Goal: Task Accomplishment & Management: Manage account settings

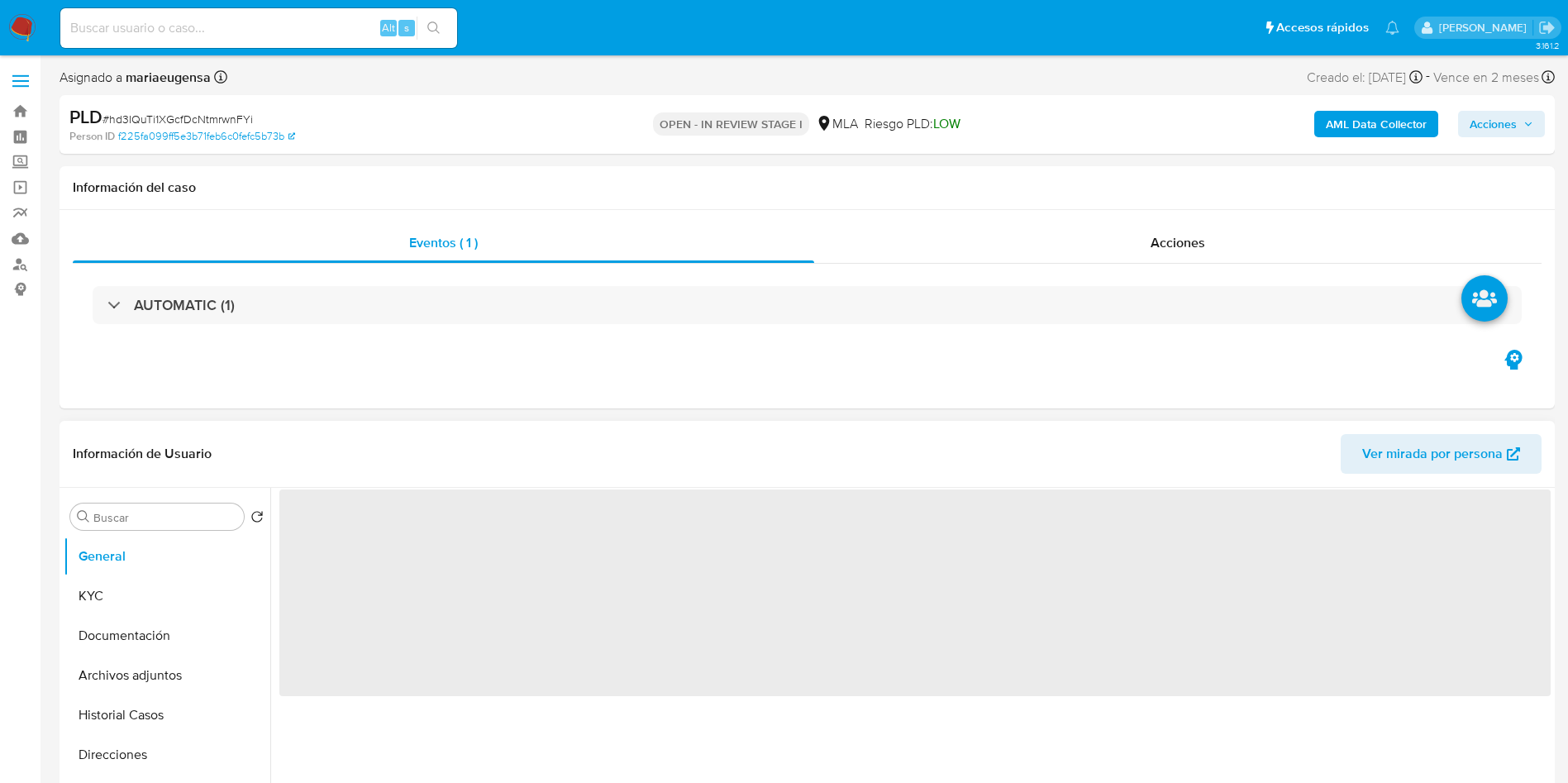
select select "10"
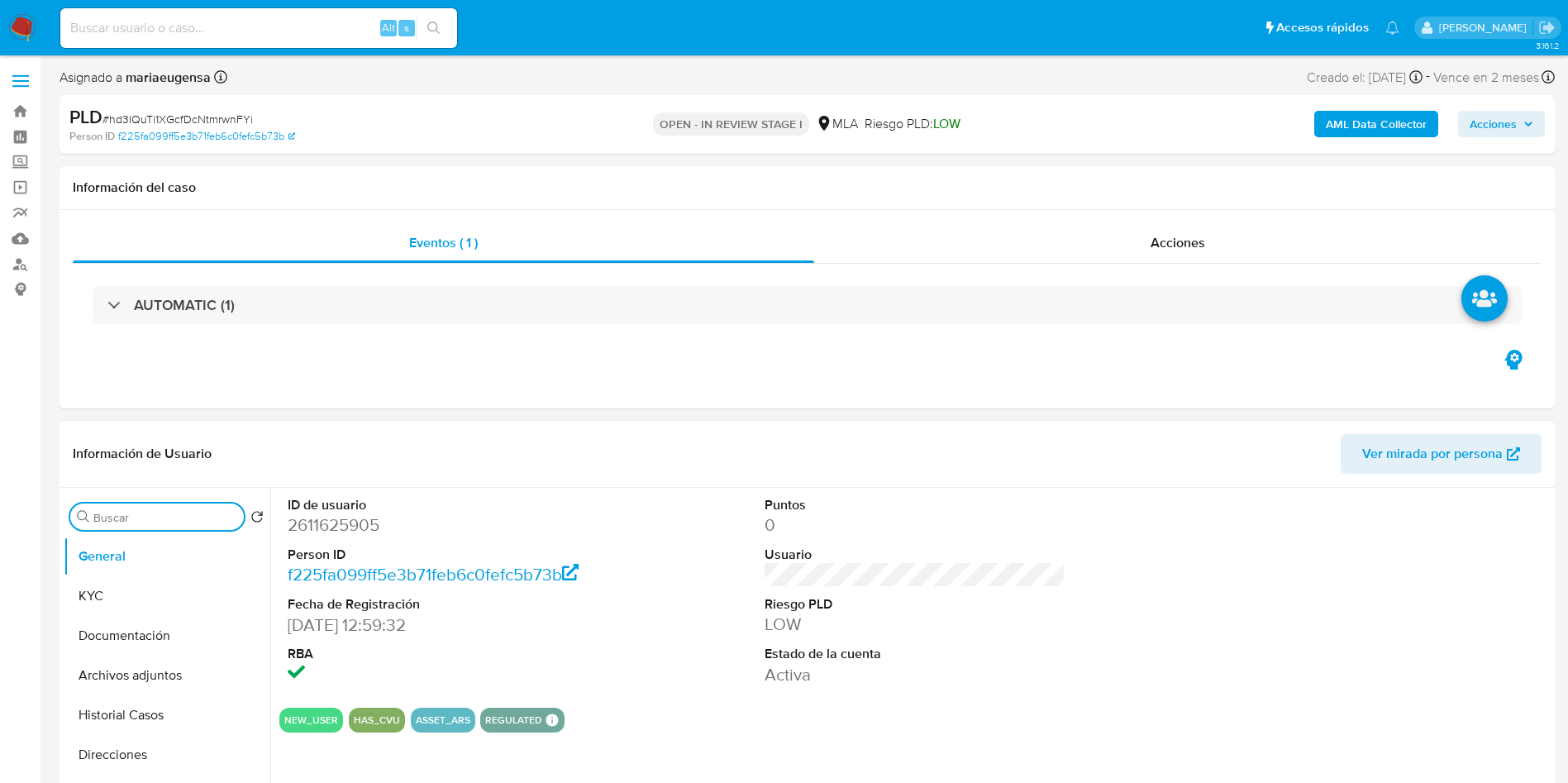
click at [137, 521] on input "Buscar" at bounding box center [165, 517] width 144 height 15
type input "AR"
click at [157, 587] on button "Archivos adjuntos" at bounding box center [161, 596] width 193 height 40
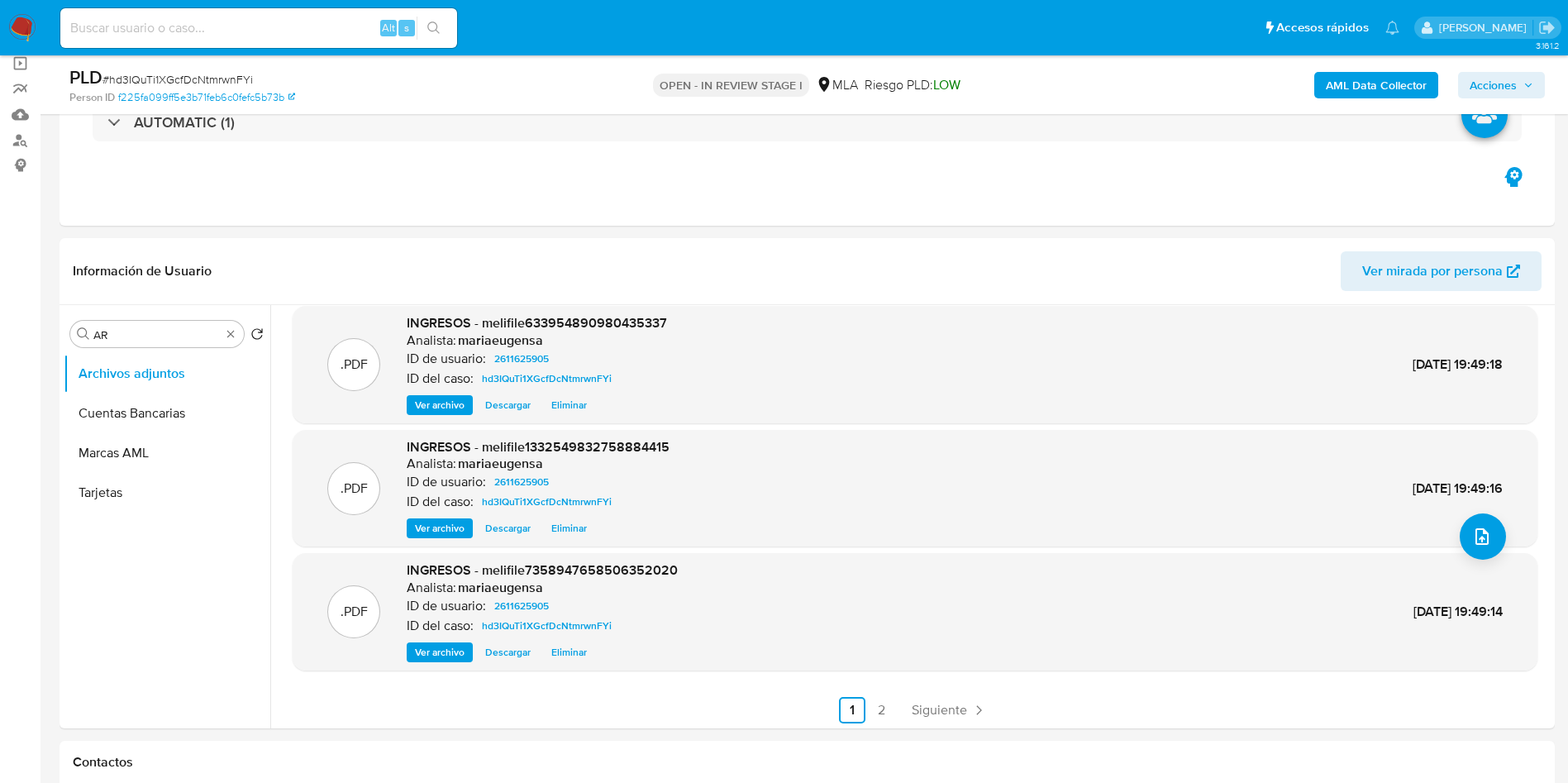
scroll to position [139, 0]
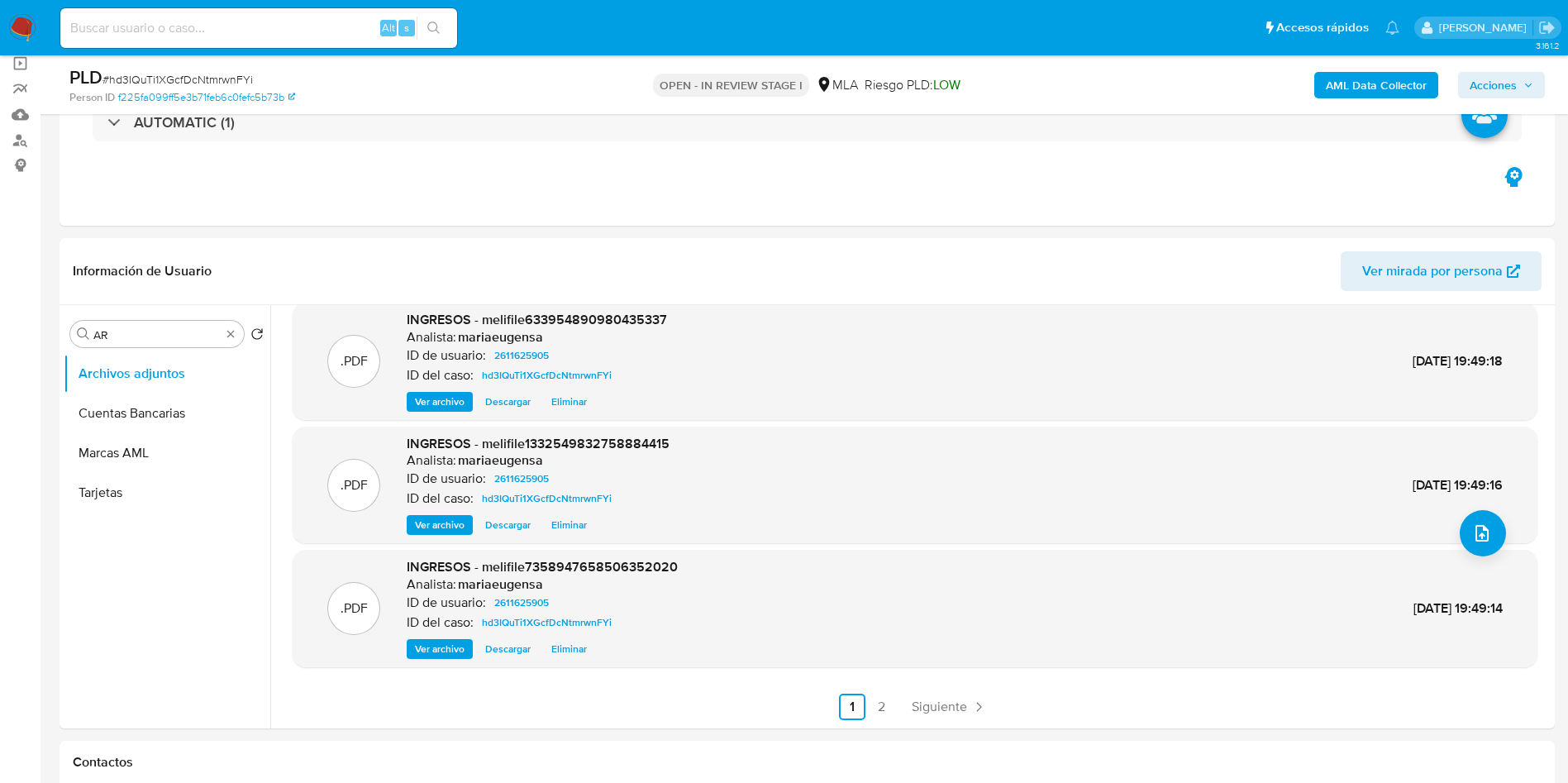
click at [1352, 87] on b "AML Data Collector" at bounding box center [1376, 84] width 101 height 26
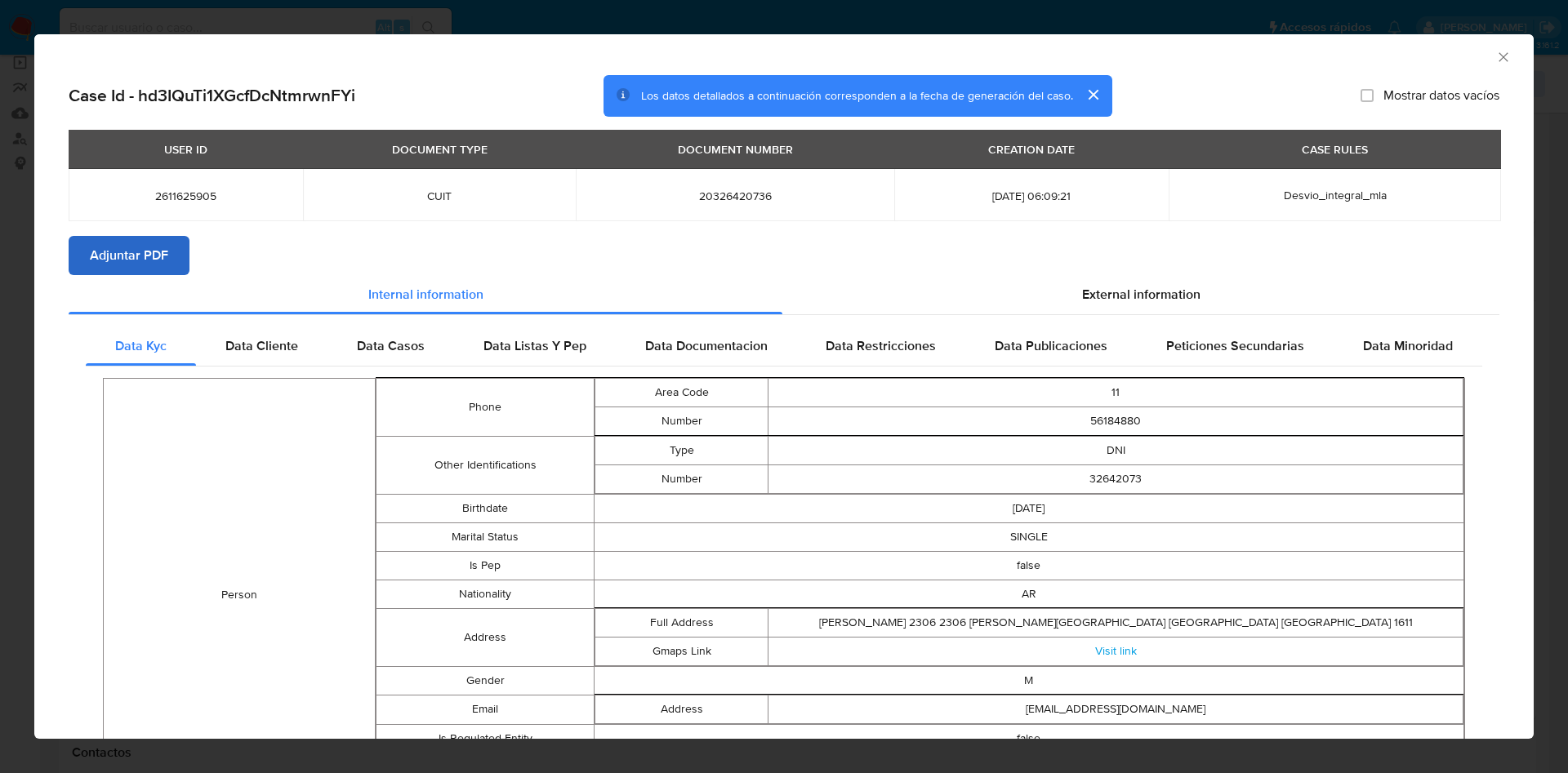
drag, startPoint x: 53, startPoint y: 245, endPoint x: 102, endPoint y: 257, distance: 50.4
click at [57, 245] on div "Case Id - hd3IQuTi1XGcfDcNtmrwnFYi Los datos detallados a continuación correspo…" at bounding box center [784, 660] width 1499 height 1170
click at [102, 256] on span "Adjuntar PDF" at bounding box center [129, 256] width 78 height 36
click at [1495, 54] on icon "Cerrar ventana" at bounding box center [1503, 56] width 16 height 16
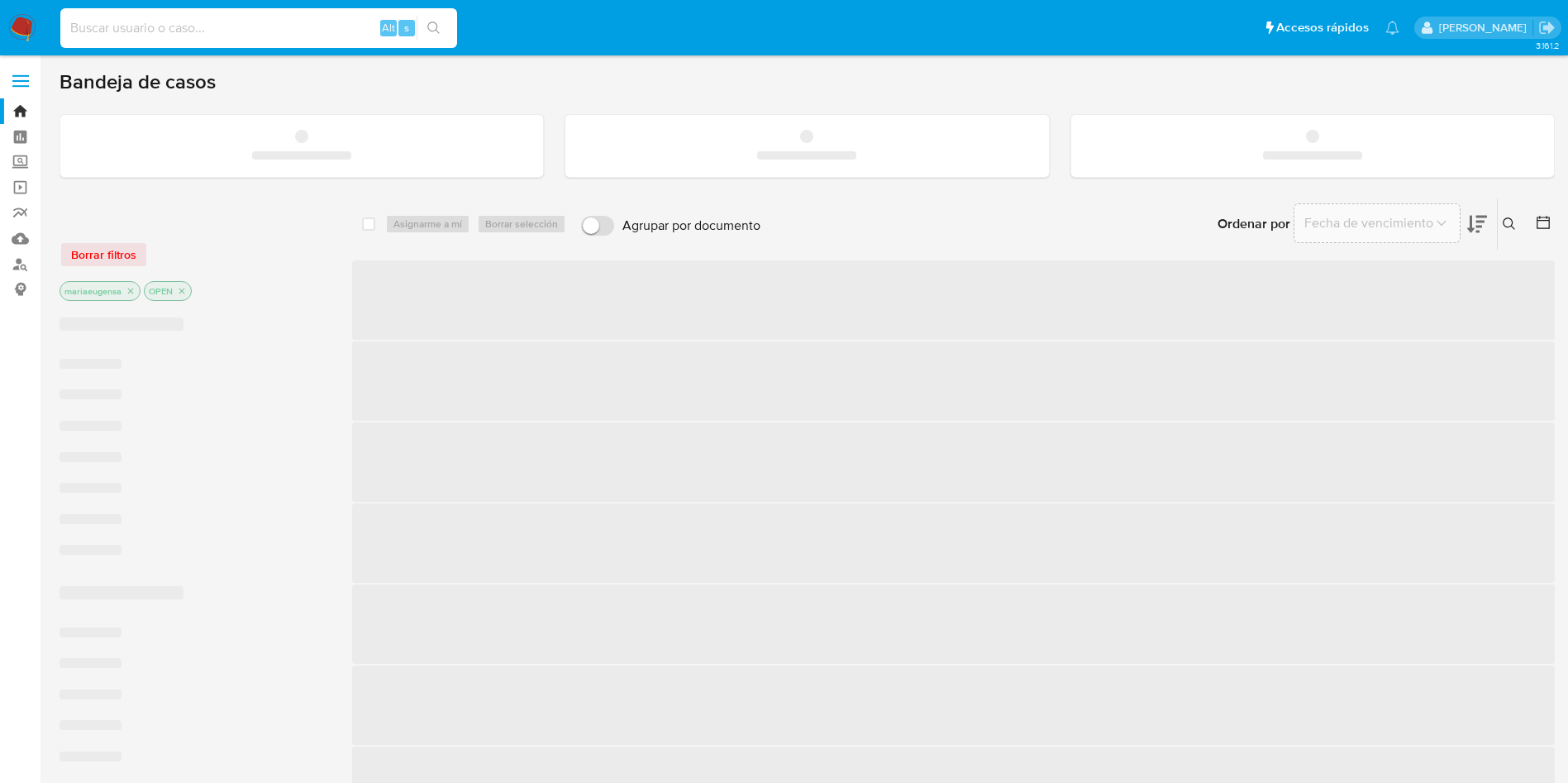
click at [197, 25] on input at bounding box center [258, 28] width 397 height 21
paste input "6T9uuvJs5snu4nZBxjBRFjOl"
type input "6T9uuvJs5snu4nZBxjBRFjOl"
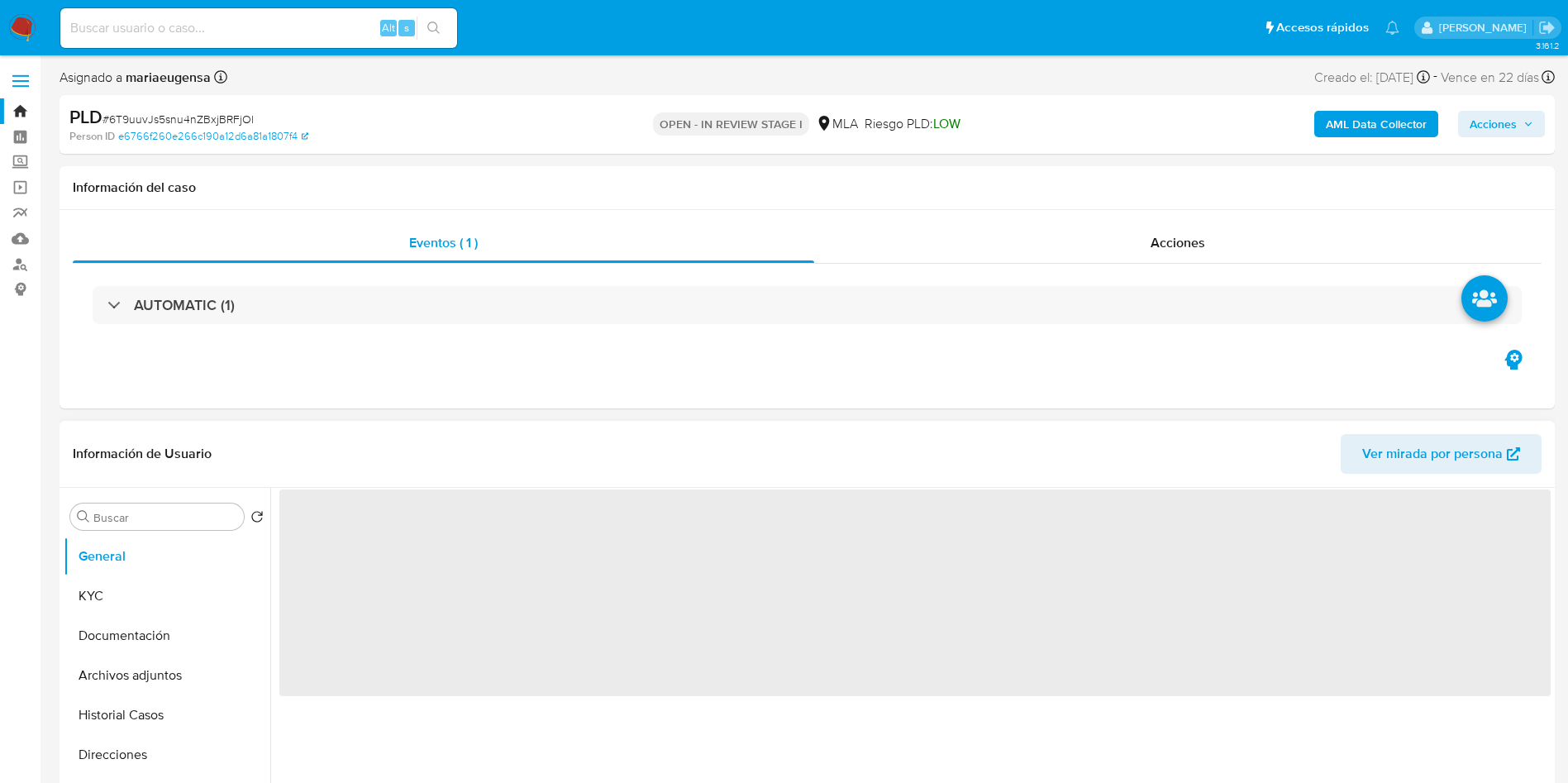
select select "10"
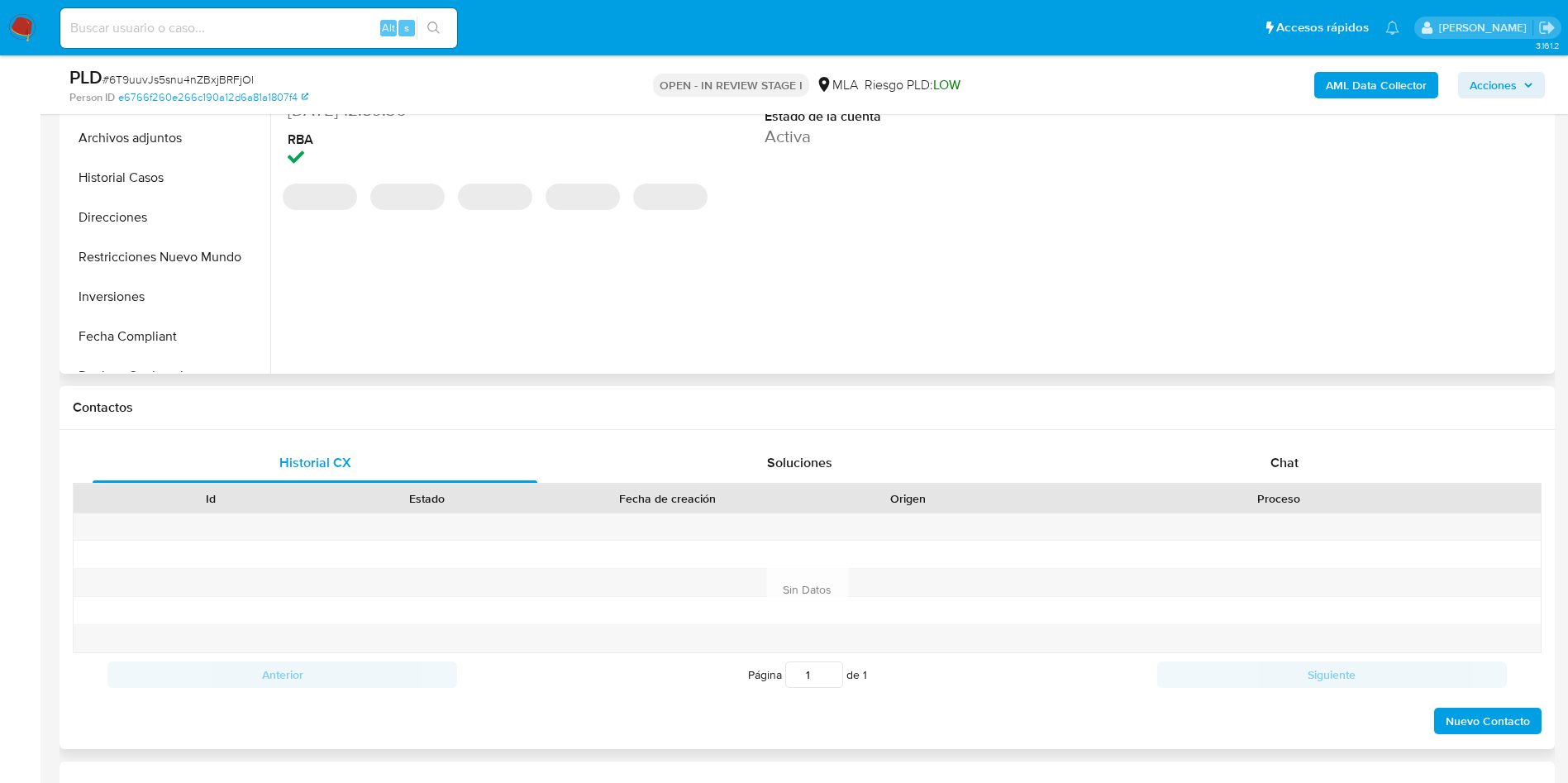
scroll to position [497, 0]
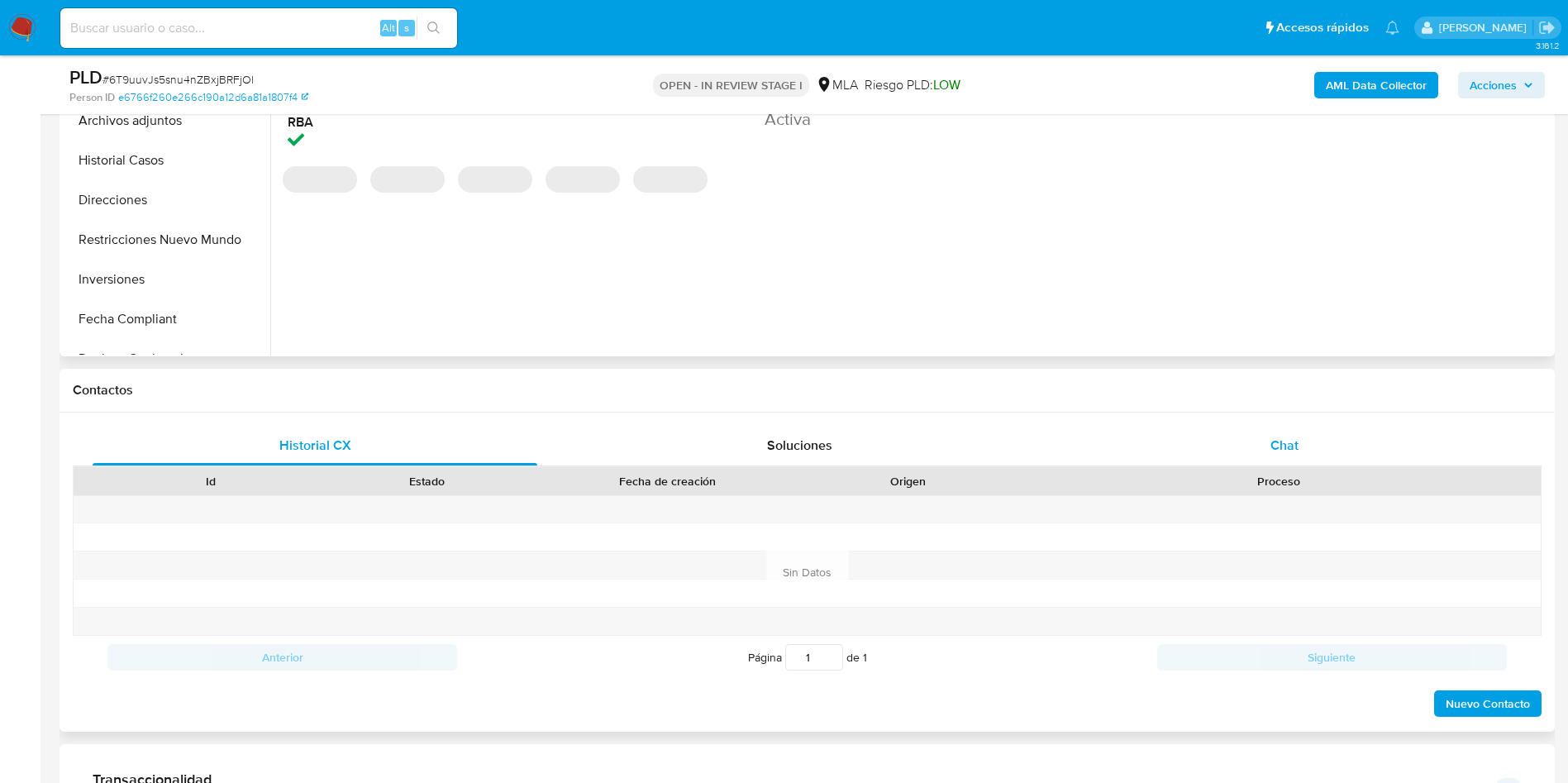
click at [1300, 450] on div "Chat" at bounding box center [1285, 445] width 445 height 40
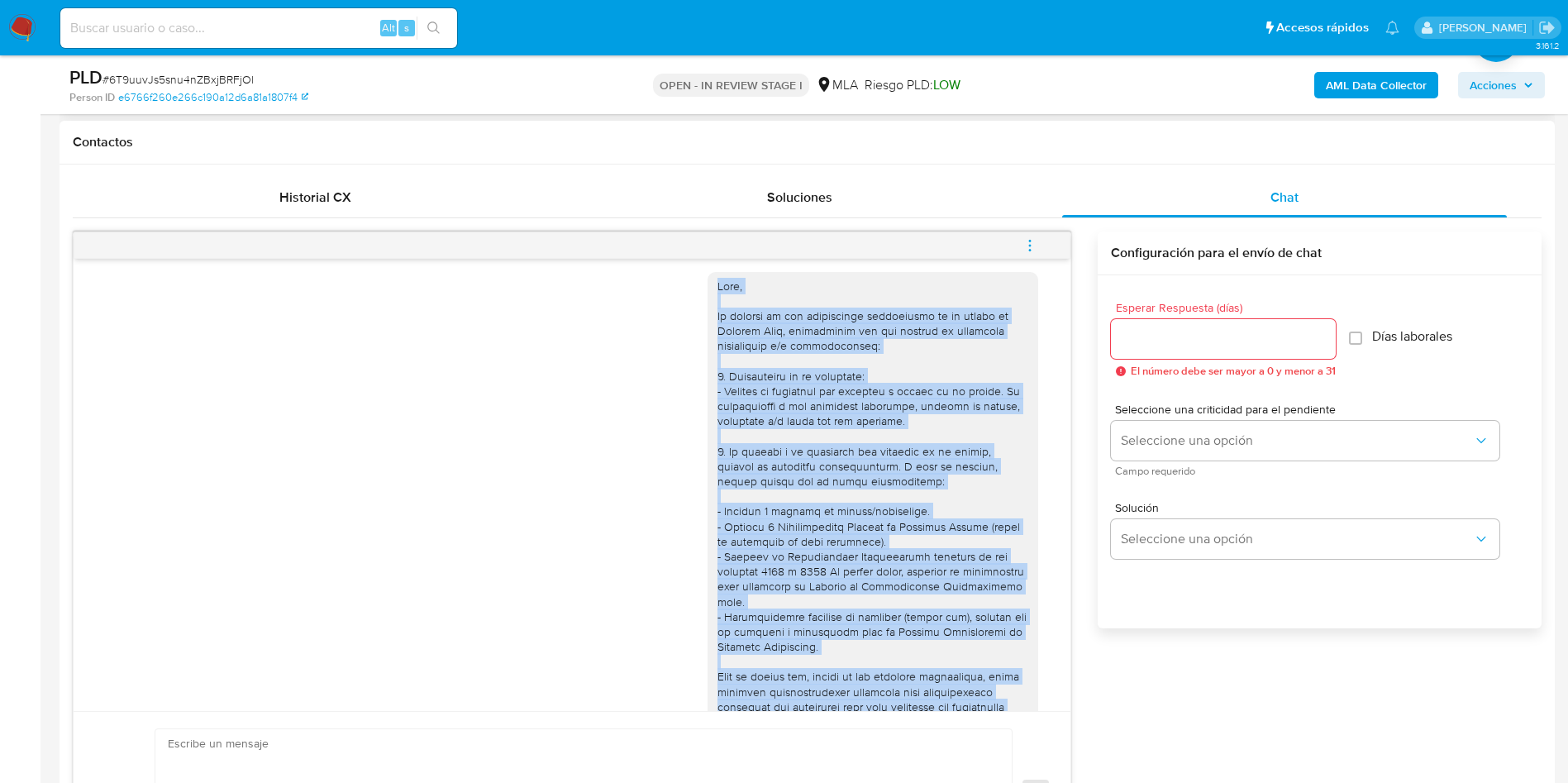
scroll to position [0, 0]
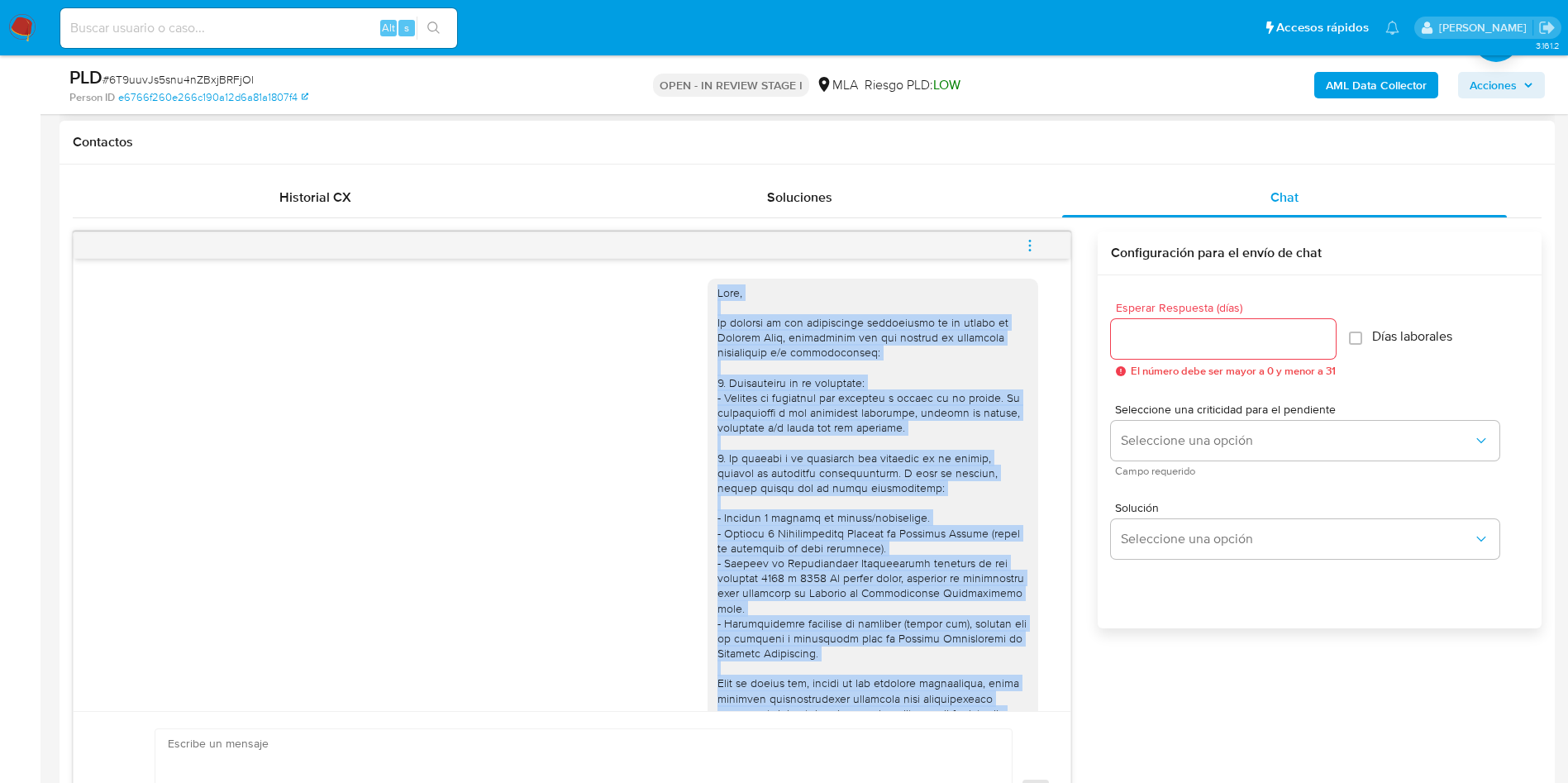
drag, startPoint x: 757, startPoint y: 618, endPoint x: 691, endPoint y: 294, distance: 330.7
click at [708, 294] on div at bounding box center [873, 669] width 331 height 781
copy div "Hola, En función de las operaciones registradas en tu cuenta de Mercado Pago, n…"
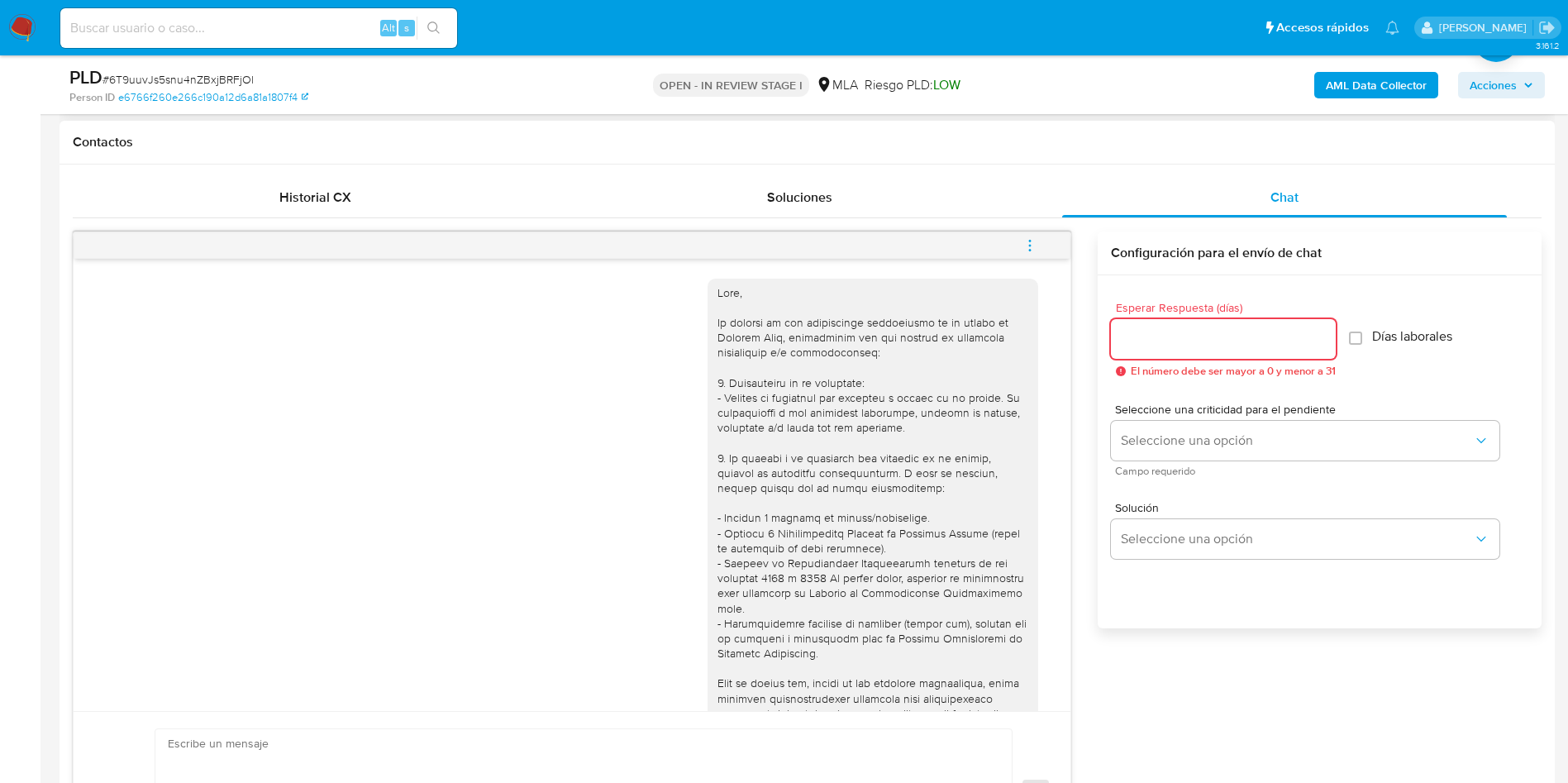
click at [1141, 333] on input "Esperar Respuesta (días)" at bounding box center [1224, 339] width 224 height 21
type input "2"
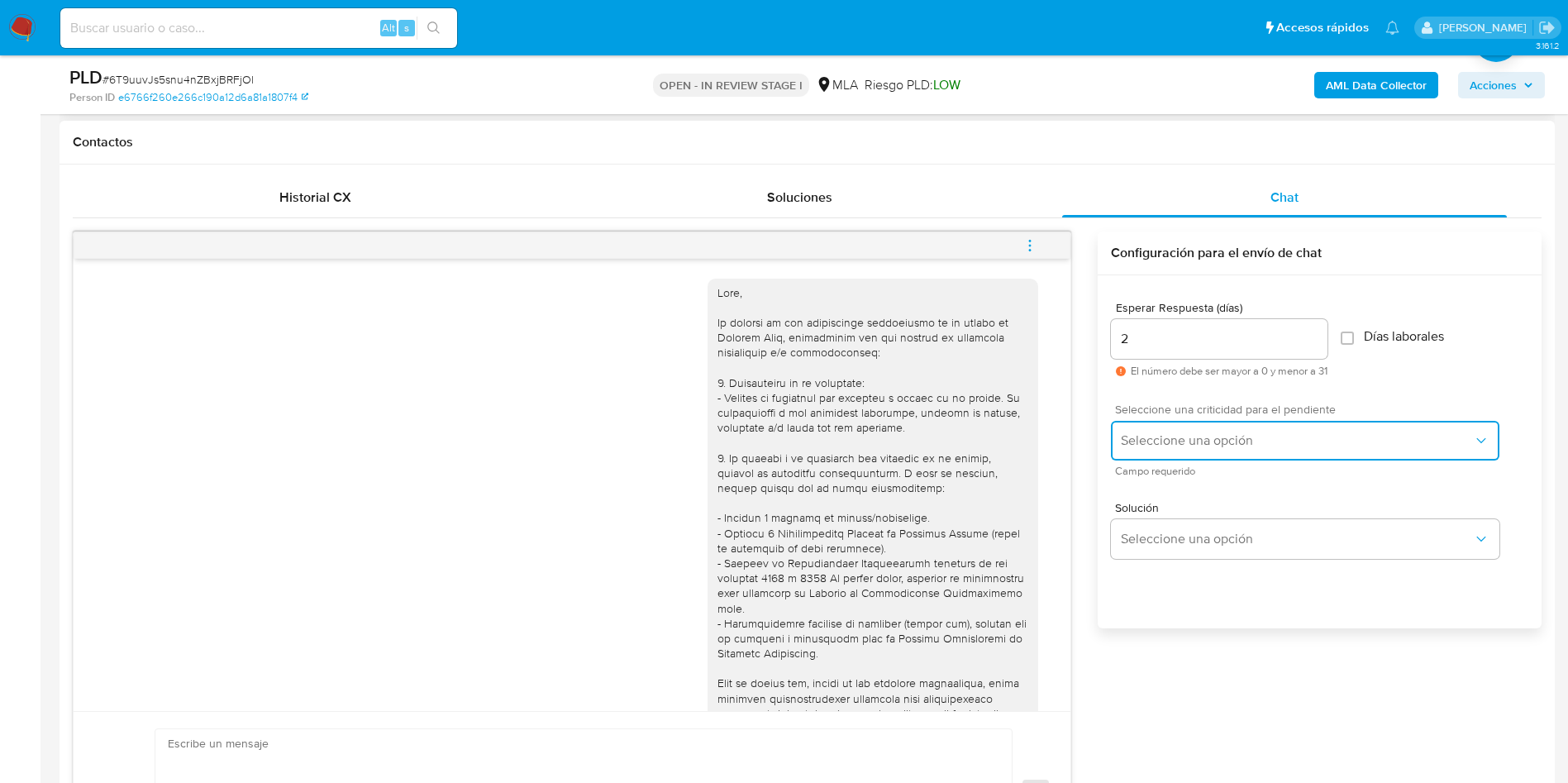
click at [1174, 439] on span "Seleccione una opción" at bounding box center [1297, 440] width 352 height 16
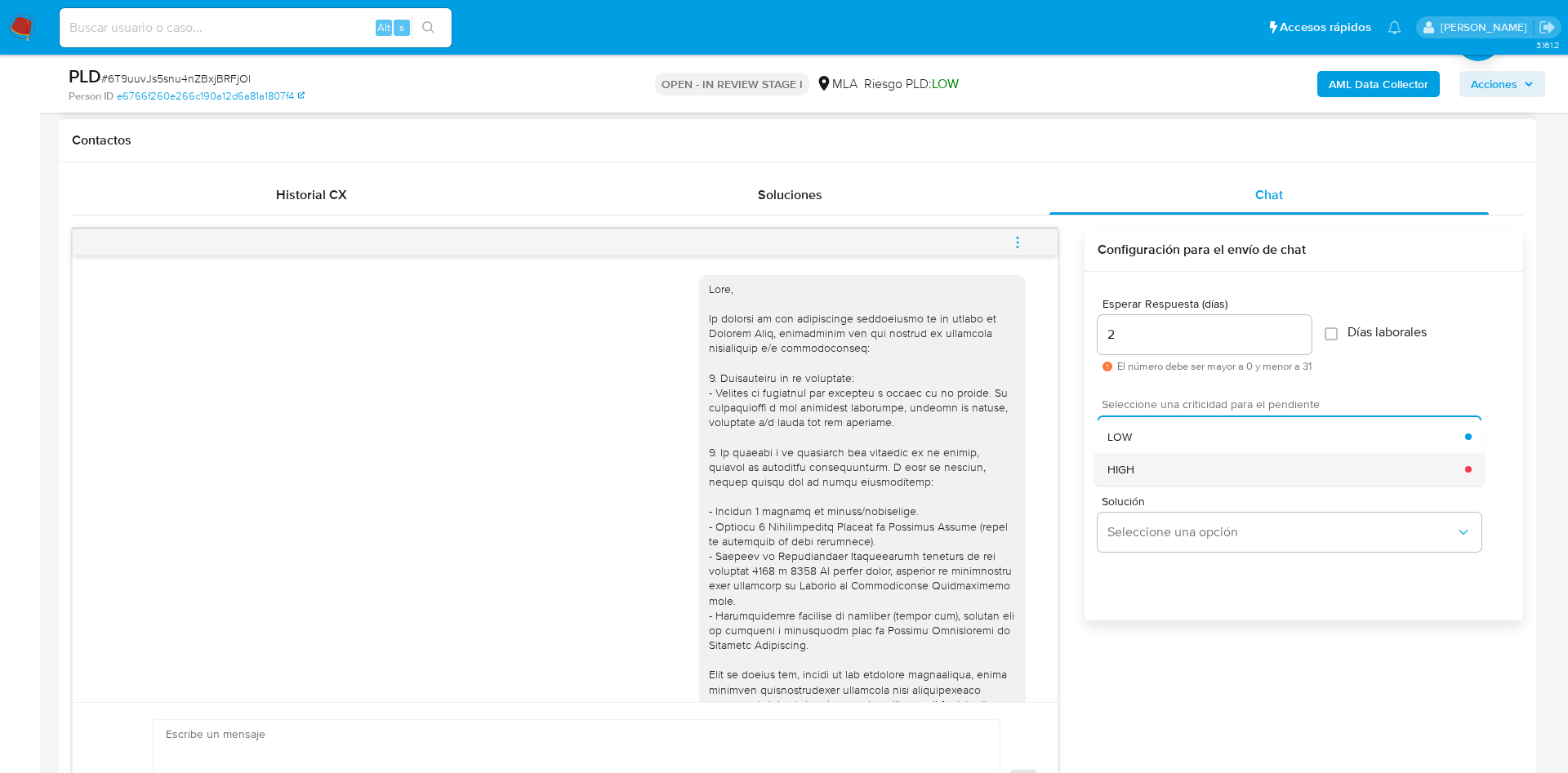
click at [1162, 464] on div "HIGH" at bounding box center [1286, 469] width 357 height 32
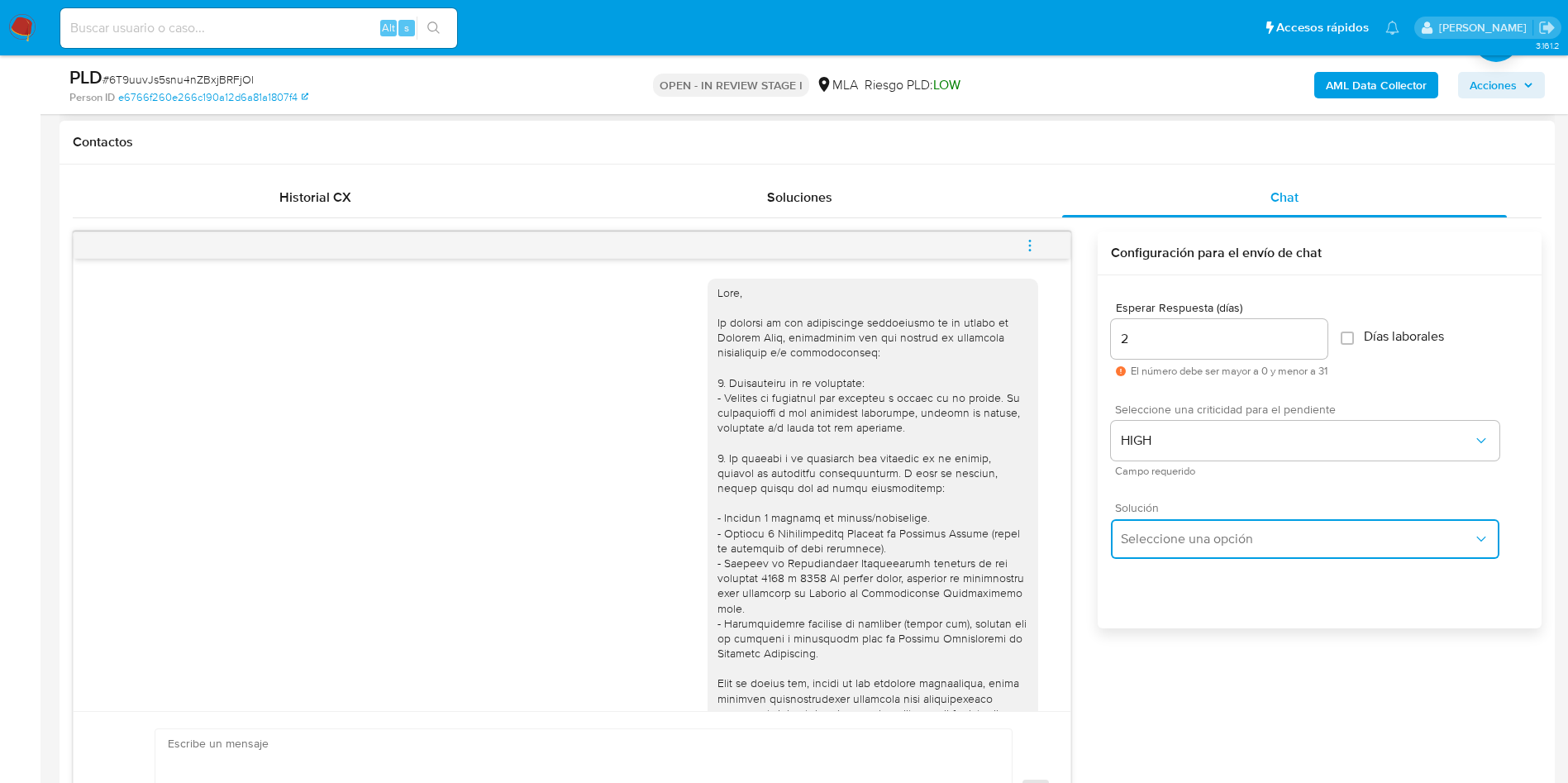
click at [1175, 532] on span "Seleccione una opción" at bounding box center [1297, 539] width 352 height 16
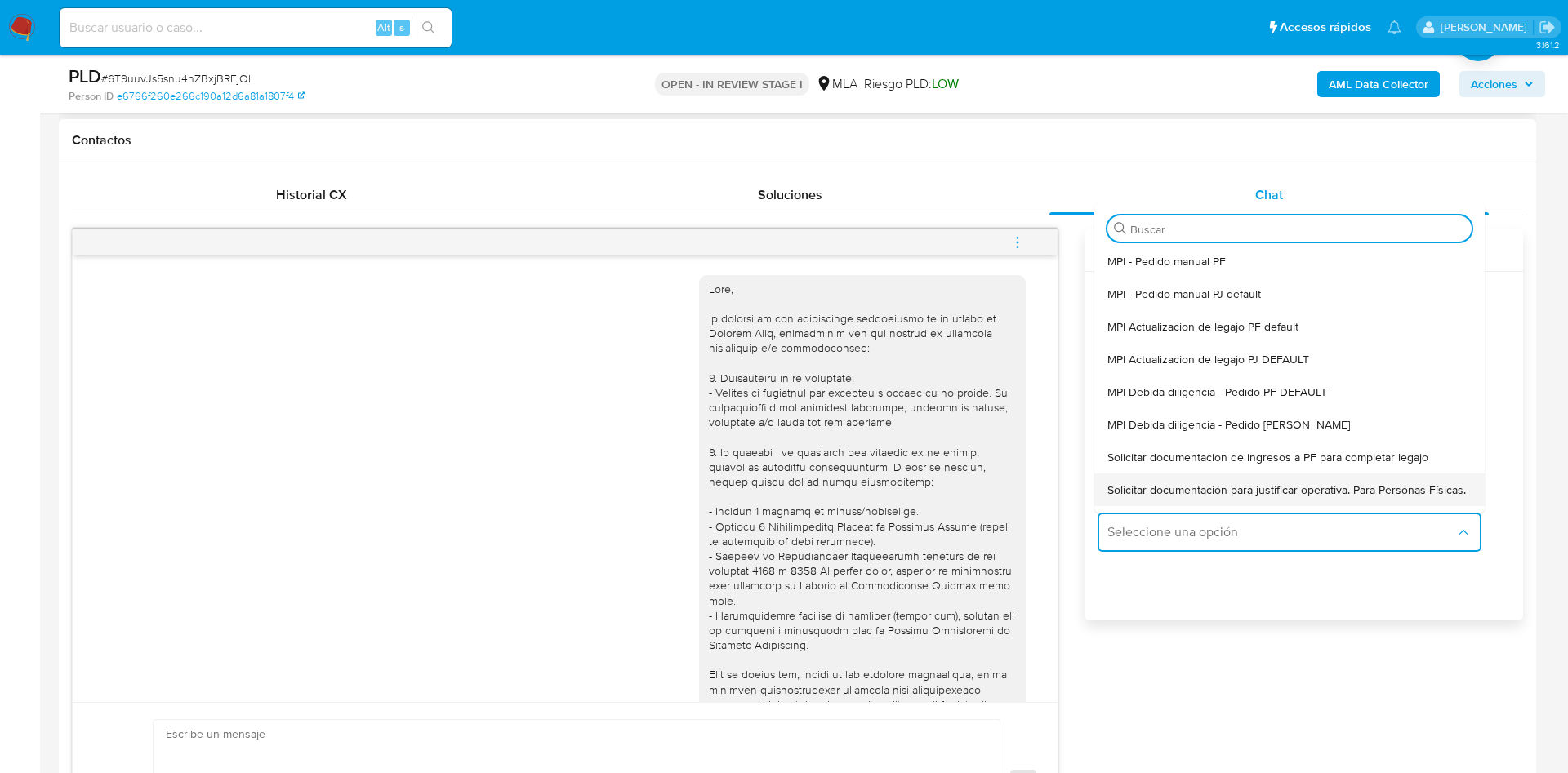
click at [1166, 498] on span "Solicitar documentación para justificar operativa. Para Personas Físicas." at bounding box center [1286, 489] width 358 height 14
type textarea "Hola,En función de las operaciones registradas en tu cuenta de Mercado Pago, ne…"
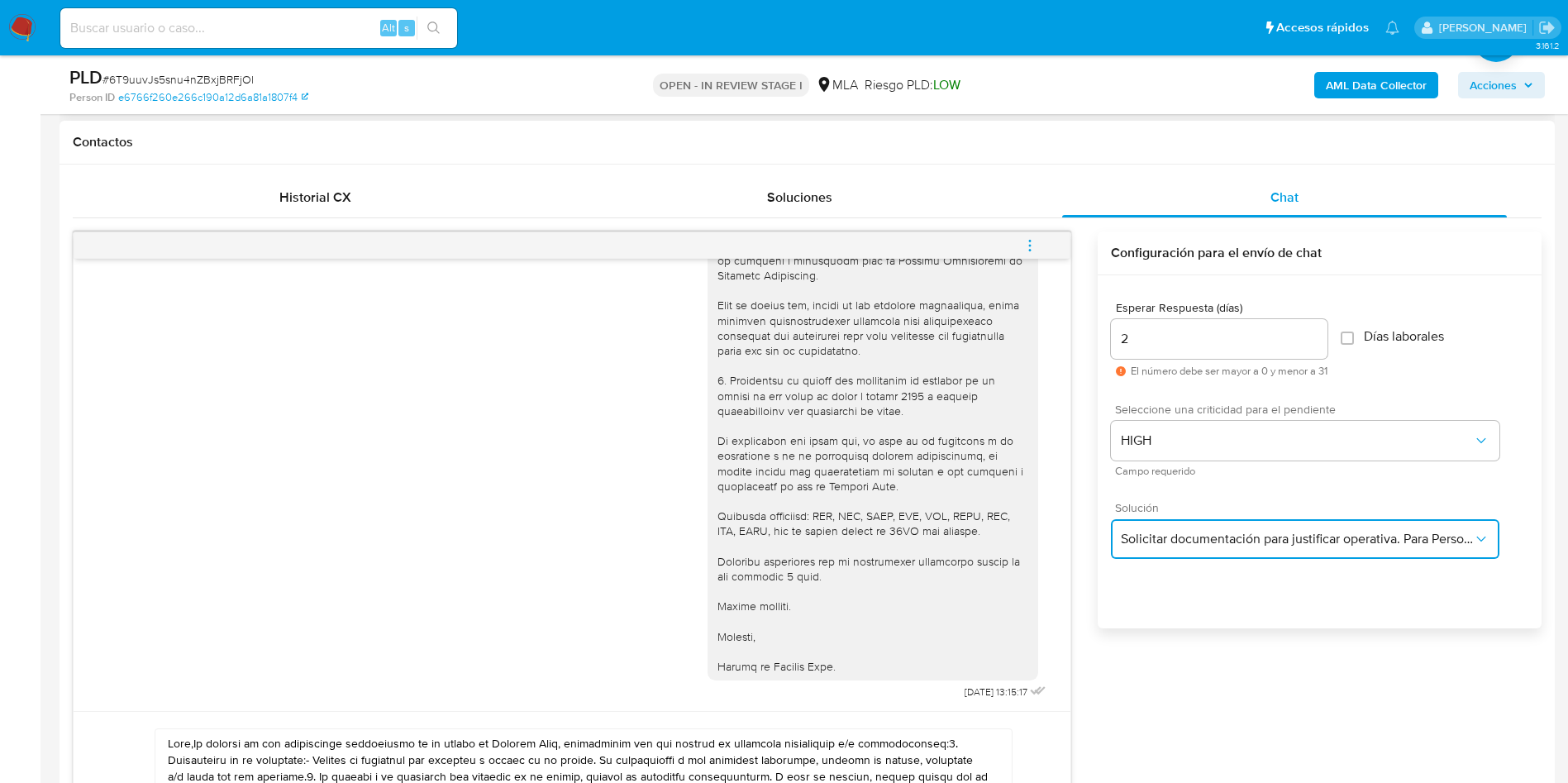
scroll to position [378, 0]
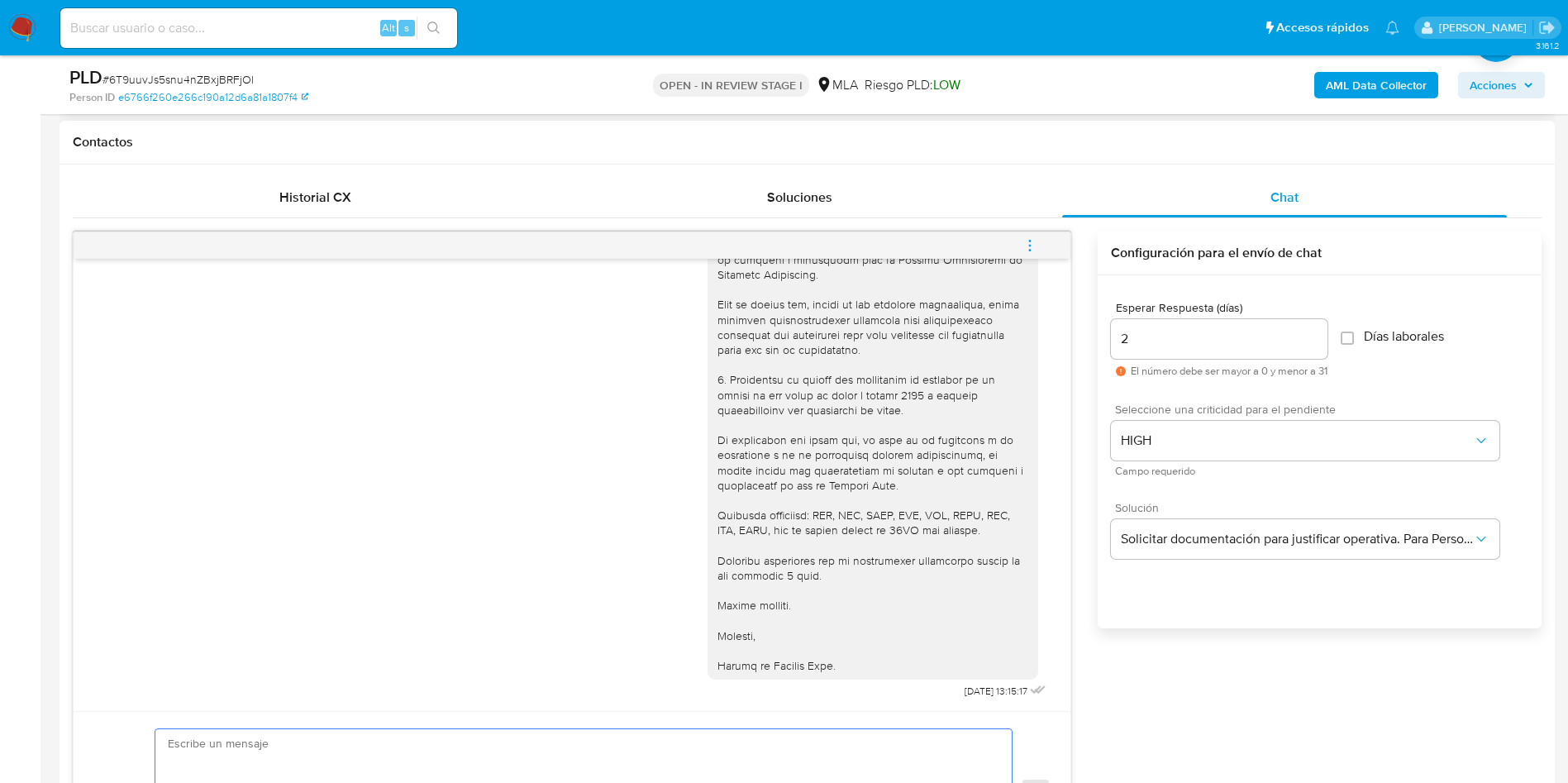
paste textarea "Hola, En función de las operaciones registradas en tu cuenta de Mercado Pago, n…"
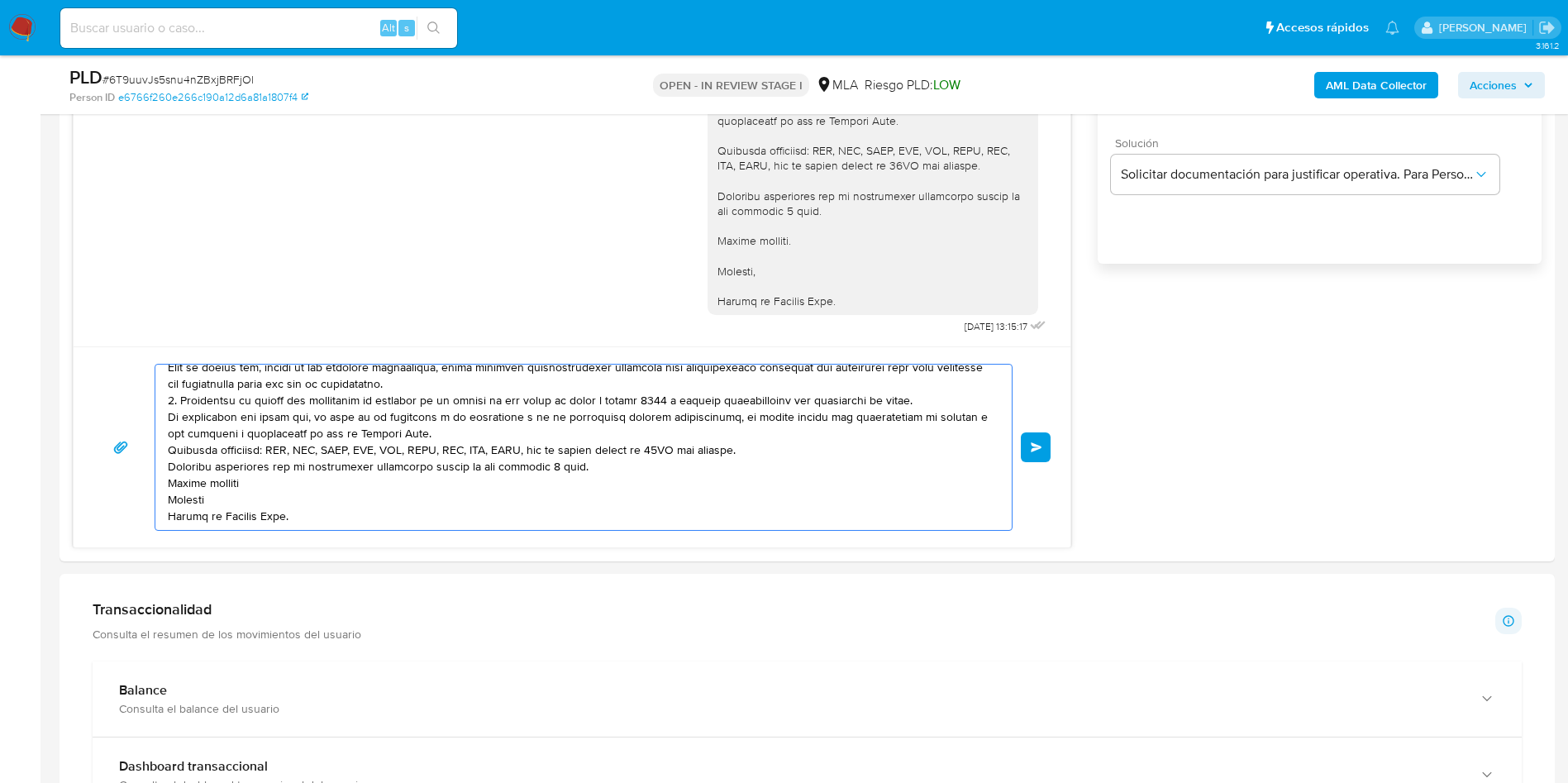
scroll to position [1136, 0]
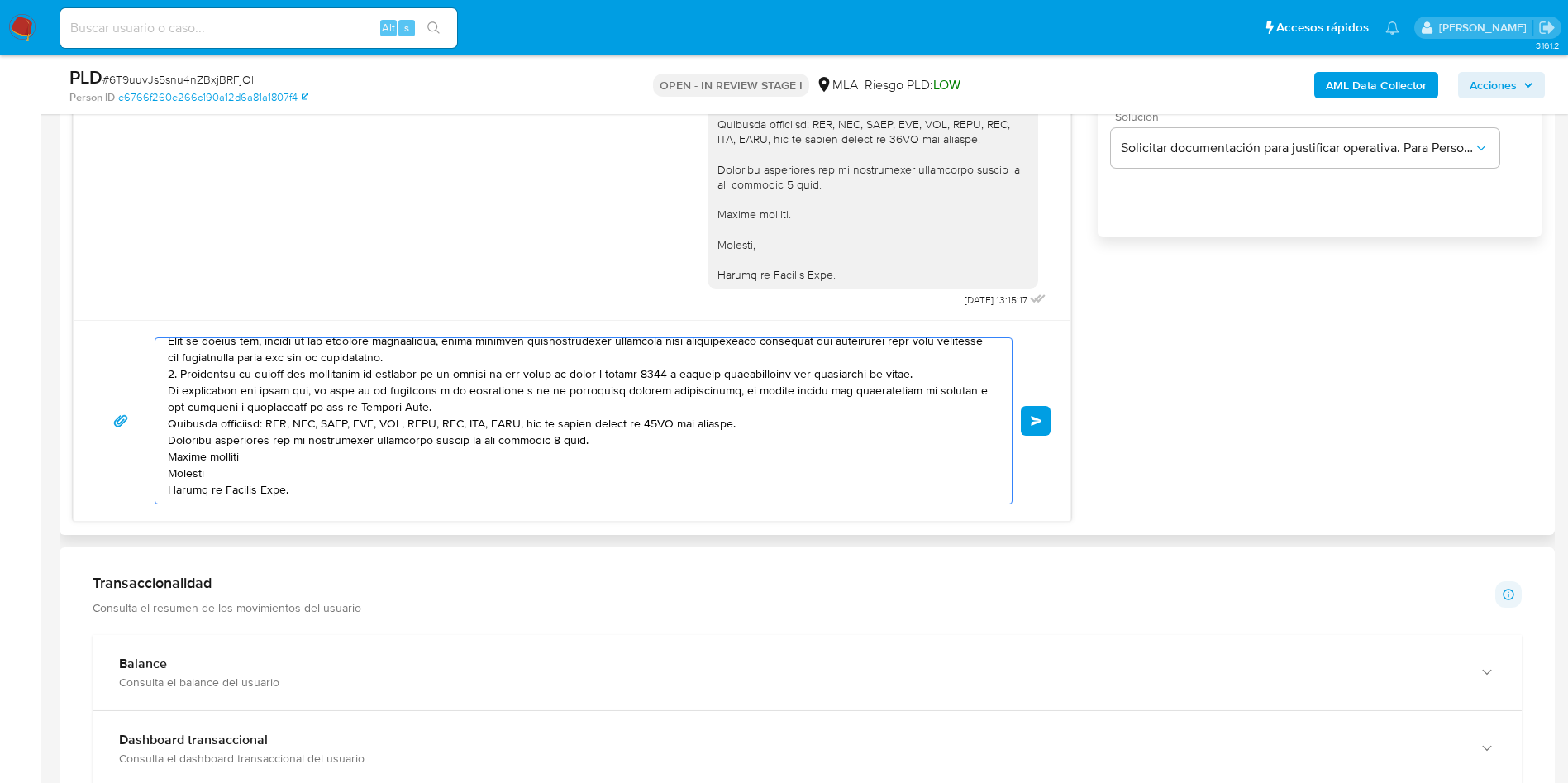
click at [500, 394] on textarea at bounding box center [579, 421] width 823 height 166
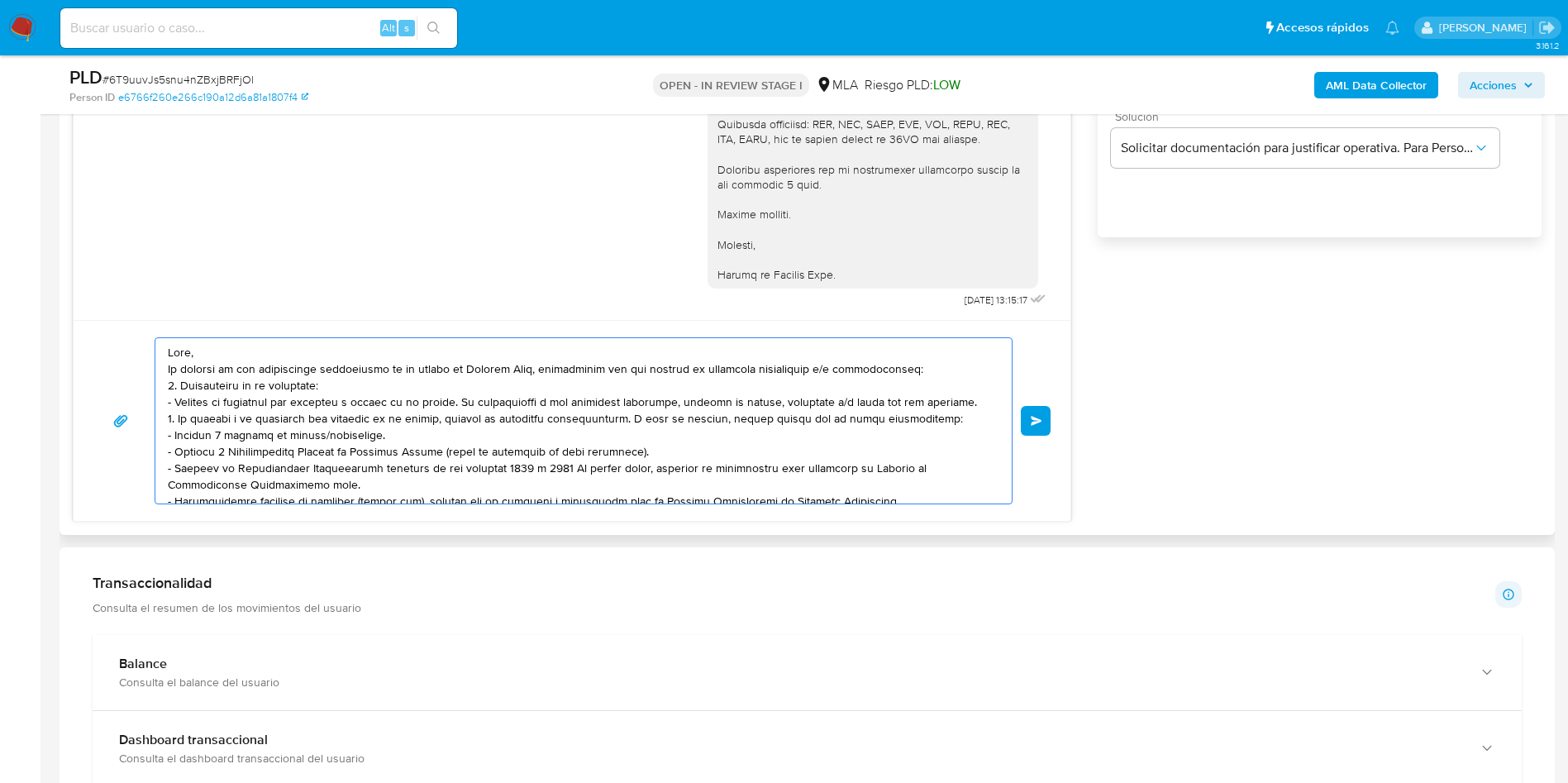
click at [407, 339] on textarea at bounding box center [579, 421] width 823 height 166
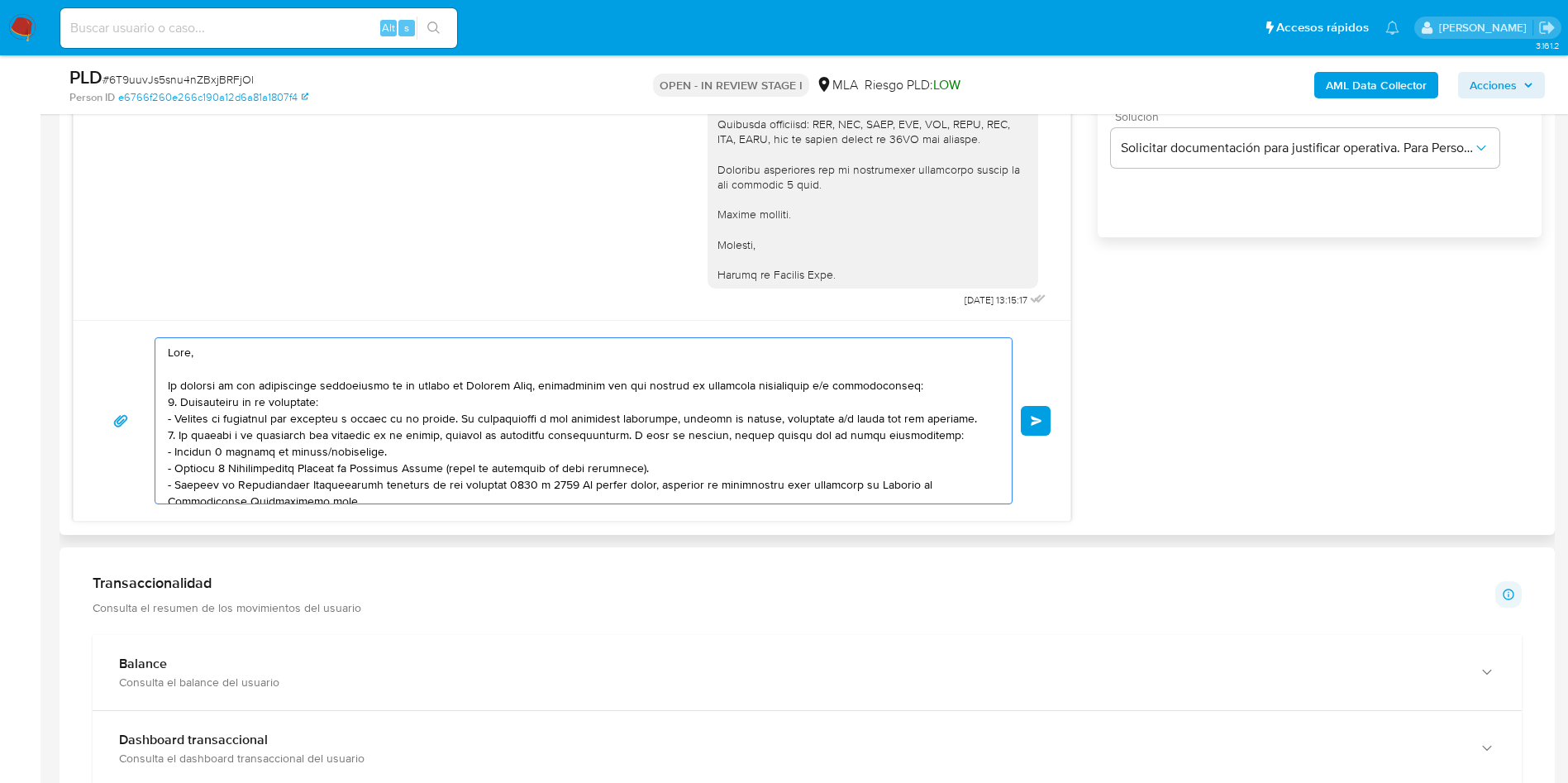
click at [448, 394] on textarea at bounding box center [579, 421] width 823 height 166
click at [950, 385] on textarea at bounding box center [579, 421] width 823 height 166
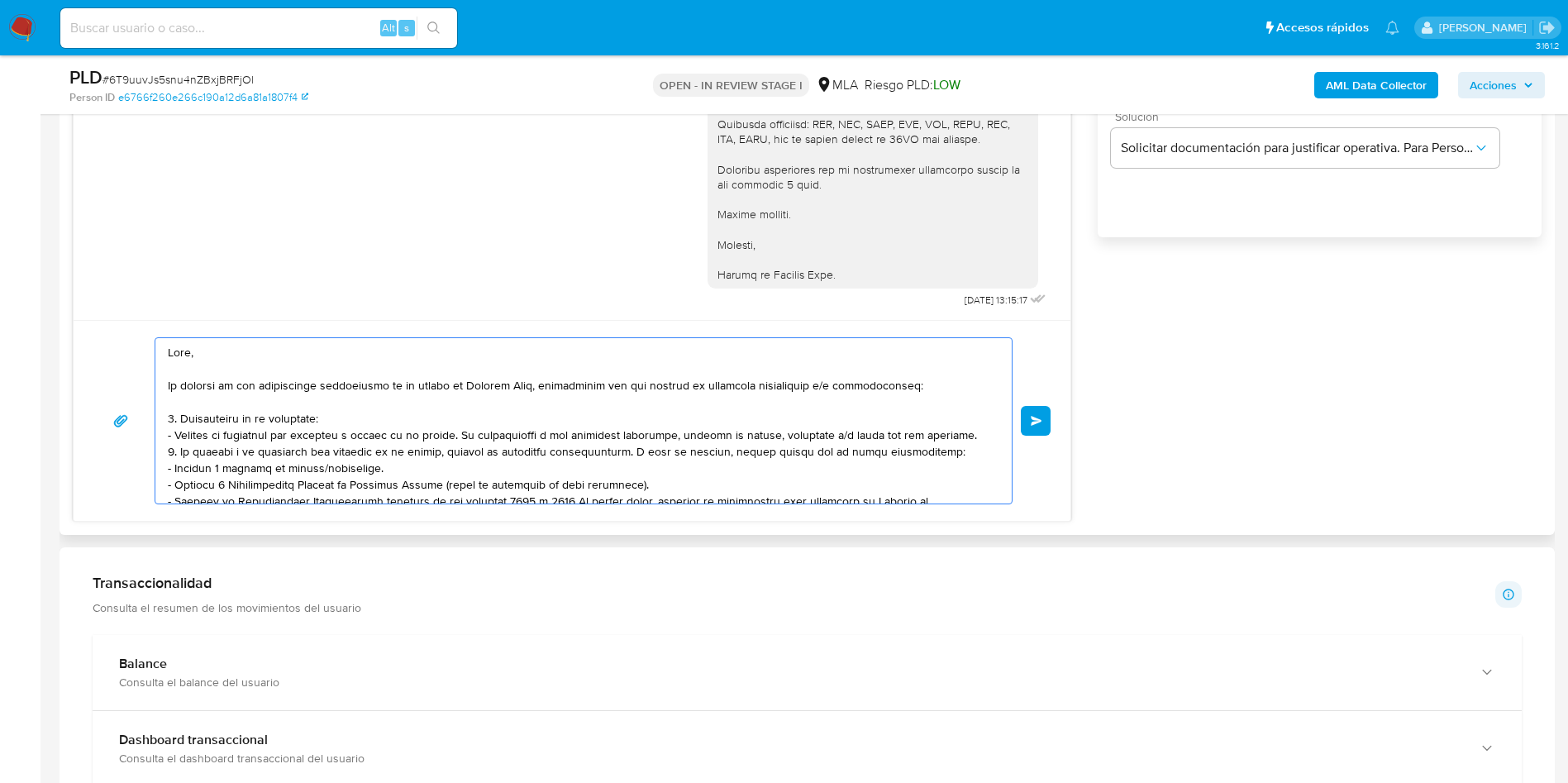
click at [958, 436] on textarea at bounding box center [579, 421] width 823 height 166
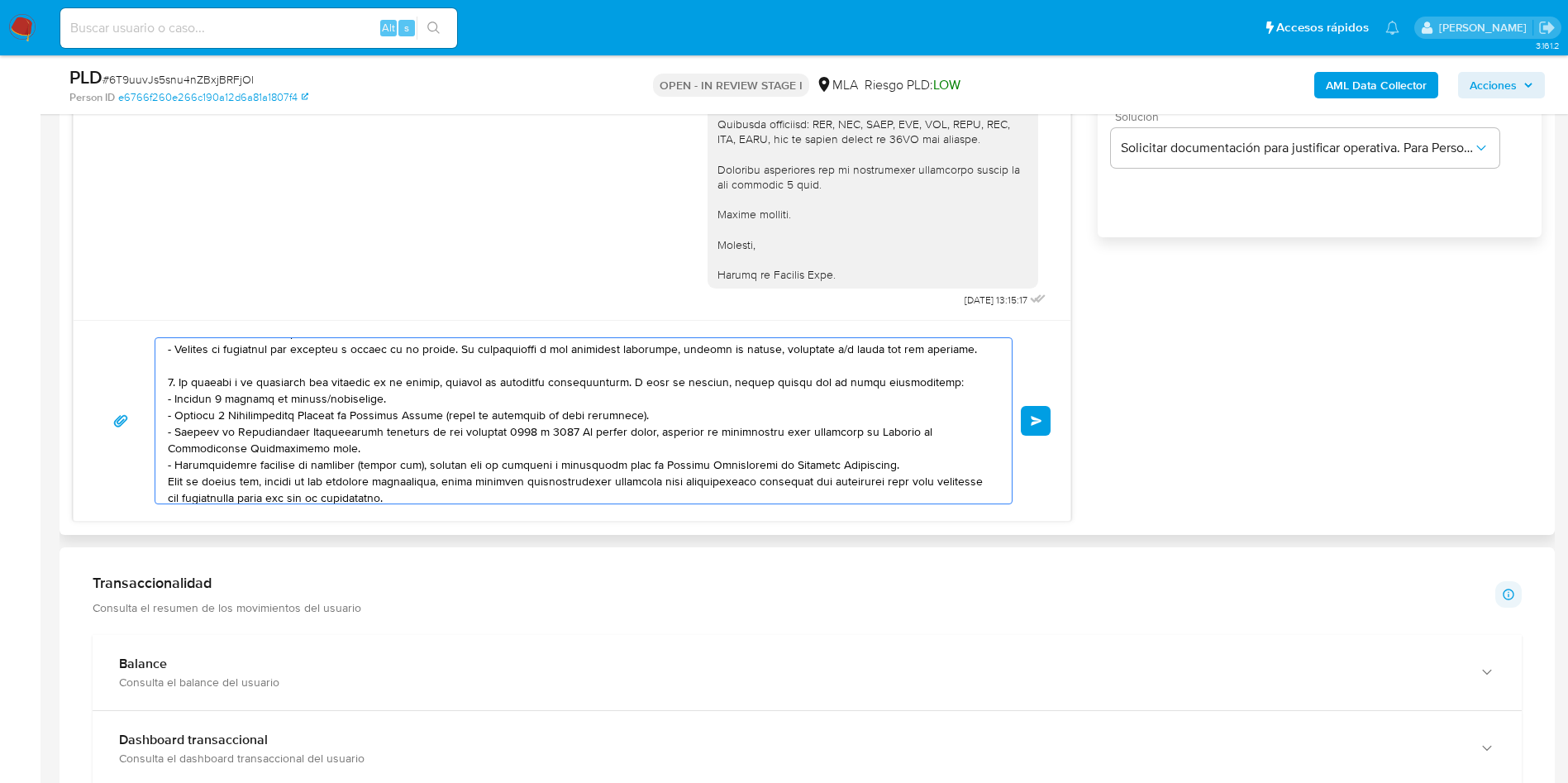
scroll to position [124, 0]
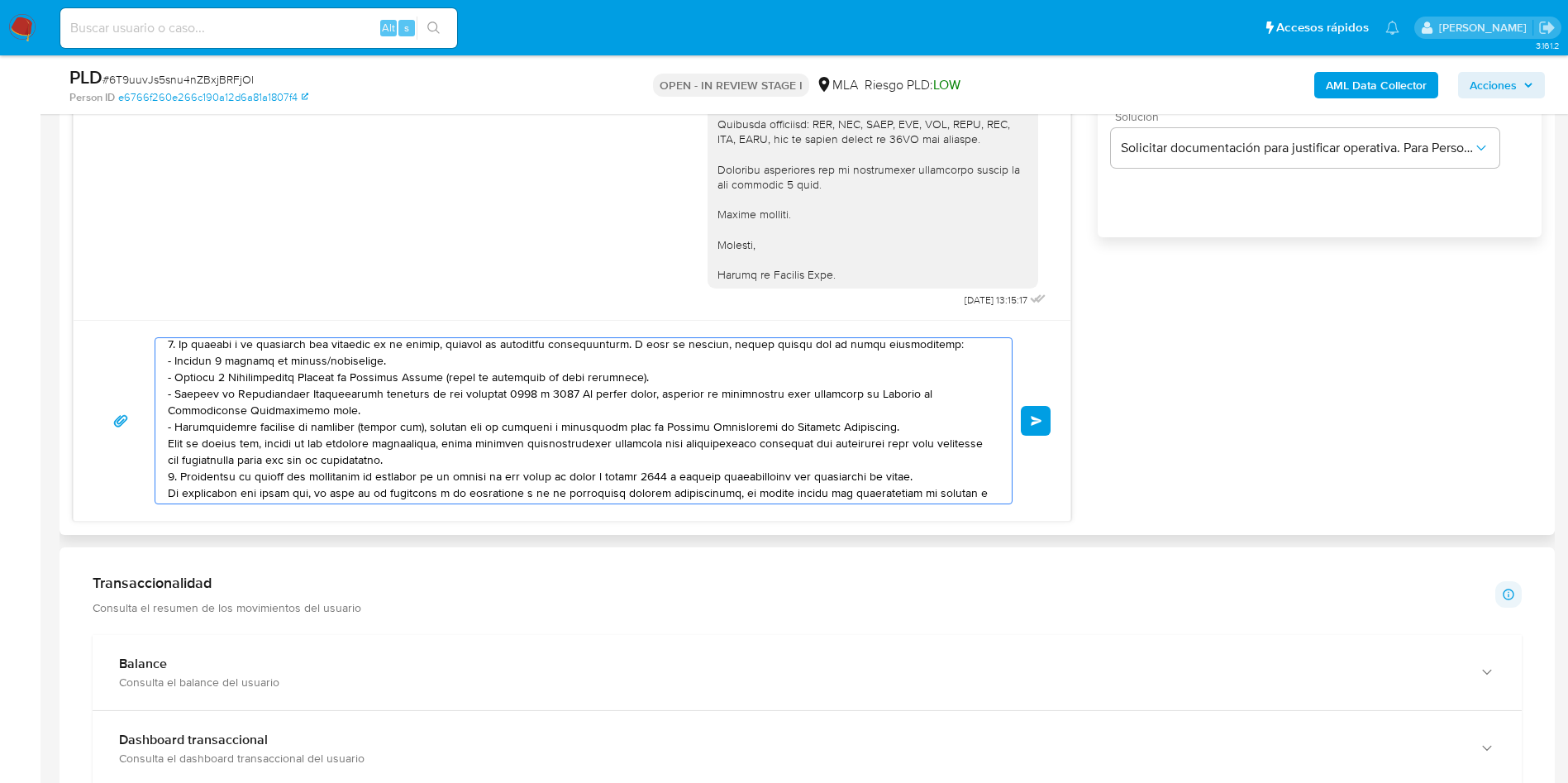
click at [437, 416] on textarea at bounding box center [579, 421] width 823 height 166
click at [876, 427] on textarea at bounding box center [579, 421] width 823 height 166
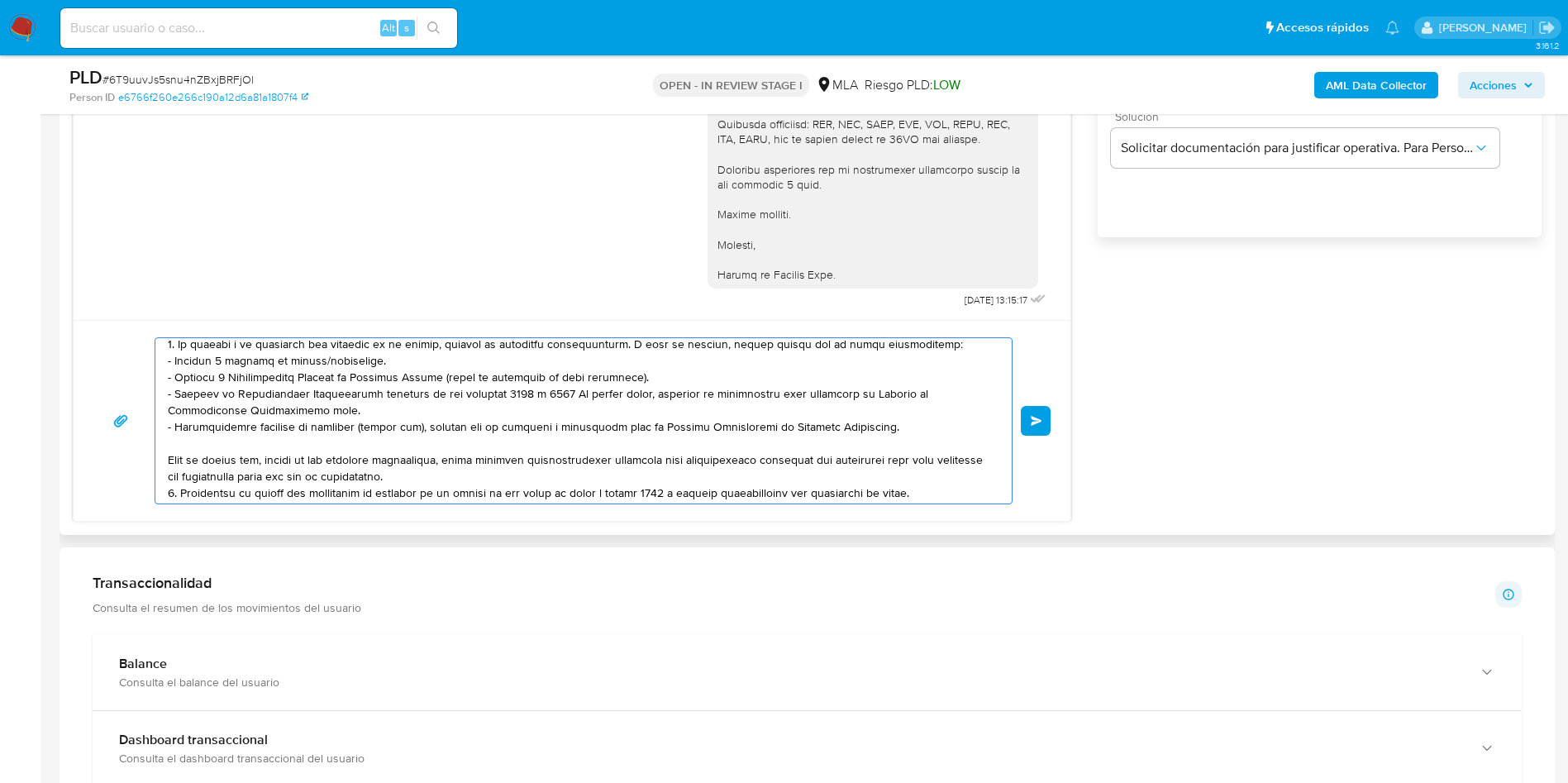
click at [585, 476] on textarea at bounding box center [579, 421] width 823 height 166
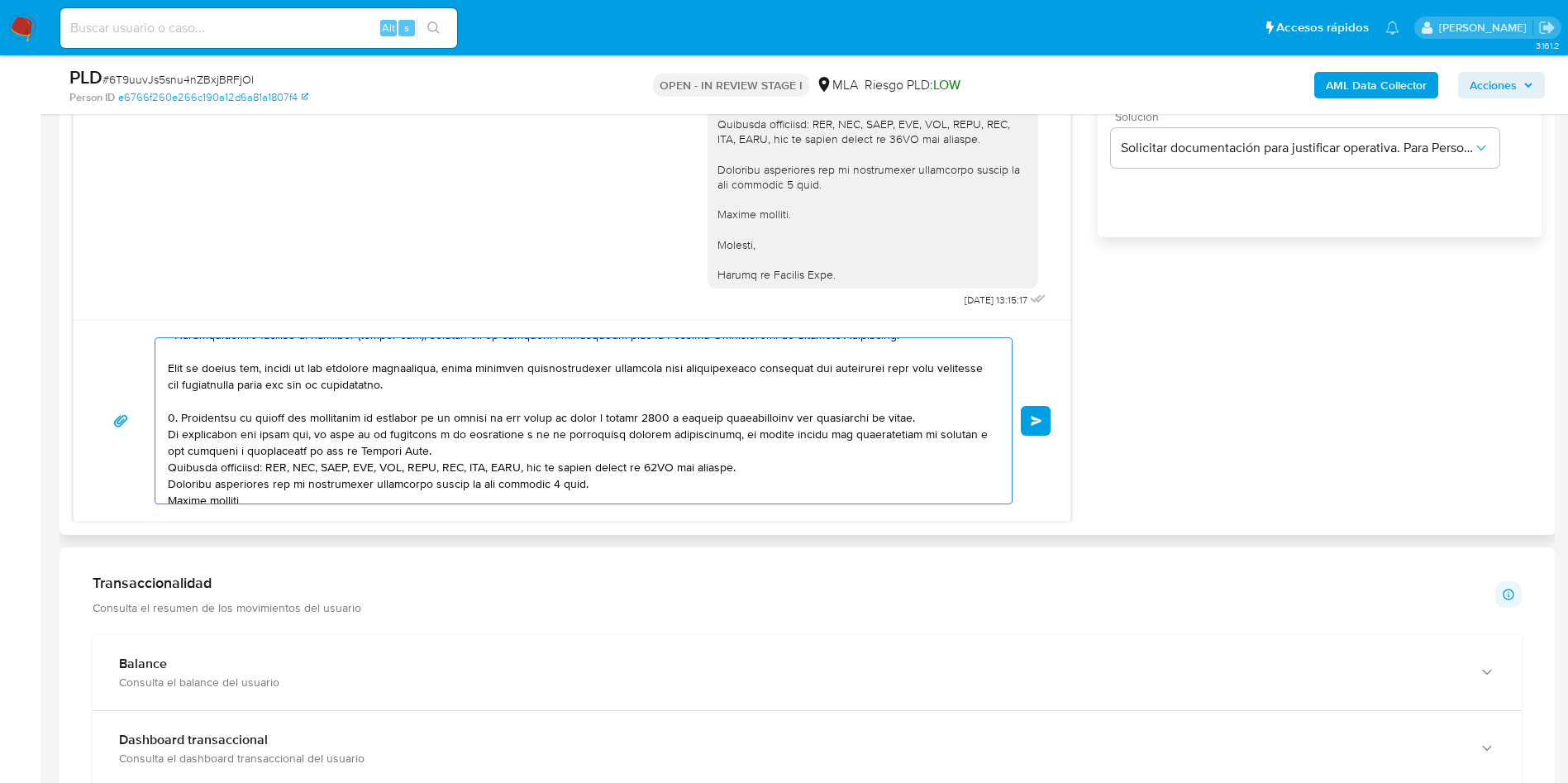
scroll to position [248, 0]
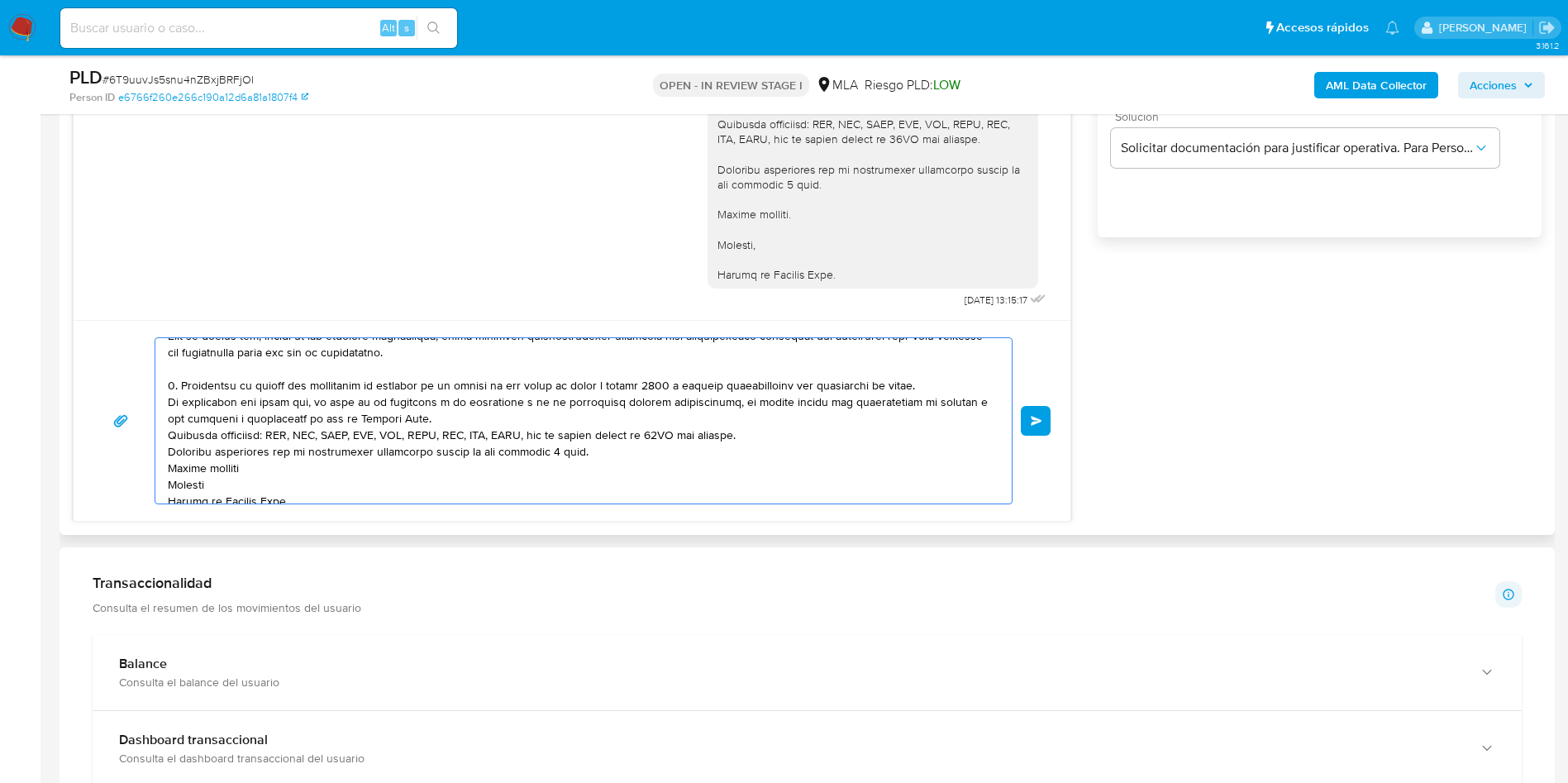
click at [939, 386] on textarea at bounding box center [579, 421] width 823 height 166
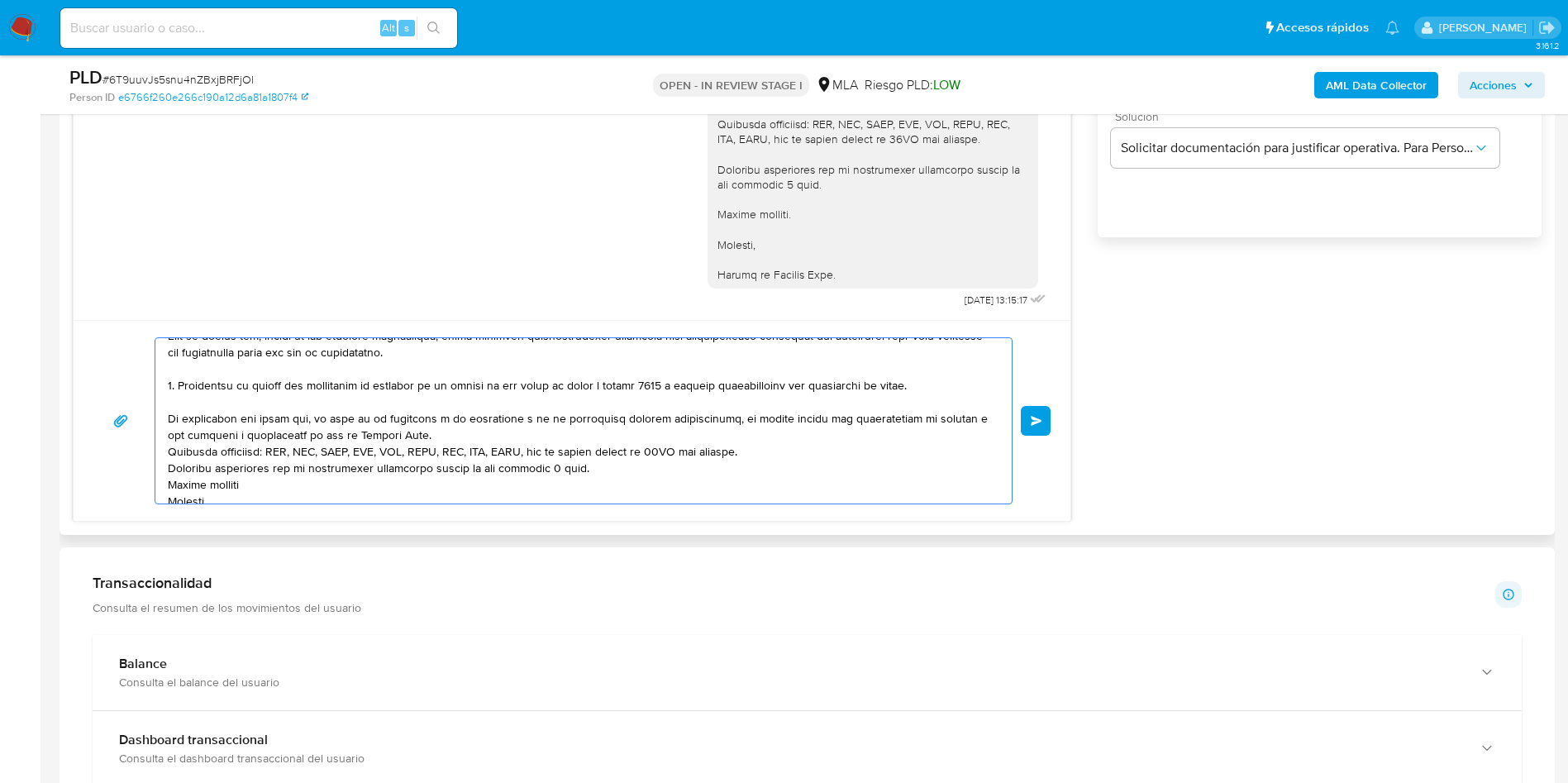
click at [541, 434] on textarea at bounding box center [579, 421] width 823 height 166
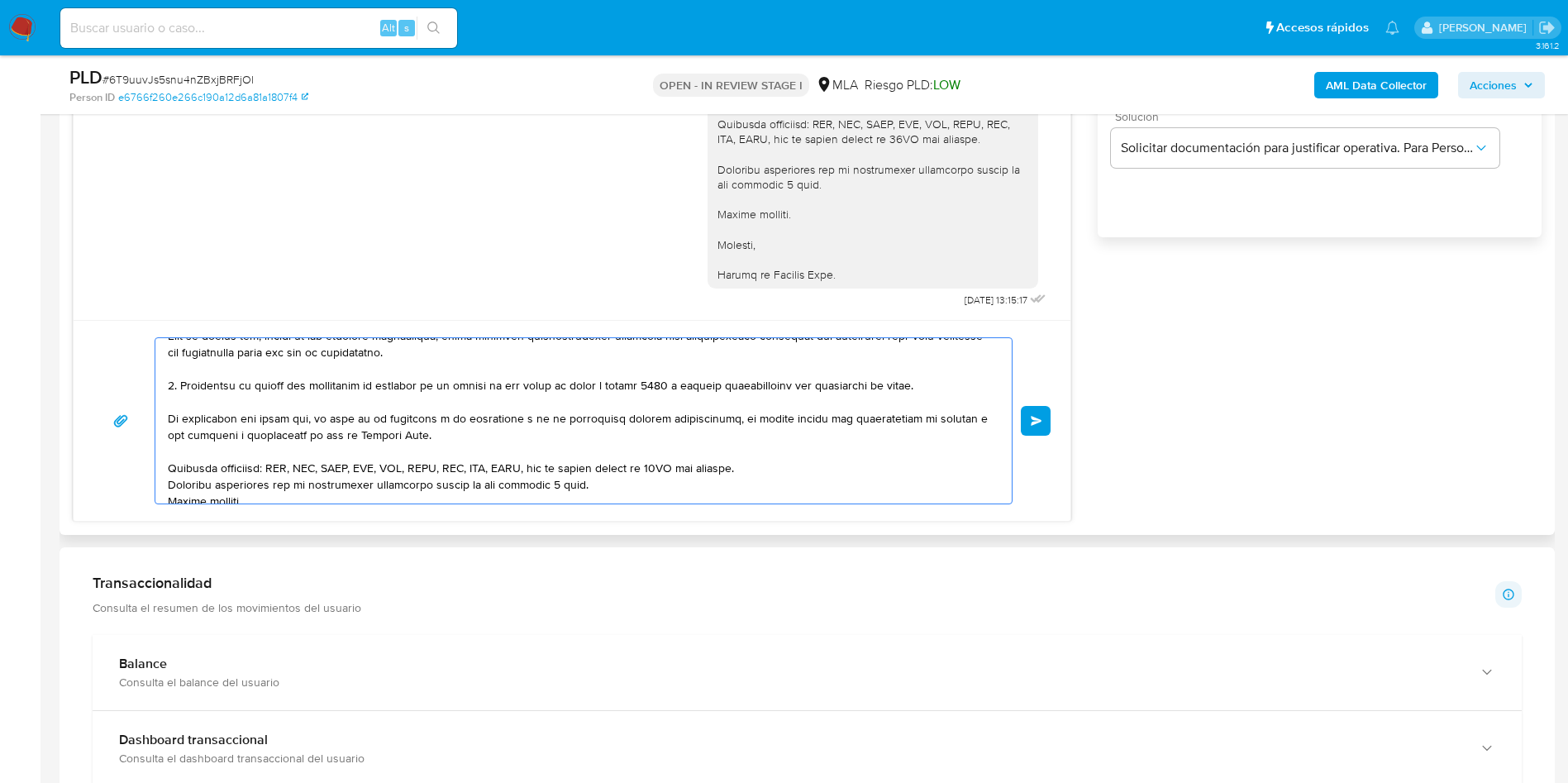
click at [778, 465] on textarea at bounding box center [579, 421] width 823 height 166
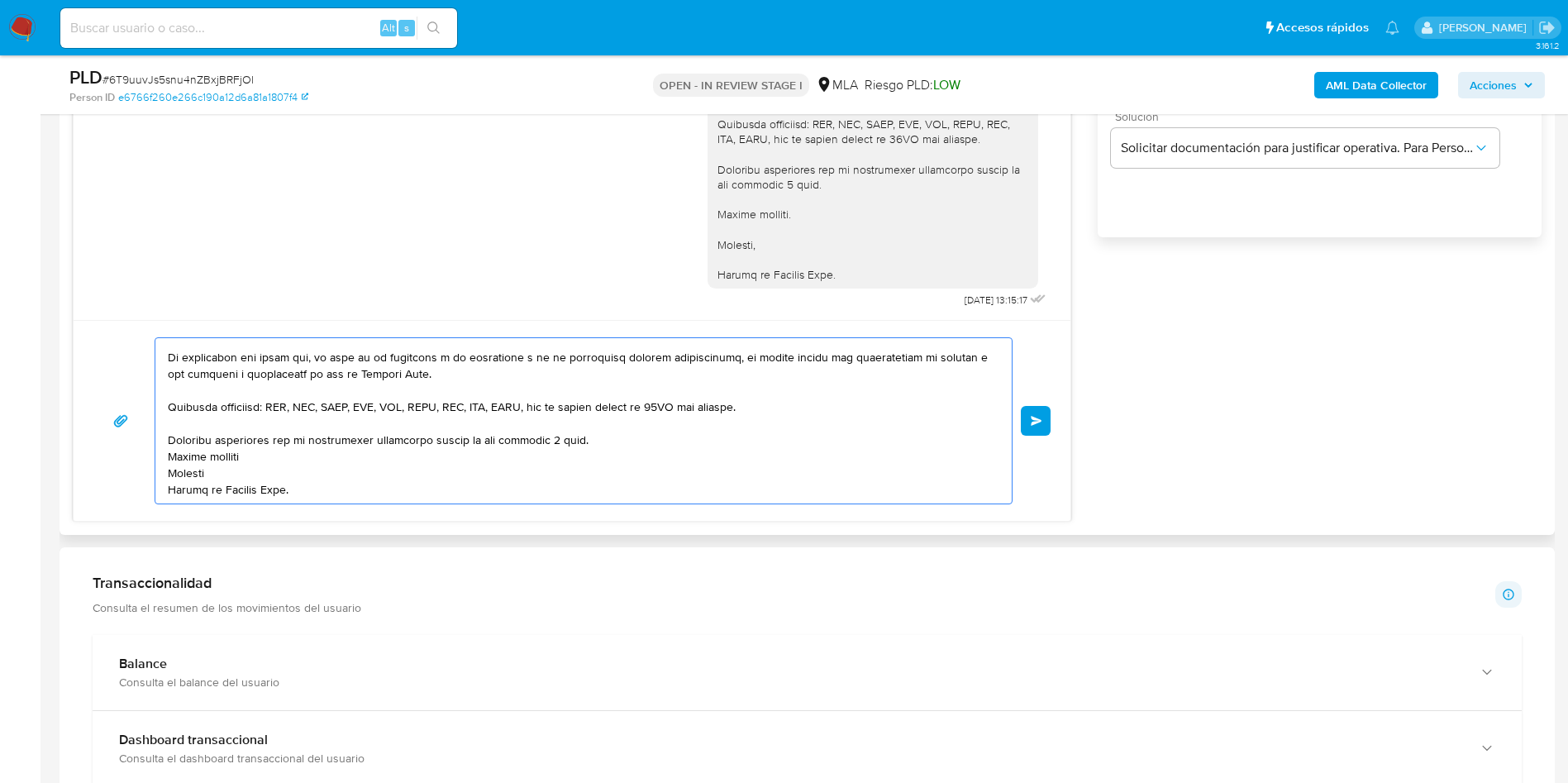
drag, startPoint x: 622, startPoint y: 434, endPoint x: 618, endPoint y: 424, distance: 10.8
click at [618, 424] on textarea at bounding box center [579, 421] width 823 height 166
click at [596, 424] on textarea at bounding box center [579, 421] width 823 height 166
click at [605, 430] on textarea at bounding box center [579, 421] width 823 height 166
click at [603, 425] on textarea at bounding box center [579, 421] width 823 height 166
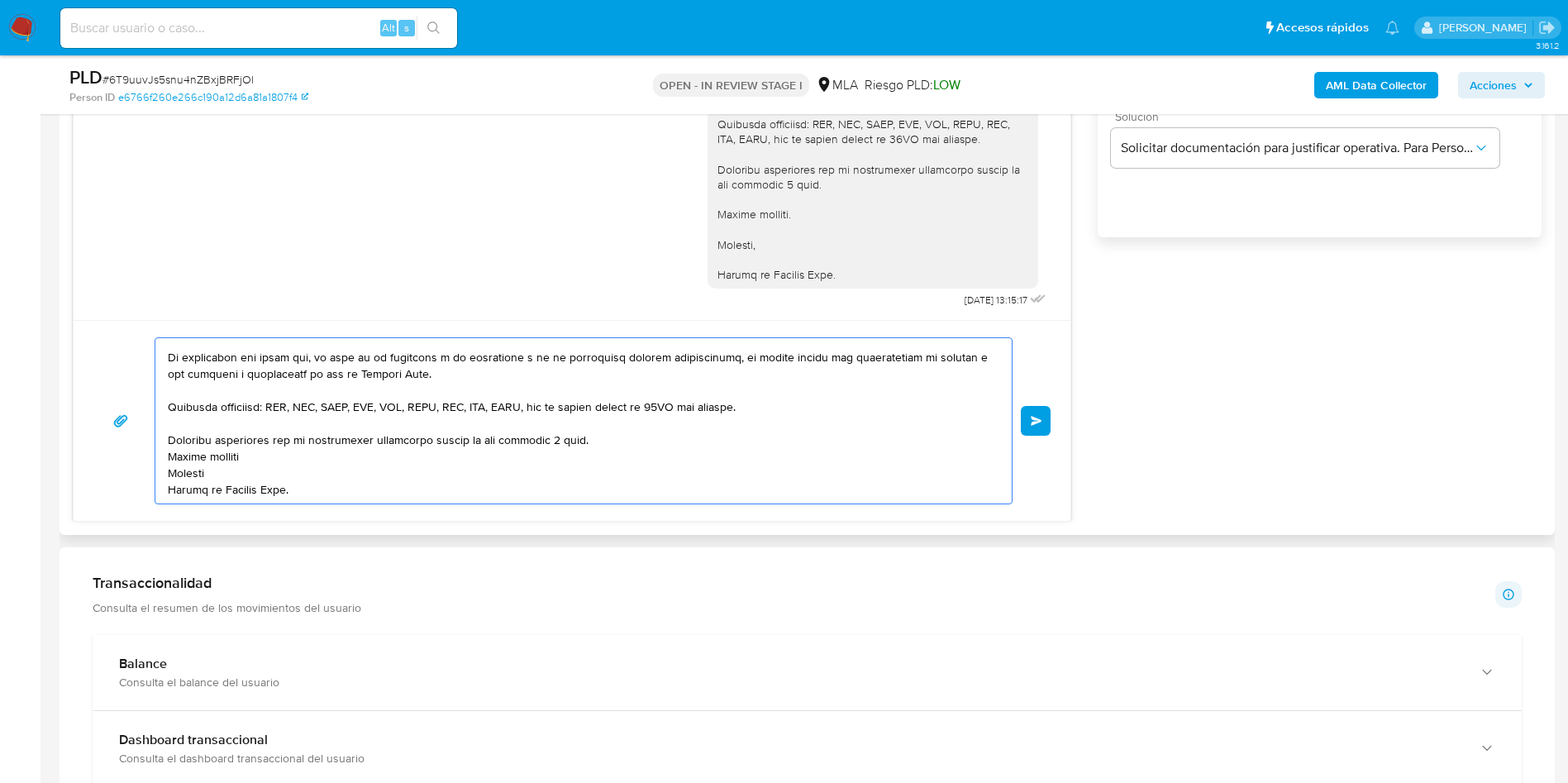
click at [576, 421] on textarea at bounding box center [579, 421] width 823 height 166
drag, startPoint x: 590, startPoint y: 422, endPoint x: 609, endPoint y: 424, distance: 19.1
click at [591, 423] on textarea at bounding box center [579, 421] width 823 height 166
click at [617, 424] on textarea at bounding box center [579, 421] width 823 height 166
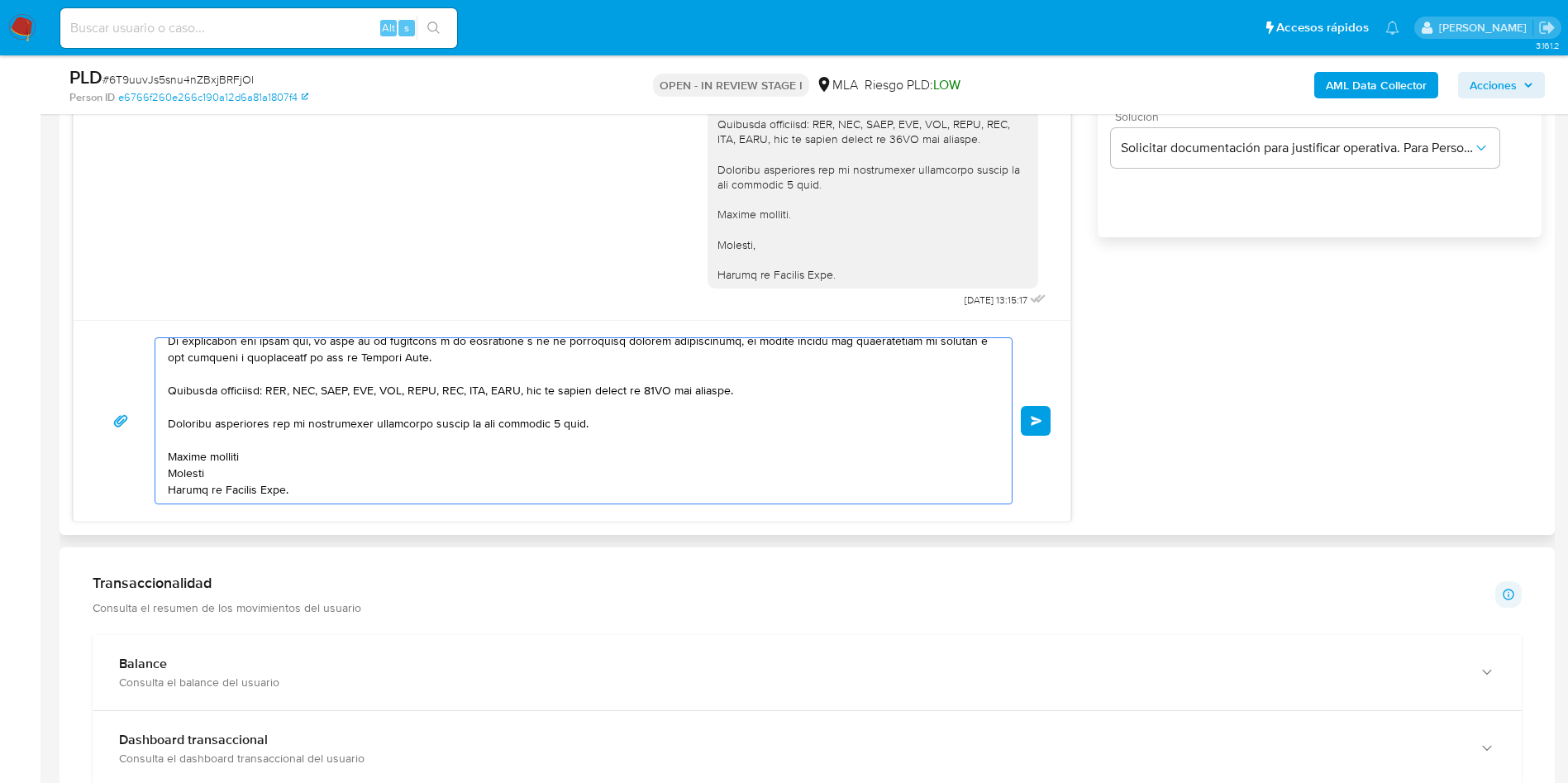
click at [283, 450] on textarea at bounding box center [579, 421] width 823 height 166
click at [218, 496] on textarea at bounding box center [579, 421] width 823 height 166
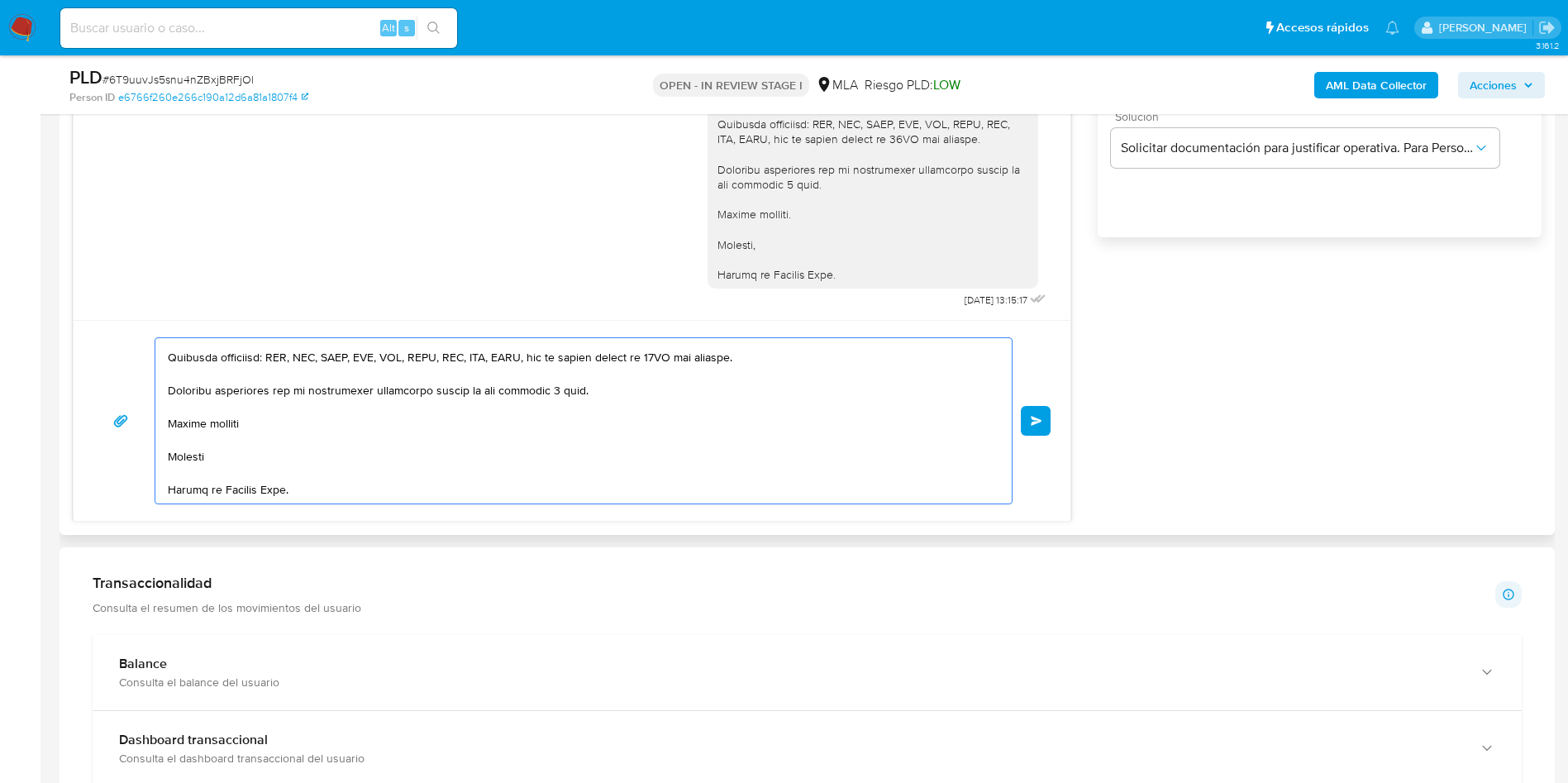
click at [211, 492] on textarea at bounding box center [579, 421] width 823 height 166
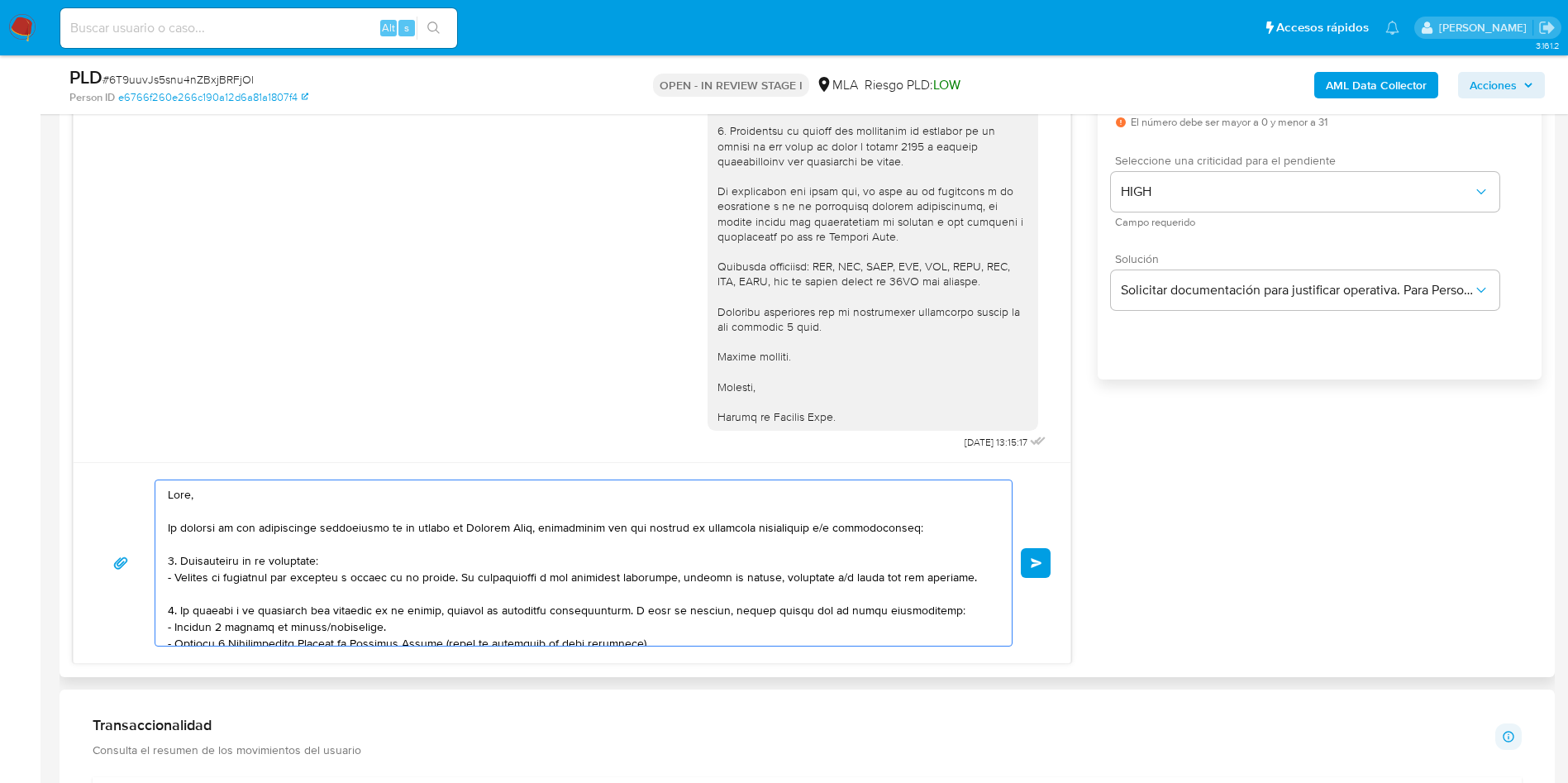
scroll to position [888, 0]
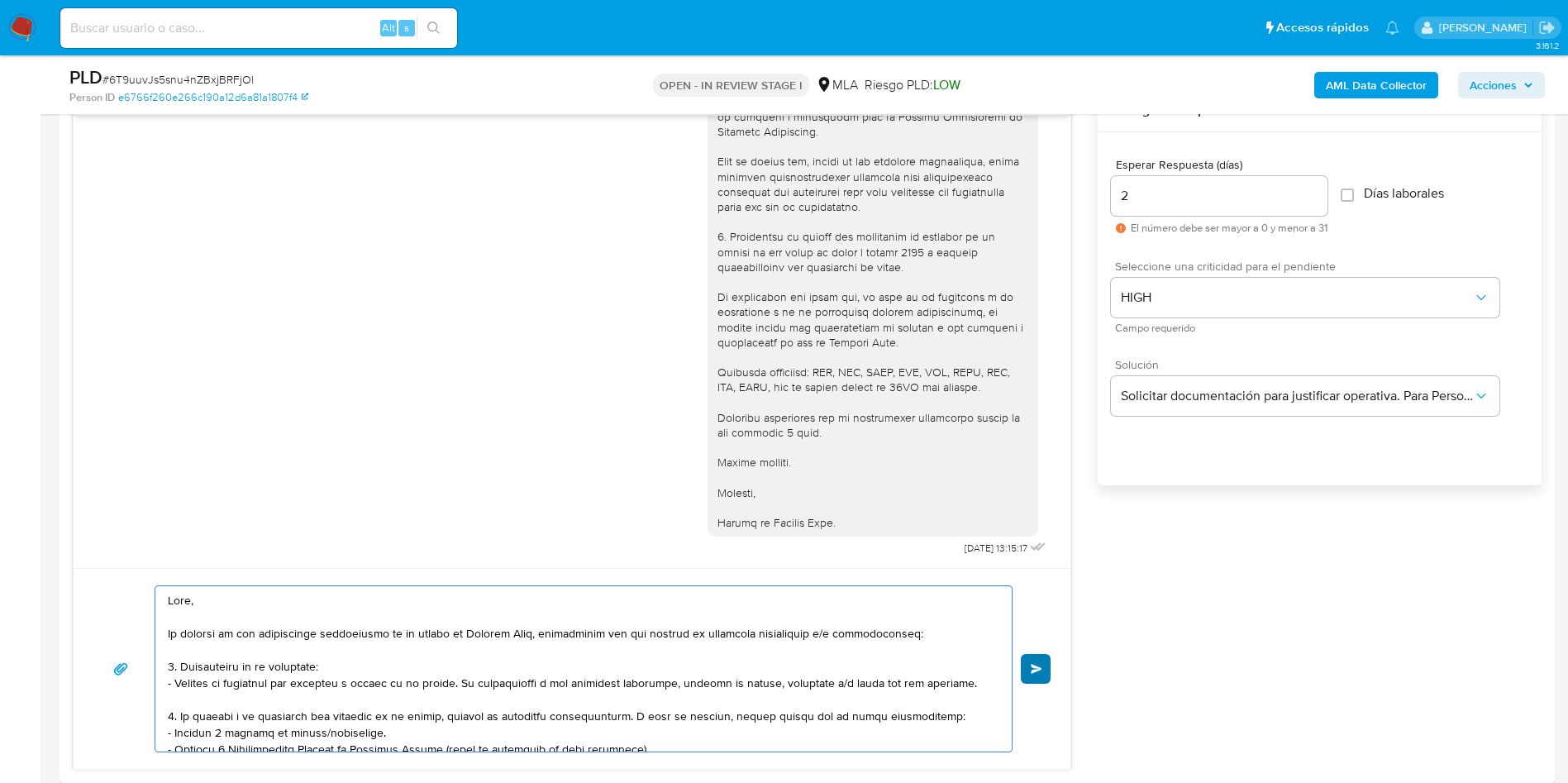
type textarea "Hola, En función de las operaciones registradas en tu cuenta de Mercado Pago, n…"
click at [1033, 661] on button "Enviar" at bounding box center [1036, 669] width 30 height 30
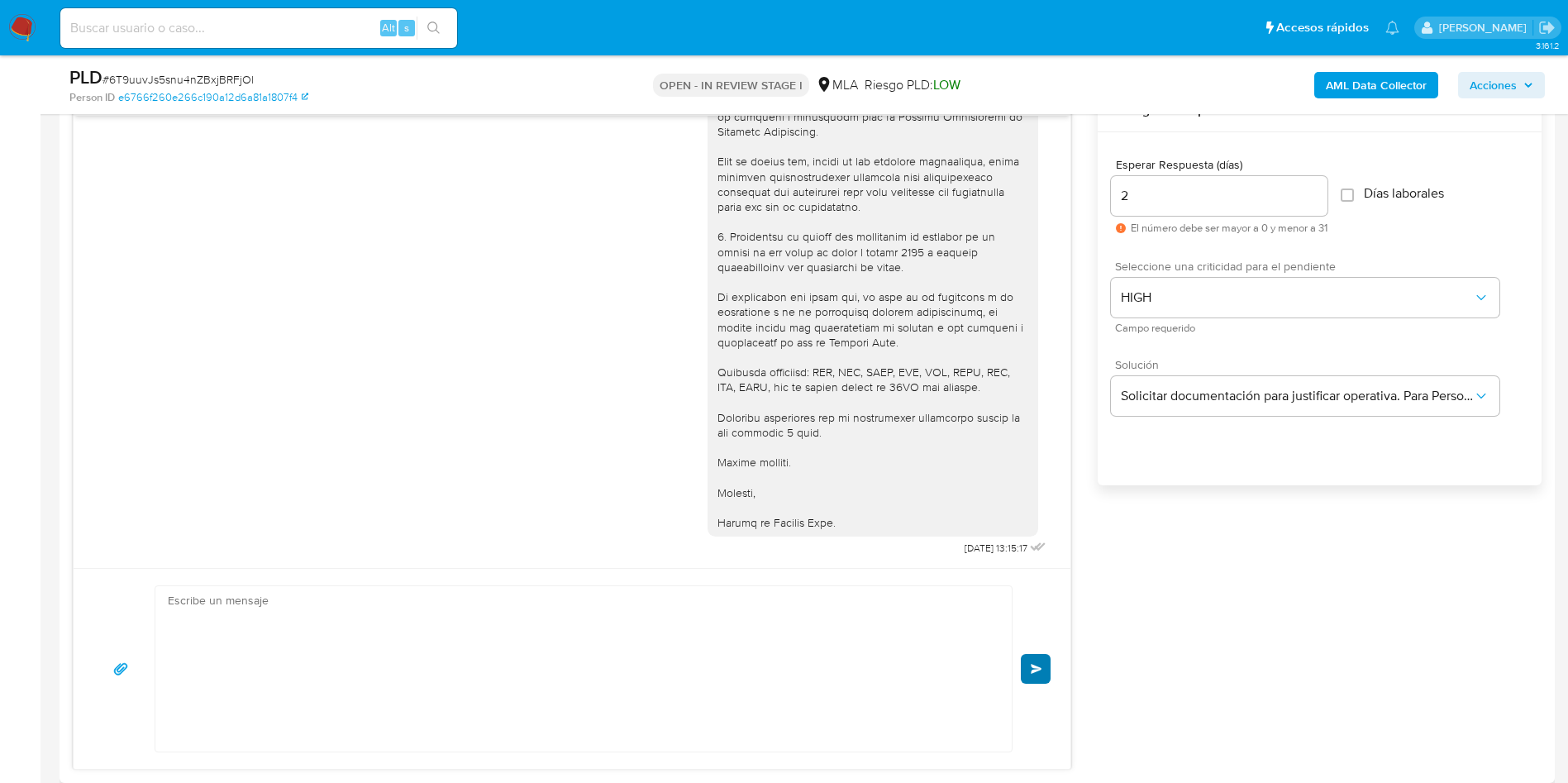
scroll to position [1180, 0]
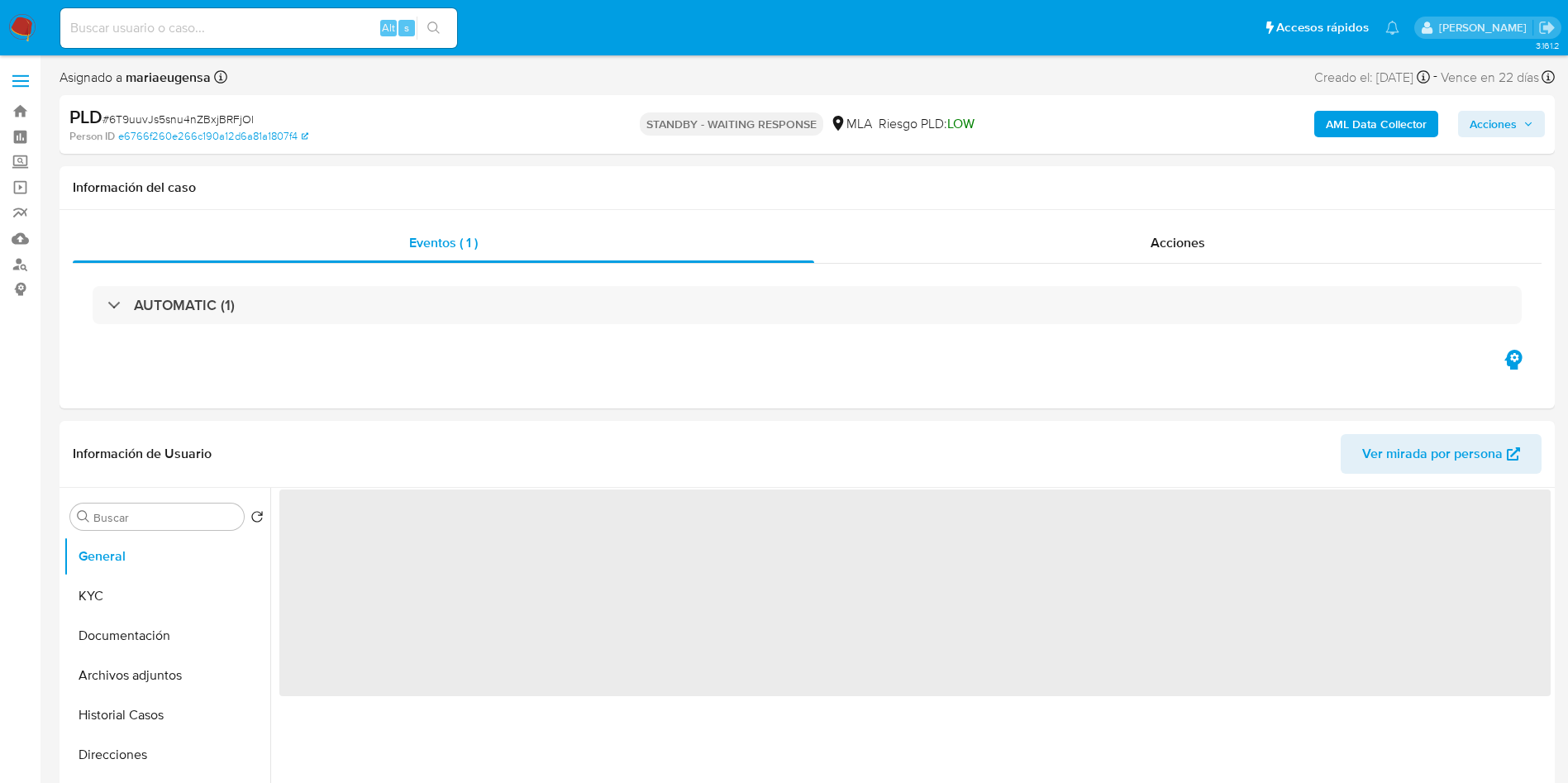
select select "10"
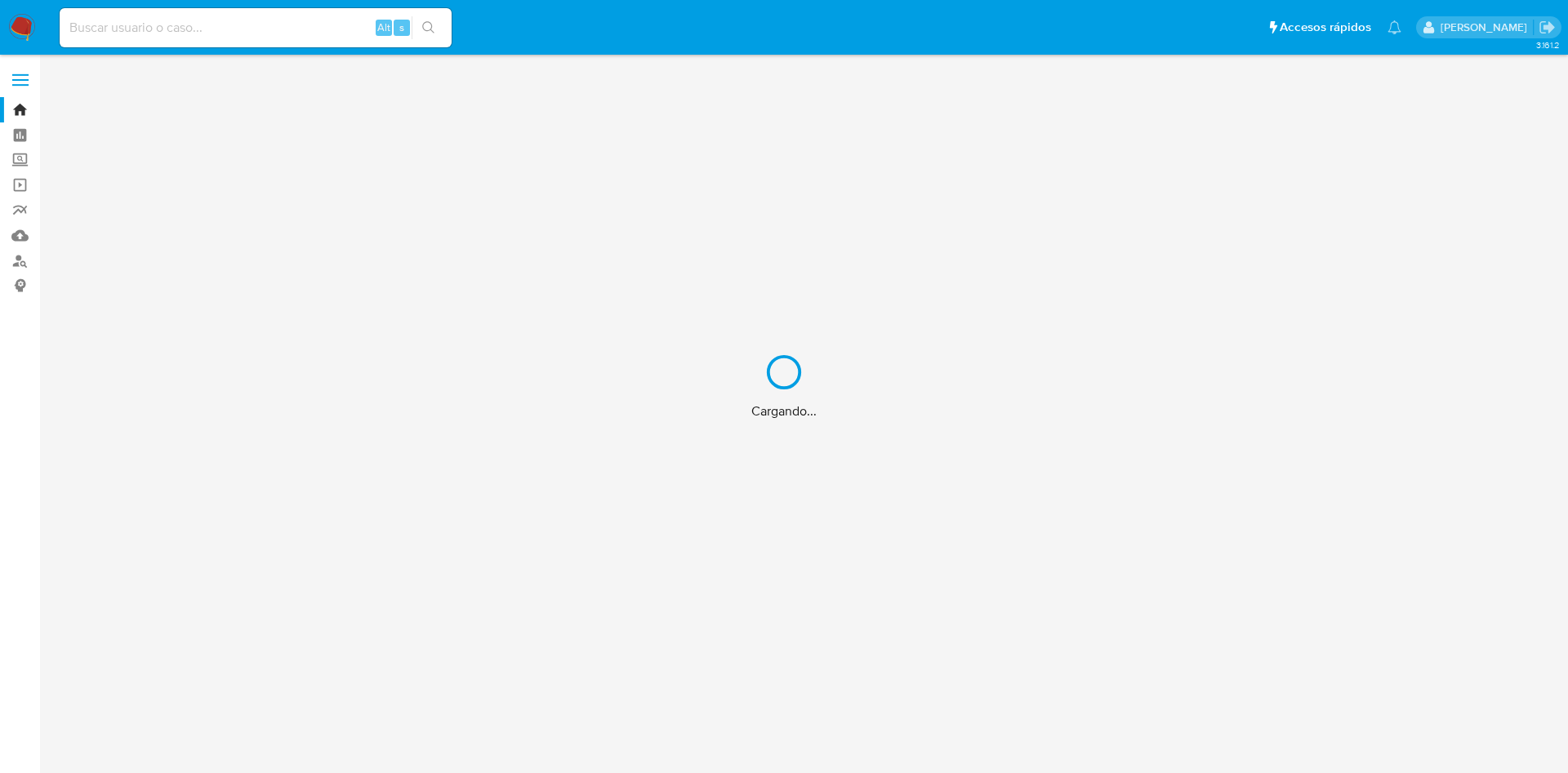
click at [168, 35] on div "Cargando..." at bounding box center [784, 386] width 1568 height 773
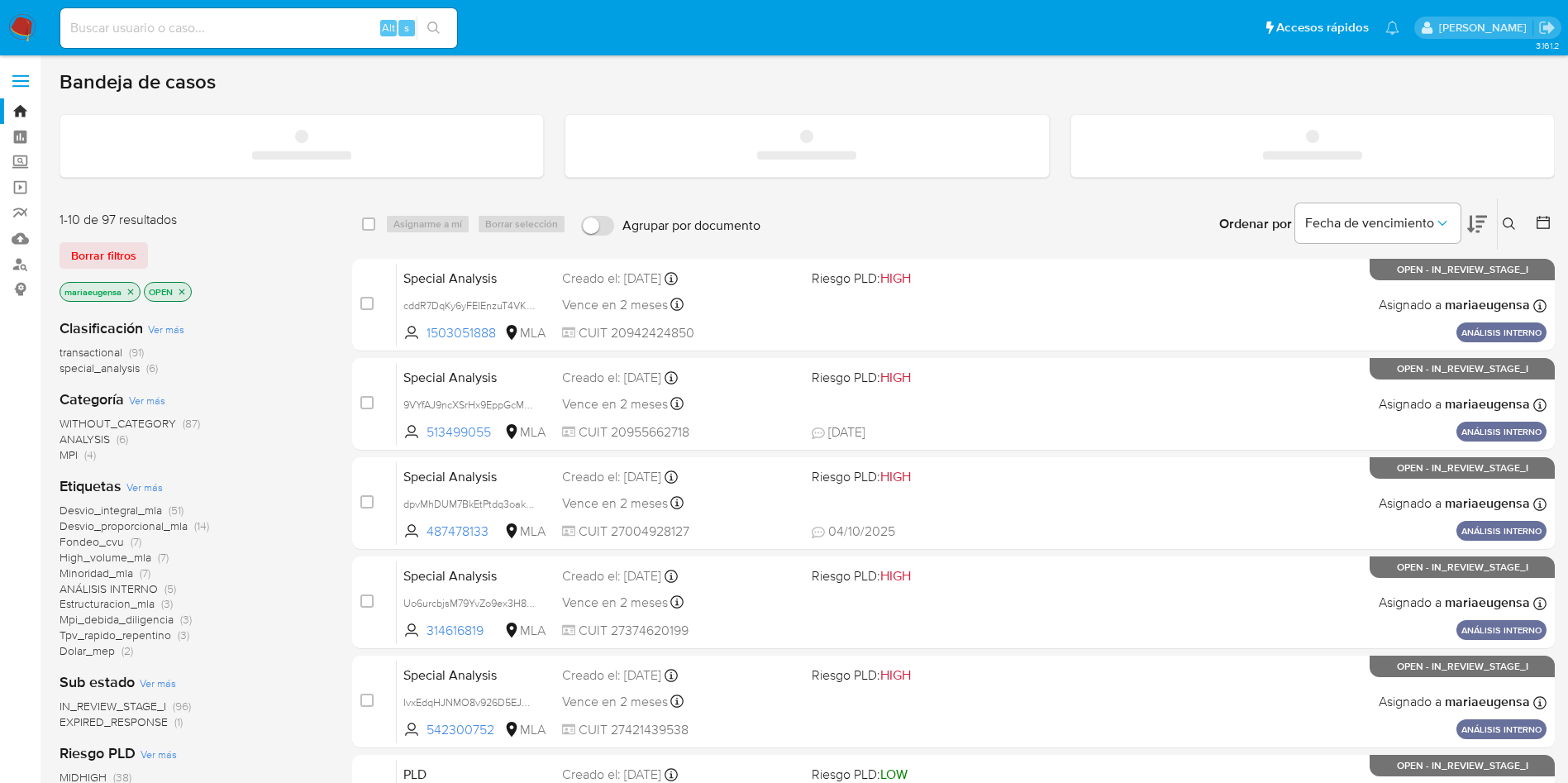
click at [170, 36] on input at bounding box center [258, 28] width 397 height 21
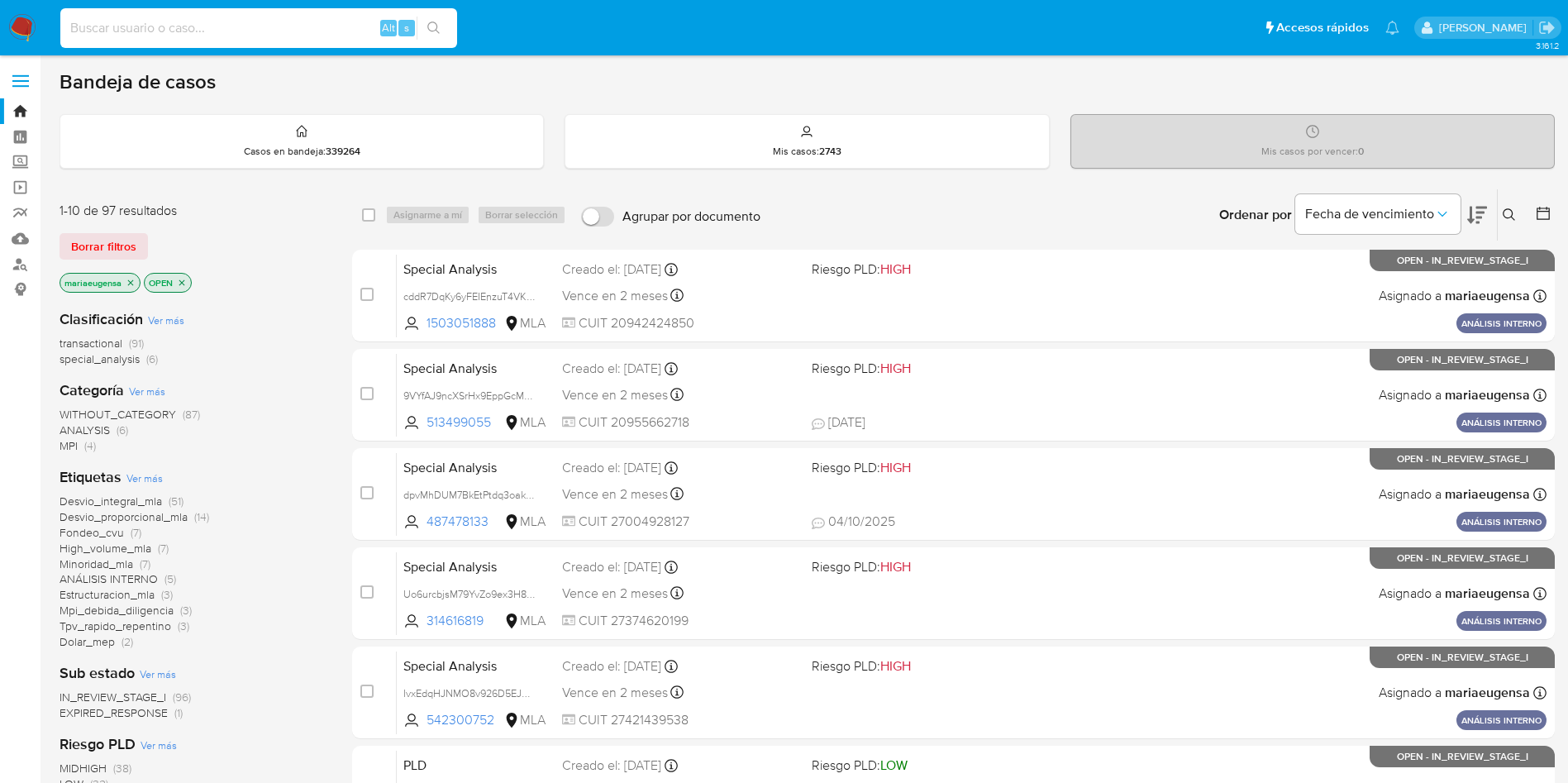
paste input "655873113"
type input "655873113"
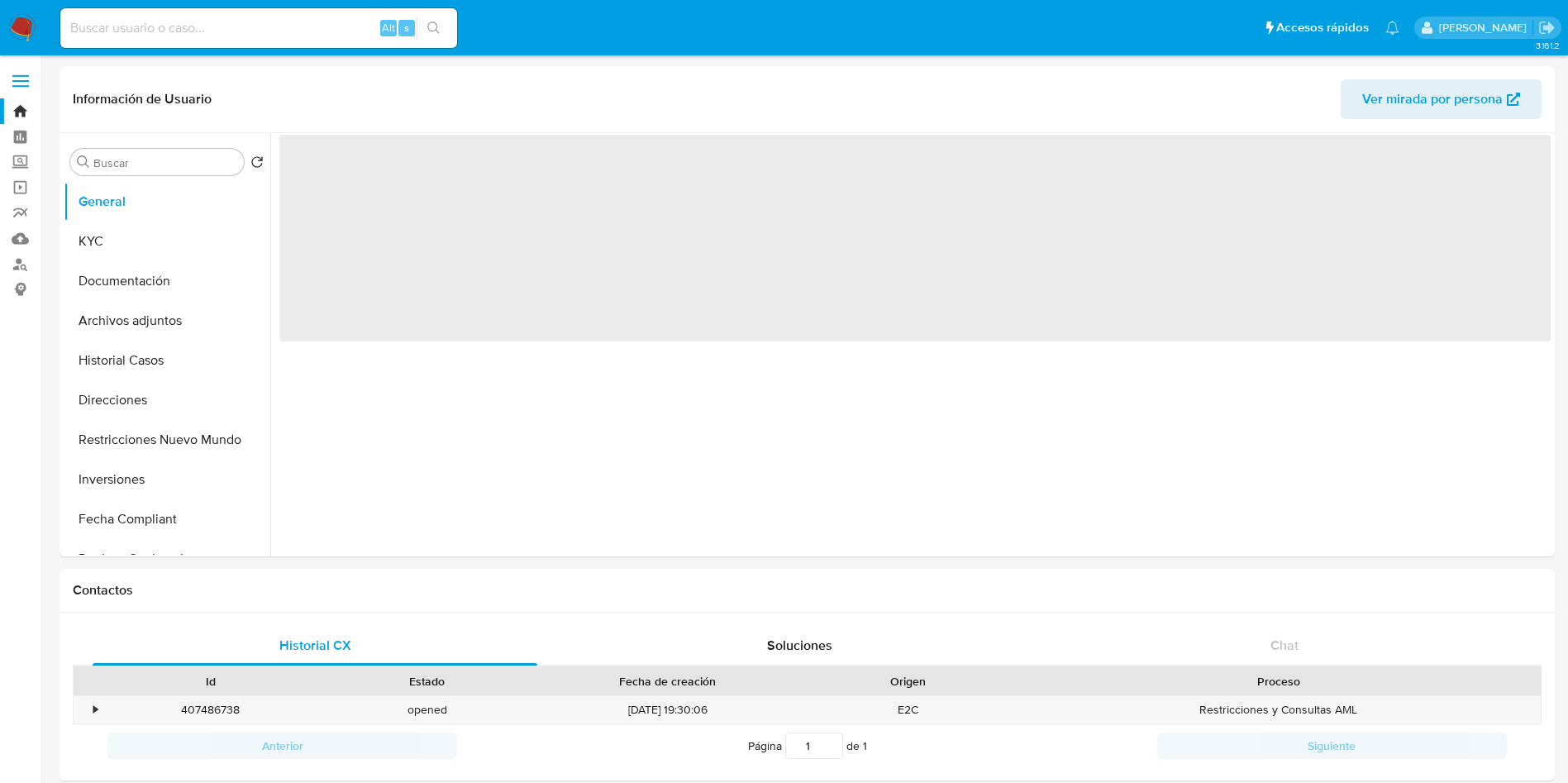
select select "10"
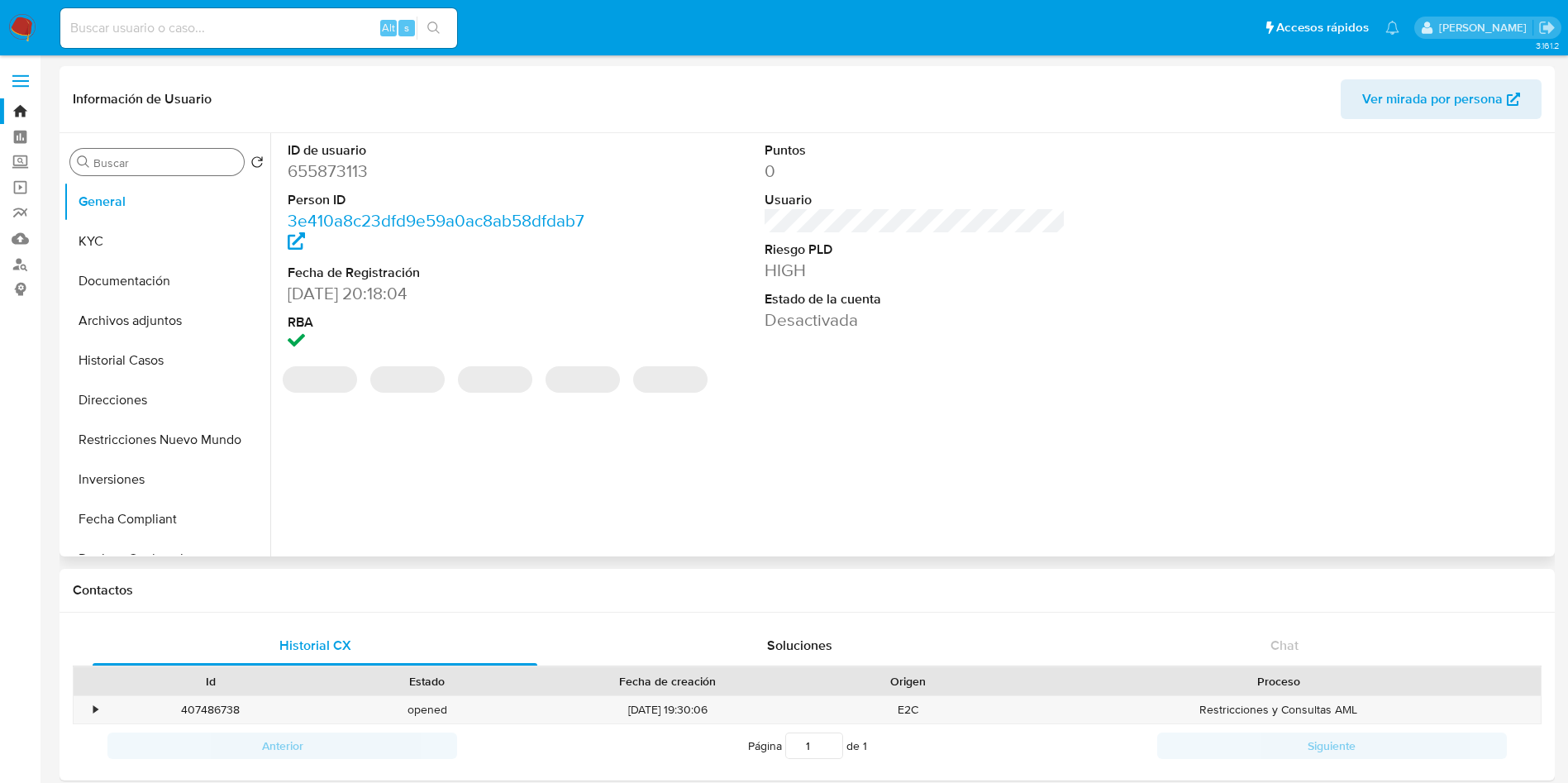
click at [185, 163] on input "Buscar" at bounding box center [165, 163] width 144 height 15
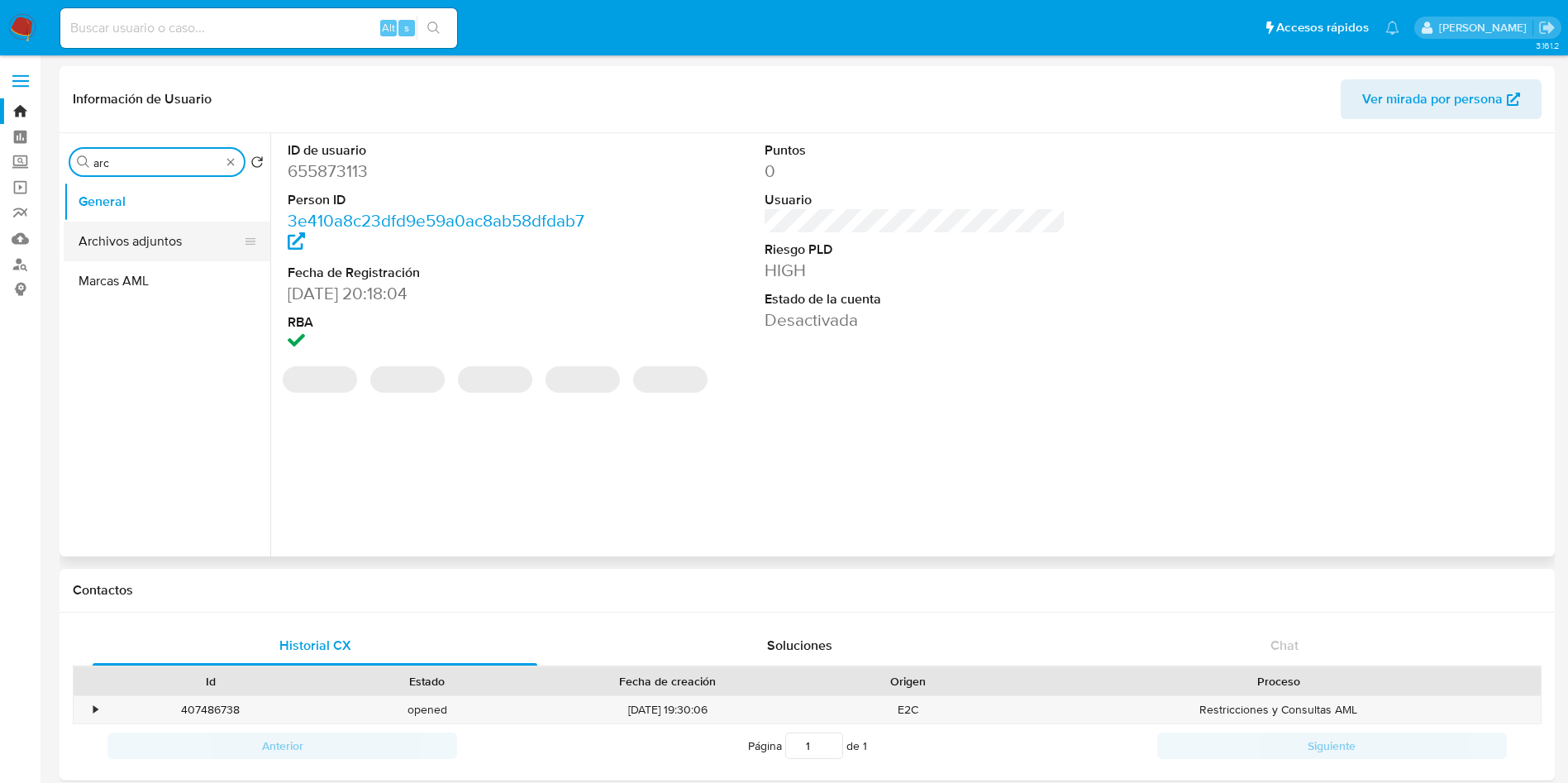
type input "arc"
click at [179, 242] on button "Archivos adjuntos" at bounding box center [161, 241] width 193 height 40
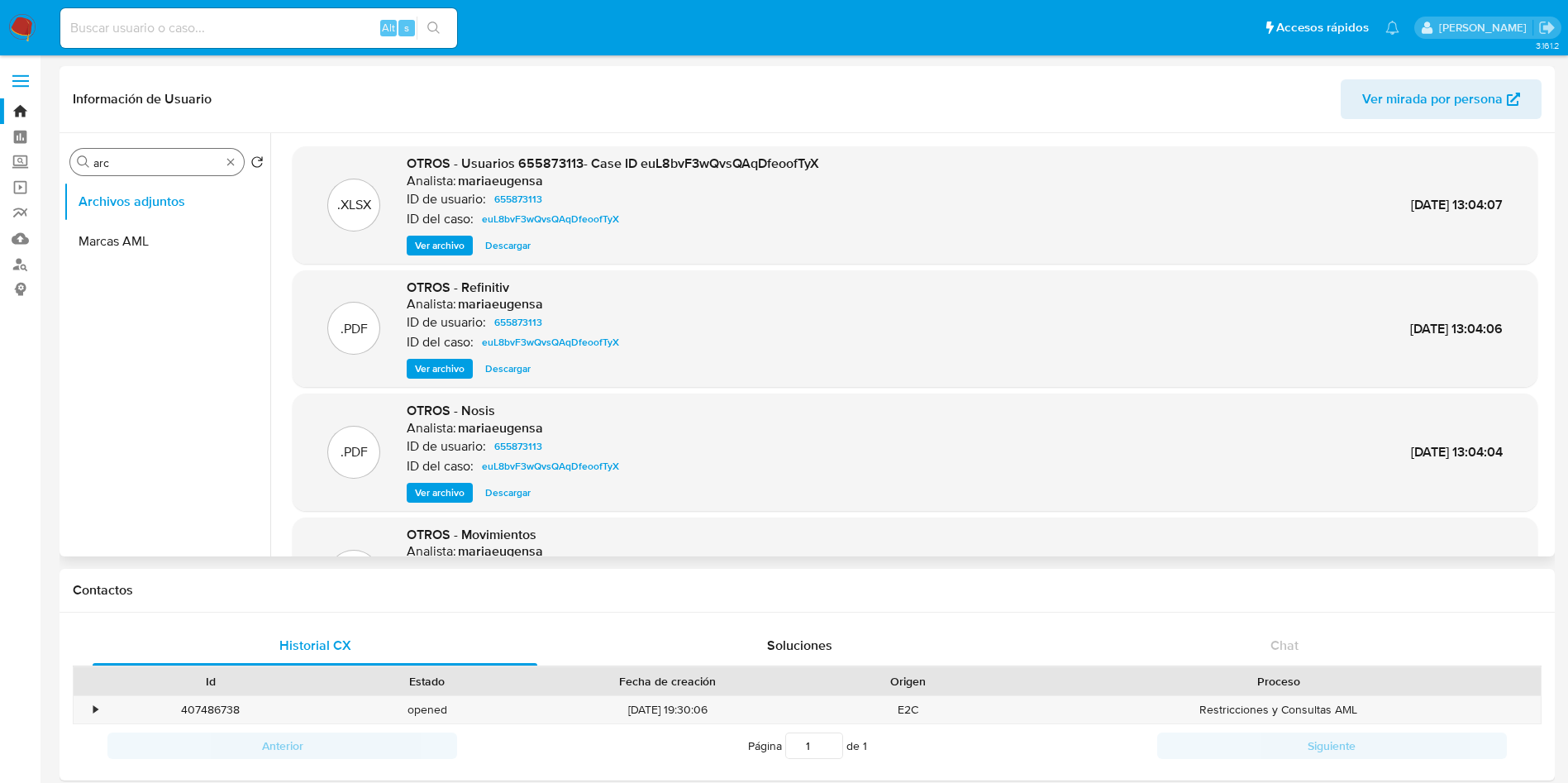
click at [134, 163] on input "arc" at bounding box center [158, 163] width 128 height 15
type input "genera"
click at [155, 208] on button "General" at bounding box center [161, 201] width 193 height 40
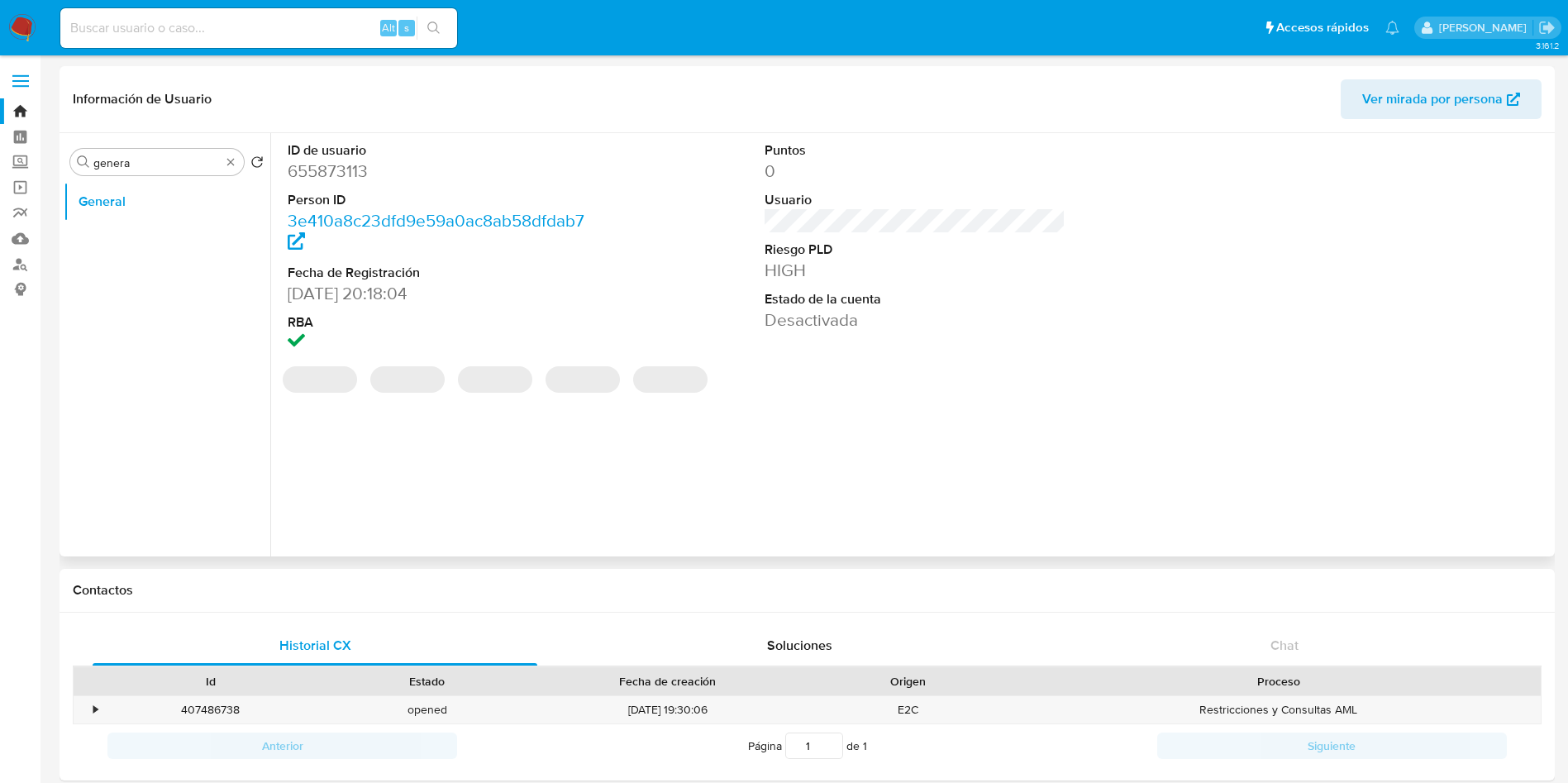
click at [329, 181] on dd "655873113" at bounding box center [438, 171] width 302 height 23
click at [329, 180] on dd "655873113" at bounding box center [438, 171] width 302 height 23
copy dd "655873113"
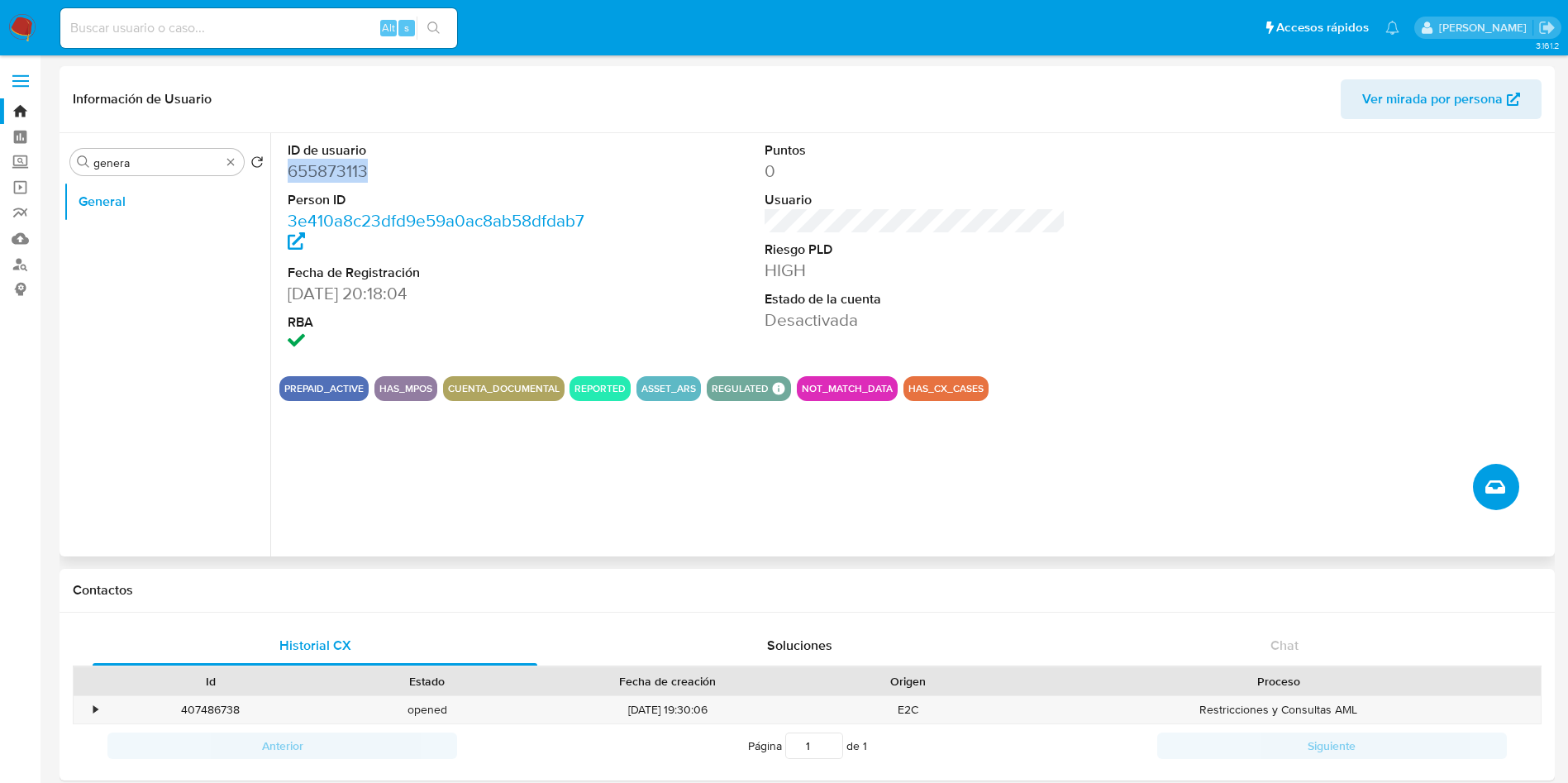
click at [1494, 493] on icon "Crear caso manual" at bounding box center [1495, 488] width 20 height 14
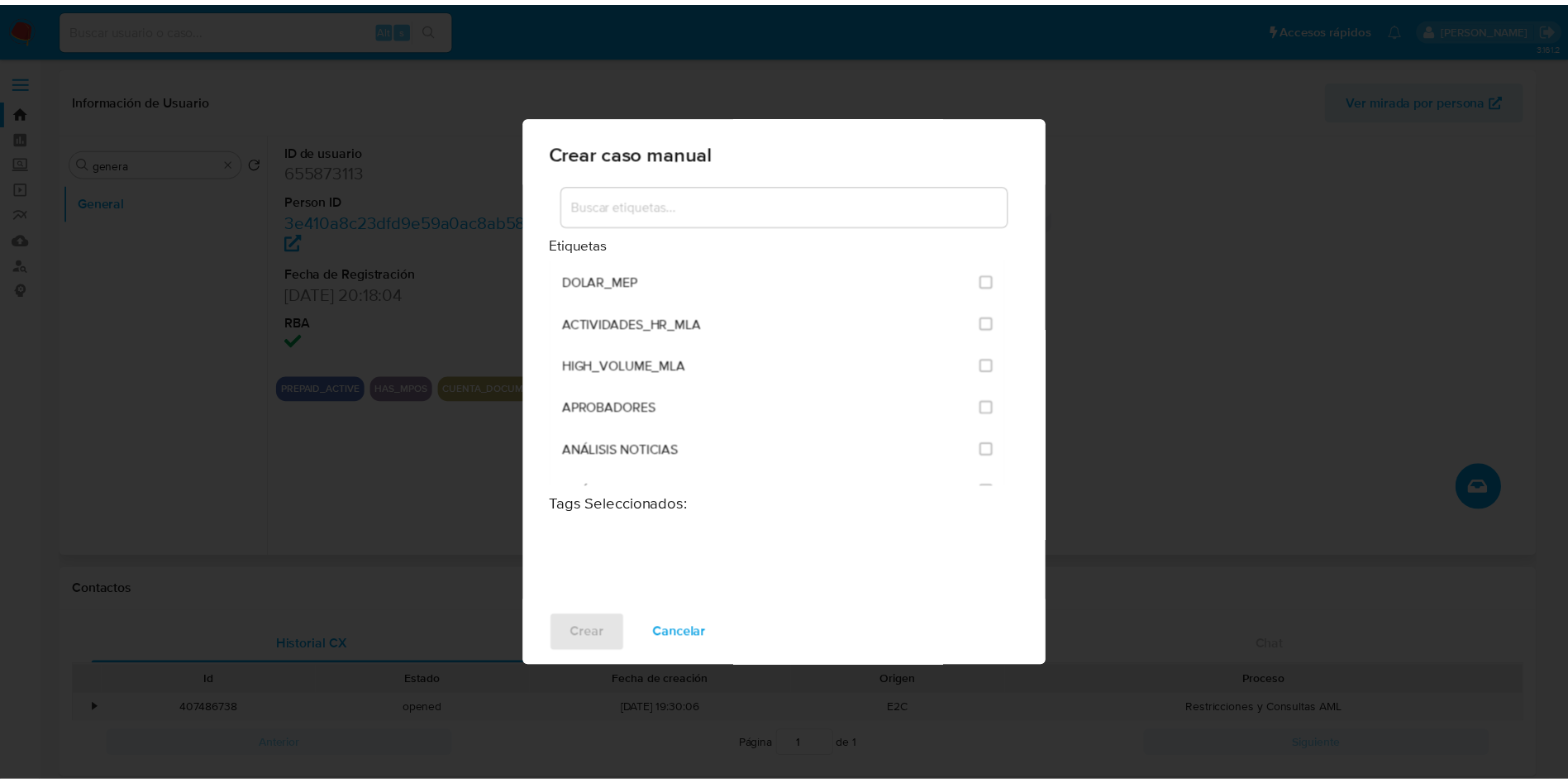
scroll to position [3227, 0]
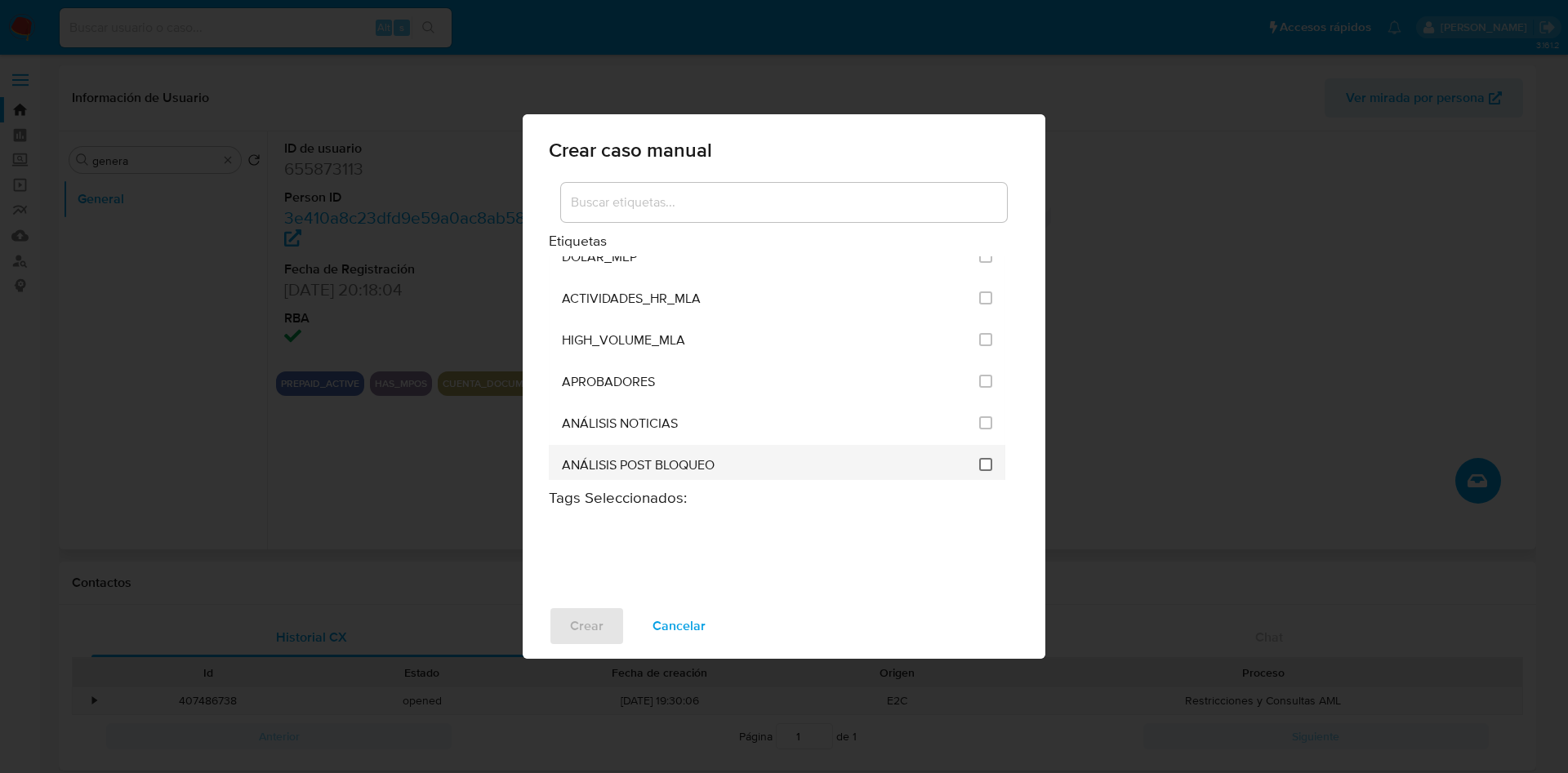
click at [980, 469] on input "3249" at bounding box center [986, 465] width 13 height 13
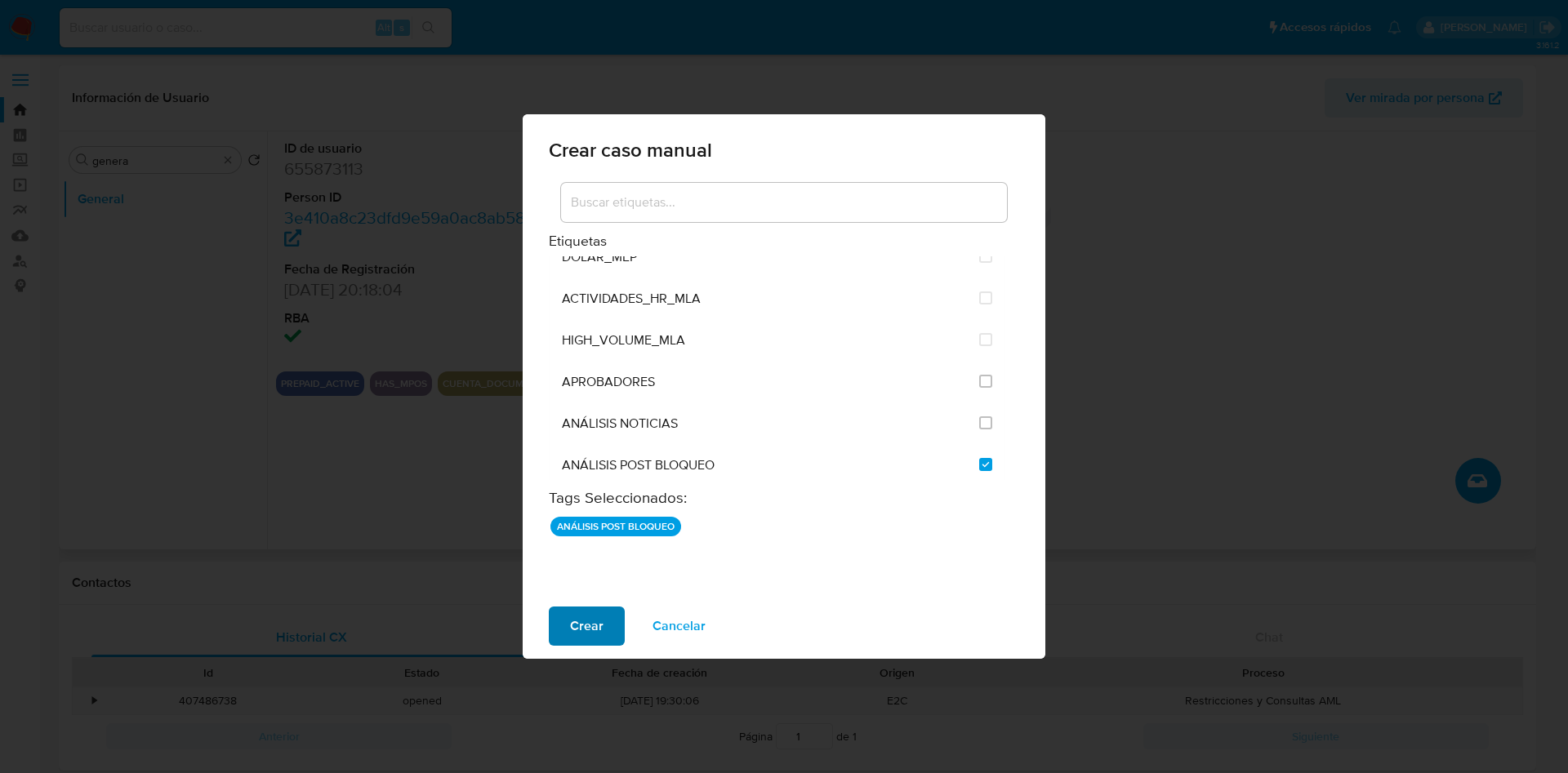
click at [593, 617] on span "Crear" at bounding box center [587, 627] width 33 height 36
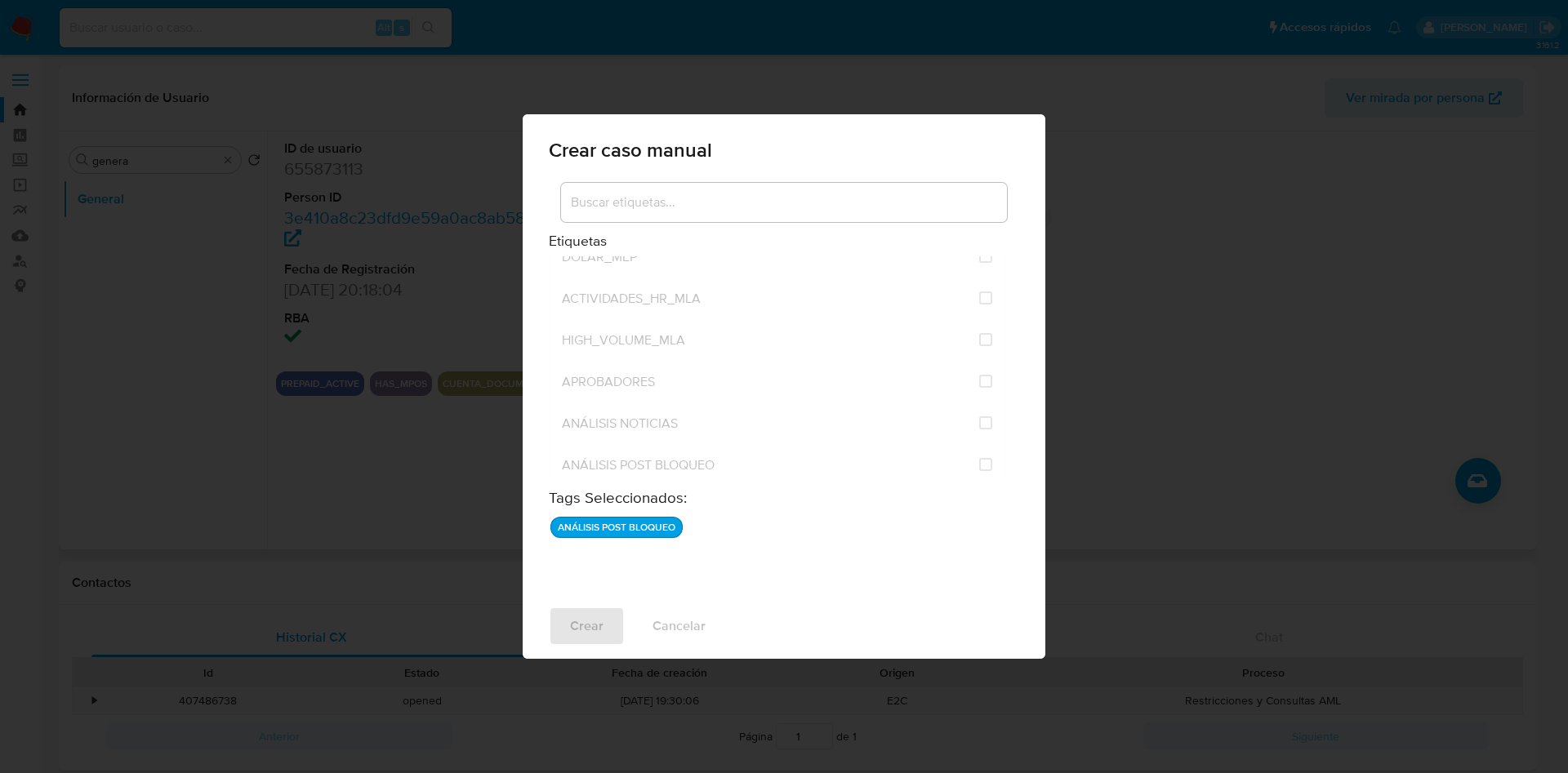
checkbox input "false"
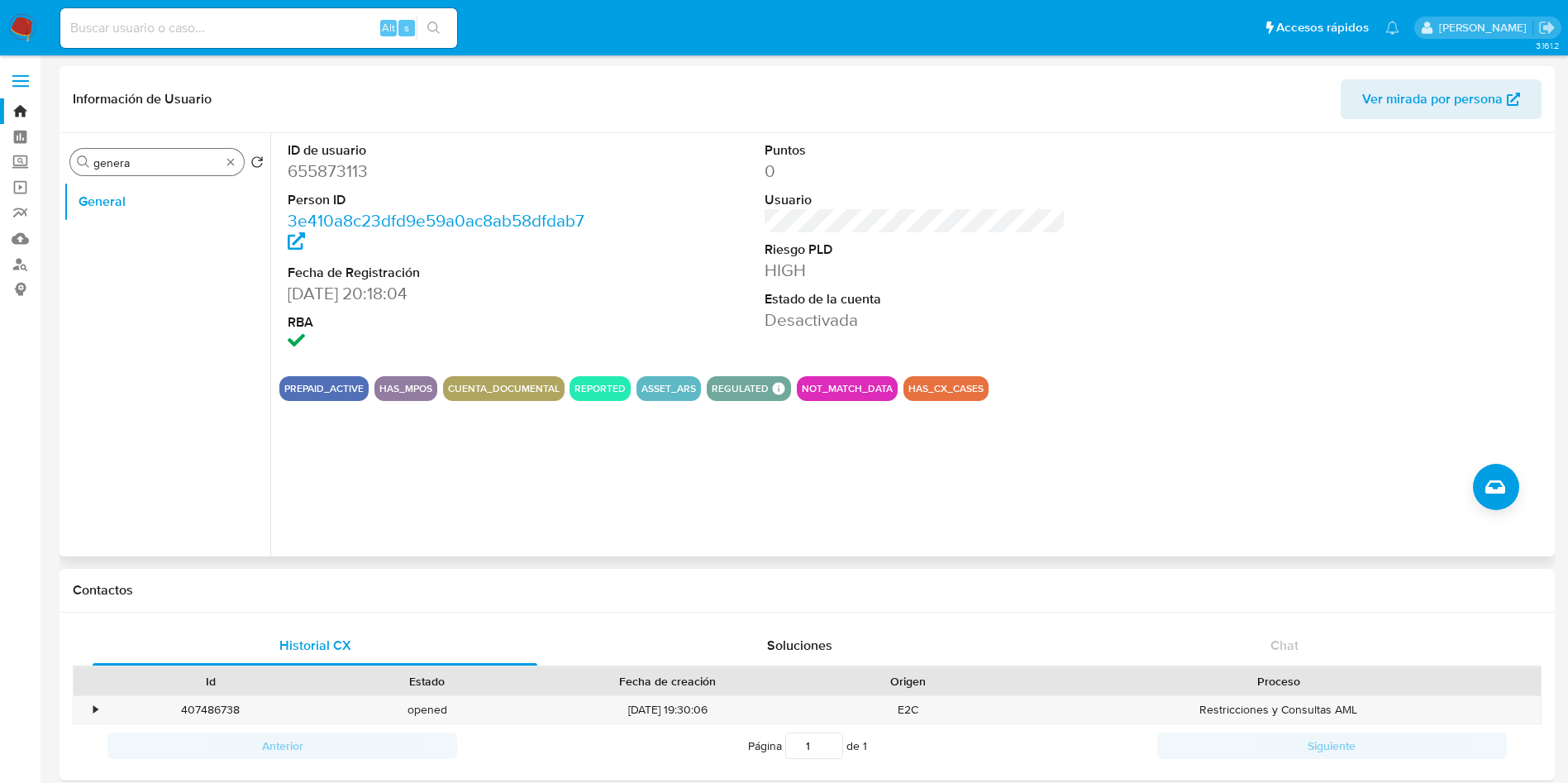
click at [172, 167] on input "genera" at bounding box center [158, 163] width 128 height 15
click at [172, 168] on input "genera" at bounding box center [158, 163] width 128 height 15
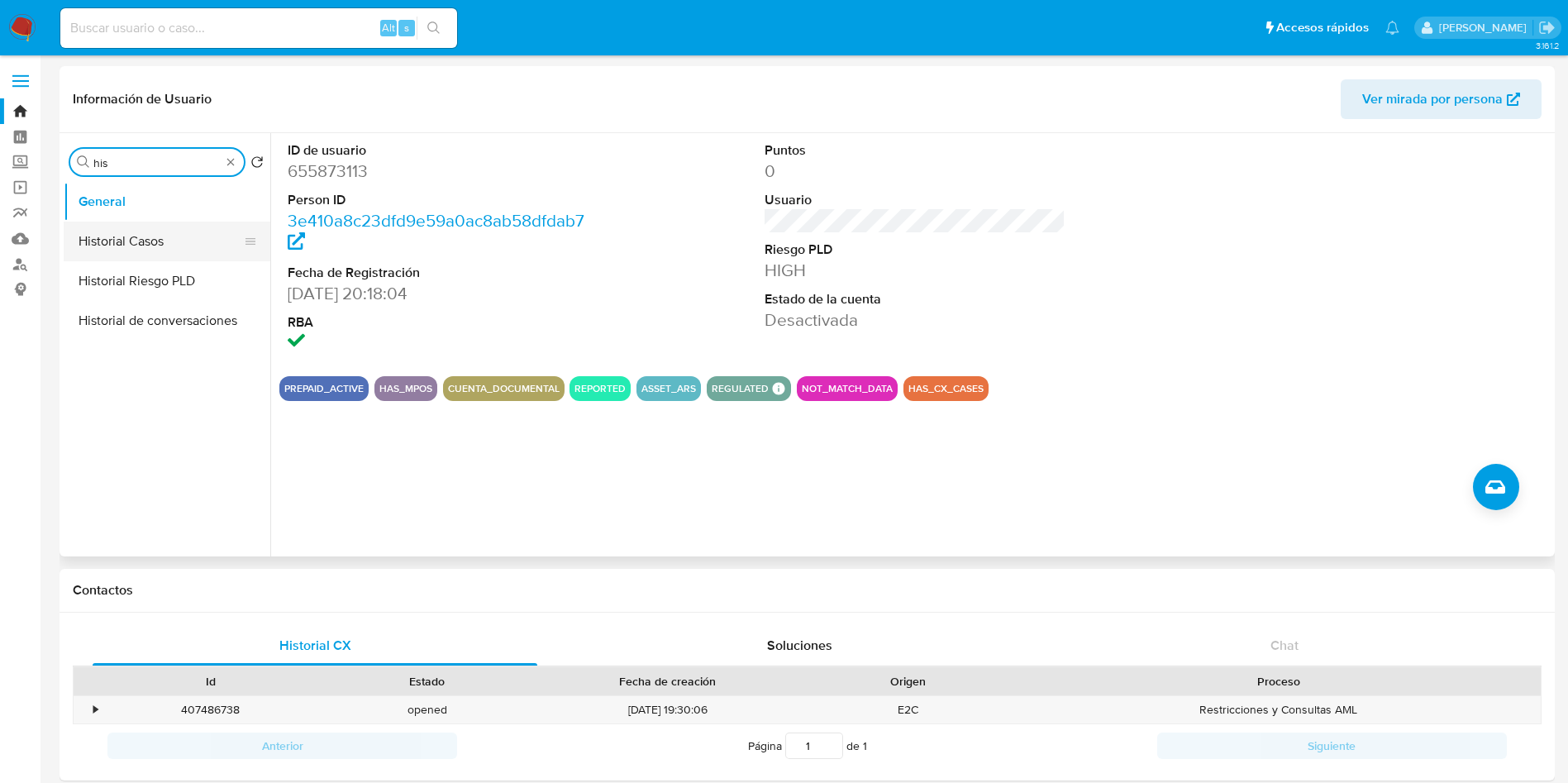
type input "his"
click at [155, 235] on button "Historial Casos" at bounding box center [161, 241] width 193 height 40
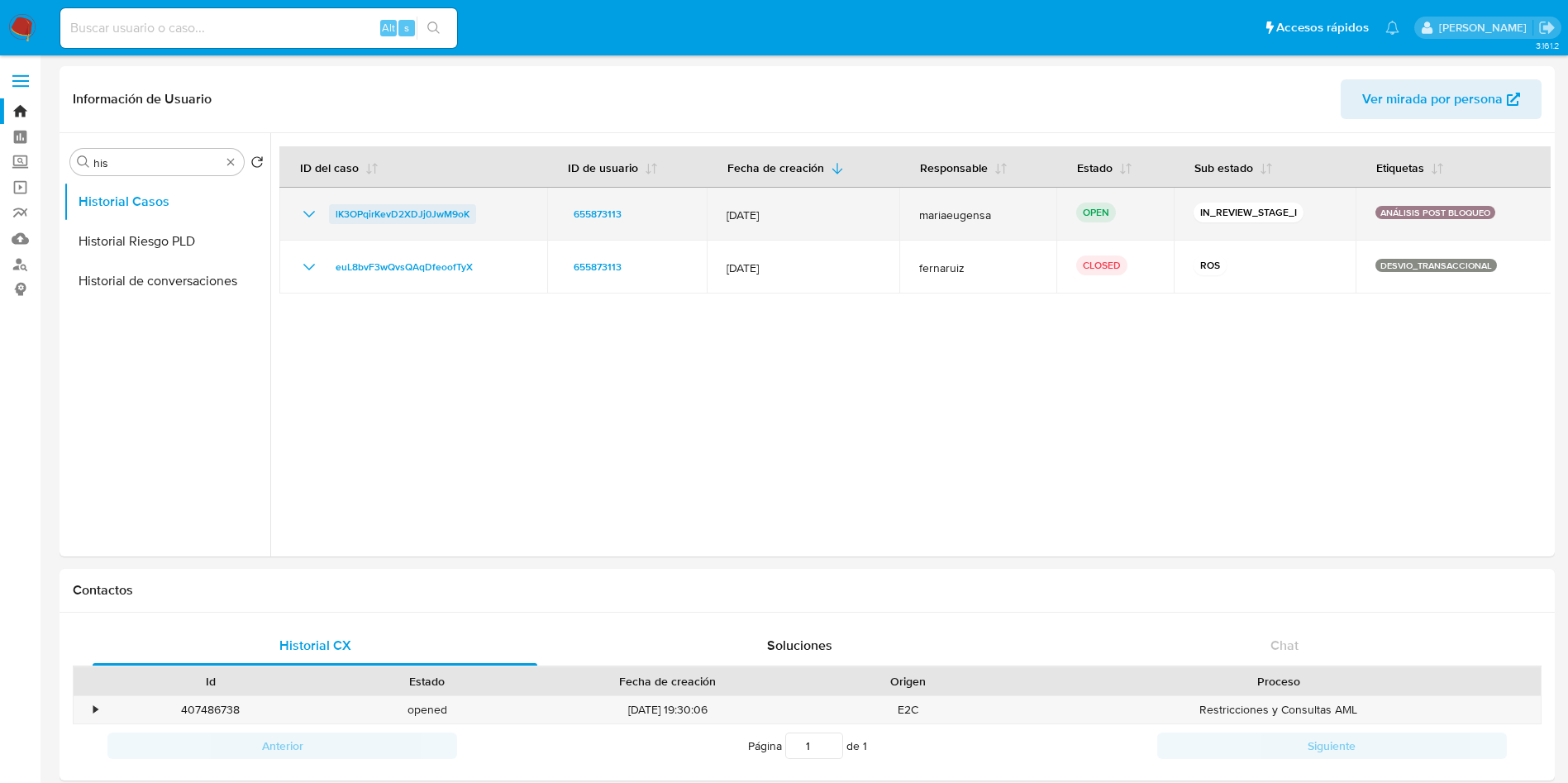
click at [444, 222] on span "lK3OPqirKevD2XDJj0JwM9oK" at bounding box center [402, 214] width 133 height 20
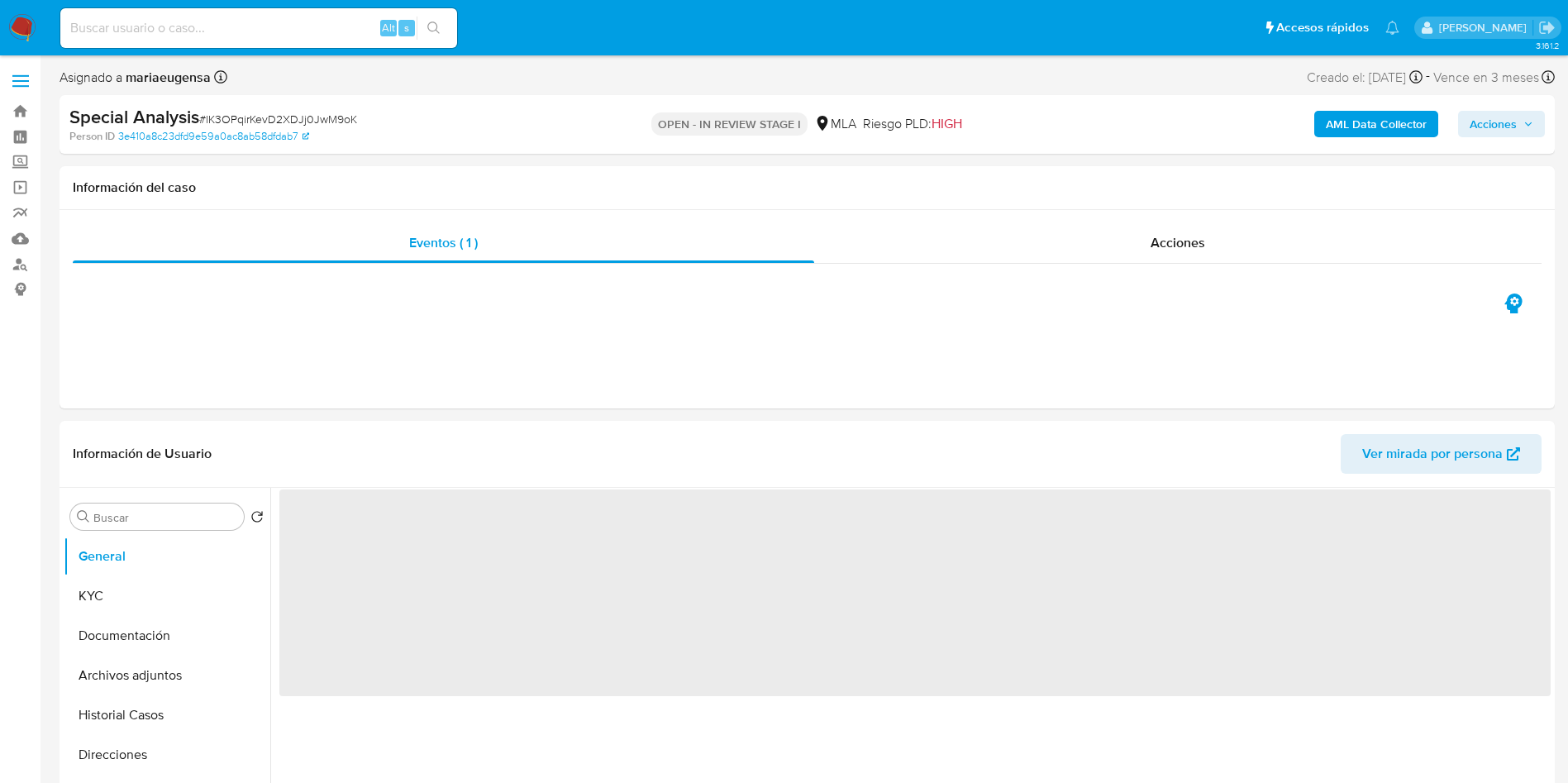
select select "10"
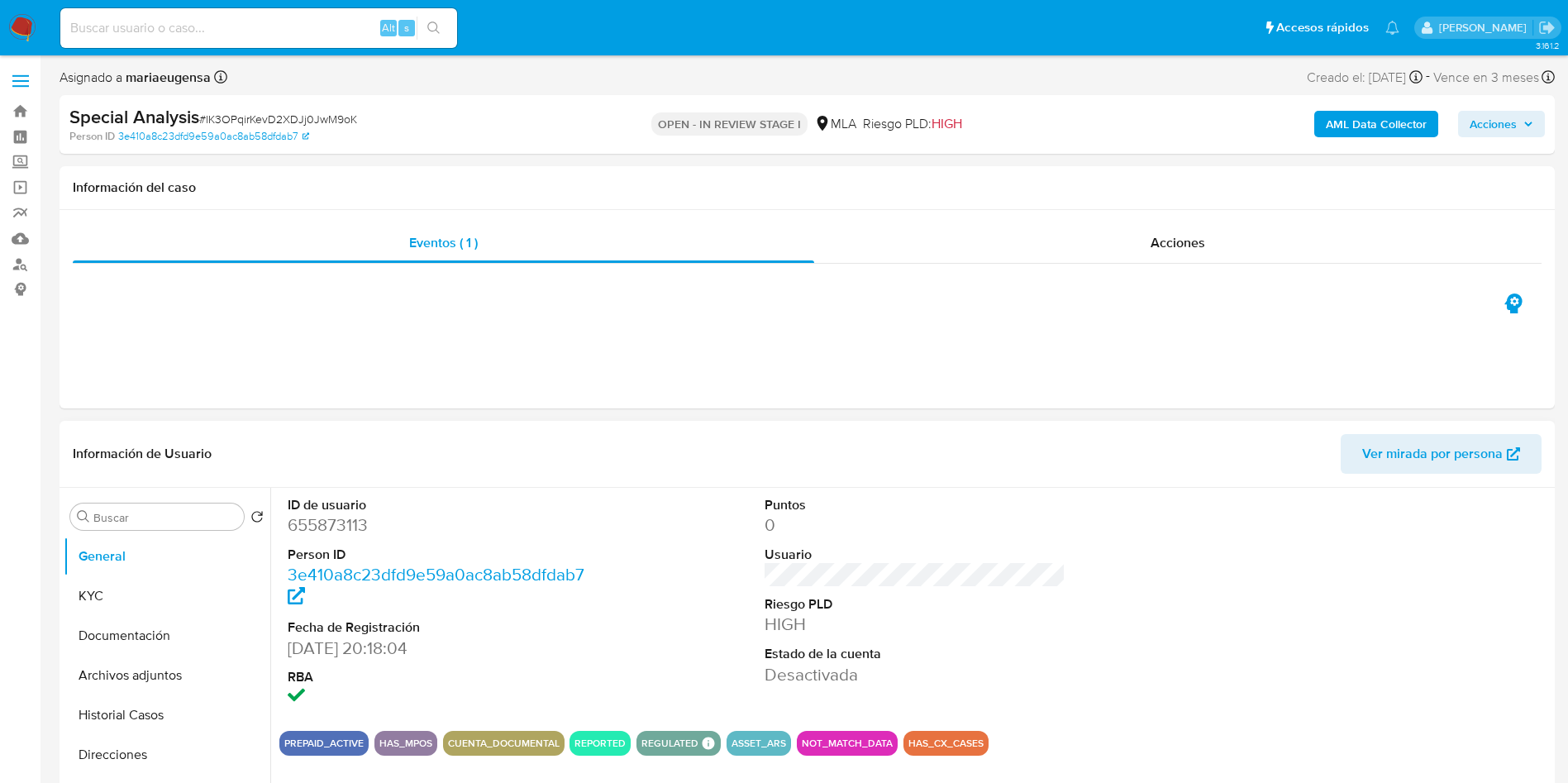
drag, startPoint x: 108, startPoint y: 706, endPoint x: 470, endPoint y: 647, distance: 366.8
click at [108, 707] on button "Historial Casos" at bounding box center [167, 715] width 207 height 40
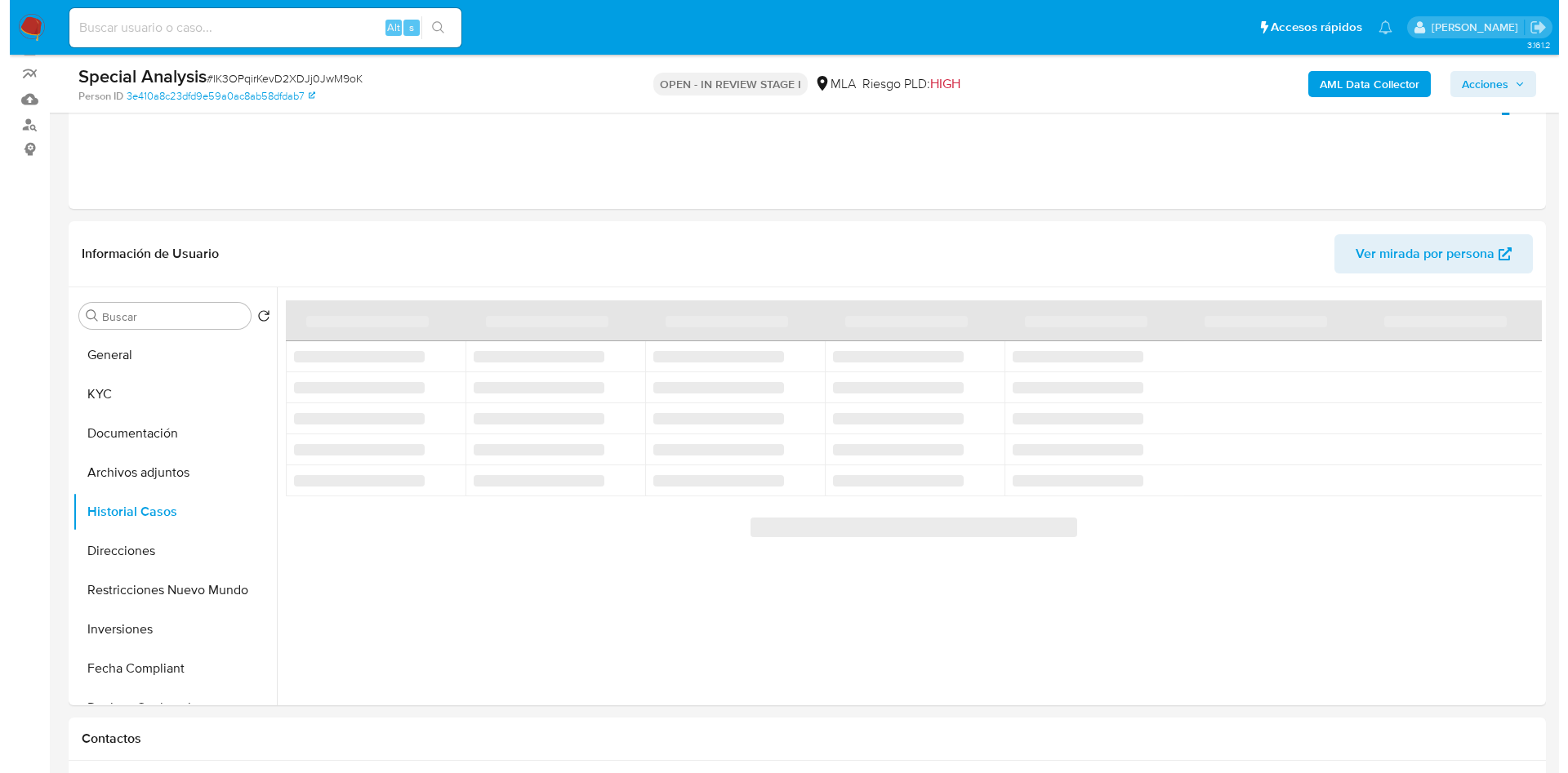
scroll to position [161, 0]
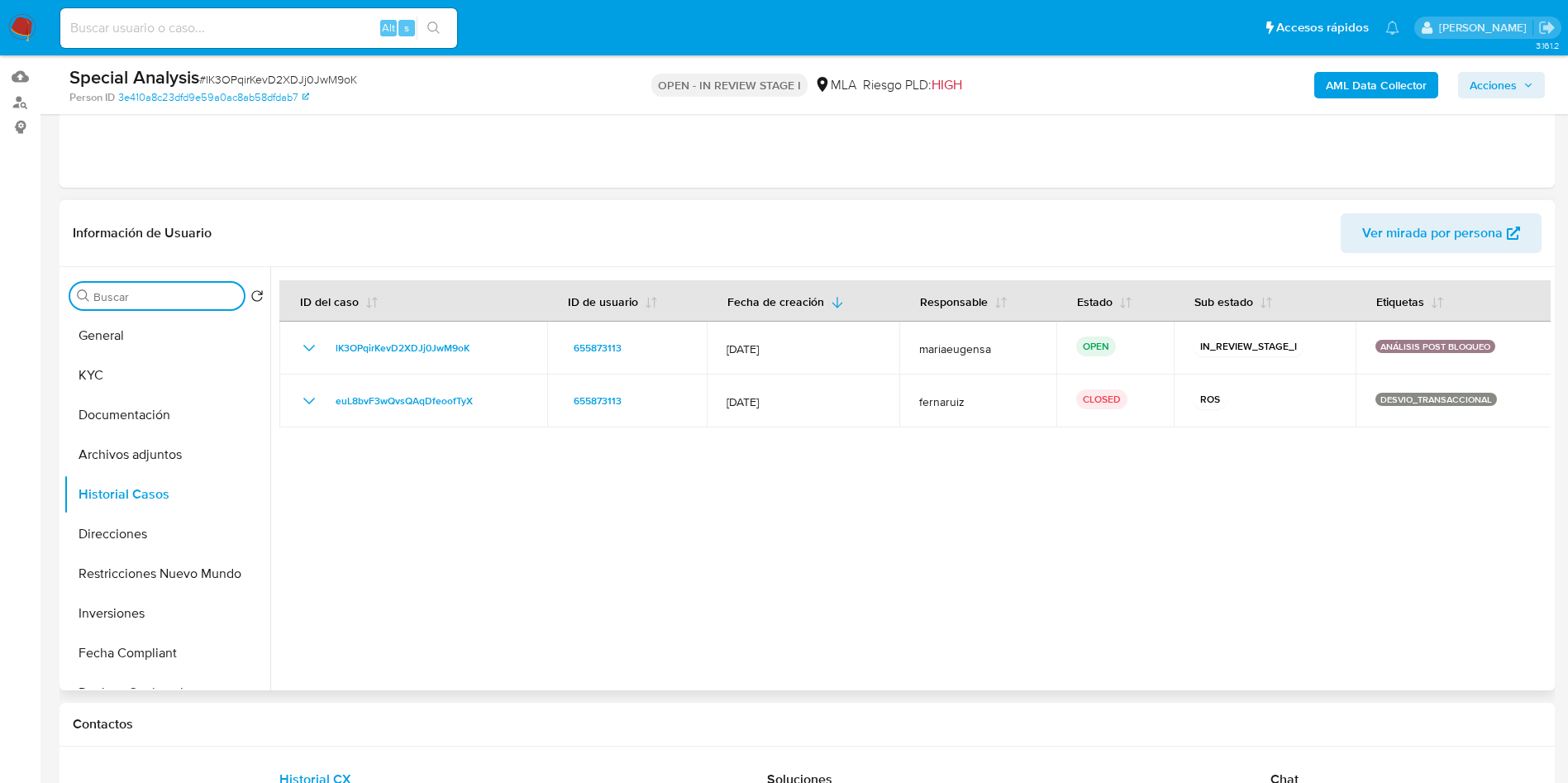
click at [189, 297] on input "Buscar" at bounding box center [165, 296] width 144 height 15
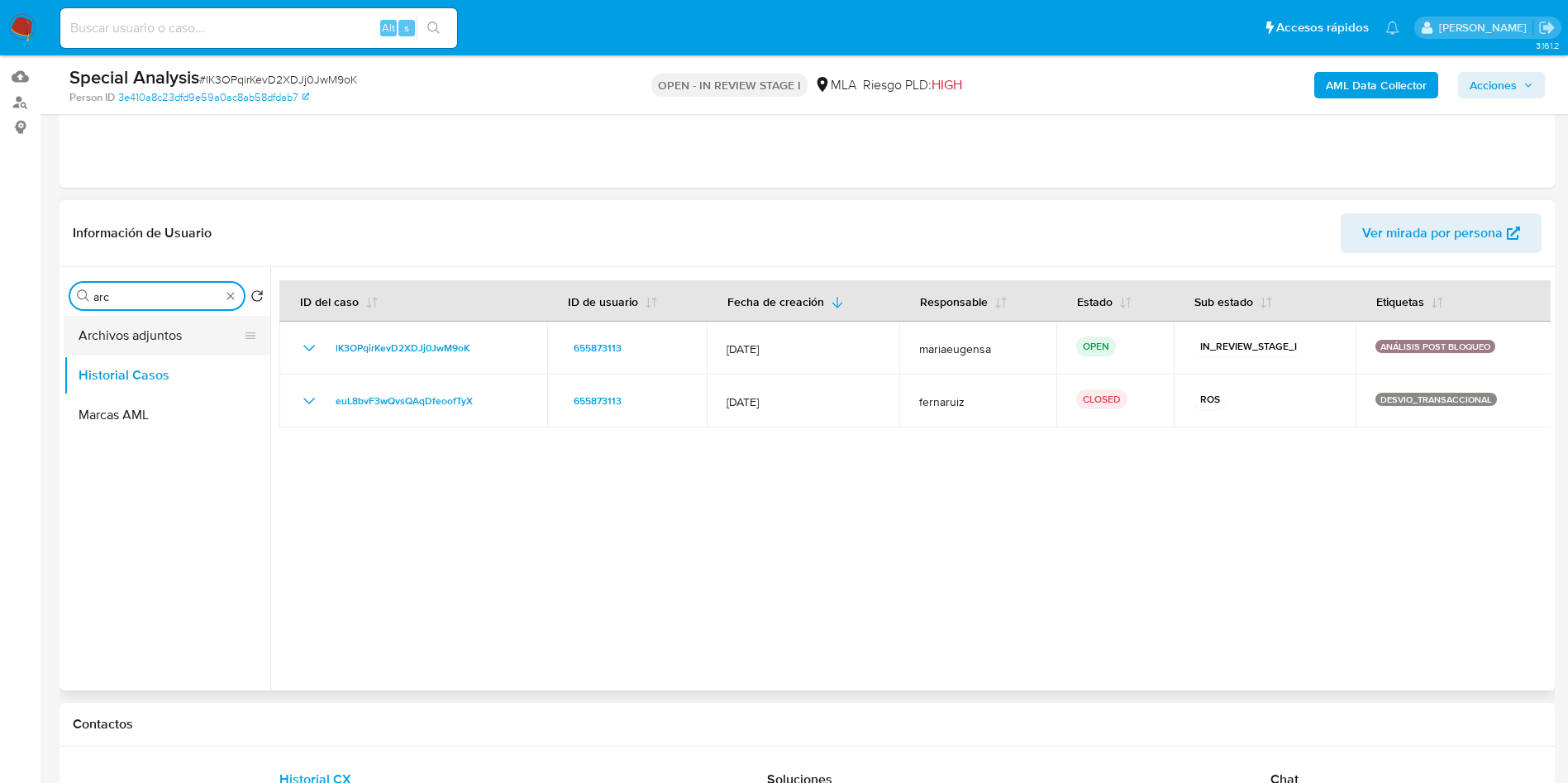
type input "arc"
click at [191, 341] on button "Archivos adjuntos" at bounding box center [161, 336] width 193 height 40
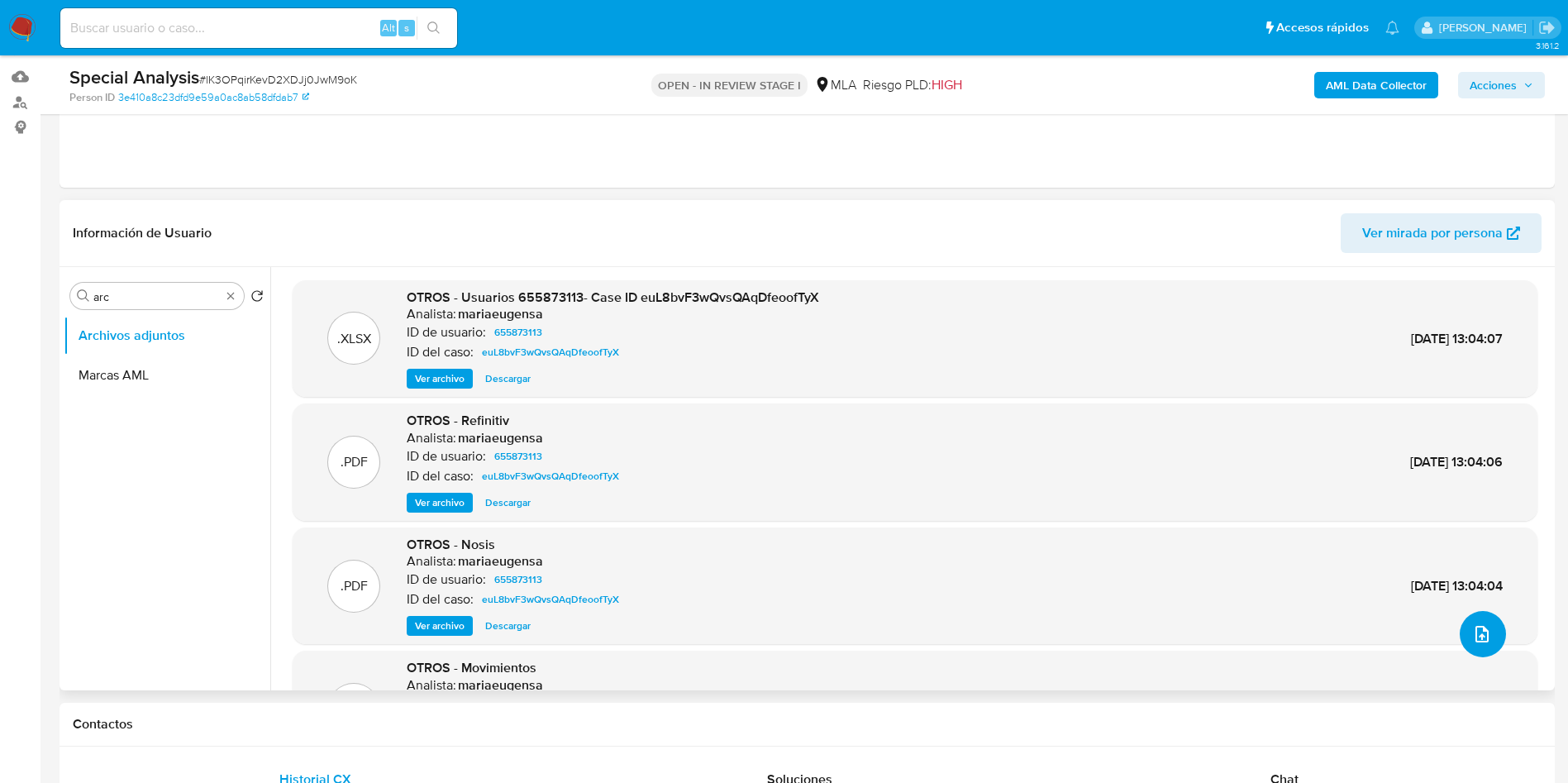
click at [1472, 625] on icon "upload-file" at bounding box center [1482, 634] width 20 height 20
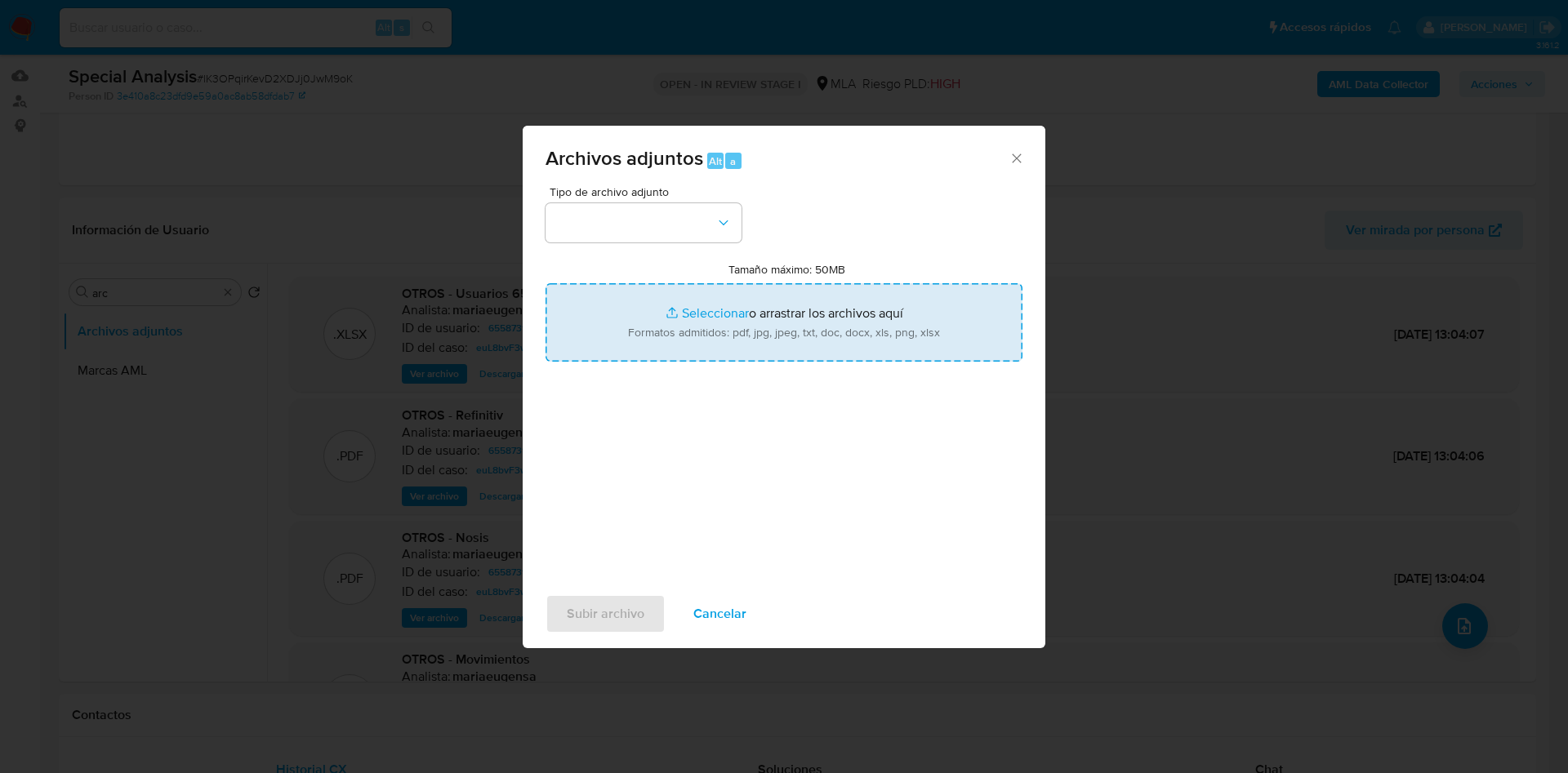
click at [725, 317] on input "Tamaño máximo: 50MB Seleccionar archivos" at bounding box center [784, 323] width 477 height 78
type input "C:\fakepath\11.png"
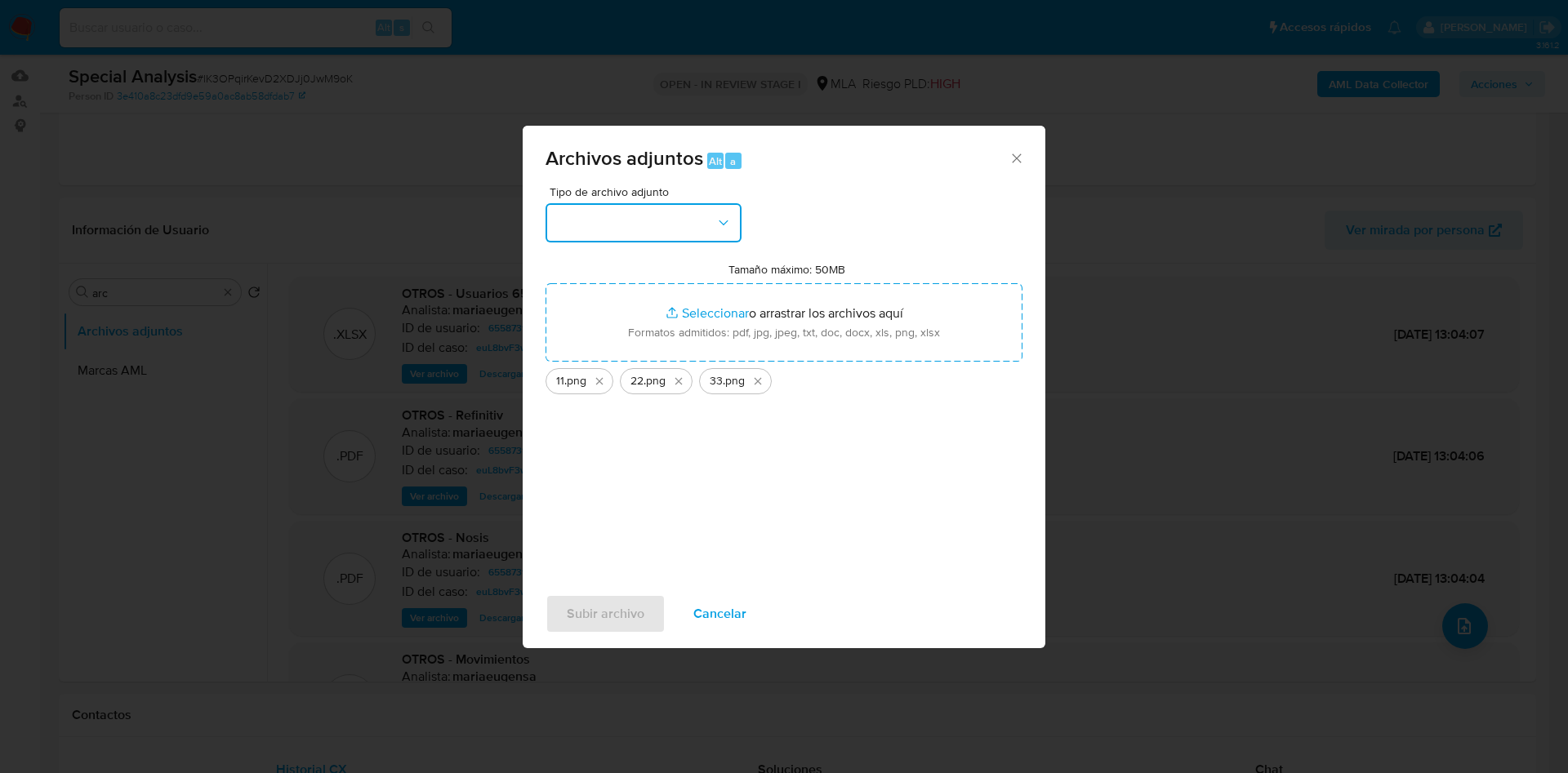
click at [660, 233] on button "button" at bounding box center [643, 223] width 196 height 39
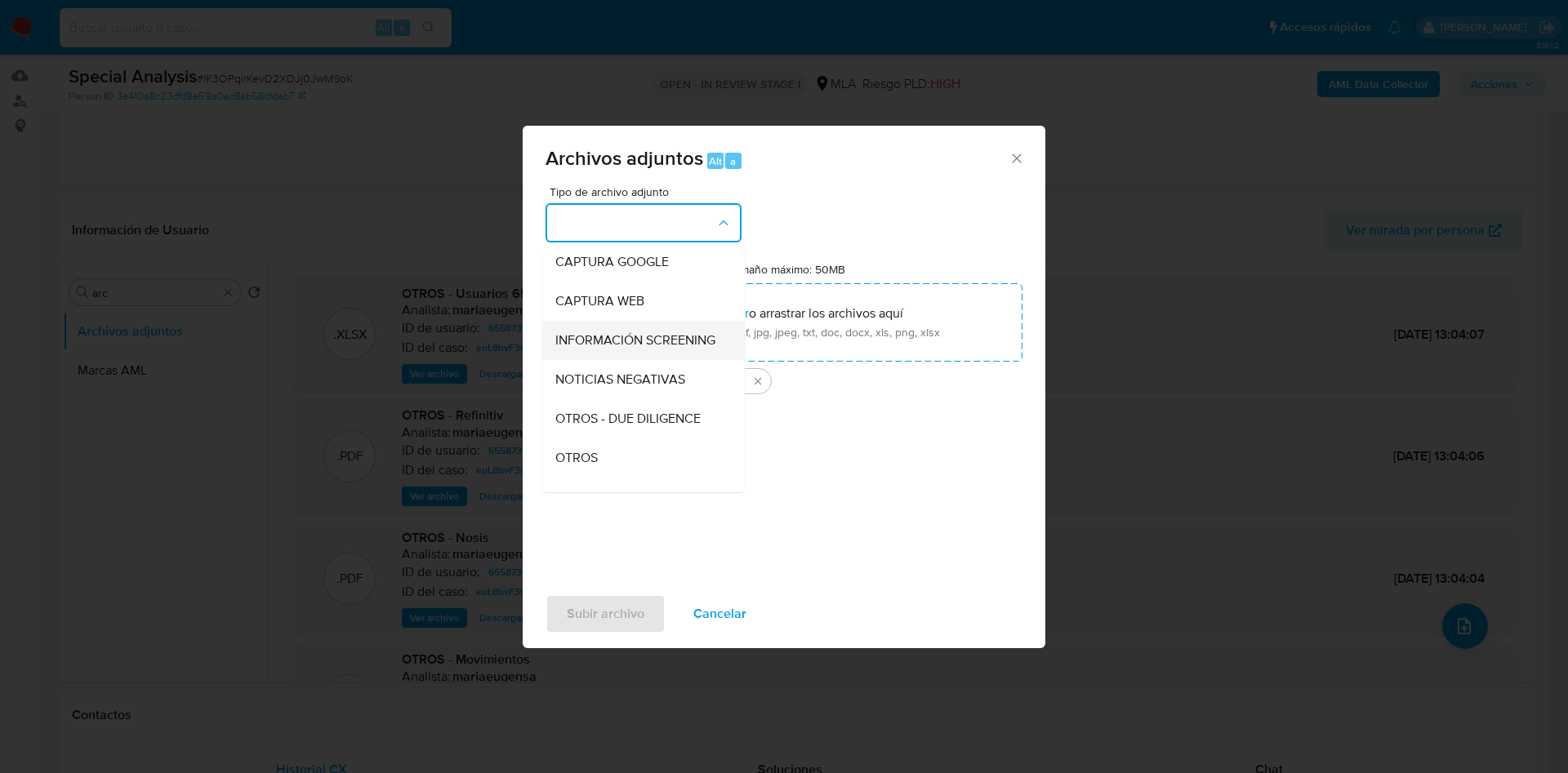
scroll to position [0, 0]
click at [656, 295] on div "INGRESOS" at bounding box center [638, 306] width 166 height 39
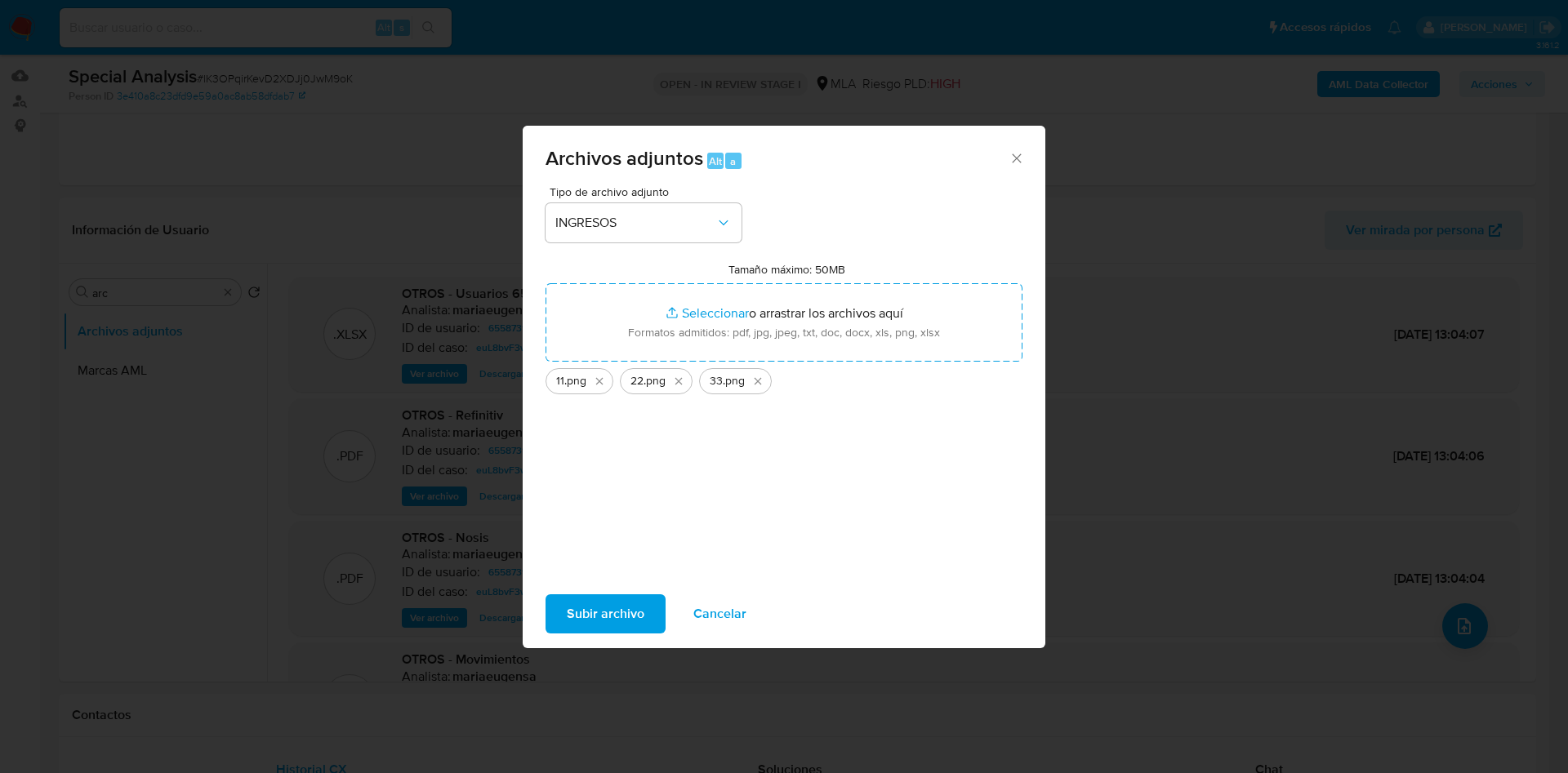
click at [630, 602] on span "Subir archivo" at bounding box center [605, 614] width 77 height 36
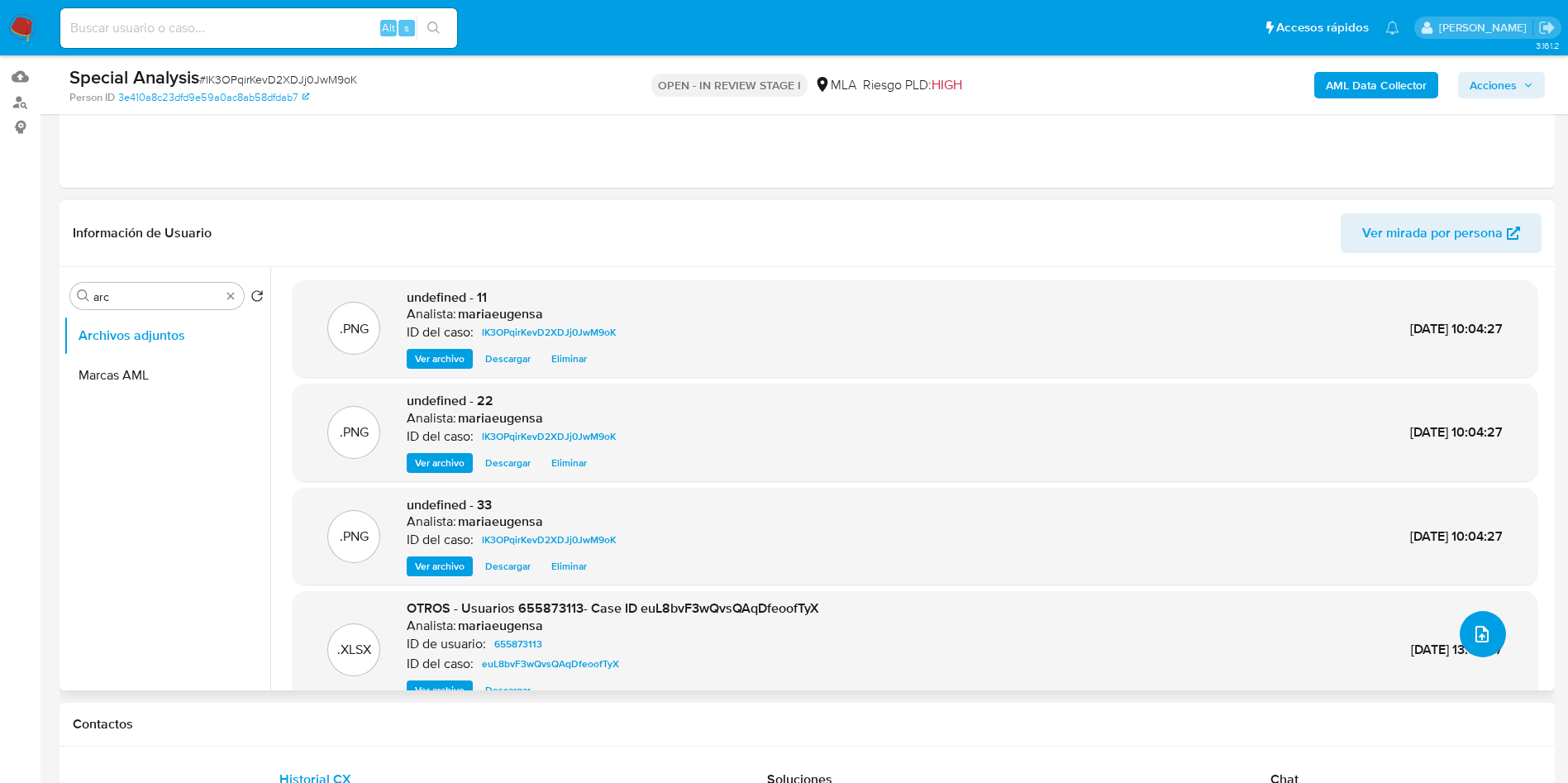
click at [1479, 636] on icon "upload-file" at bounding box center [1482, 634] width 20 height 20
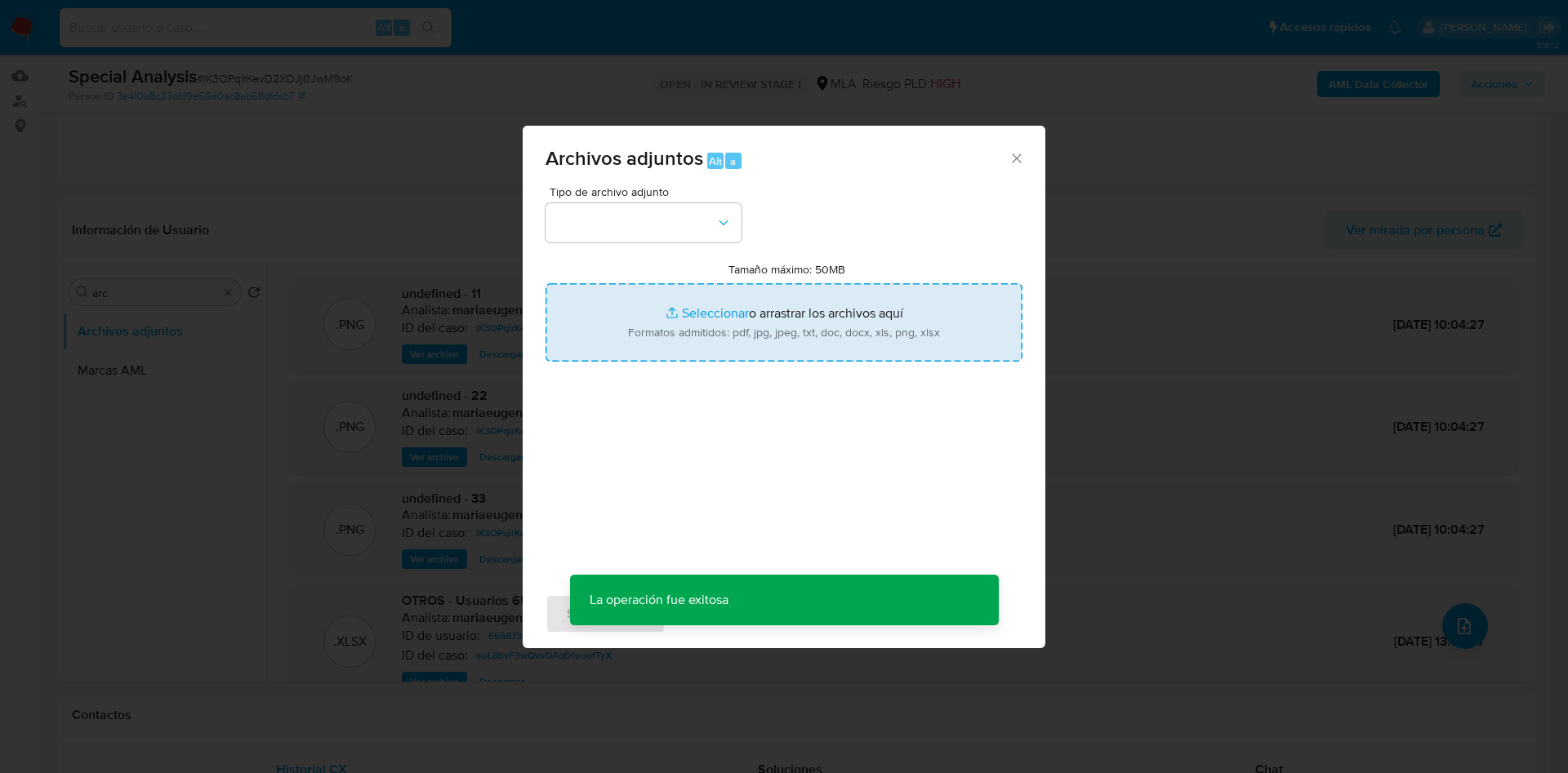
click at [767, 329] on input "Tamaño máximo: 50MB Seleccionar archivos" at bounding box center [784, 323] width 477 height 78
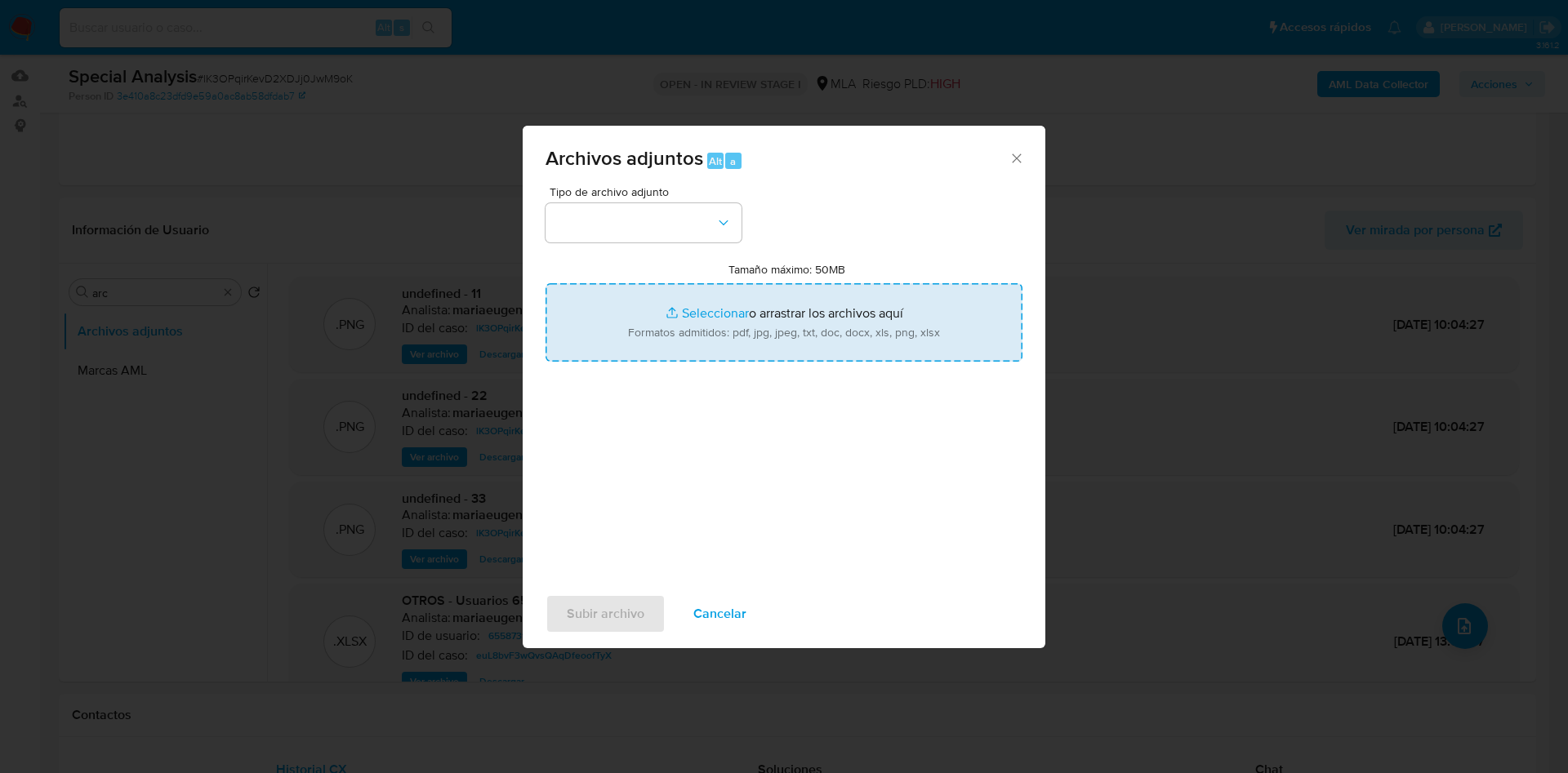
type input "C:\fakepath\Calculador documentación (1).xlsx"
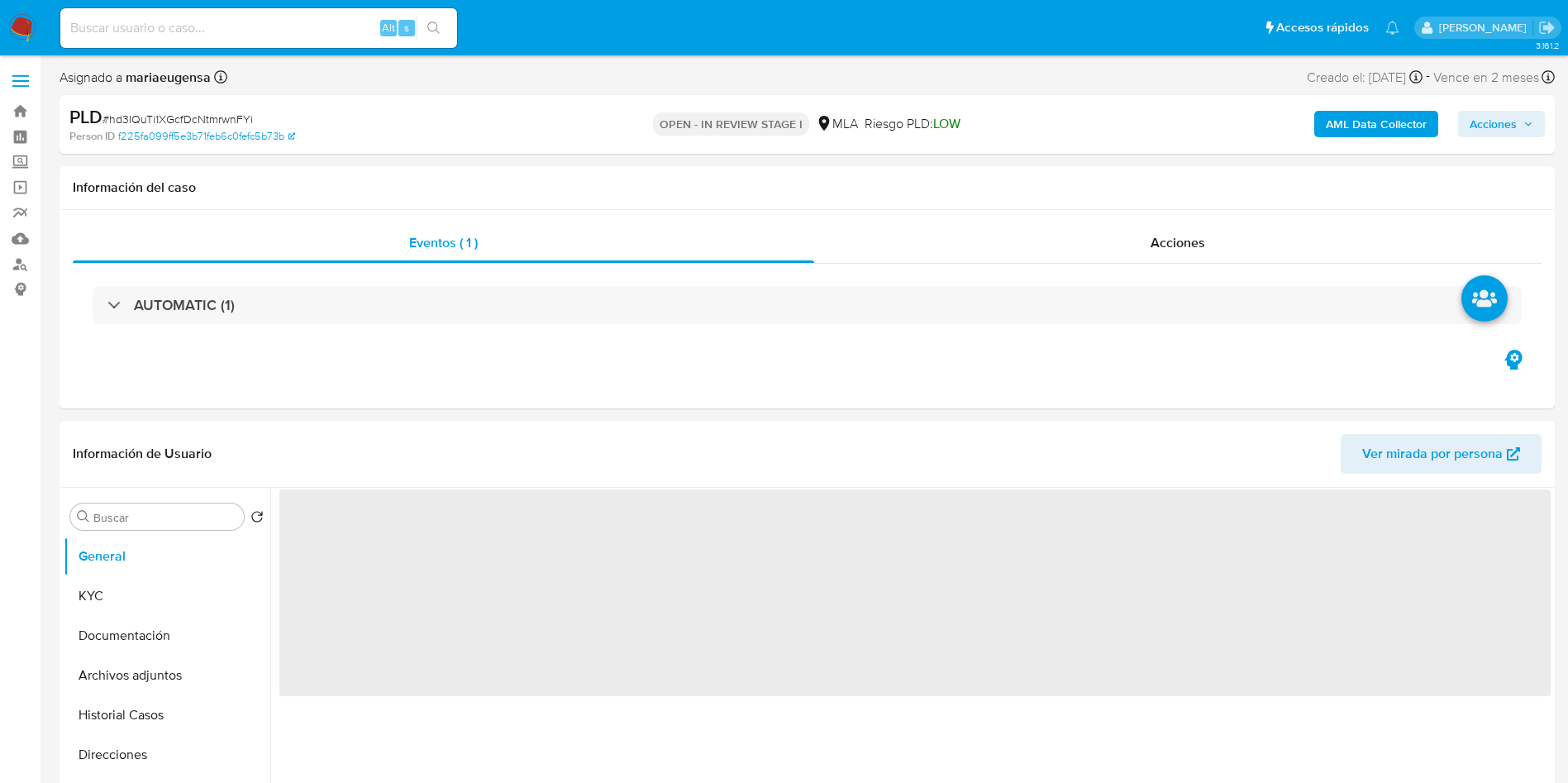
select select "10"
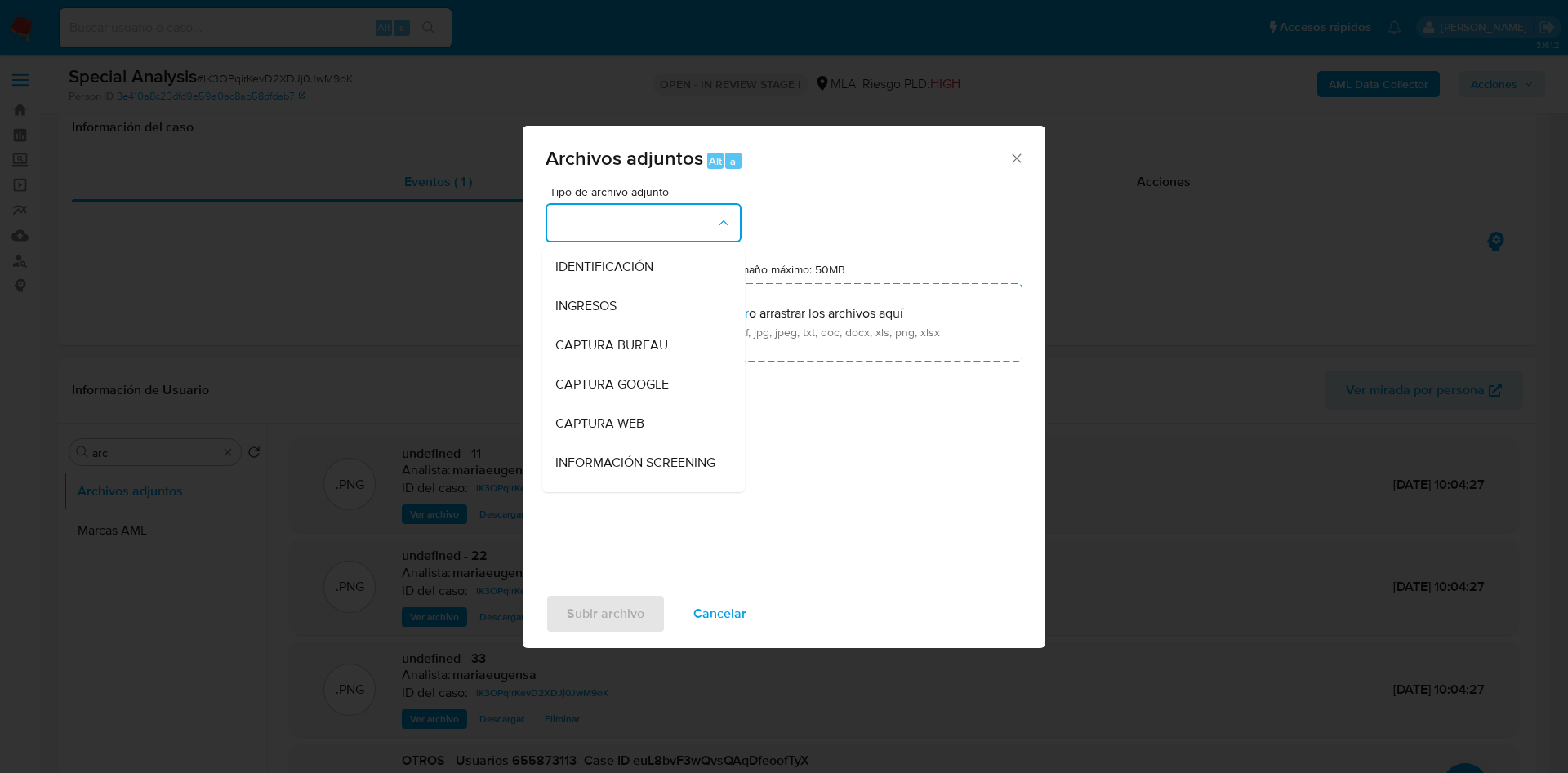
select select "10"
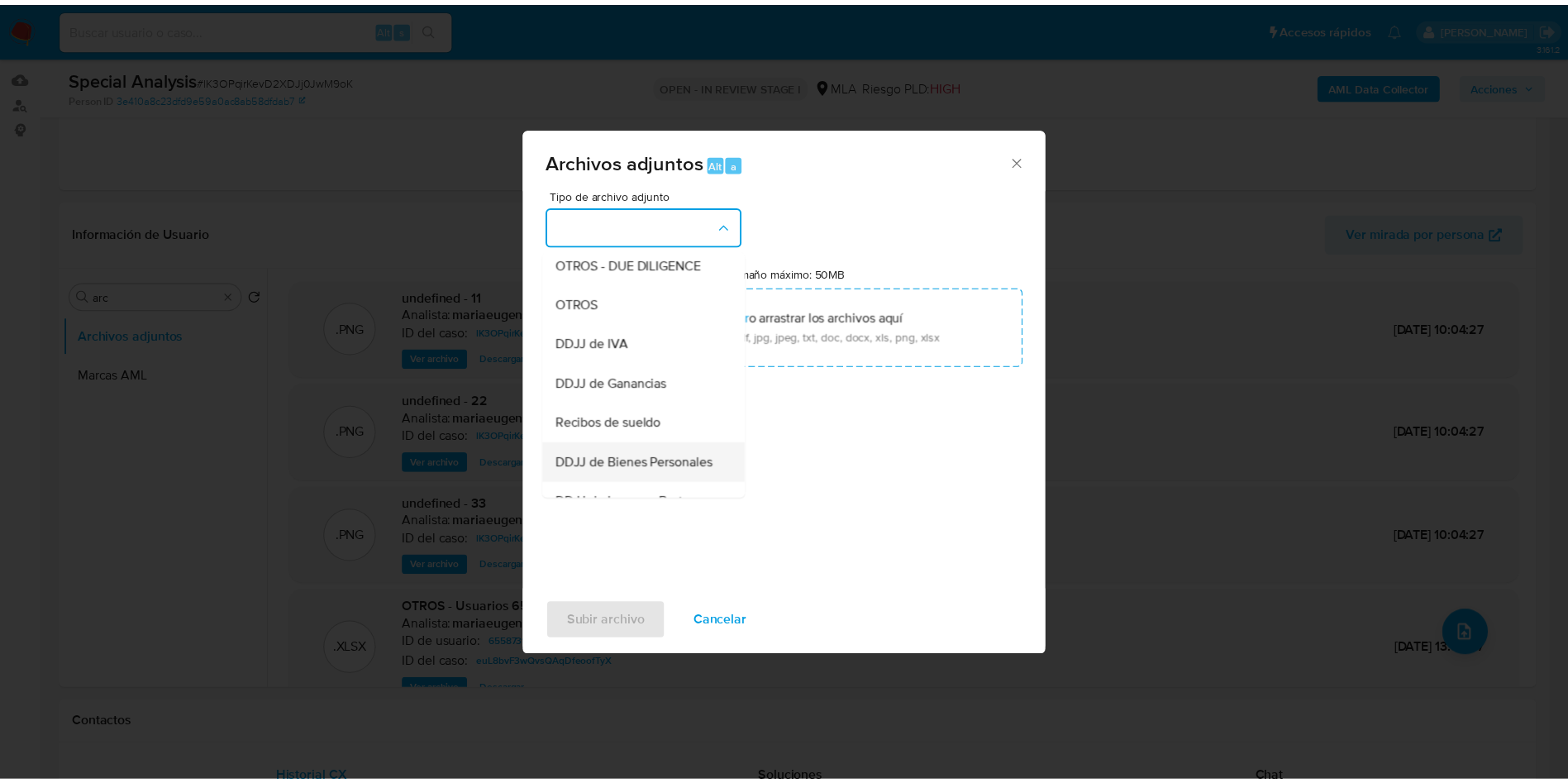
scroll to position [248, 0]
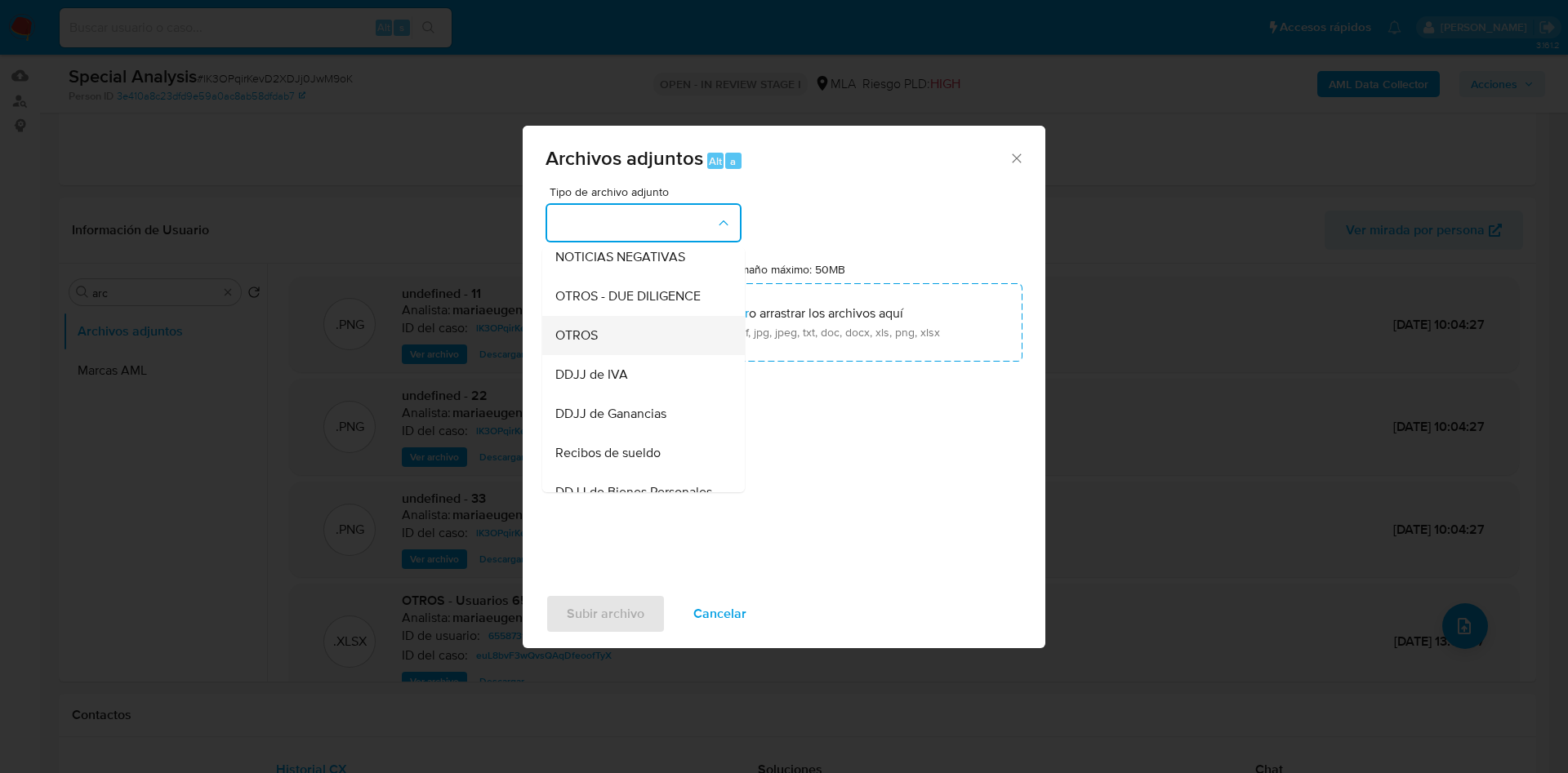
click at [603, 350] on div "OTROS" at bounding box center [638, 335] width 166 height 39
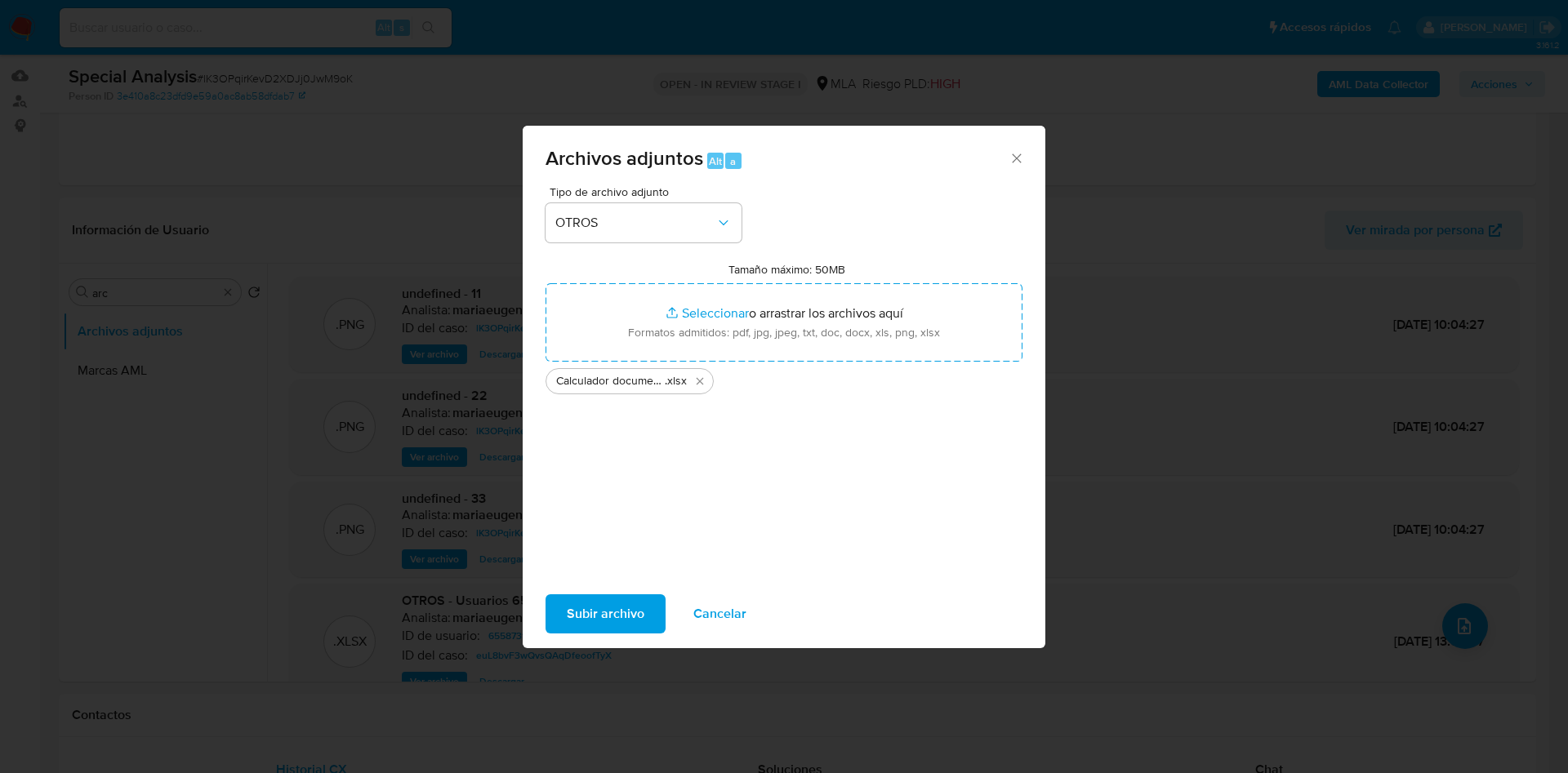
click at [582, 612] on span "Subir archivo" at bounding box center [605, 614] width 77 height 36
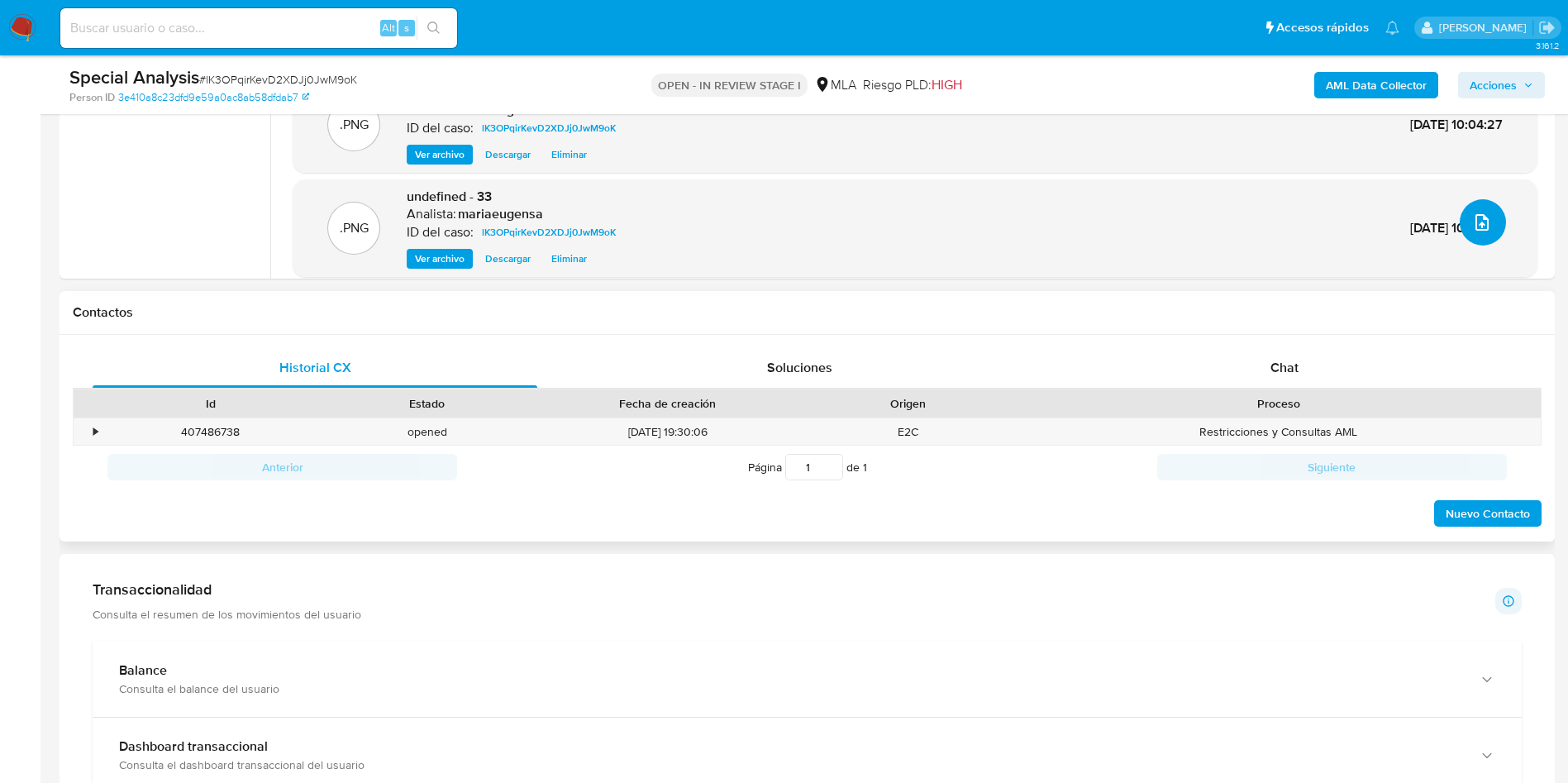
scroll to position [577, 0]
click at [1265, 353] on div "Chat" at bounding box center [1285, 365] width 445 height 40
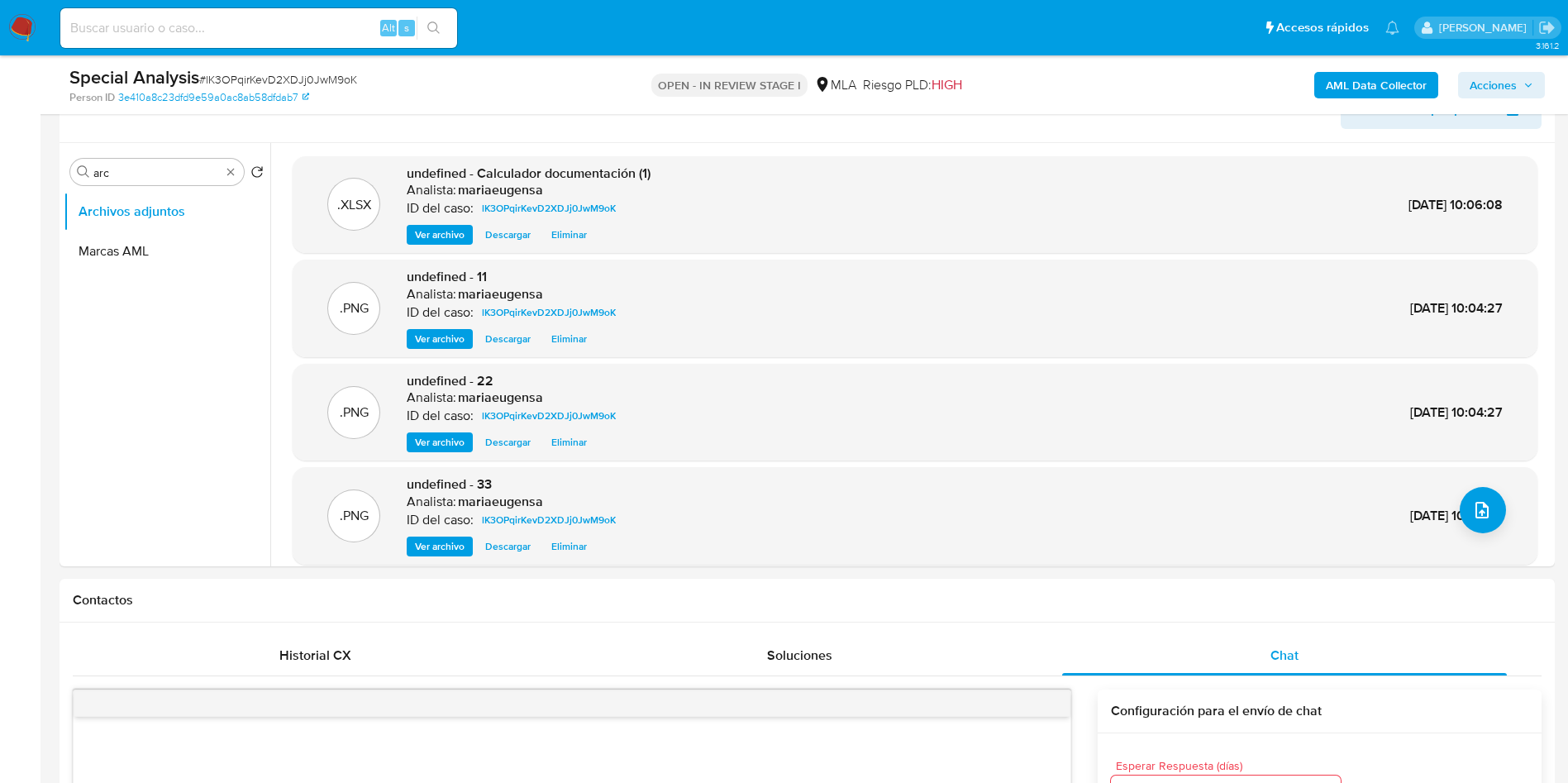
scroll to position [308, 0]
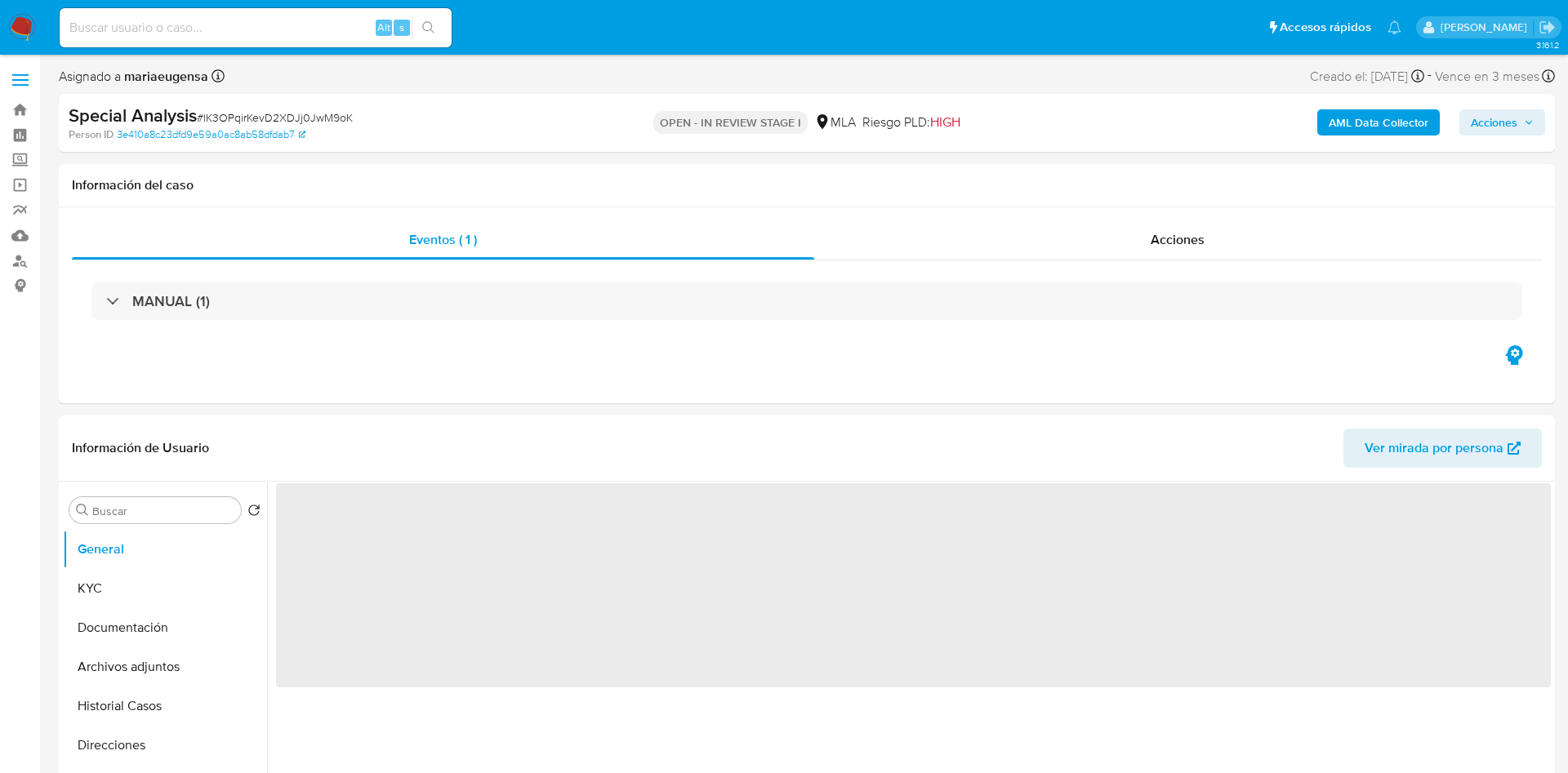
select select "10"
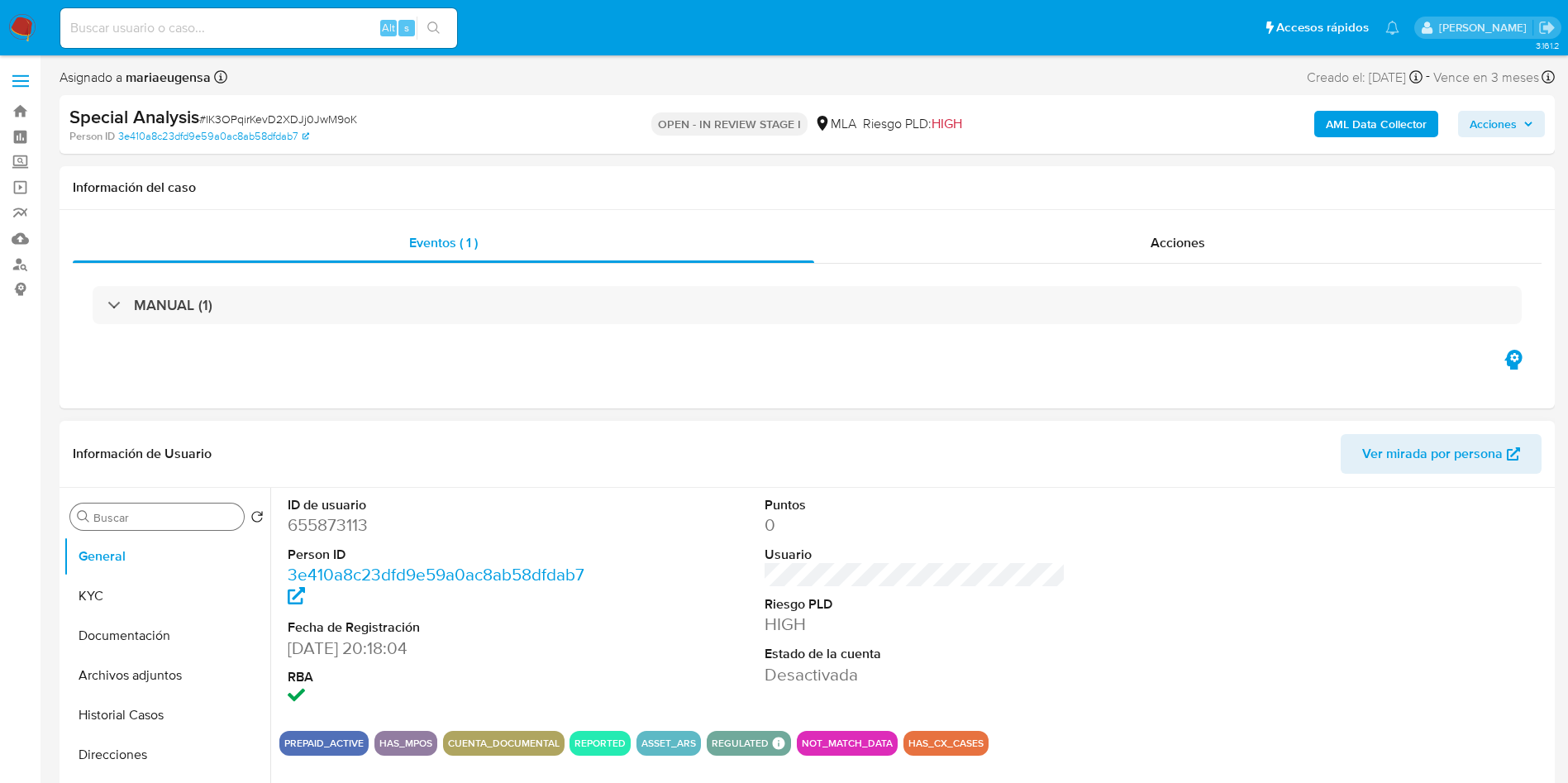
click at [136, 522] on input "Buscar" at bounding box center [165, 517] width 144 height 15
type input "arc"
click at [152, 585] on button "Archivos adjuntos" at bounding box center [161, 596] width 193 height 40
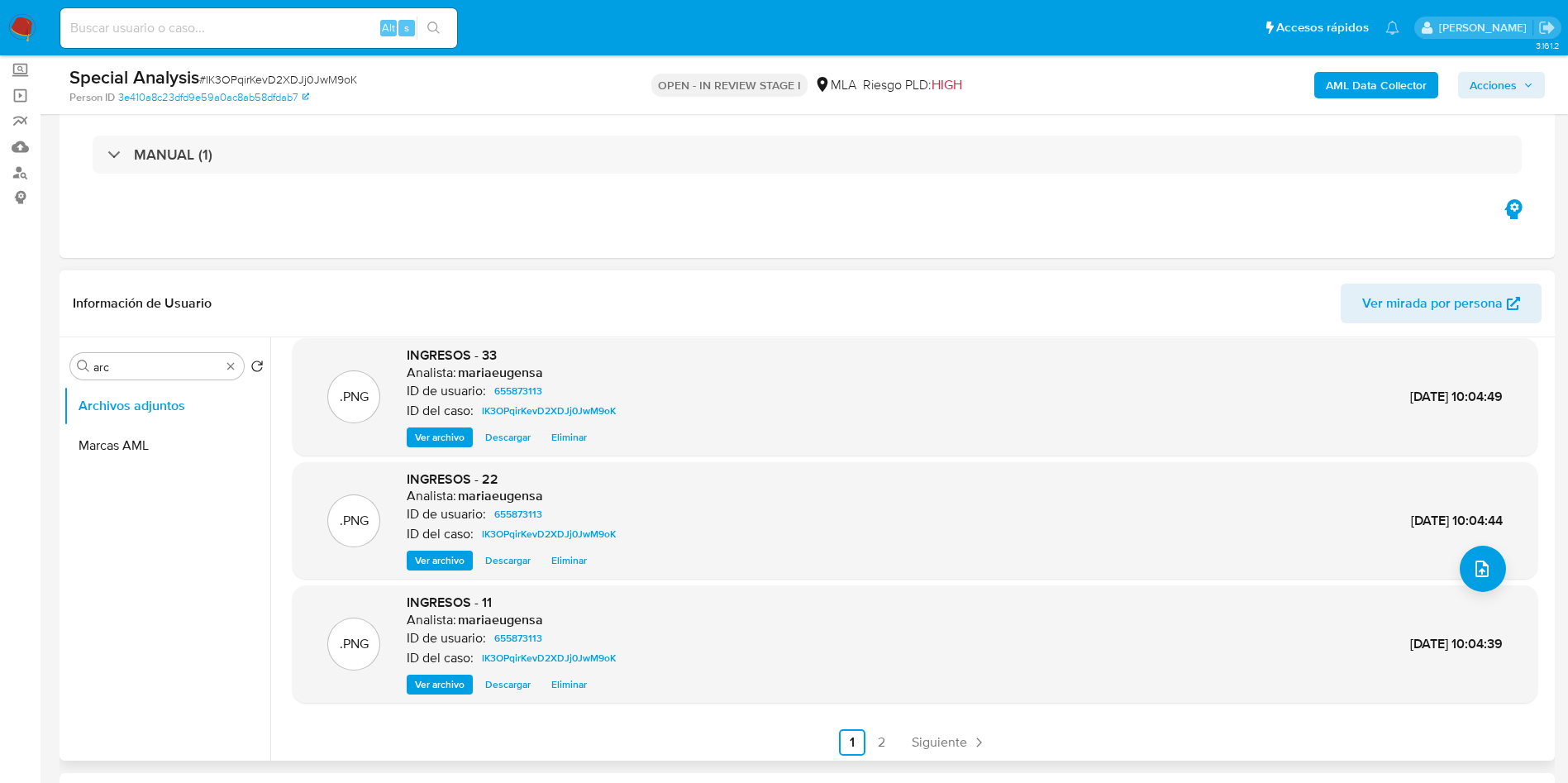
scroll to position [139, 0]
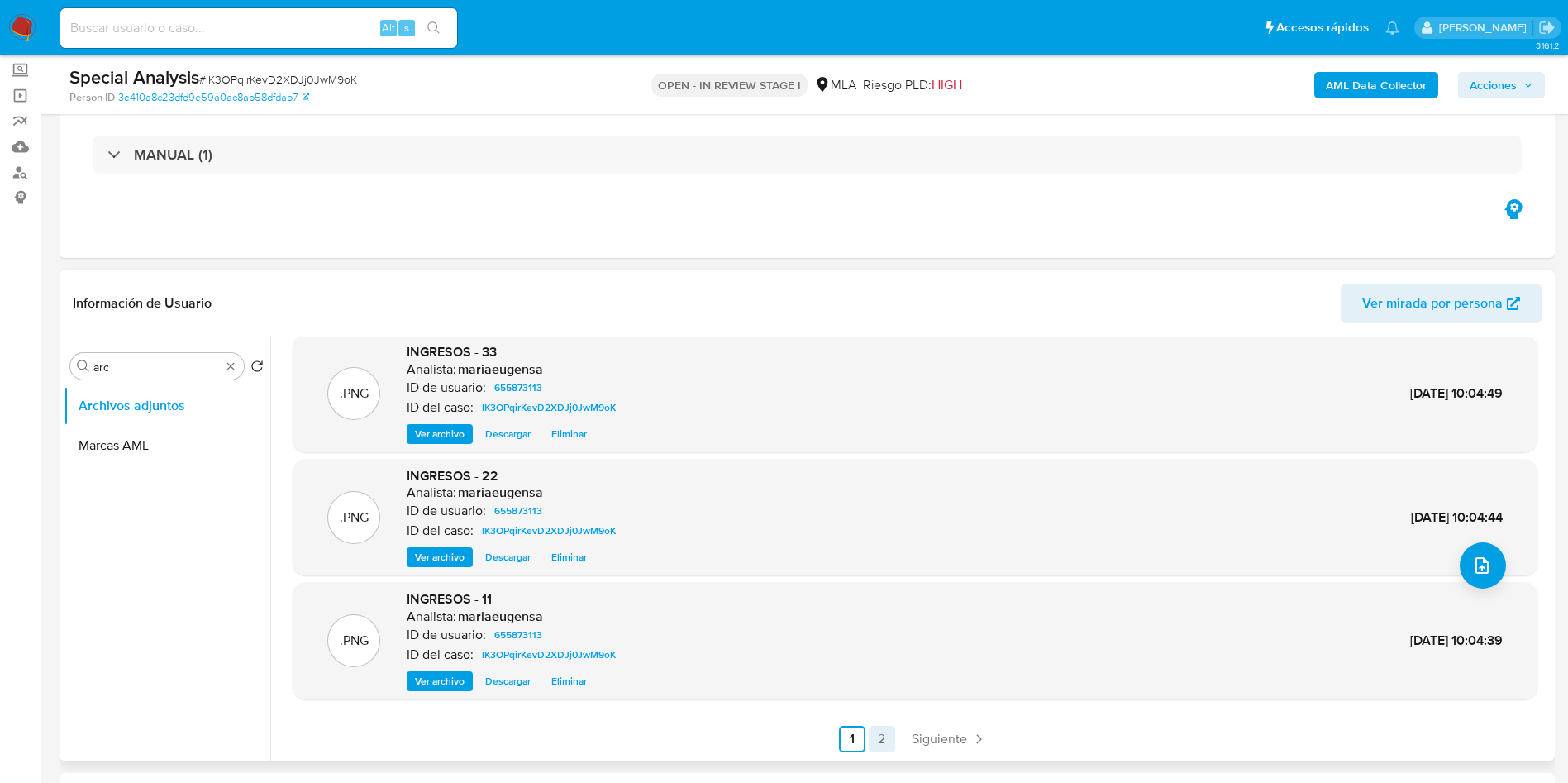
click at [879, 730] on link "2" at bounding box center [881, 738] width 26 height 26
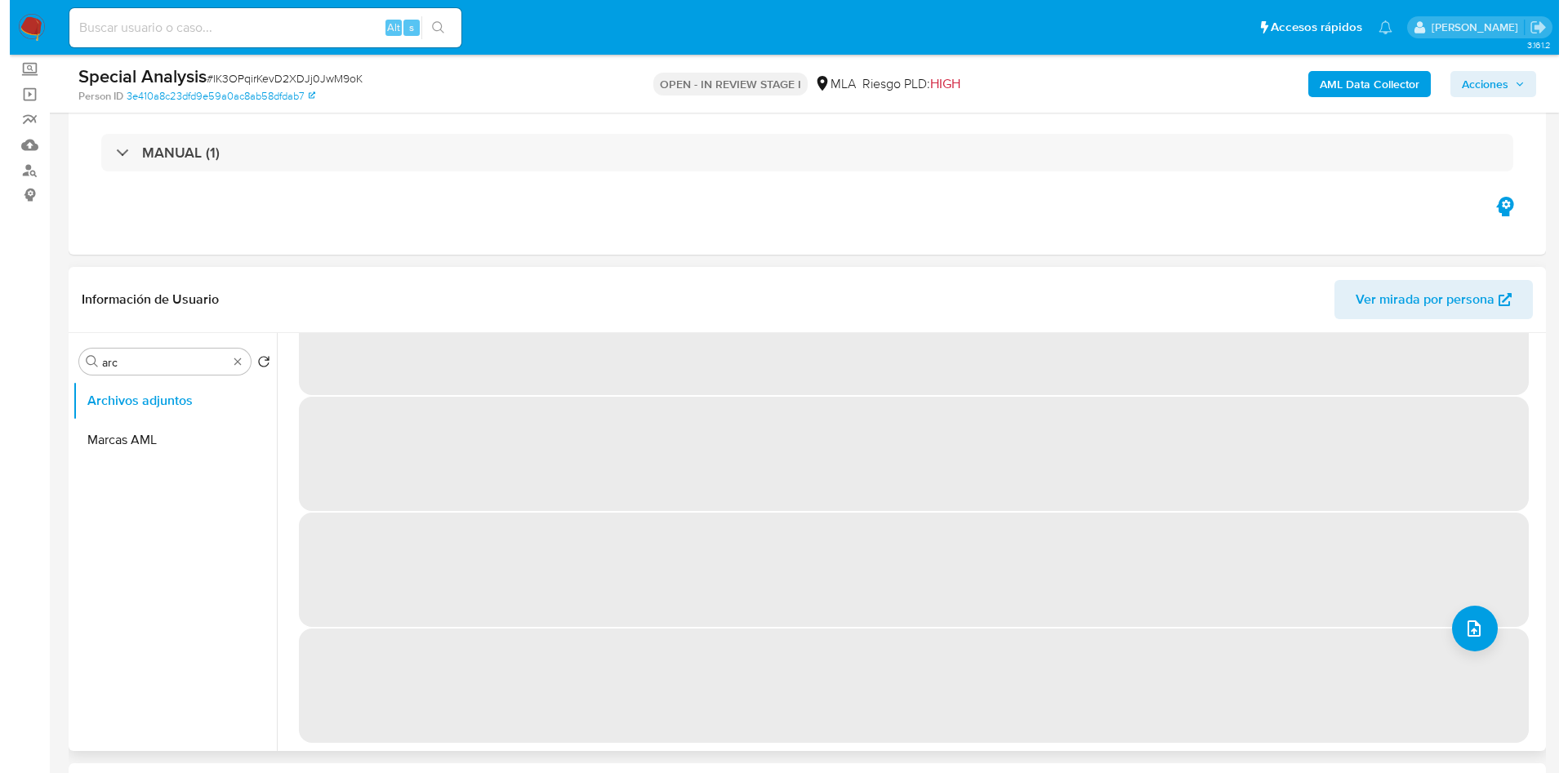
scroll to position [0, 0]
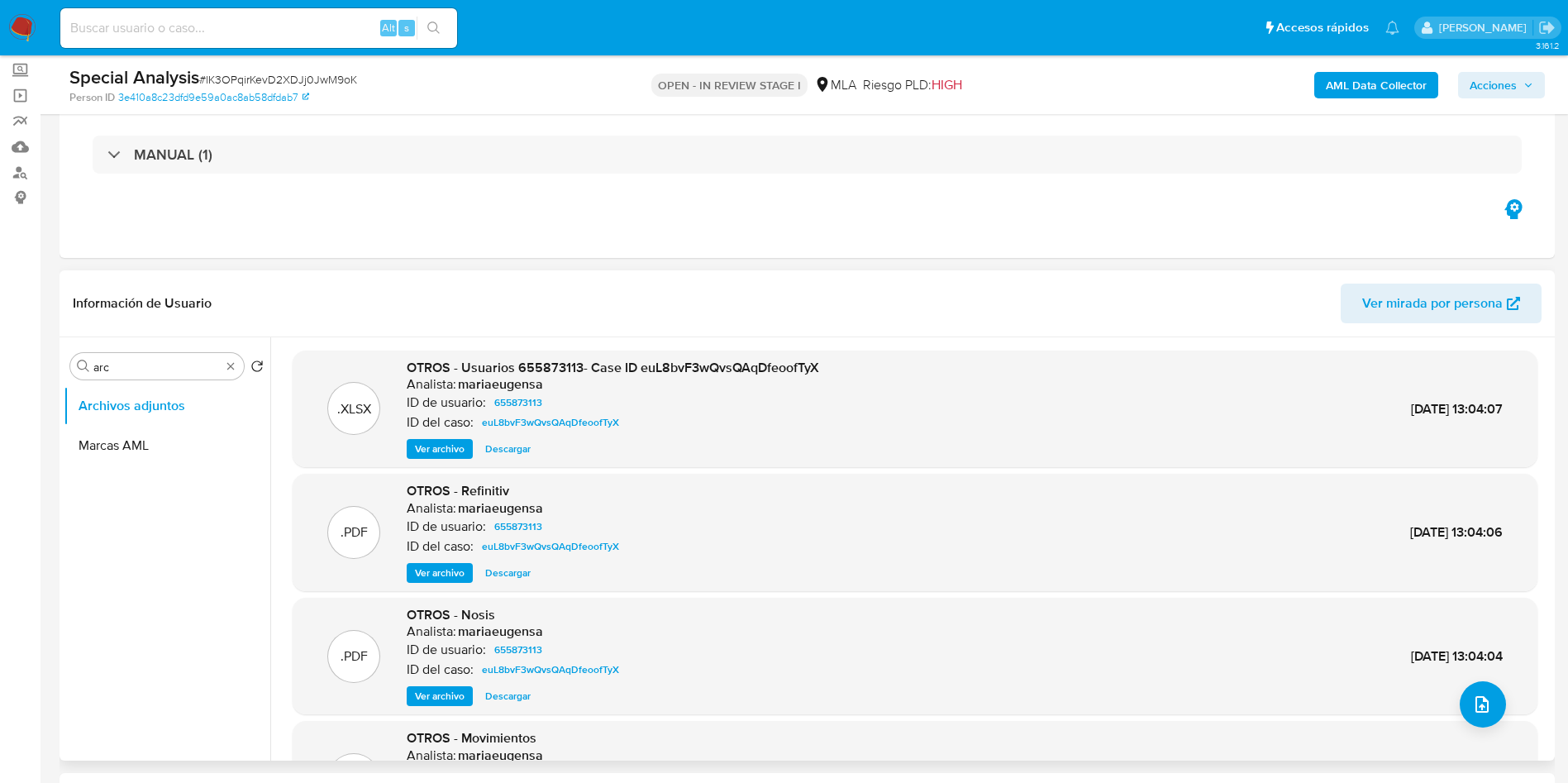
click at [443, 452] on span "Ver archivo" at bounding box center [439, 449] width 49 height 16
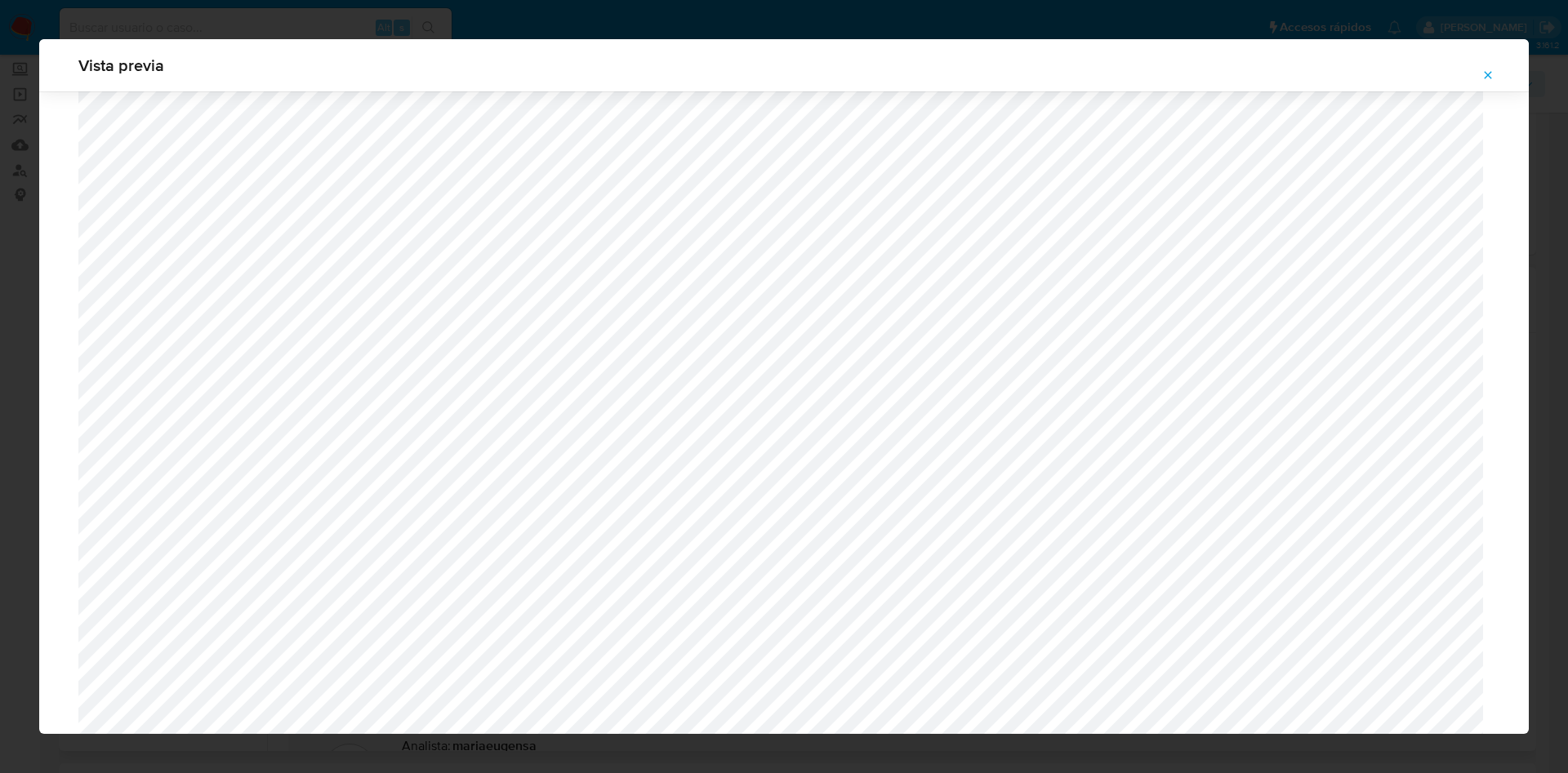
scroll to position [702, 0]
click at [1481, 67] on button "Attachment preview" at bounding box center [1489, 75] width 36 height 26
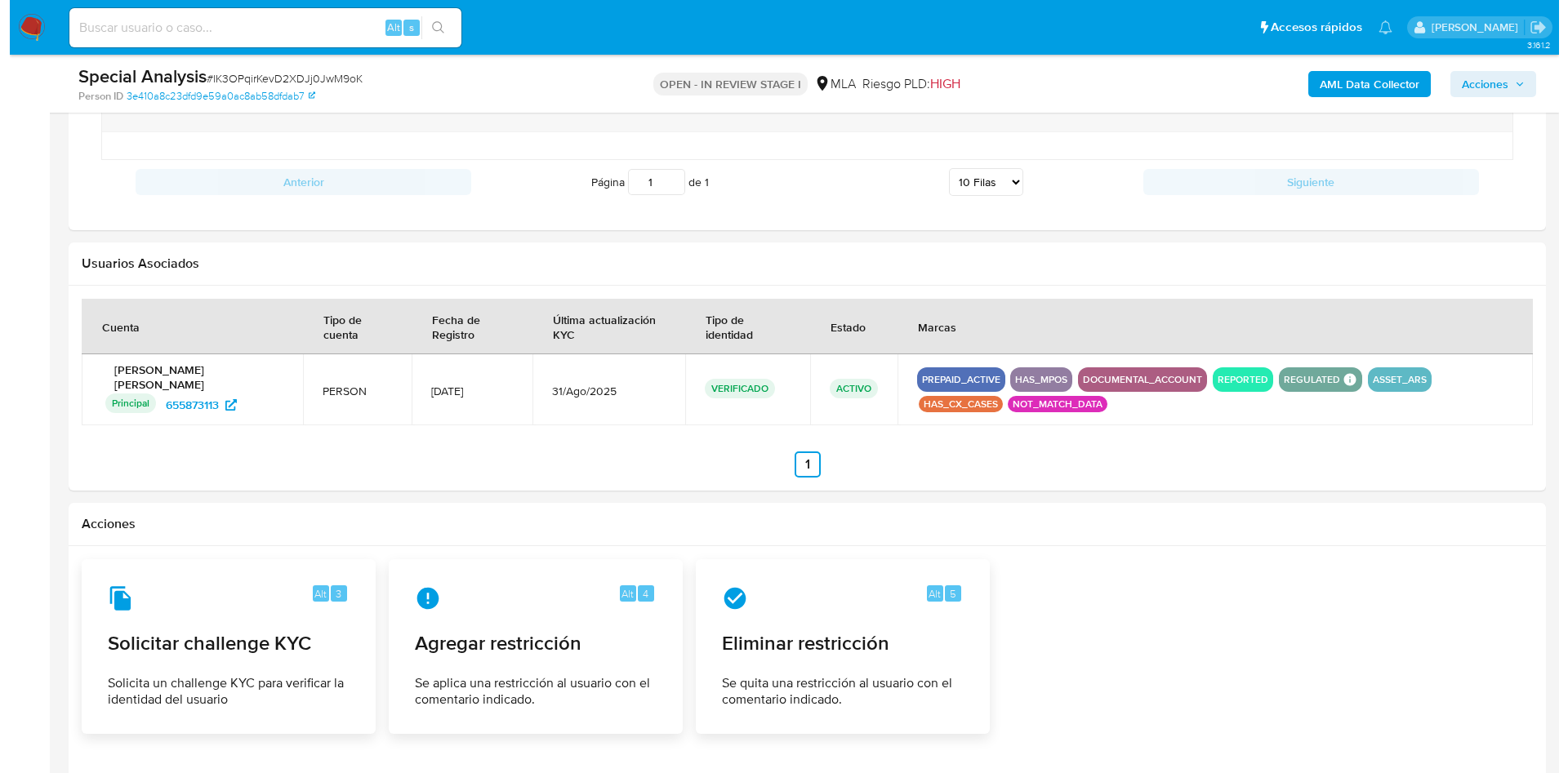
scroll to position [1869, 0]
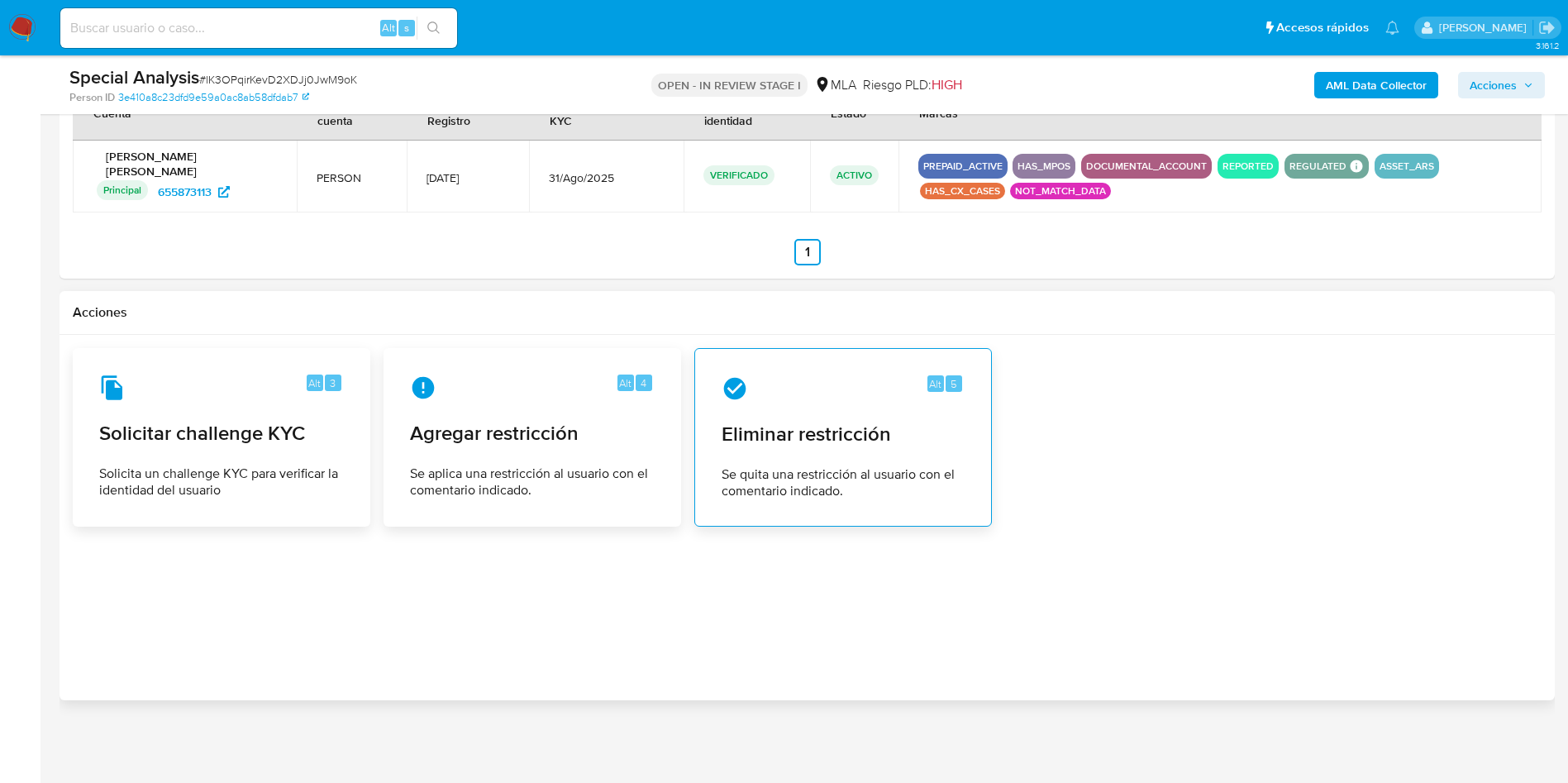
click at [851, 467] on span "Se quita una restricción al usuario con el comentario indicado." at bounding box center [843, 483] width 243 height 33
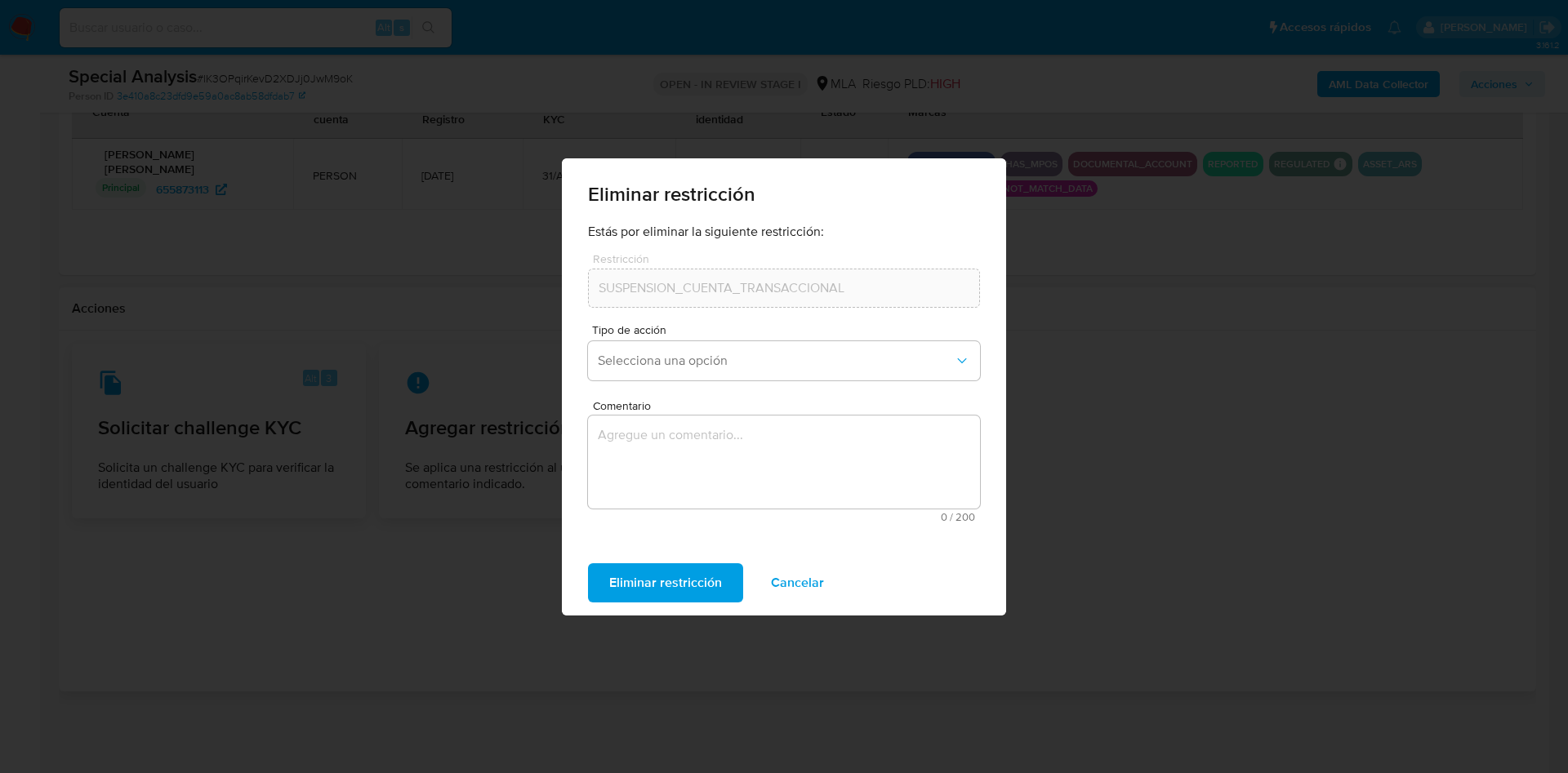
click at [653, 306] on div "SUSPENSION_CUENTA_TRANSACCIONAL" at bounding box center [784, 288] width 392 height 39
click at [713, 352] on button "Selecciona una opción" at bounding box center [784, 360] width 392 height 39
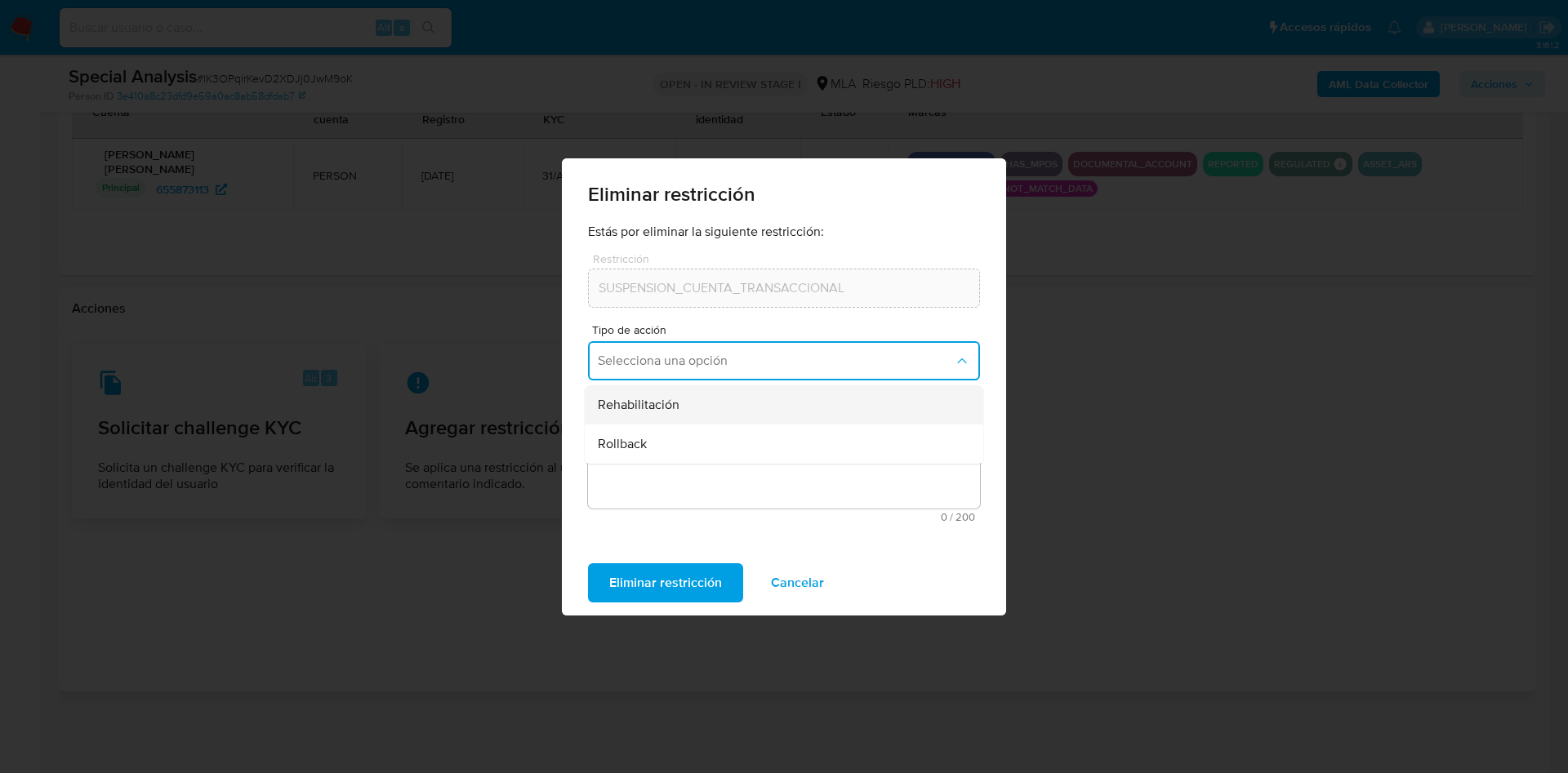
click at [696, 404] on div "Rehabilitación" at bounding box center [780, 404] width 363 height 39
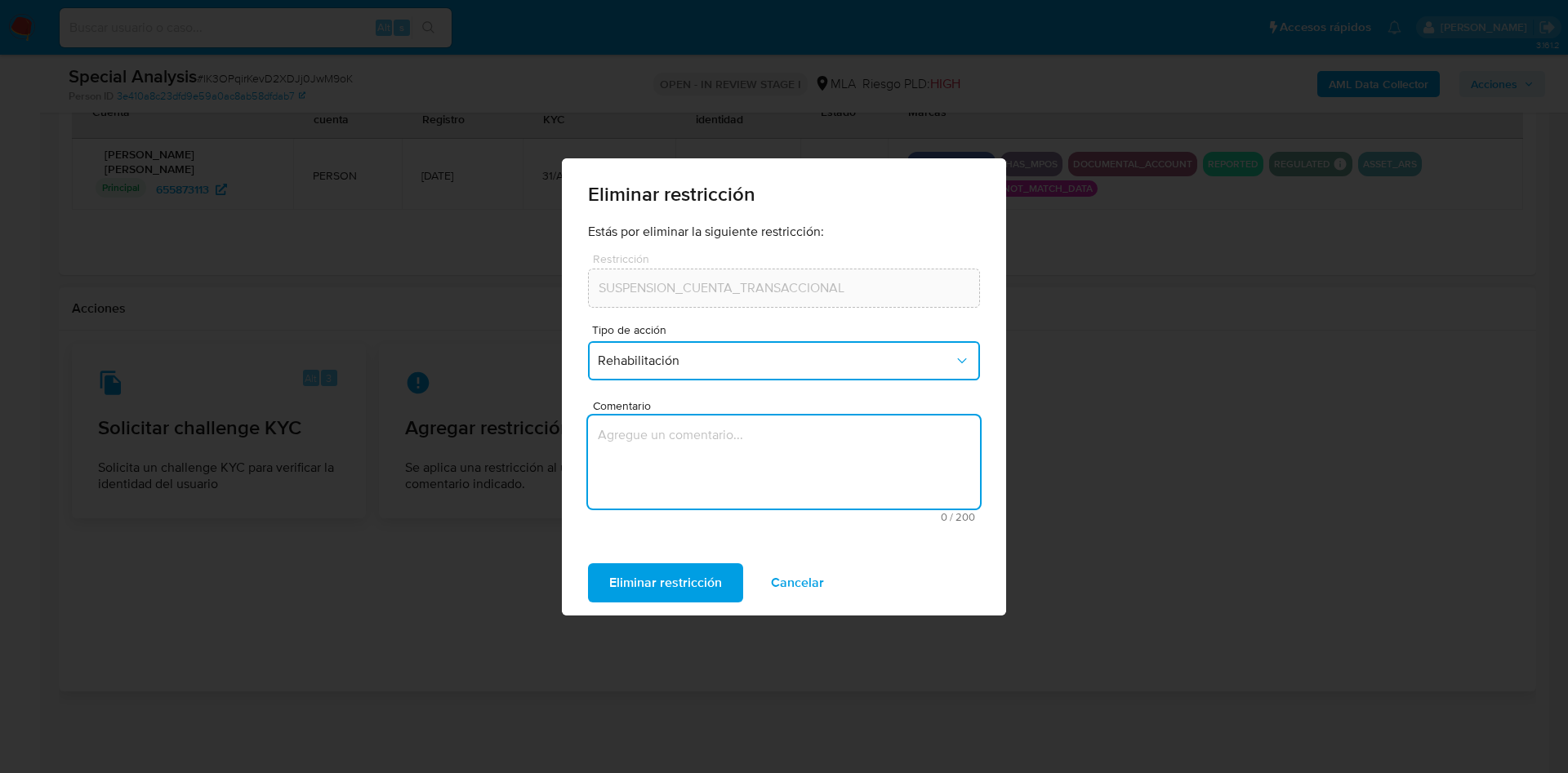
click at [676, 497] on textarea "Comentario" at bounding box center [784, 462] width 392 height 93
type textarea "AML"
click at [708, 590] on span "Eliminar restricción" at bounding box center [666, 583] width 113 height 36
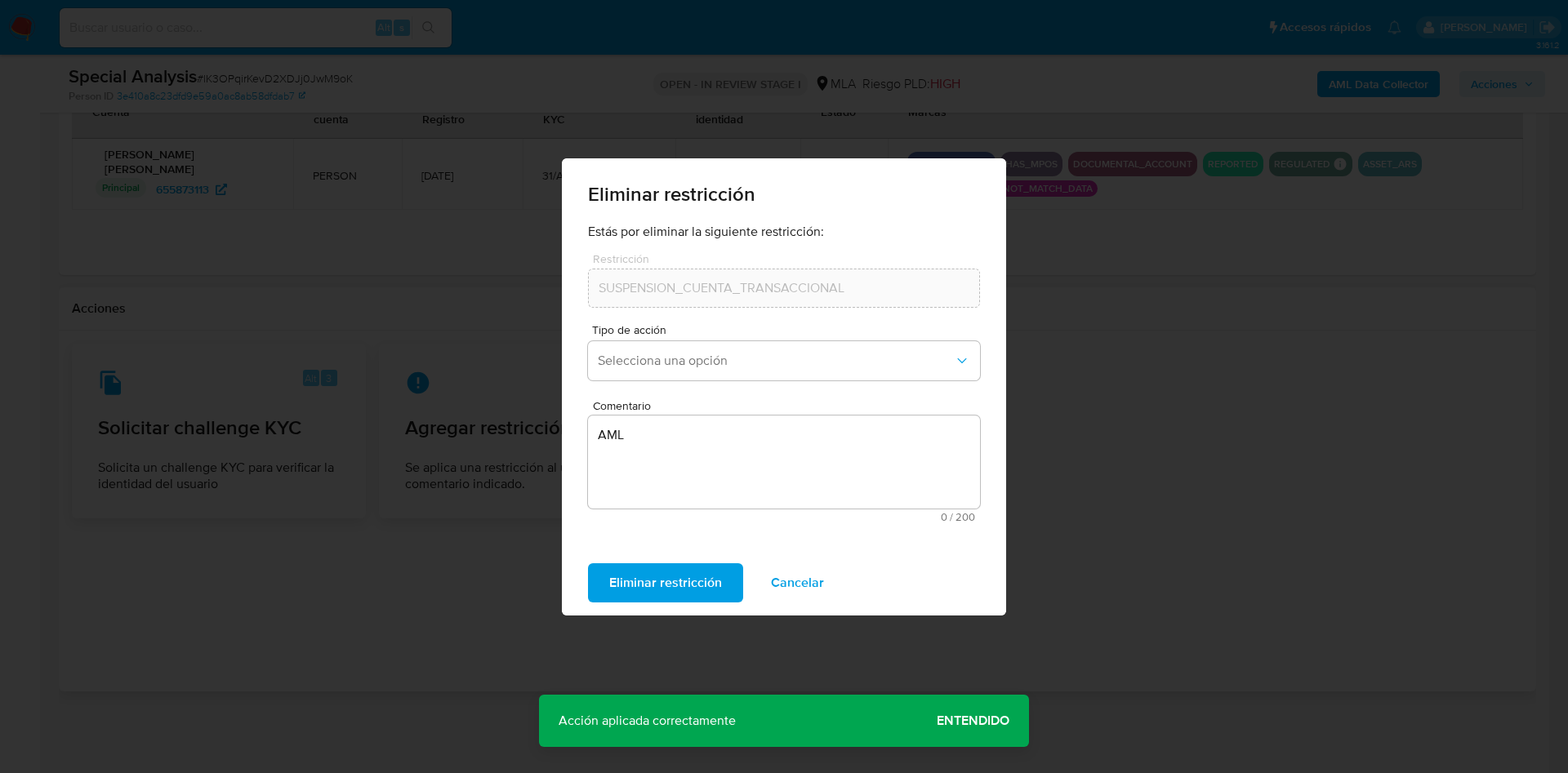
click at [695, 589] on span "Eliminar restricción" at bounding box center [666, 583] width 113 height 36
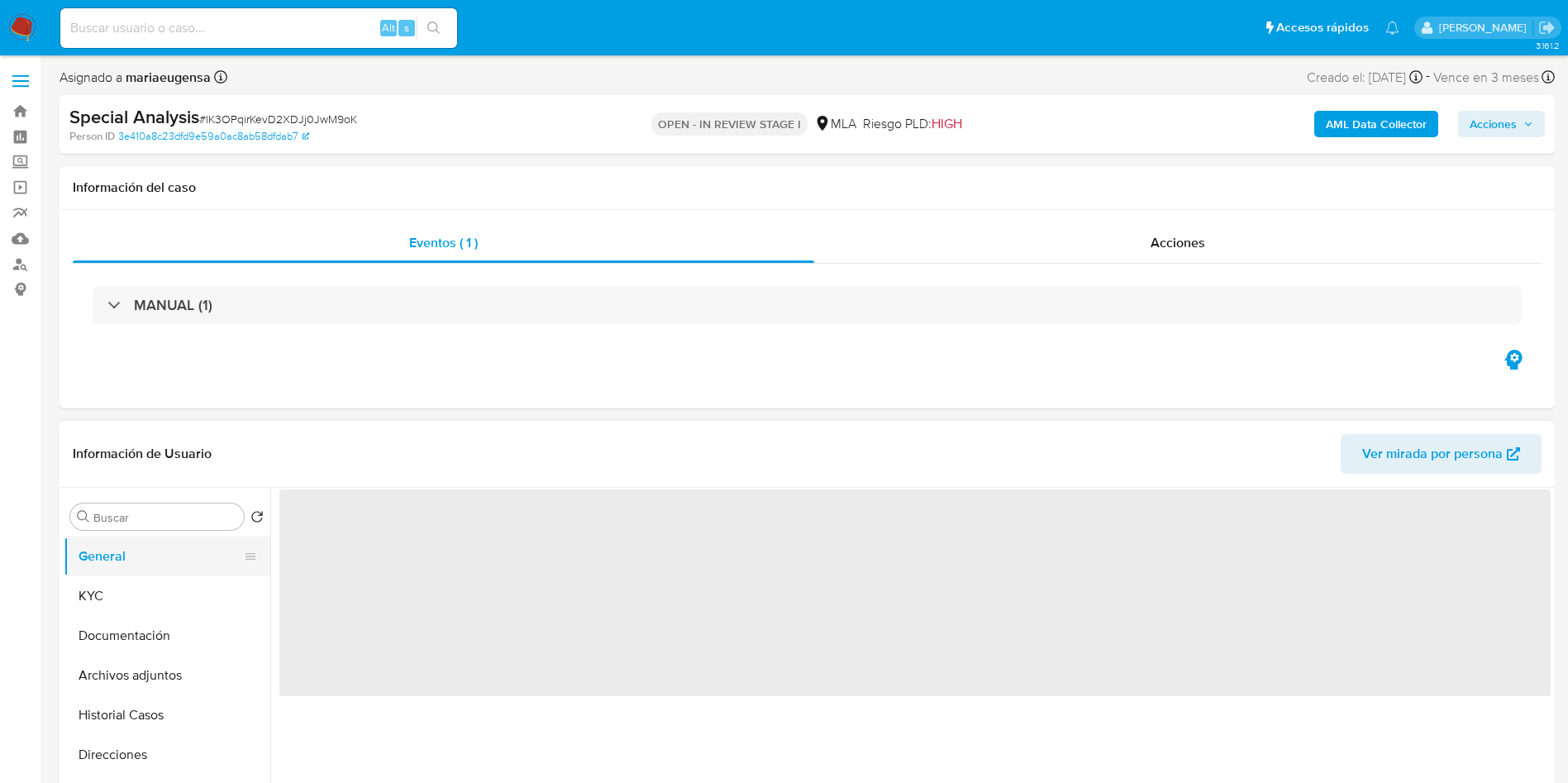
select select "10"
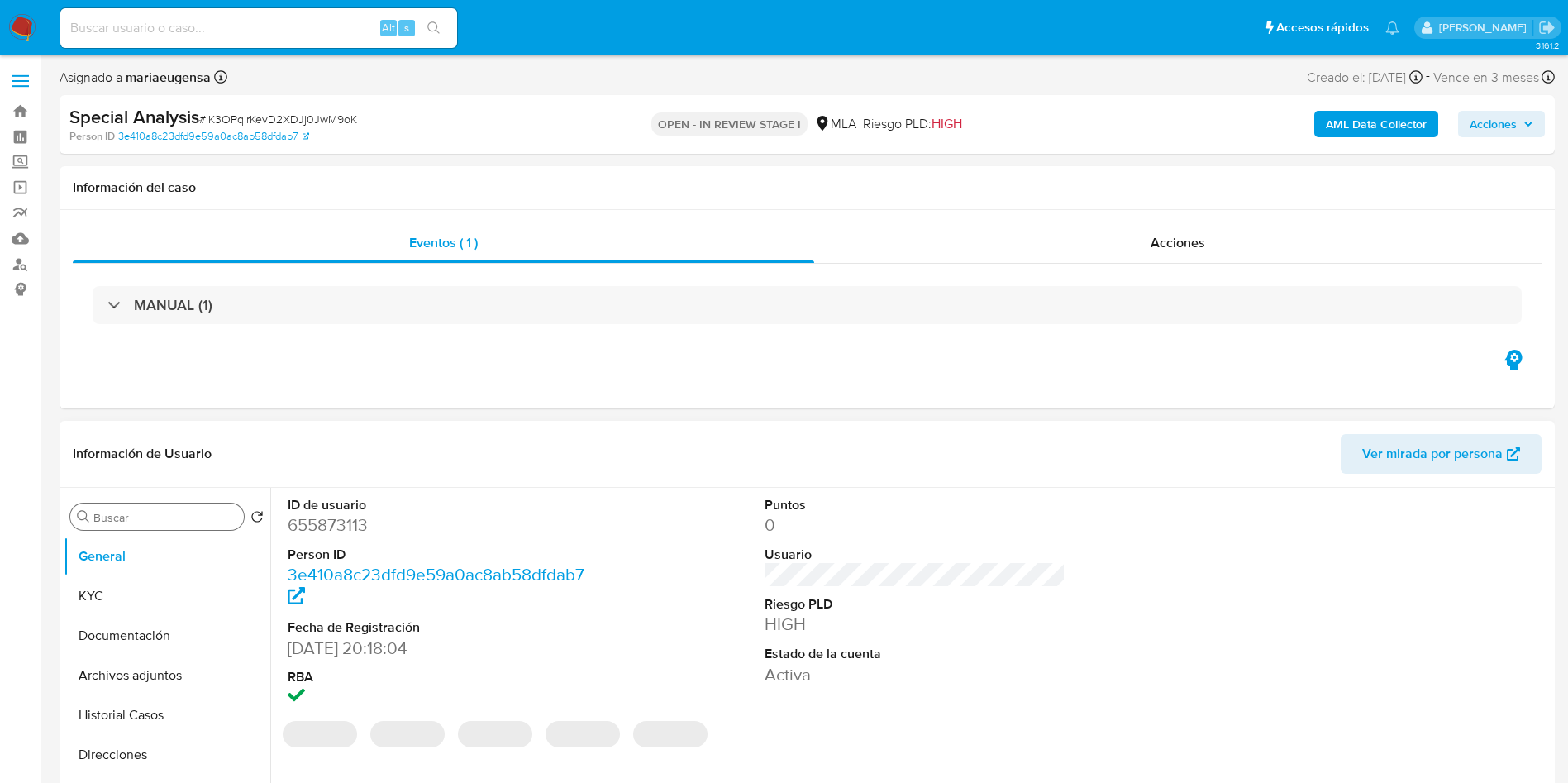
click at [139, 511] on input "Buscar" at bounding box center [165, 517] width 144 height 15
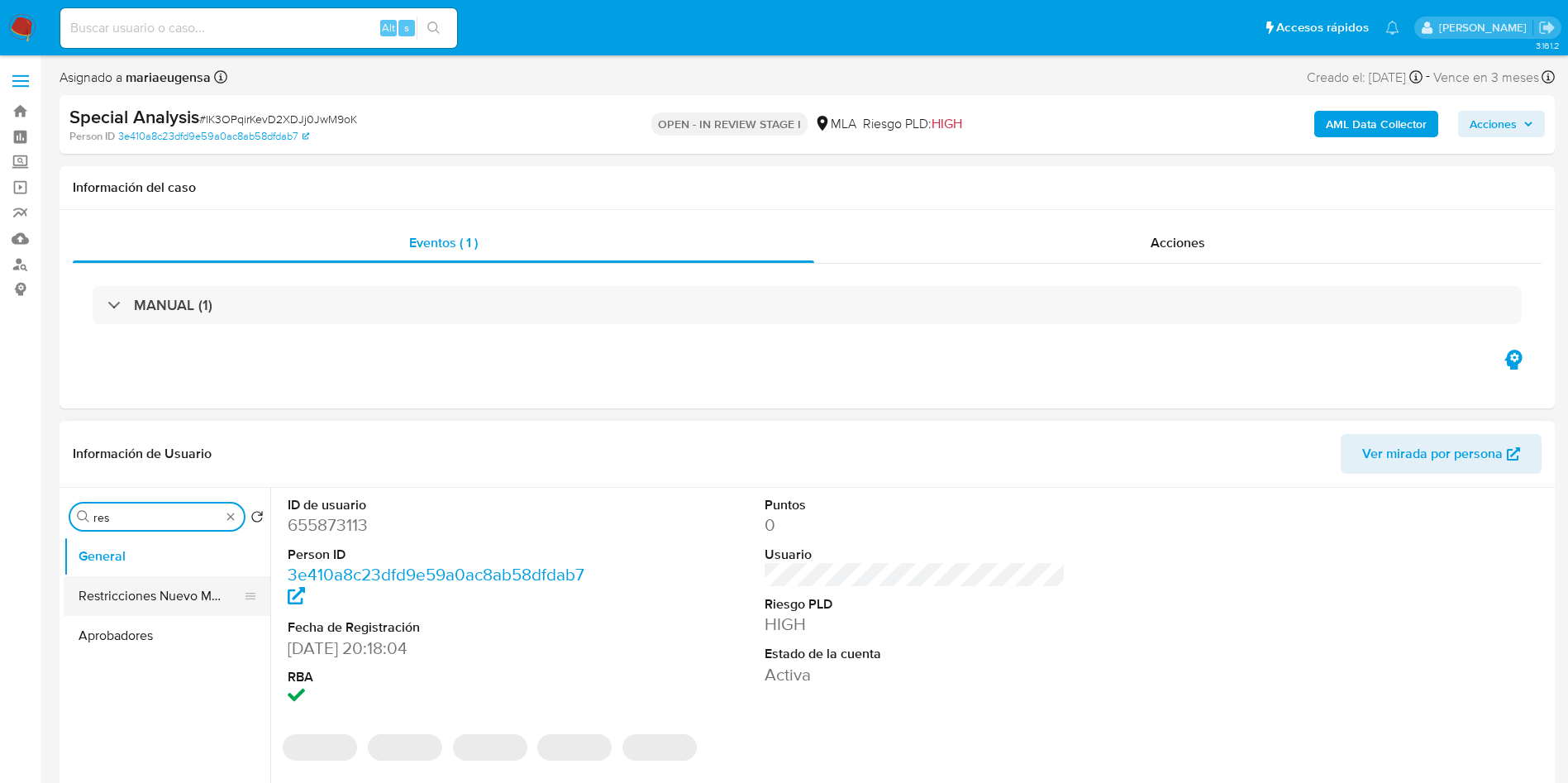
type input "res"
click at [160, 609] on button "Restricciones Nuevo Mundo" at bounding box center [161, 596] width 193 height 40
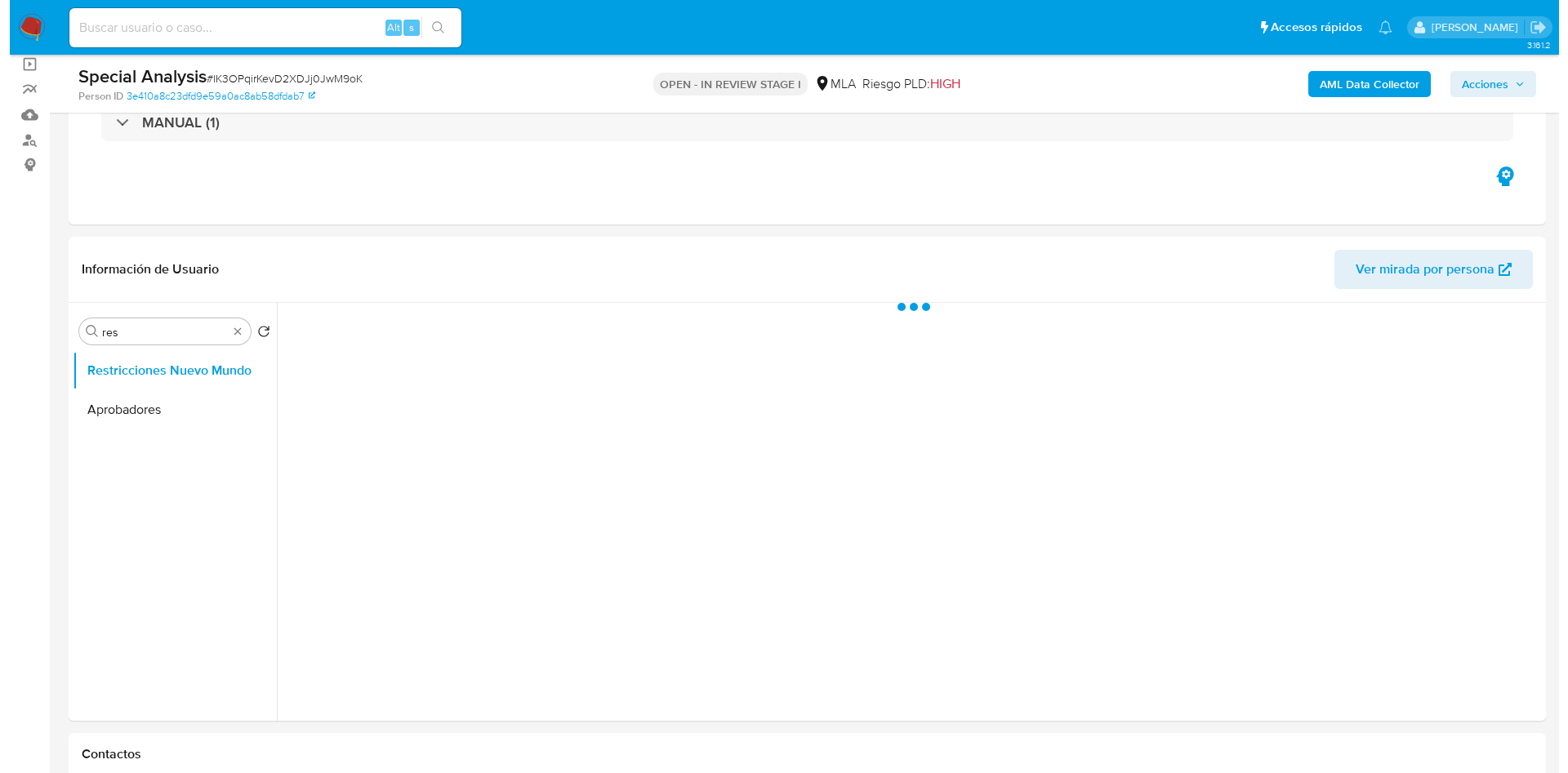
scroll to position [130, 0]
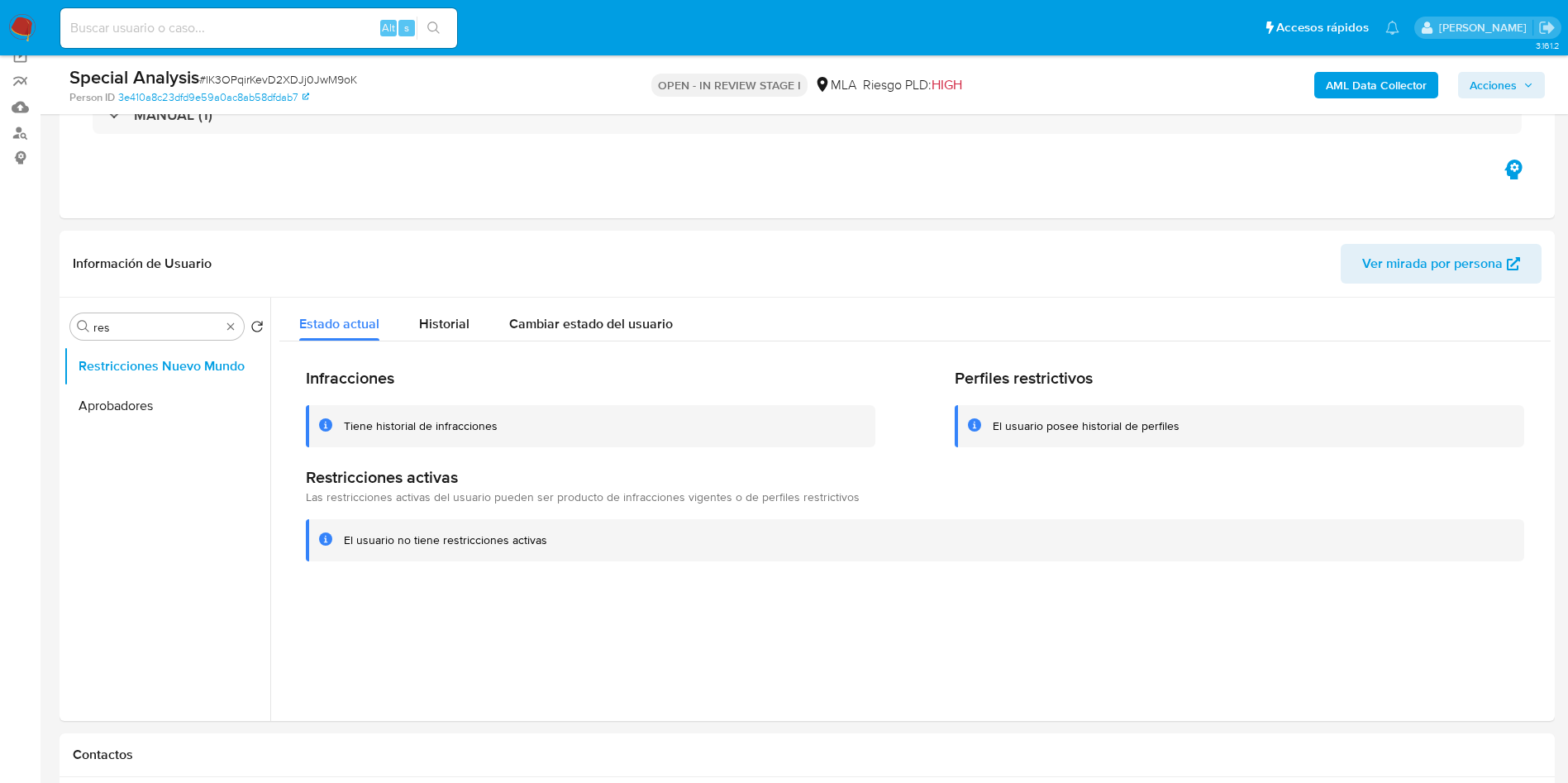
click at [1504, 88] on span "Acciones" at bounding box center [1494, 84] width 47 height 26
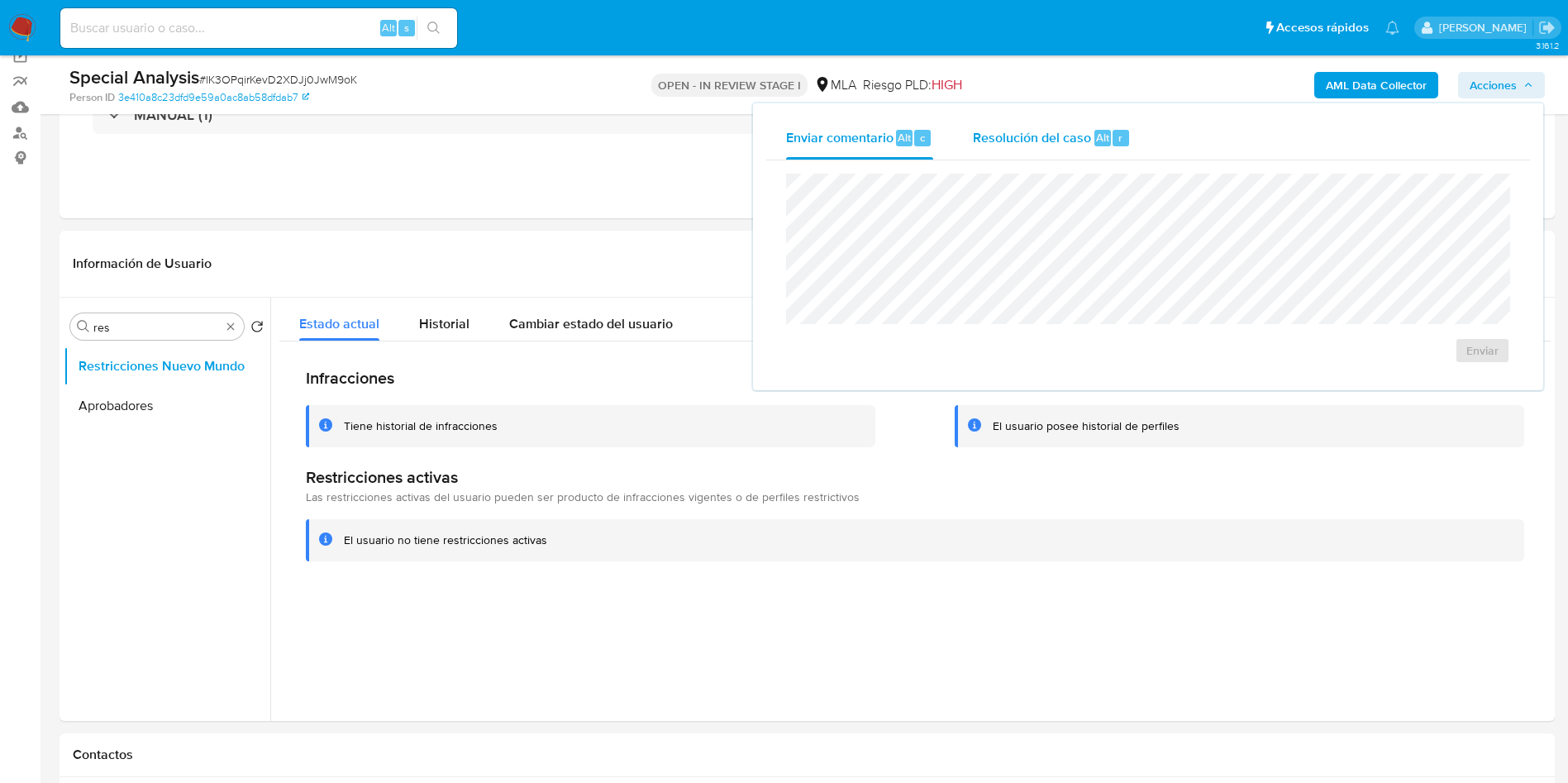
click at [1013, 150] on div "Resolución del caso Alt r" at bounding box center [1051, 138] width 158 height 43
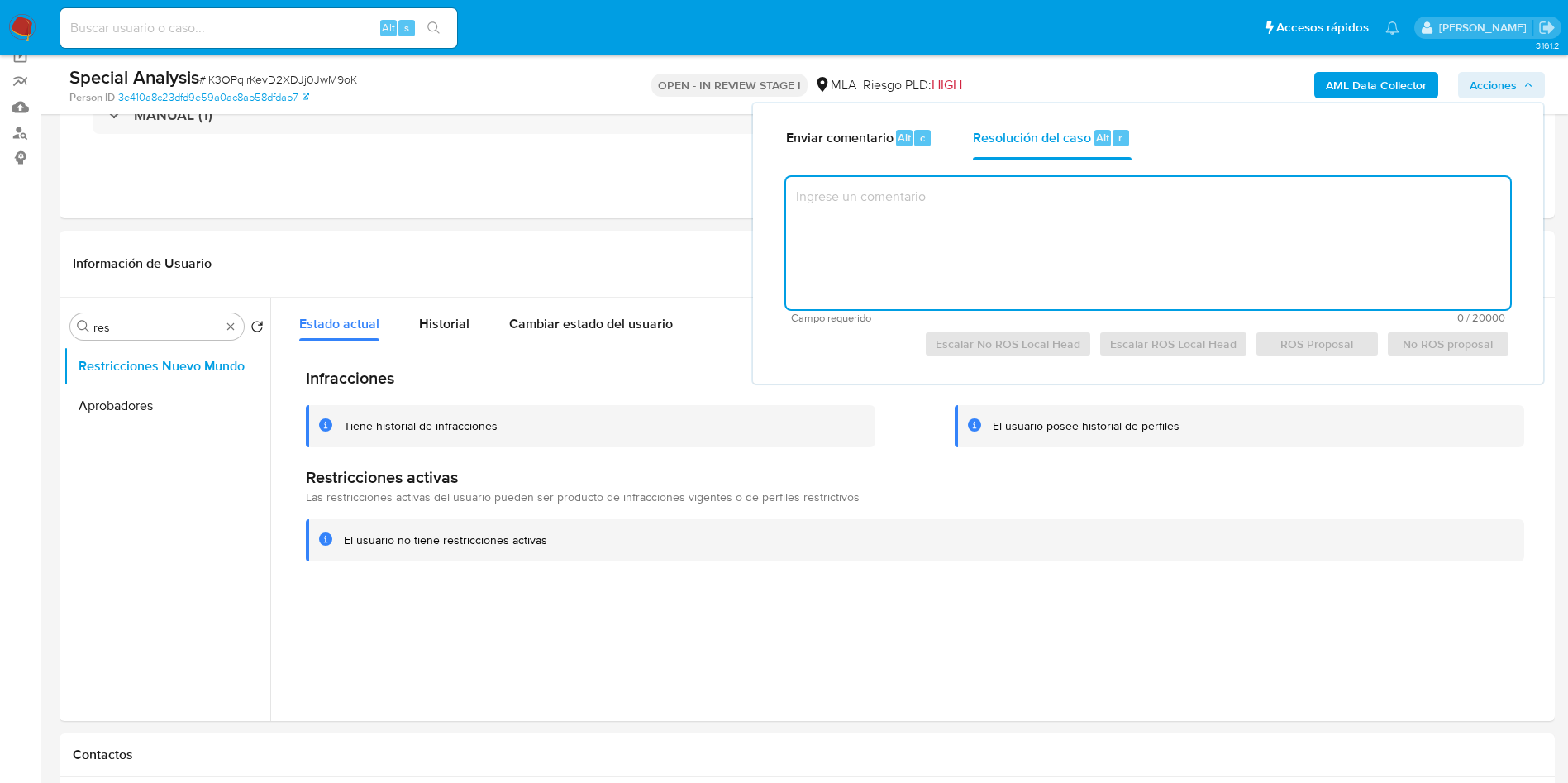
click at [1026, 257] on textarea at bounding box center [1148, 243] width 725 height 133
click at [1028, 254] on textarea at bounding box center [1148, 243] width 725 height 133
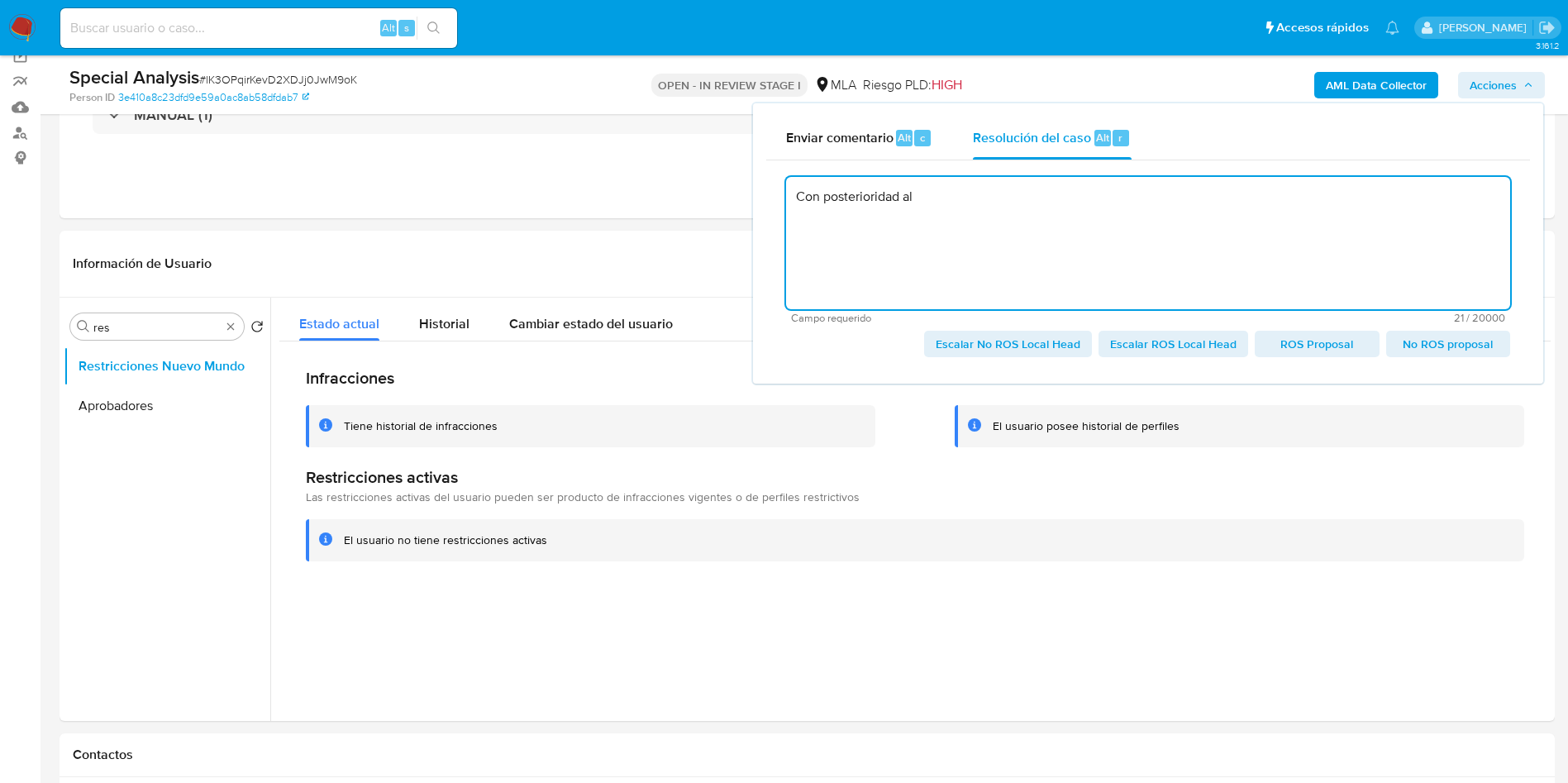
type textarea "Con posterioridad a"
drag, startPoint x: 979, startPoint y: 225, endPoint x: 680, endPoint y: 210, distance: 299.4
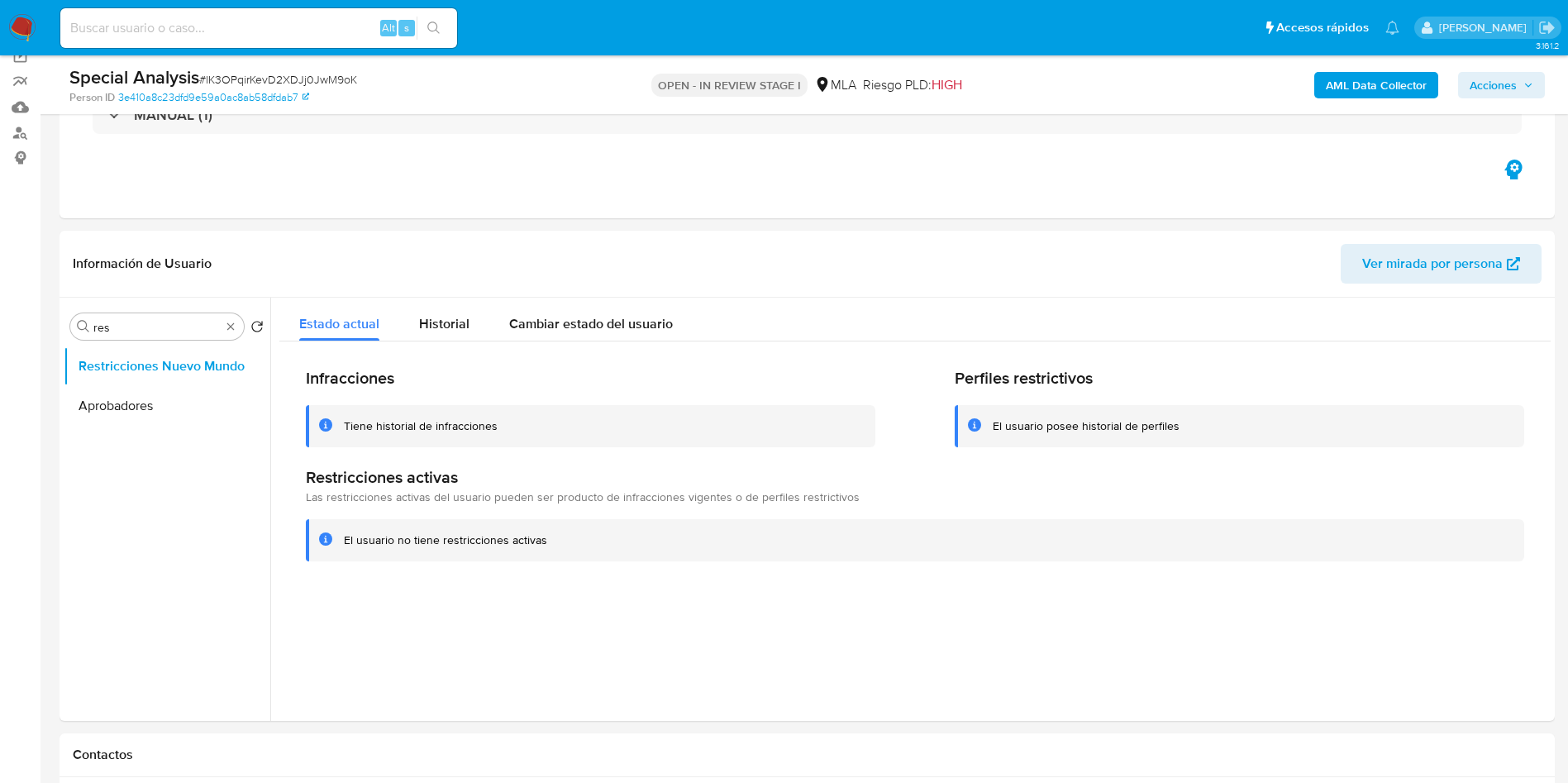
click at [1526, 81] on icon "button" at bounding box center [1528, 85] width 10 height 10
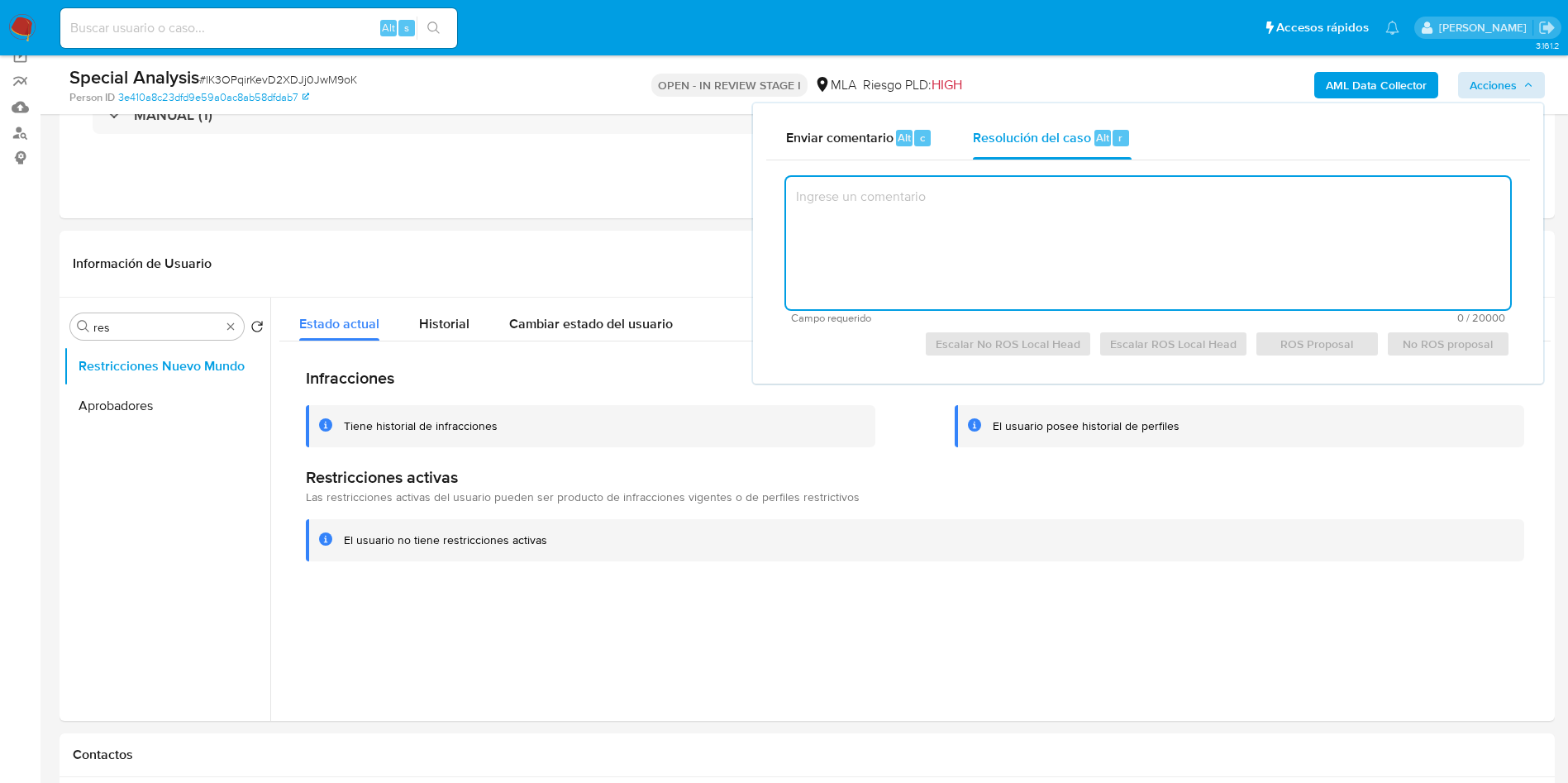
click at [1018, 203] on textarea at bounding box center [1148, 243] width 725 height 133
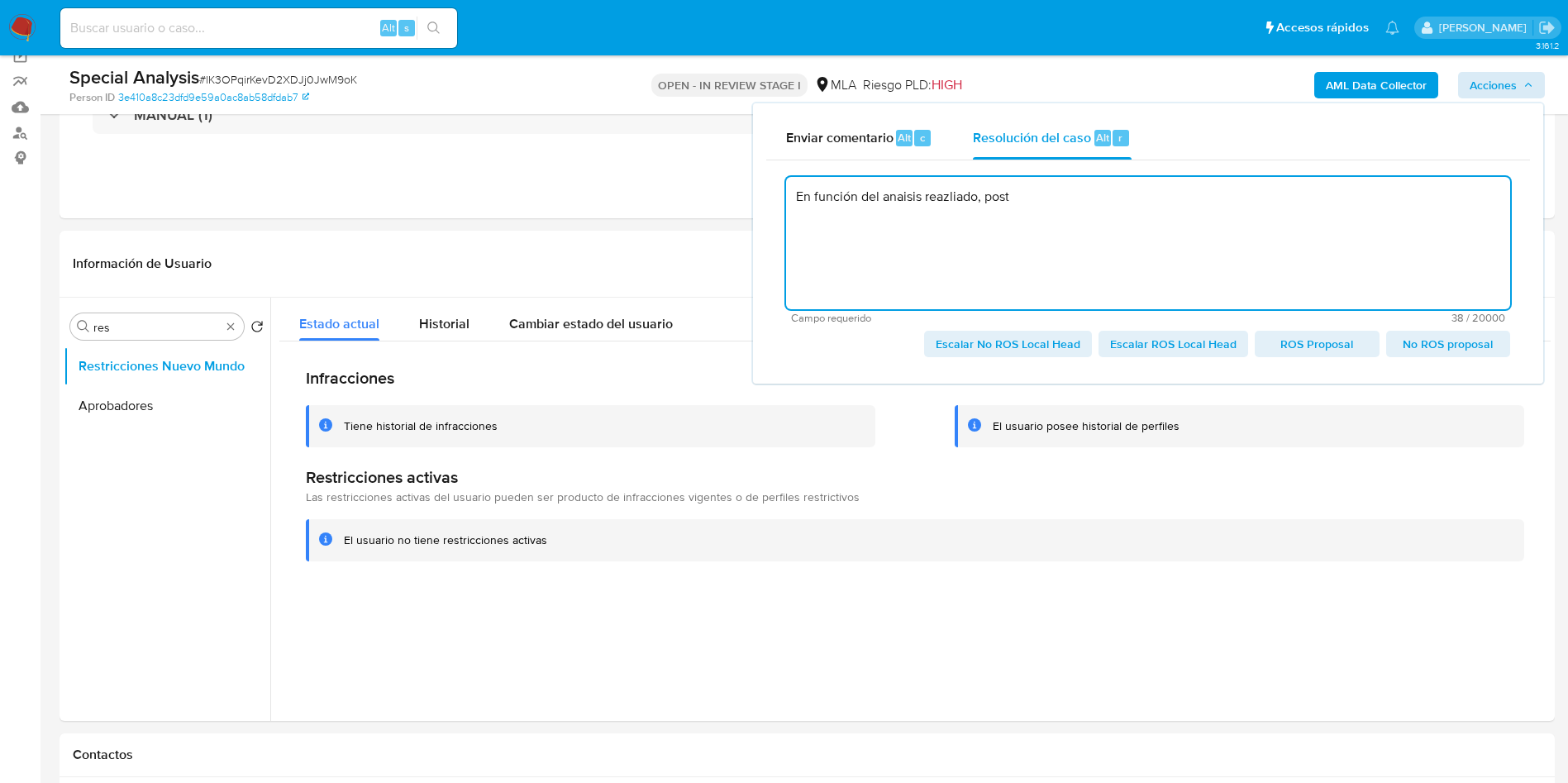
drag, startPoint x: 1018, startPoint y: 202, endPoint x: 783, endPoint y: 172, distance: 236.9
click at [783, 172] on div "En función del anaisis reazliado, post Campo requerido 38 / 20000 19962 caracte…" at bounding box center [1148, 265] width 764 height 210
type textarea "C"
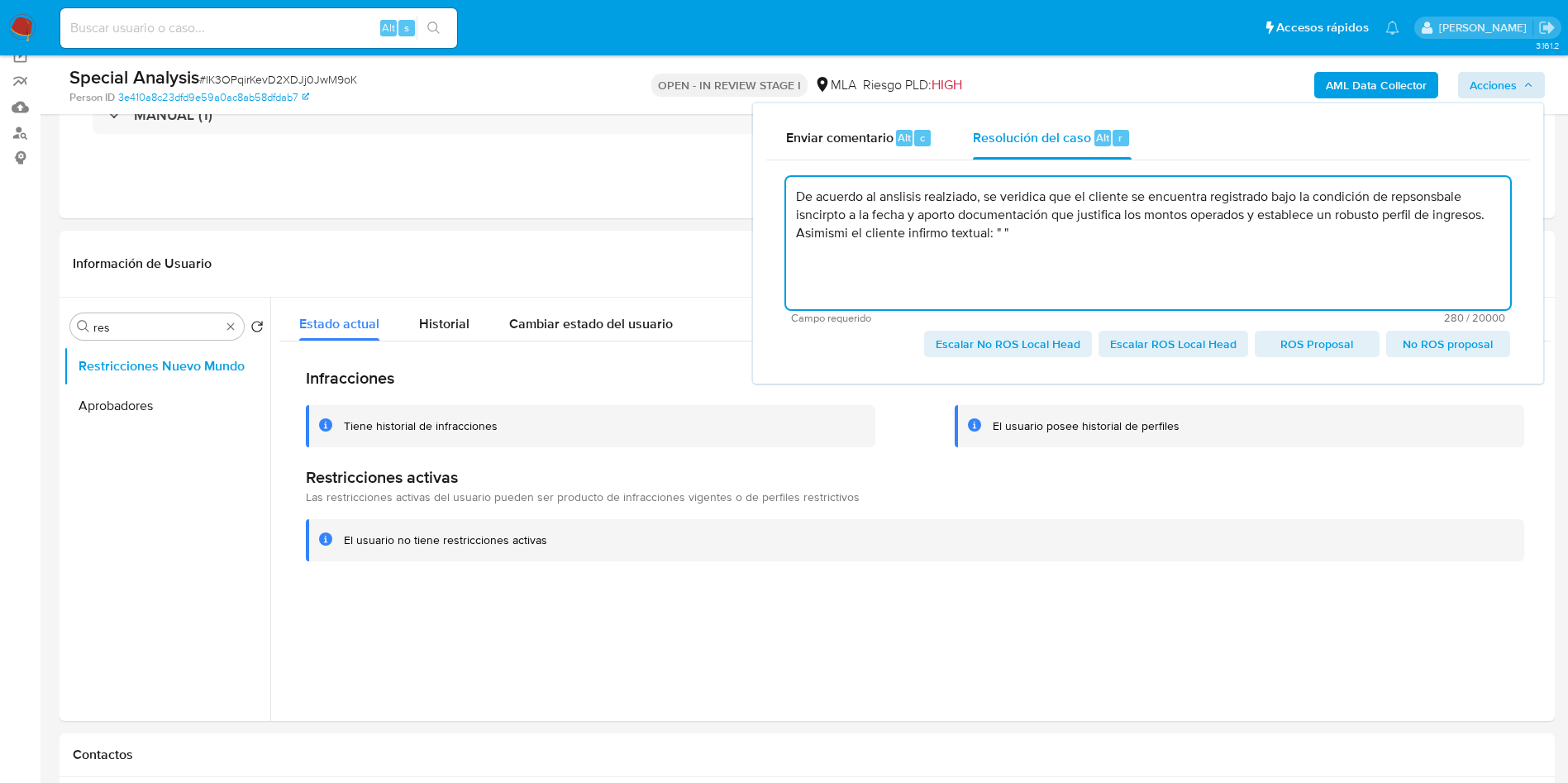
drag, startPoint x: 1050, startPoint y: 236, endPoint x: 1000, endPoint y: 227, distance: 50.8
drag, startPoint x: 1000, startPoint y: 227, endPoint x: 993, endPoint y: 260, distance: 33.7
click at [993, 260] on textarea "De acuerdo al anslisis realziado, se veridica que el cliente se encuentra regis…" at bounding box center [1148, 243] width 725 height 133
paste textarea "Venta por menor en minimercado"
drag, startPoint x: 1021, startPoint y: 193, endPoint x: 1013, endPoint y: 222, distance: 30.1
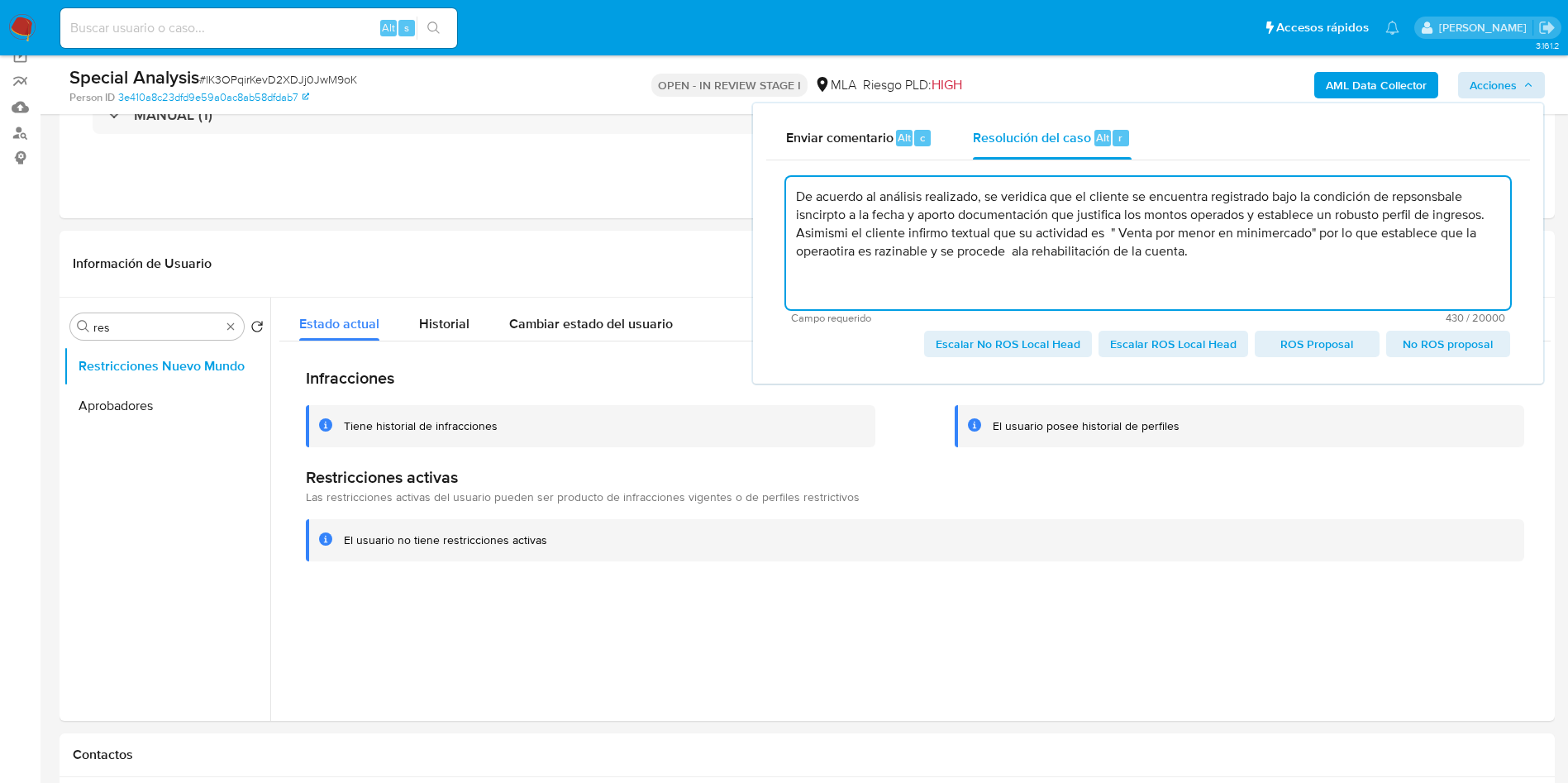
click at [1015, 229] on textarea "De acuerdo al análisis realizado, se veridica que el cliente se encuentra regis…" at bounding box center [1148, 243] width 725 height 133
click at [1021, 202] on textarea "De acuerdo al análisis realizado, se veridica que el cliente se encuentra regis…" at bounding box center [1148, 243] width 725 height 133
click at [929, 229] on textarea "De acuerdo al análisis realizado, se verifica que el cliente se encuentra regis…" at bounding box center [1148, 243] width 725 height 133
click at [1494, 213] on textarea "De acuerdo al análisis realizado, se verifica que el cliente se encuentra regis…" at bounding box center [1148, 243] width 725 height 133
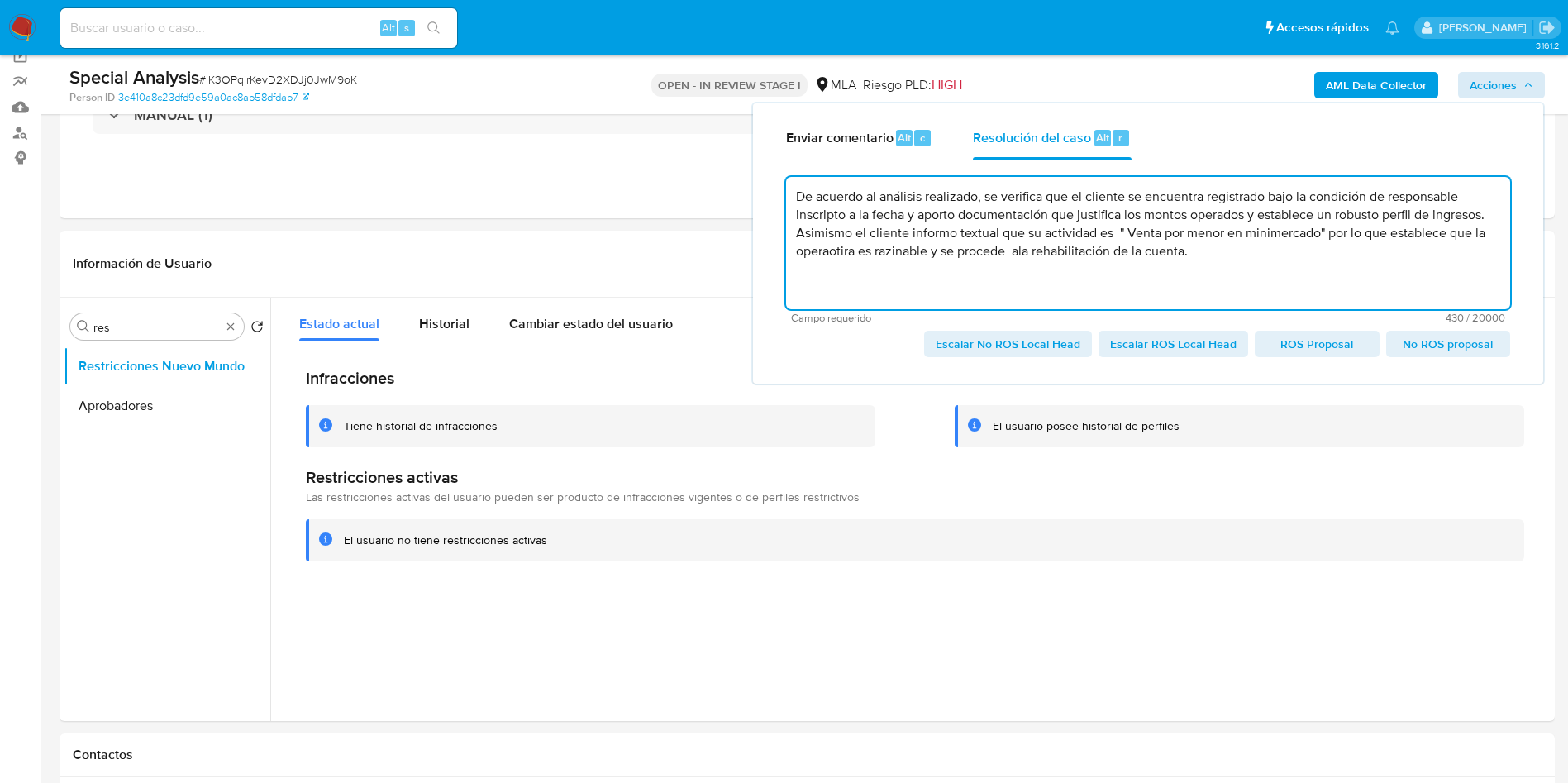
click at [1049, 217] on textarea "De acuerdo al análisis realizado, se verifica que el cliente se encuentra regis…" at bounding box center [1148, 243] width 725 height 133
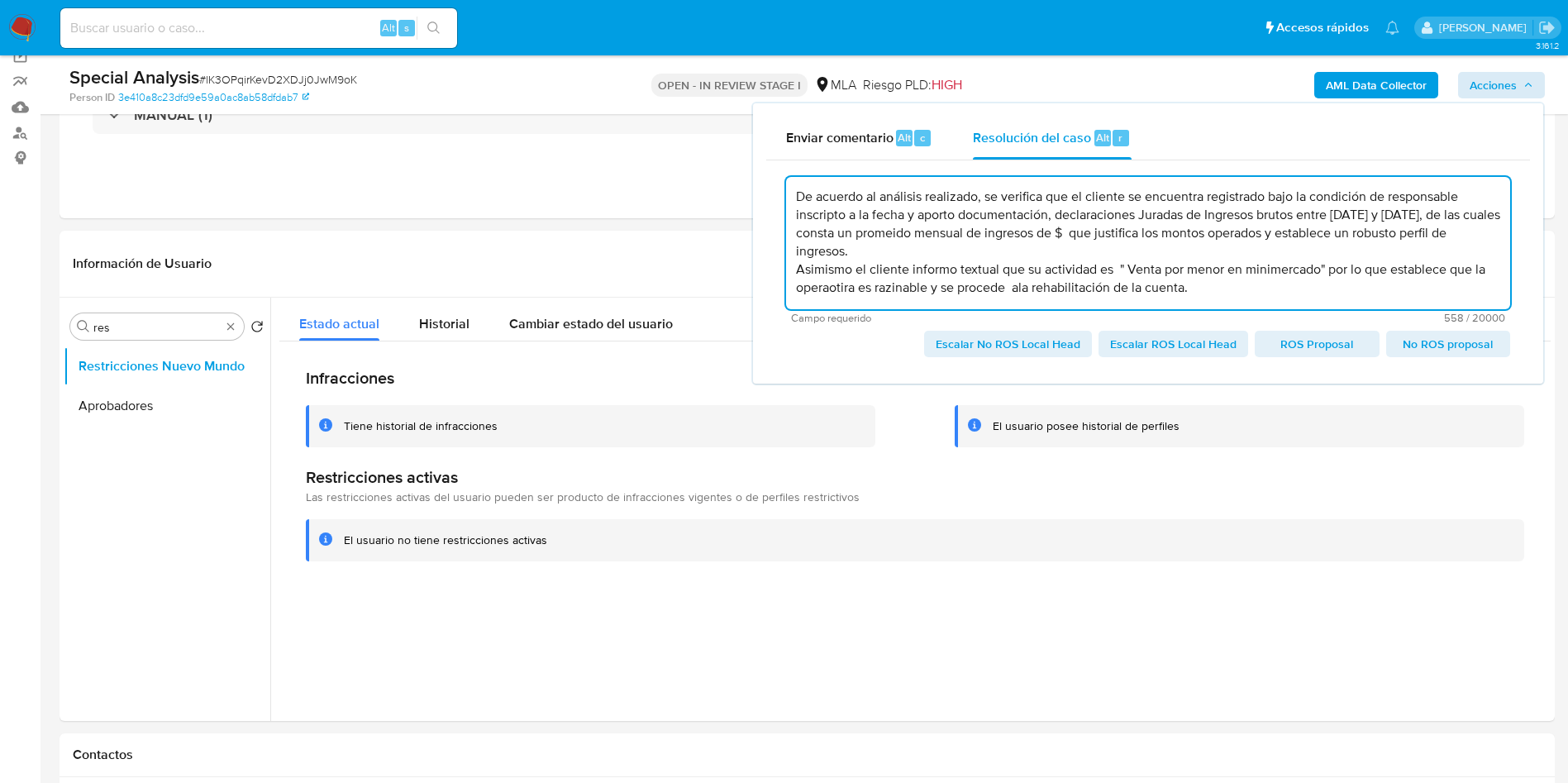
paste textarea "$ 11.318.409,67"
click at [1075, 250] on textarea "De acuerdo al análisis realizado, se verifica que el cliente se encuentra regis…" at bounding box center [1148, 243] width 725 height 133
click at [1016, 289] on textarea "De acuerdo al análisis realizado, se verifica que el cliente se encuentra regis…" at bounding box center [1148, 243] width 725 height 133
click at [1202, 291] on textarea "De acuerdo al análisis realizado, se verifica que el cliente se encuentra regis…" at bounding box center [1148, 243] width 725 height 133
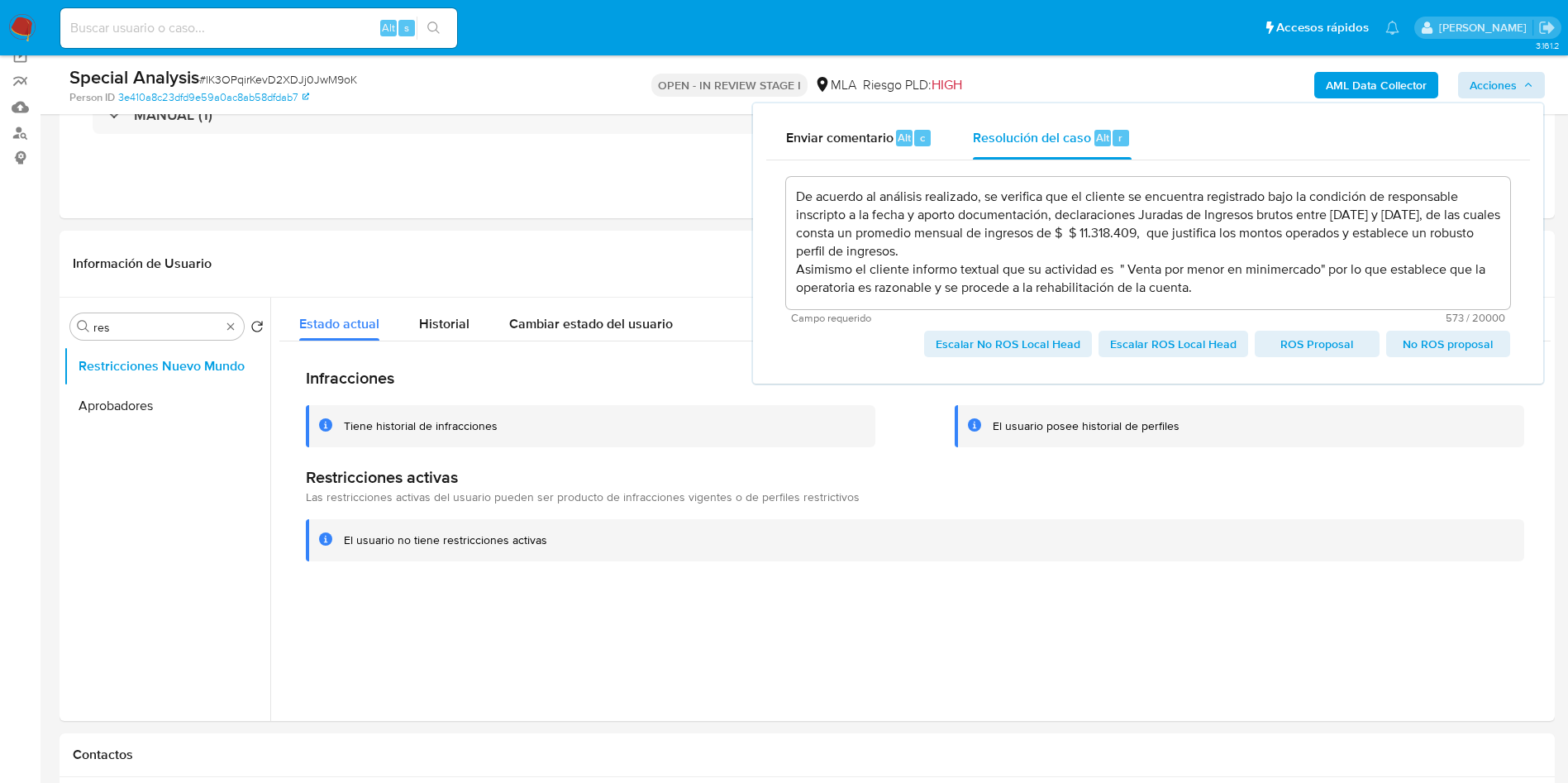
click at [1027, 347] on span "Escalar No ROS Local Head" at bounding box center [1009, 345] width 145 height 23
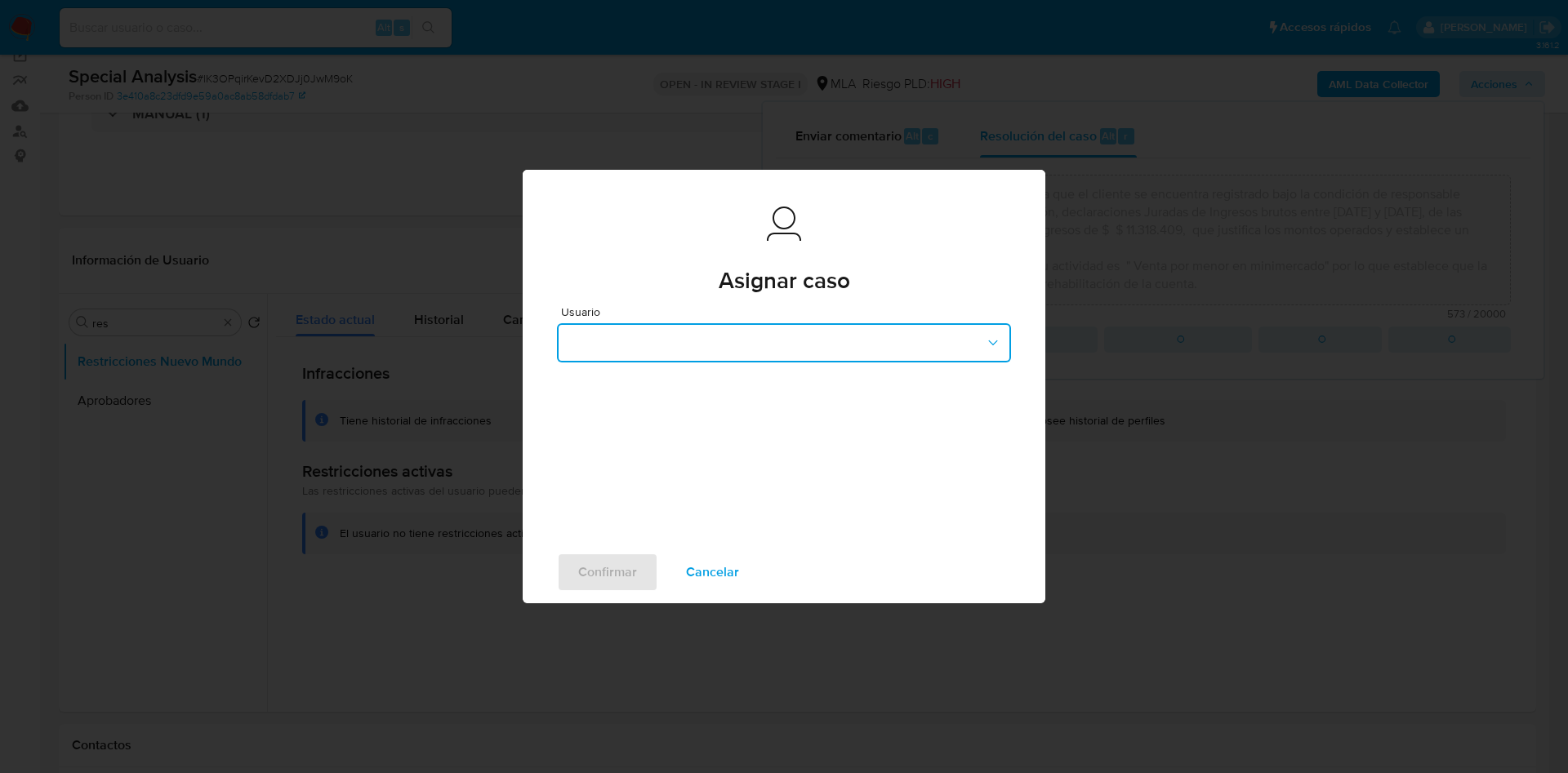
click at [666, 345] on button "button" at bounding box center [784, 342] width 454 height 39
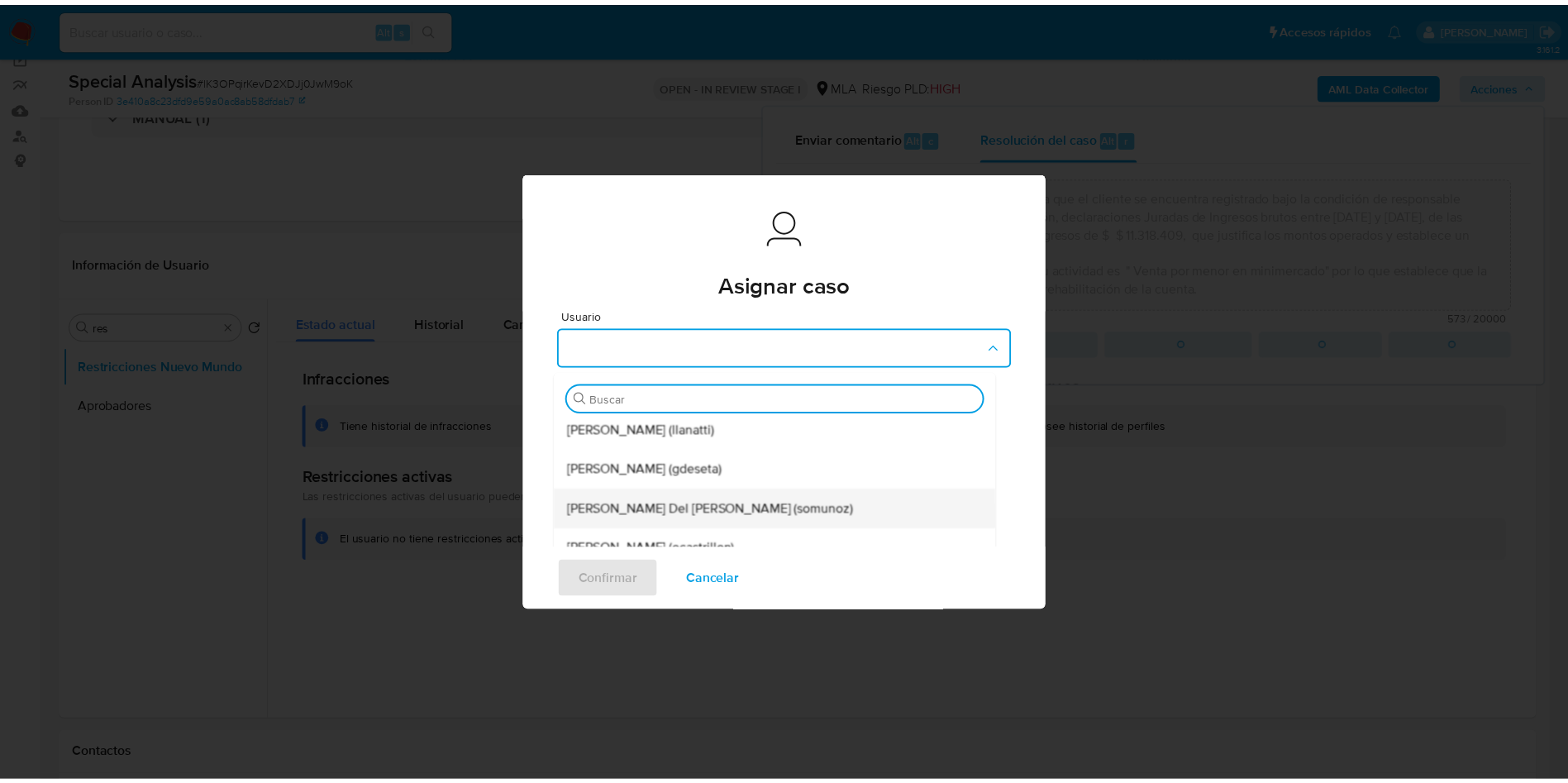
scroll to position [248, 0]
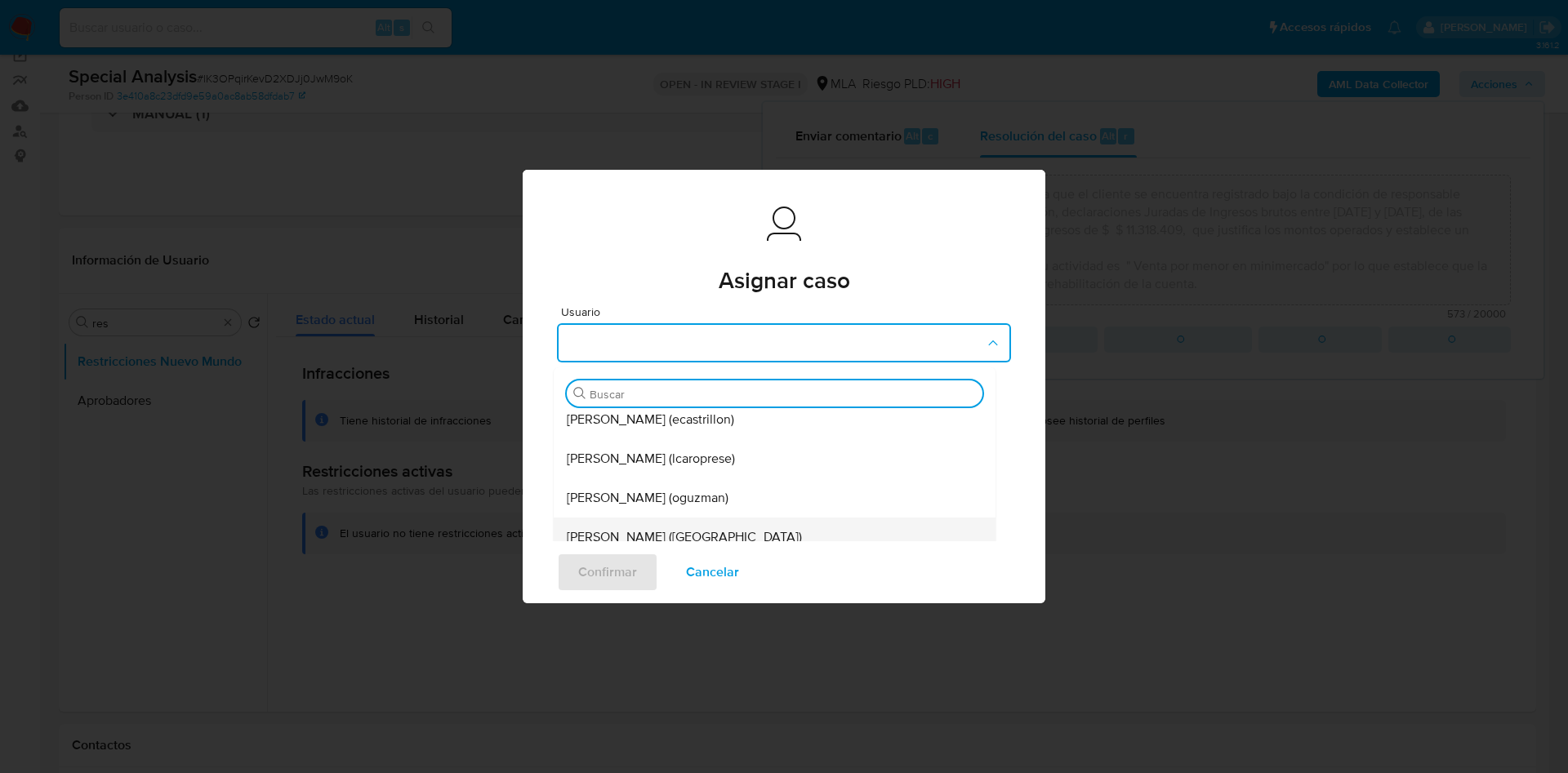
click at [640, 530] on span "Emmanuel Hernan Vitiello (evitiello)" at bounding box center [684, 537] width 235 height 16
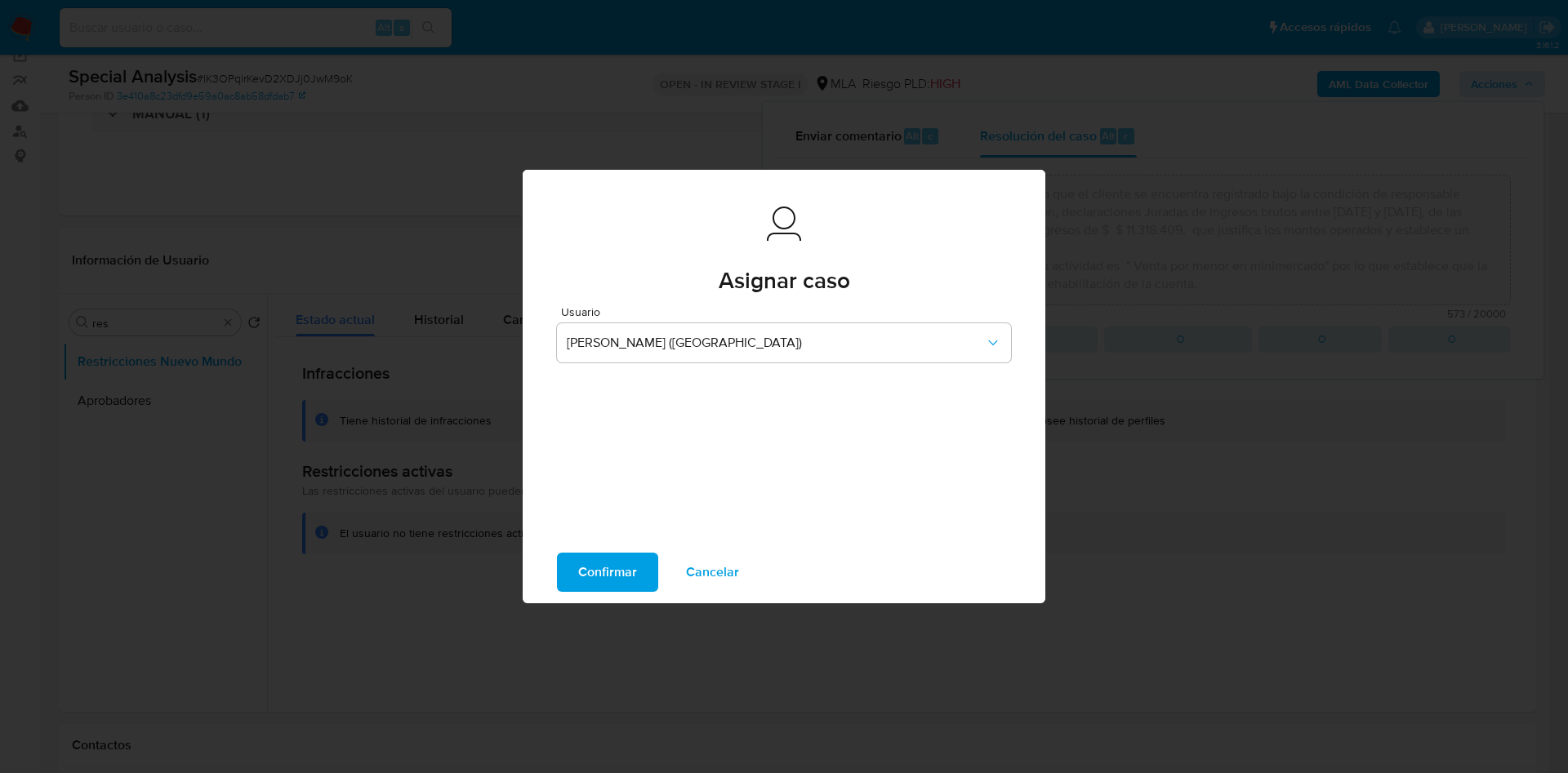
click at [621, 567] on span "Confirmar" at bounding box center [608, 572] width 59 height 36
type textarea "De acuerdo al análisis realizado, se verifica que el cliente se encuentra regis…"
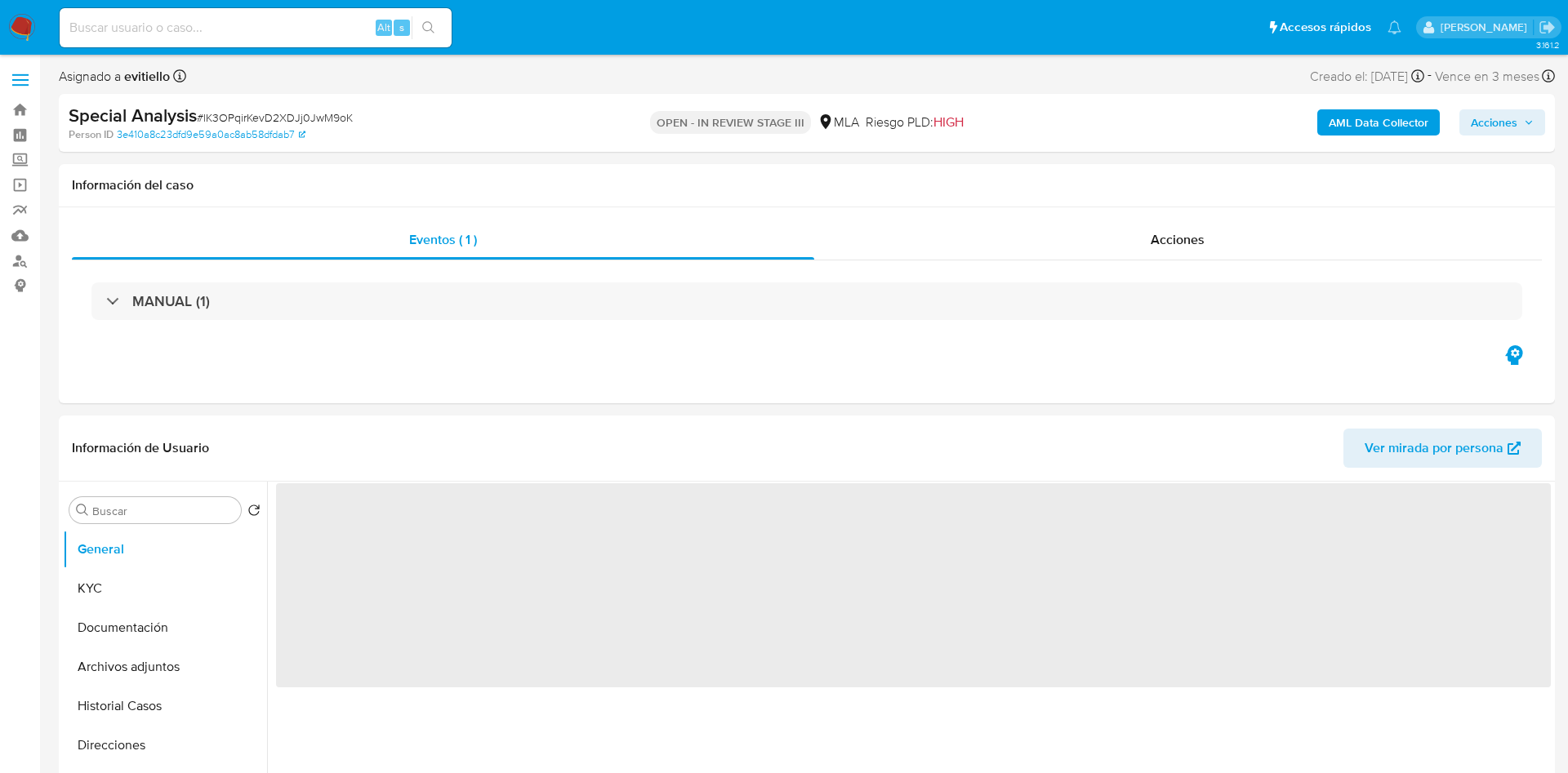
select select "10"
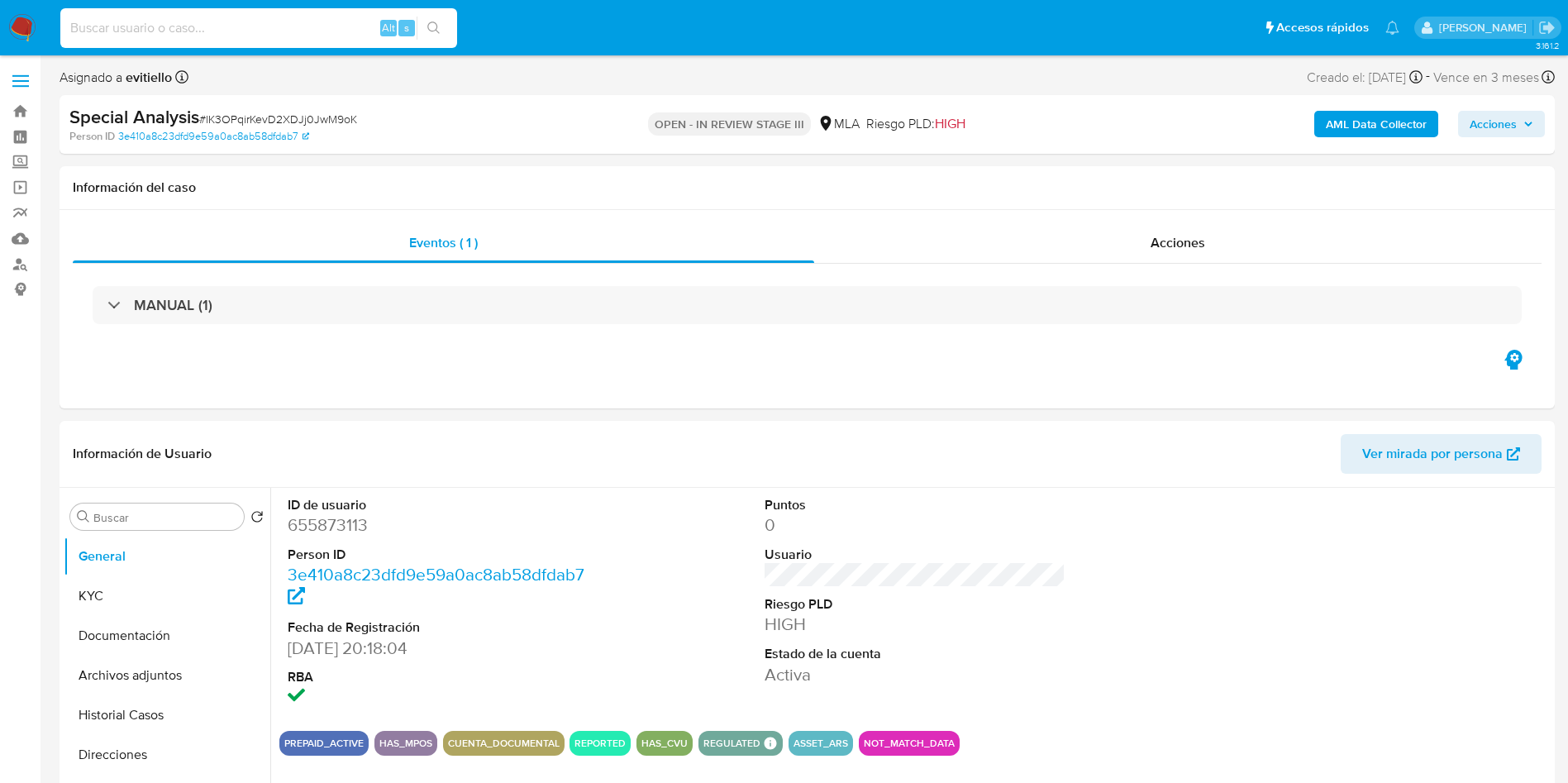
click at [158, 37] on input at bounding box center [258, 28] width 397 height 21
paste input "684172869"
type input "684172869"
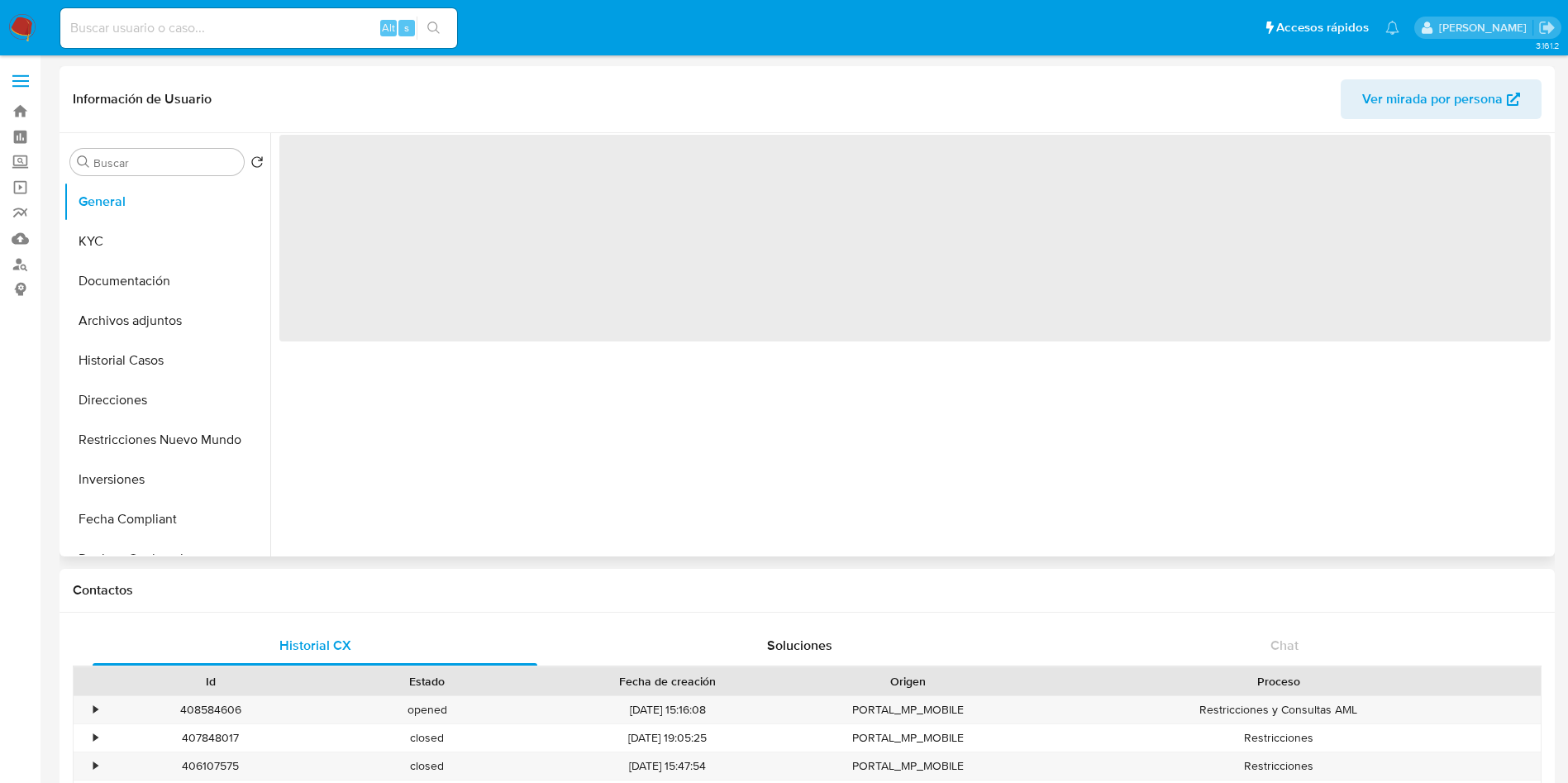
select select "10"
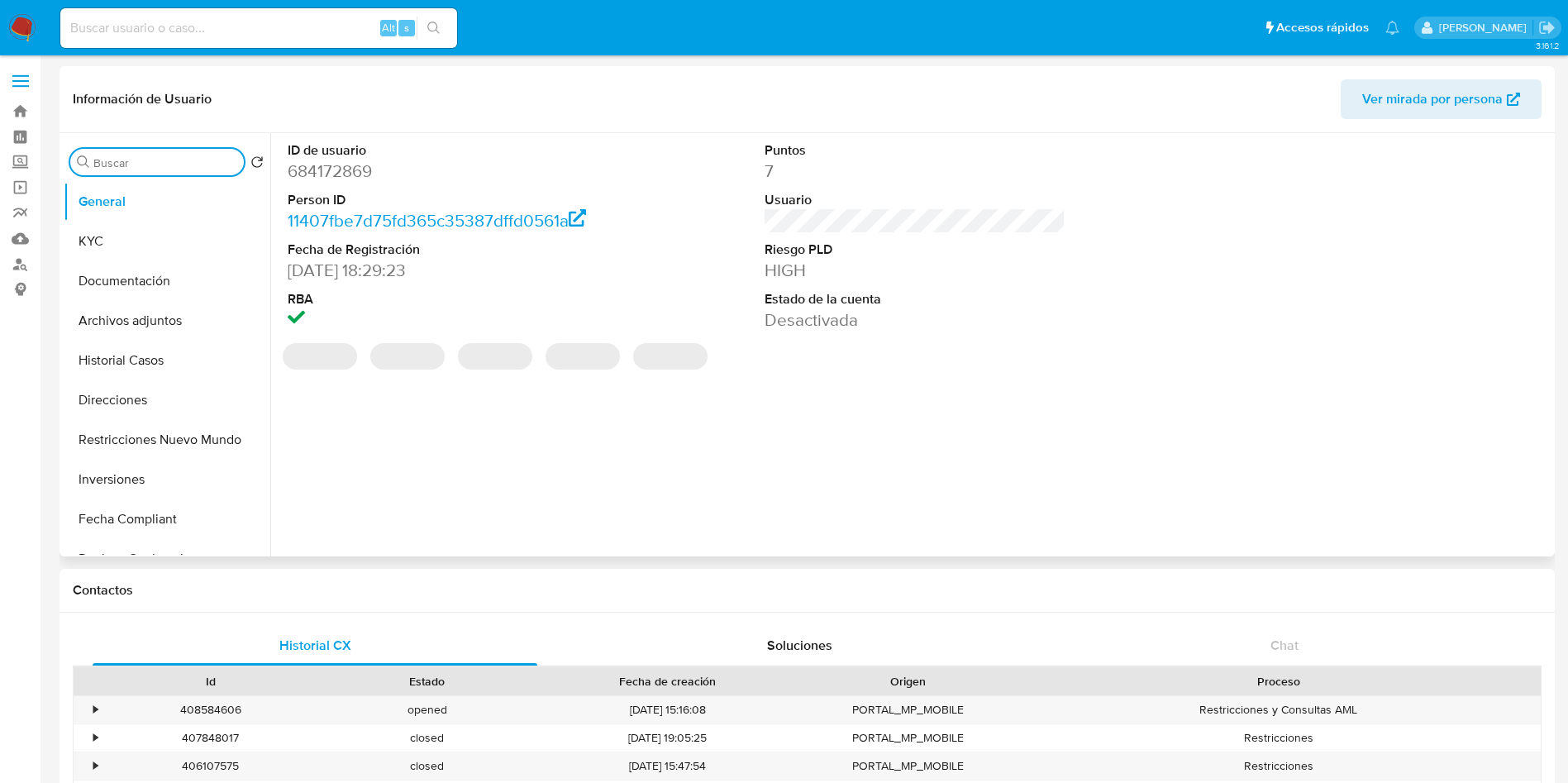
click at [220, 156] on input "Buscar" at bounding box center [165, 163] width 144 height 15
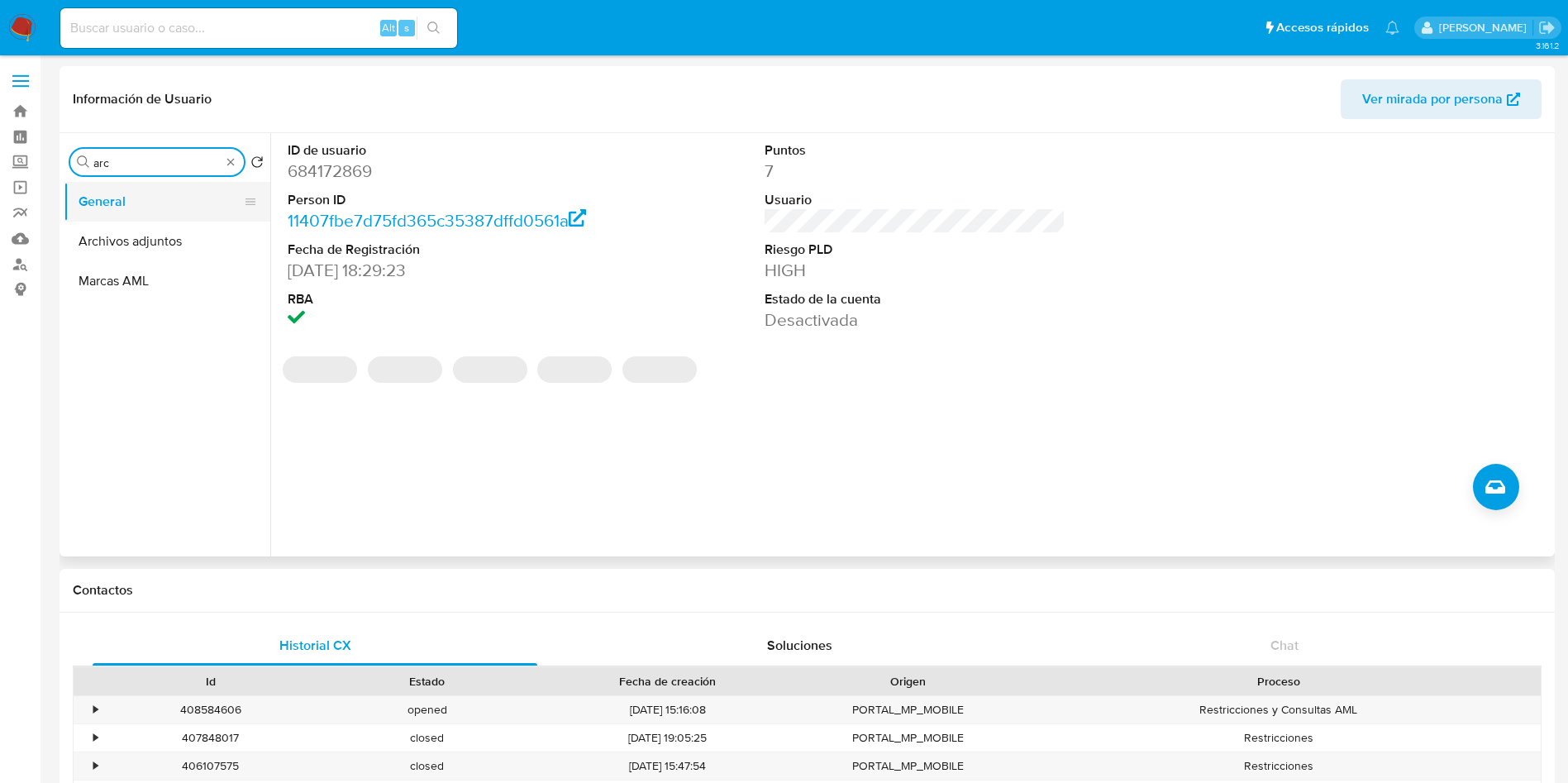
type input "arc"
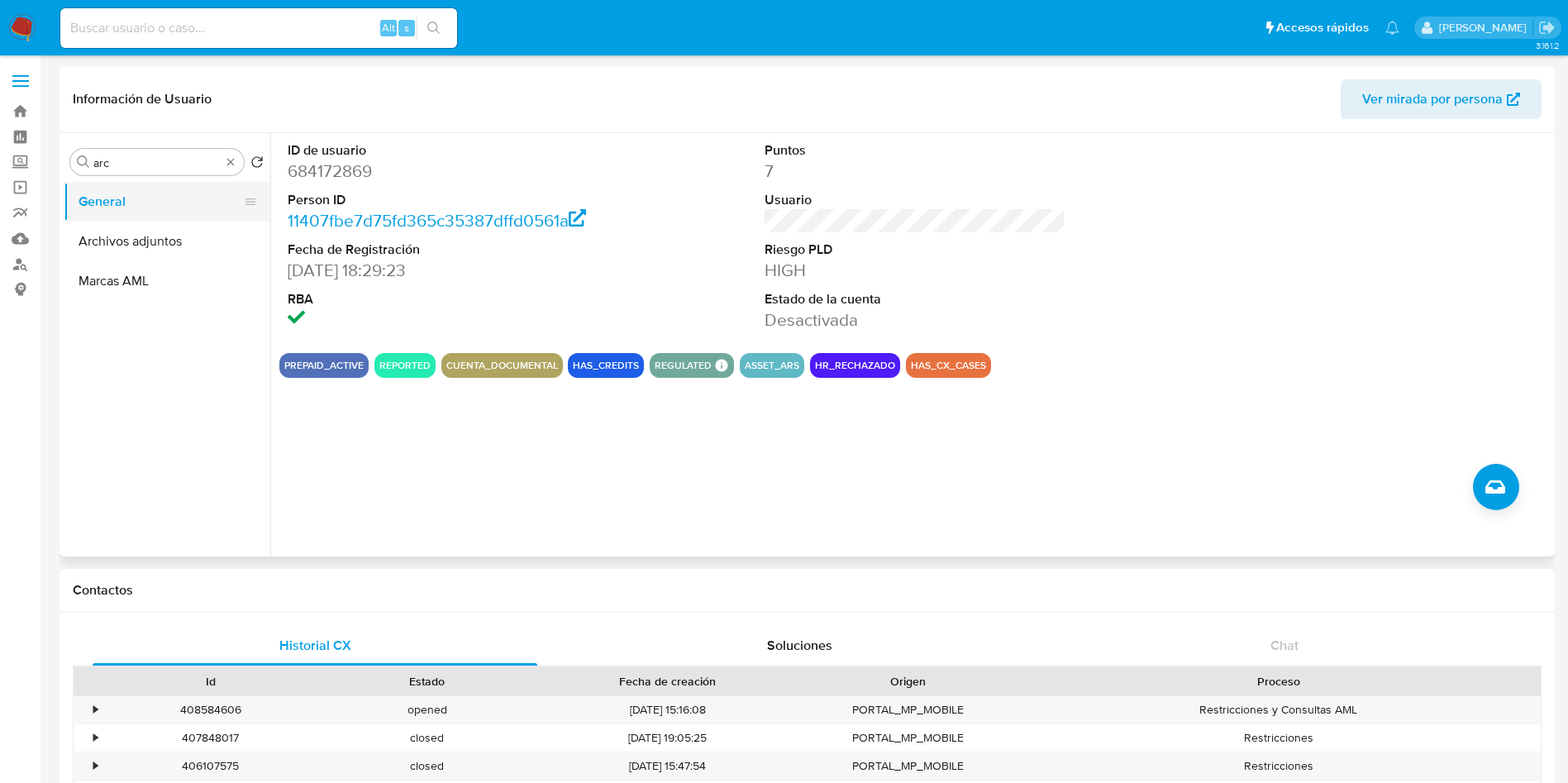
click at [106, 192] on button "General" at bounding box center [161, 201] width 193 height 40
click at [141, 233] on button "Archivos adjuntos" at bounding box center [161, 241] width 193 height 40
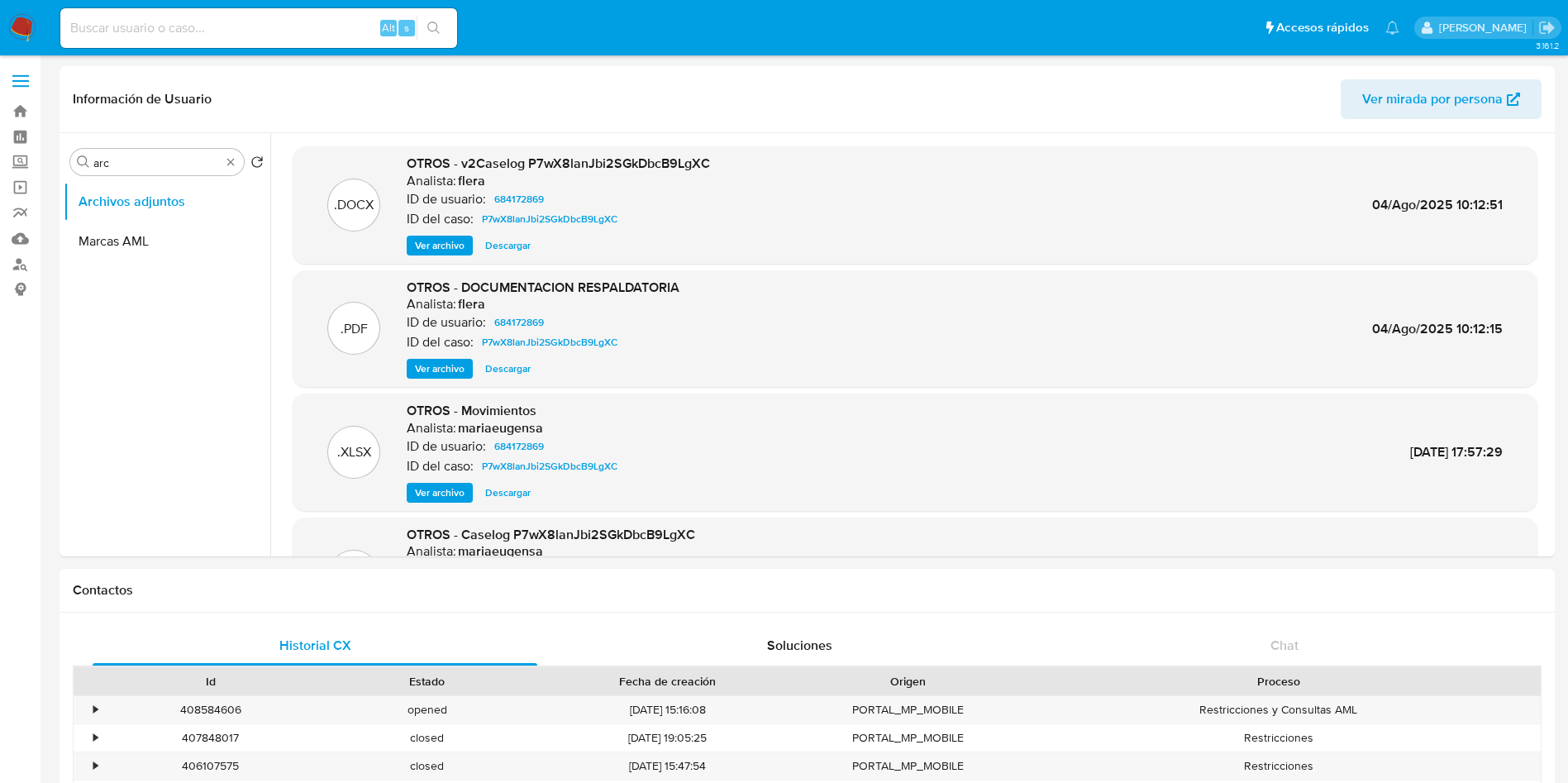
click at [431, 242] on span "Ver archivo" at bounding box center [439, 245] width 49 height 16
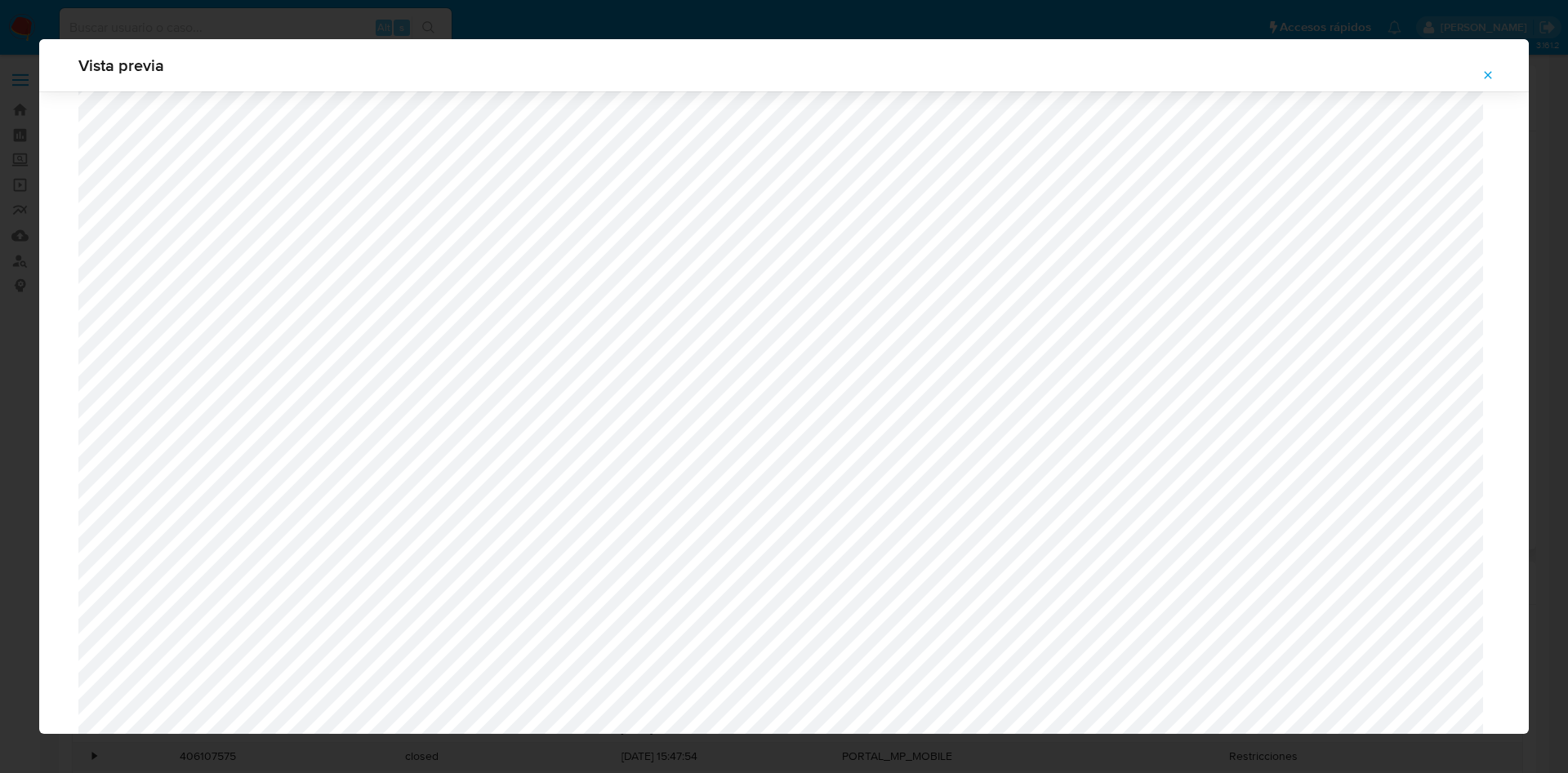
scroll to position [580, 0]
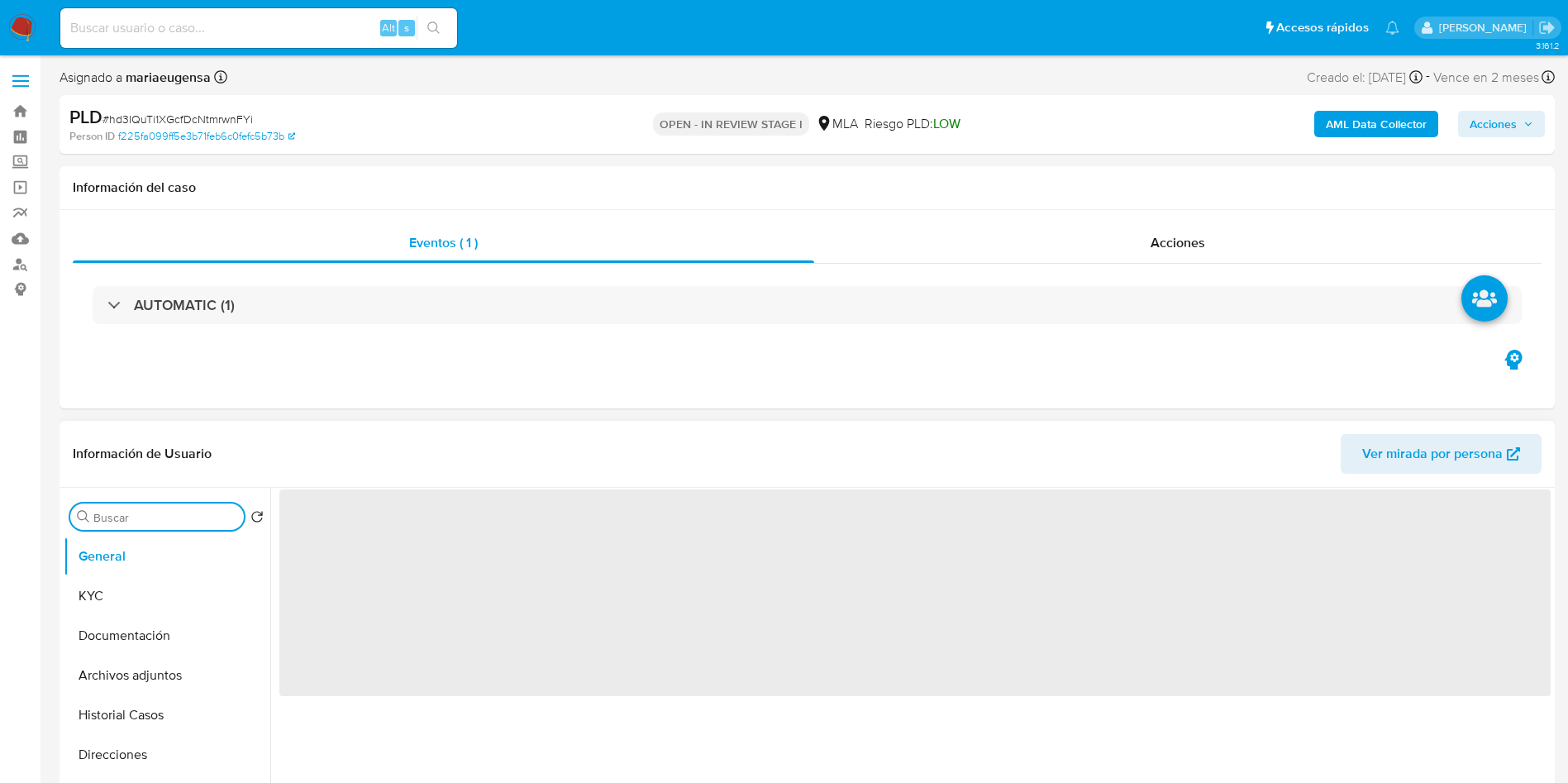
click at [154, 510] on input "Buscar" at bounding box center [165, 517] width 144 height 15
type input "ar"
select select "10"
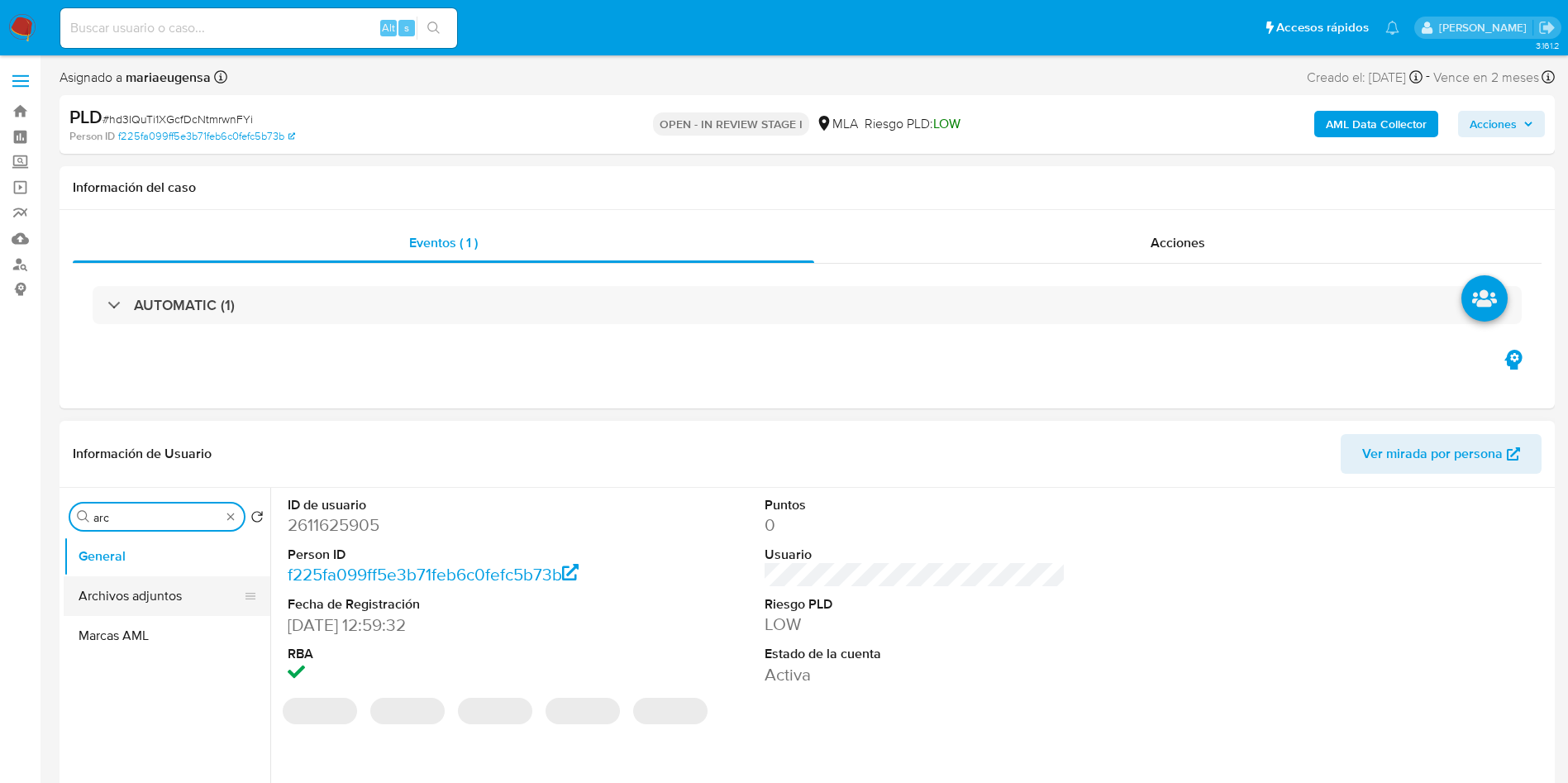
type input "arc"
click at [143, 589] on button "Archivos adjuntos" at bounding box center [161, 596] width 193 height 40
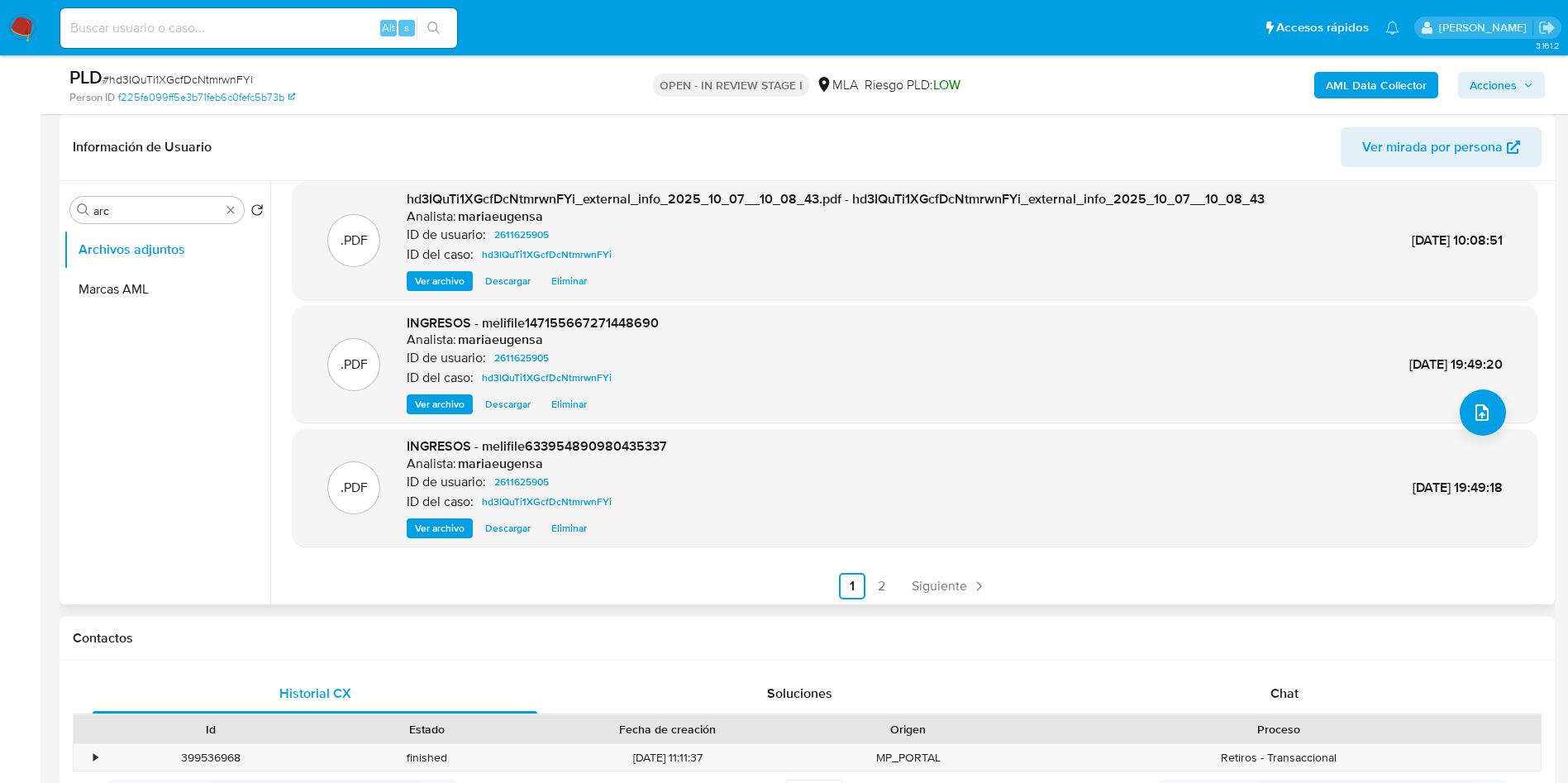
scroll to position [139, 0]
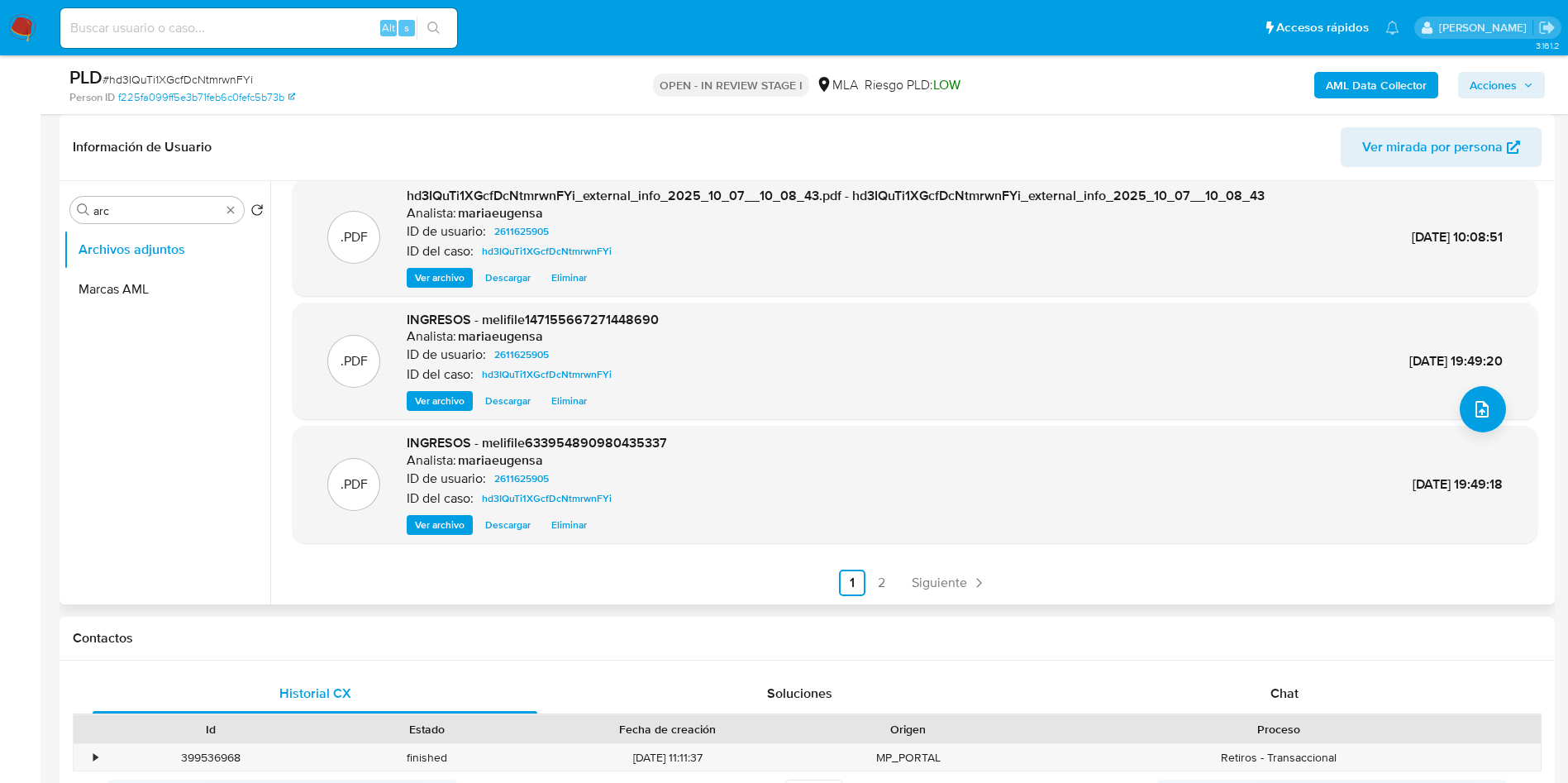
click at [876, 578] on link "2" at bounding box center [881, 583] width 26 height 26
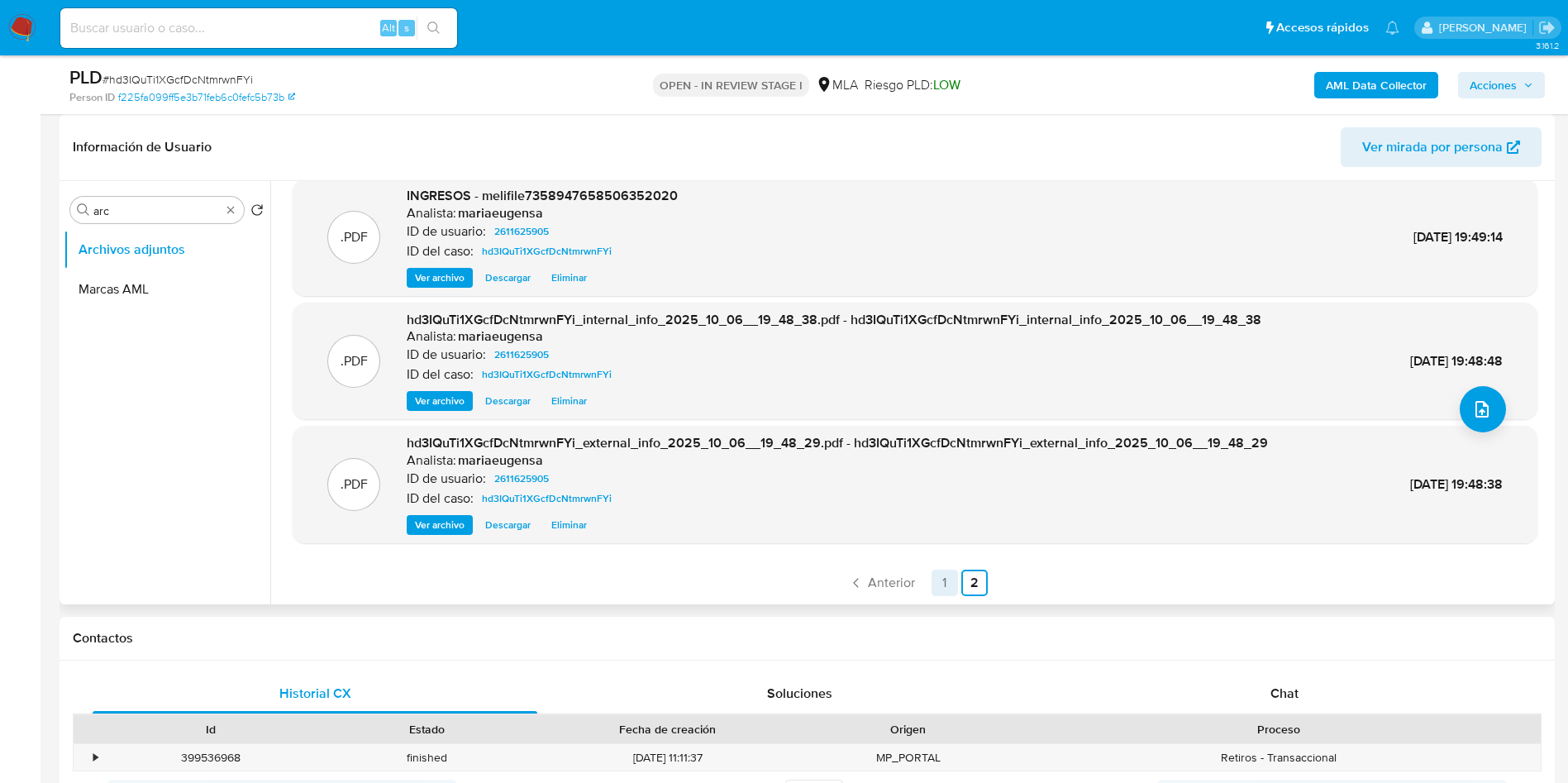
click at [947, 574] on link "1" at bounding box center [944, 583] width 26 height 26
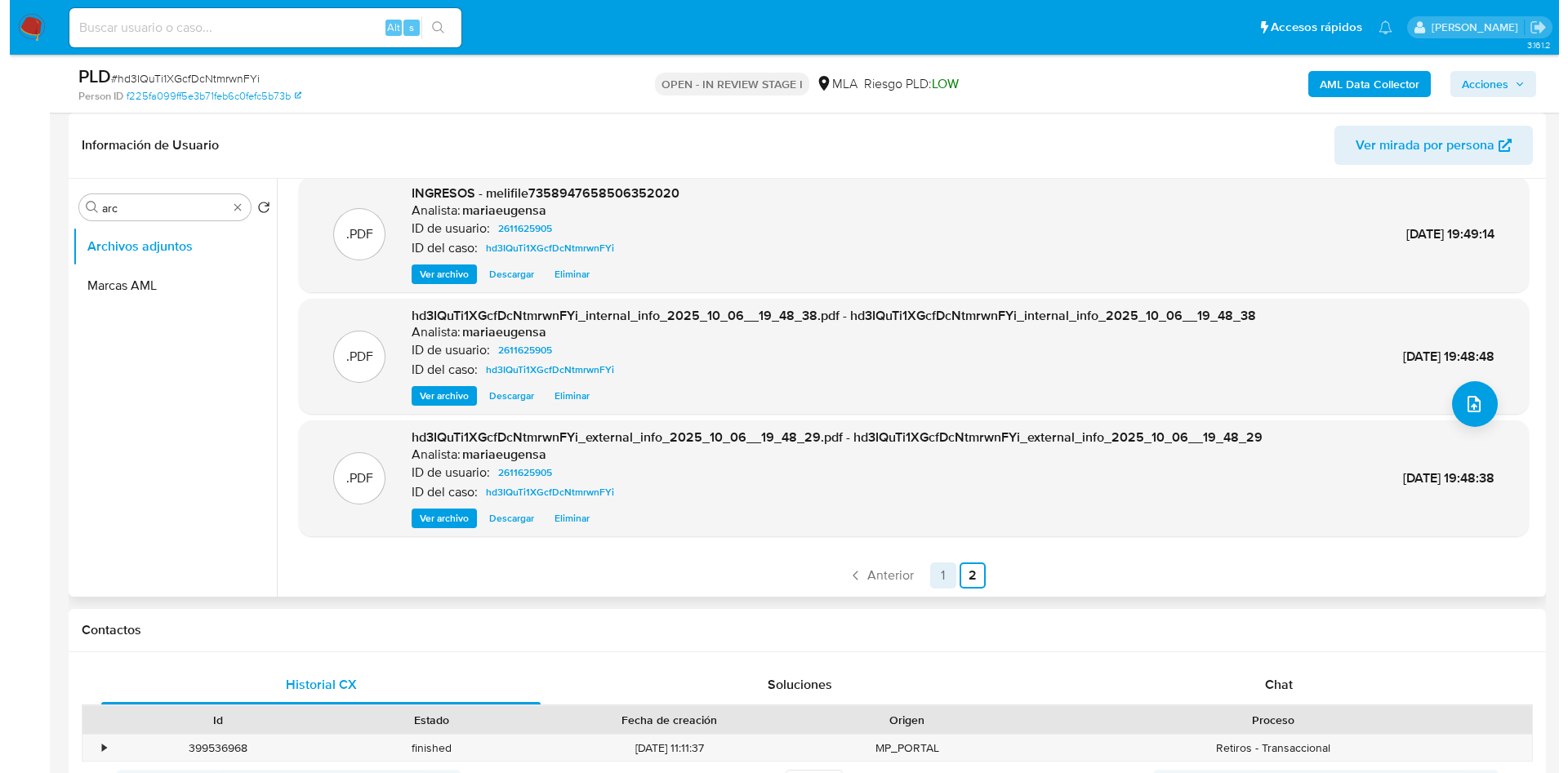
scroll to position [0, 0]
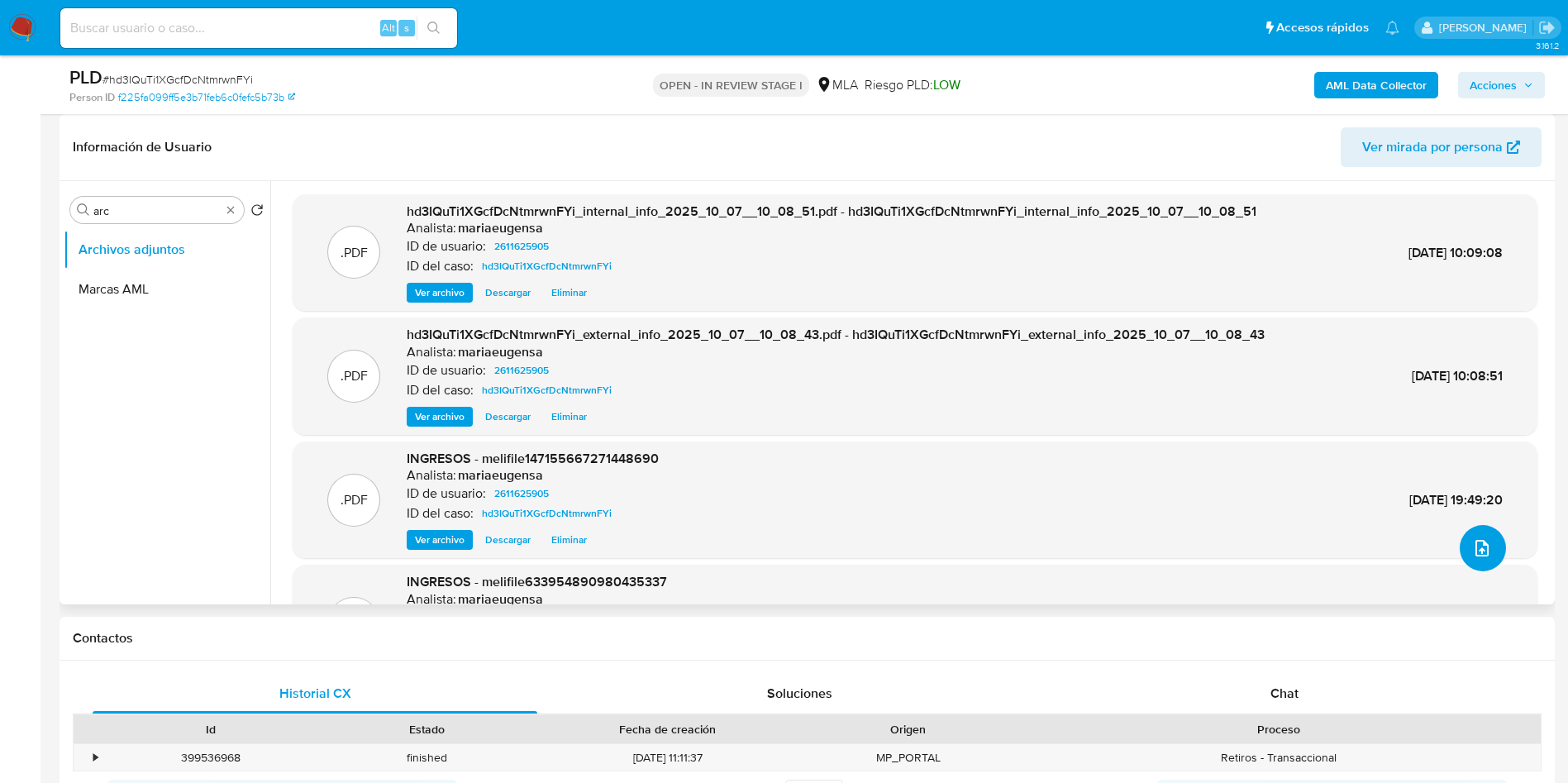
click at [1474, 539] on icon "upload-file" at bounding box center [1482, 548] width 20 height 20
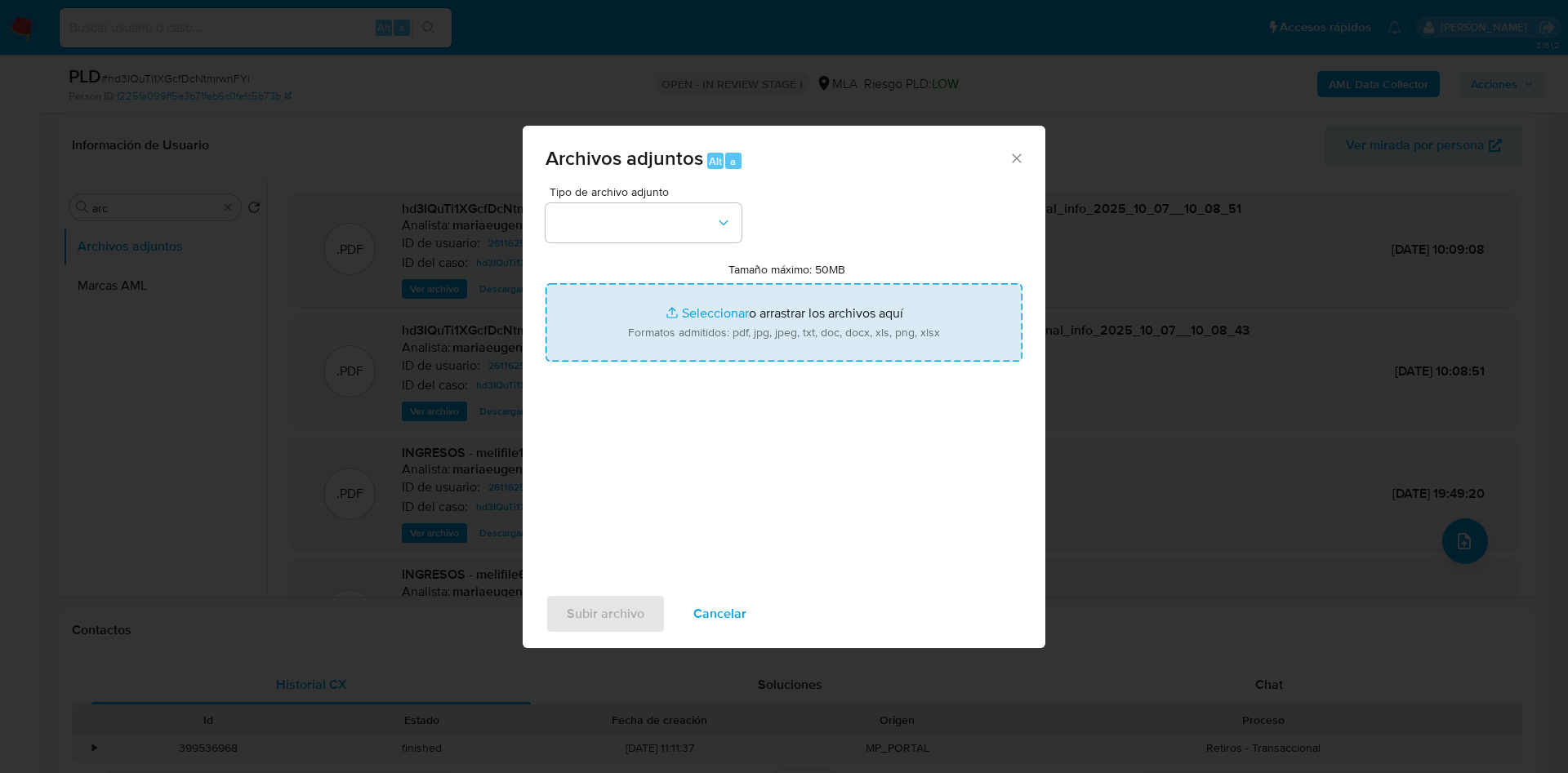
click at [730, 298] on input "Tamaño máximo: 50MB Seleccionar archivos" at bounding box center [784, 323] width 477 height 78
type input "C:\fakepath\Caselog hd3IQuTi1XGcfDcNtmrwnFYi_2025_09_17_15_09_33 (1).docx"
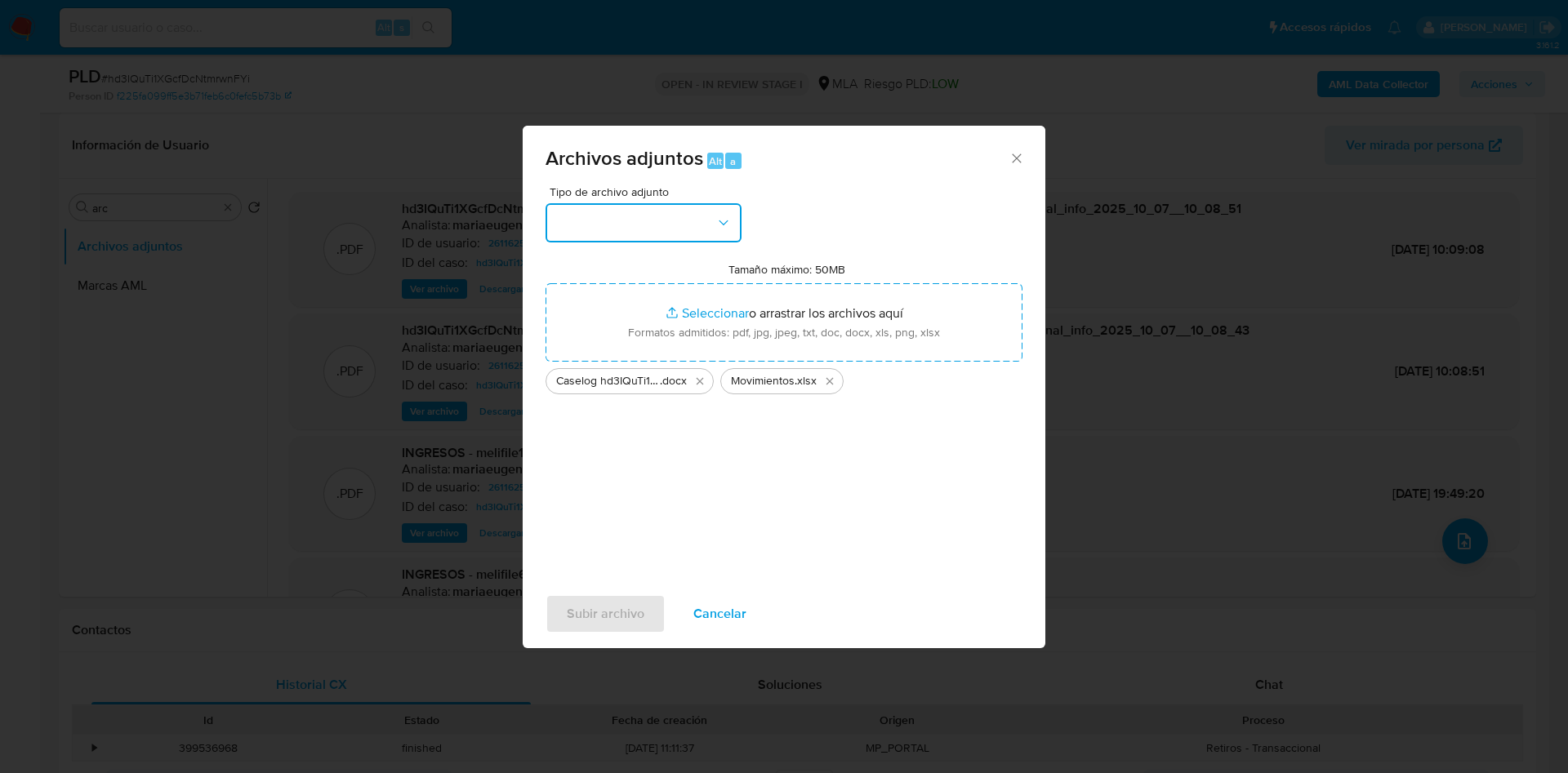
click at [650, 217] on button "button" at bounding box center [643, 223] width 196 height 39
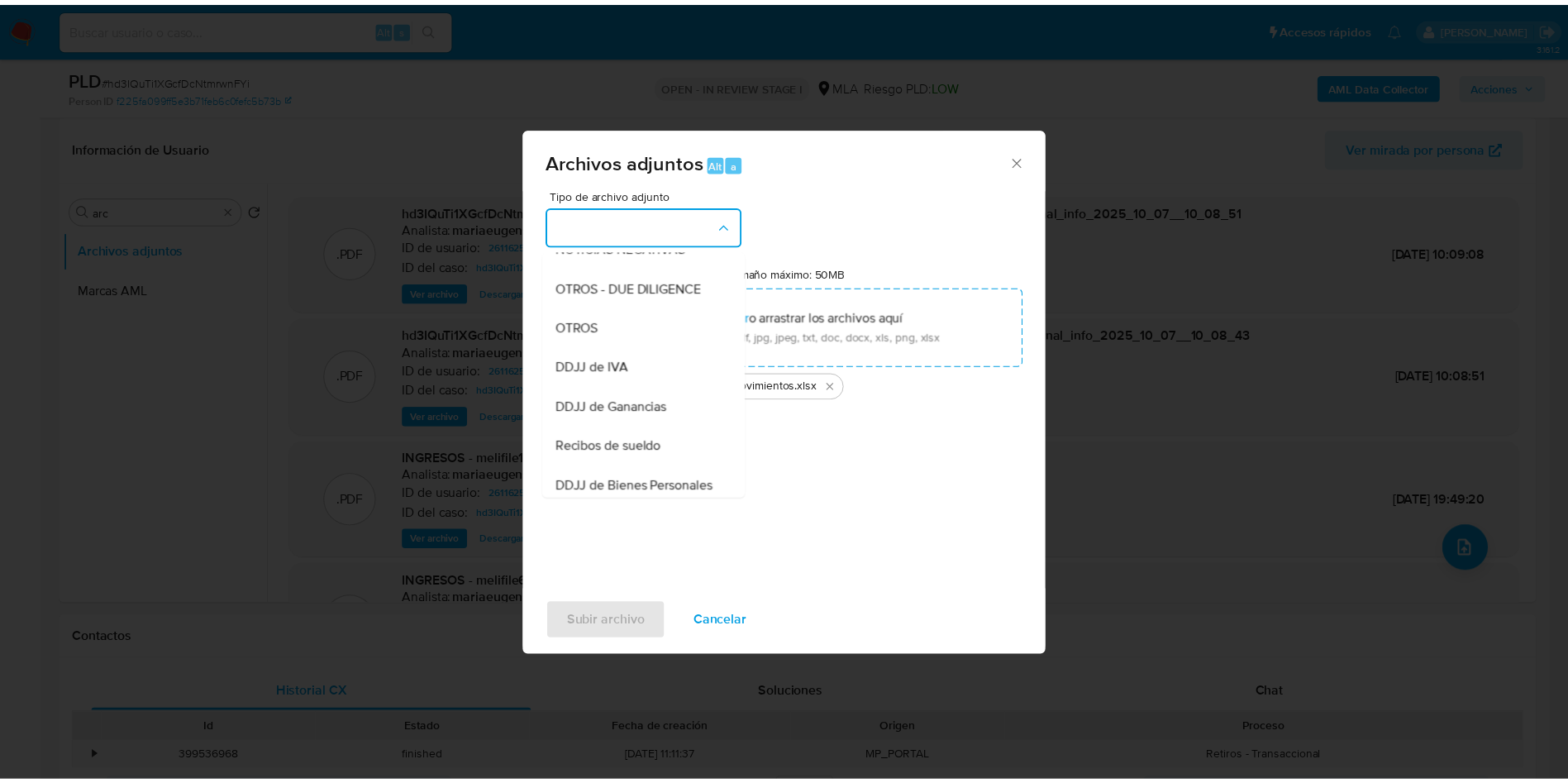
scroll to position [124, 0]
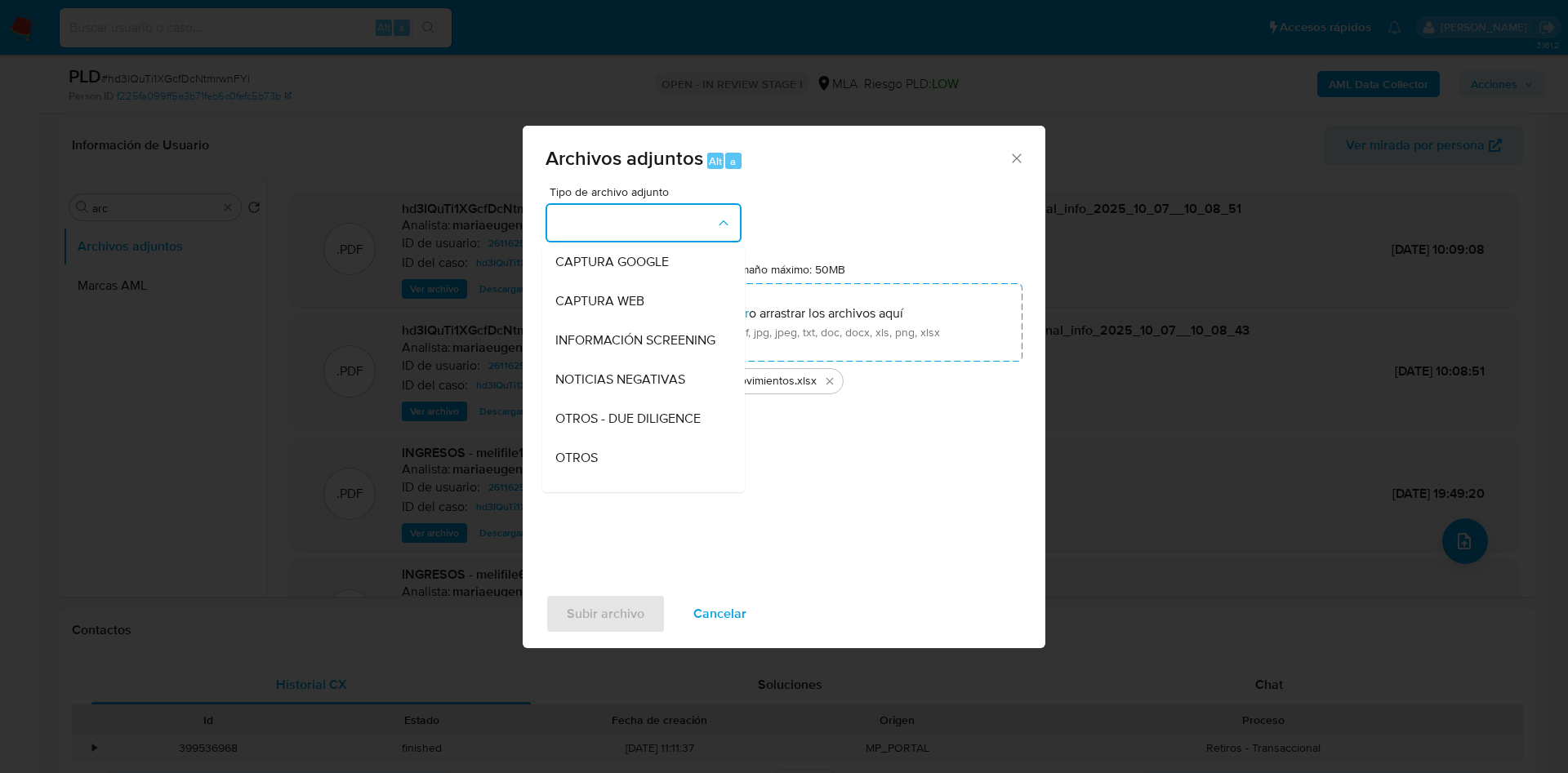
drag, startPoint x: 570, startPoint y: 461, endPoint x: 588, endPoint y: 582, distance: 122.3
click at [570, 462] on div "OTROS" at bounding box center [638, 458] width 166 height 39
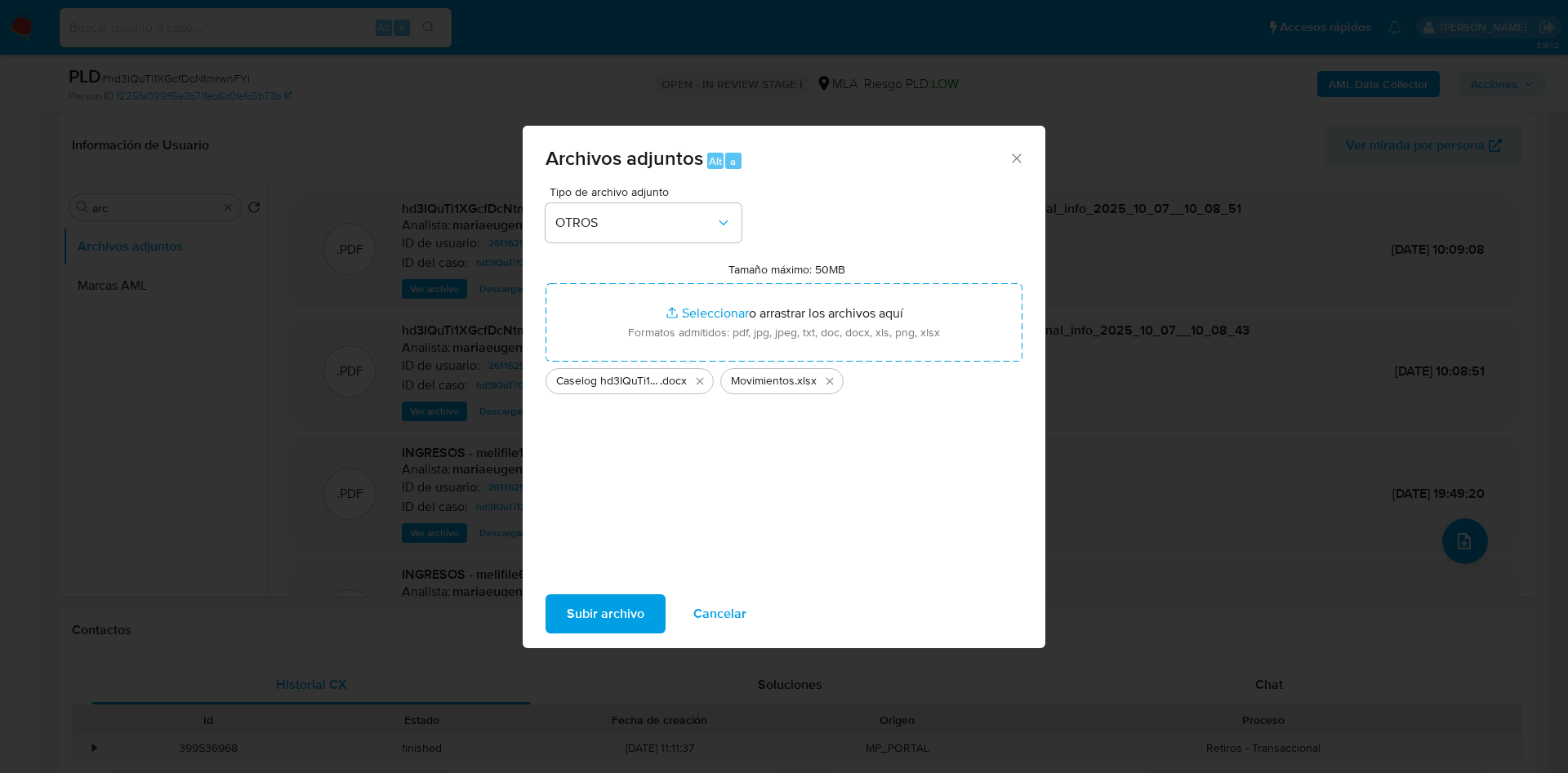
click at [598, 615] on span "Subir archivo" at bounding box center [605, 614] width 77 height 36
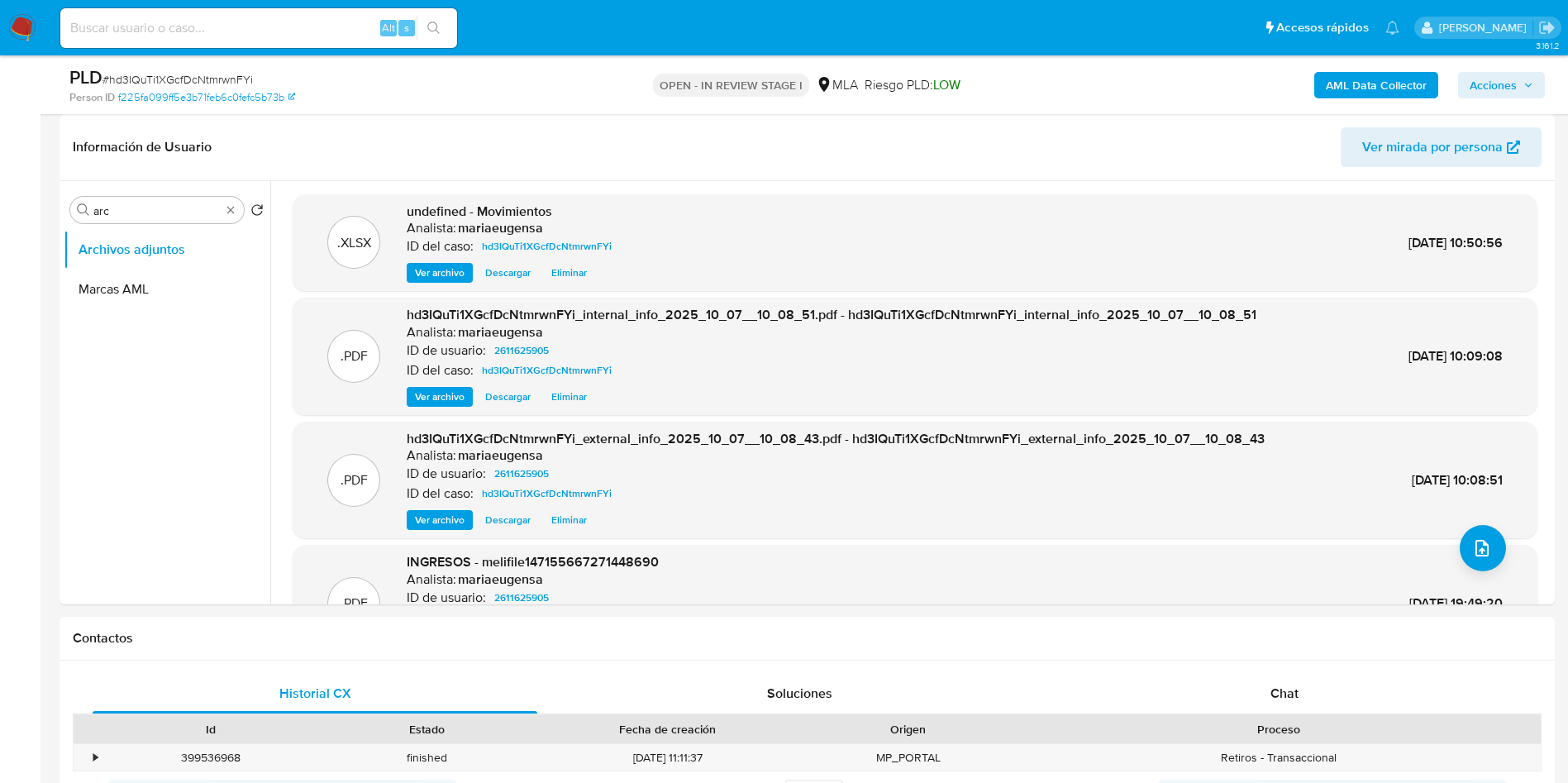
drag, startPoint x: 1507, startPoint y: 91, endPoint x: 1455, endPoint y: 100, distance: 52.8
click at [1507, 91] on span "Acciones" at bounding box center [1494, 84] width 47 height 26
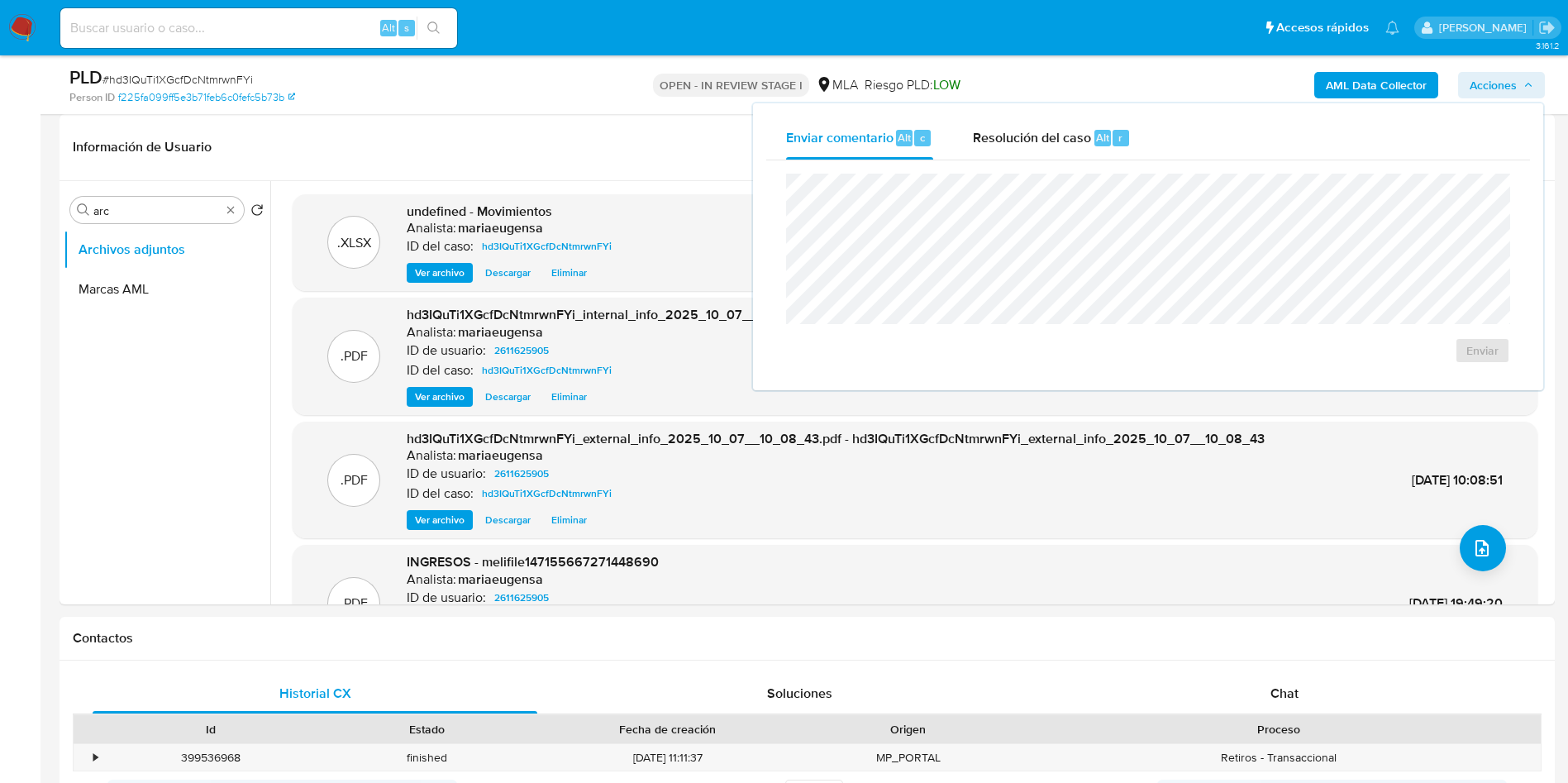
click at [1090, 163] on div "Enviar" at bounding box center [1148, 269] width 764 height 217
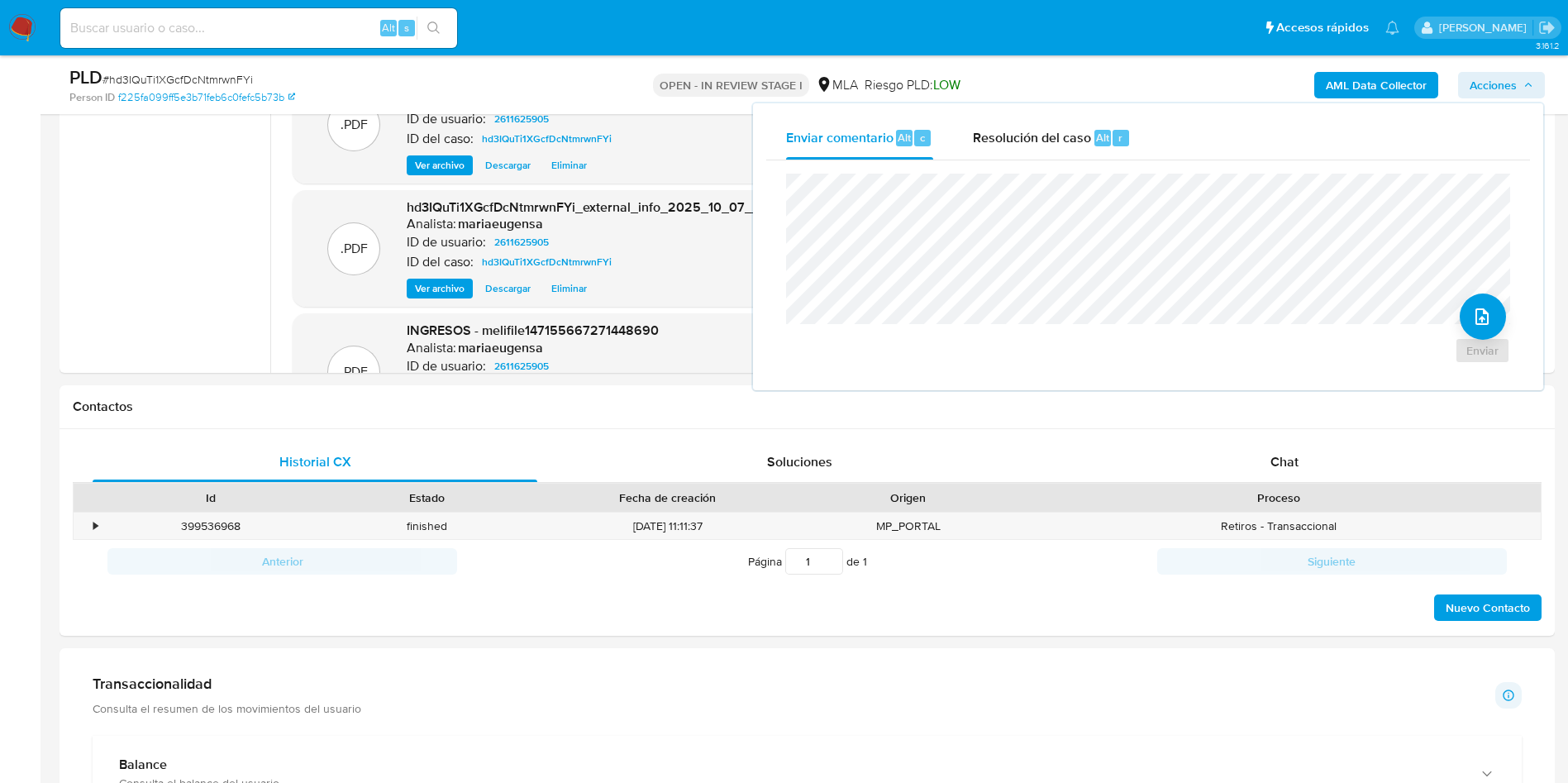
scroll to position [486, 0]
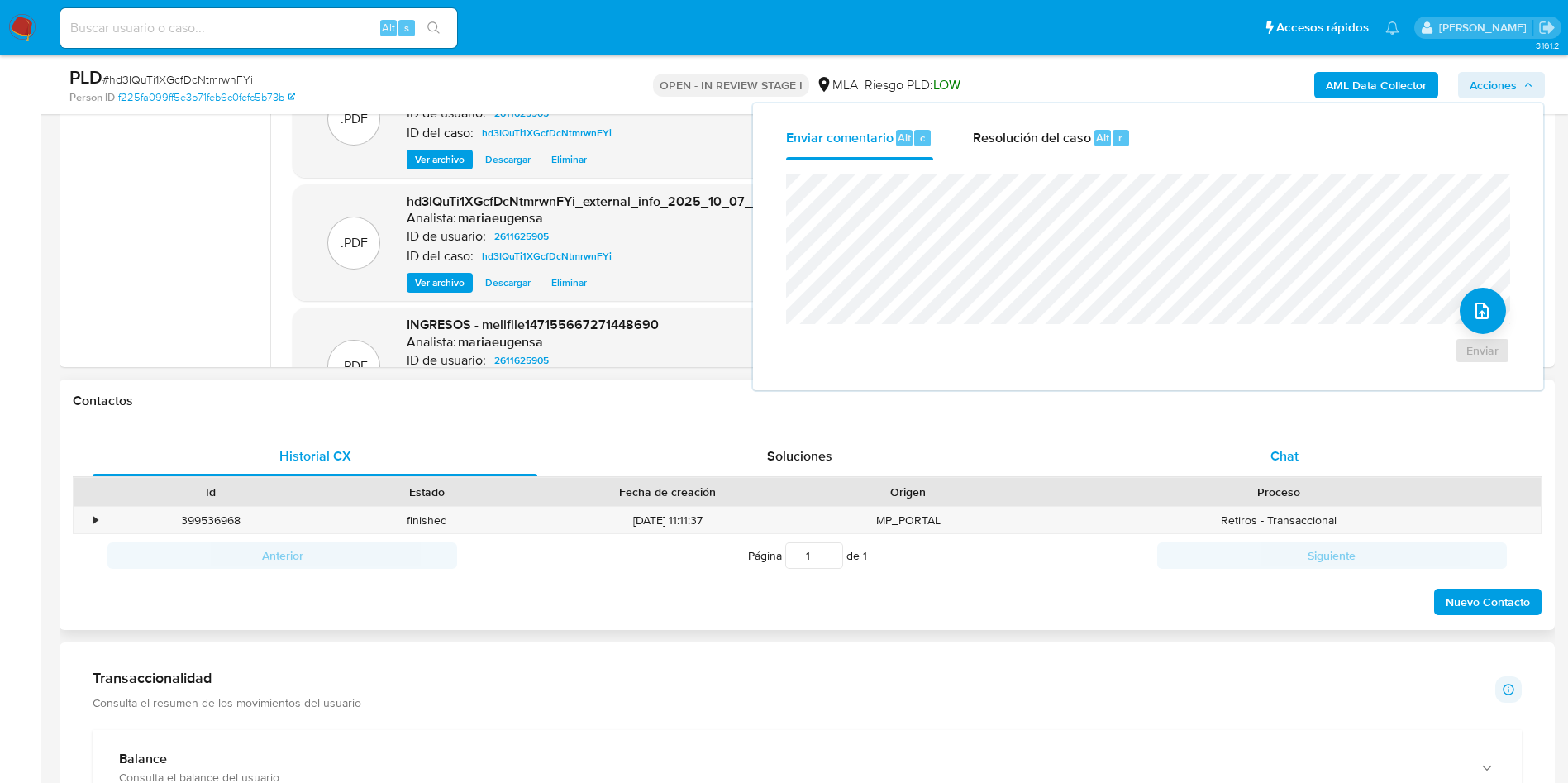
click at [1385, 451] on div "Chat" at bounding box center [1285, 456] width 445 height 40
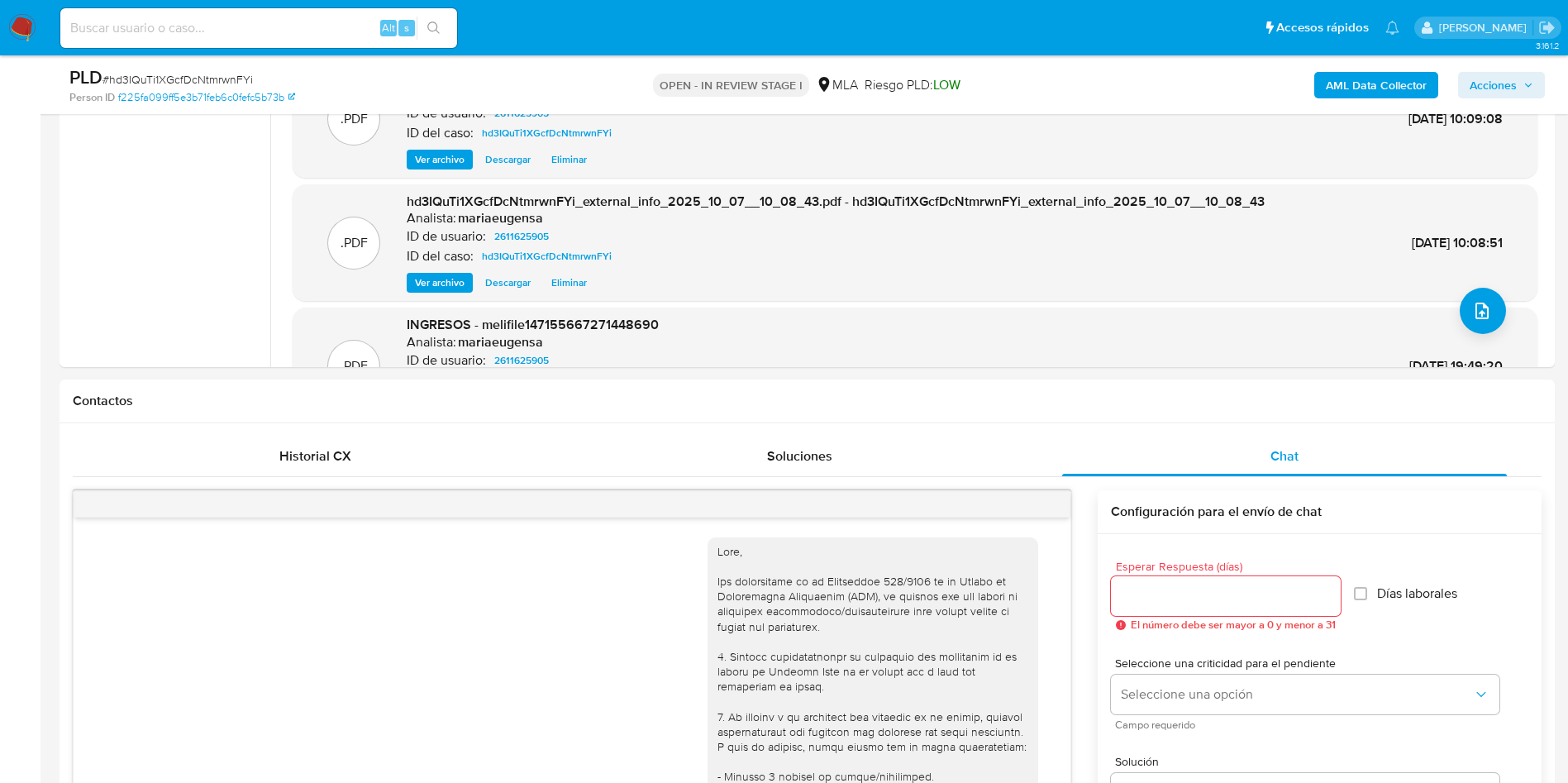
scroll to position [1097, 0]
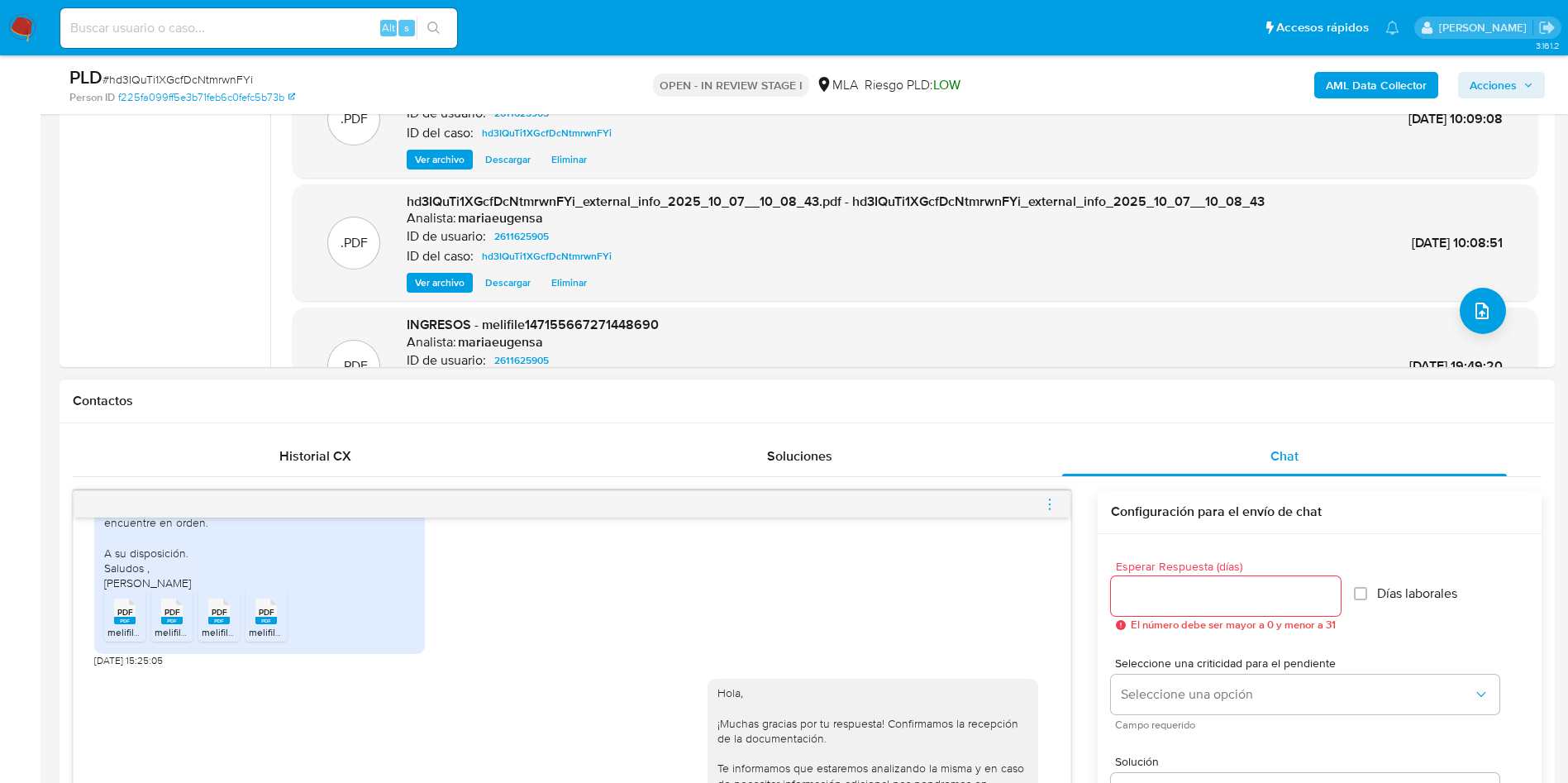
click at [1049, 504] on icon "menu-action" at bounding box center [1050, 504] width 15 height 15
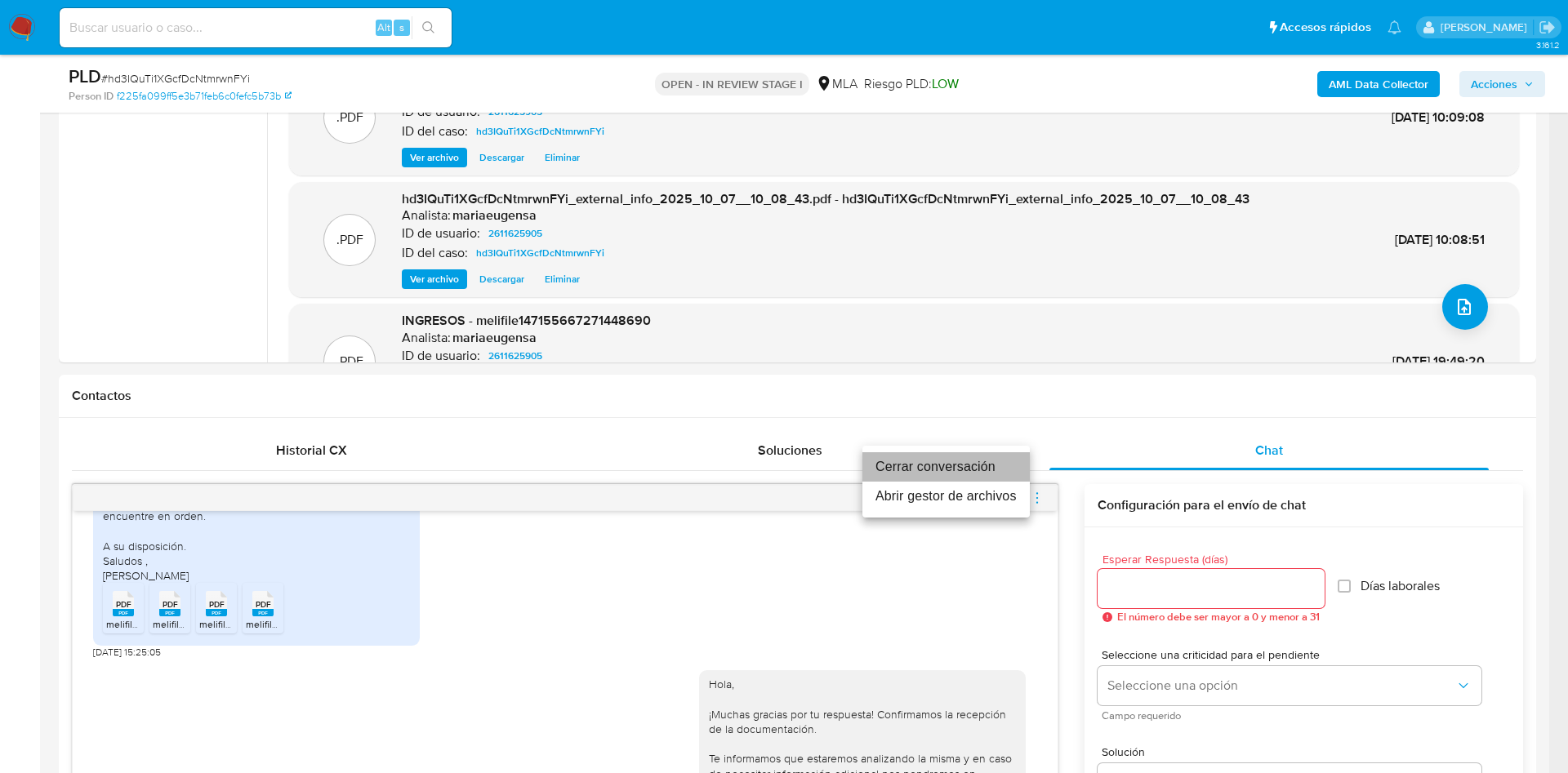
click at [1002, 465] on li "Cerrar conversación" at bounding box center [946, 467] width 167 height 30
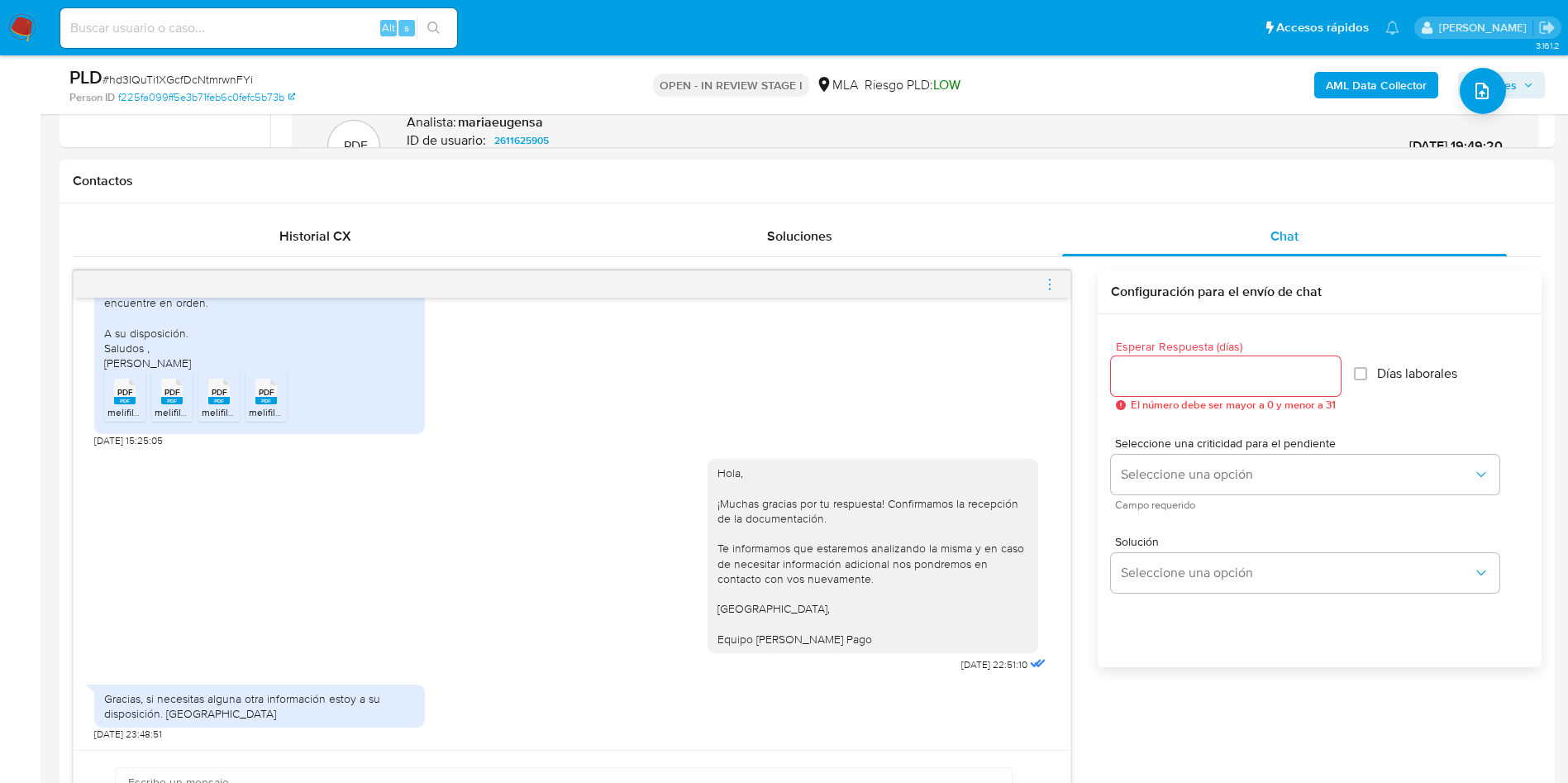
scroll to position [734, 0]
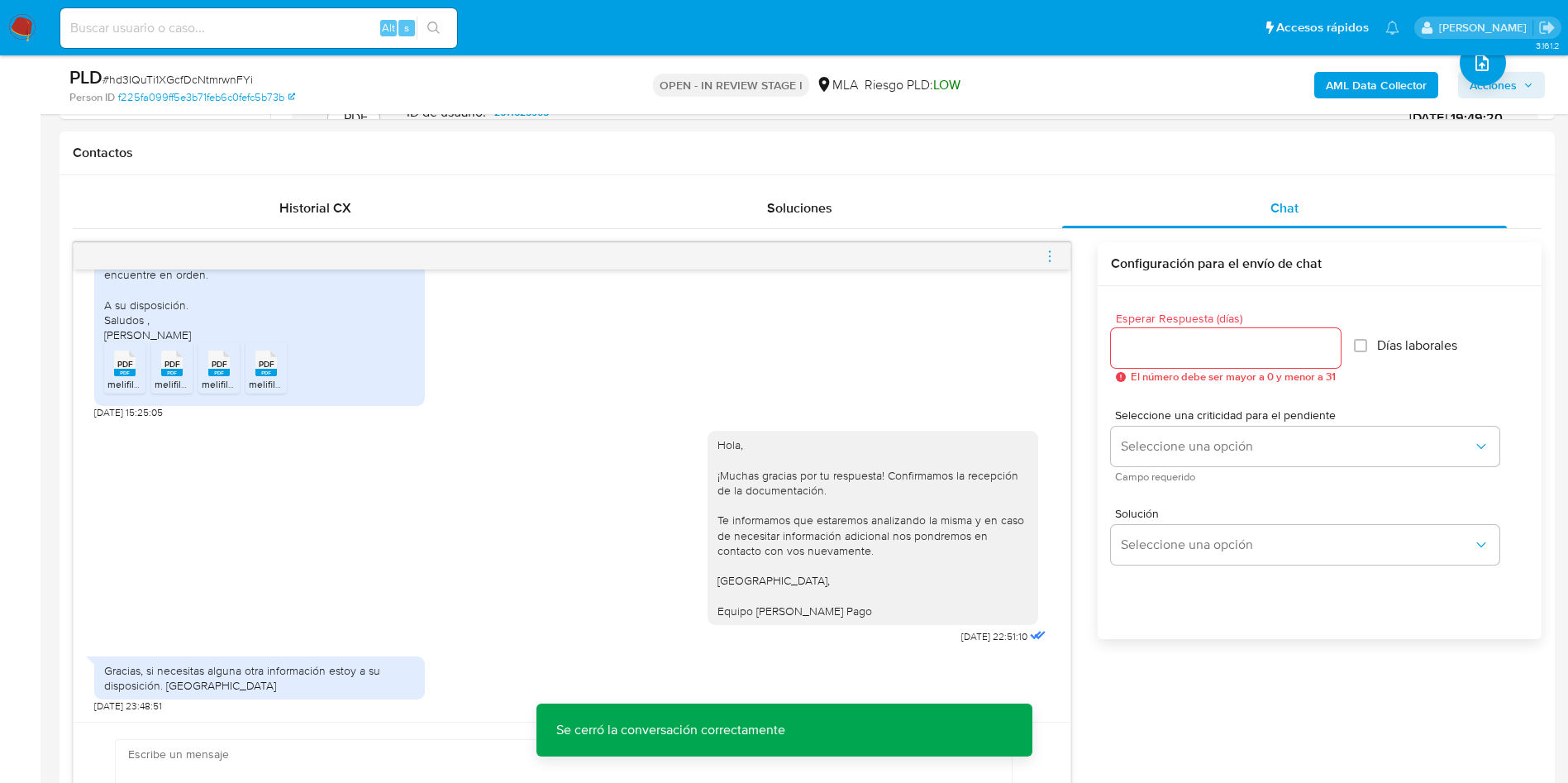
drag, startPoint x: 1523, startPoint y: 76, endPoint x: 1459, endPoint y: 88, distance: 65.1
click at [1523, 76] on span "Acciones" at bounding box center [1502, 85] width 64 height 23
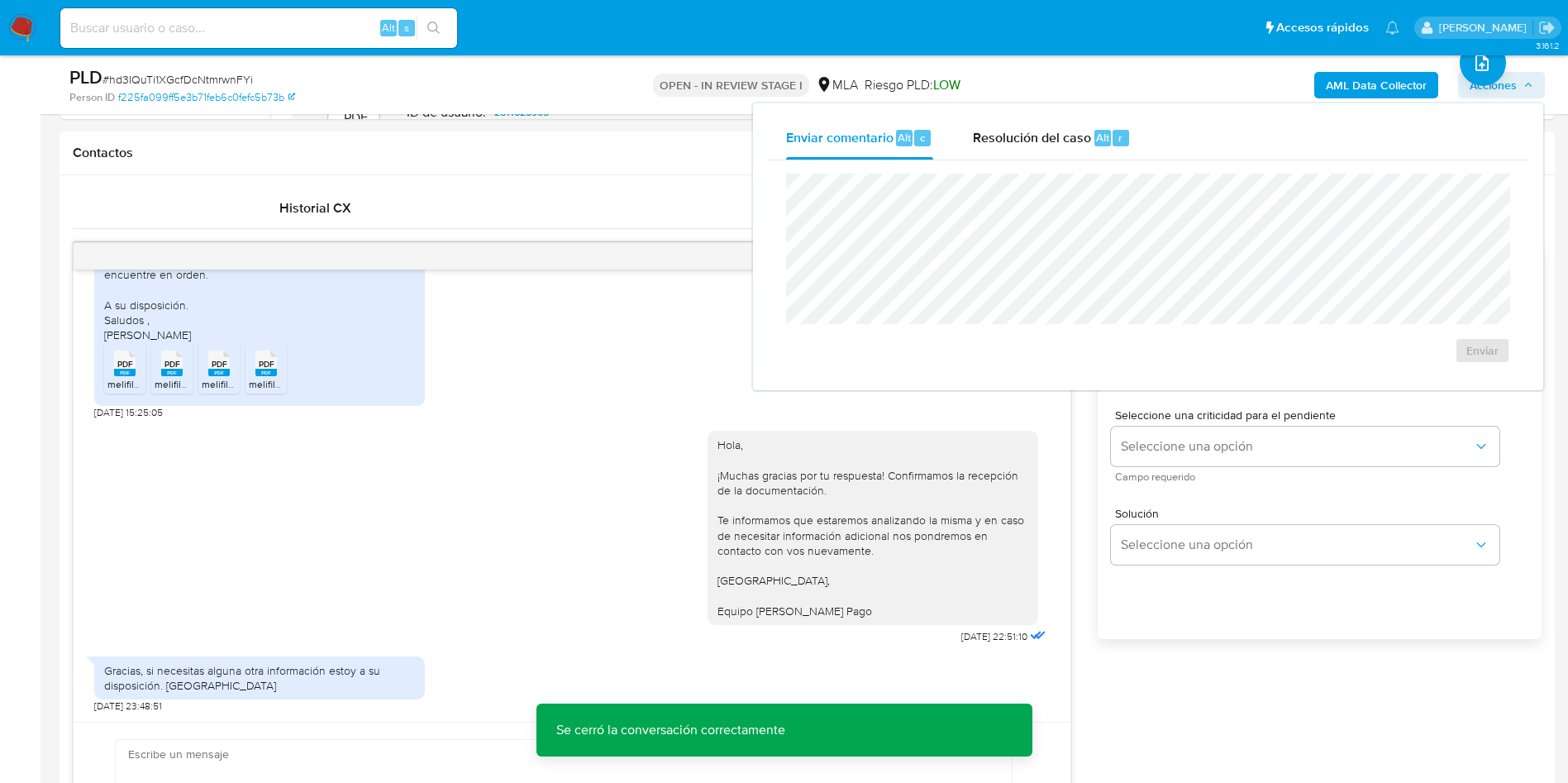
drag, startPoint x: 1057, startPoint y: 136, endPoint x: 1050, endPoint y: 162, distance: 26.9
click at [1056, 140] on span "Resolución del caso" at bounding box center [1032, 137] width 118 height 19
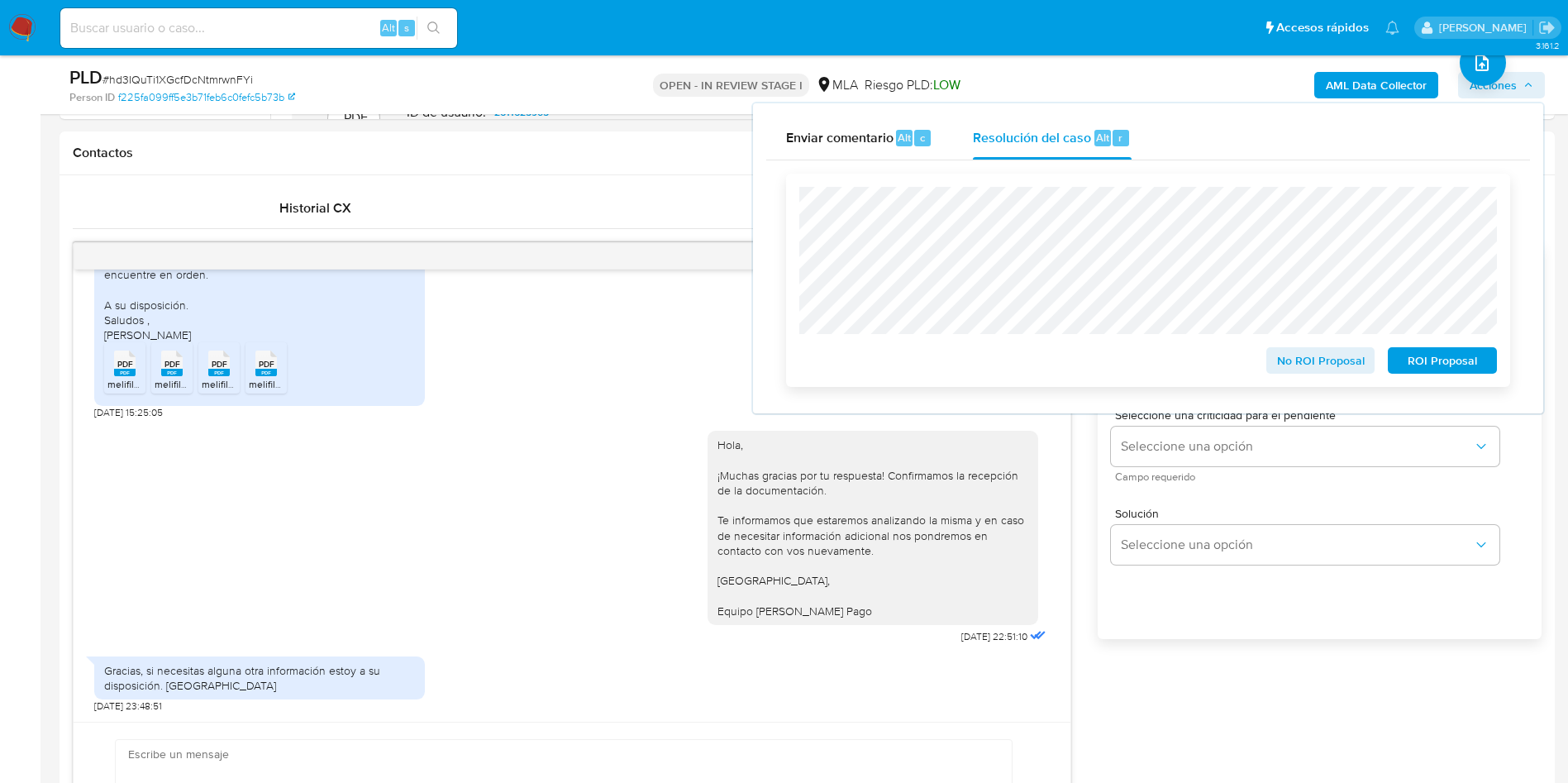
click at [1302, 354] on span "No ROI Proposal" at bounding box center [1320, 361] width 86 height 23
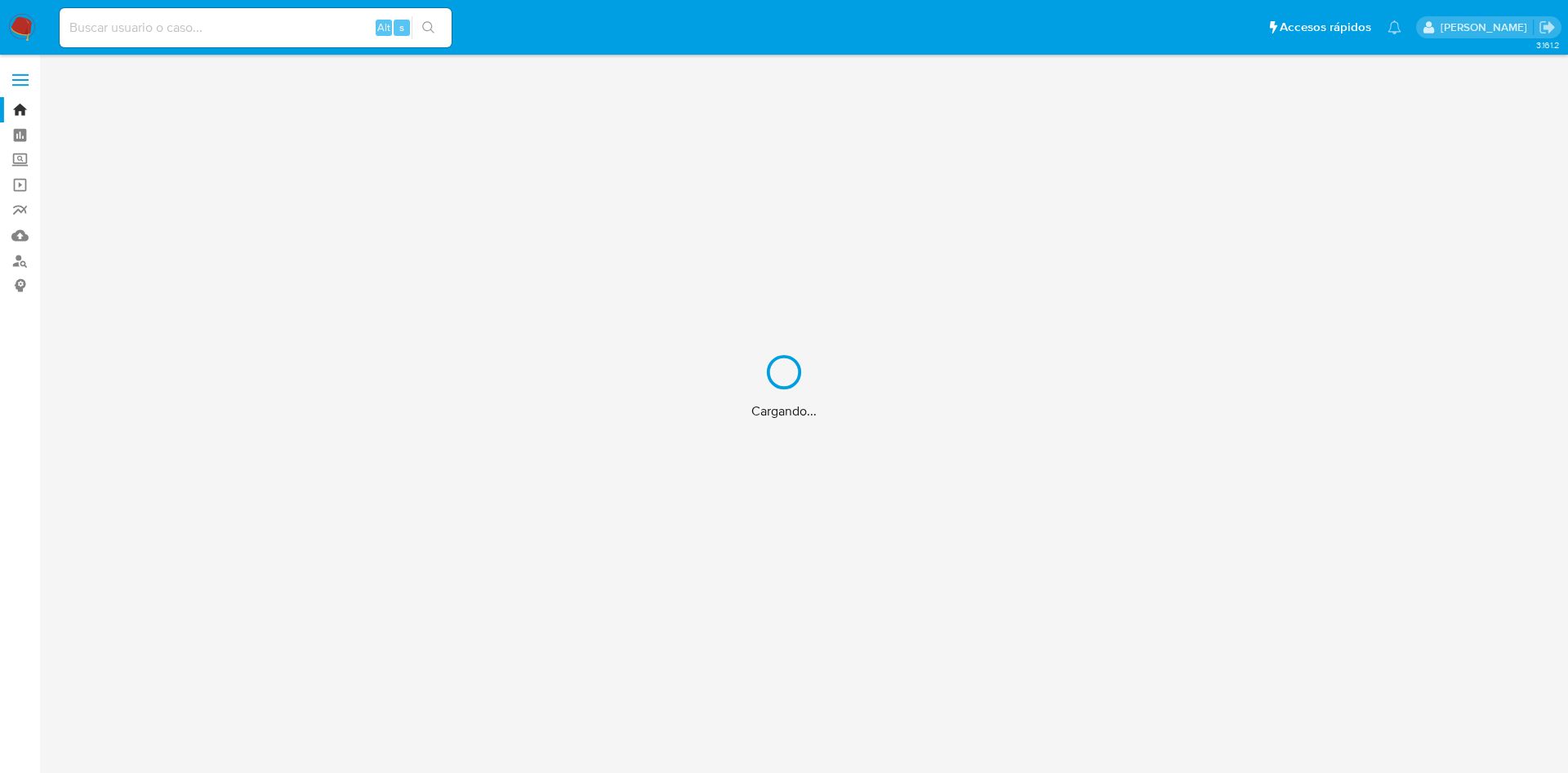
click at [250, 24] on div "Cargando..." at bounding box center [784, 386] width 1568 height 773
click at [245, 42] on div "Cargando..." at bounding box center [784, 386] width 1568 height 773
click at [253, 30] on div "Cargando..." at bounding box center [784, 386] width 1568 height 773
click at [245, 21] on div "Cargando..." at bounding box center [784, 386] width 1568 height 773
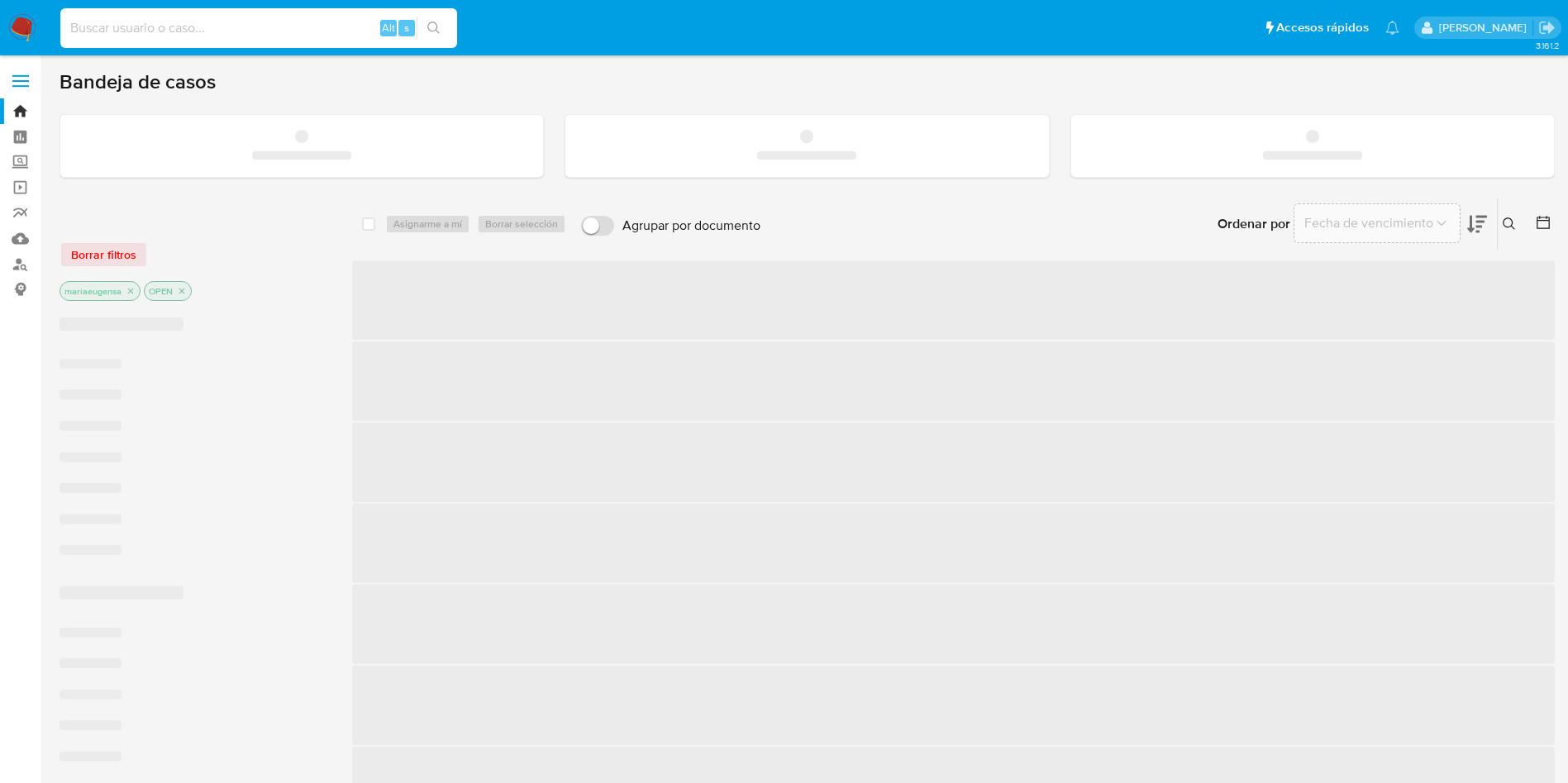
click at [248, 22] on input at bounding box center [258, 28] width 397 height 21
paste input "Mw793abeMlT0xVtFjd67Z5yA"
type input "Mw793abeMlT0xVtFjd67Z5yA"
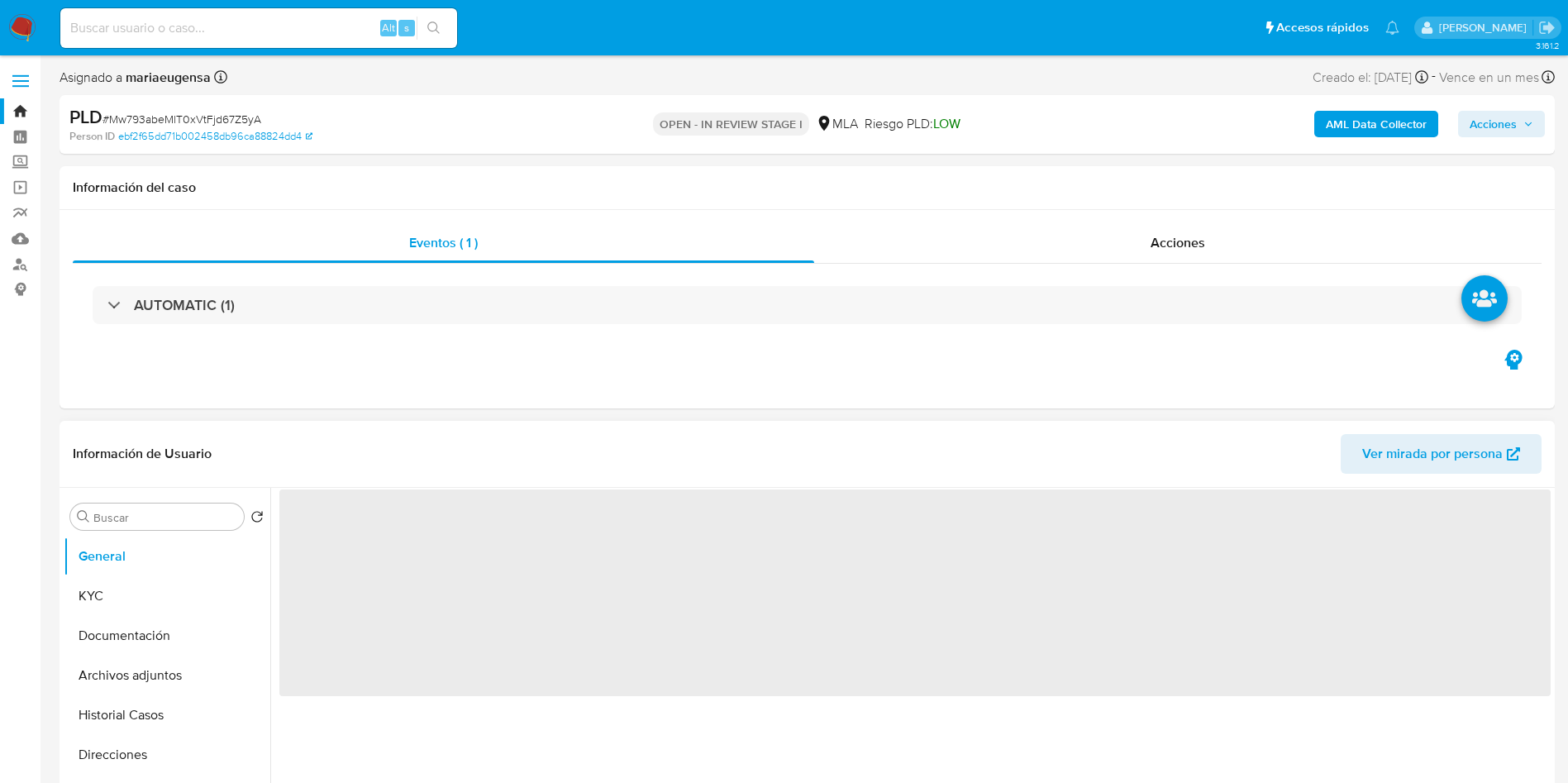
select select "10"
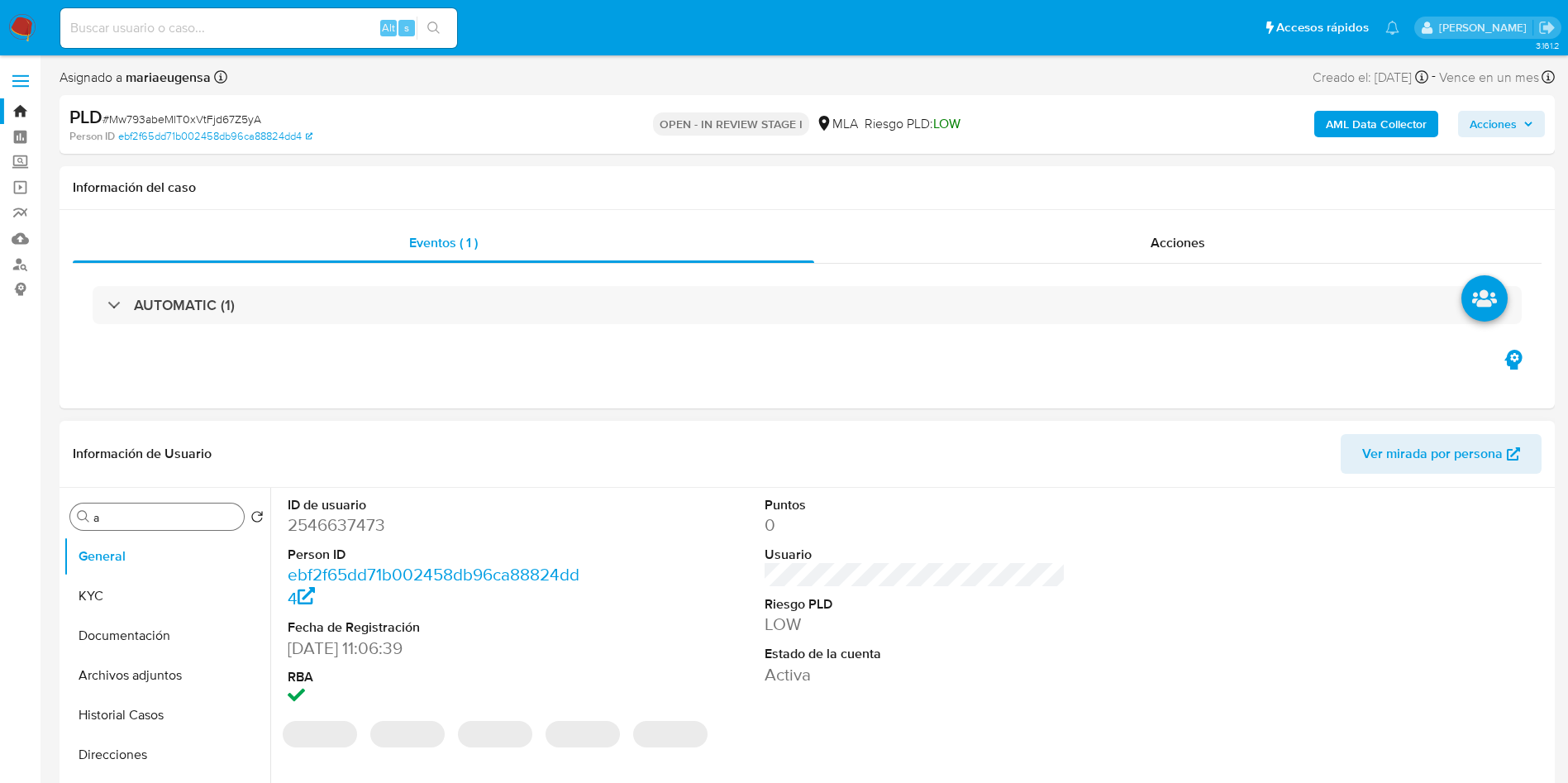
click at [141, 521] on input "a" at bounding box center [165, 517] width 144 height 15
type input "arc"
click at [142, 593] on button "Archivos adjuntos" at bounding box center [161, 596] width 193 height 40
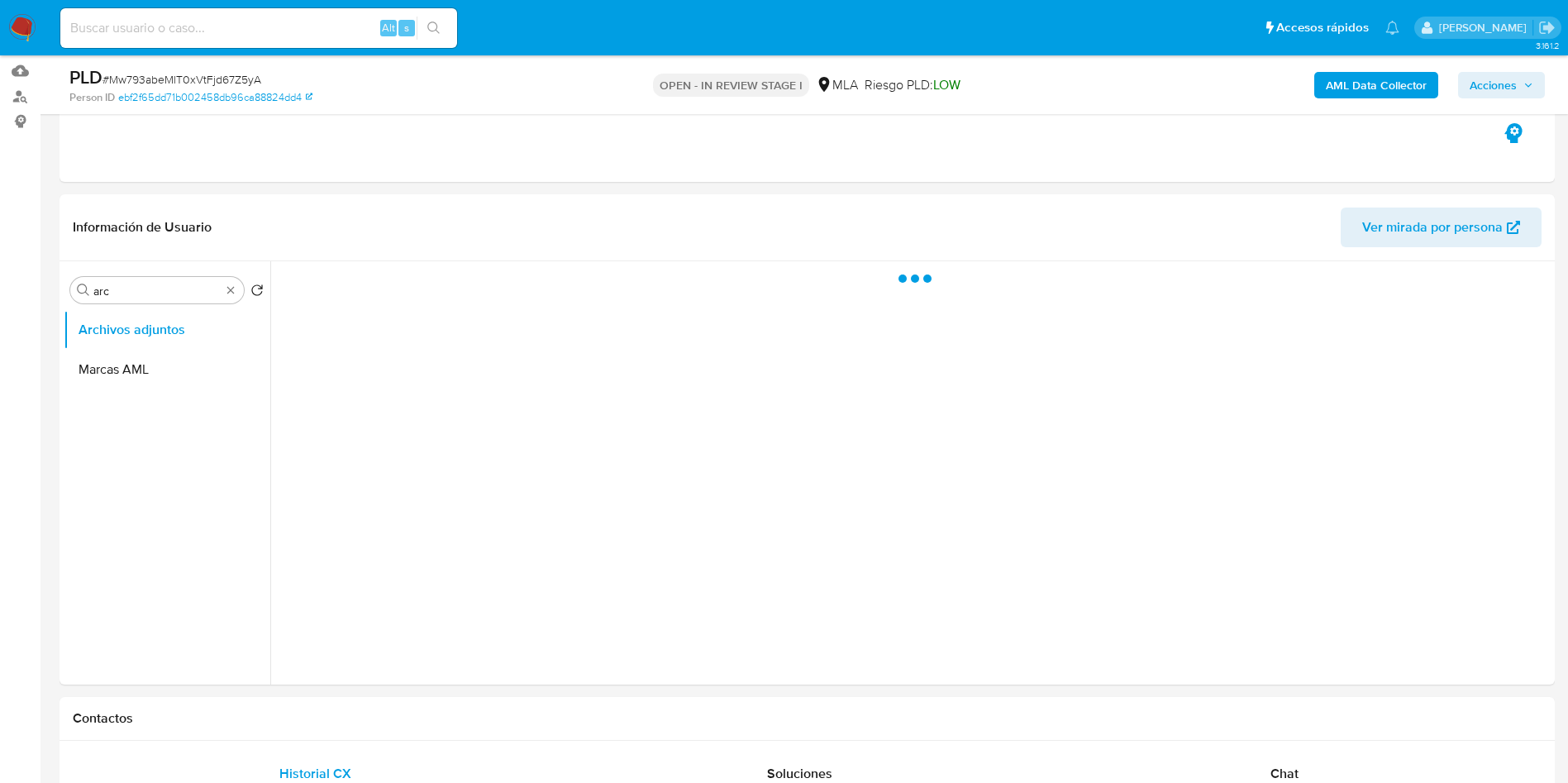
scroll to position [181, 0]
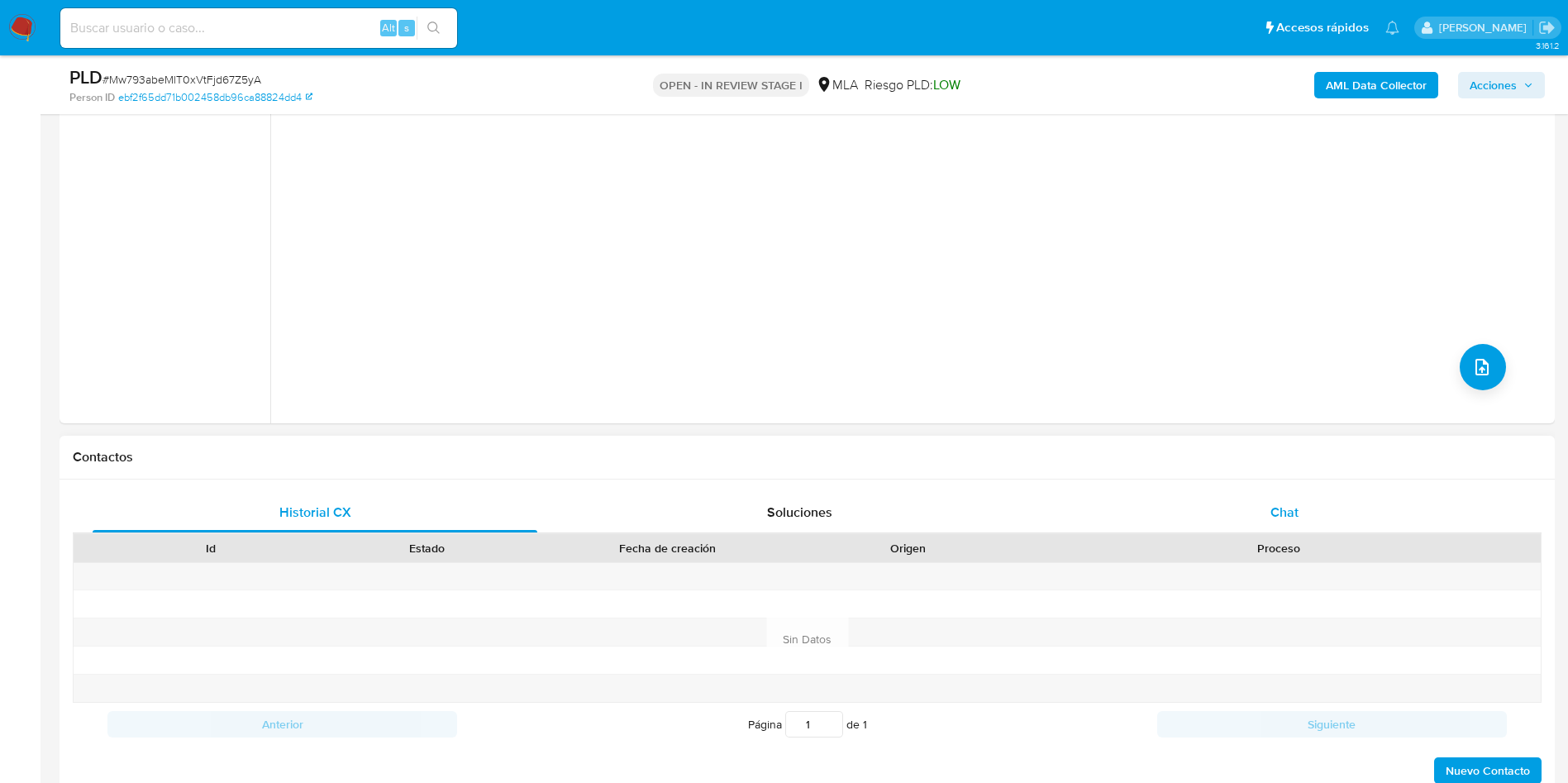
click at [1305, 507] on div "Chat" at bounding box center [1285, 512] width 445 height 40
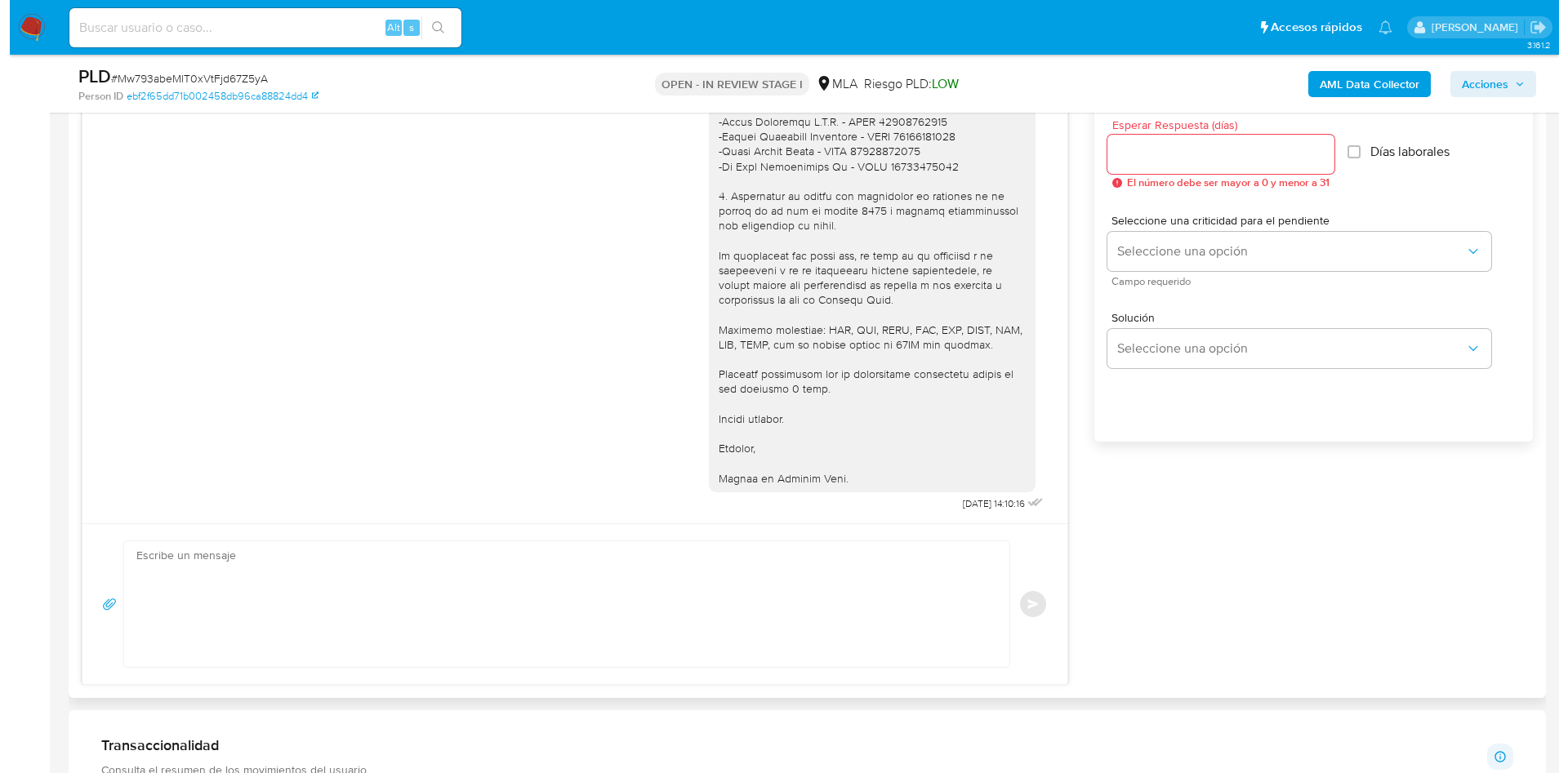
scroll to position [1433, 0]
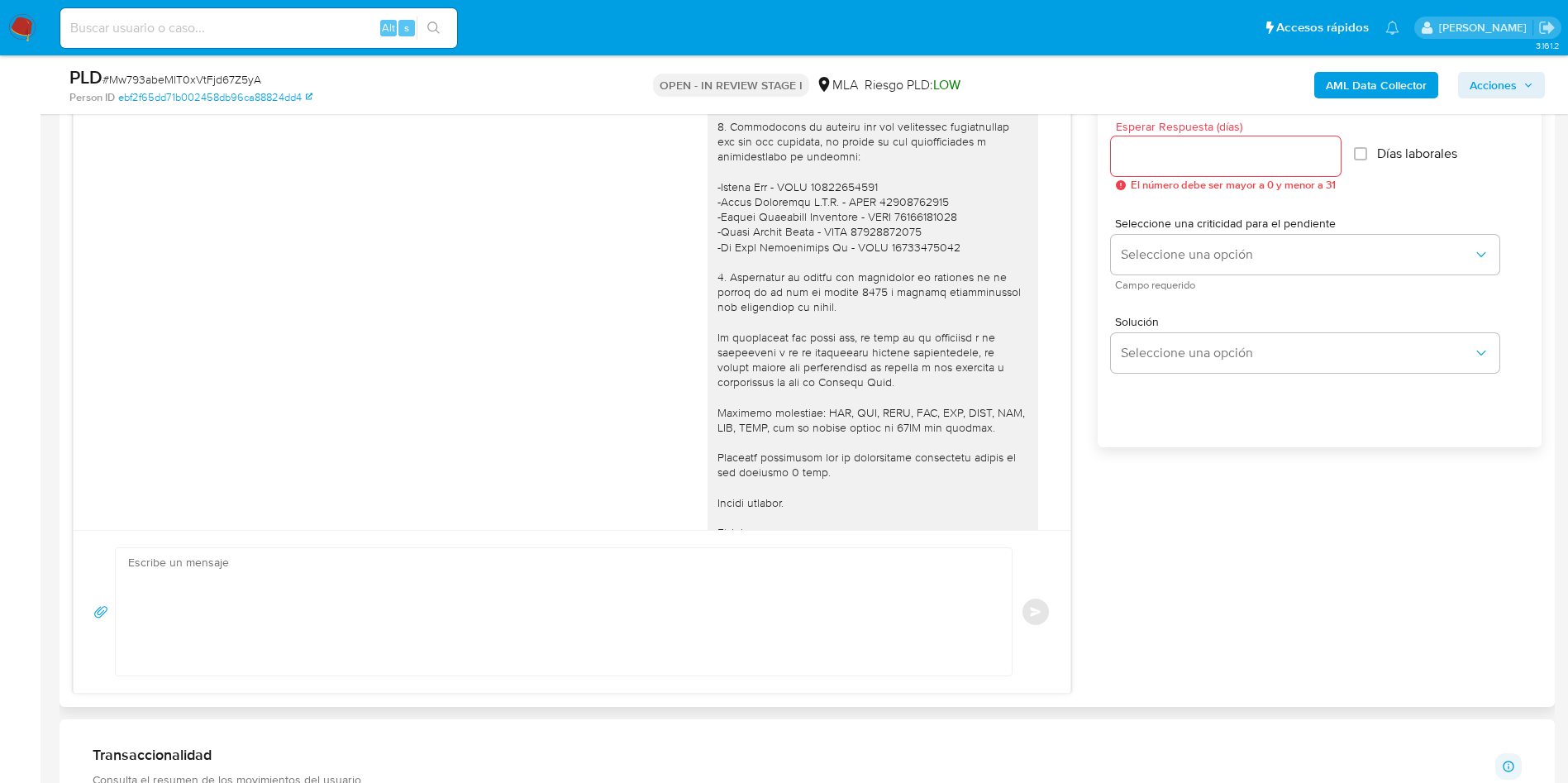
click at [1150, 155] on input "Esperar Respuesta (días)" at bounding box center [1227, 156] width 230 height 21
type input "1"
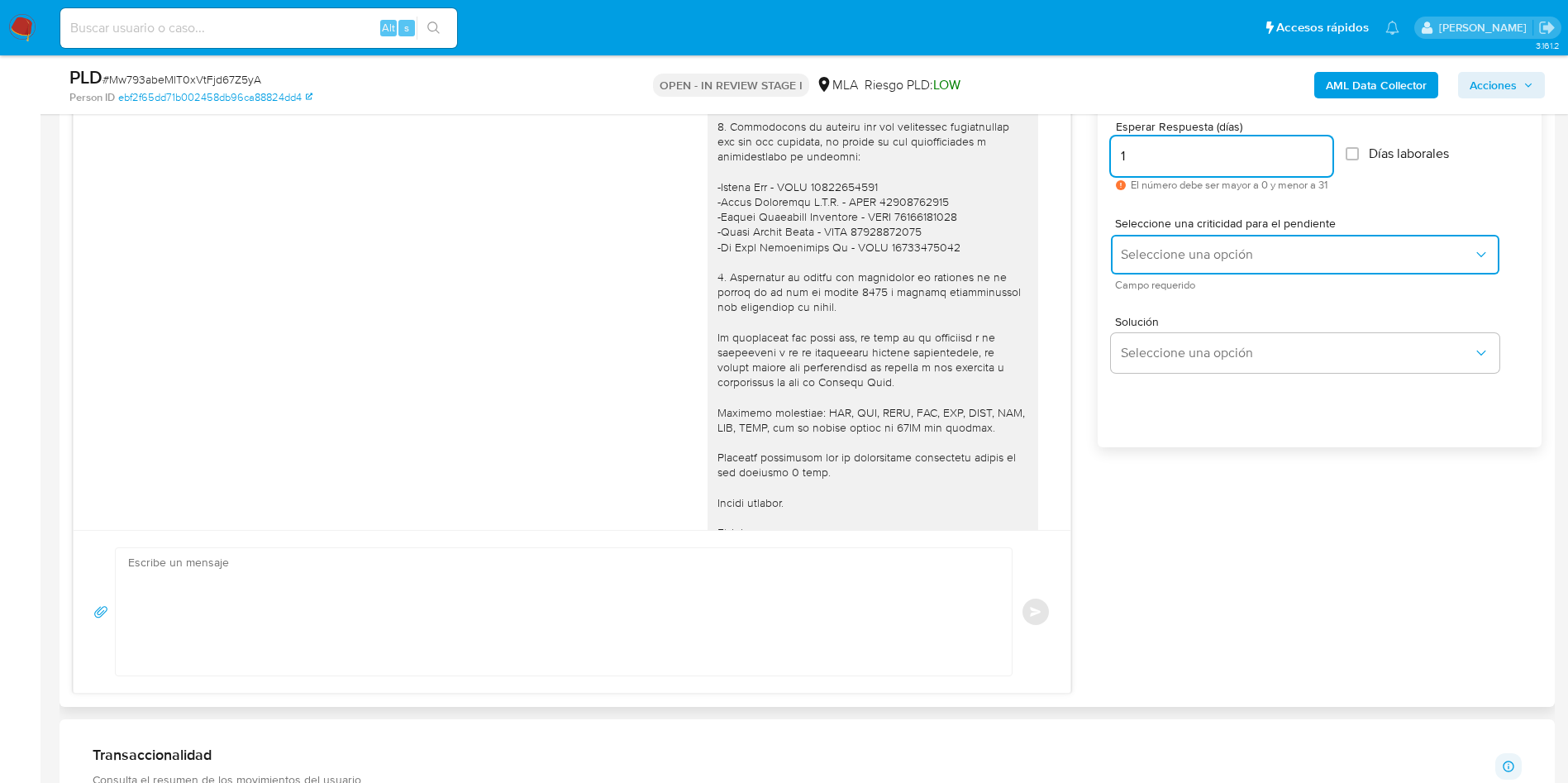
click at [1202, 271] on button "Seleccione una opción" at bounding box center [1306, 255] width 389 height 40
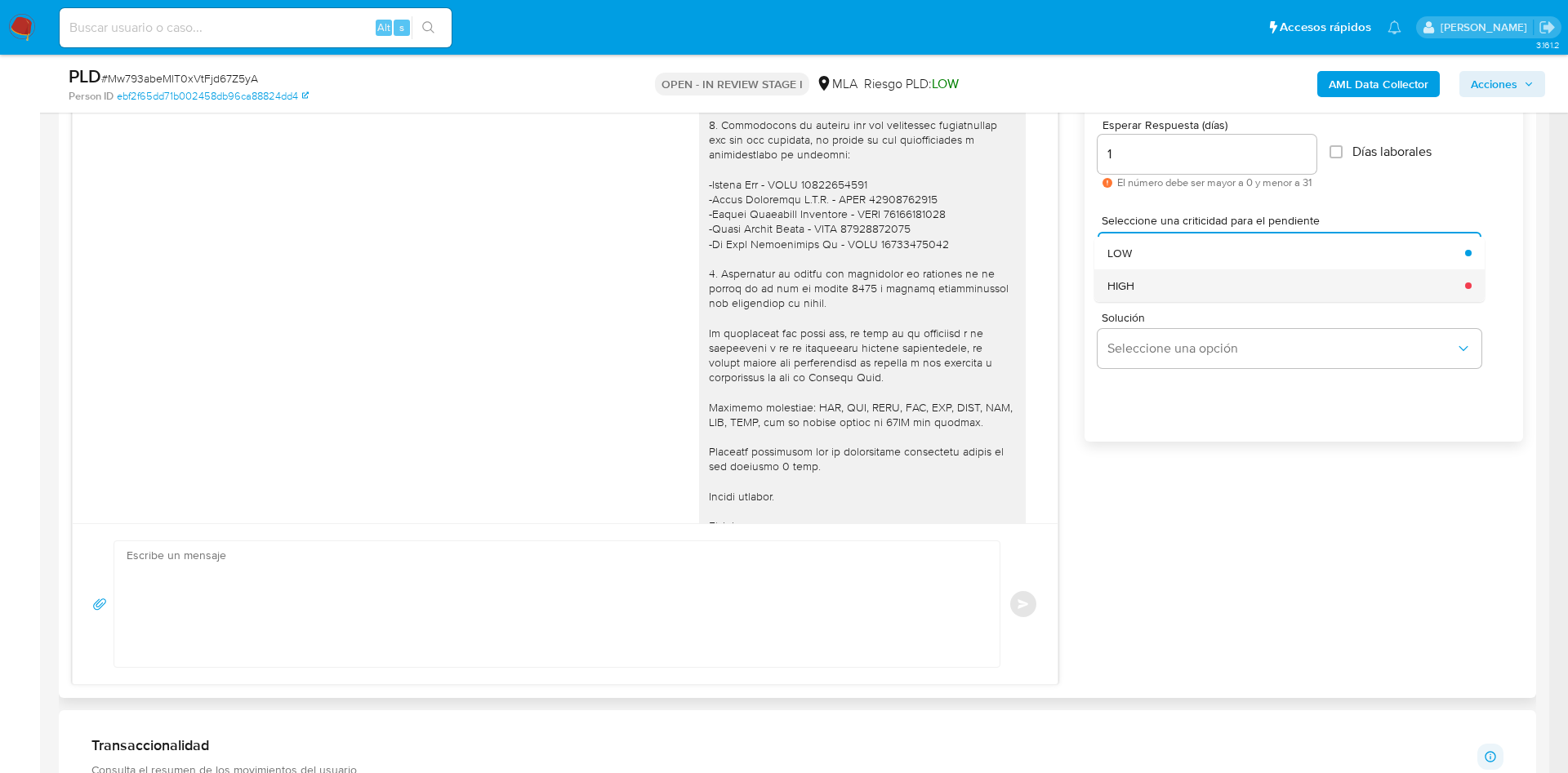
click at [1180, 295] on div "HIGH" at bounding box center [1281, 286] width 348 height 32
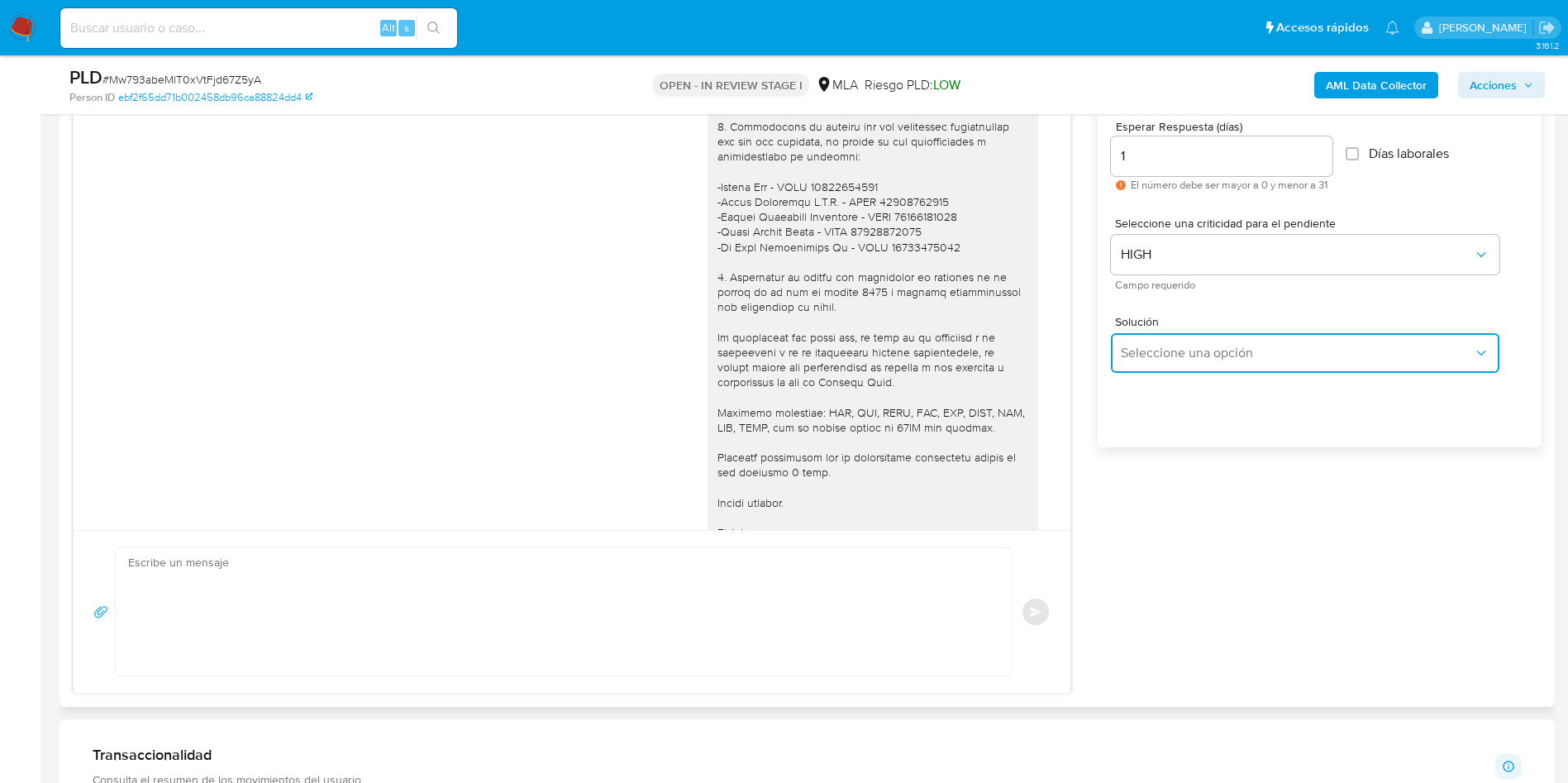
click at [1175, 356] on span "Seleccione una opción" at bounding box center [1297, 352] width 352 height 16
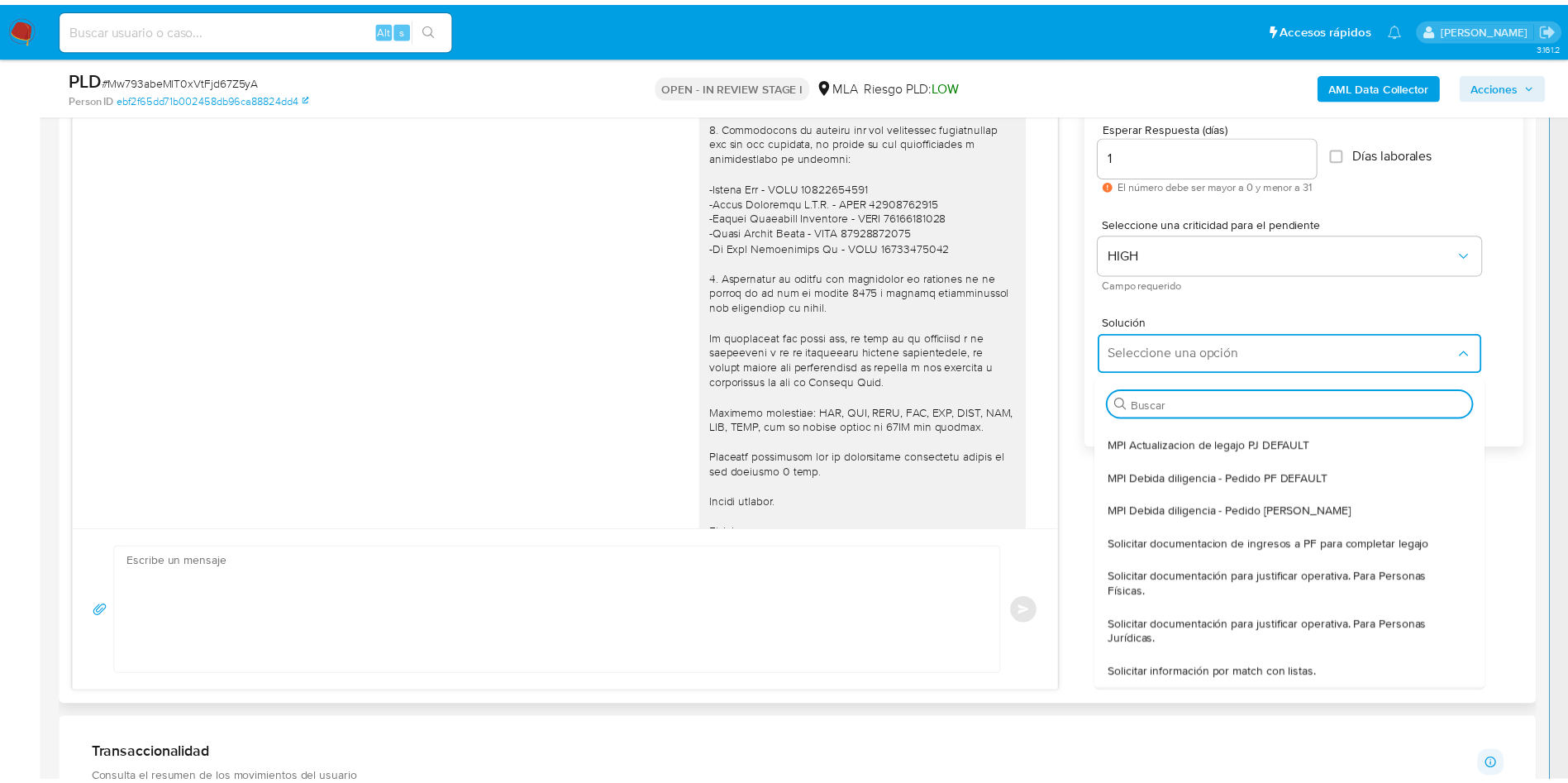
scroll to position [124, 0]
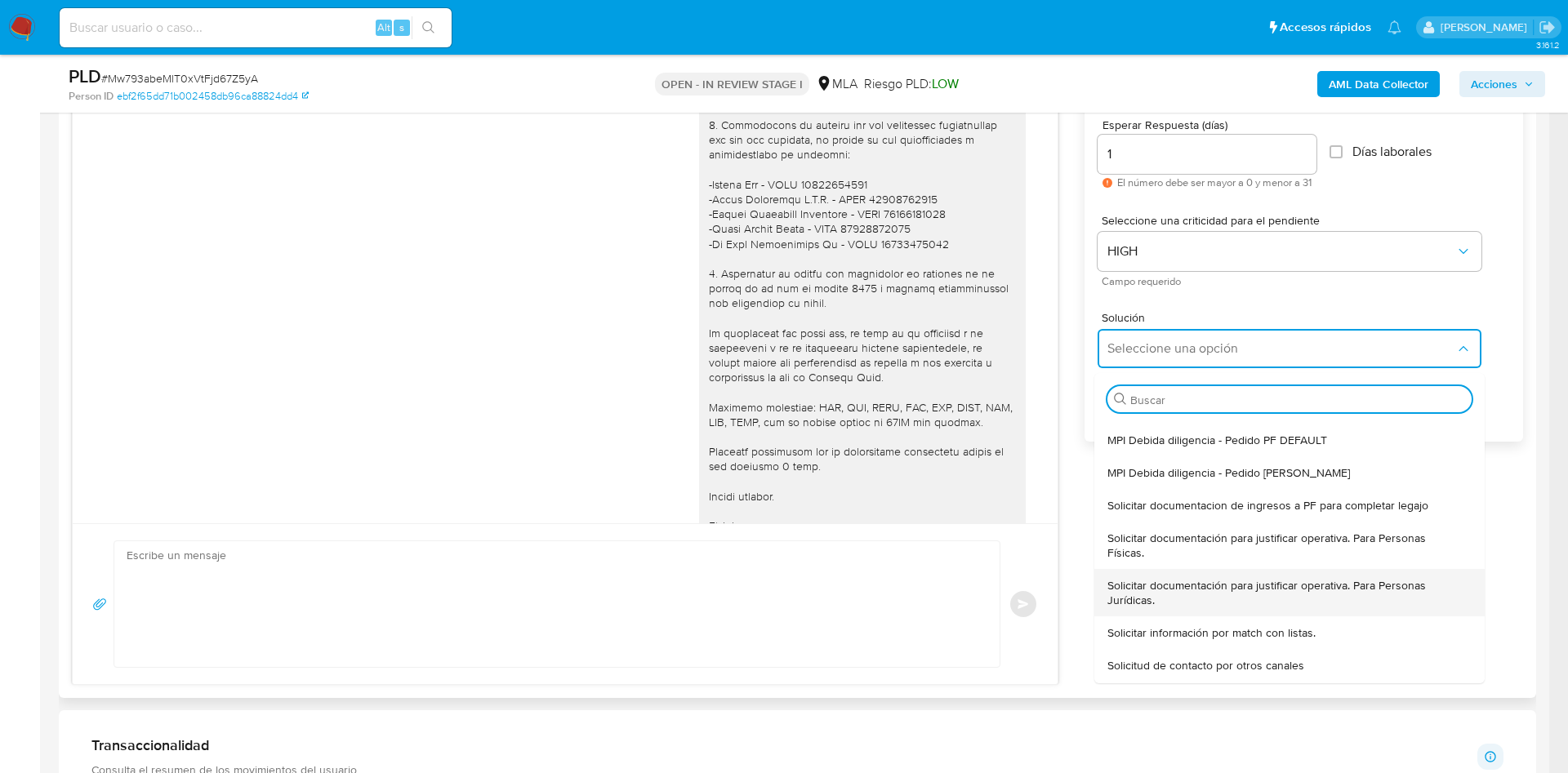
click at [1139, 578] on span "Solicitar documentación para justificar operativa. Para Personas Jurídicas." at bounding box center [1284, 592] width 354 height 30
type textarea "Hola ,En función de las operaciones registradas en la cuenta, la compañía está …"
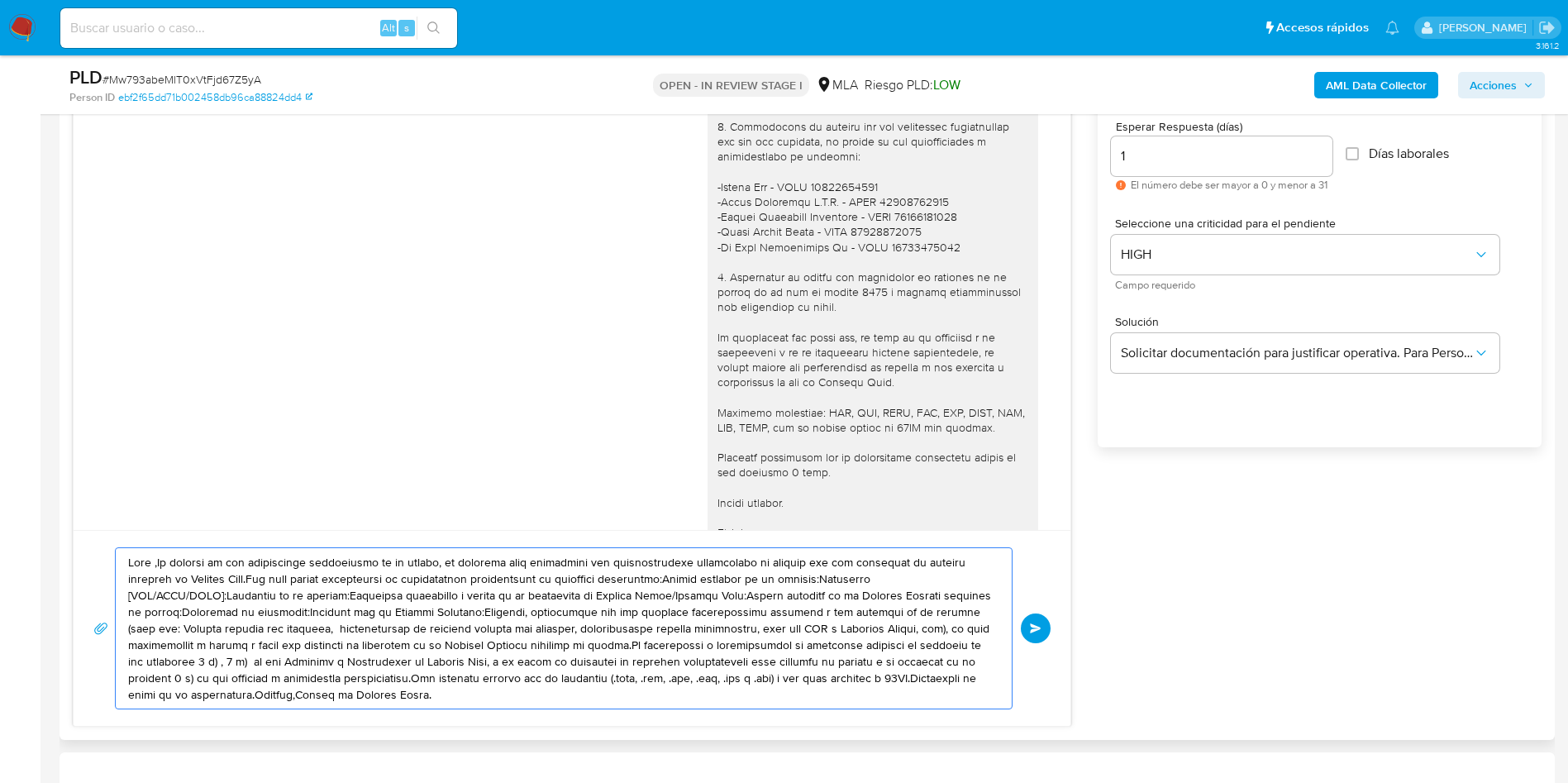
click at [590, 629] on textarea at bounding box center [559, 629] width 863 height 161
click at [590, 628] on textarea at bounding box center [559, 629] width 863 height 161
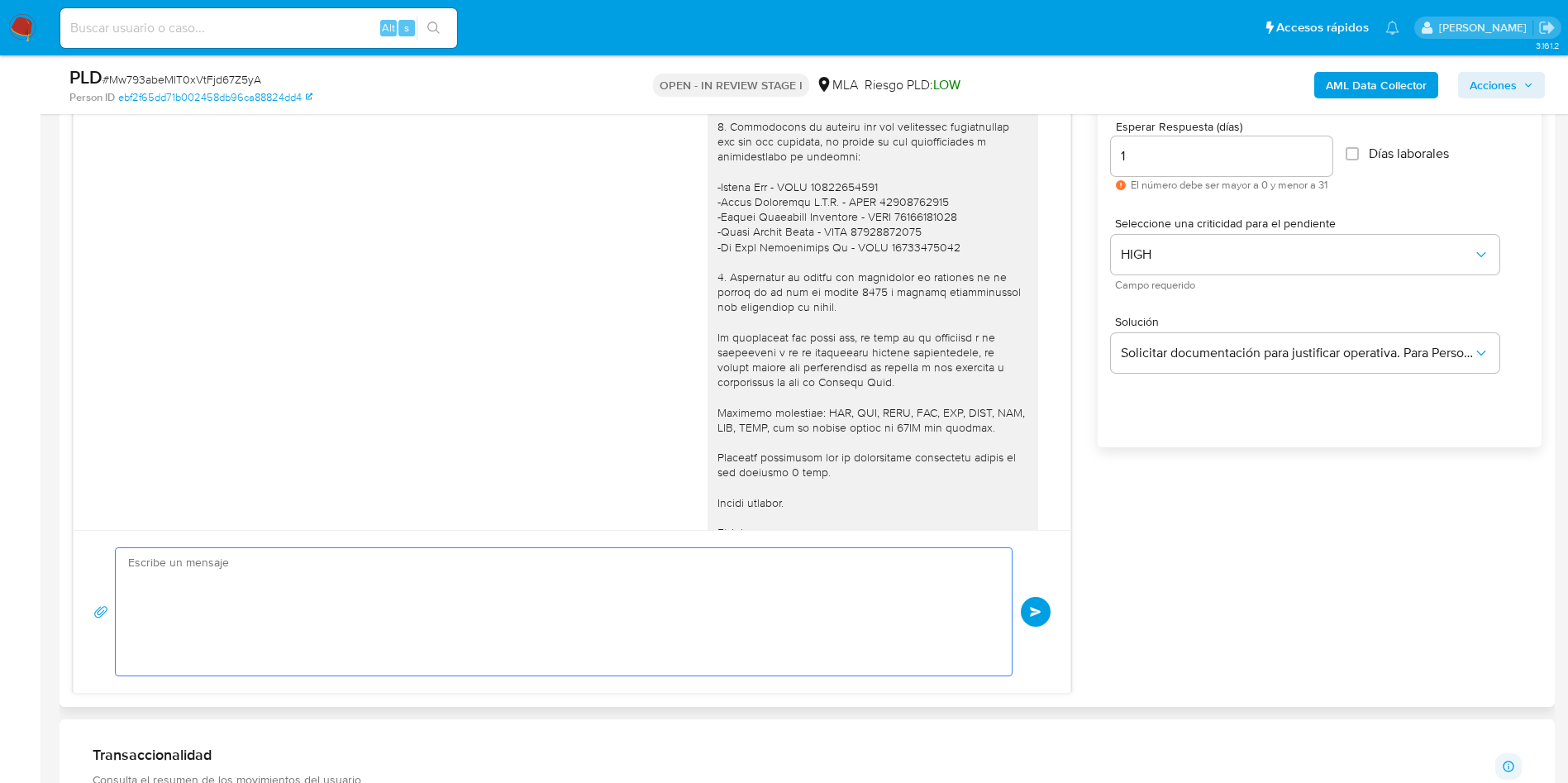
paste textarea "Hola, Esperamos que te encuentres muy bien. Te consultamos si tuviste oportunid…"
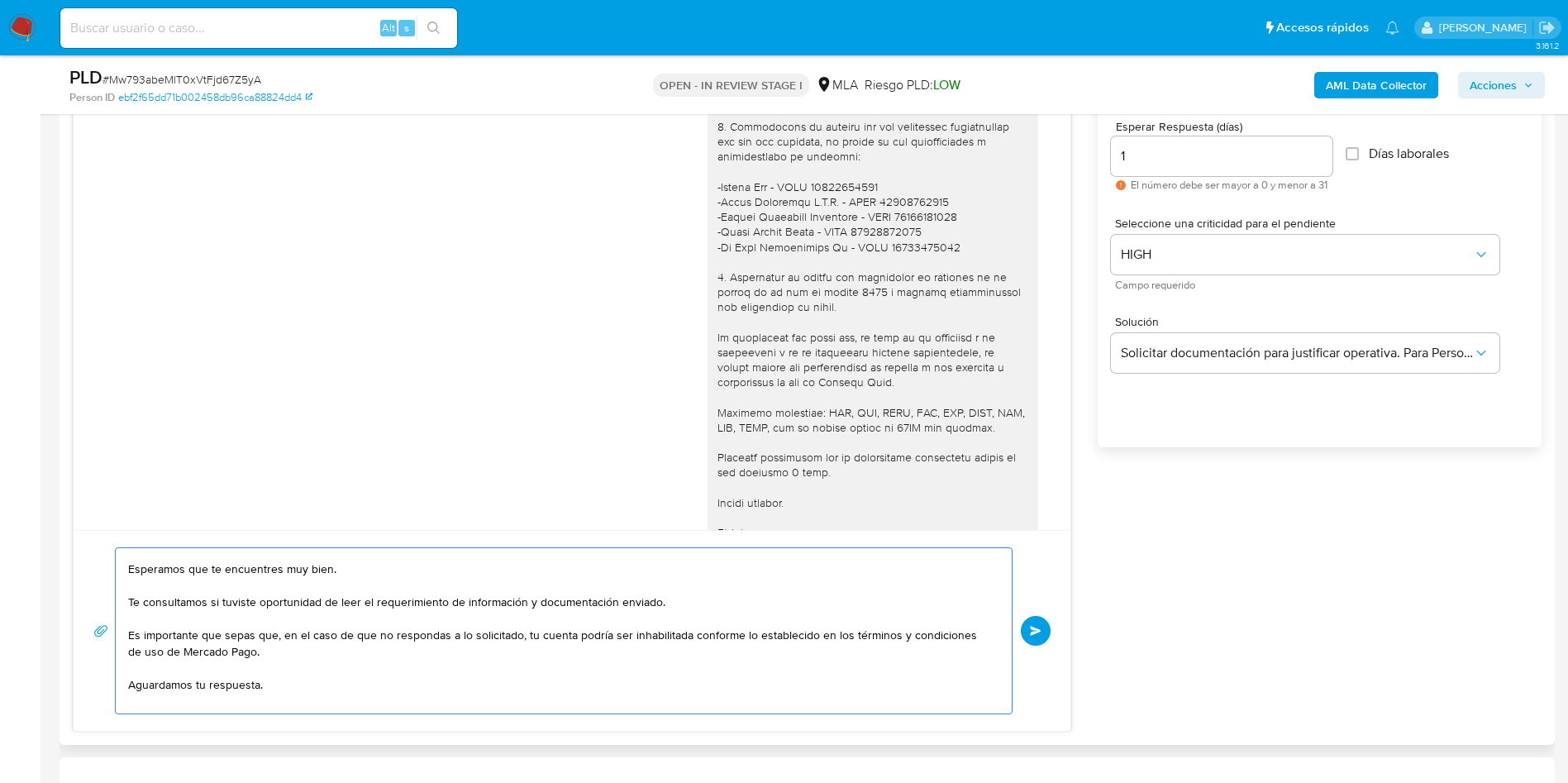
scroll to position [0, 0]
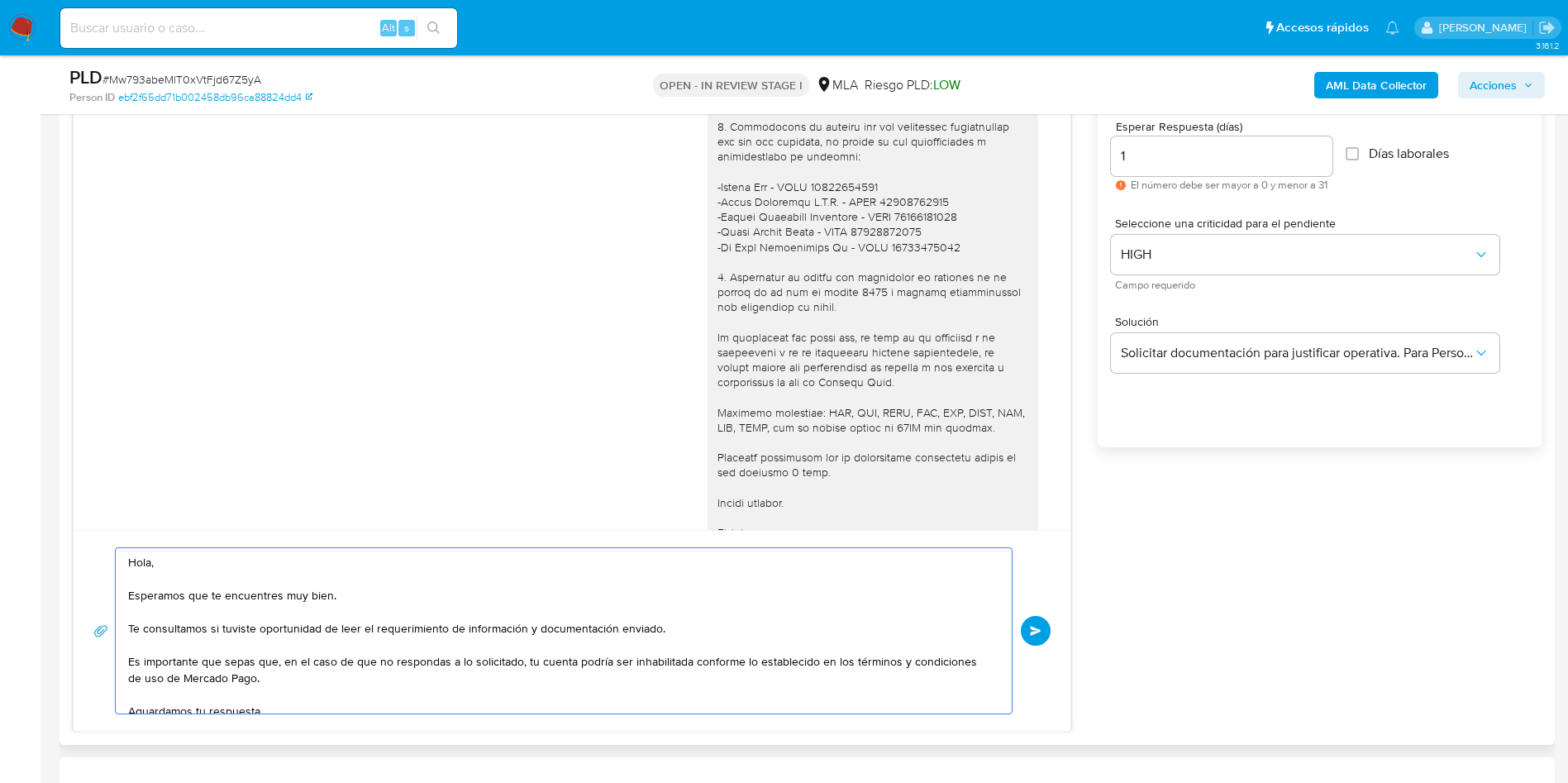
click at [253, 607] on textarea "Hola, Esperamos que te encuentres muy bien. Te consultamos si tuviste oportunid…" at bounding box center [559, 631] width 863 height 166
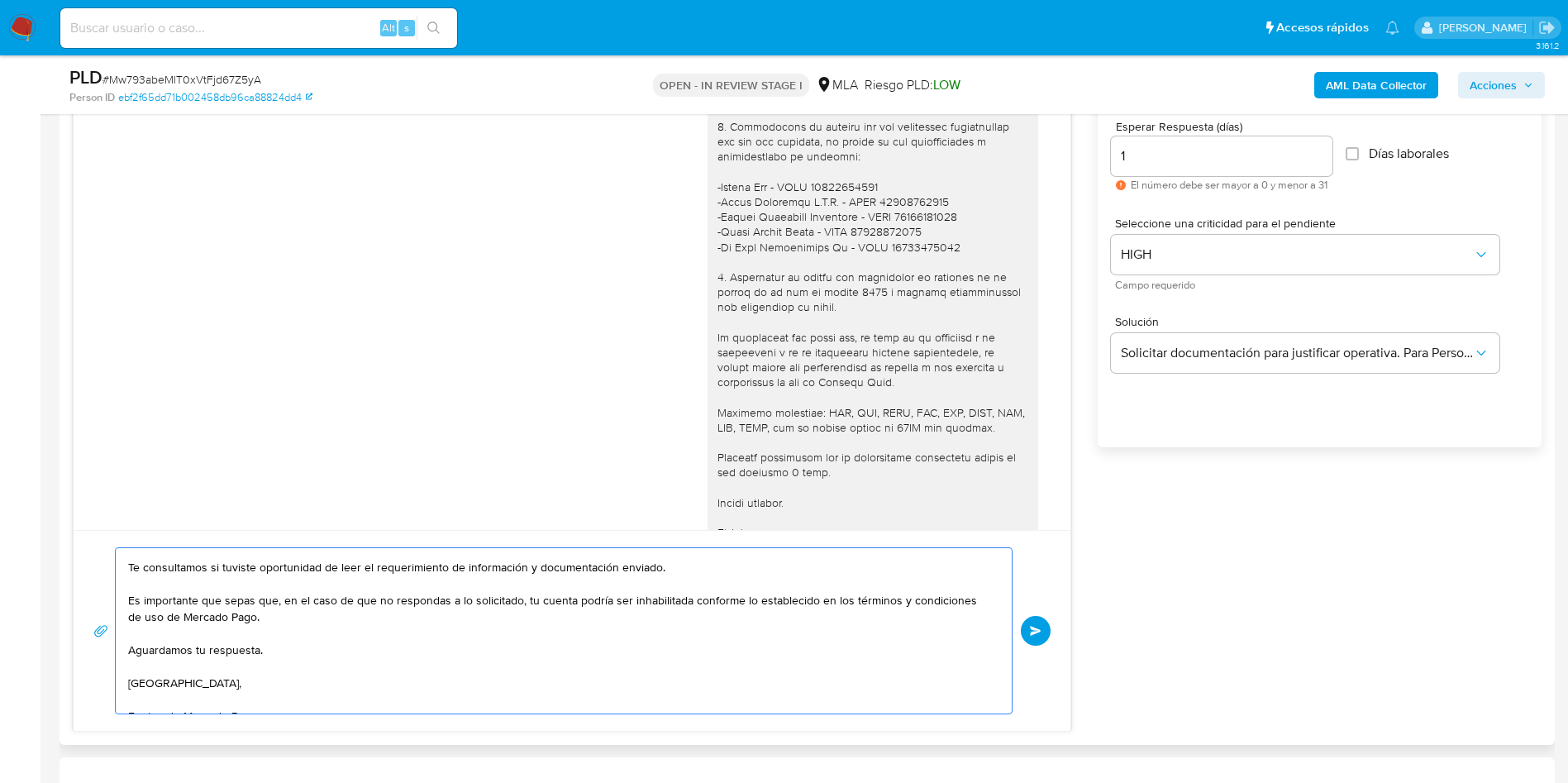
scroll to position [94, 0]
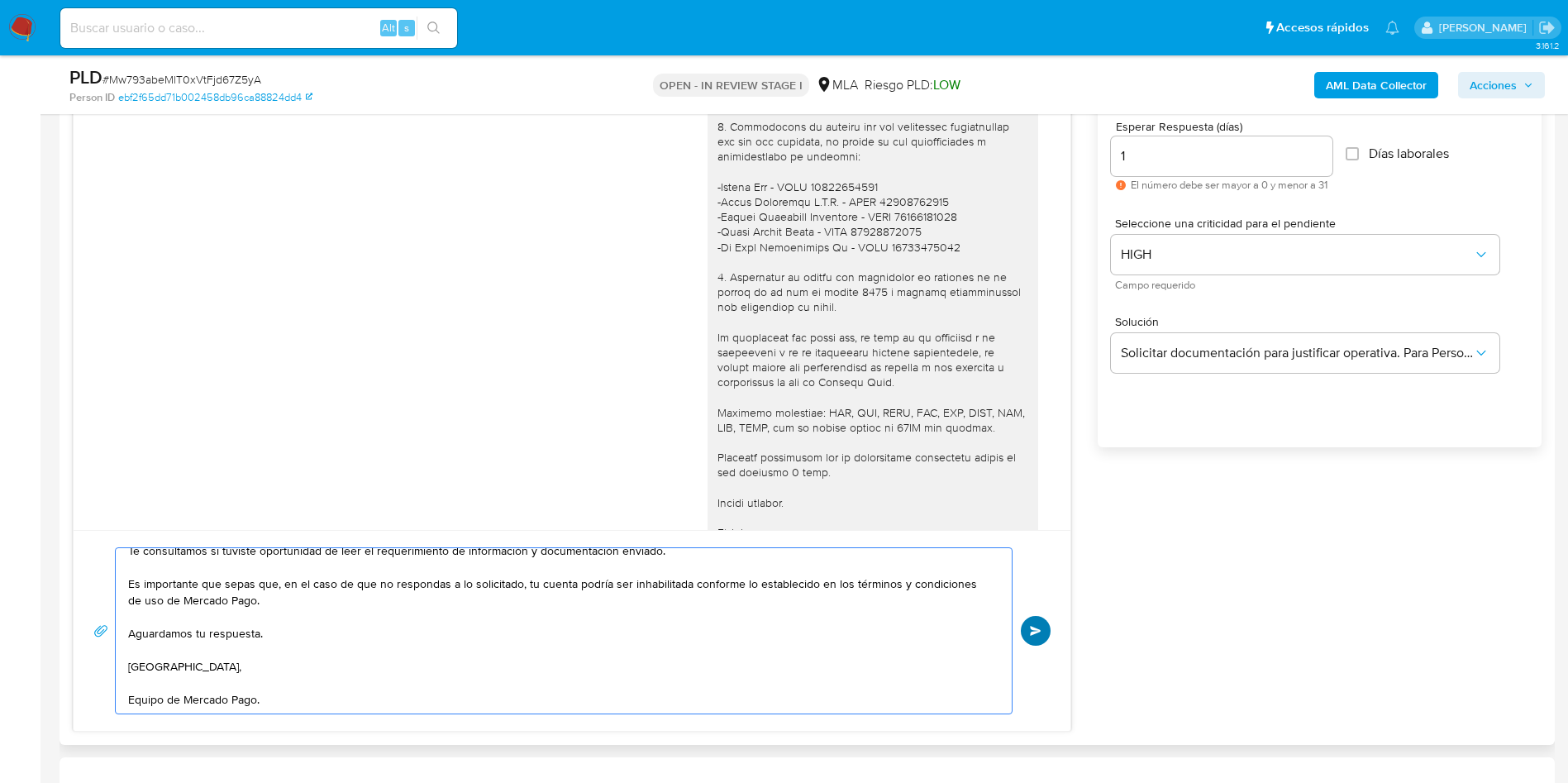
type textarea "Hola, Esperamos que te encuentres muy bien. Te consultamos si tuviste oportunid…"
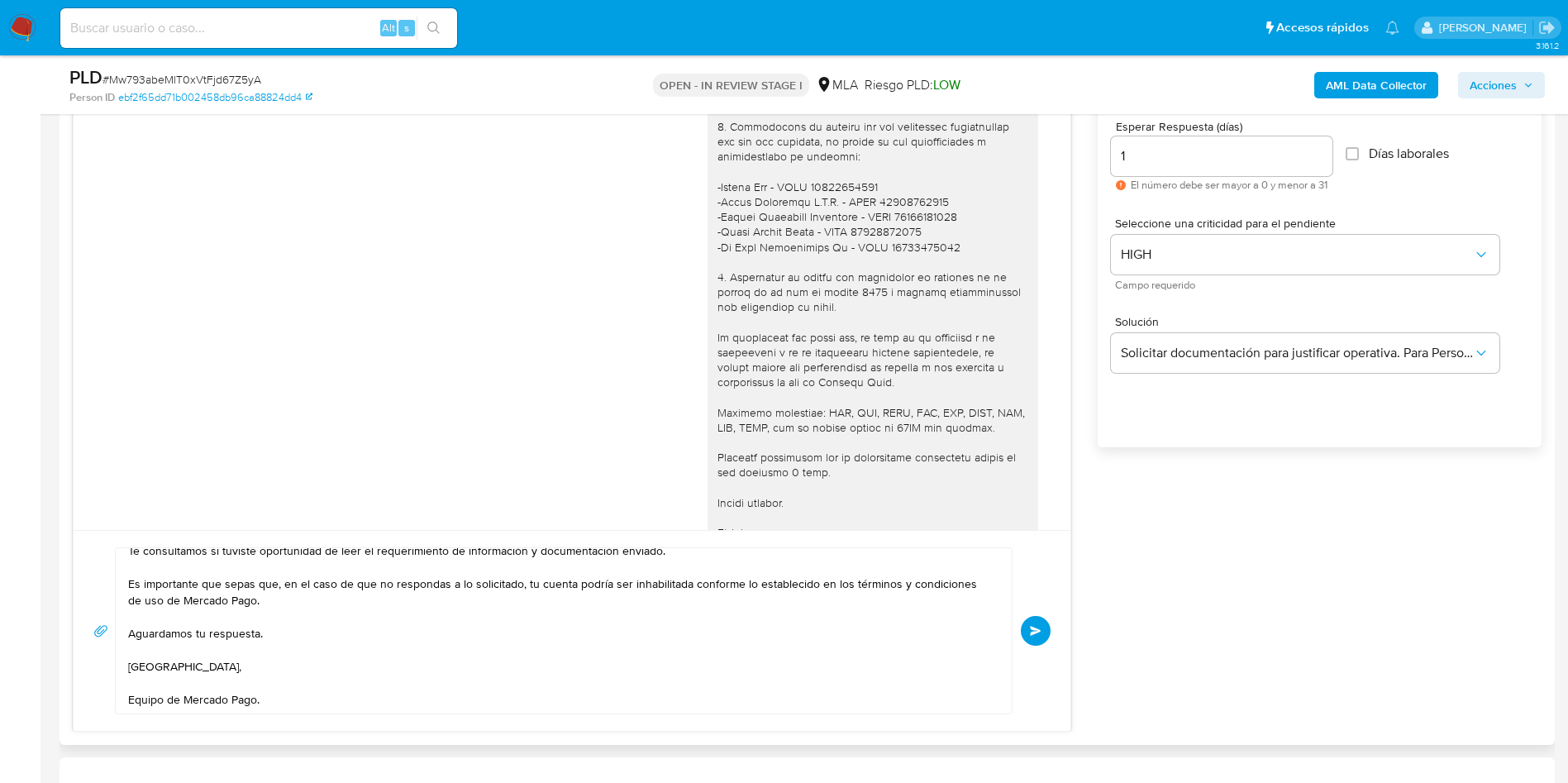
click at [1043, 643] on button "Enviar" at bounding box center [1036, 631] width 30 height 30
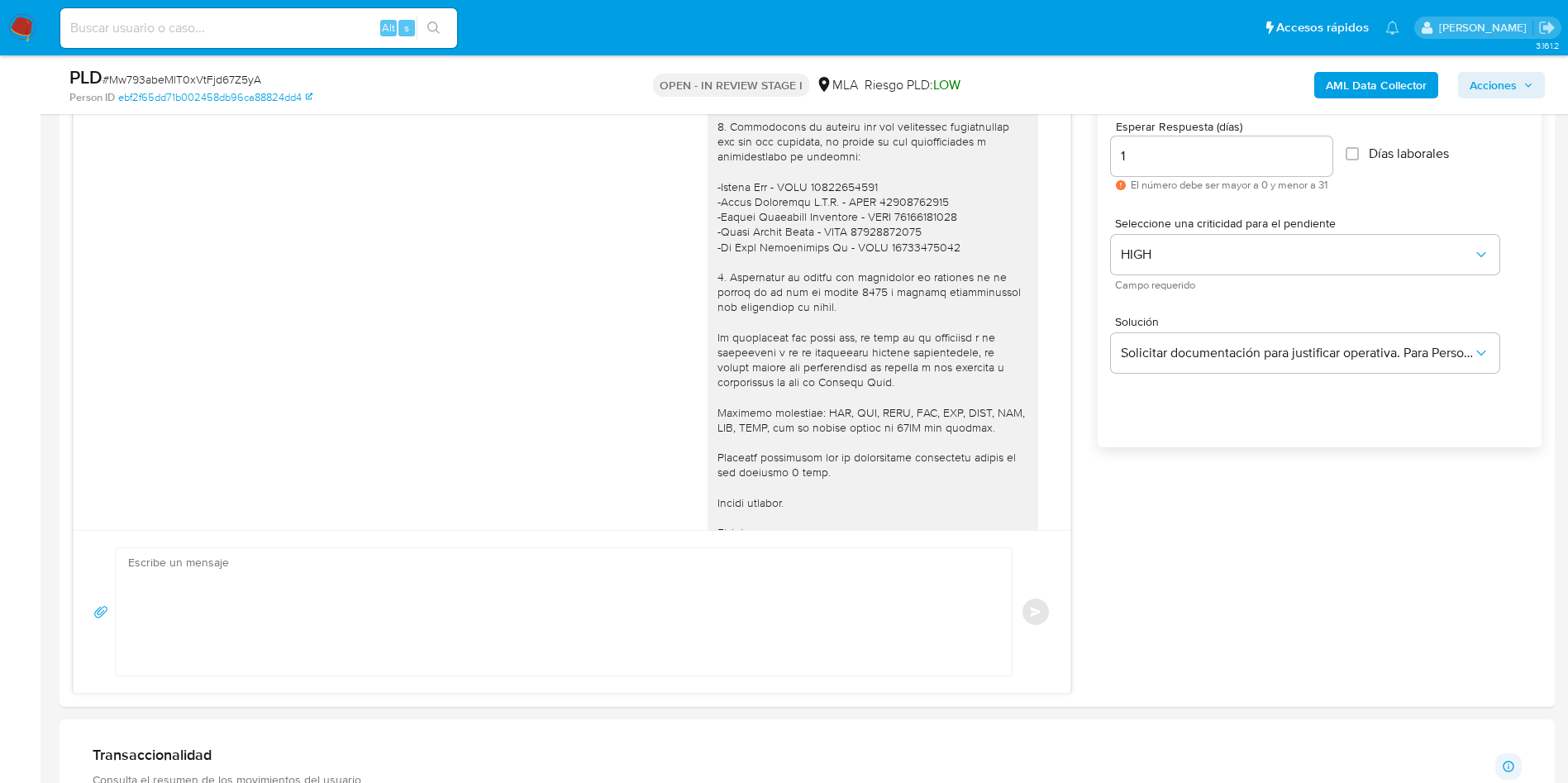
scroll to position [1880, 0]
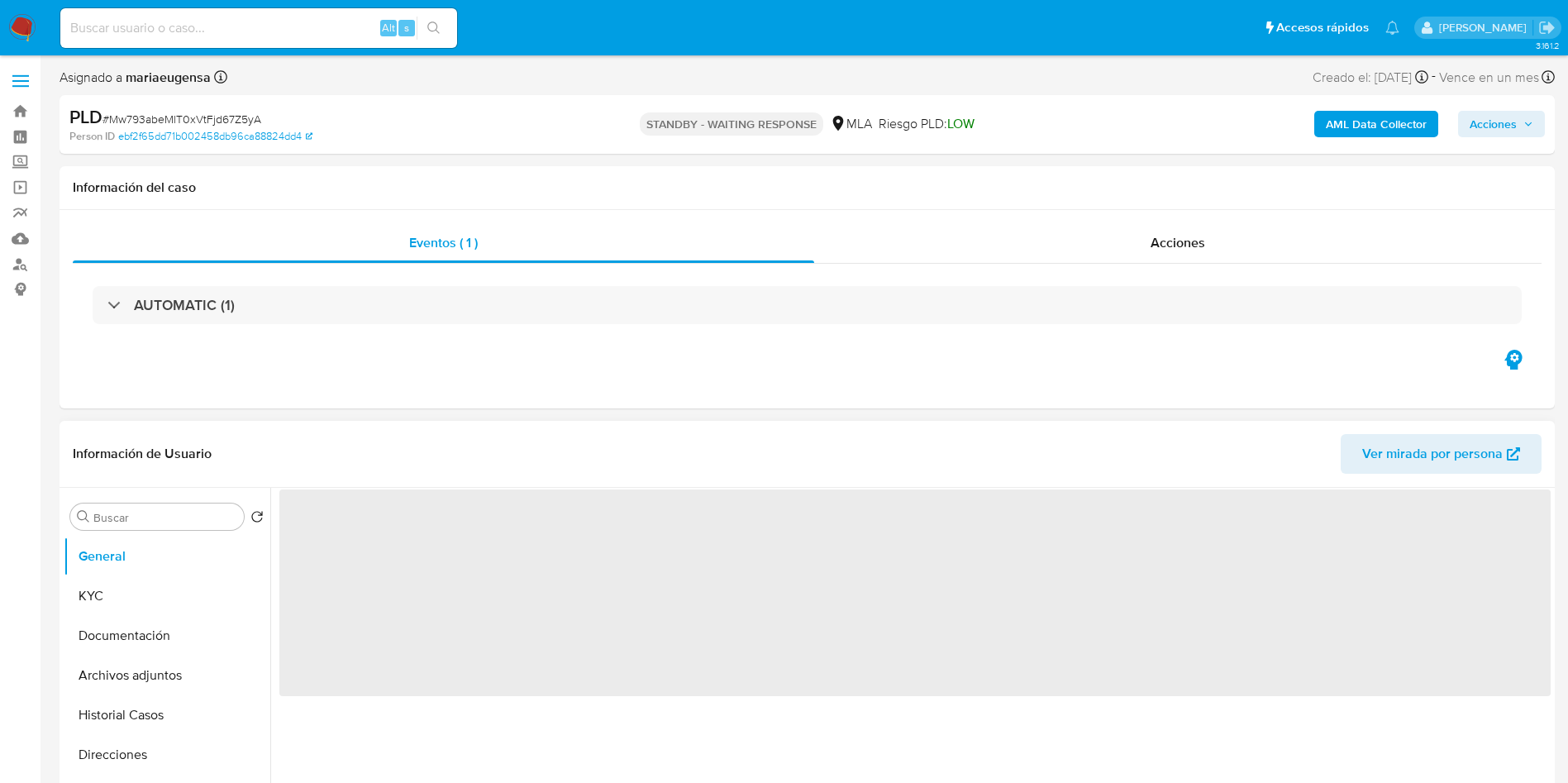
select select "10"
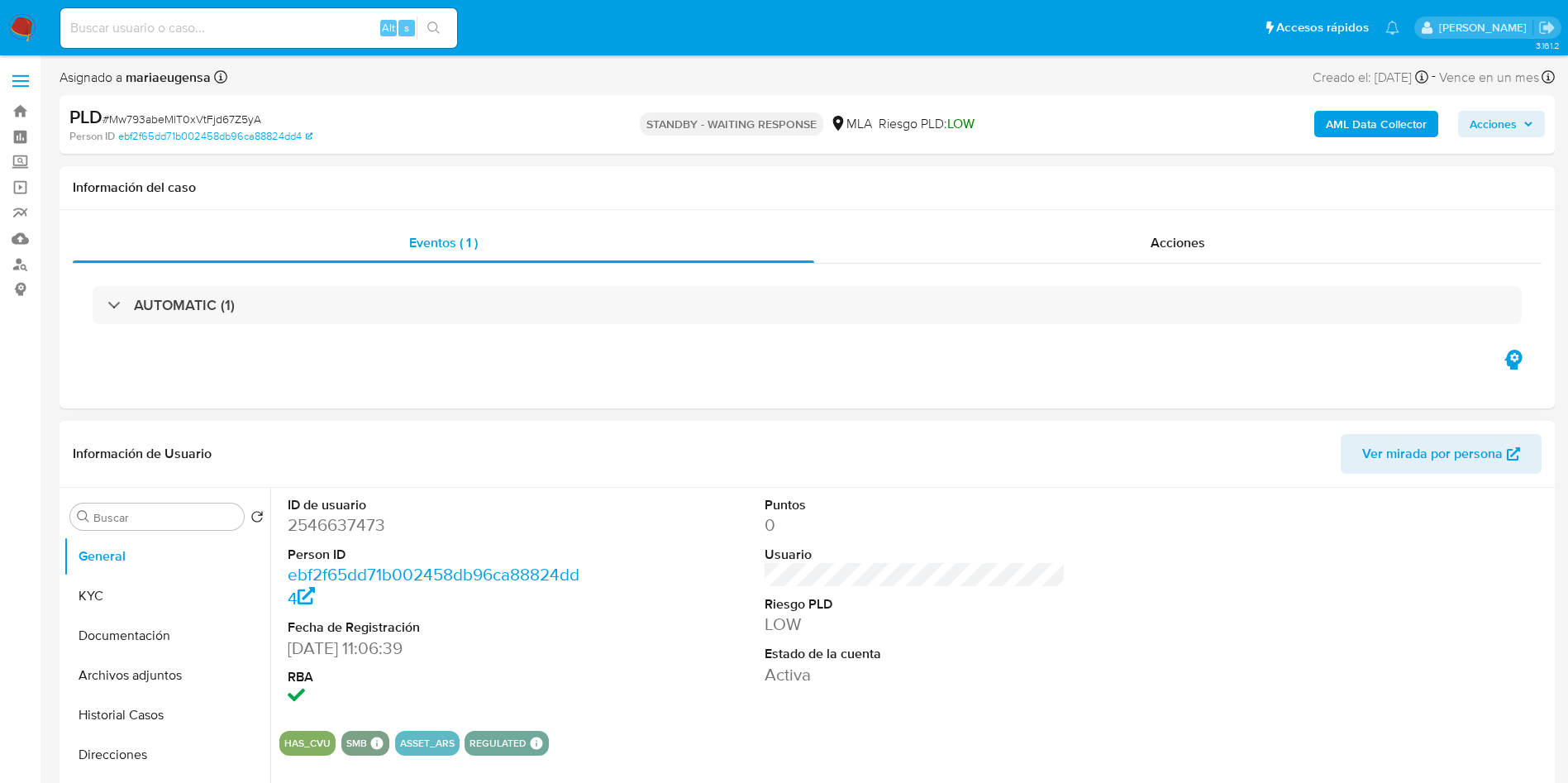
click at [276, 18] on input at bounding box center [258, 28] width 397 height 21
paste input "Qjt6XgLy9RsQe3xCrWXw8NpP"
type input "Qjt6XgLy9RsQe3xCrWXw8NpP"
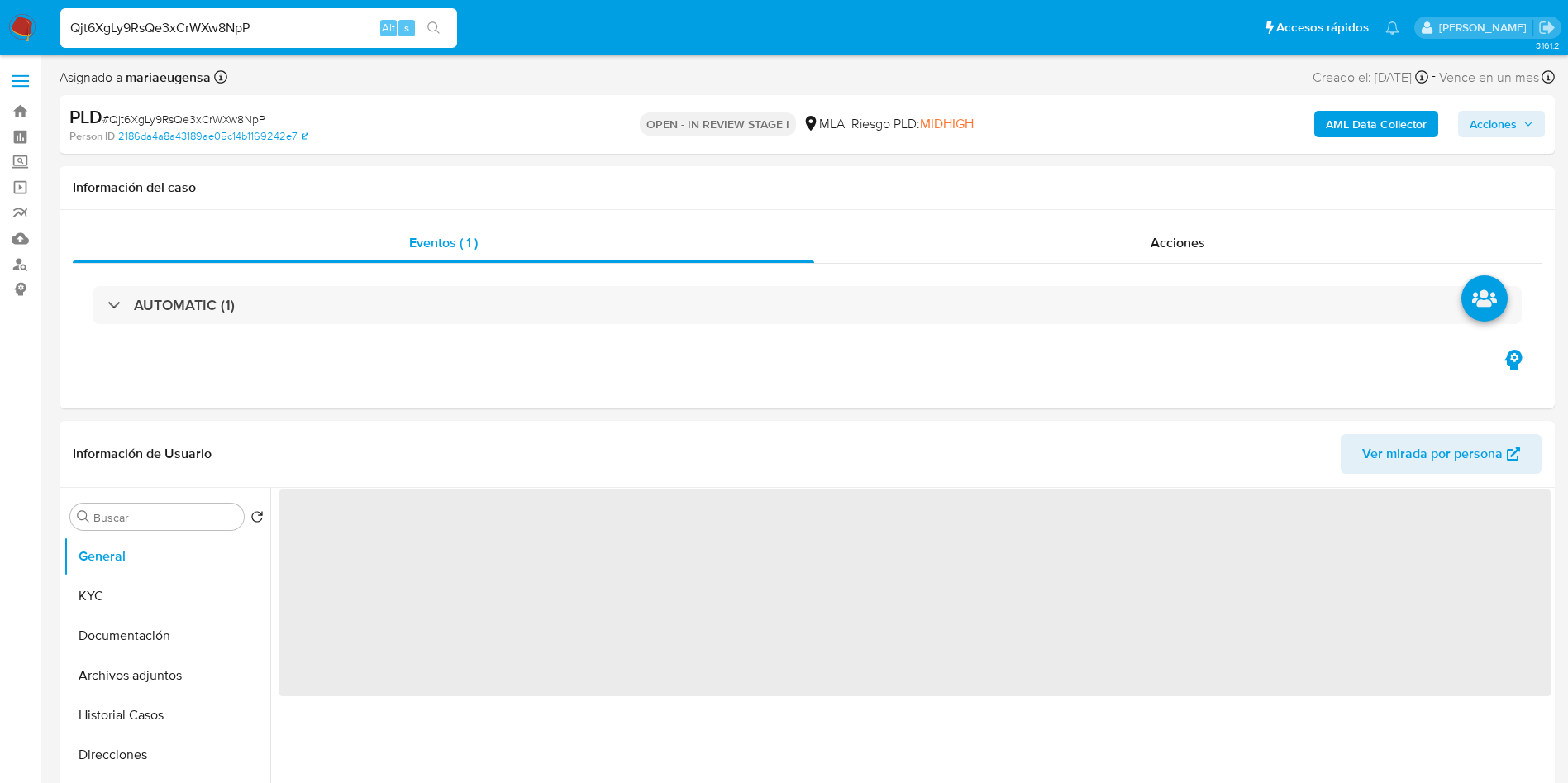
select select "10"
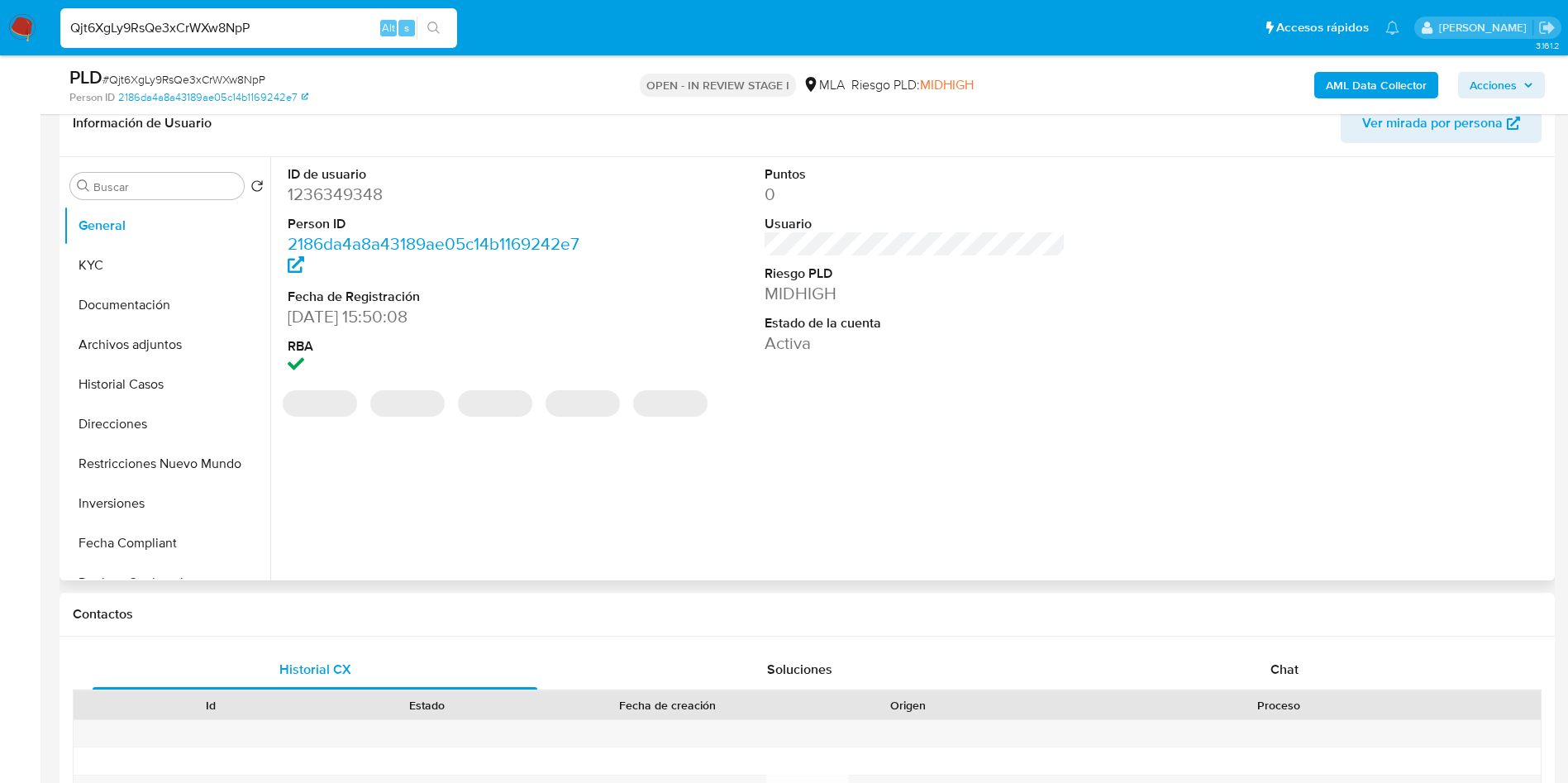
scroll to position [497, 0]
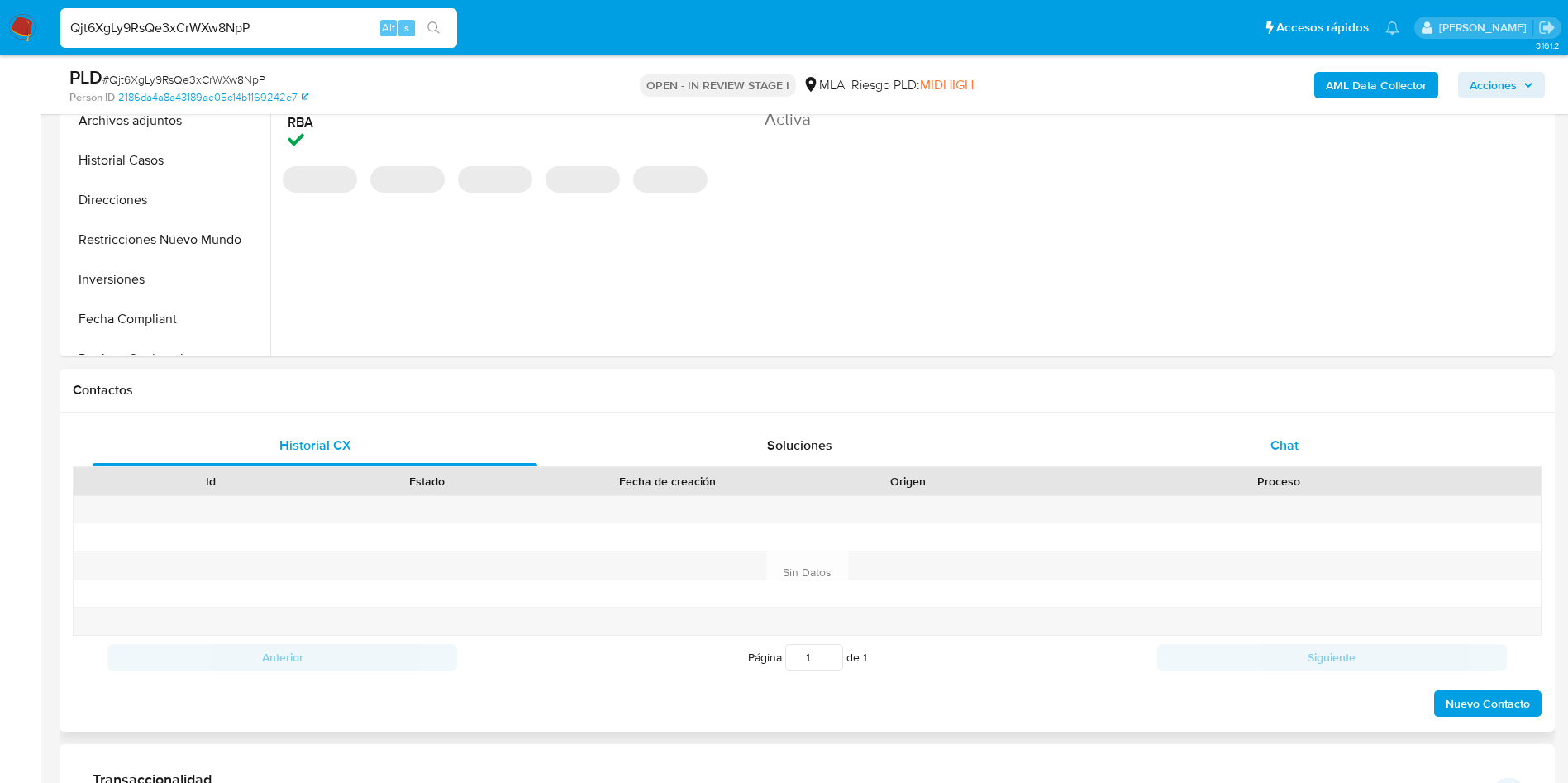
click at [1330, 442] on div "Chat" at bounding box center [1285, 445] width 445 height 40
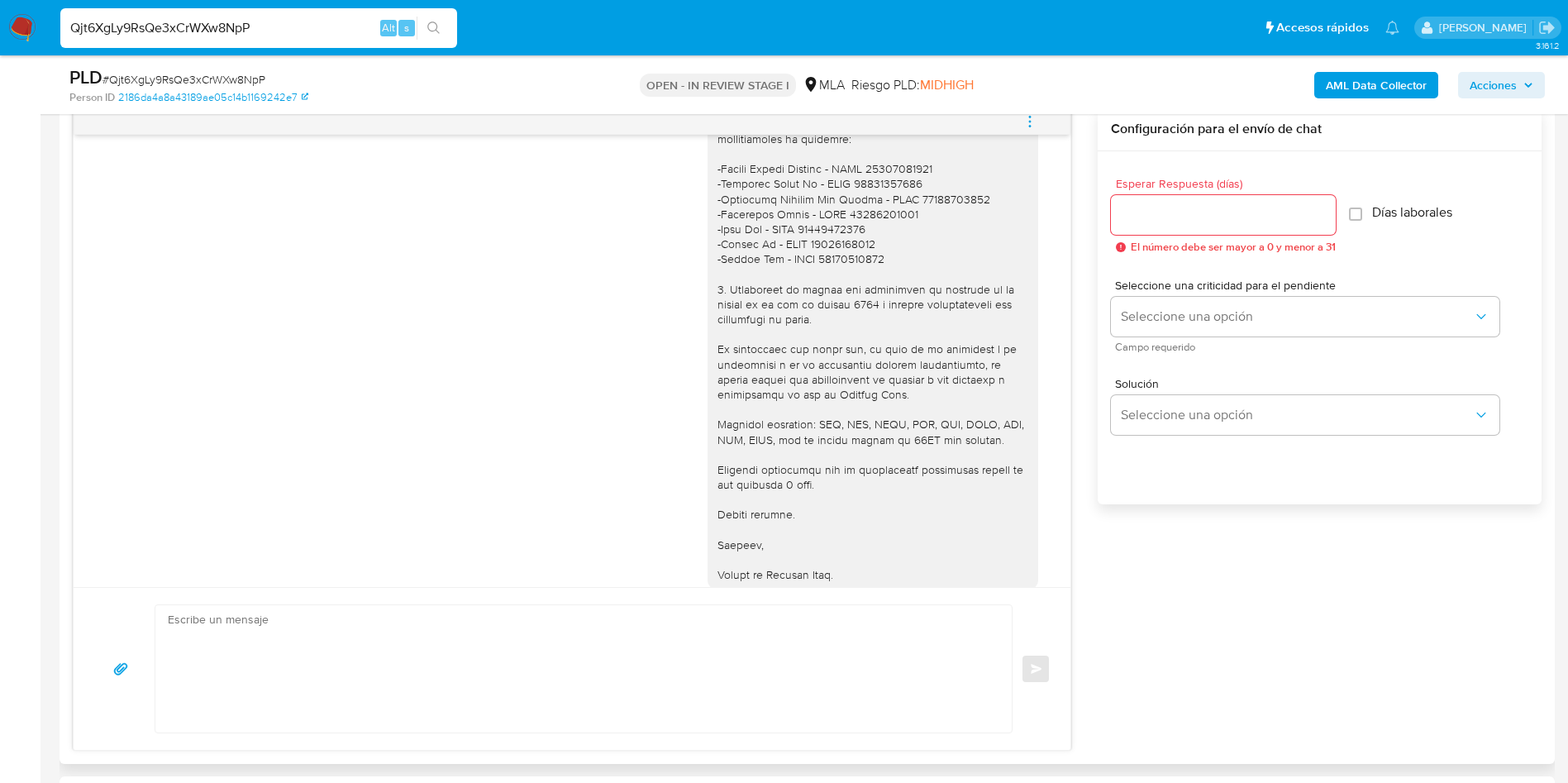
scroll to position [1514, 0]
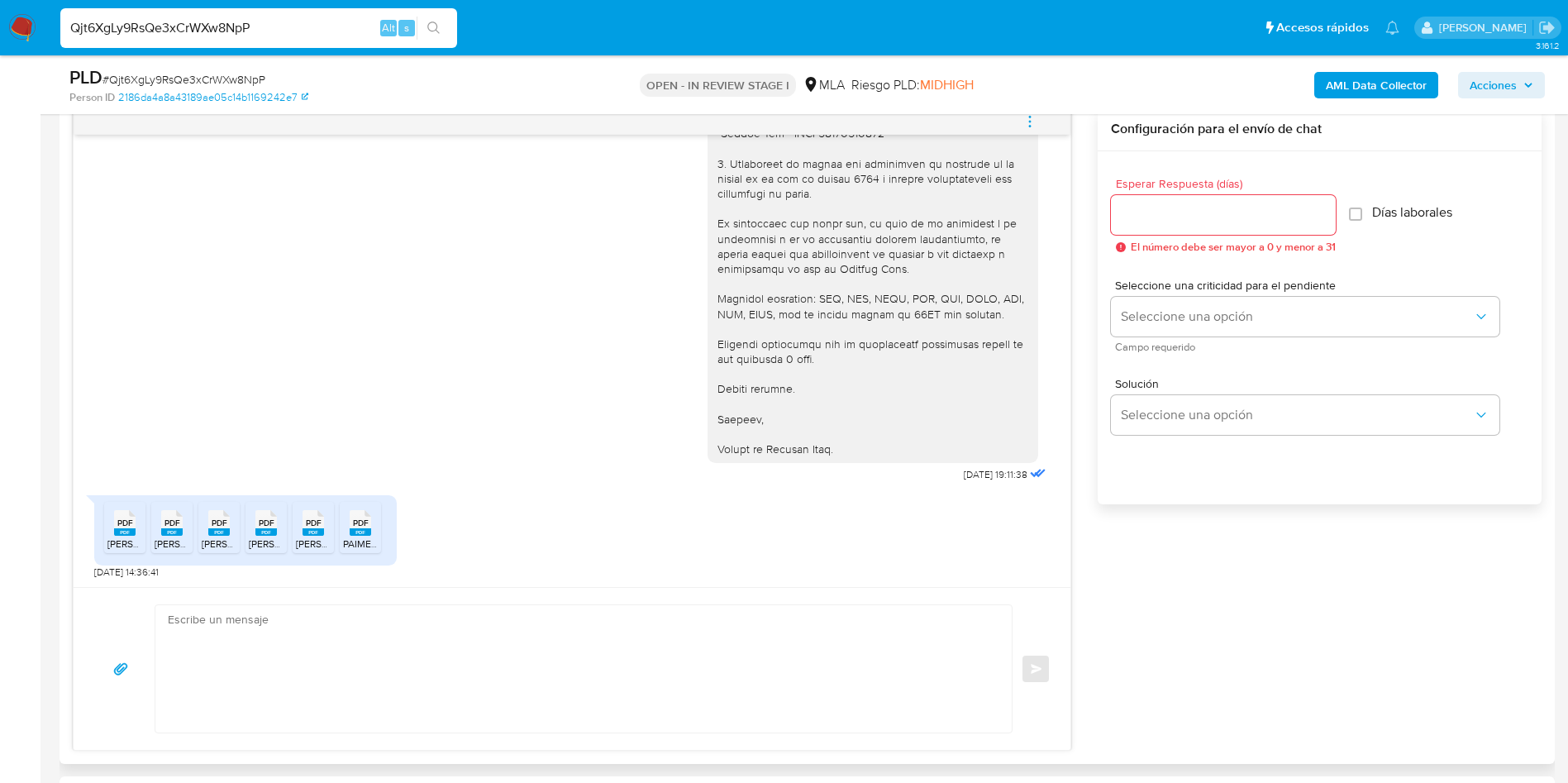
click at [127, 525] on span "PDF" at bounding box center [125, 523] width 15 height 11
click at [178, 530] on rect at bounding box center [172, 532] width 21 height 8
click at [206, 534] on li "PDF PDF YAN HAIBIN CUIT.pdf" at bounding box center [219, 527] width 42 height 51
click at [255, 526] on div "PDF PDF" at bounding box center [266, 521] width 35 height 32
click at [316, 531] on rect at bounding box center [313, 532] width 21 height 8
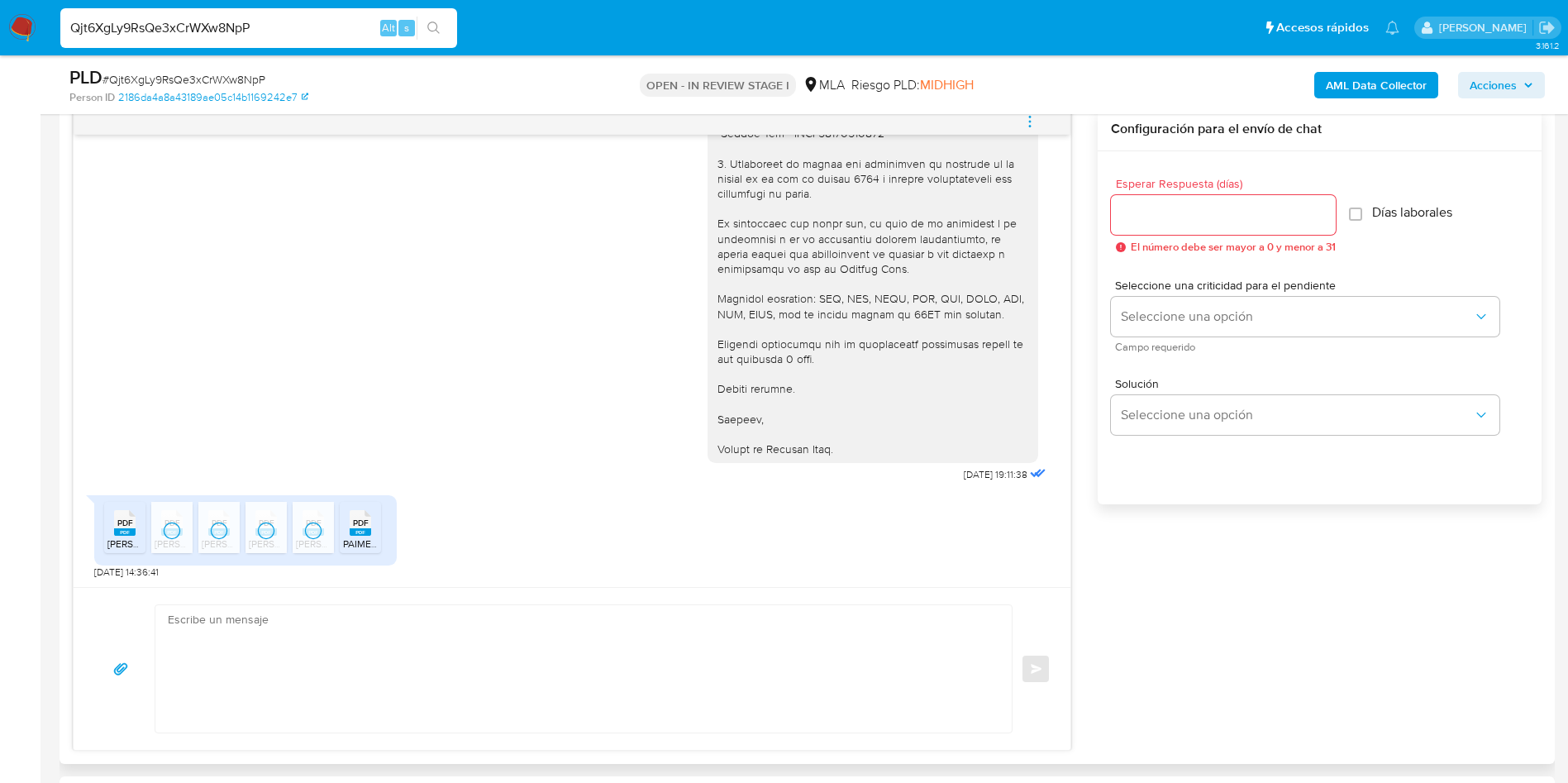
click at [355, 533] on rect at bounding box center [361, 532] width 21 height 8
click at [1033, 123] on icon "menu-action" at bounding box center [1029, 121] width 15 height 15
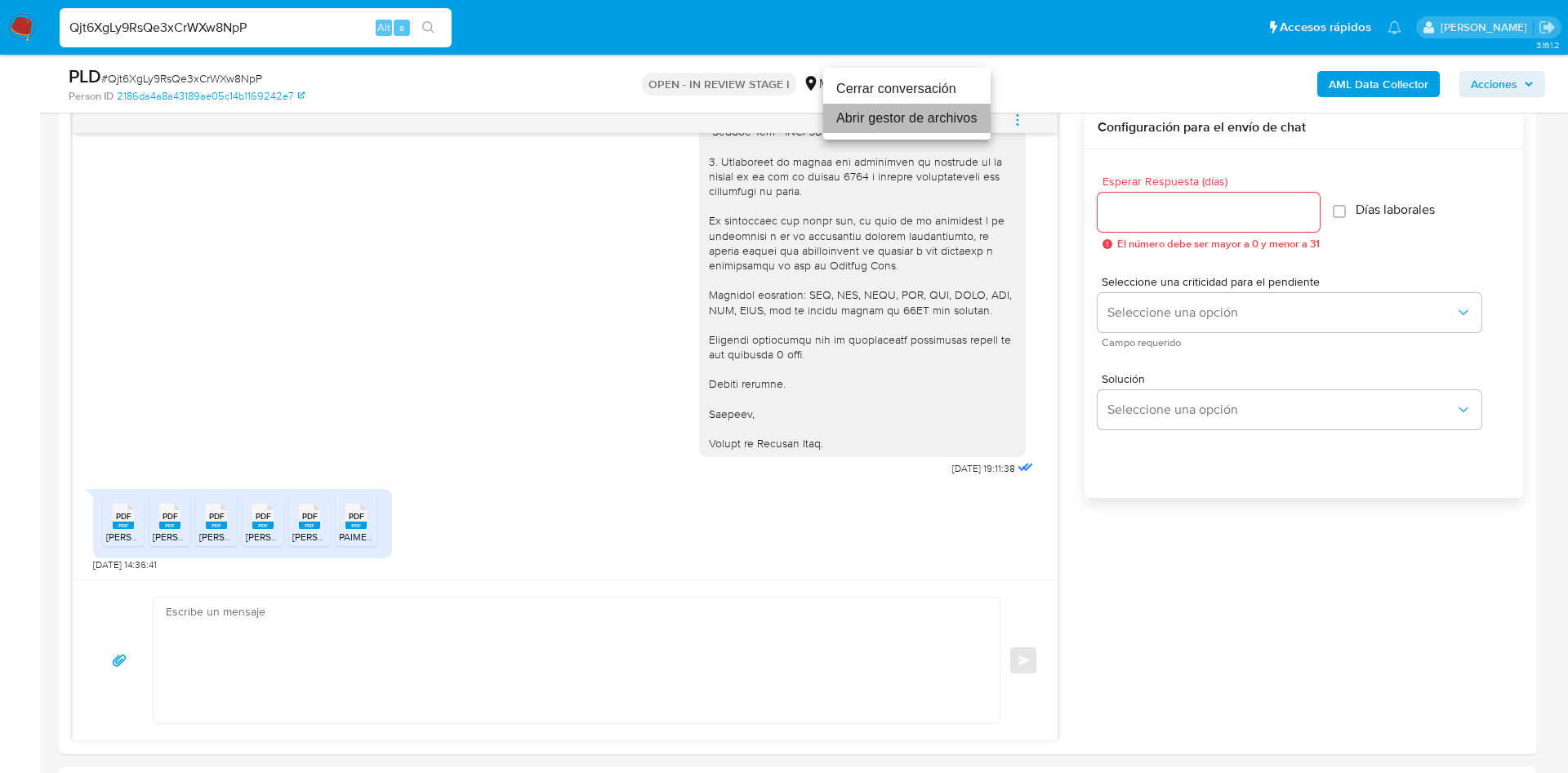
click at [931, 116] on li "Abrir gestor de archivos" at bounding box center [907, 118] width 167 height 30
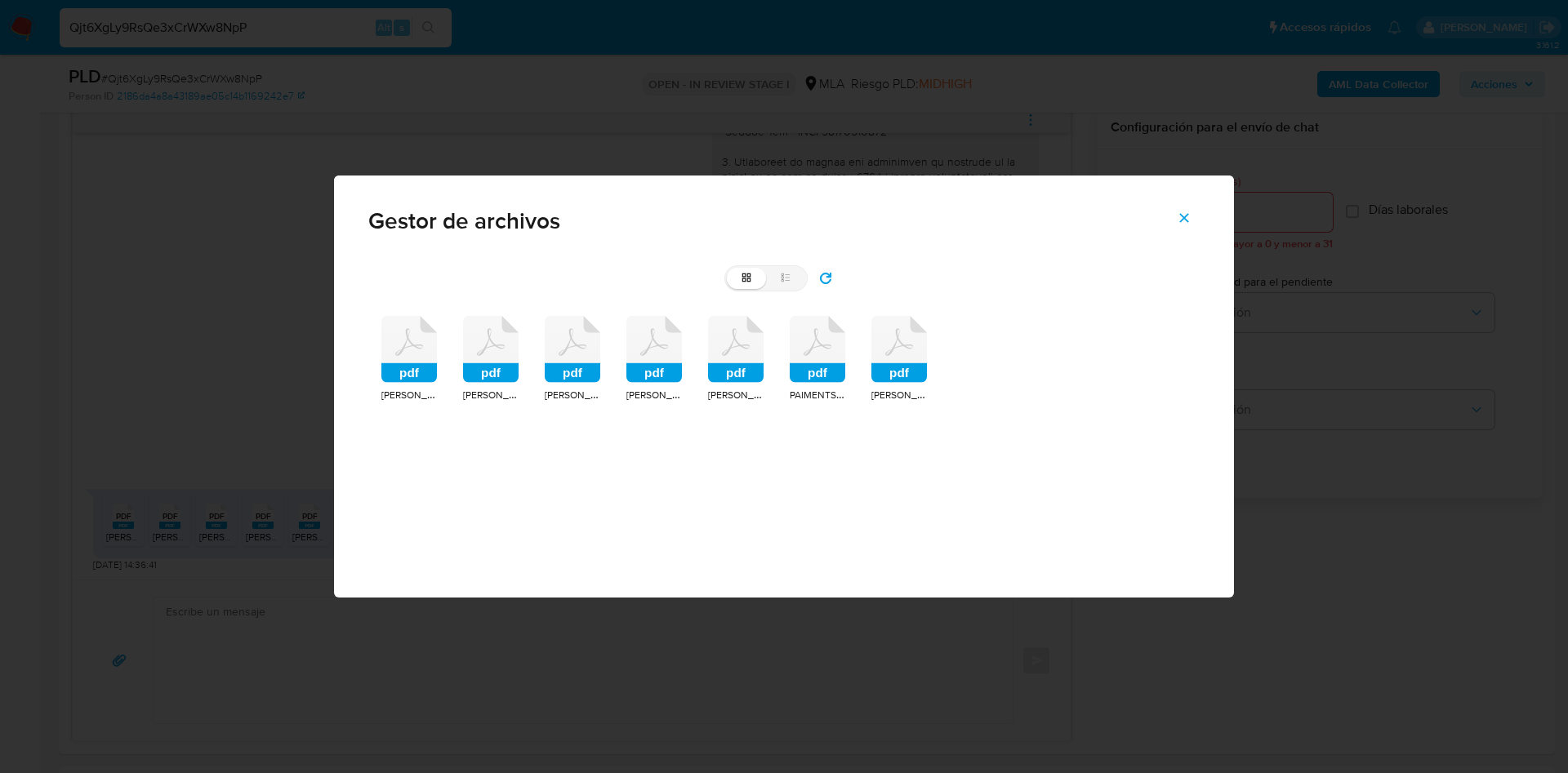
click at [404, 350] on icon at bounding box center [409, 350] width 55 height 67
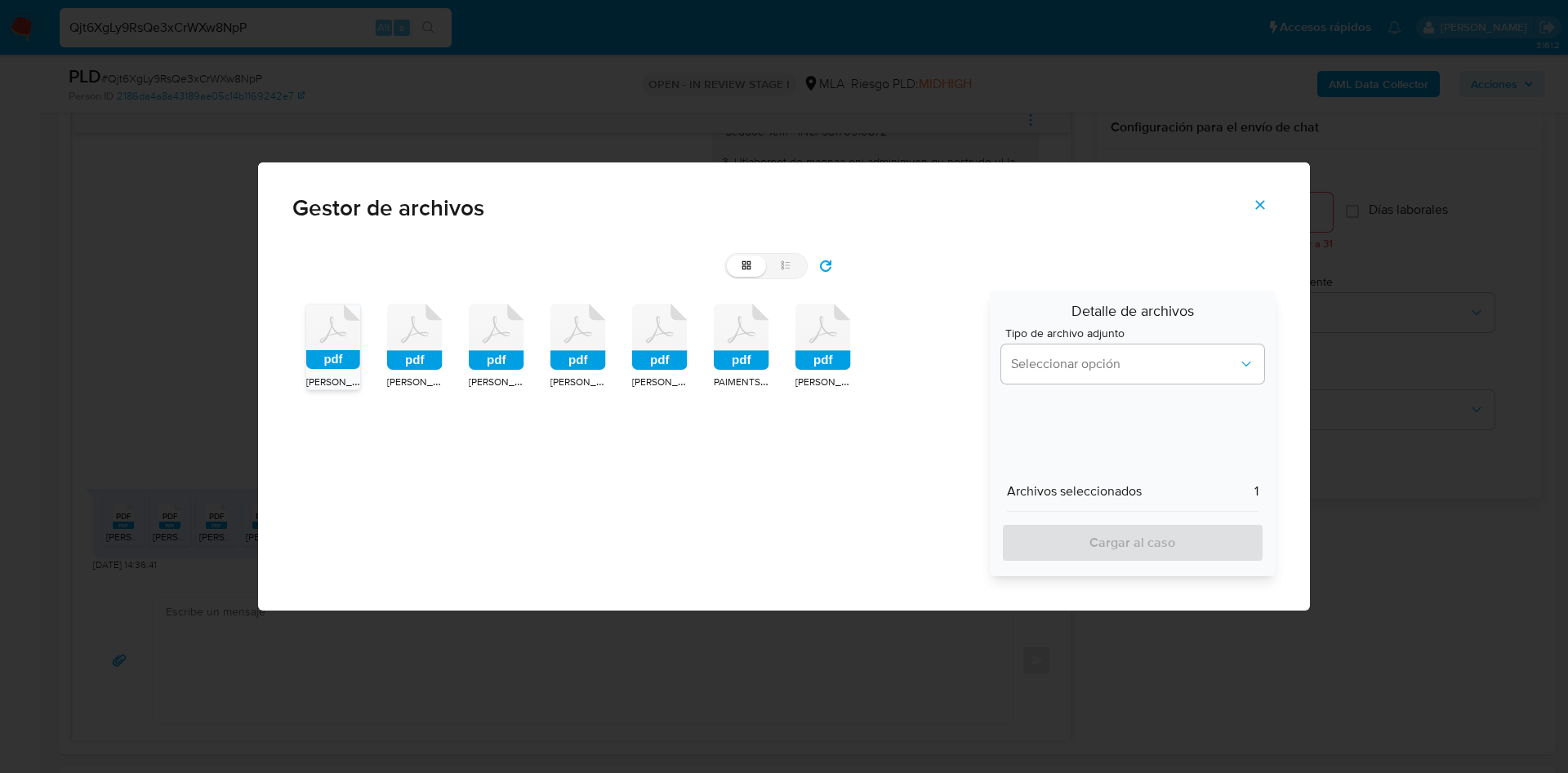
click at [430, 334] on icon at bounding box center [415, 337] width 55 height 67
drag, startPoint x: 483, startPoint y: 333, endPoint x: 546, endPoint y: 334, distance: 63.0
click at [485, 333] on icon at bounding box center [497, 337] width 55 height 67
drag, startPoint x: 569, startPoint y: 331, endPoint x: 661, endPoint y: 326, distance: 92.1
click at [576, 334] on icon at bounding box center [578, 337] width 55 height 67
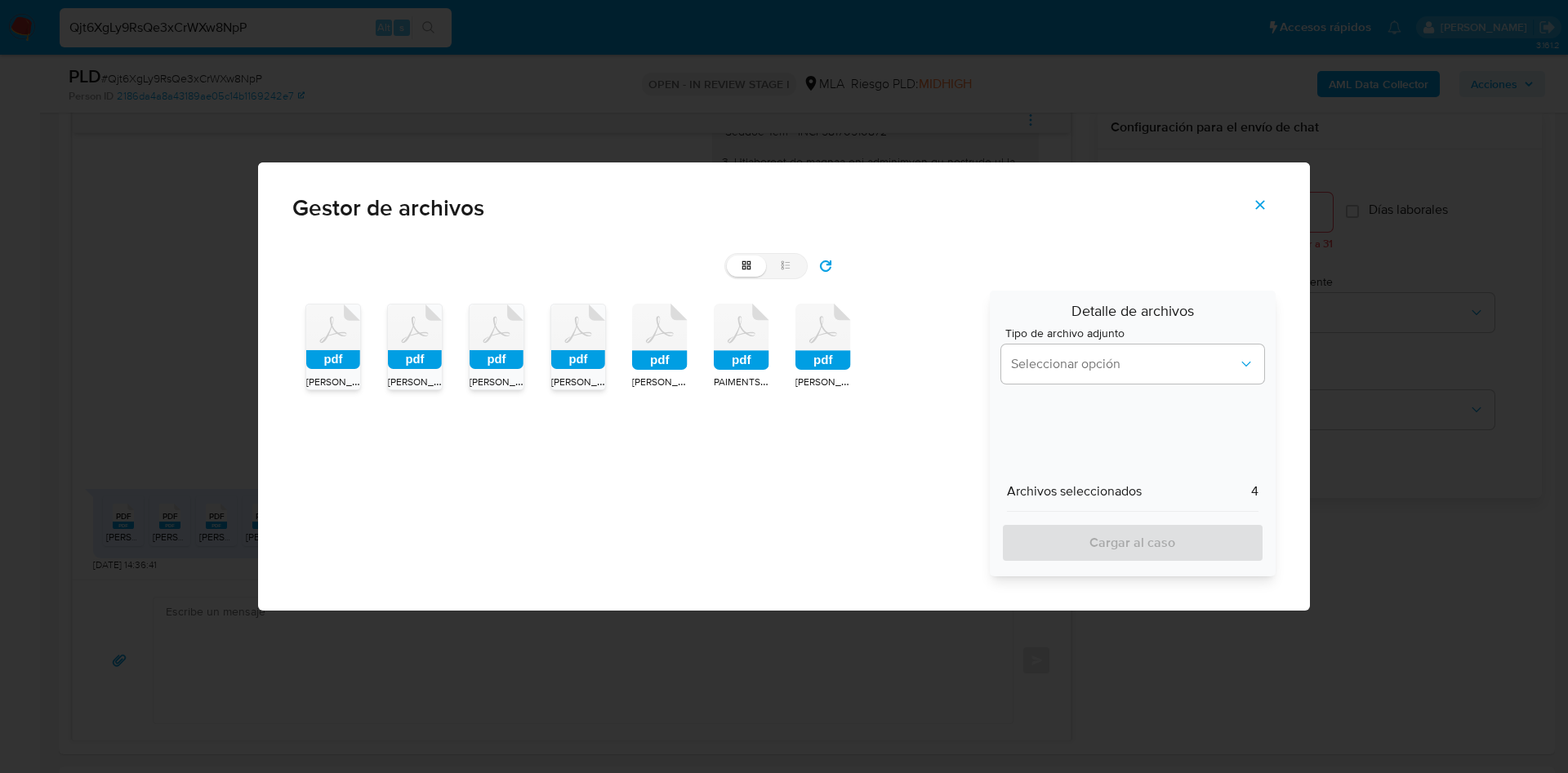
drag, startPoint x: 661, startPoint y: 325, endPoint x: 680, endPoint y: 334, distance: 21.0
click at [666, 324] on icon at bounding box center [660, 337] width 55 height 67
click at [747, 339] on icon at bounding box center [741, 337] width 55 height 67
click at [843, 338] on icon at bounding box center [824, 337] width 55 height 67
click at [1019, 380] on button "Seleccionar opción" at bounding box center [1132, 364] width 263 height 39
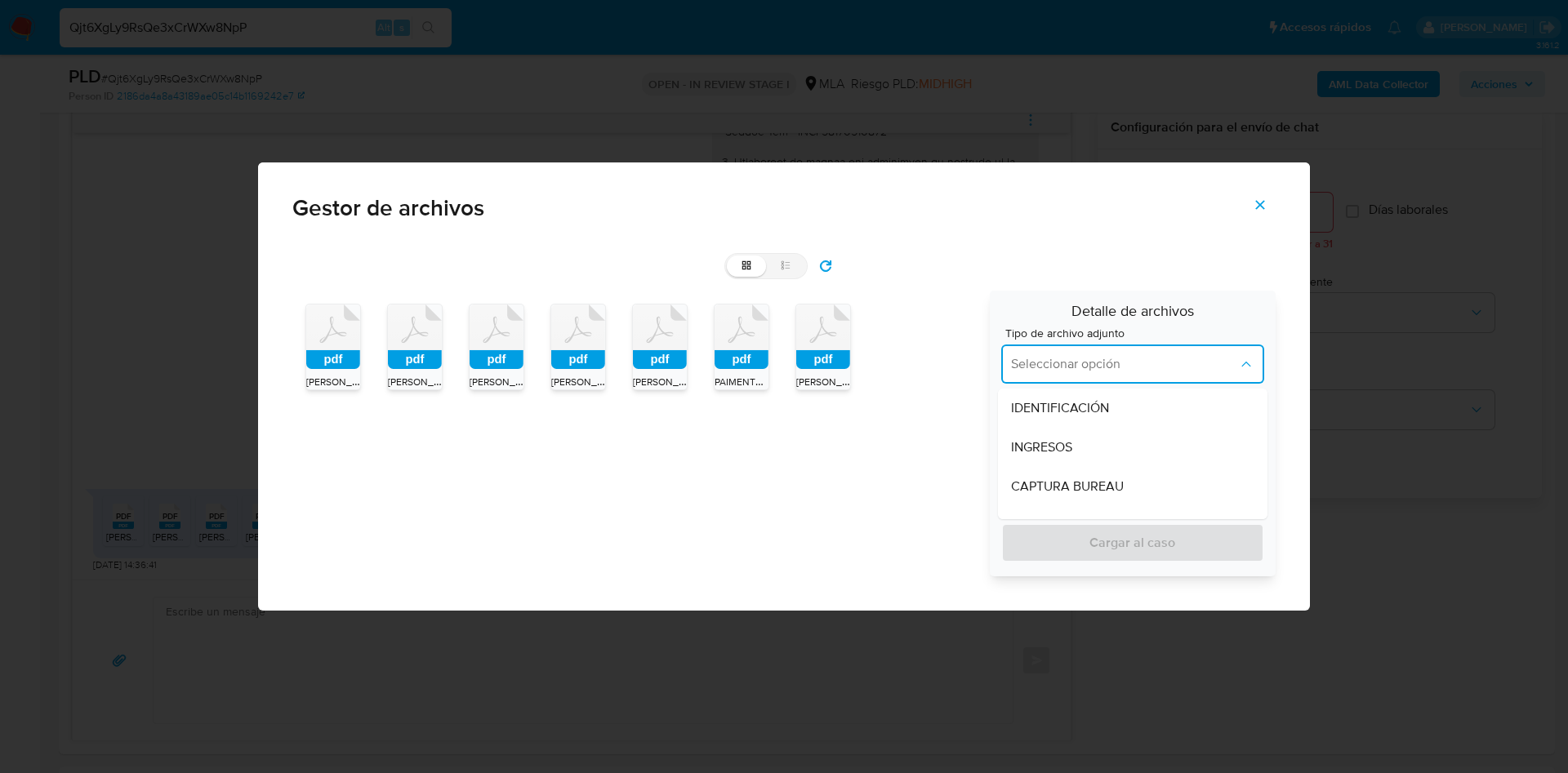
drag, startPoint x: 1032, startPoint y: 441, endPoint x: 1057, endPoint y: 535, distance: 97.3
click at [1032, 442] on span "INGRESOS" at bounding box center [1042, 447] width 61 height 16
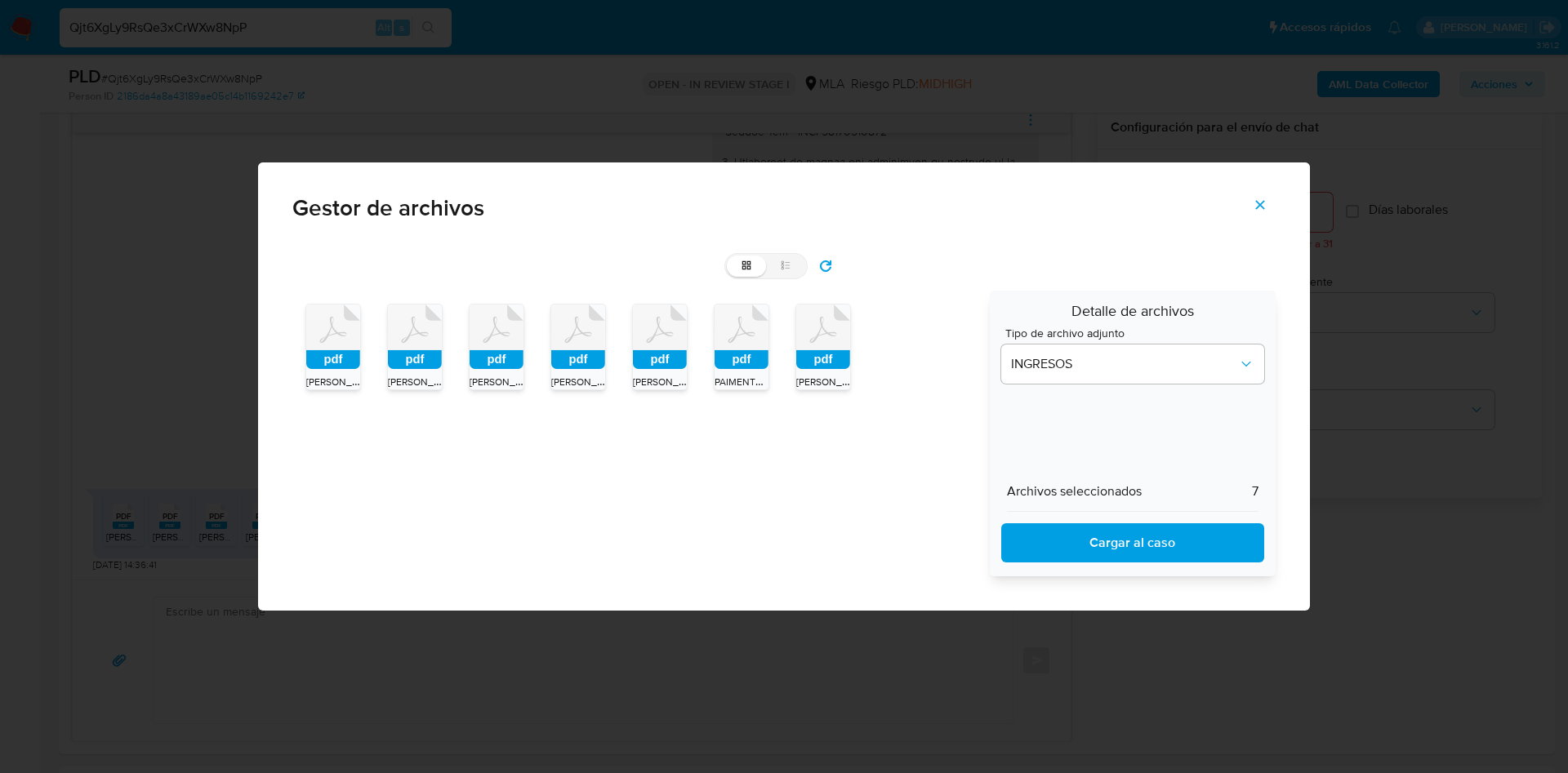
click at [1065, 543] on span "Cargar al caso" at bounding box center [1132, 544] width 221 height 36
click at [1255, 204] on icon "Cerrar" at bounding box center [1259, 204] width 14 height 14
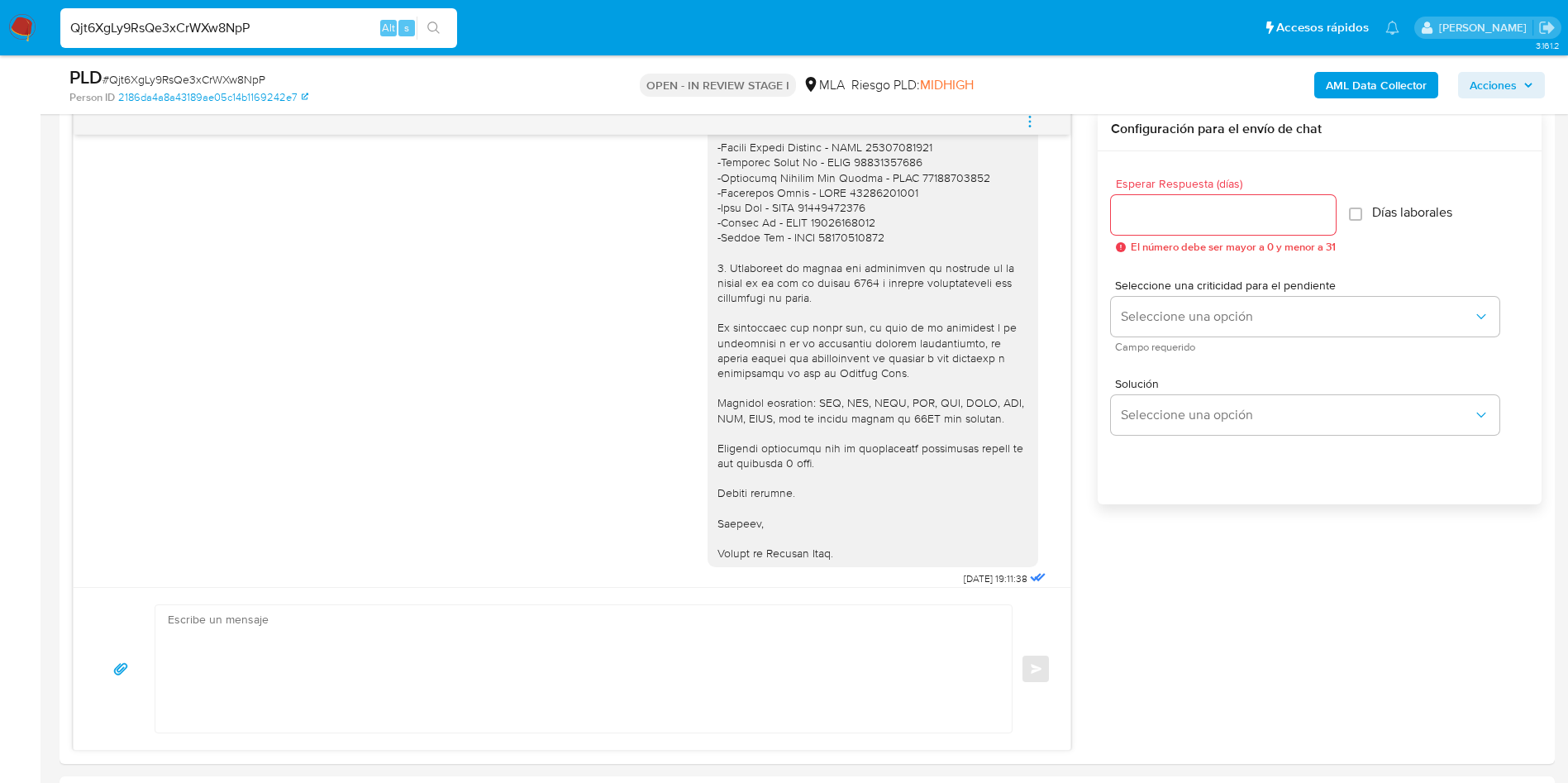
scroll to position [1390, 0]
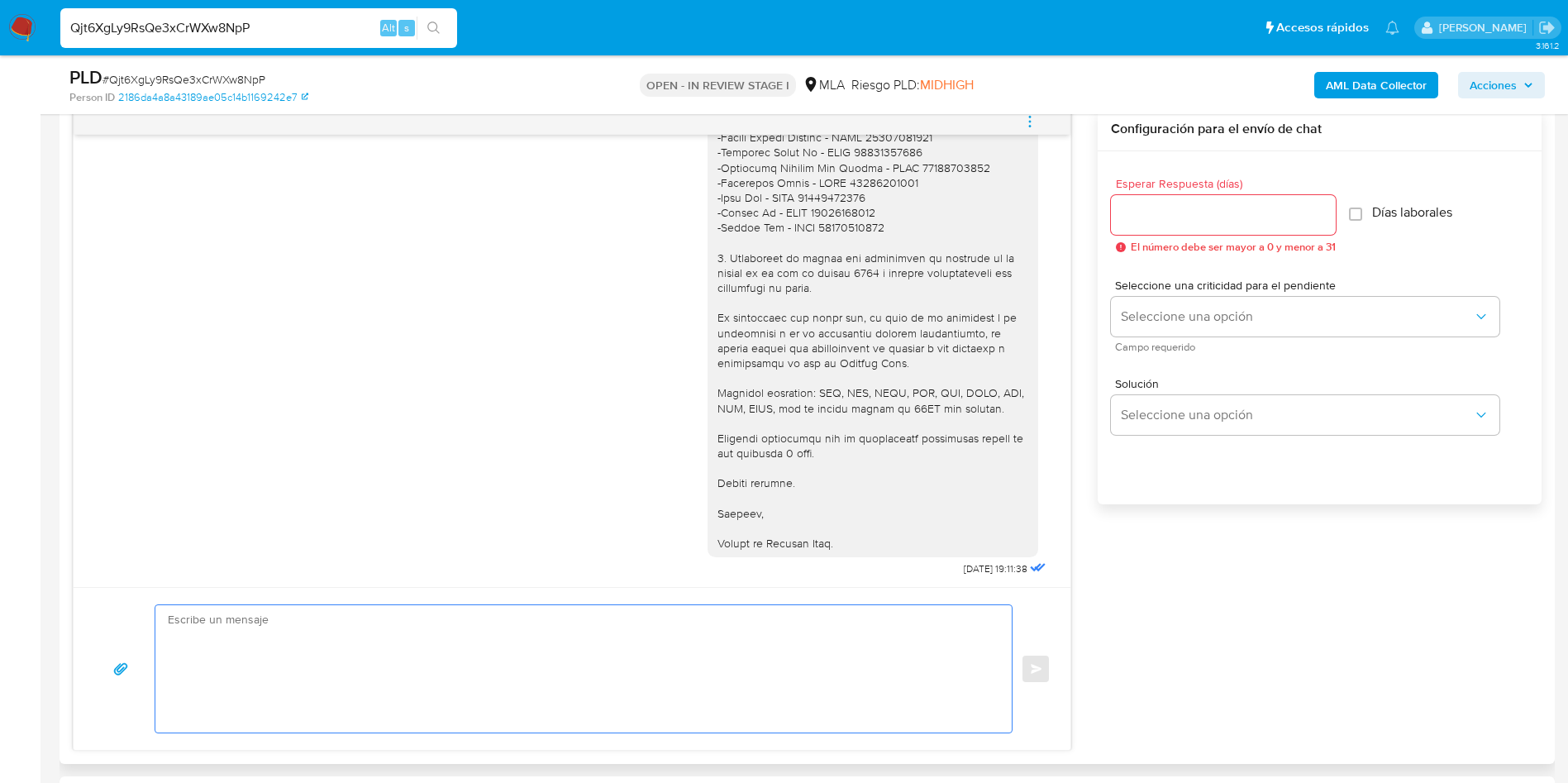
paste textarea "Hola, Muchas gracias por la respuesta. Analizamos tu caso y notamos que la info…"
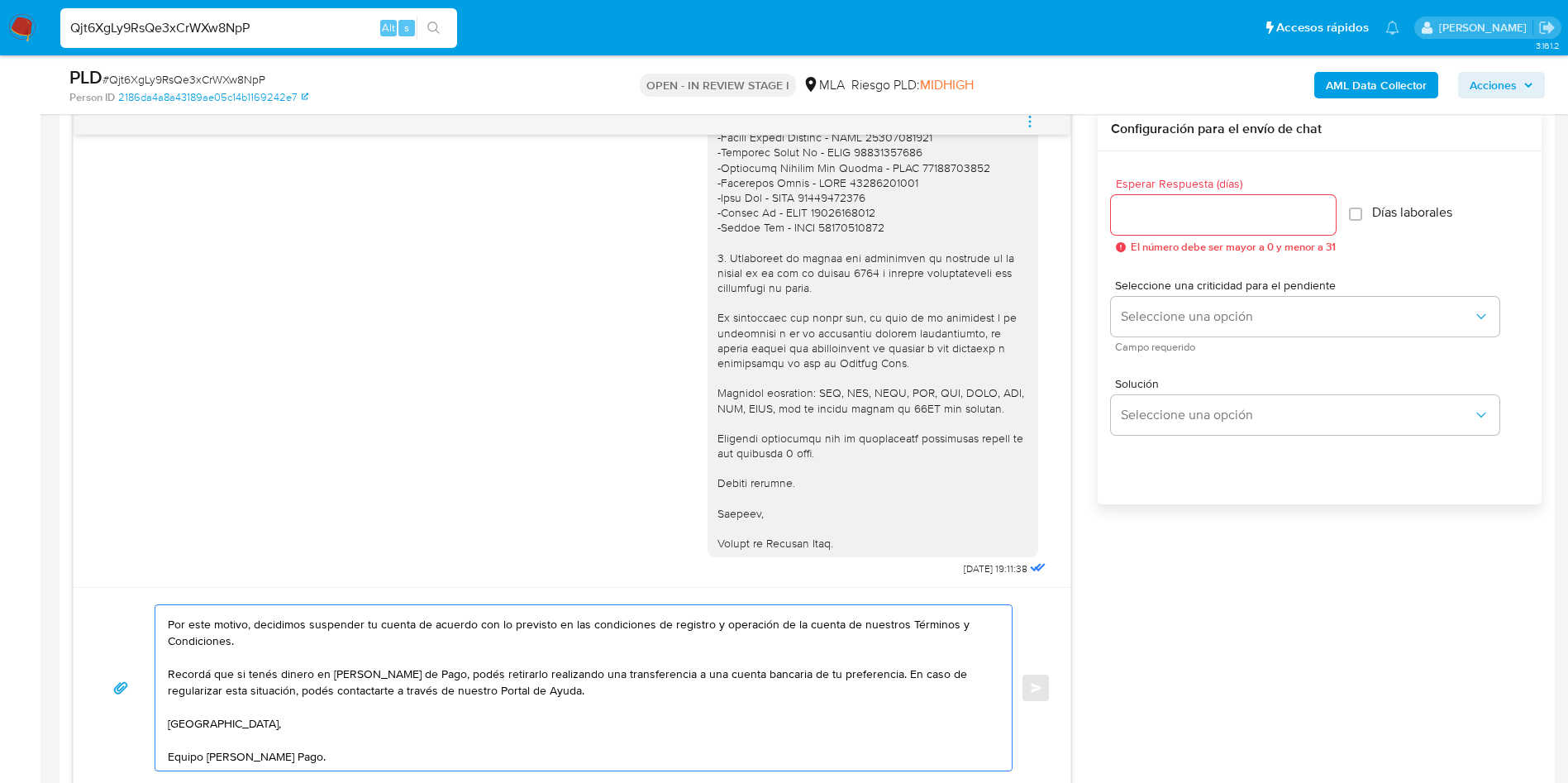
scroll to position [111, 0]
type textarea "Hola, Muchas gracias por la respuesta. Analizamos tu caso y notamos que la info…"
click at [176, 72] on span "# Qjt6XgLy9RsQe3xCrWXw8NpP" at bounding box center [184, 79] width 163 height 16
copy span "Qjt6XgLy9RsQe3xCrWXw8NpP"
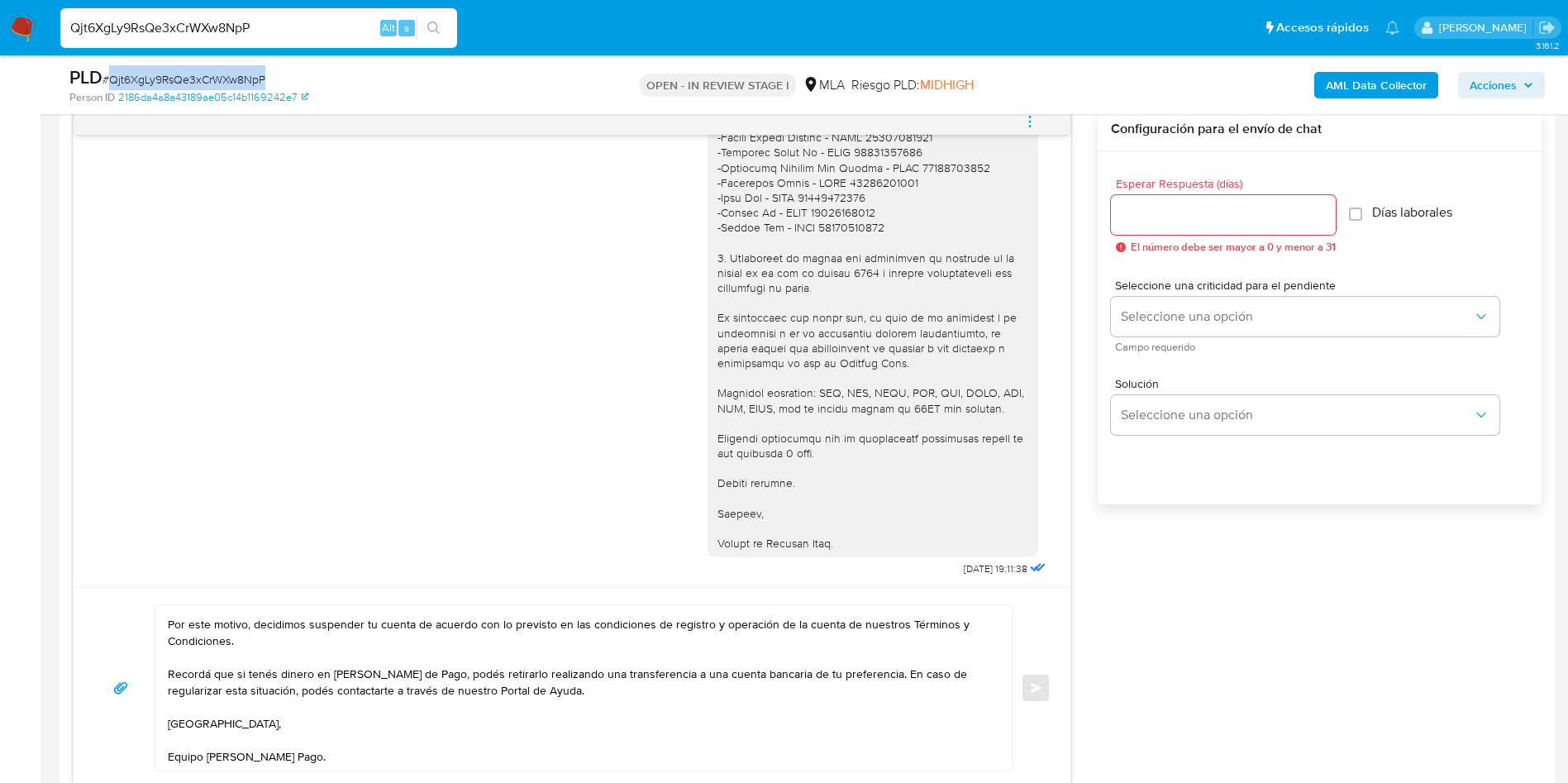
copy span "Qjt6XgLy9RsQe3xCrWXw8NpP"
click at [713, 705] on textarea "Hola, Muchas gracias por la respuesta. Analizamos tu caso y notamos que la info…" at bounding box center [579, 688] width 823 height 166
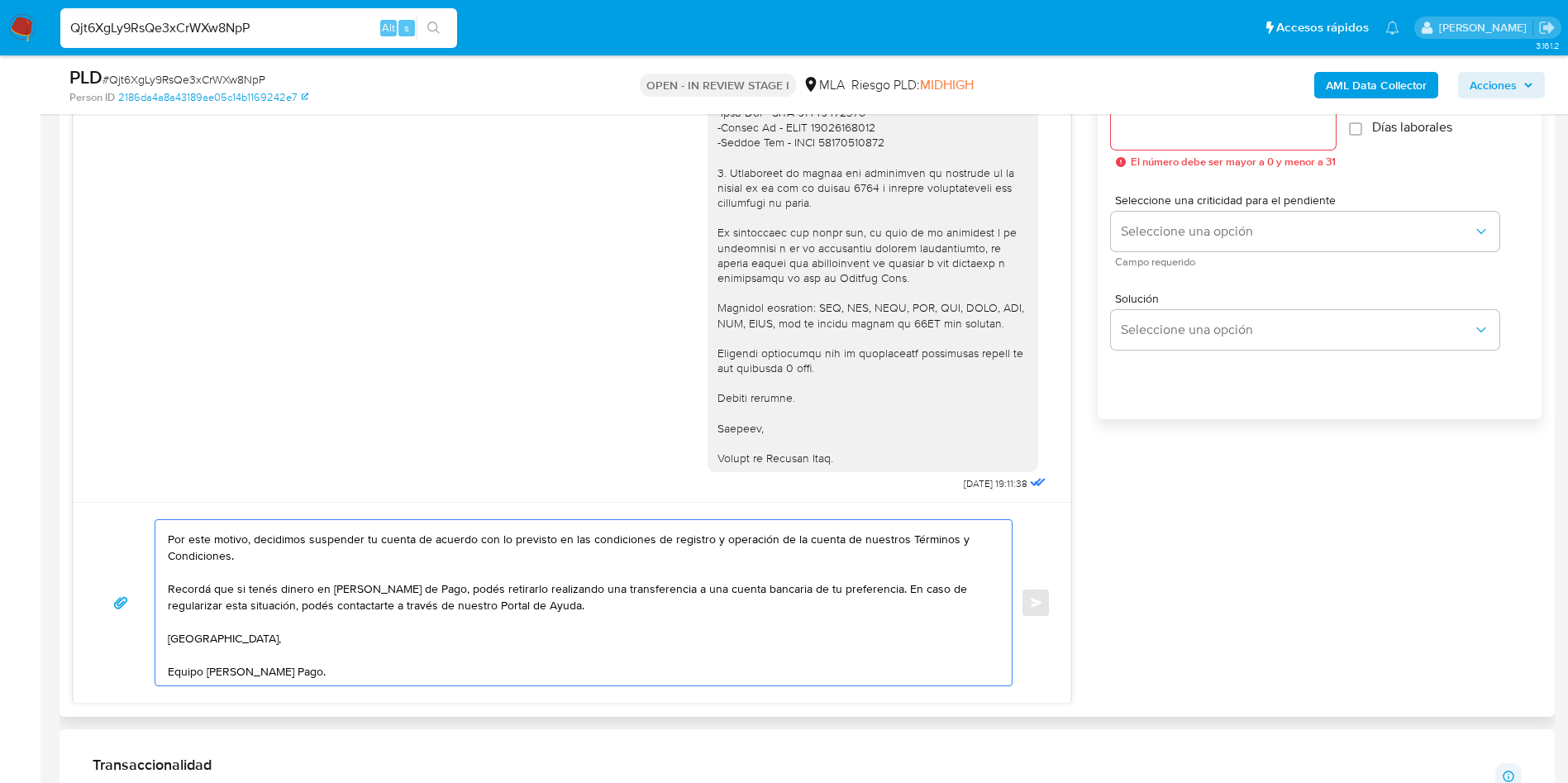
scroll to position [993, 0]
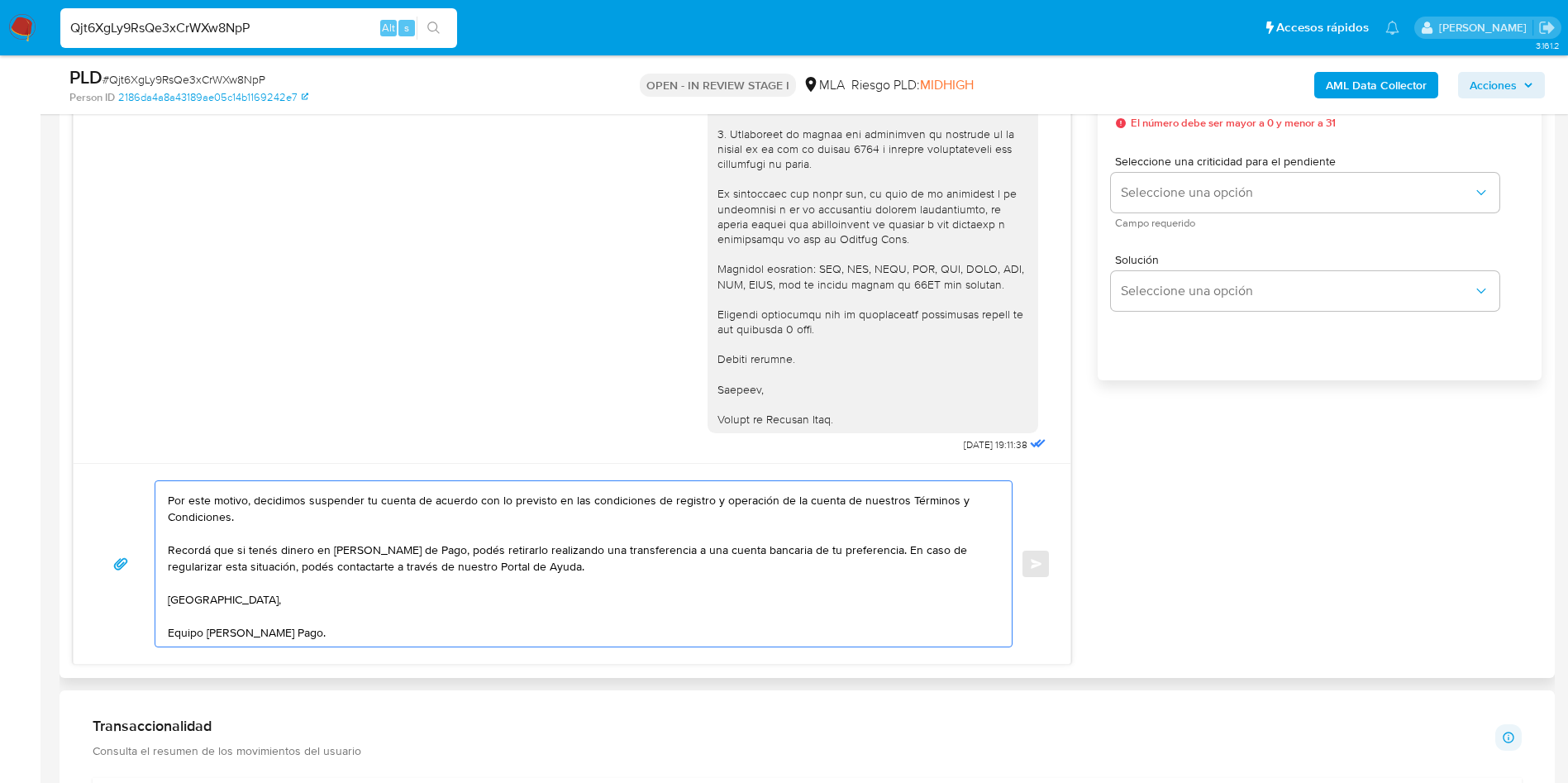
click at [327, 630] on textarea "Hola, Muchas gracias por la respuesta. Analizamos tu caso y notamos que la info…" at bounding box center [579, 563] width 823 height 166
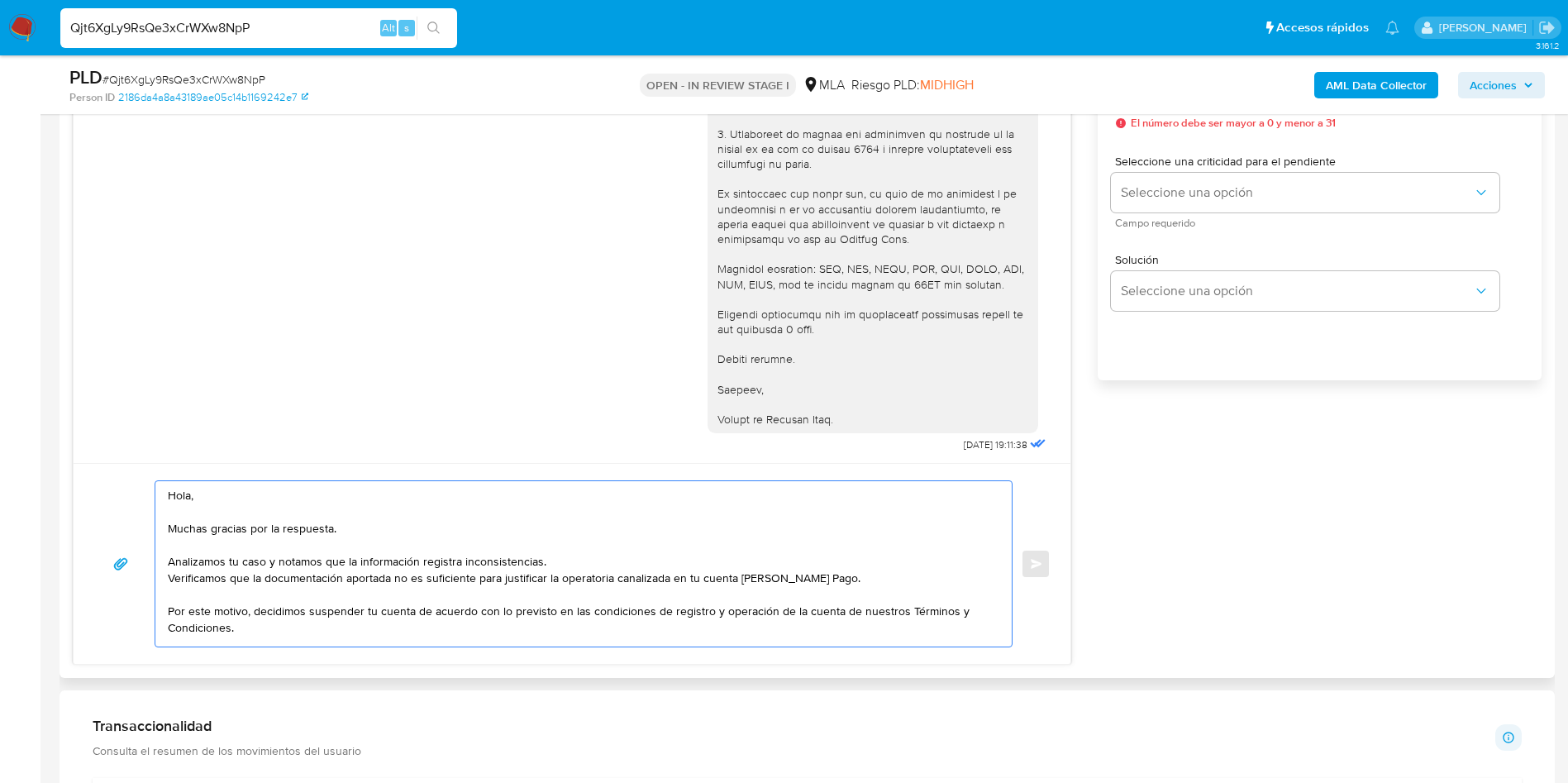
drag, startPoint x: 221, startPoint y: 574, endPoint x: 97, endPoint y: 441, distance: 181.8
click at [97, 441] on div "17/09/2025 14:47:13 PDF PDF WENG SHUIYU IB 03 A 8.pdf 18/09/2025 14:19:01 23/09…" at bounding box center [572, 324] width 999 height 681
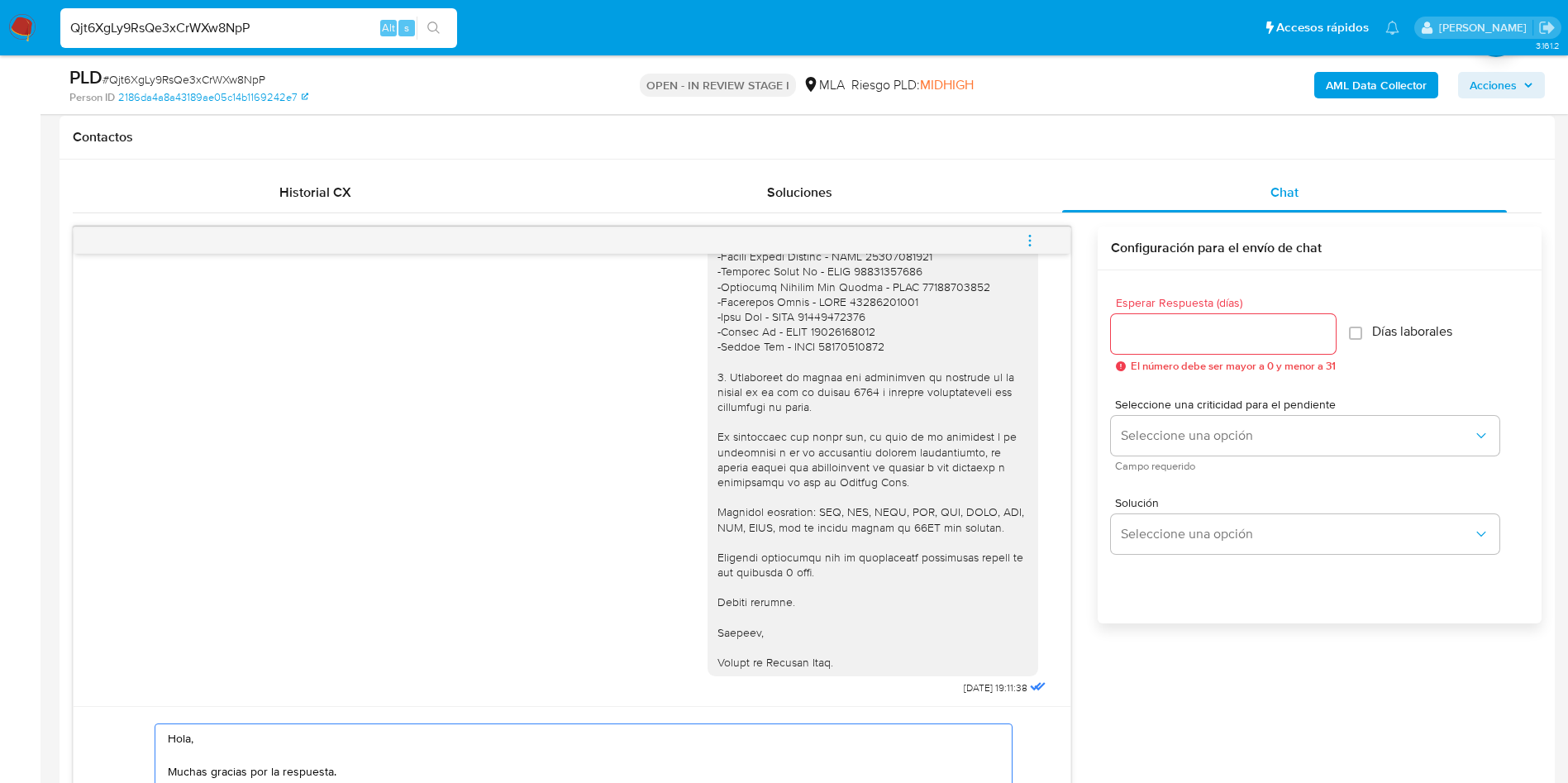
scroll to position [744, 0]
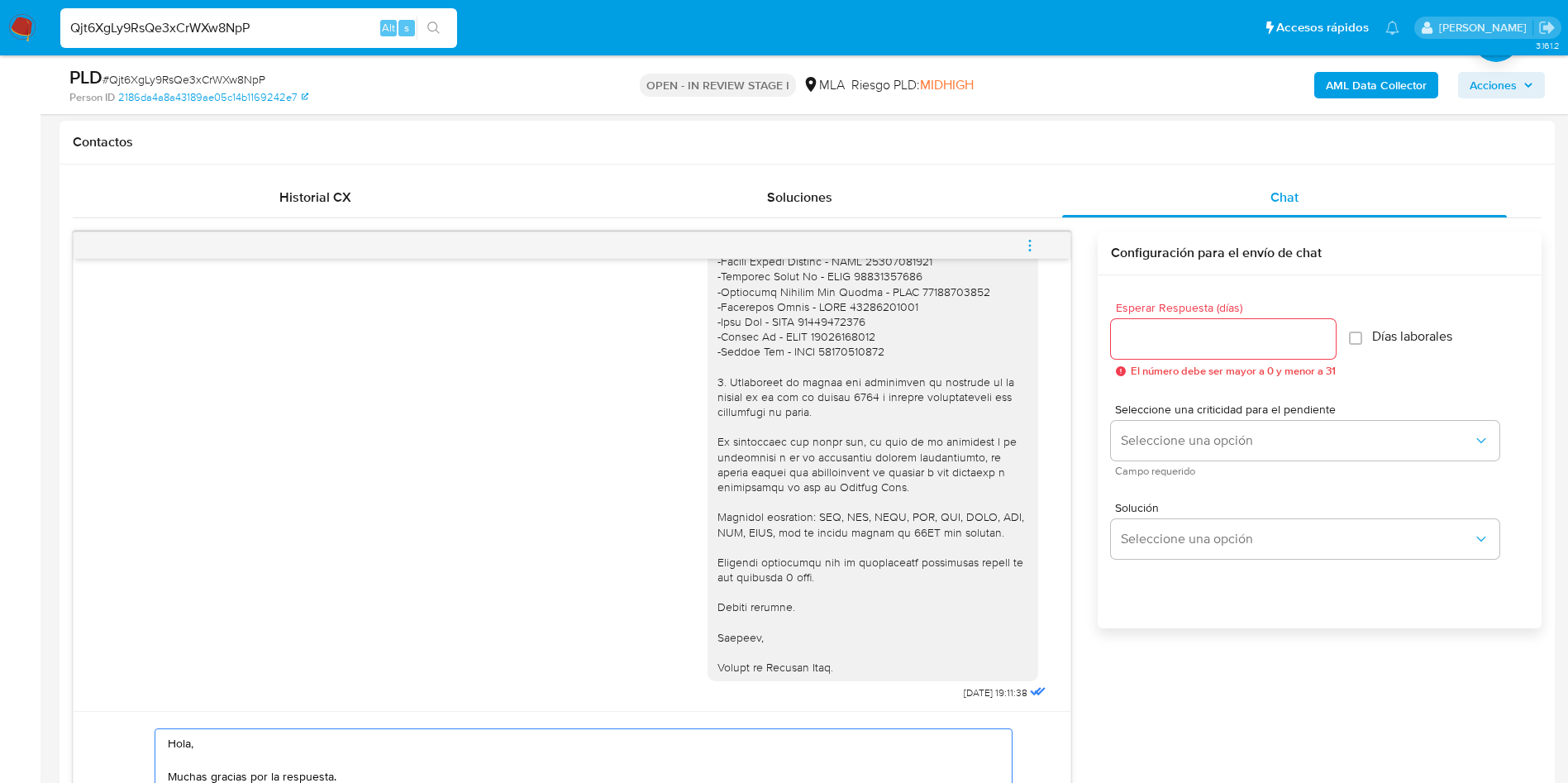
drag, startPoint x: 1140, startPoint y: 359, endPoint x: 1141, endPoint y: 334, distance: 25.0
click at [1135, 347] on div "Esperar Respuesta (días) El número debe ser mayor a 0 y menor a 31" at bounding box center [1224, 340] width 224 height 75
click at [1141, 334] on input "Esperar Respuesta (días)" at bounding box center [1224, 339] width 224 height 21
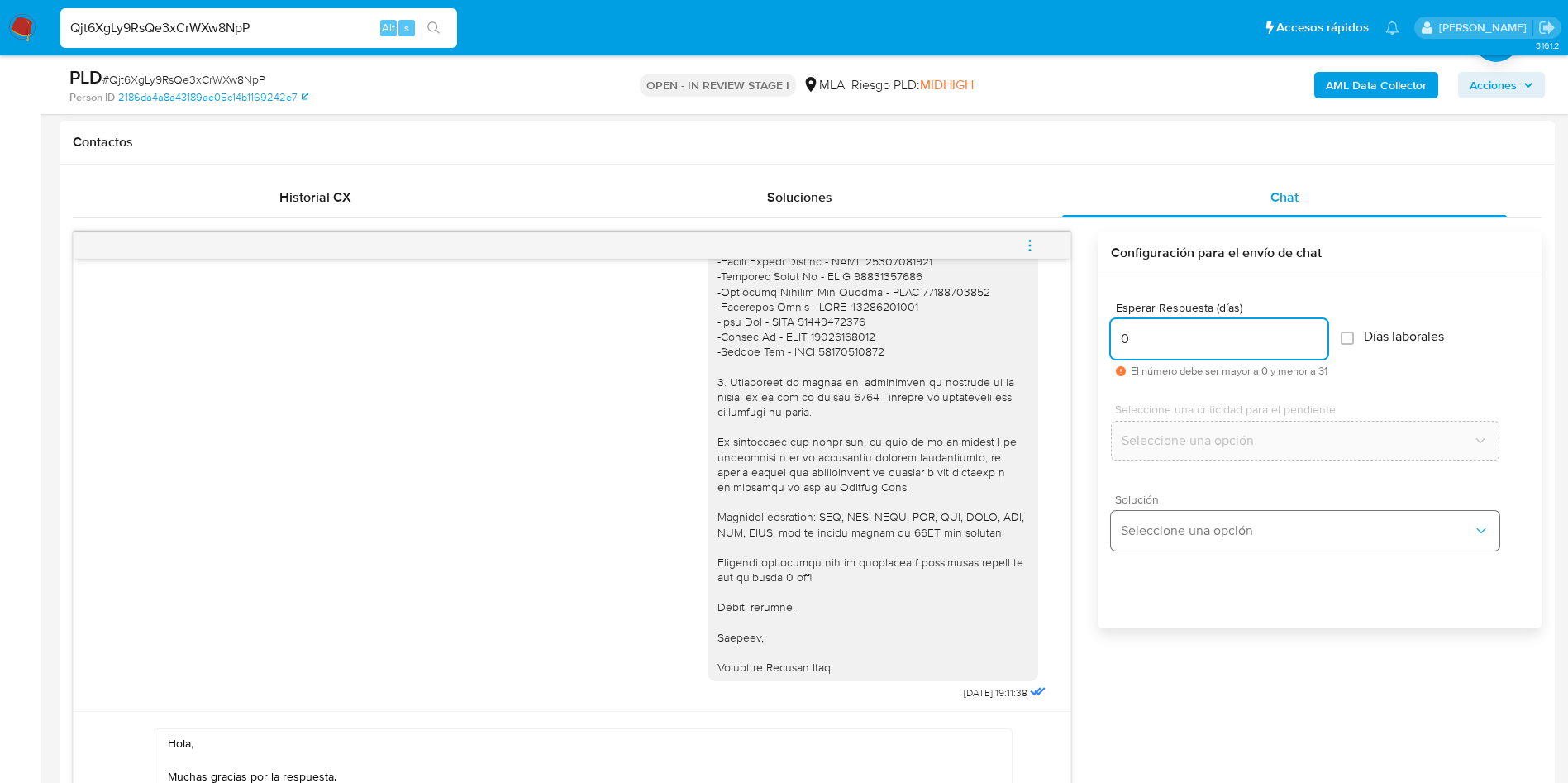
type input "0"
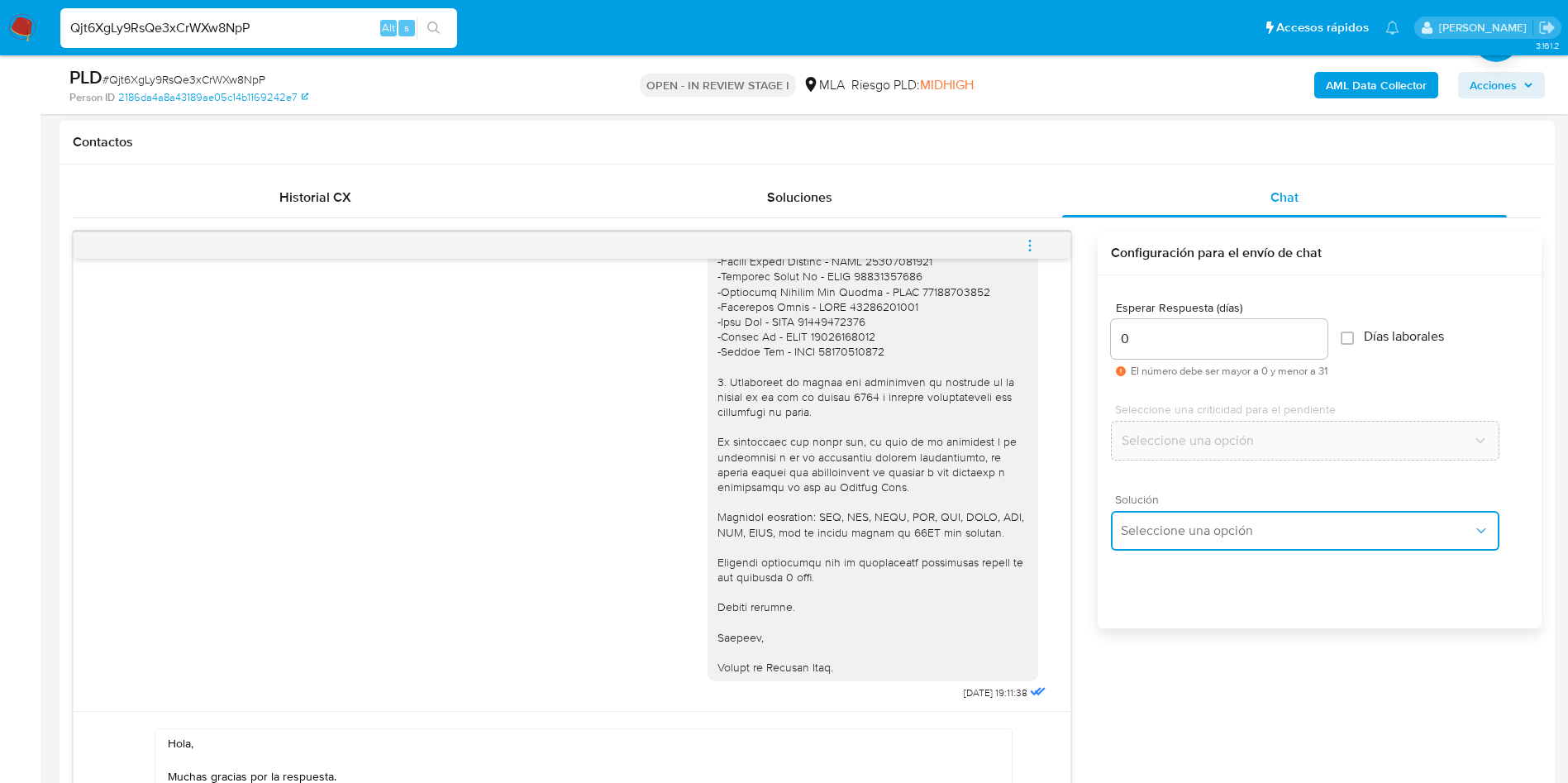
click at [1191, 529] on span "Seleccione una opción" at bounding box center [1297, 530] width 352 height 16
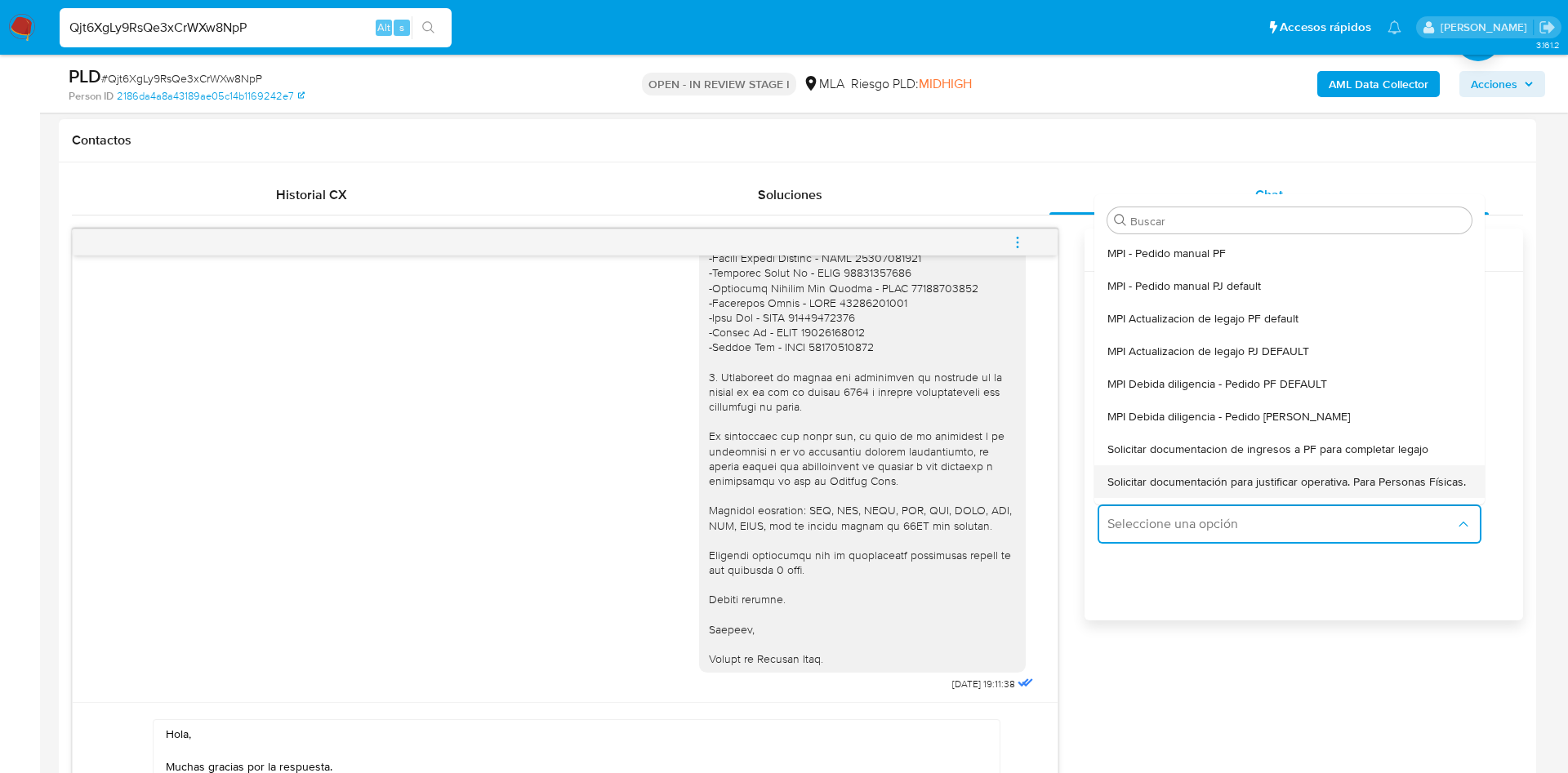
click at [1175, 488] on span "Solicitar documentación para justificar operativa. Para Personas Físicas." at bounding box center [1286, 482] width 358 height 14
type textarea "Hola,En función de las operaciones registradas en tu cuenta de Mercado Pago, ne…"
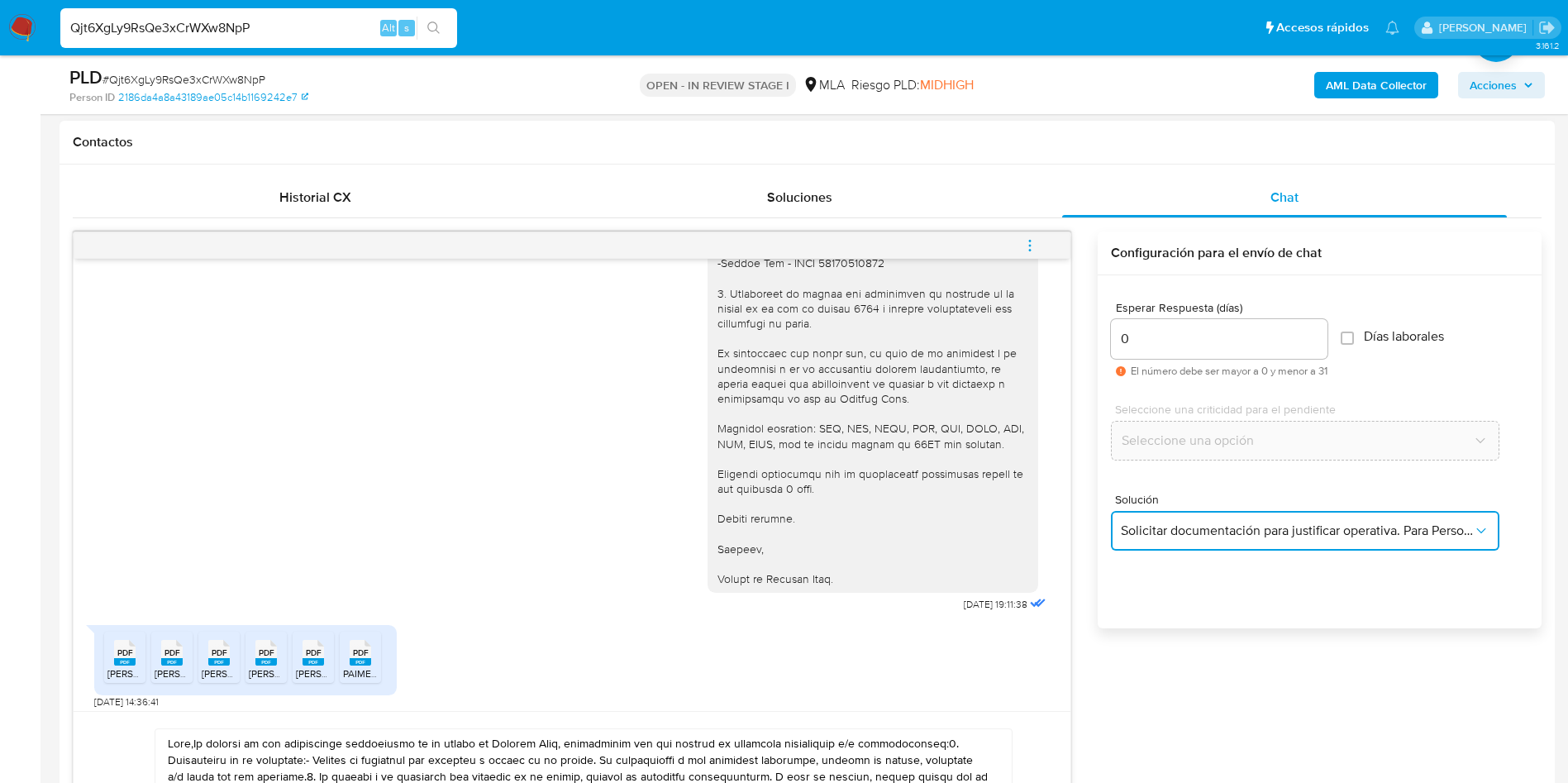
scroll to position [1514, 0]
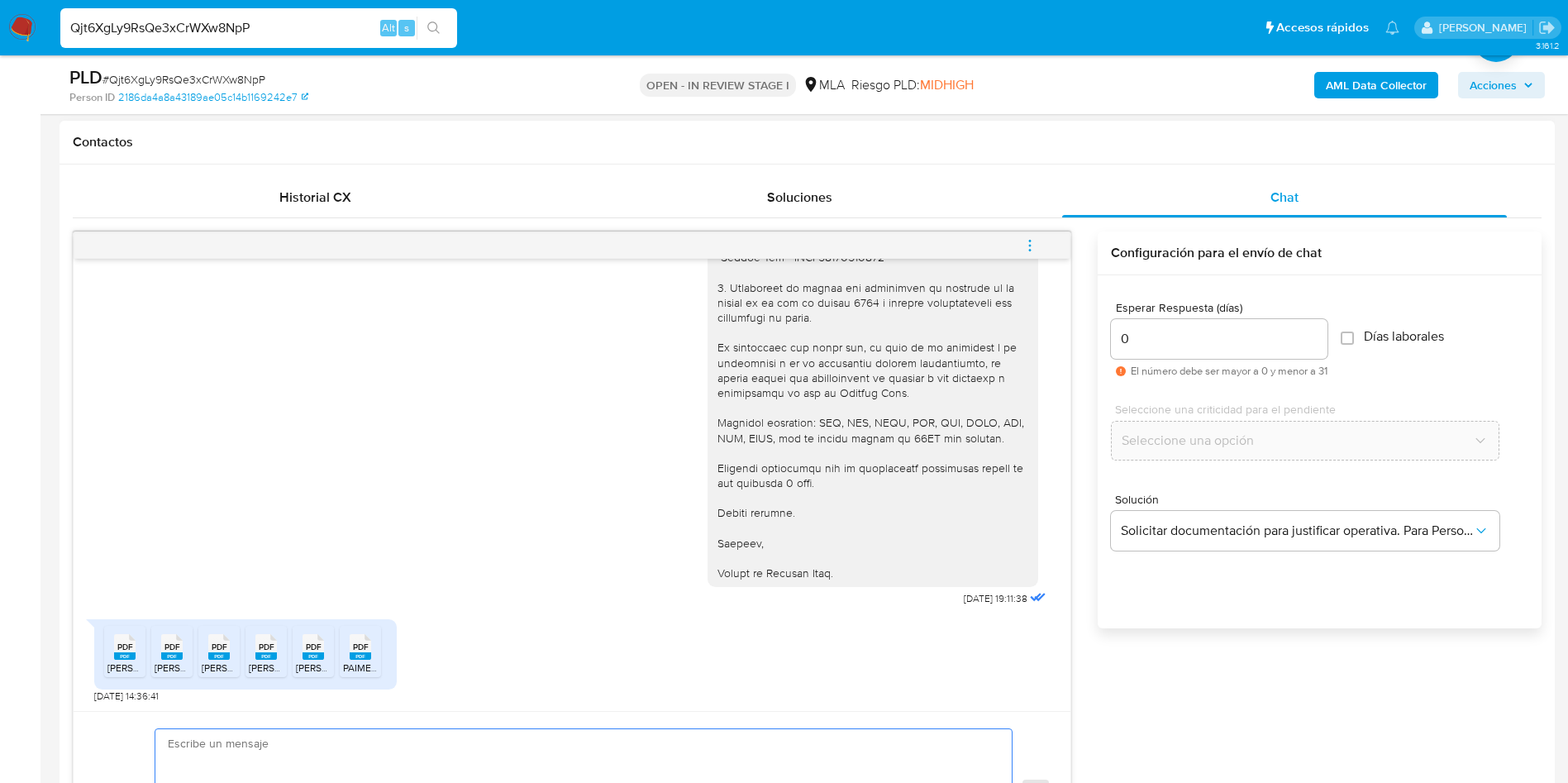
paste textarea "Hola, Muchas gracias por la respuesta. Analizamos tu caso y notamos que la info…"
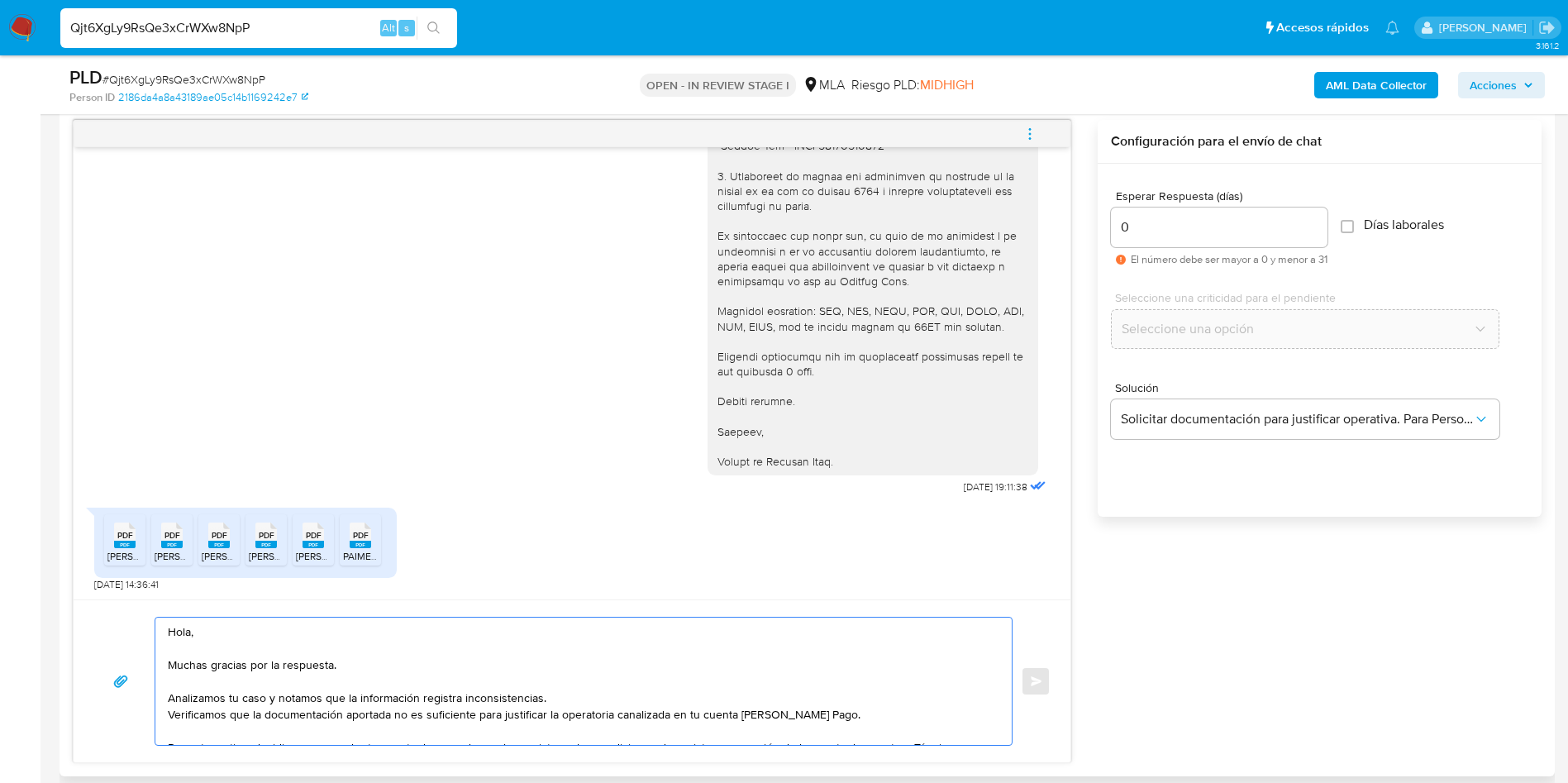
scroll to position [105, 0]
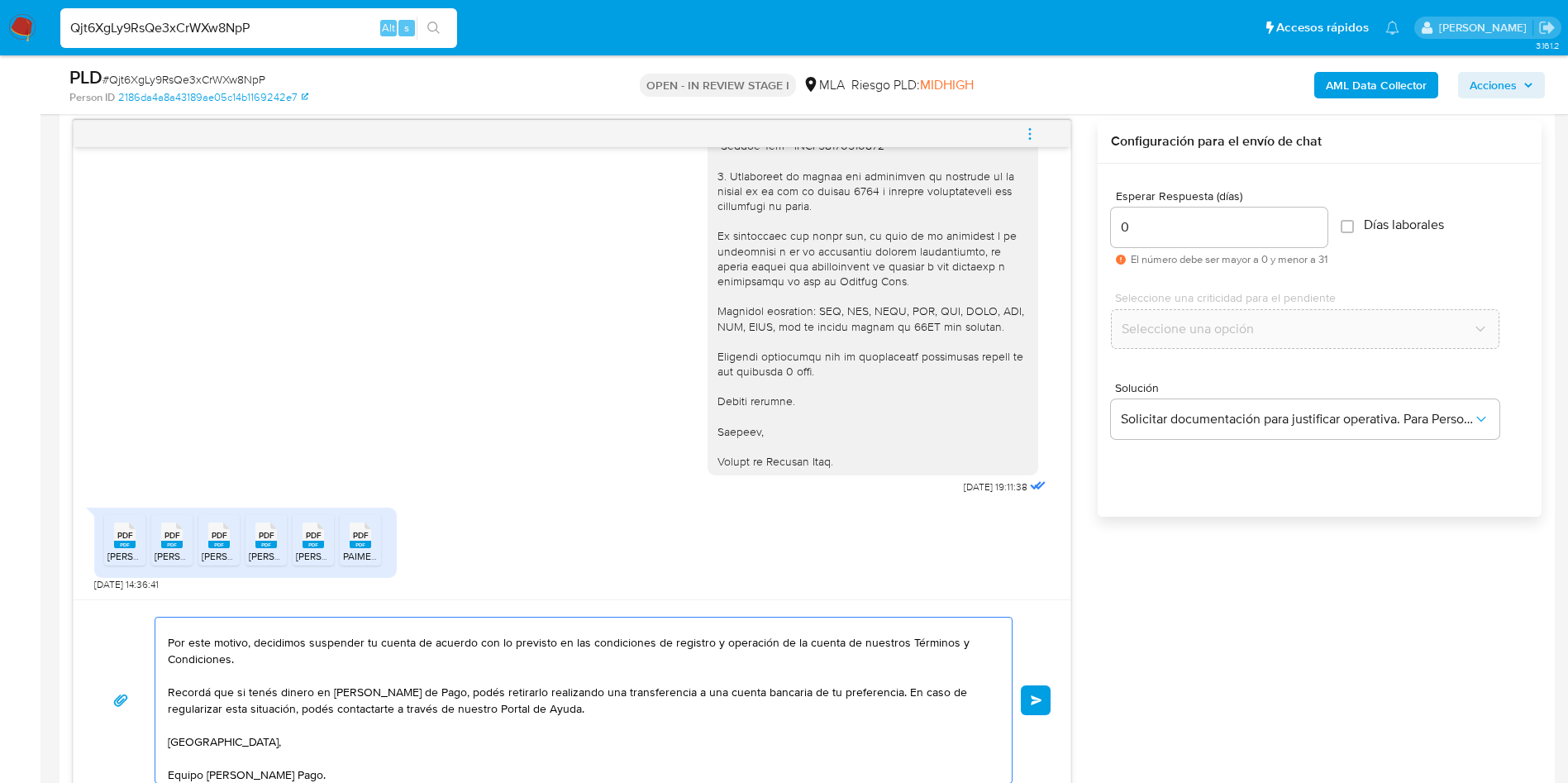
click at [448, 738] on textarea "Hola, Muchas gracias por la respuesta. Analizamos tu caso y notamos que la info…" at bounding box center [579, 701] width 823 height 166
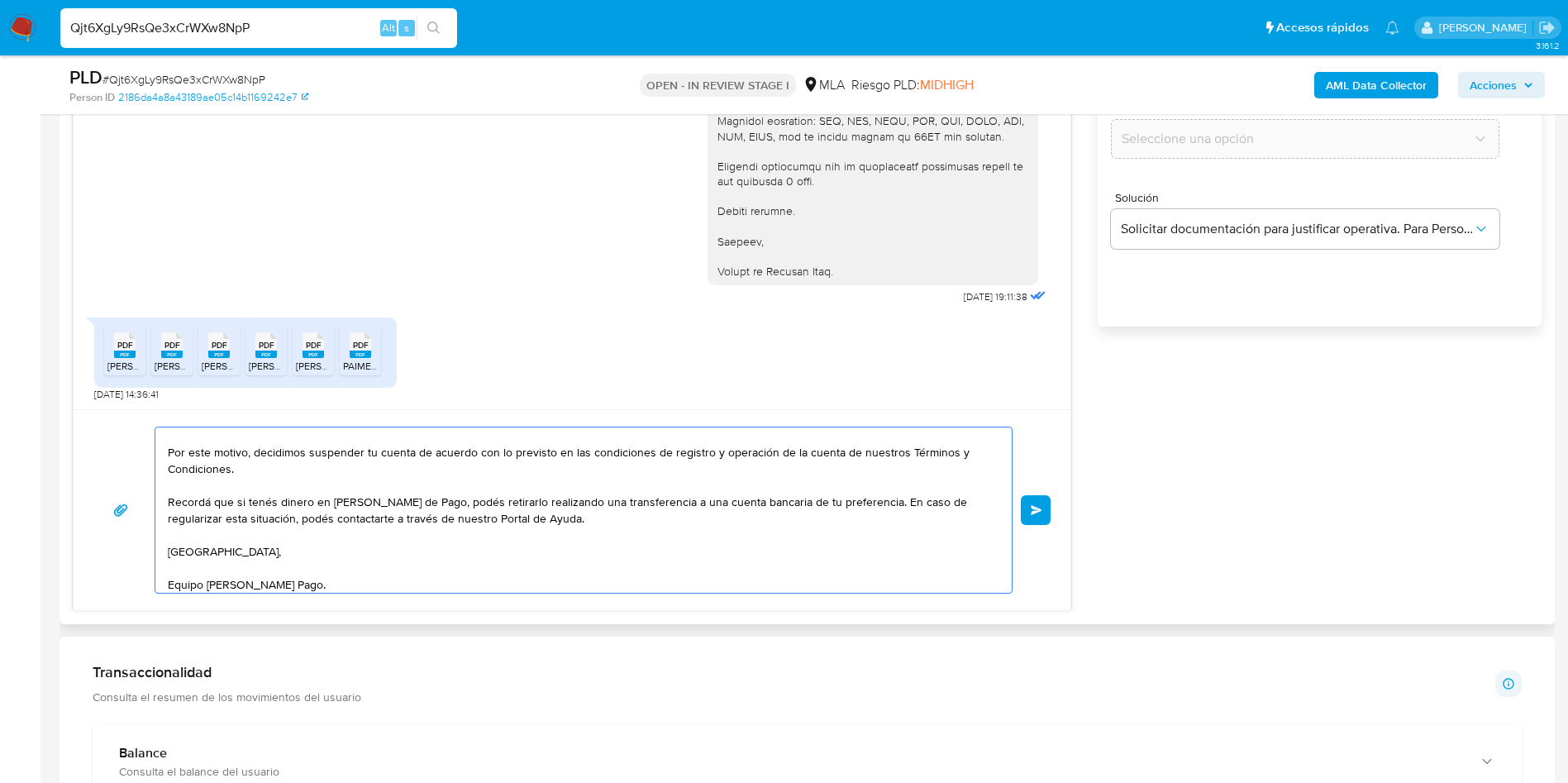
scroll to position [1058, 0]
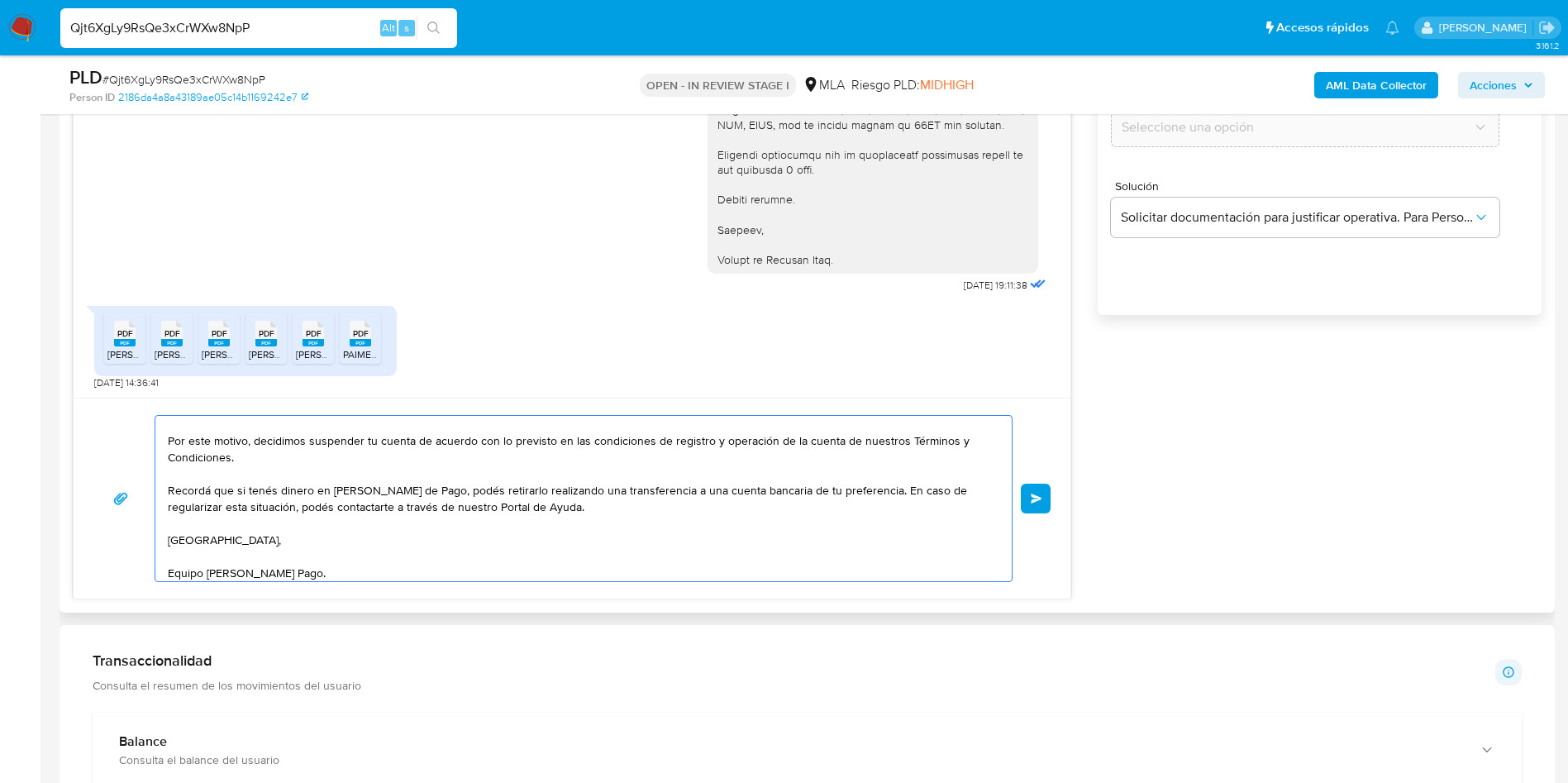
click at [800, 504] on textarea "Hola, Muchas gracias por la respuesta. Analizamos tu caso y notamos que la info…" at bounding box center [579, 498] width 823 height 166
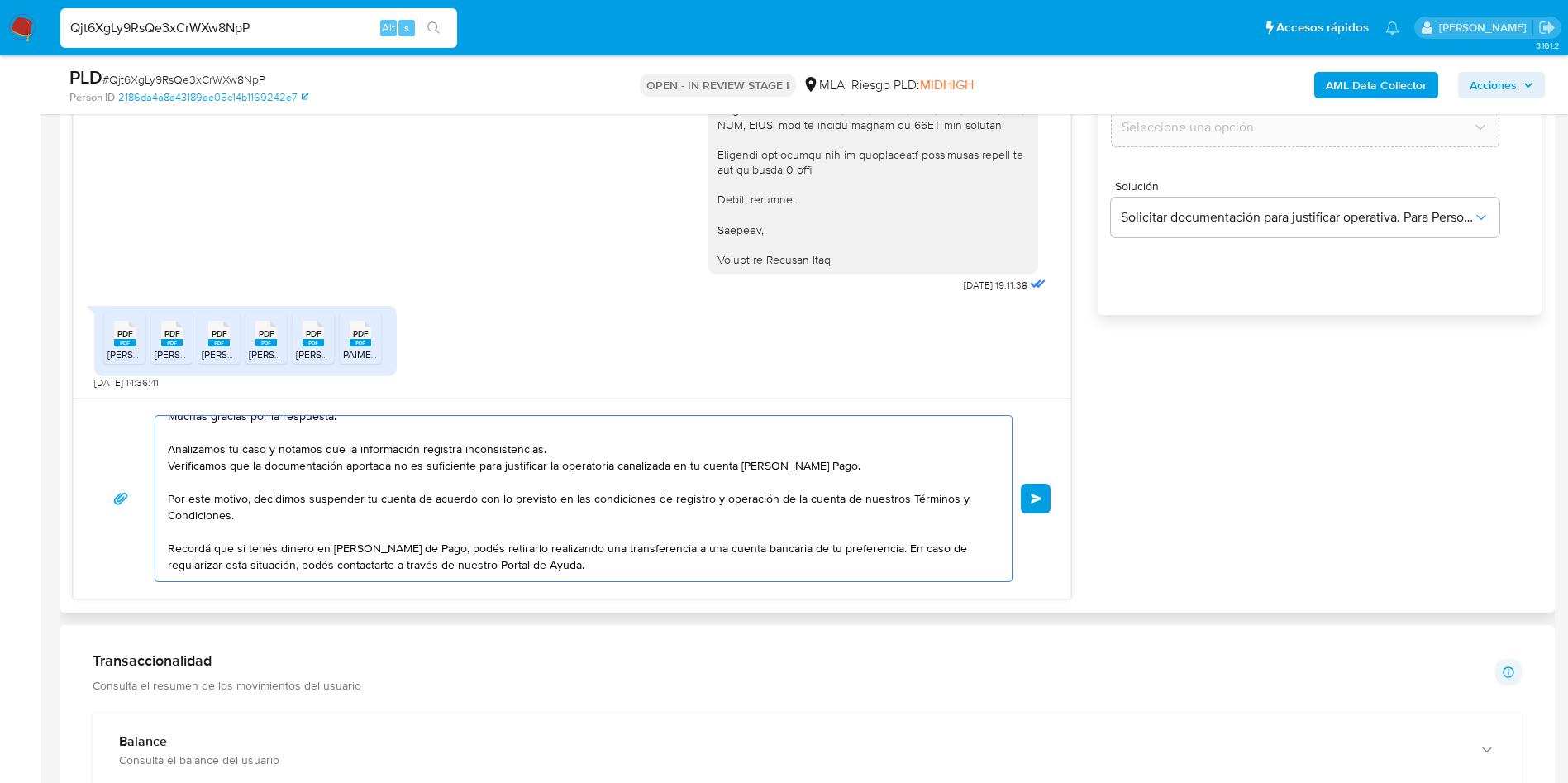
scroll to position [0, 0]
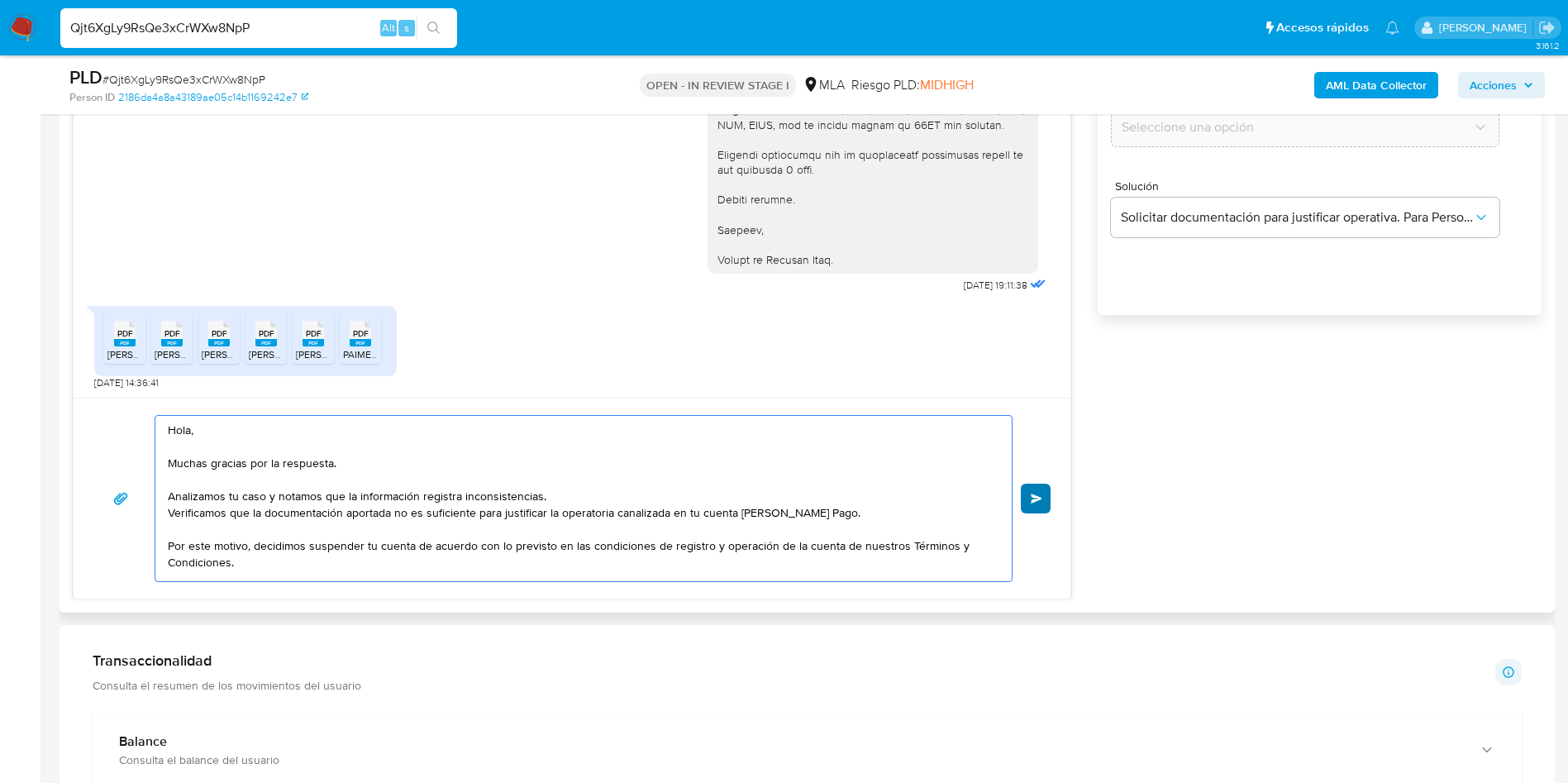
type textarea "Hola, Muchas gracias por la respuesta. Analizamos tu caso y notamos que la info…"
click at [1029, 498] on button "Enviar" at bounding box center [1036, 498] width 30 height 30
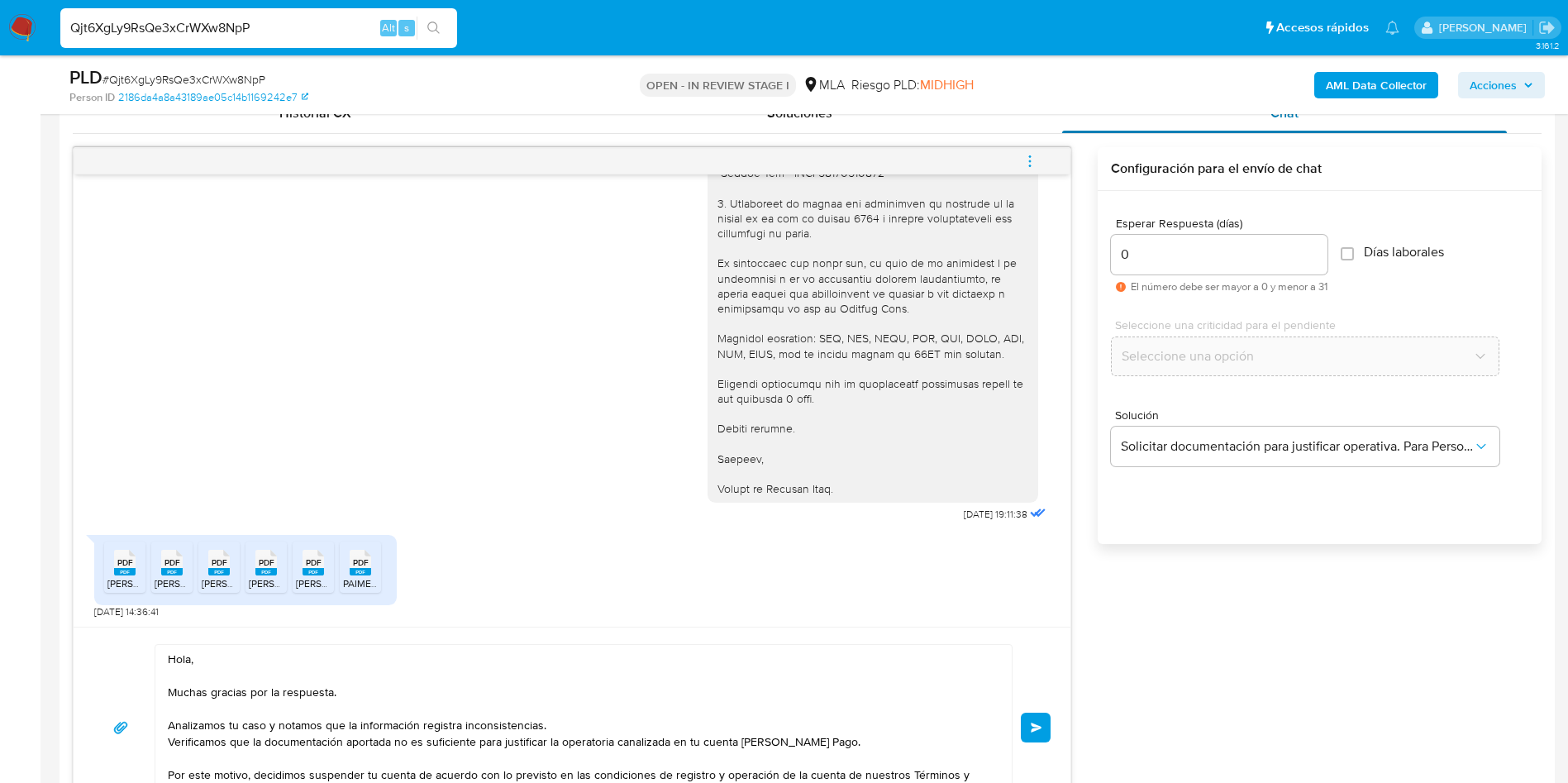
scroll to position [729, 0]
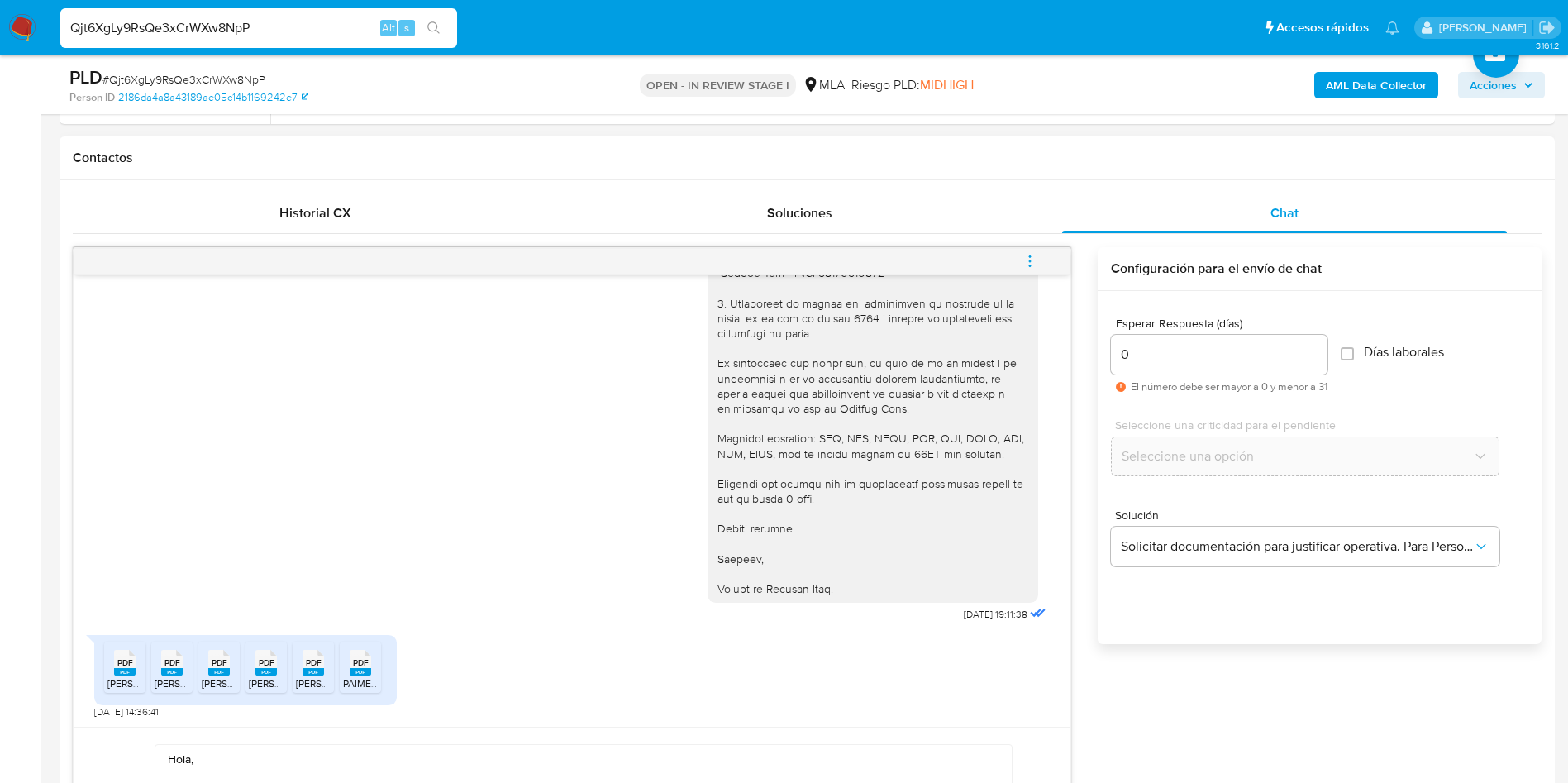
click at [1022, 254] on icon "menu-action" at bounding box center [1029, 260] width 15 height 15
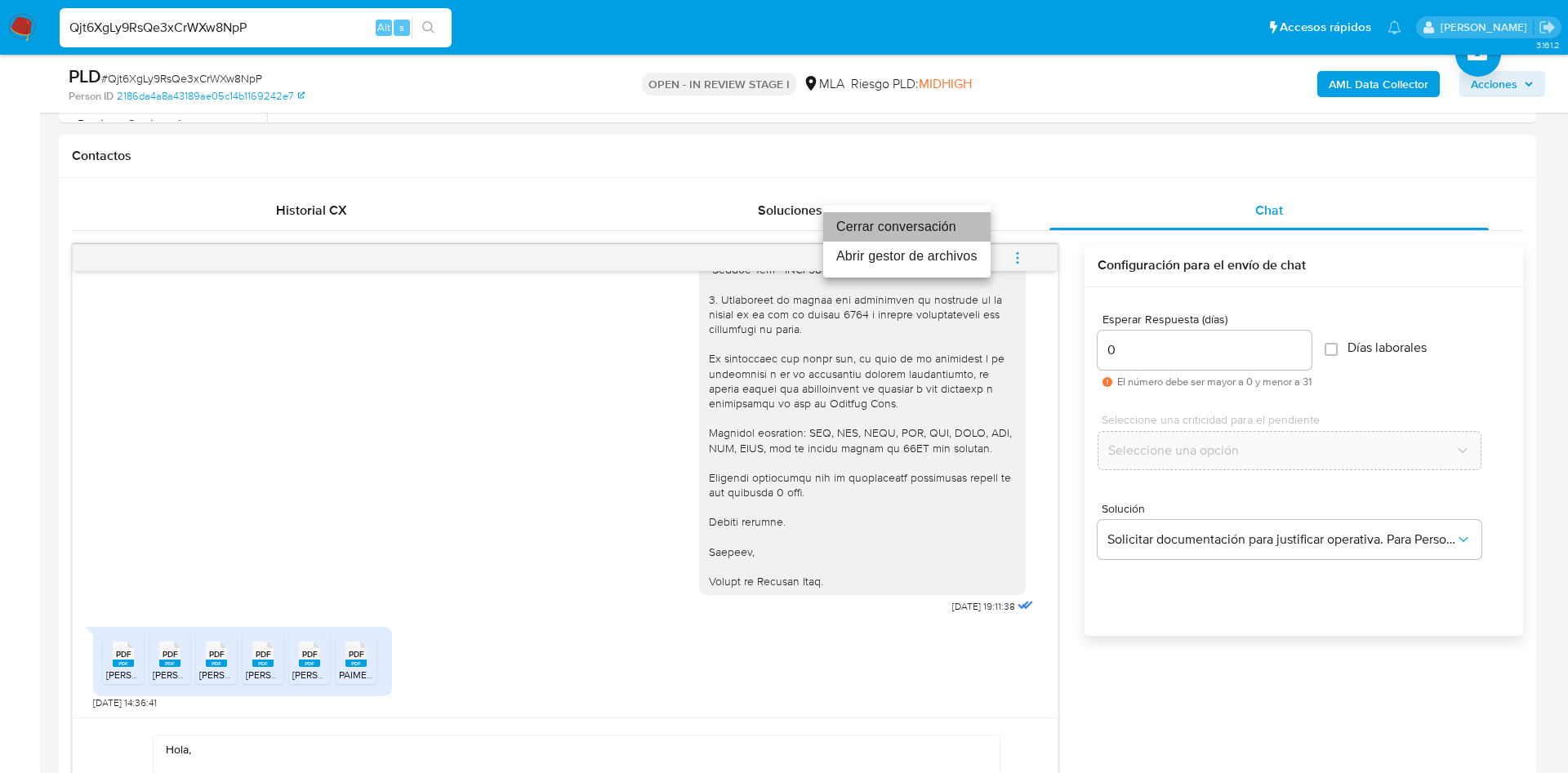
click at [925, 217] on li "Cerrar conversación" at bounding box center [907, 226] width 167 height 30
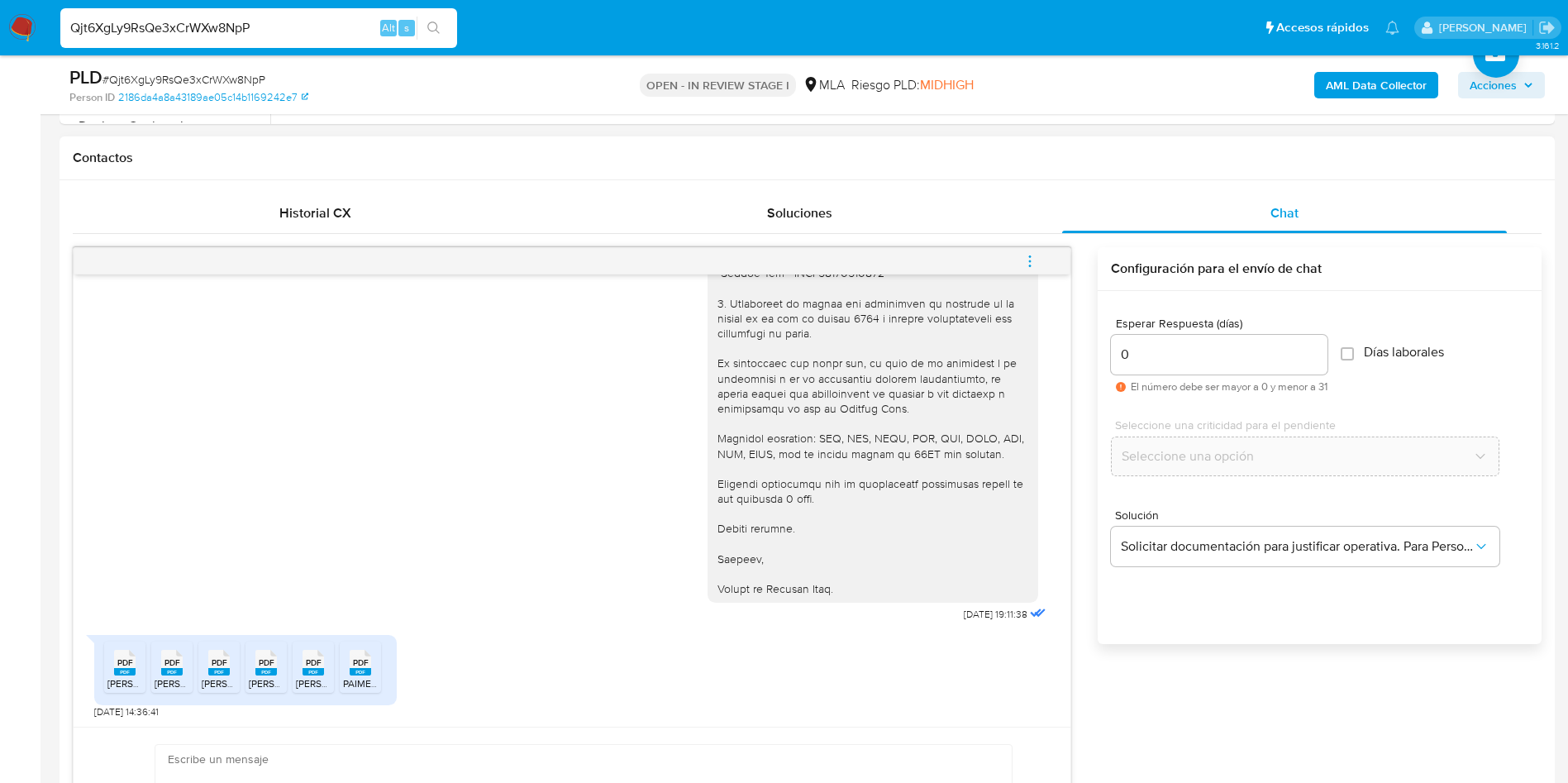
scroll to position [1894, 0]
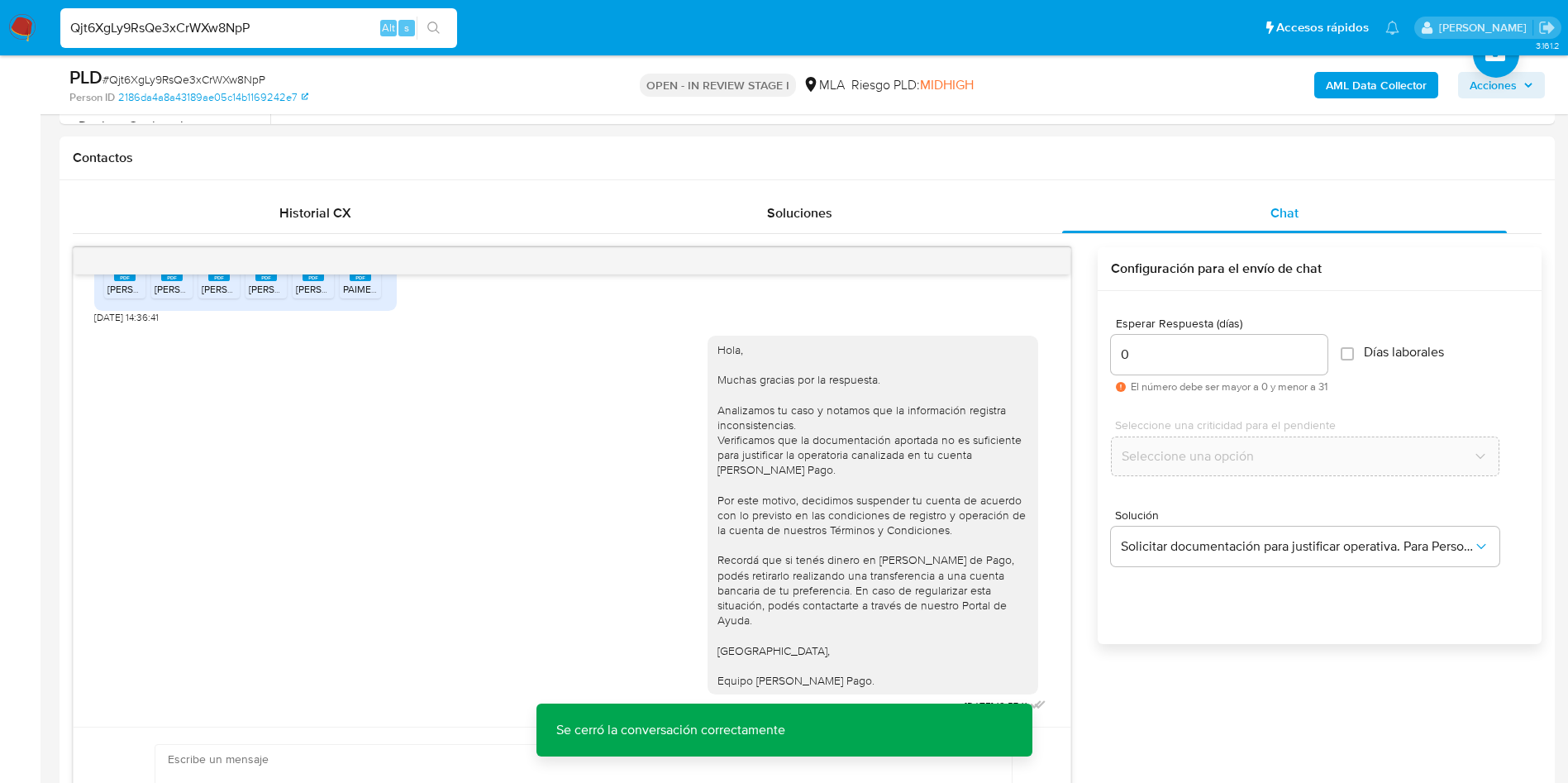
click at [194, 78] on span "# Qjt6XgLy9RsQe3xCrWXw8NpP" at bounding box center [184, 79] width 163 height 16
click at [233, 74] on span "# Qjt6XgLy9RsQe3xCrWXw8NpP" at bounding box center [184, 79] width 163 height 16
drag, startPoint x: 233, startPoint y: 74, endPoint x: 350, endPoint y: 178, distance: 156.5
click at [233, 75] on span "# Qjt6XgLy9RsQe3xCrWXw8NpP" at bounding box center [184, 79] width 163 height 16
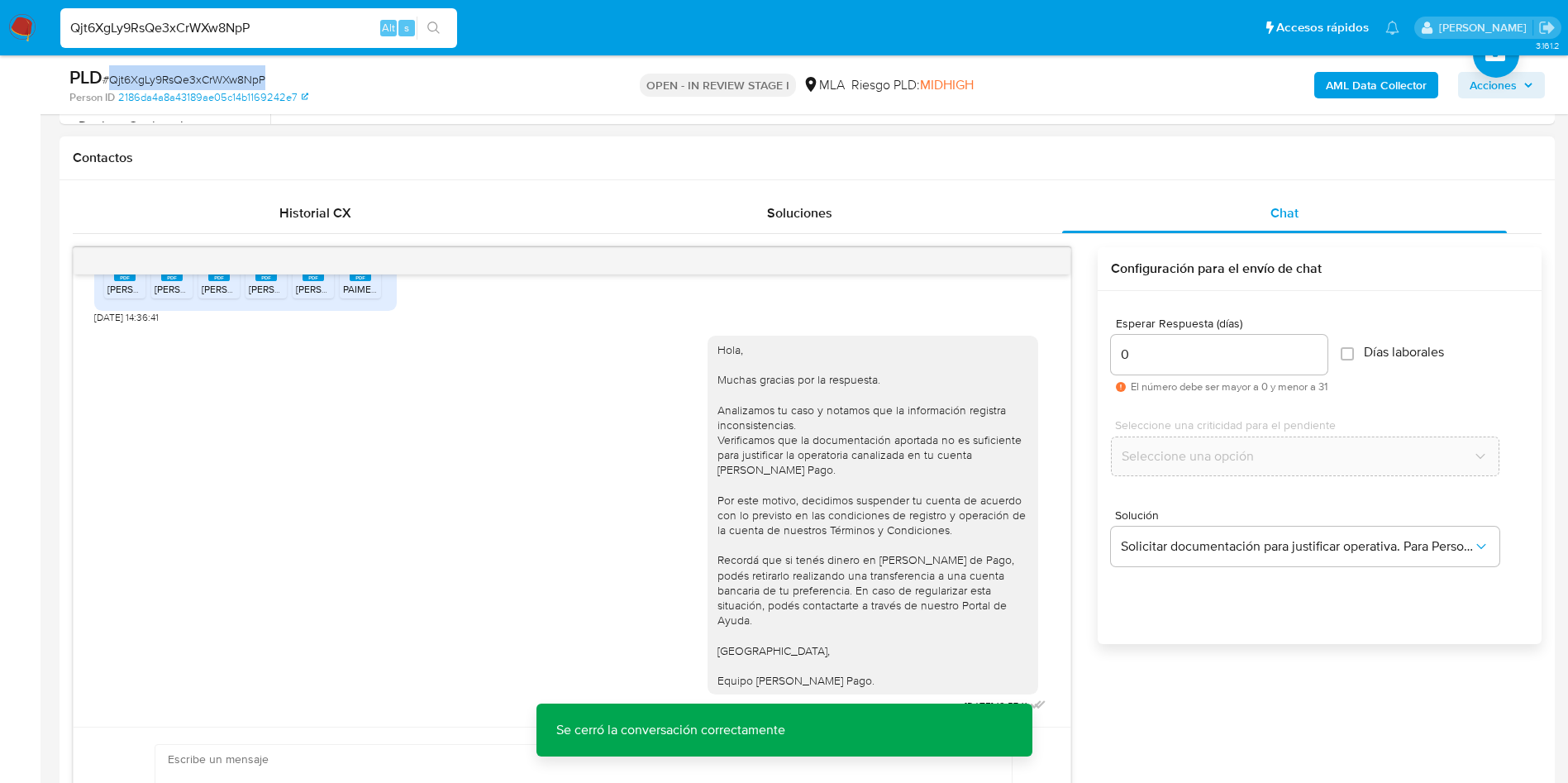
copy span "Qjt6XgLy9RsQe3xCrWXw8NpP"
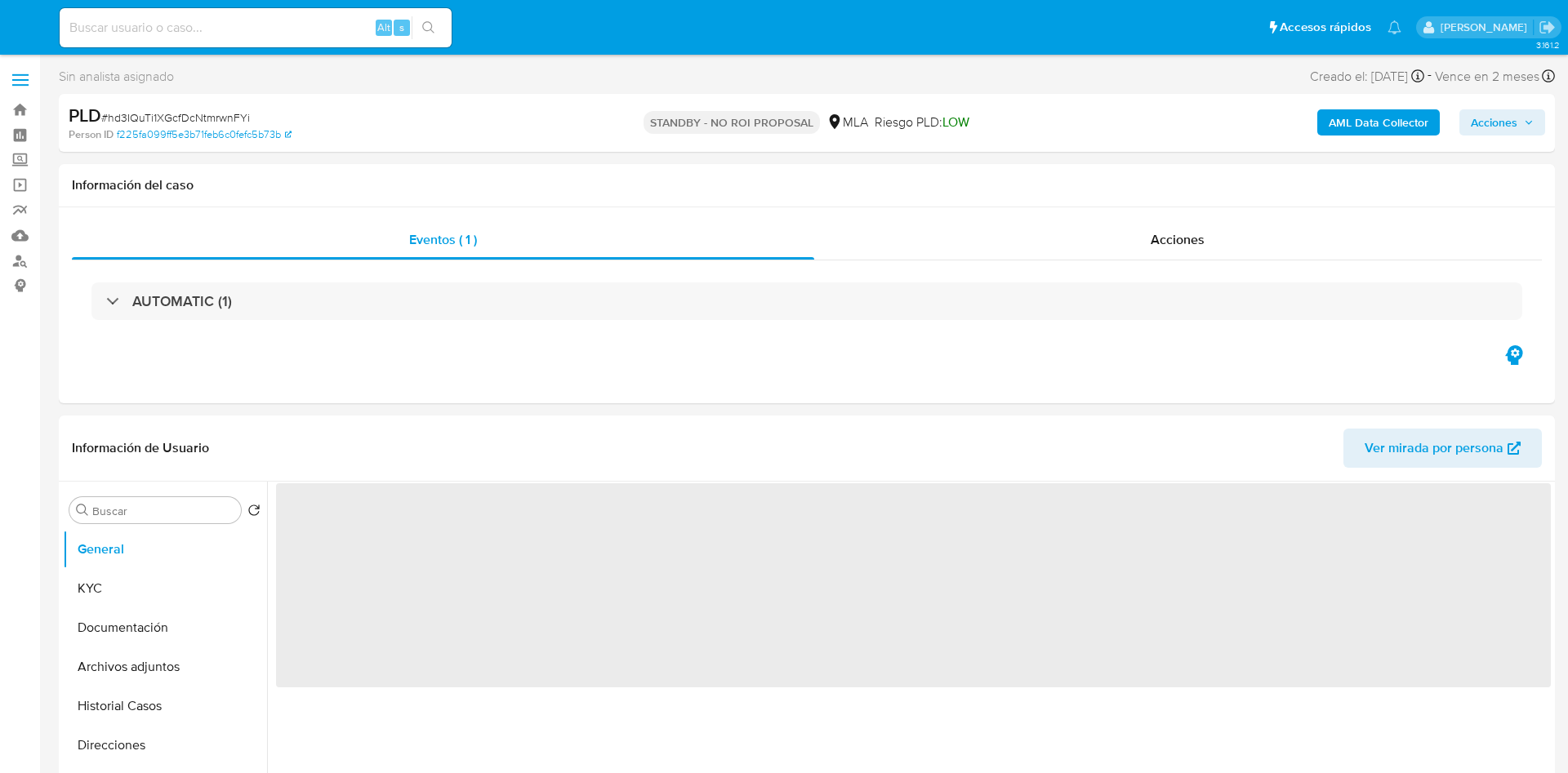
select select "10"
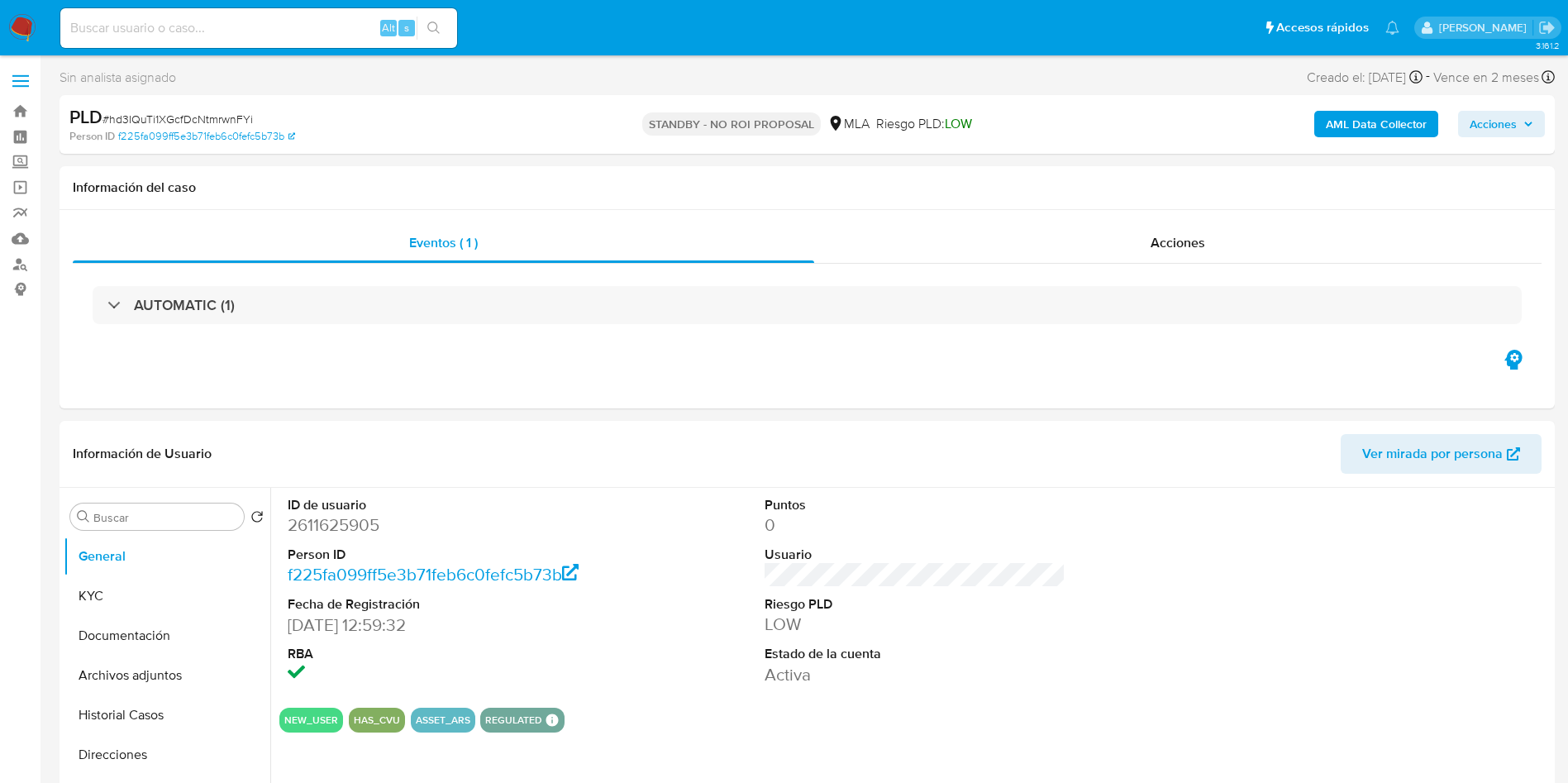
click at [230, 111] on span "# hd3IQuTi1XGcfDcNtmrwnFYi" at bounding box center [178, 119] width 151 height 16
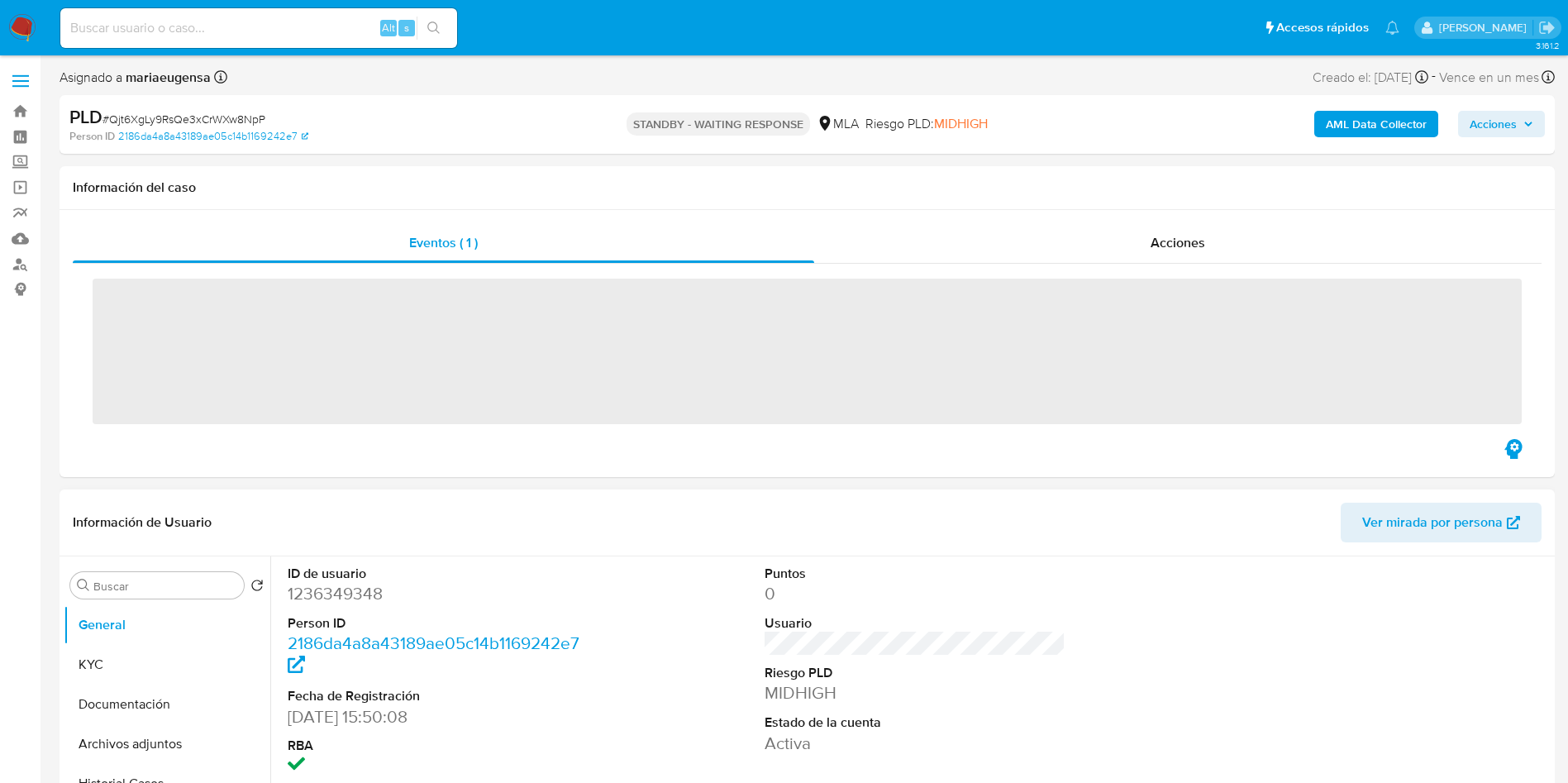
select select "10"
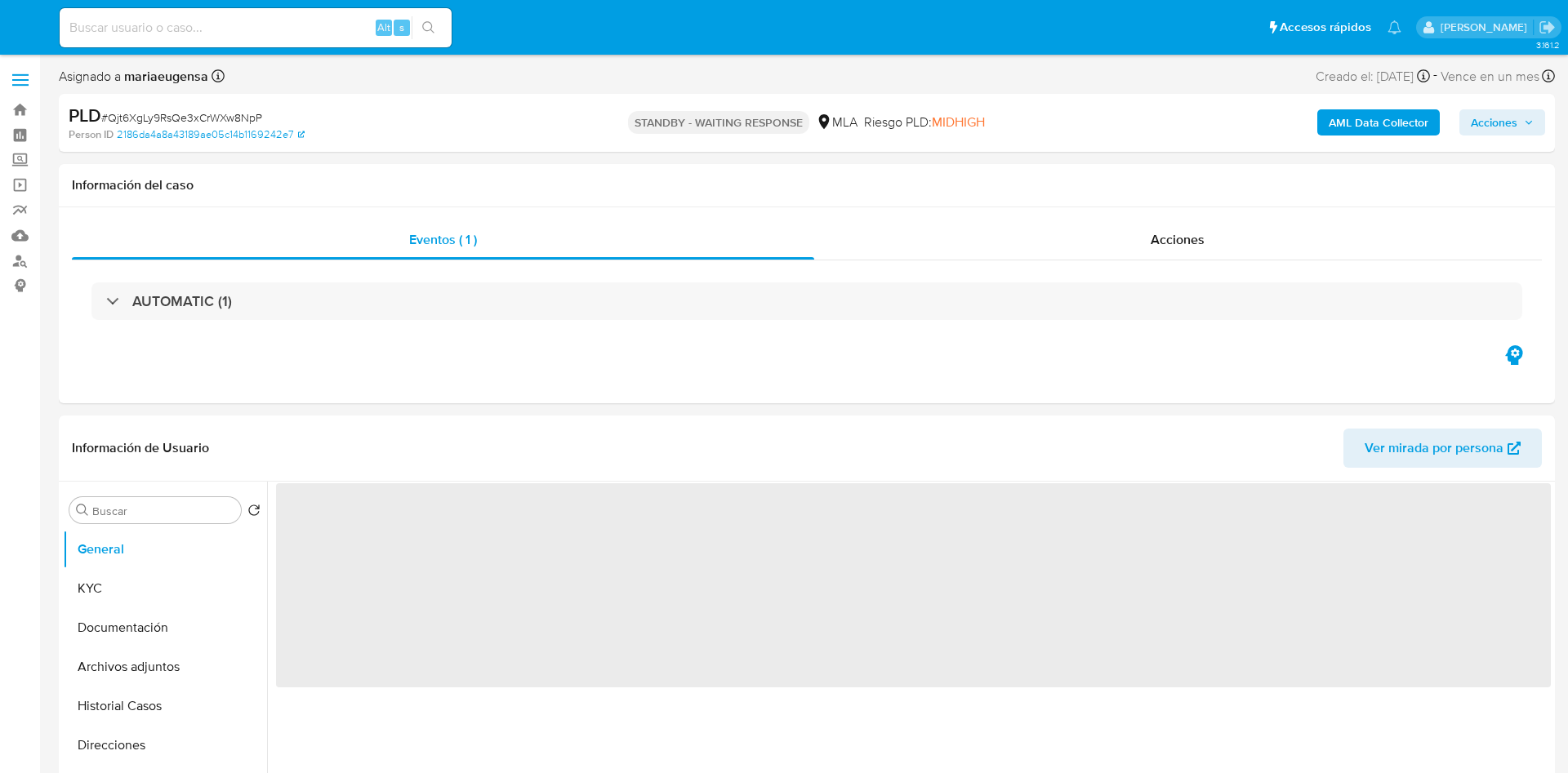
select select "10"
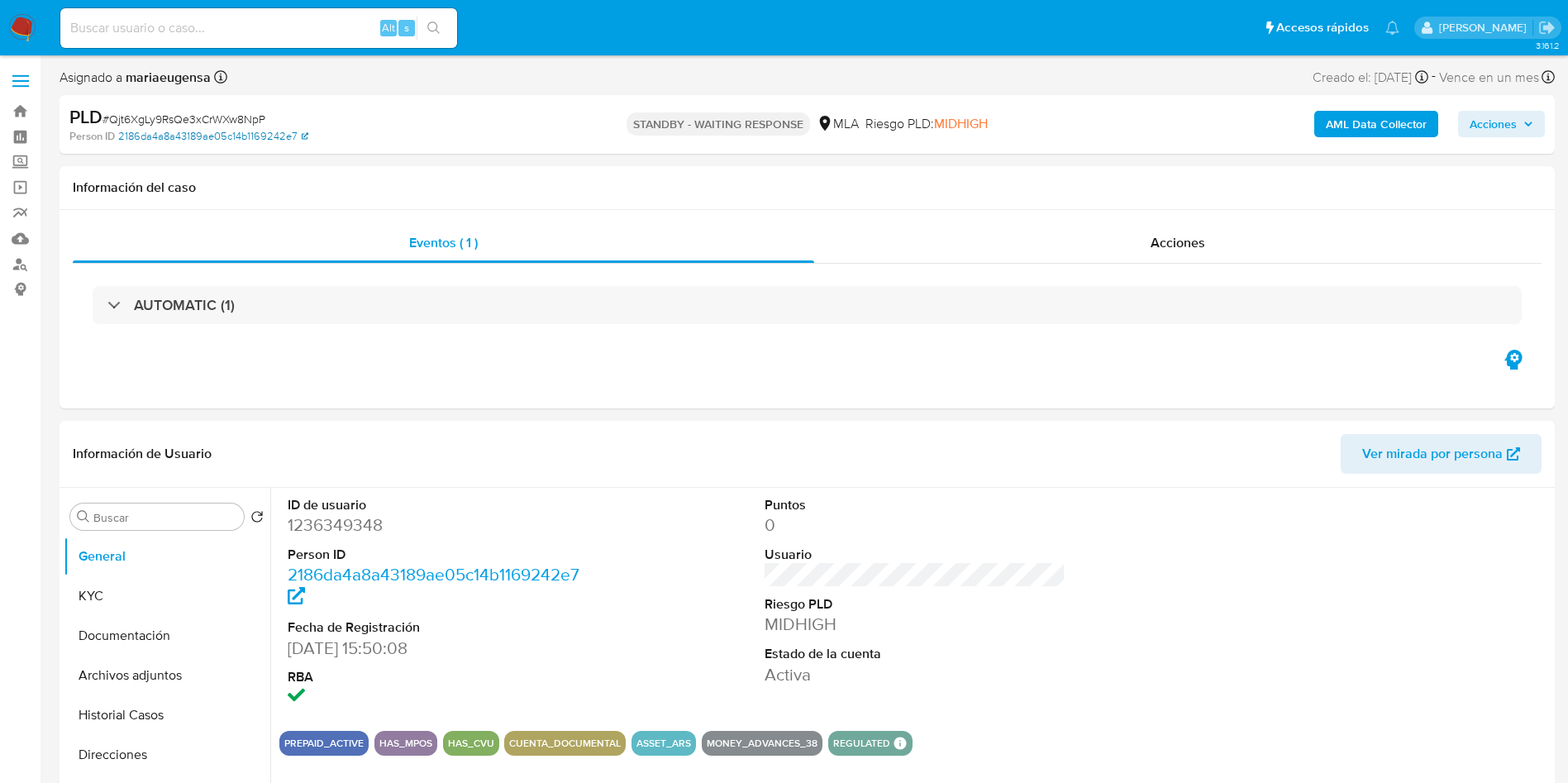
click at [231, 132] on link "2186da4a8a43189ae05c14b1169242e7" at bounding box center [213, 136] width 191 height 15
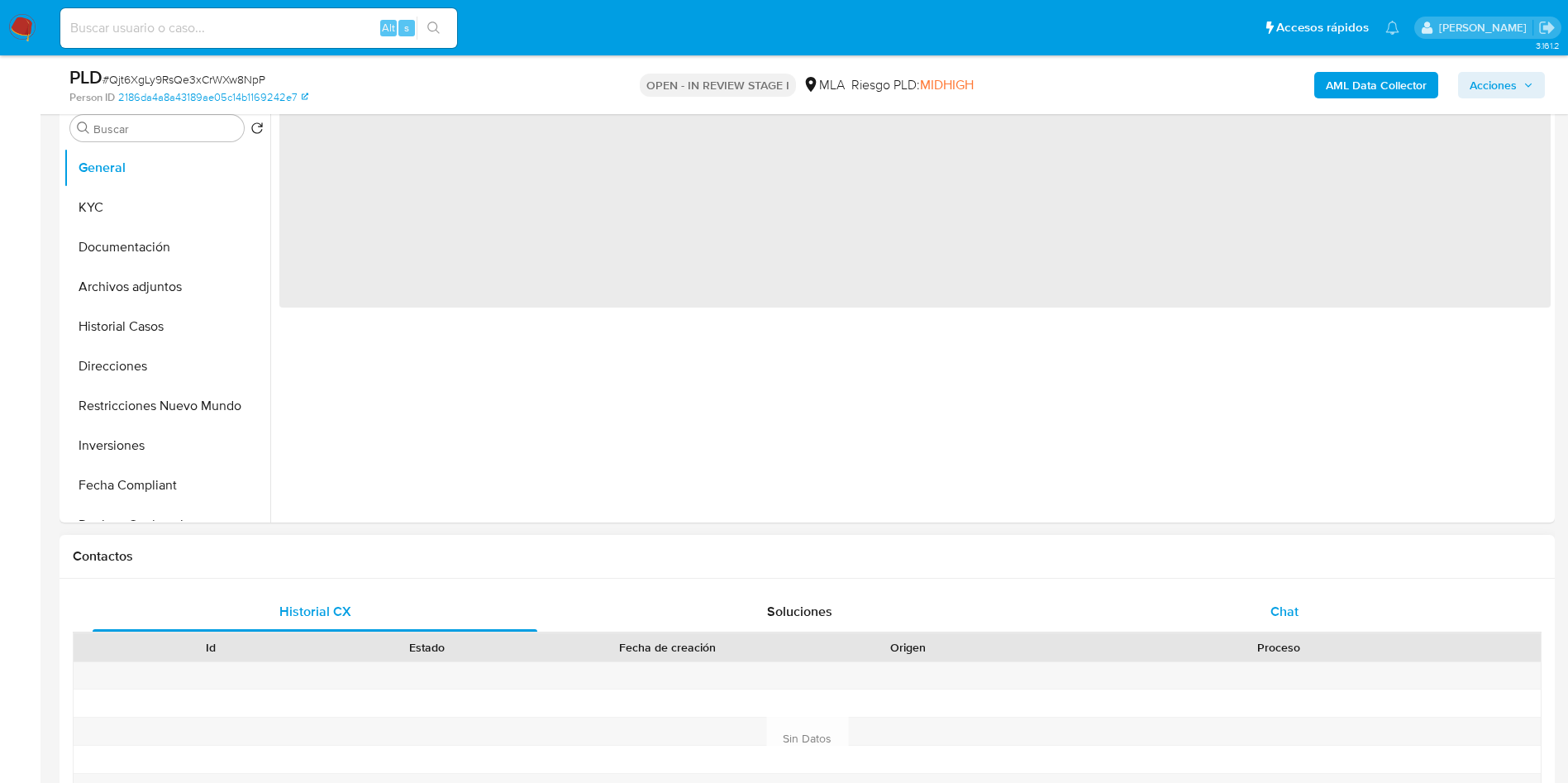
click at [1358, 604] on div "Chat" at bounding box center [1285, 612] width 445 height 40
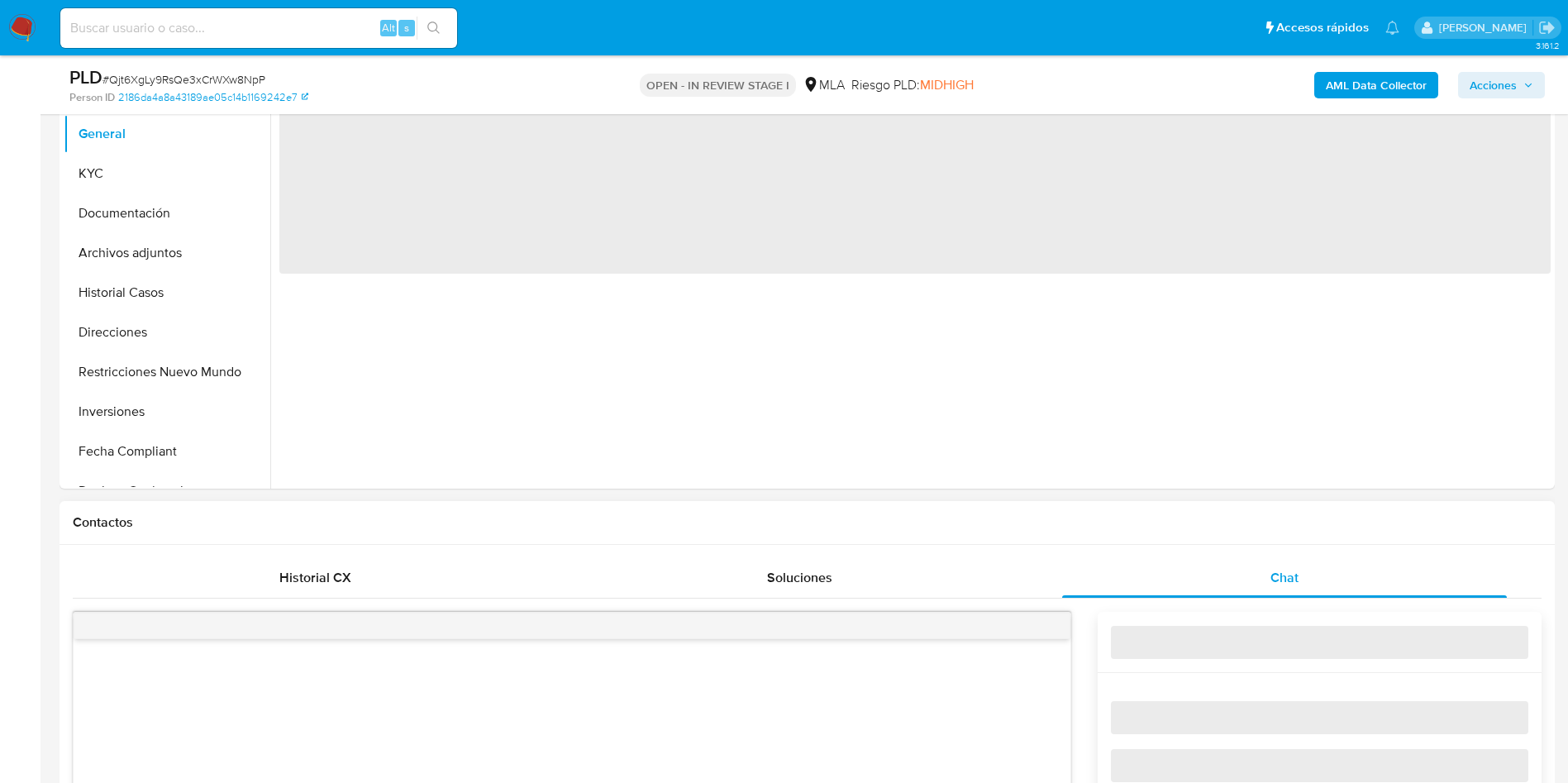
scroll to position [647, 0]
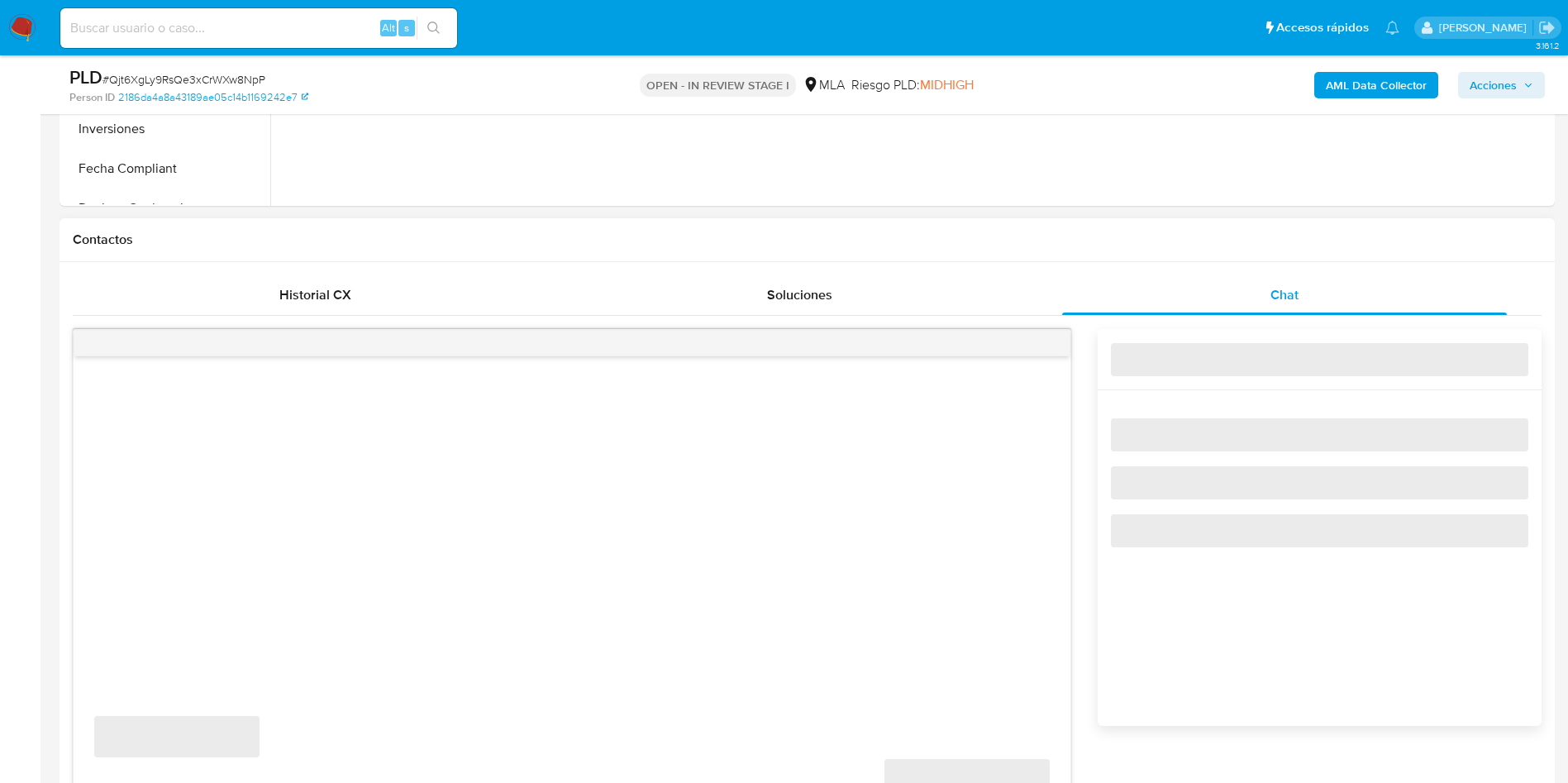
select select "10"
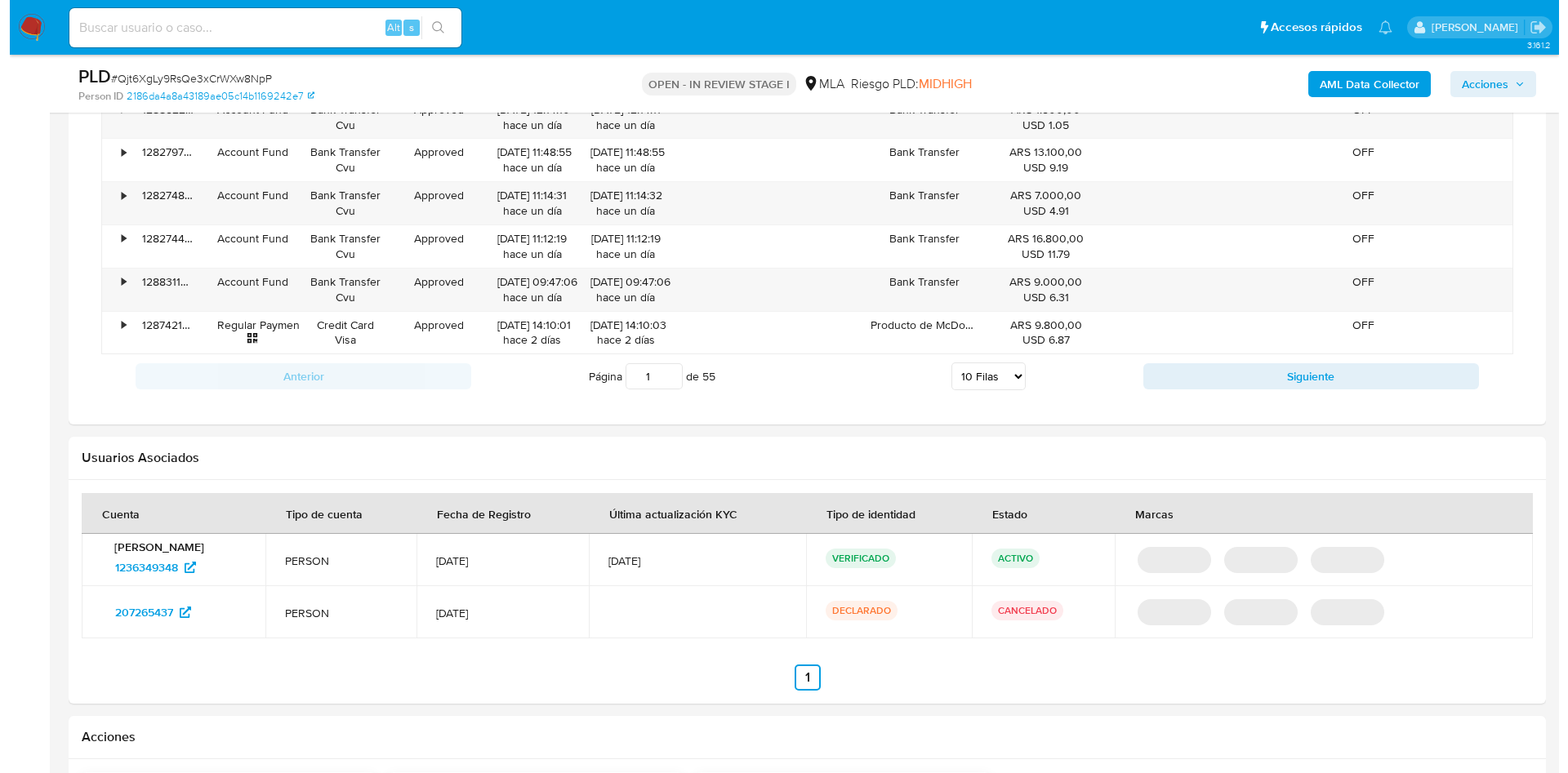
scroll to position [2551, 0]
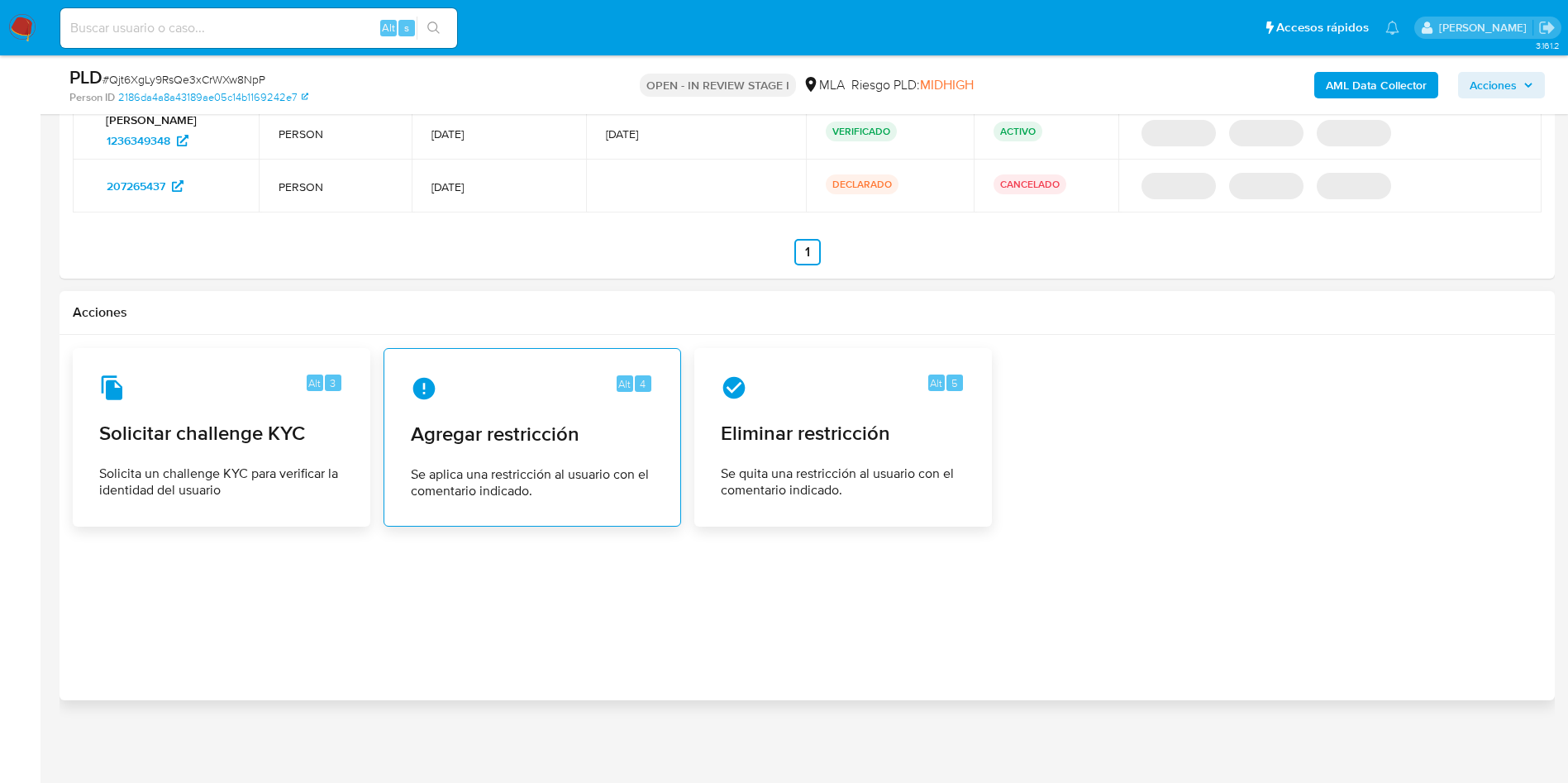
click at [599, 464] on div "Alt 4 Agregar restricción Se aplica una restricción al usuario con el comentari…" at bounding box center [532, 437] width 270 height 151
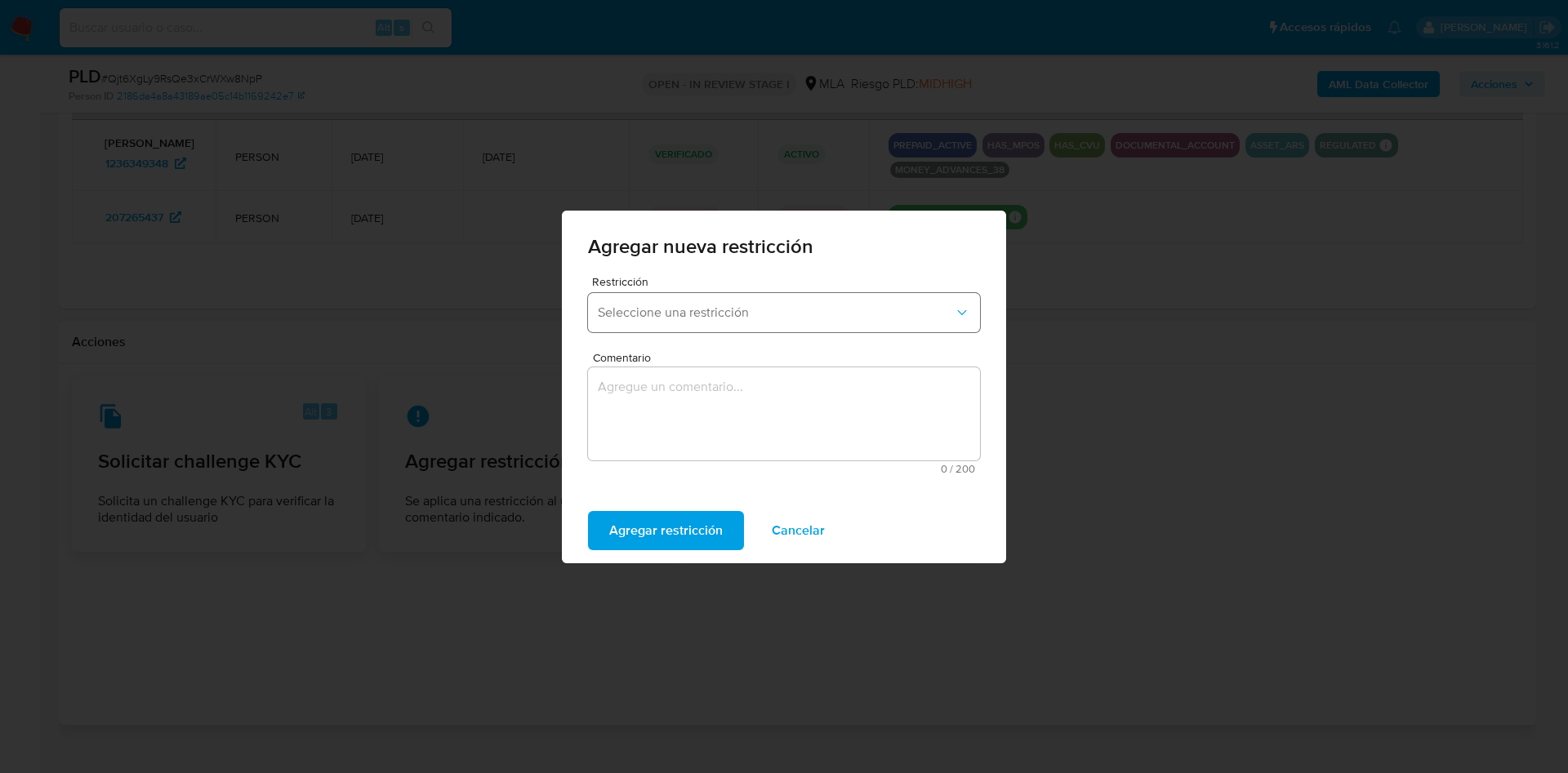
drag, startPoint x: 644, startPoint y: 309, endPoint x: 643, endPoint y: 324, distance: 15.0
click at [643, 309] on span "Seleccione una restricción" at bounding box center [776, 312] width 356 height 16
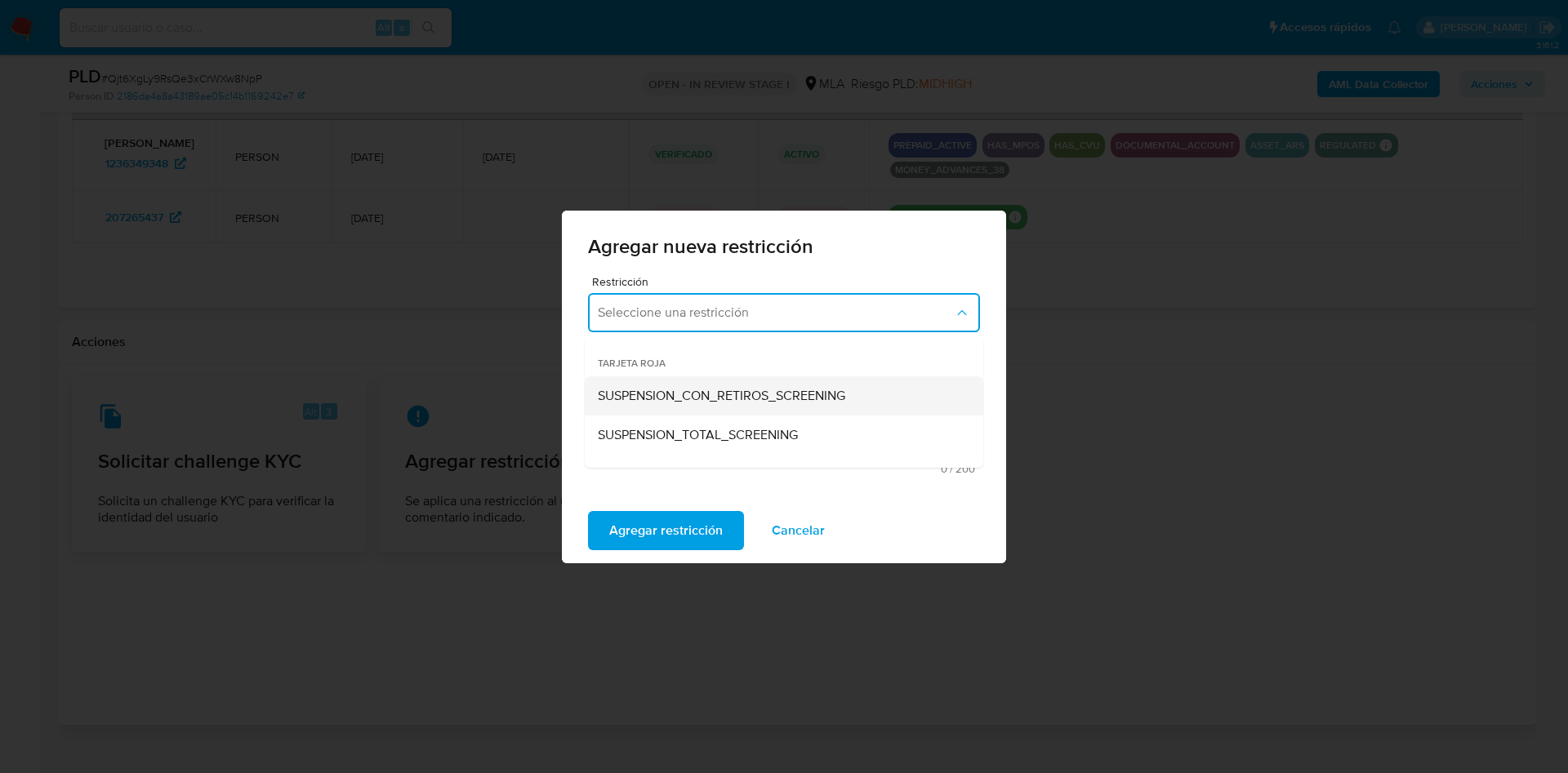
drag, startPoint x: 656, startPoint y: 430, endPoint x: 841, endPoint y: 406, distance: 186.6
click at [841, 406] on ul "SUSPENSION_CON_RETIROS_SCREENING SUSPENSION_TOTAL_SCREENING AML_CIERRE_CON_CONG…" at bounding box center [784, 494] width 398 height 235
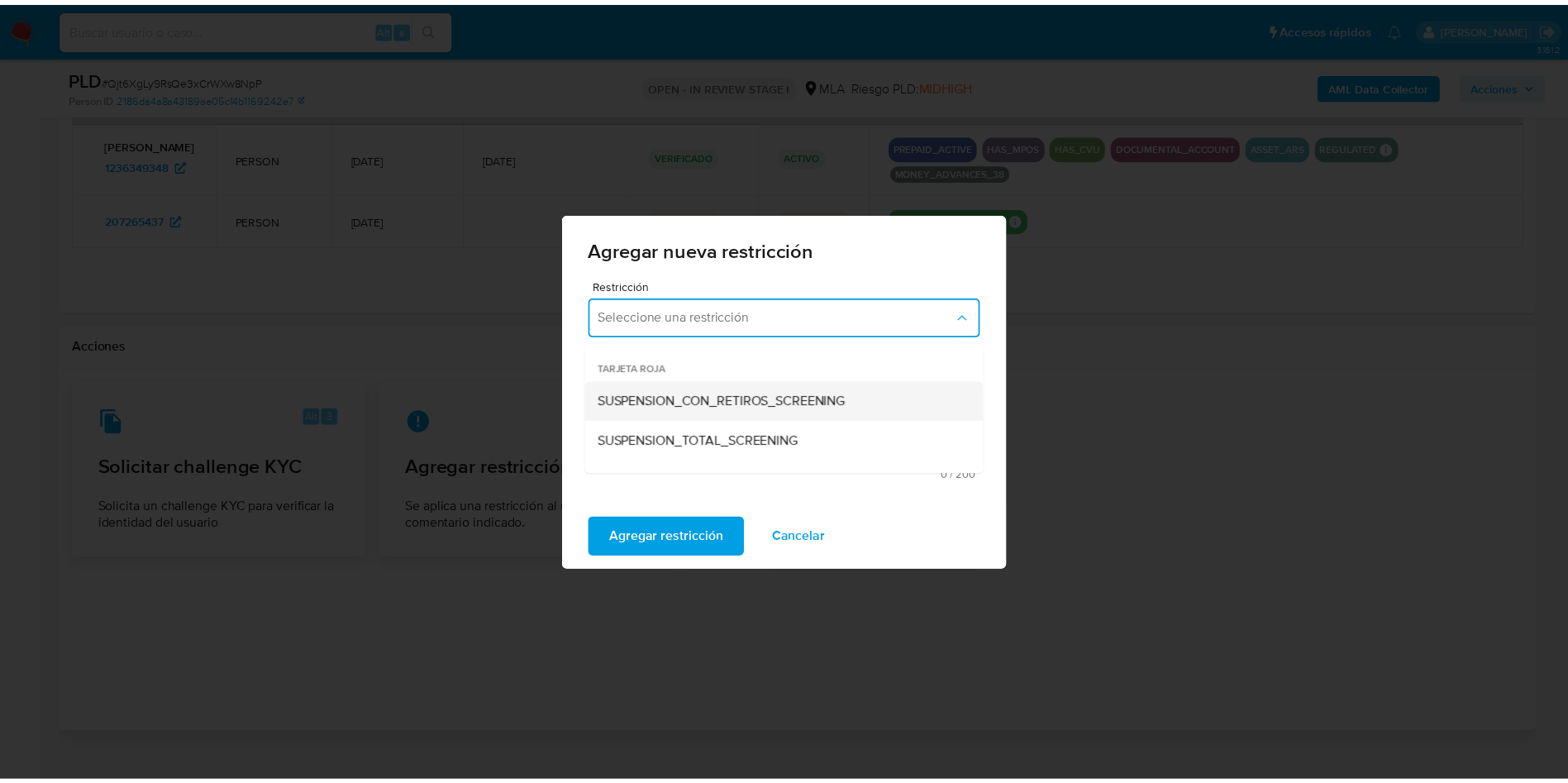
scroll to position [248, 0]
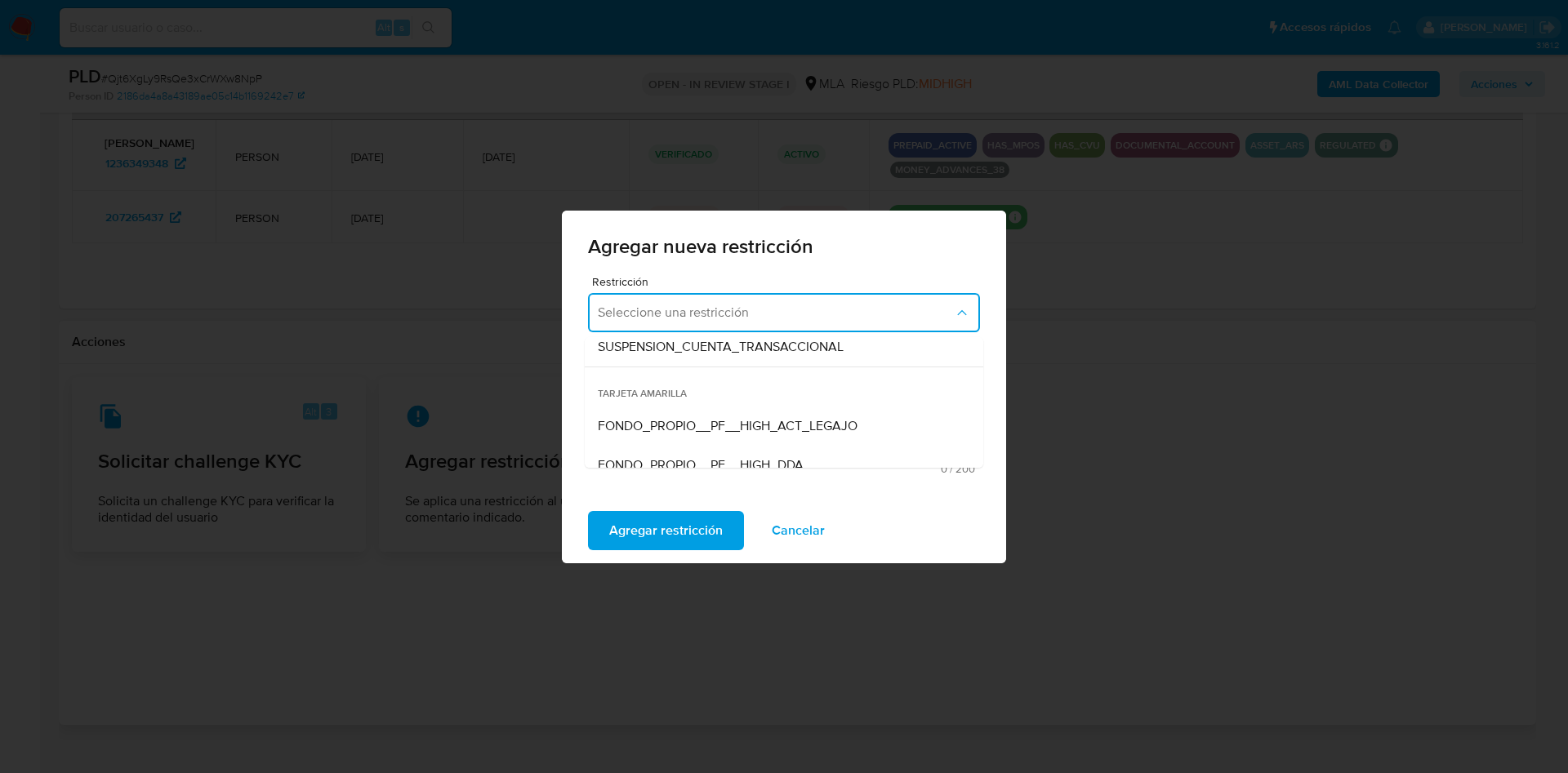
drag, startPoint x: 834, startPoint y: 350, endPoint x: 778, endPoint y: 414, distance: 85.0
click at [833, 348] on span "SUSPENSION_CUENTA_TRANSACCIONAL" at bounding box center [720, 347] width 246 height 16
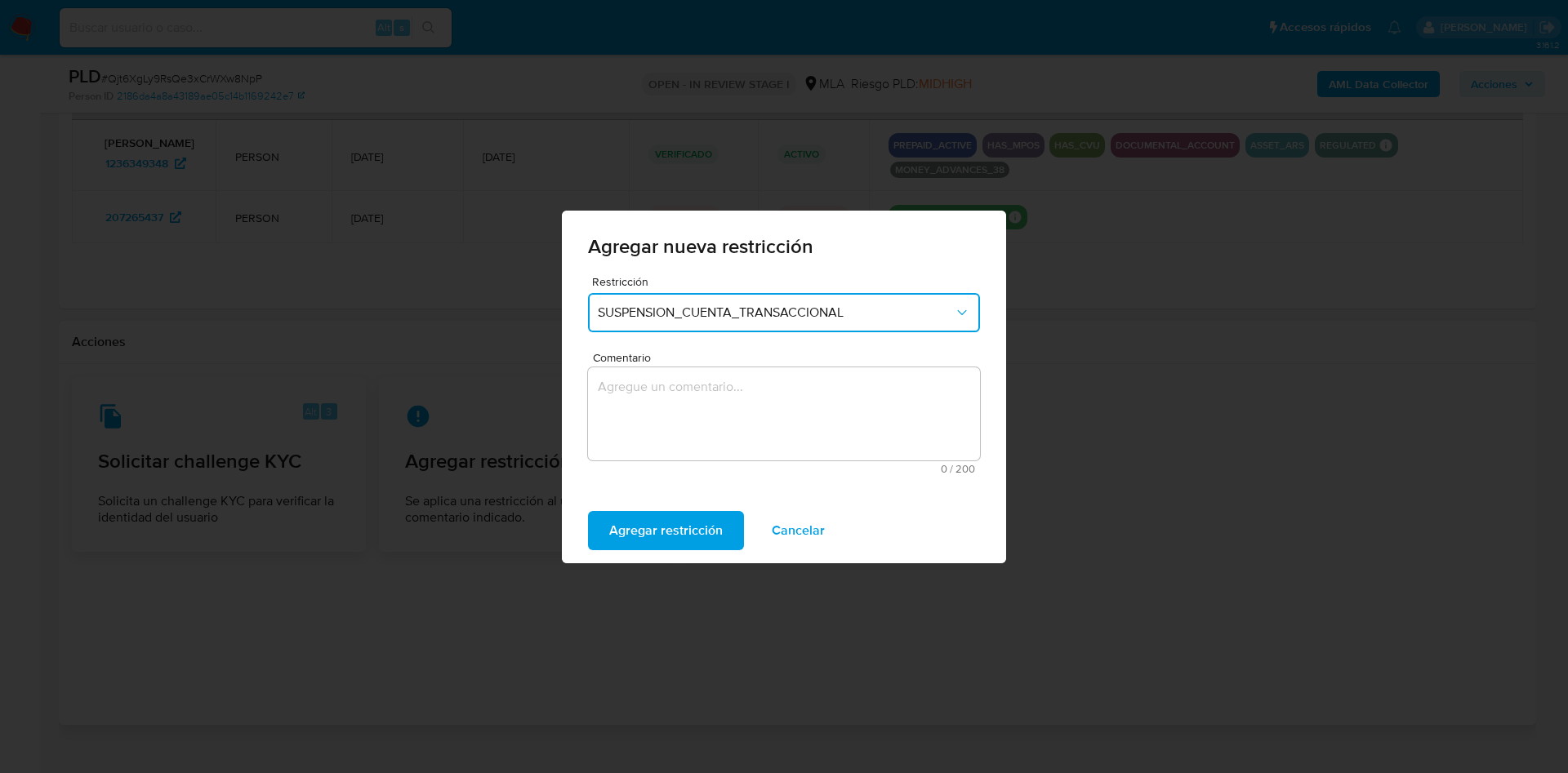
click at [720, 430] on textarea "Comentario" at bounding box center [784, 414] width 392 height 93
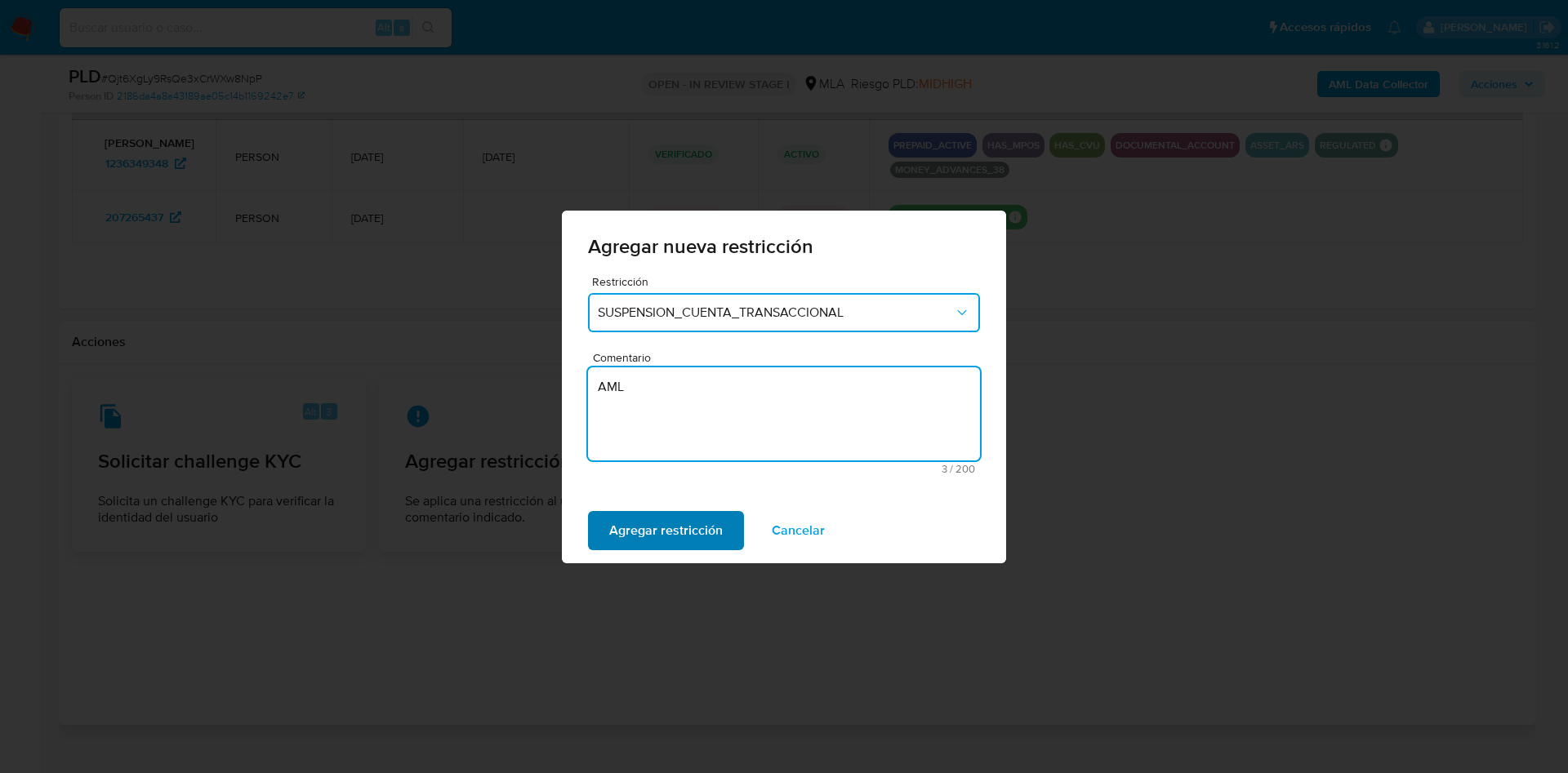
type textarea "AML"
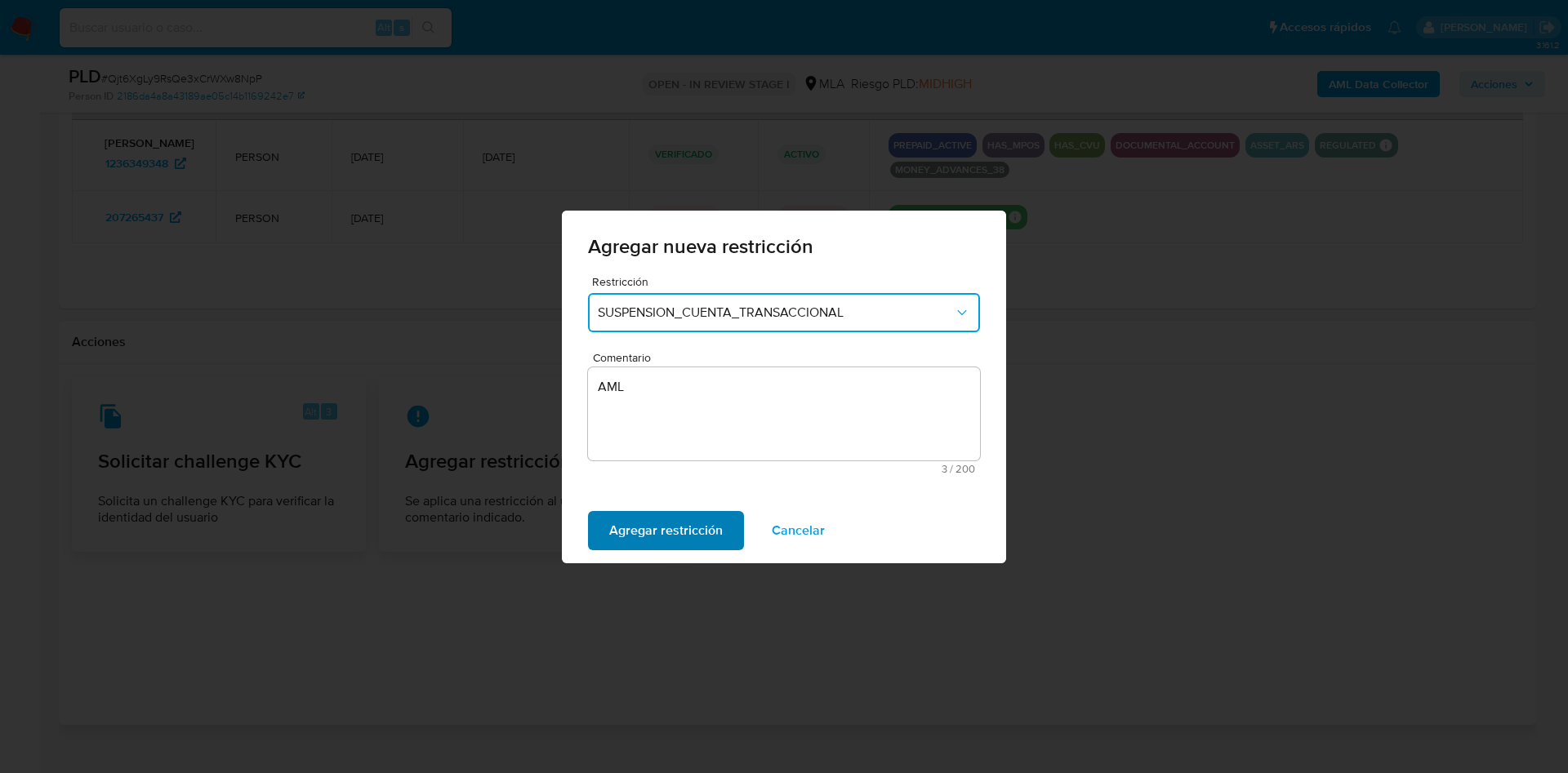
click at [702, 514] on span "Agregar restricción" at bounding box center [666, 531] width 114 height 36
click at [630, 533] on span "Confirmar" at bounding box center [639, 531] width 59 height 36
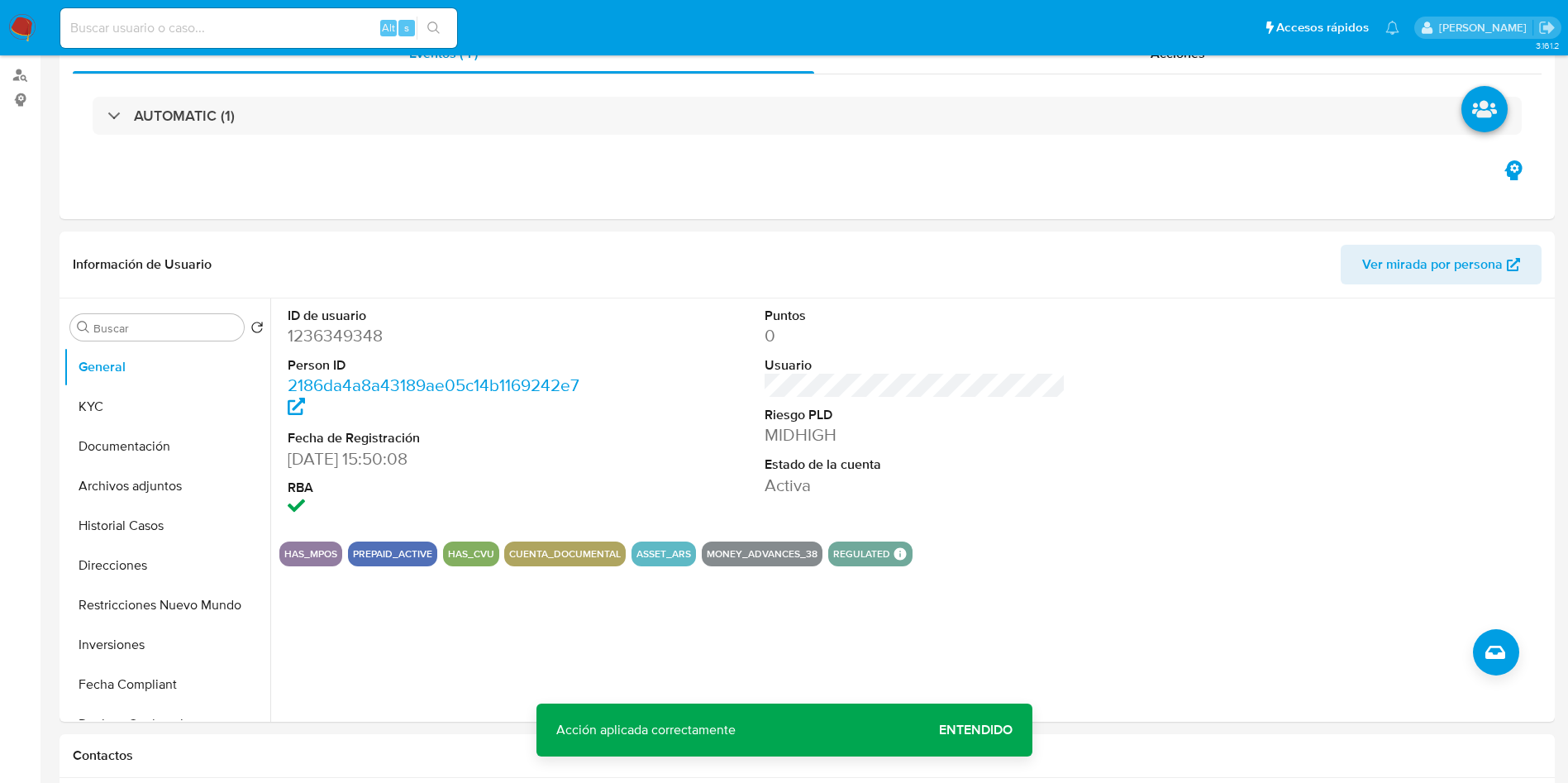
scroll to position [0, 0]
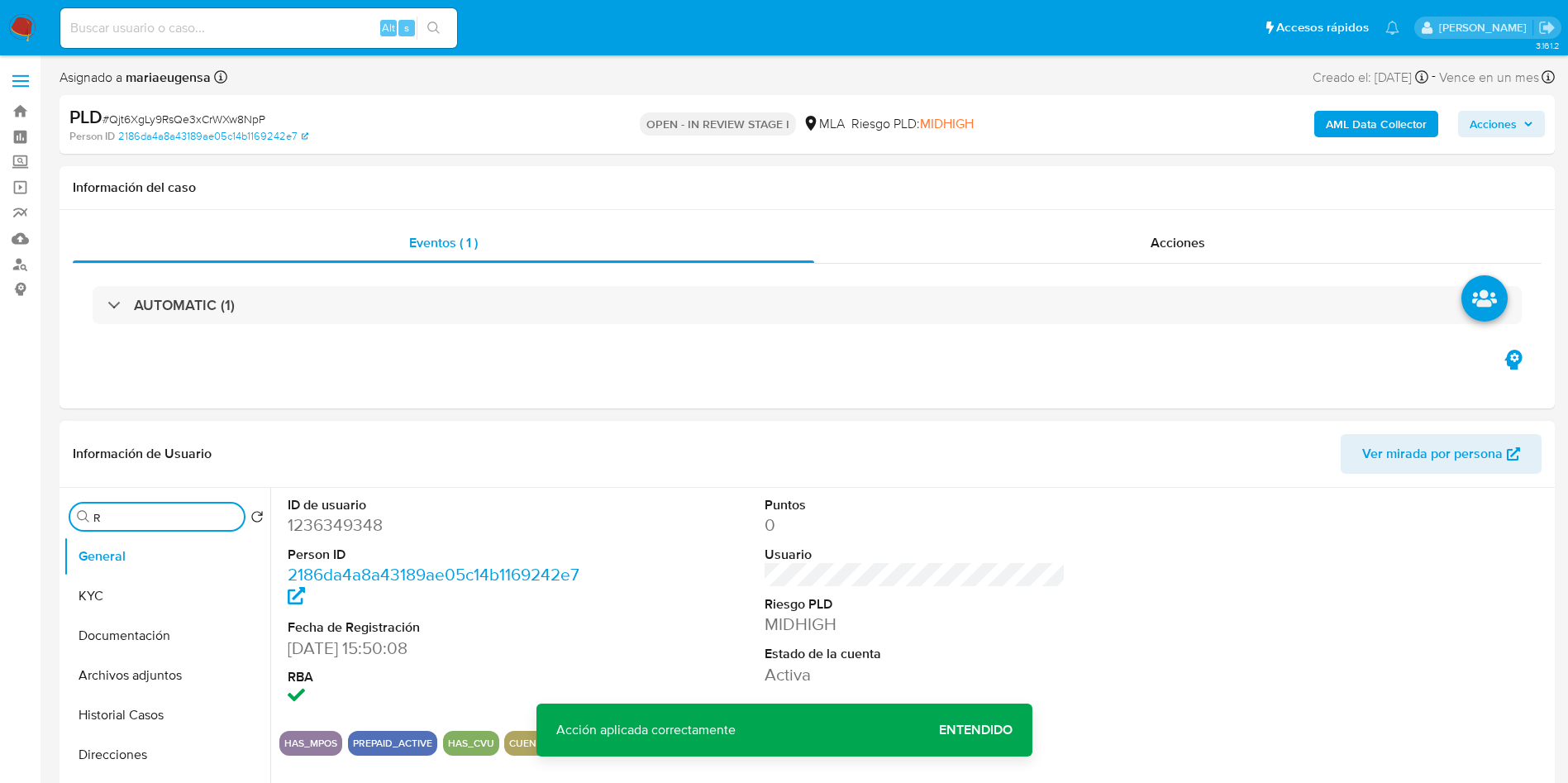
click at [137, 517] on input "R" at bounding box center [165, 517] width 144 height 15
type input "RES"
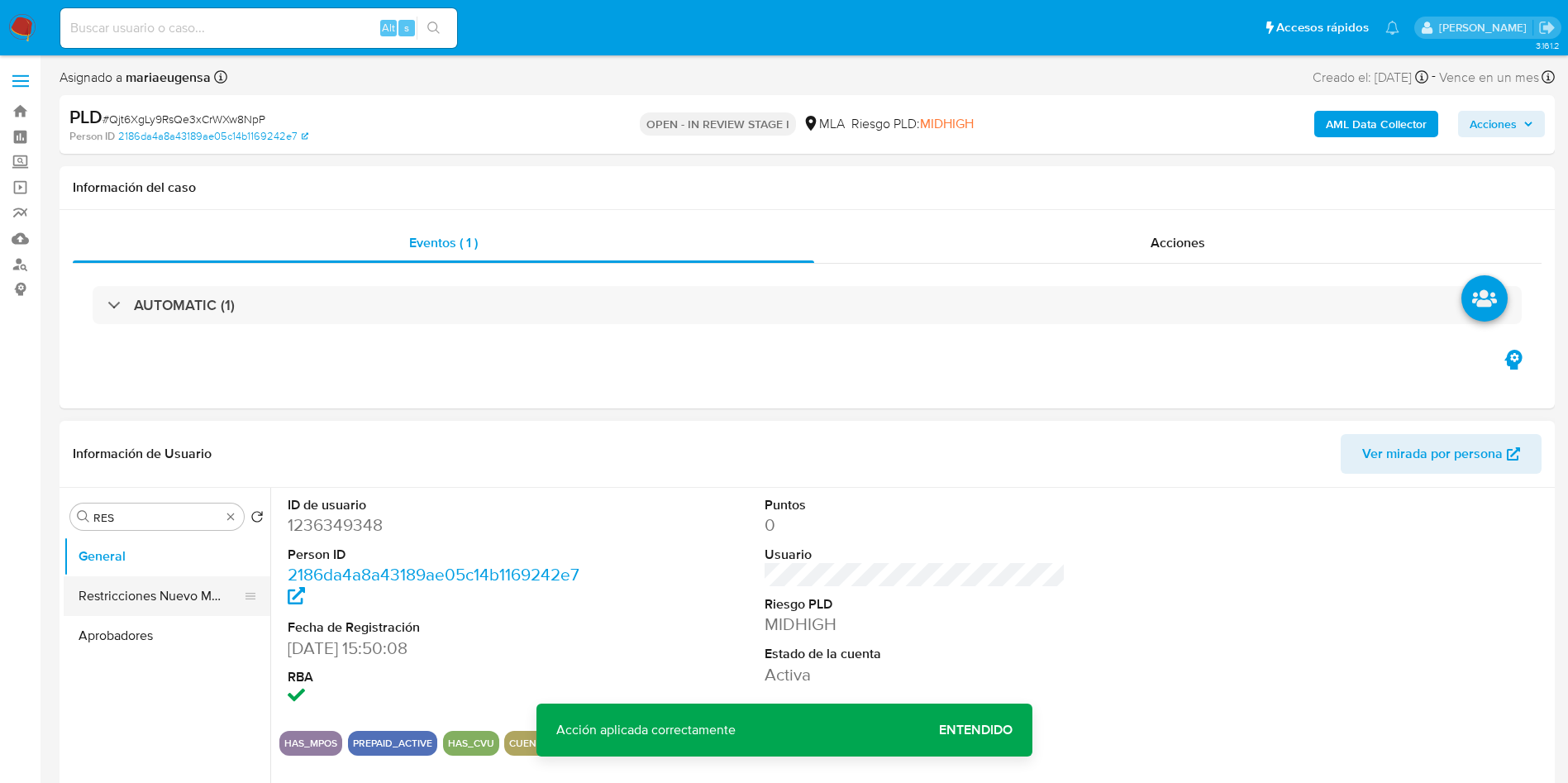
click at [151, 583] on button "Restricciones Nuevo Mundo" at bounding box center [161, 596] width 193 height 40
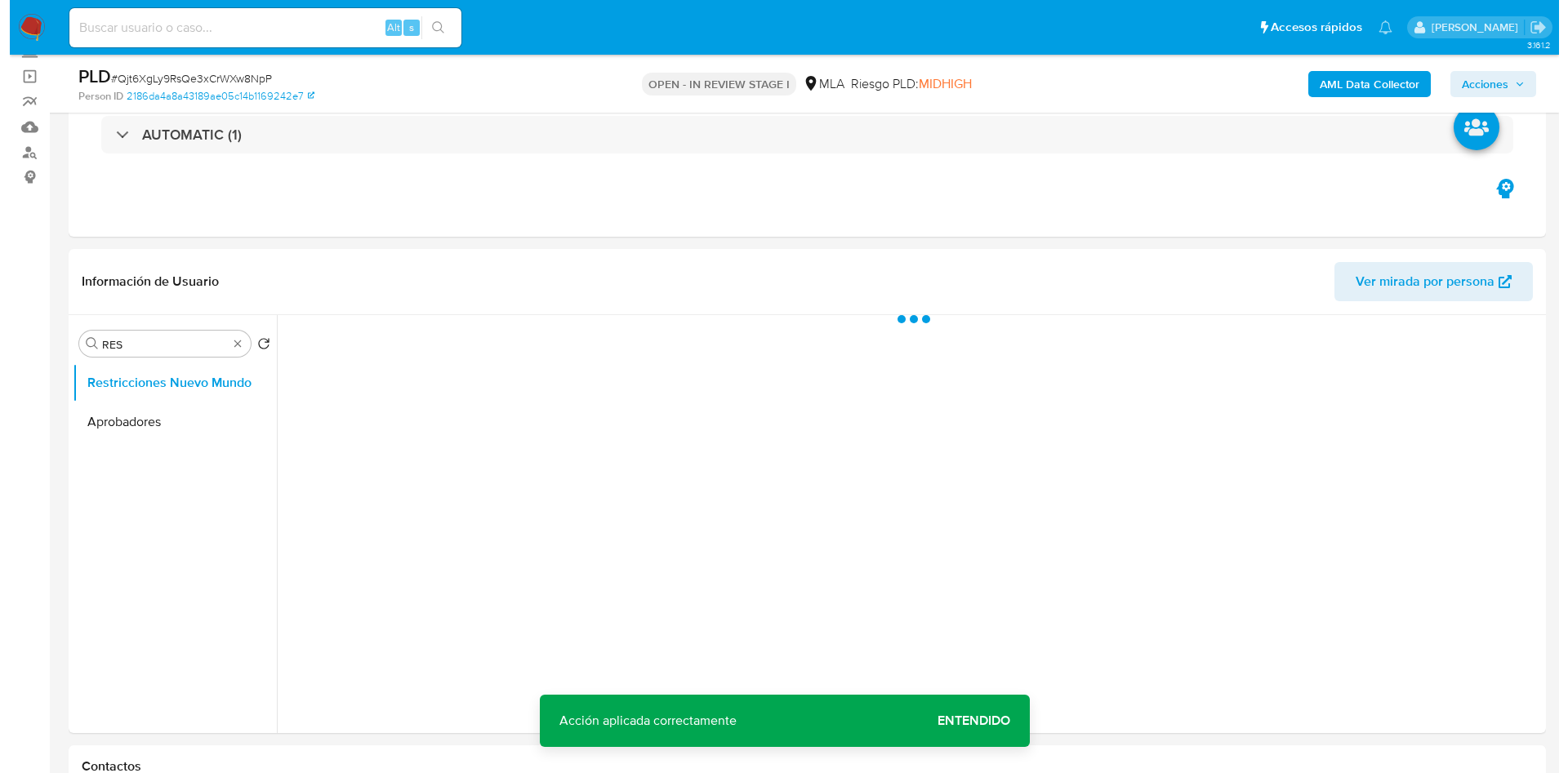
scroll to position [124, 0]
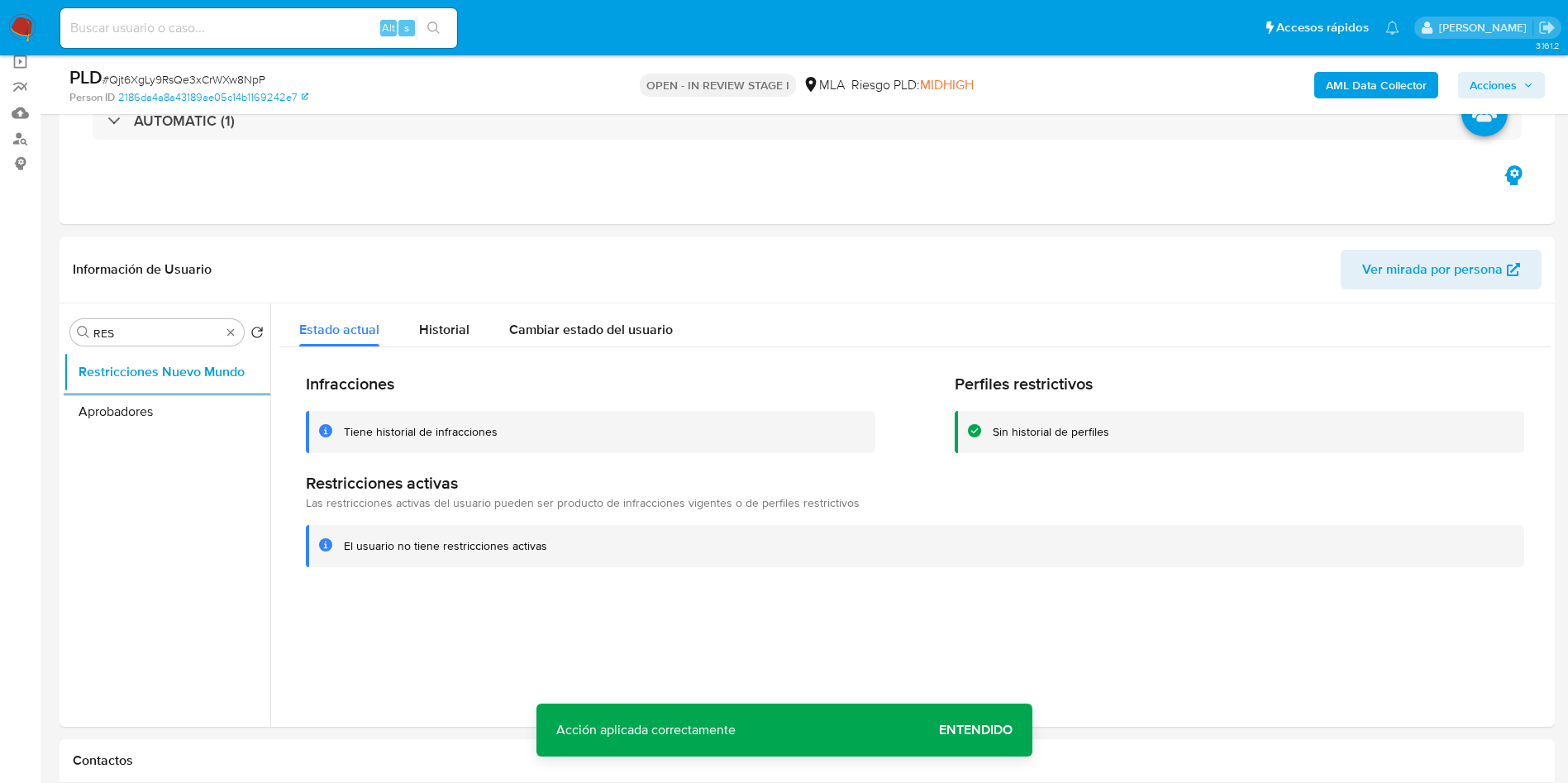
click at [1347, 84] on b "AML Data Collector" at bounding box center [1376, 84] width 101 height 26
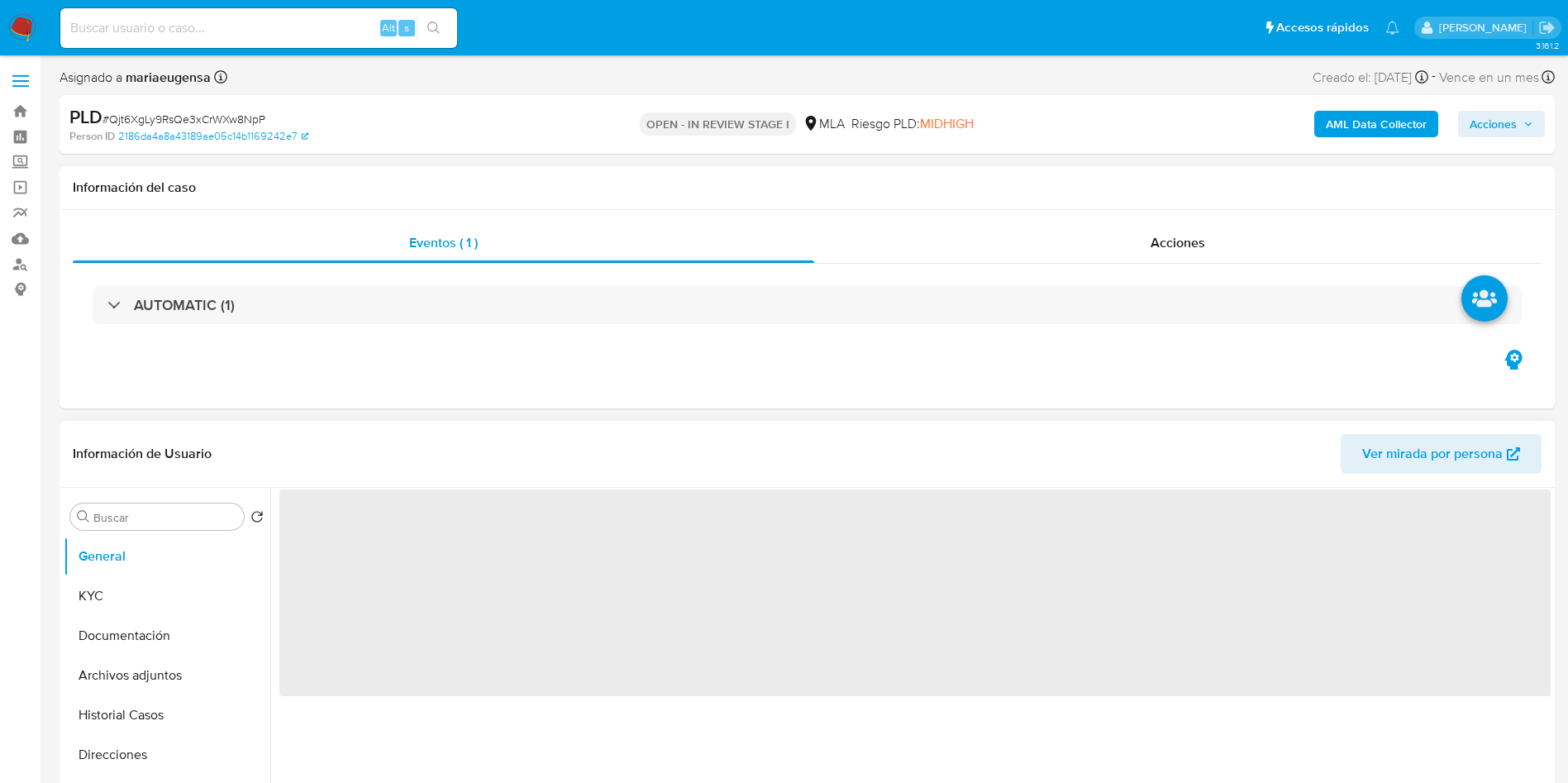
select select "10"
click at [170, 510] on input "Buscar" at bounding box center [165, 517] width 144 height 15
type input "ARC"
click at [153, 601] on button "Archivos adjuntos" at bounding box center [161, 596] width 193 height 40
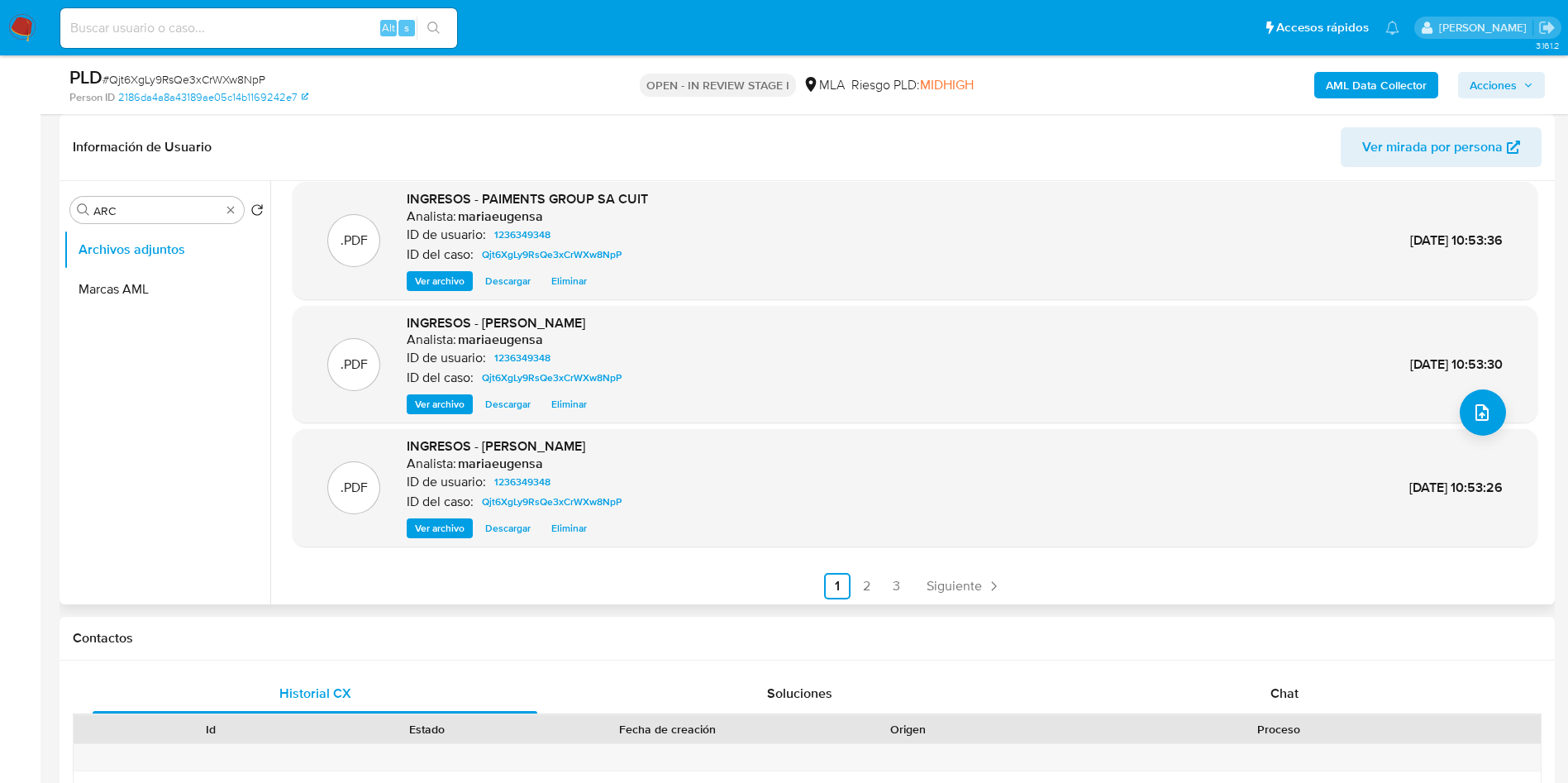
scroll to position [139, 0]
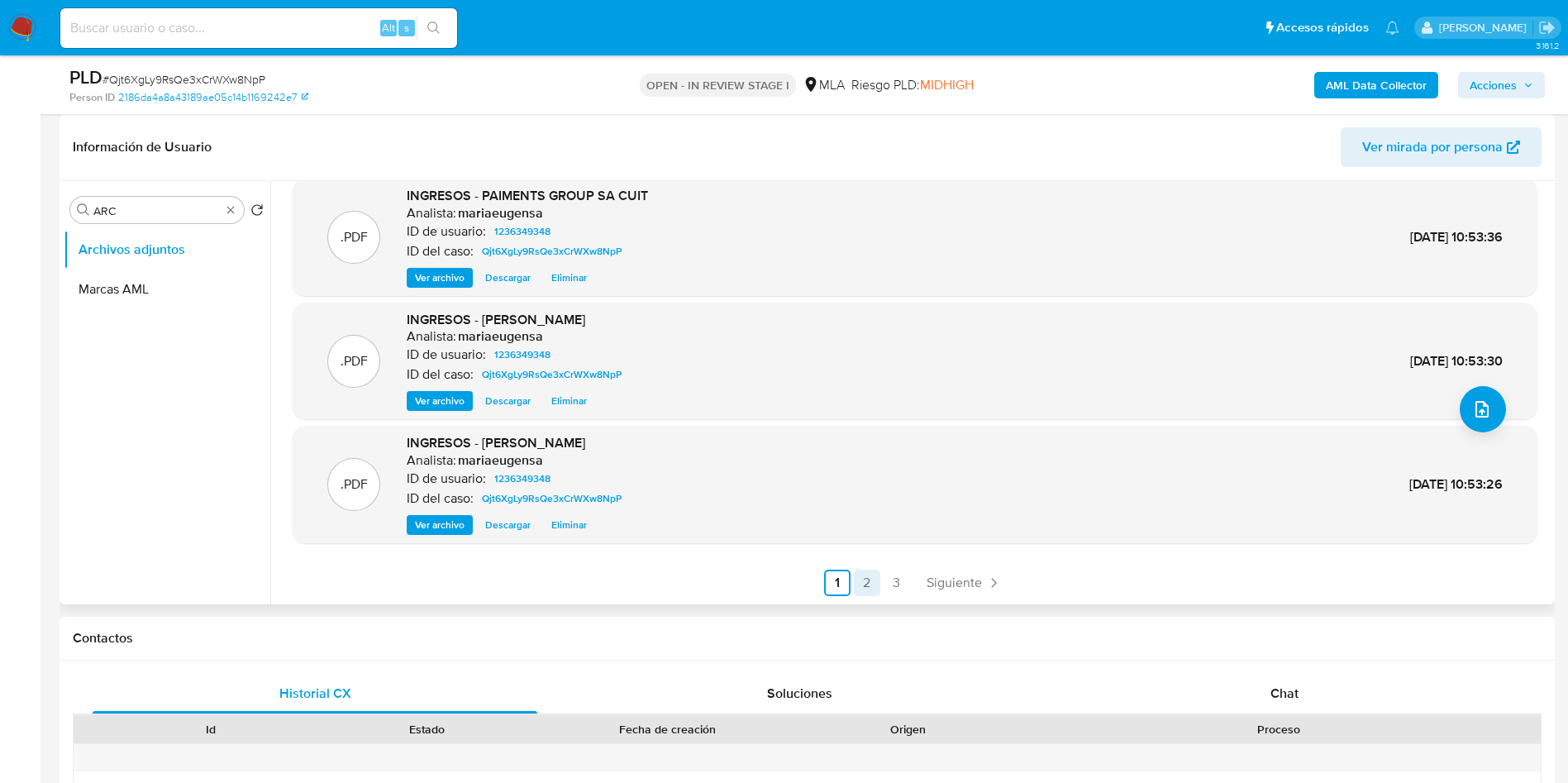
click at [860, 586] on link "2" at bounding box center [867, 583] width 26 height 26
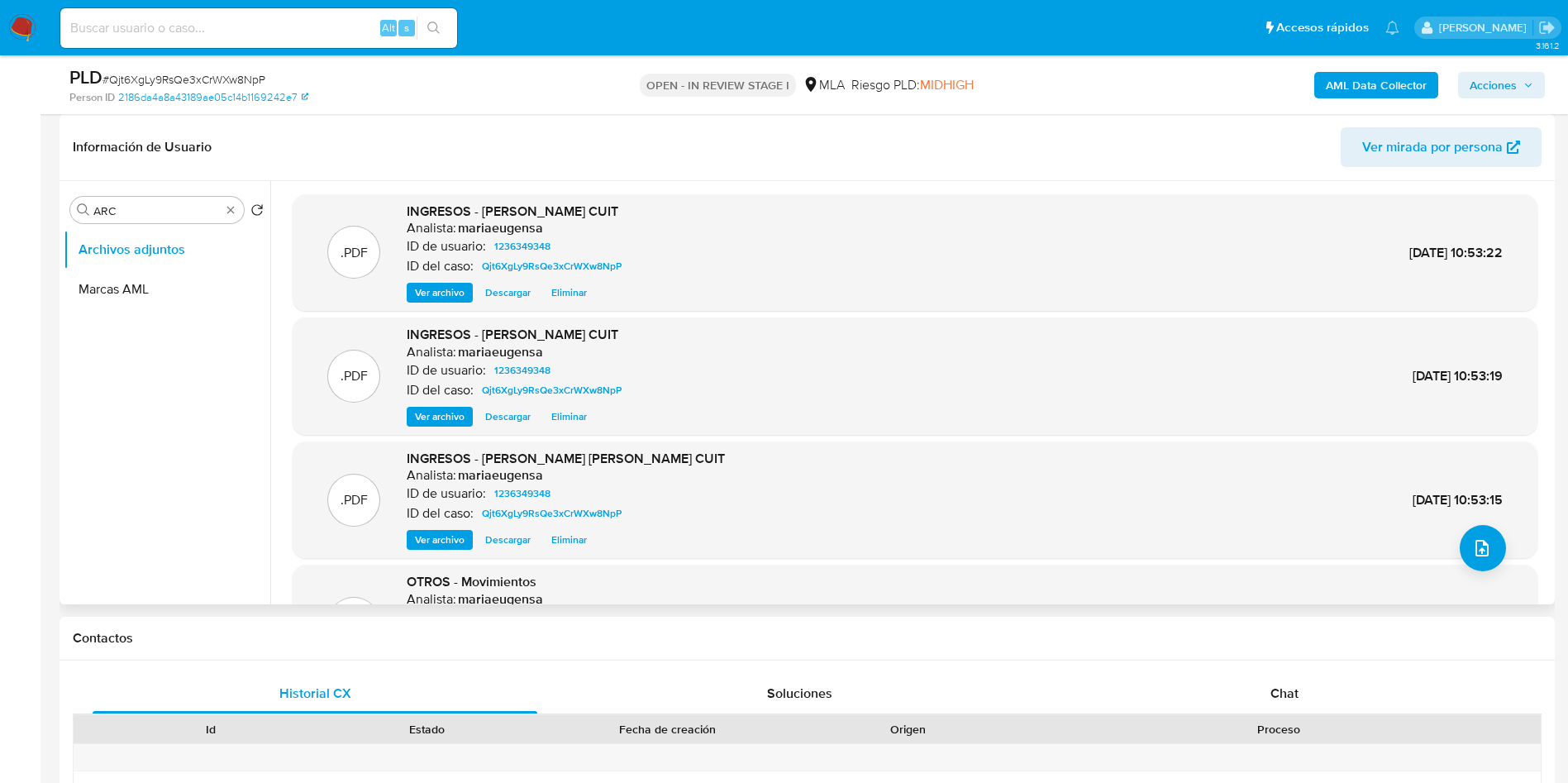
scroll to position [124, 0]
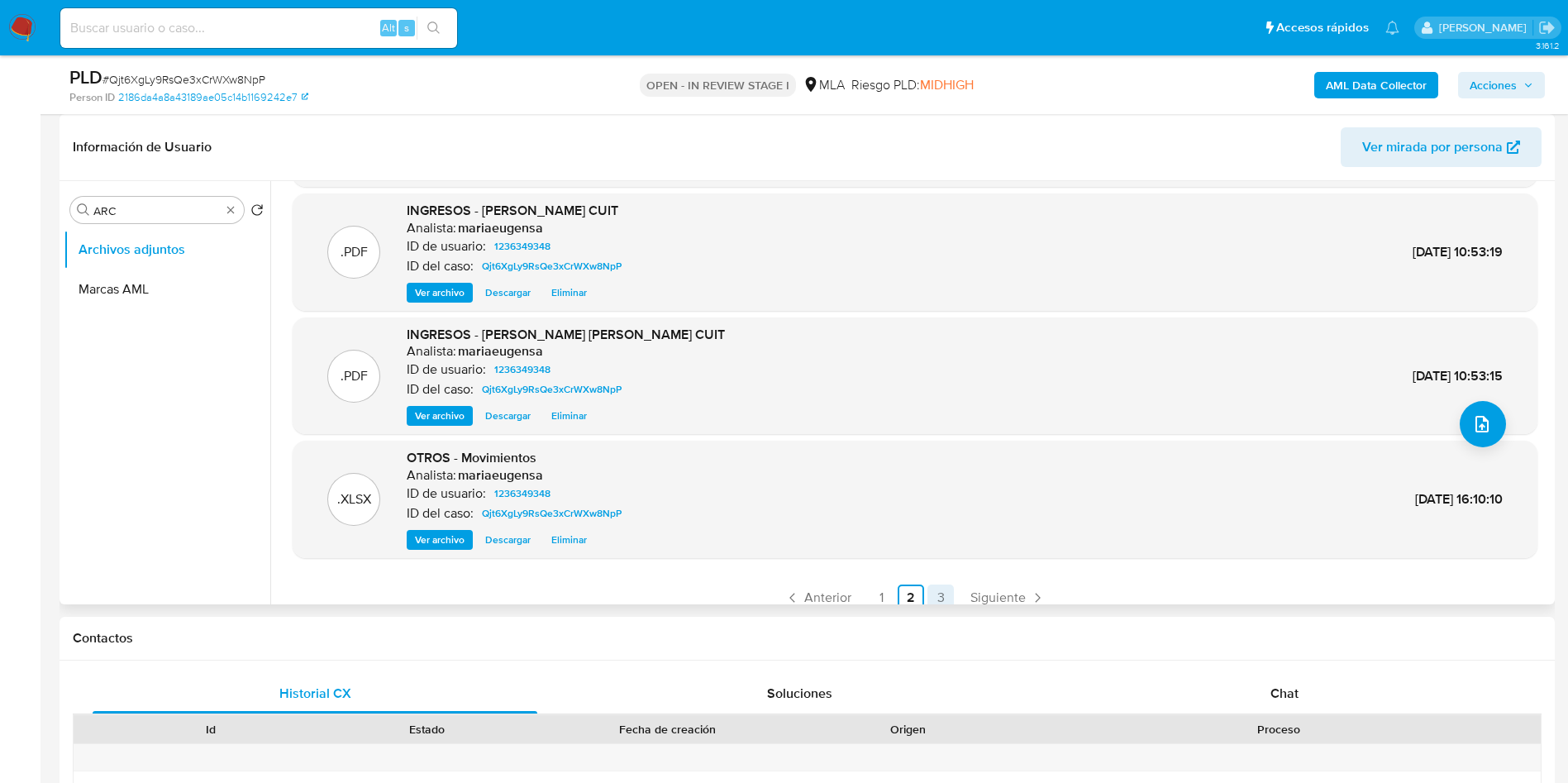
click at [940, 594] on link "3" at bounding box center [940, 597] width 26 height 26
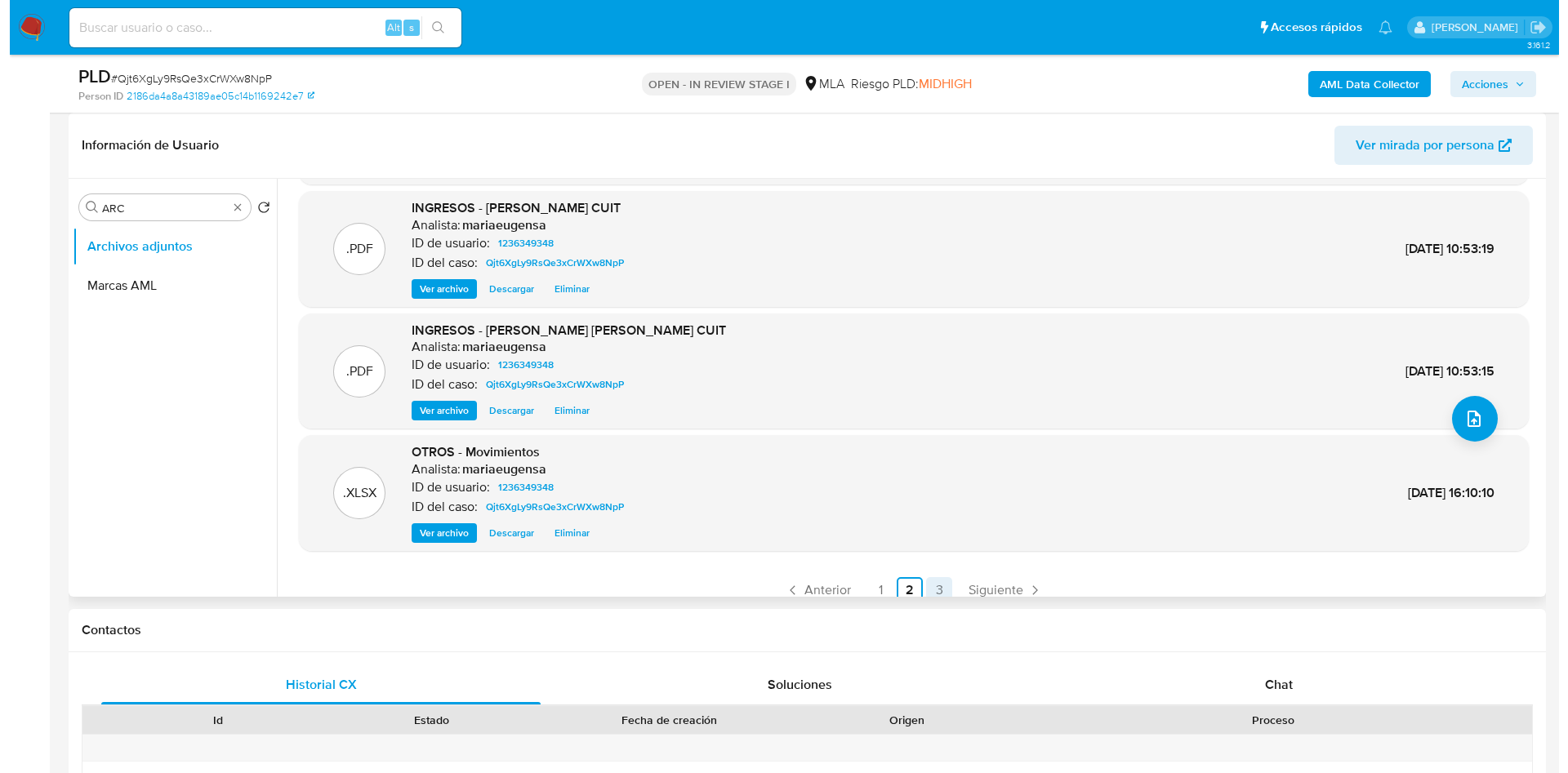
scroll to position [0, 0]
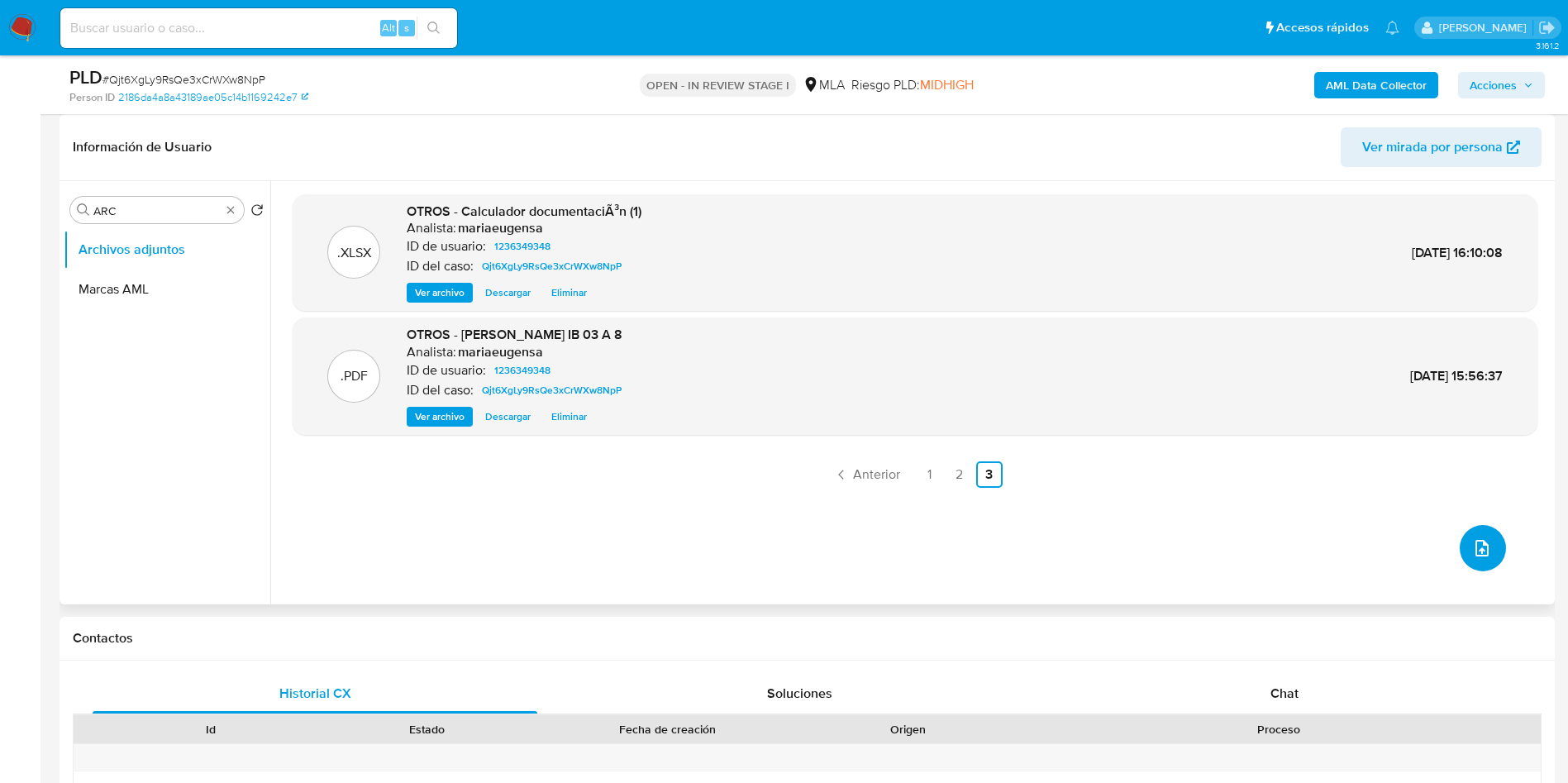
click at [1472, 544] on icon "upload-file" at bounding box center [1482, 548] width 20 height 20
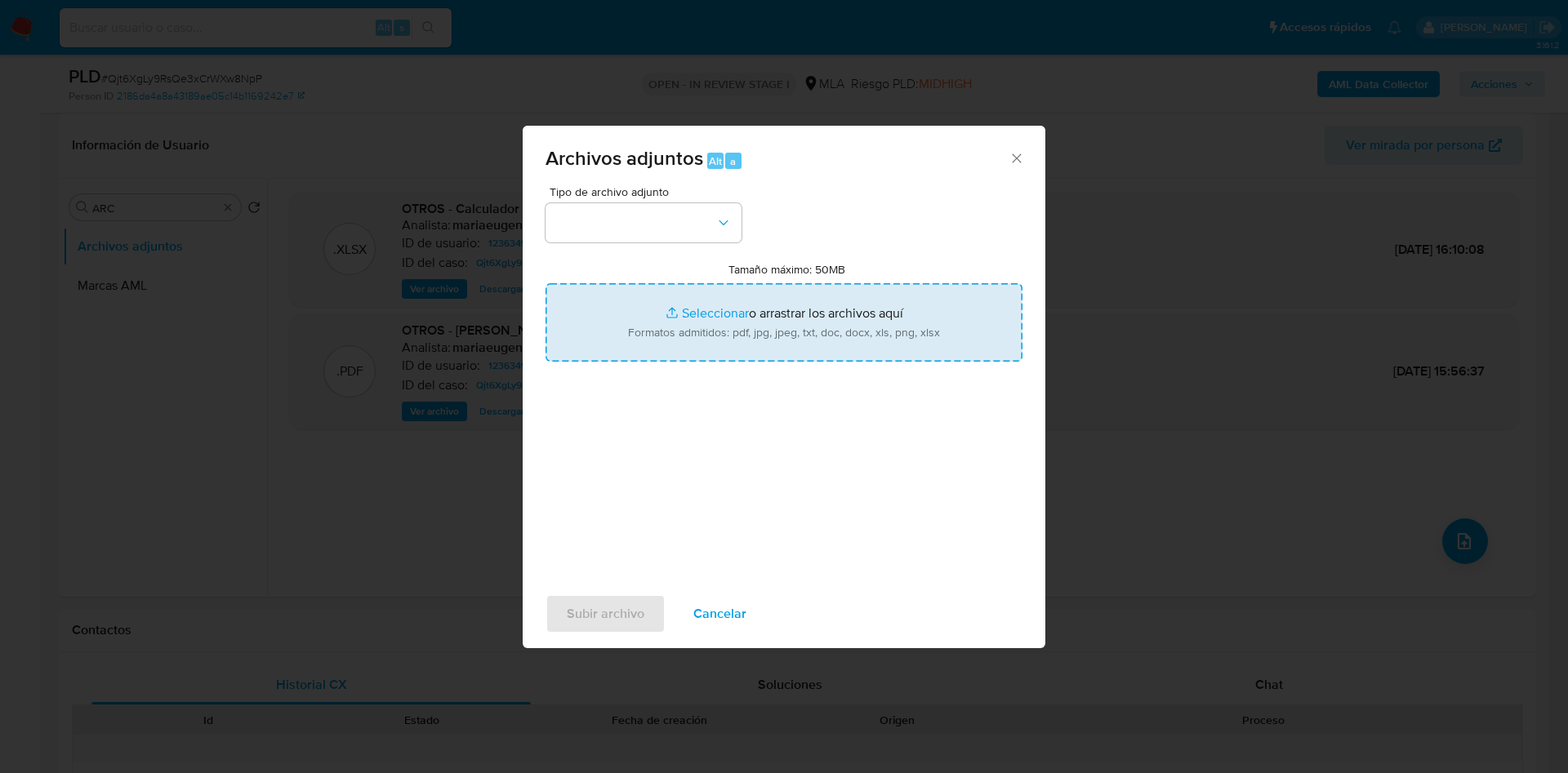
click at [859, 329] on input "Tamaño máximo: 50MB Seleccionar archivos" at bounding box center [784, 323] width 477 height 78
type input "C:\fakepath\Calculador documentación (1).xlsx"
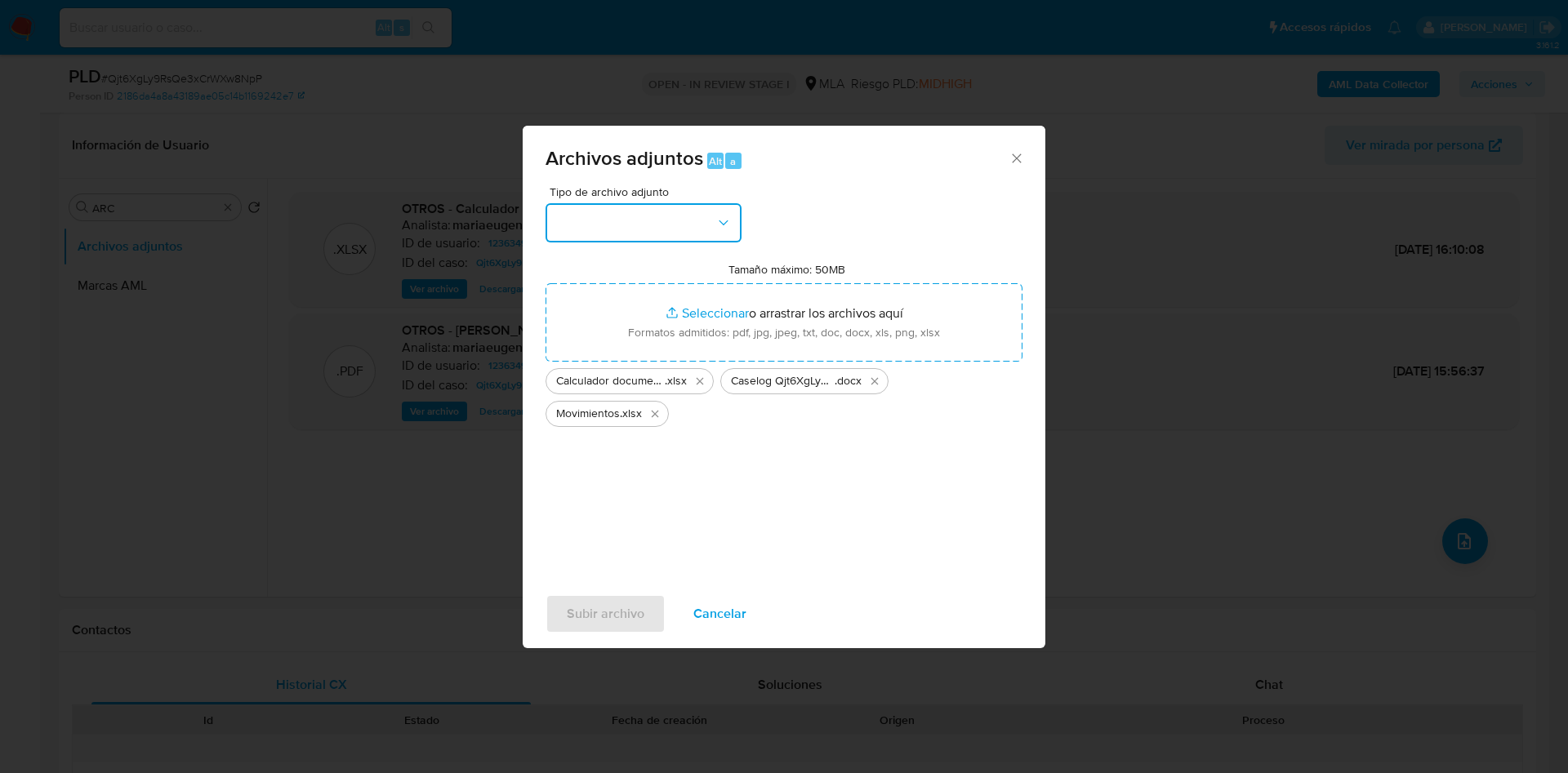
click at [651, 220] on button "button" at bounding box center [643, 223] width 196 height 39
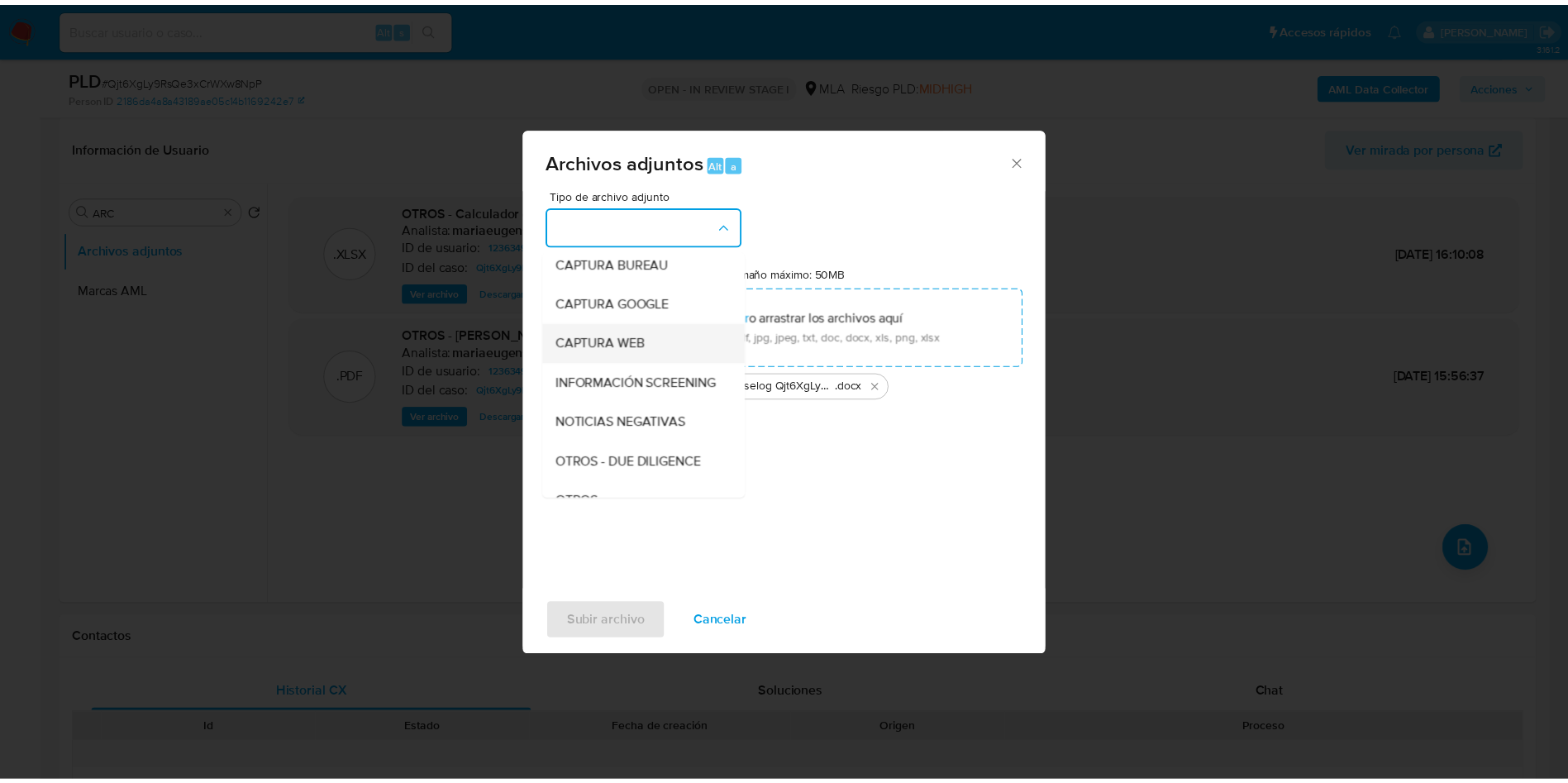
scroll to position [124, 0]
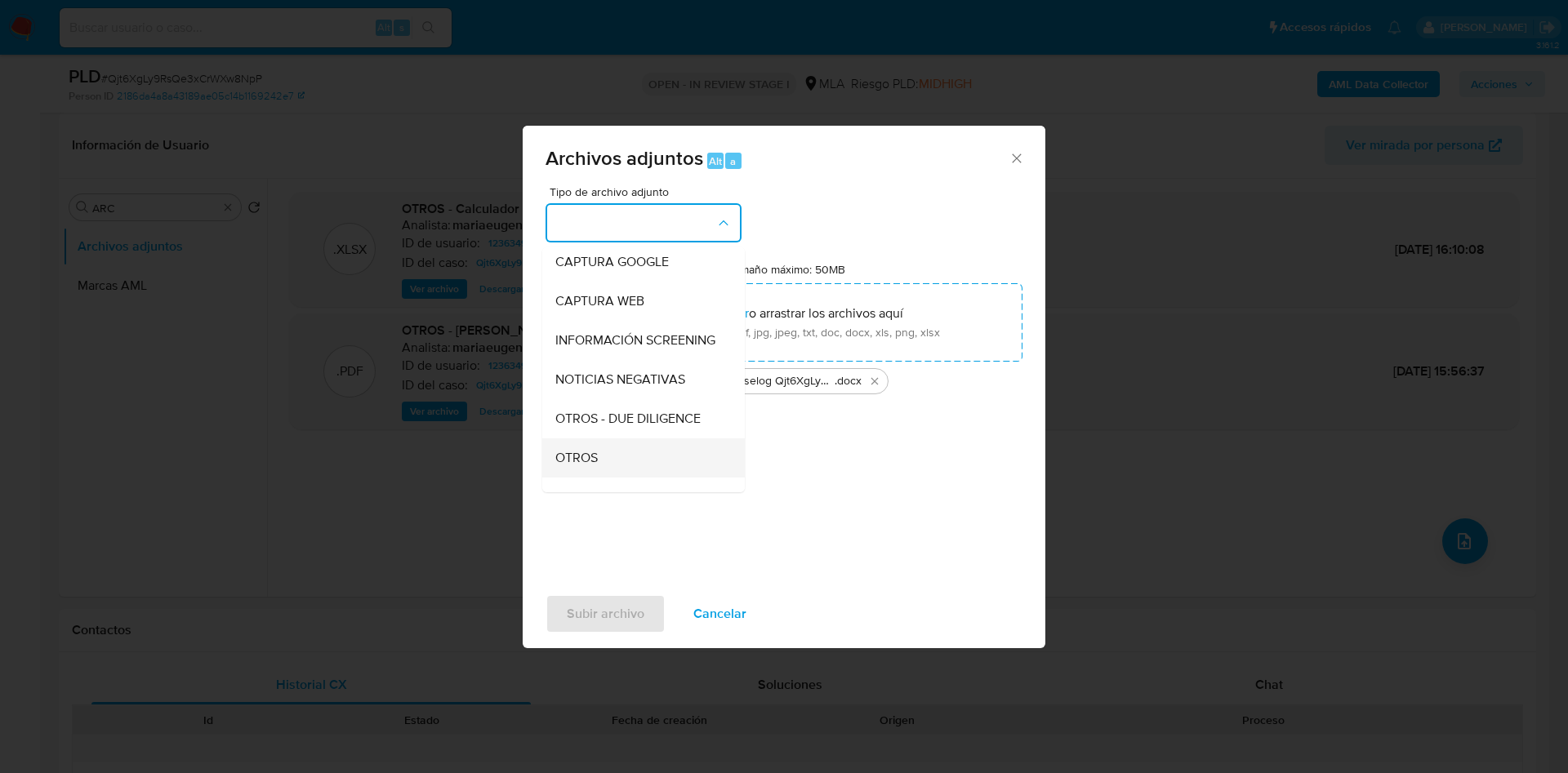
click at [585, 465] on span "OTROS" at bounding box center [576, 458] width 42 height 16
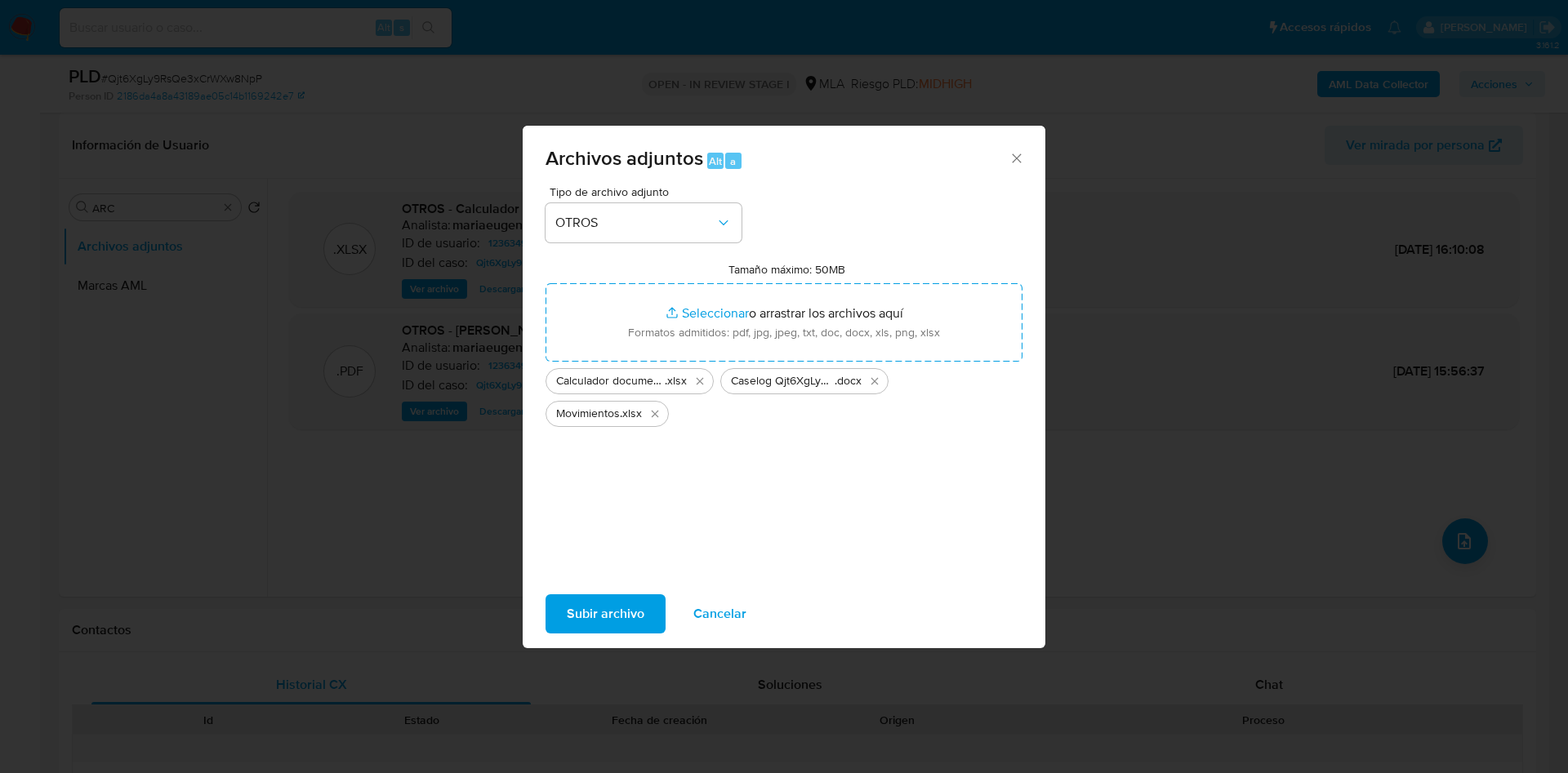
click at [606, 620] on span "Subir archivo" at bounding box center [605, 614] width 77 height 36
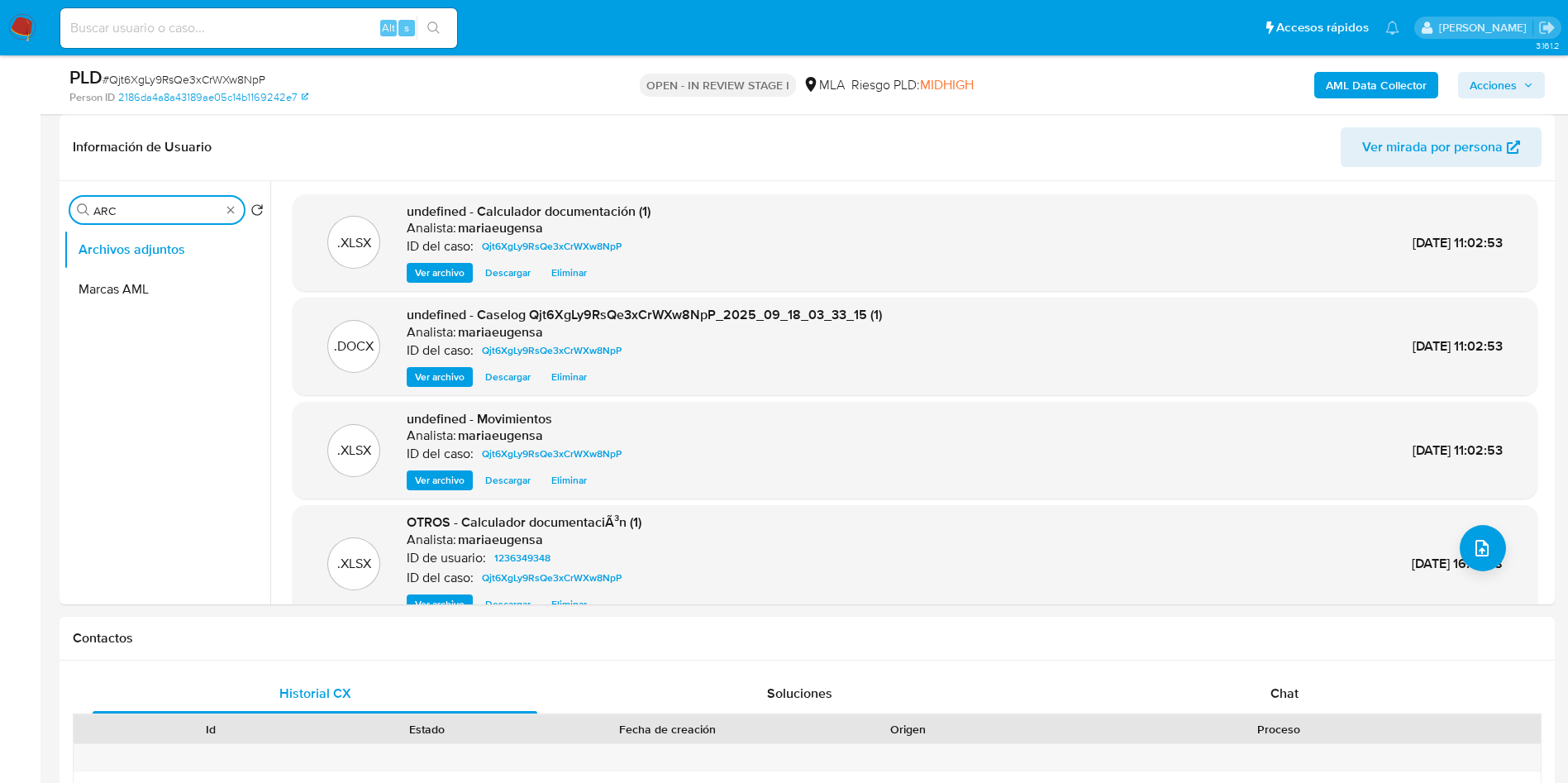
drag, startPoint x: 167, startPoint y: 208, endPoint x: 54, endPoint y: 199, distance: 113.4
type input "res"
click at [179, 289] on button "Restricciones Nuevo Mundo" at bounding box center [161, 289] width 193 height 40
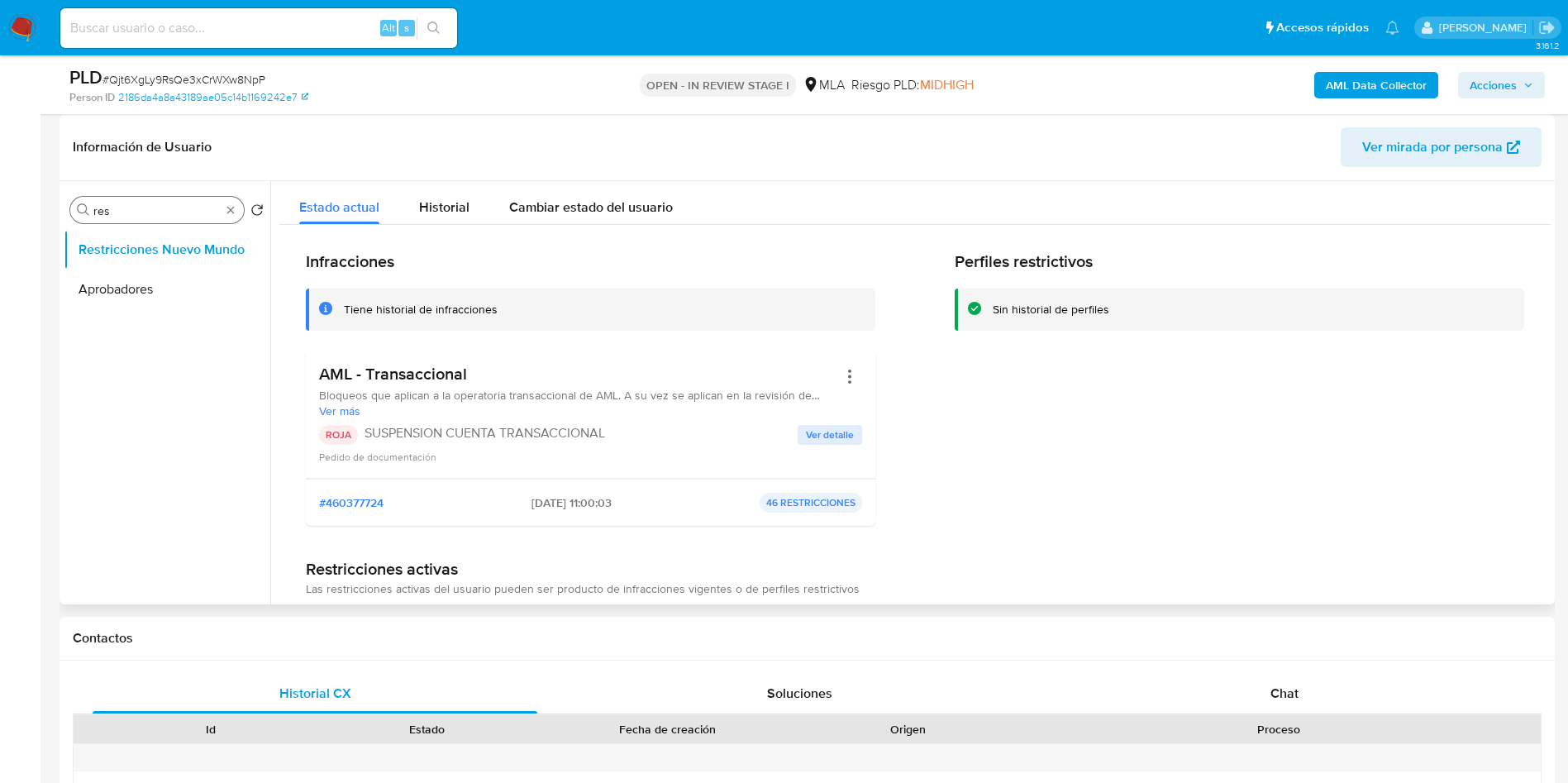
click at [159, 210] on input "res" at bounding box center [158, 210] width 128 height 15
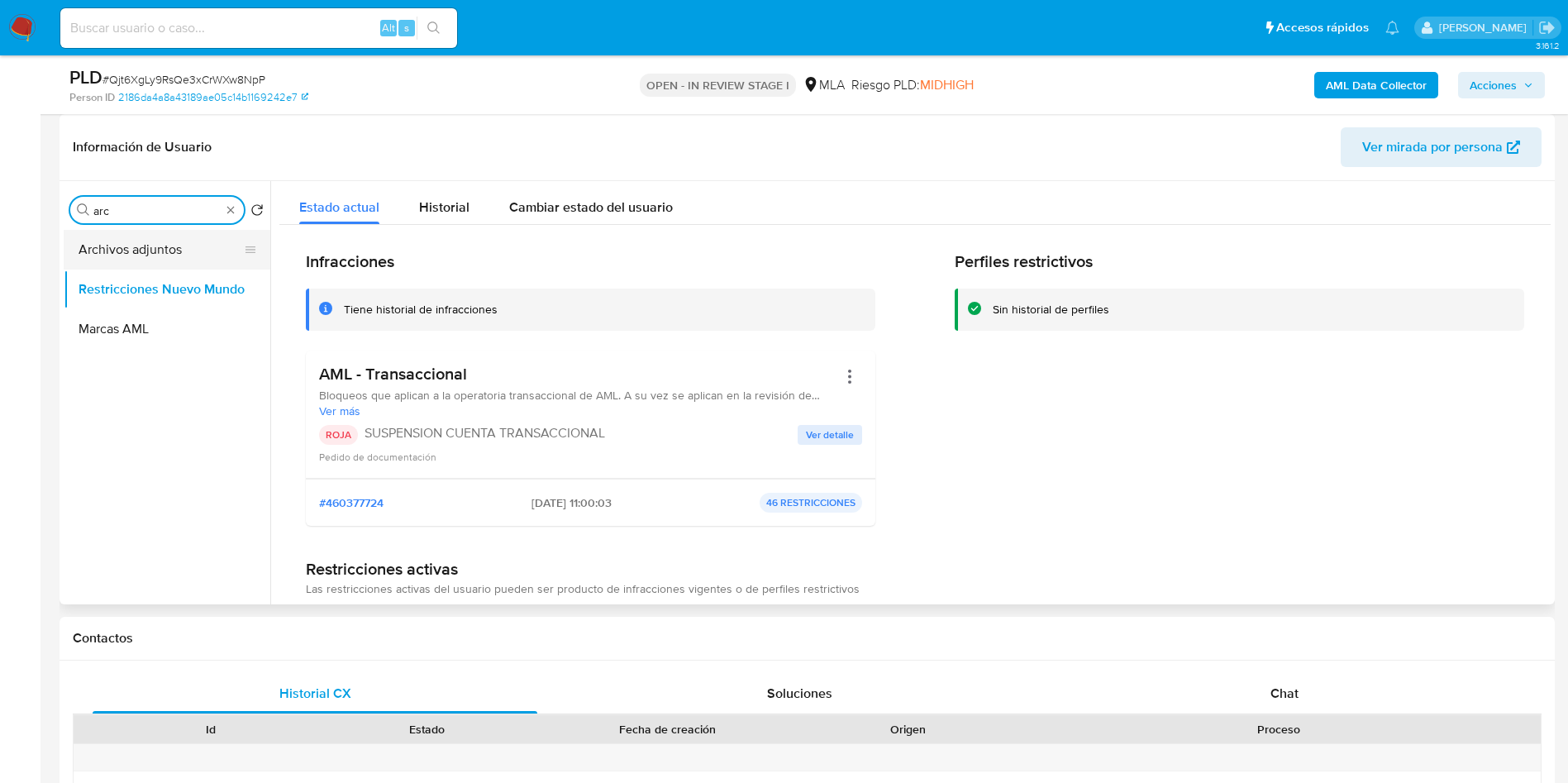
type input "arc"
click at [181, 249] on button "Archivos adjuntos" at bounding box center [161, 250] width 193 height 40
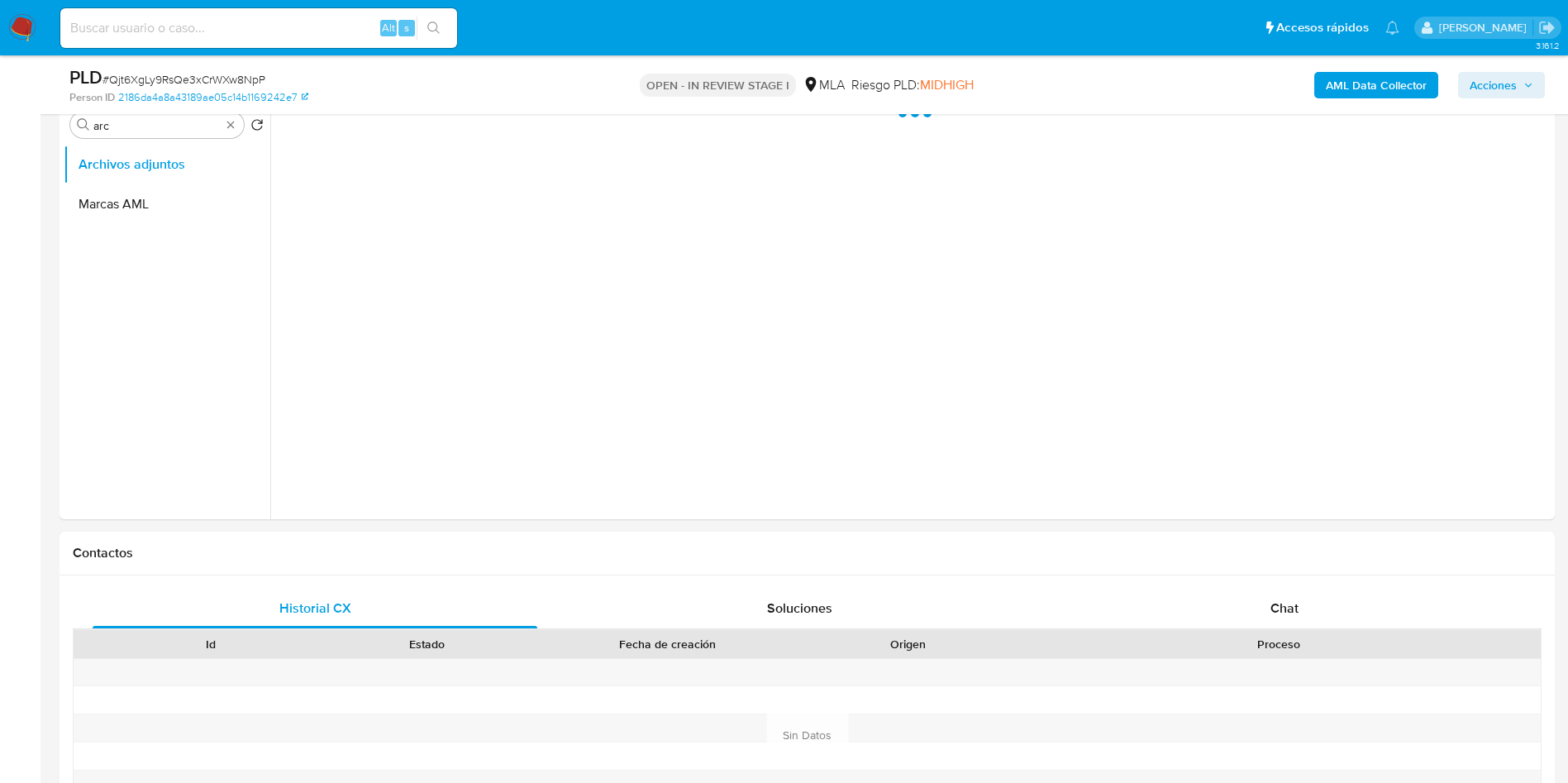
scroll to position [373, 0]
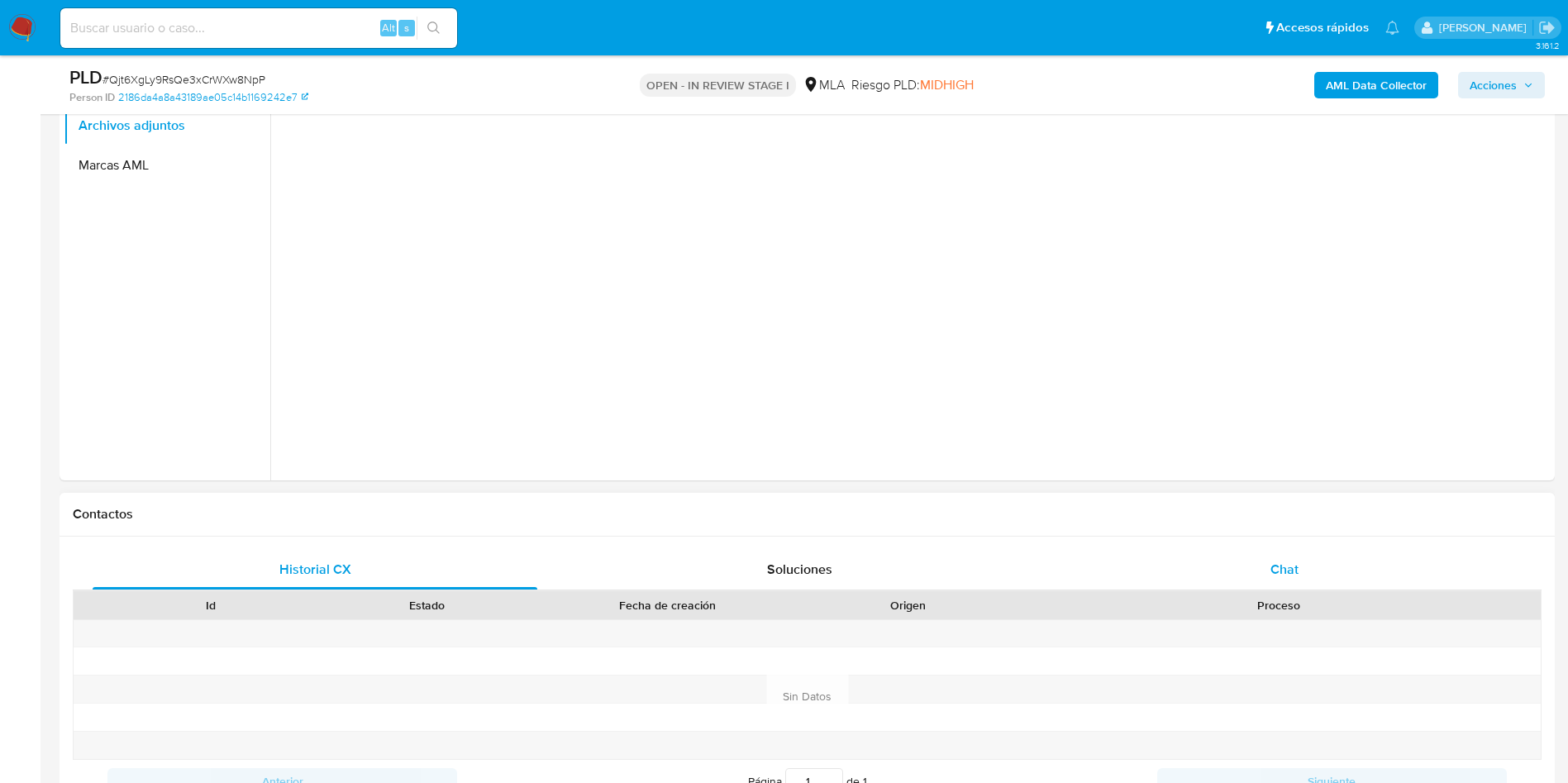
click at [1335, 566] on div "Chat" at bounding box center [1285, 569] width 445 height 40
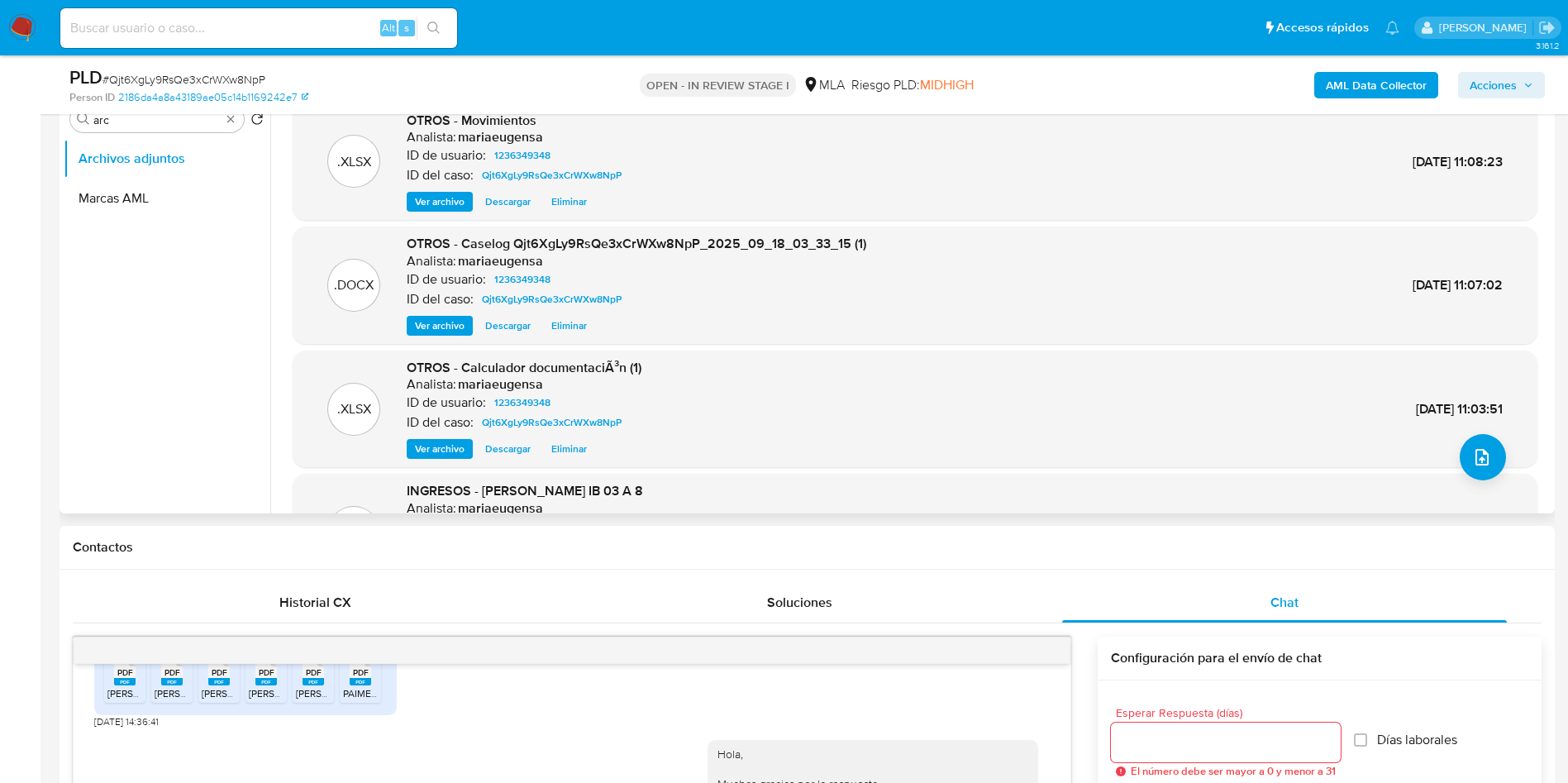
scroll to position [248, 0]
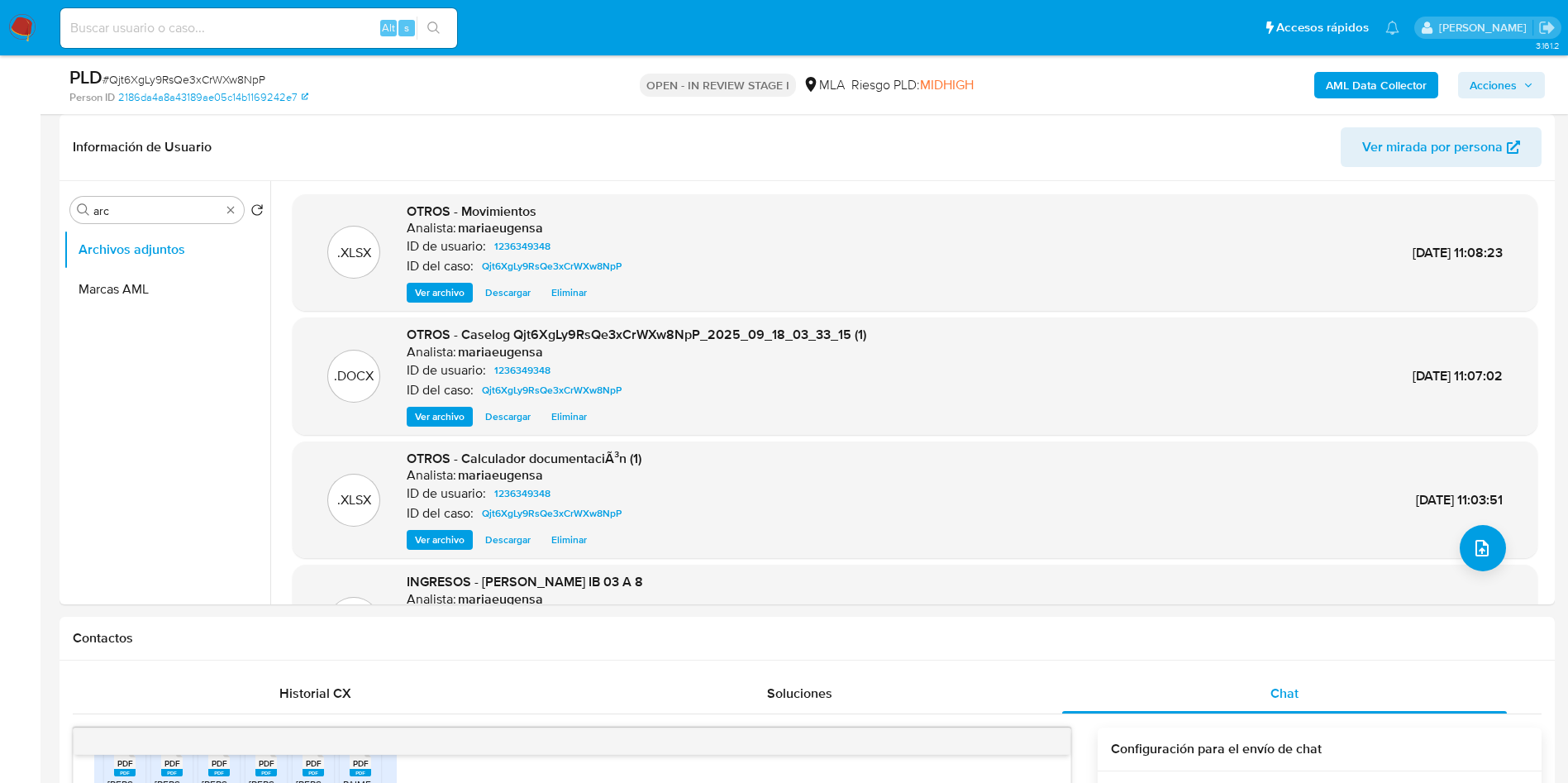
click at [1473, 84] on span "Acciones" at bounding box center [1494, 84] width 47 height 26
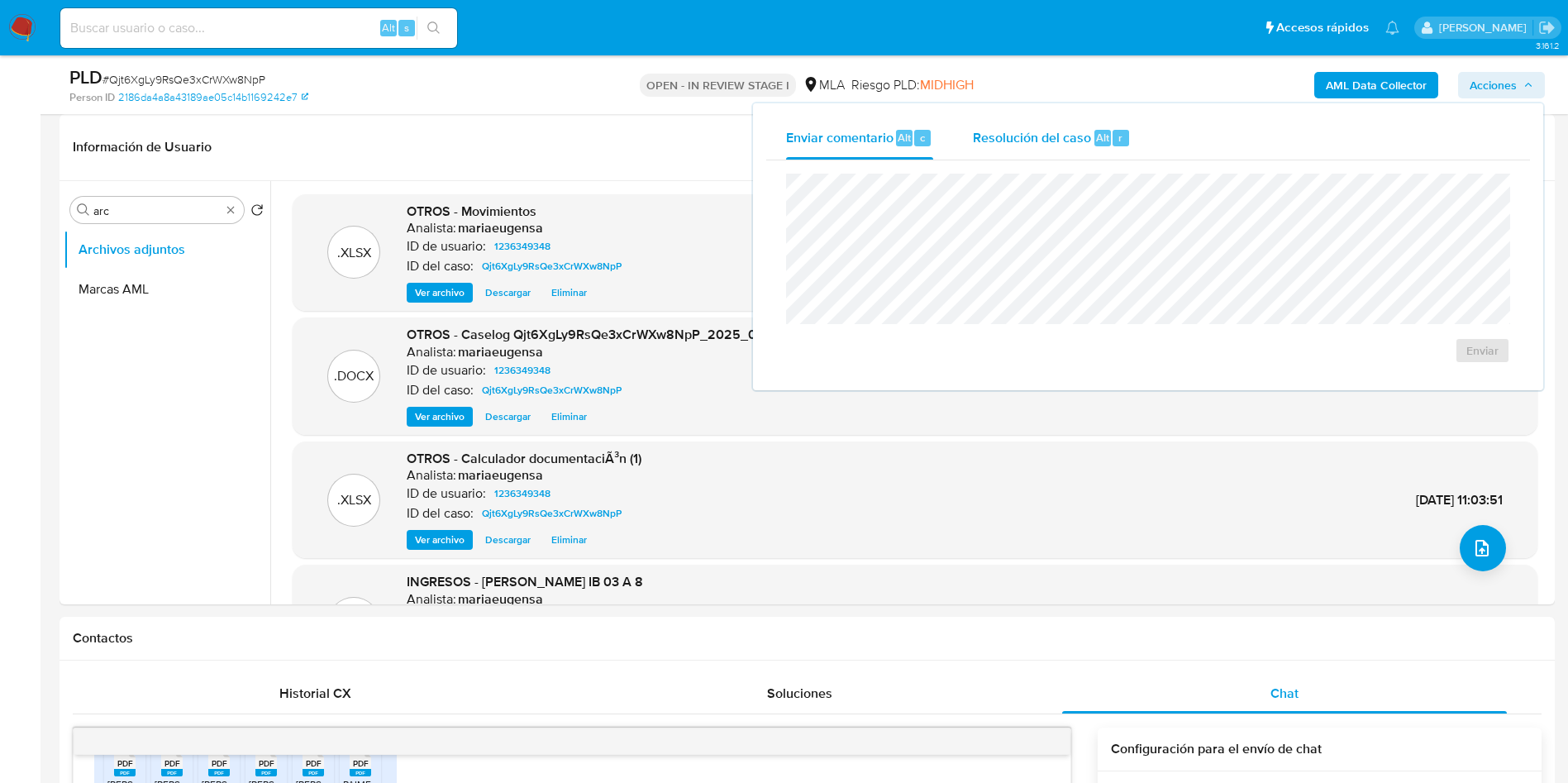
click at [1073, 135] on span "Resolución del caso" at bounding box center [1032, 137] width 118 height 19
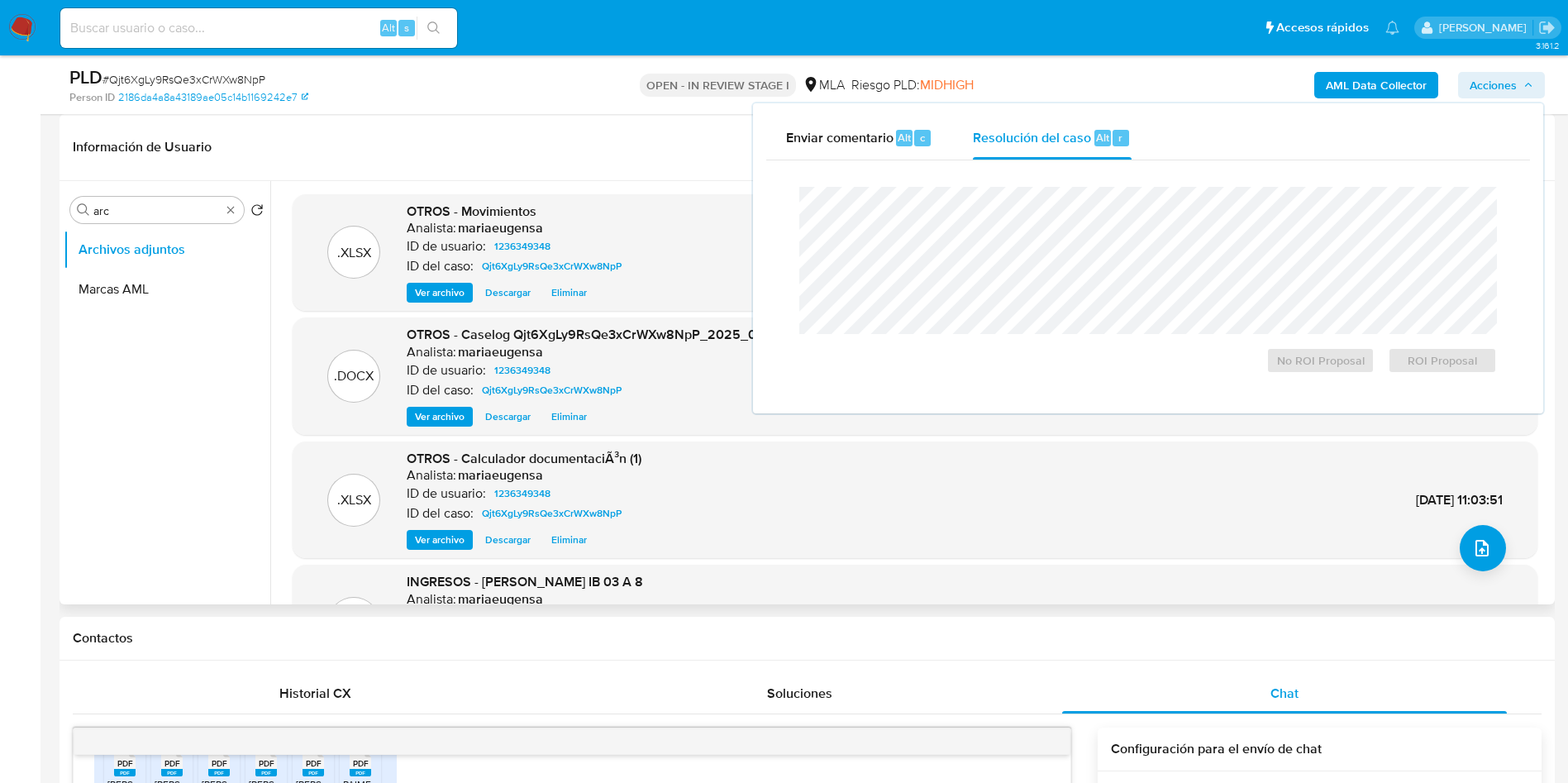
click at [175, 419] on ul "Archivos adjuntos Marcas AML" at bounding box center [167, 416] width 207 height 373
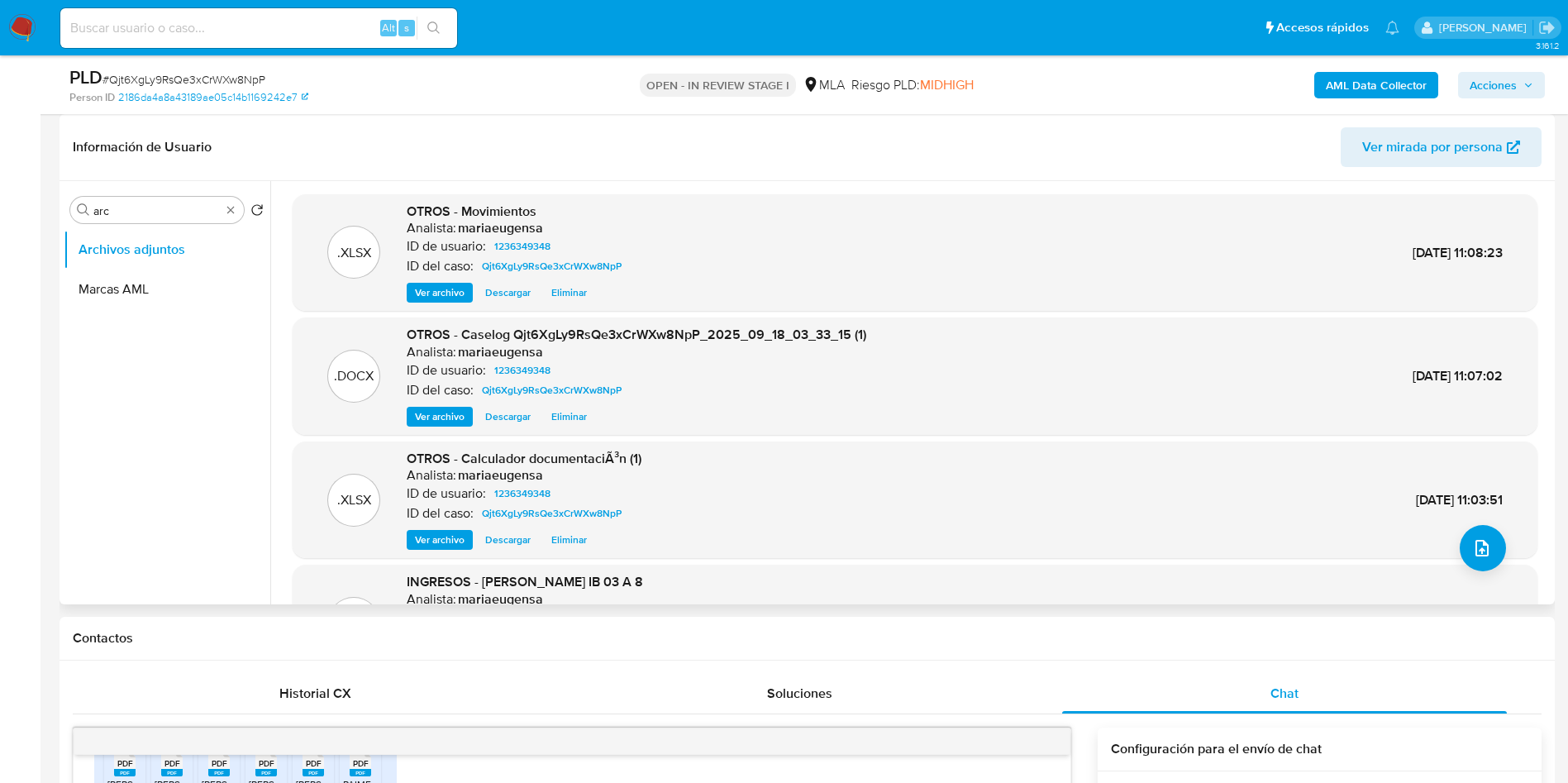
scroll to position [124, 0]
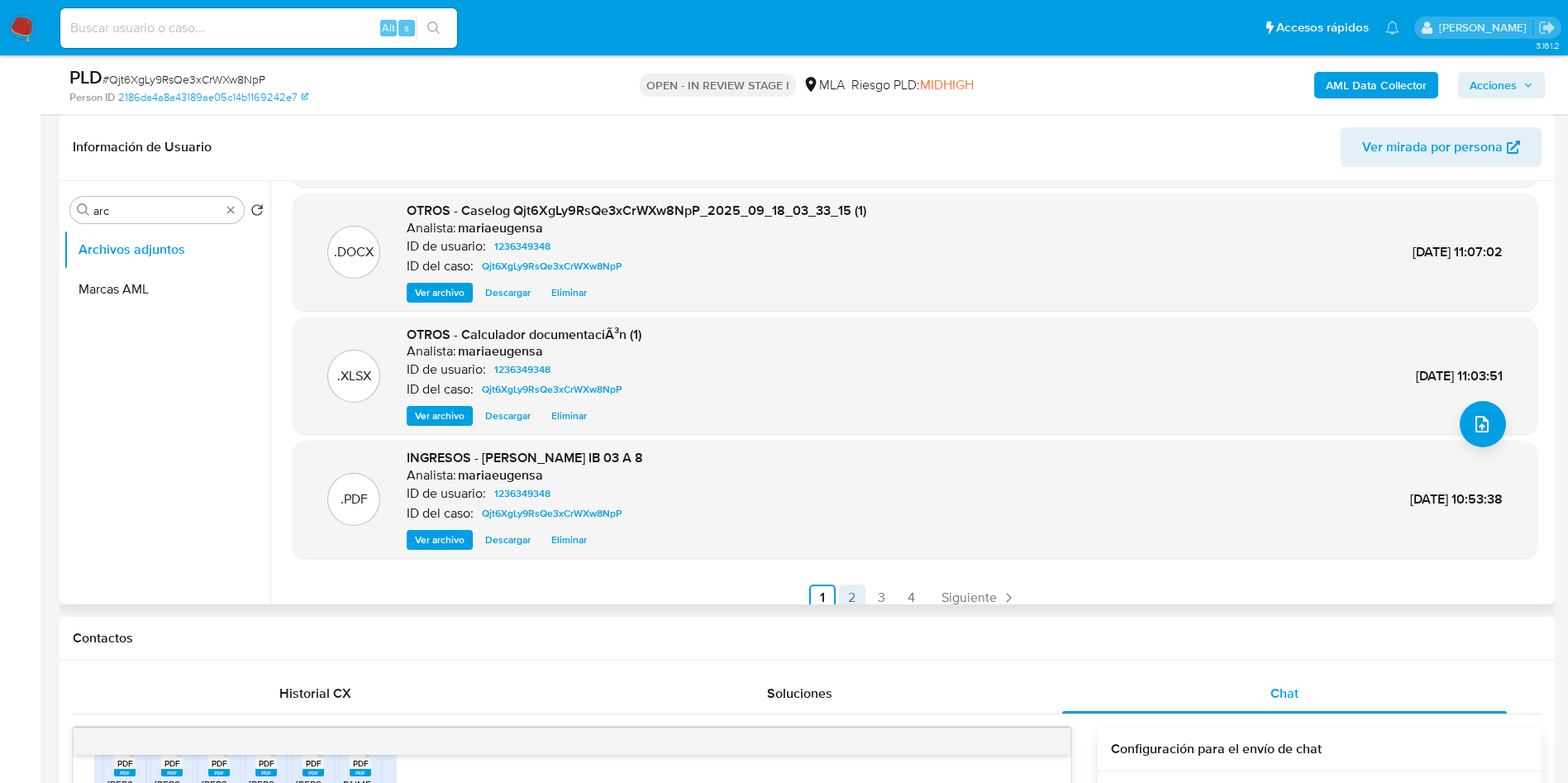
click at [849, 589] on link "2" at bounding box center [852, 597] width 26 height 26
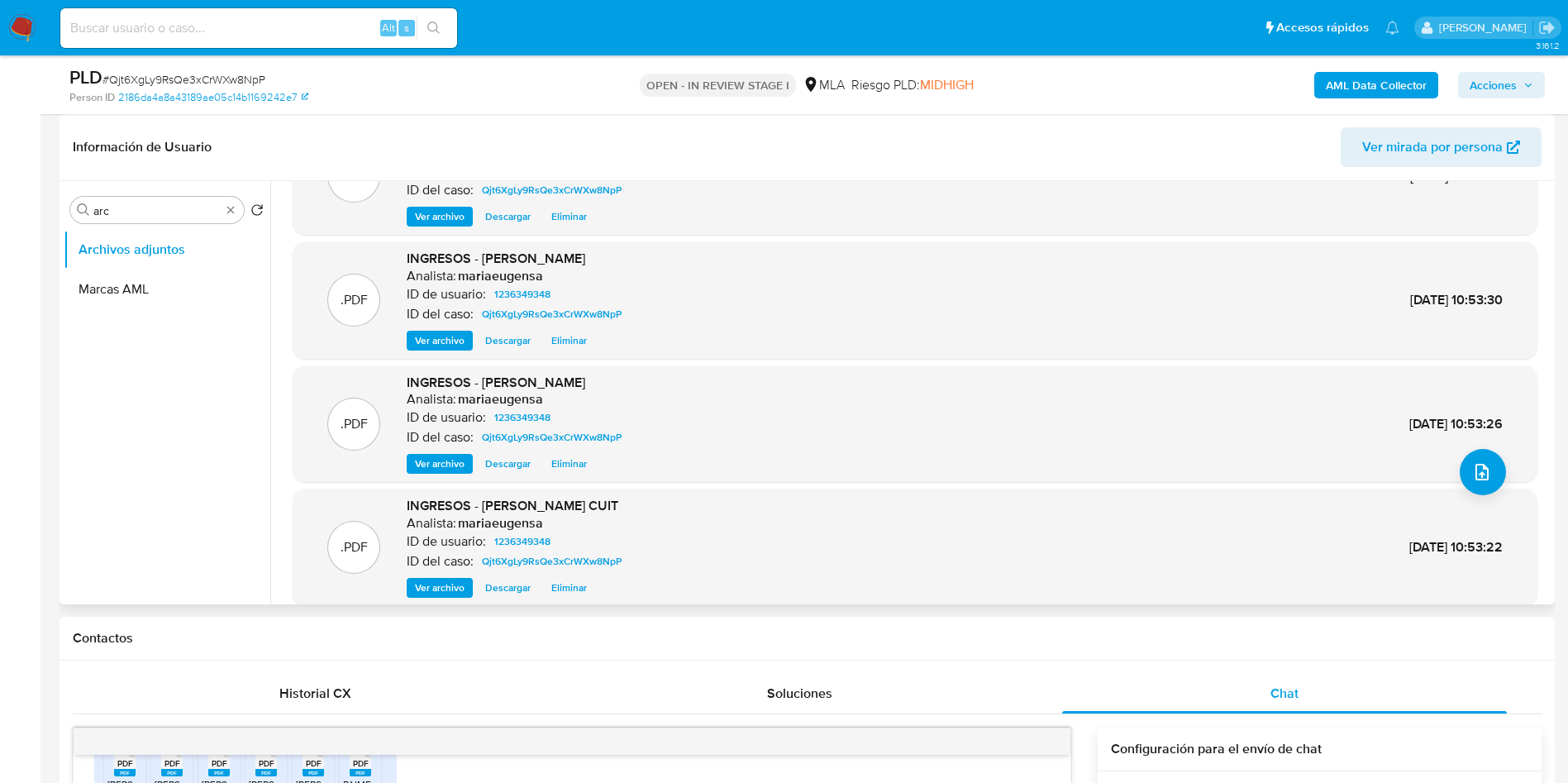
scroll to position [139, 0]
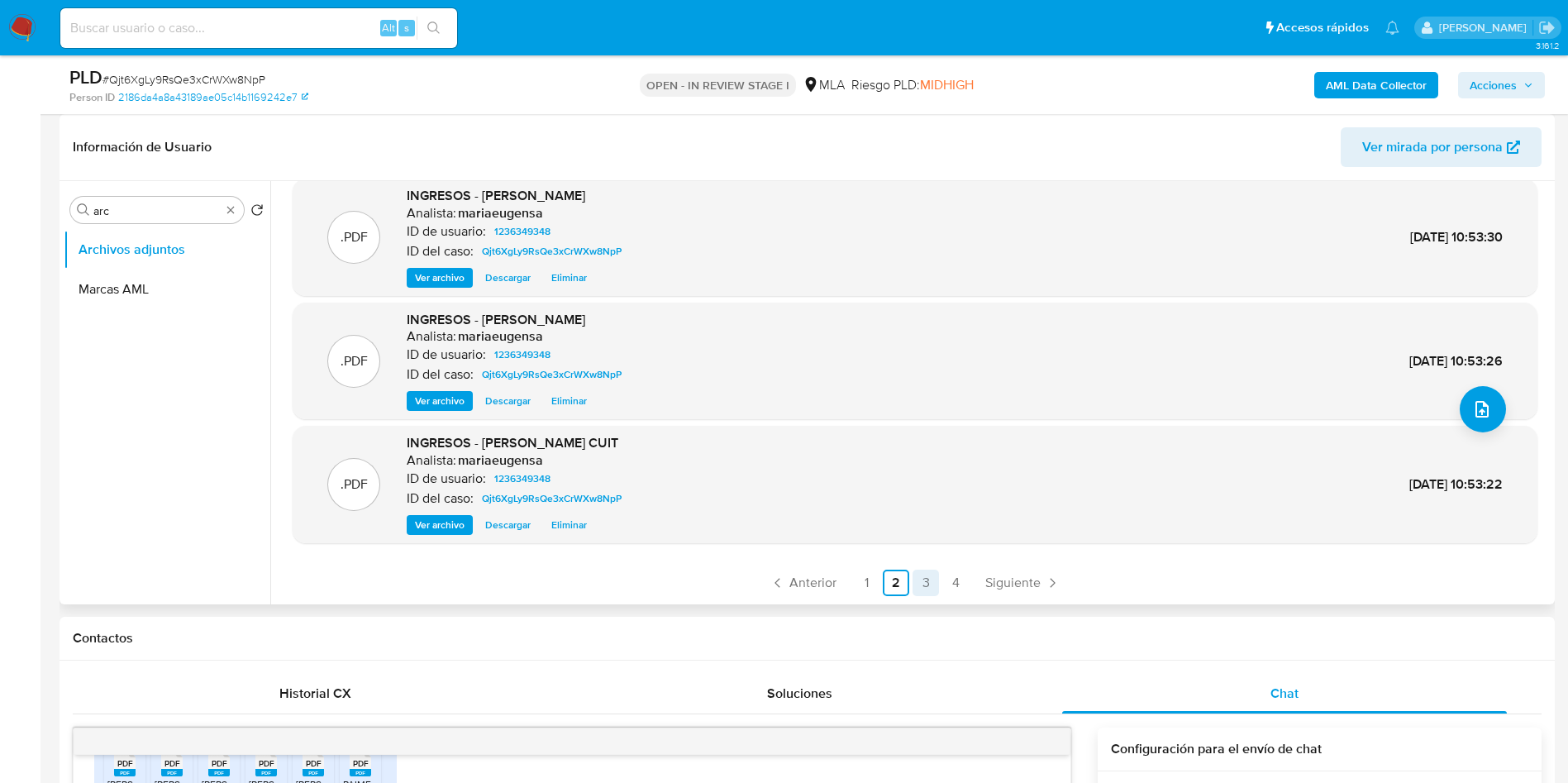
click at [922, 587] on link "3" at bounding box center [926, 583] width 26 height 26
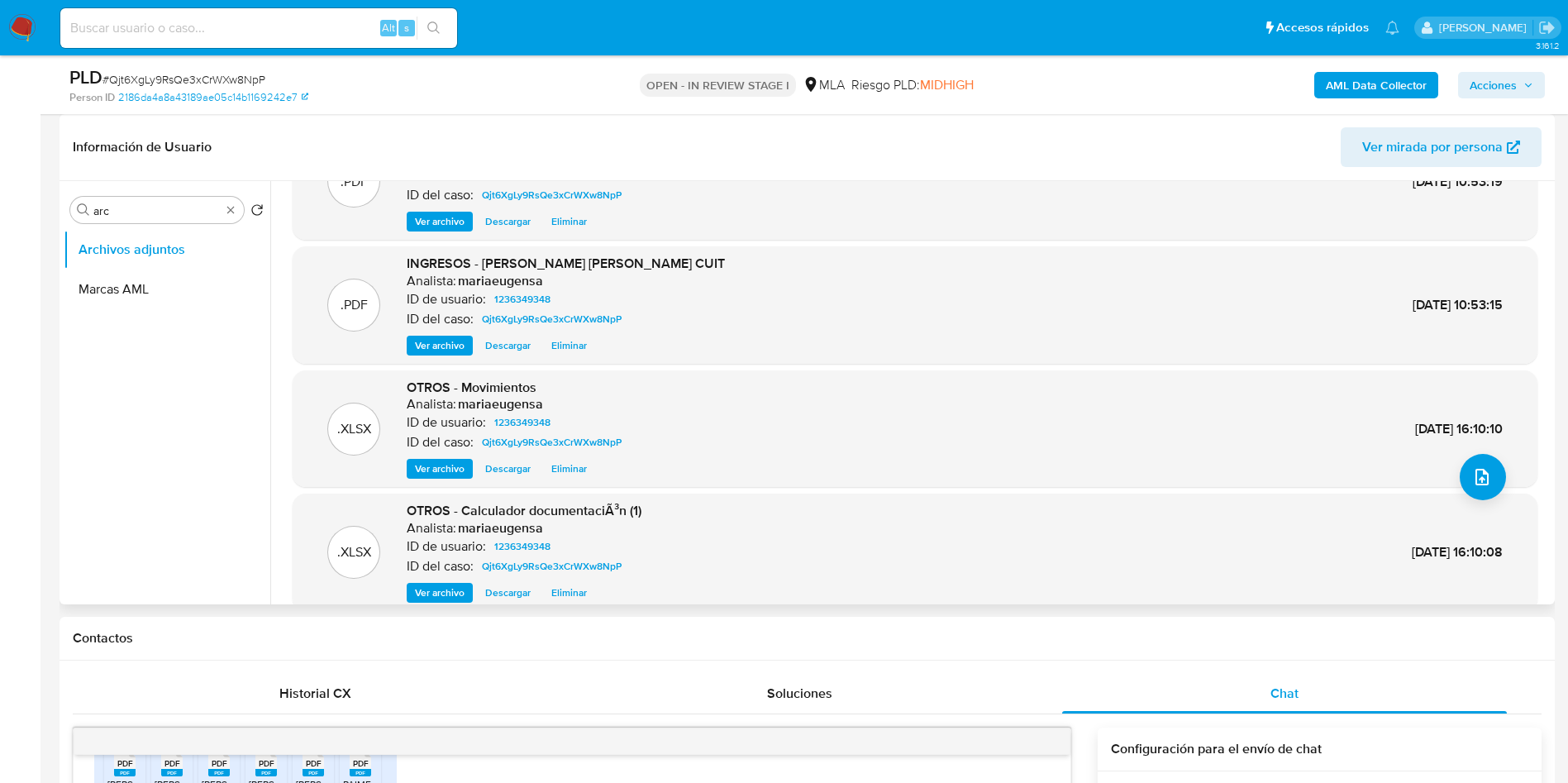
scroll to position [124, 0]
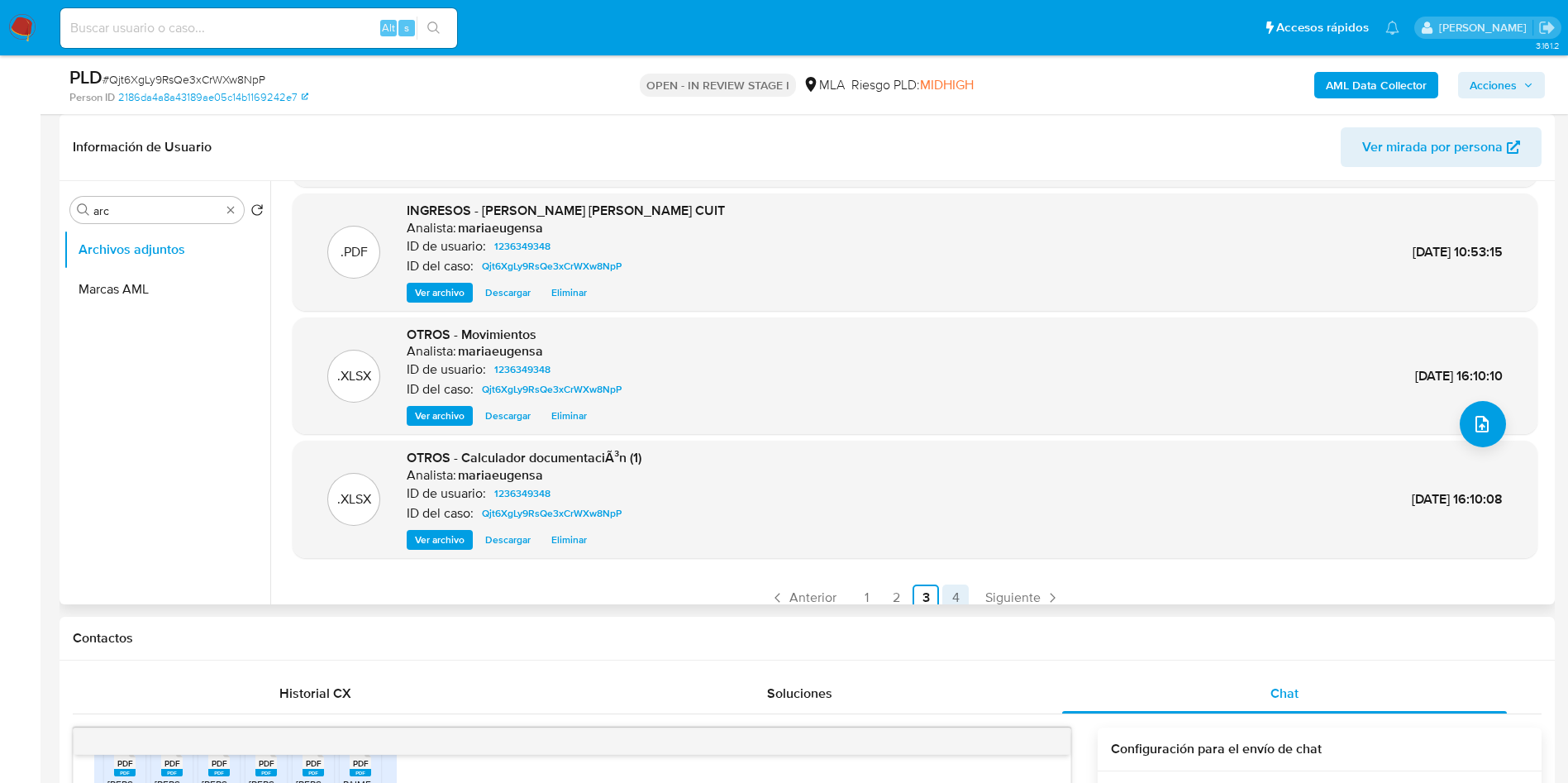
click at [955, 589] on link "4" at bounding box center [955, 597] width 26 height 26
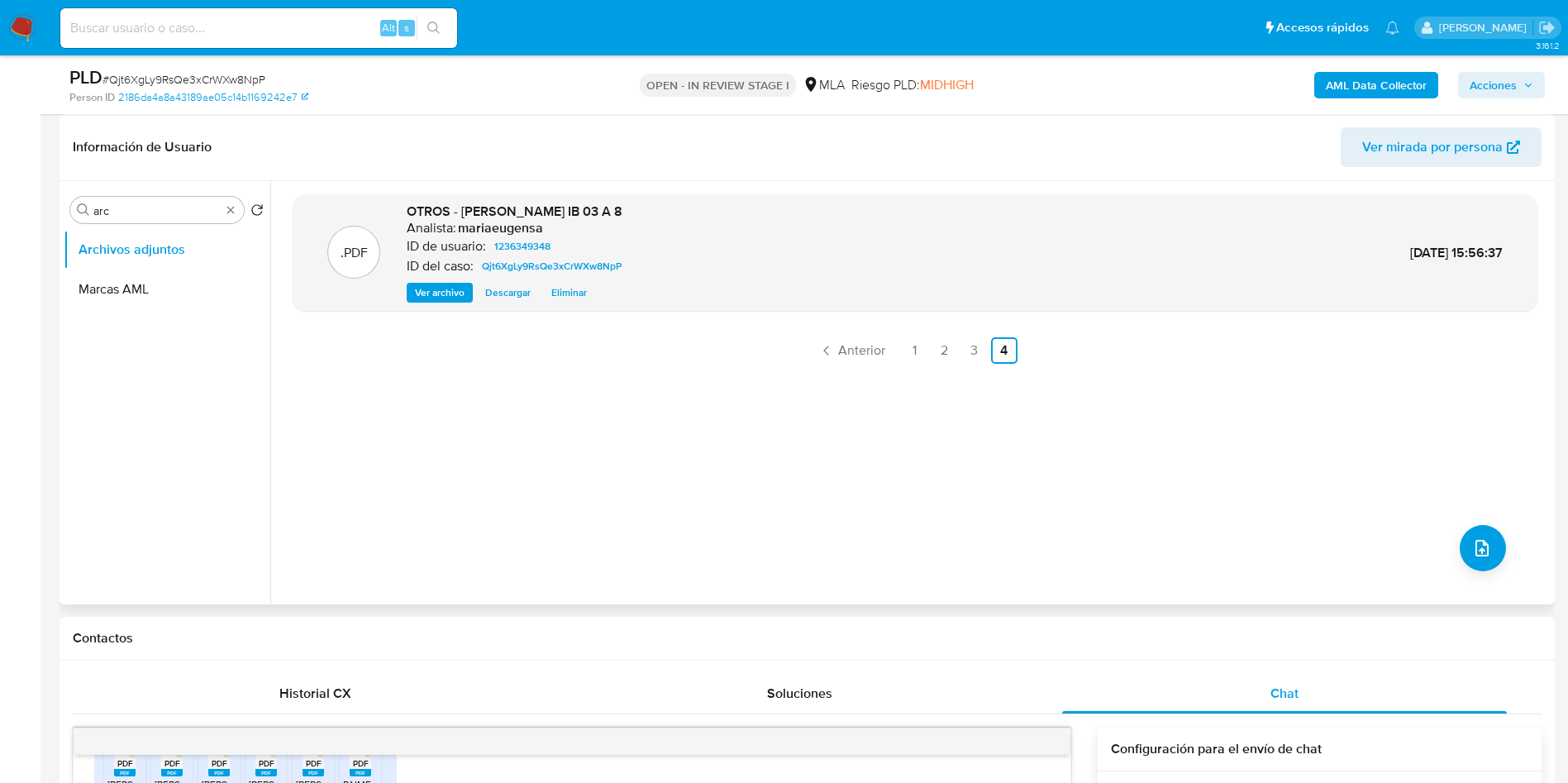
click at [1389, 88] on b "AML Data Collector" at bounding box center [1376, 84] width 101 height 26
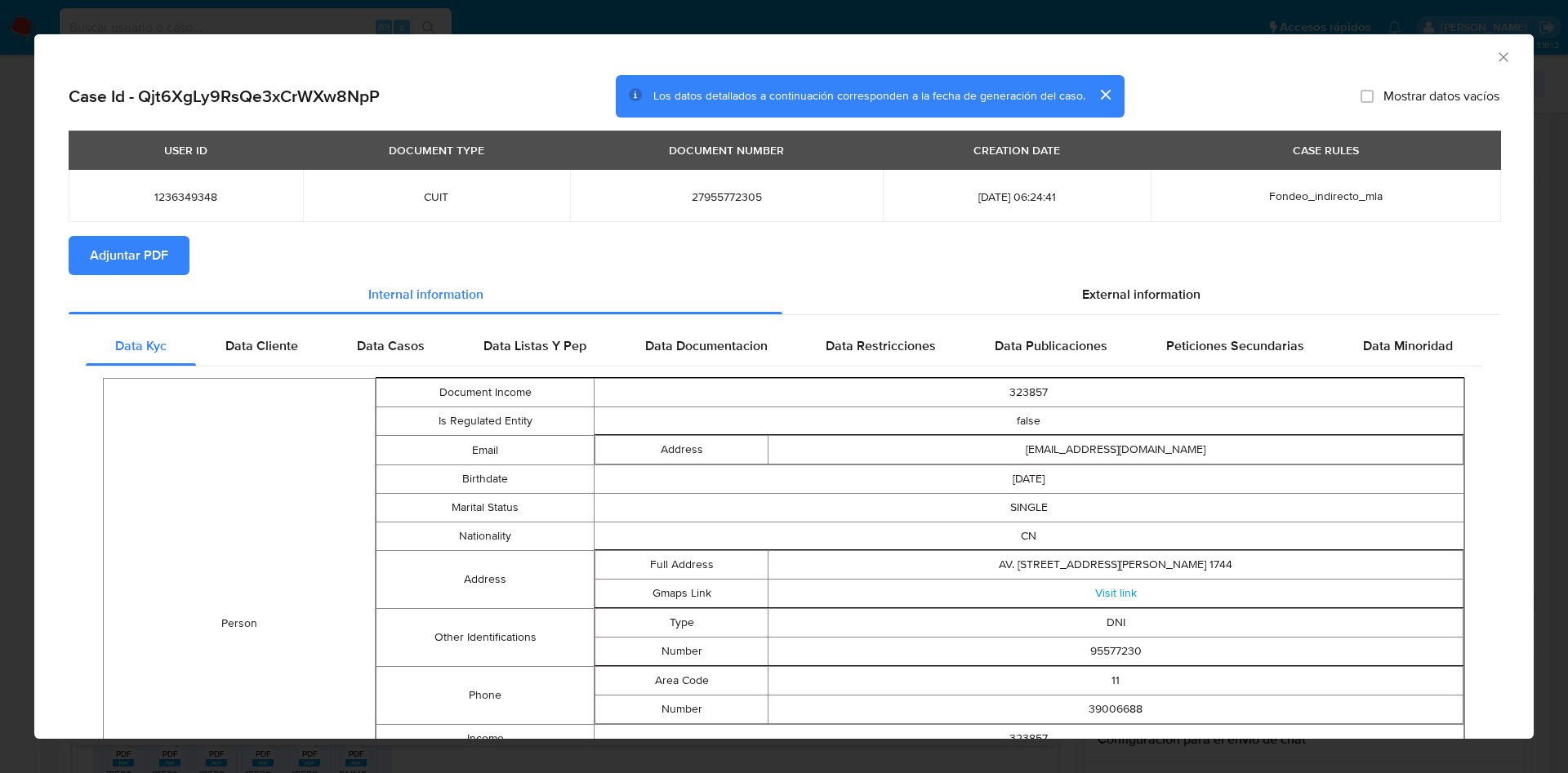
click at [81, 260] on button "Adjuntar PDF" at bounding box center [129, 255] width 121 height 39
drag, startPoint x: 1485, startPoint y: 54, endPoint x: 1443, endPoint y: 74, distance: 46.5
click at [1463, 64] on div "AML Data Collector" at bounding box center [784, 54] width 1499 height 41
drag, startPoint x: 1483, startPoint y: 54, endPoint x: 1066, endPoint y: 206, distance: 443.8
click at [1495, 52] on icon "Cerrar ventana" at bounding box center [1503, 56] width 16 height 16
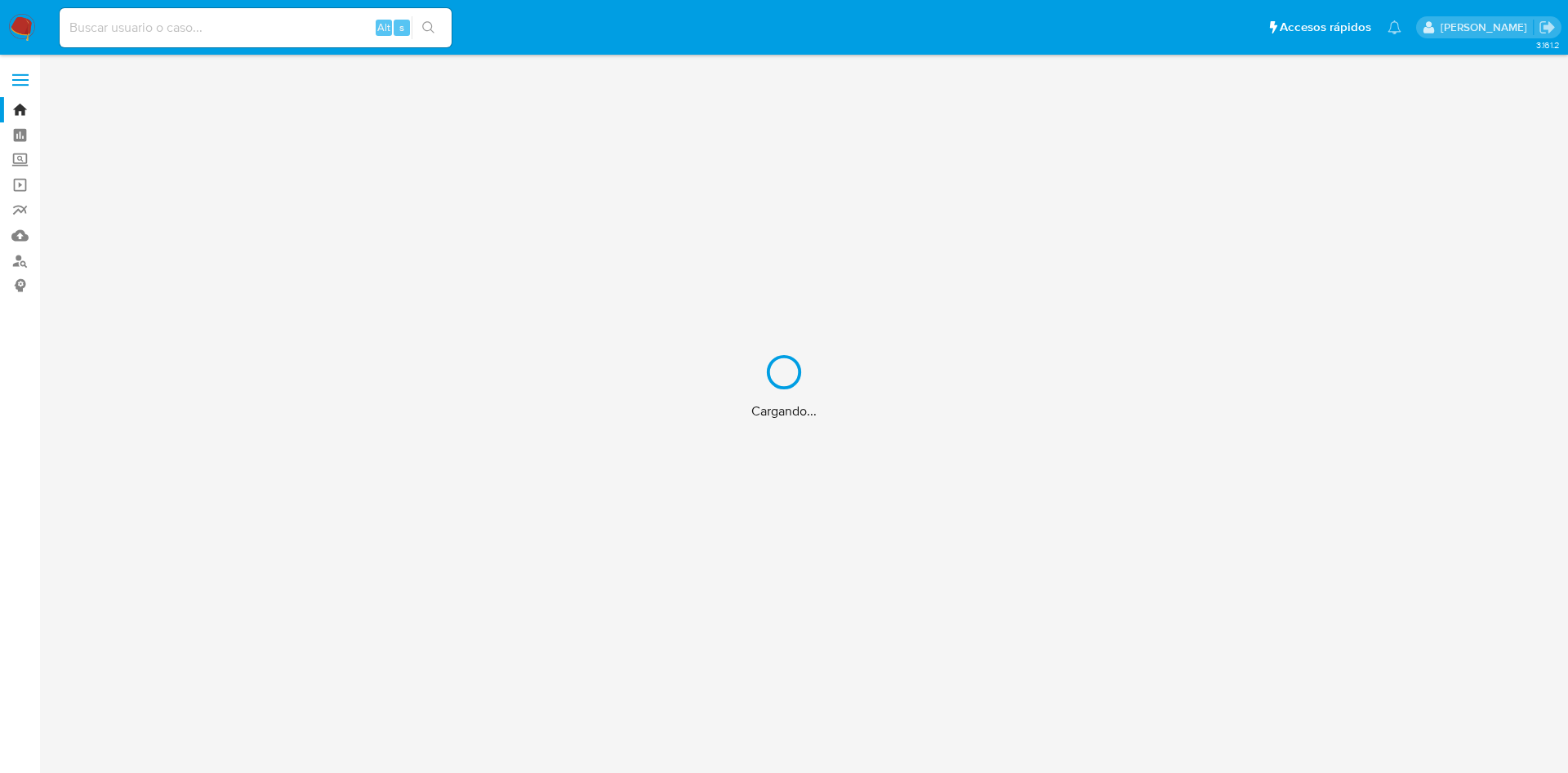
click at [222, 21] on div "Cargando..." at bounding box center [784, 386] width 1568 height 773
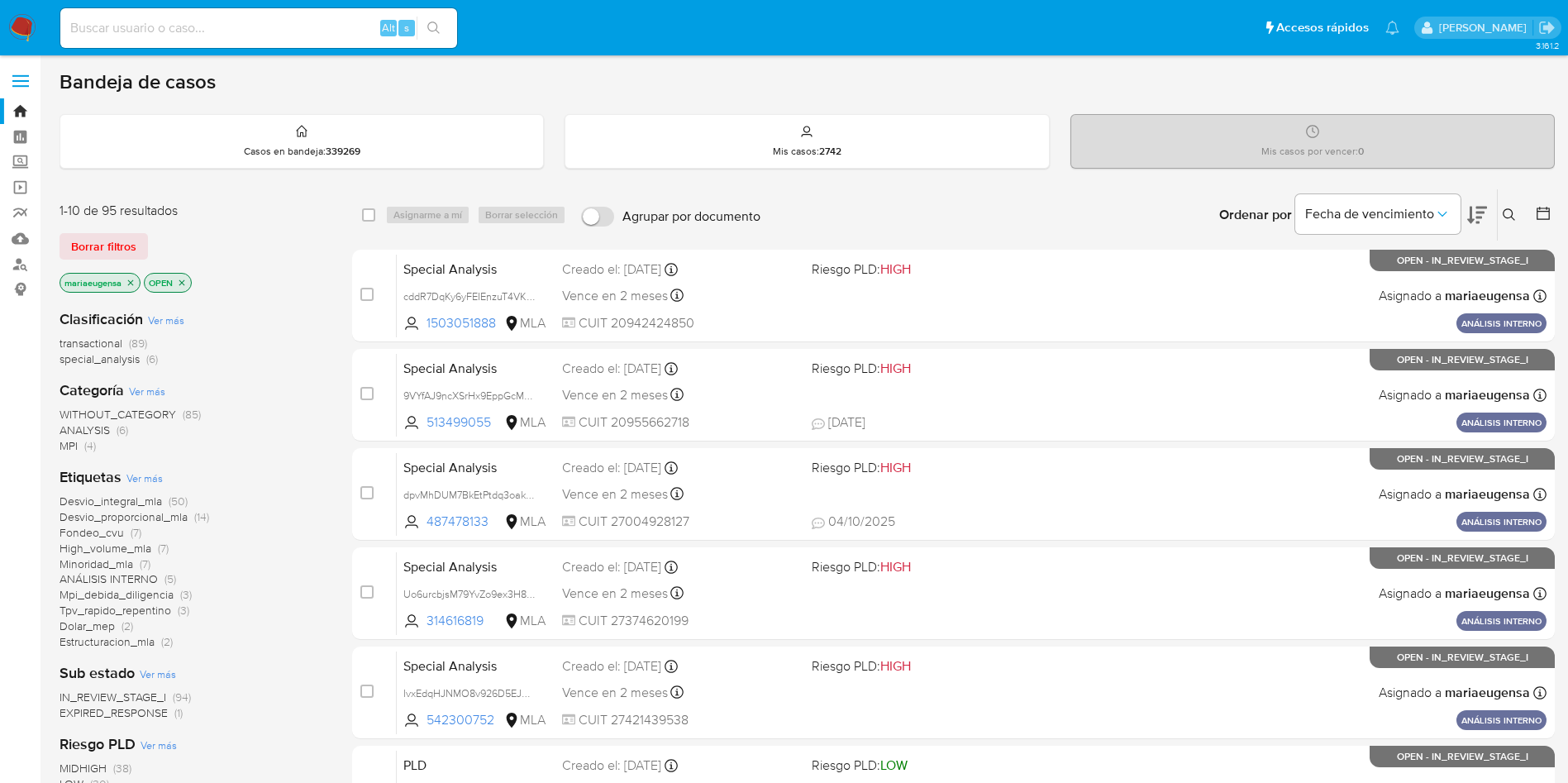
click at [224, 21] on input at bounding box center [258, 28] width 397 height 21
paste input "9pQlMUbrW6jllWlgl4pWTzch"
type input "9pQlMUbrW6jllWlgl4pWTzch"
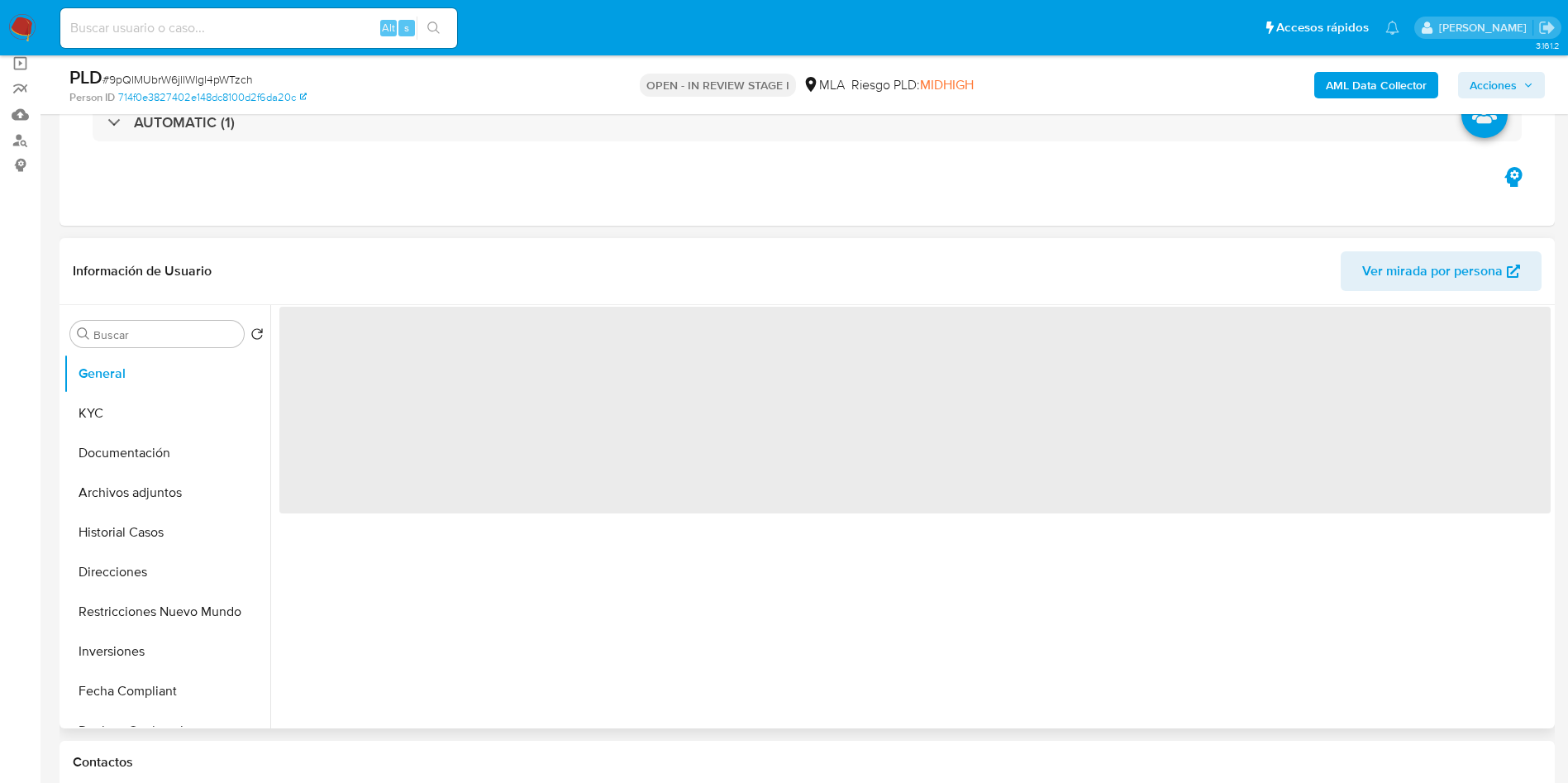
select select "10"
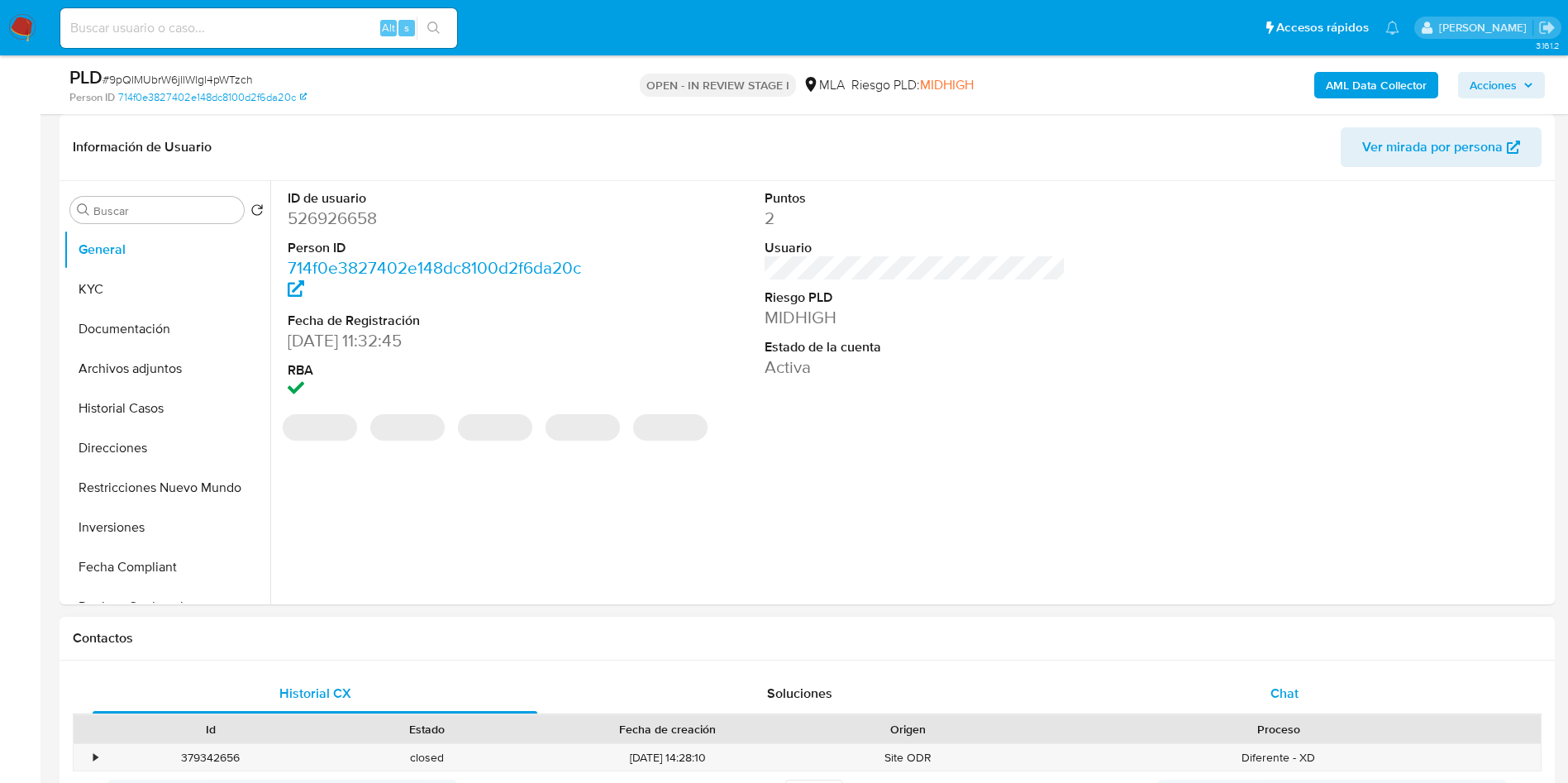
click at [1363, 682] on div "Chat" at bounding box center [1285, 694] width 445 height 40
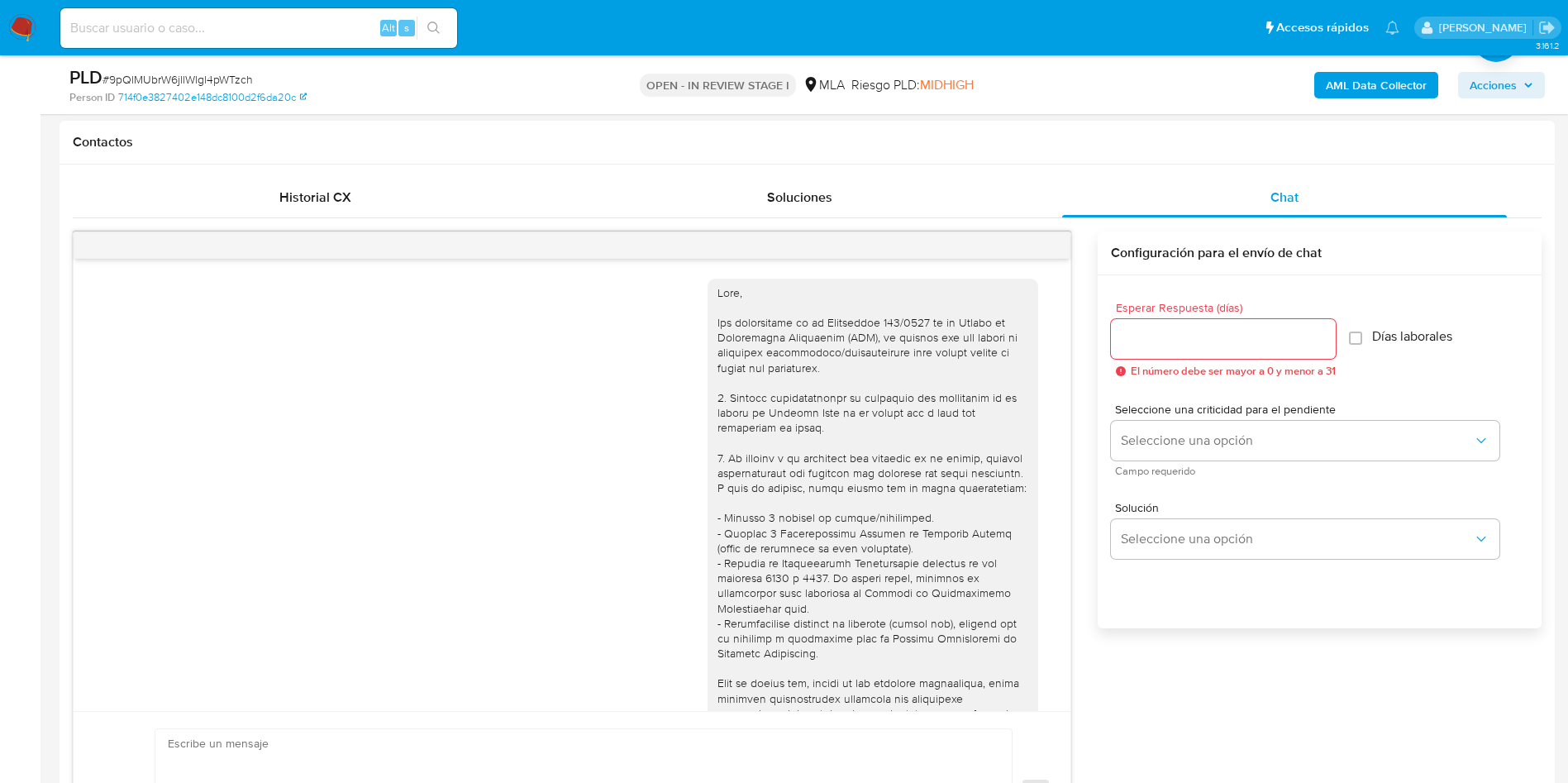
scroll to position [1560, 0]
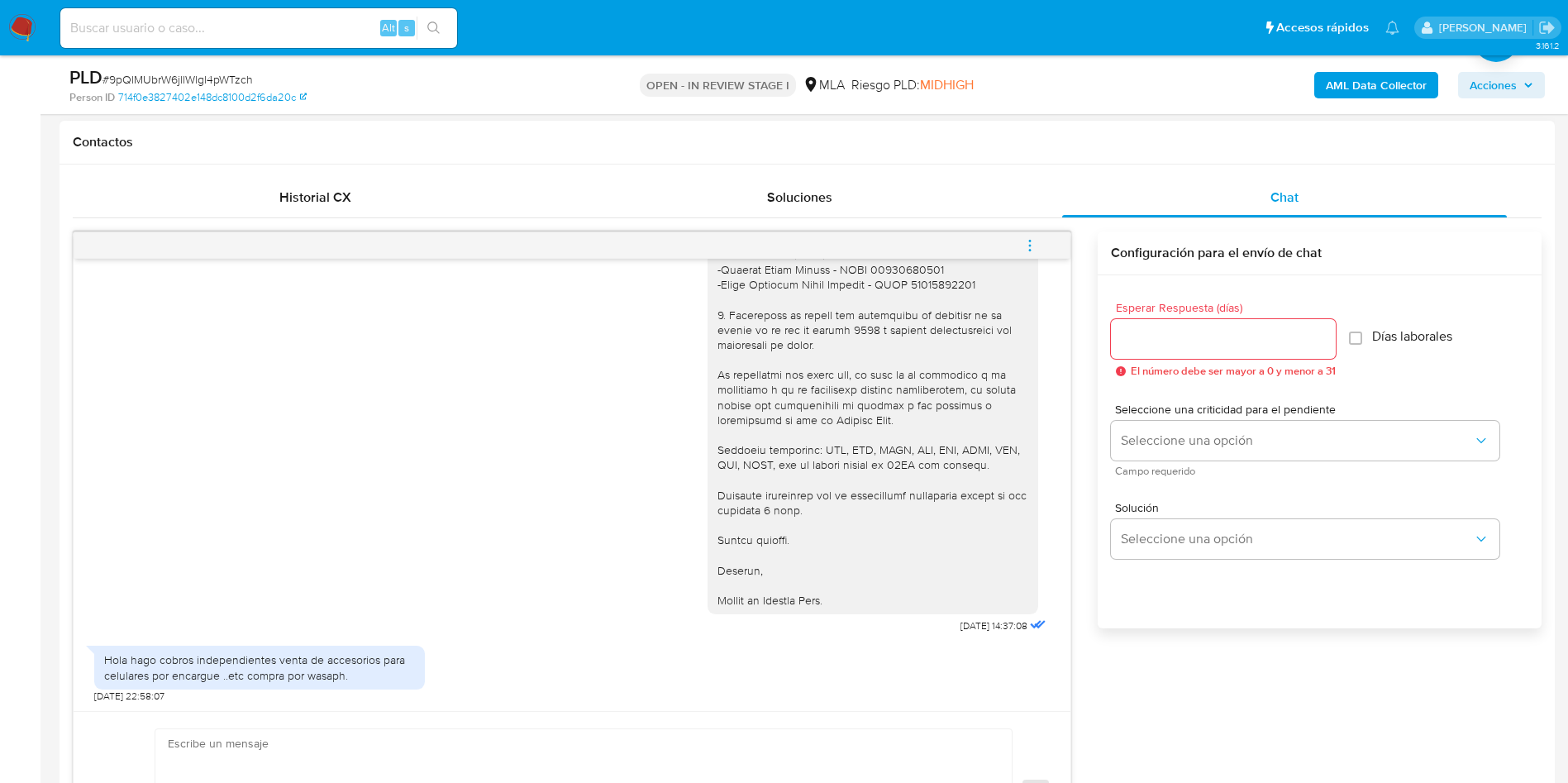
click at [398, 523] on div "[DATE] 14:37:08" at bounding box center [572, 139] width 956 height 996
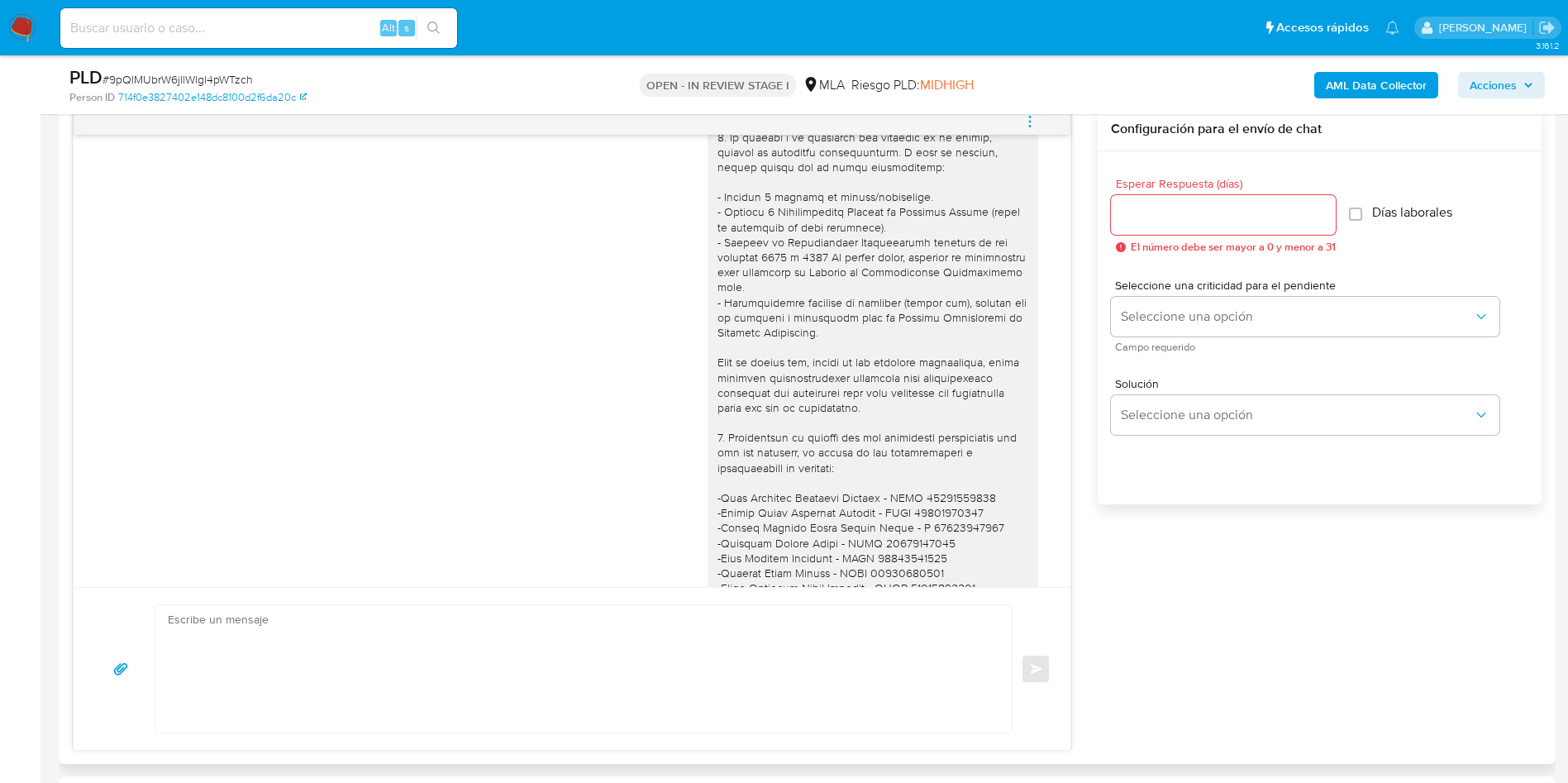
scroll to position [1064, 0]
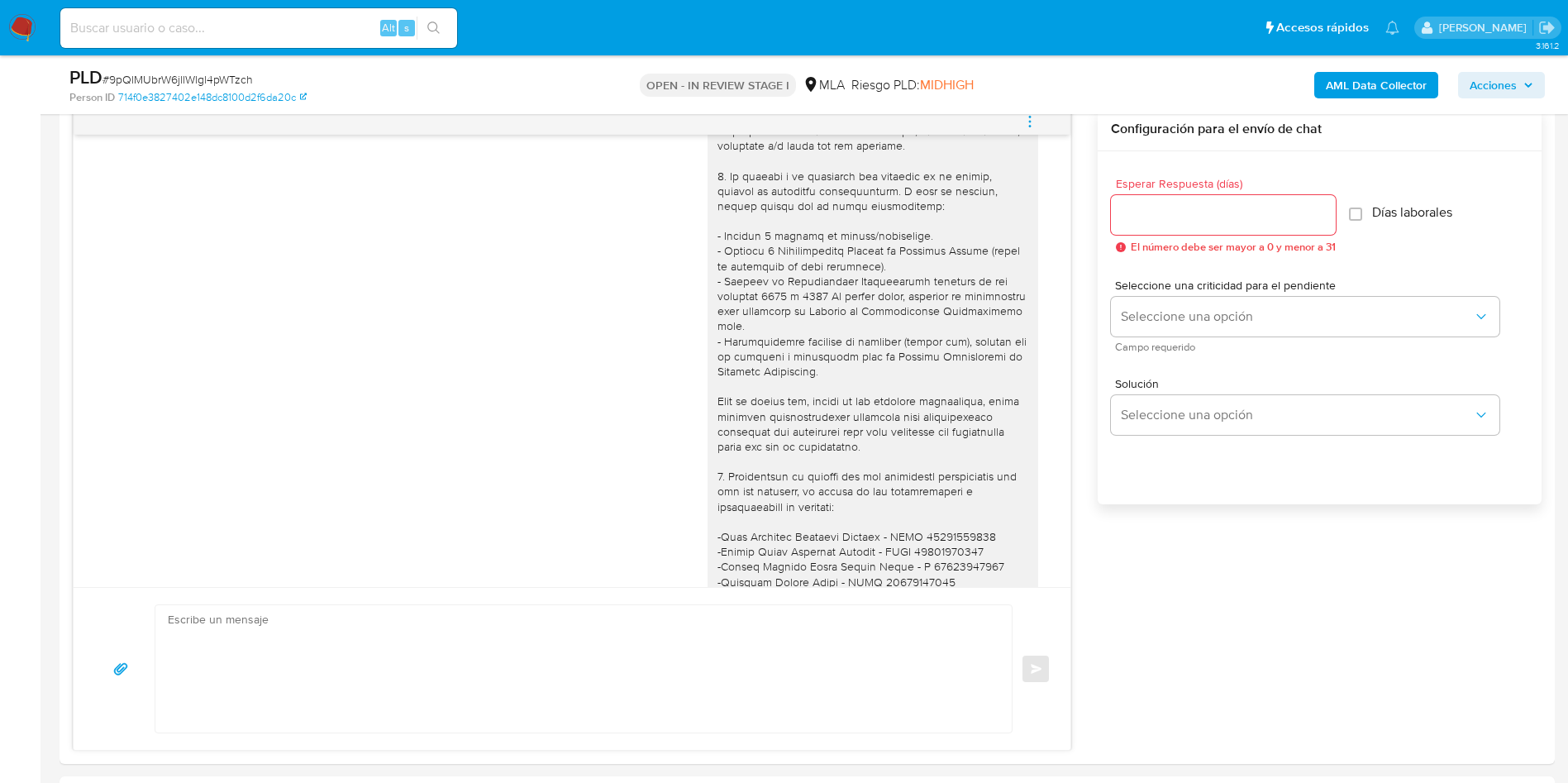
click at [214, 82] on span "# 9pQlMUbrW6jllWlgl4pWTzch" at bounding box center [178, 79] width 151 height 16
copy span "9pQlMUbrW6jllWlgl4pWTzch"
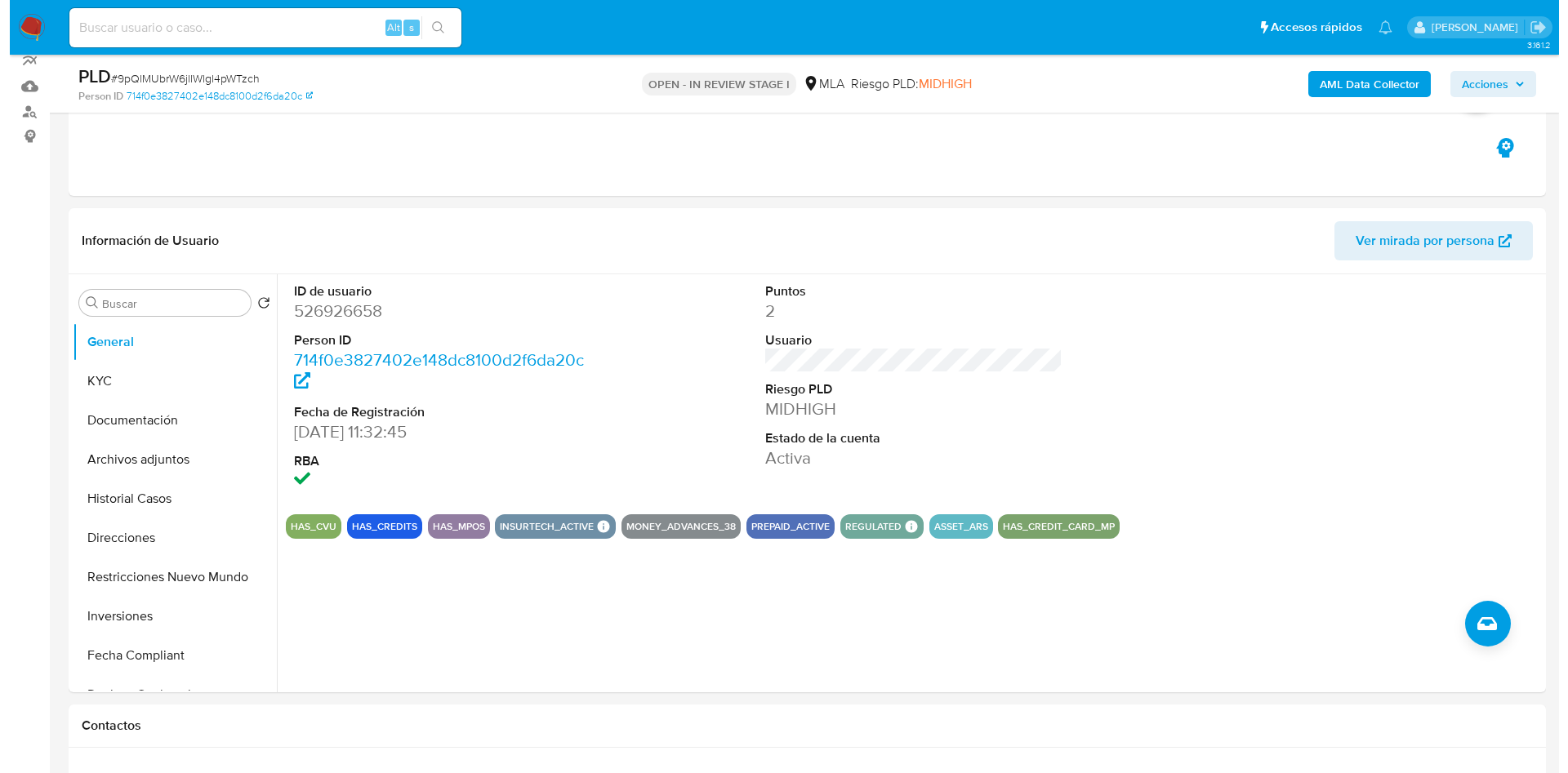
scroll to position [122, 0]
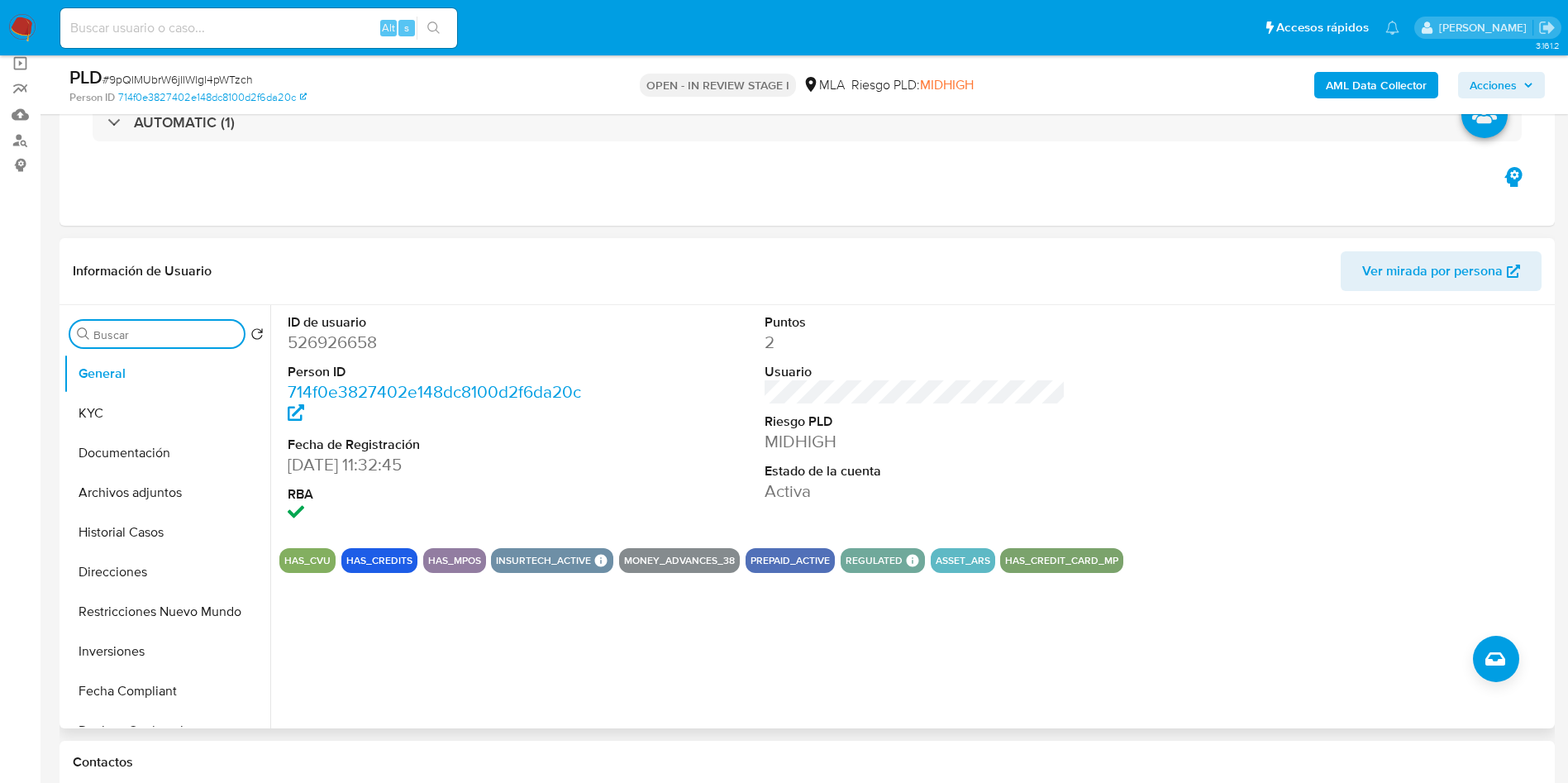
click at [153, 334] on input "Buscar" at bounding box center [165, 334] width 144 height 15
type input "arc"
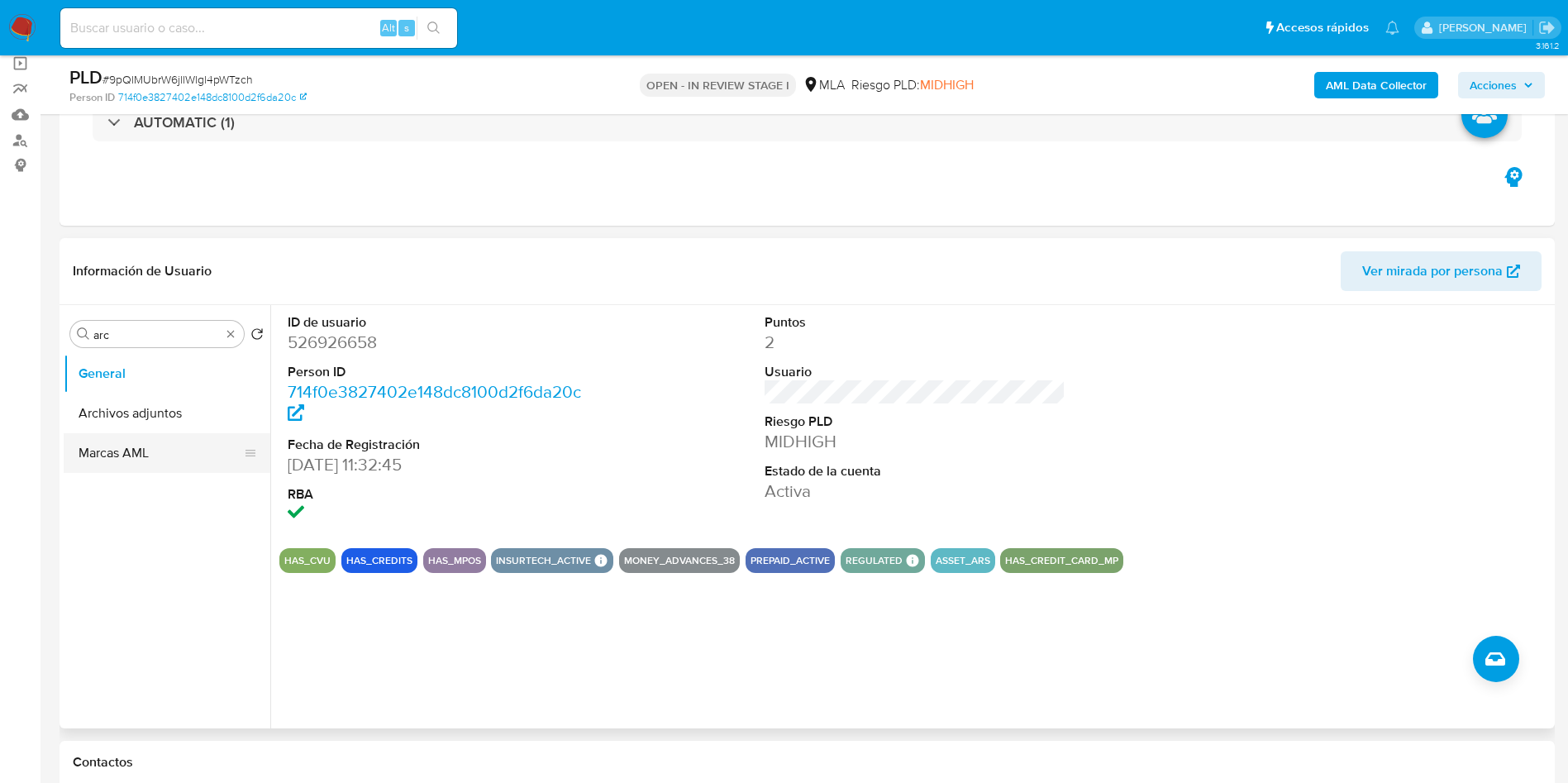
click at [133, 412] on button "Archivos adjuntos" at bounding box center [167, 413] width 207 height 40
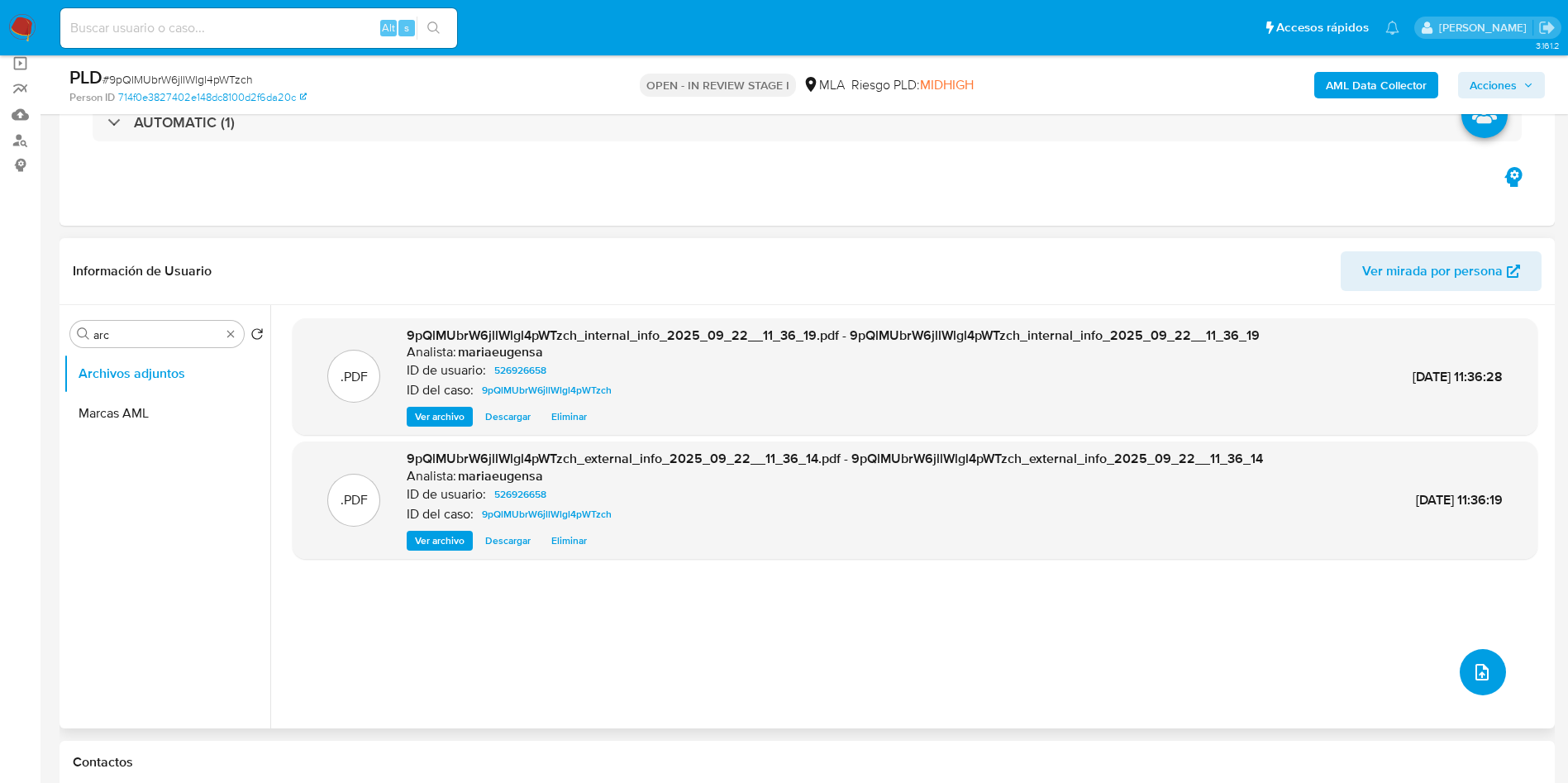
click at [1477, 672] on icon "upload-file" at bounding box center [1482, 673] width 20 height 20
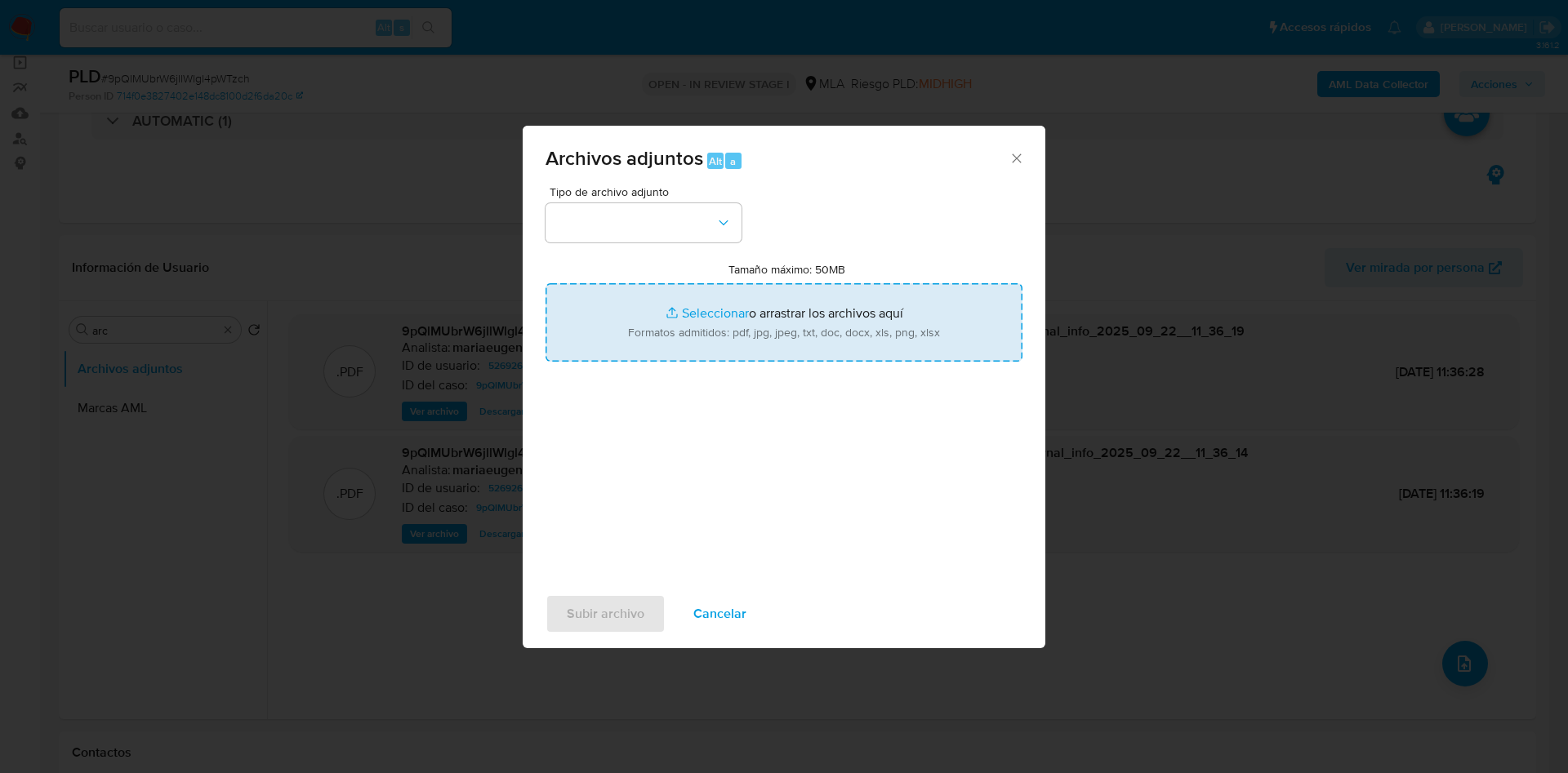
click at [724, 328] on input "Tamaño máximo: 50MB Seleccionar archivos" at bounding box center [784, 323] width 477 height 78
type input "C:\fakepath\Caselog 9pQlMUbrW6jllWlgl4pWTzch_2025_09_17_23_16_29.docx"
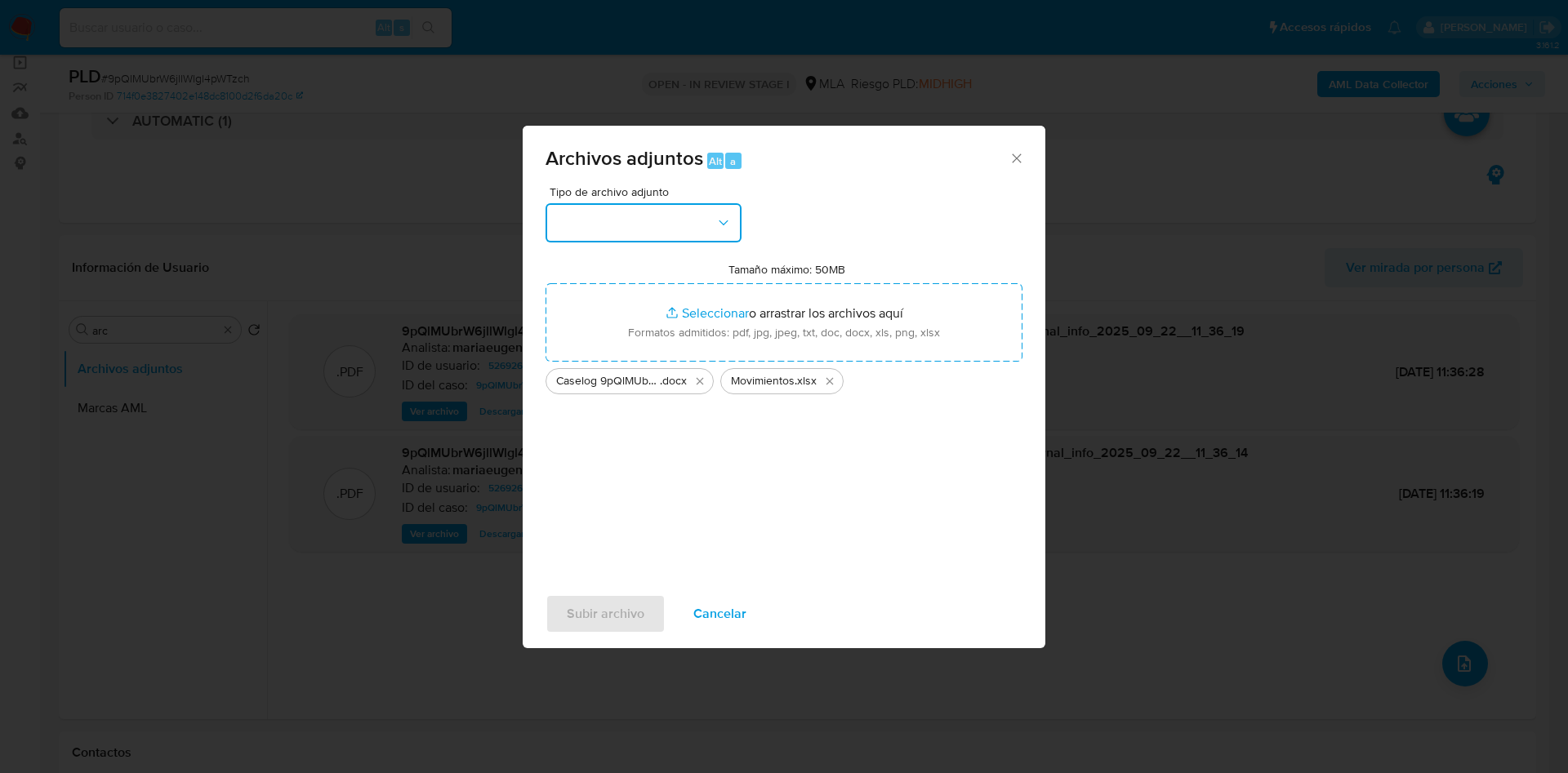
click at [597, 218] on button "button" at bounding box center [643, 223] width 196 height 39
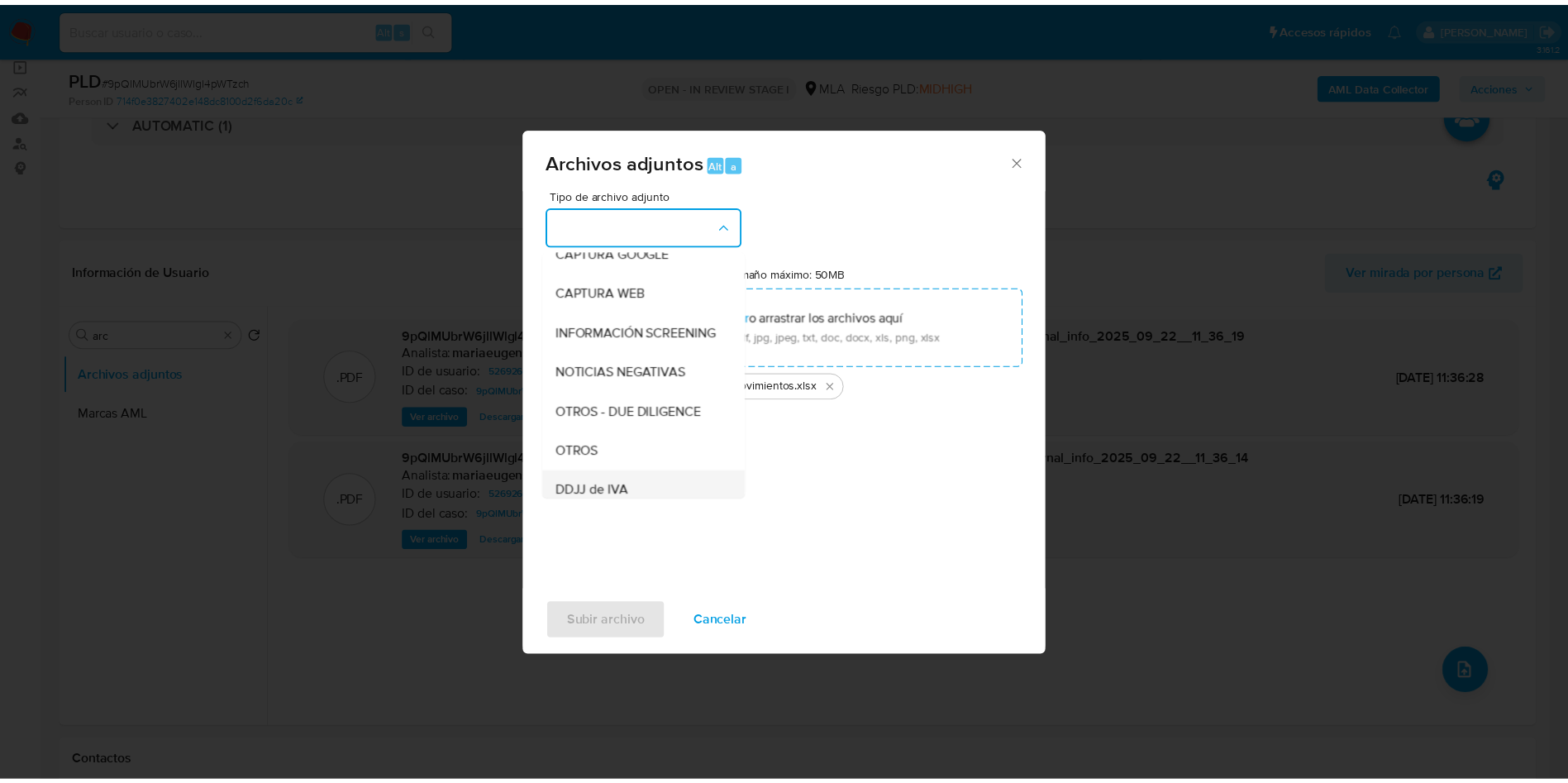
scroll to position [248, 0]
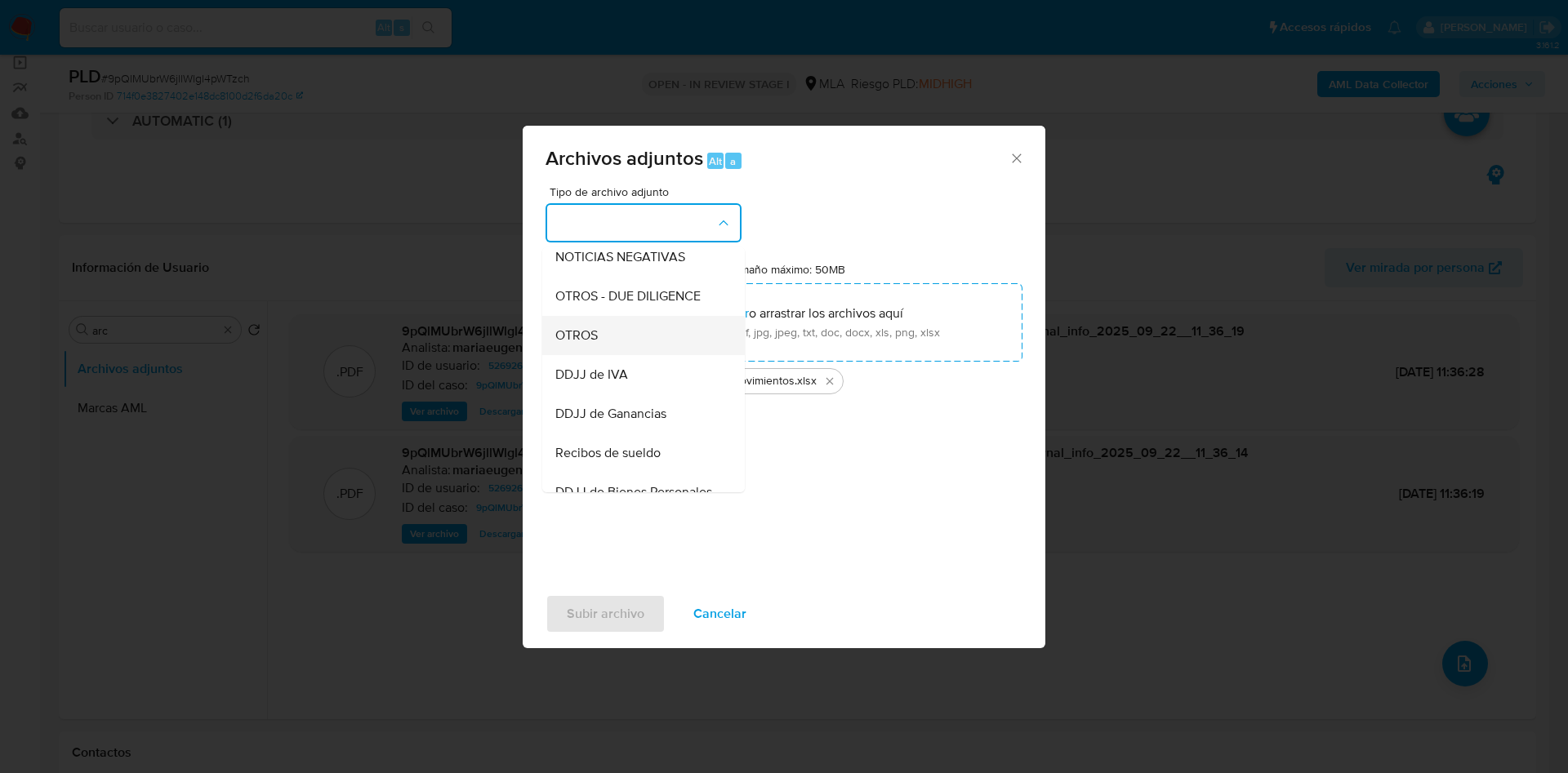
click at [572, 344] on span "OTROS" at bounding box center [576, 335] width 42 height 16
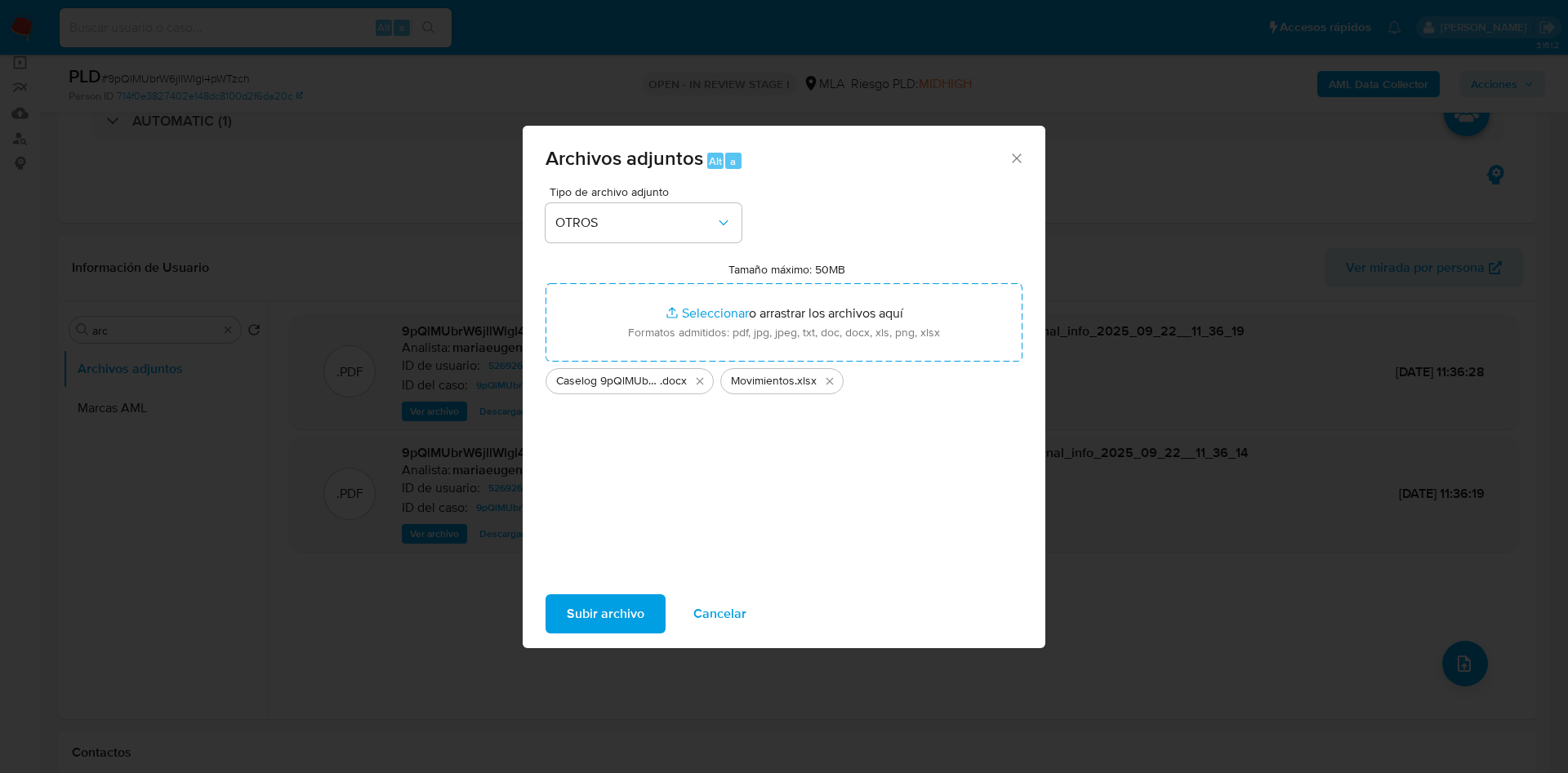
click at [600, 609] on span "Subir archivo" at bounding box center [605, 614] width 77 height 36
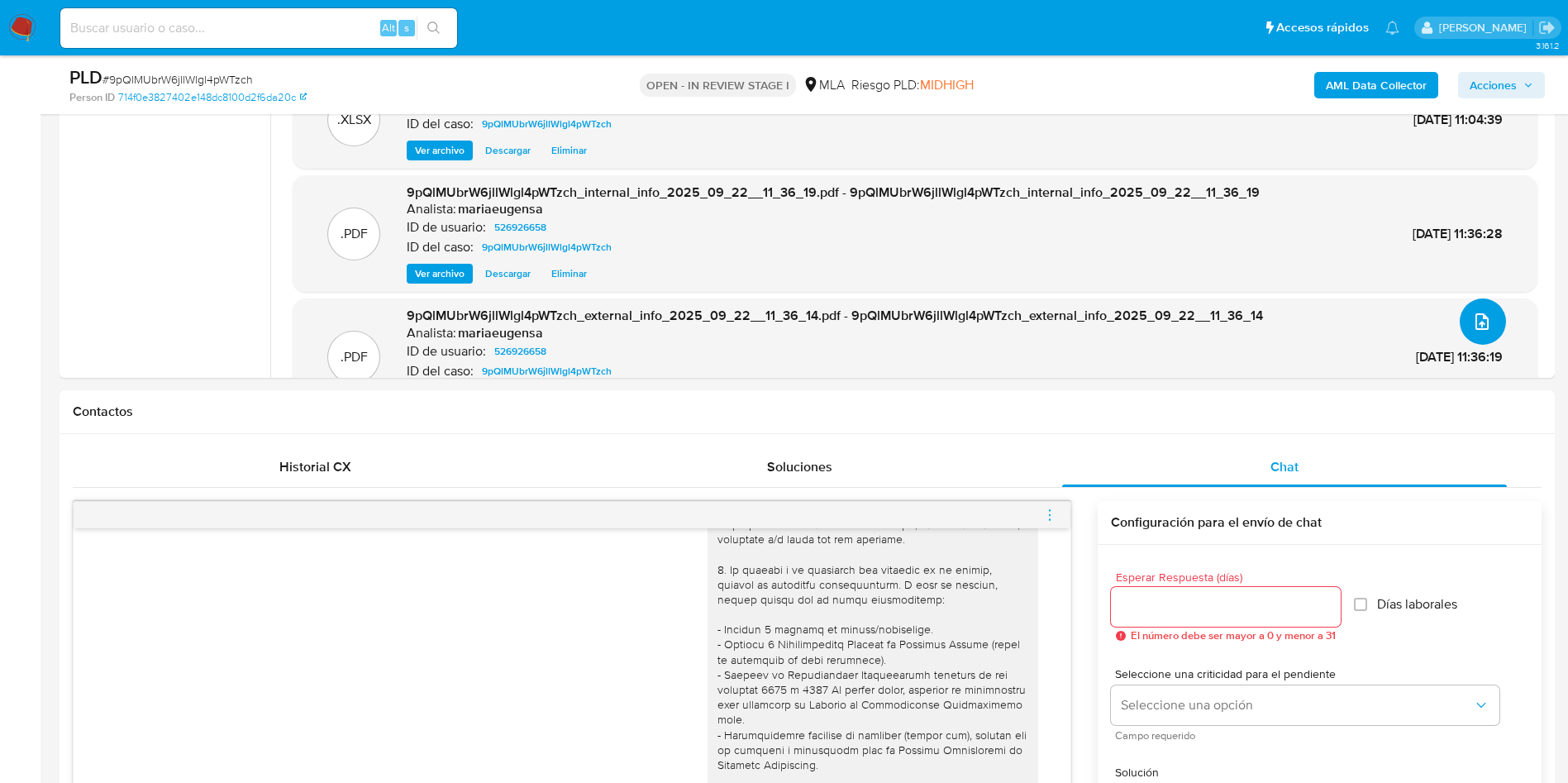
scroll to position [571, 0]
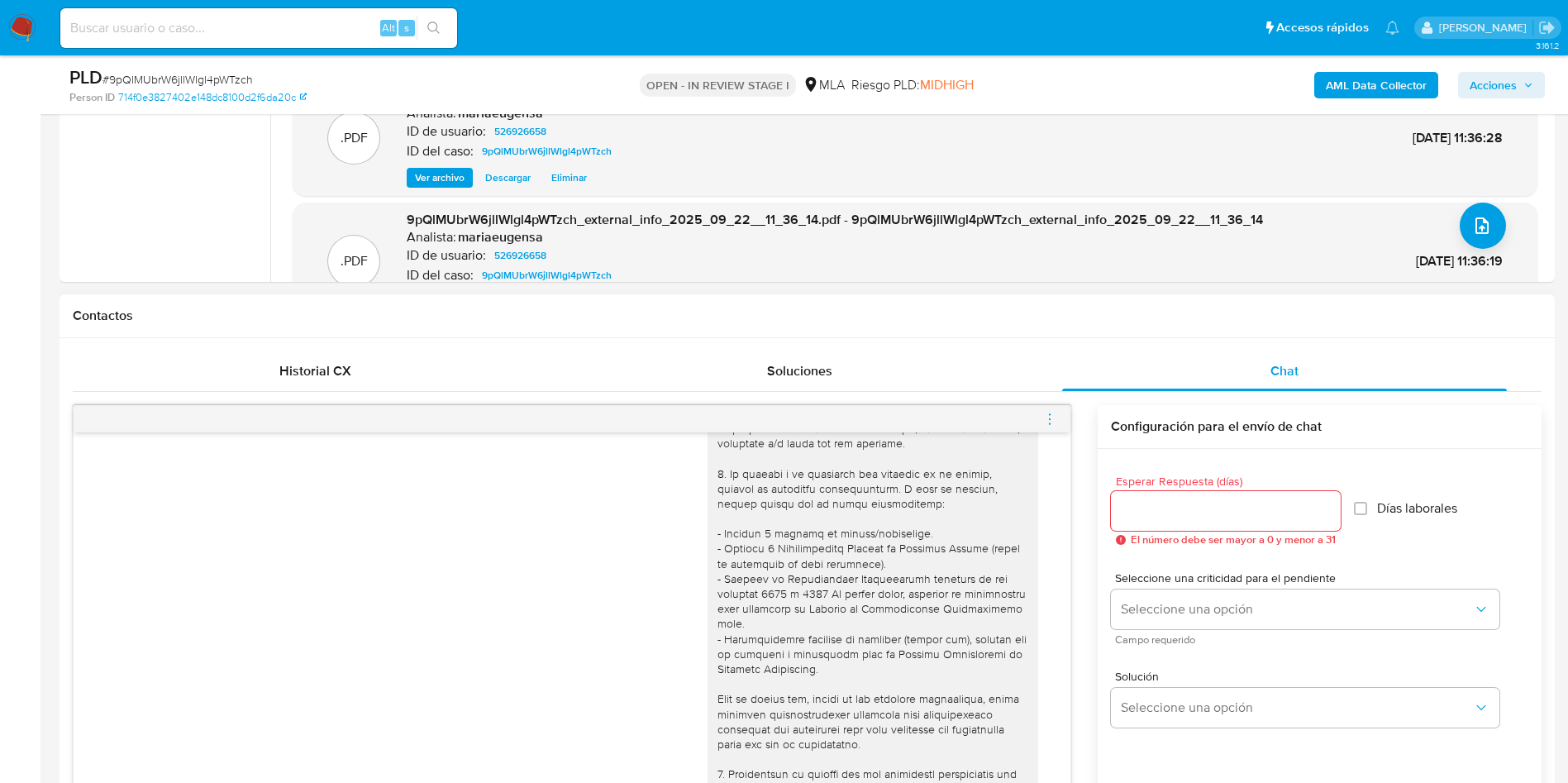
click at [1054, 413] on icon "menu-action" at bounding box center [1050, 419] width 15 height 15
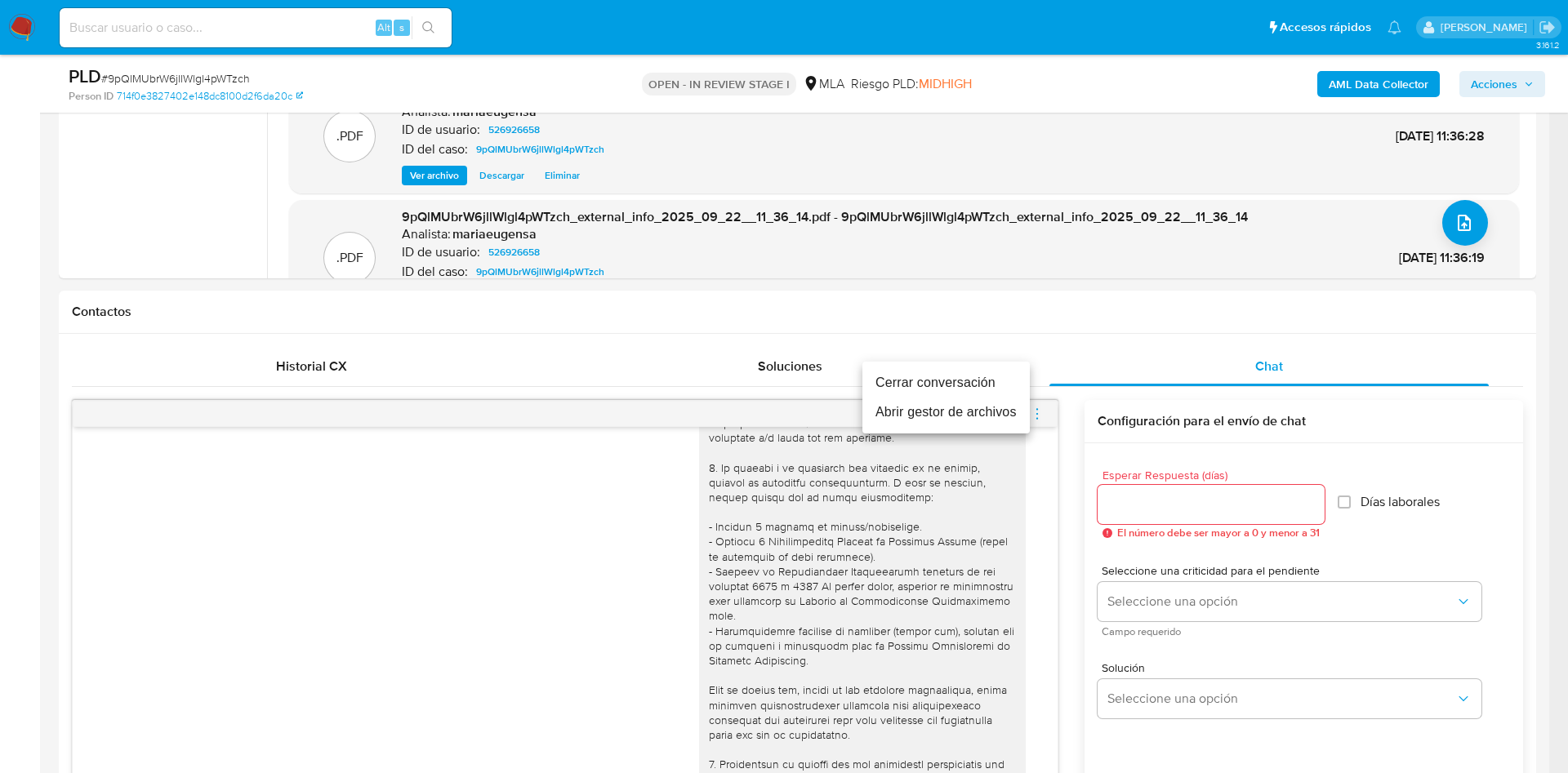
click at [947, 380] on li "Cerrar conversación" at bounding box center [946, 382] width 167 height 30
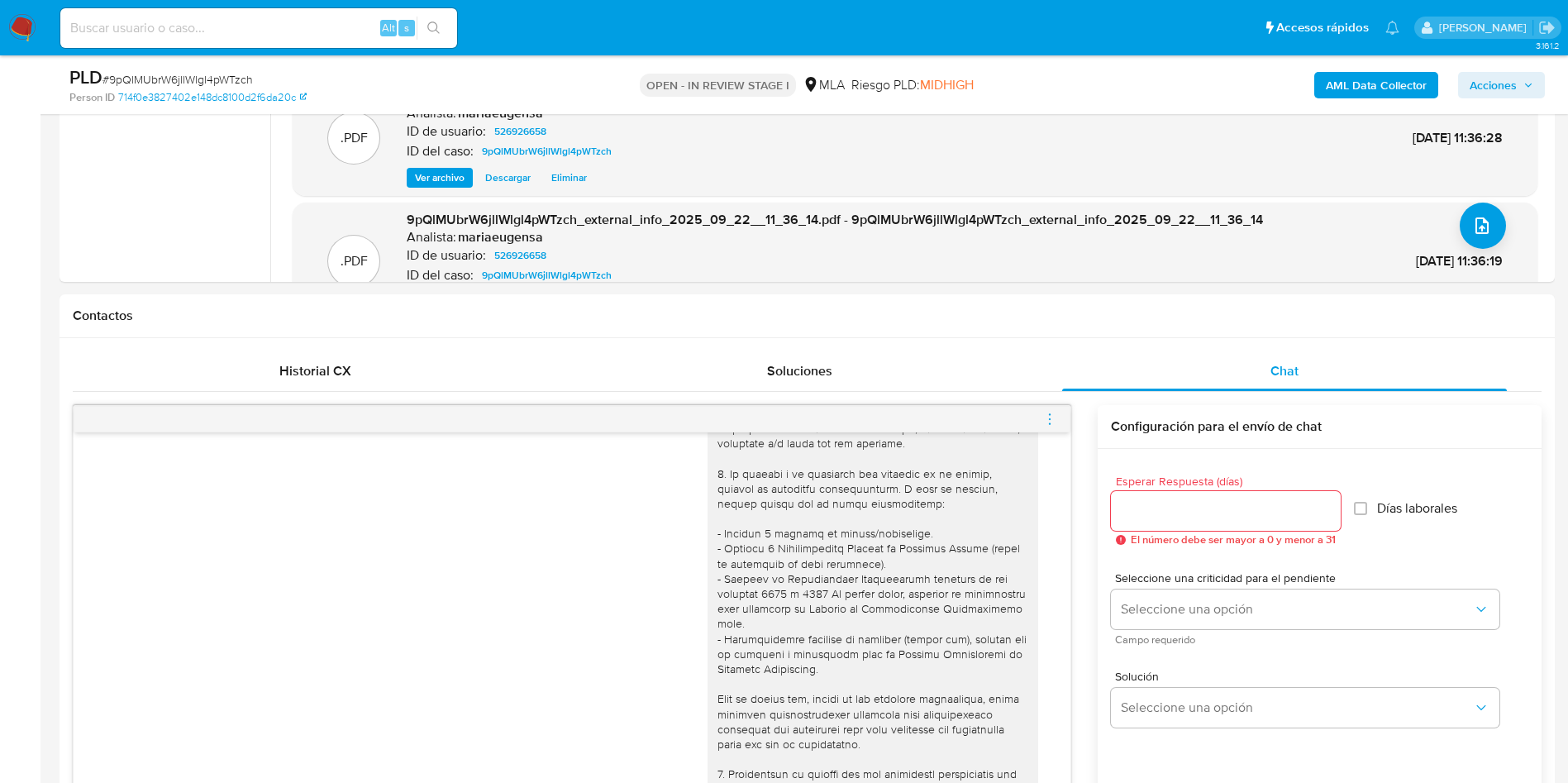
click at [1506, 80] on span "Acciones" at bounding box center [1494, 84] width 47 height 26
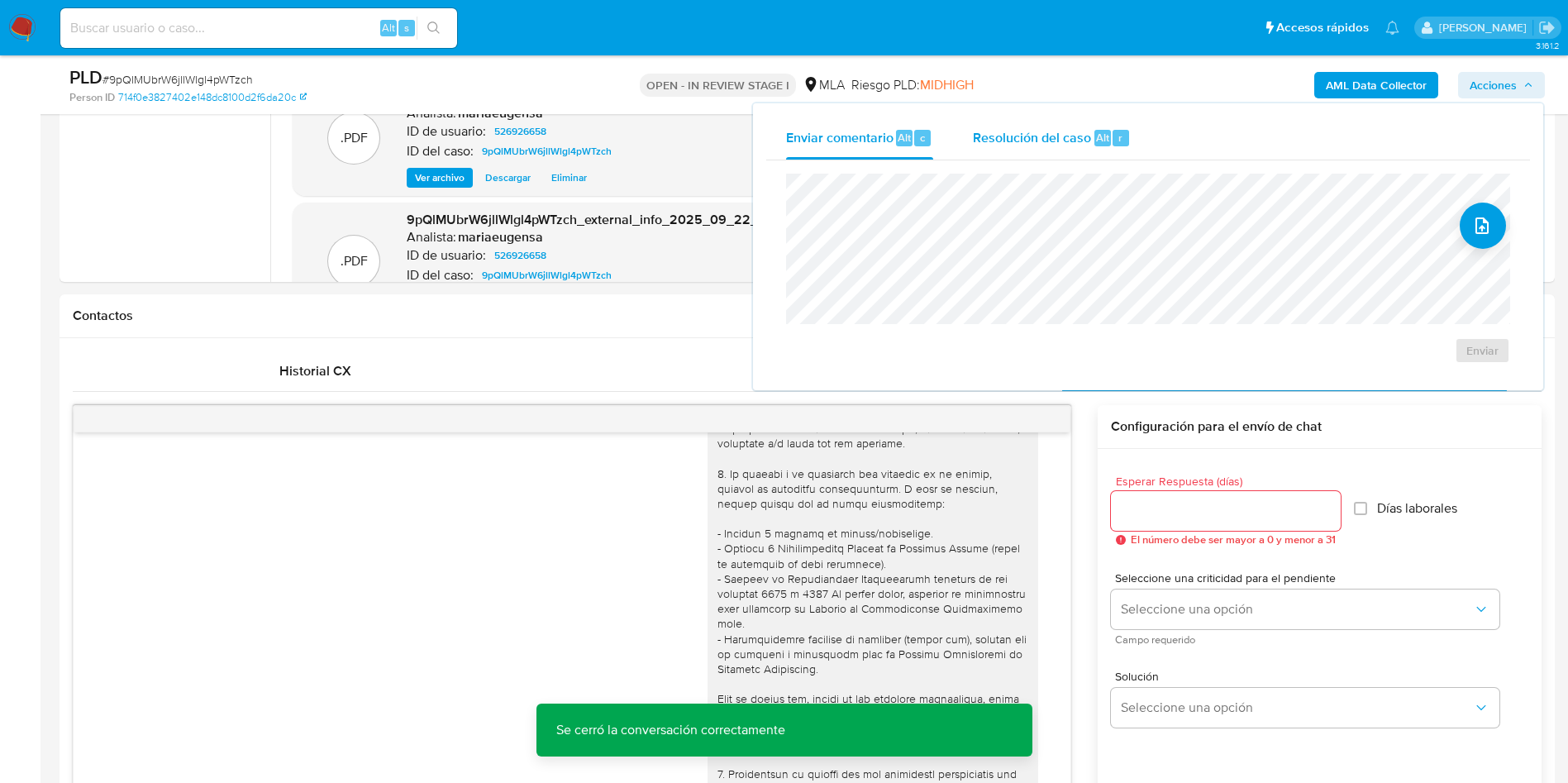
click at [1079, 117] on div "Resolución del caso Alt r" at bounding box center [1051, 138] width 158 height 43
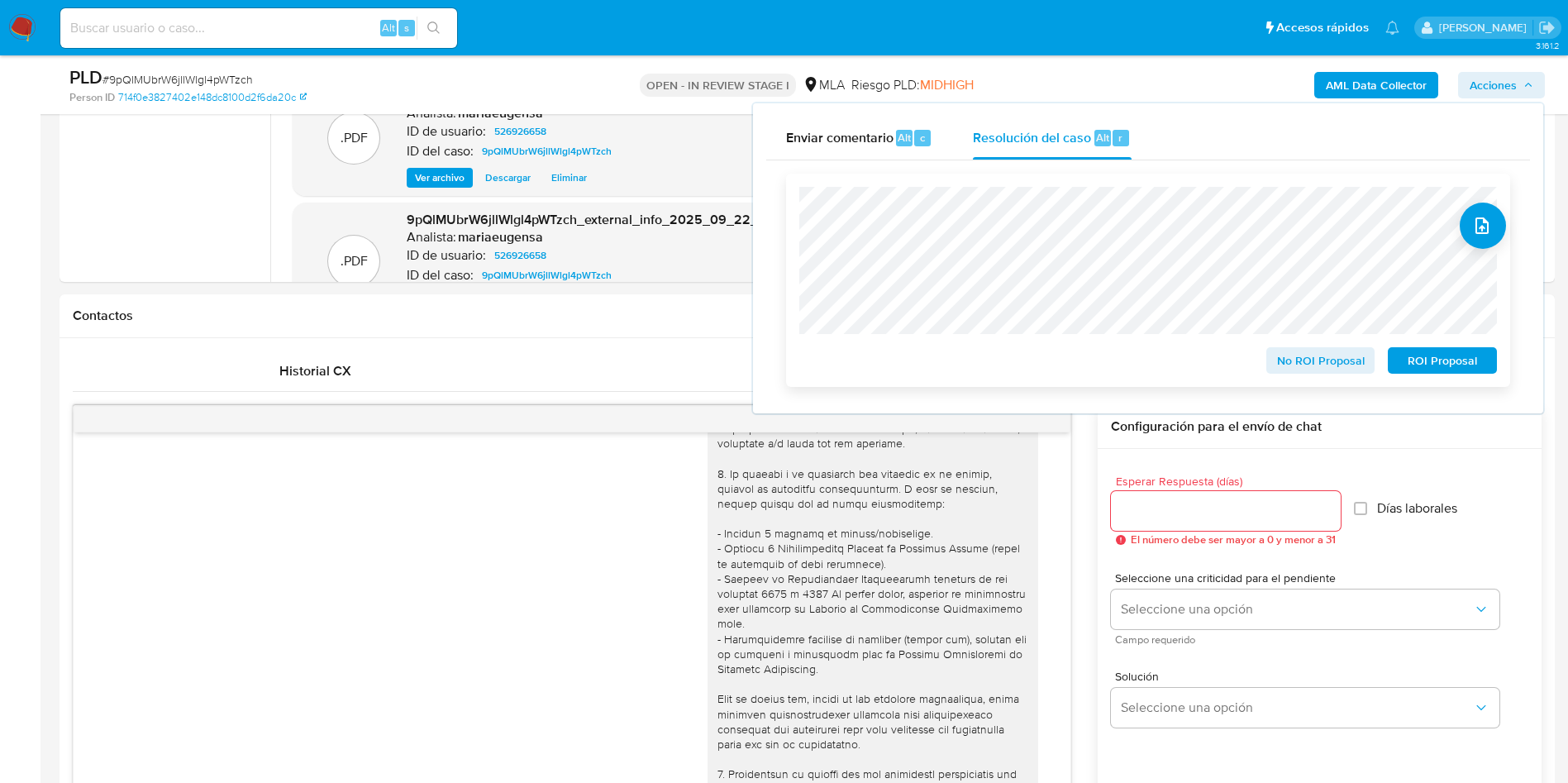
click at [1298, 362] on span "No ROI Proposal" at bounding box center [1320, 361] width 86 height 23
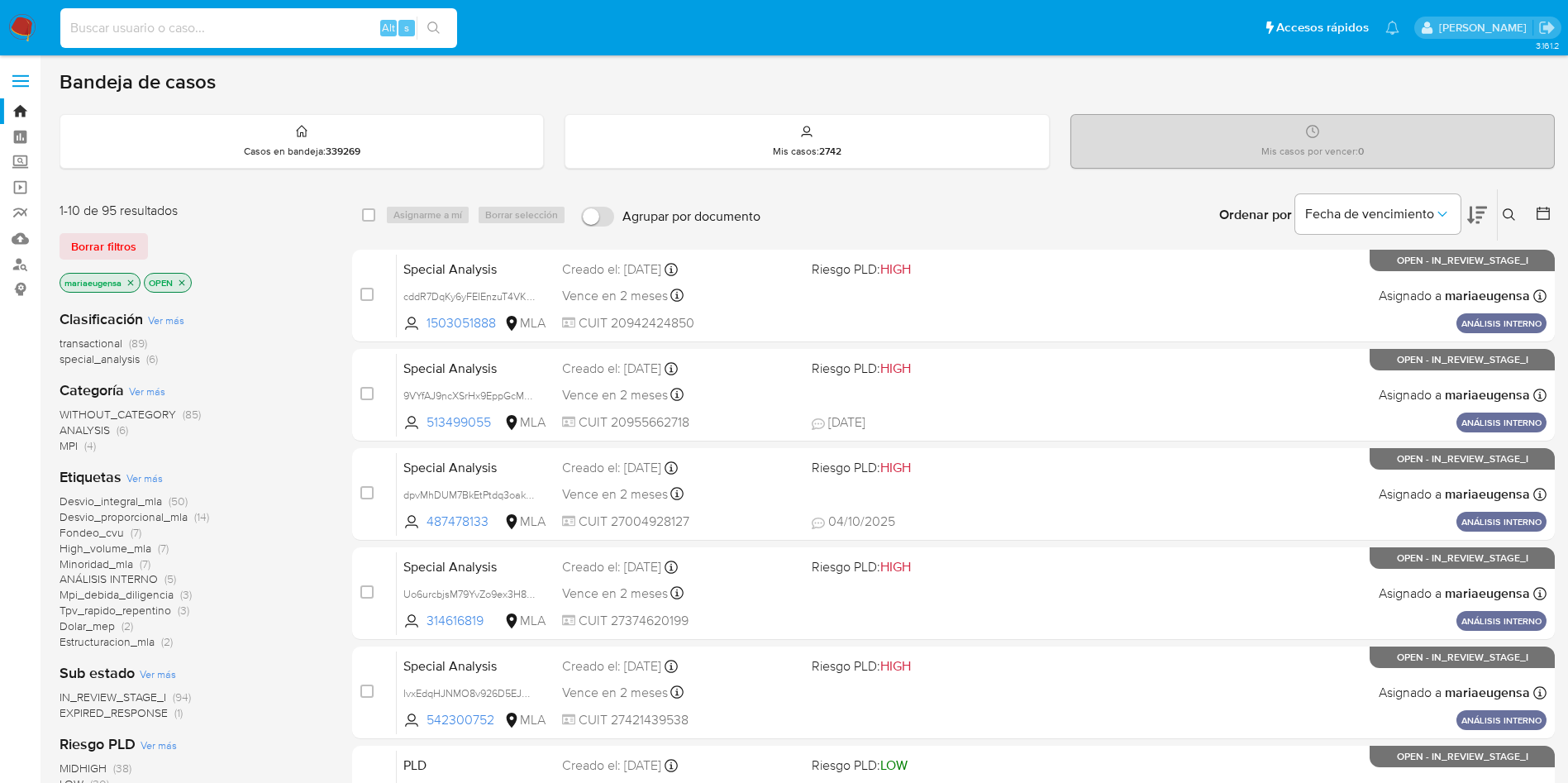
click at [227, 27] on input at bounding box center [258, 28] width 397 height 21
paste input "IvxEdqHJNMO8v926D5EJhkrU"
type input "IvxEdqHJNMO8v926D5EJhkrU"
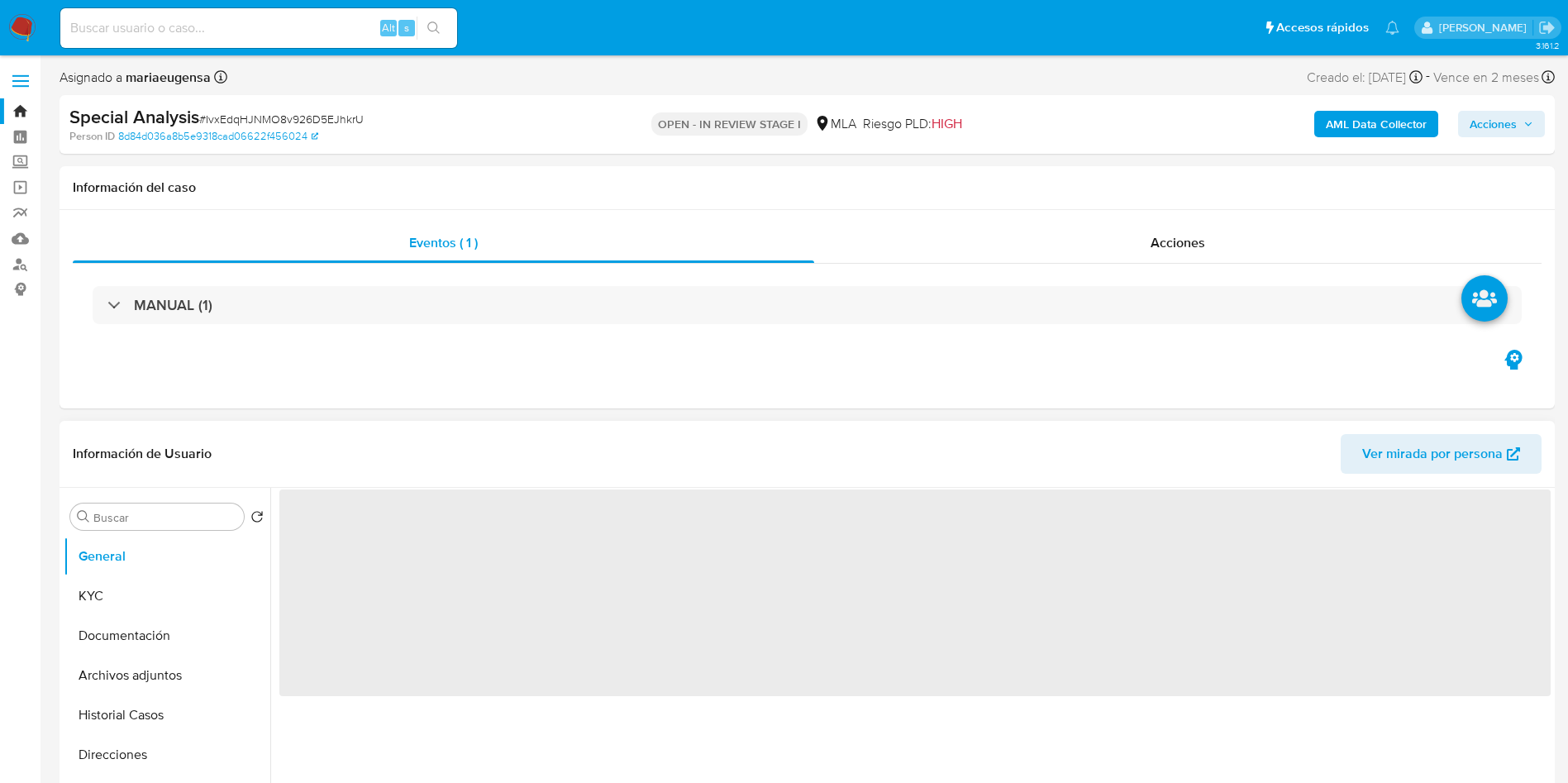
select select "10"
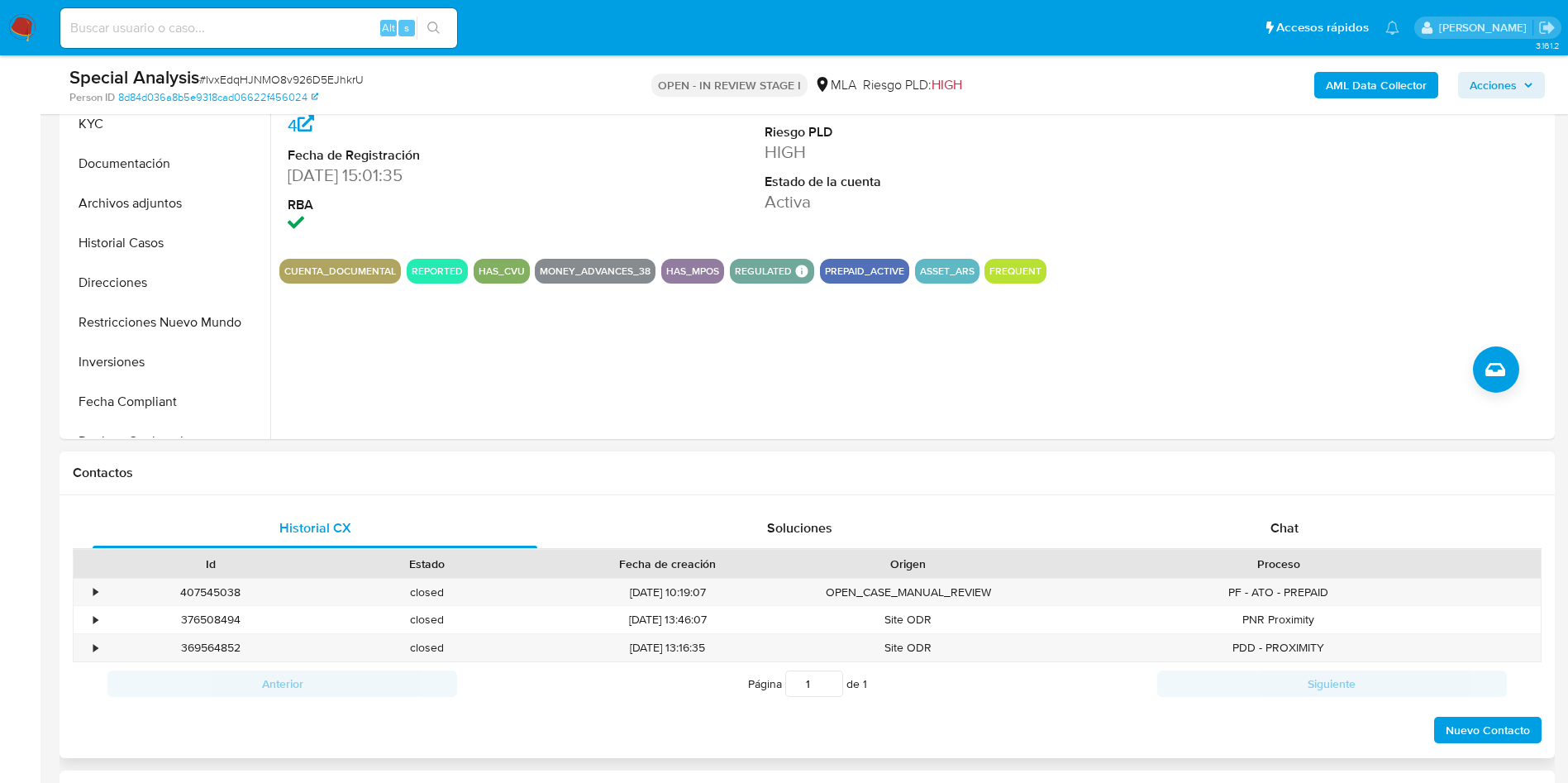
scroll to position [497, 0]
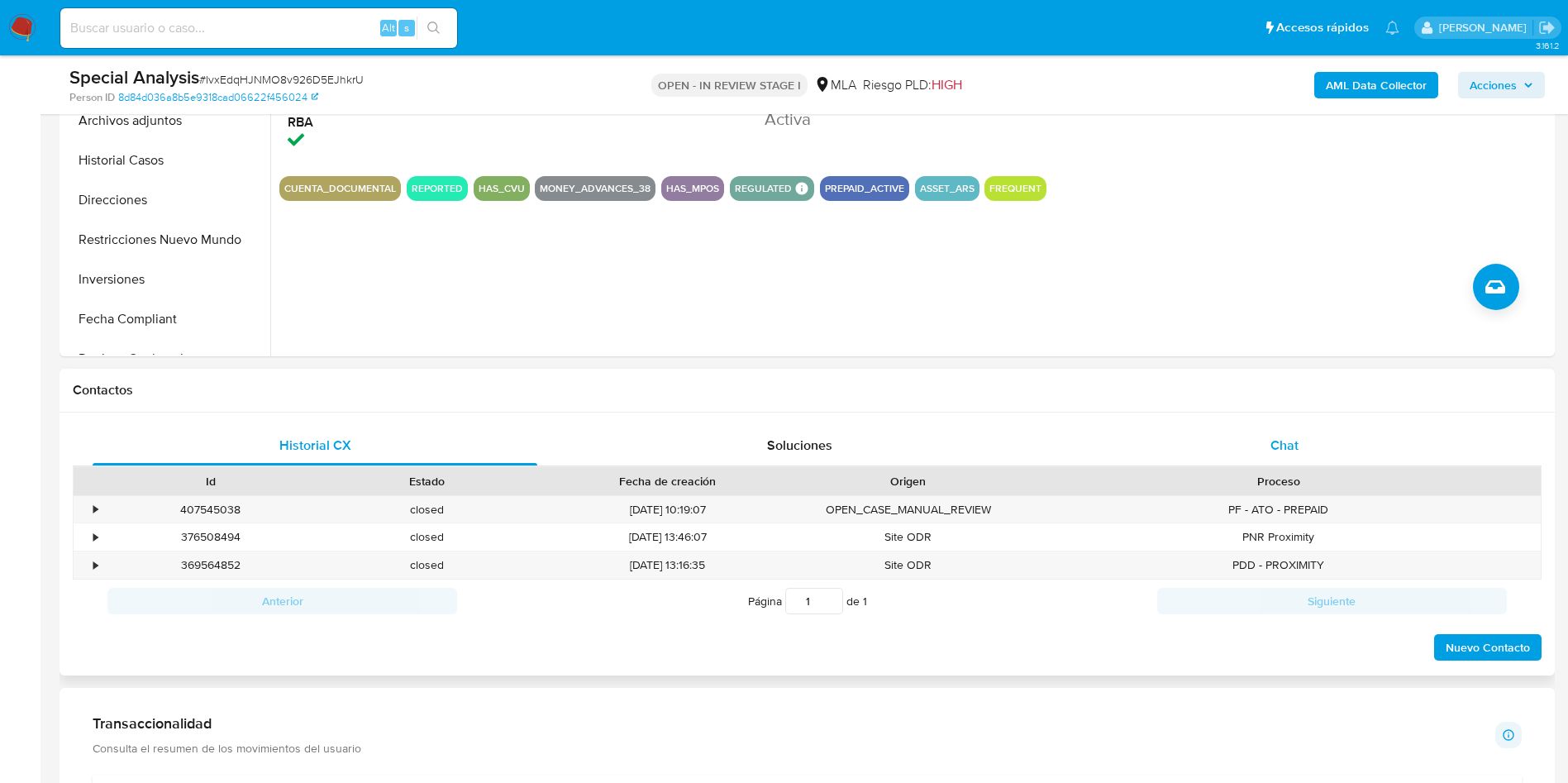
click at [1294, 451] on span "Chat" at bounding box center [1285, 445] width 28 height 19
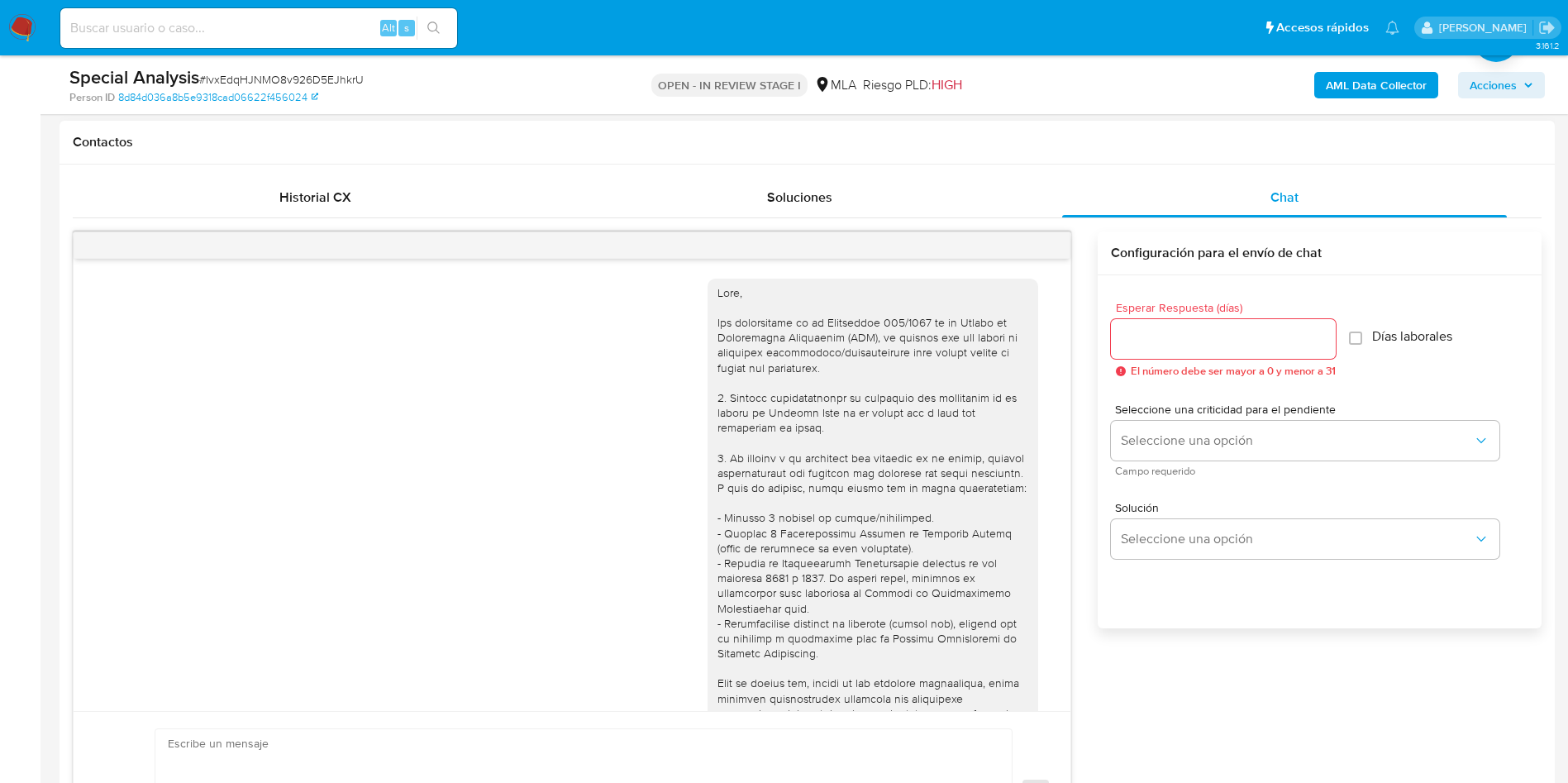
scroll to position [1154, 0]
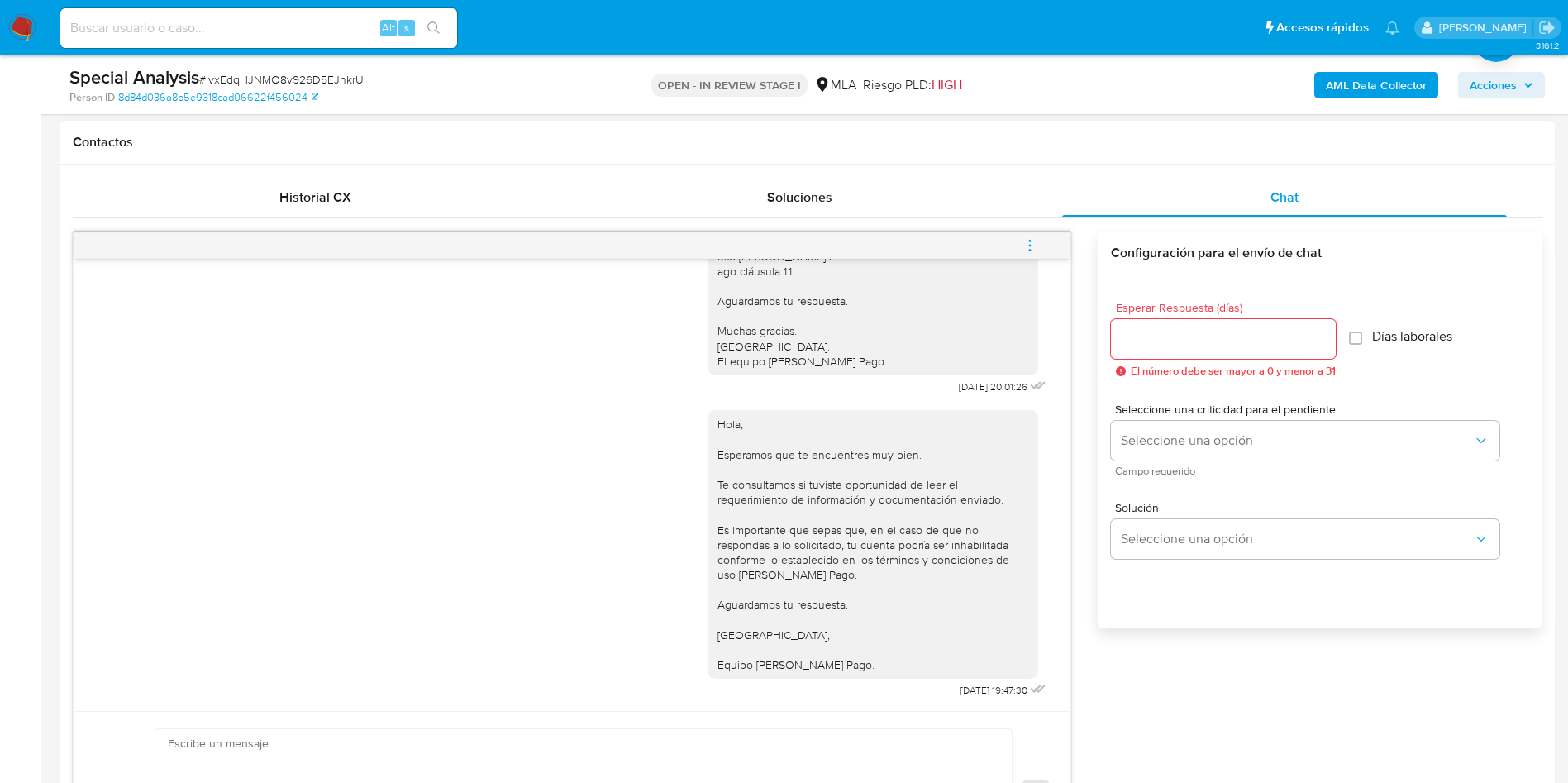
click at [1026, 245] on icon "menu-action" at bounding box center [1029, 245] width 15 height 15
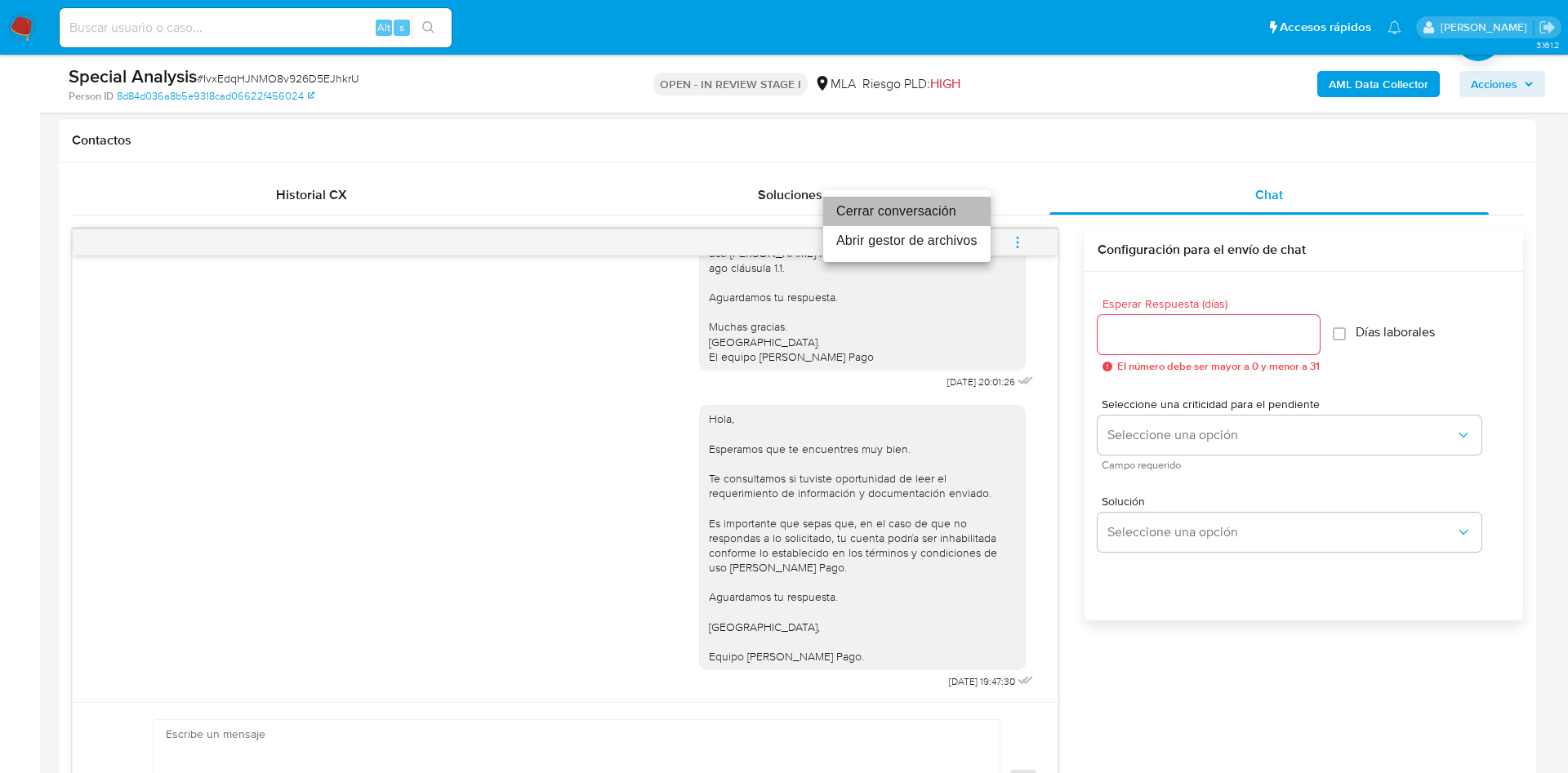
click at [975, 214] on li "Cerrar conversación" at bounding box center [907, 211] width 167 height 30
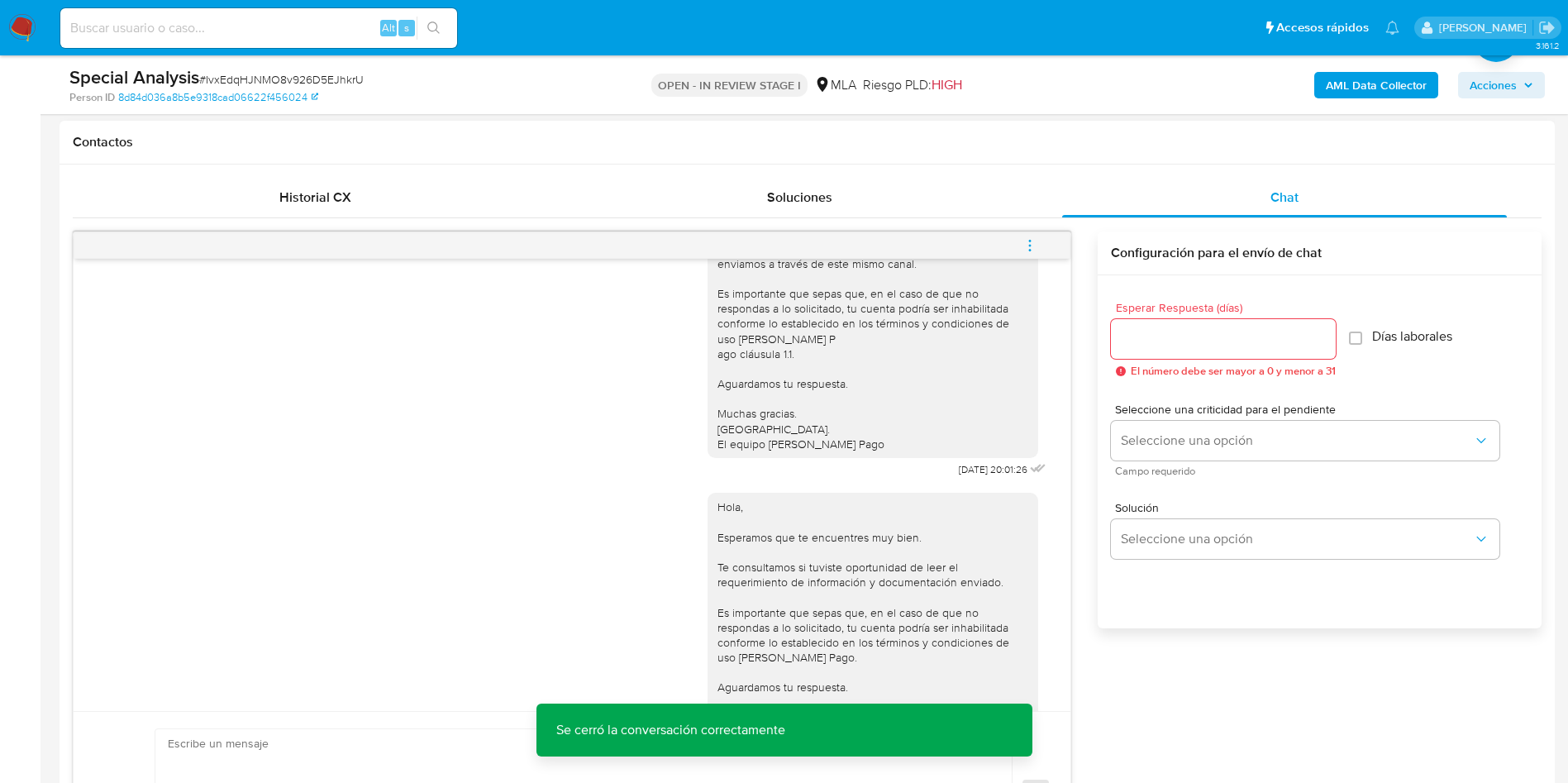
scroll to position [905, 0]
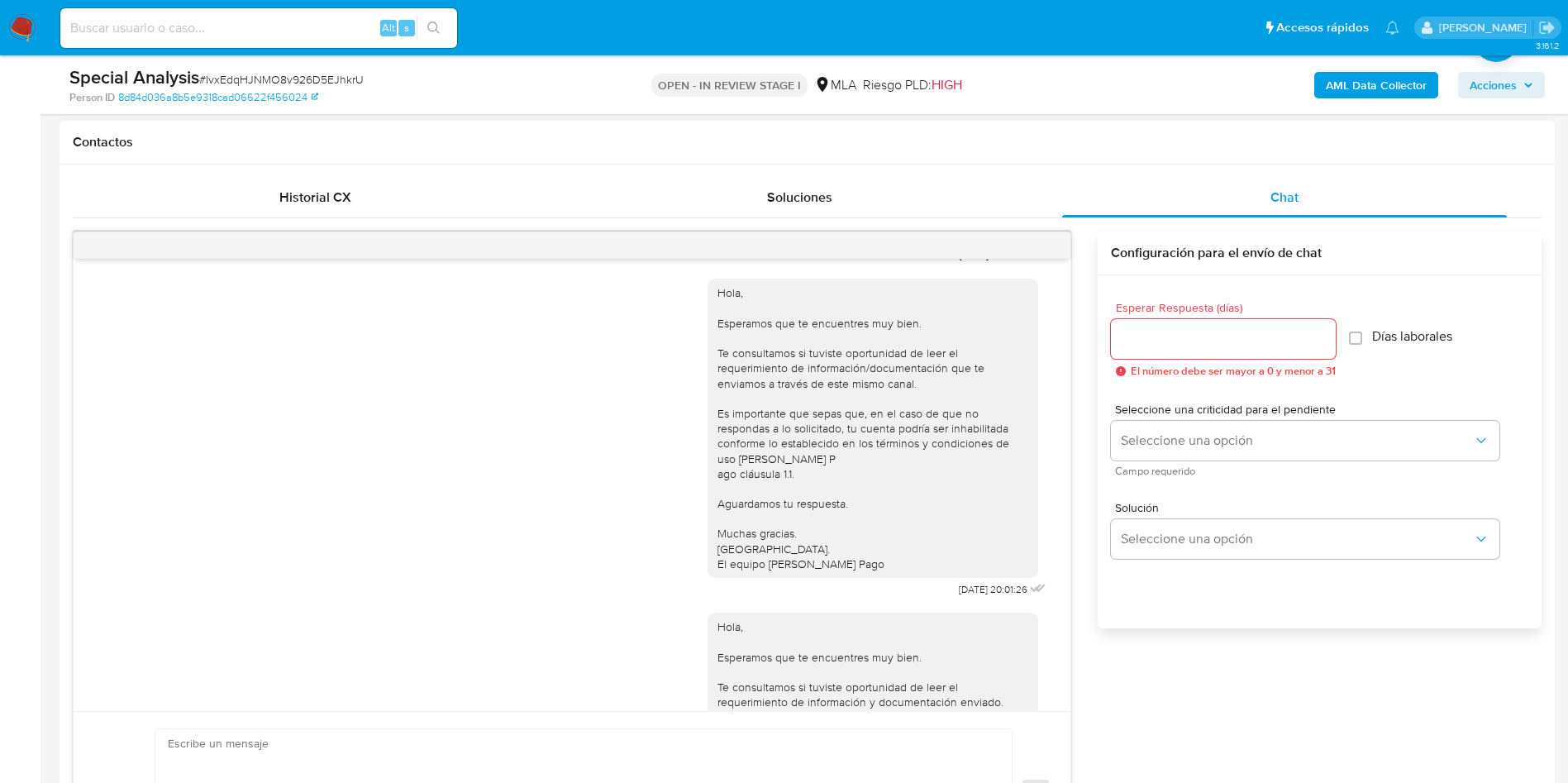
click at [230, 29] on input at bounding box center [258, 28] width 397 height 21
type input "a"
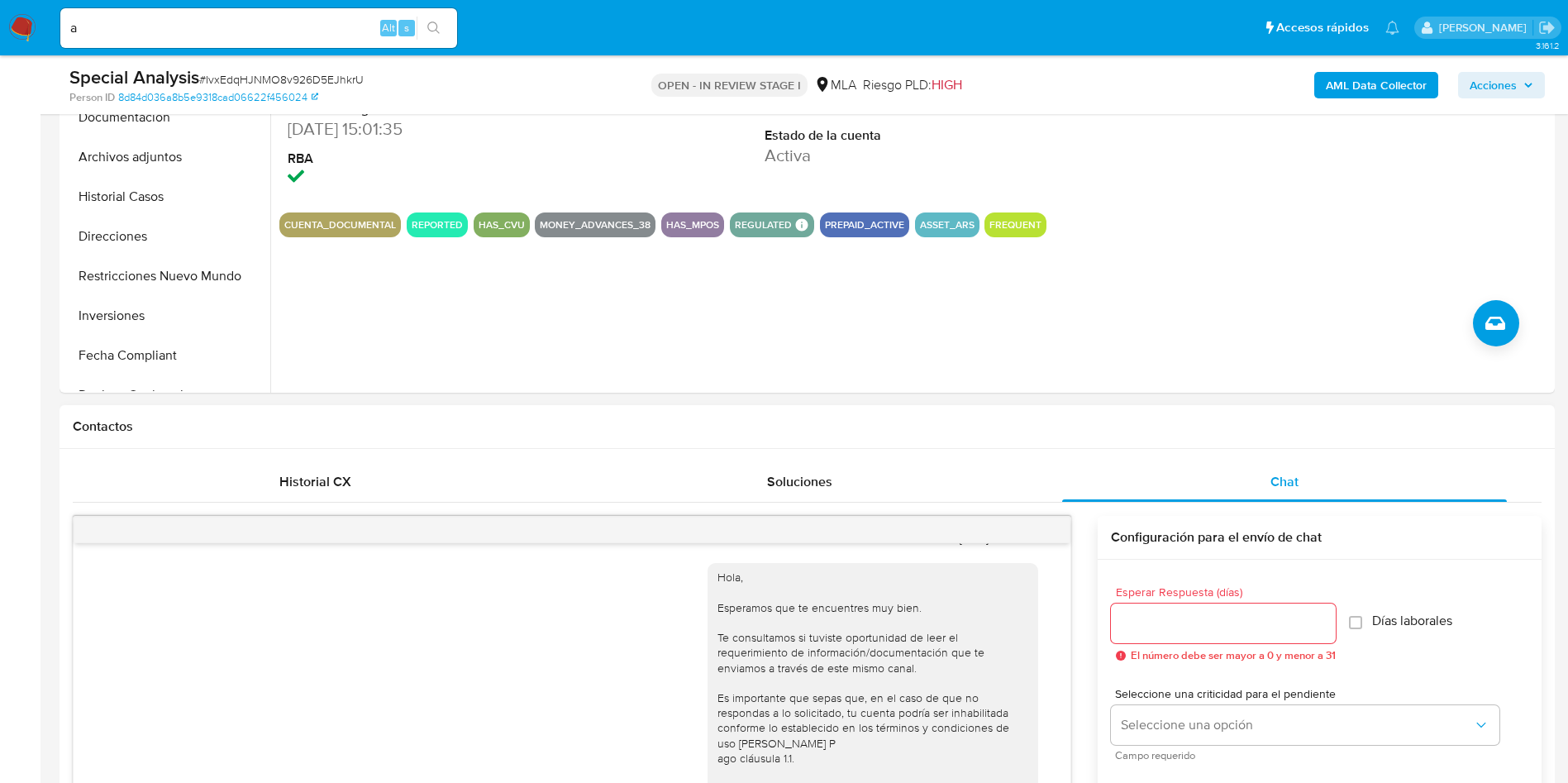
scroll to position [124, 0]
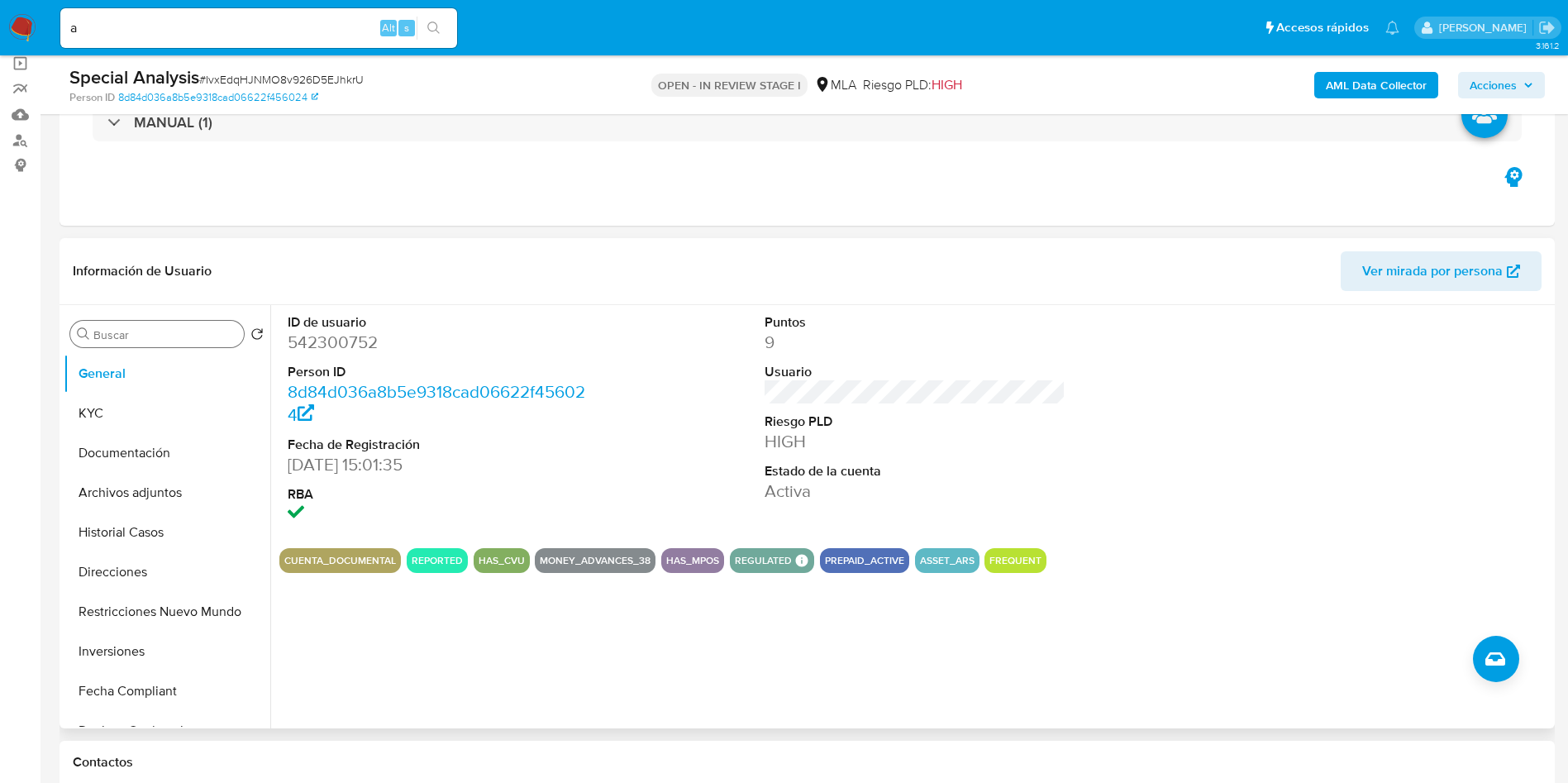
click at [167, 326] on div "Buscar" at bounding box center [157, 334] width 173 height 26
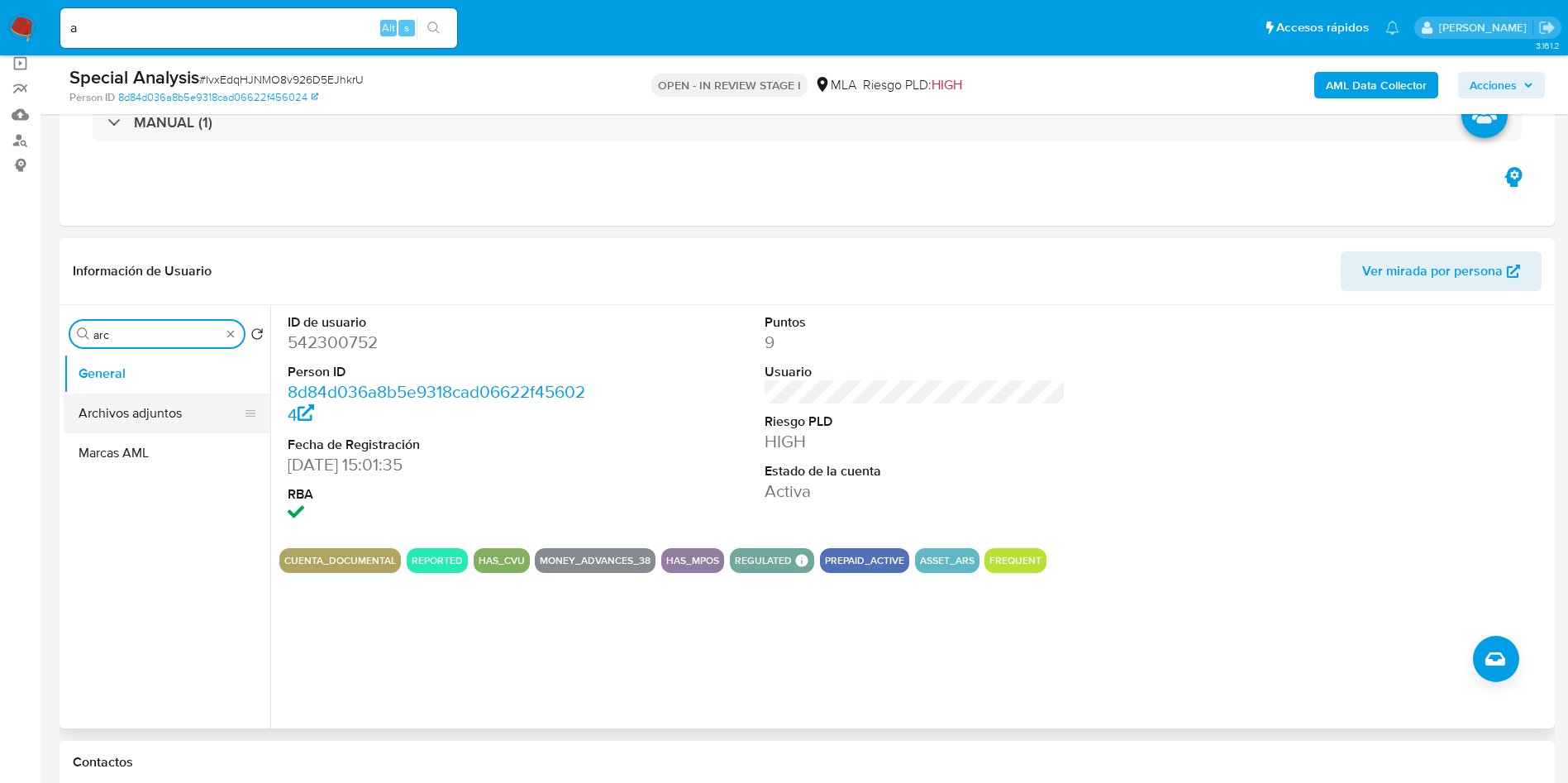
type input "arc"
click at [151, 407] on button "Archivos adjuntos" at bounding box center [161, 413] width 193 height 40
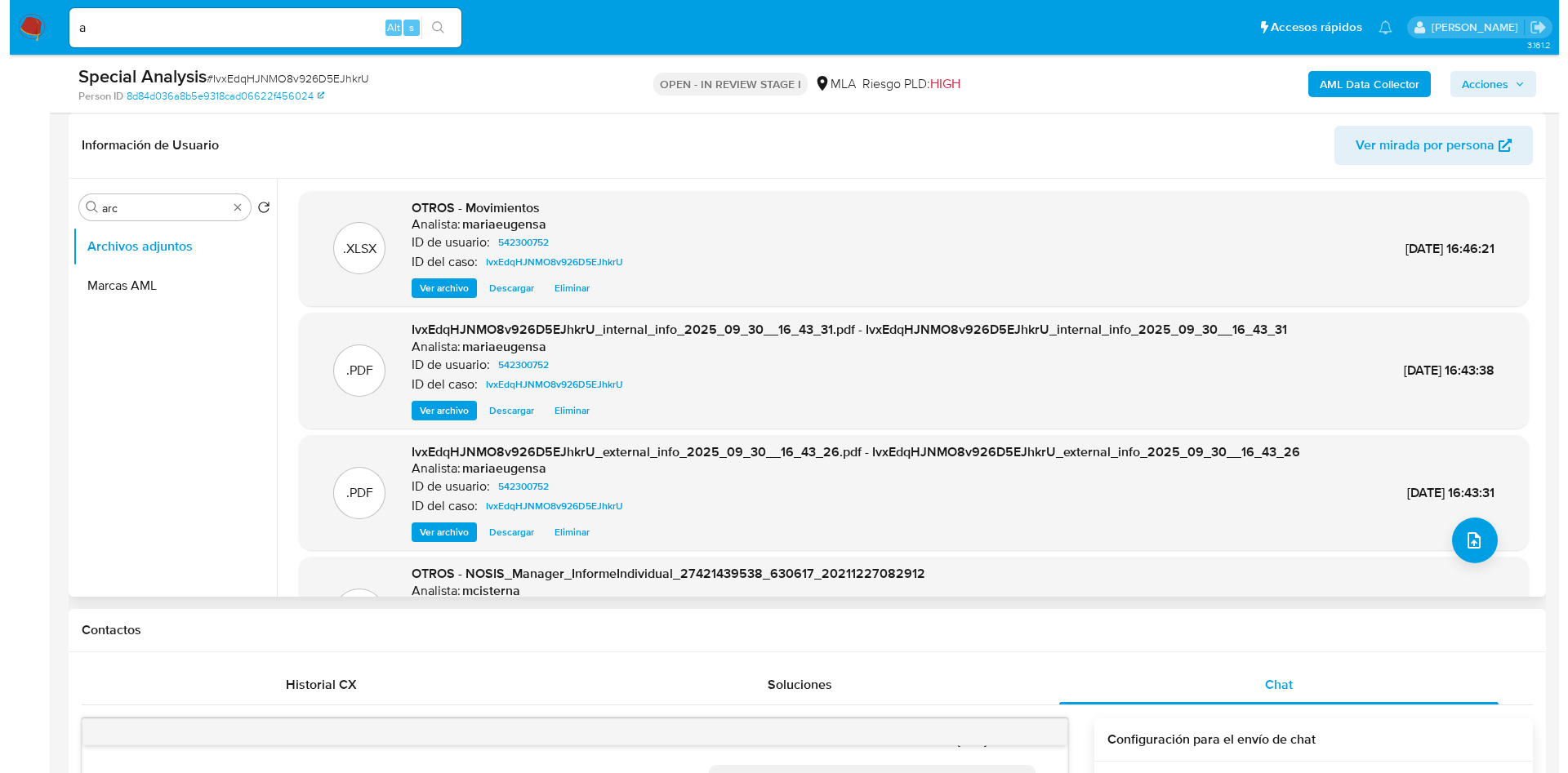
scroll to position [0, 0]
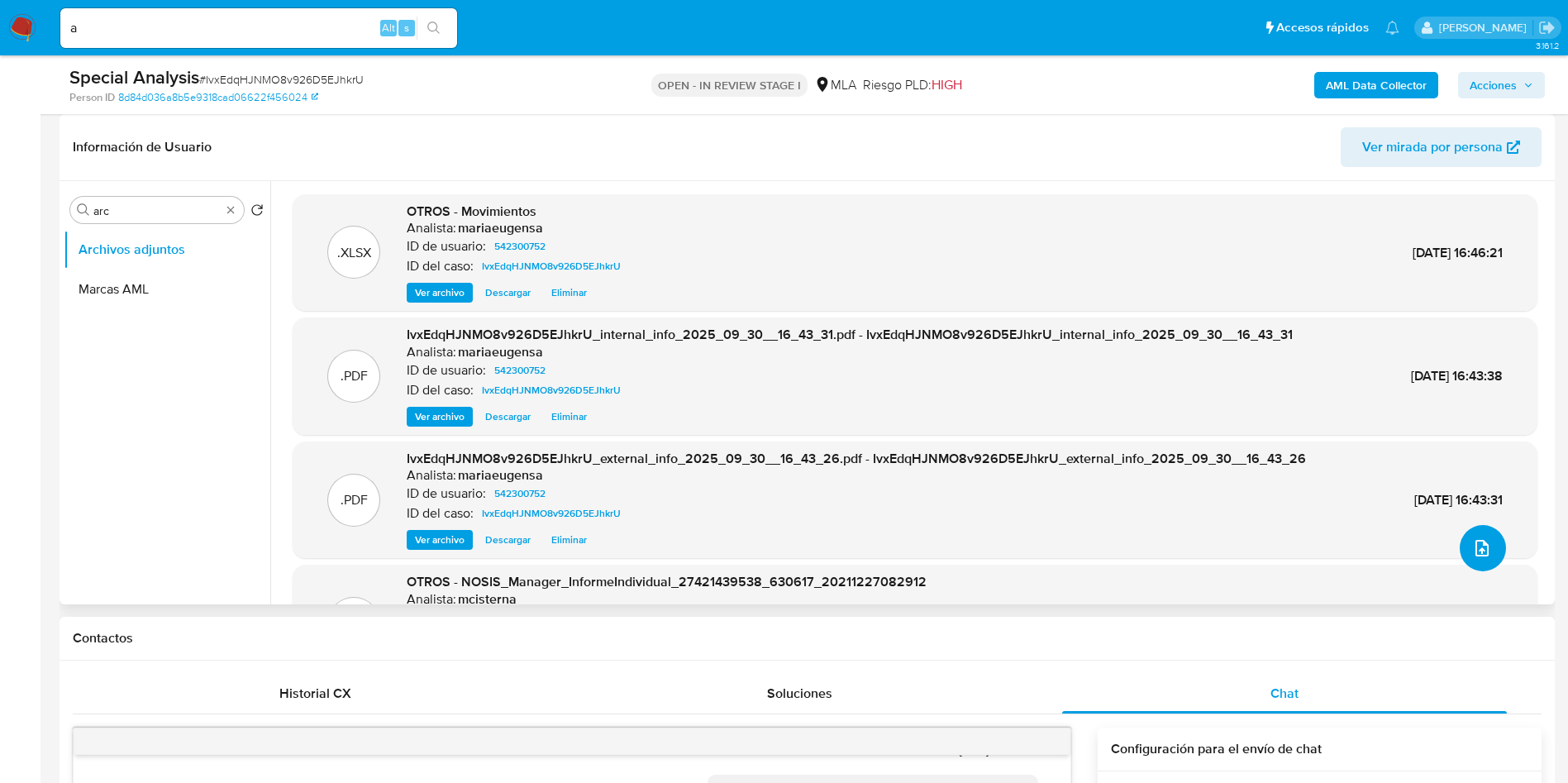
click at [1485, 567] on button "upload-file" at bounding box center [1484, 549] width 46 height 46
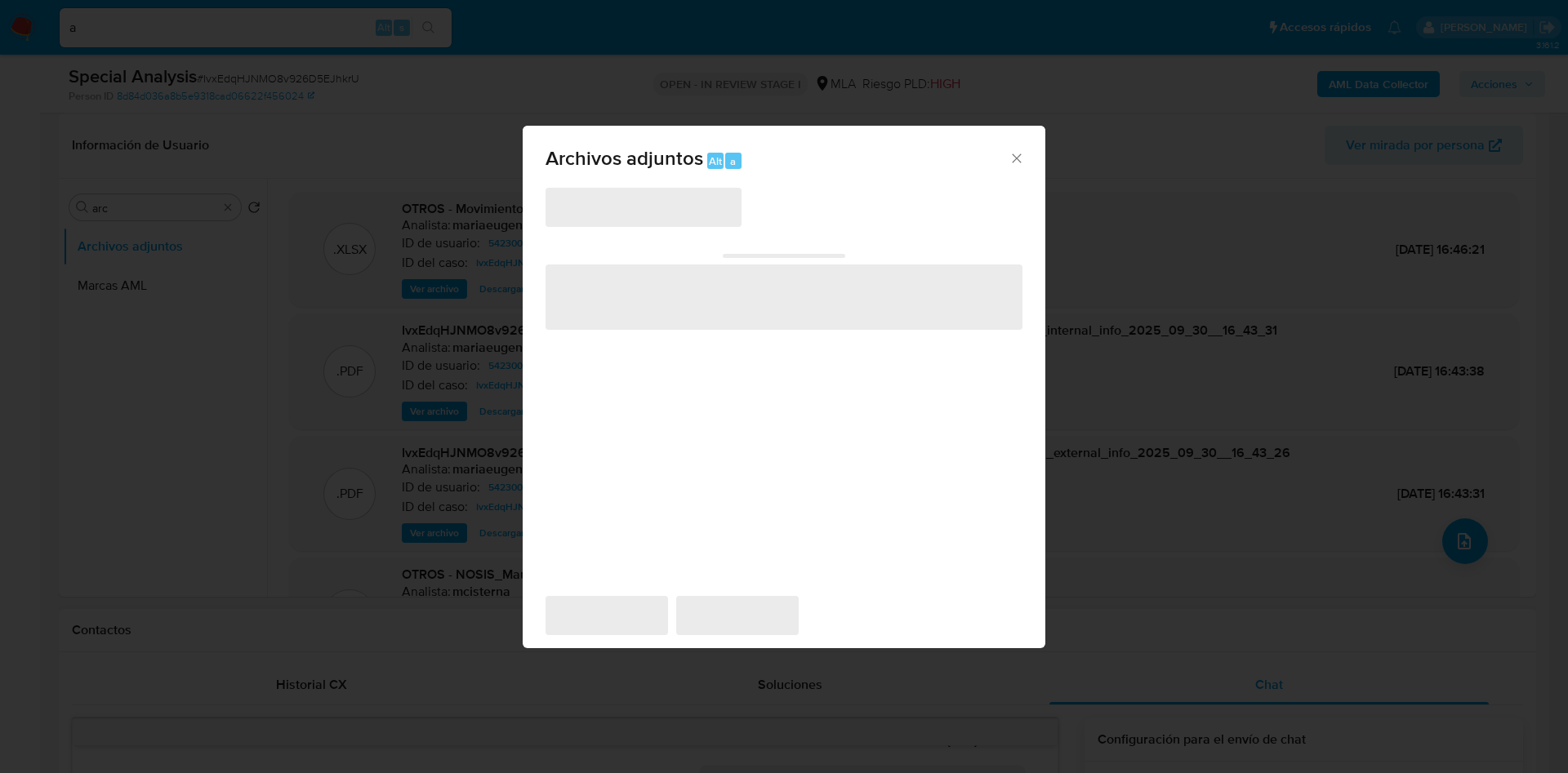
click at [712, 285] on span "‌" at bounding box center [784, 297] width 477 height 65
click at [710, 305] on span "‌" at bounding box center [784, 297] width 477 height 65
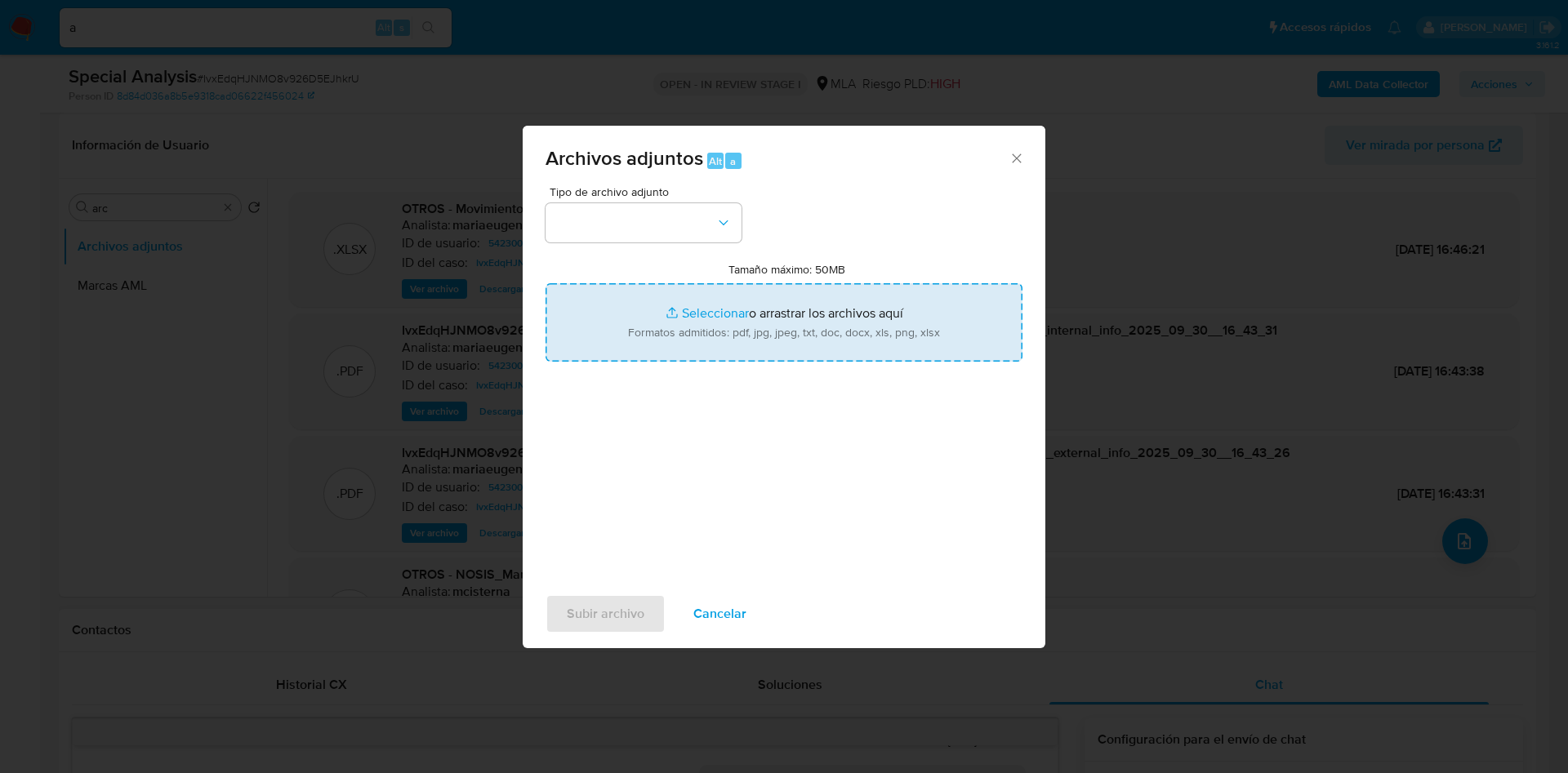
click at [743, 336] on input "Tamaño máximo: 50MB Seleccionar archivos" at bounding box center [784, 323] width 477 height 78
type input "C:\fakepath\Caselog IvxEdqHJNMO8v926D5EJhkrU_2025_09_30_14_39_37.docx"
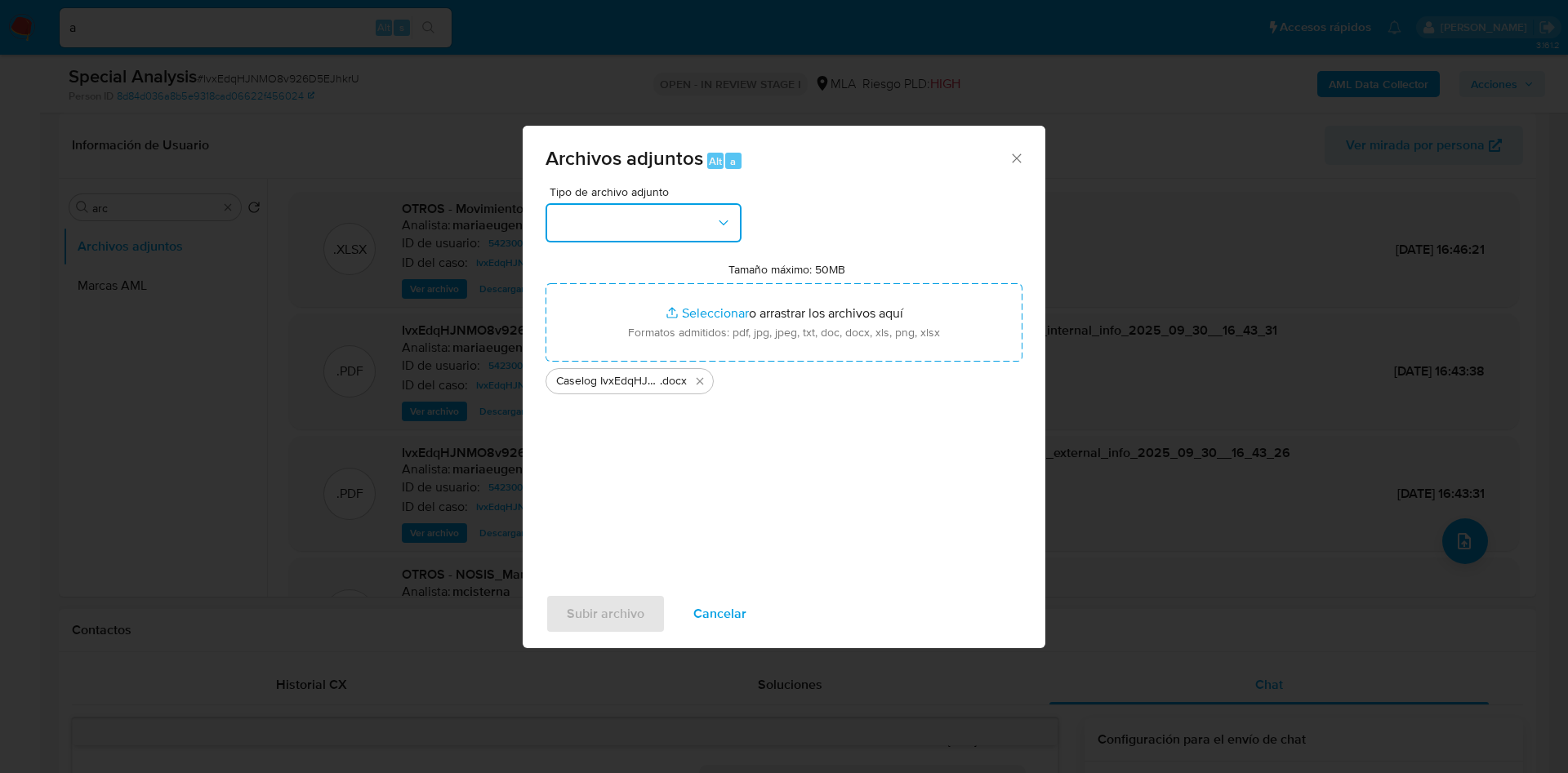
click at [615, 239] on button "button" at bounding box center [643, 223] width 196 height 39
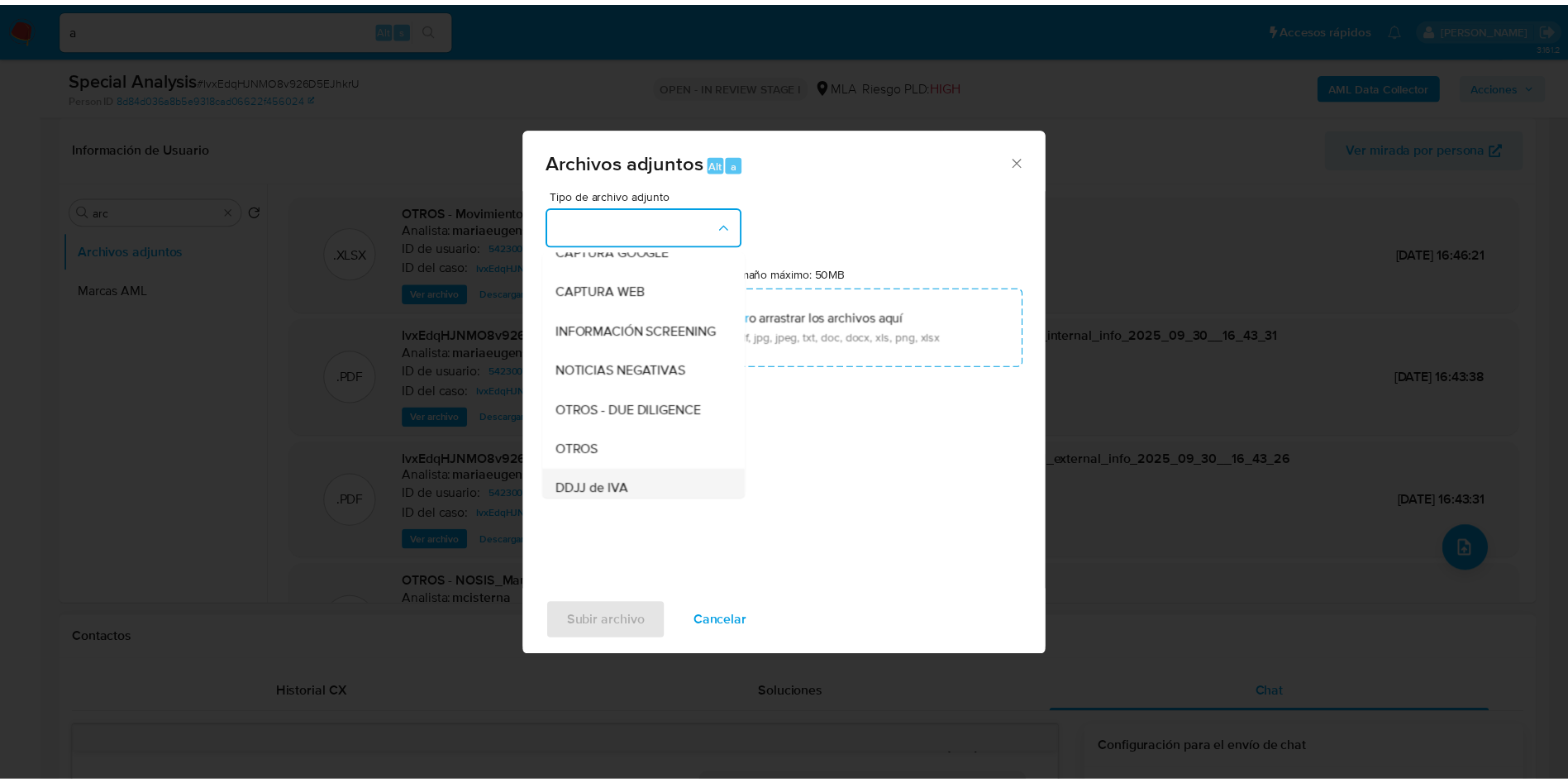
scroll to position [248, 0]
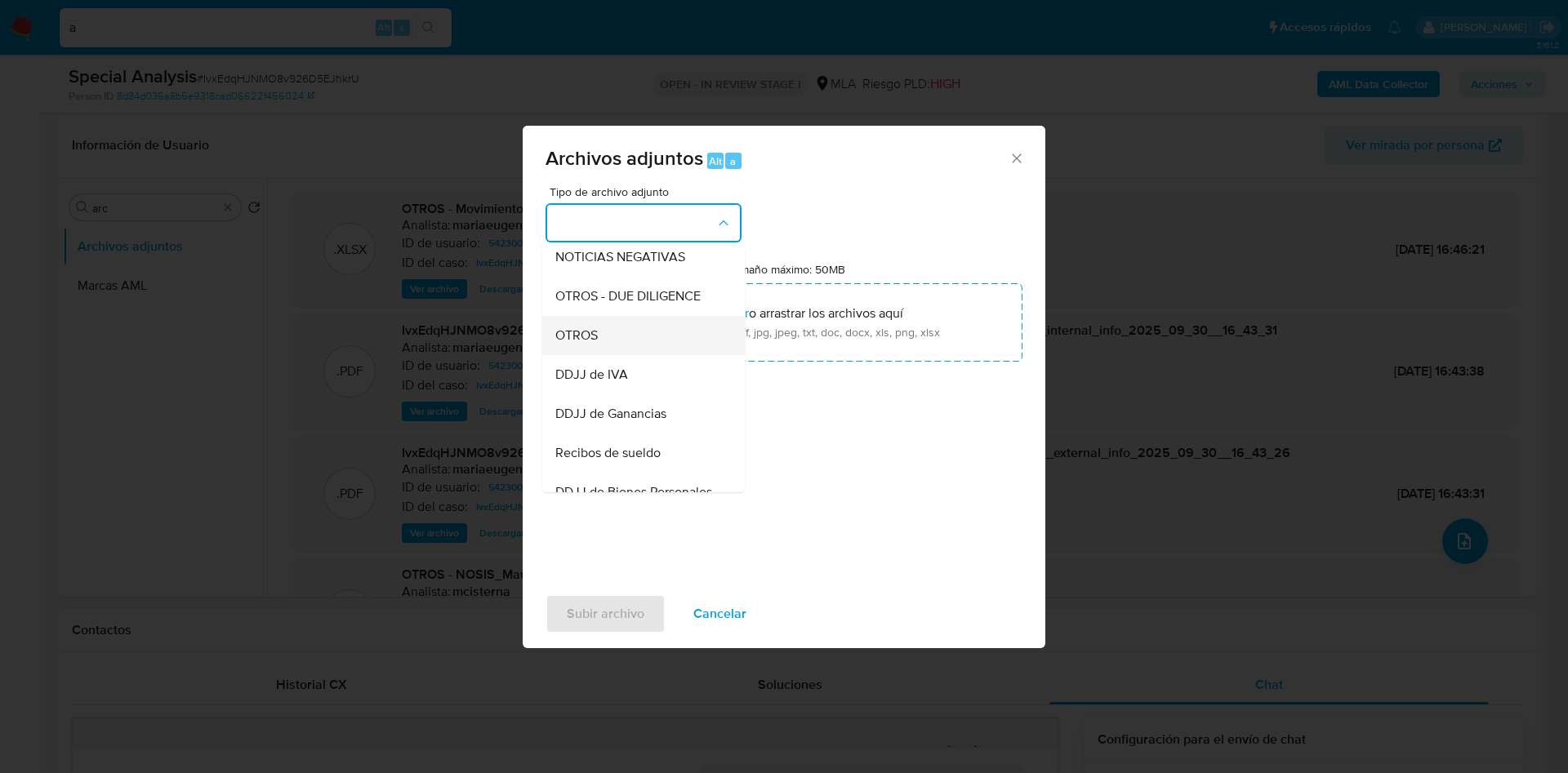
click at [579, 332] on div "OTROS" at bounding box center [638, 335] width 166 height 39
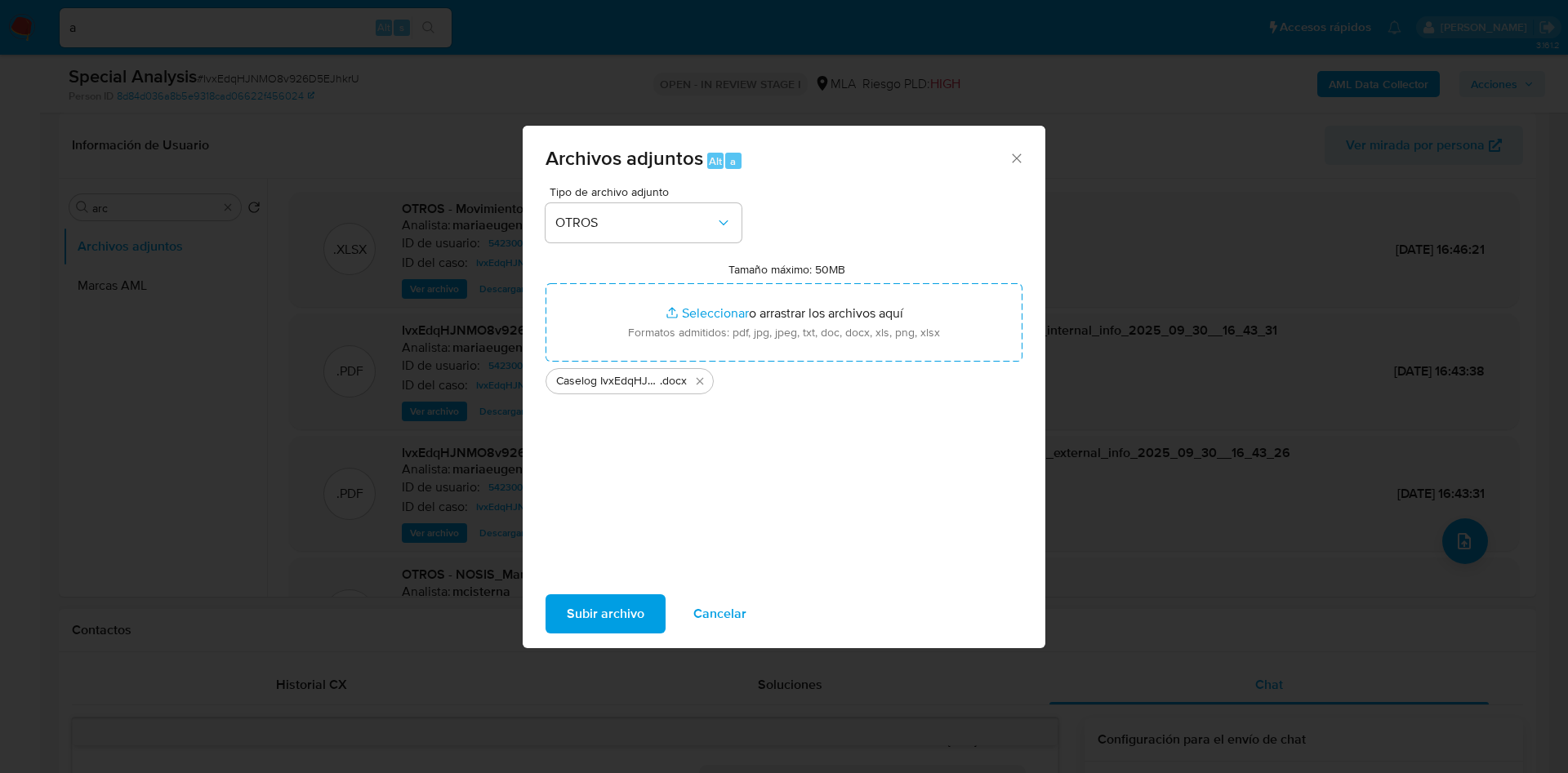
click at [563, 588] on div "Subir archivo Cancelar" at bounding box center [784, 613] width 523 height 62
click at [568, 597] on span "Subir archivo" at bounding box center [605, 614] width 77 height 36
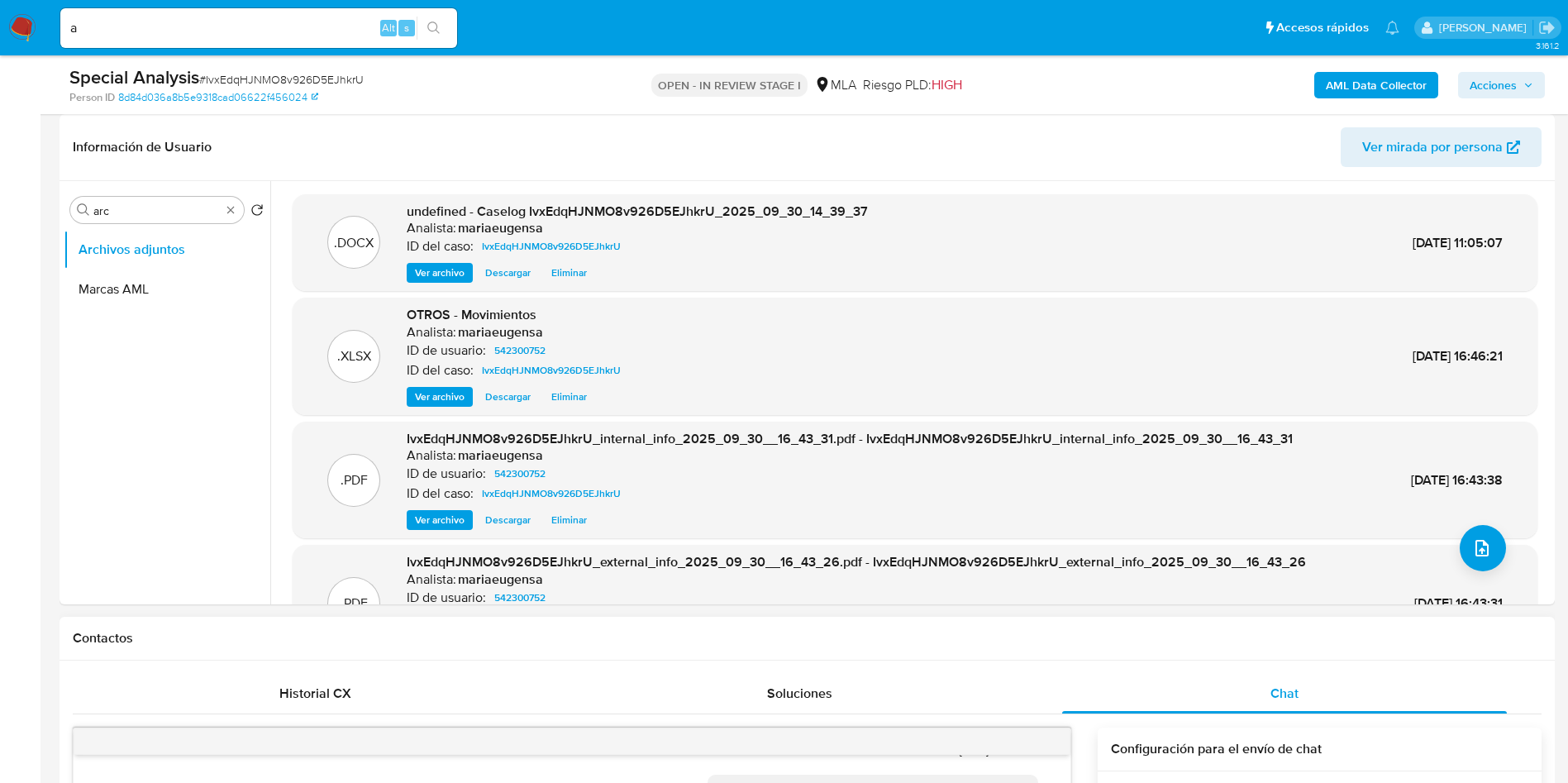
click at [1517, 93] on span "Acciones" at bounding box center [1494, 84] width 47 height 26
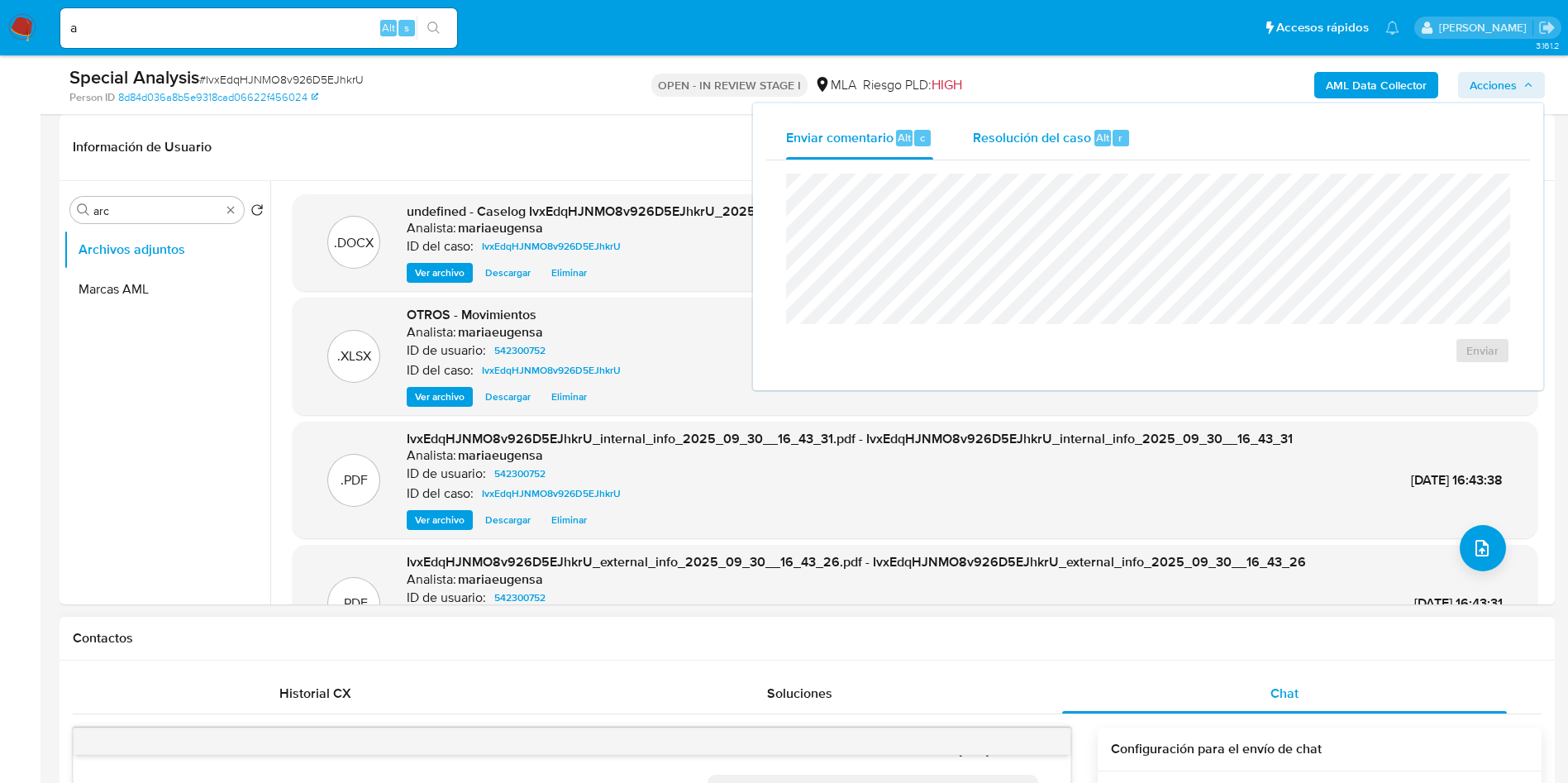
drag, startPoint x: 1082, startPoint y: 137, endPoint x: 1083, endPoint y: 154, distance: 17.0
click at [1081, 137] on span "Resolución del caso" at bounding box center [1032, 137] width 118 height 19
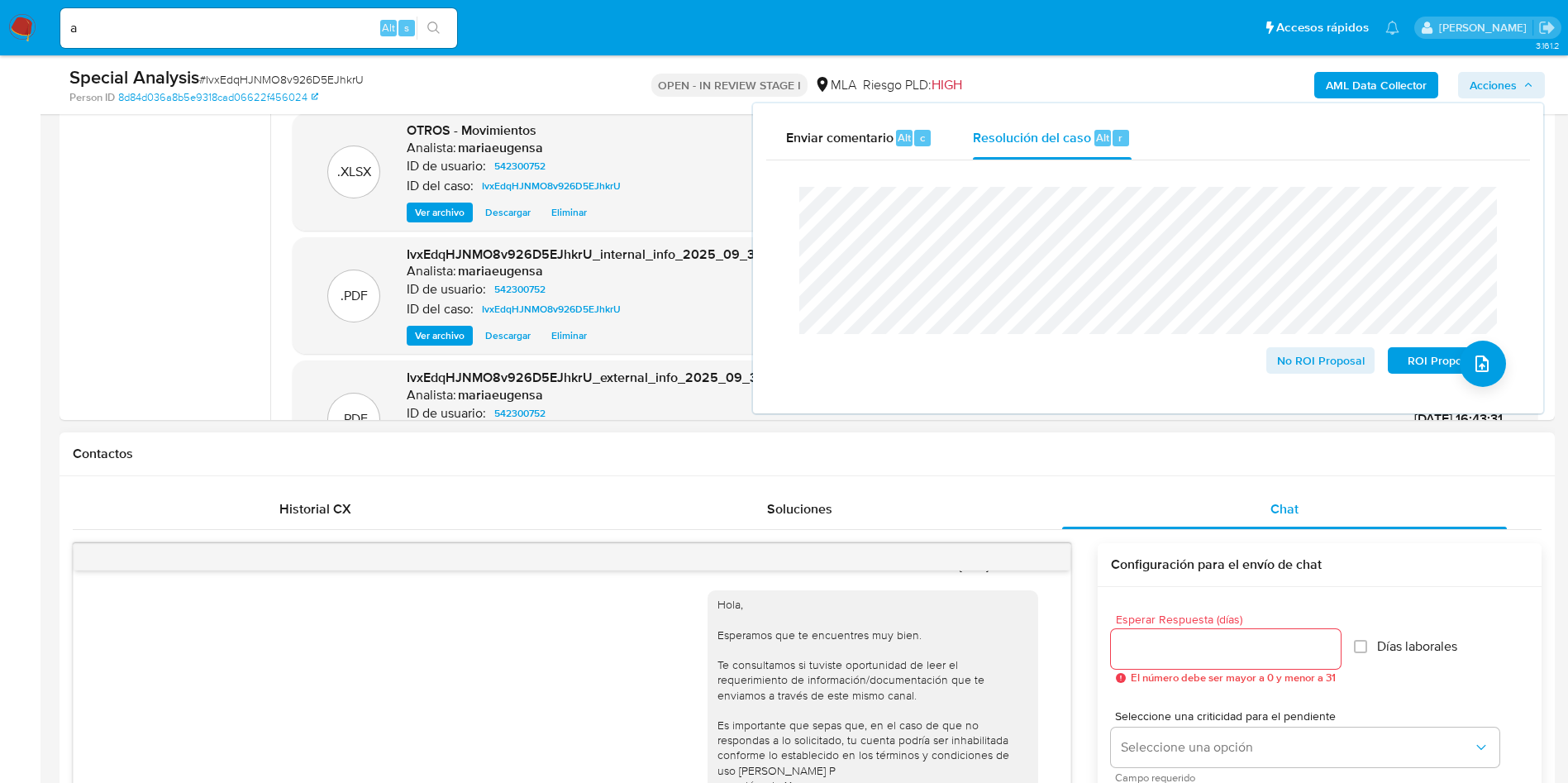
scroll to position [430, 0]
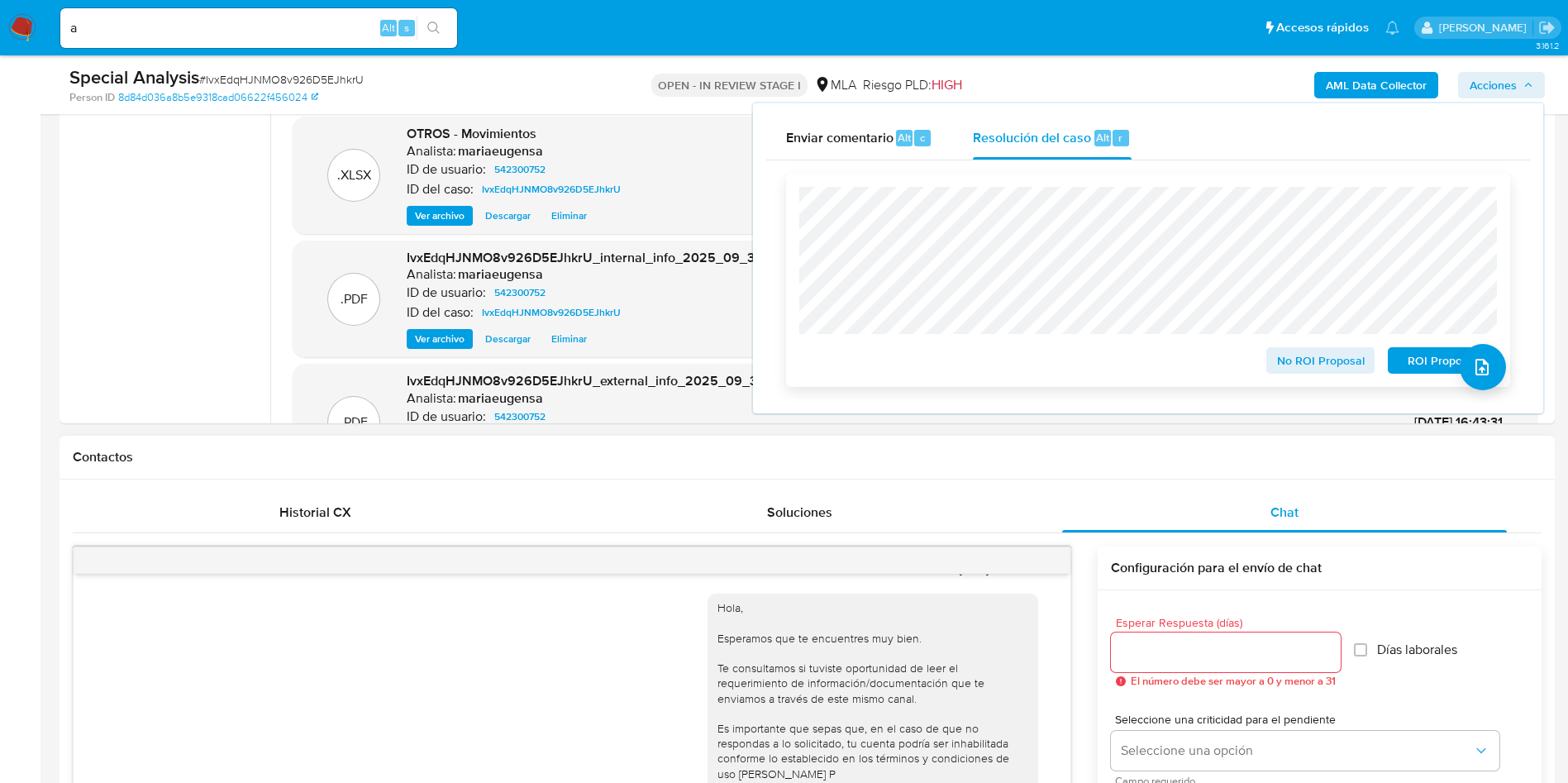
click at [1321, 367] on span "No ROI Proposal" at bounding box center [1320, 361] width 86 height 23
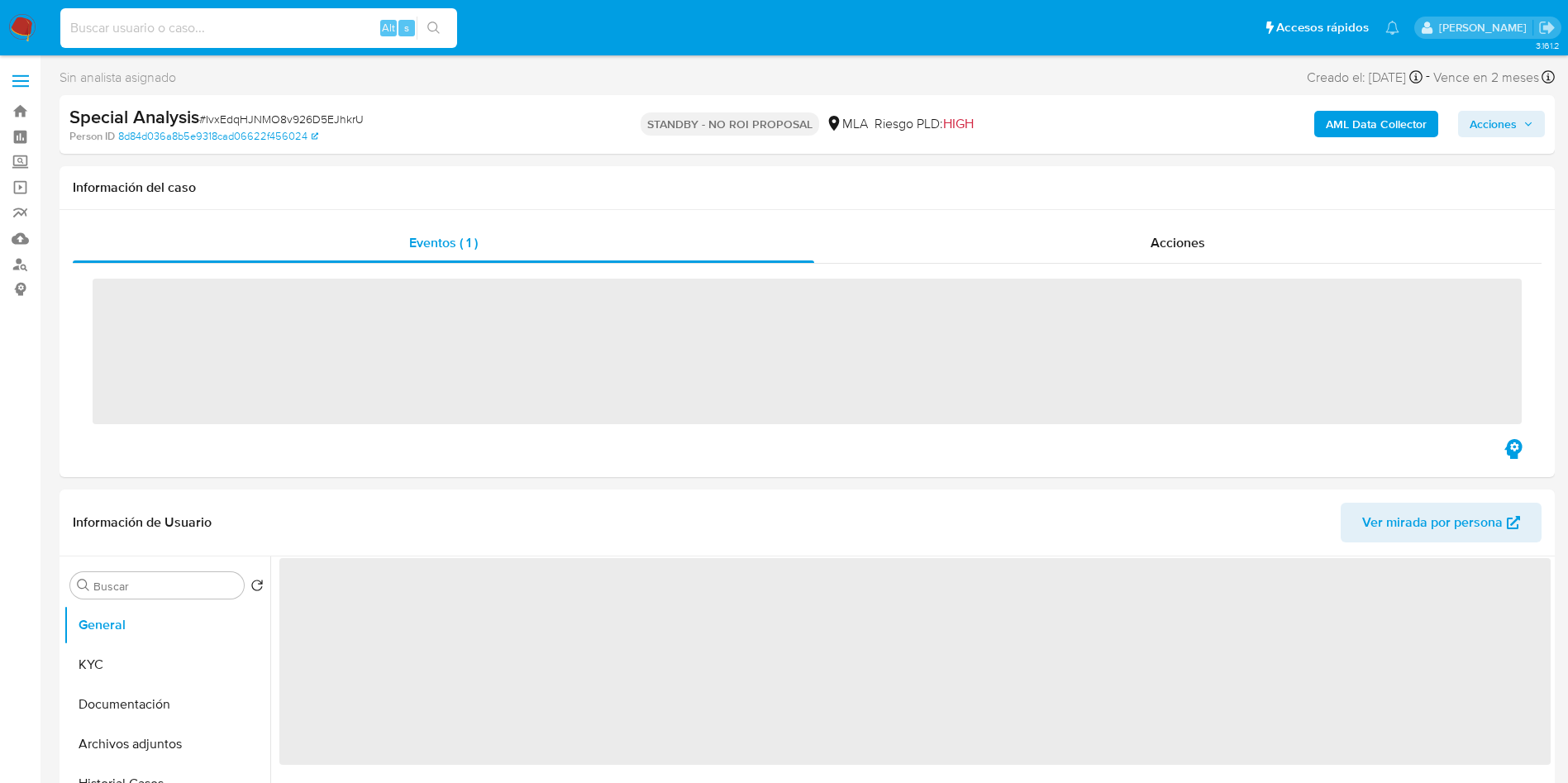
click at [267, 30] on input at bounding box center [258, 28] width 397 height 21
paste input "Uo6urcbjsM79YvZo9ex3H86b"
type input "Uo6urcbjsM79YvZo9ex3H86b"
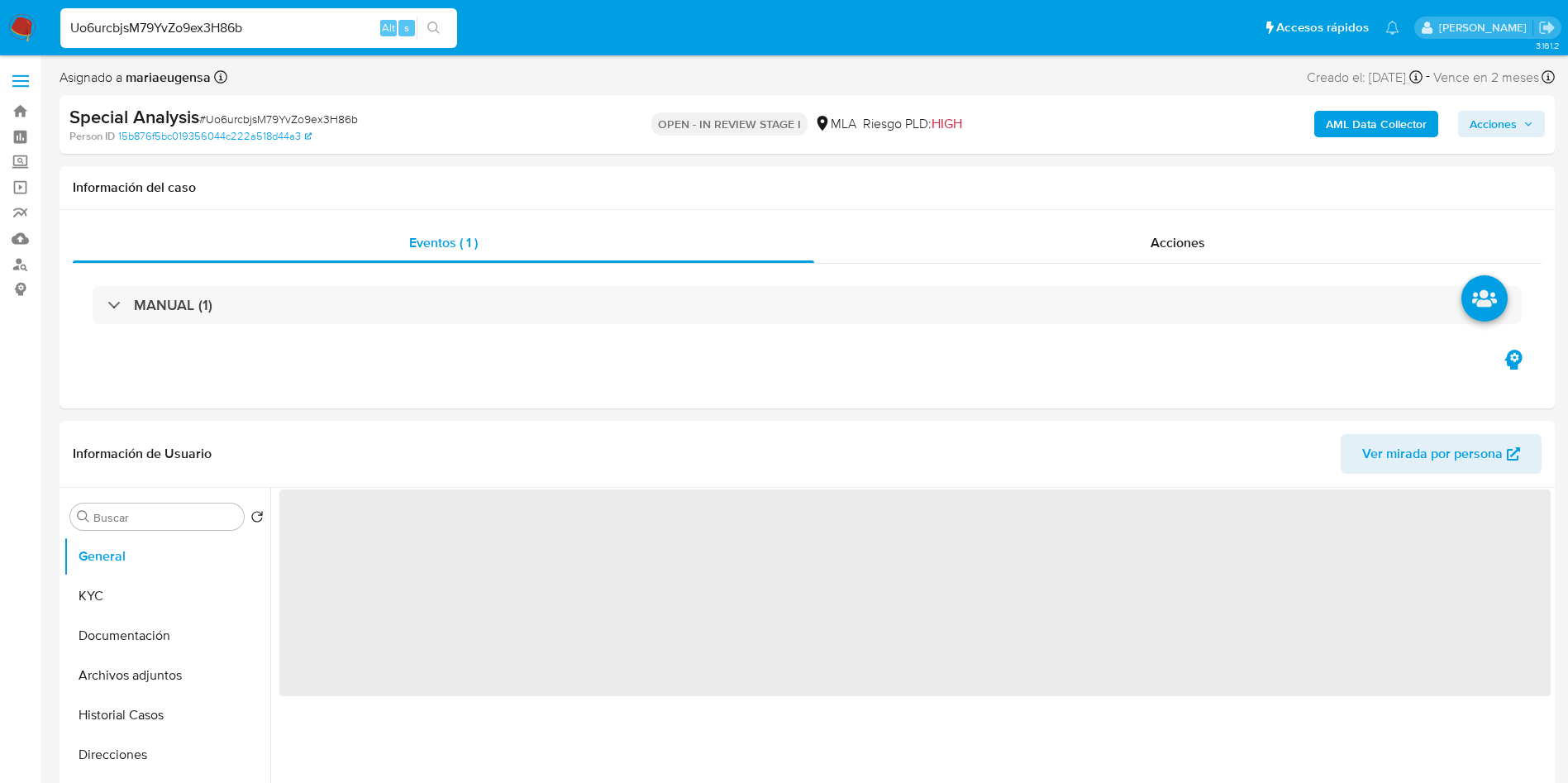
select select "10"
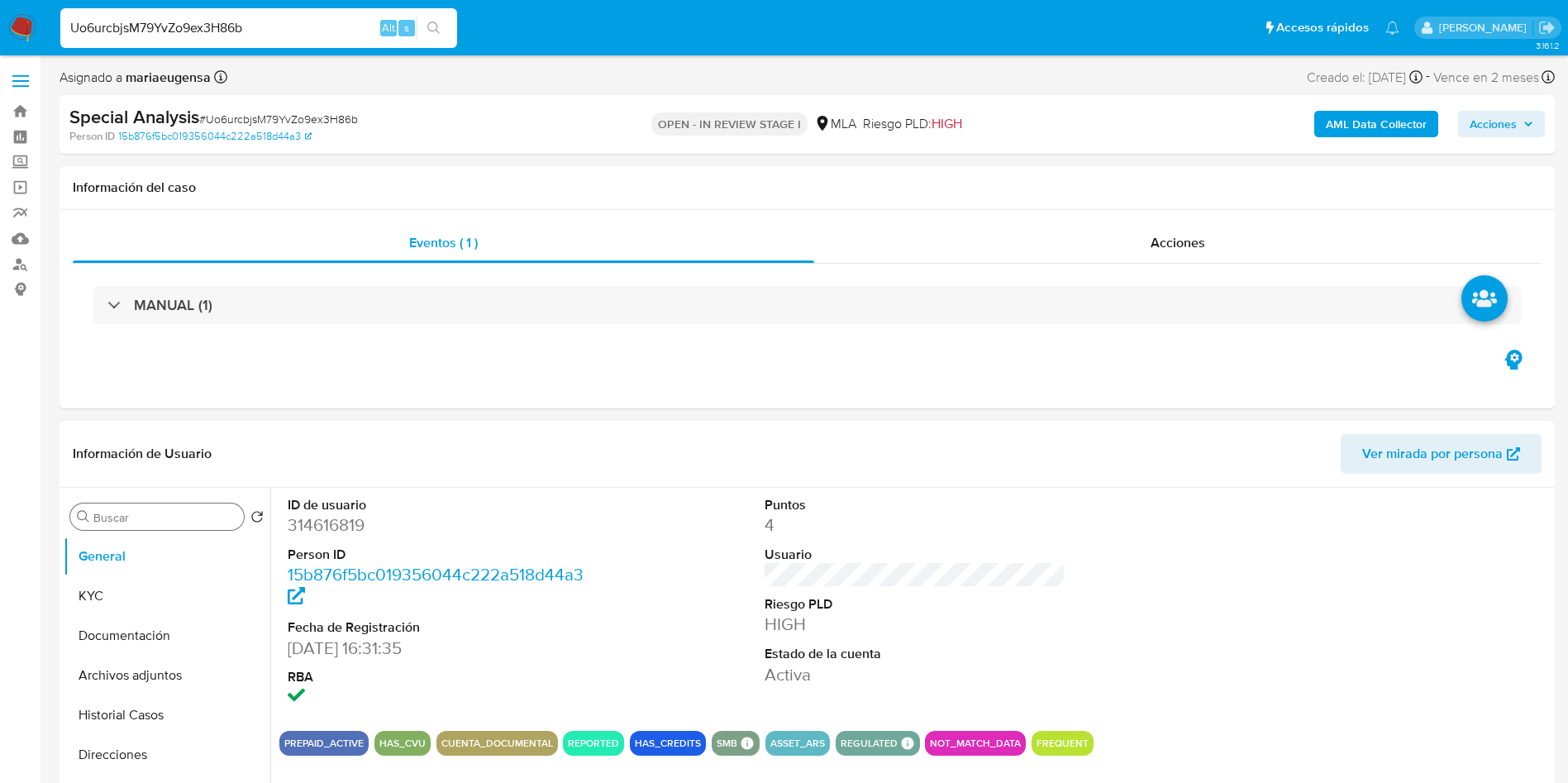
click at [166, 527] on div "Buscar" at bounding box center [157, 517] width 173 height 26
click at [168, 522] on input "Buscar" at bounding box center [165, 517] width 144 height 15
type input "arc"
click at [160, 590] on button "Archivos adjuntos" at bounding box center [161, 596] width 193 height 40
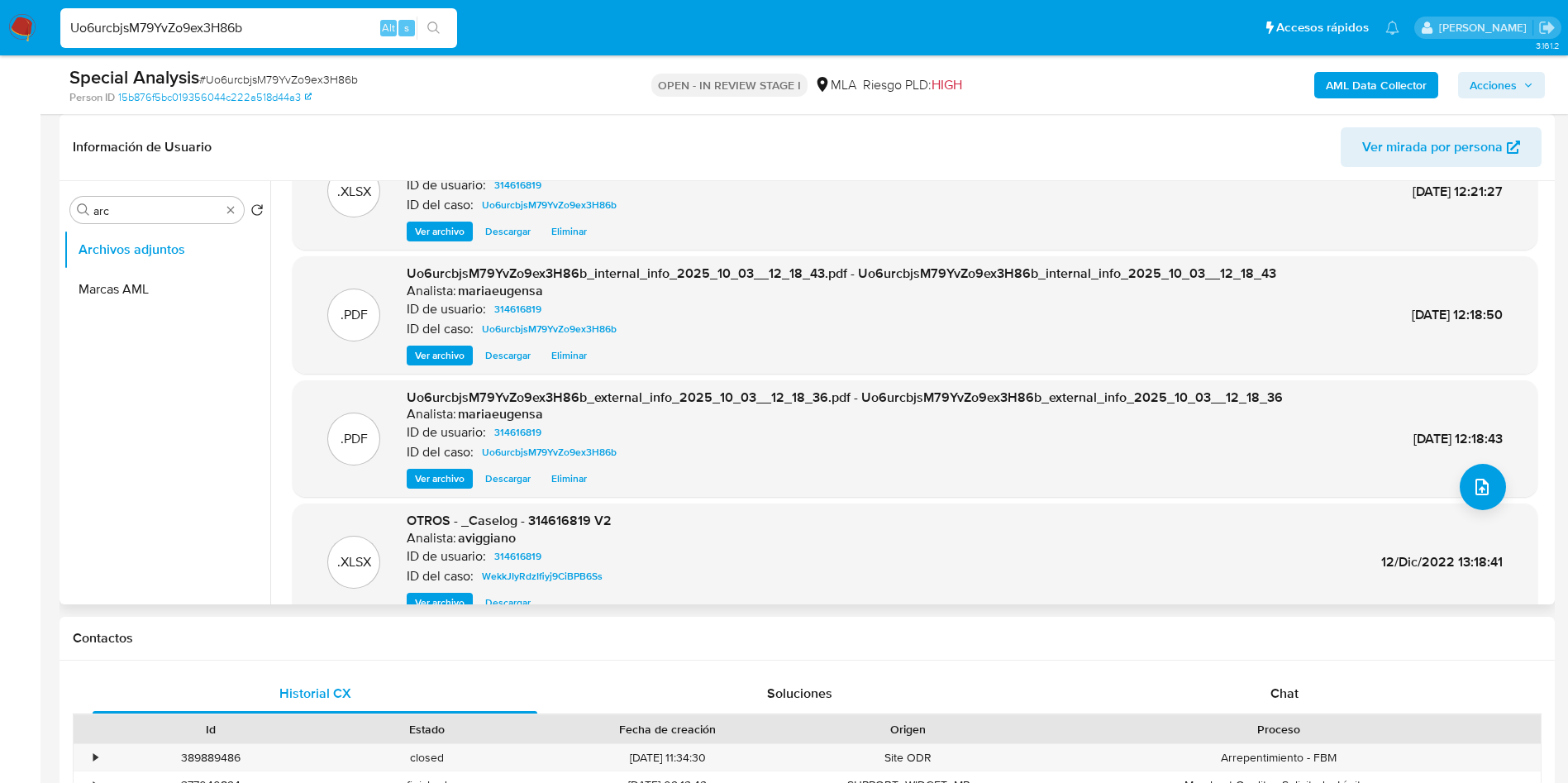
scroll to position [139, 0]
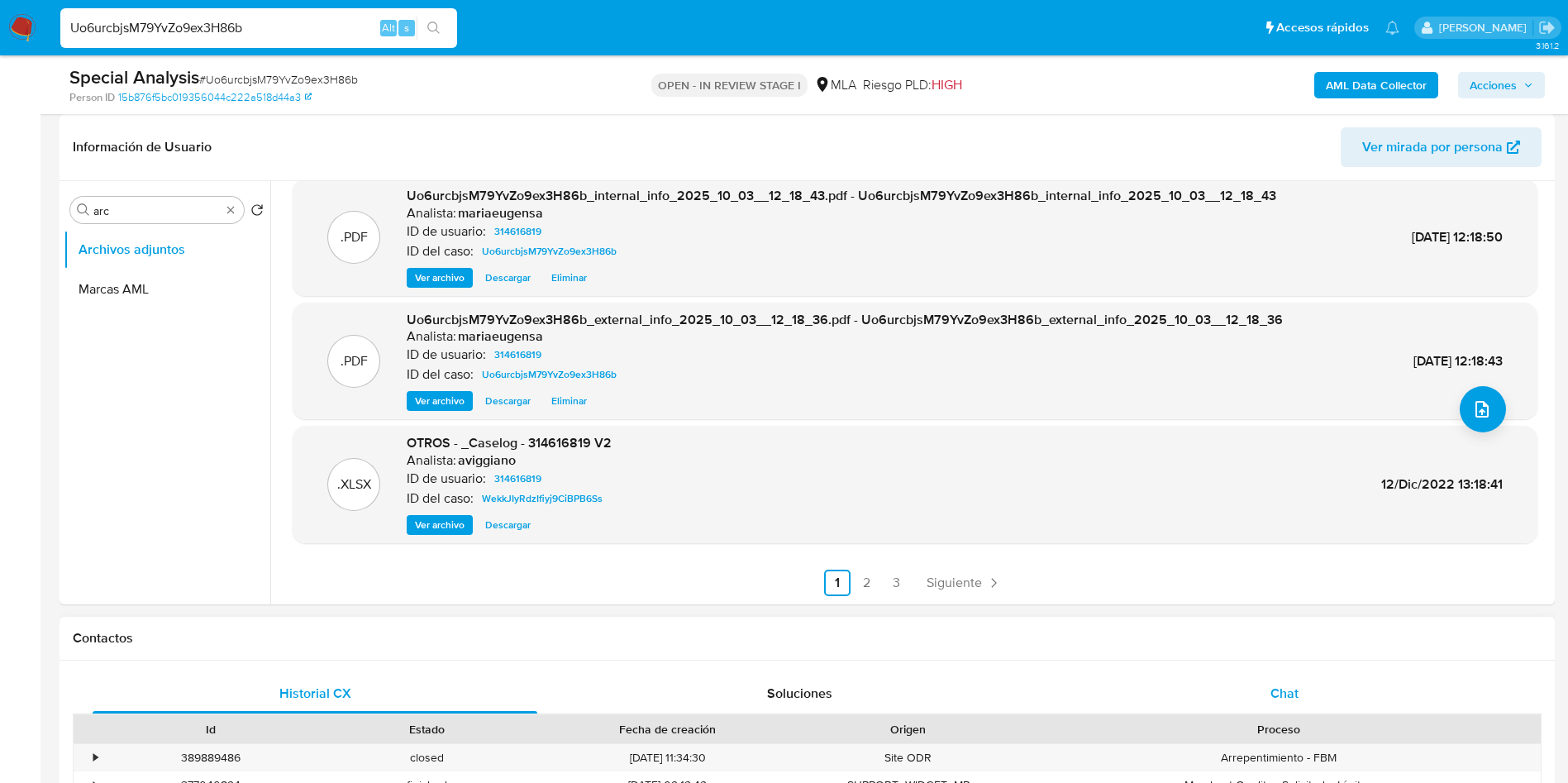
click at [1264, 675] on div "Chat" at bounding box center [1285, 694] width 445 height 40
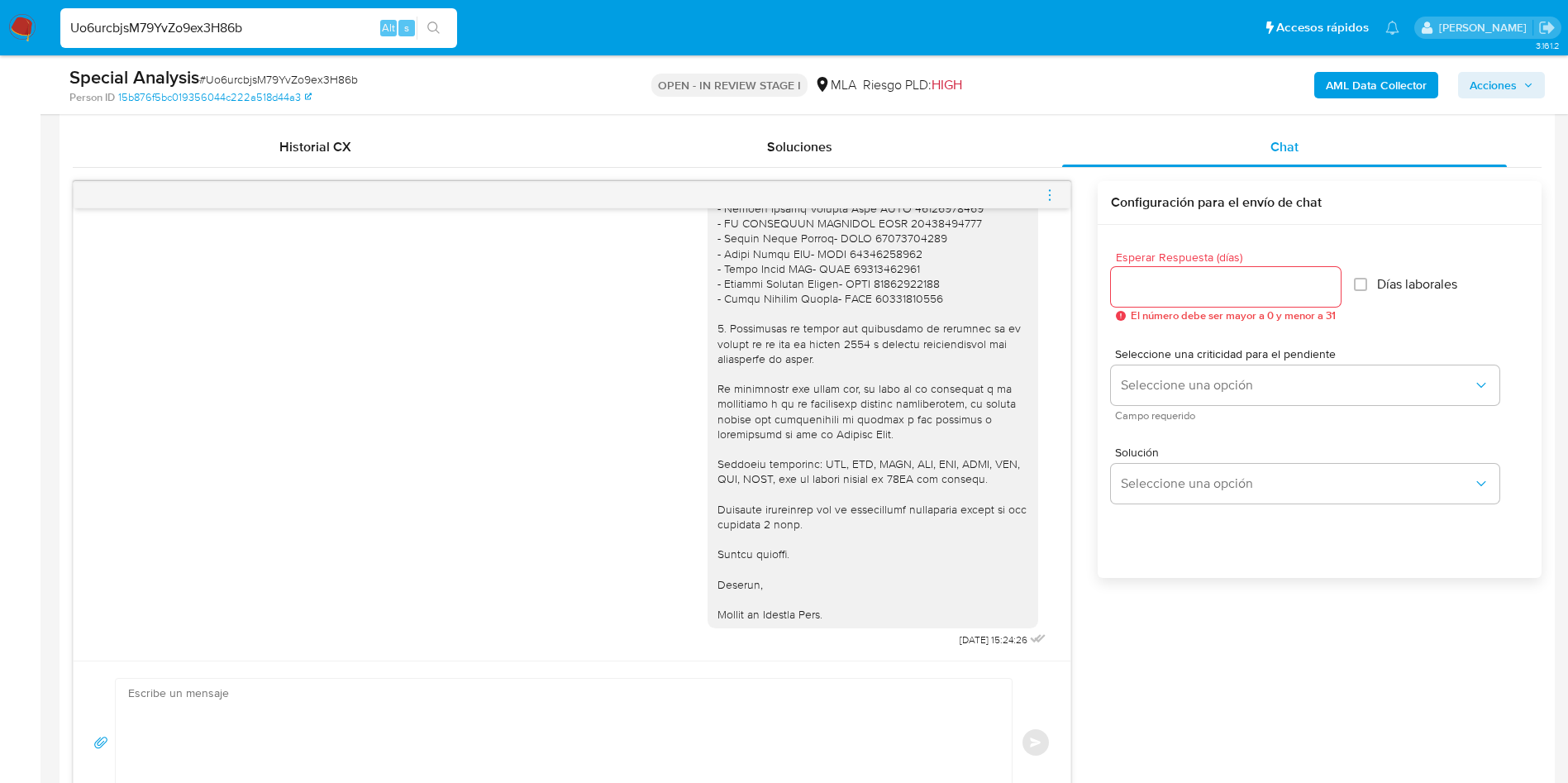
scroll to position [861, 0]
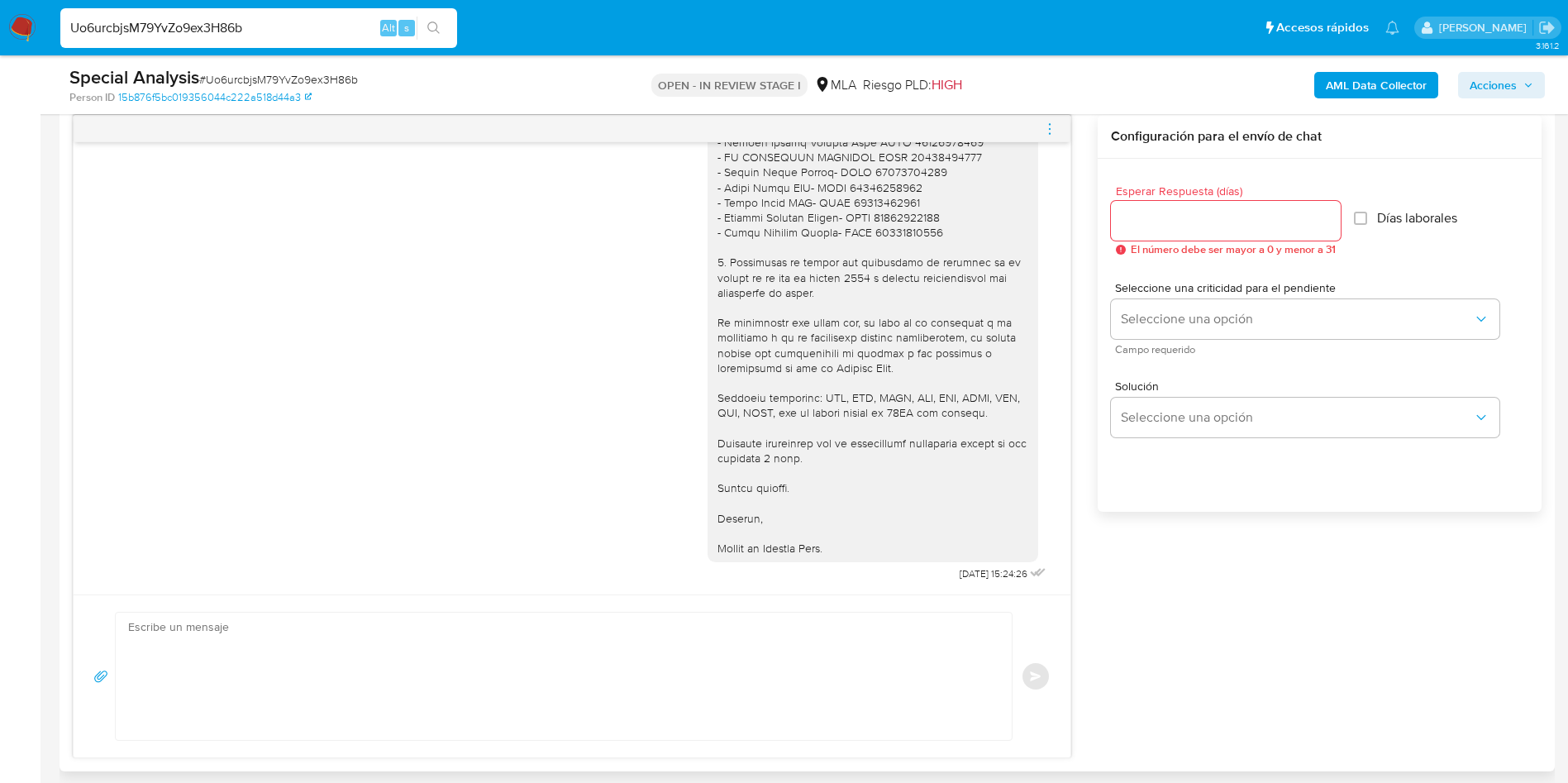
click at [1167, 204] on div at bounding box center [1227, 221] width 230 height 40
click at [1169, 215] on input "Esperar Respuesta (días)" at bounding box center [1227, 221] width 230 height 21
type input "1"
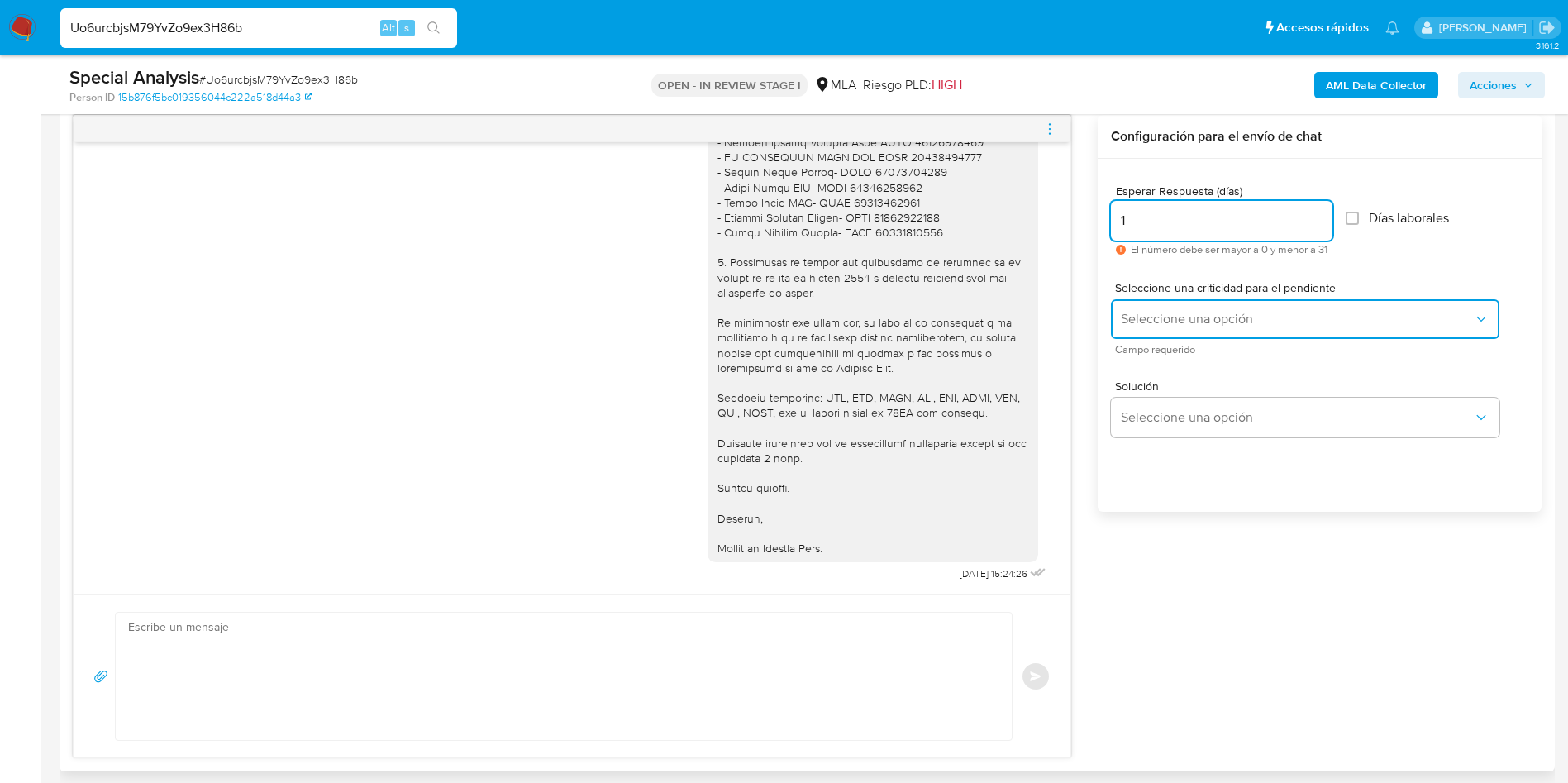
click at [1145, 313] on span "Seleccione una opción" at bounding box center [1297, 318] width 352 height 16
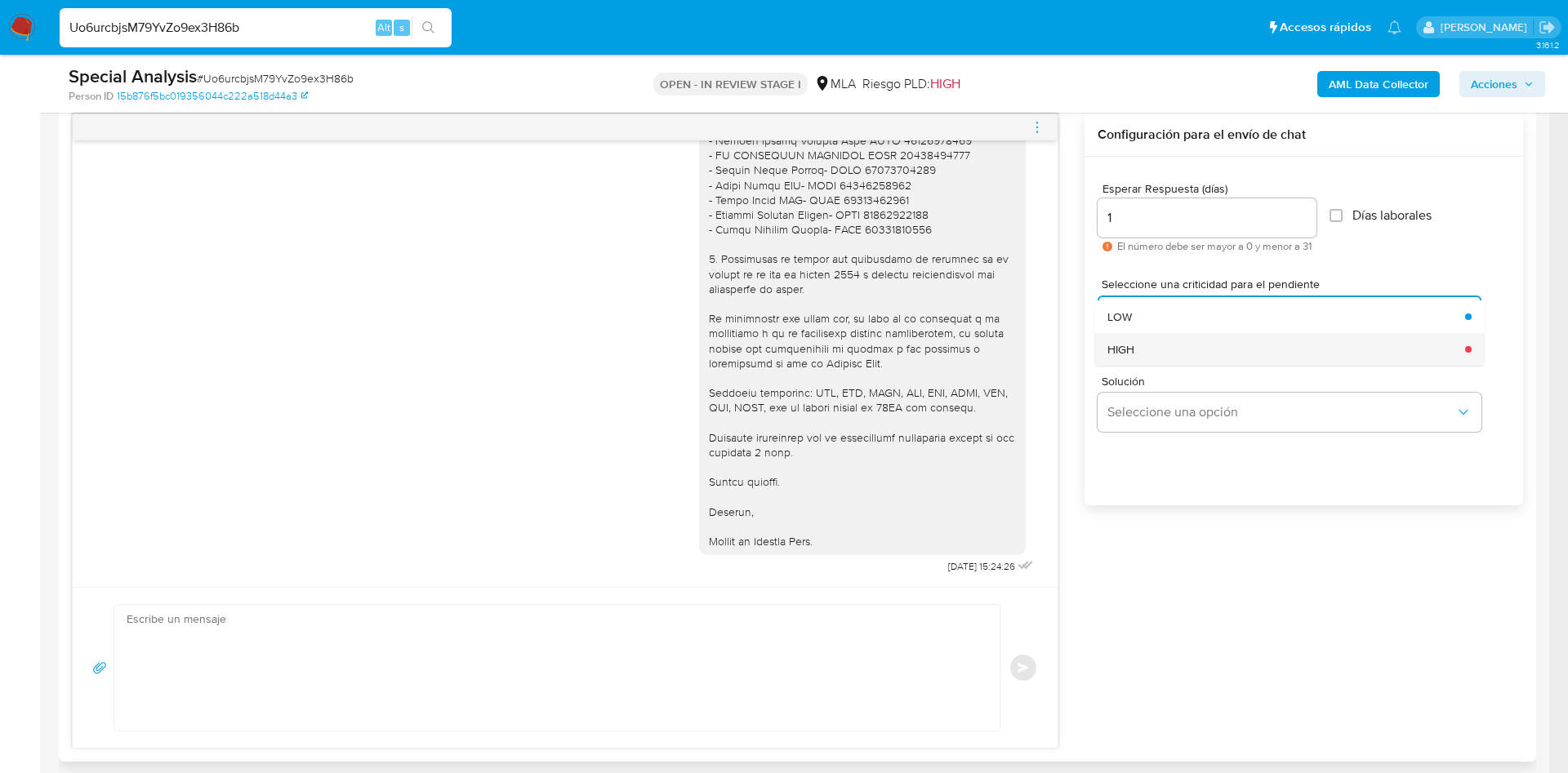
click at [1149, 349] on div "HIGH" at bounding box center [1281, 350] width 348 height 32
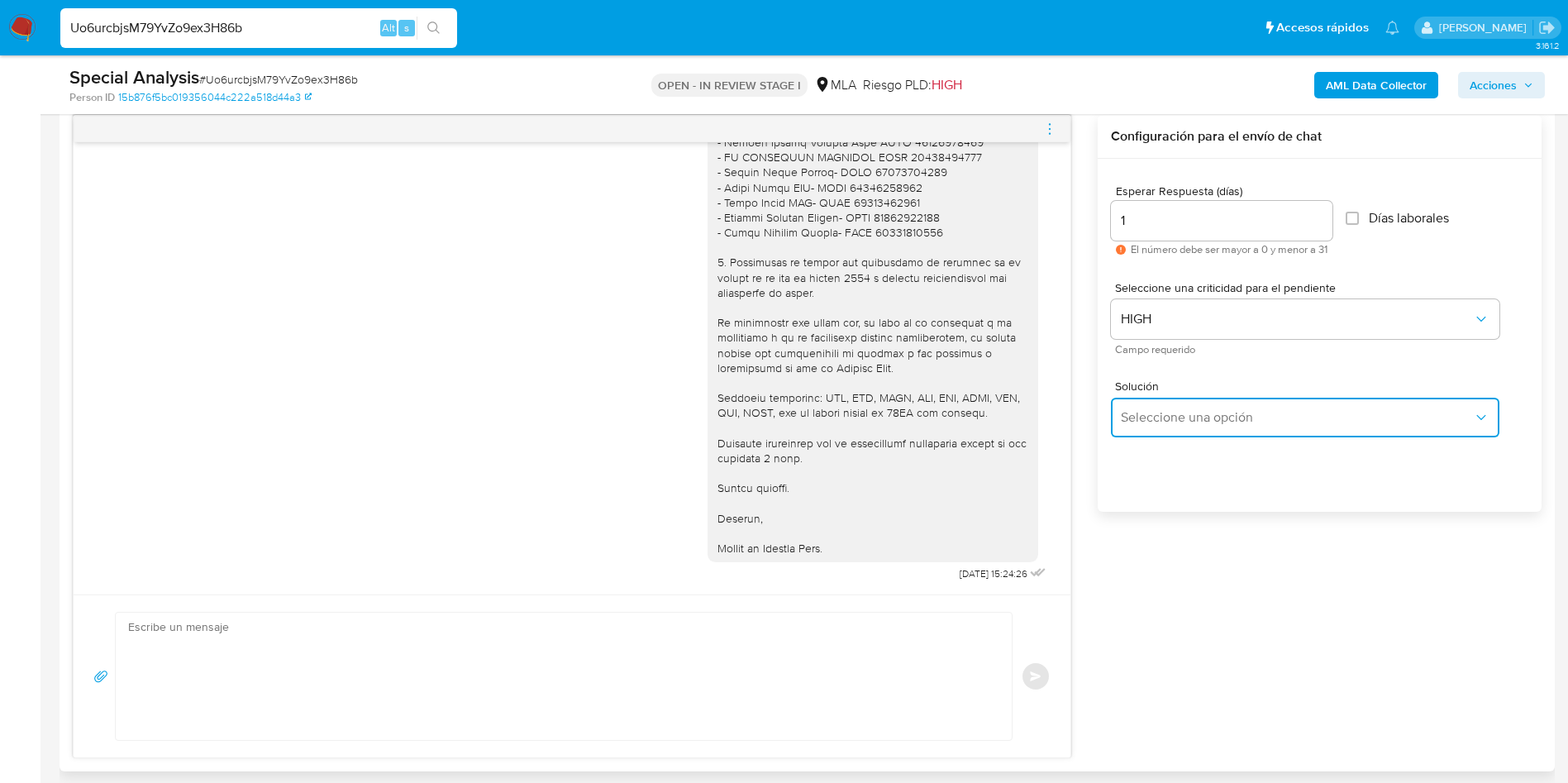
click at [1164, 400] on button "Seleccione una opción" at bounding box center [1306, 417] width 389 height 40
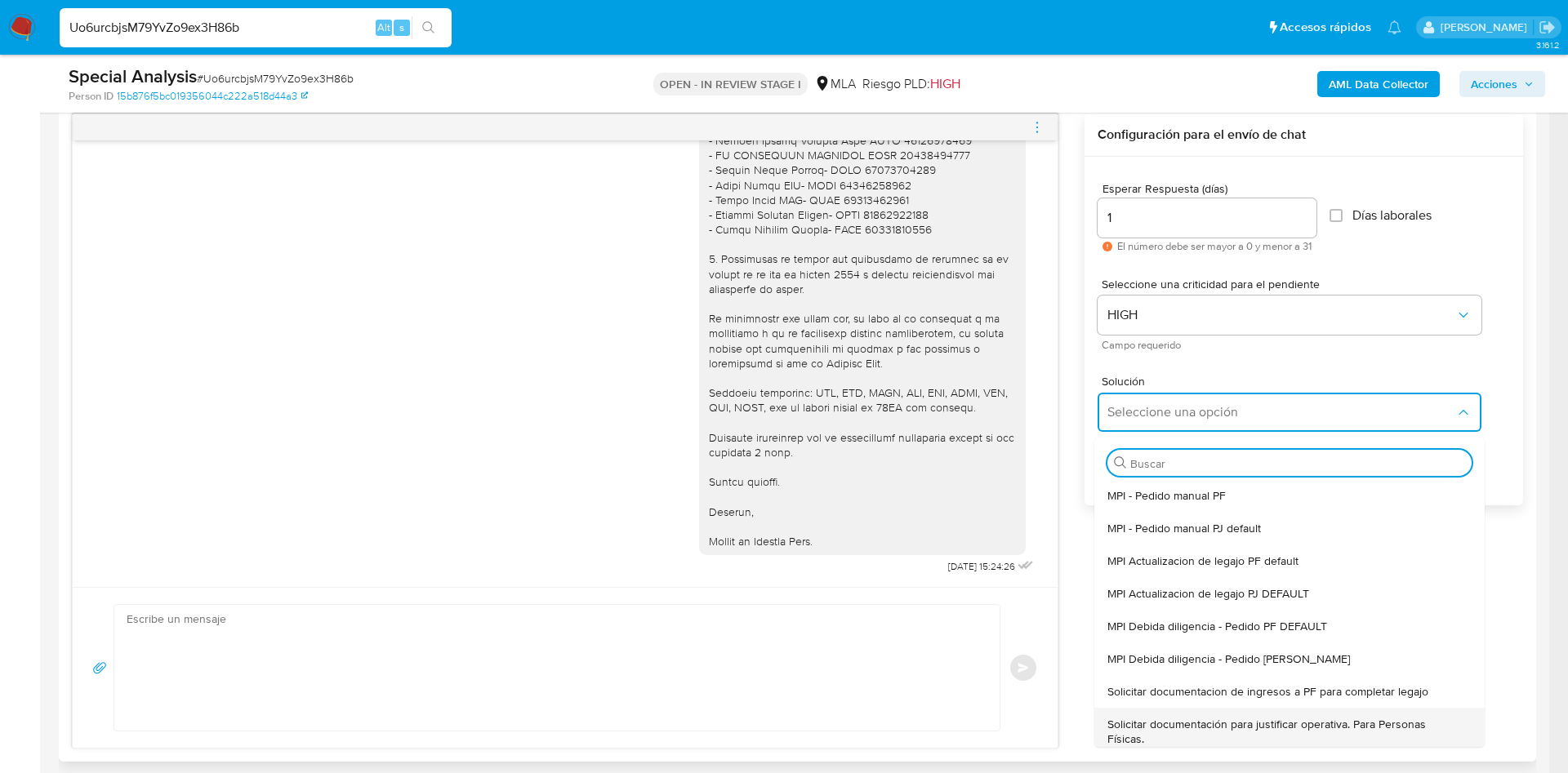
click at [1161, 725] on span "Solicitar documentación para justificar operativa. Para Personas Físicas." at bounding box center [1284, 731] width 354 height 30
type textarea "Lore,Ip dolorsi am con adipiscinge seddoeiusmo te in utlabo et Dolorem Aliq, en…"
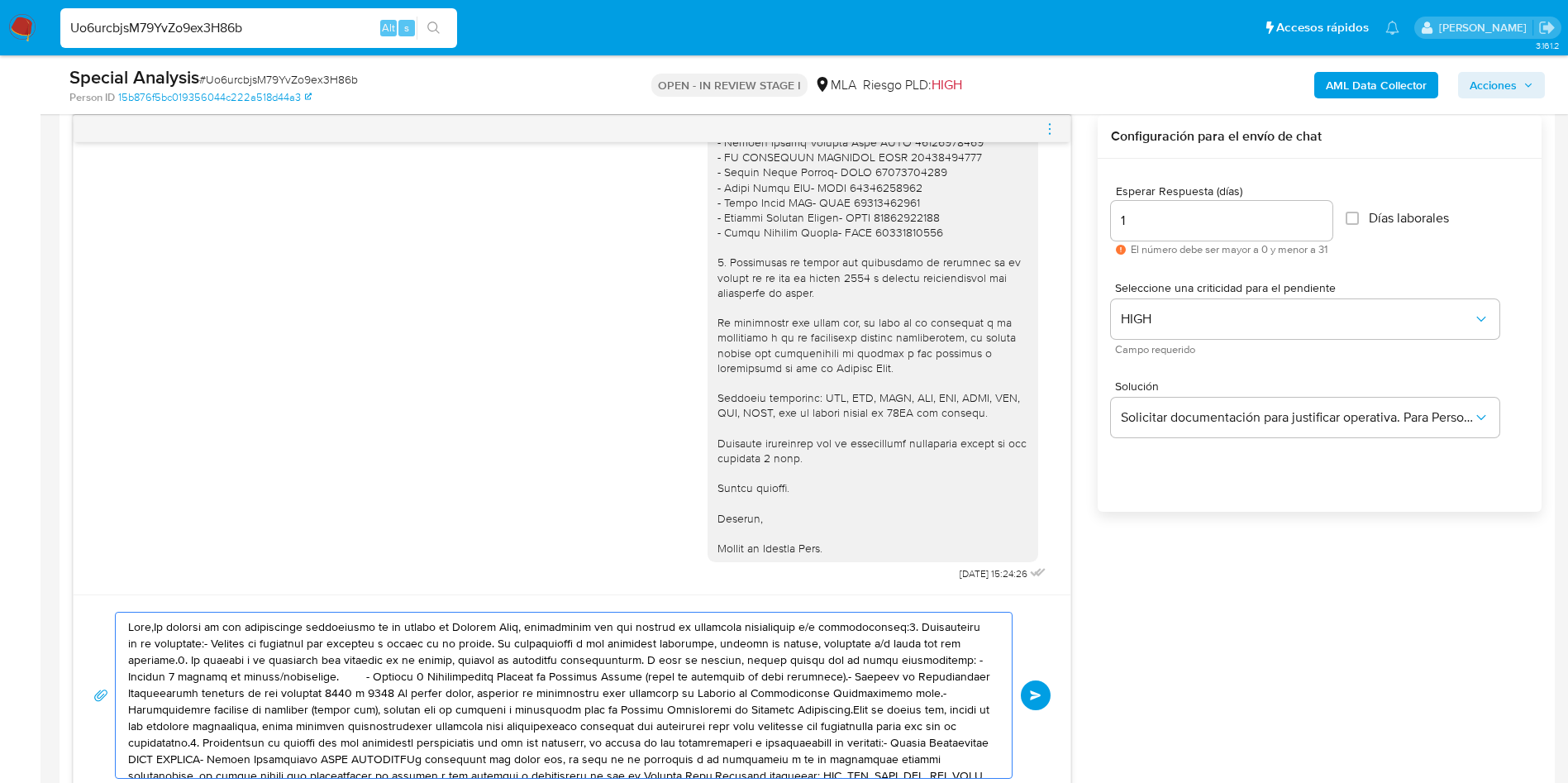
click at [658, 732] on textarea at bounding box center [559, 695] width 863 height 166
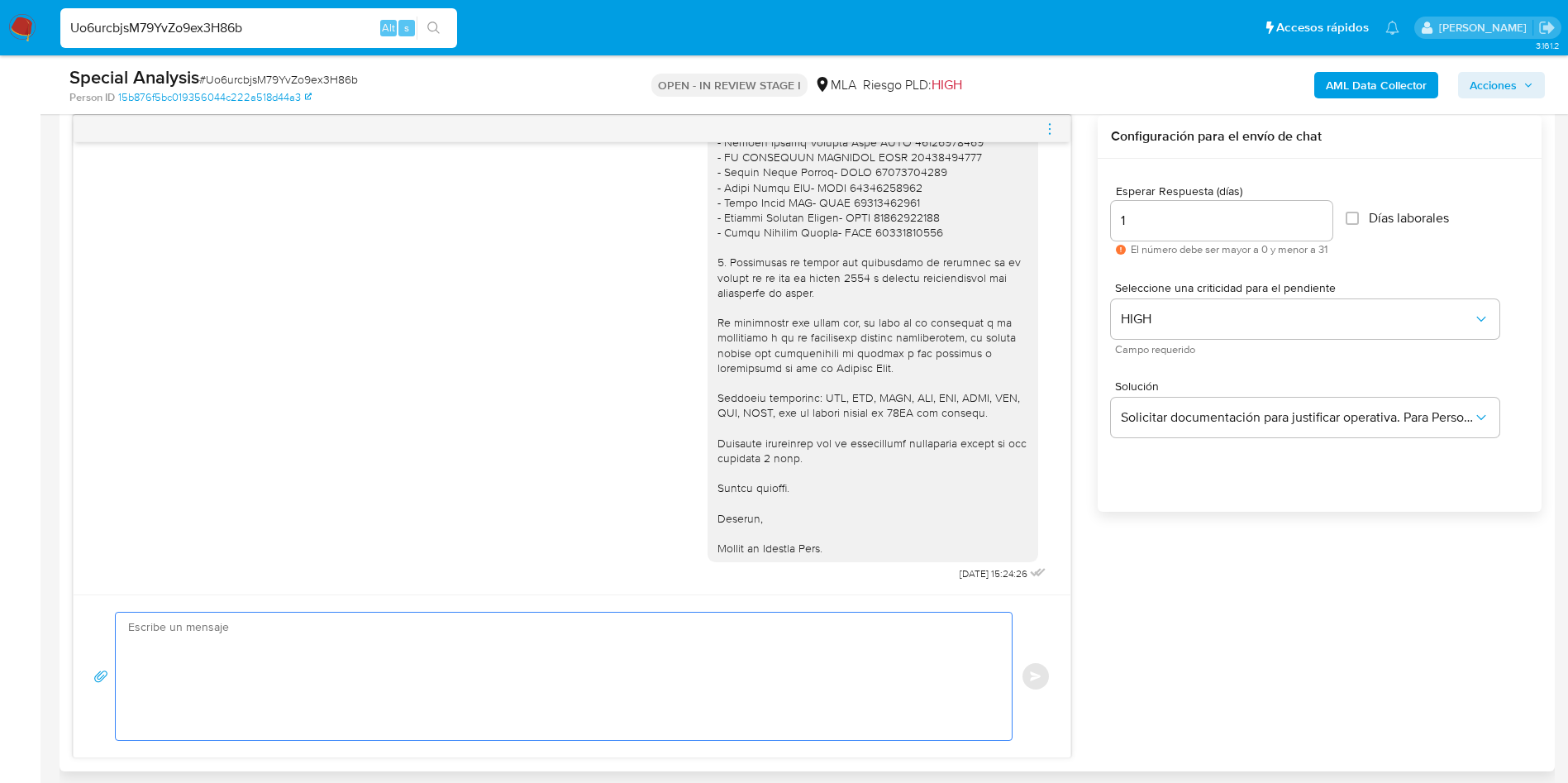
paste textarea "Hola, Esperamos que te encuentres muy bien. Te consultamos si tuviste oportunid…"
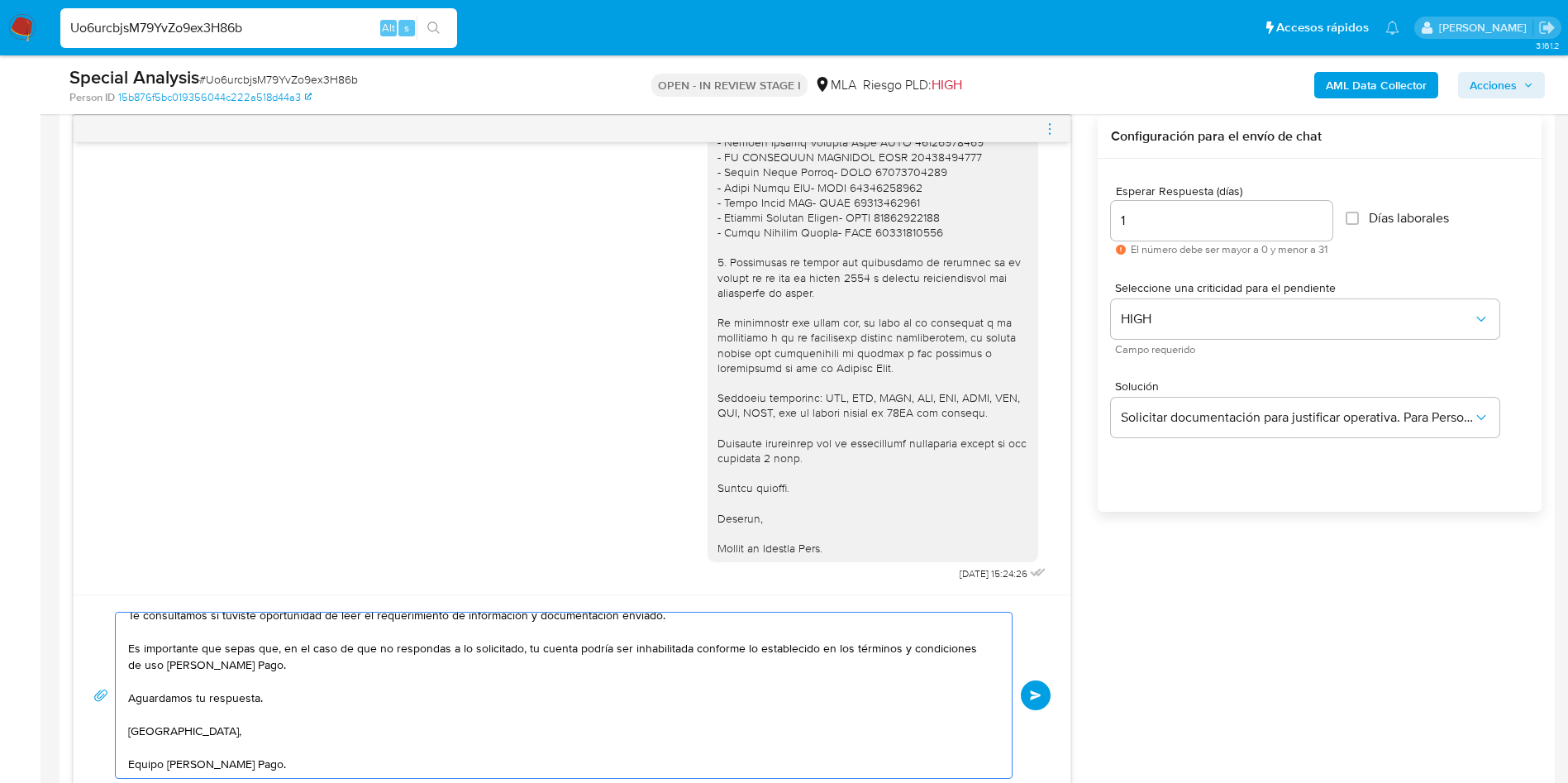
scroll to position [1074, 0]
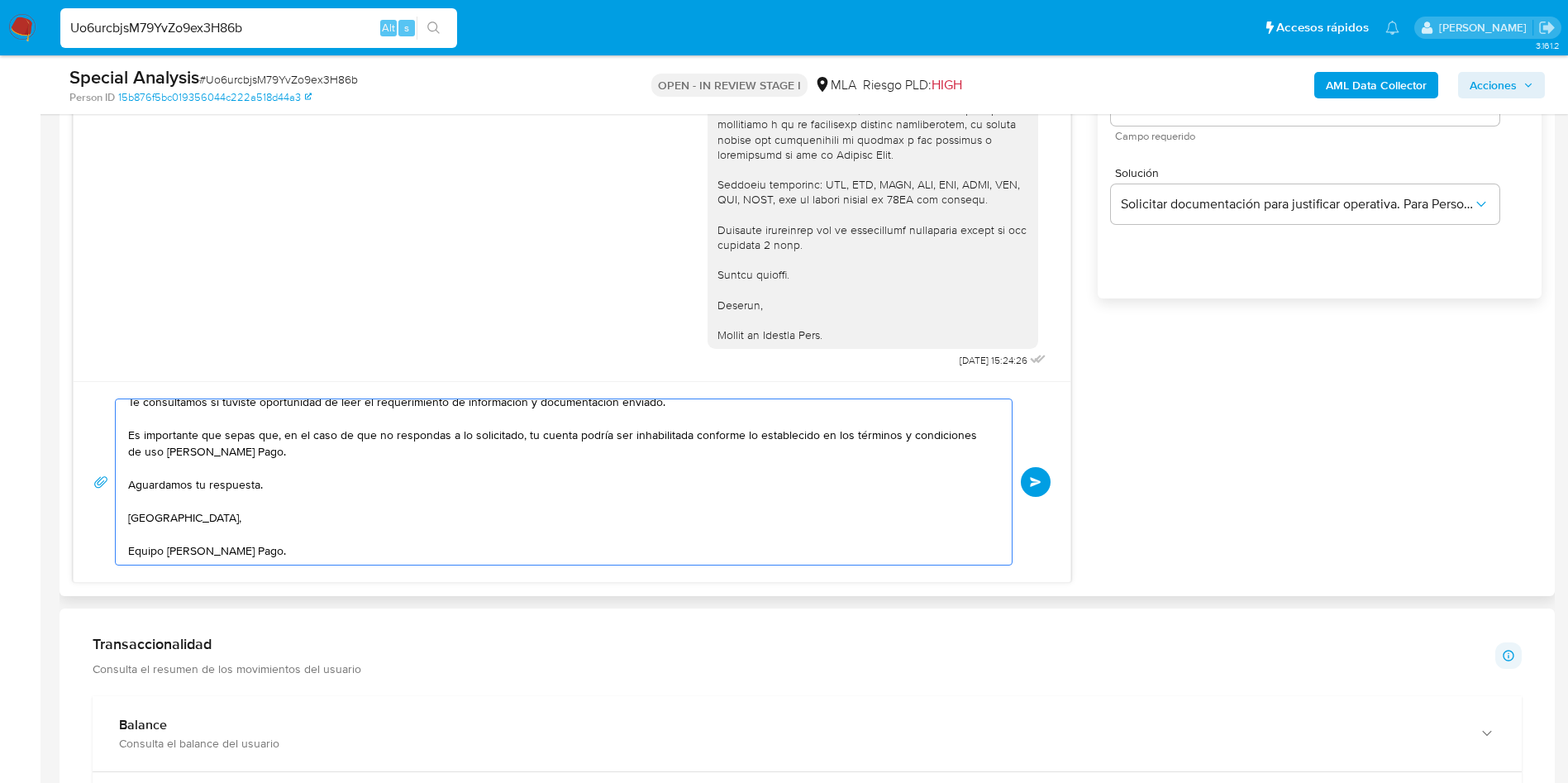
click at [476, 513] on textarea "Hola, Esperamos que te encuentres muy bien. Te consultamos si tuviste oportunid…" at bounding box center [559, 482] width 863 height 166
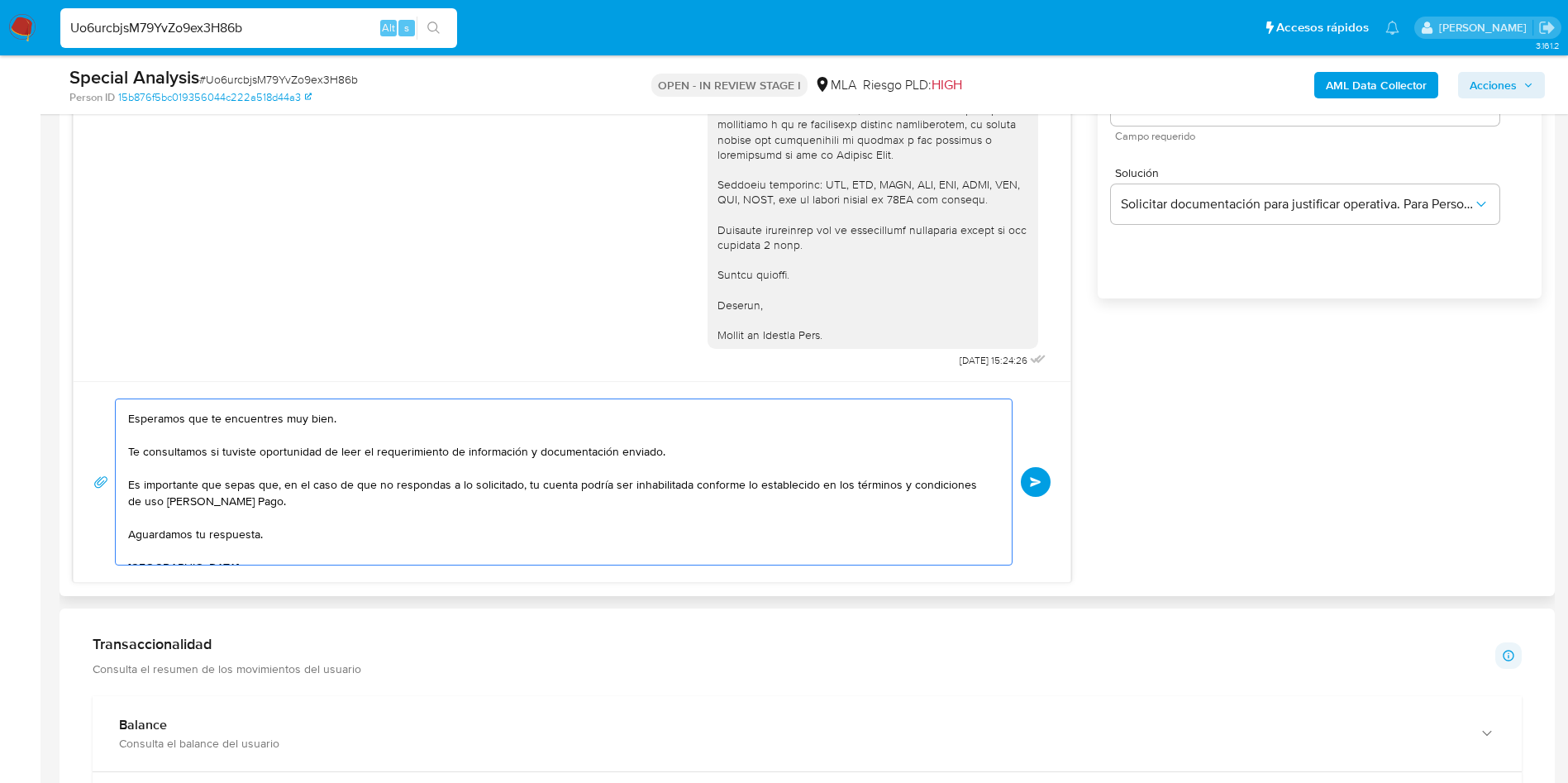
scroll to position [0, 0]
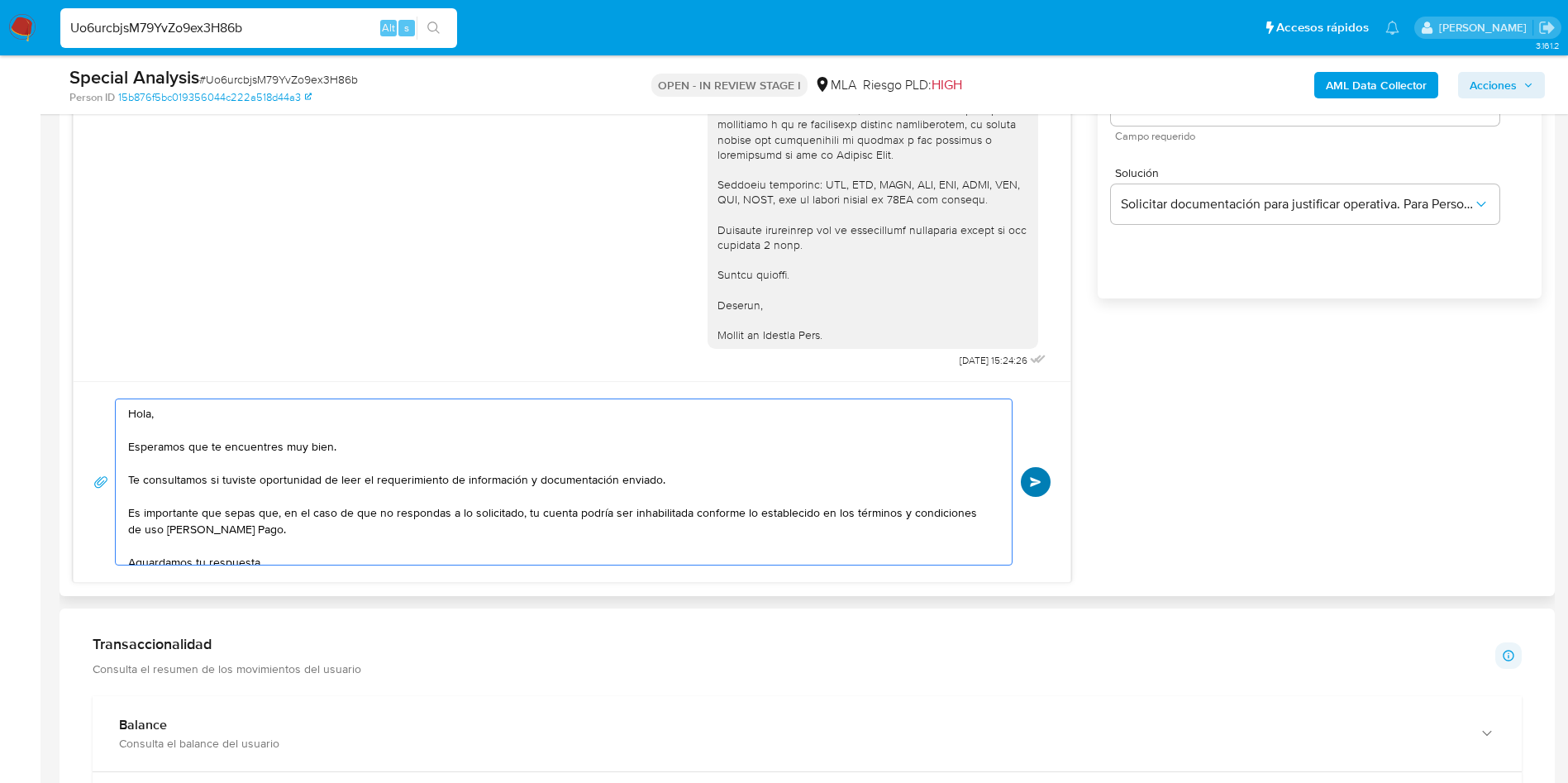
type textarea "Hola, Esperamos que te encuentres muy bien. Te consultamos si tuviste oportunid…"
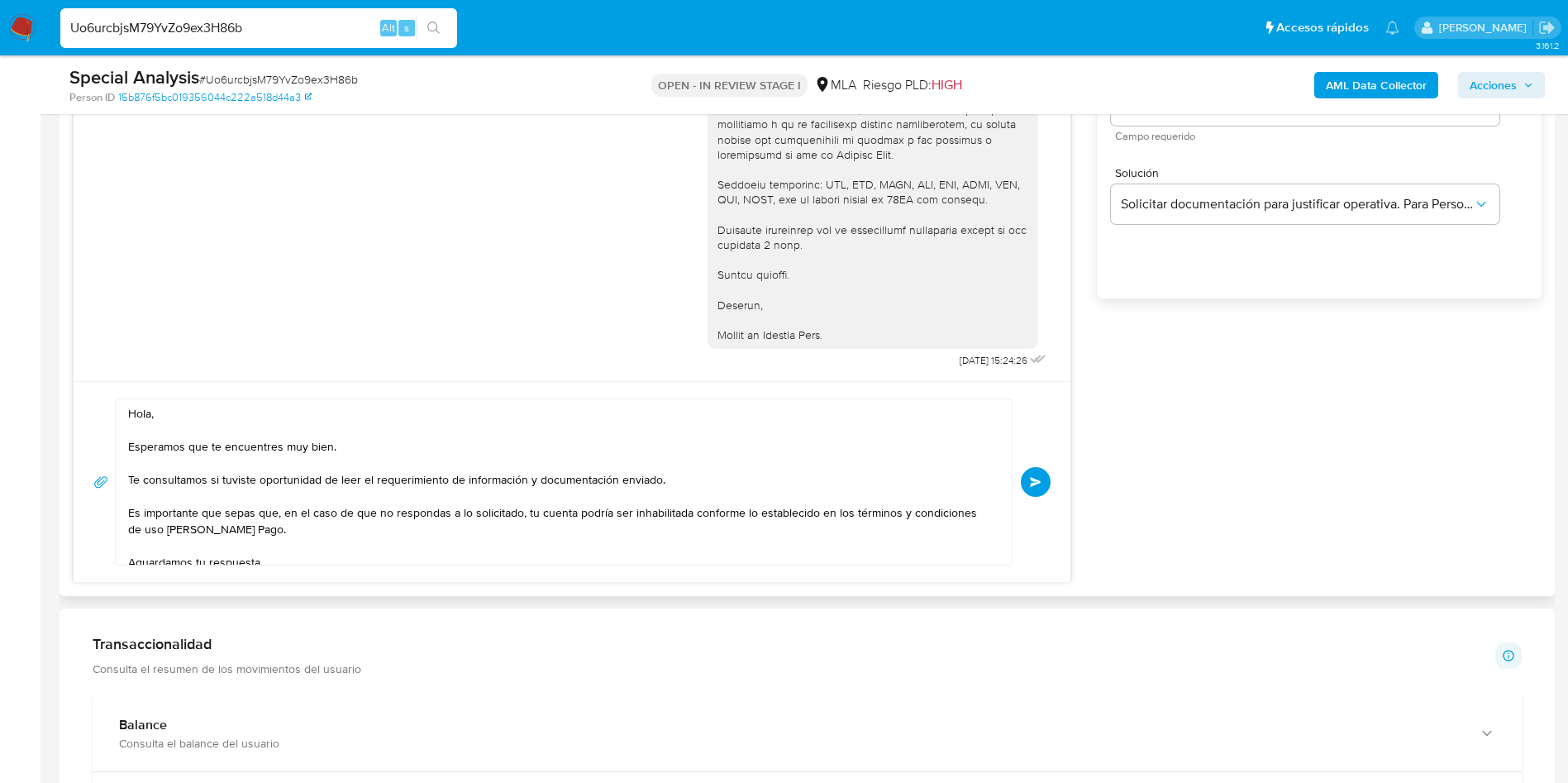
click at [1048, 482] on button "Enviar" at bounding box center [1036, 482] width 30 height 30
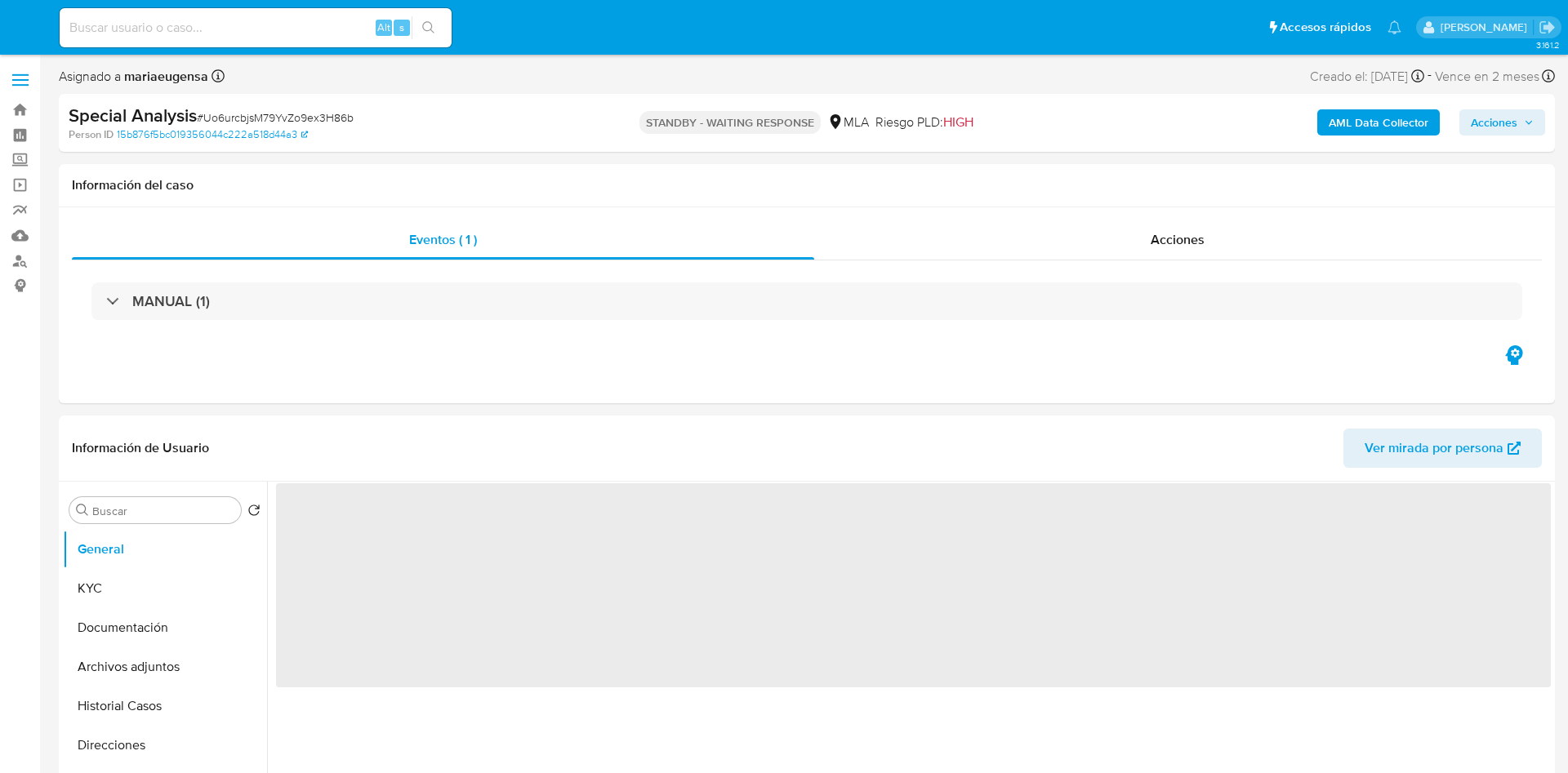
select select "10"
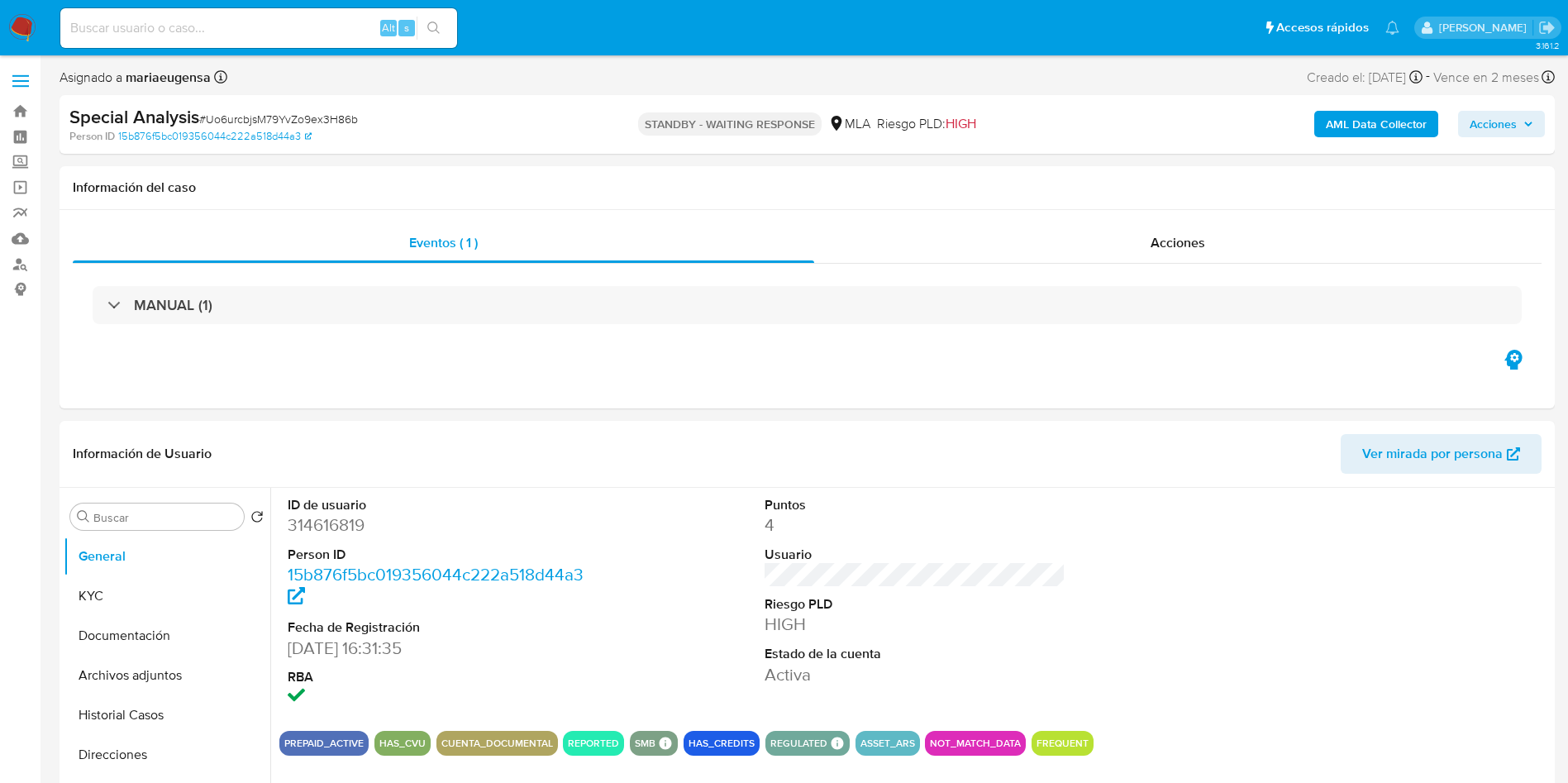
click at [180, 29] on input at bounding box center [258, 28] width 397 height 21
paste input "RvNXpSddTOIlMbO43HQCgPLn"
type input "RvNXpSddTOIlMbO43HQCgPLn"
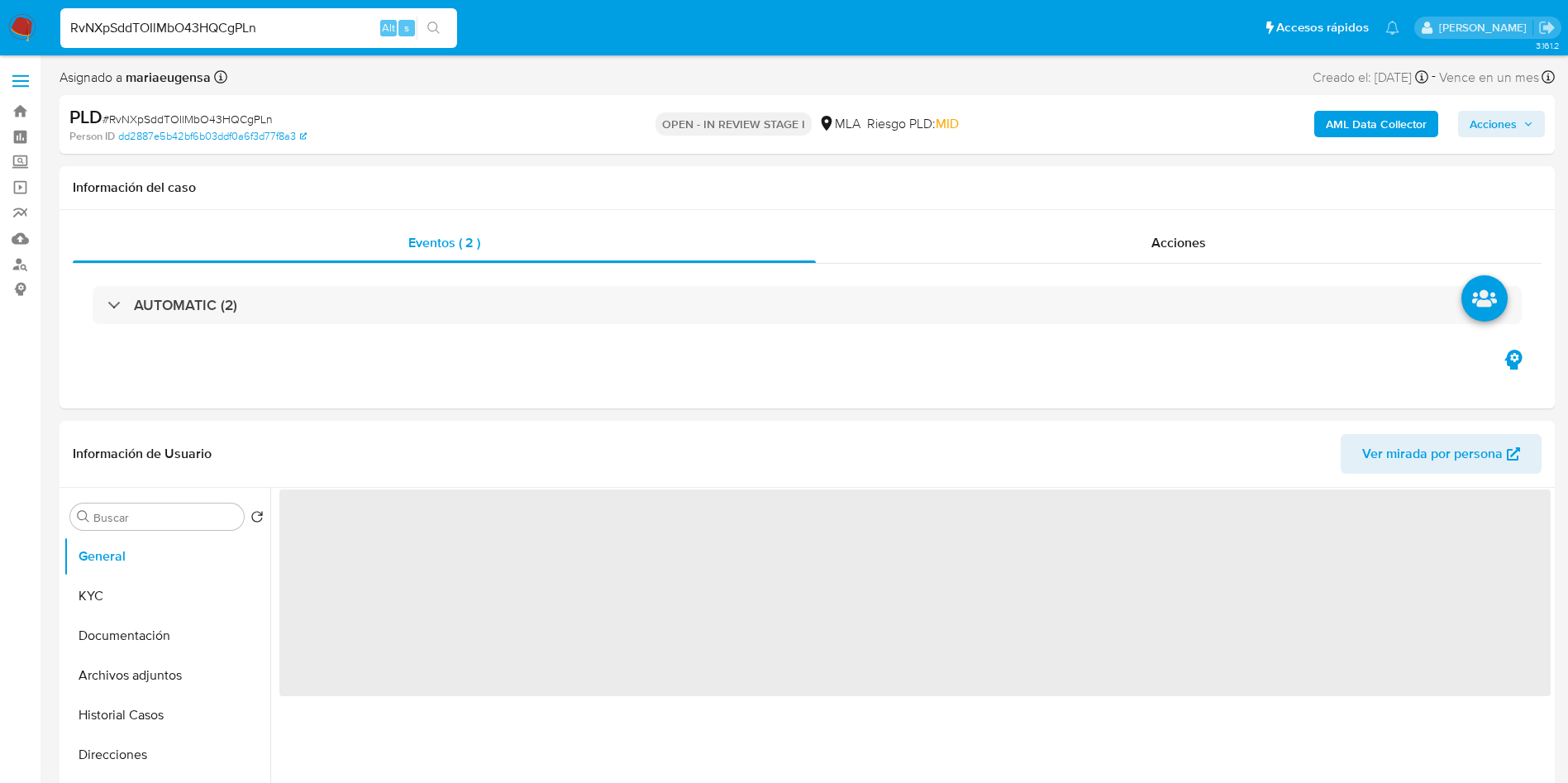
select select "10"
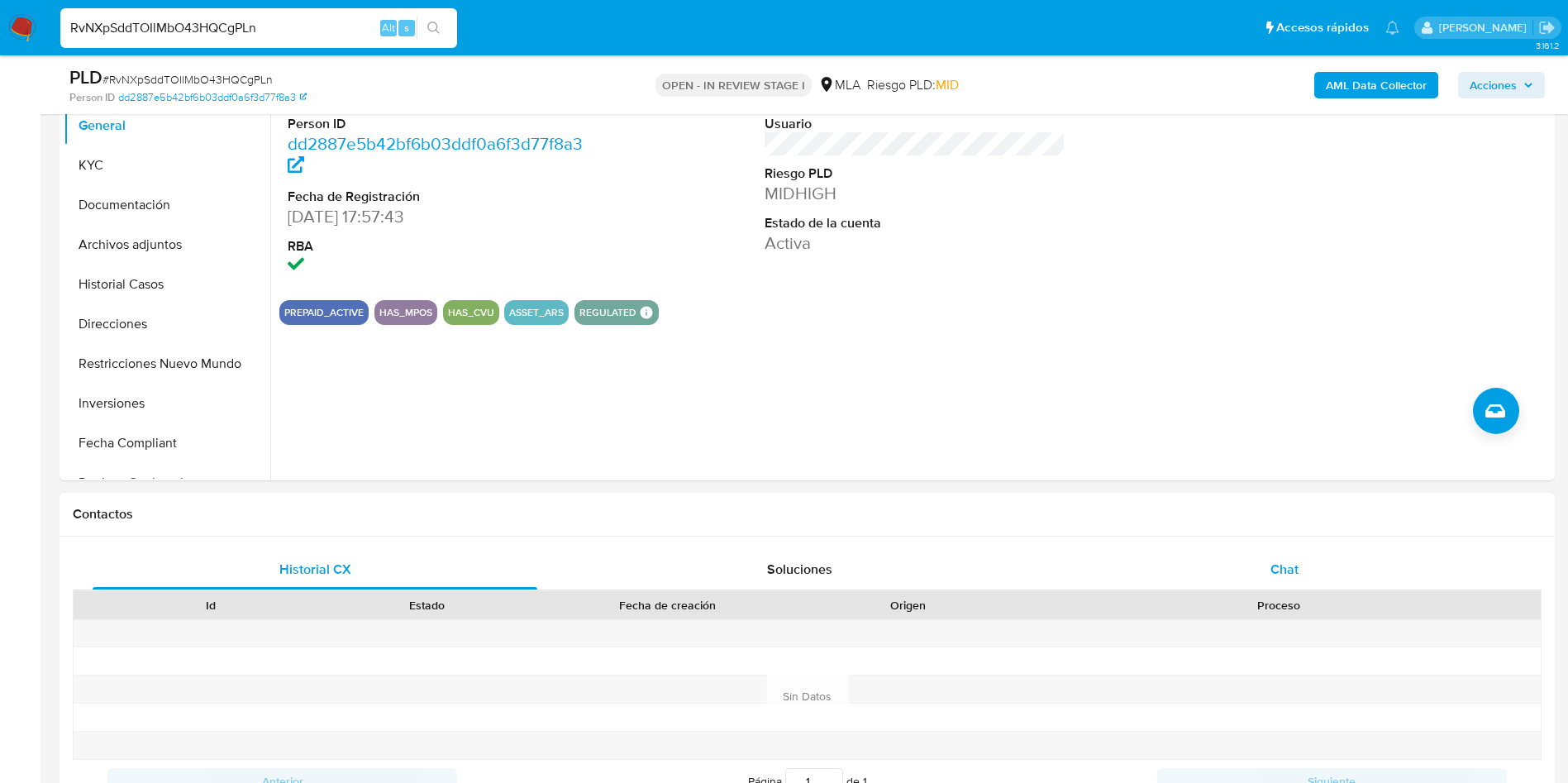
click at [1325, 569] on div "Chat" at bounding box center [1285, 569] width 445 height 40
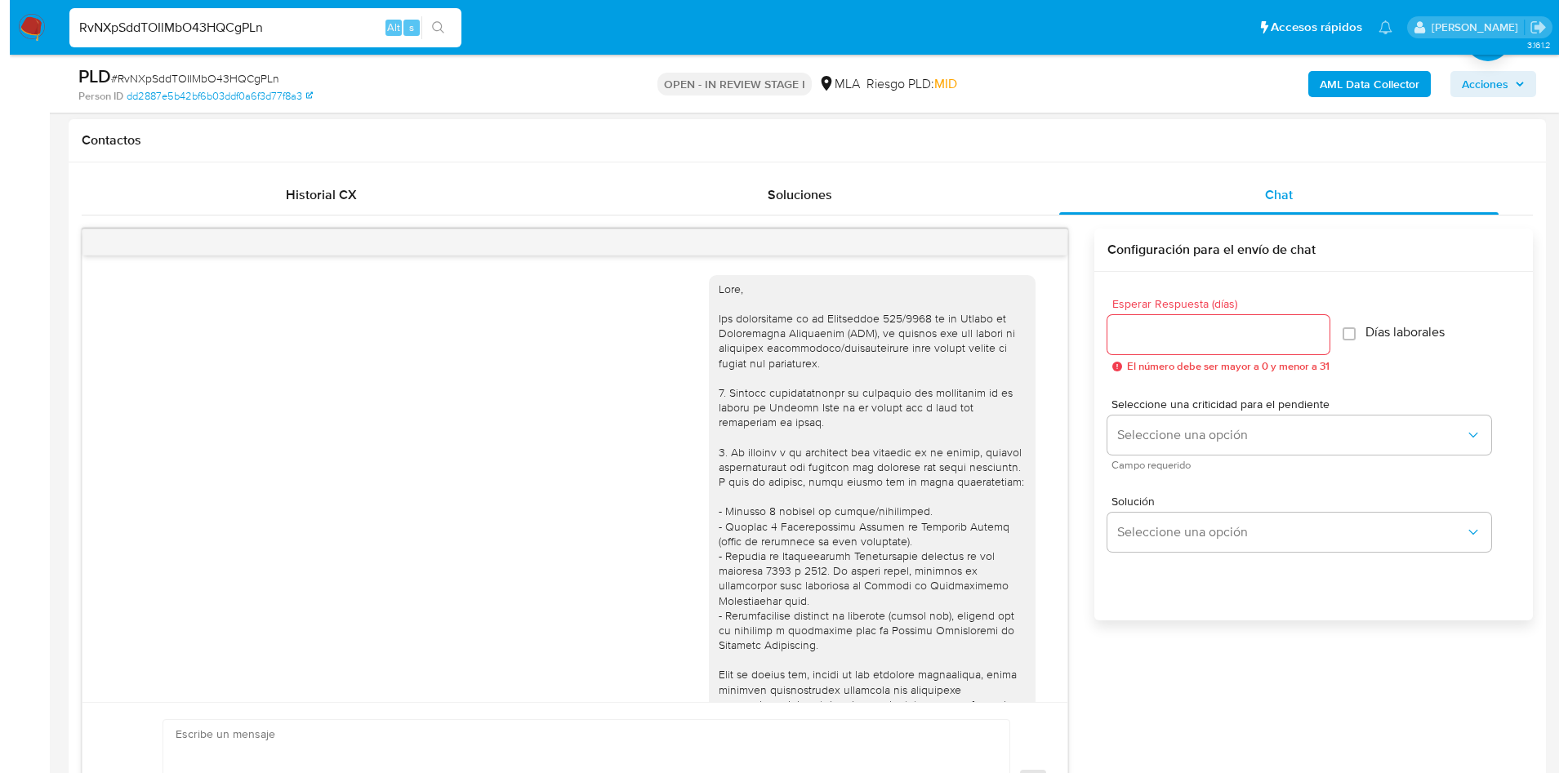
scroll to position [1471, 0]
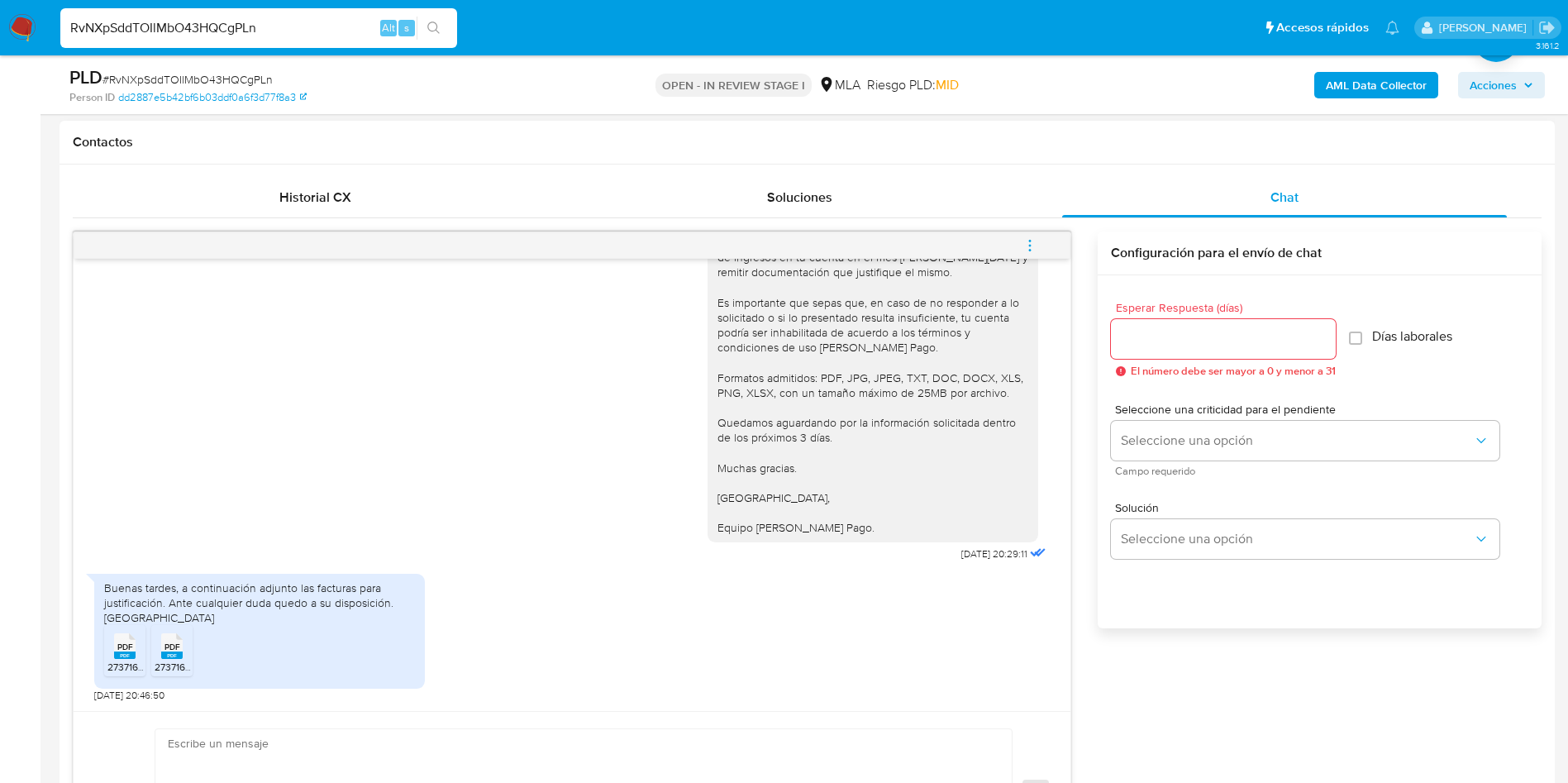
click at [126, 653] on rect at bounding box center [125, 656] width 21 height 8
click at [153, 660] on ul "PDF PDF 27371680840_001_00004_00000171.pdf PDF PDF 27371680840_001_00004_000001…" at bounding box center [259, 653] width 311 height 57
click at [190, 662] on span "27371680840_001_00004_00000183 (1).pdf" at bounding box center [251, 667] width 192 height 15
click at [206, 81] on span "# RvNXpSddTOIlMbO43HQCgPLn" at bounding box center [188, 79] width 170 height 16
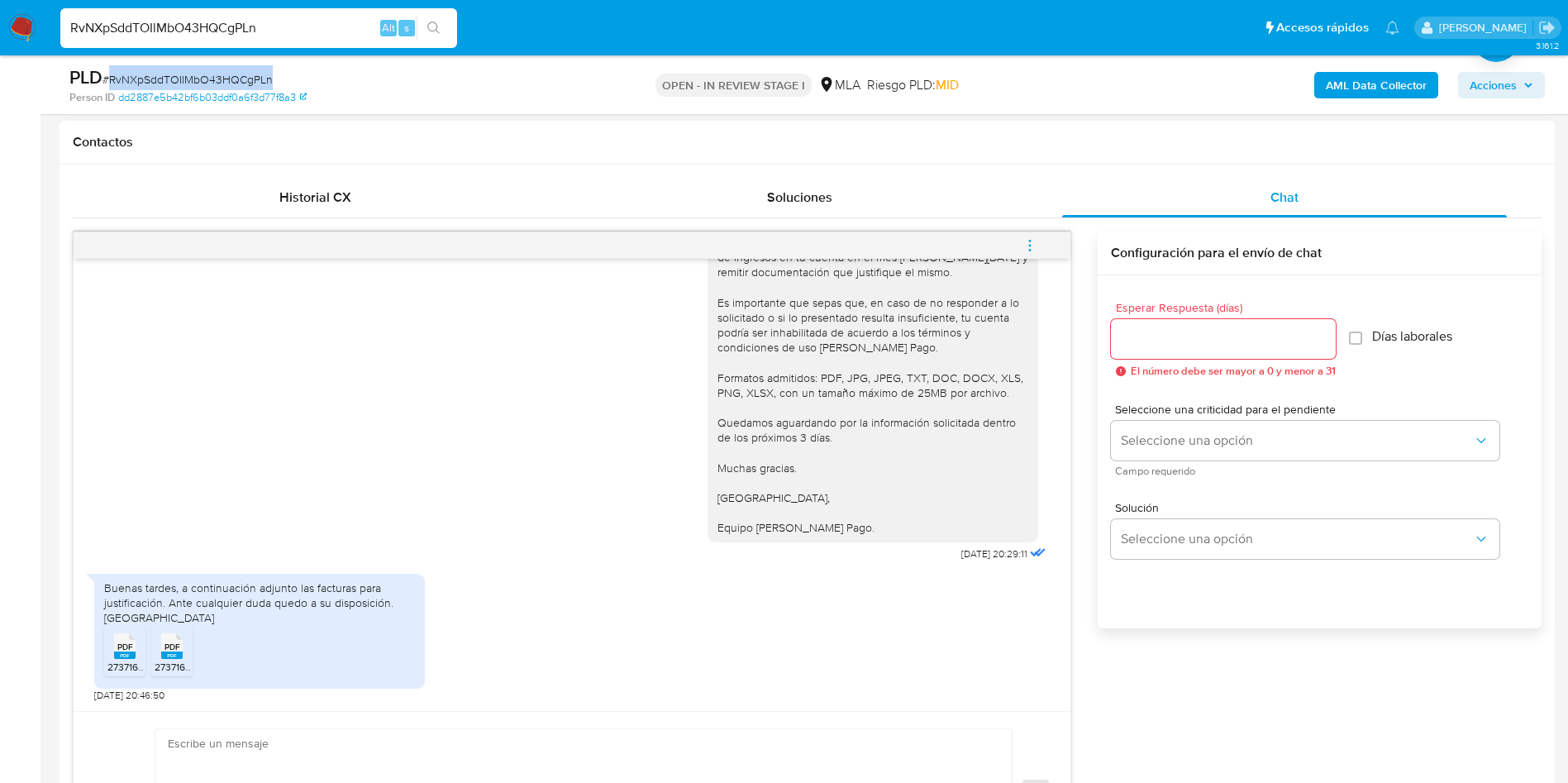
copy span "RvNXpSddTOIlMbO43HQCgPLn"
click at [1027, 242] on icon "menu-action" at bounding box center [1029, 245] width 15 height 15
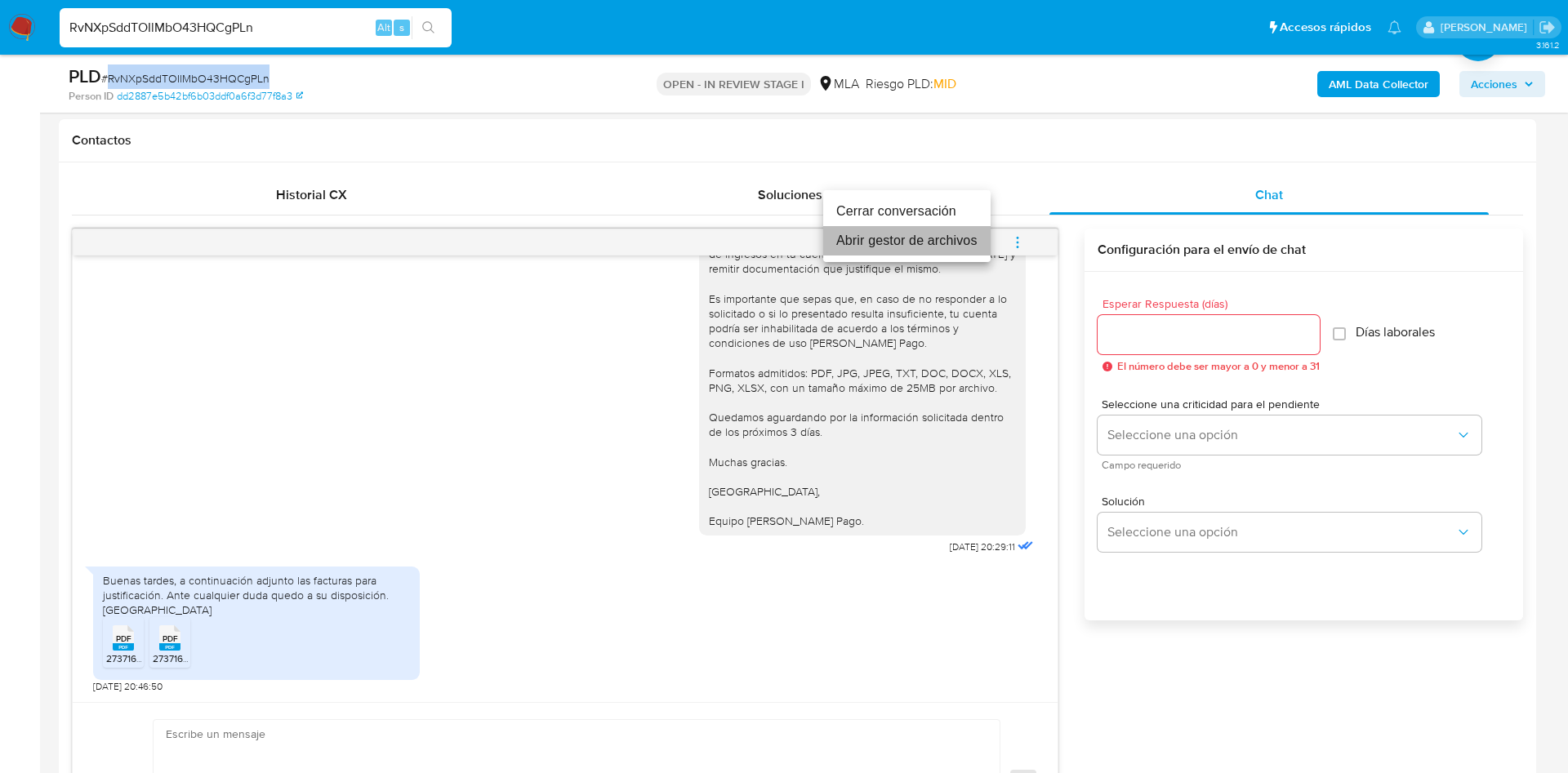
click at [955, 245] on li "Abrir gestor de archivos" at bounding box center [907, 241] width 167 height 30
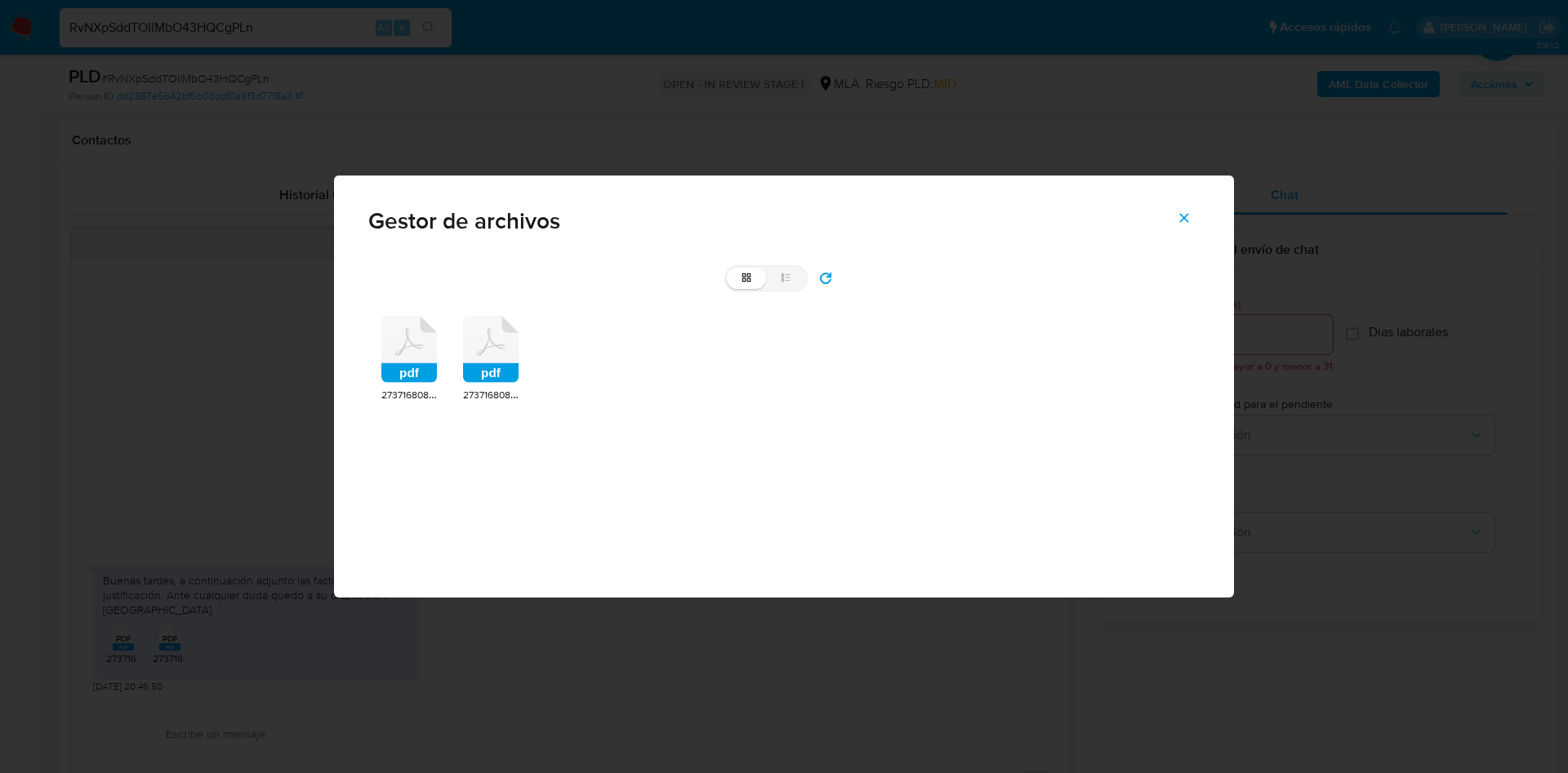
click at [395, 354] on icon at bounding box center [409, 350] width 55 height 67
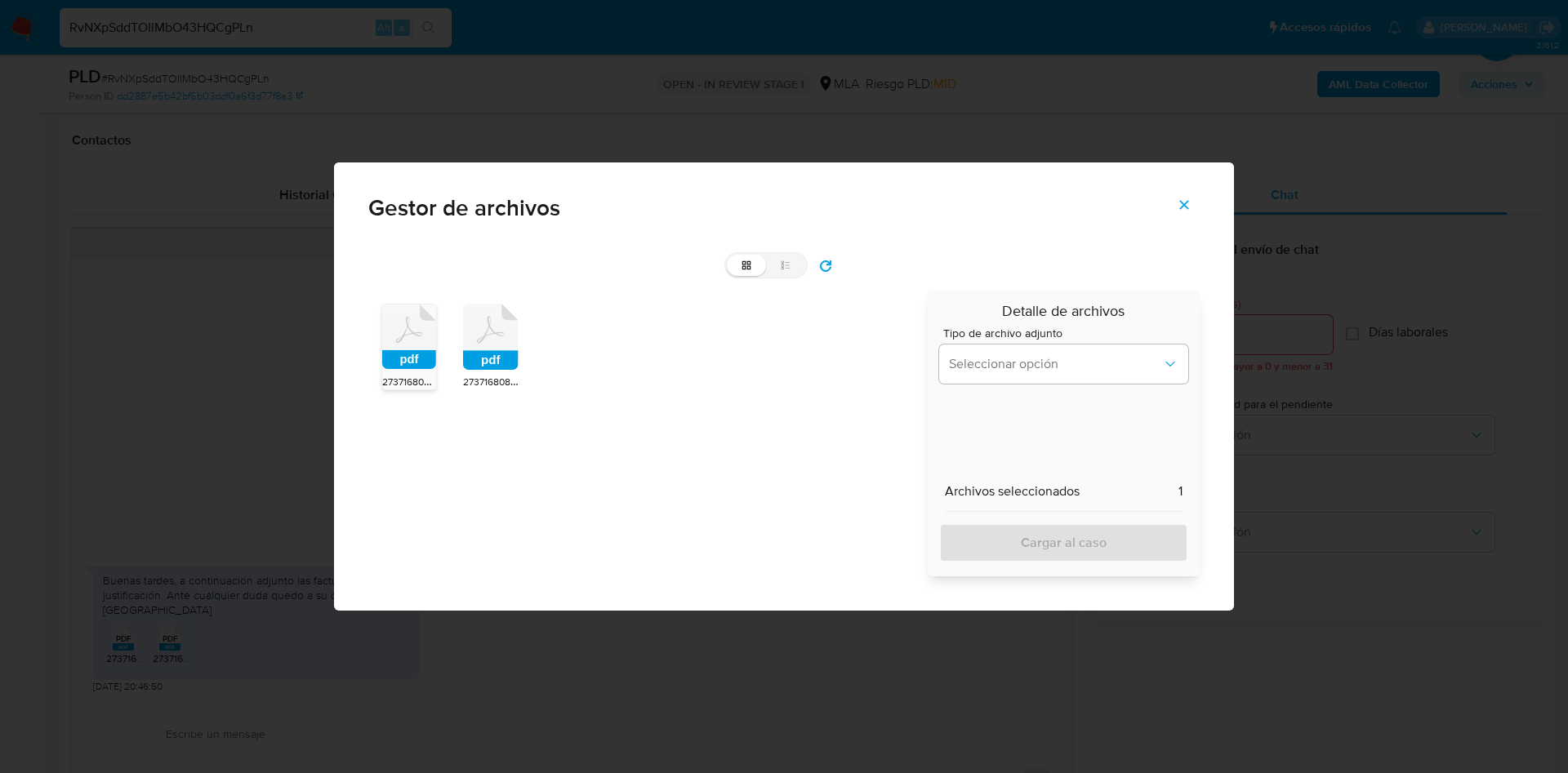
click at [490, 352] on rect at bounding box center [491, 361] width 55 height 20
click at [1100, 354] on button "Seleccionar opción" at bounding box center [1063, 364] width 249 height 39
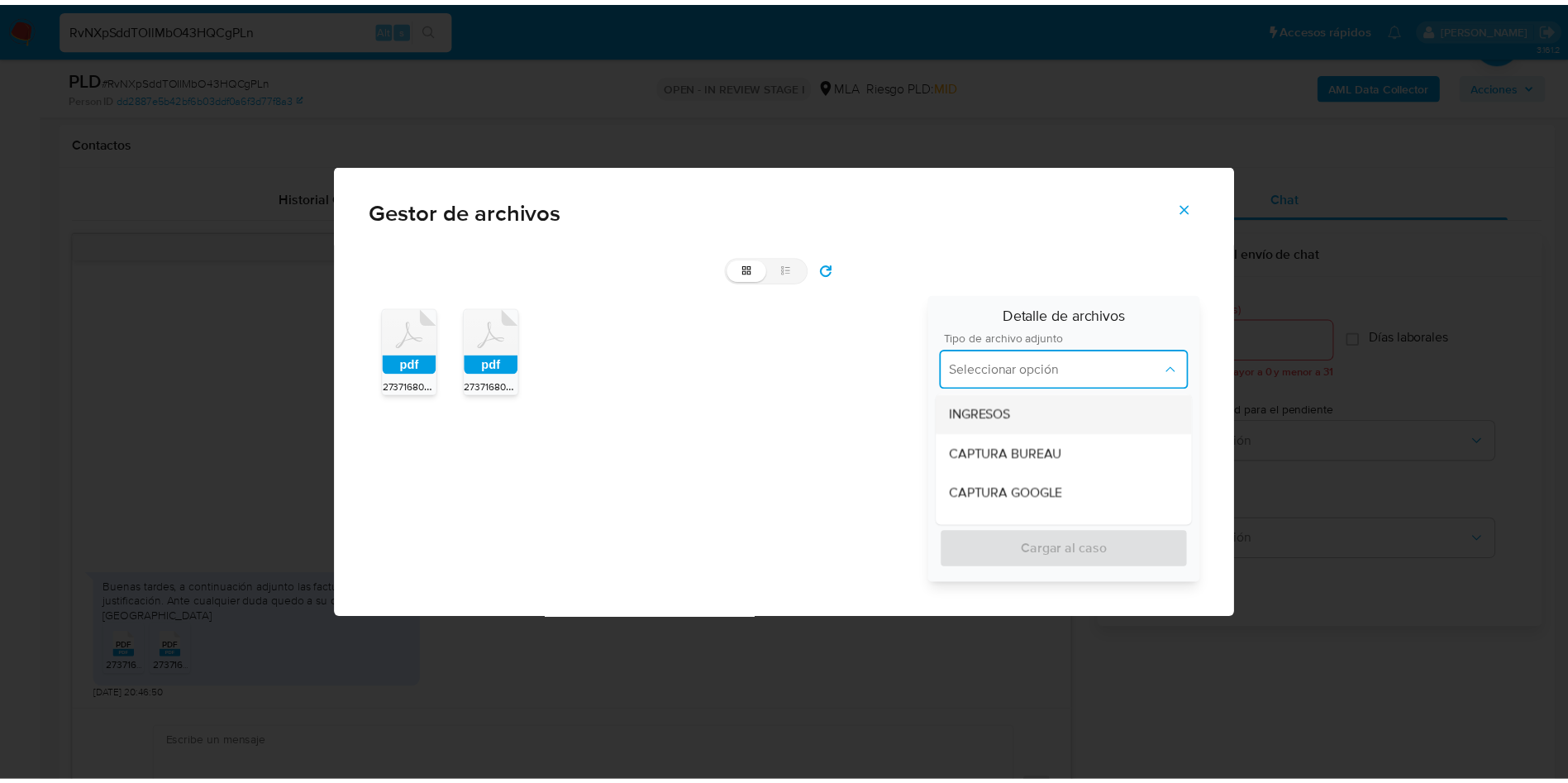
scroll to position [0, 0]
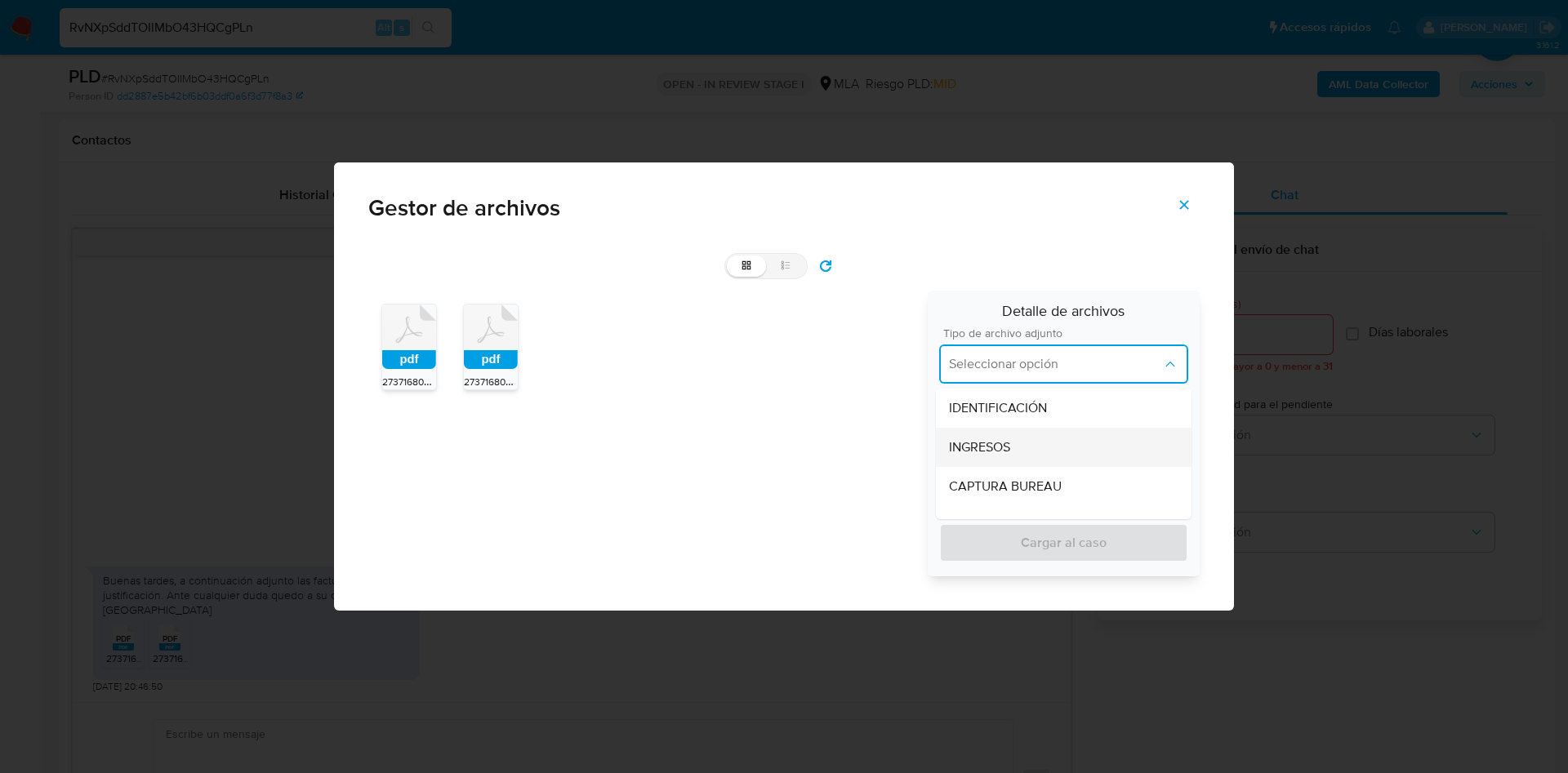
click at [1012, 452] on div "INGRESOS" at bounding box center [1063, 447] width 229 height 39
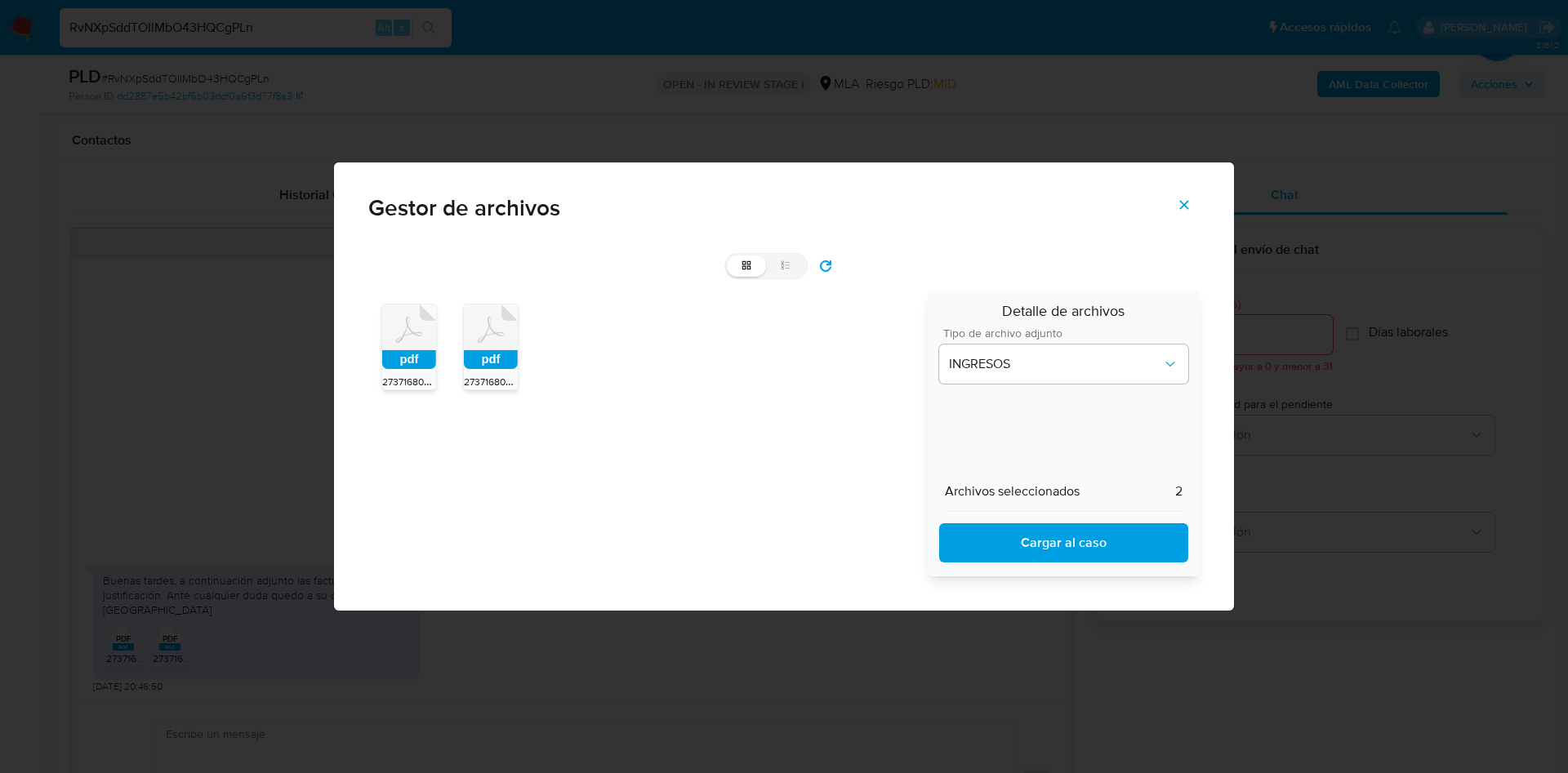
click at [1005, 527] on span "Cargar al caso" at bounding box center [1063, 544] width 206 height 36
drag, startPoint x: 1186, startPoint y: 199, endPoint x: 1149, endPoint y: 221, distance: 43.0
click at [1179, 202] on icon "Cerrar" at bounding box center [1184, 204] width 14 height 14
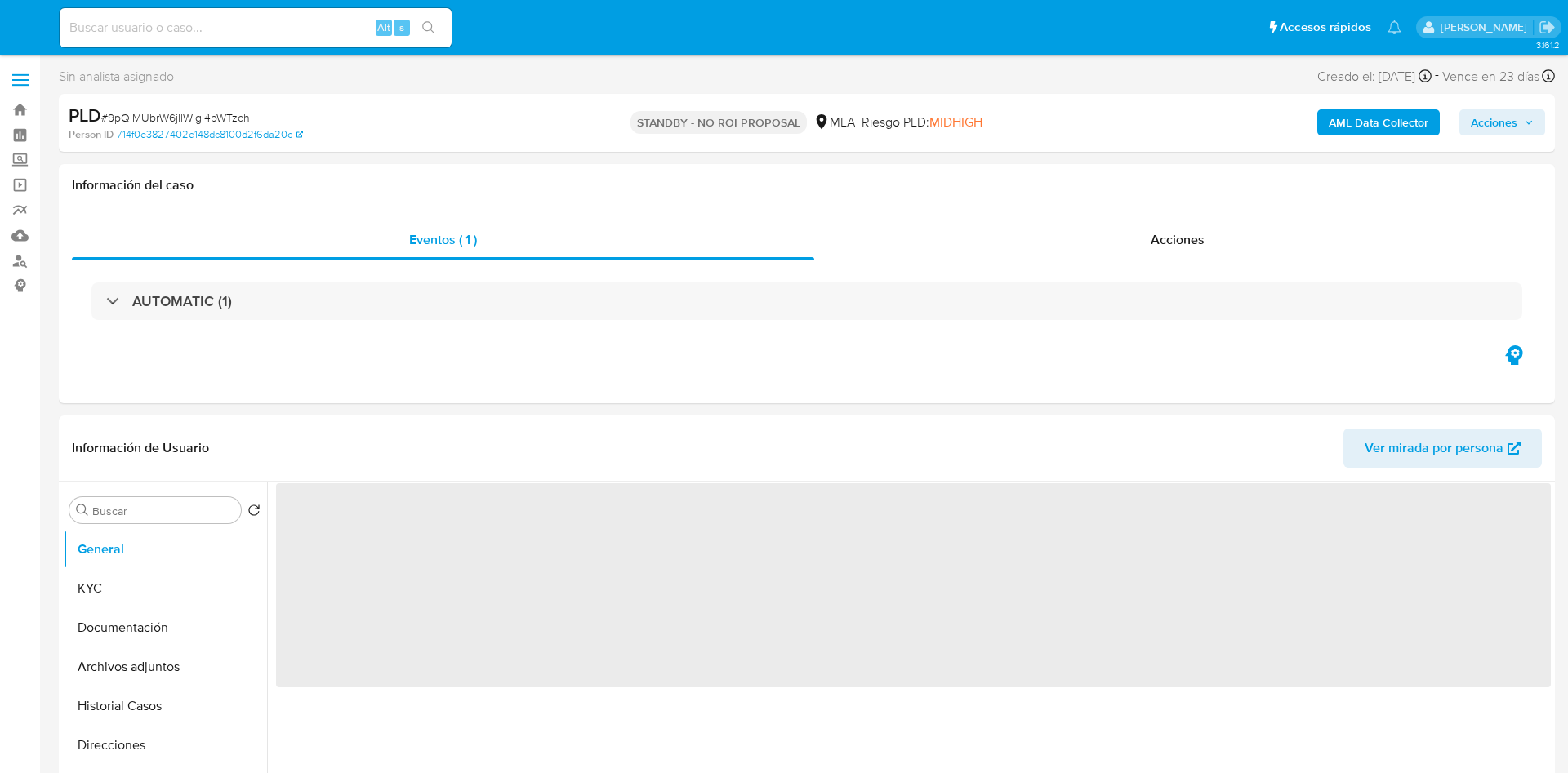
select select "10"
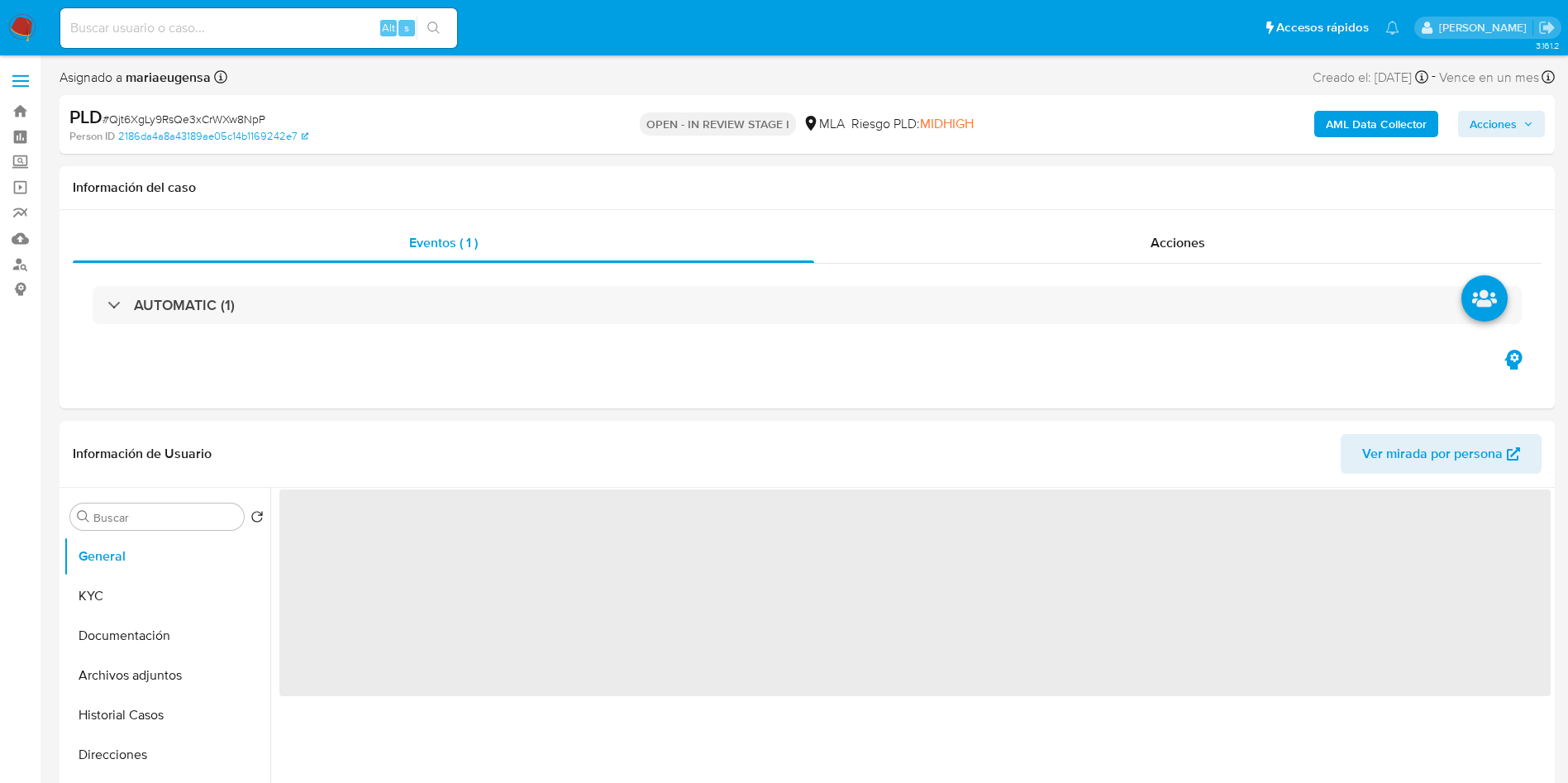
select select "10"
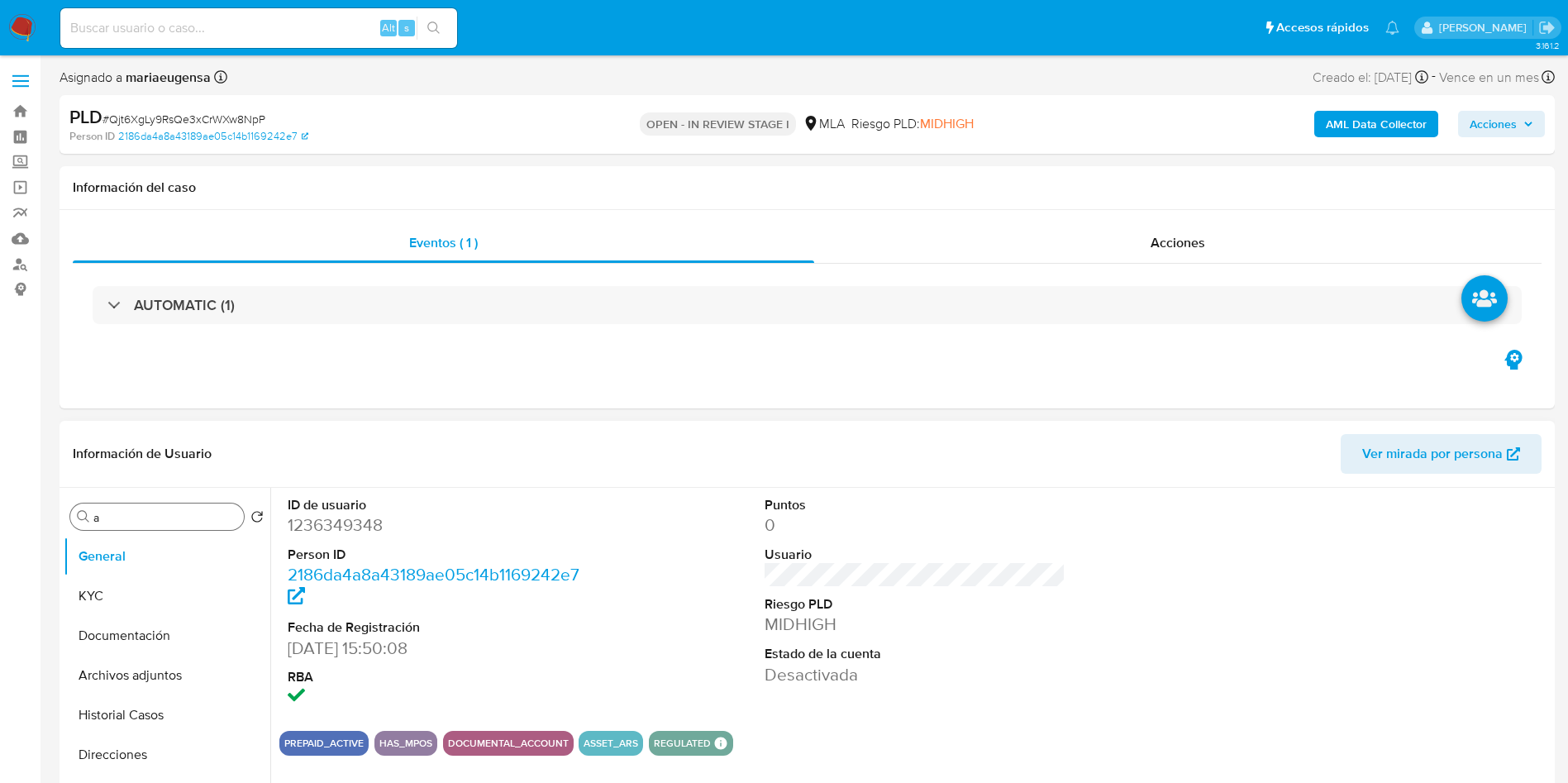
click at [163, 510] on input "a" at bounding box center [165, 517] width 144 height 15
type input "arc"
click at [173, 601] on button "Archivos adjuntos" at bounding box center [161, 596] width 193 height 40
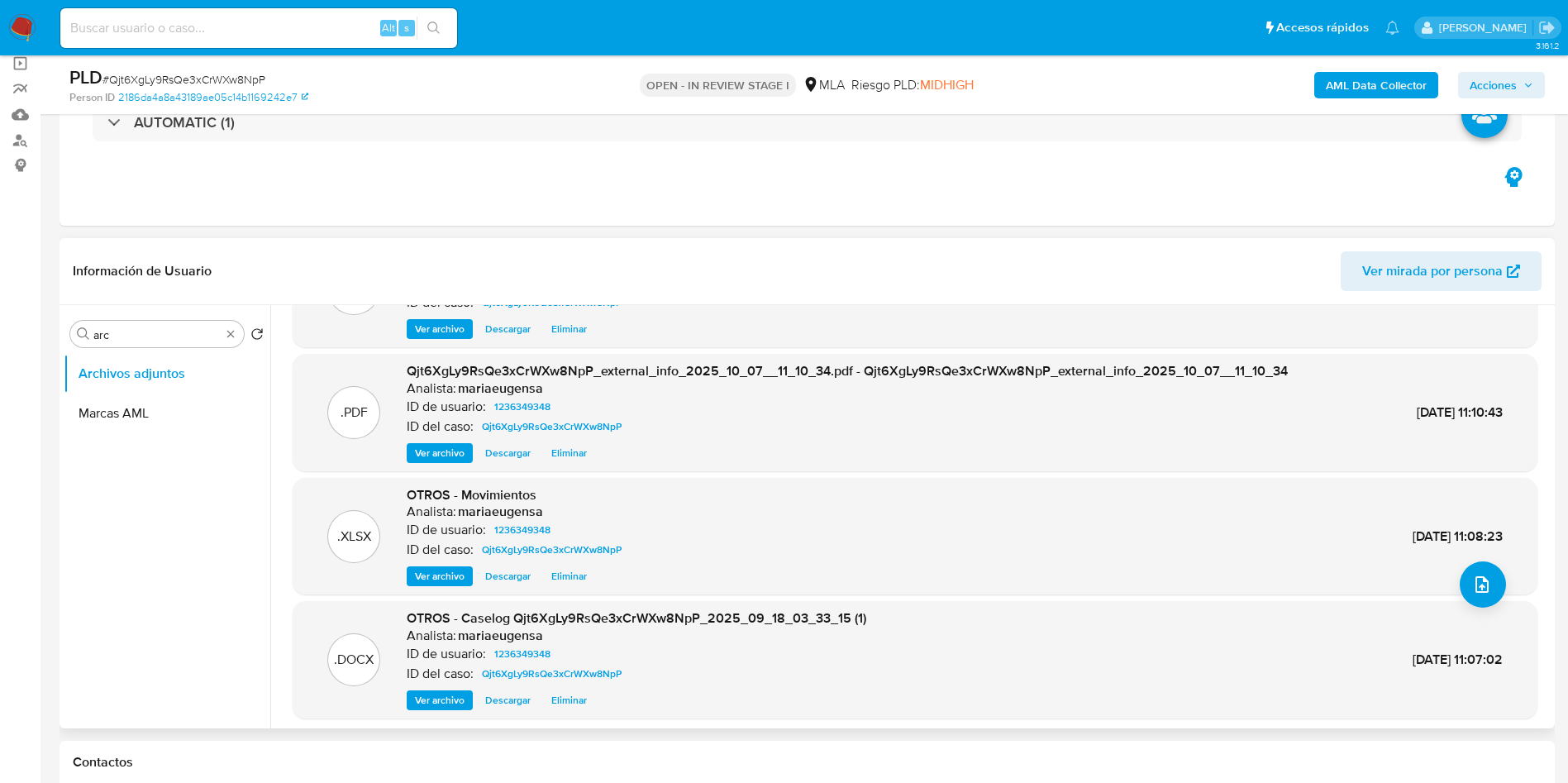
scroll to position [124, 0]
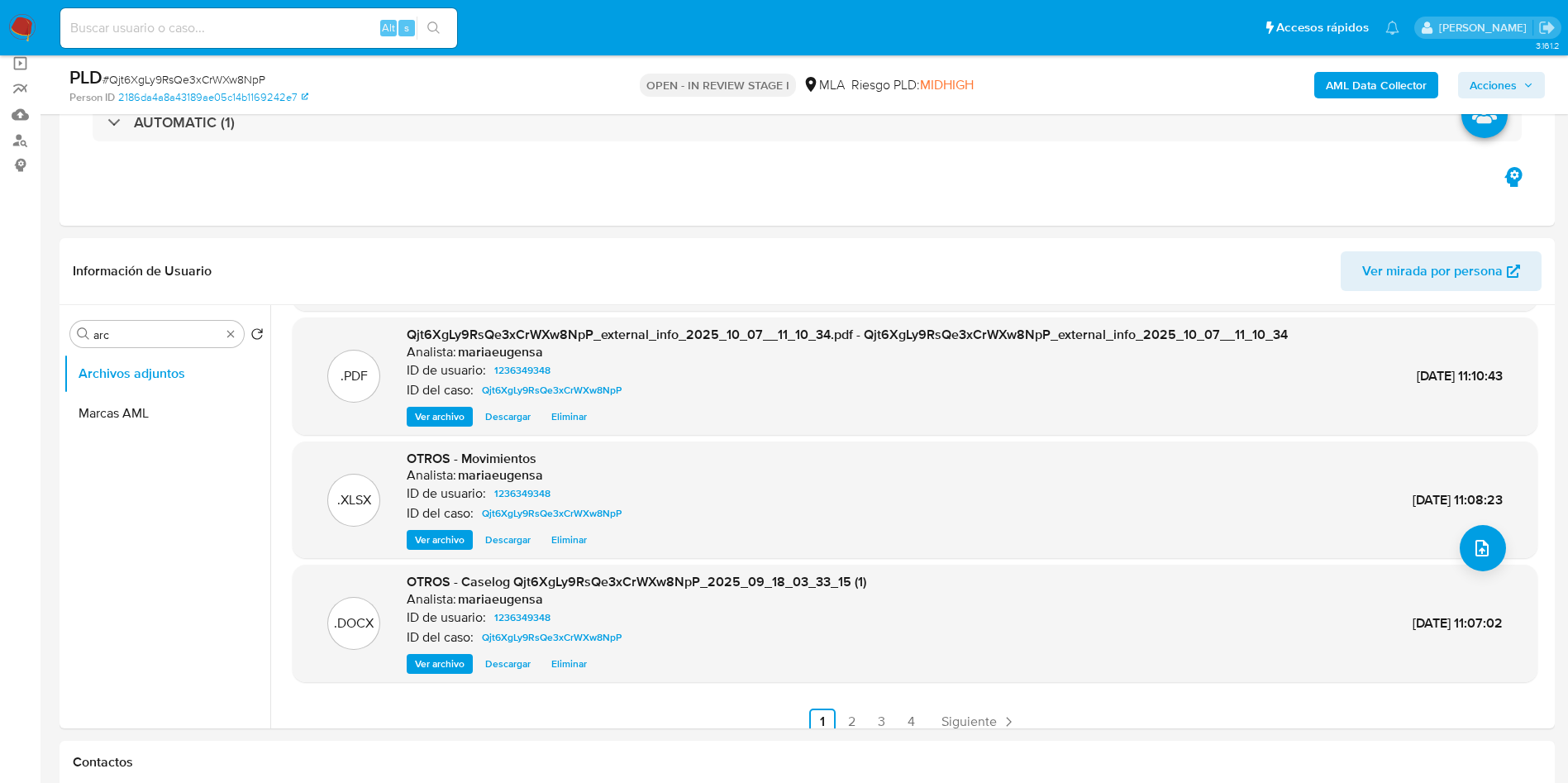
click at [1493, 79] on span "Acciones" at bounding box center [1494, 84] width 47 height 26
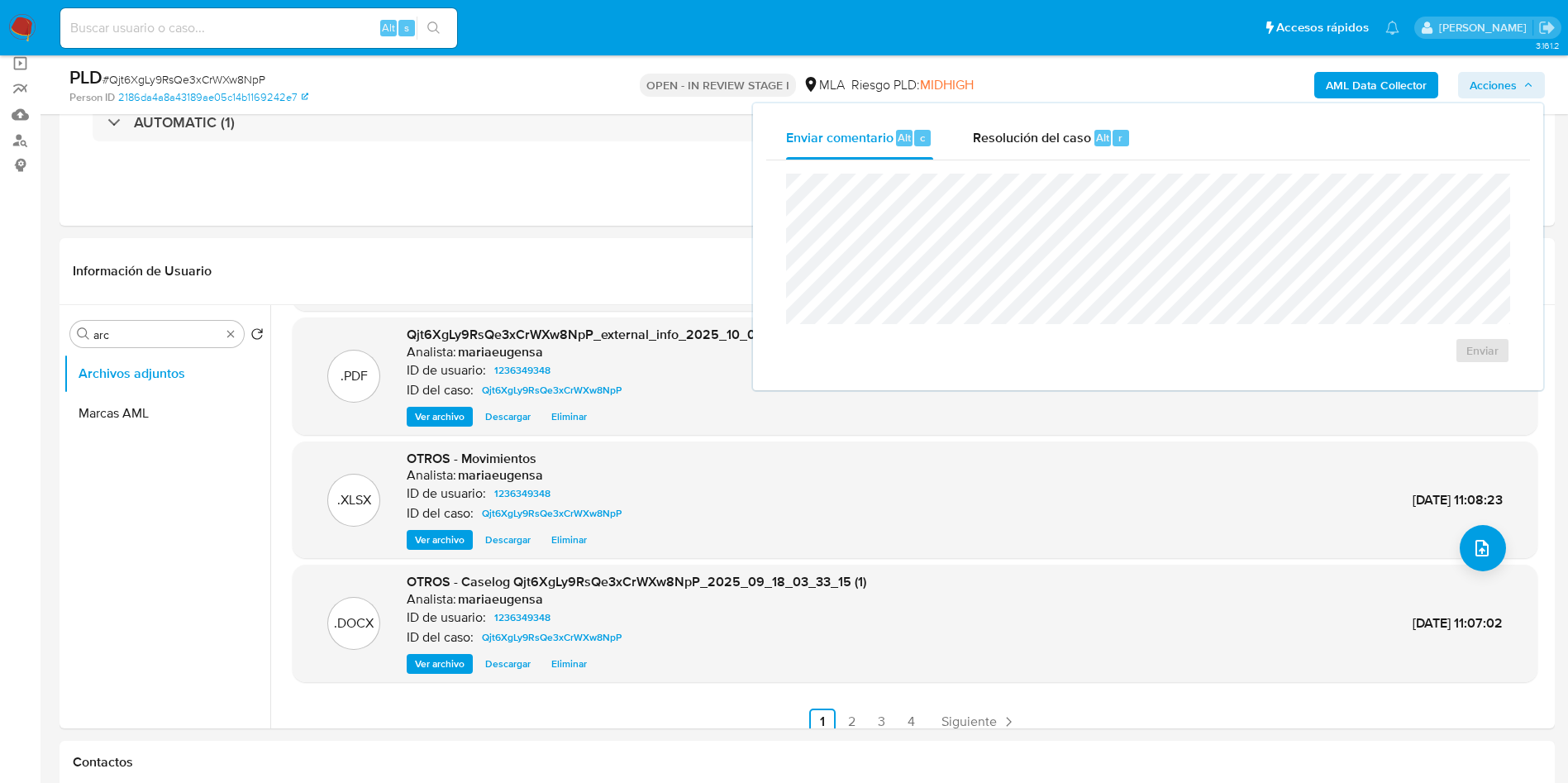
click at [1022, 165] on div "Enviar" at bounding box center [1148, 269] width 764 height 217
click at [1026, 153] on div "Resolución del caso Alt r" at bounding box center [1051, 138] width 158 height 43
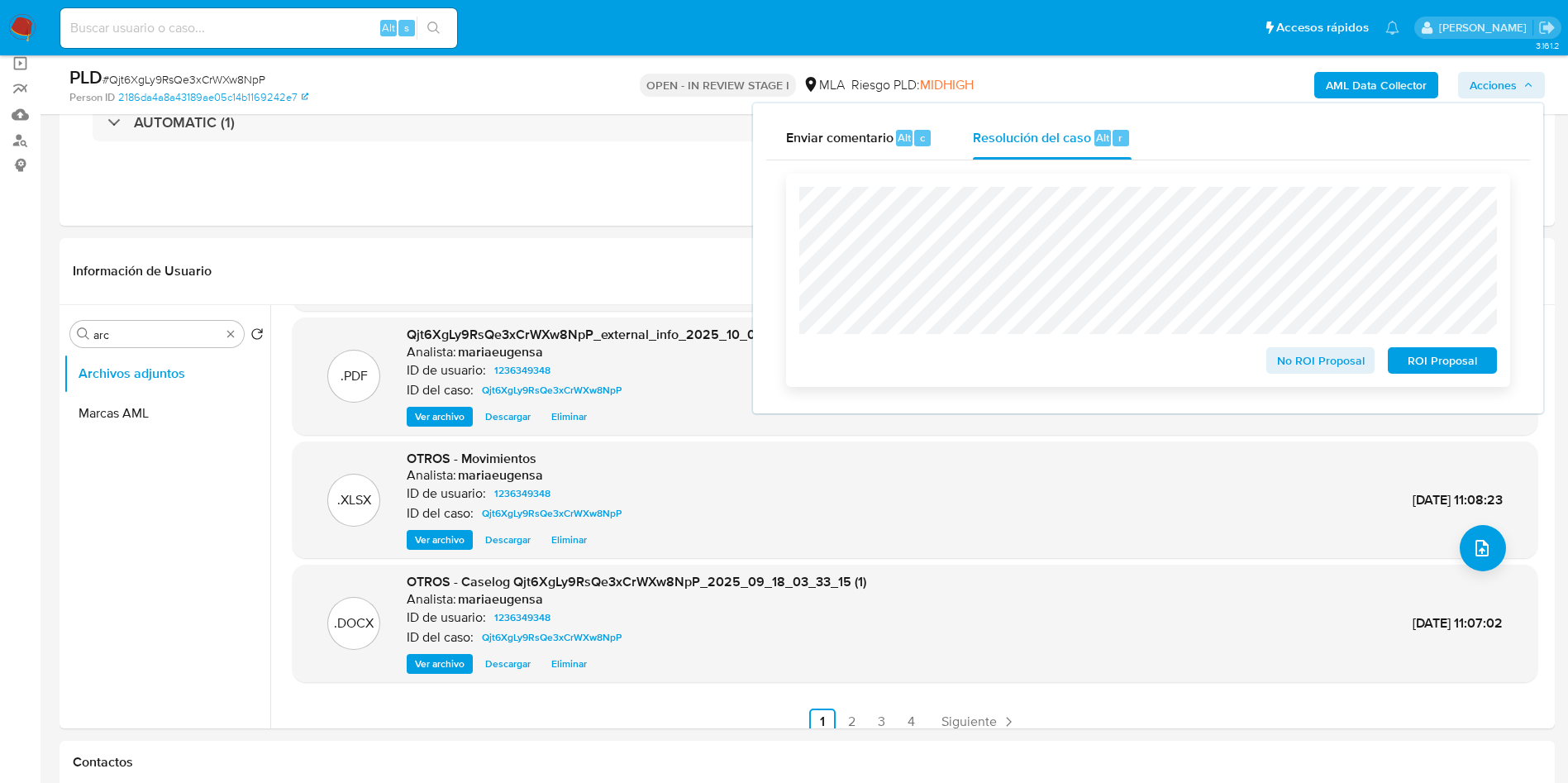
click at [1418, 365] on span "ROI Proposal" at bounding box center [1442, 361] width 86 height 23
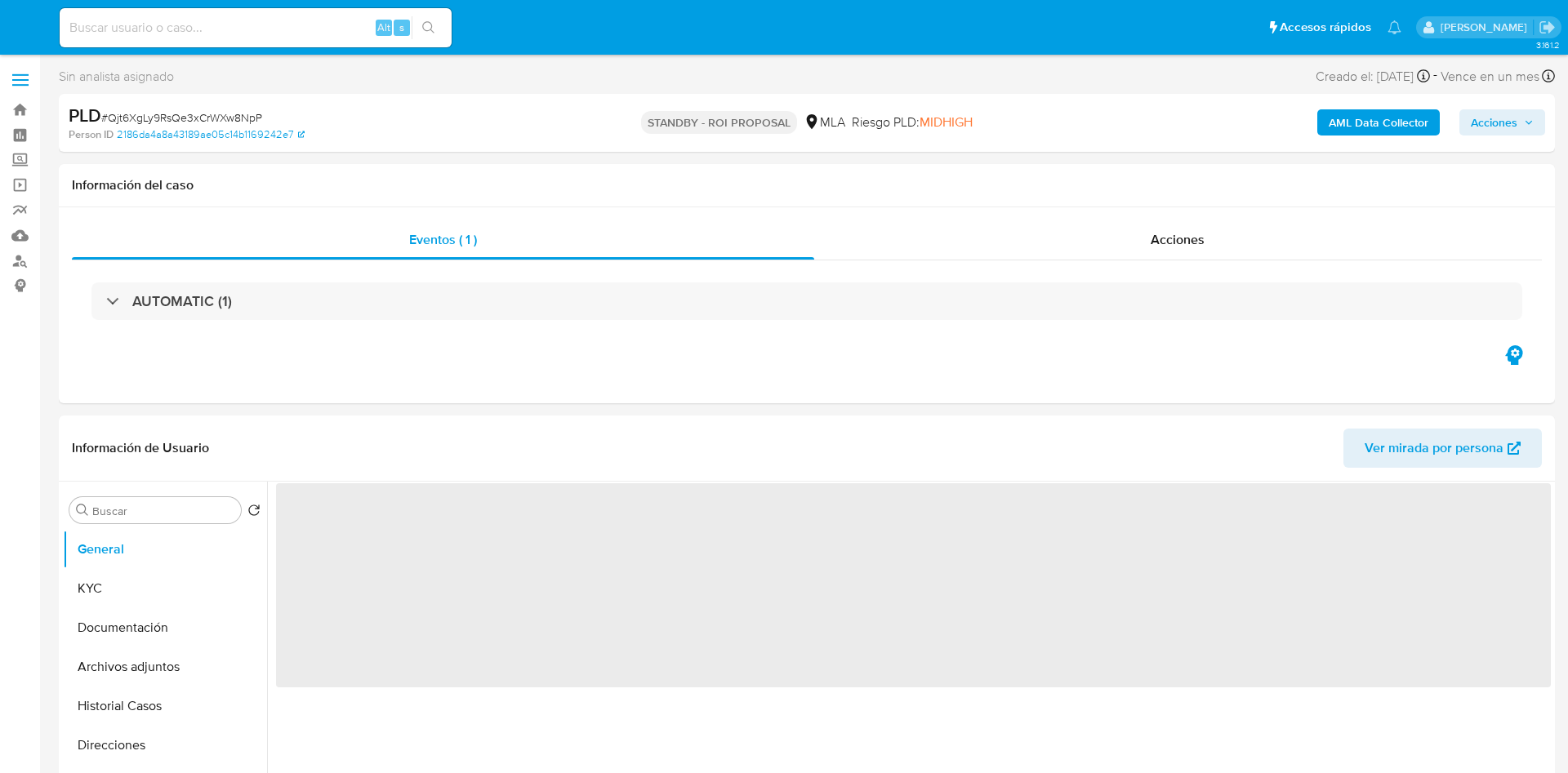
select select "10"
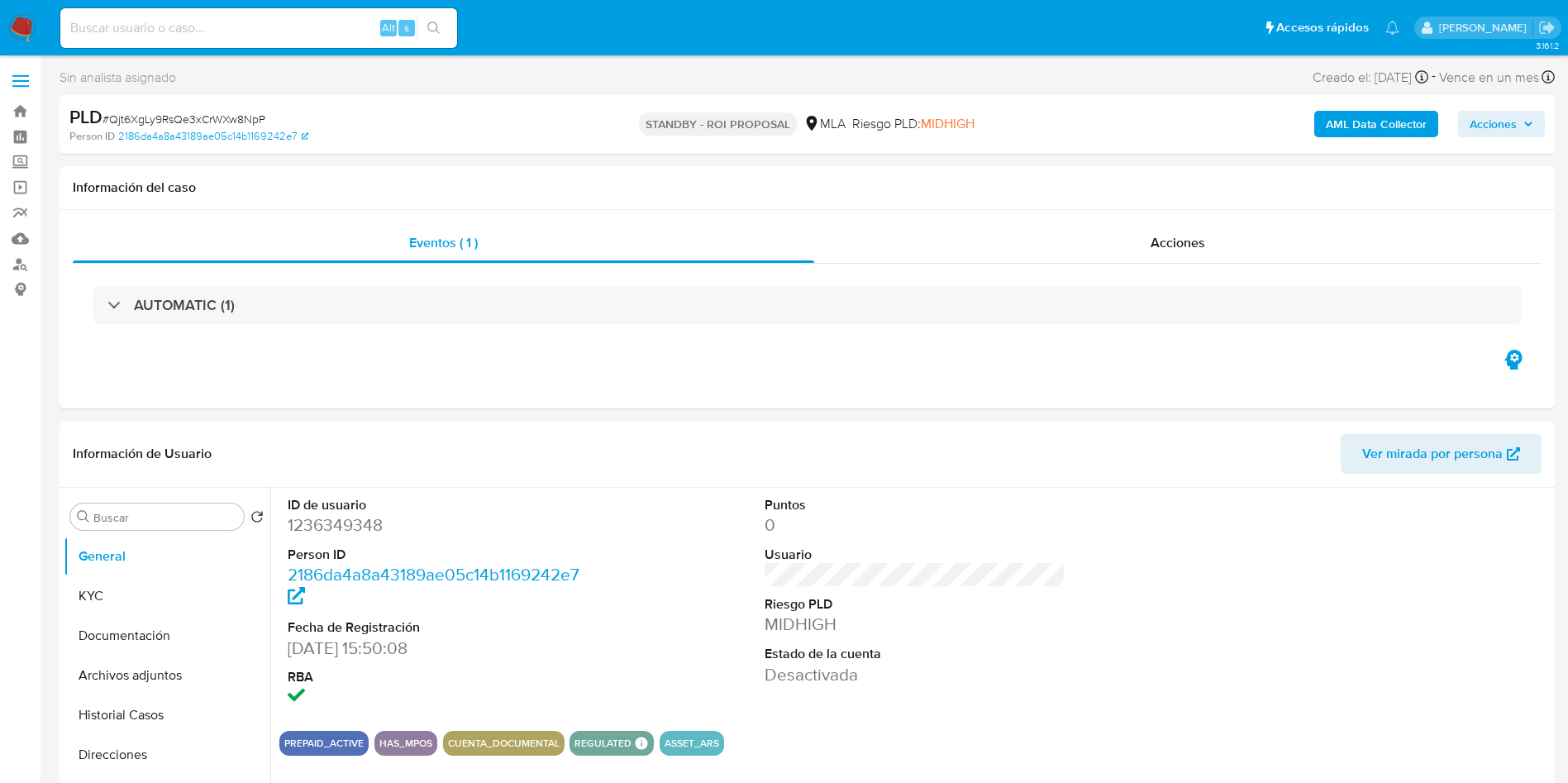
click at [236, 22] on input at bounding box center [258, 28] width 397 height 21
paste input "kpbkVQfFRX1z3bM4nO672vGl"
type input "kpbkVQfFRX1z3bM4nO672vGl"
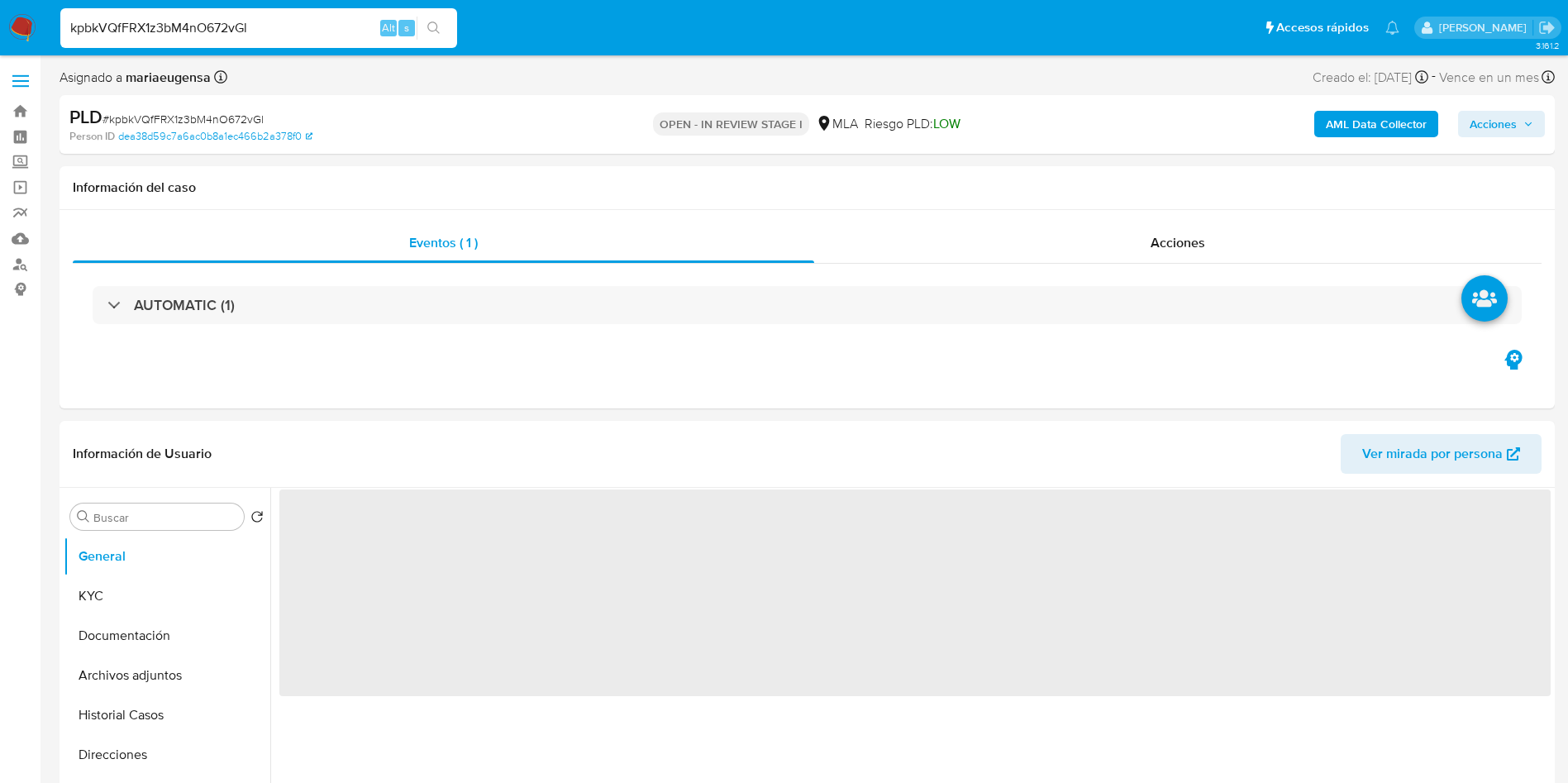
select select "10"
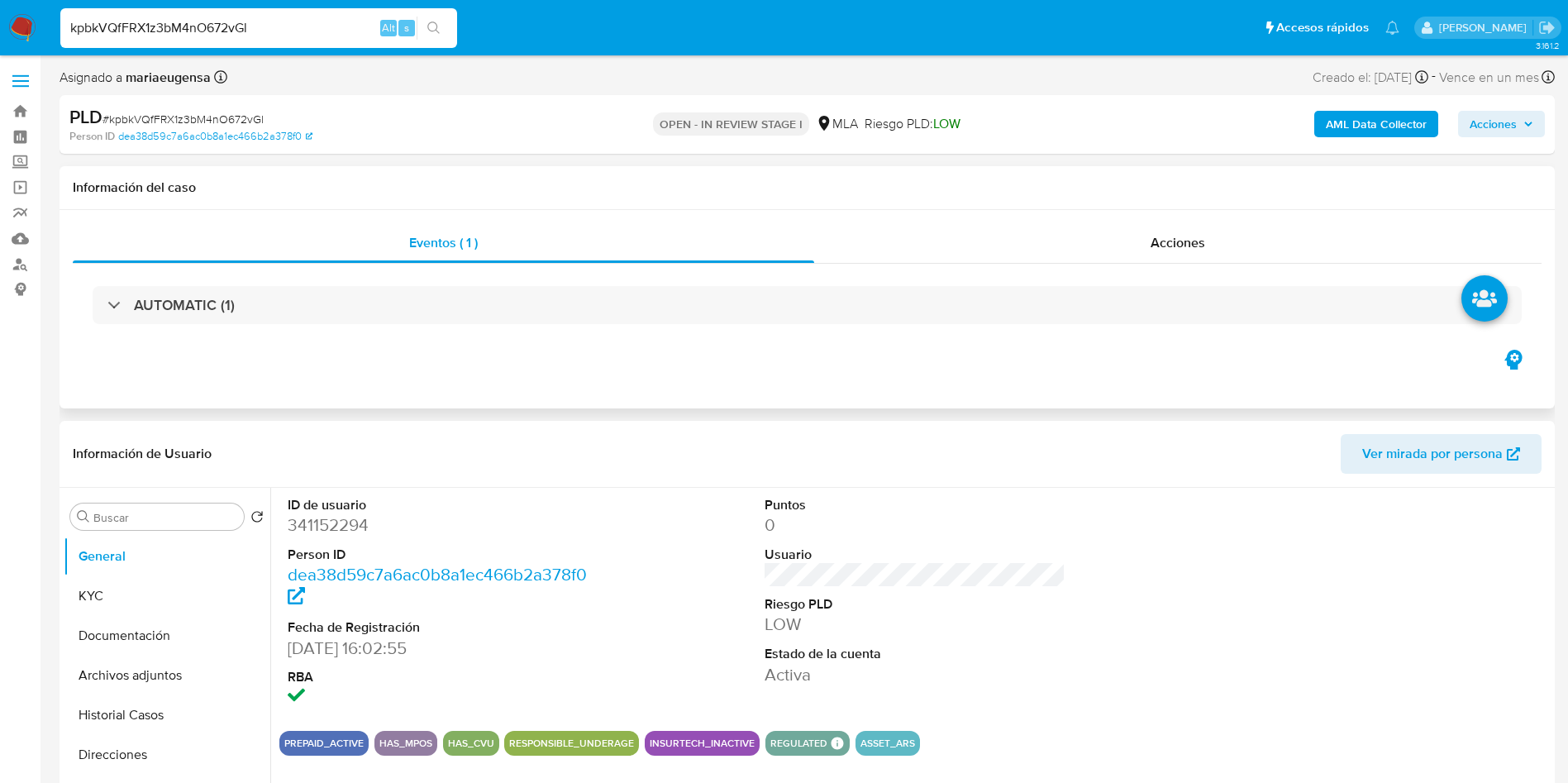
click at [874, 378] on div "Eventos ( 1 ) Acciones AUTOMATIC (1)" at bounding box center [808, 309] width 1495 height 198
click at [183, 527] on div "Buscar" at bounding box center [157, 517] width 173 height 26
click at [179, 522] on input "Buscar" at bounding box center [165, 517] width 144 height 15
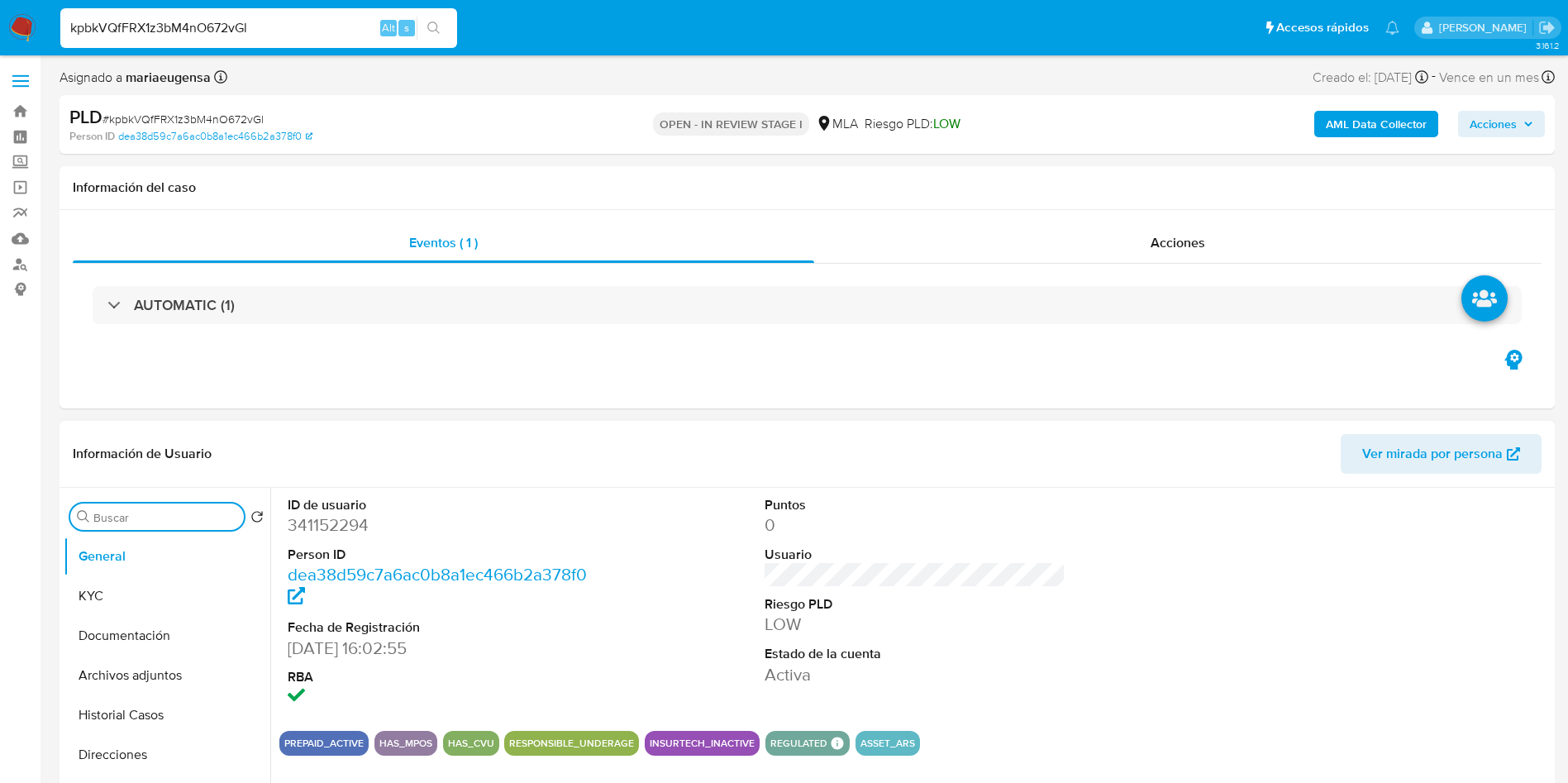
click at [179, 522] on input "Buscar" at bounding box center [165, 517] width 144 height 15
type input "arc"
click at [166, 582] on button "Archivos adjuntos" at bounding box center [161, 596] width 193 height 40
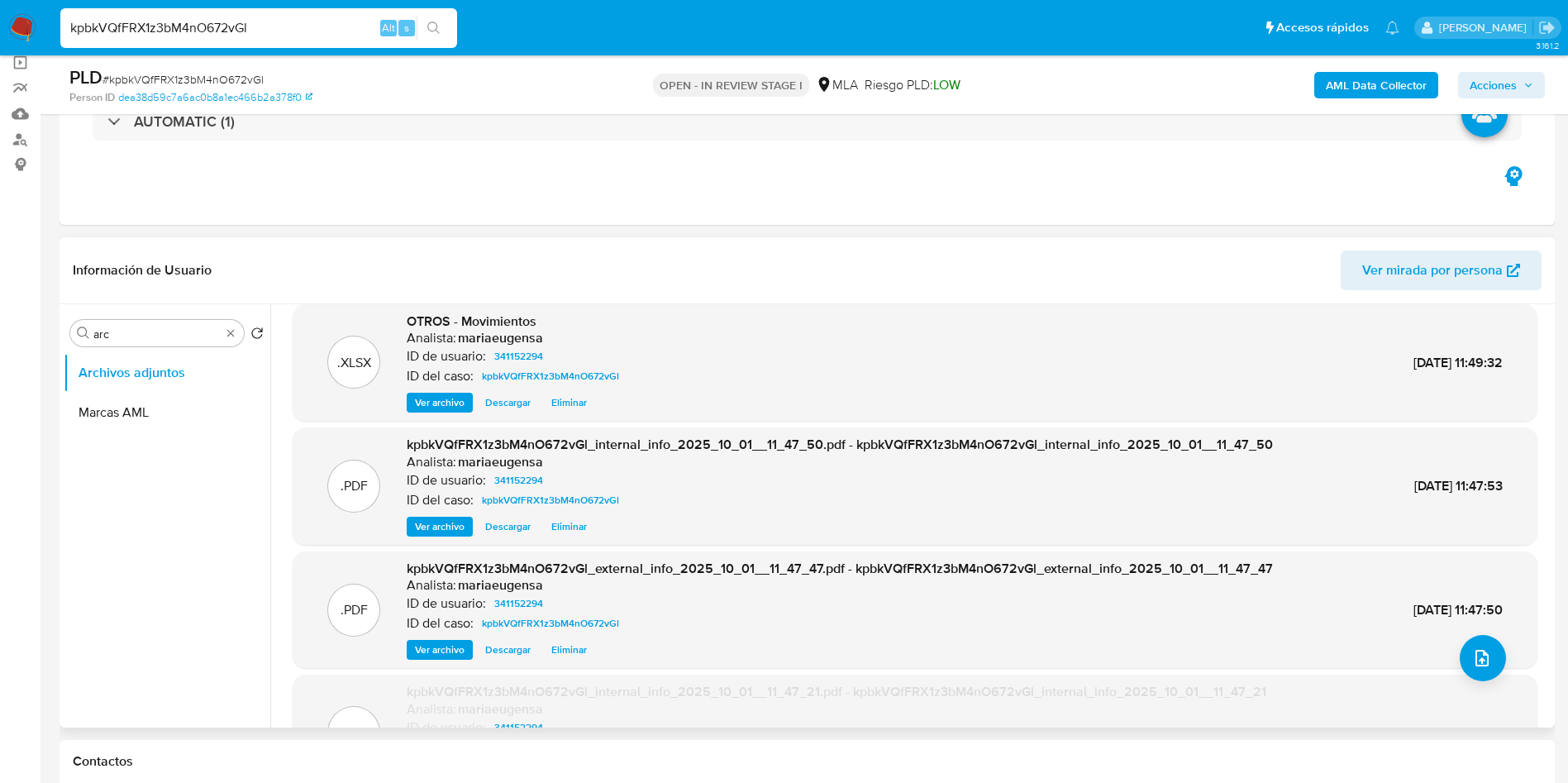
scroll to position [137, 0]
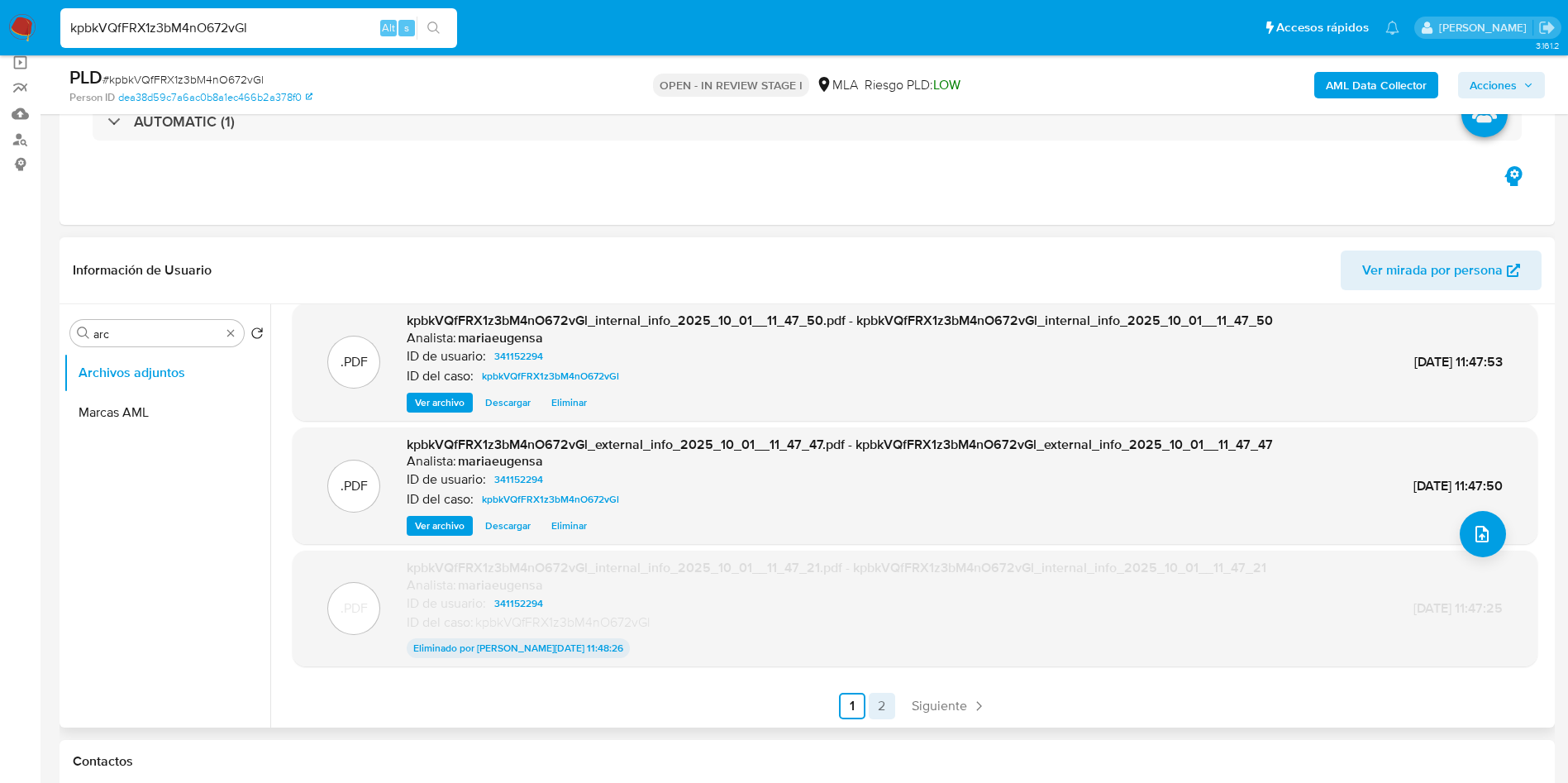
click at [891, 708] on link "2" at bounding box center [881, 706] width 26 height 26
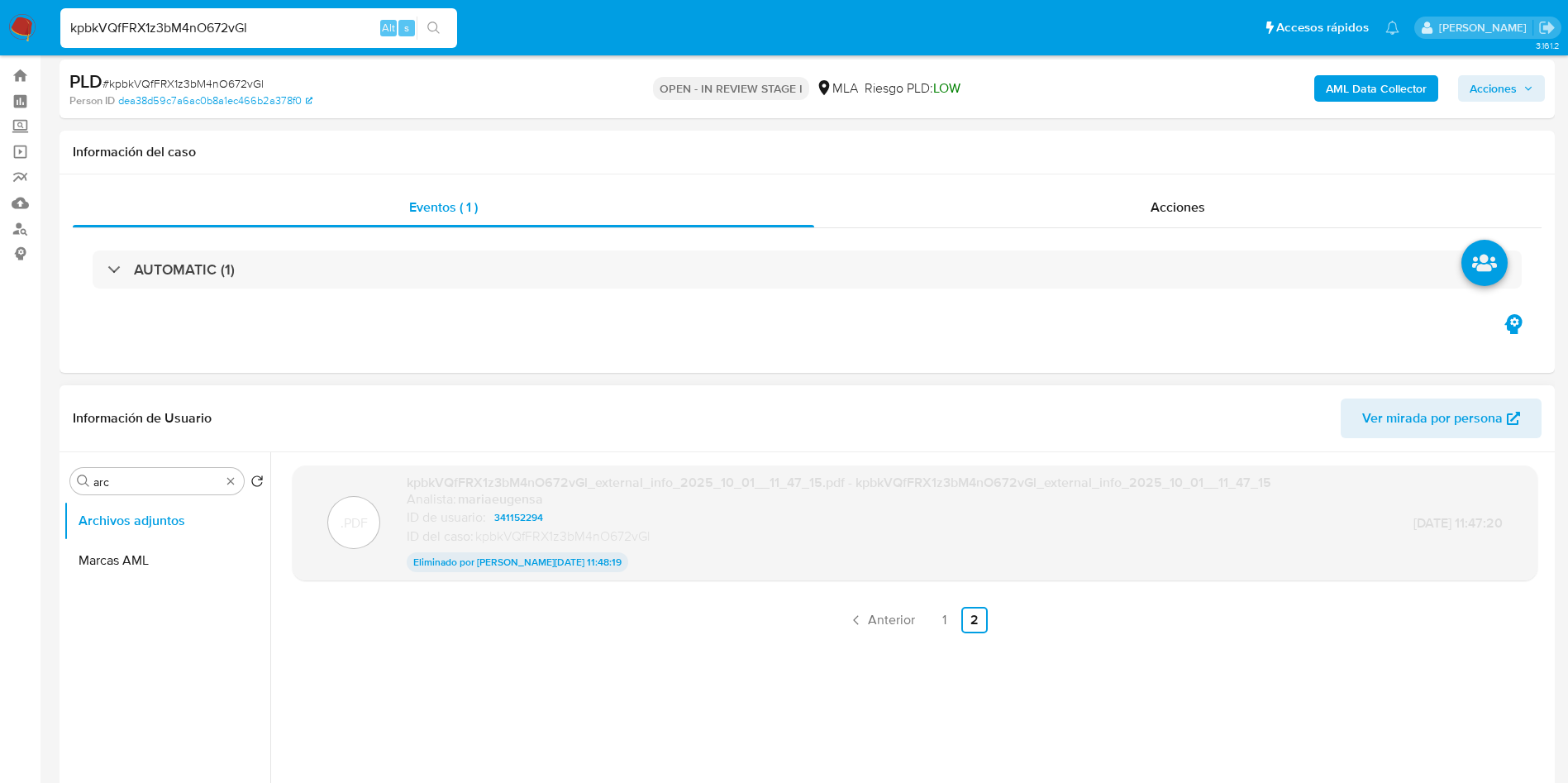
scroll to position [0, 0]
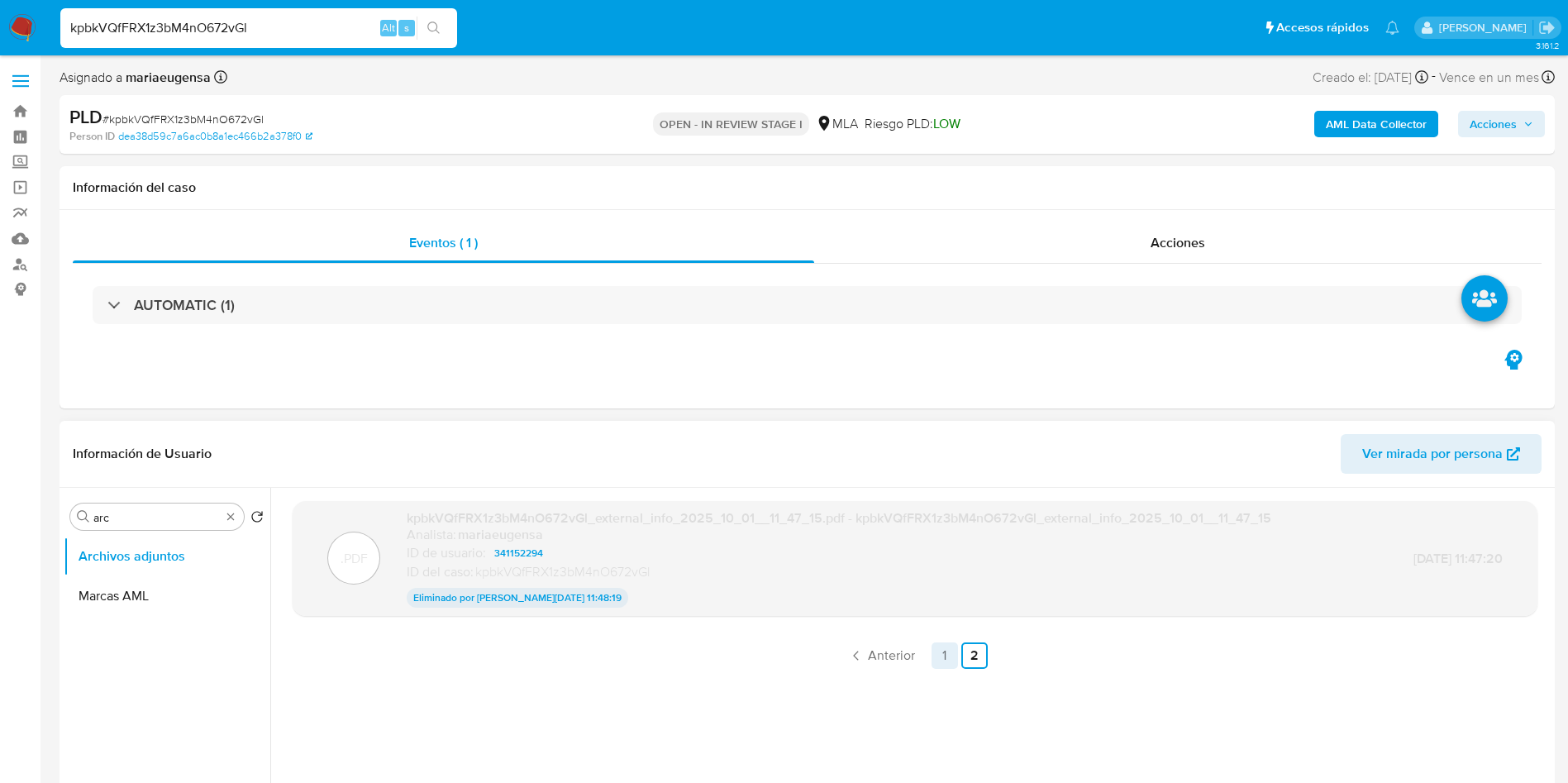
click at [938, 658] on link "1" at bounding box center [944, 655] width 26 height 26
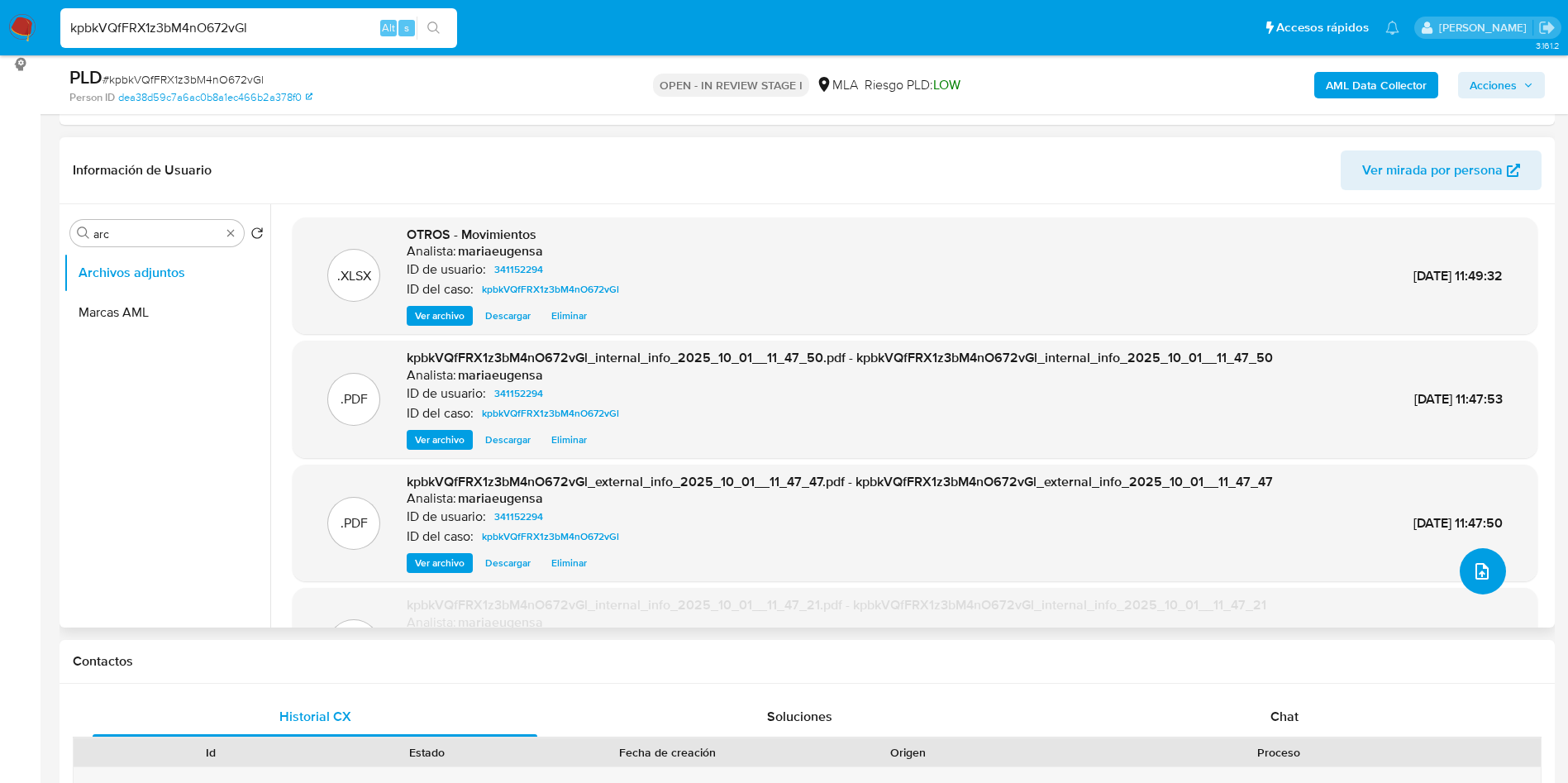
click at [1472, 576] on icon "upload-file" at bounding box center [1482, 571] width 20 height 20
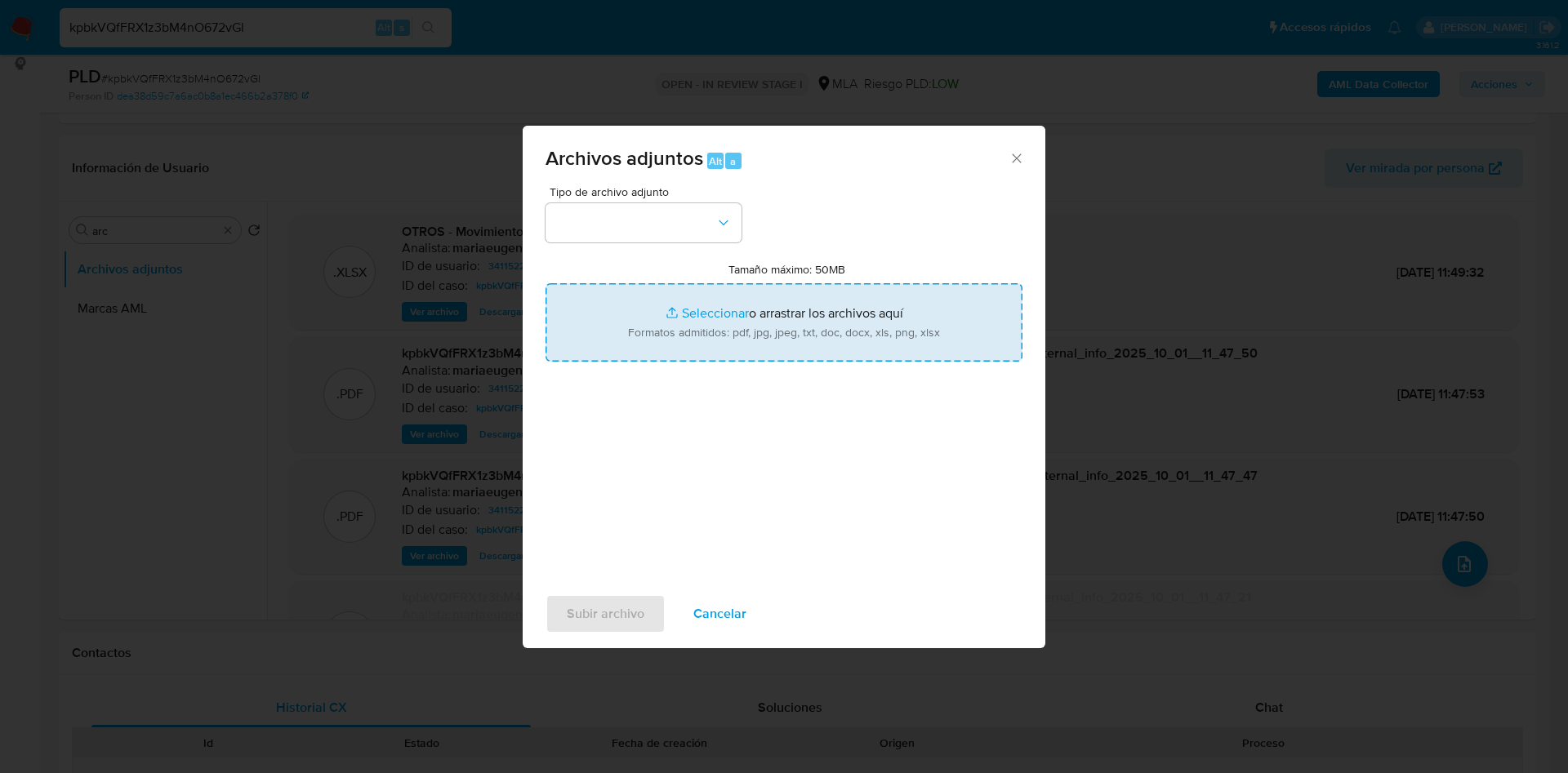
click at [663, 317] on input "Tamaño máximo: 50MB Seleccionar archivos" at bounding box center [784, 323] width 477 height 78
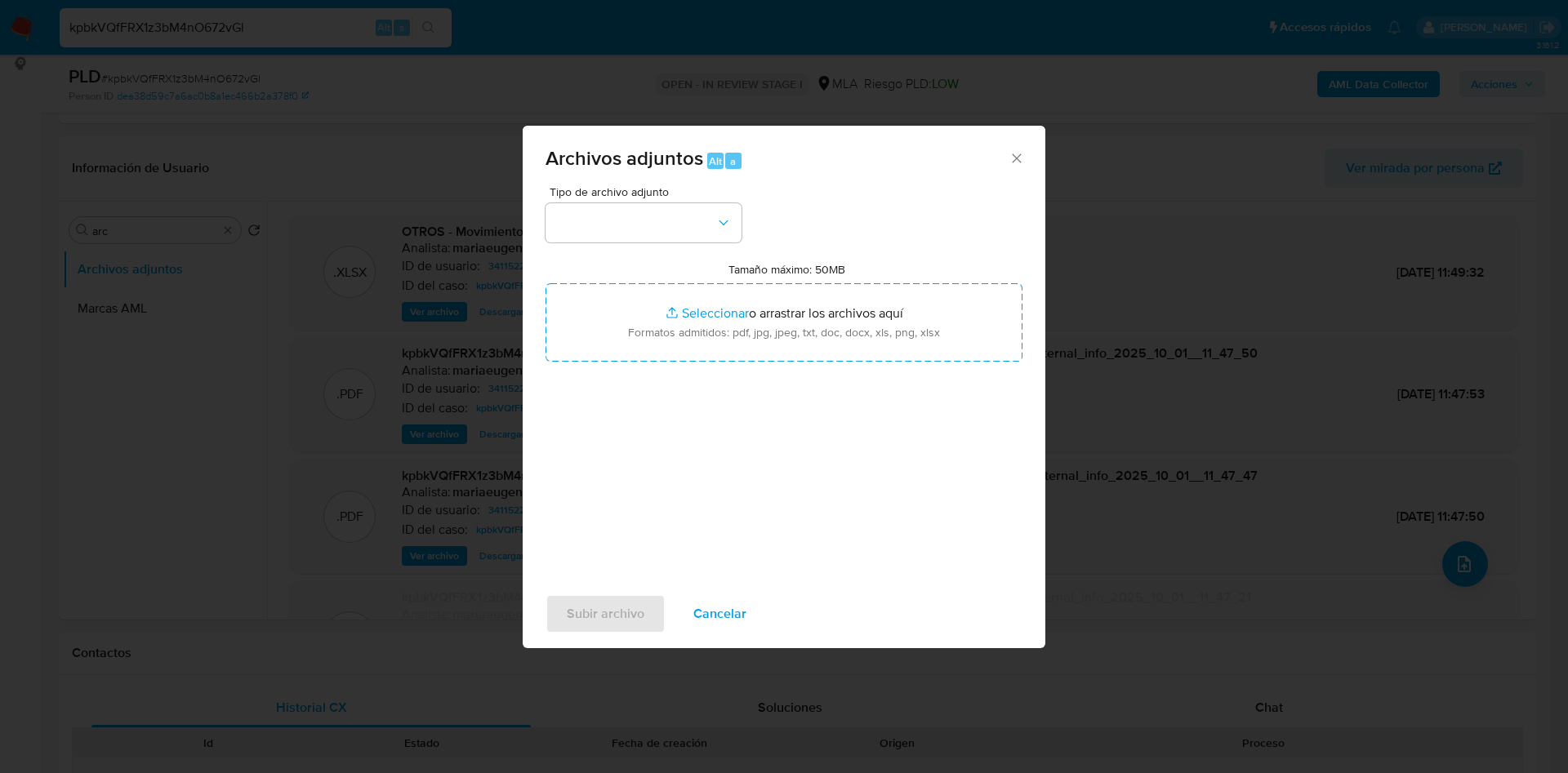
click at [707, 608] on span "Cancelar" at bounding box center [720, 614] width 54 height 36
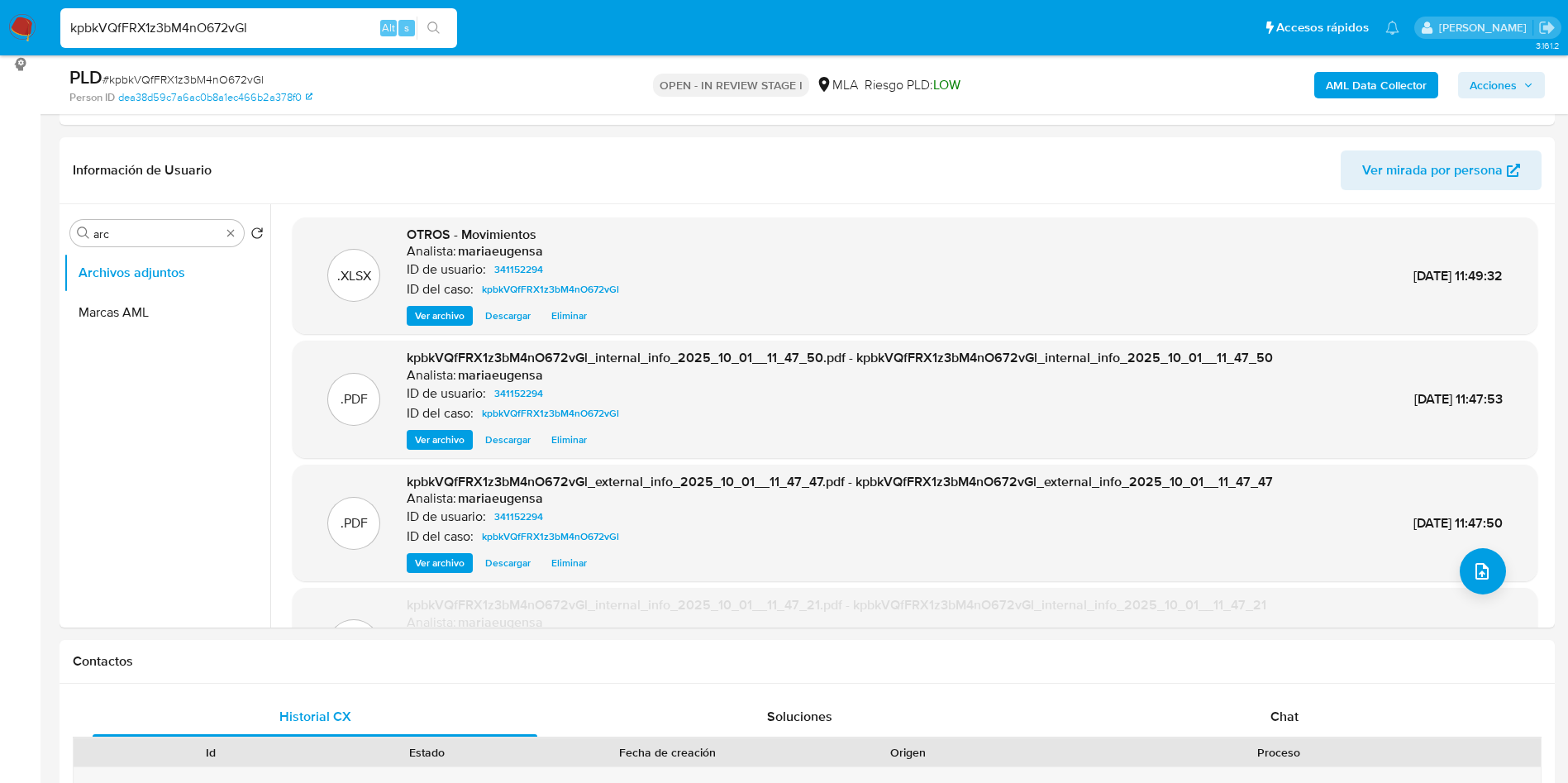
click at [221, 79] on span "# kpbkVQfFRX1z3bM4nO672vGl" at bounding box center [183, 79] width 162 height 16
click at [221, 78] on span "# kpbkVQfFRX1z3bM4nO672vGl" at bounding box center [183, 79] width 162 height 16
copy span "kpbkVQfFRX1z3bM4nO672vGl"
click at [1472, 567] on icon "upload-file" at bounding box center [1482, 571] width 20 height 20
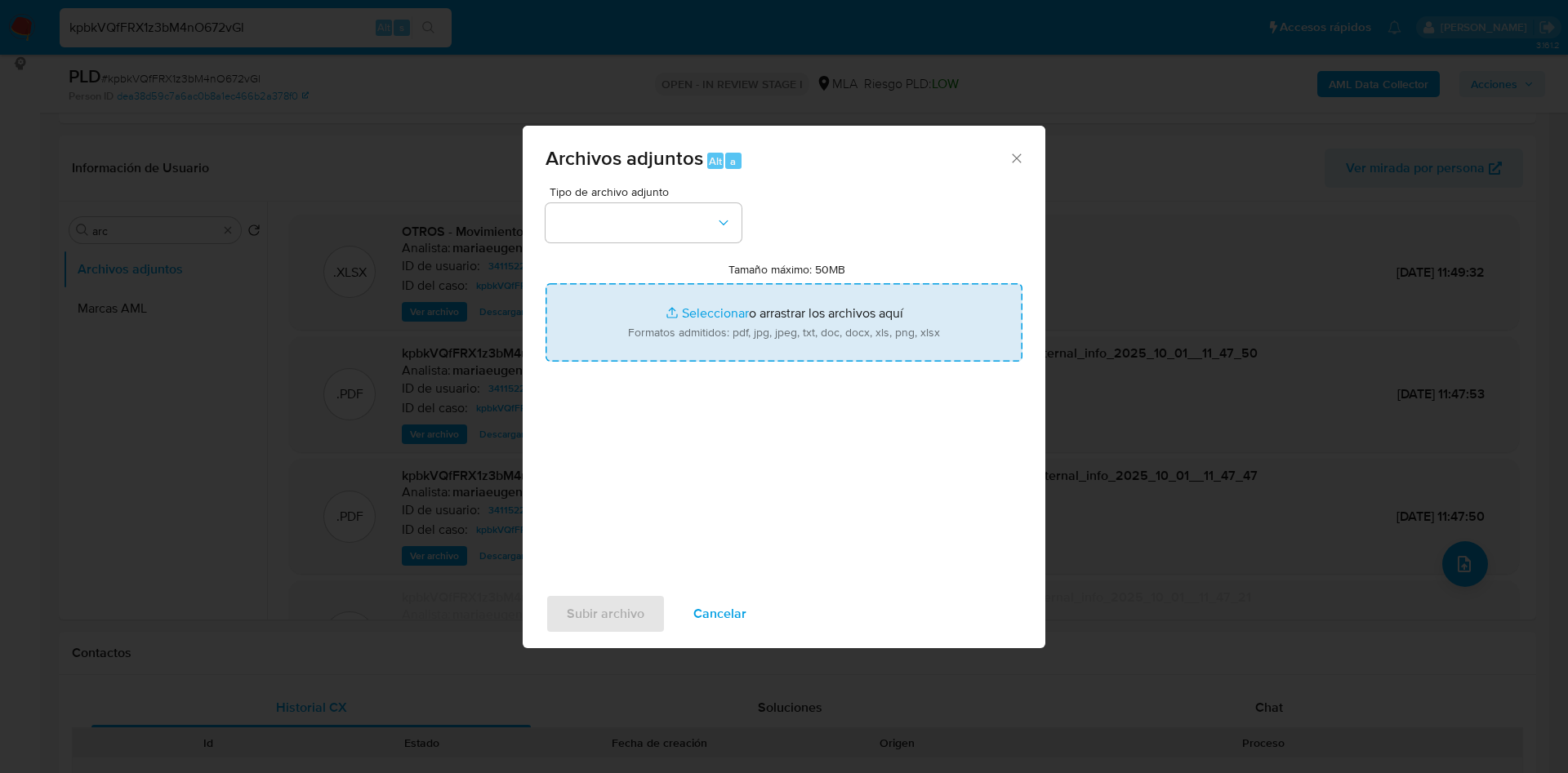
click at [664, 316] on input "Tamaño máximo: 50MB Seleccionar archivos" at bounding box center [784, 323] width 477 height 78
type input "C:\fakepath\Caselog kpbkVQfFRX1z3bM4nO672vGl_2025_09_17_19_33_05.docx"
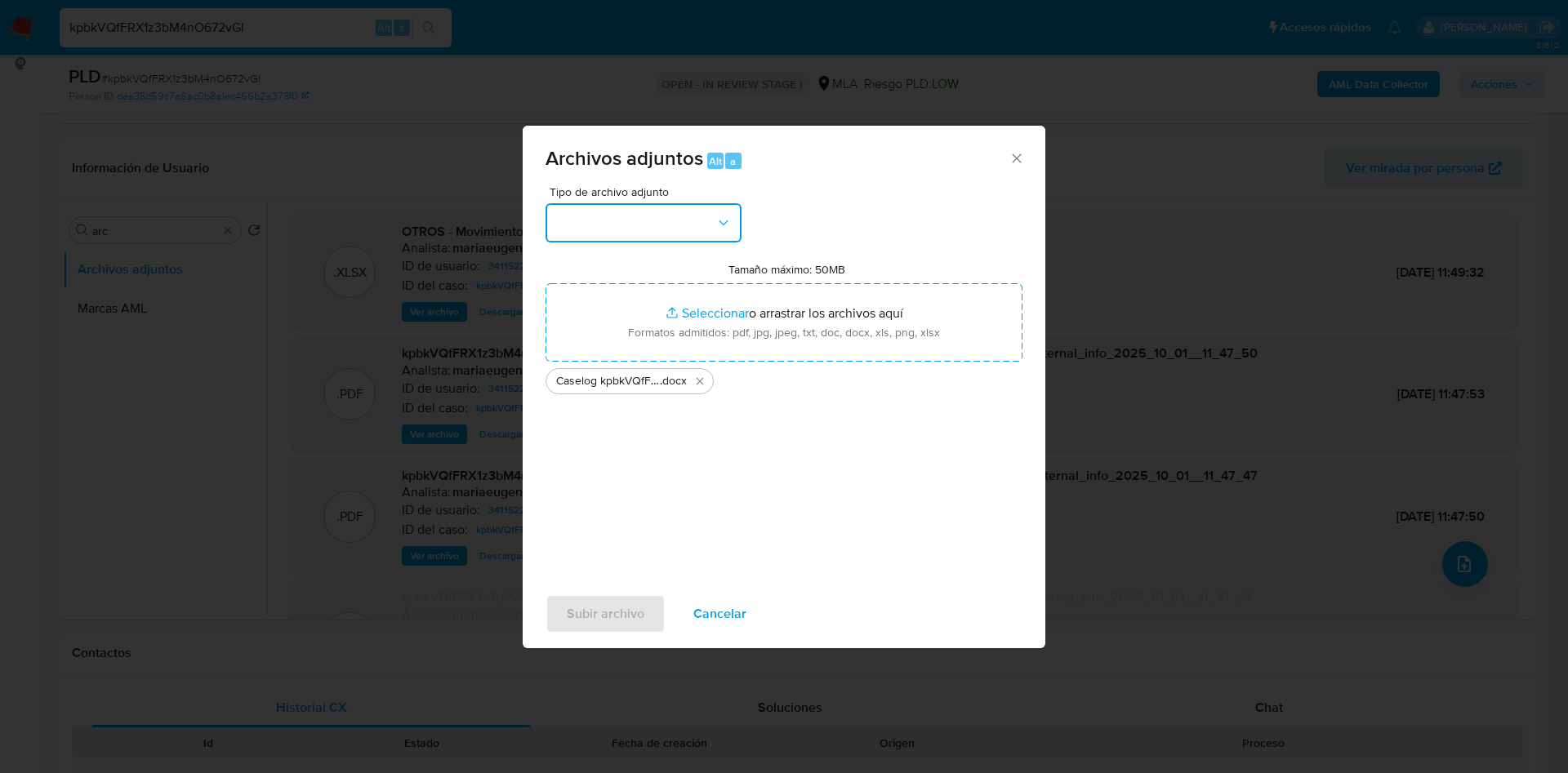
click at [618, 229] on button "button" at bounding box center [643, 223] width 196 height 39
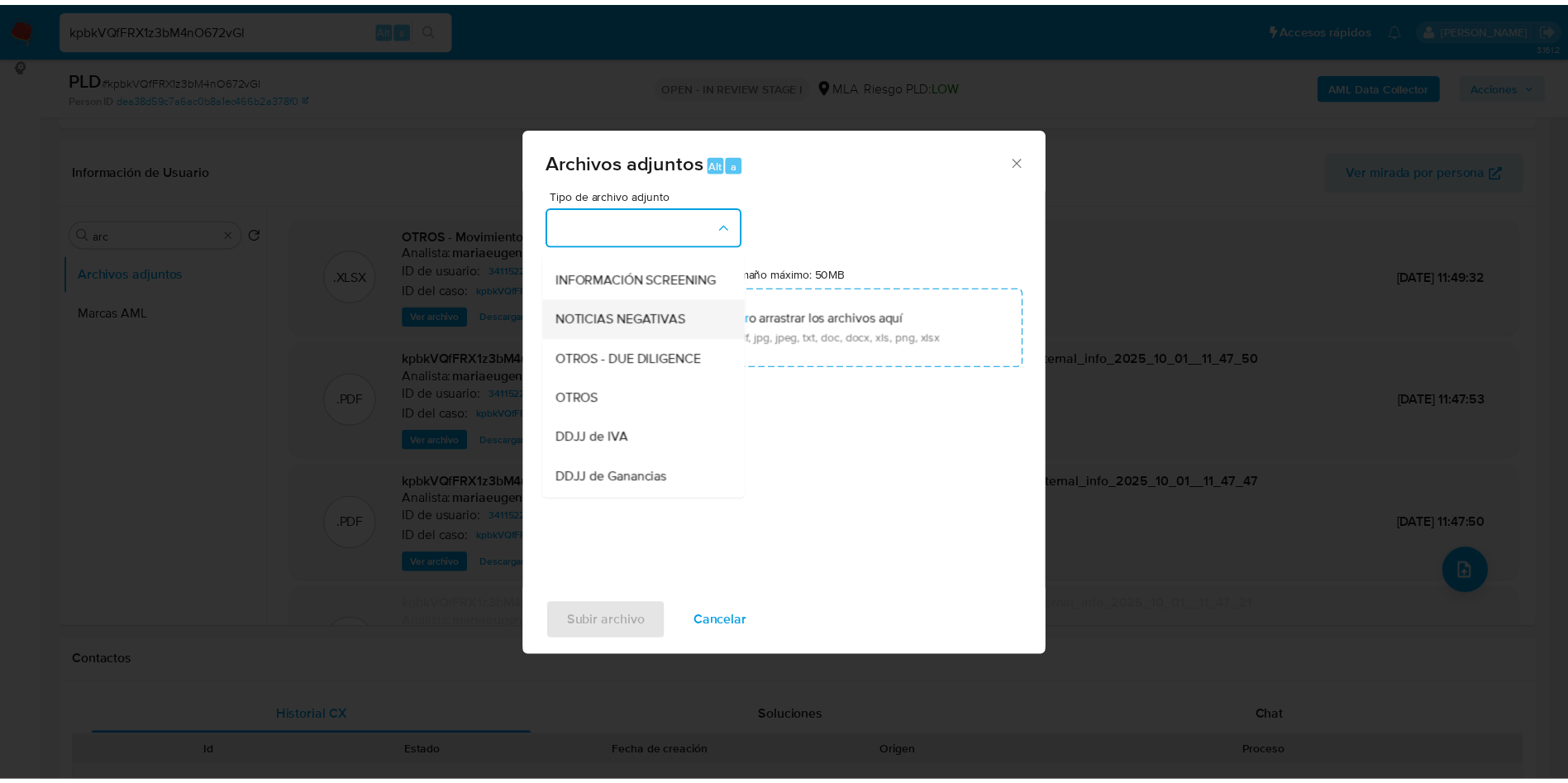
scroll to position [248, 0]
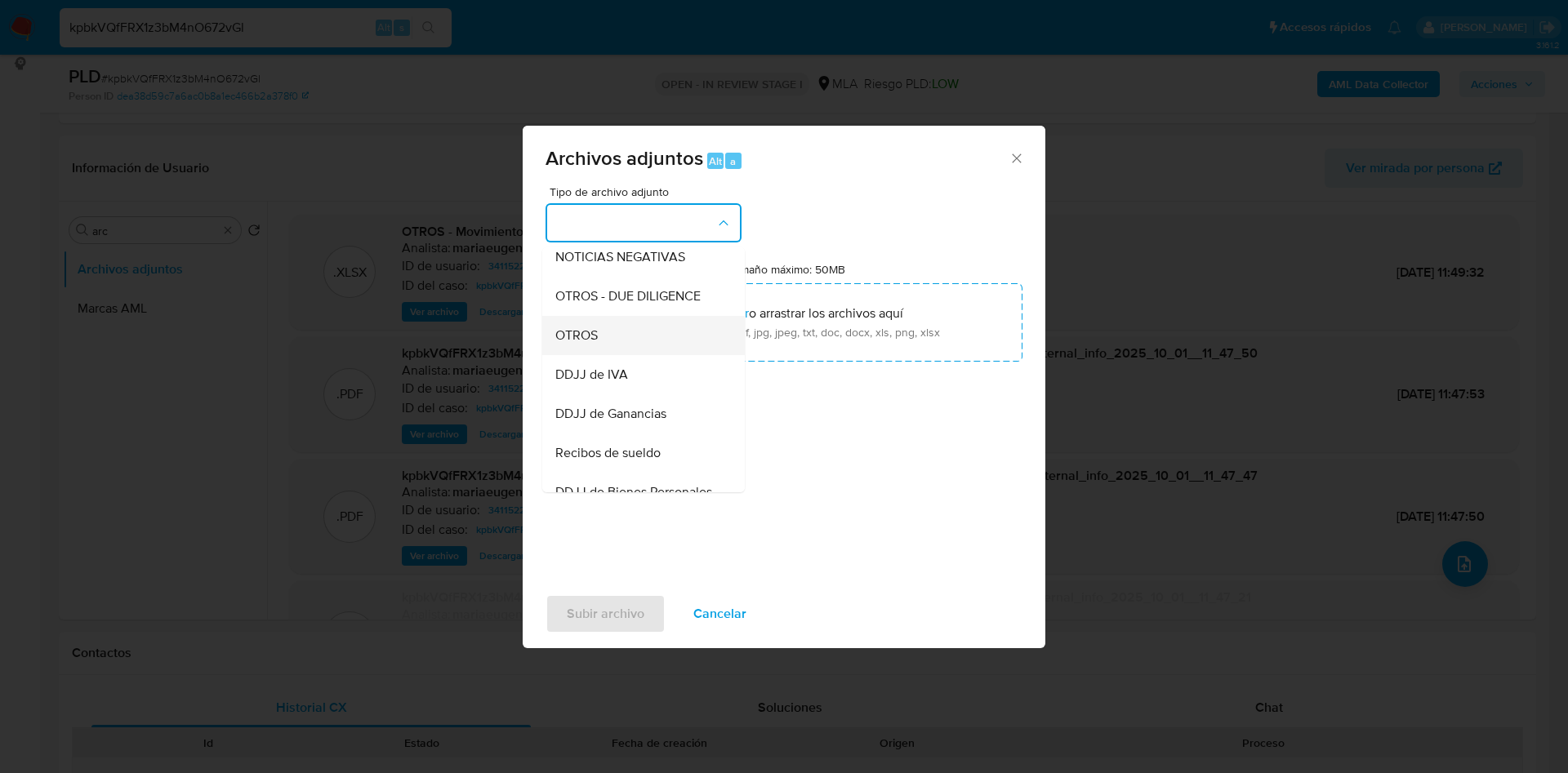
click at [605, 351] on div "OTROS" at bounding box center [638, 335] width 166 height 39
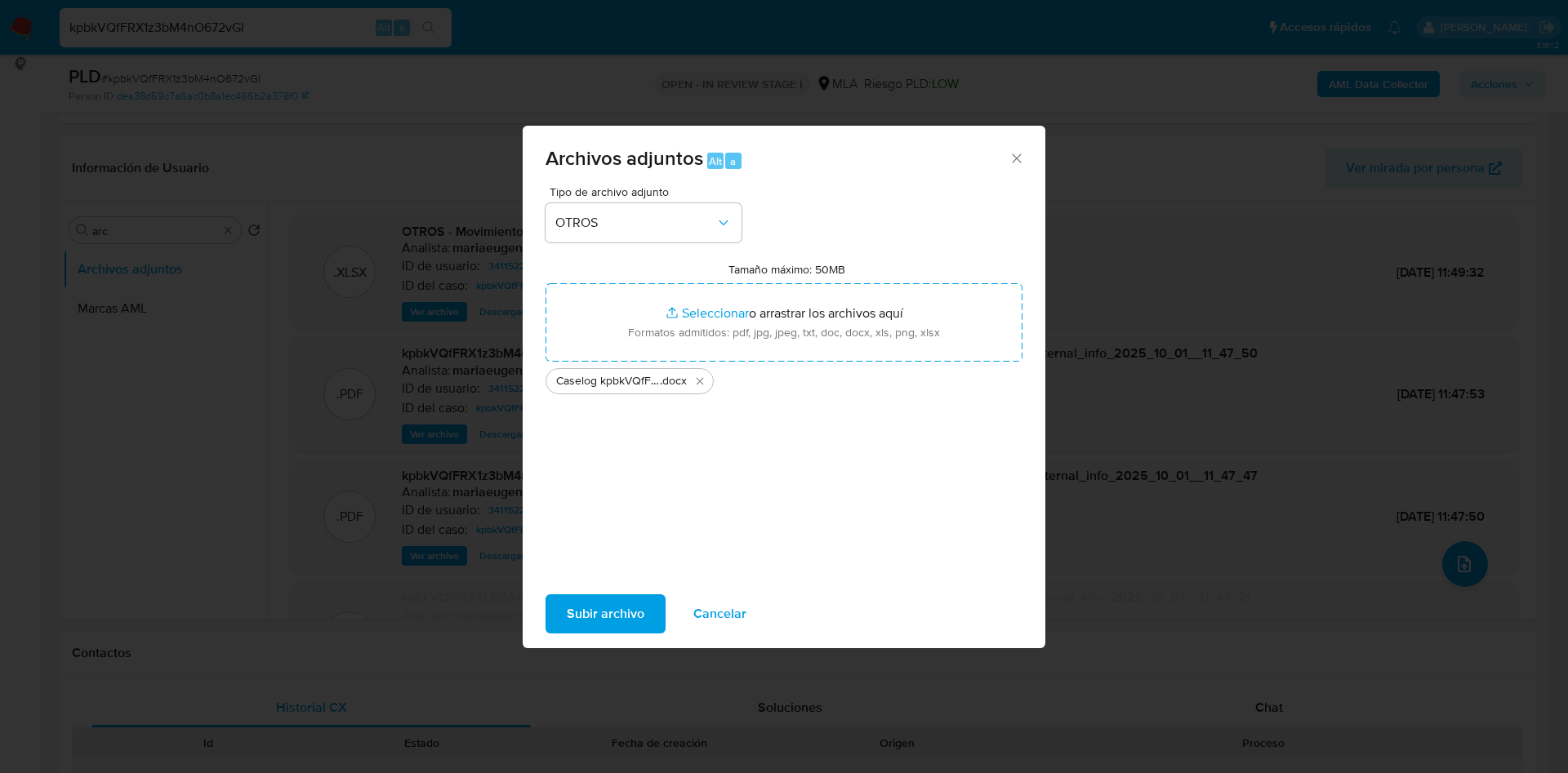
click at [623, 613] on span "Subir archivo" at bounding box center [605, 614] width 77 height 36
click at [583, 613] on span "Subir archivo" at bounding box center [605, 614] width 77 height 36
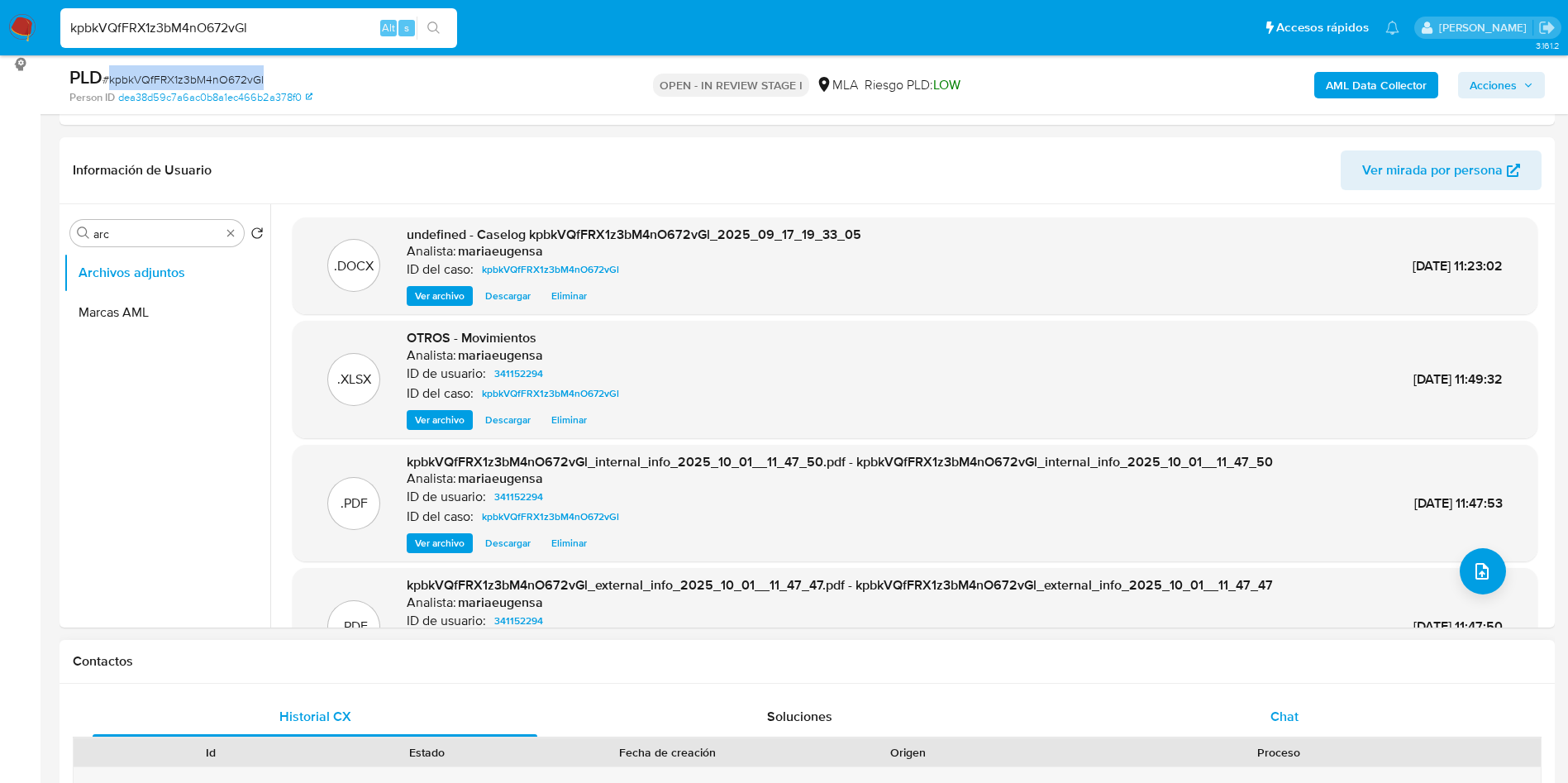
click at [1250, 718] on div "Chat" at bounding box center [1285, 717] width 445 height 40
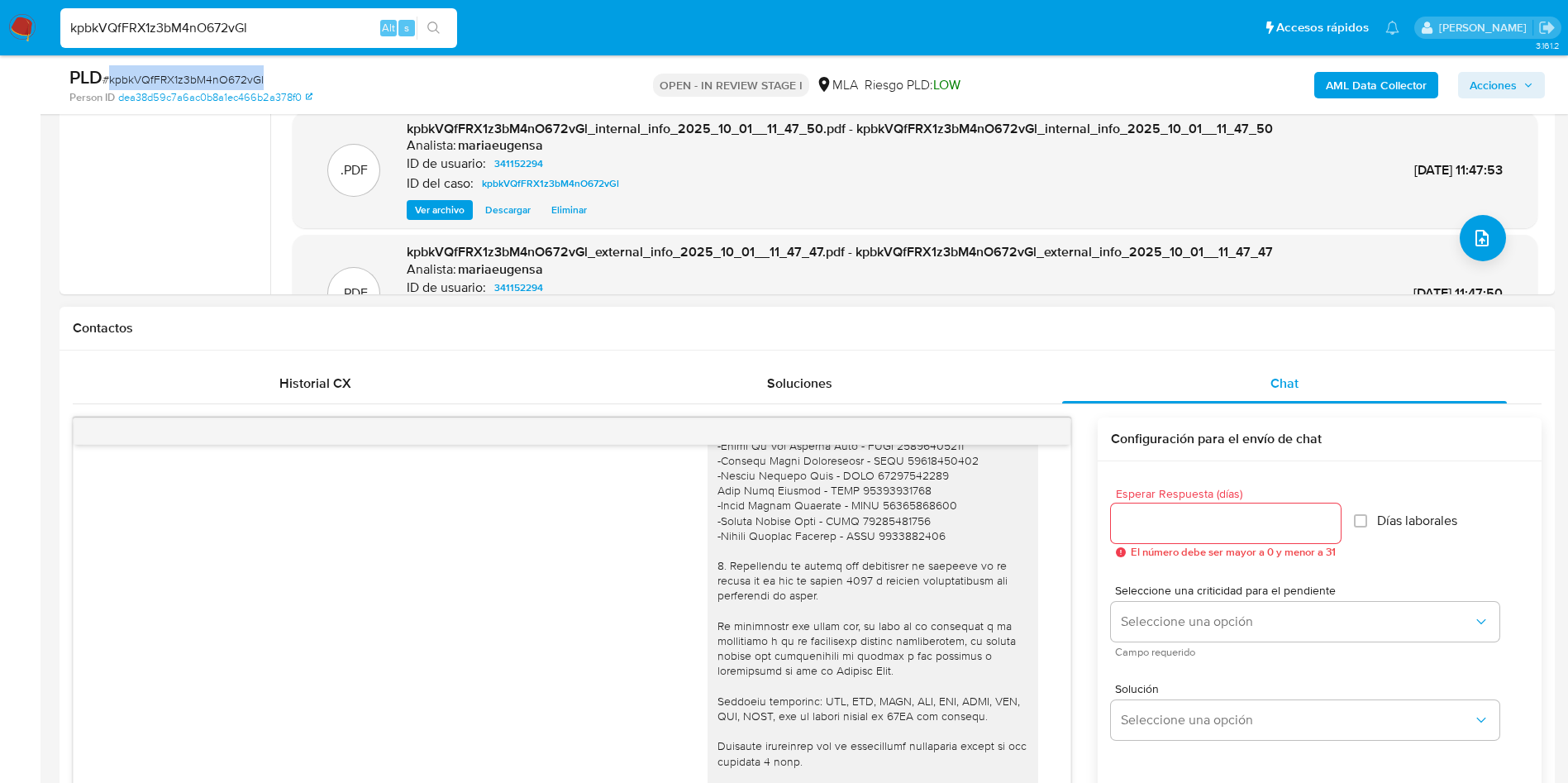
scroll to position [597, 0]
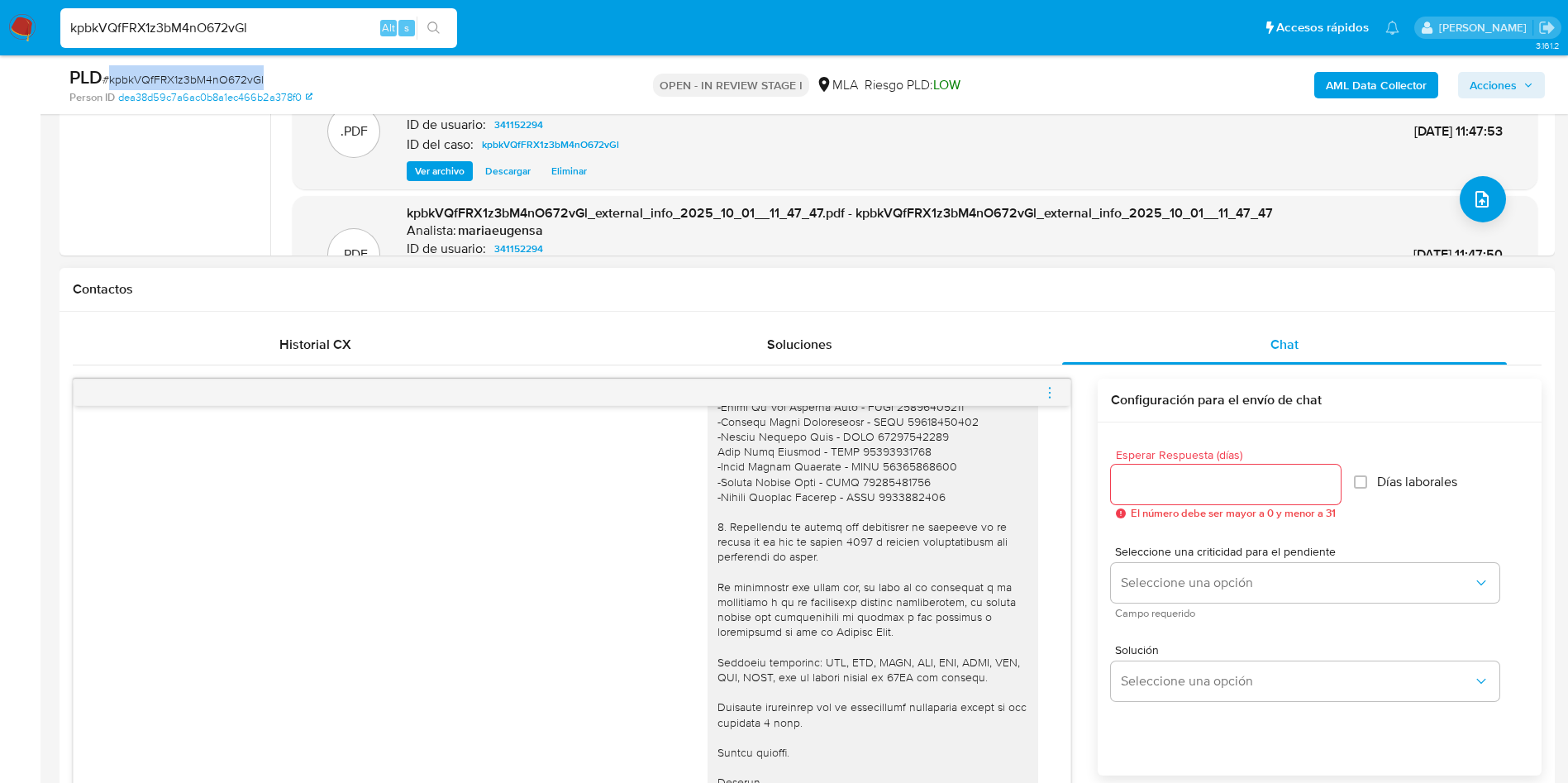
click at [1050, 383] on span "menu-action" at bounding box center [1050, 392] width 15 height 40
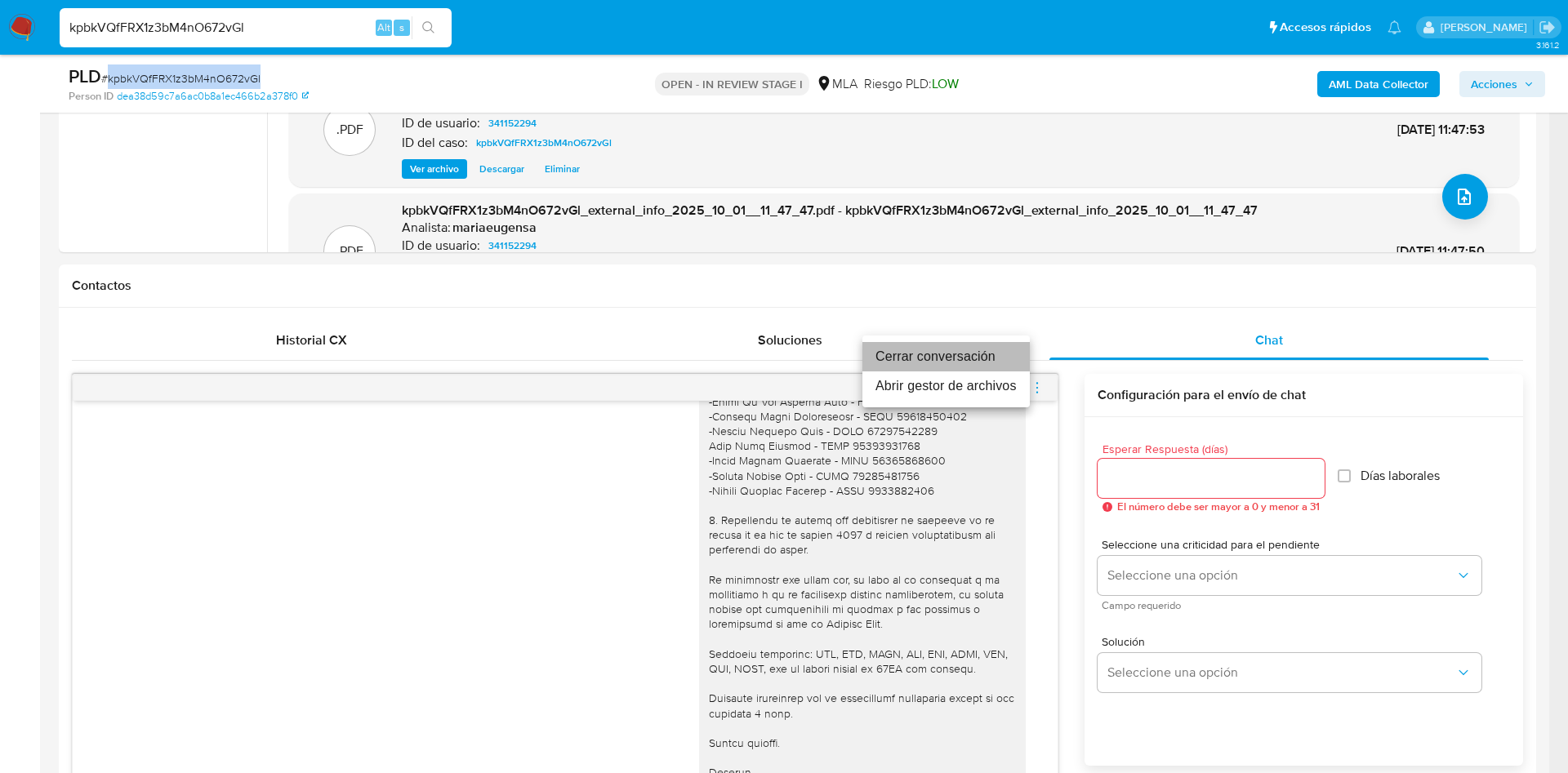
click at [988, 354] on li "Cerrar conversación" at bounding box center [946, 356] width 167 height 30
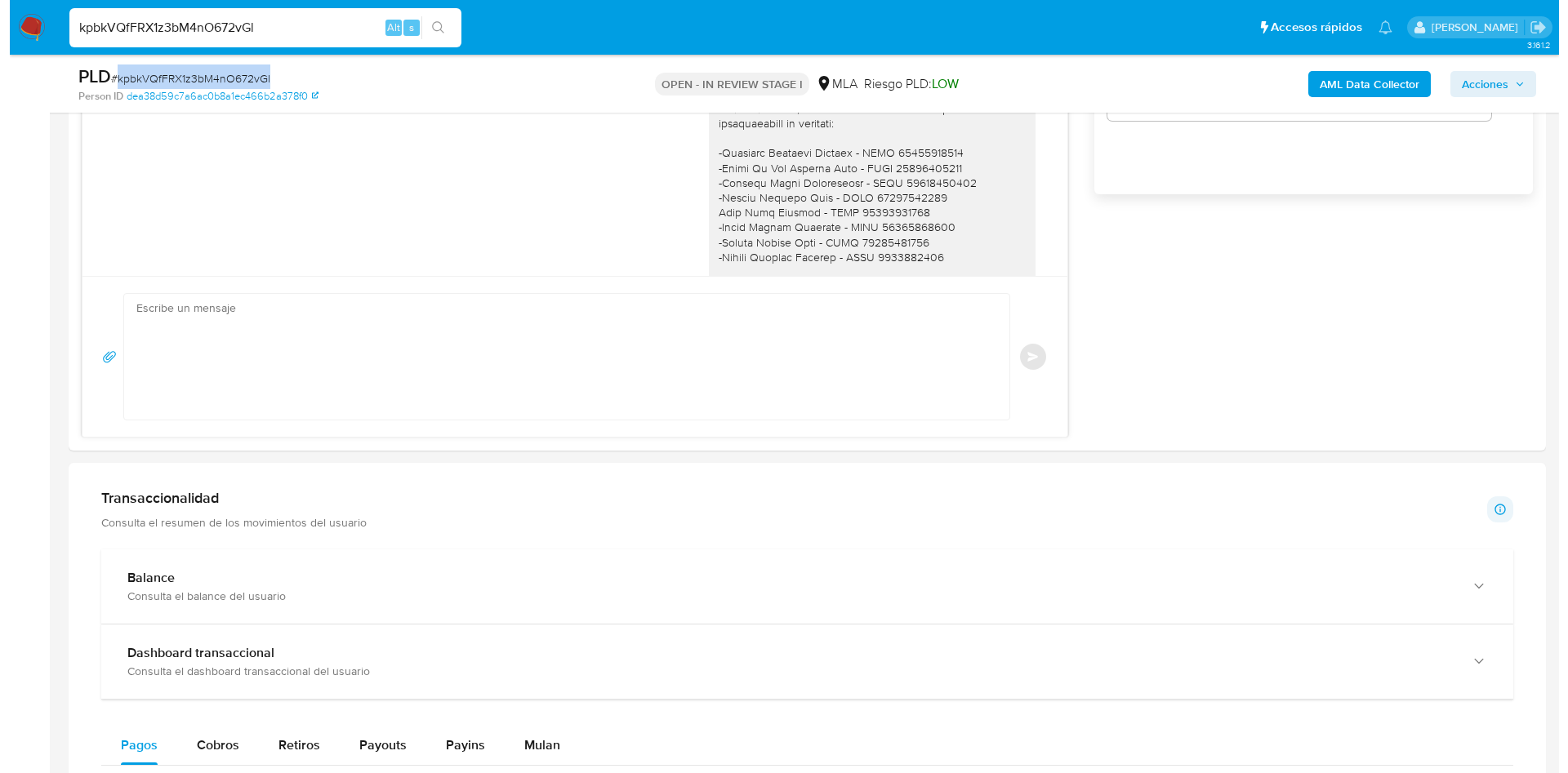
scroll to position [2533, 0]
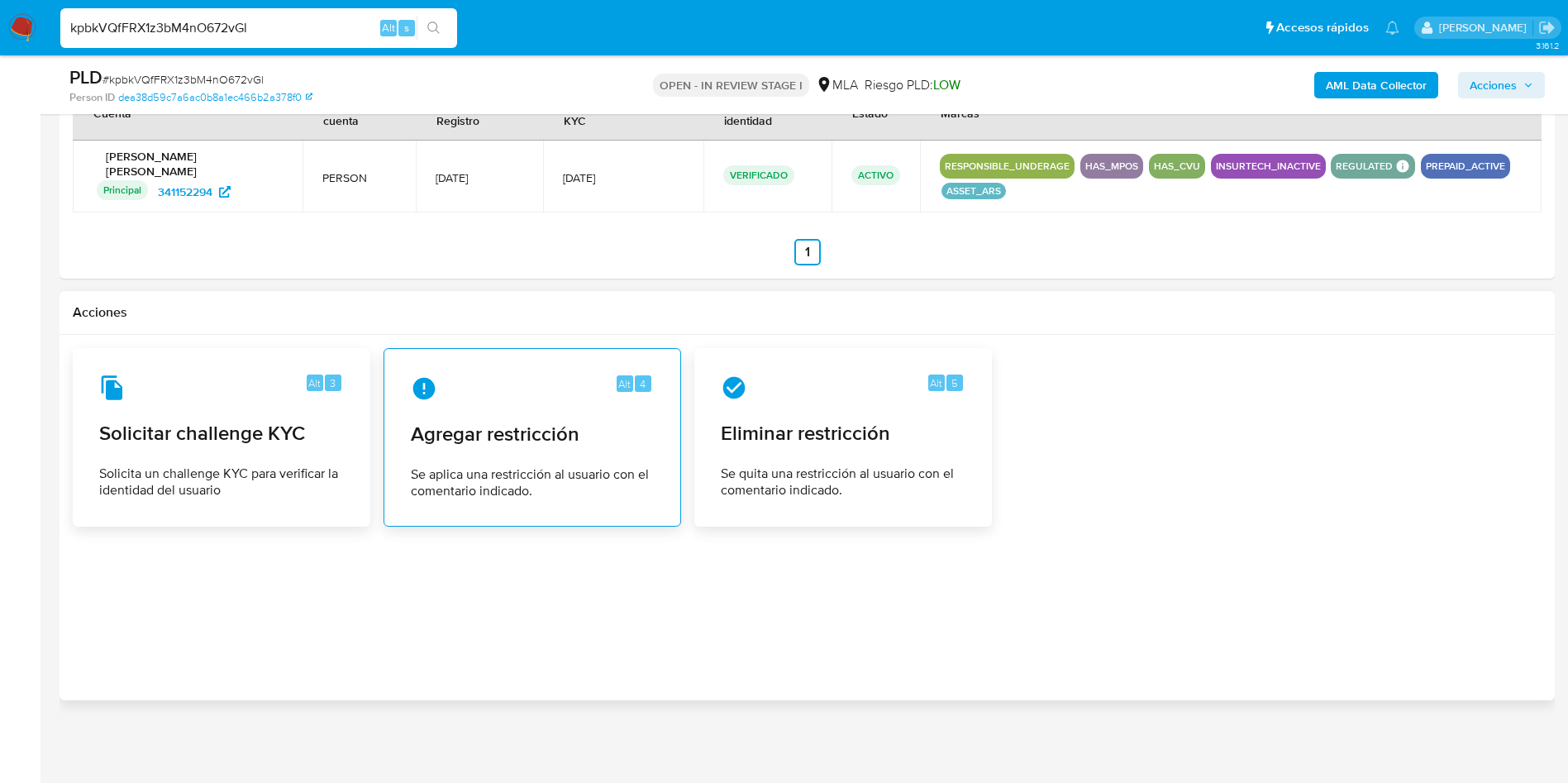
click at [570, 463] on div "Alt 4 Agregar restricción Se aplica una restricción al usuario con el comentari…" at bounding box center [532, 437] width 270 height 151
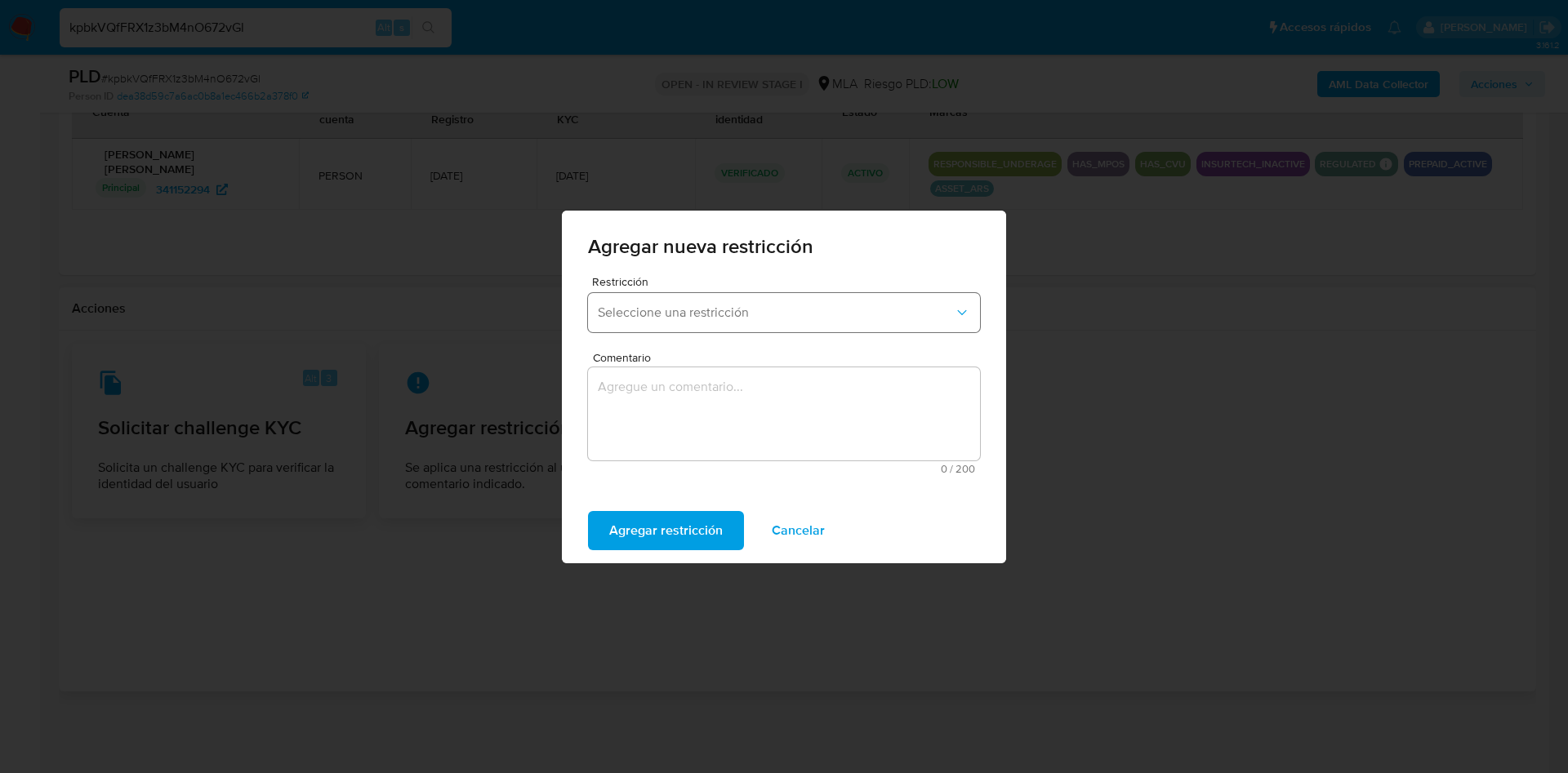
click at [621, 307] on span "Seleccione una restricción" at bounding box center [776, 312] width 356 height 16
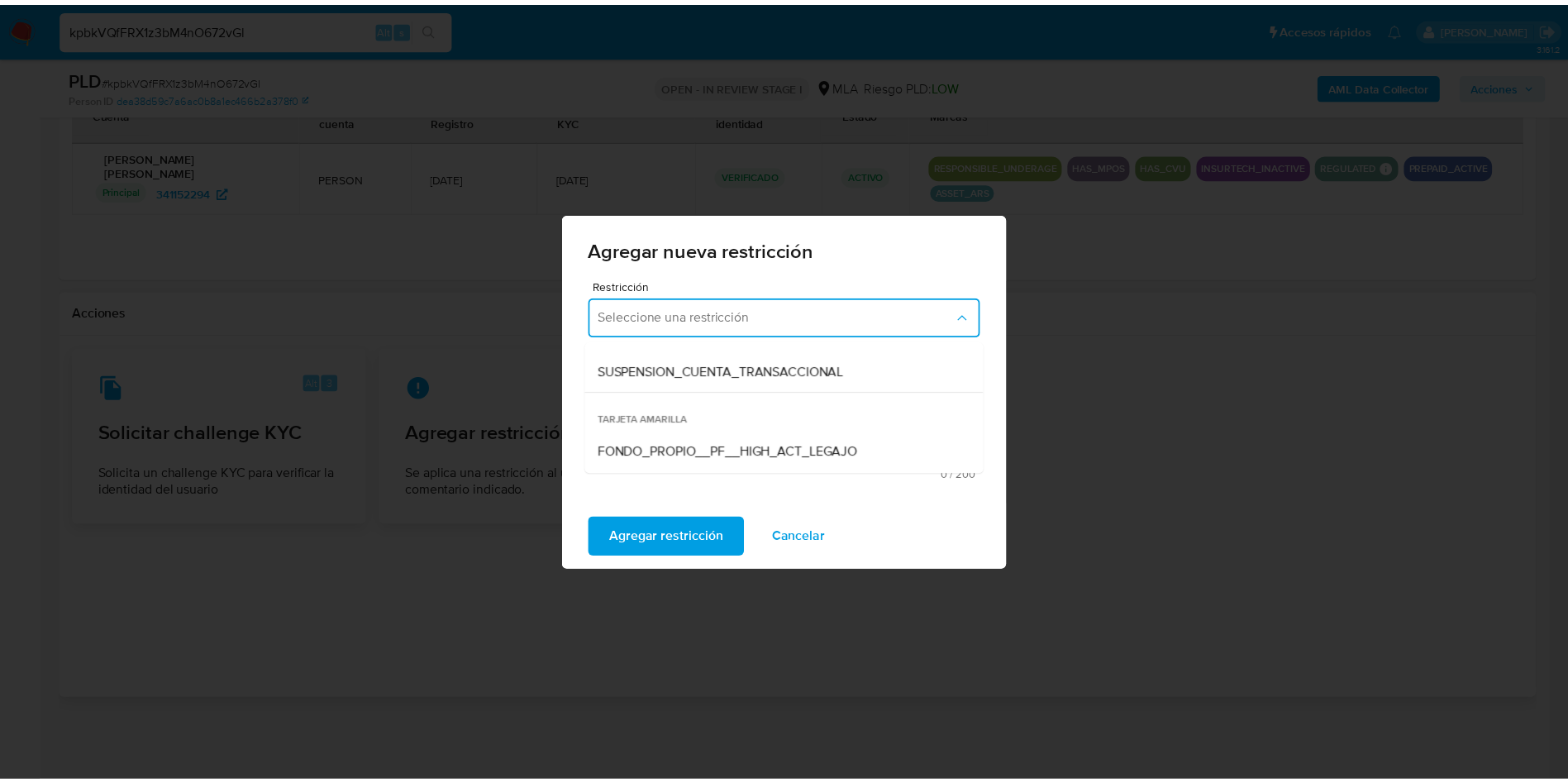
scroll to position [248, 0]
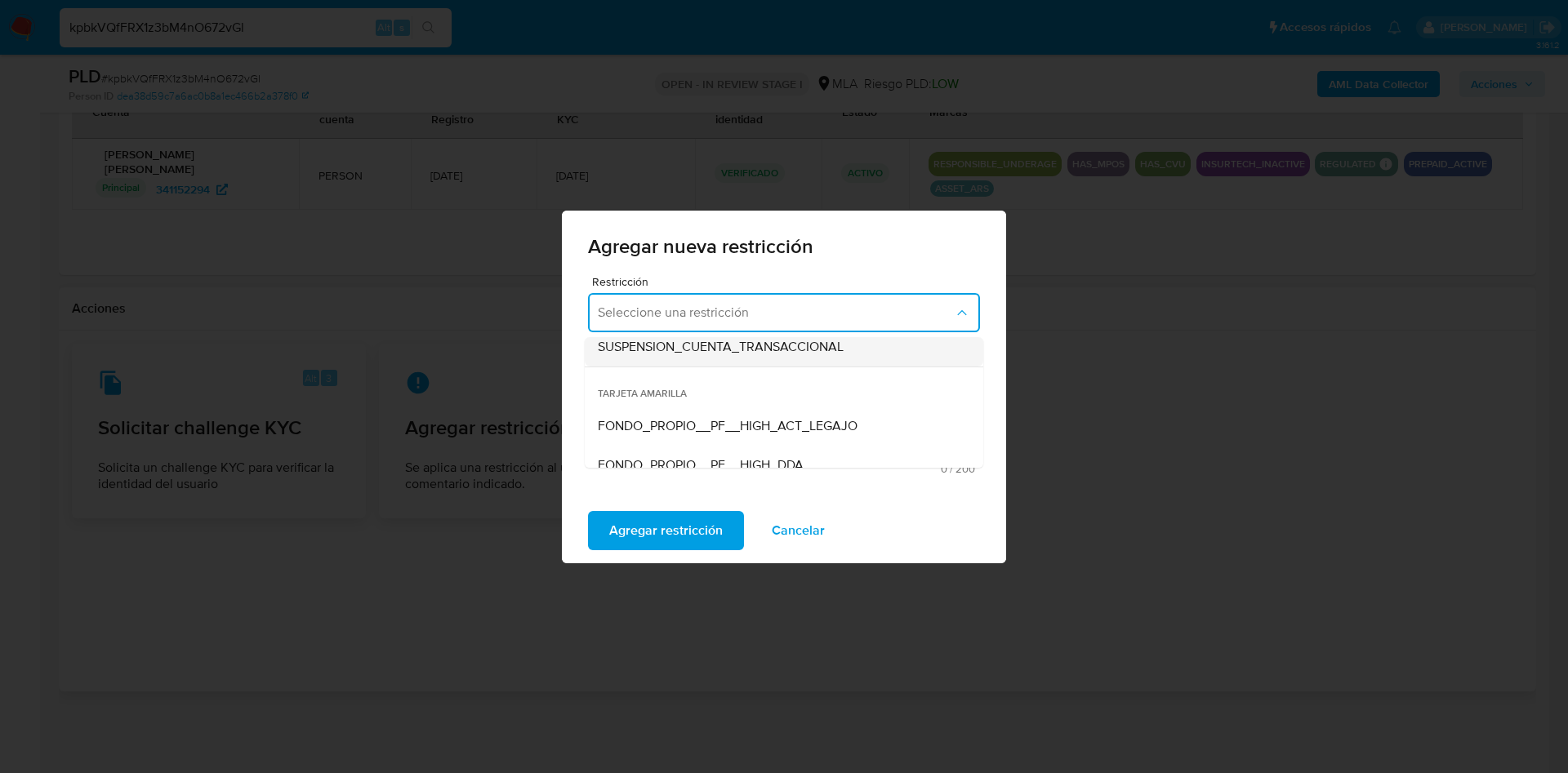
click at [684, 340] on span "SUSPENSION_CUENTA_TRANSACCIONAL" at bounding box center [720, 347] width 246 height 16
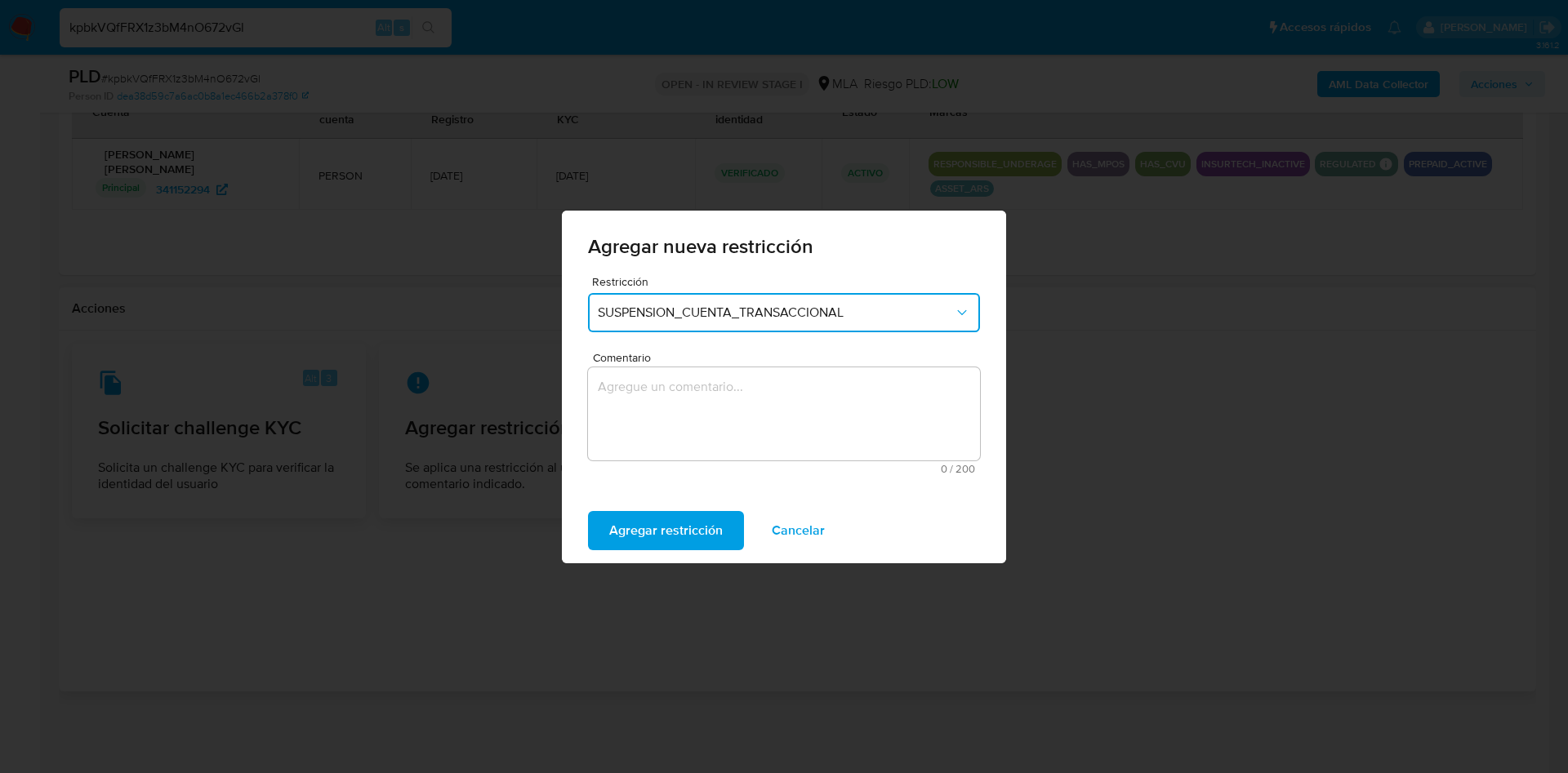
click at [656, 413] on textarea "Comentario" at bounding box center [784, 414] width 392 height 93
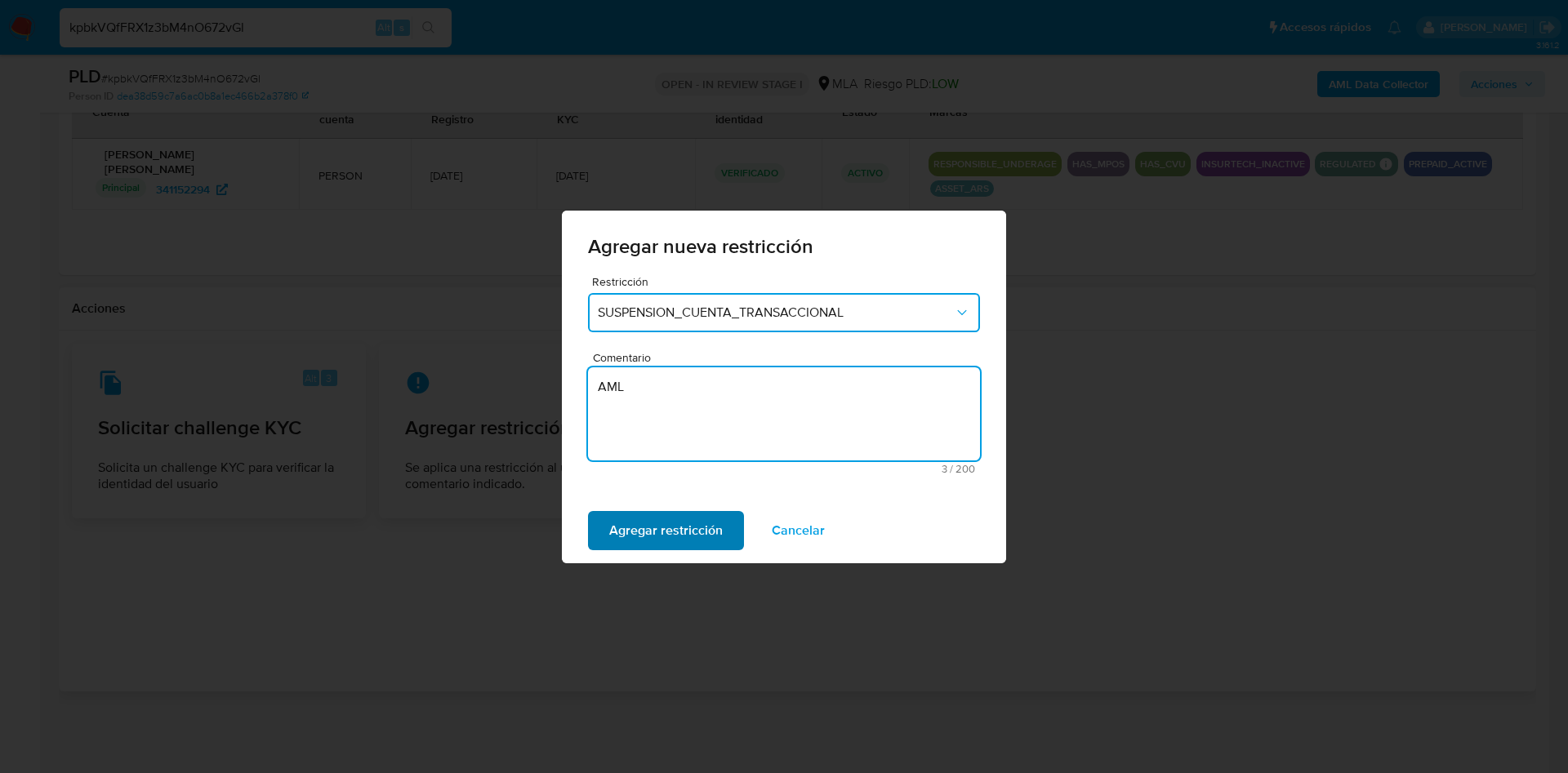
type textarea "AML"
click at [690, 526] on span "Agregar restricción" at bounding box center [666, 531] width 114 height 36
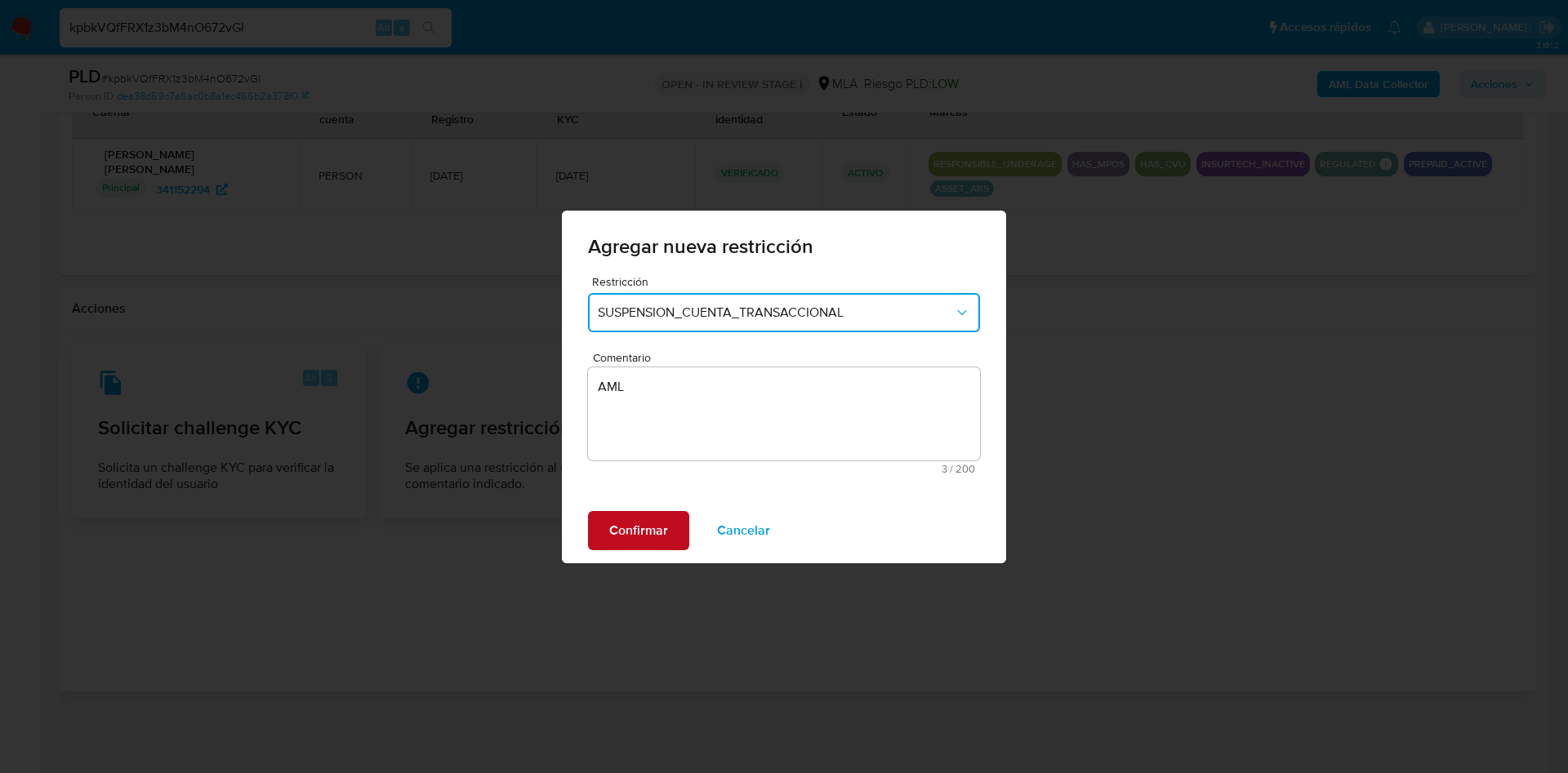
click at [657, 535] on span "Confirmar" at bounding box center [639, 531] width 59 height 36
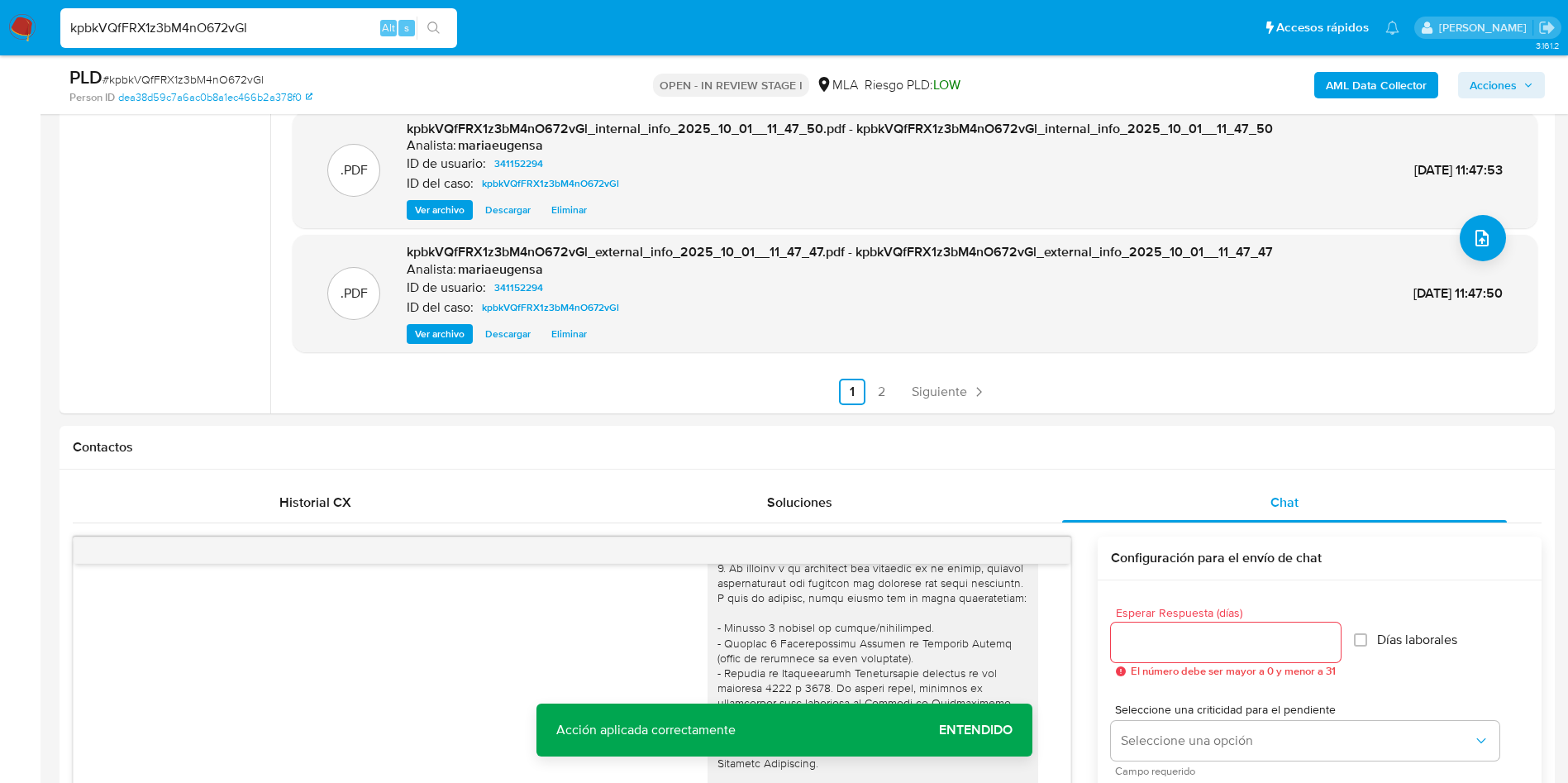
scroll to position [208, 0]
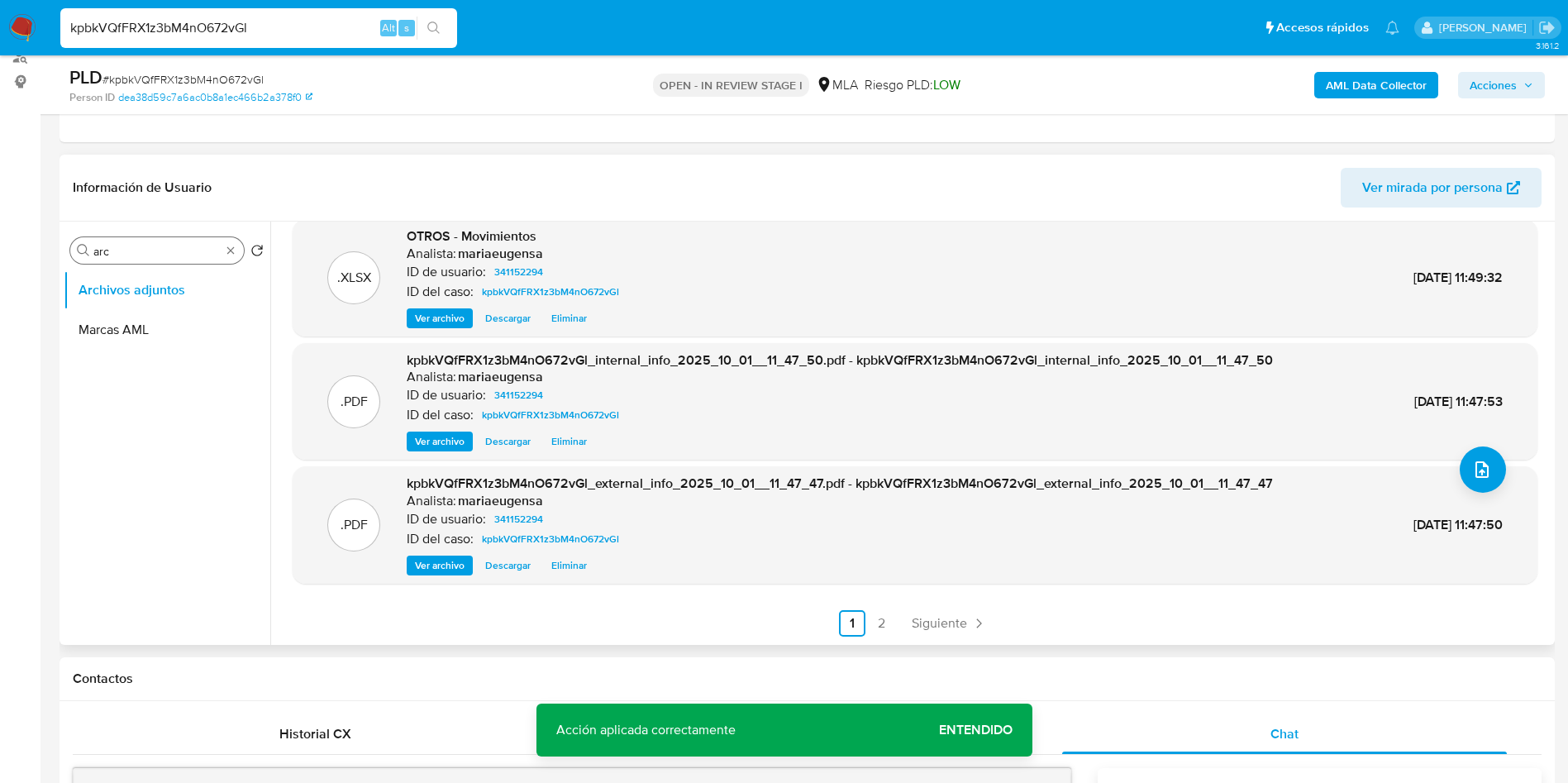
click at [106, 250] on input "arc" at bounding box center [158, 251] width 128 height 15
click at [106, 250] on input "R" at bounding box center [158, 251] width 128 height 15
type input "RES"
click at [133, 327] on button "Restricciones Nuevo Mundo" at bounding box center [167, 330] width 207 height 40
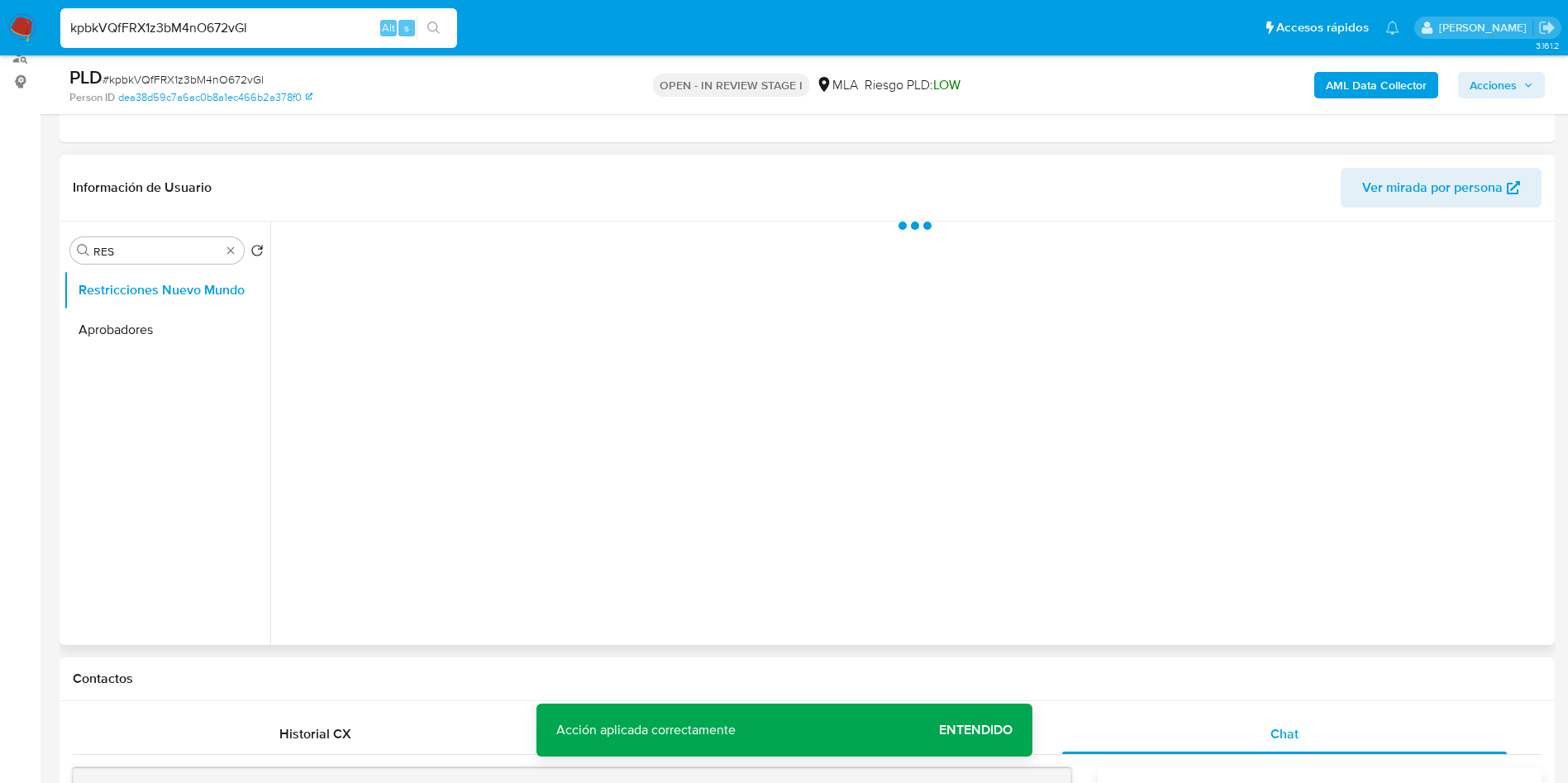
scroll to position [0, 0]
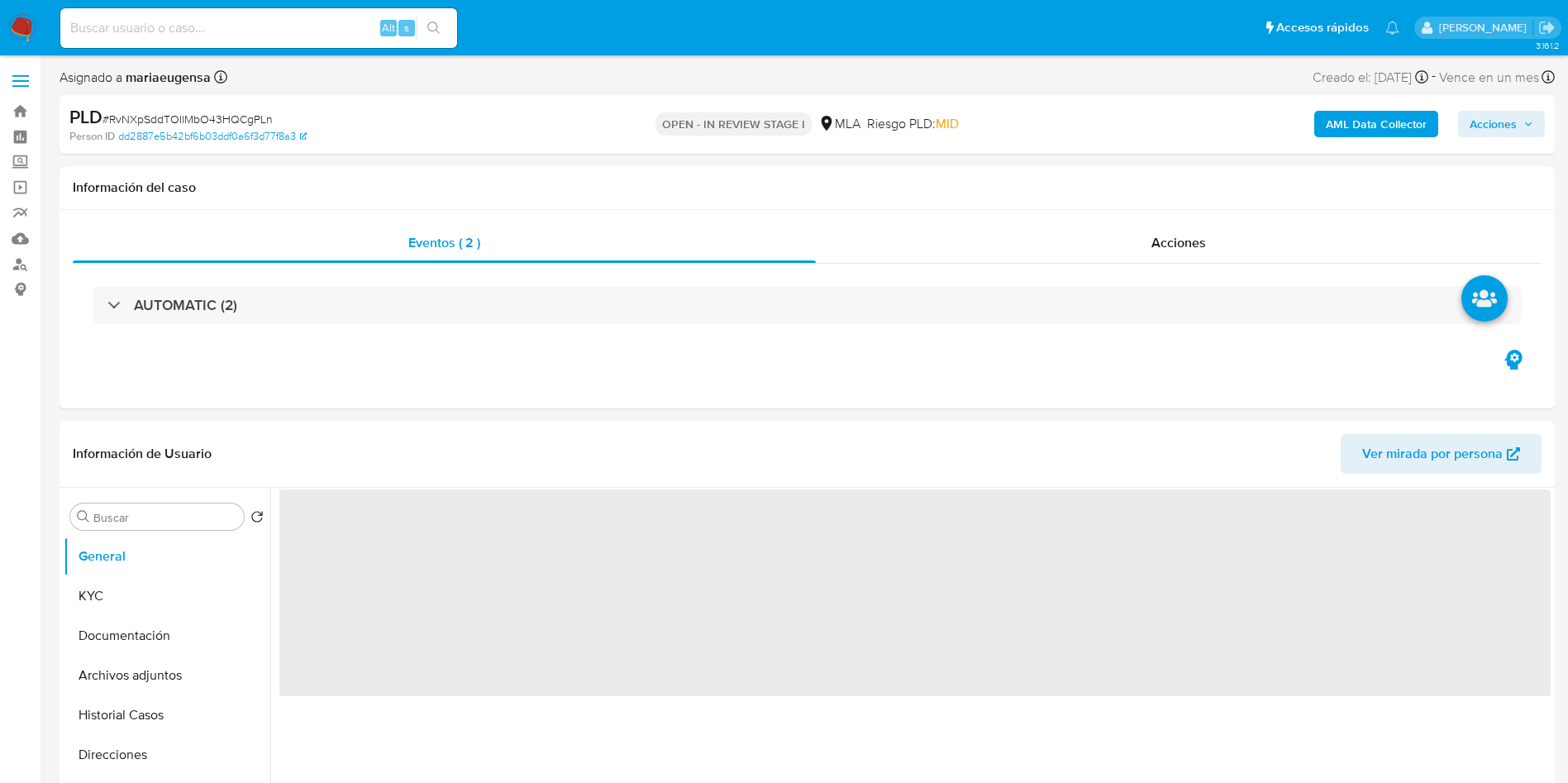
select select "10"
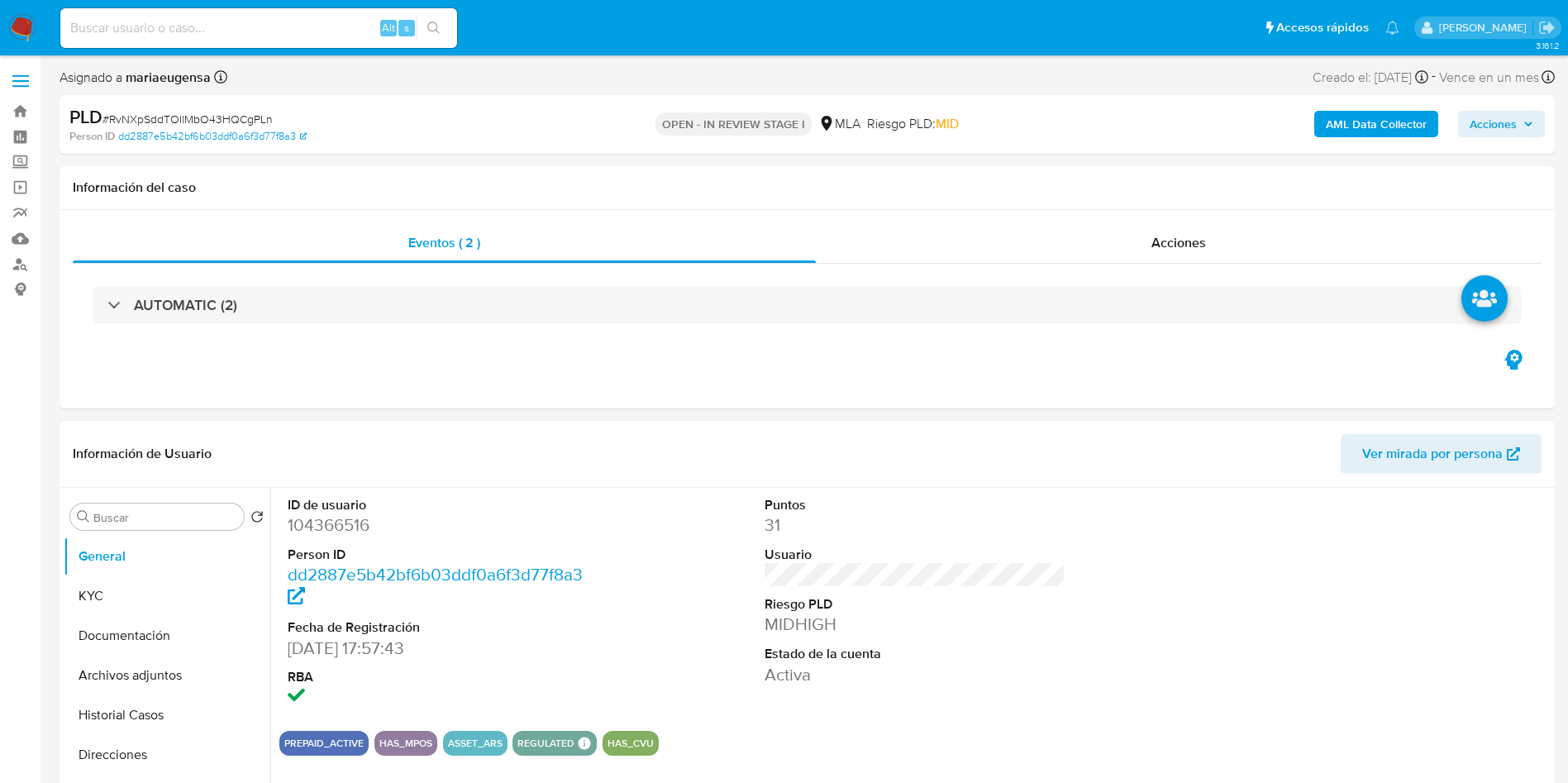
click at [168, 111] on span "# RvNXpSddTOIlMbO43HQCgPLn" at bounding box center [188, 119] width 170 height 16
copy span "RvNXpSddTOIlMbO43HQCgPLn"
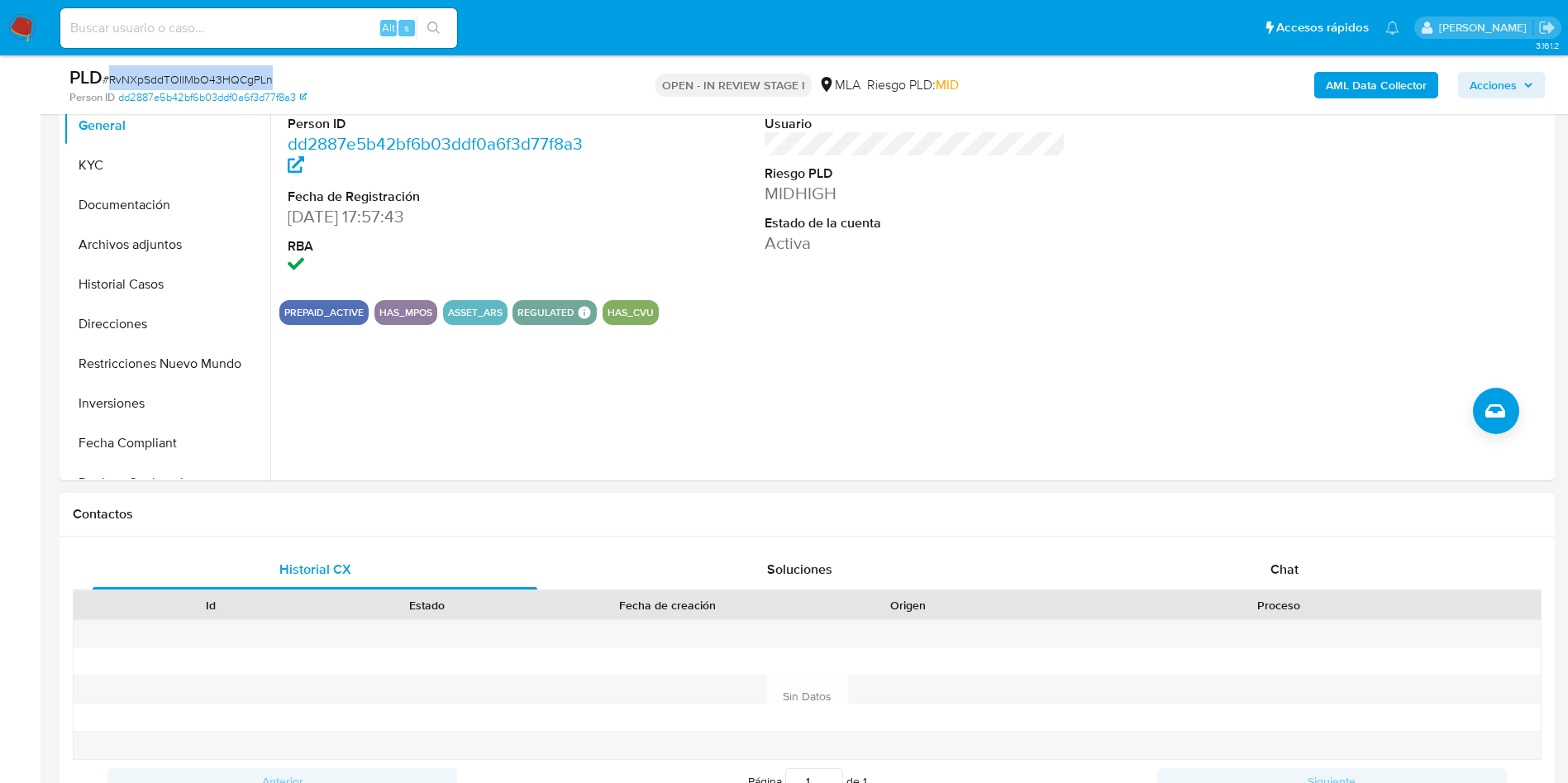
drag, startPoint x: 1306, startPoint y: 572, endPoint x: 1225, endPoint y: 599, distance: 85.4
click at [1304, 572] on div "Chat" at bounding box center [1285, 569] width 445 height 40
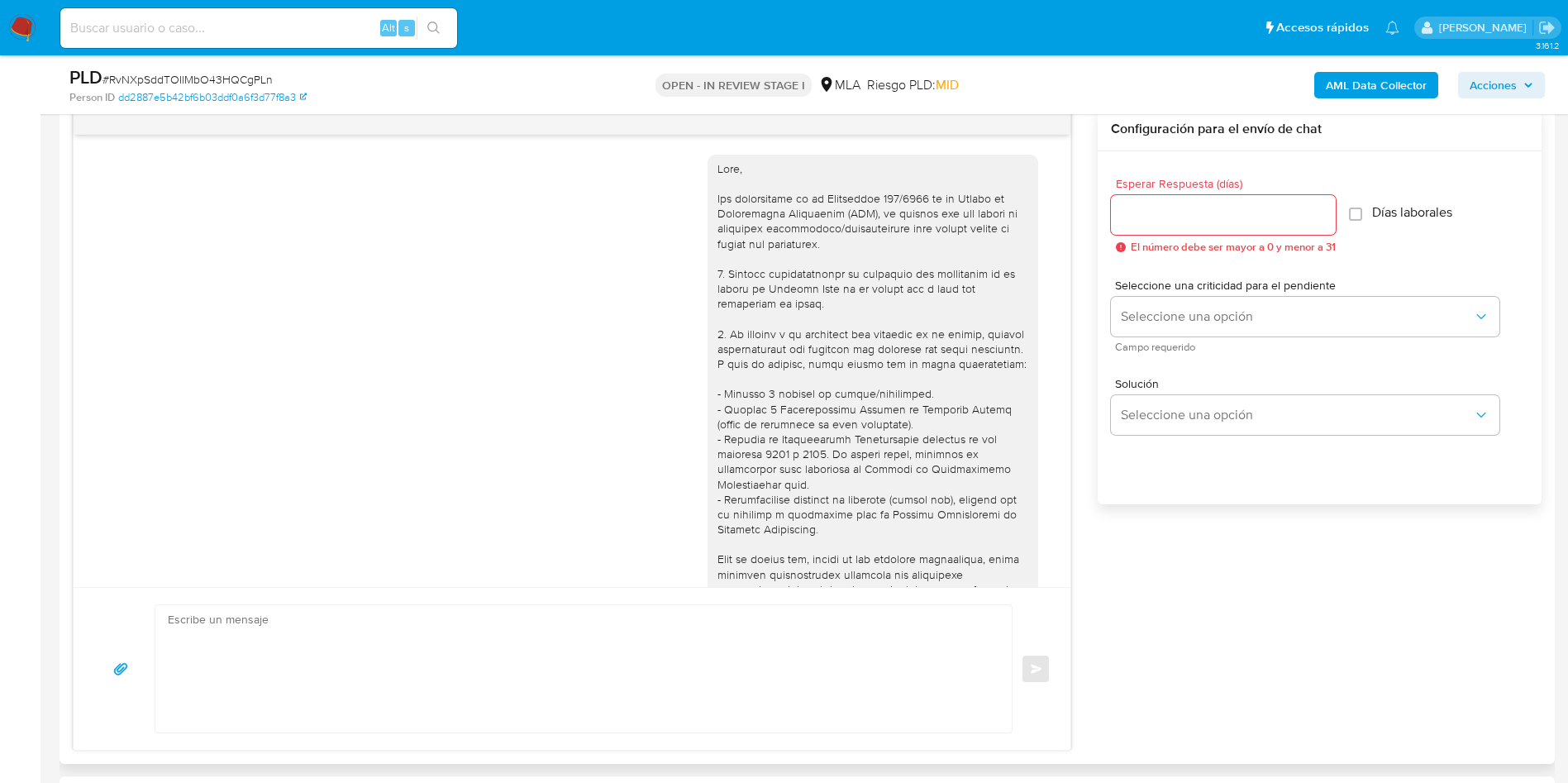
scroll to position [1491, 0]
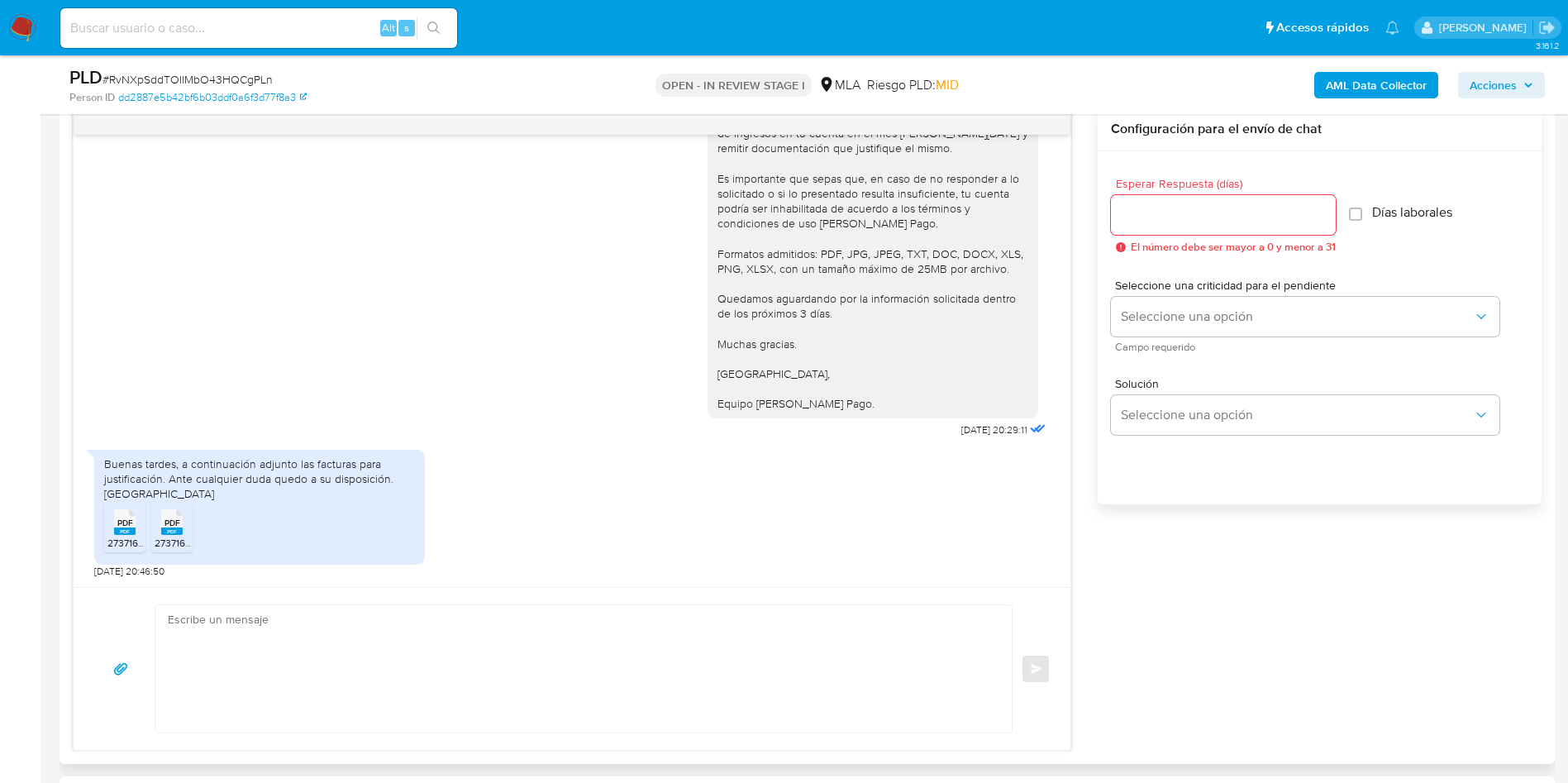
click at [1141, 226] on div at bounding box center [1224, 215] width 224 height 40
click at [1140, 223] on input "Esperar Respuesta (días)" at bounding box center [1224, 215] width 224 height 21
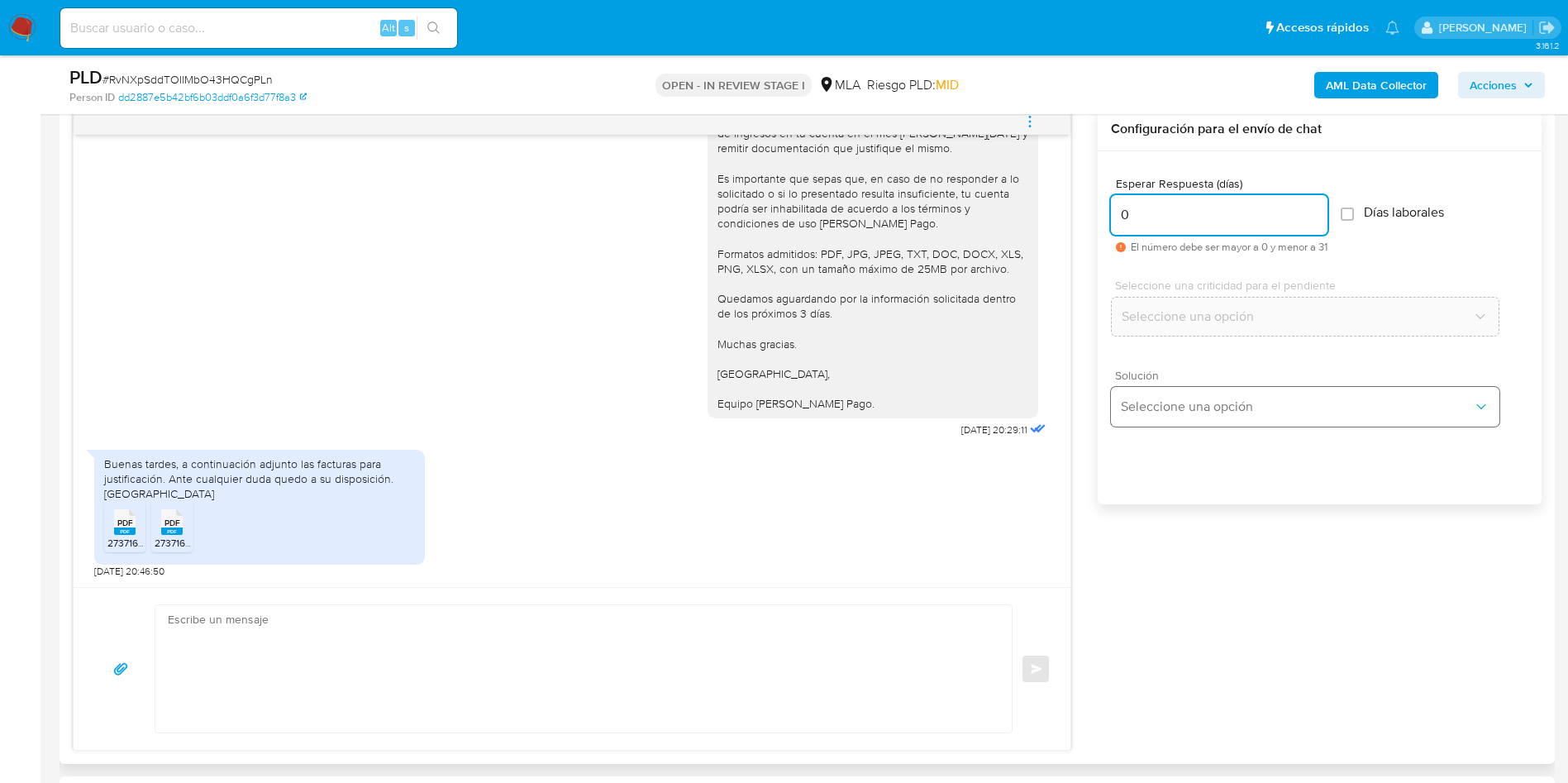
type input "0"
click at [1160, 415] on button "Seleccione una opción" at bounding box center [1306, 407] width 389 height 40
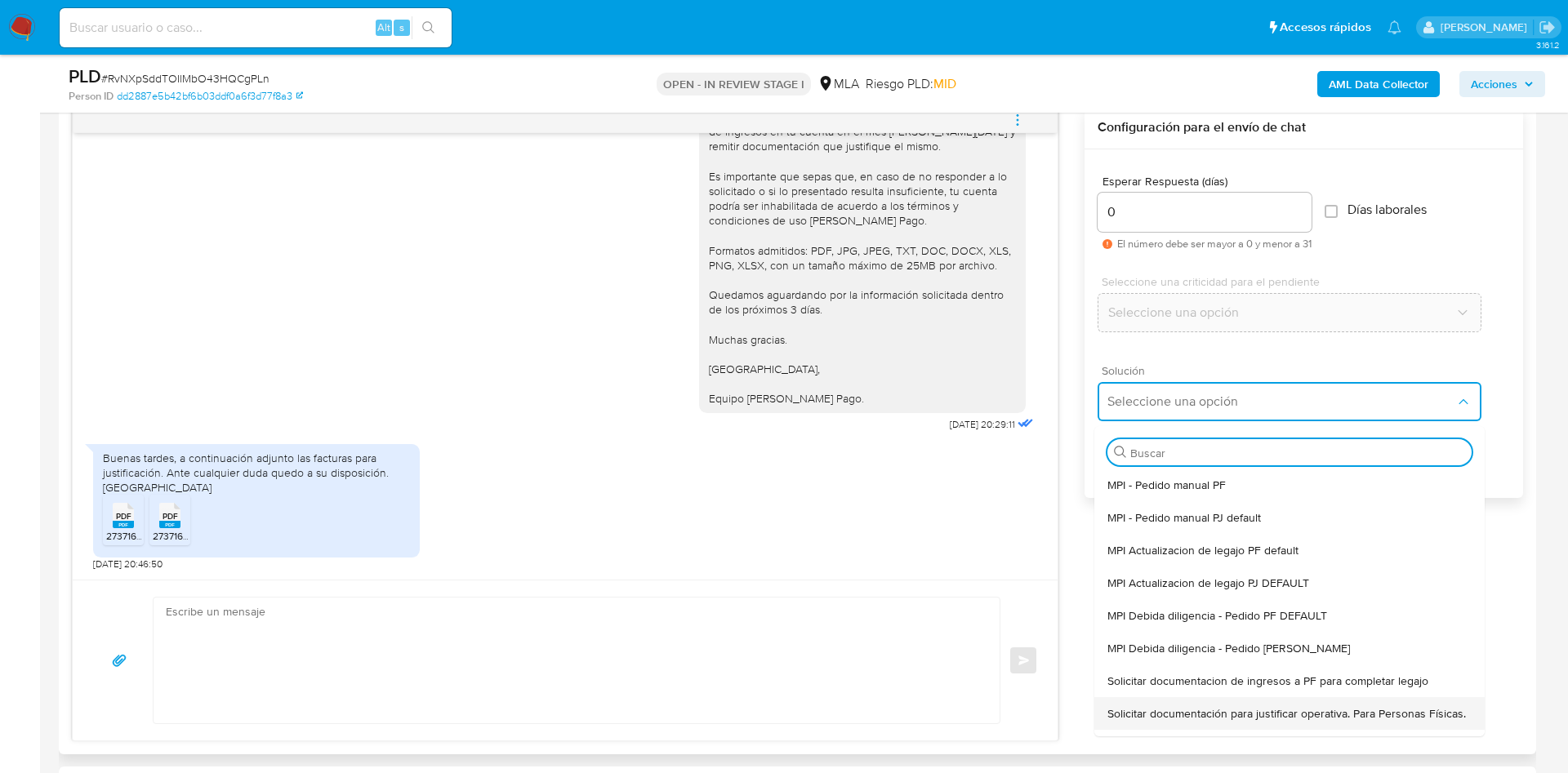
click at [1184, 720] on span "Solicitar documentación para justificar operativa. Para Personas Físicas." at bounding box center [1286, 713] width 358 height 14
type textarea "Hola,En función de las operaciones registradas en tu cuenta de Mercado Pago, ne…"
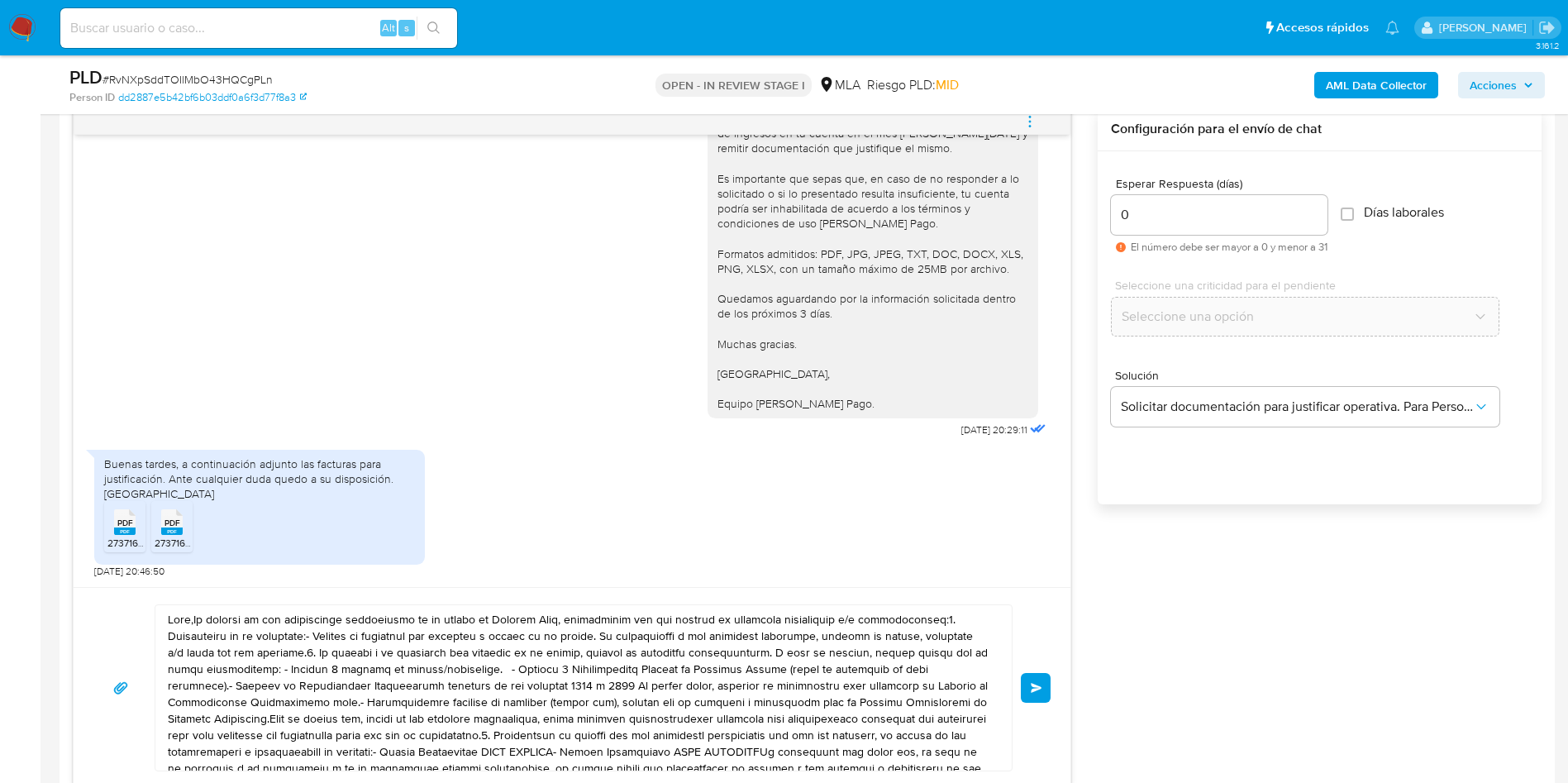
click at [606, 675] on textarea at bounding box center [579, 688] width 823 height 166
click at [606, 674] on textarea at bounding box center [579, 688] width 823 height 166
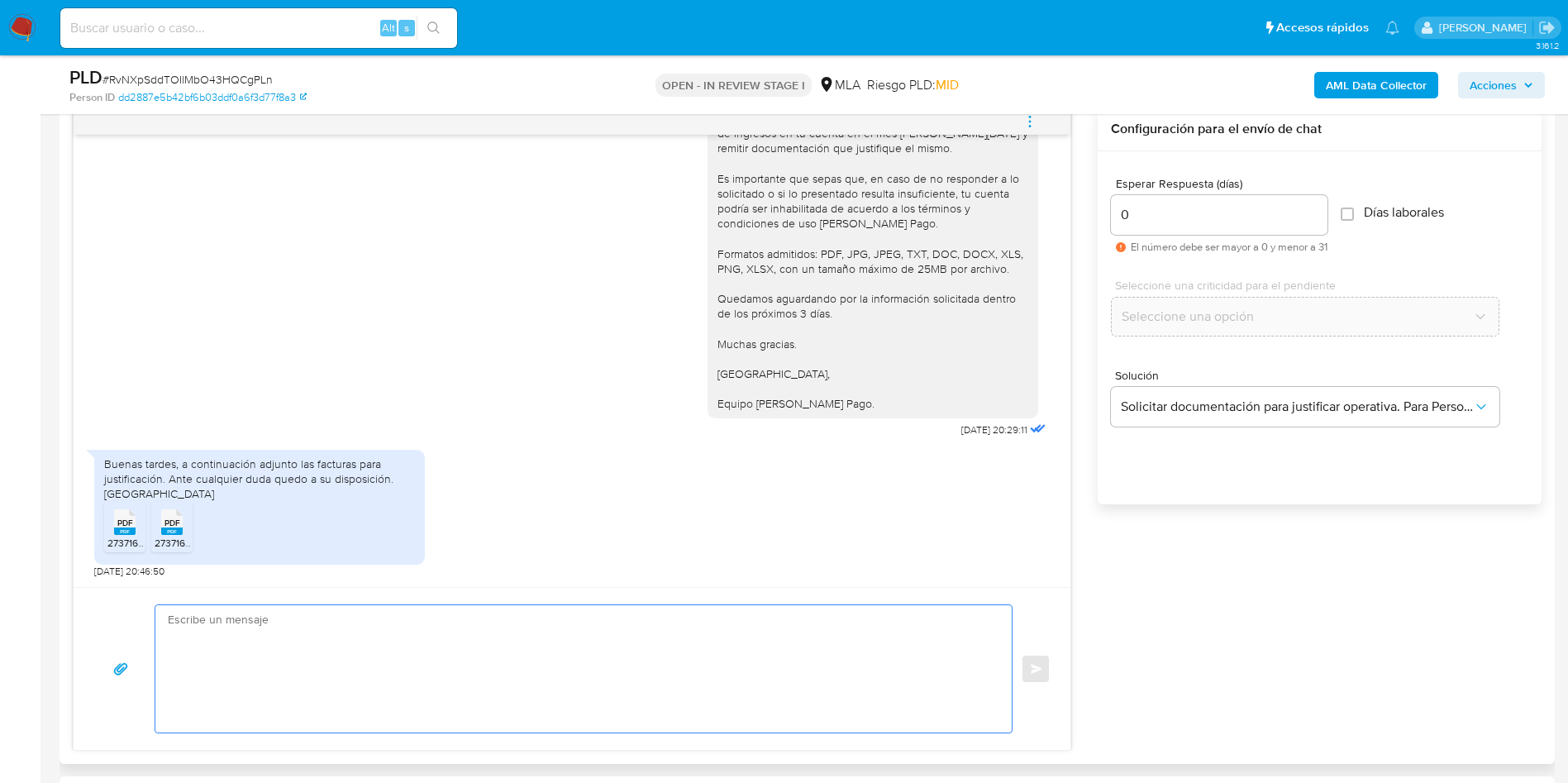
paste textarea "RvNXpSddTOIlMbO43HQCgPLn"
type textarea "RvNXpSddTOIlMbO43HQCgPLn"
click at [606, 673] on textarea "RvNXpSddTOIlMbO43HQCgPLn" at bounding box center [579, 670] width 823 height 128
paste textarea "Hola, ¡Muchas gracias por tu respuesta! Confirmamos la recepción de la document…"
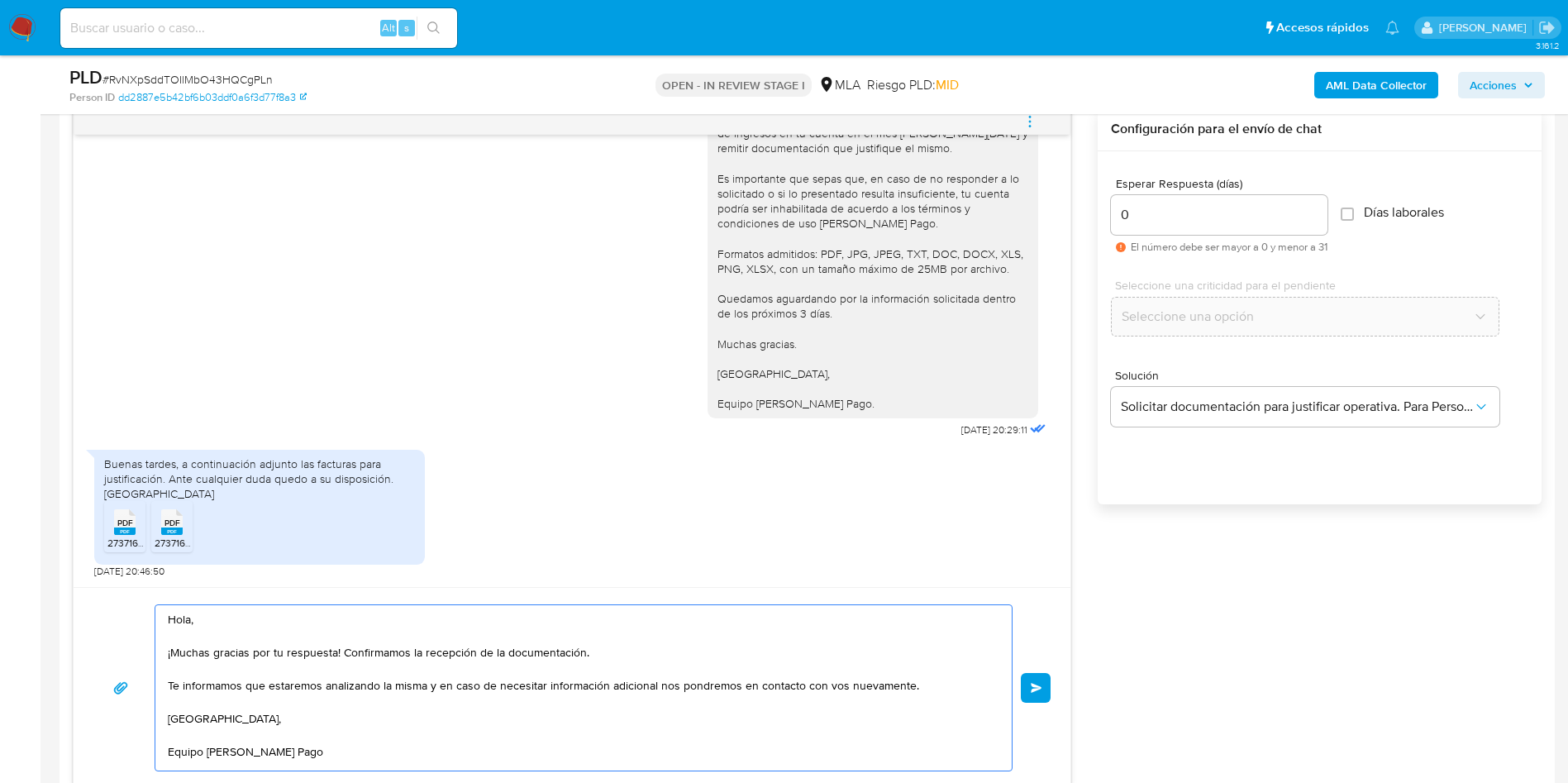
scroll to position [6, 0]
type textarea "Hola, ¡Muchas gracias por tu respuesta! Confirmamos la recepción de la document…"
click at [1032, 683] on span "Enviar" at bounding box center [1037, 688] width 12 height 10
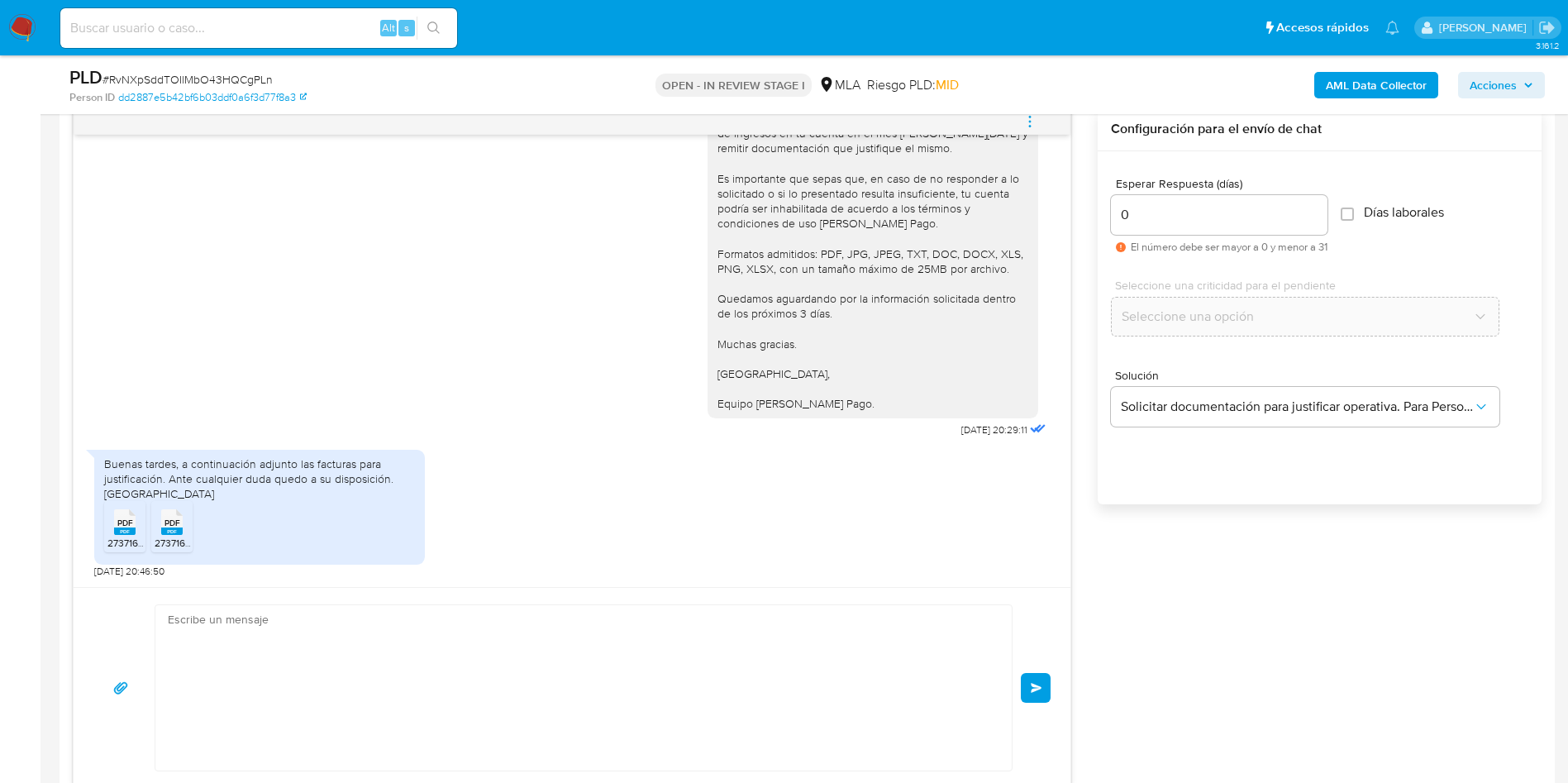
scroll to position [0, 0]
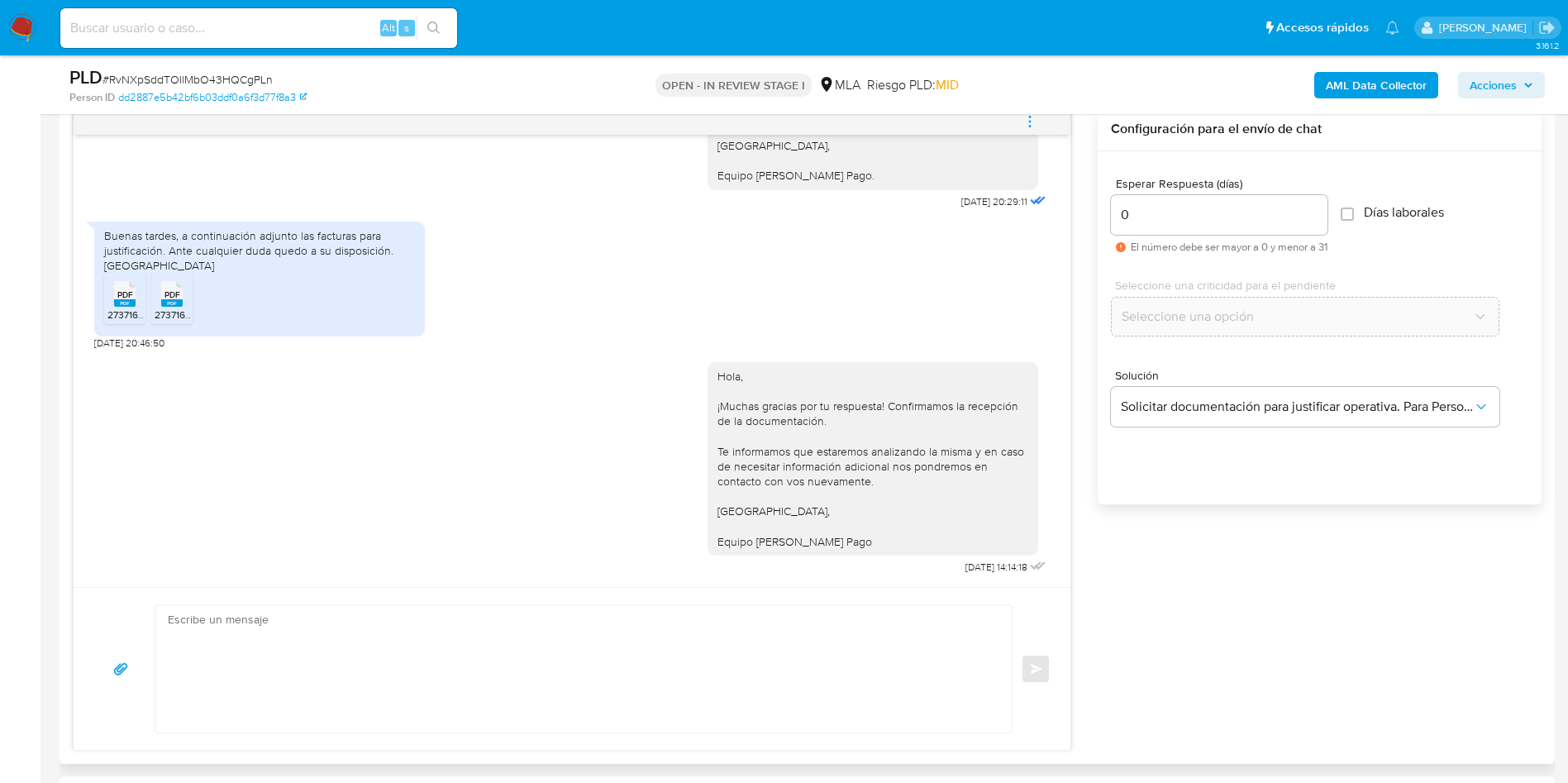
click at [111, 294] on div "PDF PDF" at bounding box center [125, 291] width 35 height 32
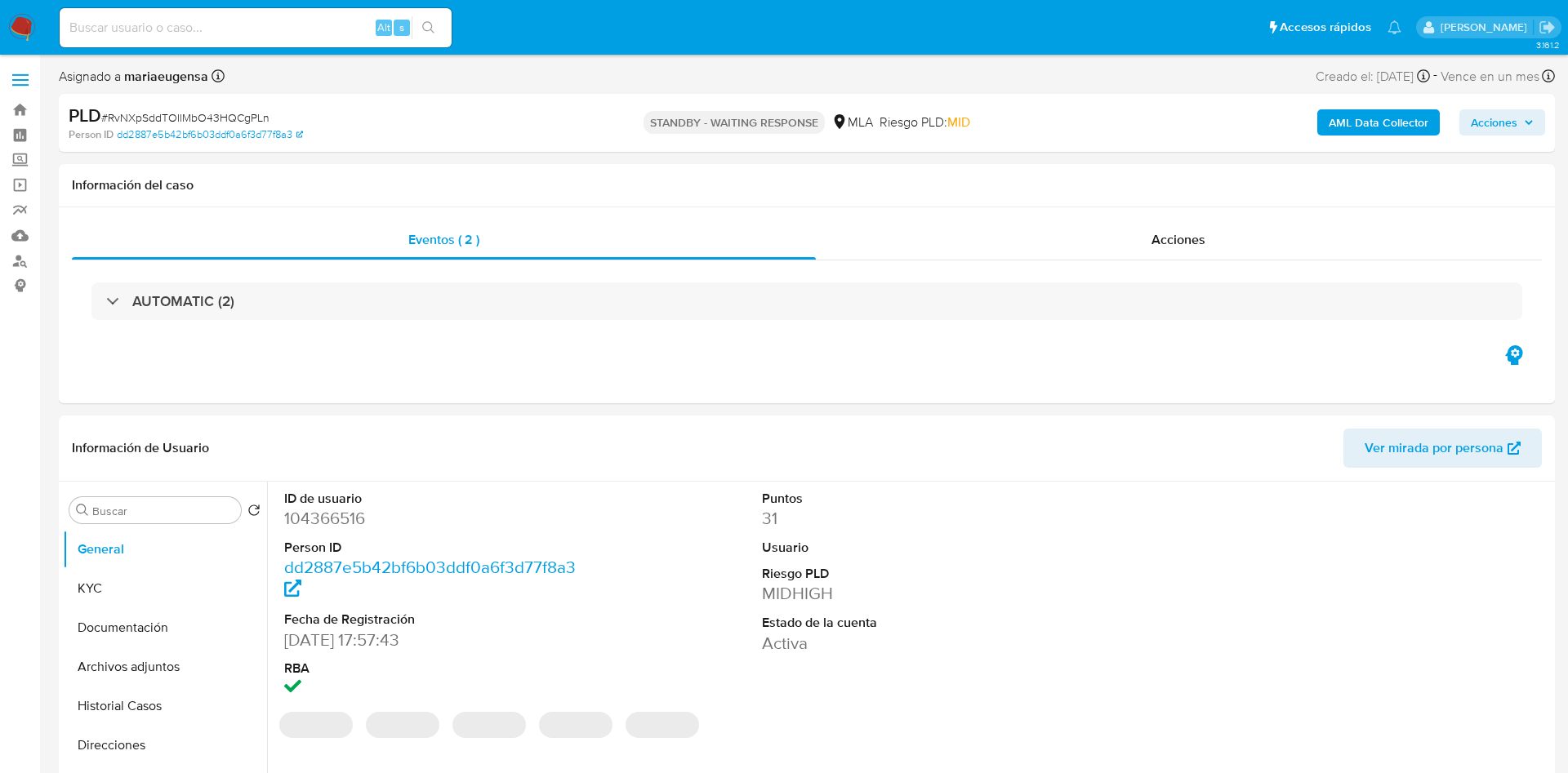
select select "10"
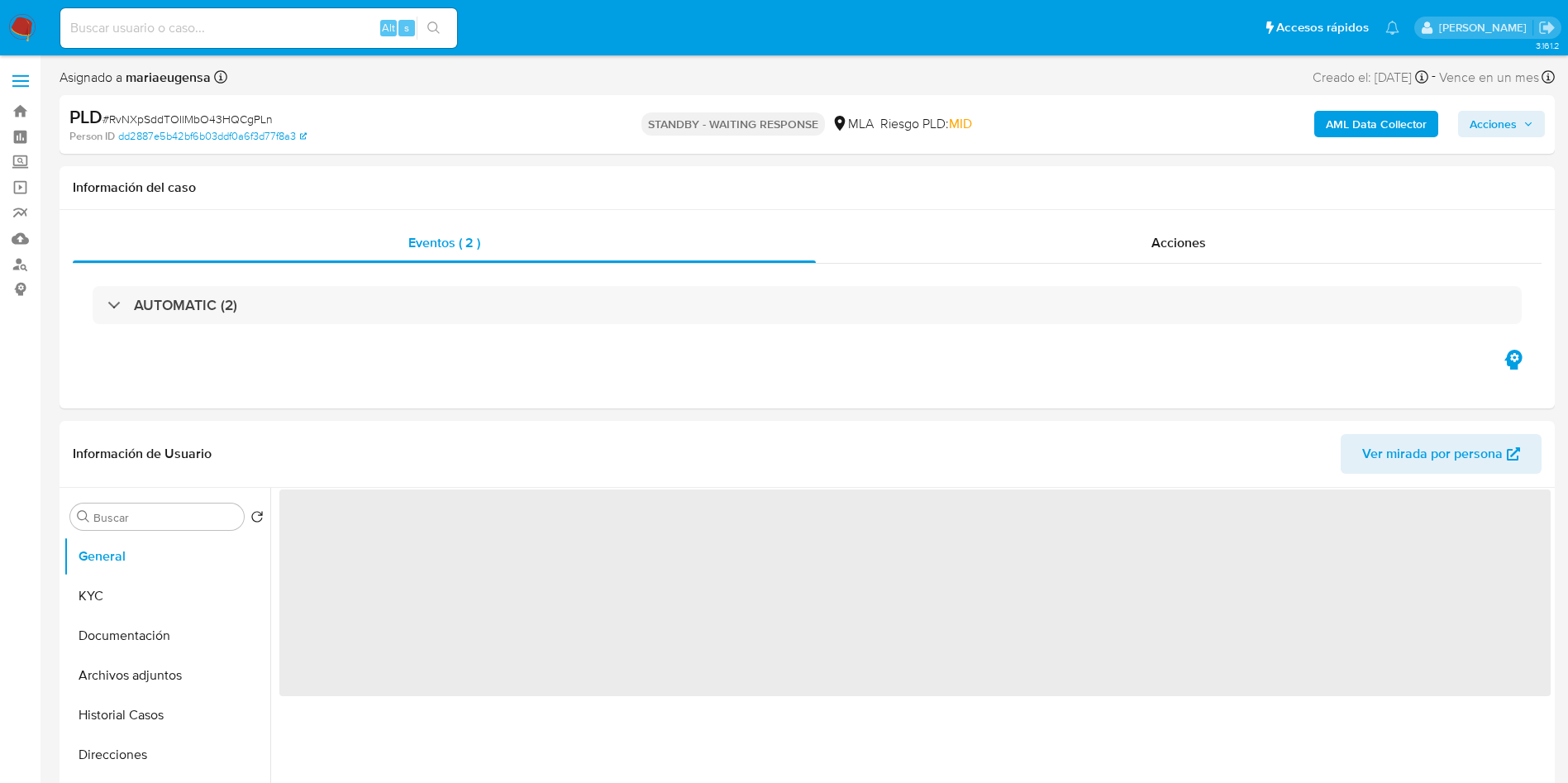
select select "10"
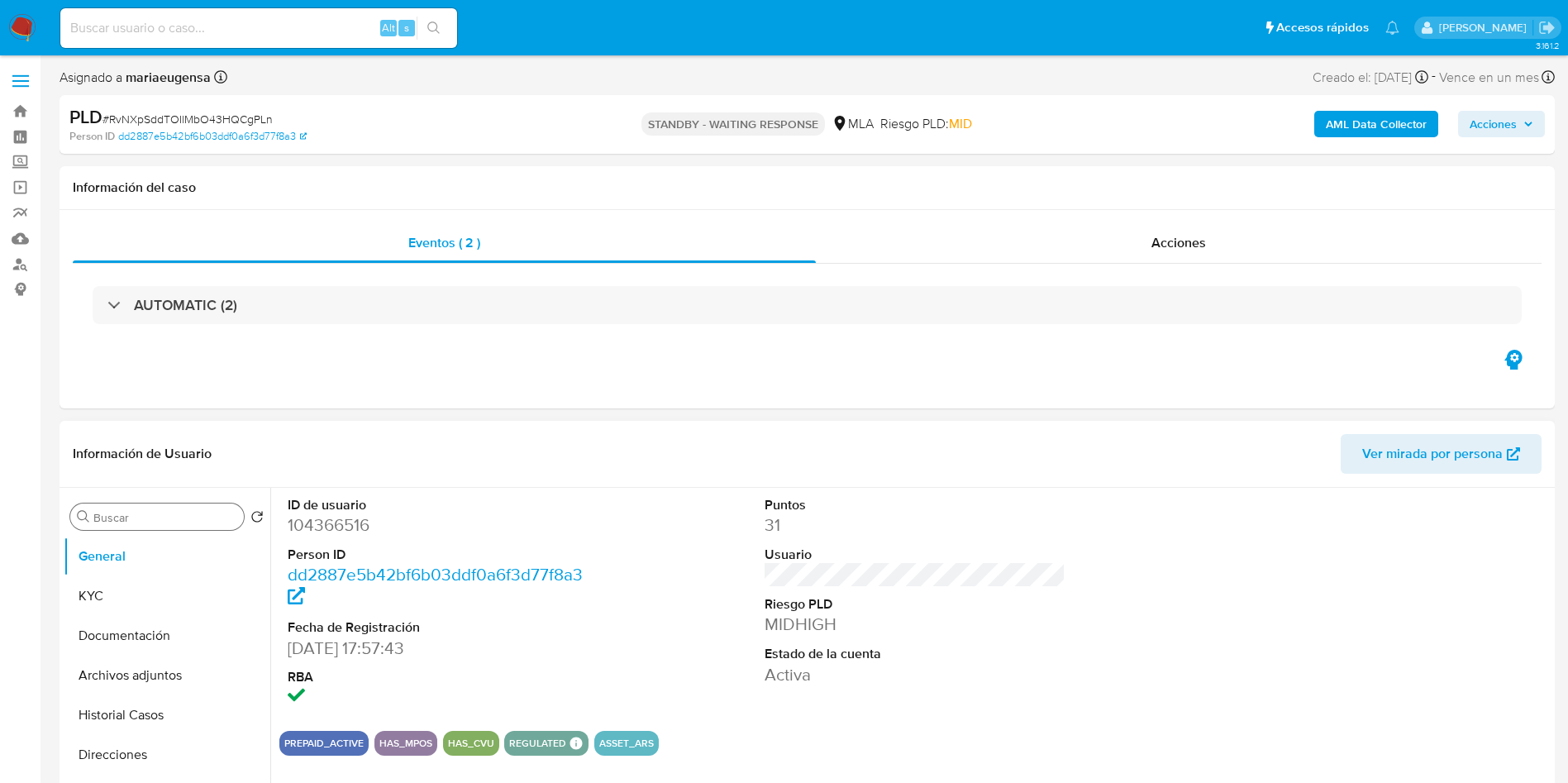
click at [122, 521] on input "Buscar" at bounding box center [165, 517] width 144 height 15
type input "arc"
click at [178, 588] on button "Archivos adjuntos" at bounding box center [161, 596] width 193 height 40
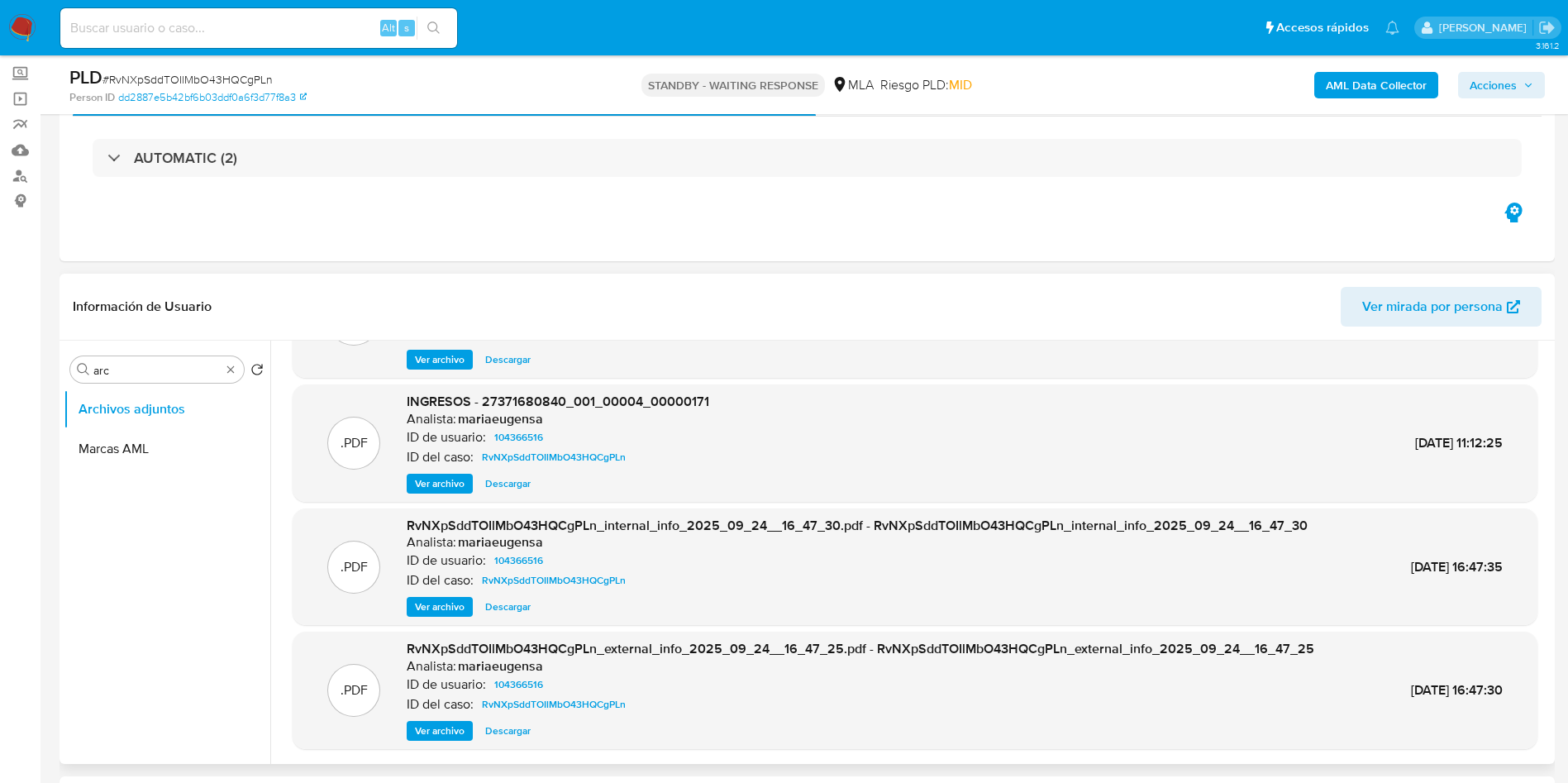
scroll to position [124, 0]
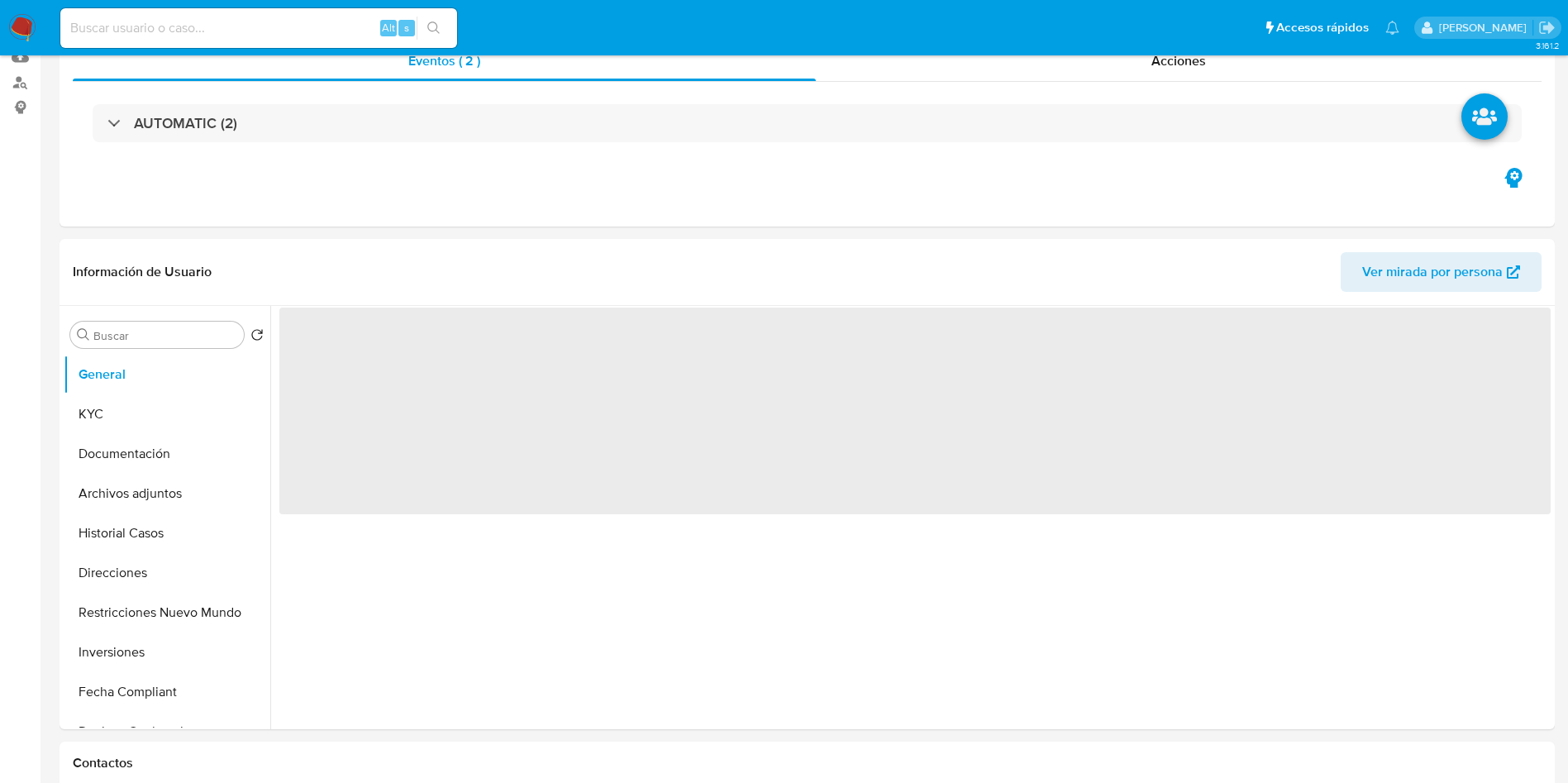
select select "10"
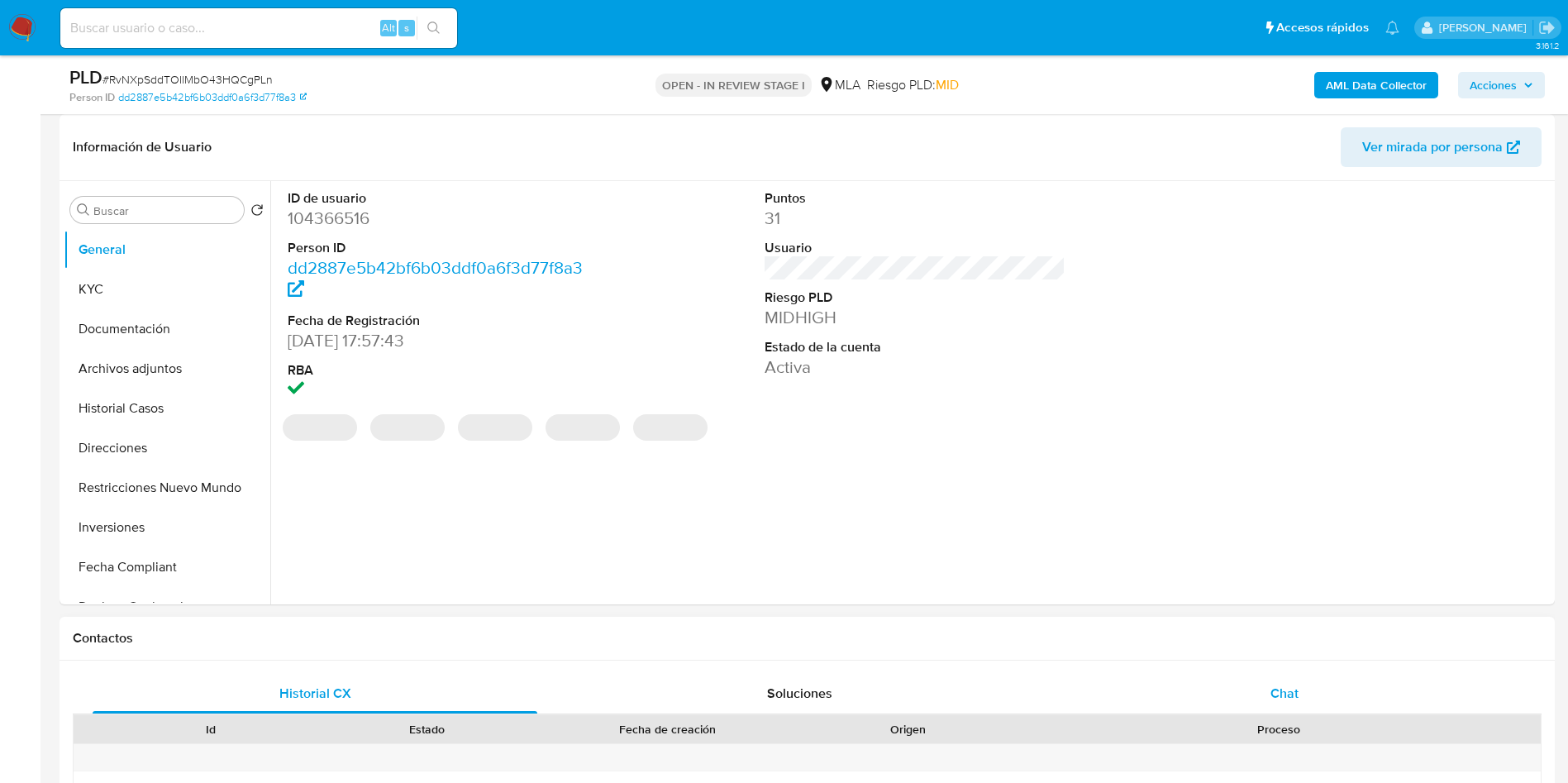
click at [1318, 694] on div "Chat" at bounding box center [1285, 694] width 445 height 40
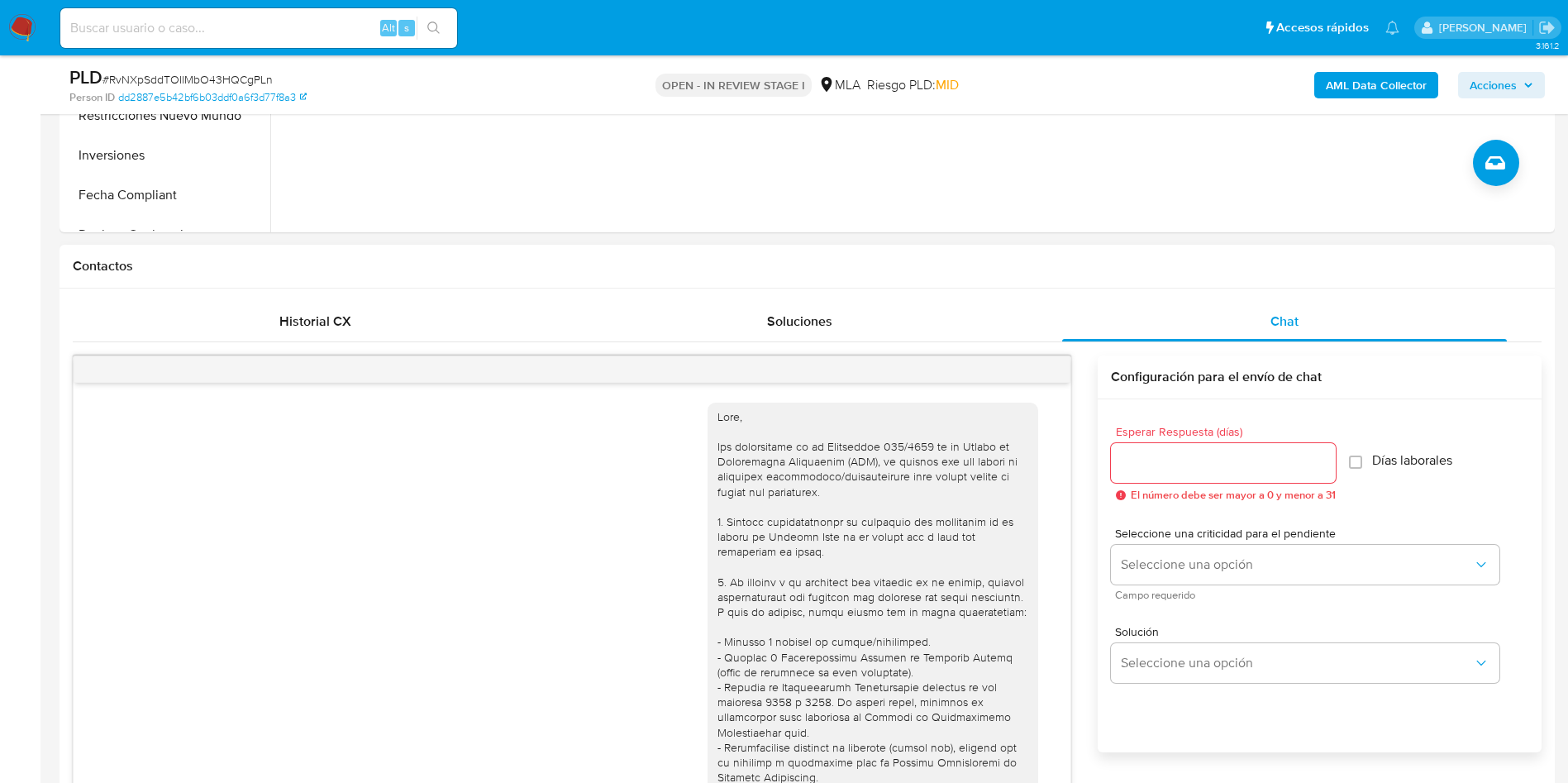
scroll to position [1719, 0]
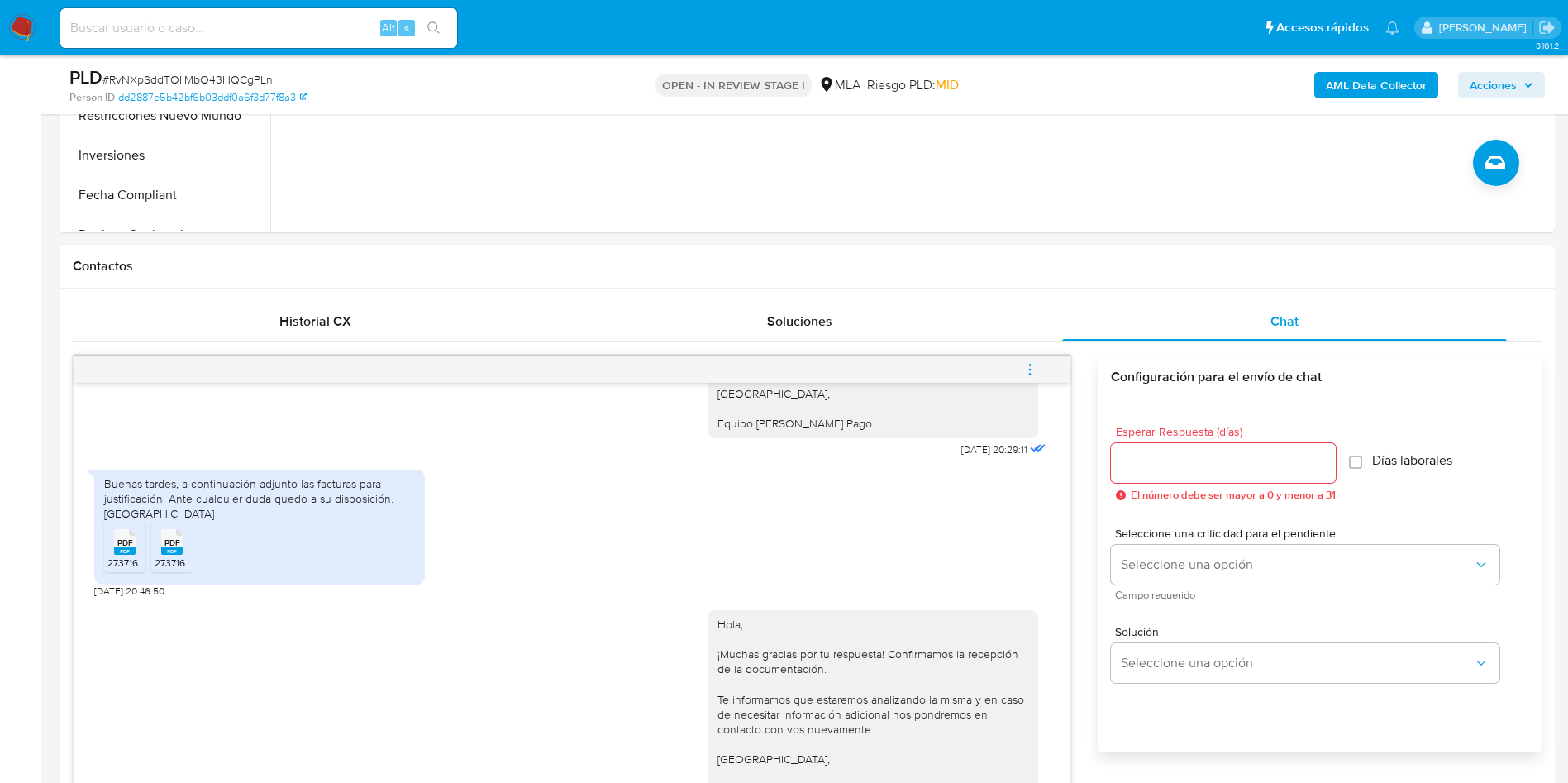
drag, startPoint x: 1035, startPoint y: 370, endPoint x: 1016, endPoint y: 353, distance: 25.5
click at [1033, 370] on icon "menu-action" at bounding box center [1029, 369] width 15 height 15
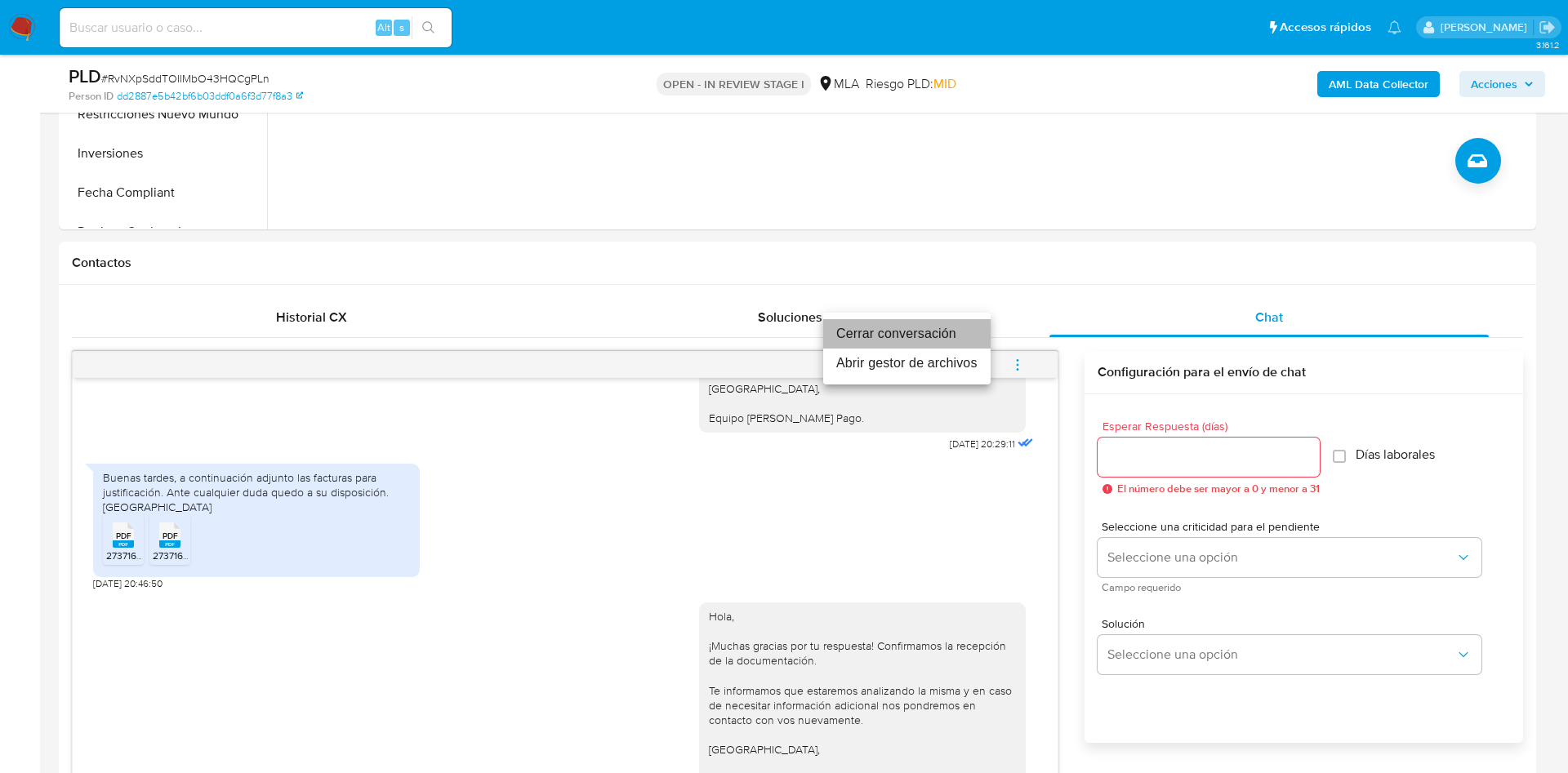
click at [954, 338] on li "Cerrar conversación" at bounding box center [907, 333] width 167 height 30
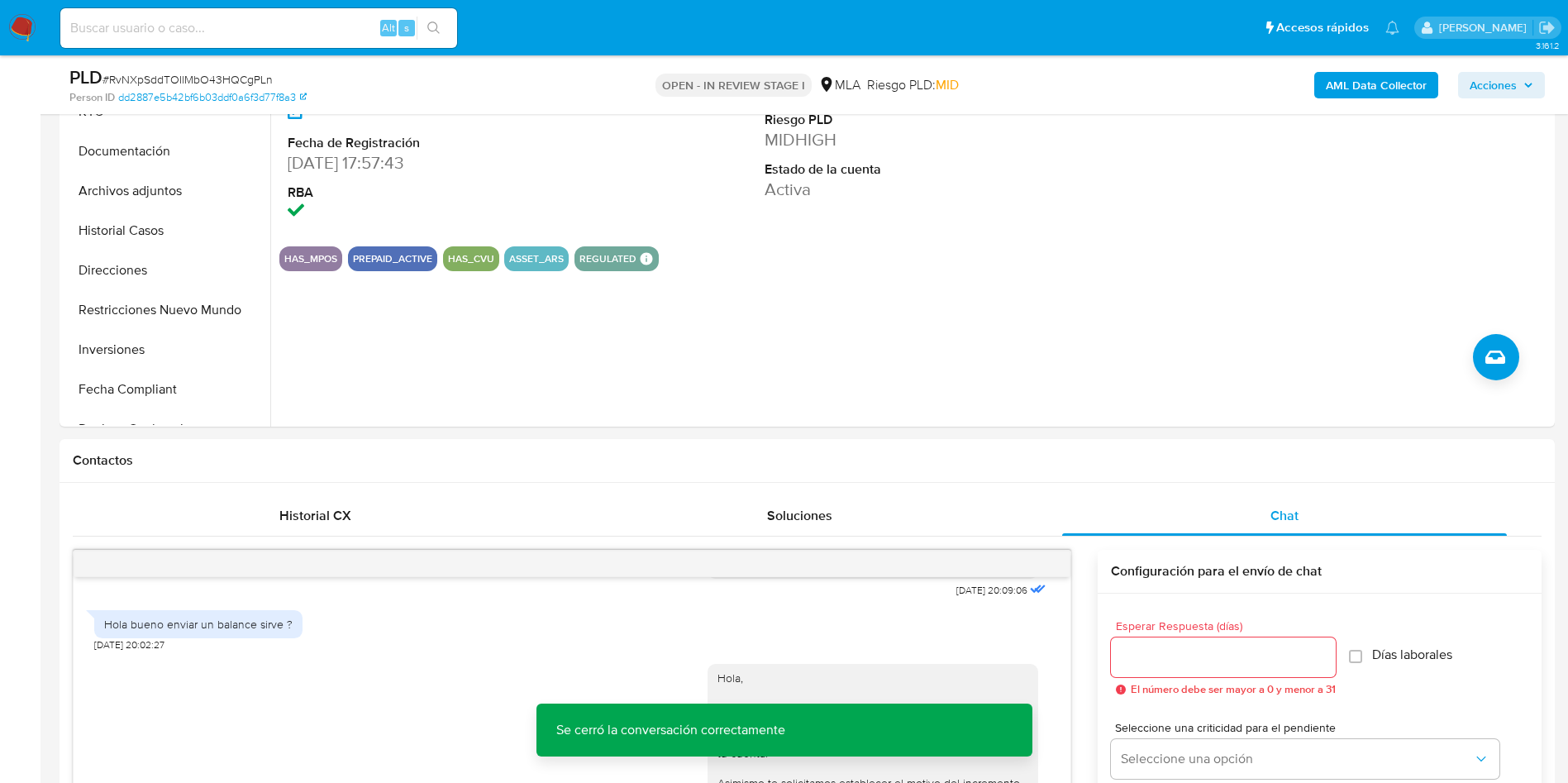
scroll to position [248, 0]
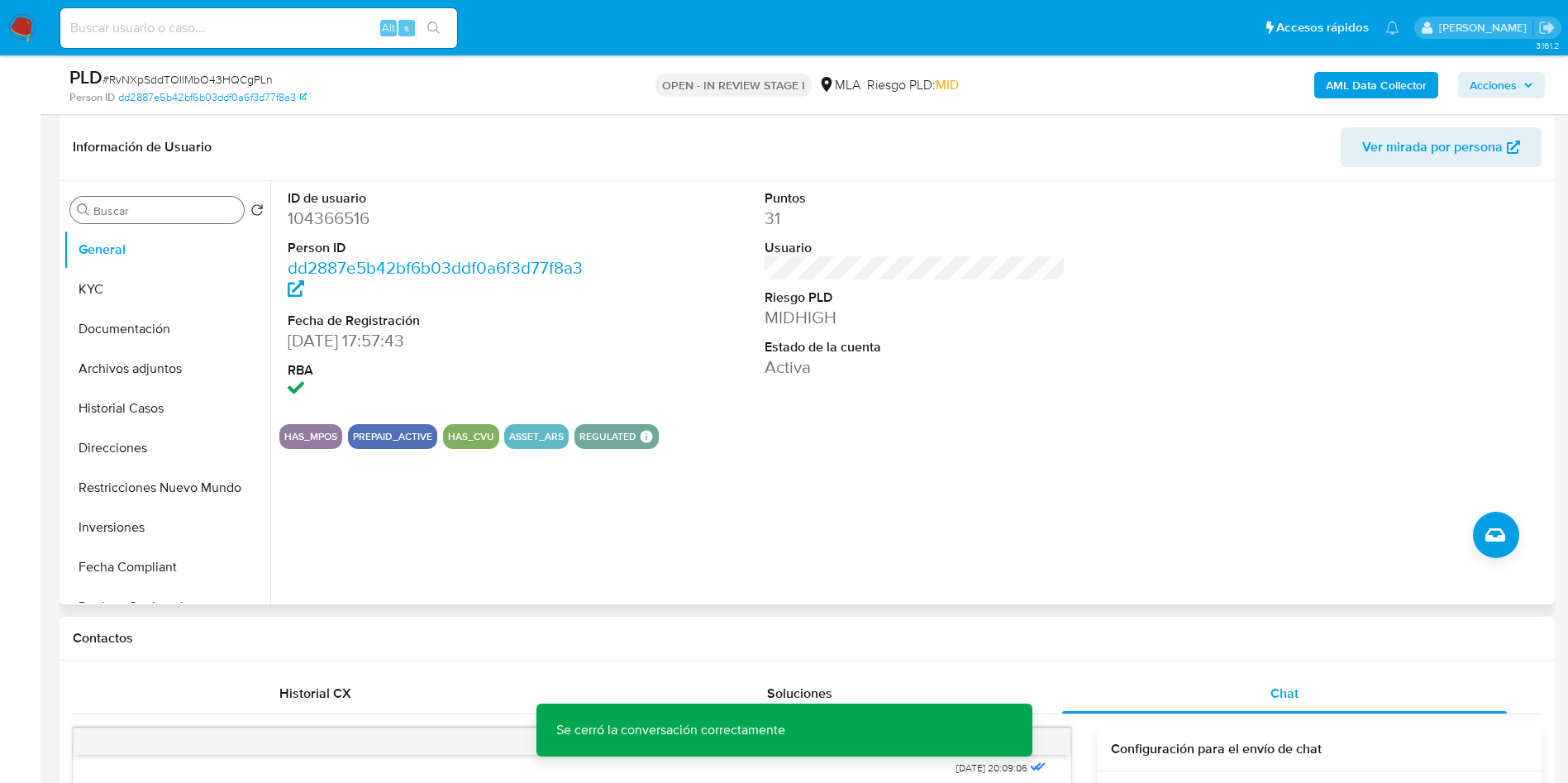
click at [128, 204] on input "Buscar" at bounding box center [165, 210] width 144 height 15
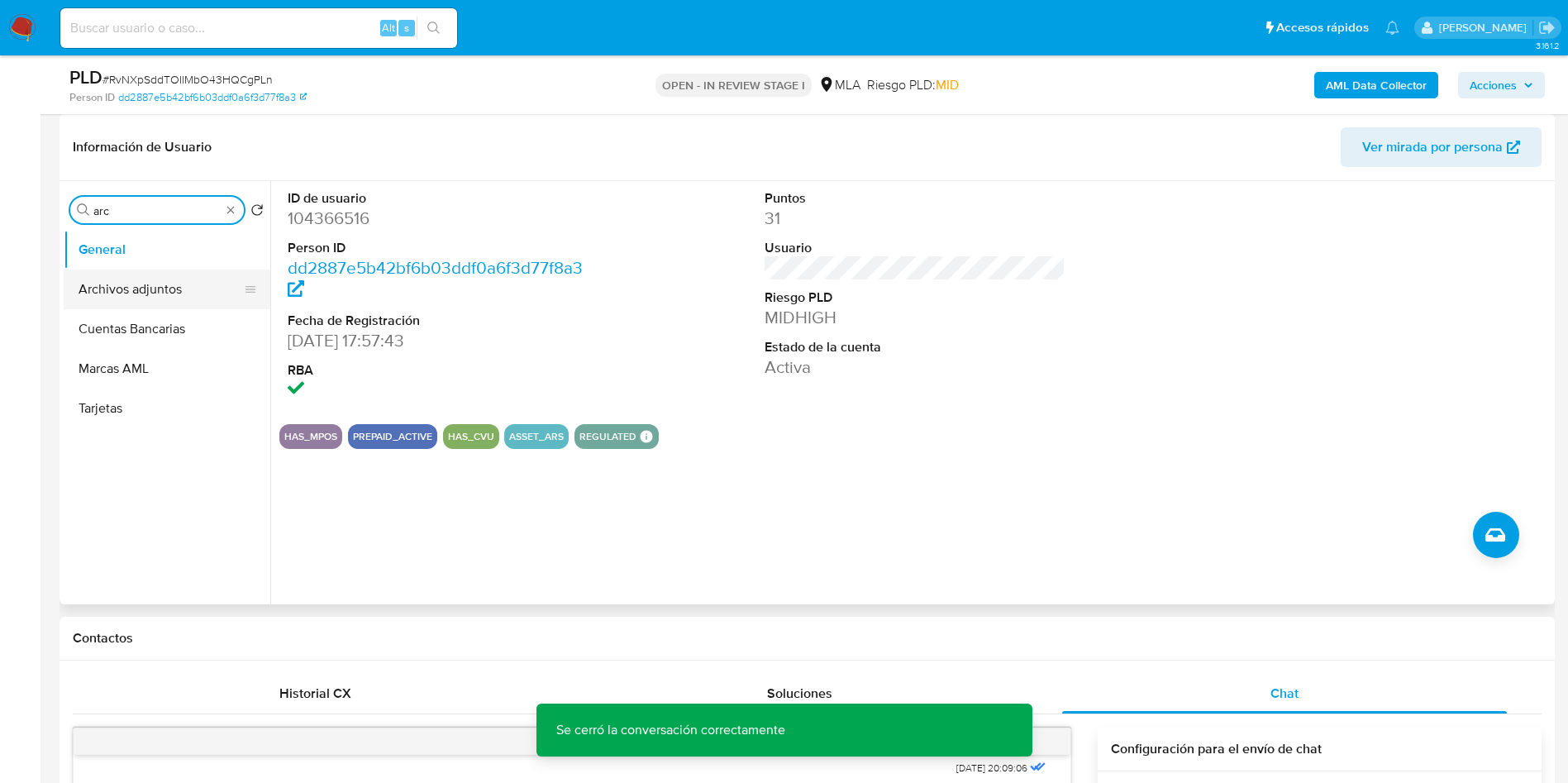
type input "arc"
click at [156, 280] on button "Archivos adjuntos" at bounding box center [161, 289] width 193 height 40
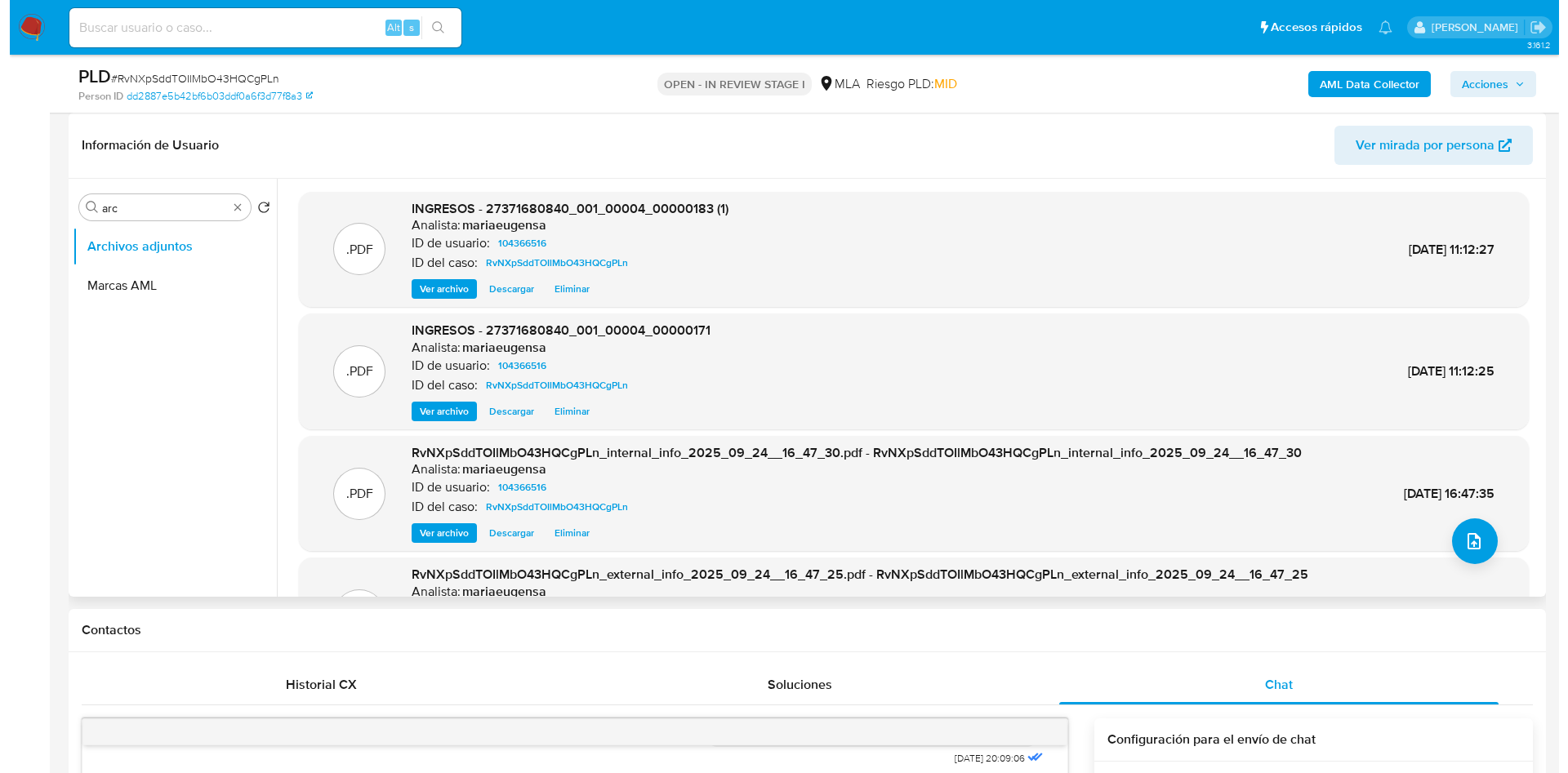
scroll to position [122, 0]
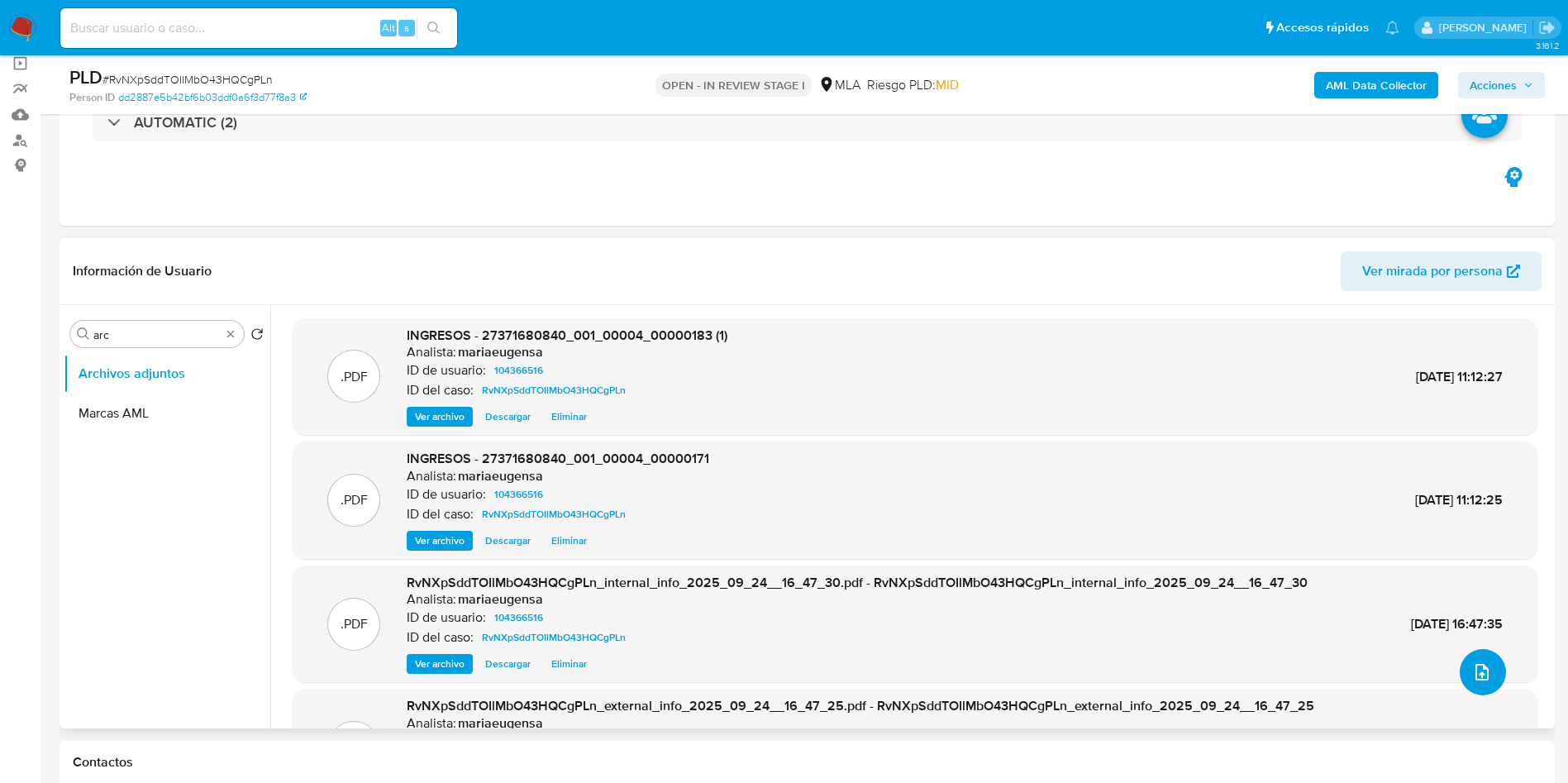
click at [1475, 668] on icon "upload-file" at bounding box center [1482, 673] width 20 height 20
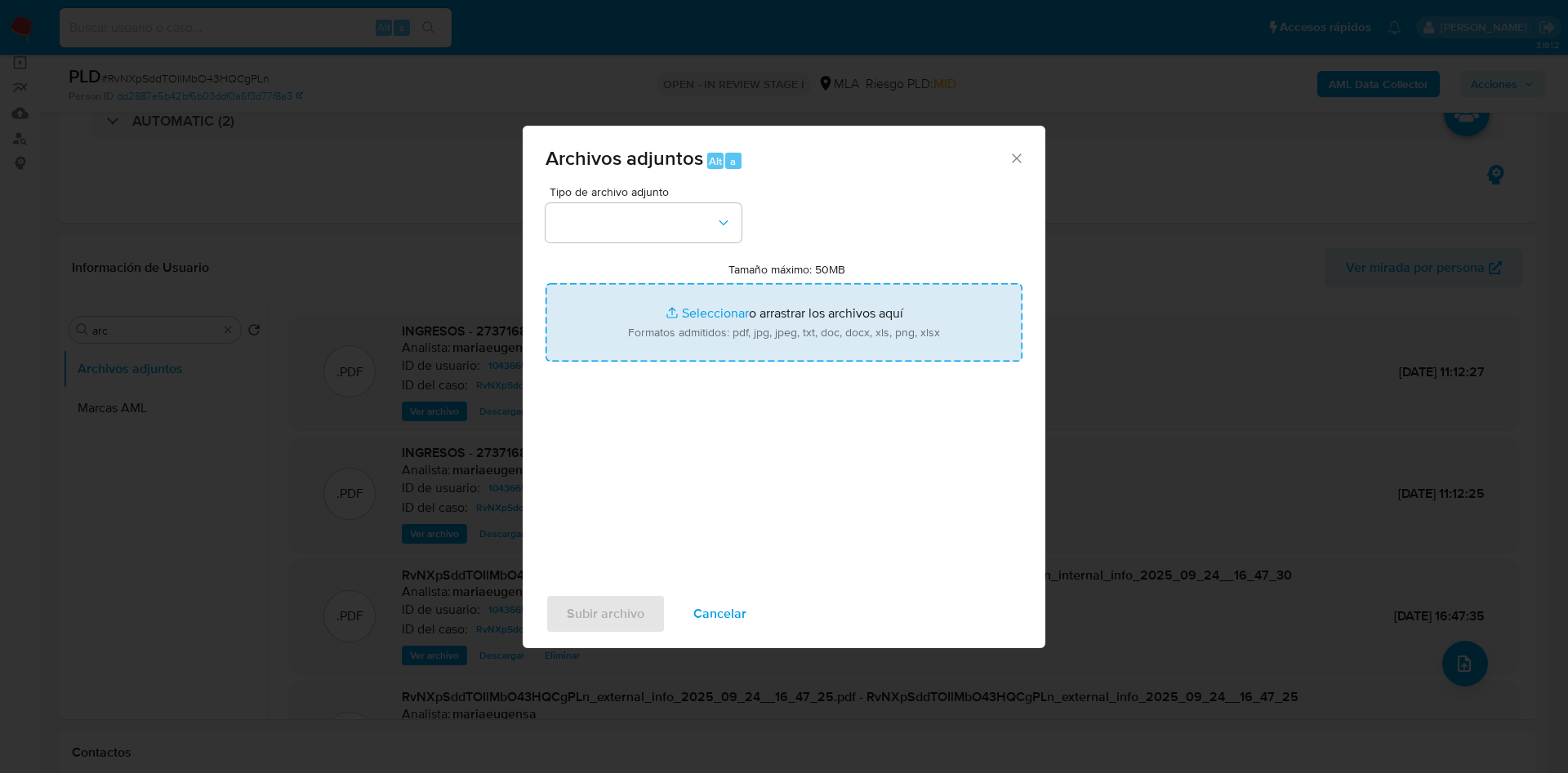
click at [743, 329] on input "Tamaño máximo: 50MB Seleccionar archivos" at bounding box center [784, 323] width 477 height 78
type input "C:\fakepath\Caselog RvNXpSddTOIlMbO43HQCgPLn_2025_09_18_00_20_58 (1).docx"
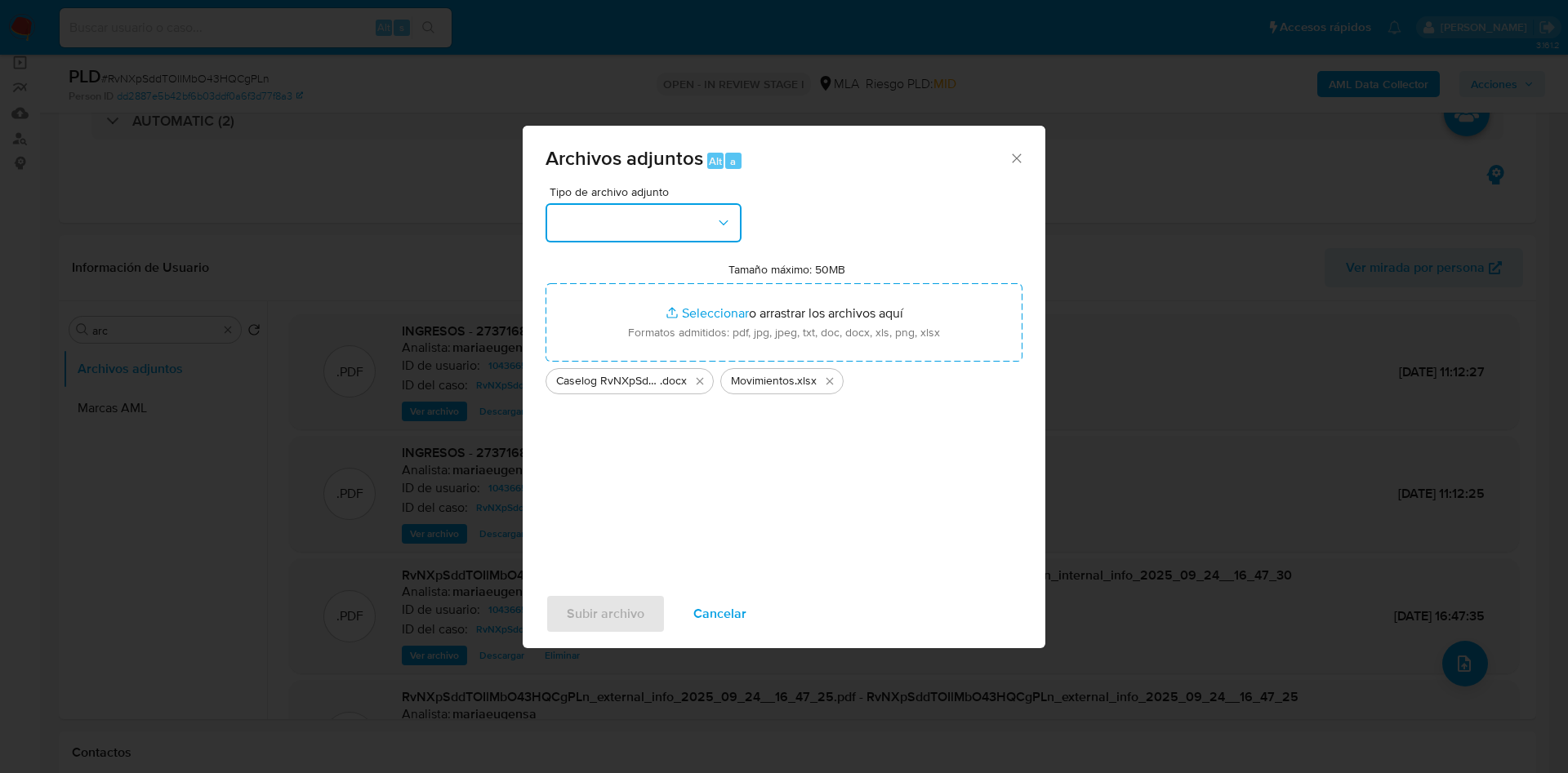
click at [647, 224] on button "button" at bounding box center [643, 223] width 196 height 39
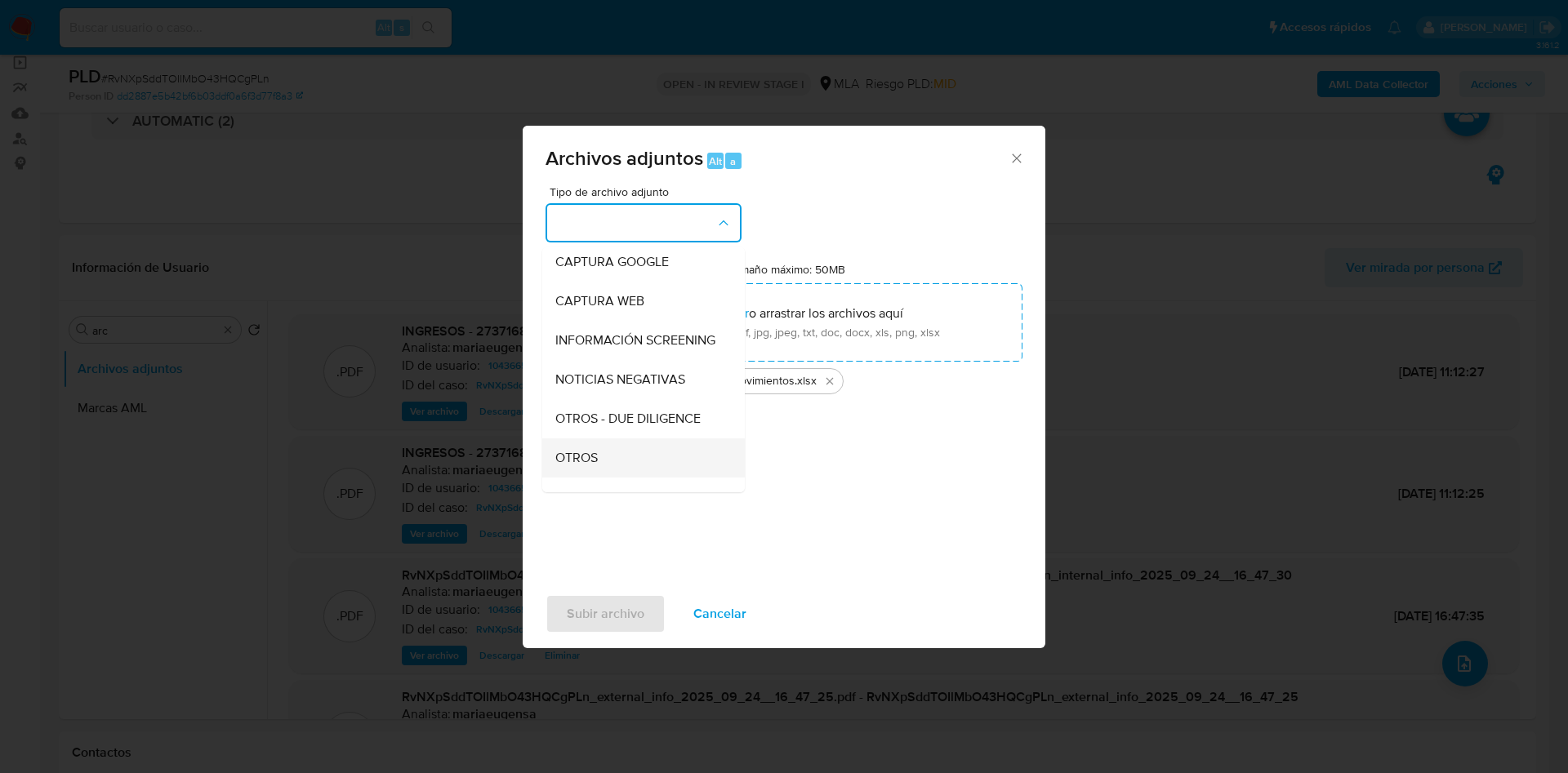
click at [582, 464] on span "OTROS" at bounding box center [576, 458] width 42 height 16
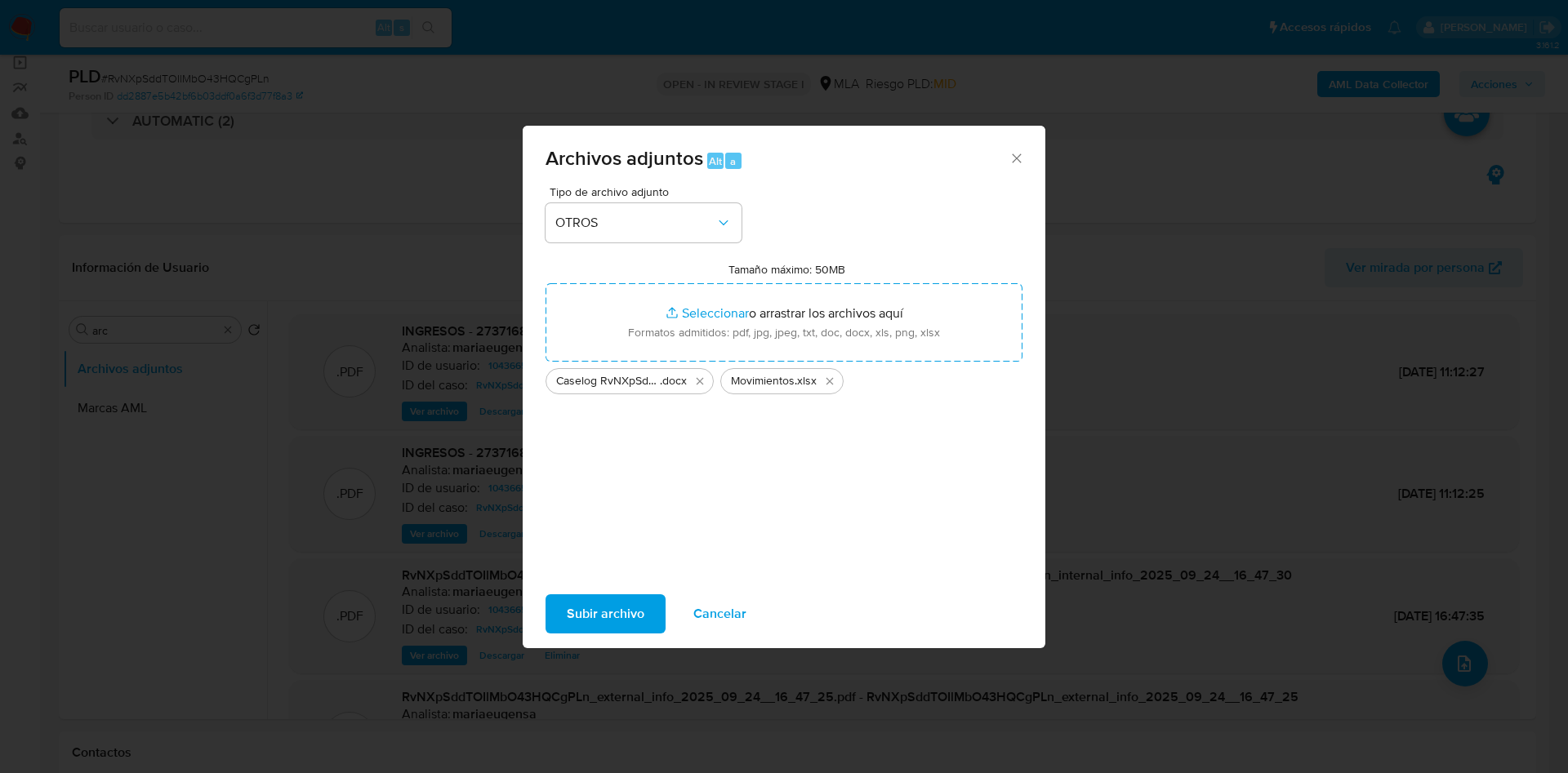
click at [591, 612] on span "Subir archivo" at bounding box center [605, 614] width 77 height 36
click at [612, 619] on span "Subir archivo" at bounding box center [605, 614] width 77 height 36
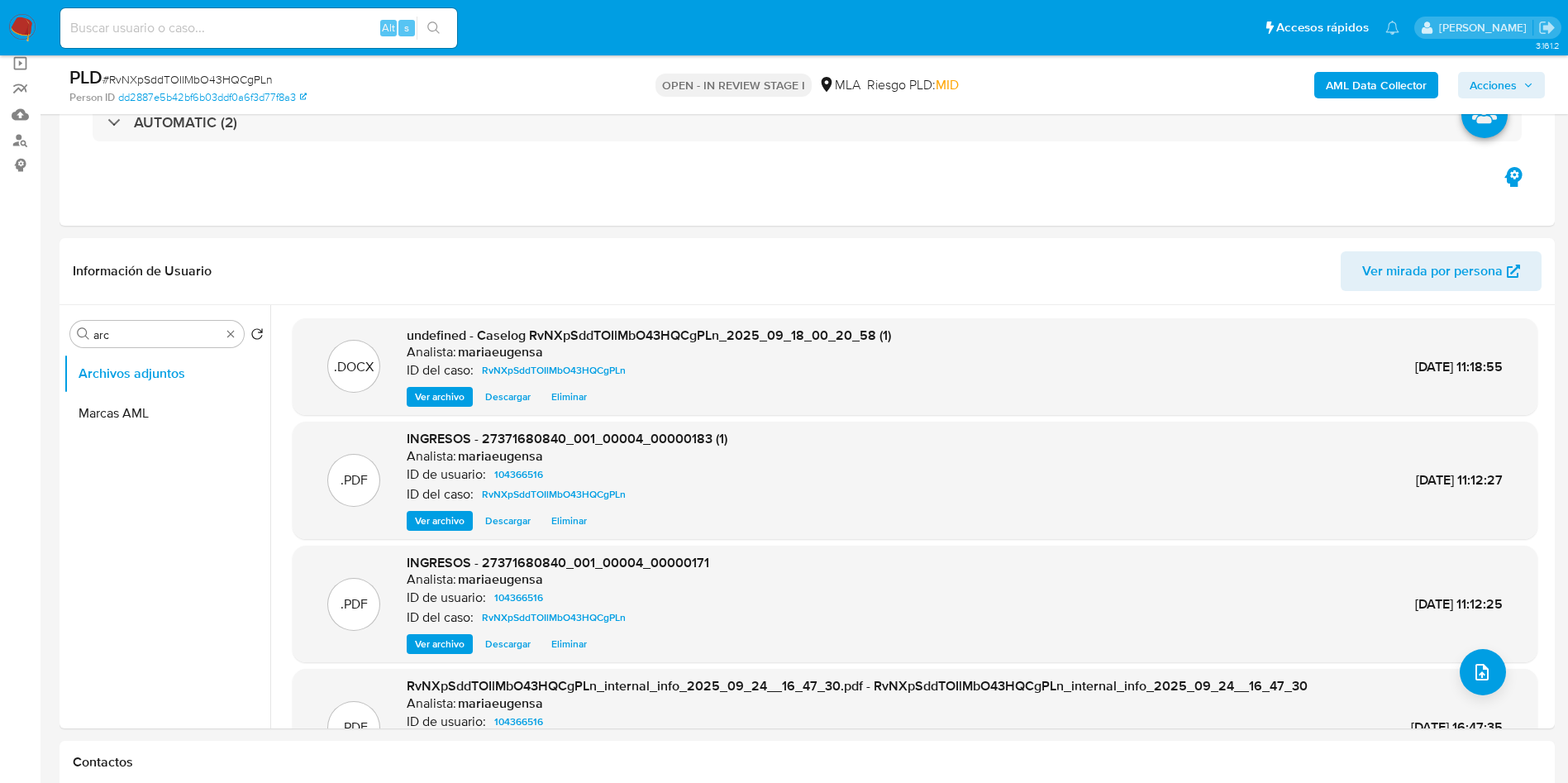
click at [1496, 66] on div "AML Data Collector Acciones" at bounding box center [1301, 85] width 488 height 39
click at [1496, 82] on span "Acciones" at bounding box center [1494, 84] width 47 height 26
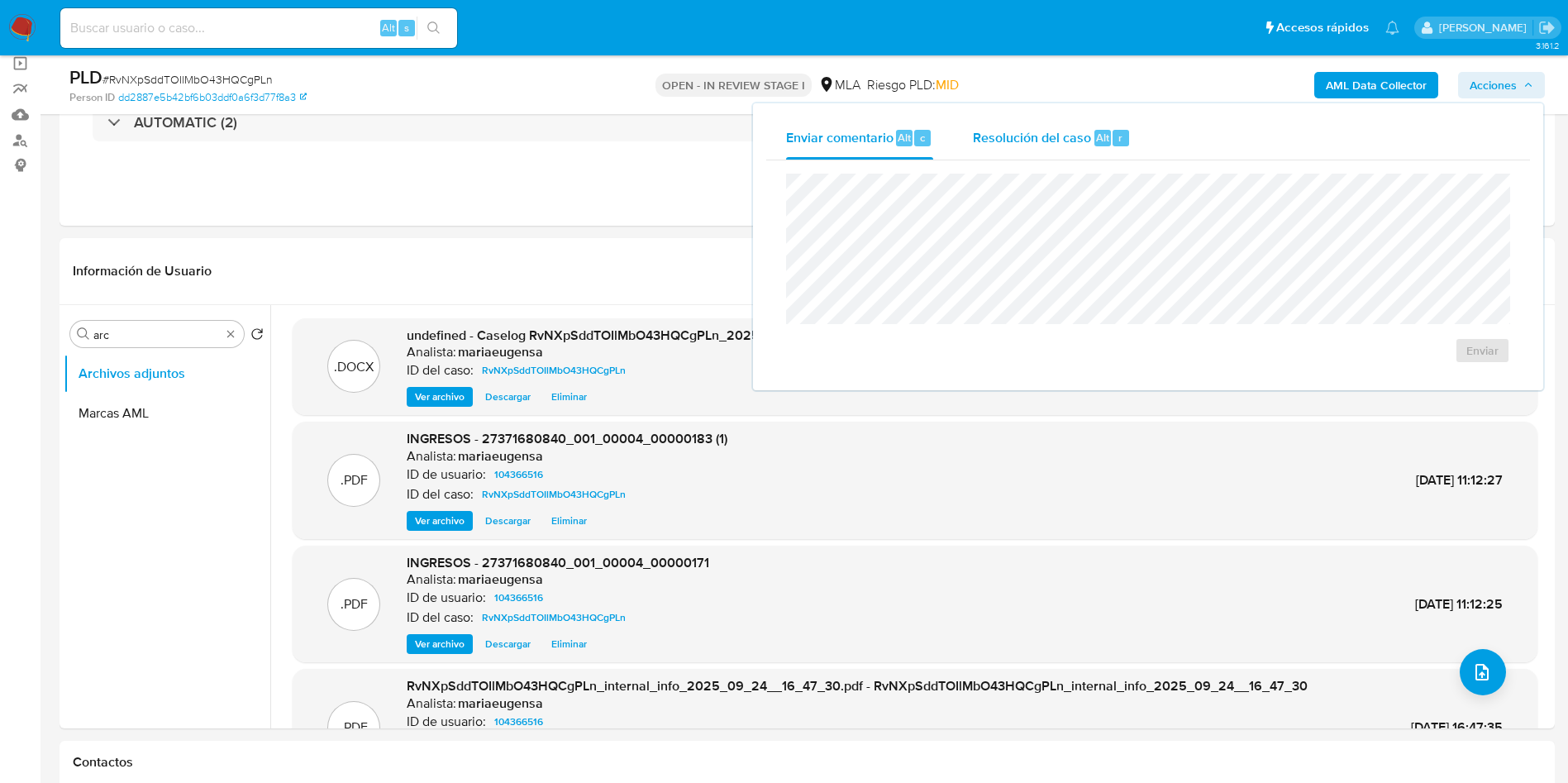
click at [1039, 128] on span "Resolución del caso" at bounding box center [1032, 137] width 118 height 19
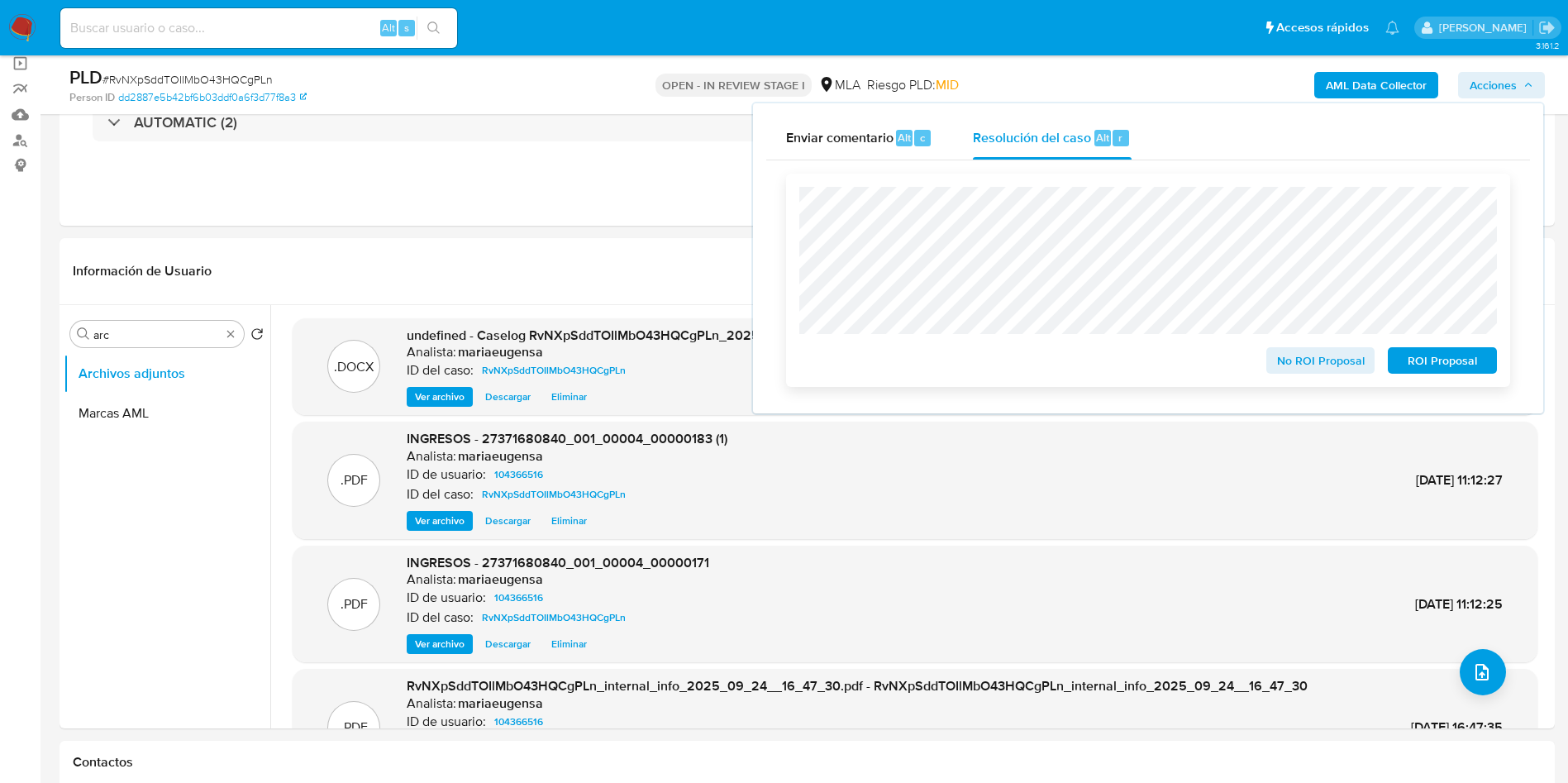
click at [1284, 356] on span "No ROI Proposal" at bounding box center [1320, 361] width 86 height 23
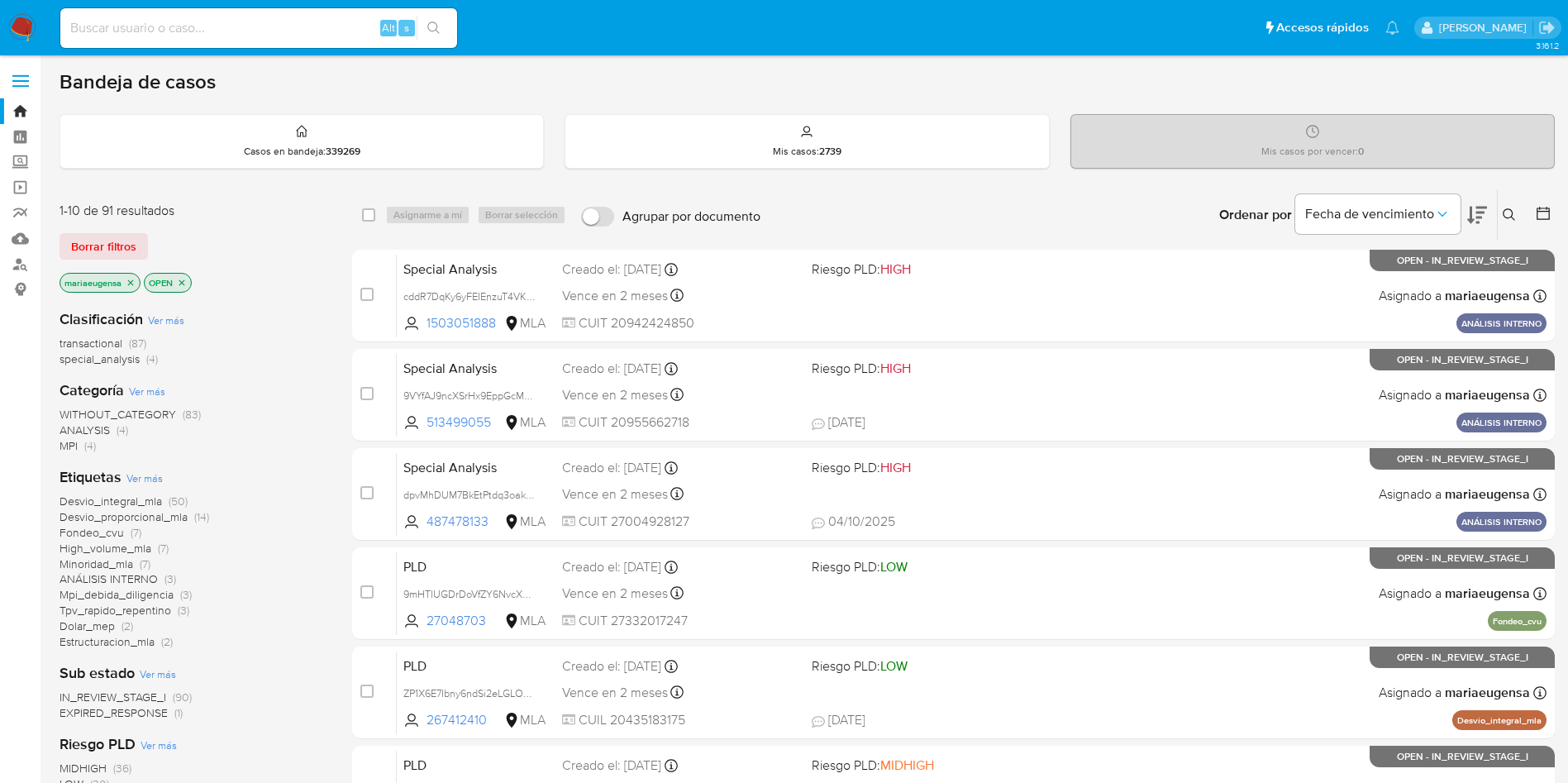
click at [207, 28] on input at bounding box center [258, 28] width 397 height 21
paste input "UUtfbX8VWQ52HOcwosYVat1Q"
type input "UUtfbX8VWQ52HOcwosYVat1Q"
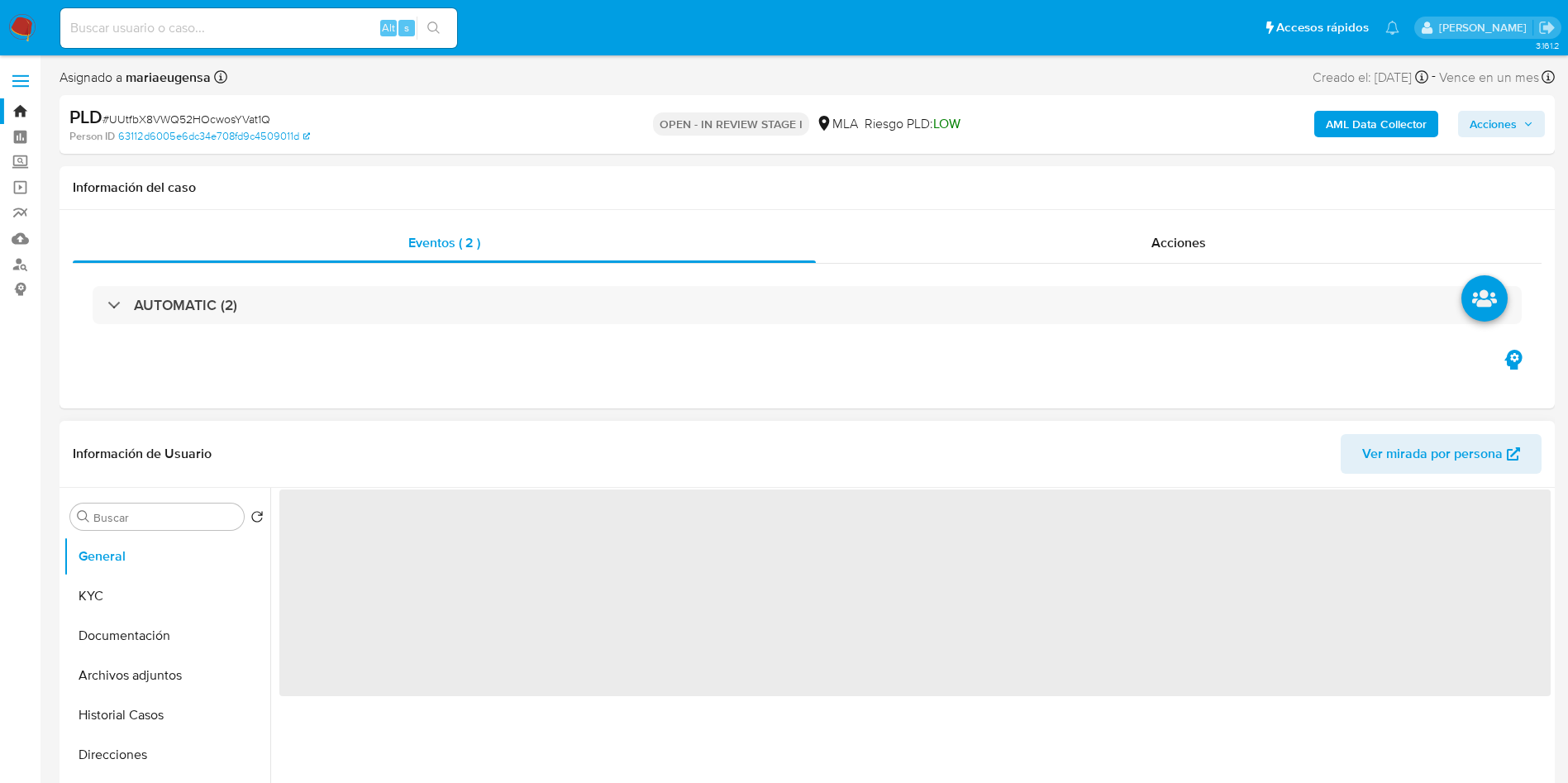
select select "10"
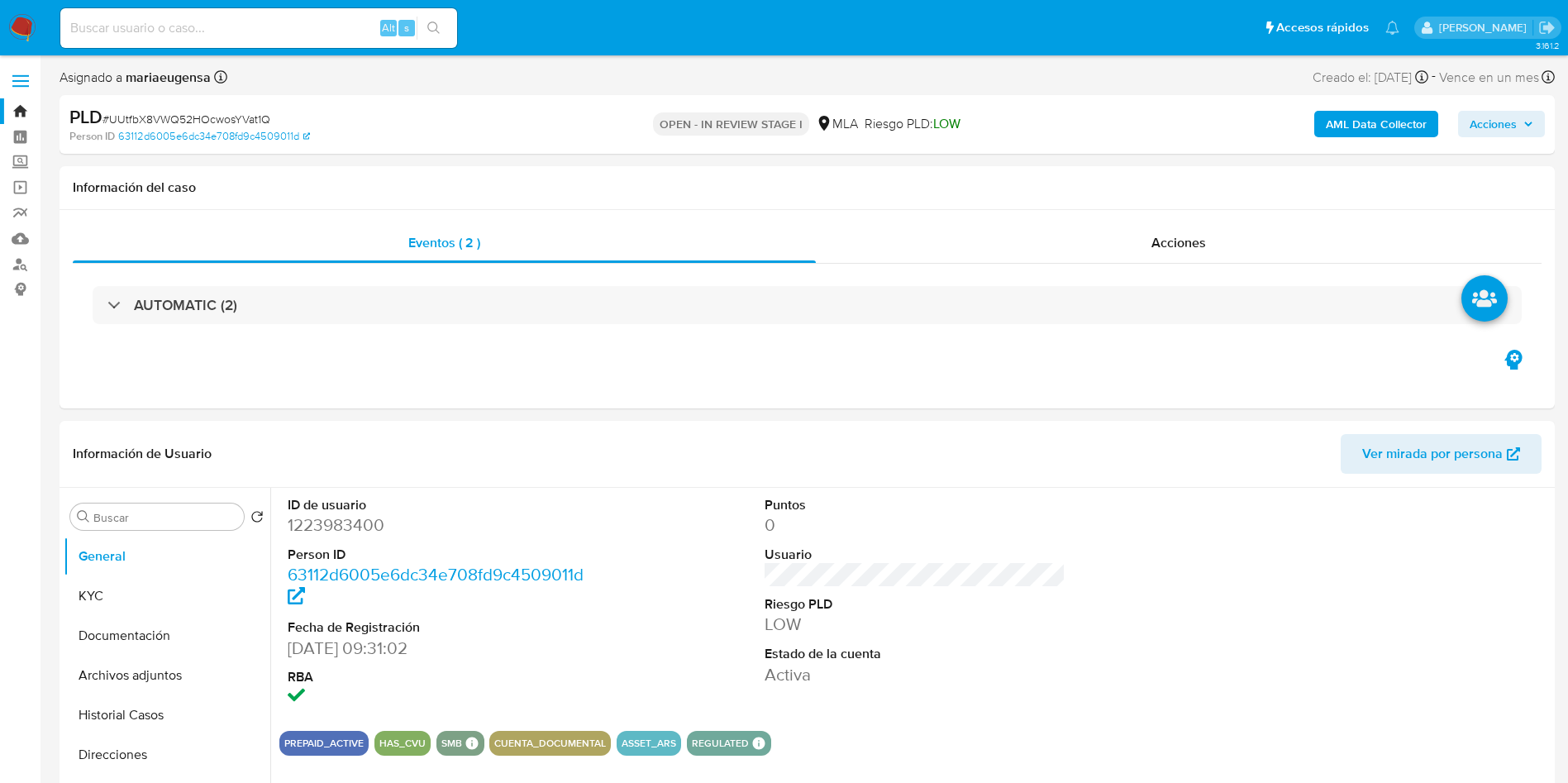
click at [265, 15] on div "Alt s" at bounding box center [258, 28] width 397 height 40
click at [269, 18] on input at bounding box center [258, 28] width 397 height 21
paste input "UUtfbX8VWQ52HOcwosYVat1Q"
type input "UUtfbX8VWQ52HOcwosYVat1Q"
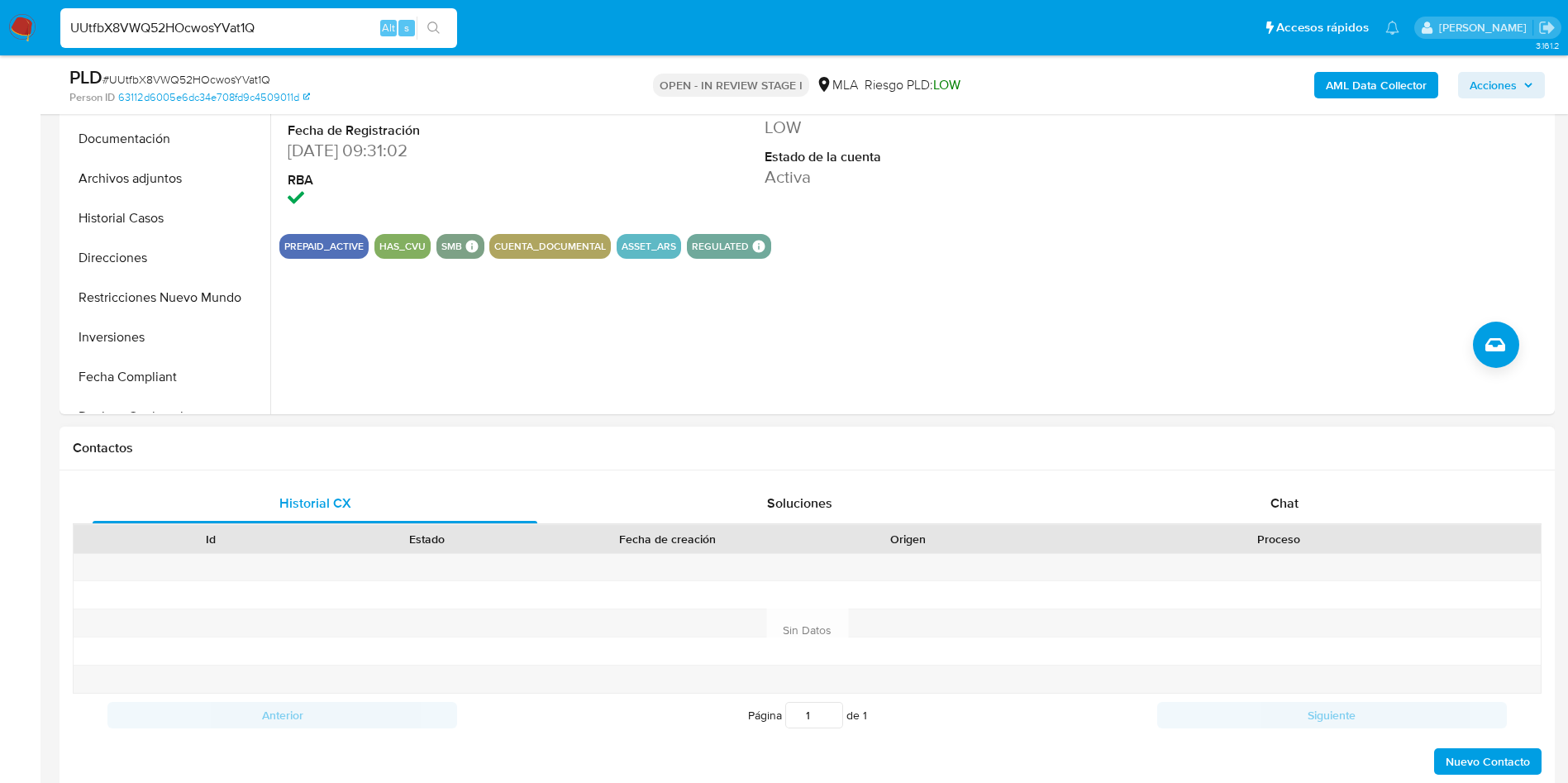
scroll to position [620, 0]
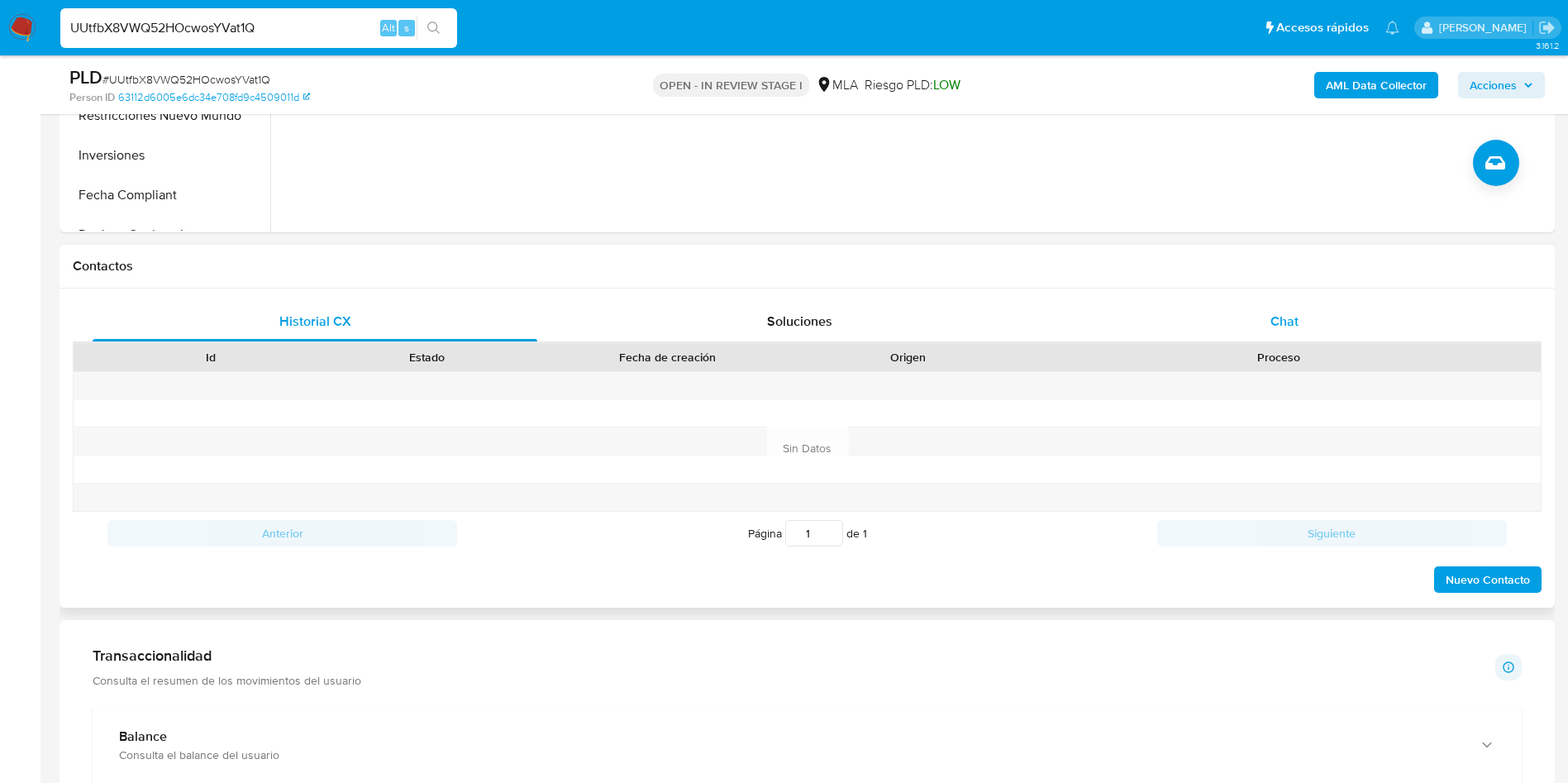
click at [1175, 327] on span "Chat" at bounding box center [1285, 321] width 28 height 19
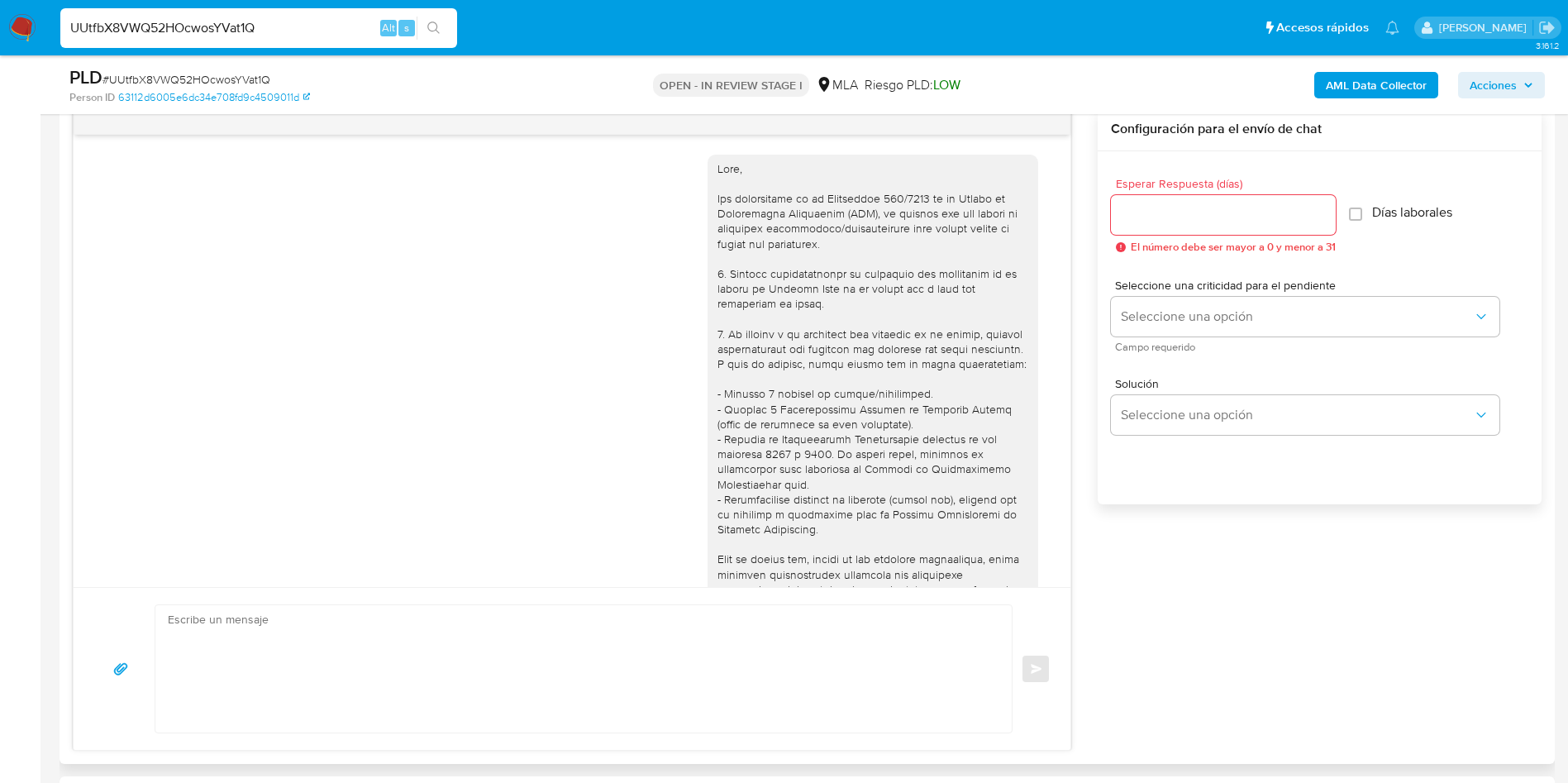
scroll to position [1626, 0]
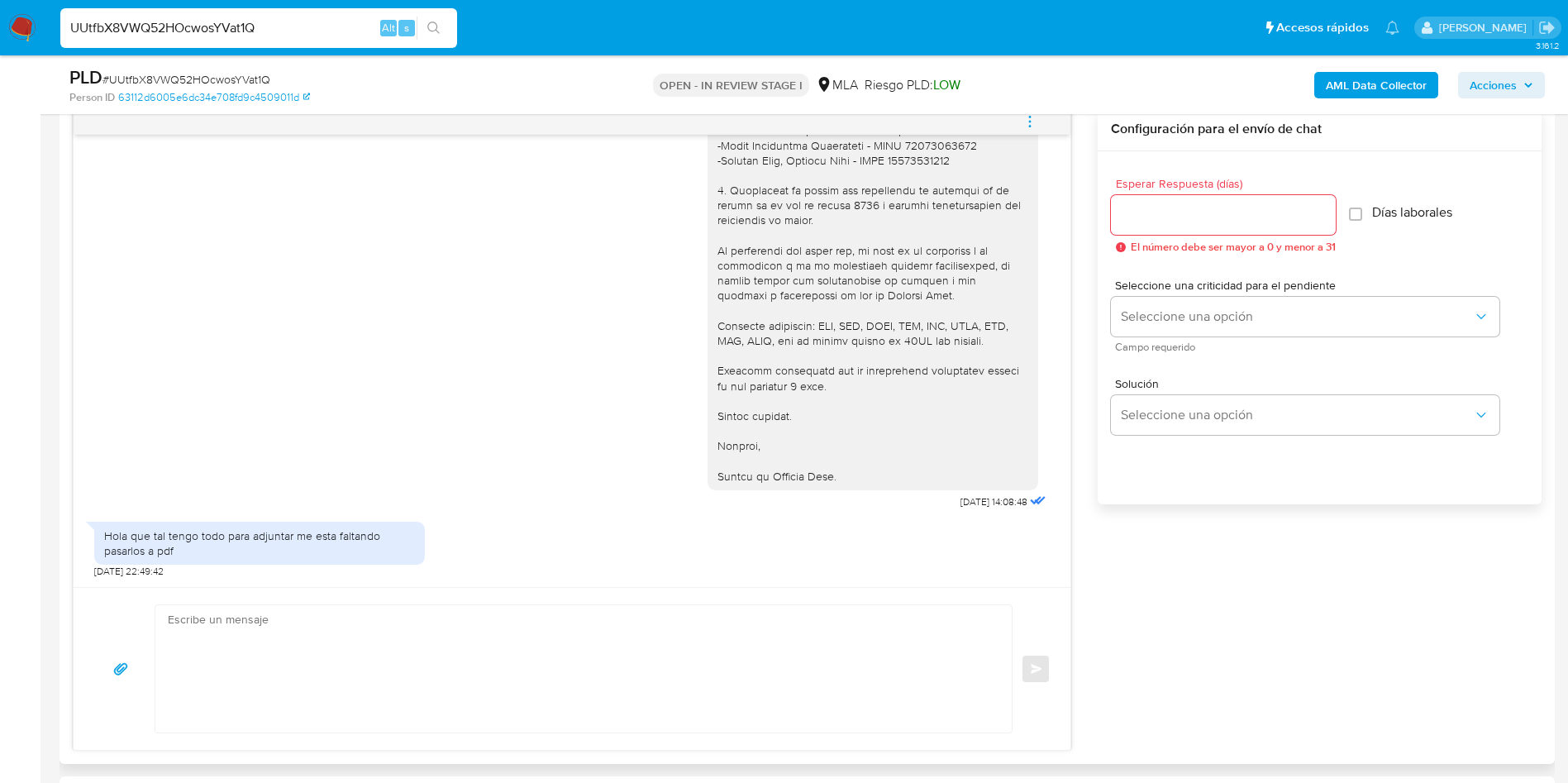
click at [286, 579] on textarea at bounding box center [579, 670] width 823 height 128
click at [170, 579] on textarea "Hola, Aguardamos el envió de la documenticón a la brverdad" at bounding box center [579, 670] width 823 height 128
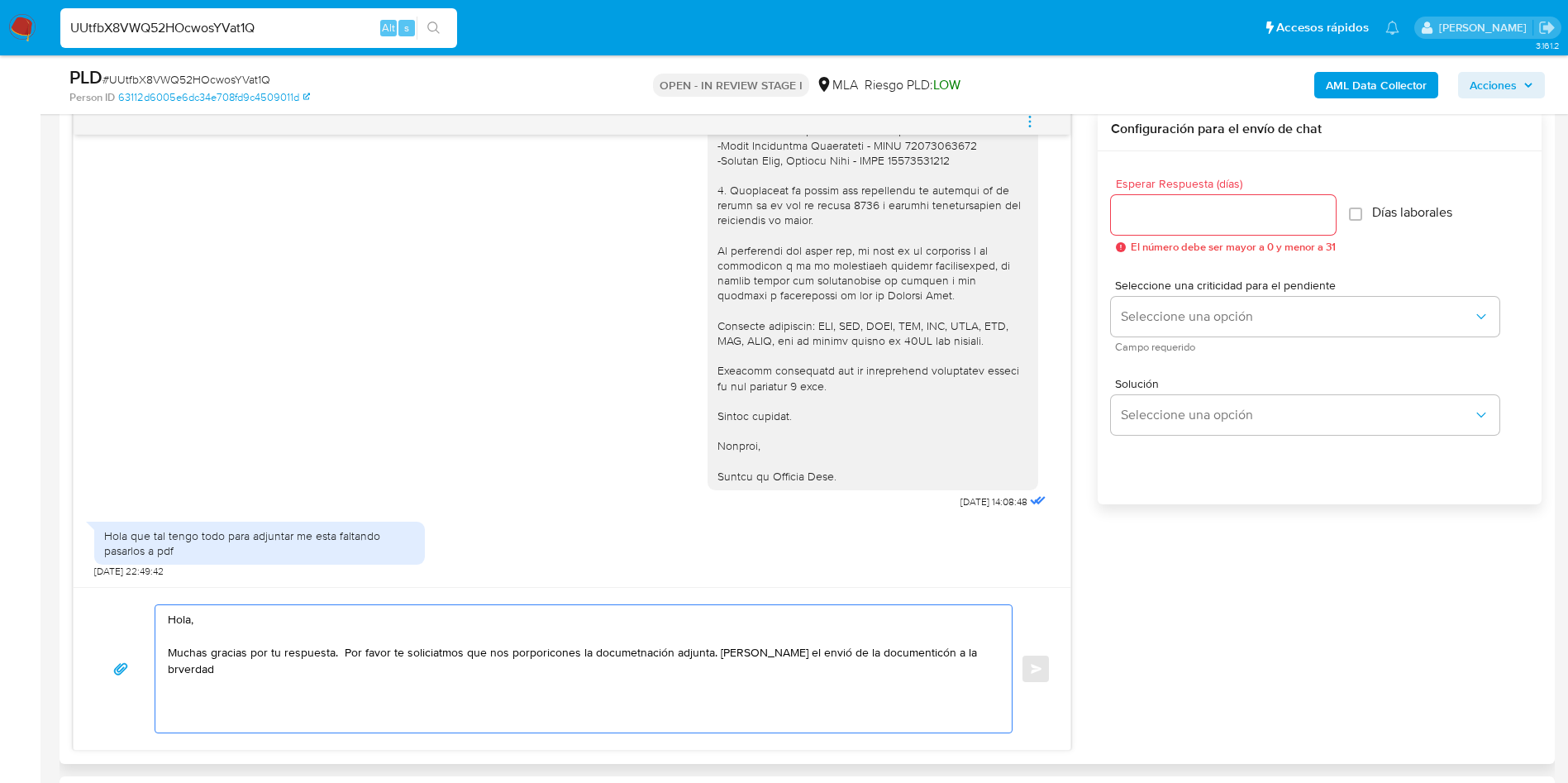
click at [683, 579] on textarea "Hola, Muchas gracias por tu respuesta. Por favor te soliciatmos que nos porpori…" at bounding box center [579, 670] width 823 height 128
click at [682, 579] on textarea "Hola, Muchas gracias por tu respuesta. Por favor te soliciatmos que nos porpori…" at bounding box center [579, 670] width 823 height 128
click at [707, 579] on textarea "Hola, Muchas gracias por tu respuesta. Por favor te solicitamos que nos proporc…" at bounding box center [579, 670] width 823 height 128
click at [709, 579] on textarea "Hola, Muchas gracias por tu respuesta. Por favor te solicitamos que nos proporc…" at bounding box center [579, 670] width 823 height 128
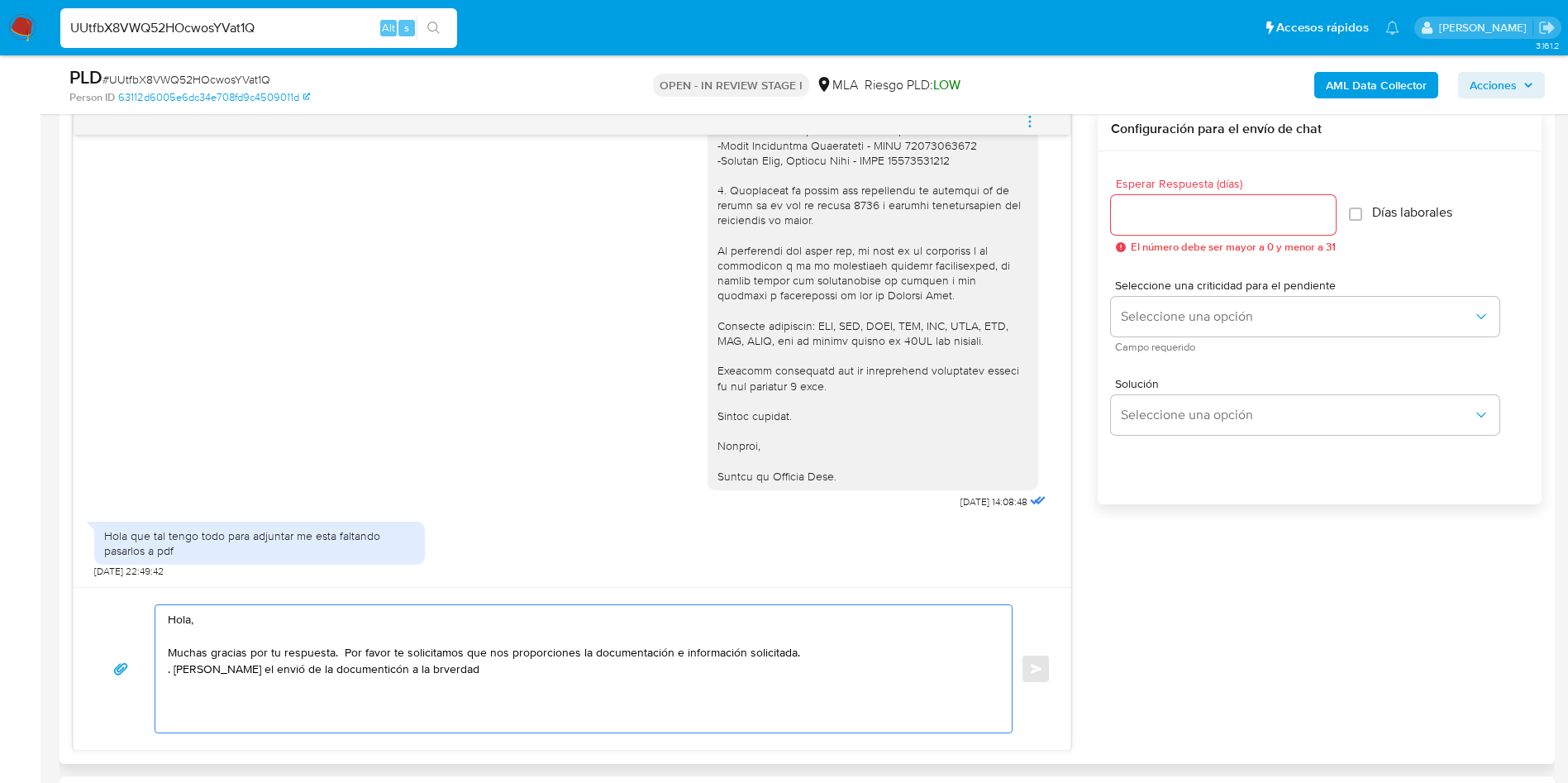
click at [857, 579] on textarea "Hola, Muchas gracias por tu respuesta. Por favor te solicitamos que nos proporc…" at bounding box center [579, 670] width 823 height 128
drag, startPoint x: 352, startPoint y: 686, endPoint x: 436, endPoint y: 683, distance: 84.1
click at [436, 579] on textarea "Hola, Muchas gracias por tu respuesta. Por favor te solicitamos que nos proporc…" at bounding box center [579, 670] width 823 height 128
drag, startPoint x: 465, startPoint y: 682, endPoint x: 163, endPoint y: 684, distance: 302.0
click at [163, 579] on div "Hola, Muchas gracias por tu respuesta. Por favor te solicitamos que nos proporc…" at bounding box center [579, 670] width 848 height 128
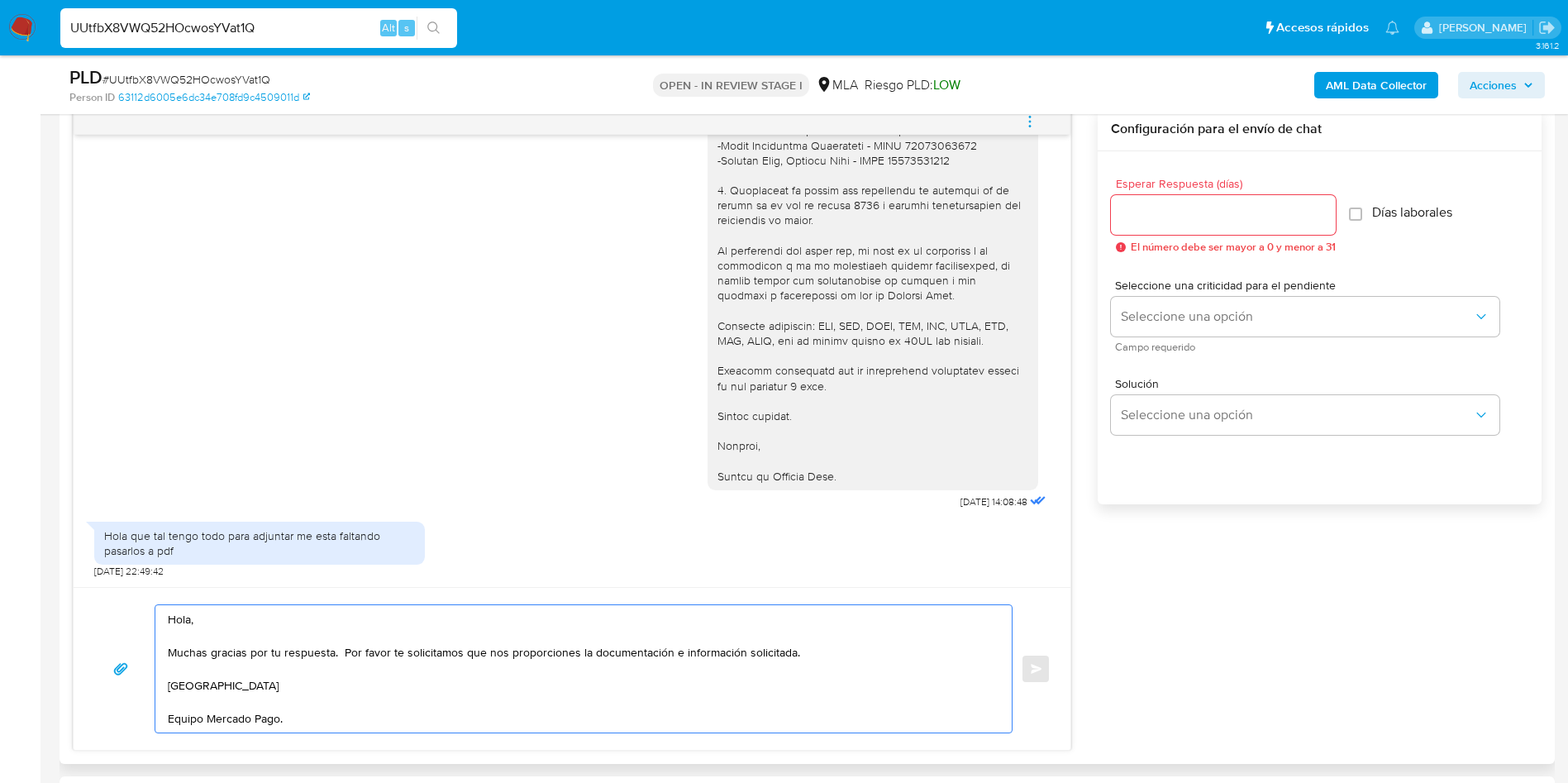
click at [330, 579] on textarea "Hola, Muchas gracias por tu respuesta. Por favor te solicitamos que nos proporc…" at bounding box center [579, 670] width 823 height 128
drag, startPoint x: 318, startPoint y: 720, endPoint x: 79, endPoint y: 624, distance: 257.6
click at [79, 579] on div "Hola, Muchas gracias por tu respuesta. Por favor te solicitamos que nos proporc…" at bounding box center [572, 669] width 997 height 163
type textarea "Hola, Muchas gracias por tu respuesta. Por favor te solicitamos que nos proporc…"
click at [1175, 214] on input "Esperar Respuesta (días)" at bounding box center [1224, 215] width 224 height 21
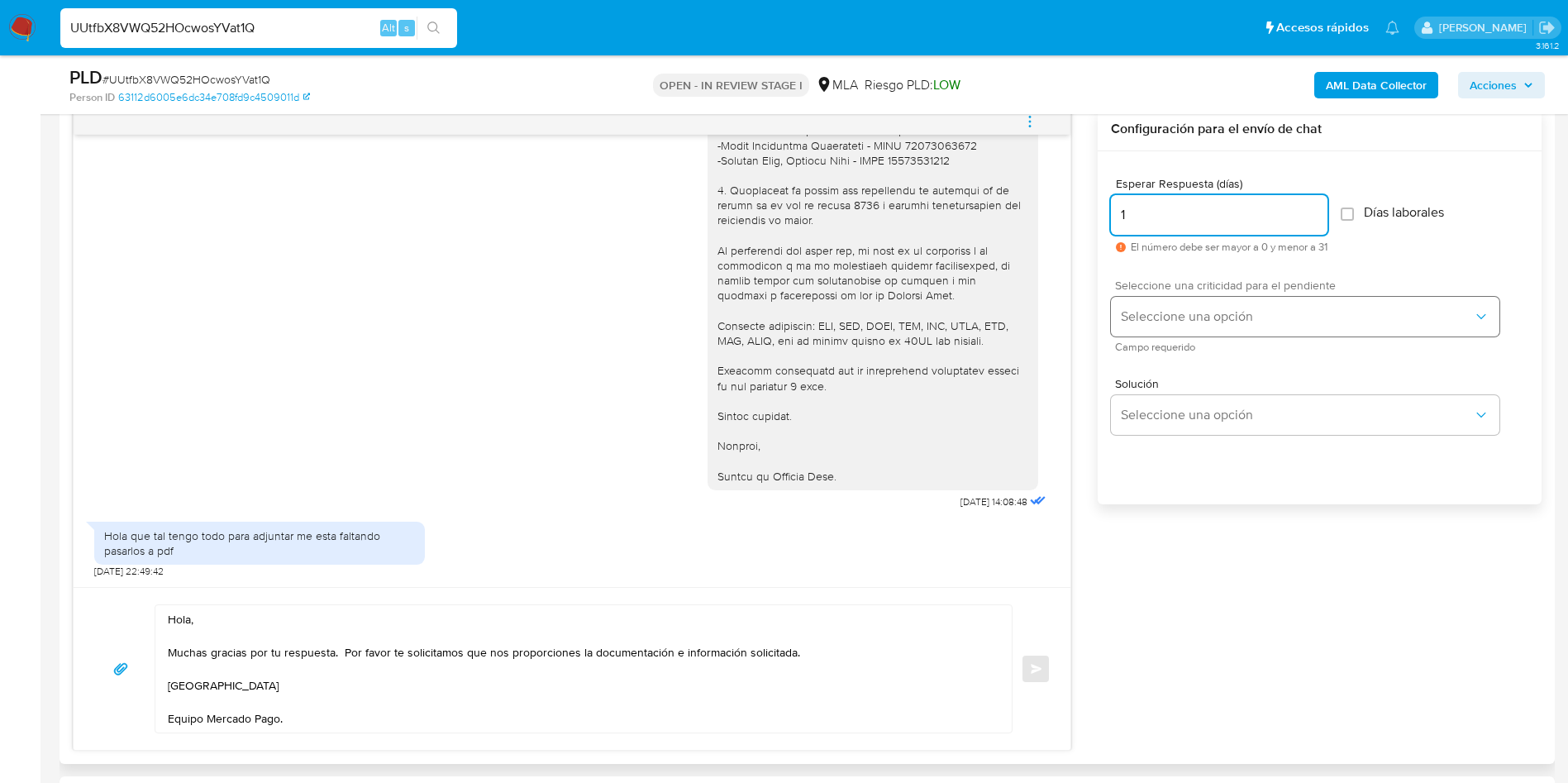
type input "1"
click at [1175, 317] on span "Seleccione una opción" at bounding box center [1297, 316] width 352 height 16
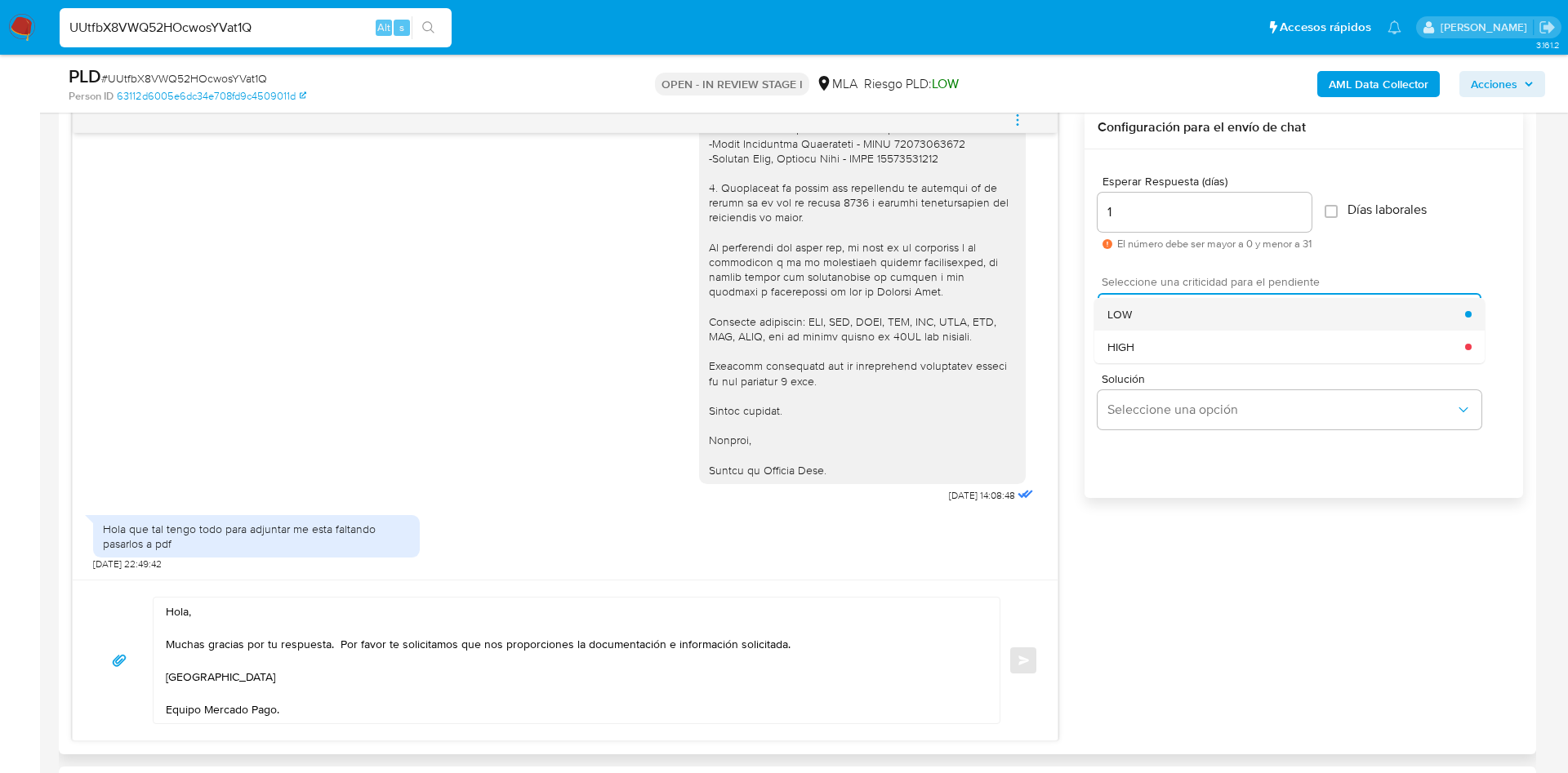
click at [1161, 326] on div "LOW" at bounding box center [1286, 314] width 357 height 32
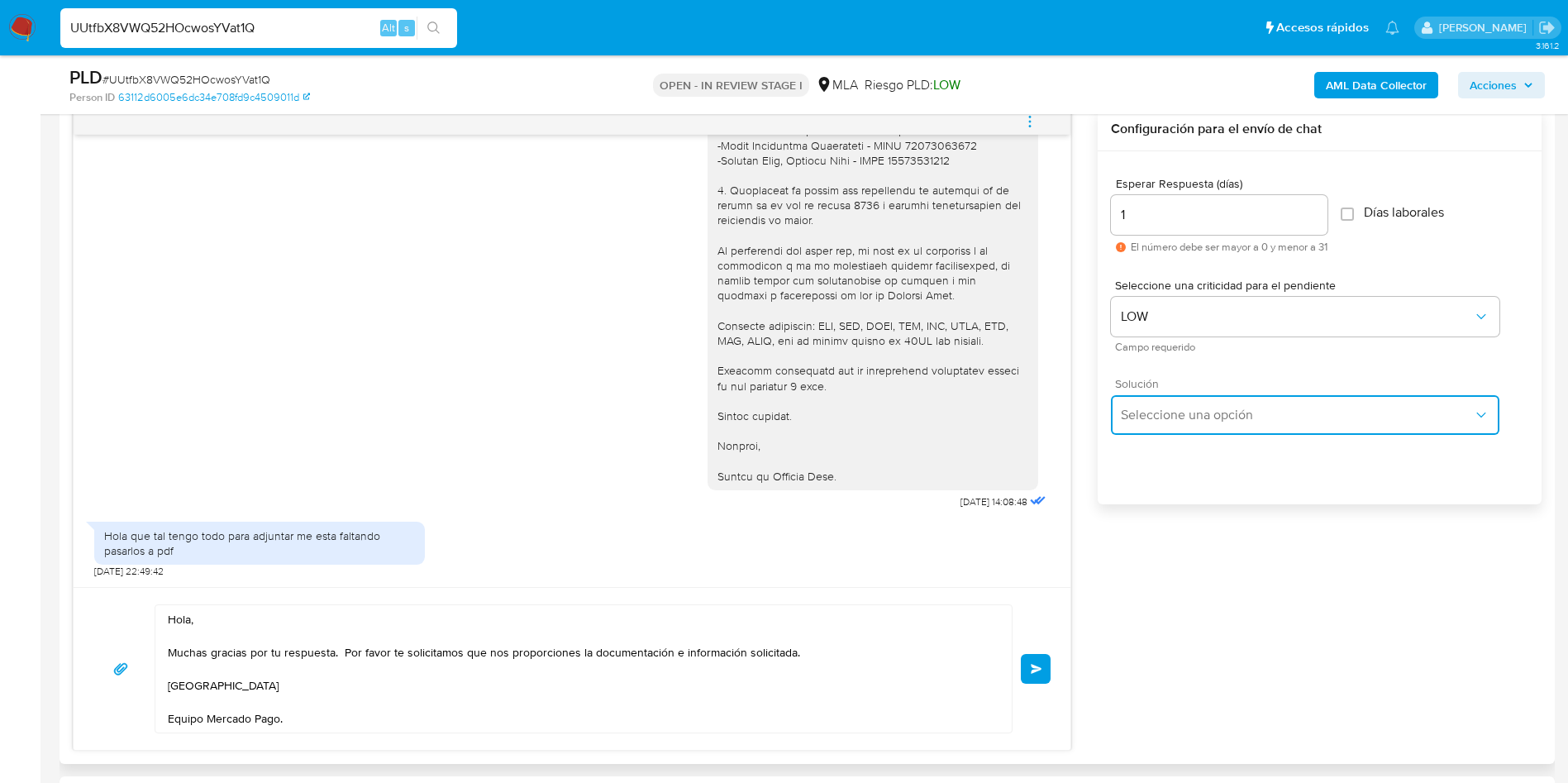
click at [1175, 407] on span "Seleccione una opción" at bounding box center [1297, 415] width 352 height 16
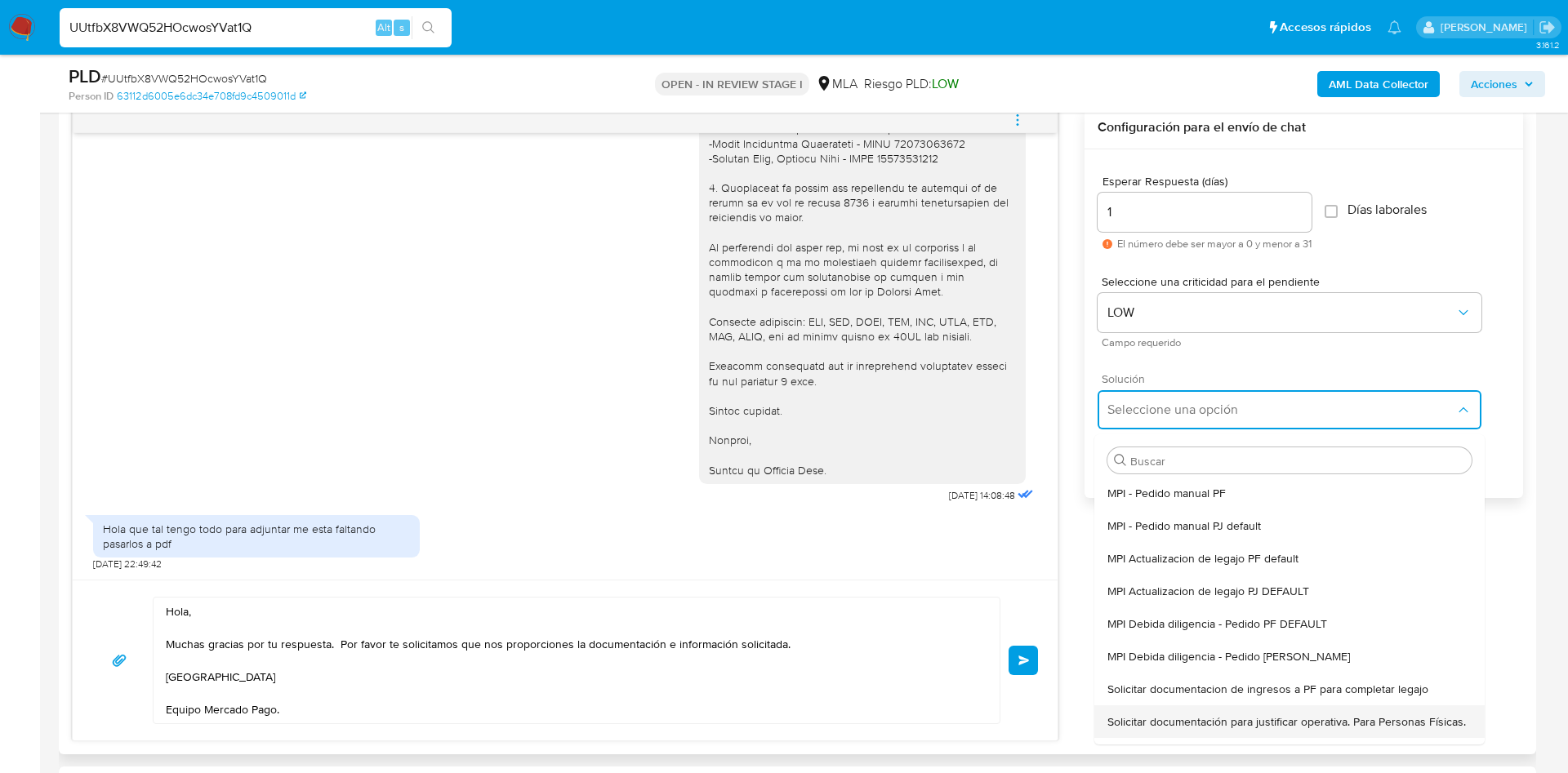
click at [1153, 571] on span "Solicitar documentación para justificar operativa. Para Personas Físicas." at bounding box center [1286, 721] width 358 height 14
type textarea "Hola,En función de las operaciones registradas en tu cuenta de Mercado Pago, ne…"
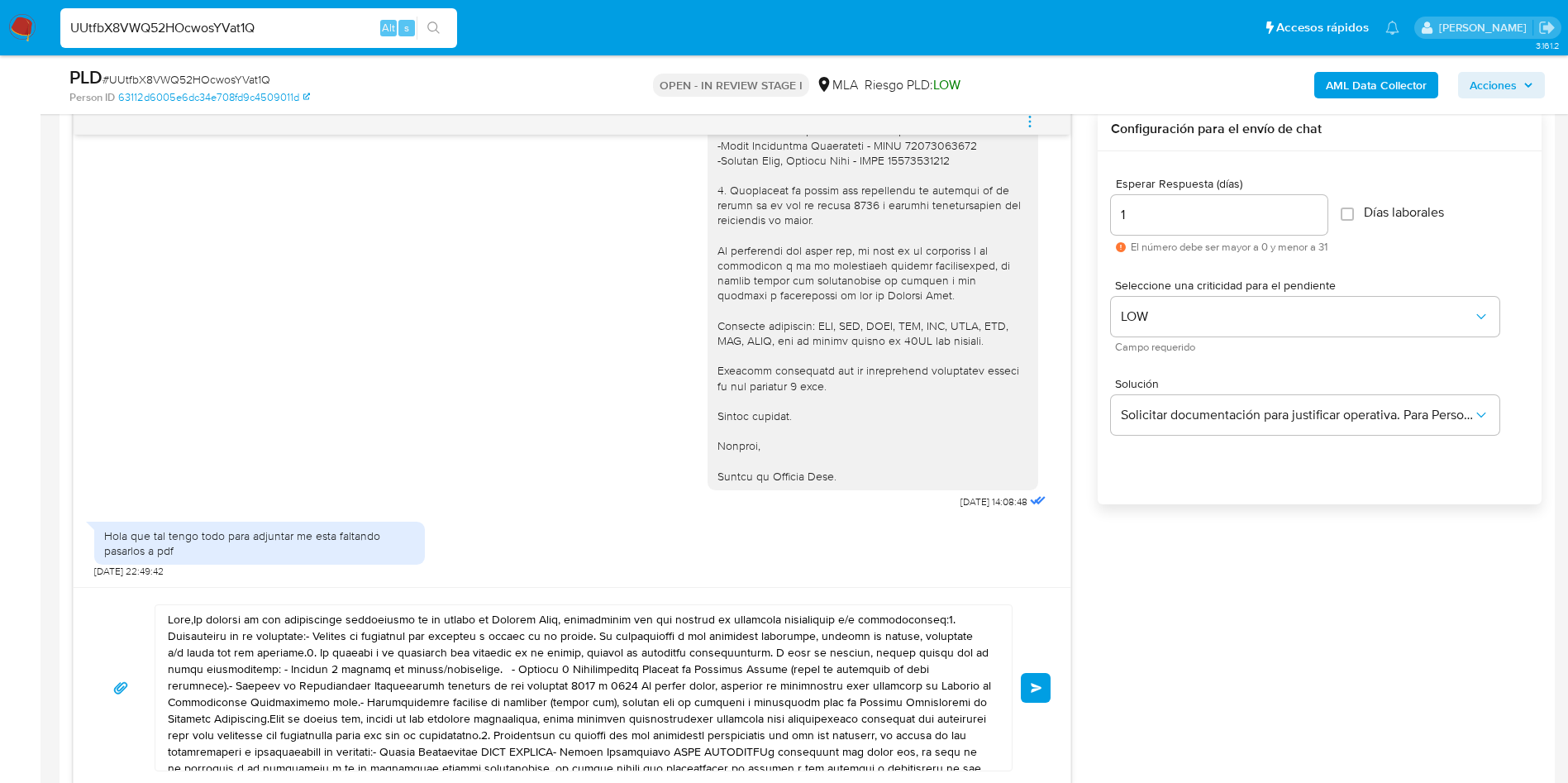
click at [498, 579] on textarea at bounding box center [579, 688] width 823 height 166
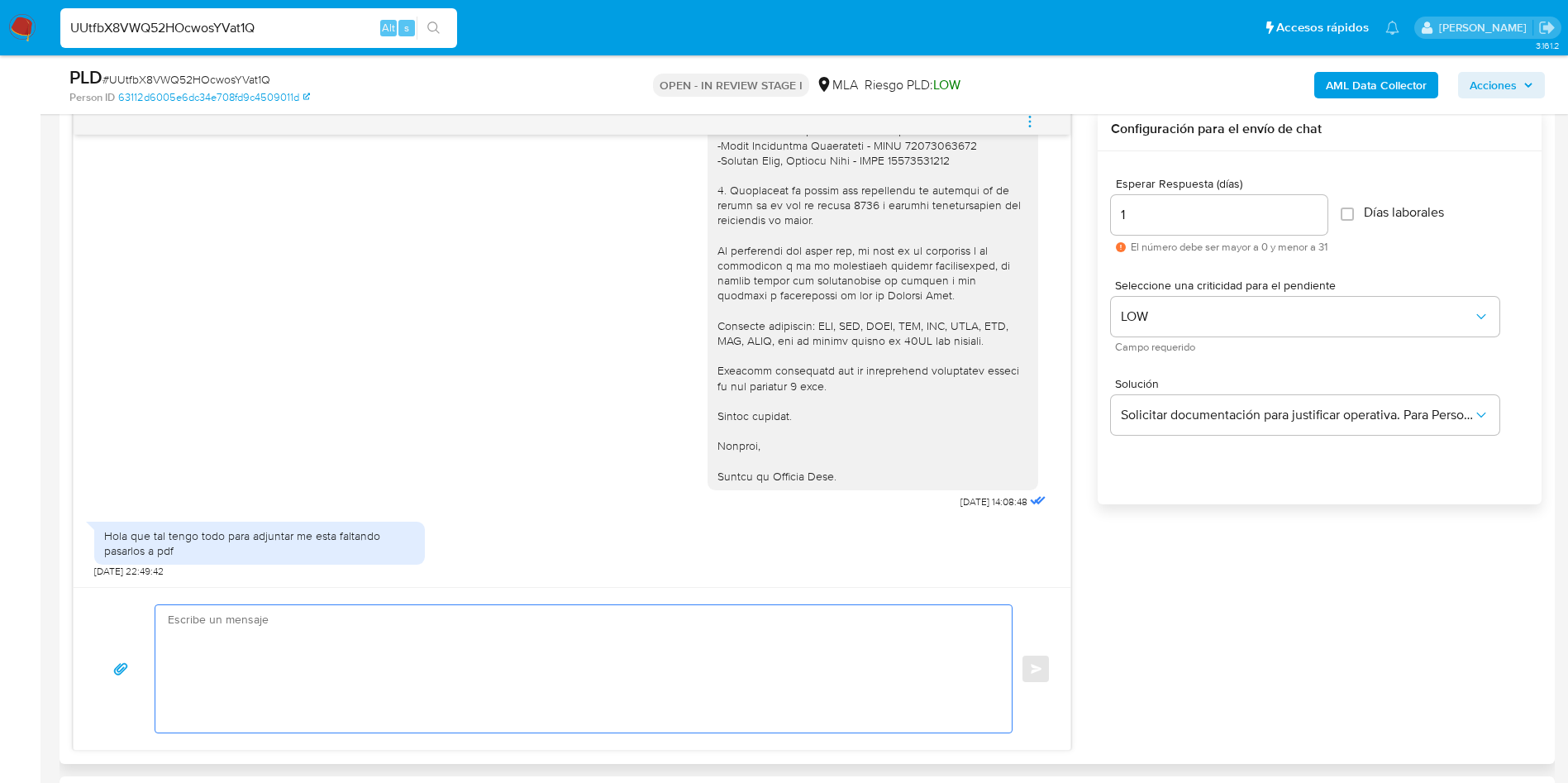
paste textarea "Hola, Muchas gracias por tu respuesta. Por favor te solicitamos que nos proporc…"
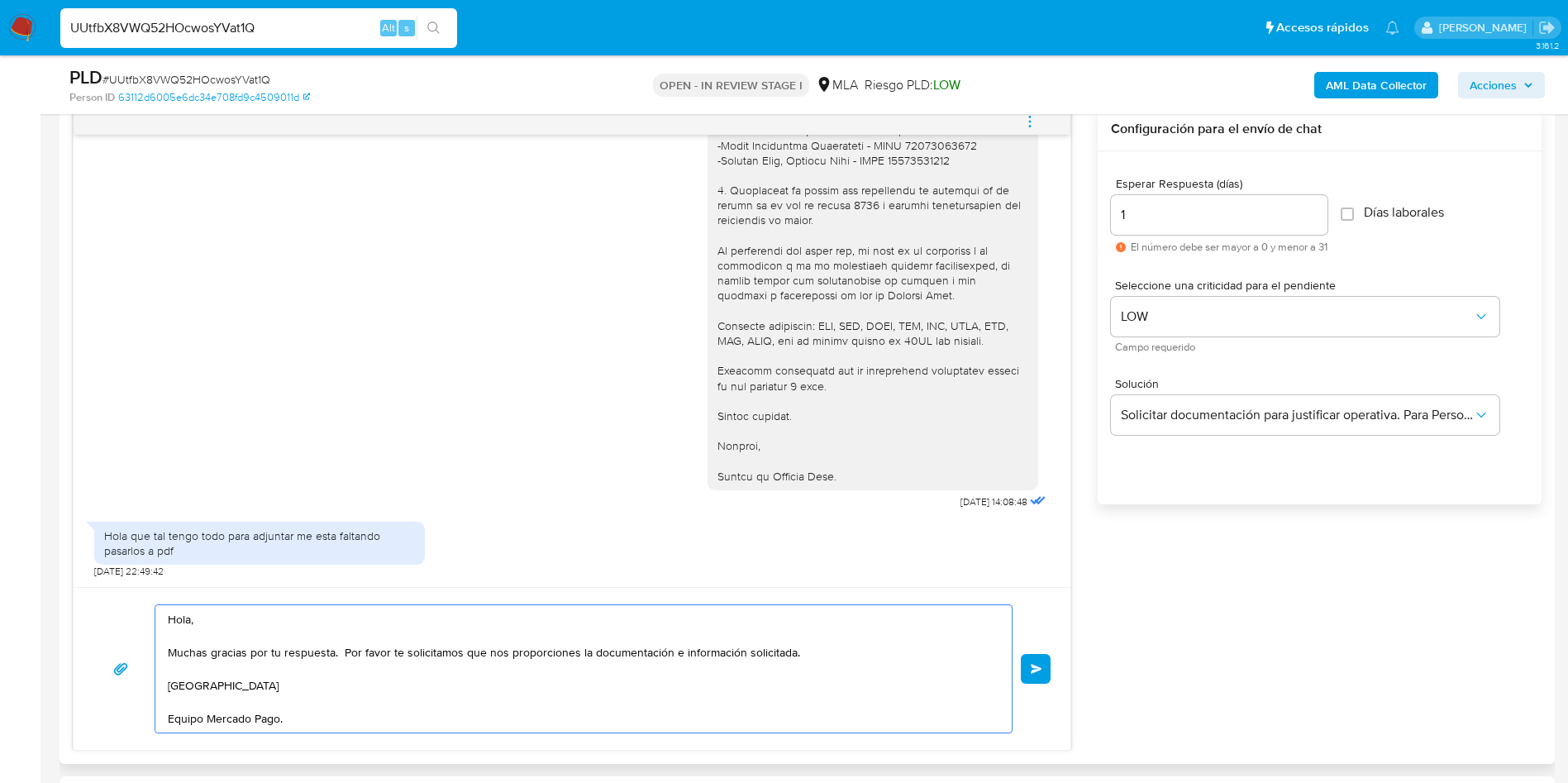
click at [498, 579] on textarea "Hola, Muchas gracias por tu respuesta. Por favor te solicitamos que nos proporc…" at bounding box center [579, 670] width 823 height 128
click at [703, 579] on textarea "Hola, Muchas gracias por tu respuesta. Por favor te solicitamos que nos proporc…" at bounding box center [579, 670] width 823 height 128
click at [416, 579] on textarea "Hola, Muchas gracias por tu respuesta. Por favor te solicitamos que nos proporc…" at bounding box center [579, 670] width 823 height 128
click at [673, 579] on textarea "Hola, Muchas gracias por tu respuesta. Por favor te solicitamos que nos proporc…" at bounding box center [579, 670] width 823 height 128
type textarea "Hola, Muchas gracias por tu respuesta. Por favor te solicitamos que nos proporc…"
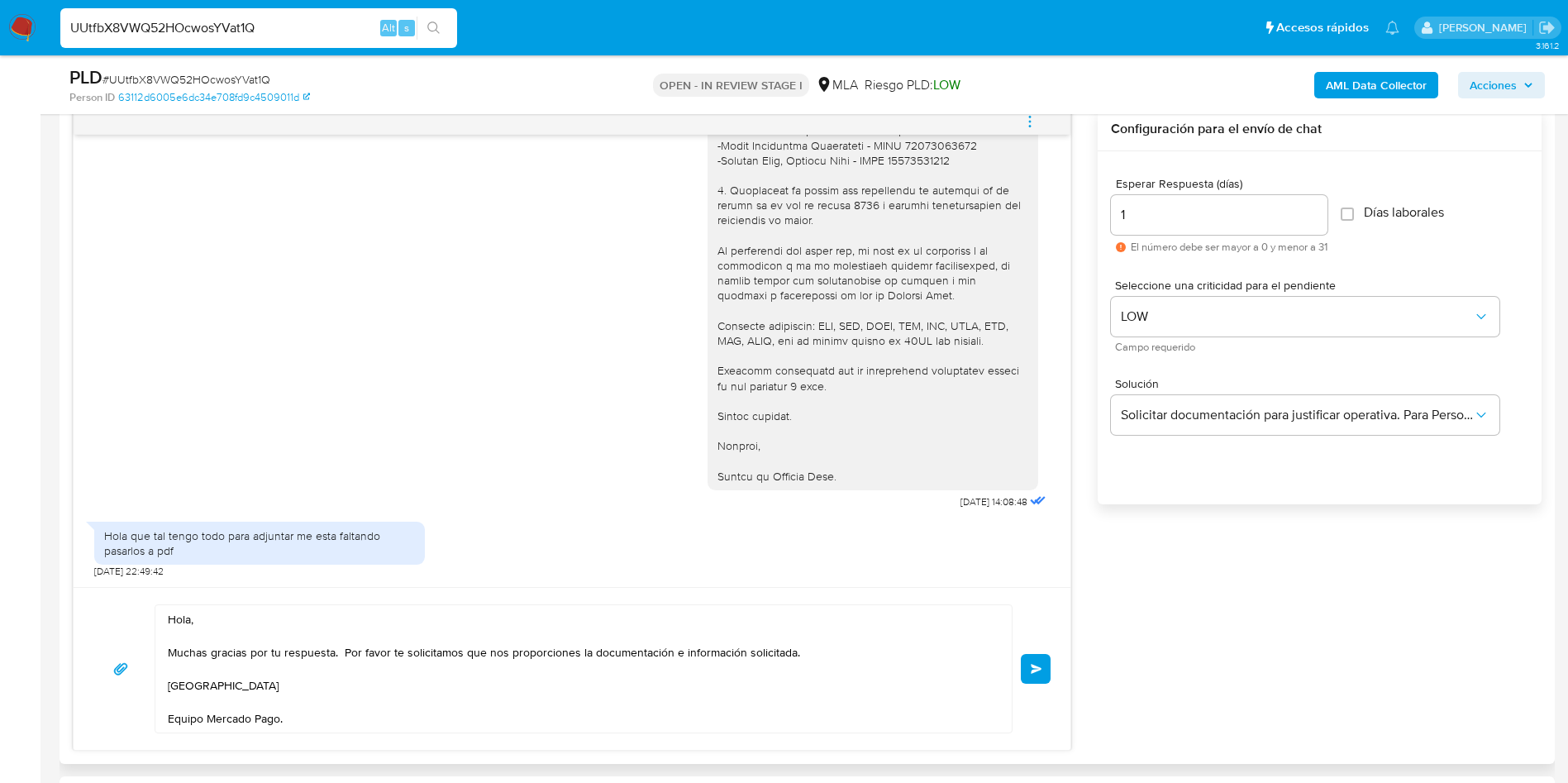
click at [1024, 579] on button "Enviar" at bounding box center [1036, 669] width 30 height 30
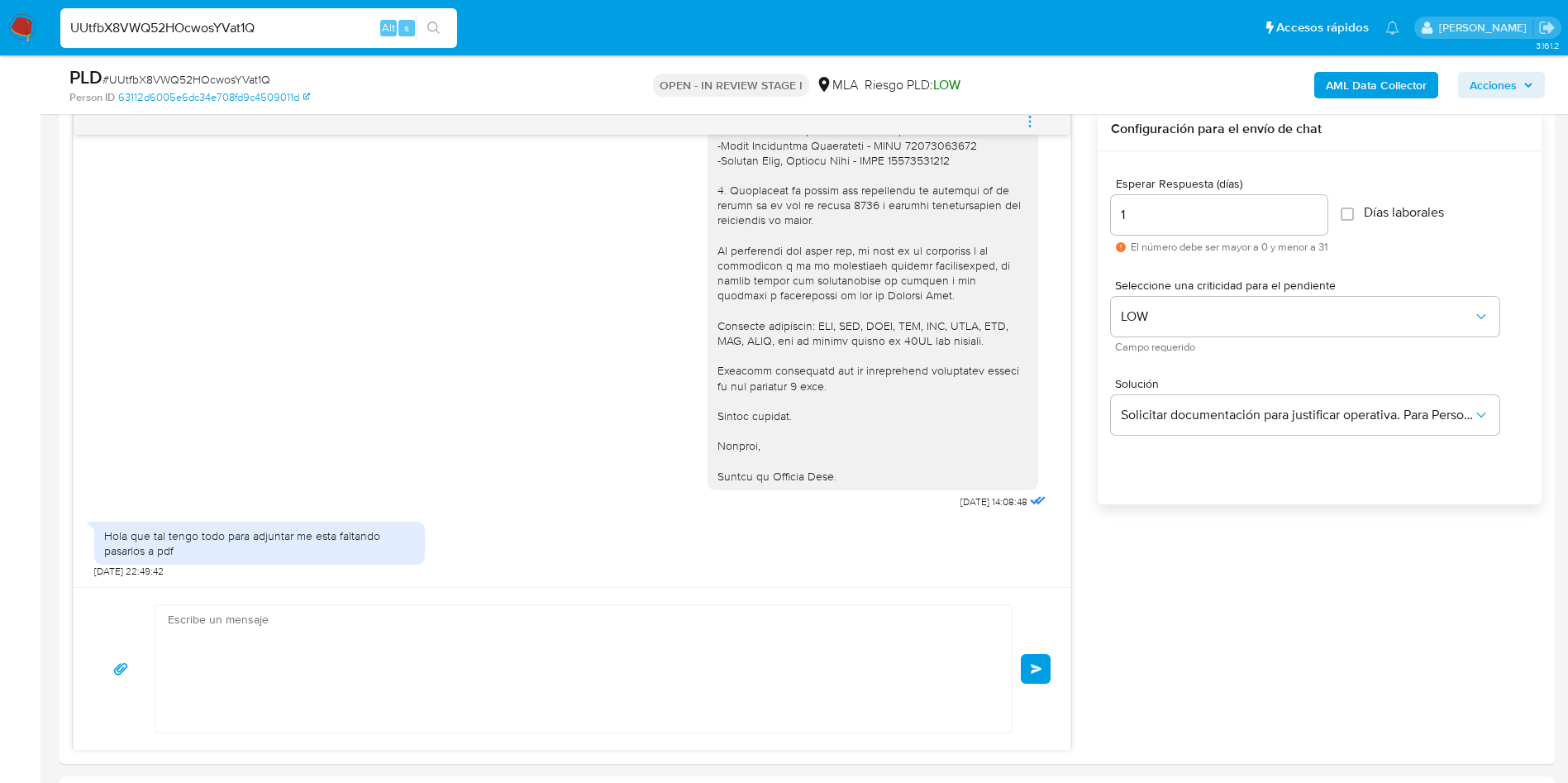
scroll to position [1794, 0]
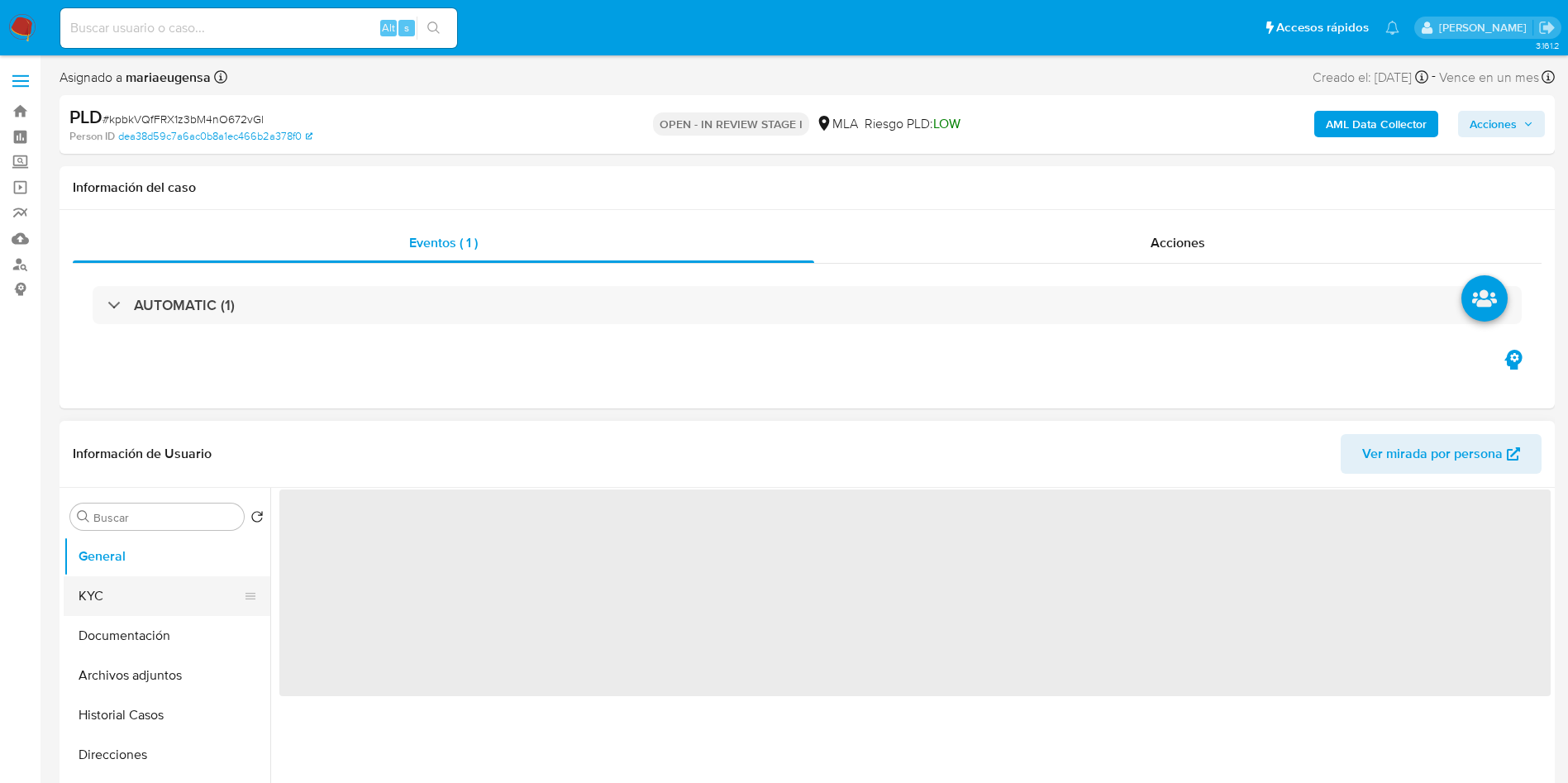
select select "10"
click at [129, 516] on input "R" at bounding box center [165, 517] width 144 height 15
type input "RES"
click at [145, 595] on button "Restricciones Nuevo Mundo" at bounding box center [161, 596] width 193 height 40
select select "10"
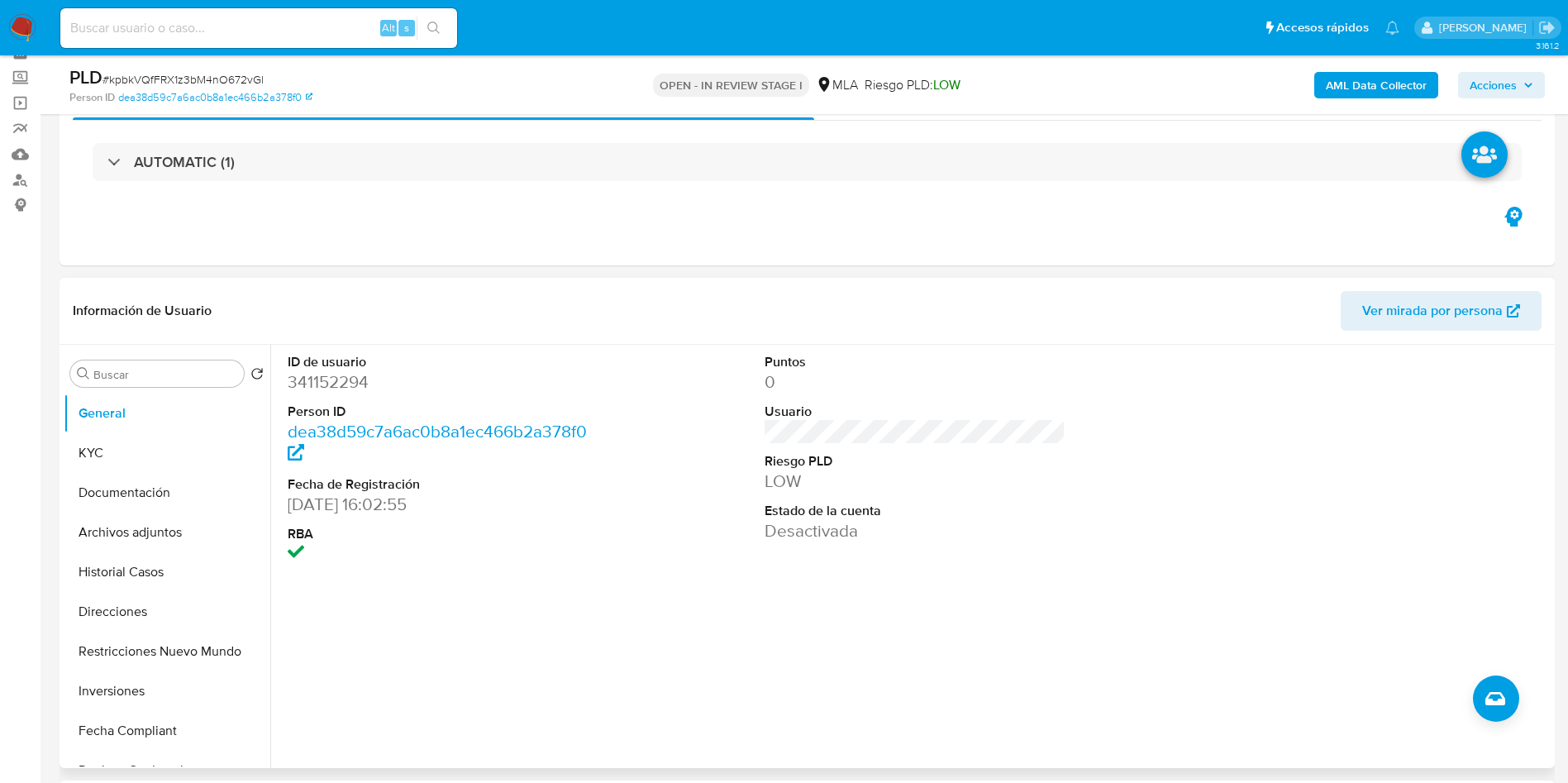
scroll to position [173, 0]
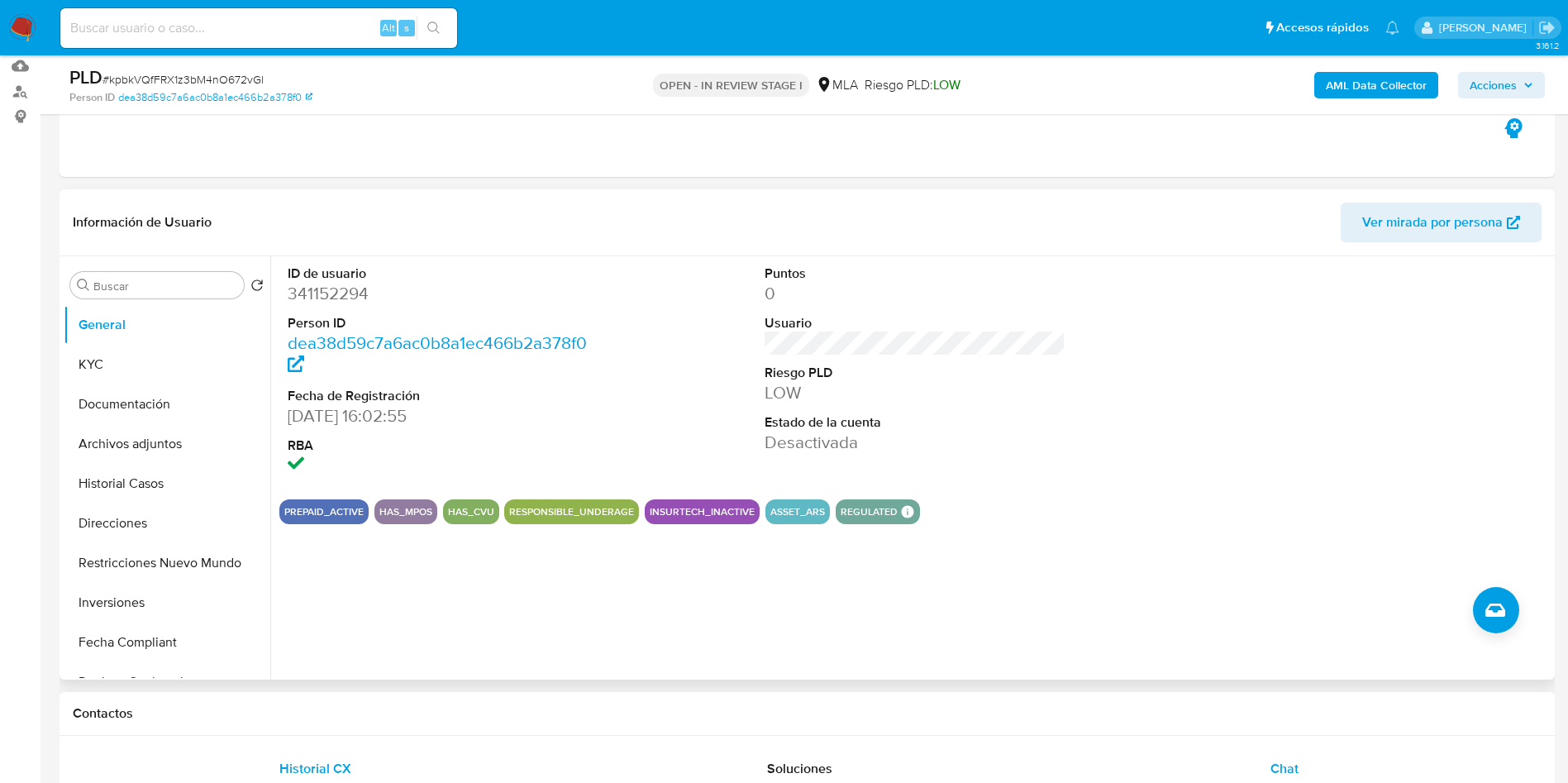
click at [1273, 761] on span "Chat" at bounding box center [1285, 769] width 28 height 19
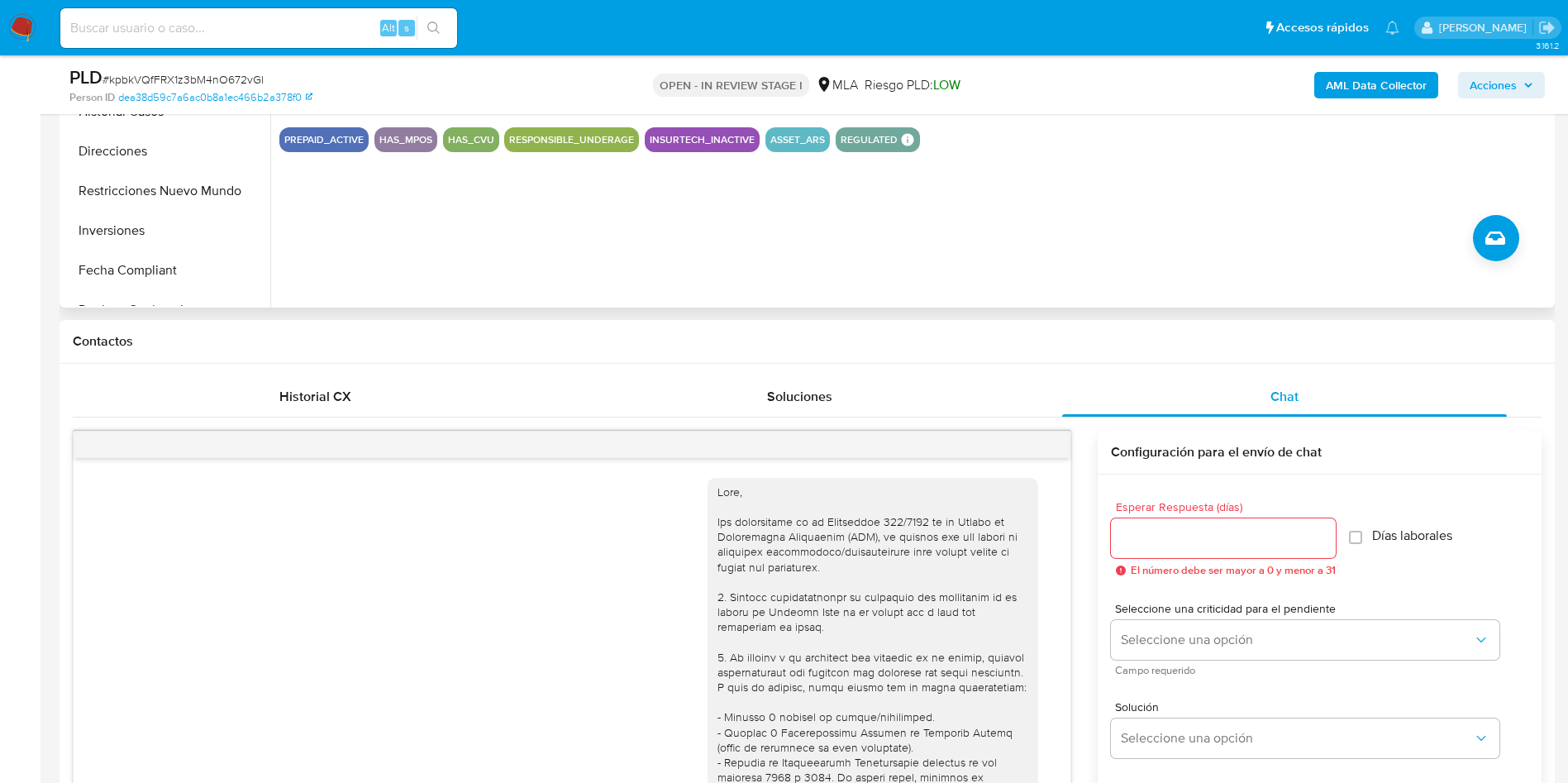
scroll to position [1561, 0]
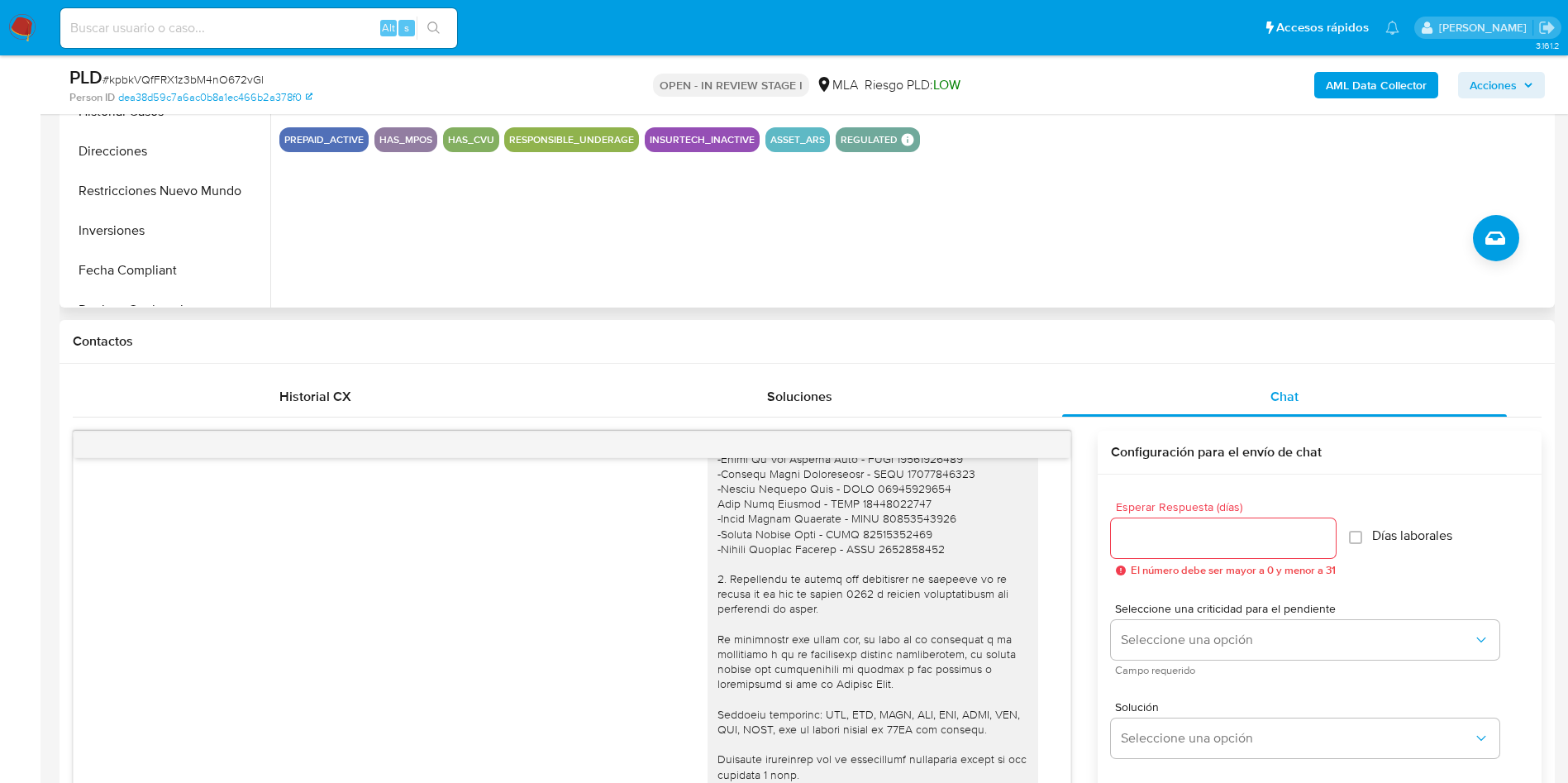
click at [173, 558] on div "[DATE] 14:50:01" at bounding box center [572, 397] width 956 height 1011
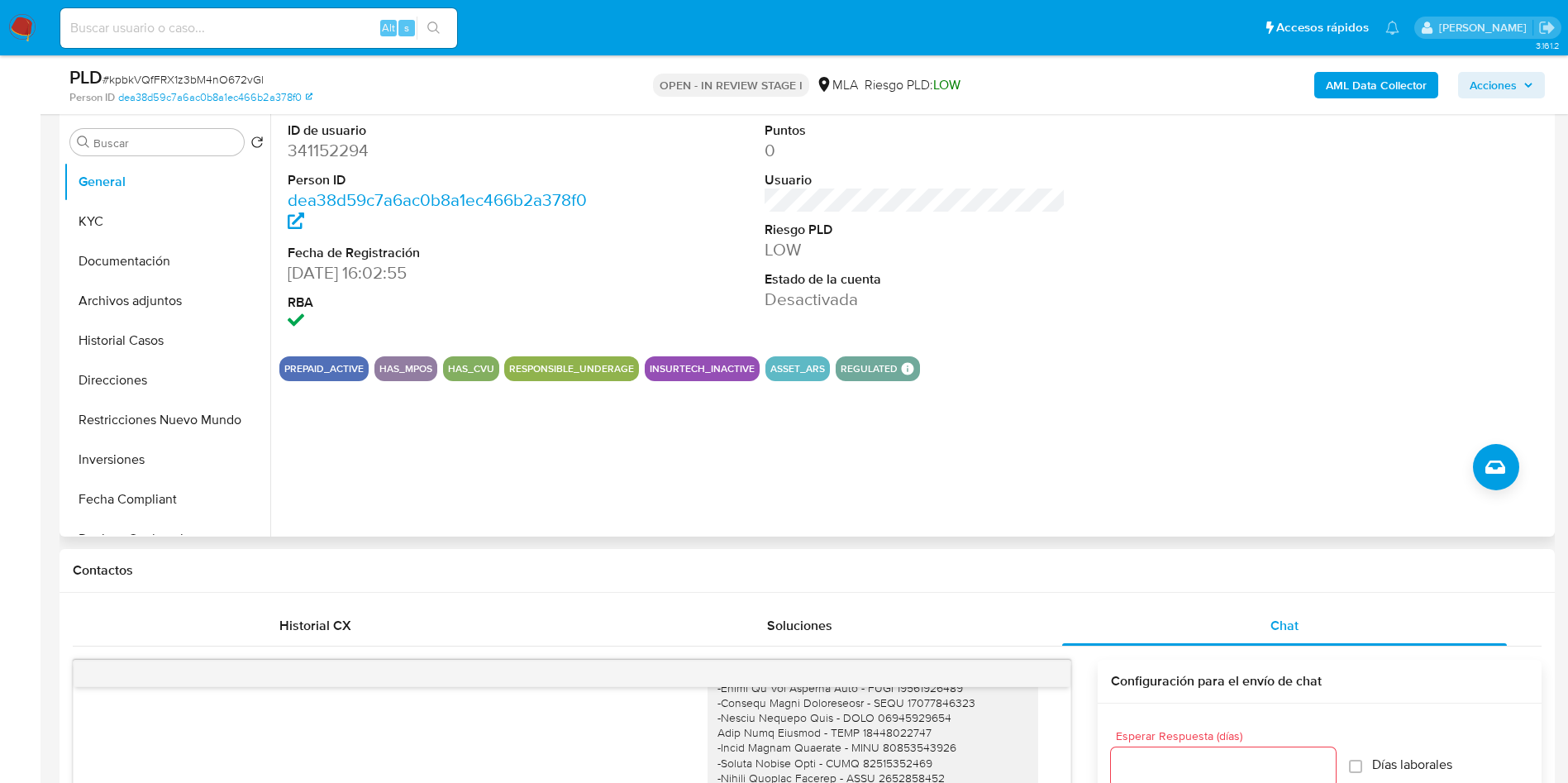
scroll to position [297, 0]
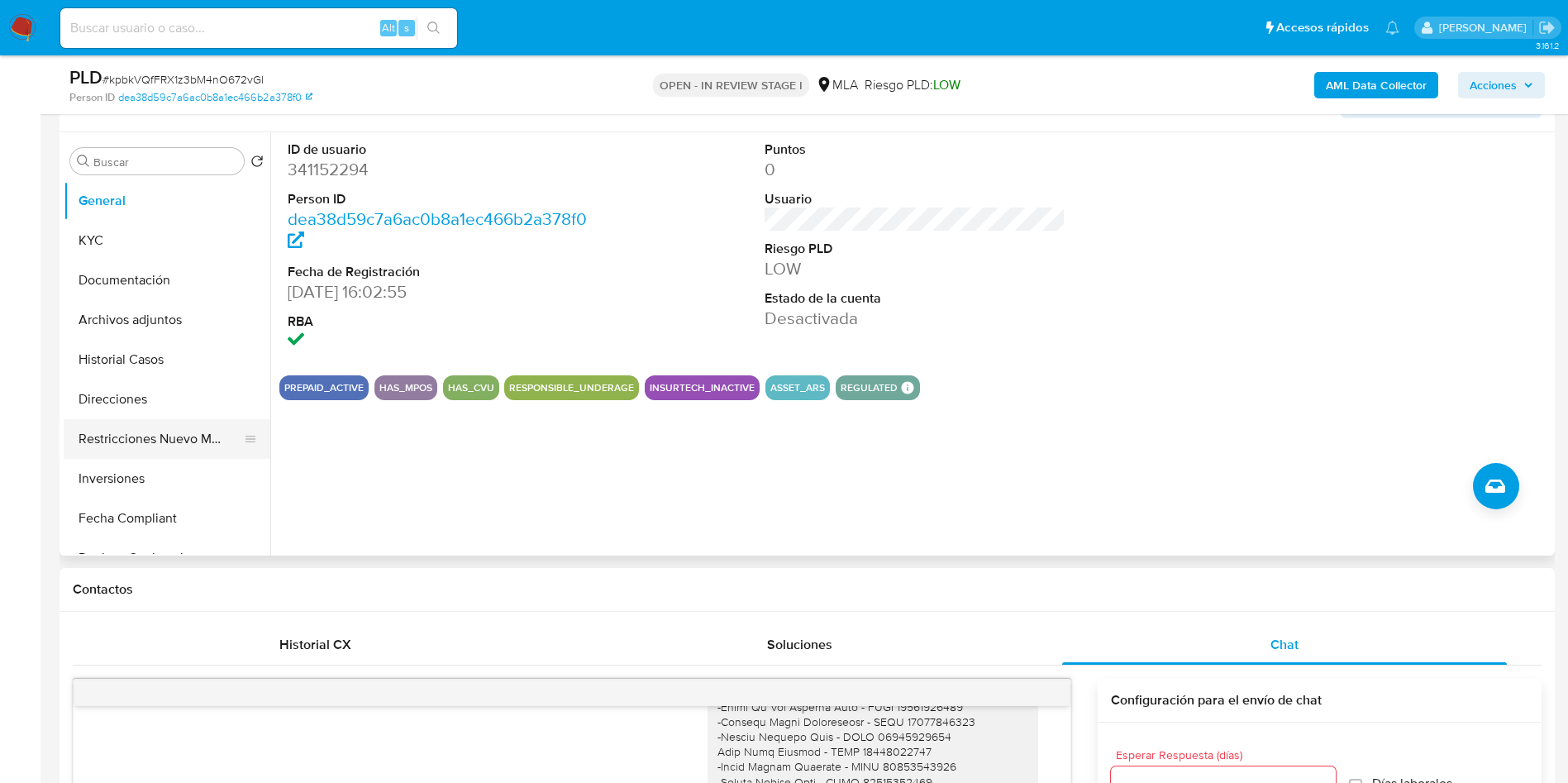
click at [107, 433] on button "Restricciones Nuevo Mundo" at bounding box center [161, 438] width 193 height 40
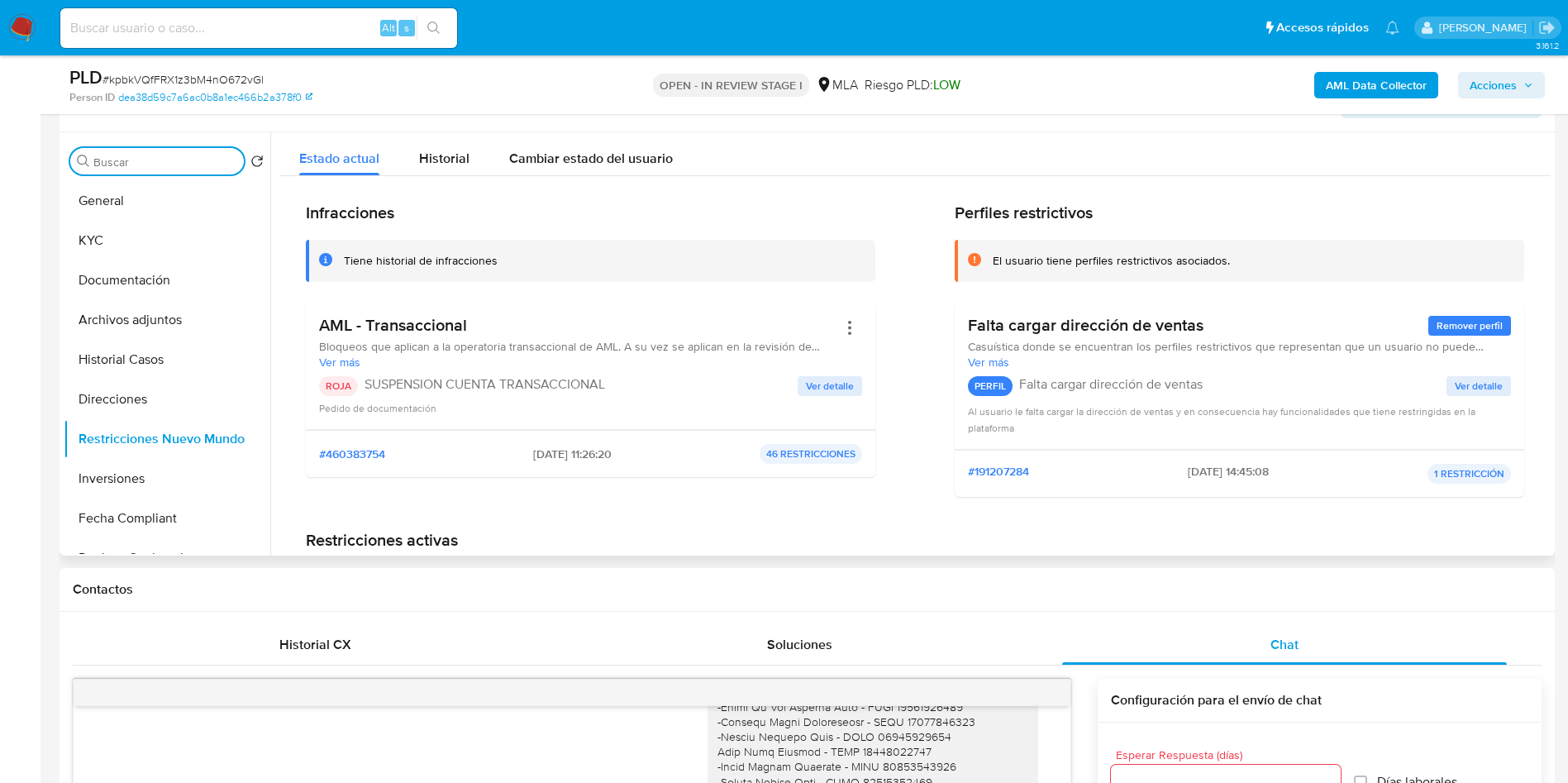
click at [208, 162] on input "Buscar" at bounding box center [165, 162] width 144 height 15
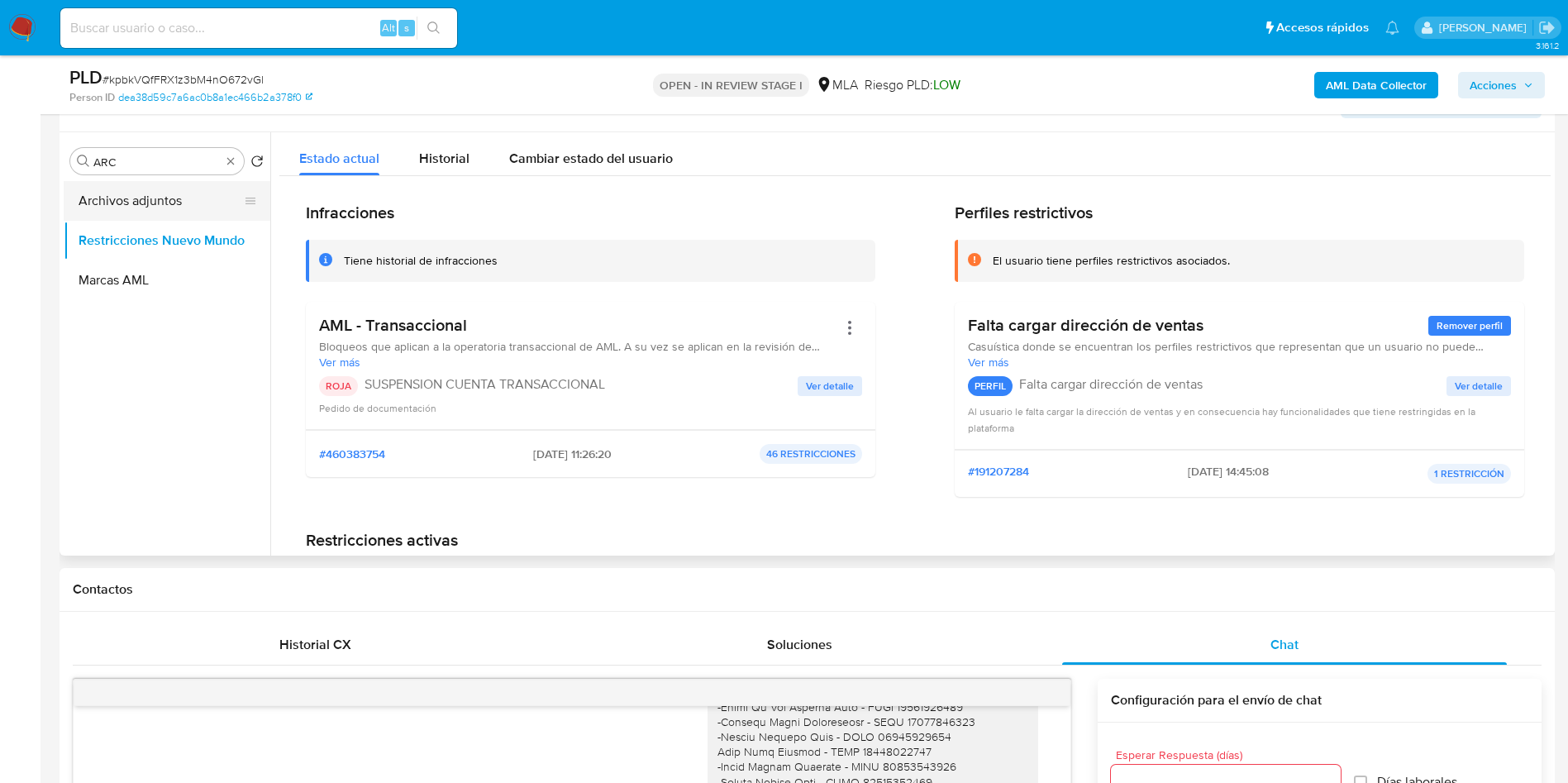
click at [180, 214] on button "Archivos adjuntos" at bounding box center [161, 200] width 193 height 40
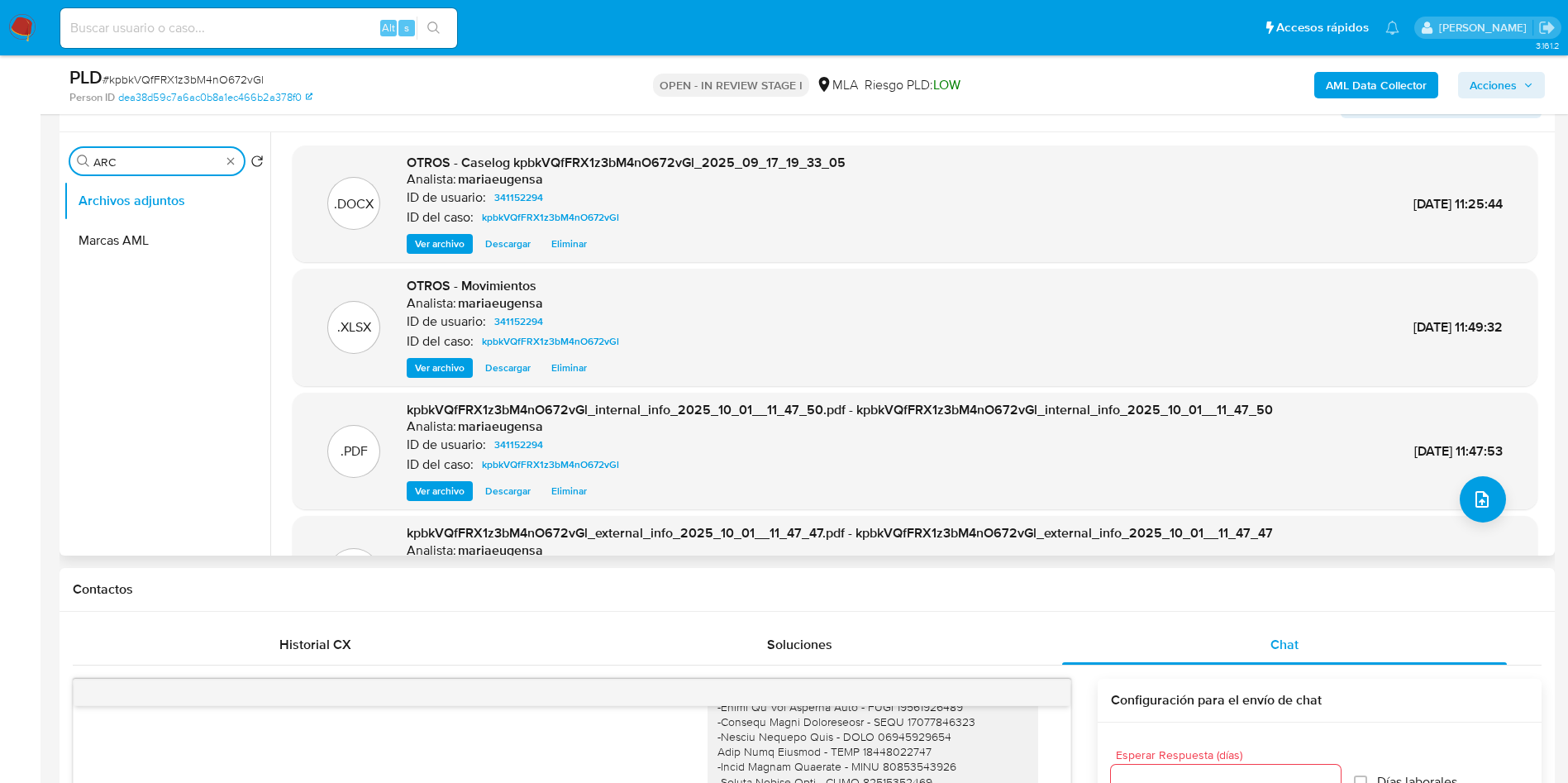
drag, startPoint x: 120, startPoint y: 153, endPoint x: 104, endPoint y: 148, distance: 16.8
click at [104, 148] on div "Buscar ARC" at bounding box center [157, 161] width 173 height 26
click at [109, 160] on input "AER" at bounding box center [158, 162] width 128 height 15
click at [109, 160] on input "R" at bounding box center [158, 162] width 128 height 15
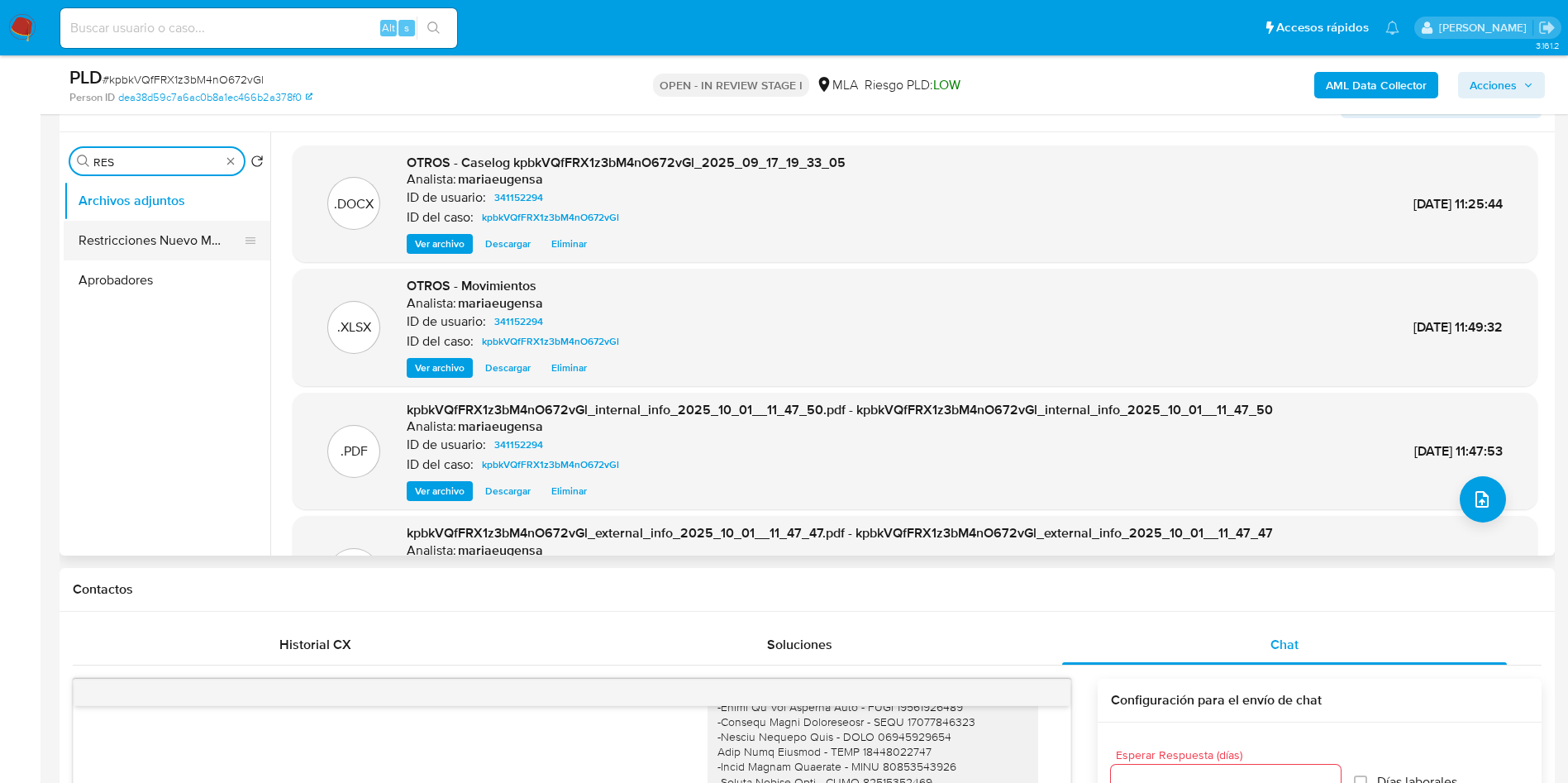
type input "RES"
click at [138, 229] on button "Restricciones Nuevo Mundo" at bounding box center [161, 240] width 193 height 40
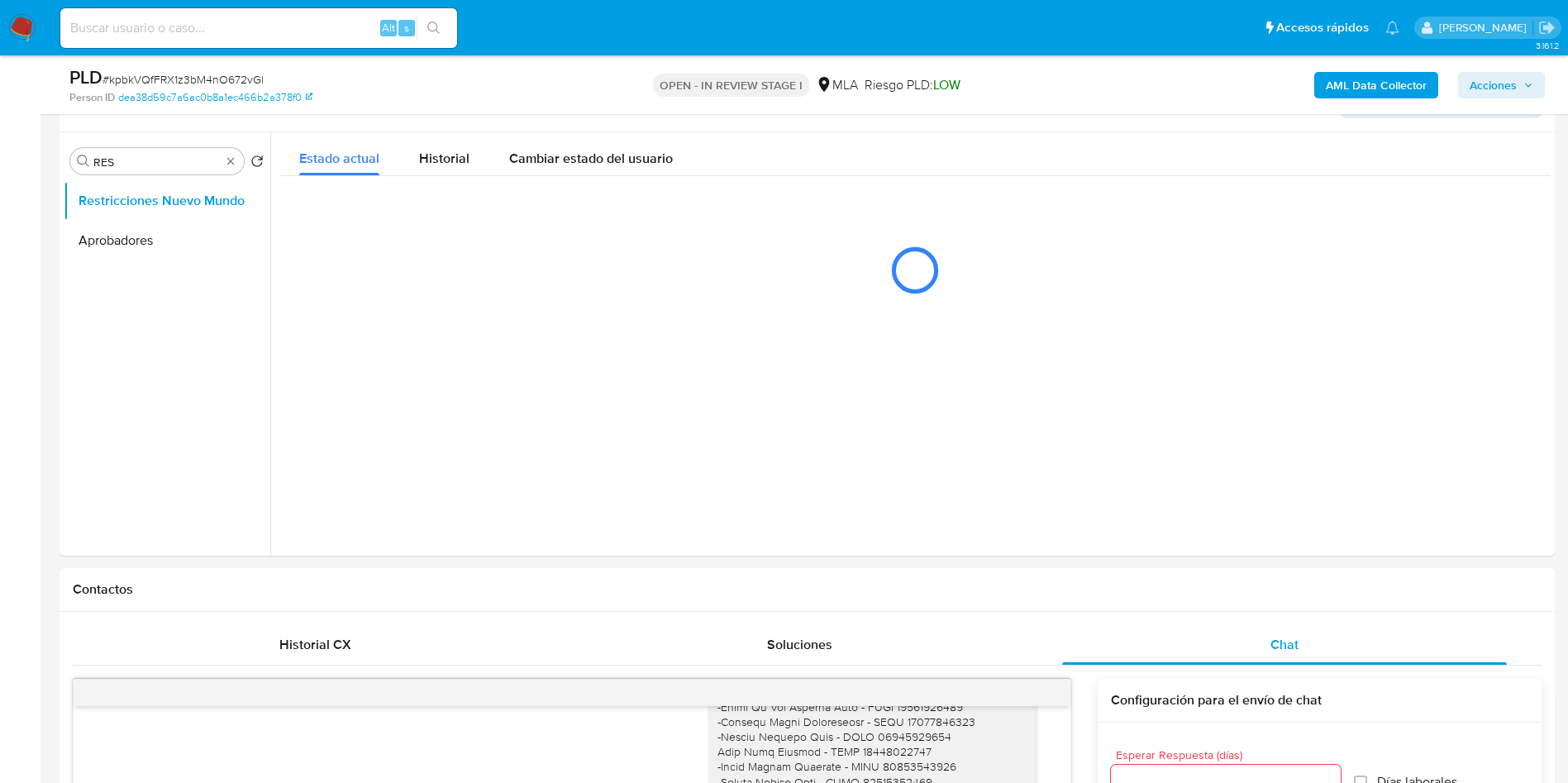
click at [1493, 82] on span "Acciones" at bounding box center [1494, 84] width 47 height 26
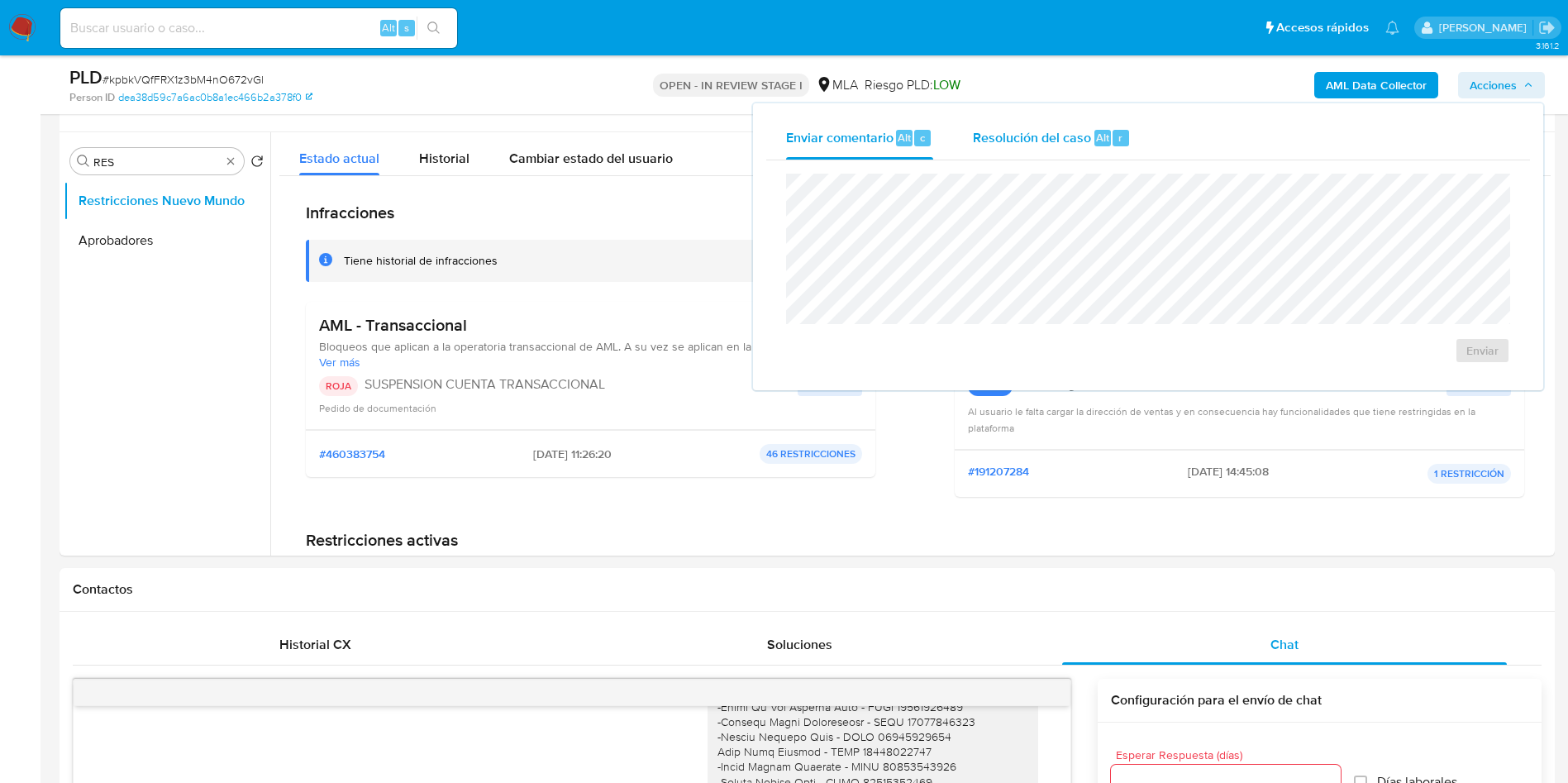
click at [1036, 145] on span "Resolución del caso" at bounding box center [1032, 137] width 118 height 19
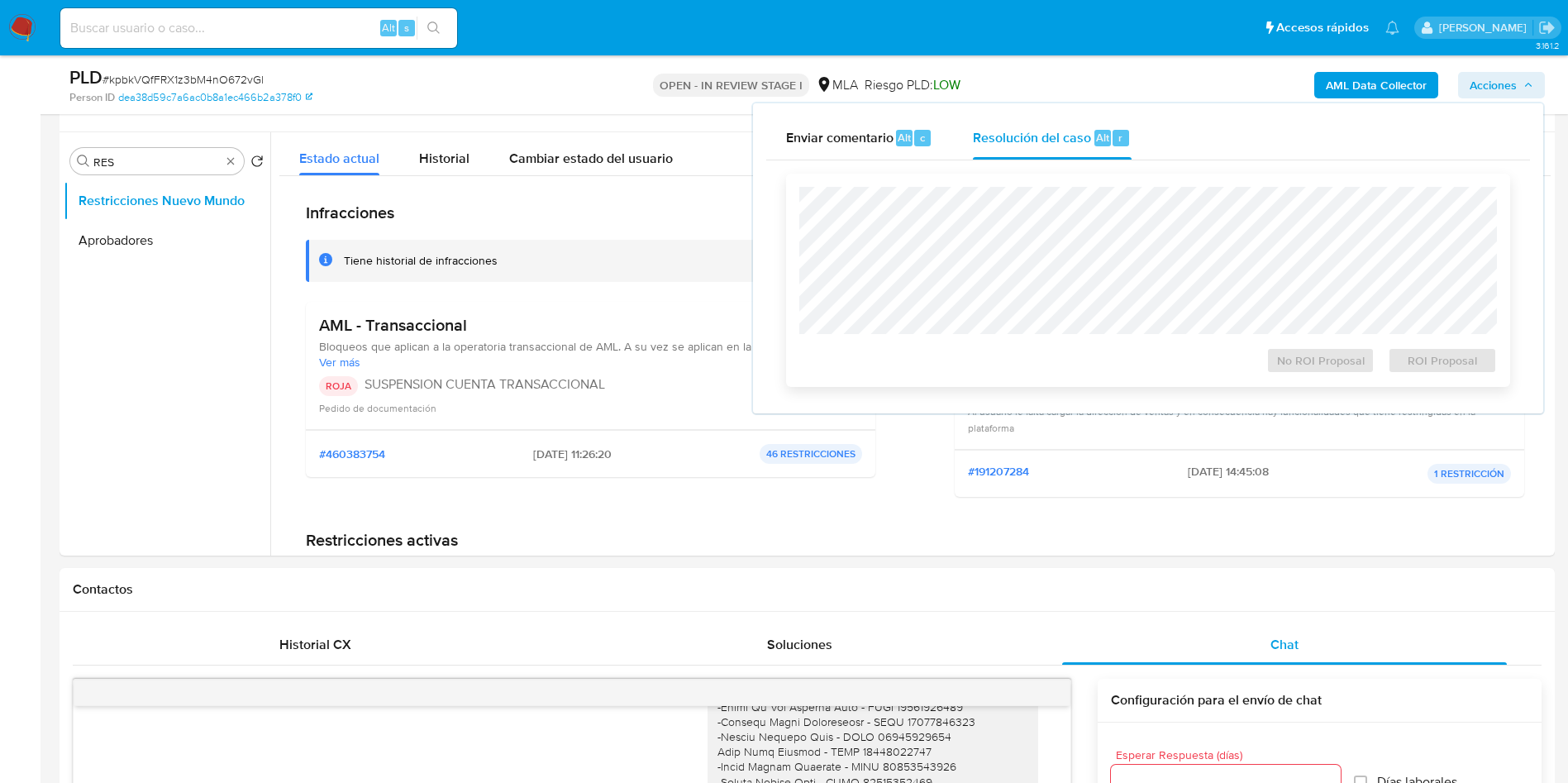
click at [1021, 189] on div at bounding box center [1148, 260] width 697 height 147
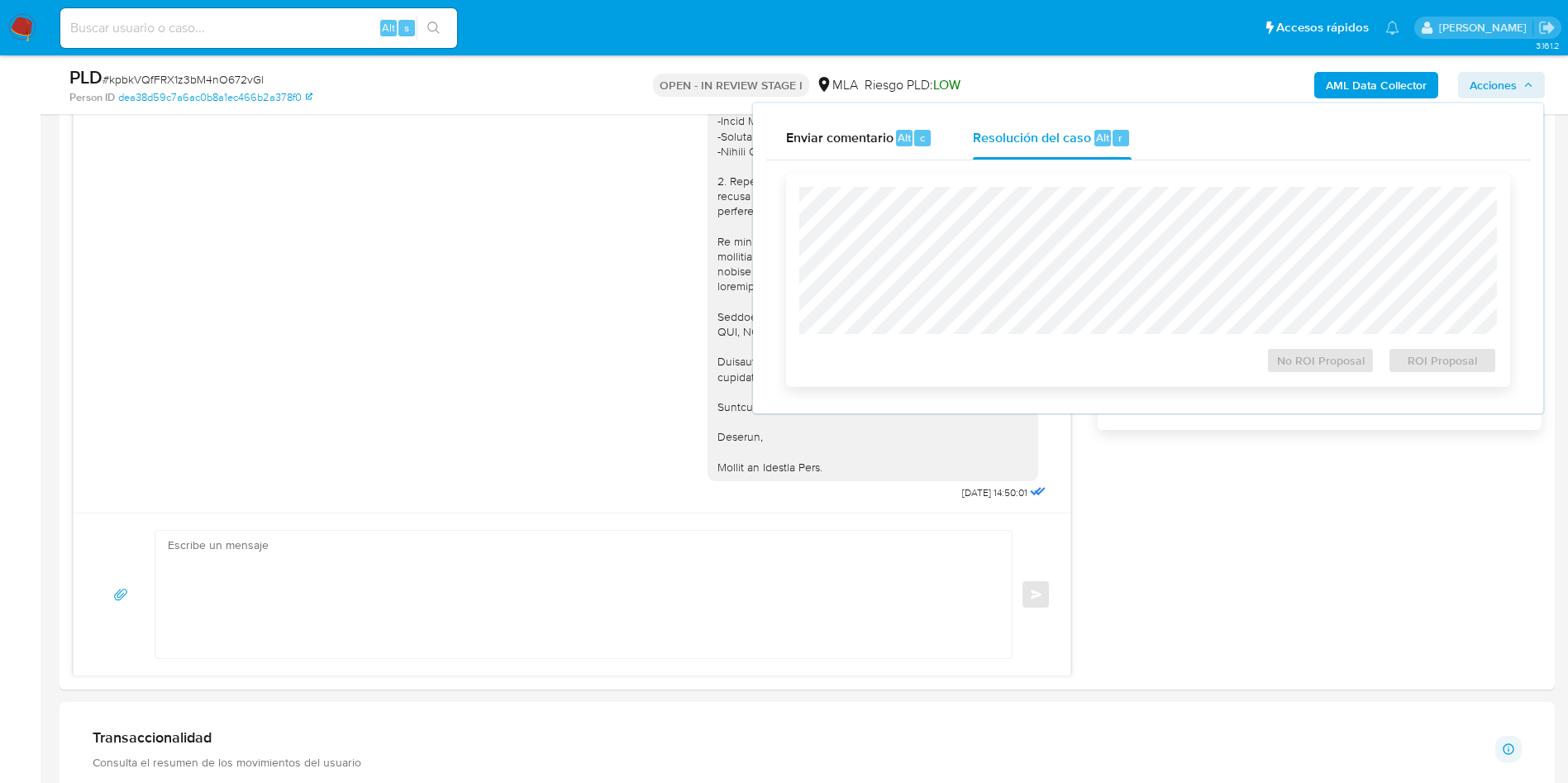
scroll to position [982, 0]
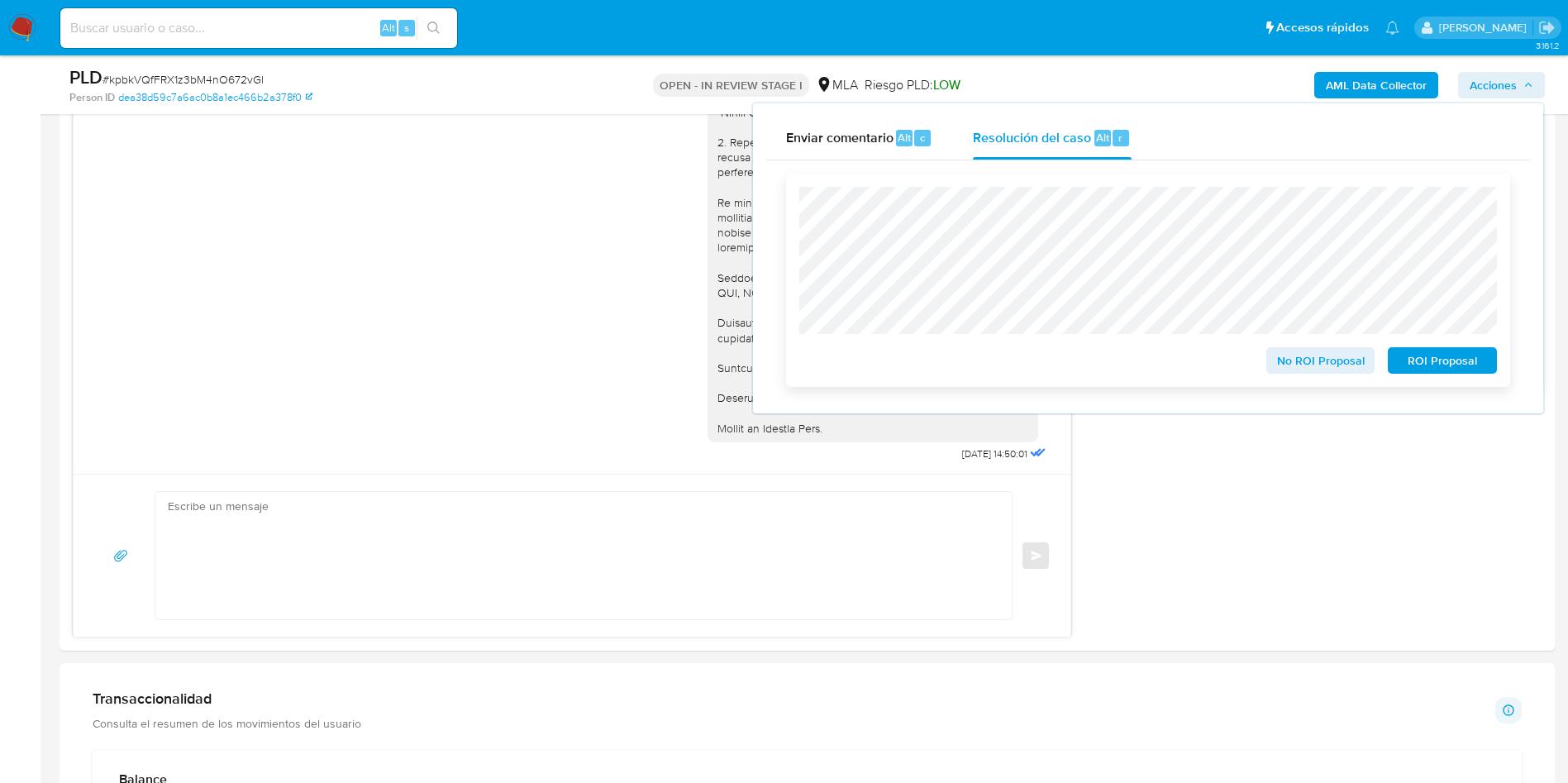
click at [1465, 362] on span "ROI Proposal" at bounding box center [1442, 361] width 86 height 23
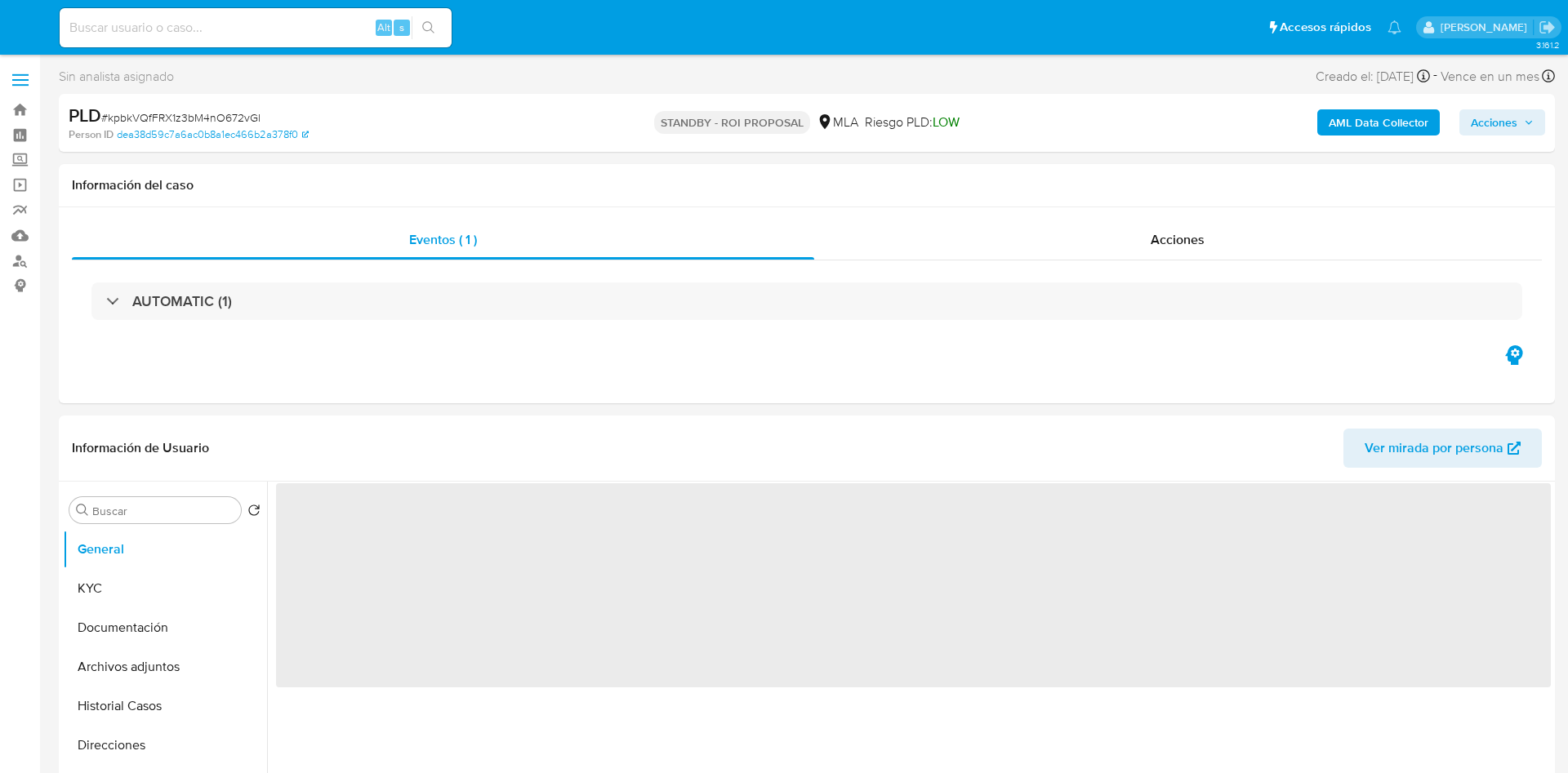
select select "10"
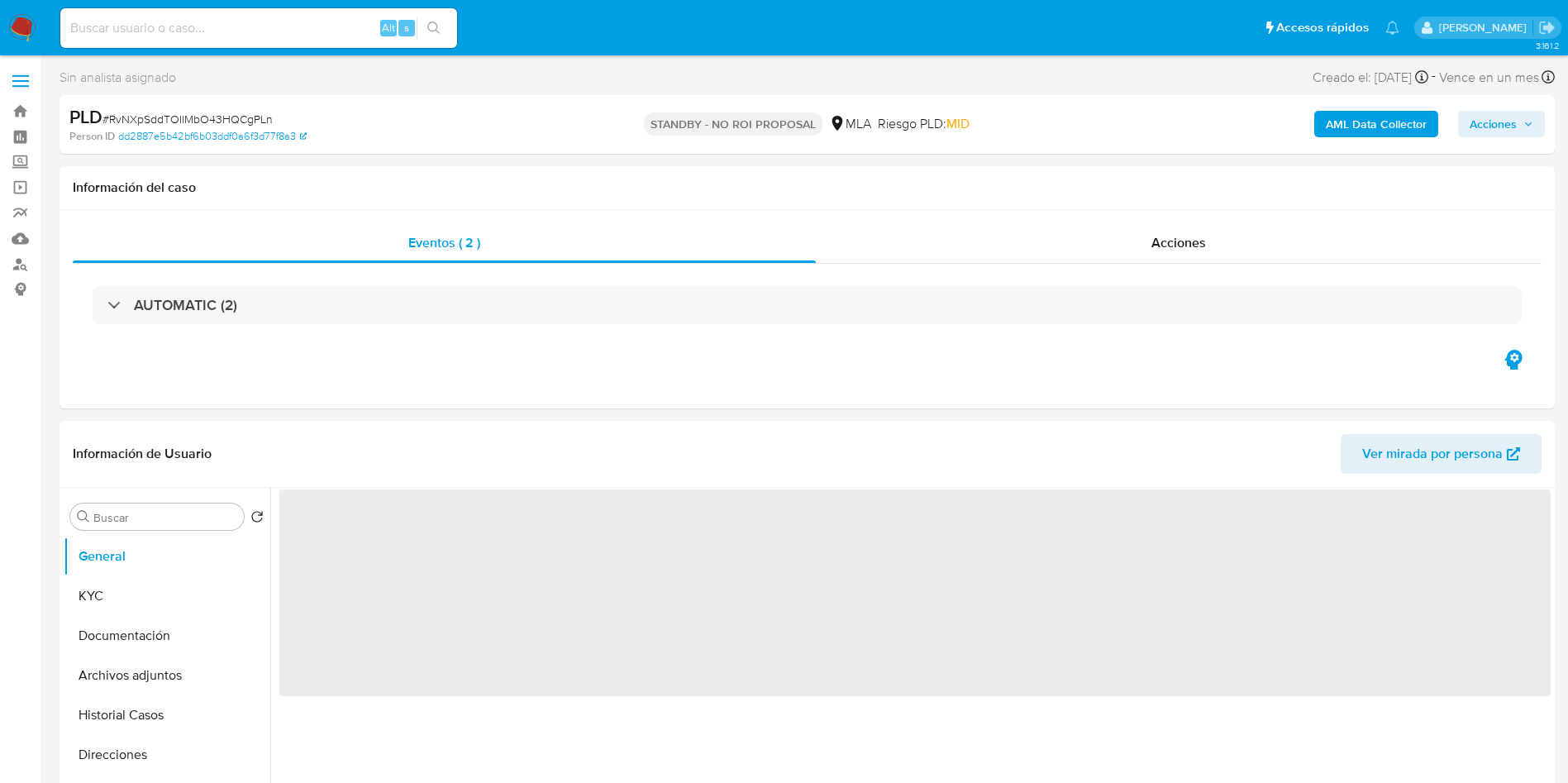
select select "10"
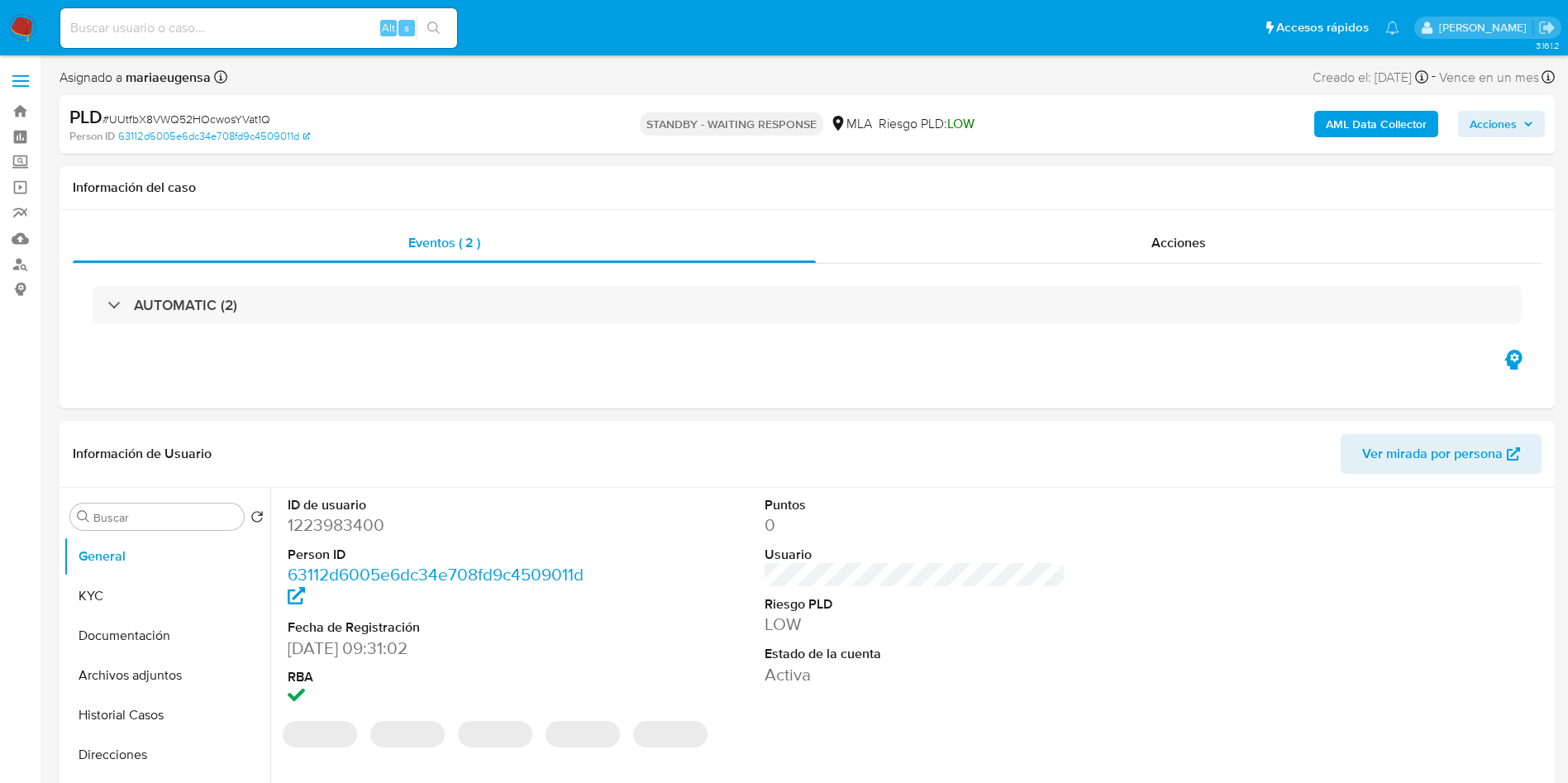
click at [151, 24] on input at bounding box center [258, 28] width 397 height 21
paste input "Dt056FcSuCFFATdeLbEjSNZd"
type input "Dt056FcSuCFFATdeLbEjSNZd"
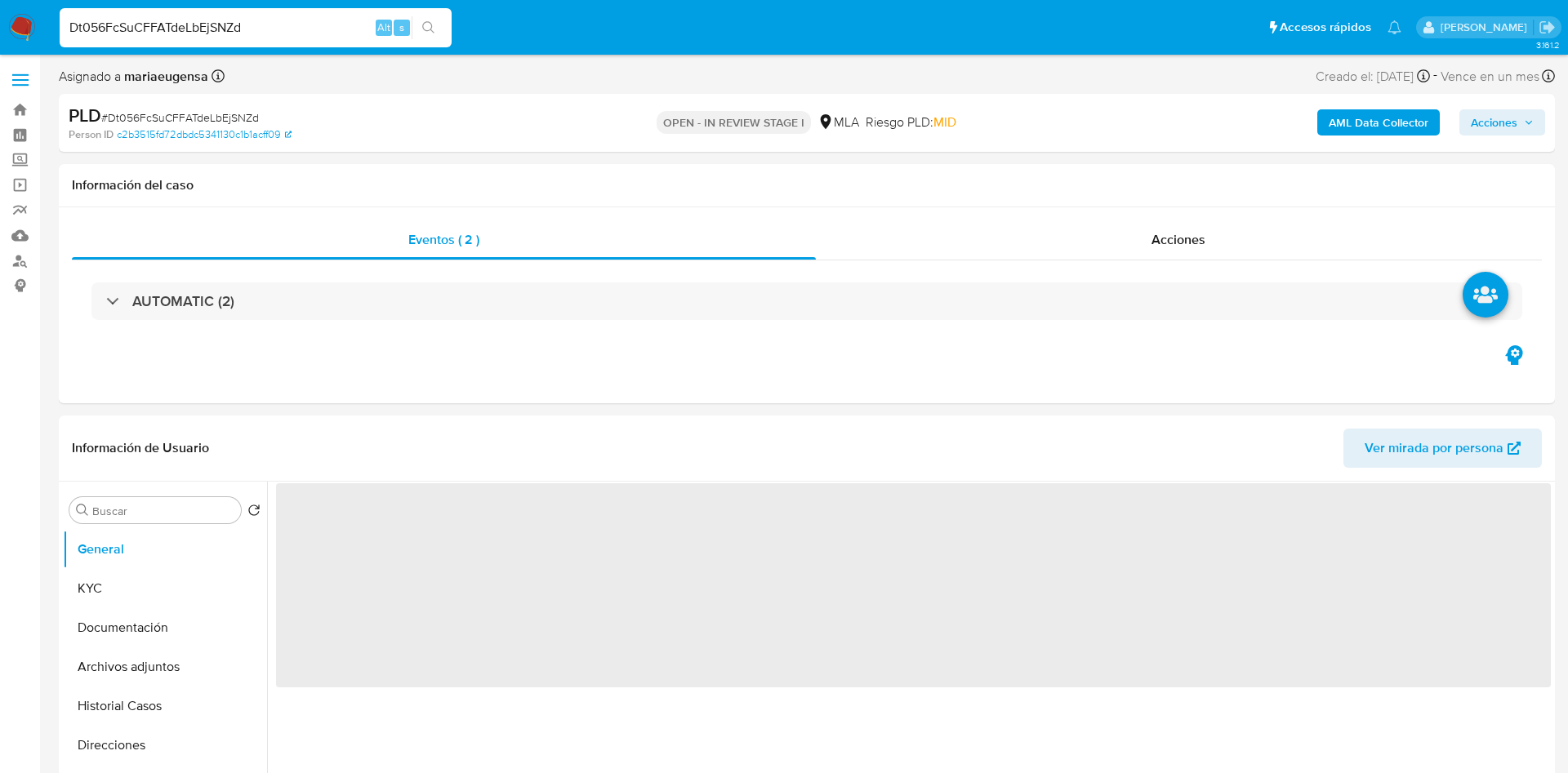
select select "10"
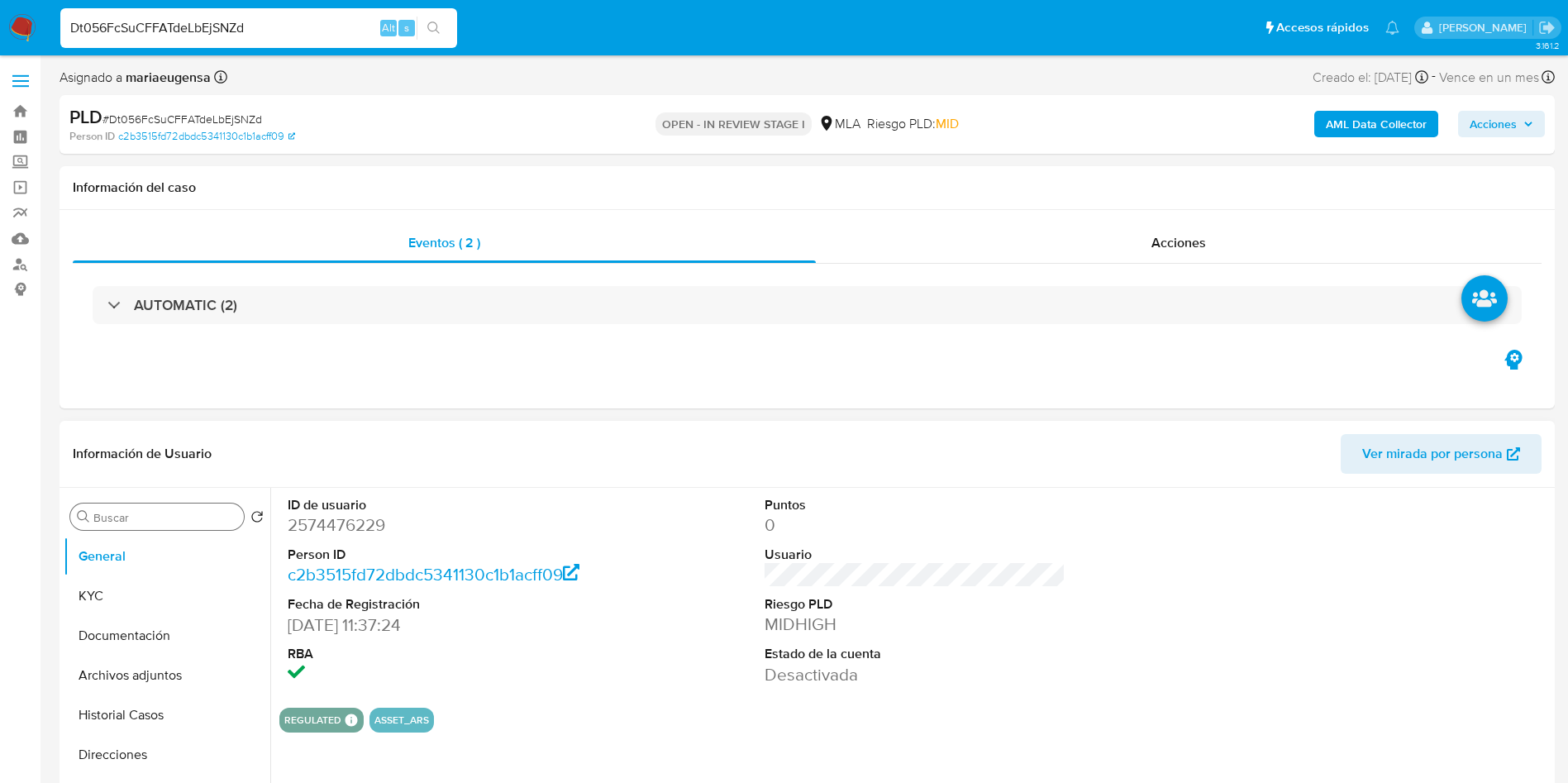
click at [195, 511] on input "Buscar" at bounding box center [165, 517] width 144 height 15
type input "arc"
click at [190, 590] on button "Archivos adjuntos" at bounding box center [161, 596] width 193 height 40
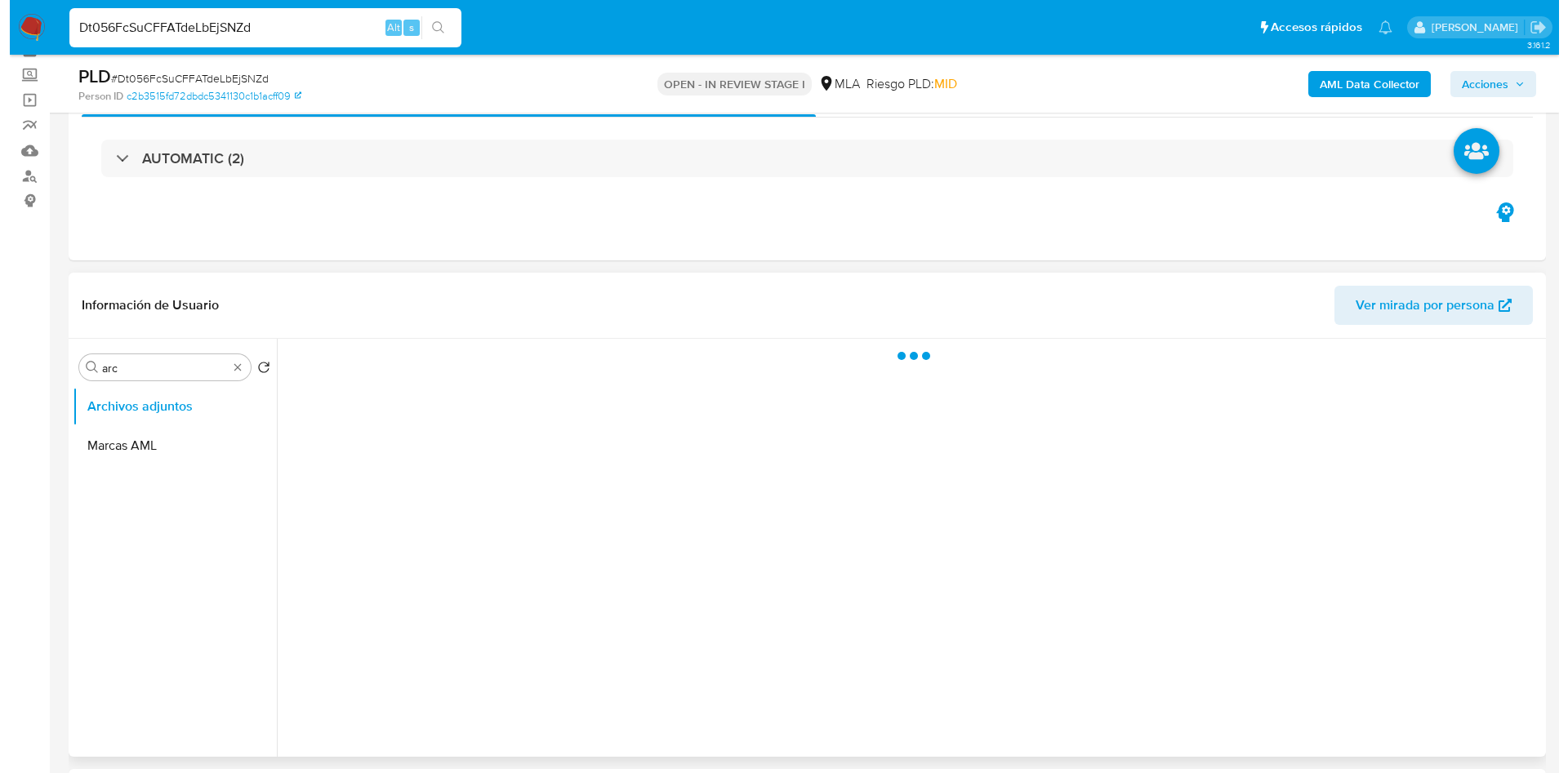
scroll to position [122, 0]
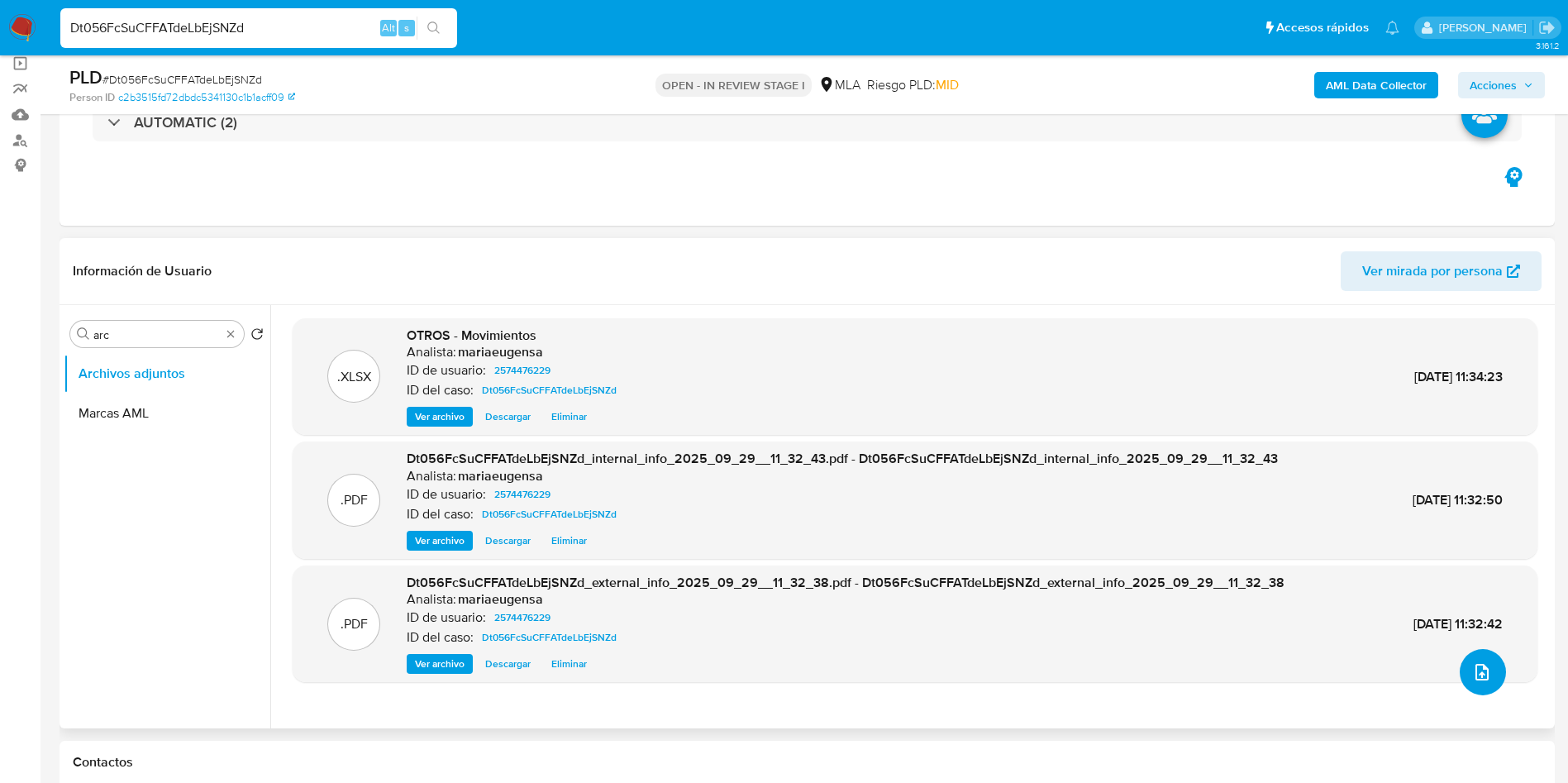
click at [1478, 653] on button "upload-file" at bounding box center [1484, 673] width 46 height 46
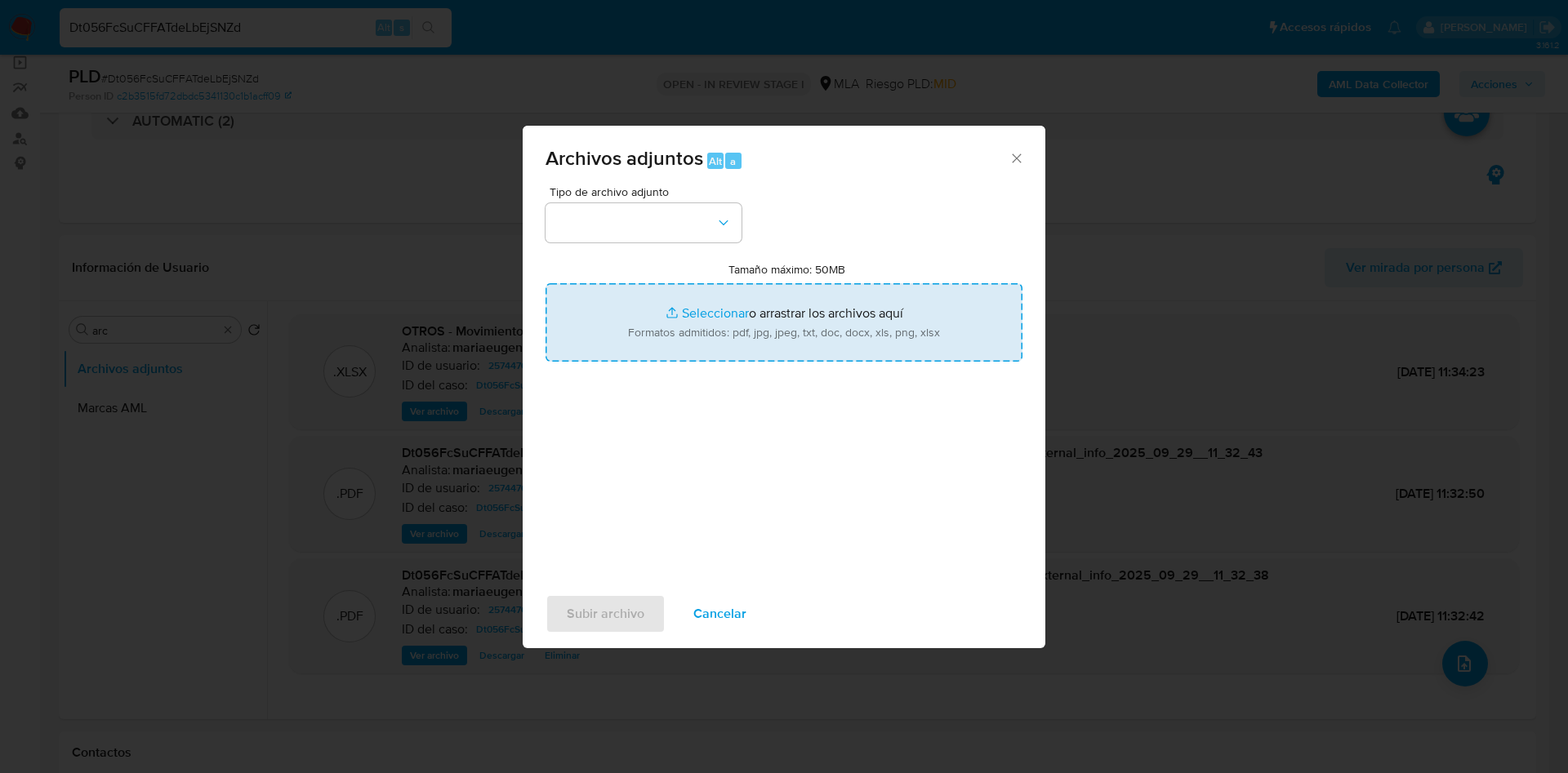
click at [742, 298] on input "Tamaño máximo: 50MB Seleccionar archivos" at bounding box center [784, 323] width 477 height 78
type input "C:\fakepath\Caselog Dt056FcSuCFFATdeLbEjSNZd_2025_09_17_19_10_29.docx"
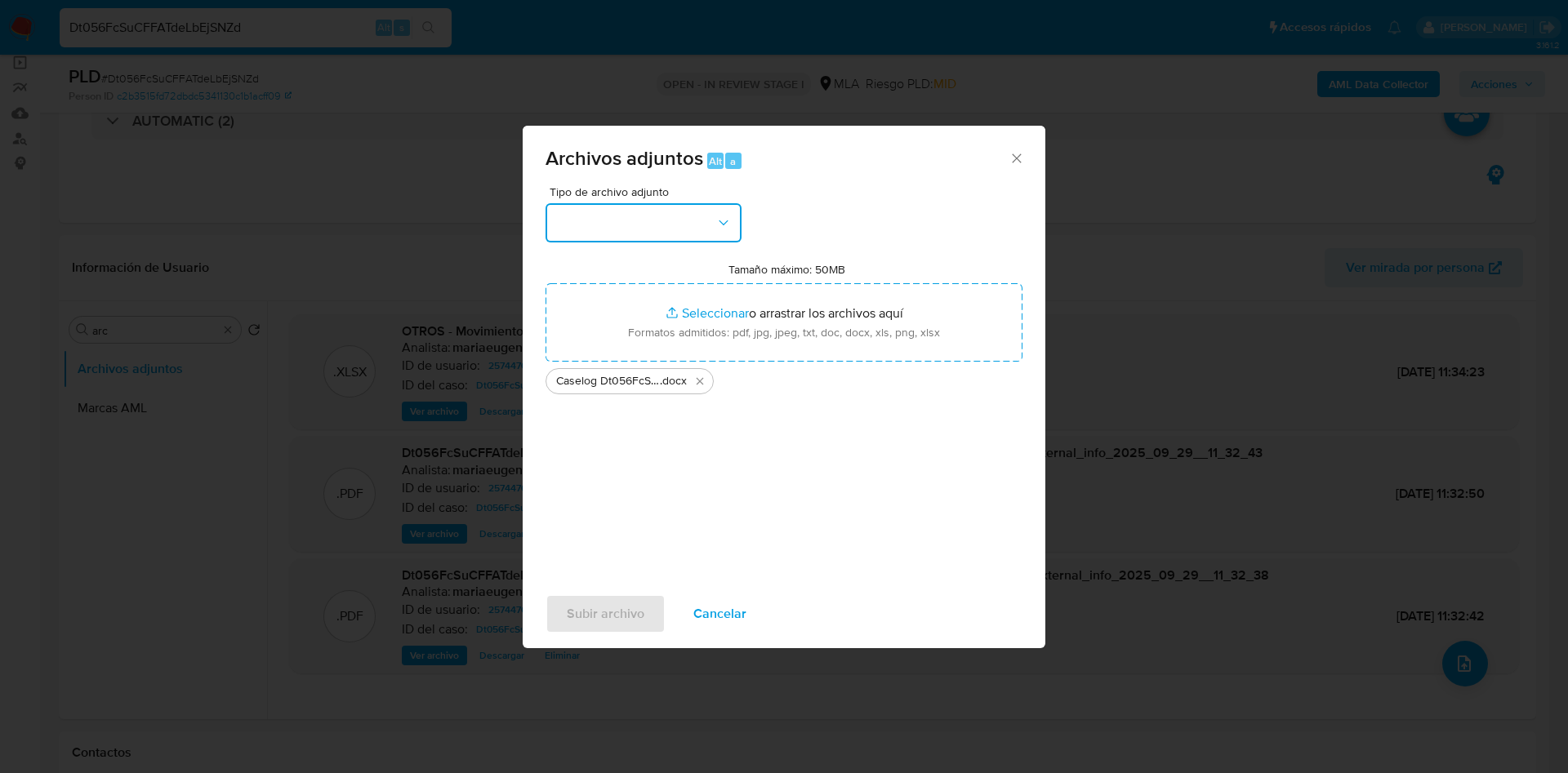
click at [629, 224] on button "button" at bounding box center [643, 223] width 196 height 39
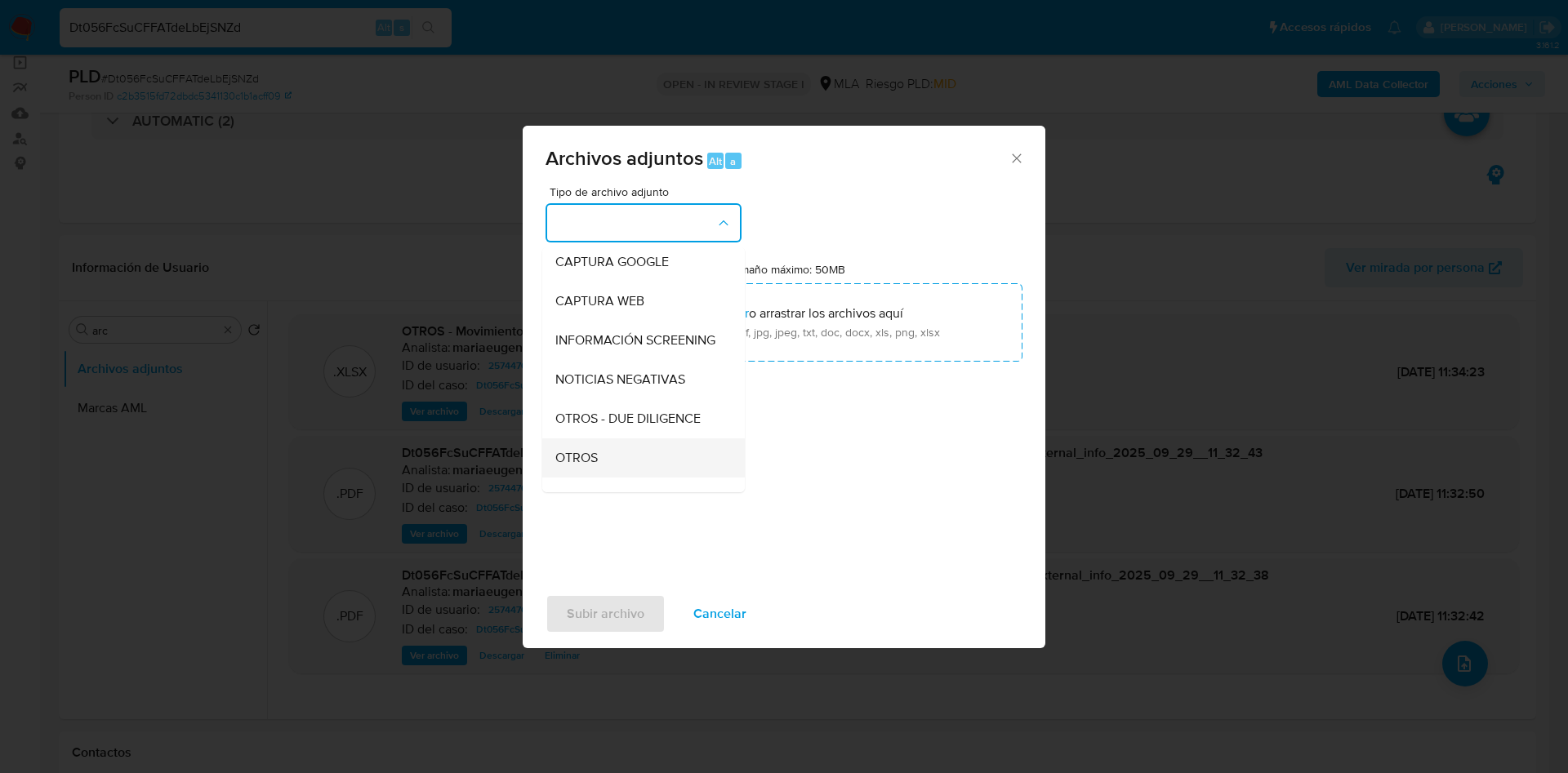
click at [583, 466] on span "OTROS" at bounding box center [576, 458] width 42 height 16
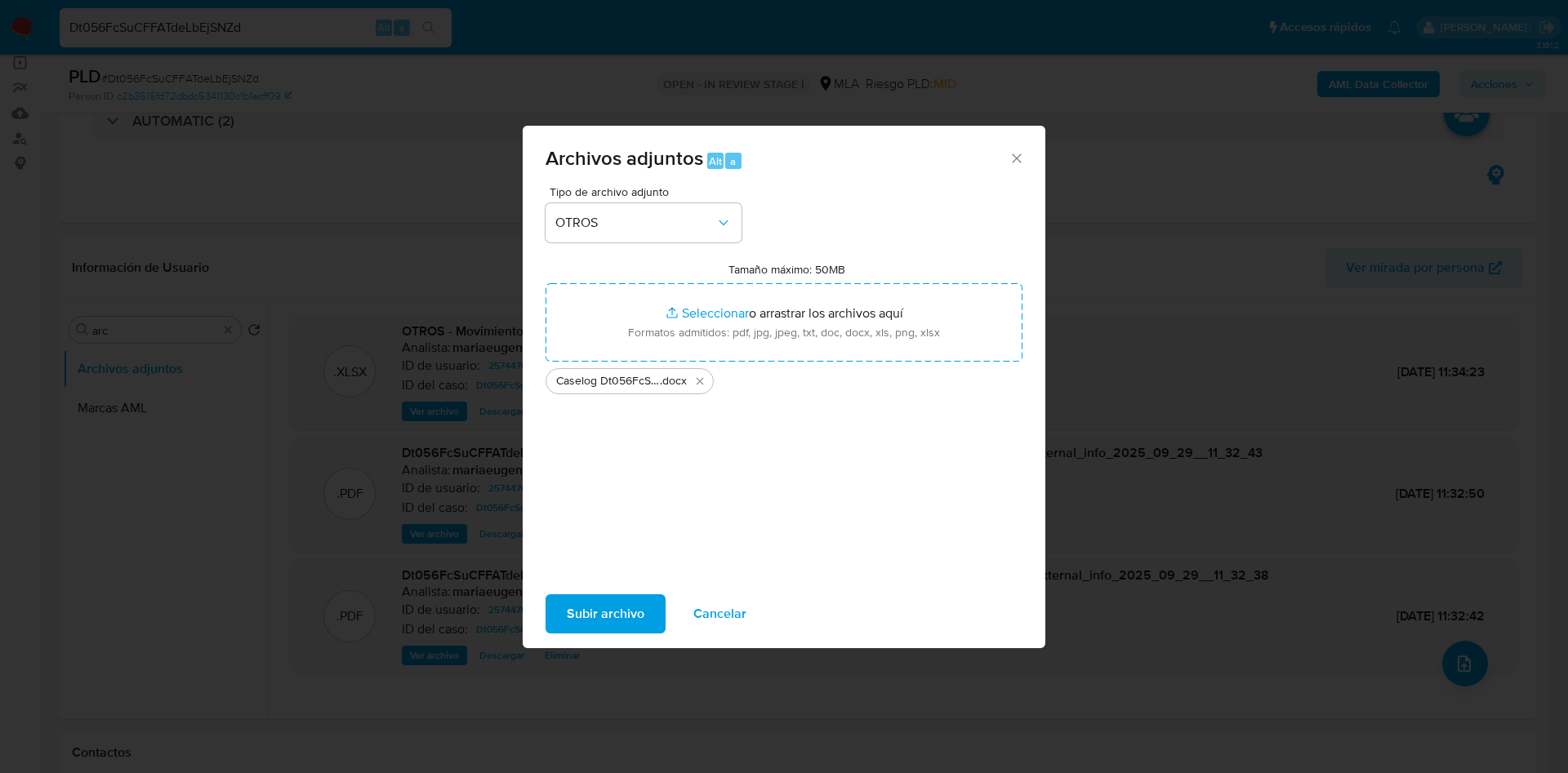
click at [591, 599] on span "Subir archivo" at bounding box center [605, 614] width 77 height 36
click at [611, 584] on div "Subir archivo Cancelar" at bounding box center [784, 613] width 523 height 62
click at [609, 600] on span "Subir archivo" at bounding box center [605, 614] width 77 height 36
click at [604, 609] on span "Subir archivo" at bounding box center [605, 614] width 77 height 36
click at [600, 605] on span "Subir archivo" at bounding box center [605, 614] width 77 height 36
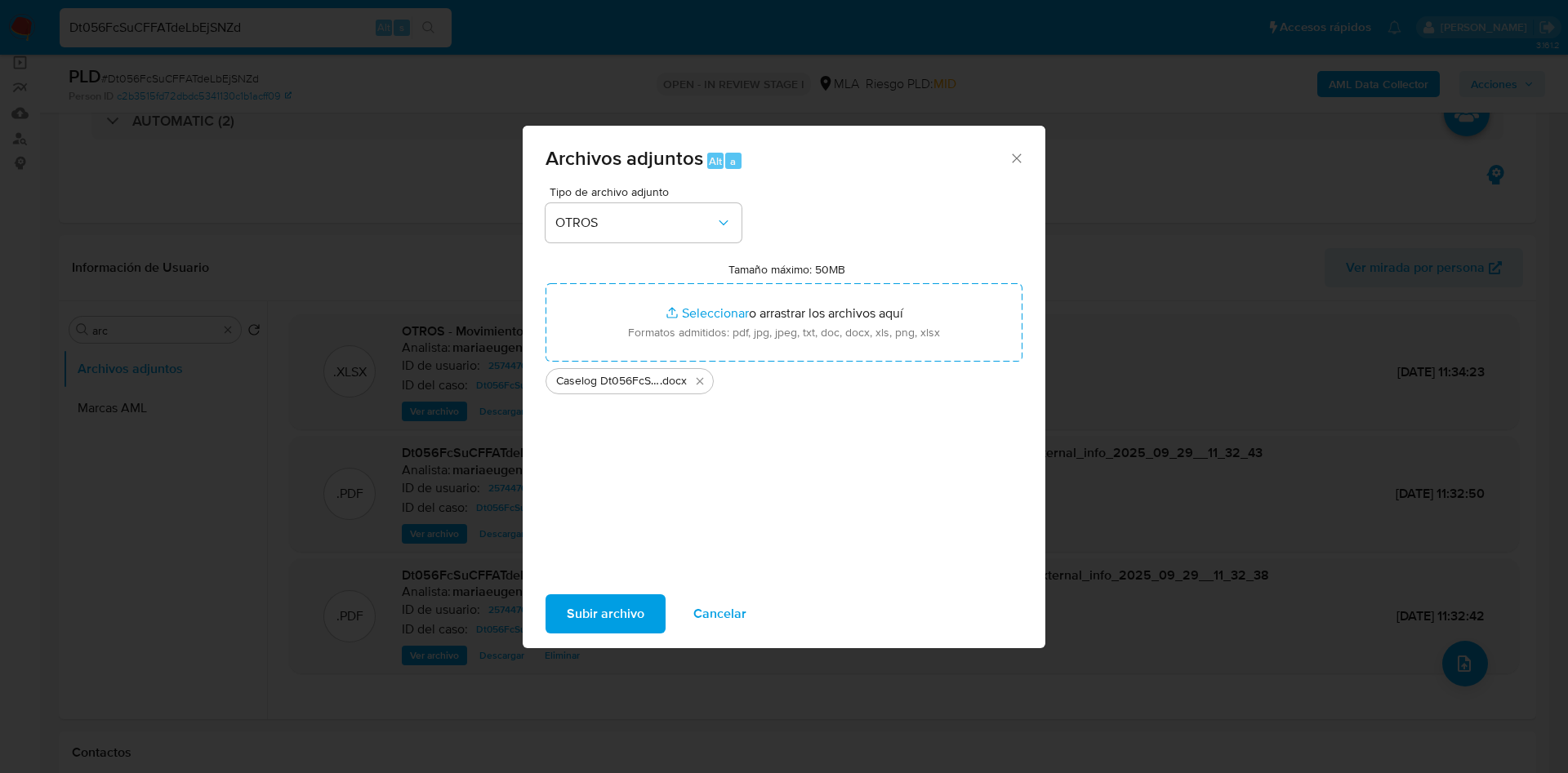
click at [619, 627] on span "Subir archivo" at bounding box center [605, 614] width 77 height 36
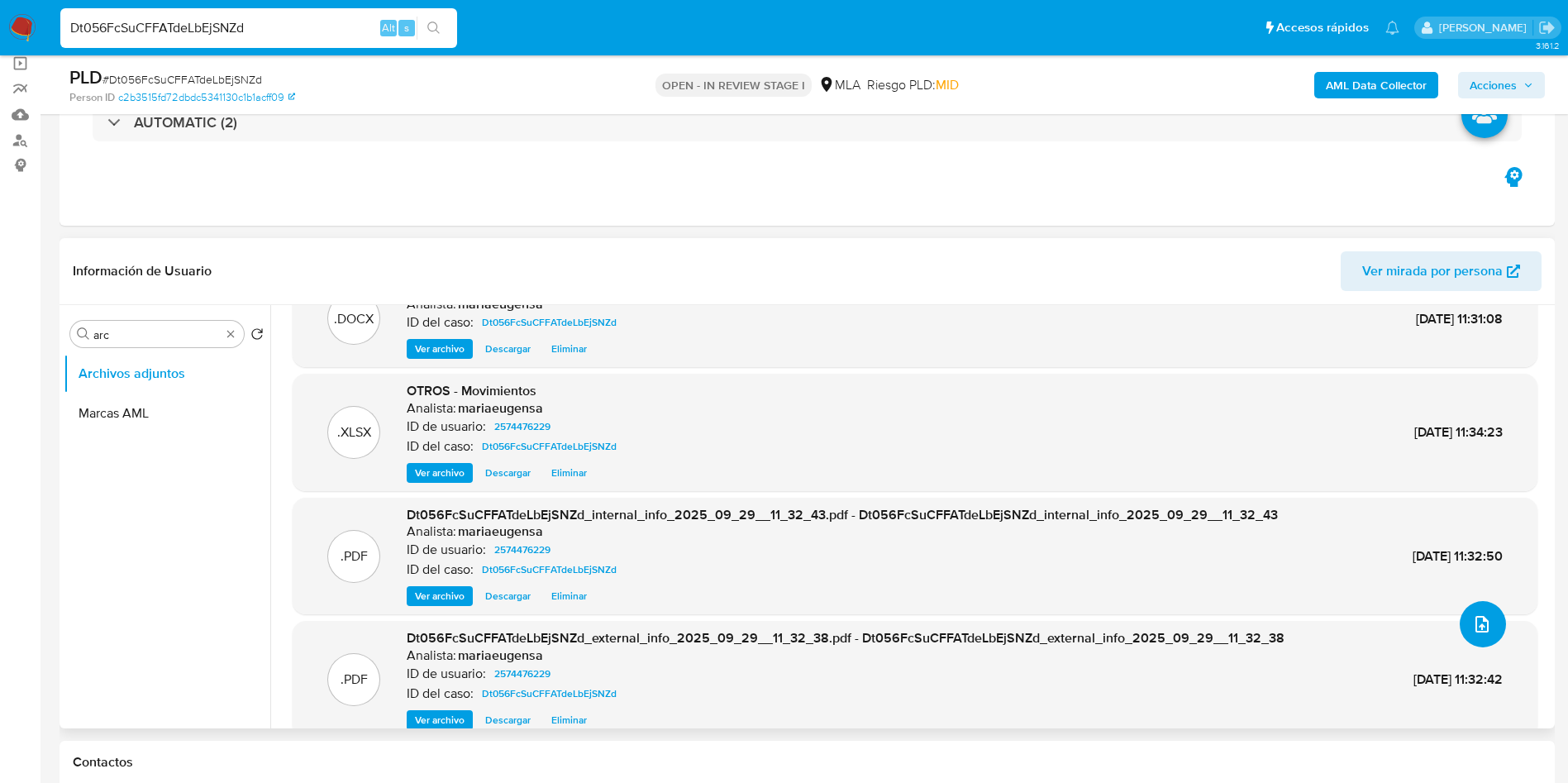
scroll to position [73, 0]
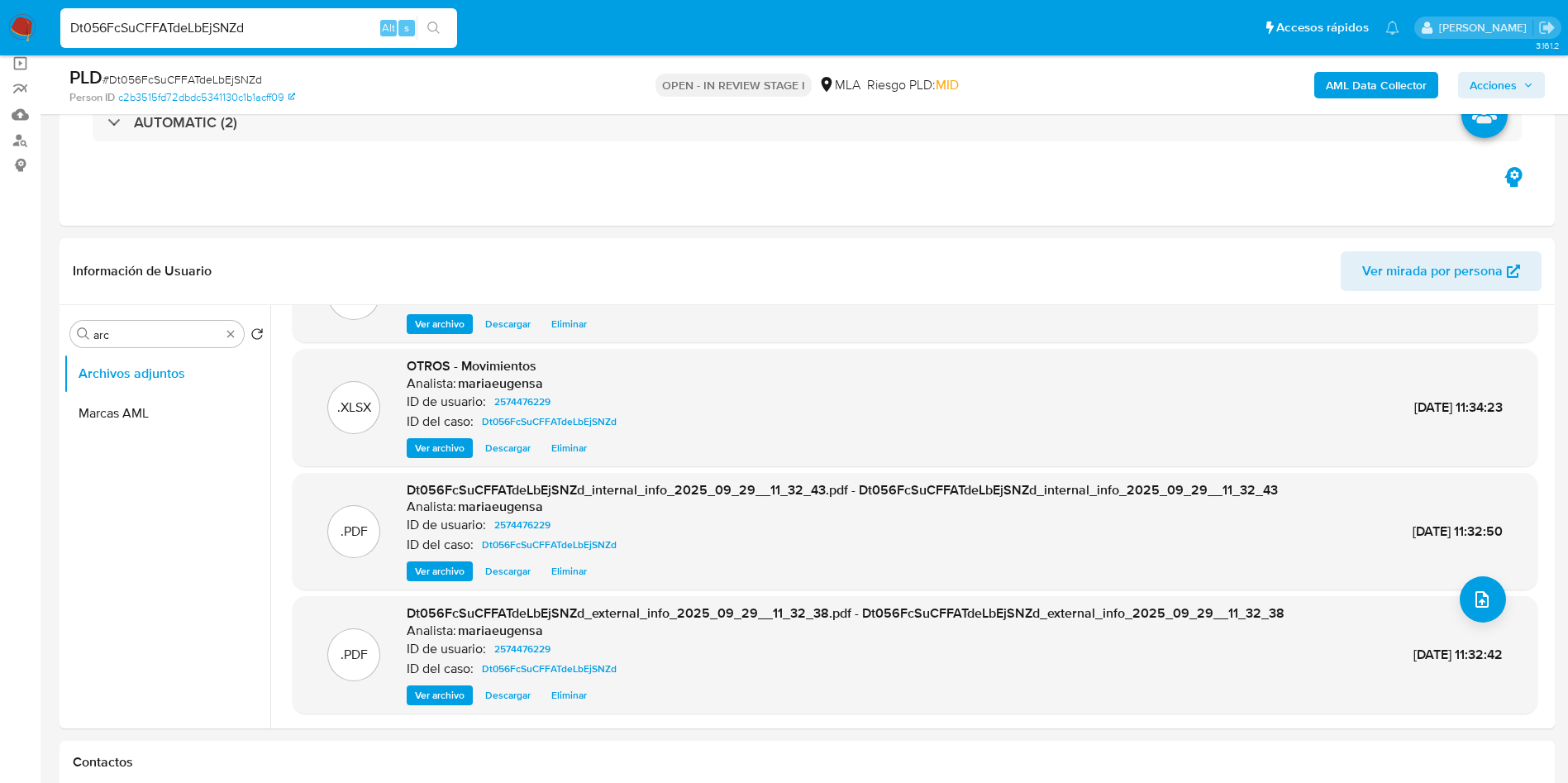
click at [1479, 88] on span "Acciones" at bounding box center [1494, 84] width 47 height 26
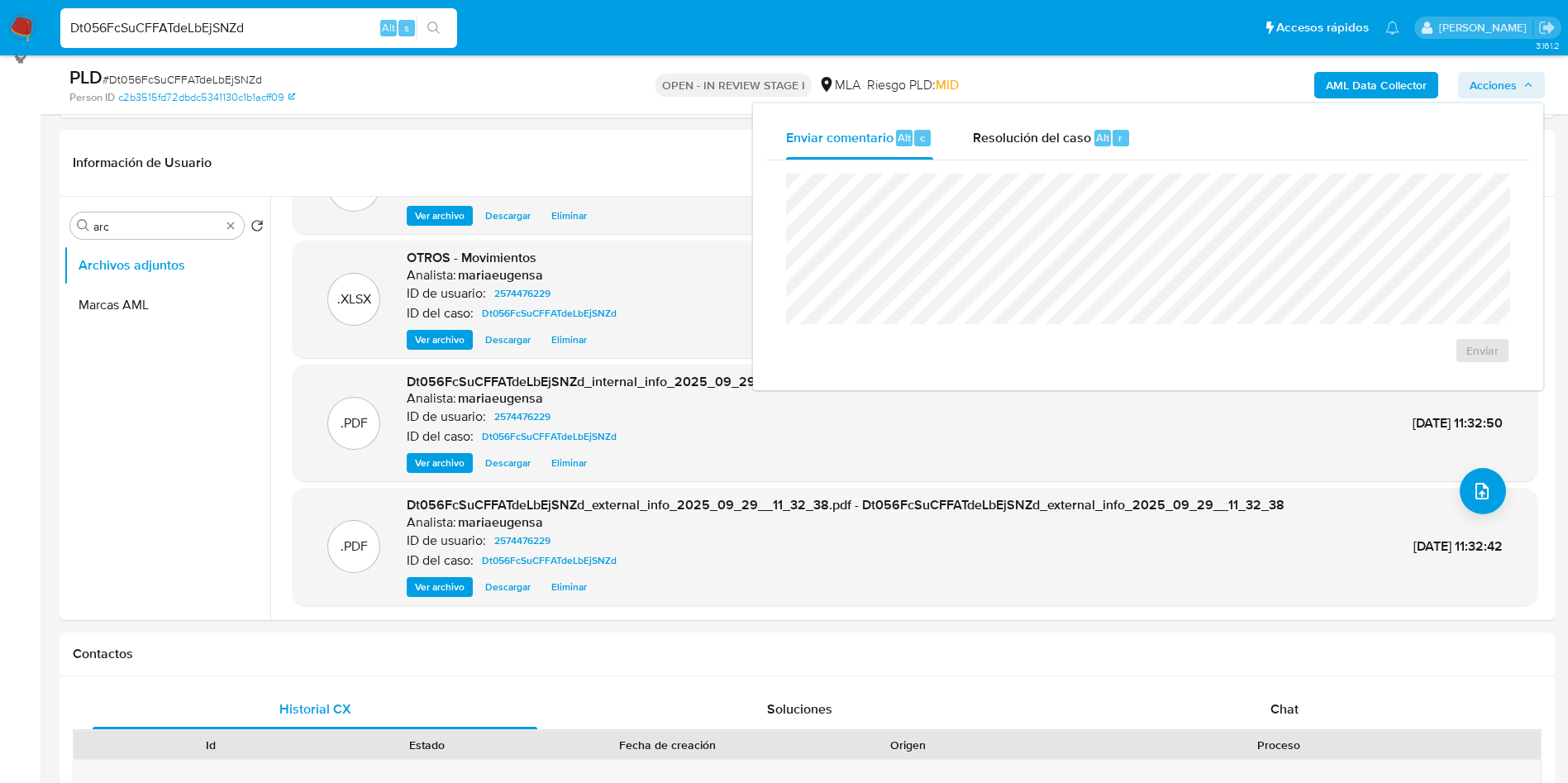
scroll to position [316, 0]
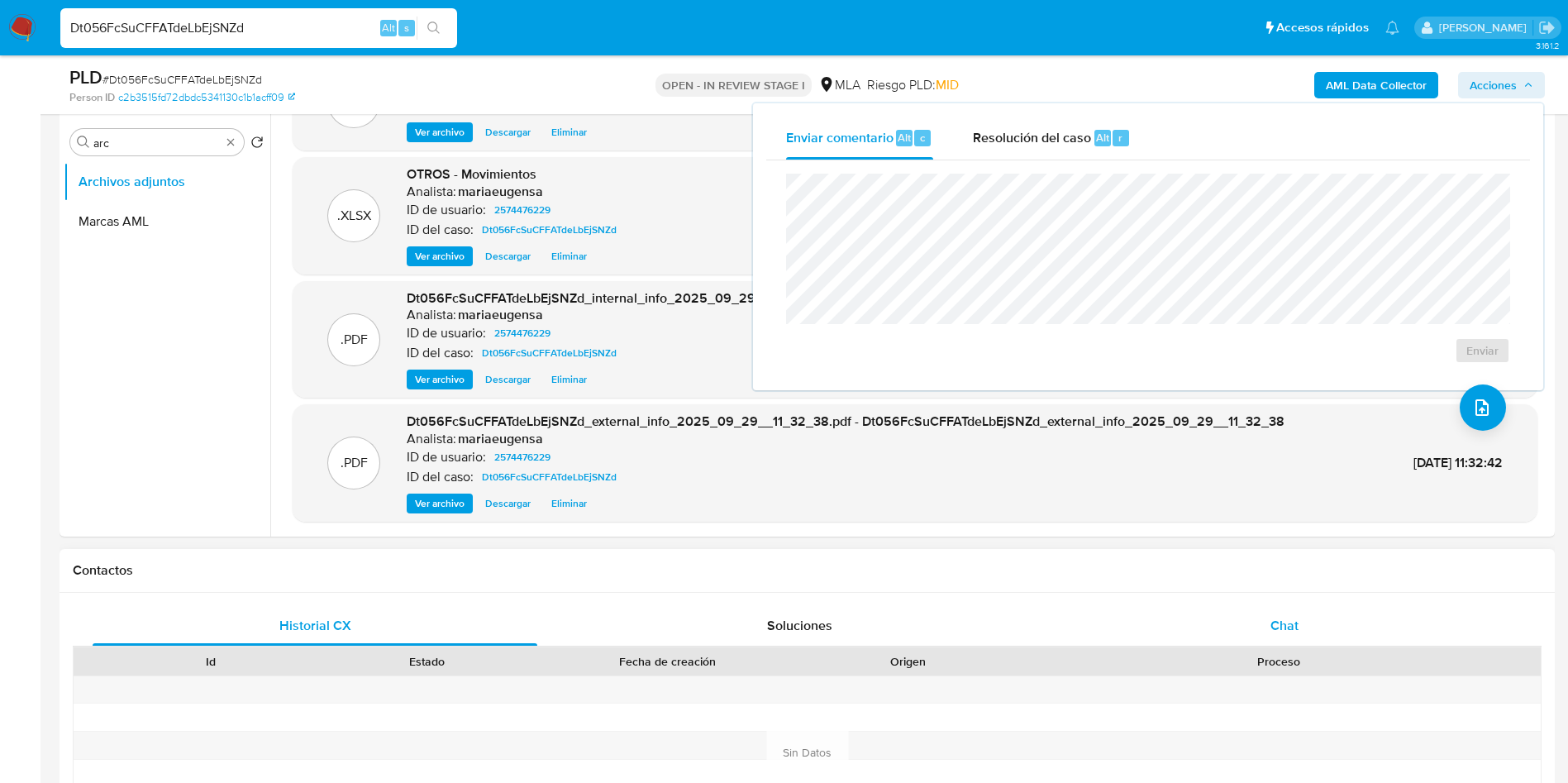
click at [1287, 617] on span "Chat" at bounding box center [1285, 626] width 28 height 19
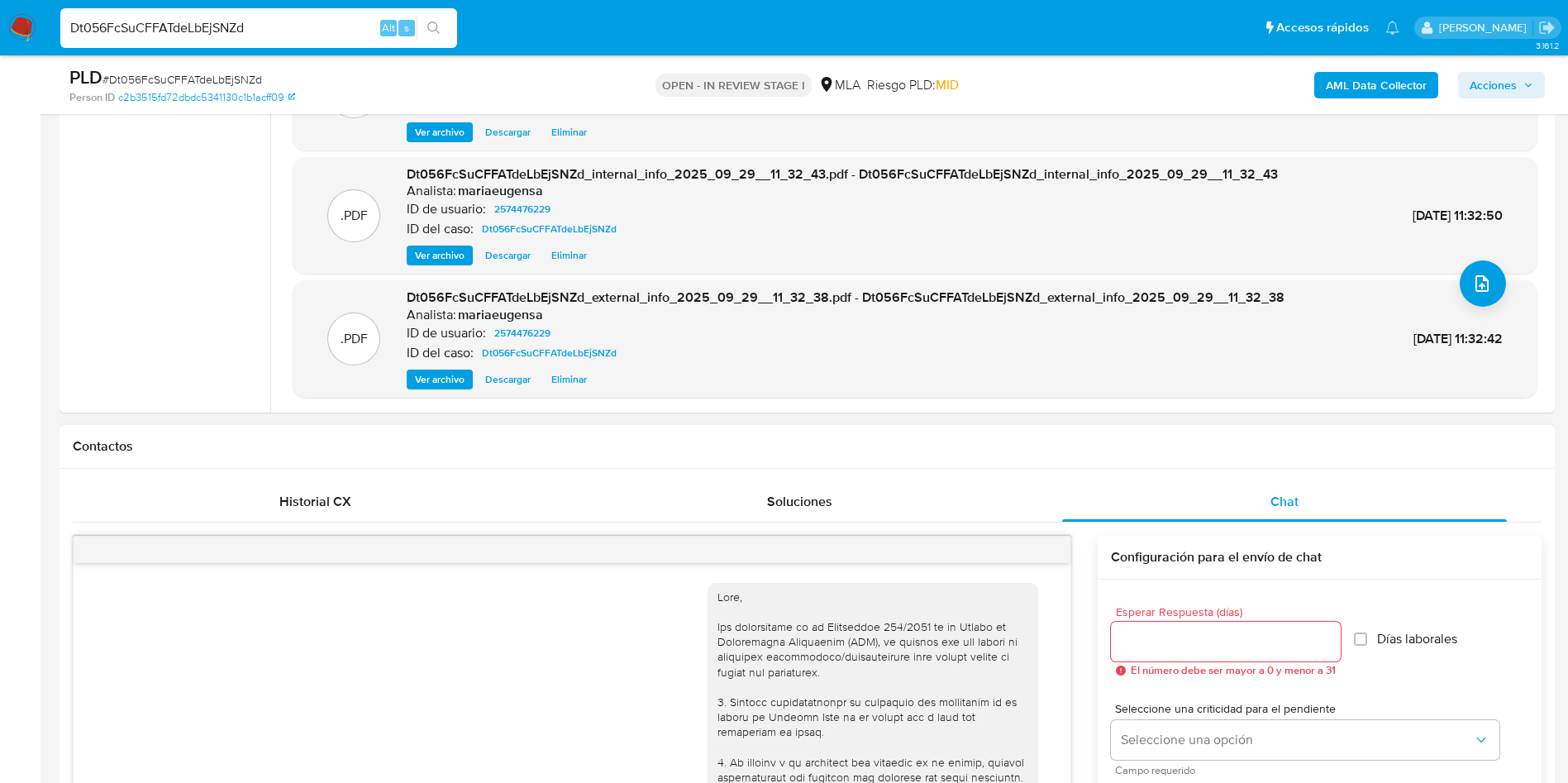
scroll to position [1859, 0]
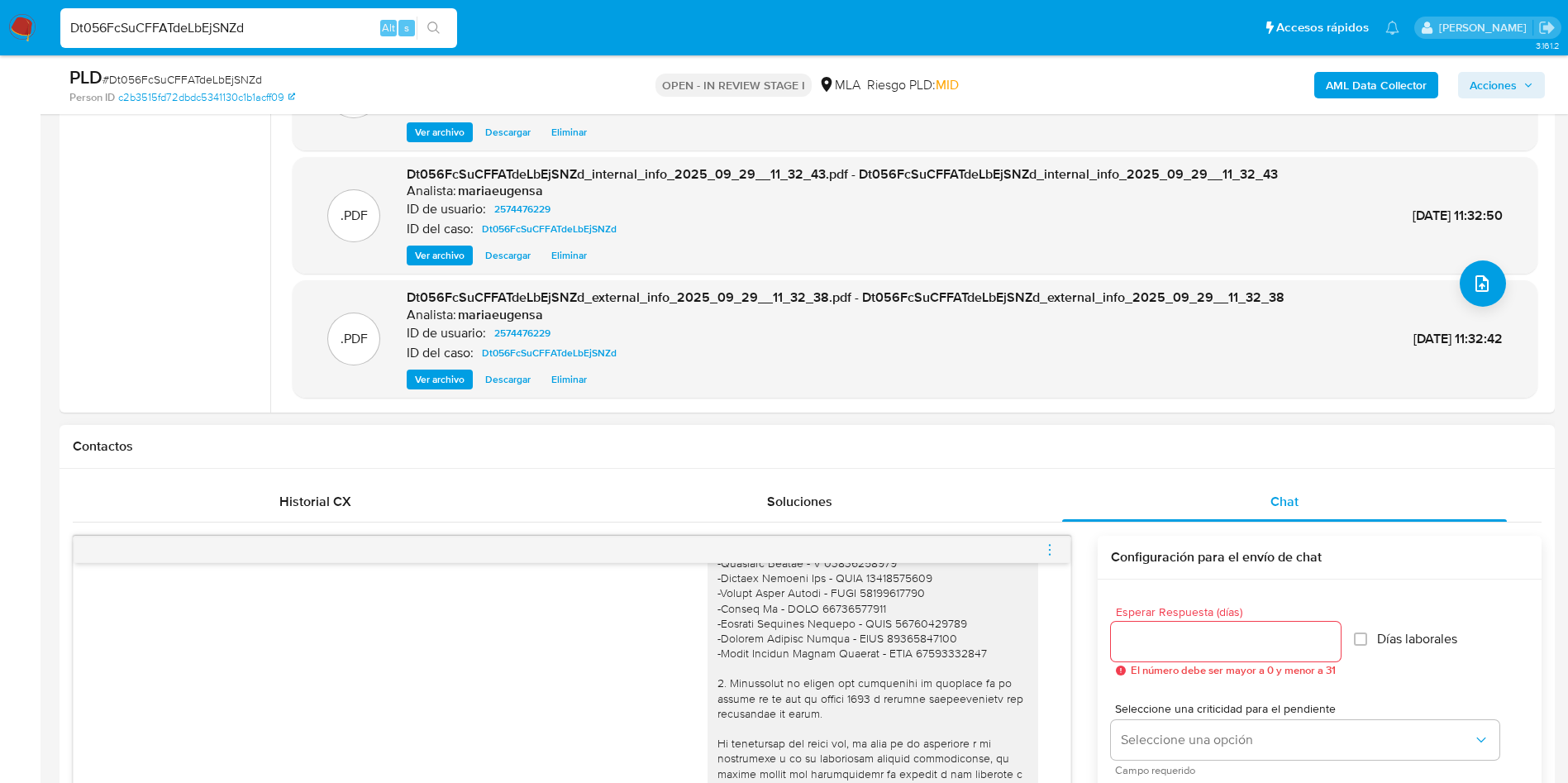
click at [1053, 550] on icon "menu-action" at bounding box center [1050, 550] width 15 height 15
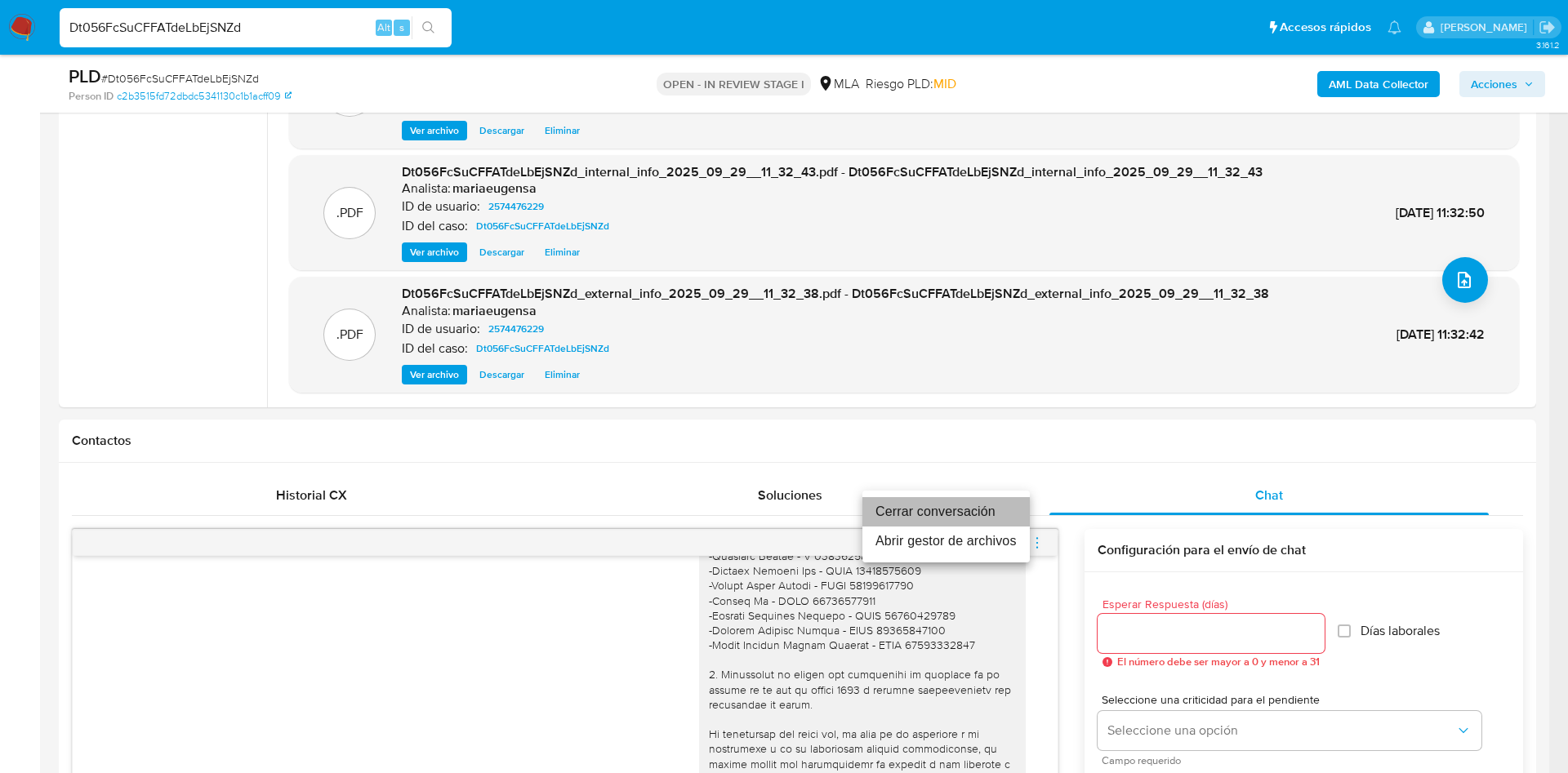
click at [987, 516] on li "Cerrar conversación" at bounding box center [946, 512] width 167 height 30
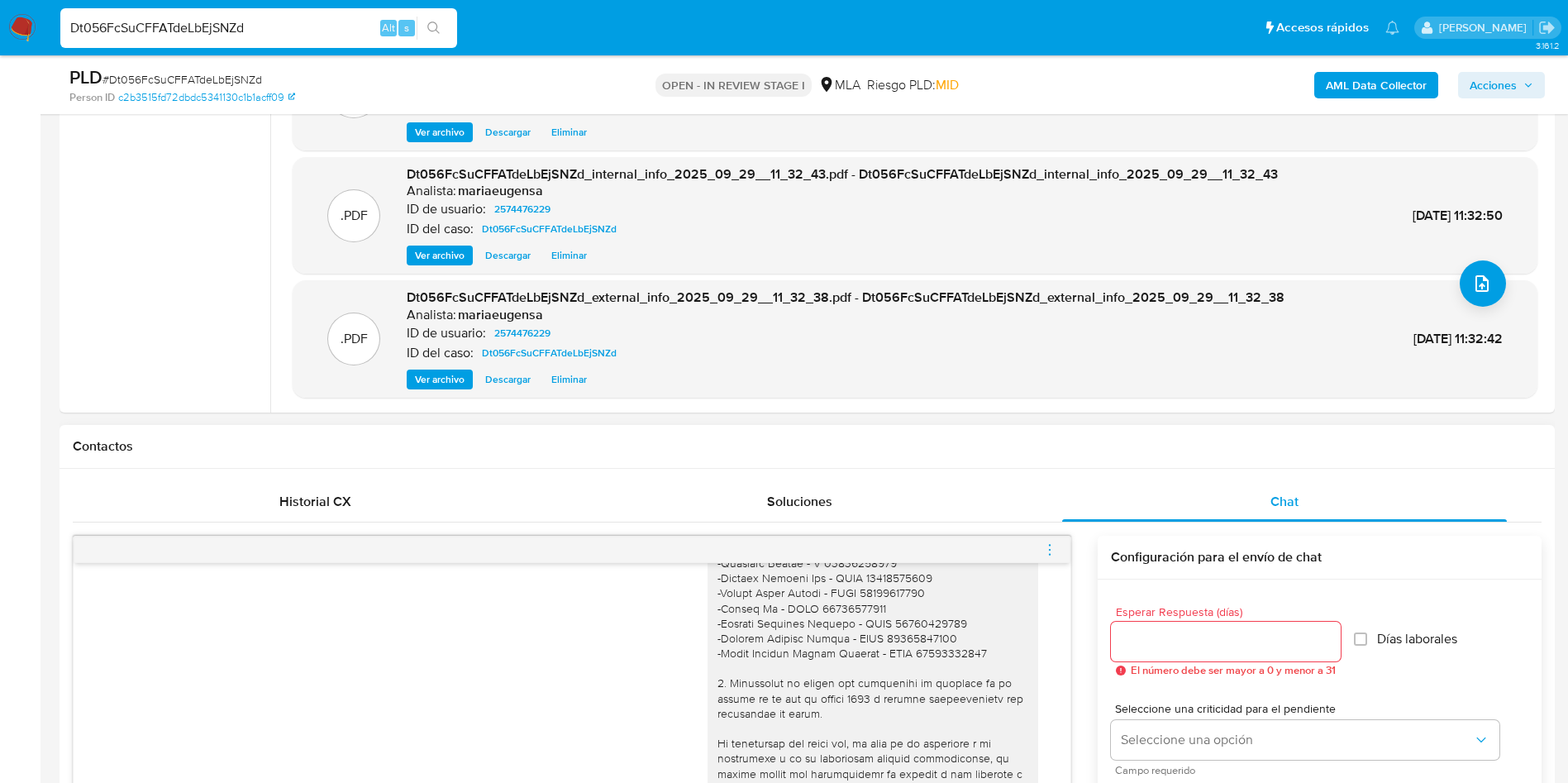
scroll to position [812, 0]
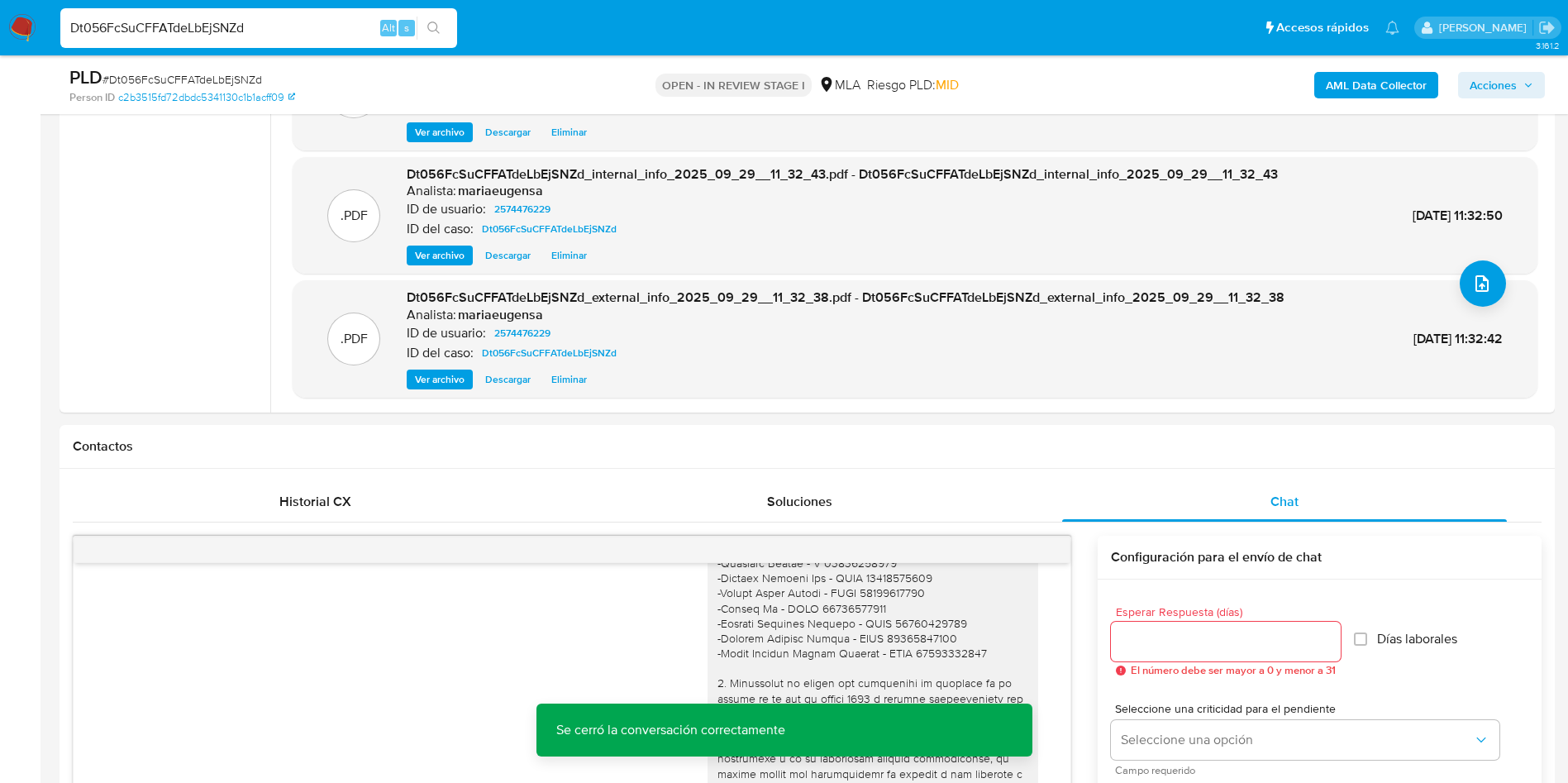
click at [208, 79] on span "# Dt056FcSuCFFATdeLbEjSNZd" at bounding box center [182, 79] width 160 height 16
copy span "Dt056FcSuCFFATdeLbEjSNZd"
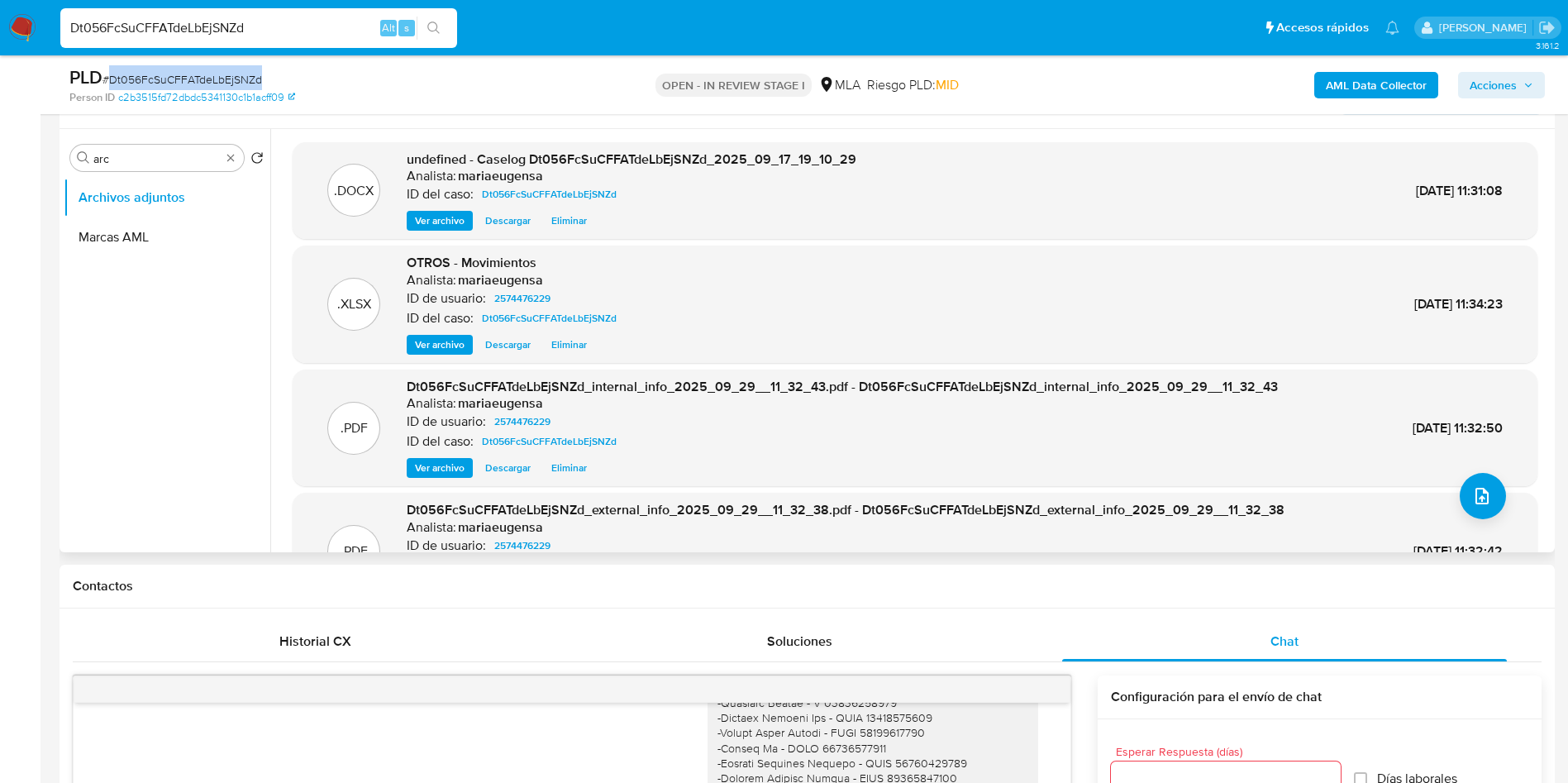
scroll to position [192, 0]
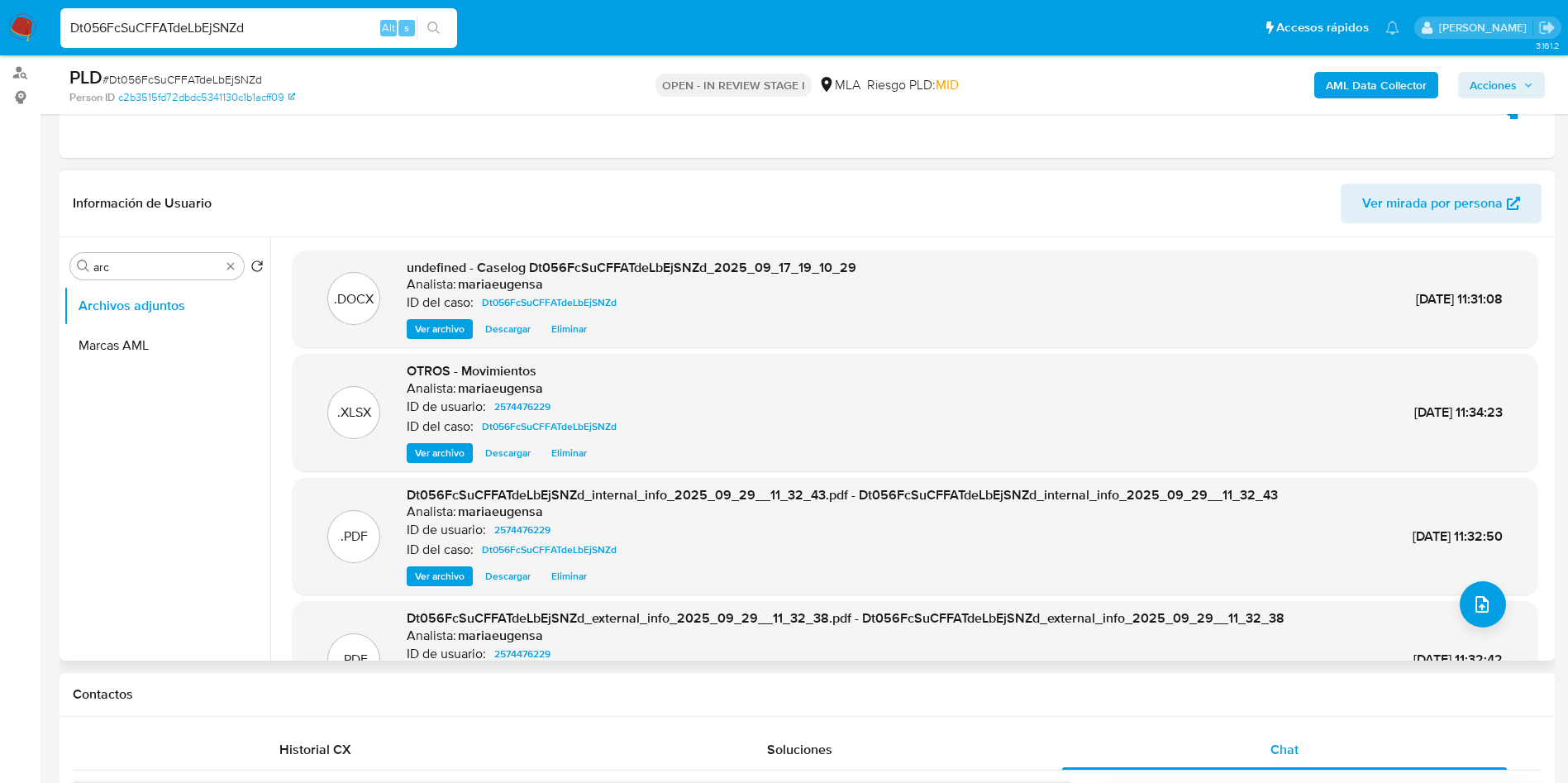
drag, startPoint x: 146, startPoint y: 256, endPoint x: 110, endPoint y: 250, distance: 36.5
click at [110, 250] on div "Buscar arc Volver al orden por defecto Archivos adjuntos Marcas AML" at bounding box center [167, 450] width 207 height 421
click at [128, 268] on input "arc" at bounding box center [158, 266] width 128 height 15
type input "res"
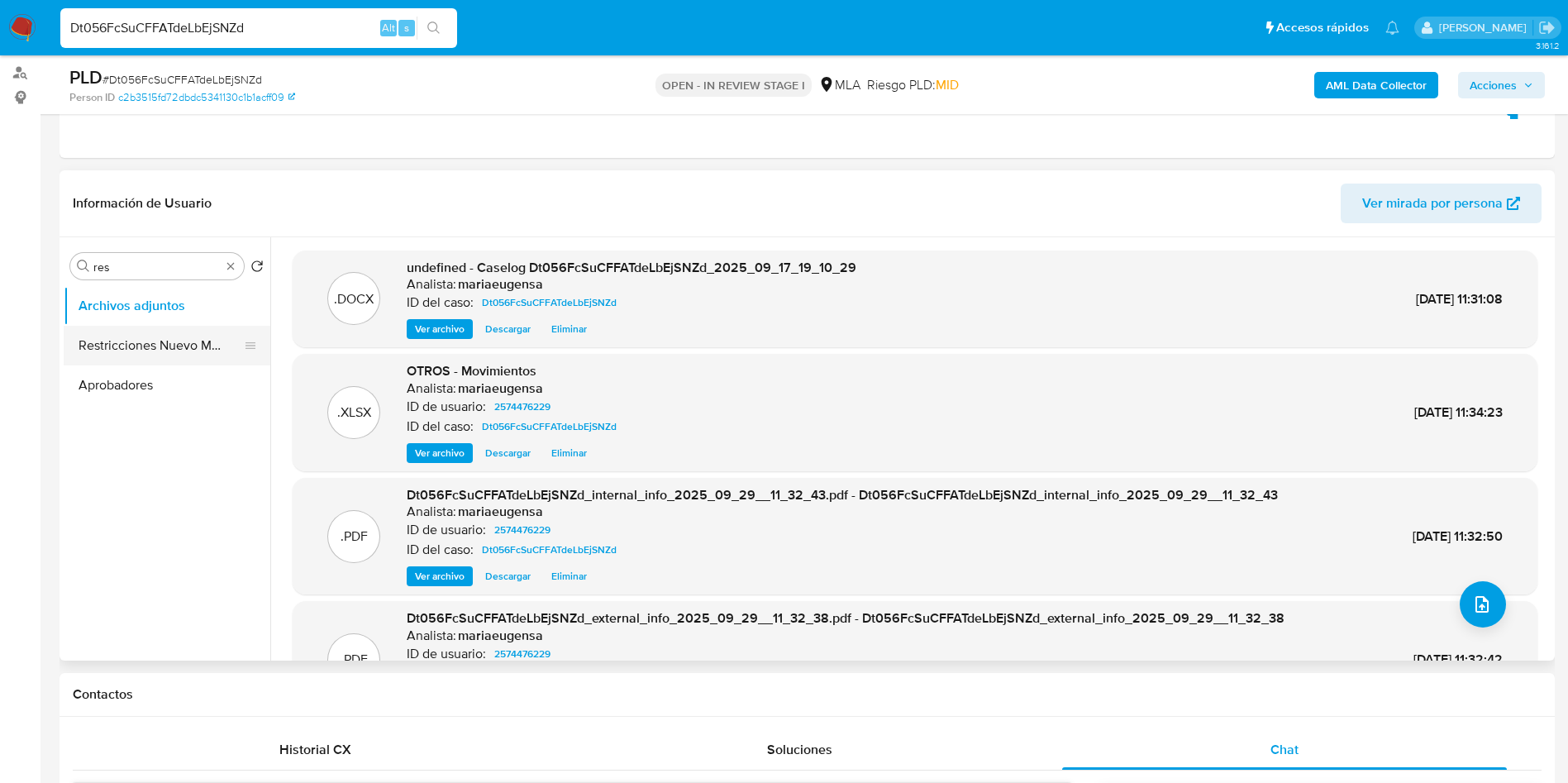
click at [162, 347] on button "Restricciones Nuevo Mundo" at bounding box center [161, 346] width 193 height 40
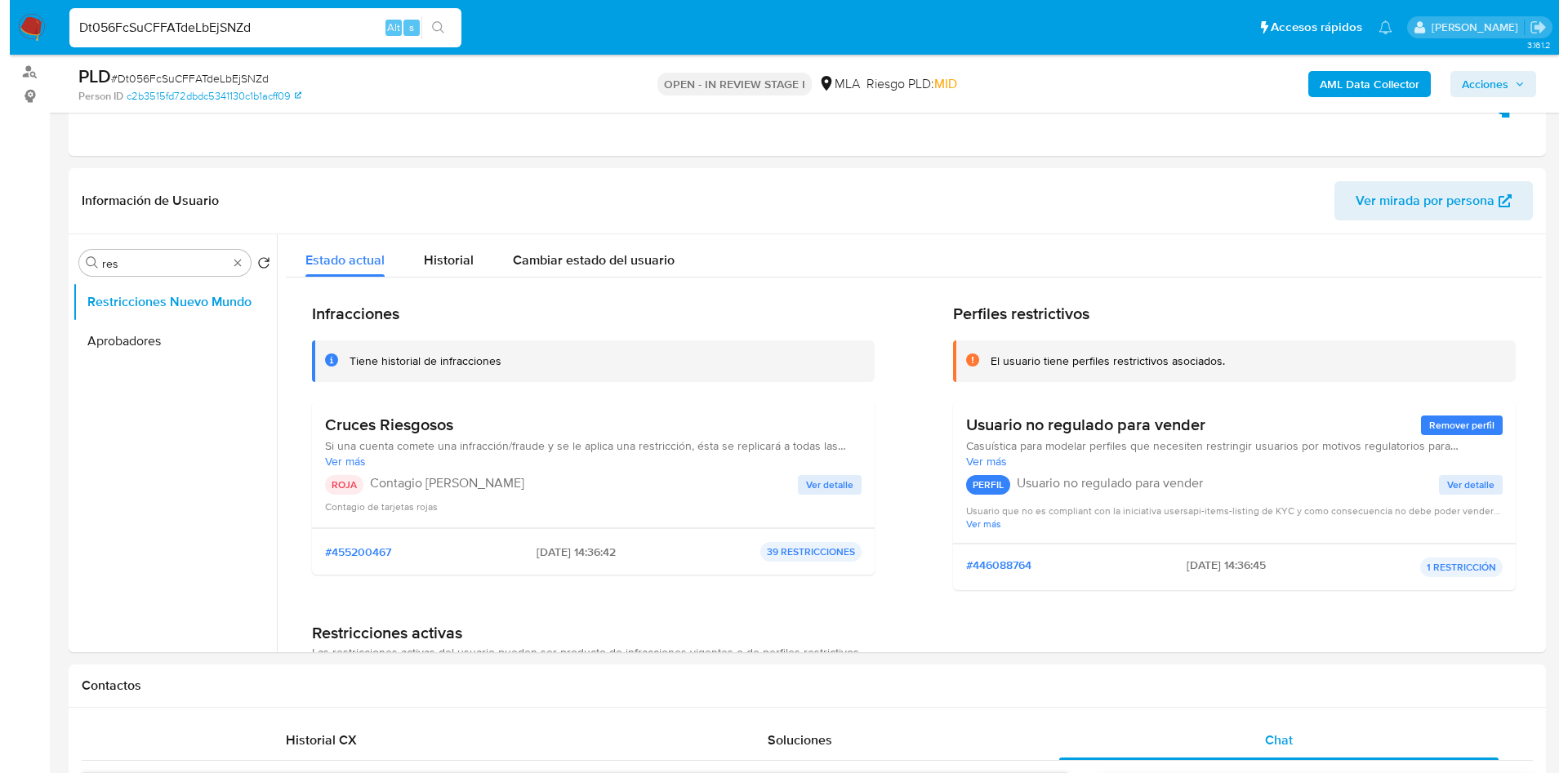
scroll to position [2970, 0]
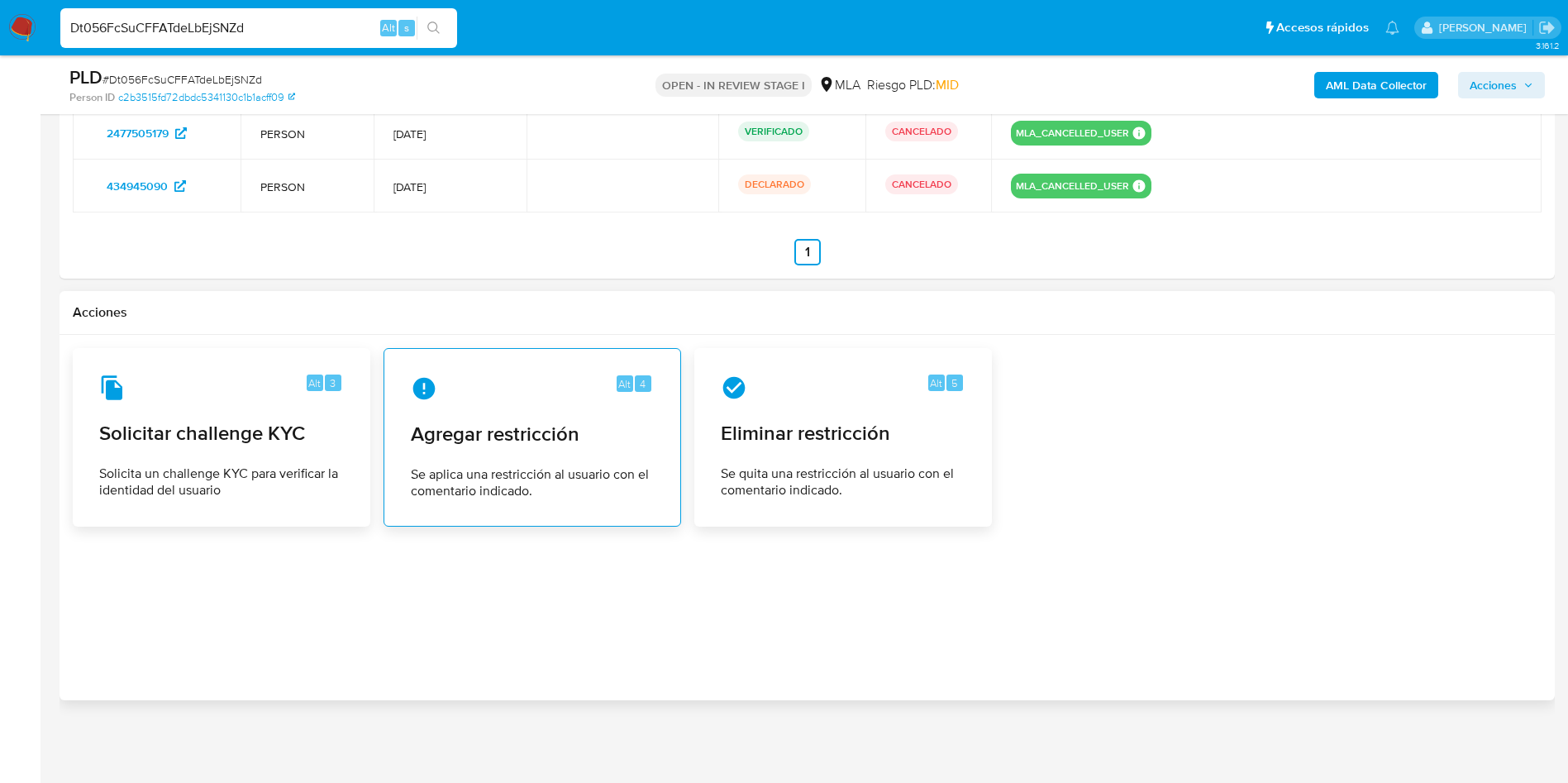
click at [558, 468] on span "Se aplica una restricción al usuario con el comentario indicado." at bounding box center [532, 483] width 243 height 33
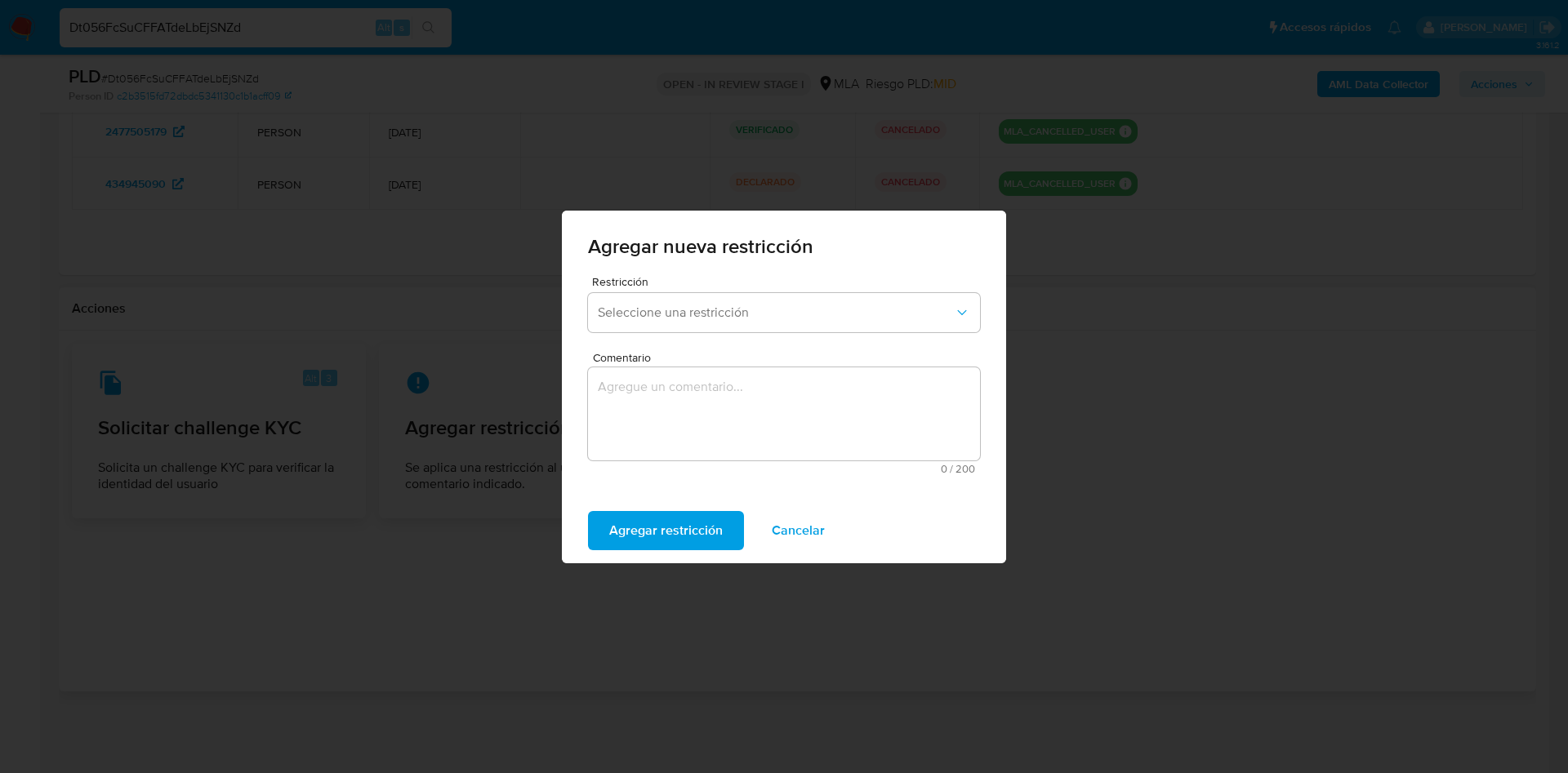
click at [688, 290] on div "Restricción Seleccione una restricción" at bounding box center [784, 308] width 392 height 63
click at [690, 319] on span "Seleccione una restricción" at bounding box center [776, 312] width 356 height 16
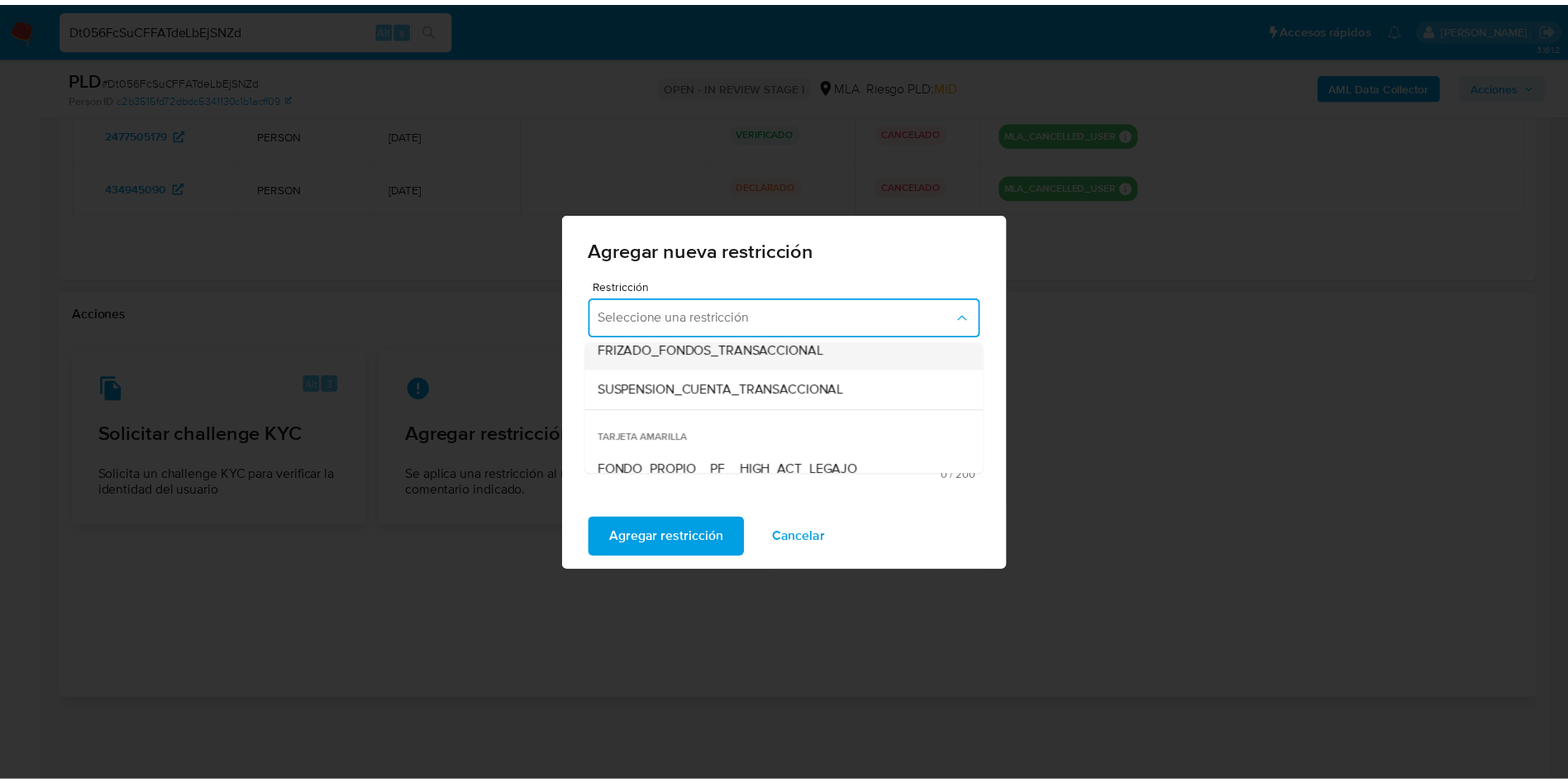
scroll to position [248, 0]
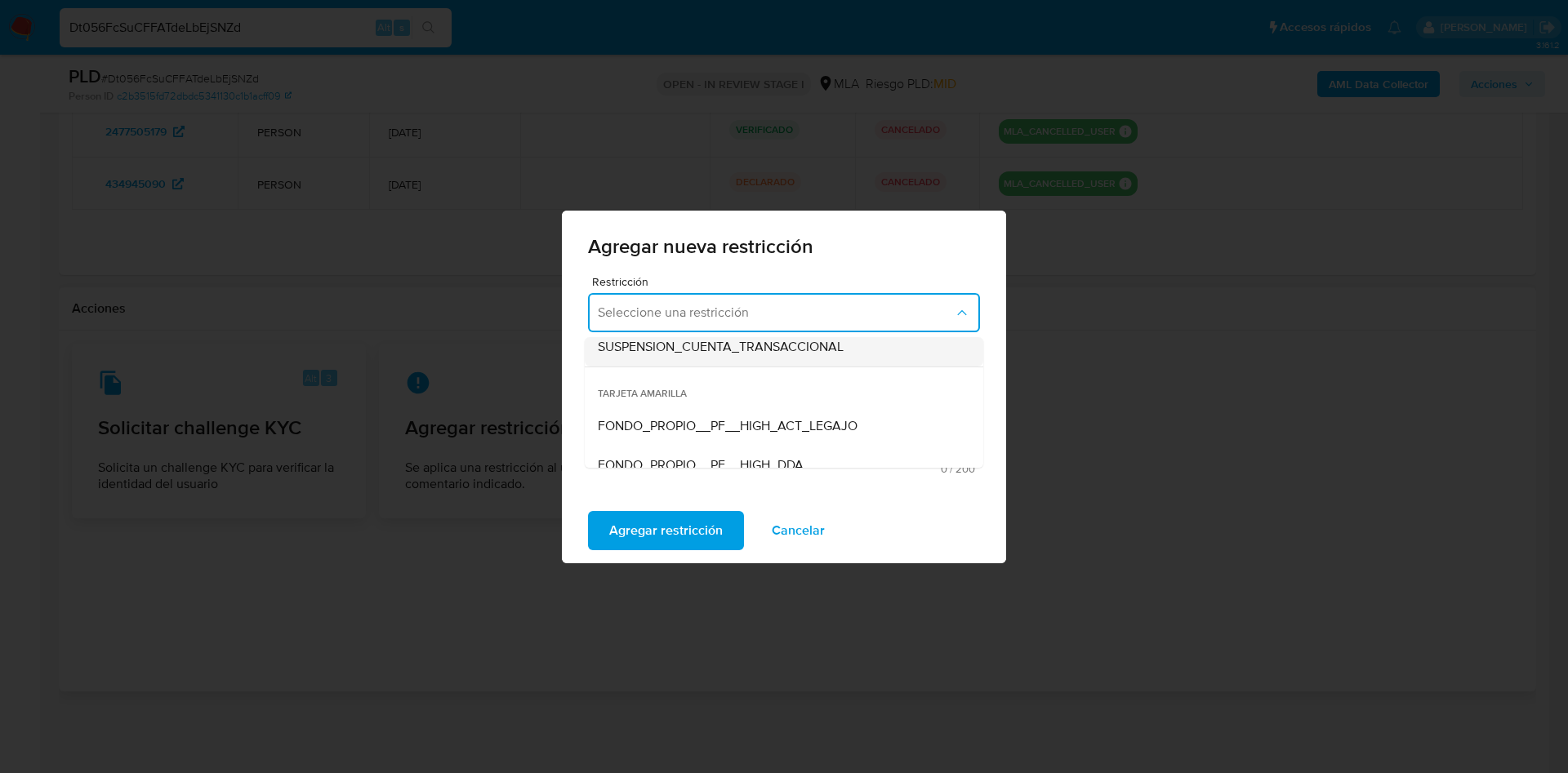
click at [719, 345] on span "SUSPENSION_CUENTA_TRANSACCIONAL" at bounding box center [720, 347] width 246 height 16
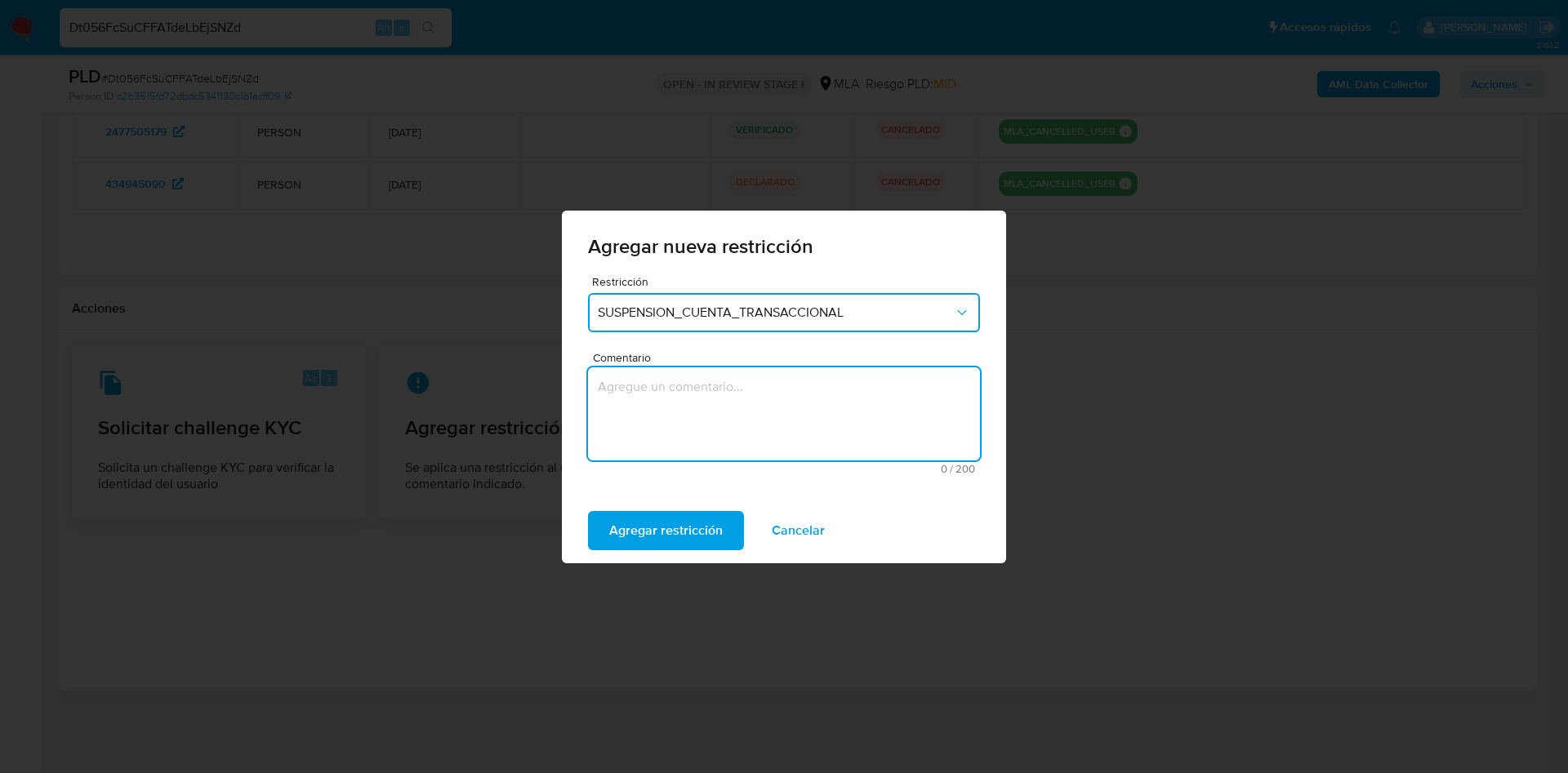
click at [698, 419] on textarea "Comentario" at bounding box center [784, 414] width 392 height 93
type textarea "AML"
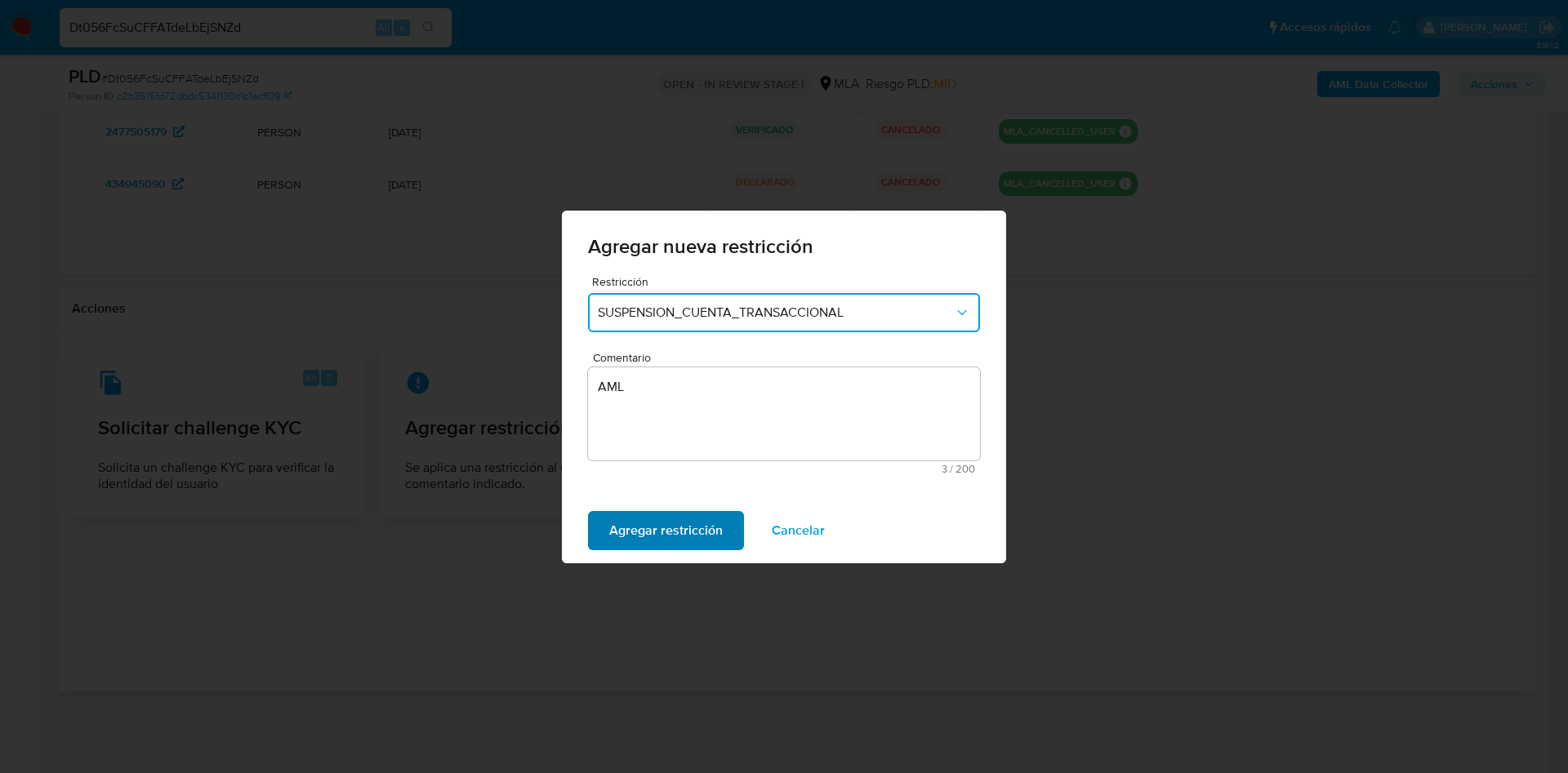
click at [674, 537] on span "Agregar restricción" at bounding box center [666, 531] width 114 height 36
click at [592, 523] on button "Confirmar" at bounding box center [638, 530] width 101 height 39
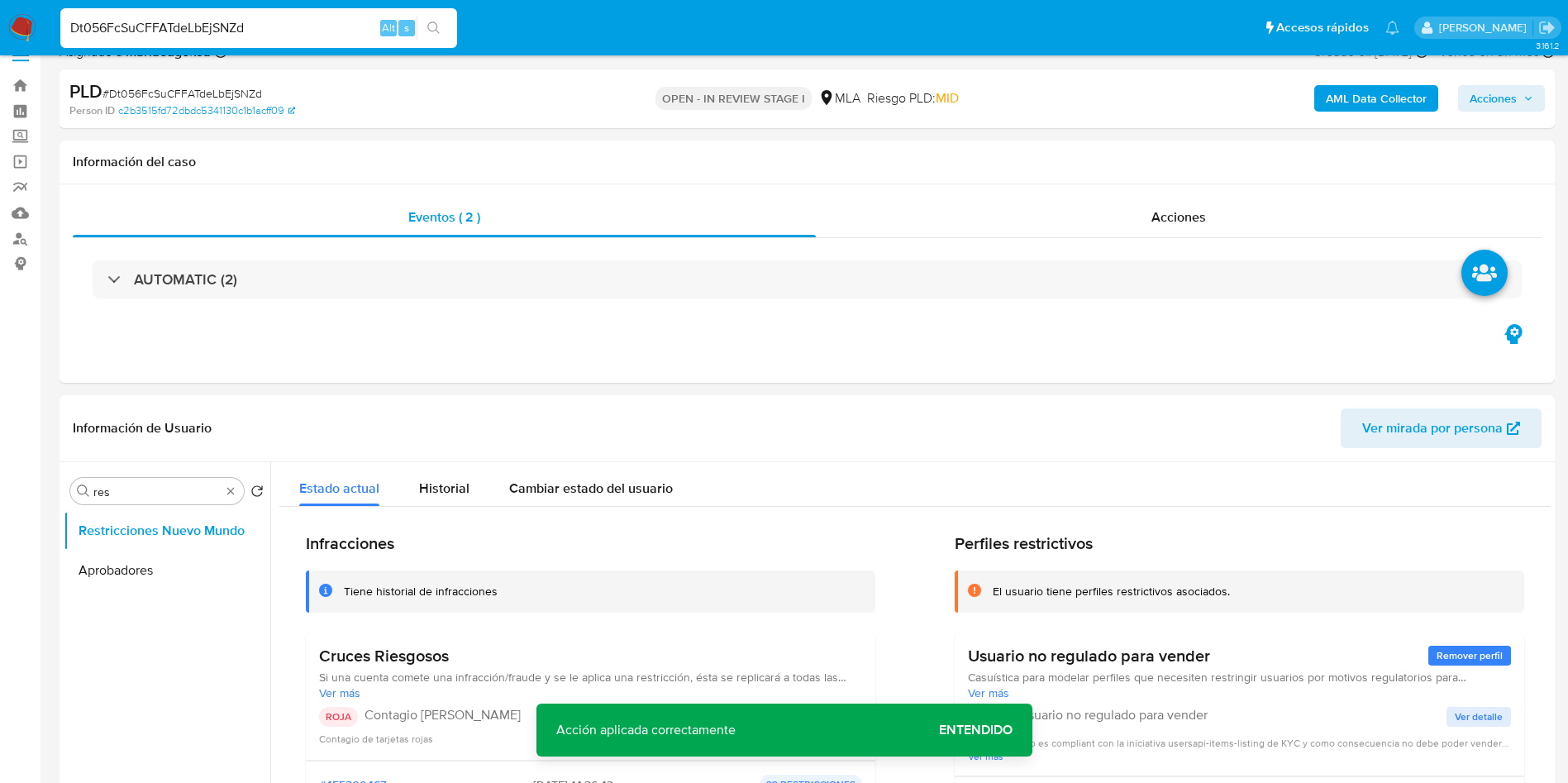
scroll to position [0, 0]
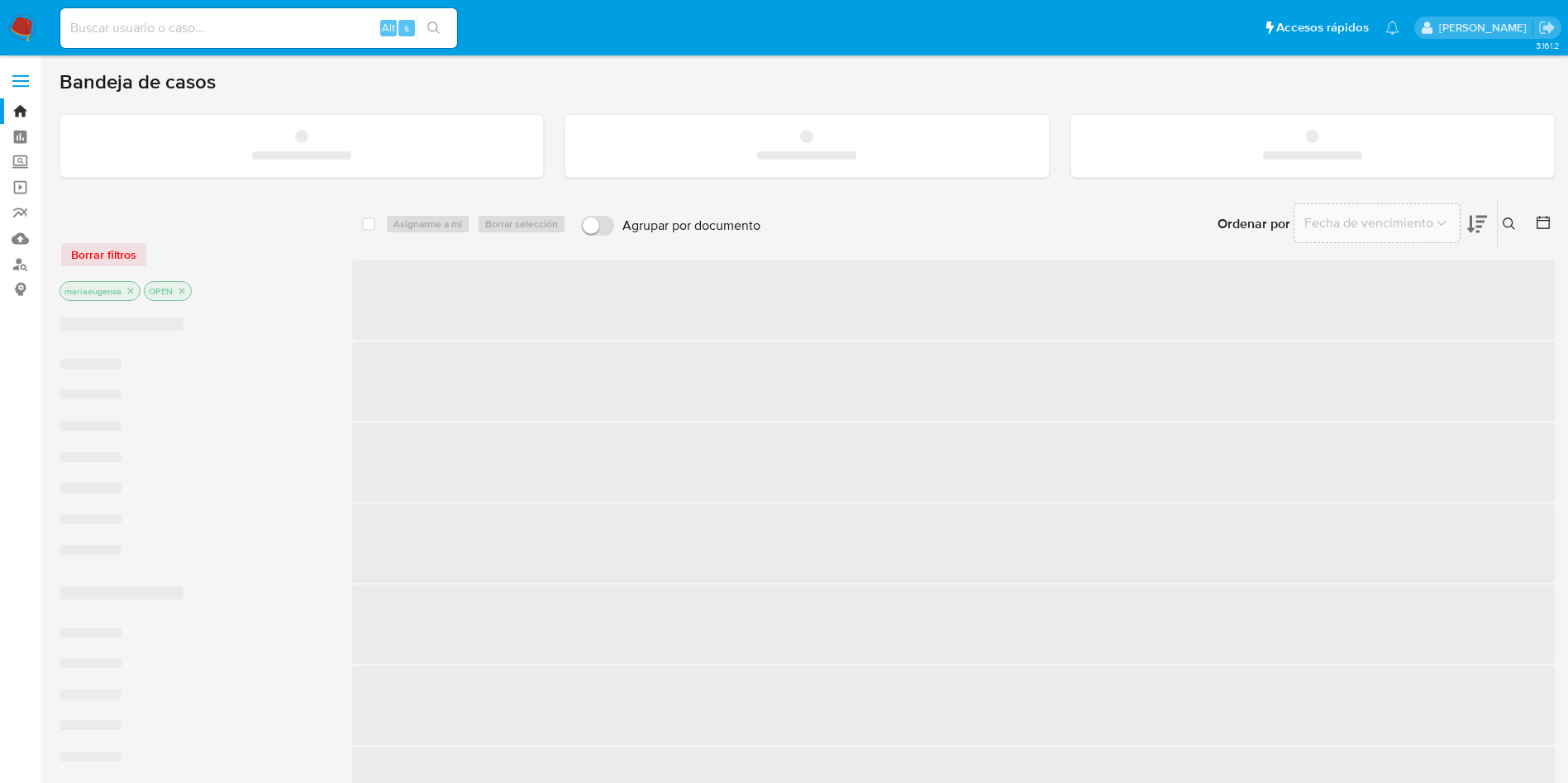
click at [239, 23] on input at bounding box center [258, 28] width 397 height 21
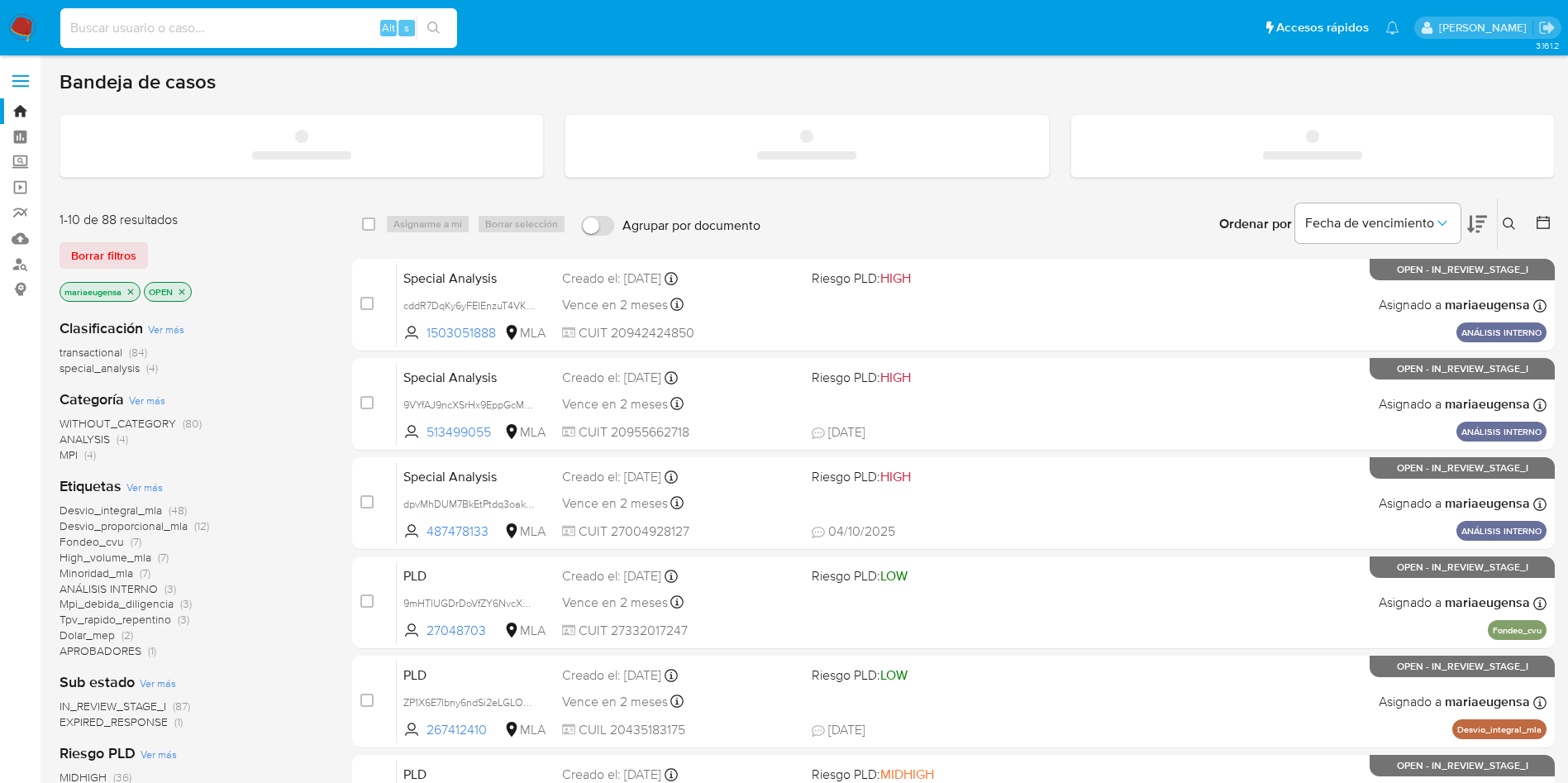
paste input "oZ25bc4Dy39KwOrkDup463Sa"
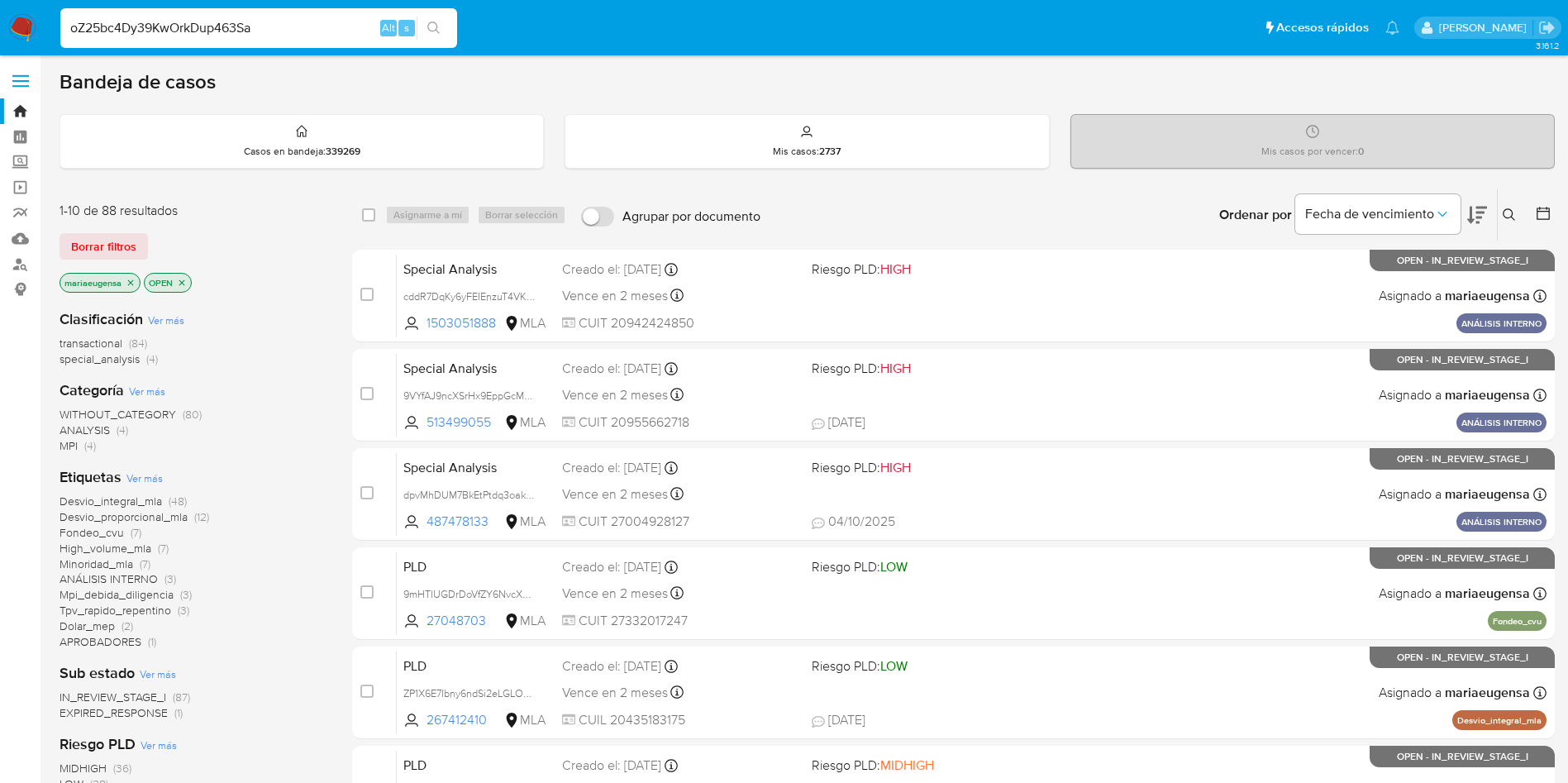
type input "oZ25bc4Dy39KwOrkDup463Sa"
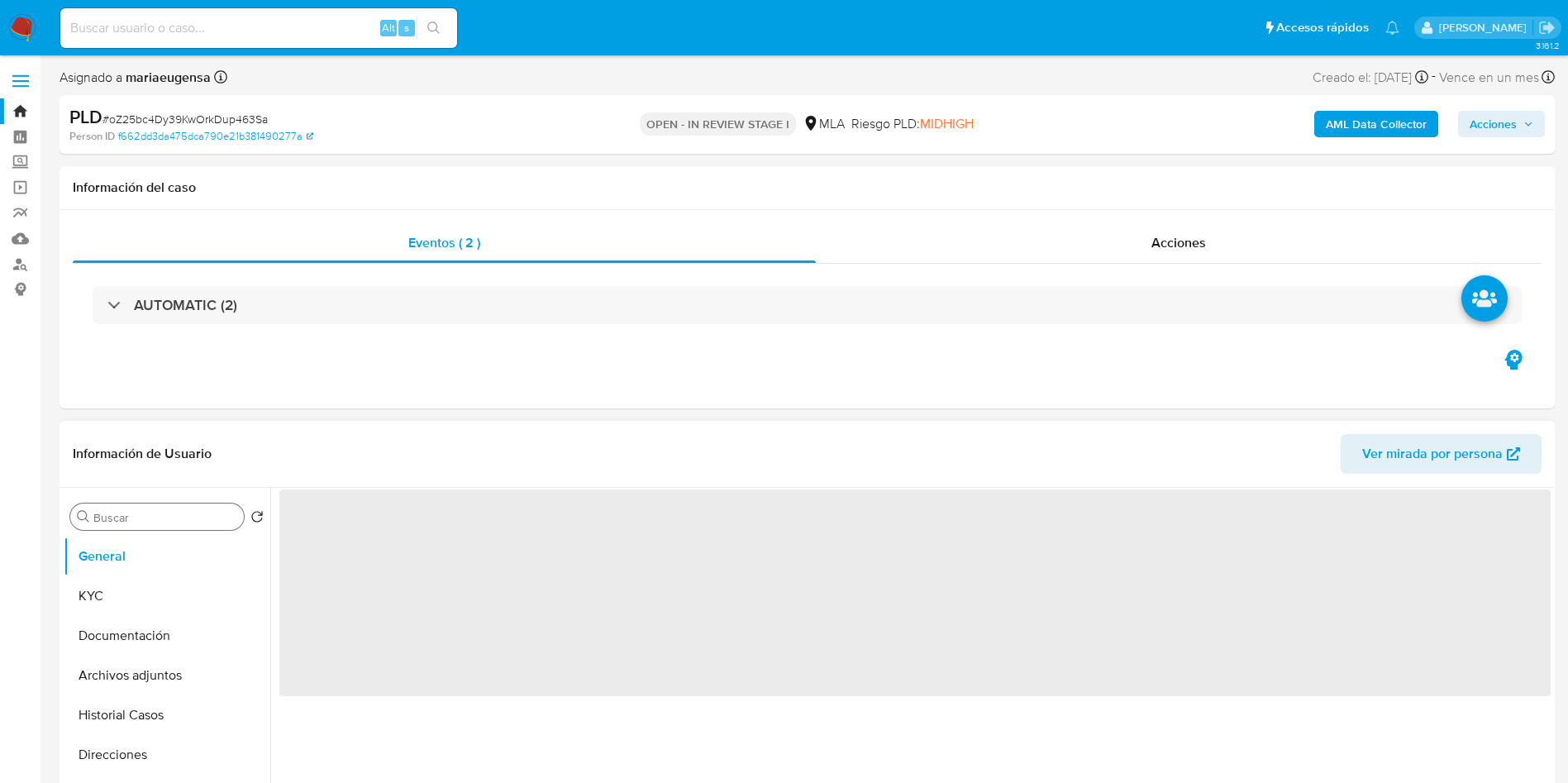
select select "10"
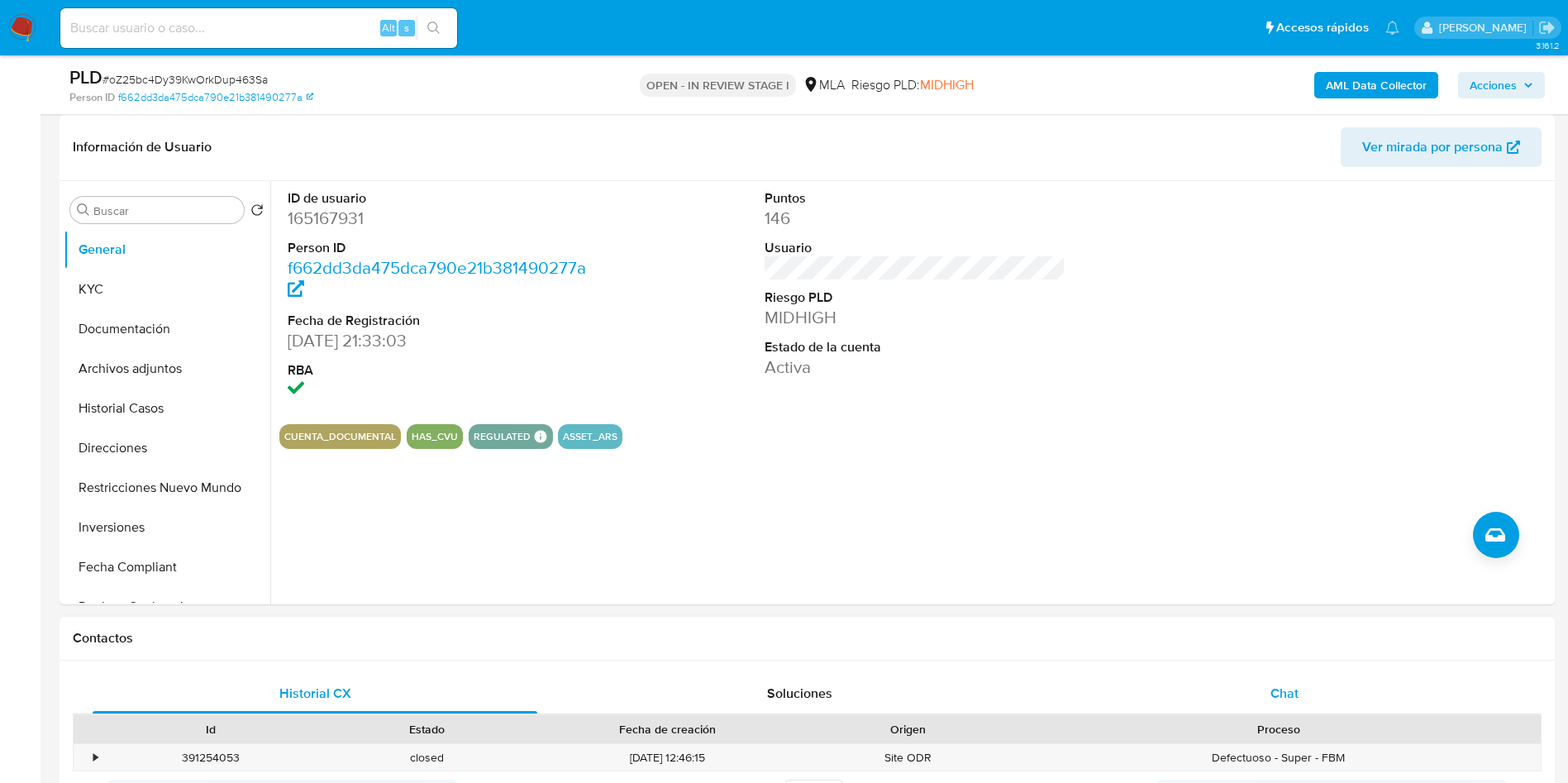
click at [1313, 686] on div "Chat" at bounding box center [1285, 694] width 445 height 40
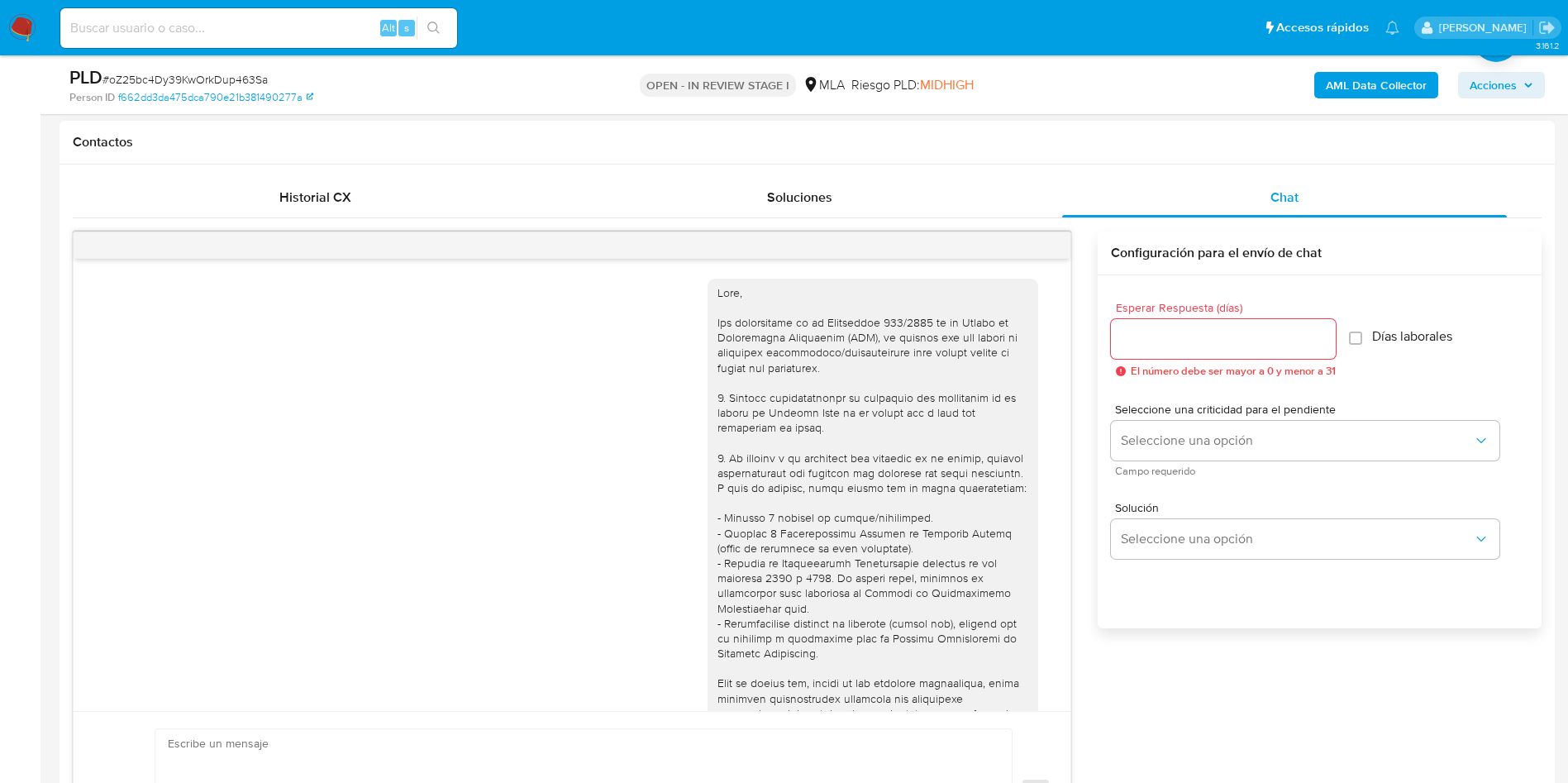
scroll to position [1665, 0]
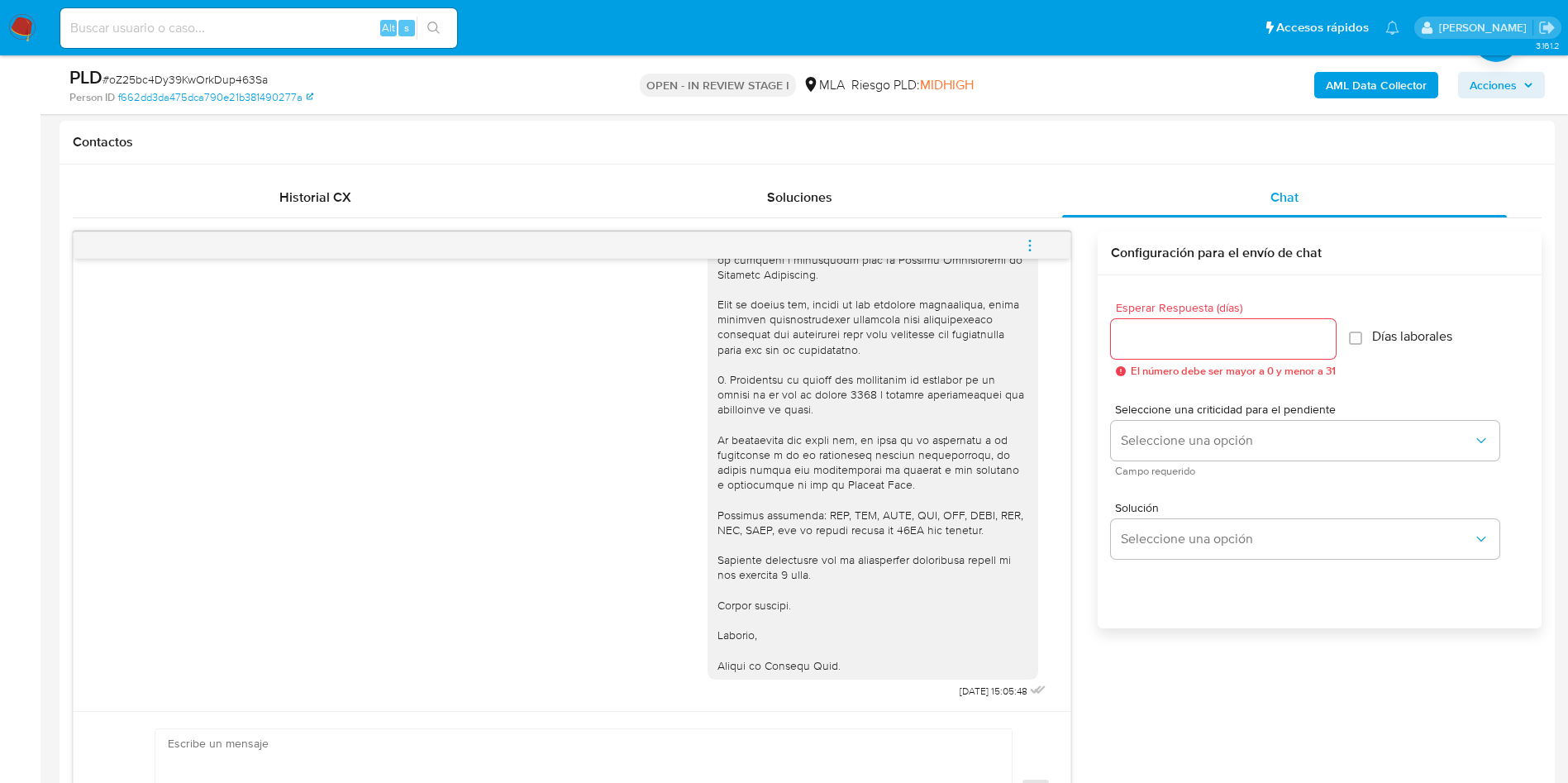
click at [1036, 251] on icon "menu-action" at bounding box center [1029, 245] width 15 height 15
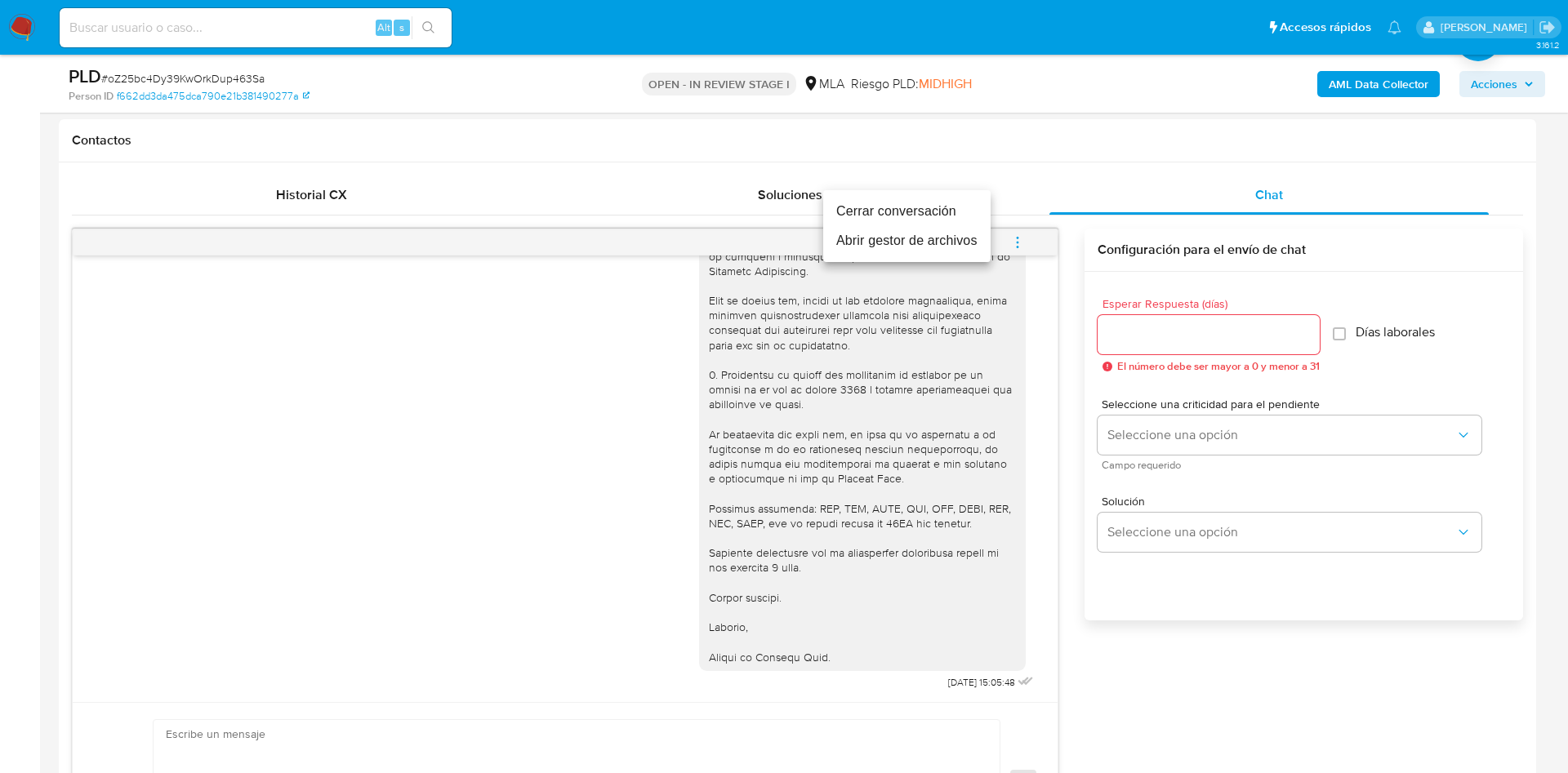
click at [965, 213] on li "Cerrar conversación" at bounding box center [907, 211] width 167 height 30
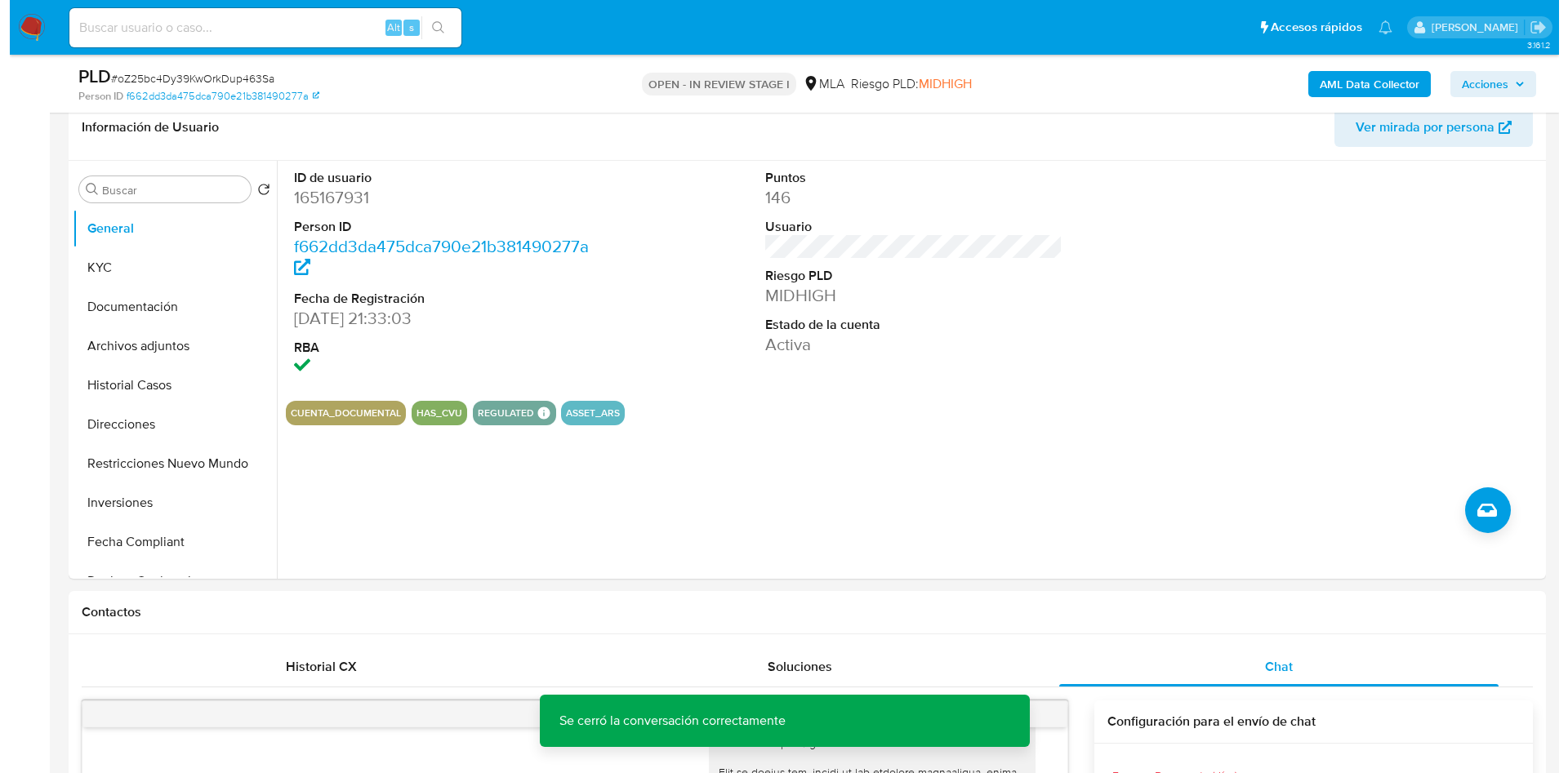
scroll to position [122, 0]
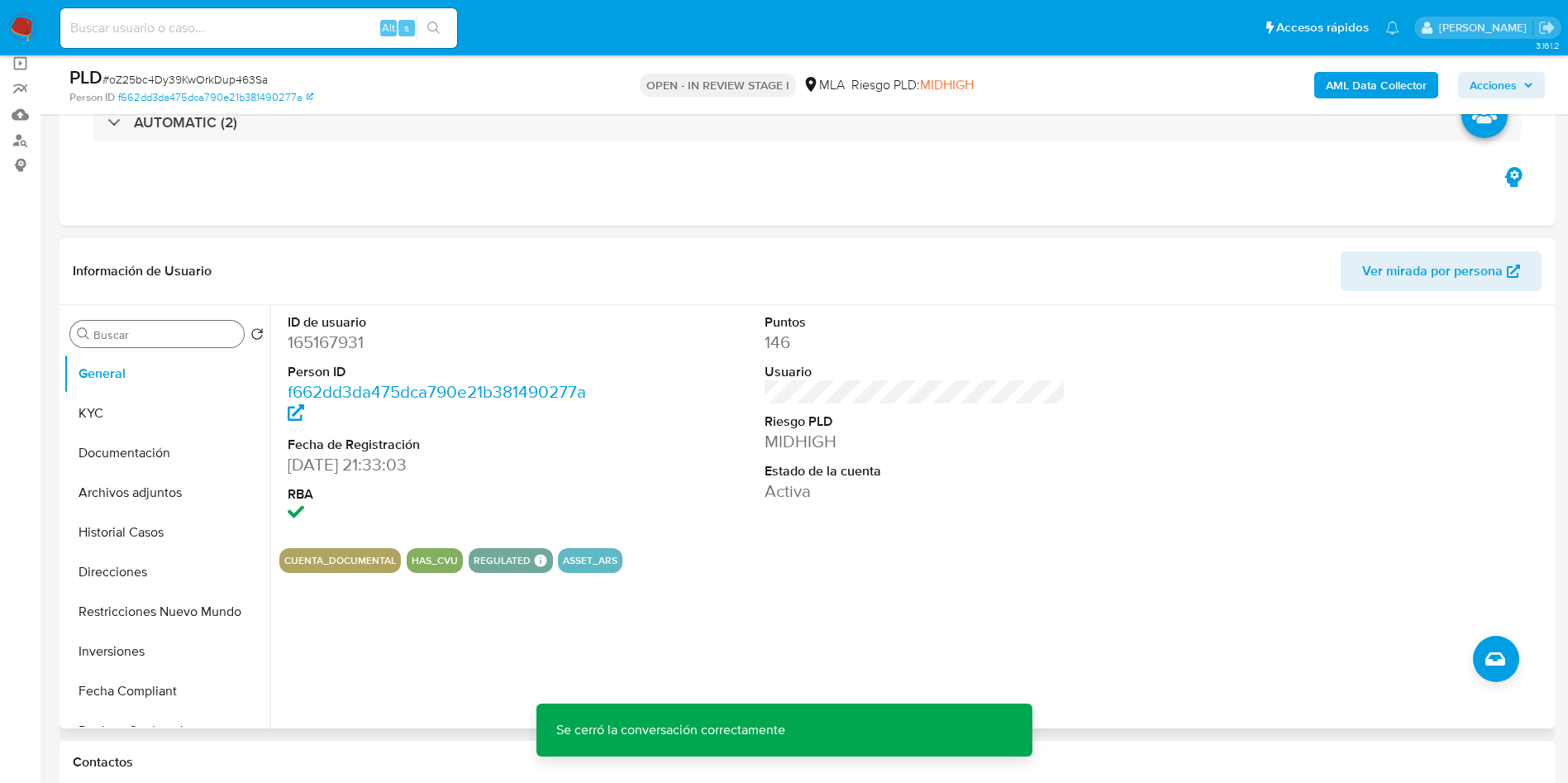
drag, startPoint x: 143, startPoint y: 349, endPoint x: 144, endPoint y: 339, distance: 10.0
click at [142, 346] on div "Buscar Volver al orden por defecto General KYC Documentación Archivos adjuntos …" at bounding box center [167, 518] width 207 height 421
click at [145, 338] on input "Buscar" at bounding box center [165, 334] width 144 height 15
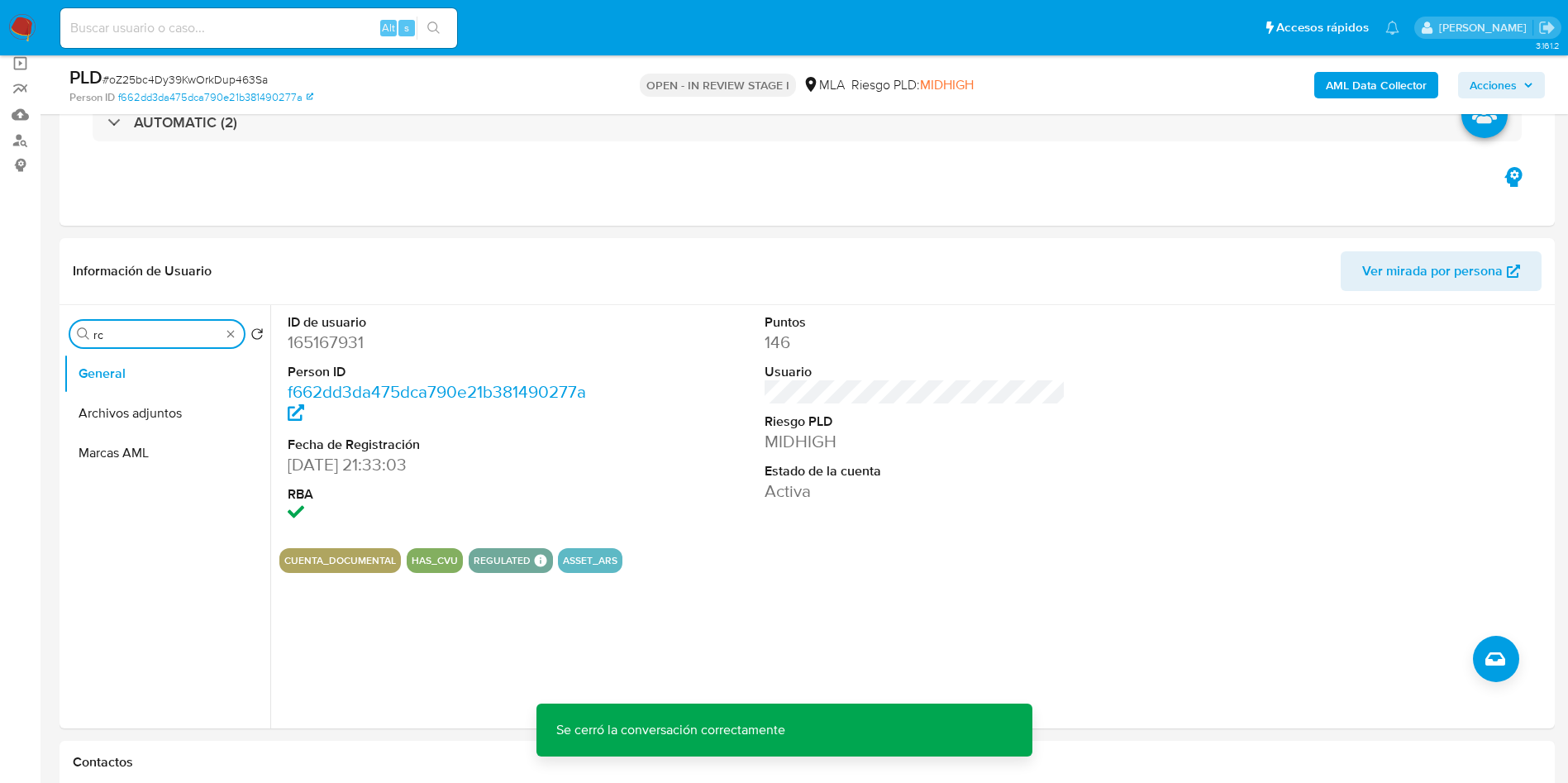
drag, startPoint x: 149, startPoint y: 334, endPoint x: 41, endPoint y: 316, distance: 109.5
type input "arc"
click at [121, 390] on button "General" at bounding box center [161, 374] width 193 height 40
click at [130, 407] on button "Archivos adjuntos" at bounding box center [161, 413] width 193 height 40
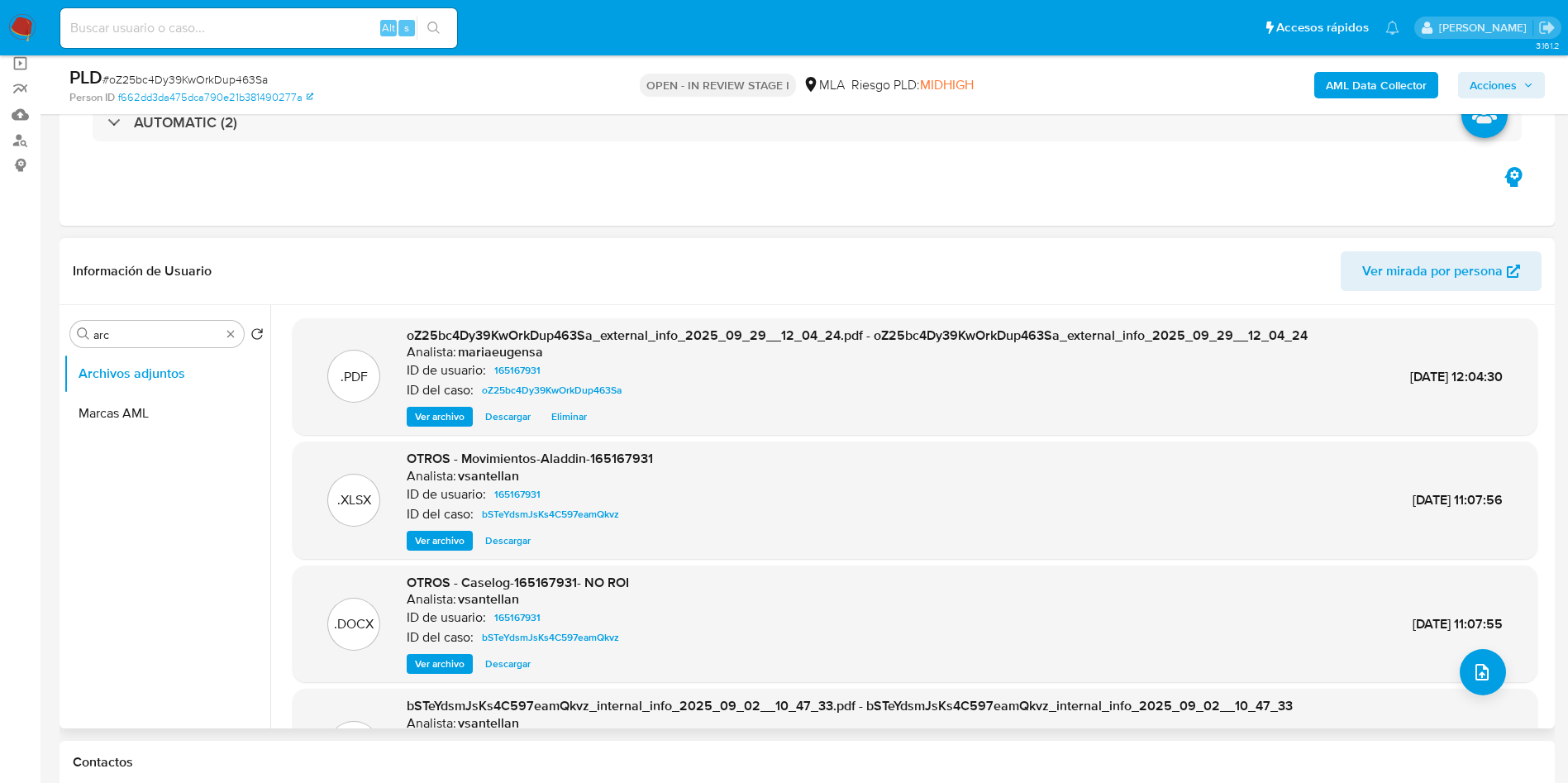
click at [561, 415] on span "Eliminar" at bounding box center [569, 416] width 36 height 16
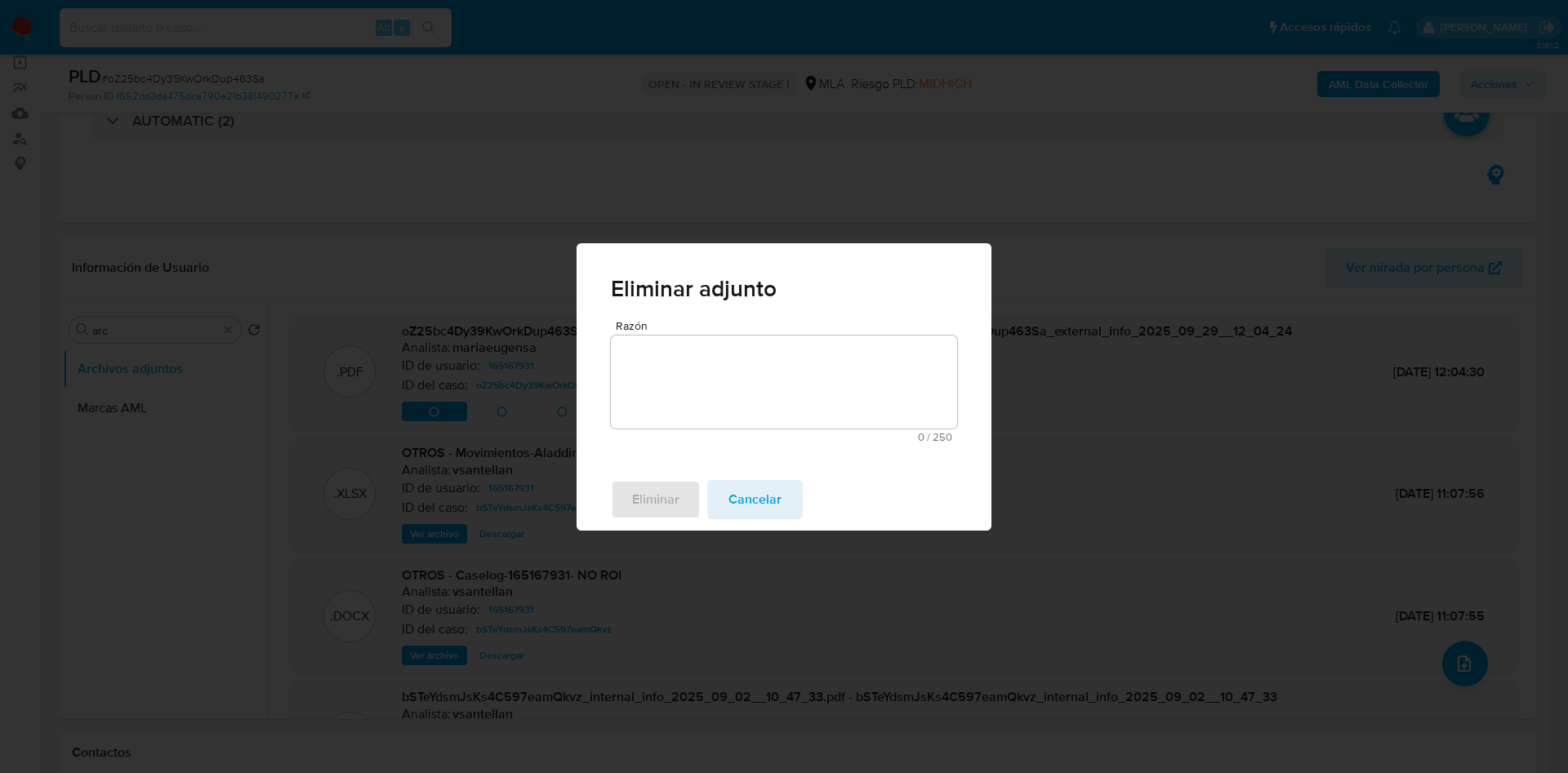
click at [641, 404] on textarea "Razón" at bounding box center [784, 381] width 346 height 93
click at [672, 518] on span "Eliminar" at bounding box center [656, 500] width 48 height 36
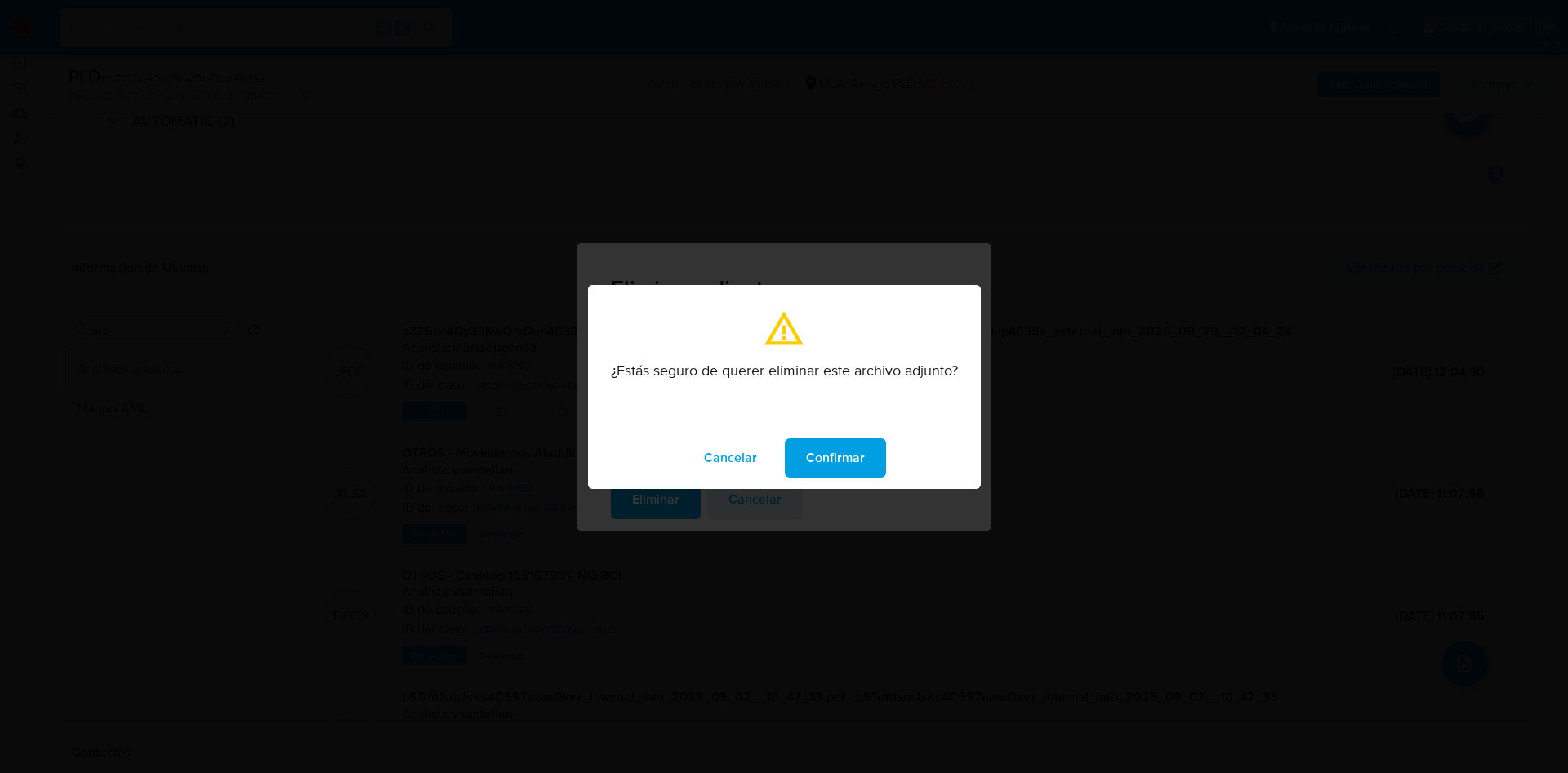
click at [831, 447] on span "Confirmar" at bounding box center [836, 459] width 59 height 36
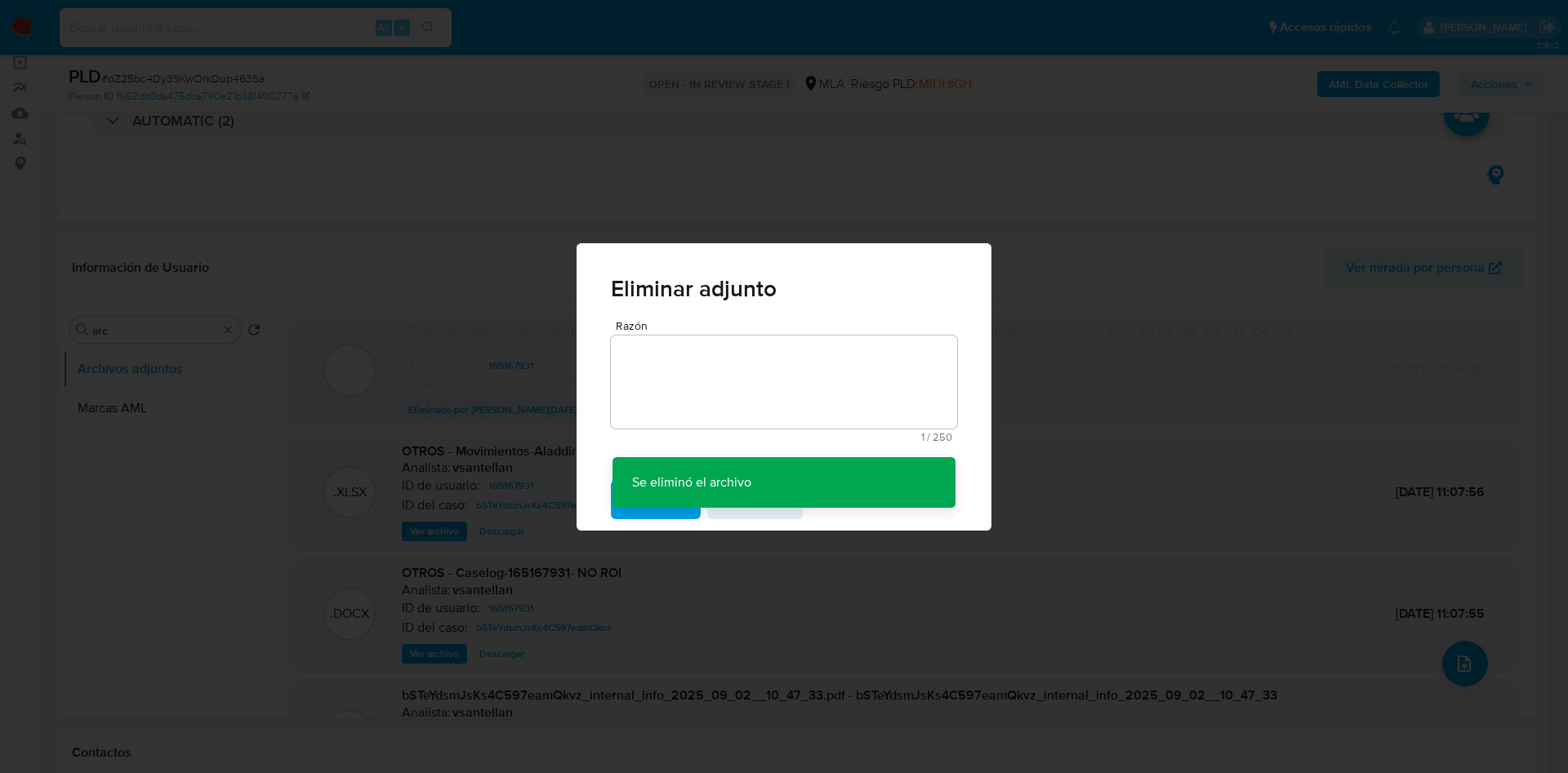
click at [1460, 661] on div "Eliminar adjunto Razón 1 / 250 249 caracteres restantes Se eliminó el archivo S…" at bounding box center [784, 386] width 1568 height 773
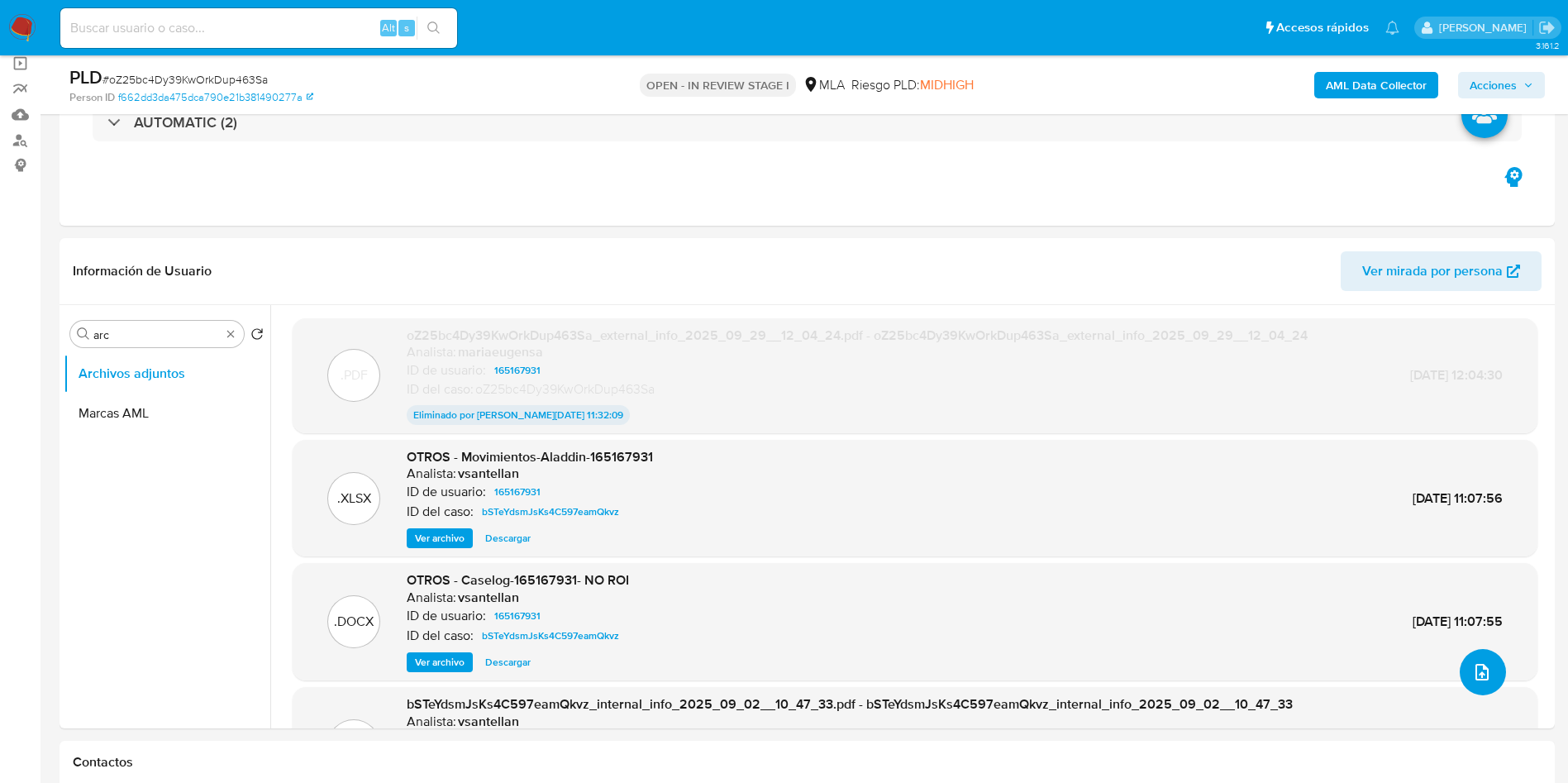
click at [1478, 670] on icon "upload-file" at bounding box center [1483, 672] width 14 height 16
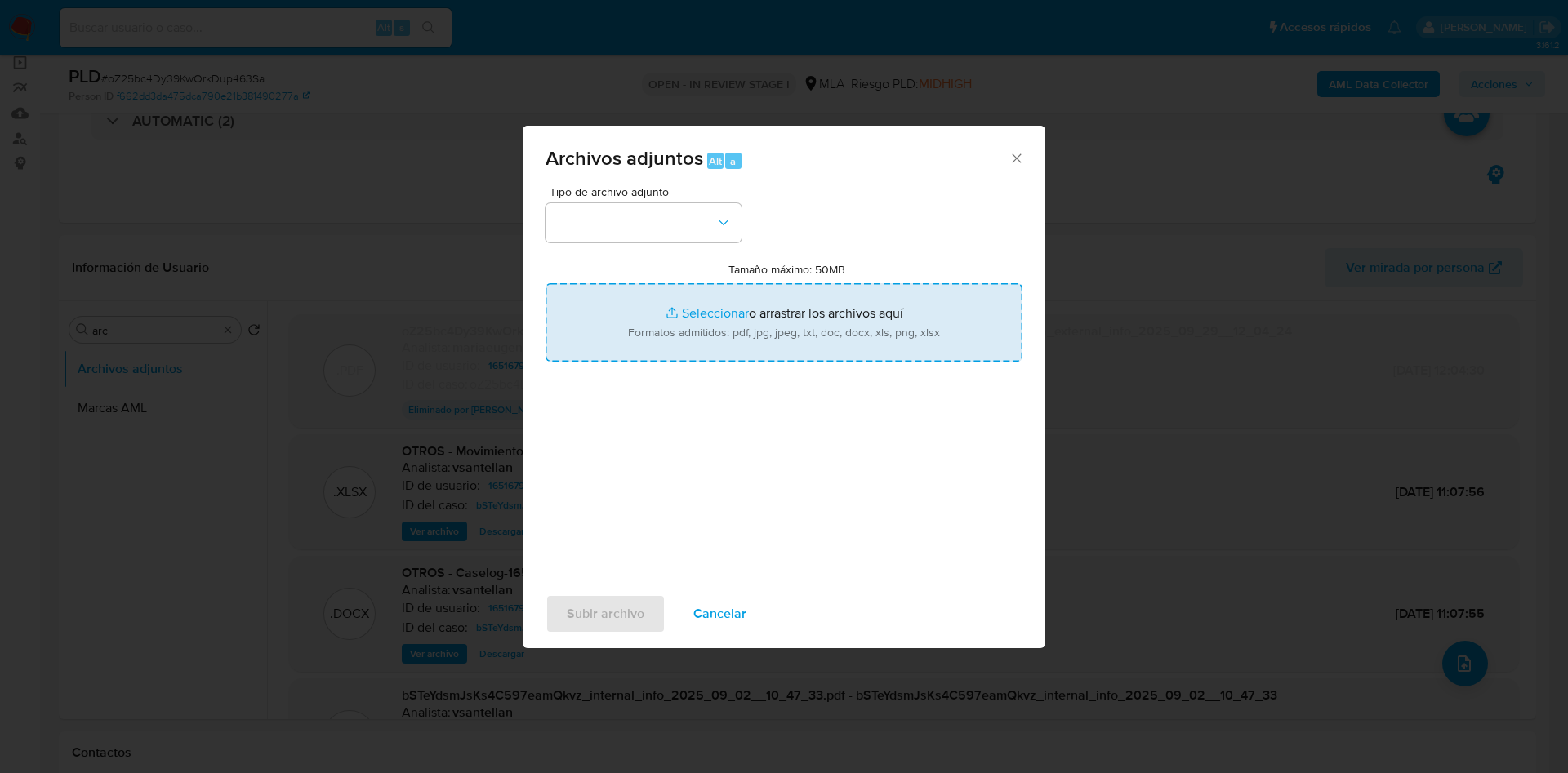
click at [777, 331] on input "Tamaño máximo: 50MB Seleccionar archivos" at bounding box center [784, 323] width 477 height 78
type input "C:\fakepath\Caselog oZ25bc4Dy39KwOrkDup463Sa_2025_09_17_20_37_42.docx"
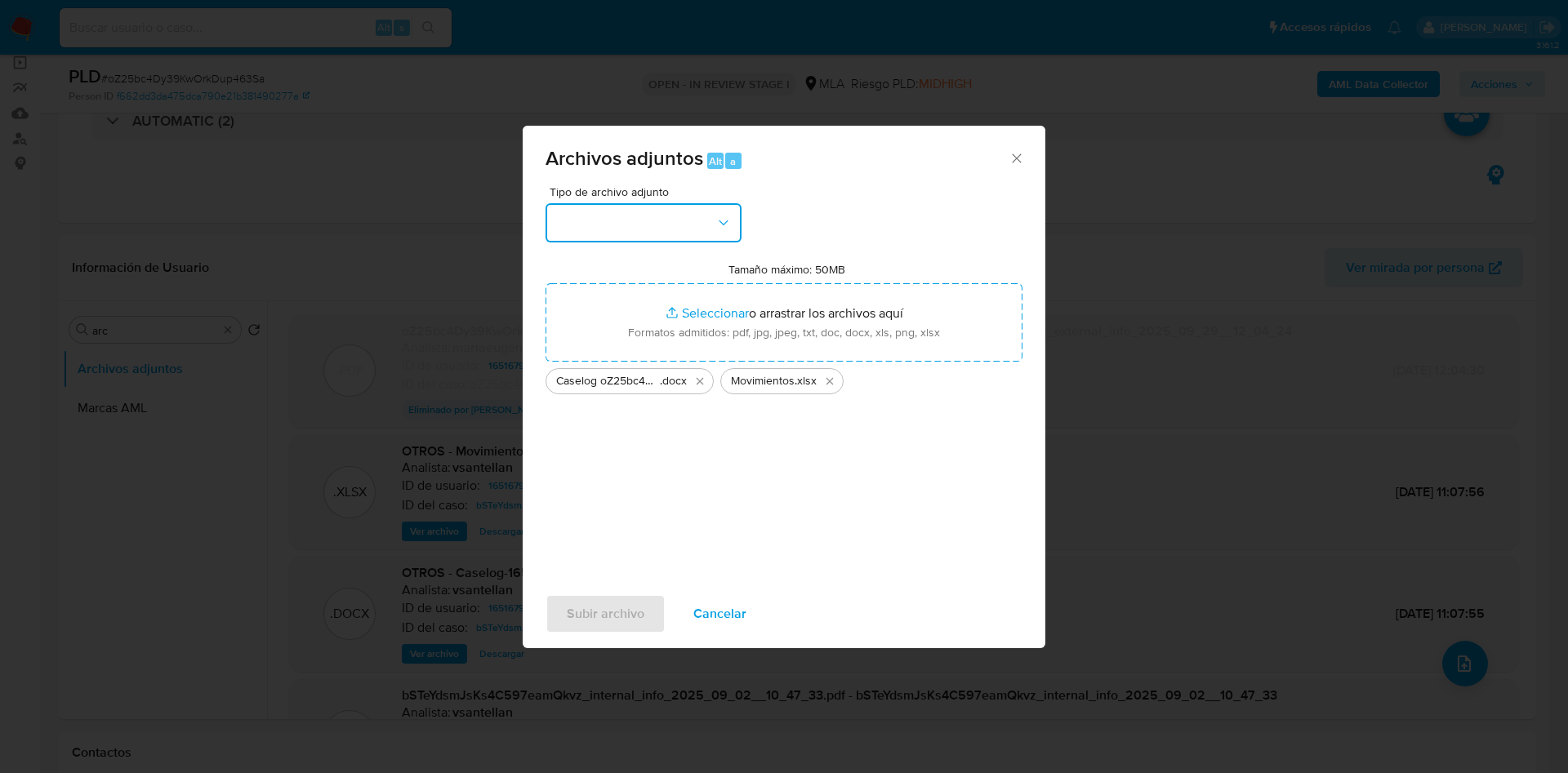
click at [641, 217] on button "button" at bounding box center [643, 223] width 196 height 39
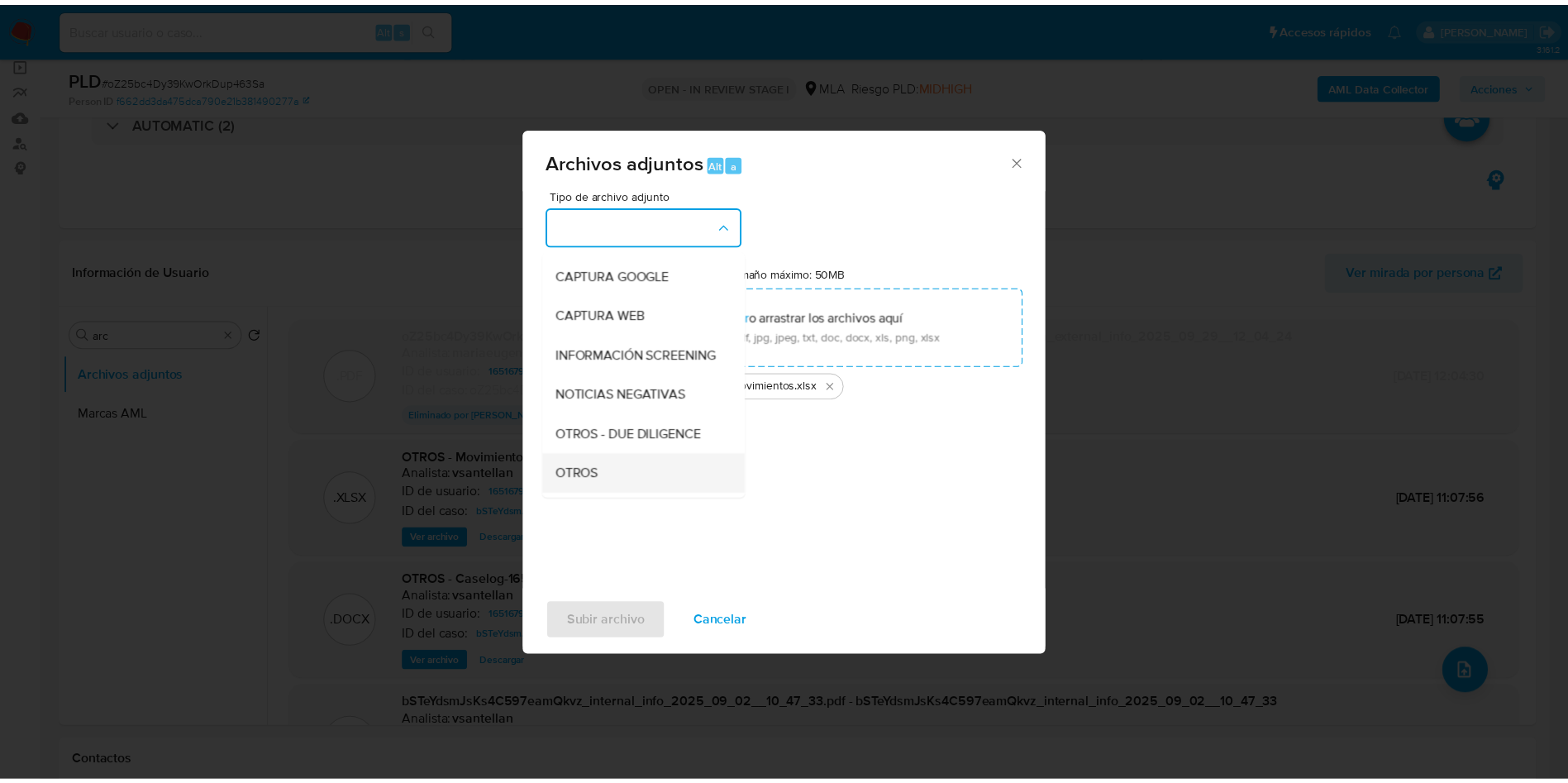
scroll to position [248, 0]
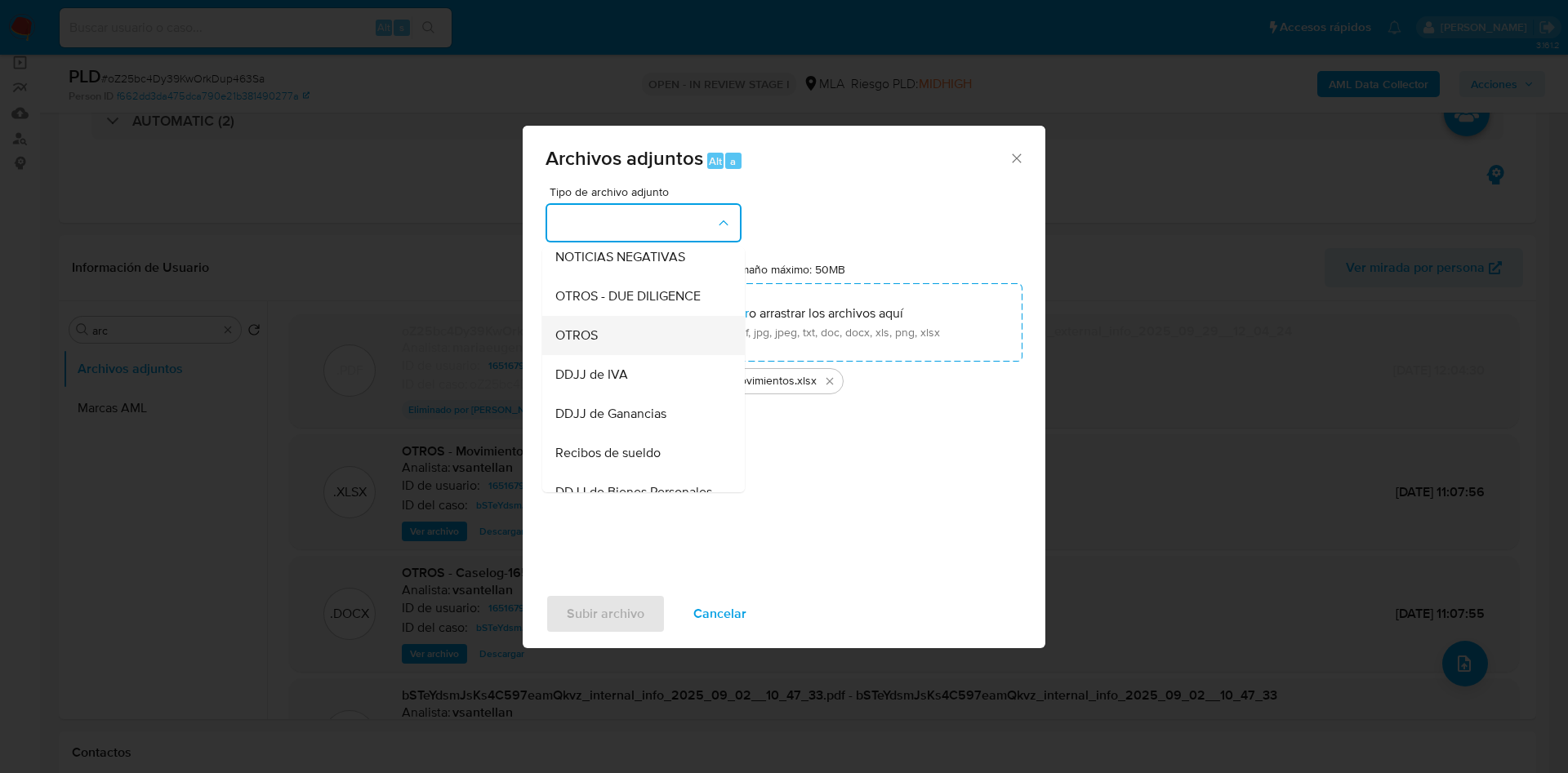
click at [579, 344] on span "OTROS" at bounding box center [576, 335] width 42 height 16
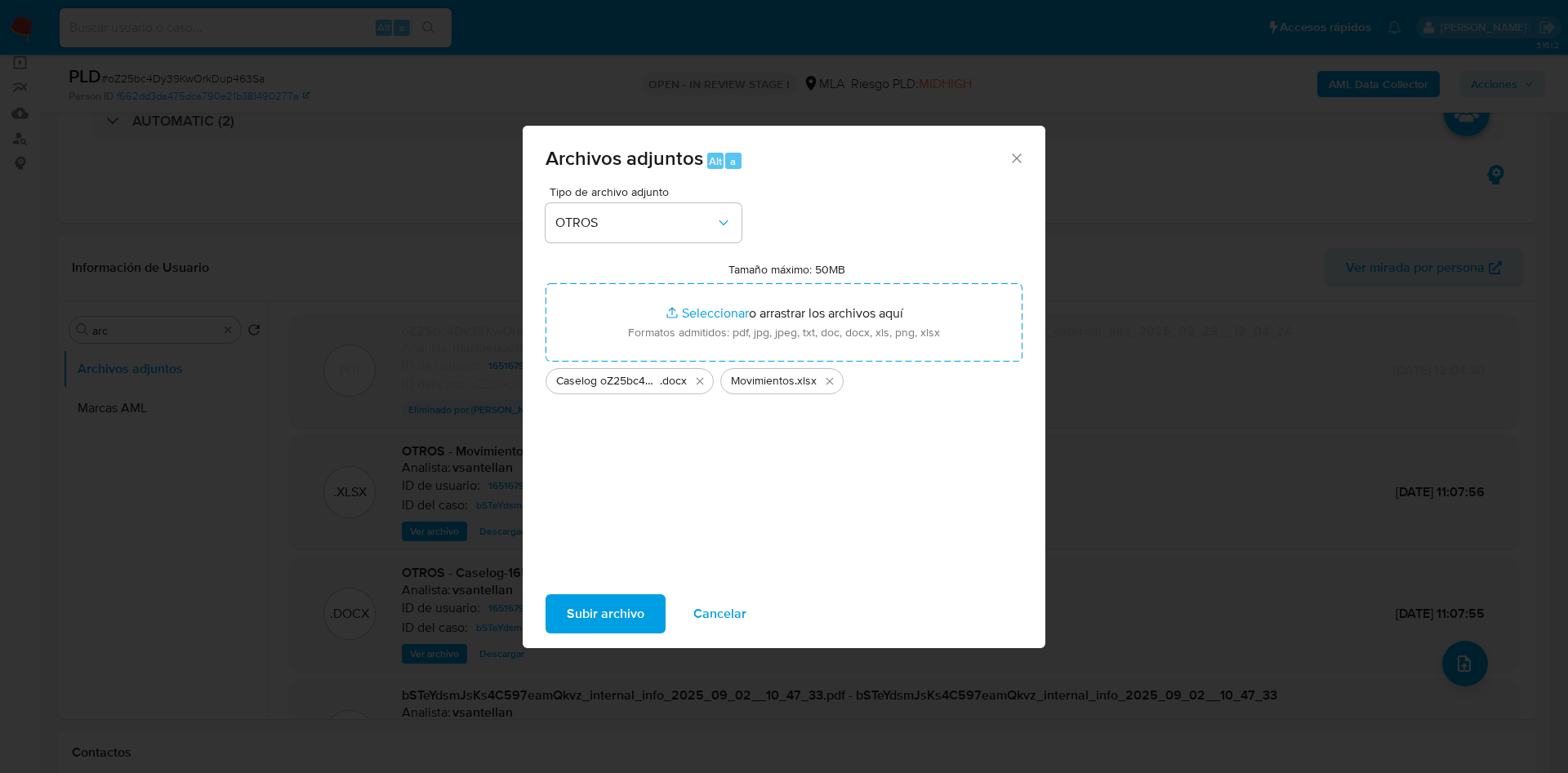
click at [594, 603] on span "Subir archivo" at bounding box center [605, 614] width 77 height 36
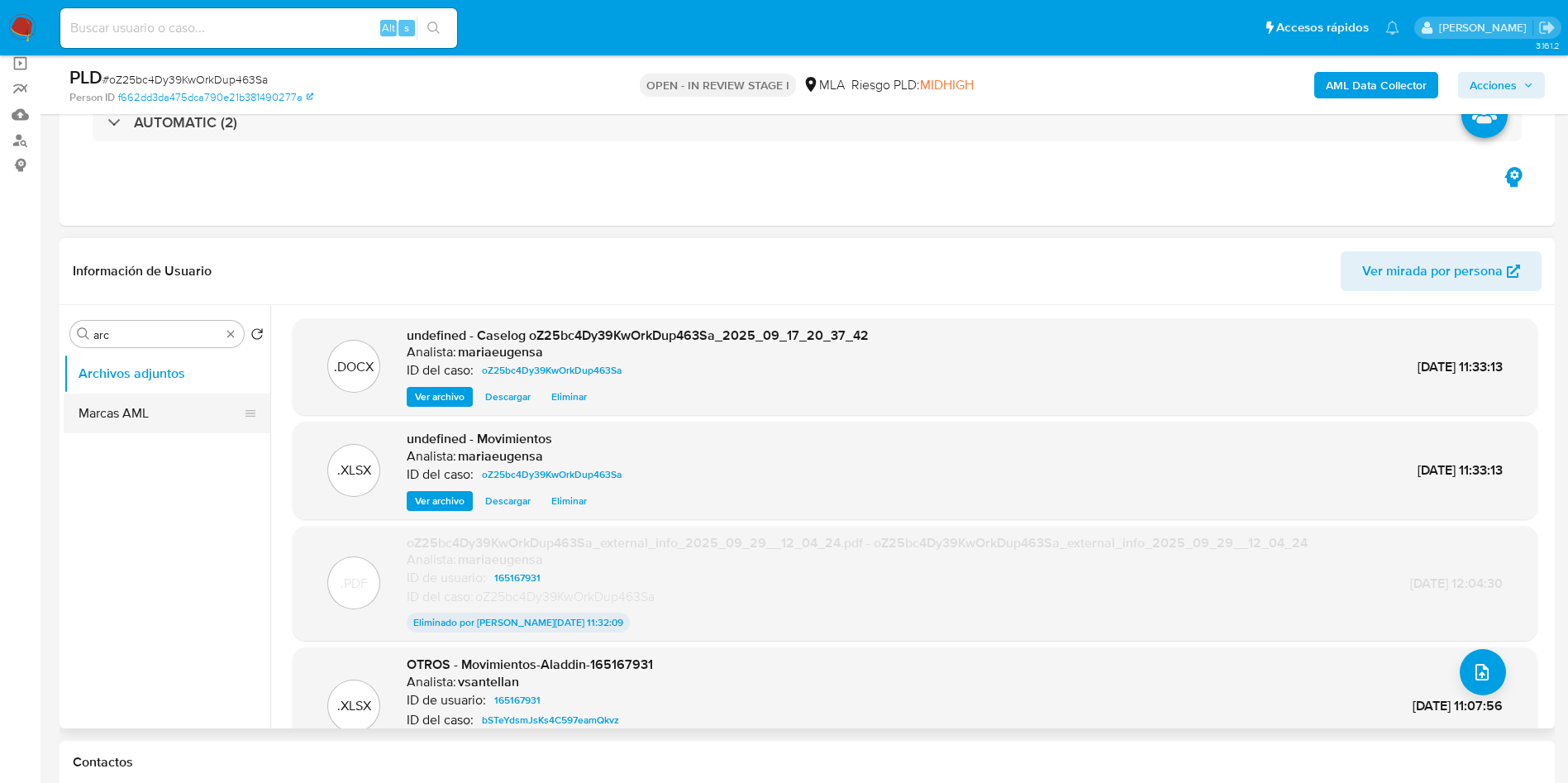
drag, startPoint x: 172, startPoint y: 413, endPoint x: 178, endPoint y: 367, distance: 46.4
click at [170, 407] on button "Marcas AML" at bounding box center [167, 413] width 207 height 40
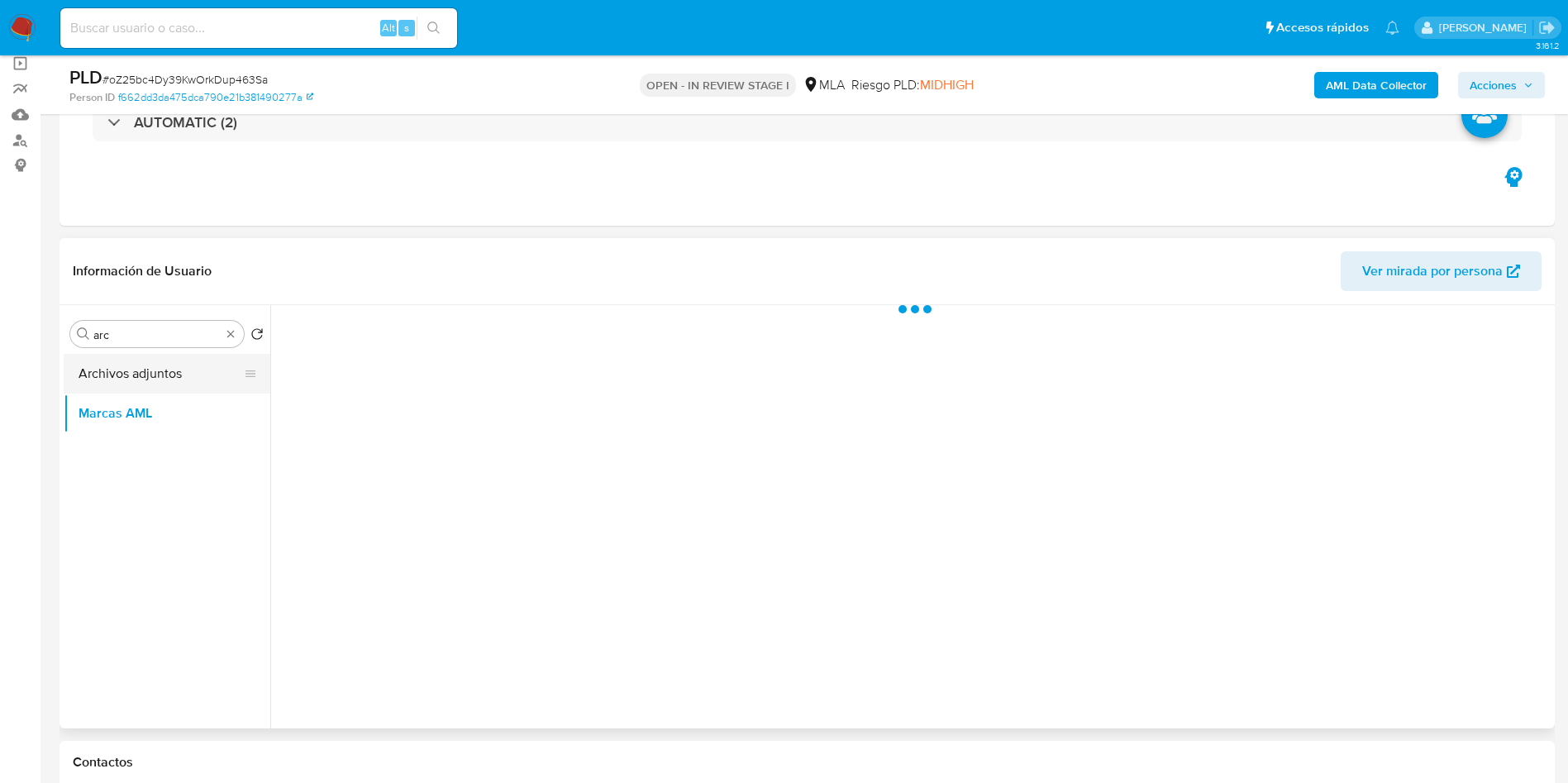
click at [178, 365] on button "Archivos adjuntos" at bounding box center [161, 374] width 193 height 40
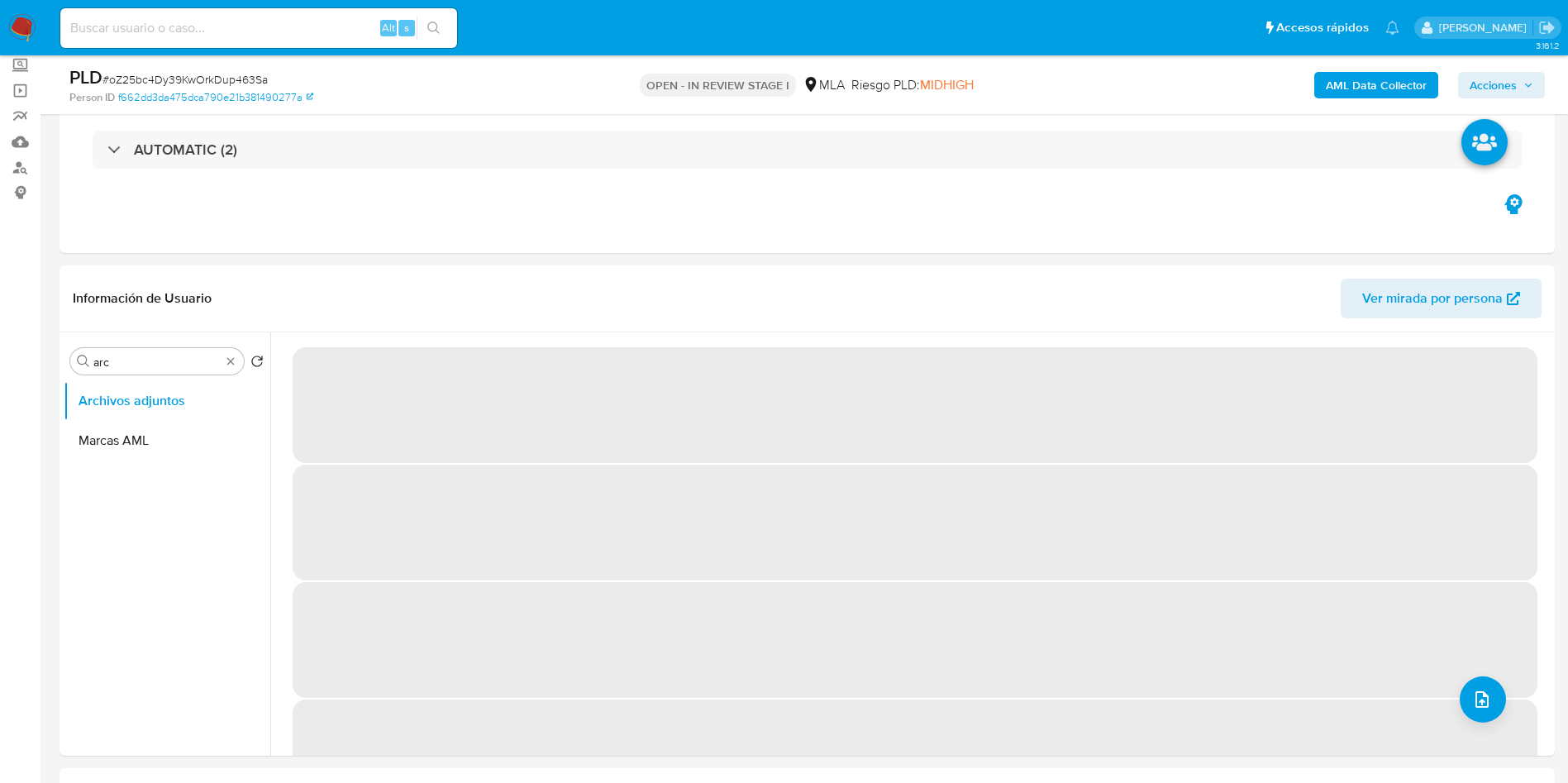
scroll to position [20, 0]
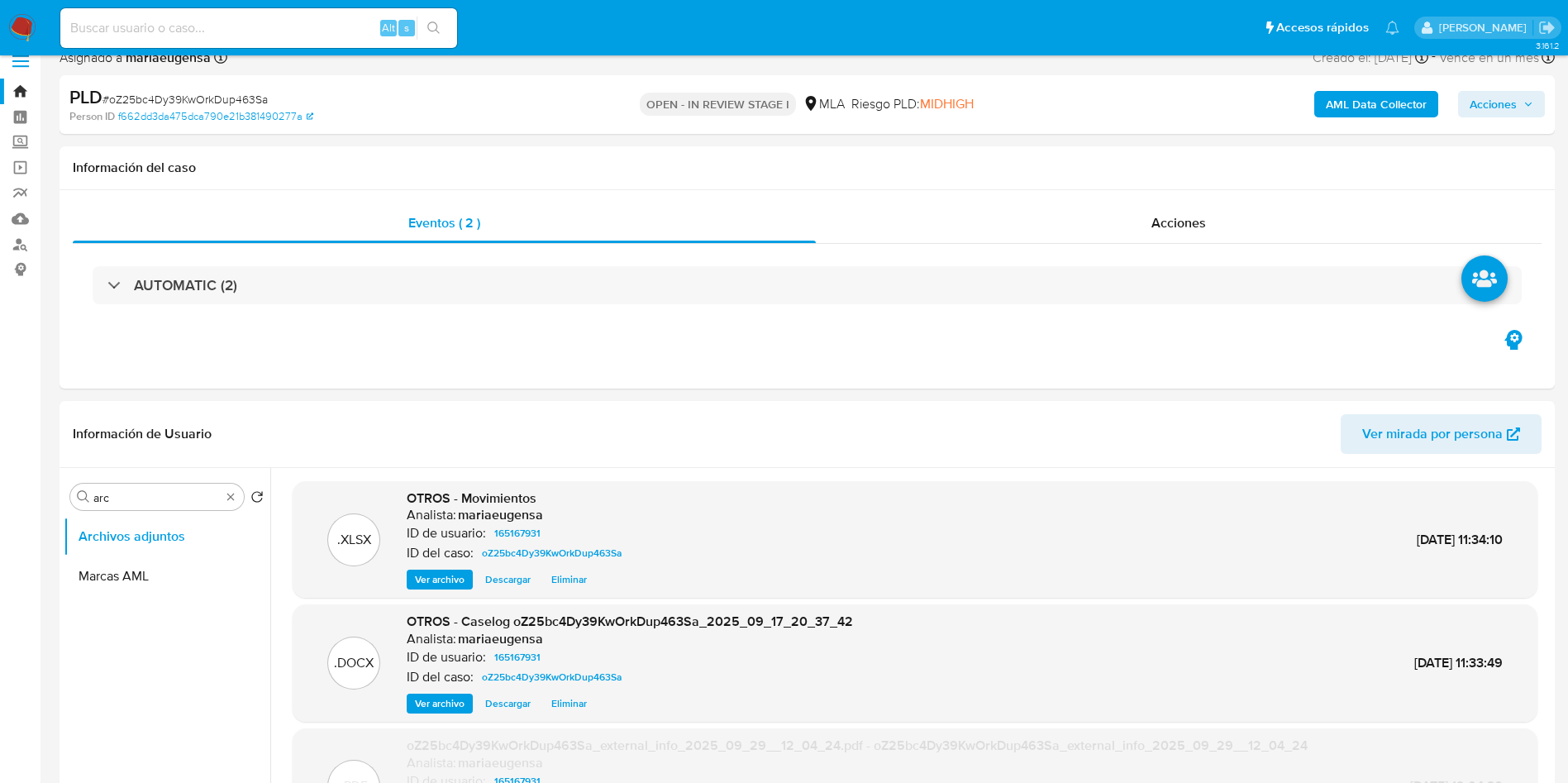
click at [1520, 97] on span "Acciones" at bounding box center [1502, 105] width 64 height 23
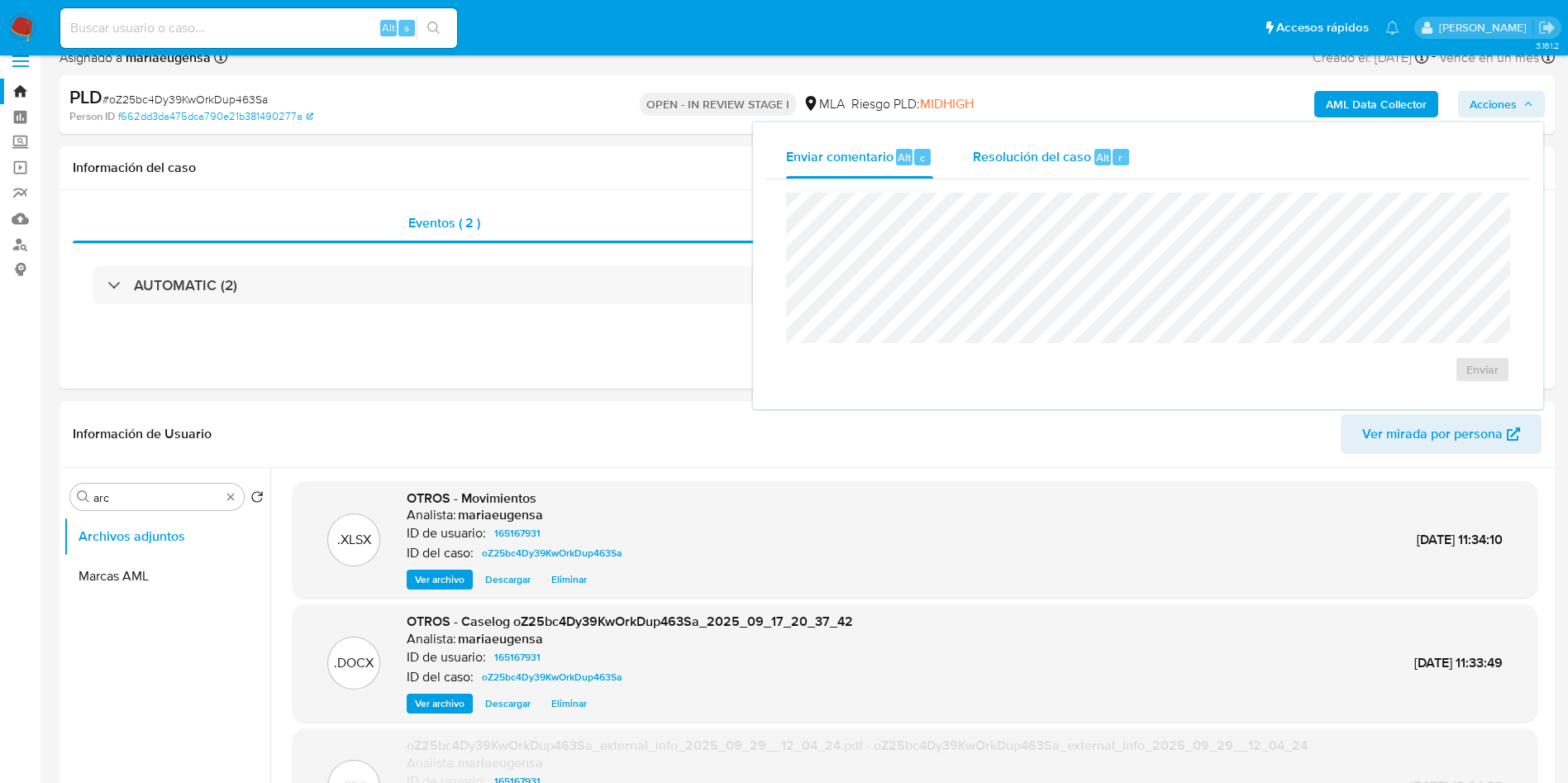
click at [1021, 140] on div "Resolución del caso Alt r" at bounding box center [1051, 157] width 158 height 43
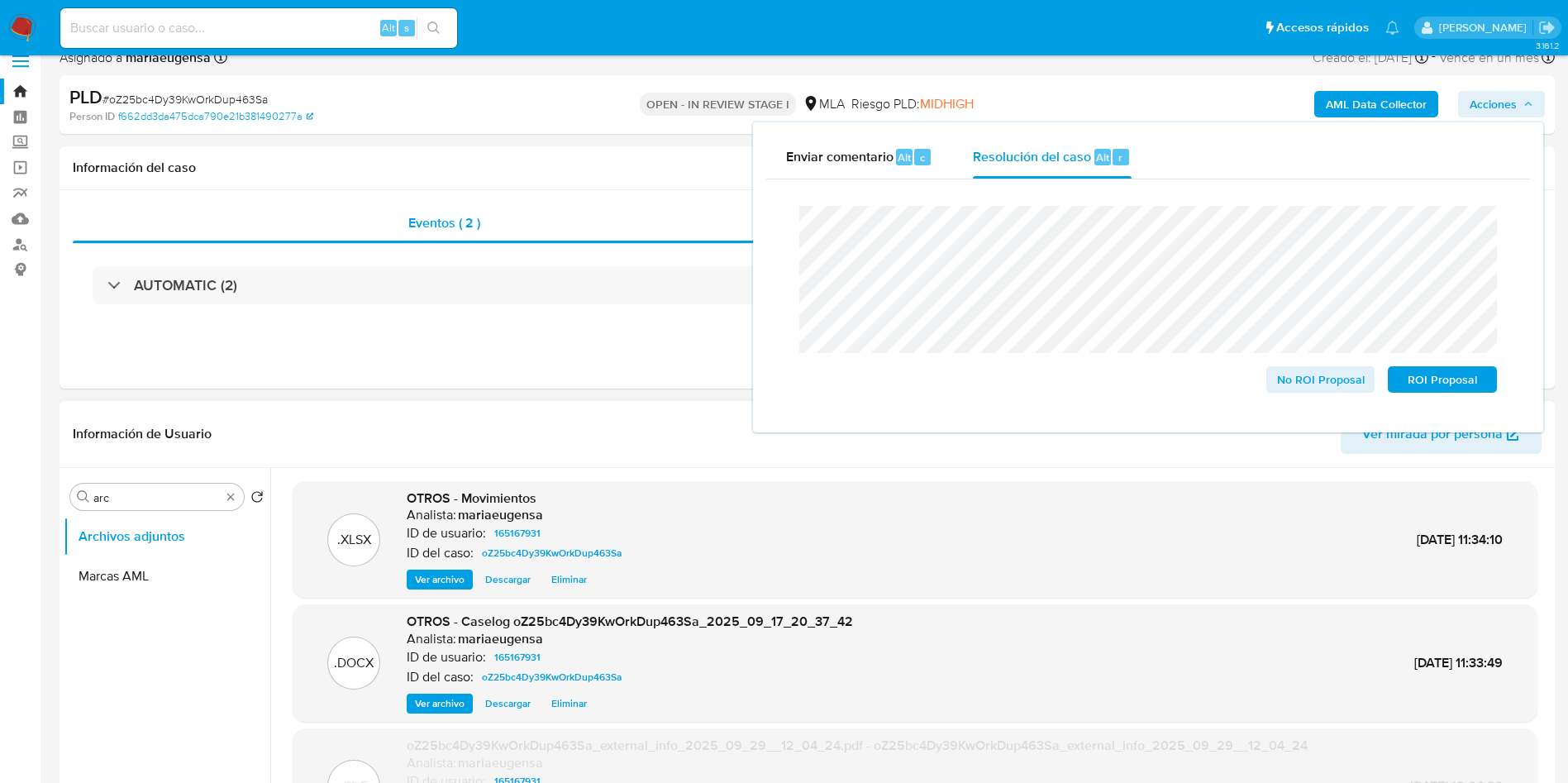
drag, startPoint x: 1295, startPoint y: 379, endPoint x: 769, endPoint y: 664, distance: 598.2
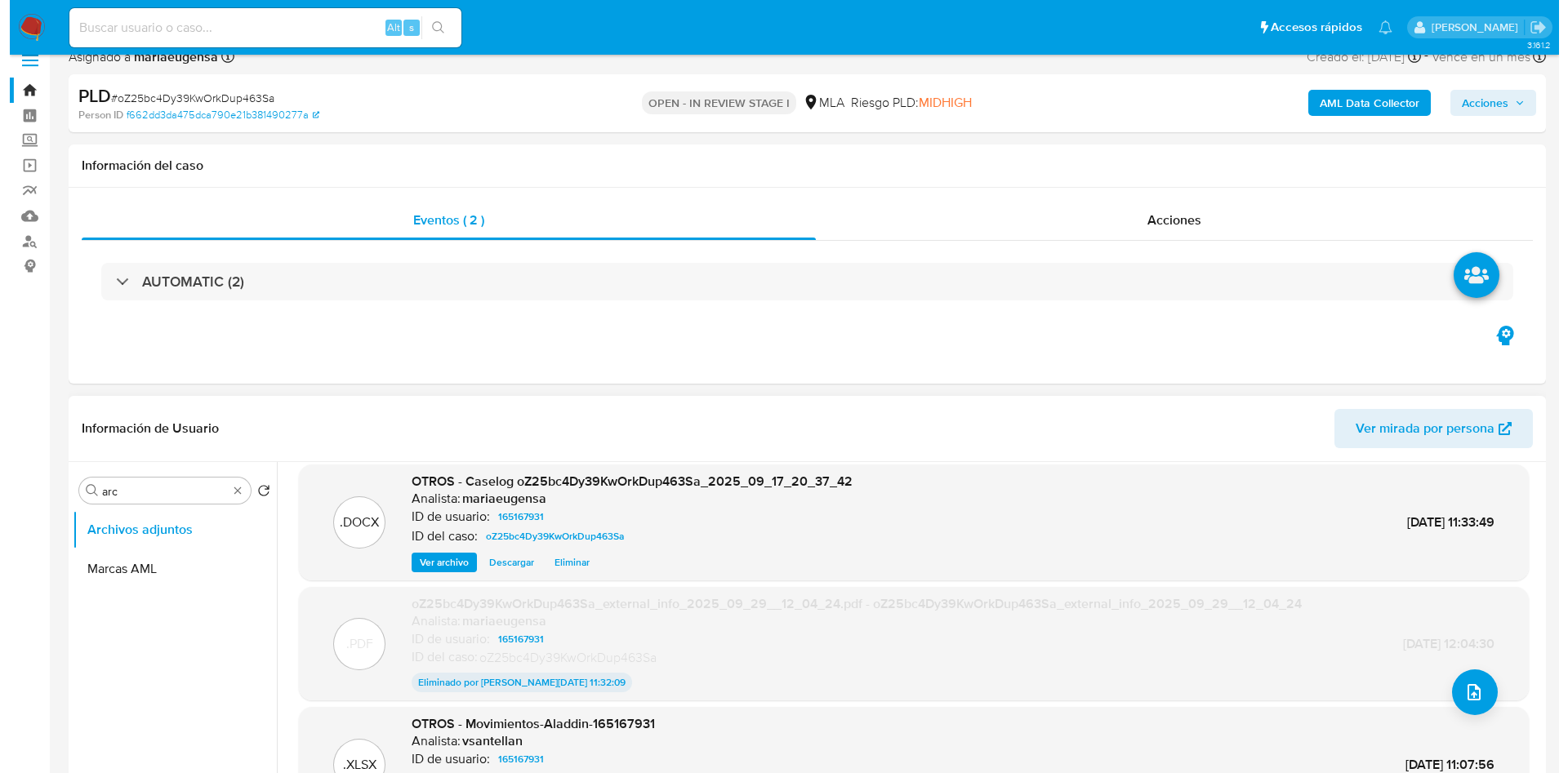
scroll to position [136, 0]
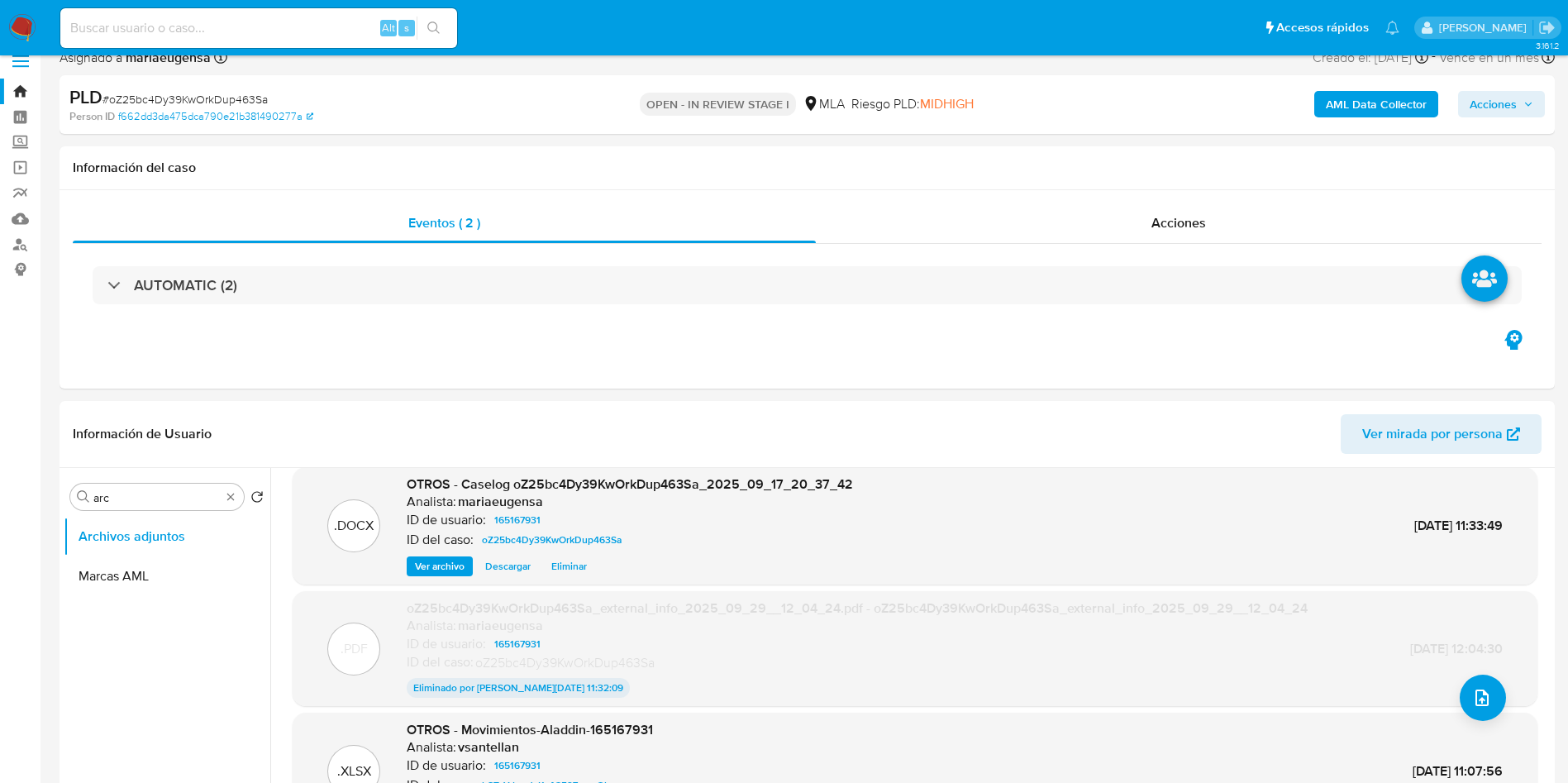
click at [1346, 97] on b "AML Data Collector" at bounding box center [1376, 104] width 101 height 26
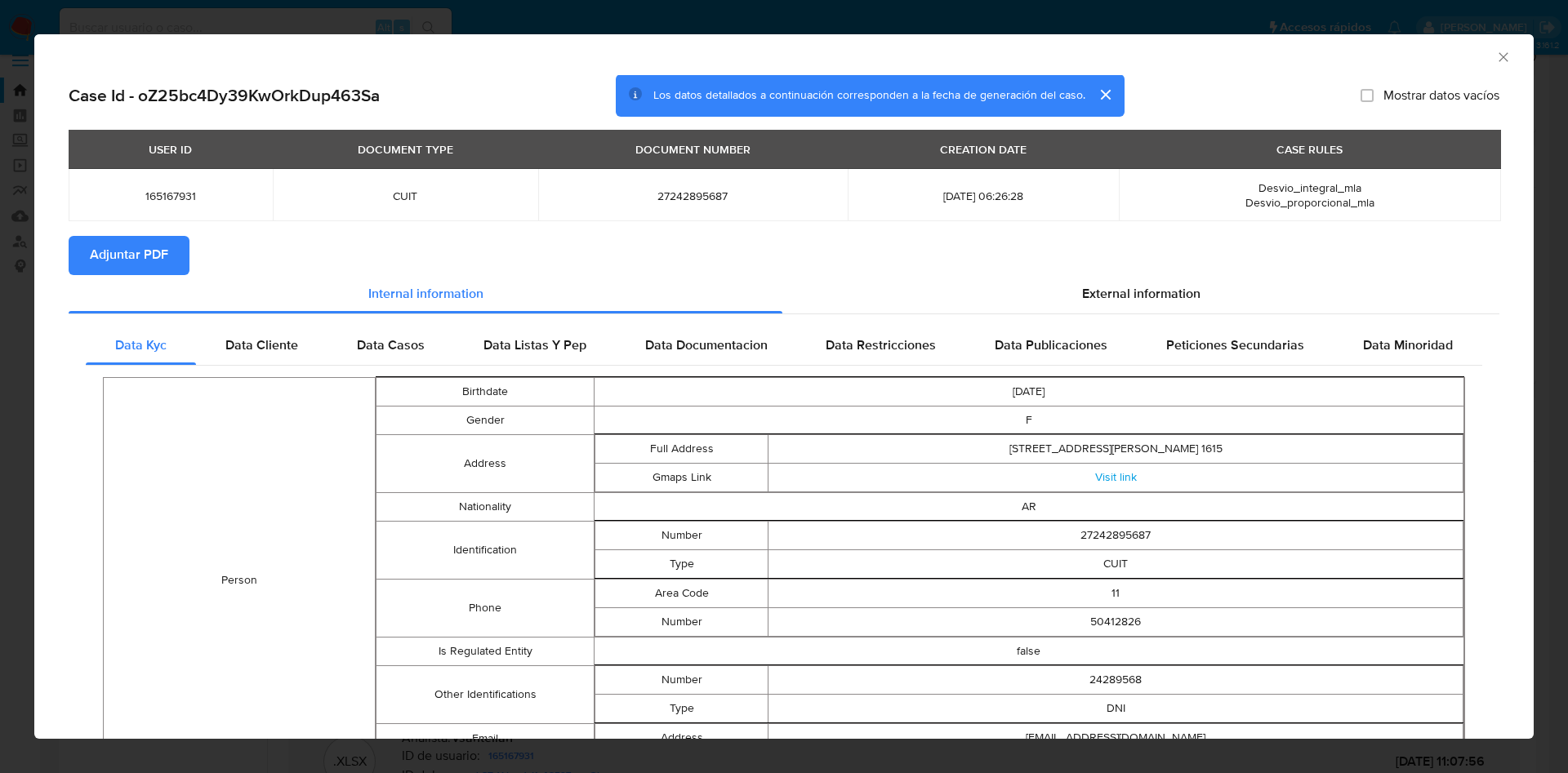
click at [168, 260] on button "Adjuntar PDF" at bounding box center [129, 255] width 121 height 39
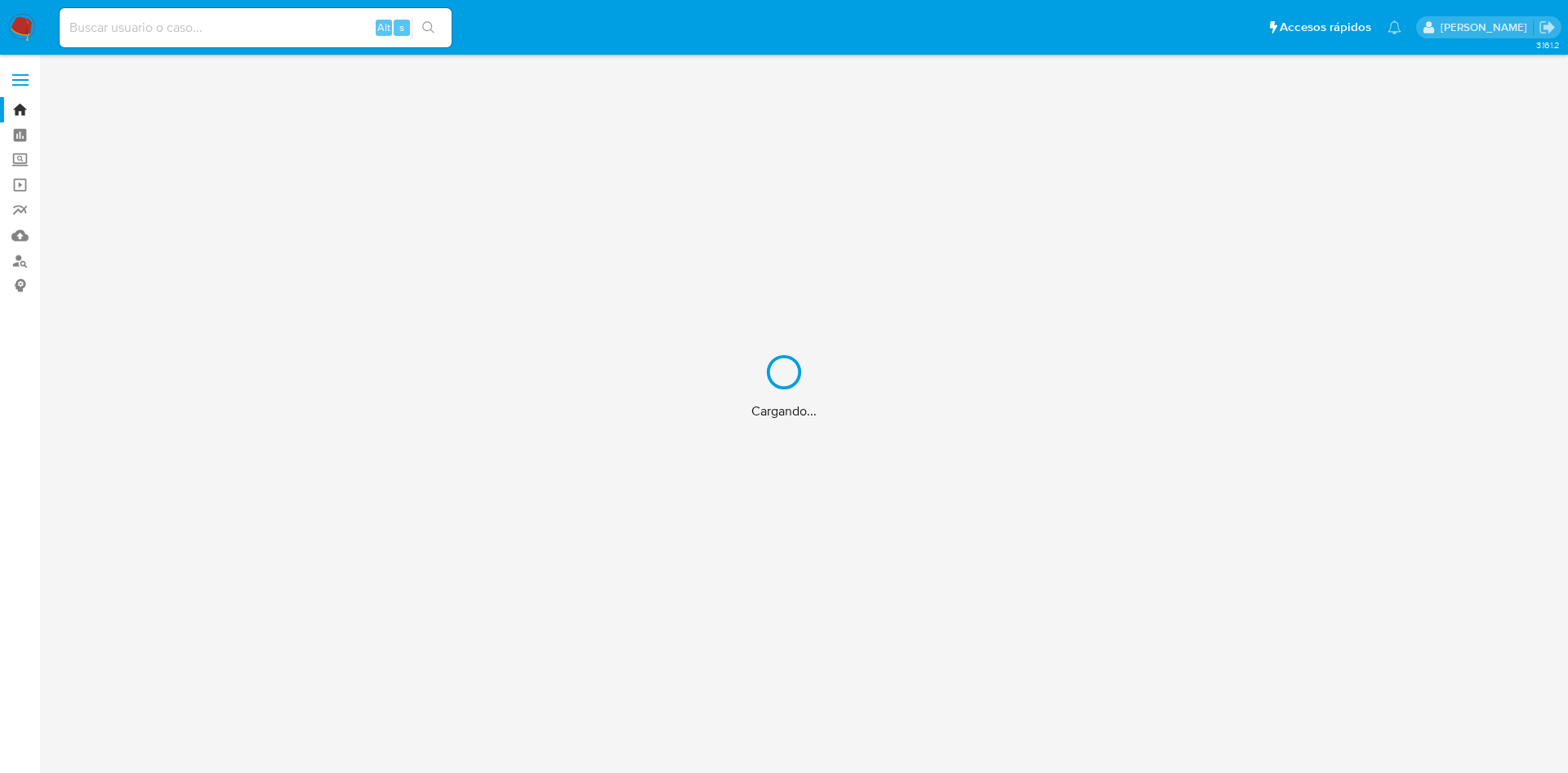
click at [257, 33] on div "Cargando..." at bounding box center [784, 386] width 1568 height 773
click at [256, 14] on div "Cargando..." at bounding box center [784, 386] width 1568 height 773
click at [260, 18] on div "Cargando..." at bounding box center [784, 386] width 1568 height 773
click at [260, 16] on div "Cargando..." at bounding box center [784, 386] width 1568 height 773
click at [263, 26] on div "Cargando..." at bounding box center [784, 386] width 1568 height 773
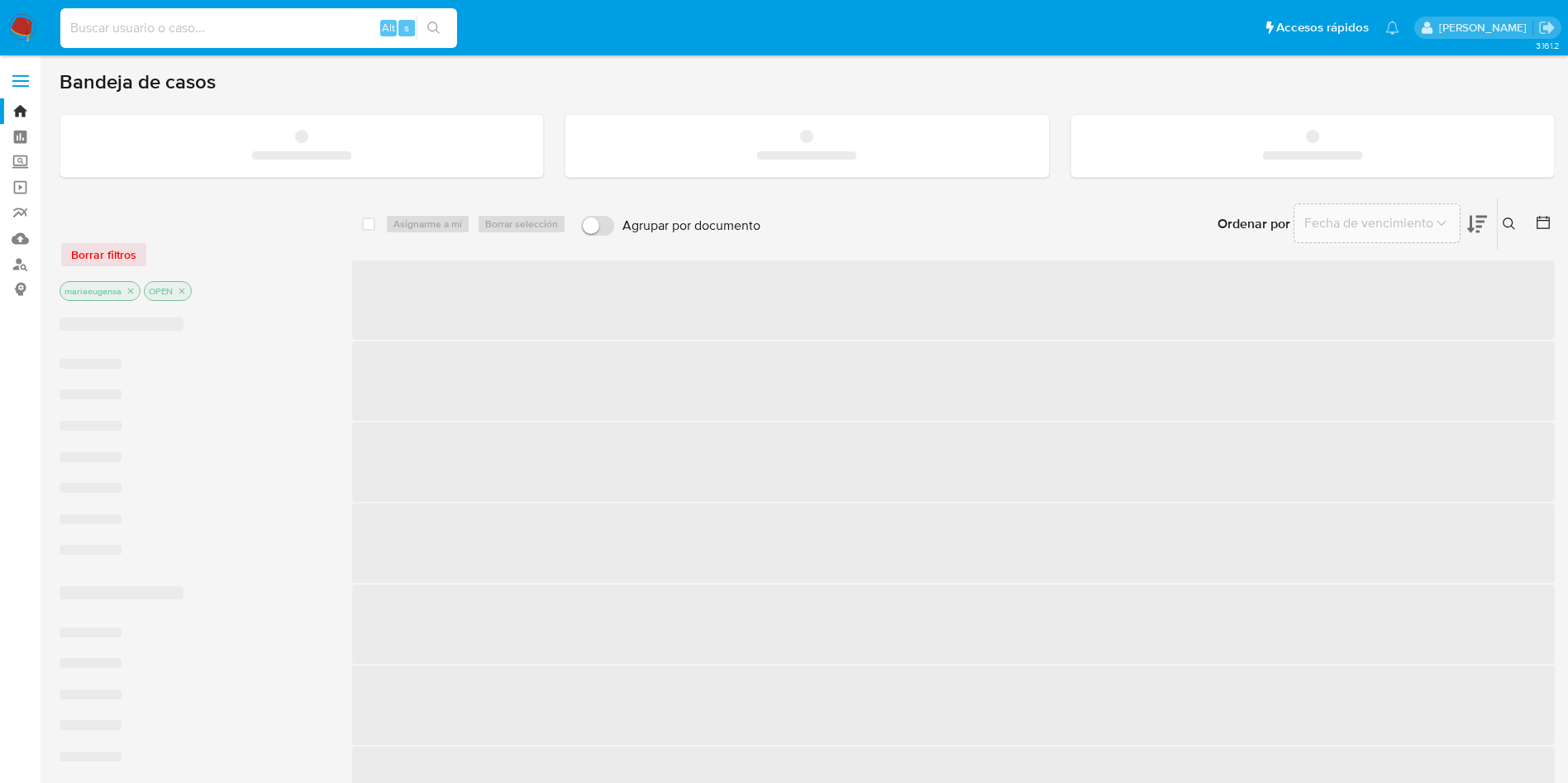
click at [266, 26] on input at bounding box center [258, 28] width 397 height 21
paste input "hv4C792ExKp2y5d7PShwj79P"
type input "hv4C792ExKp2y5d7PShwj79P"
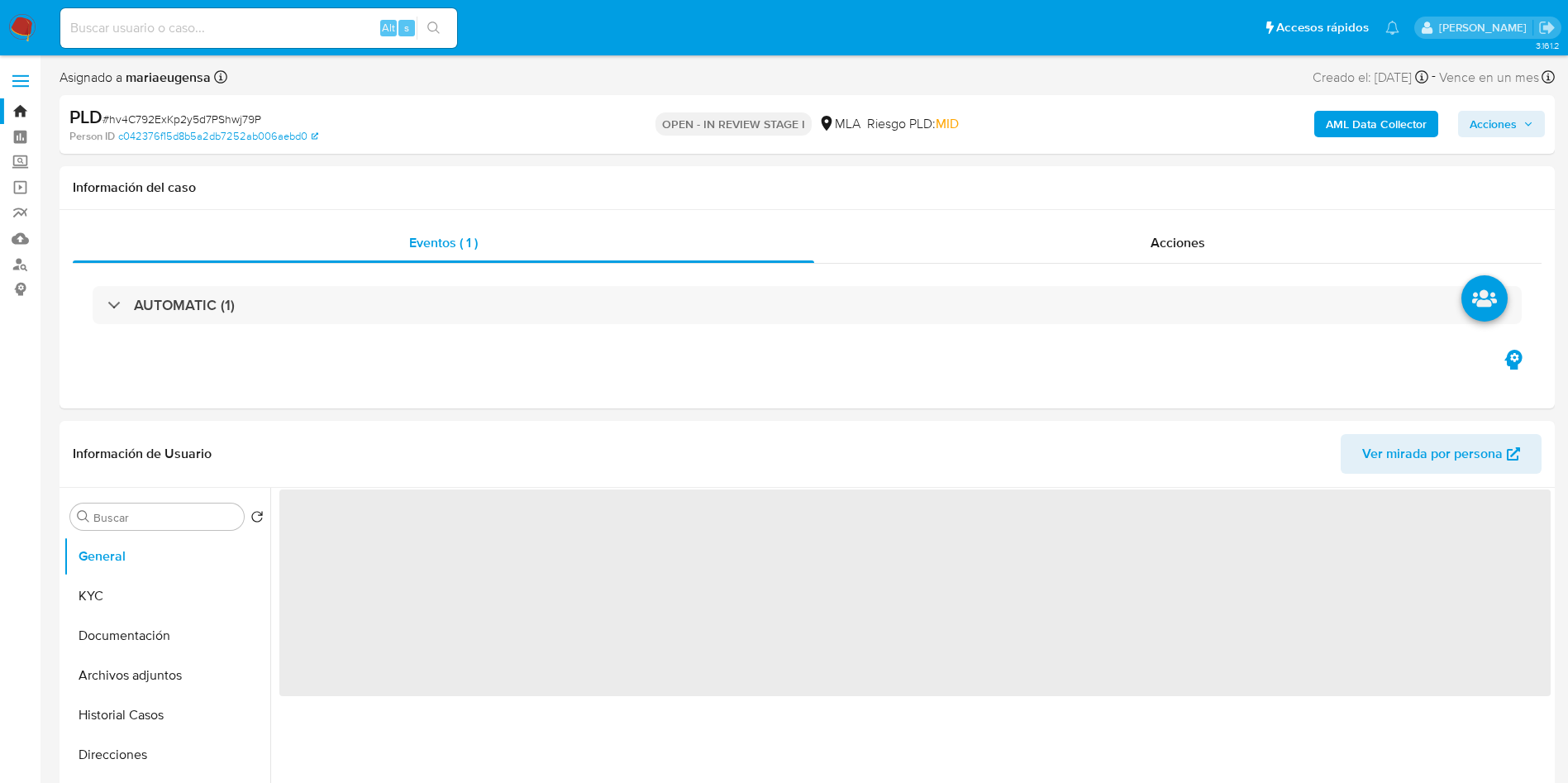
select select "10"
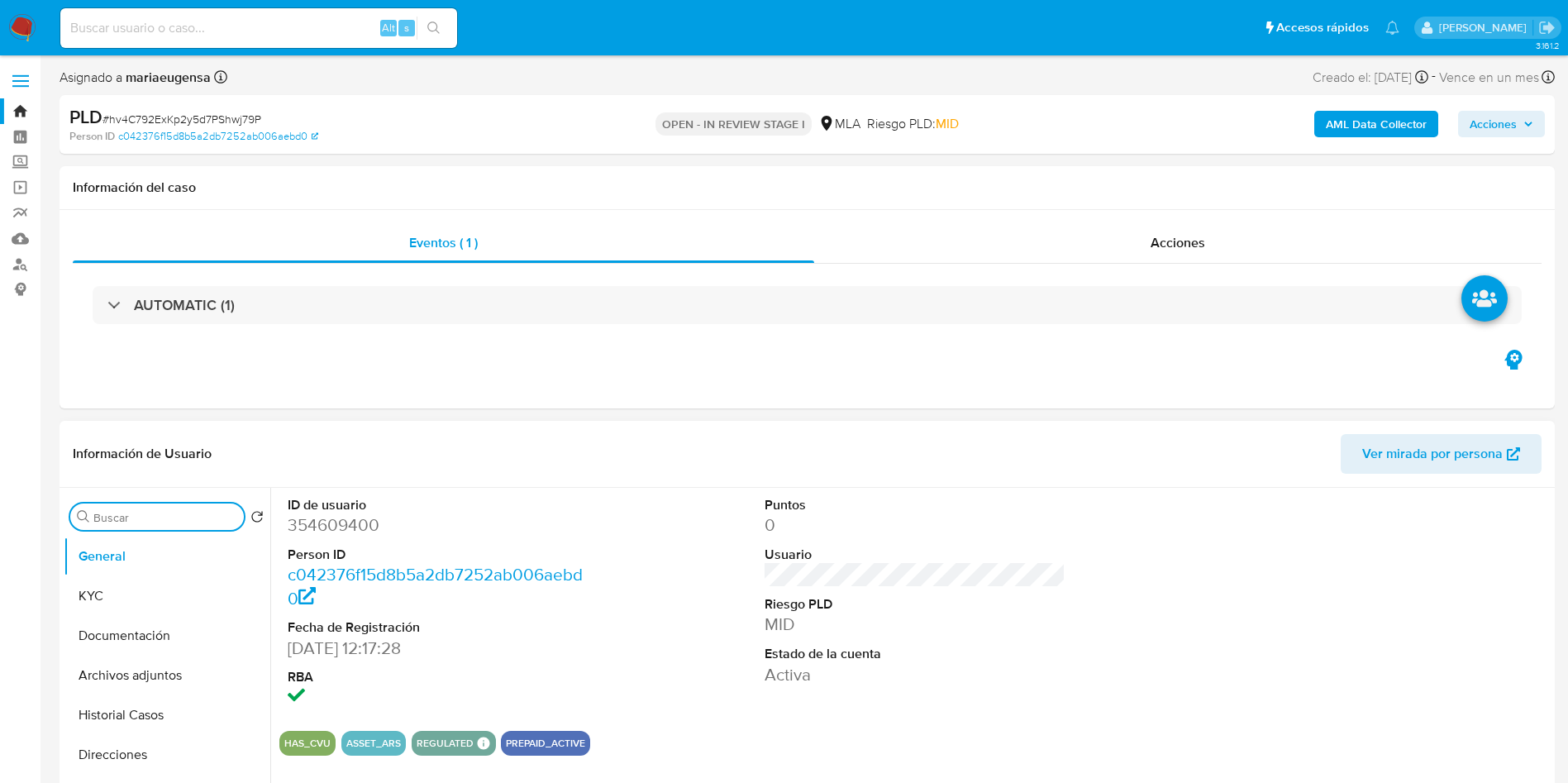
click at [133, 525] on input "Buscar" at bounding box center [165, 517] width 144 height 15
type input "arc"
click at [169, 579] on button "Archivos adjuntos" at bounding box center [161, 596] width 193 height 40
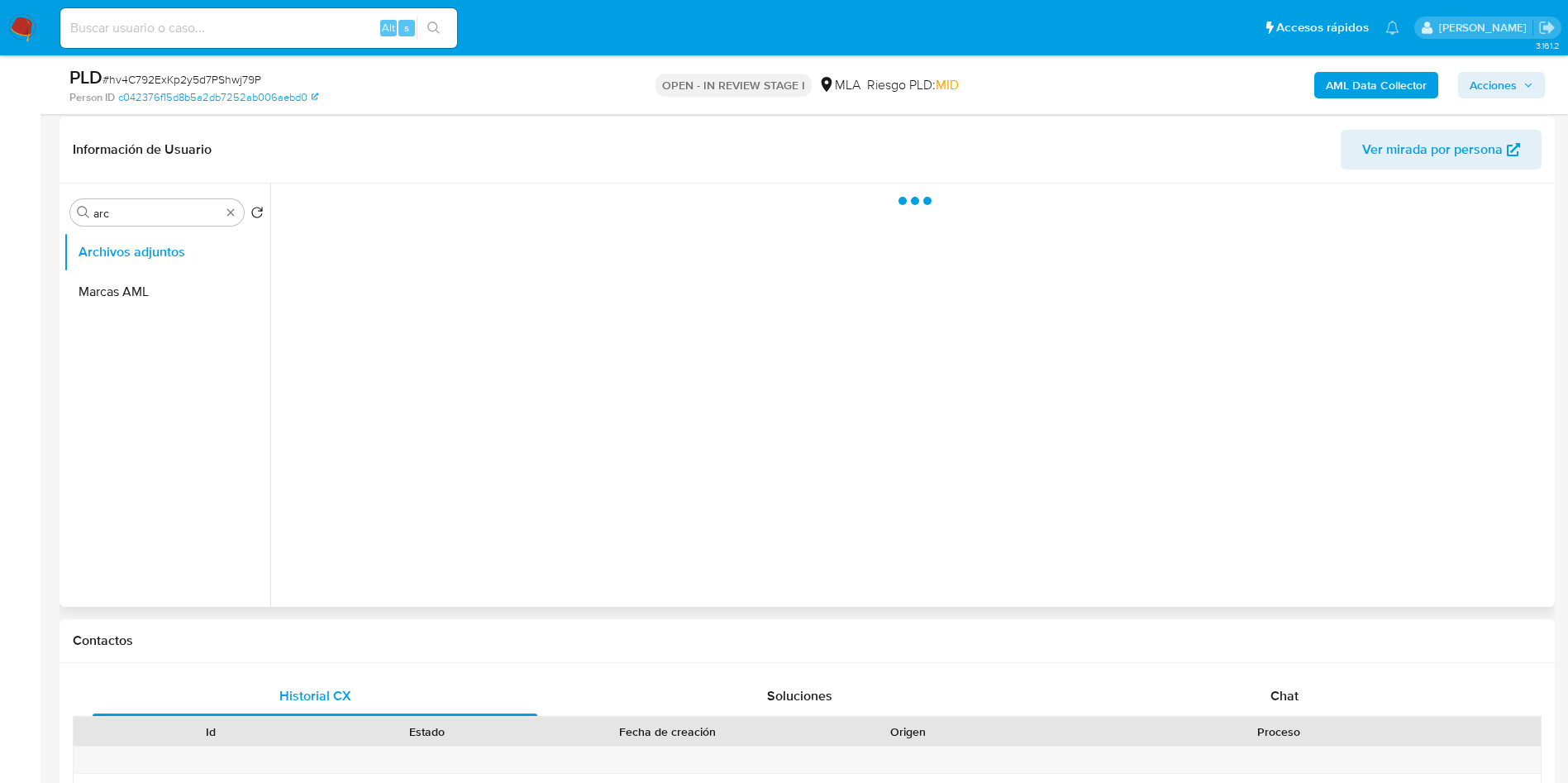
scroll to position [248, 0]
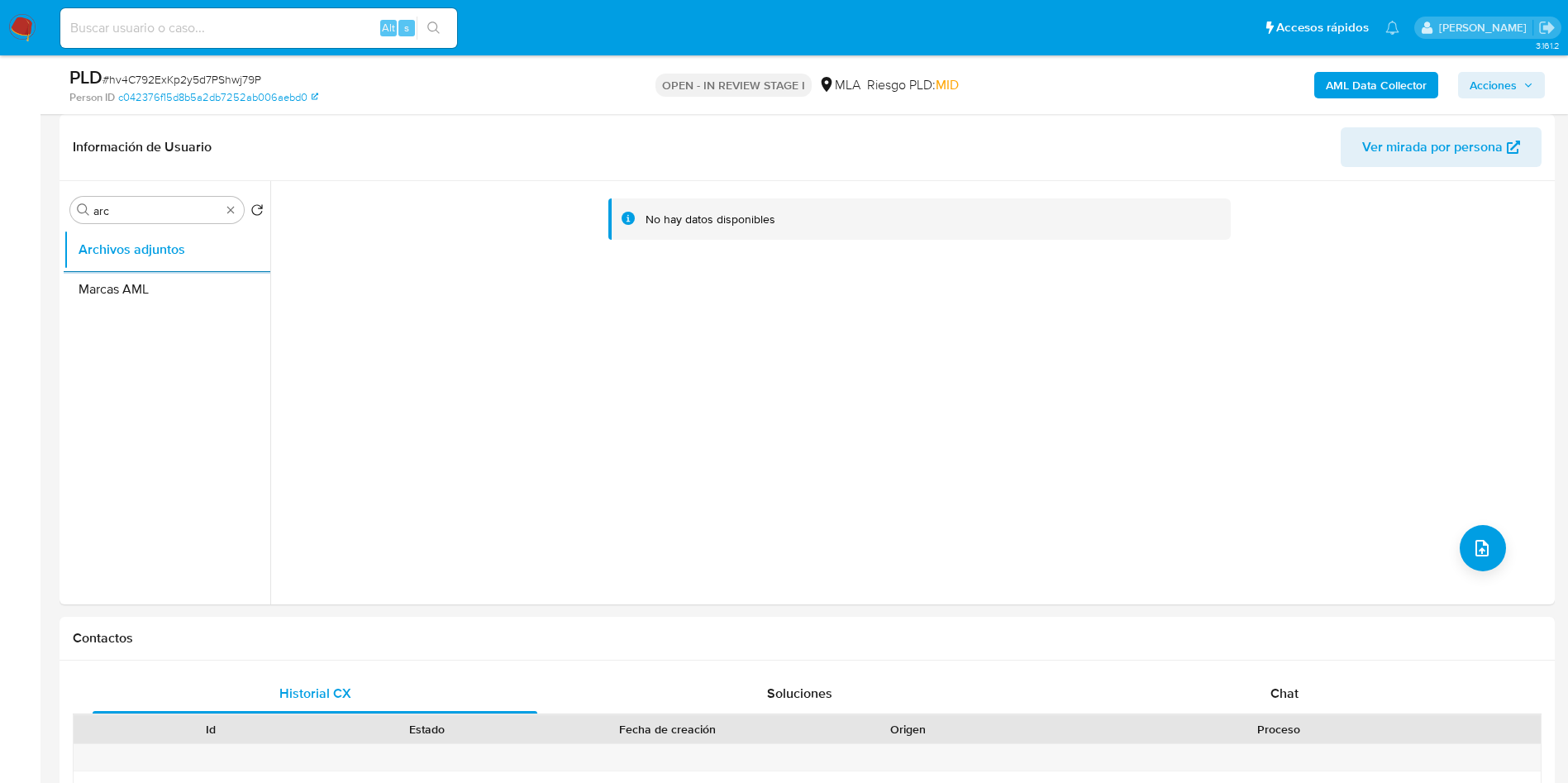
click at [1175, 81] on b "AML Data Collector" at bounding box center [1376, 84] width 101 height 26
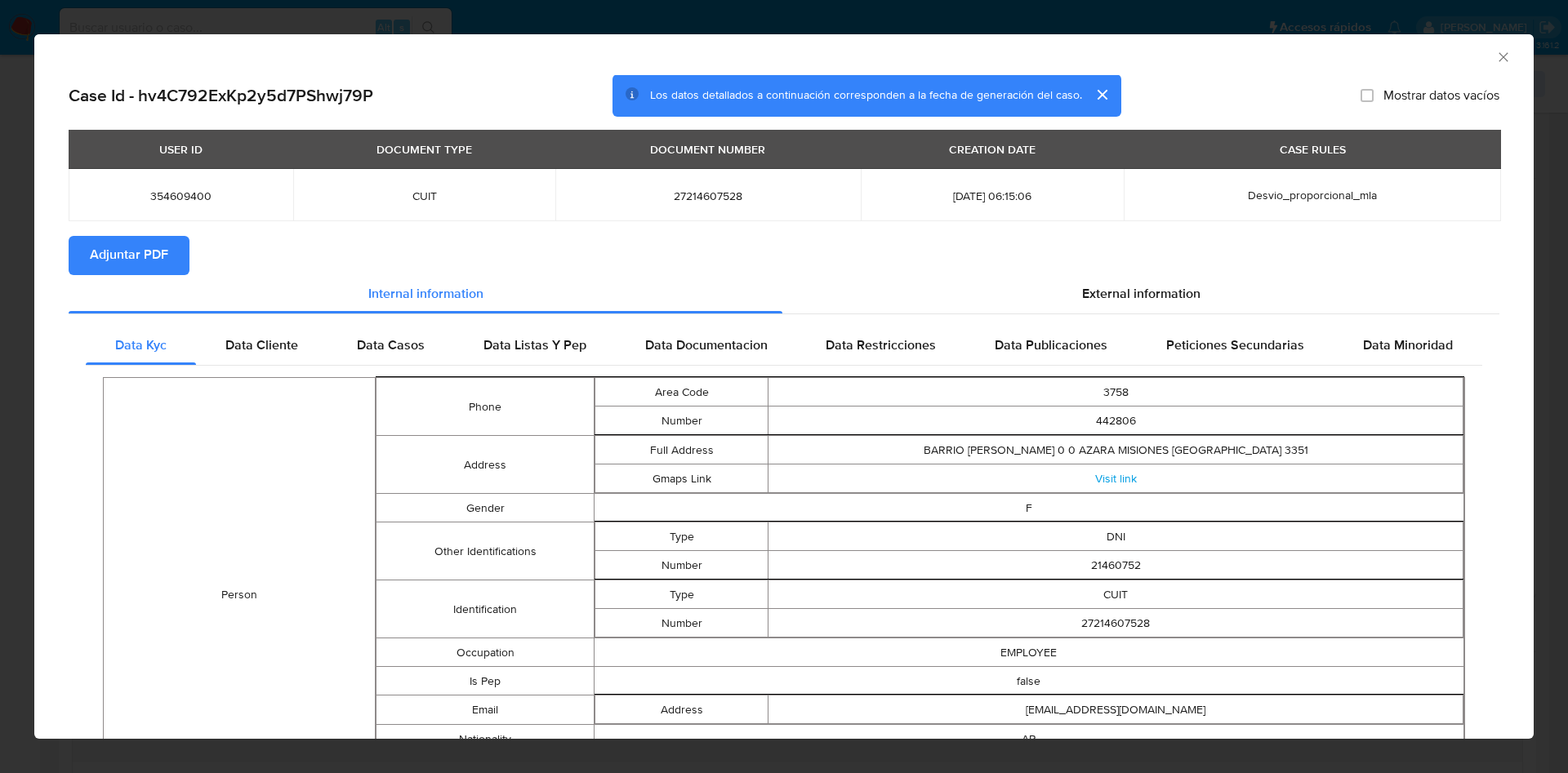
click at [157, 249] on span "Adjuntar PDF" at bounding box center [129, 256] width 78 height 36
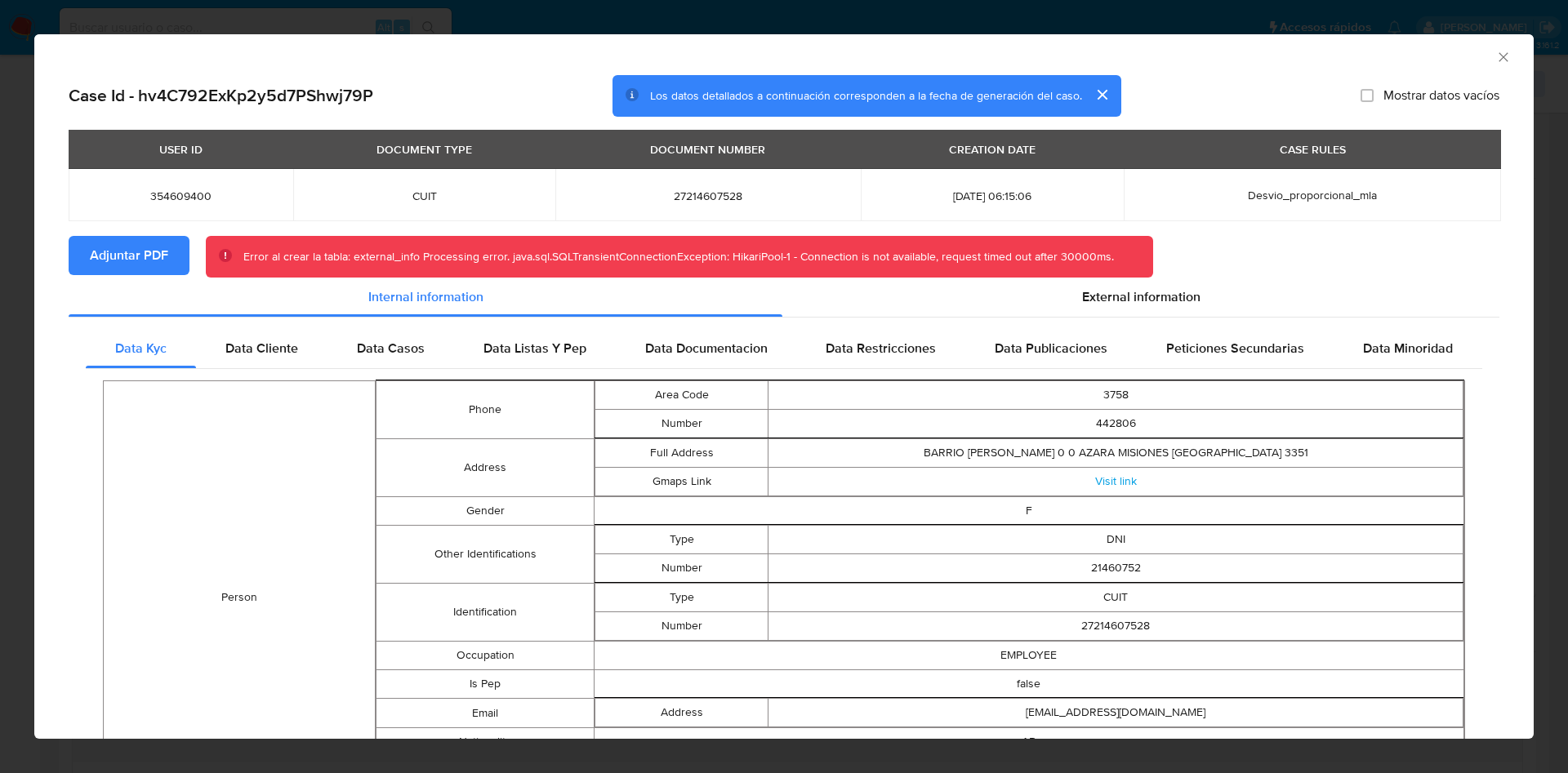
click at [1161, 62] on icon "Cerrar ventana" at bounding box center [1503, 56] width 16 height 16
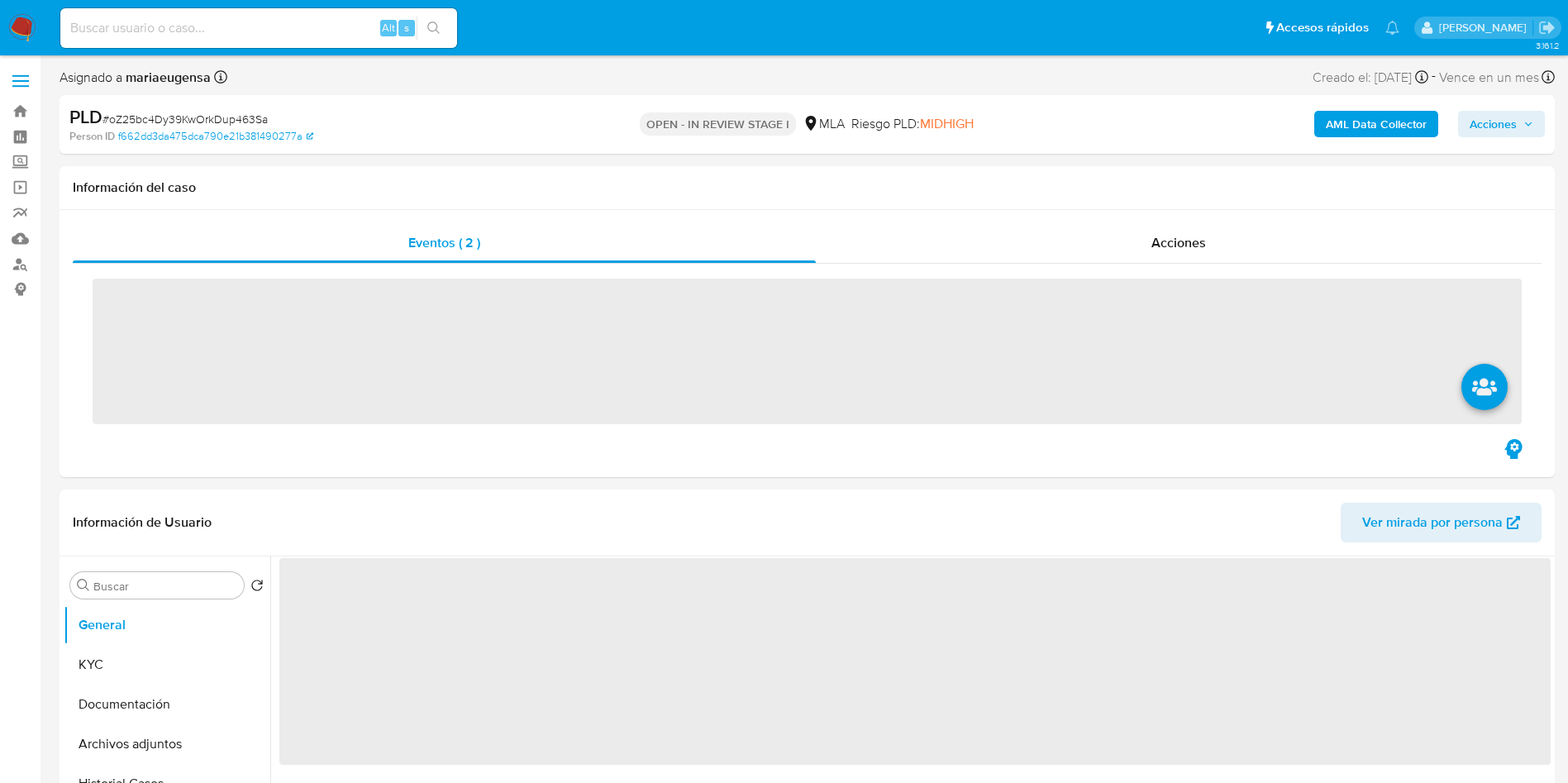
select select "10"
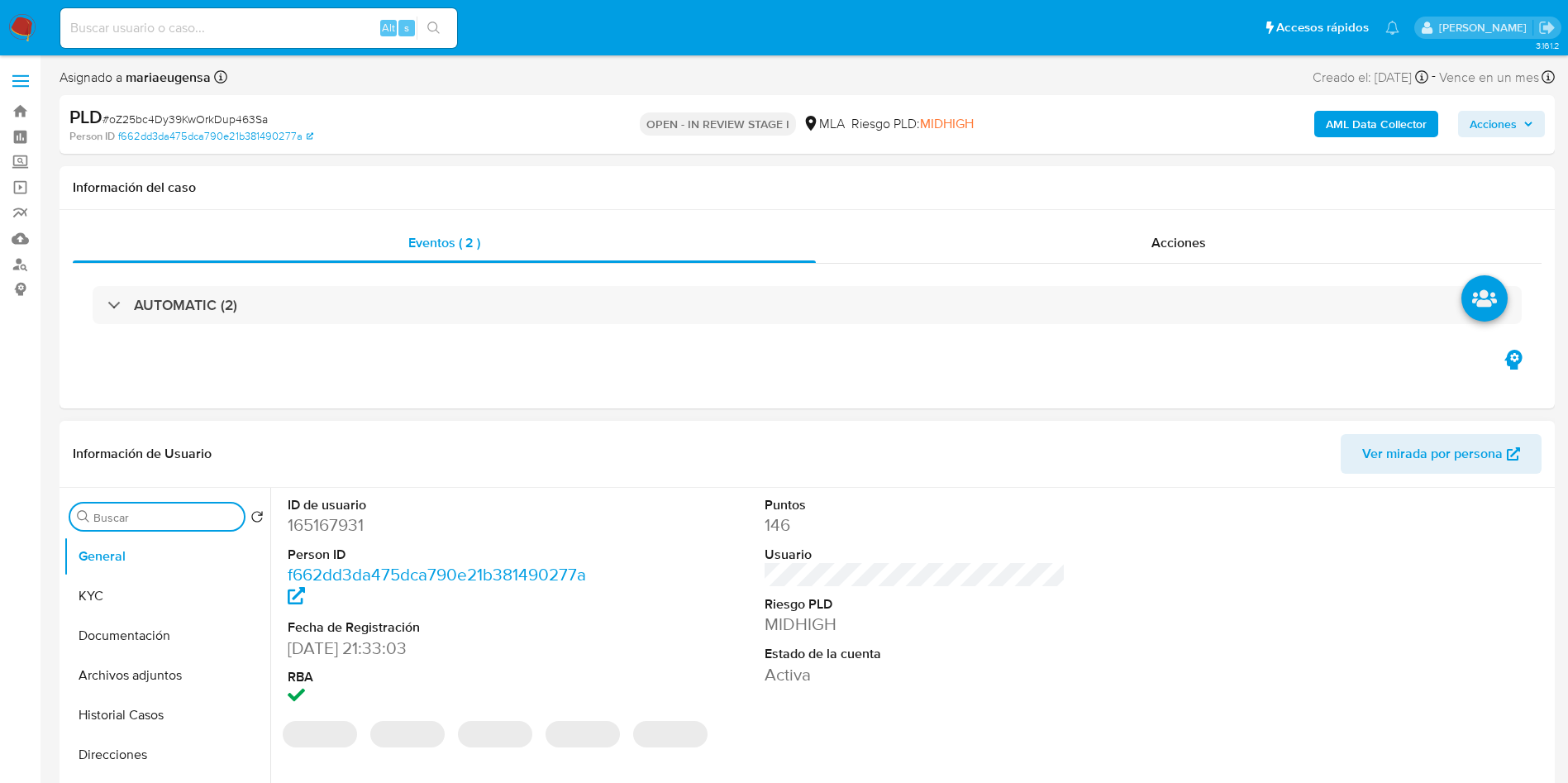
click at [187, 517] on input "Buscar" at bounding box center [165, 517] width 144 height 15
type input "arc"
click at [170, 595] on button "Archivos adjuntos" at bounding box center [161, 596] width 193 height 40
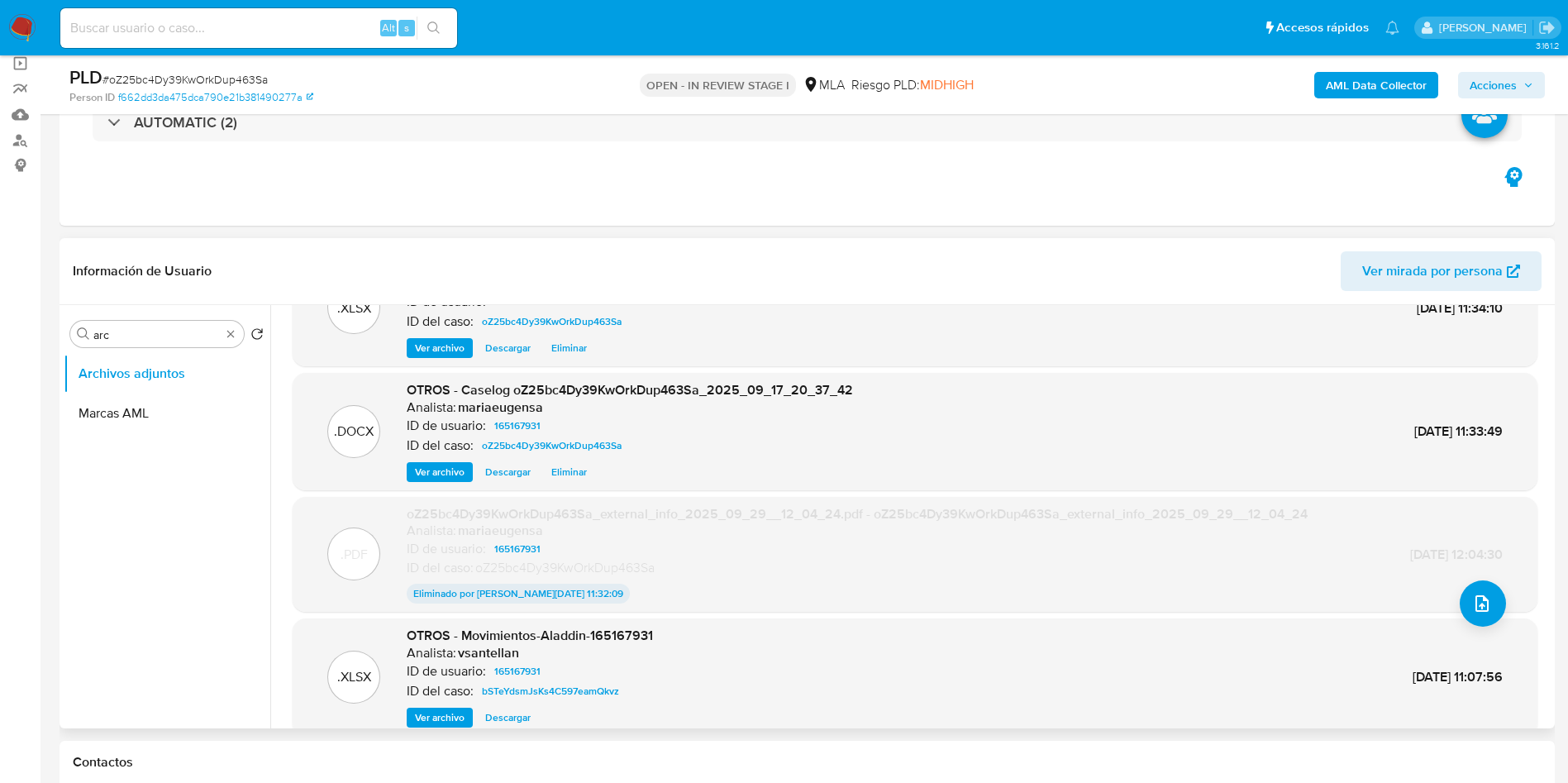
scroll to position [124, 0]
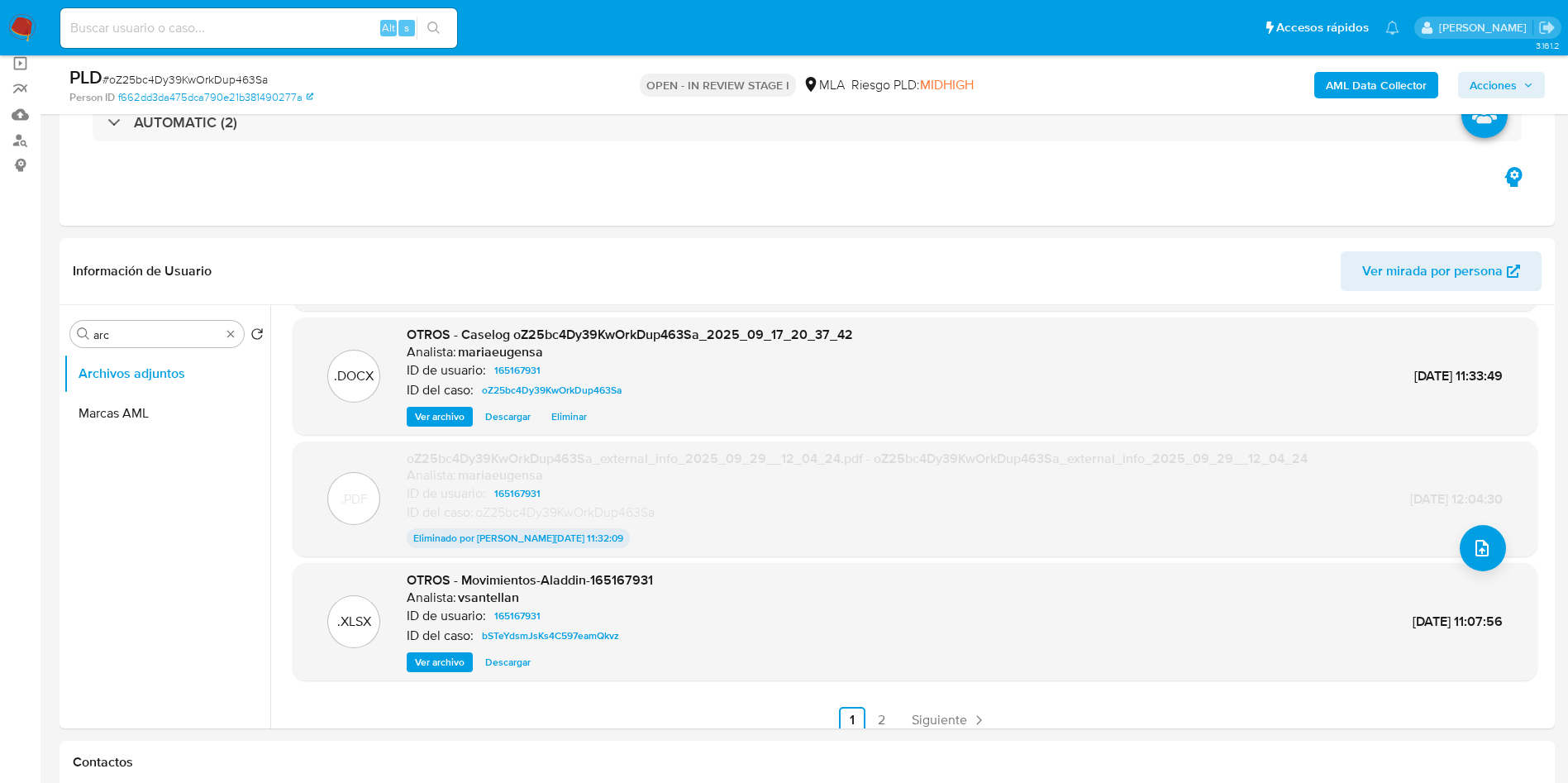
click at [1336, 87] on b "AML Data Collector" at bounding box center [1376, 84] width 101 height 26
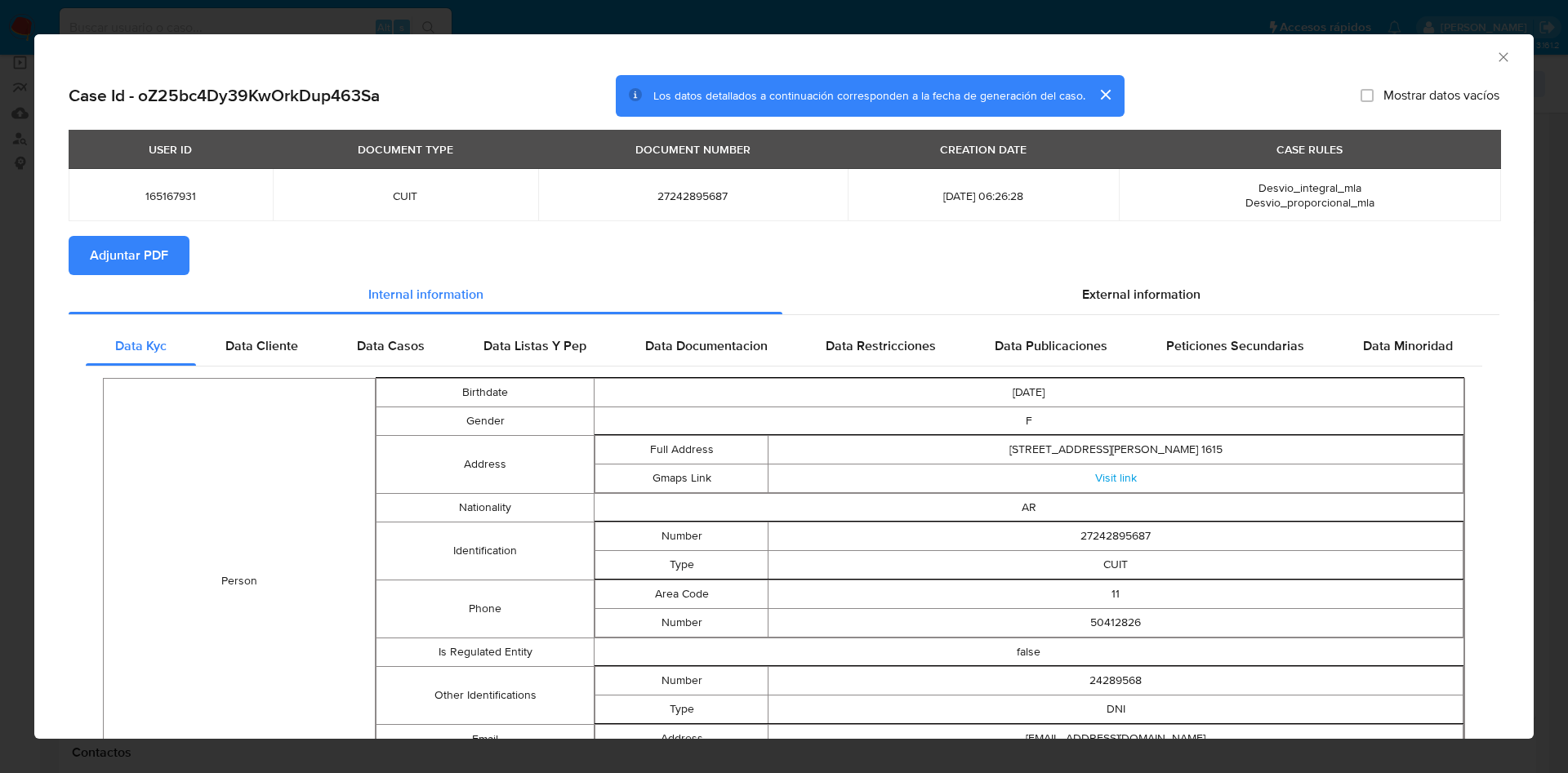
click at [131, 257] on span "Adjuntar PDF" at bounding box center [129, 256] width 78 height 36
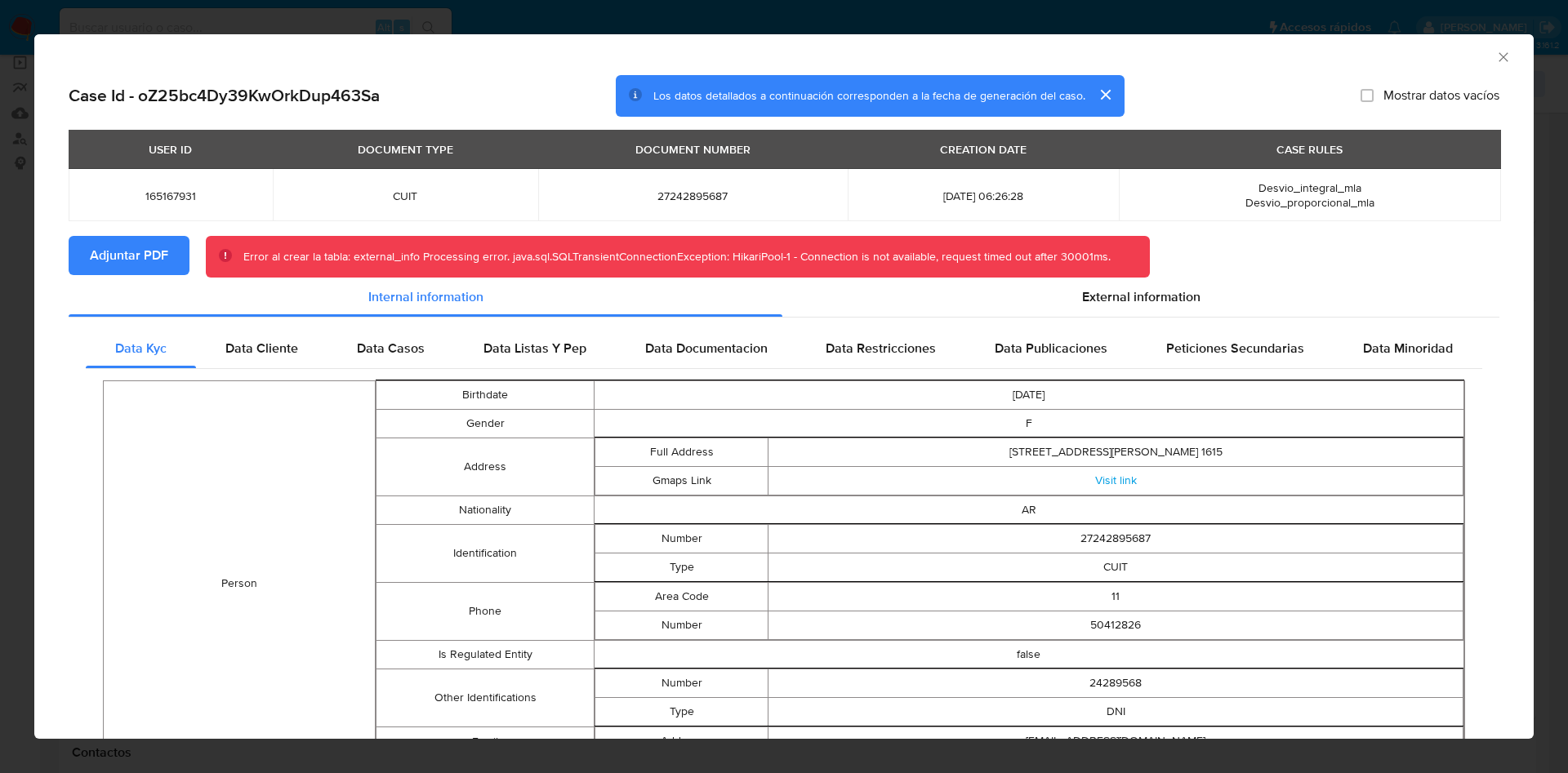
click at [1495, 50] on icon "Cerrar ventana" at bounding box center [1503, 56] width 16 height 16
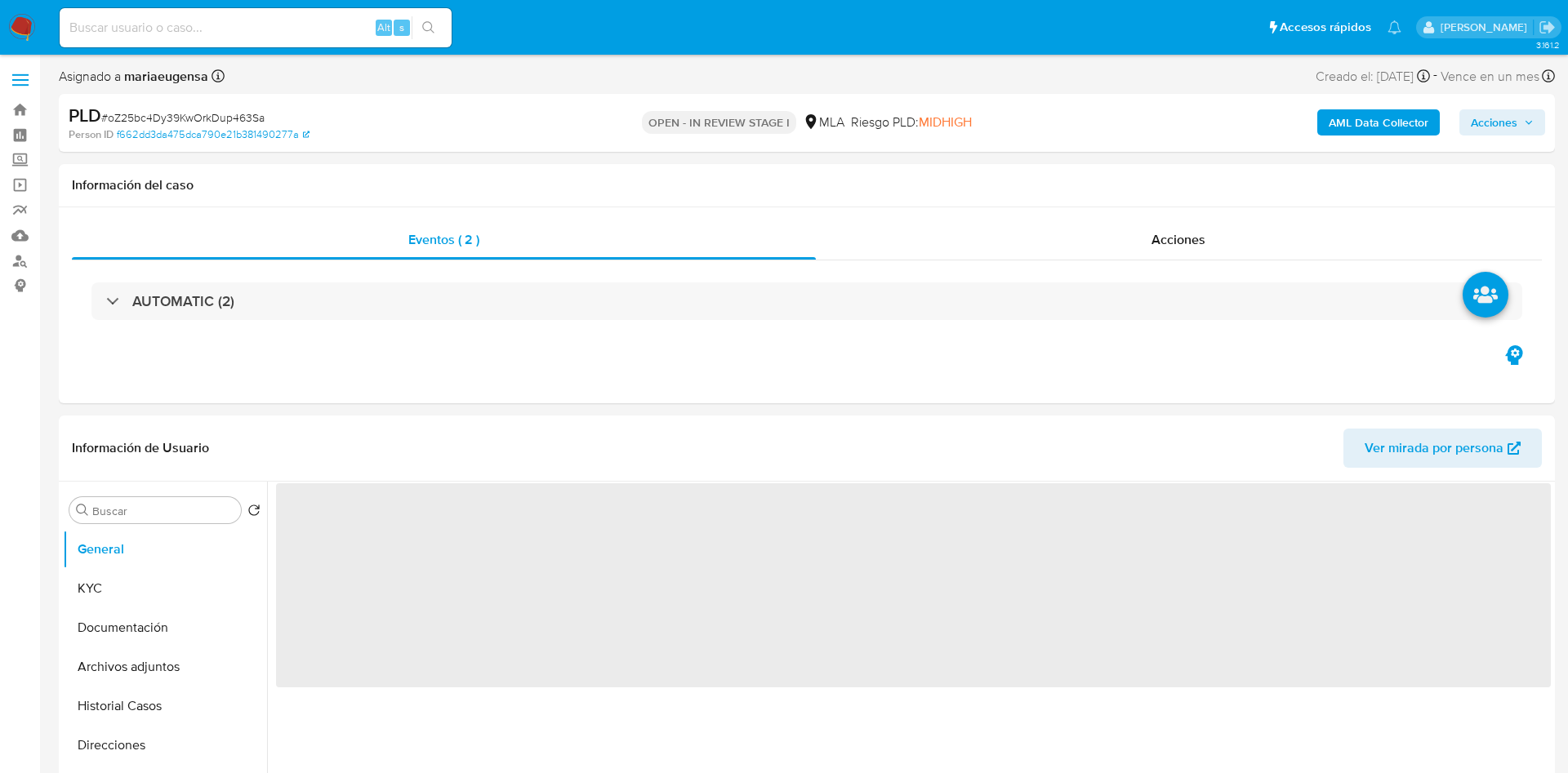
select select "10"
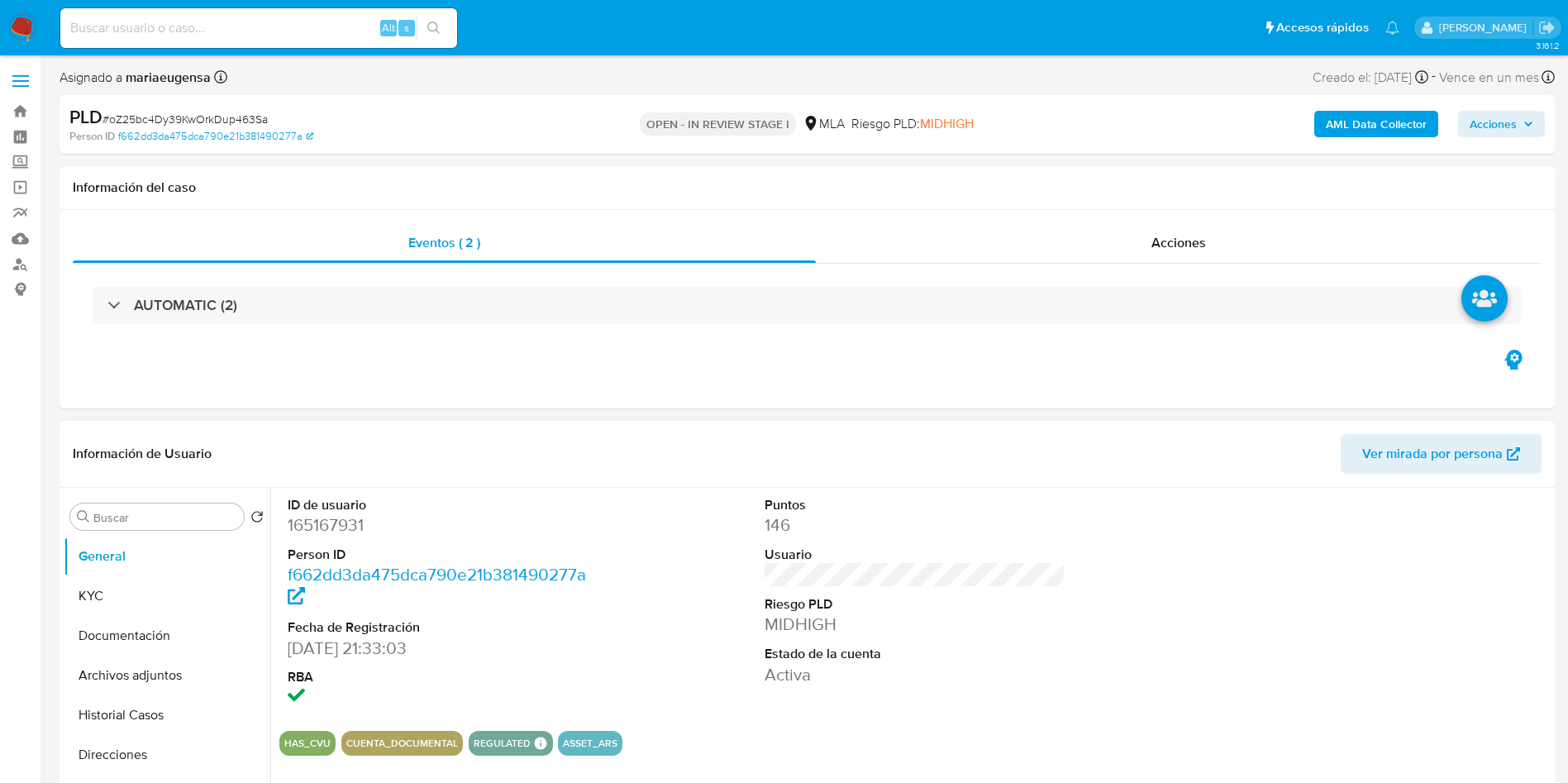
click at [512, 608] on dd "f662dd3da475dca790e21b381490277a" at bounding box center [438, 587] width 302 height 46
click at [136, 514] on input "a" at bounding box center [165, 517] width 144 height 15
type input "arc"
click at [139, 582] on button "Archivos adjuntos" at bounding box center [161, 596] width 193 height 40
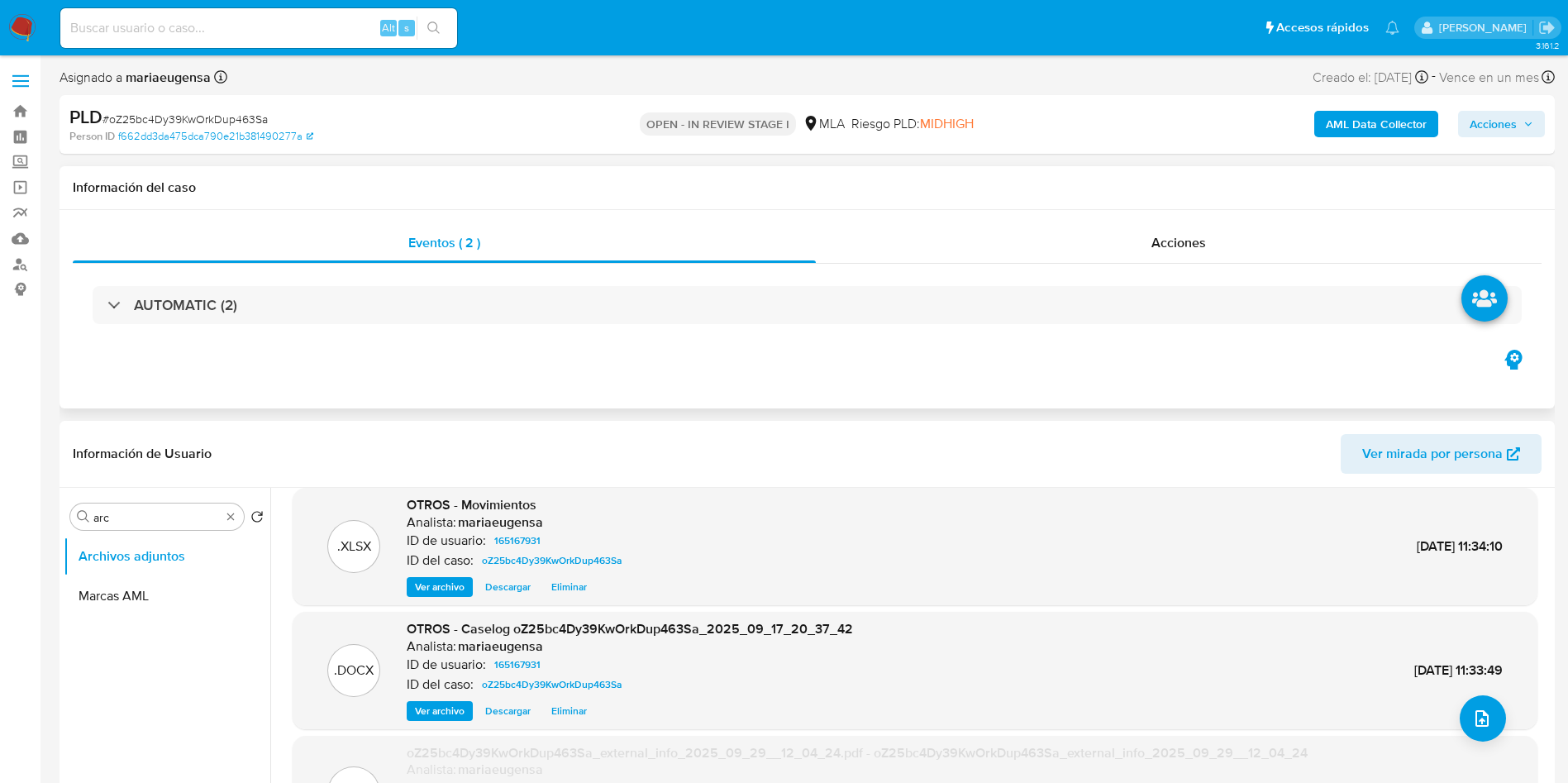
scroll to position [137, 0]
click at [1335, 126] on b "AML Data Collector" at bounding box center [1376, 124] width 101 height 26
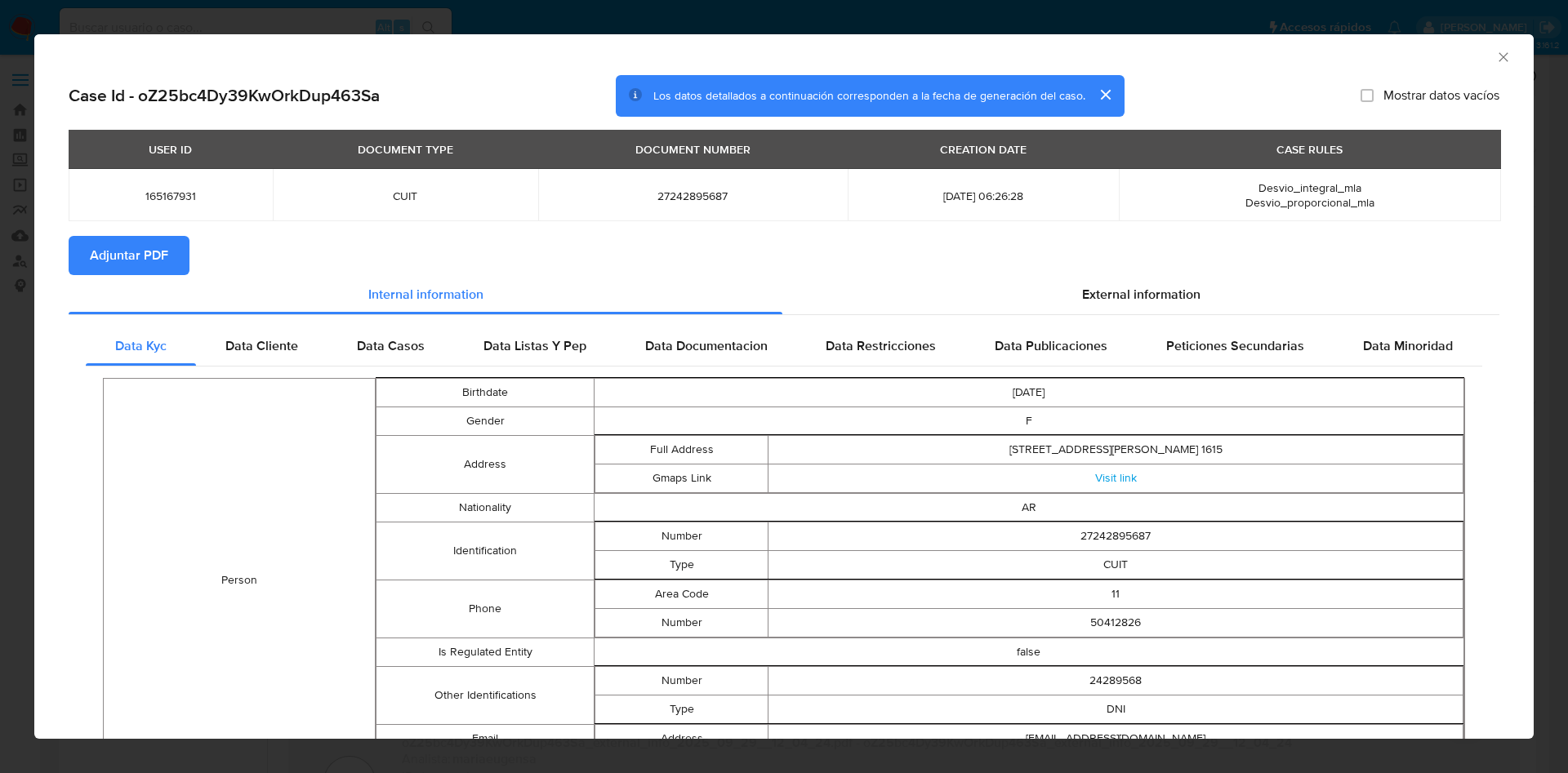
click at [1495, 59] on icon "Cerrar ventana" at bounding box center [1503, 56] width 16 height 16
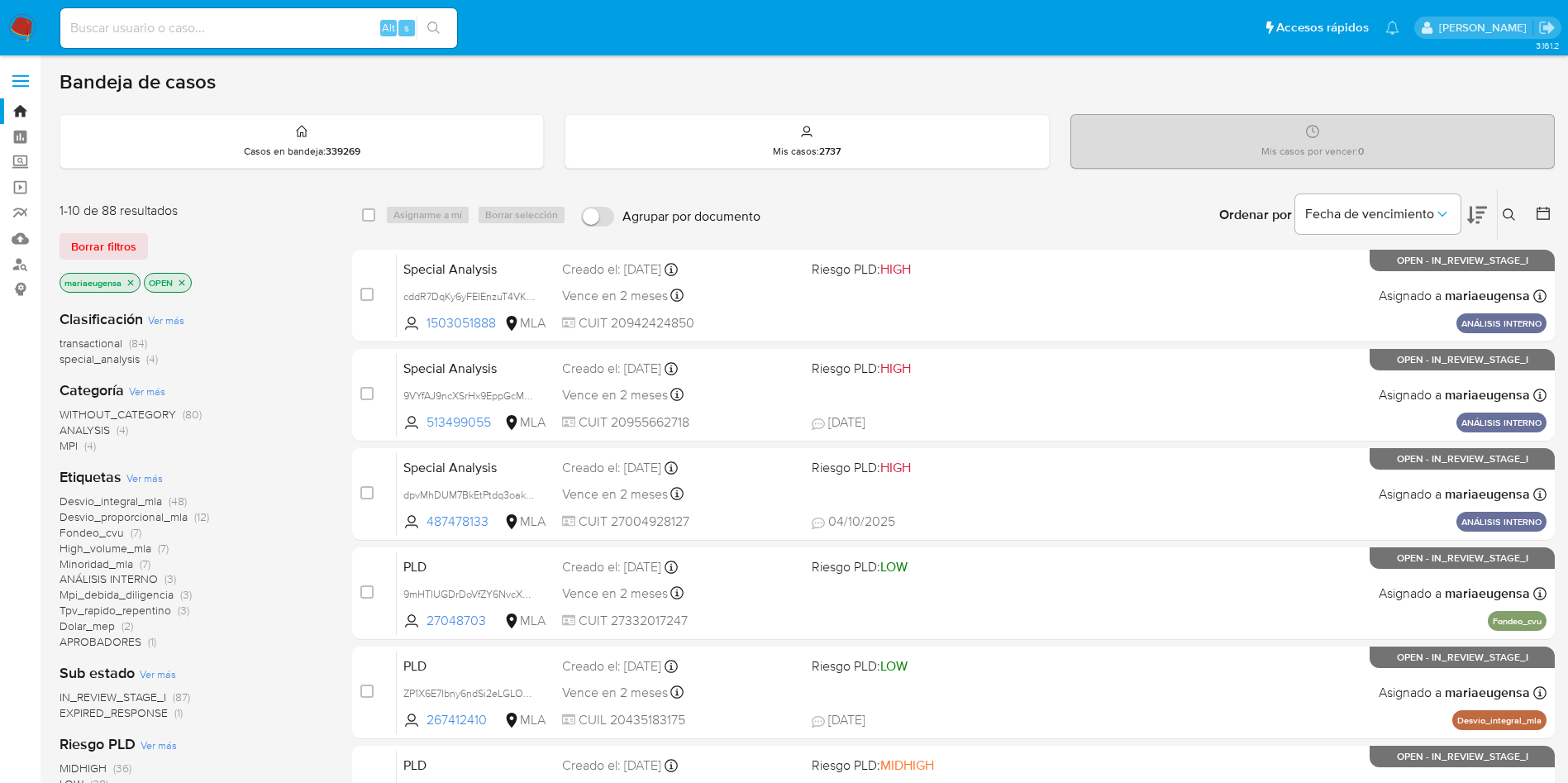
click at [192, 15] on div "Alt s" at bounding box center [258, 28] width 397 height 40
click at [206, 31] on input at bounding box center [258, 28] width 397 height 21
paste input "xdIoXli1v7894nsiKRAX0ZjR"
type input "xdIoXli1v7894nsiKRAX0ZjR"
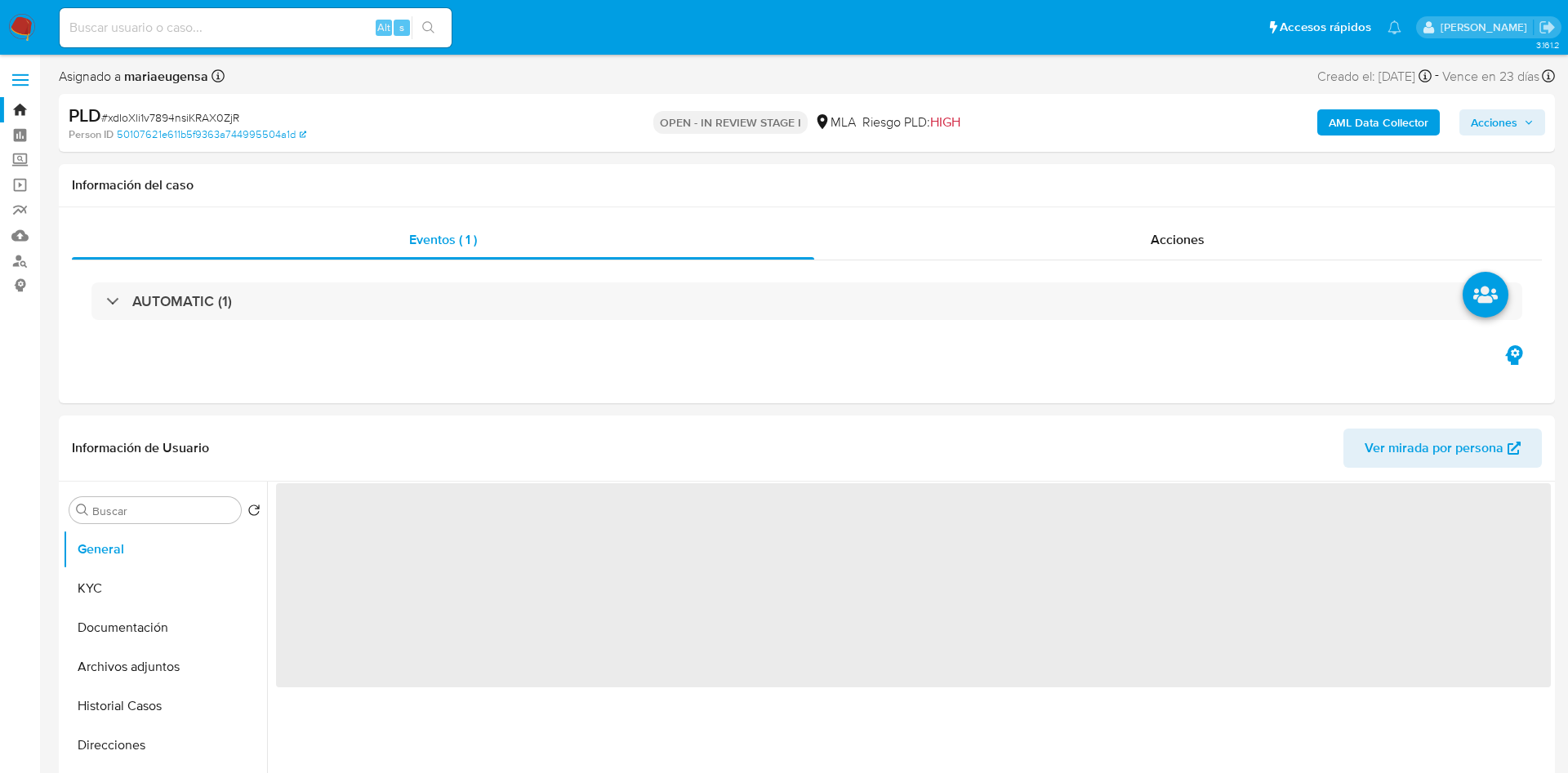
select select "10"
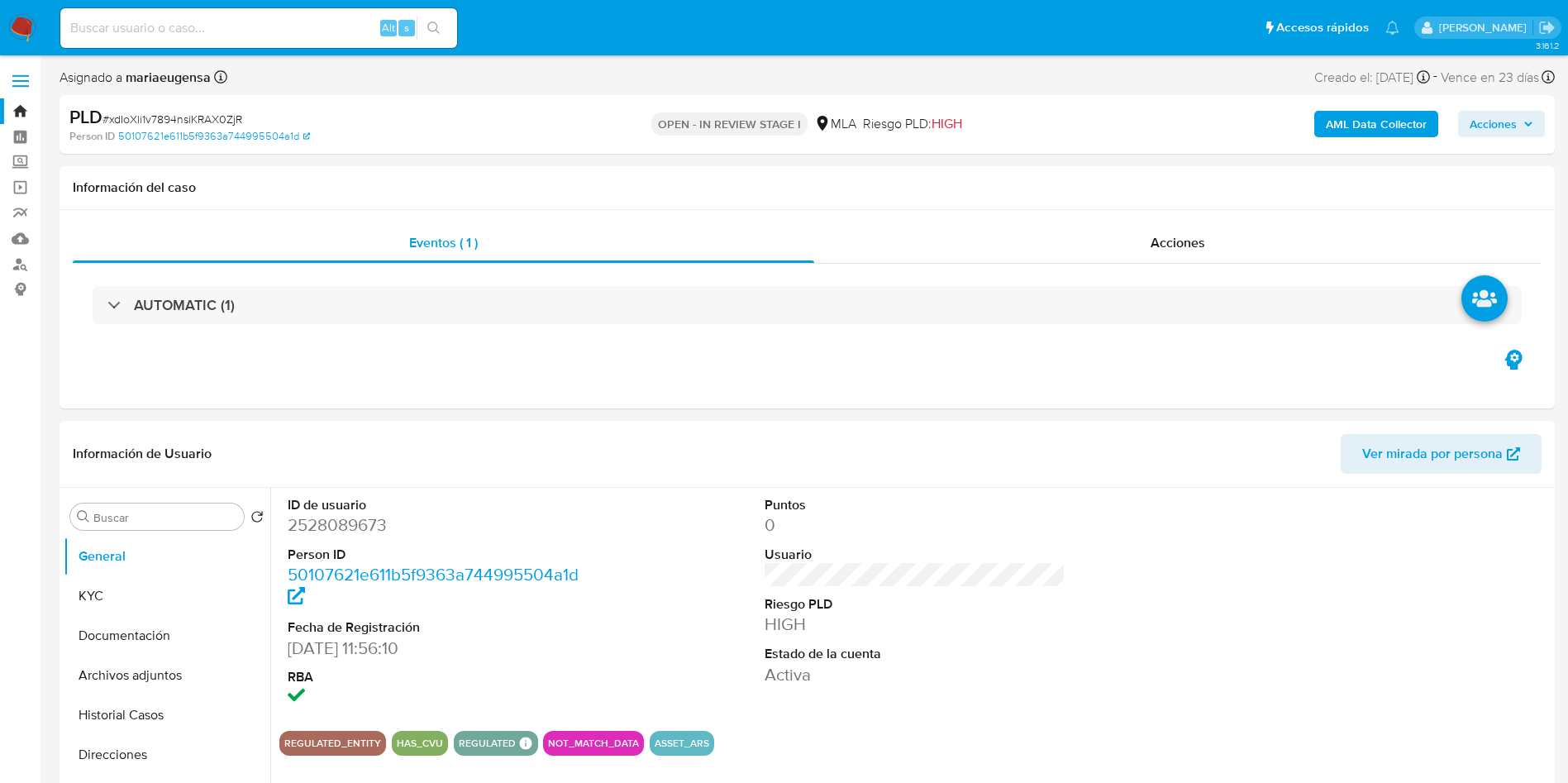
click at [341, 516] on dd "2528089673" at bounding box center [438, 526] width 302 height 23
copy dd "2528089673"
drag, startPoint x: 141, startPoint y: 551, endPoint x: 307, endPoint y: 525, distance: 168.0
click at [148, 550] on button "General" at bounding box center [167, 557] width 207 height 40
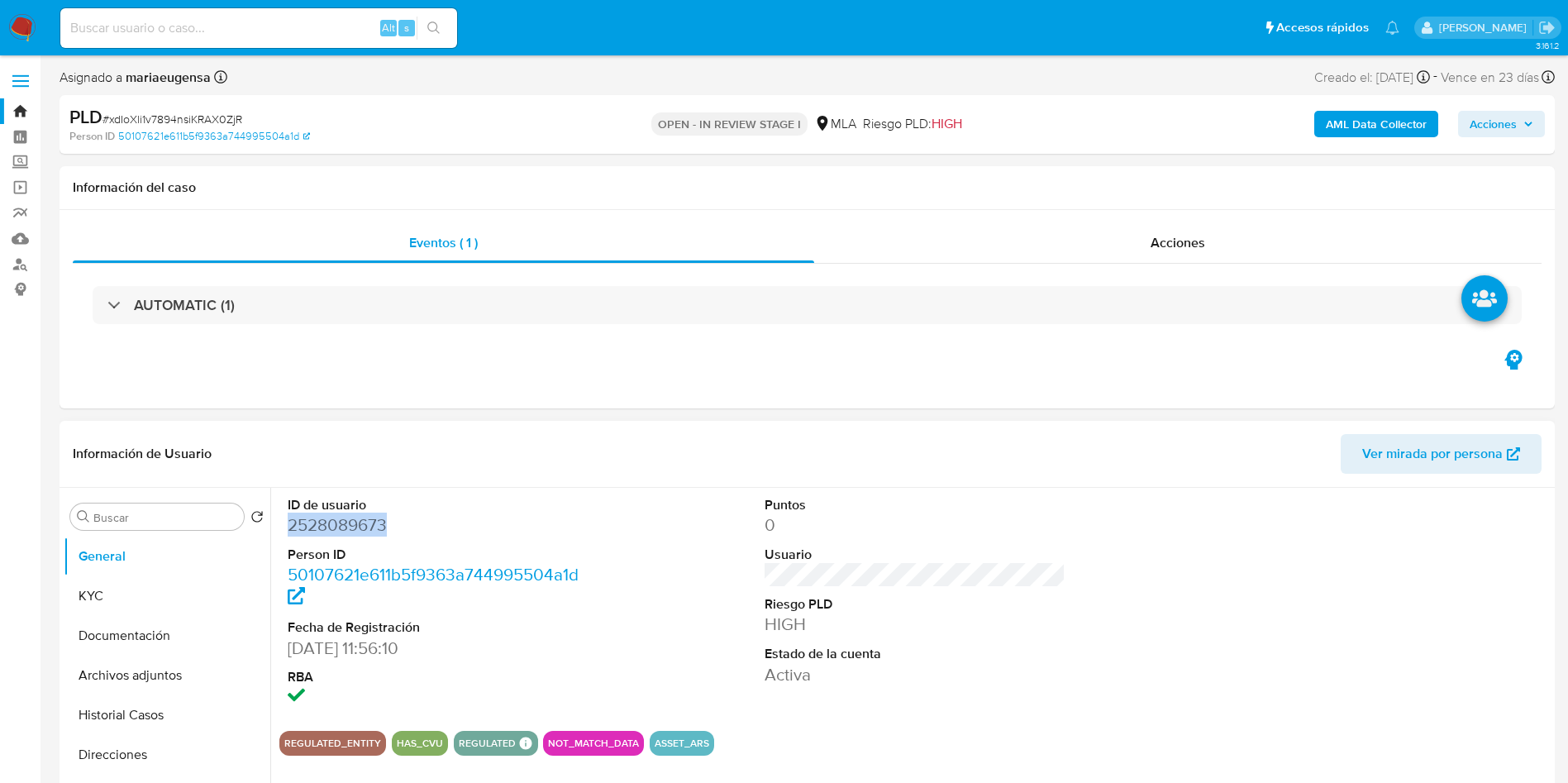
click at [307, 522] on dd "2528089673" at bounding box center [438, 526] width 302 height 23
copy dd "2528089673"
click at [1010, 403] on div "Eventos ( 1 ) Acciones AUTOMATIC (1)" at bounding box center [808, 309] width 1495 height 198
click at [166, 555] on button "General" at bounding box center [161, 557] width 193 height 40
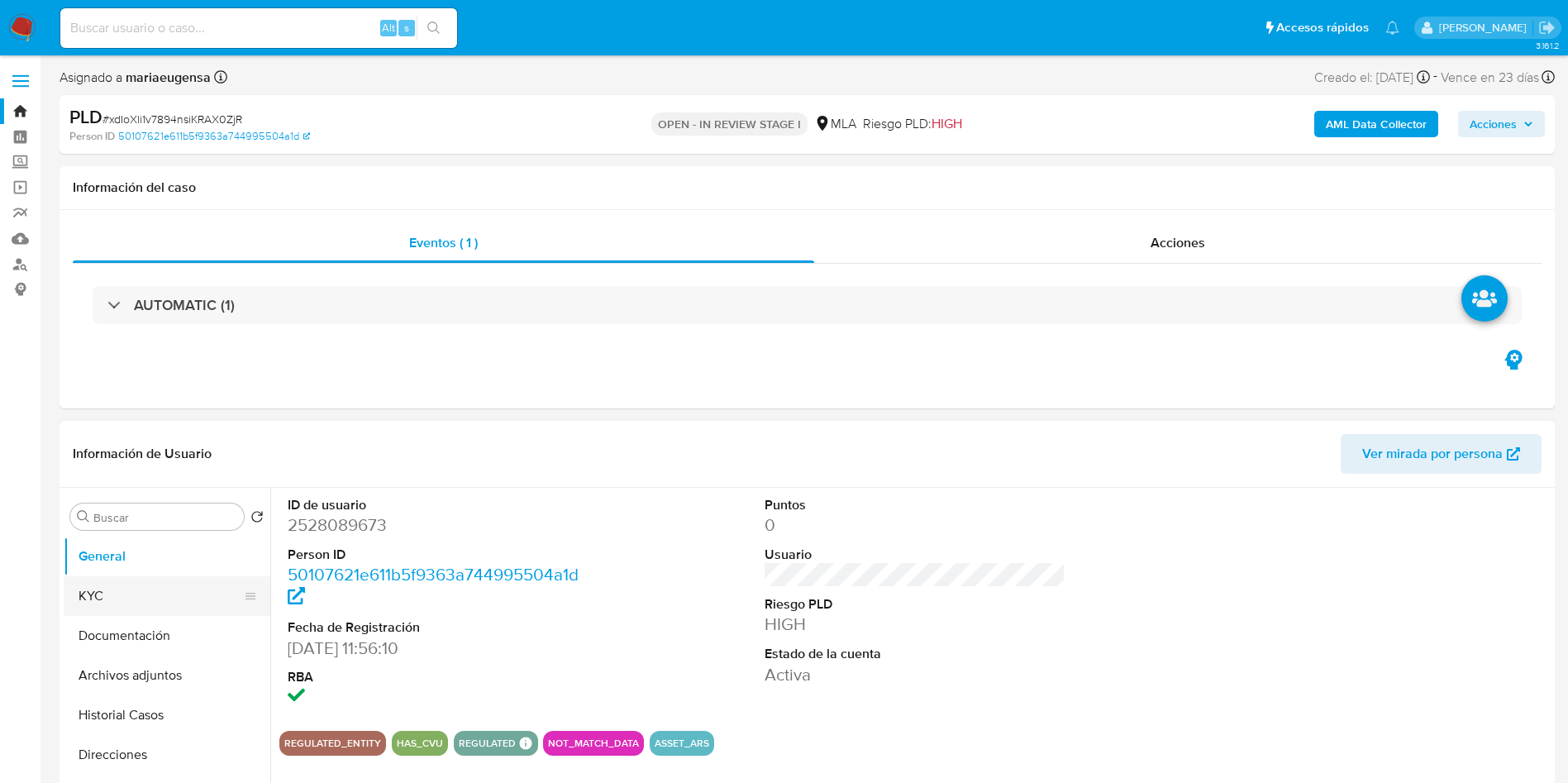
click at [163, 579] on button "KYC" at bounding box center [161, 596] width 193 height 40
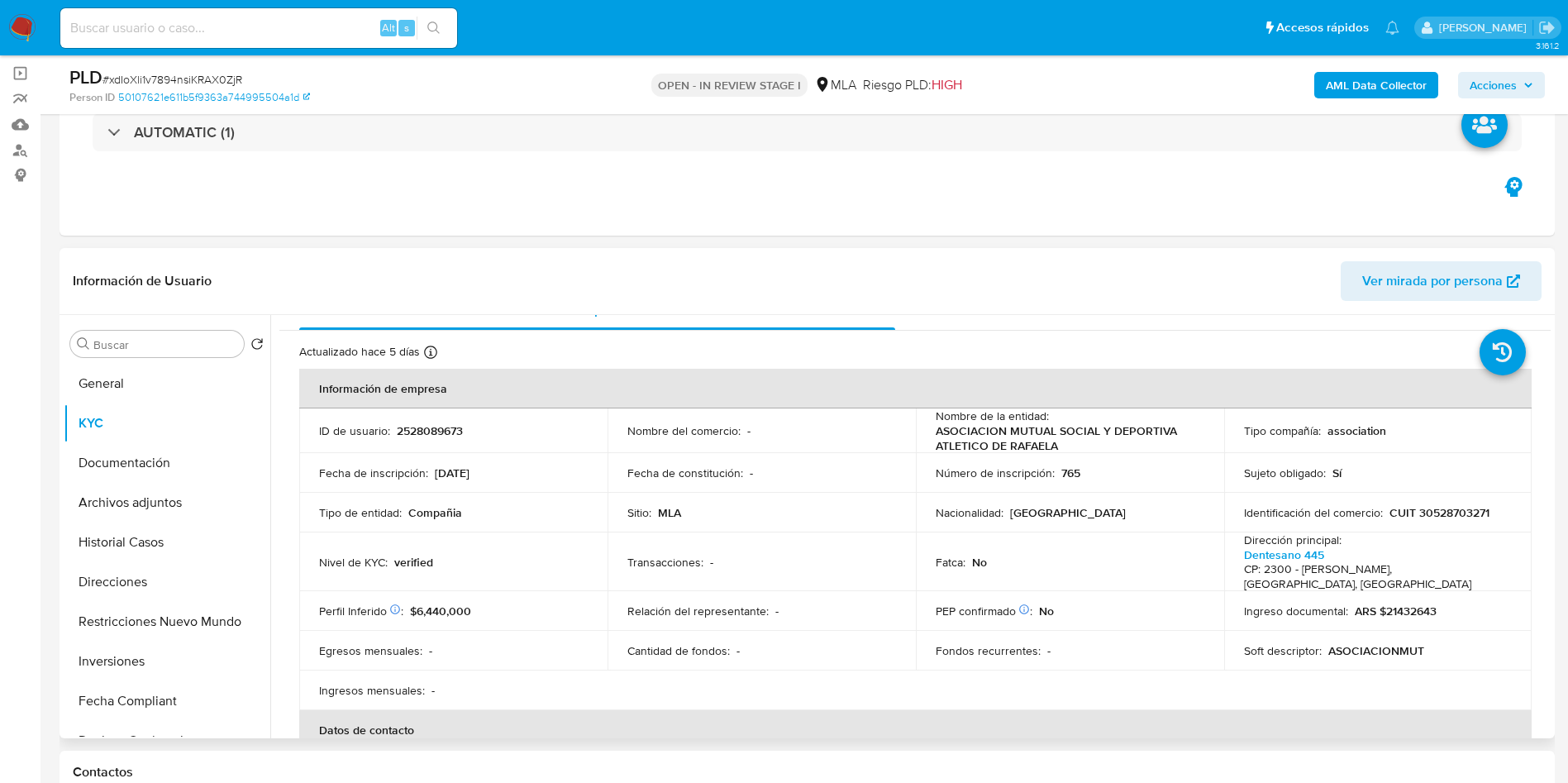
scroll to position [19, 0]
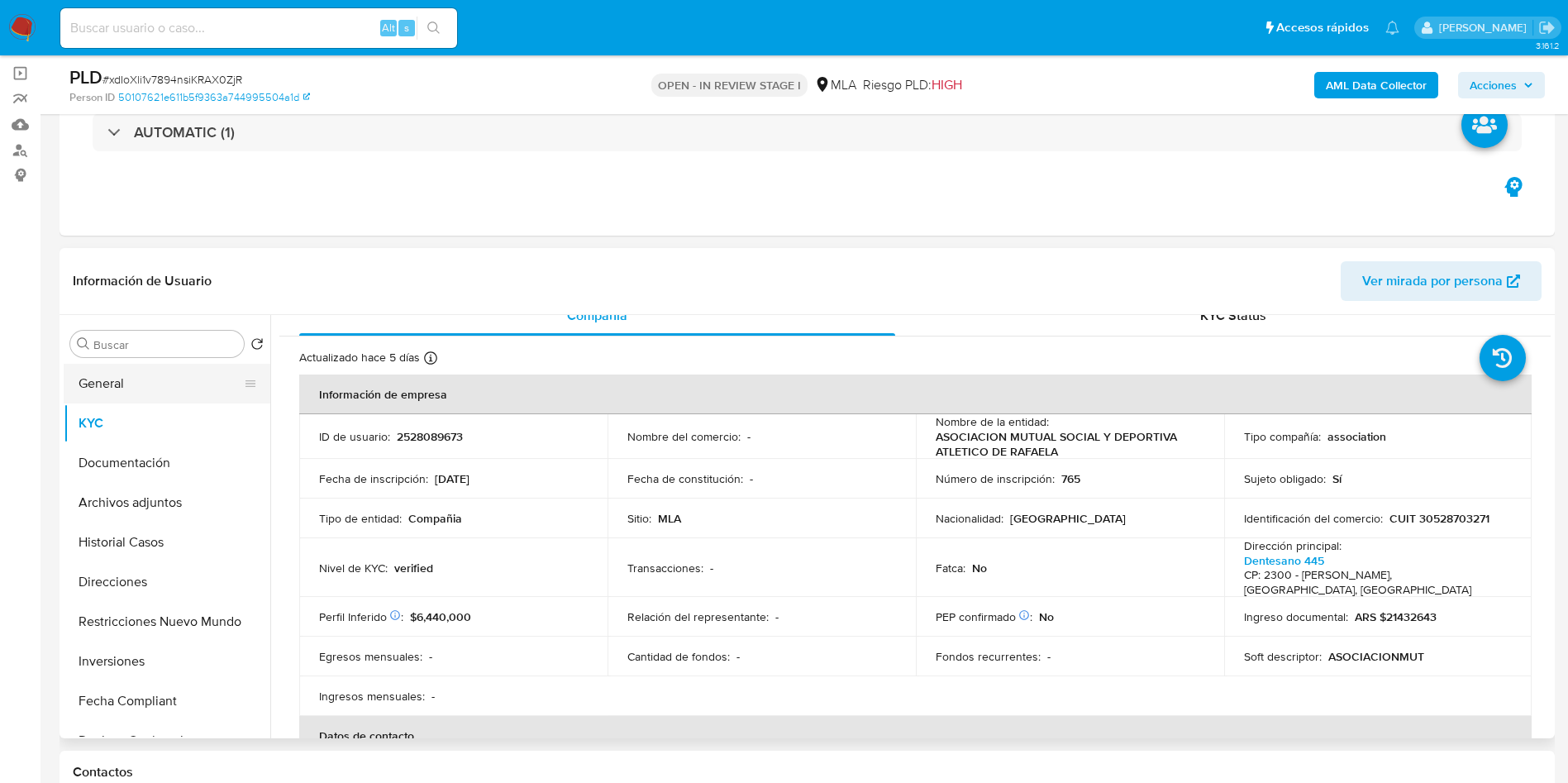
click at [155, 373] on button "General" at bounding box center [161, 383] width 193 height 40
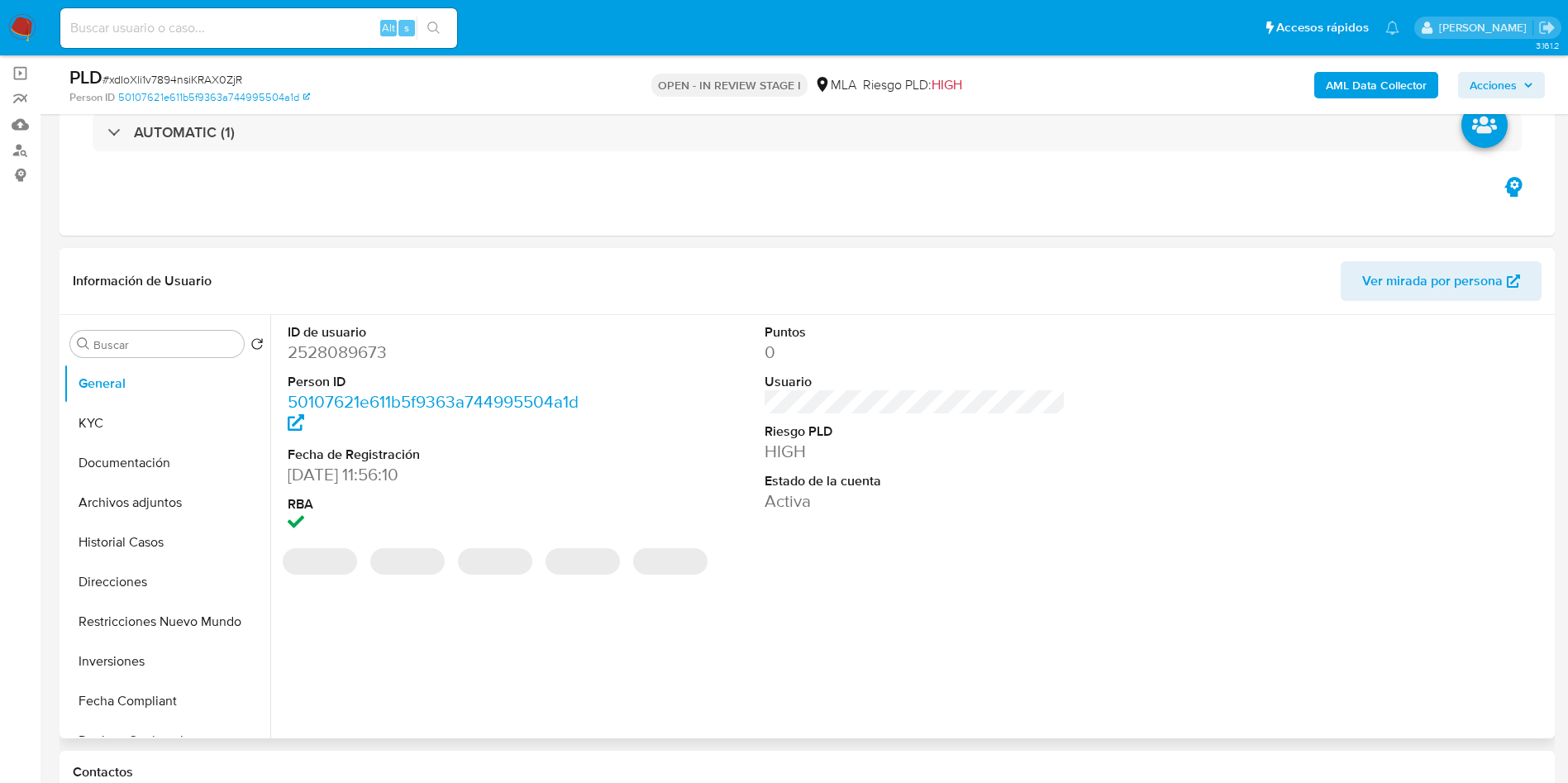
click at [353, 358] on dd "2528089673" at bounding box center [438, 352] width 302 height 23
copy dd "2528089673"
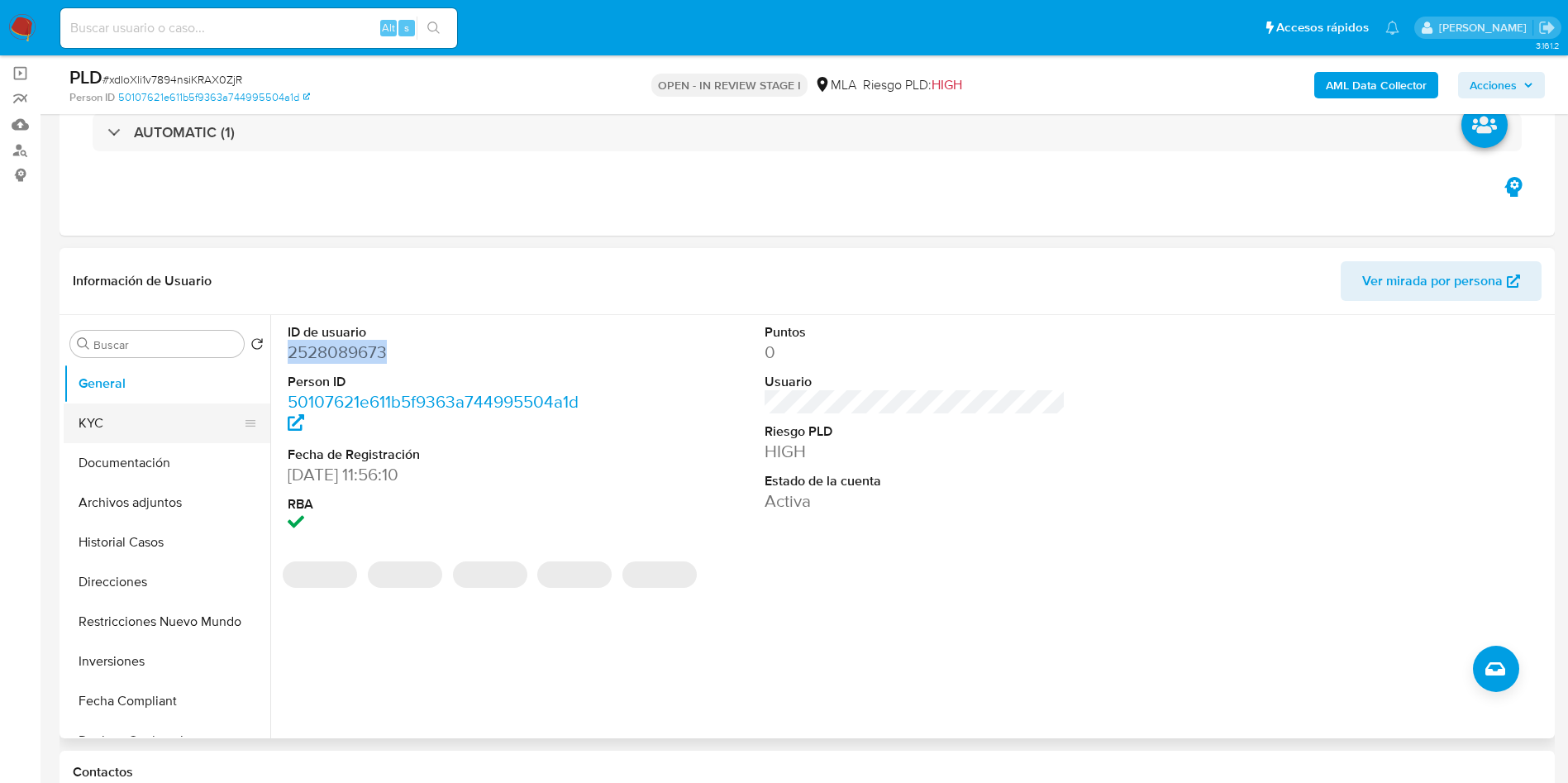
click at [123, 412] on button "KYC" at bounding box center [161, 423] width 193 height 40
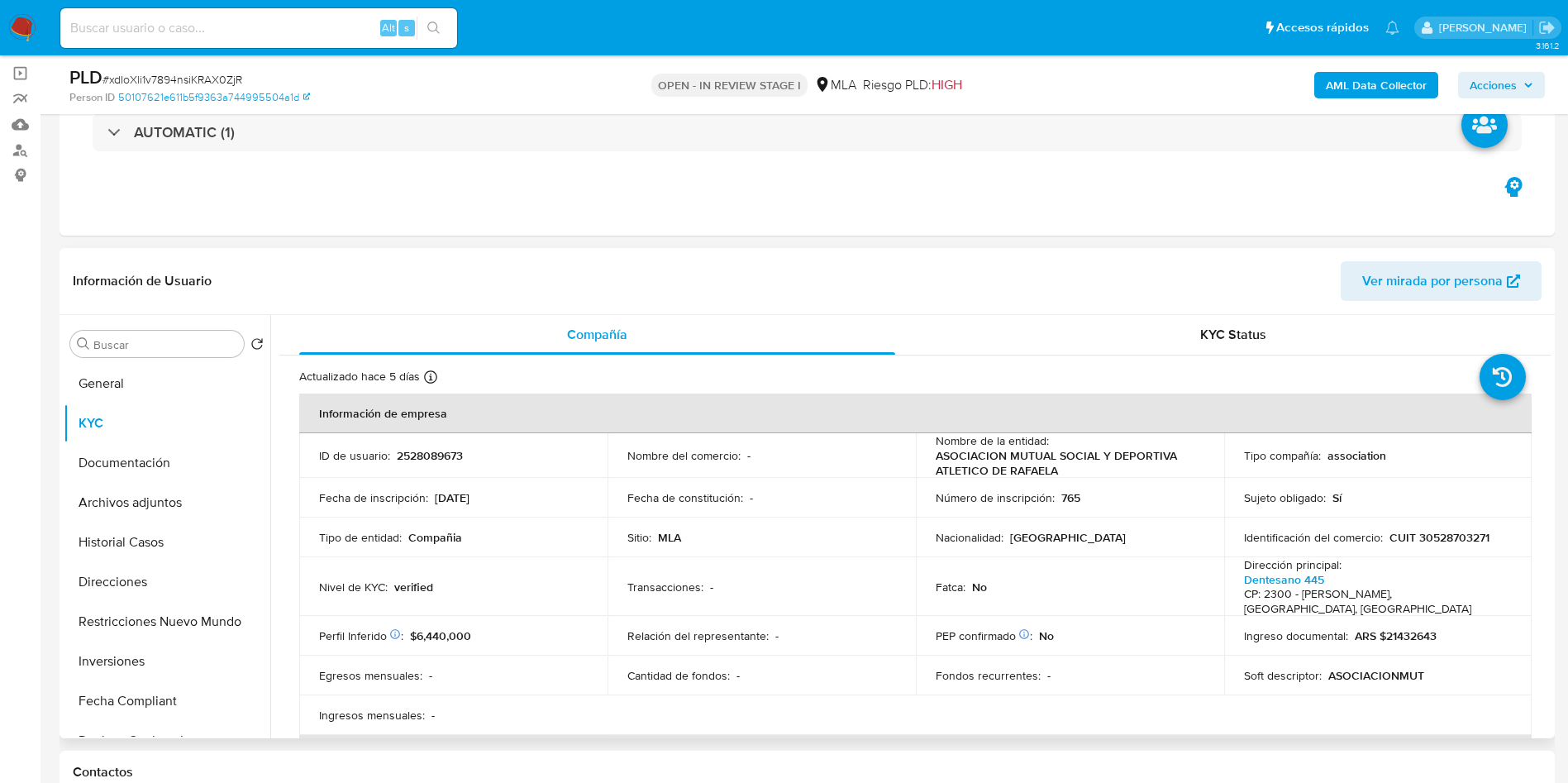
click at [436, 461] on p "2528089673" at bounding box center [429, 455] width 66 height 15
copy p "2528089673"
click at [1066, 350] on div "KYC Status" at bounding box center [1233, 335] width 596 height 40
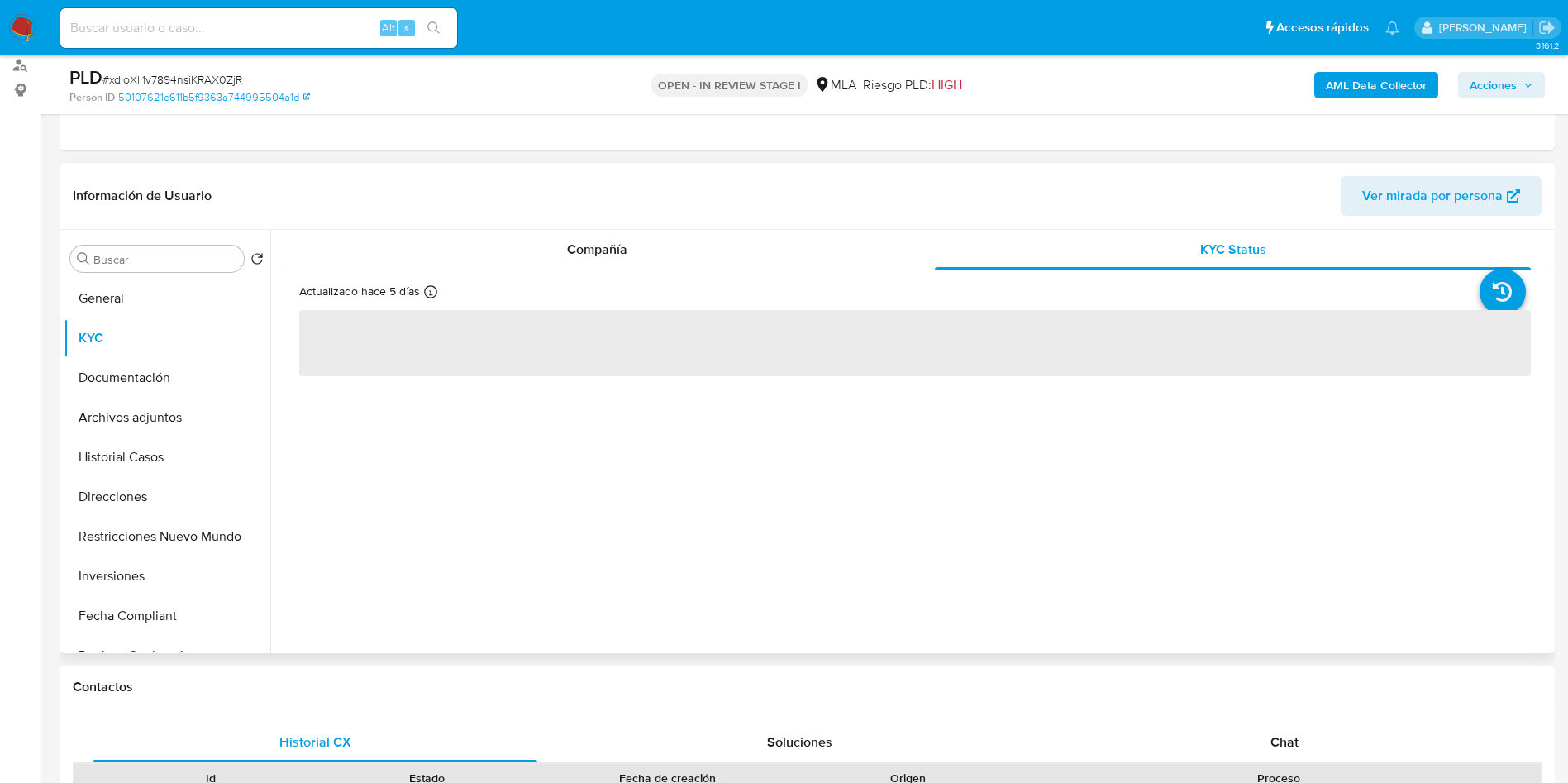
scroll to position [238, 0]
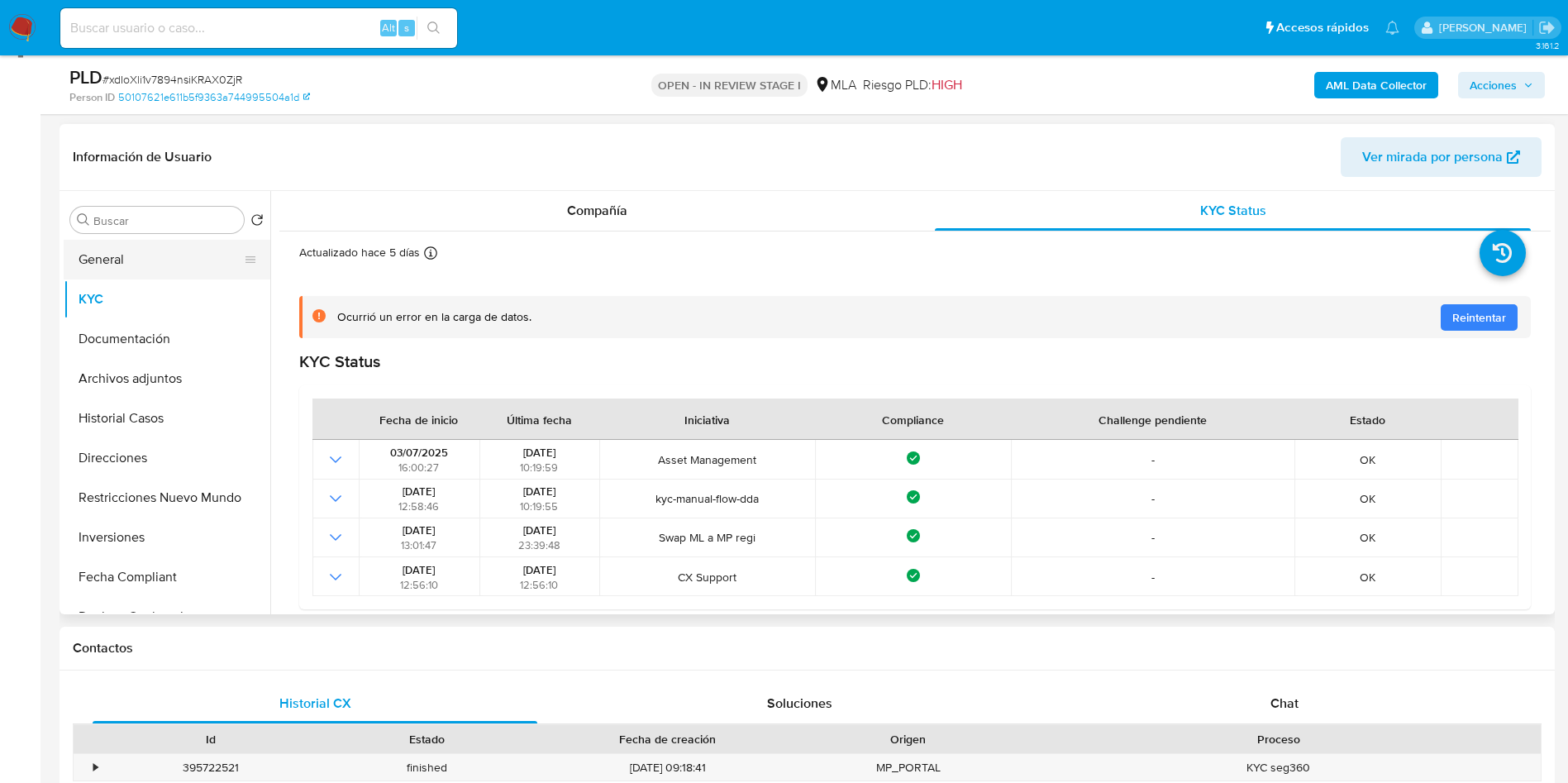
click at [184, 255] on button "General" at bounding box center [161, 259] width 193 height 40
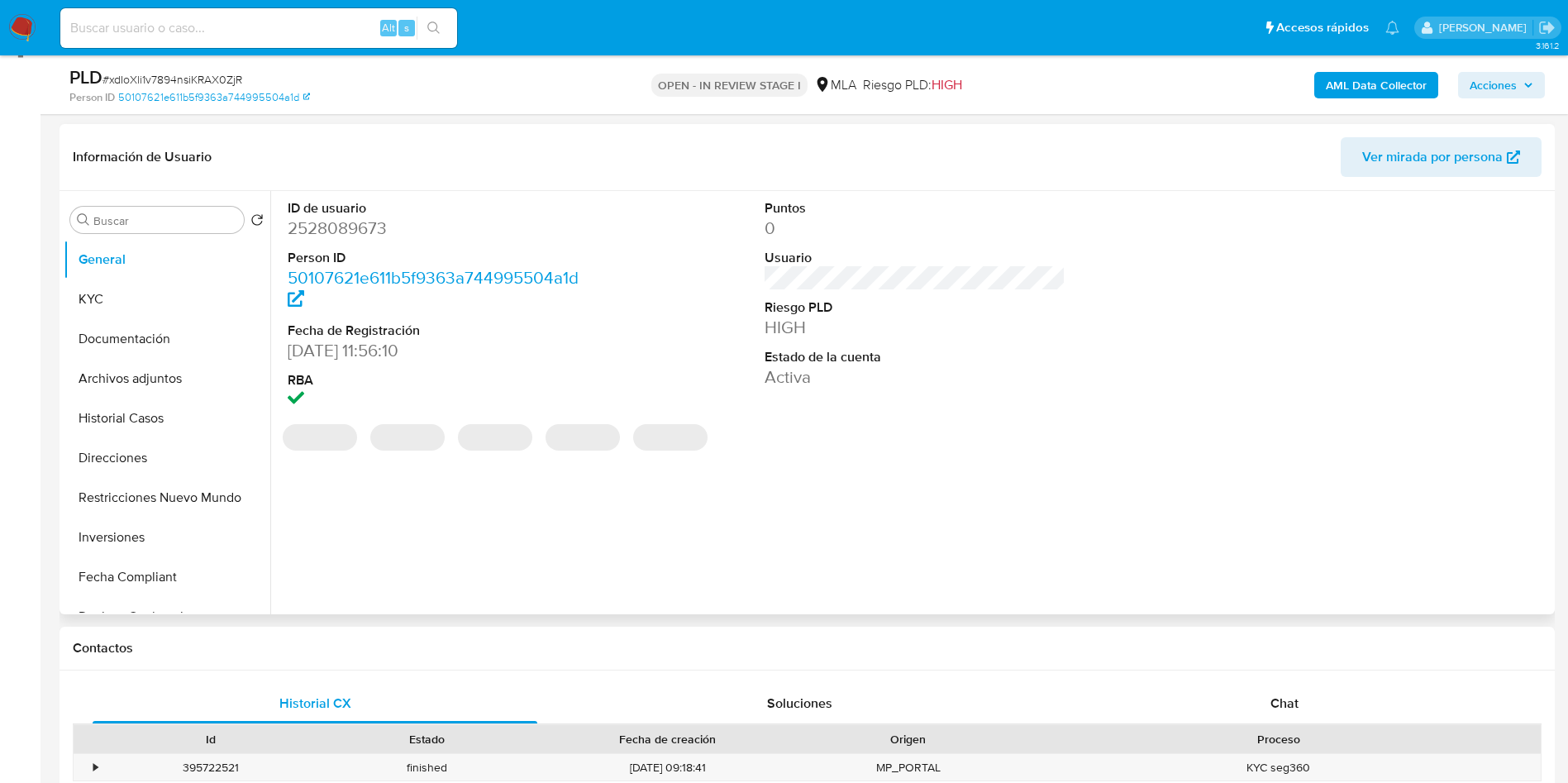
click at [352, 220] on dd "2528089673" at bounding box center [438, 228] width 302 height 23
copy dd "2528089673"
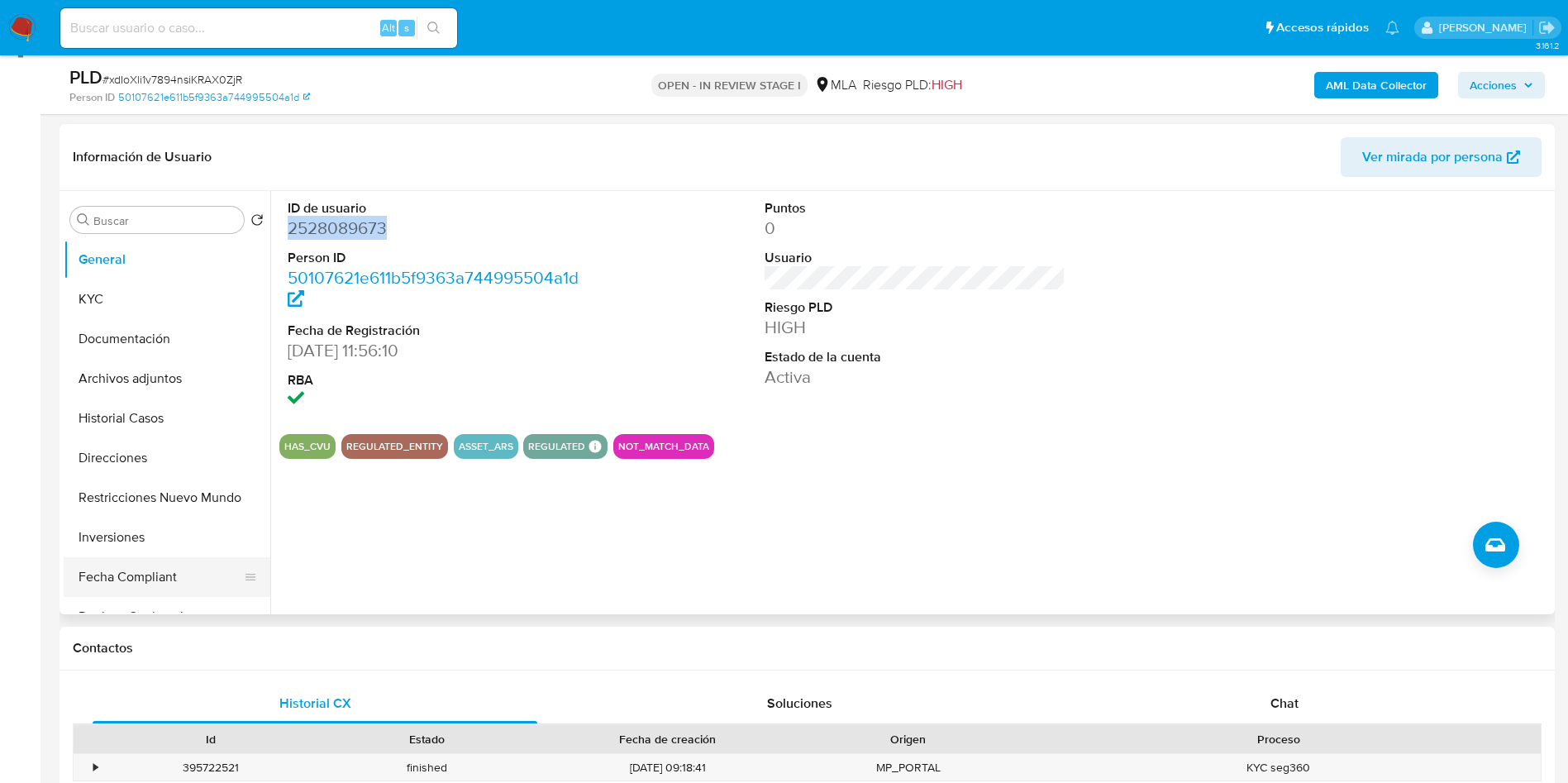
click at [132, 567] on button "Fecha Compliant" at bounding box center [161, 577] width 193 height 40
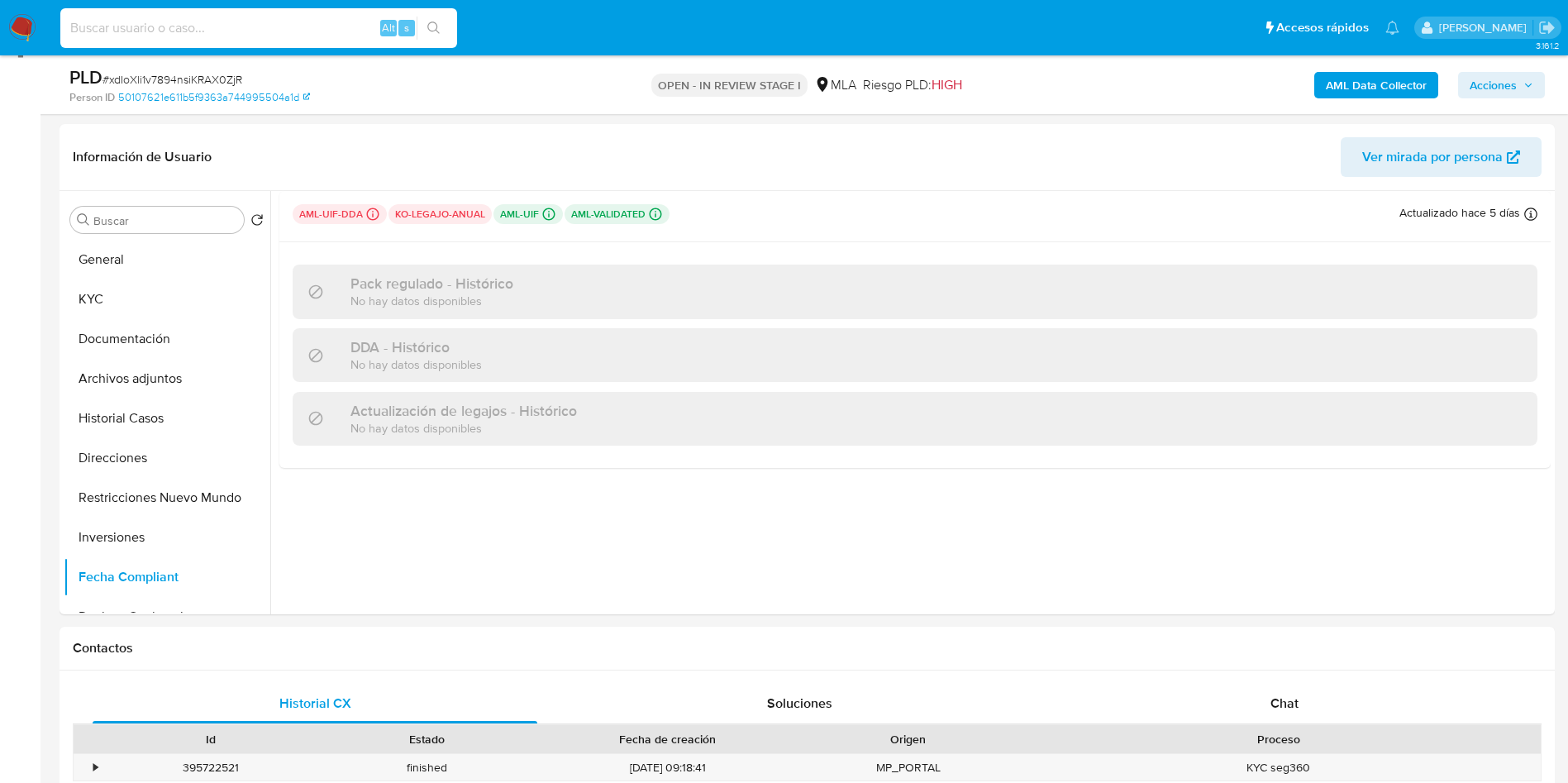
click at [220, 15] on div "Alt s" at bounding box center [258, 28] width 397 height 40
paste input "DCkhXIsOHXWjB0BeCXOIL3h1"
type input "DCkhXIsOHXWjB0BeCXOIL3h1"
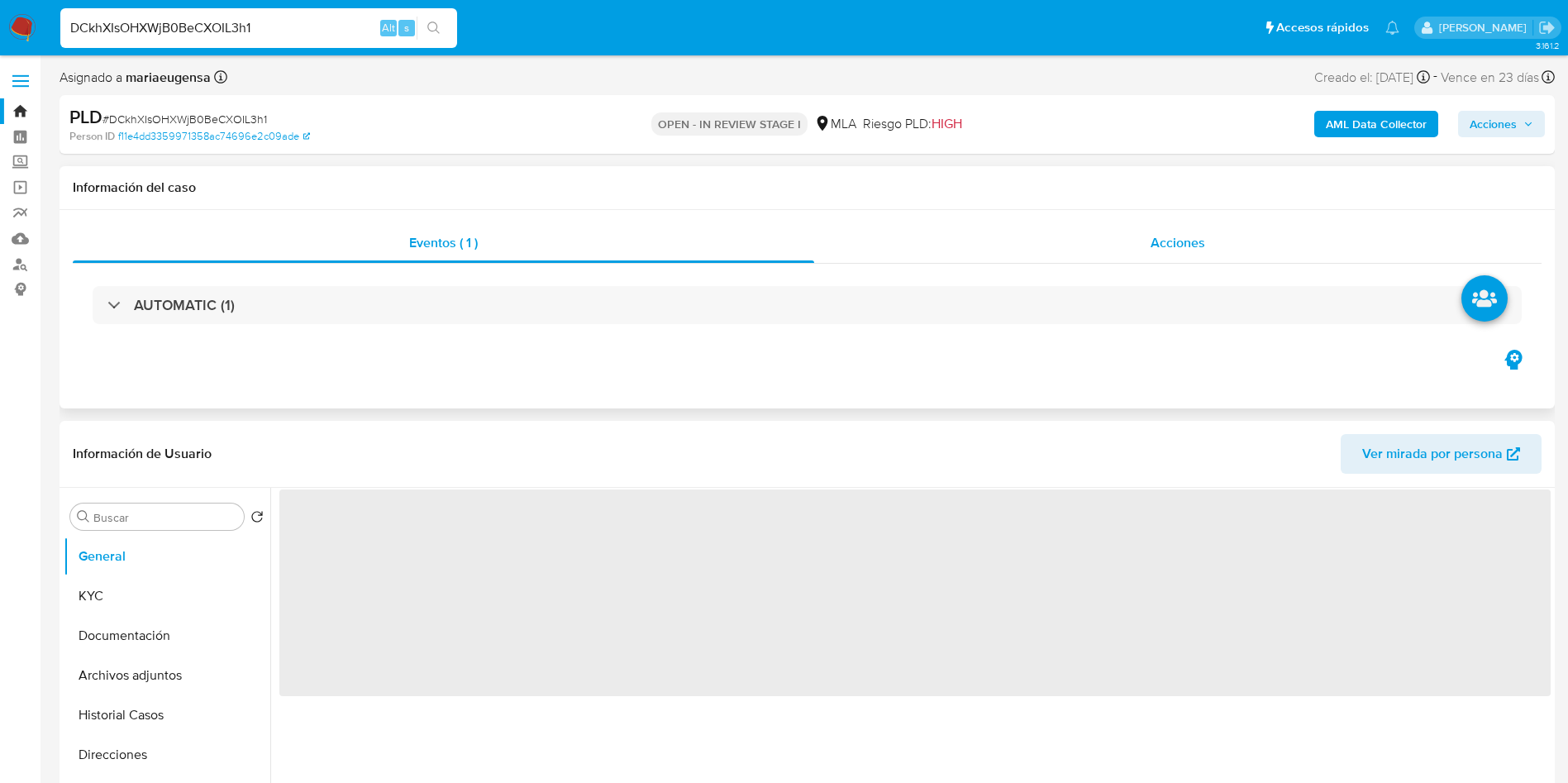
click at [1090, 244] on div "Acciones" at bounding box center [1178, 243] width 727 height 40
select select "10"
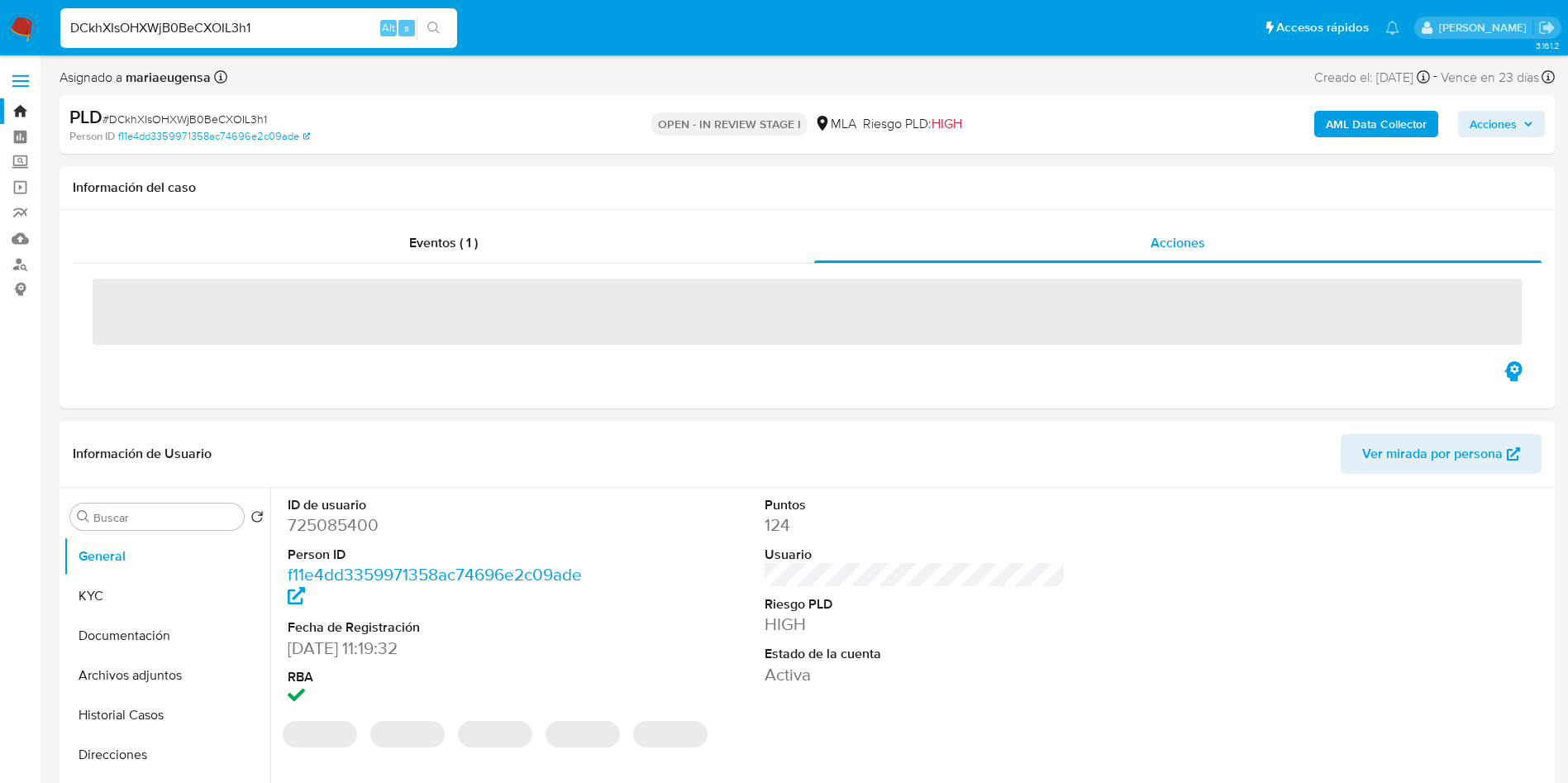
scroll to position [124, 0]
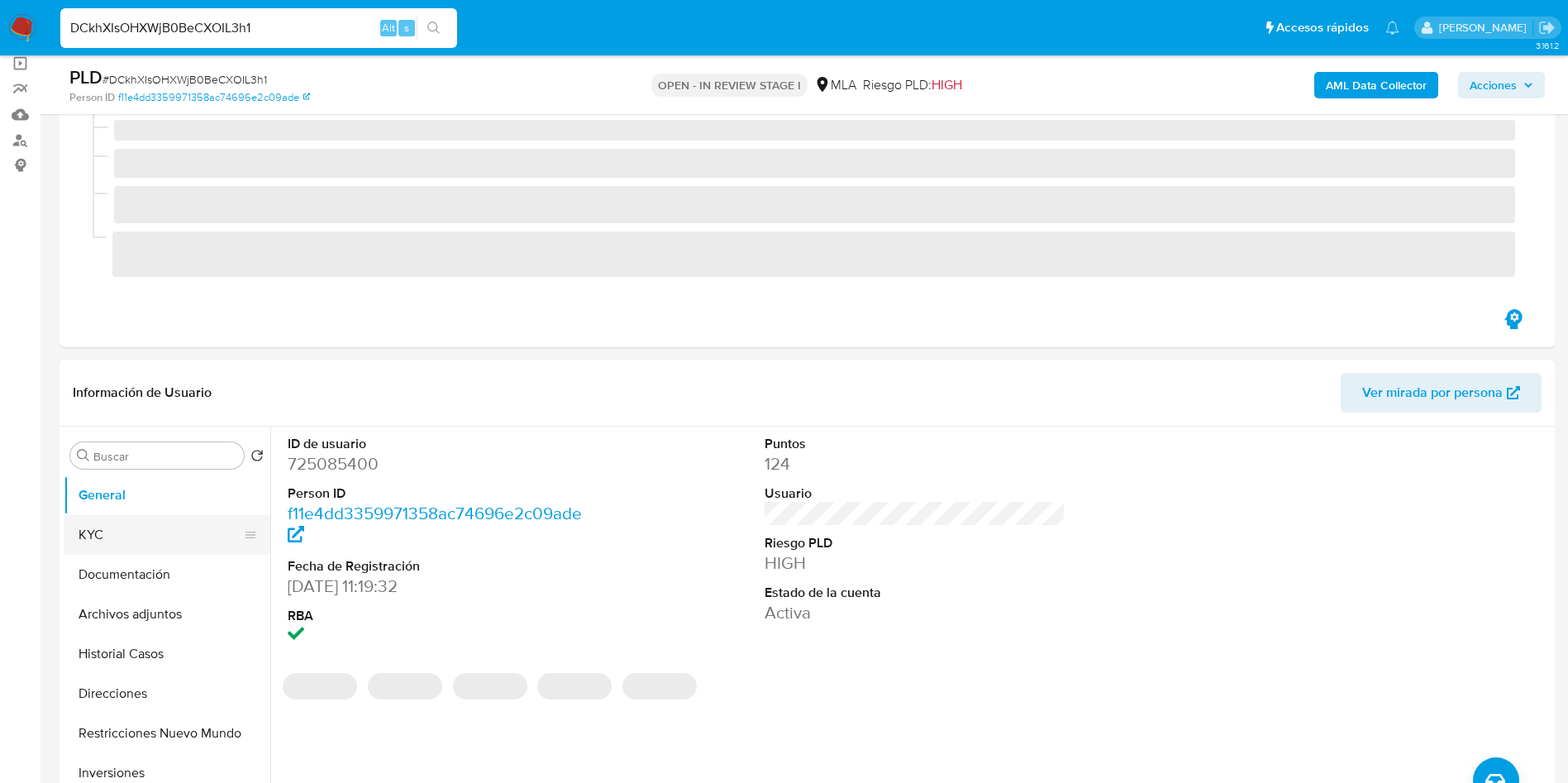
click at [170, 547] on button "KYC" at bounding box center [161, 535] width 193 height 40
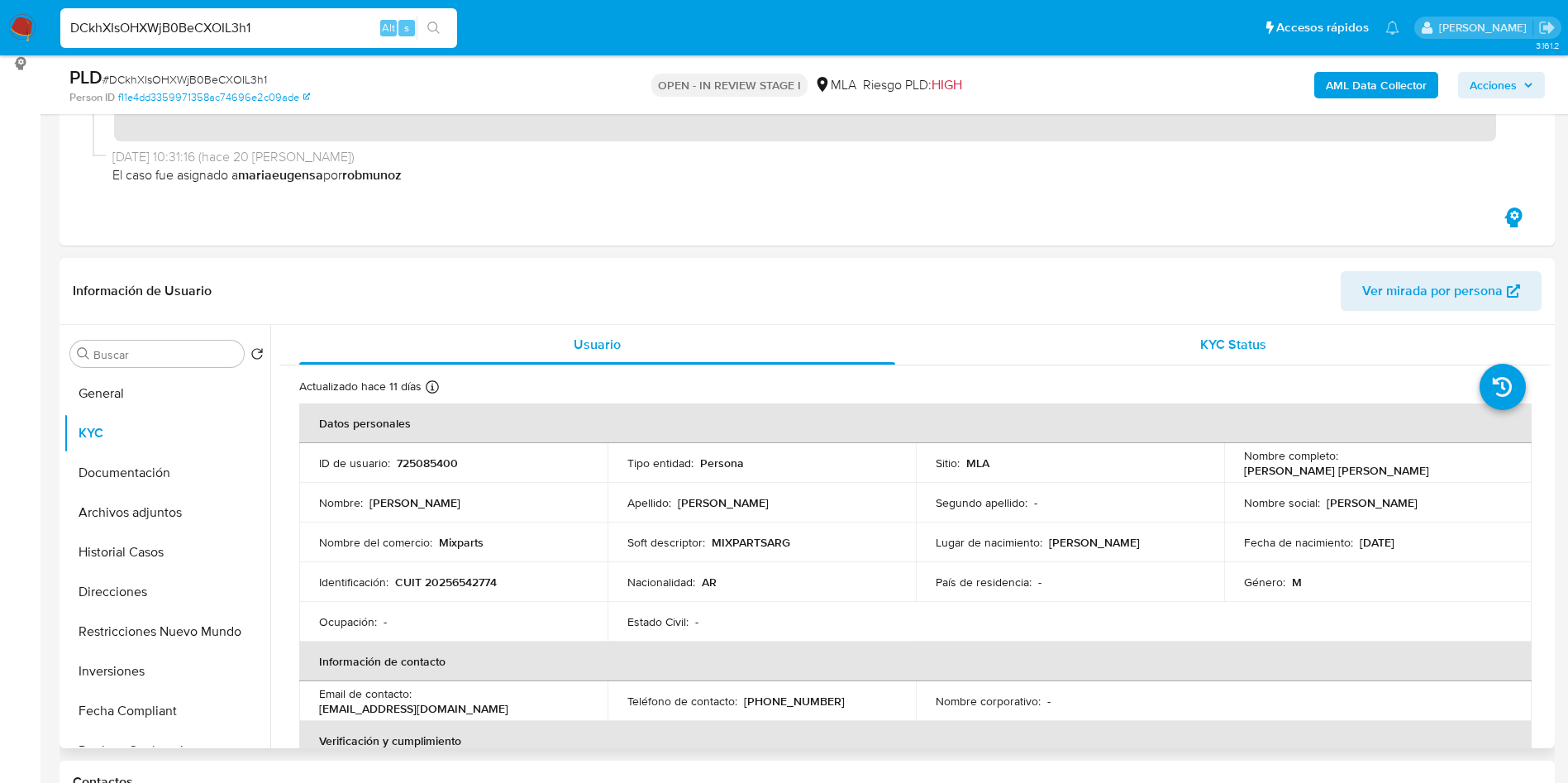
scroll to position [0, 0]
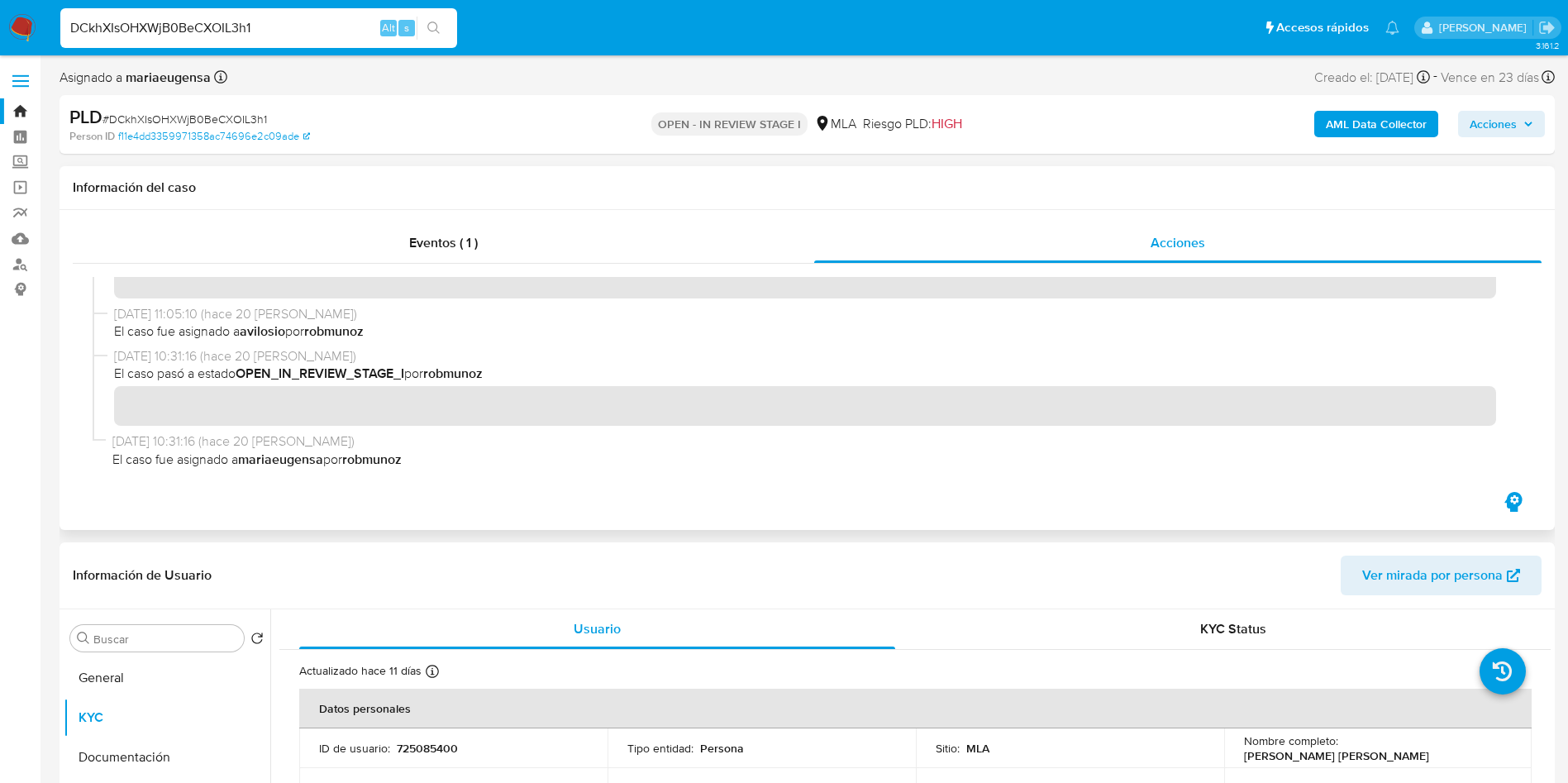
click at [574, 361] on span "17/09/2025 10:31:16 (hace 20 días)" at bounding box center [814, 356] width 1402 height 18
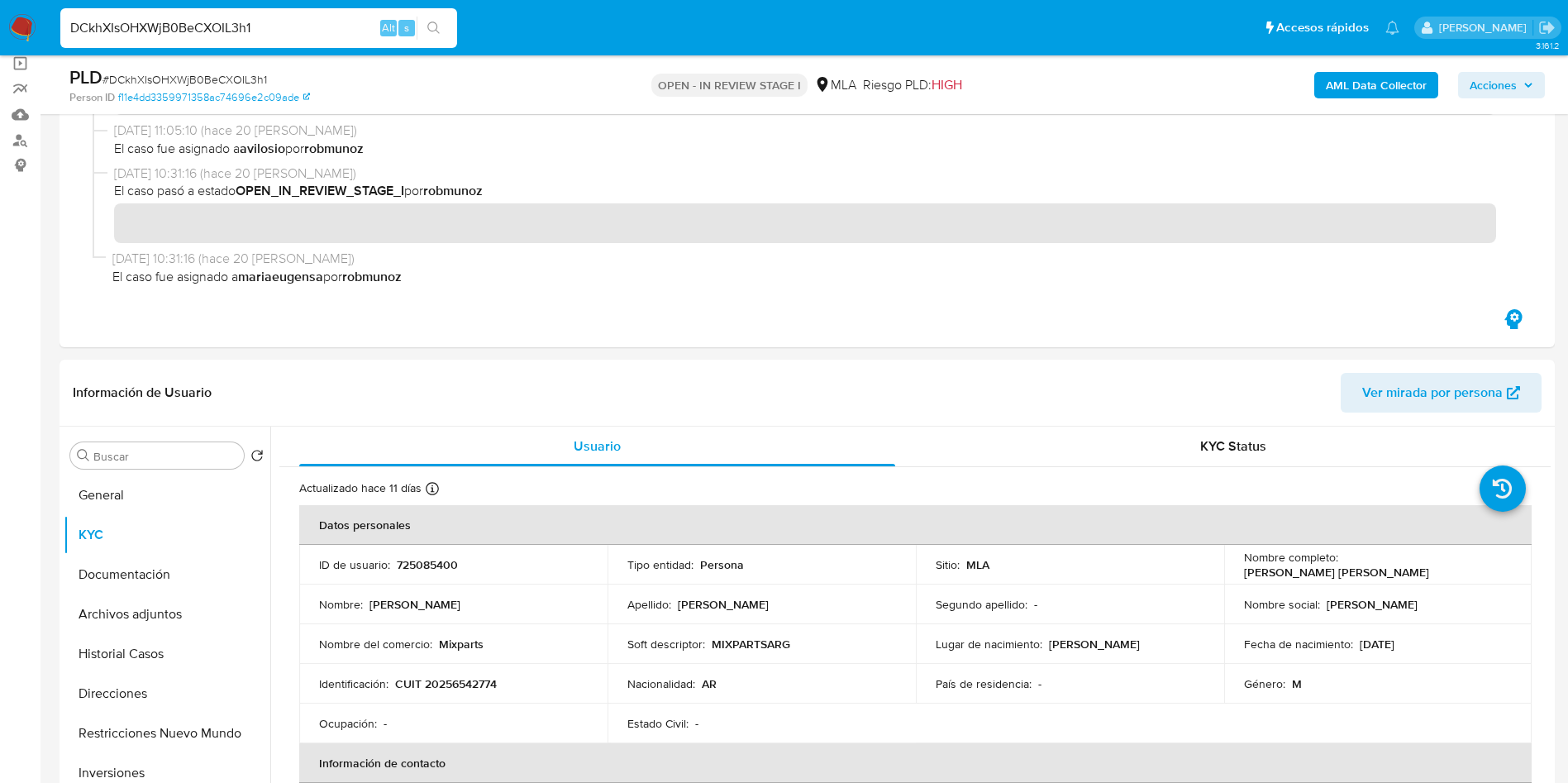
click at [230, 28] on input "DCkhXIsOHXWjB0BeCXOIL3h1" at bounding box center [258, 28] width 397 height 21
paste input "8GiFONvzvGS7L3Rcov26tvo9"
click at [230, 27] on input "DCkhXIsOHXWjB0BeCXOIL8GiFONvzvGS7L3Rcov26tvo93h1" at bounding box center [258, 28] width 397 height 21
click at [230, 26] on input "DCkhXIsOHXWjB0BeCXOIL8GiFONvzvGS7L3Rcov26tvo93h1" at bounding box center [258, 28] width 397 height 21
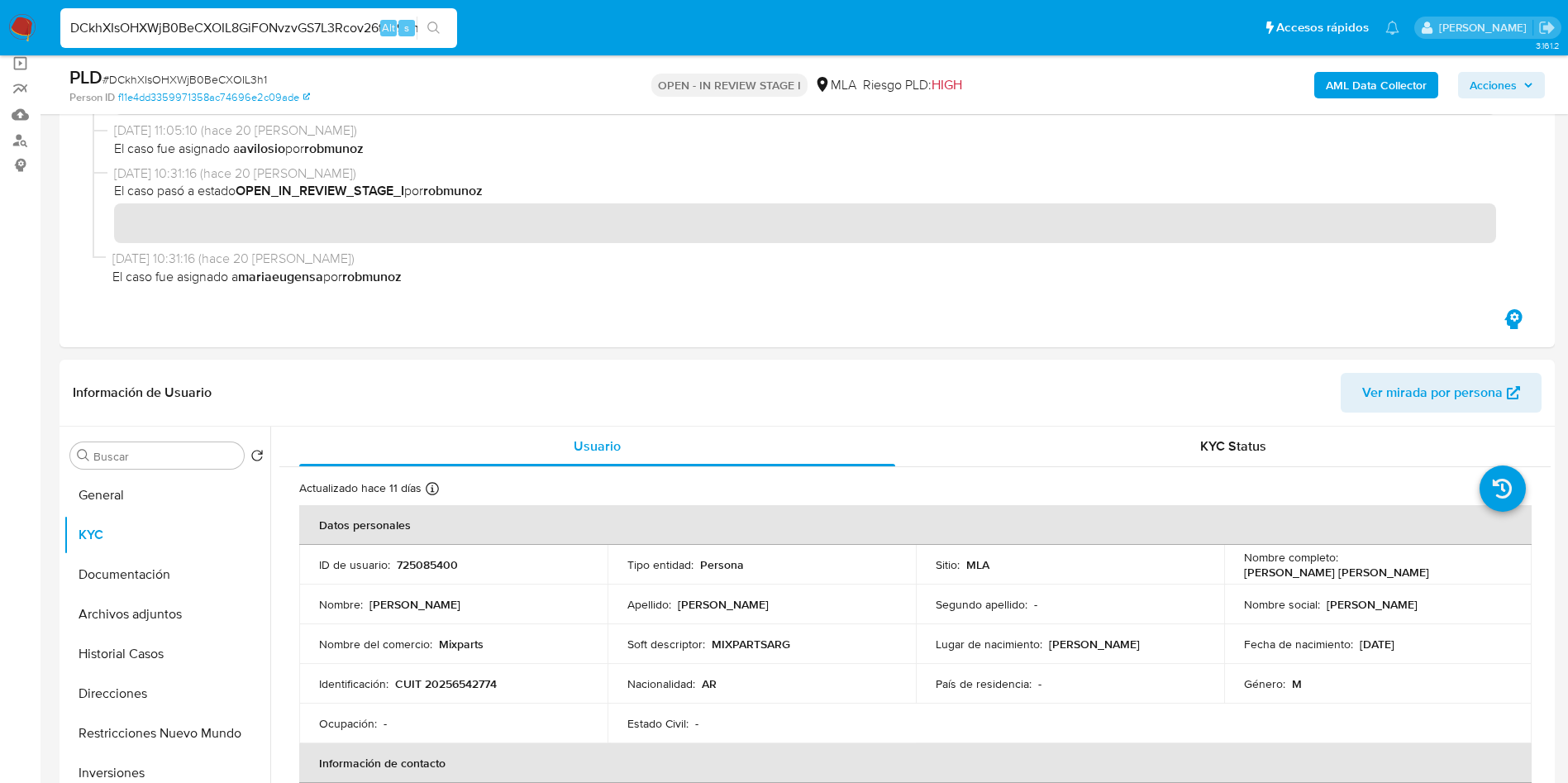
paste input "8GiFONvzvGS7L3Rcov26tvo9"
type input "8GiFONvzvGS7L3Rcov26tvo9"
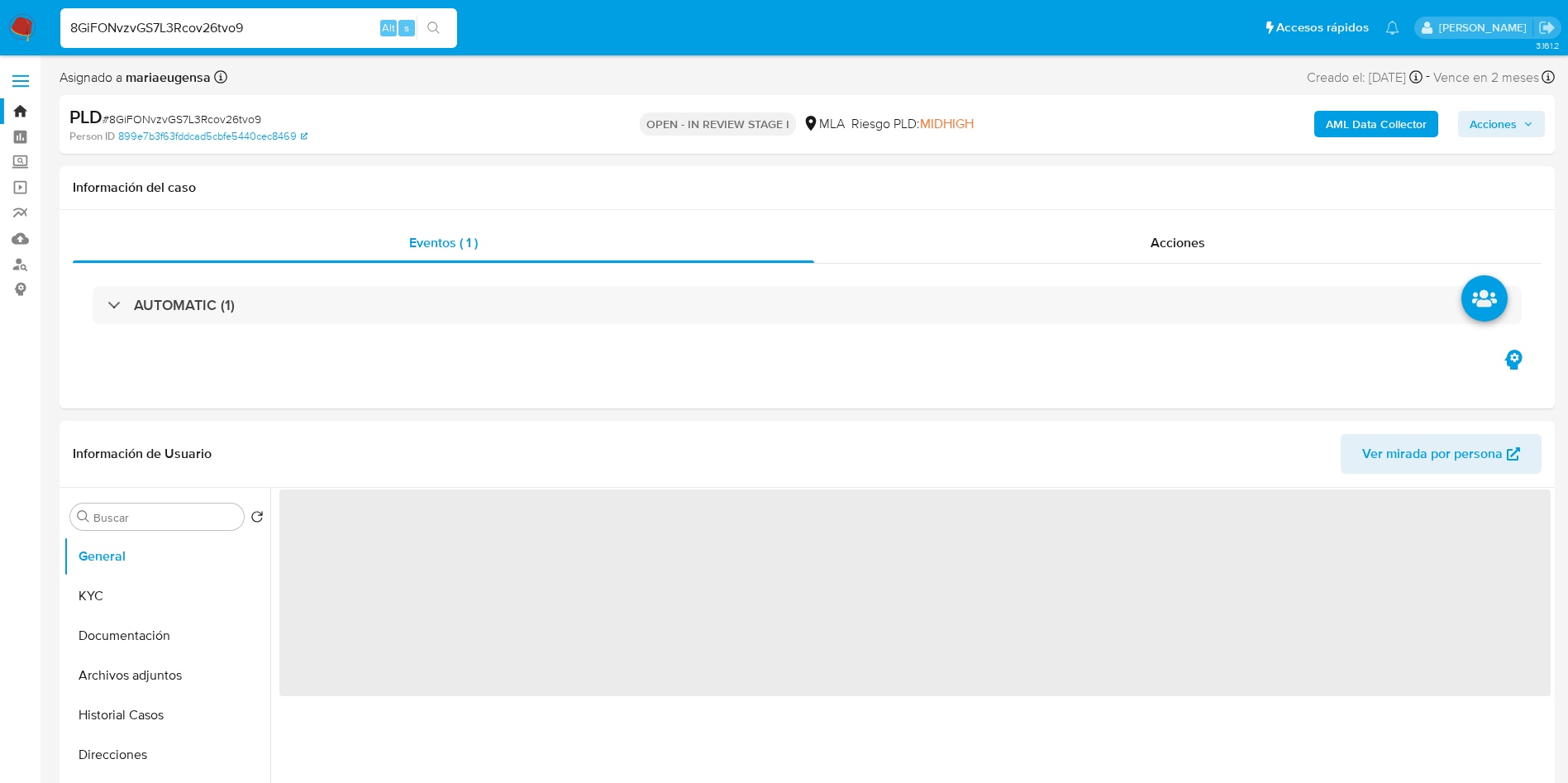
select select "10"
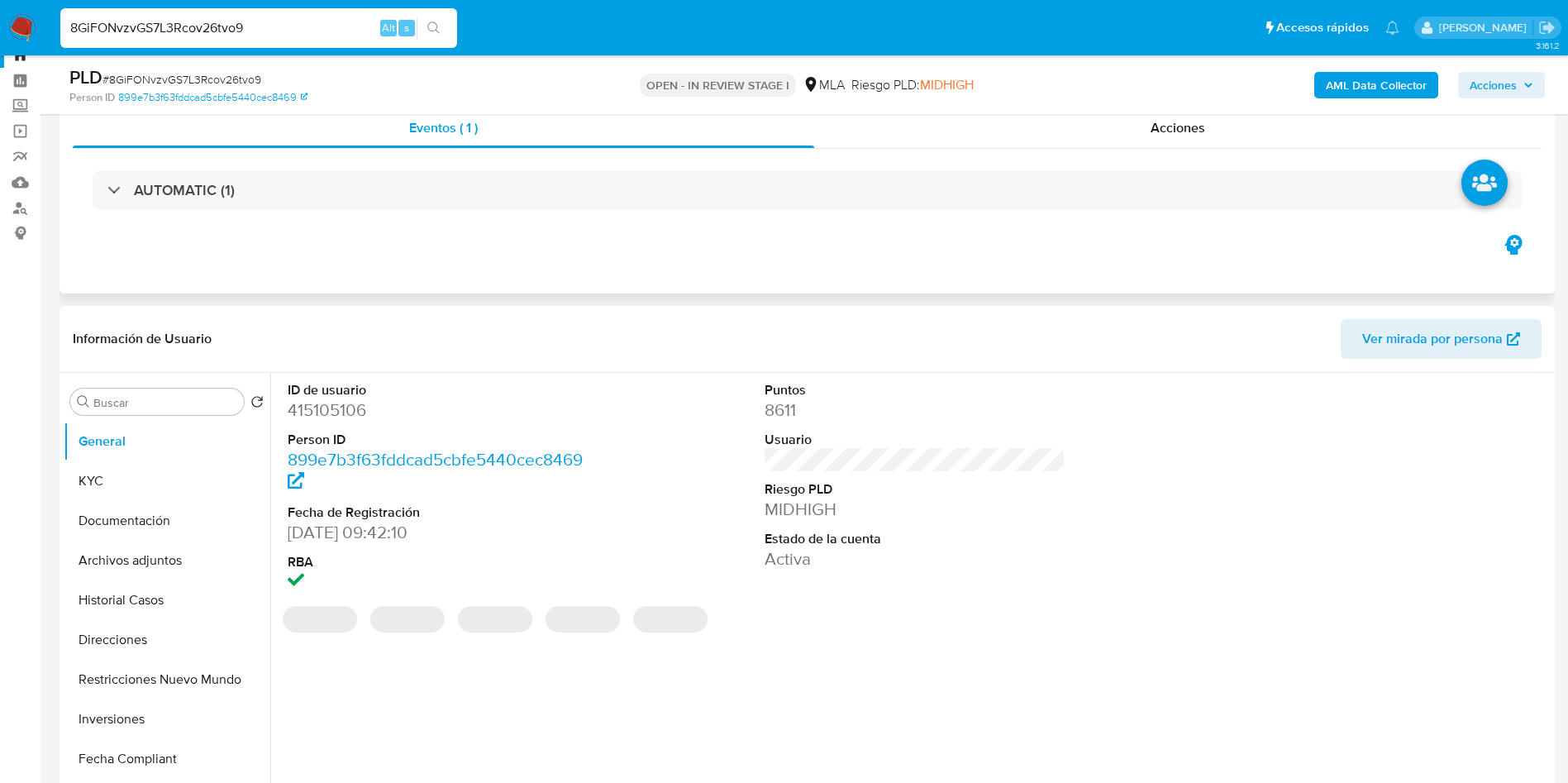
scroll to position [60, 0]
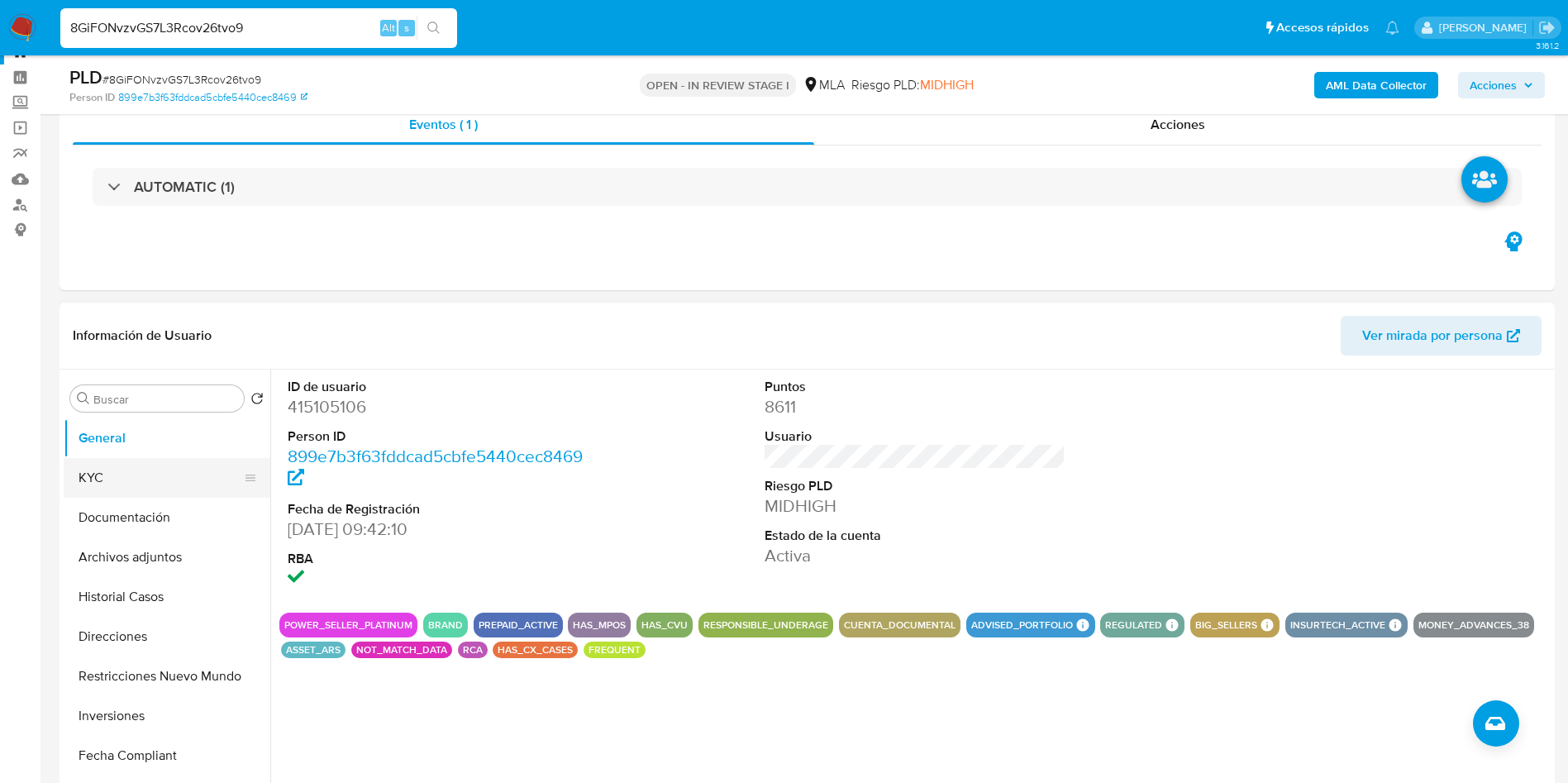
click at [165, 475] on button "KYC" at bounding box center [161, 478] width 193 height 40
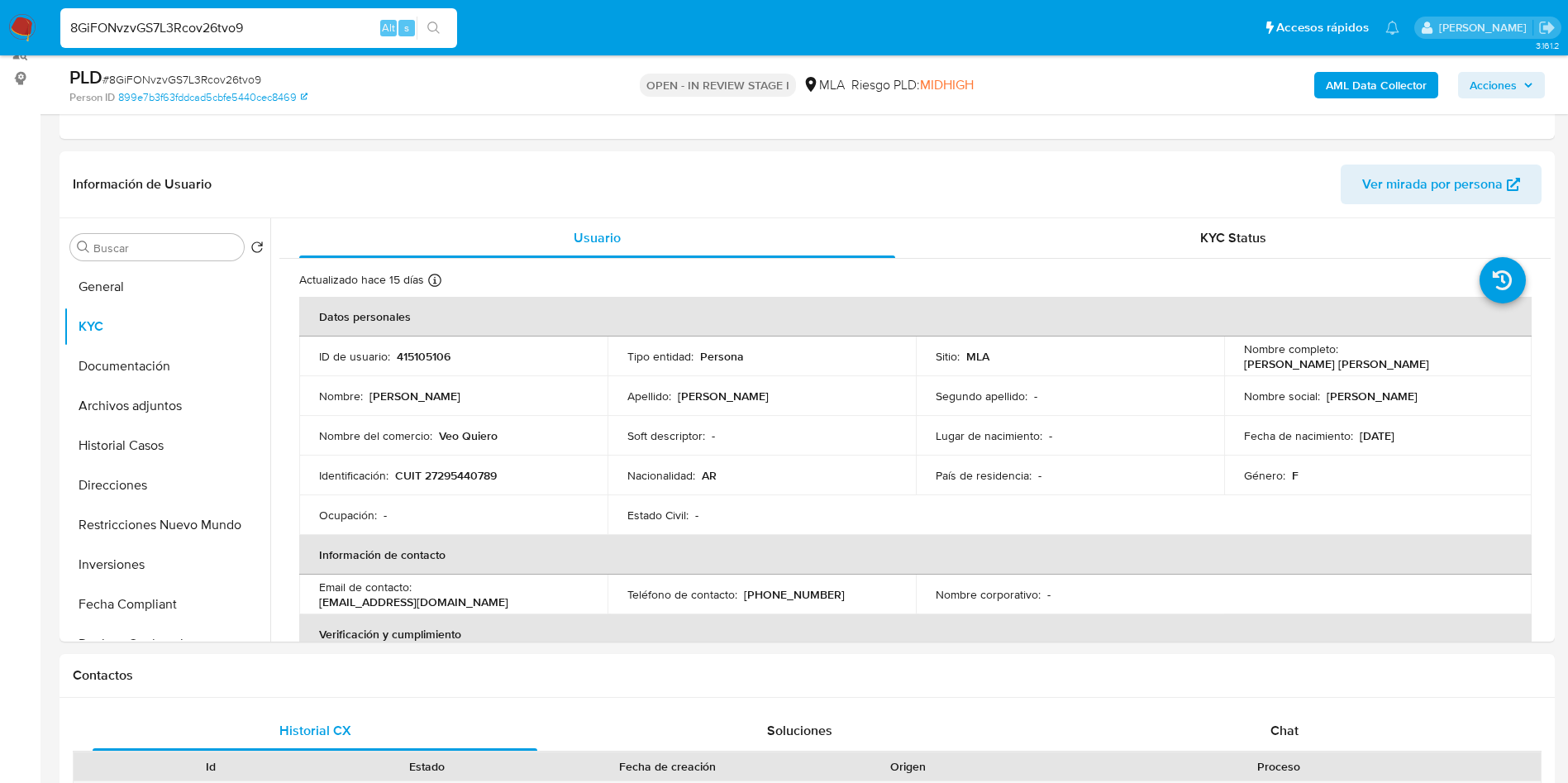
scroll to position [221, 0]
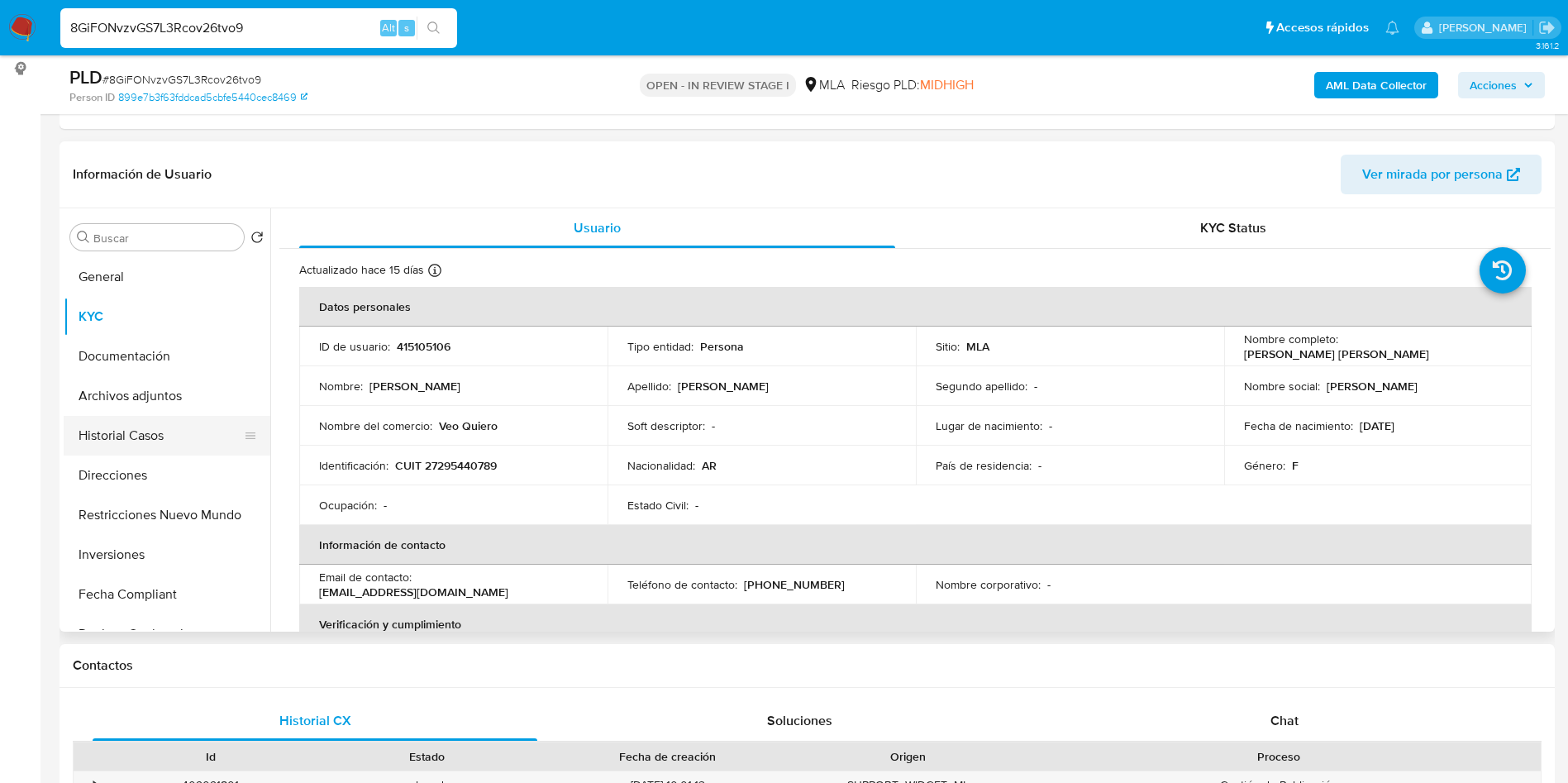
drag, startPoint x: 145, startPoint y: 437, endPoint x: 145, endPoint y: 447, distance: 10.0
click at [145, 439] on button "Historial Casos" at bounding box center [161, 436] width 193 height 40
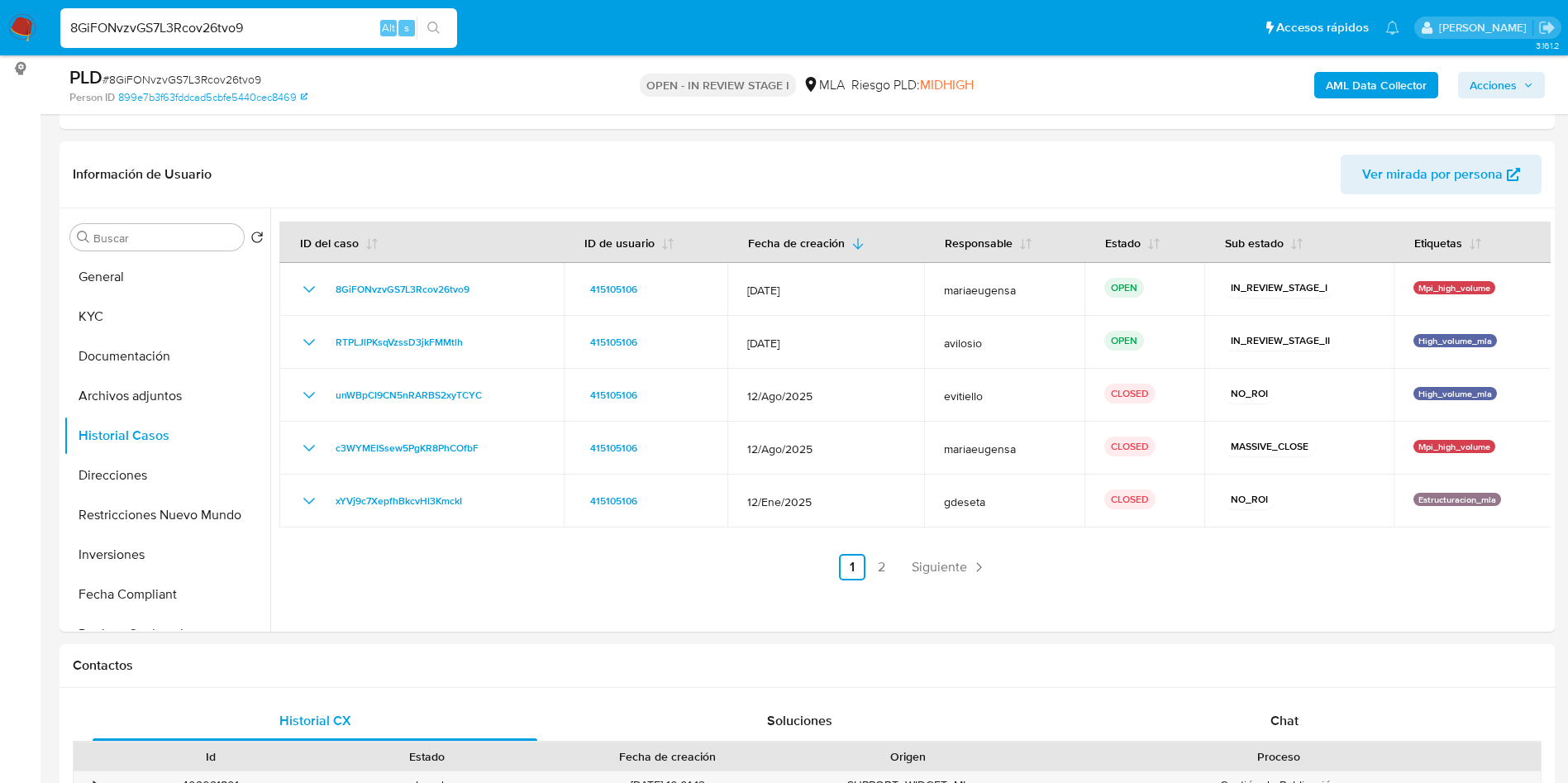
click at [202, 21] on input "8GiFONvzvGS7L3Rcov26tvo9" at bounding box center [258, 28] width 397 height 21
paste input "hwXbOBS2u7s7J0T6QkIJ5HJa"
type input "hwXbOBS2u7s7J0T6QkIJ5HJa"
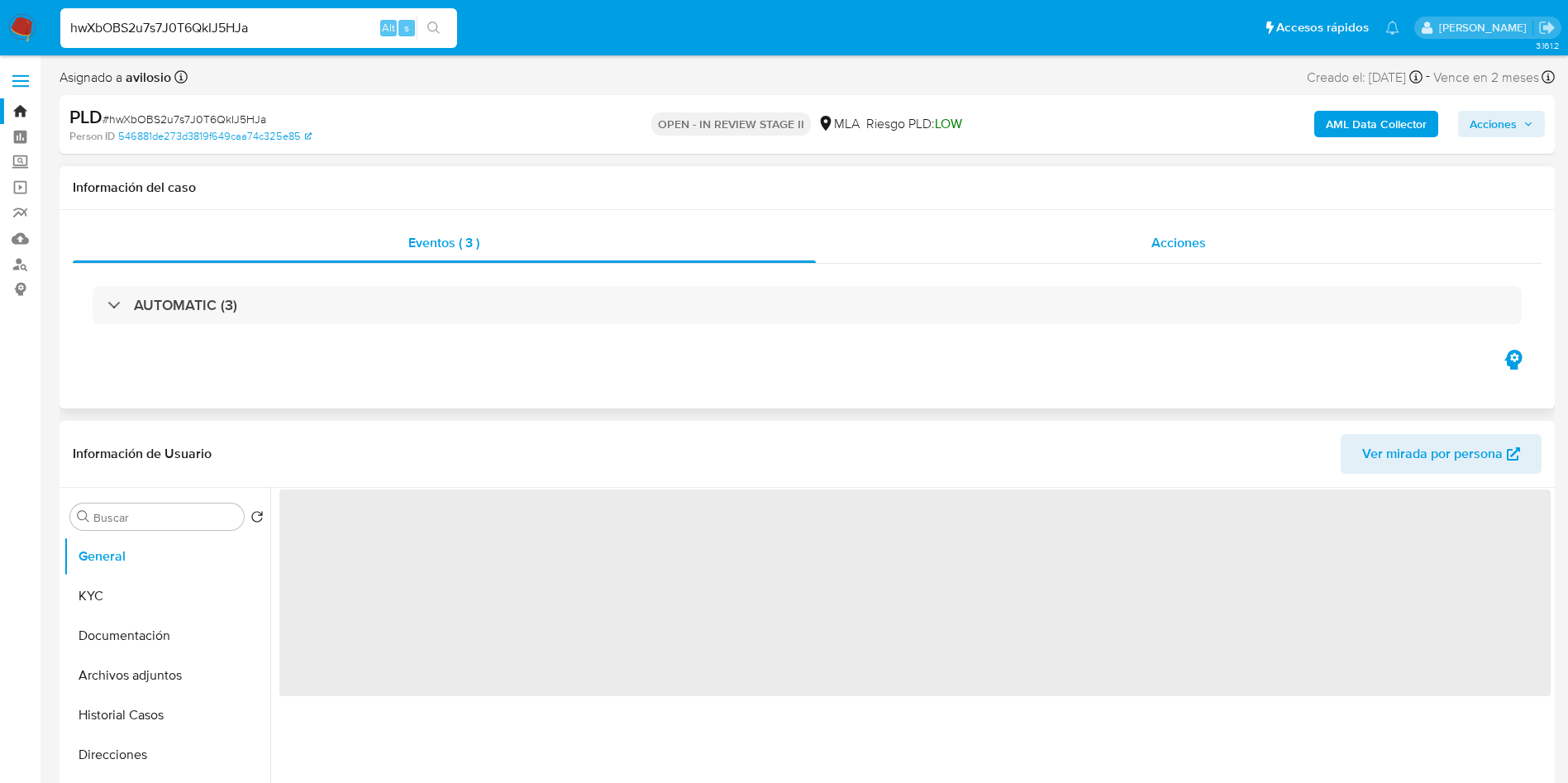
select select "10"
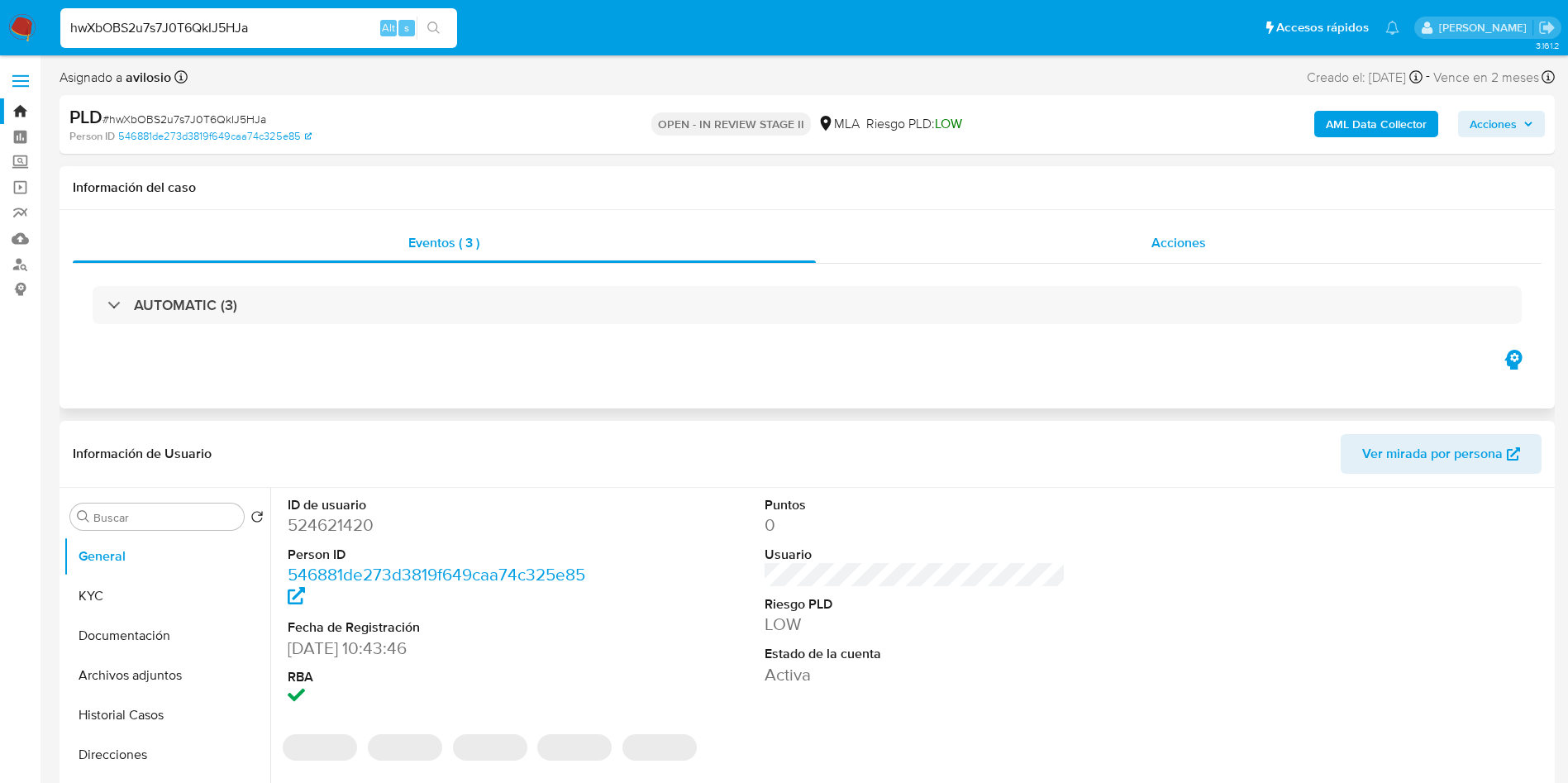
drag, startPoint x: 1169, startPoint y: 230, endPoint x: 1162, endPoint y: 242, distance: 13.9
click at [1169, 232] on div "Acciones" at bounding box center [1179, 243] width 726 height 40
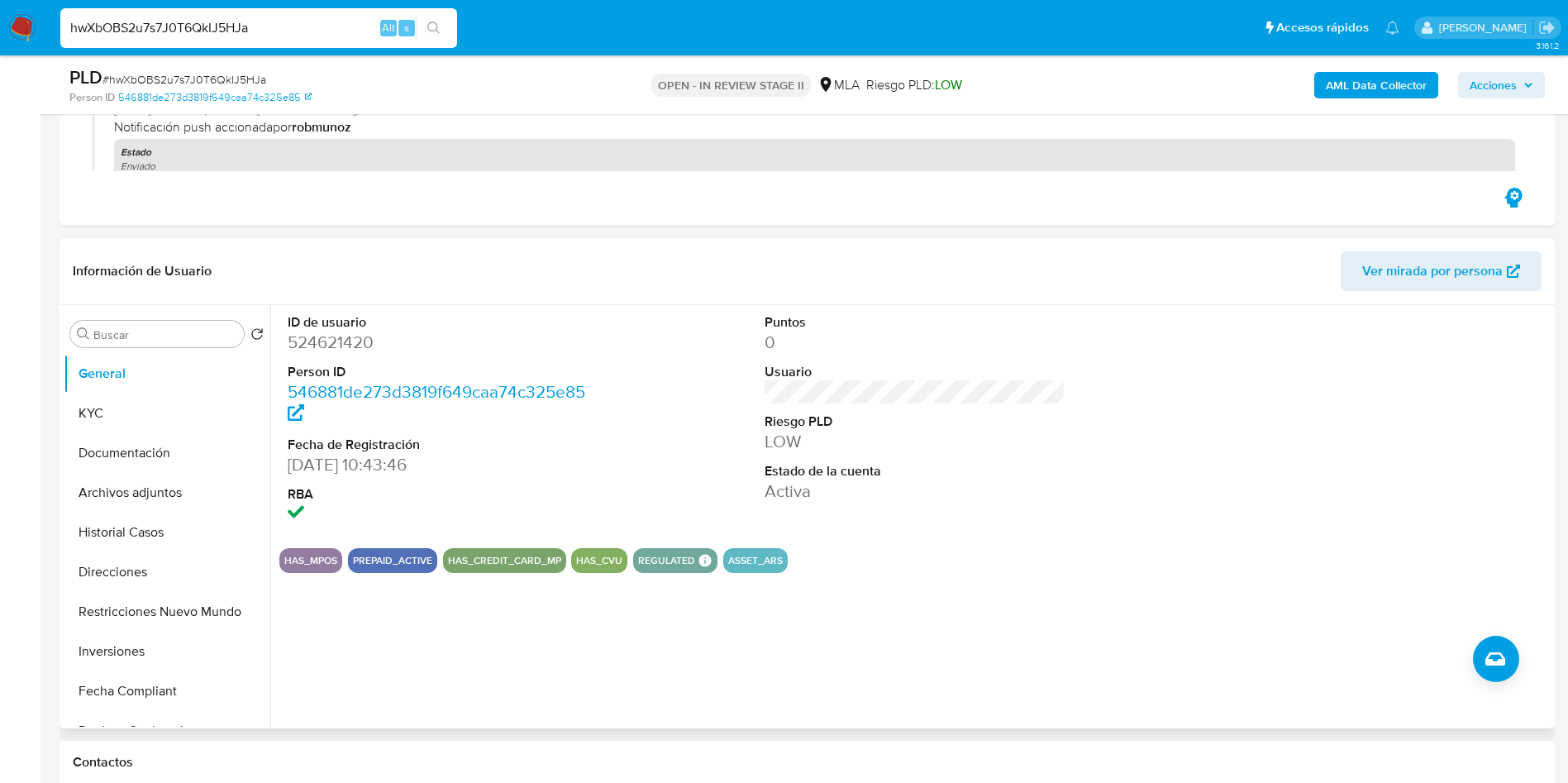
scroll to position [248, 0]
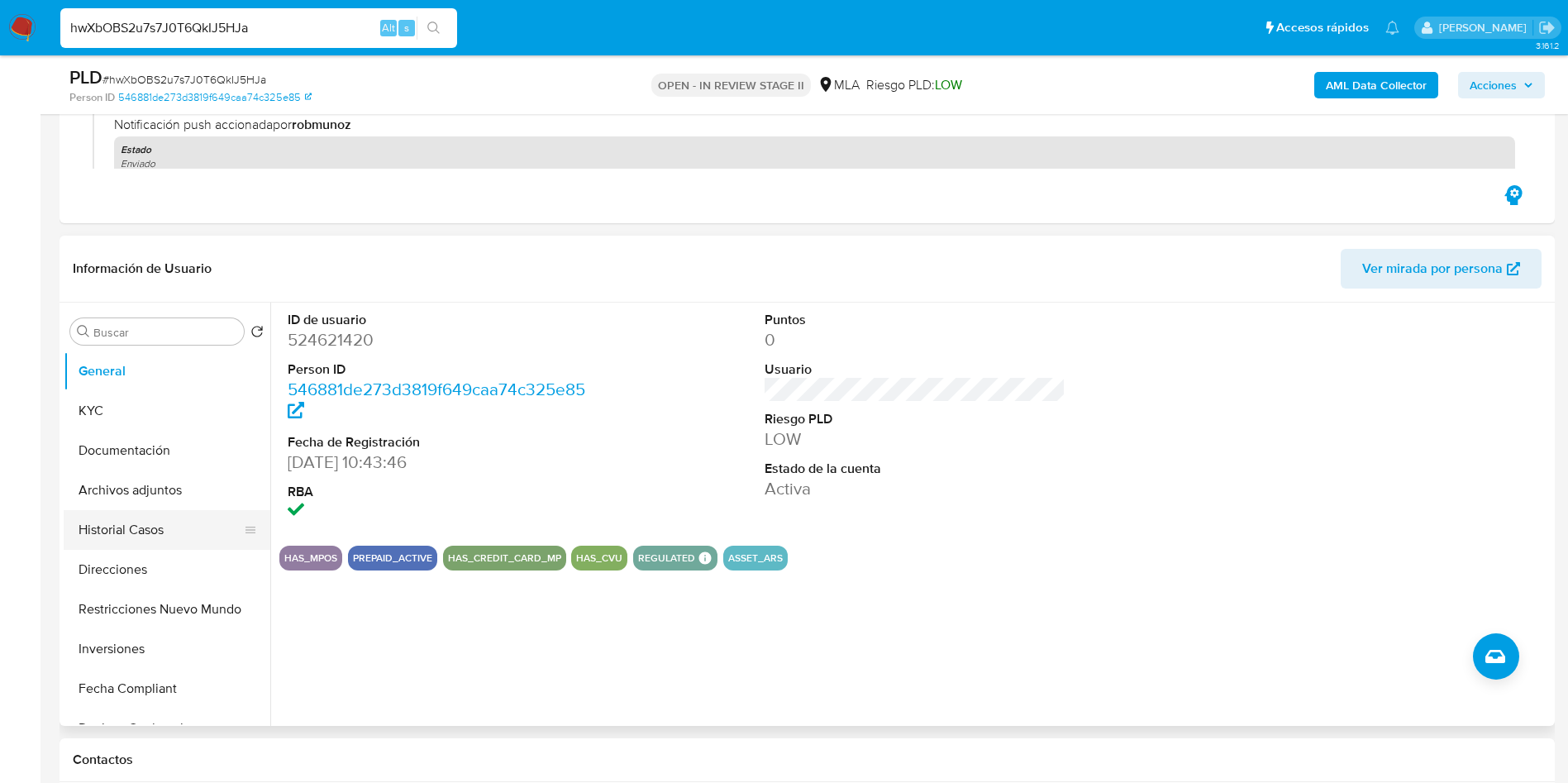
drag, startPoint x: 142, startPoint y: 545, endPoint x: 155, endPoint y: 527, distance: 22.2
click at [143, 542] on button "Historial Casos" at bounding box center [161, 529] width 193 height 40
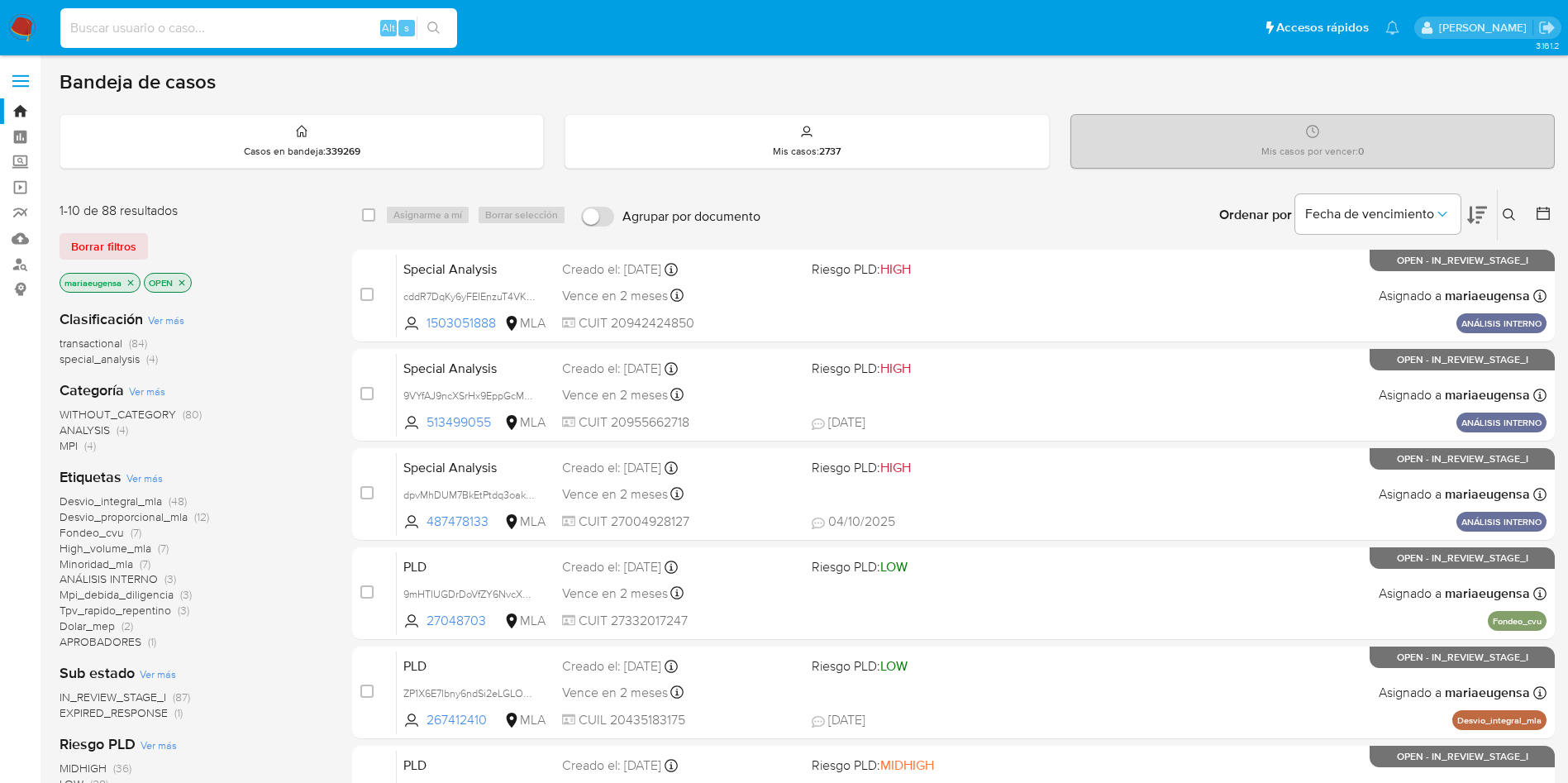
click at [290, 17] on input at bounding box center [258, 28] width 397 height 21
paste input "t8dcZDrAnbxuRiptsy0MubSd"
type input "t8dcZDrAnbxuRiptsy0MubSd"
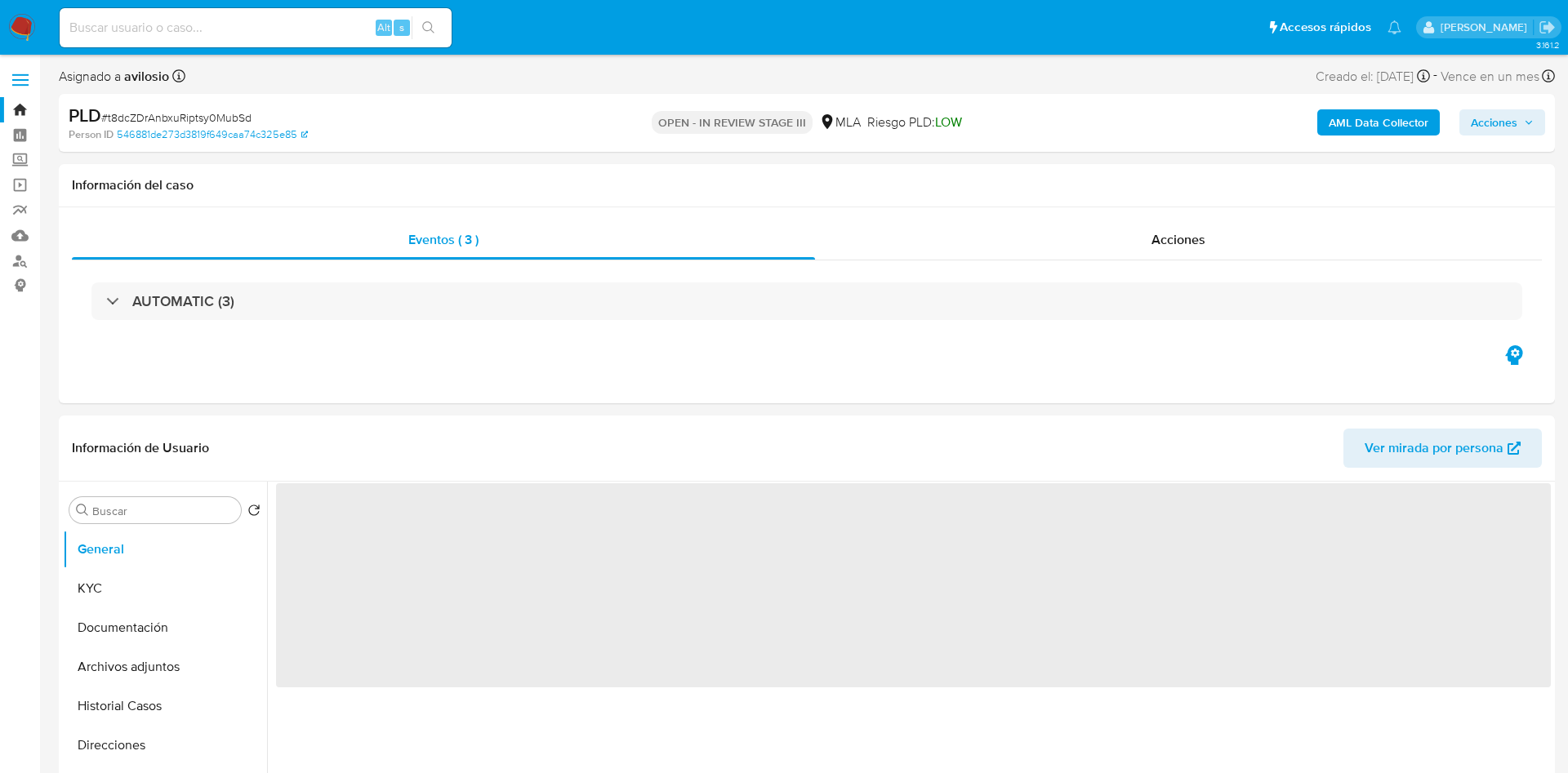
select select "10"
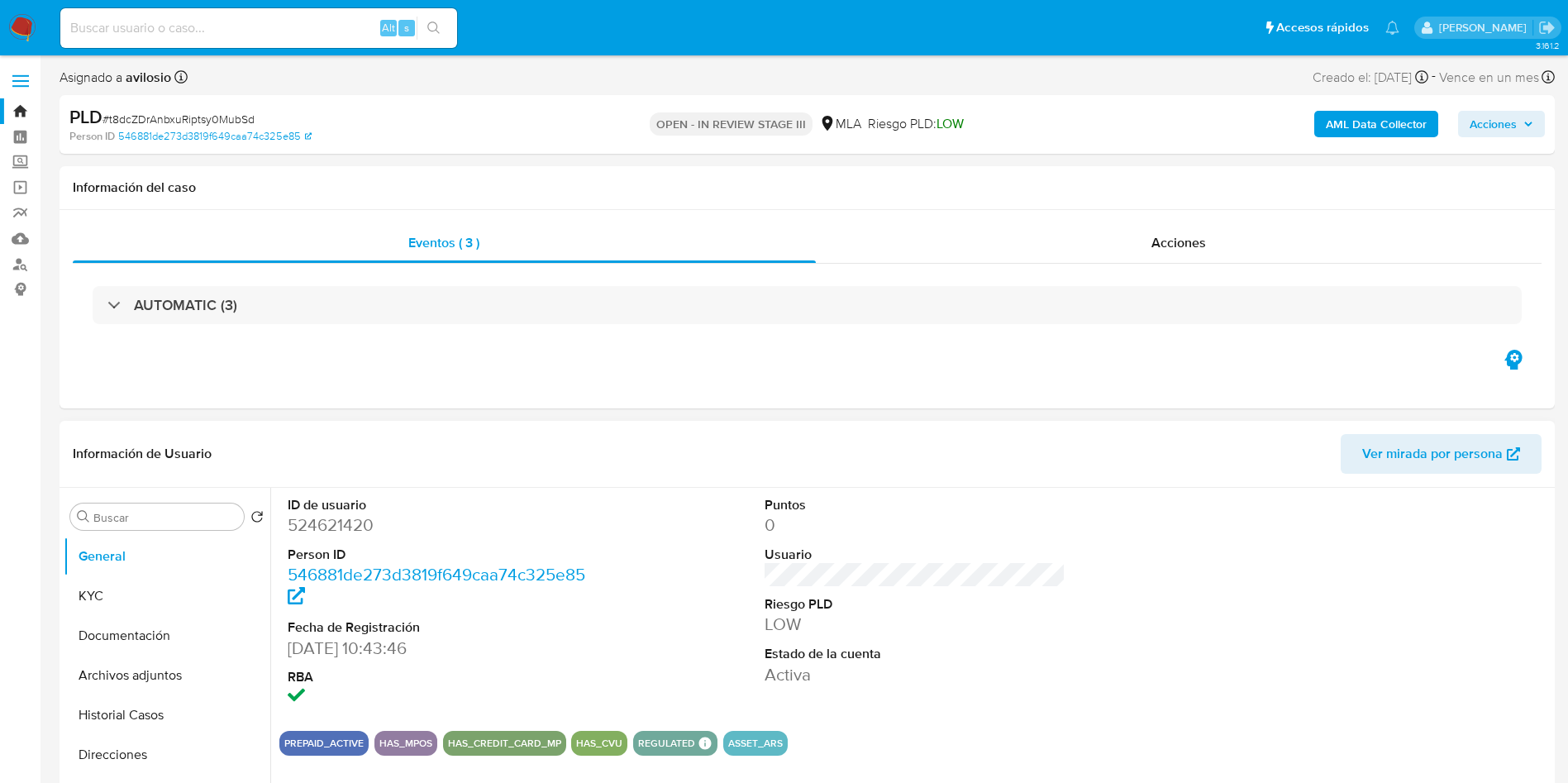
click at [344, 519] on dd "524621420" at bounding box center [438, 526] width 302 height 23
copy dd "524621420"
click at [322, 45] on div "Alt s" at bounding box center [258, 28] width 397 height 40
click at [333, 25] on input at bounding box center [258, 28] width 397 height 21
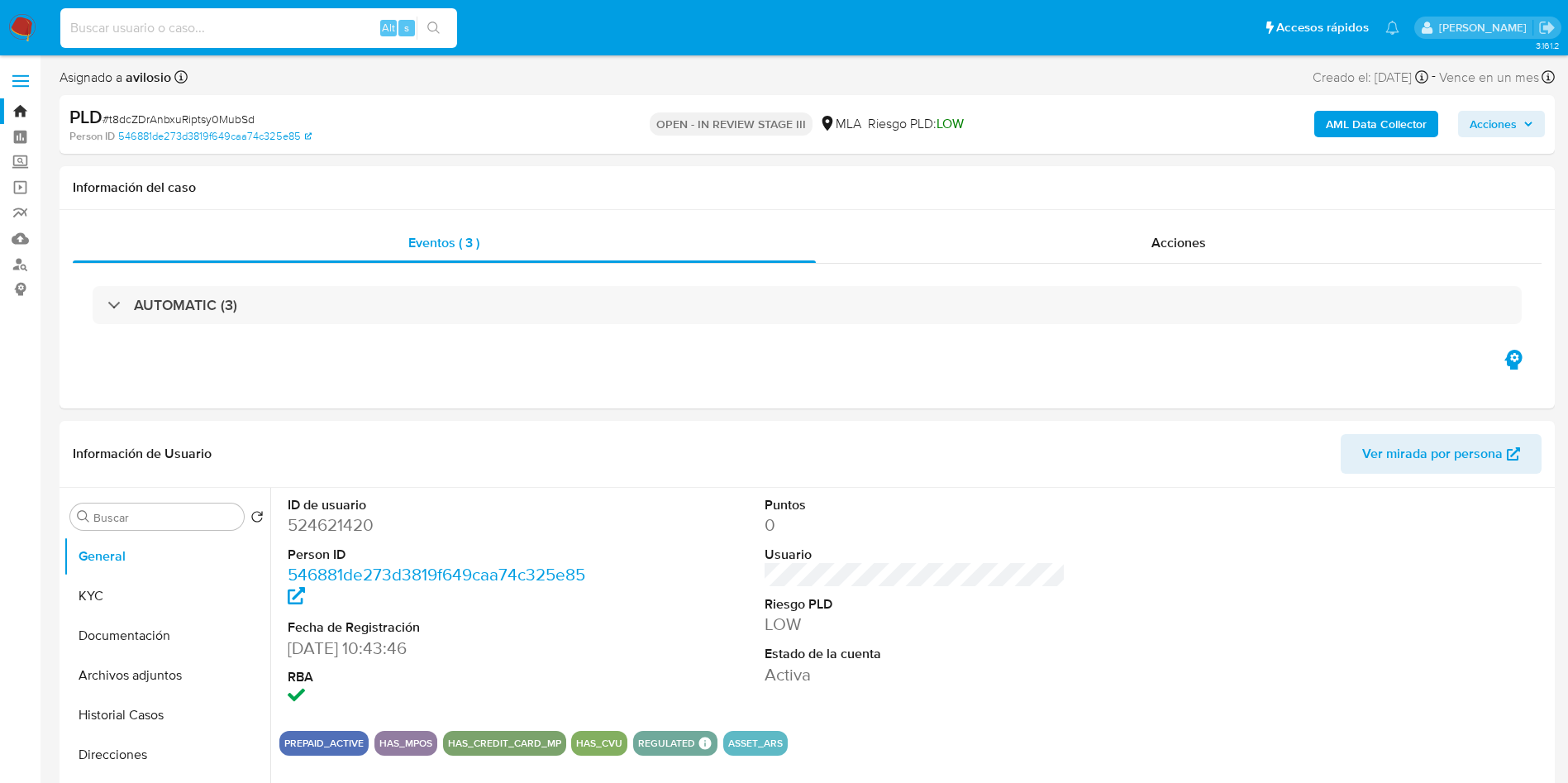
paste input "524621420"
type input "524621420"
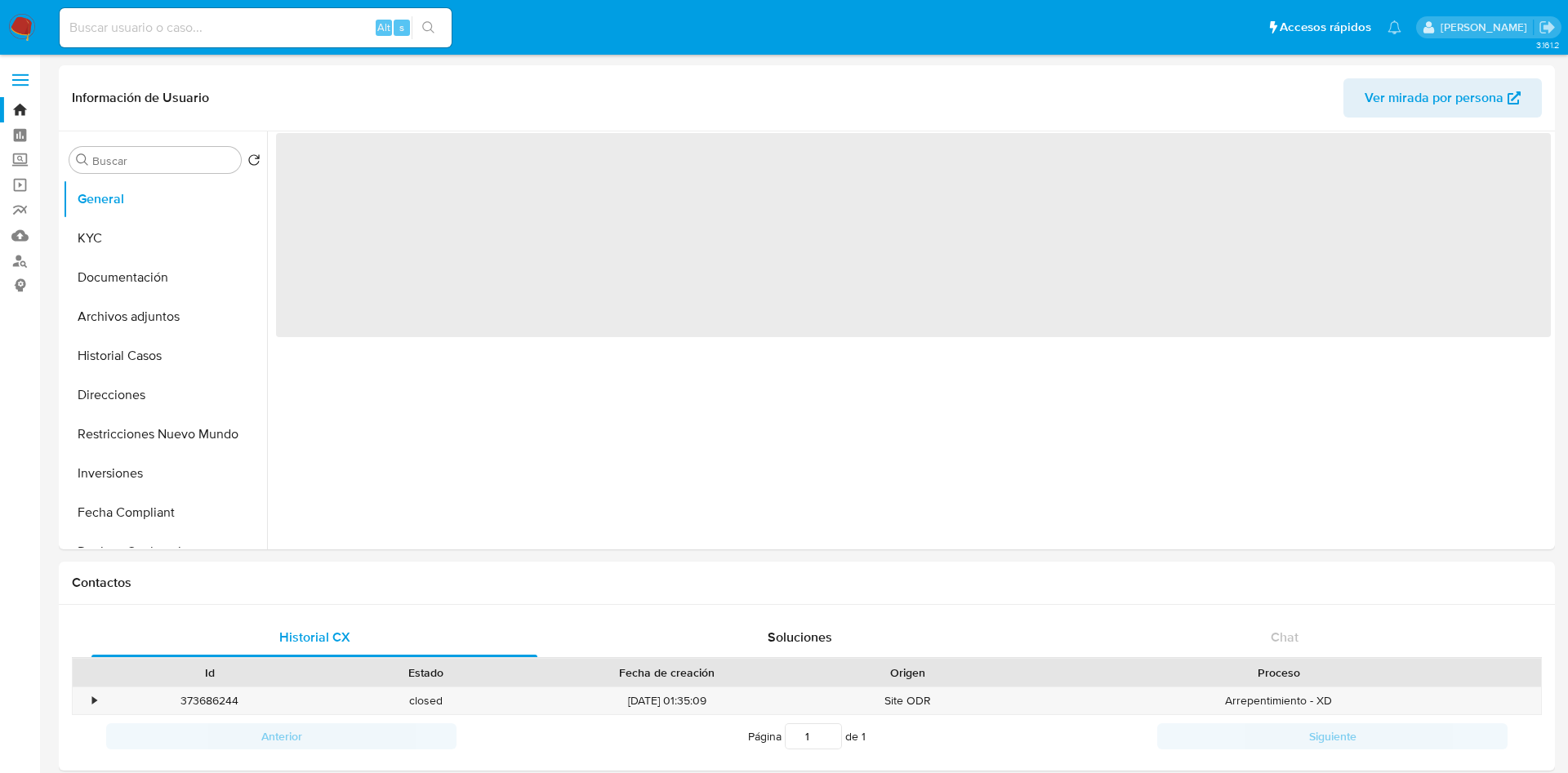
select select "10"
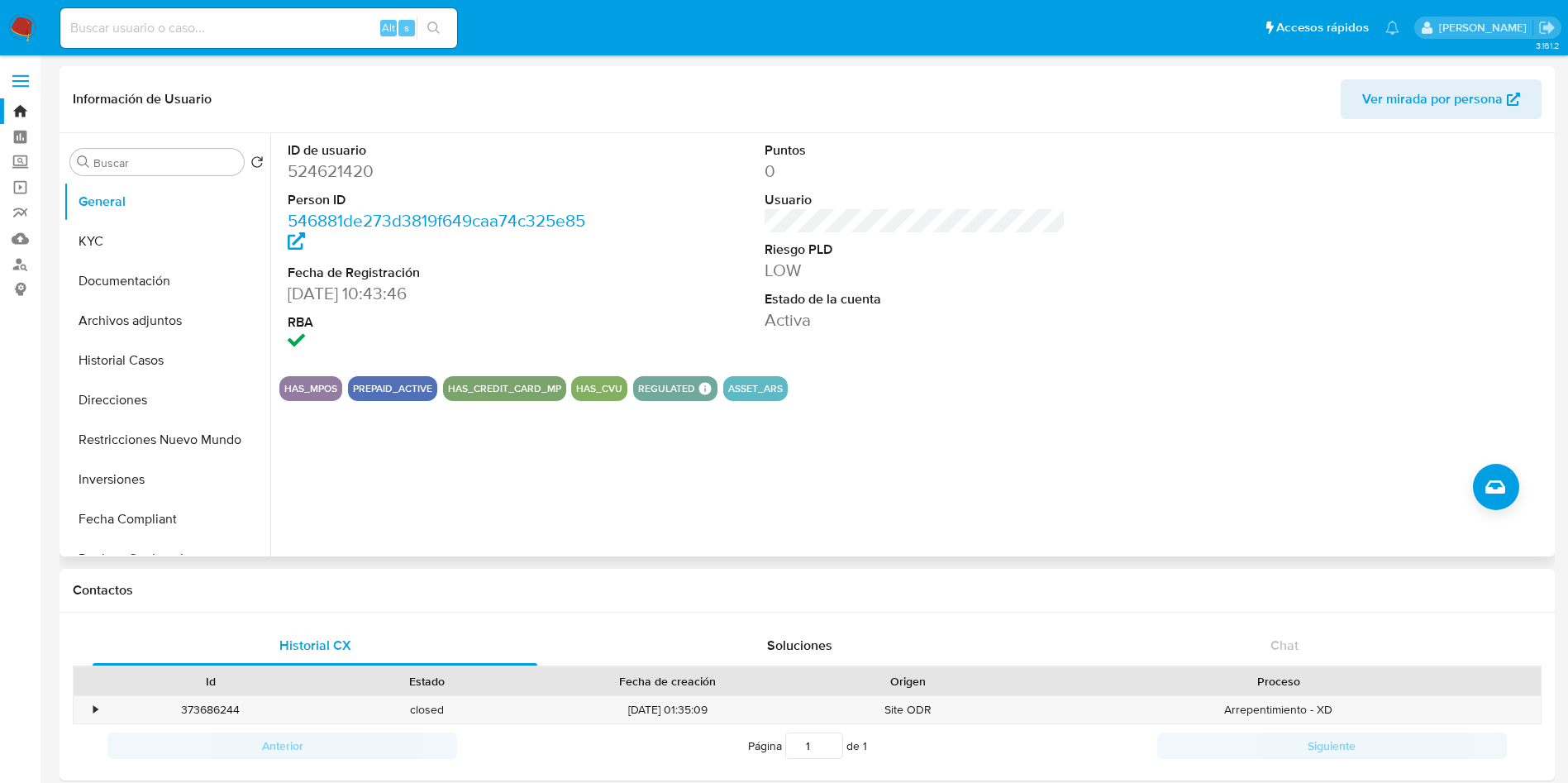
click at [347, 196] on dt "Person ID" at bounding box center [438, 199] width 302 height 18
click at [340, 171] on dd "524621420" at bounding box center [438, 171] width 302 height 23
click at [340, 170] on dd "524621420" at bounding box center [438, 171] width 302 height 23
copy dd "524621420"
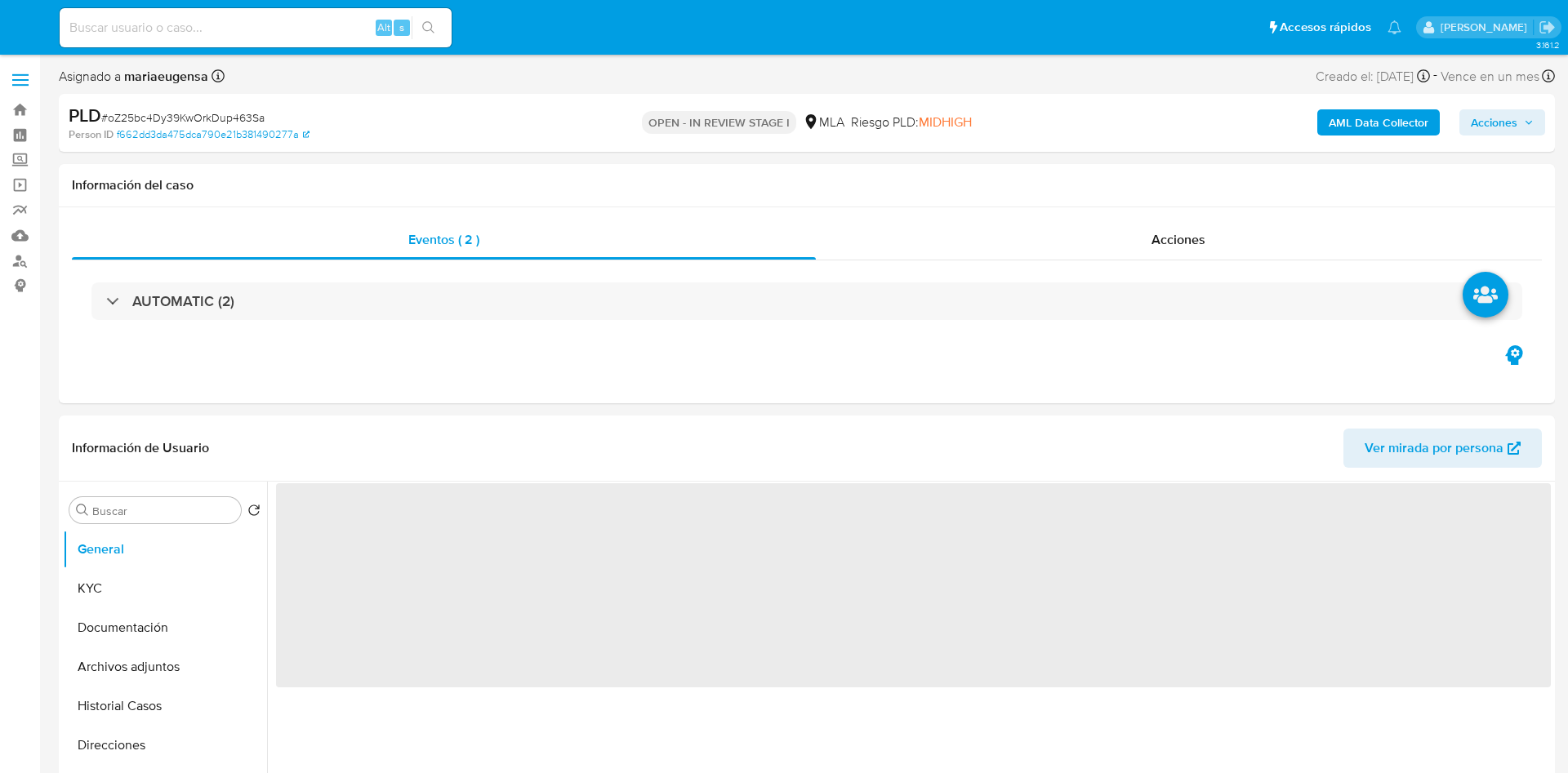
select select "10"
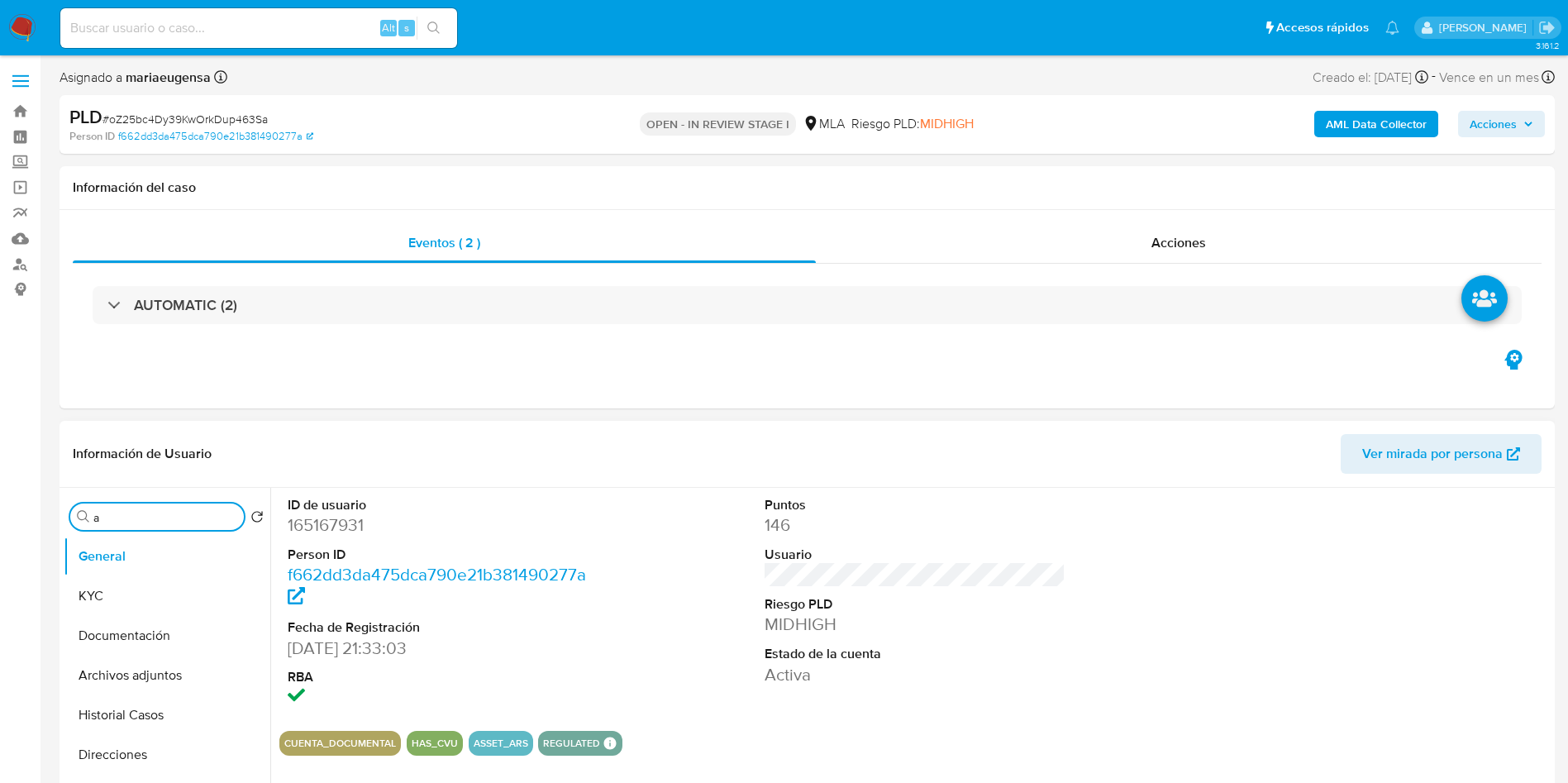
click at [142, 518] on input "a" at bounding box center [165, 517] width 144 height 15
type input "arc"
click at [133, 602] on button "Archivos adjuntos" at bounding box center [161, 596] width 193 height 40
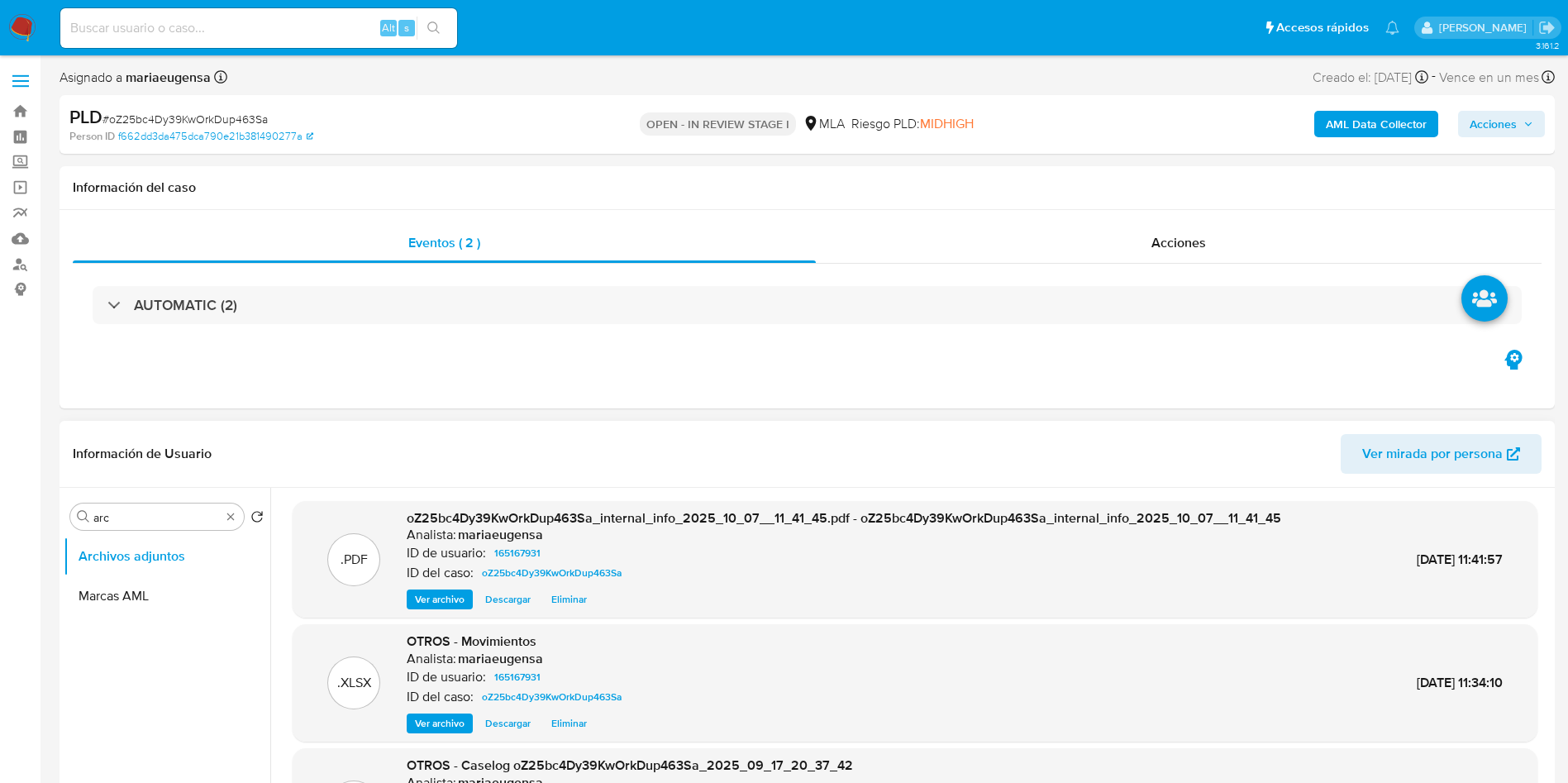
click at [550, 601] on button "Eliminar" at bounding box center [570, 599] width 52 height 20
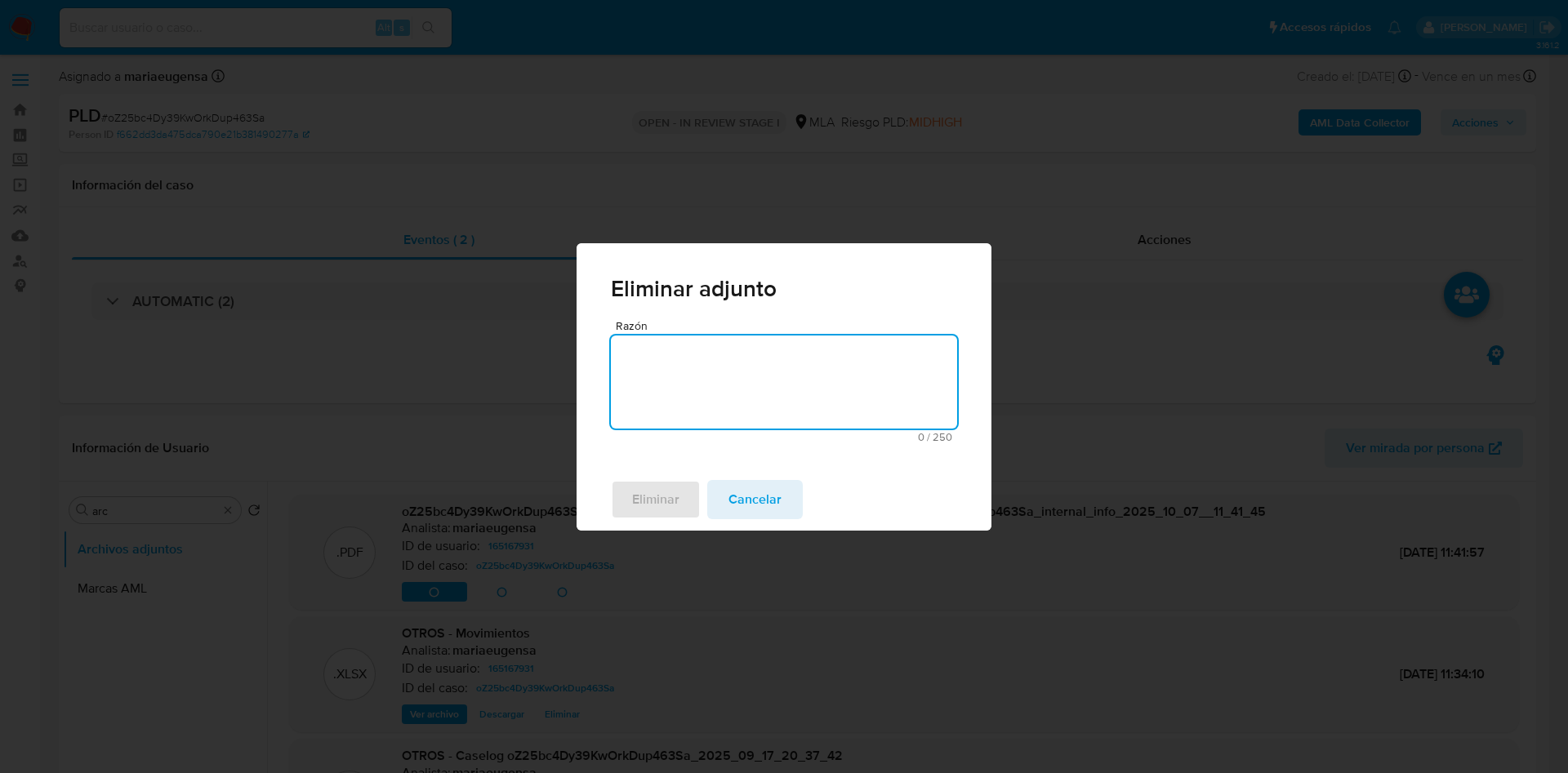
click at [679, 398] on textarea "Razón" at bounding box center [784, 381] width 346 height 93
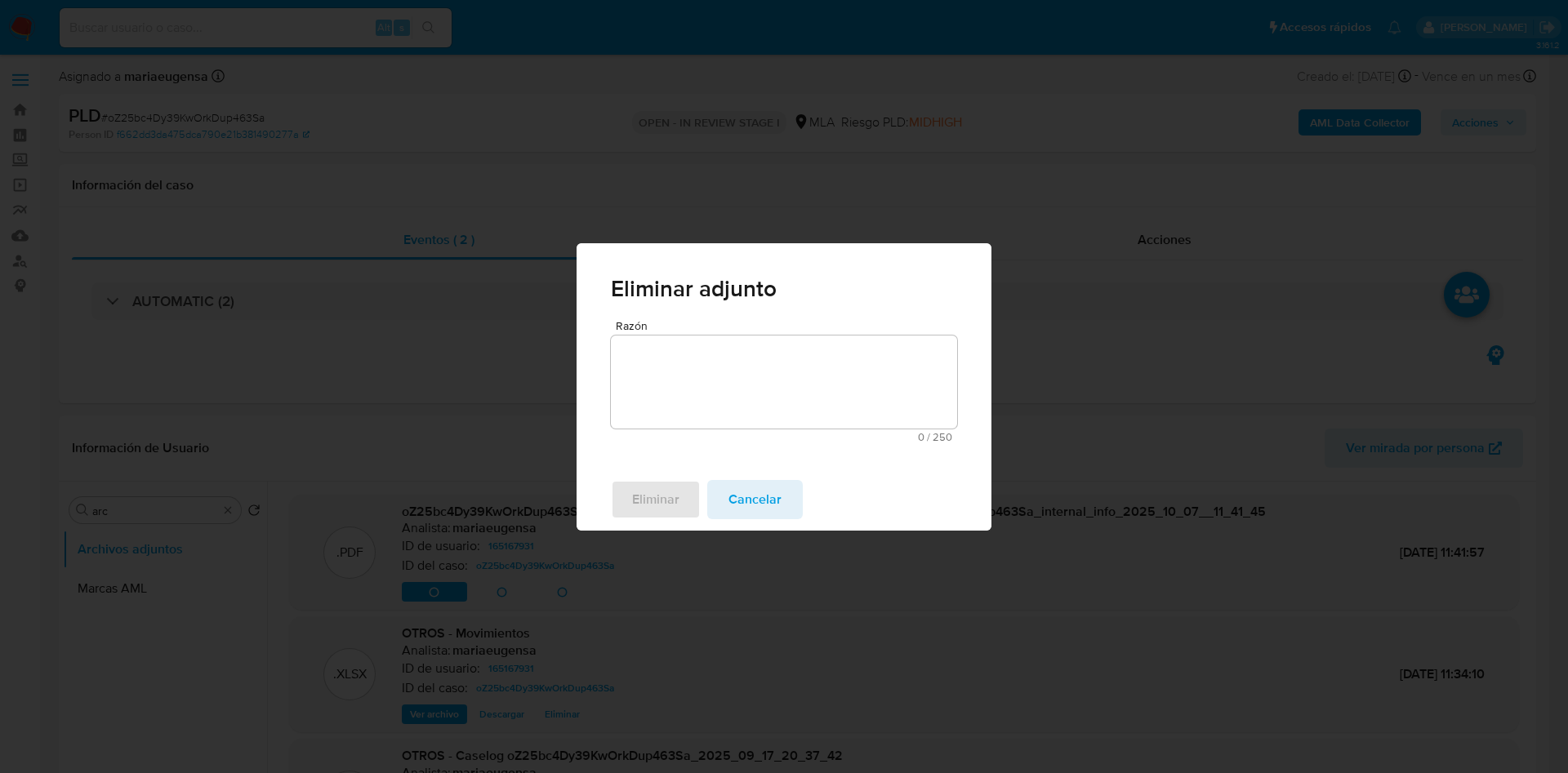
click at [753, 508] on span "Cancelar" at bounding box center [755, 500] width 54 height 36
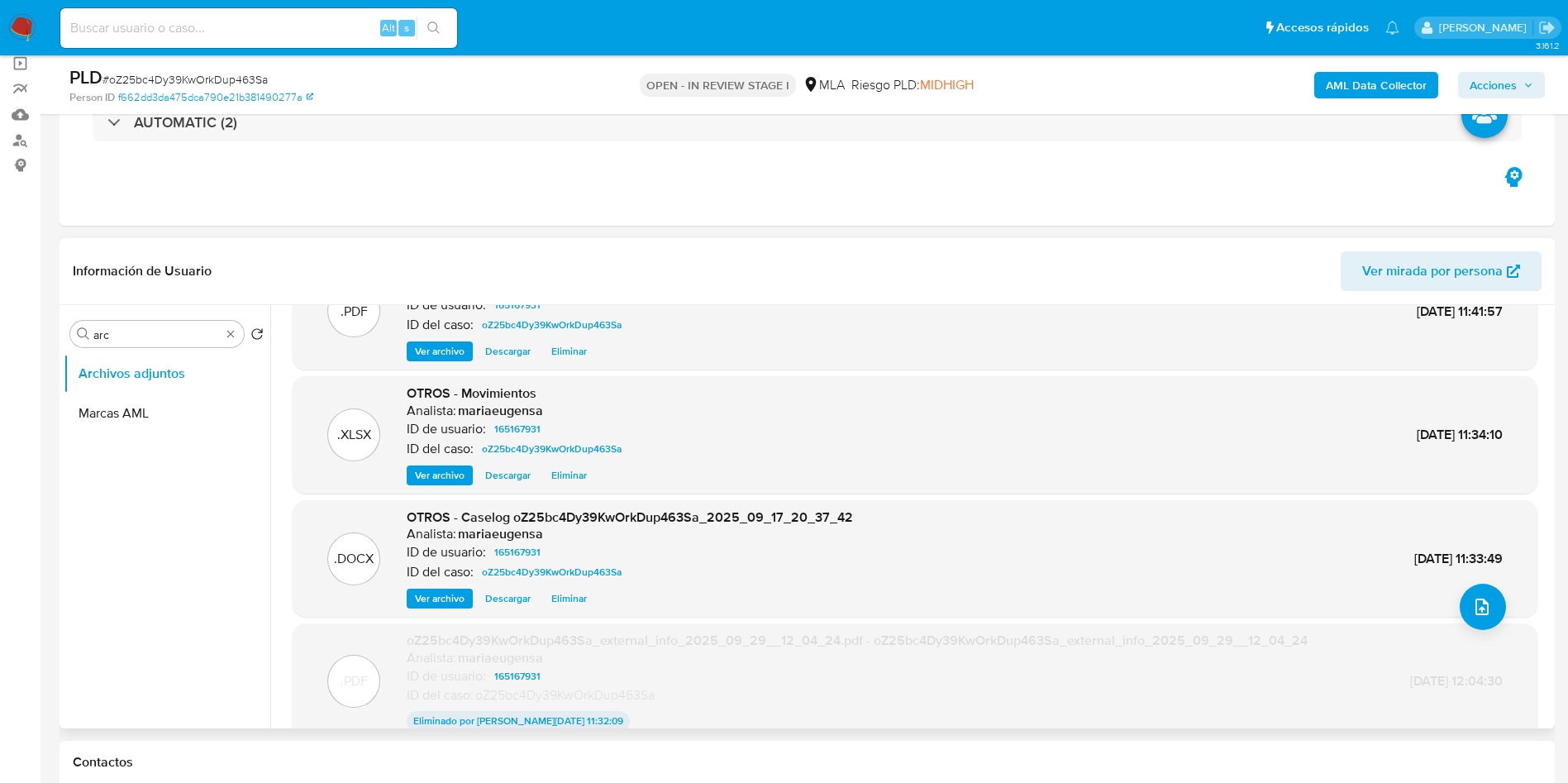
scroll to position [137, 0]
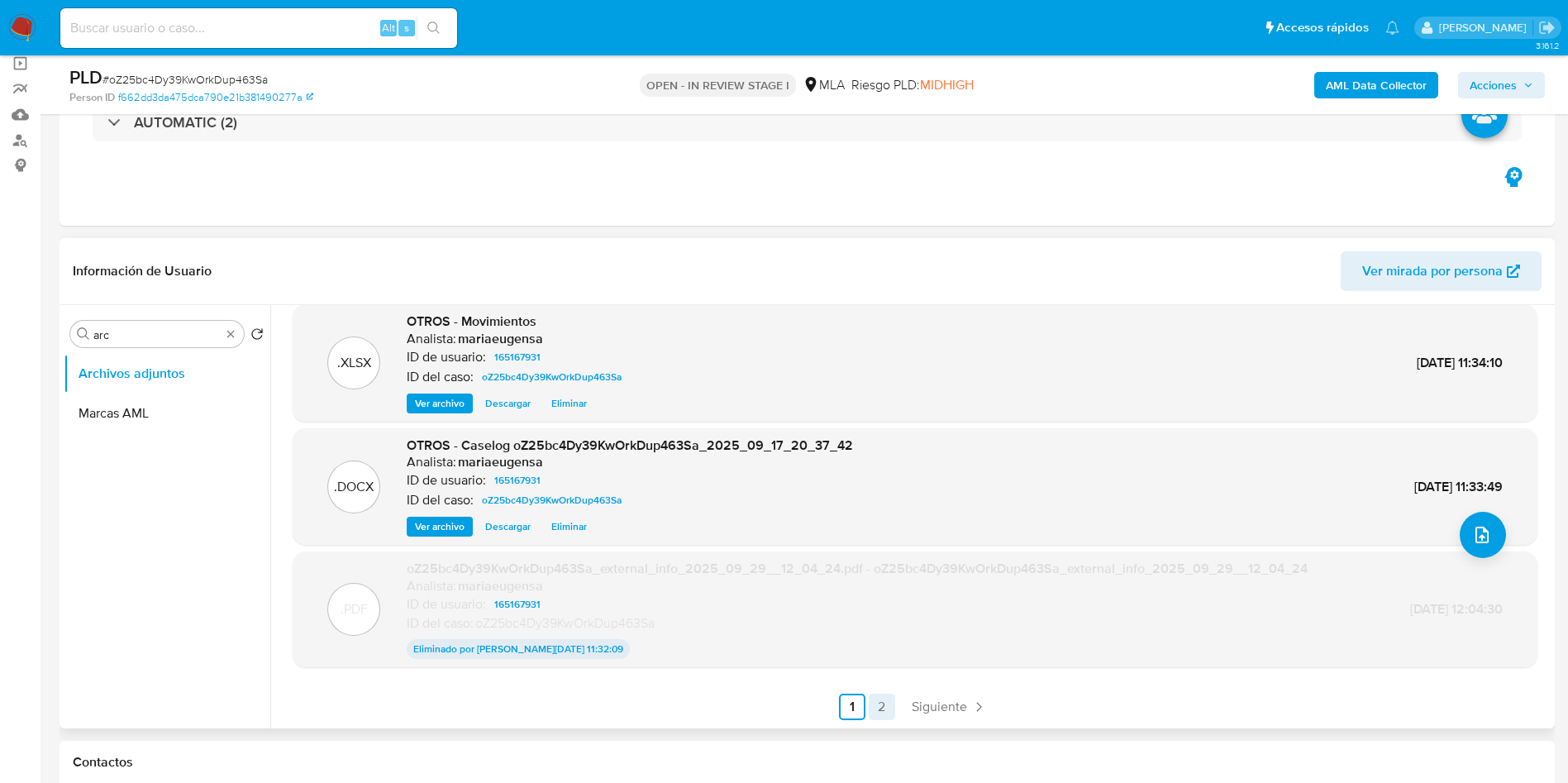
click at [879, 699] on link "2" at bounding box center [881, 707] width 26 height 26
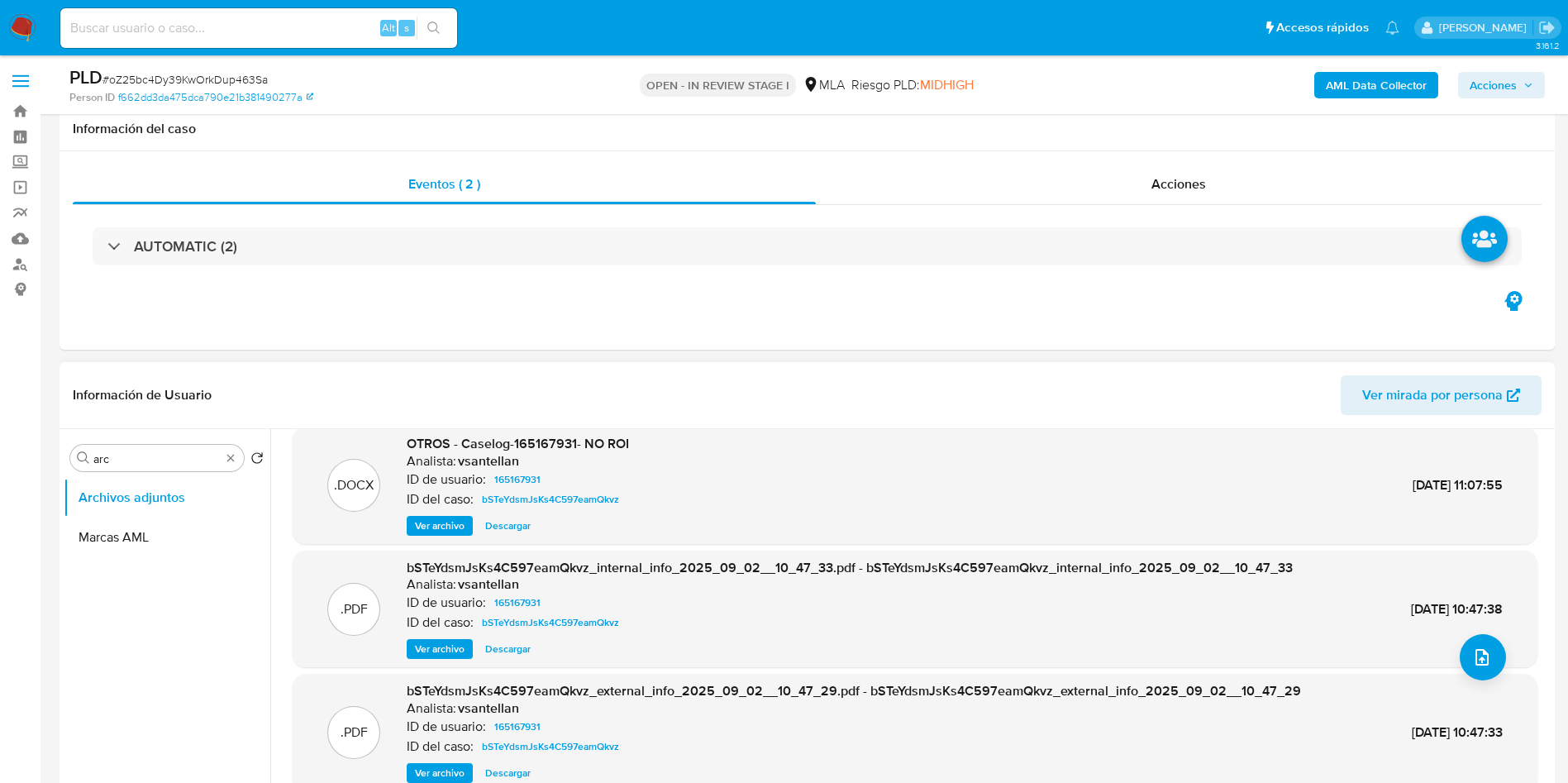
scroll to position [373, 0]
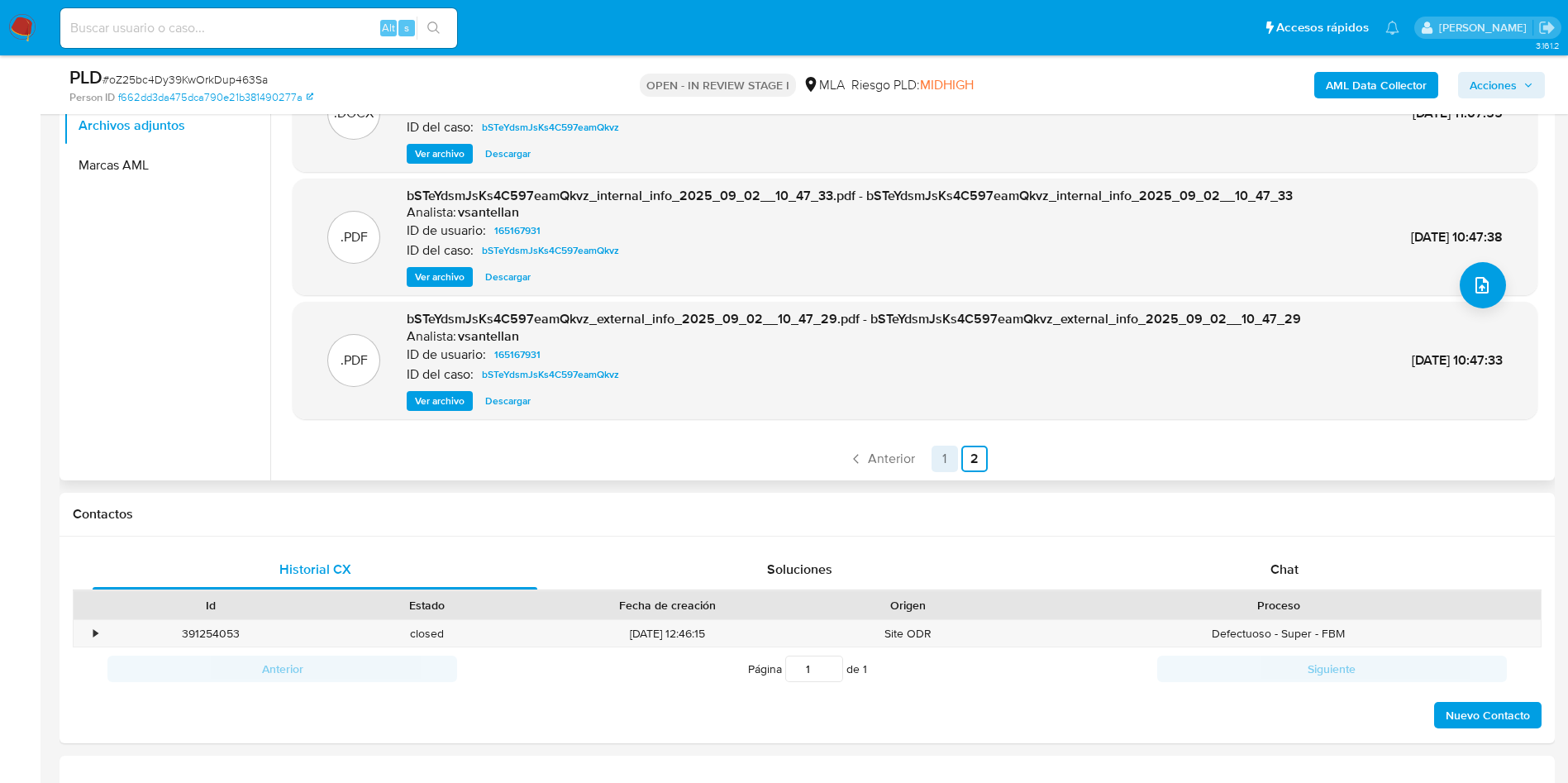
click at [938, 455] on link "1" at bounding box center [944, 459] width 26 height 26
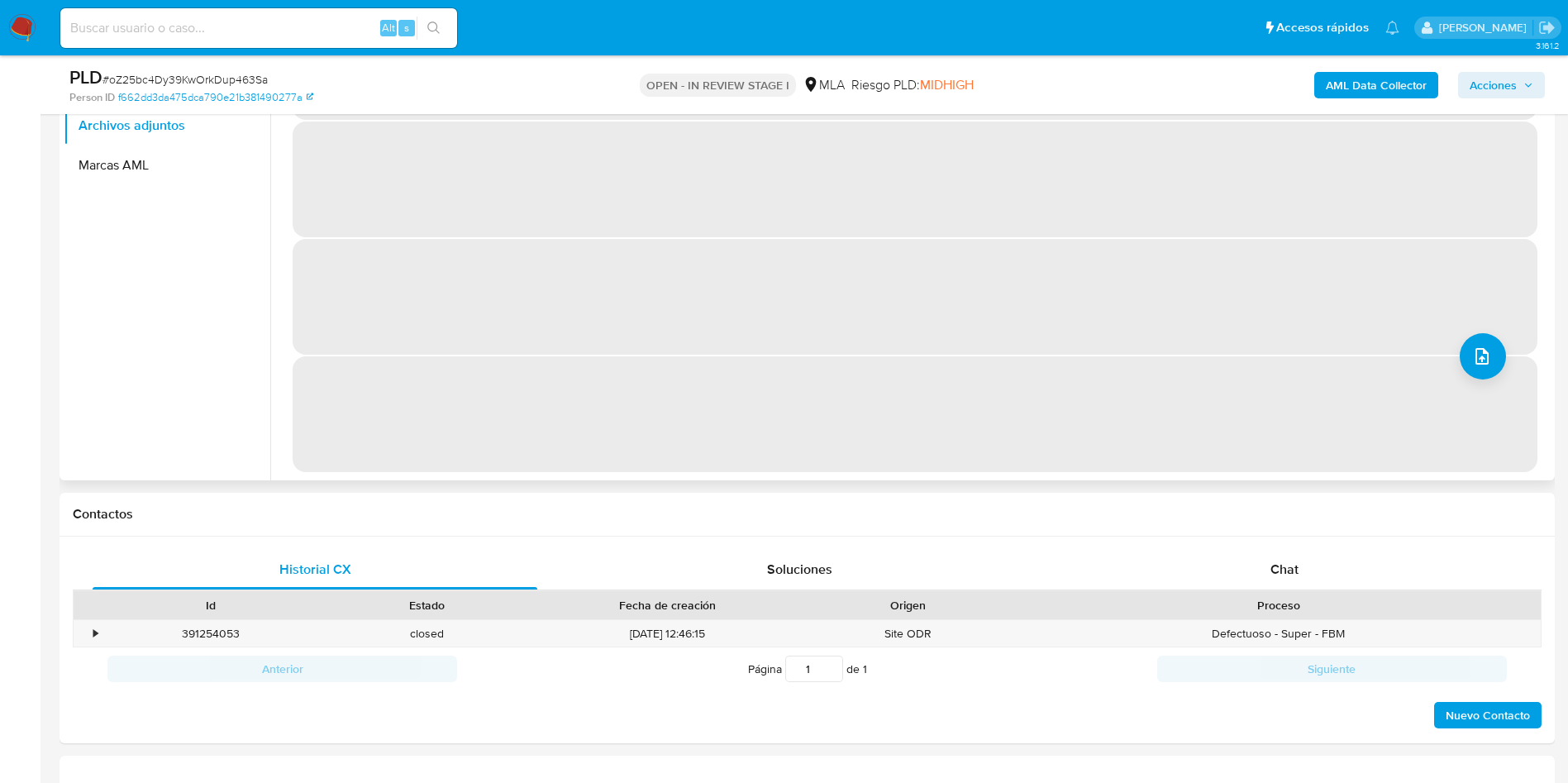
scroll to position [0, 0]
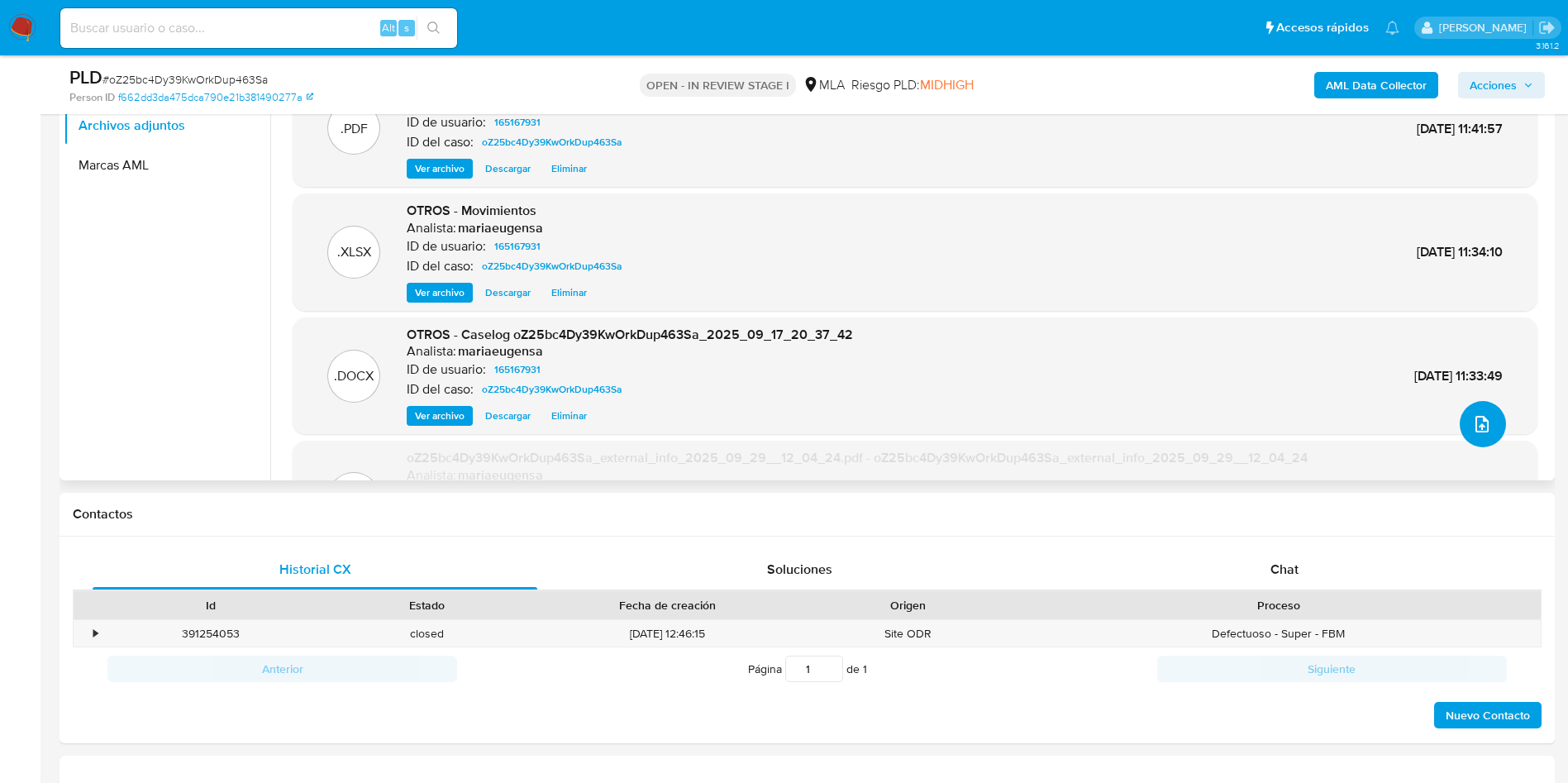
click at [1475, 419] on icon "upload-file" at bounding box center [1482, 424] width 20 height 20
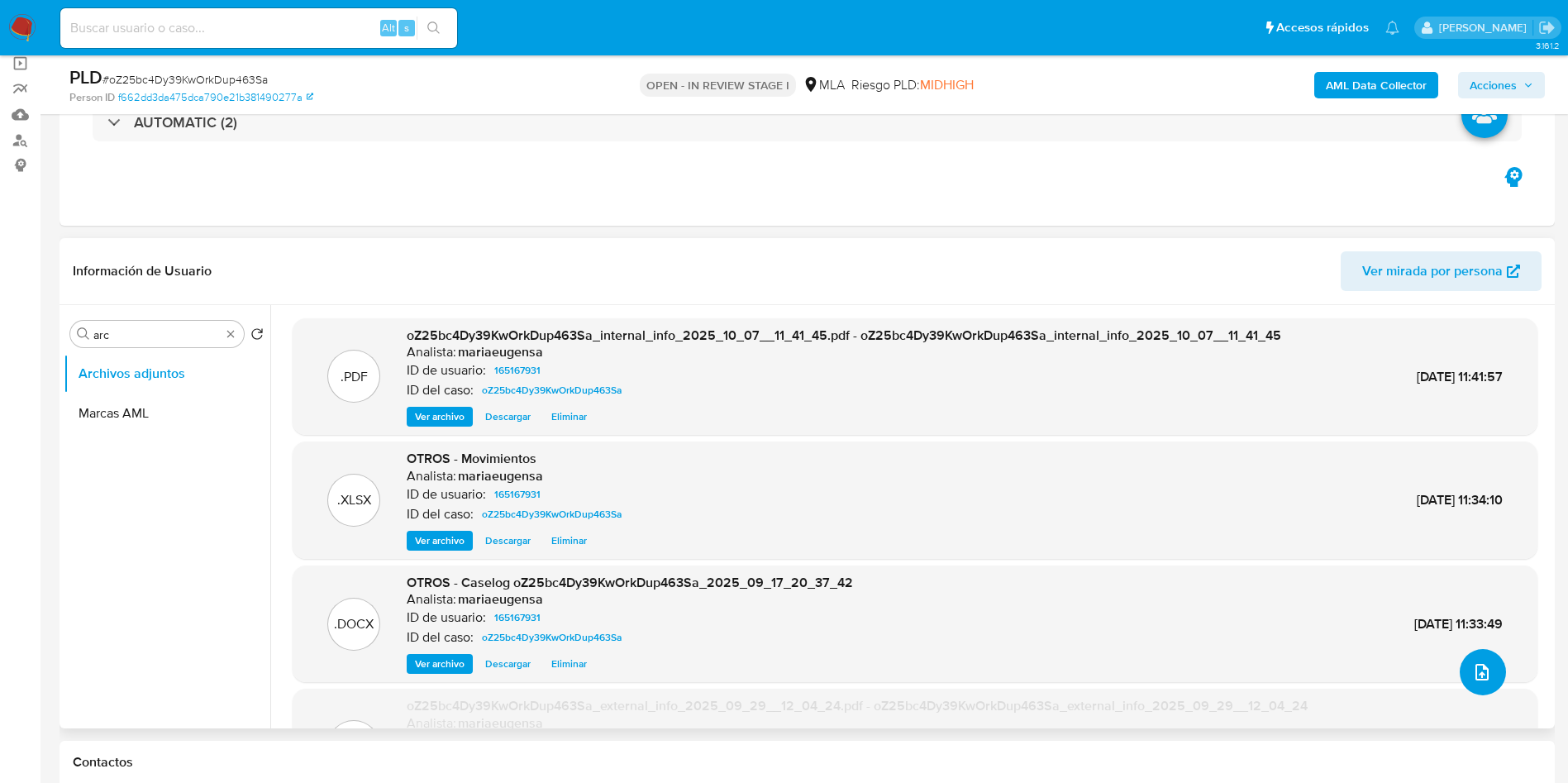
click at [1478, 671] on icon "upload-file" at bounding box center [1482, 673] width 20 height 20
click at [1399, 77] on b "AML Data Collector" at bounding box center [1376, 84] width 101 height 26
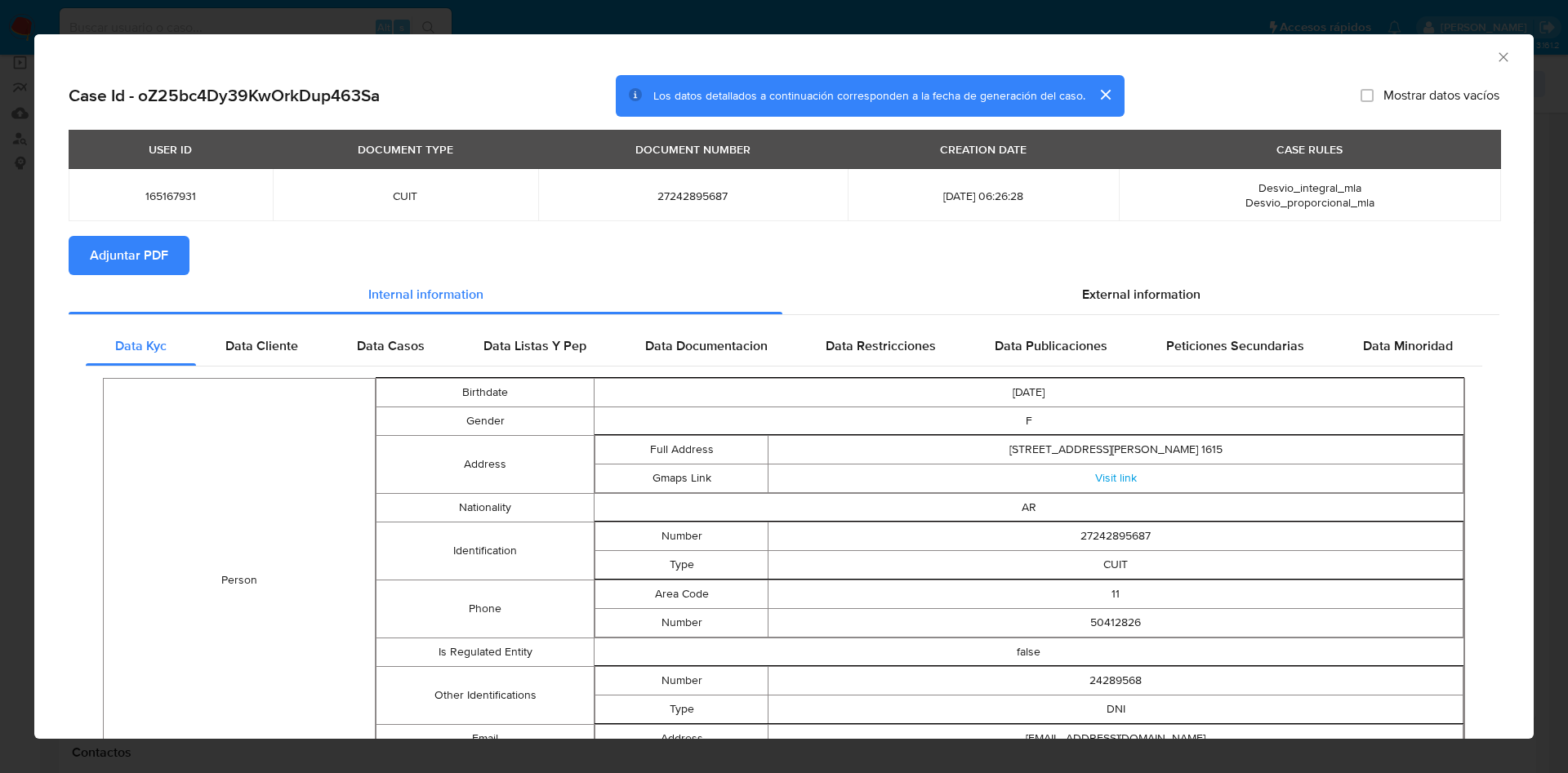
click at [161, 243] on span "Adjuntar PDF" at bounding box center [129, 256] width 78 height 36
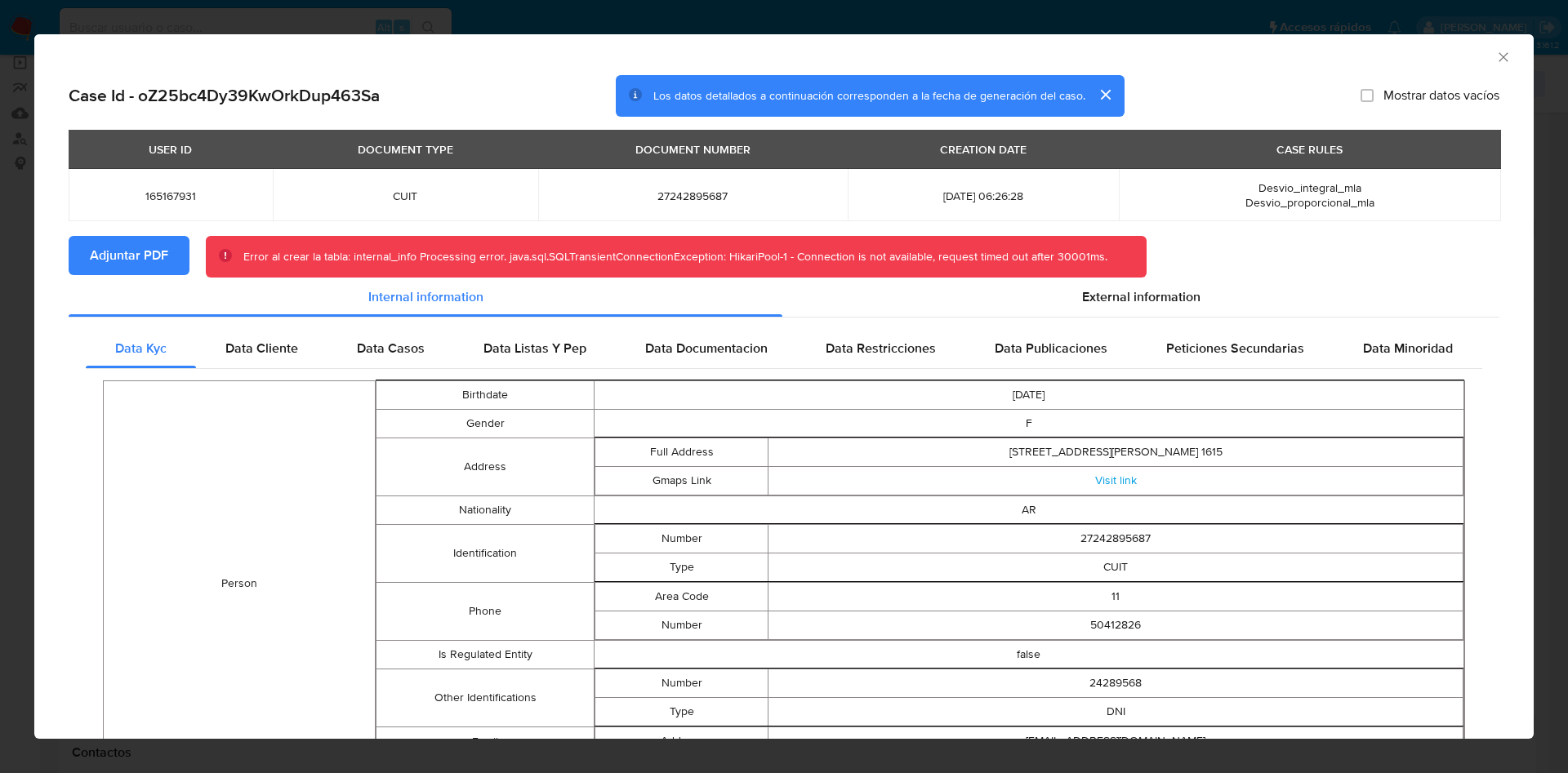
click at [1495, 64] on icon "Cerrar ventana" at bounding box center [1503, 56] width 16 height 16
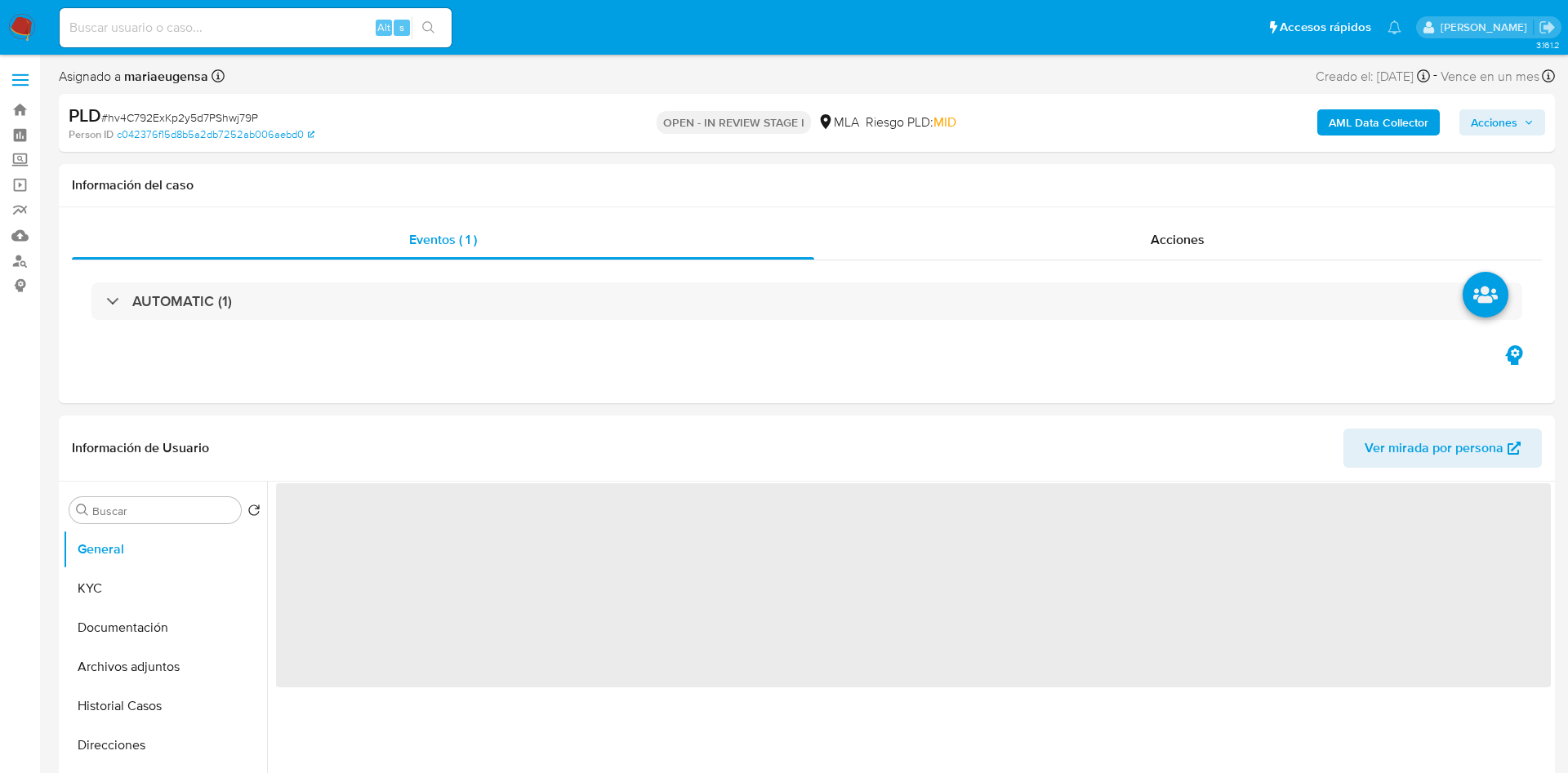
select select "10"
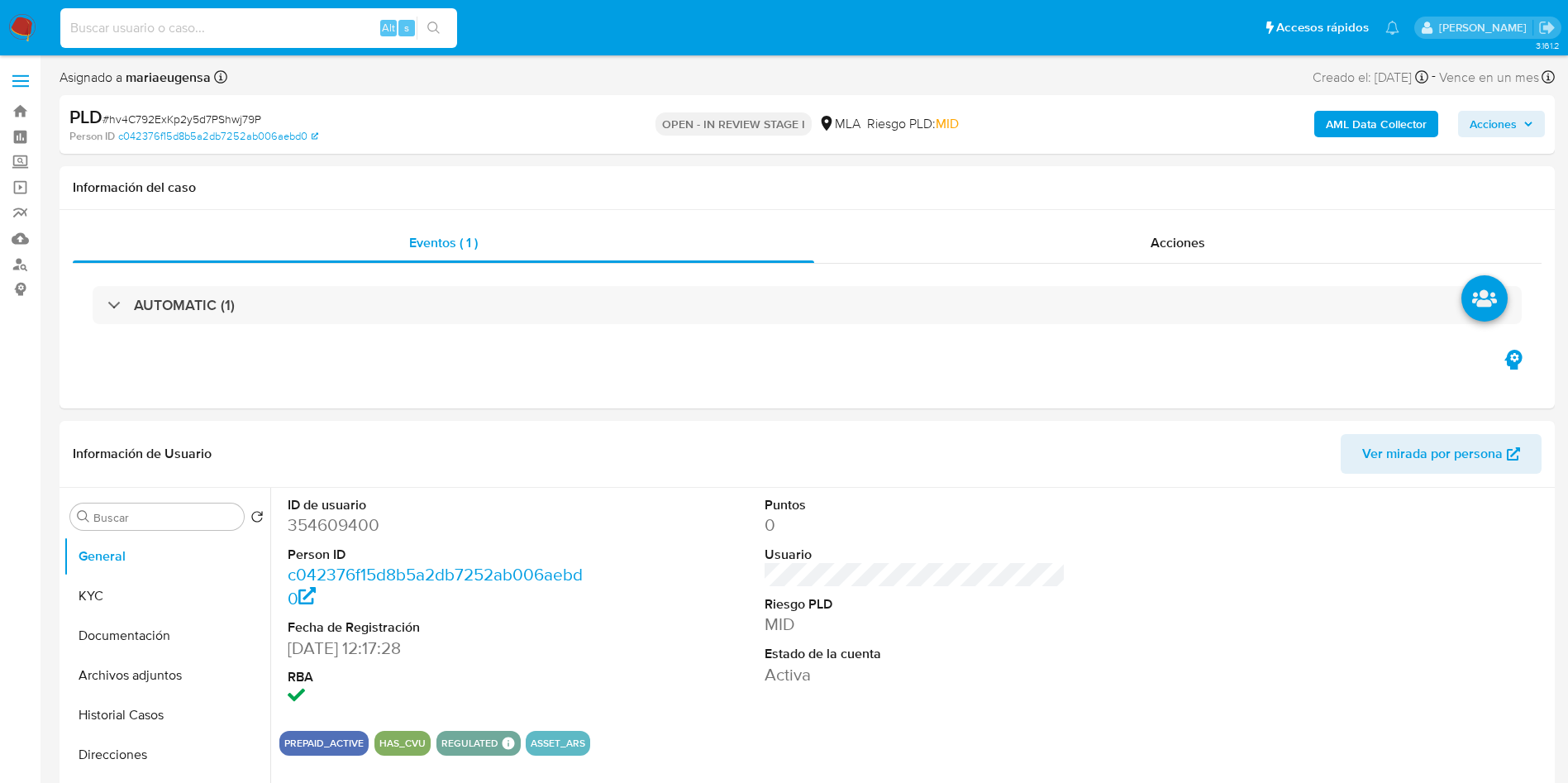
click at [158, 37] on input at bounding box center [258, 28] width 397 height 21
paste input "hv4C792ExKp2y5d7PShwj79P"
type input "hv4C792ExKp2y5d7PShwj79P"
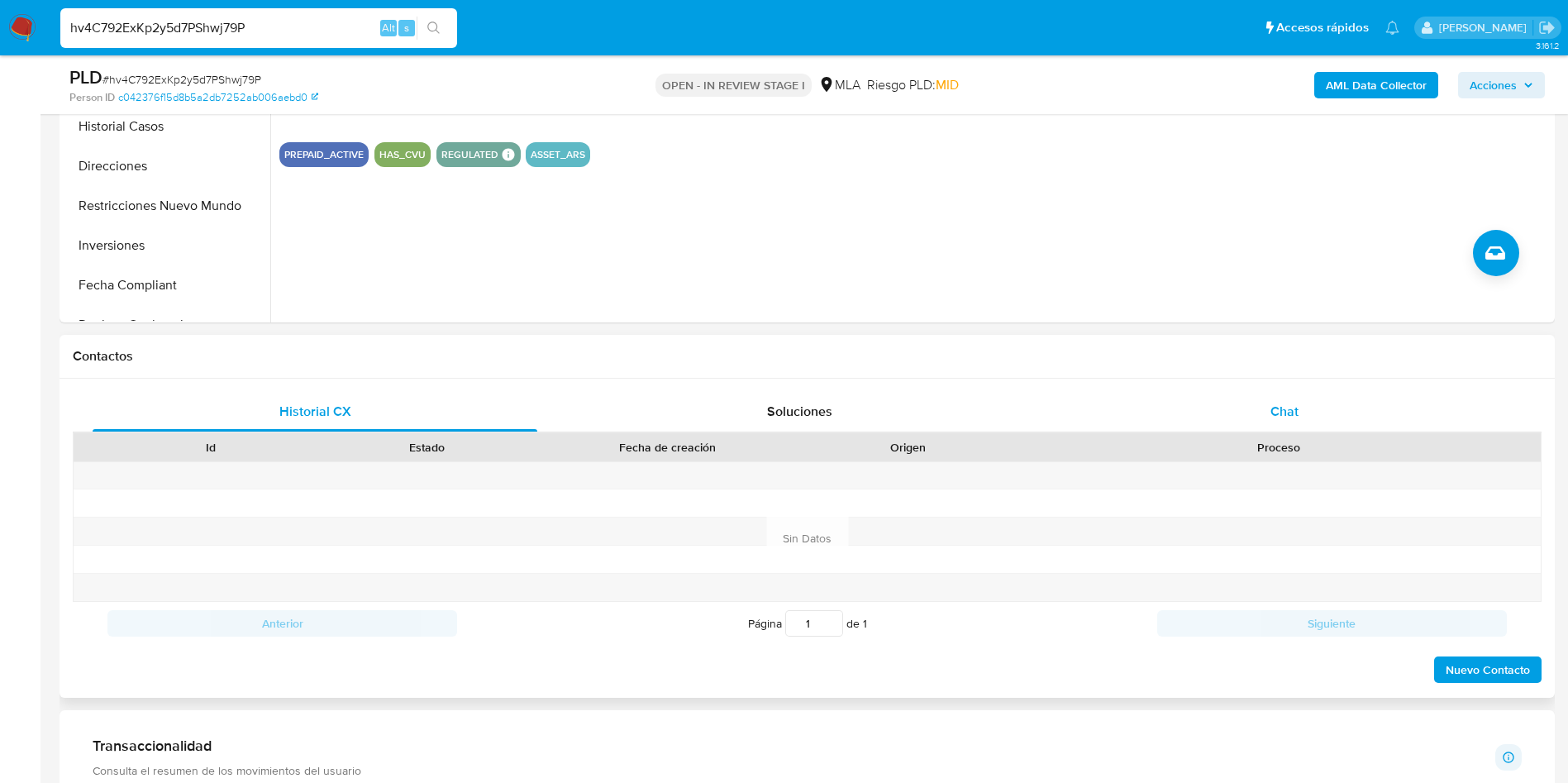
scroll to position [497, 0]
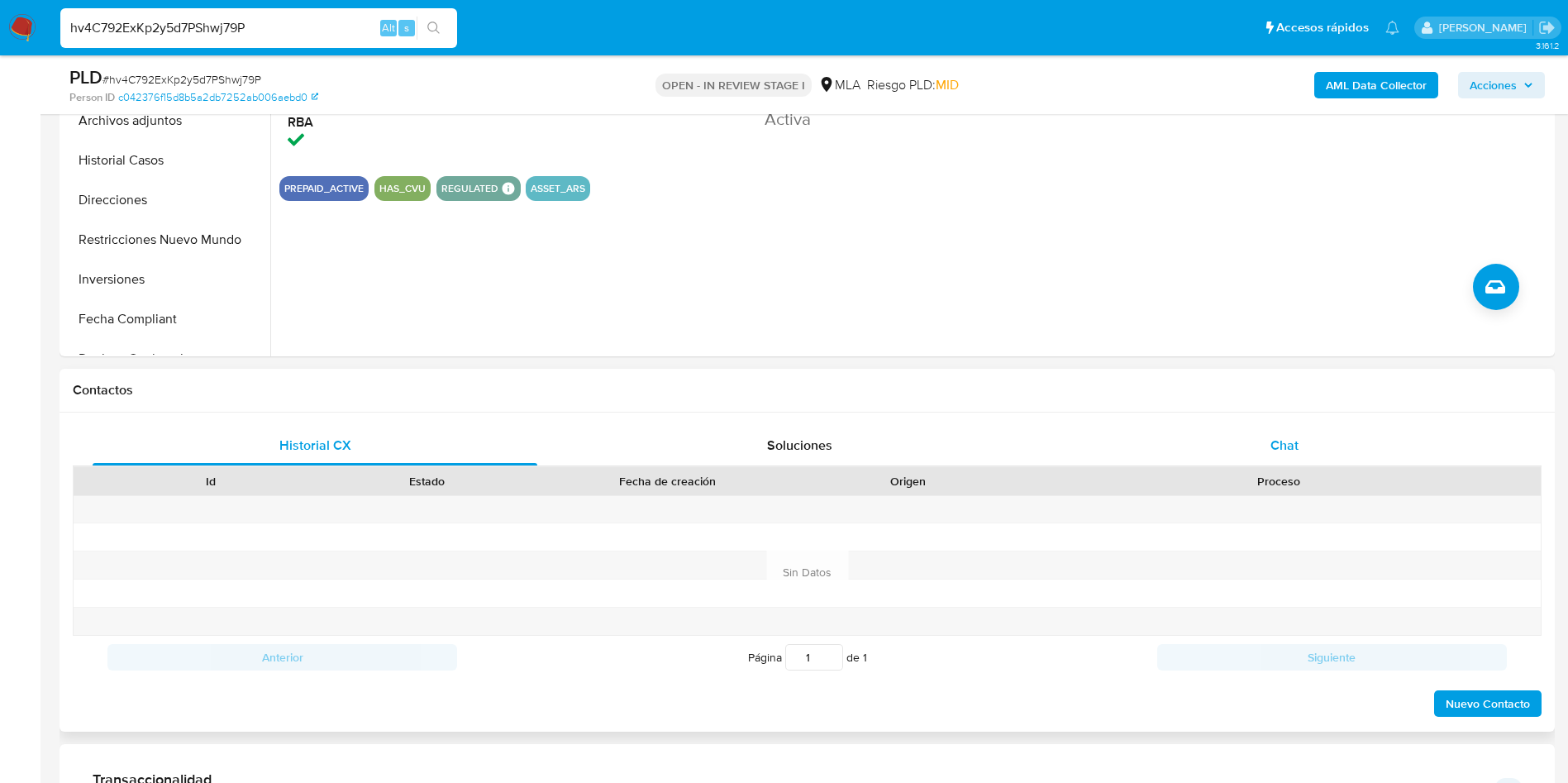
click at [1250, 446] on div "Chat" at bounding box center [1285, 445] width 445 height 40
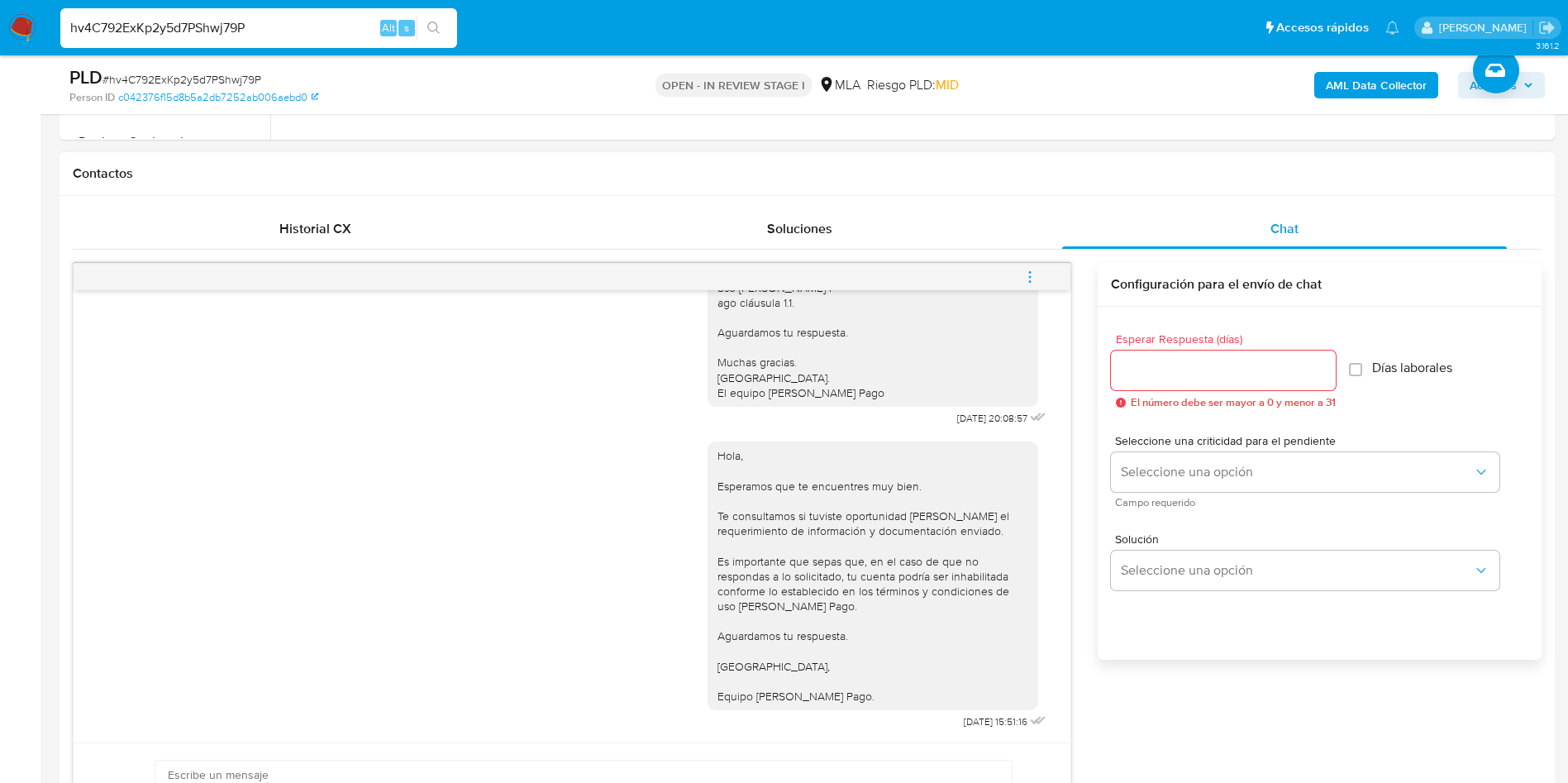
scroll to position [744, 0]
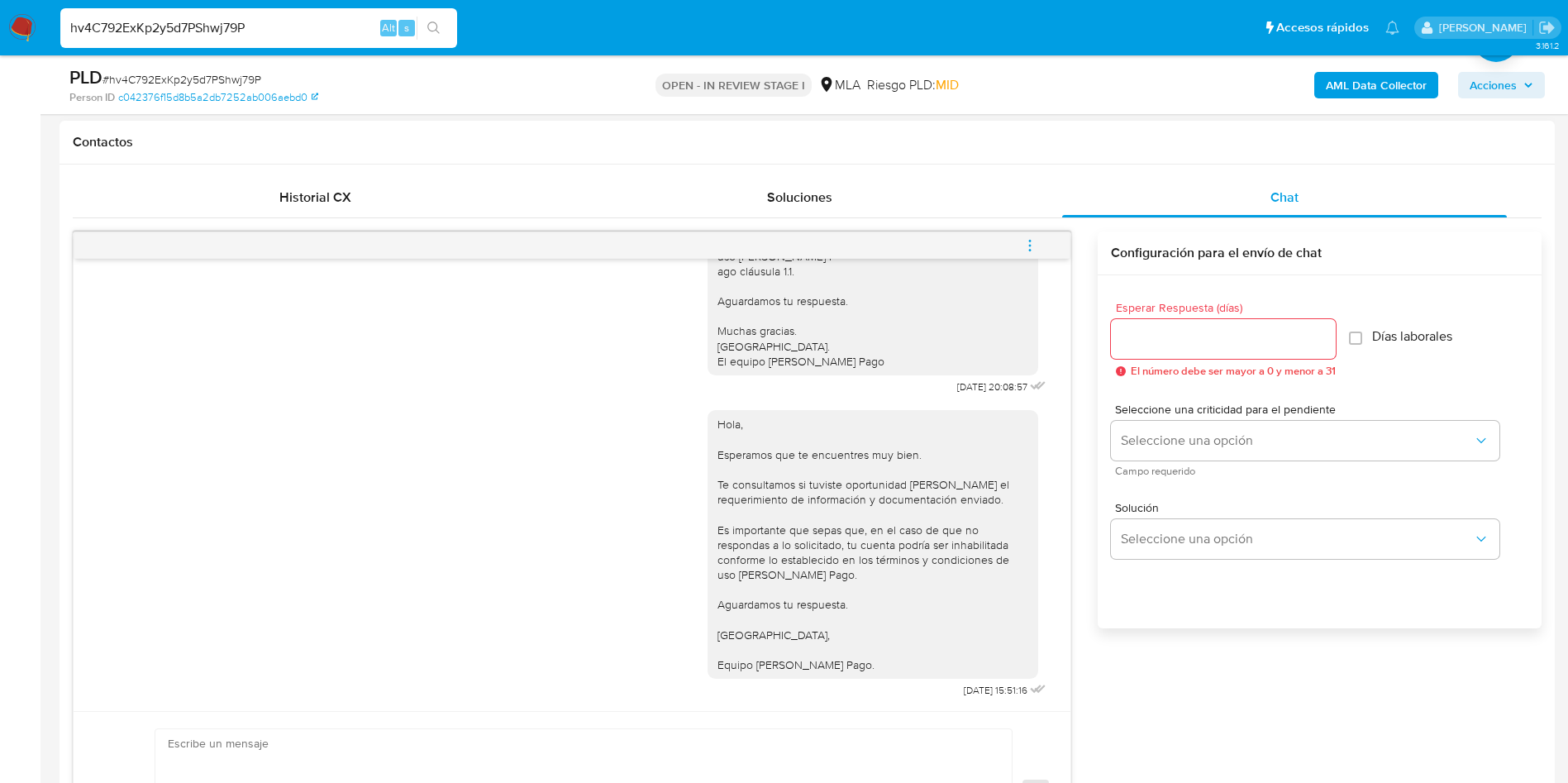
click at [1031, 240] on icon "menu-action" at bounding box center [1030, 241] width 2 height 2
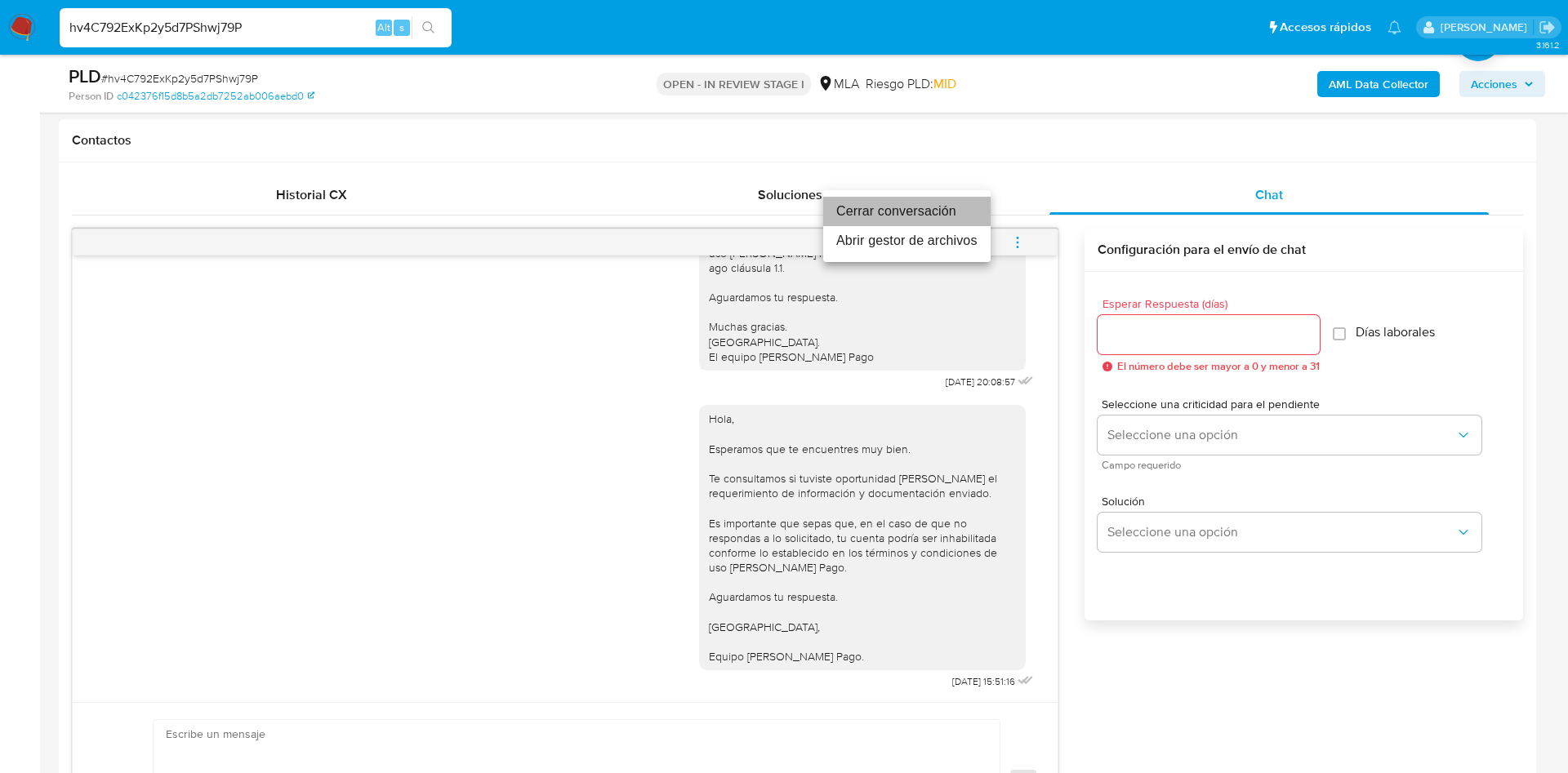
click at [936, 204] on li "Cerrar conversación" at bounding box center [907, 211] width 167 height 30
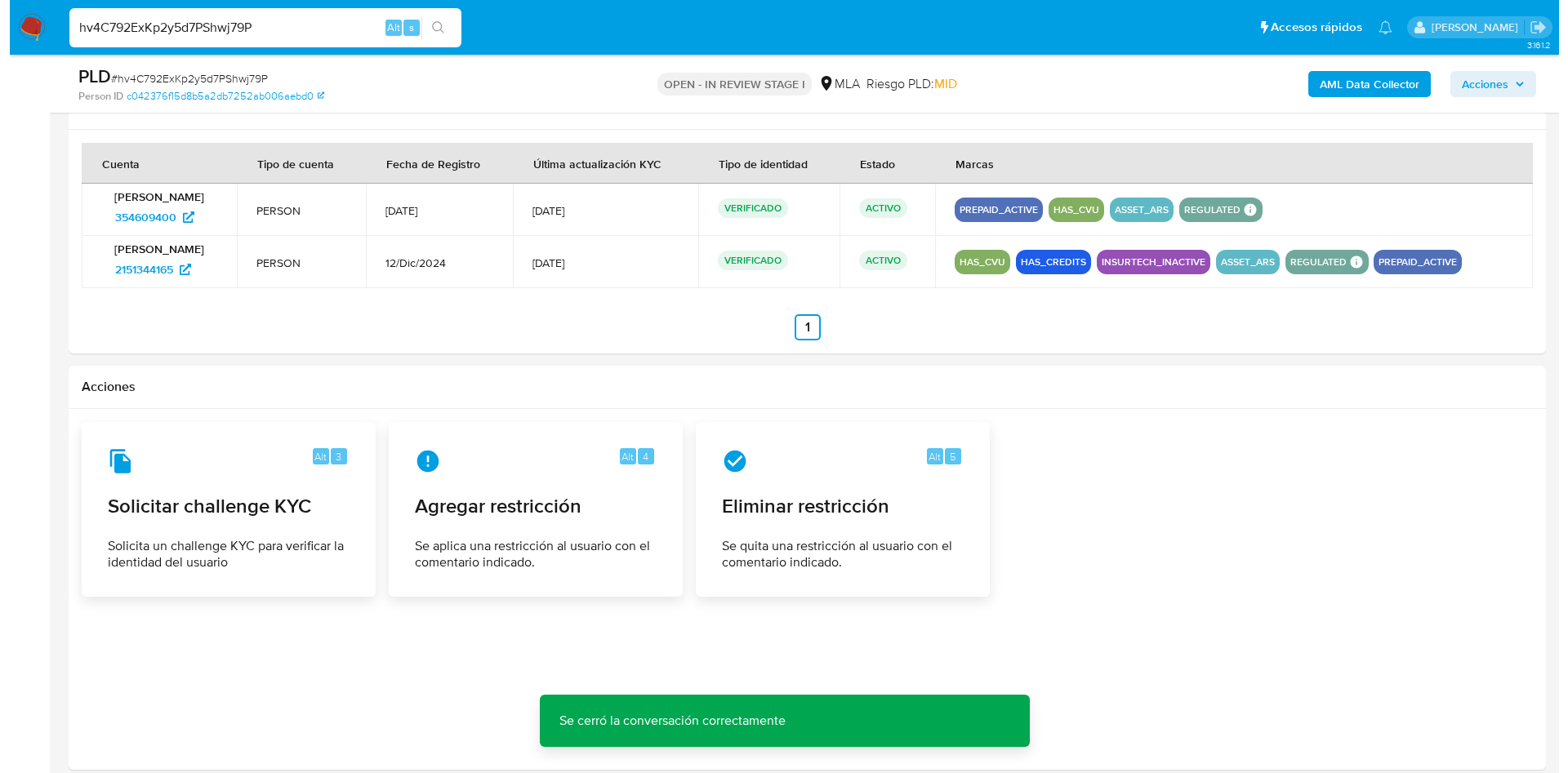
scroll to position [2551, 0]
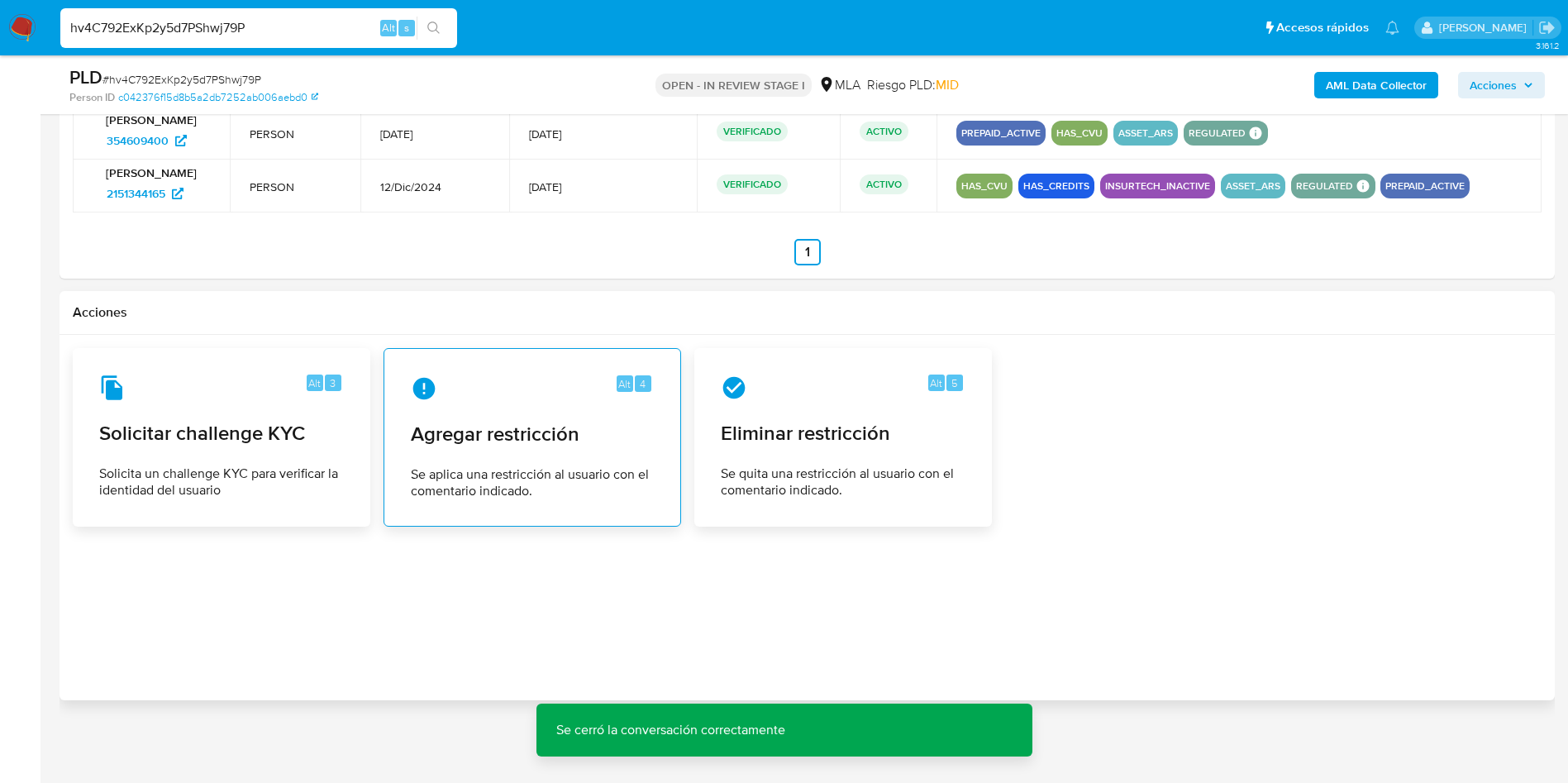
click at [564, 482] on span "Se aplica una restricción al usuario con el comentario indicado." at bounding box center [532, 483] width 243 height 33
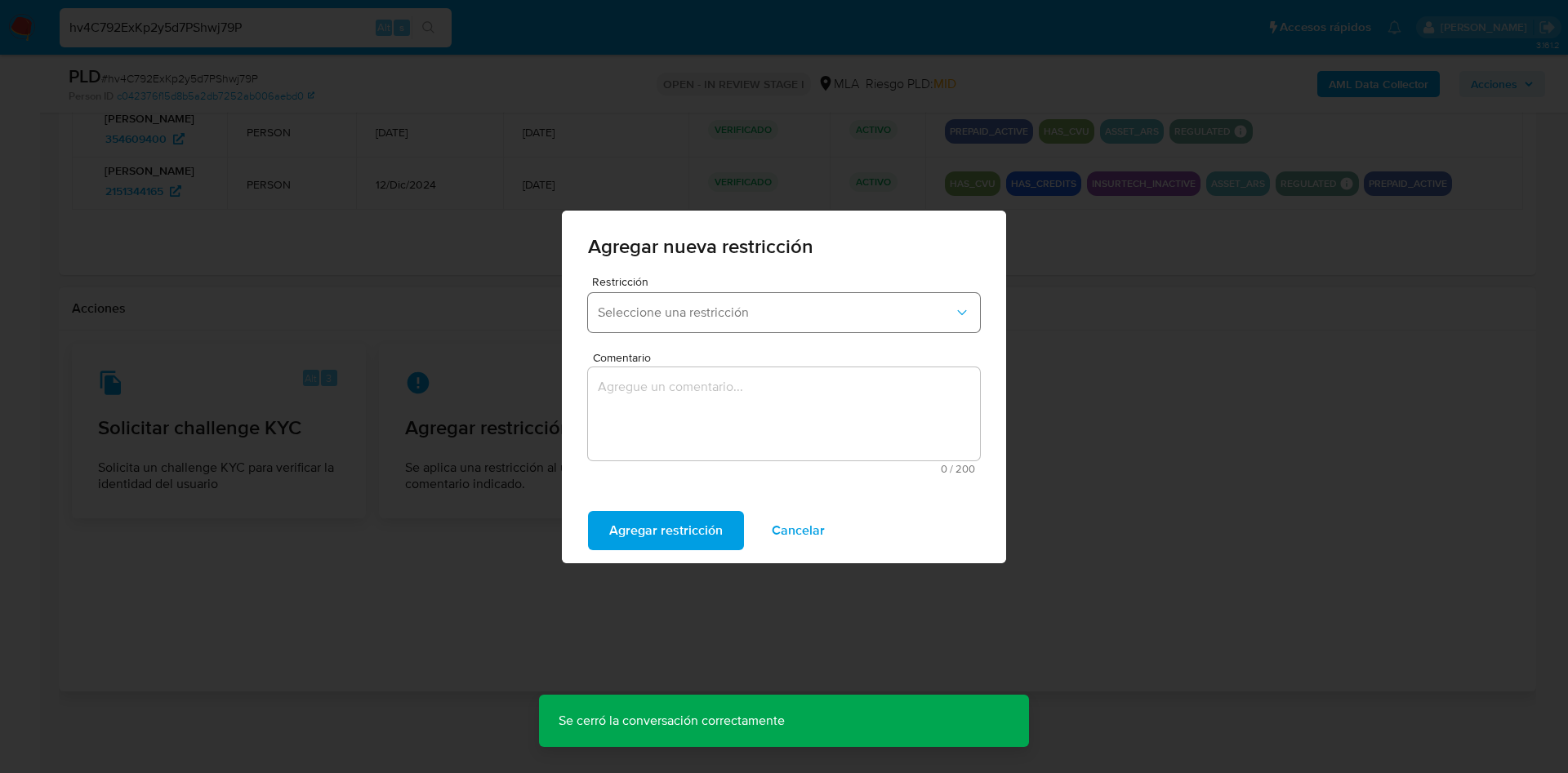
click at [627, 309] on span "Seleccione una restricción" at bounding box center [776, 312] width 356 height 16
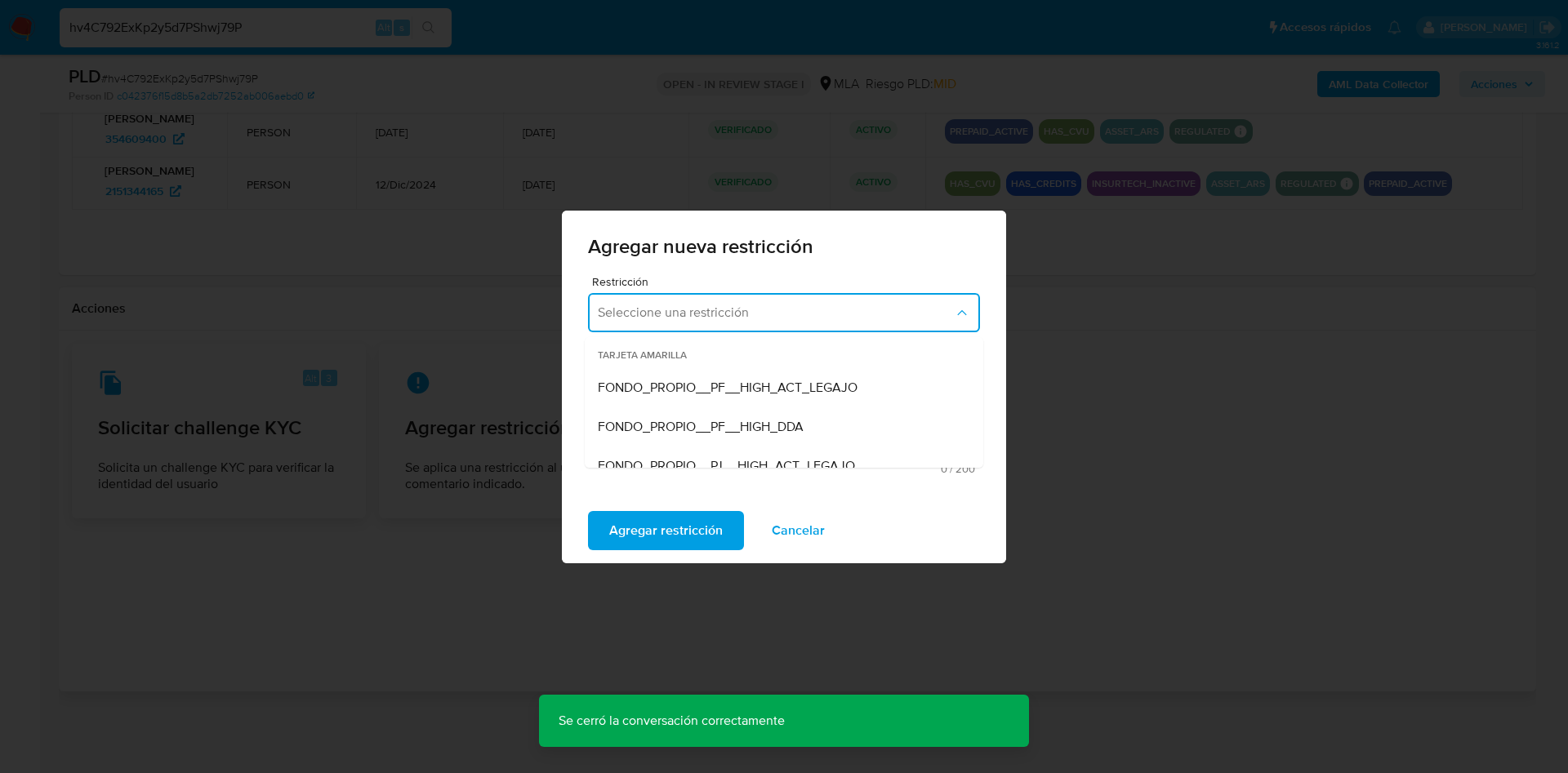
scroll to position [245, 0]
click at [722, 345] on span "SUSPENSION_CUENTA_TRANSACCIONAL" at bounding box center [720, 347] width 246 height 16
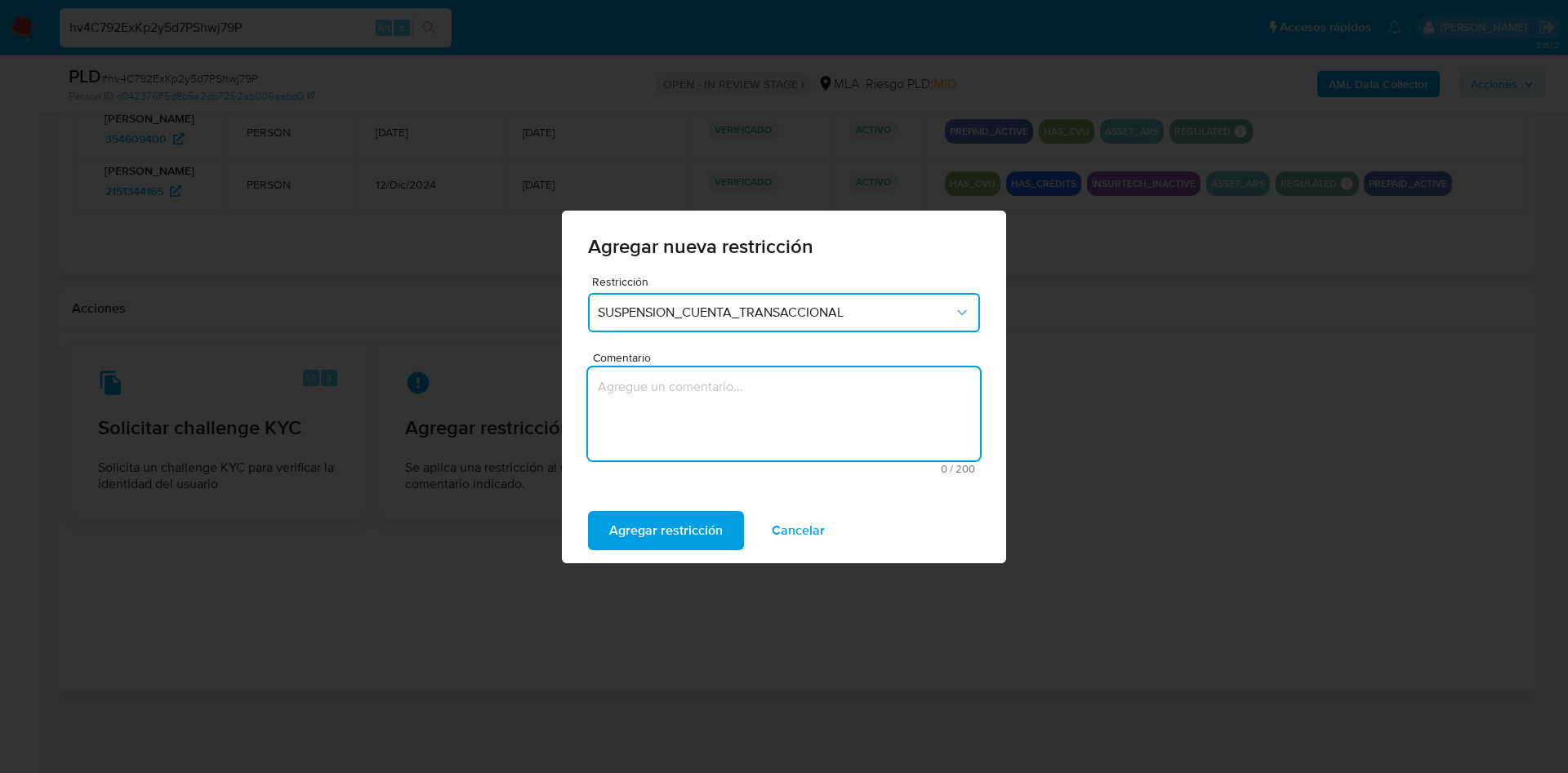
click at [696, 399] on textarea "Comentario" at bounding box center [784, 414] width 392 height 93
type textarea "AML"
click at [646, 526] on span "Agregar restricción" at bounding box center [666, 531] width 114 height 36
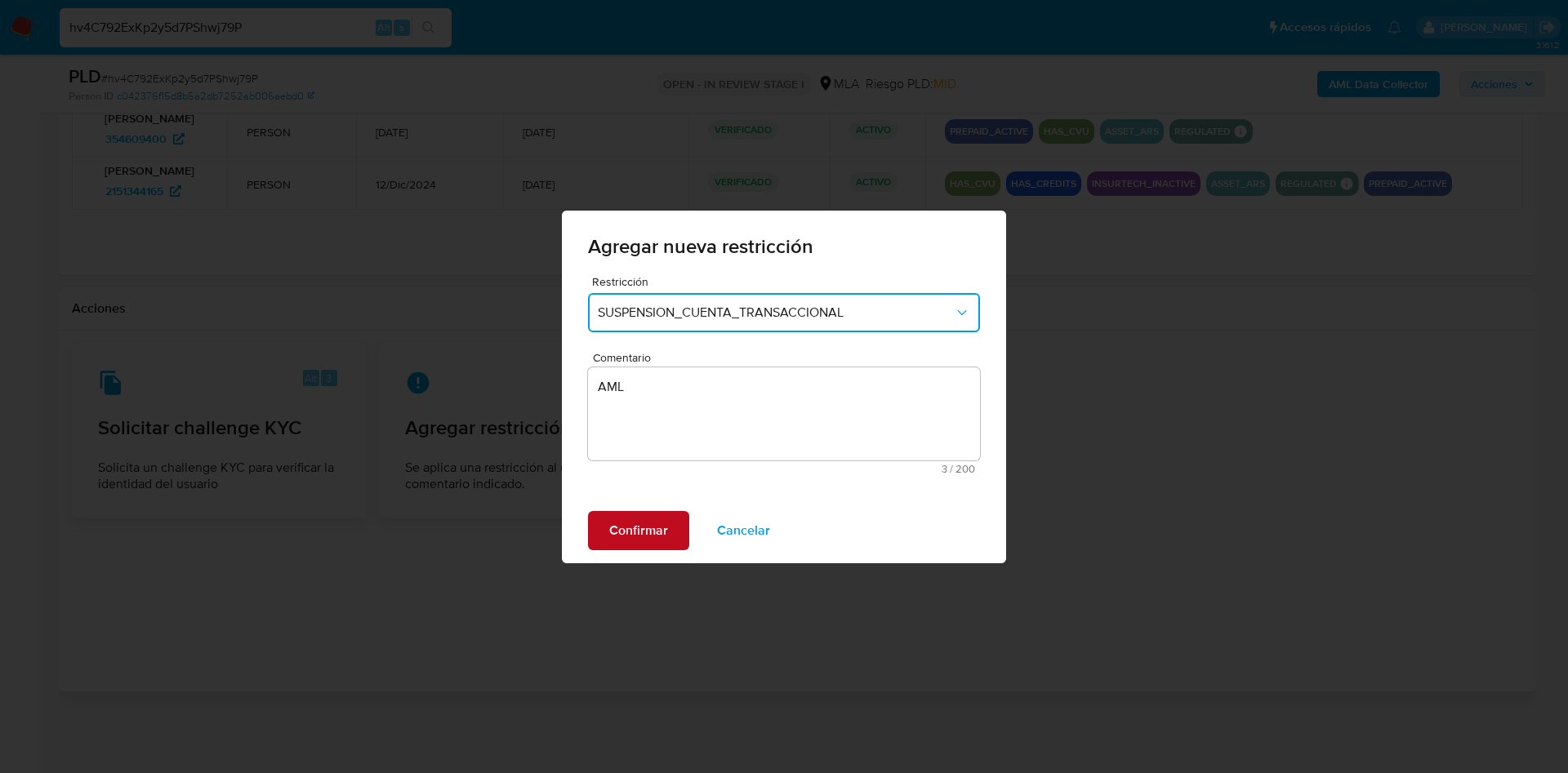
click at [638, 526] on span "Confirmar" at bounding box center [639, 531] width 59 height 36
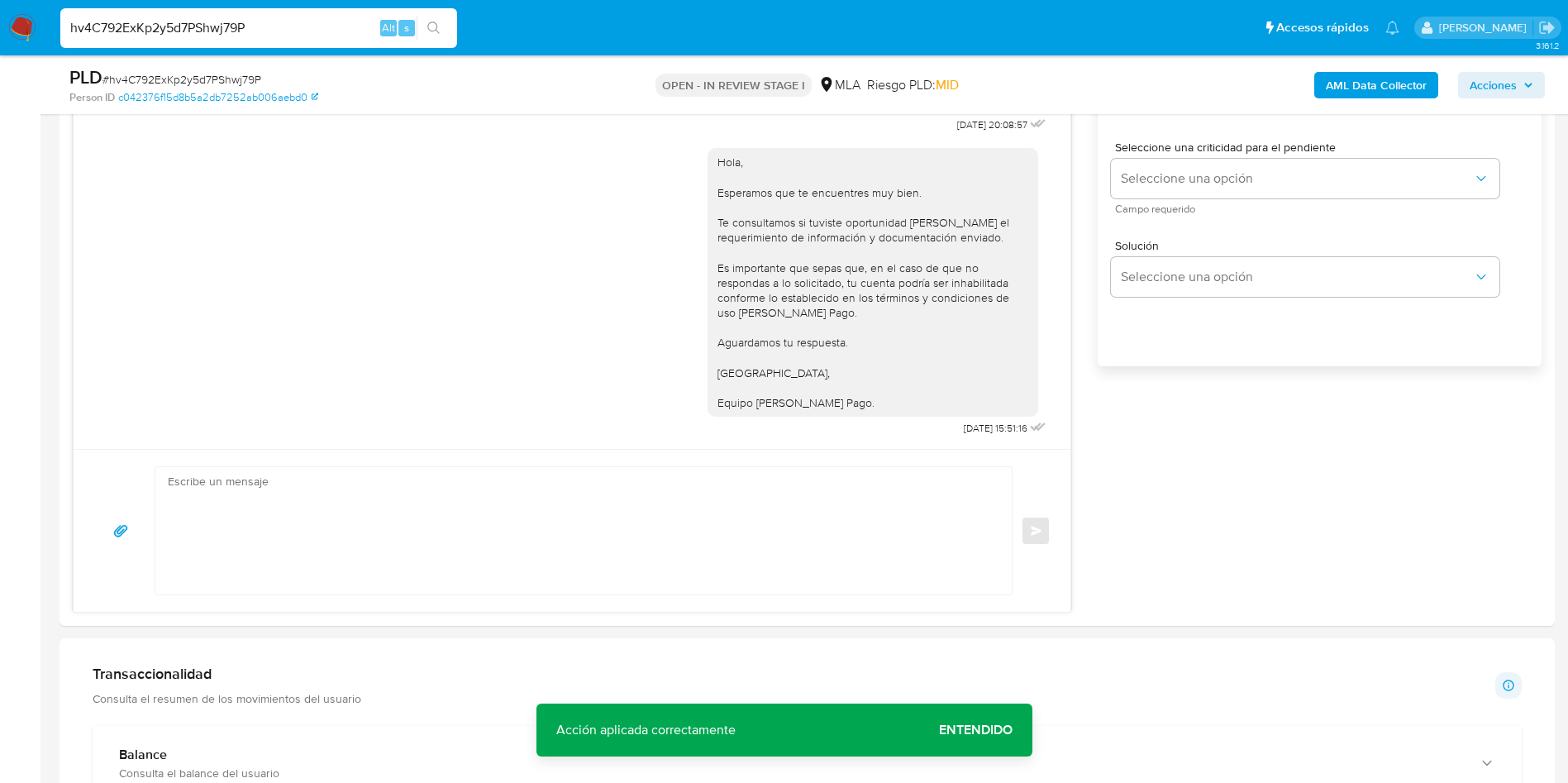
scroll to position [226, 0]
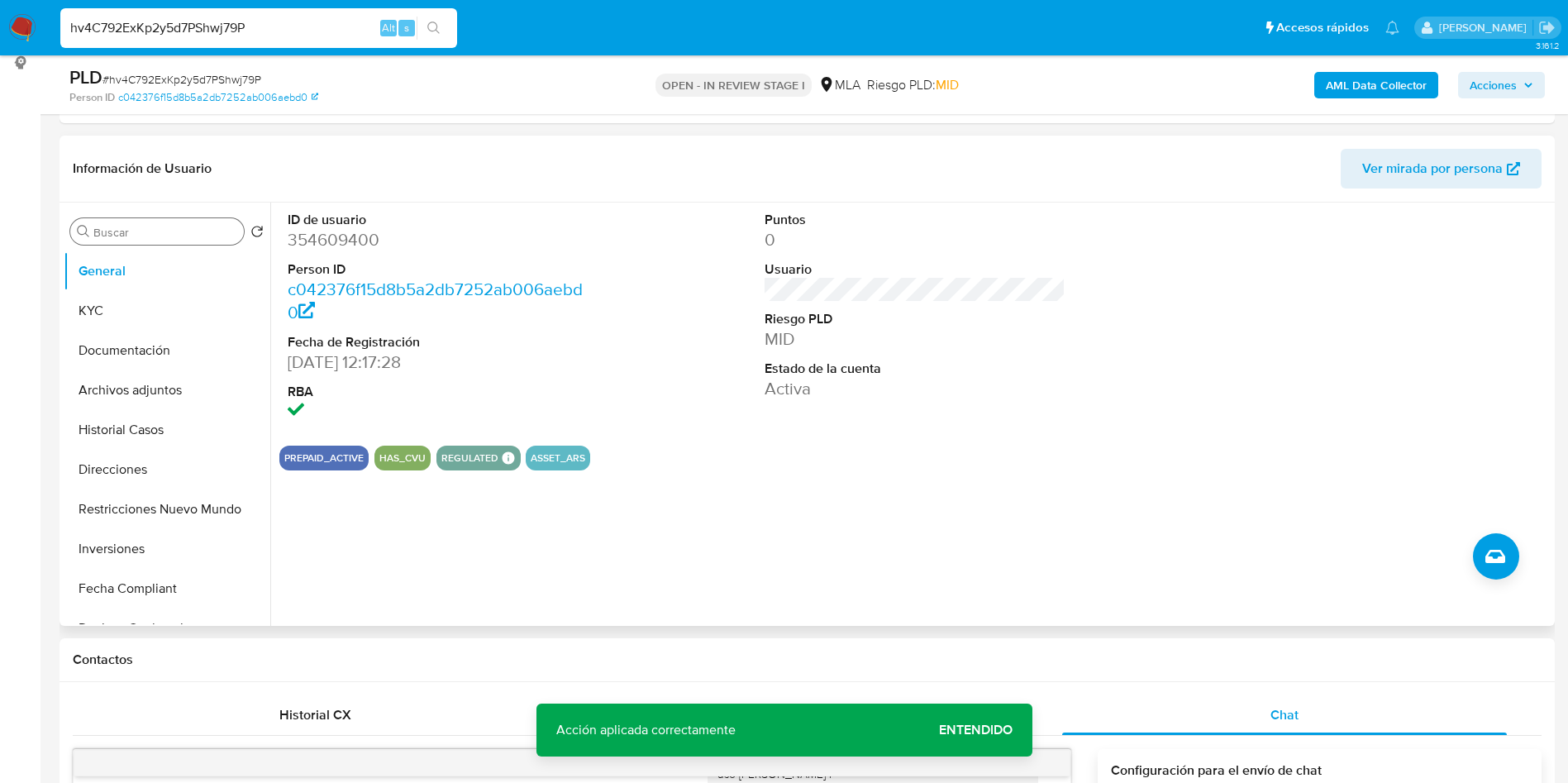
click at [92, 232] on div "Buscar" at bounding box center [157, 231] width 173 height 26
click at [106, 232] on input "Buscar" at bounding box center [165, 231] width 144 height 15
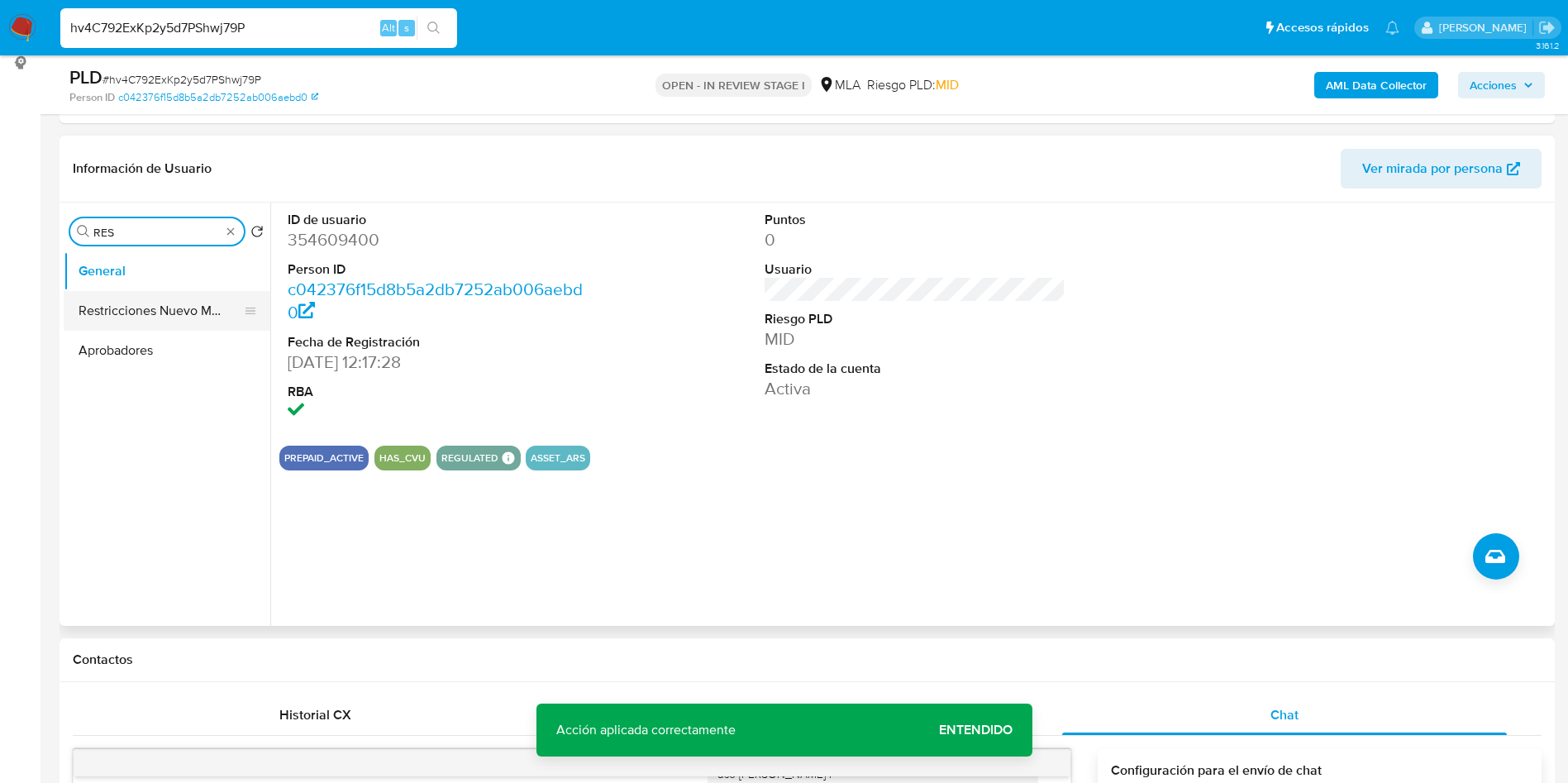
type input "RES"
click at [163, 316] on button "Restricciones Nuevo Mundo" at bounding box center [161, 311] width 193 height 40
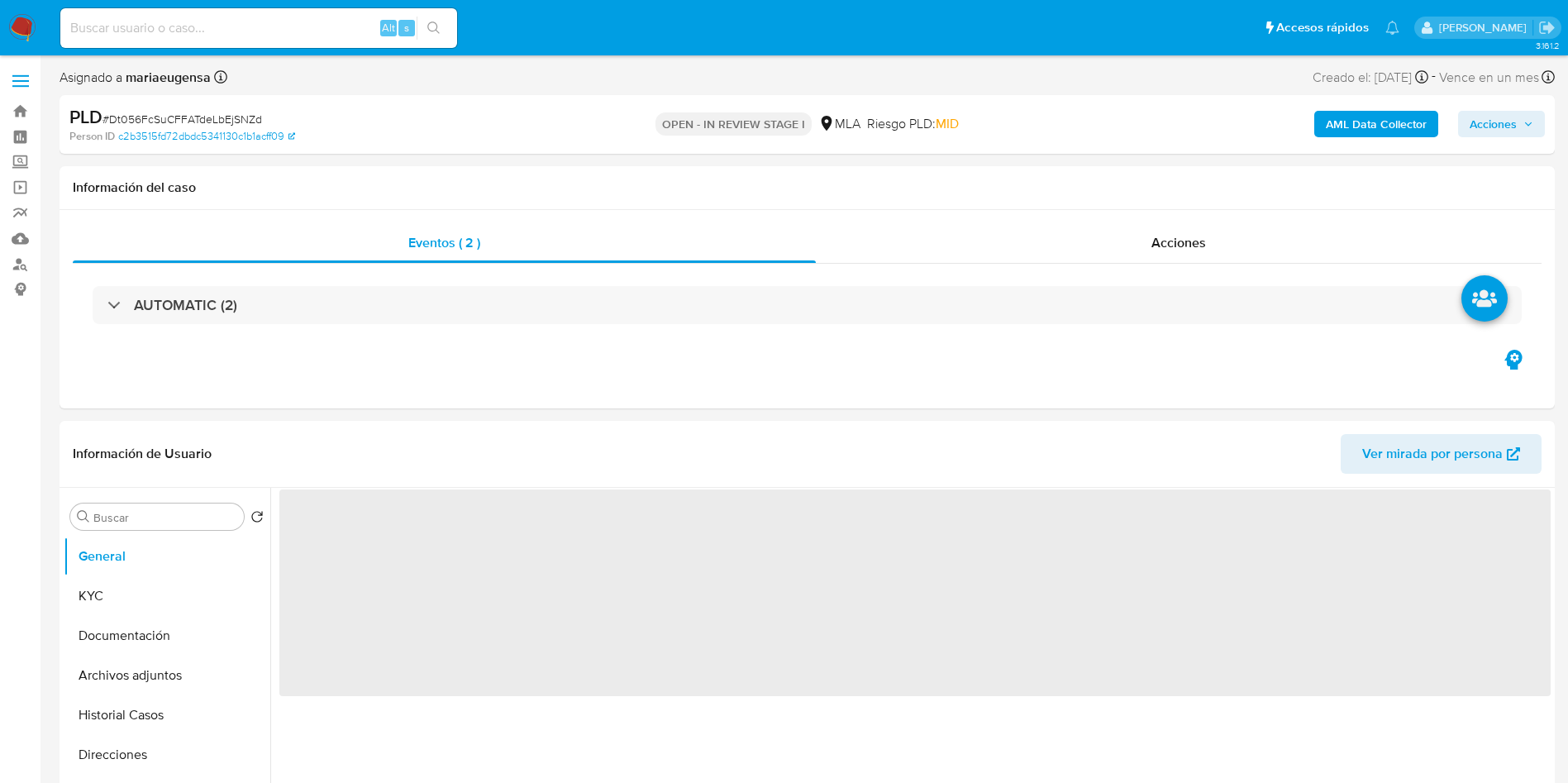
select select "10"
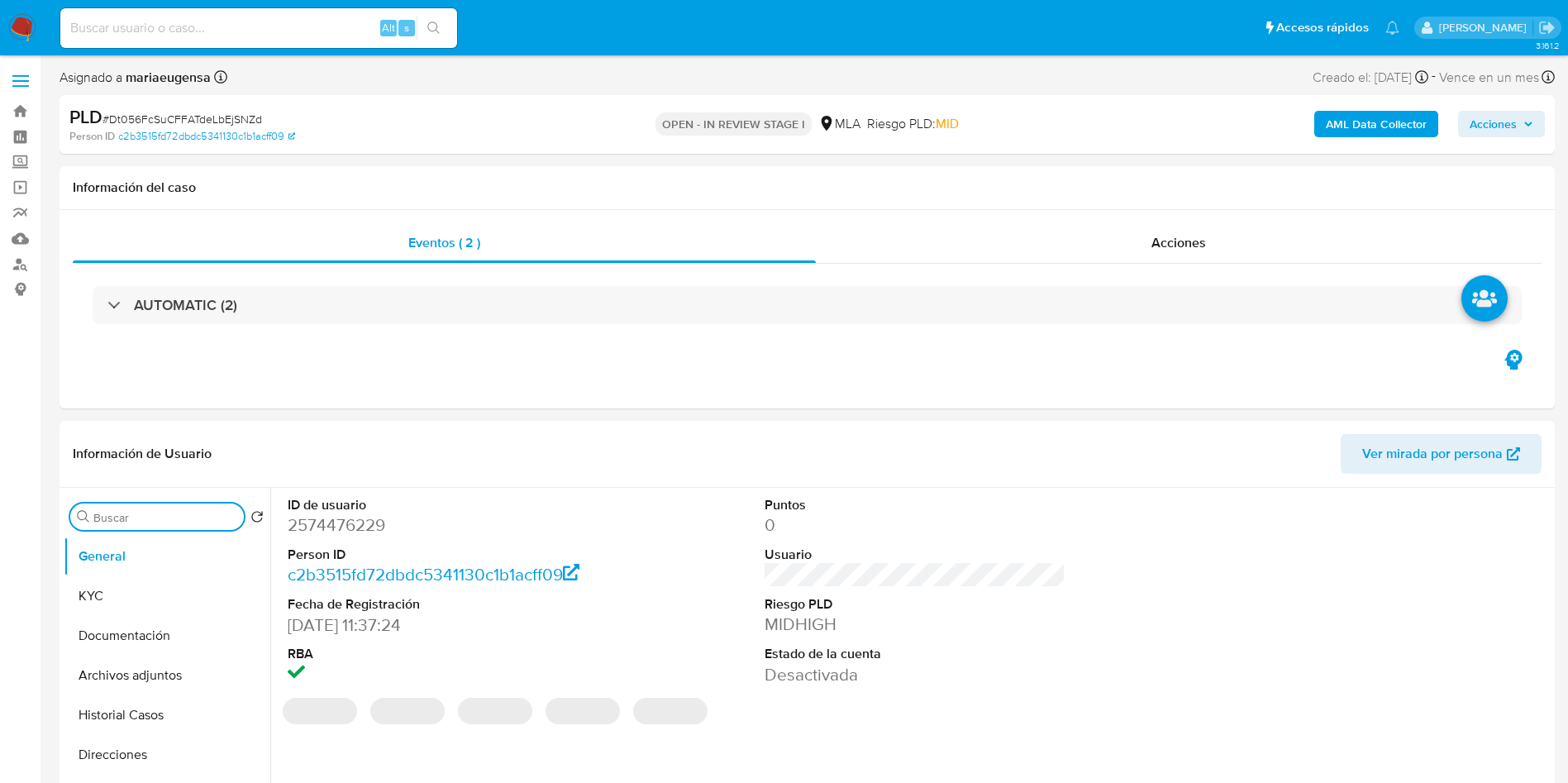
click at [123, 517] on input "Buscar" at bounding box center [165, 517] width 144 height 15
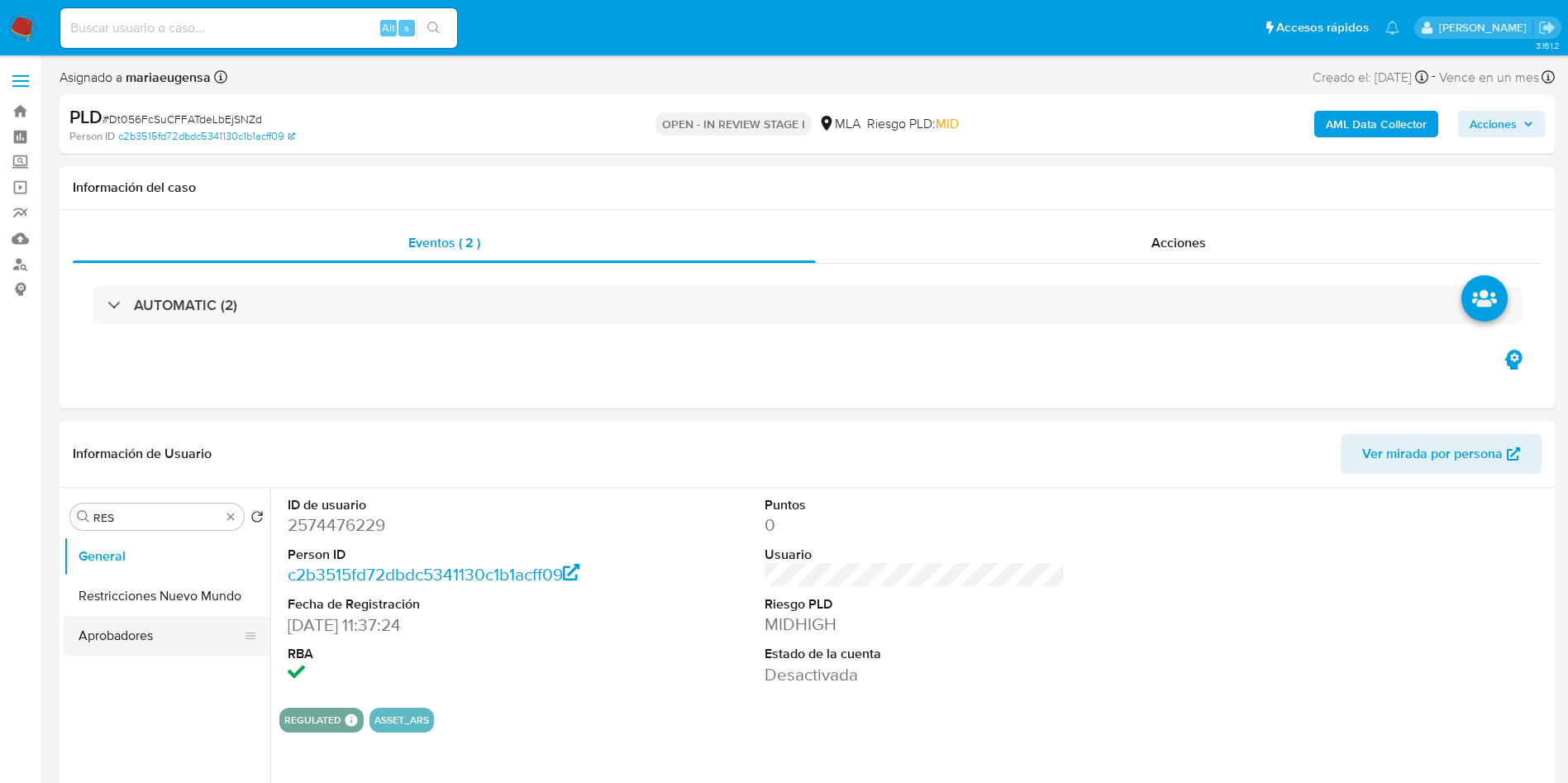
drag, startPoint x: 221, startPoint y: 607, endPoint x: 209, endPoint y: 607, distance: 12.0
click at [210, 607] on button "Restricciones Nuevo Mundo" at bounding box center [167, 596] width 207 height 40
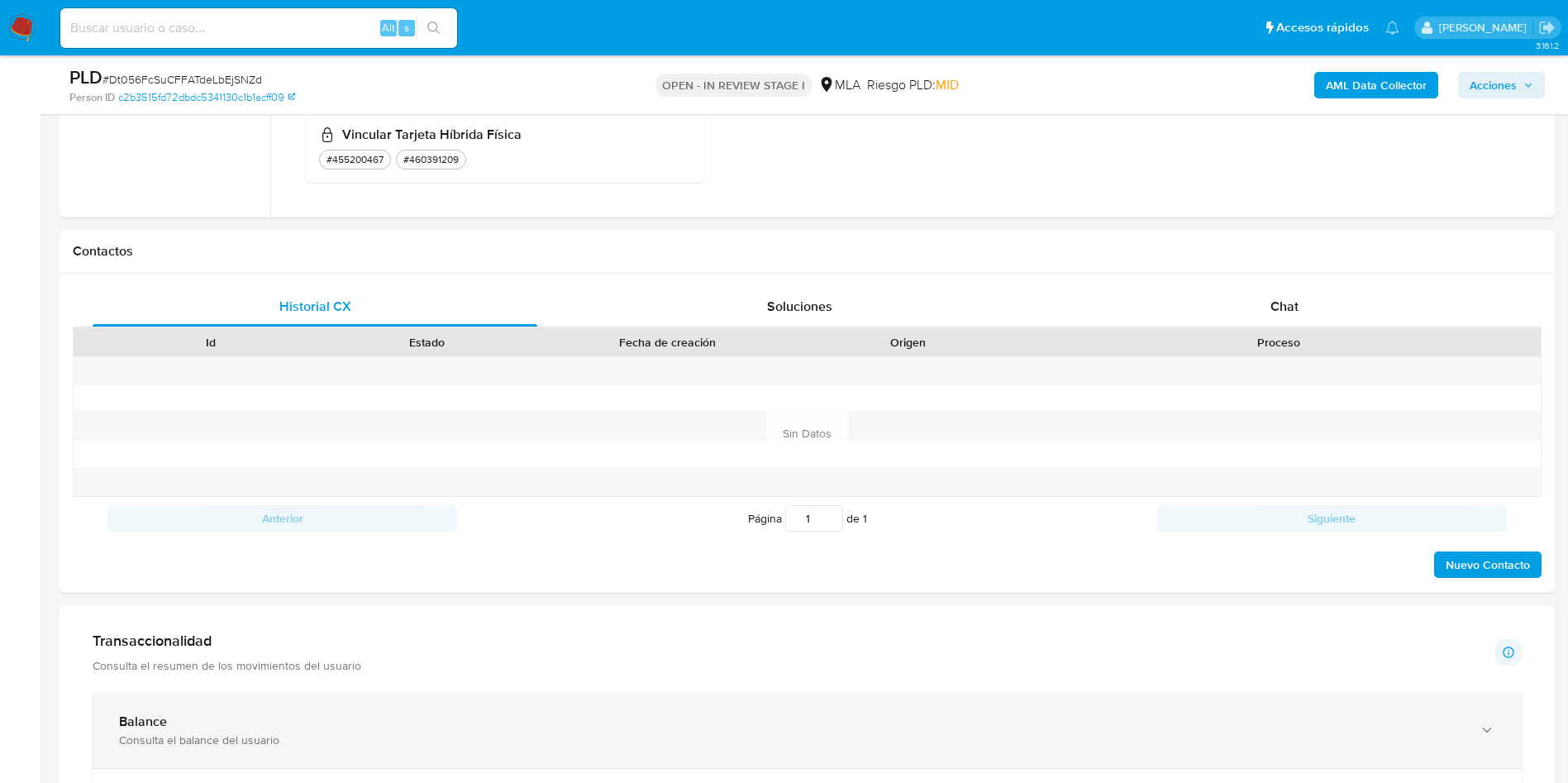
scroll to position [741, 0]
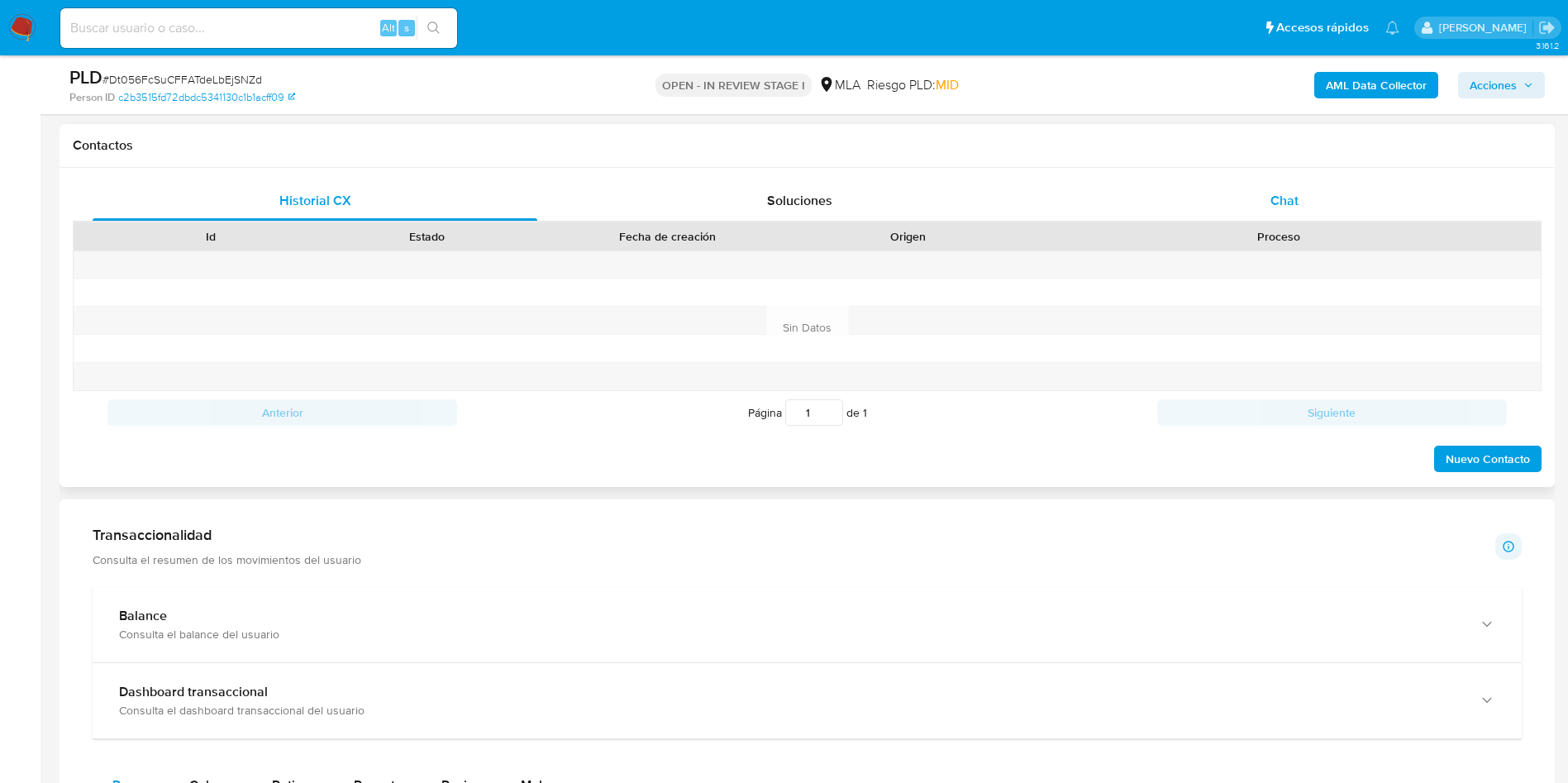
click at [1286, 205] on span "Chat" at bounding box center [1285, 200] width 28 height 19
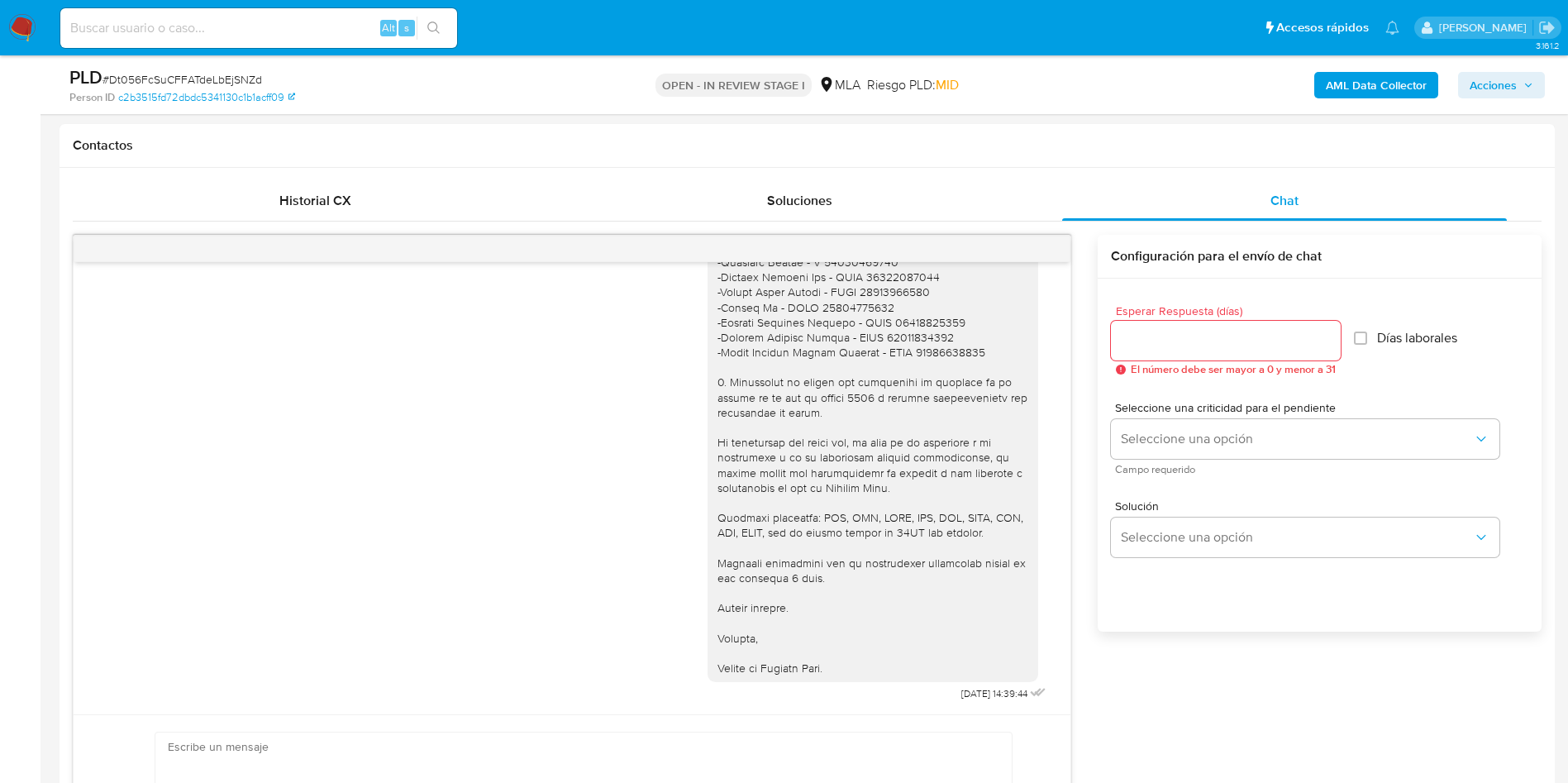
scroll to position [0, 0]
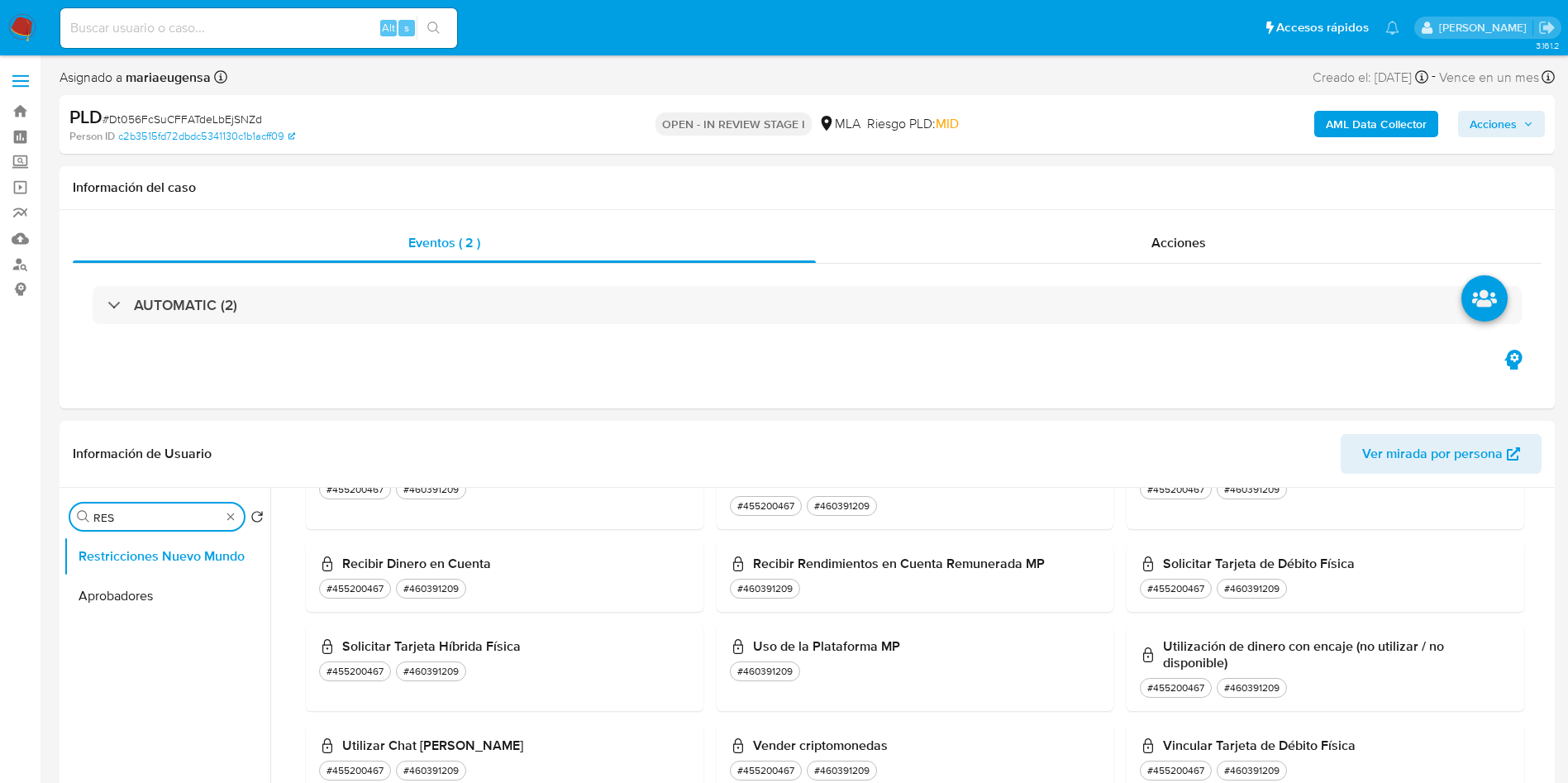
drag, startPoint x: 141, startPoint y: 521, endPoint x: 58, endPoint y: 502, distance: 85.1
click at [60, 502] on div "Buscar RES Volver al orden por defecto Restricciones Nuevo Mundo Aprobadores" at bounding box center [808, 700] width 1495 height 424
type input "ARC"
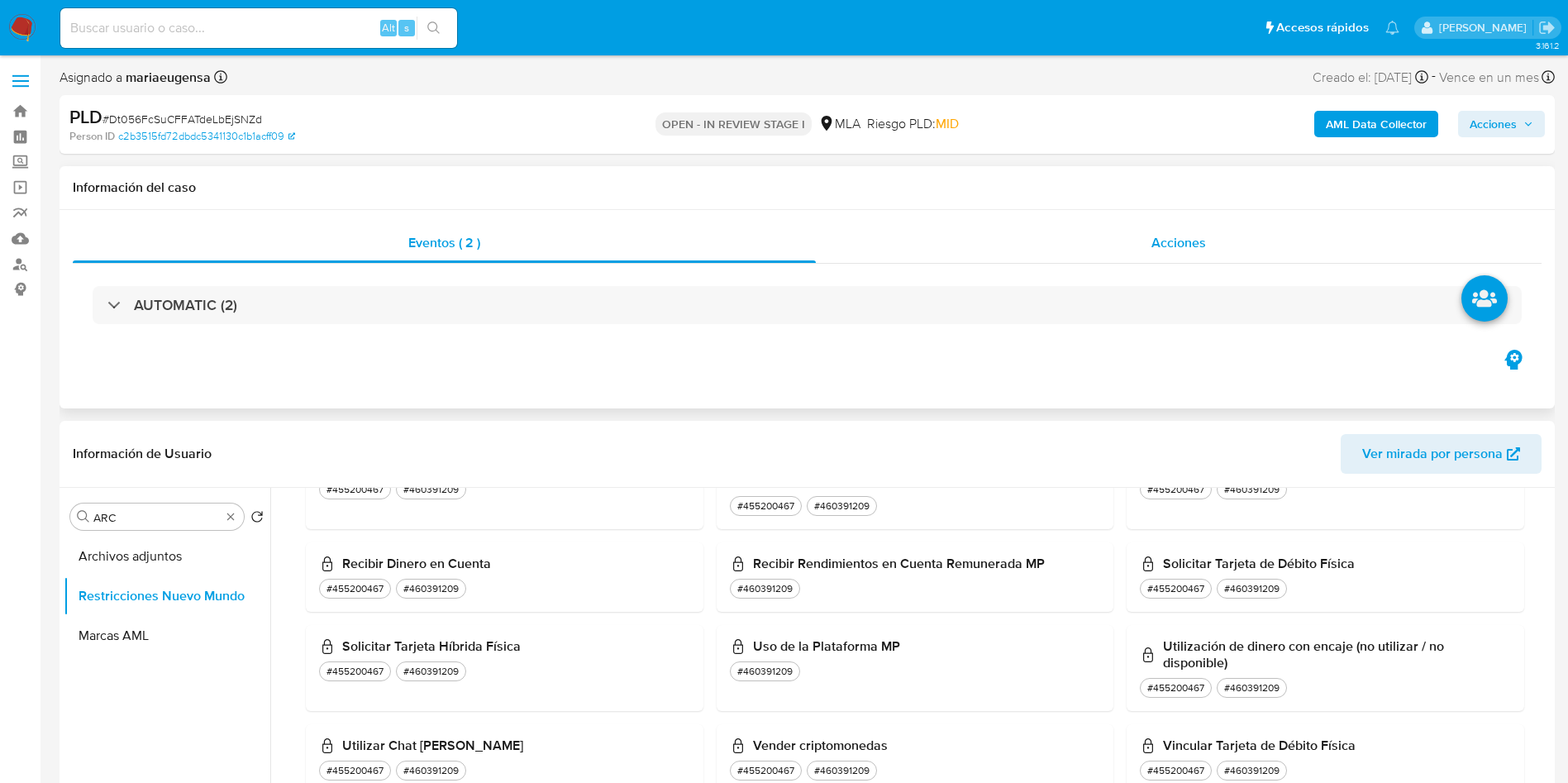
drag, startPoint x: 176, startPoint y: 553, endPoint x: 1351, endPoint y: 236, distance: 1217.0
click at [193, 546] on button "Archivos adjuntos" at bounding box center [167, 557] width 207 height 40
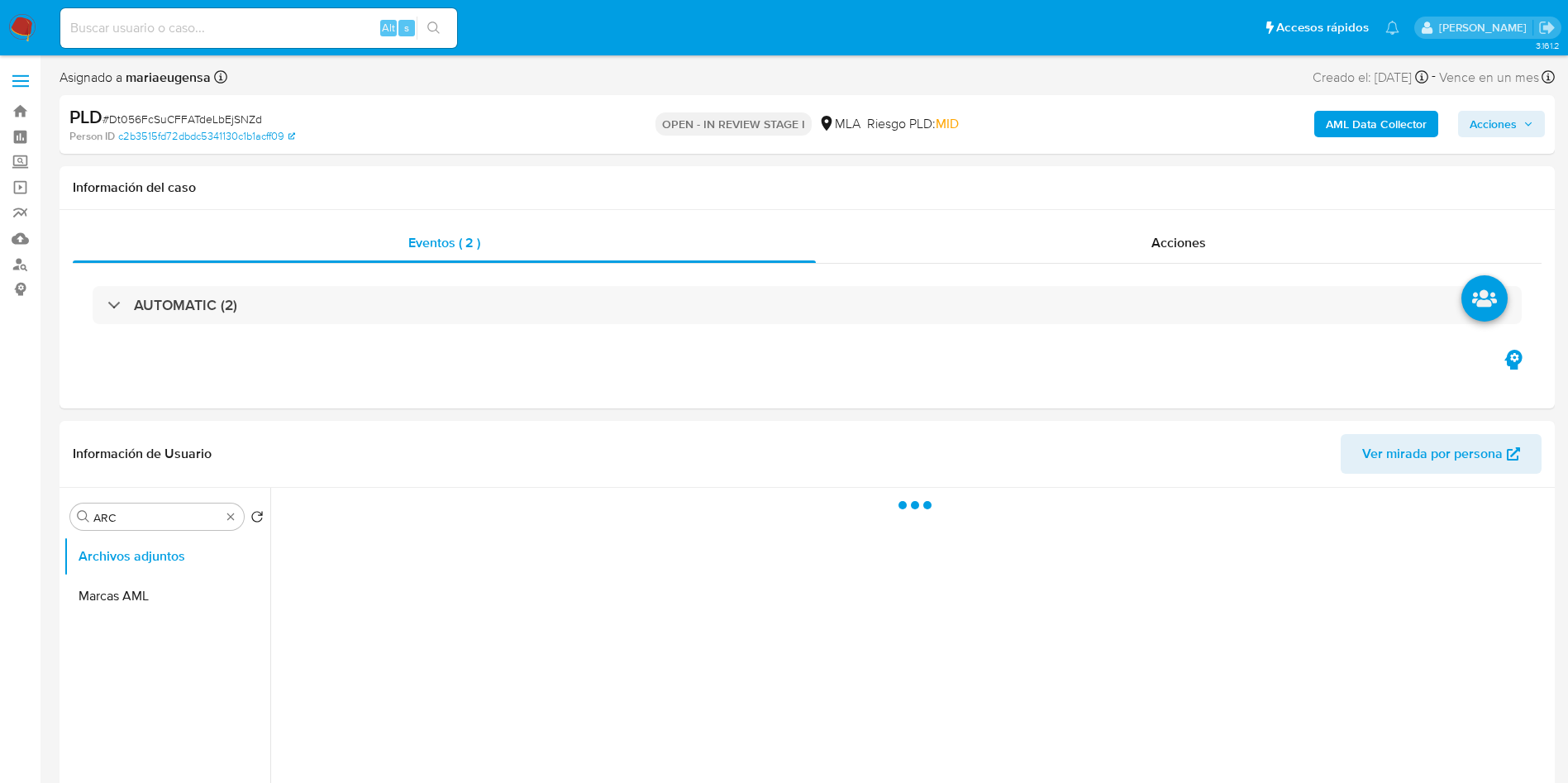
click at [1491, 135] on span "Acciones" at bounding box center [1494, 124] width 47 height 26
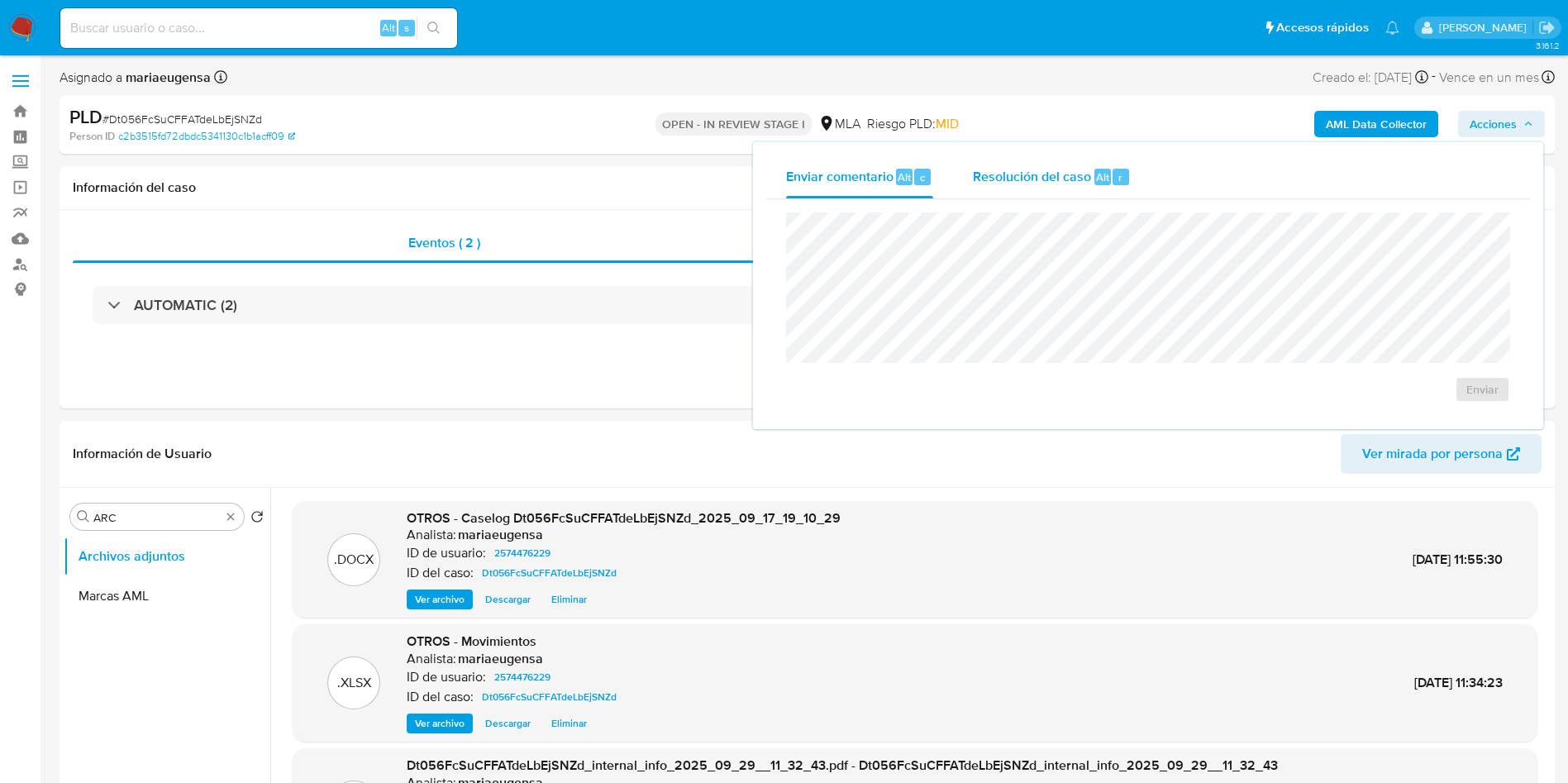
click at [1133, 170] on button "Resolución del caso Alt r" at bounding box center [1052, 177] width 197 height 43
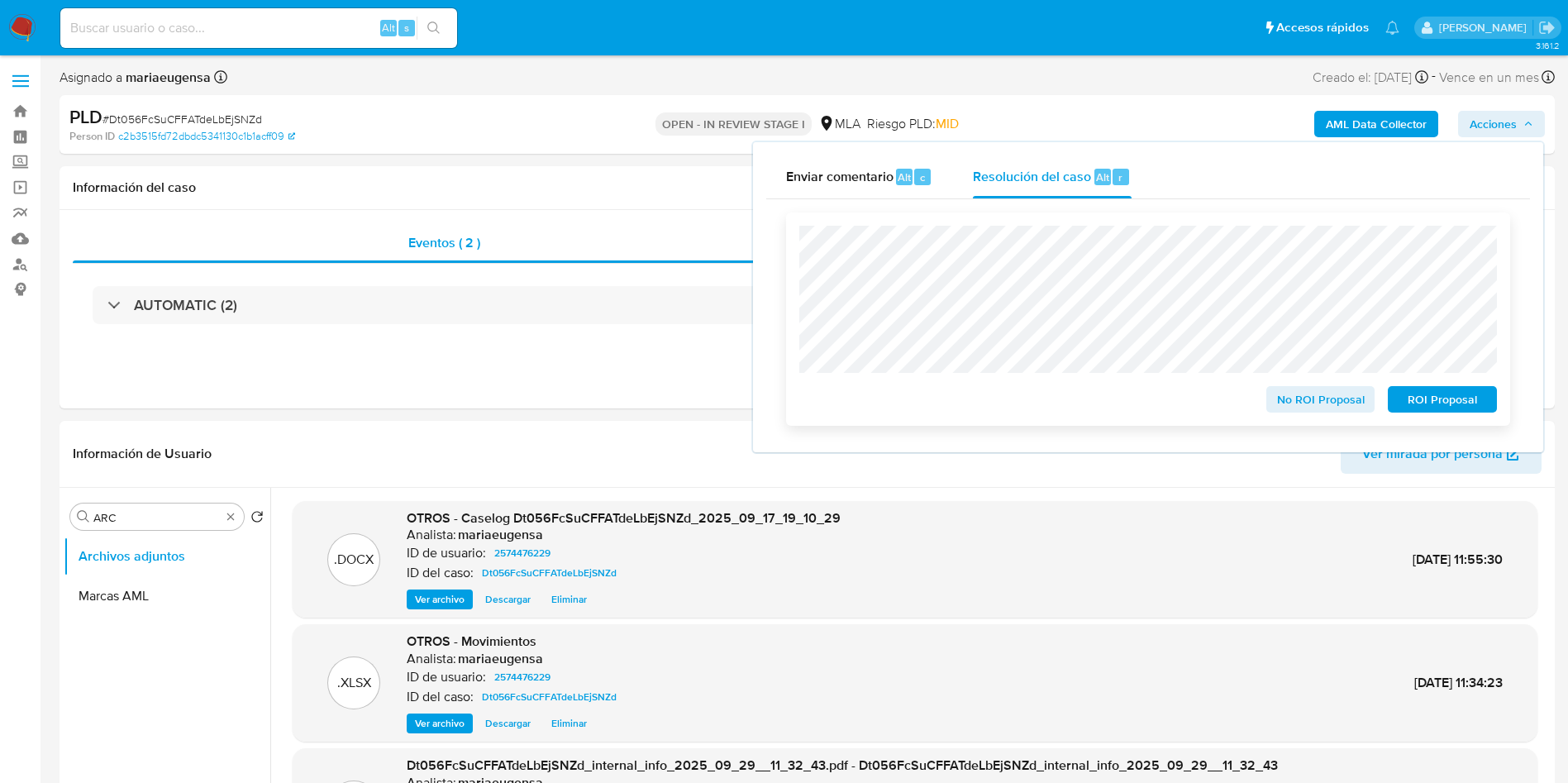
click at [1363, 312] on div "No ROI Proposal ROI Proposal" at bounding box center [1148, 318] width 697 height 187
click at [1461, 403] on span "ROI Proposal" at bounding box center [1442, 400] width 86 height 23
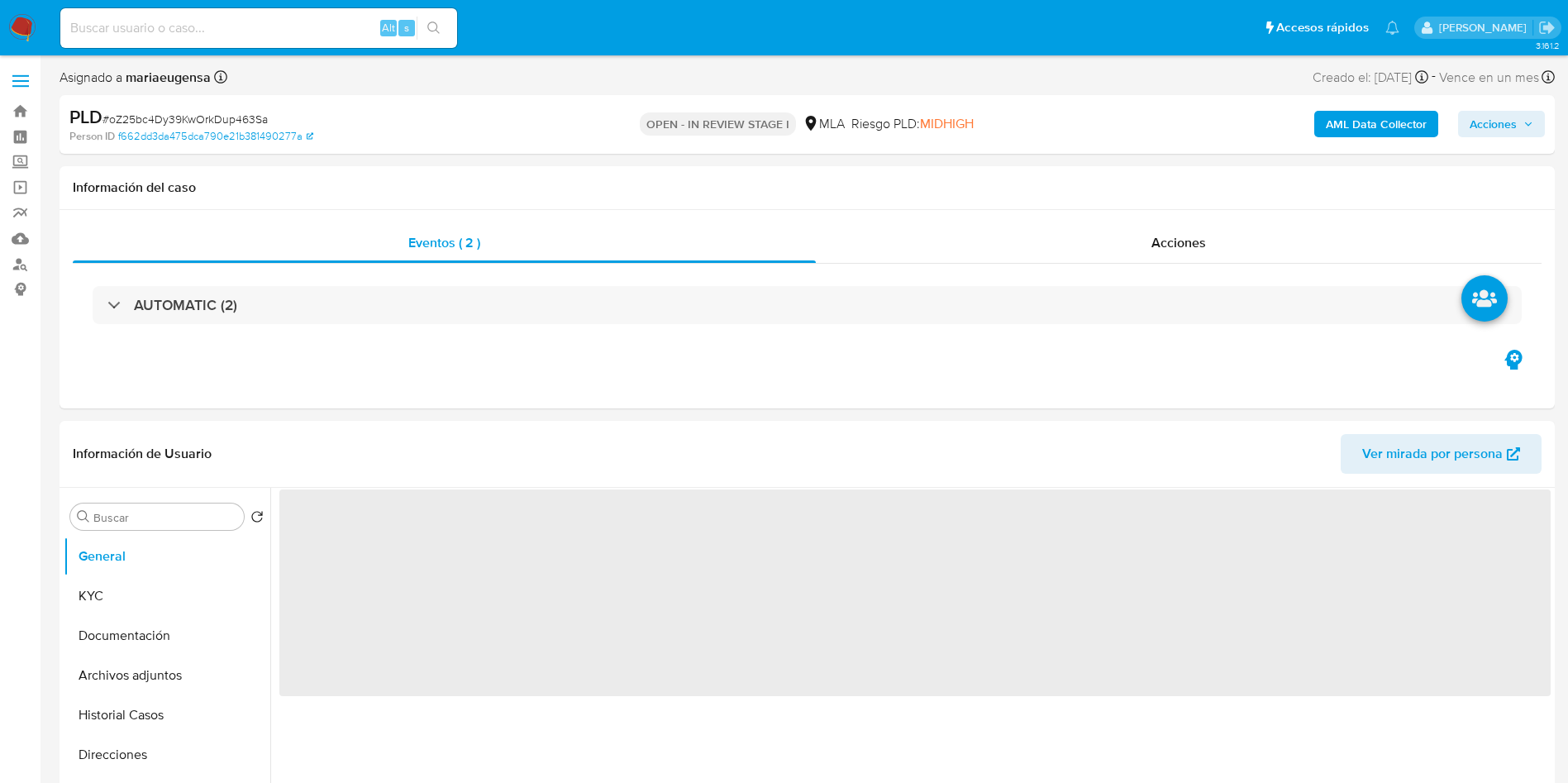
select select "10"
click at [173, 516] on input "Buscar" at bounding box center [165, 517] width 144 height 15
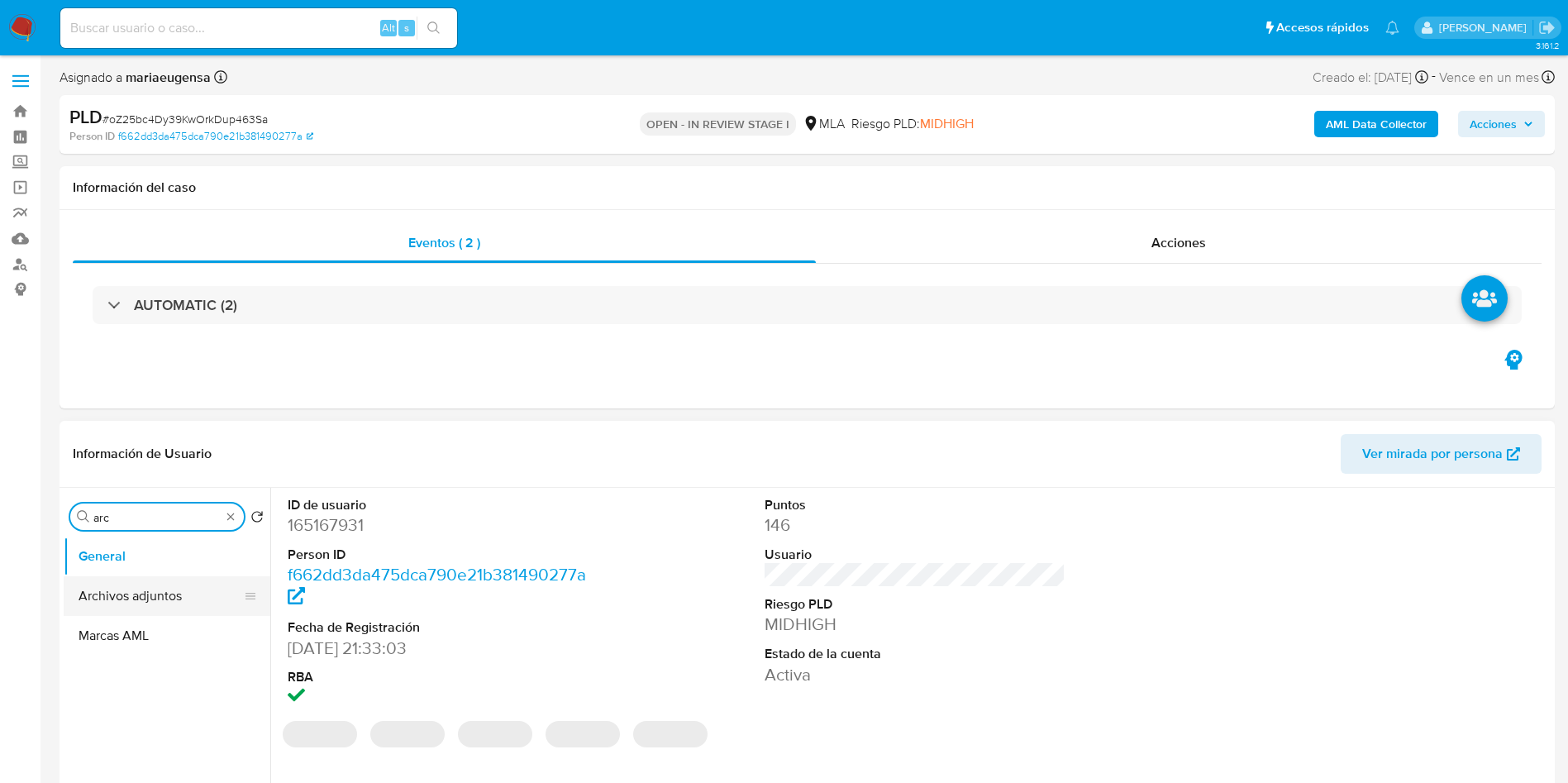
type input "arc"
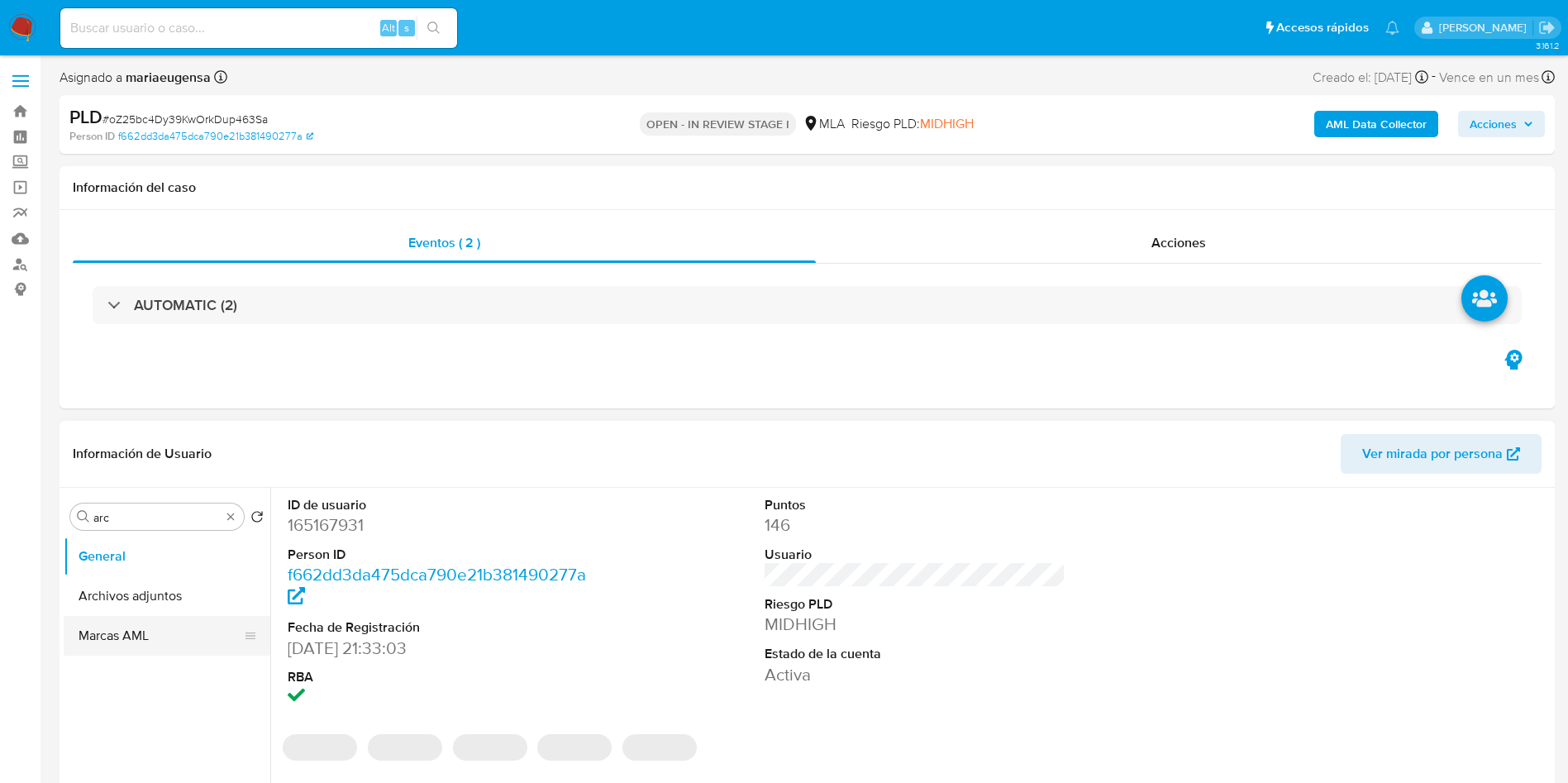
click at [198, 586] on button "Archivos adjuntos" at bounding box center [167, 596] width 207 height 40
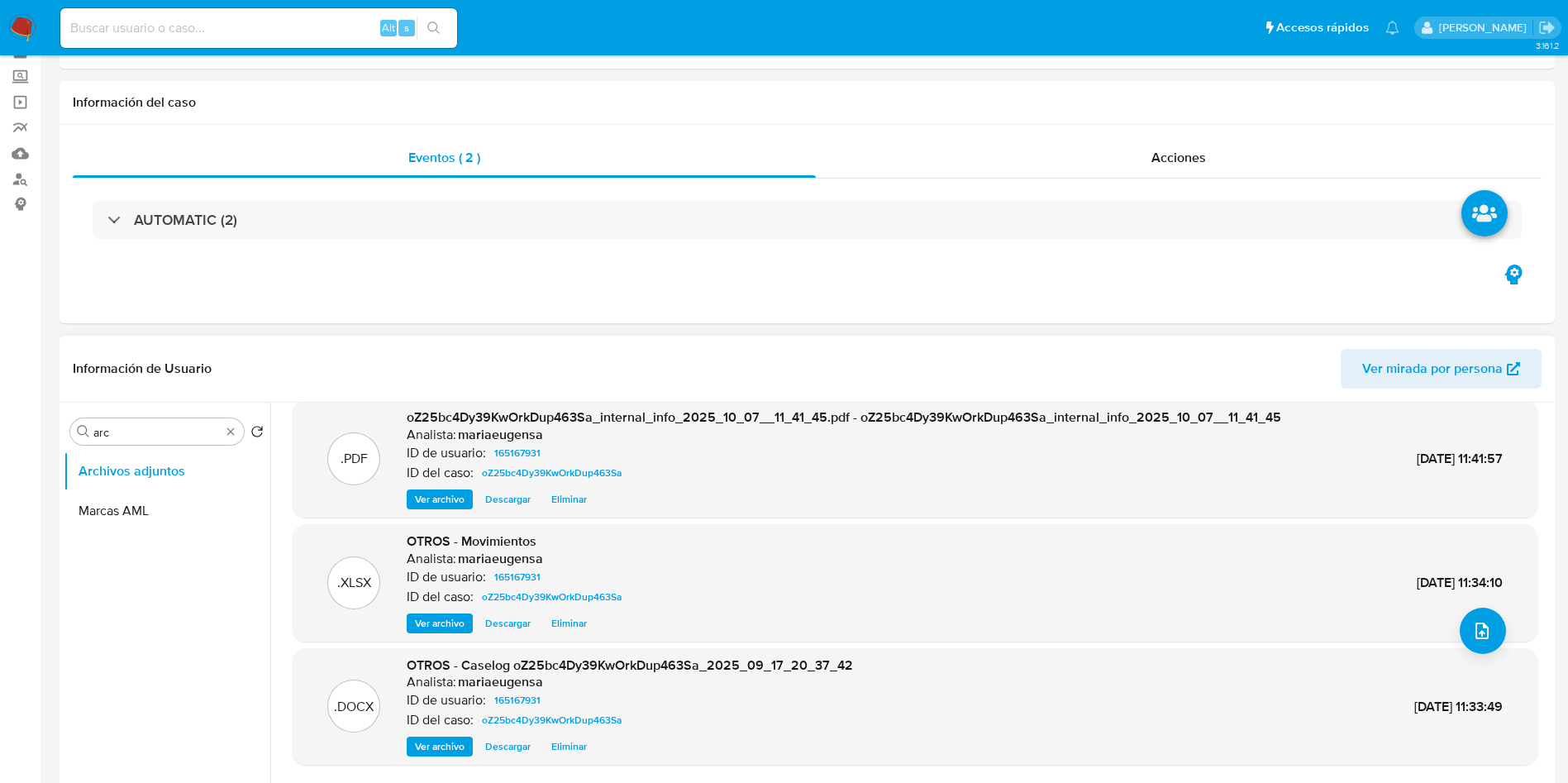
scroll to position [124, 0]
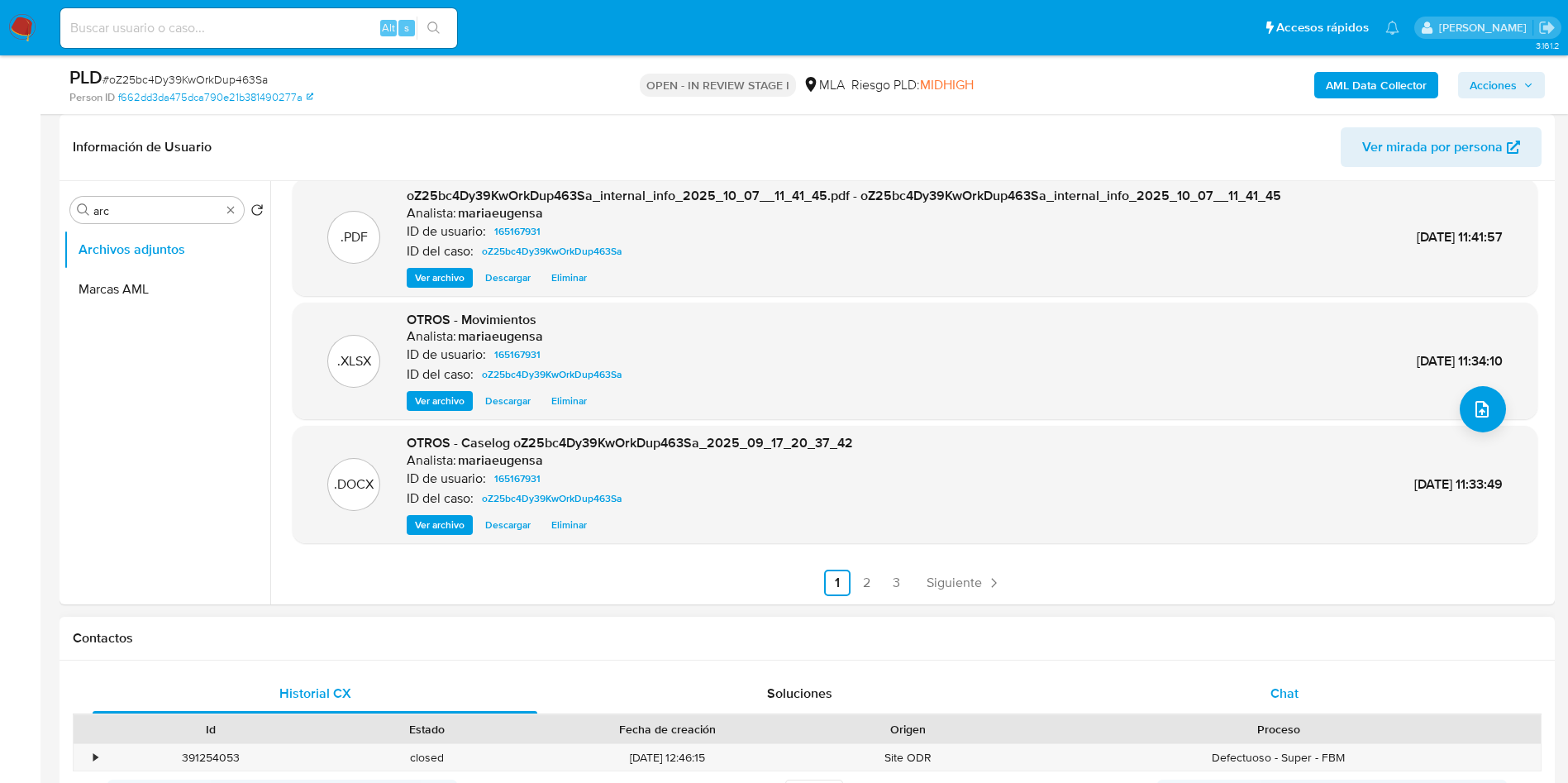
click at [1304, 679] on div "Chat" at bounding box center [1285, 694] width 445 height 40
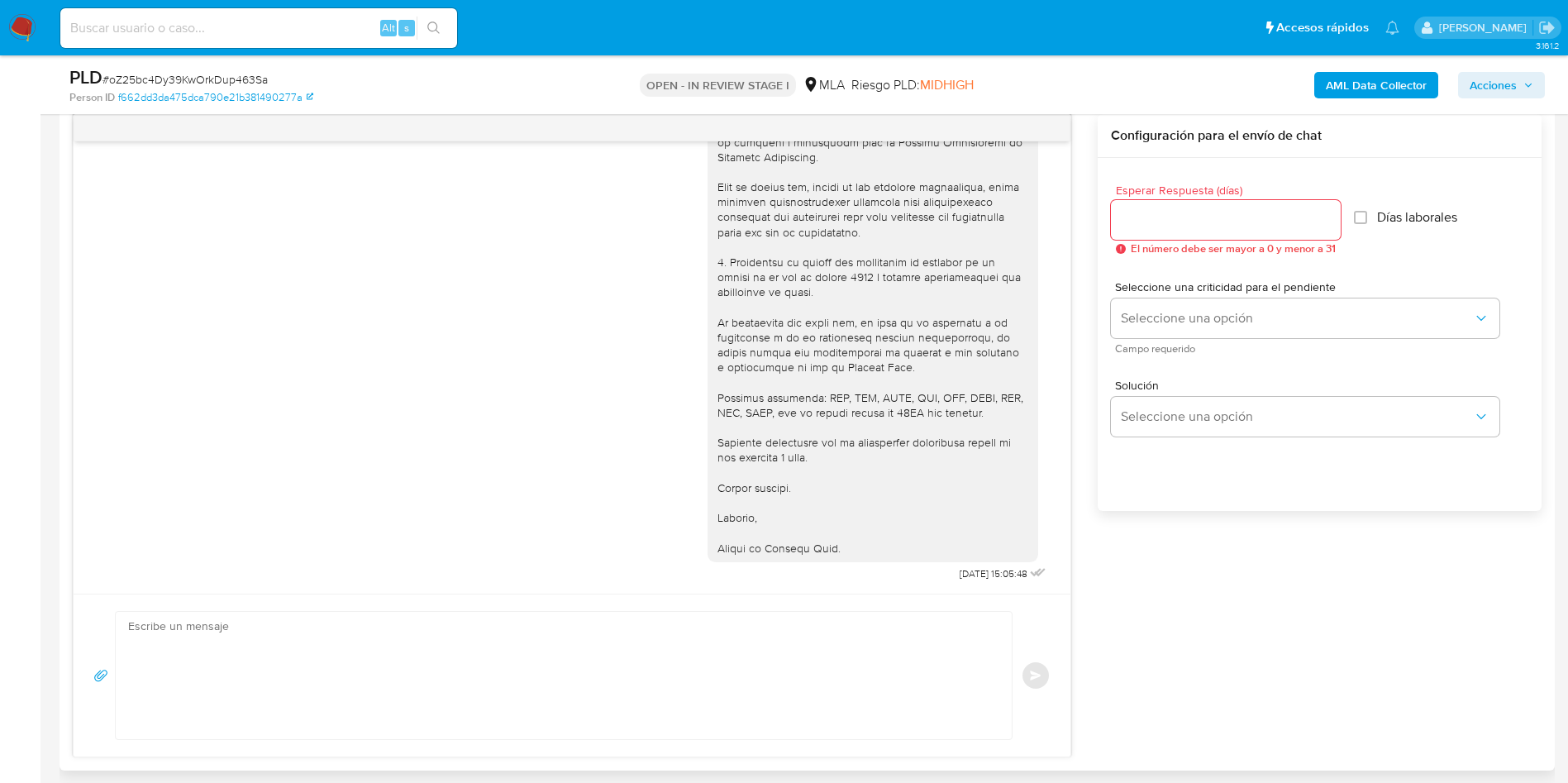
scroll to position [868, 0]
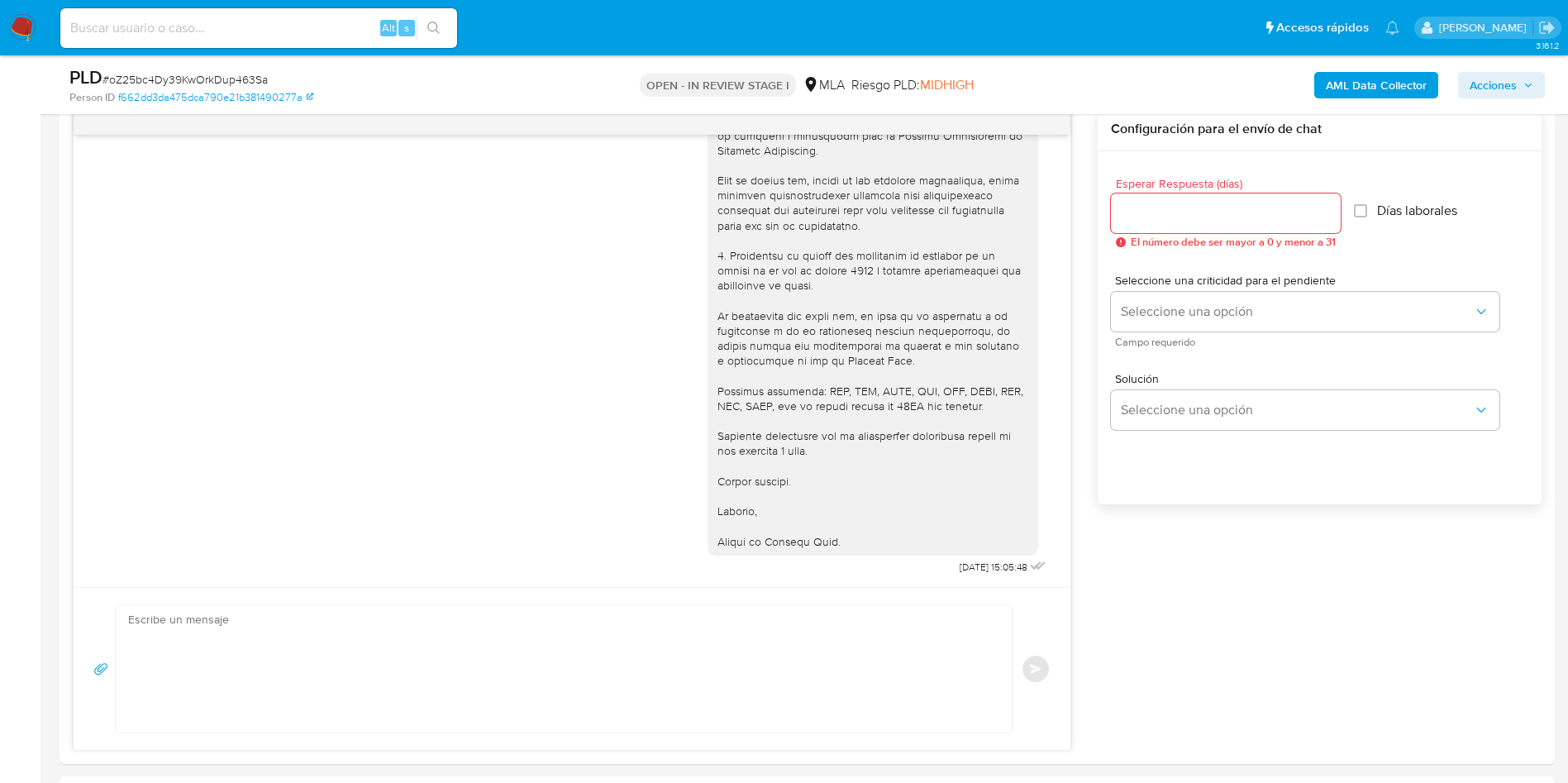
click at [1504, 91] on span "Acciones" at bounding box center [1494, 84] width 47 height 26
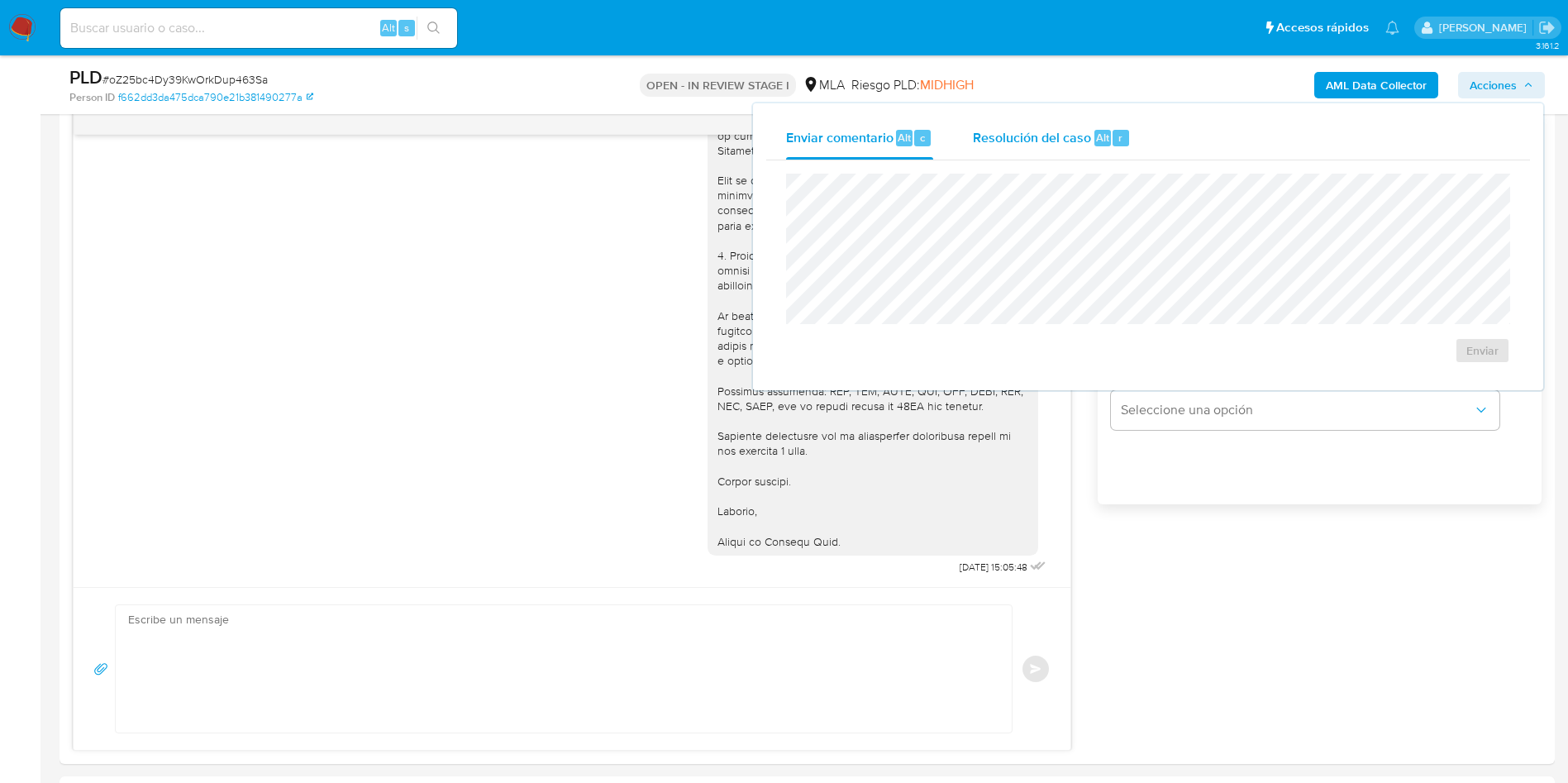
click at [1044, 145] on span "Resolución del caso" at bounding box center [1032, 137] width 118 height 19
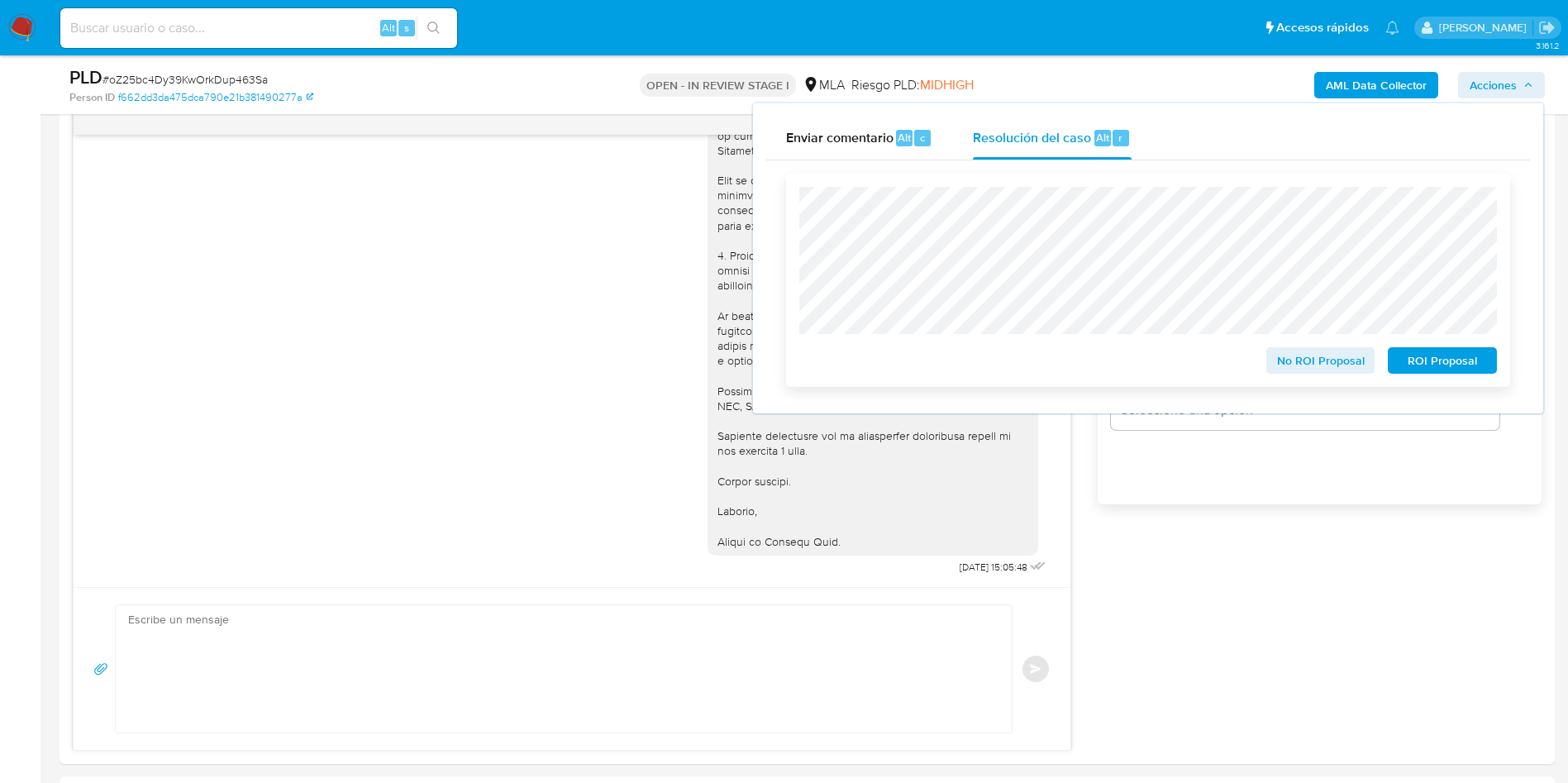
click at [1320, 355] on span "No ROI Proposal" at bounding box center [1320, 361] width 86 height 23
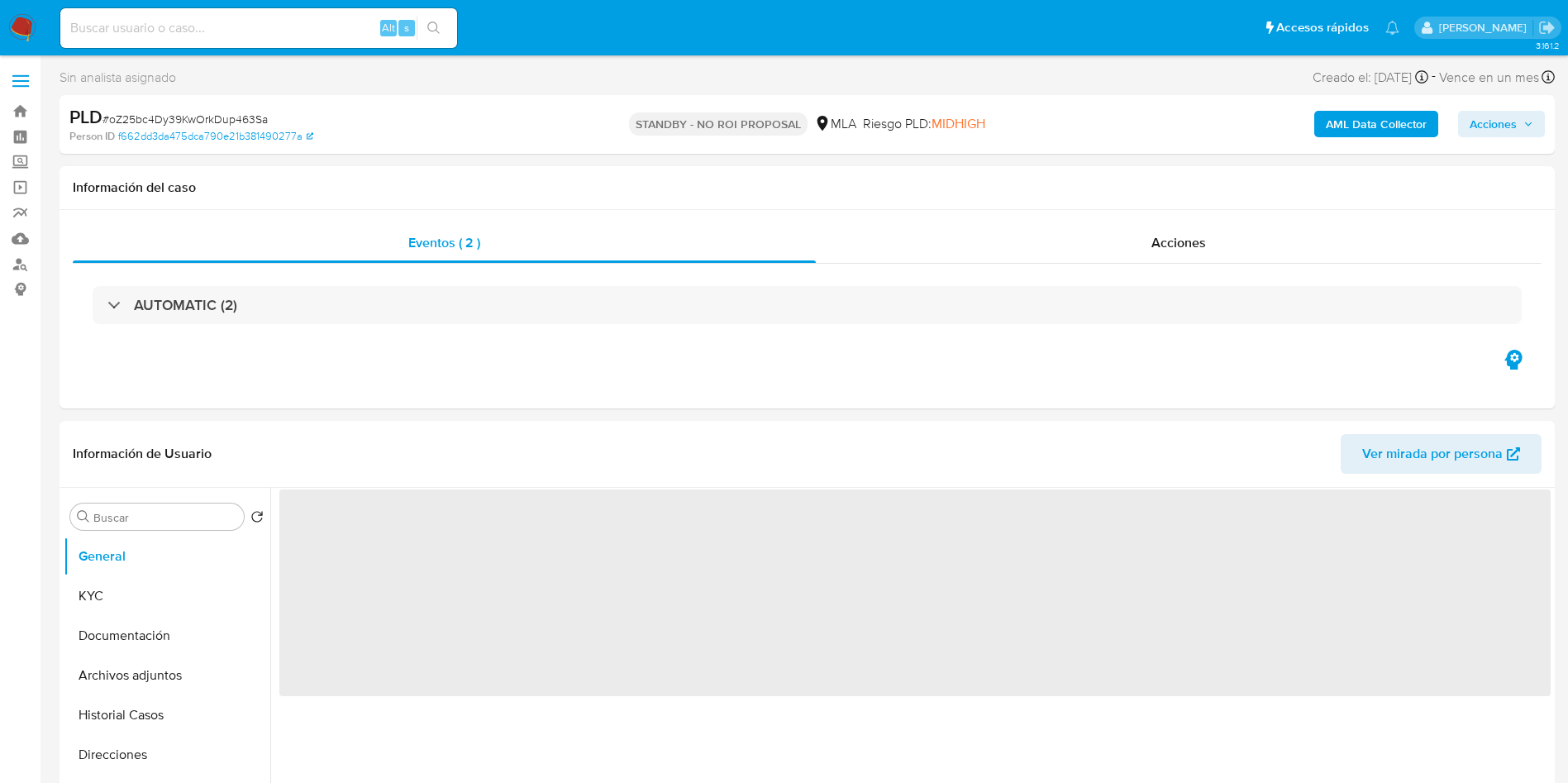
select select "10"
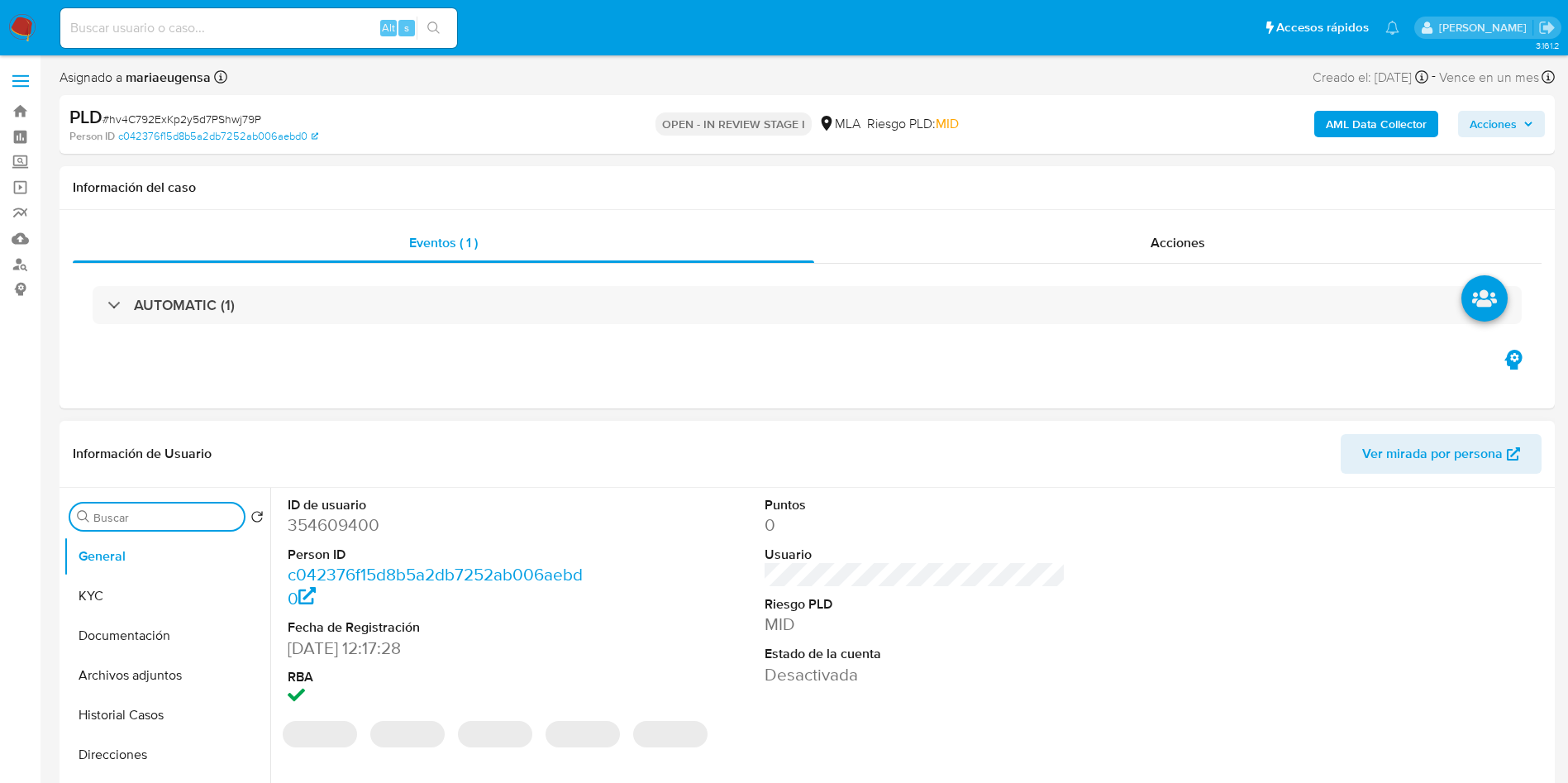
click at [120, 516] on input "Buscar" at bounding box center [165, 517] width 144 height 15
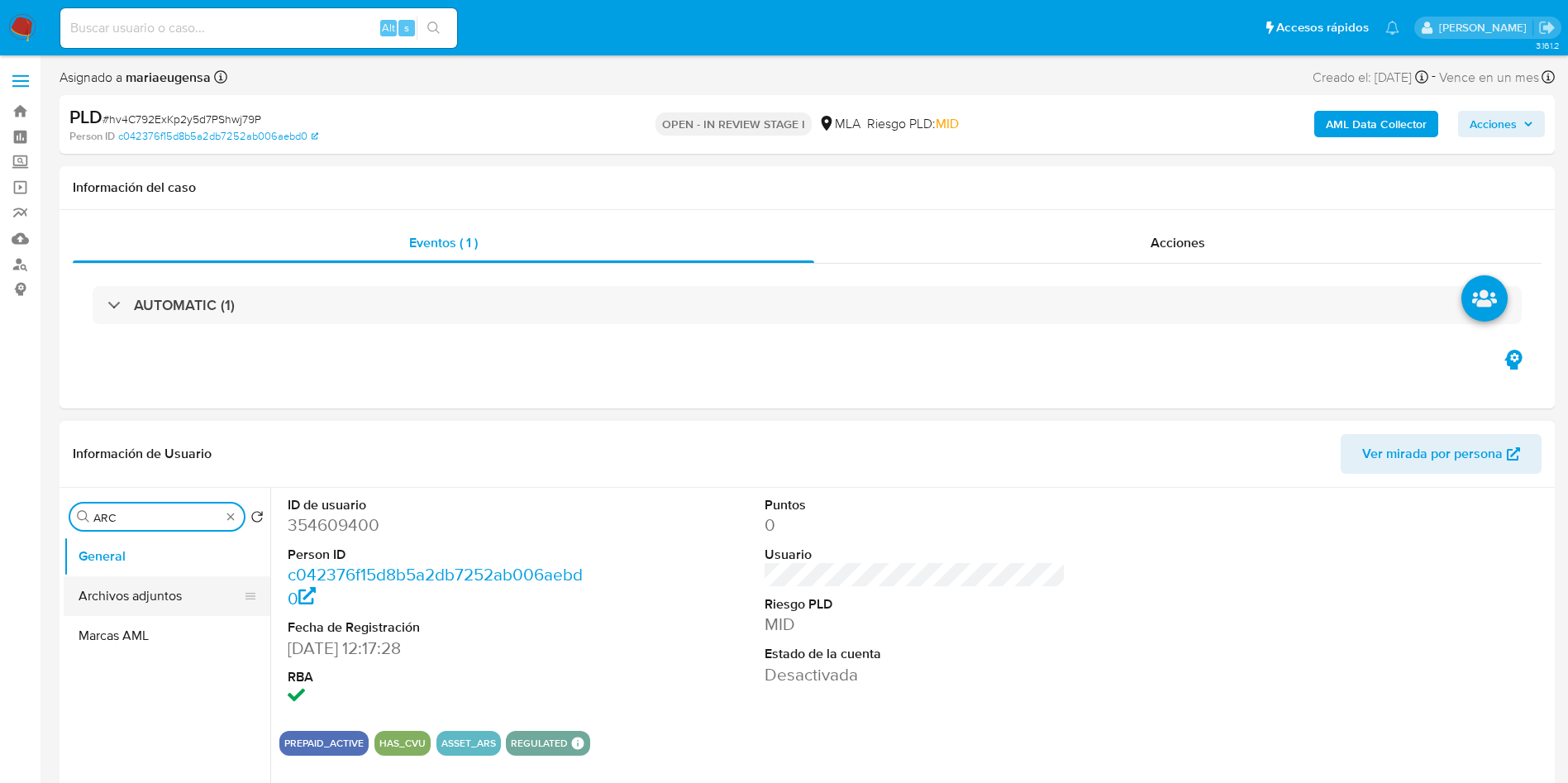
type input "ARC"
click at [145, 597] on button "Archivos adjuntos" at bounding box center [161, 596] width 193 height 40
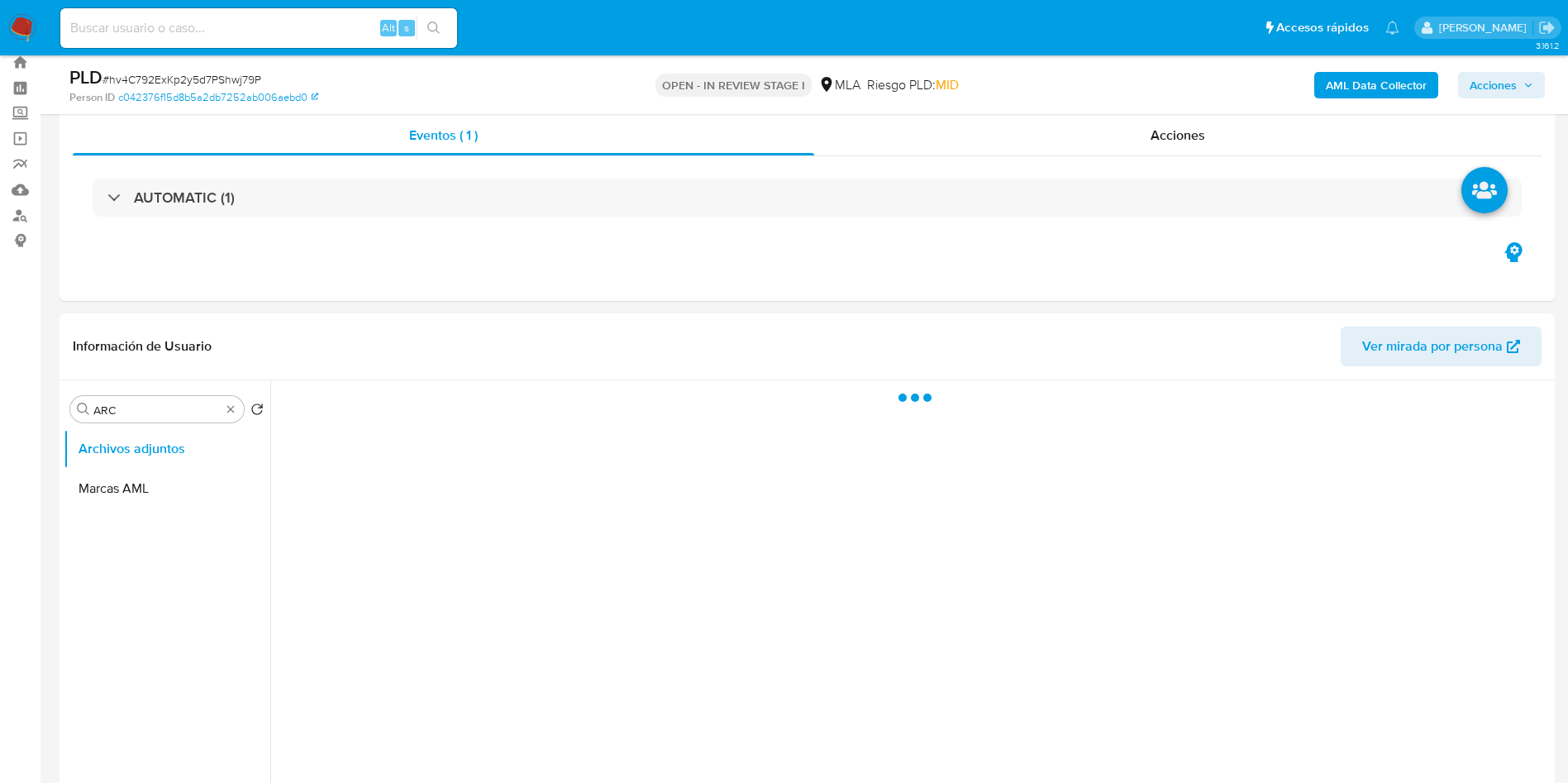
scroll to position [126, 0]
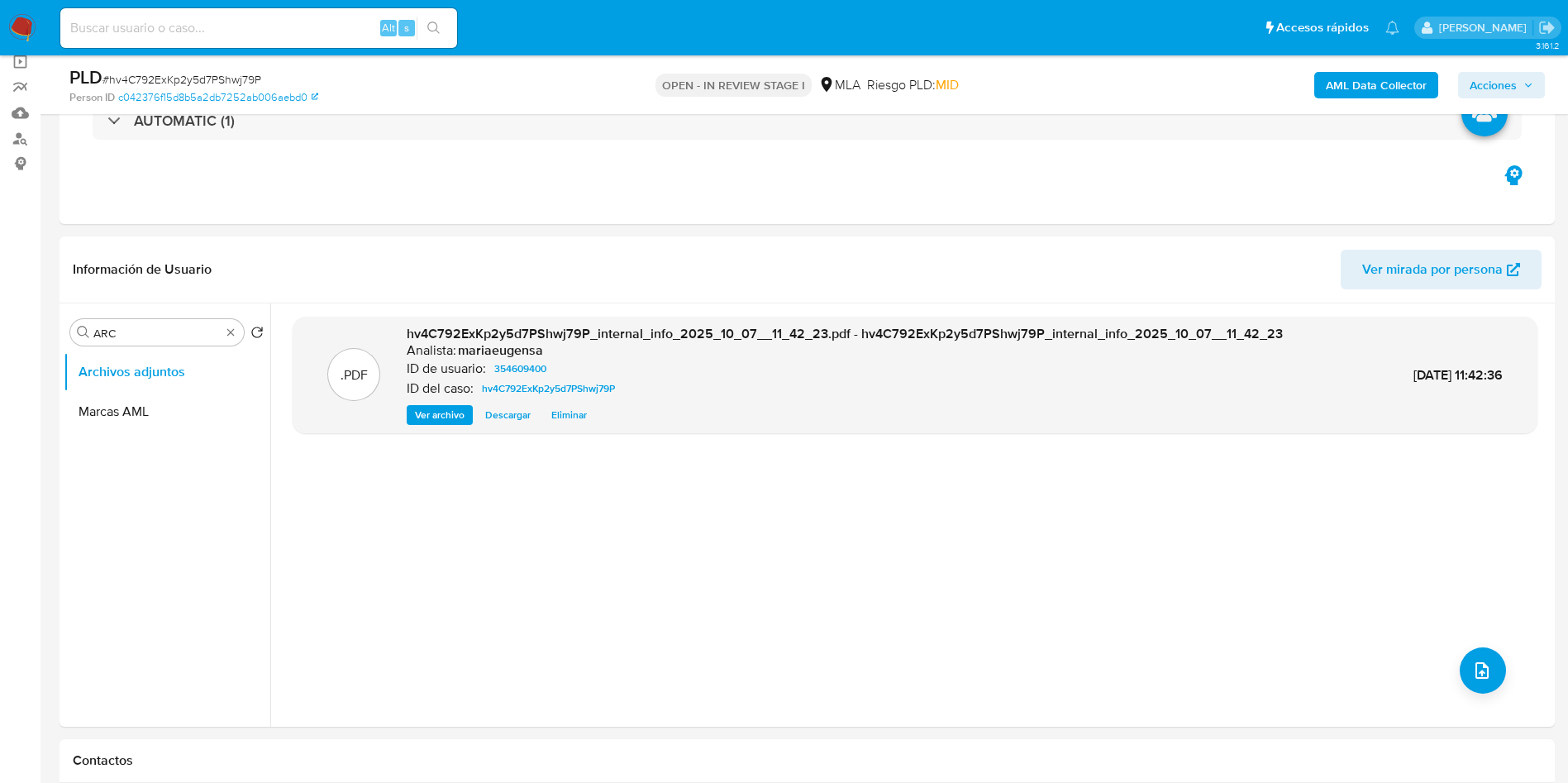
click at [1345, 82] on b "AML Data Collector" at bounding box center [1376, 84] width 101 height 26
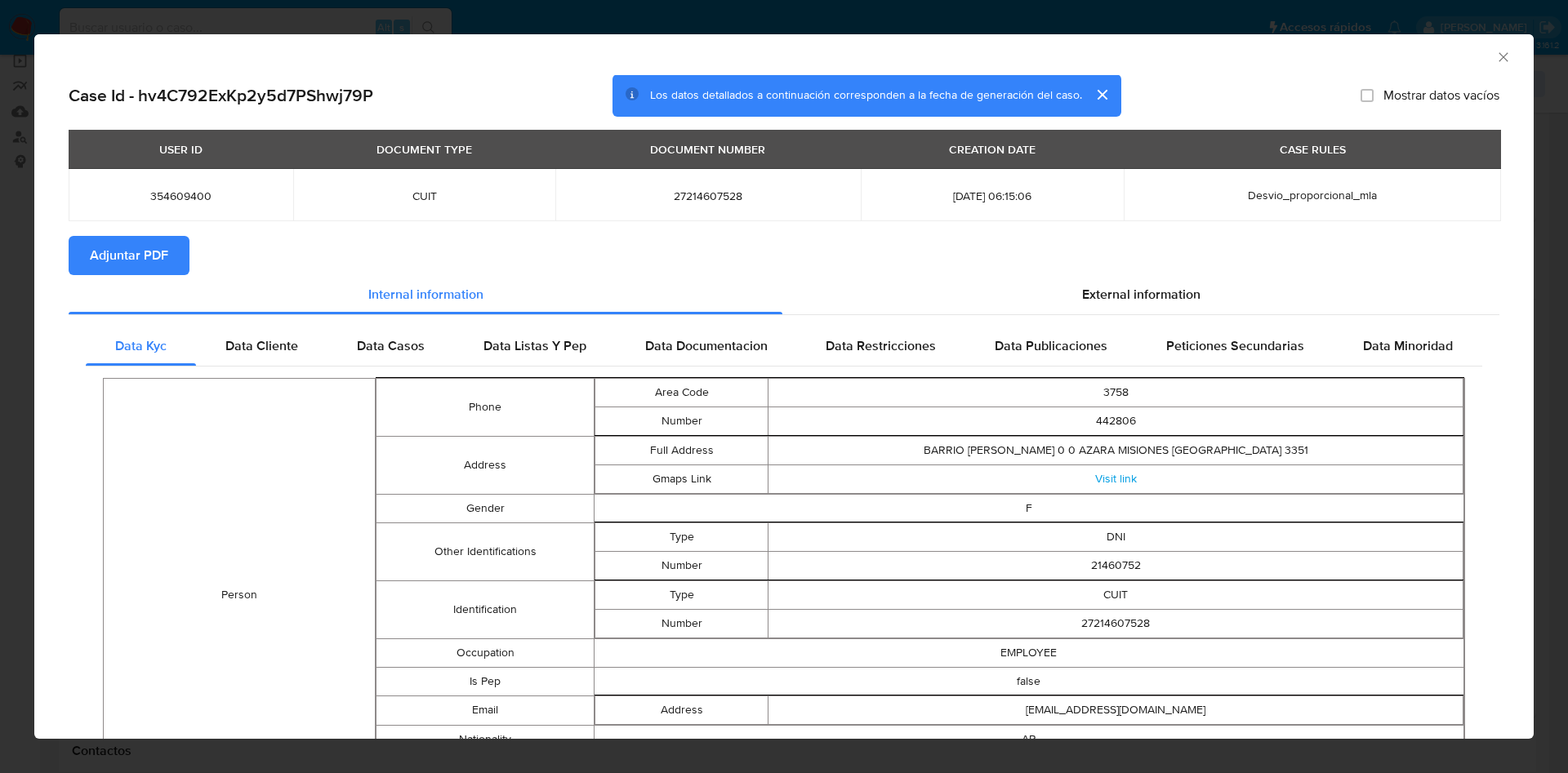
click at [167, 271] on span "Adjuntar PDF" at bounding box center [129, 256] width 78 height 36
click at [140, 247] on span "Adjuntar PDF" at bounding box center [129, 256] width 78 height 36
click at [1495, 59] on icon "Cerrar ventana" at bounding box center [1503, 56] width 16 height 16
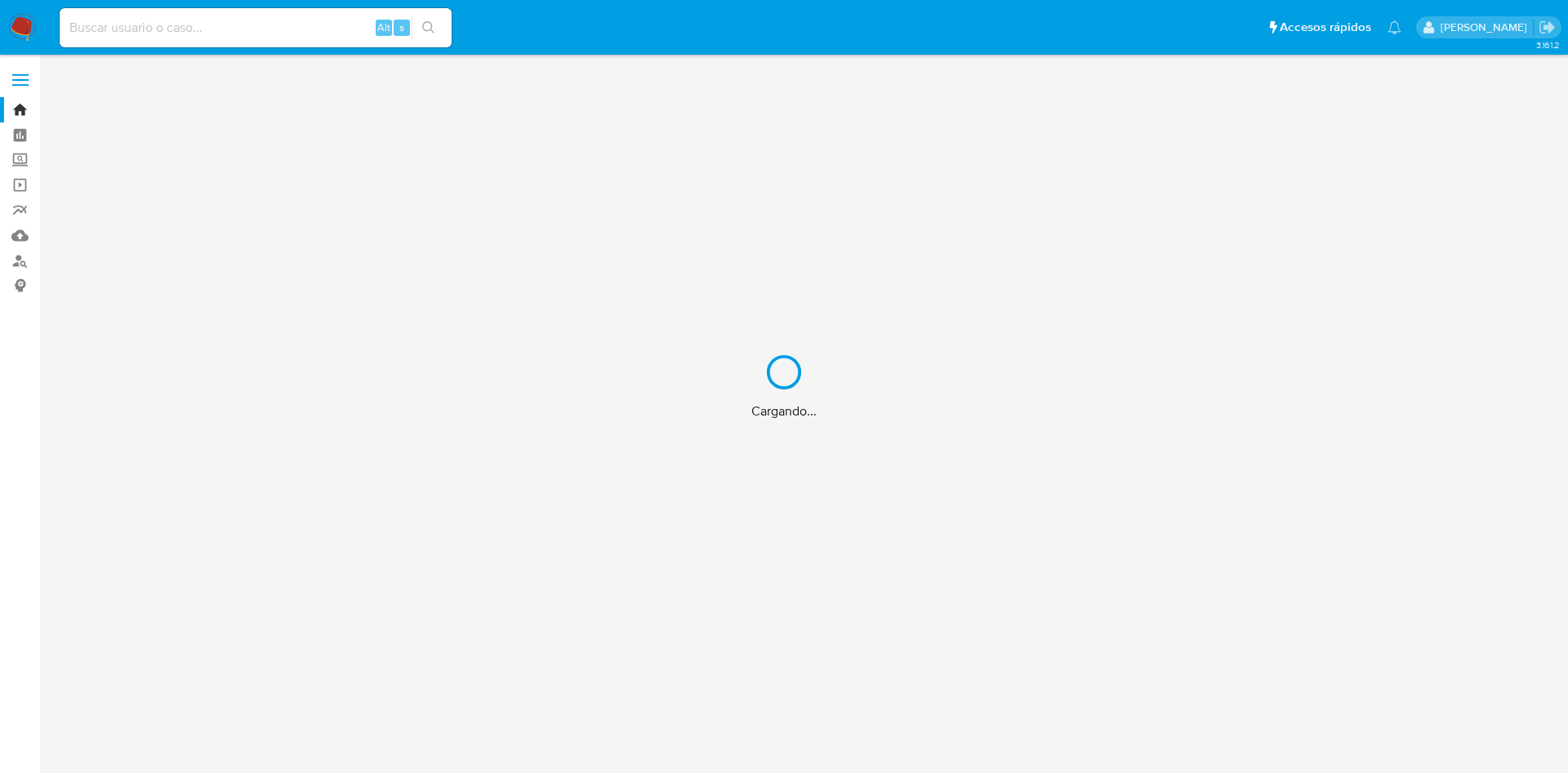
click at [320, 32] on div "Cargando..." at bounding box center [784, 386] width 1568 height 773
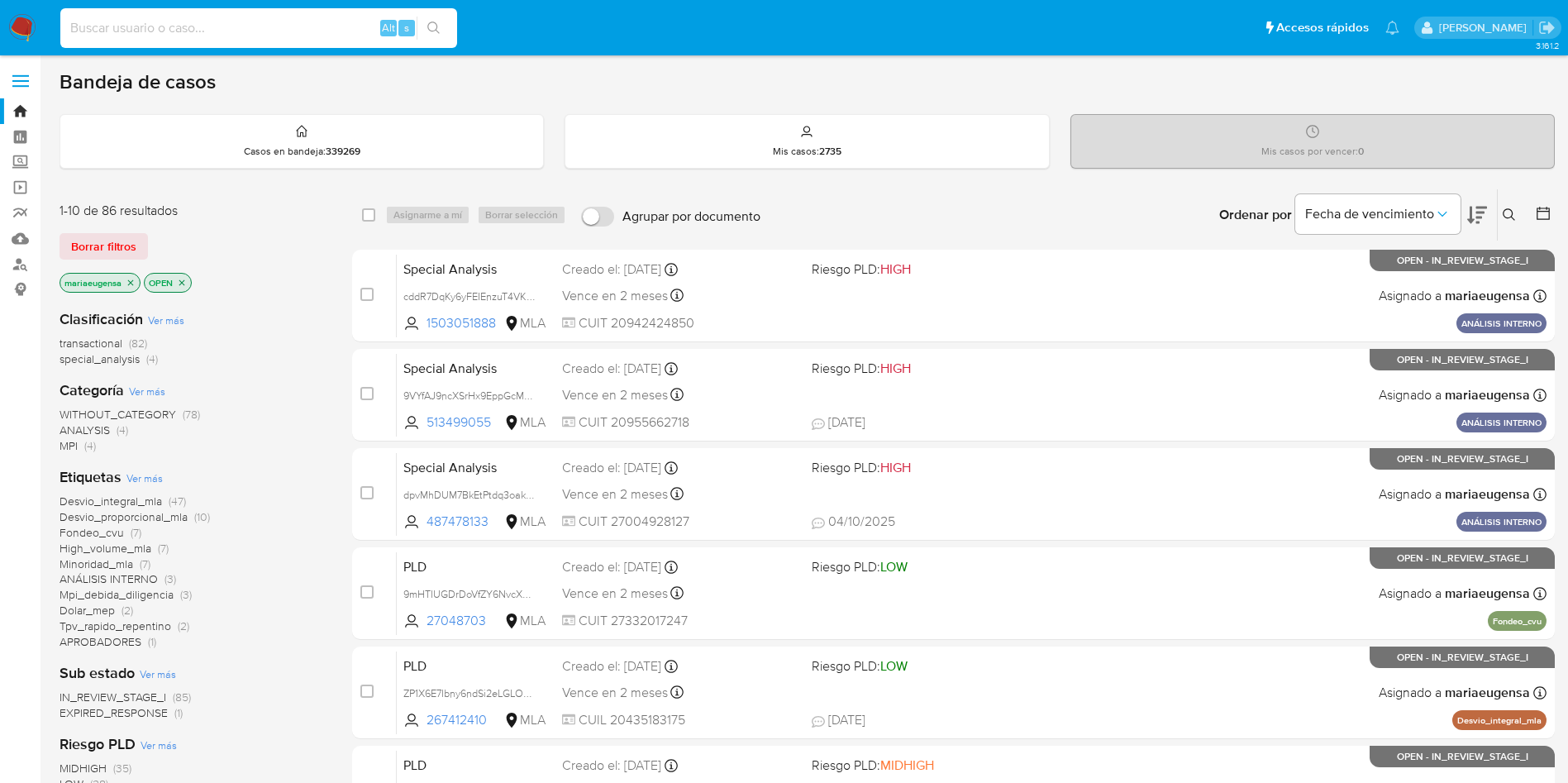
click at [214, 32] on input at bounding box center [258, 28] width 397 height 21
paste input "zJ8vMwyXFN7333OzAXeZd5L5"
type input "zJ8vMwyXFN7333OzAXeZd5L5"
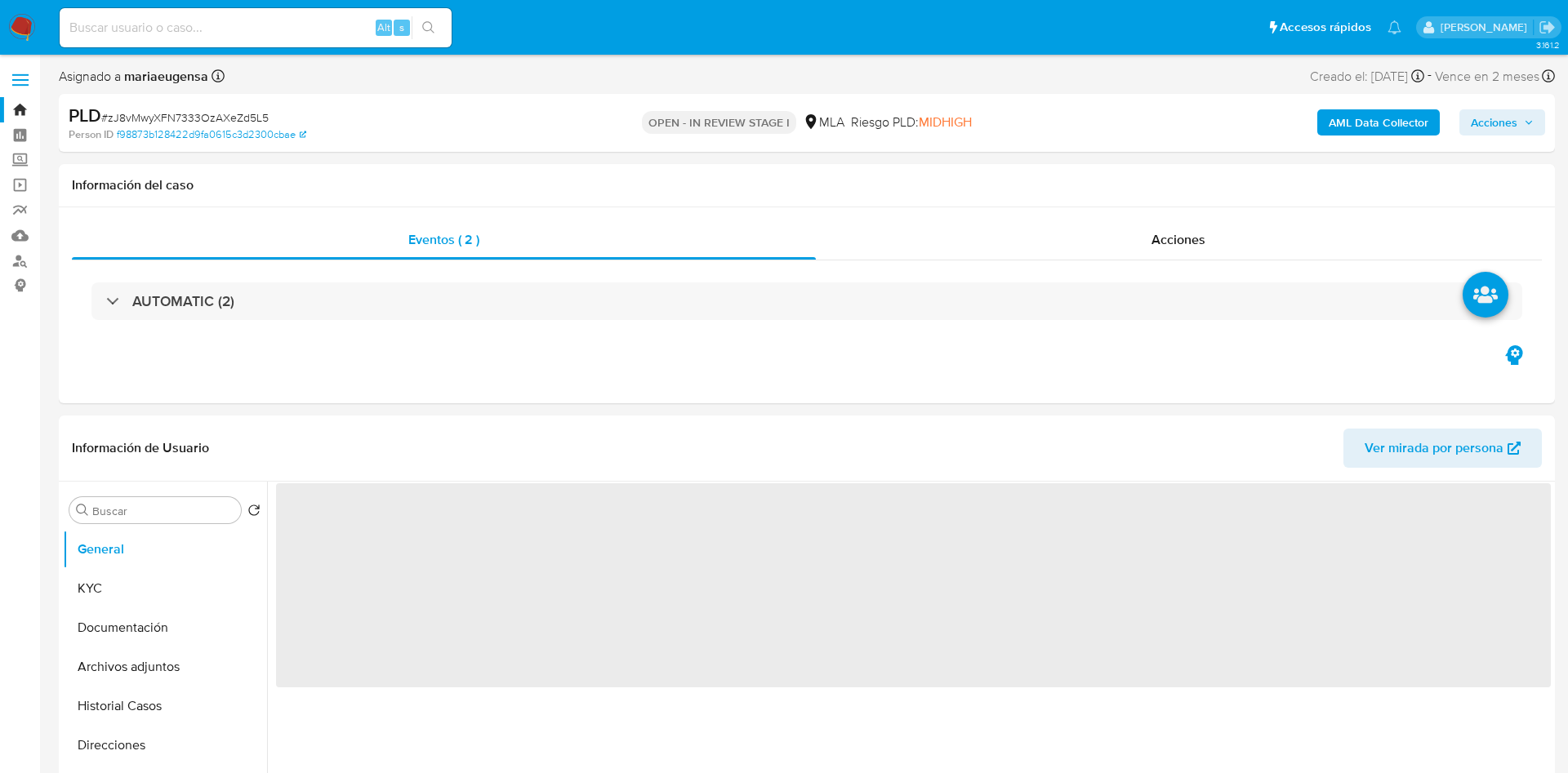
select select "10"
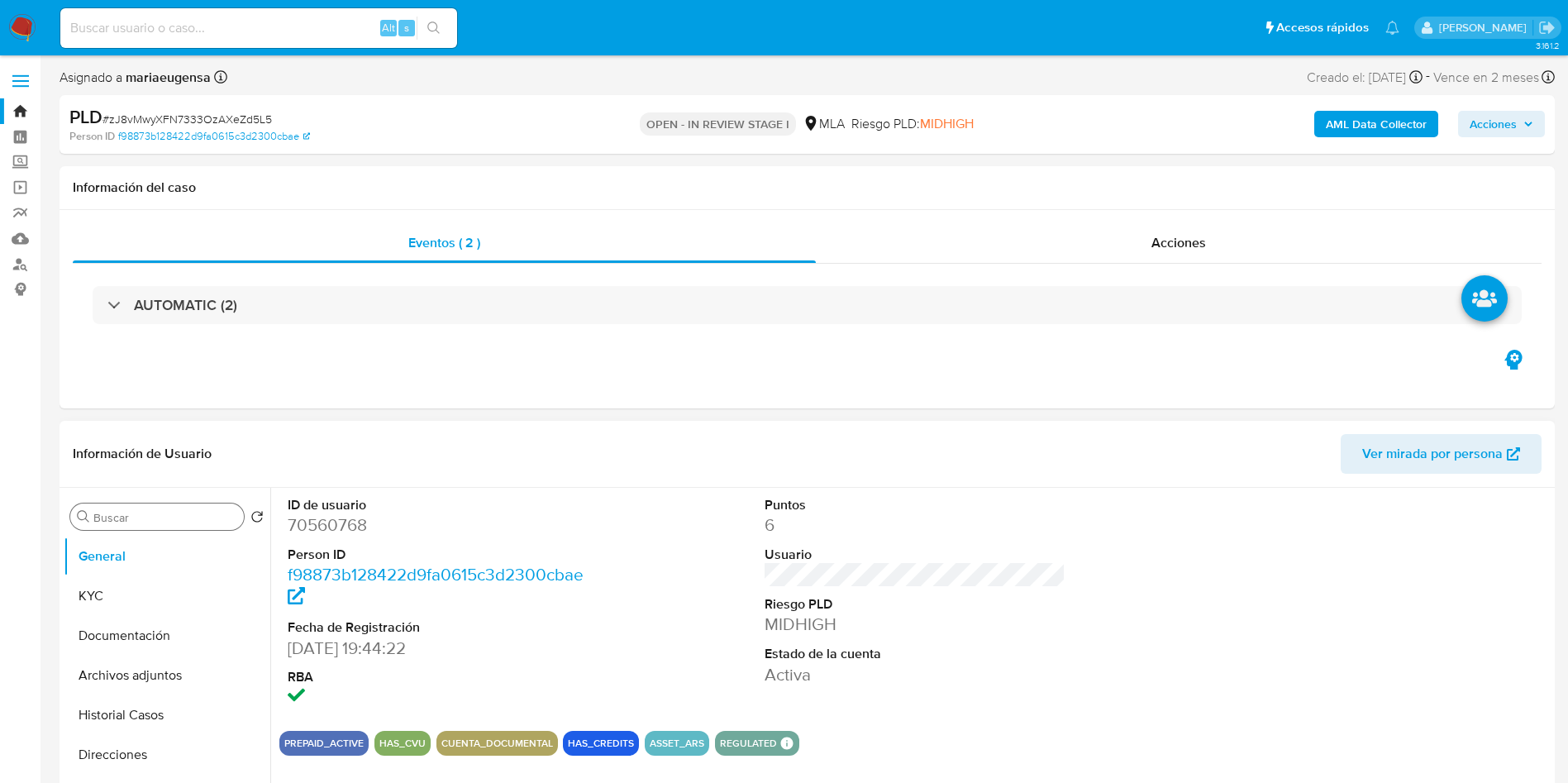
click at [145, 514] on input "Buscar" at bounding box center [165, 517] width 144 height 15
type input "ARC"
click at [176, 584] on button "Archivos adjuntos" at bounding box center [161, 596] width 193 height 40
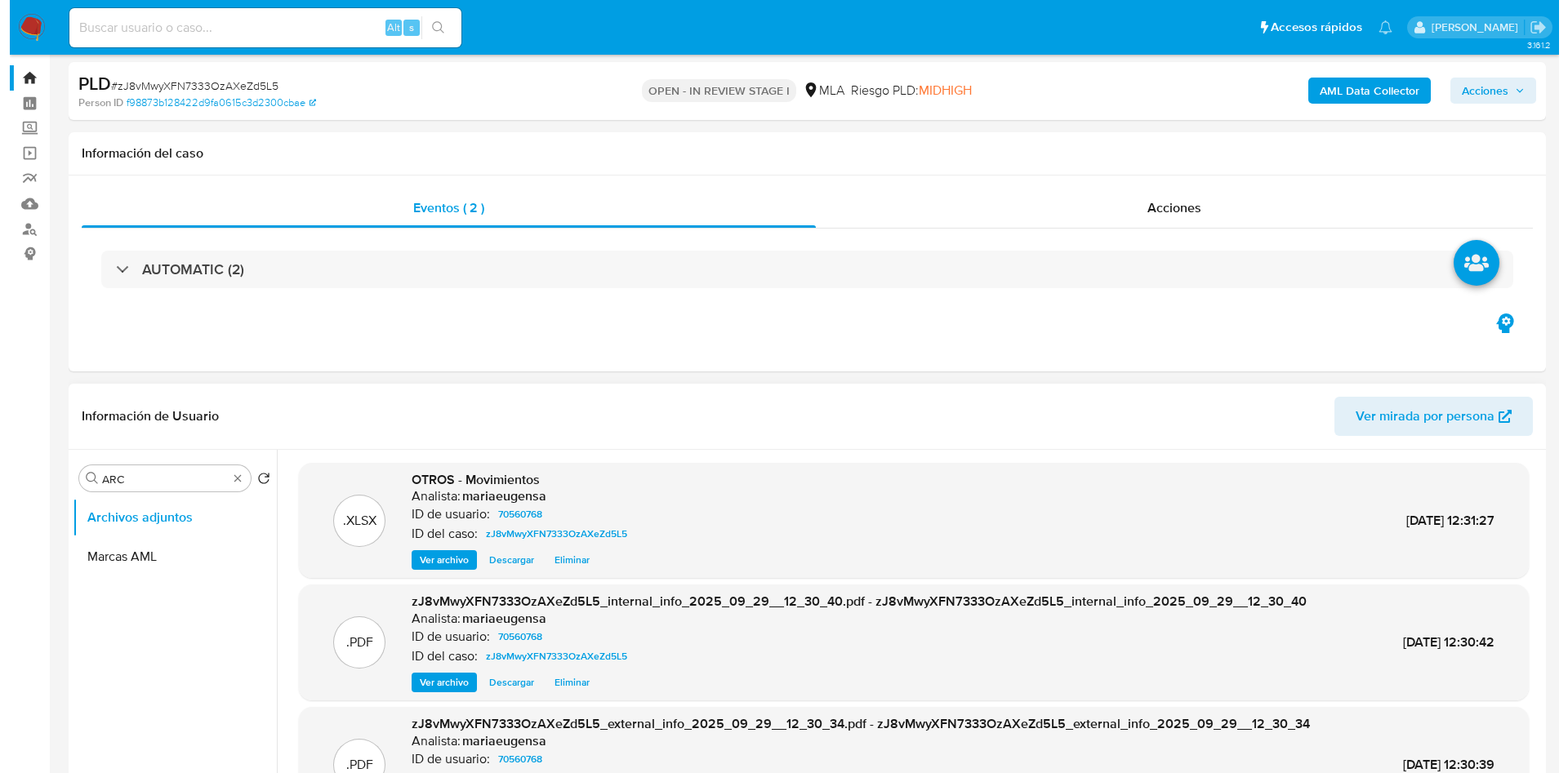
scroll to position [122, 0]
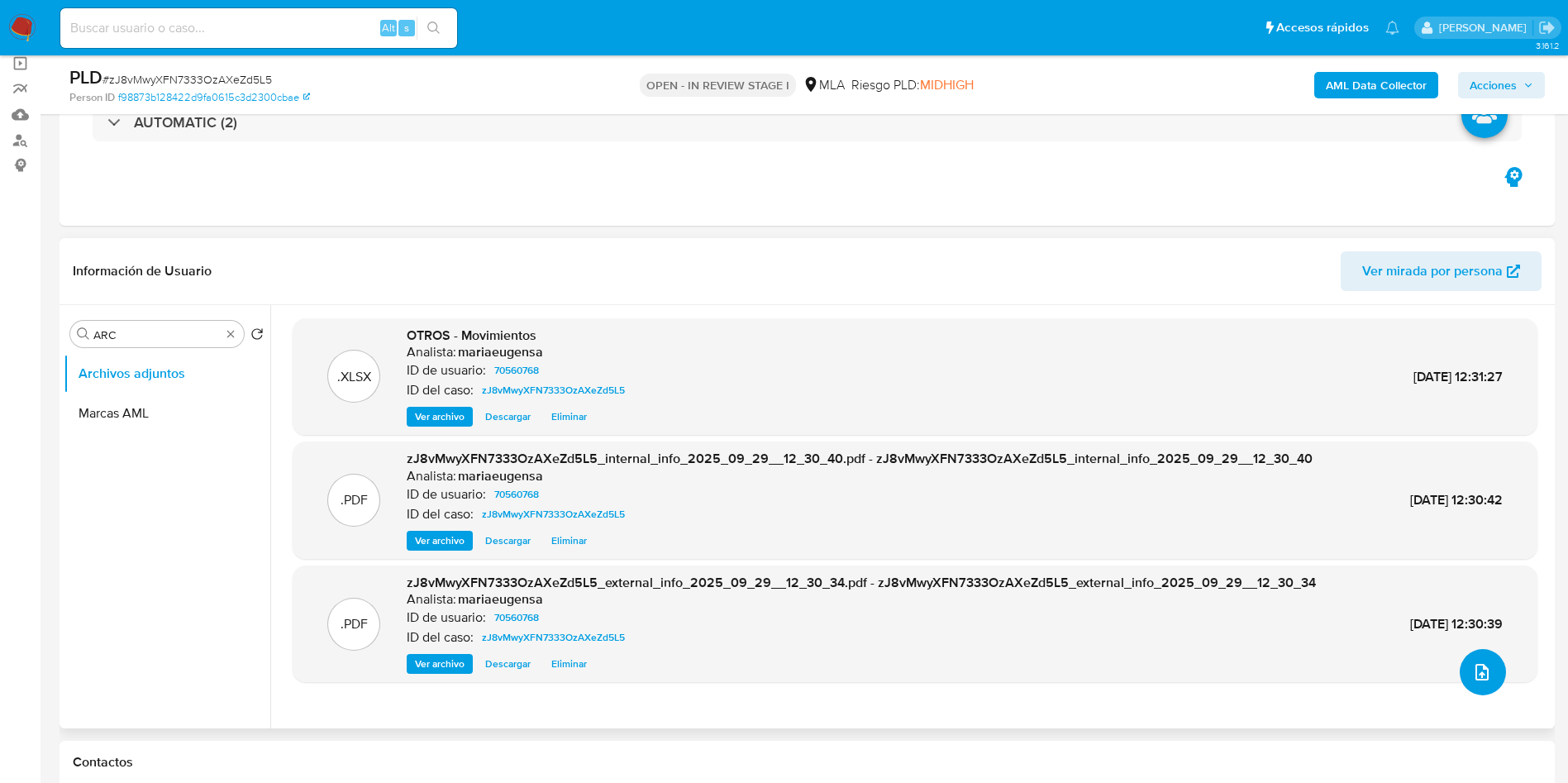
click at [1490, 674] on button "upload-file" at bounding box center [1484, 673] width 46 height 46
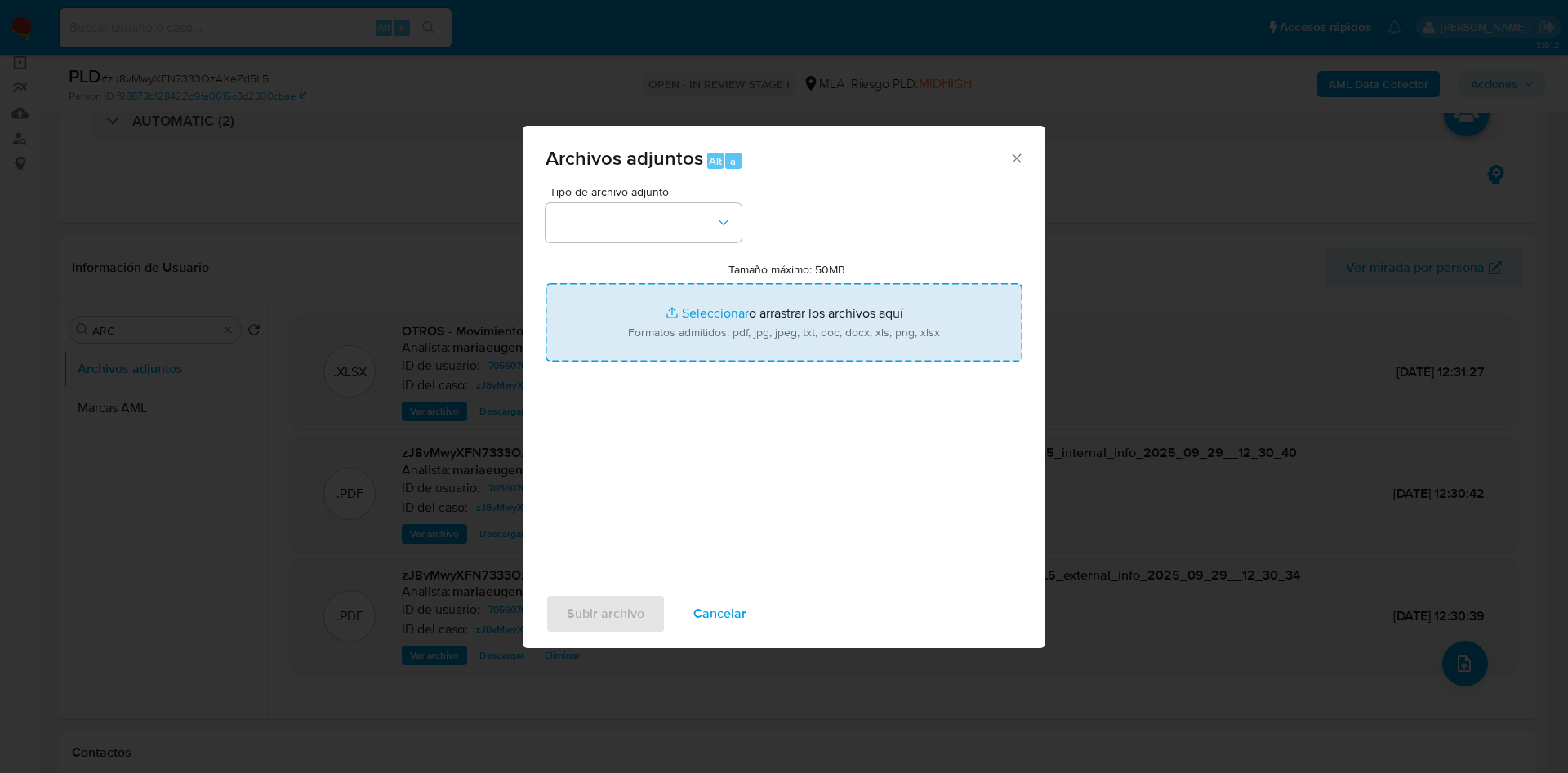
click at [707, 317] on input "Tamaño máximo: 50MB Seleccionar archivos" at bounding box center [784, 323] width 477 height 78
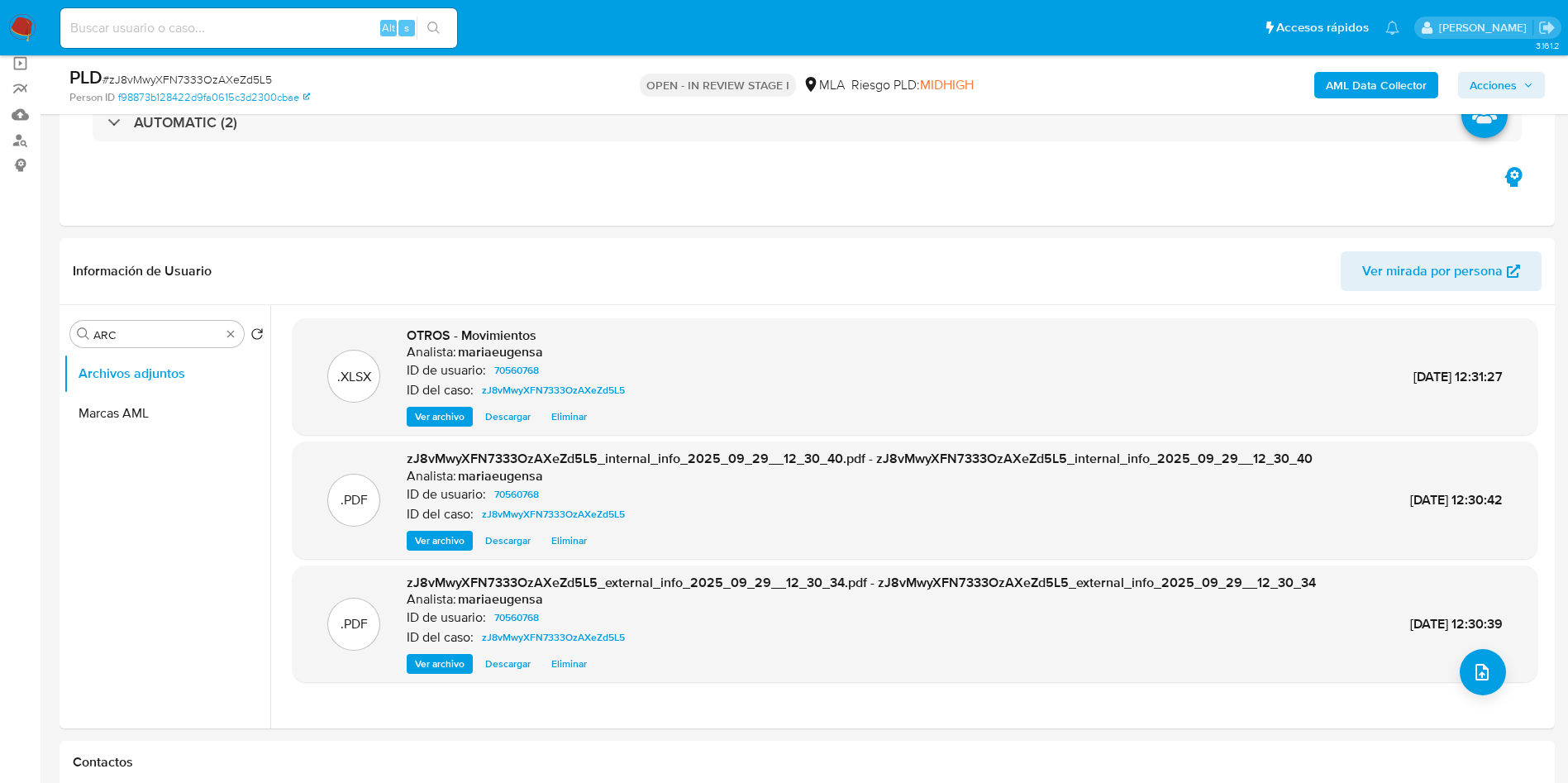
click at [217, 76] on span "# zJ8vMwyXFN7333OzAXeZd5L5" at bounding box center [187, 79] width 169 height 16
copy span "zJ8vMwyXFN7333OzAXeZd5L5"
click at [1494, 662] on button "upload-file" at bounding box center [1484, 673] width 46 height 46
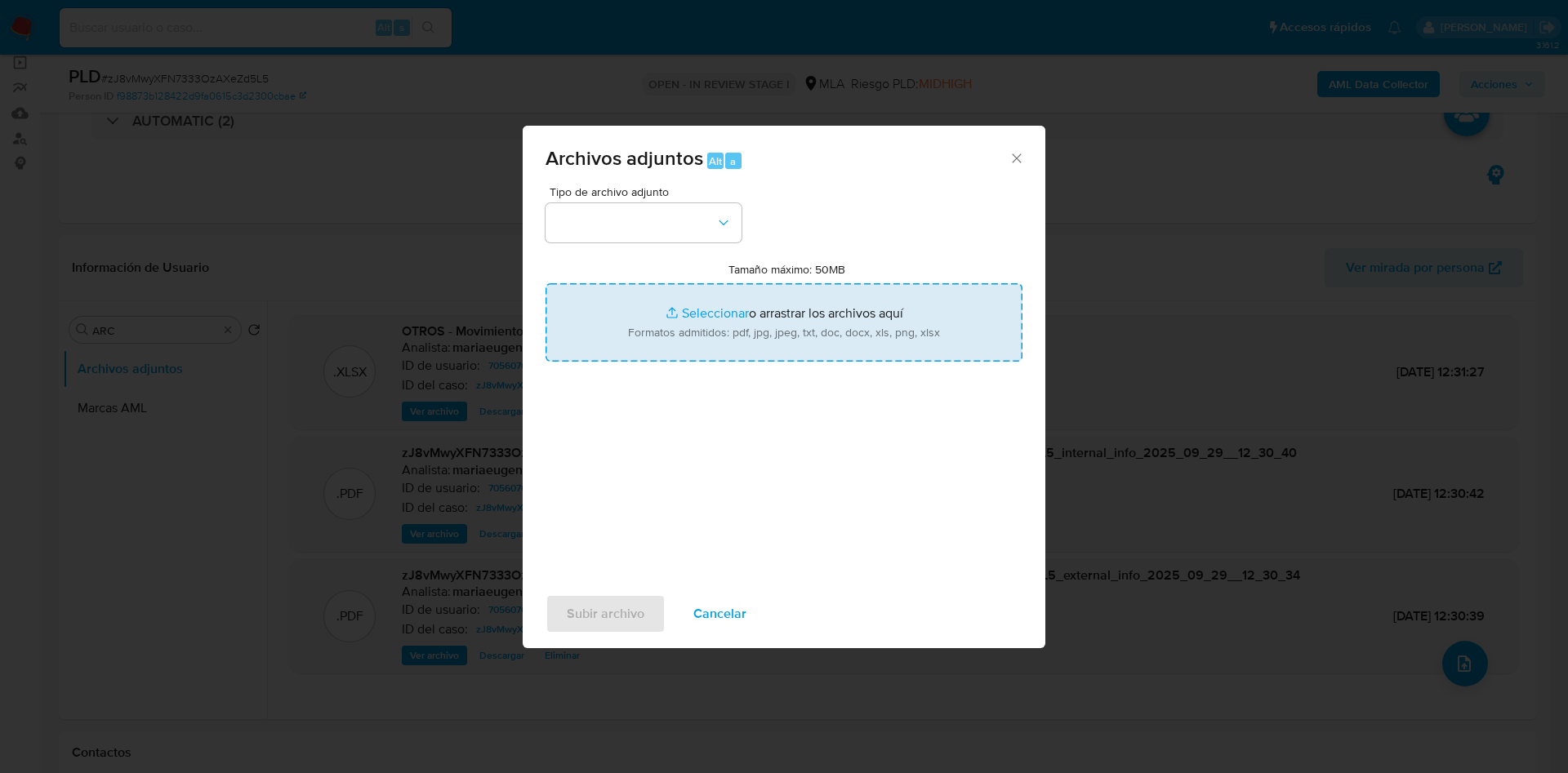
click at [612, 334] on input "Tamaño máximo: 50MB Seleccionar archivos" at bounding box center [784, 323] width 477 height 78
type input "C:\fakepath\Caselog zJ8vMwyXFN7333OzAXeZd5L5_2025_09_18_03_10_37.docx"
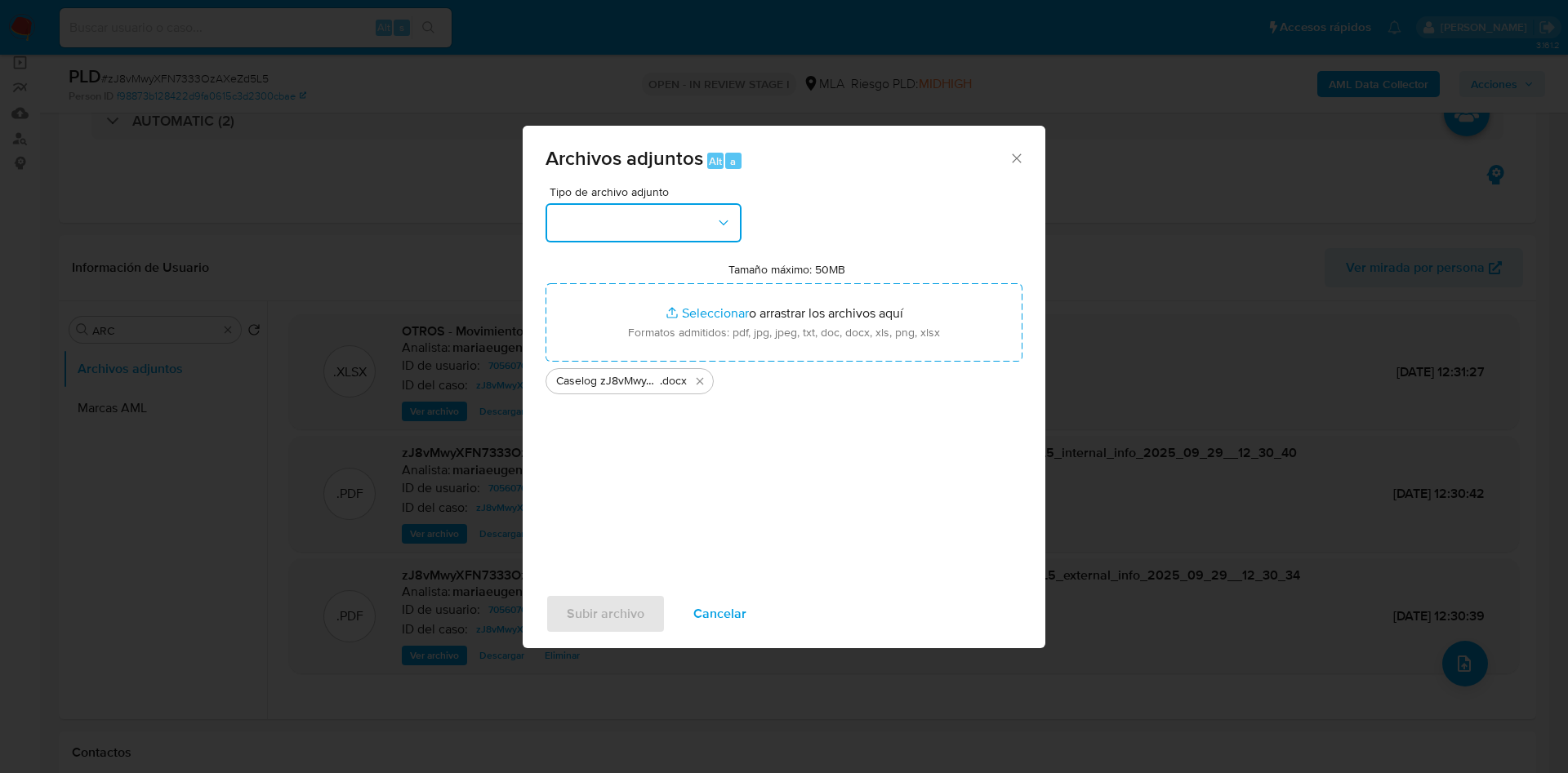
click at [617, 223] on button "button" at bounding box center [643, 223] width 196 height 39
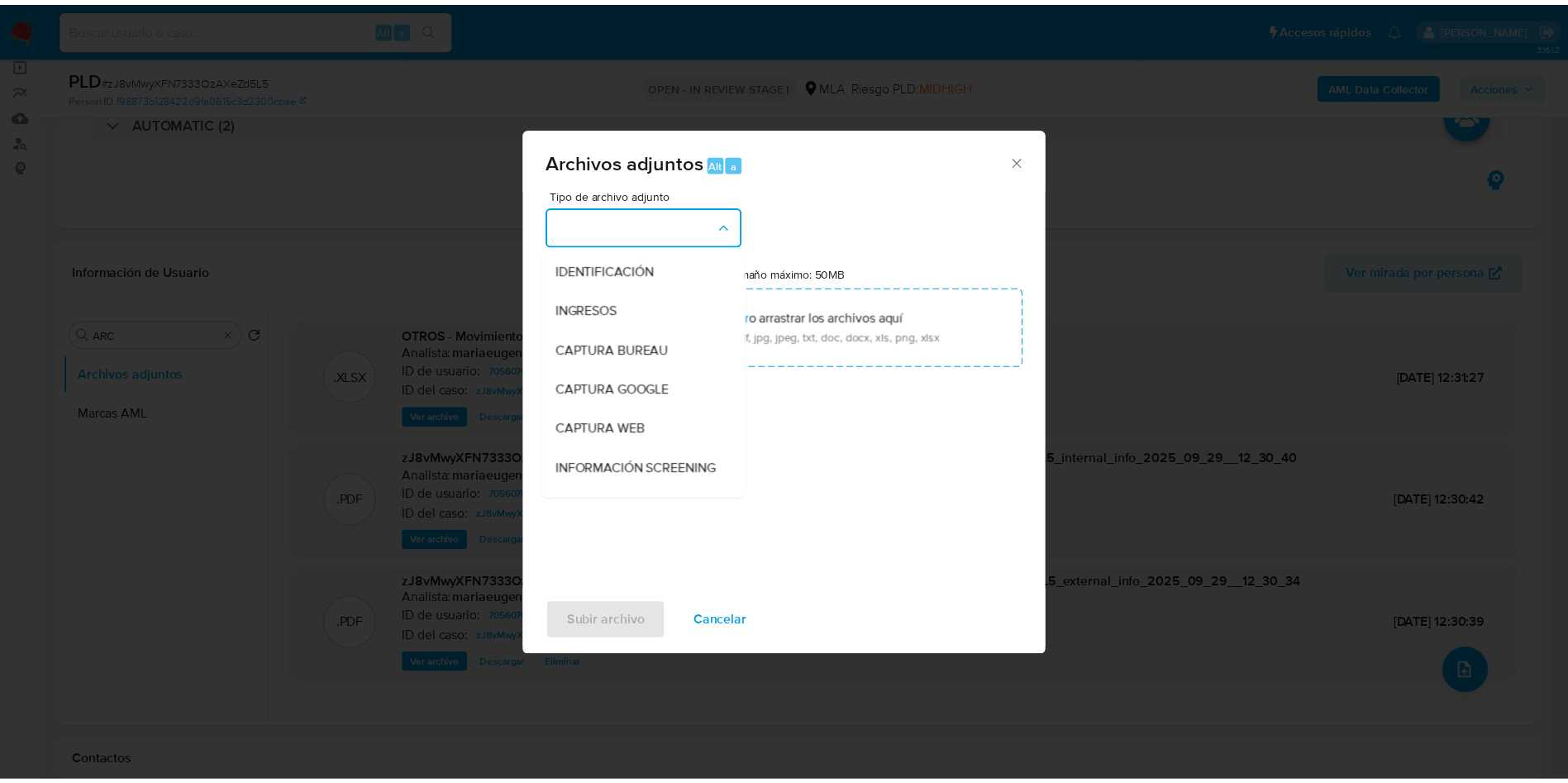
scroll to position [248, 0]
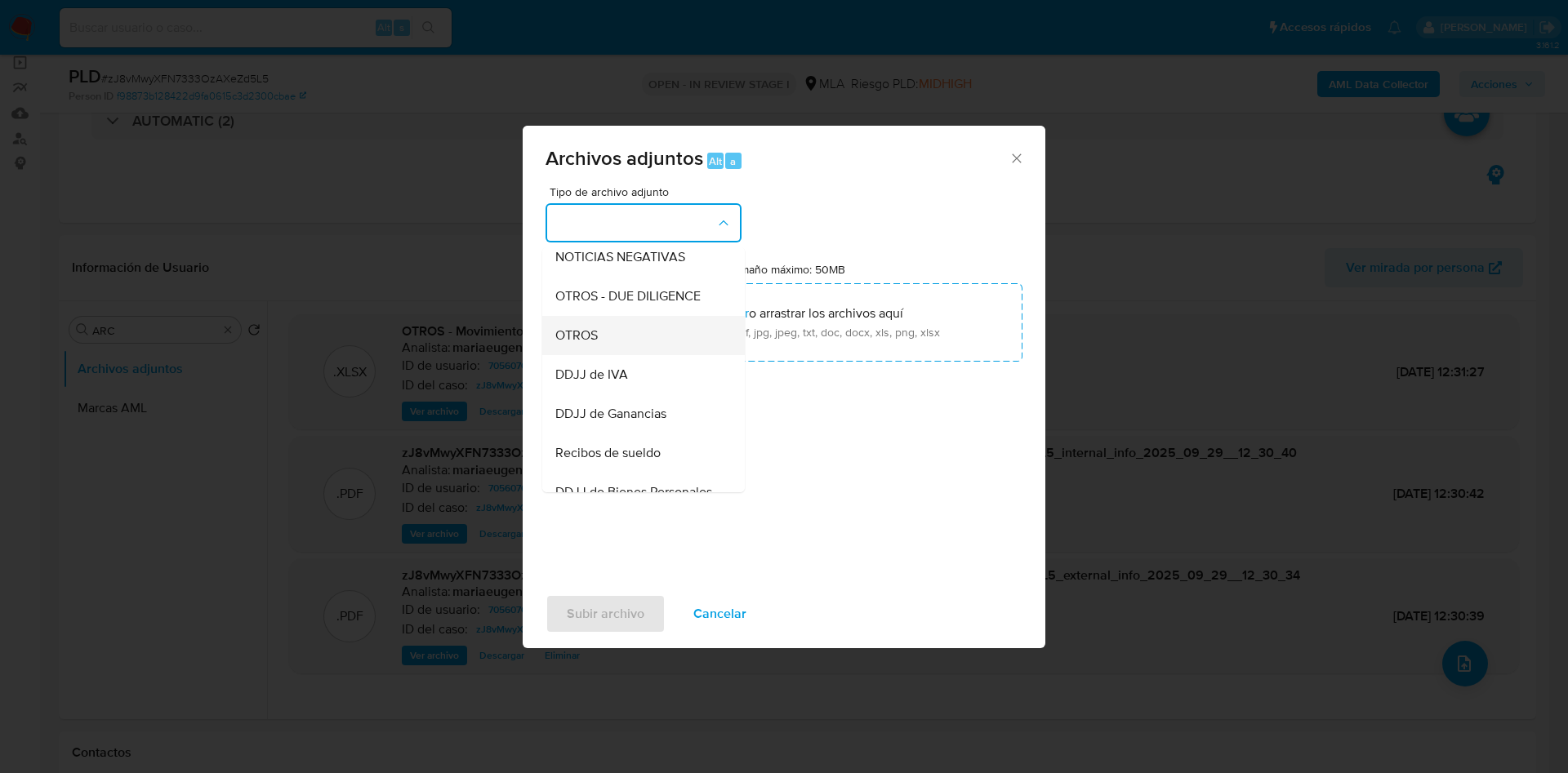
click at [591, 344] on span "OTROS" at bounding box center [576, 335] width 42 height 16
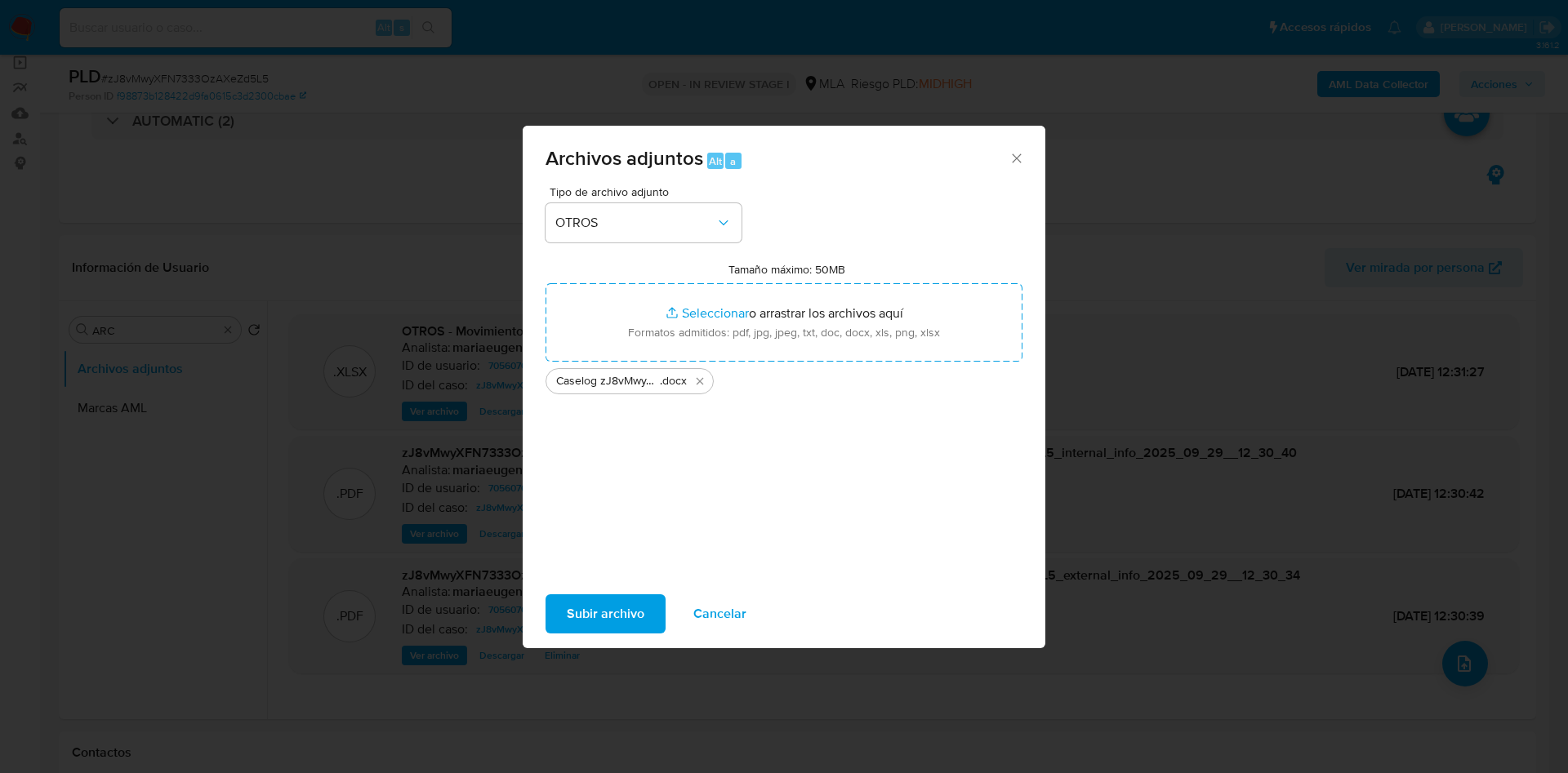
click at [579, 610] on span "Subir archivo" at bounding box center [605, 614] width 77 height 36
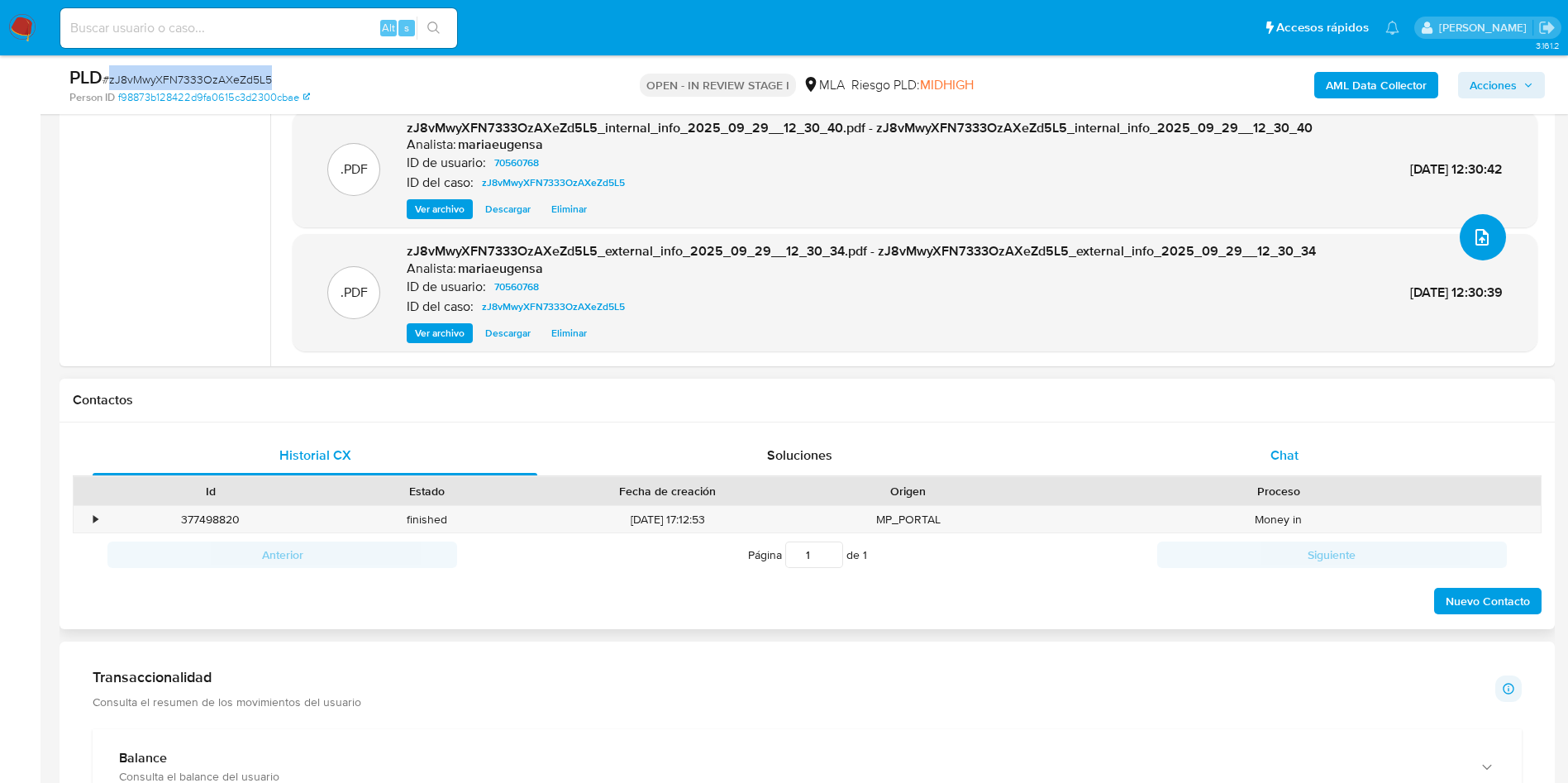
scroll to position [489, 0]
click at [1295, 474] on div "Id Estado Fecha de creación Origen Proceso" at bounding box center [807, 489] width 1469 height 29
click at [1296, 458] on span "Chat" at bounding box center [1285, 453] width 28 height 19
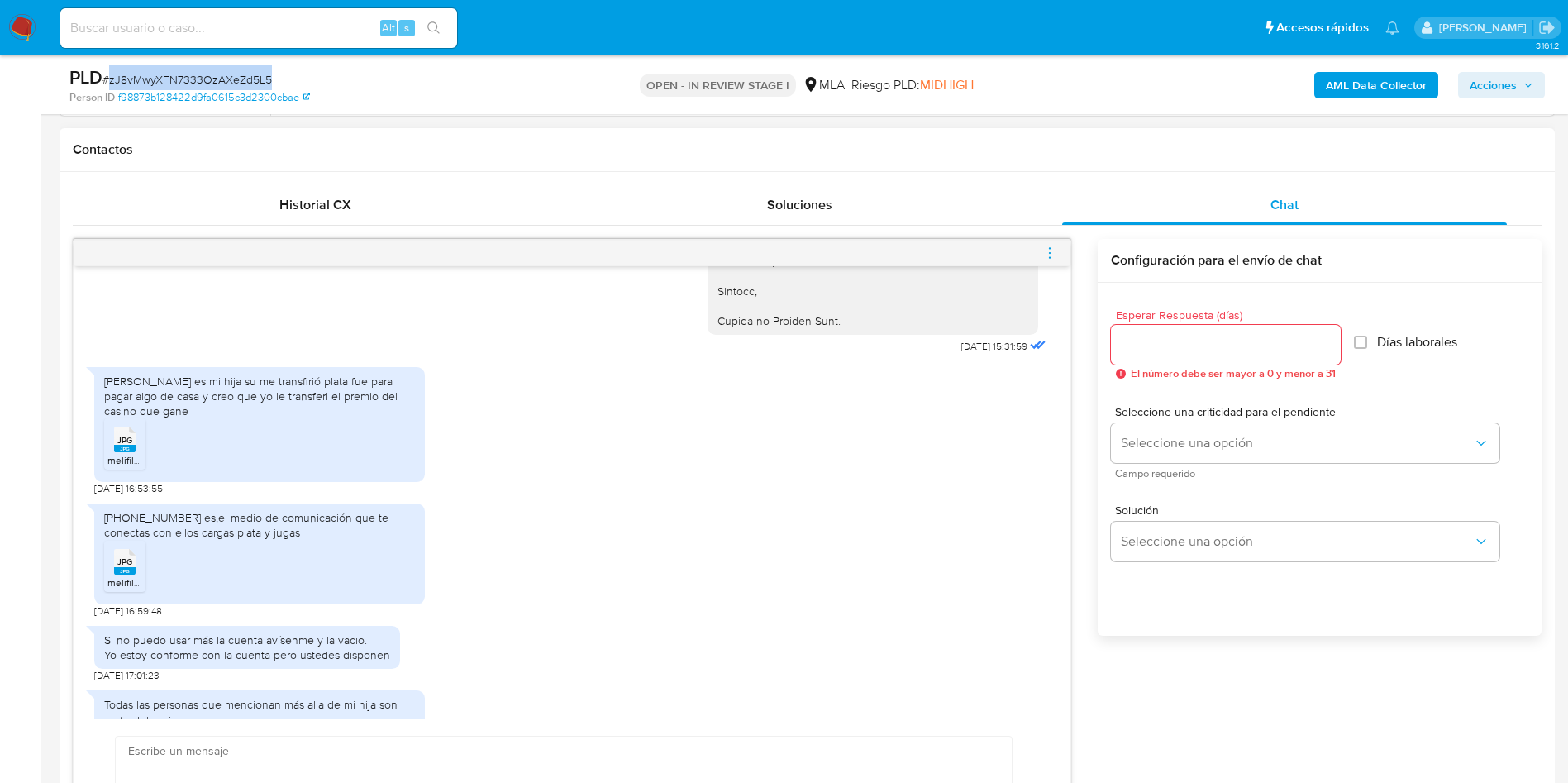
scroll to position [2043, 0]
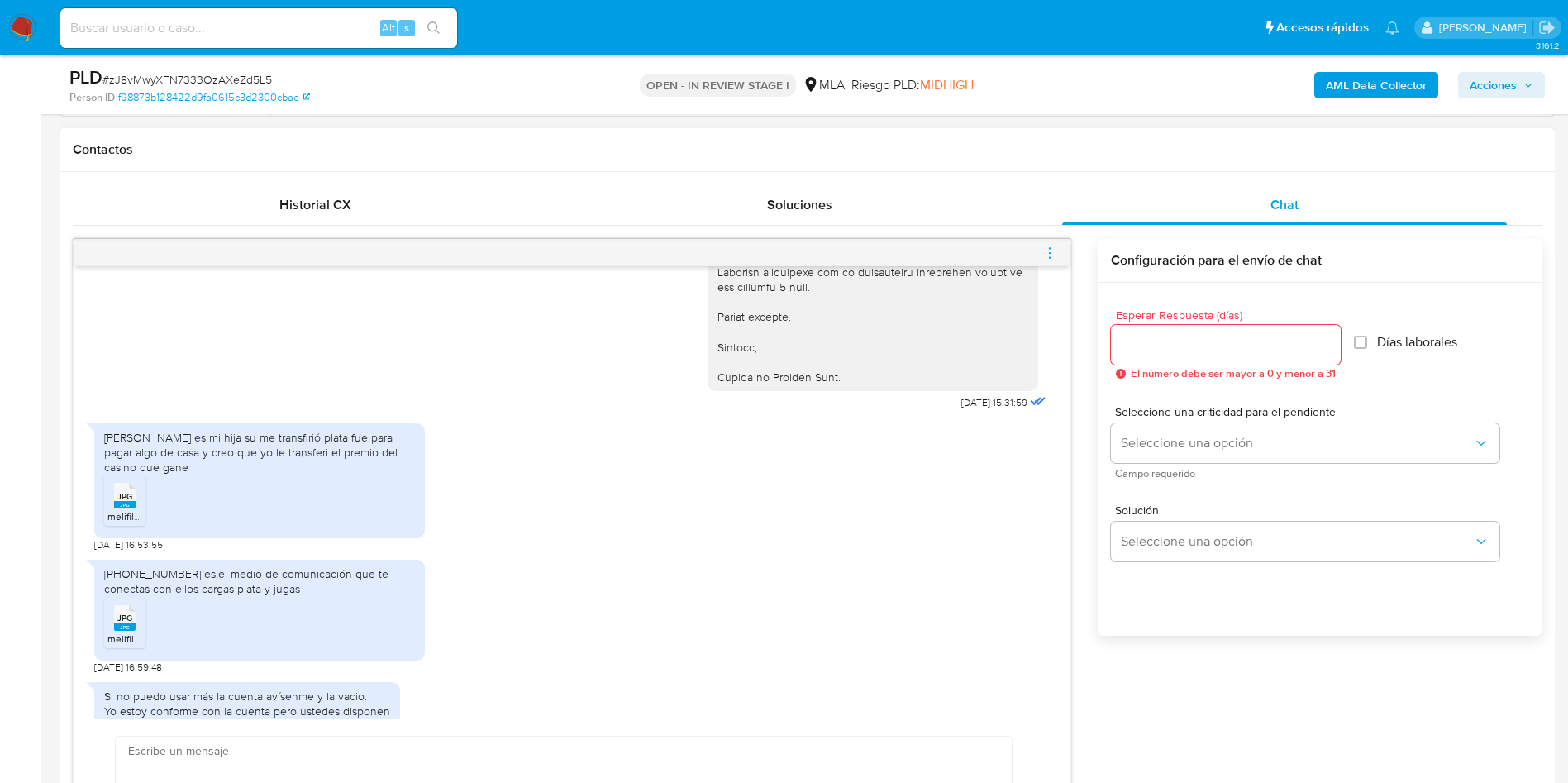
drag, startPoint x: 113, startPoint y: 538, endPoint x: 120, endPoint y: 556, distance: 19.3
click at [114, 510] on div "JPG JPG" at bounding box center [125, 494] width 35 height 32
click at [118, 648] on li "JPG JPG melifile7459826135385668694.jpg" at bounding box center [125, 622] width 42 height 51
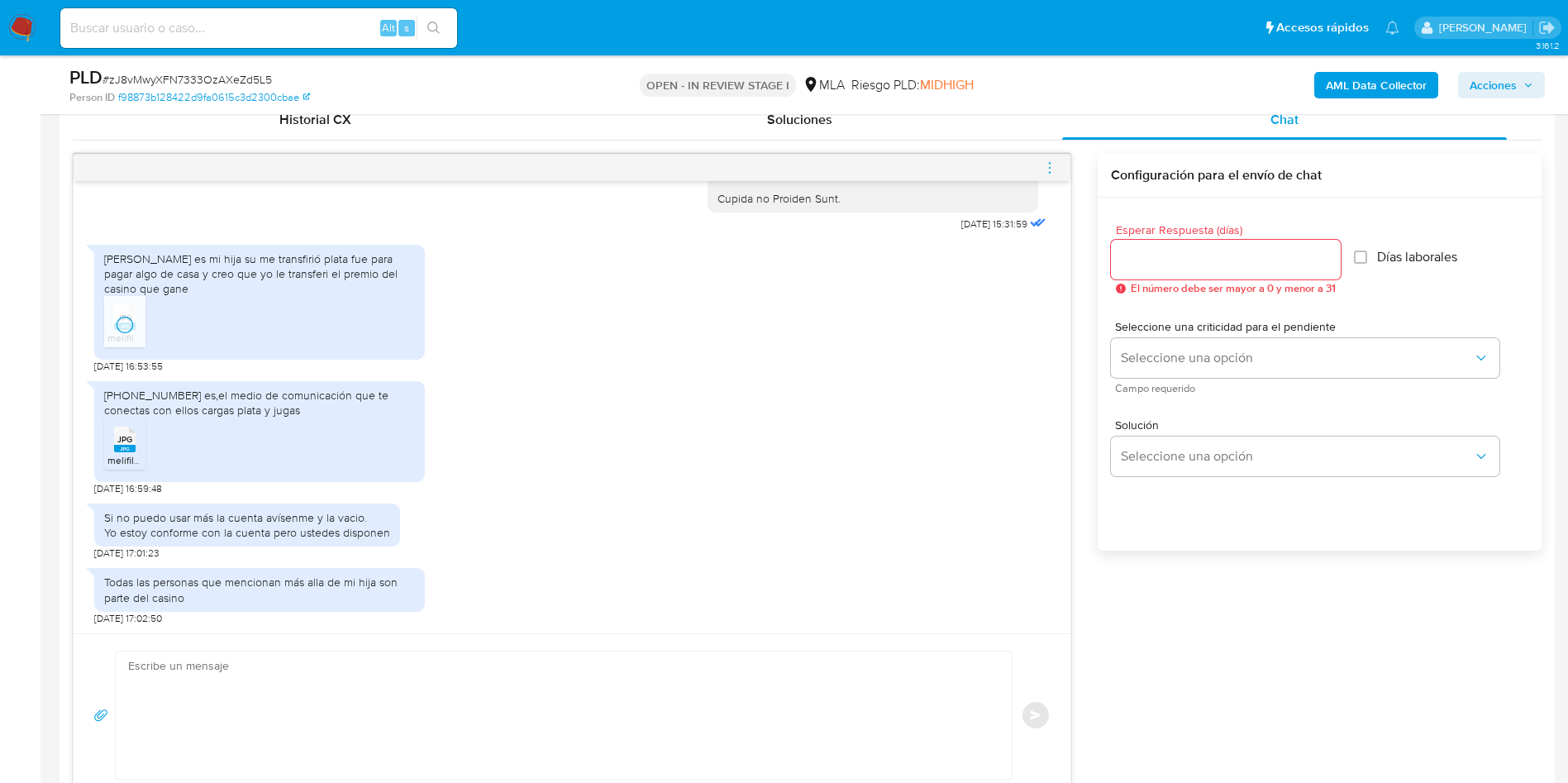
scroll to position [861, 0]
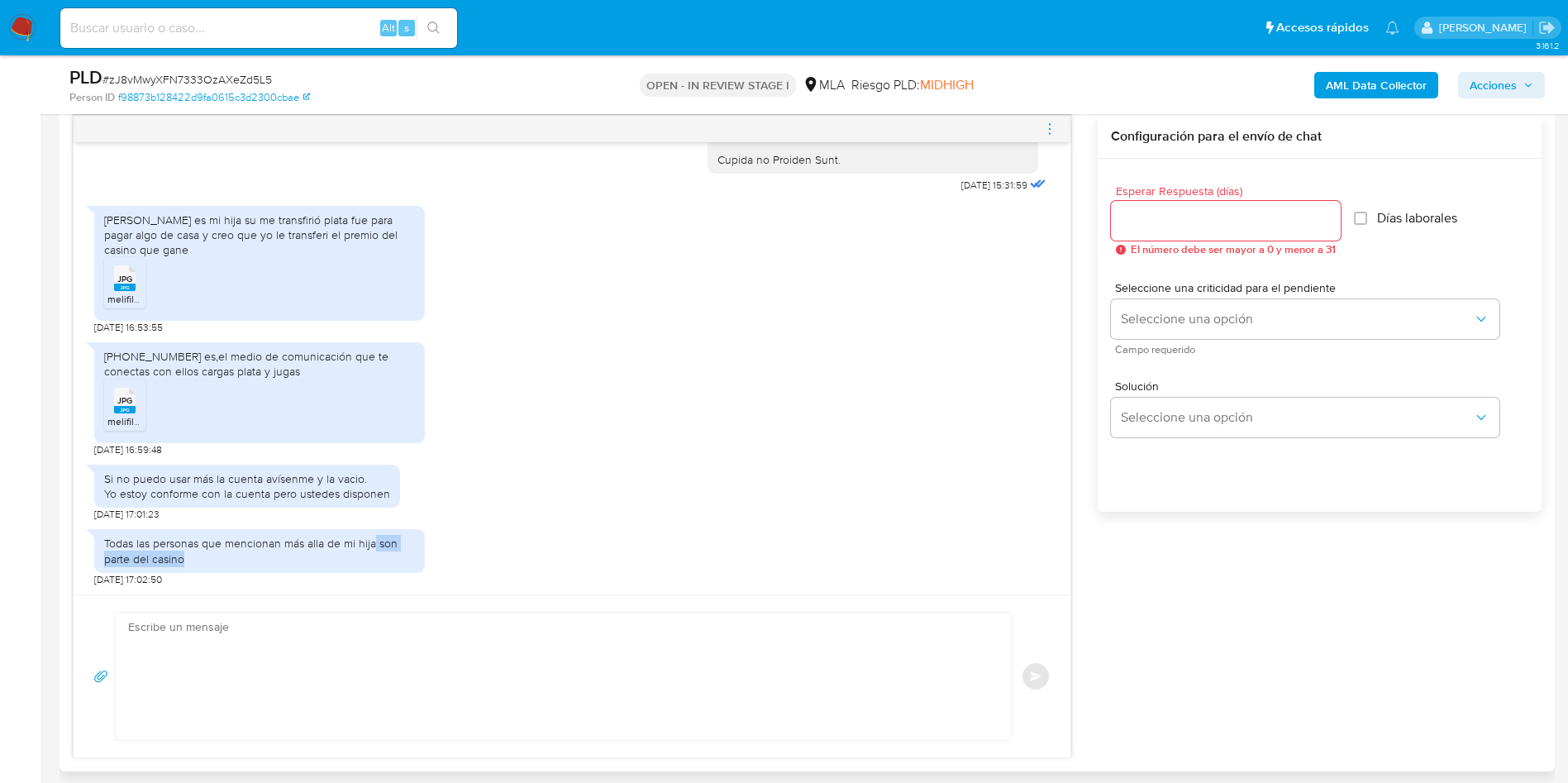
drag, startPoint x: 376, startPoint y: 546, endPoint x: 397, endPoint y: 561, distance: 25.8
click at [397, 561] on div "Todas las personas que mencionan más alla de mi hija son parte del casino" at bounding box center [259, 551] width 311 height 30
copy div "son parte del casino"
click at [166, 76] on span "# zJ8vMwyXFN7333OzAXeZd5L5" at bounding box center [187, 79] width 169 height 16
click at [166, 75] on span "# zJ8vMwyXFN7333OzAXeZd5L5" at bounding box center [187, 79] width 169 height 16
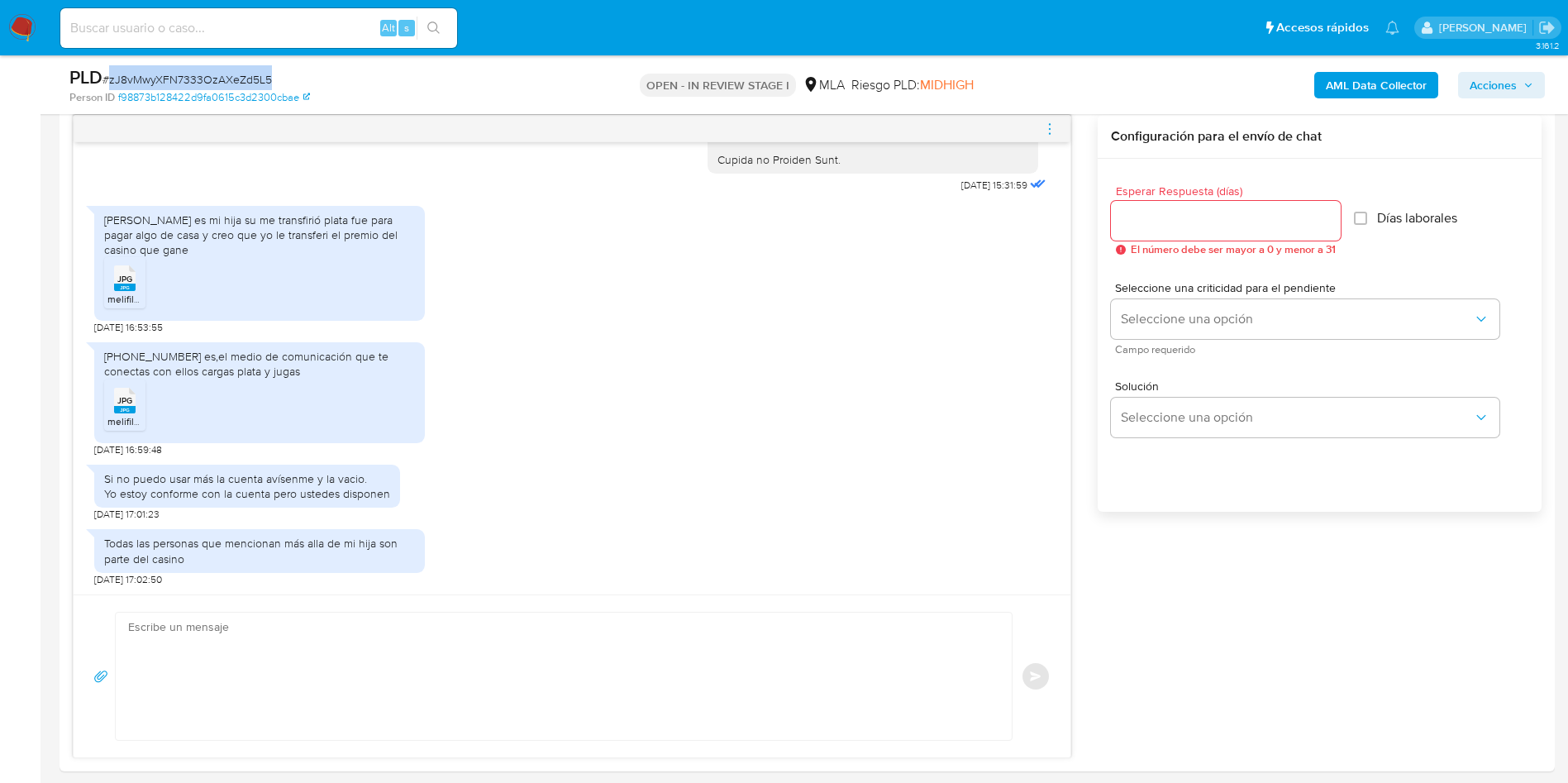
copy span "zJ8vMwyXFN7333OzAXeZd5L5"
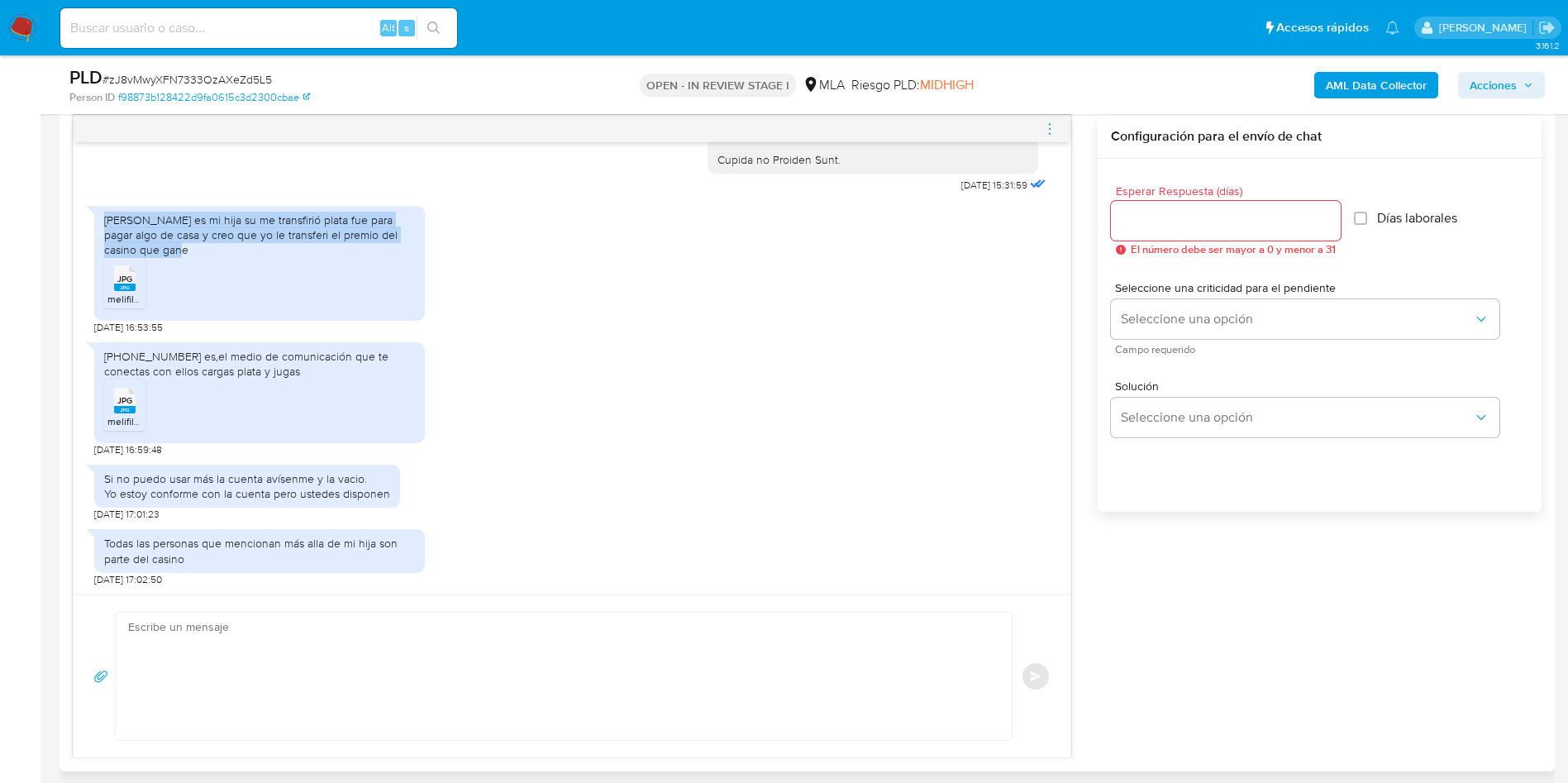
drag, startPoint x: 106, startPoint y: 221, endPoint x: 169, endPoint y: 245, distance: 67.4
click at [169, 245] on div "[PERSON_NAME] es mi hija su me transfirió plata fue para pagar algo de casa y c…" at bounding box center [259, 235] width 311 height 45
copy div "[PERSON_NAME] es mi hija su me transfirió plata fue para pagar algo de casa y c…"
drag, startPoint x: 264, startPoint y: 366, endPoint x: 103, endPoint y: 355, distance: 161.4
click at [103, 355] on div "[PHONE_NUMBER] es,el medio de comunicación que te conectas con ellos cargas pla…" at bounding box center [259, 392] width 331 height 100
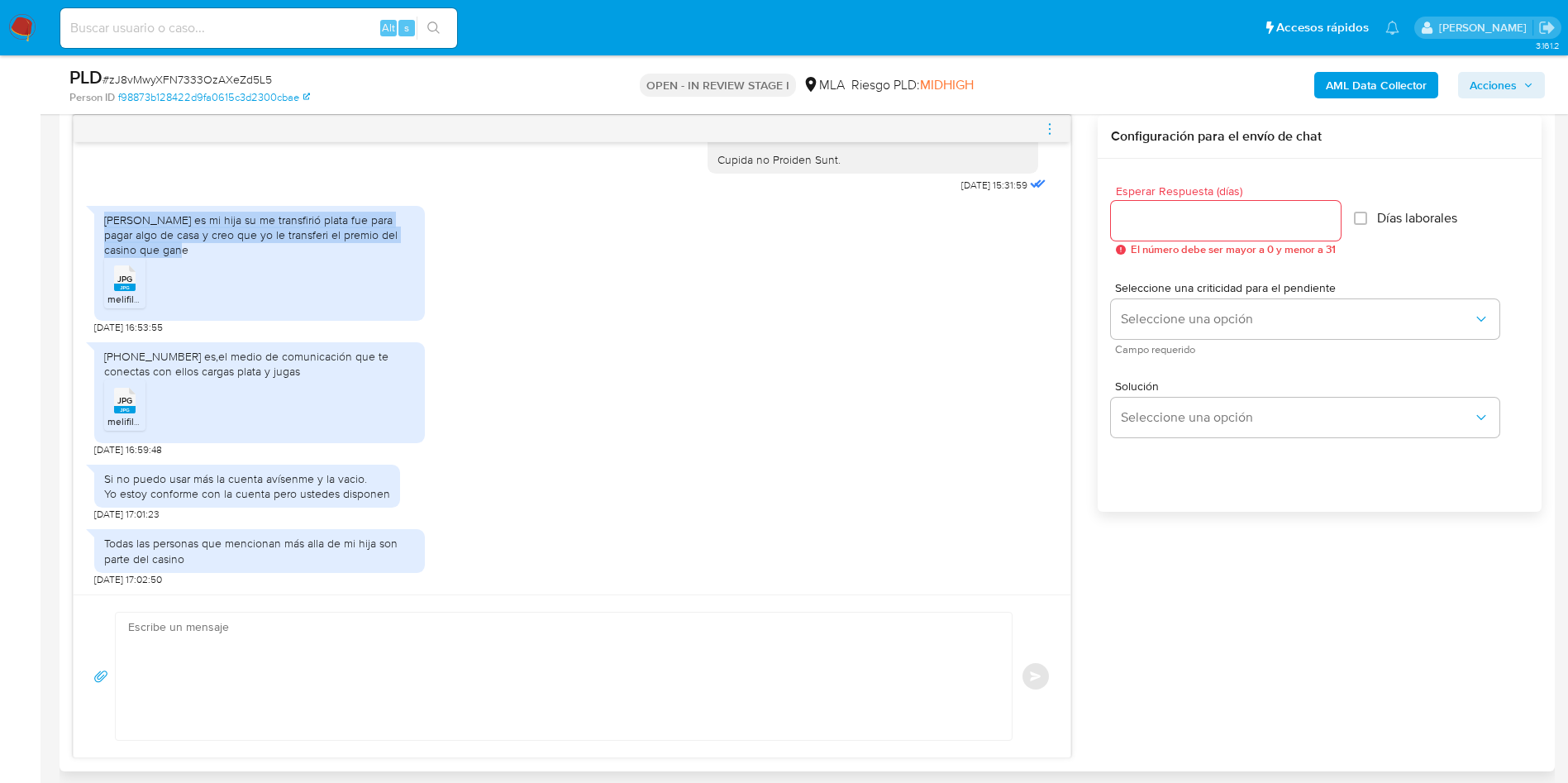
copy div "[PHONE_NUMBER] es,el medio de comunicación que te conectas con ellos cargas pla…"
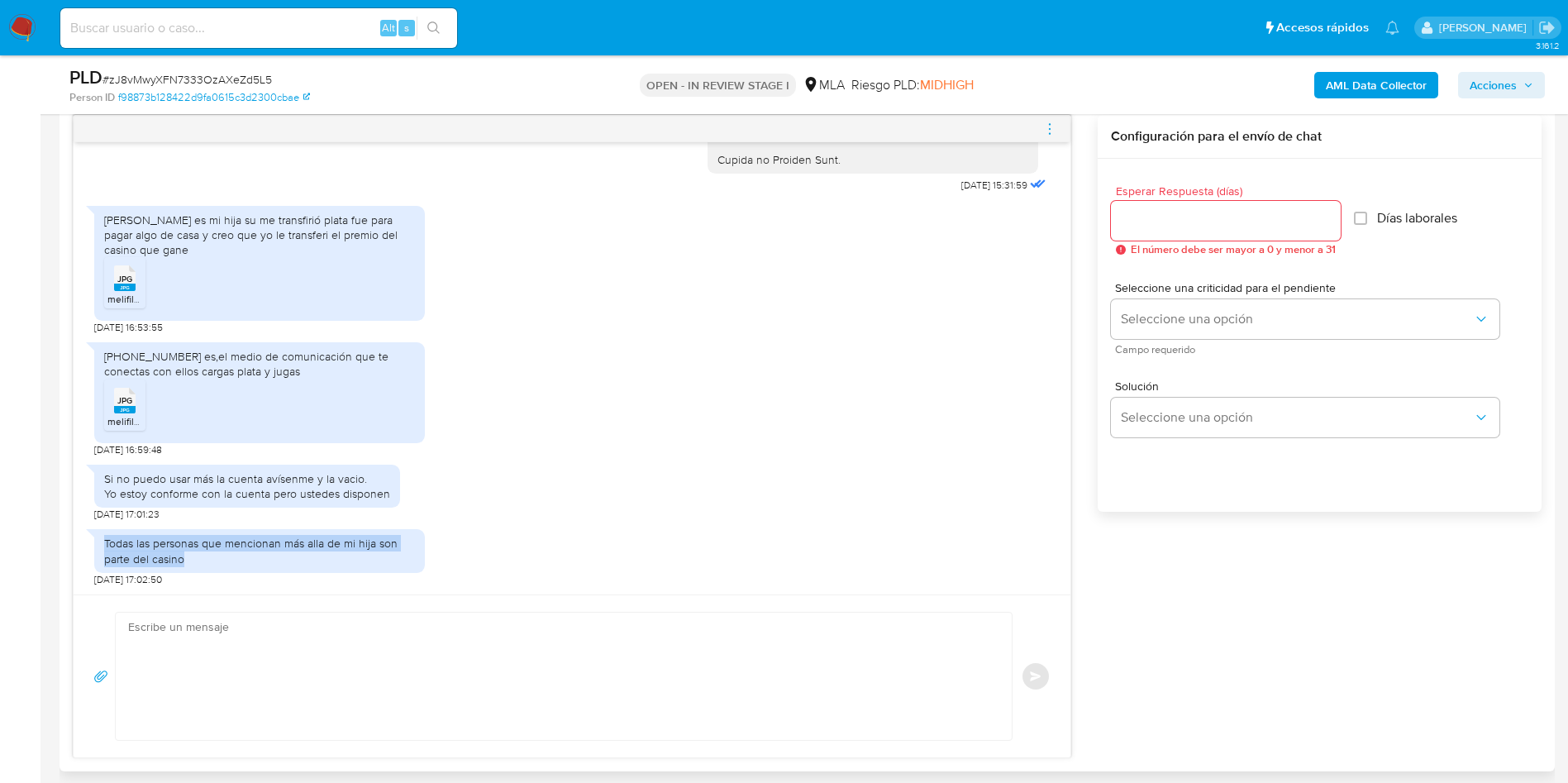
copy div "Todas las personas que mencionan más alla de mi hija son parte del casino"
drag, startPoint x: 218, startPoint y: 568, endPoint x: 96, endPoint y: 539, distance: 125.4
click at [96, 539] on div "Todas las personas que mencionan más alla de mi hija son parte del casino" at bounding box center [259, 551] width 331 height 43
click at [2, 368] on aside "Bandeja Tablero Screening Búsqueda en Listas Watchlist Herramientas Operaciones…" at bounding box center [20, 796] width 41 height 3315
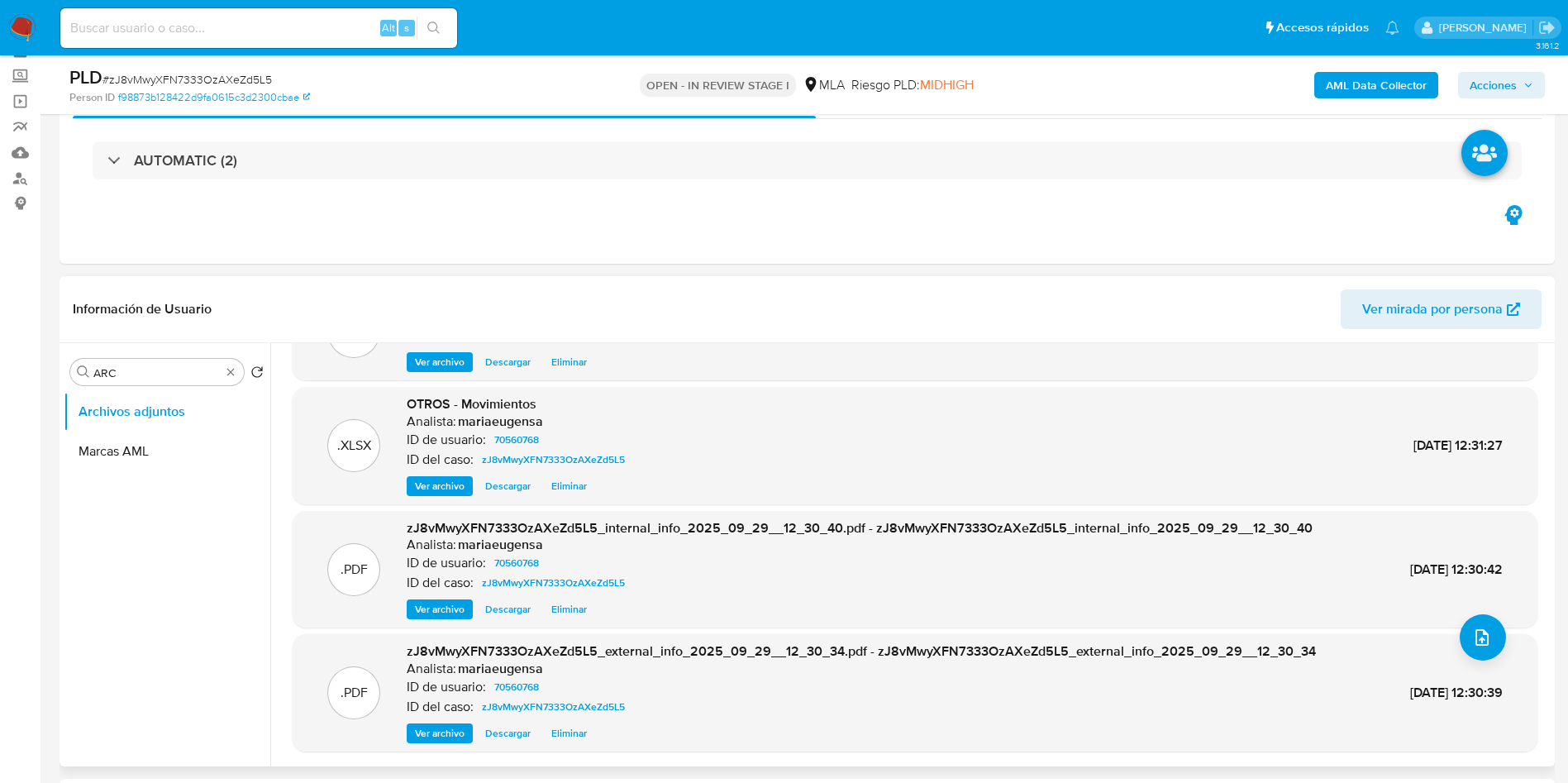
scroll to position [124, 0]
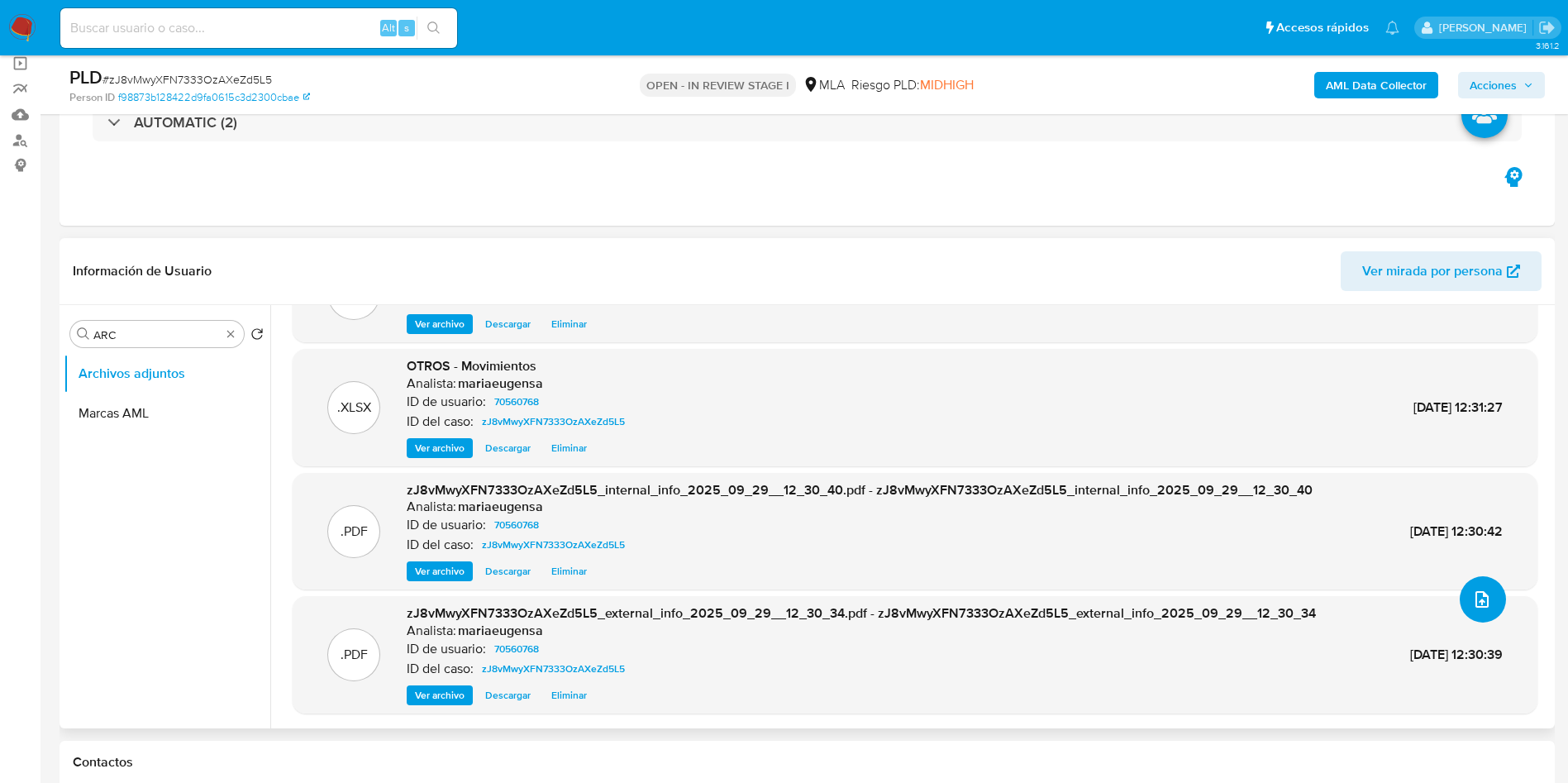
click at [1474, 595] on icon "upload-file" at bounding box center [1482, 599] width 20 height 20
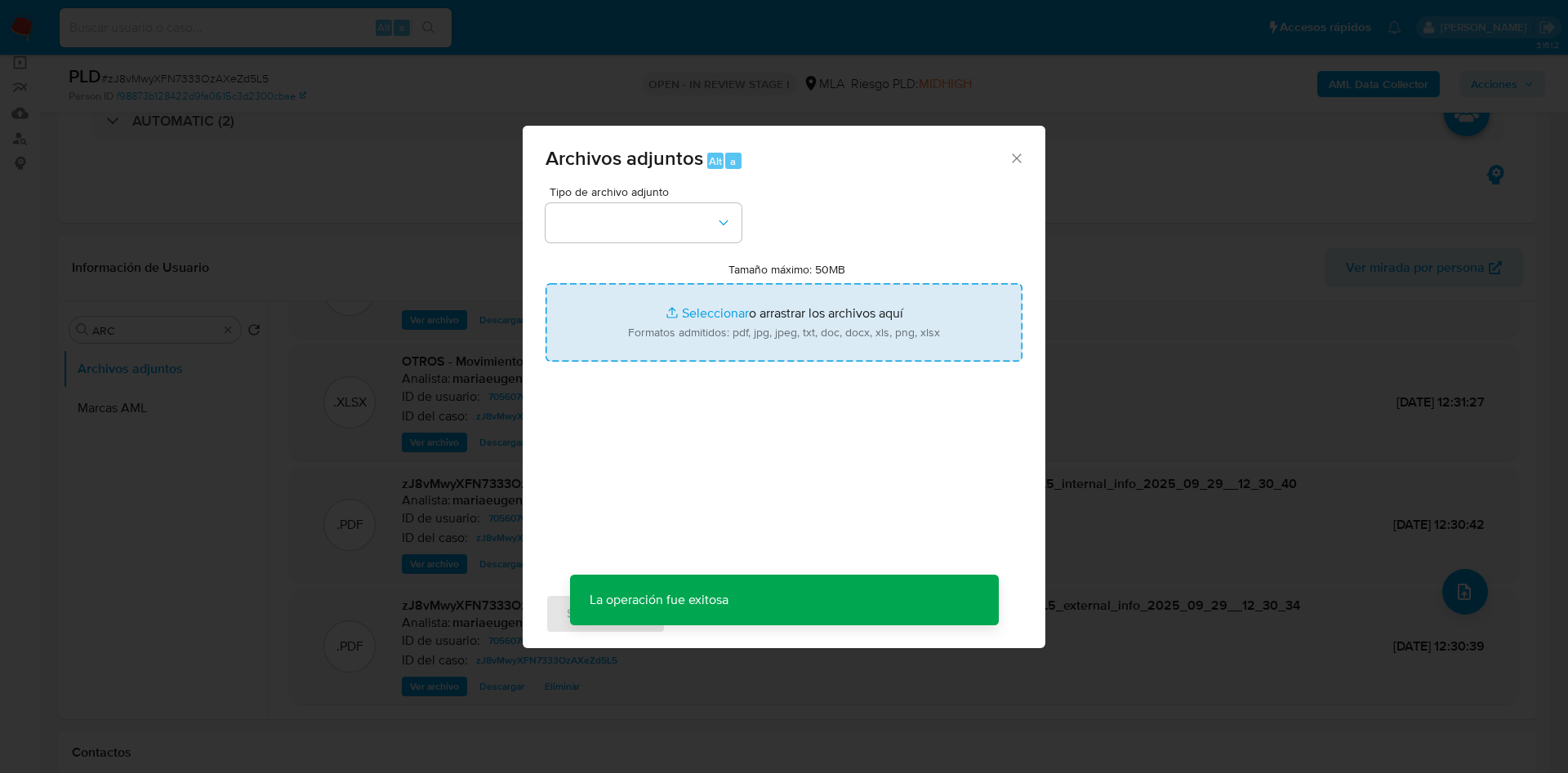
click at [800, 295] on input "Tamaño máximo: 50MB Seleccionar archivos" at bounding box center [784, 323] width 477 height 78
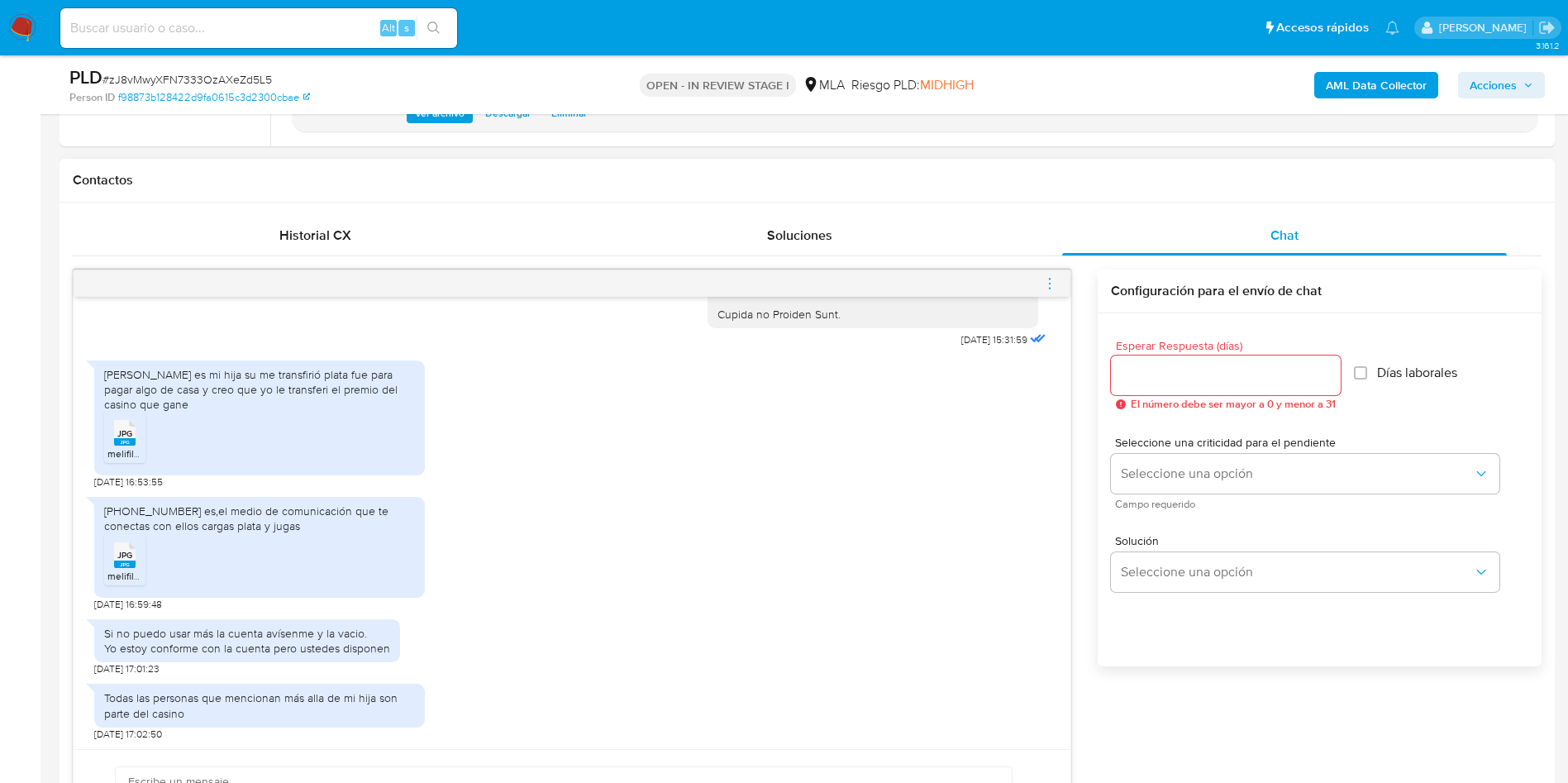
scroll to position [744, 0]
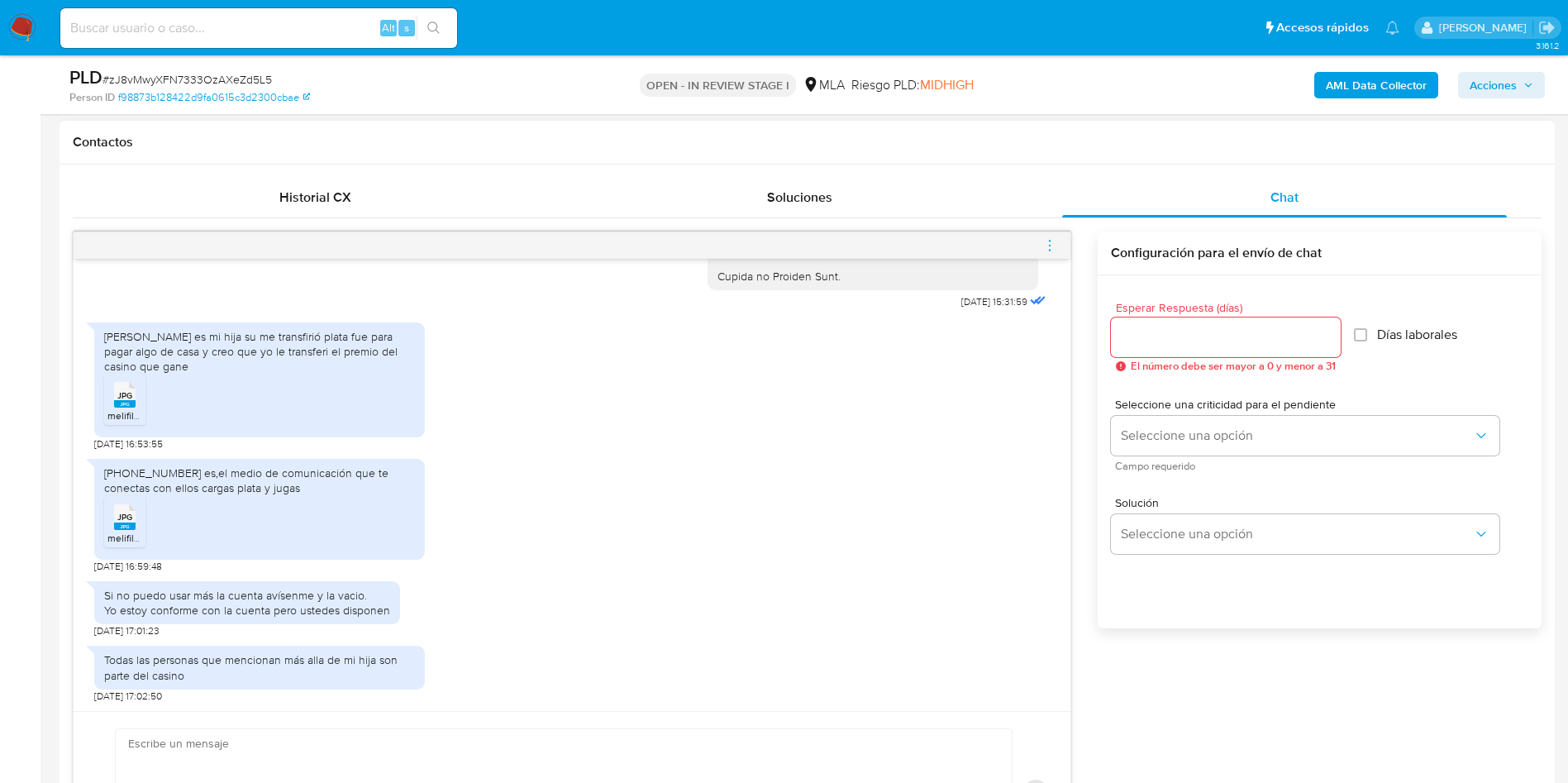
drag, startPoint x: 755, startPoint y: 612, endPoint x: 777, endPoint y: 588, distance: 32.6
click at [756, 608] on div "Si no puedo usar más la cuenta avísenme y la vacio. Yo estoy conforme con la cu…" at bounding box center [572, 606] width 956 height 66
click at [1050, 248] on icon "menu-action" at bounding box center [1050, 245] width 15 height 15
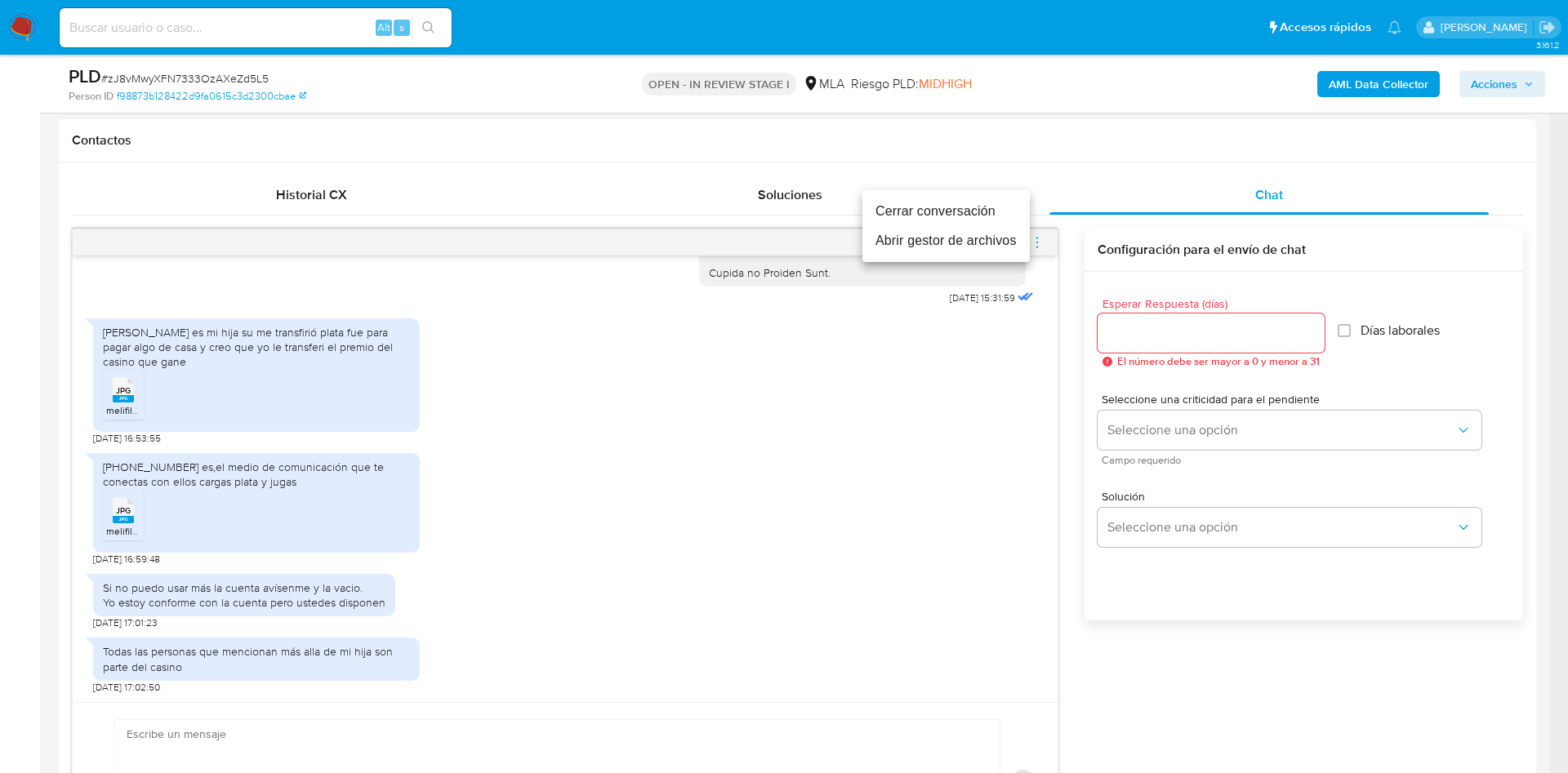
click at [943, 249] on li "Abrir gestor de archivos" at bounding box center [946, 241] width 167 height 30
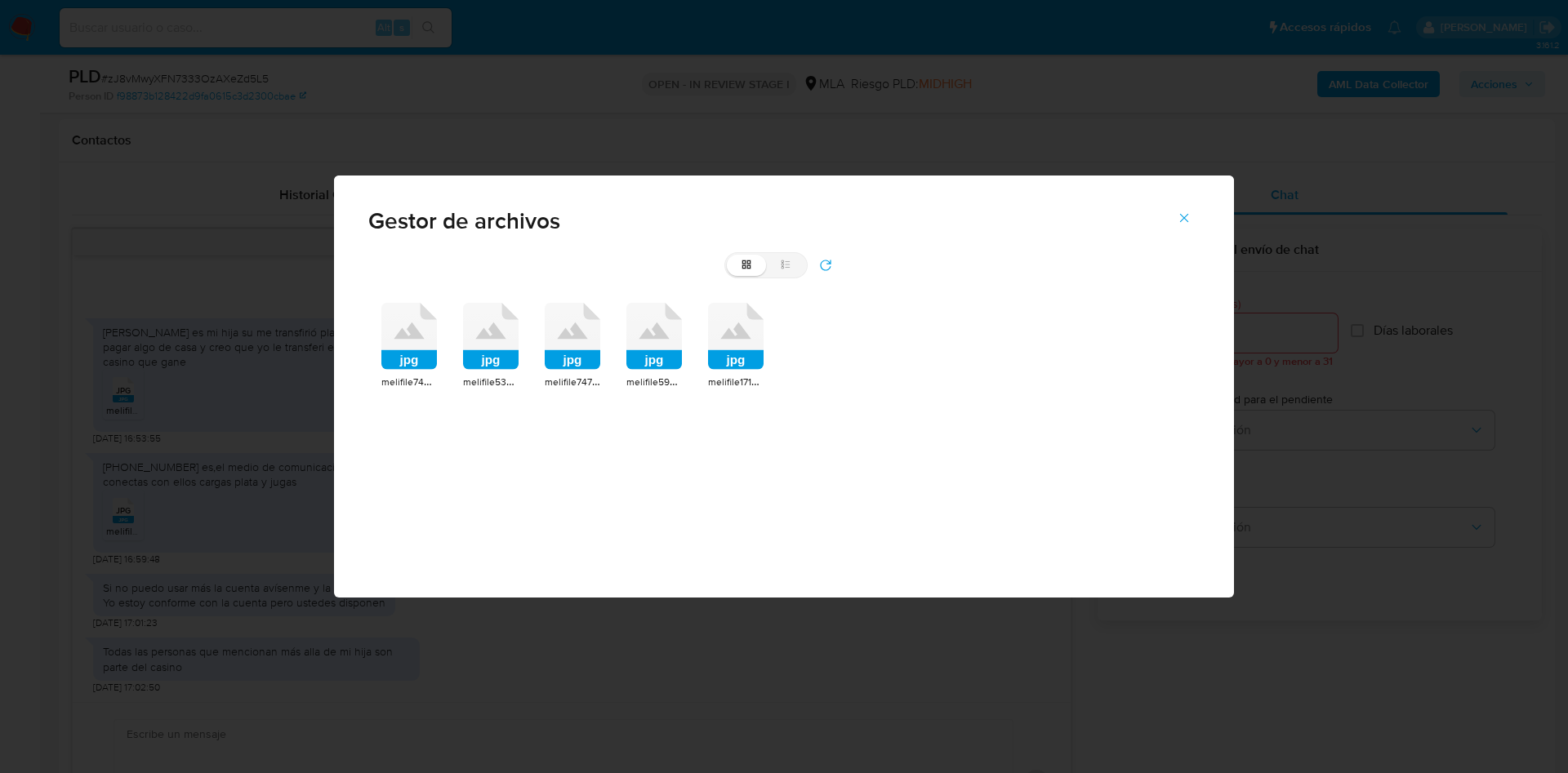
click at [1213, 200] on div "Gestor de archivos" at bounding box center [784, 214] width 900 height 77
click at [1191, 217] on icon "Cerrar" at bounding box center [1184, 218] width 14 height 14
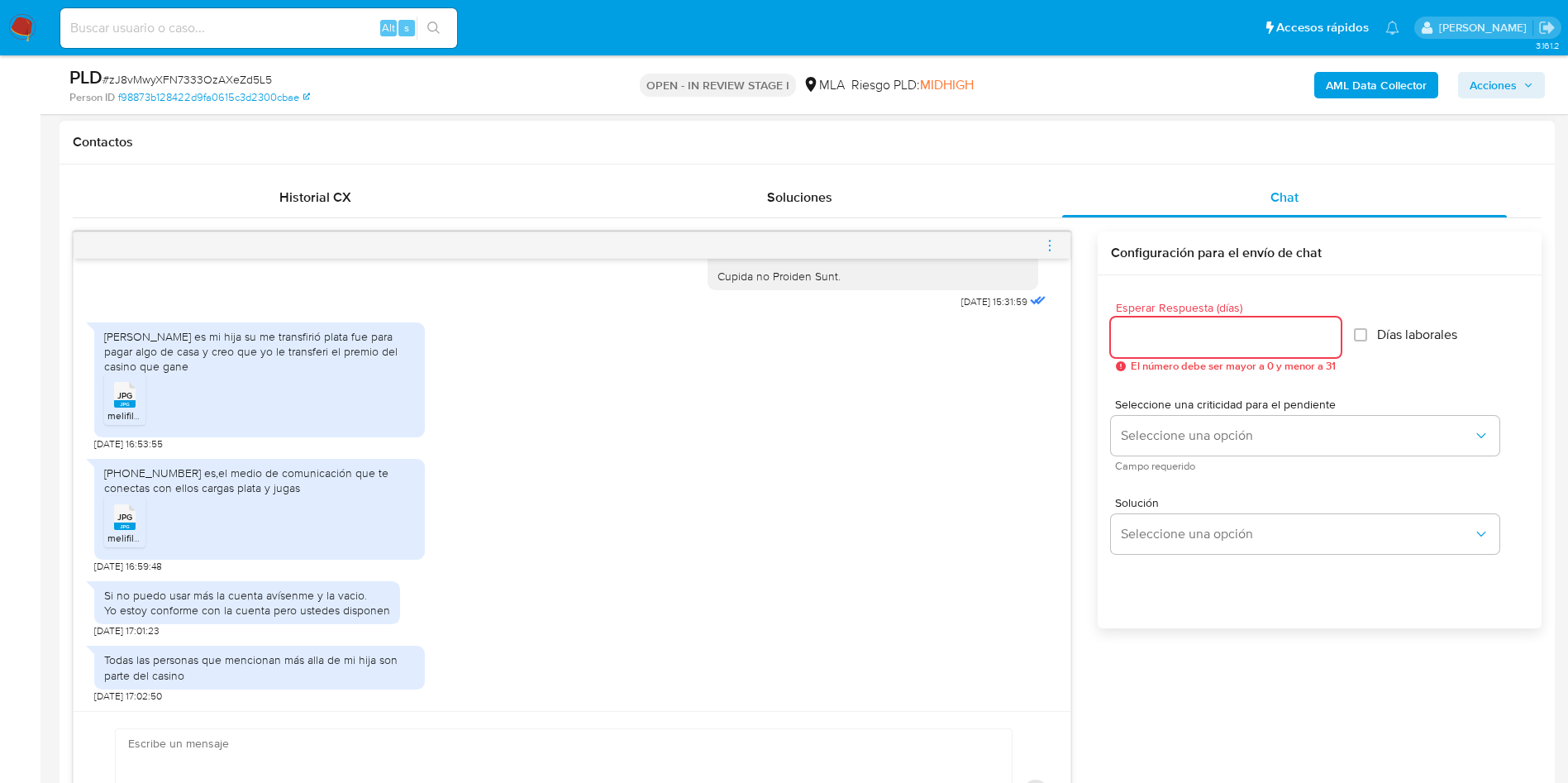
click at [1141, 334] on input "Esperar Respuesta (días)" at bounding box center [1227, 338] width 230 height 21
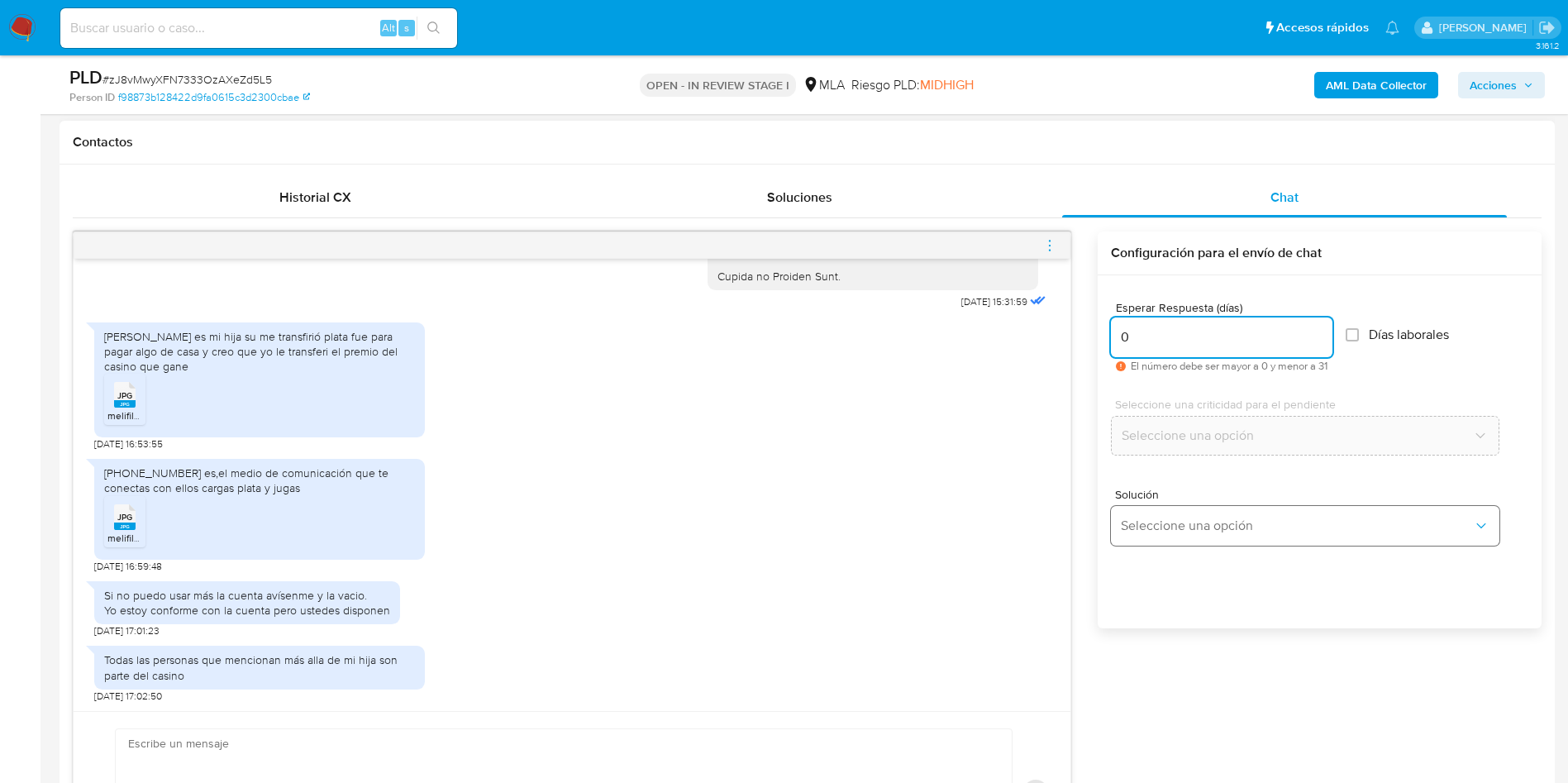
type input "0"
click at [1171, 532] on span "Seleccione una opción" at bounding box center [1297, 526] width 352 height 16
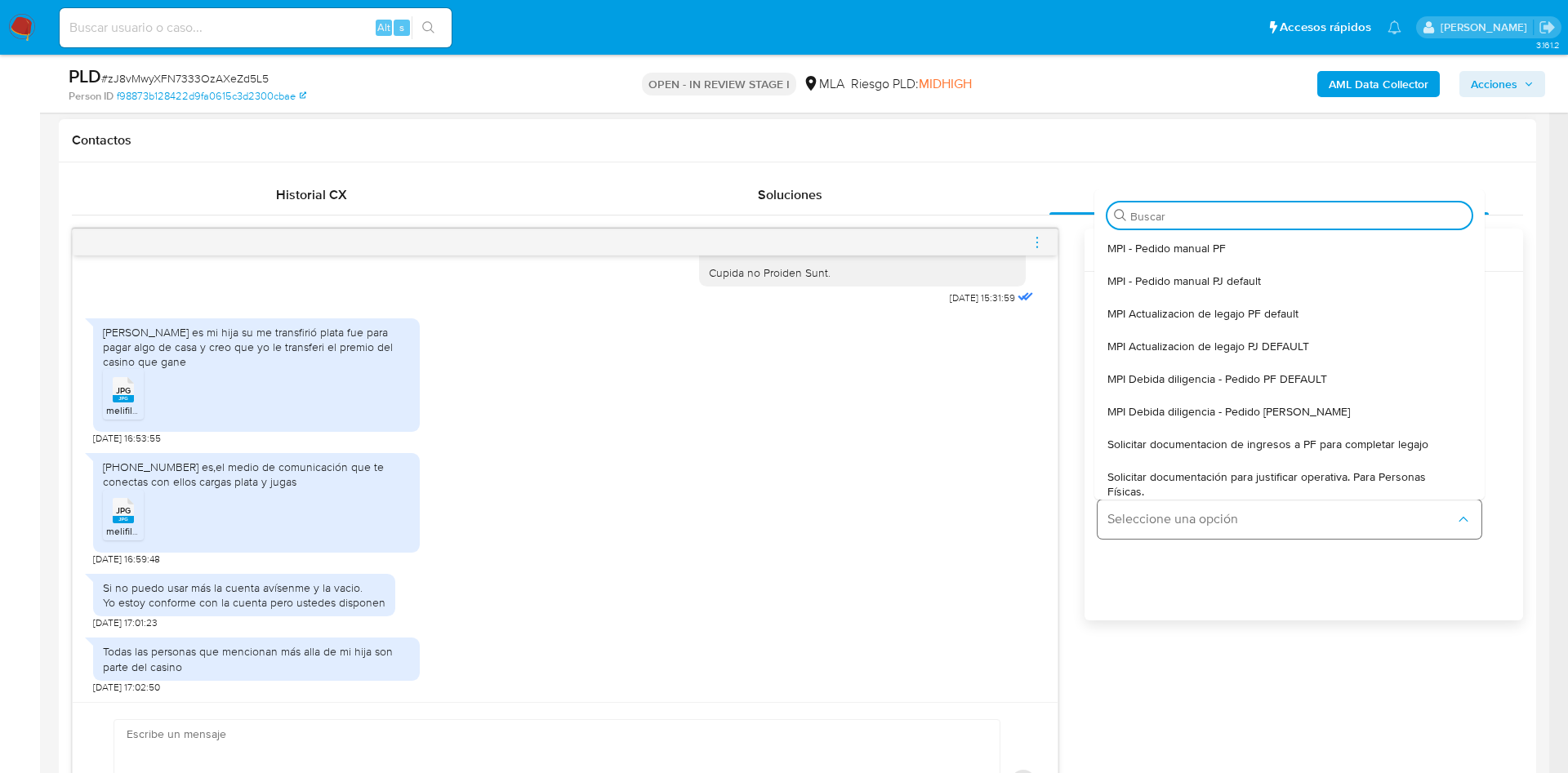
click at [1156, 507] on button "Seleccione una opción" at bounding box center [1290, 519] width 384 height 39
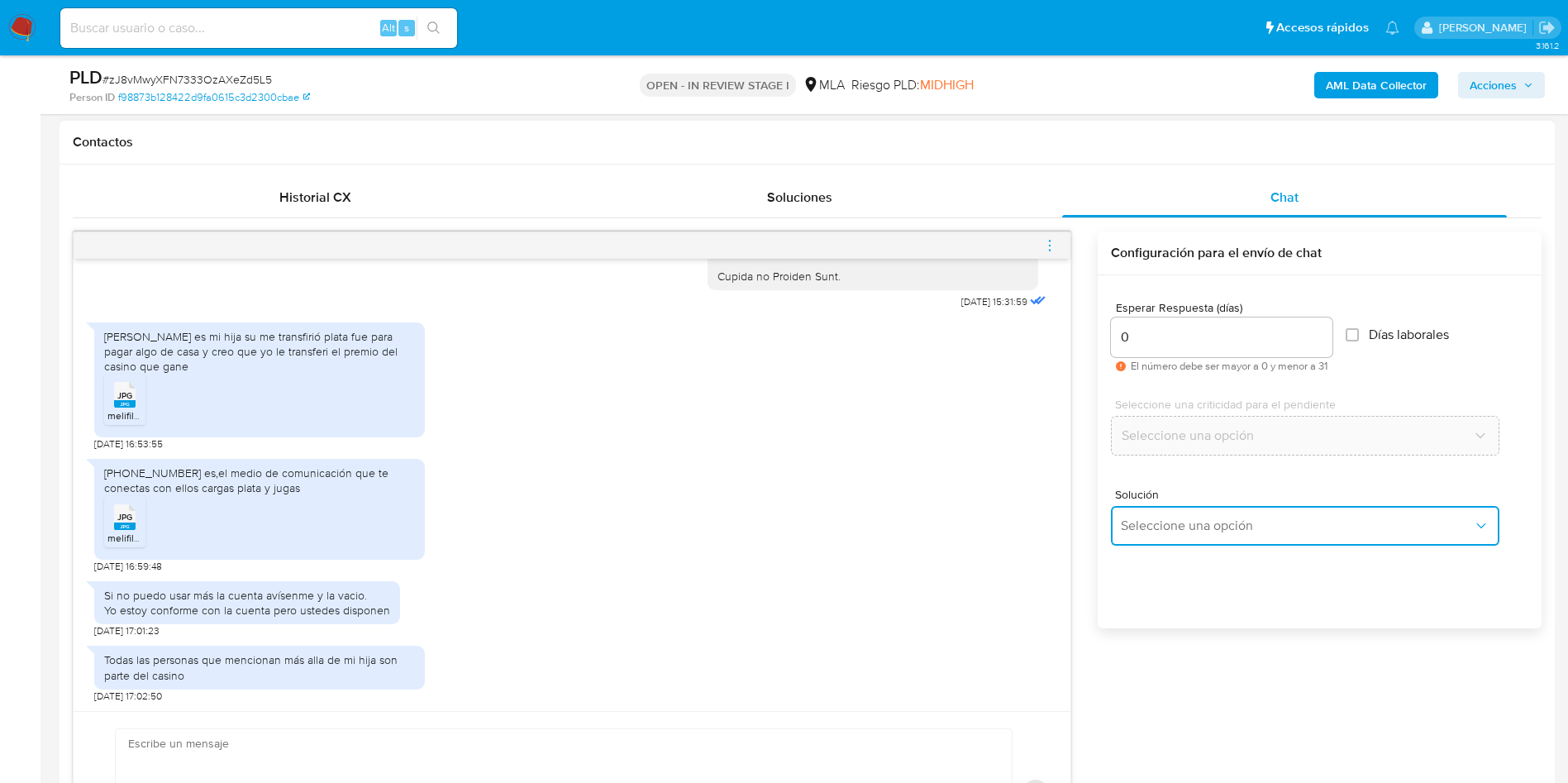
click at [1166, 541] on button "Seleccione una opción" at bounding box center [1306, 526] width 389 height 40
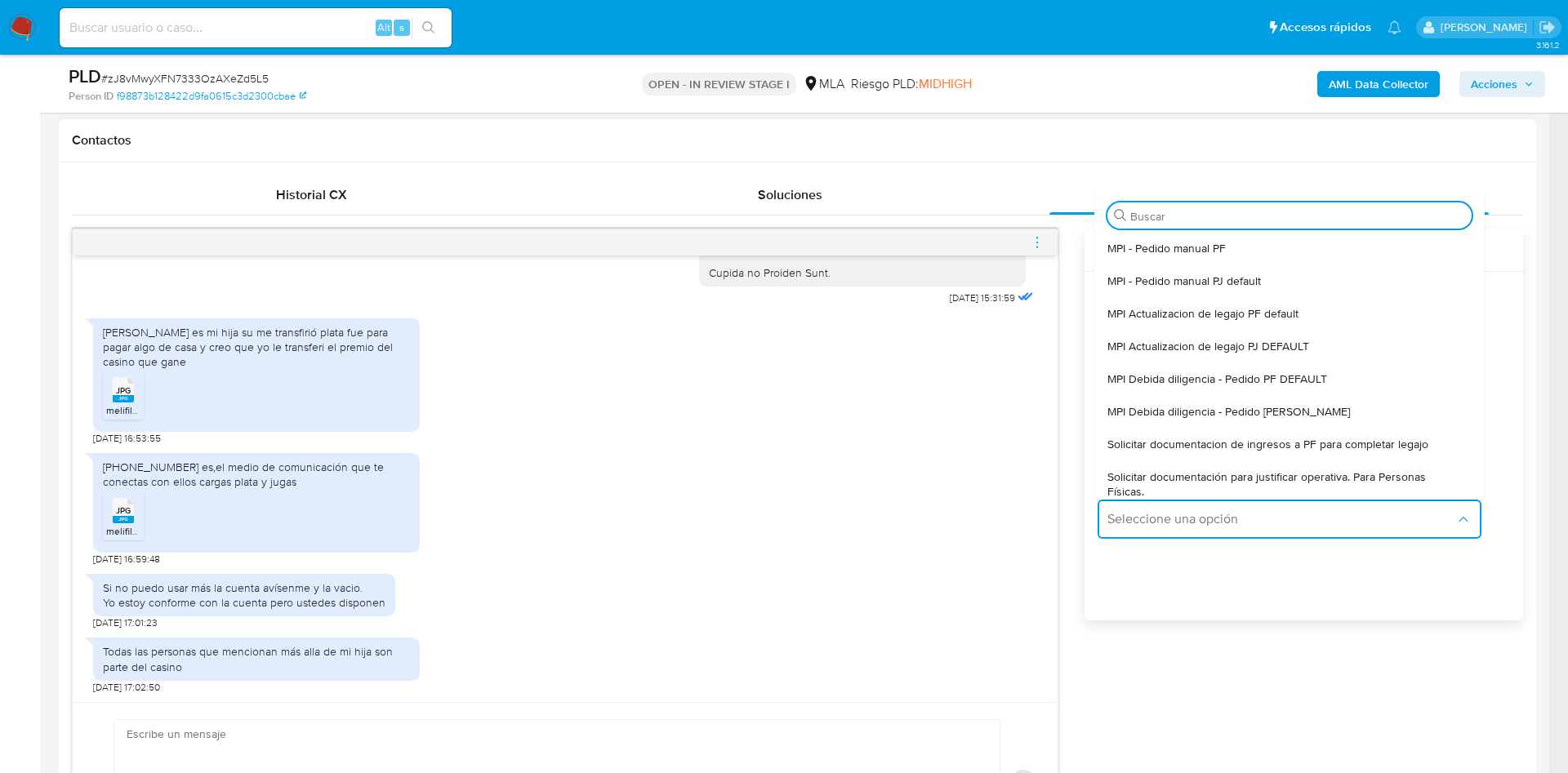
click at [1167, 477] on span "Solicitar documentación para justificar operativa. Para Personas Físicas." at bounding box center [1284, 483] width 354 height 30
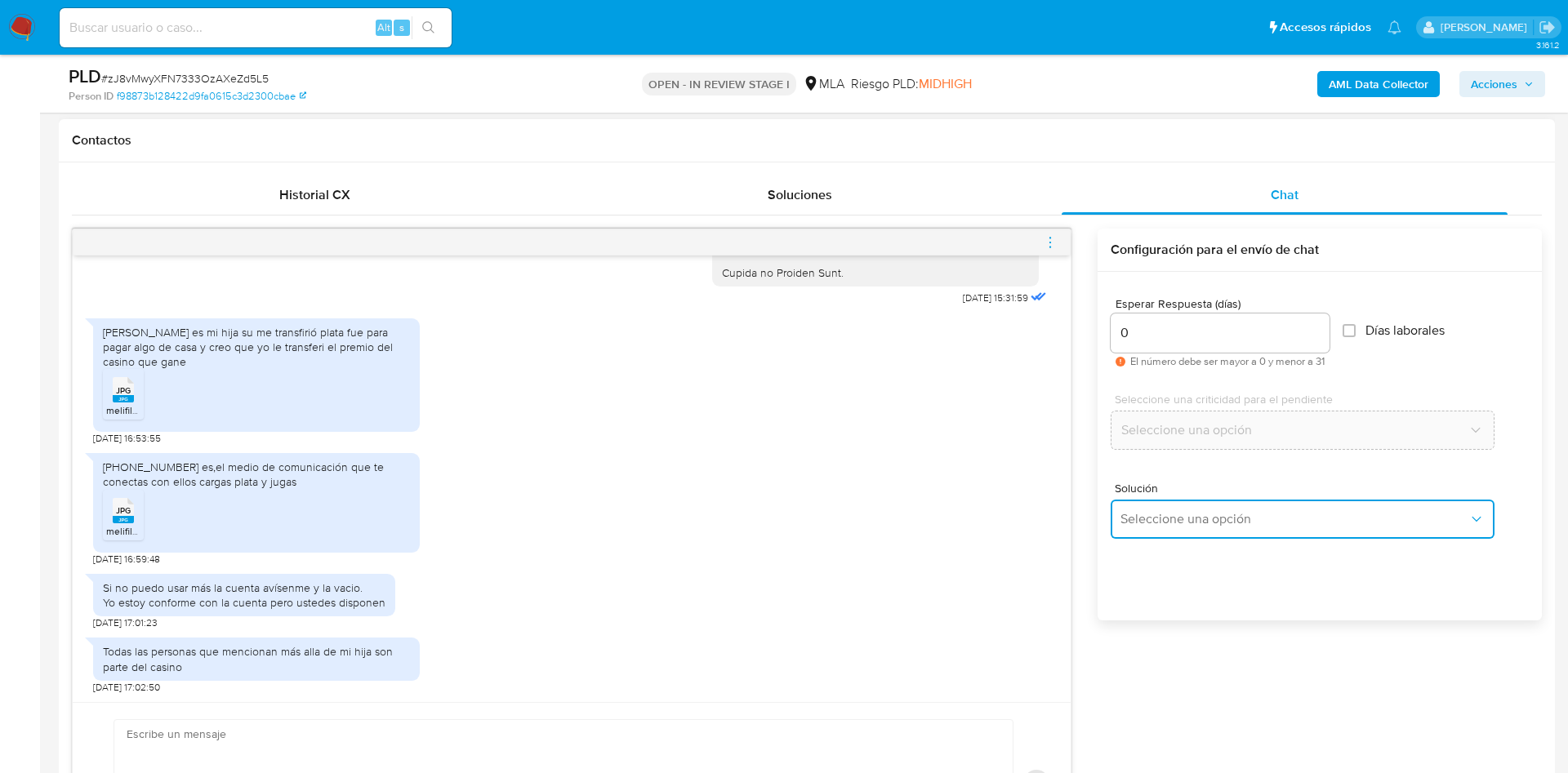
type textarea "Hola,En función de las operaciones registradas en tu cuenta de Mercado Pago, ne…"
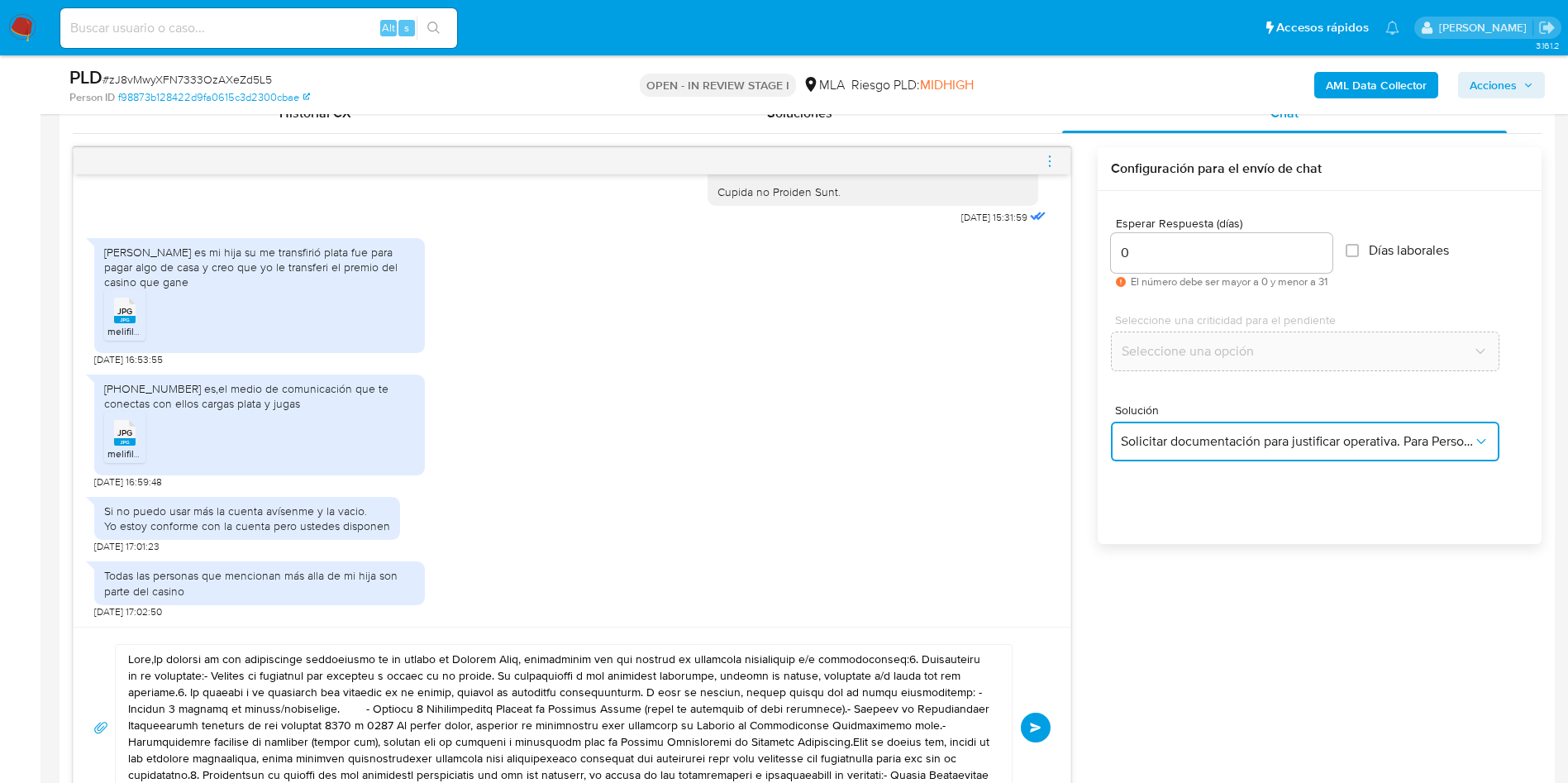
scroll to position [868, 0]
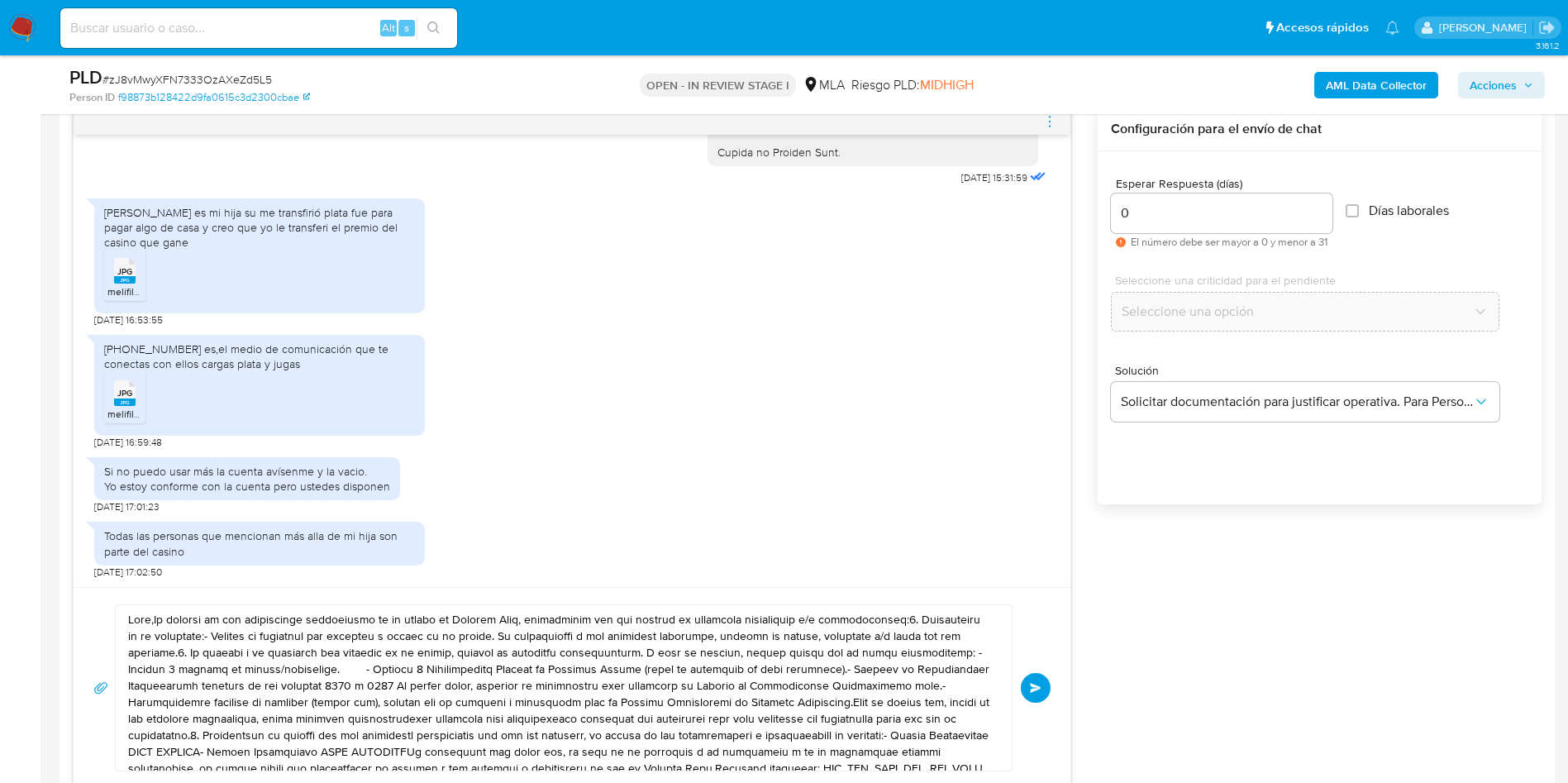
click at [560, 703] on textarea at bounding box center [559, 688] width 863 height 166
click at [560, 702] on textarea at bounding box center [559, 688] width 863 height 166
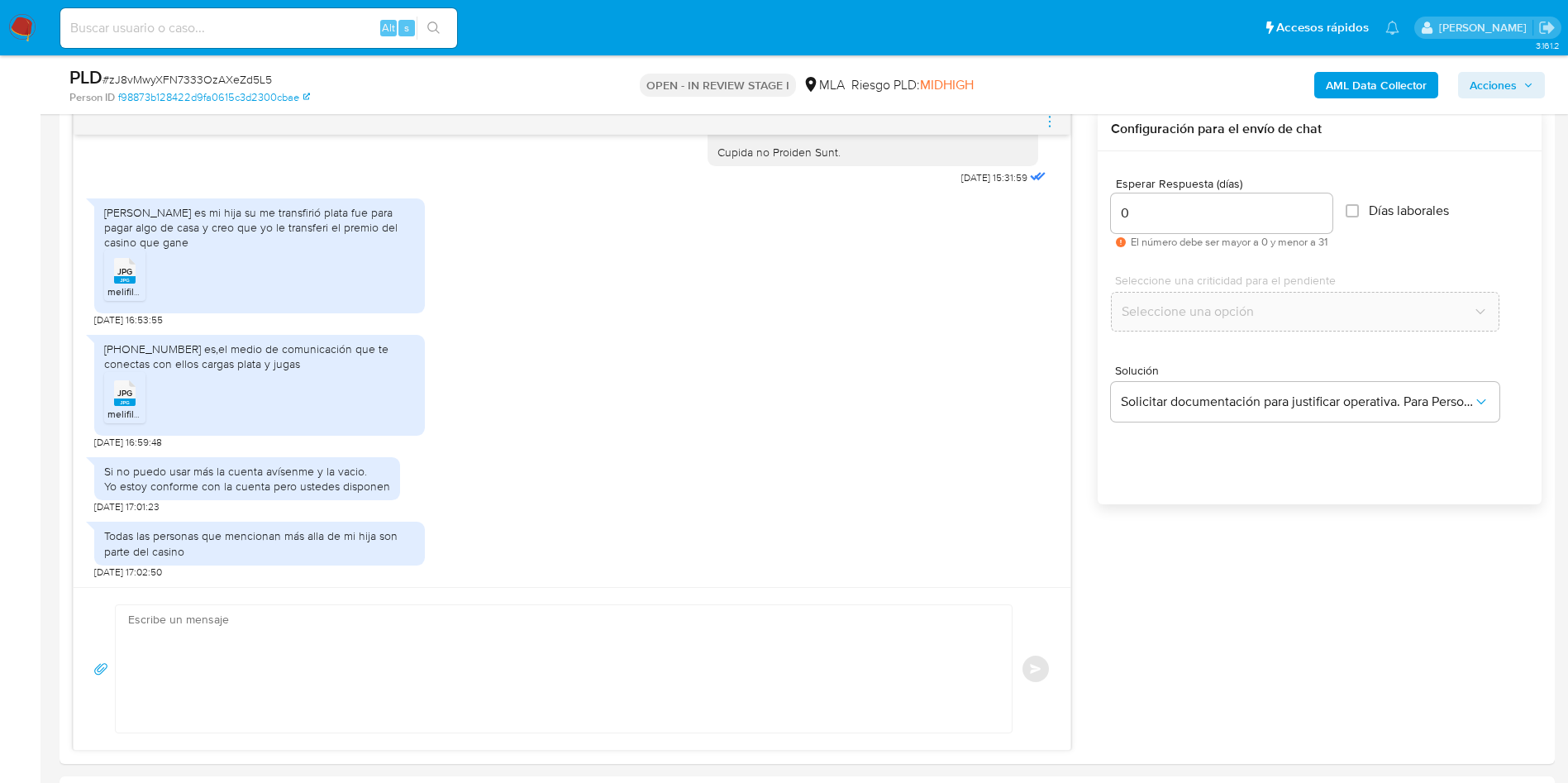
click at [30, 326] on aside "Bandeja Tablero Screening Búsqueda en Listas Watchlist Herramientas Operaciones…" at bounding box center [20, 789] width 41 height 3315
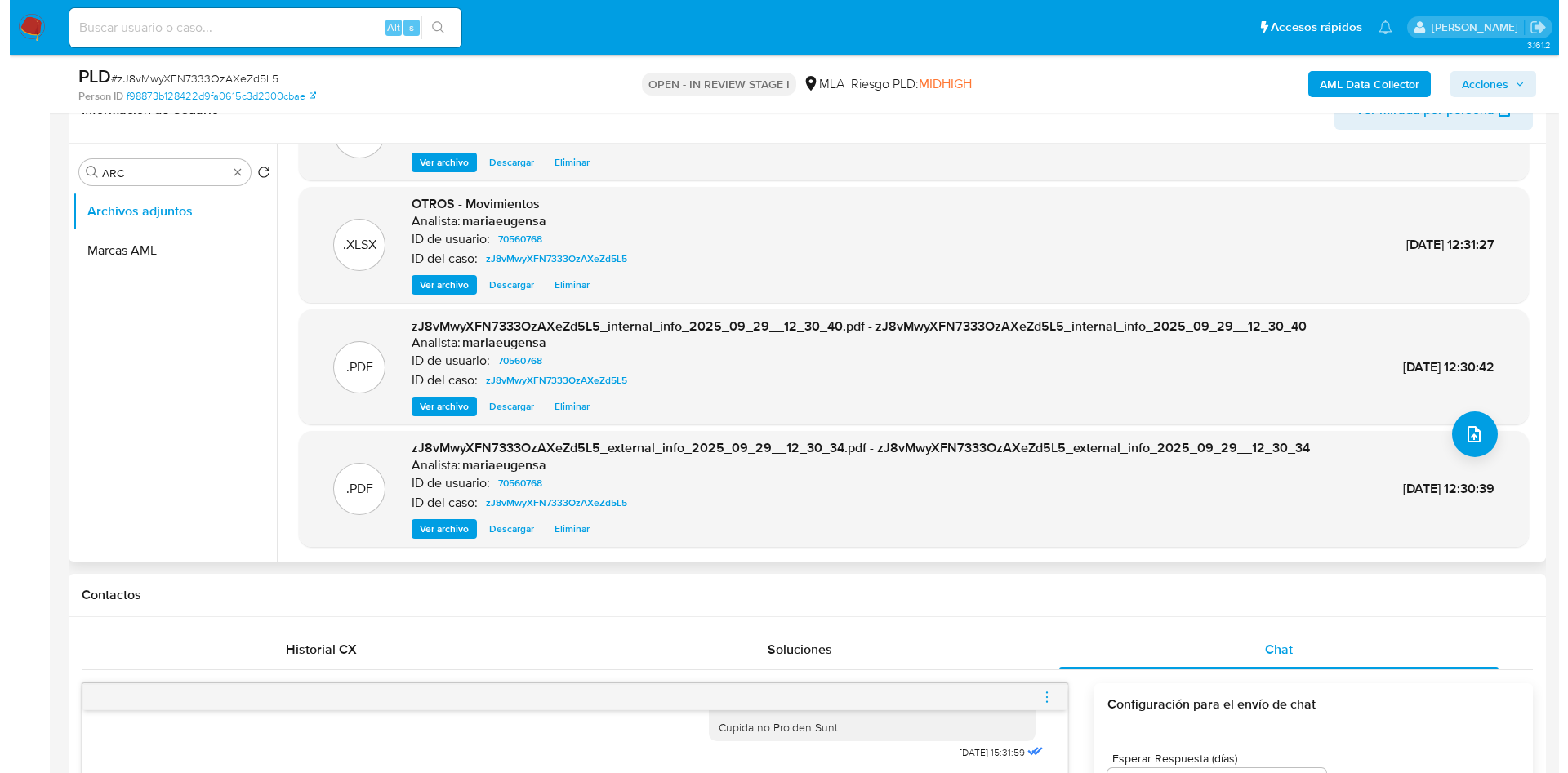
scroll to position [245, 0]
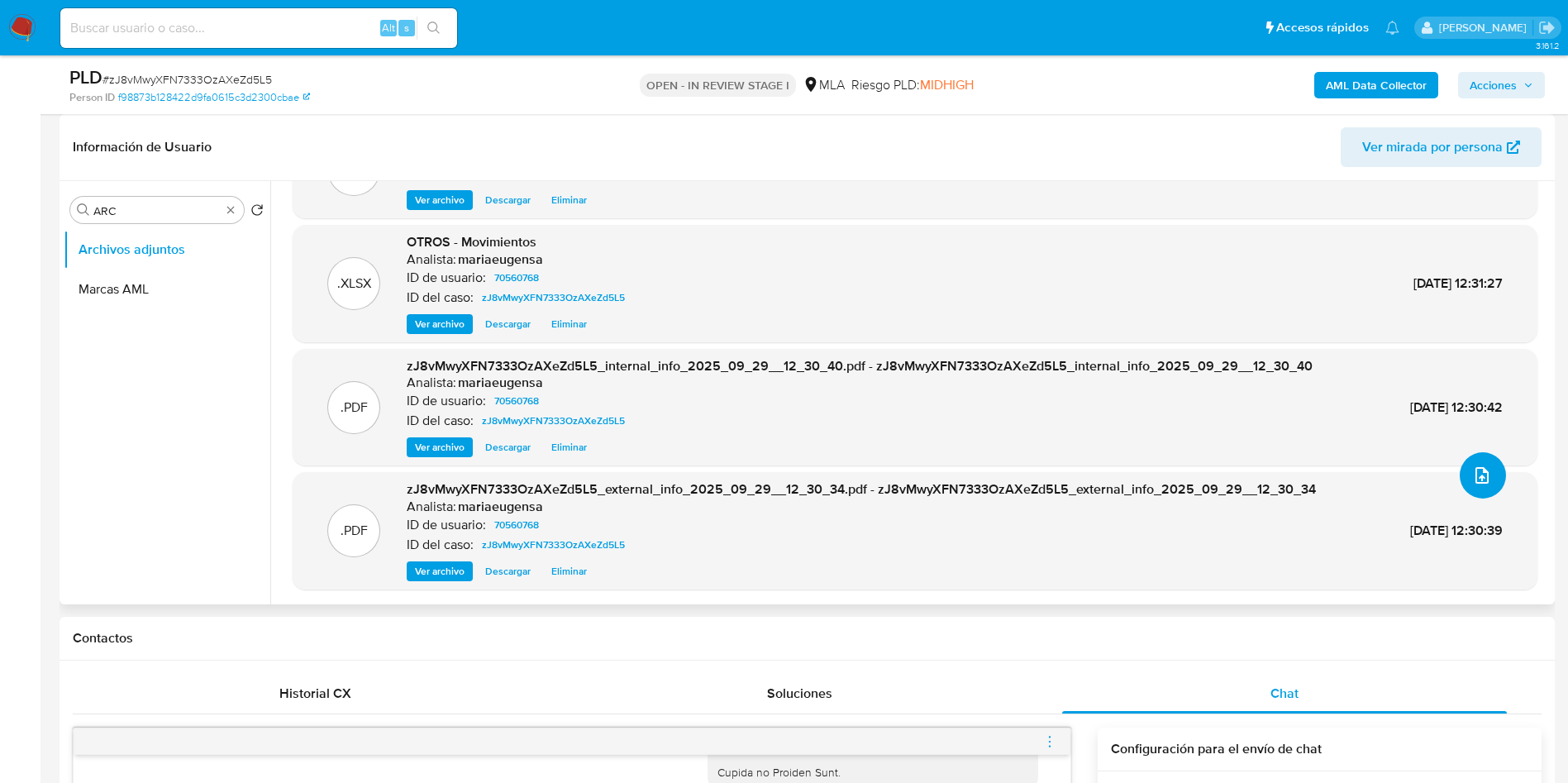
click at [1472, 480] on icon "upload-file" at bounding box center [1482, 475] width 20 height 20
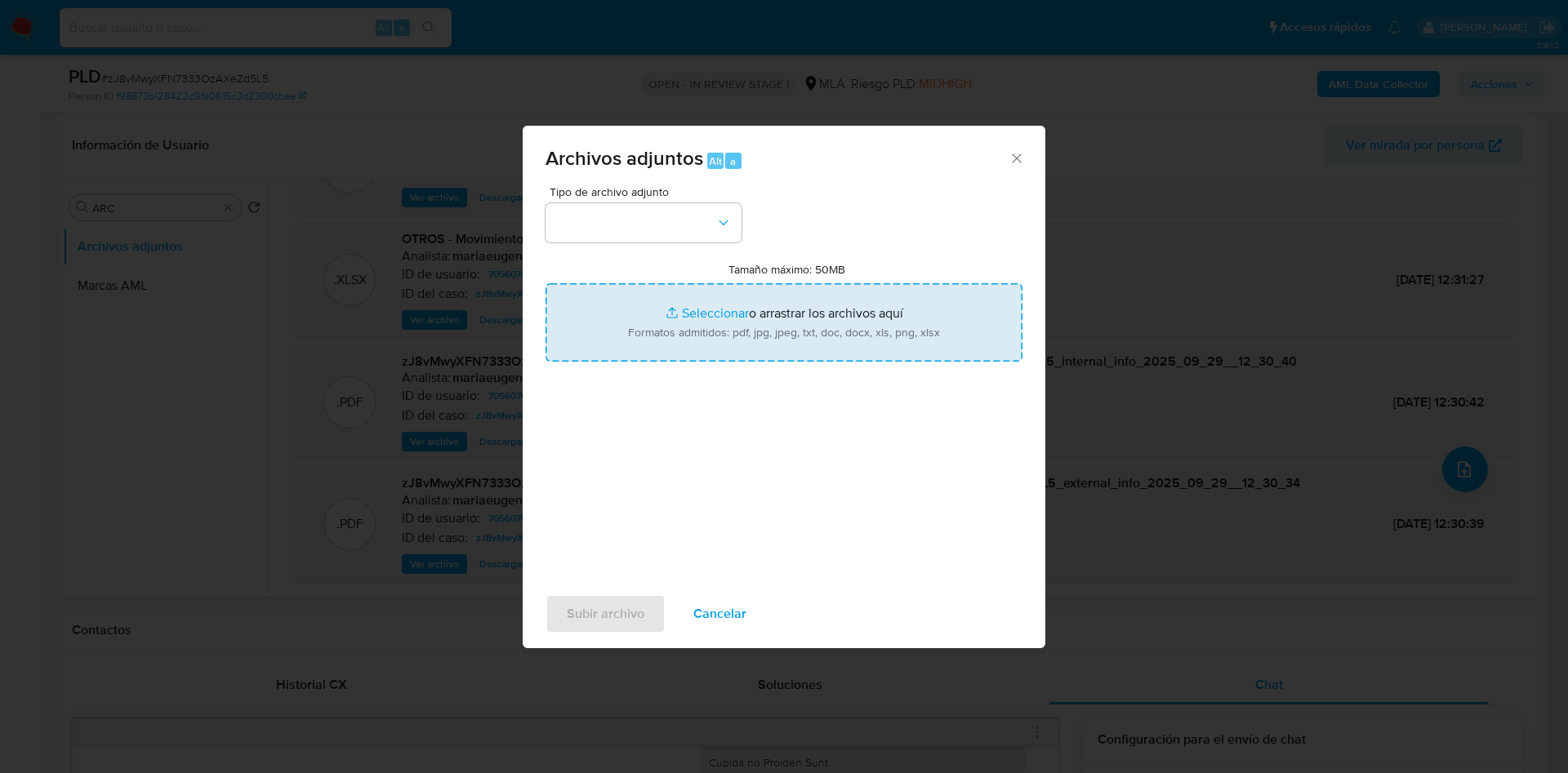
click at [700, 310] on input "Tamaño máximo: 50MB Seleccionar archivos" at bounding box center [784, 323] width 477 height 78
type input "C:\fakepath\Caselog zJ8vMwyXFN7333OzAXeZd5L5_2025_09_18_03_10_37 - V2.docx"
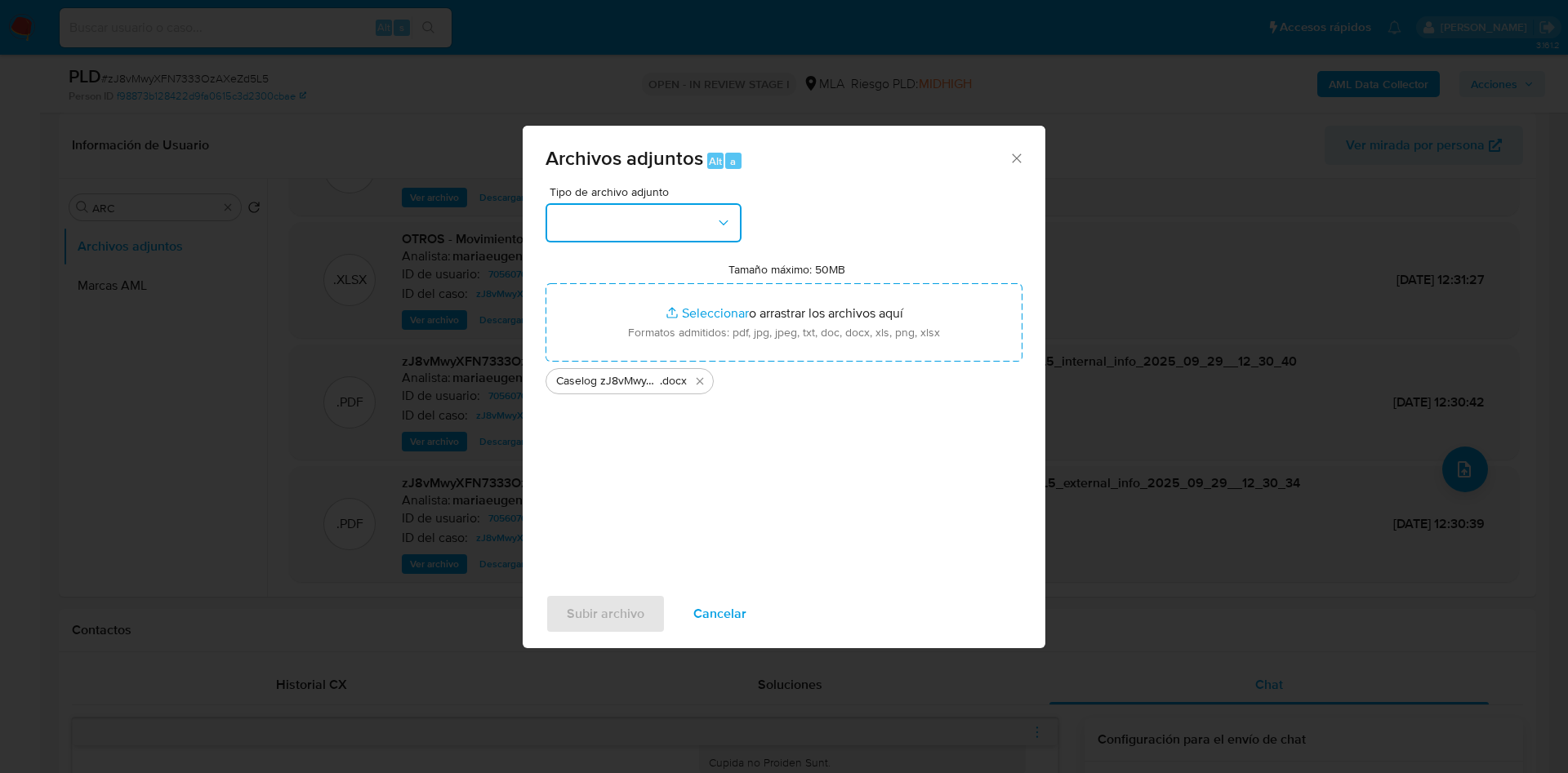
click at [613, 233] on button "button" at bounding box center [643, 223] width 196 height 39
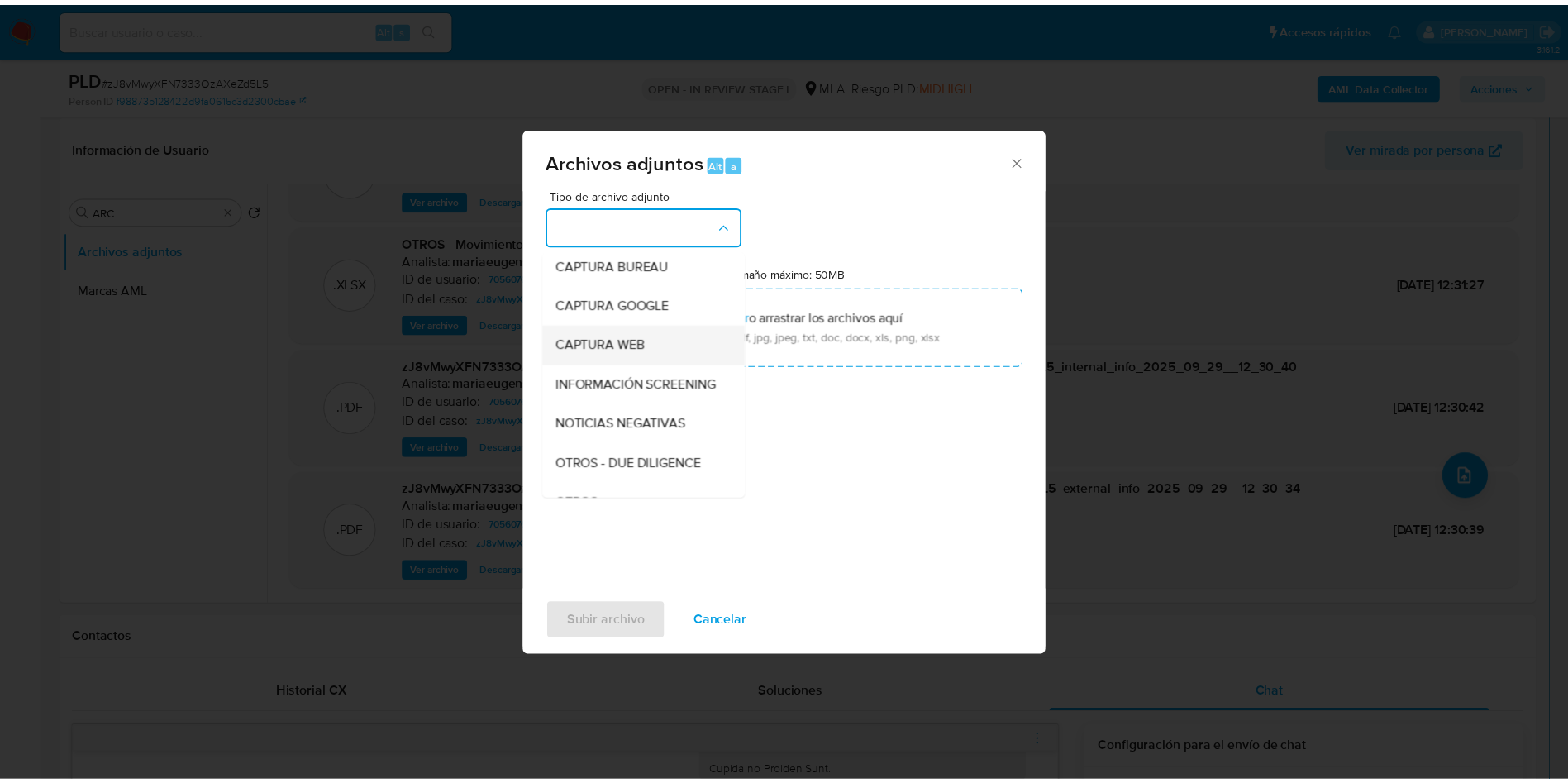
scroll to position [124, 0]
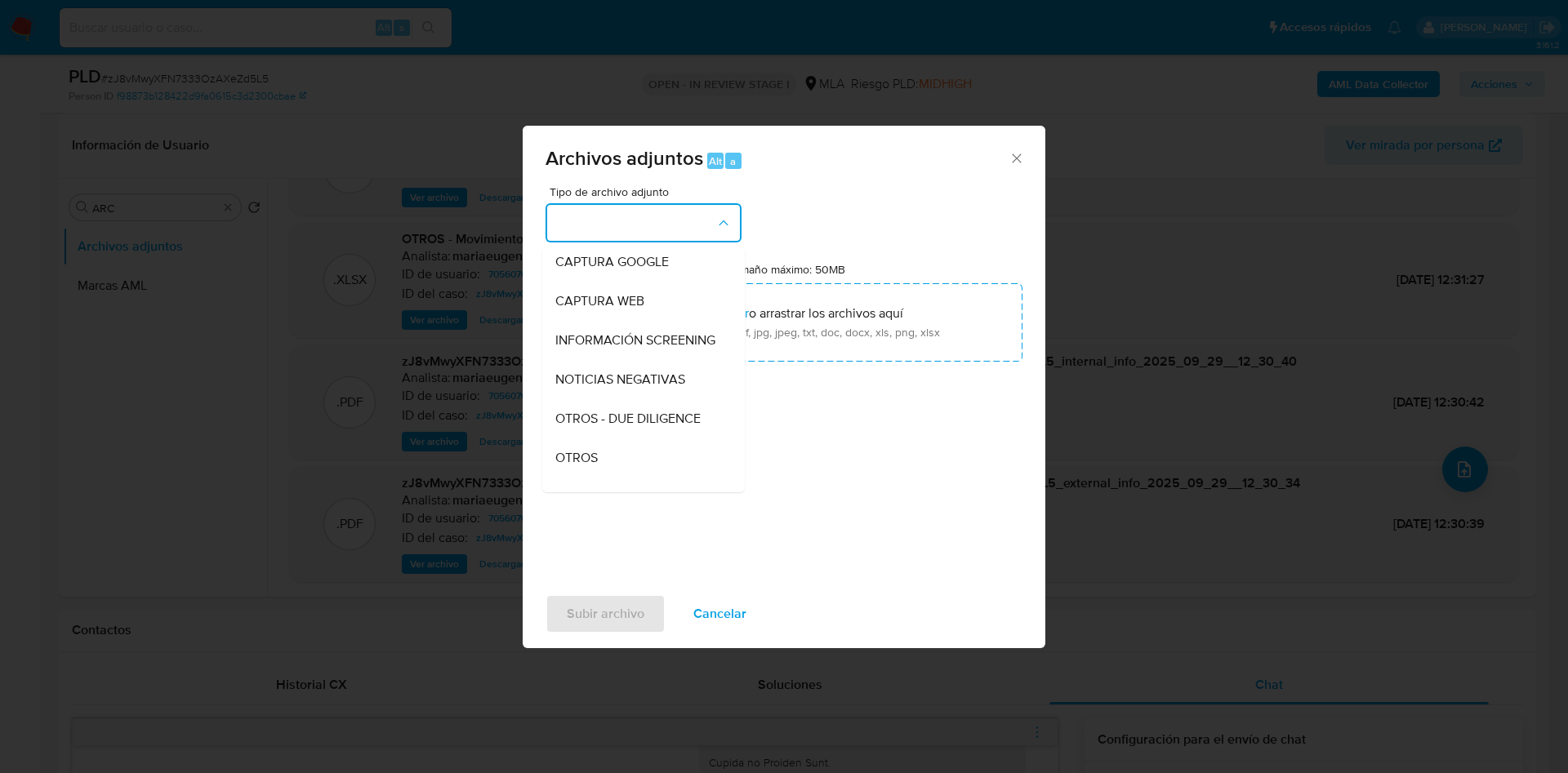
click at [582, 464] on div "OTROS" at bounding box center [638, 458] width 166 height 39
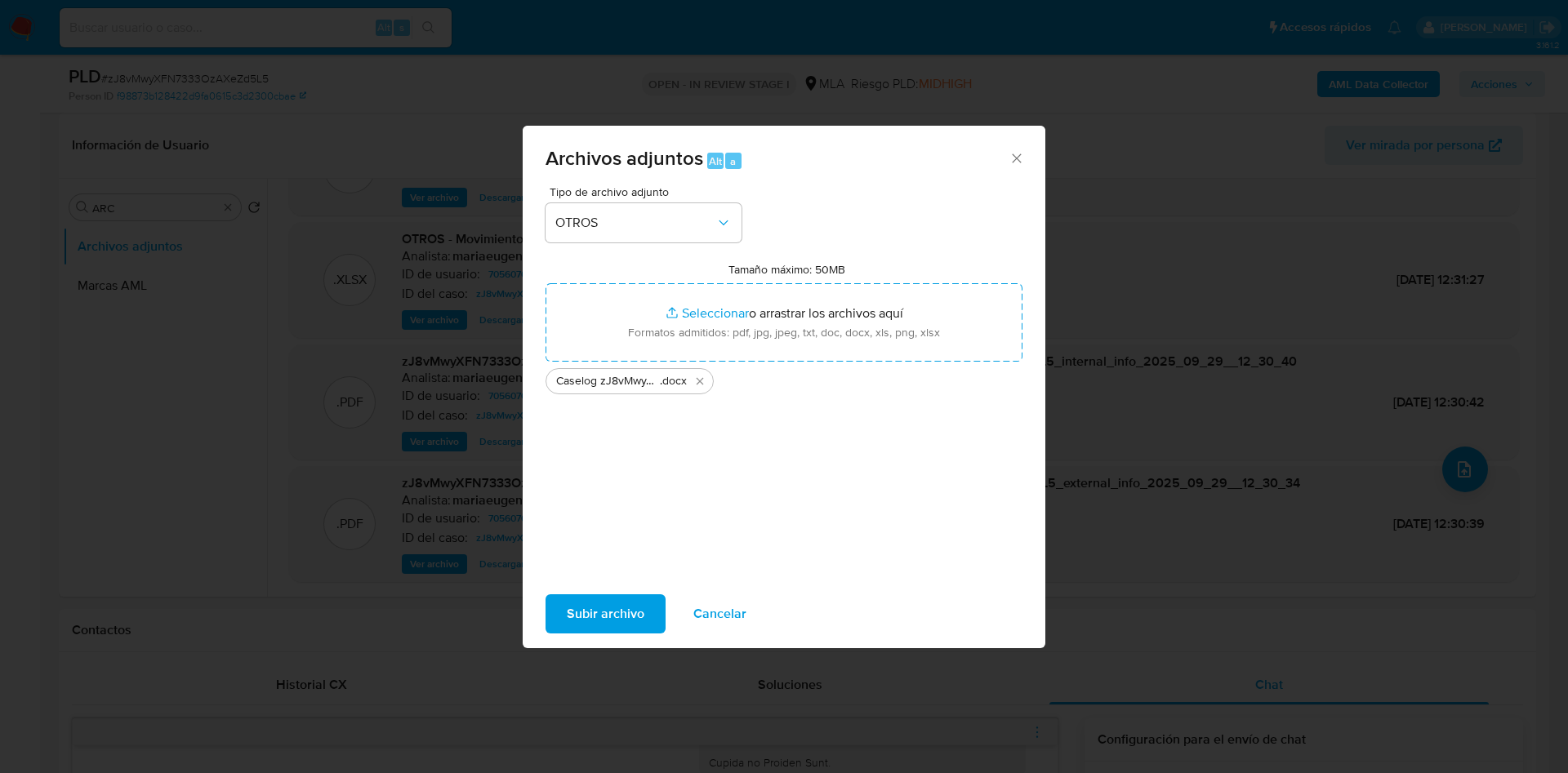
click at [572, 605] on span "Subir archivo" at bounding box center [605, 614] width 77 height 36
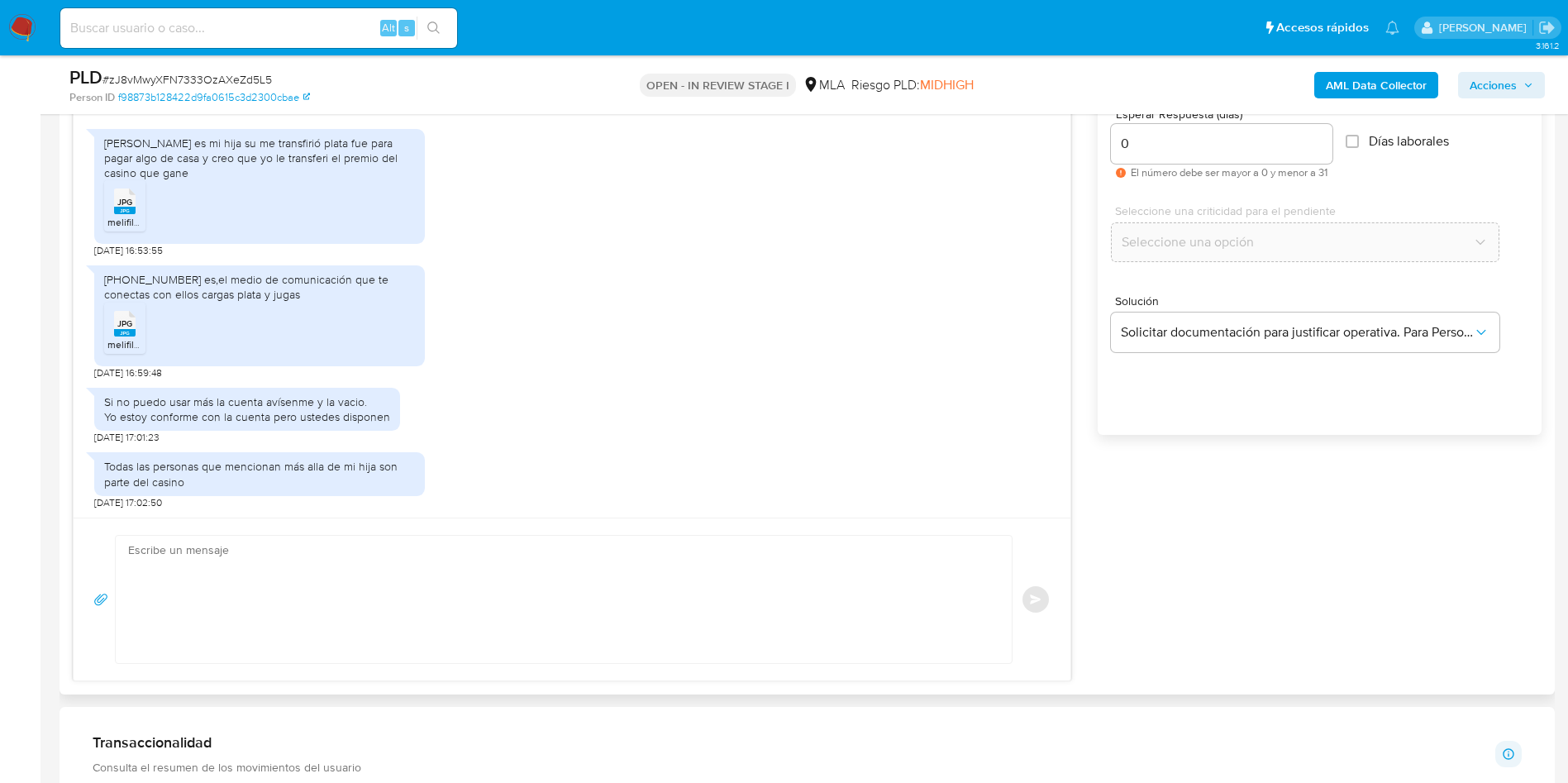
scroll to position [993, 0]
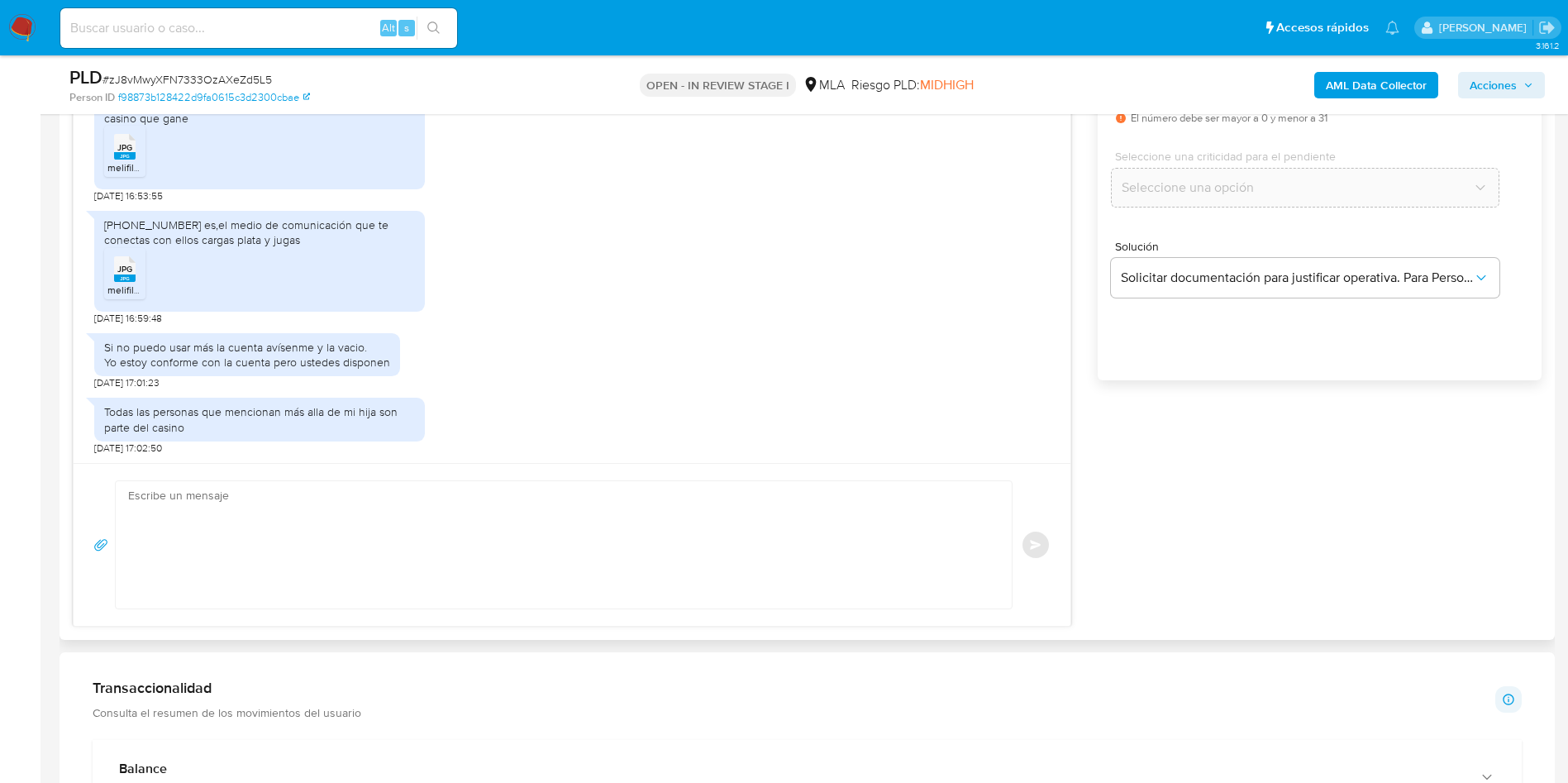
click at [289, 561] on textarea at bounding box center [559, 545] width 863 height 128
paste textarea "Hola, Muchas gracias por la respuesta. Analizamos tu caso y notamos que la info…"
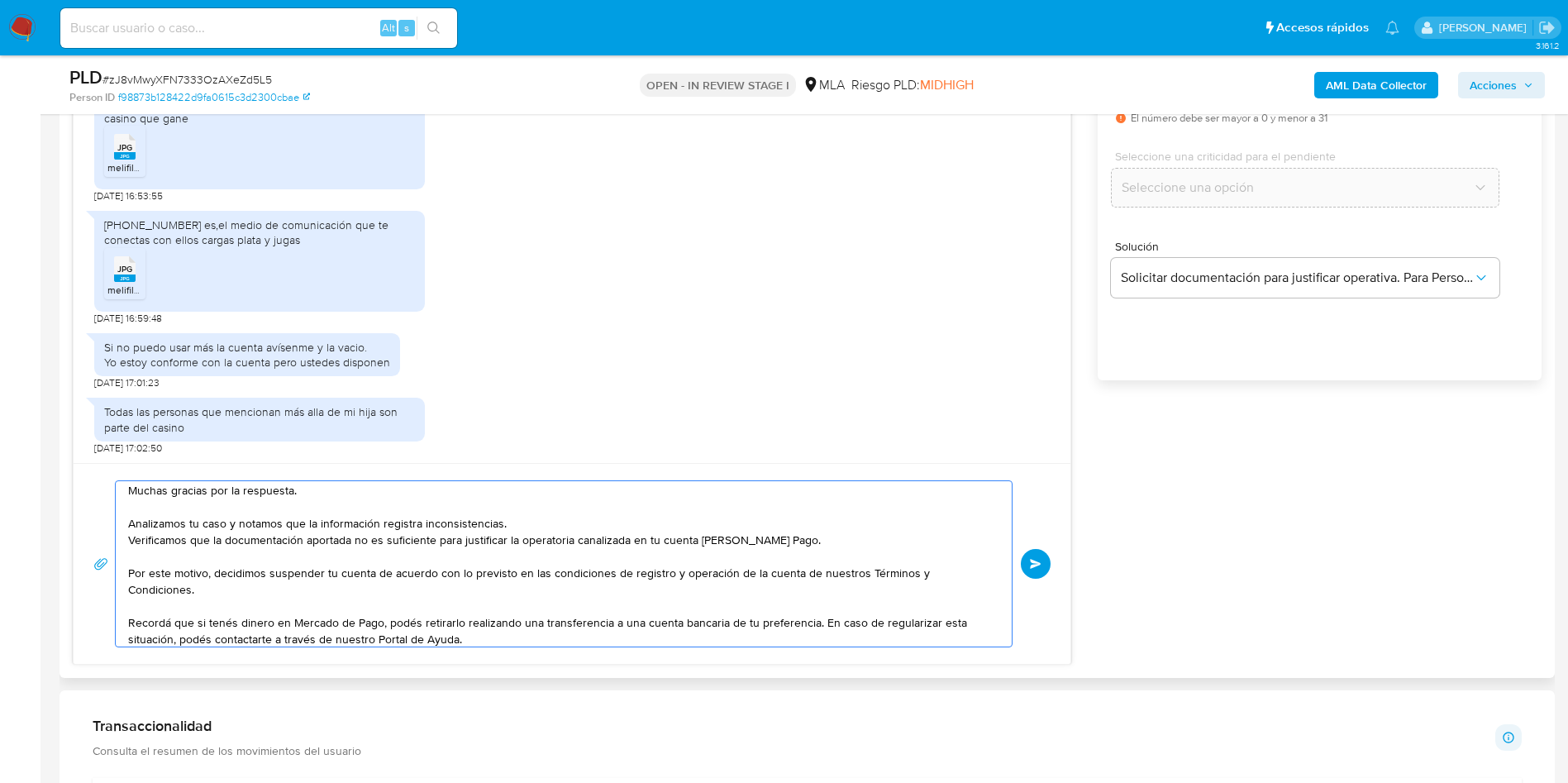
scroll to position [0, 0]
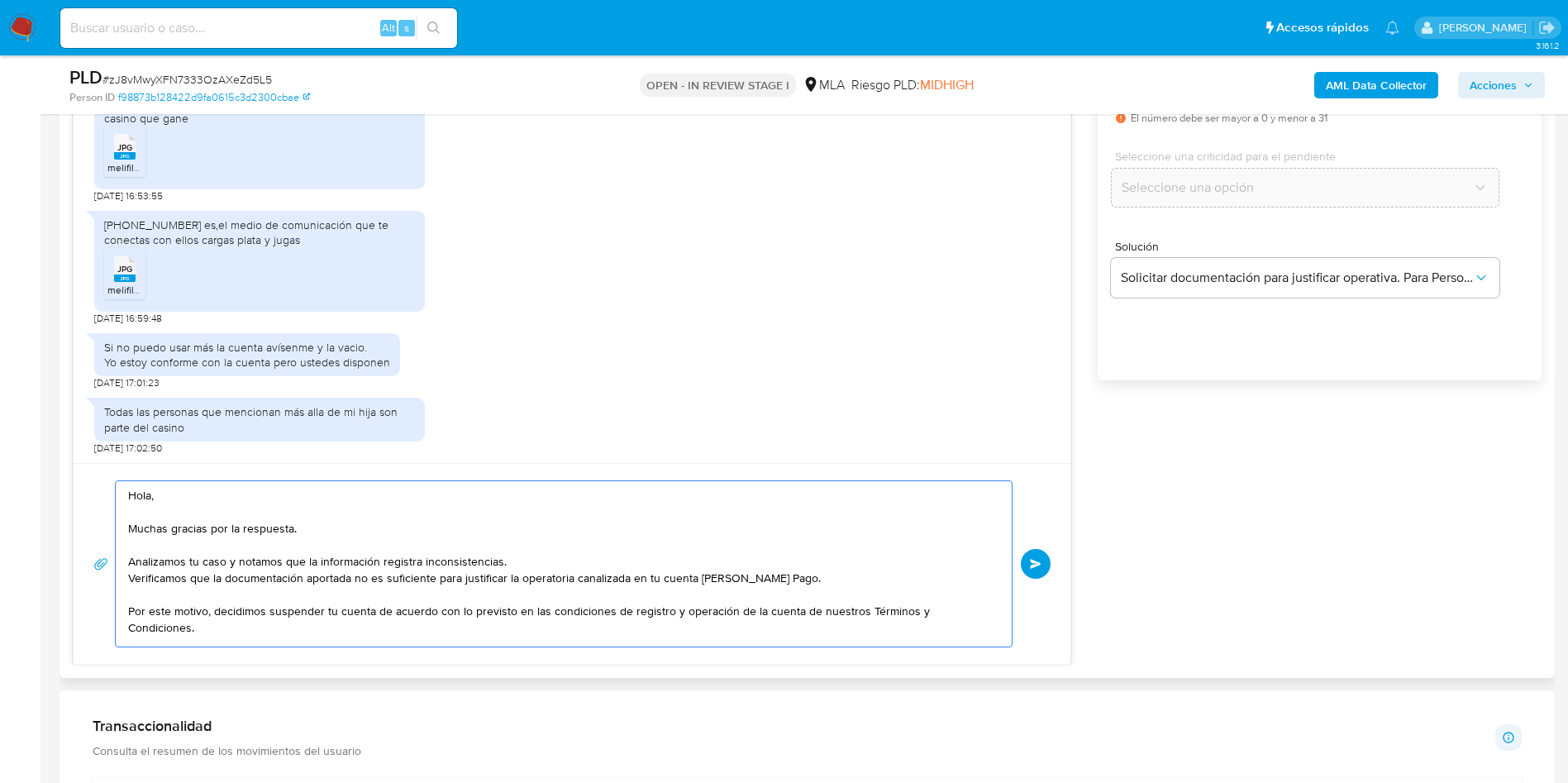
click at [435, 580] on textarea "Hola, Muchas gracias por la respuesta. Analizamos tu caso y notamos que la info…" at bounding box center [559, 563] width 863 height 166
click at [857, 561] on textarea "Hola, Muchas gracias por la respuesta. Analizamos tu caso y notamos que la info…" at bounding box center [559, 563] width 863 height 166
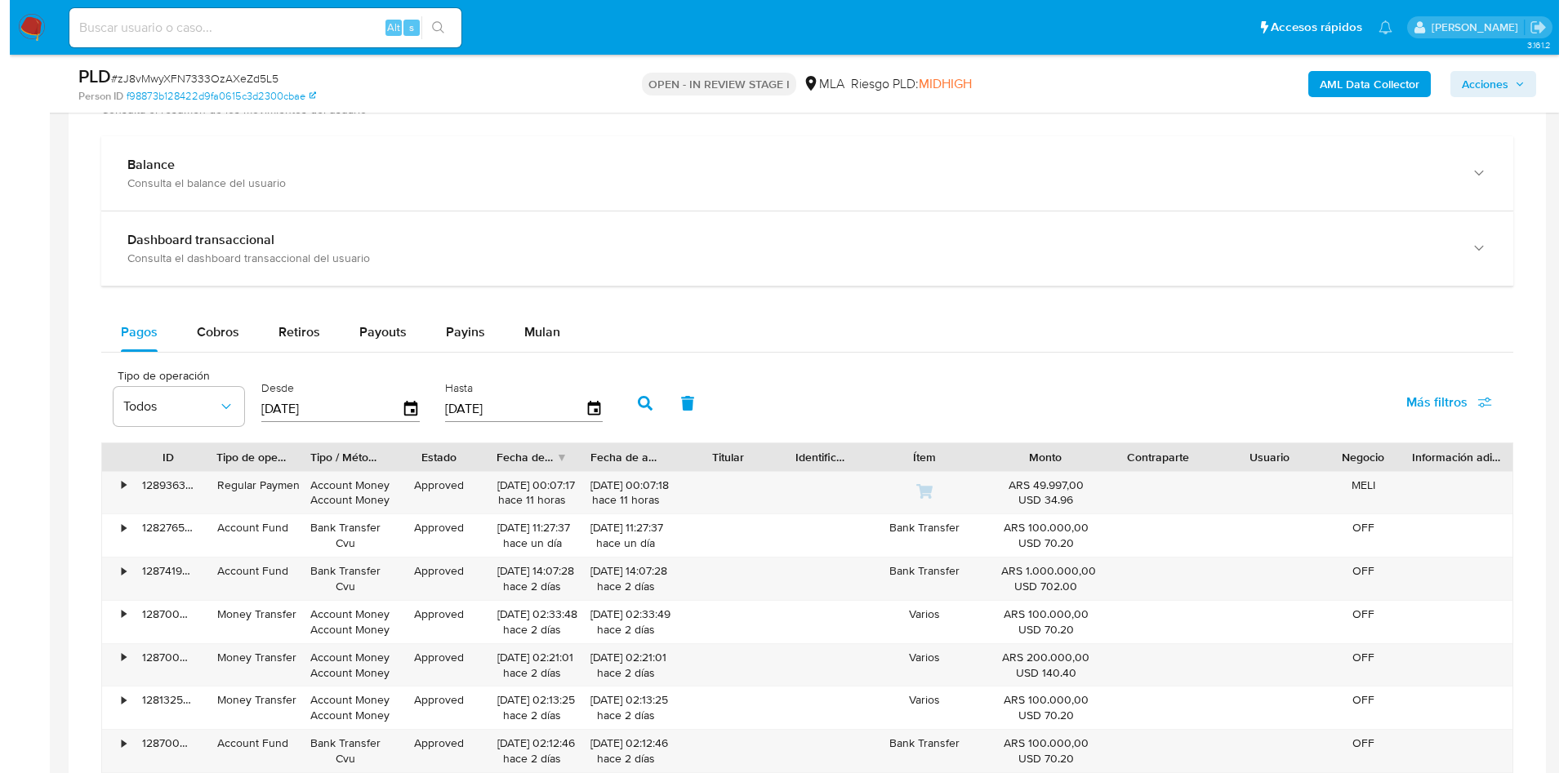
scroll to position [2537, 0]
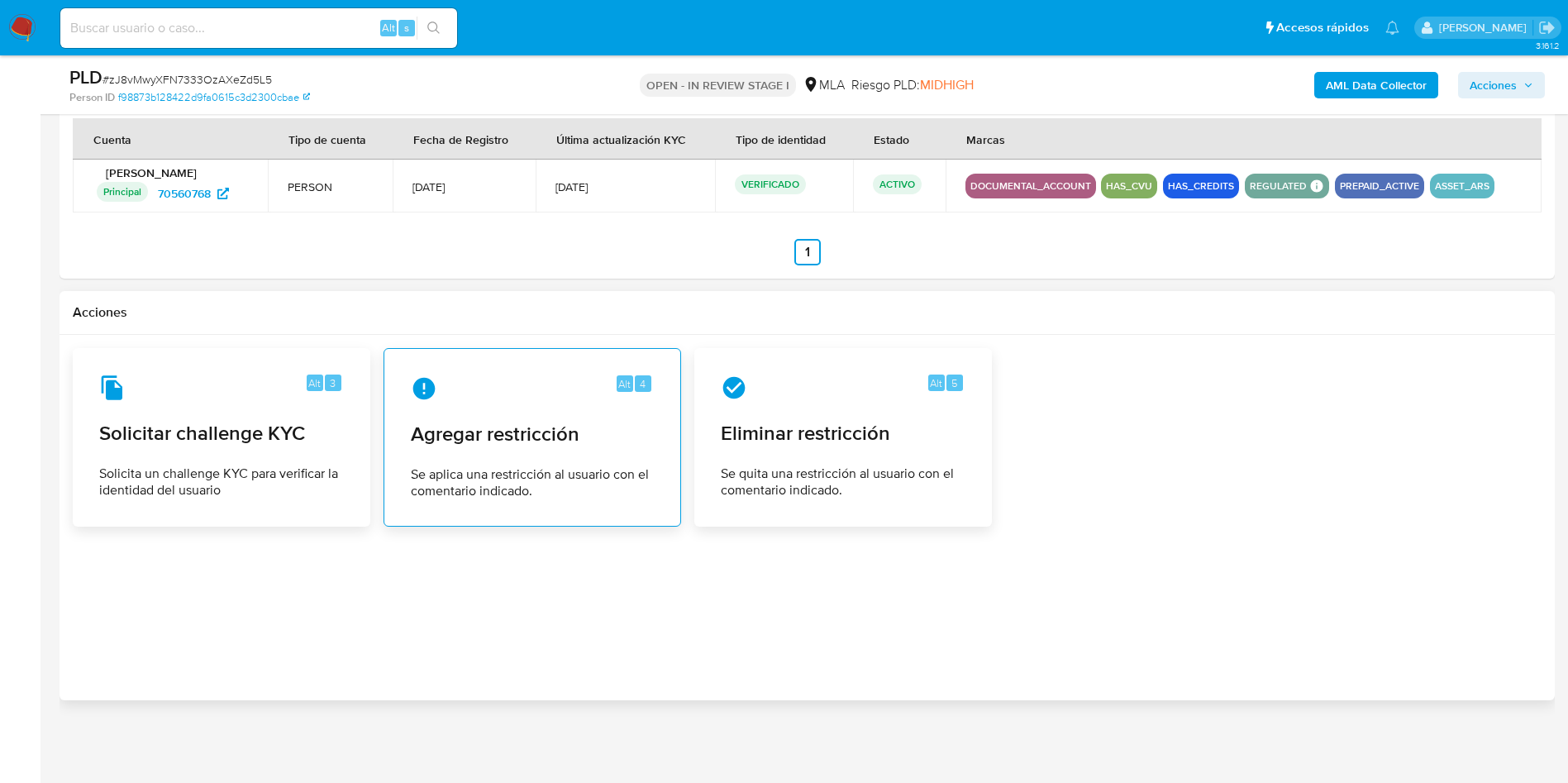
type textarea "Hola, Muchas gracias por la respuesta. Analizamos tu caso y notamos que la info…"
click at [609, 489] on span "Se aplica una restricción al usuario con el comentario indicado." at bounding box center [532, 483] width 243 height 33
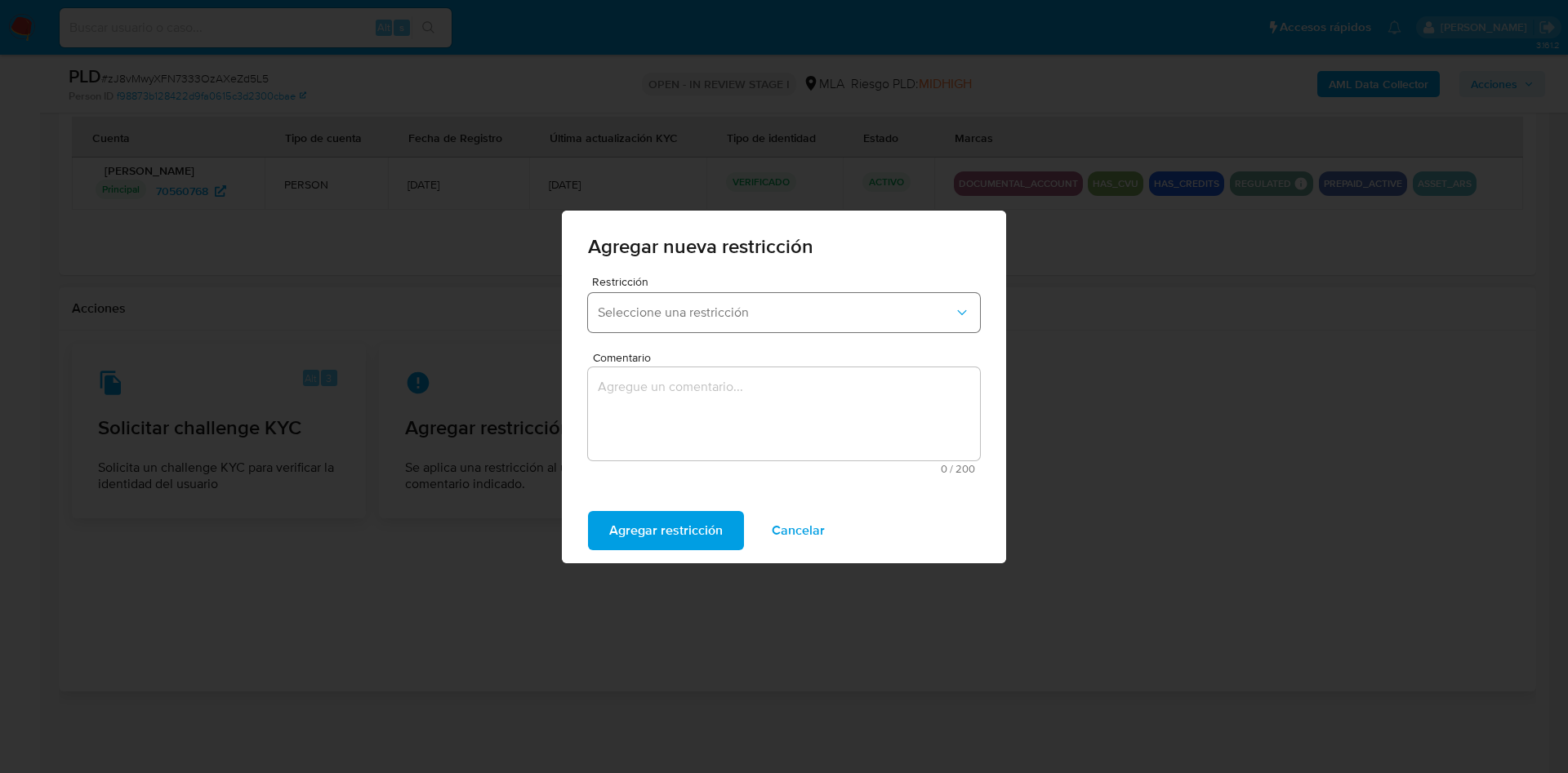
drag, startPoint x: 661, startPoint y: 334, endPoint x: 672, endPoint y: 308, distance: 28.2
click at [663, 316] on div "Restricción Seleccione una restricción" at bounding box center [784, 308] width 392 height 63
click at [672, 306] on span "Seleccione una restricción" at bounding box center [776, 312] width 356 height 16
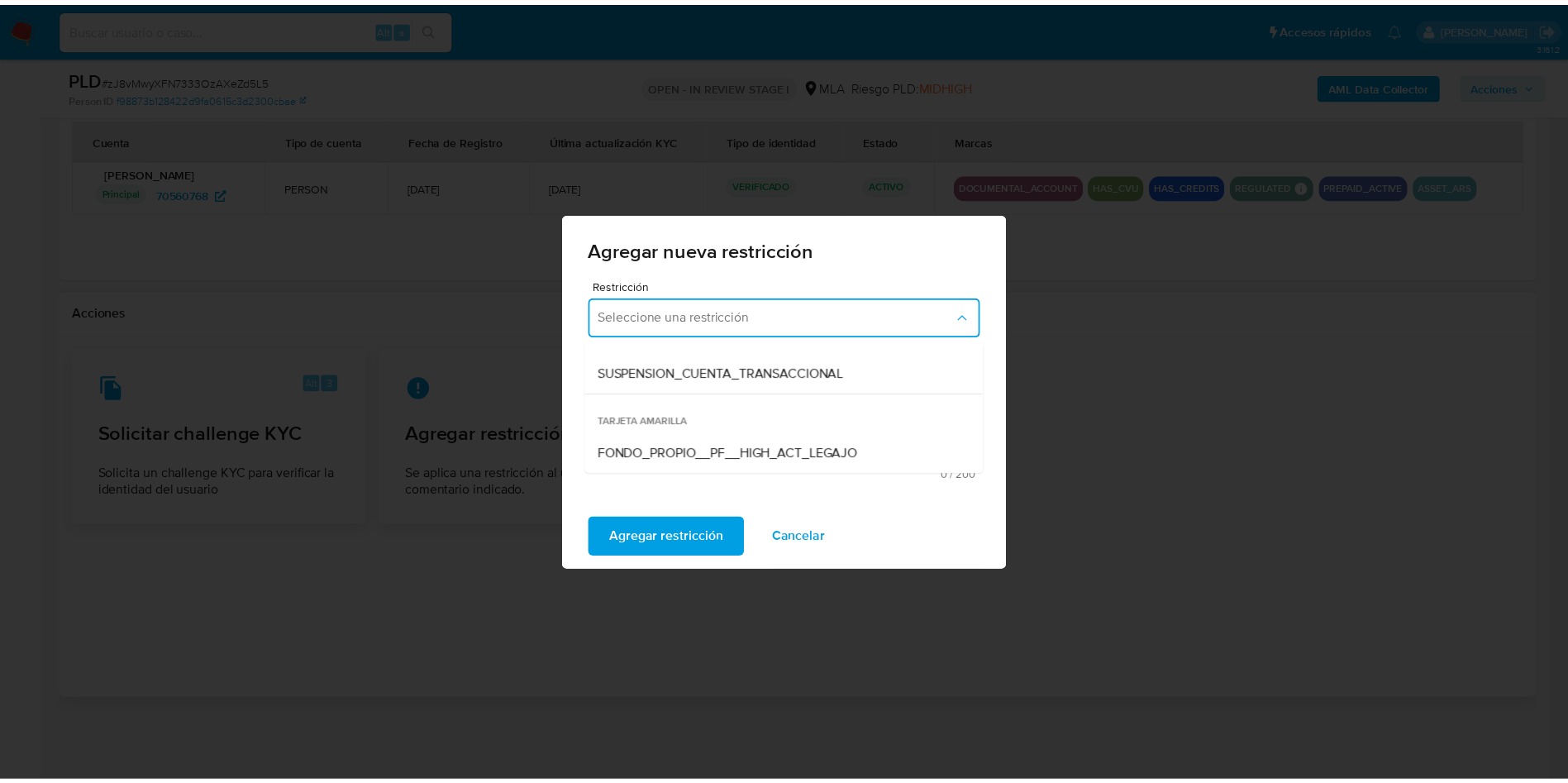
scroll to position [248, 0]
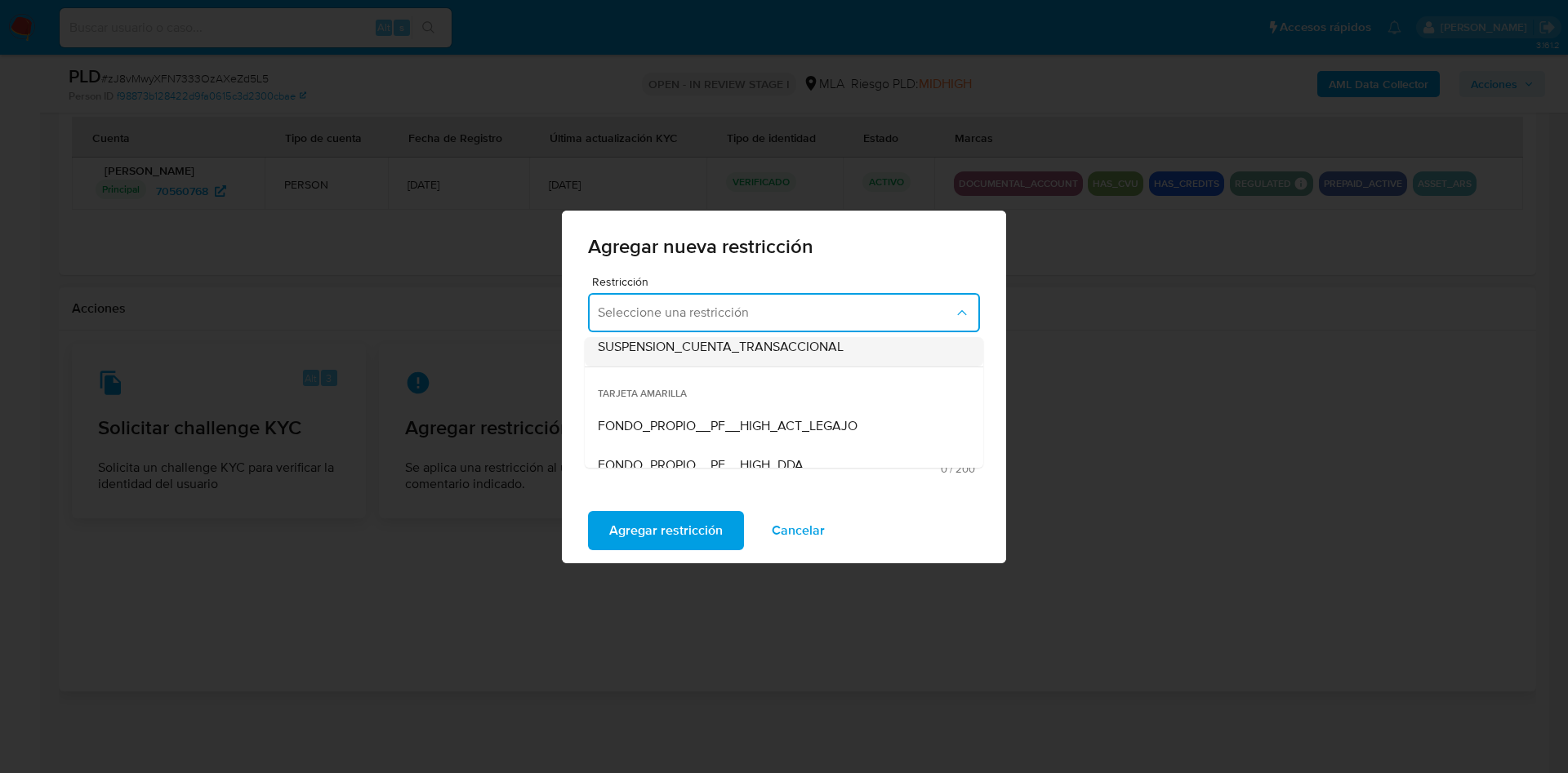
click at [674, 347] on span "SUSPENSION_CUENTA_TRANSACCIONAL" at bounding box center [720, 347] width 246 height 16
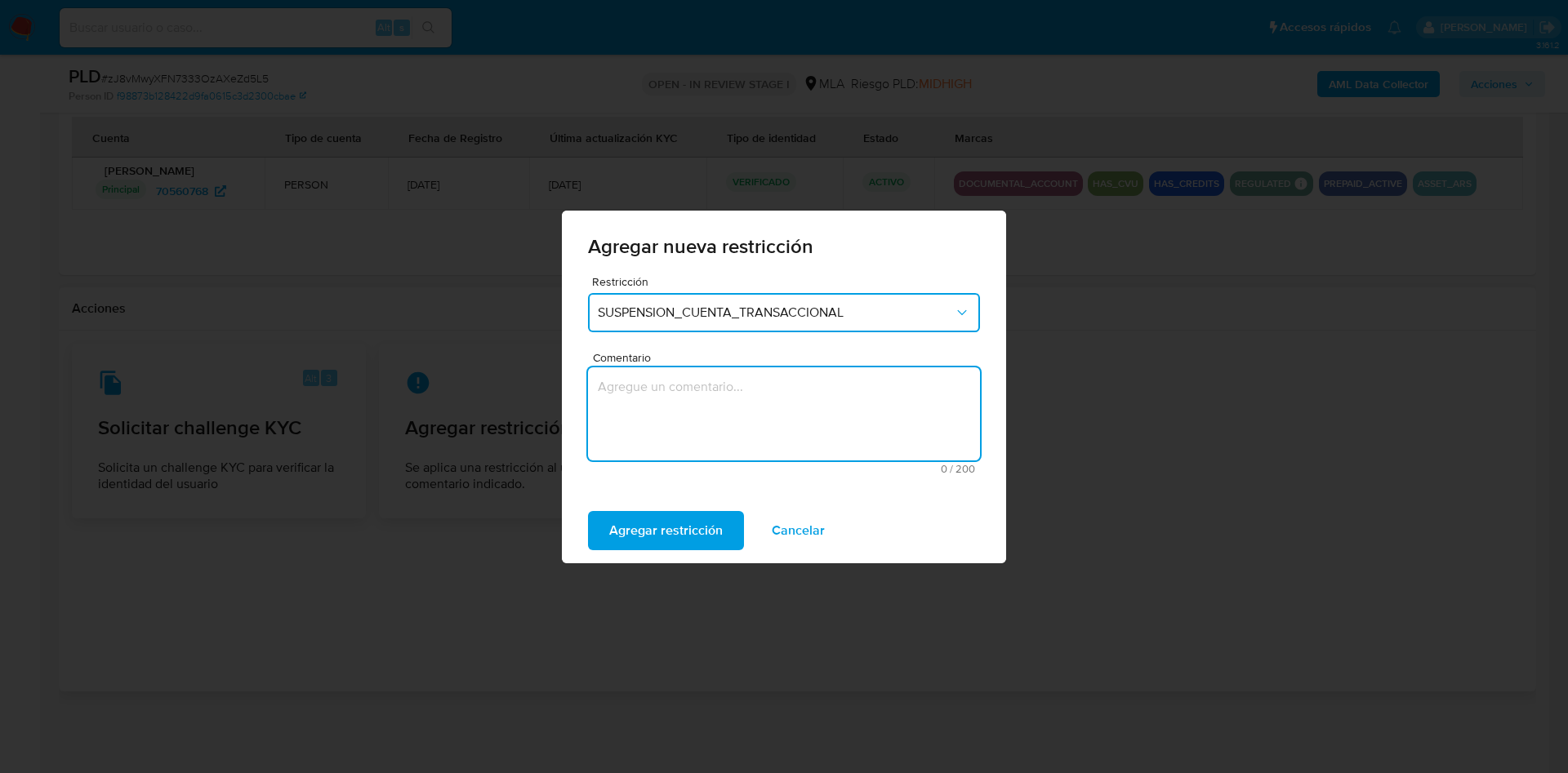
click at [633, 438] on textarea "Comentario" at bounding box center [784, 414] width 392 height 93
type textarea "AML"
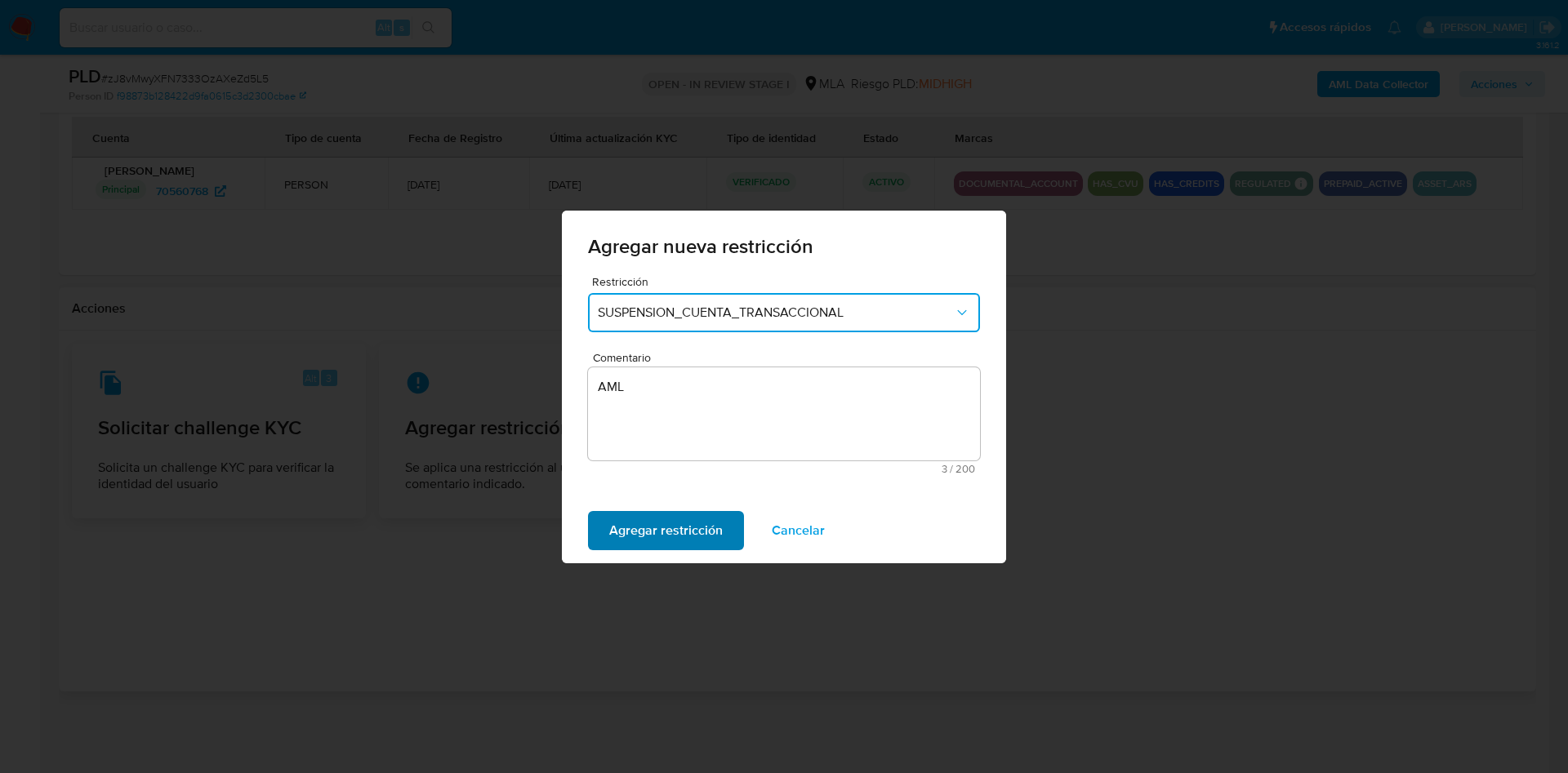
click at [666, 537] on span "Agregar restricción" at bounding box center [666, 531] width 114 height 36
click at [616, 521] on span "Confirmar" at bounding box center [639, 531] width 59 height 36
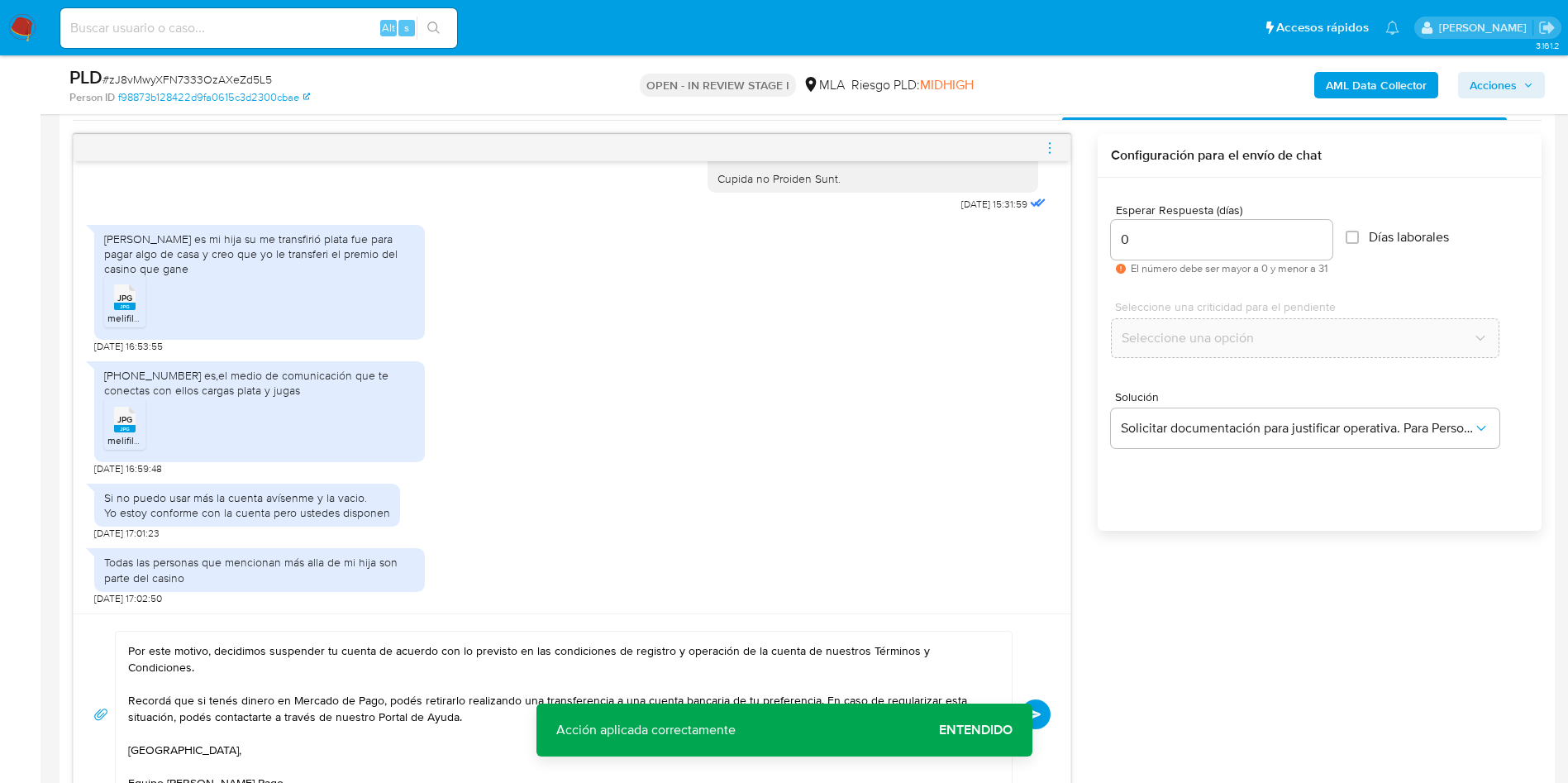
scroll to position [881, 0]
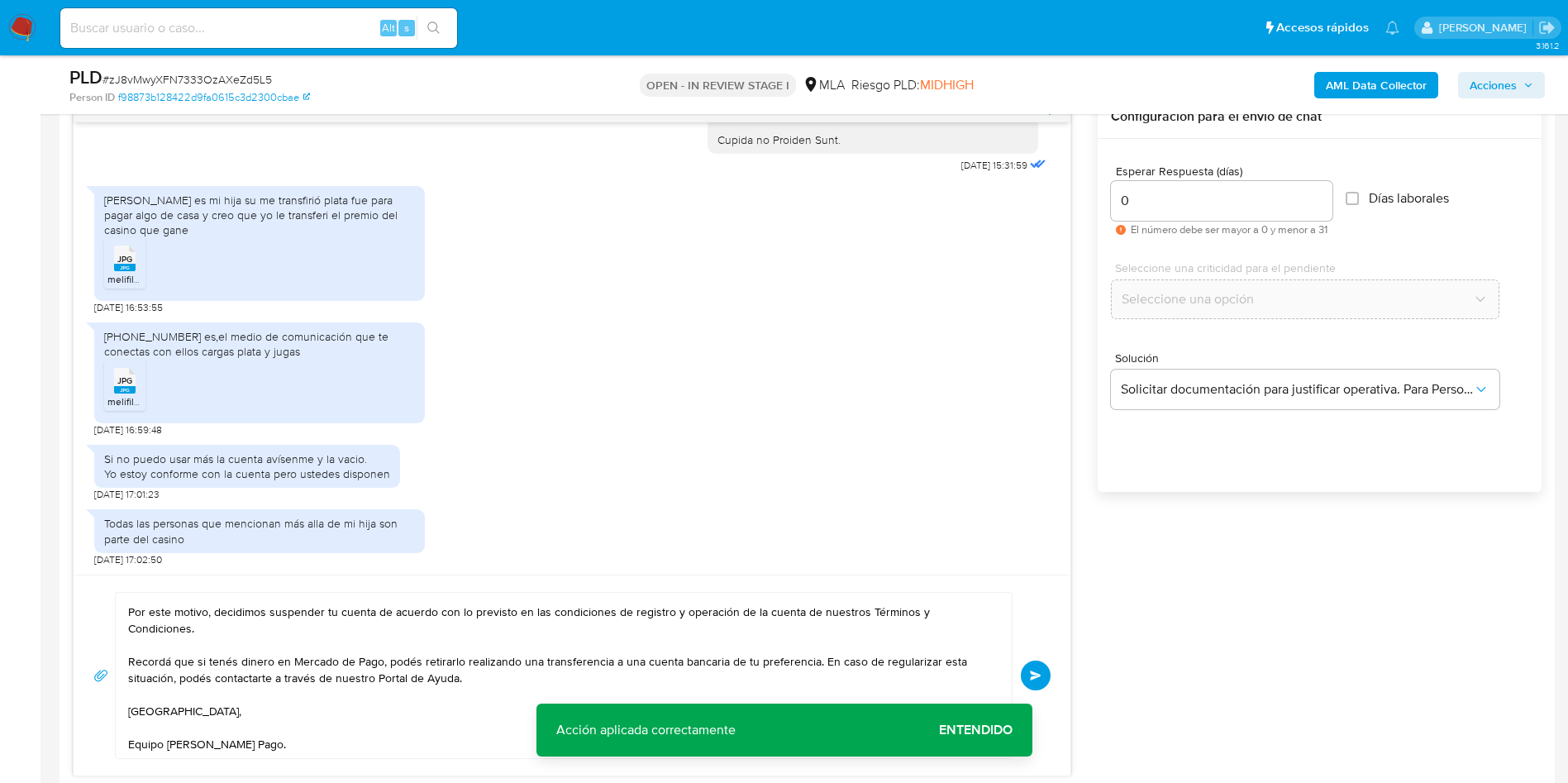
drag, startPoint x: 1041, startPoint y: 662, endPoint x: 1057, endPoint y: 254, distance: 408.3
click at [1041, 658] on div "Hola, Muchas gracias por la respuesta. Analizamos tu caso y notamos que la info…" at bounding box center [573, 676] width 958 height 167
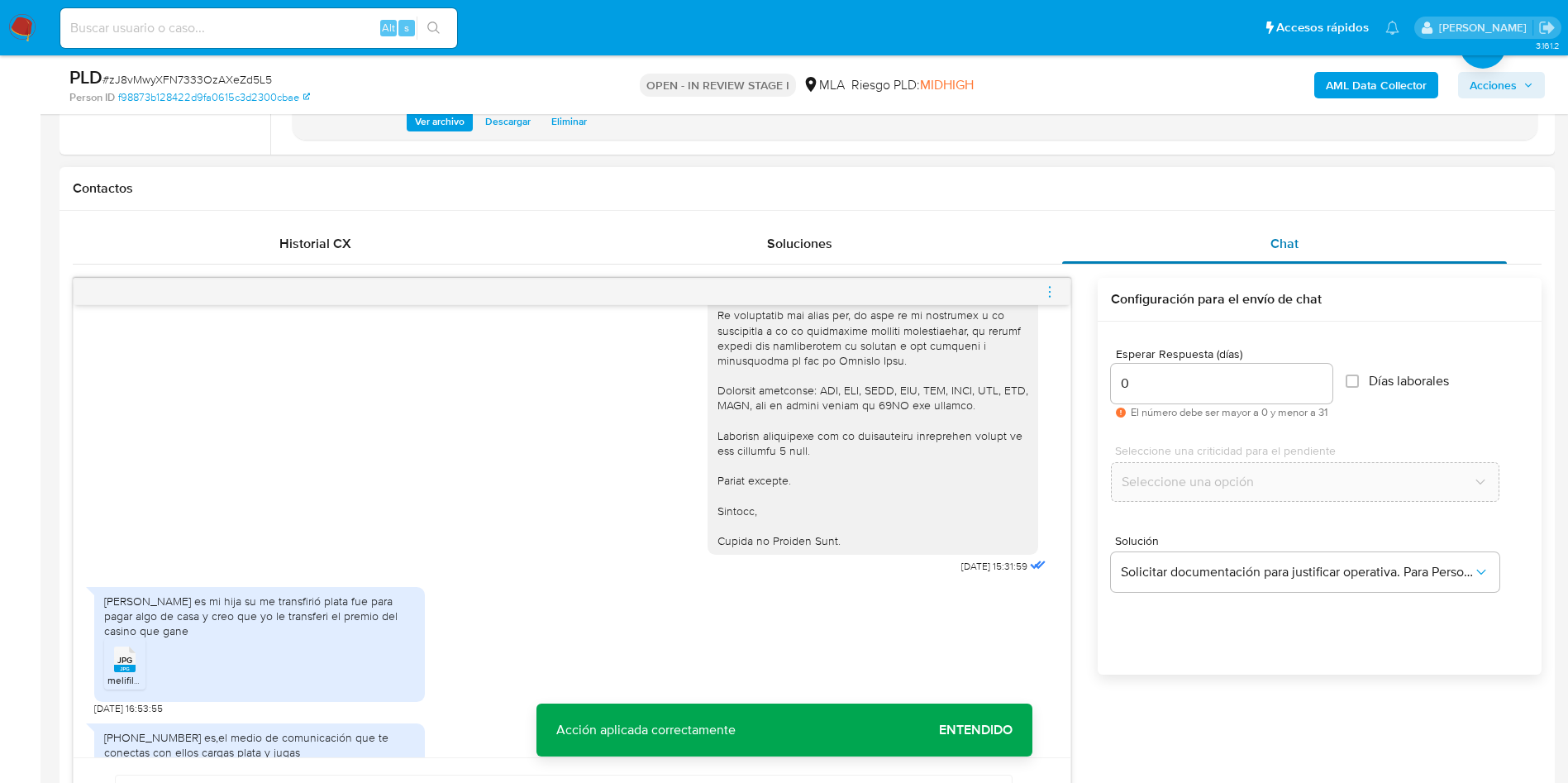
scroll to position [661, 0]
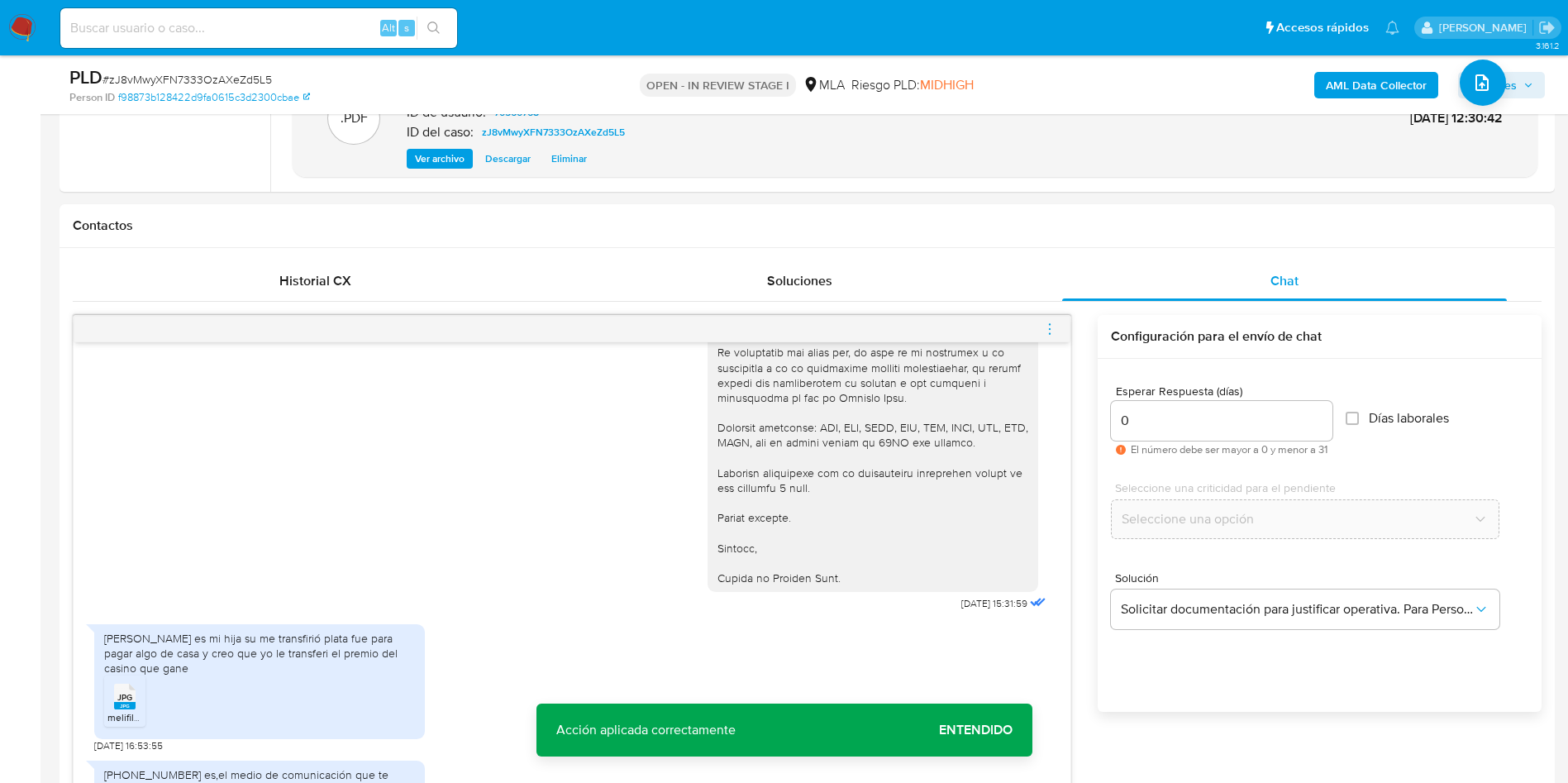
drag, startPoint x: 1050, startPoint y: 327, endPoint x: 1034, endPoint y: 316, distance: 19.4
click at [1046, 324] on icon "menu-action" at bounding box center [1050, 329] width 15 height 15
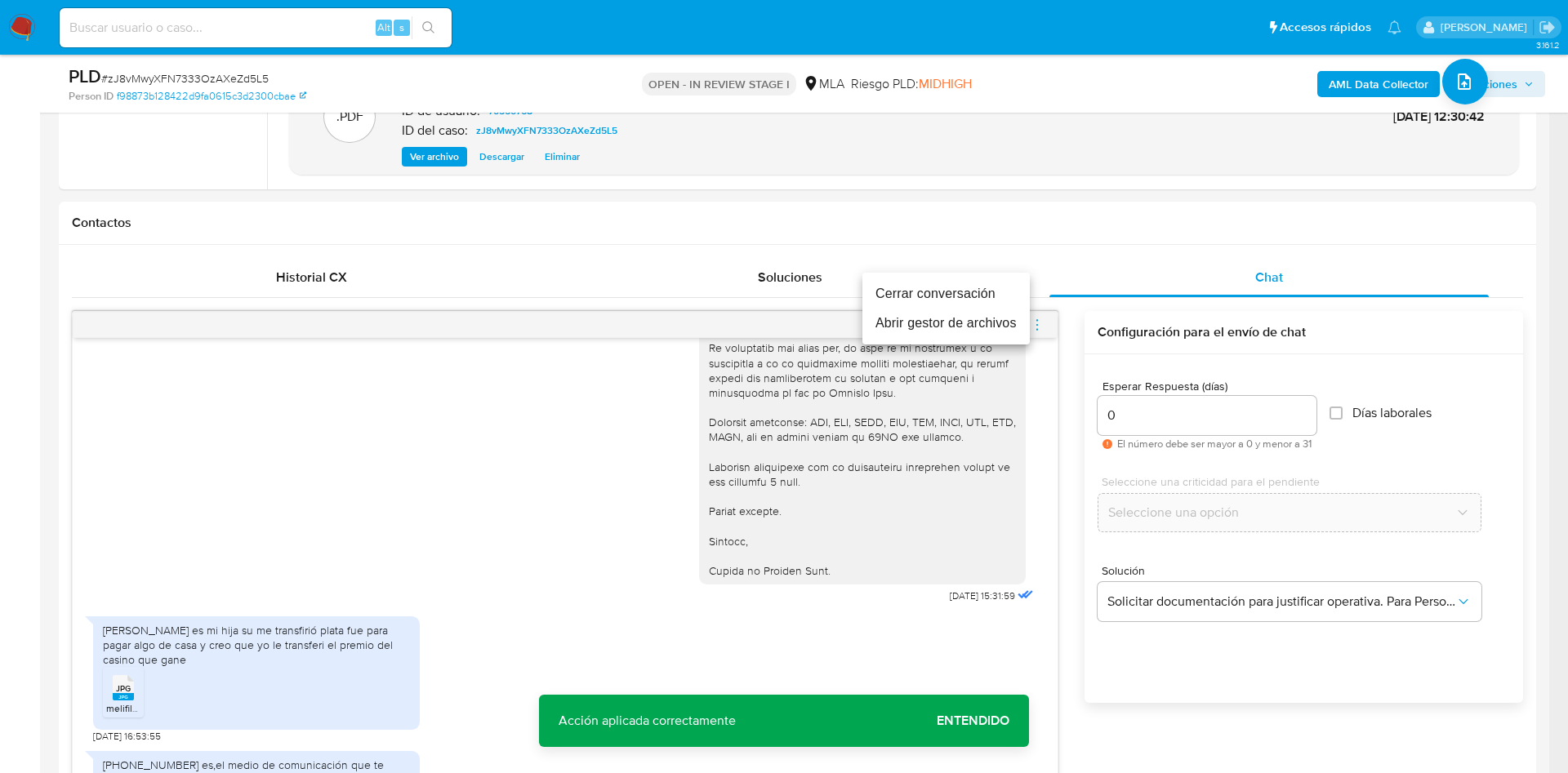
click at [968, 287] on li "Cerrar conversación" at bounding box center [946, 293] width 167 height 30
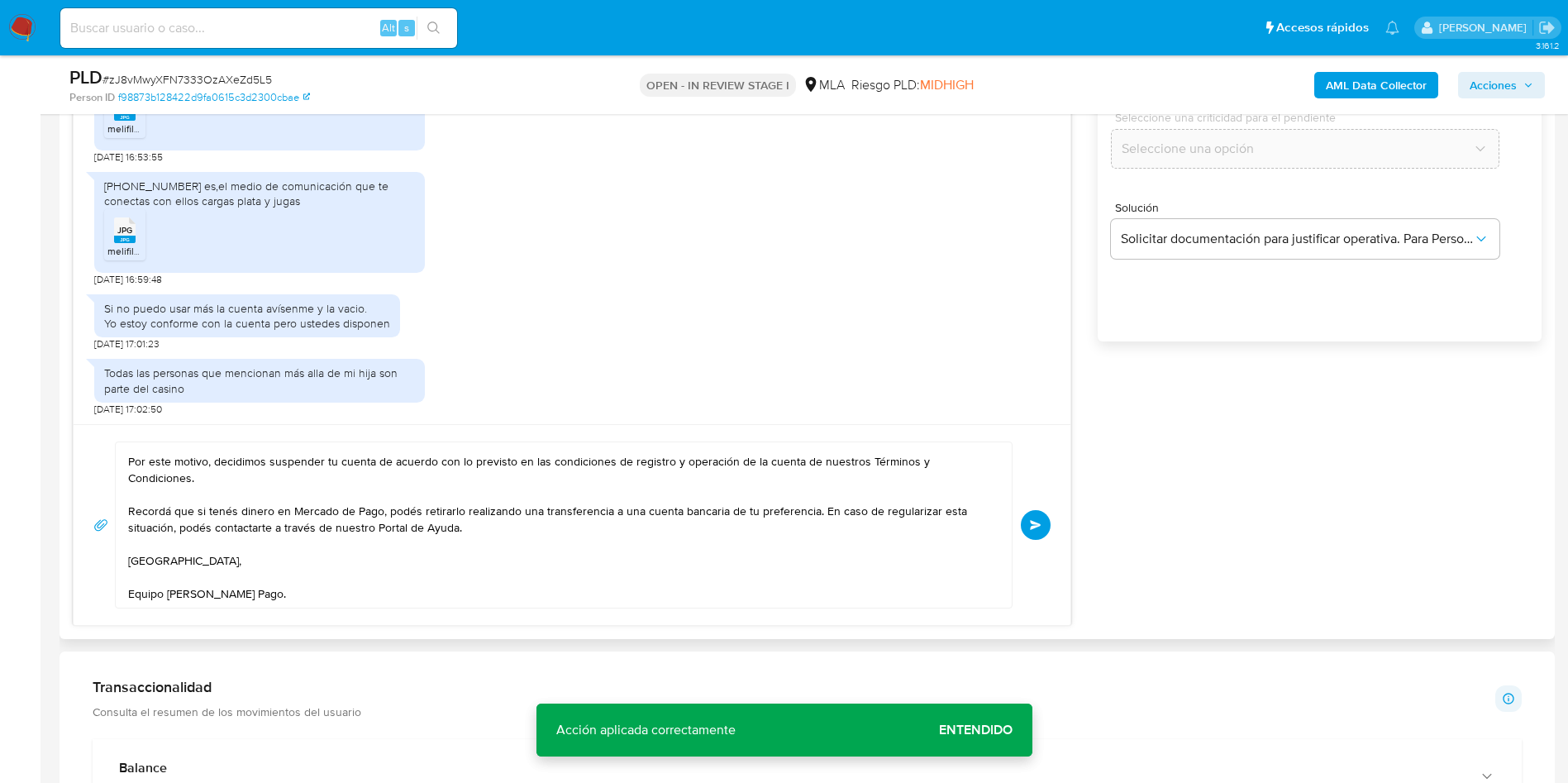
scroll to position [1034, 0]
click at [1053, 513] on div "Hola, Muchas gracias por la respuesta. Analizamos tu caso y notamos que la info…" at bounding box center [572, 524] width 997 height 201
click at [1036, 519] on span "Enviar" at bounding box center [1036, 524] width 12 height 10
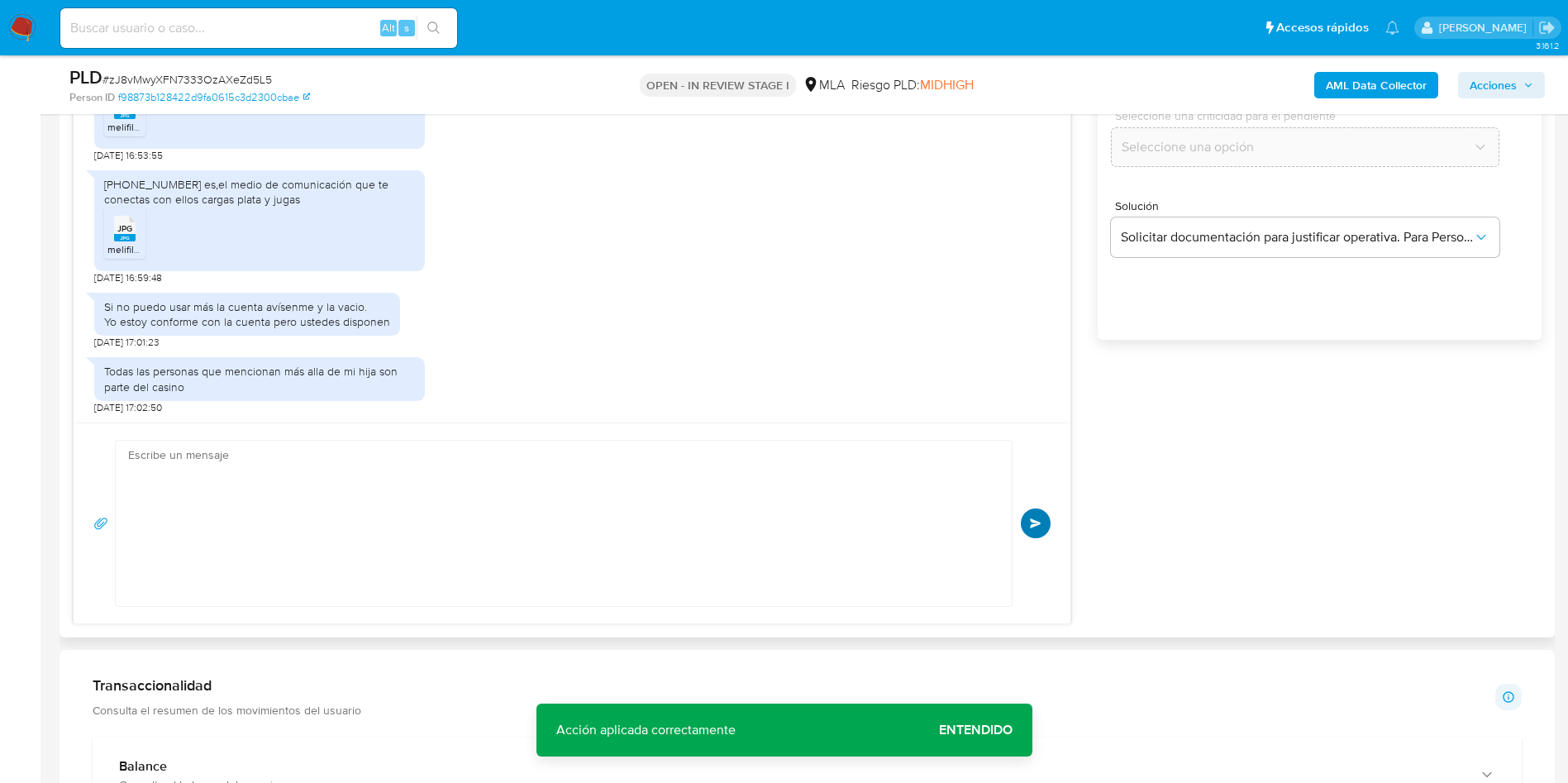
scroll to position [2546, 0]
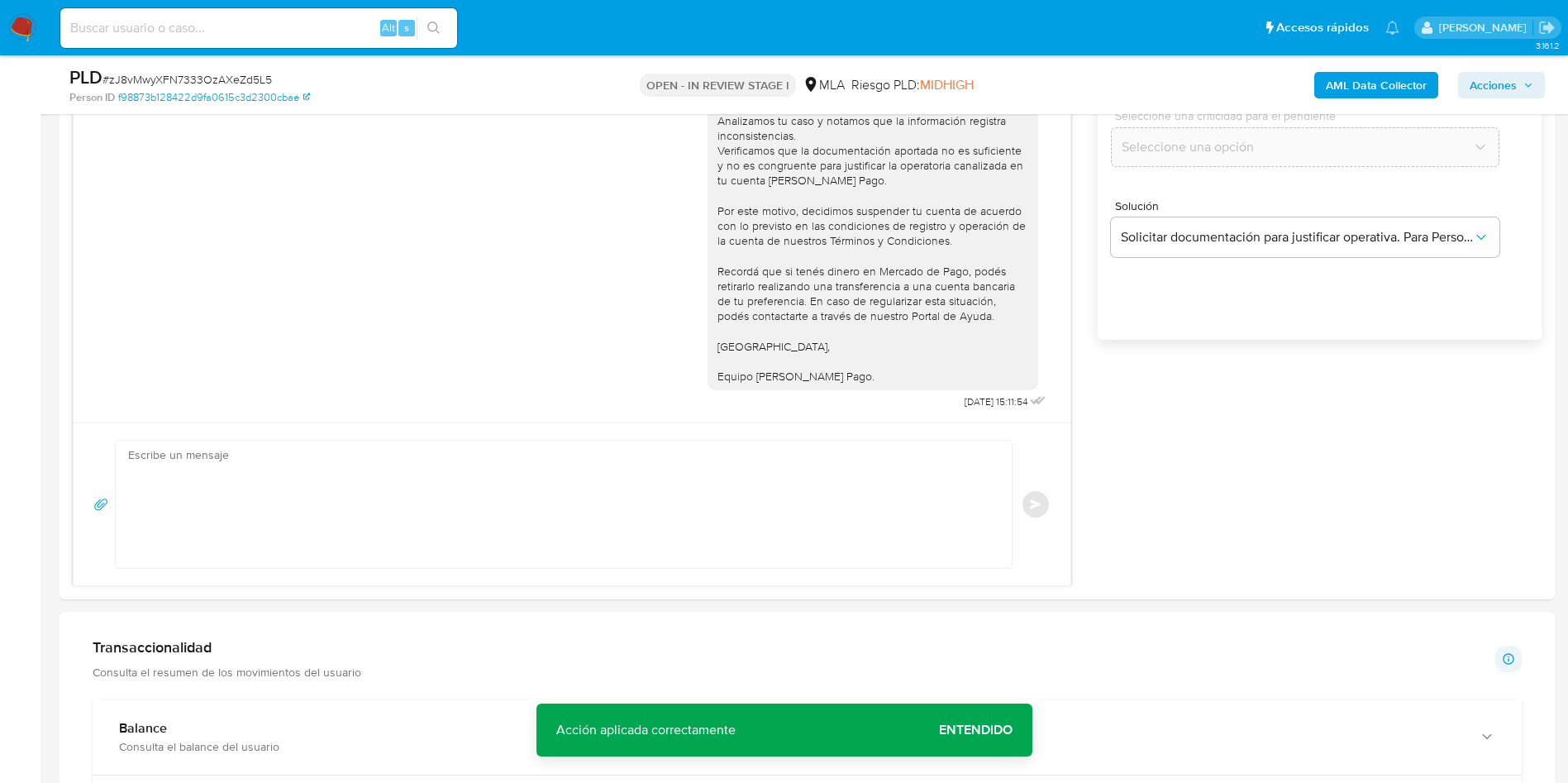
click at [204, 73] on span "# zJ8vMwyXFN7333OzAXeZd5L5" at bounding box center [187, 79] width 169 height 16
copy span "zJ8vMwyXFN7333OzAXeZd5L5"
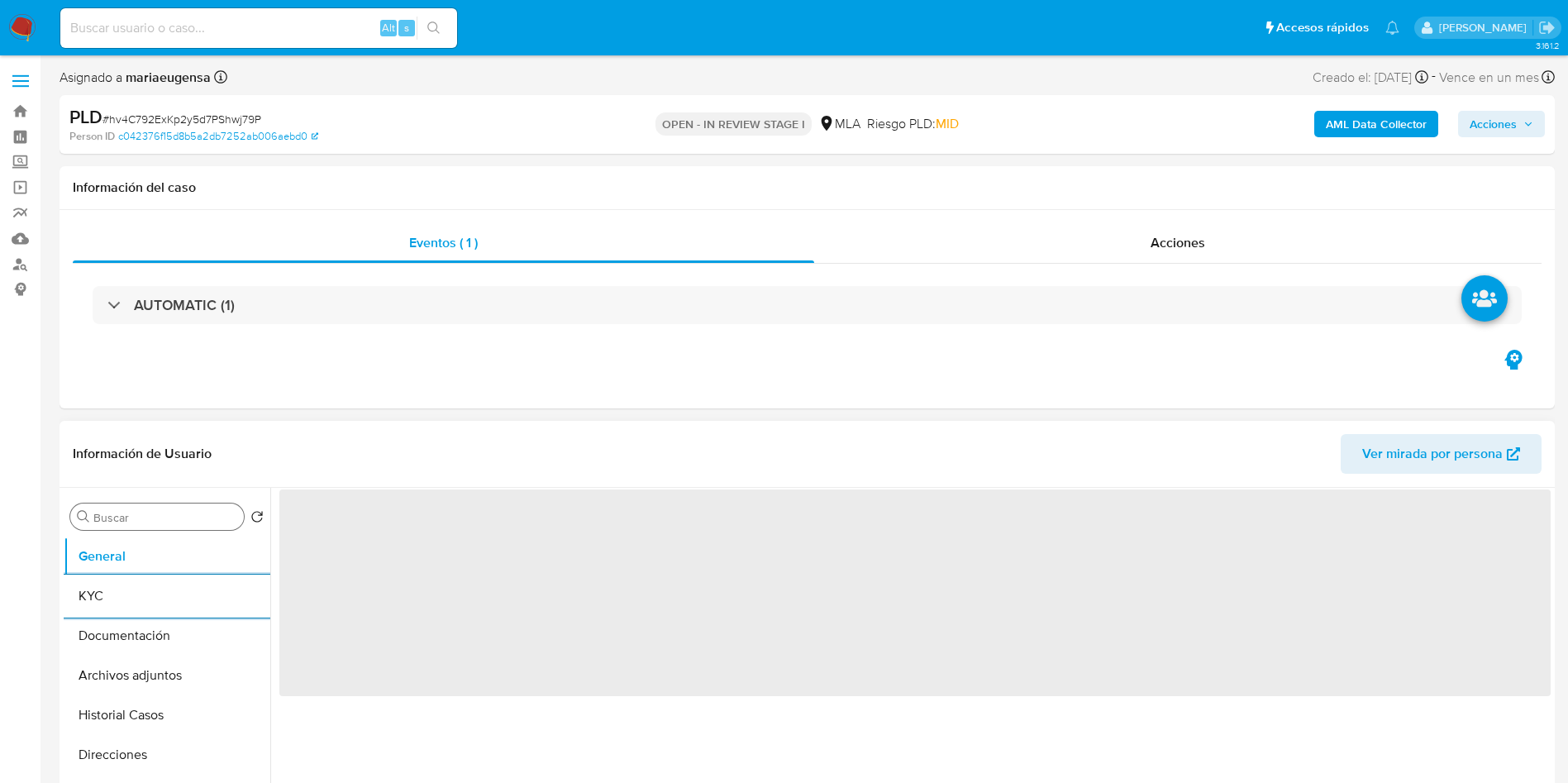
click at [167, 581] on button "KYC" at bounding box center [167, 596] width 207 height 40
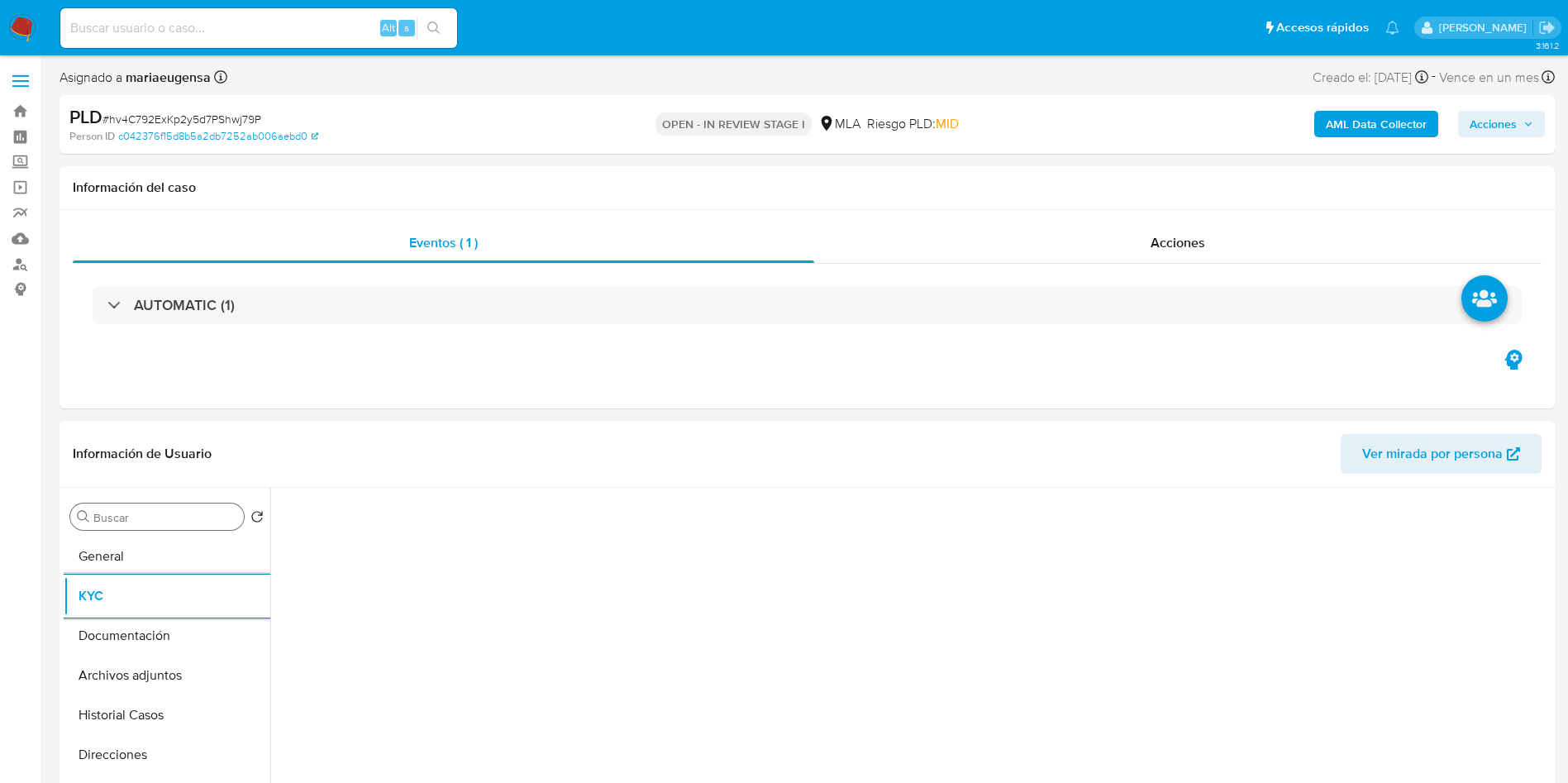
type input "a"
click at [152, 518] on input "a" at bounding box center [165, 517] width 144 height 15
select select "10"
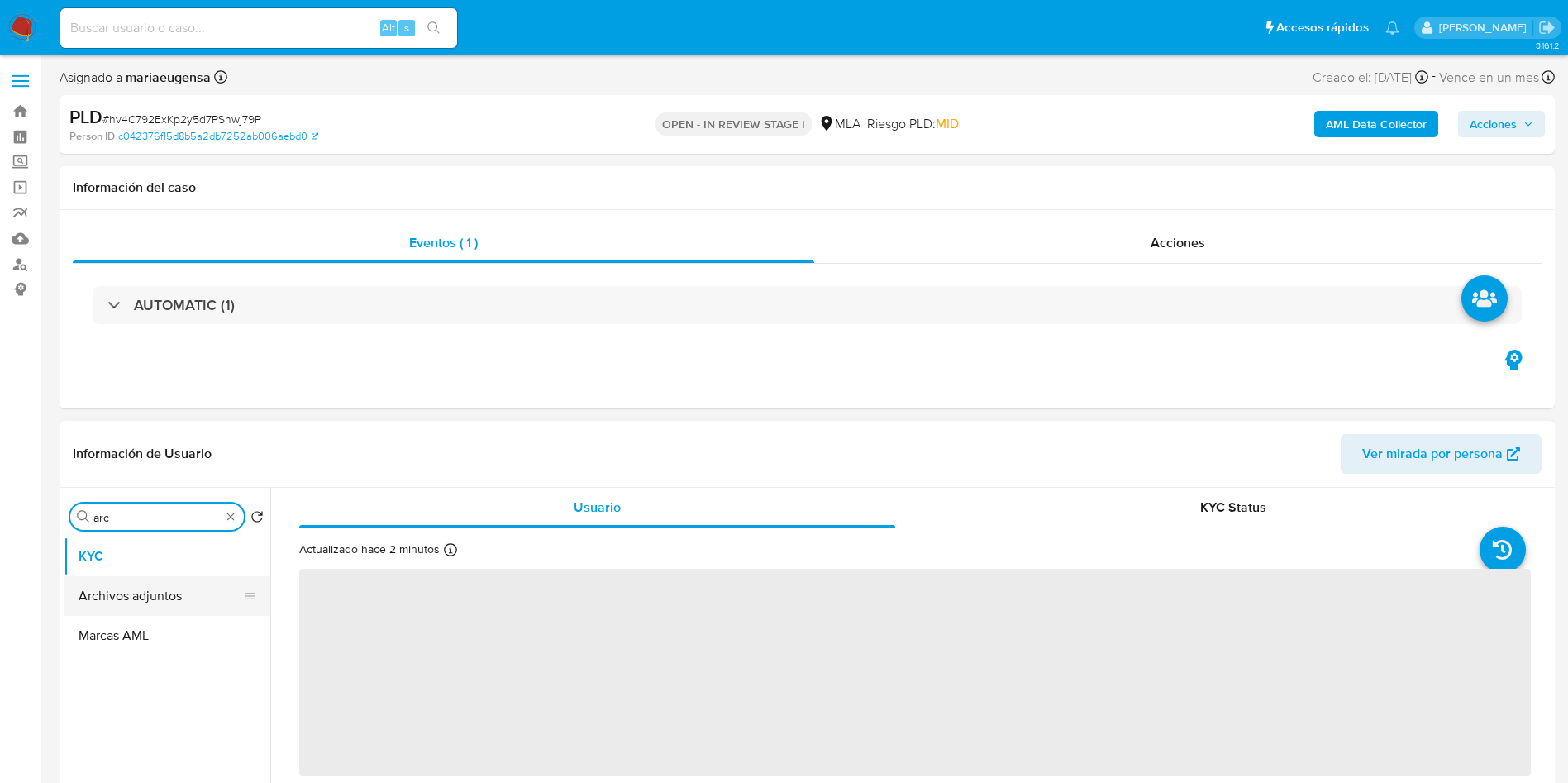
type input "arc"
click at [169, 603] on button "Archivos adjuntos" at bounding box center [161, 596] width 193 height 40
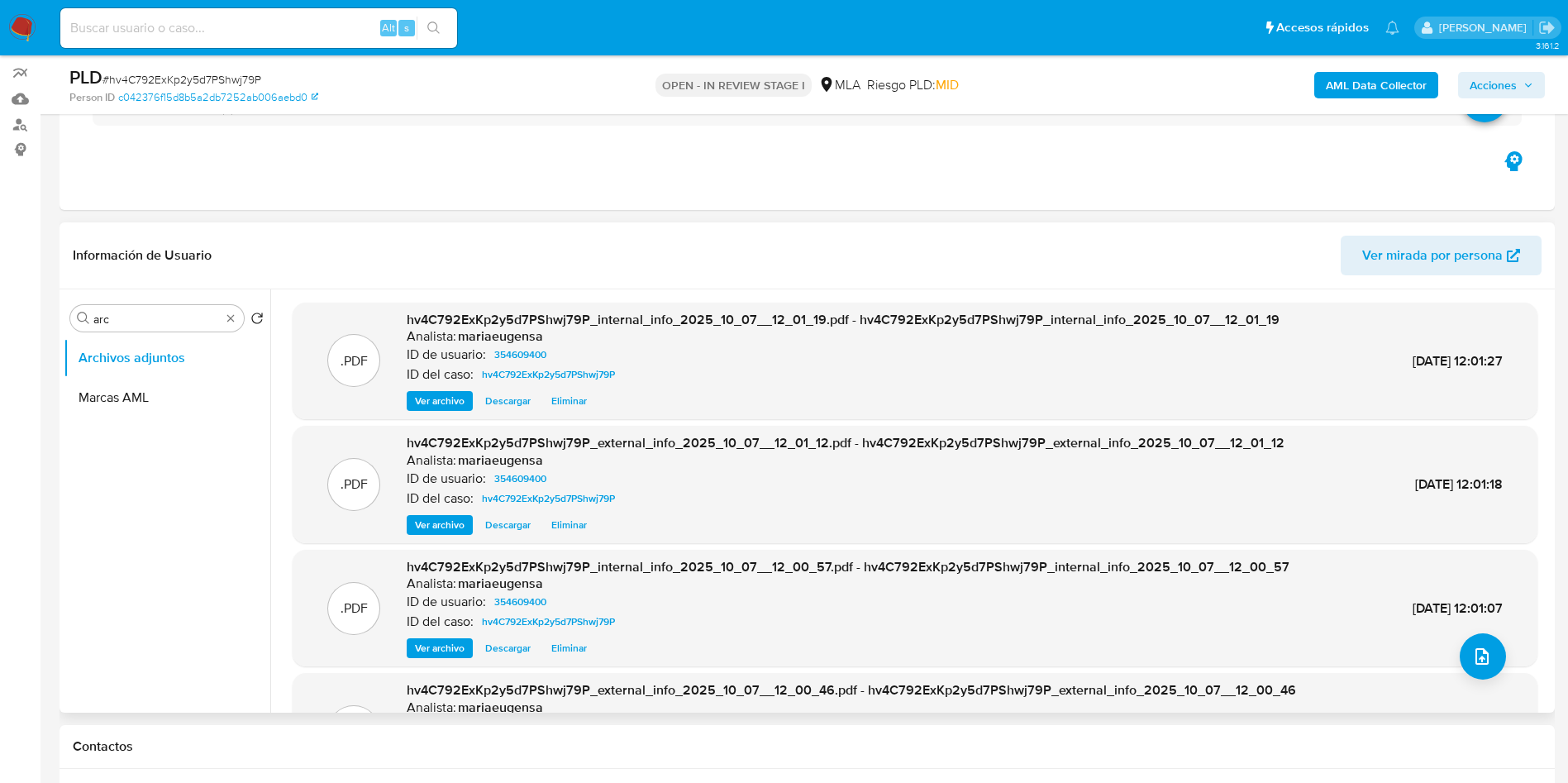
scroll to position [124, 0]
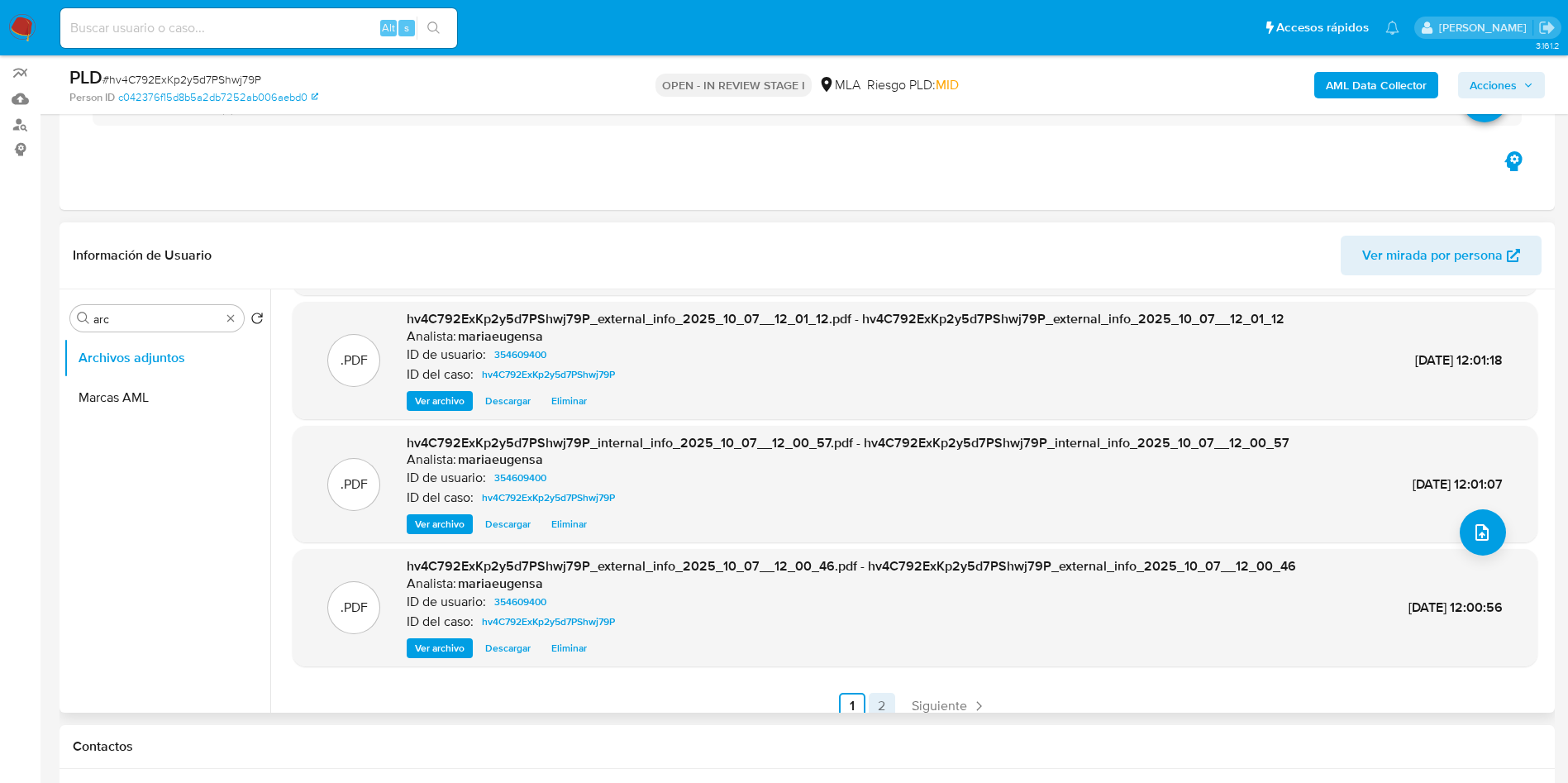
click at [877, 708] on link "2" at bounding box center [881, 706] width 26 height 26
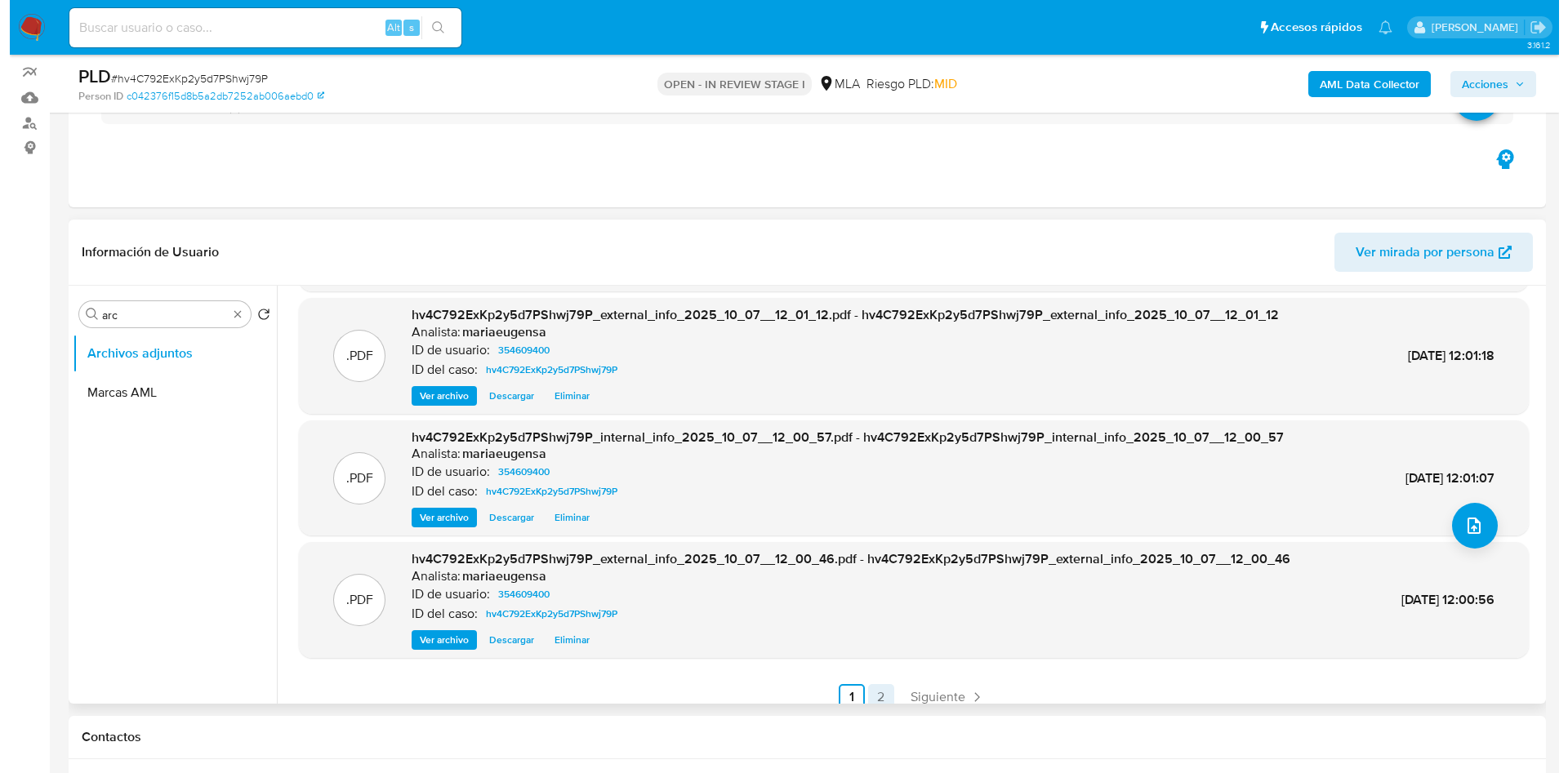
scroll to position [0, 0]
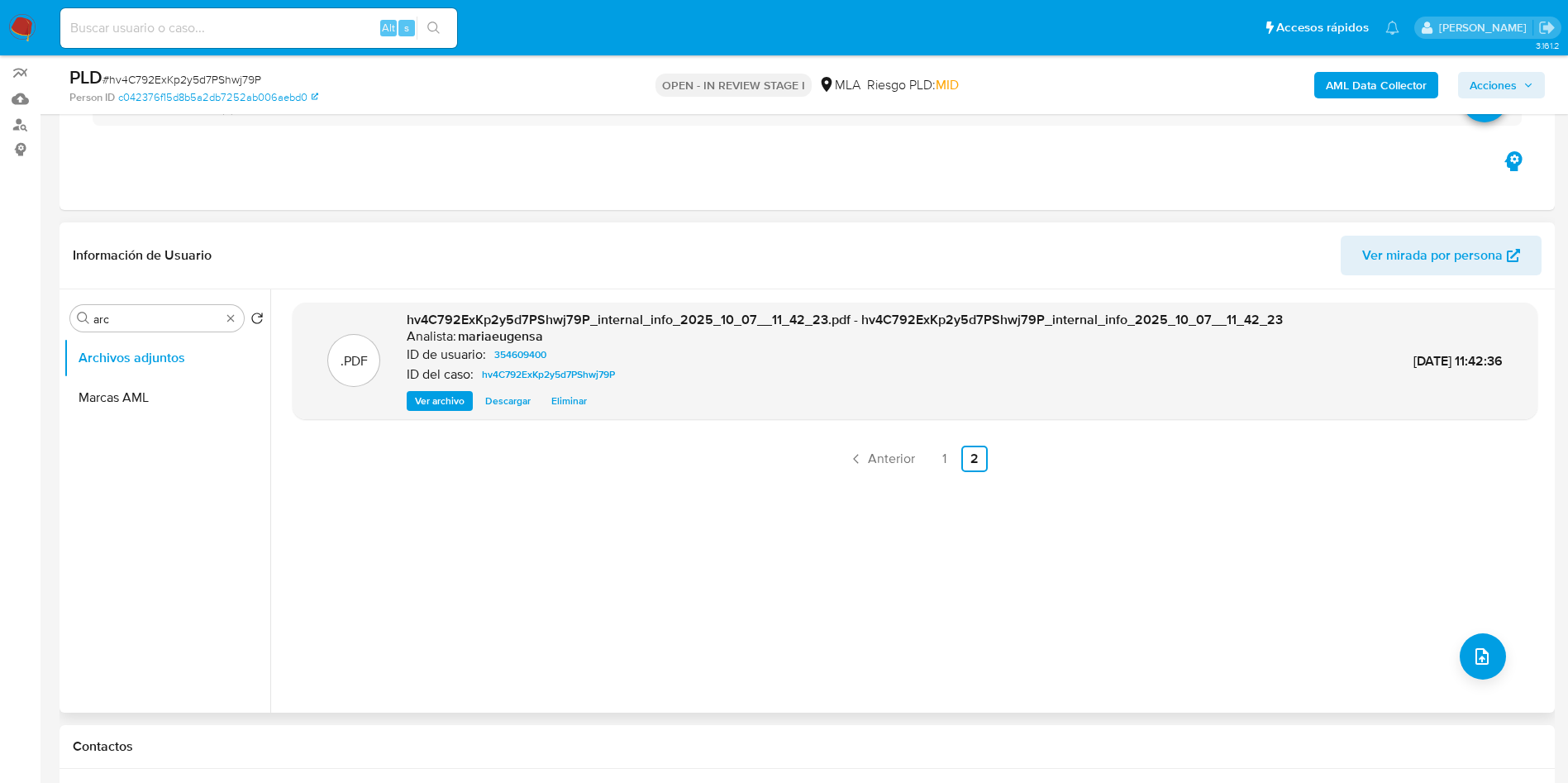
click at [187, 72] on span "# hv4C792ExKp2y5d7PShwj79P" at bounding box center [182, 79] width 159 height 16
copy span "hv4C792ExKp2y5d7PShwj79P"
click at [946, 458] on link "1" at bounding box center [944, 459] width 26 height 26
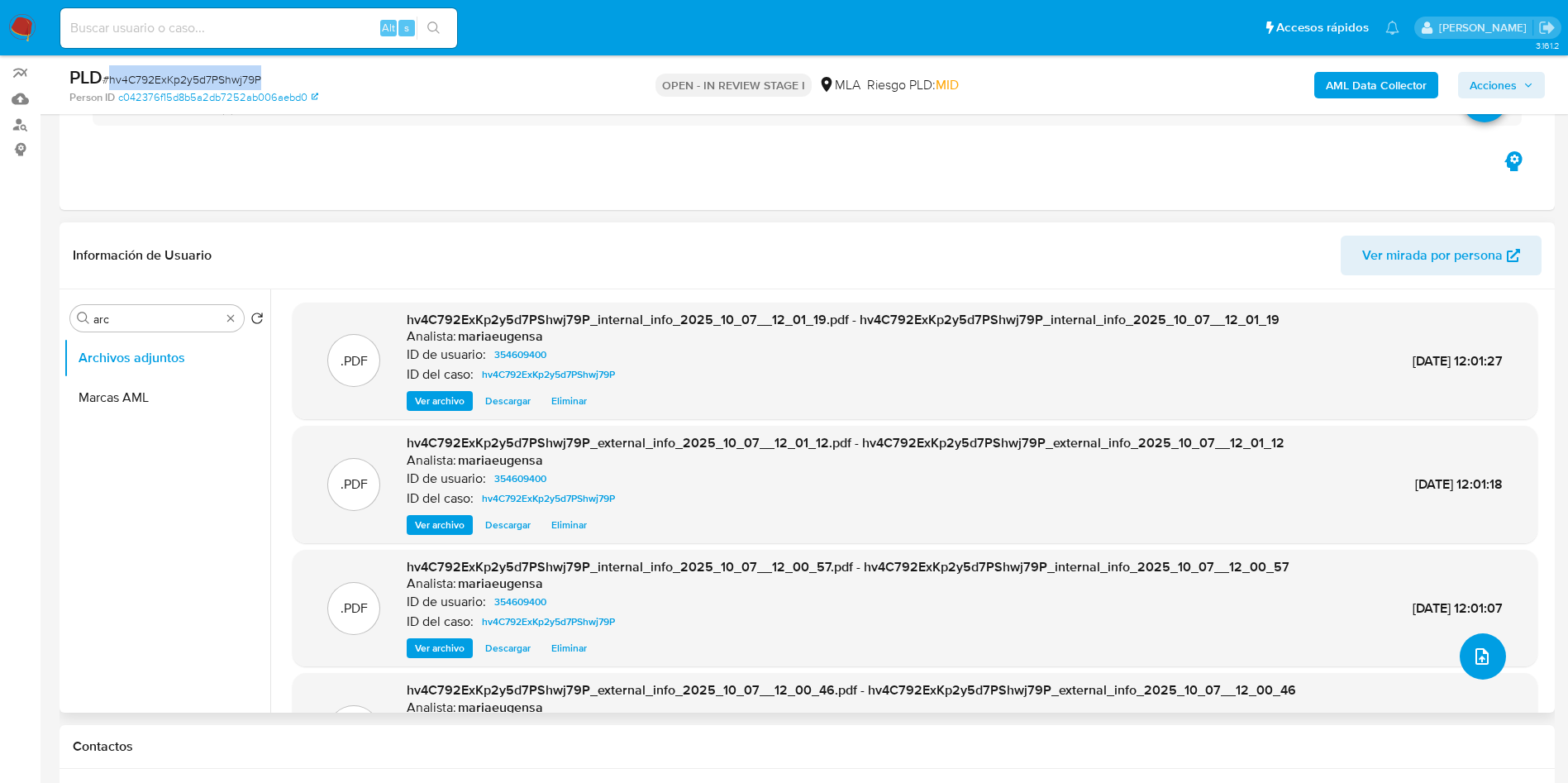
click at [1481, 667] on button "upload-file" at bounding box center [1484, 657] width 46 height 46
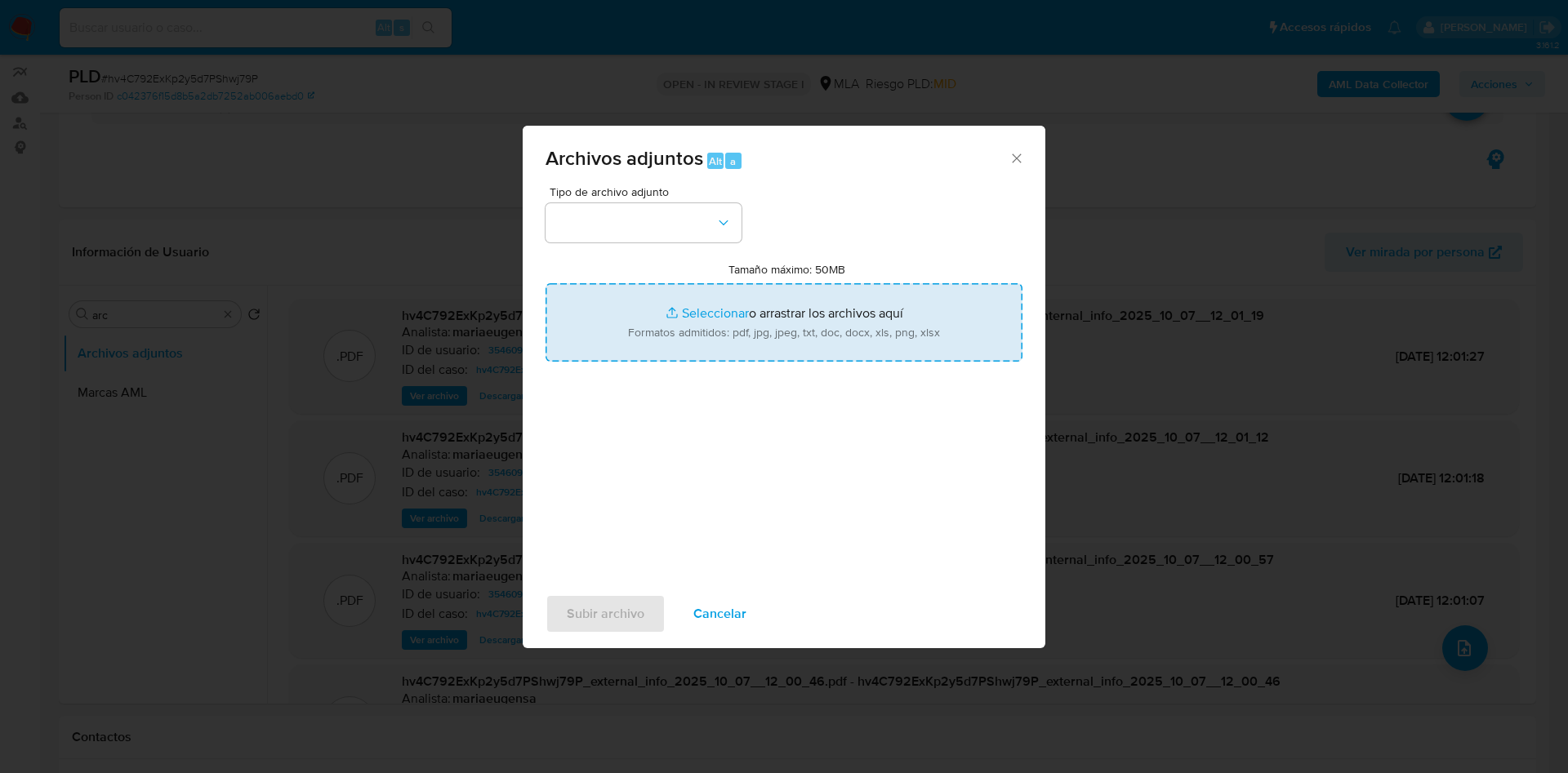
click at [671, 310] on input "Tamaño máximo: 50MB Seleccionar archivos" at bounding box center [784, 323] width 477 height 78
type input "C:\fakepath\Caselog hv4C792ExKp2y5d7PShwj79P_2025_09_17_18_58_10.docx"
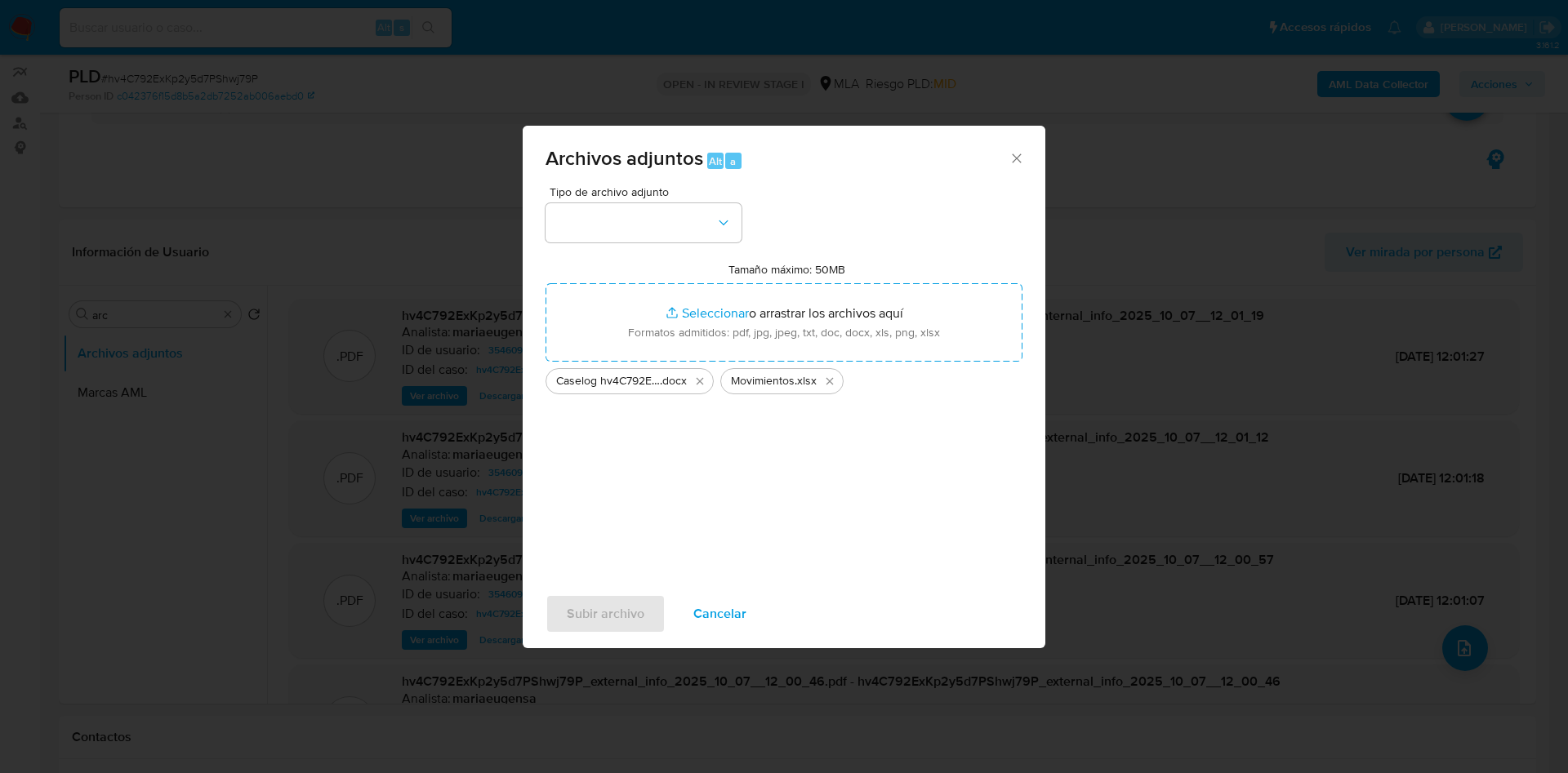
click at [591, 246] on div "Tipo de archivo adjunto Tamaño máximo: 50MB Seleccionar archivos Seleccionar o …" at bounding box center [784, 378] width 477 height 385
click at [591, 237] on button "button" at bounding box center [643, 223] width 196 height 39
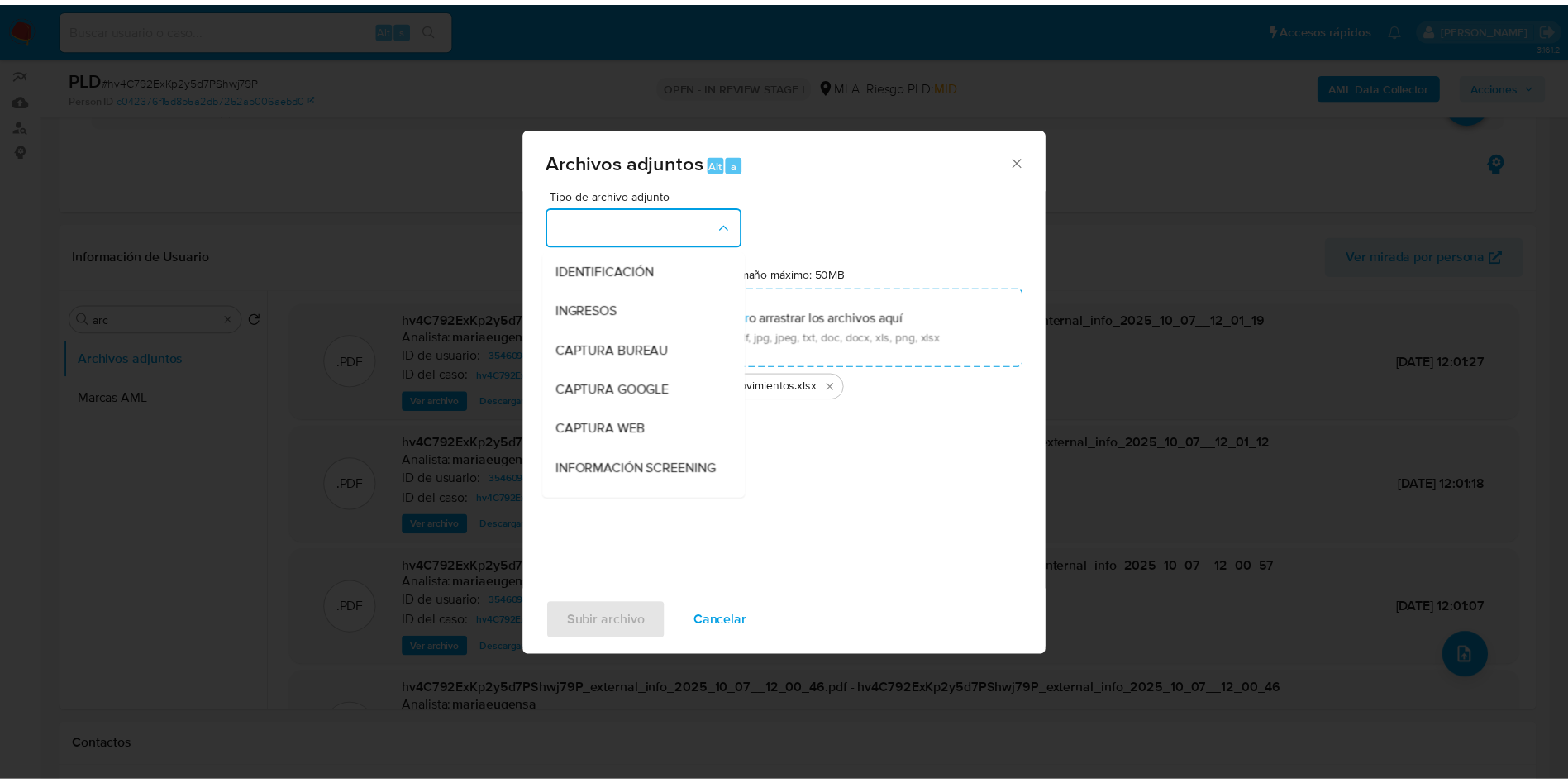
scroll to position [248, 0]
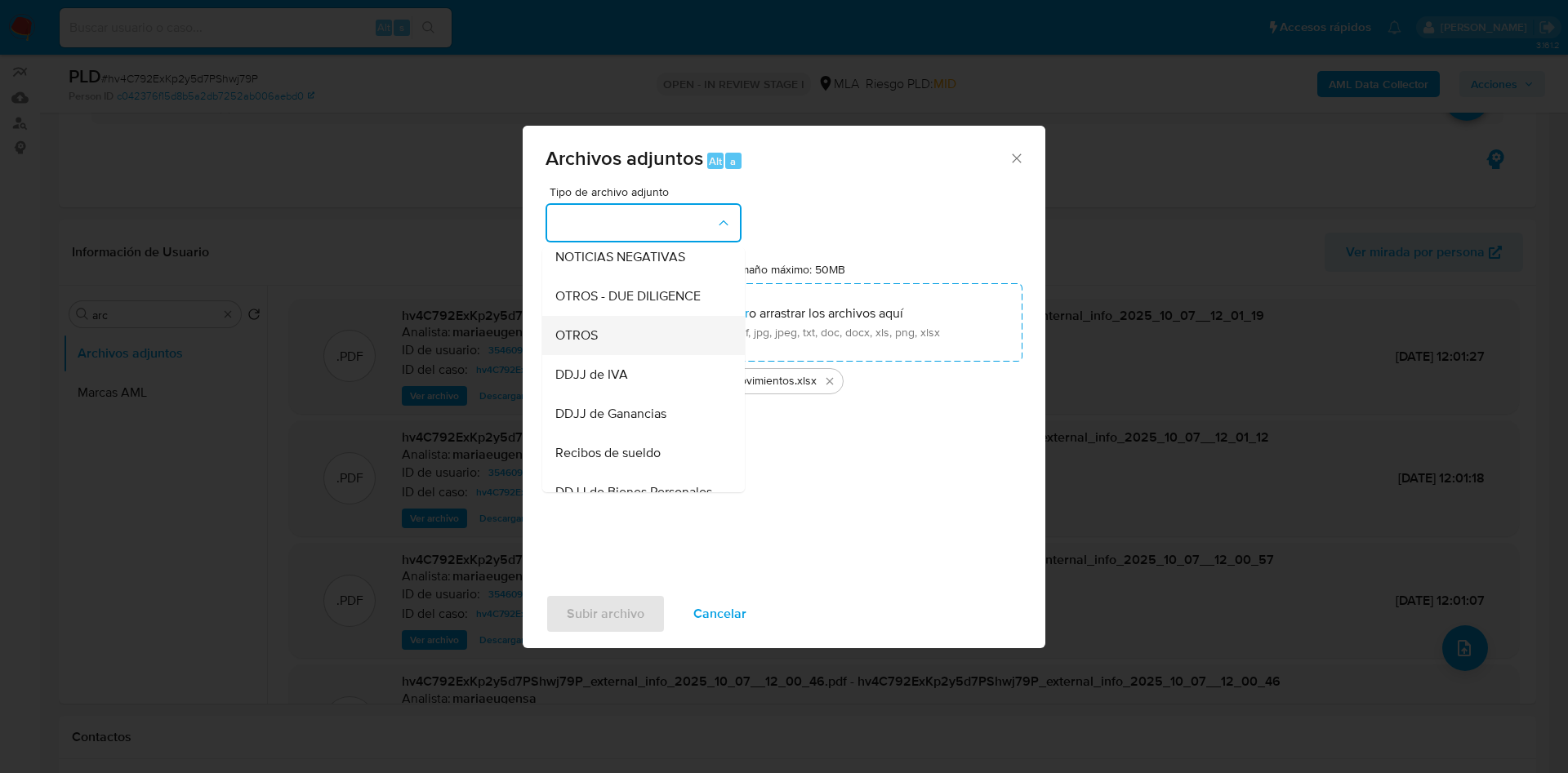
click at [594, 344] on span "OTROS" at bounding box center [576, 335] width 42 height 16
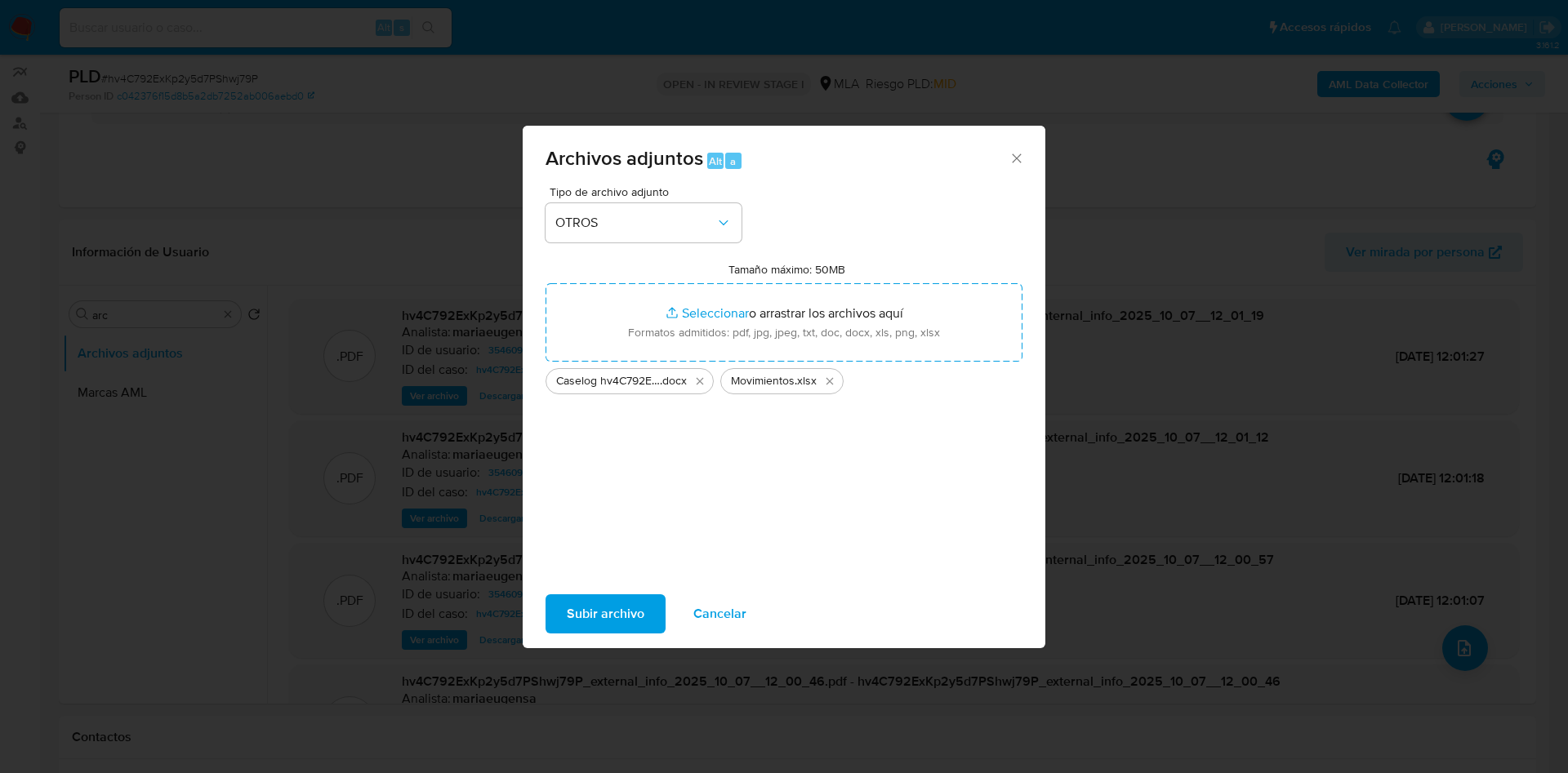
click at [592, 613] on span "Subir archivo" at bounding box center [605, 614] width 77 height 36
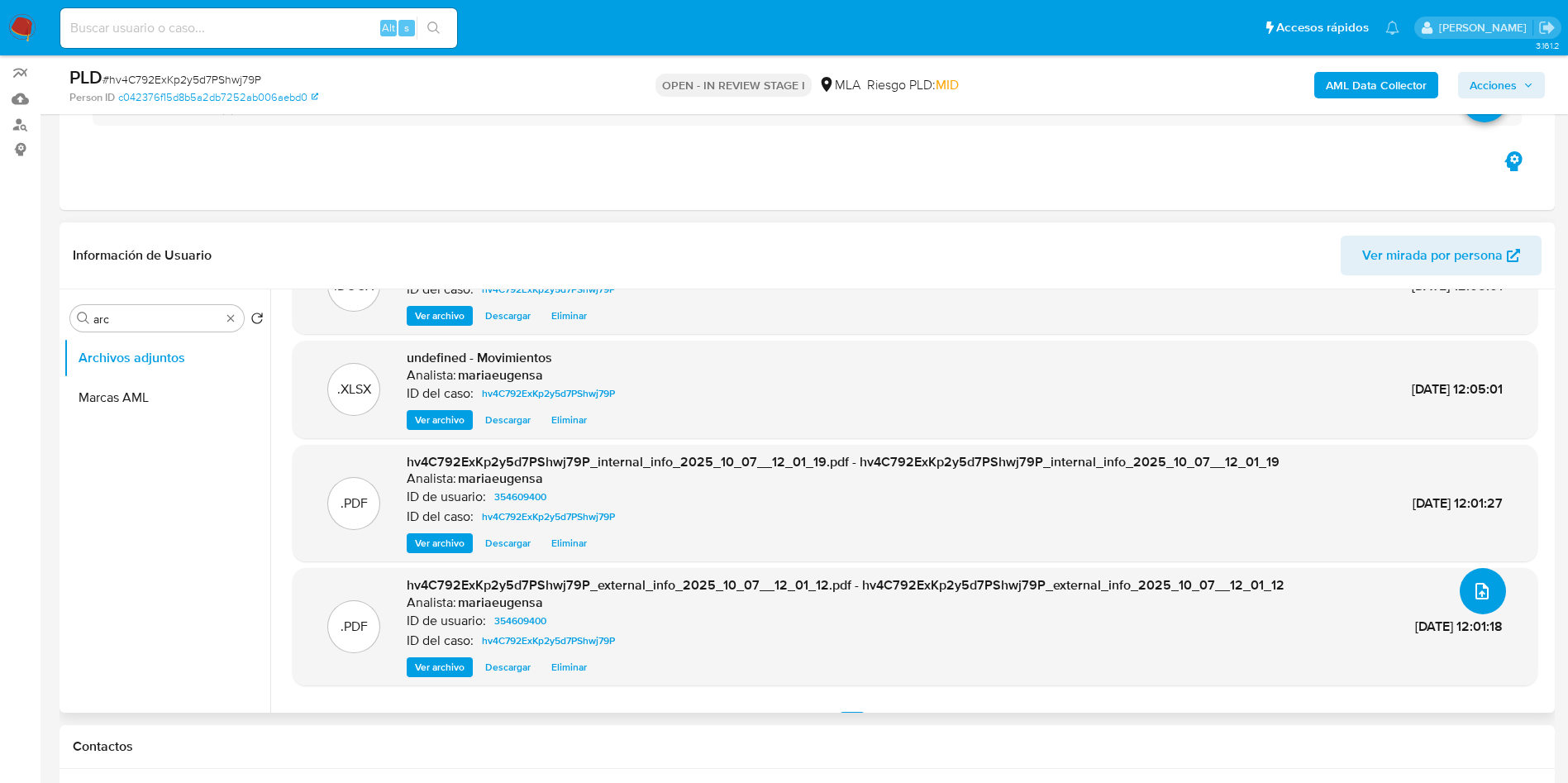
scroll to position [100, 0]
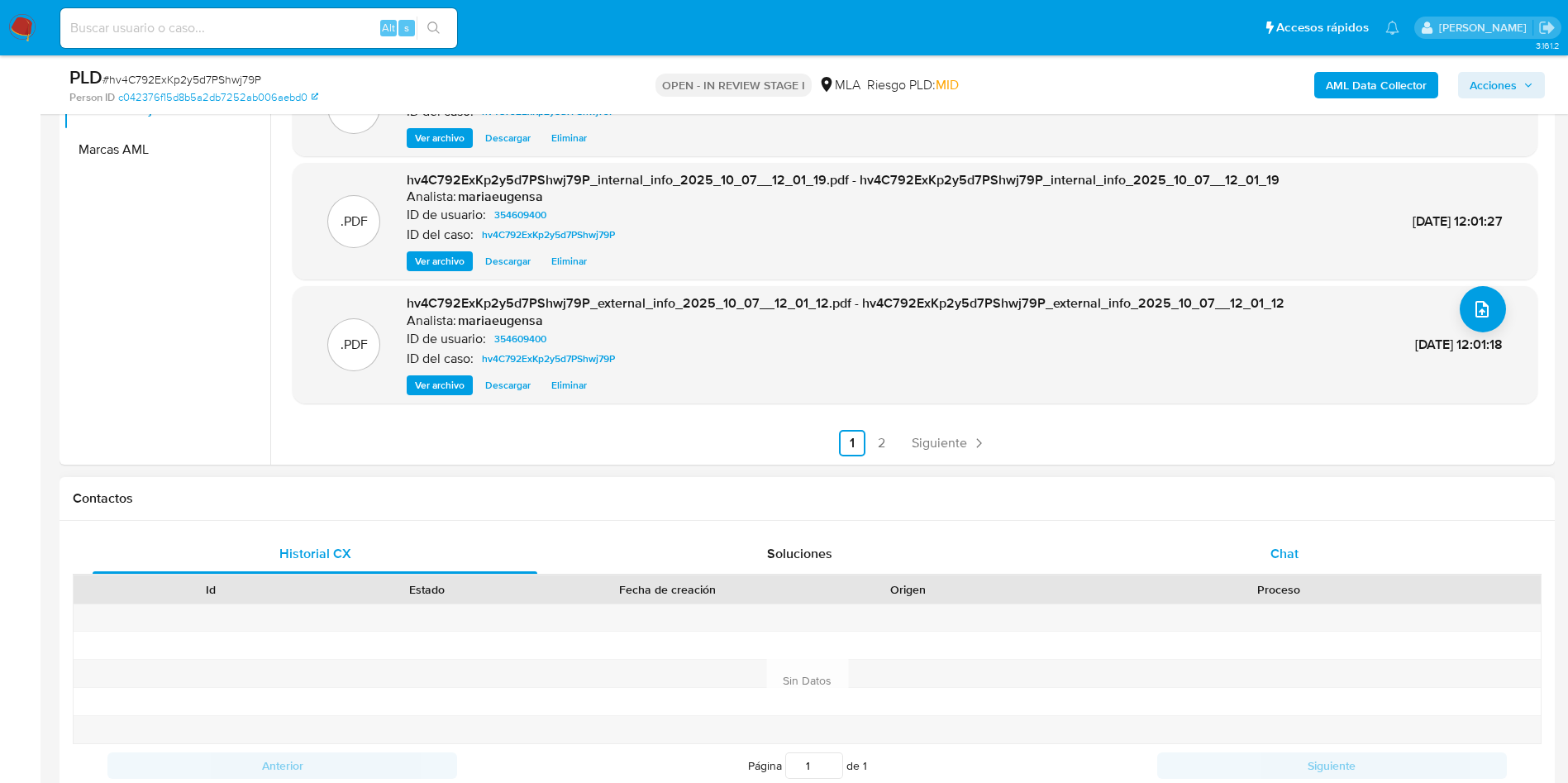
click at [1332, 551] on div "Chat" at bounding box center [1285, 554] width 445 height 40
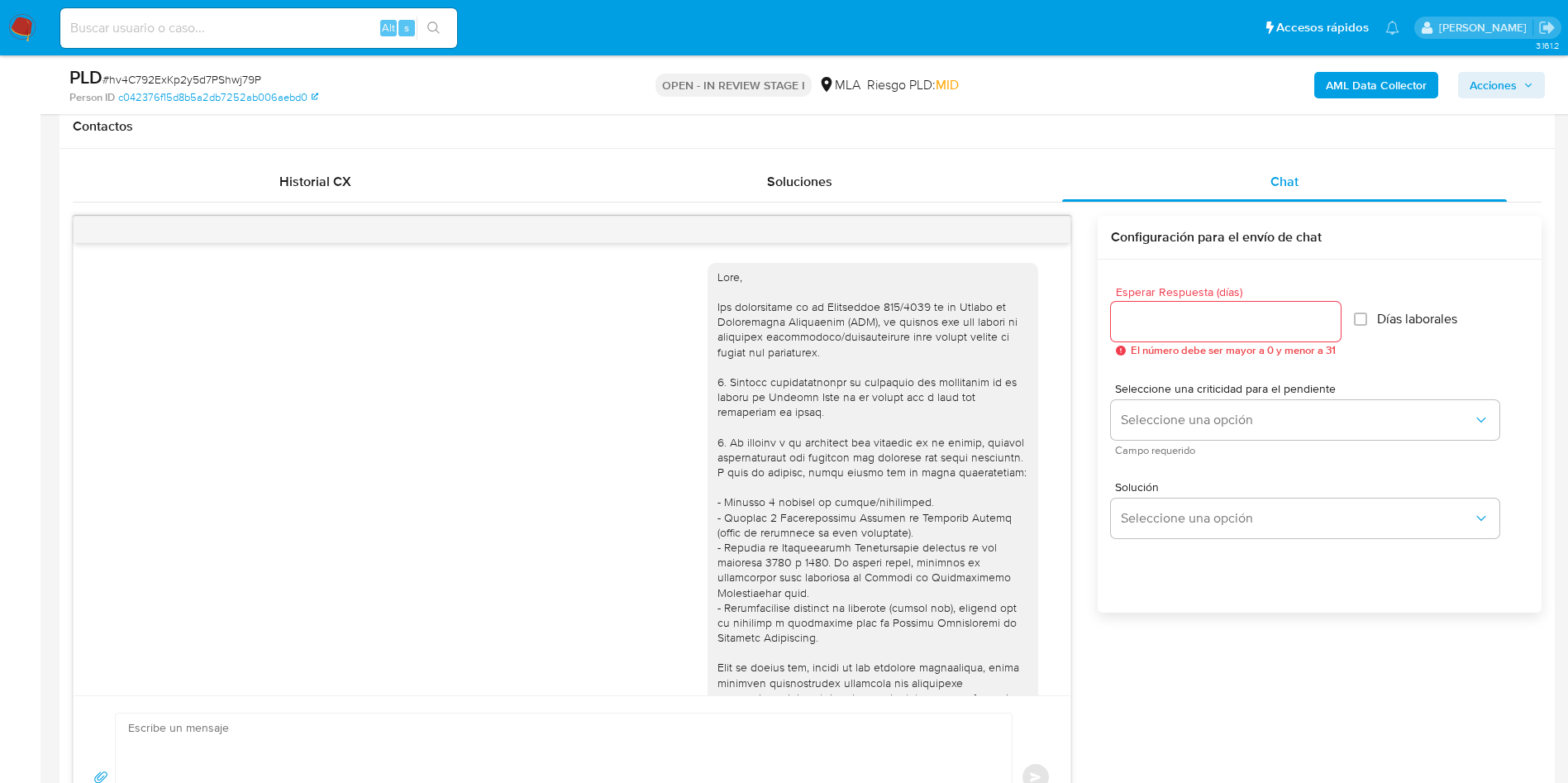
scroll to position [1154, 0]
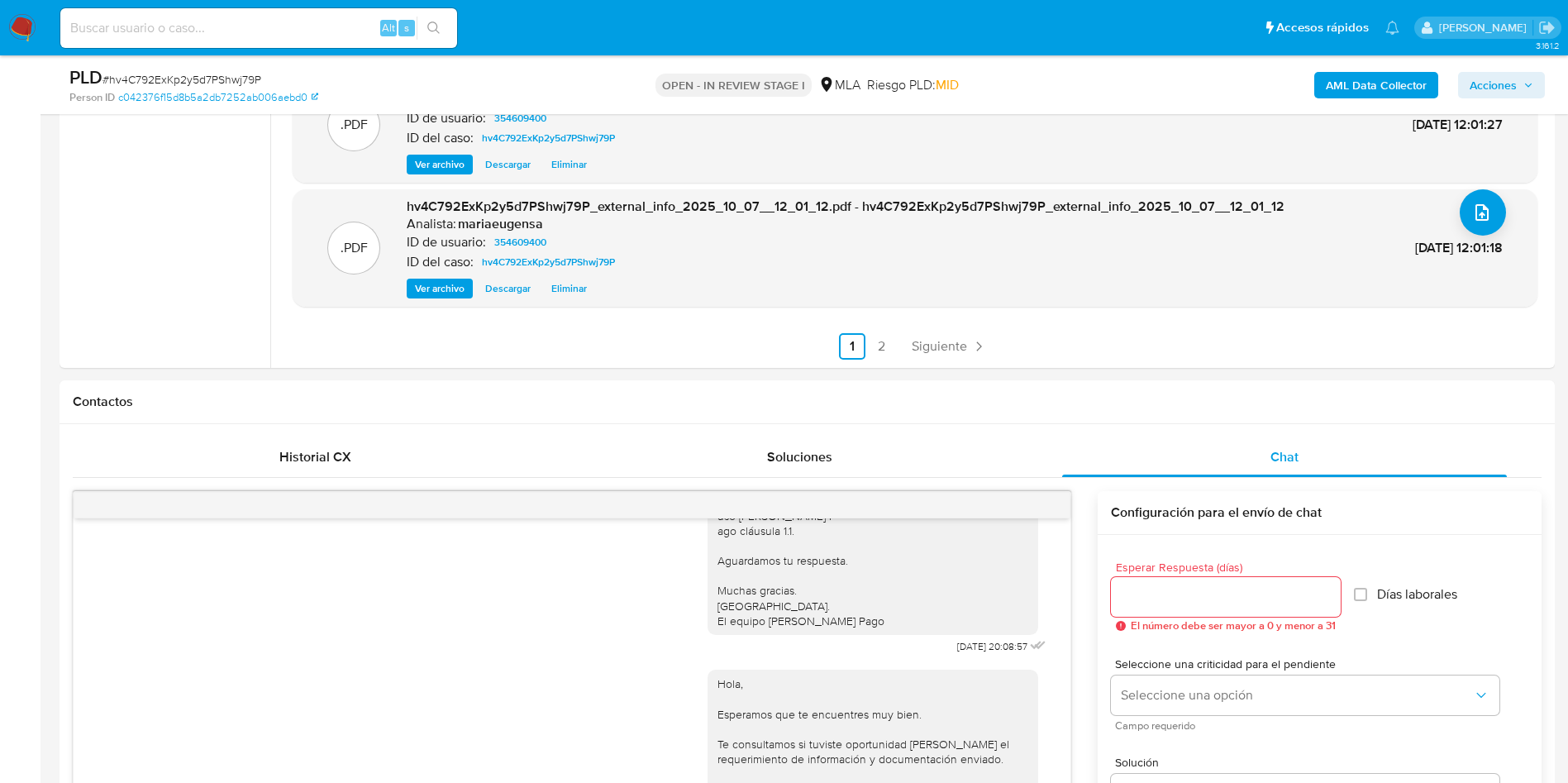
scroll to position [139, 0]
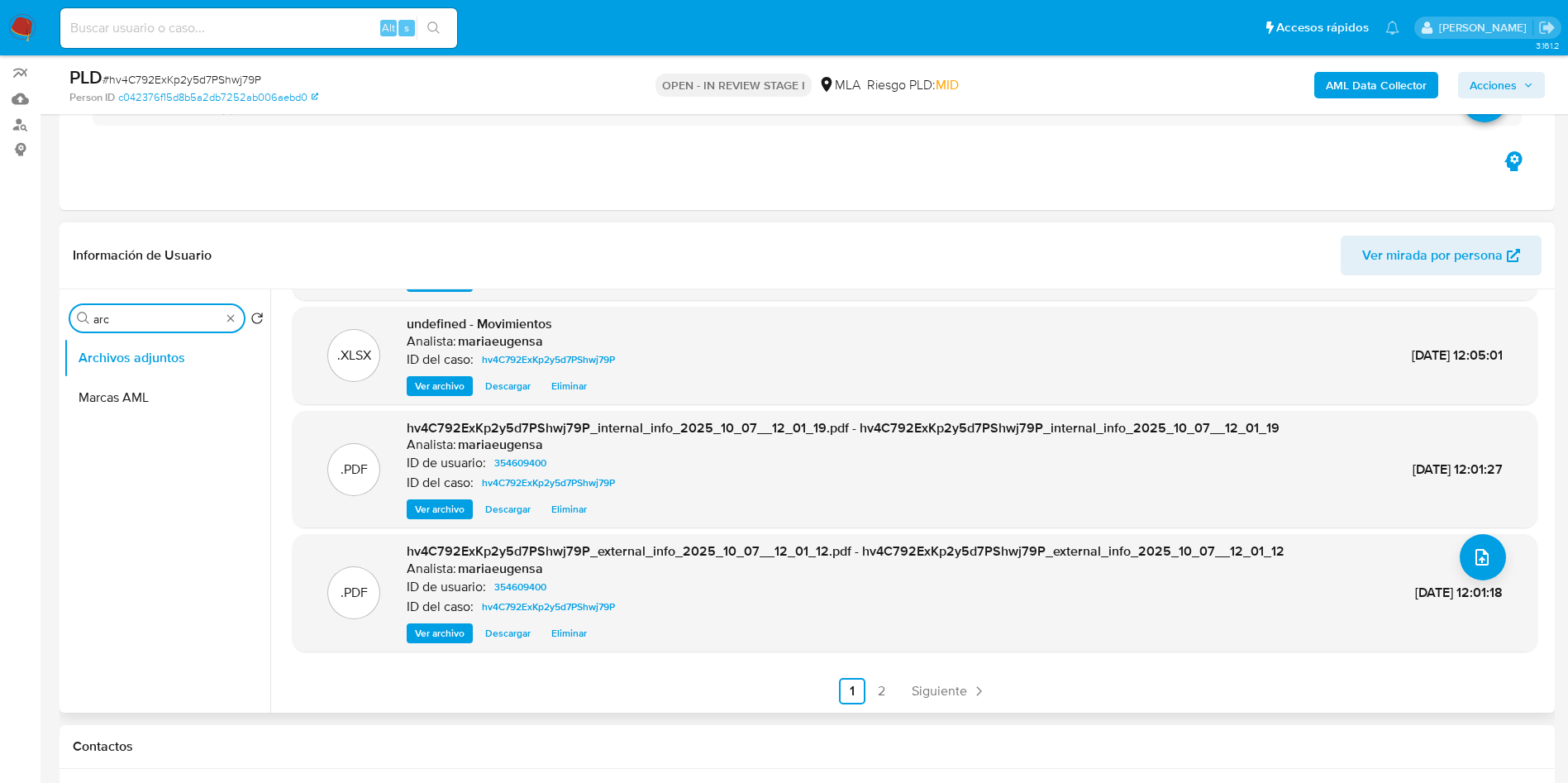
click at [111, 320] on input "arc" at bounding box center [158, 318] width 128 height 15
click at [111, 319] on input "arc" at bounding box center [158, 318] width 128 height 15
click at [143, 390] on button "Restricciones Nuevo Mundo" at bounding box center [161, 398] width 193 height 40
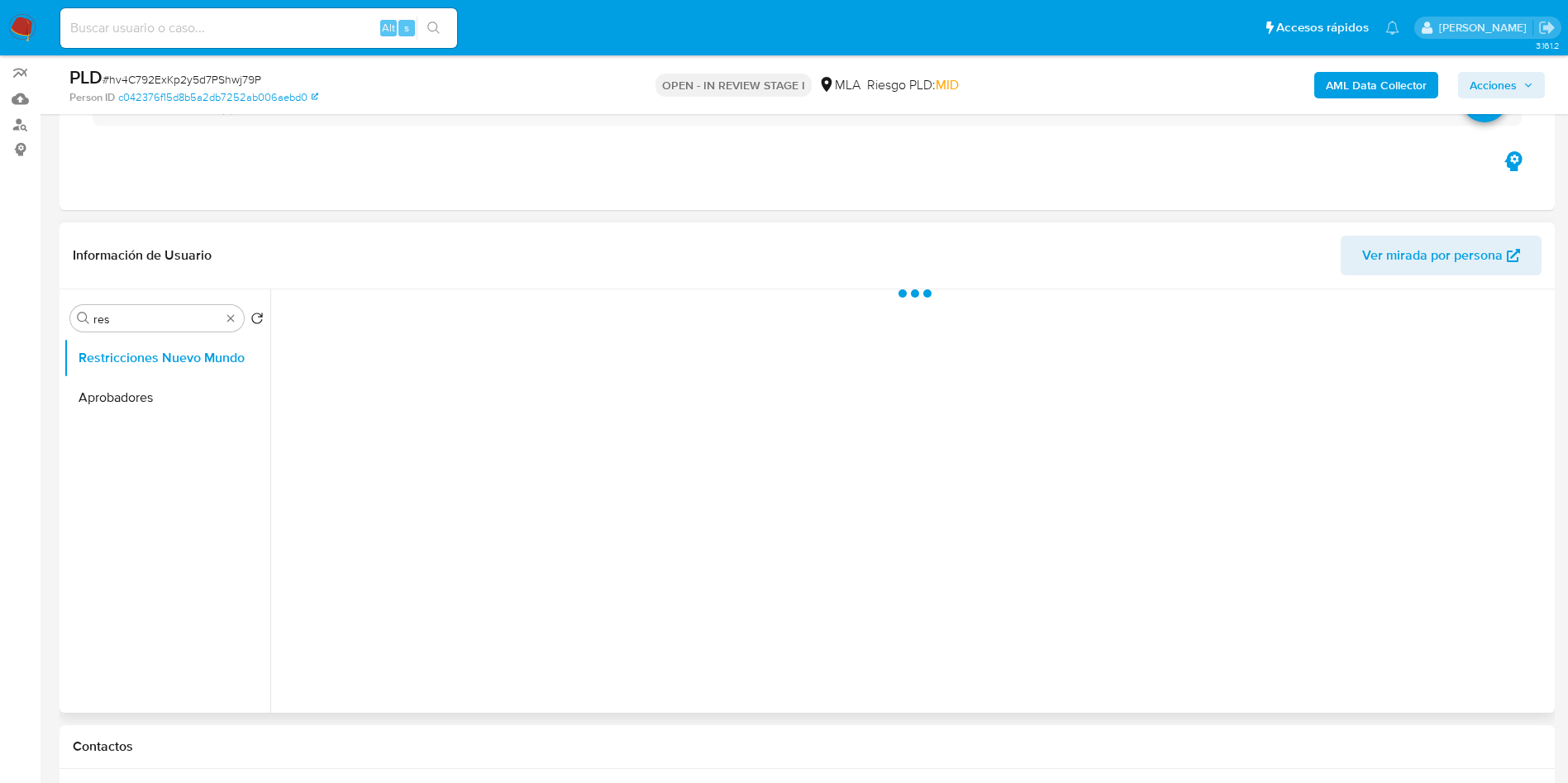
scroll to position [0, 0]
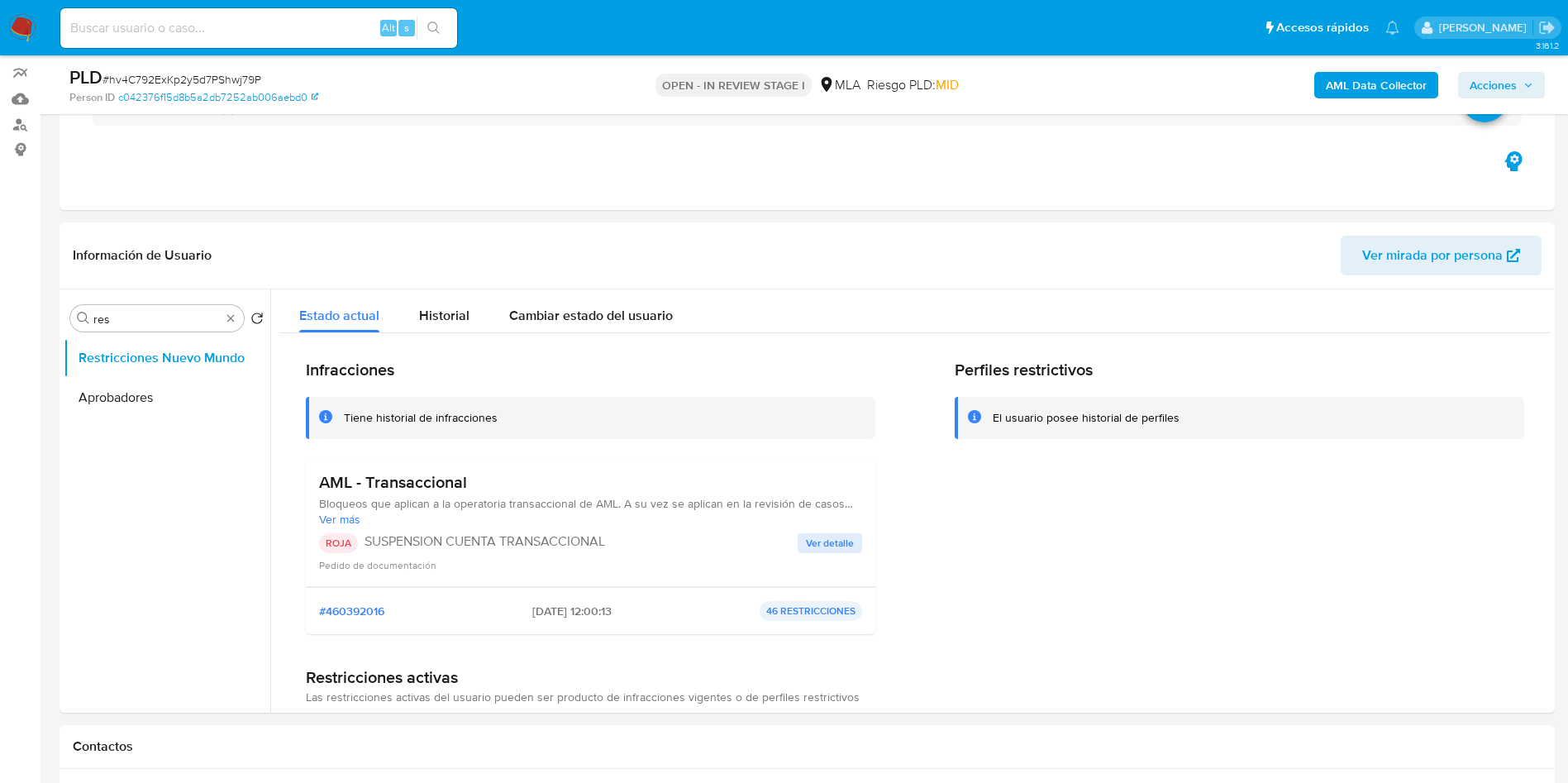
drag, startPoint x: 1519, startPoint y: 87, endPoint x: 1455, endPoint y: 100, distance: 65.3
click at [1518, 86] on span "Acciones" at bounding box center [1502, 85] width 64 height 23
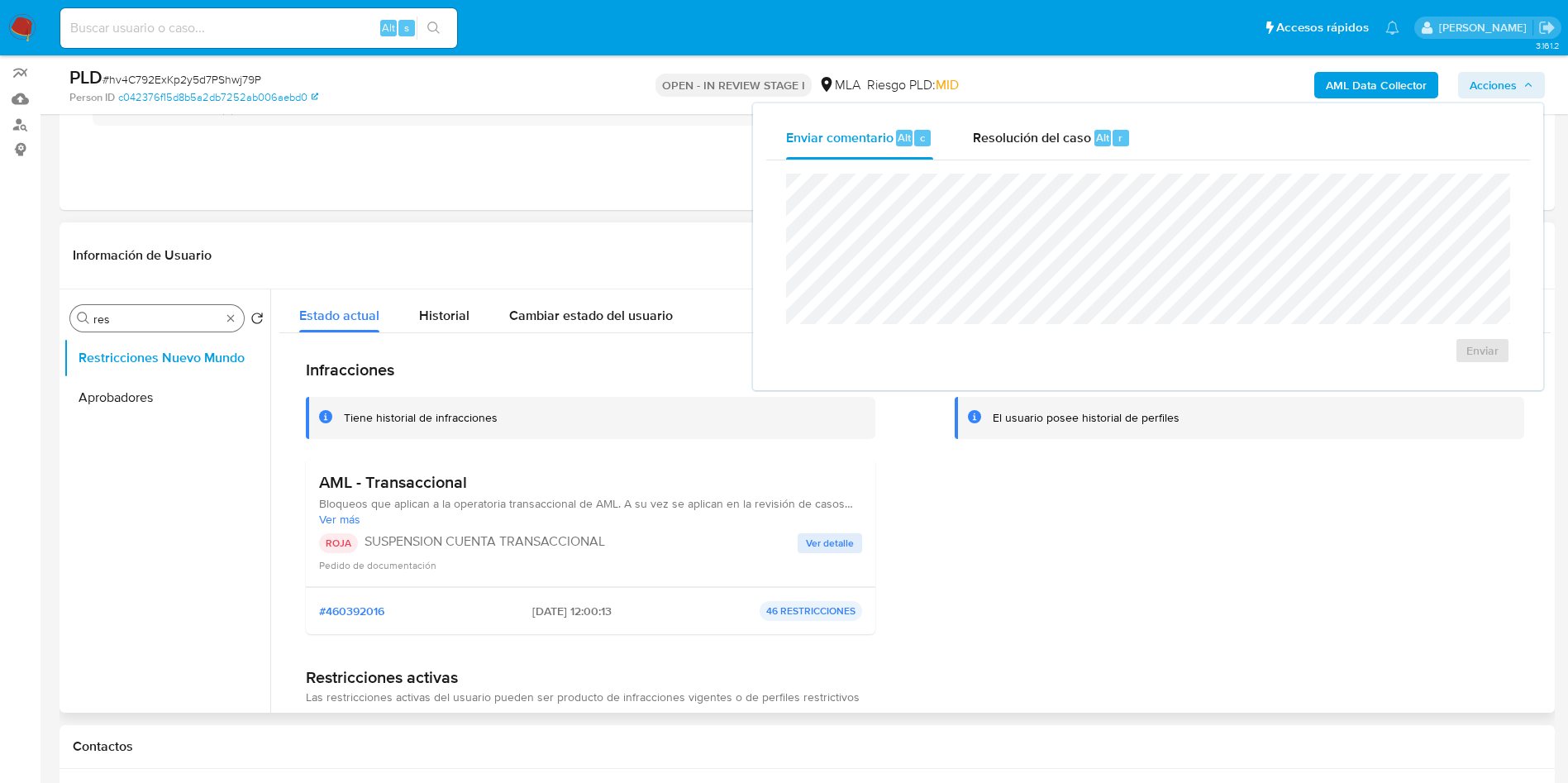
click at [117, 310] on div "Buscar res" at bounding box center [157, 317] width 173 height 26
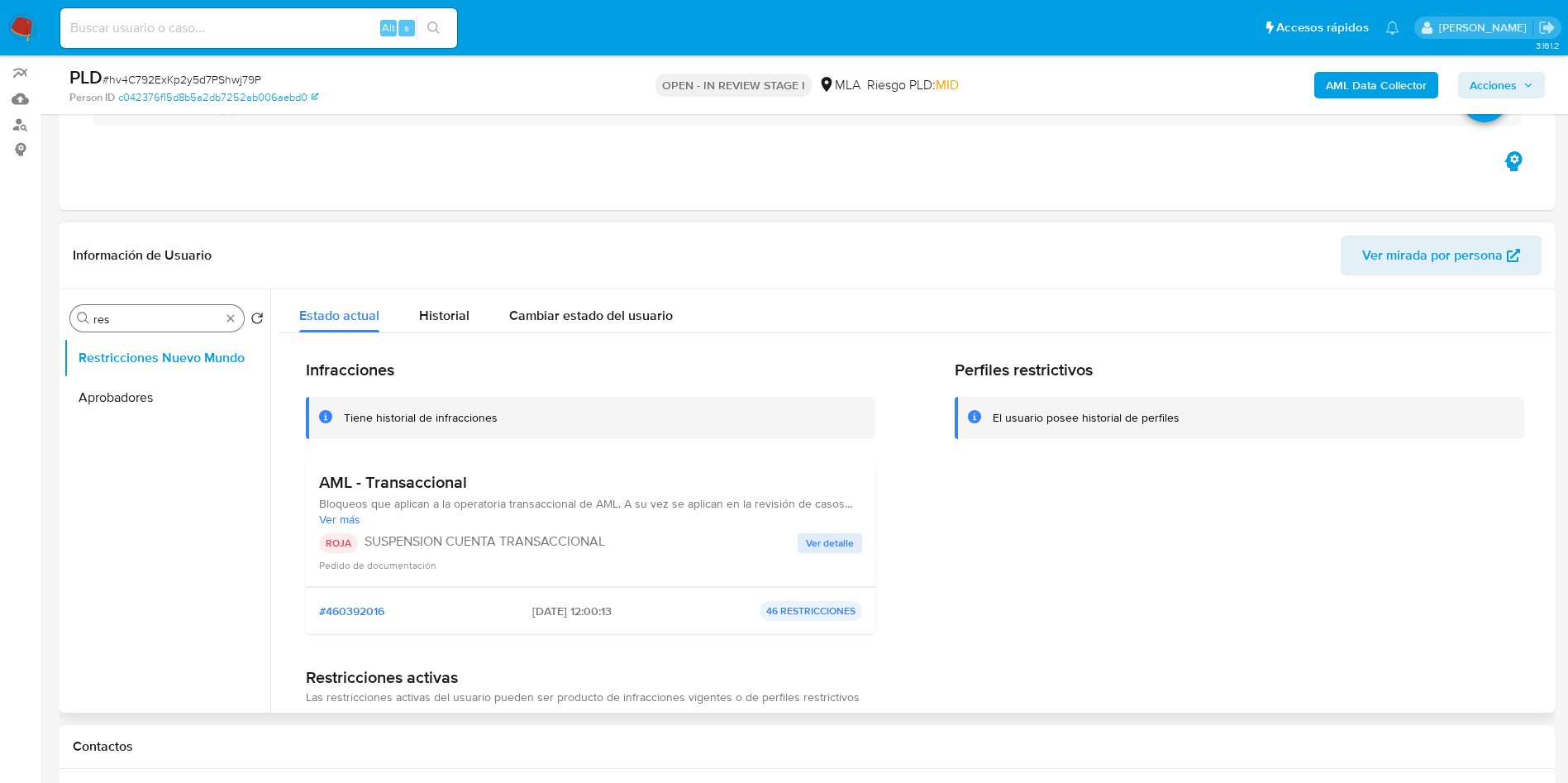
click at [123, 316] on input "res" at bounding box center [158, 318] width 128 height 15
click at [124, 316] on input "res" at bounding box center [158, 318] width 128 height 15
drag, startPoint x: 124, startPoint y: 322, endPoint x: 66, endPoint y: 311, distance: 59.0
click at [66, 311] on div "Buscar resa Volver al orden por defecto Restricciones Nuevo Mundo" at bounding box center [167, 502] width 207 height 421
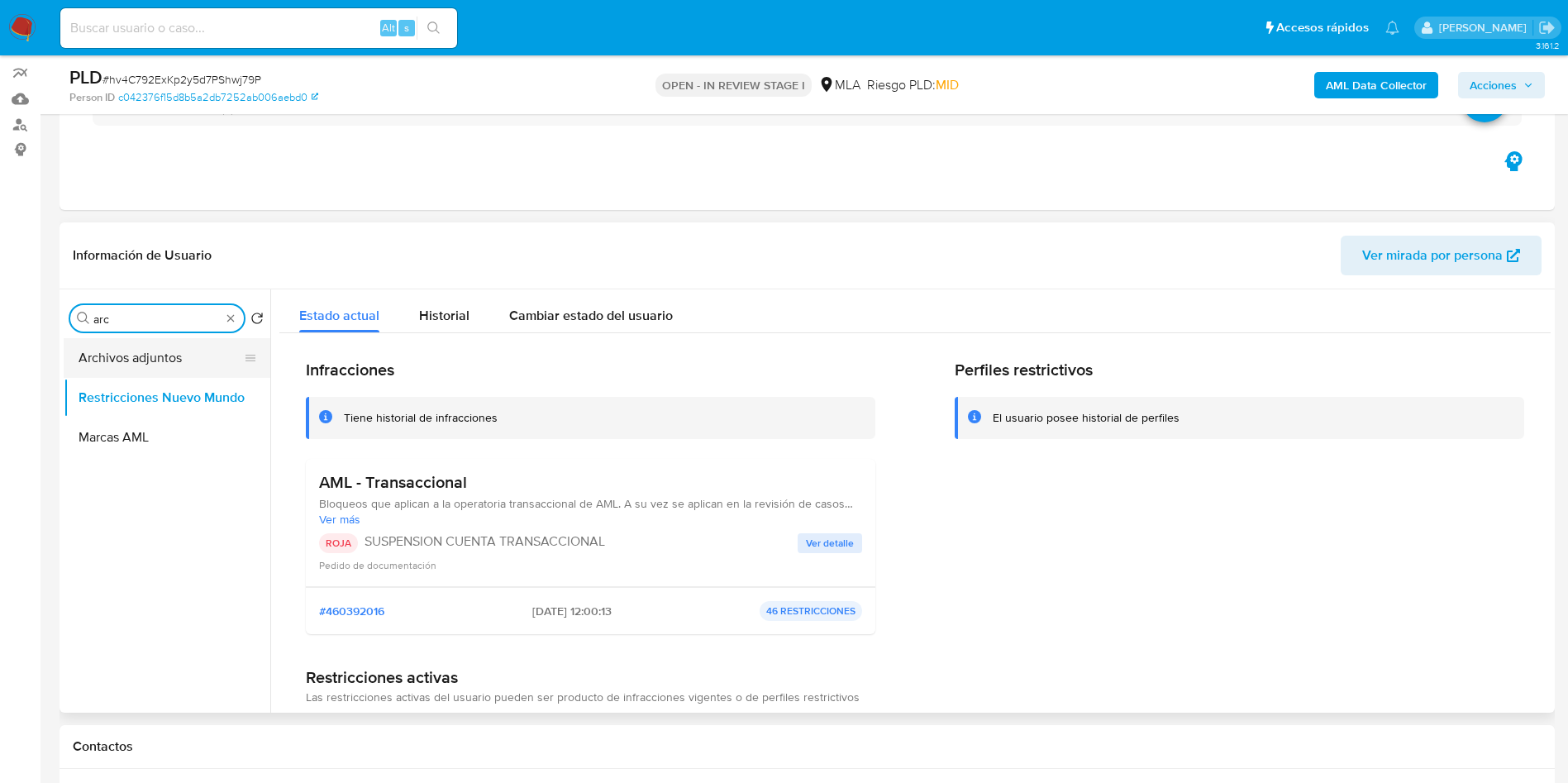
type input "arc"
click at [122, 373] on button "Archivos adjuntos" at bounding box center [161, 358] width 193 height 40
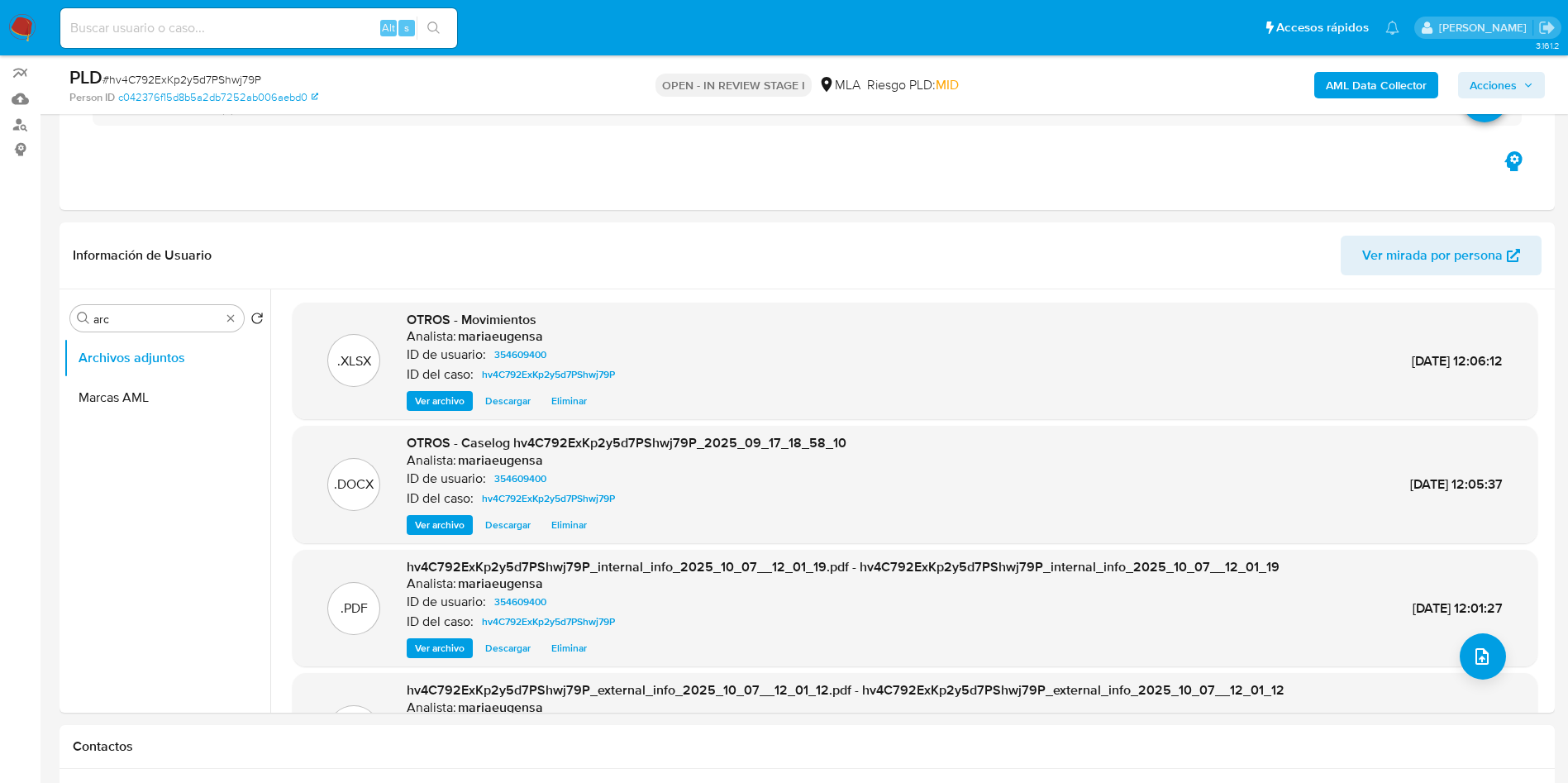
click at [1488, 79] on span "Acciones" at bounding box center [1494, 84] width 47 height 26
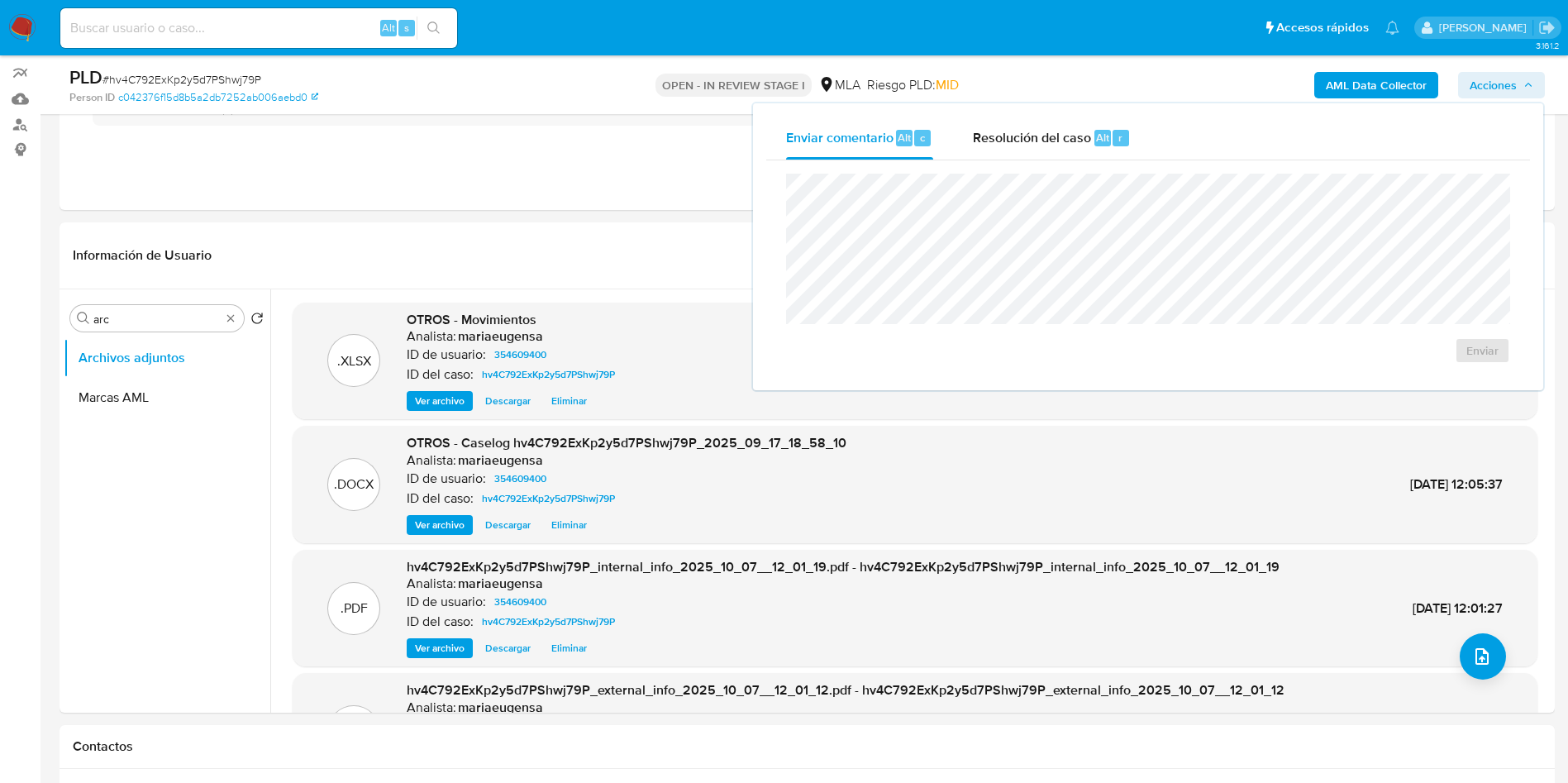
click at [1099, 113] on div "Enviar comentario Alt c Resolución del caso Alt r Enviar" at bounding box center [1148, 247] width 790 height 287
click at [1072, 136] on span "Resolución del caso" at bounding box center [1032, 137] width 118 height 19
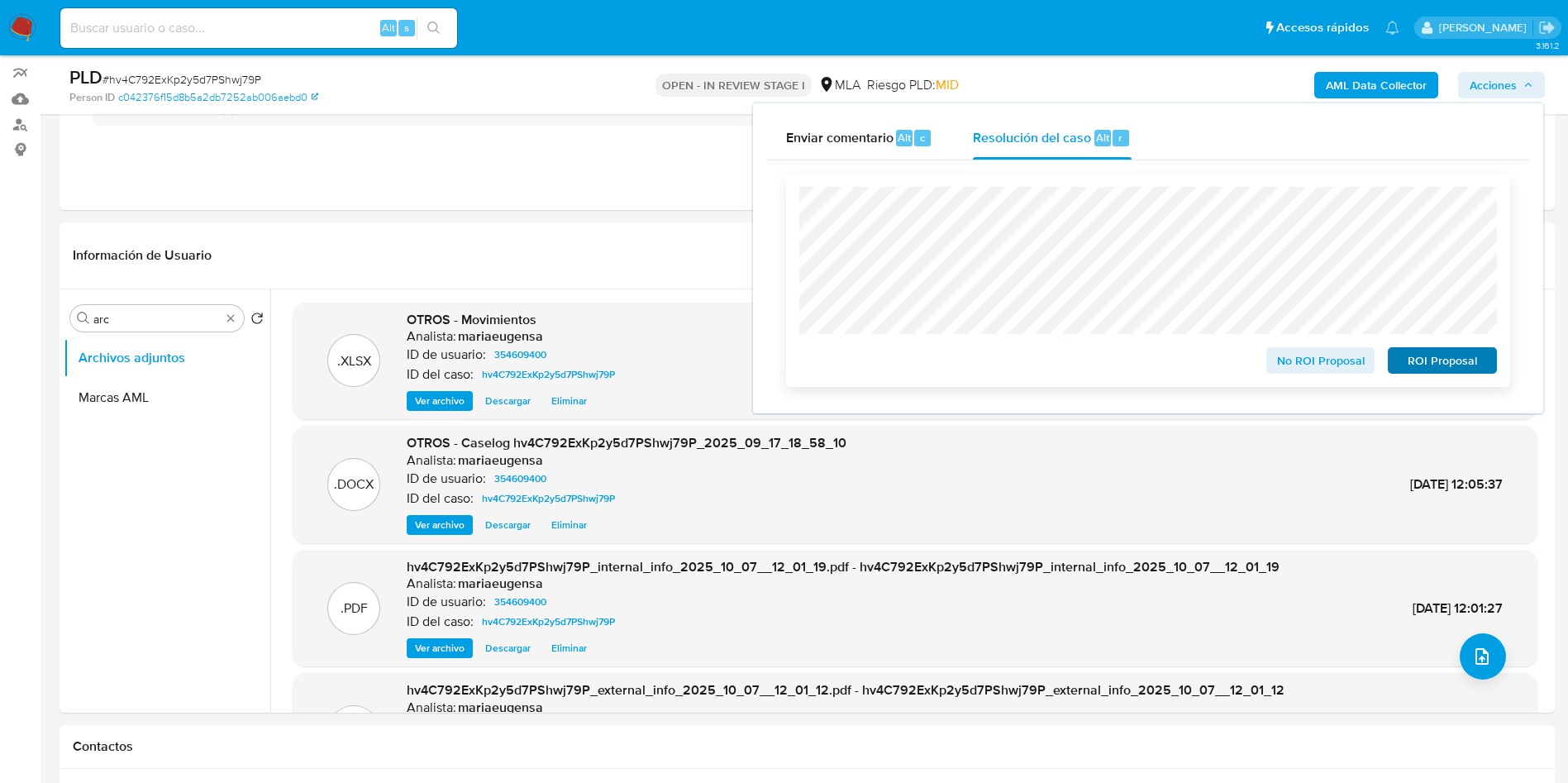
click at [1483, 376] on div "No ROI Proposal ROI Proposal" at bounding box center [1148, 280] width 725 height 214
click at [1477, 364] on span "ROI Proposal" at bounding box center [1442, 361] width 86 height 23
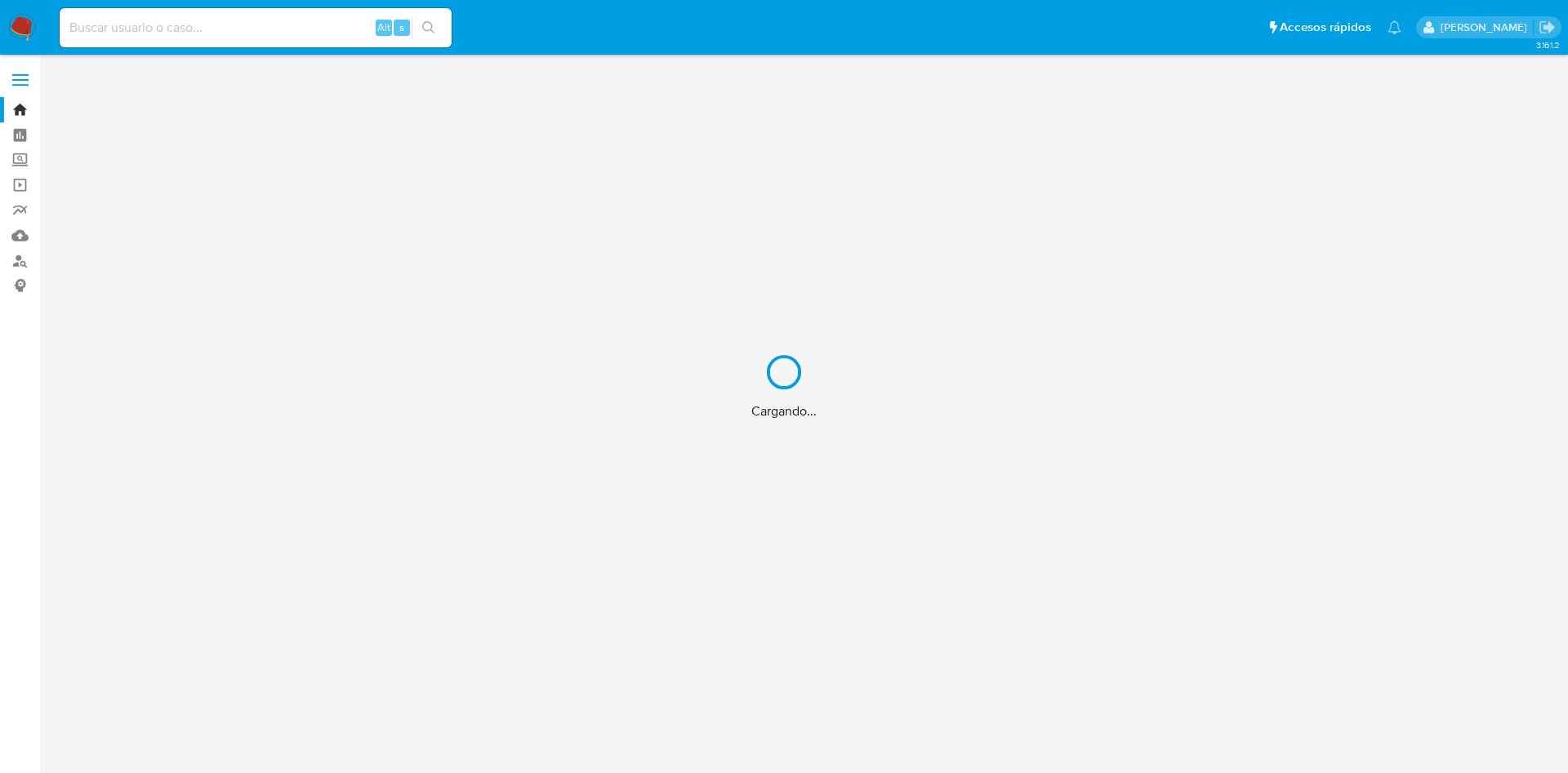
click at [188, 31] on div "Cargando..." at bounding box center [784, 386] width 1568 height 773
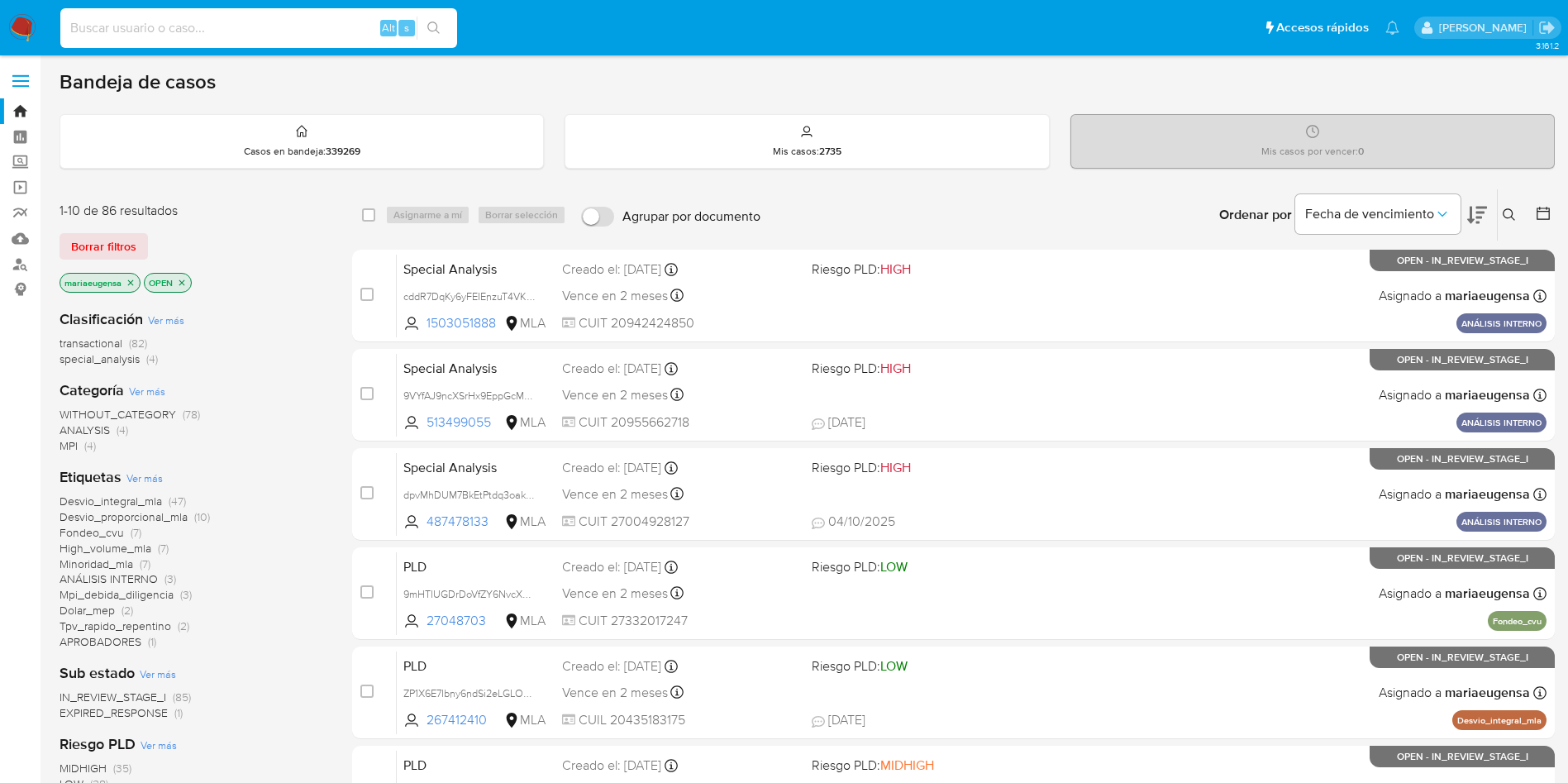
click at [191, 31] on input at bounding box center [258, 28] width 397 height 21
paste input "DgPoroR6qmkgpAXukU4G3Vrz"
type input "DgPoroR6qmkgpAXukU4G3Vrz"
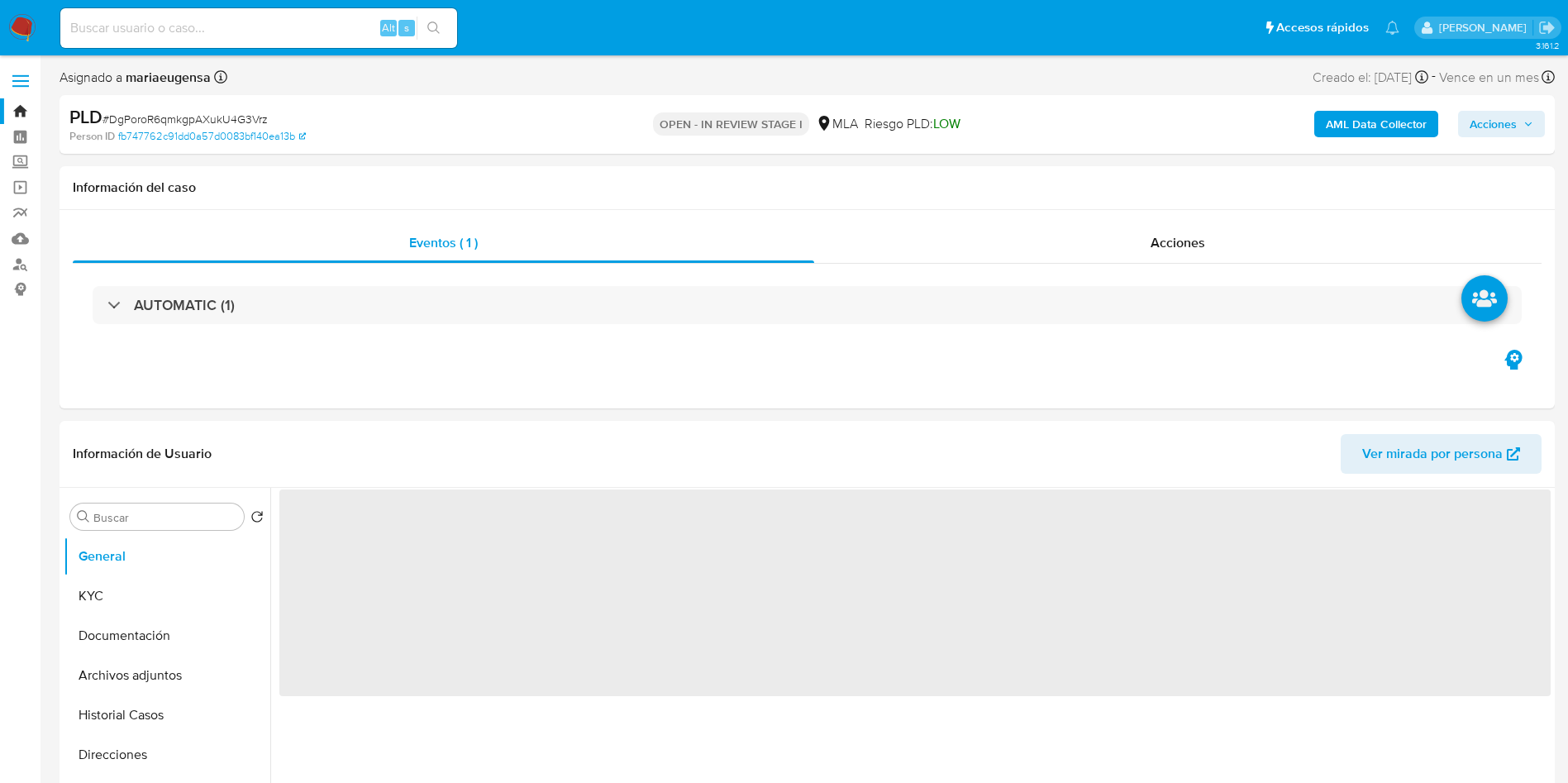
select select "10"
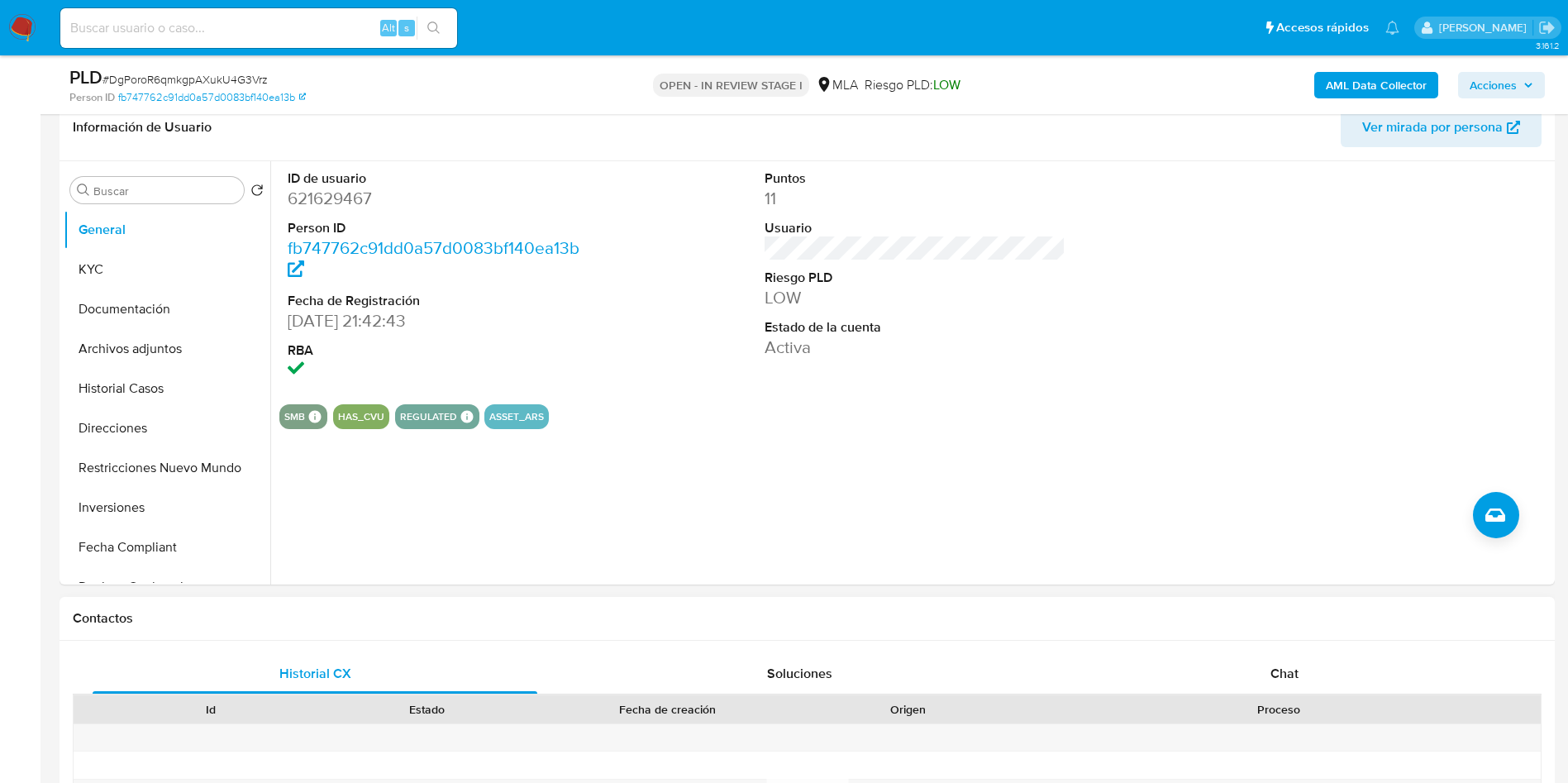
scroll to position [497, 0]
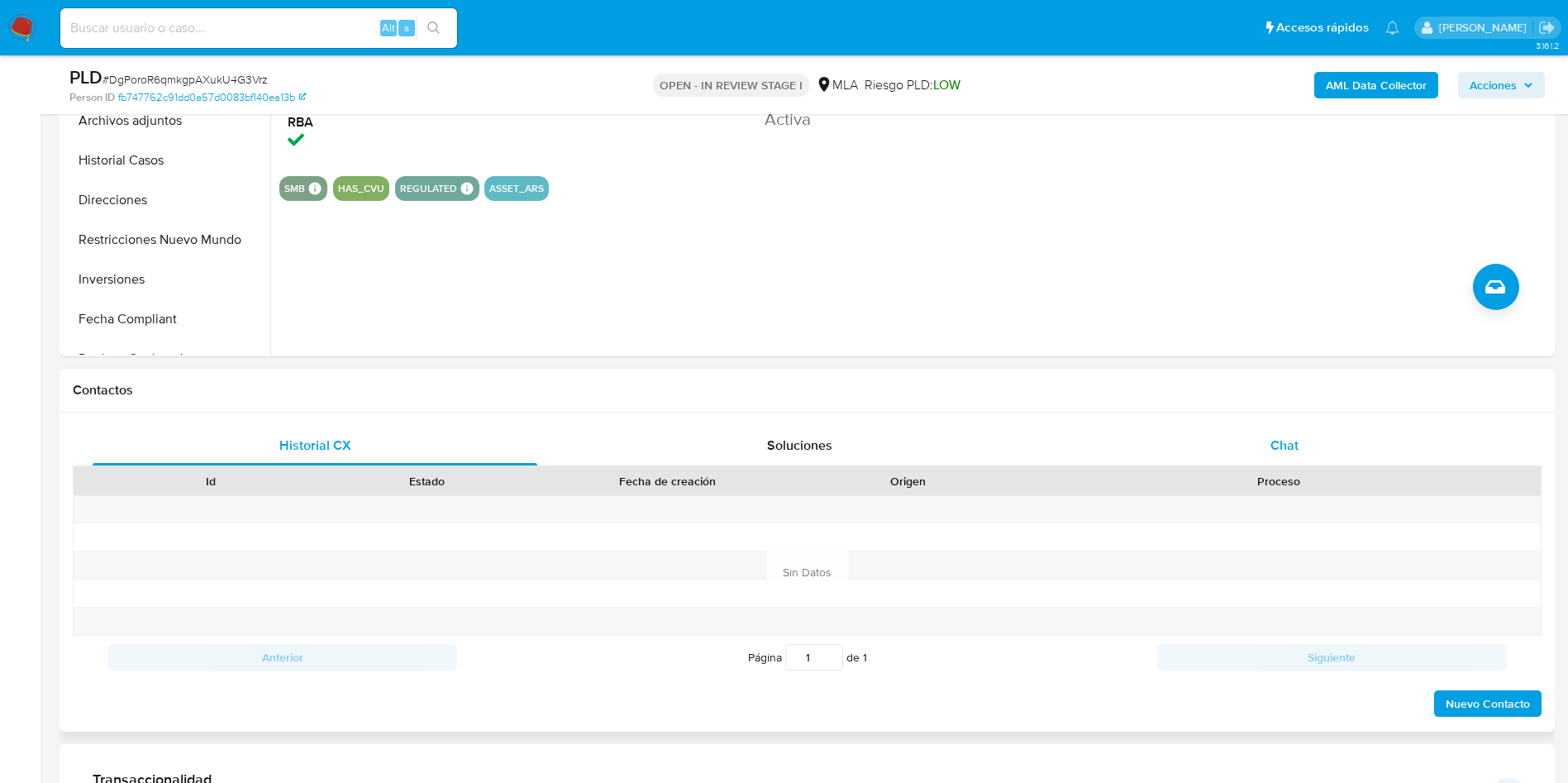
drag, startPoint x: 1310, startPoint y: 459, endPoint x: 1300, endPoint y: 452, distance: 12.2
click at [1309, 459] on div "Chat" at bounding box center [1285, 445] width 445 height 40
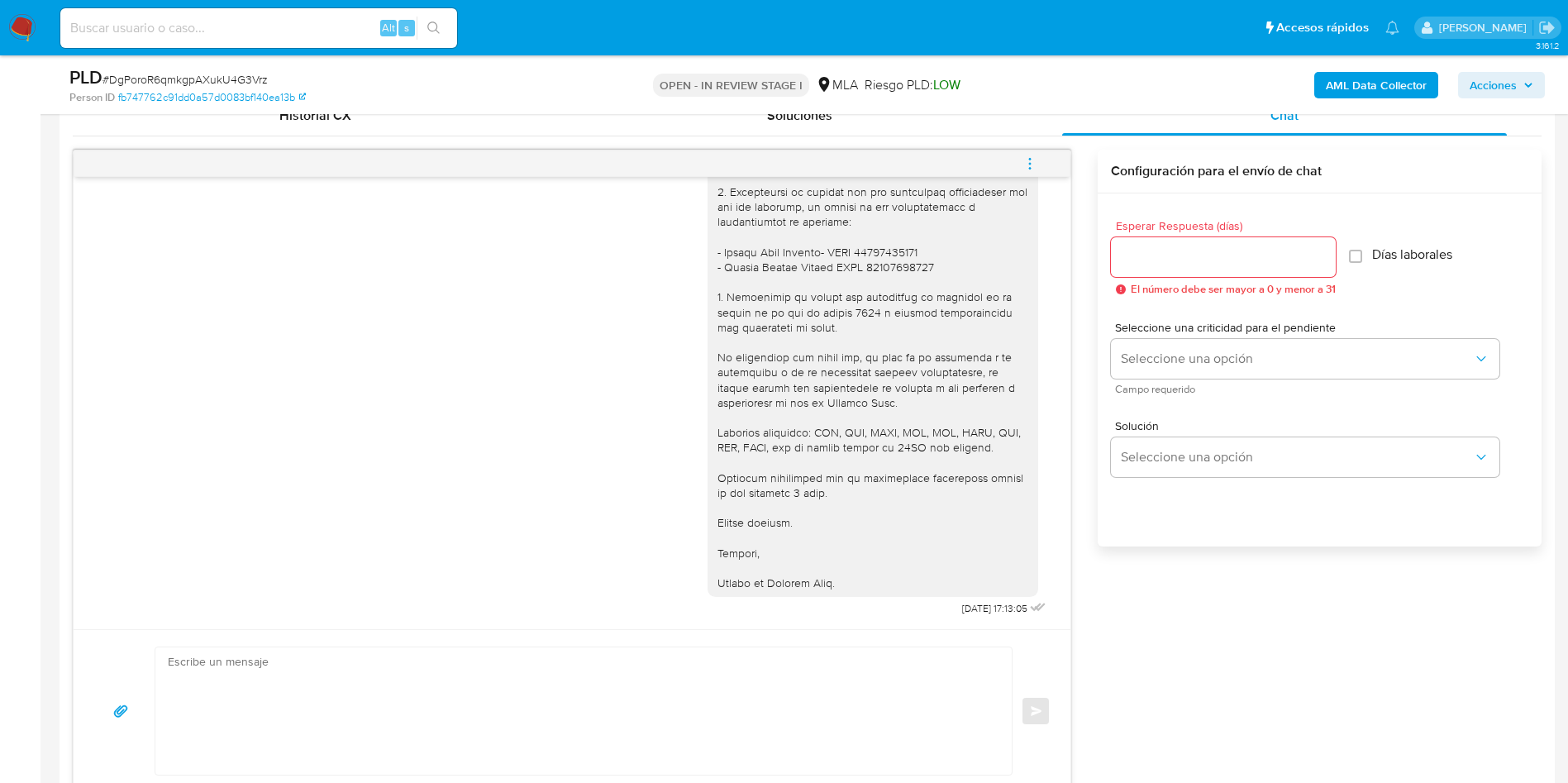
scroll to position [868, 0]
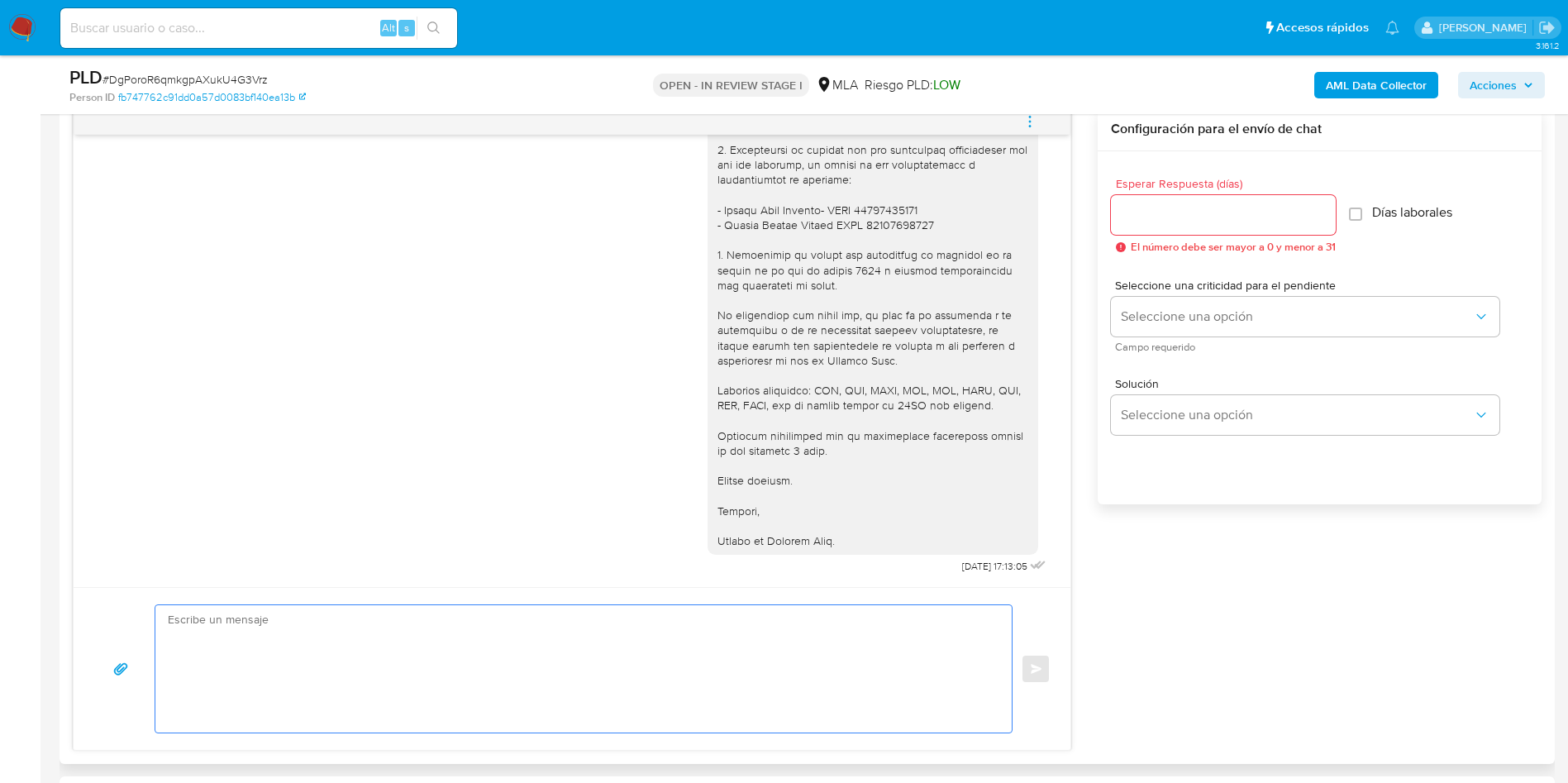
click at [845, 653] on textarea at bounding box center [579, 670] width 823 height 128
drag, startPoint x: 296, startPoint y: 635, endPoint x: 77, endPoint y: 580, distance: 225.8
click at [77, 580] on div "17/09/2025 14:40:23 Estimados, les adjunto los dos últimos recibos de haberes j…" at bounding box center [572, 429] width 999 height 644
paste textarea "Esperamos que te encuentres muy bien. Te consultamos si tuviste oportunidad de …"
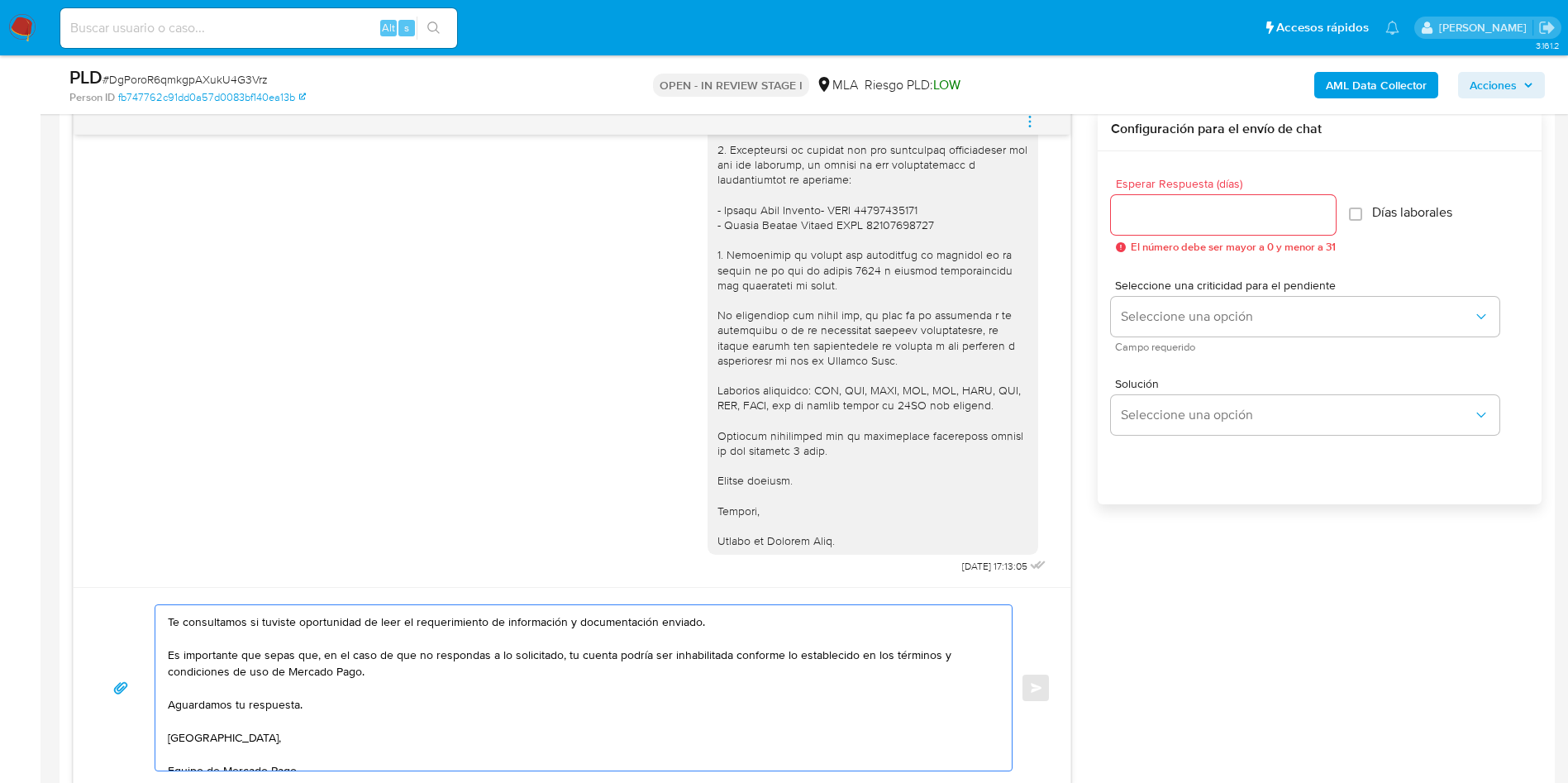
scroll to position [111, 0]
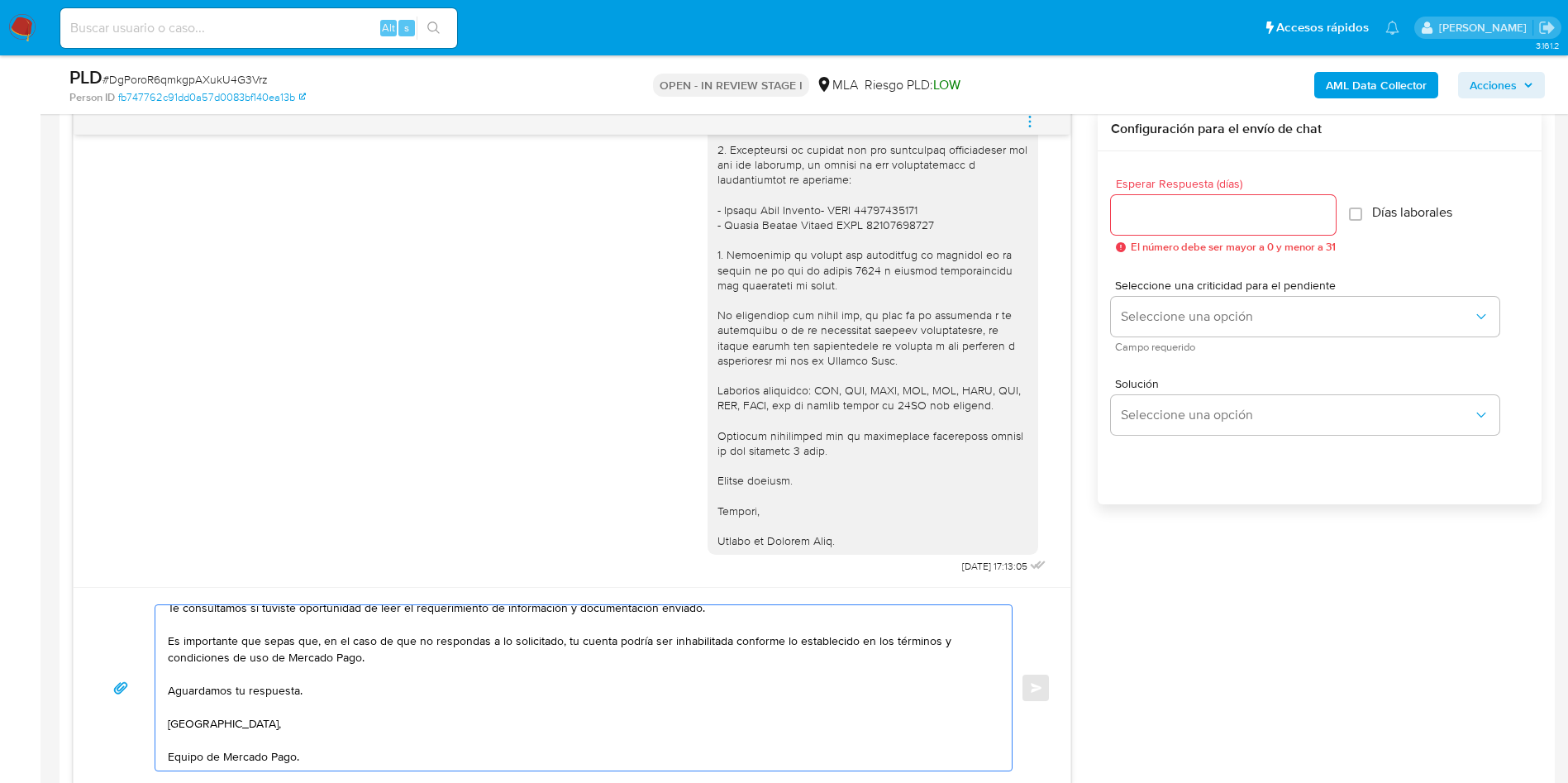
type textarea "Hola, Esperamos que te encuentres muy bien. Te consultamos si tuviste oportunid…"
click at [1171, 204] on input "Esperar Respuesta (días)" at bounding box center [1224, 215] width 224 height 21
type input "1"
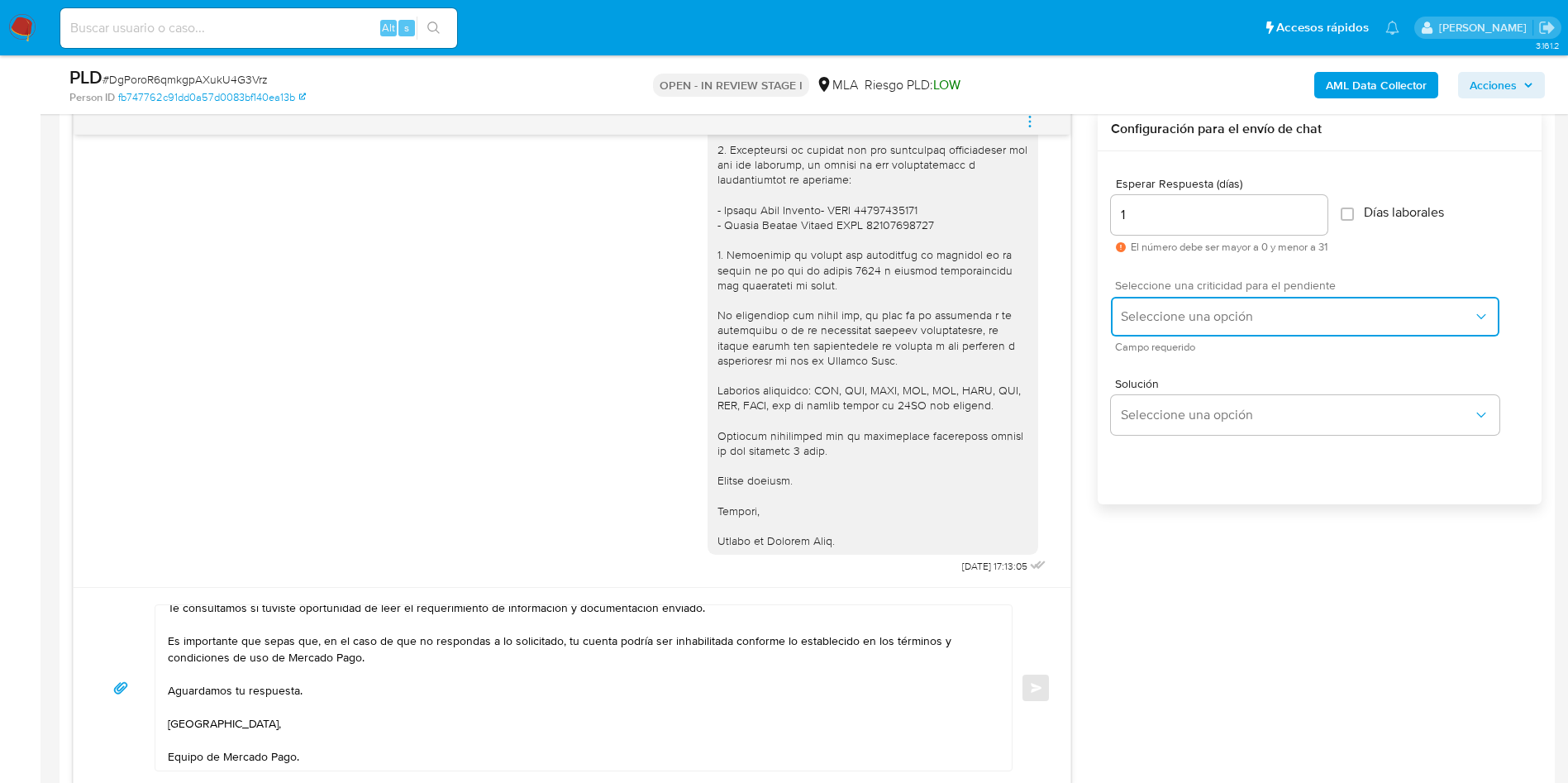
click at [1143, 309] on span "Seleccione una opción" at bounding box center [1297, 316] width 352 height 16
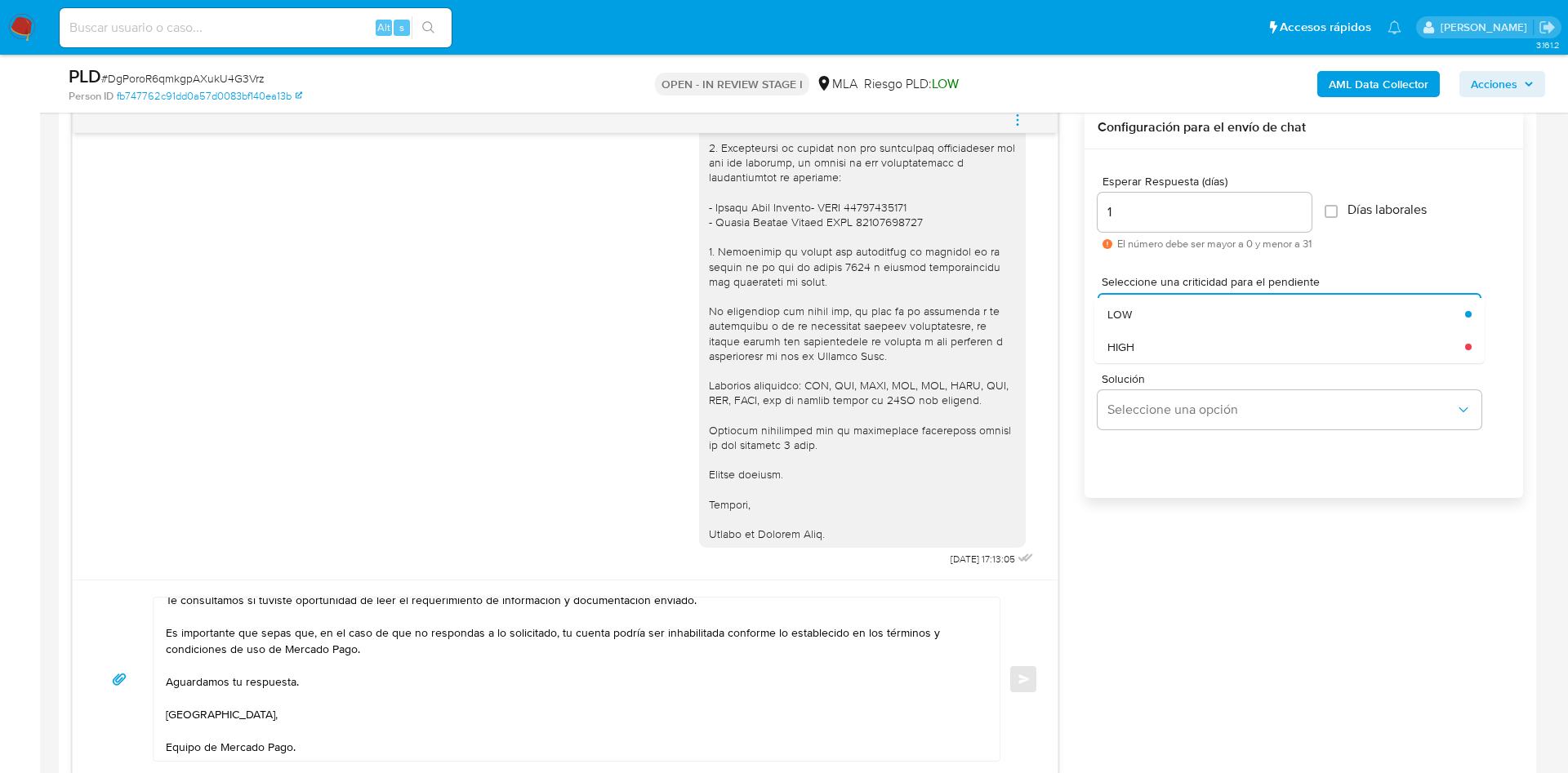
drag, startPoint x: 1116, startPoint y: 353, endPoint x: 1122, endPoint y: 368, distance: 16.2
click at [1116, 352] on span "HIGH" at bounding box center [1121, 347] width 27 height 14
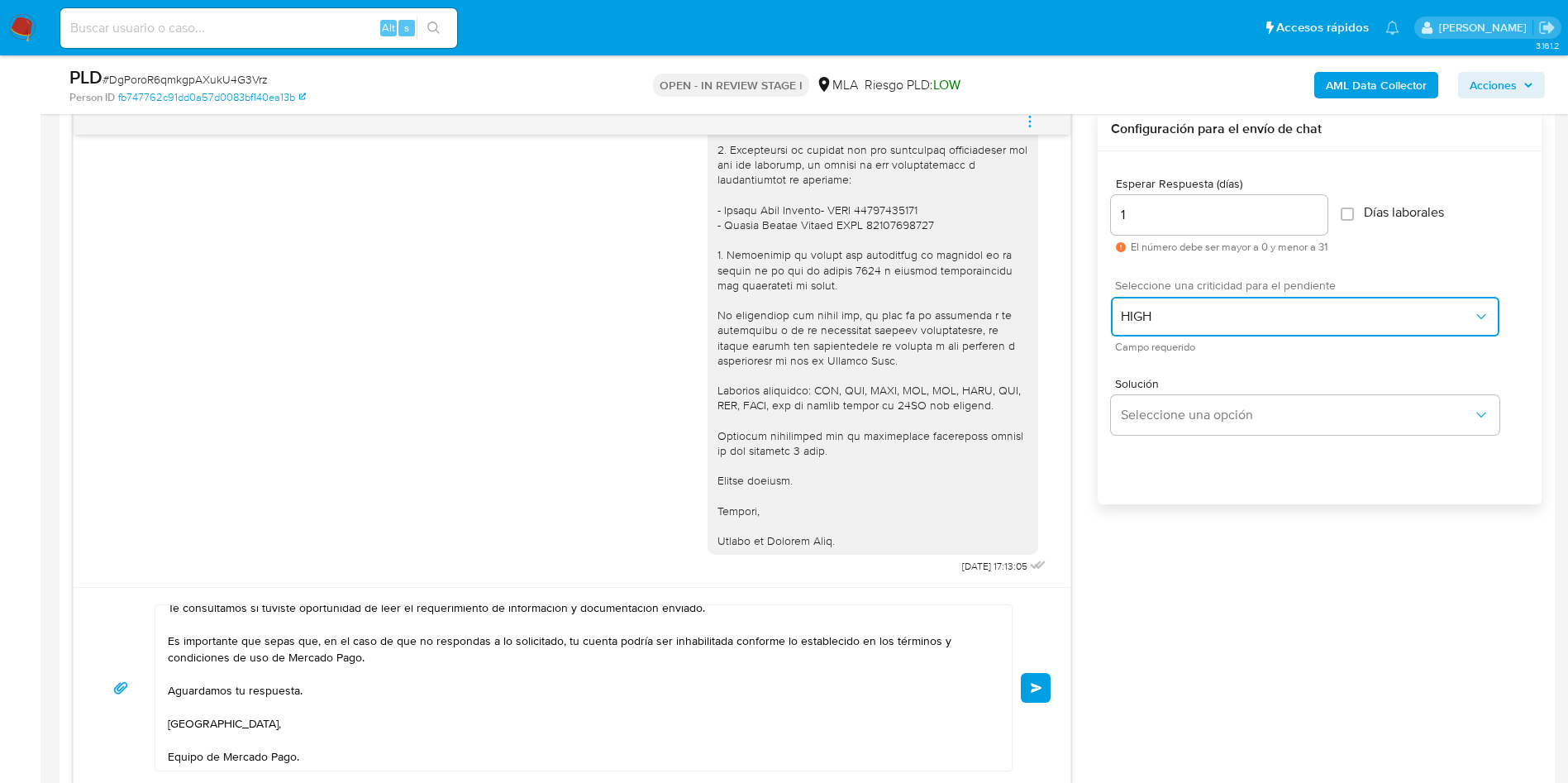
click at [1133, 316] on span "HIGH" at bounding box center [1297, 316] width 352 height 16
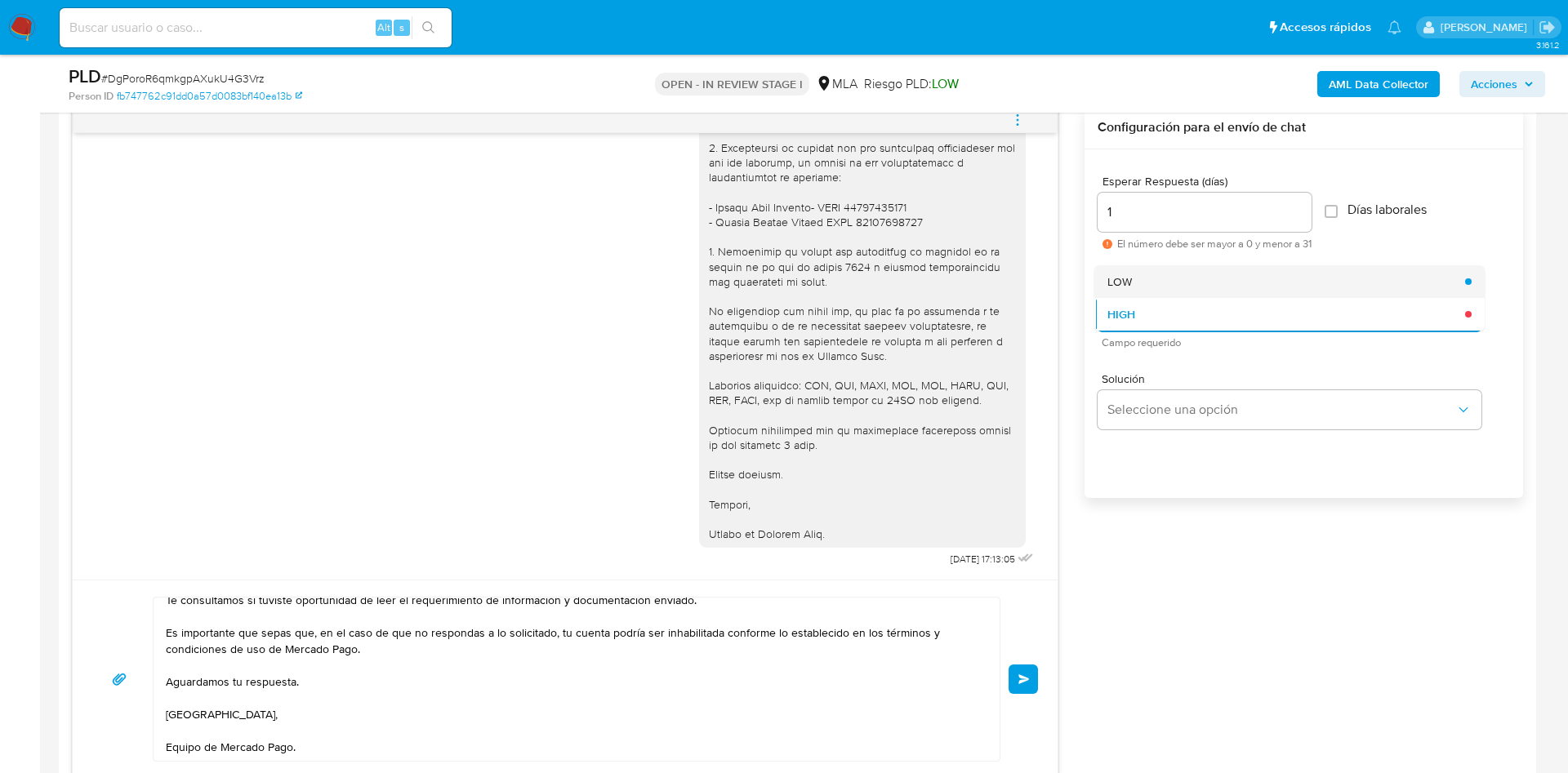
click at [1128, 280] on span "LOW" at bounding box center [1120, 281] width 25 height 14
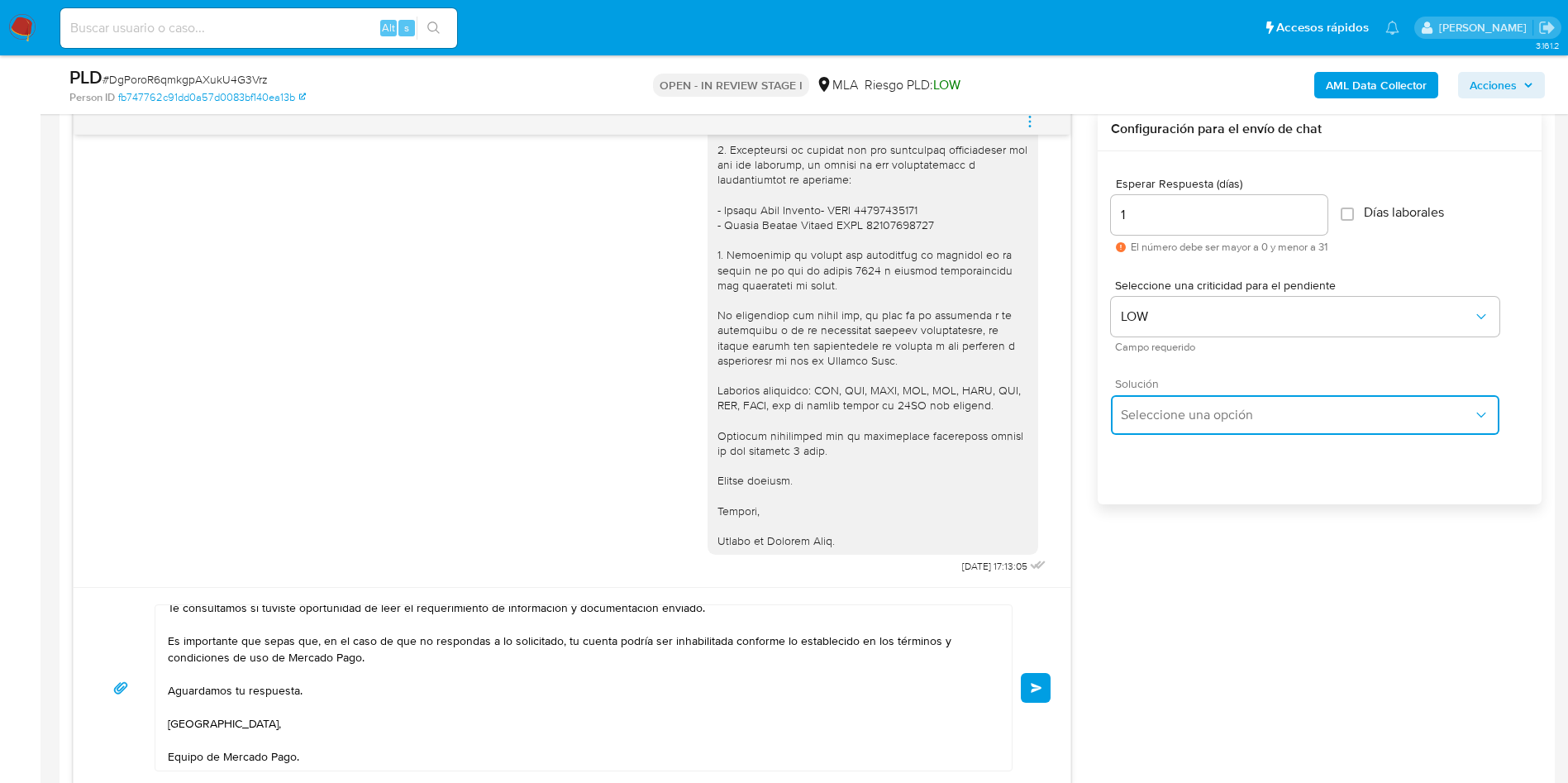
click at [1153, 415] on span "Seleccione una opción" at bounding box center [1297, 415] width 352 height 16
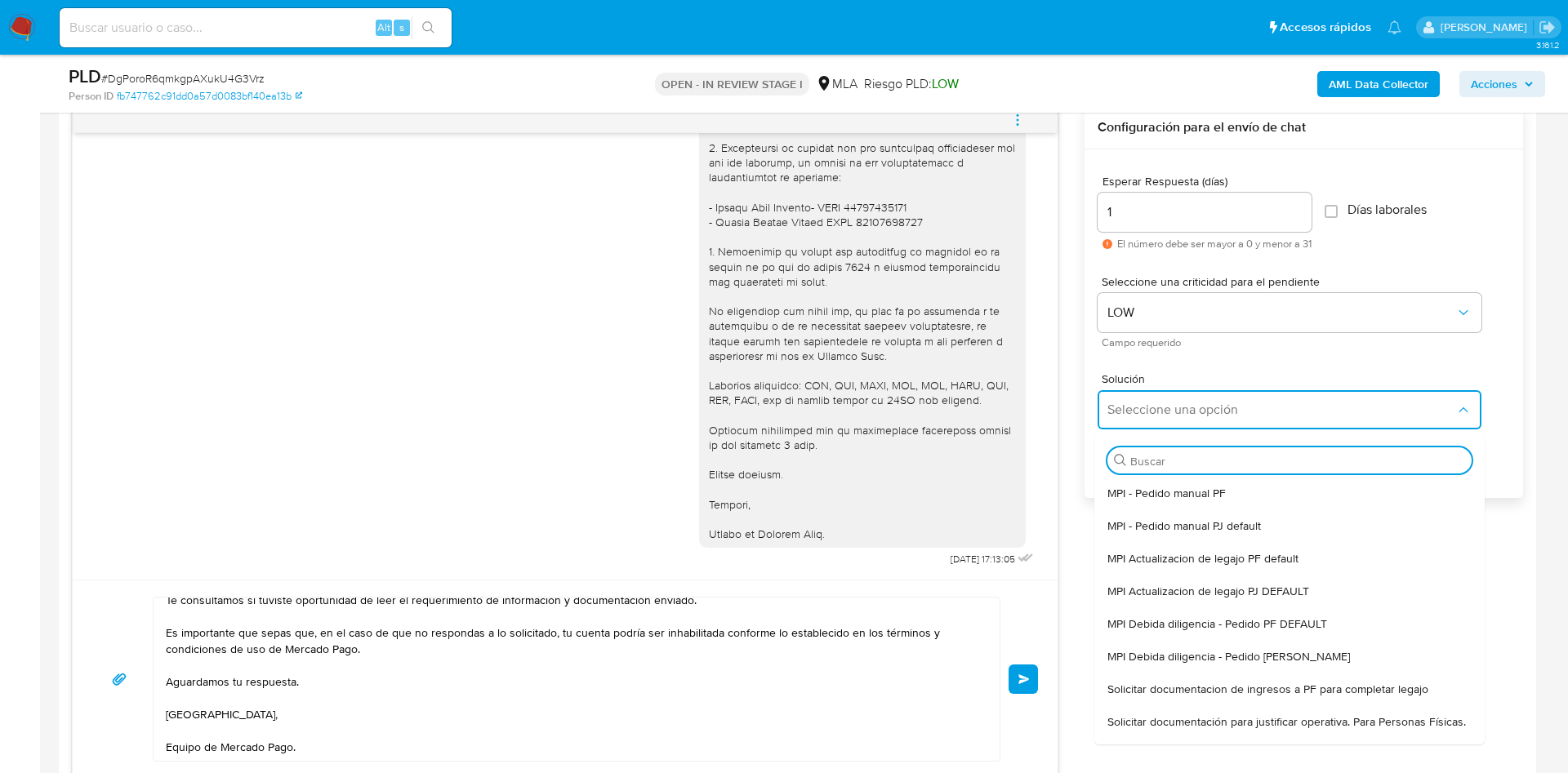
click at [1136, 727] on span "Solicitar documentación para justificar operativa. Para Personas Físicas." at bounding box center [1286, 721] width 358 height 14
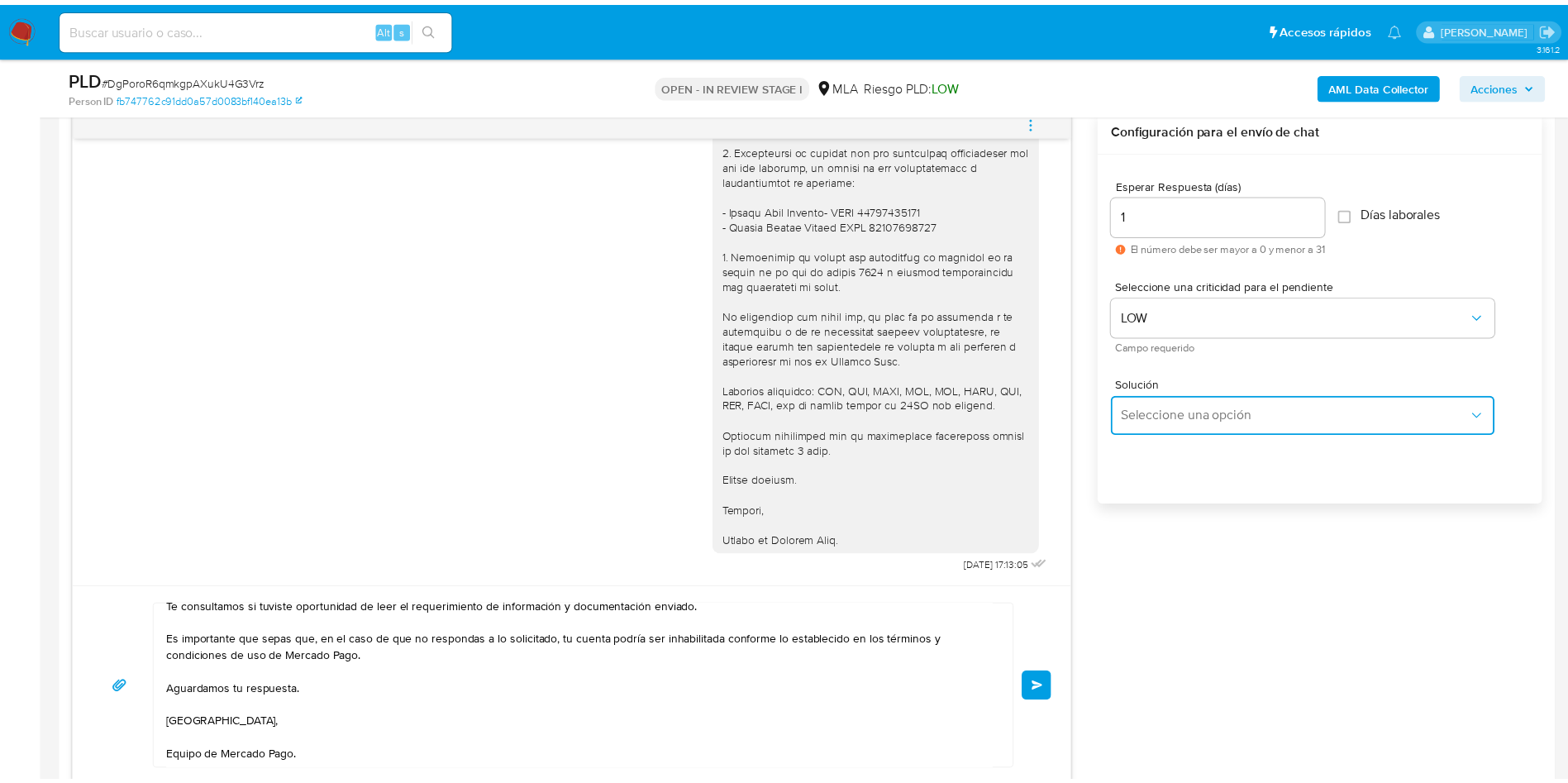
type textarea "Hola,En función de las operaciones registradas en tu cuenta de Mercado Pago, ne…"
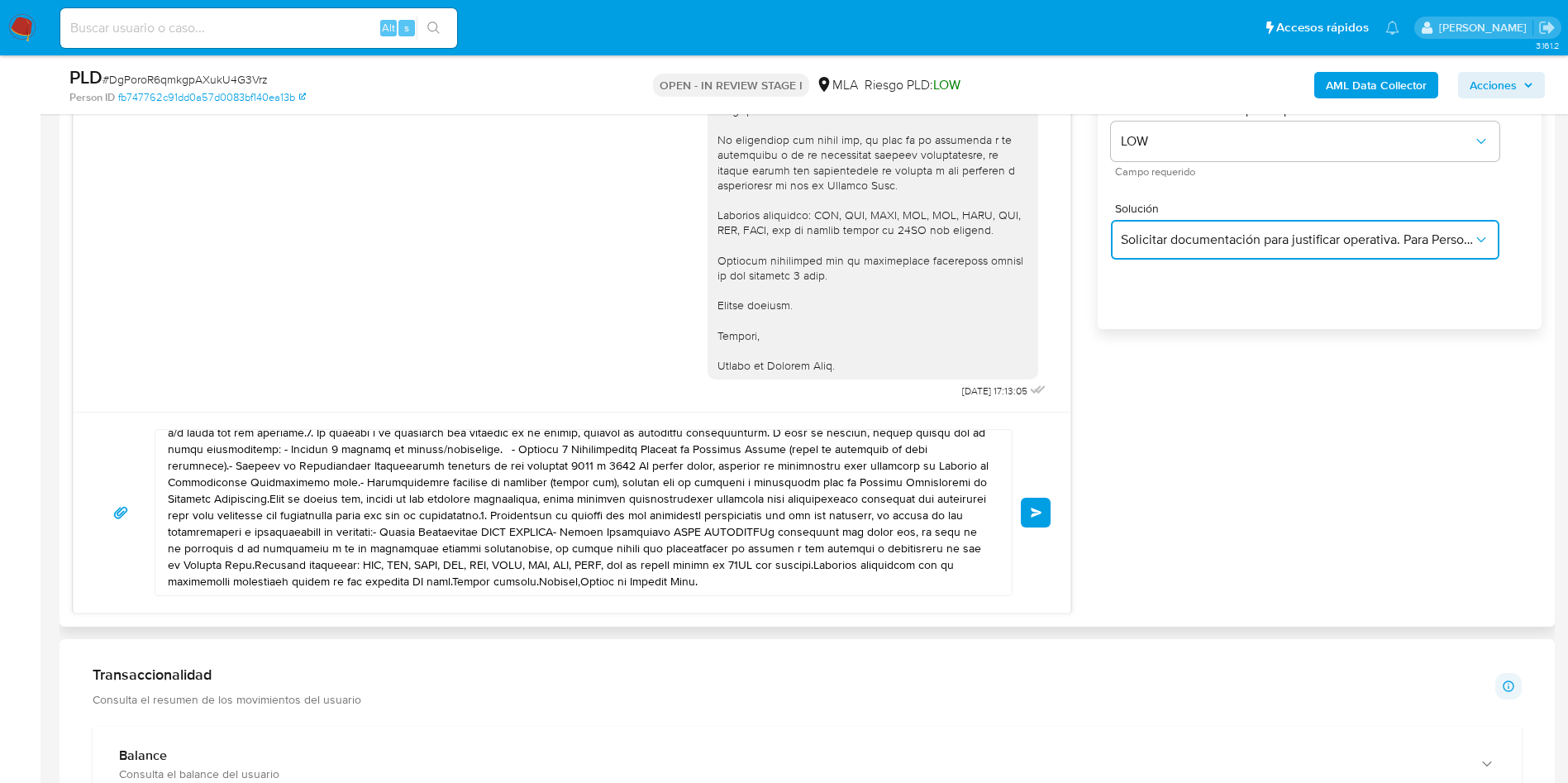
scroll to position [1117, 0]
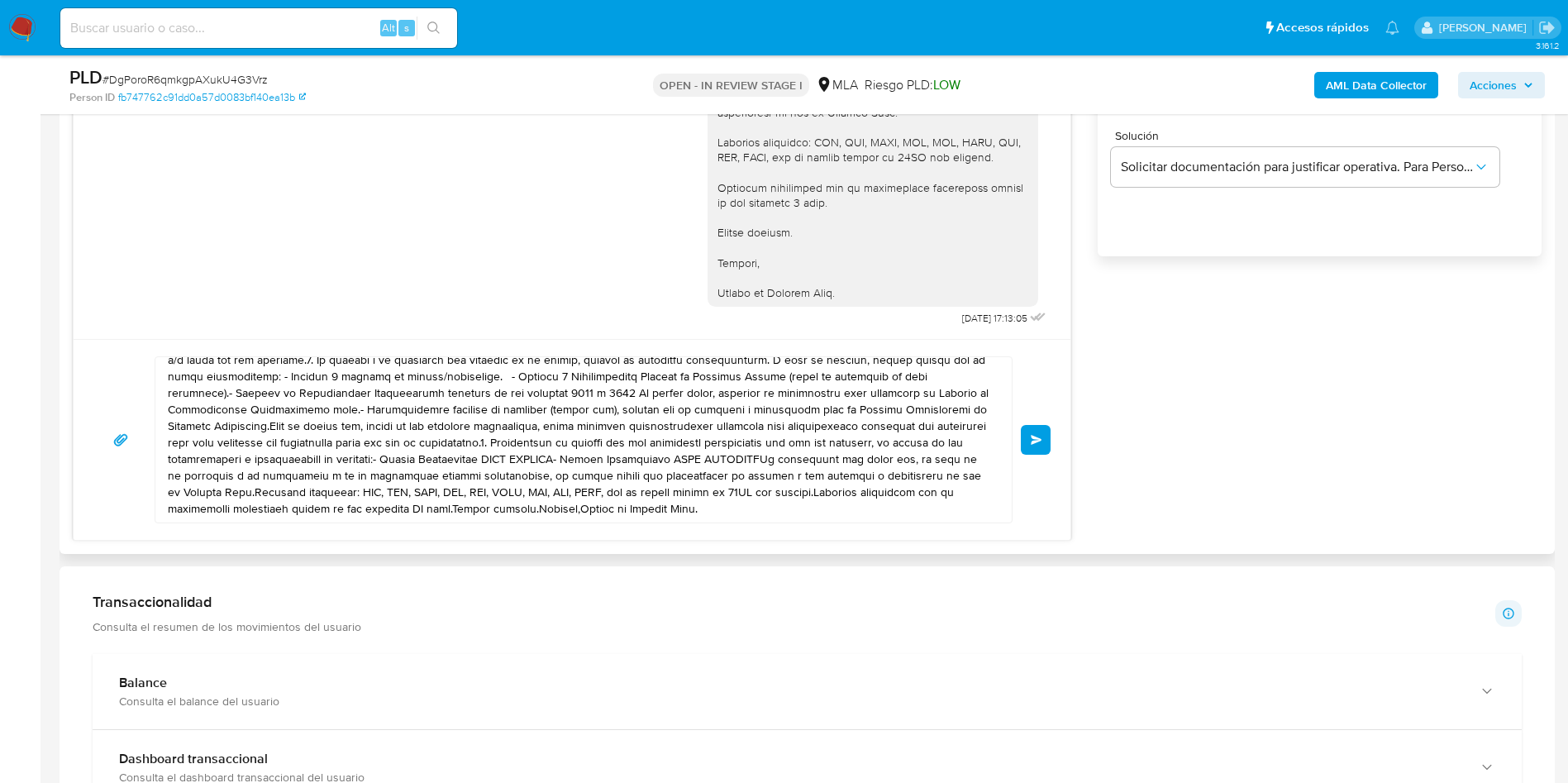
click at [671, 396] on textarea at bounding box center [579, 439] width 823 height 166
click at [671, 395] on textarea at bounding box center [579, 439] width 823 height 166
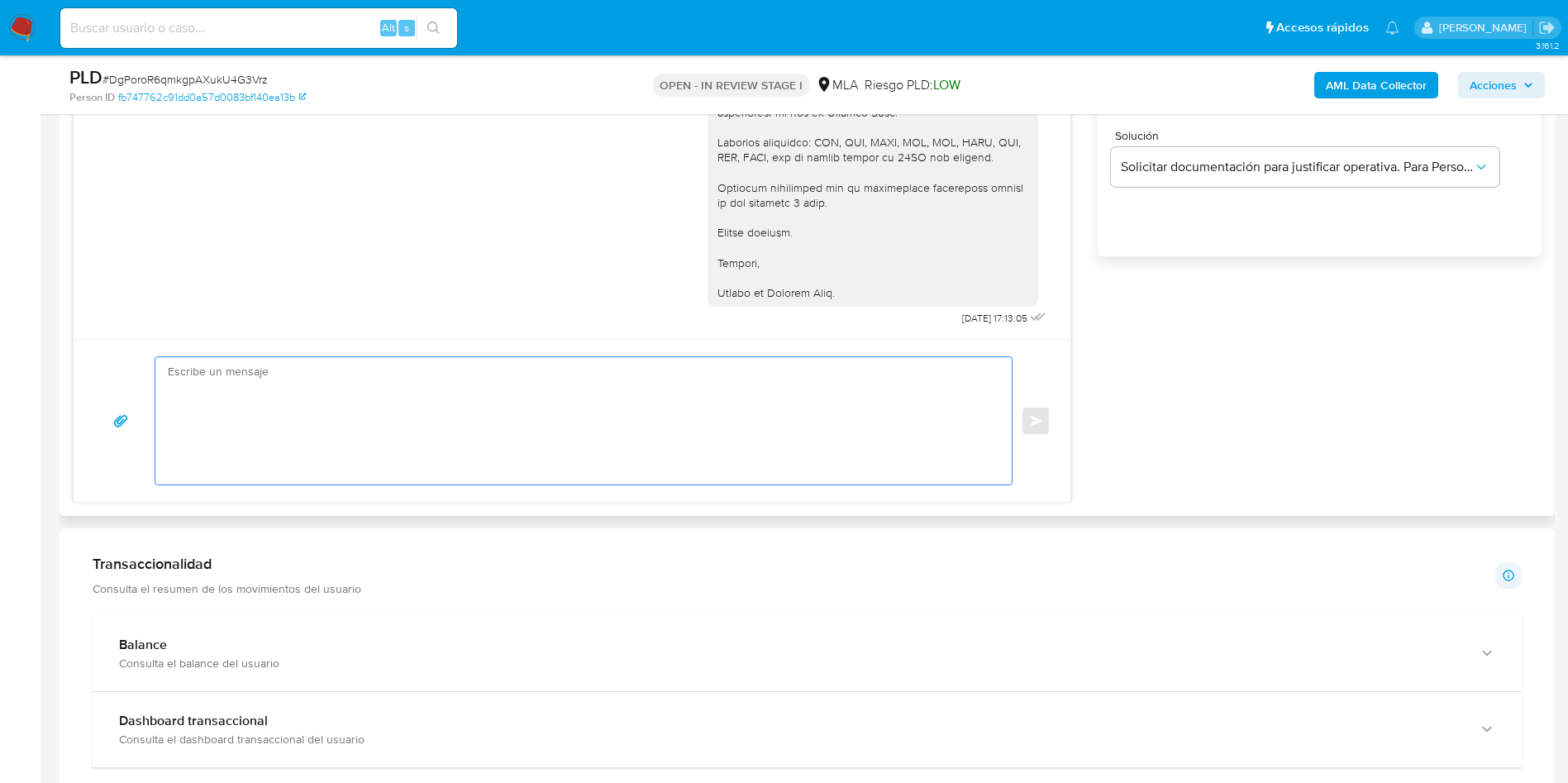
scroll to position [0, 0]
paste textarea "Hola, Esperamos que te encuentres muy bien. Te consultamos si tuviste oportunid…"
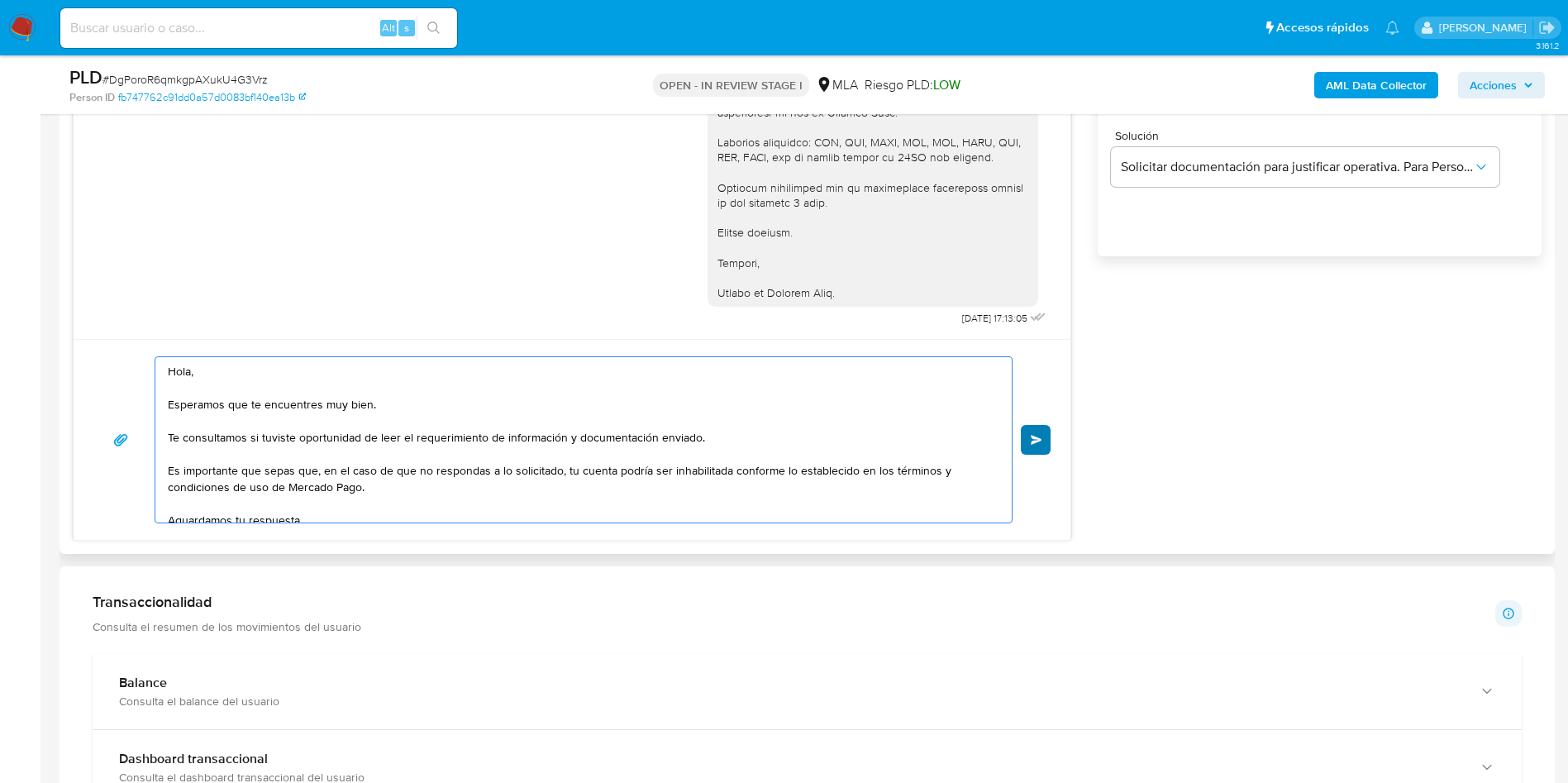
type textarea "Hola, Esperamos que te encuentres muy bien. Te consultamos si tuviste oportunid…"
click at [1047, 439] on button "Enviar" at bounding box center [1036, 439] width 30 height 30
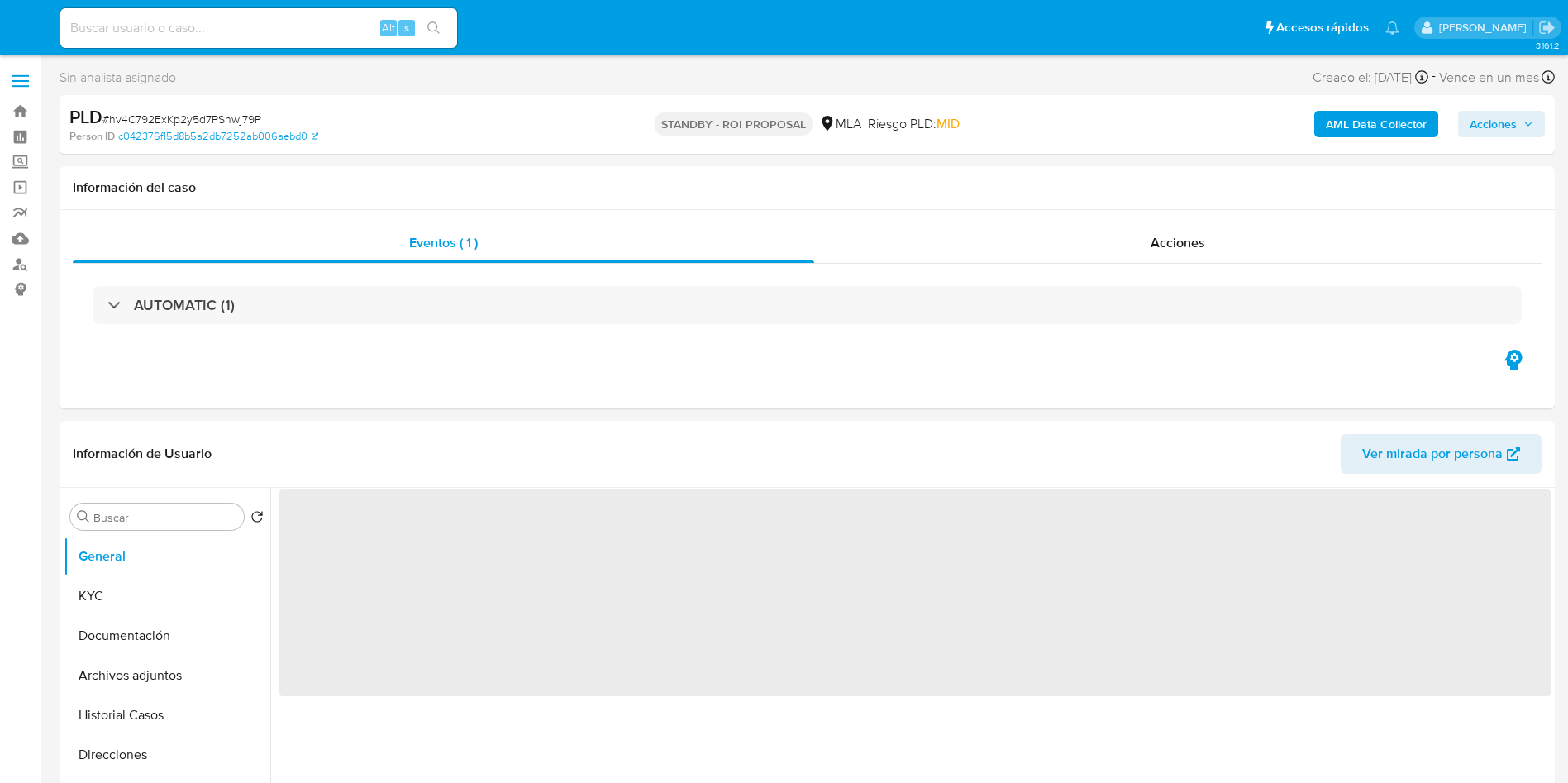
select select "10"
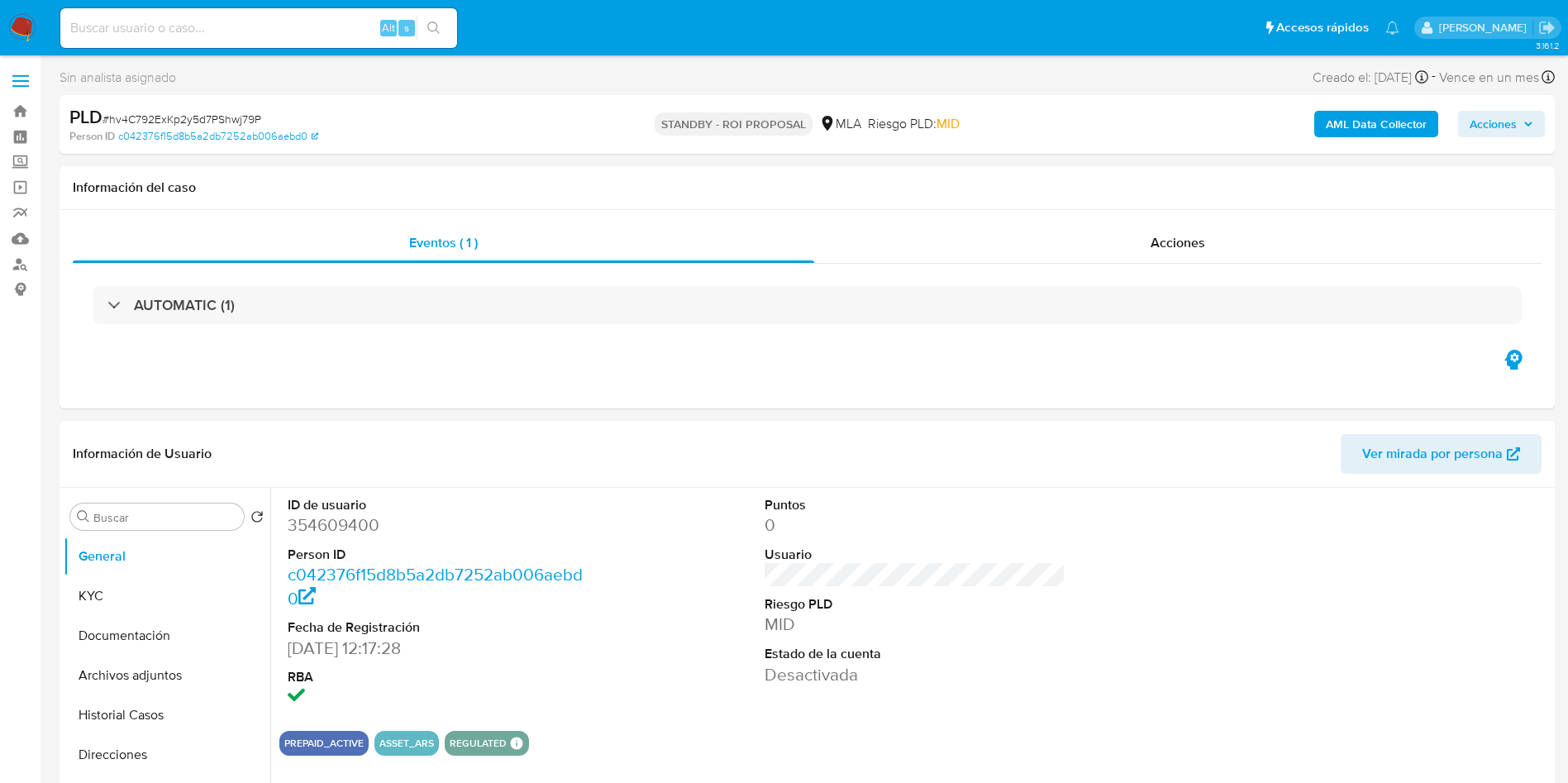
click at [187, 26] on input at bounding box center [258, 28] width 397 height 21
paste input "dpvMhDUM7BkEtPtdq3oakk8L"
type input "dpvMhDUM7BkEtPtdq3oakk8L"
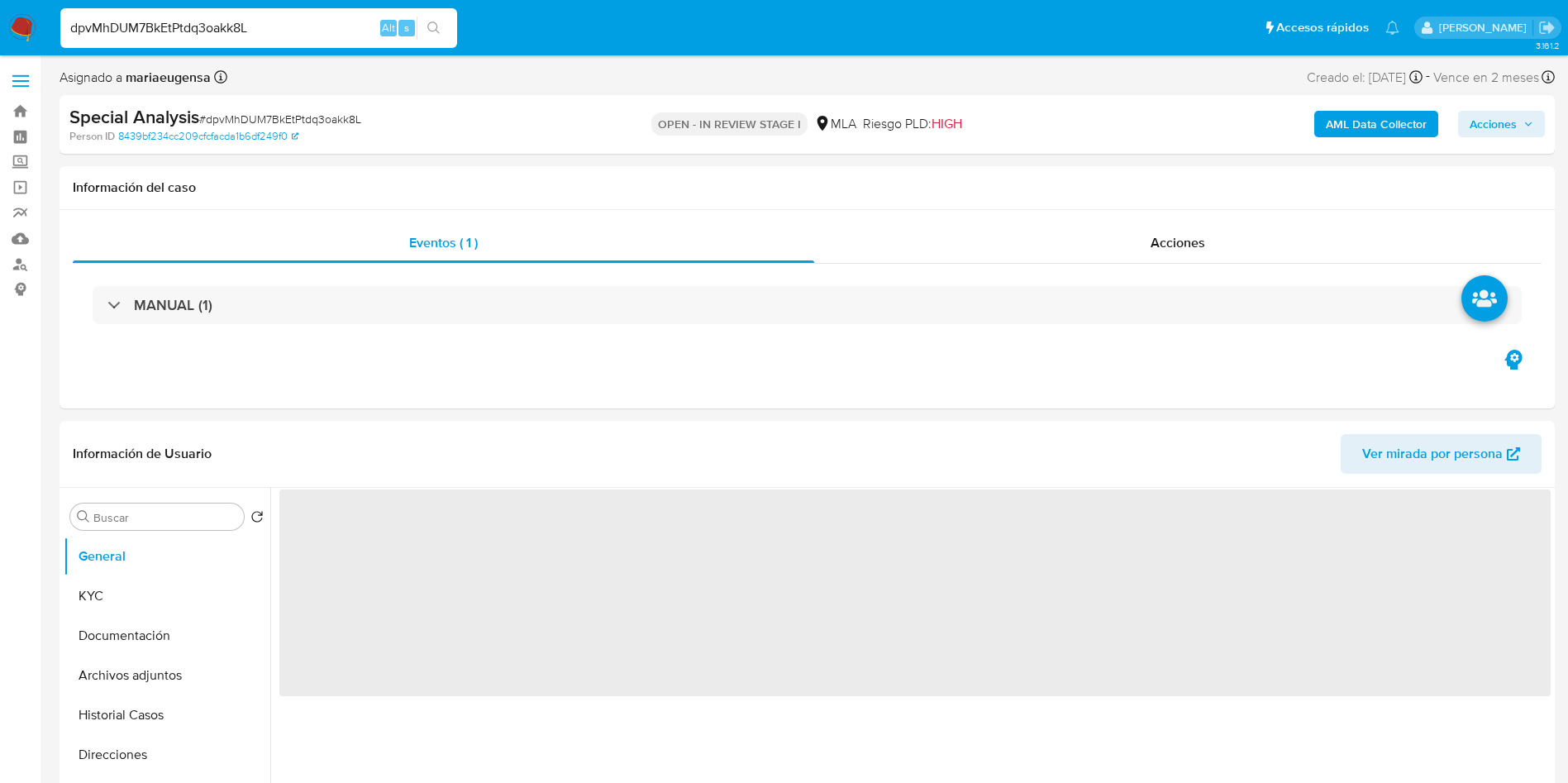
select select "10"
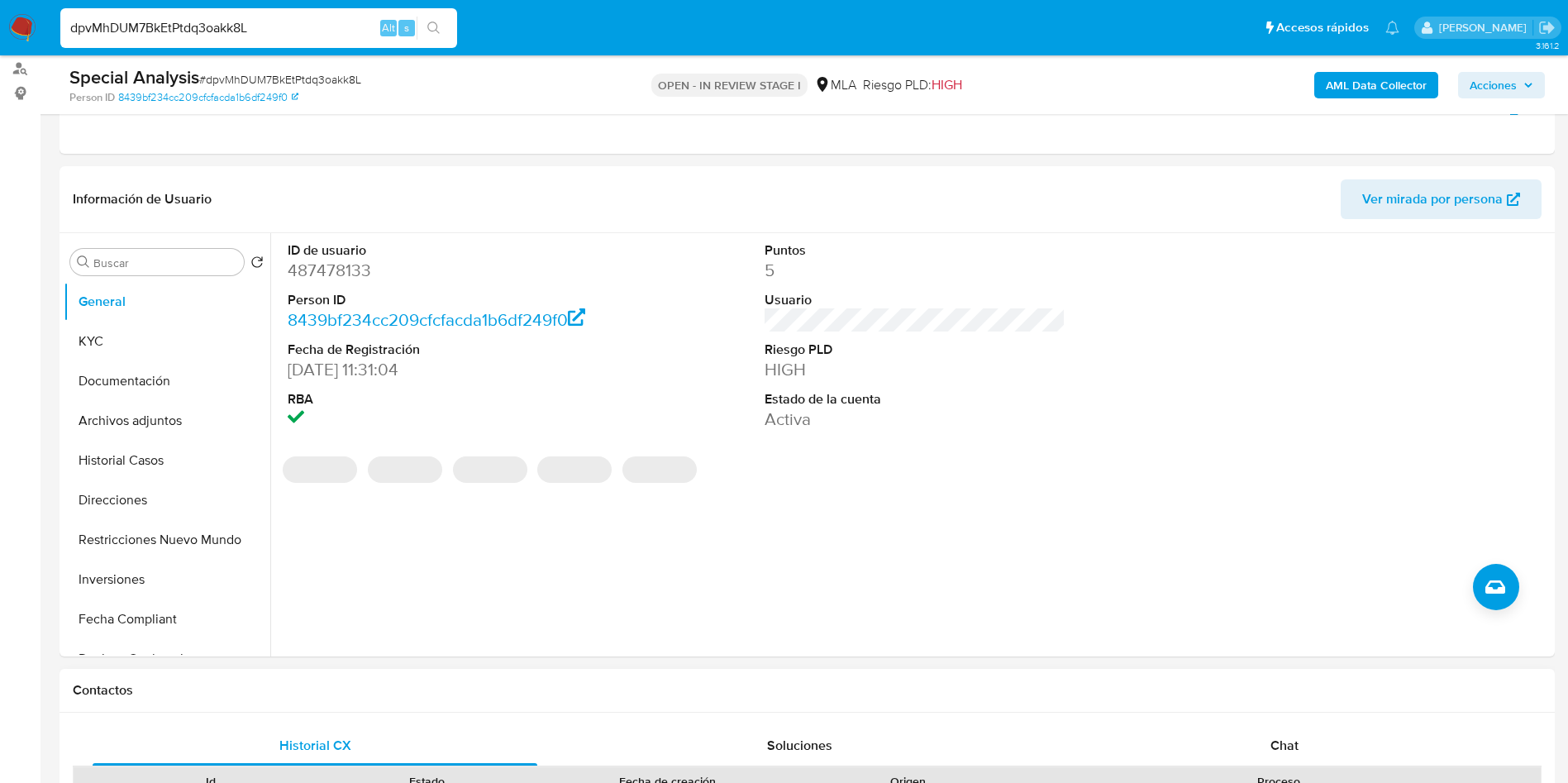
scroll to position [248, 0]
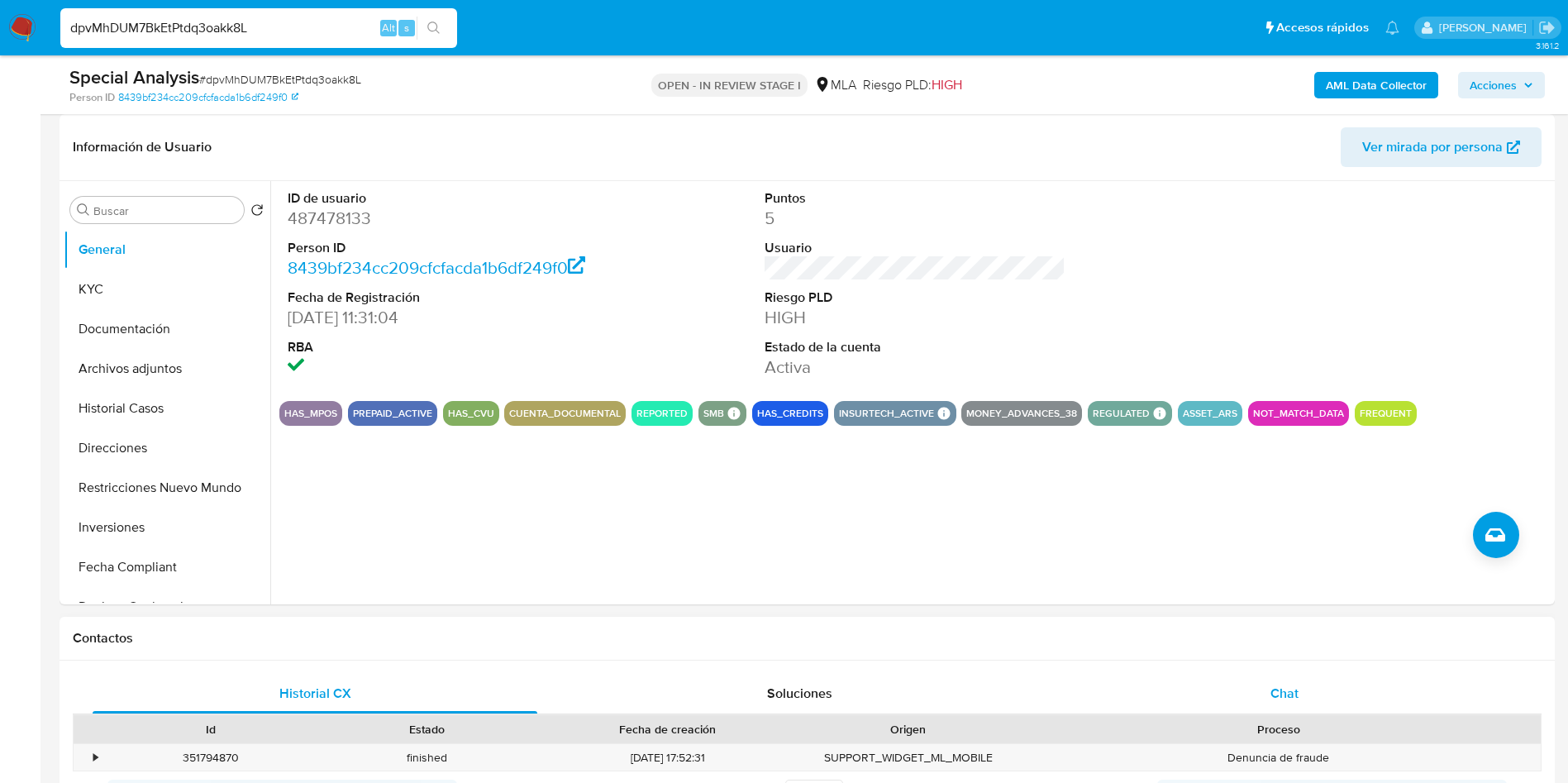
drag, startPoint x: 1289, startPoint y: 692, endPoint x: 1228, endPoint y: 705, distance: 62.4
click at [1289, 693] on span "Chat" at bounding box center [1285, 694] width 28 height 19
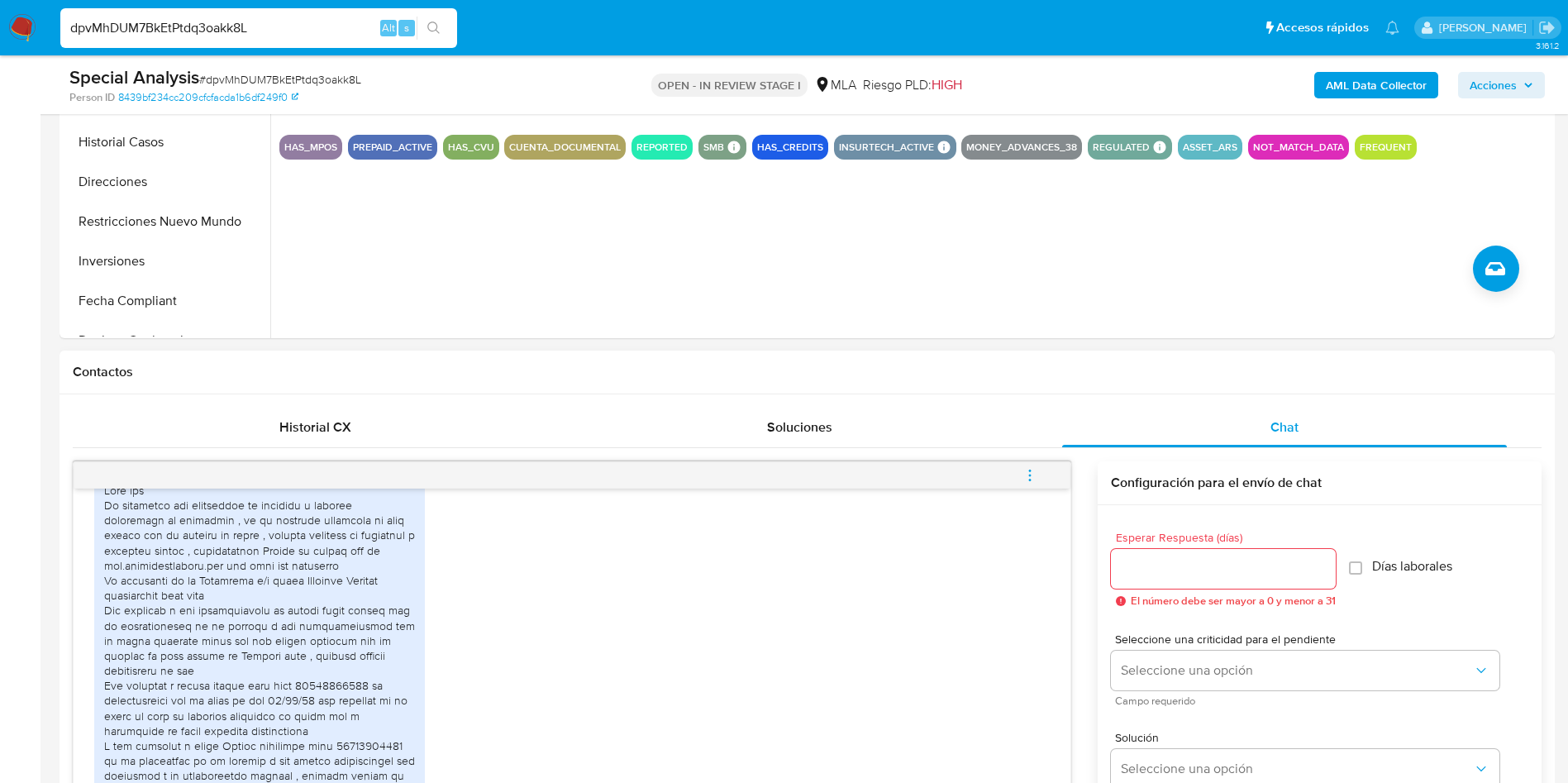
scroll to position [620, 0]
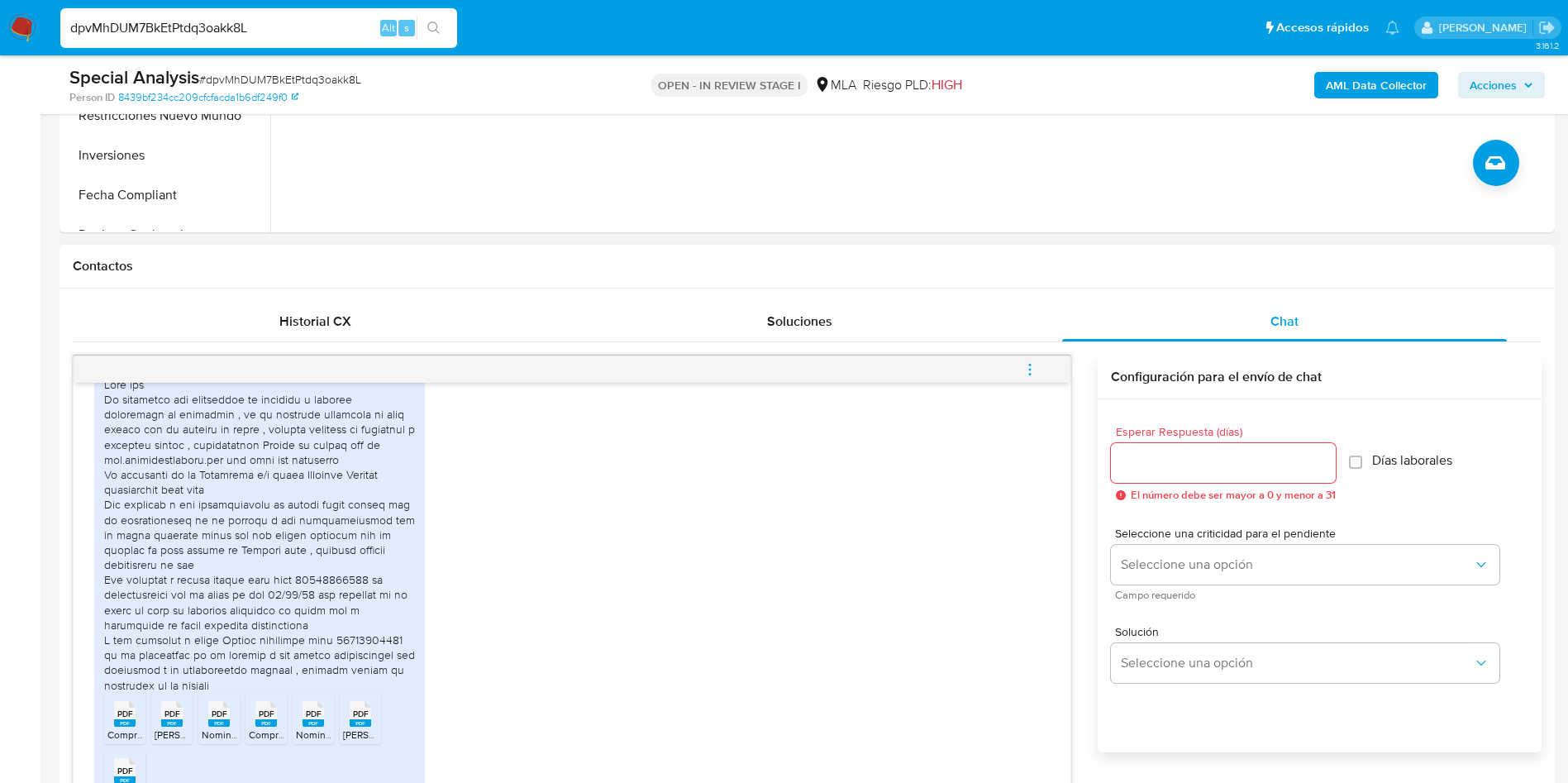
click at [635, 548] on div "PDF PDF ComprobanteConsultaCBU (1).pdf PDF PDF [PERSON_NAME] DE INSCRIPCION [PE…" at bounding box center [572, 594] width 956 height 465
click at [463, 638] on div "PDF PDF ComprobanteConsultaCBU (1).pdf PDF PDF [PERSON_NAME] DE INSCRIPCION [PE…" at bounding box center [572, 594] width 956 height 465
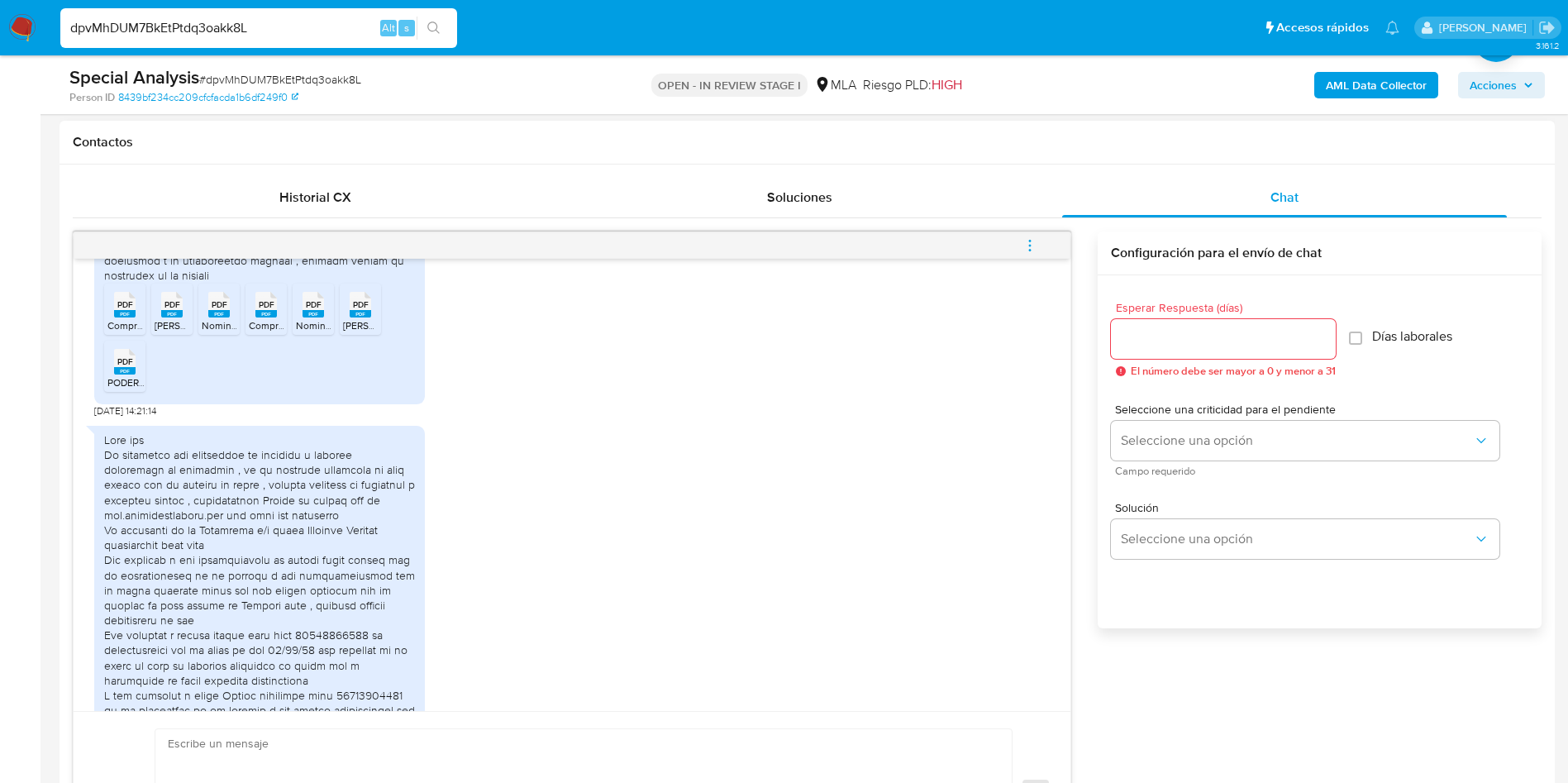
scroll to position [2061, 0]
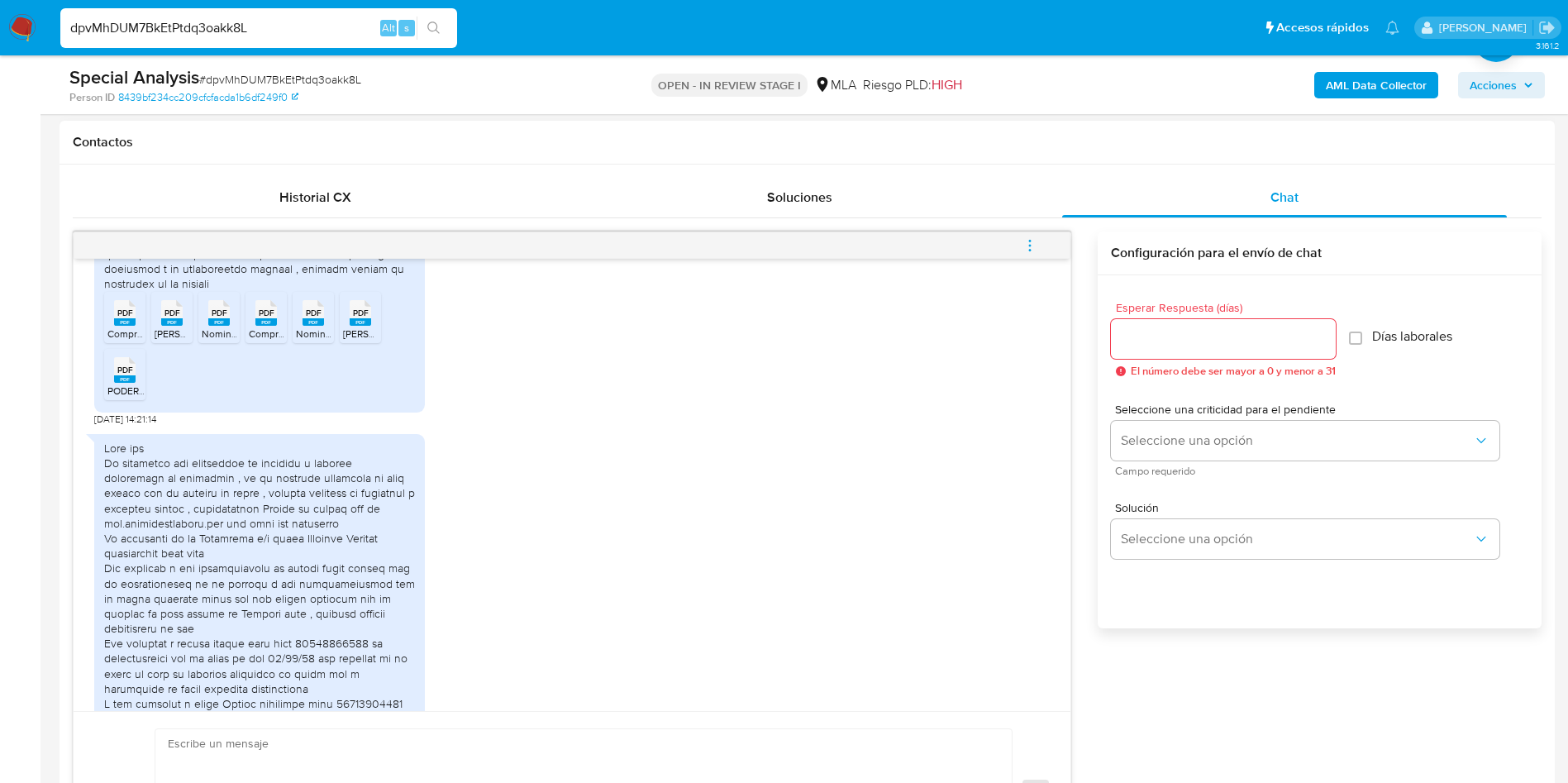
drag, startPoint x: 137, startPoint y: 359, endPoint x: 179, endPoint y: 373, distance: 44.3
click at [139, 327] on div "PDF PDF" at bounding box center [125, 311] width 35 height 32
click at [179, 341] on span "[PERSON_NAME] DE INSCRIPCION [PERSON_NAME].pdf" at bounding box center [280, 334] width 251 height 15
drag, startPoint x: 198, startPoint y: 373, endPoint x: 212, endPoint y: 374, distance: 14.0
click at [212, 344] on li "PDF PDF Nomina de Personal Anchorena.pdf" at bounding box center [219, 317] width 42 height 51
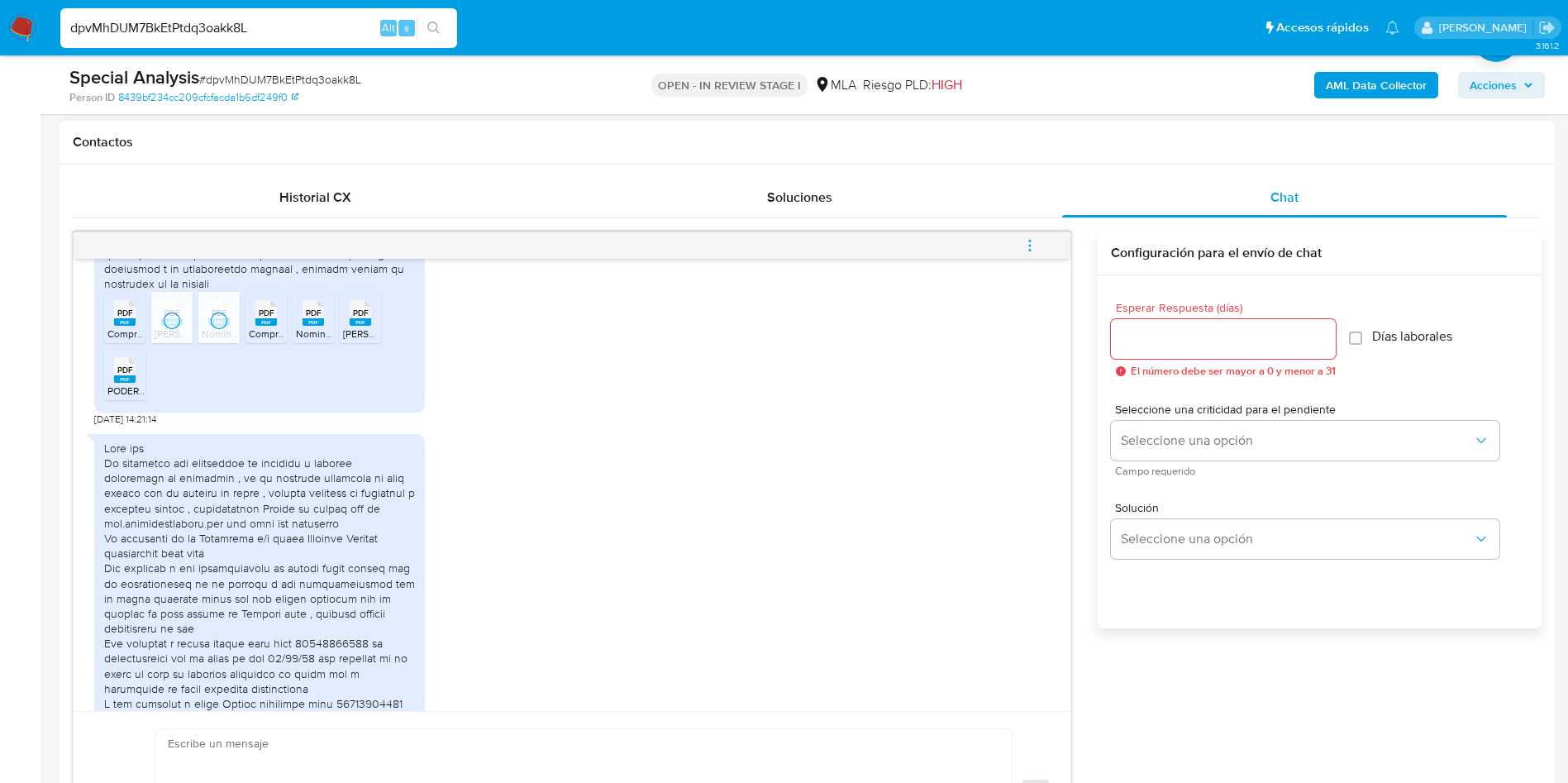
click at [262, 326] on rect at bounding box center [266, 322] width 21 height 8
drag, startPoint x: 299, startPoint y: 369, endPoint x: 359, endPoint y: 375, distance: 60.3
click at [299, 327] on div "PDF PDF" at bounding box center [313, 311] width 35 height 32
drag, startPoint x: 376, startPoint y: 372, endPoint x: 111, endPoint y: 407, distance: 267.3
click at [370, 327] on div "PDF PDF" at bounding box center [361, 311] width 35 height 32
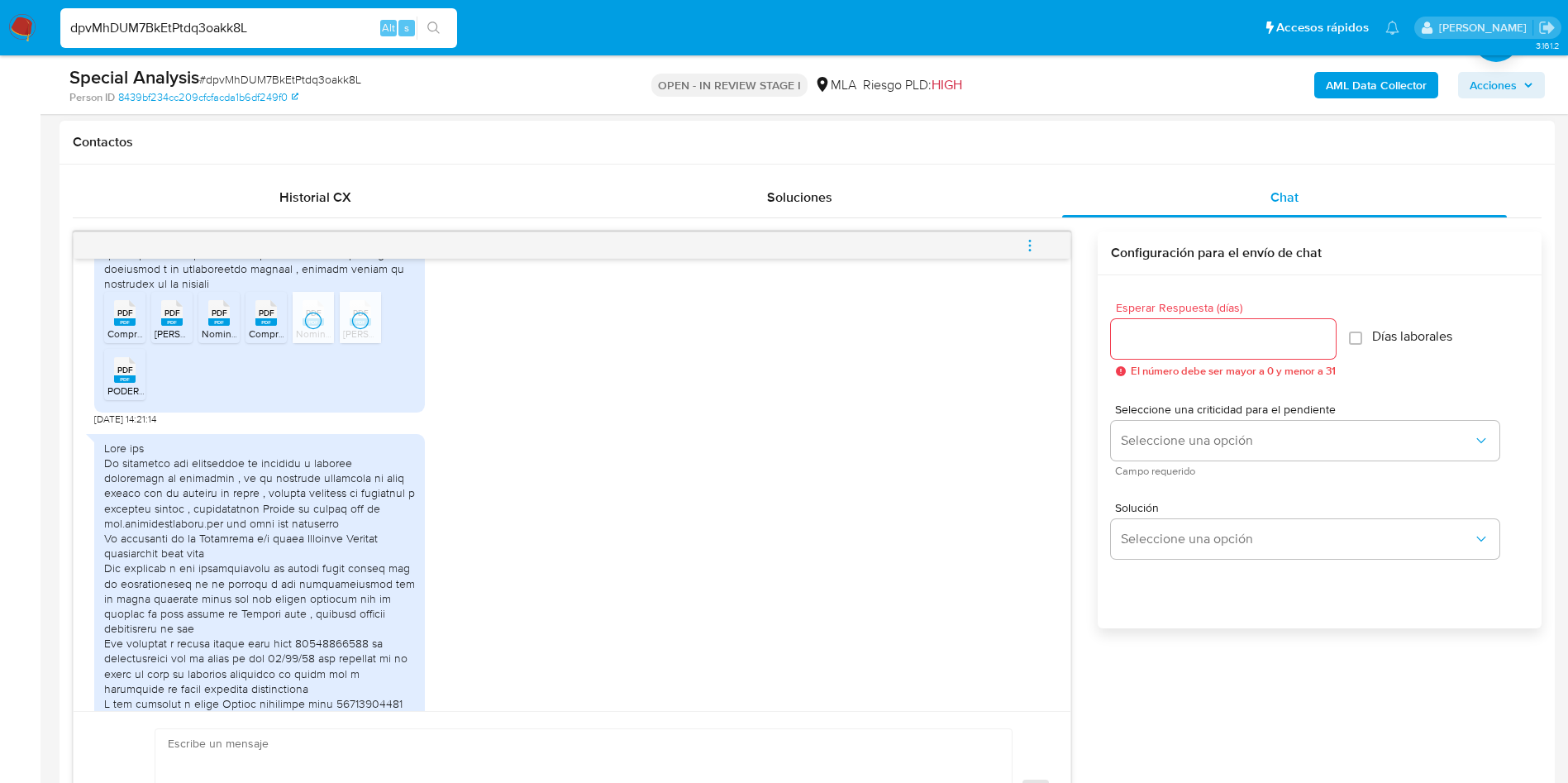
click at [124, 398] on span "PODER ANCHORENA.pdf" at bounding box center [163, 391] width 111 height 15
click at [323, 74] on span "# dpvMhDUM7BkEtPtdq3oakk8L" at bounding box center [281, 79] width 163 height 16
click at [323, 73] on span "# dpvMhDUM7BkEtPtdq3oakk8L" at bounding box center [281, 79] width 163 height 16
copy span "dpvMhDUM7BkEtPtdq3oakk8L"
click at [194, 546] on div at bounding box center [259, 599] width 311 height 316
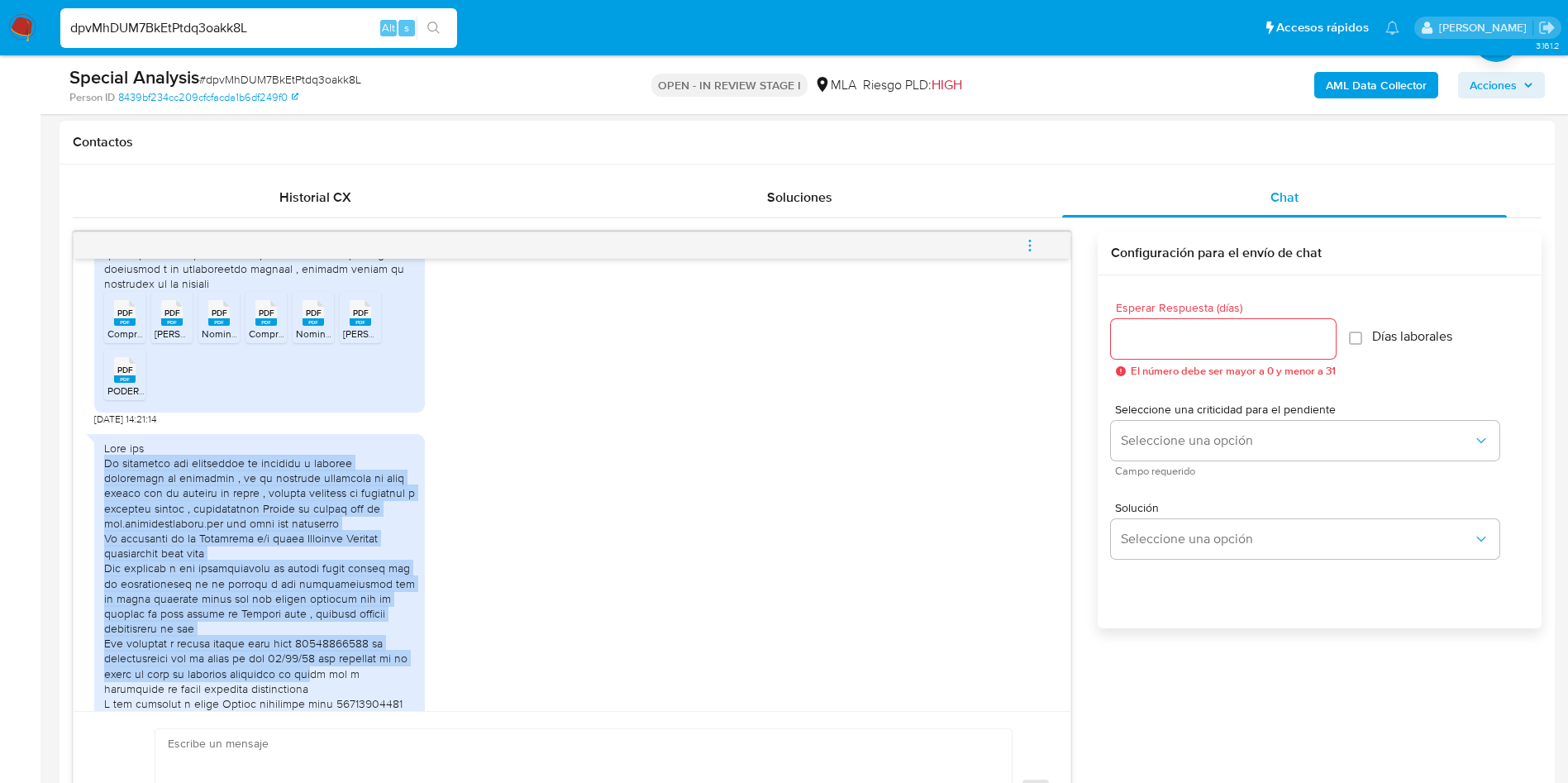
scroll to position [2309, 0]
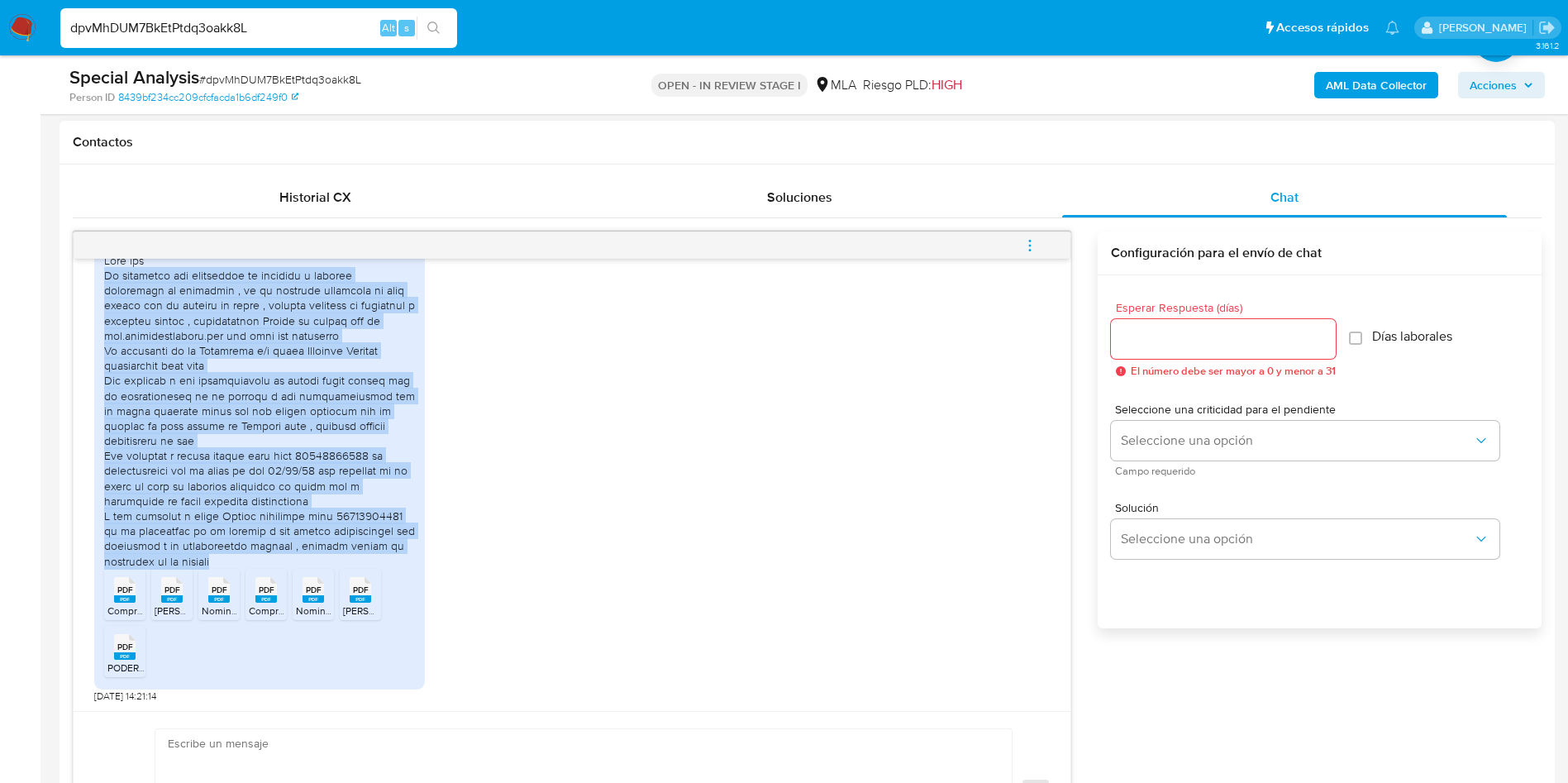
drag, startPoint x: 105, startPoint y: 505, endPoint x: 306, endPoint y: 547, distance: 205.3
click at [306, 547] on div at bounding box center [259, 411] width 311 height 316
copy div "La actividad que realizamos es relativa a turismo prestación de servicios , es …"
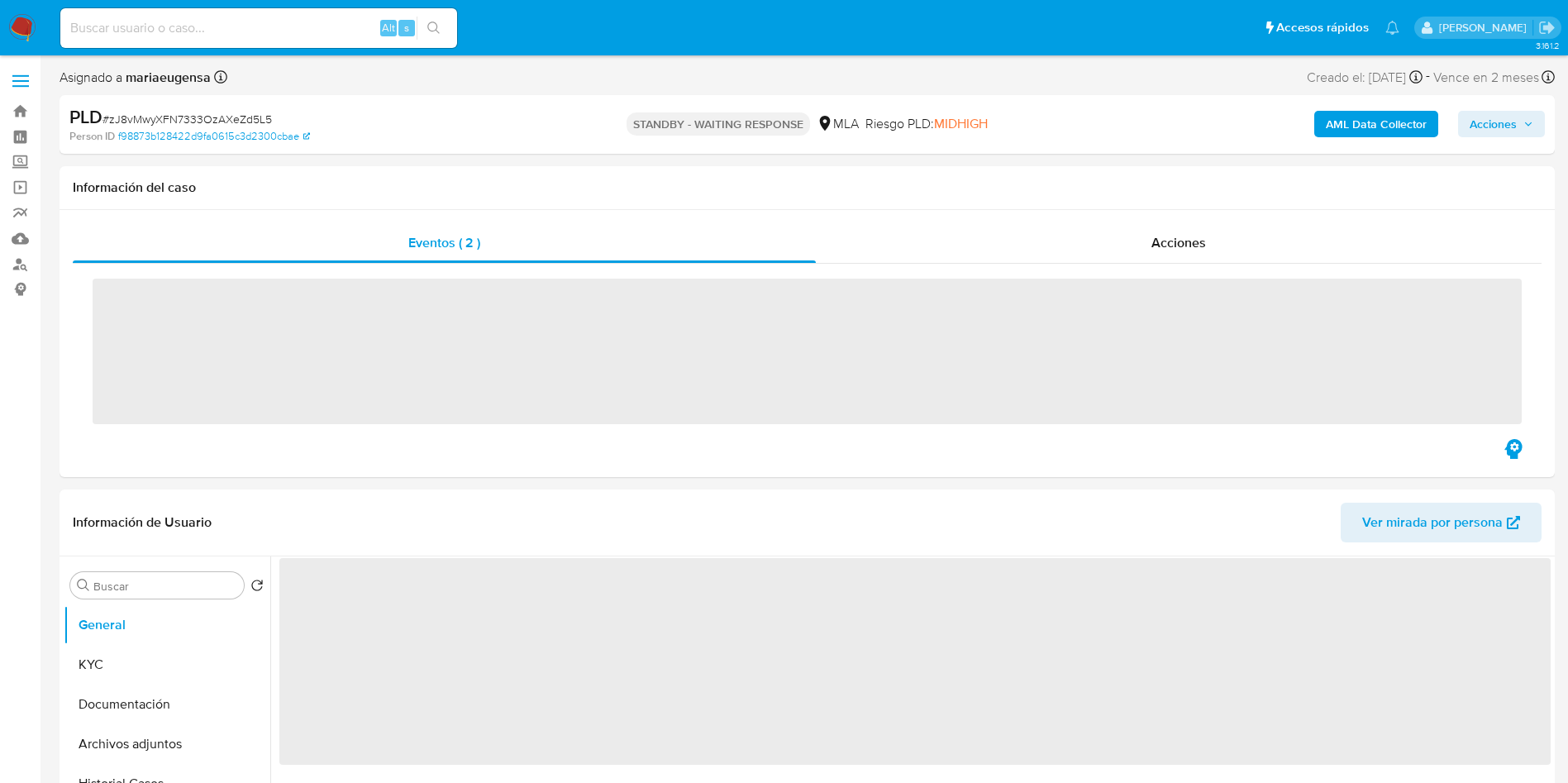
select select "10"
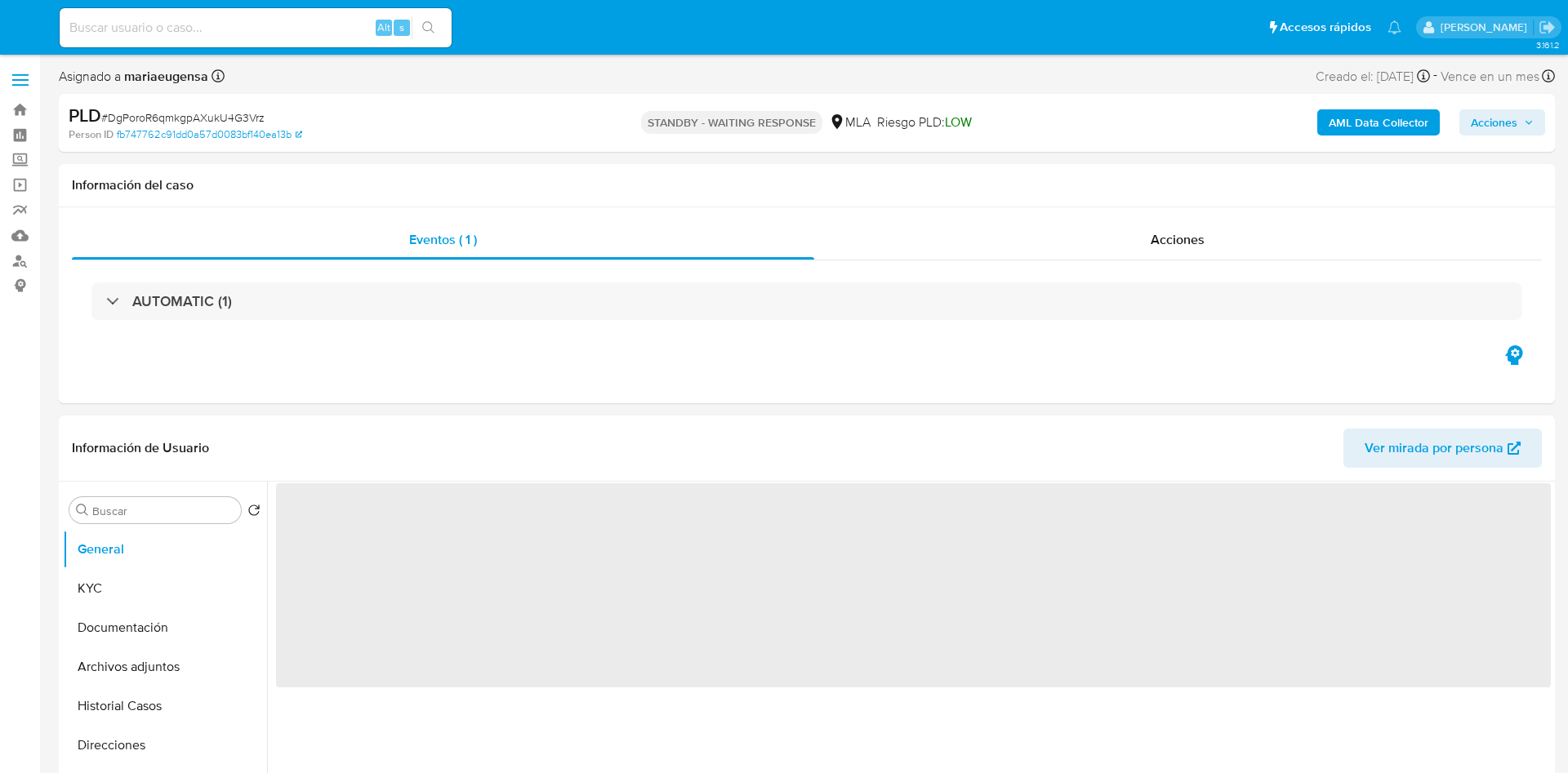
select select "10"
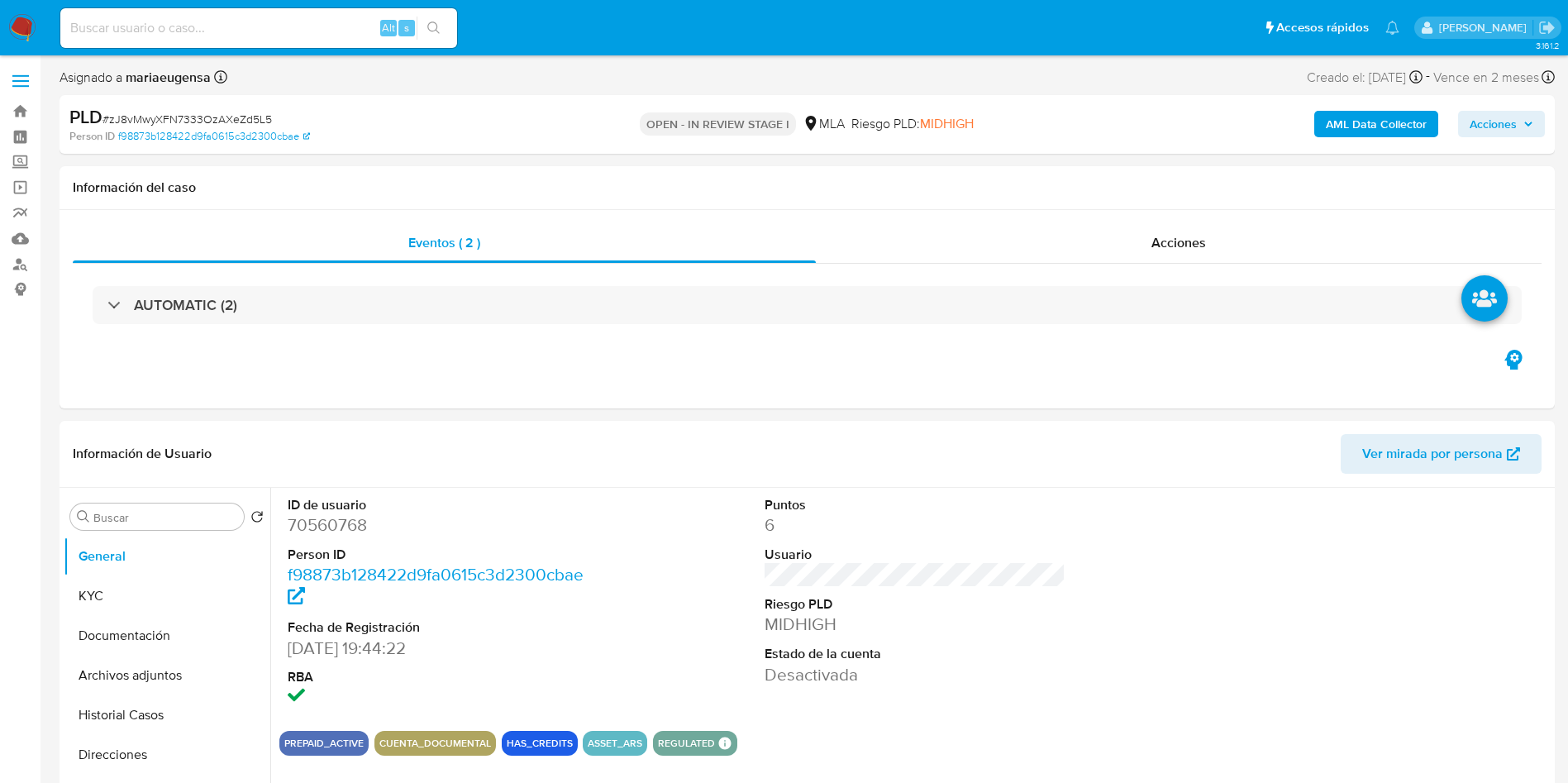
drag, startPoint x: 462, startPoint y: 405, endPoint x: 626, endPoint y: 31, distance: 408.4
click at [475, 375] on div "Eventos ( 2 ) Acciones AUTOMATIC (2)" at bounding box center [808, 309] width 1495 height 198
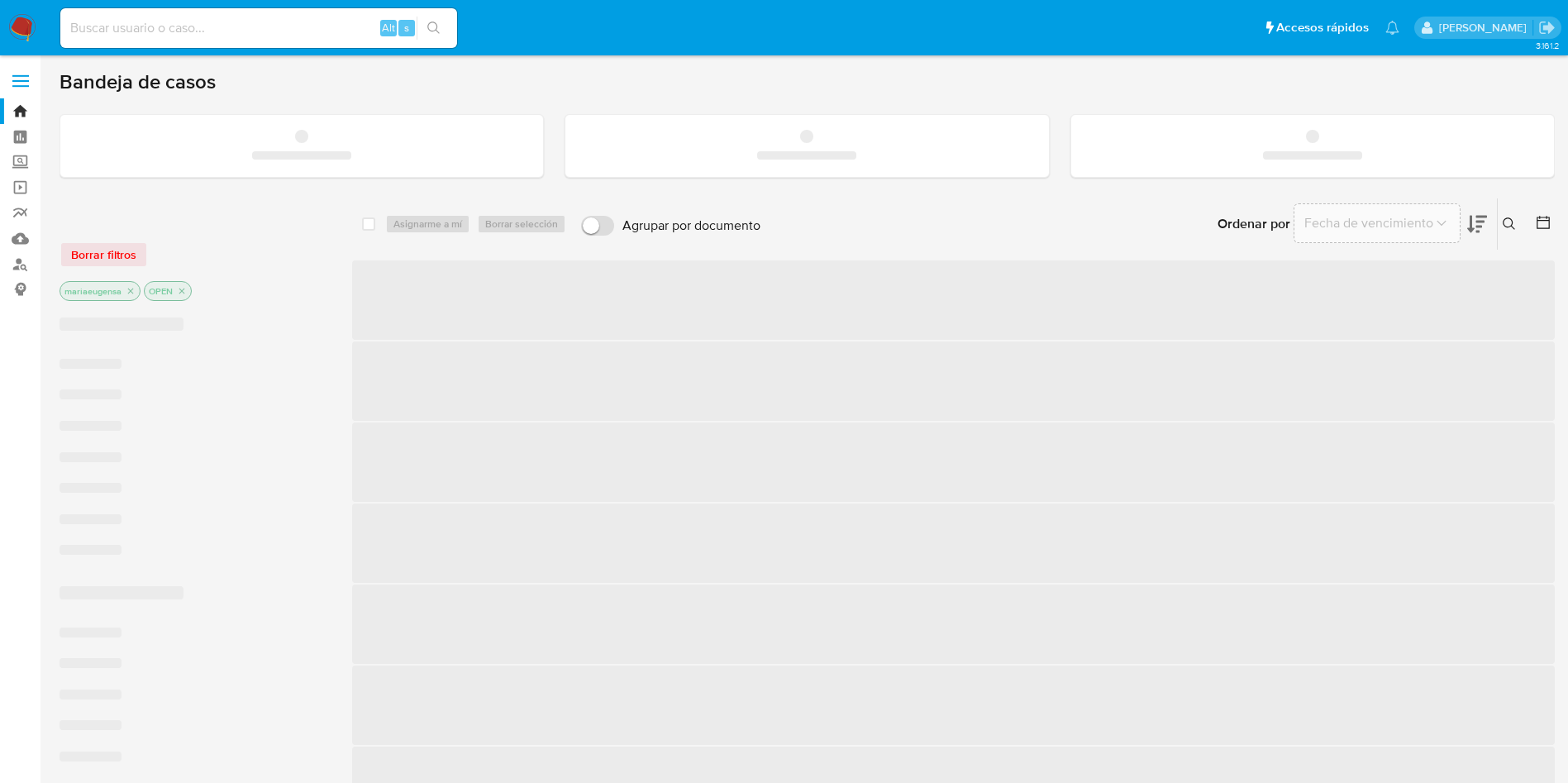
click at [133, 33] on input at bounding box center [258, 28] width 397 height 21
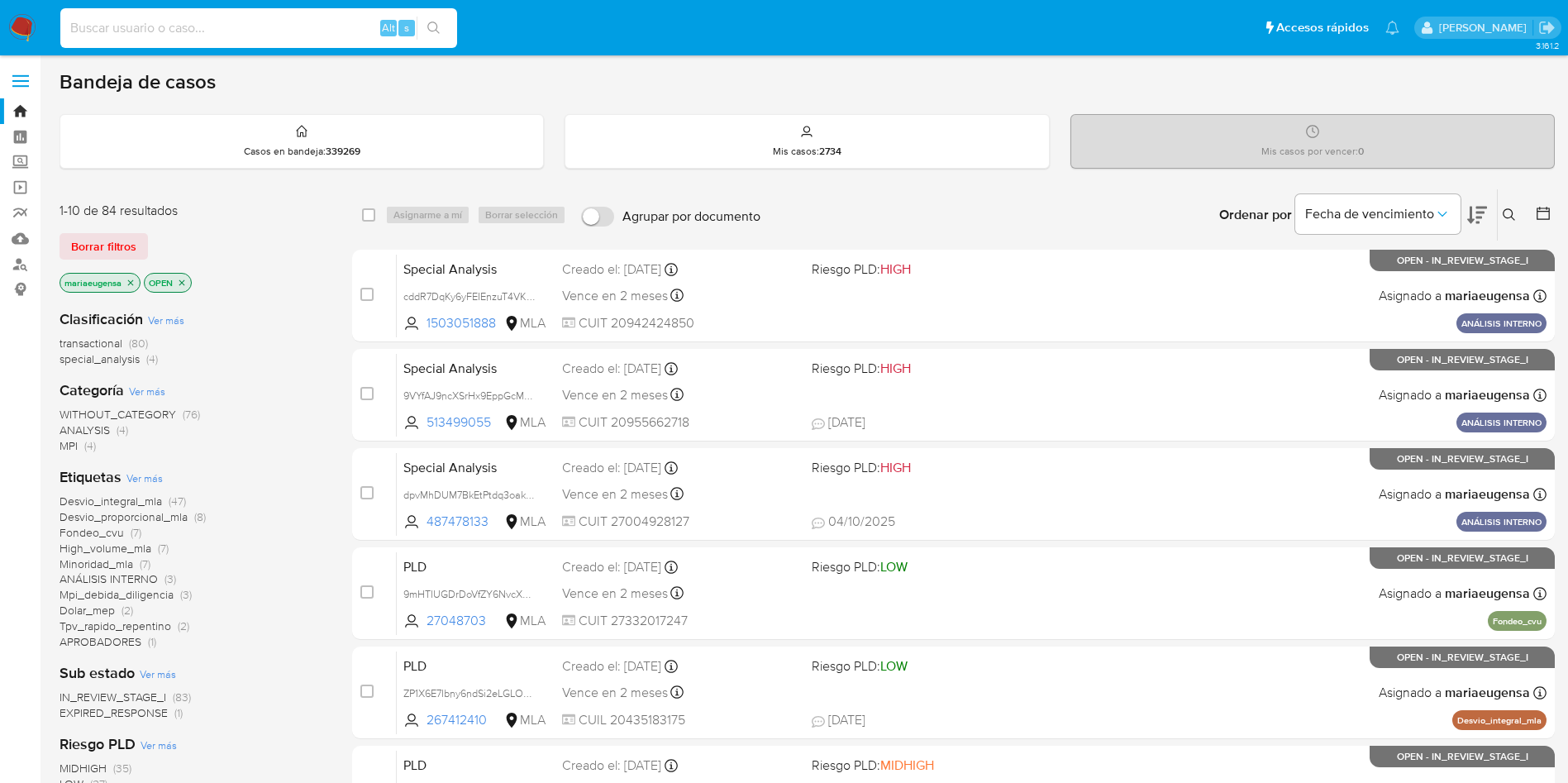
paste input "cb6lgMg3FQHyywNcyAGfvMyT"
type input "cb6lgMg3FQHyywNcyAGfvMyT"
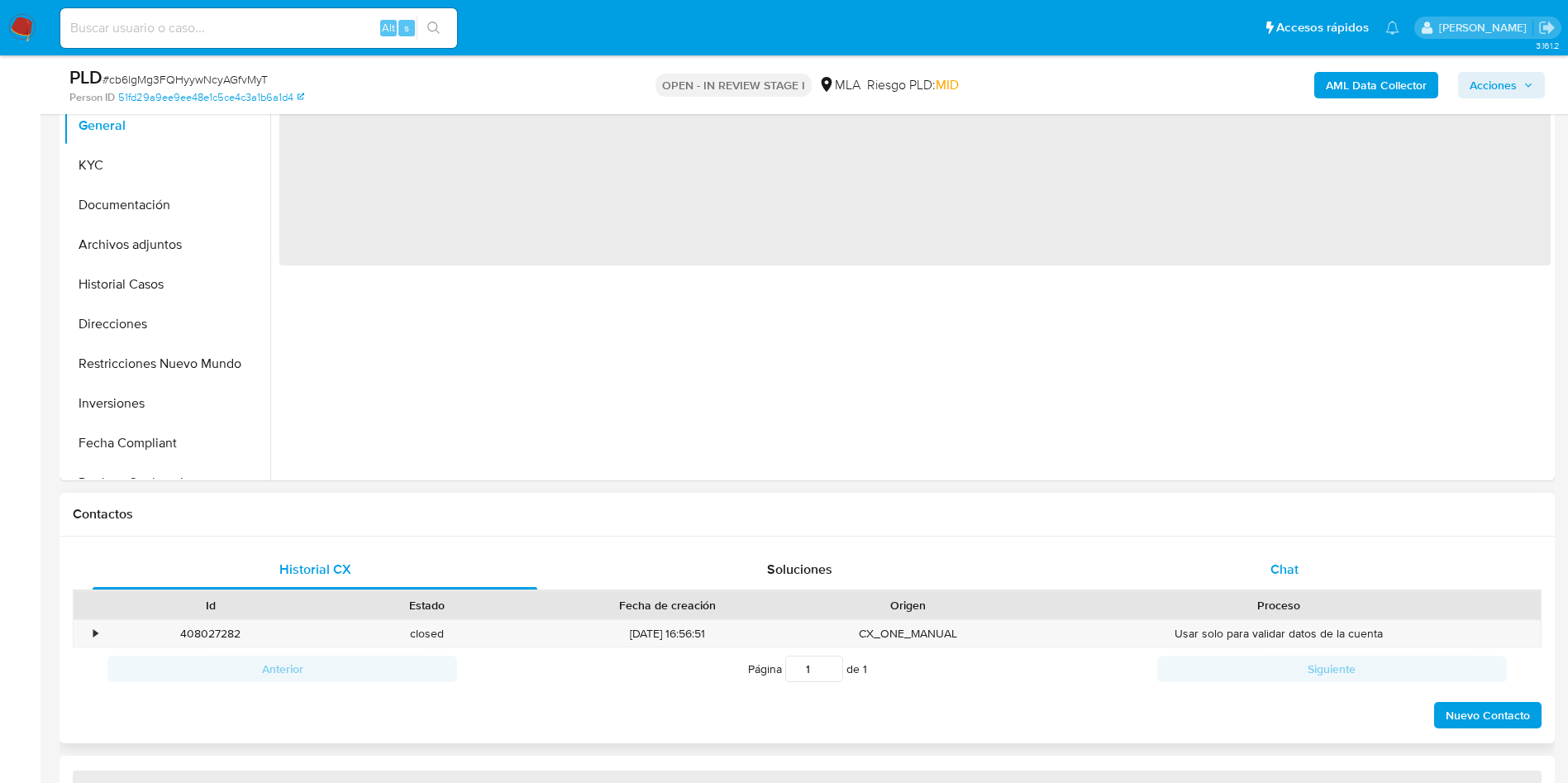
click at [1303, 563] on div "Chat" at bounding box center [1285, 569] width 445 height 40
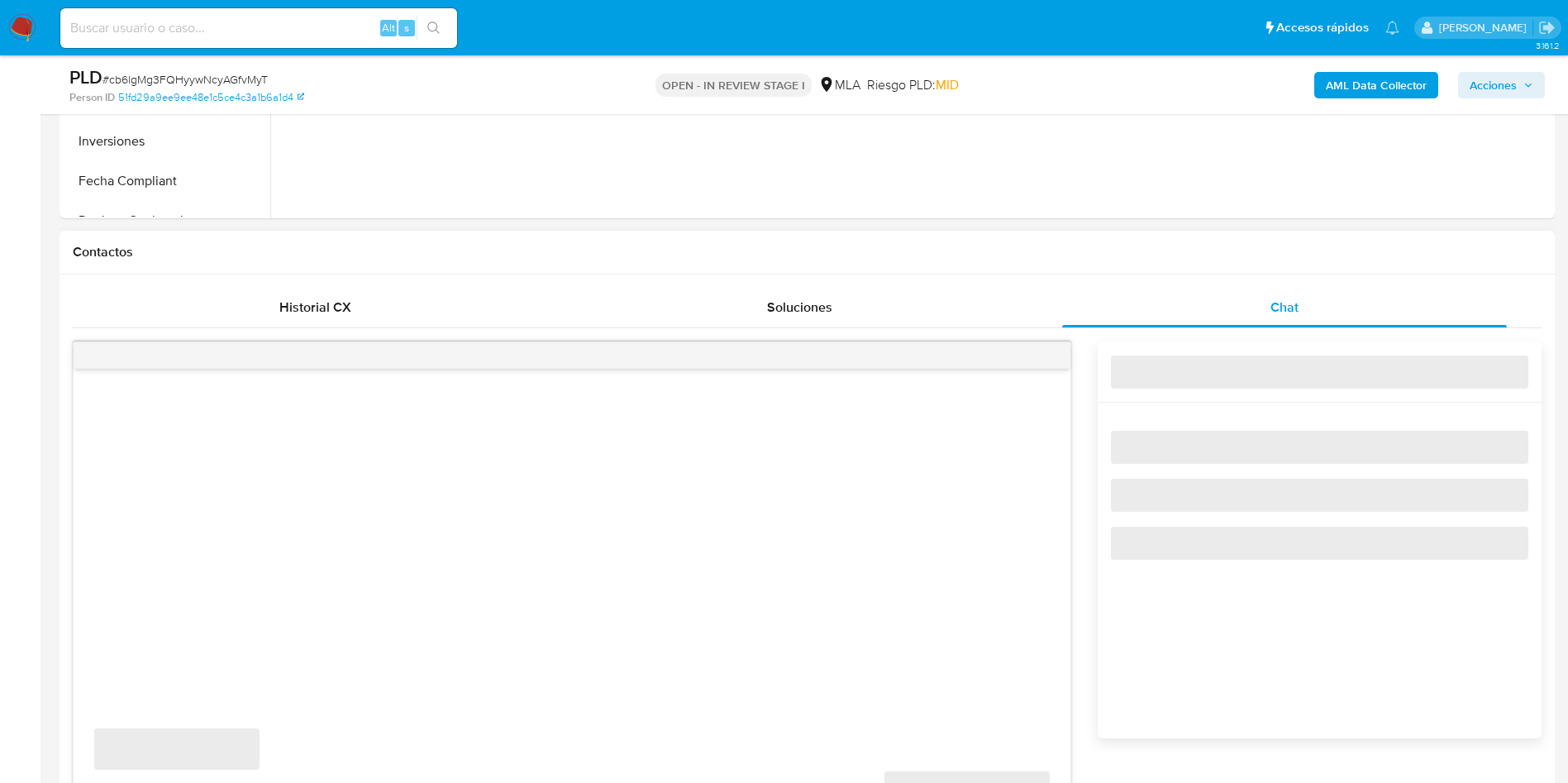
scroll to position [868, 0]
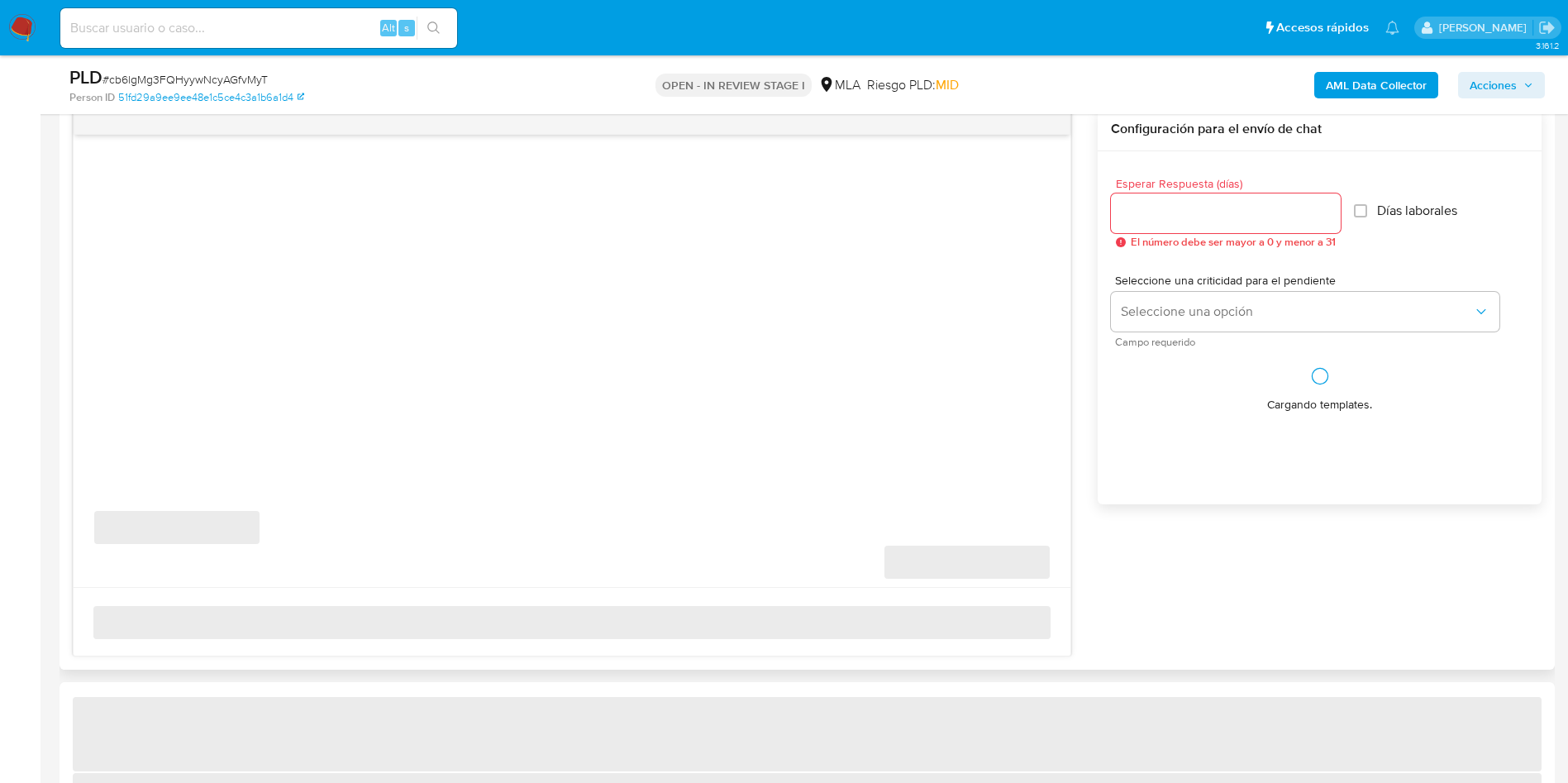
select select "10"
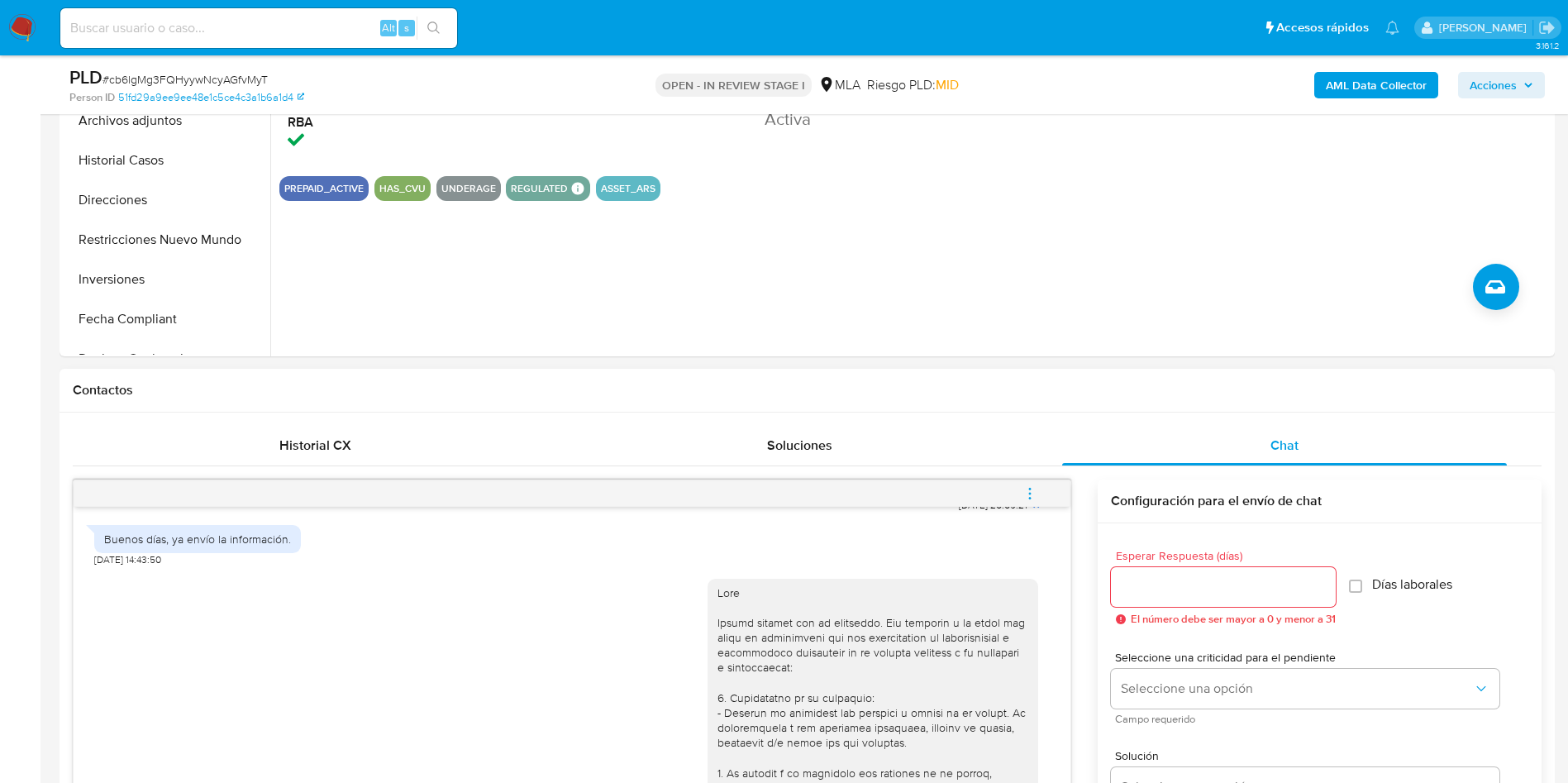
scroll to position [1064, 0]
click at [1024, 487] on icon "menu-action" at bounding box center [1029, 494] width 15 height 15
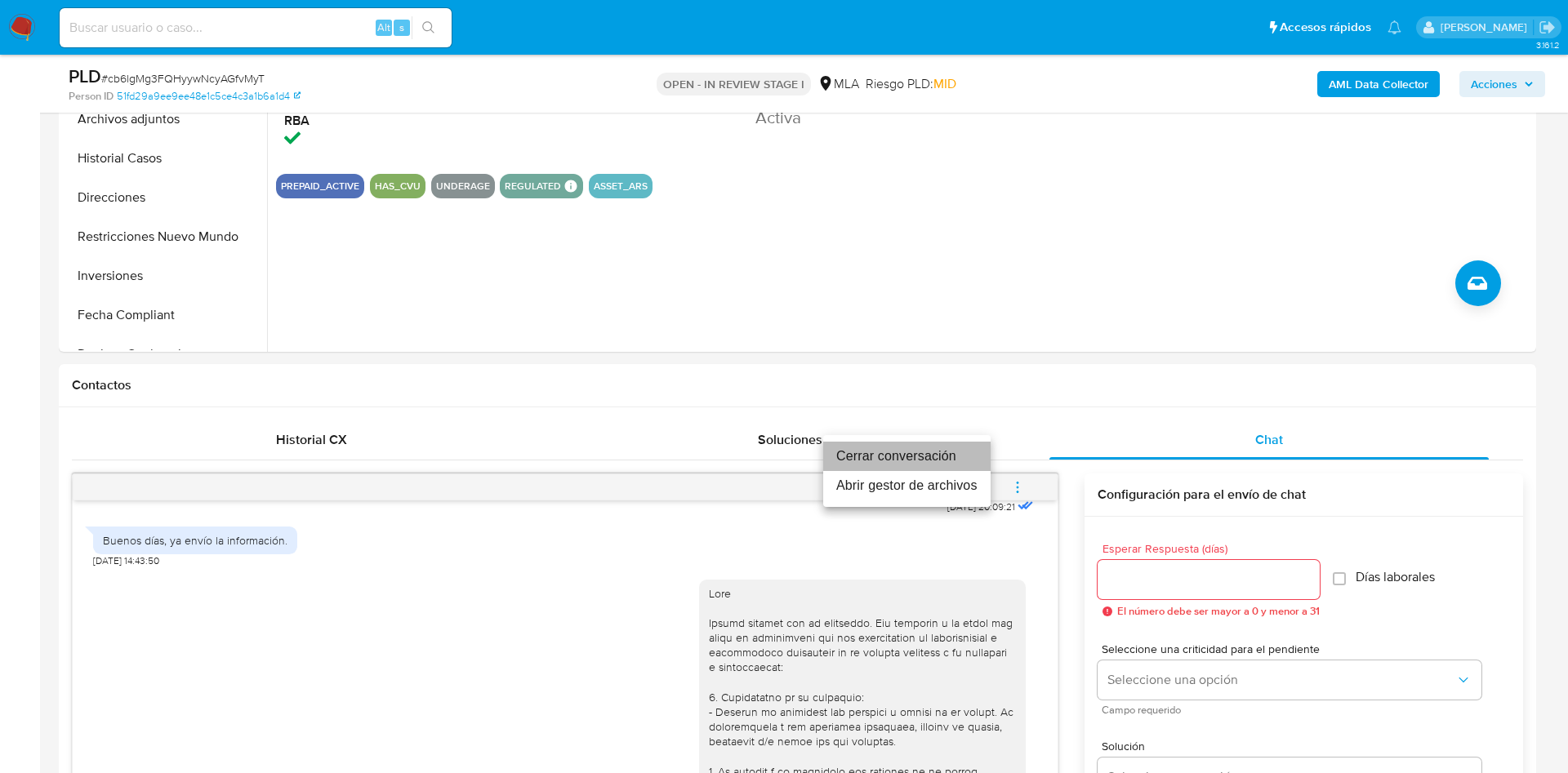
click at [930, 459] on li "Cerrar conversación" at bounding box center [907, 456] width 167 height 30
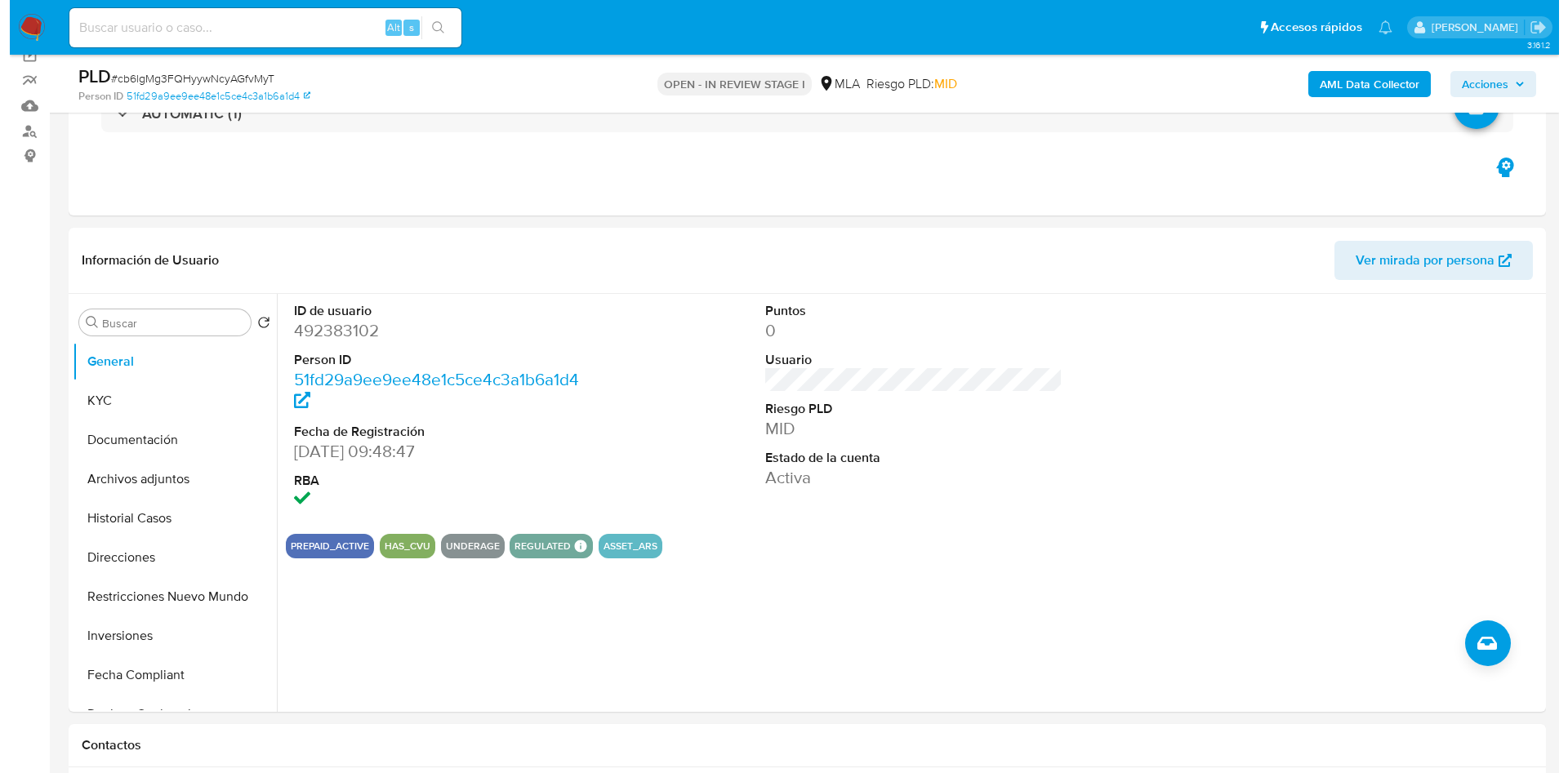
scroll to position [122, 0]
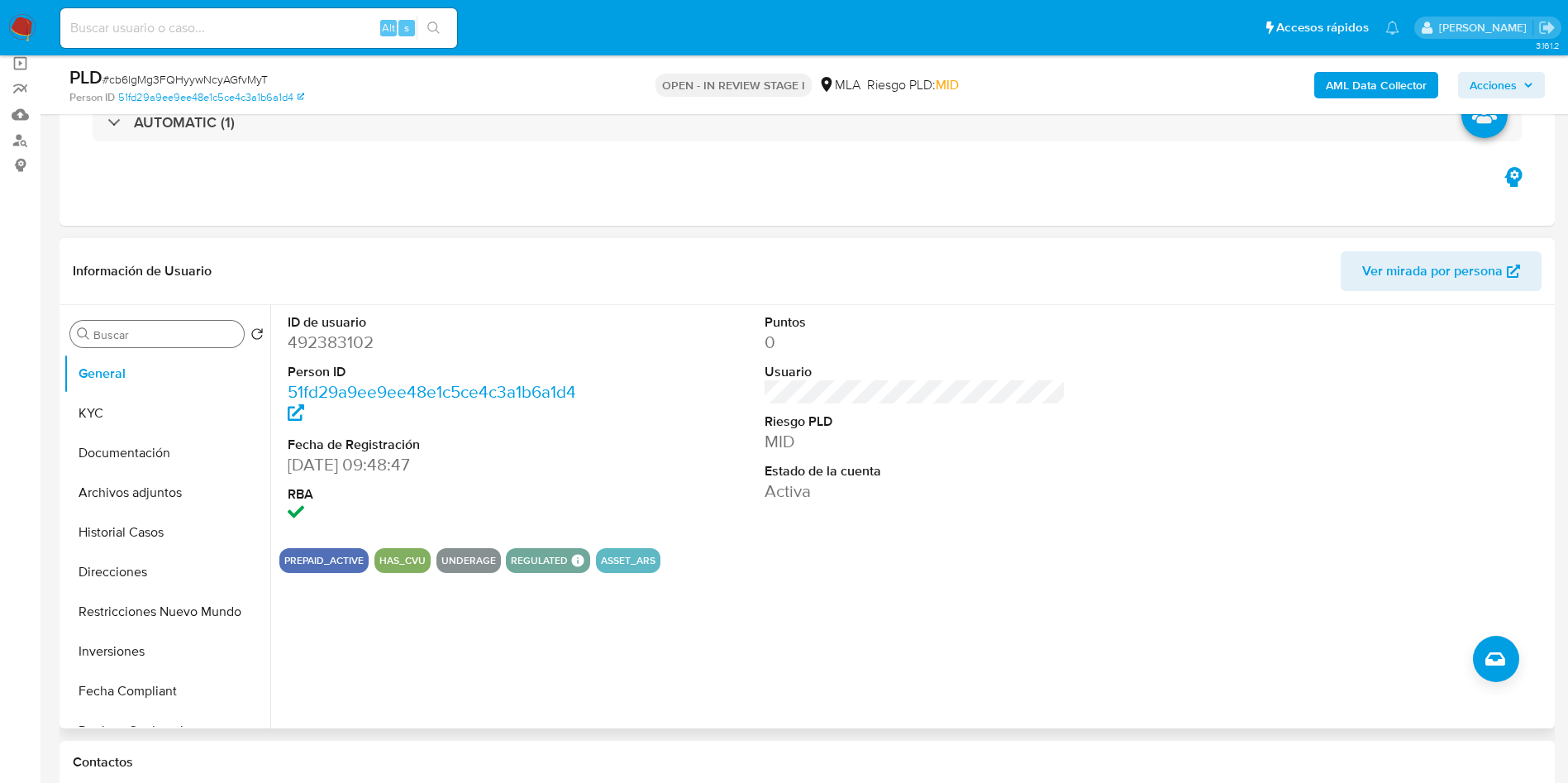
click at [127, 344] on div "Buscar" at bounding box center [157, 334] width 173 height 26
click at [133, 334] on input "Buscar" at bounding box center [165, 334] width 144 height 15
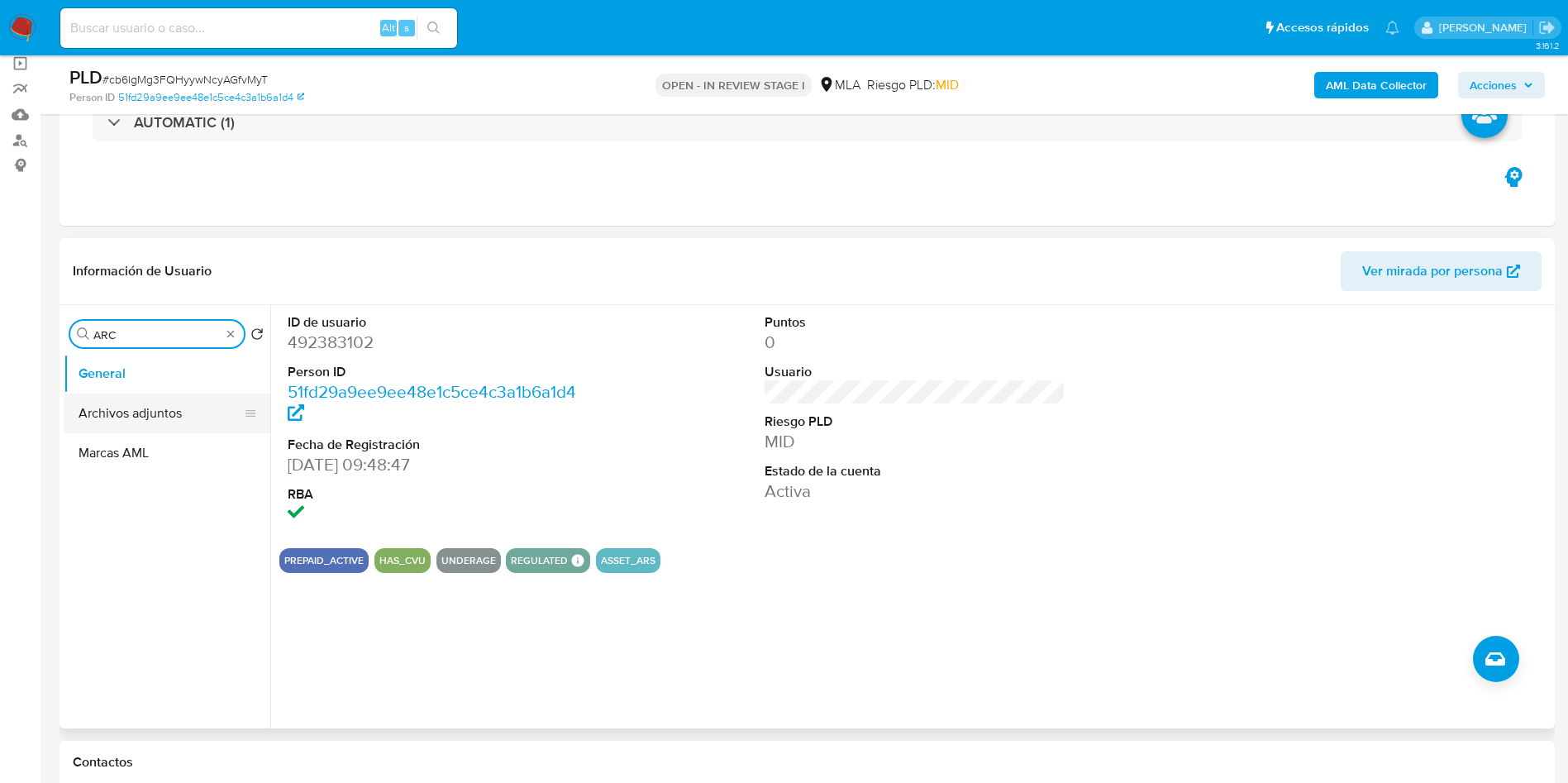
type input "ARC"
click at [145, 419] on button "Archivos adjuntos" at bounding box center [161, 413] width 193 height 40
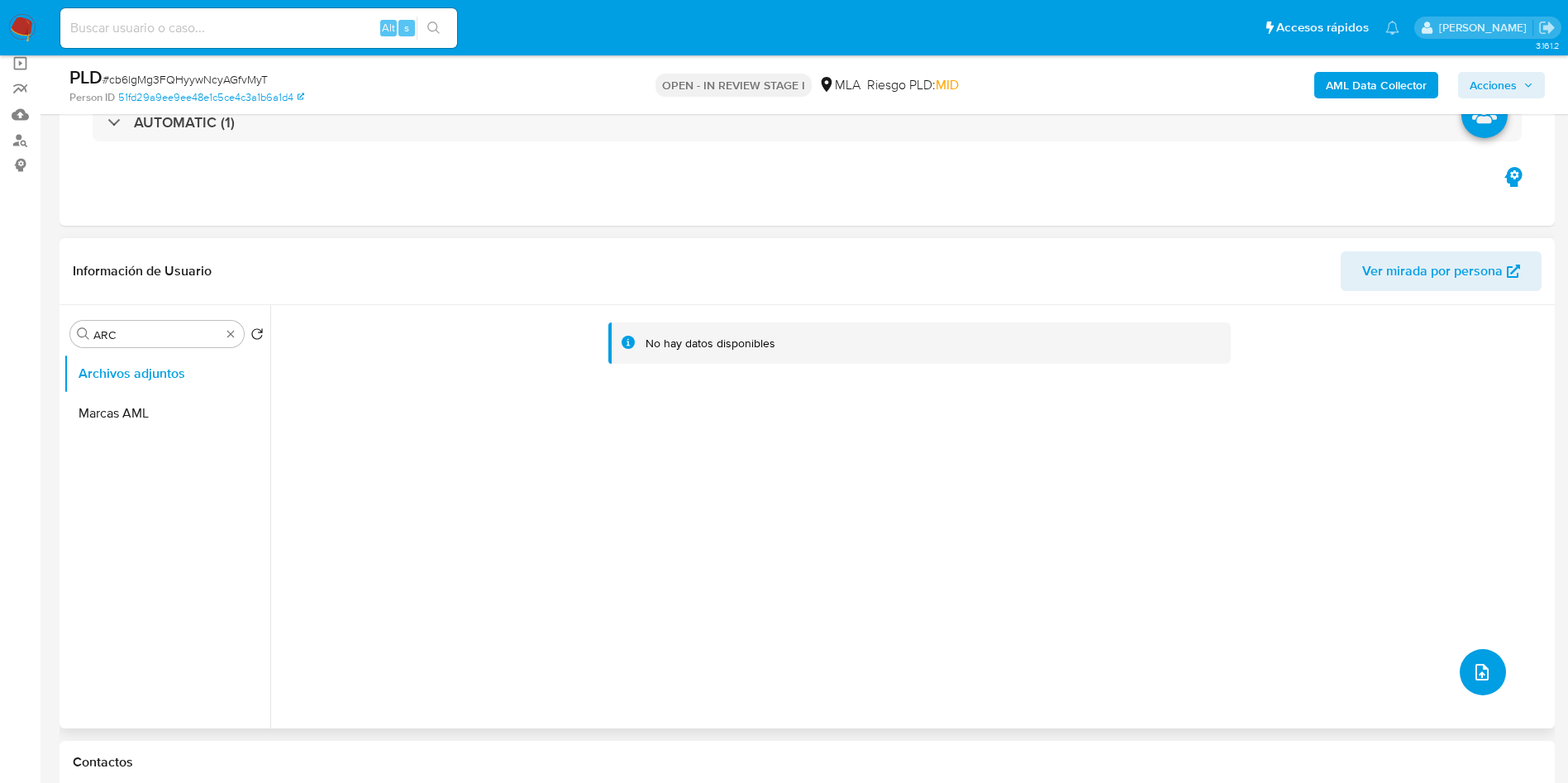
click at [1487, 674] on button "upload-file" at bounding box center [1484, 673] width 46 height 46
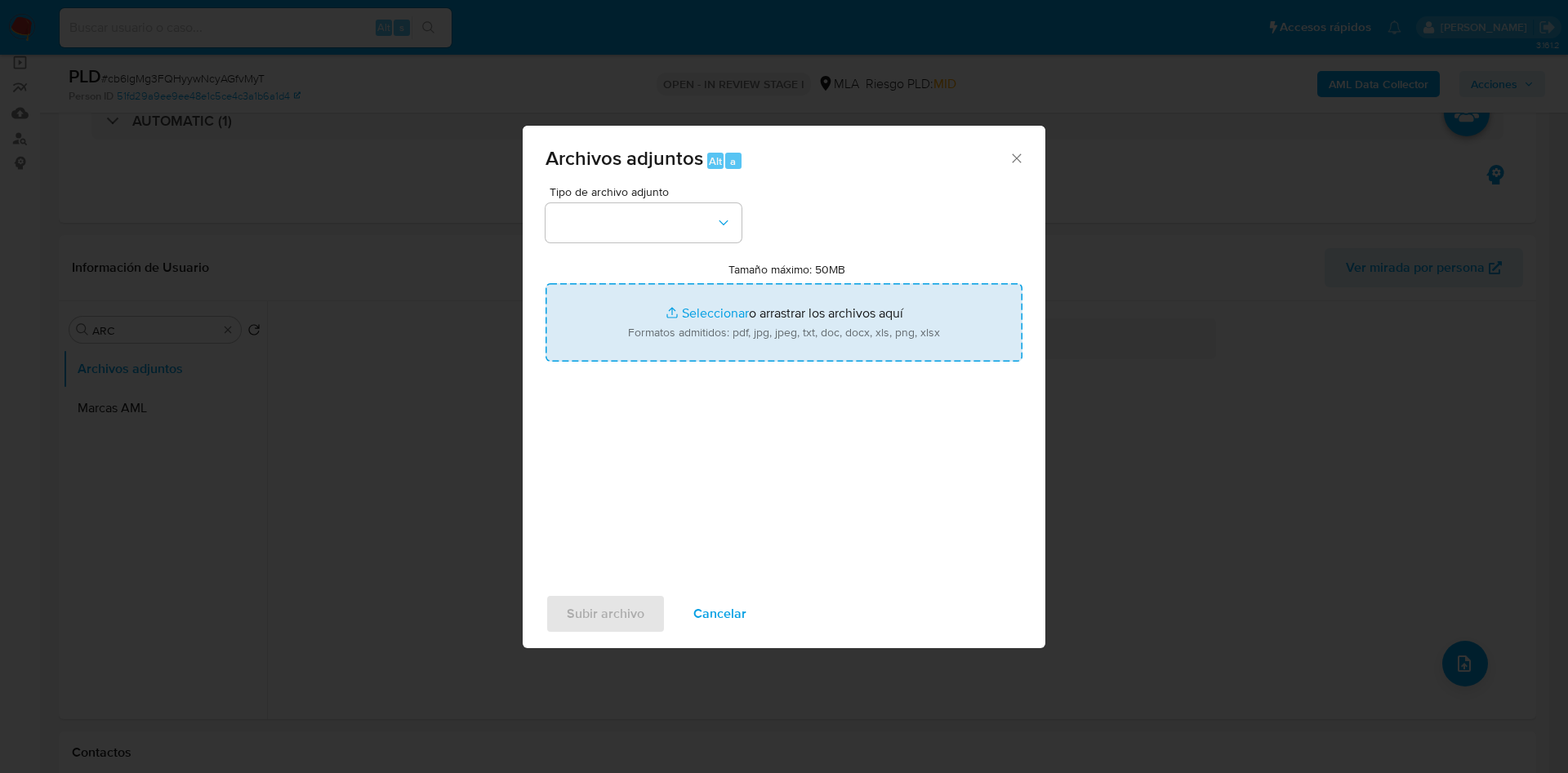
click at [717, 288] on input "Tamaño máximo: 50MB Seleccionar archivos" at bounding box center [784, 323] width 477 height 78
type input "C:\fakepath\Caselog cb6lgMg3FQHyywNcyAGfvMyT_2025_09_17_22_01_55.docx"
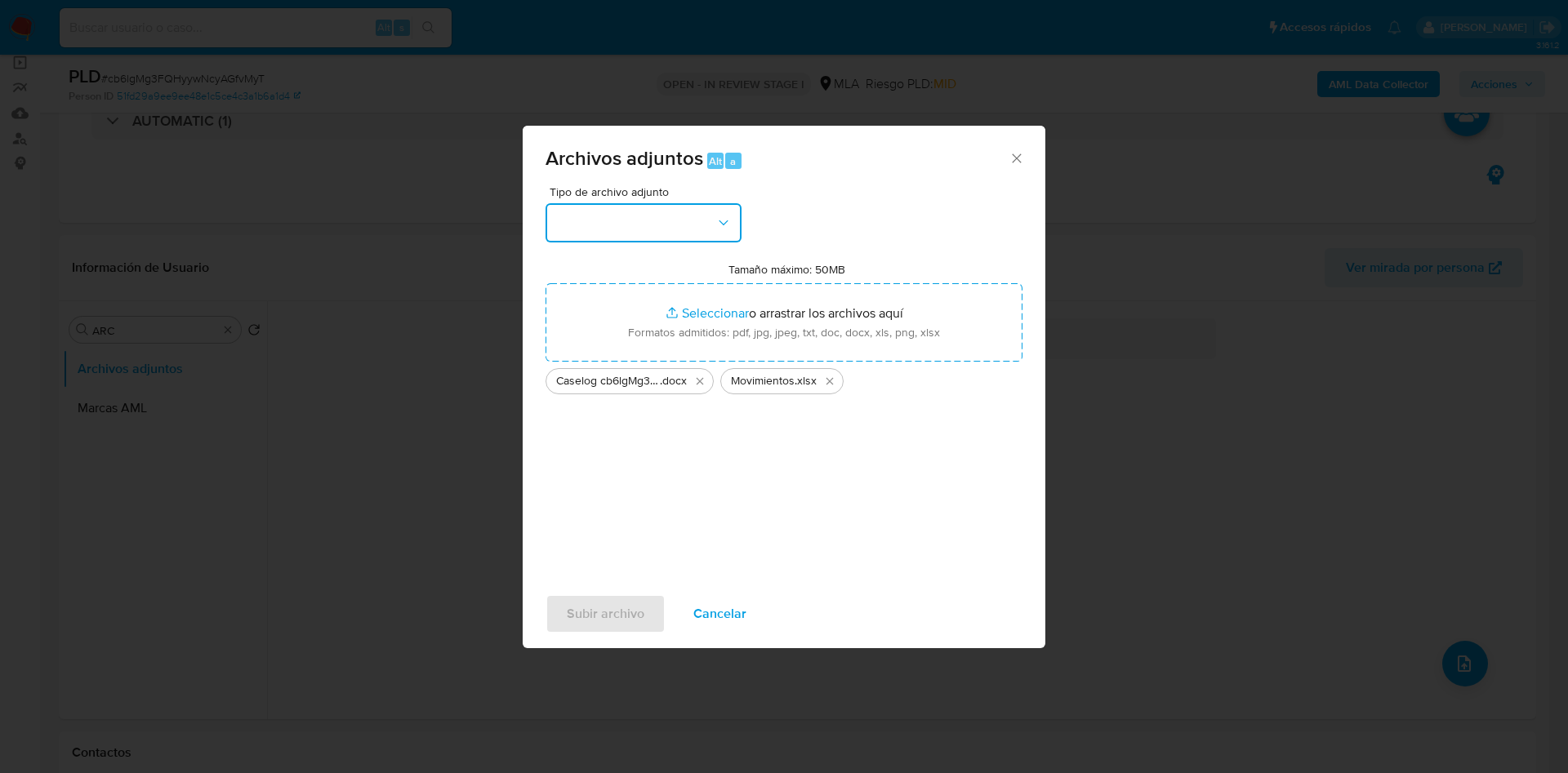
click at [662, 217] on button "button" at bounding box center [643, 223] width 196 height 39
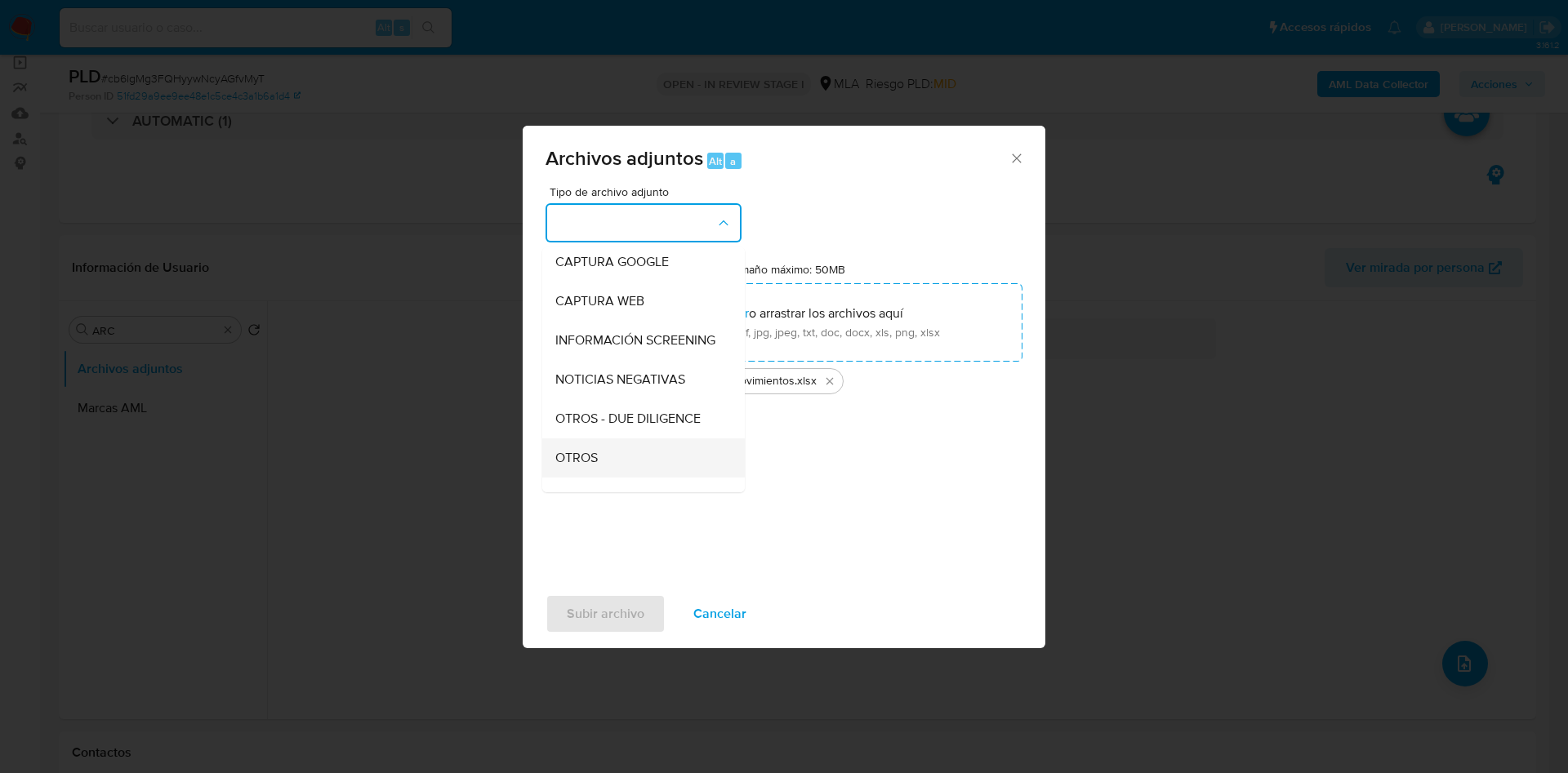
click at [575, 466] on span "OTROS" at bounding box center [576, 458] width 42 height 16
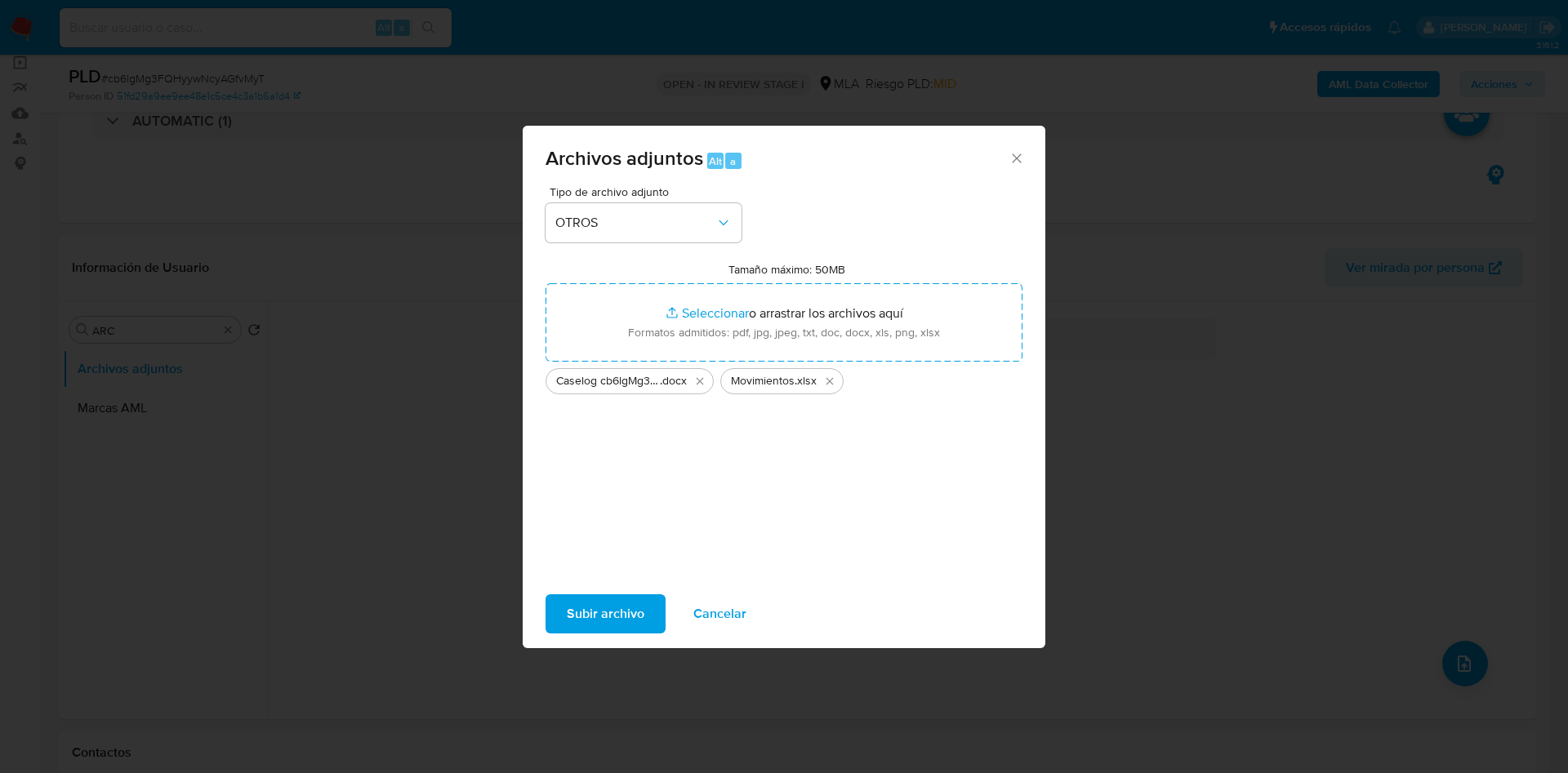
click at [585, 611] on span "Subir archivo" at bounding box center [605, 614] width 77 height 36
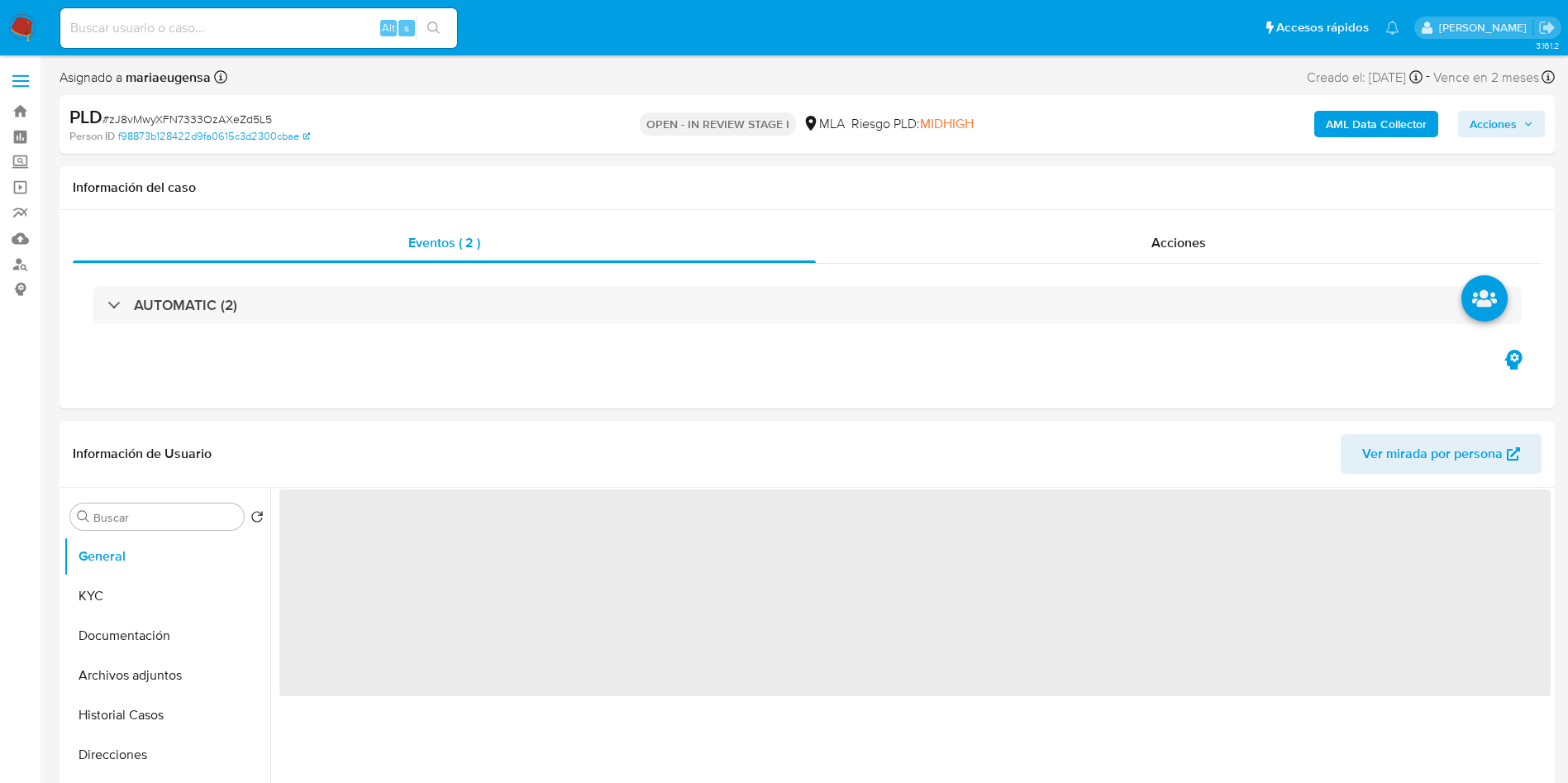
select select "10"
click at [111, 517] on input "A" at bounding box center [165, 517] width 144 height 15
click at [123, 578] on button "Archivos adjuntos" at bounding box center [167, 596] width 207 height 40
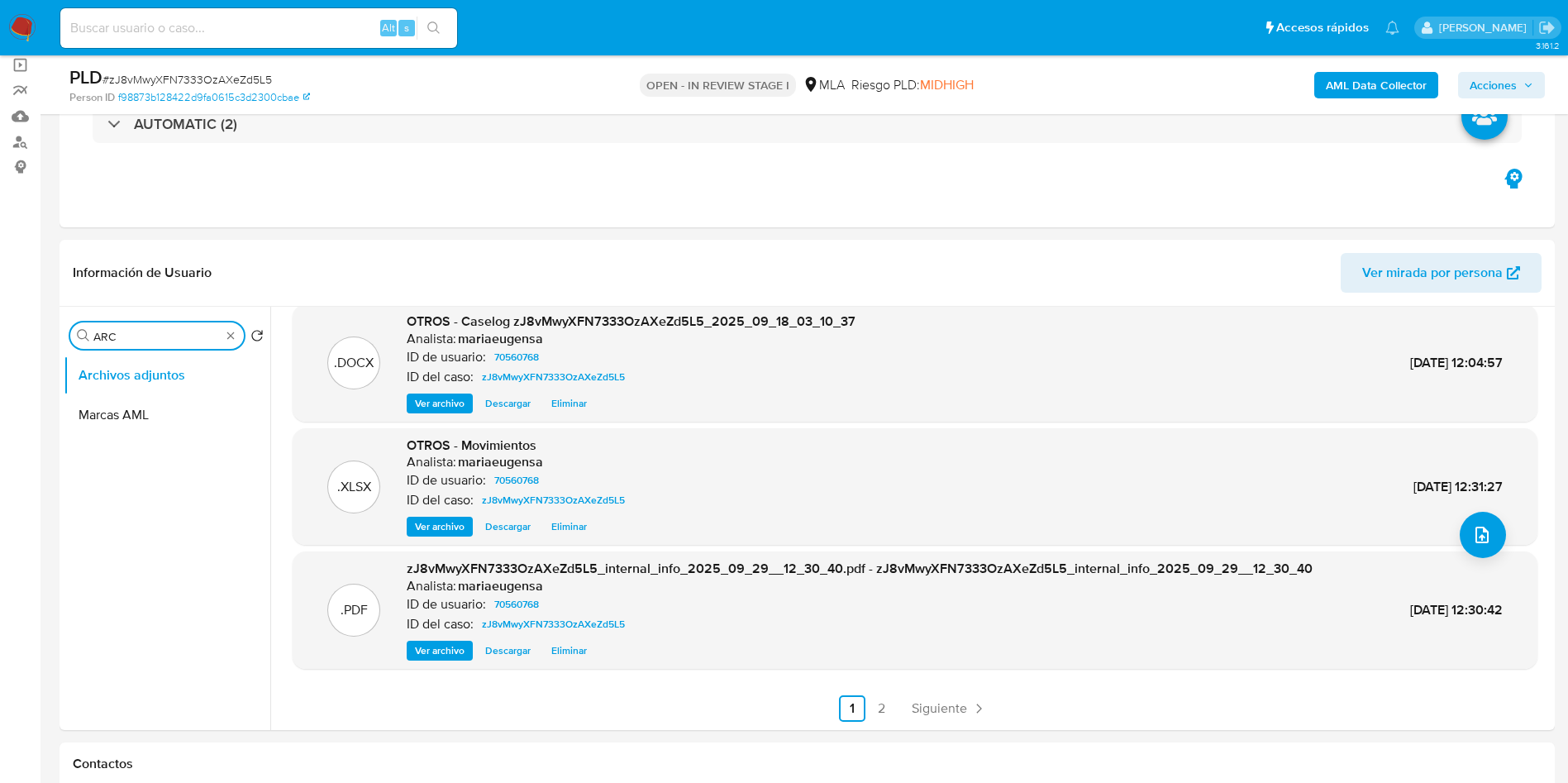
scroll to position [1, 0]
drag, startPoint x: 105, startPoint y: 340, endPoint x: 32, endPoint y: 352, distance: 74.0
type input "RES"
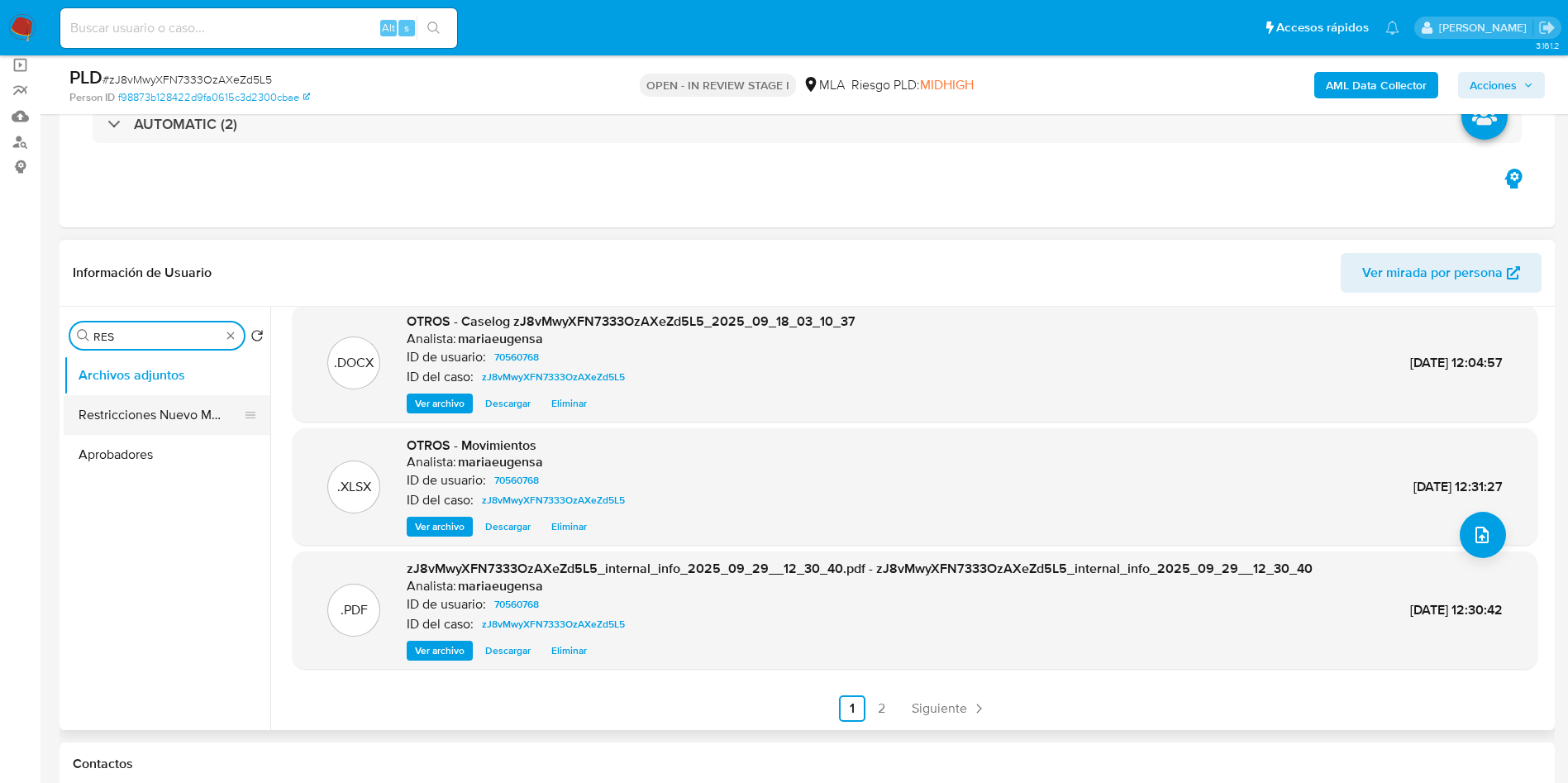
drag, startPoint x: 139, startPoint y: 436, endPoint x: 162, endPoint y: 415, distance: 31.1
click at [139, 431] on ul "Archivos adjuntos Restricciones Nuevo Mundo Aprobadores" at bounding box center [167, 542] width 207 height 373
drag, startPoint x: 163, startPoint y: 412, endPoint x: 222, endPoint y: 413, distance: 59.0
click at [179, 413] on button "Restricciones Nuevo Mundo" at bounding box center [167, 415] width 207 height 40
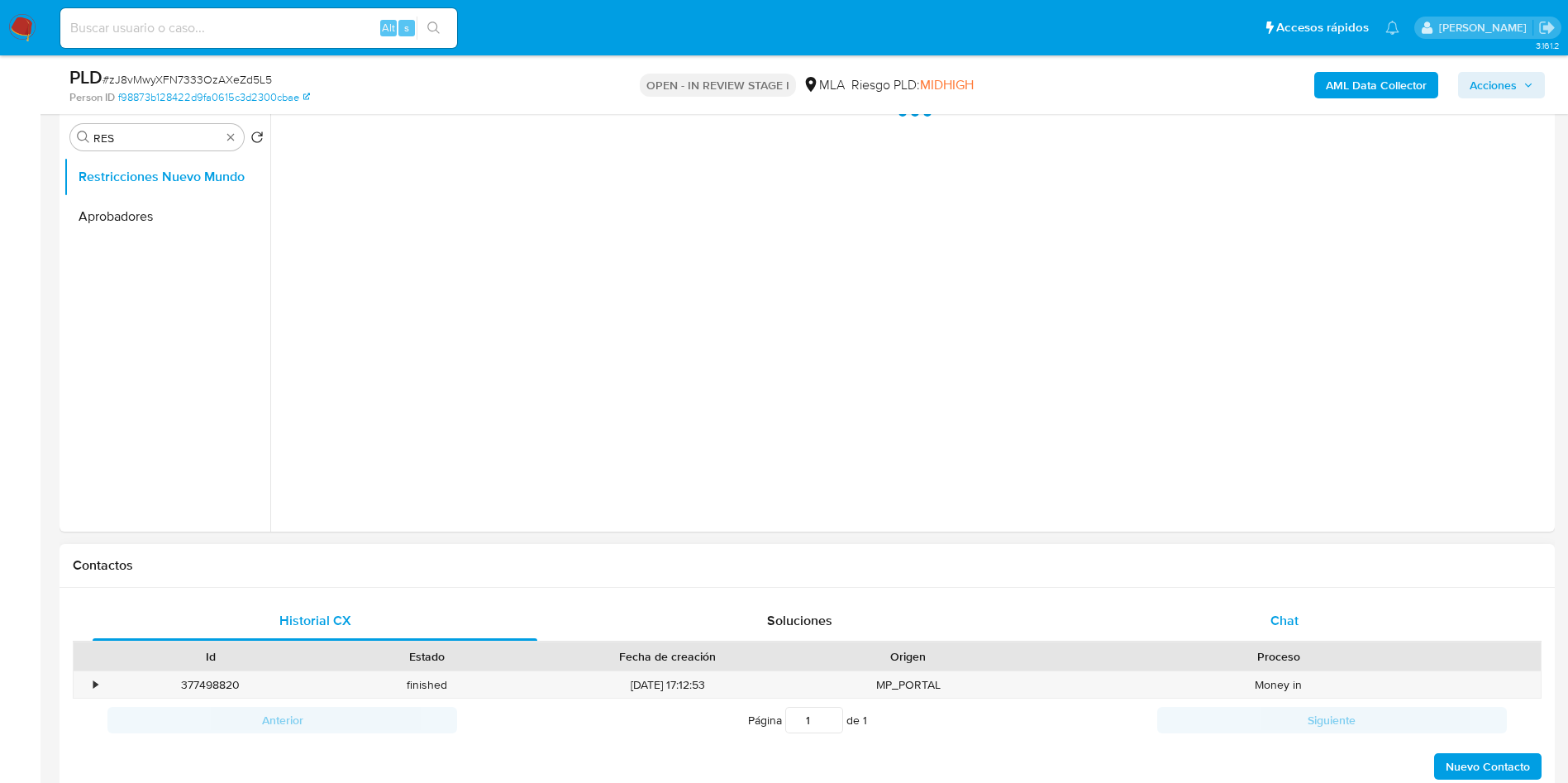
click at [1258, 619] on div "Chat" at bounding box center [1285, 620] width 445 height 40
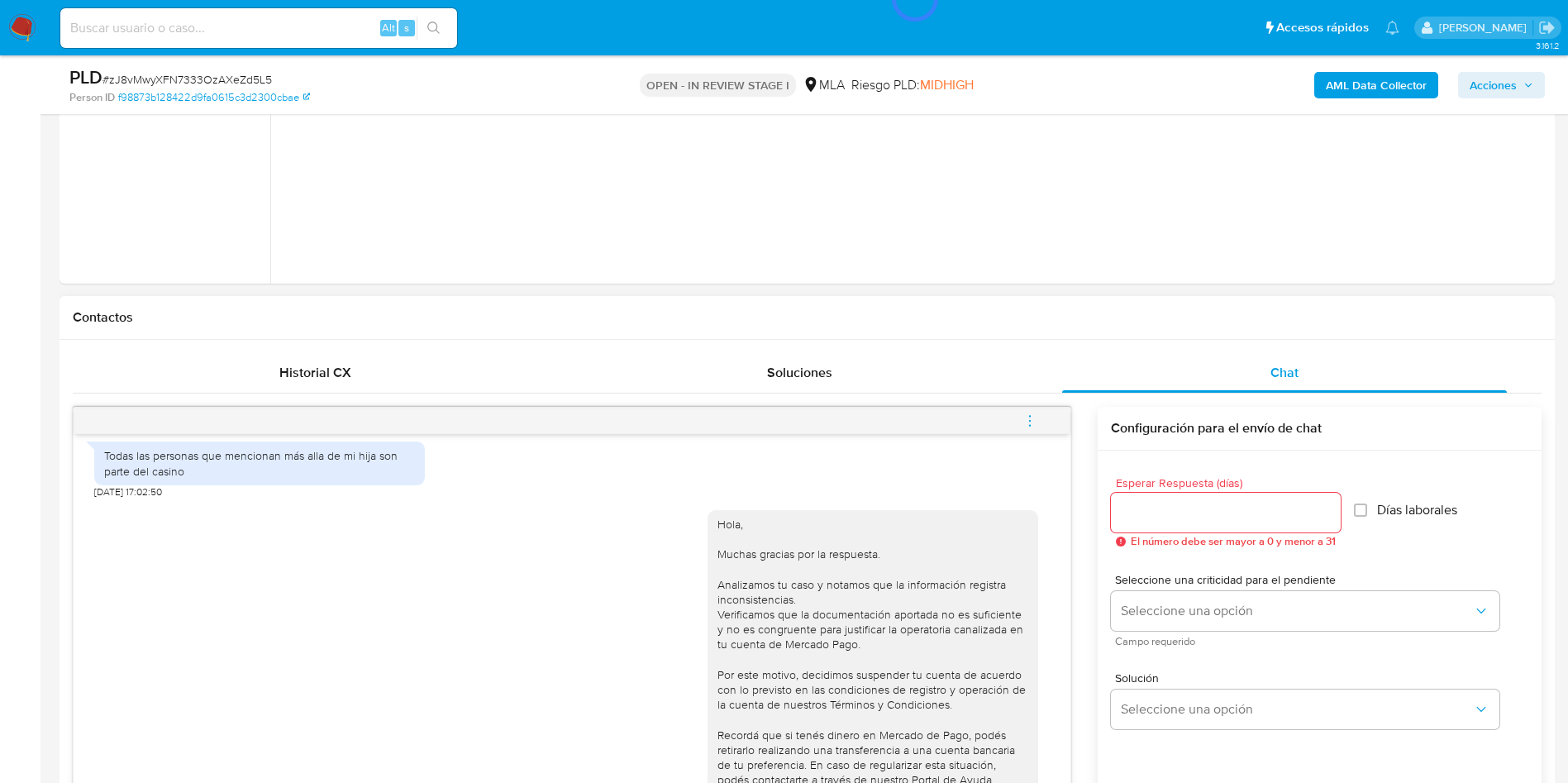
scroll to position [693, 0]
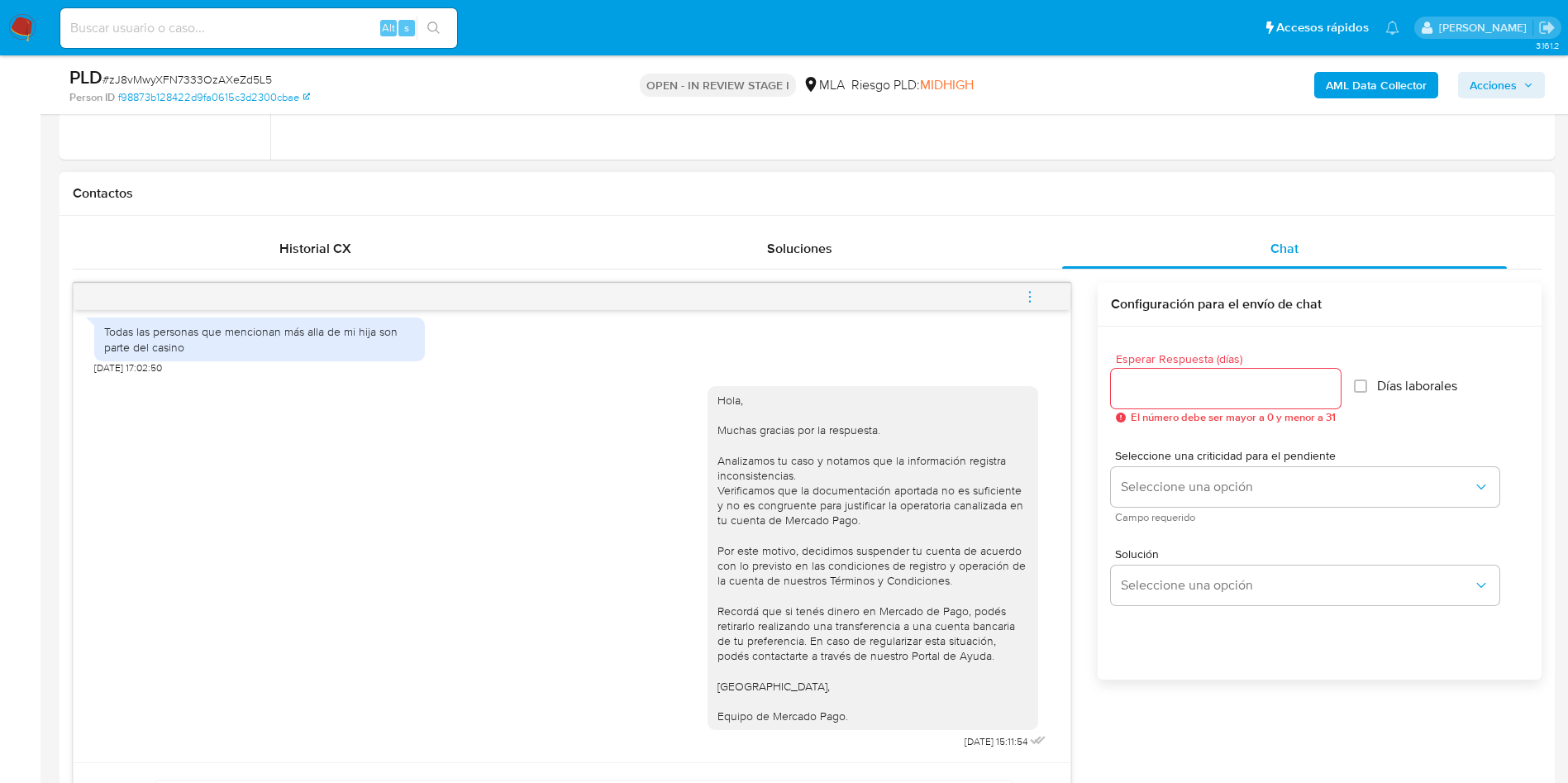
click at [1023, 299] on icon "menu-action" at bounding box center [1029, 296] width 15 height 15
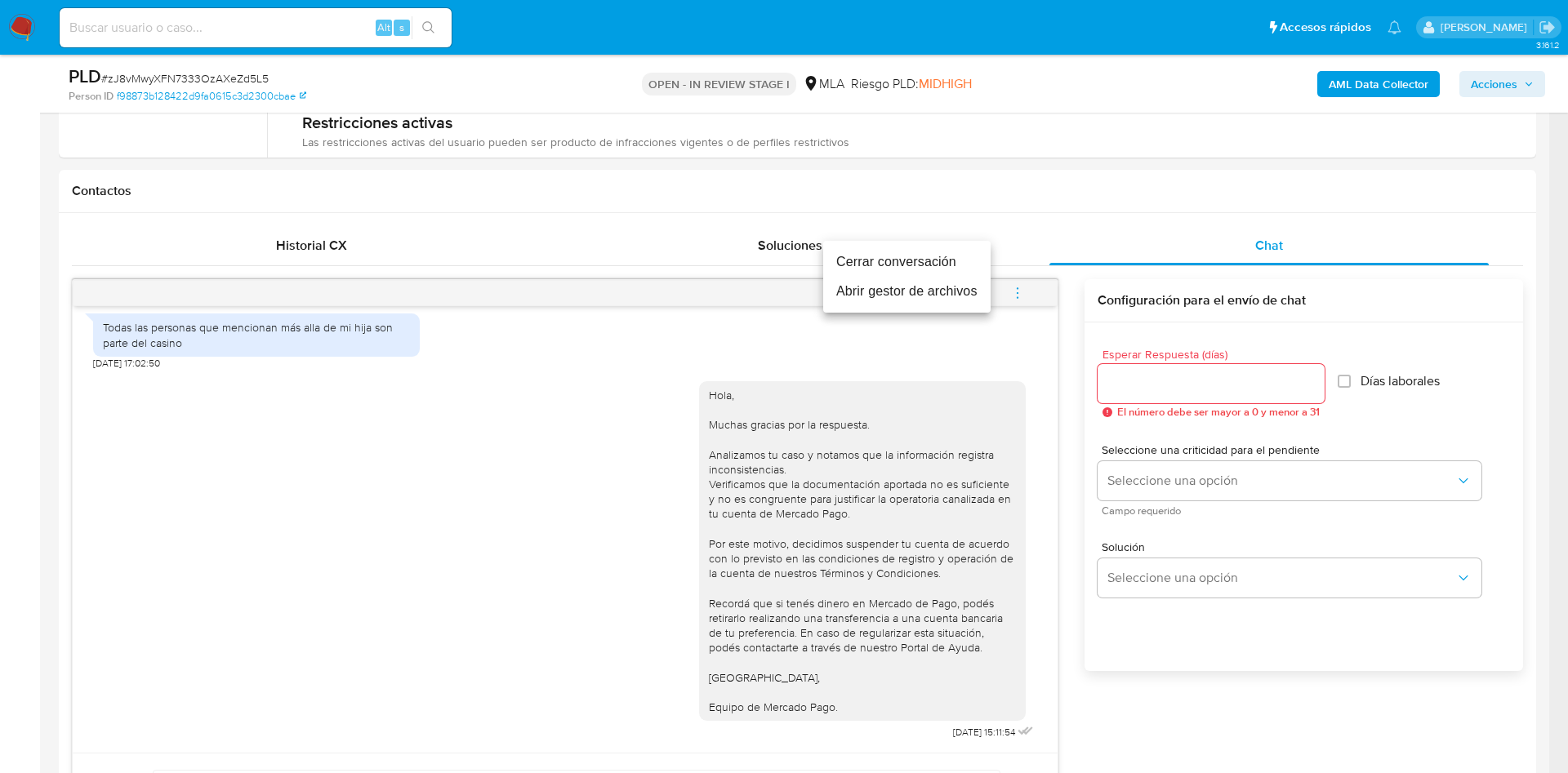
click at [941, 262] on li "Cerrar conversación" at bounding box center [907, 262] width 167 height 30
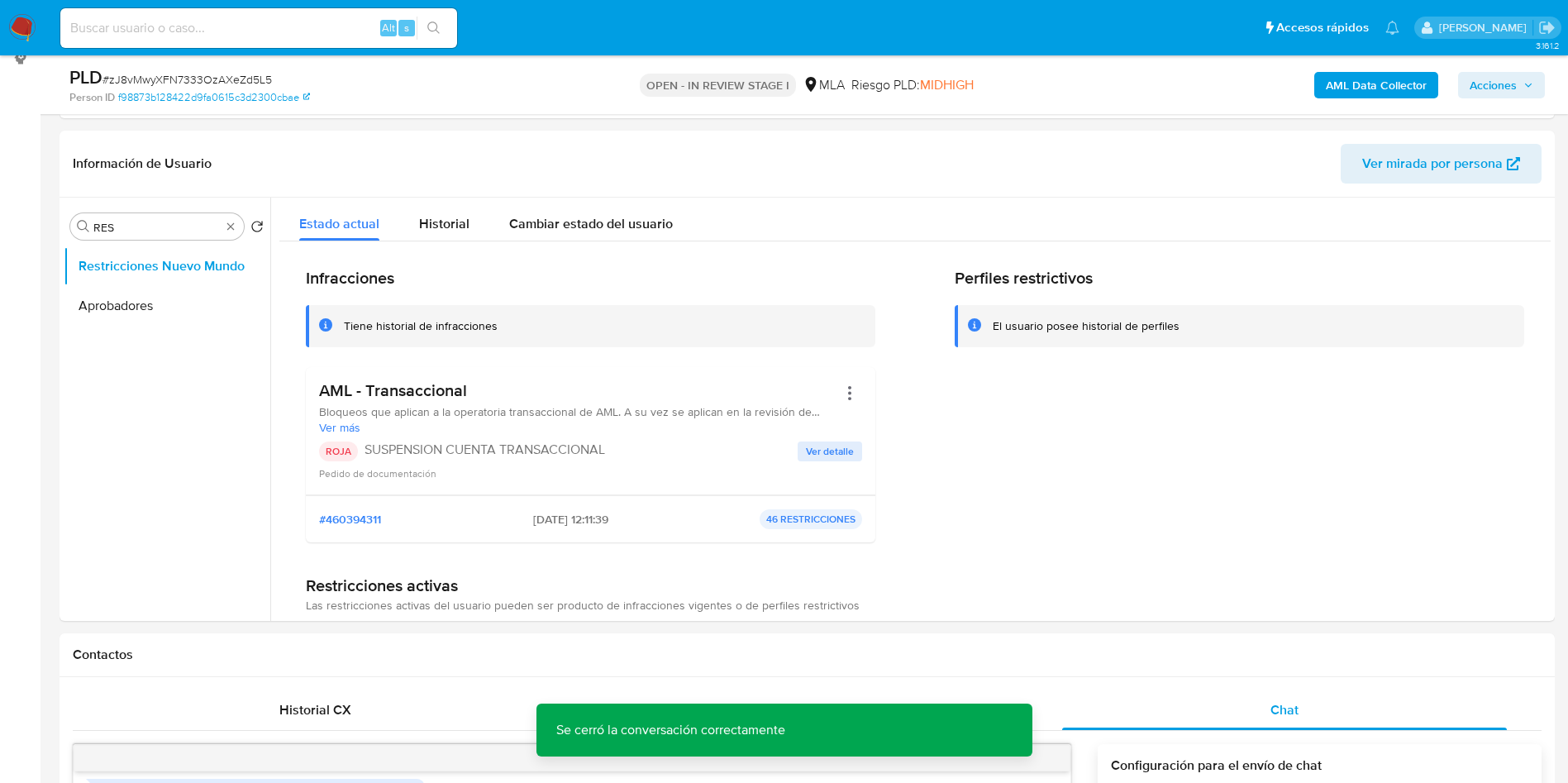
scroll to position [165, 0]
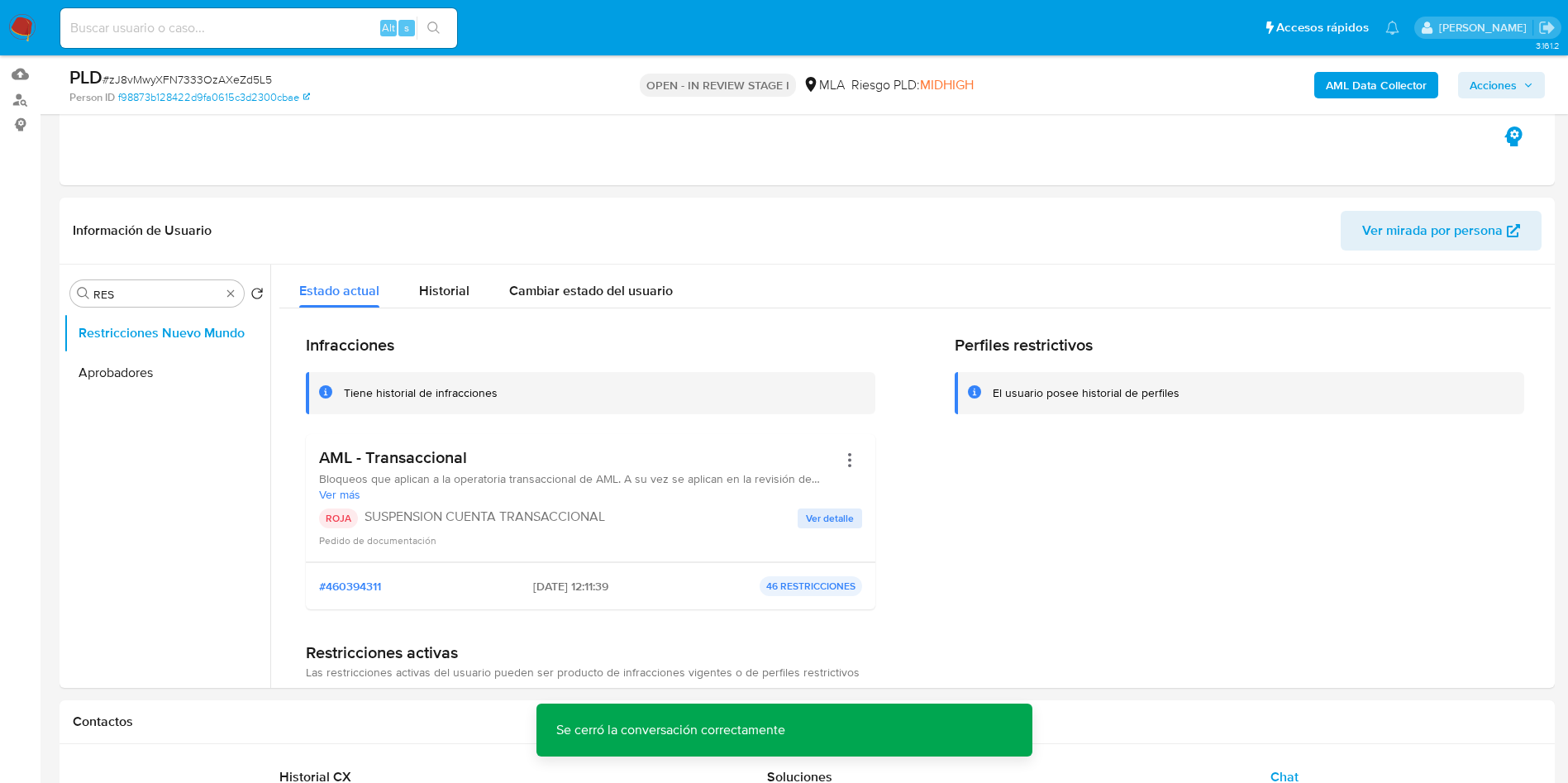
click at [1501, 74] on span "Acciones" at bounding box center [1494, 84] width 47 height 26
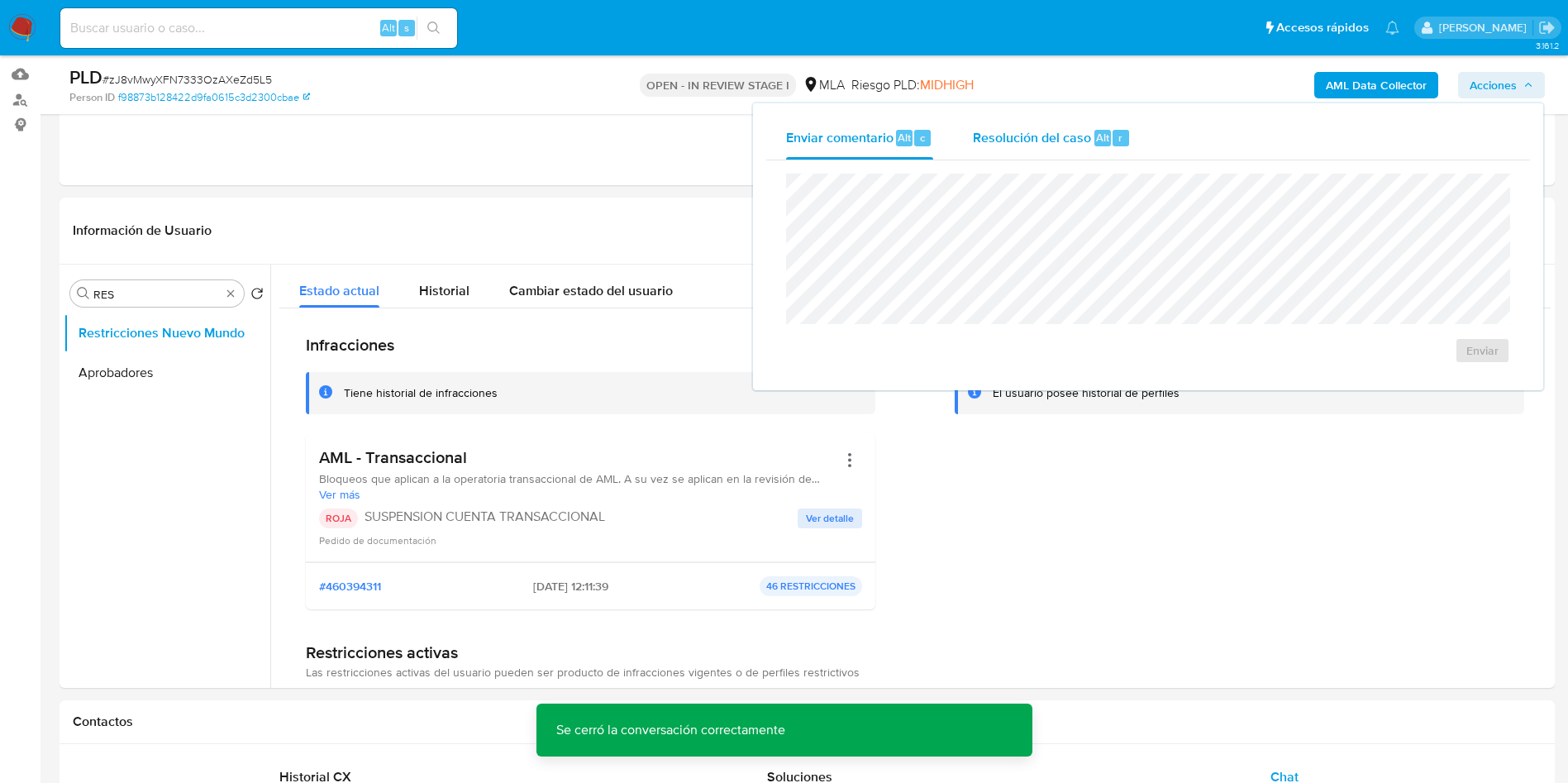
drag, startPoint x: 1072, startPoint y: 115, endPoint x: 1067, endPoint y: 159, distance: 44.3
click at [1072, 135] on div "Resolución del caso Alt r" at bounding box center [1051, 138] width 158 height 43
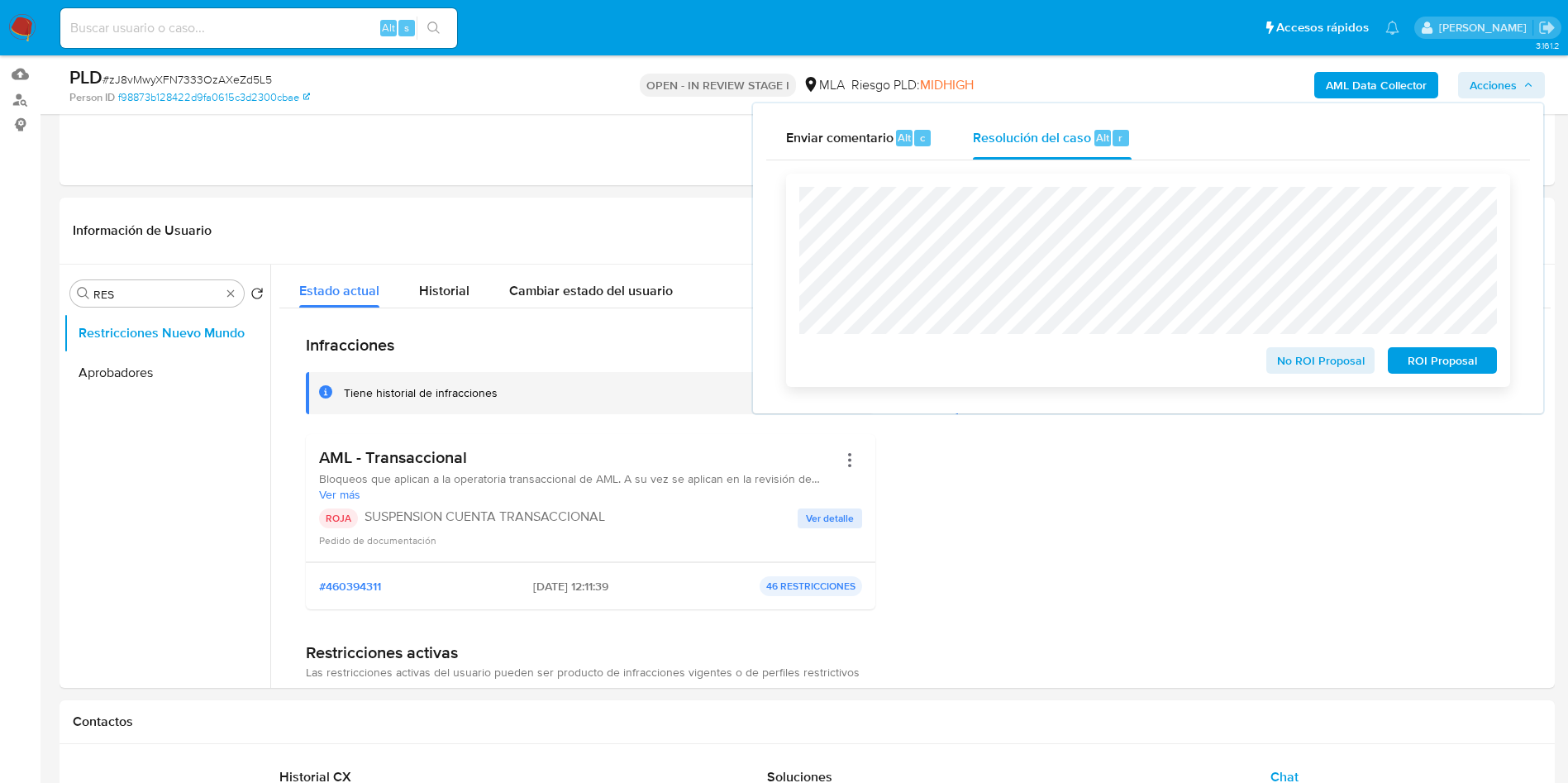
click at [1433, 368] on span "ROI Proposal" at bounding box center [1442, 361] width 86 height 23
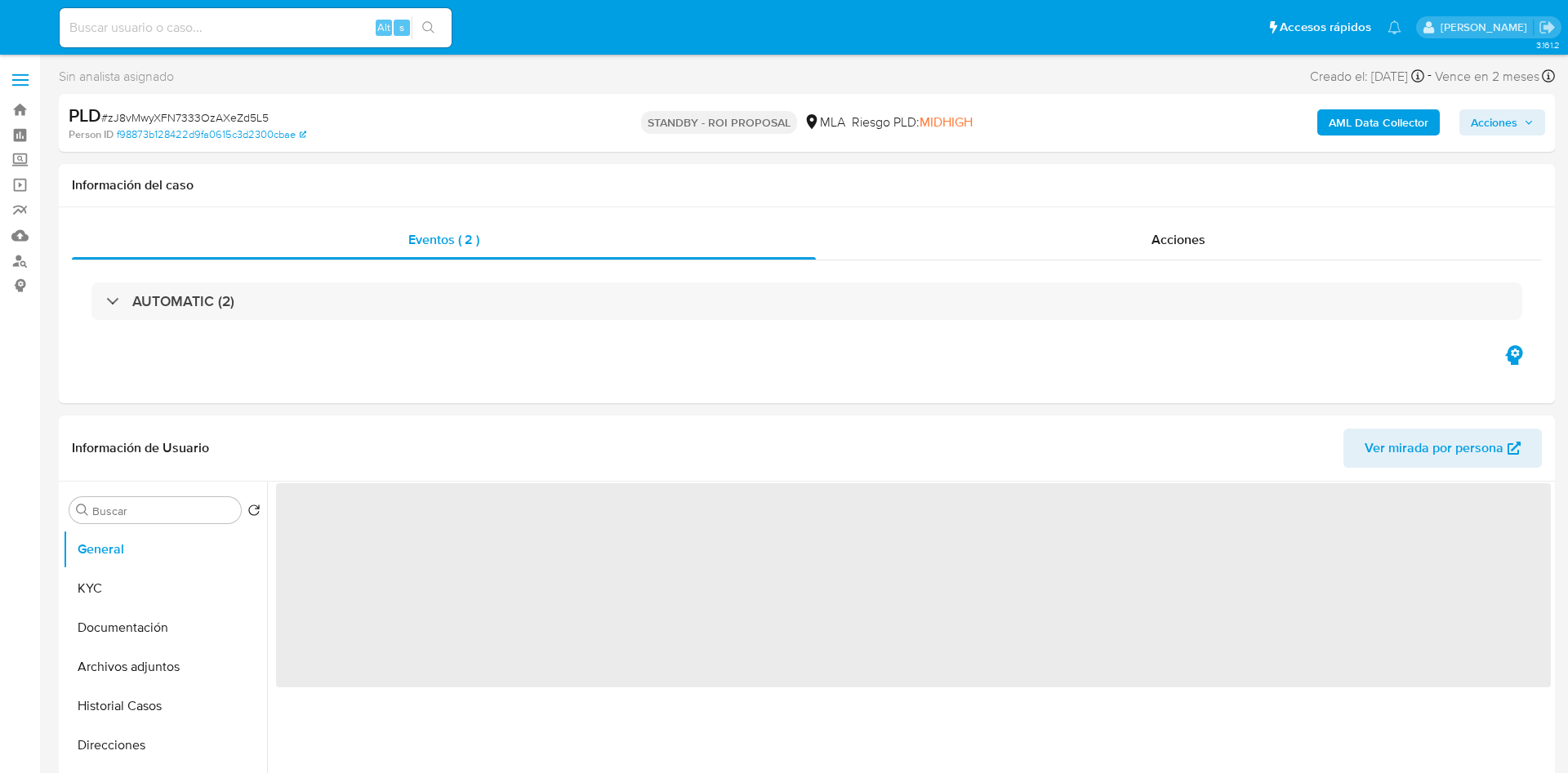
select select "10"
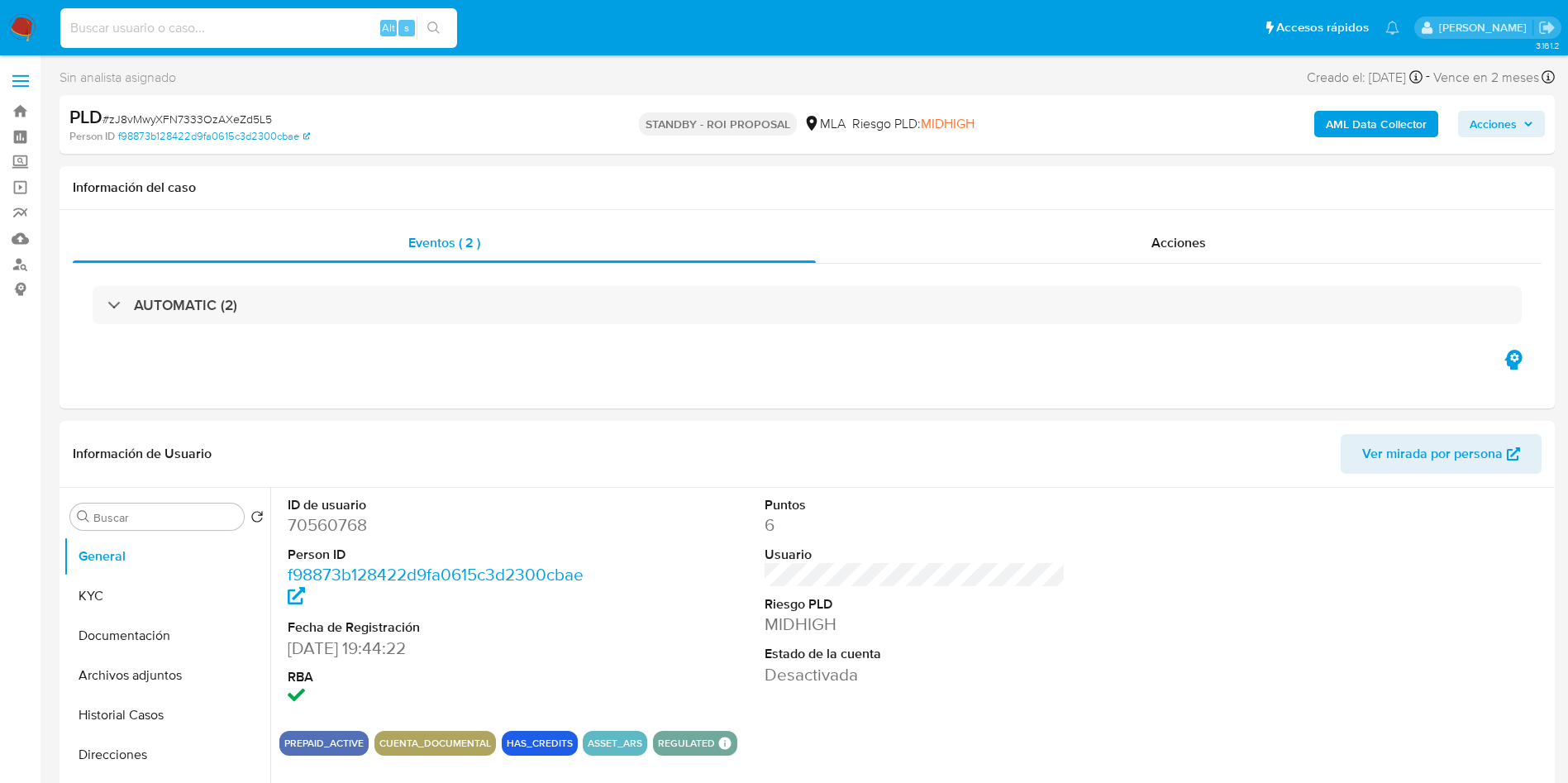
click at [177, 32] on input at bounding box center [258, 28] width 397 height 21
paste input "B31Uxxb8BuJfXtWzpo2DNiqN"
type input "B31Uxxb8BuJfXtWzpo2DNiqN"
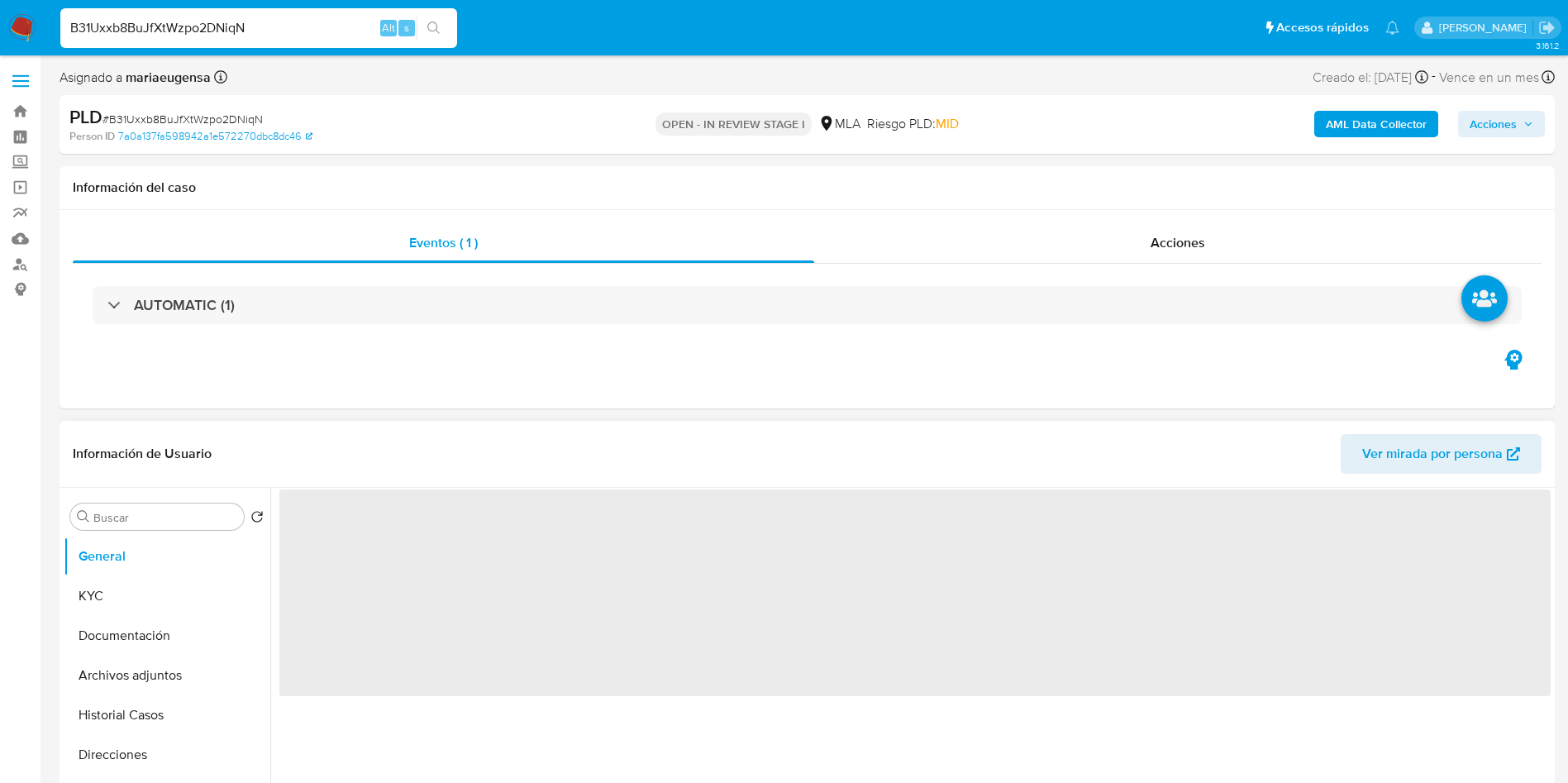
select select "10"
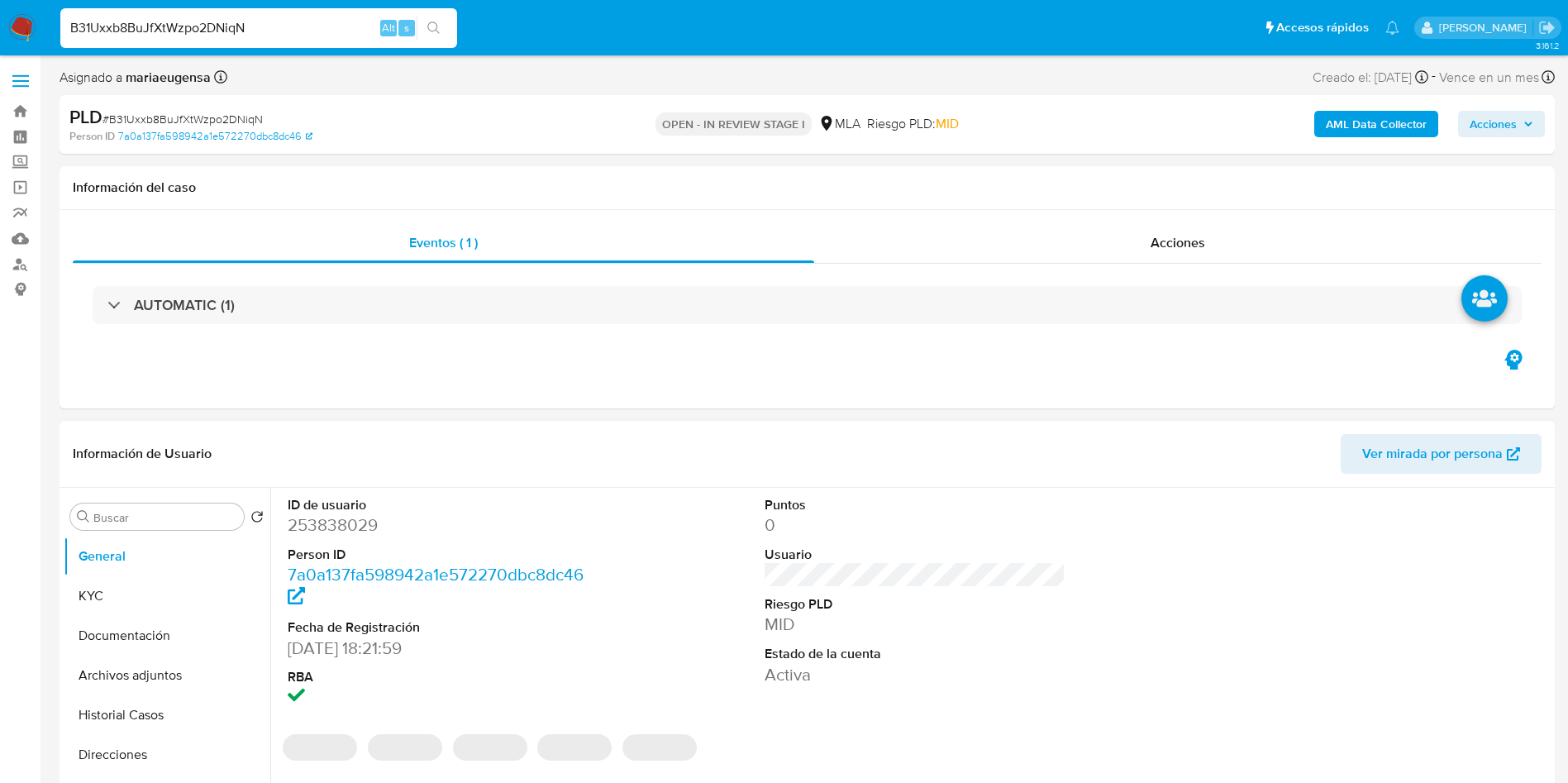
click at [311, 525] on dd "253838029" at bounding box center [438, 526] width 302 height 23
click at [163, 122] on span "# B31Uxxb8BuJfXtWzpo2DNiqN" at bounding box center [183, 119] width 161 height 16
copy span "B31Uxxb8BuJfXtWzpo2DNiqN"
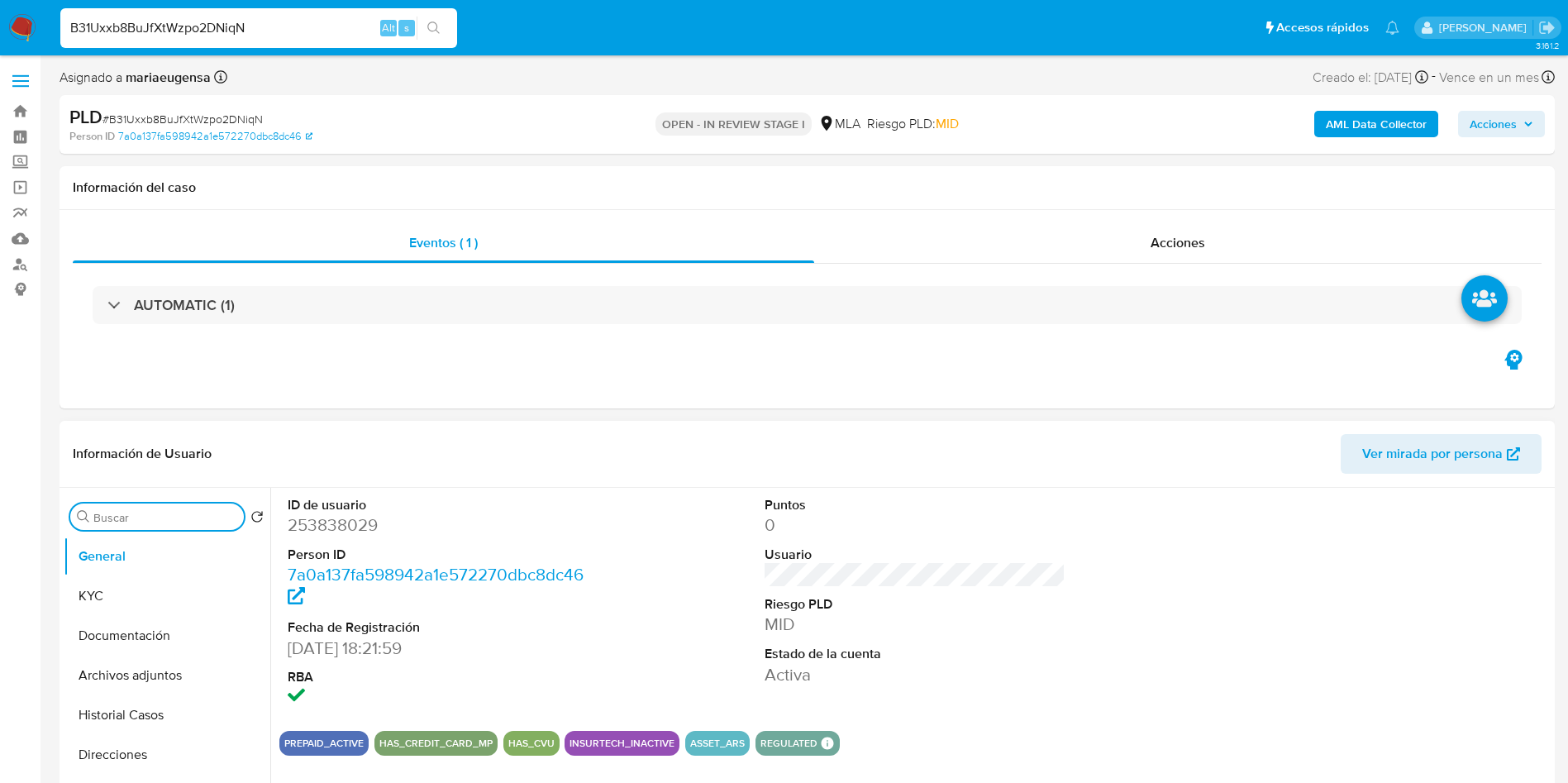
click at [121, 513] on input "Buscar" at bounding box center [165, 517] width 144 height 15
type input "arc"
click at [132, 595] on button "Archivos adjuntos" at bounding box center [161, 596] width 193 height 40
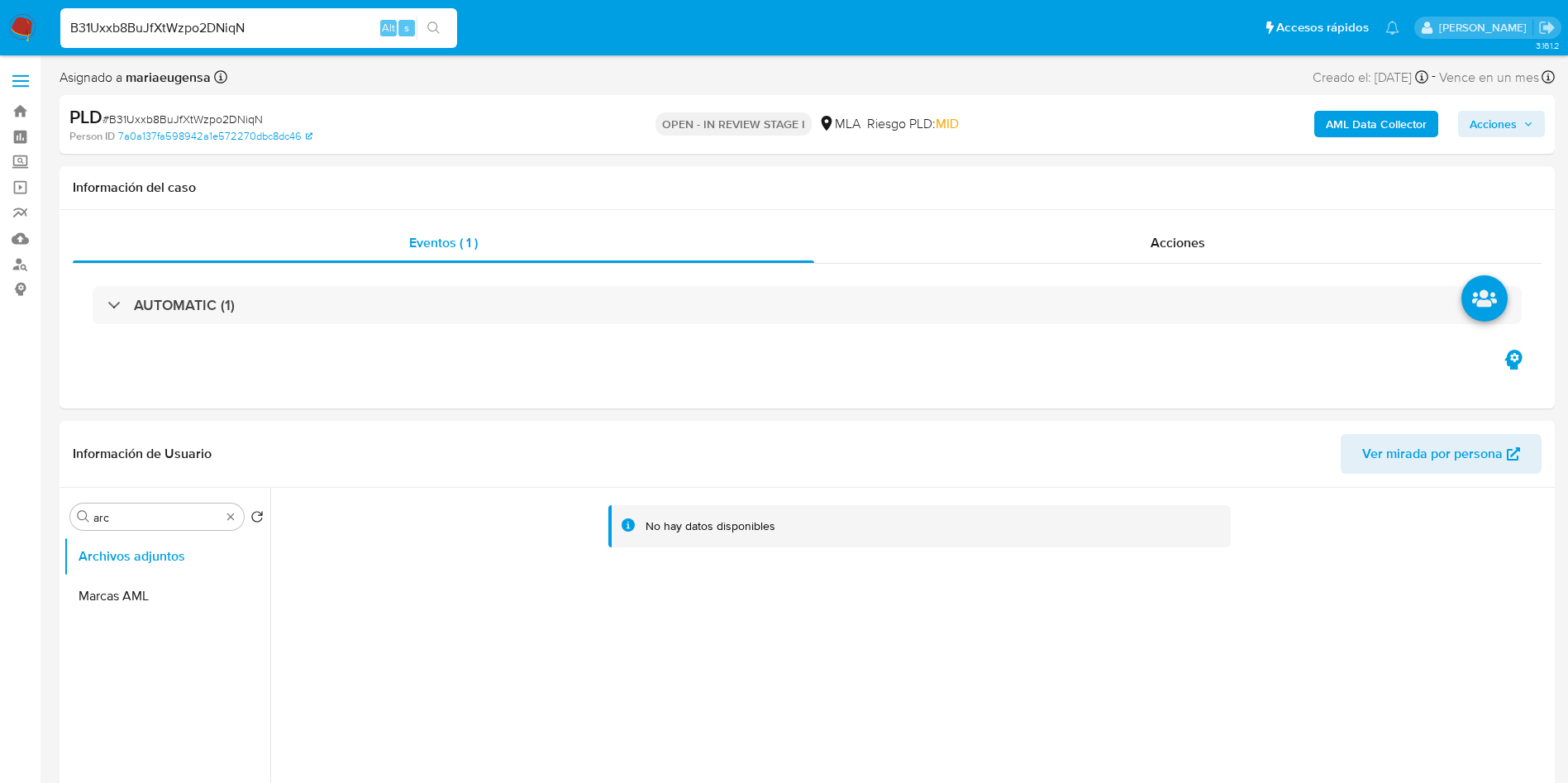
click at [442, 684] on div "No hay datos disponibles" at bounding box center [911, 700] width 1281 height 424
click at [1354, 114] on b "AML Data Collector" at bounding box center [1376, 124] width 101 height 26
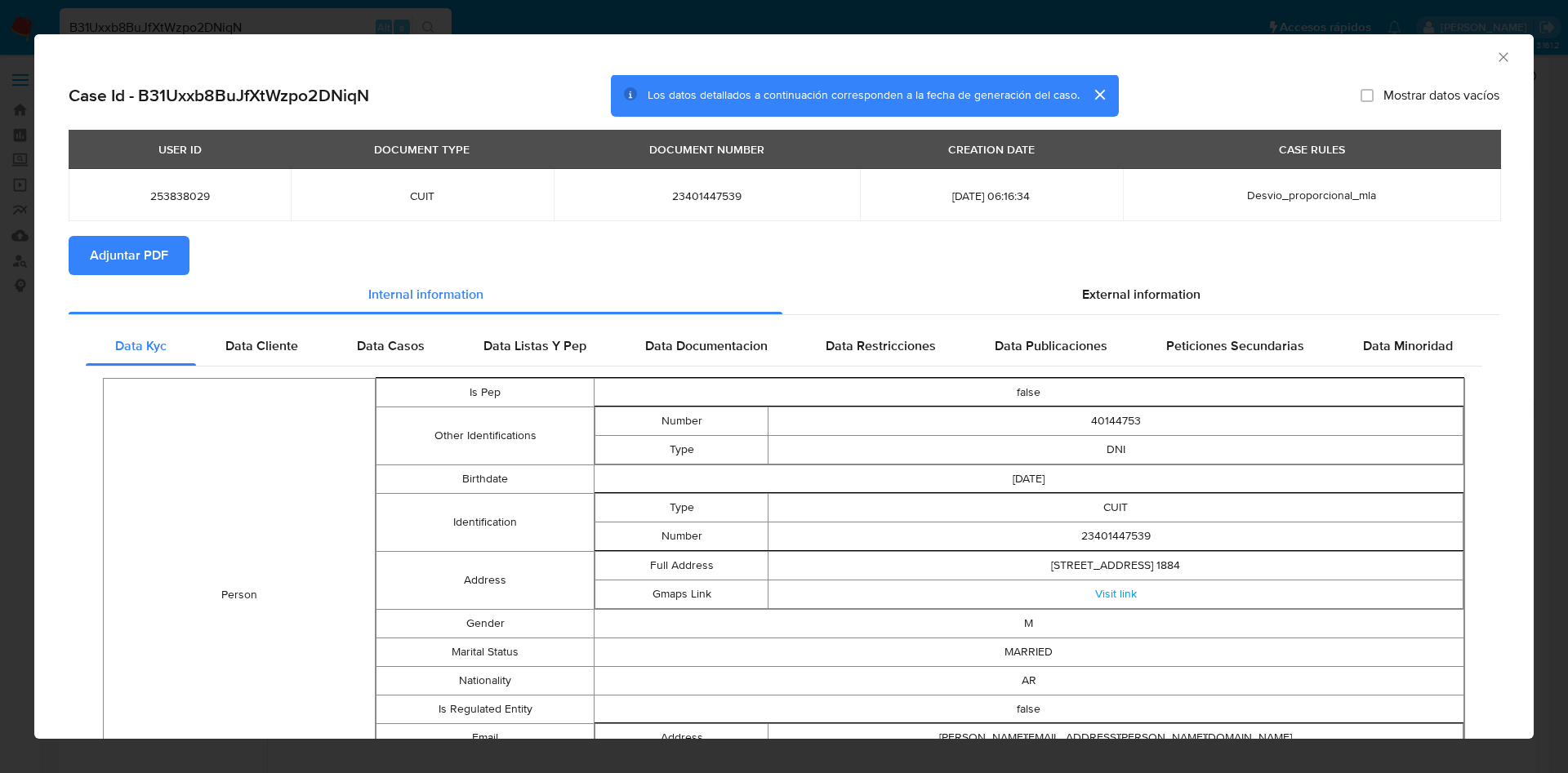
click at [137, 263] on span "Adjuntar PDF" at bounding box center [129, 256] width 78 height 36
click at [155, 247] on span "Adjuntar PDF" at bounding box center [129, 256] width 78 height 36
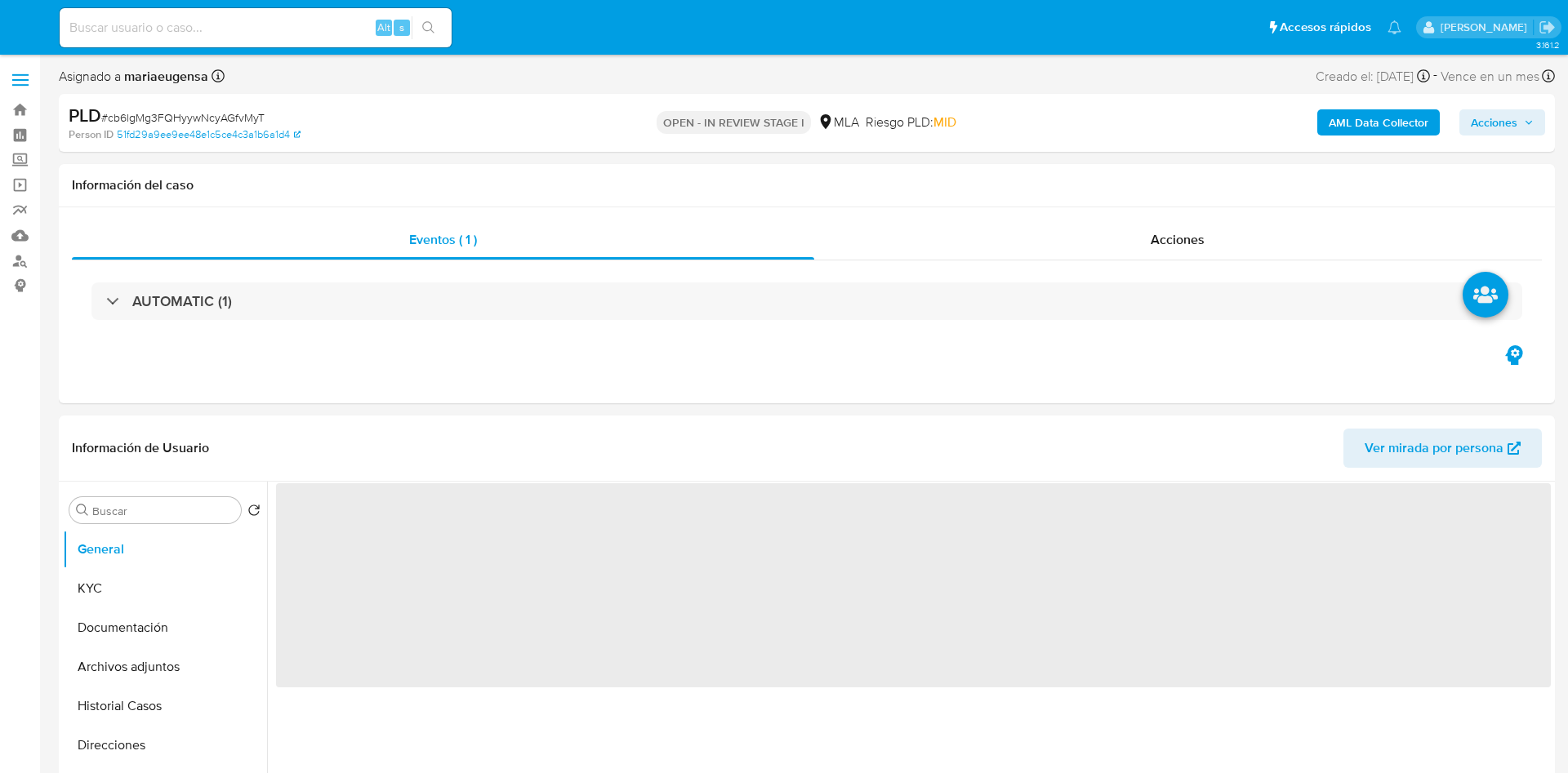
select select "10"
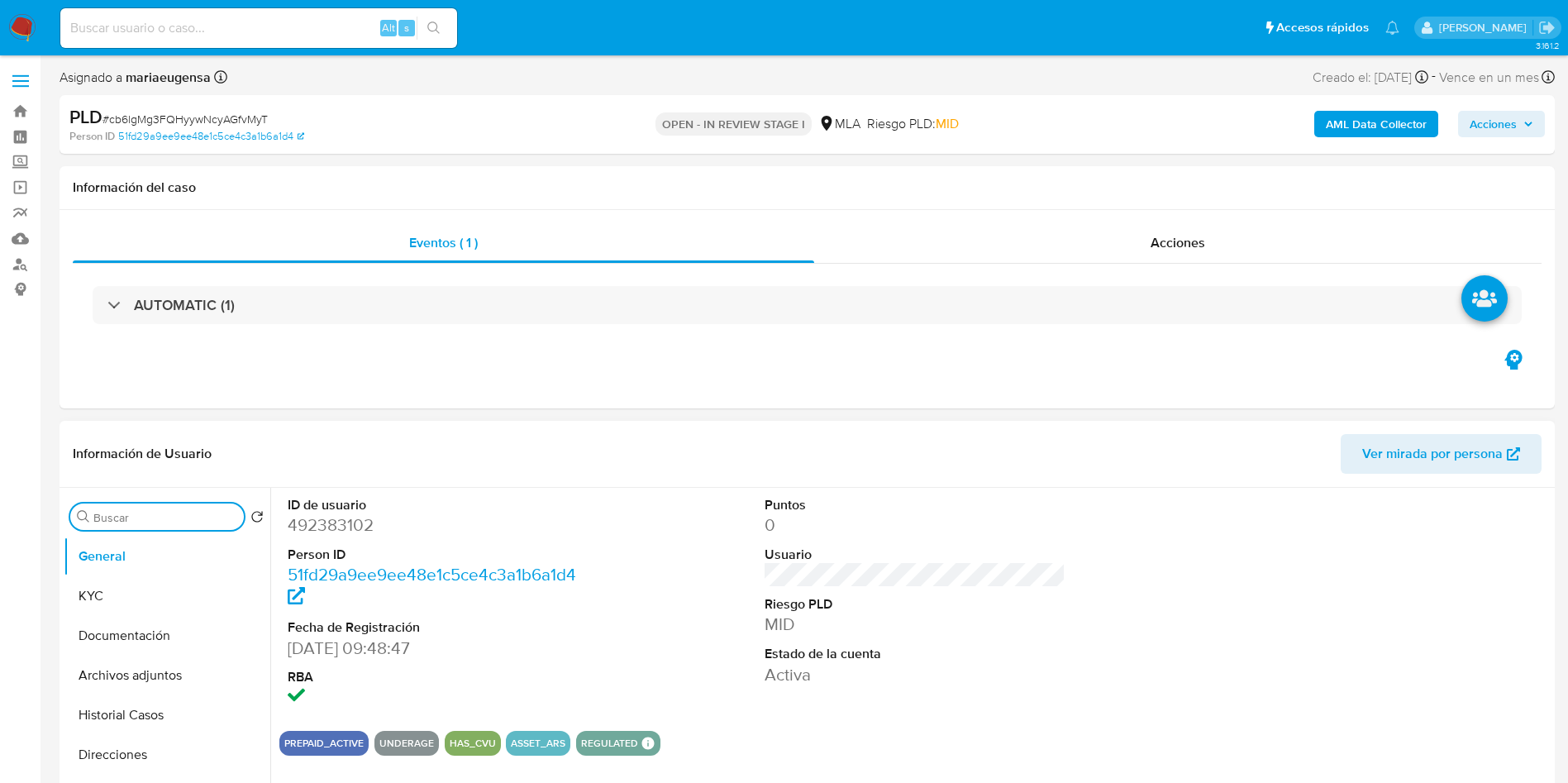
click at [208, 519] on input "Buscar" at bounding box center [165, 517] width 144 height 15
type input "arc"
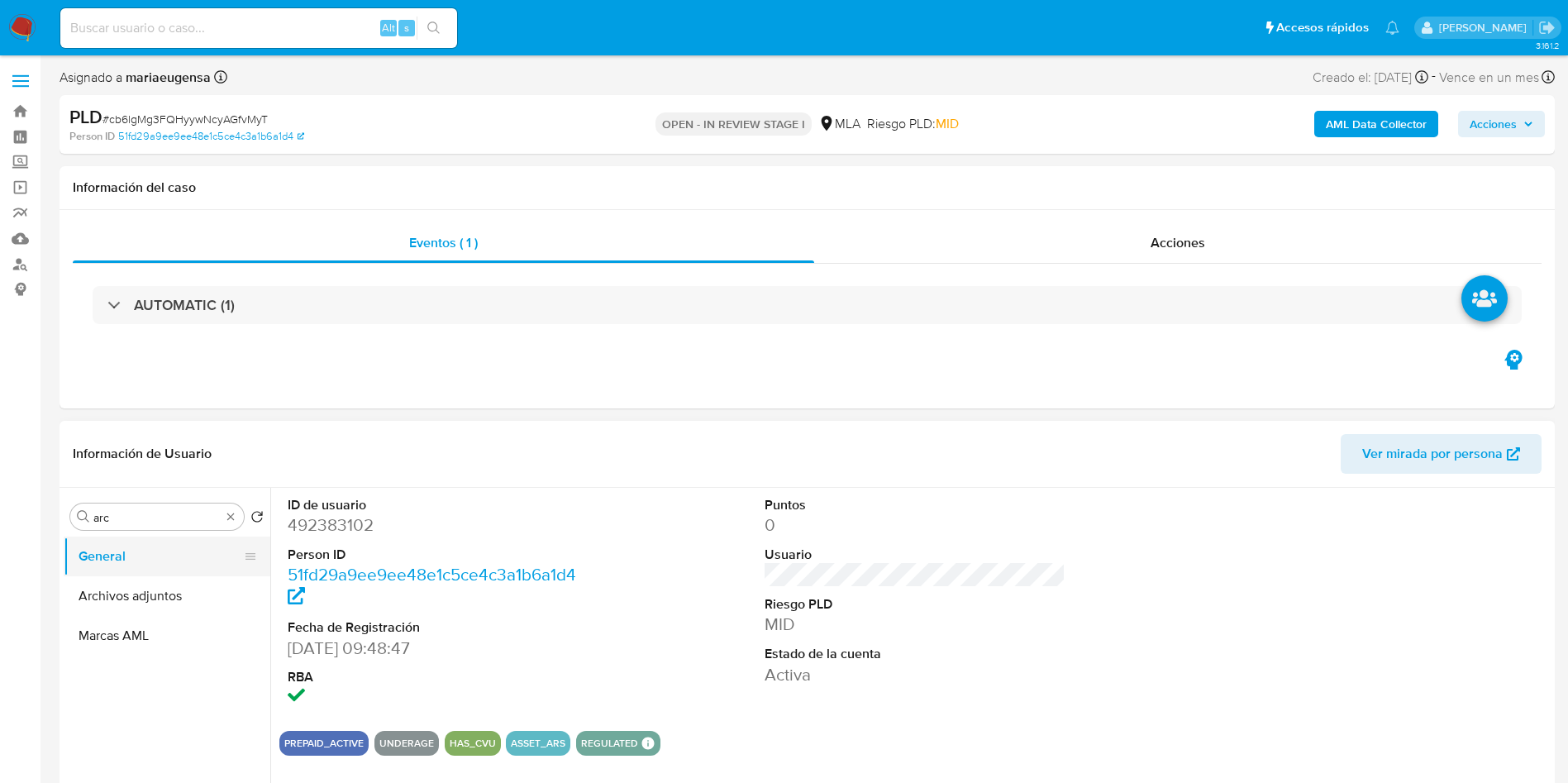
click at [177, 567] on button "General" at bounding box center [161, 557] width 193 height 40
click at [171, 608] on button "Archivos adjuntos" at bounding box center [161, 596] width 193 height 40
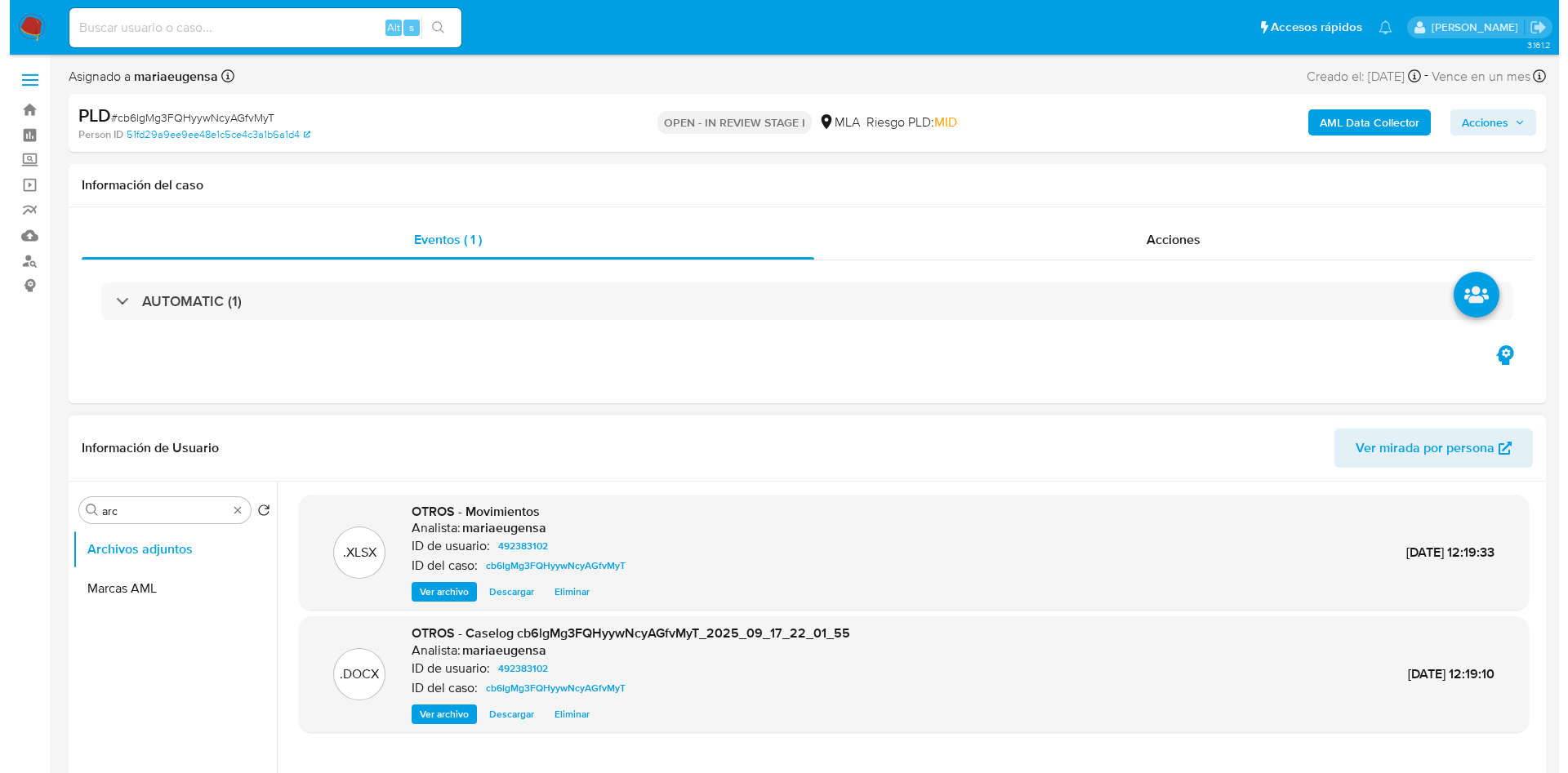
scroll to position [122, 0]
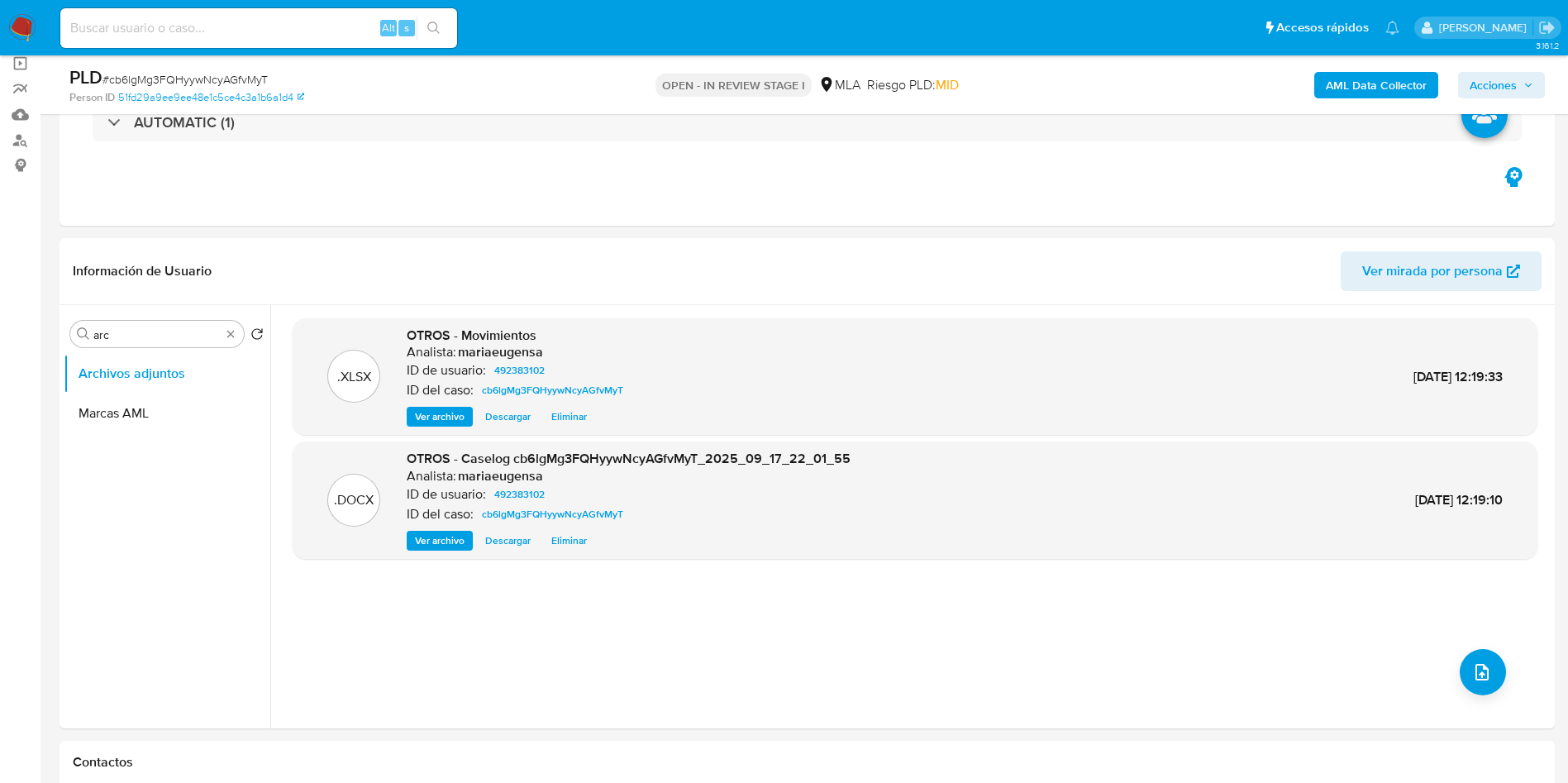
click at [1388, 83] on b "AML Data Collector" at bounding box center [1376, 84] width 101 height 26
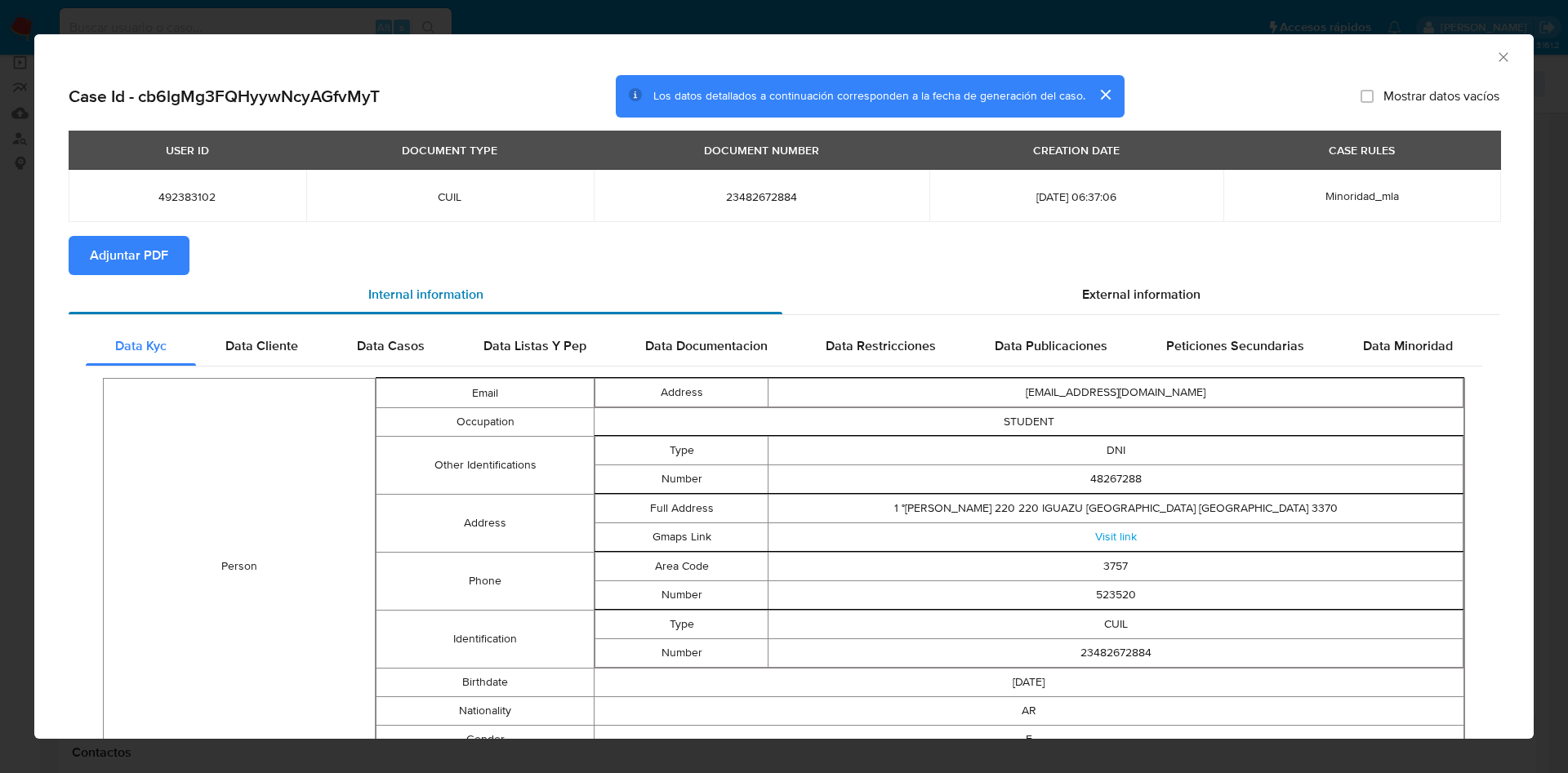
click at [91, 275] on div "Internal information" at bounding box center [425, 294] width 714 height 39
click at [99, 260] on span "Adjuntar PDF" at bounding box center [129, 256] width 78 height 36
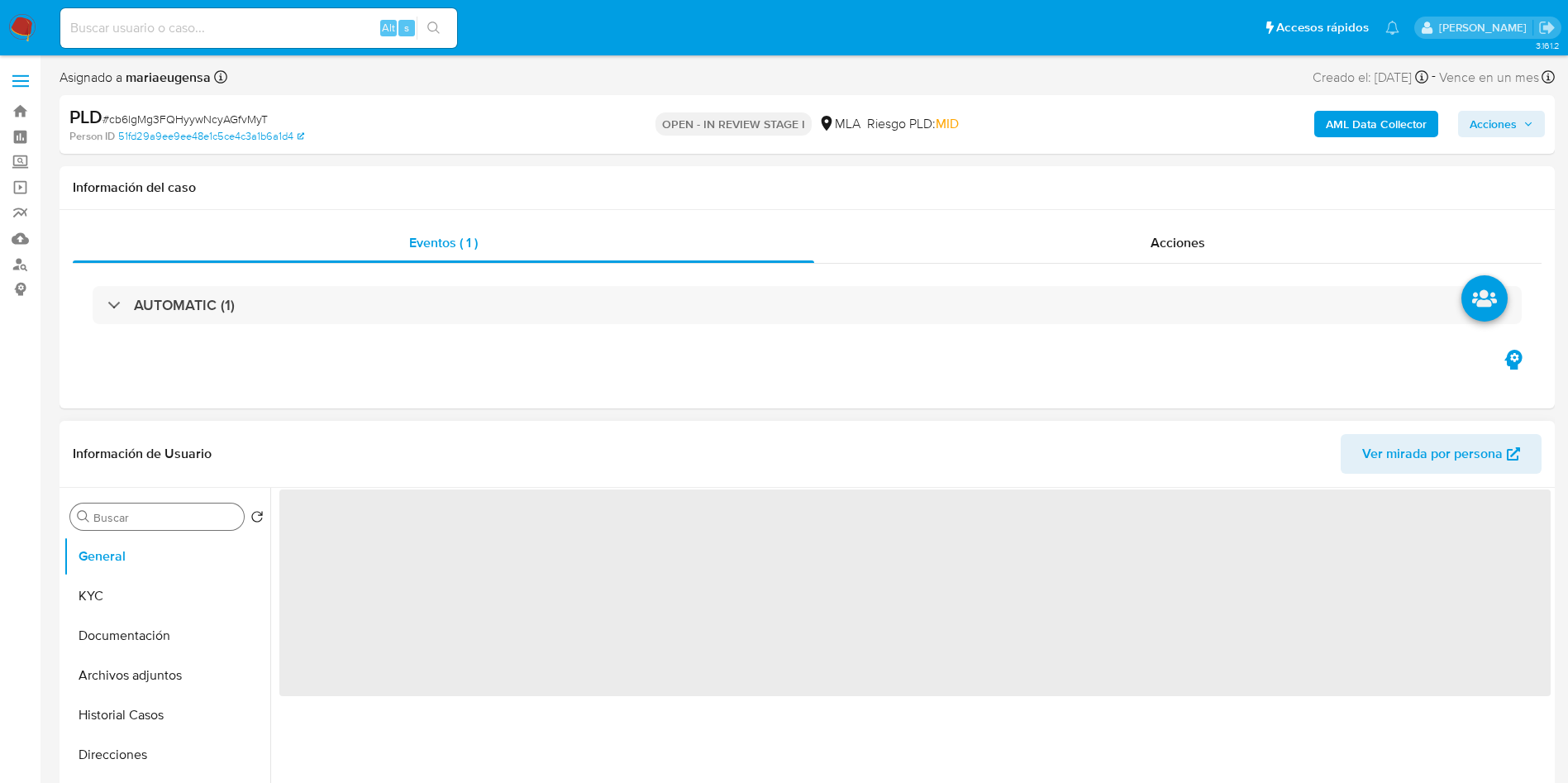
select select "10"
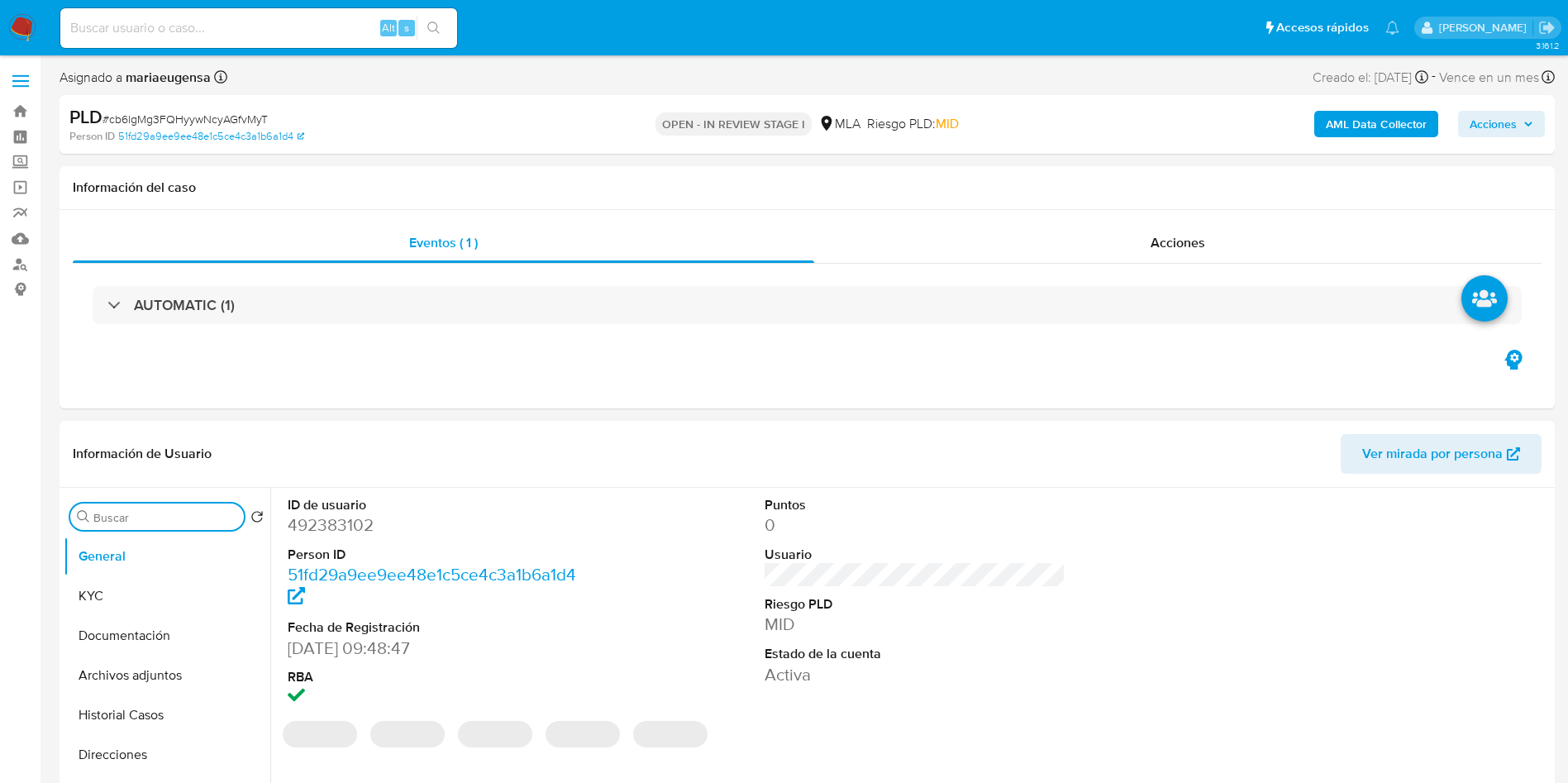
click at [169, 522] on input "Buscar" at bounding box center [165, 517] width 144 height 15
click at [157, 582] on button "Archivos adjuntos" at bounding box center [161, 596] width 193 height 40
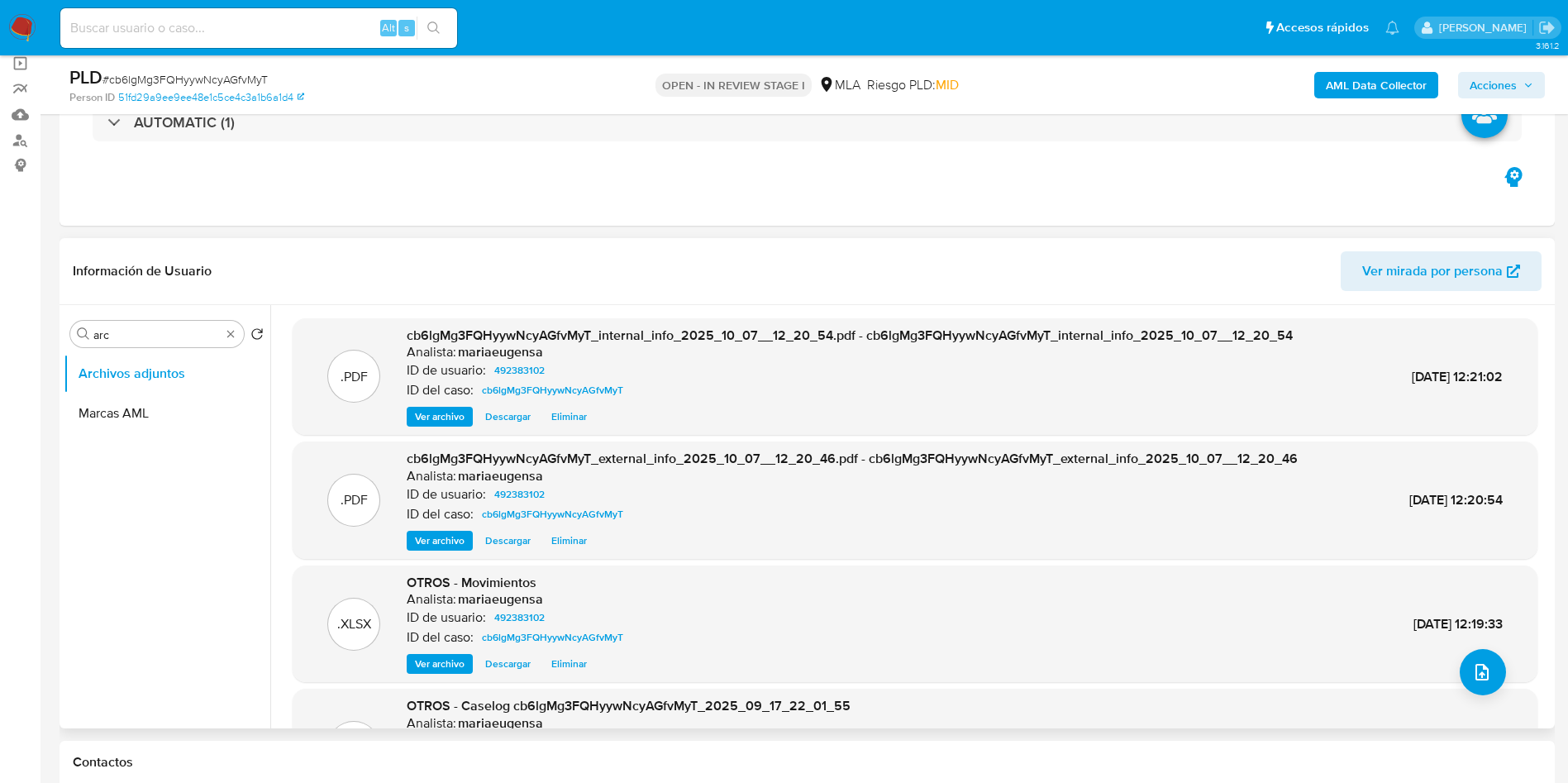
scroll to position [93, 0]
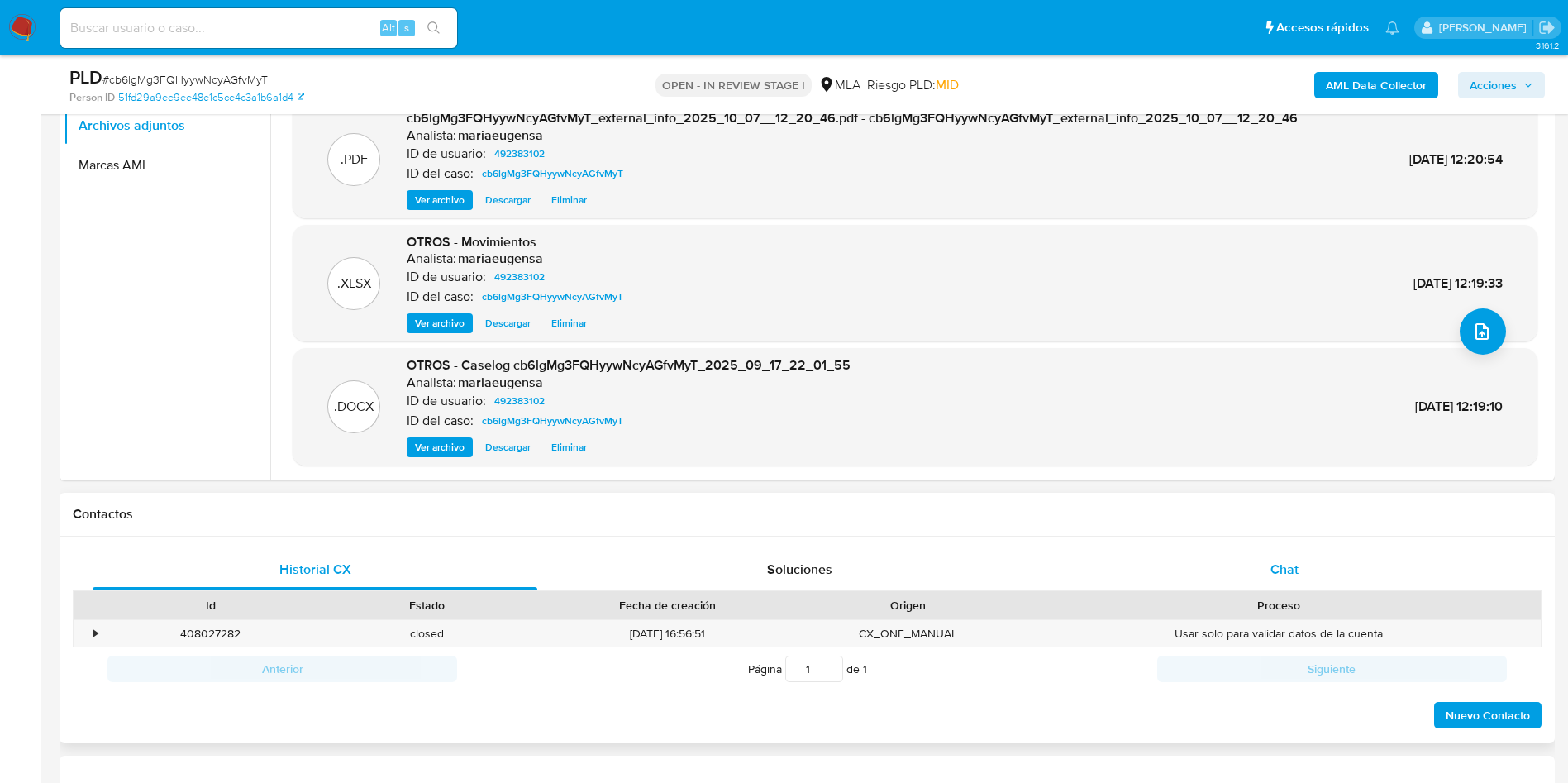
click at [1303, 564] on div "Chat" at bounding box center [1285, 569] width 445 height 40
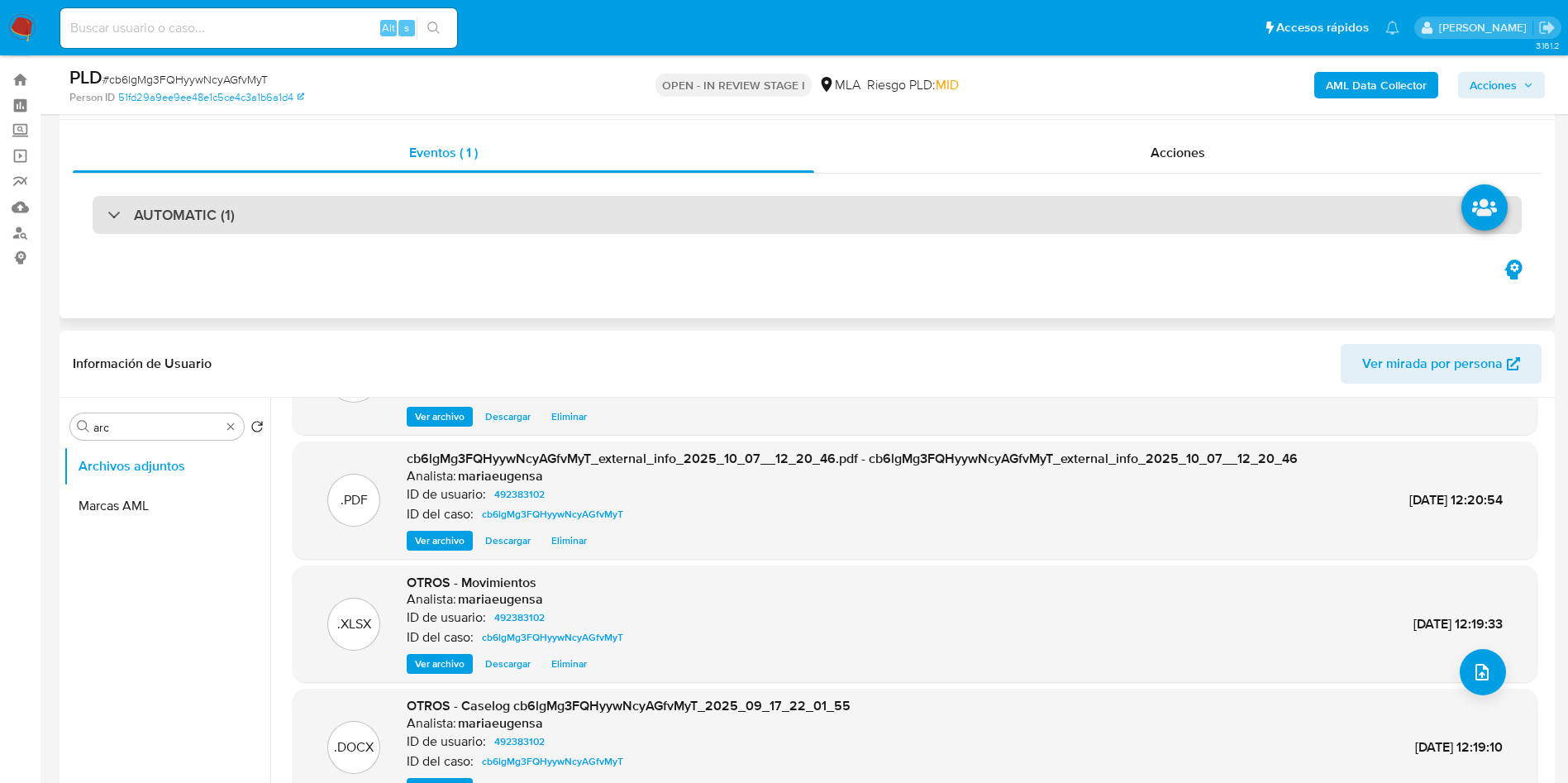
scroll to position [0, 0]
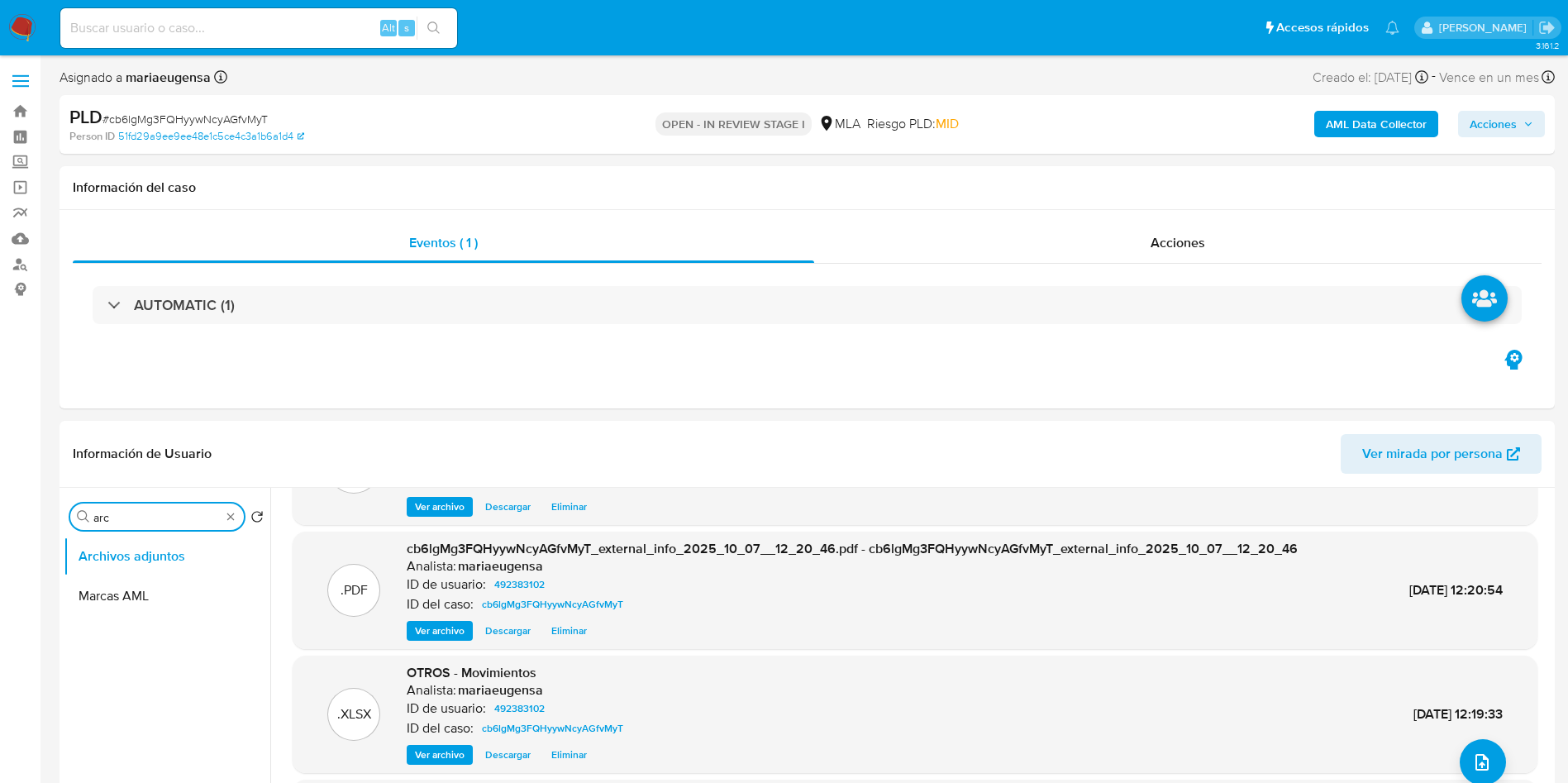
drag, startPoint x: 123, startPoint y: 521, endPoint x: 15, endPoint y: 516, distance: 108.1
type input "res"
click at [123, 595] on button "Restricciones Nuevo Mundo" at bounding box center [161, 596] width 193 height 40
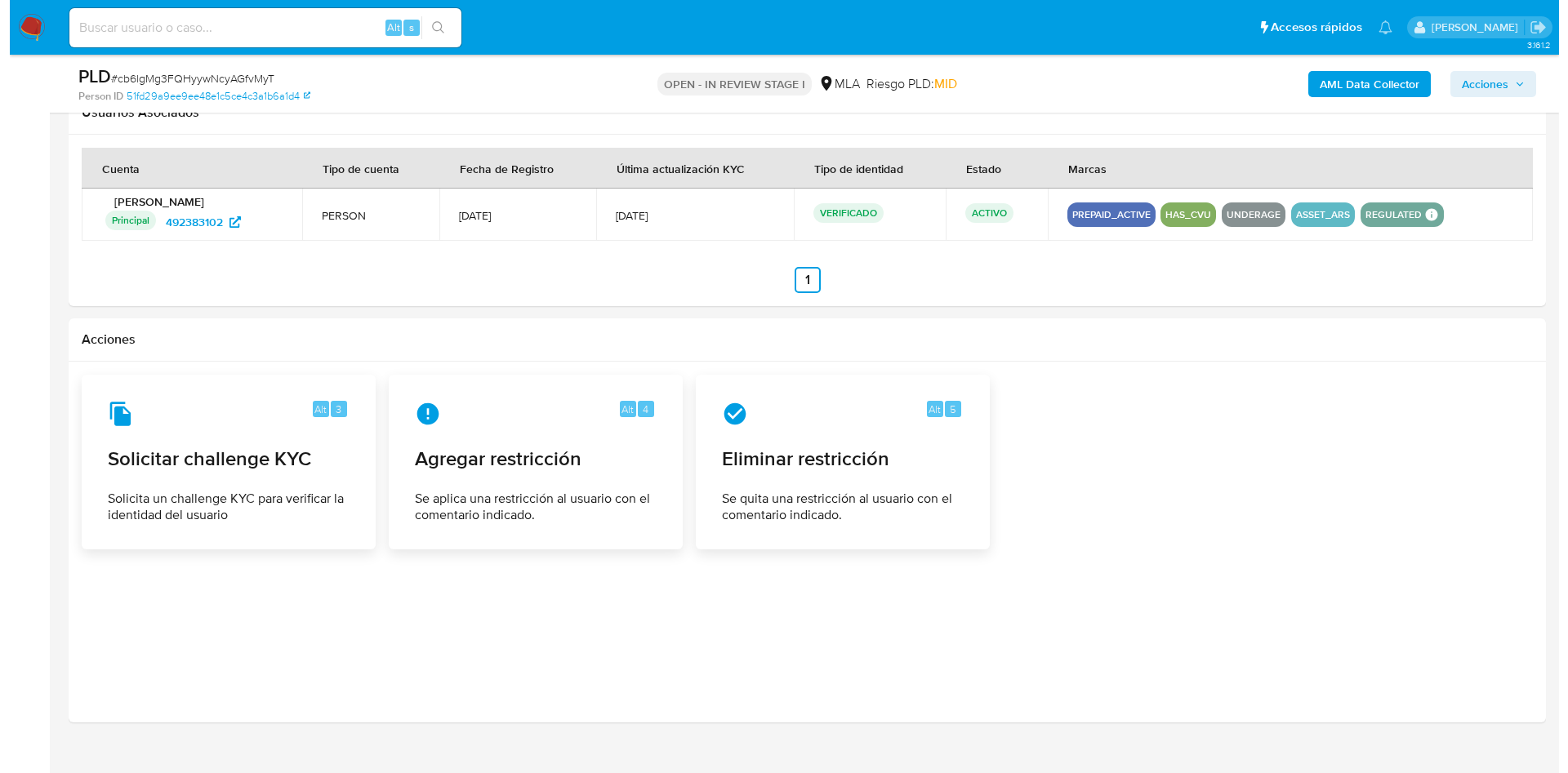
scroll to position [2500, 0]
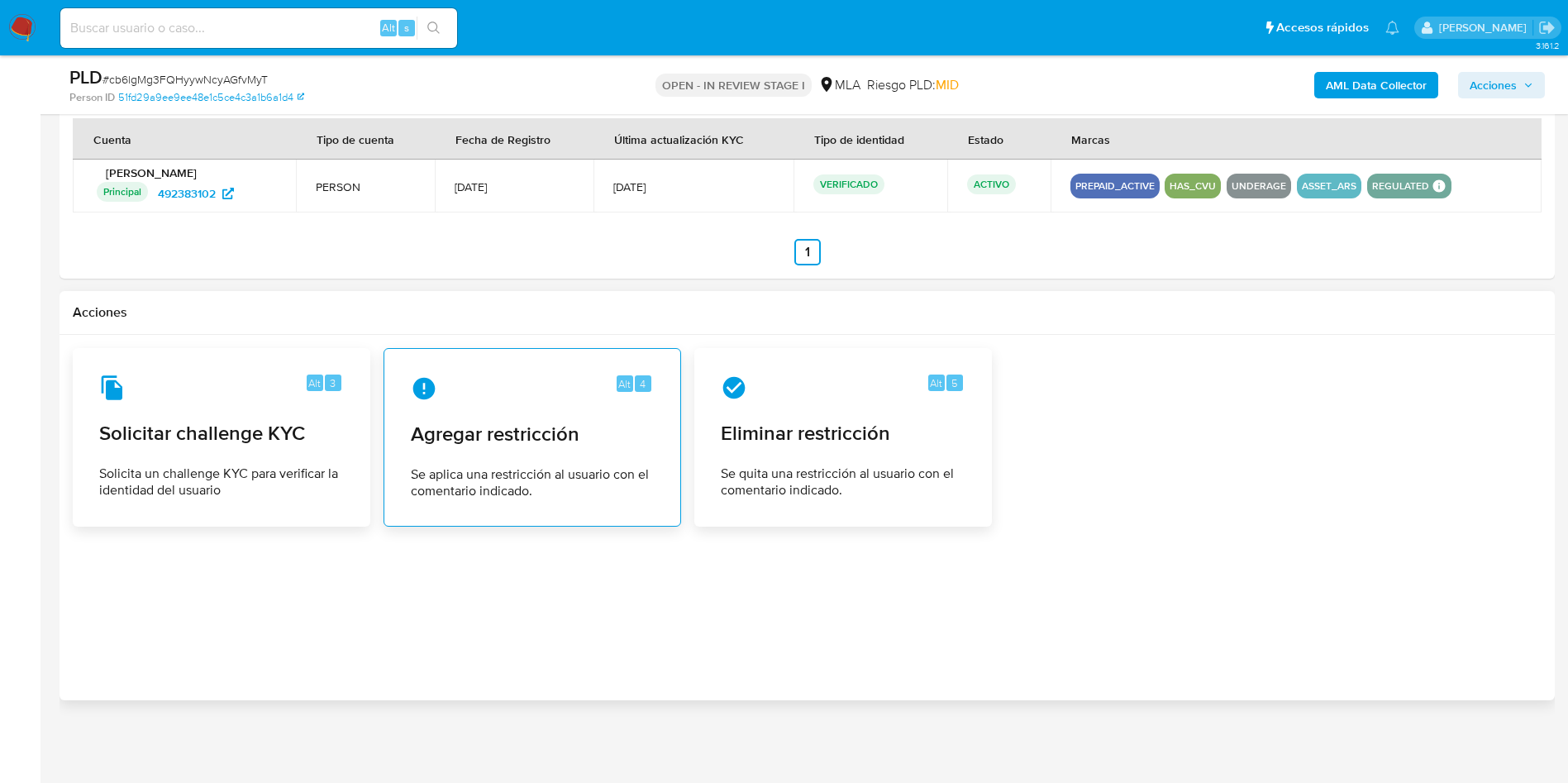
click at [542, 402] on div "Alt 4 Agregar restricción Se aplica una restricción al usuario con el comentari…" at bounding box center [532, 437] width 270 height 151
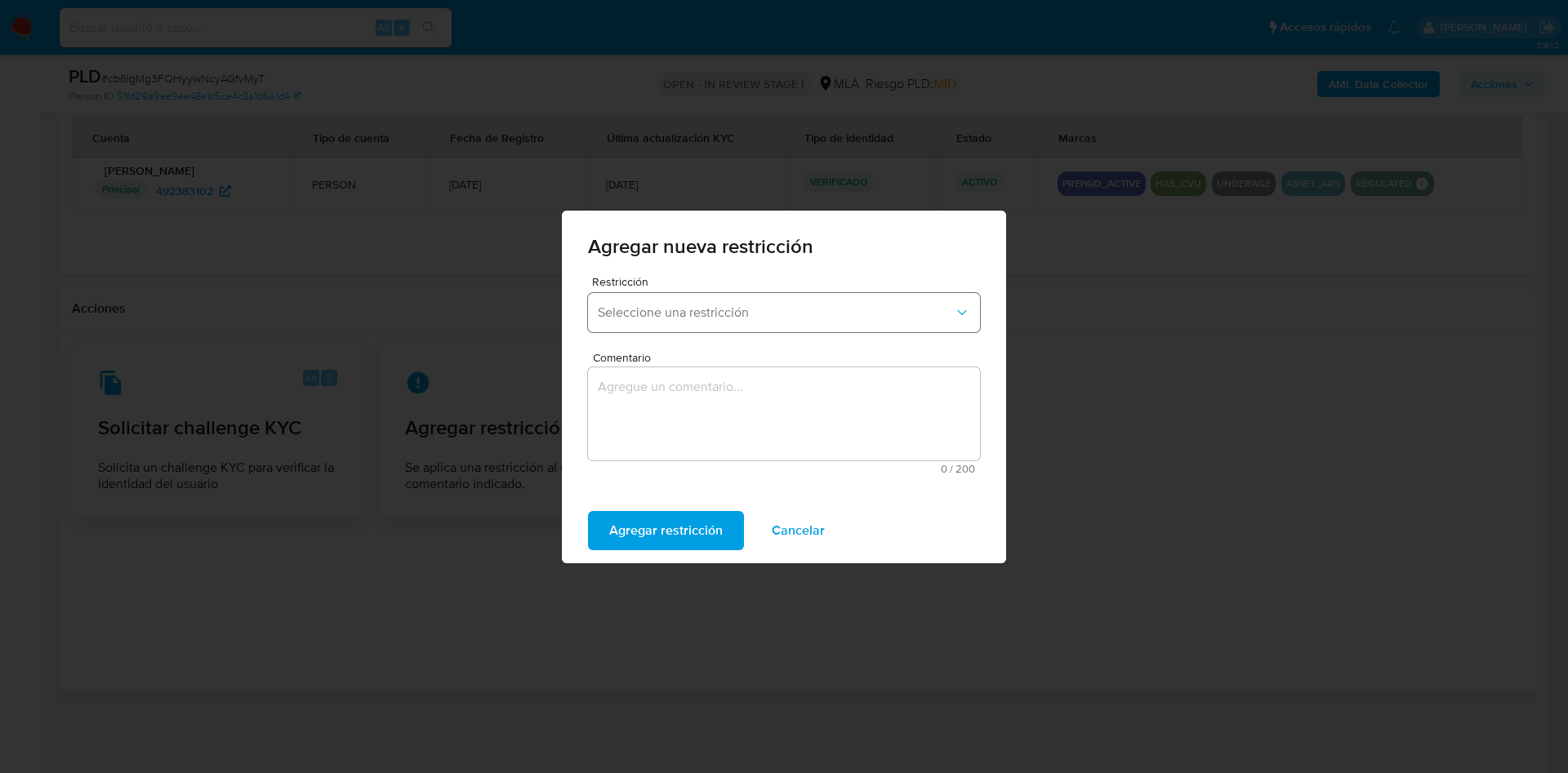
click at [648, 303] on button "Seleccione una restricción" at bounding box center [784, 312] width 392 height 39
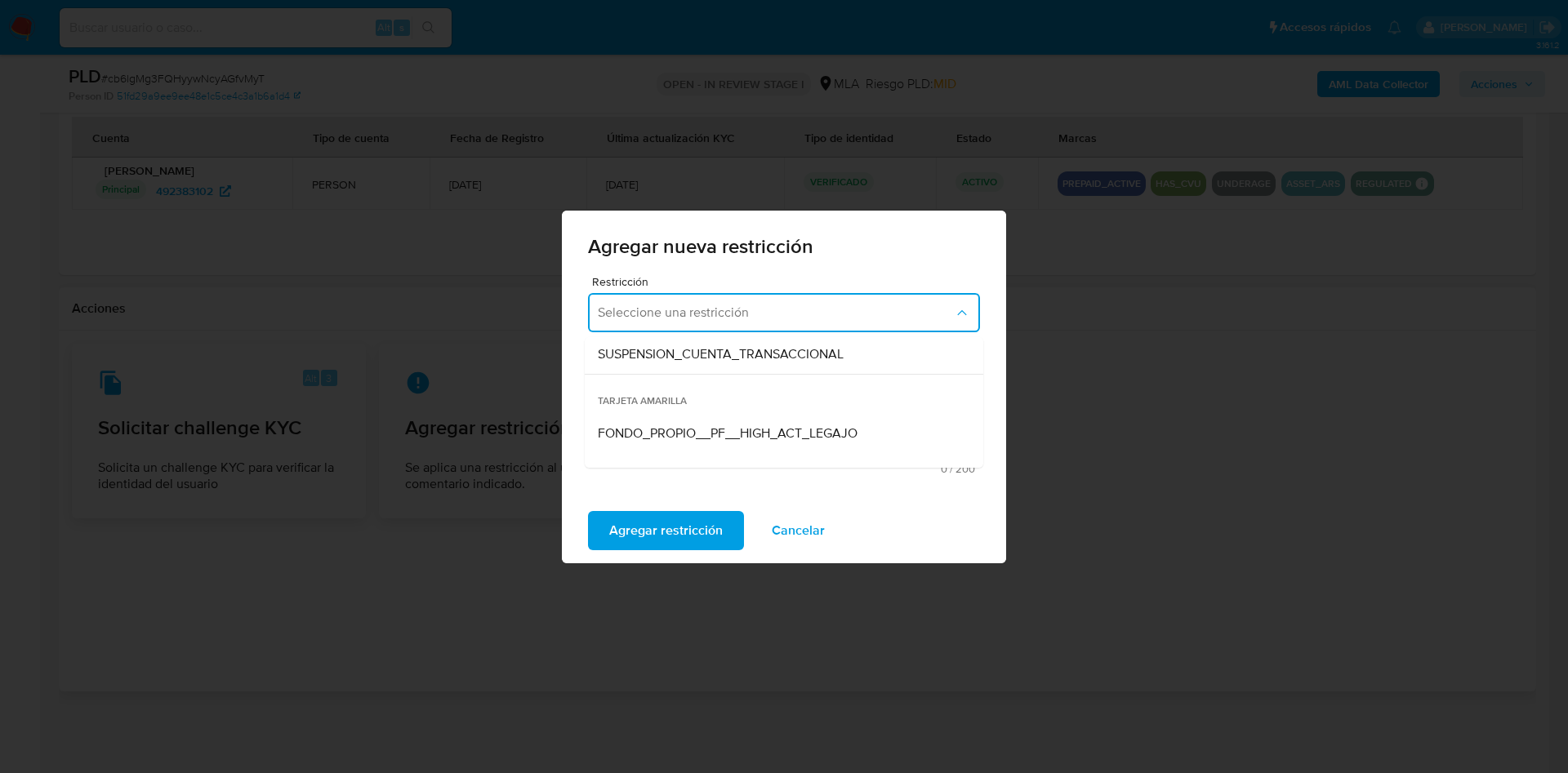
scroll to position [245, 0]
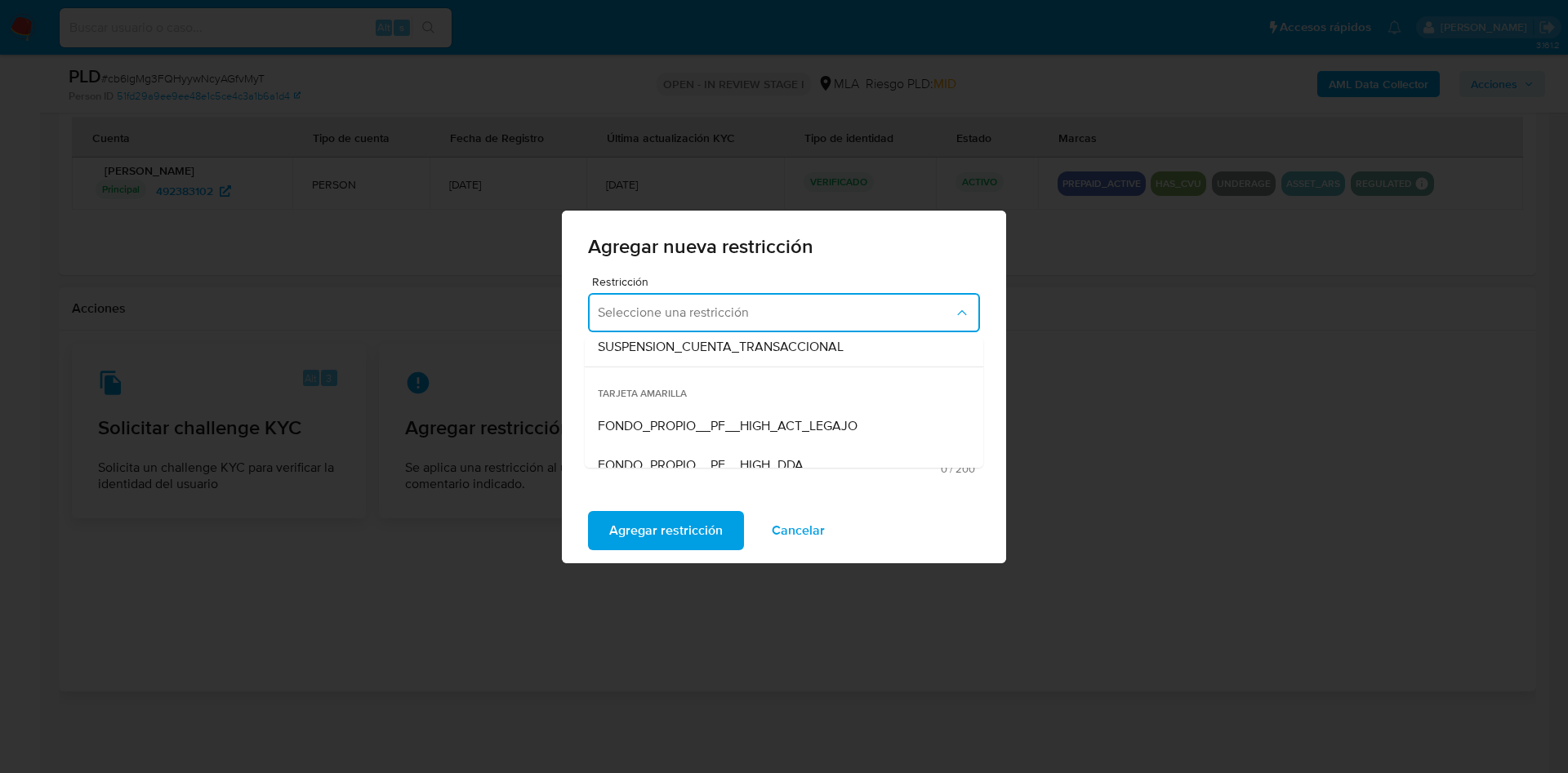
drag, startPoint x: 655, startPoint y: 328, endPoint x: 660, endPoint y: 344, distance: 16.8
click at [657, 329] on button "Seleccione una restricción" at bounding box center [784, 312] width 392 height 39
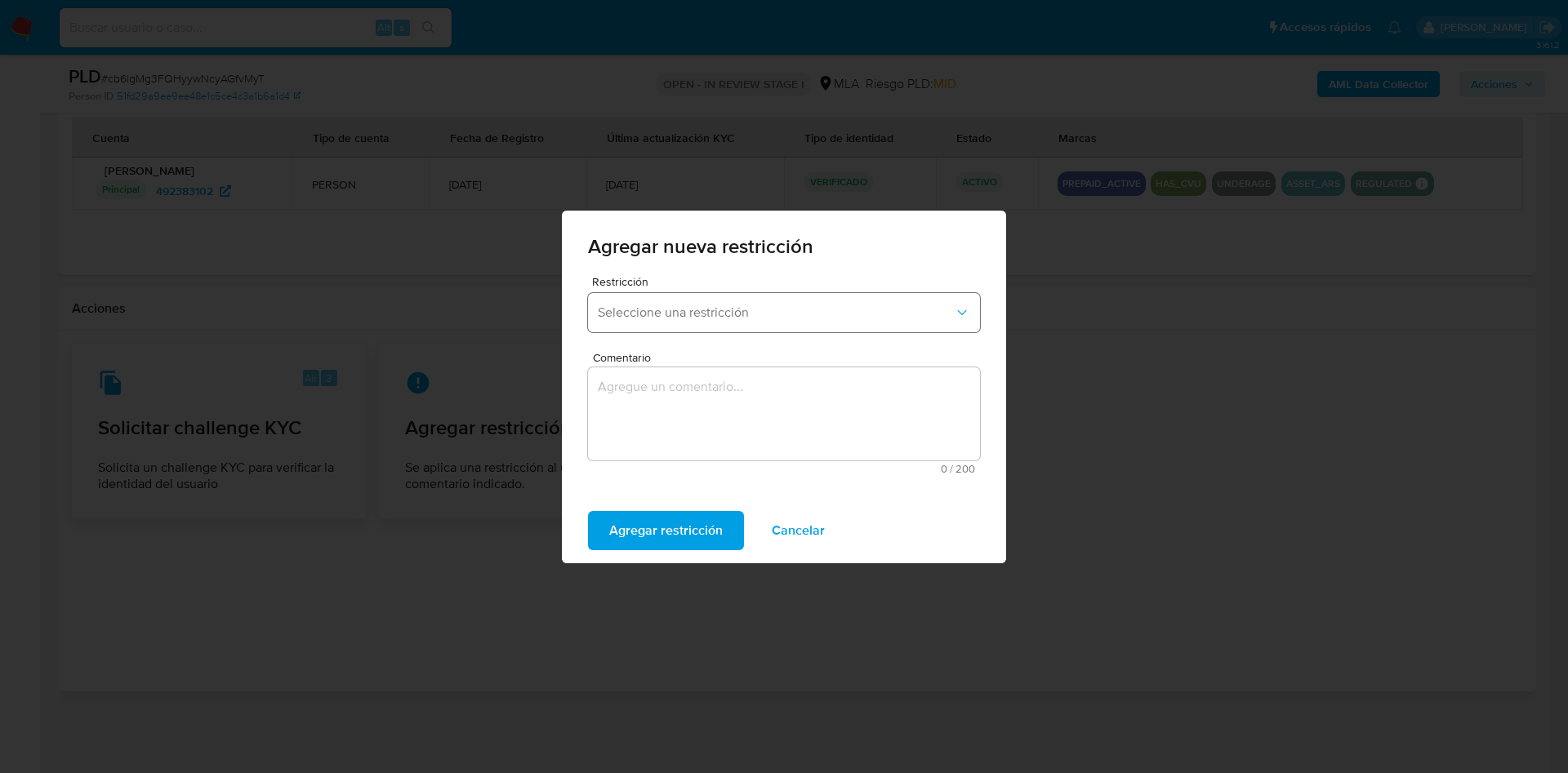
click at [661, 313] on span "Seleccione una restricción" at bounding box center [776, 312] width 356 height 16
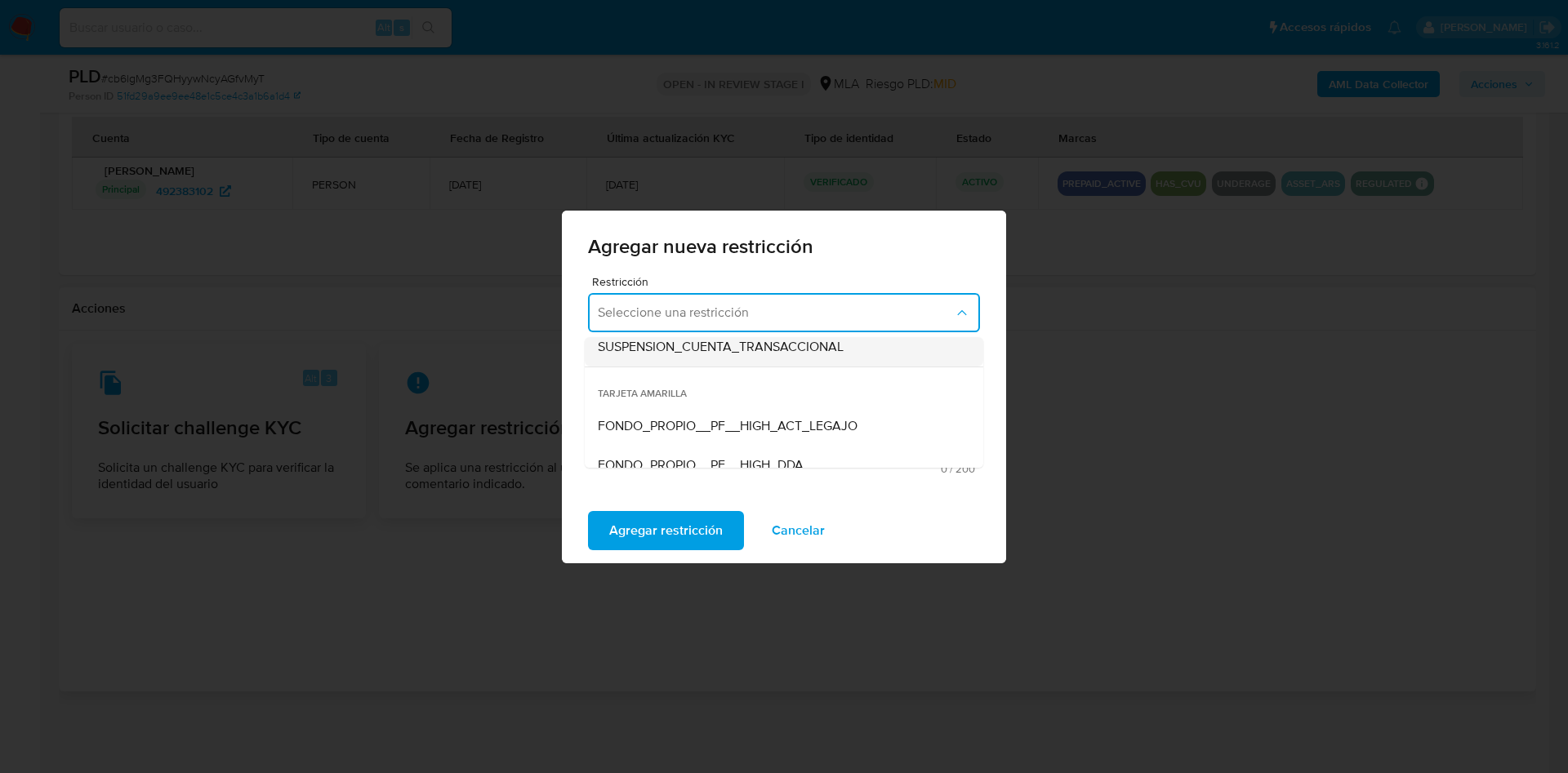
click at [658, 348] on span "SUSPENSION_CUENTA_TRANSACCIONAL" at bounding box center [720, 347] width 246 height 16
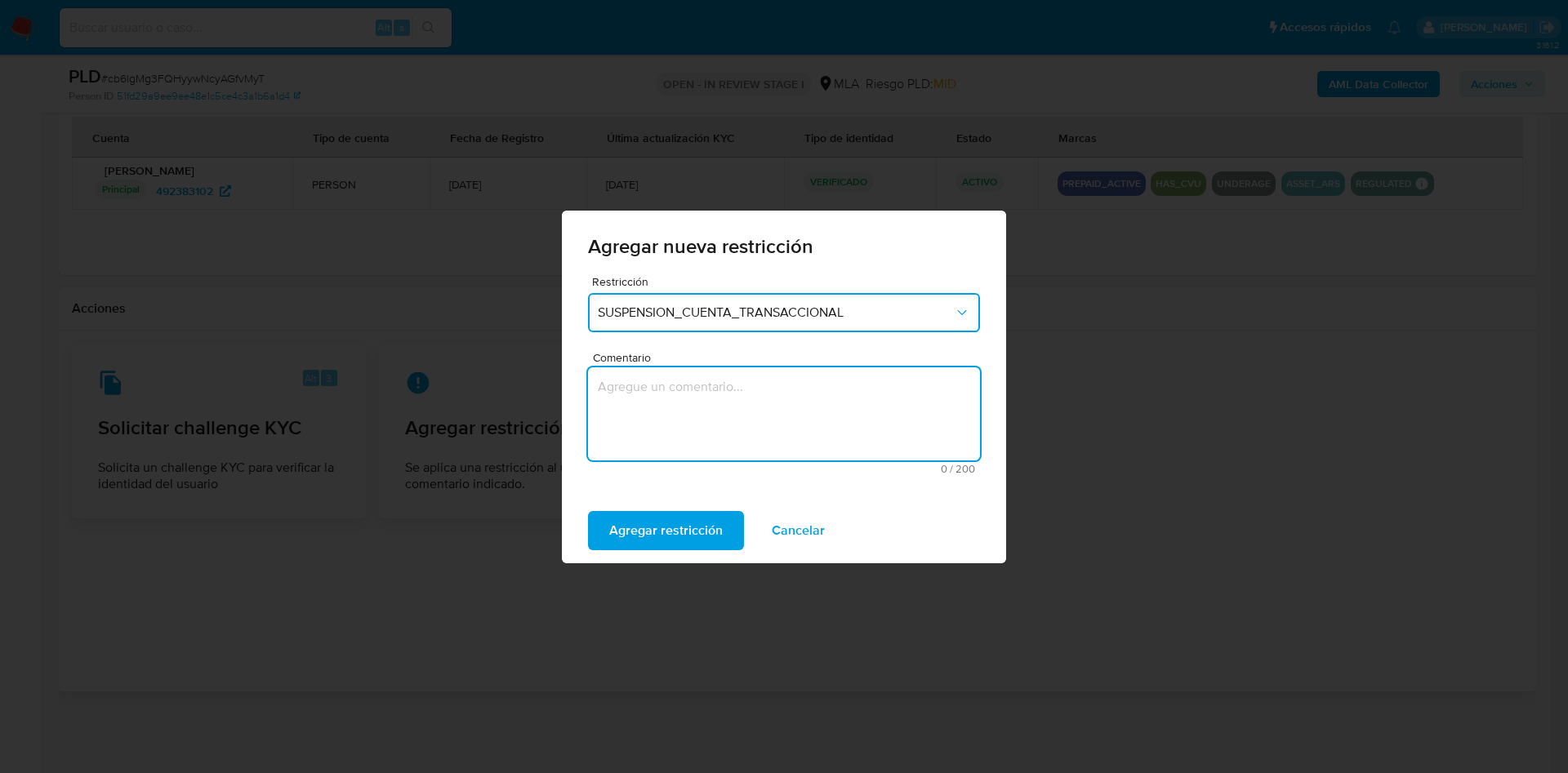
click at [650, 402] on textarea "Comentario" at bounding box center [784, 414] width 392 height 93
type textarea "AML"
click at [654, 522] on span "Agregar restricción" at bounding box center [666, 531] width 114 height 36
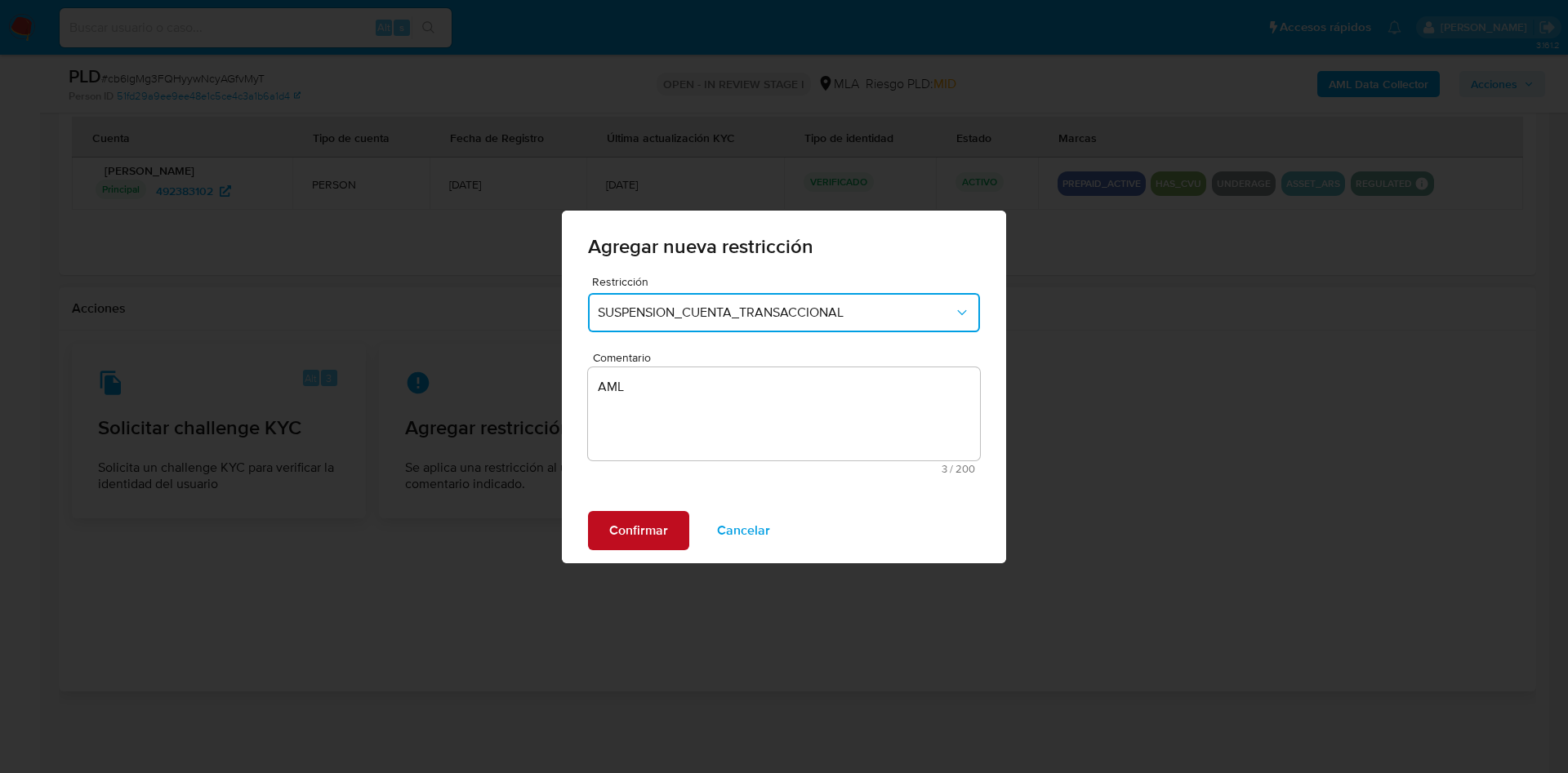
click at [669, 538] on button "Confirmar" at bounding box center [638, 530] width 101 height 39
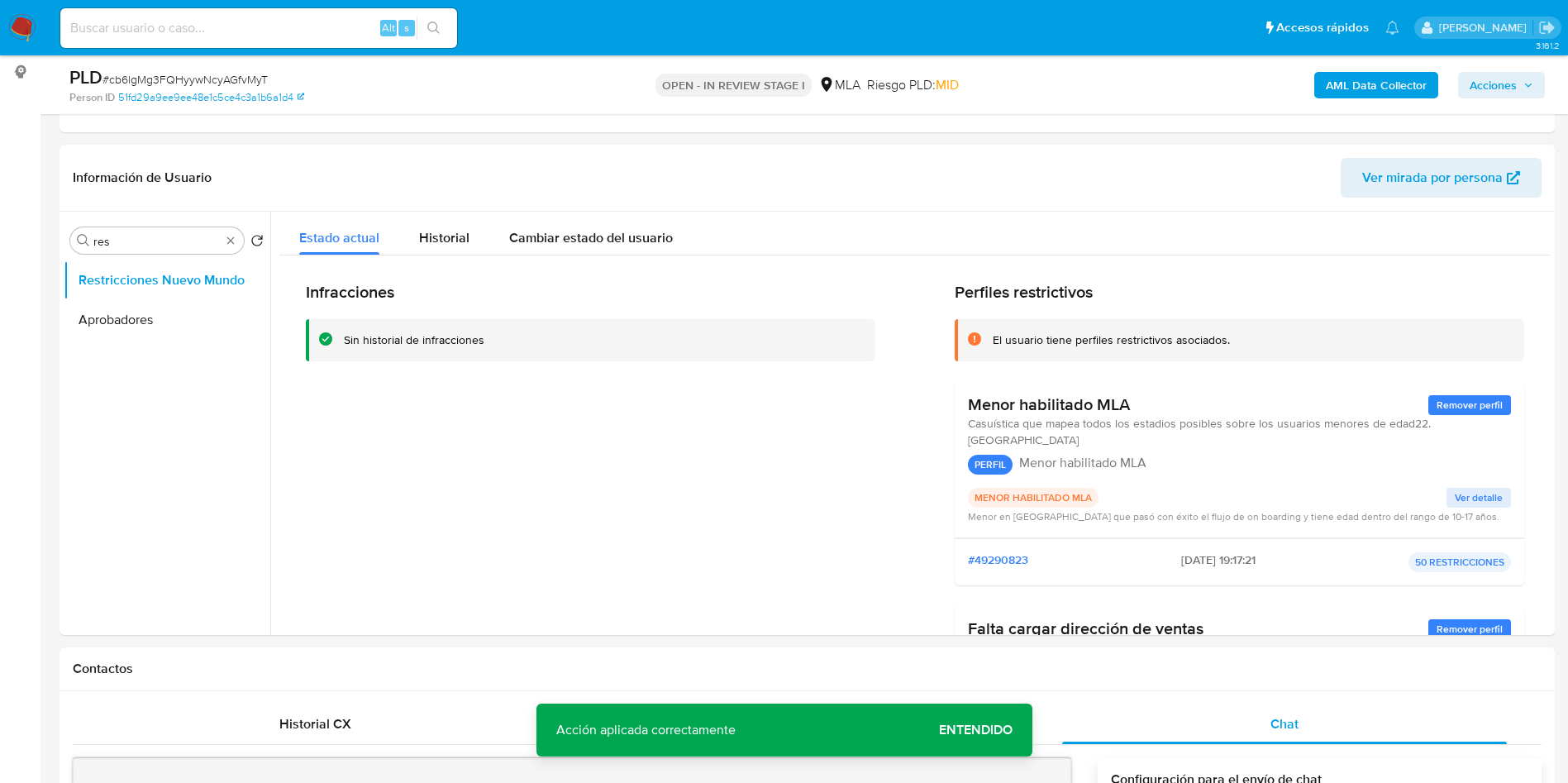
scroll to position [0, 0]
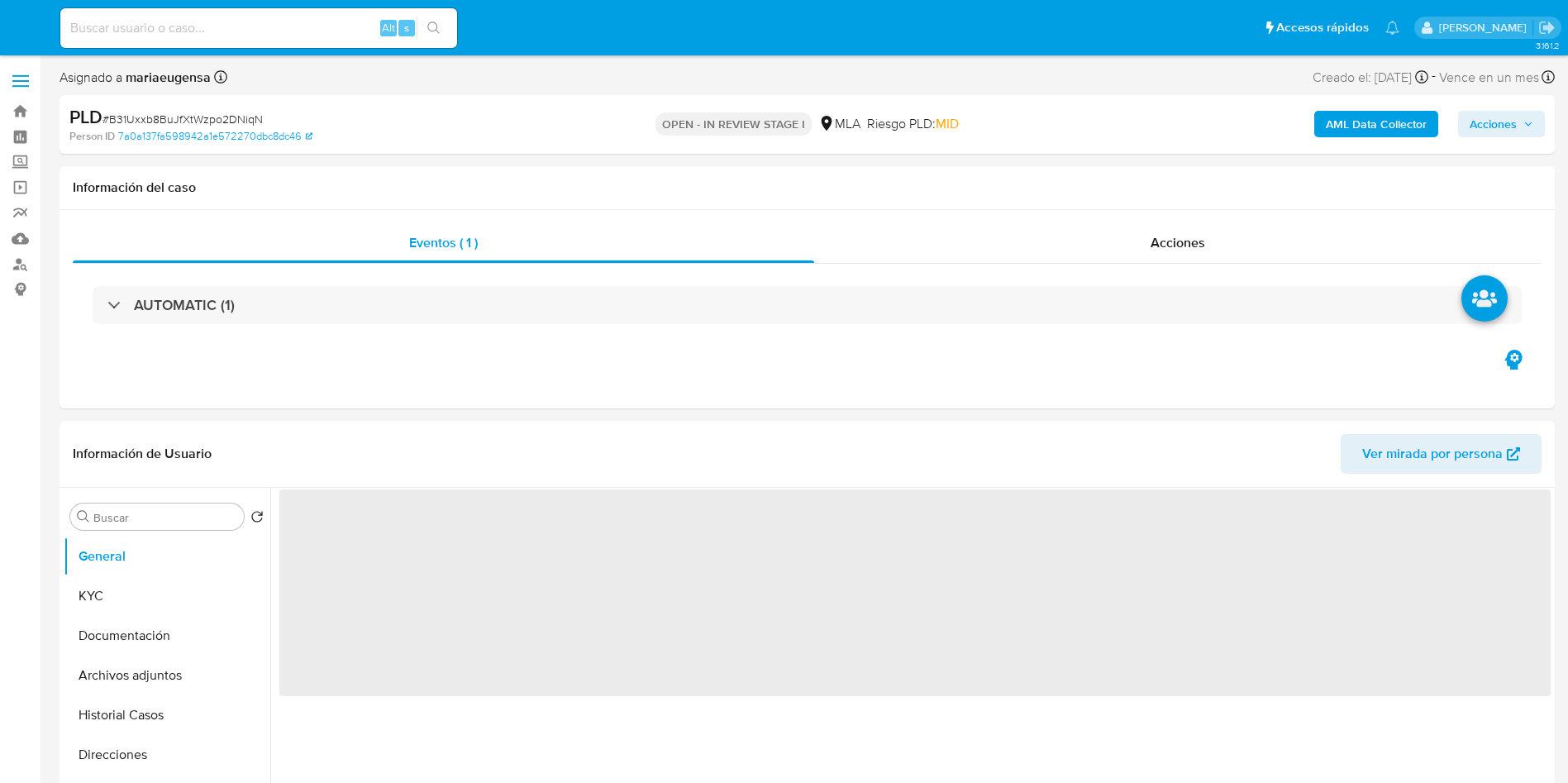
select select "10"
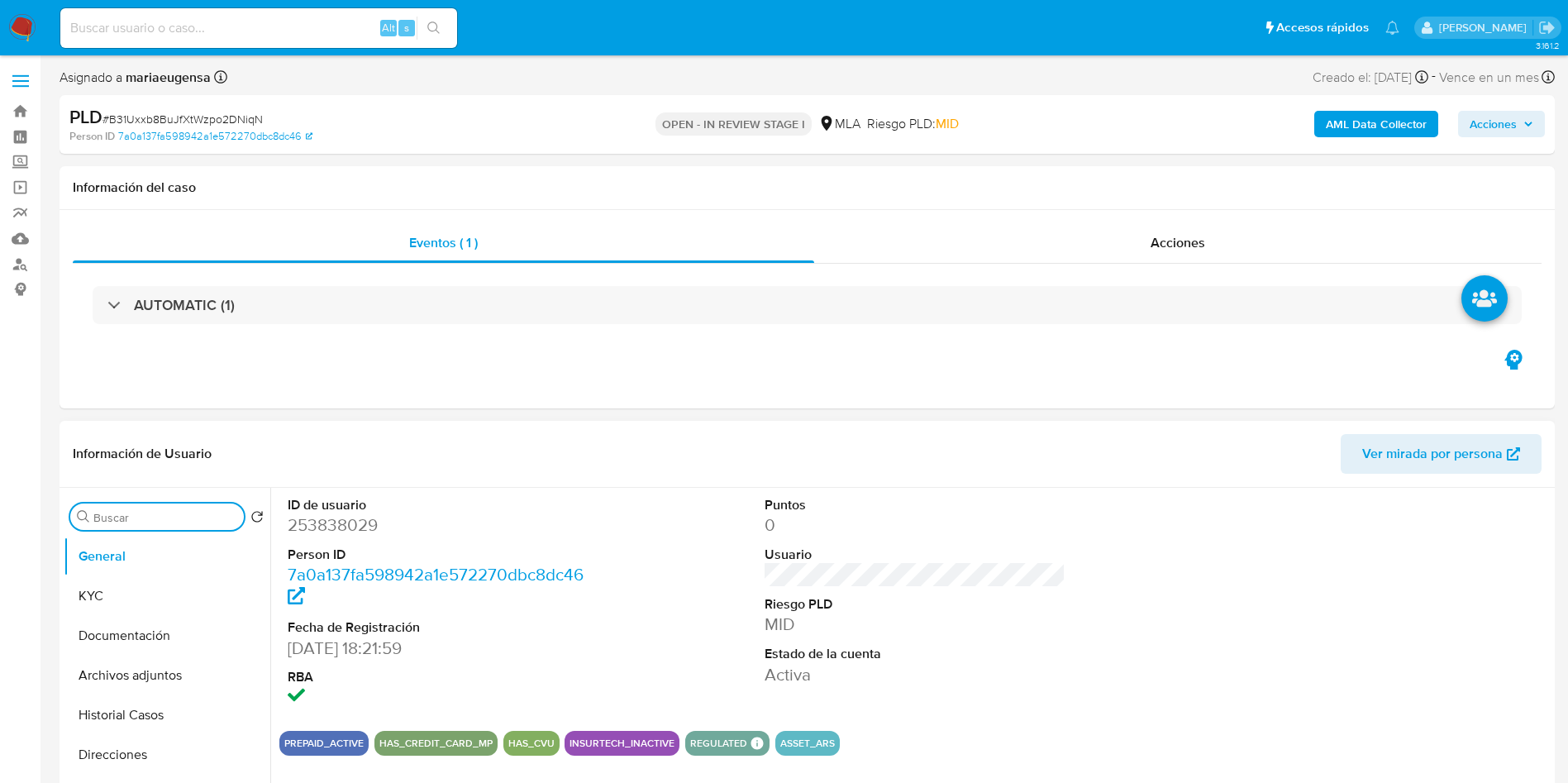
click at [129, 517] on input "Buscar" at bounding box center [165, 517] width 144 height 15
type input "ARC"
click at [164, 601] on button "Archivos adjuntos" at bounding box center [161, 596] width 193 height 40
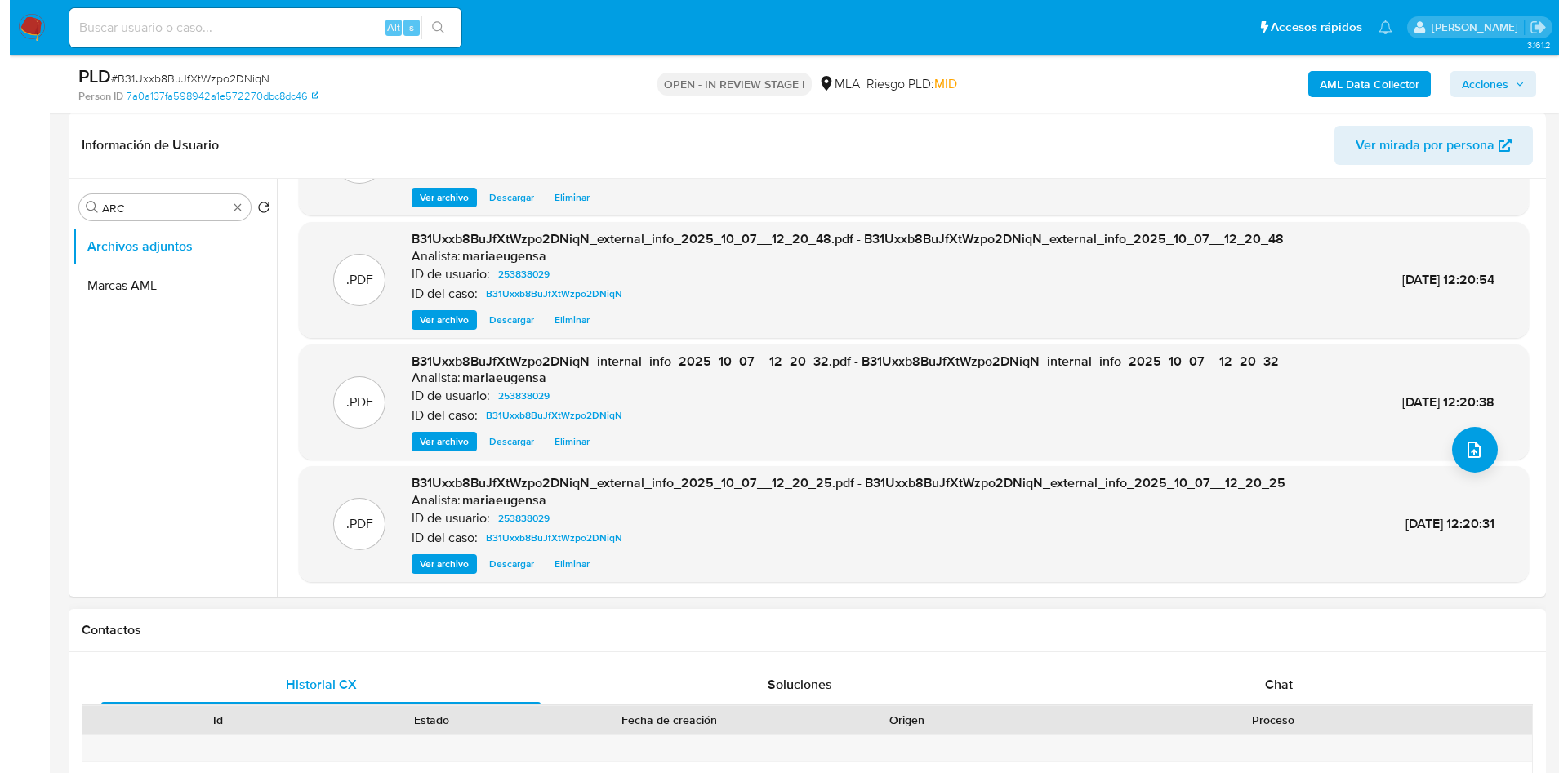
scroll to position [490, 0]
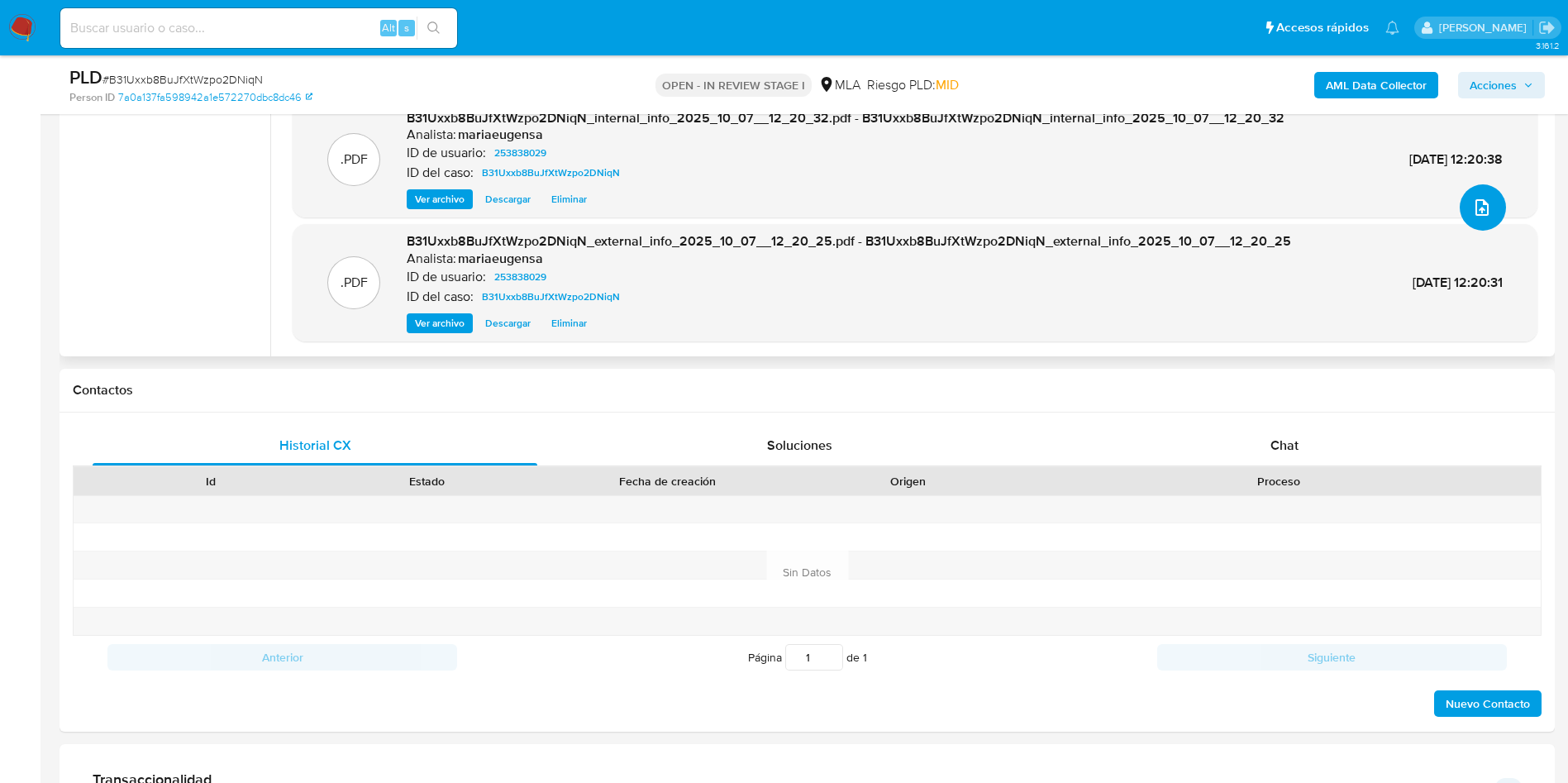
click at [1472, 201] on icon "upload-file" at bounding box center [1482, 207] width 20 height 20
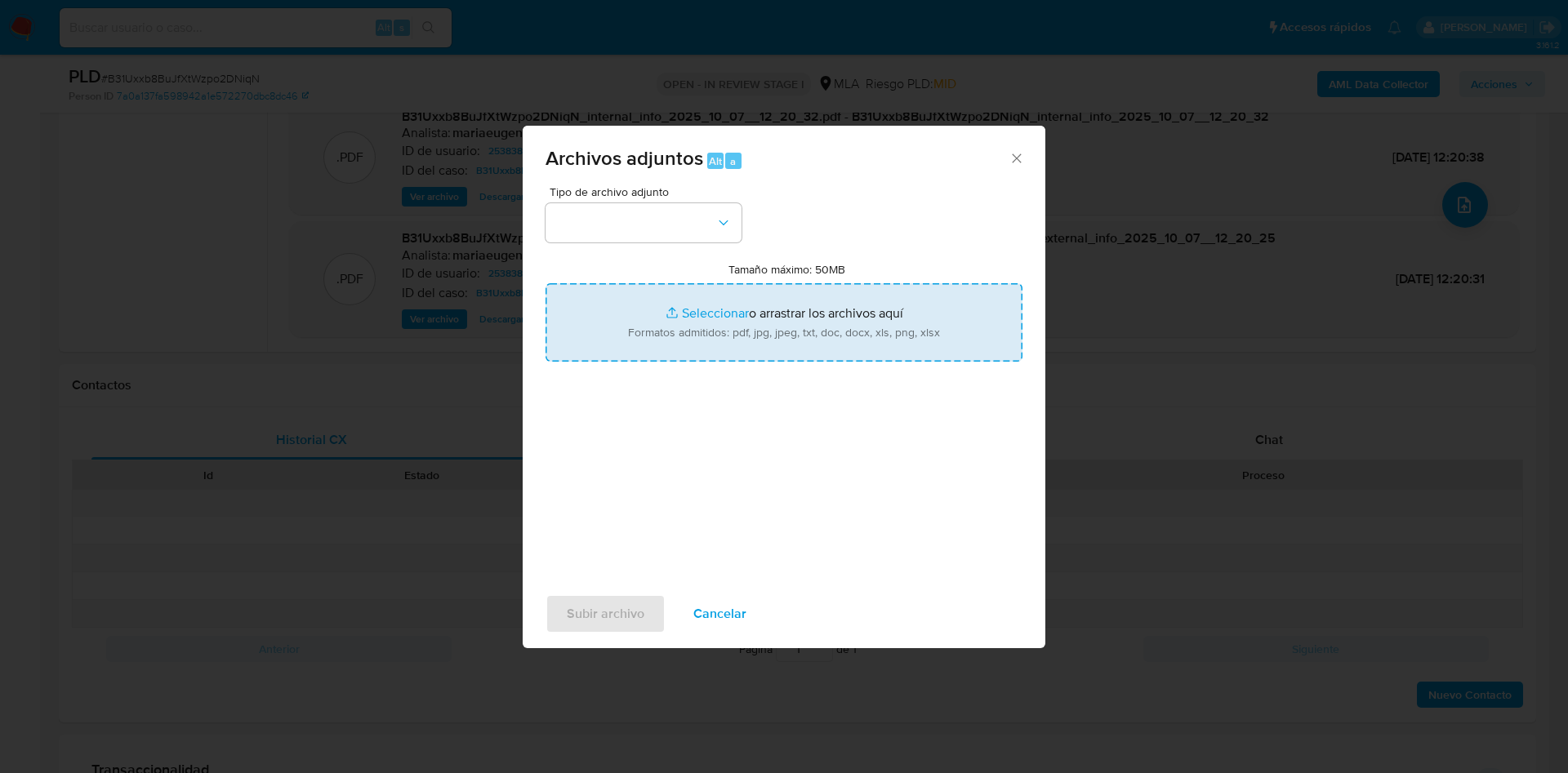
click at [654, 312] on input "Tamaño máximo: 50MB Seleccionar archivos" at bounding box center [784, 323] width 477 height 78
type input "C:\fakepath\Caselog B31Uxxb8BuJfXtWzpo2DNiqN_2025_09_17_23_56_54.docx"
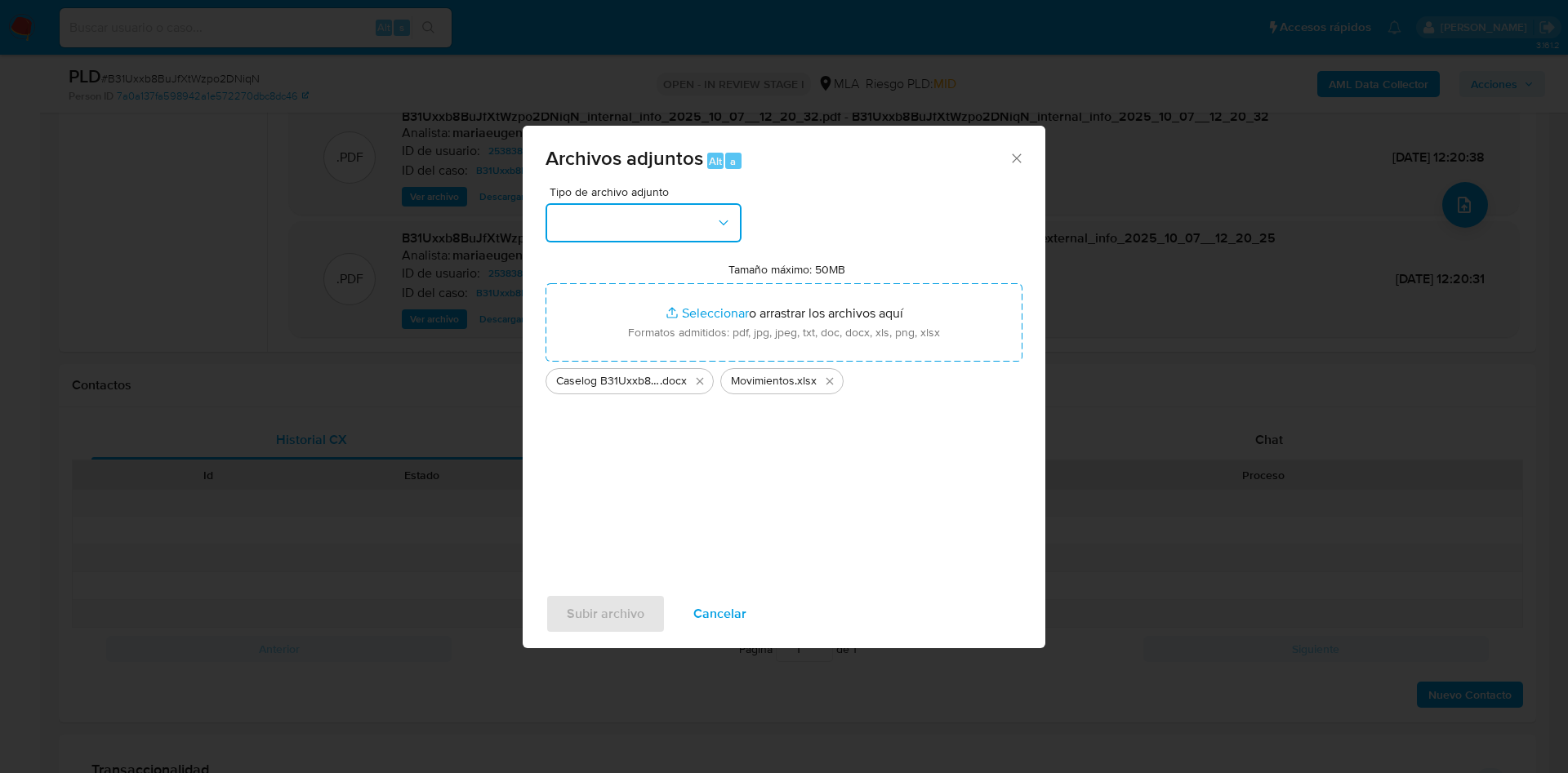
click at [570, 204] on button "button" at bounding box center [643, 223] width 196 height 39
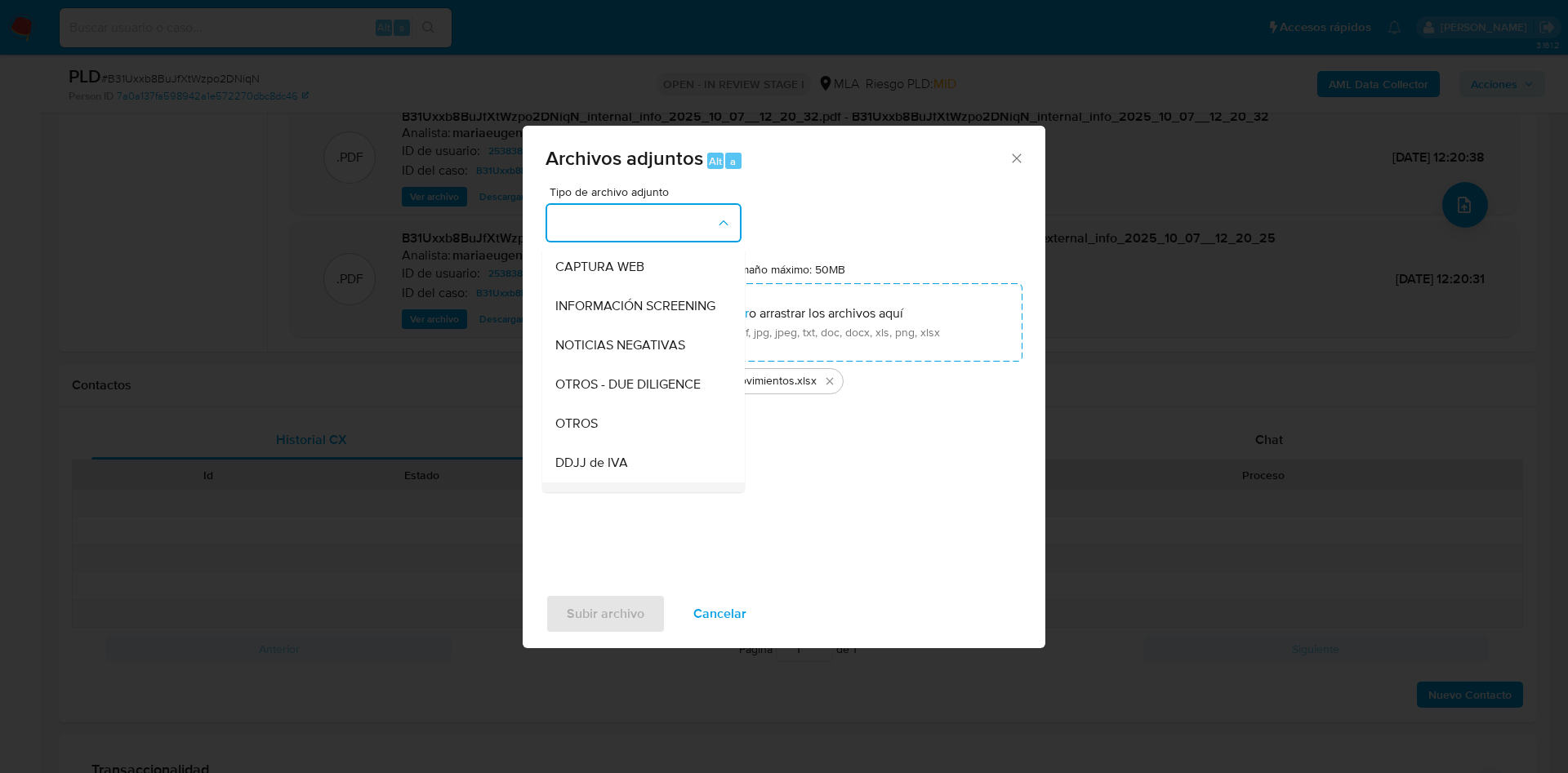
scroll to position [245, 0]
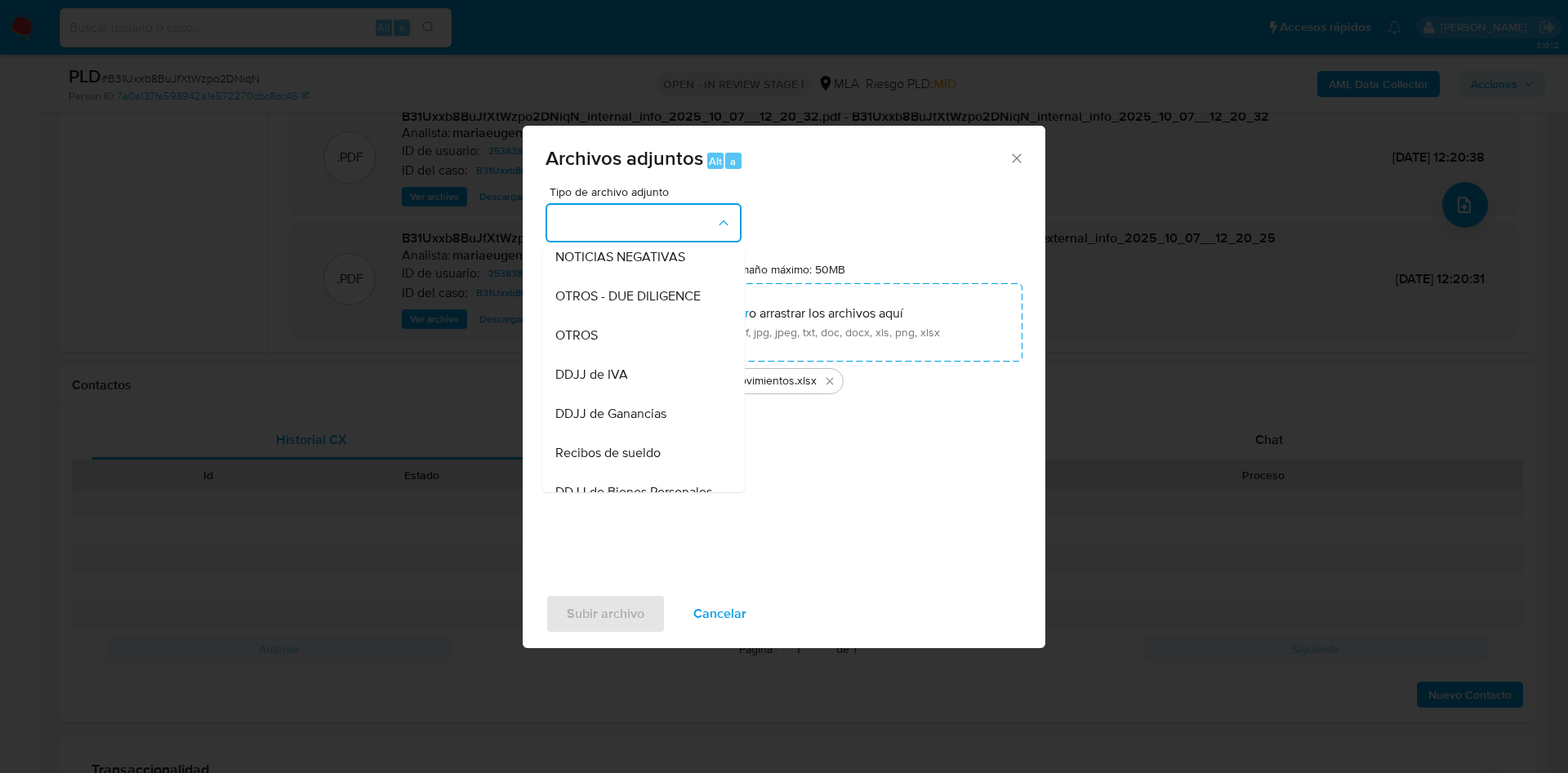
drag, startPoint x: 584, startPoint y: 342, endPoint x: 588, endPoint y: 525, distance: 183.0
click at [584, 344] on span "OTROS" at bounding box center [576, 335] width 42 height 16
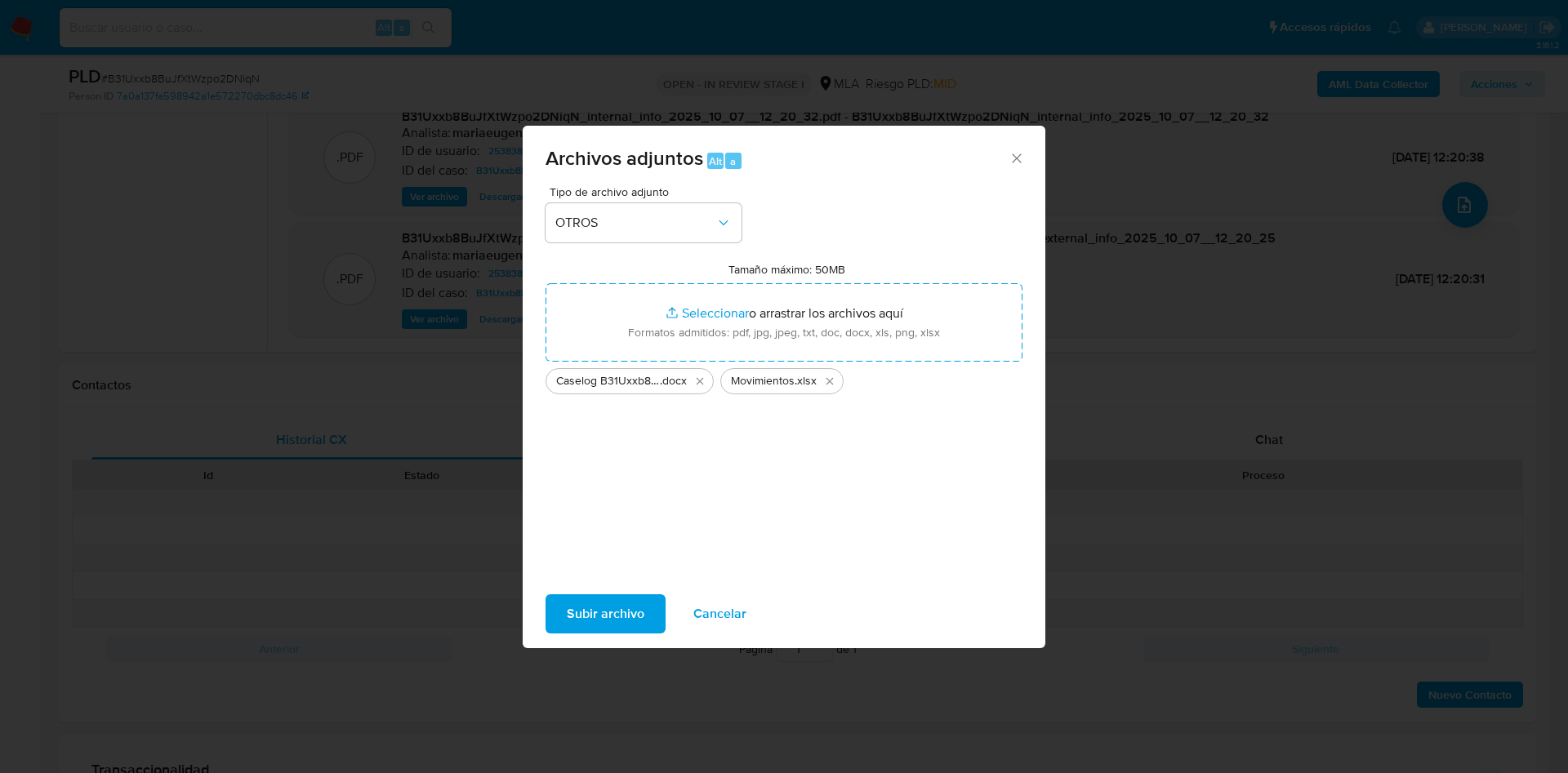
click at [584, 605] on span "Subir archivo" at bounding box center [605, 614] width 77 height 36
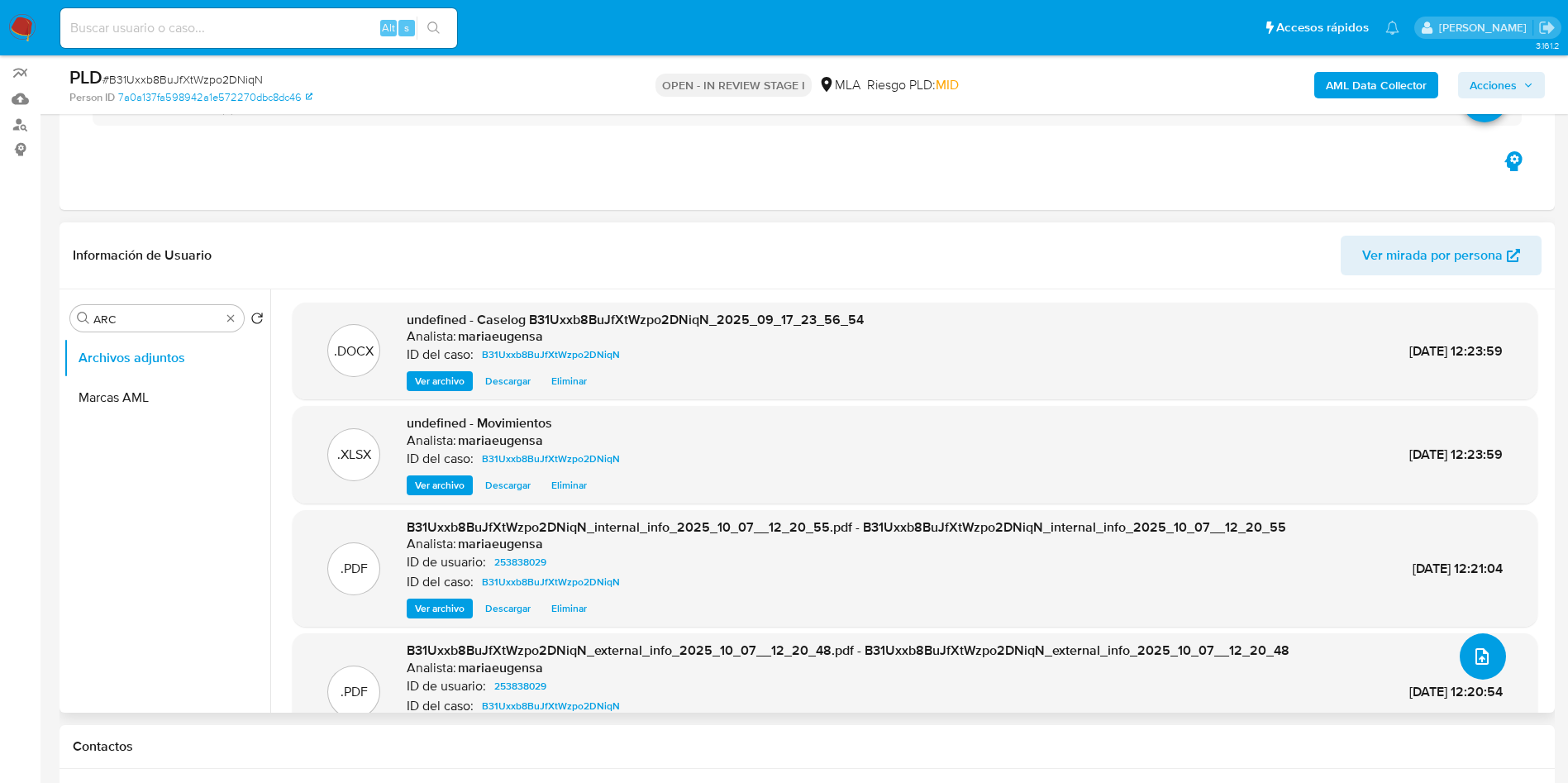
scroll to position [124, 0]
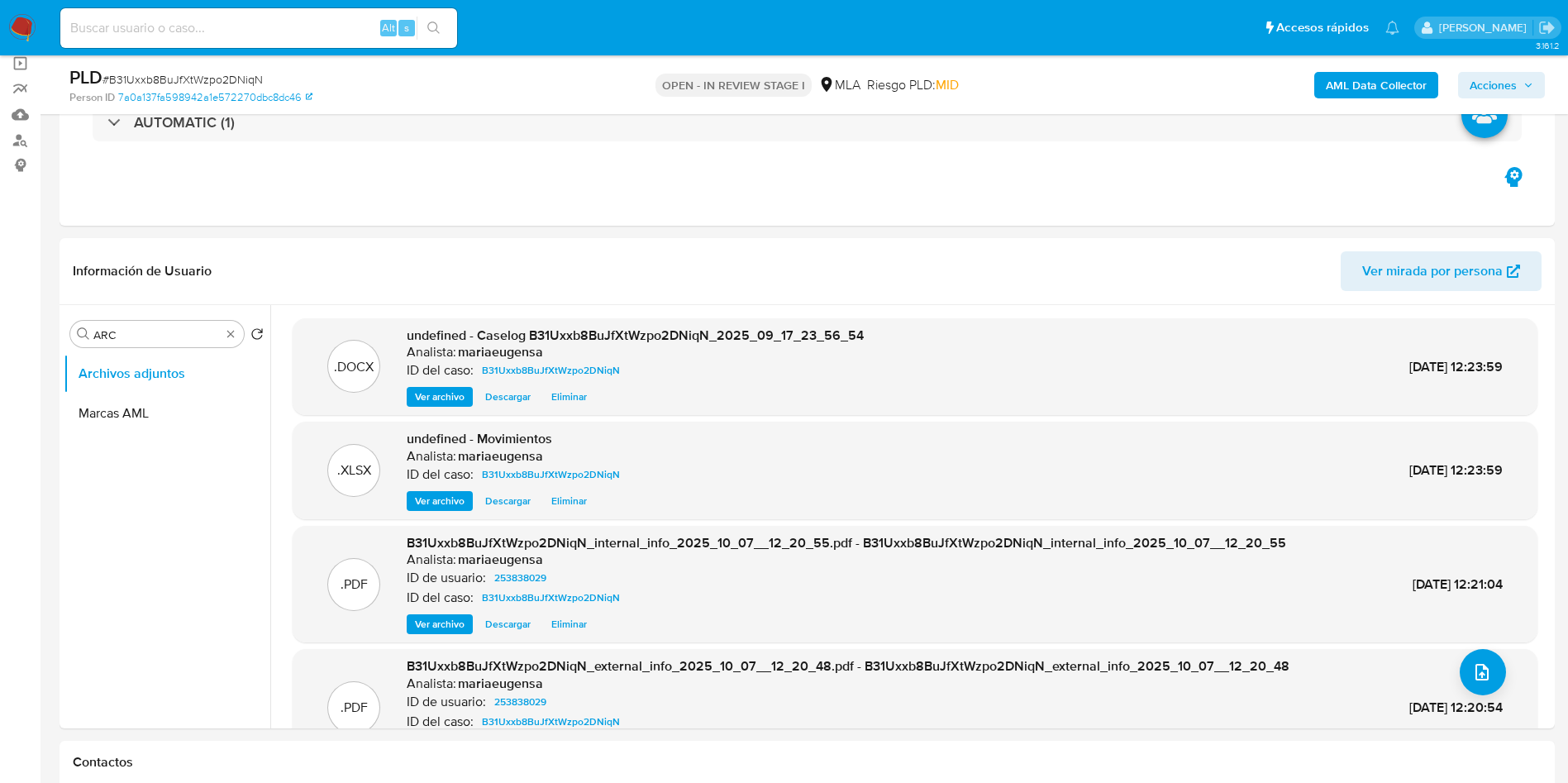
drag, startPoint x: 1514, startPoint y: 91, endPoint x: 1454, endPoint y: 100, distance: 60.7
click at [1514, 89] on span "Acciones" at bounding box center [1494, 84] width 47 height 26
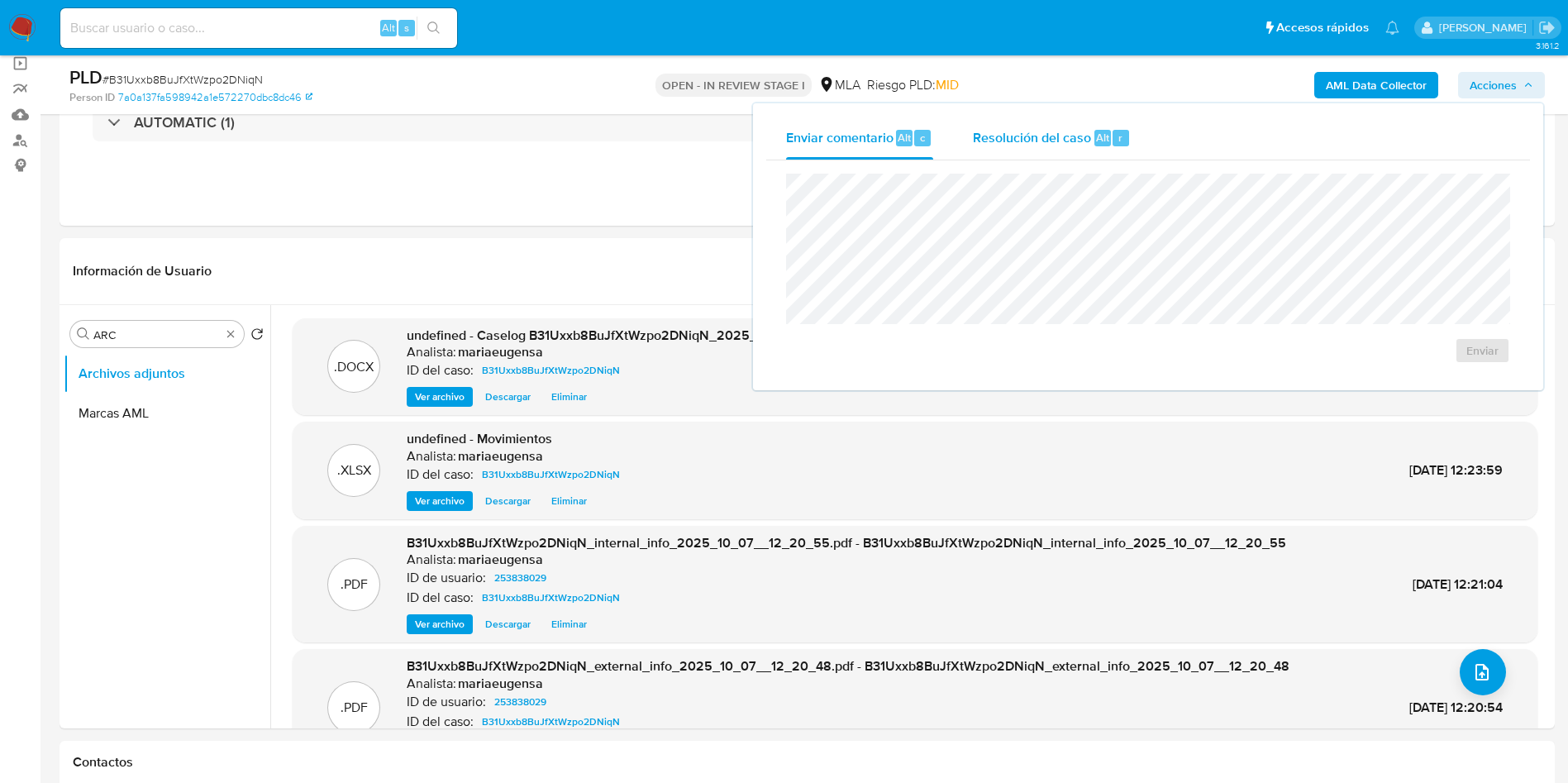
click at [1104, 138] on span "Alt" at bounding box center [1103, 137] width 14 height 15
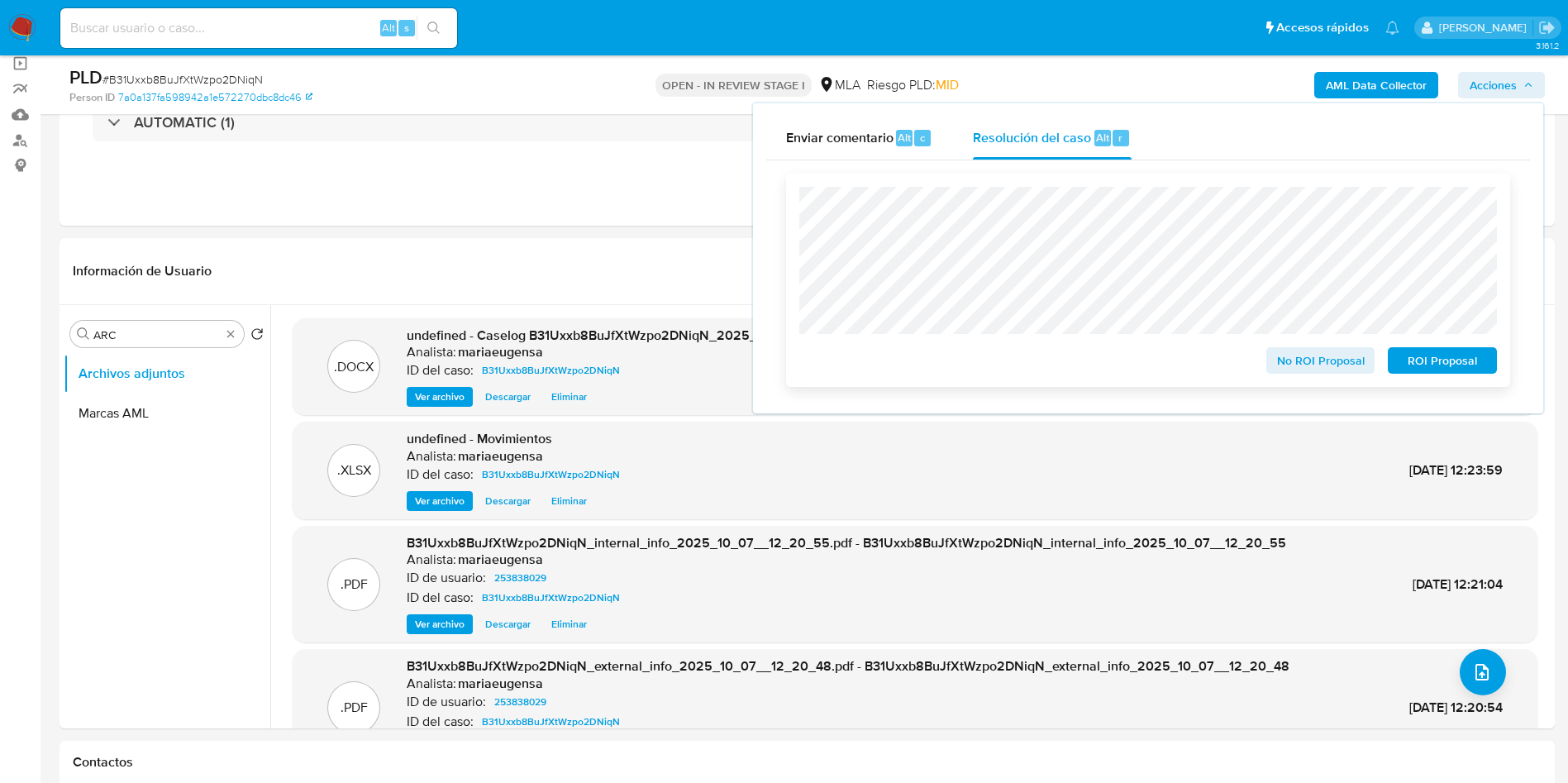
click at [1421, 363] on span "ROI Proposal" at bounding box center [1442, 361] width 86 height 23
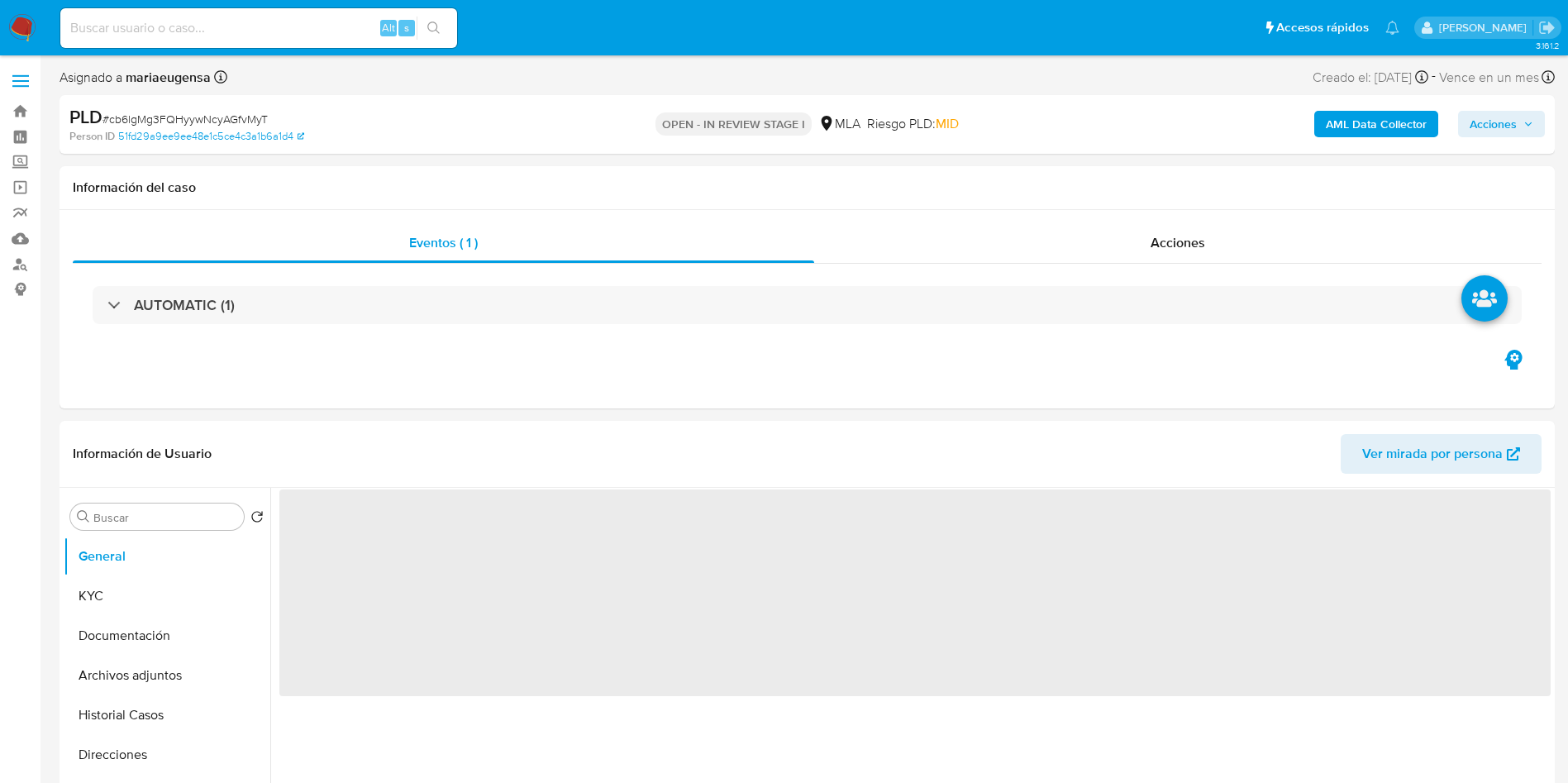
select select "10"
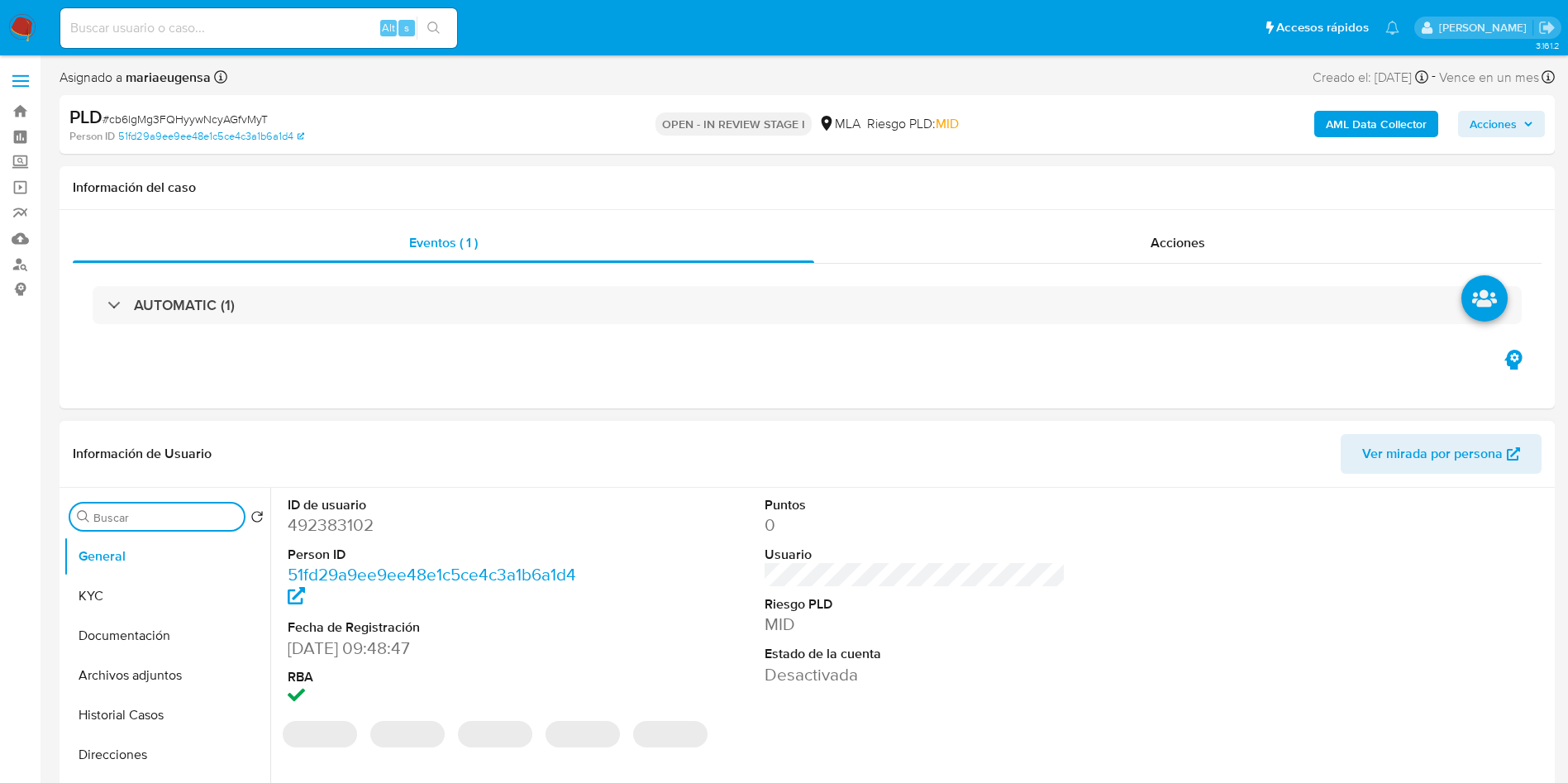
click at [196, 519] on input "Buscar" at bounding box center [165, 517] width 144 height 15
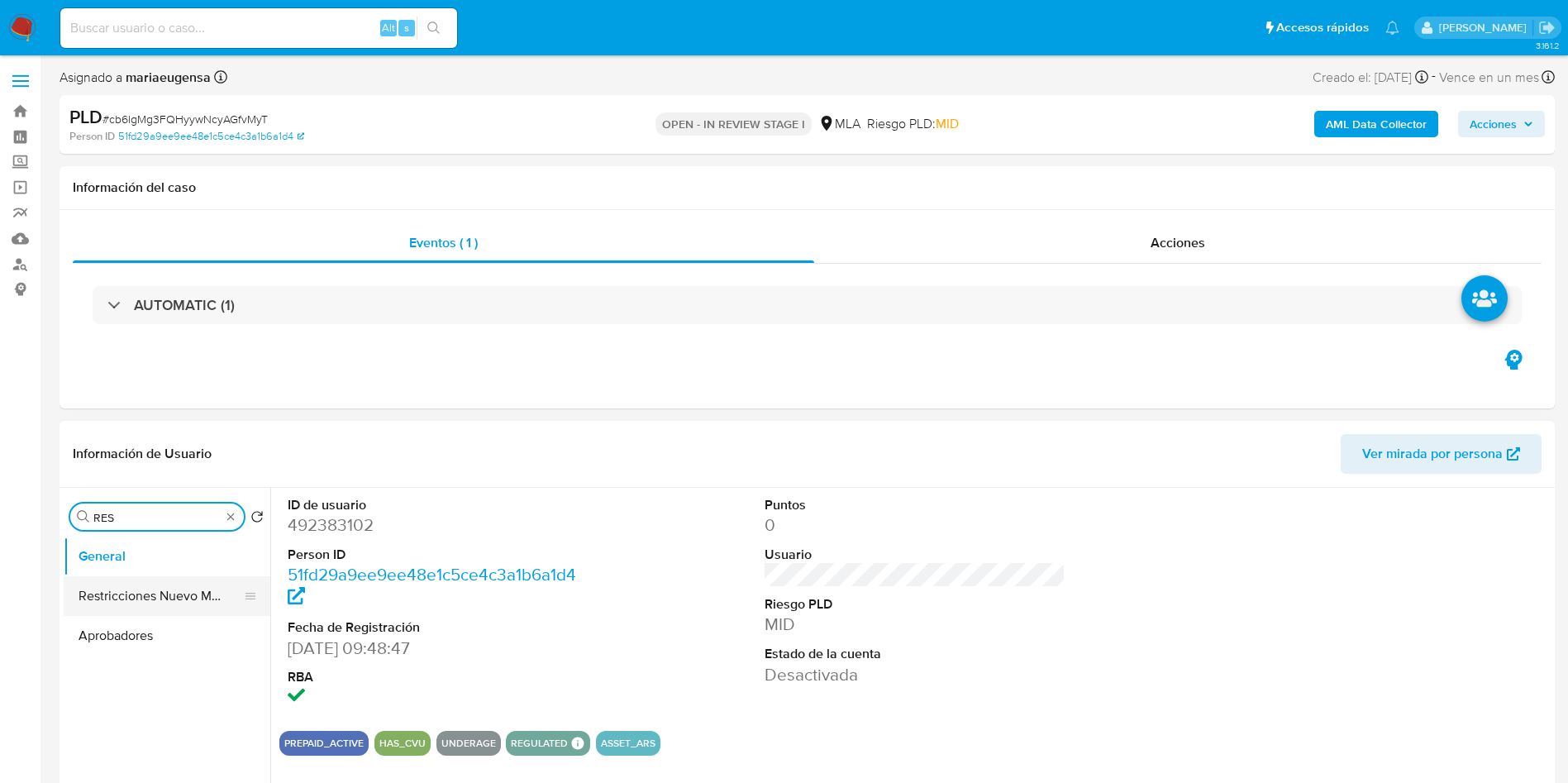
type input "RES"
click at [146, 595] on button "Restricciones Nuevo Mundo" at bounding box center [161, 596] width 193 height 40
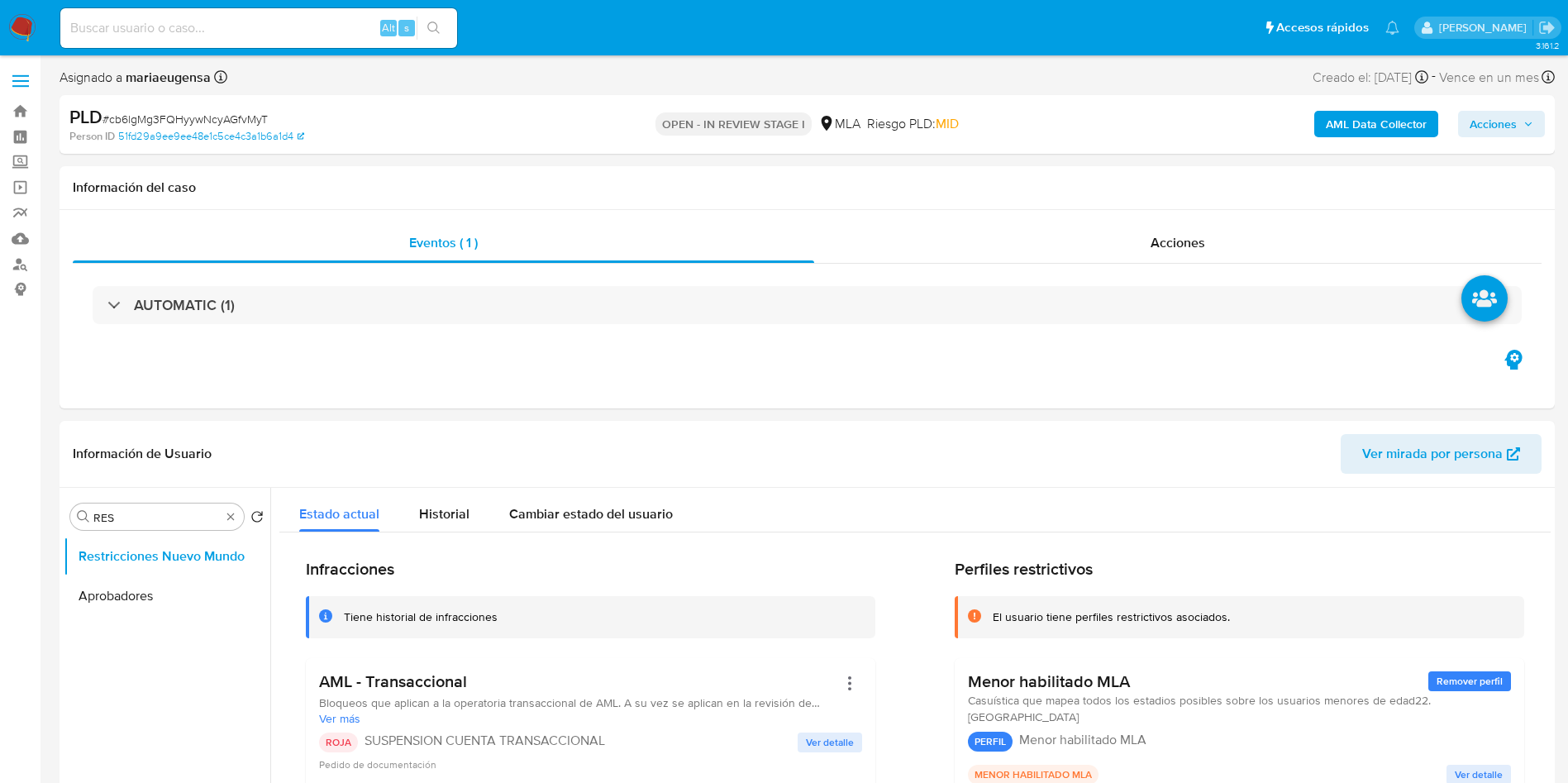
click at [1509, 132] on span "Acciones" at bounding box center [1494, 124] width 47 height 26
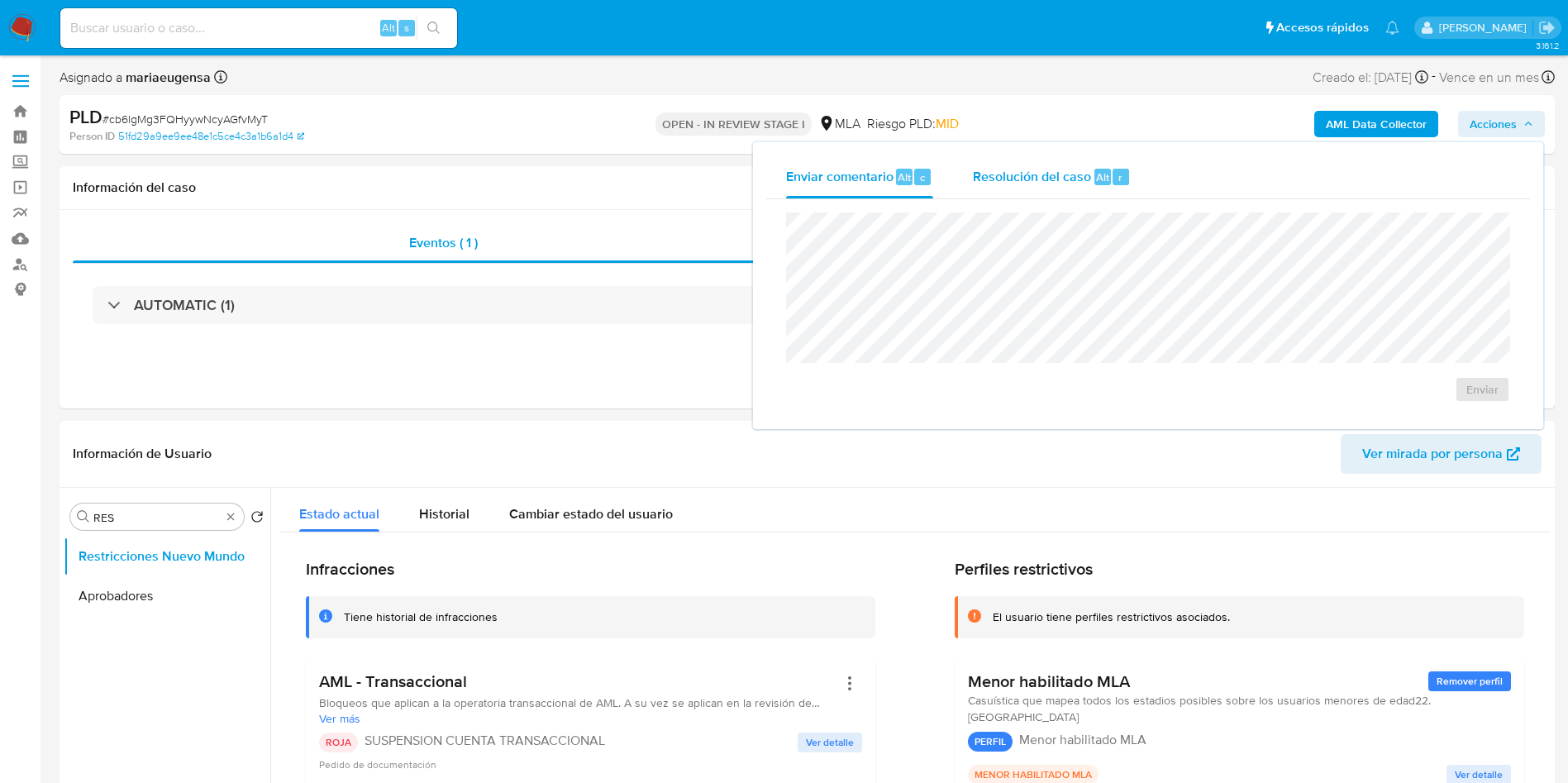
drag, startPoint x: 1049, startPoint y: 179, endPoint x: 1041, endPoint y: 210, distance: 32.0
click at [1046, 188] on div "Resolución del caso Alt r" at bounding box center [1051, 177] width 158 height 43
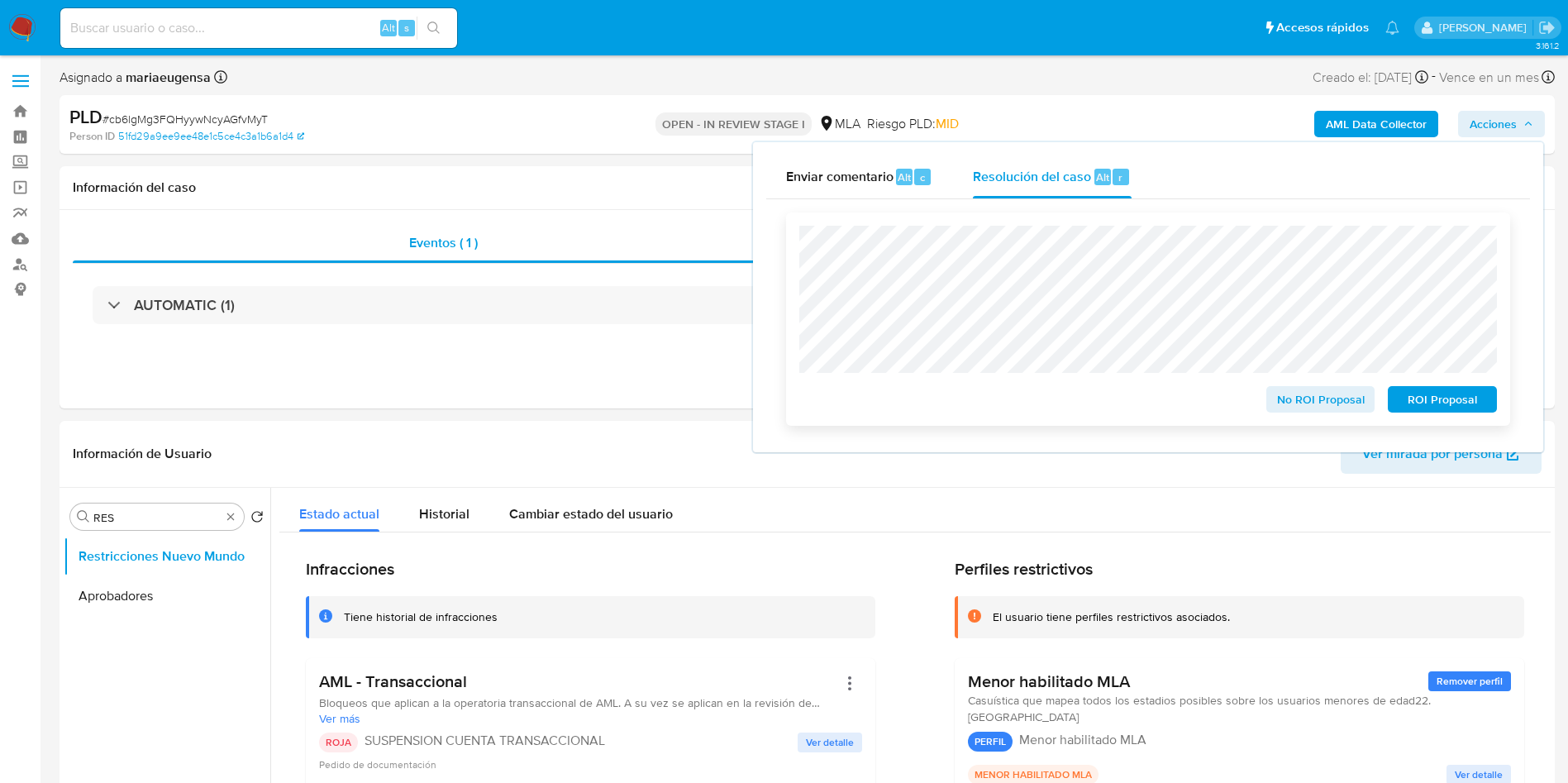
click at [1461, 399] on span "ROI Proposal" at bounding box center [1442, 400] width 86 height 23
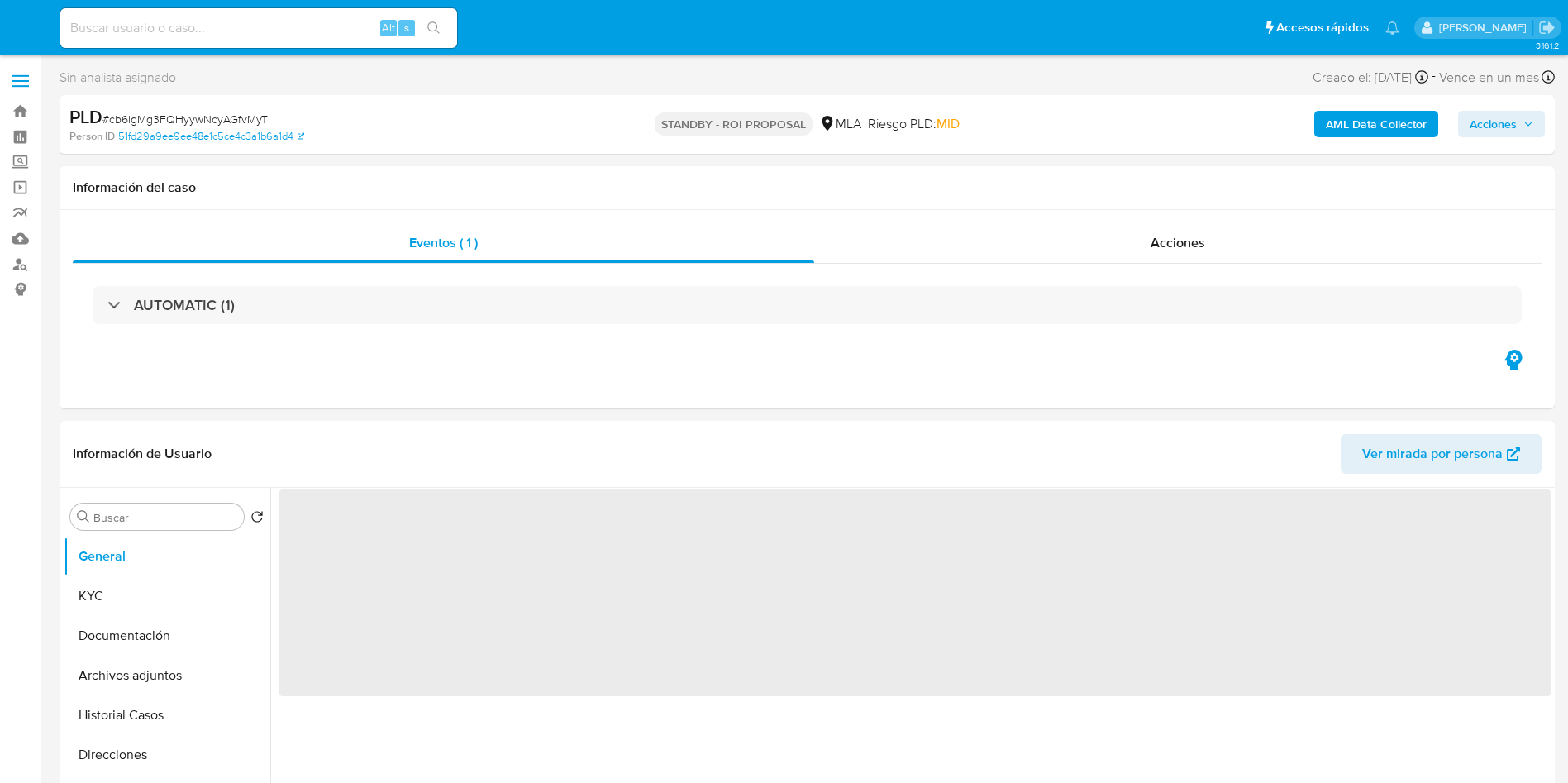
select select "10"
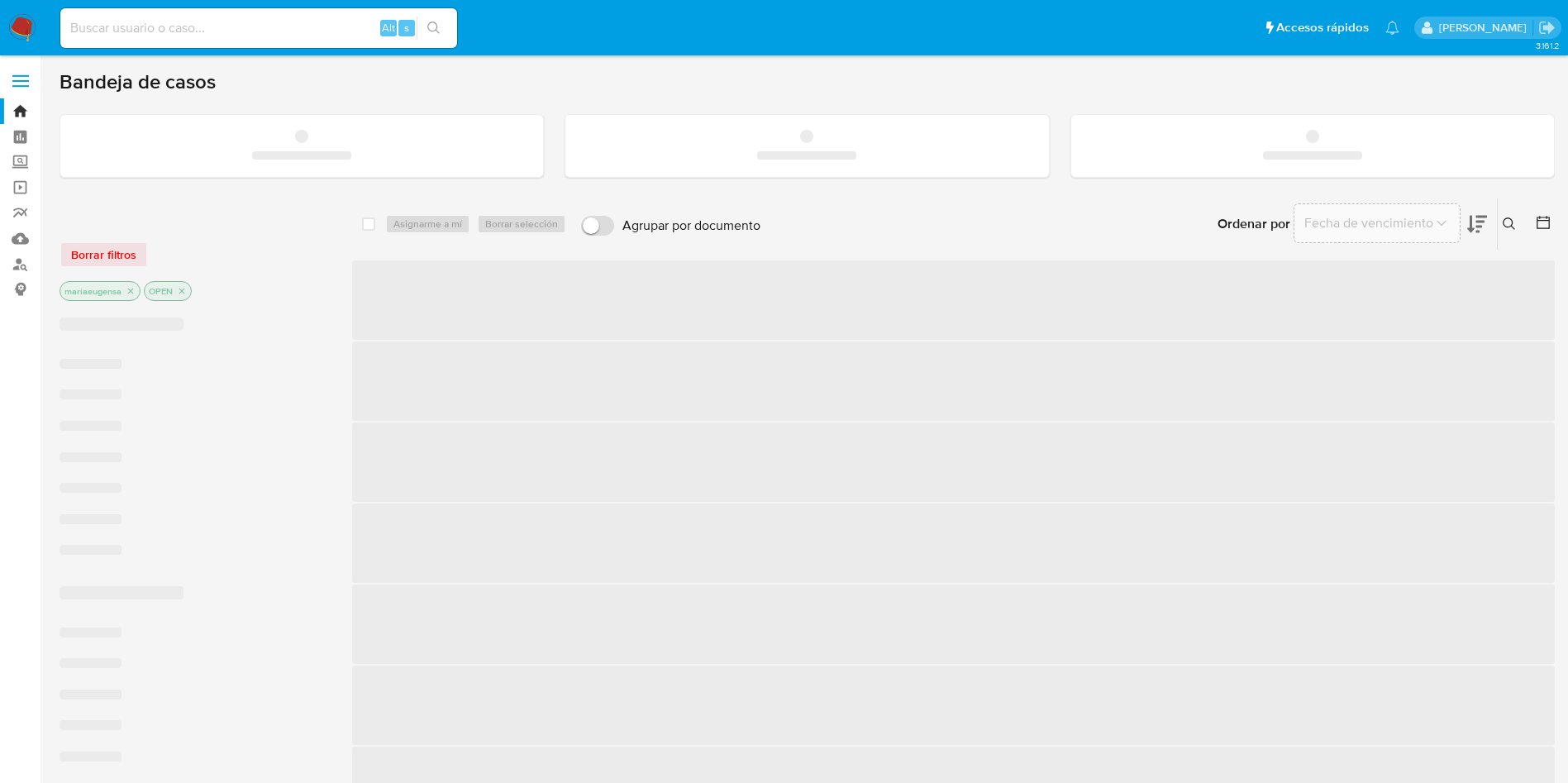
click at [251, 26] on input at bounding box center [258, 28] width 397 height 21
paste input "TUVx5KMgnz4FUeiZhjVYuj0I"
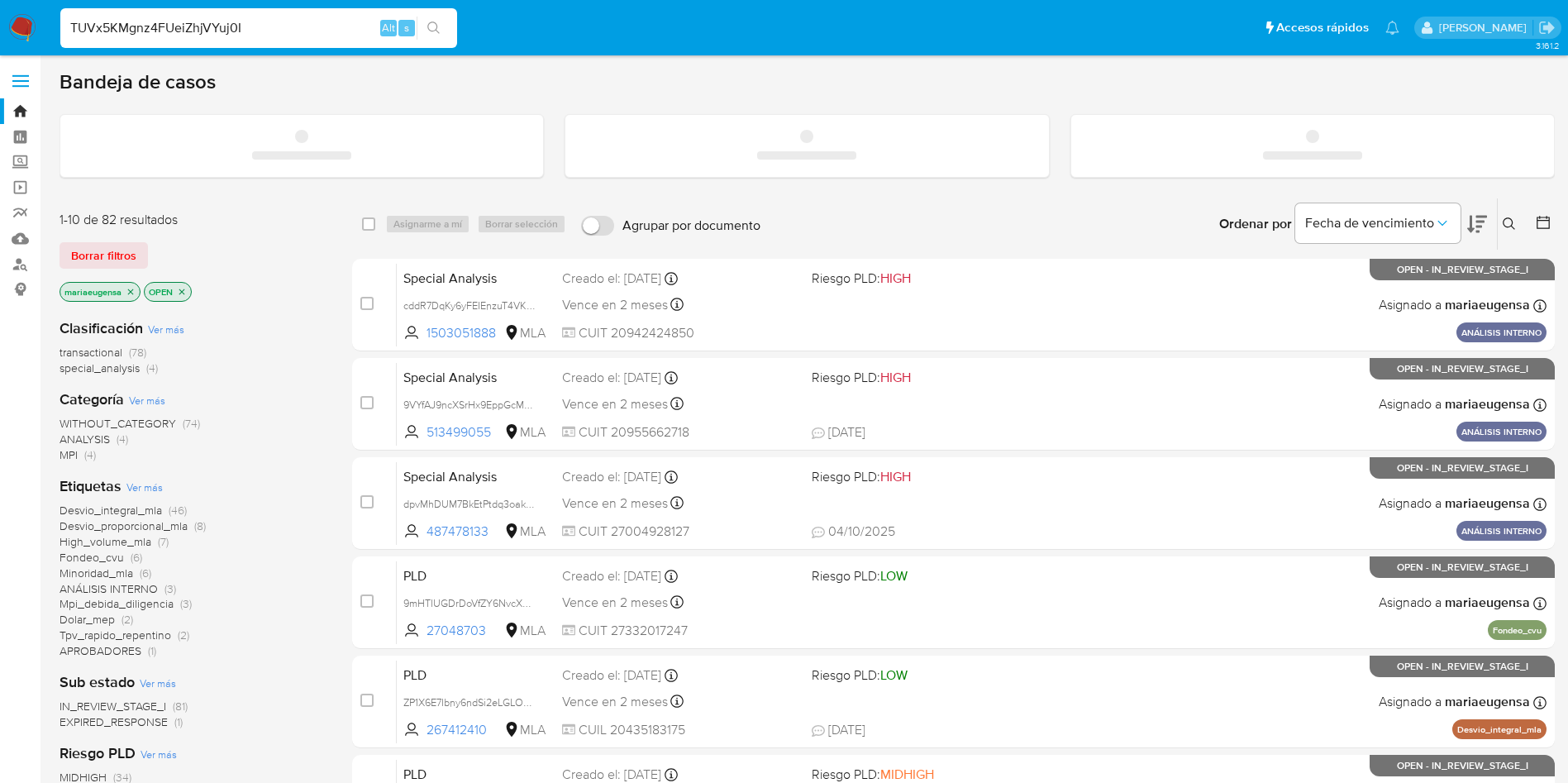
type input "TUVx5KMgnz4FUeiZhjVYuj0I"
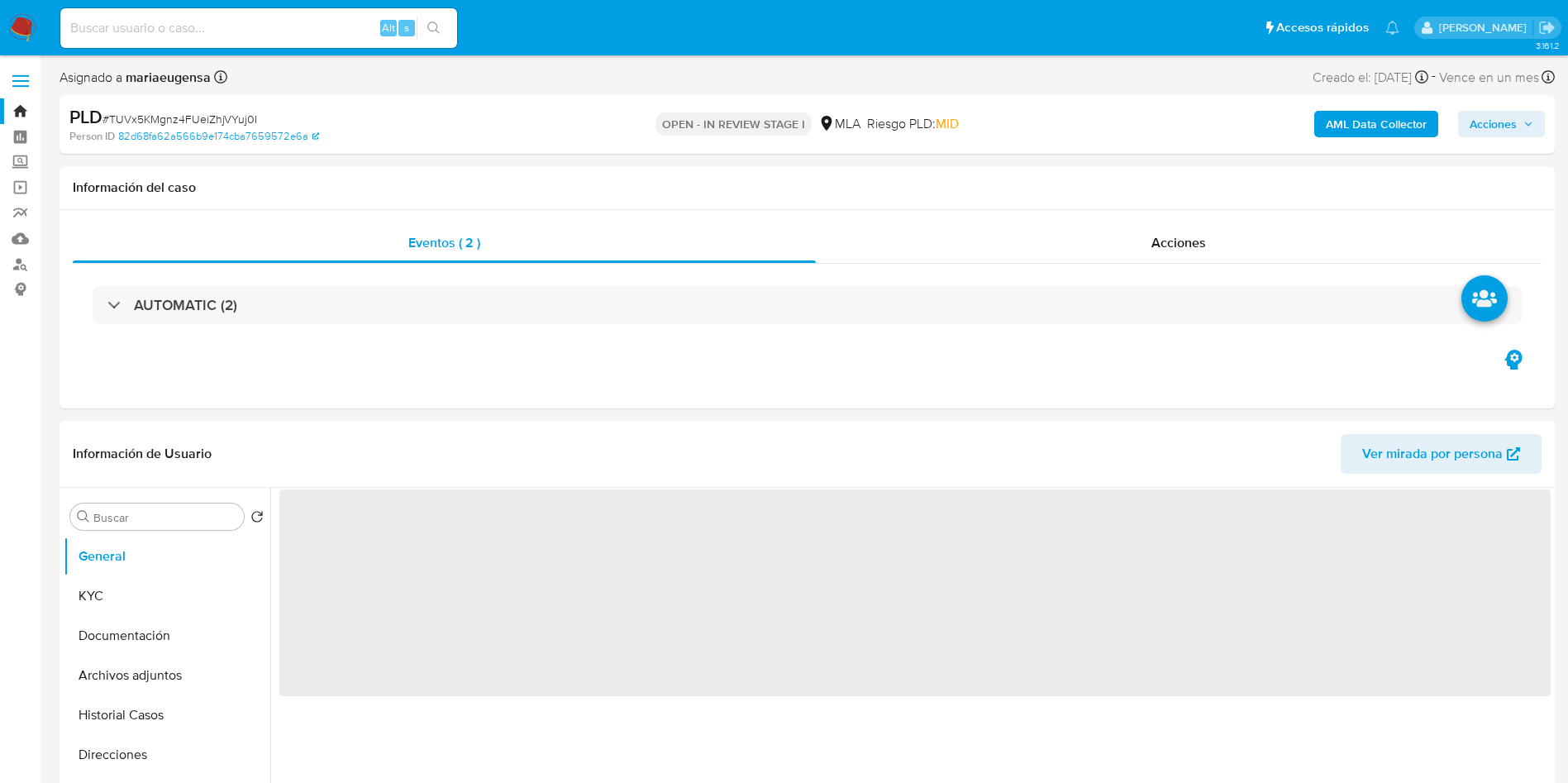
select select "10"
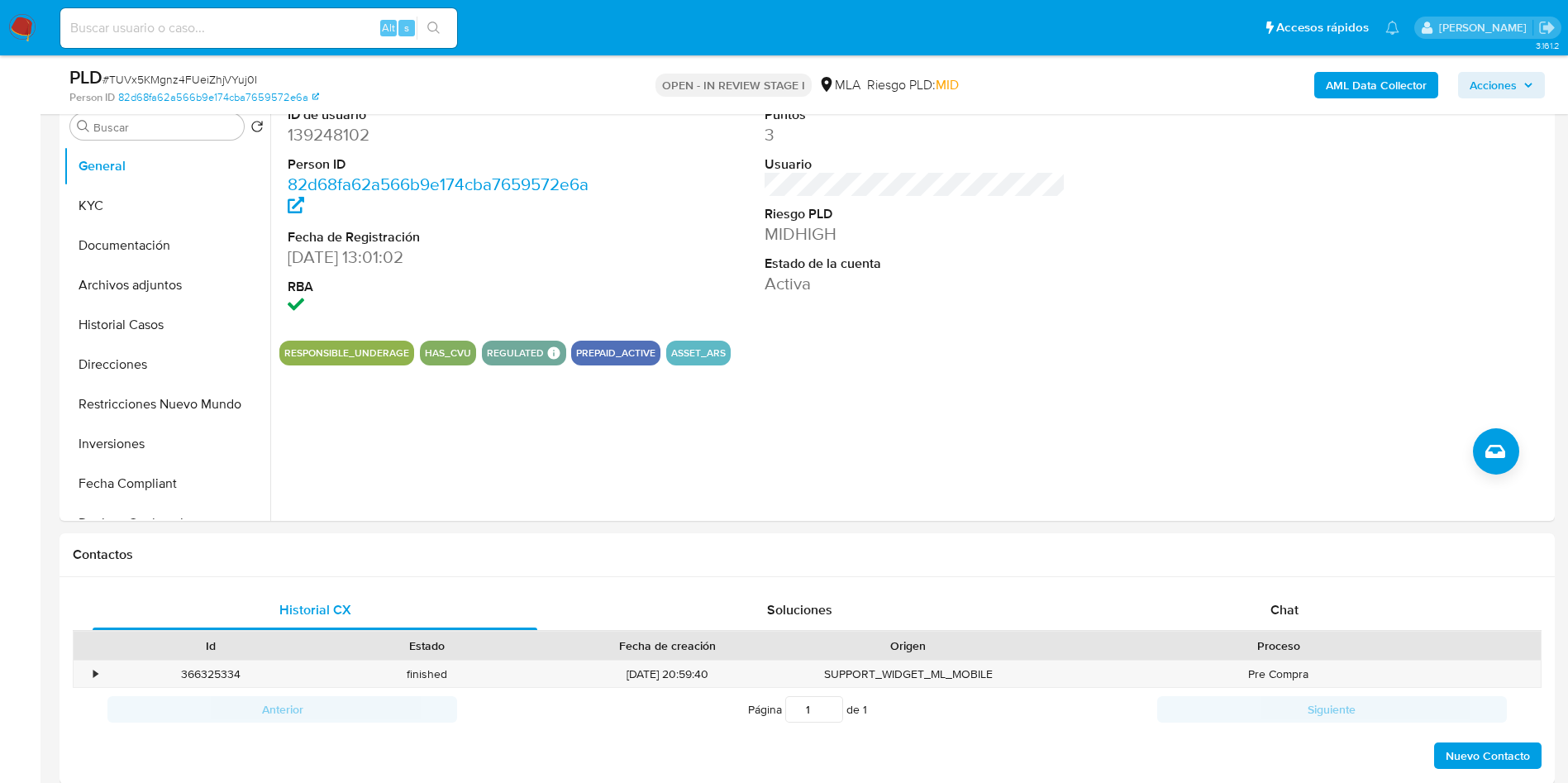
scroll to position [497, 0]
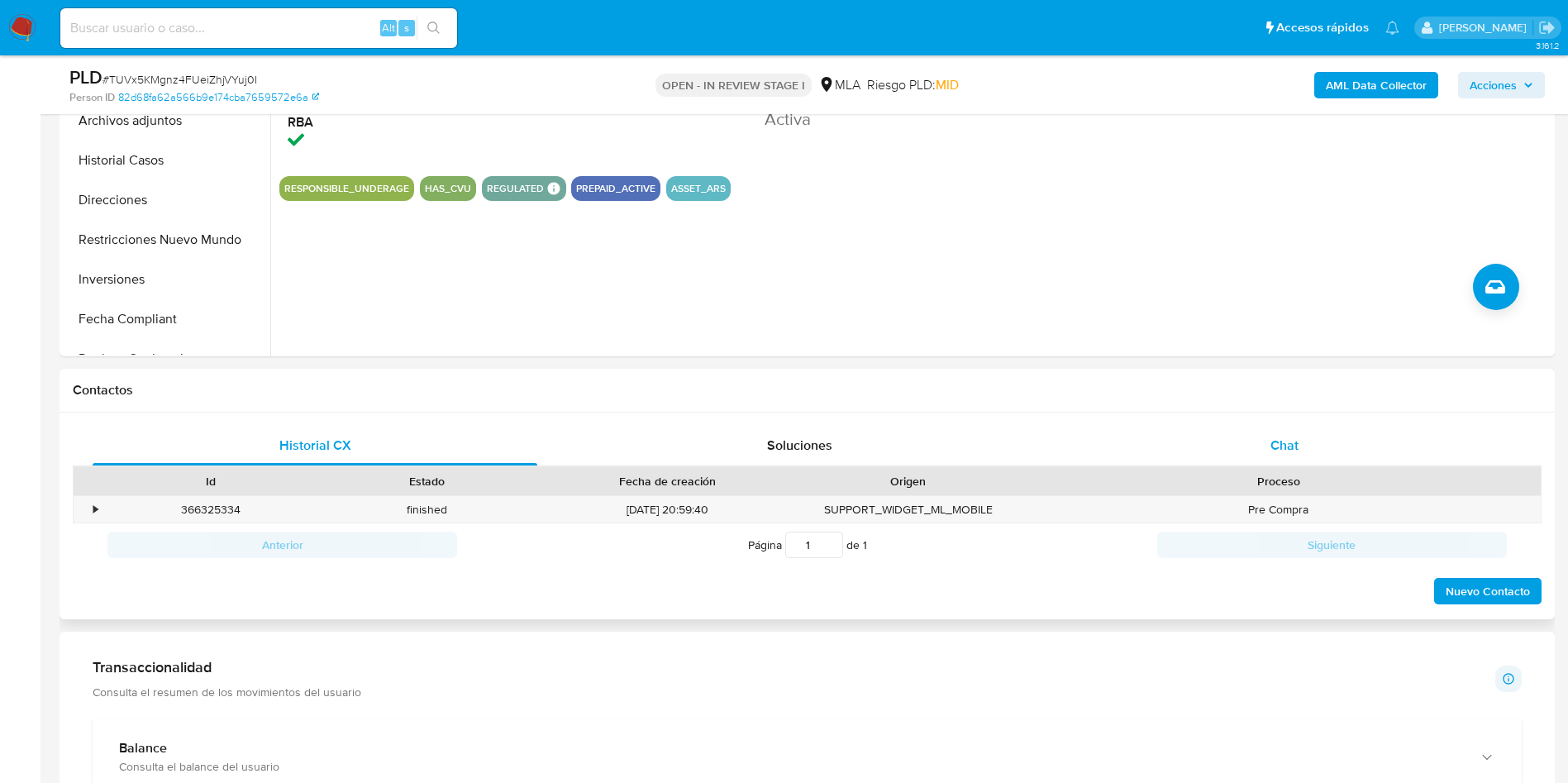
click at [1273, 435] on div "Chat" at bounding box center [1285, 445] width 445 height 40
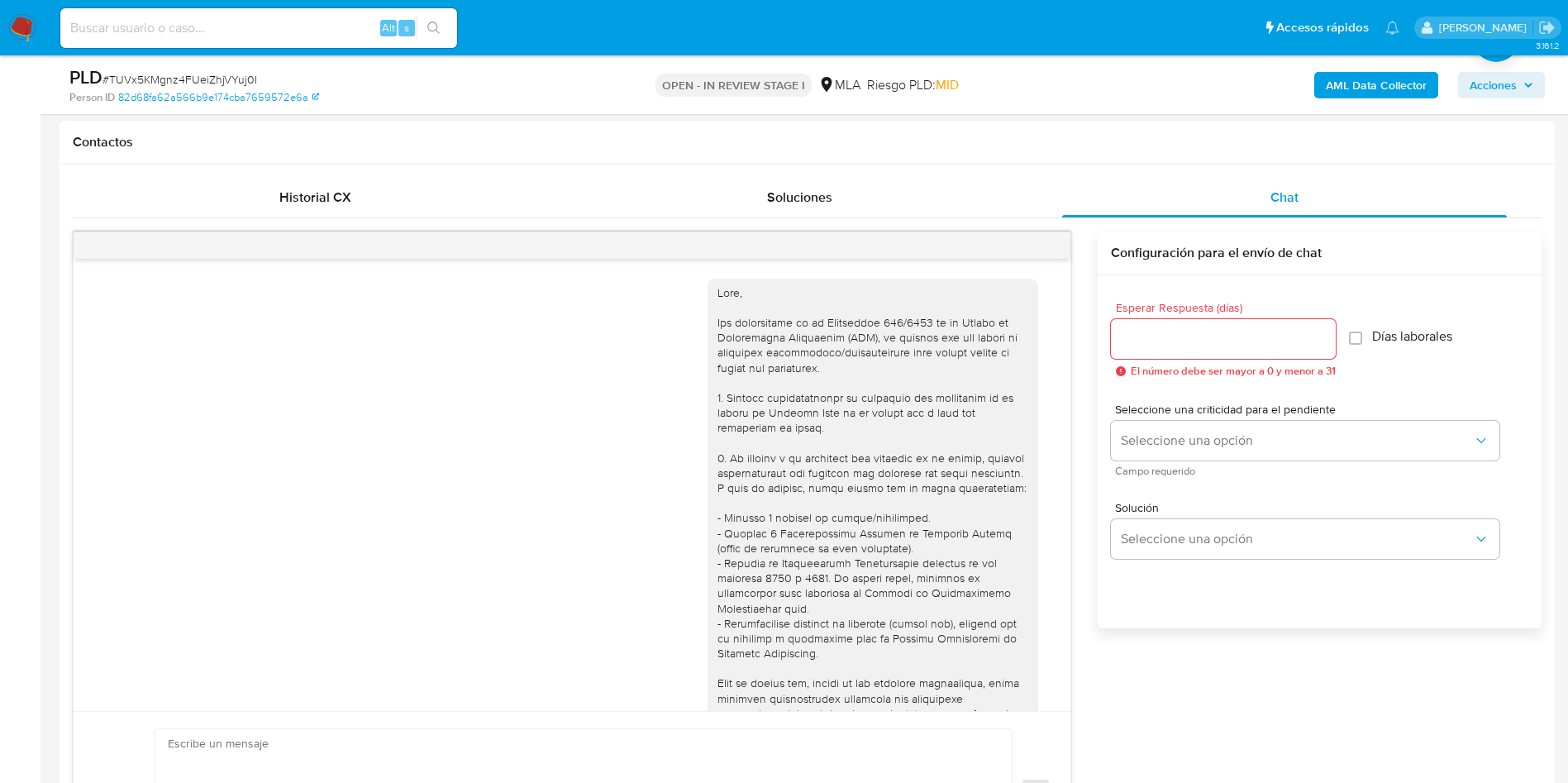
scroll to position [1769, 0]
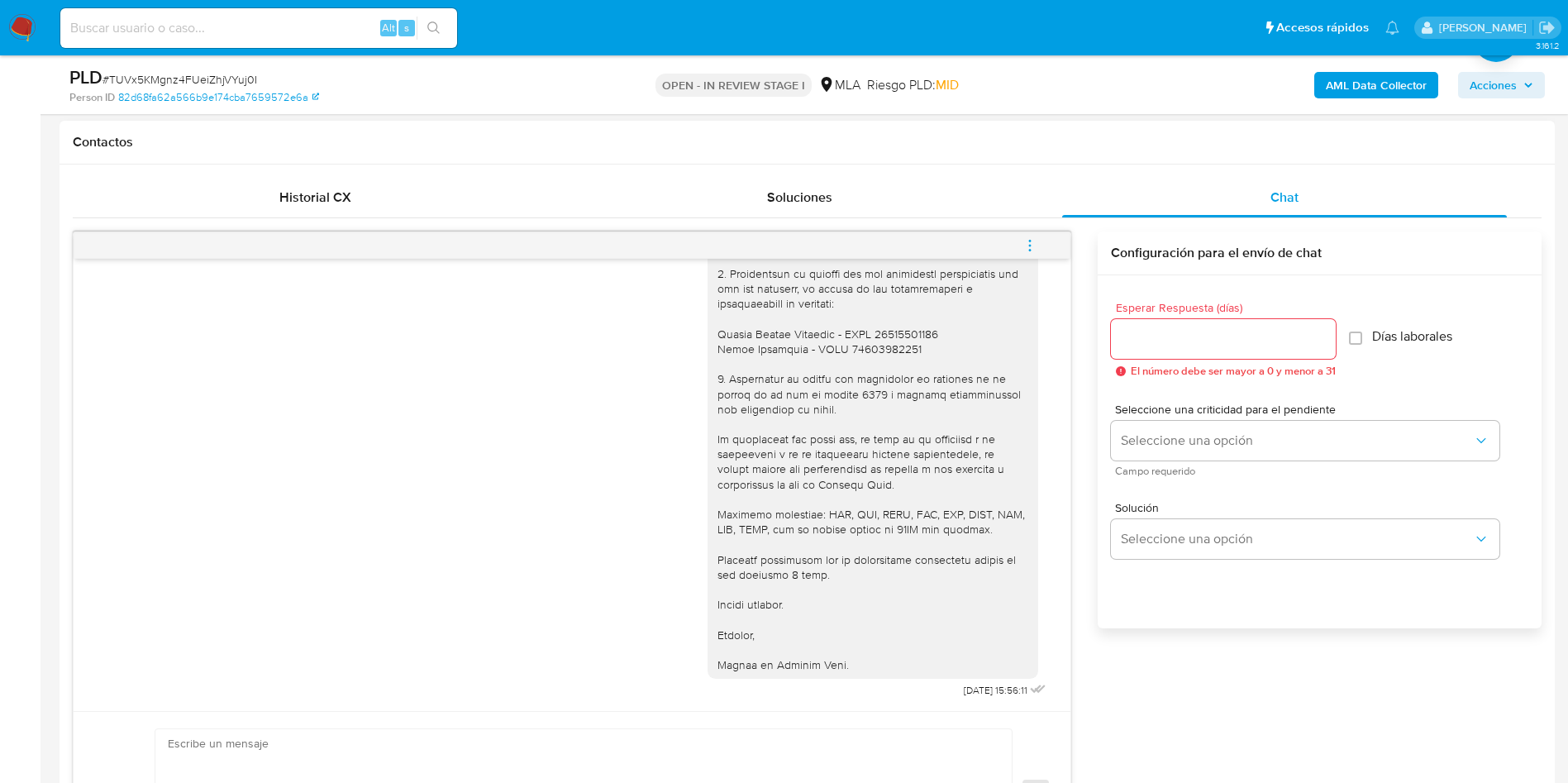
click at [1029, 245] on icon "menu-action" at bounding box center [1030, 245] width 2 height 2
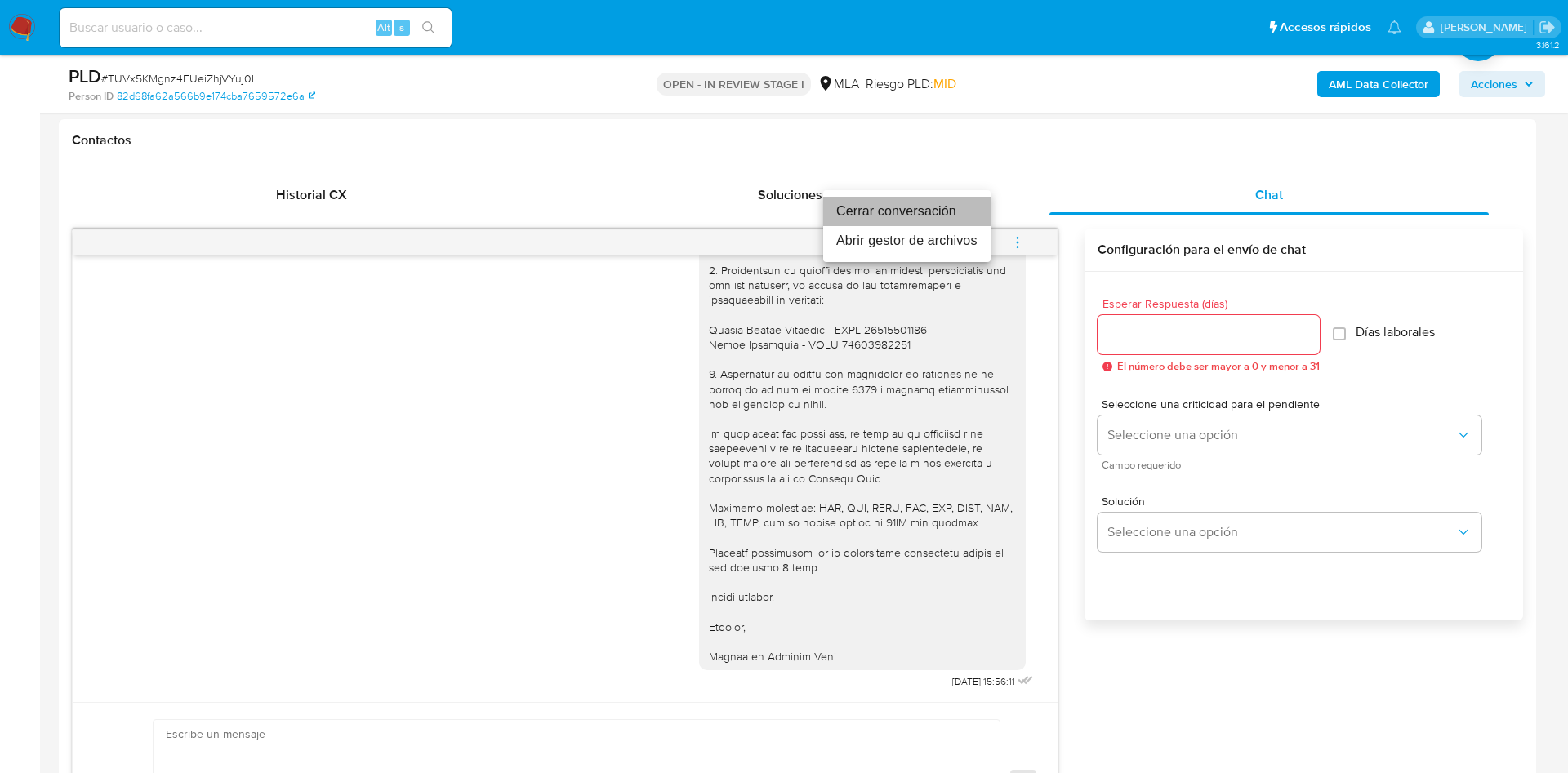
click at [956, 209] on li "Cerrar conversación" at bounding box center [907, 211] width 167 height 30
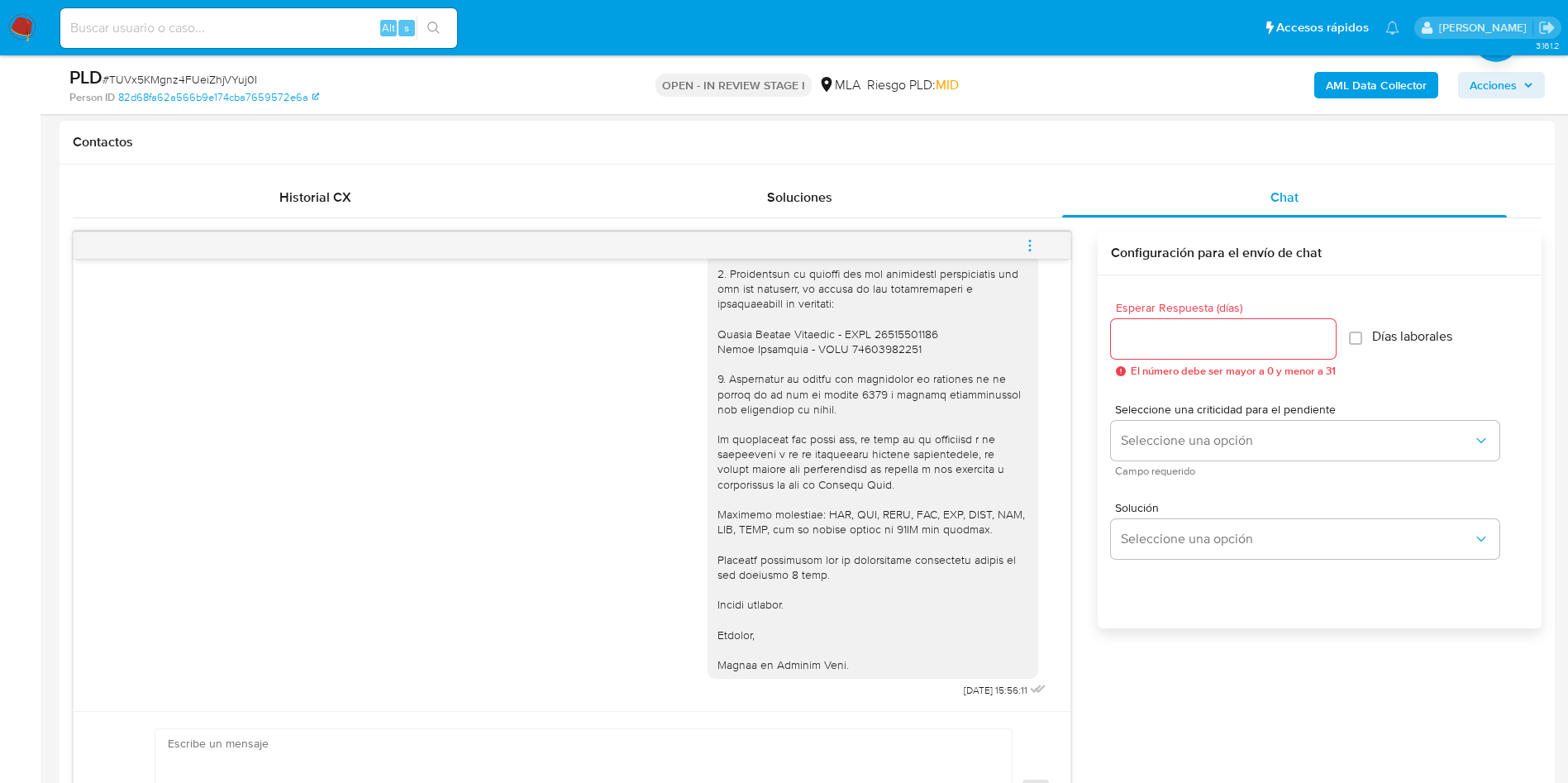
click at [171, 490] on div "[DATE] 15:56:11" at bounding box center [572, 241] width 956 height 920
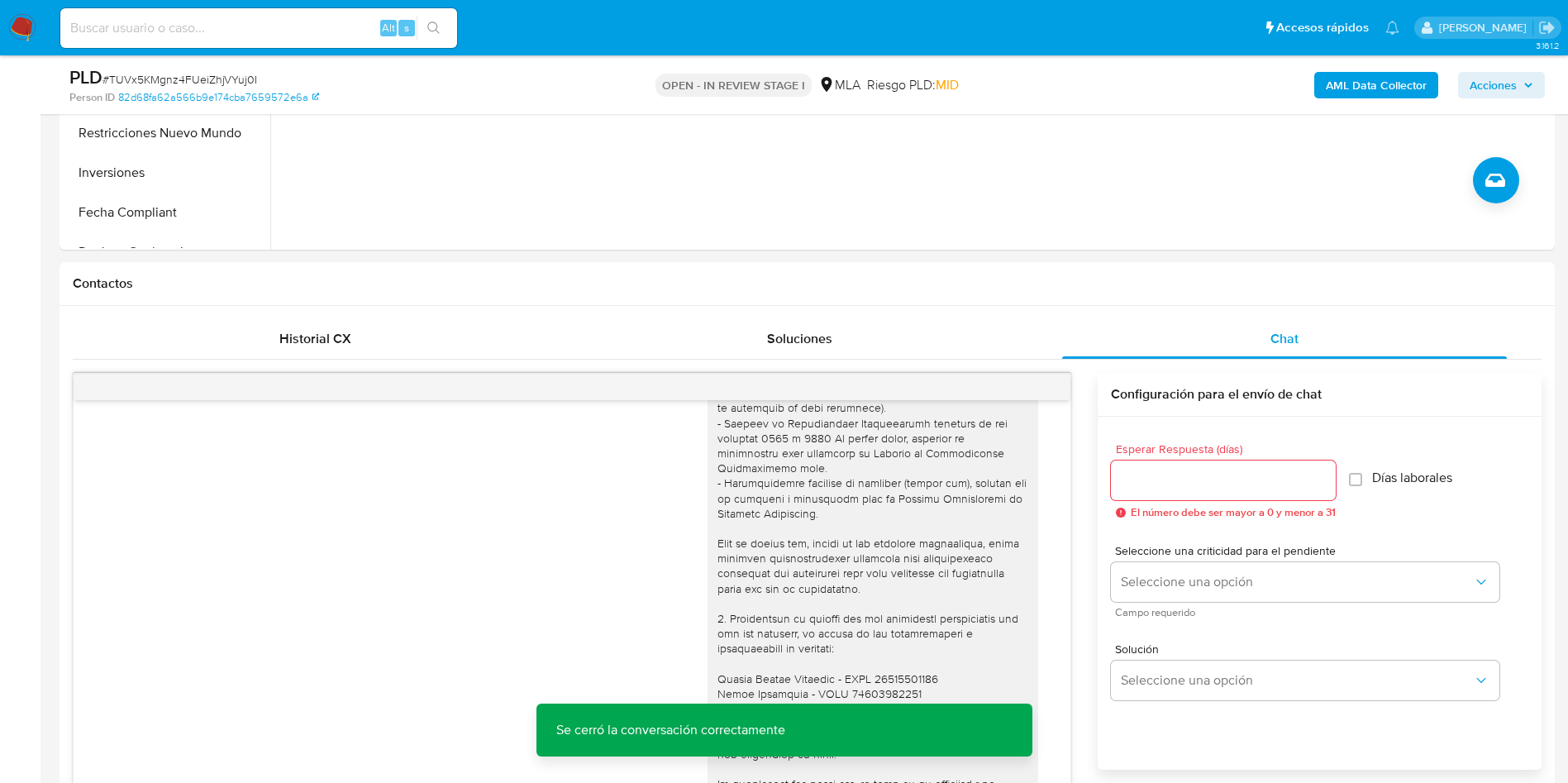
scroll to position [248, 0]
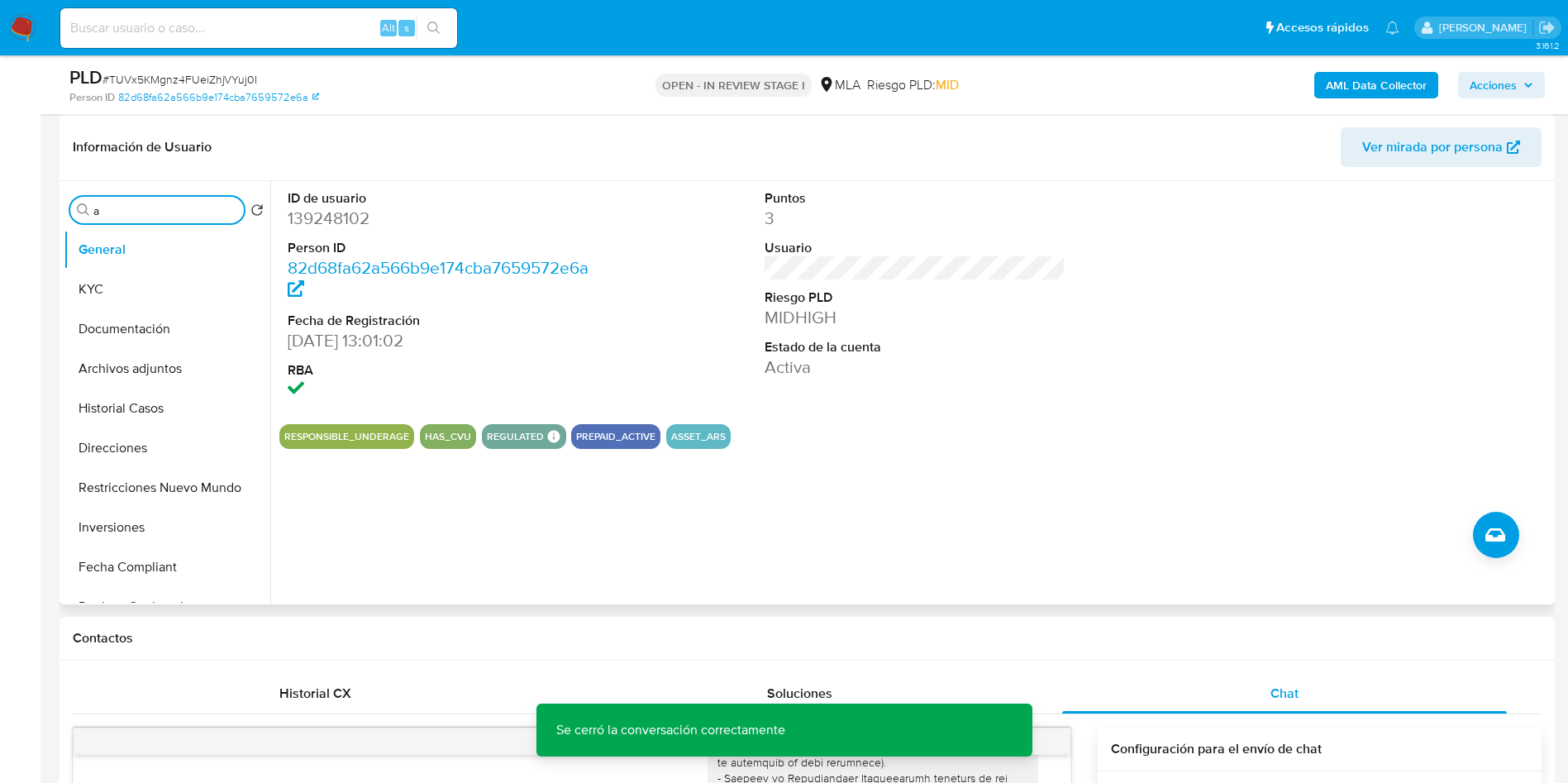
click at [139, 216] on input "a" at bounding box center [165, 210] width 144 height 15
type input "arc"
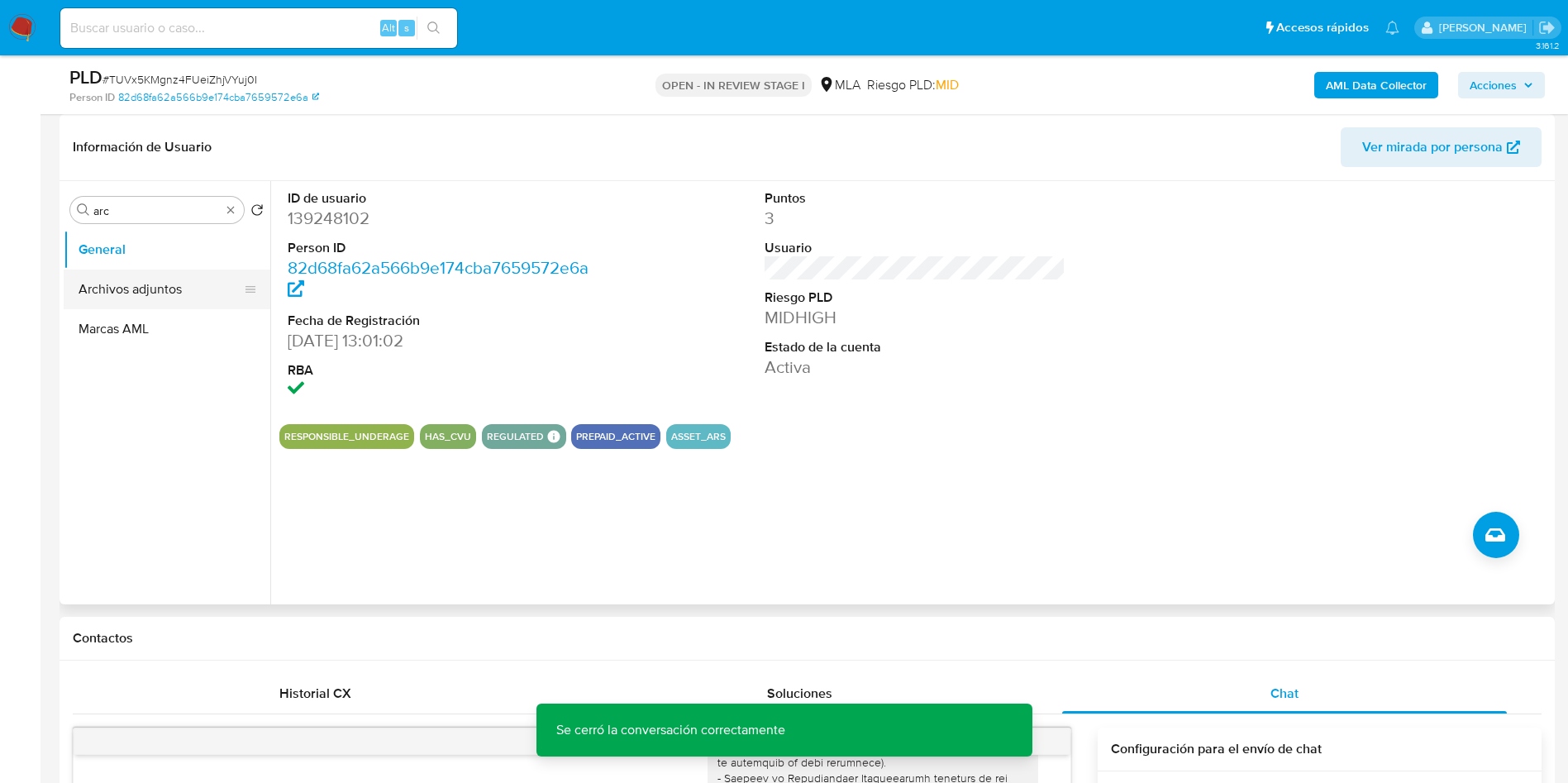
click at [138, 283] on button "Archivos adjuntos" at bounding box center [161, 289] width 193 height 40
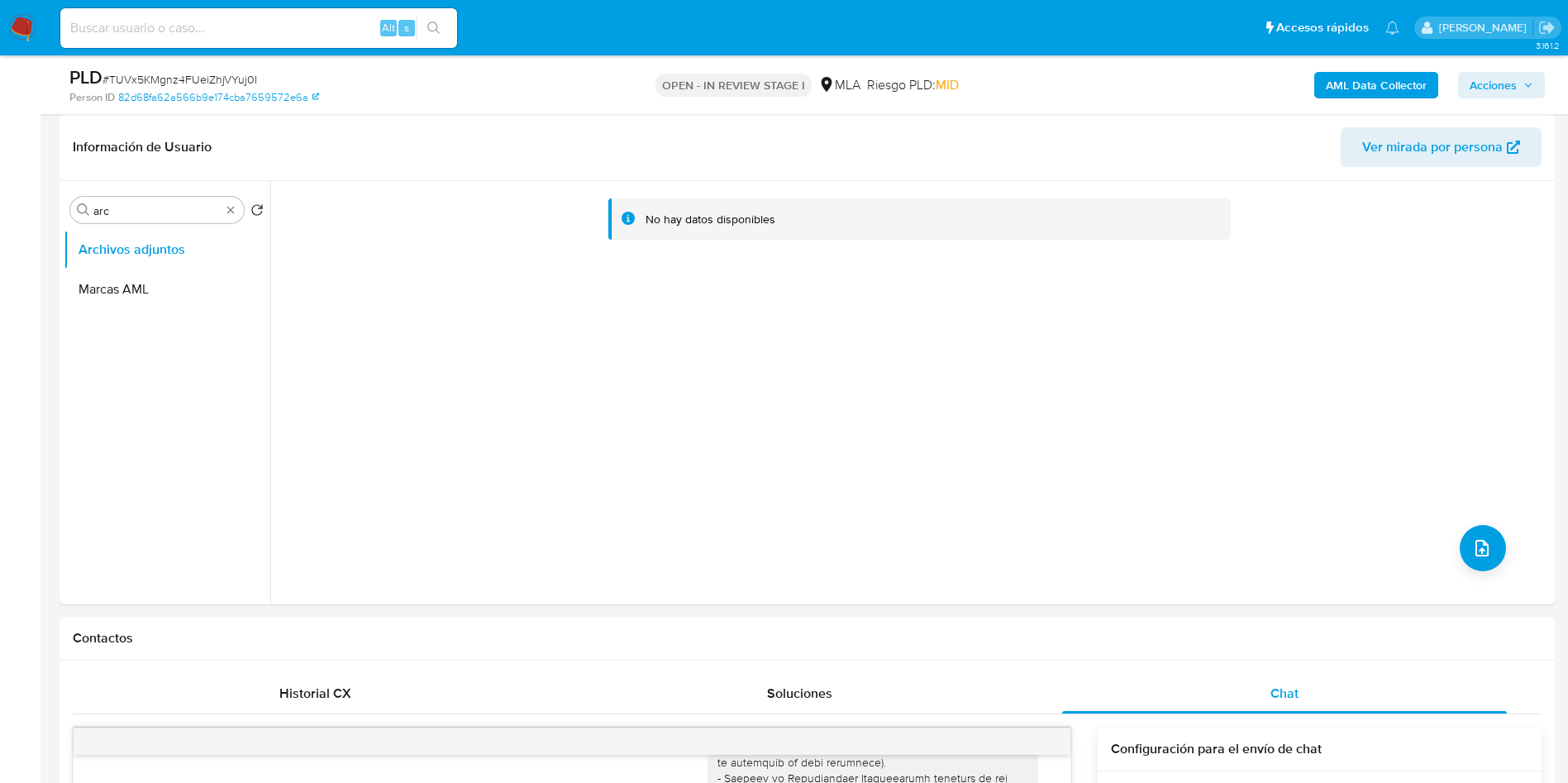
click at [1367, 75] on b "AML Data Collector" at bounding box center [1376, 84] width 101 height 26
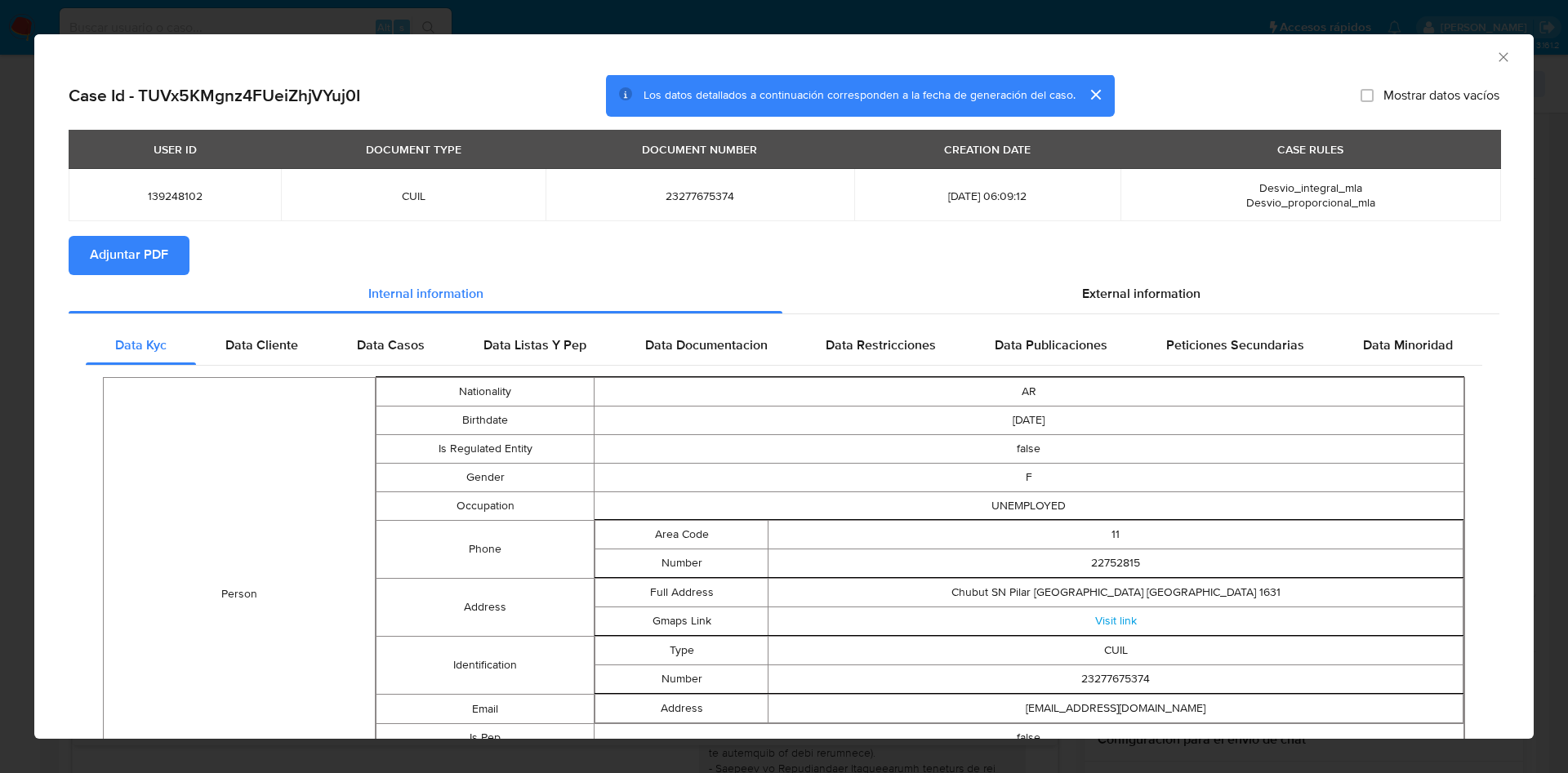
click at [115, 260] on span "Adjuntar PDF" at bounding box center [129, 256] width 78 height 36
click at [1495, 52] on icon "Cerrar ventana" at bounding box center [1503, 56] width 16 height 16
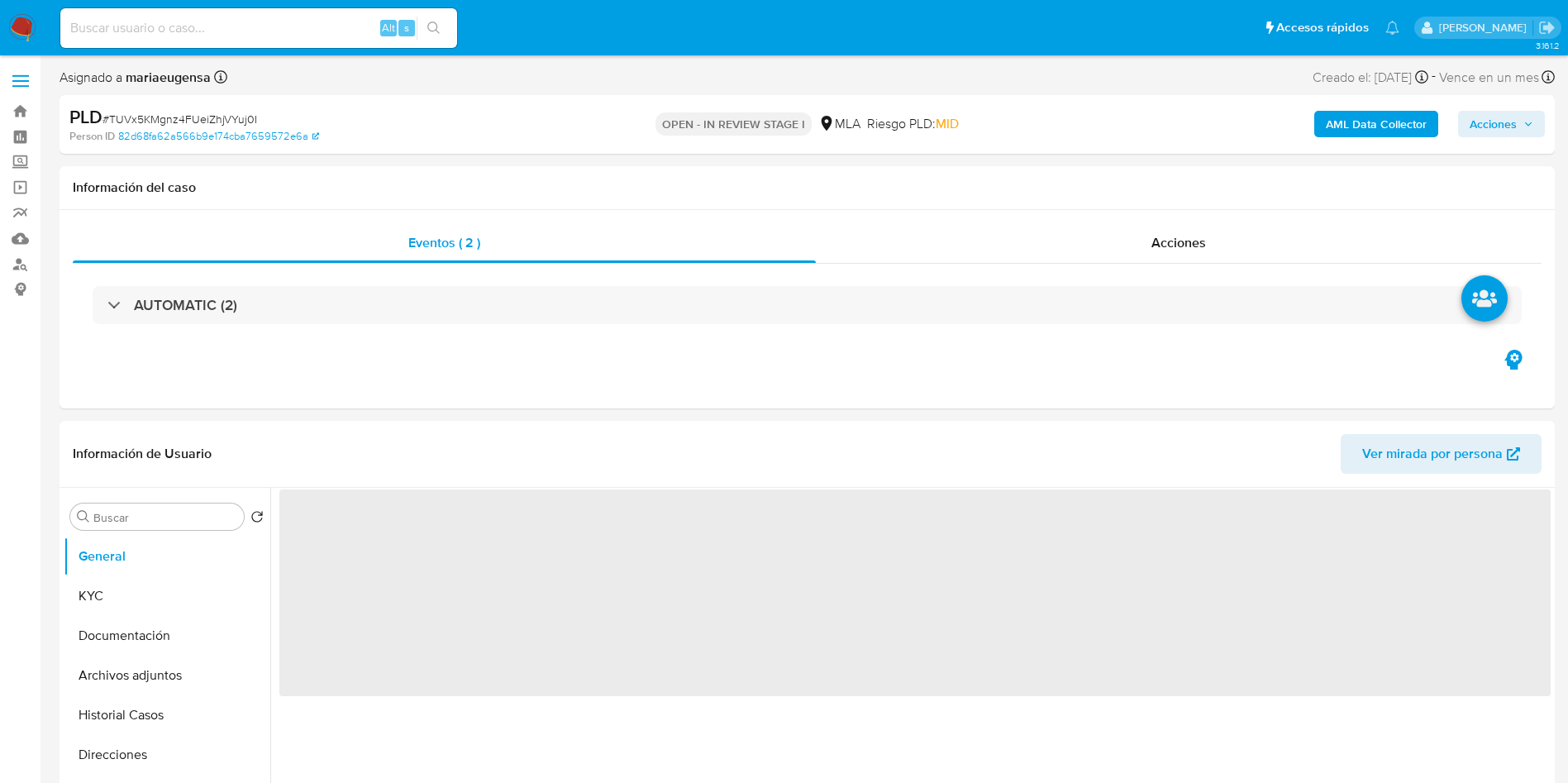
select select "10"
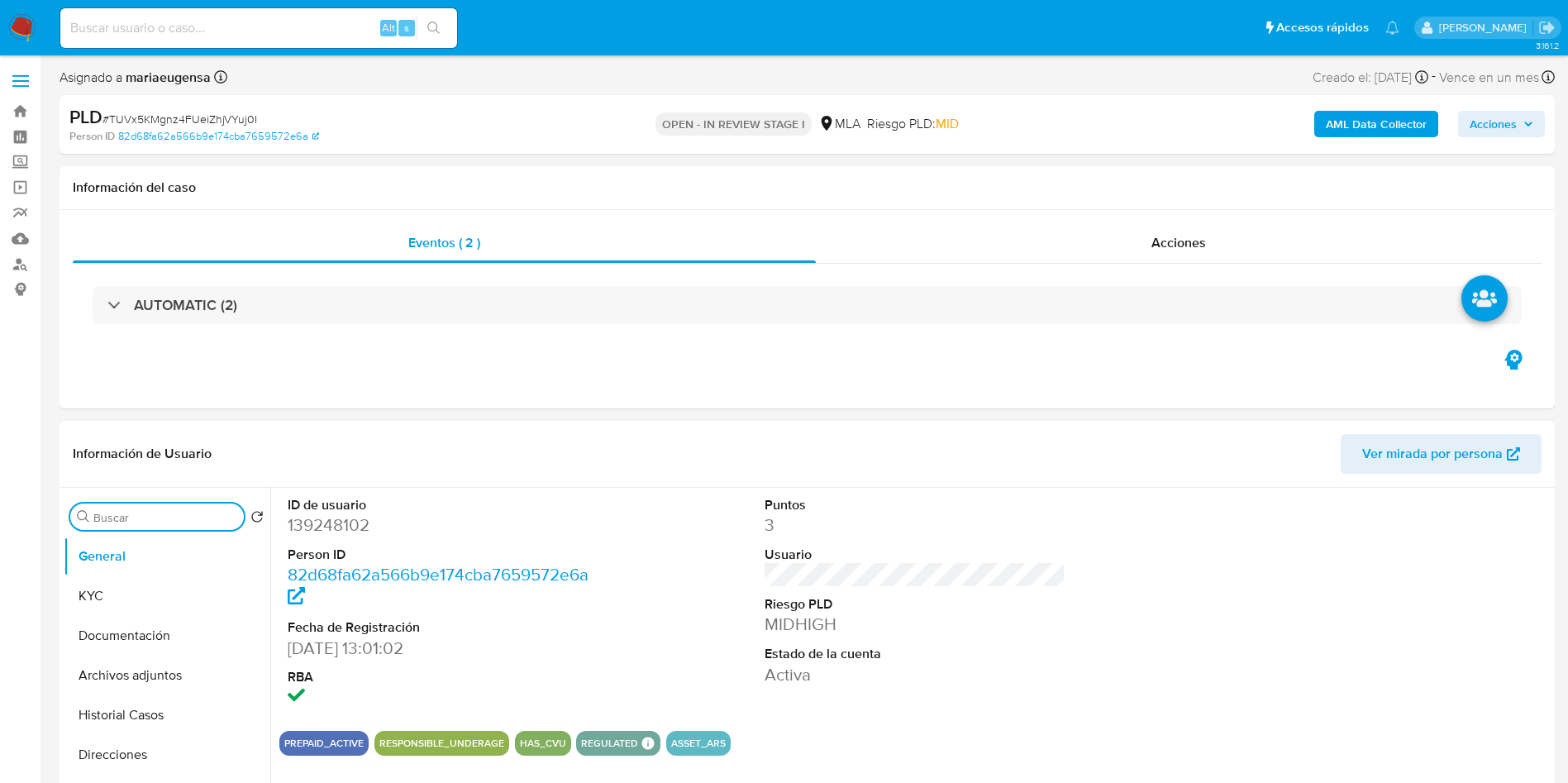
click at [145, 520] on input "Buscar" at bounding box center [165, 517] width 144 height 15
type input "res"
click at [163, 592] on button "Restricciones Nuevo Mundo" at bounding box center [161, 596] width 193 height 40
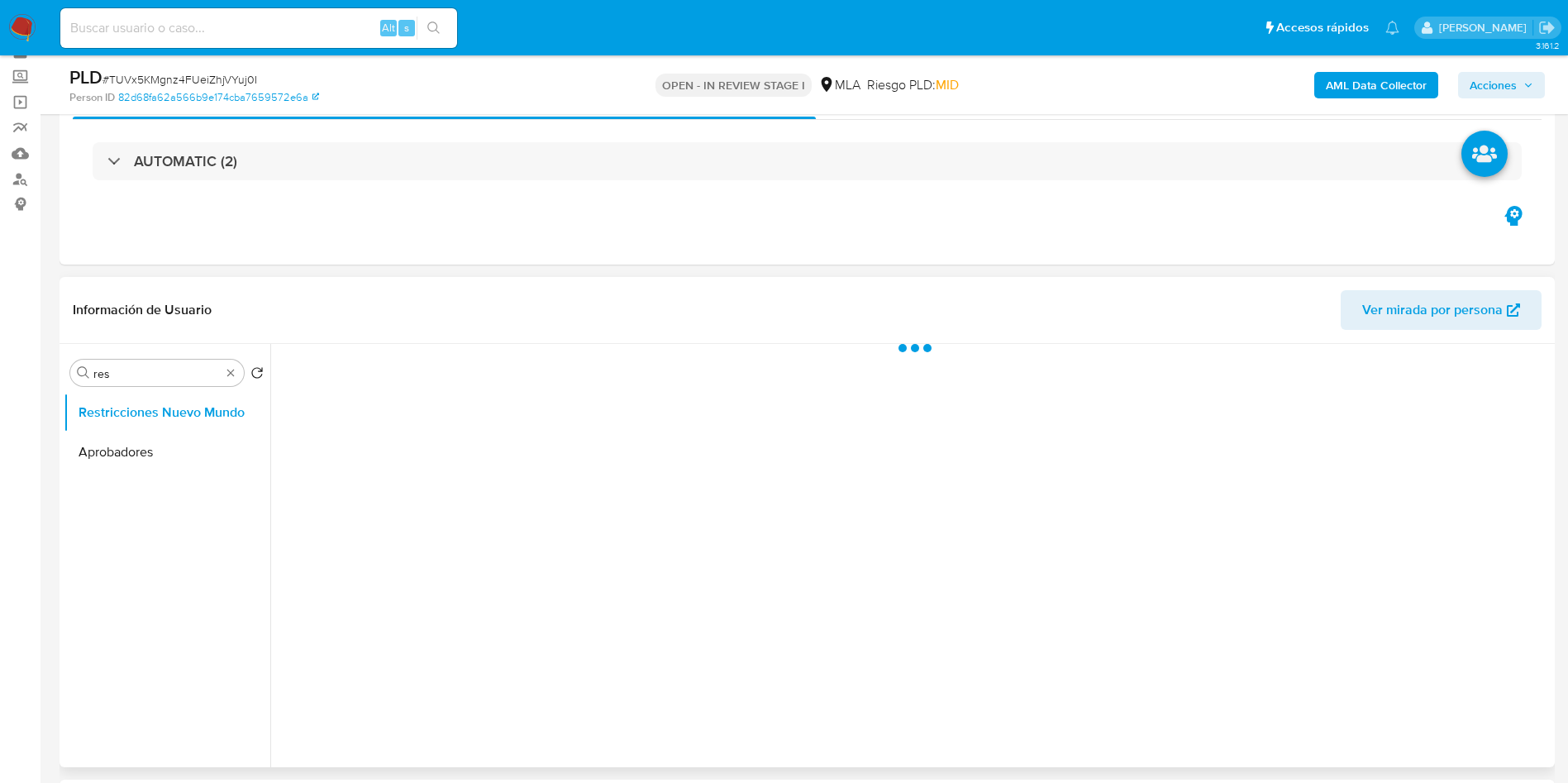
scroll to position [124, 0]
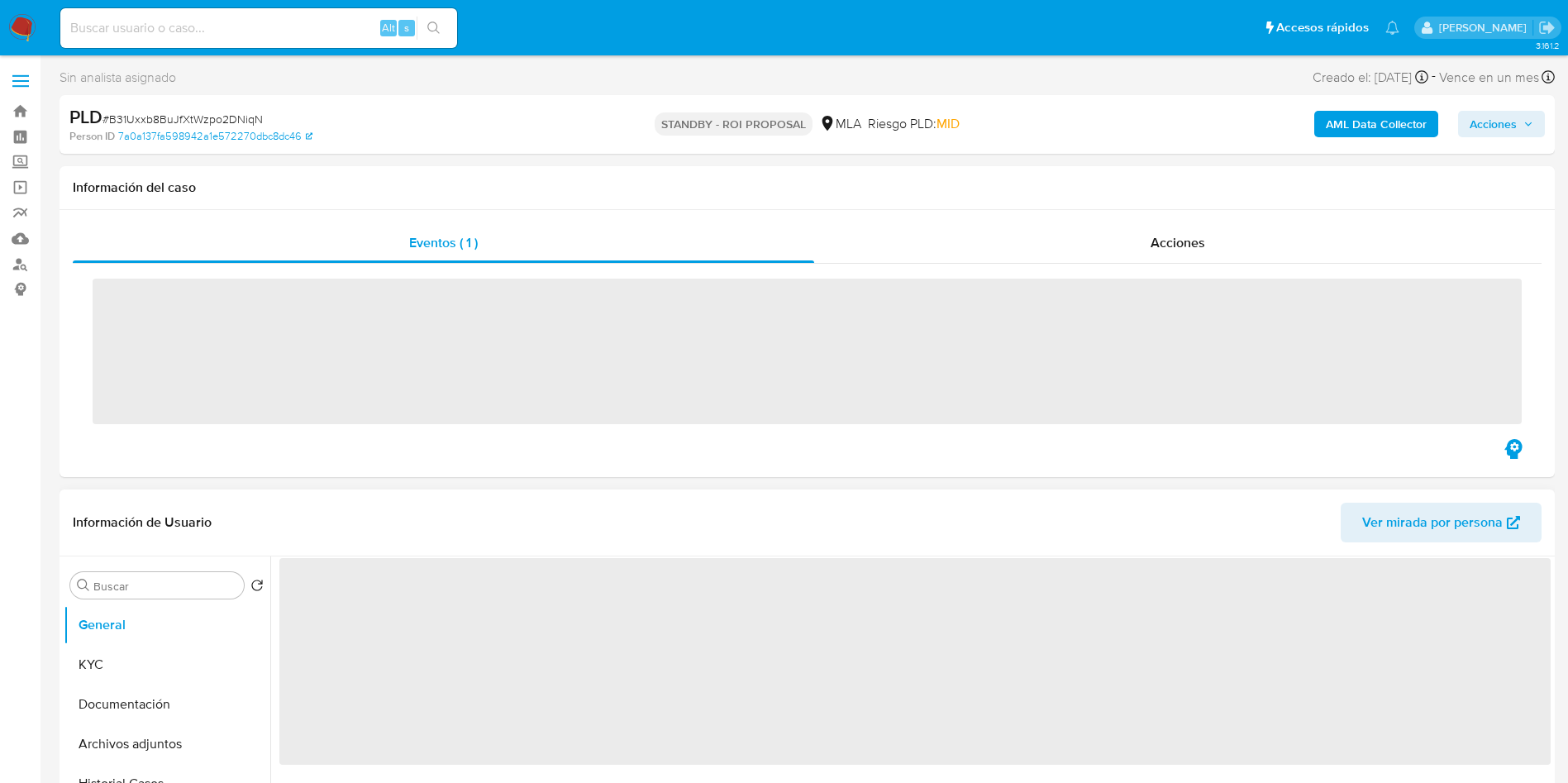
click at [140, 604] on div "Buscar Volver al orden por defecto General KYC Documentación Archivos adjuntos …" at bounding box center [167, 769] width 207 height 421
click at [148, 582] on input "Buscar" at bounding box center [165, 586] width 144 height 15
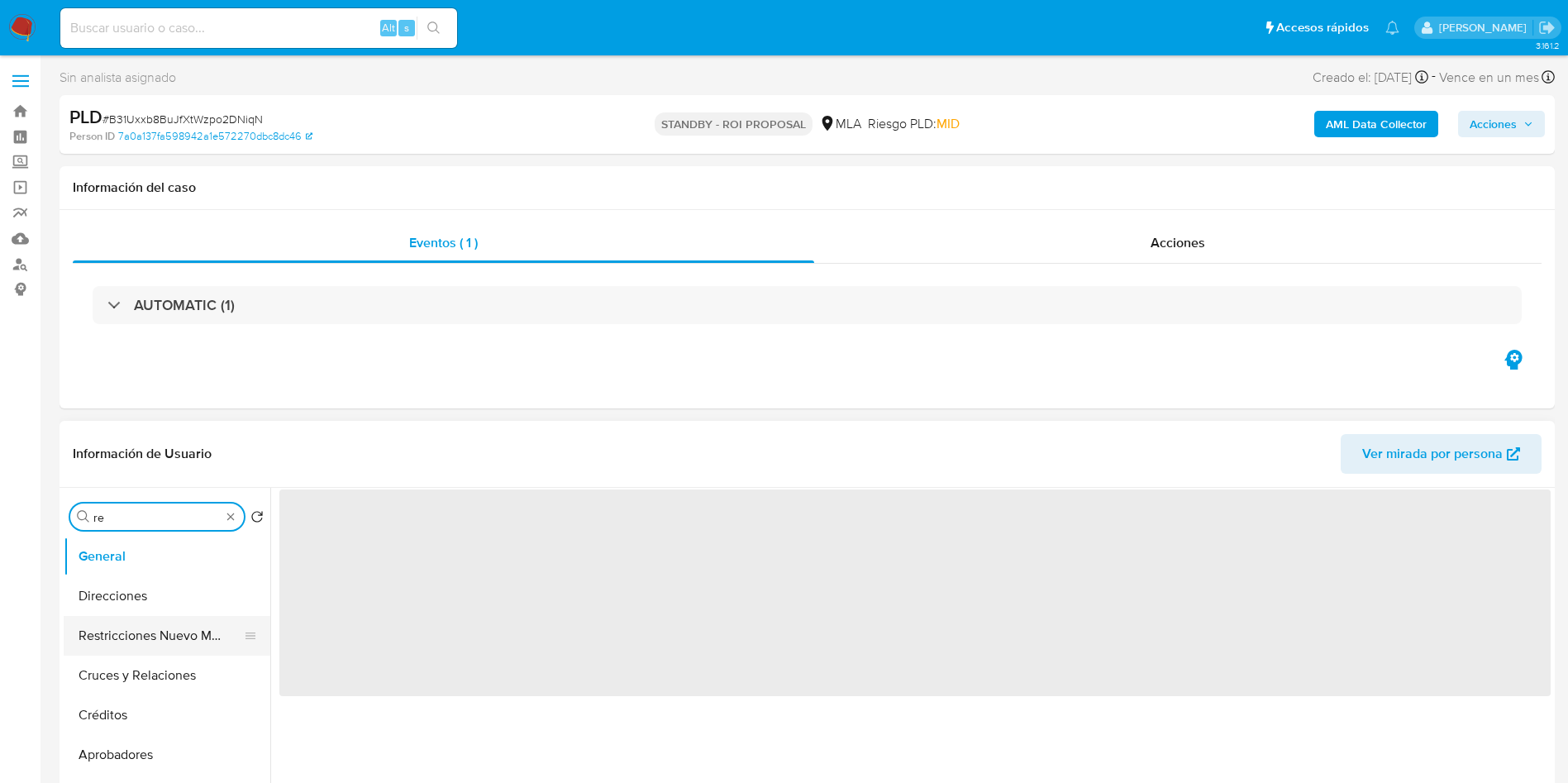
type input "res"
select select "10"
type input "res"
click at [154, 613] on button "Restricciones Nuevo Mundo" at bounding box center [161, 596] width 193 height 40
select select "10"
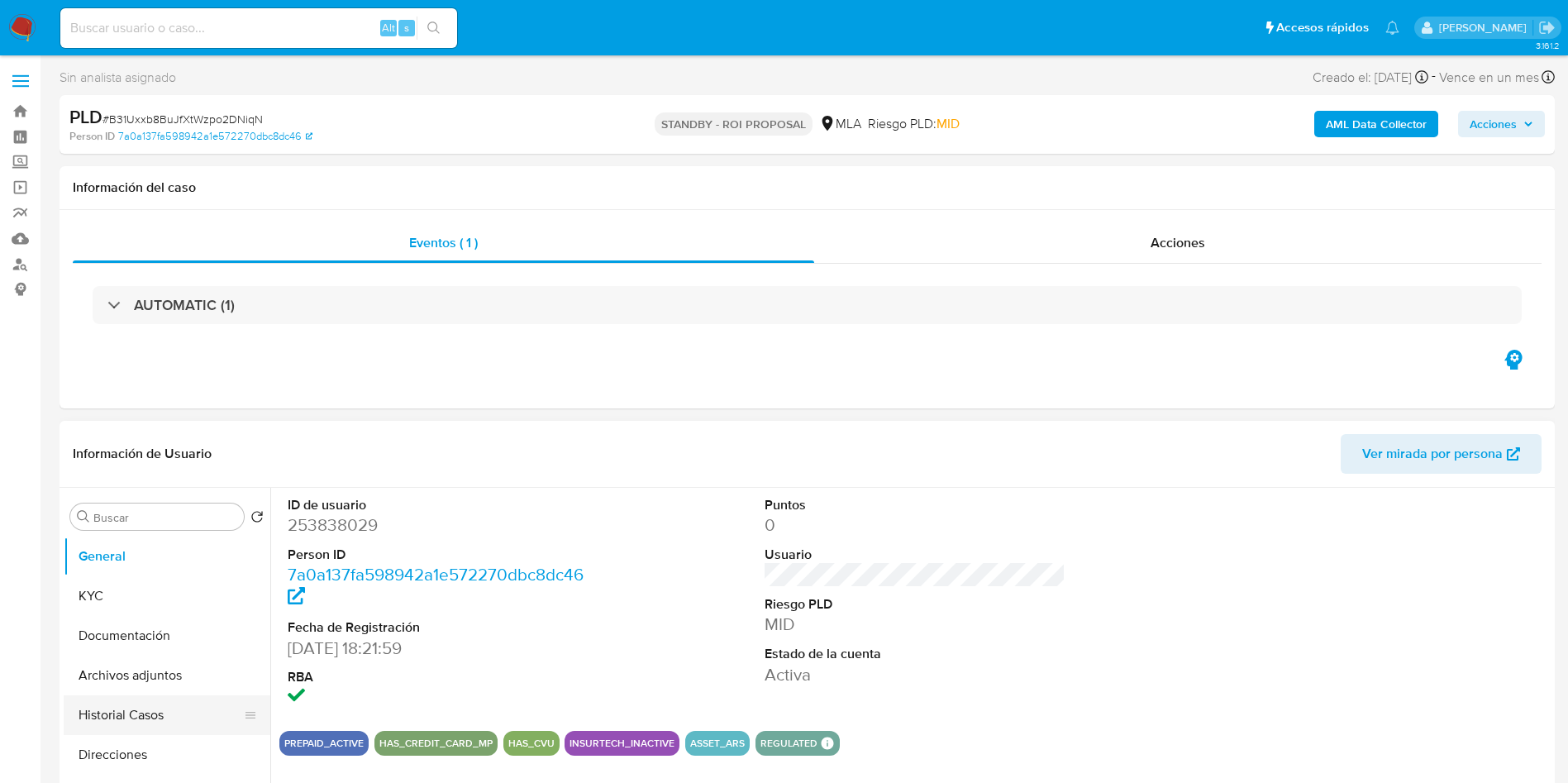
click at [156, 698] on button "Historial Casos" at bounding box center [161, 715] width 193 height 40
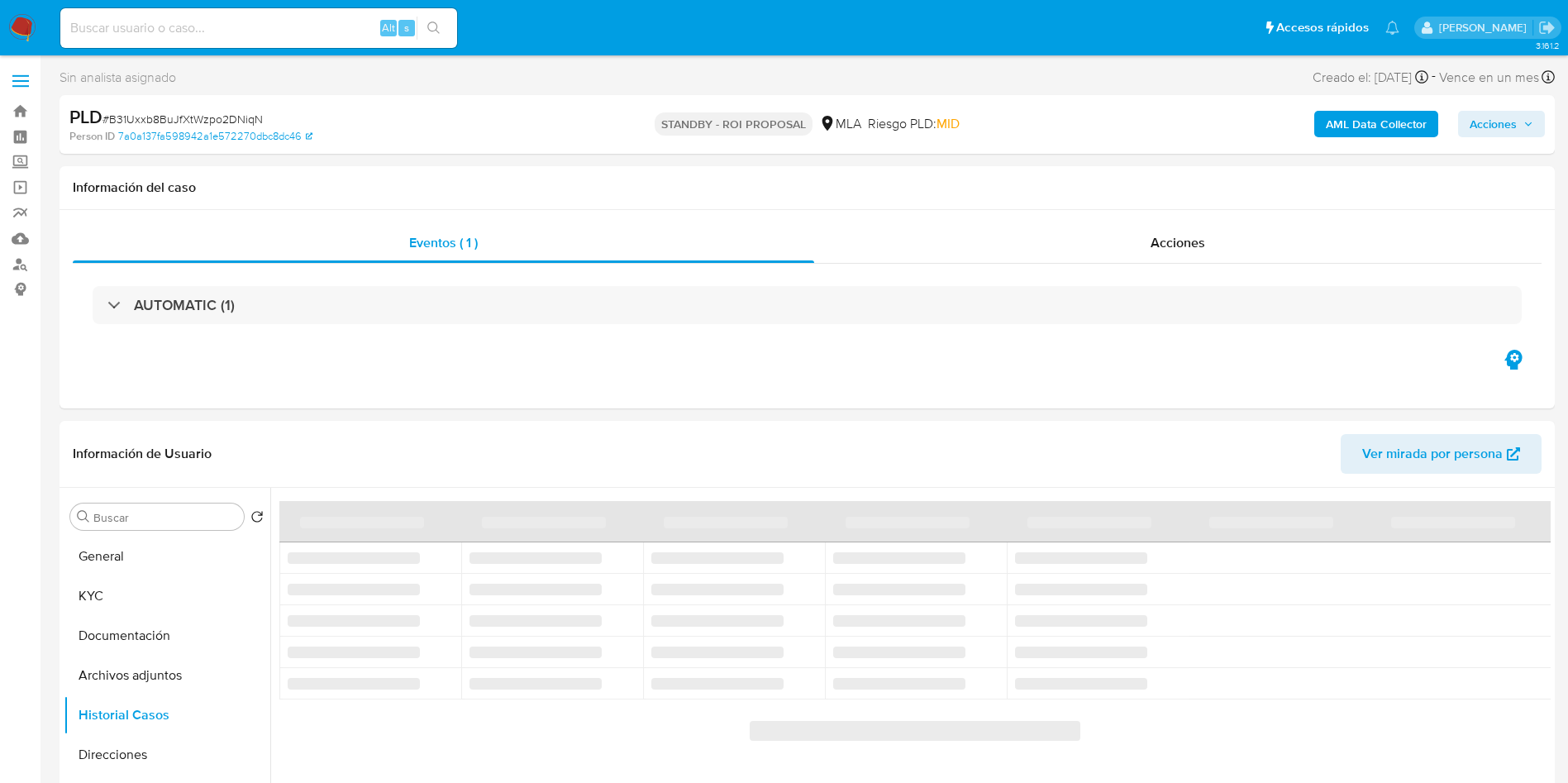
scroll to position [63, 0]
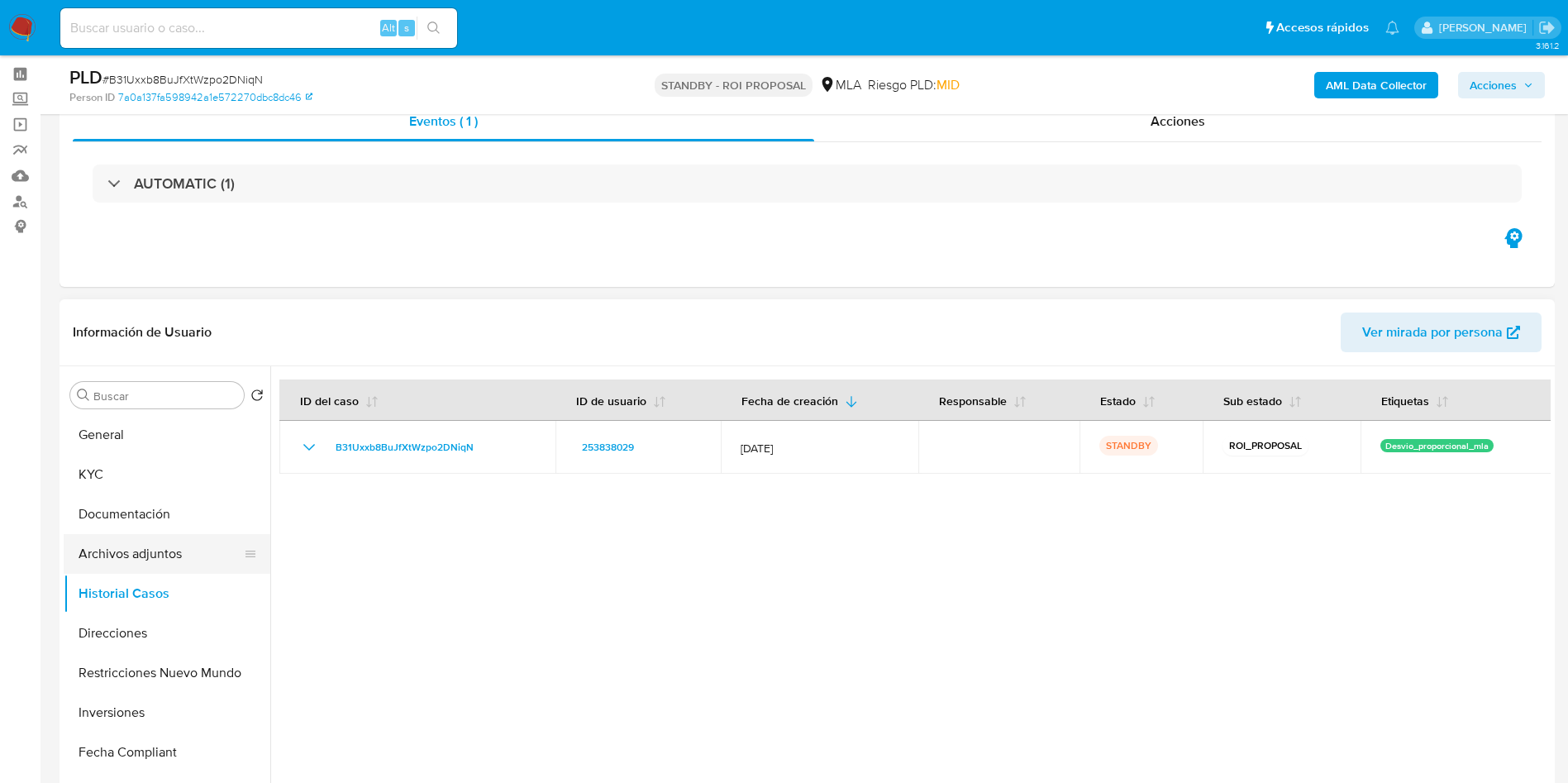
click at [146, 550] on button "Archivos adjuntos" at bounding box center [161, 554] width 193 height 40
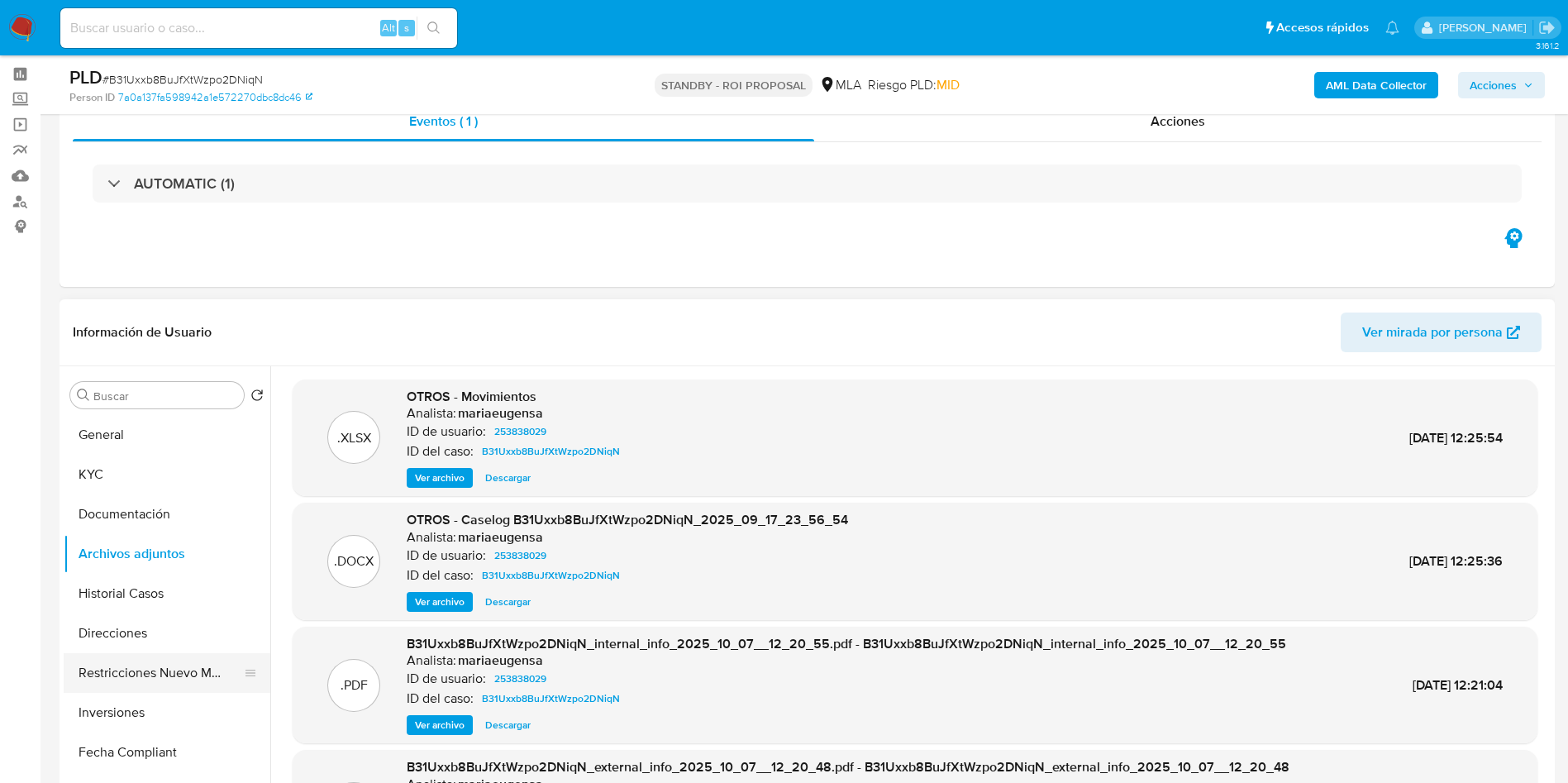
click at [134, 673] on button "Restricciones Nuevo Mundo" at bounding box center [161, 673] width 193 height 40
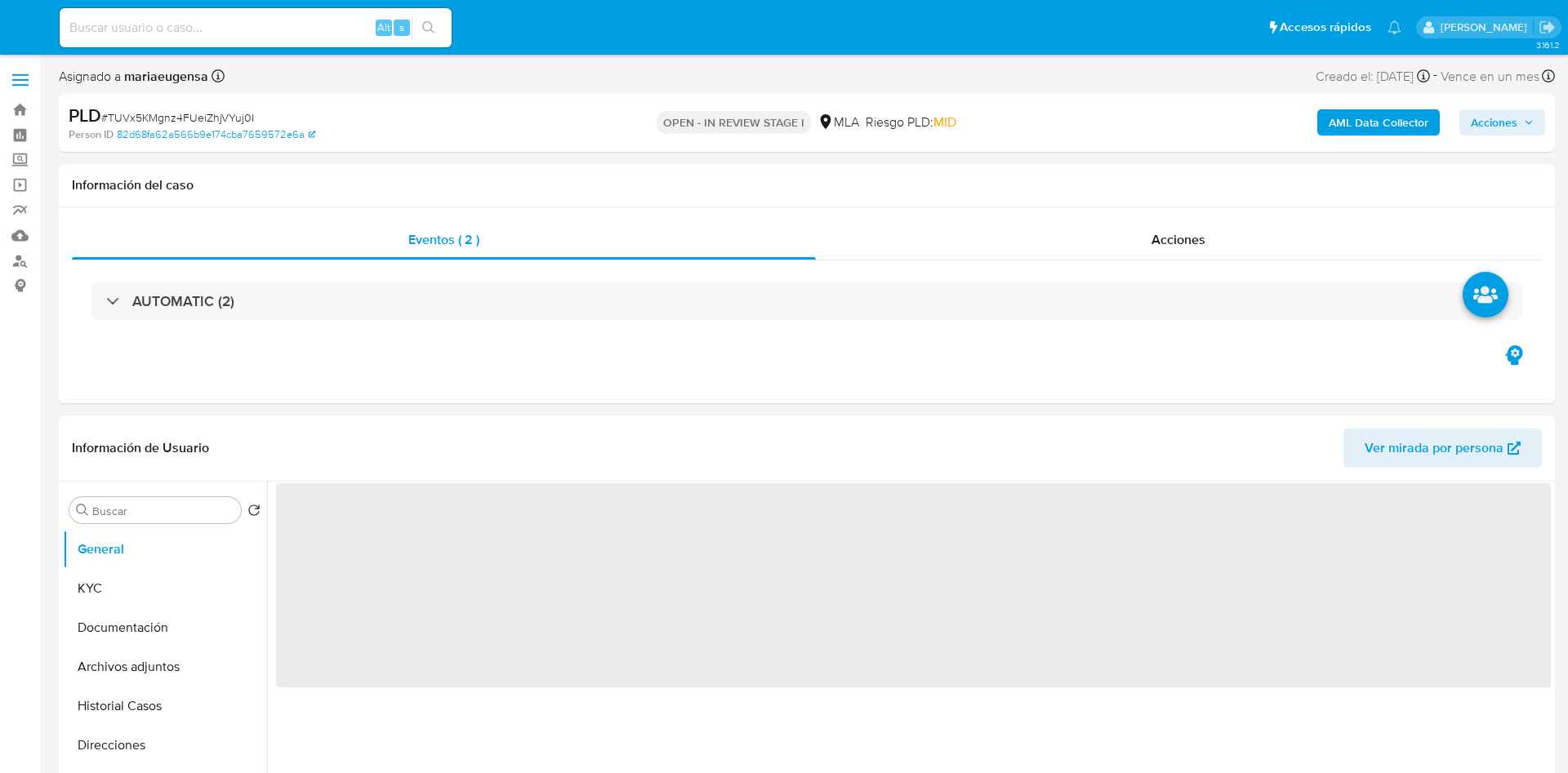
select select "10"
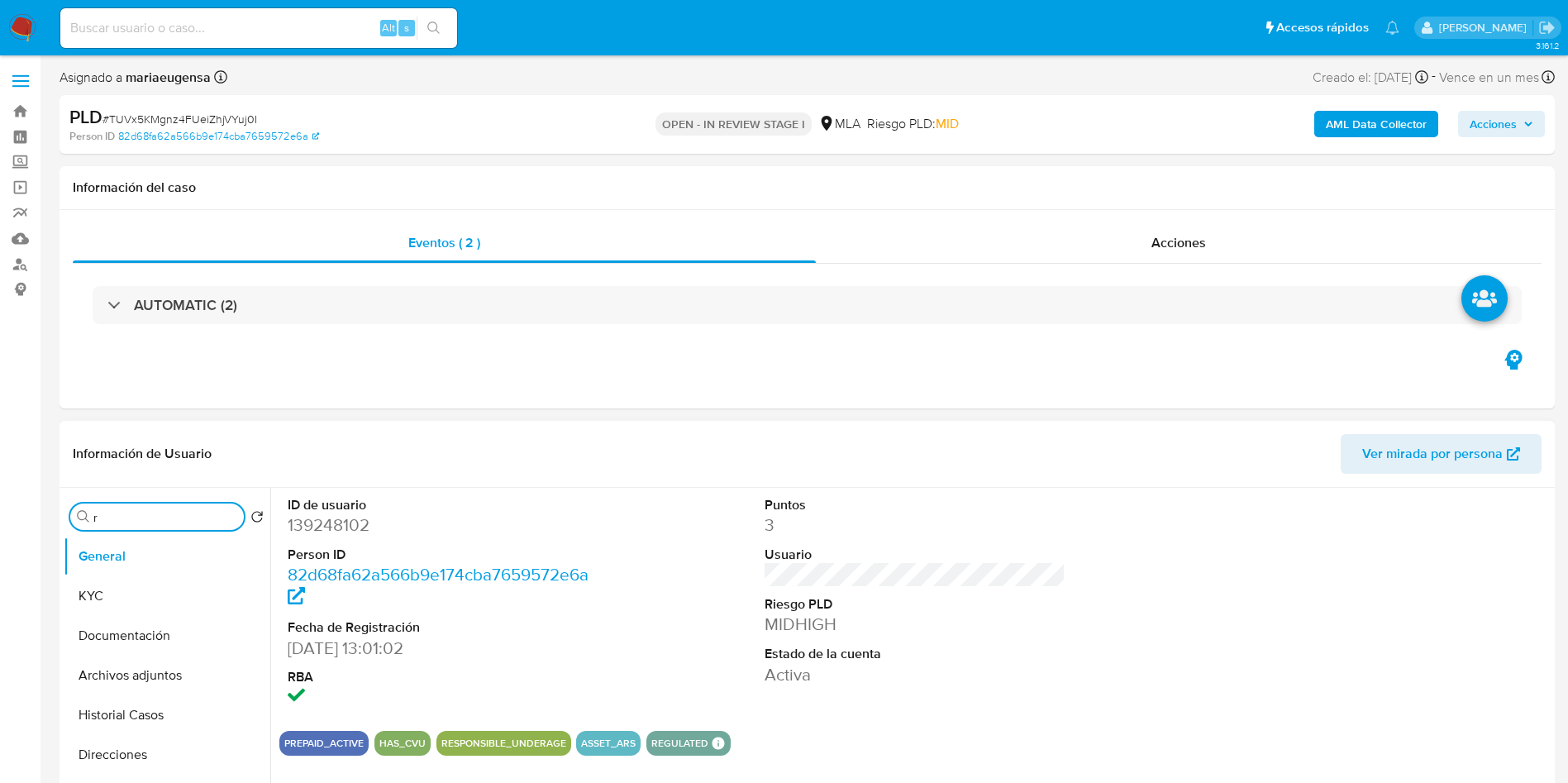
click at [115, 516] on input "r" at bounding box center [165, 517] width 144 height 15
type input "res"
drag, startPoint x: 116, startPoint y: 589, endPoint x: 129, endPoint y: 584, distance: 13.9
click at [117, 589] on button "Restricciones Nuevo Mundo" at bounding box center [161, 596] width 193 height 40
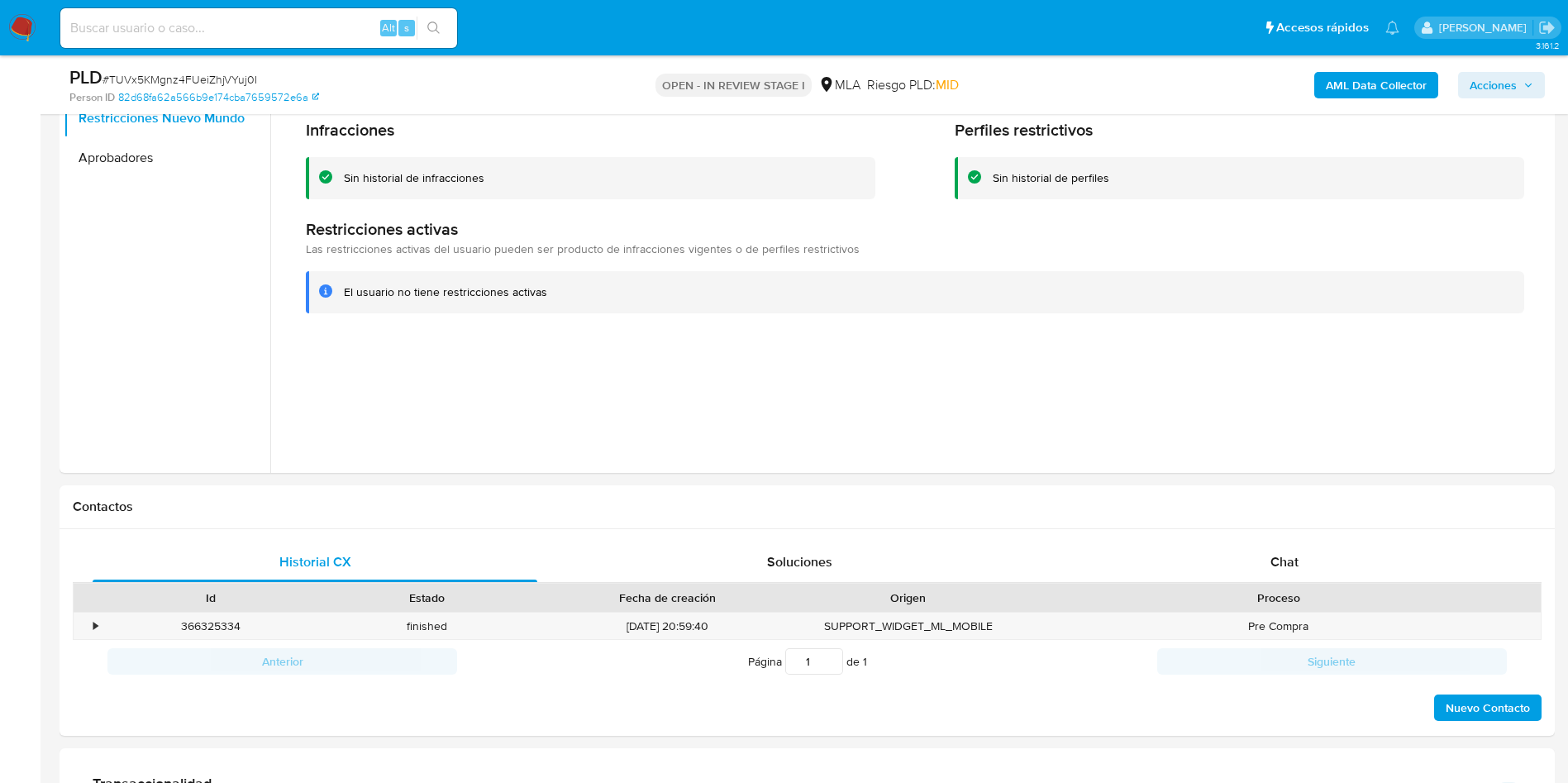
scroll to position [493, 0]
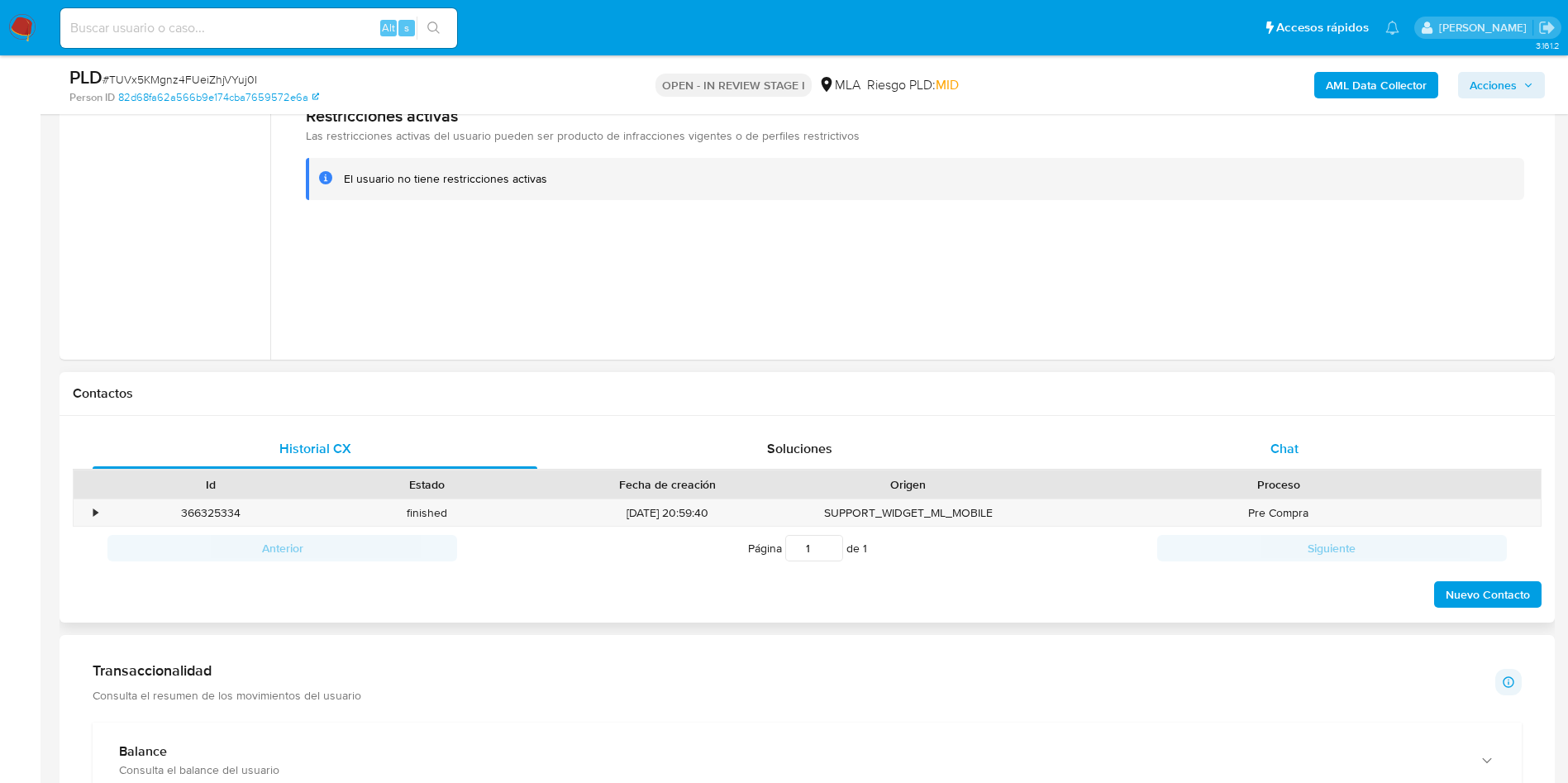
click at [1307, 445] on div "Chat" at bounding box center [1285, 449] width 445 height 40
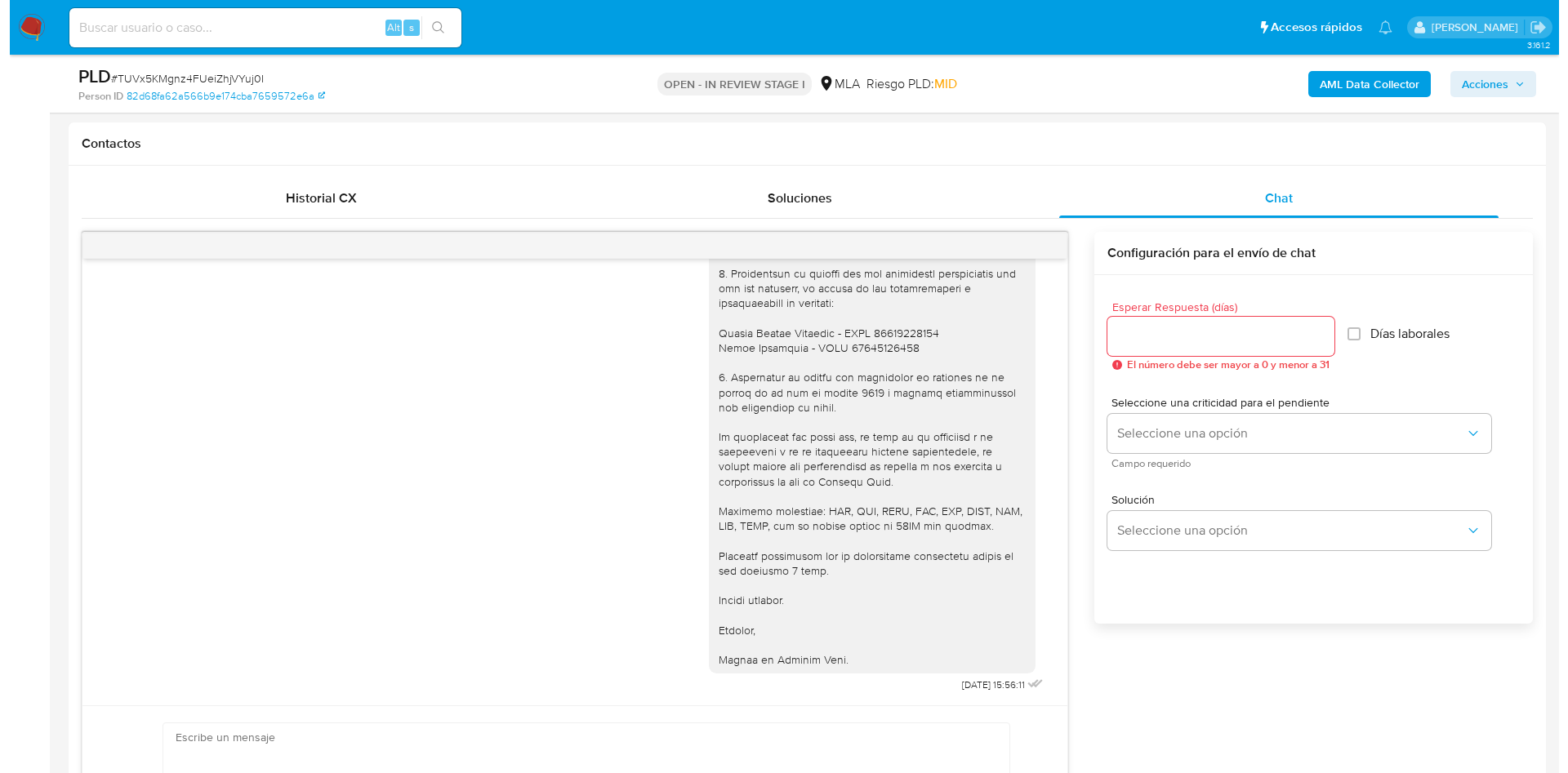
scroll to position [2604, 0]
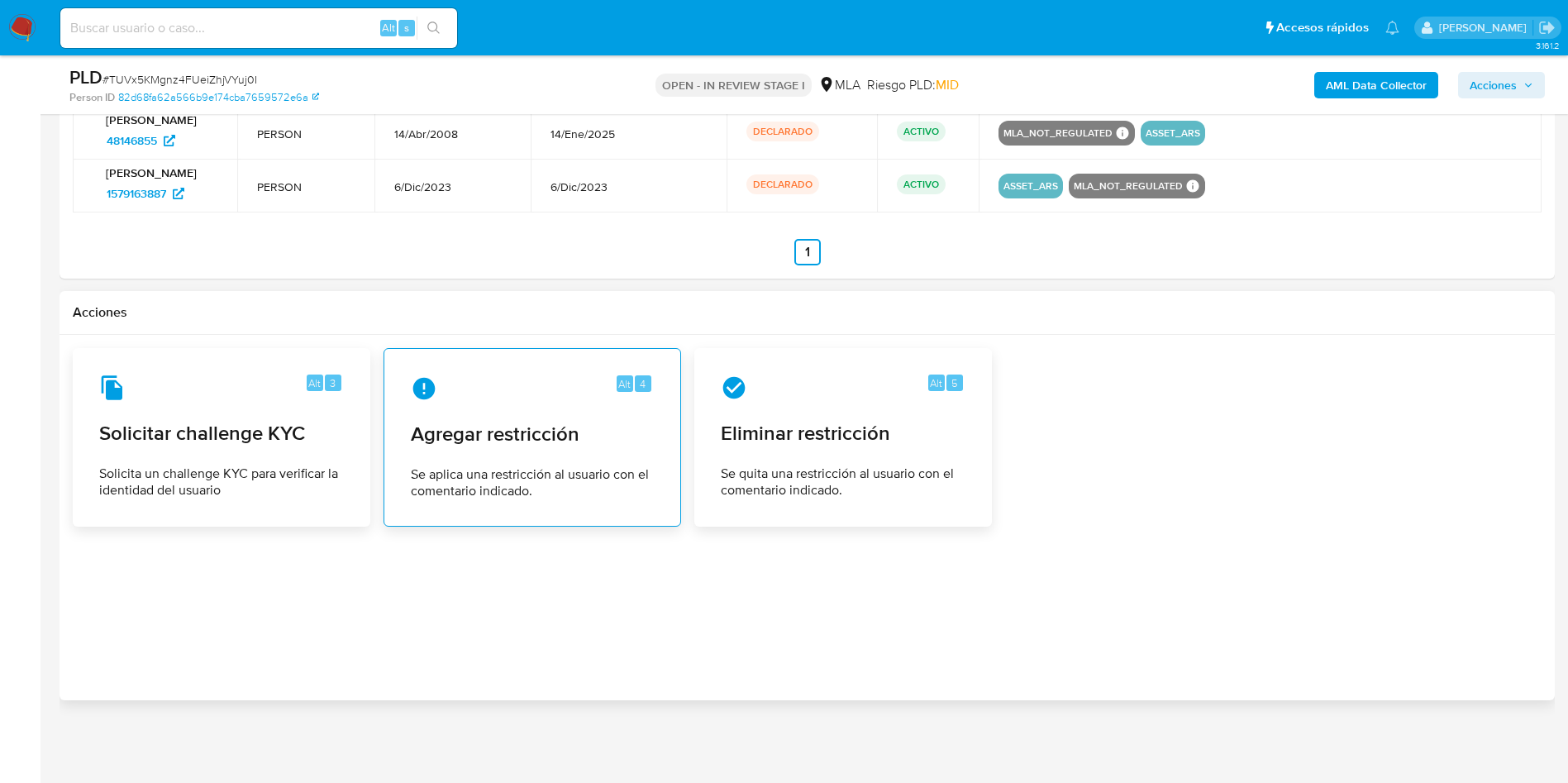
click at [601, 422] on div "Alt 4 Agregar restricción Se aplica una restricción al usuario con el comentari…" at bounding box center [532, 437] width 270 height 151
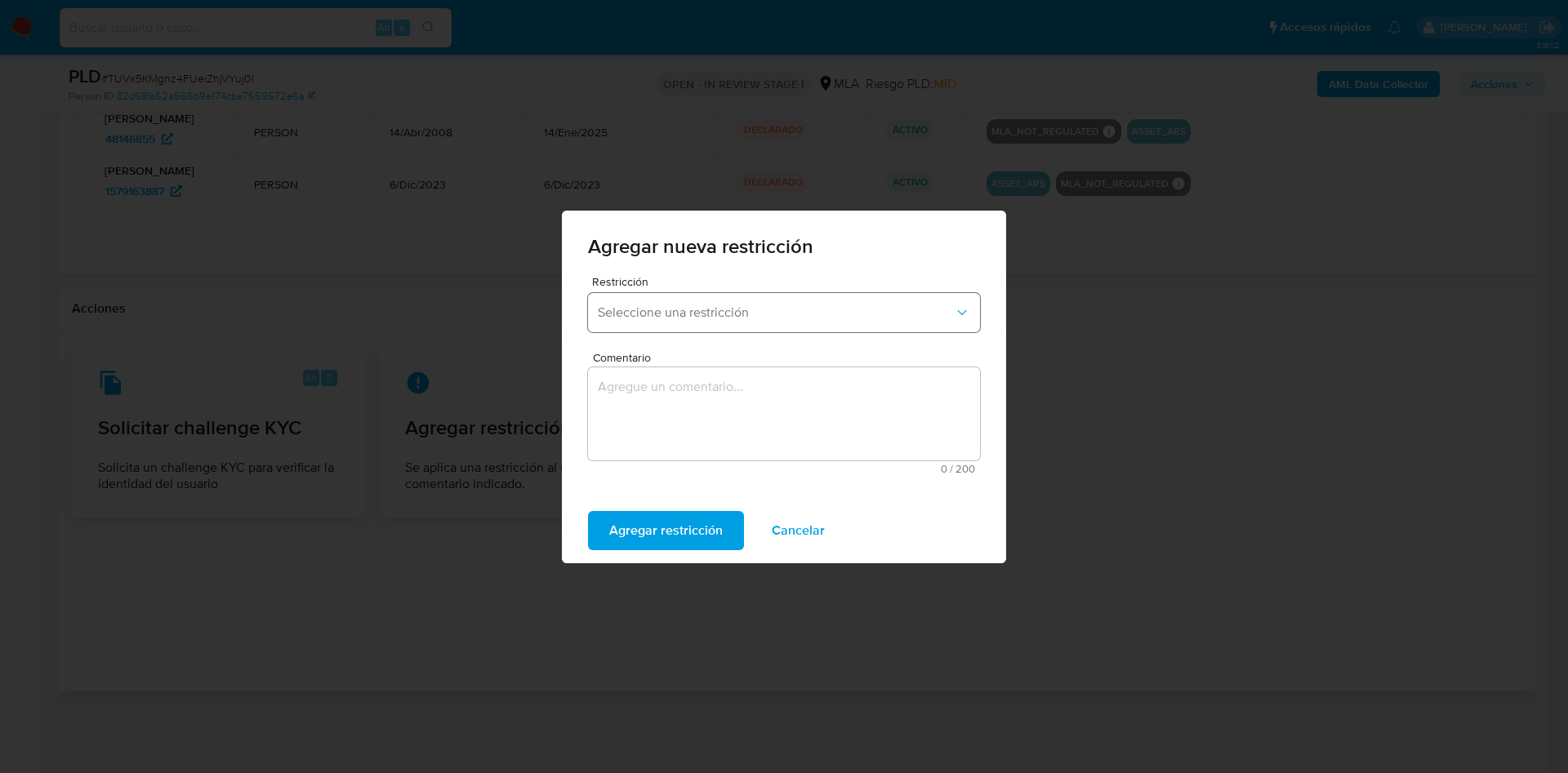
click at [669, 315] on span "Seleccione una restricción" at bounding box center [776, 312] width 356 height 16
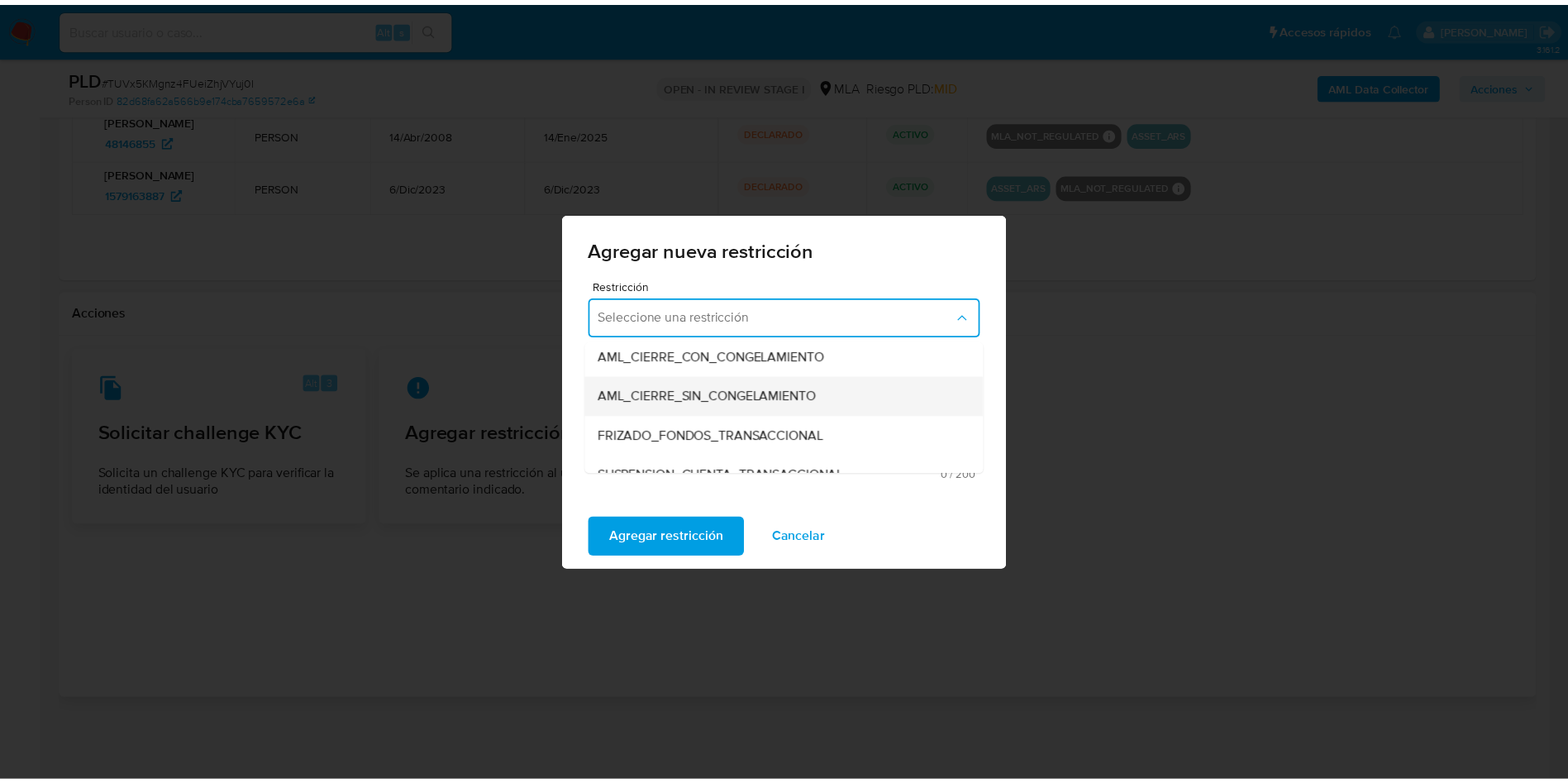
scroll to position [248, 0]
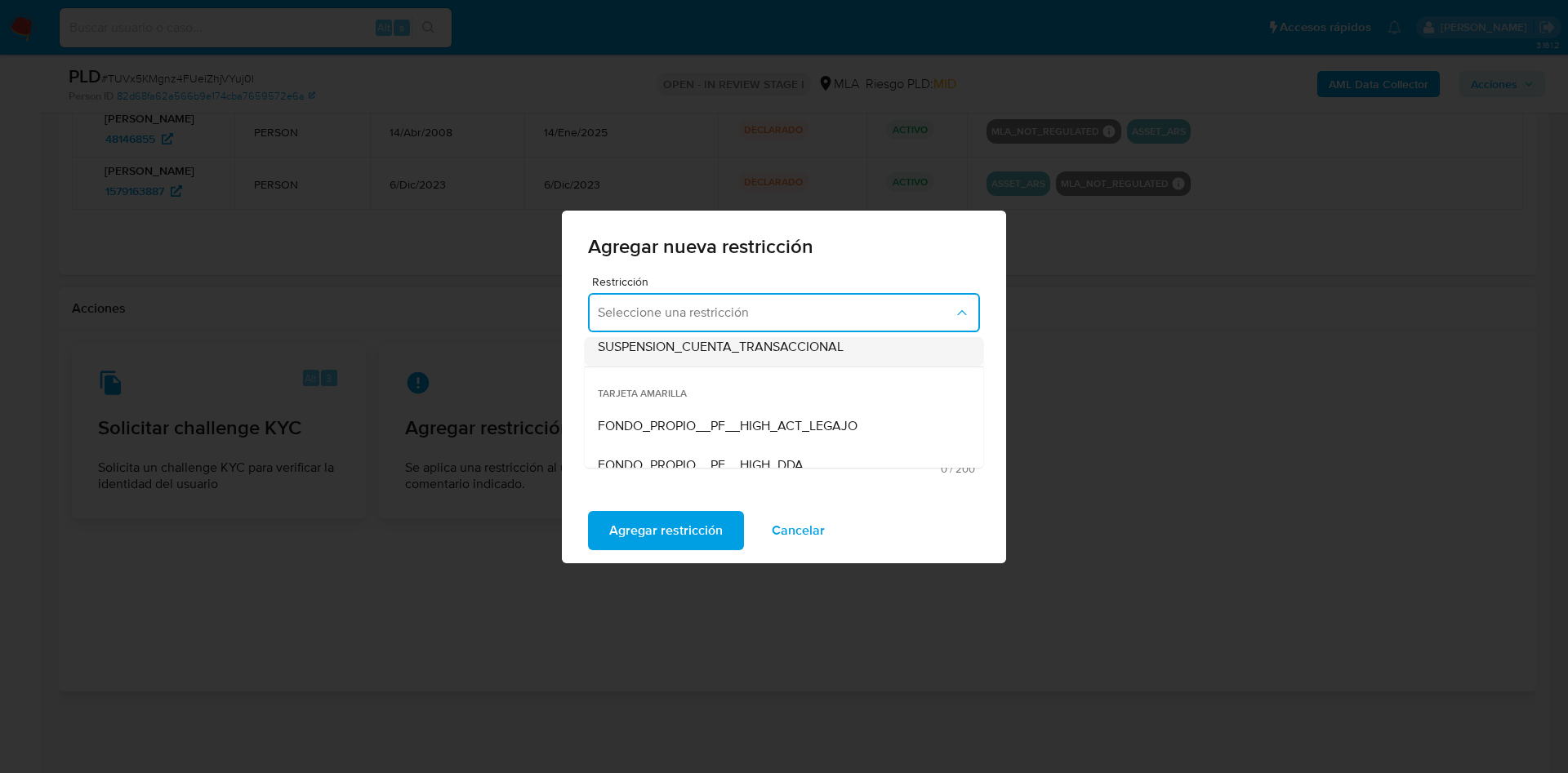
click at [684, 348] on span "SUSPENSION_CUENTA_TRANSACCIONAL" at bounding box center [720, 347] width 246 height 16
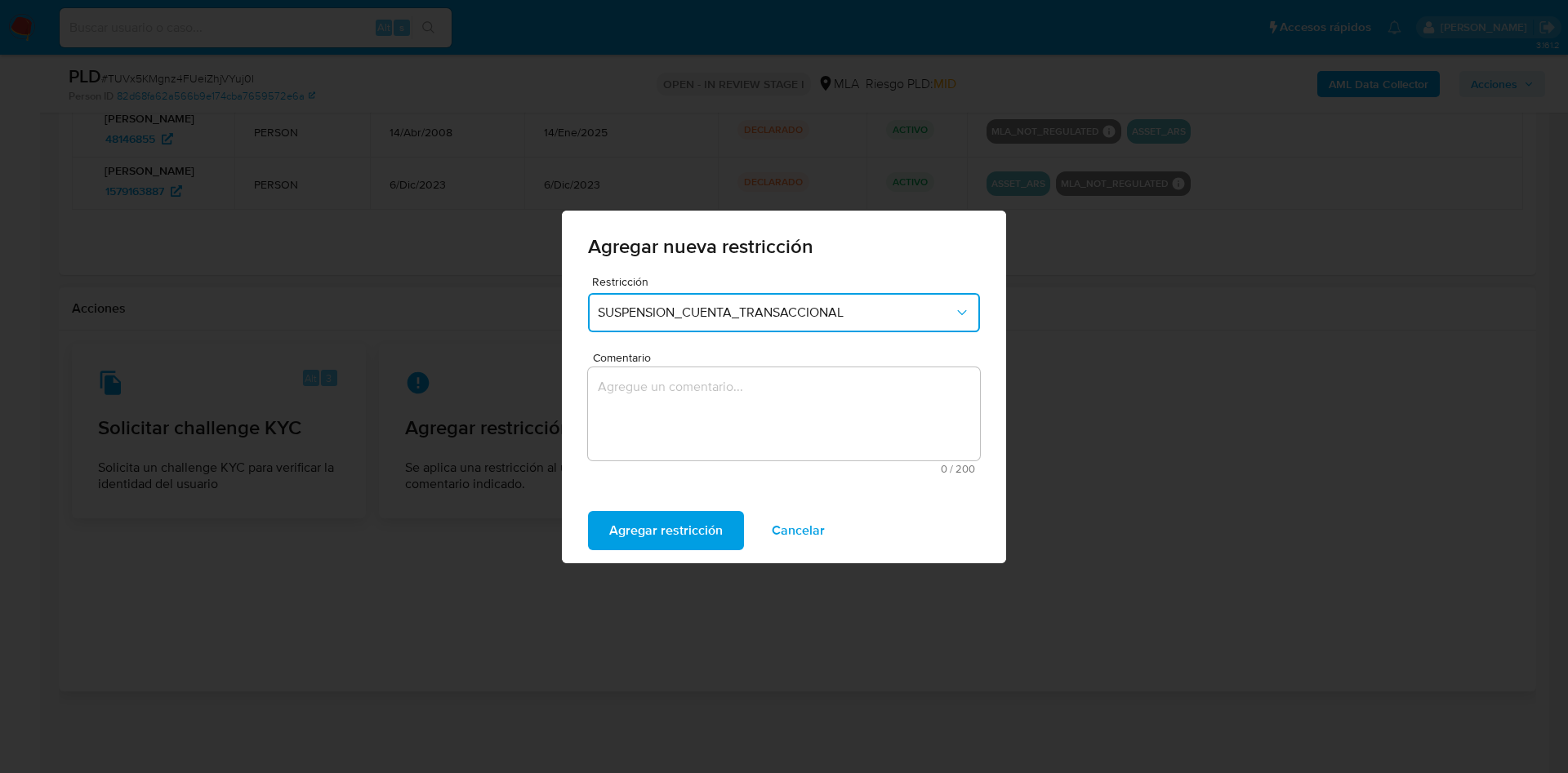
click at [668, 402] on textarea "Comentario" at bounding box center [784, 414] width 392 height 93
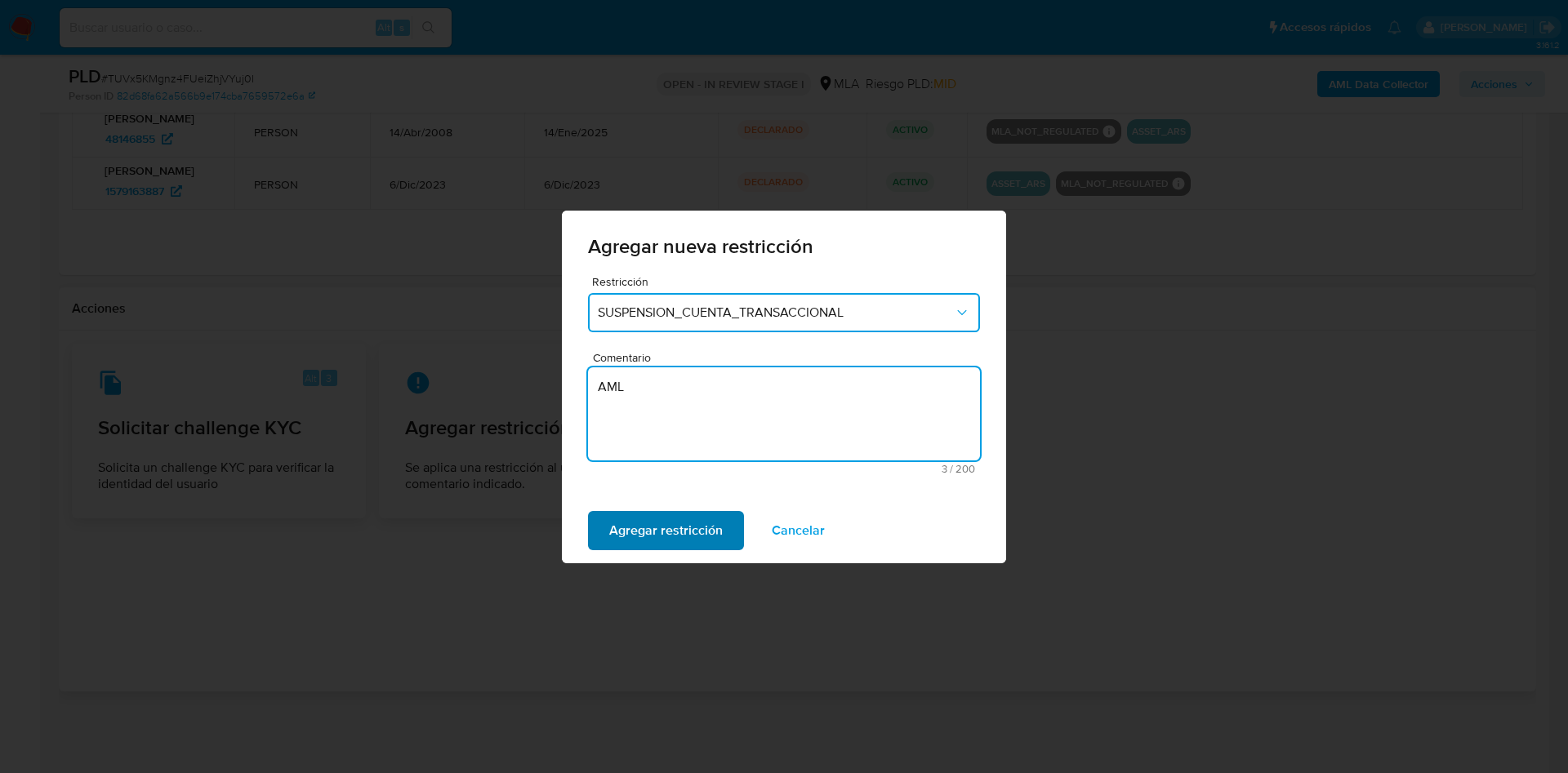
type textarea "AML"
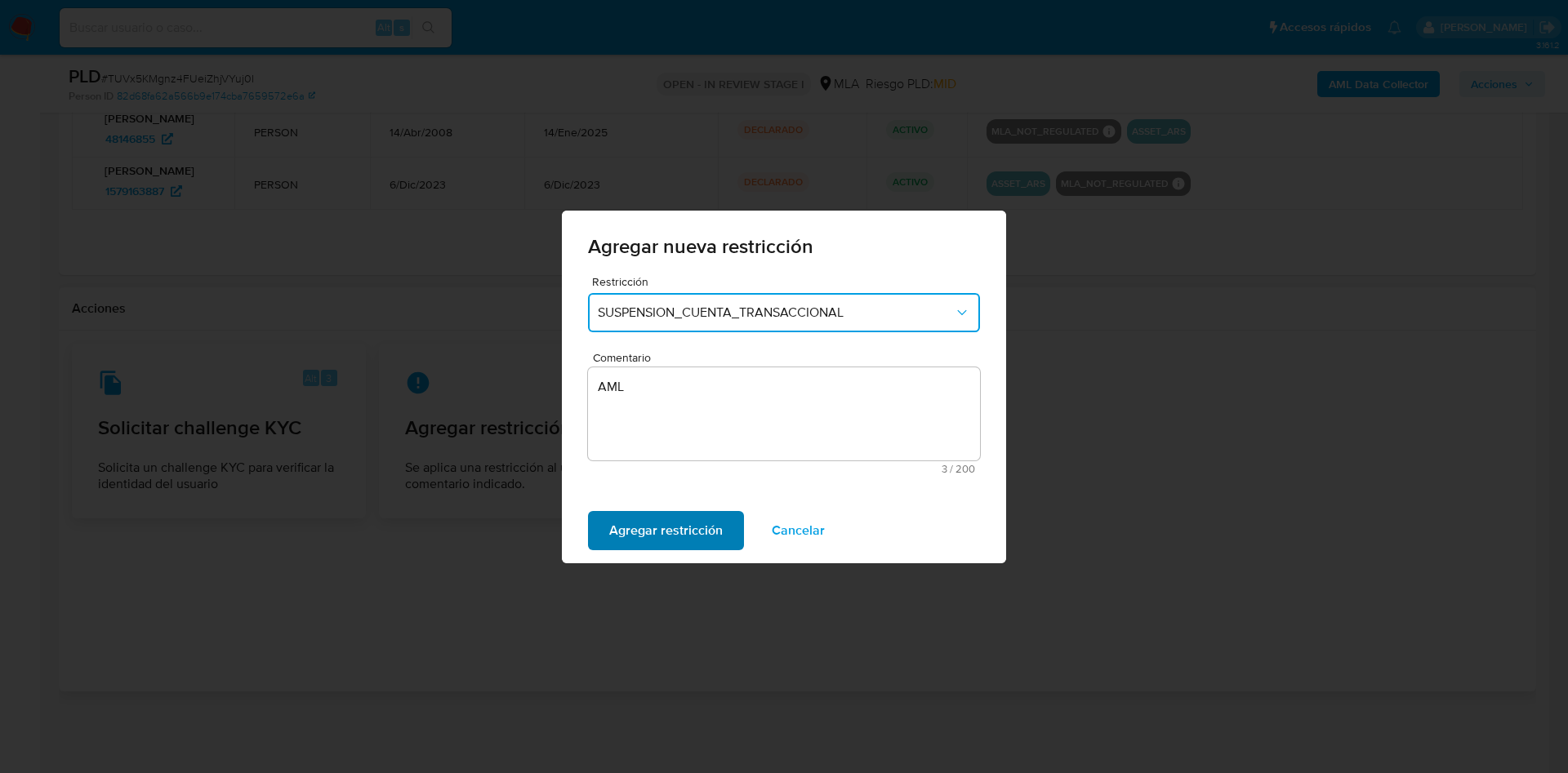
click at [664, 537] on span "Agregar restricción" at bounding box center [666, 531] width 114 height 36
click at [664, 537] on span "Confirmar" at bounding box center [639, 531] width 59 height 36
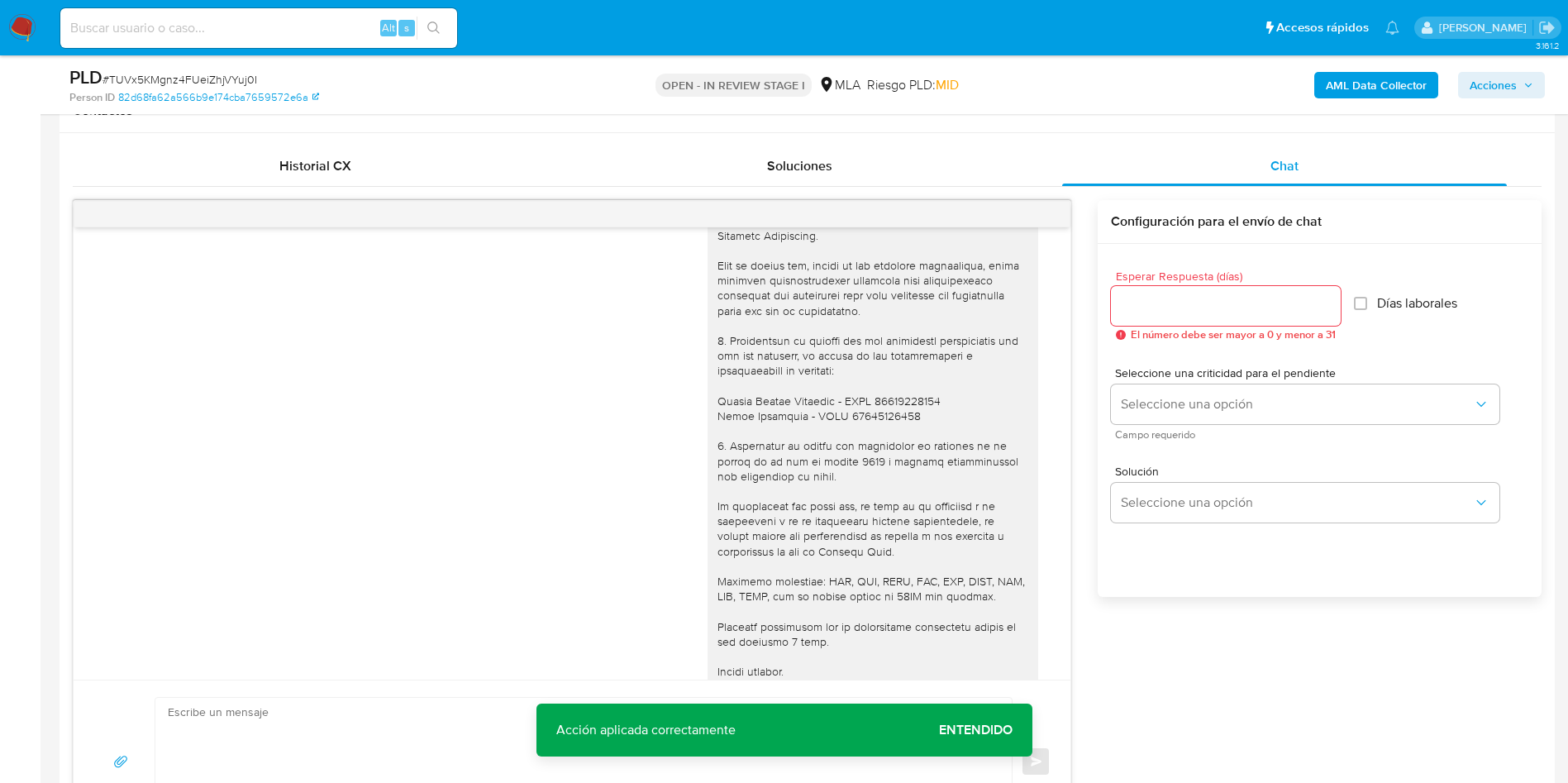
scroll to position [1769, 0]
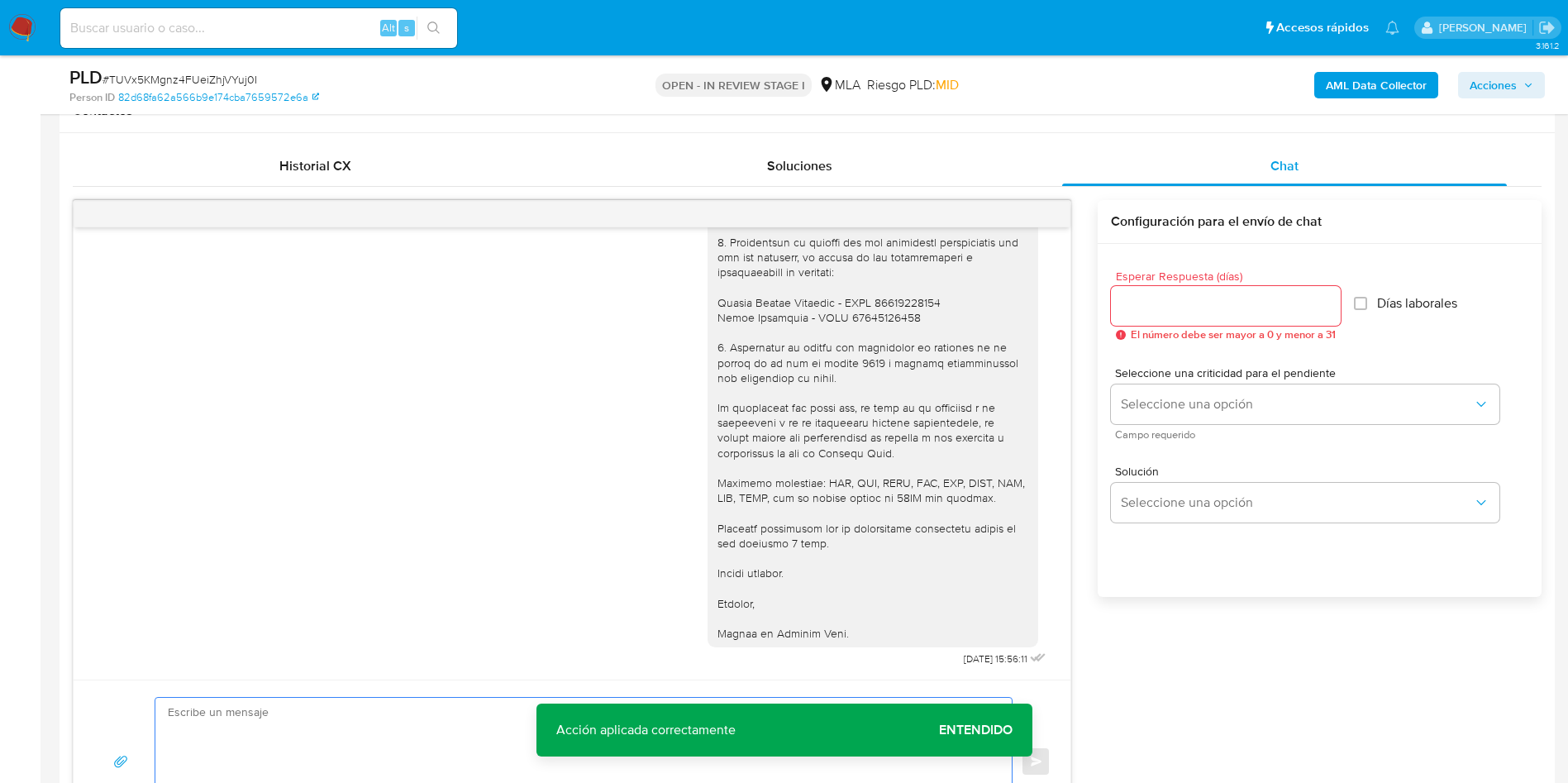
drag, startPoint x: 370, startPoint y: 713, endPoint x: 362, endPoint y: 702, distance: 13.6
click at [370, 713] on textarea at bounding box center [579, 762] width 823 height 128
type textarea "SDSD"
drag, startPoint x: 1129, startPoint y: 327, endPoint x: 1141, endPoint y: 312, distance: 19.2
click at [1132, 324] on div "Esperar Respuesta (días) El número debe ser mayor a 0 y menor a 31" at bounding box center [1227, 306] width 230 height 71
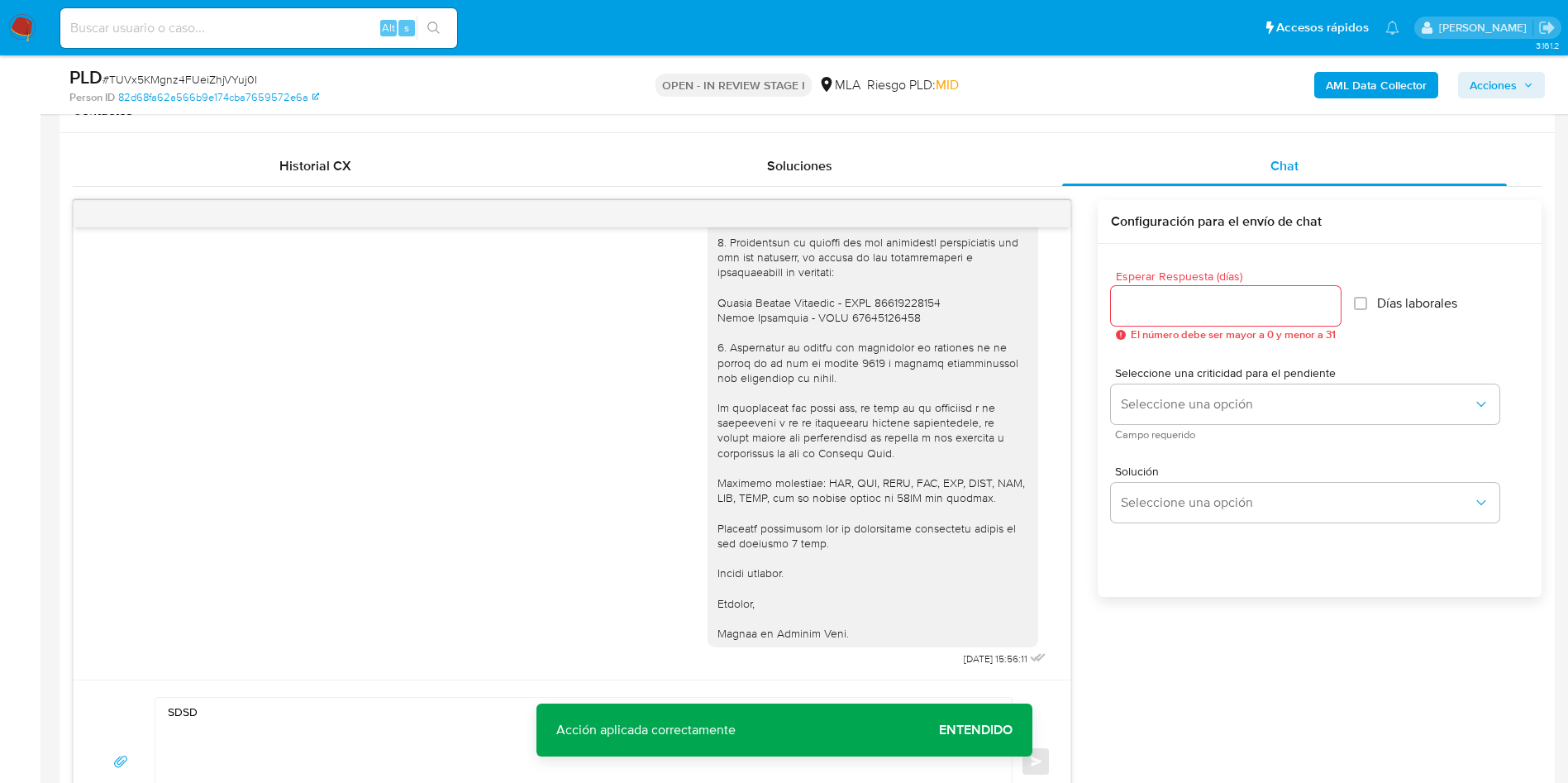
click at [1142, 310] on input "Esperar Respuesta (días)" at bounding box center [1227, 306] width 230 height 21
type input "1"
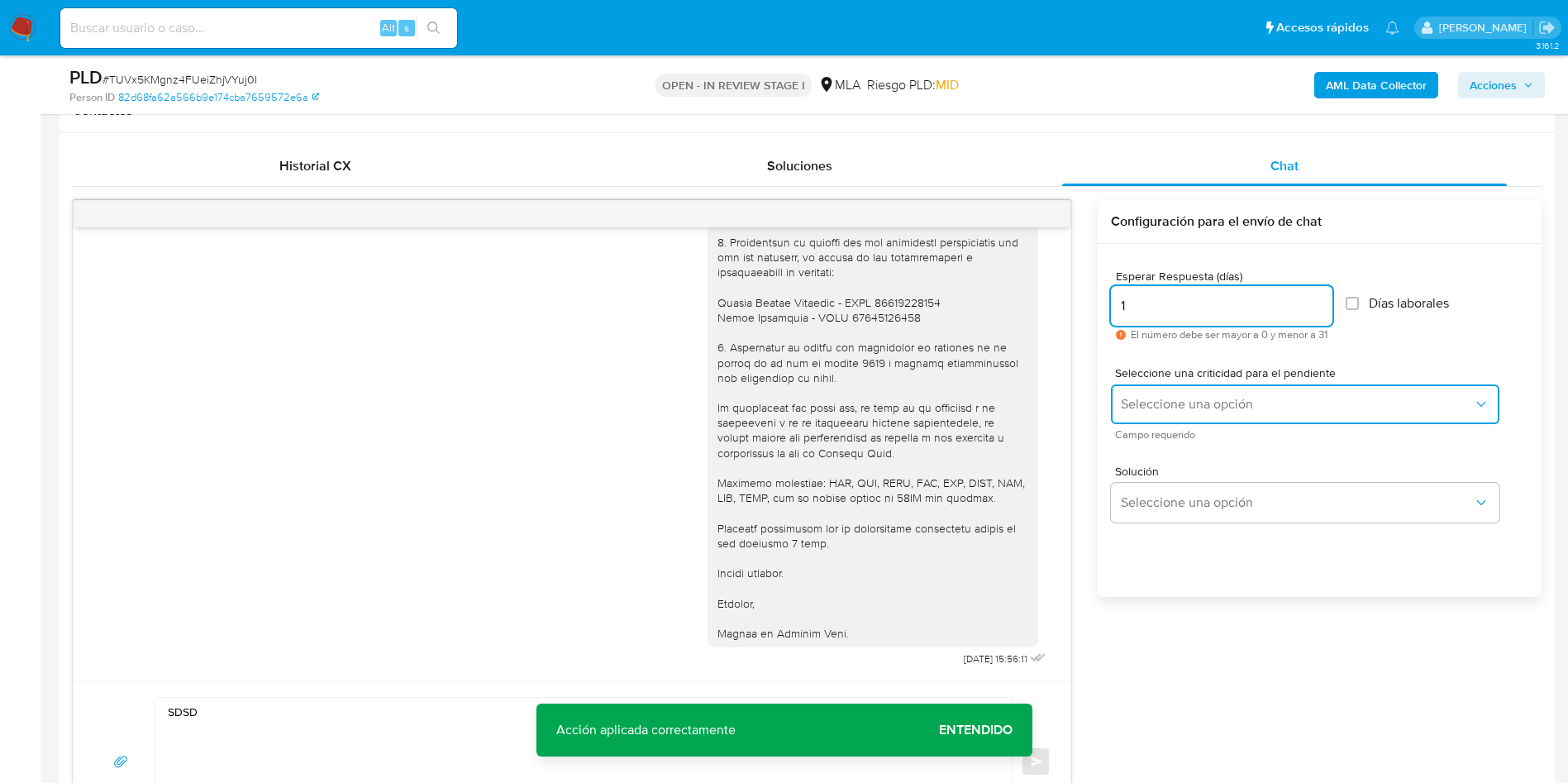
drag, startPoint x: 1198, startPoint y: 411, endPoint x: 1198, endPoint y: 420, distance: 9.0
click at [1198, 413] on button "Seleccione una opción" at bounding box center [1306, 404] width 389 height 40
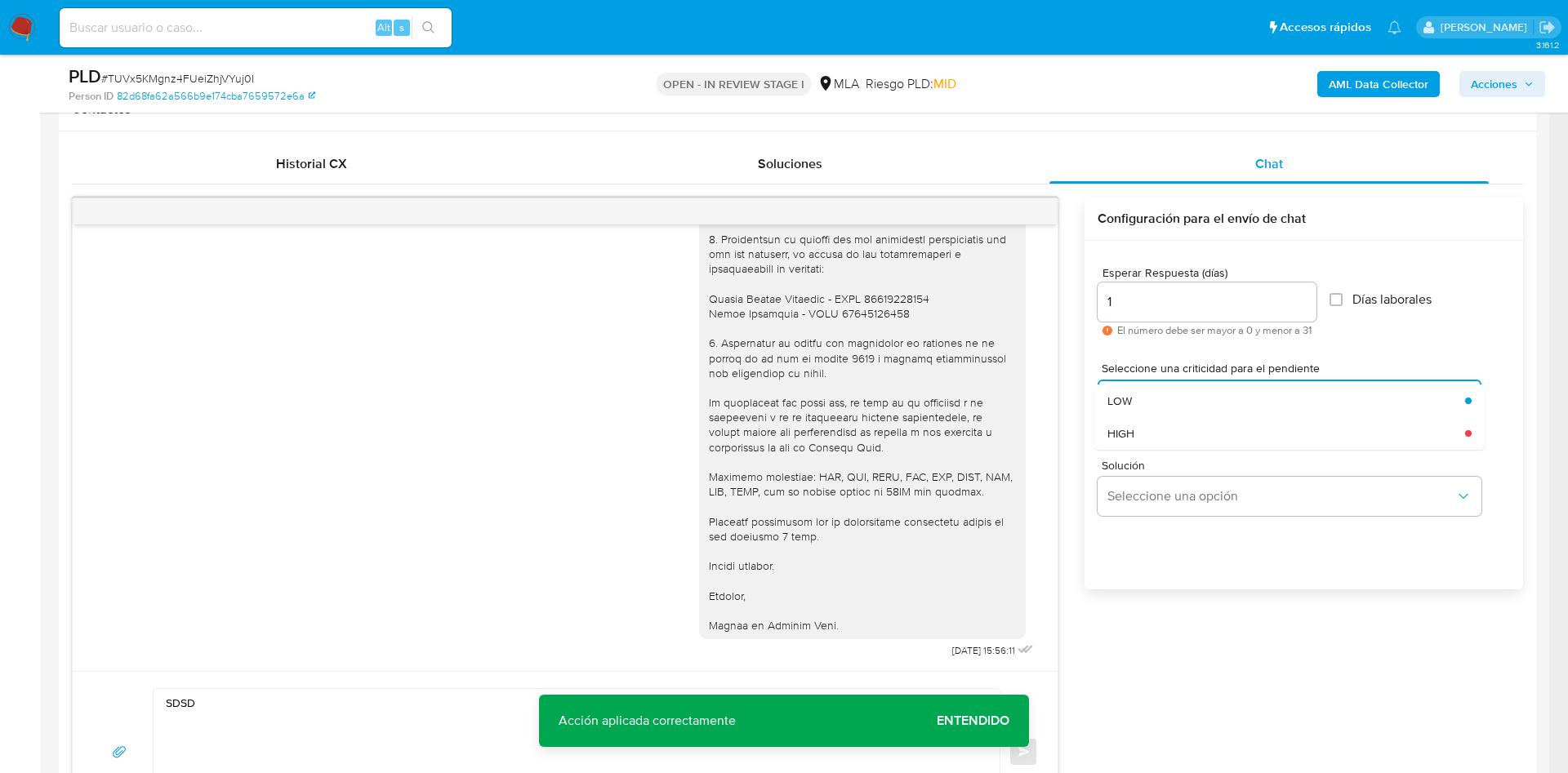
click at [1176, 408] on div "LOW" at bounding box center [1281, 401] width 348 height 32
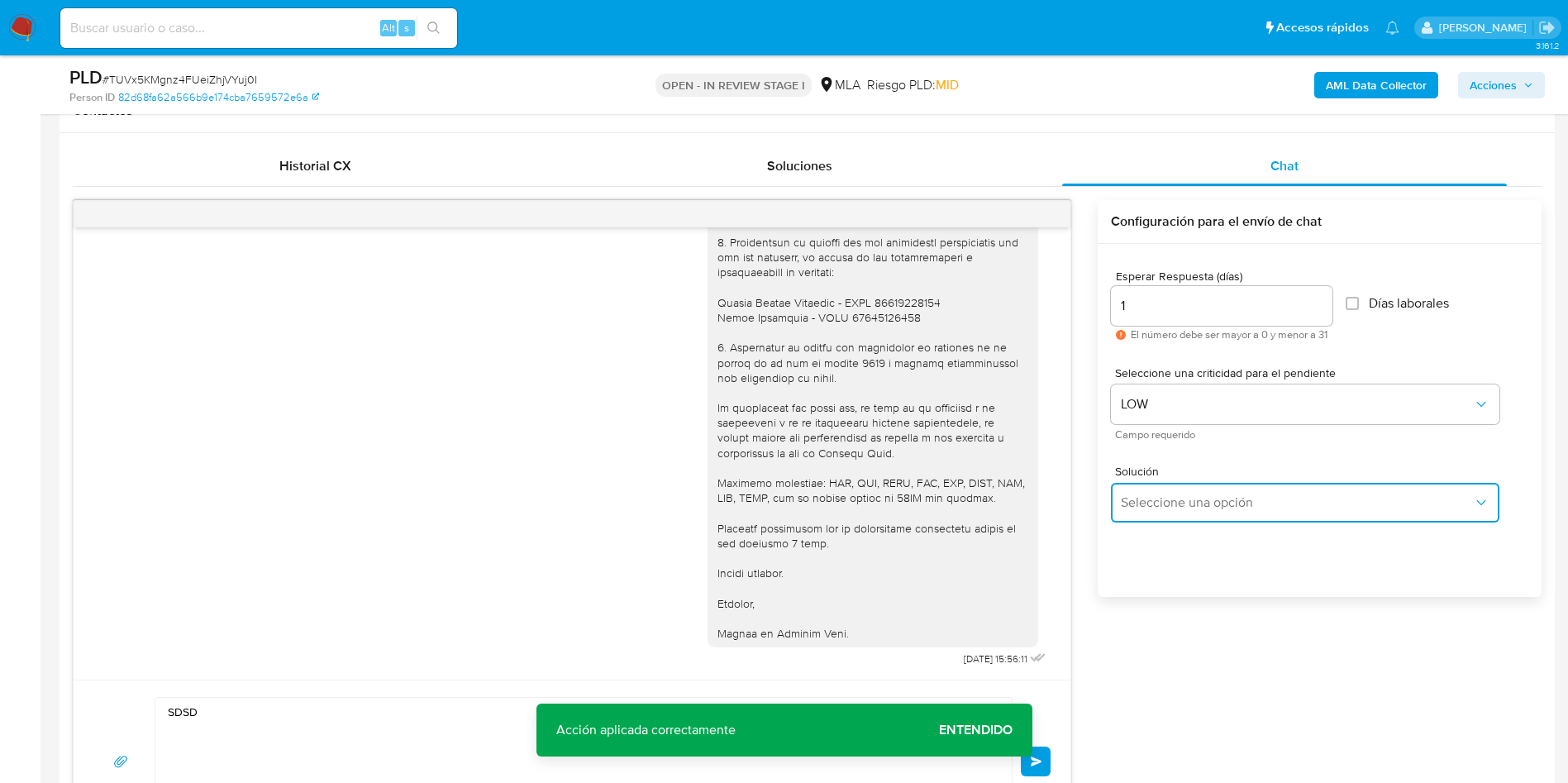
click at [1172, 514] on button "Seleccione una opción" at bounding box center [1306, 502] width 389 height 40
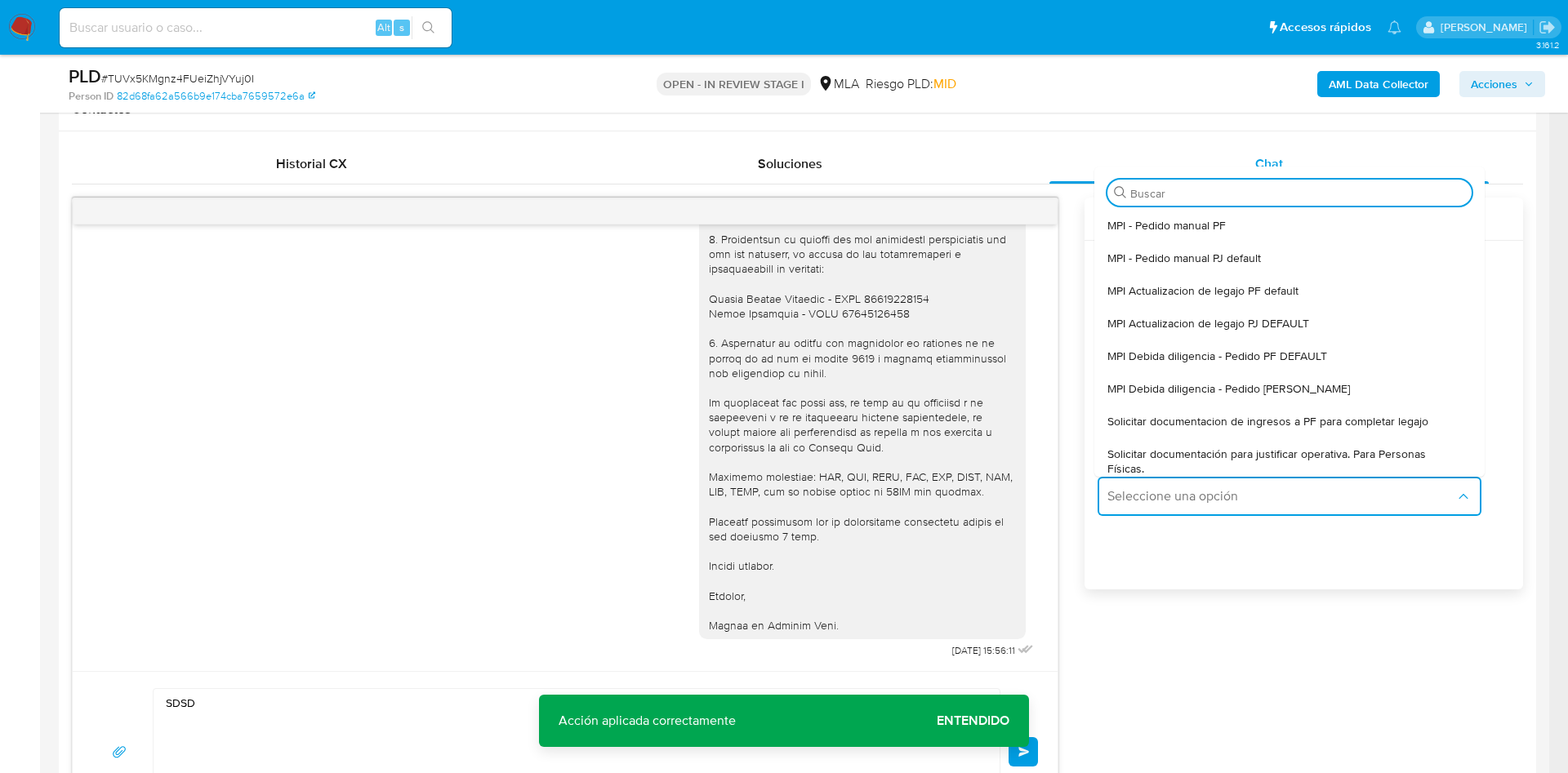
click at [1130, 458] on span "Solicitar documentación para justificar operativa. Para Personas Físicas." at bounding box center [1284, 462] width 354 height 30
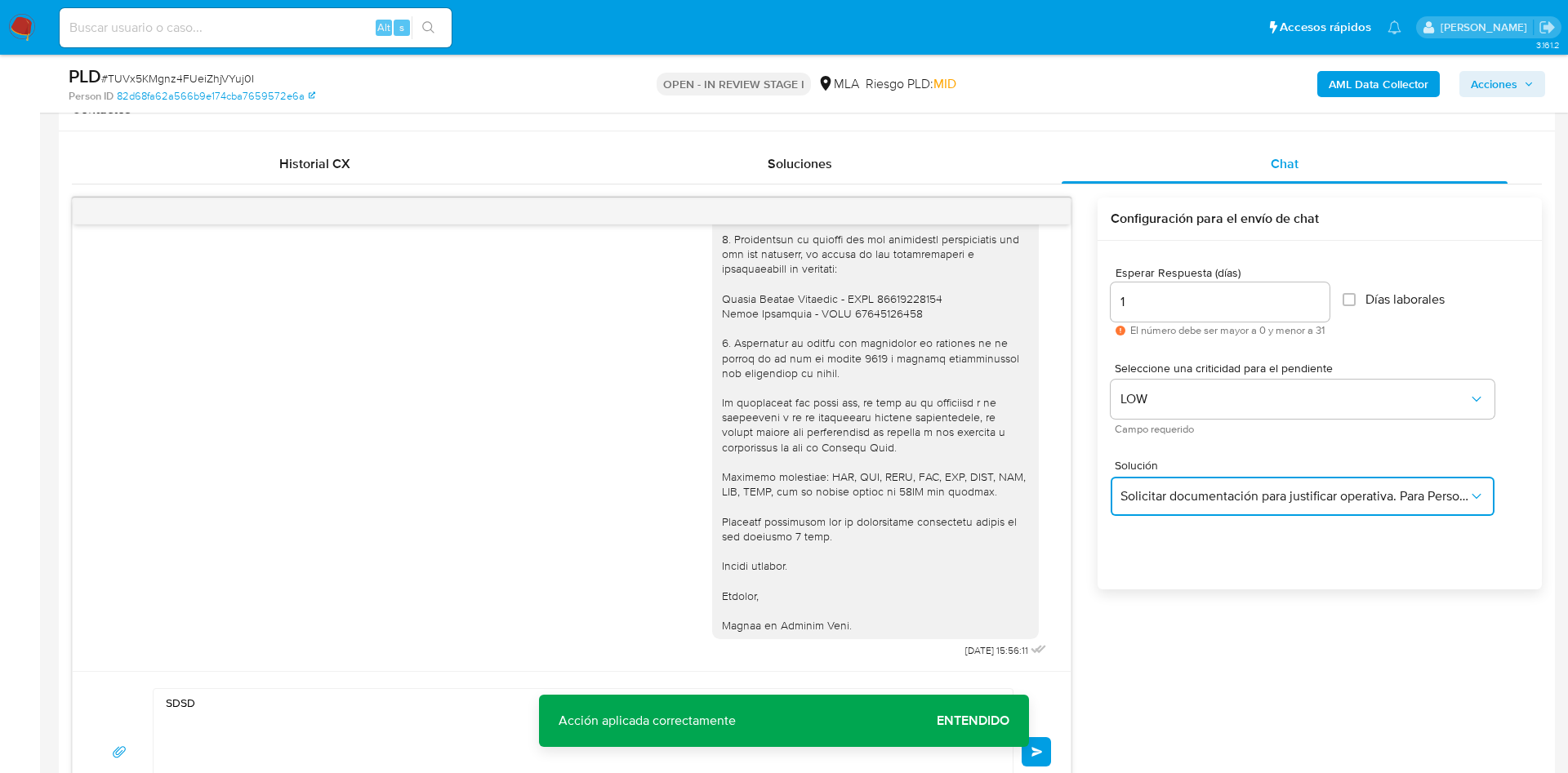
type textarea "Hola,En función de las operaciones registradas en tu cuenta de Mercado Pago, ne…"
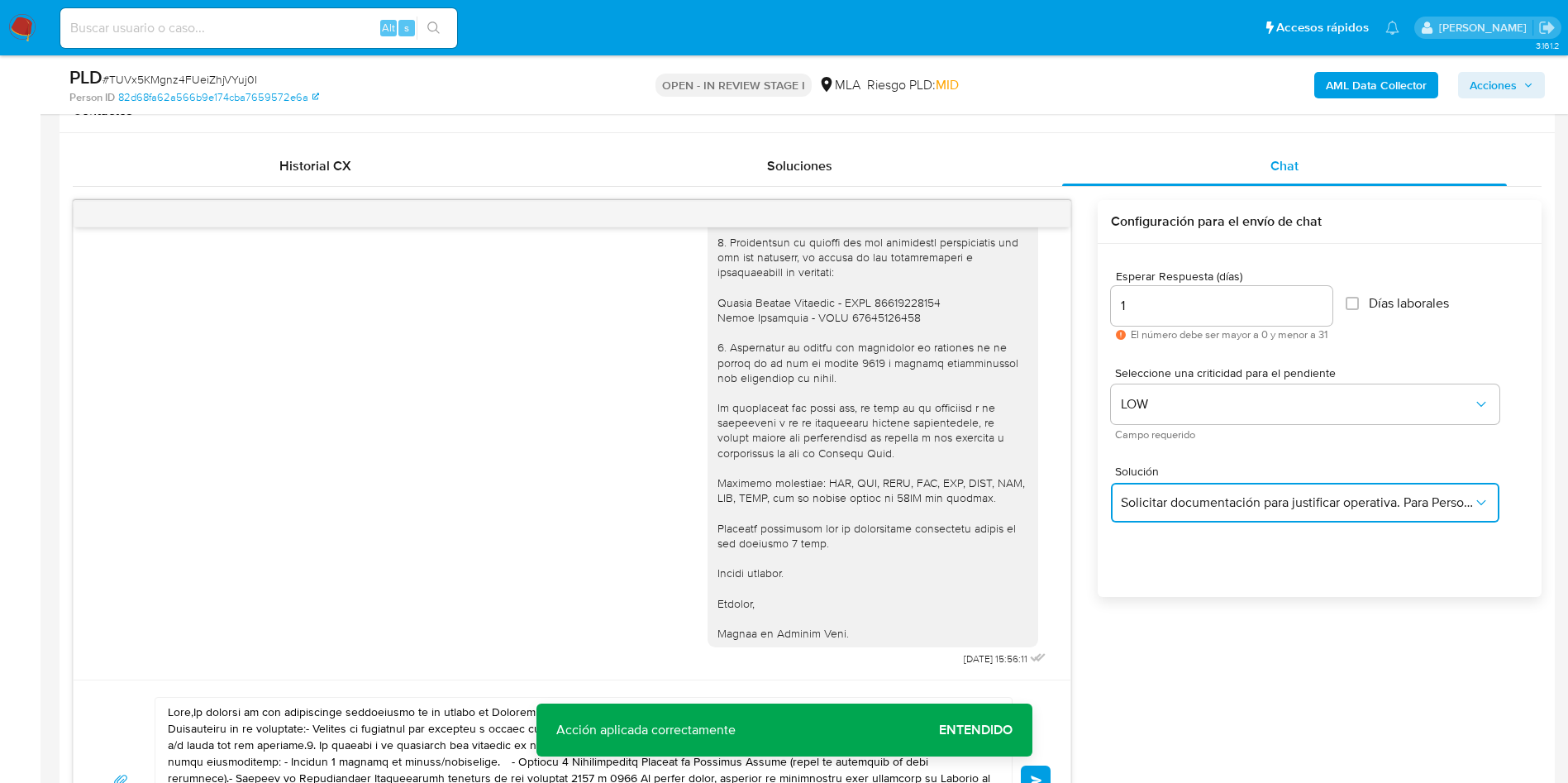
scroll to position [1148, 0]
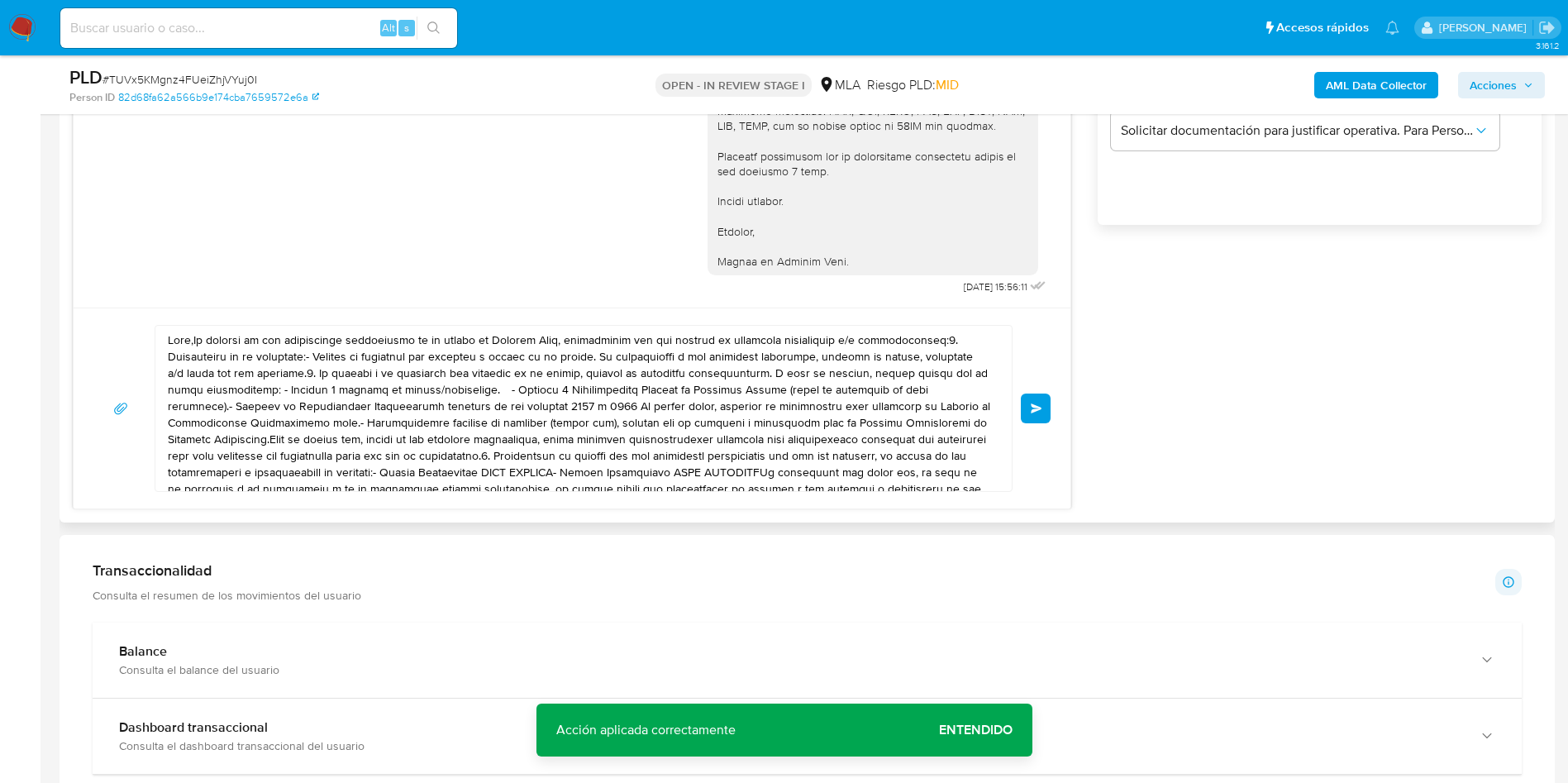
click at [724, 402] on textarea at bounding box center [579, 408] width 823 height 166
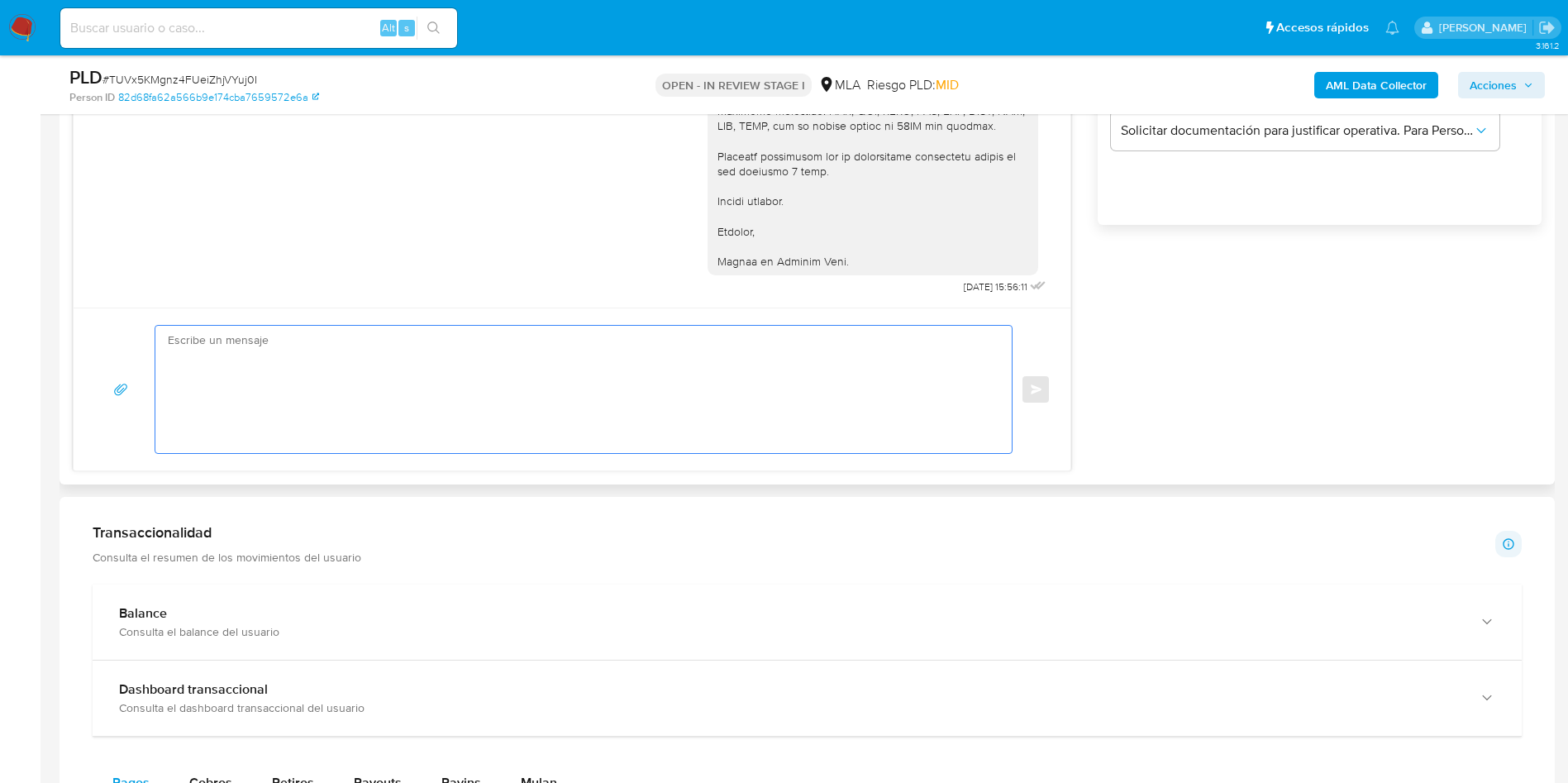
paste textarea "B31Uxxb8BuJfXtWzpo2DNiqN"
type textarea "B31Uxxb8BuJfXtWzpo2DNiqN"
click at [276, 351] on textarea "B31Uxxb8BuJfXtWzpo2DNiqN" at bounding box center [579, 390] width 823 height 128
paste textarea "Hola, Esperamos que te encuentres muy bien. Te consultamos si tuviste oportunid…"
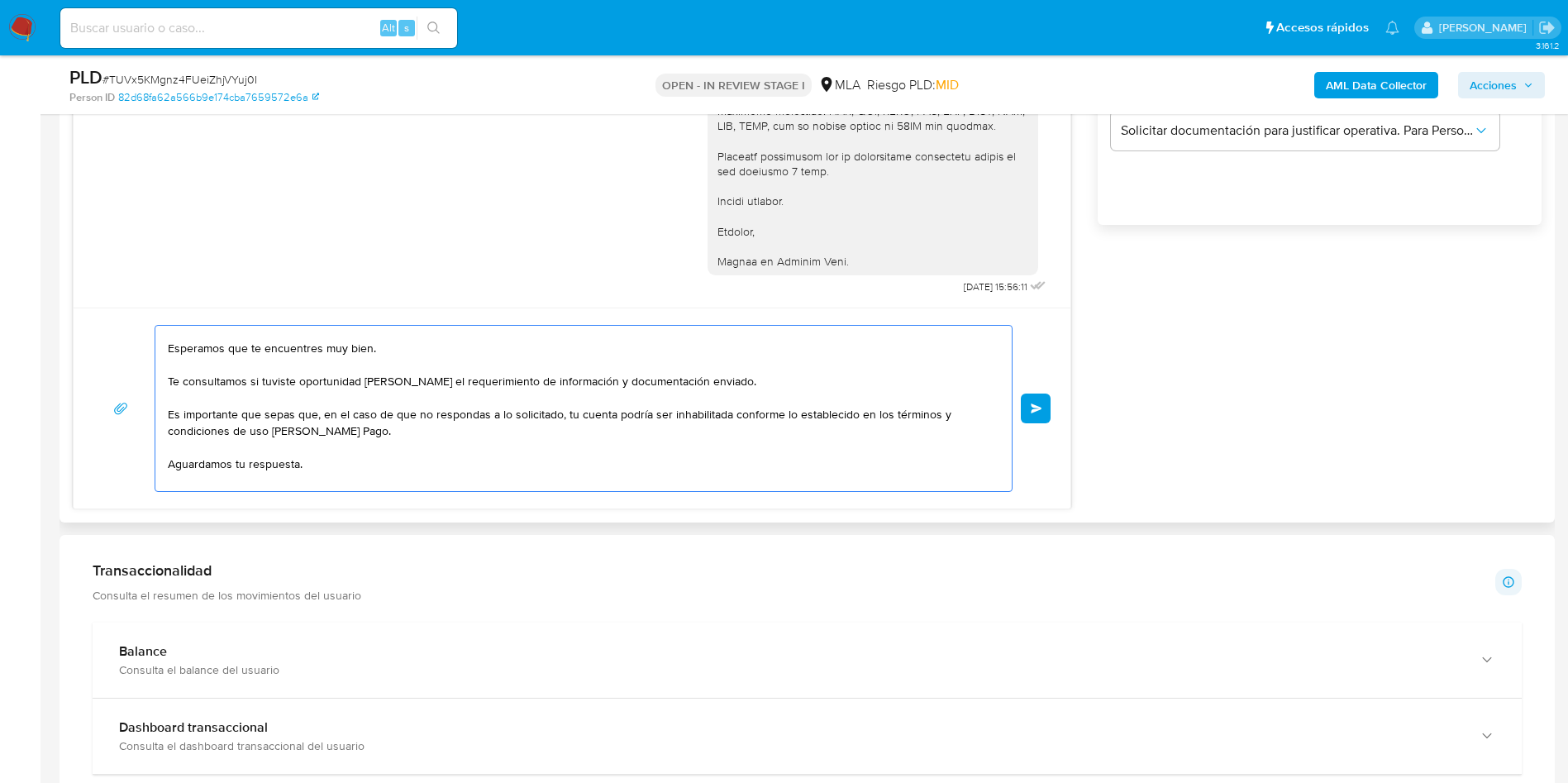
scroll to position [0, 0]
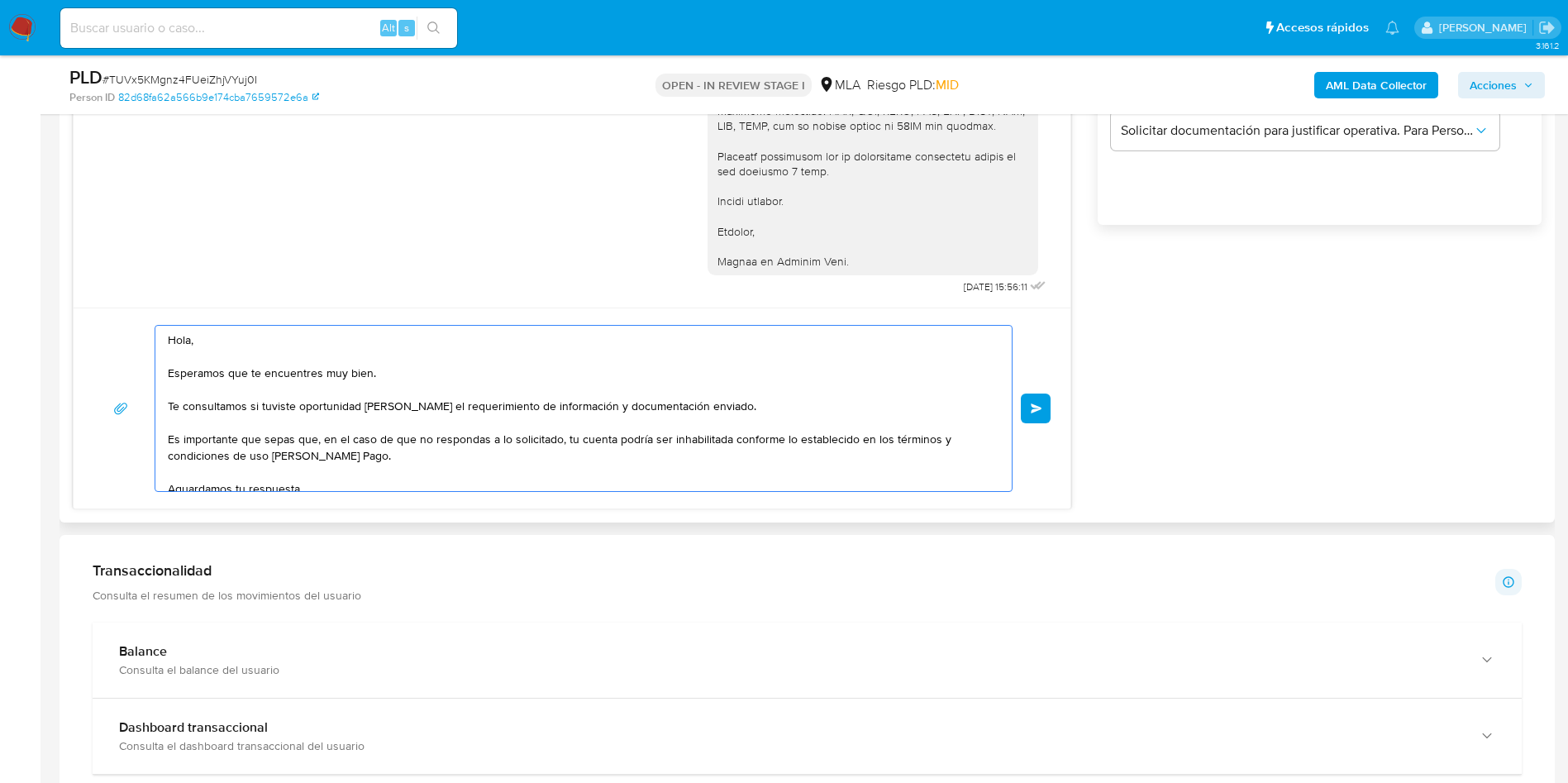
click at [408, 463] on textarea "Hola, Esperamos que te encuentres muy bien. Te consultamos si tuviste oportunid…" at bounding box center [579, 408] width 823 height 166
type textarea "Hola, Esperamos que te encuentres muy bien. Te consultamos si tuviste oportunid…"
click at [1047, 400] on button "Enviar" at bounding box center [1036, 408] width 30 height 30
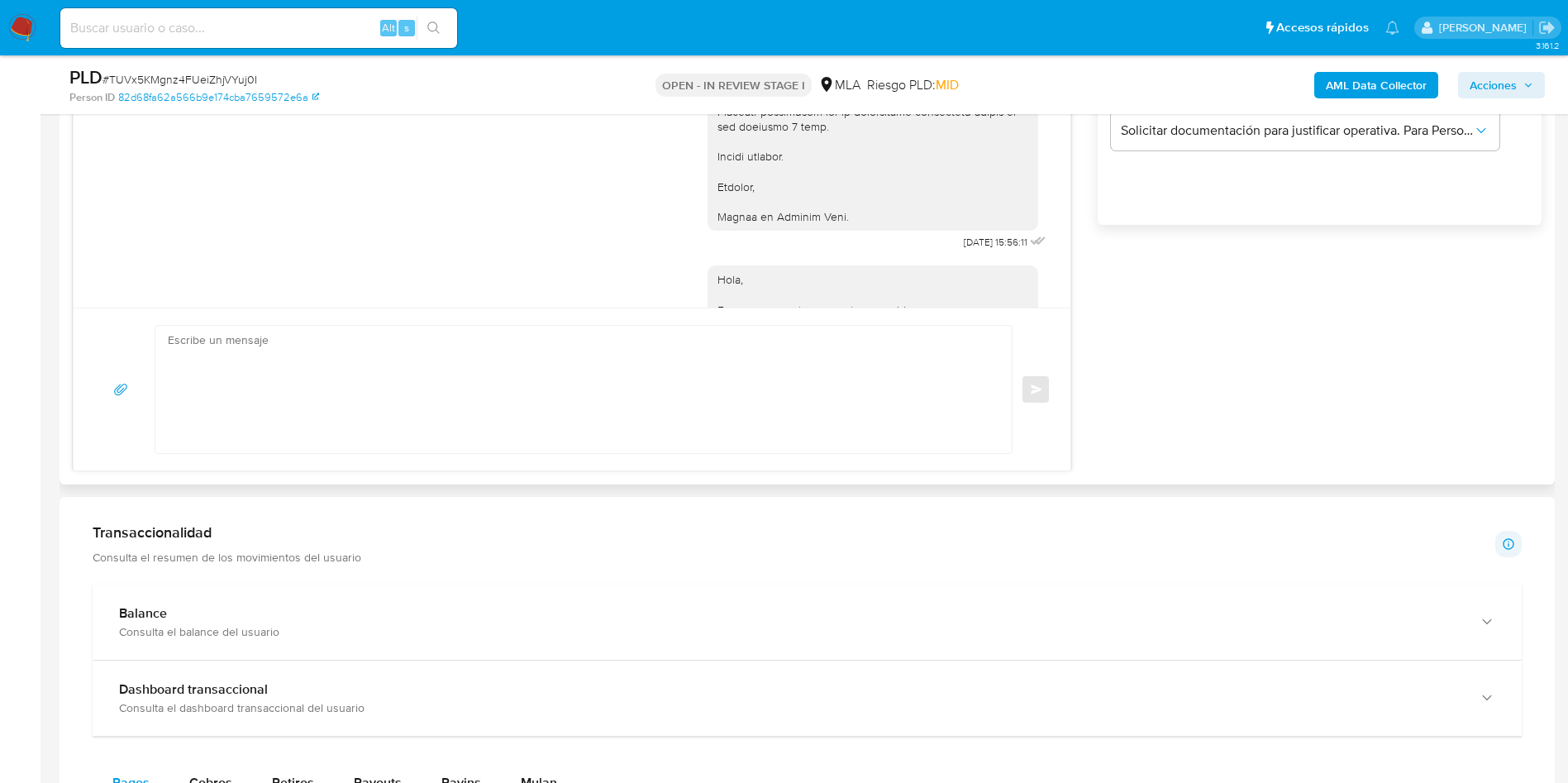
scroll to position [2074, 0]
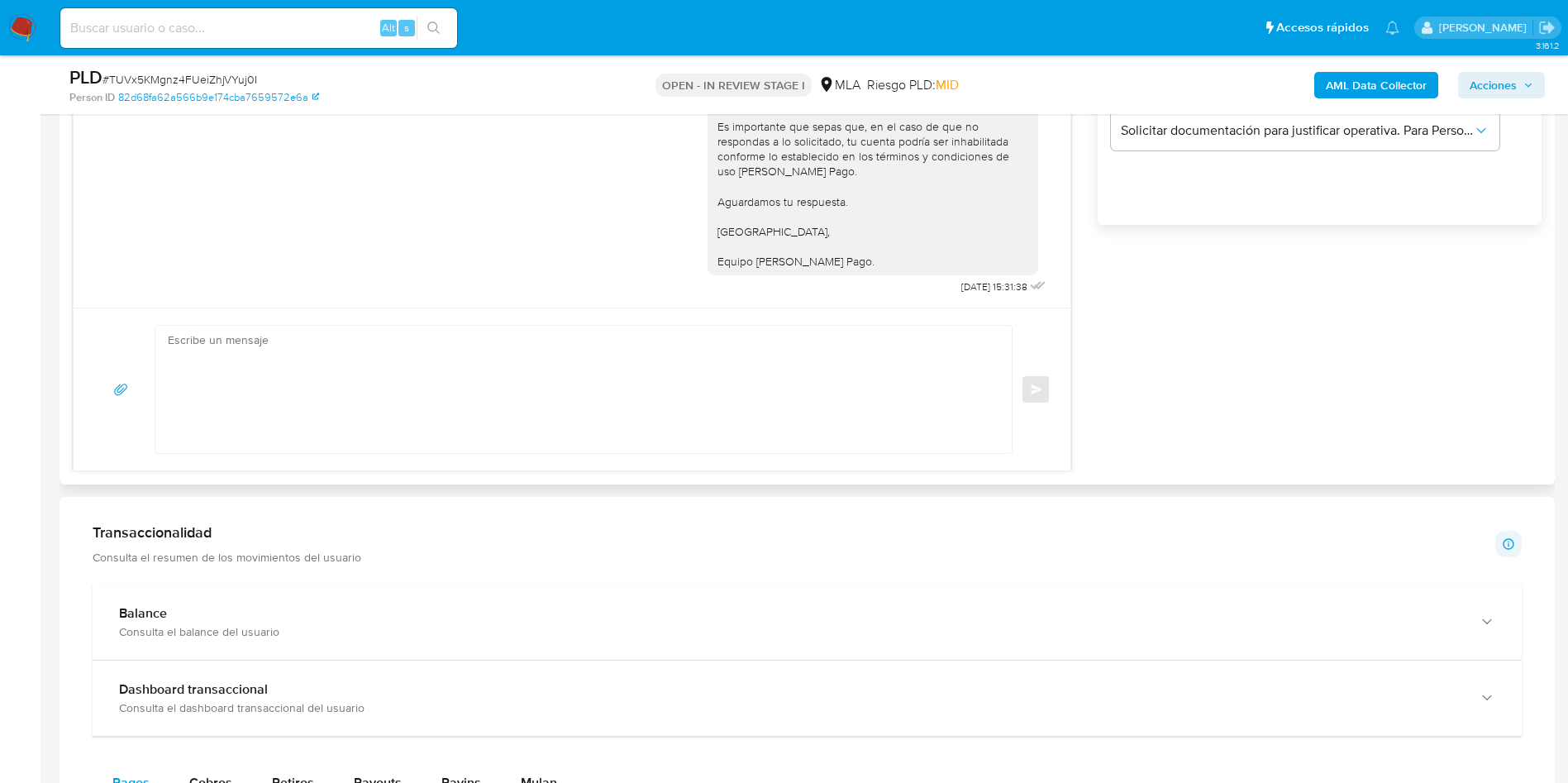
click at [1032, 407] on div "Enviar" at bounding box center [573, 389] width 958 height 129
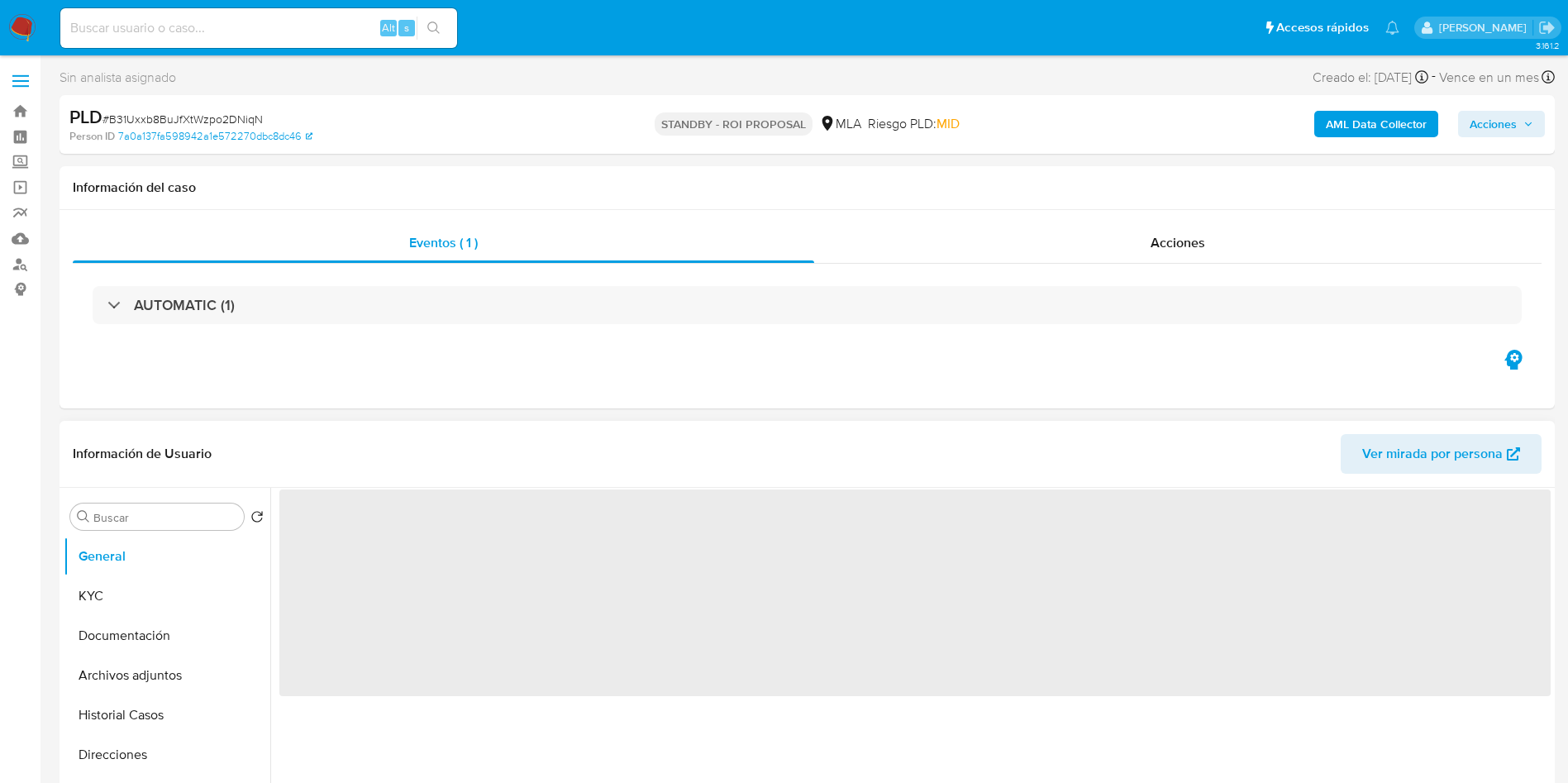
select select "10"
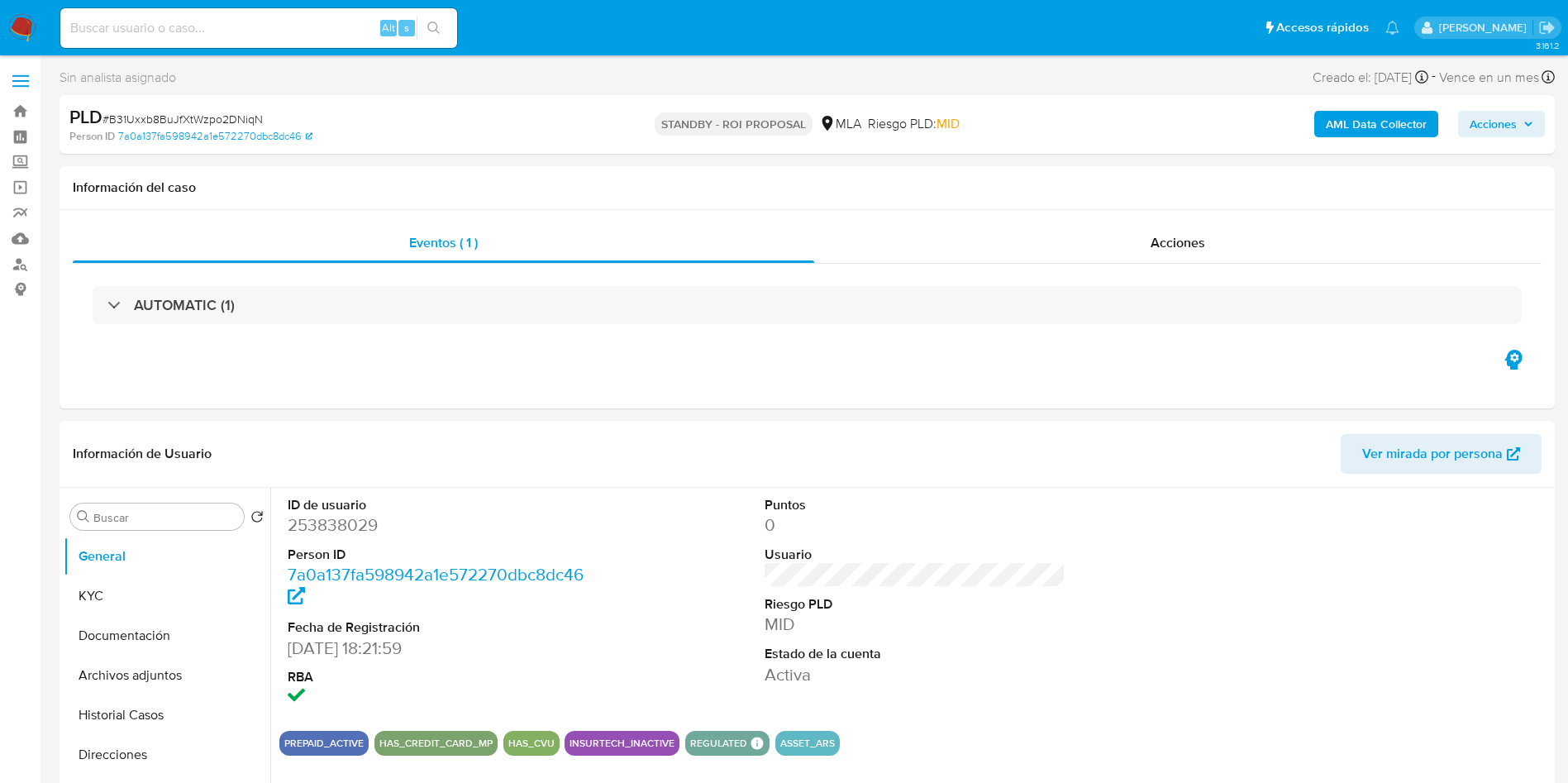
click at [170, 117] on span "# B31Uxxb8BuJfXtWzpo2DNiqN" at bounding box center [183, 119] width 161 height 16
copy span "B31Uxxb8BuJfXtWzpo2DNiqN"
click at [195, 514] on input "Buscar" at bounding box center [165, 517] width 144 height 15
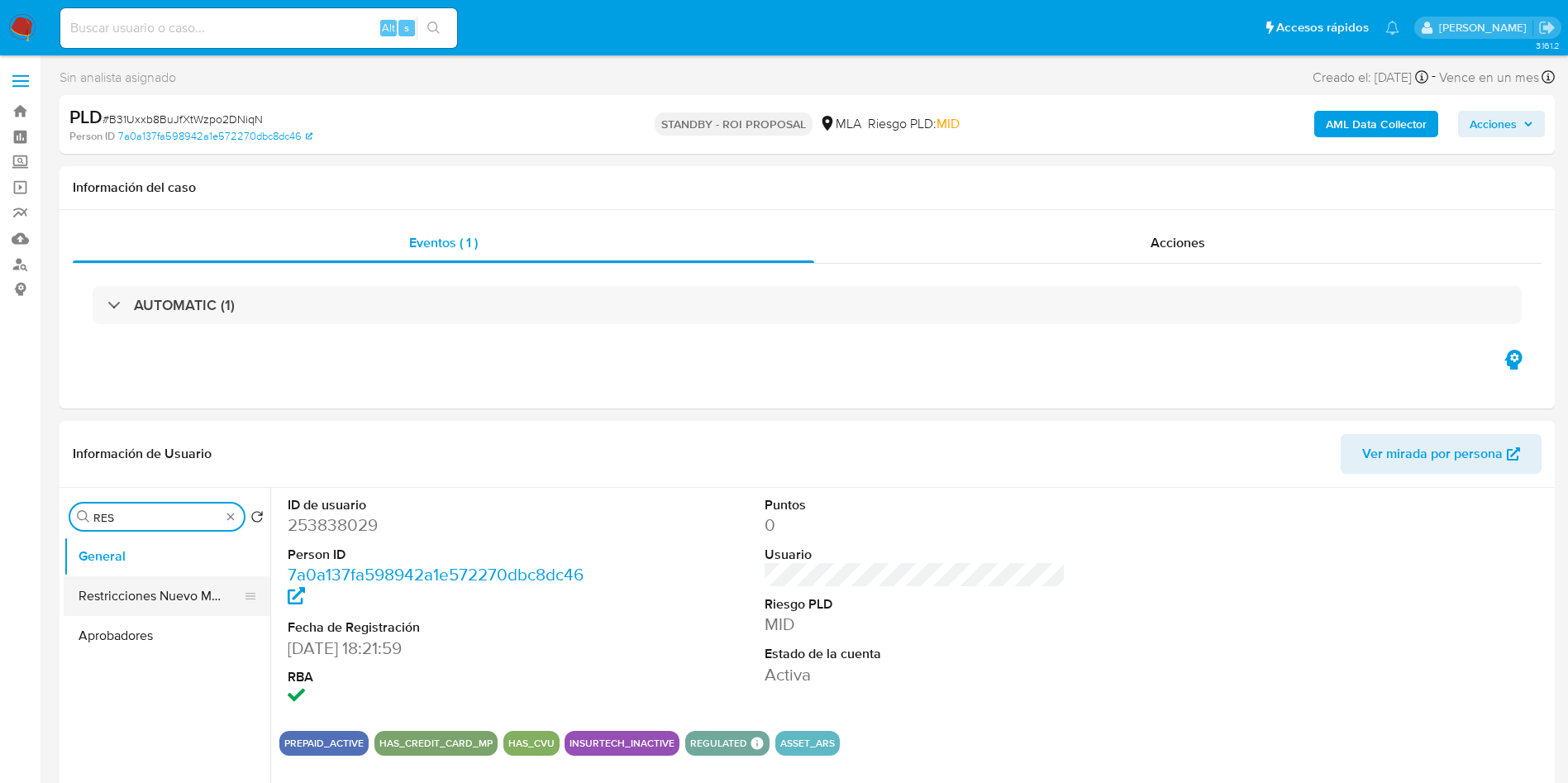
type input "RES"
click at [201, 595] on button "Restricciones Nuevo Mundo" at bounding box center [161, 596] width 193 height 40
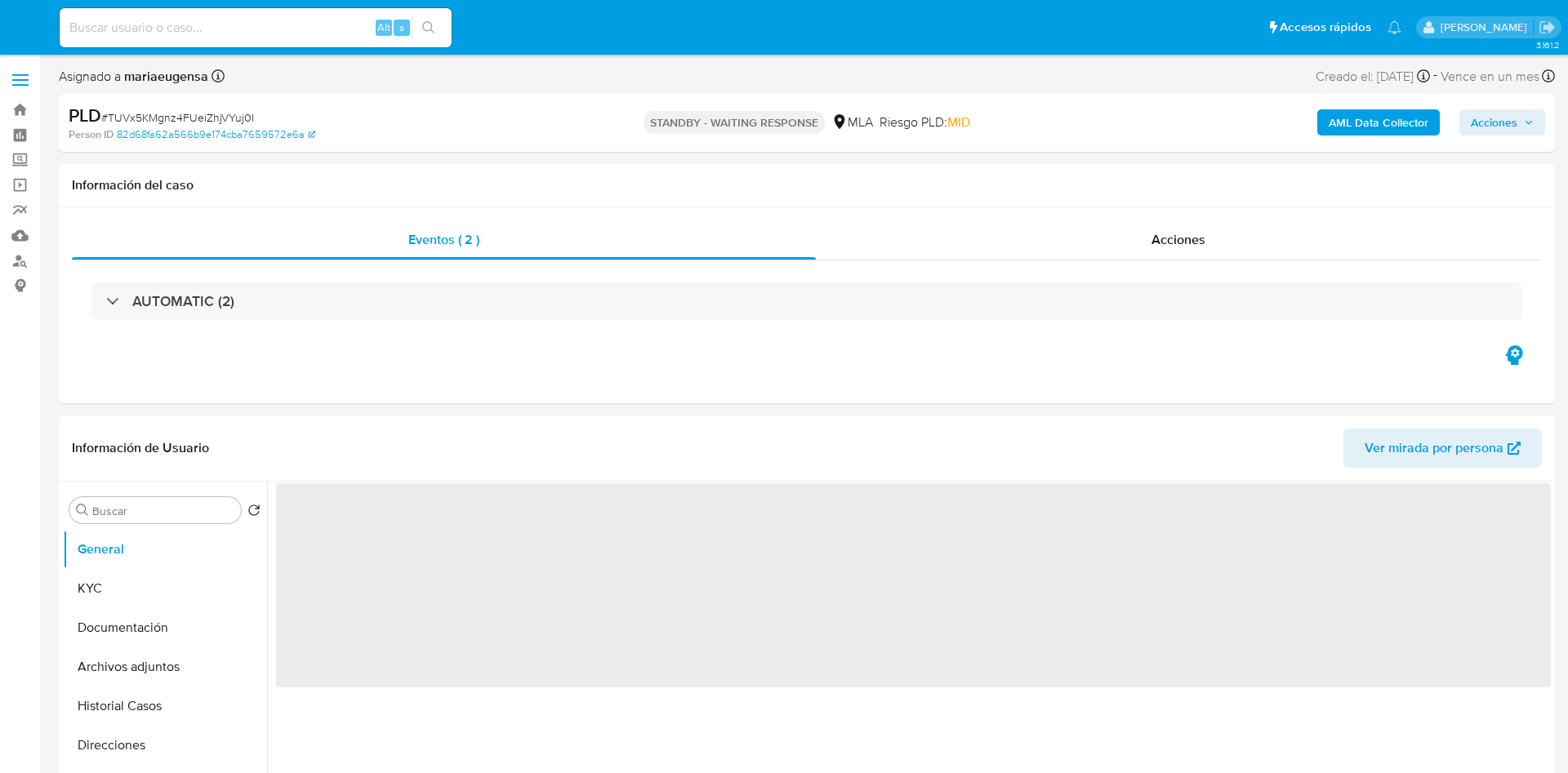
select select "10"
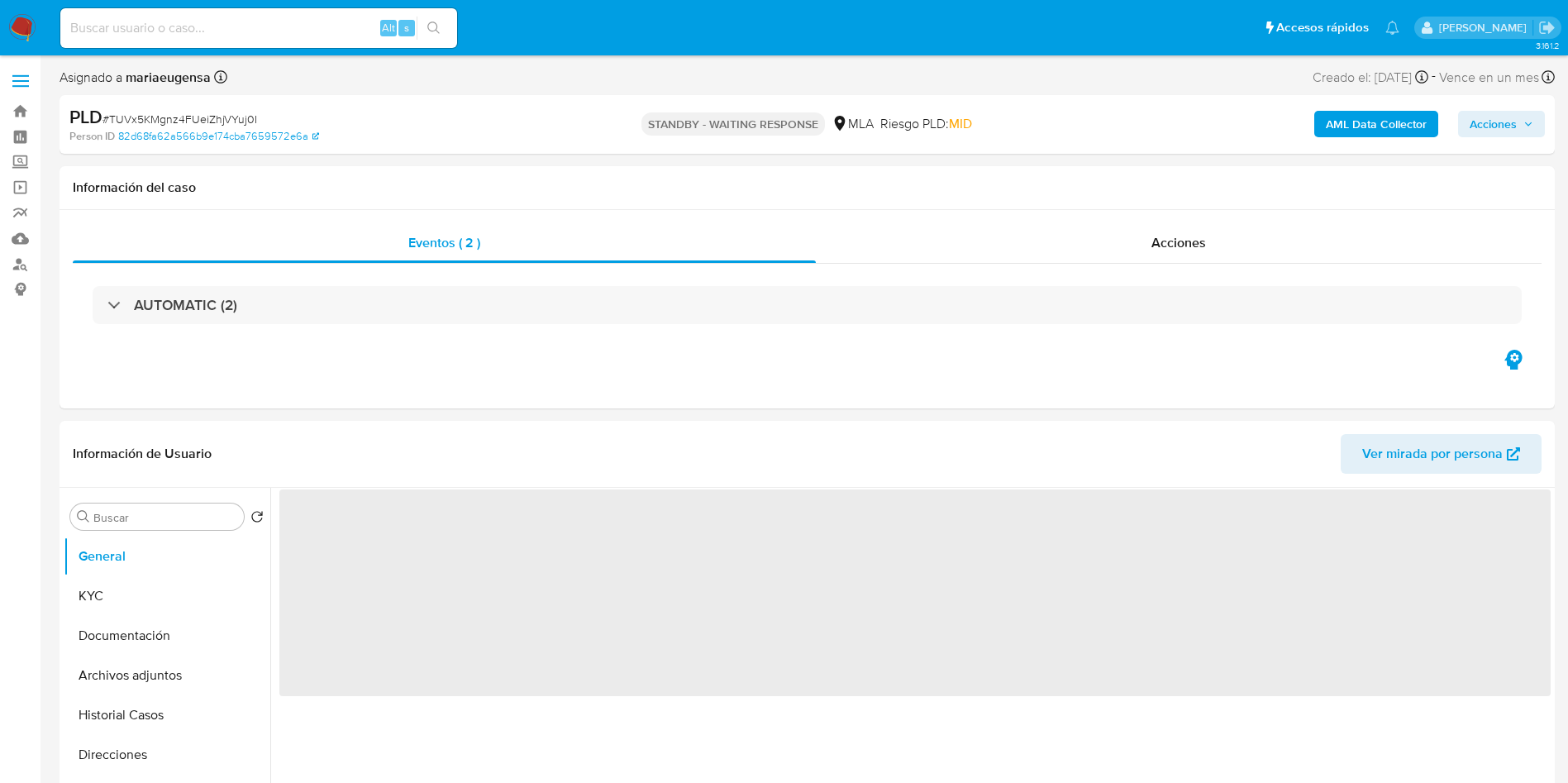
select select "10"
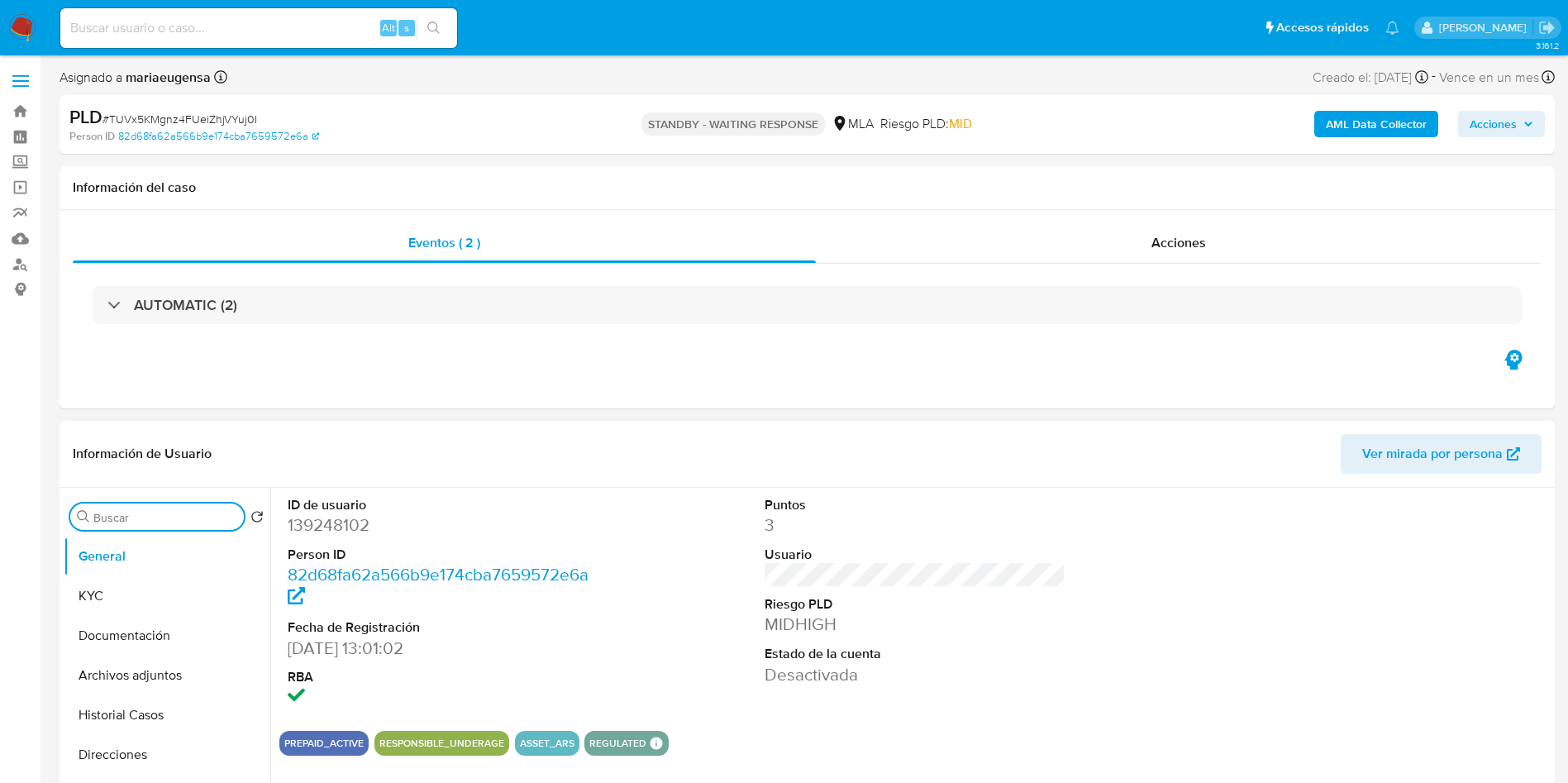
click at [197, 516] on input "Buscar" at bounding box center [165, 517] width 144 height 15
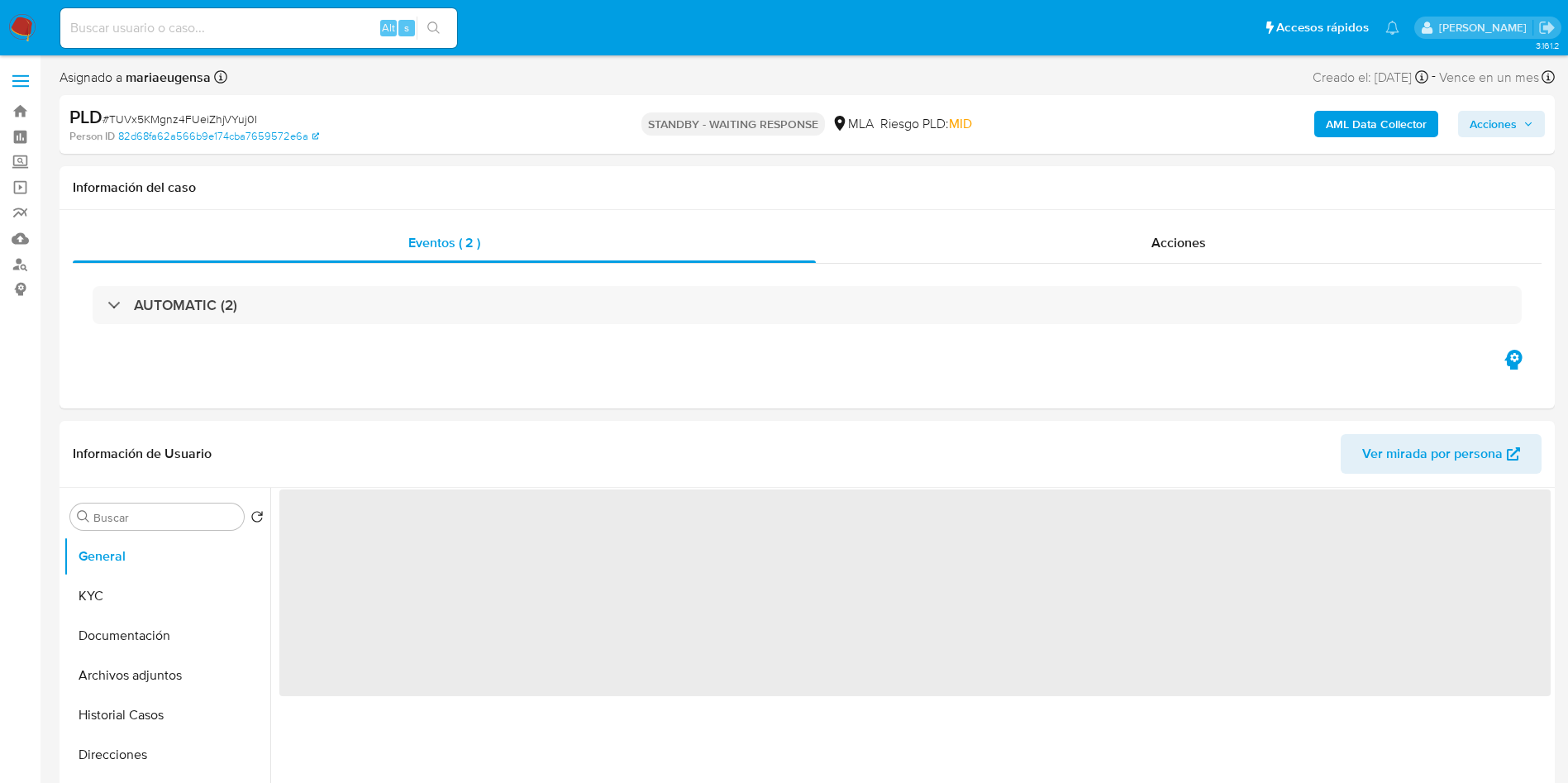
select select "10"
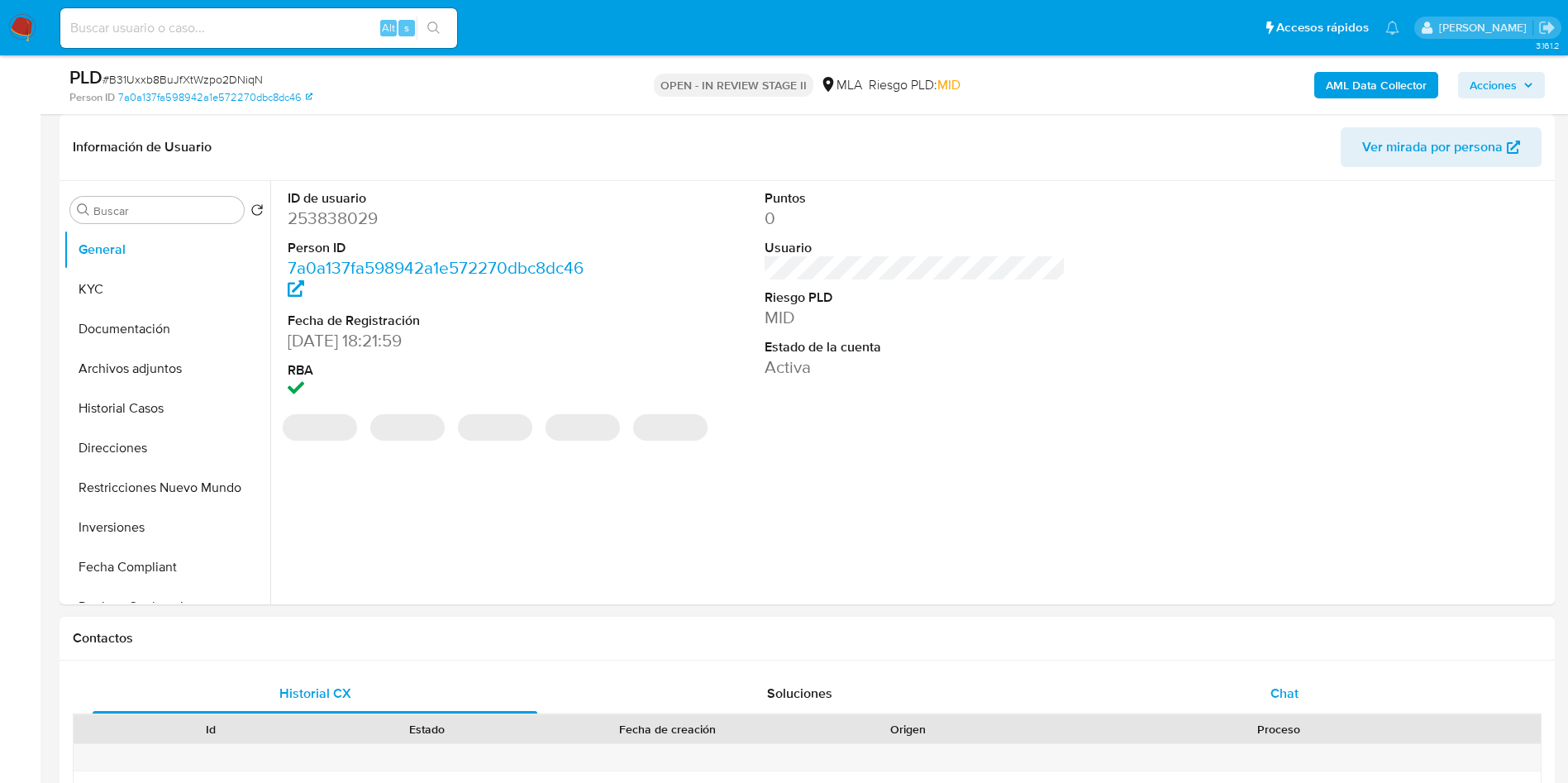
click at [1272, 686] on span "Chat" at bounding box center [1285, 694] width 28 height 19
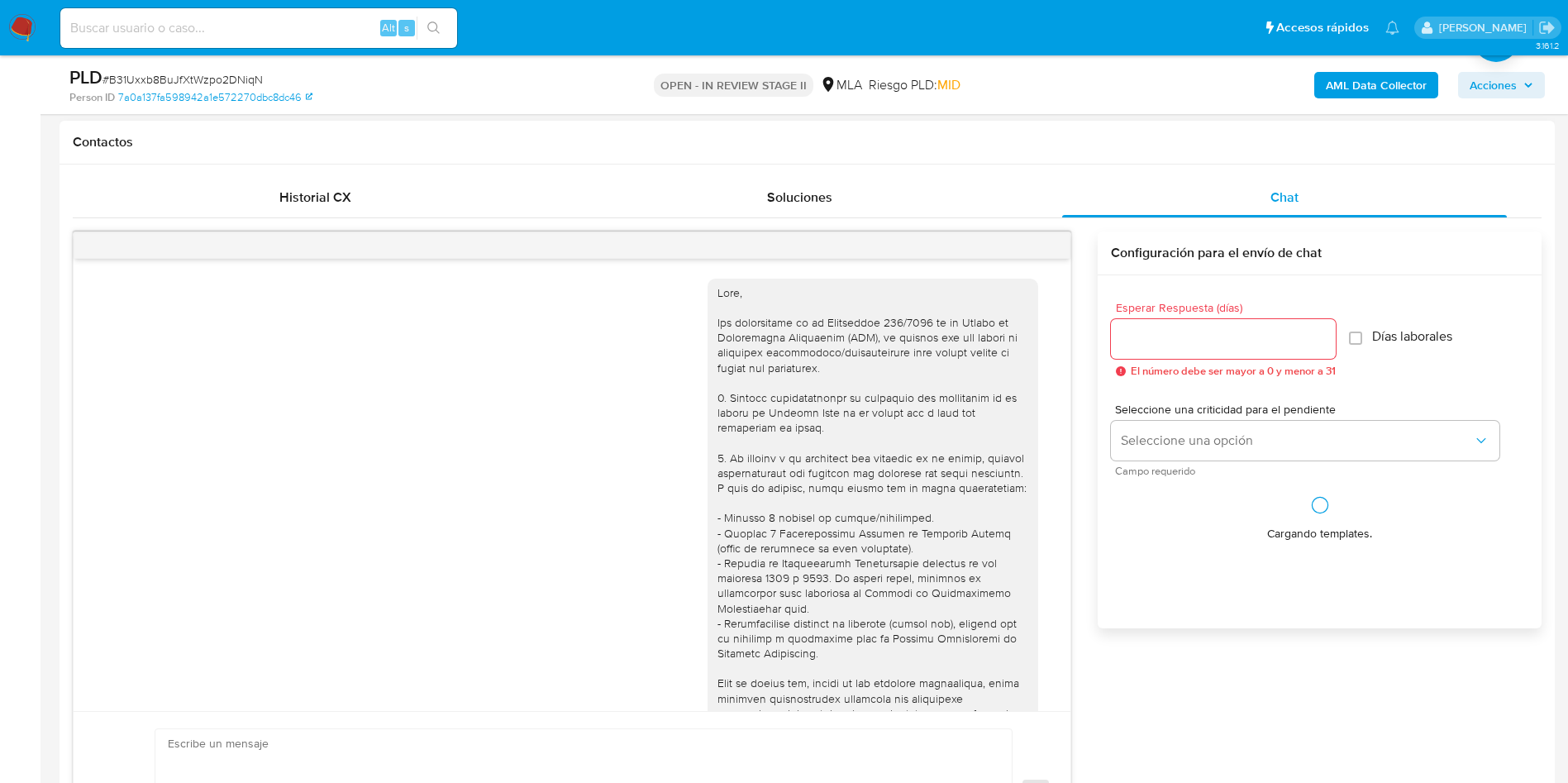
scroll to position [874, 0]
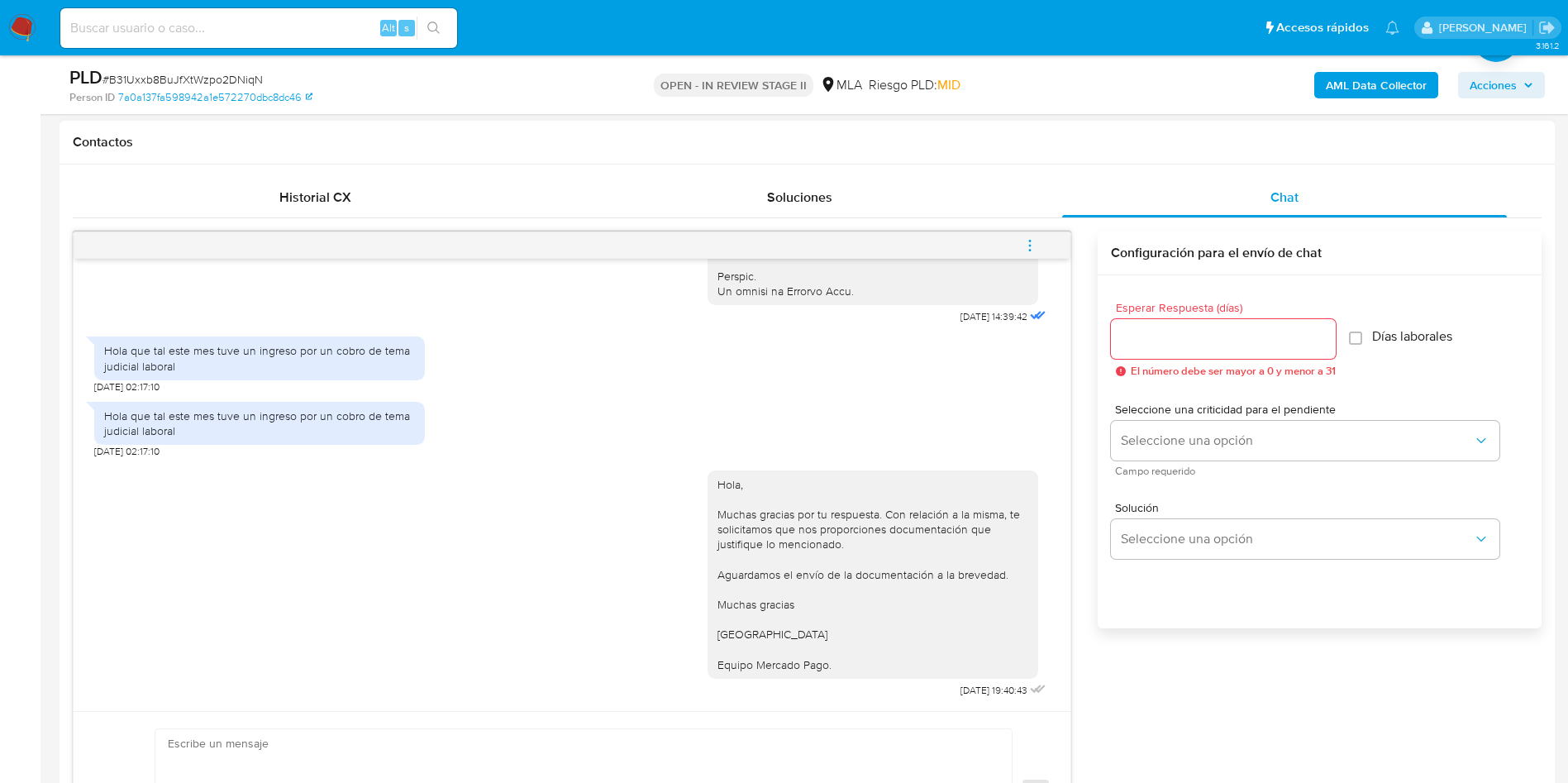
drag, startPoint x: 1036, startPoint y: 246, endPoint x: 409, endPoint y: 556, distance: 699.4
click at [409, 556] on div "17/09/2025 14:39:42 Hola que tal este mes tuve un ingreso por un cobro de tema …" at bounding box center [572, 553] width 999 height 644
click at [368, 577] on div "Hola, Muchas gracias por tu respuesta. Con relación a la misma, te solicitamos …" at bounding box center [572, 581] width 956 height 244
click at [521, 592] on div "Hola, Muchas gracias por tu respuesta. Con relación a la misma, te solicitamos …" at bounding box center [572, 581] width 956 height 244
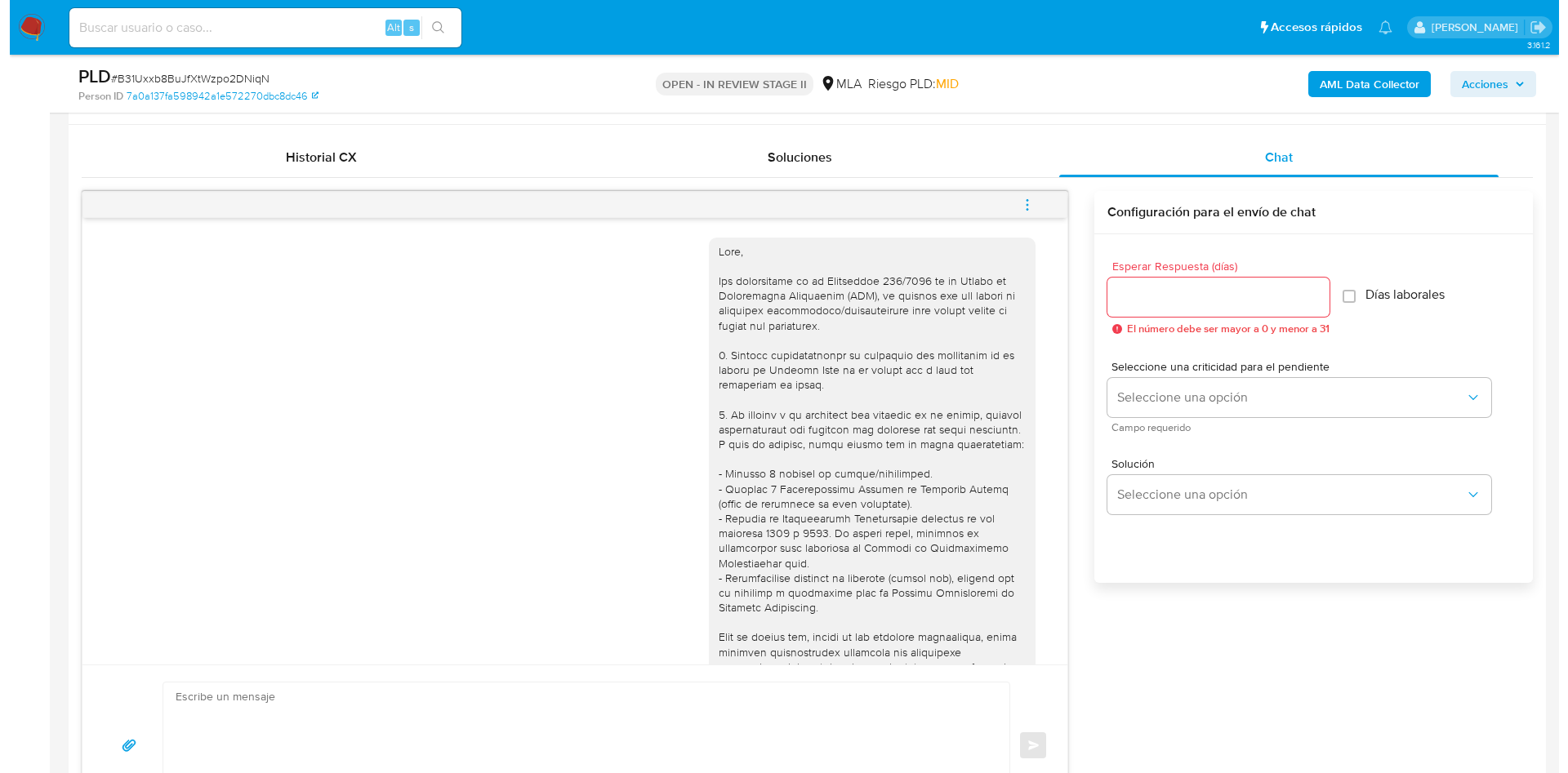
scroll to position [2500, 0]
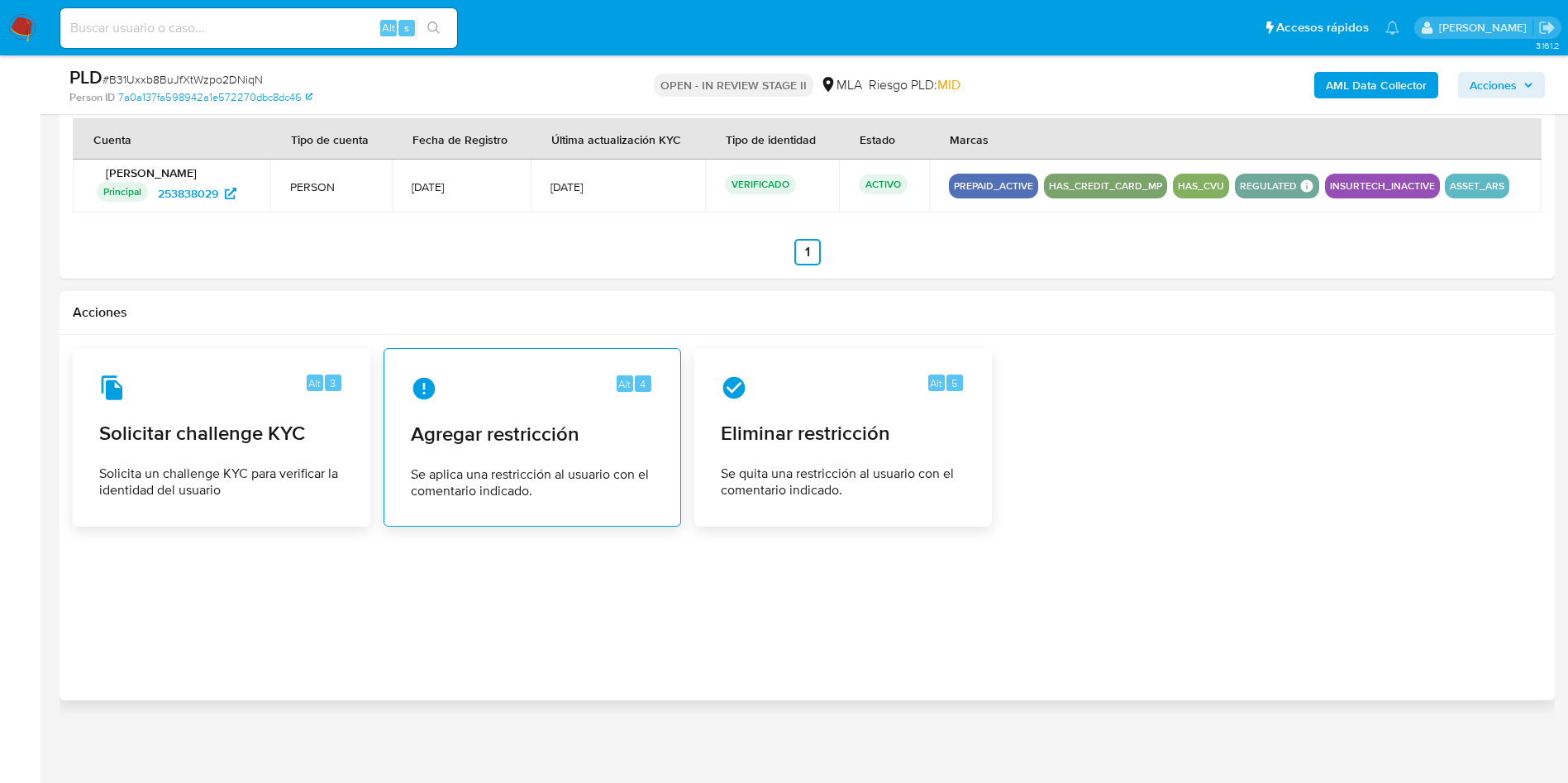
click at [535, 452] on div "Alt 4 Agregar restricción Se aplica una restricción al usuario con el comentari…" at bounding box center [532, 437] width 270 height 151
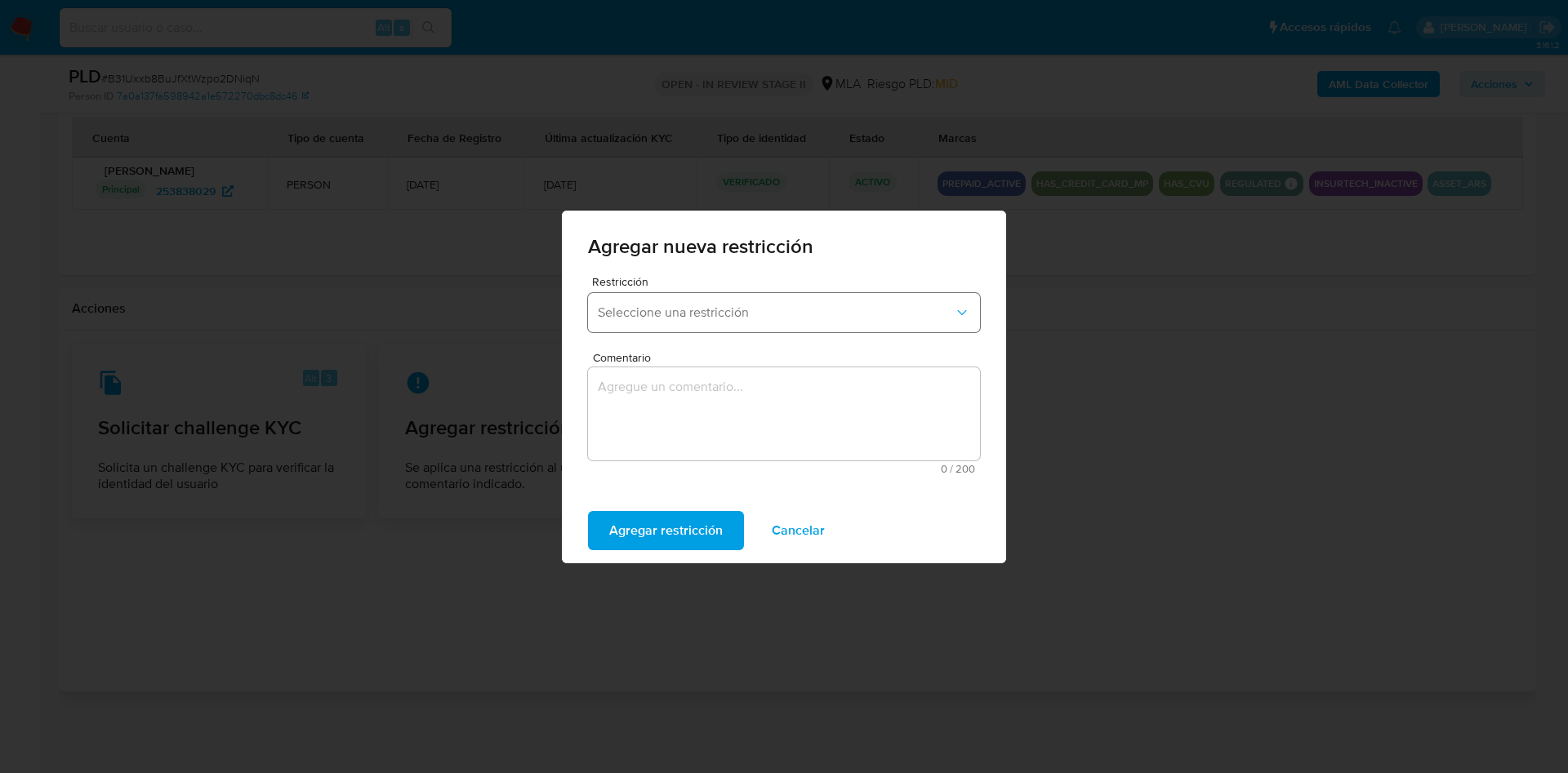
click at [613, 309] on span "Seleccione una restricción" at bounding box center [776, 312] width 356 height 16
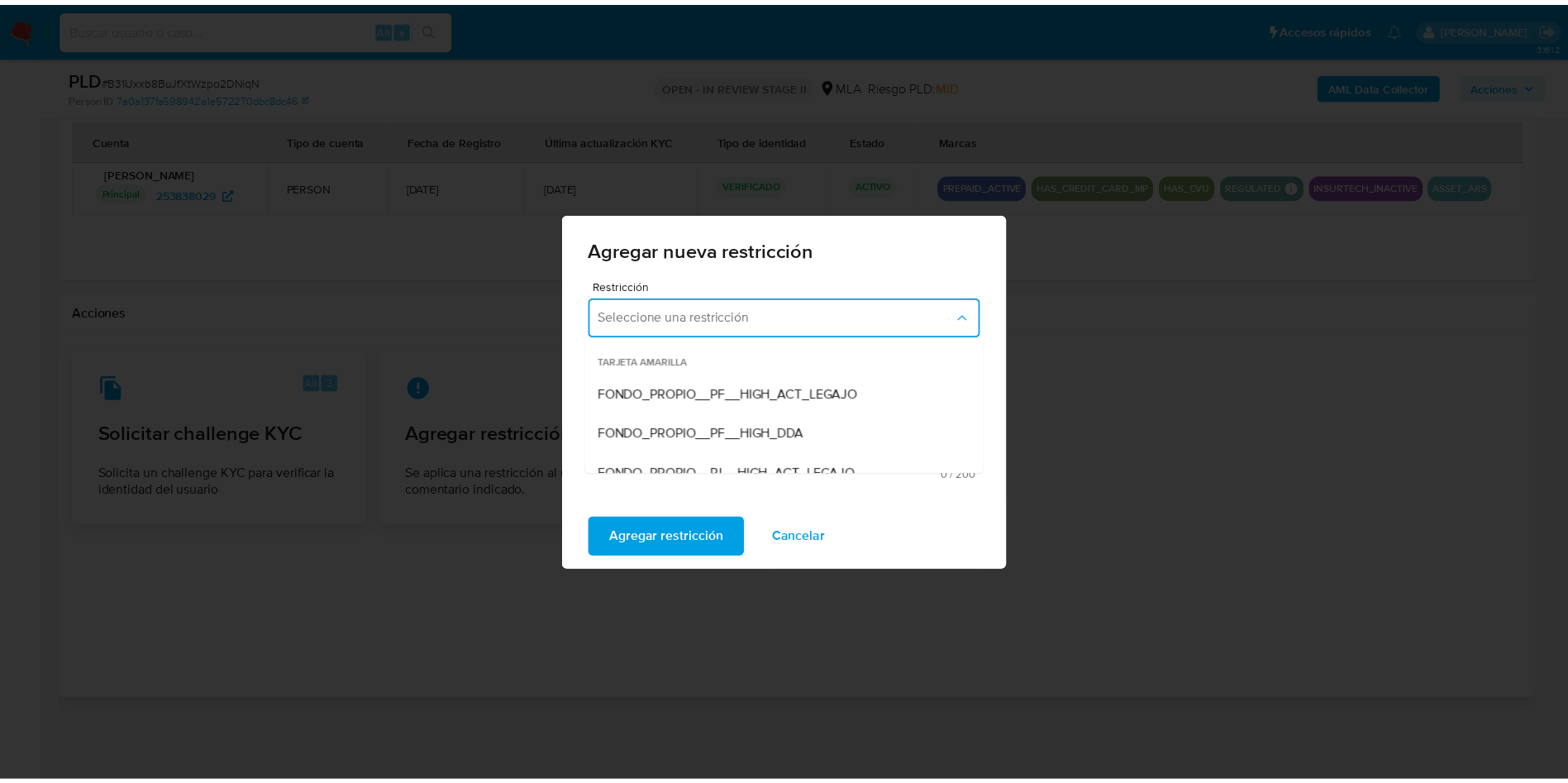
scroll to position [248, 0]
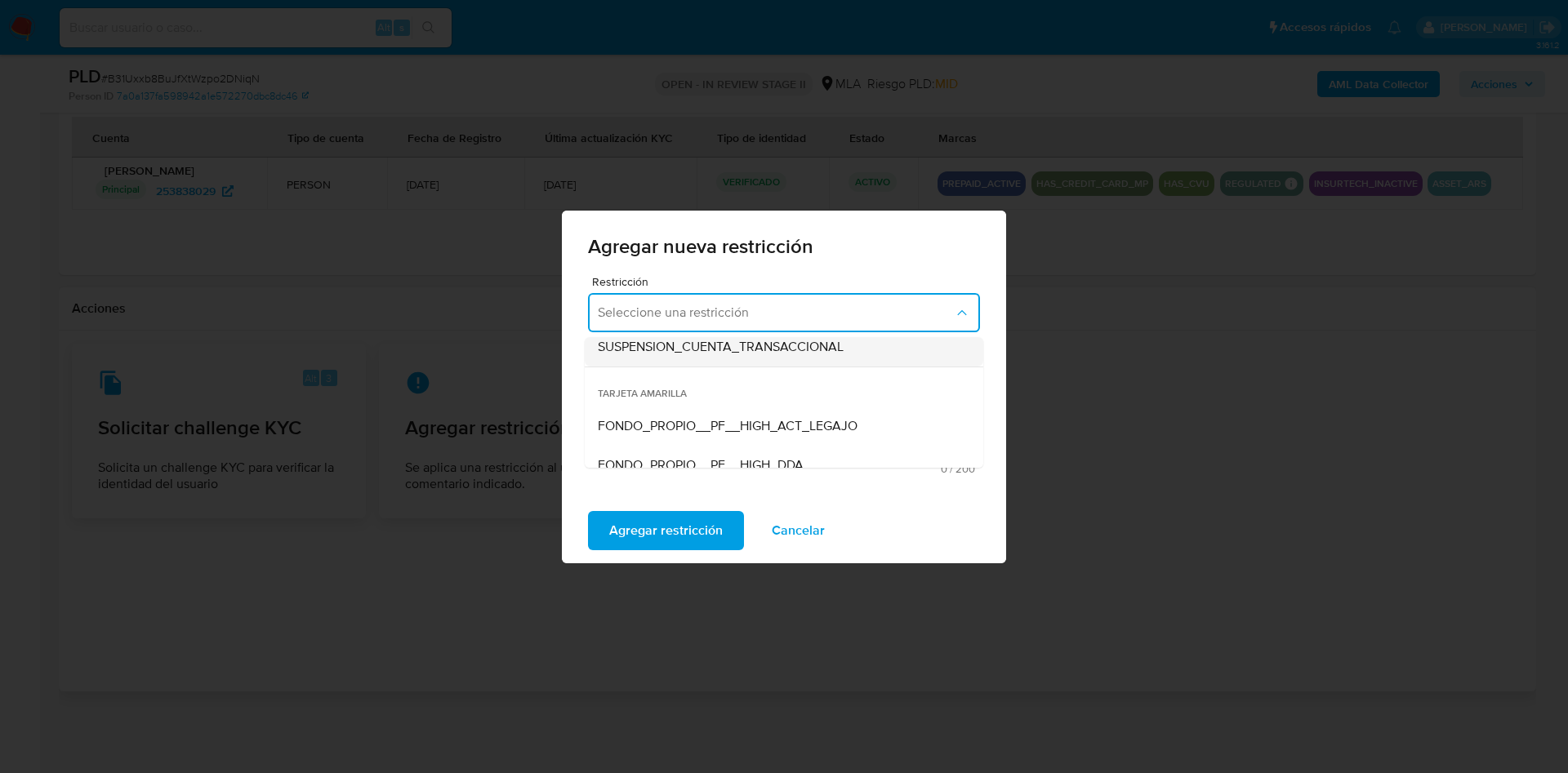
click at [633, 342] on span "SUSPENSION_CUENTA_TRANSACCIONAL" at bounding box center [720, 347] width 246 height 16
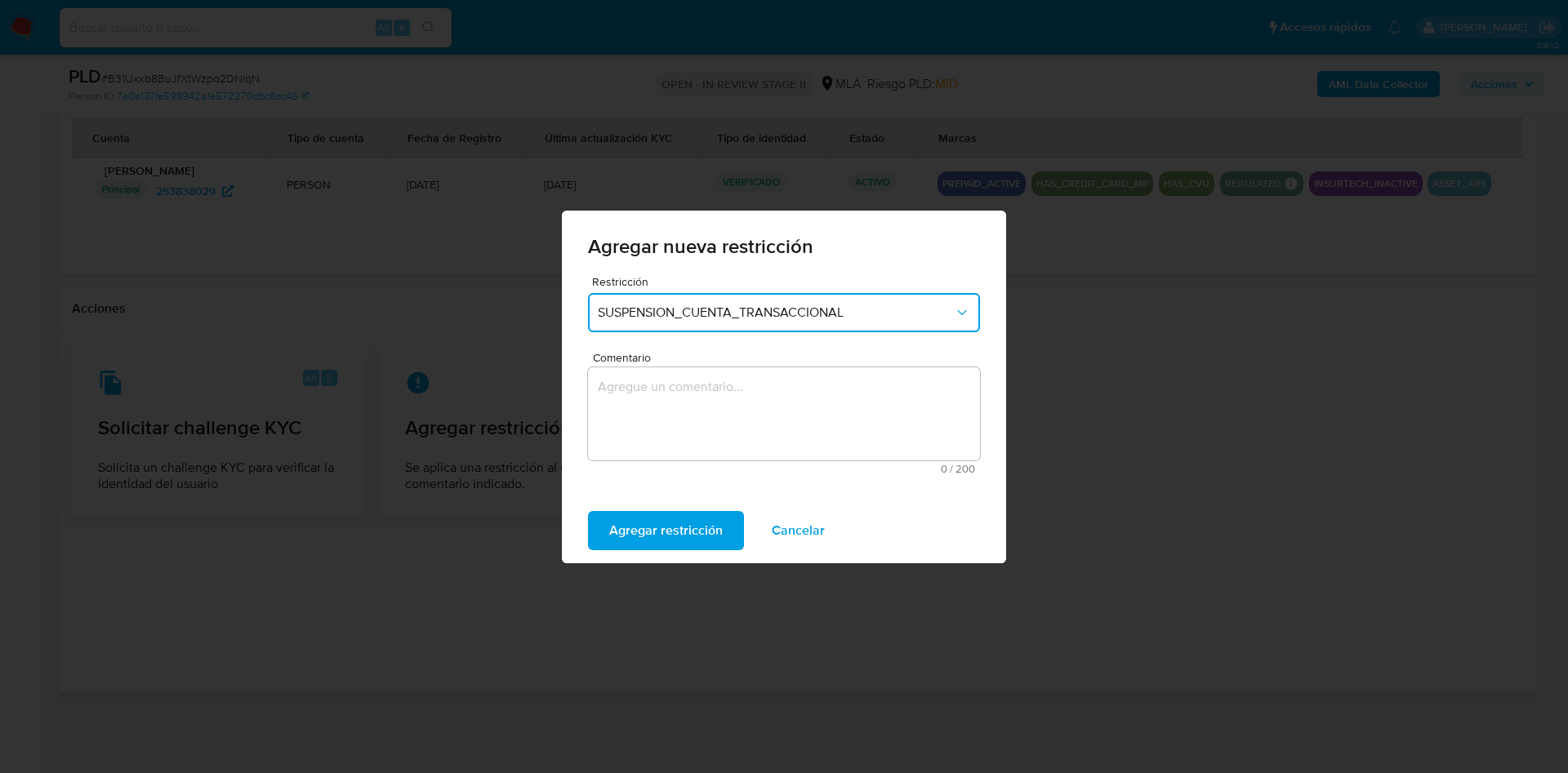
click at [629, 376] on textarea "Comentario" at bounding box center [784, 414] width 392 height 93
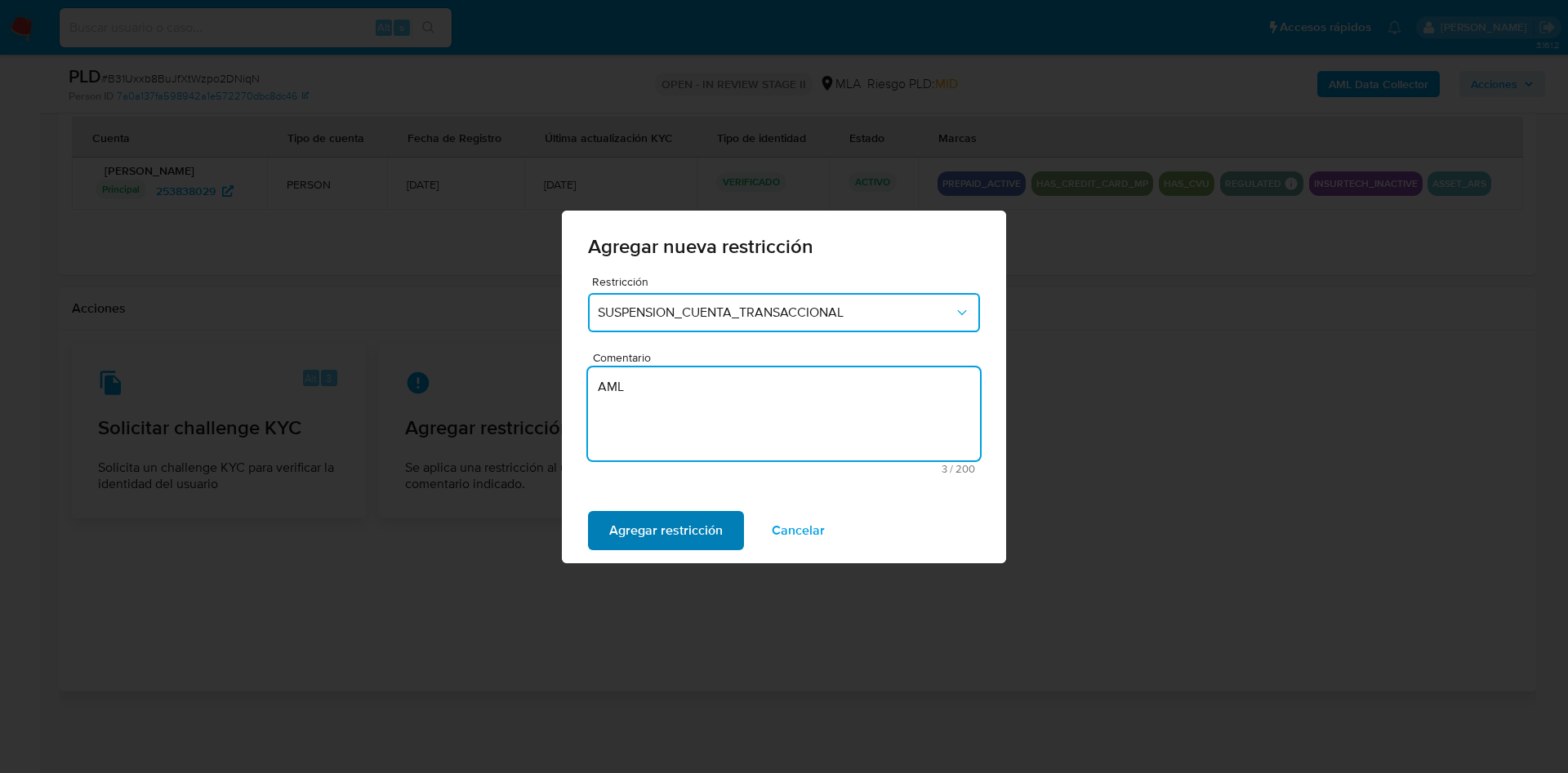
type textarea "AML"
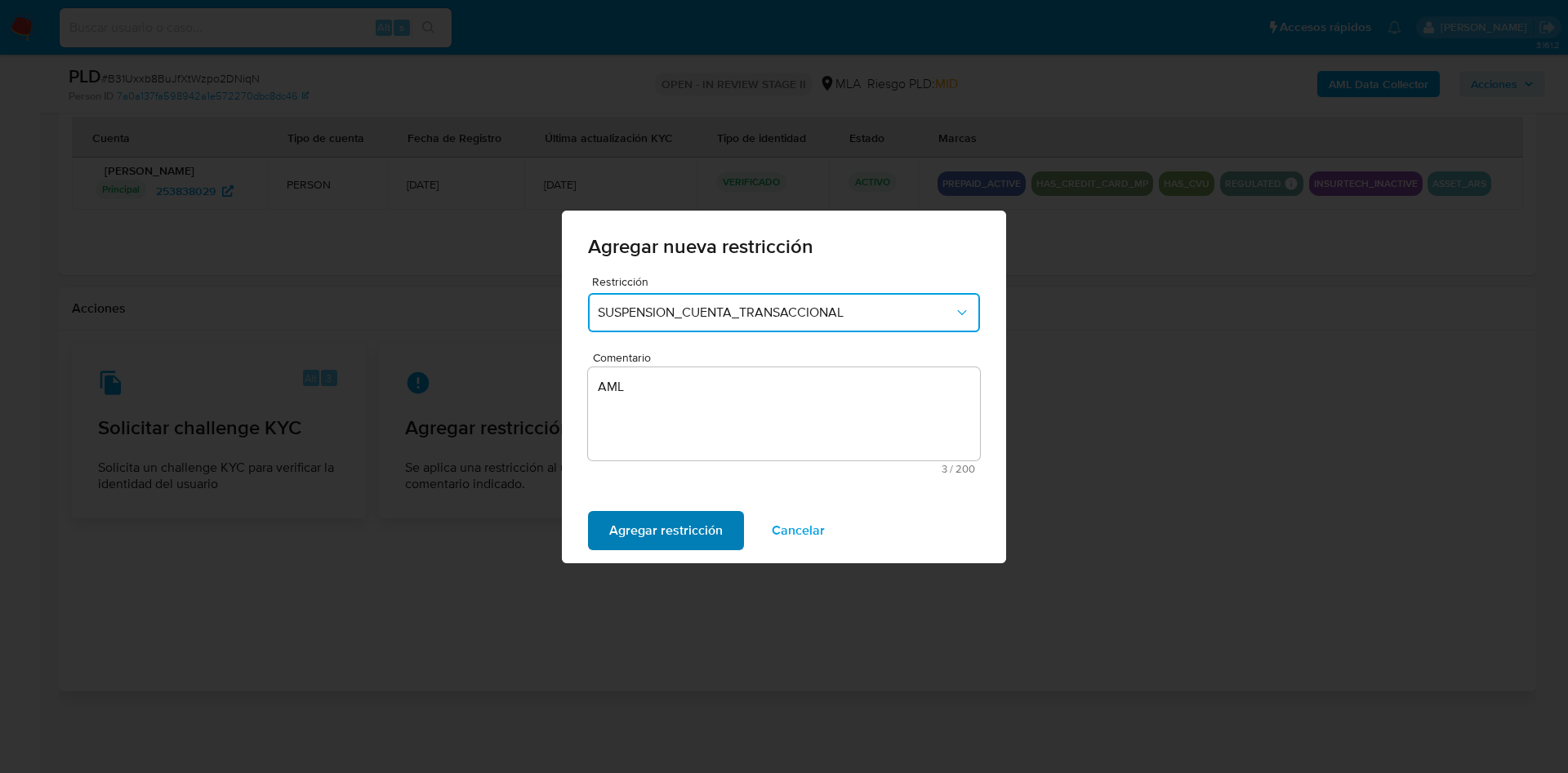
click at [637, 533] on span "Agregar restricción" at bounding box center [666, 531] width 114 height 36
click at [662, 527] on span "Confirmar" at bounding box center [639, 531] width 59 height 36
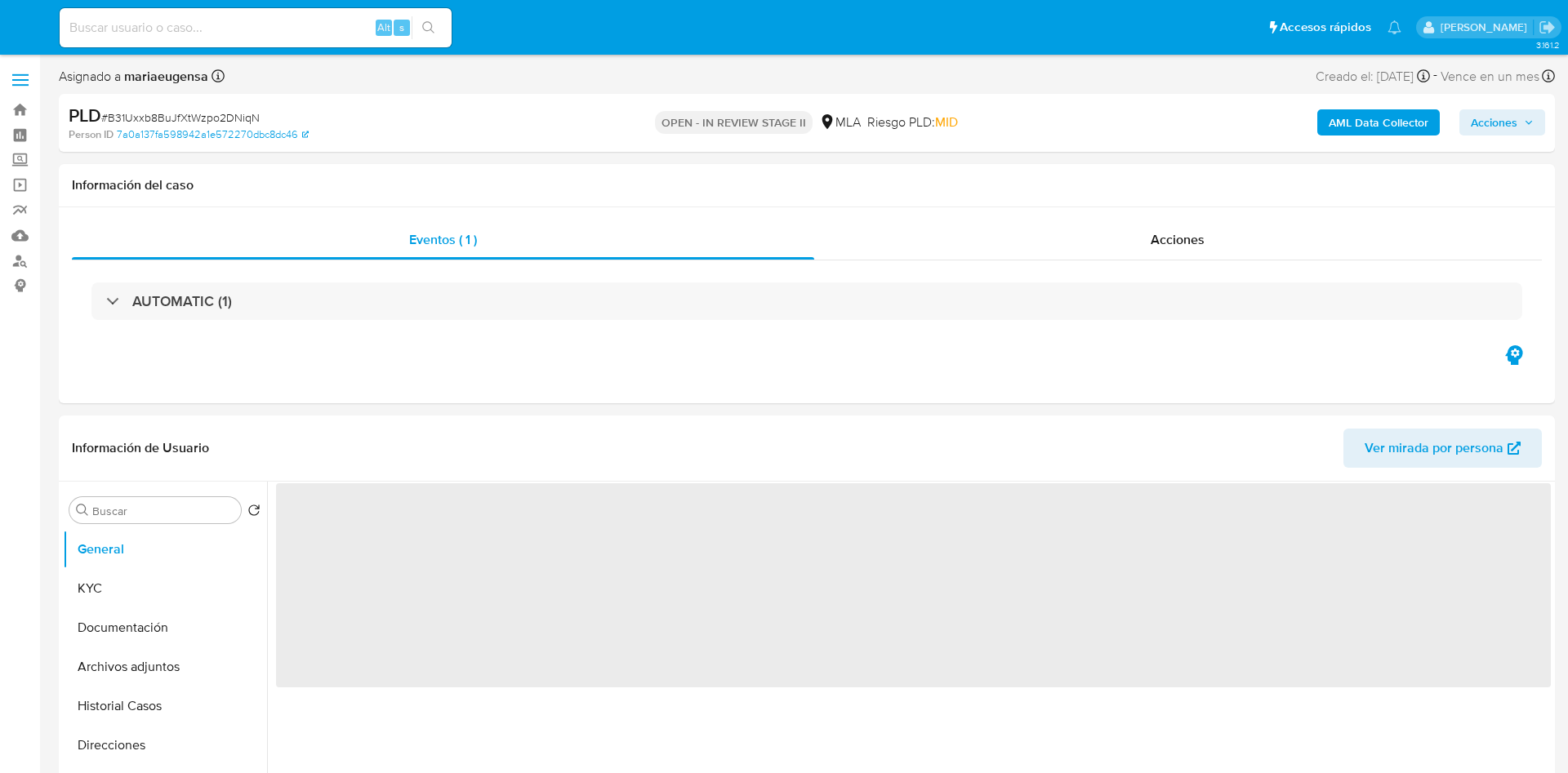
select select "10"
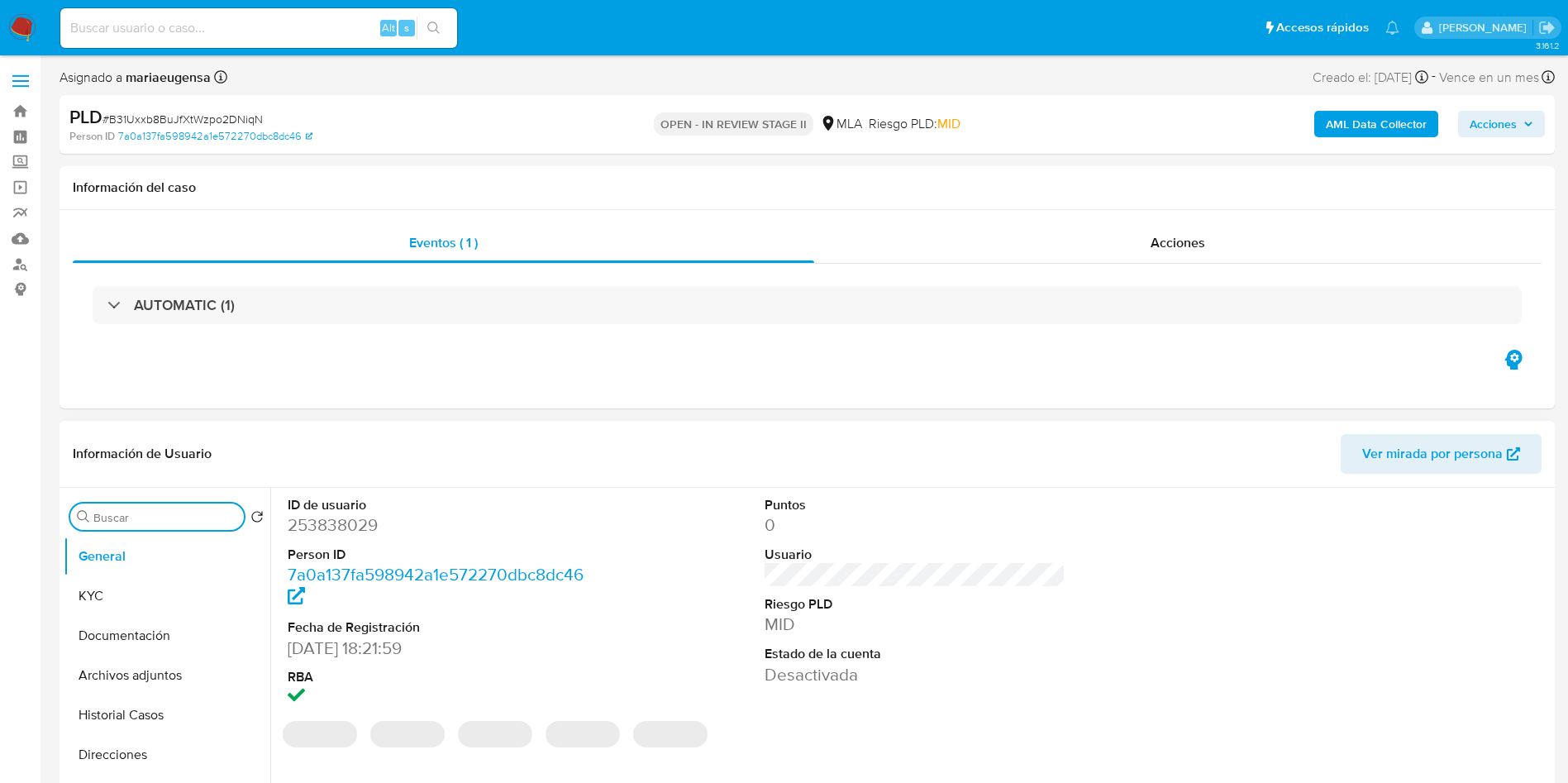
click at [168, 520] on input "Buscar" at bounding box center [165, 517] width 144 height 15
type input "RES"
drag, startPoint x: 145, startPoint y: 596, endPoint x: 526, endPoint y: 414, distance: 422.2
click at [163, 588] on button "Restricciones Nuevo Mundo" at bounding box center [167, 596] width 207 height 40
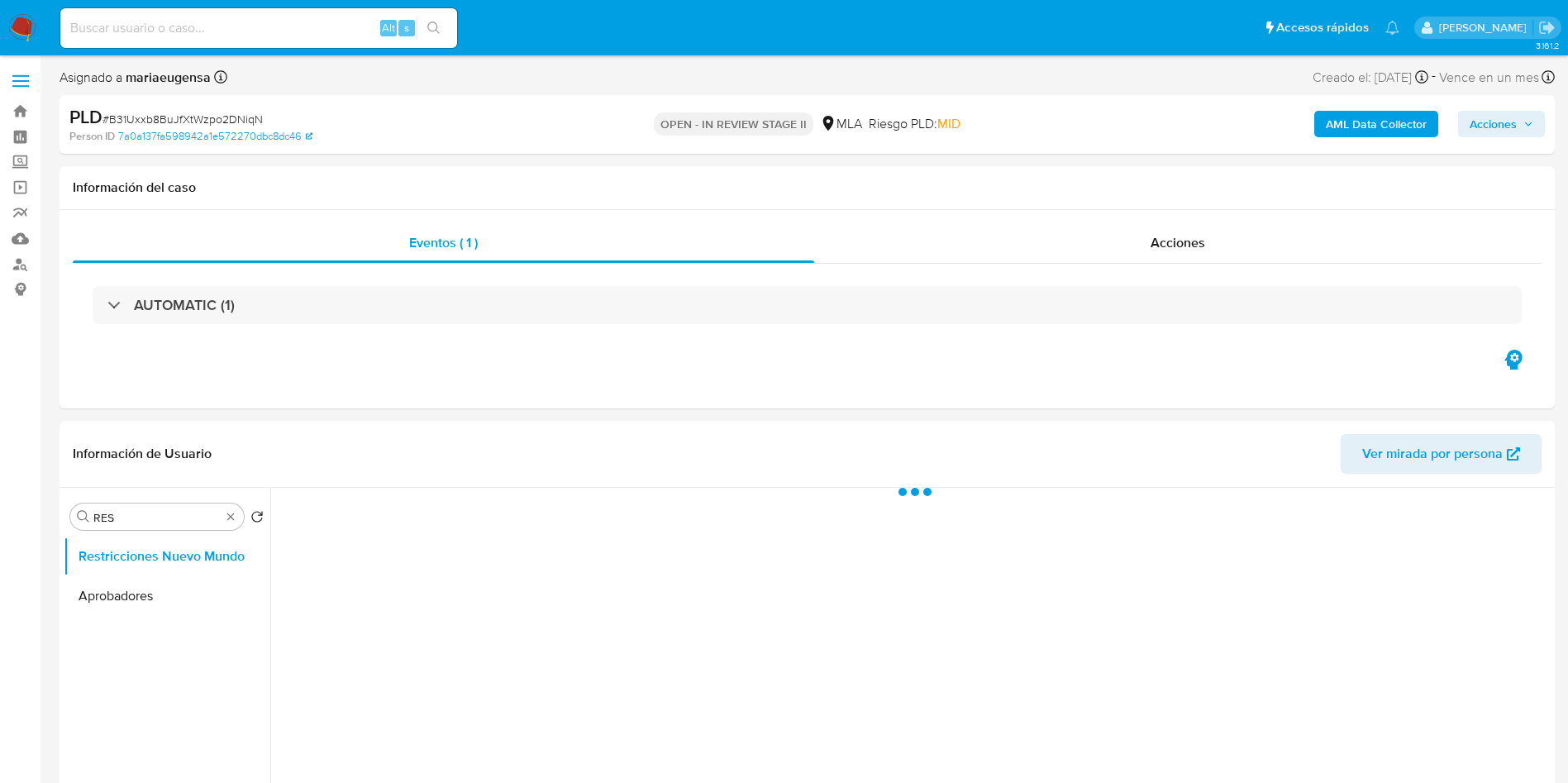
click at [1514, 128] on span "Acciones" at bounding box center [1494, 124] width 47 height 26
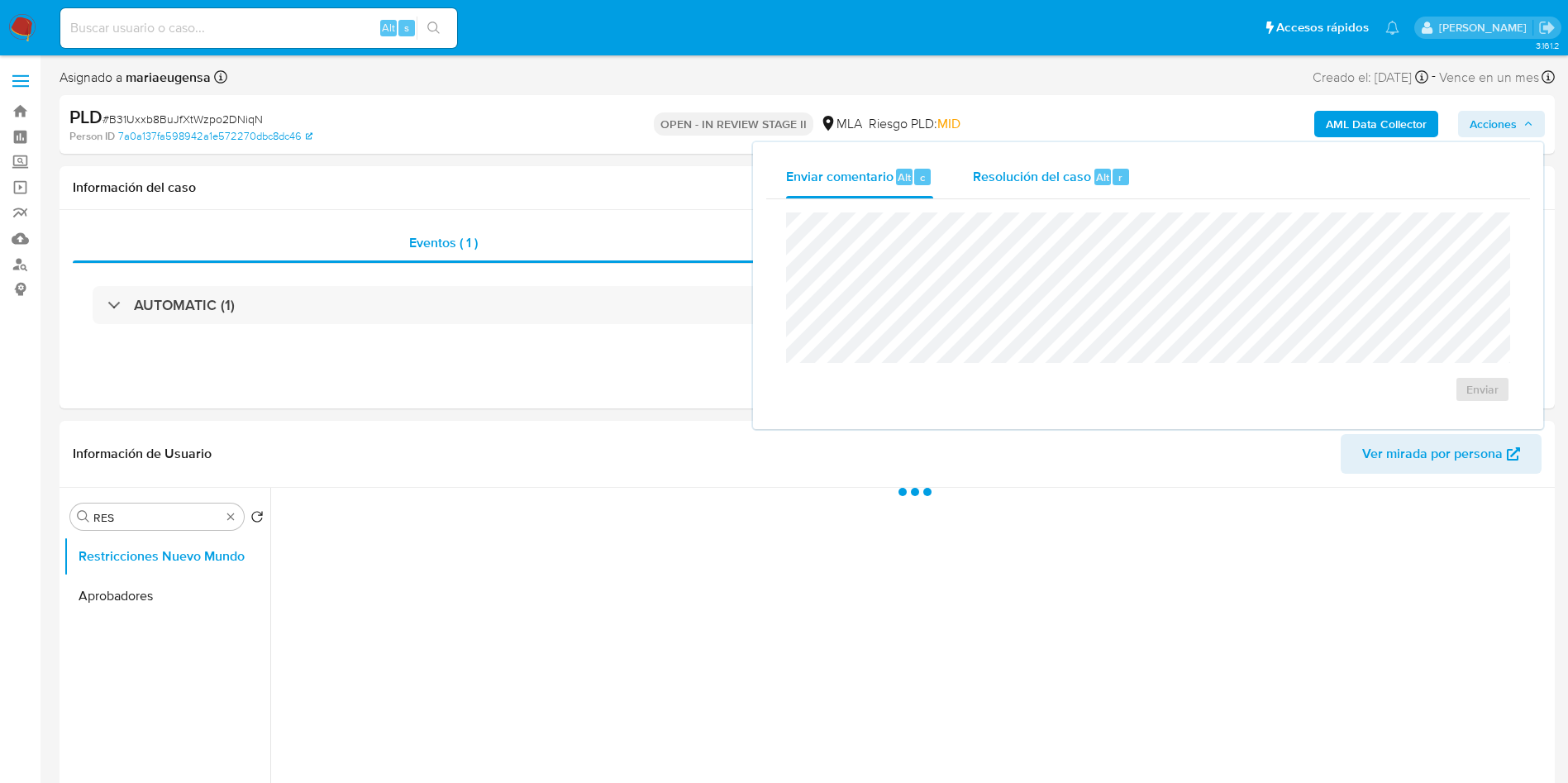
drag, startPoint x: 1082, startPoint y: 182, endPoint x: 1084, endPoint y: 196, distance: 14.1
click at [1084, 196] on div "Resolución del caso Alt r" at bounding box center [1051, 177] width 158 height 43
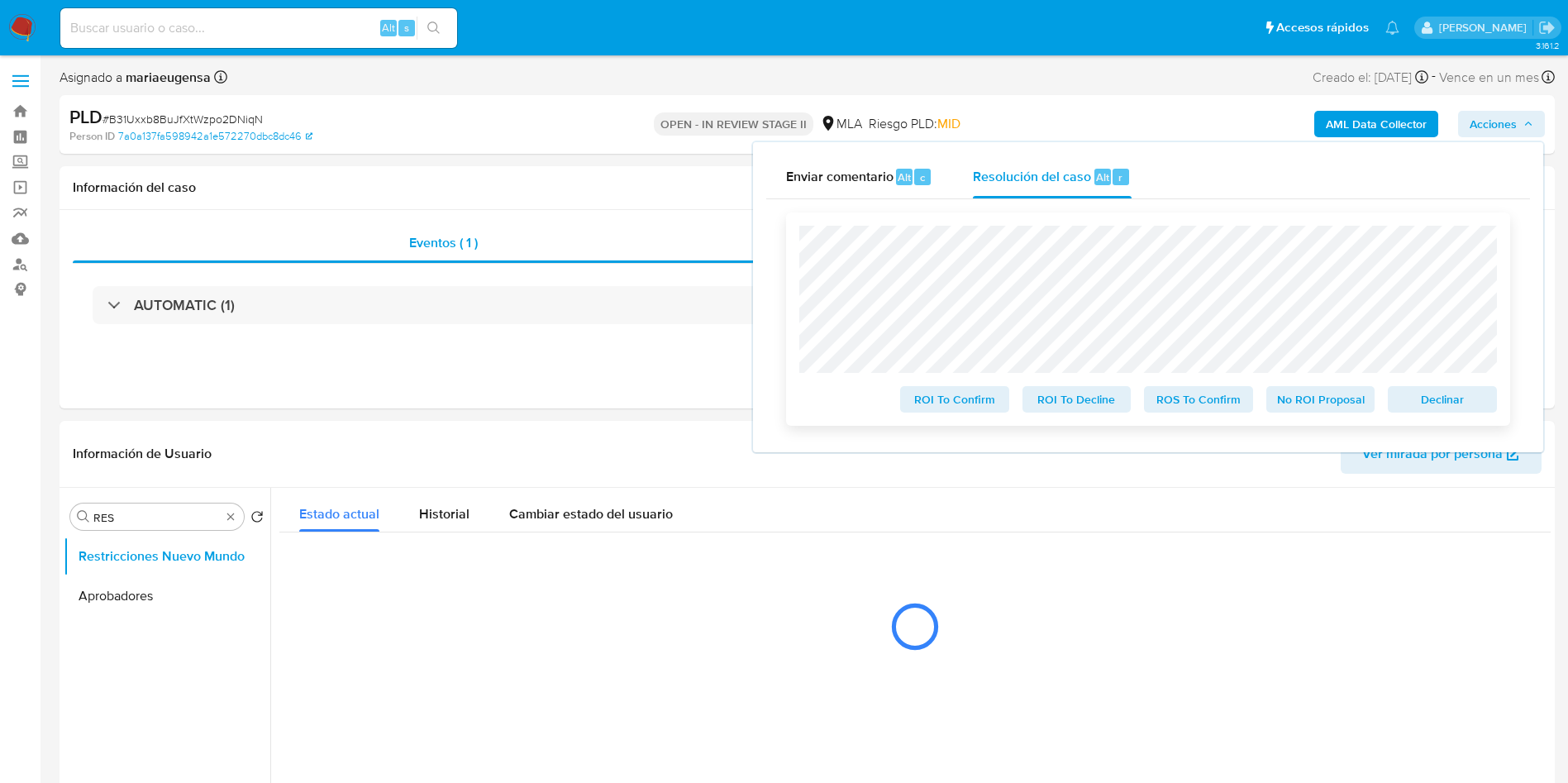
click at [1444, 404] on span "Declinar" at bounding box center [1442, 400] width 86 height 23
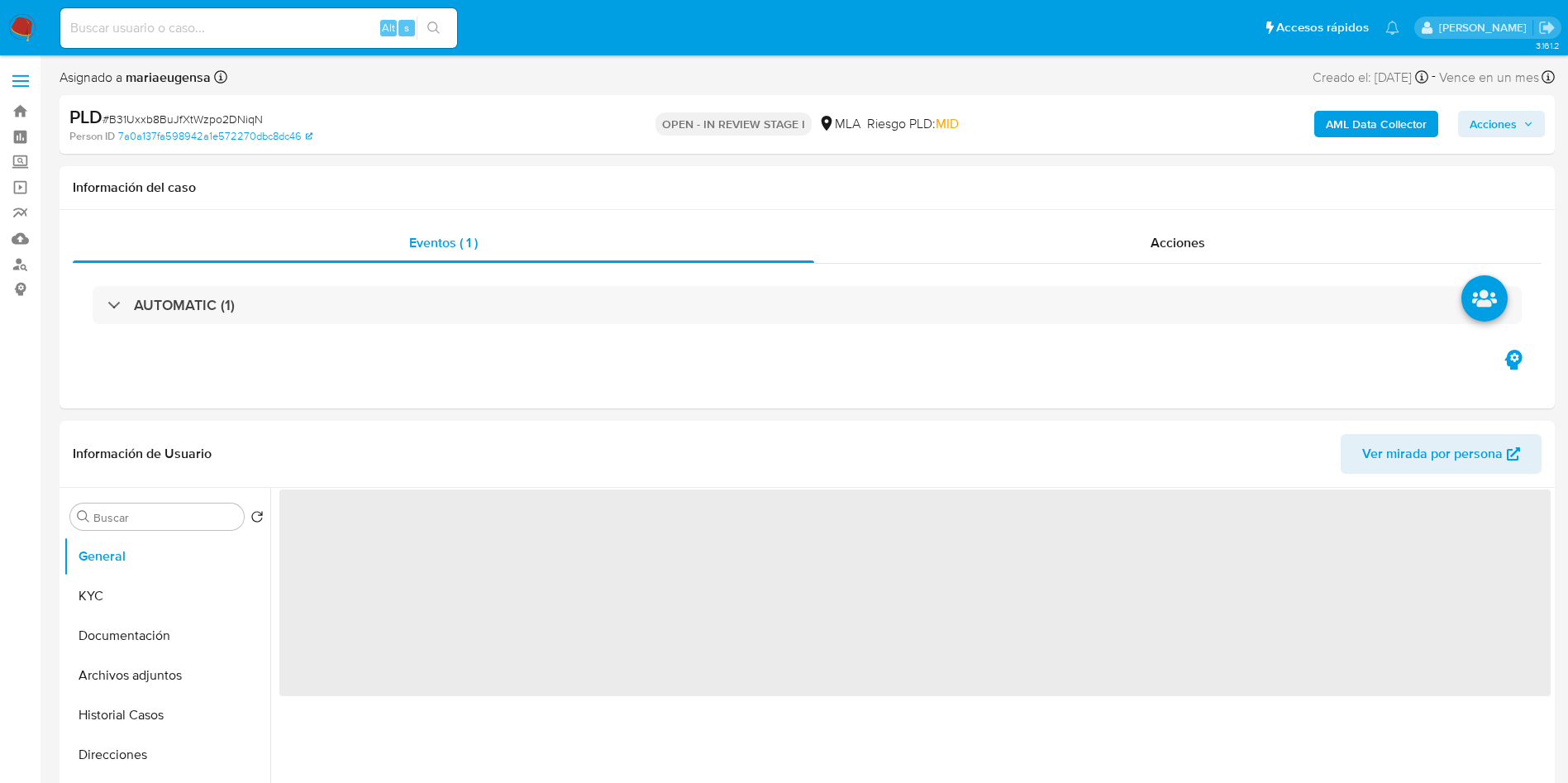
select select "10"
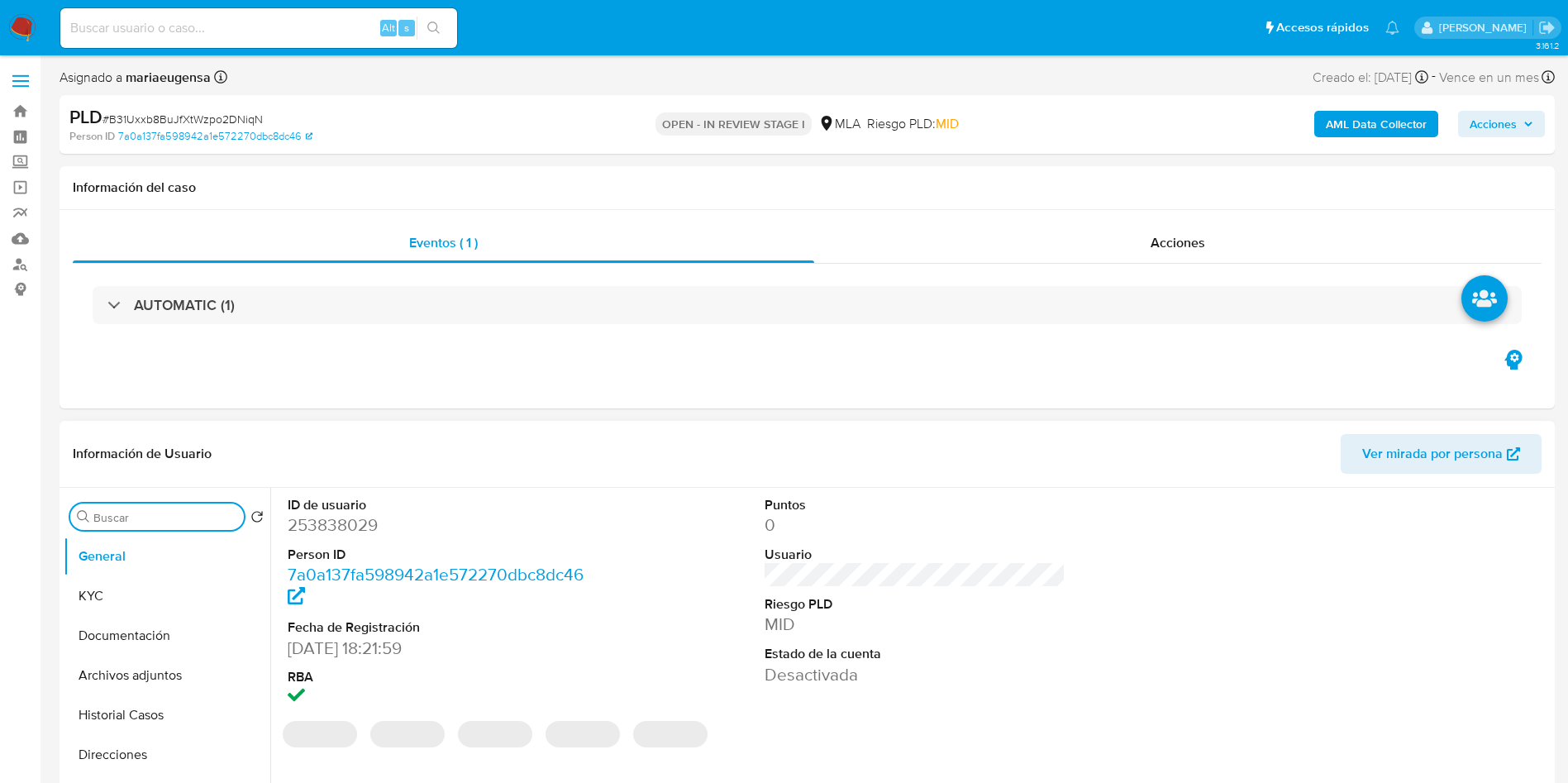
click at [179, 520] on input "Buscar" at bounding box center [165, 517] width 144 height 15
type input "RES"
click at [163, 585] on button "Restricciones Nuevo Mundo" at bounding box center [161, 596] width 193 height 40
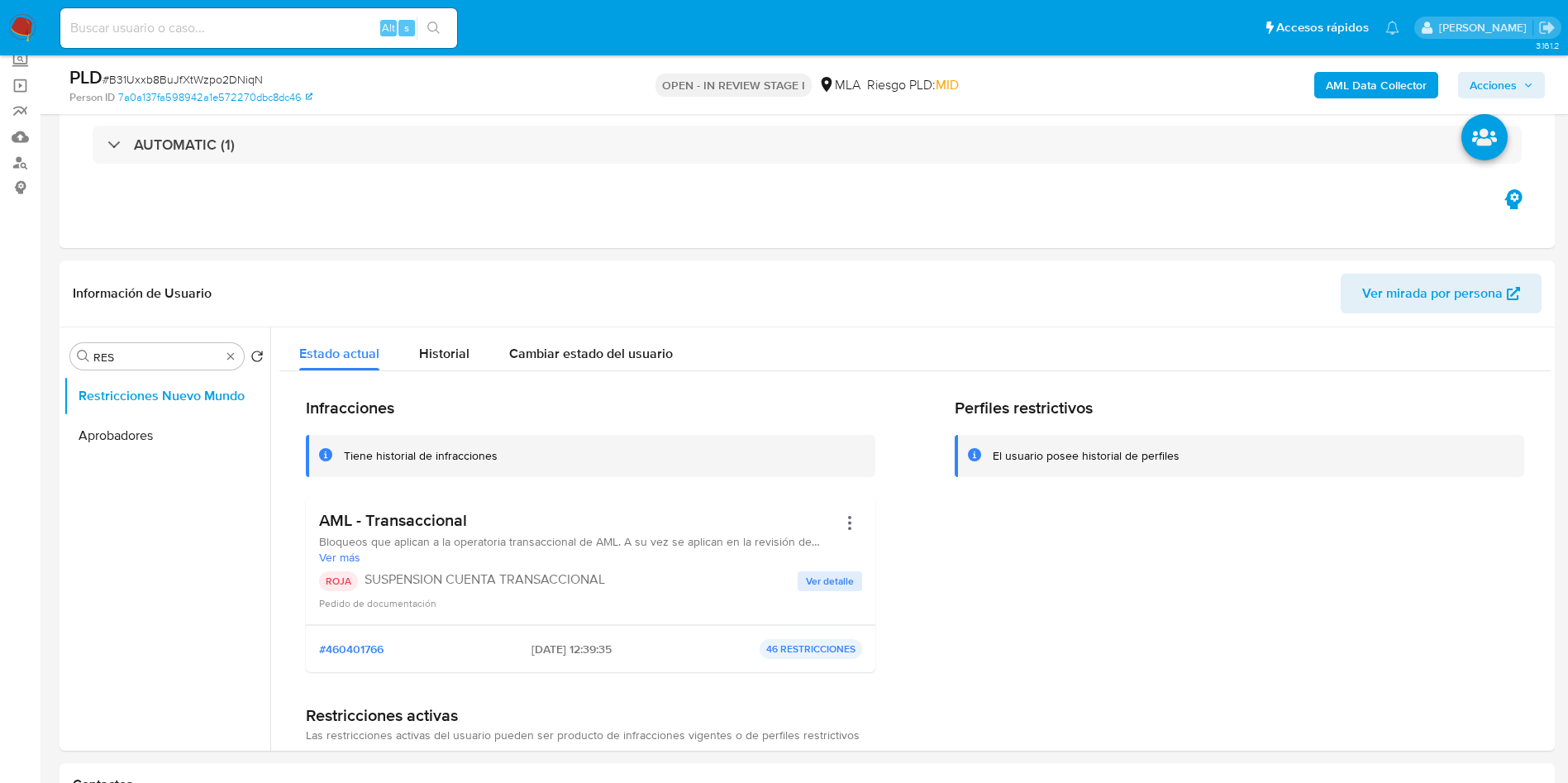
scroll to position [105, 0]
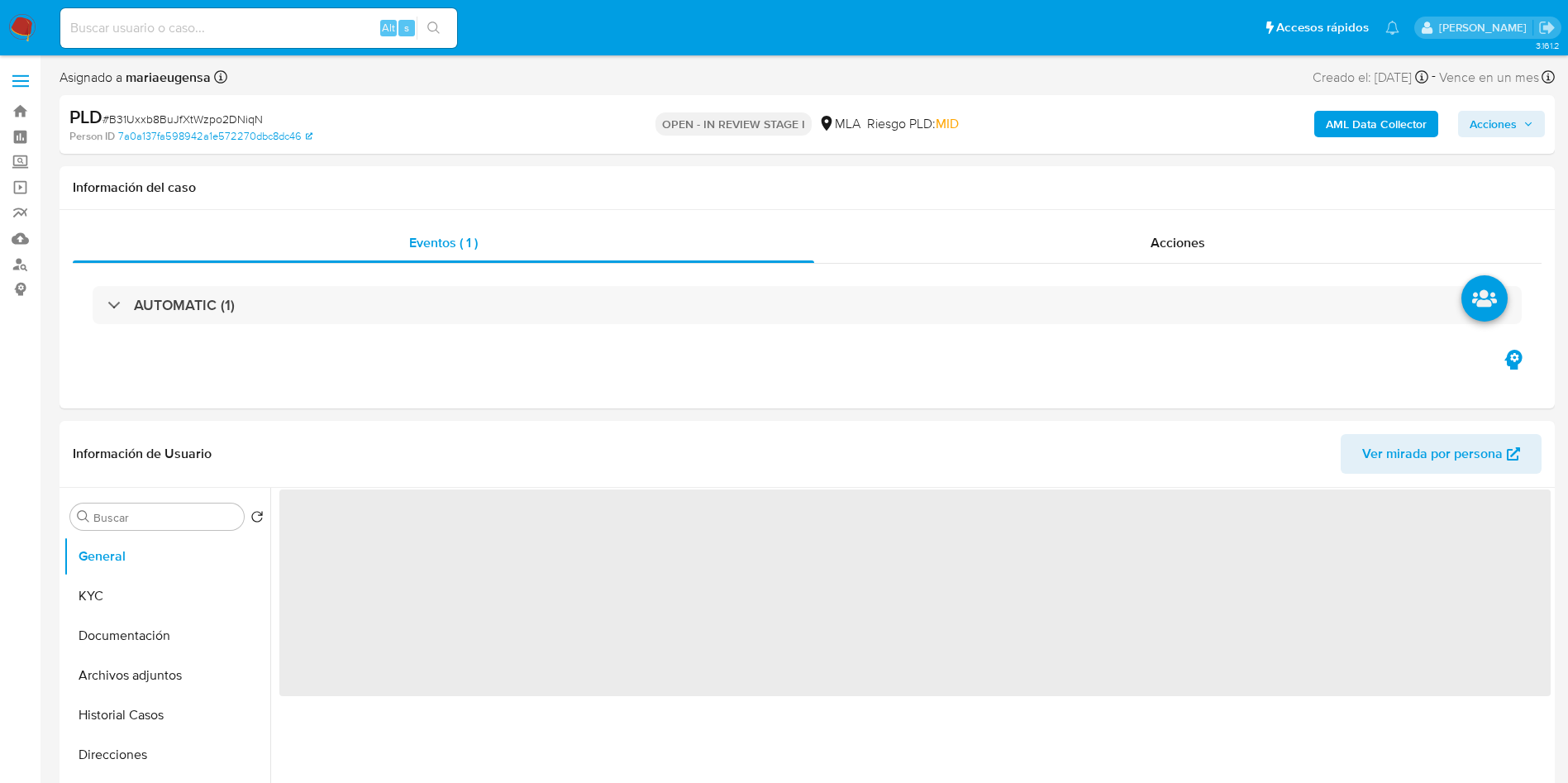
select select "10"
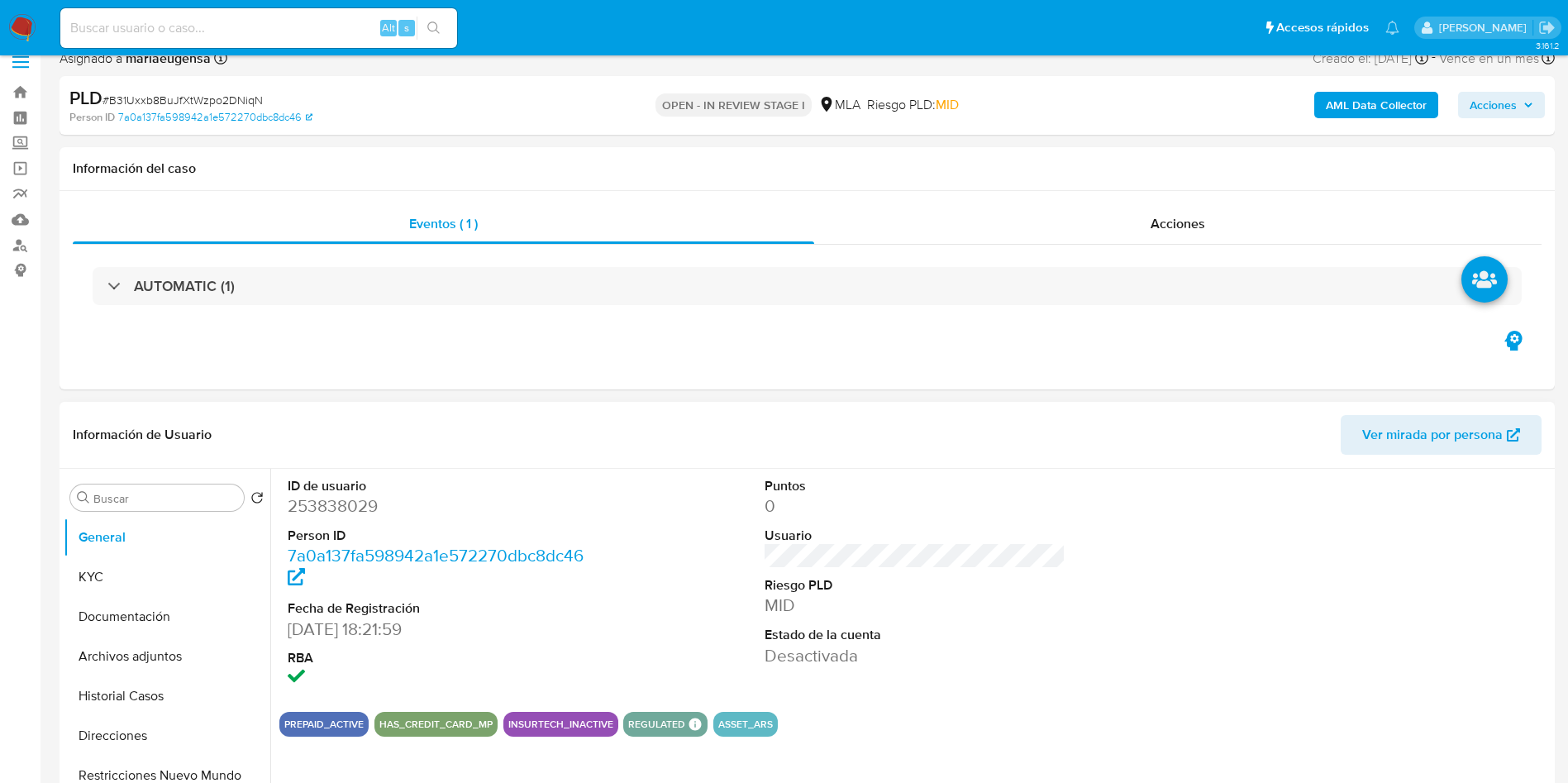
scroll to position [89, 0]
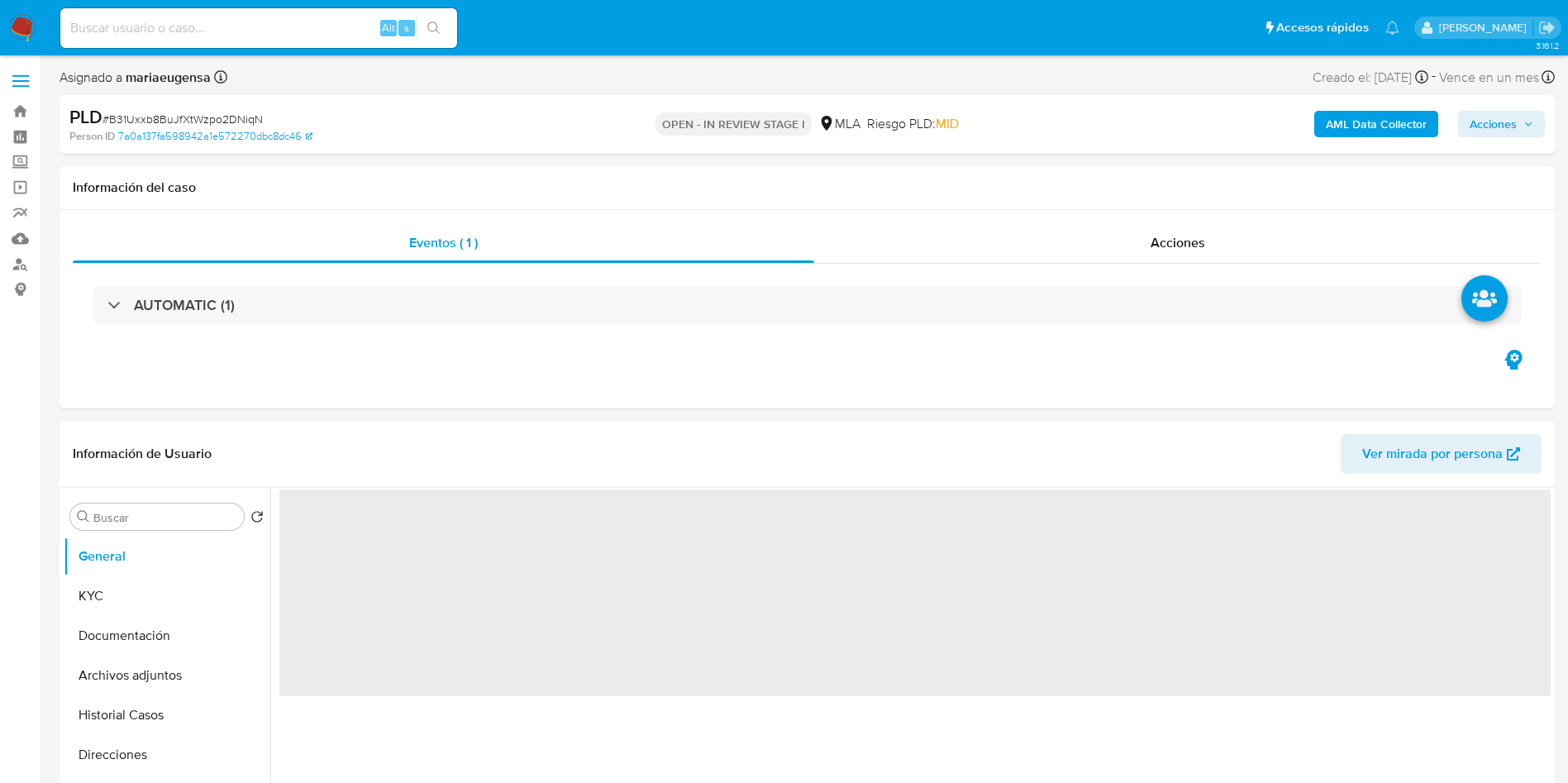
select select "10"
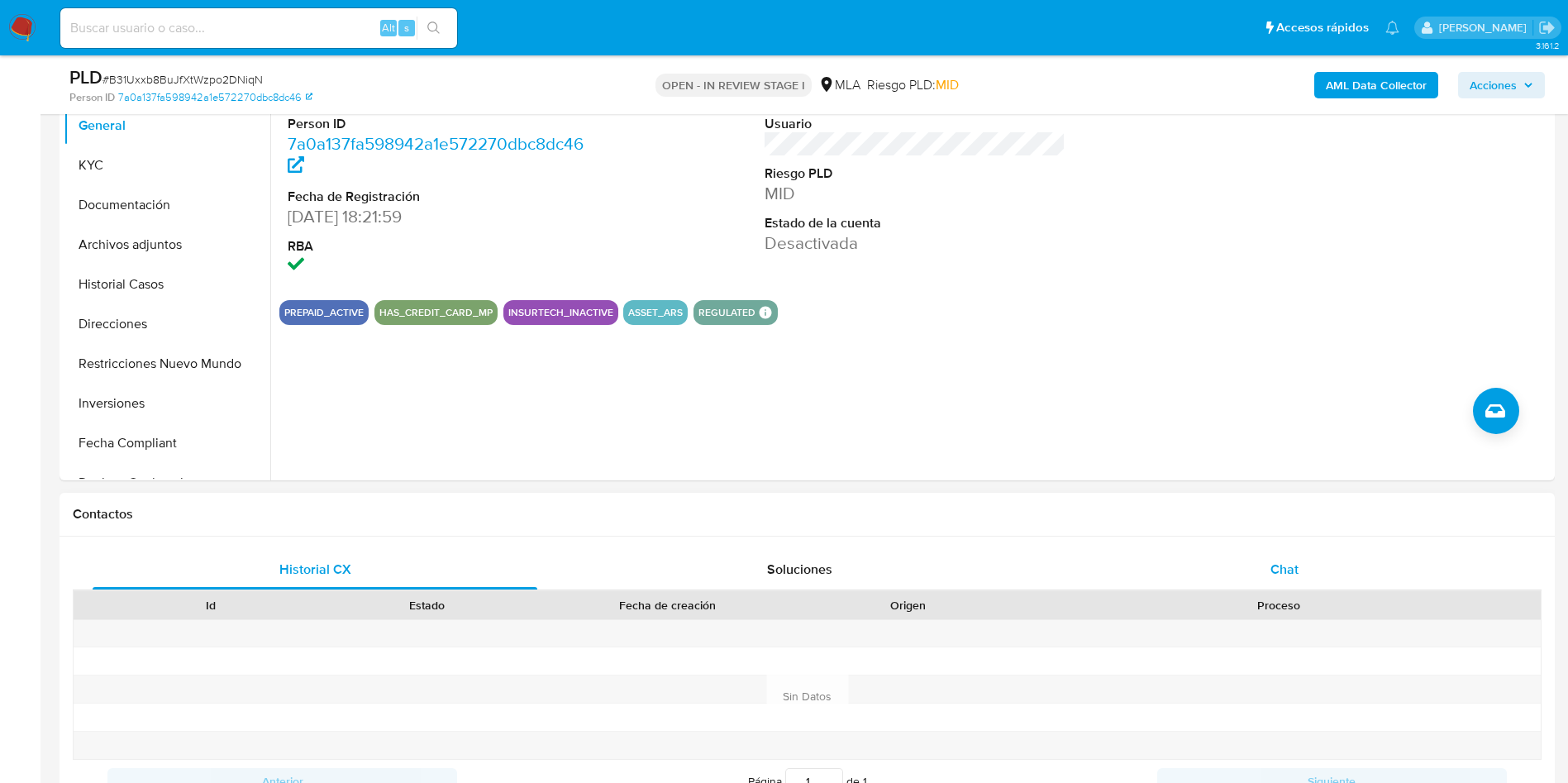
click at [1241, 583] on div "Chat" at bounding box center [1285, 569] width 445 height 40
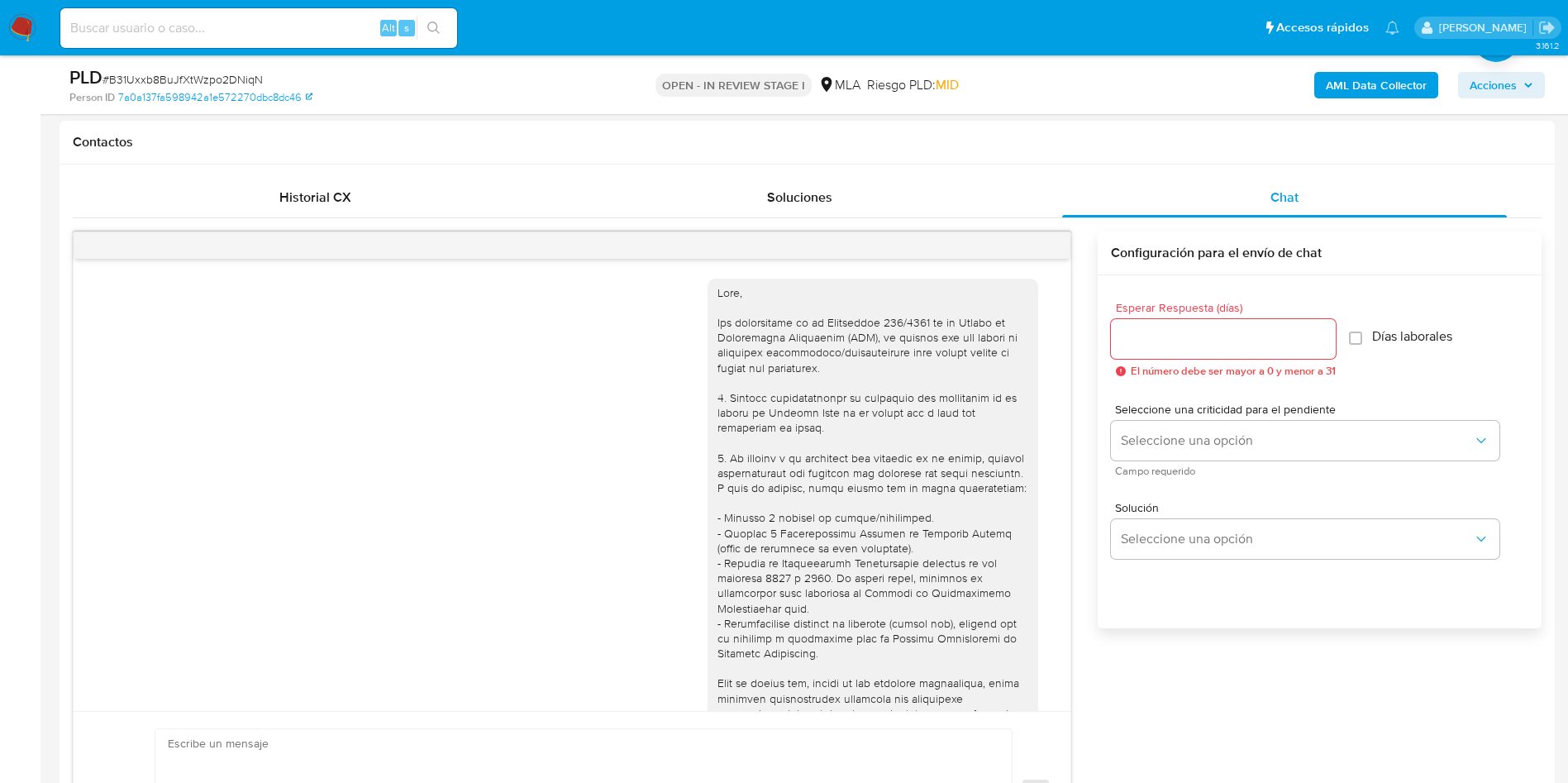
scroll to position [874, 0]
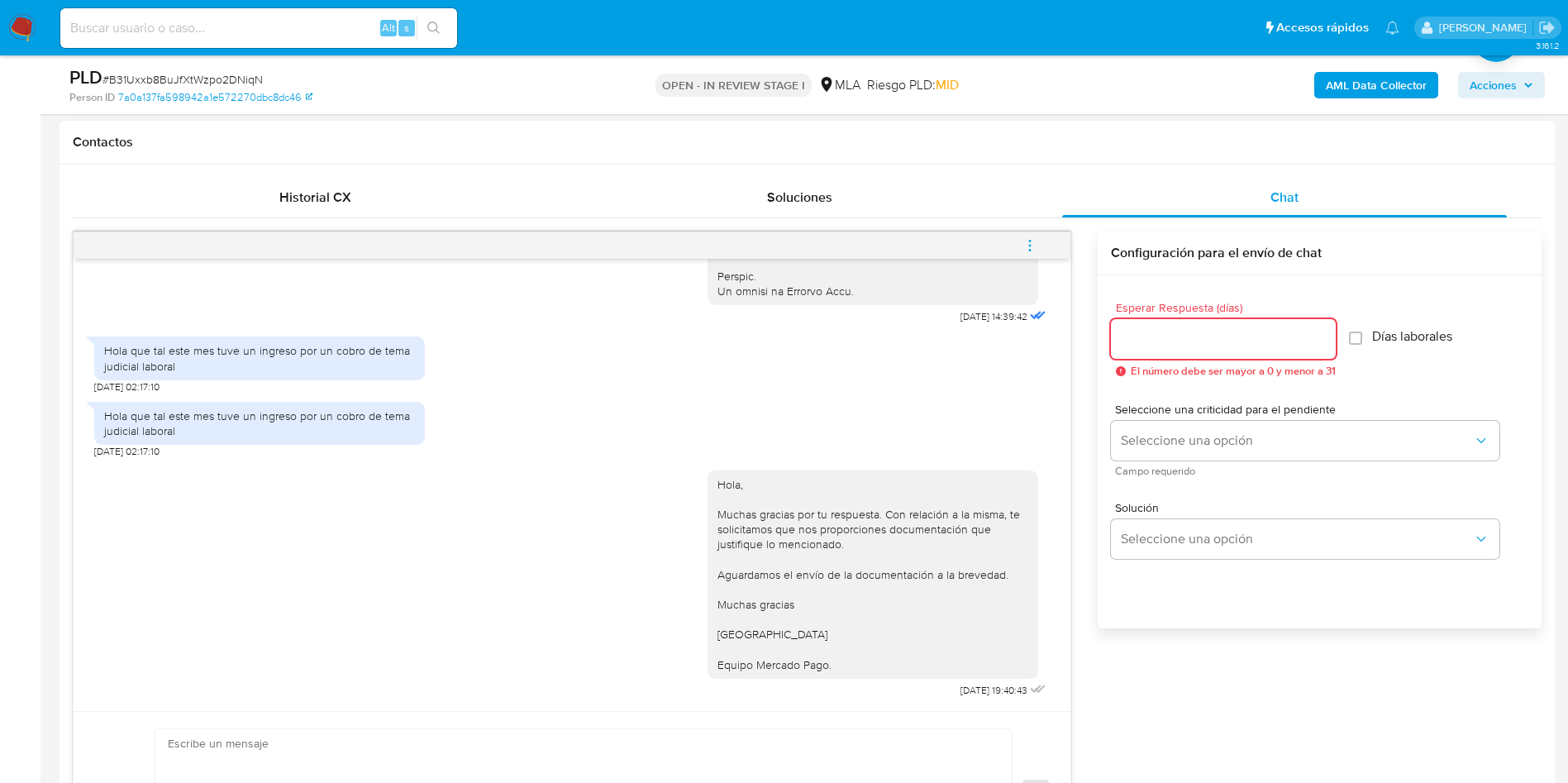
click at [1143, 339] on input "Esperar Respuesta (días)" at bounding box center [1224, 339] width 224 height 21
type input "1"
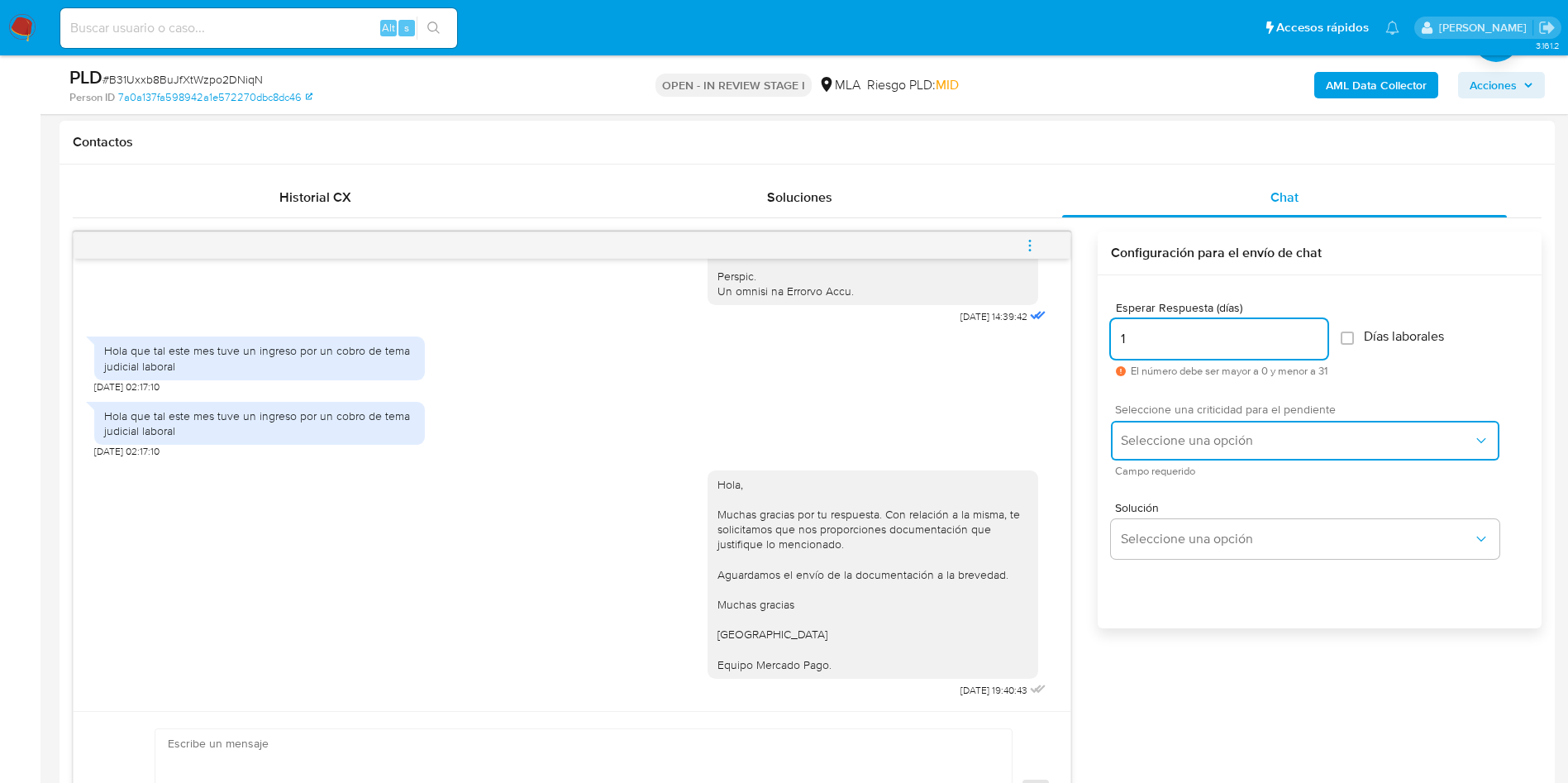
click at [1160, 436] on span "Seleccione una opción" at bounding box center [1297, 440] width 352 height 16
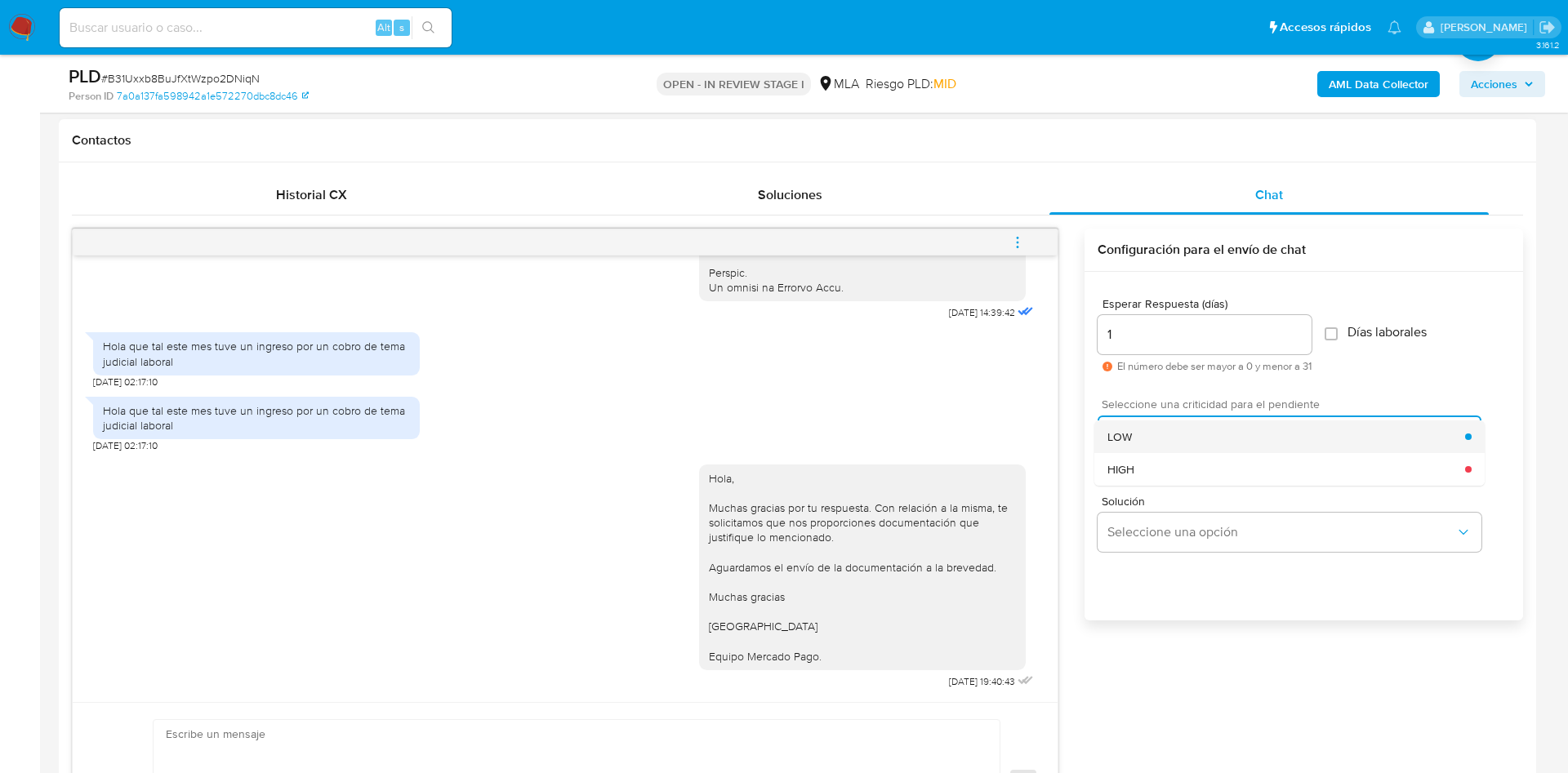
click at [1125, 435] on span "LOW" at bounding box center [1120, 437] width 25 height 14
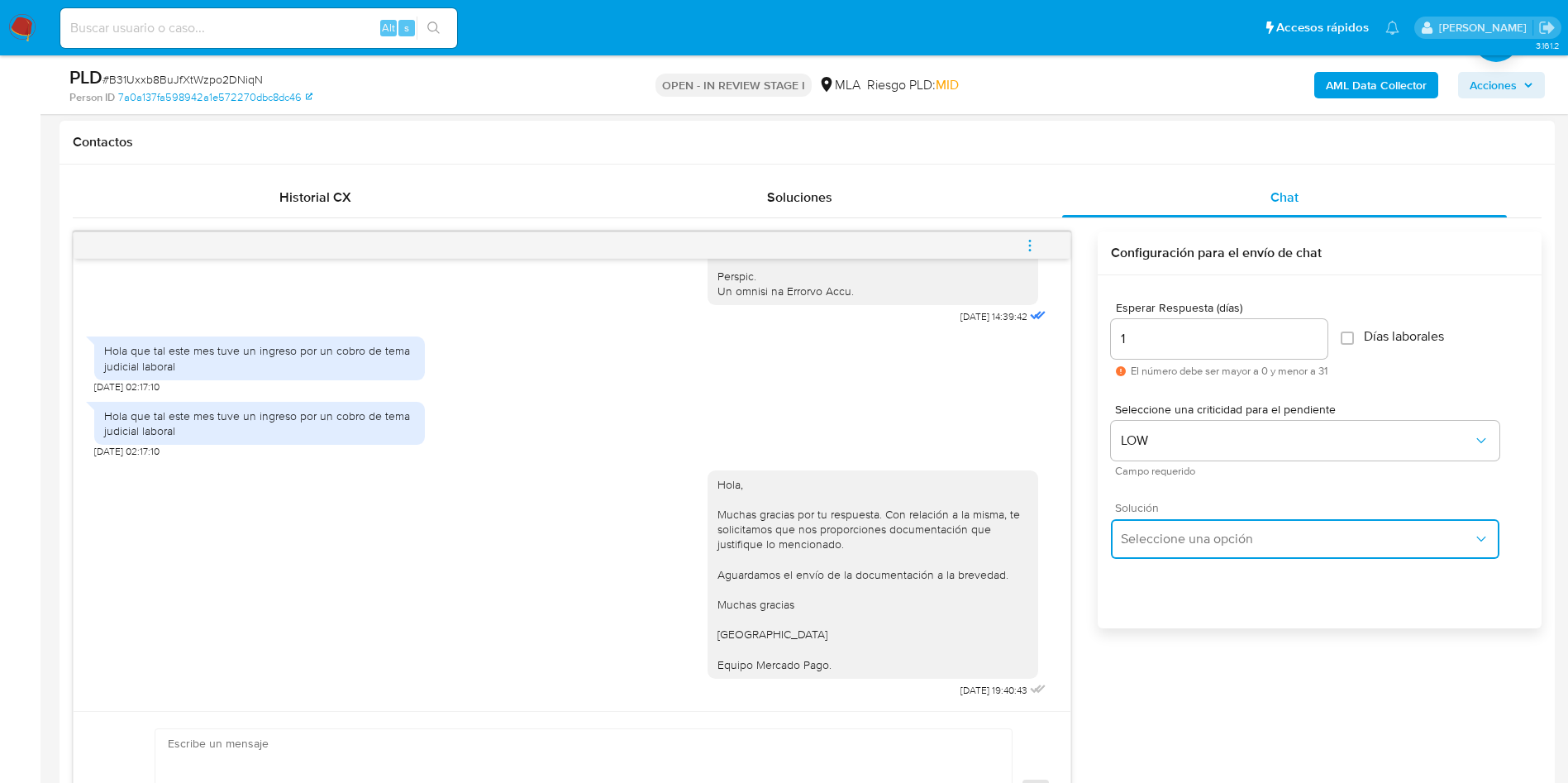
click at [1123, 538] on span "Seleccione una opción" at bounding box center [1297, 539] width 352 height 16
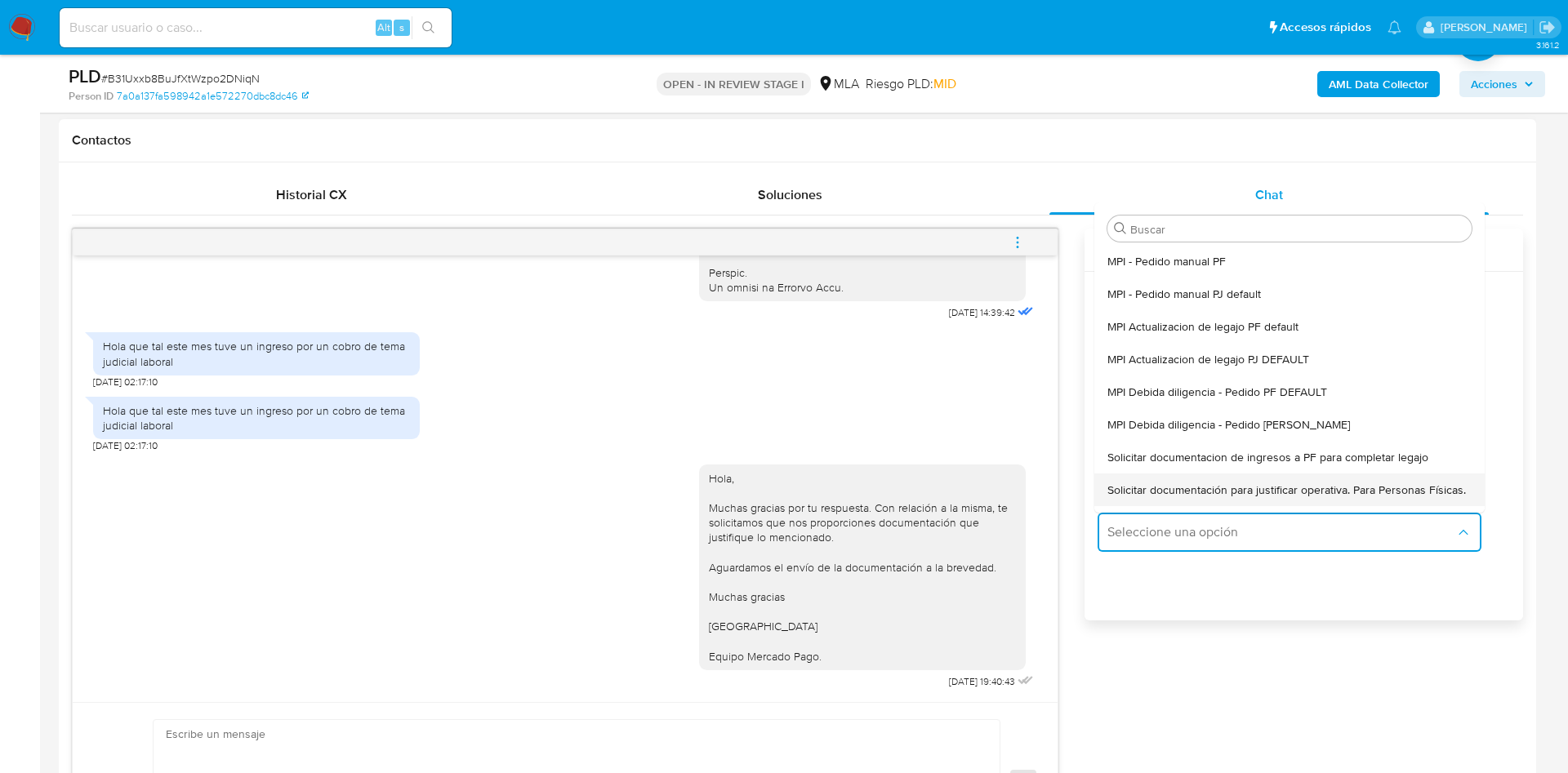
click at [1145, 498] on span "Solicitar documentación para justificar operativa. Para Personas Físicas." at bounding box center [1286, 489] width 358 height 14
type textarea "Hola,En función de las operaciones registradas en tu cuenta de Mercado Pago, ne…"
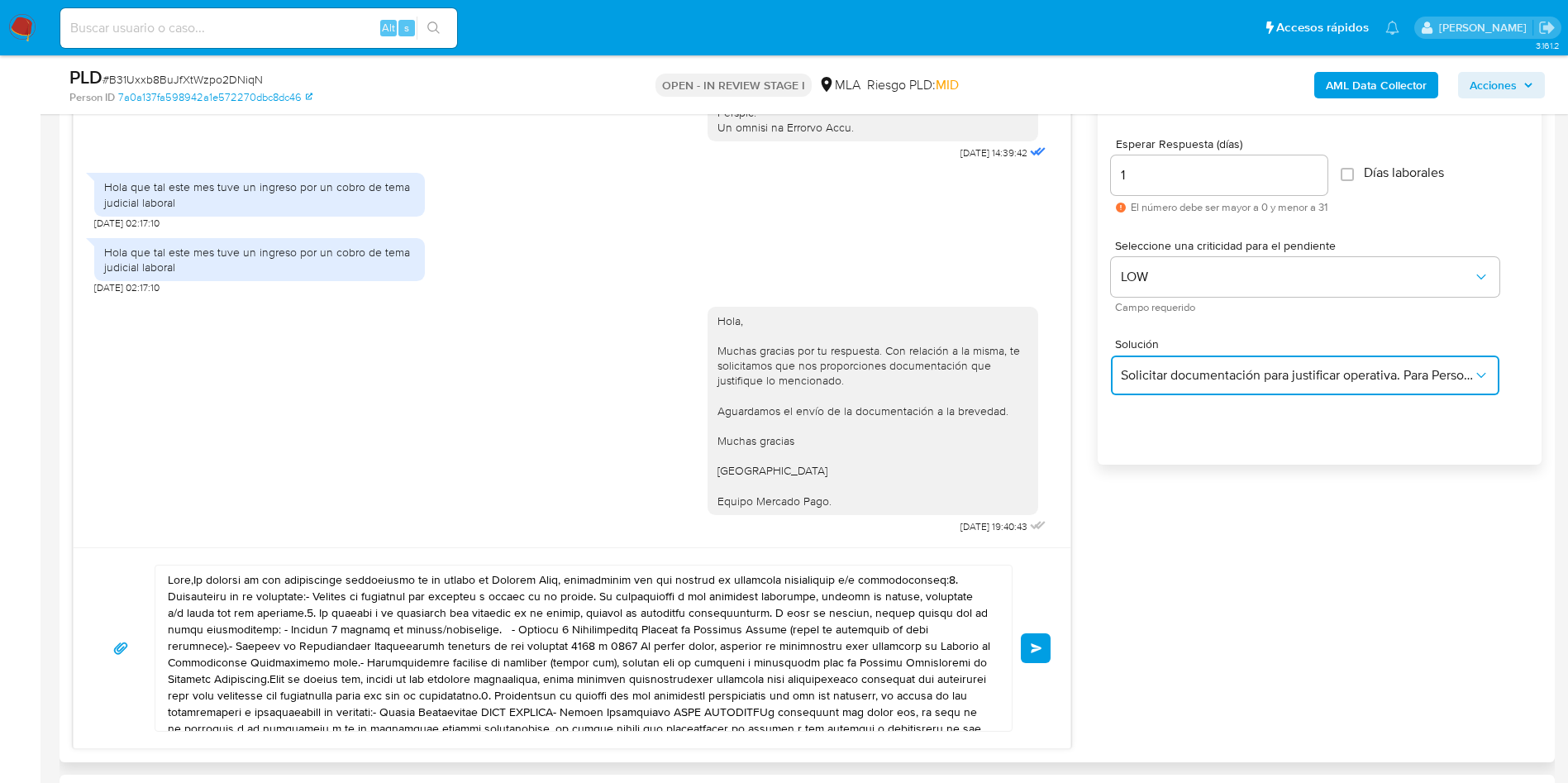
scroll to position [993, 0]
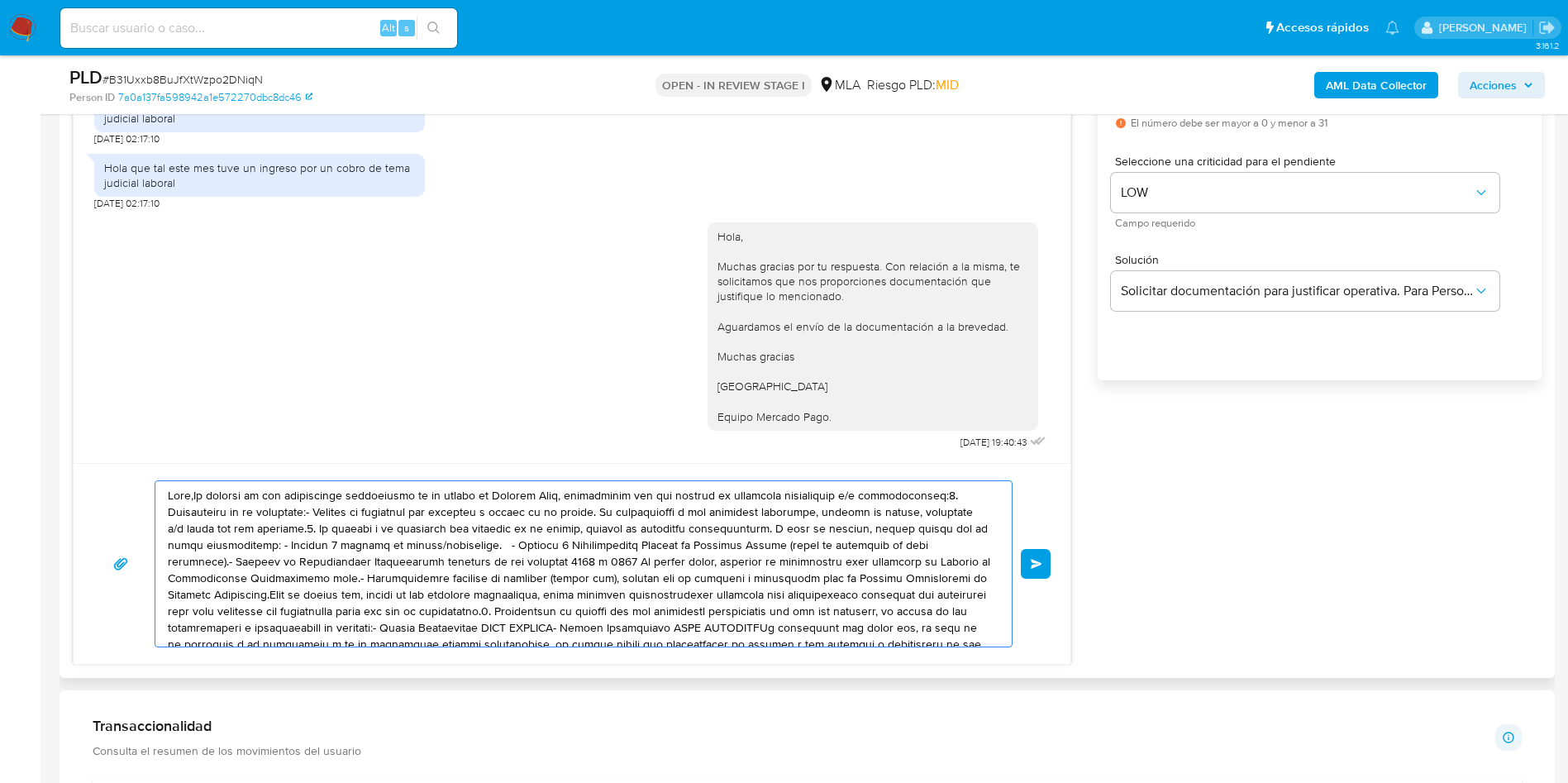
click at [652, 572] on textarea at bounding box center [579, 563] width 823 height 166
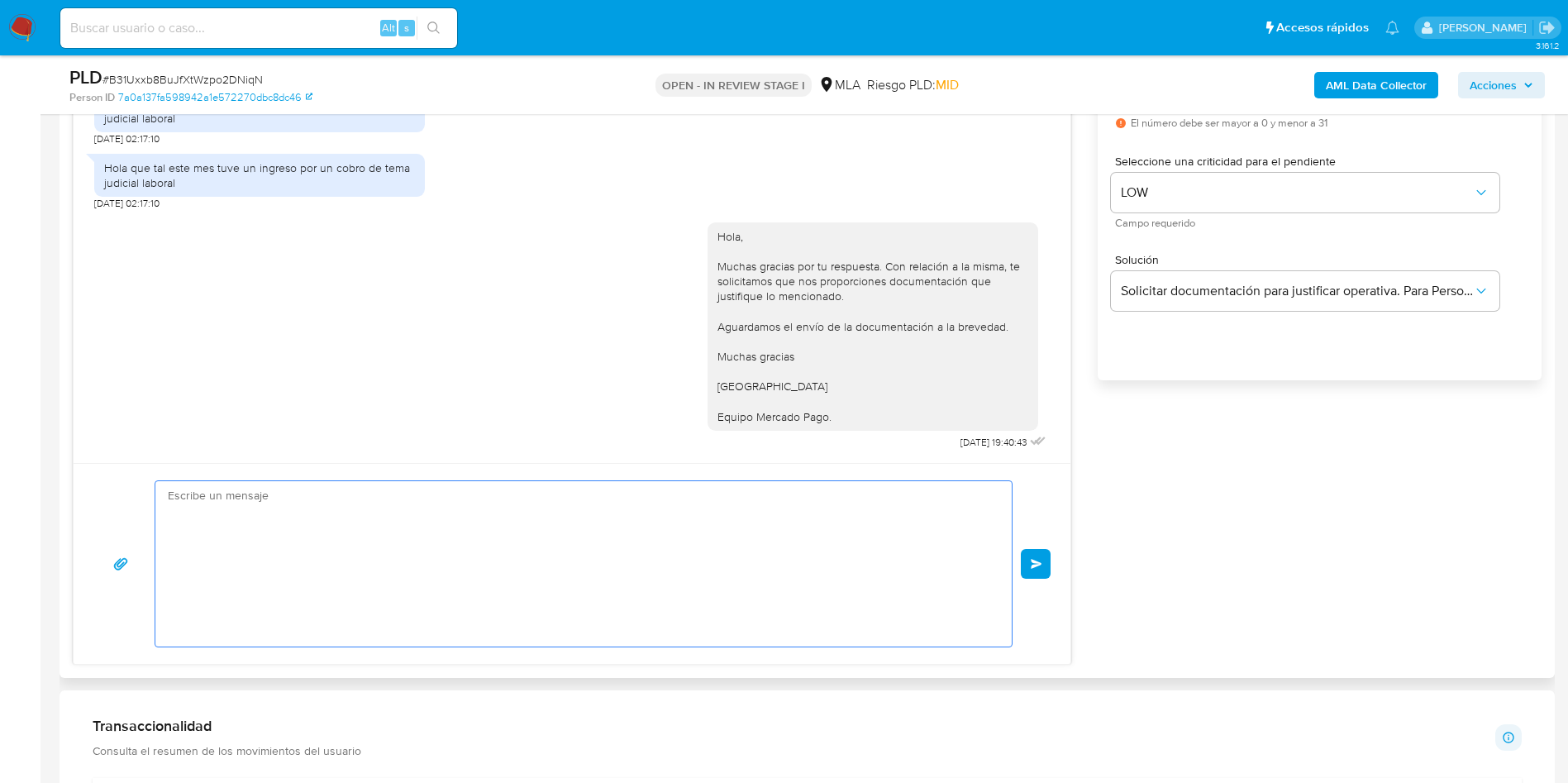
paste textarea "Hola, Esperamos que te encuentres muy bien. Te consultamos si tuviste oportunid…"
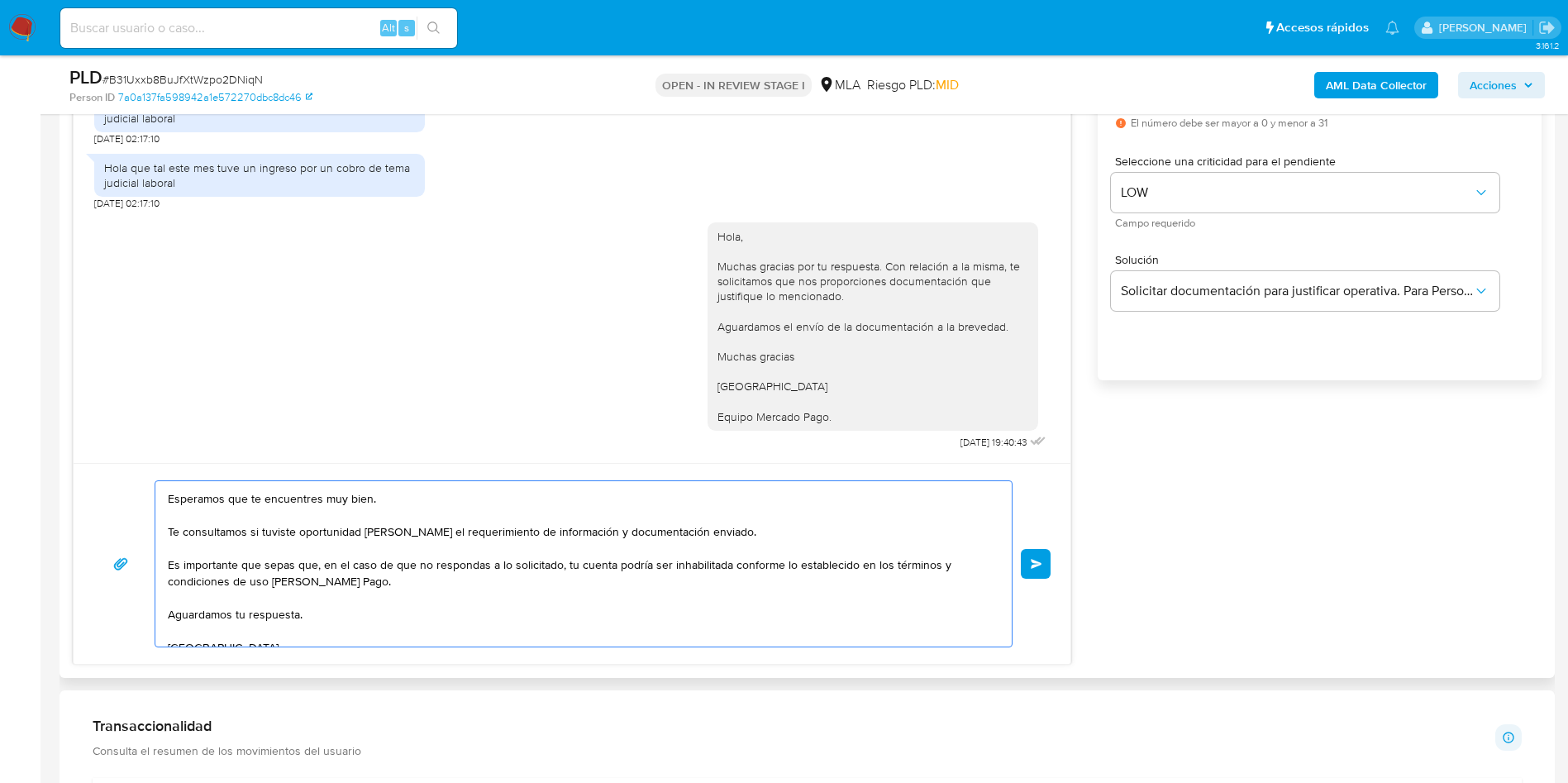
scroll to position [0, 0]
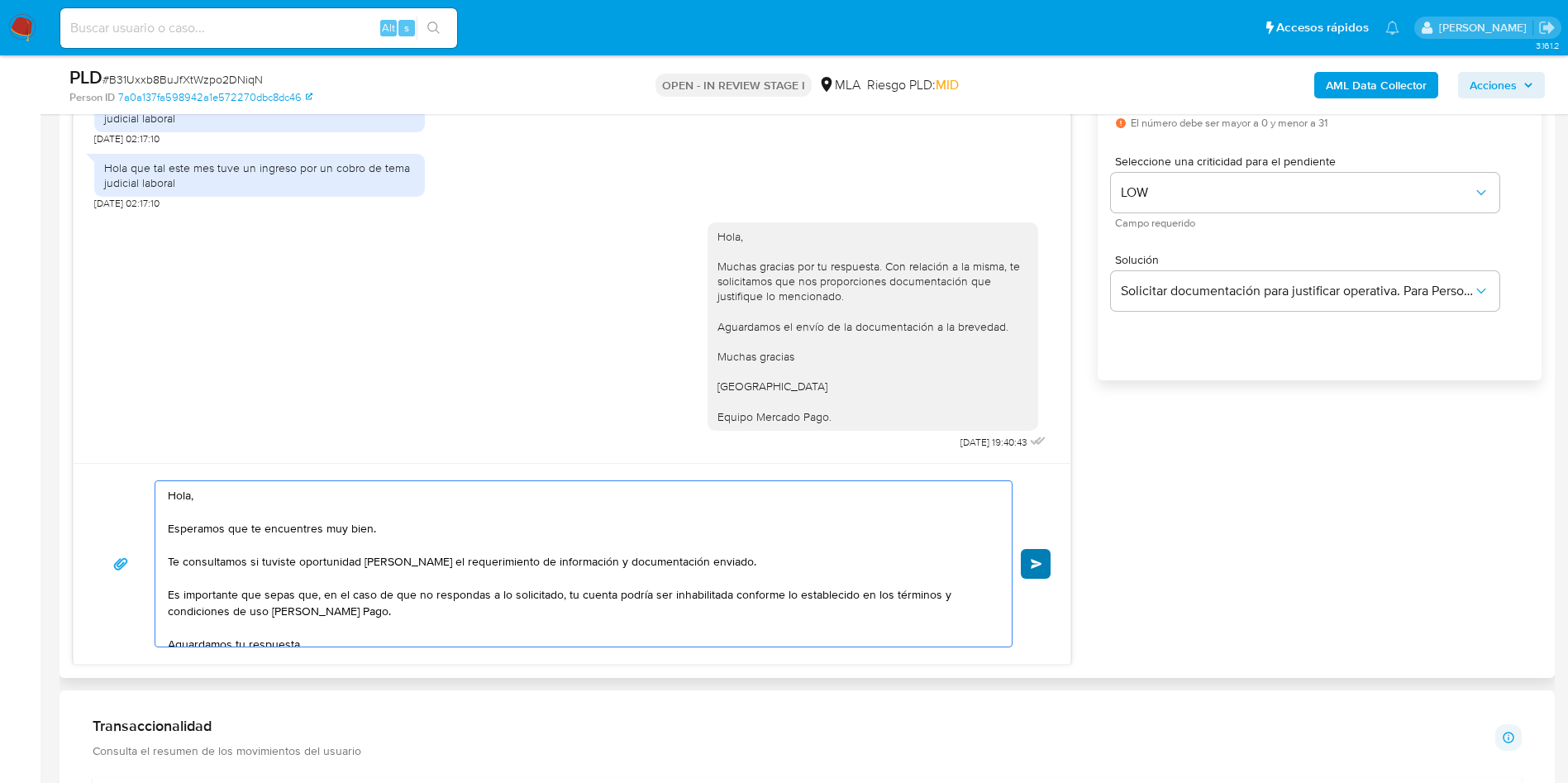
type textarea "Hola, Esperamos que te encuentres muy bien. Te consultamos si tuviste oportunid…"
click at [1036, 567] on span "Enviar" at bounding box center [1037, 564] width 12 height 10
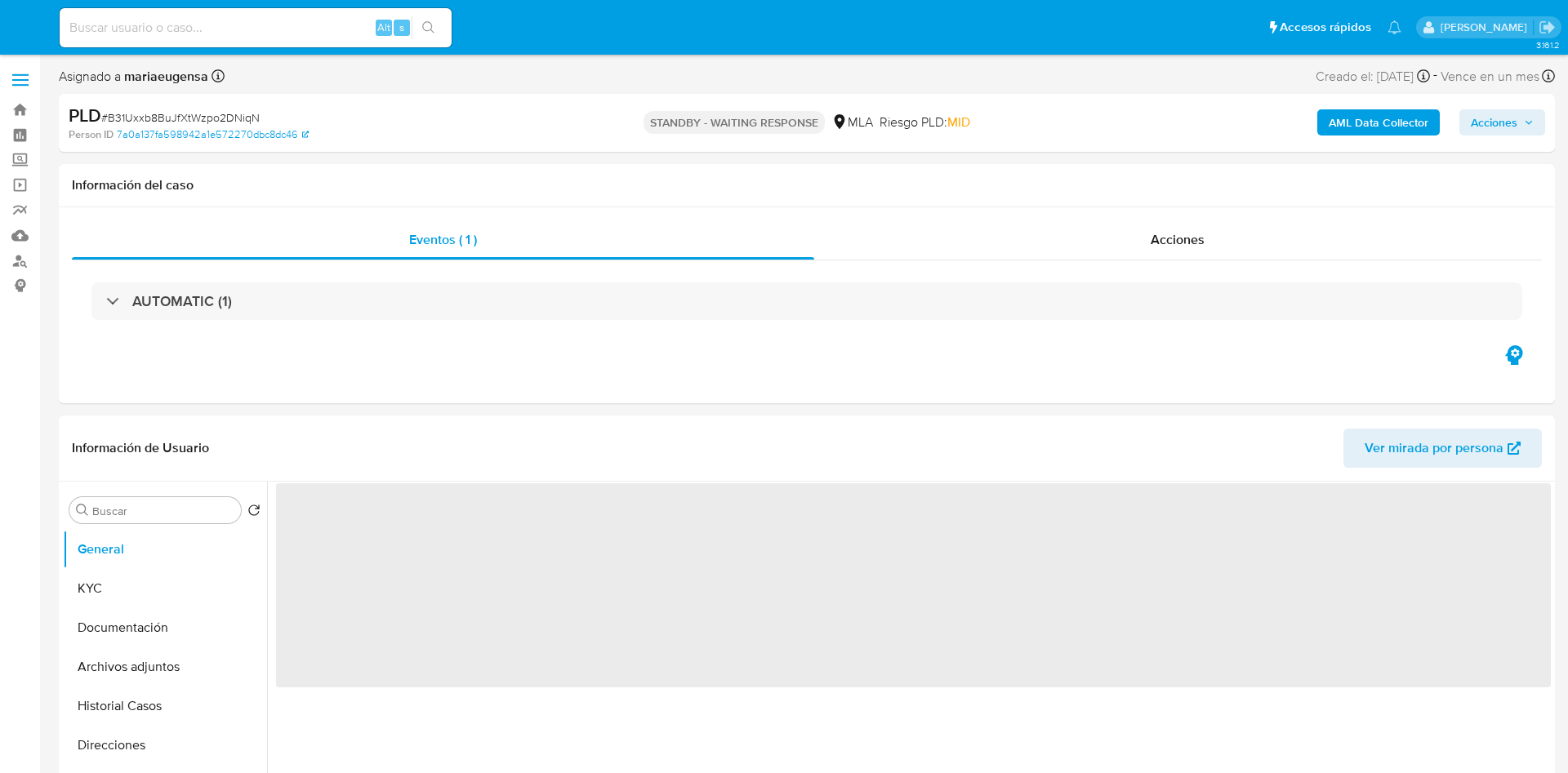
select select "10"
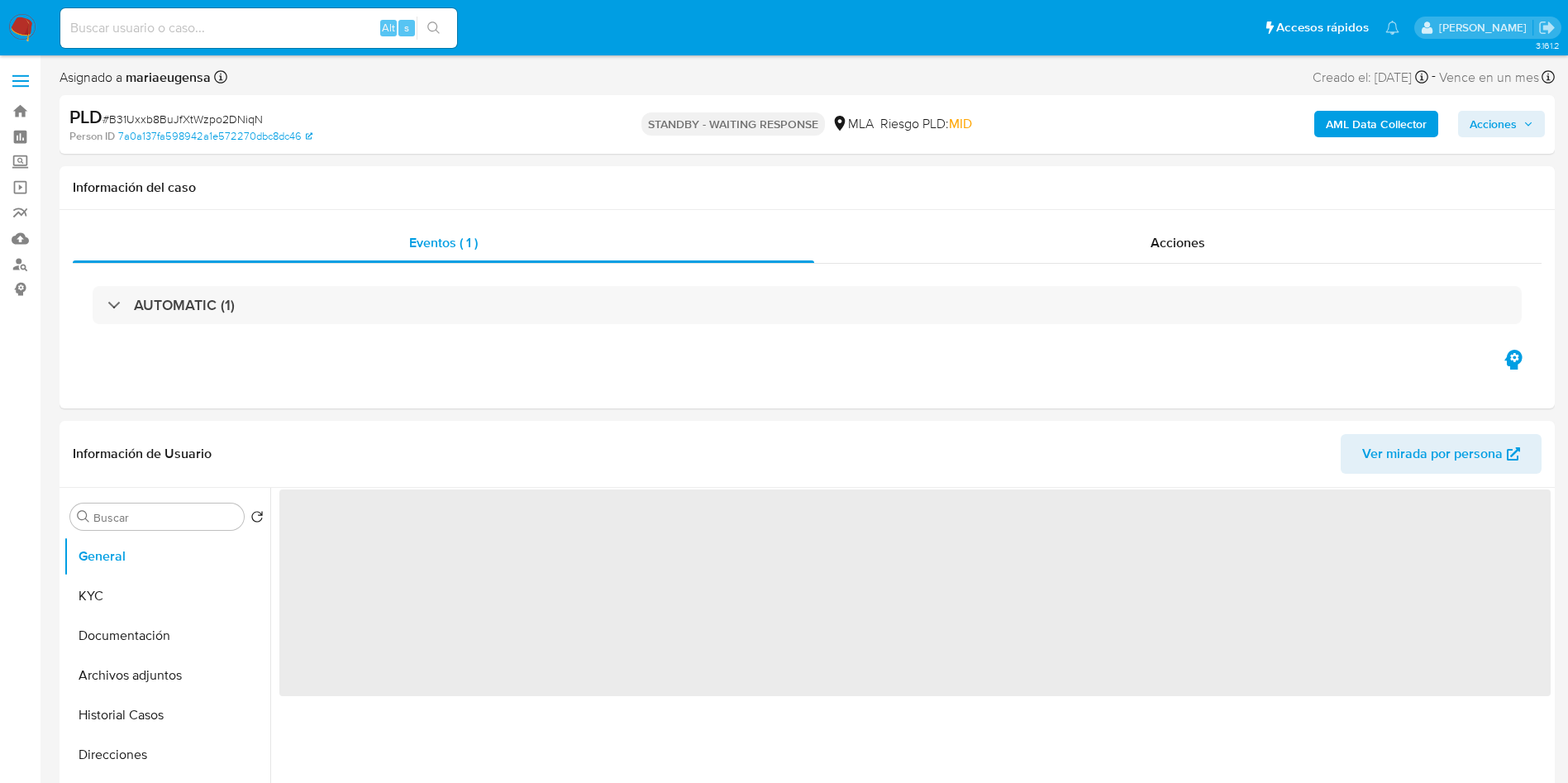
select select "10"
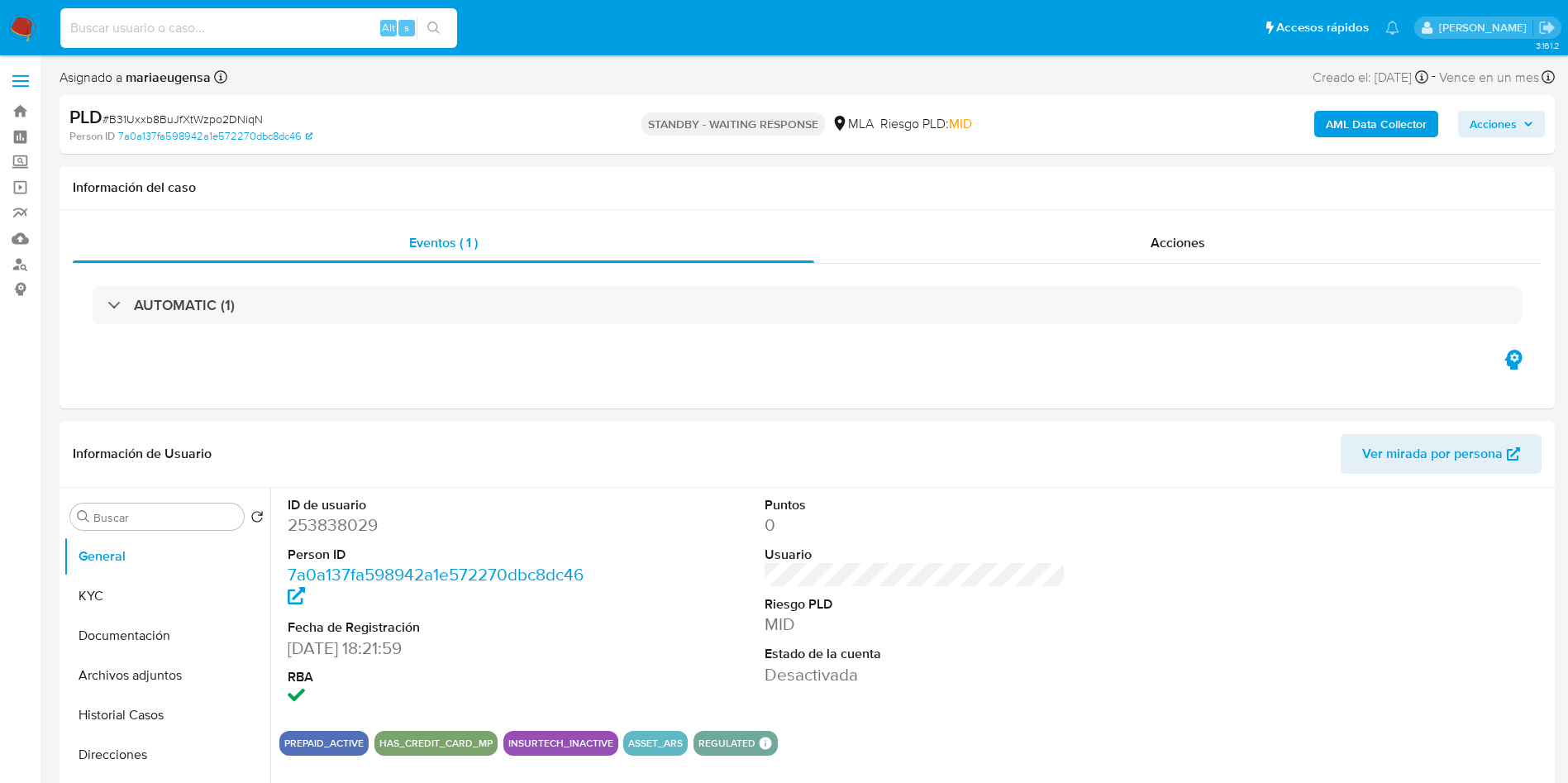
click at [185, 37] on input at bounding box center [258, 28] width 397 height 21
paste input "ZlYXnhbtIsj6p2bA5WPxYHqZ"
type input "ZlYXnhbtIsj6p2bA5WPxYHqZ"
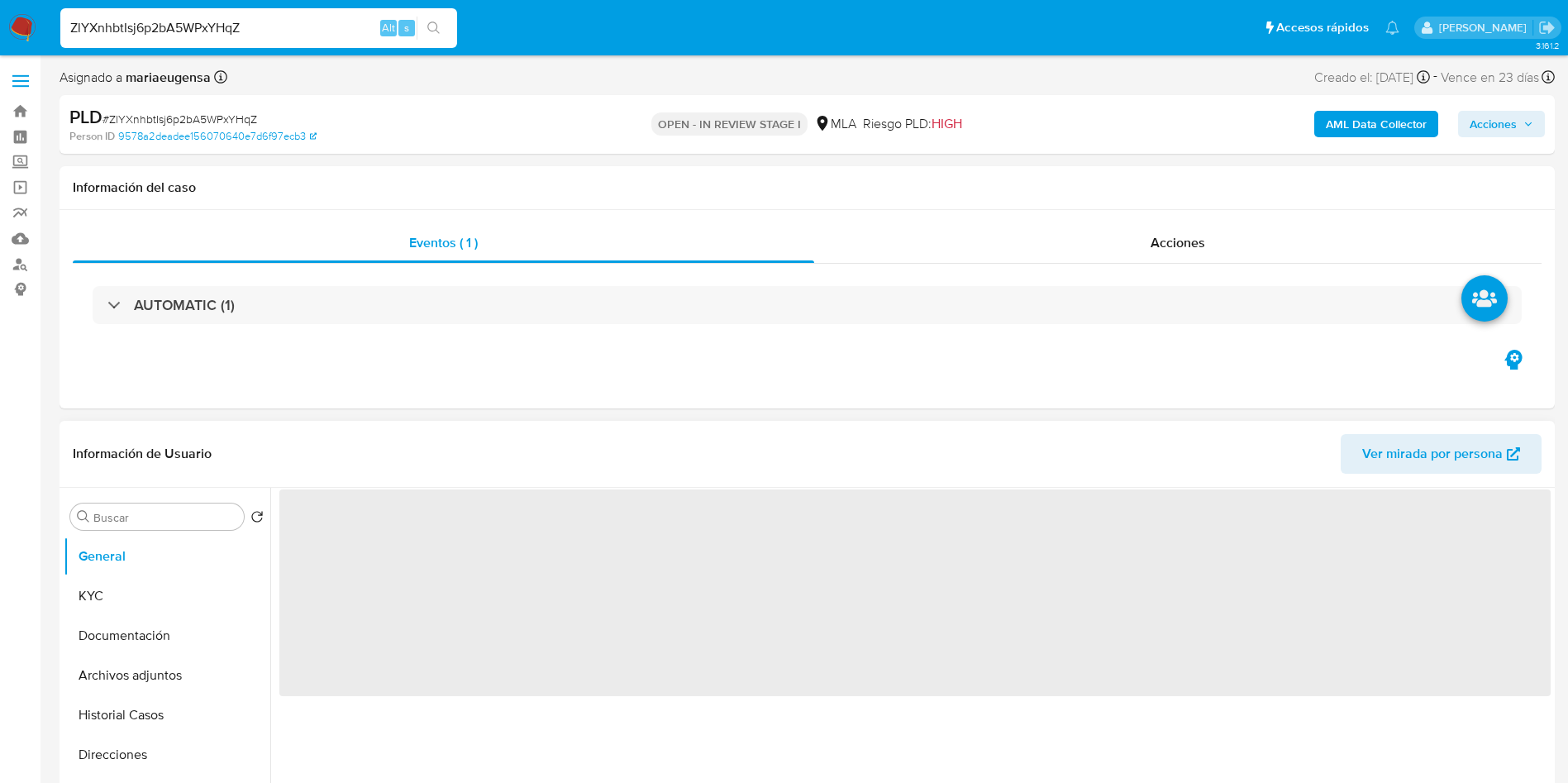
select select "10"
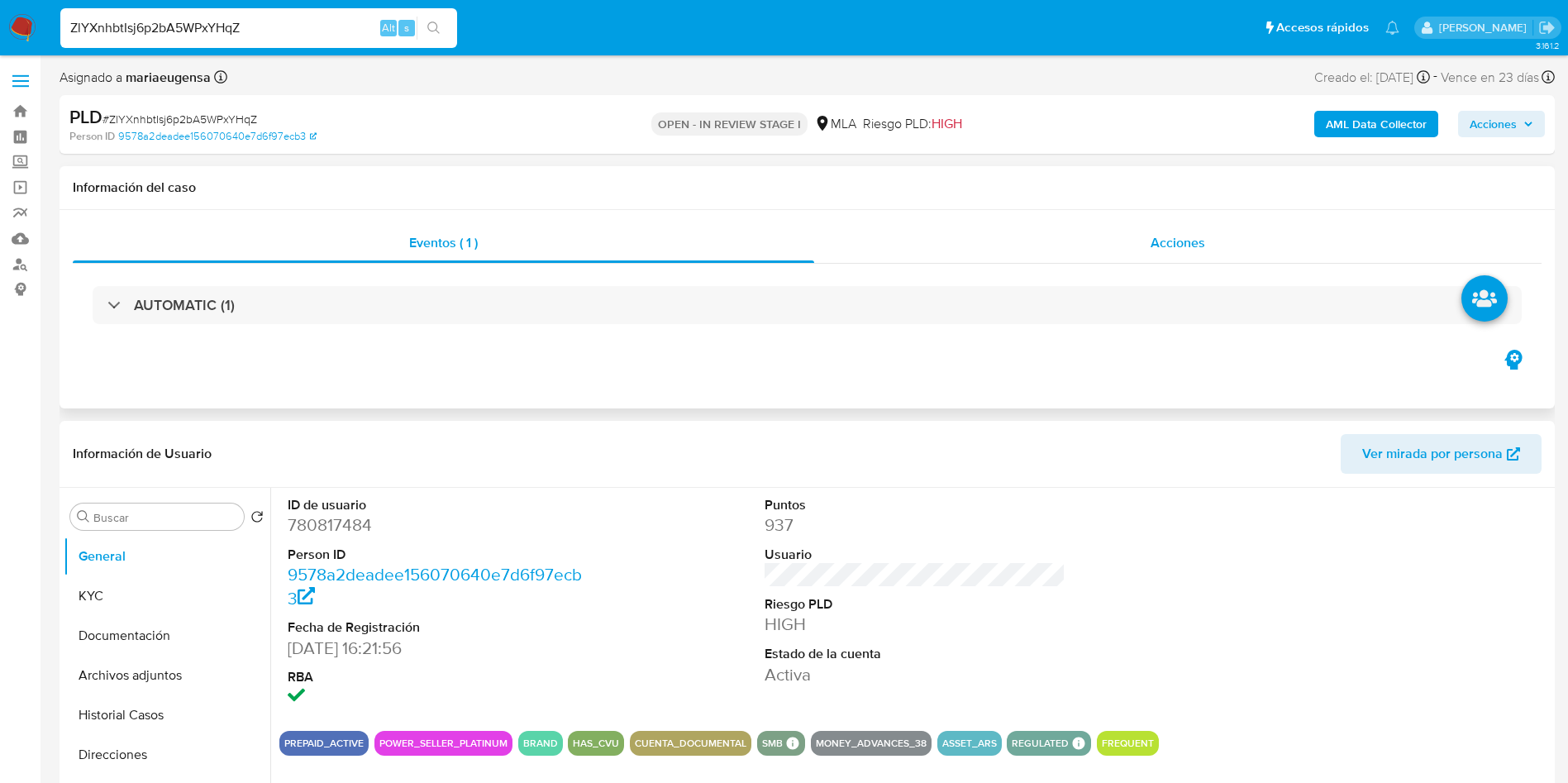
click at [1022, 237] on div "Acciones" at bounding box center [1178, 243] width 727 height 40
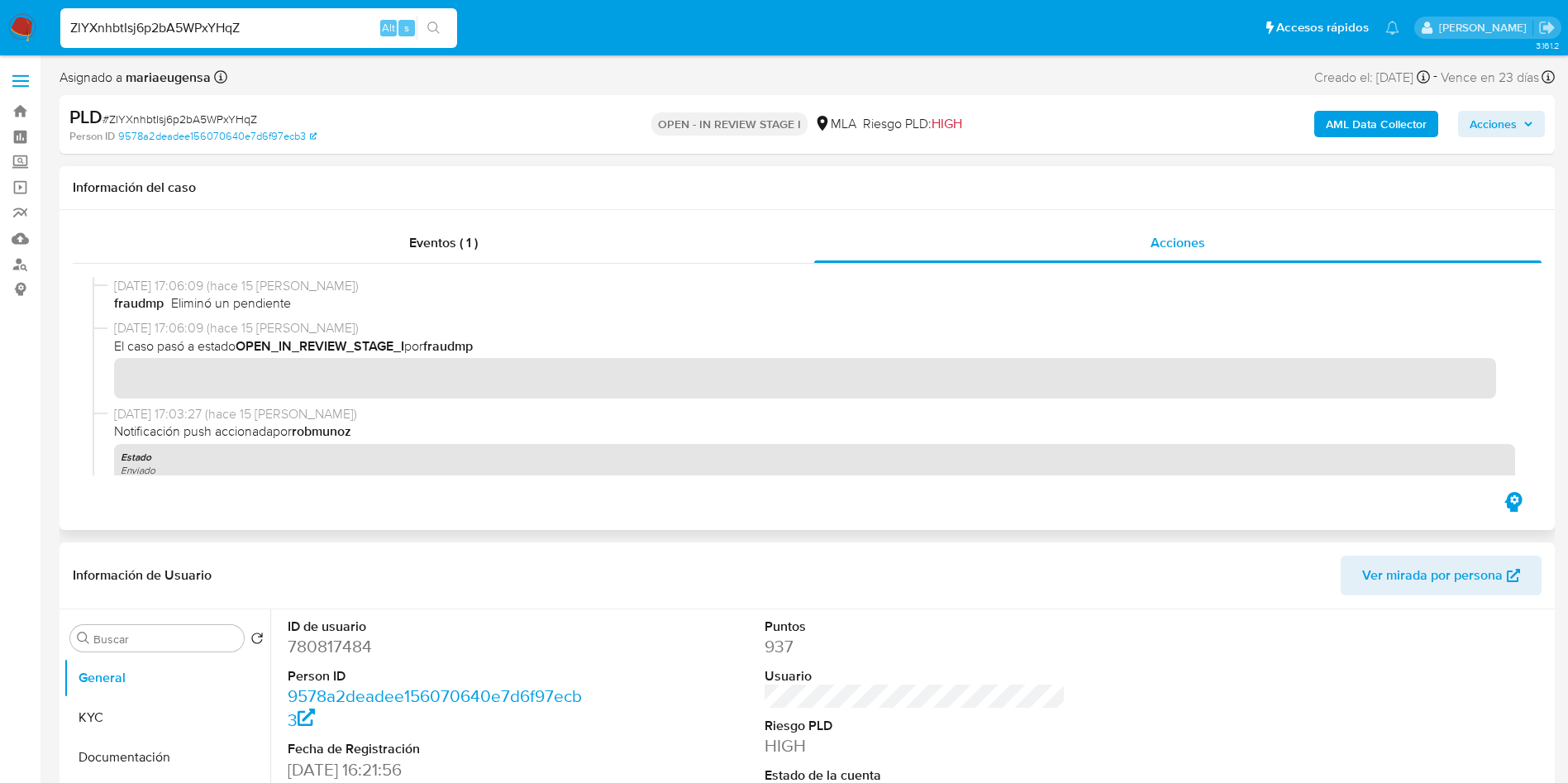
click at [574, 335] on span "[DATE] 17:06:09 (hace 15 [PERSON_NAME])" at bounding box center [814, 328] width 1402 height 18
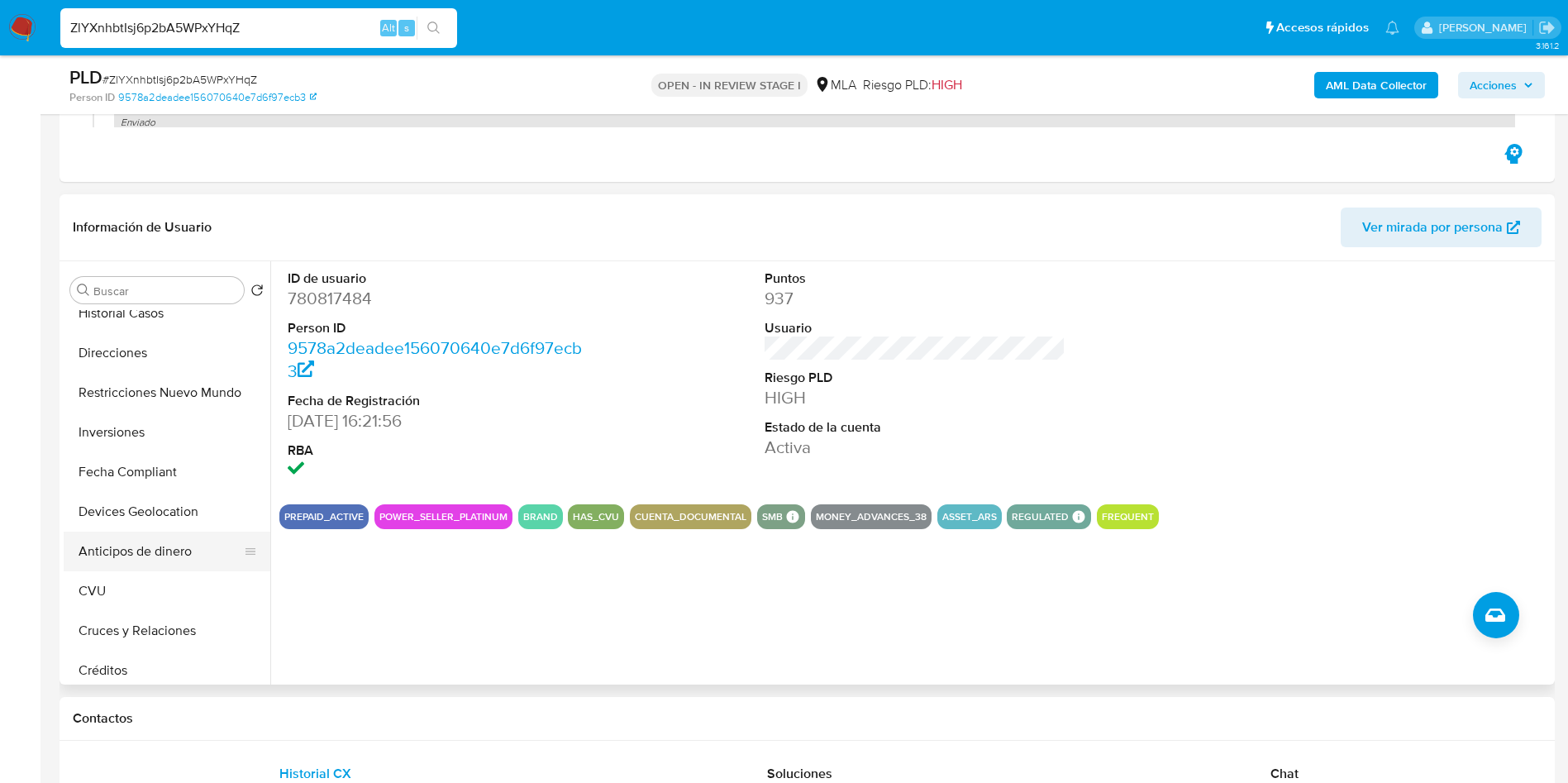
scroll to position [124, 0]
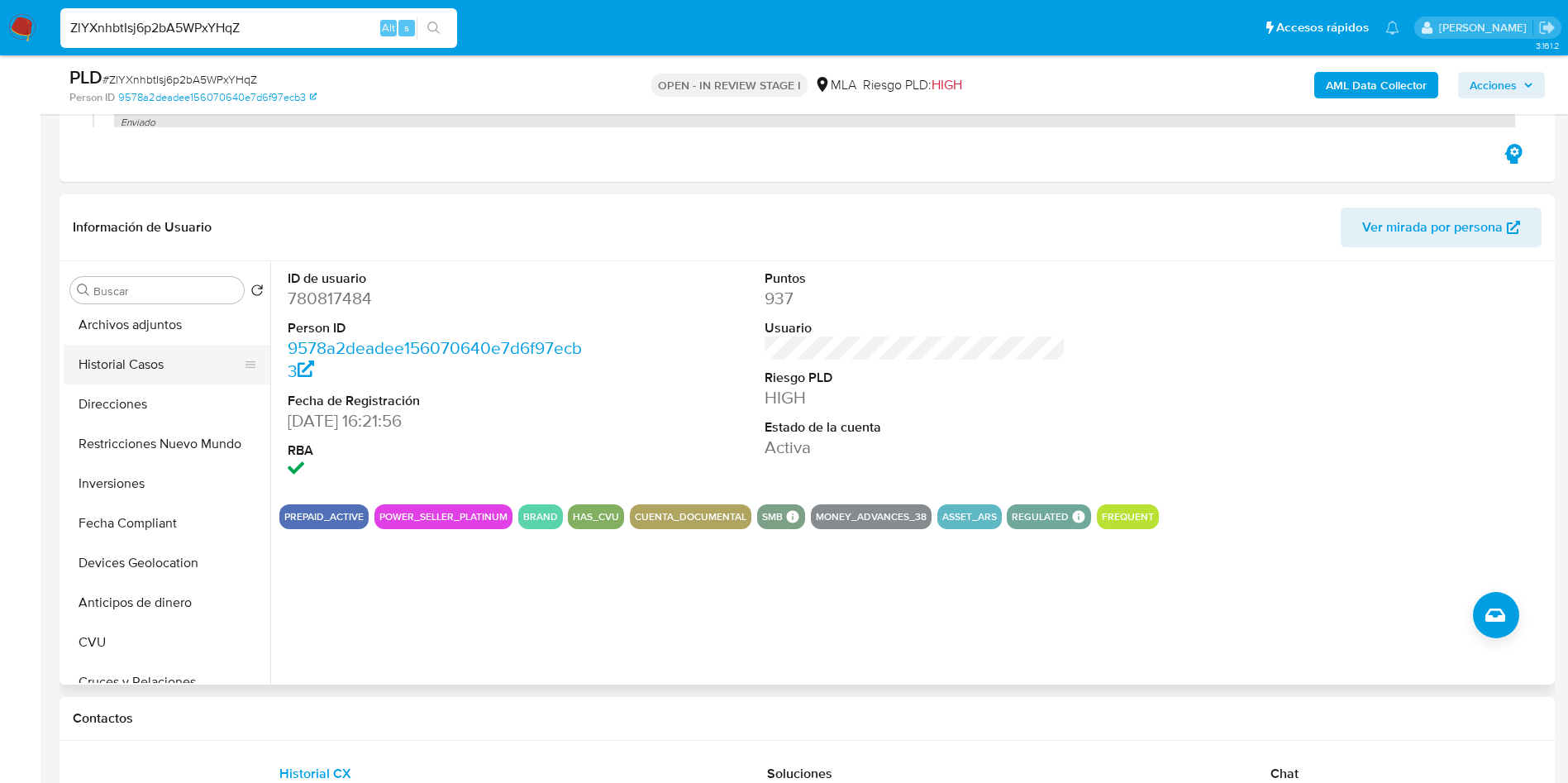
click at [138, 372] on button "Historial Casos" at bounding box center [161, 364] width 193 height 40
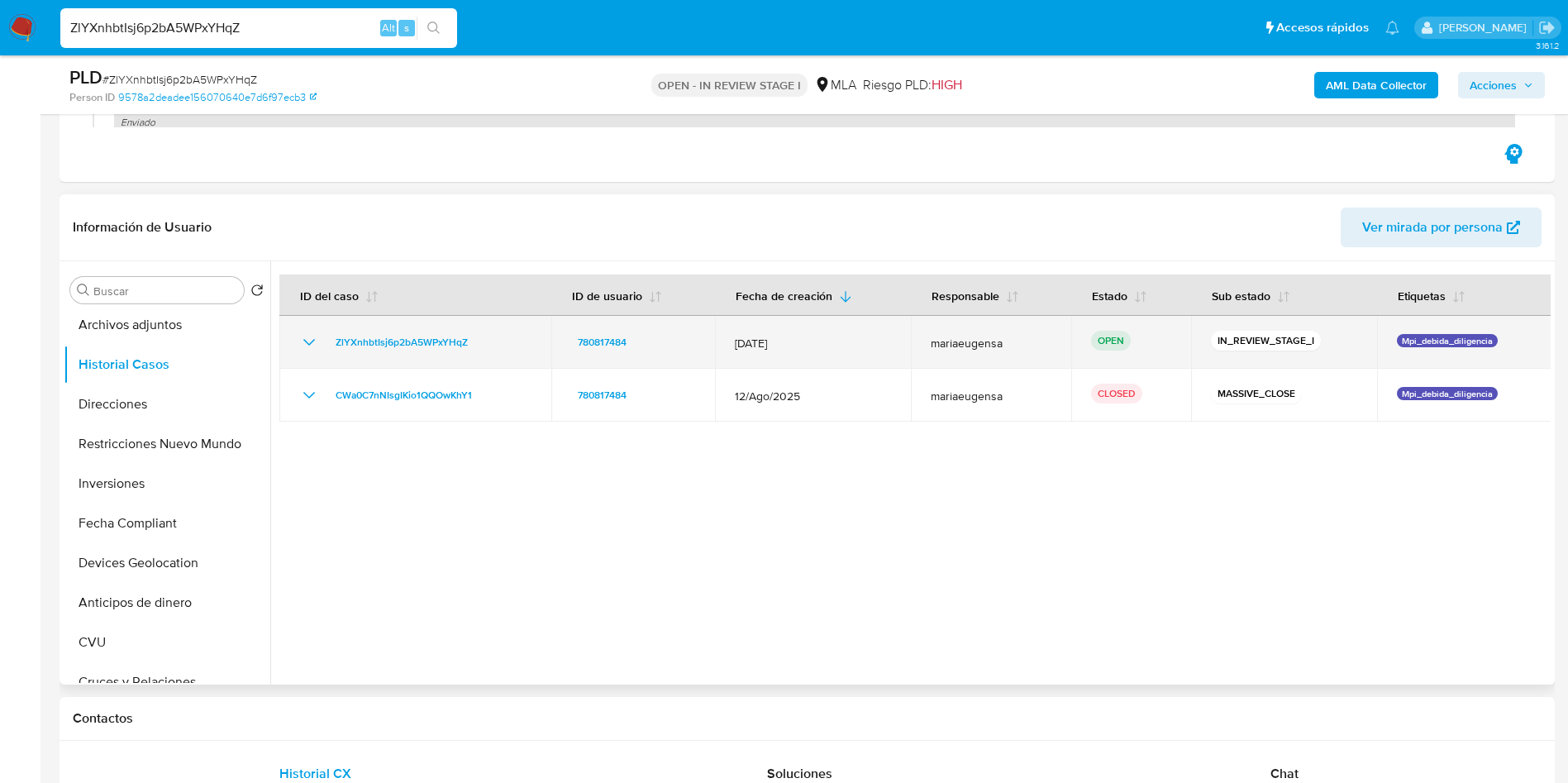
drag, startPoint x: 466, startPoint y: 342, endPoint x: 321, endPoint y: 356, distance: 145.7
click at [321, 355] on td "ZlYXnhbtIsj6p2bA5WPxYHqZ" at bounding box center [415, 343] width 272 height 53
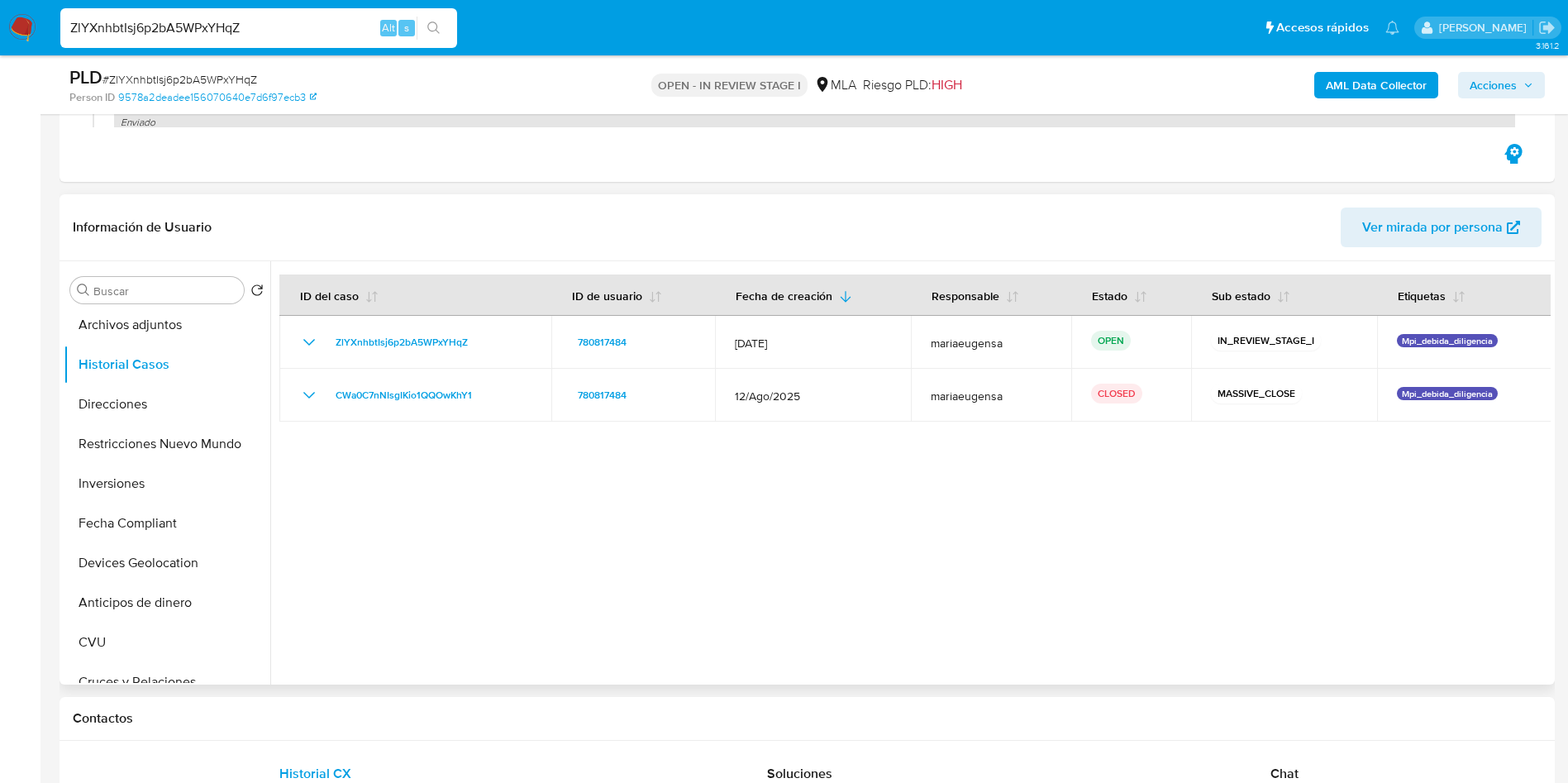
click at [587, 470] on div at bounding box center [911, 473] width 1281 height 424
click at [333, 39] on div "ZlYXnhbtIsj6p2bA5WPxYHqZ Alt s" at bounding box center [258, 28] width 397 height 40
click at [344, 20] on input "ZlYXnhbtIsj6p2bA5WPxYHqZ" at bounding box center [258, 28] width 397 height 21
click at [345, 21] on input "ZlYXnhbtIsj6p2bA5WPxYHqZ" at bounding box center [258, 28] width 397 height 21
paste input "t8dcZDrAnbxuRiptsy0MubSd"
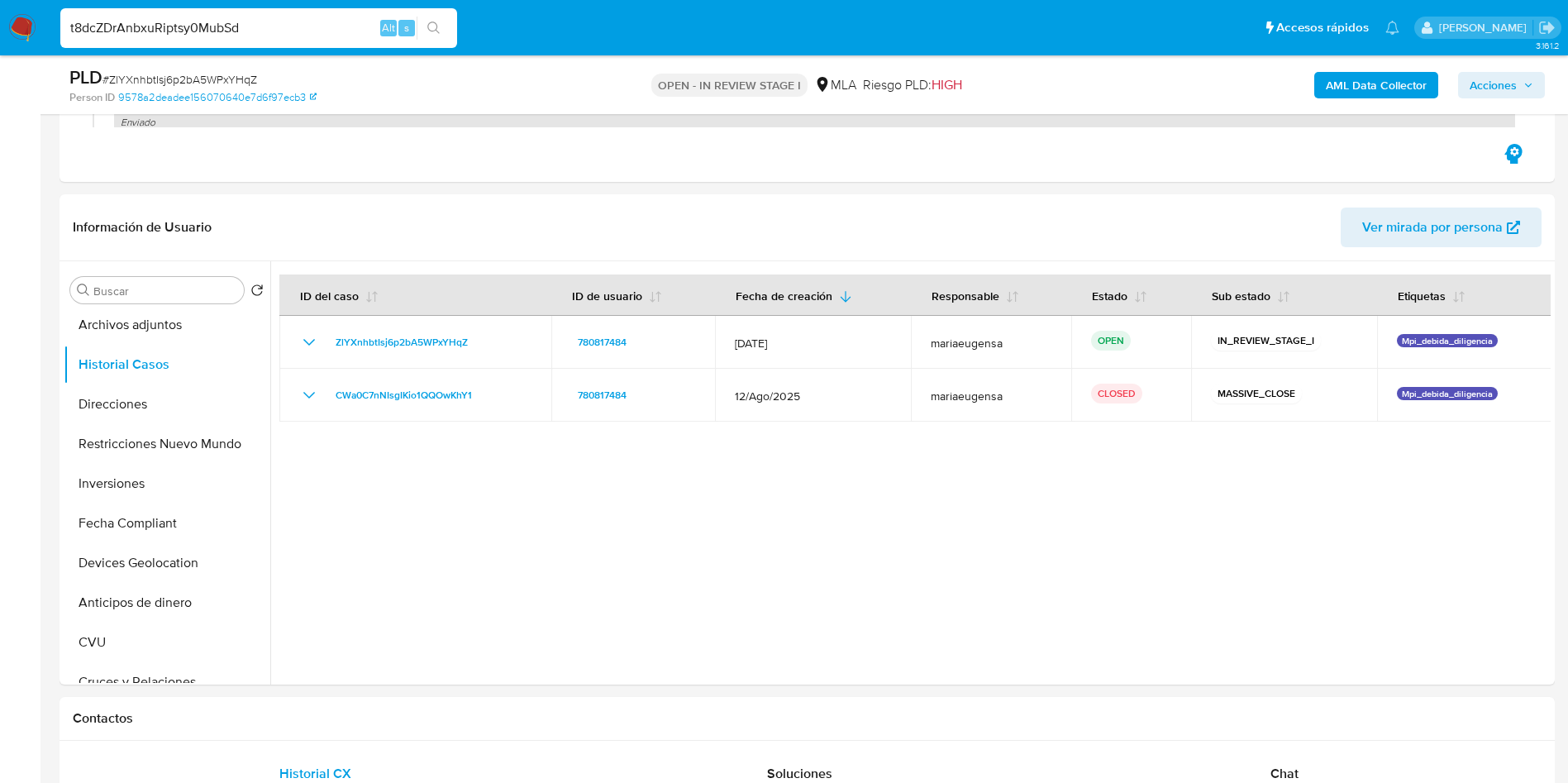
type input "t8dcZDrAnbxuRiptsy0MubSd"
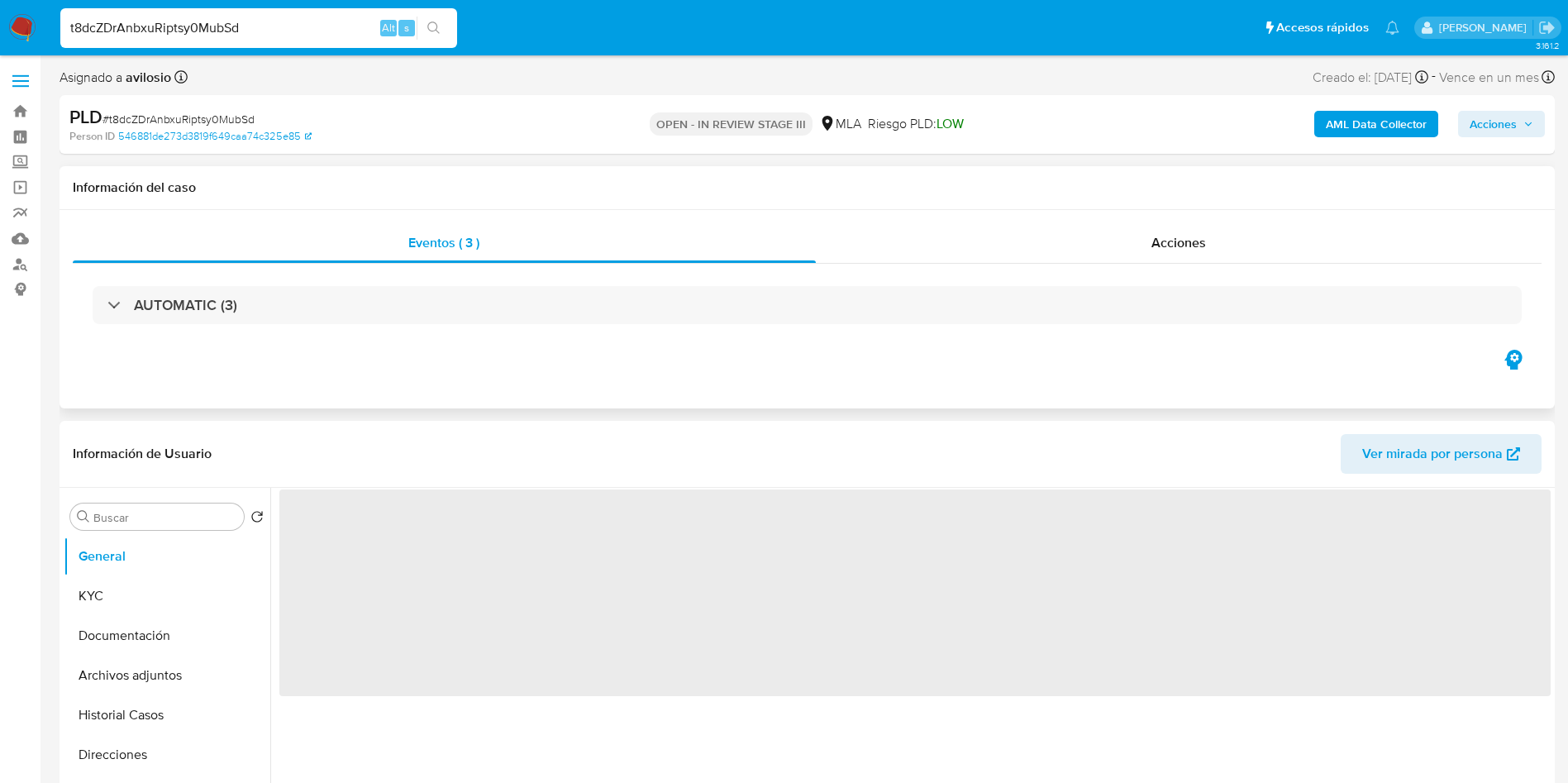
select select "10"
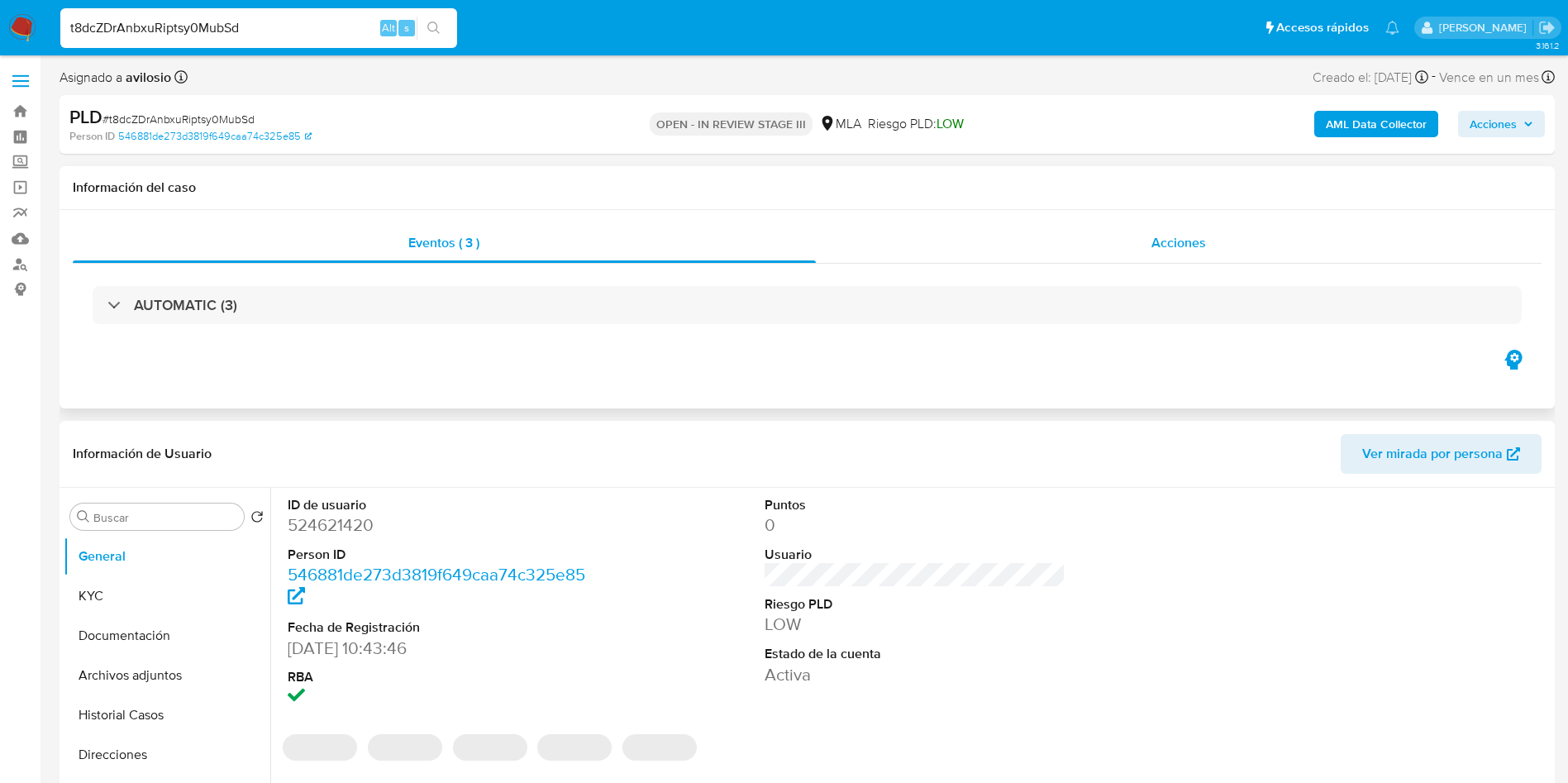
click at [1099, 257] on div "Acciones" at bounding box center [1179, 243] width 726 height 40
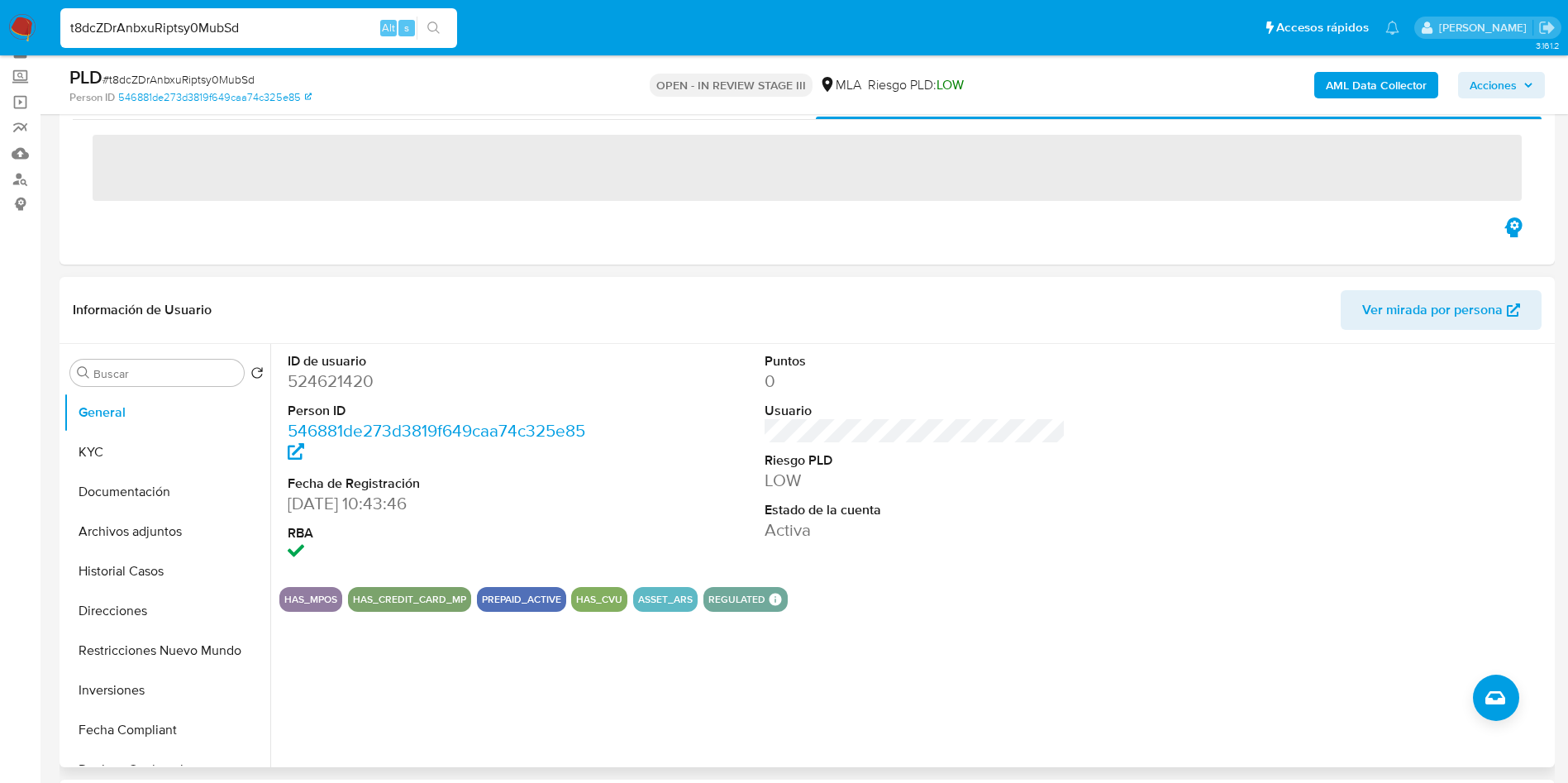
scroll to position [124, 0]
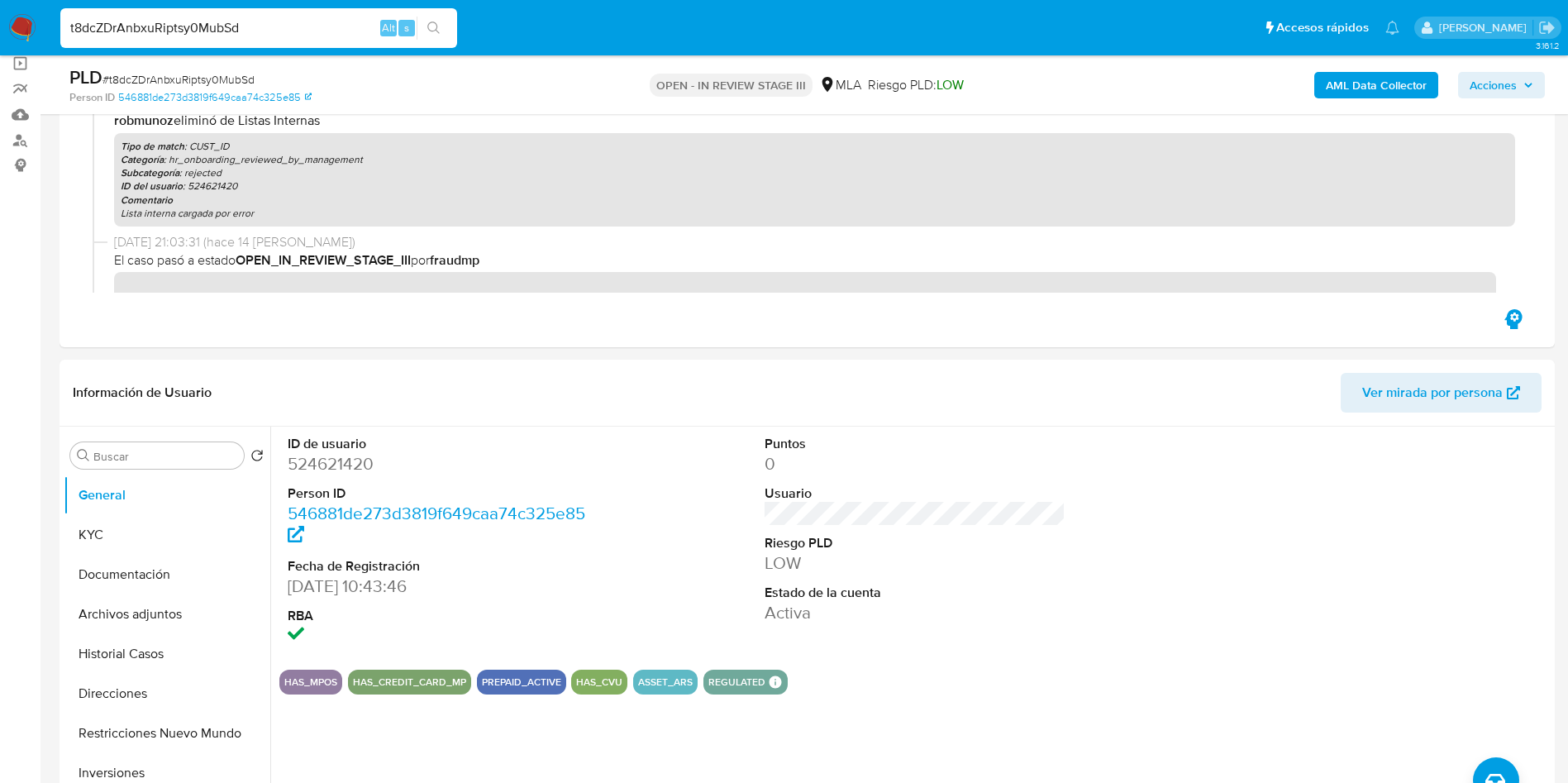
click at [250, 1] on nav "t8dcZDrAnbxuRiptsy0MubSd Alt s Accesos rápidos Presiona las siguientes teclas p…" at bounding box center [784, 27] width 1568 height 55
click at [239, 19] on input "t8dcZDrAnbxuRiptsy0MubSd" at bounding box center [258, 28] width 397 height 21
click at [187, 28] on input "t8dcZDrAnbxuRiptsy0MubSd" at bounding box center [258, 28] width 397 height 21
click at [187, 30] on input "t8dcZDrAnbxuRiptsy0MubSd" at bounding box center [258, 28] width 397 height 21
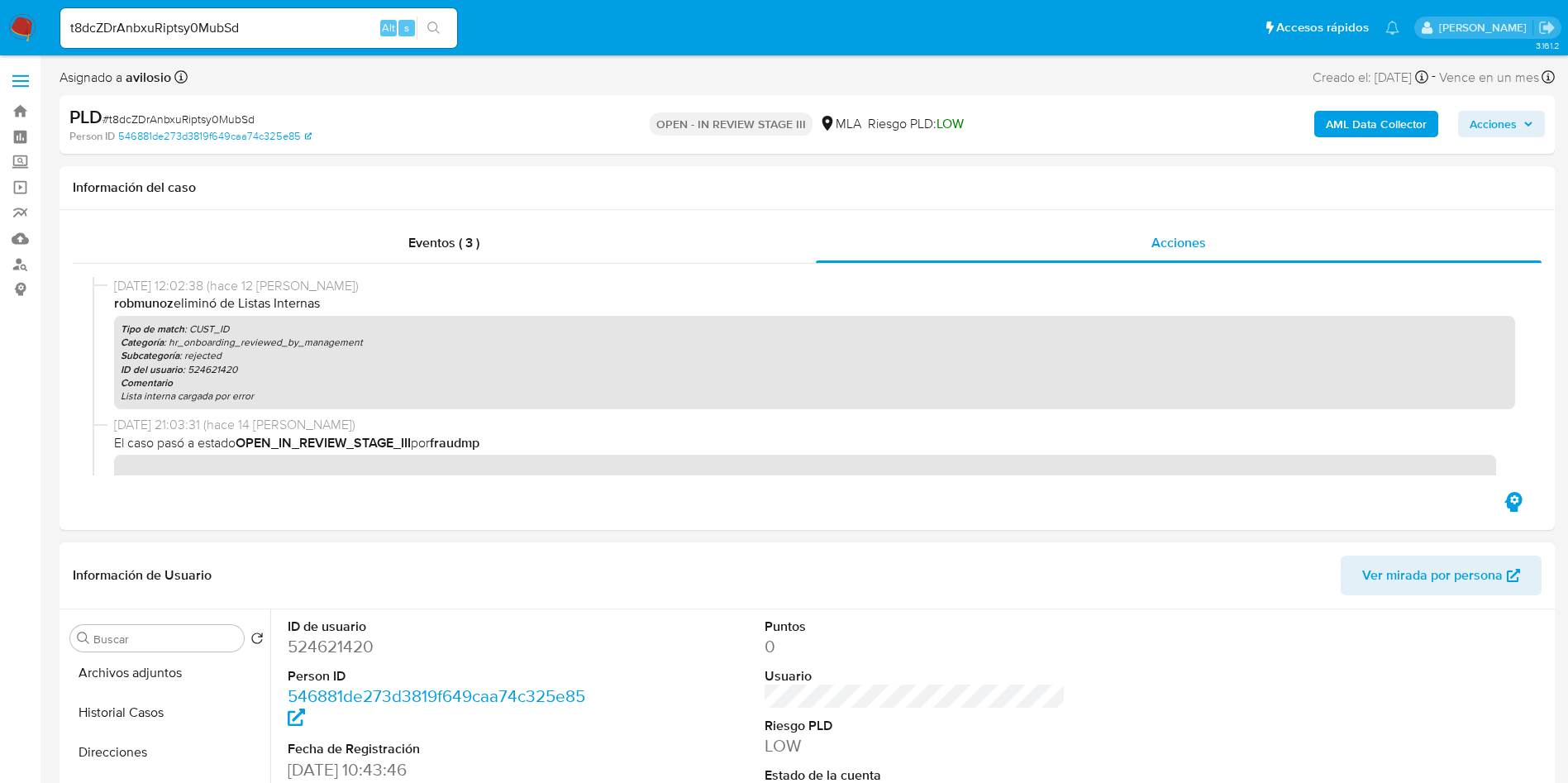
drag, startPoint x: 169, startPoint y: 714, endPoint x: 1109, endPoint y: 561, distance: 952.4
click at [175, 714] on button "Historial Casos" at bounding box center [167, 712] width 207 height 40
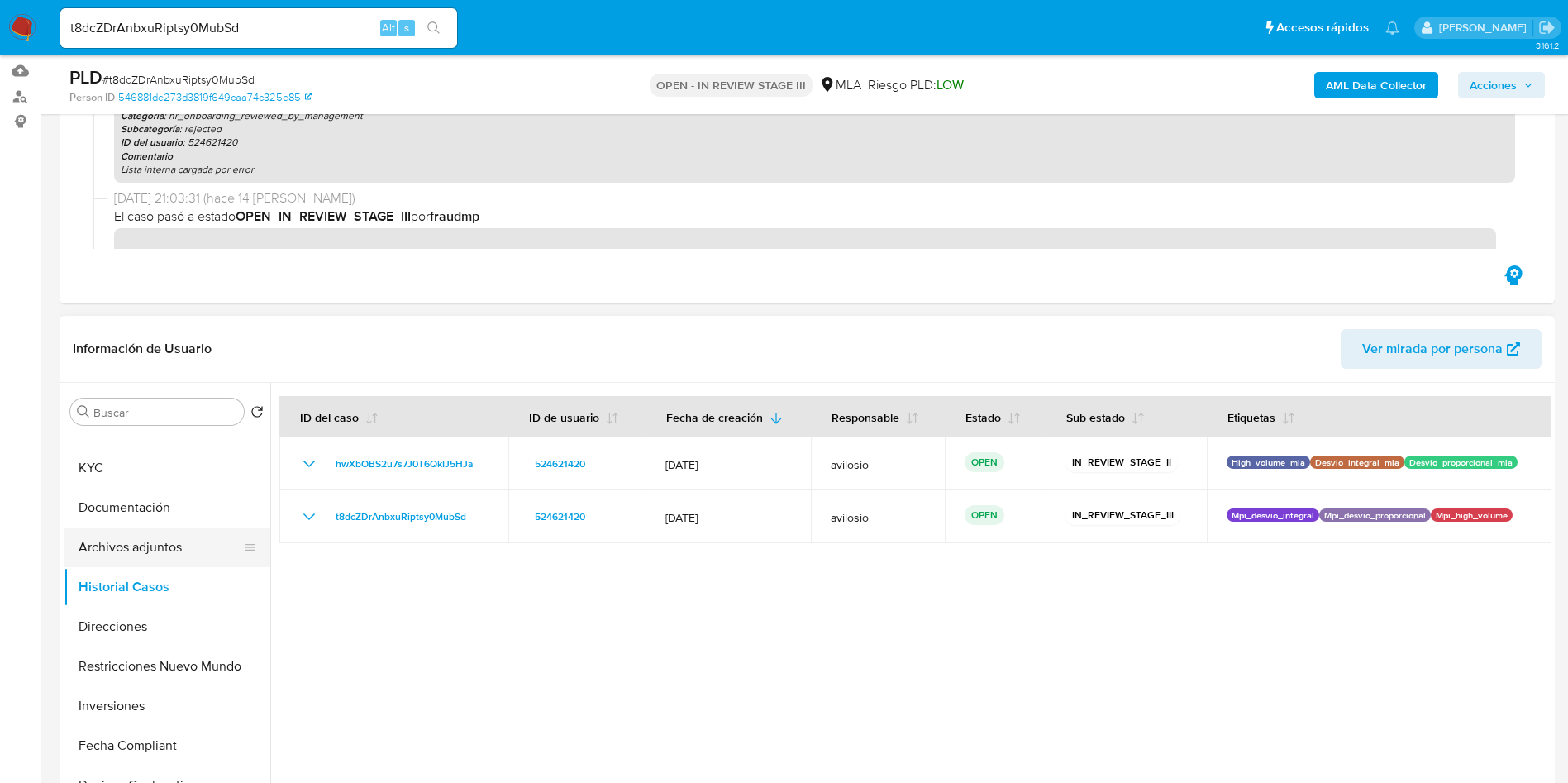
scroll to position [0, 0]
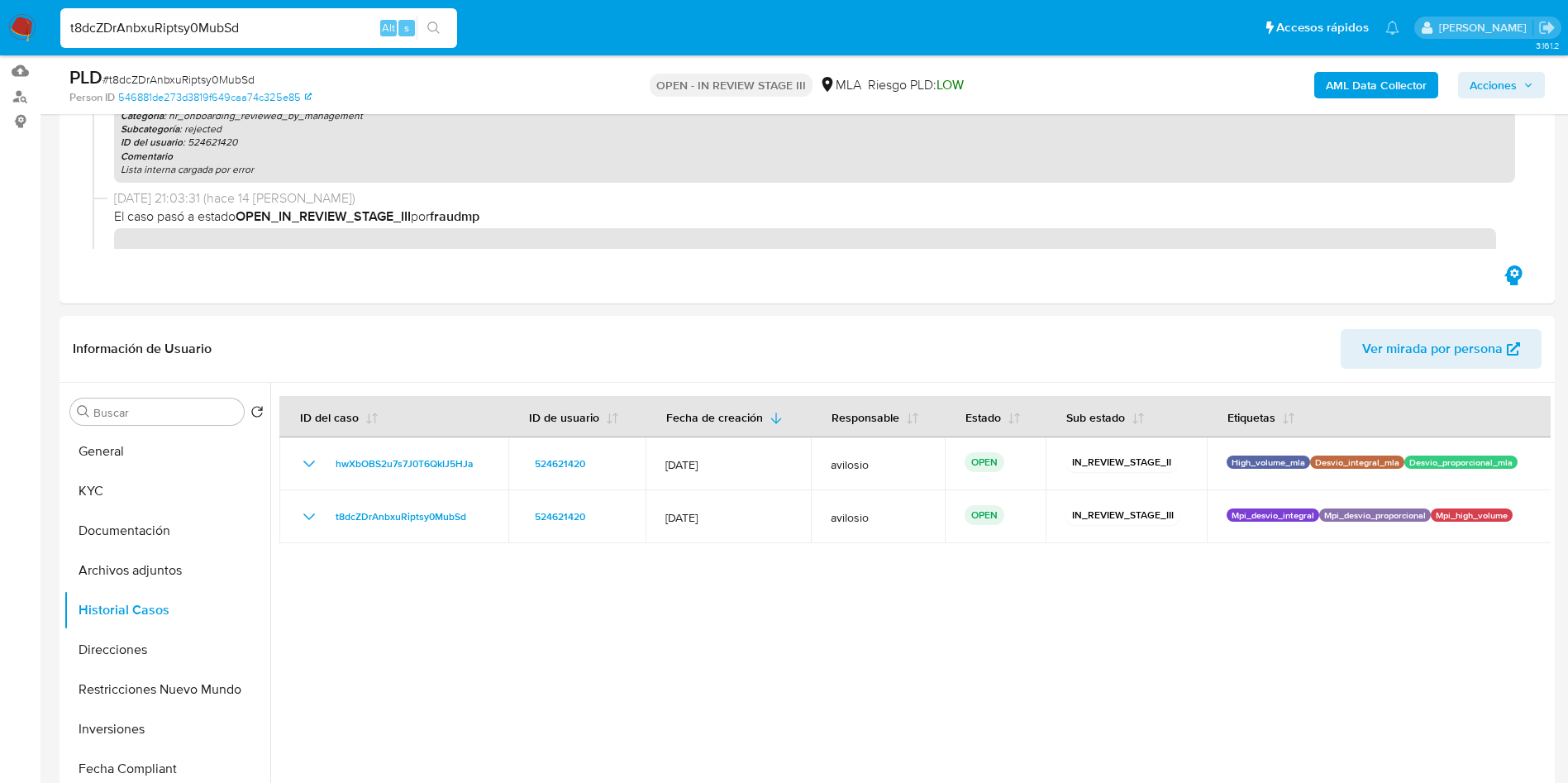
click at [259, 32] on input "t8dcZDrAnbxuRiptsy0MubSd" at bounding box center [258, 28] width 397 height 21
click at [259, 31] on input "t8dcZDrAnbxuRiptsy0MubSd" at bounding box center [258, 28] width 397 height 21
paste input "xdIoXli1v7894nsiKRAX0ZjR"
type input "xdIoXli1v7894nsiKRAX0ZjR"
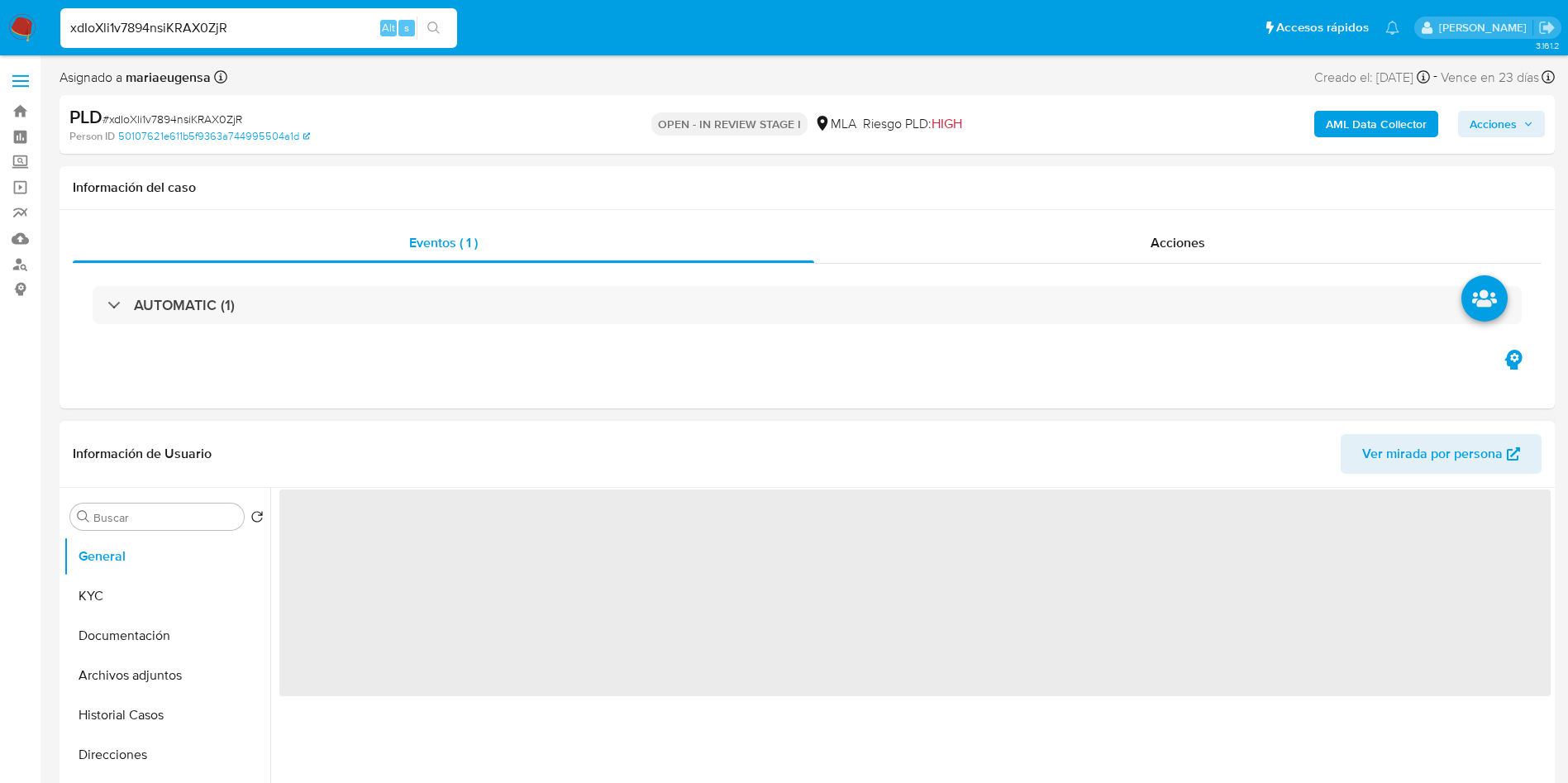
select select "10"
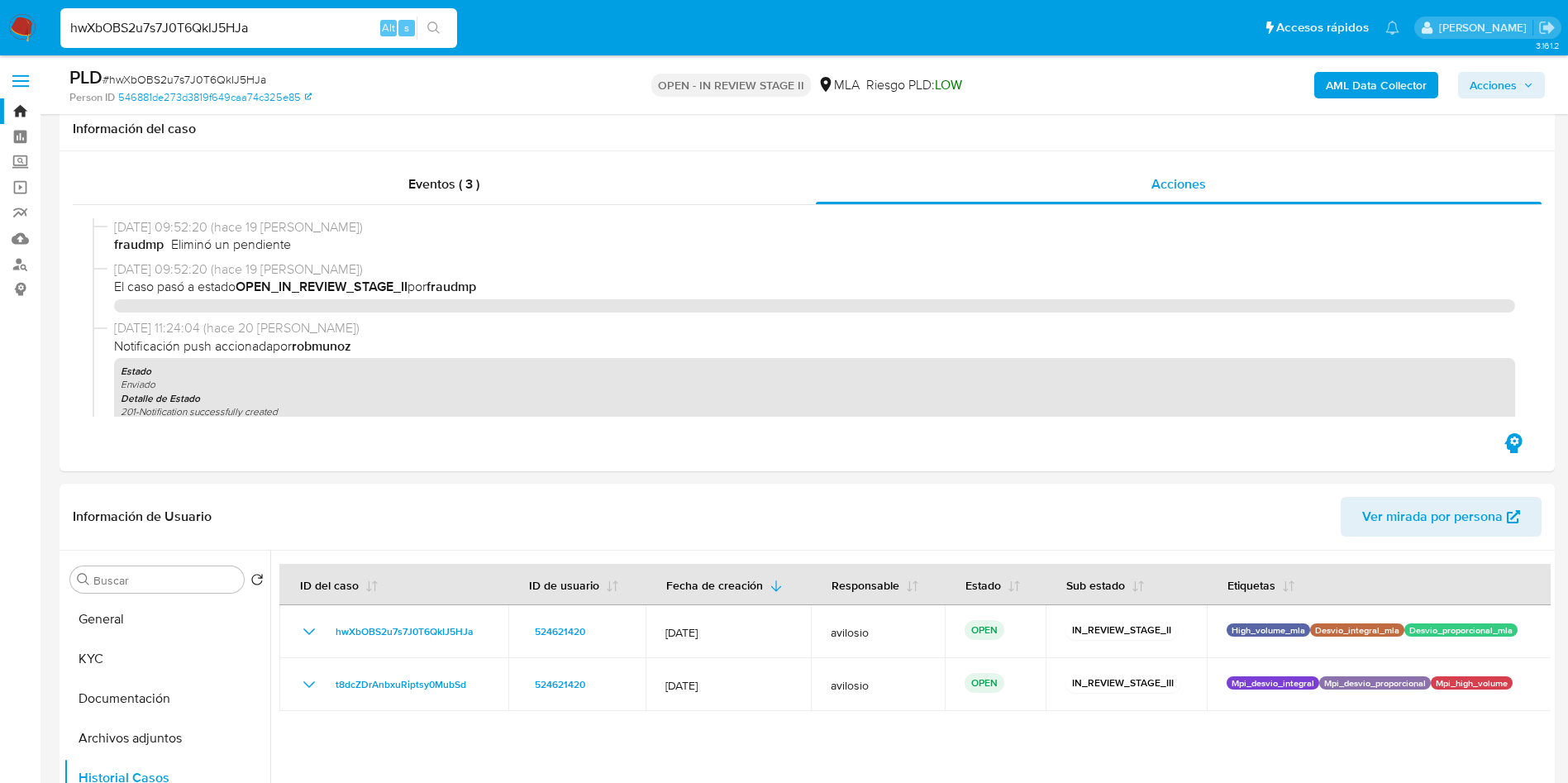
select select "10"
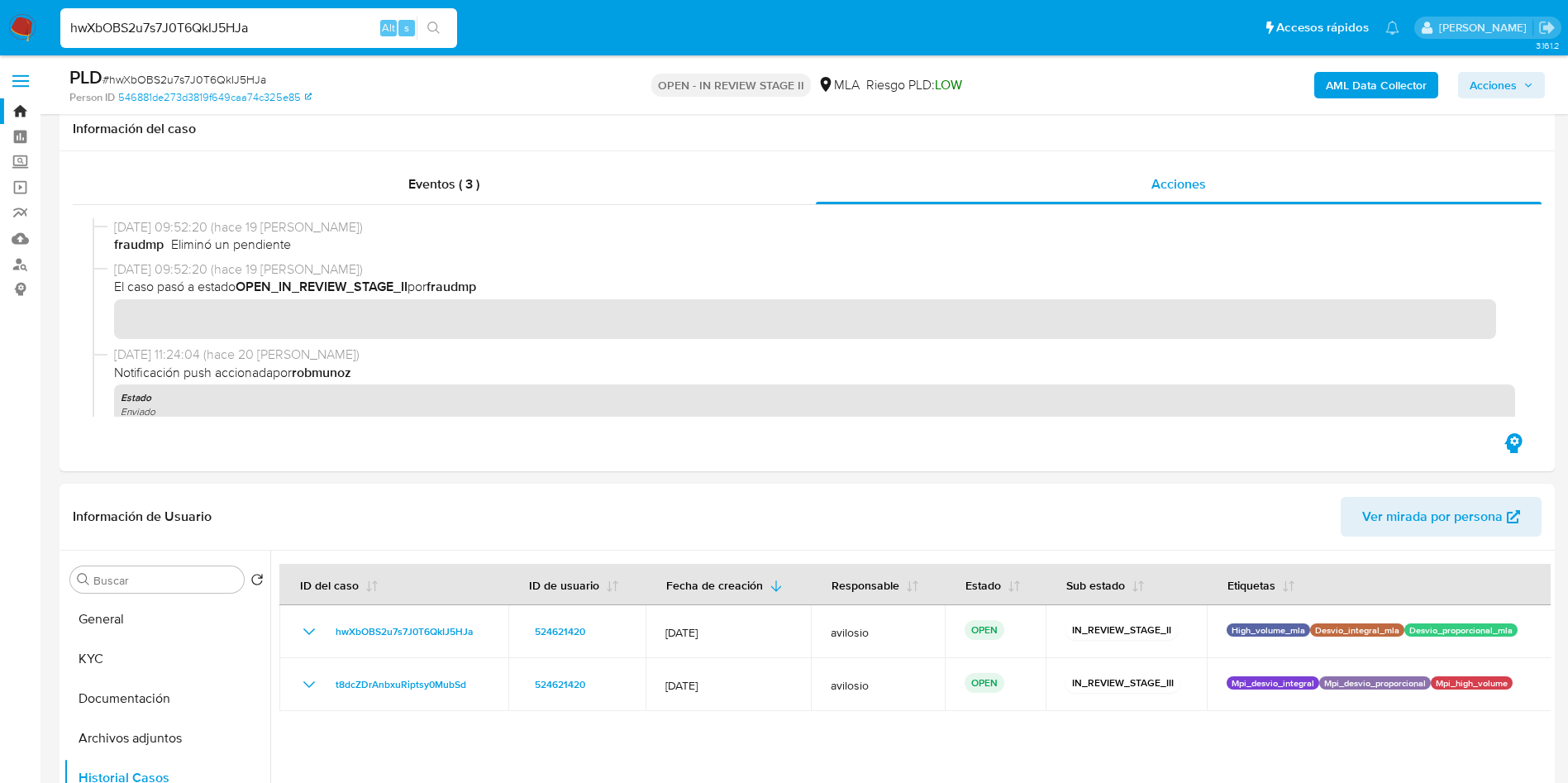
scroll to position [248, 0]
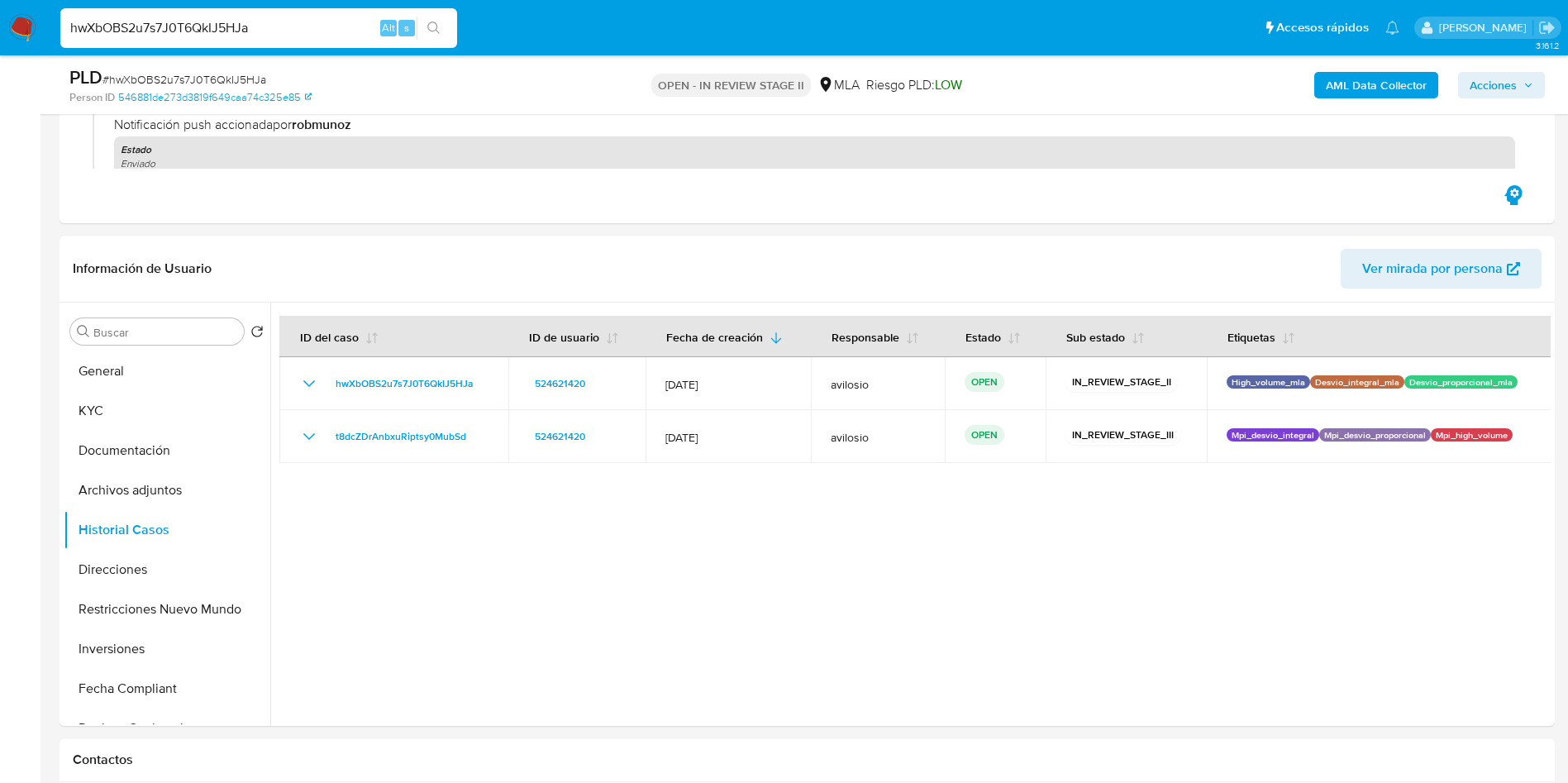
click at [287, 15] on div "hwXbOBS2u7s7J0T6QkIJ5HJa Alt s" at bounding box center [258, 28] width 397 height 40
click at [287, 22] on input "hwXbOBS2u7s7J0T6QkIJ5HJa" at bounding box center [258, 28] width 397 height 21
click at [287, 23] on input "hwXbOBS2u7s7J0T6QkIJ5HJa" at bounding box center [258, 28] width 397 height 21
paste input "xdIoXli1v7894nsiKRAX0ZjR"
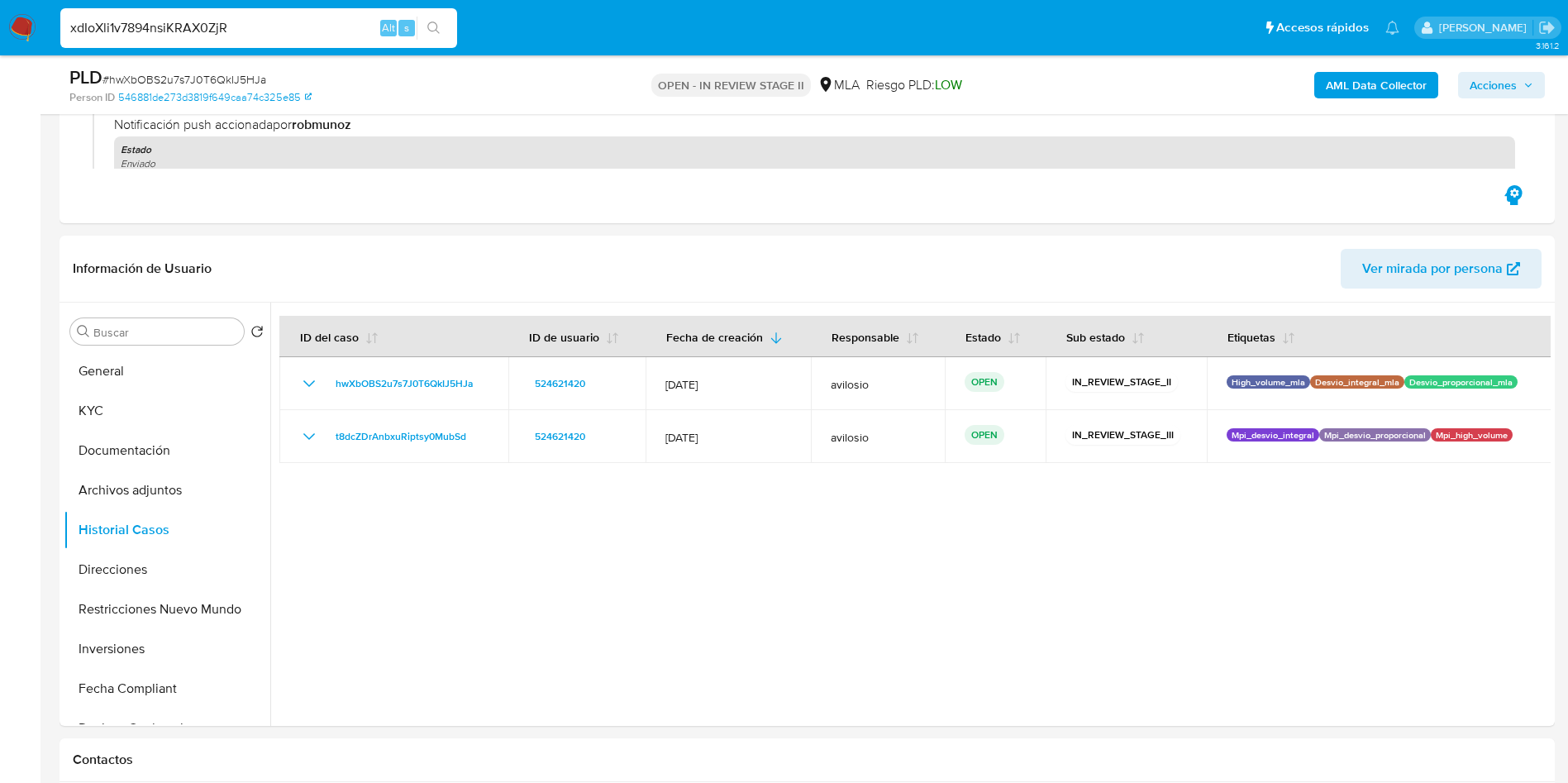
type input "xdIoXli1v7894nsiKRAX0ZjR"
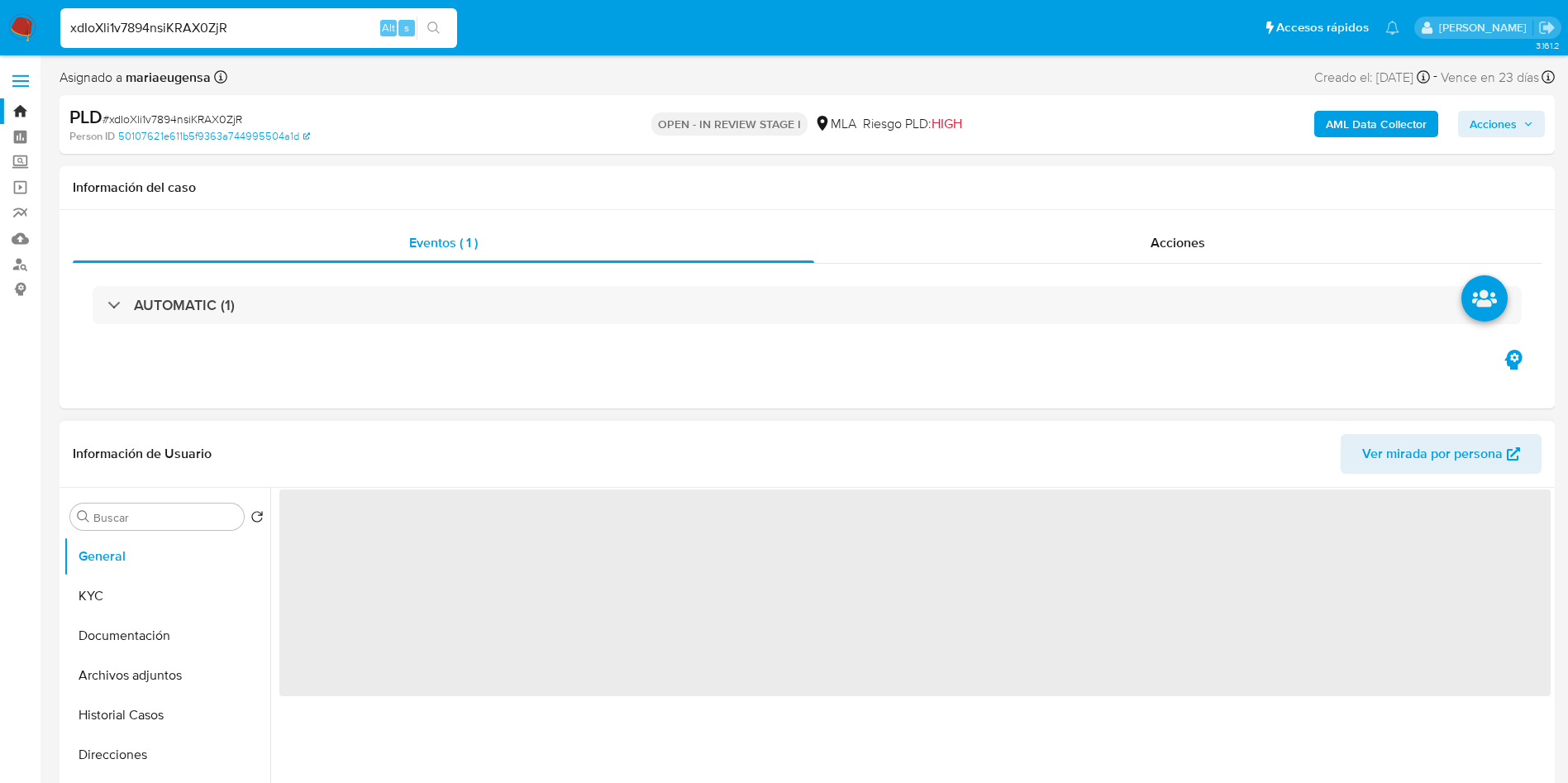
select select "10"
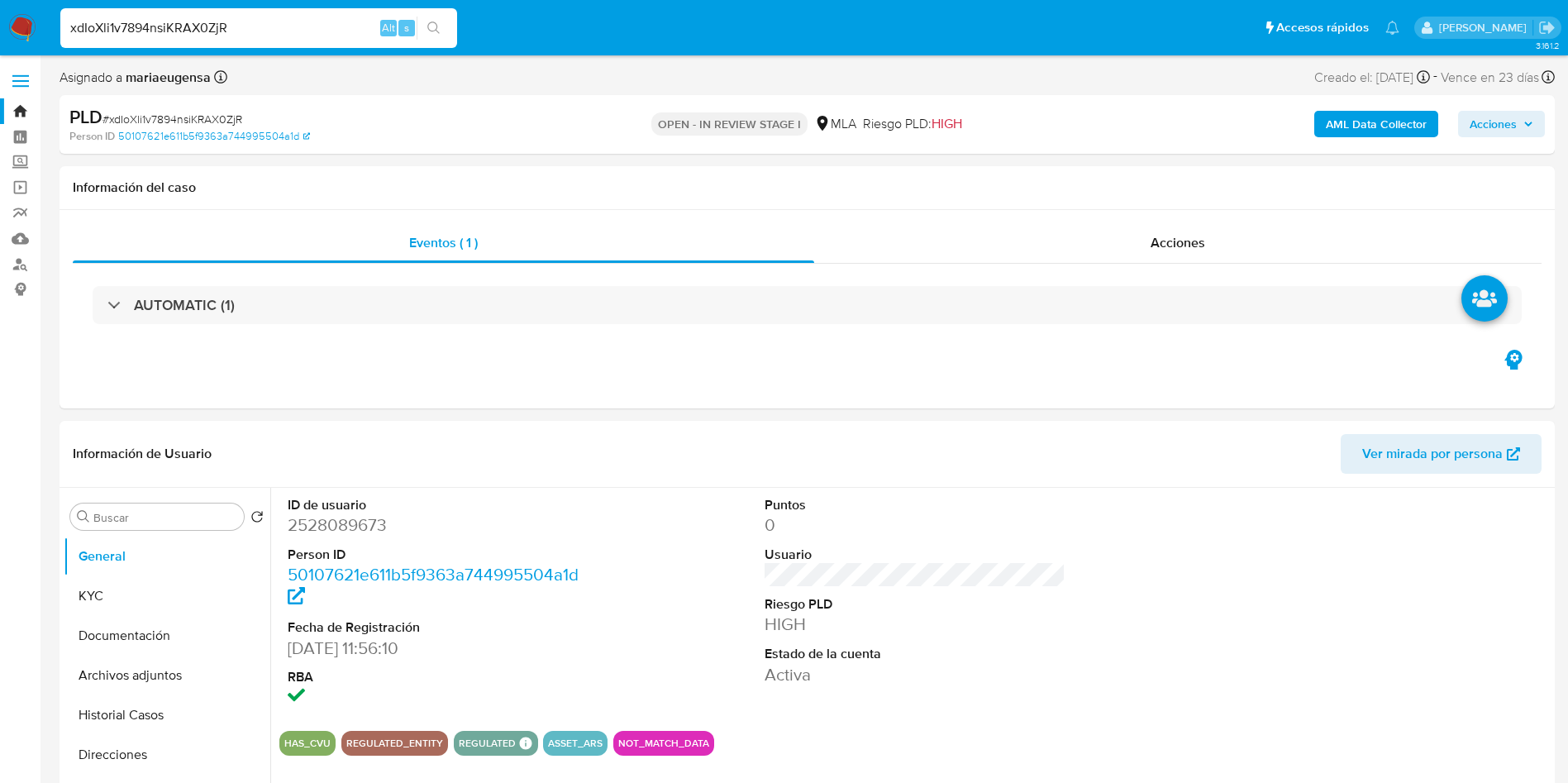
click at [274, 29] on input "xdIoXli1v7894nsiKRAX0ZjR" at bounding box center [258, 28] width 397 height 21
click at [261, 37] on input "xdIoXli1v7894nsiKRAX0ZjR" at bounding box center [258, 28] width 397 height 21
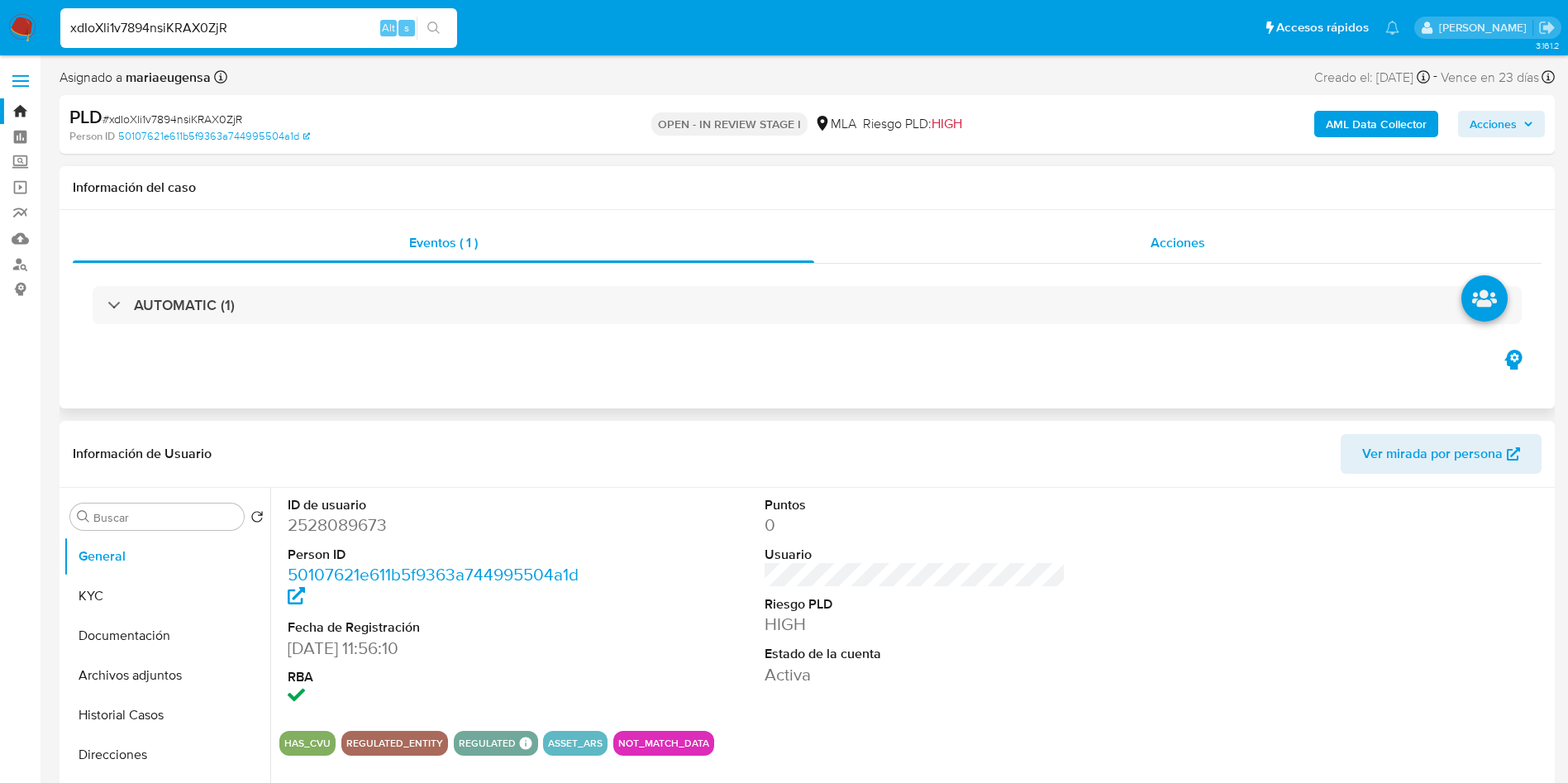
click at [1167, 242] on span "Acciones" at bounding box center [1178, 243] width 54 height 19
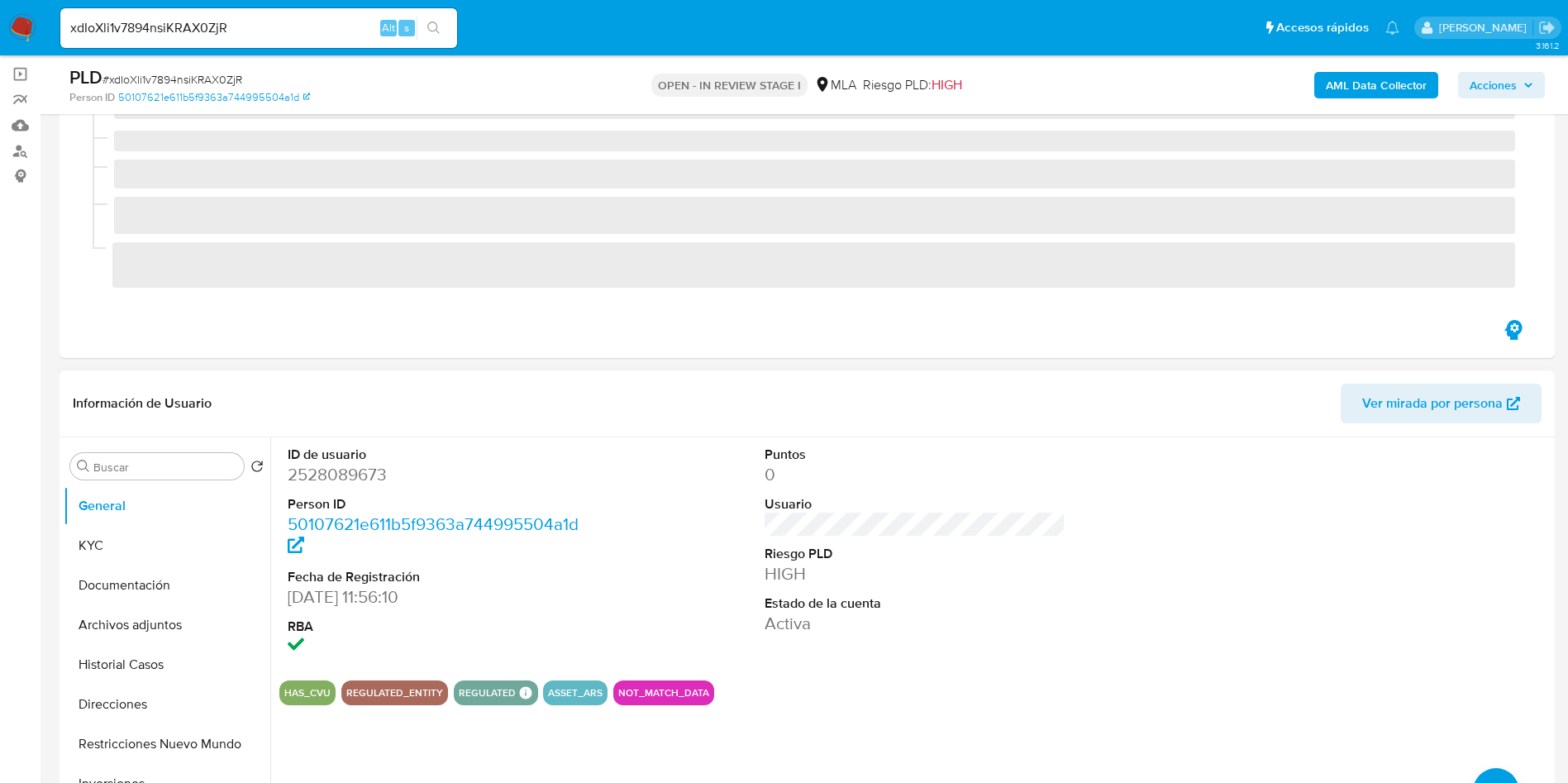
scroll to position [124, 0]
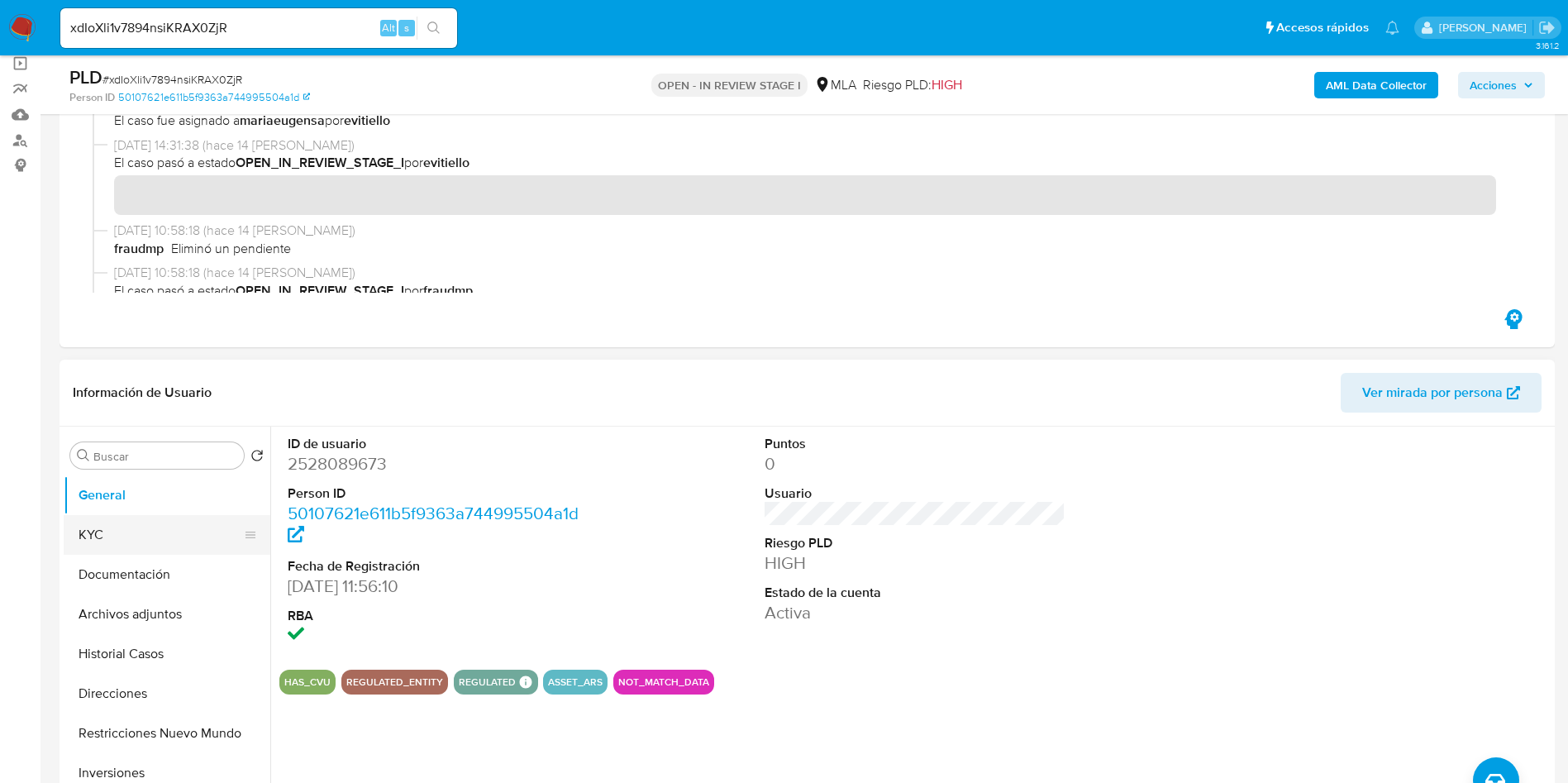
click at [199, 544] on button "KYC" at bounding box center [161, 535] width 193 height 40
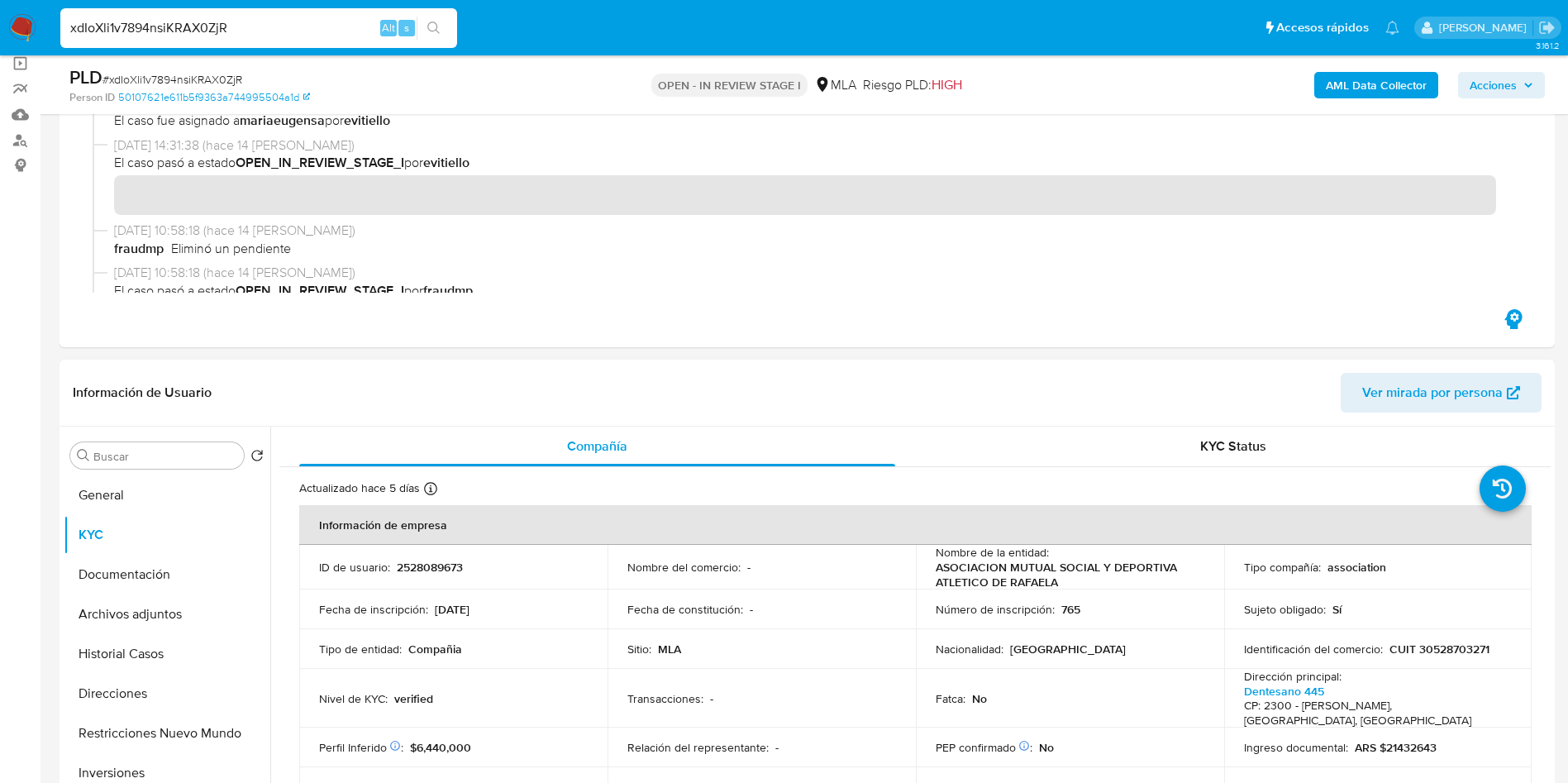
click at [205, 27] on input "xdIoXli1v7894nsiKRAX0ZjR" at bounding box center [258, 28] width 397 height 21
click at [205, 26] on input "xdIoXli1v7894nsiKRAX0ZjR" at bounding box center [258, 28] width 397 height 21
click at [333, 28] on input "xdIoXli1v7894nsiKRAX0ZjR" at bounding box center [258, 28] width 397 height 21
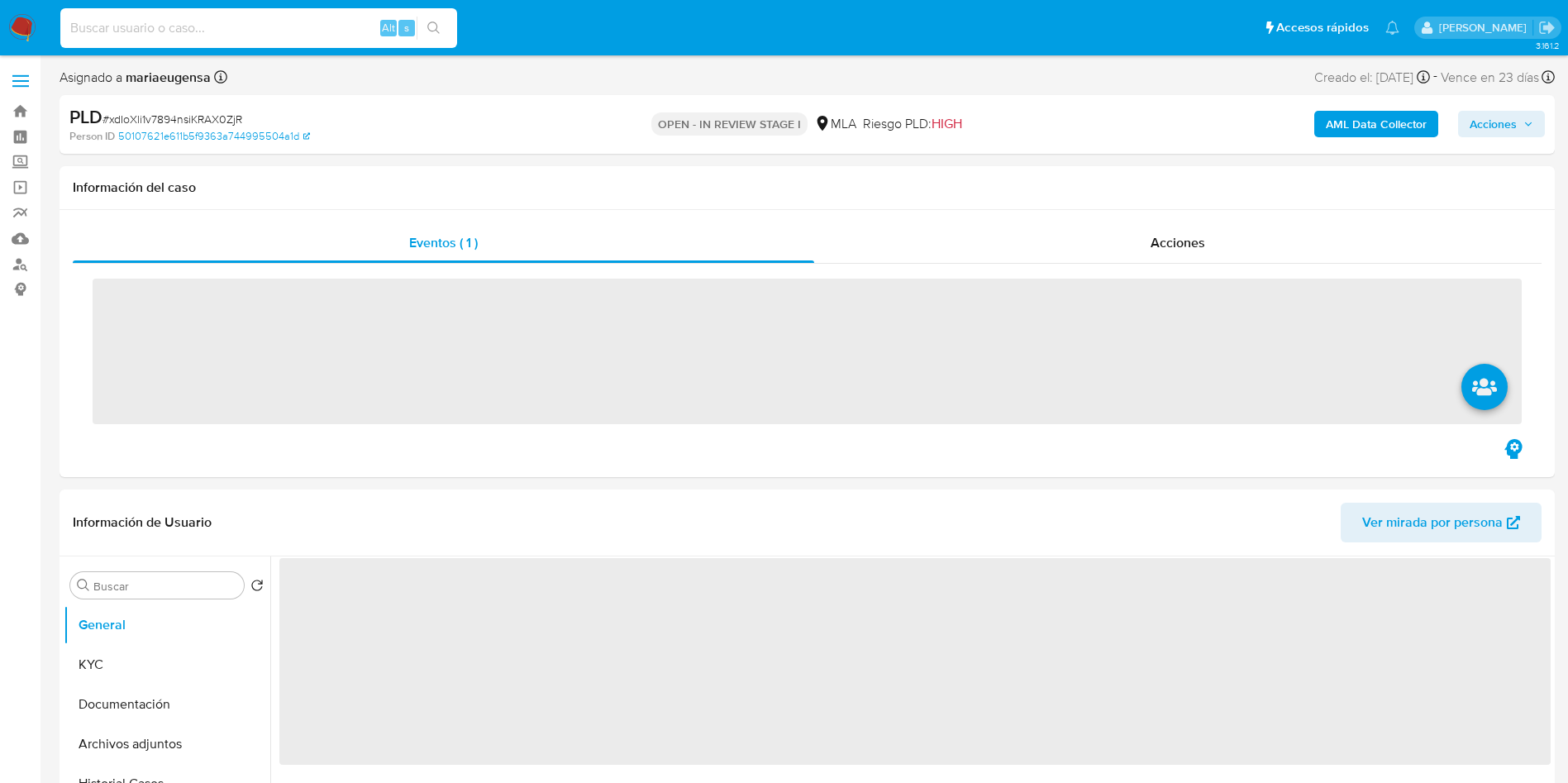
drag, startPoint x: 0, startPoint y: 0, endPoint x: 333, endPoint y: 28, distance: 334.2
click at [333, 28] on input at bounding box center [258, 28] width 397 height 21
paste input "t8dcZDrAnbxuRiptsy0MubSd"
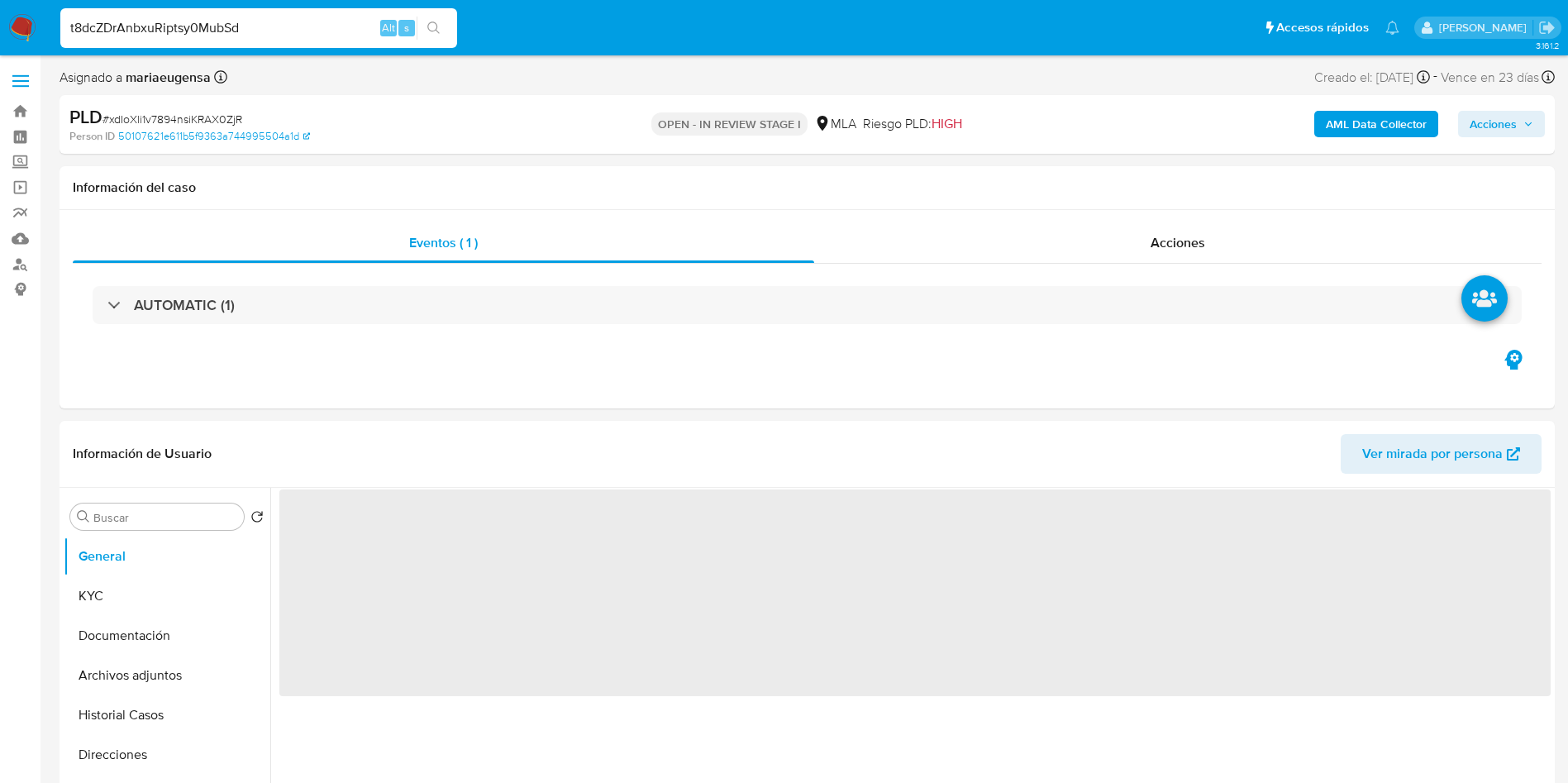
type input "t8dcZDrAnbxuRiptsy0MubSd"
select select "10"
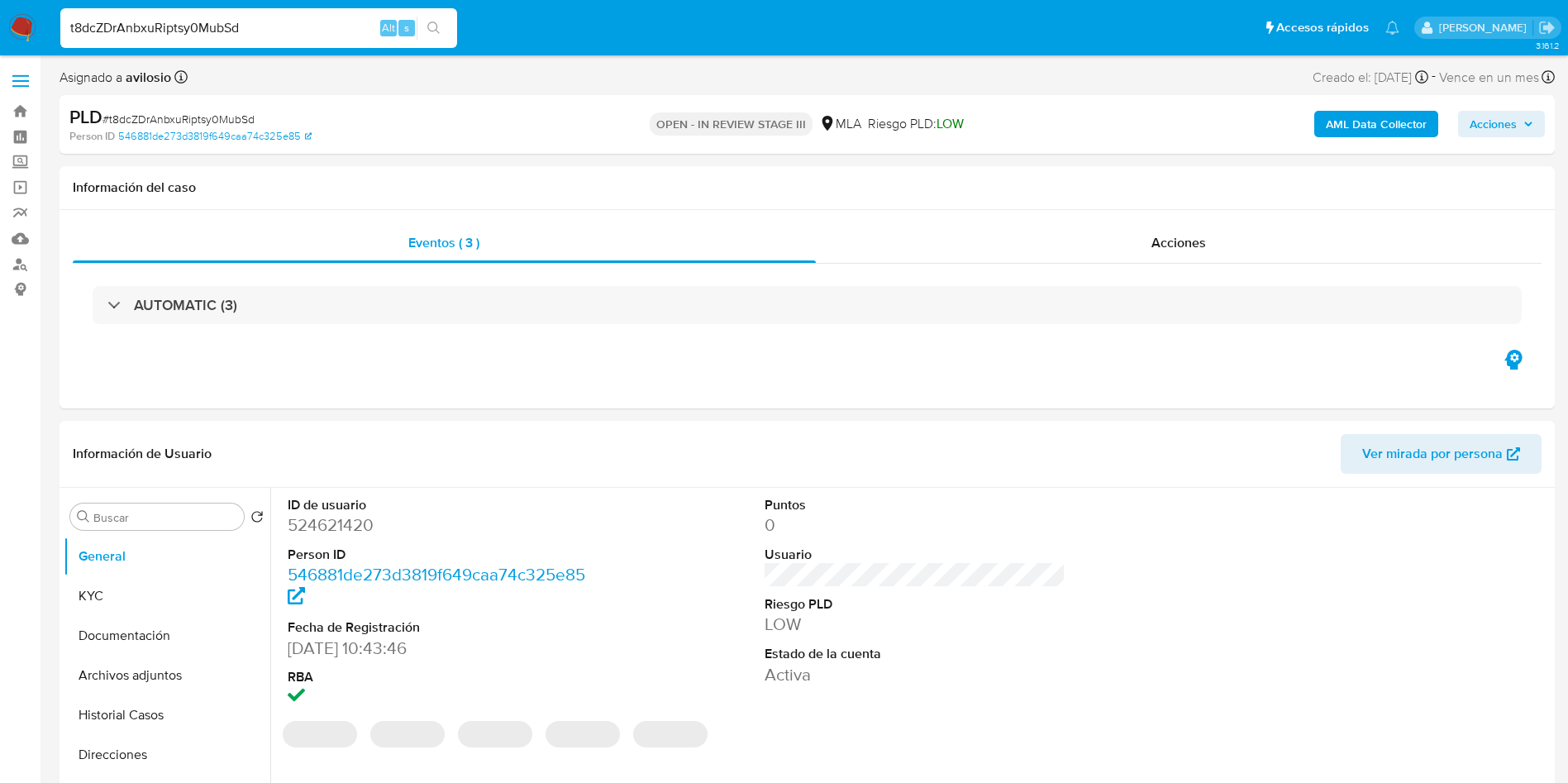
click at [305, 37] on input "t8dcZDrAnbxuRiptsy0MubSd" at bounding box center [258, 28] width 397 height 21
click at [306, 37] on input "t8dcZDrAnbxuRiptsy0MubSd" at bounding box center [258, 28] width 397 height 21
click at [306, 36] on input "t8dcZDrAnbxuRiptsy0MubSd" at bounding box center [258, 28] width 397 height 21
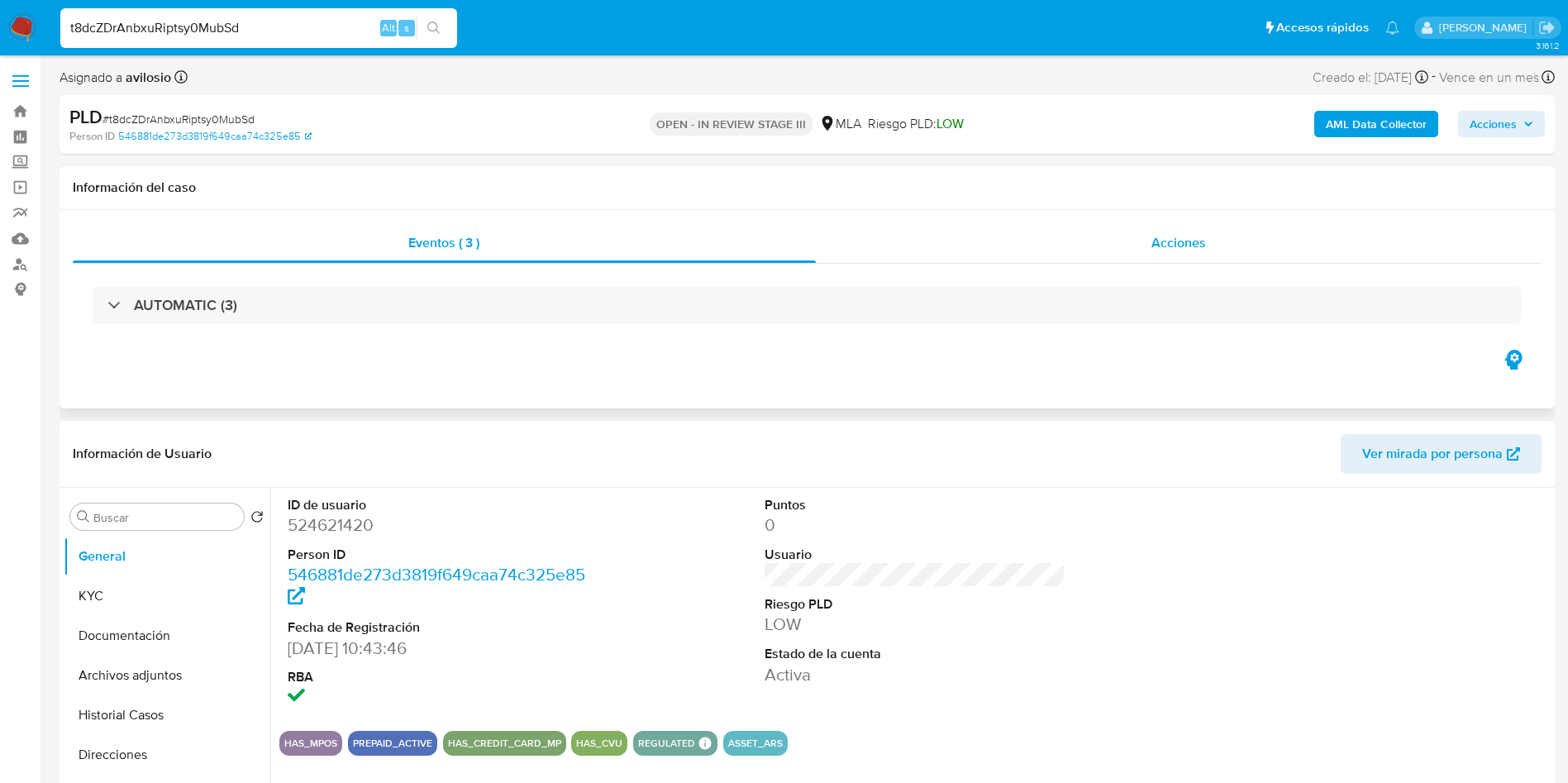
click at [1171, 246] on span "Acciones" at bounding box center [1179, 243] width 54 height 19
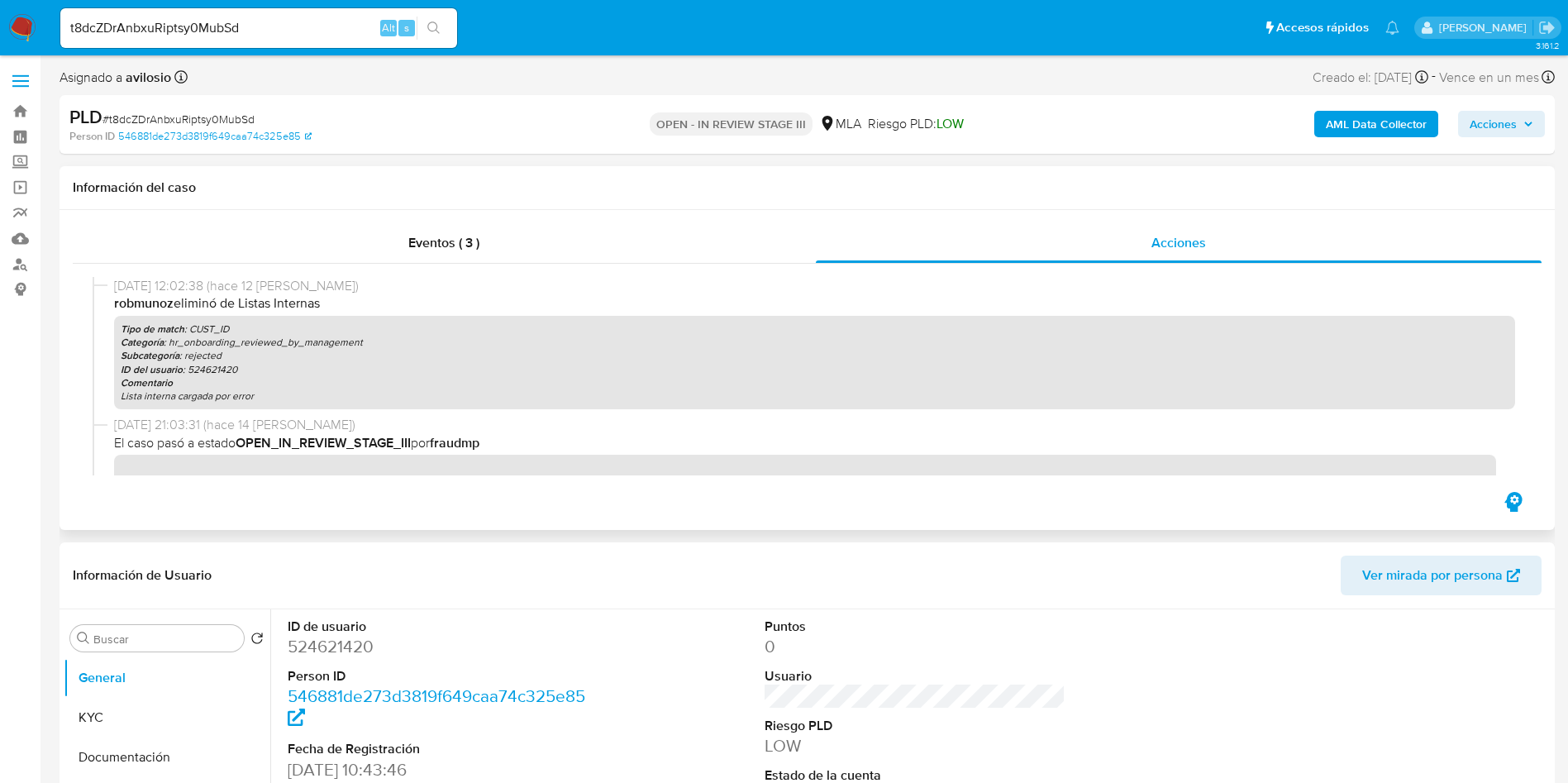
scroll to position [124, 0]
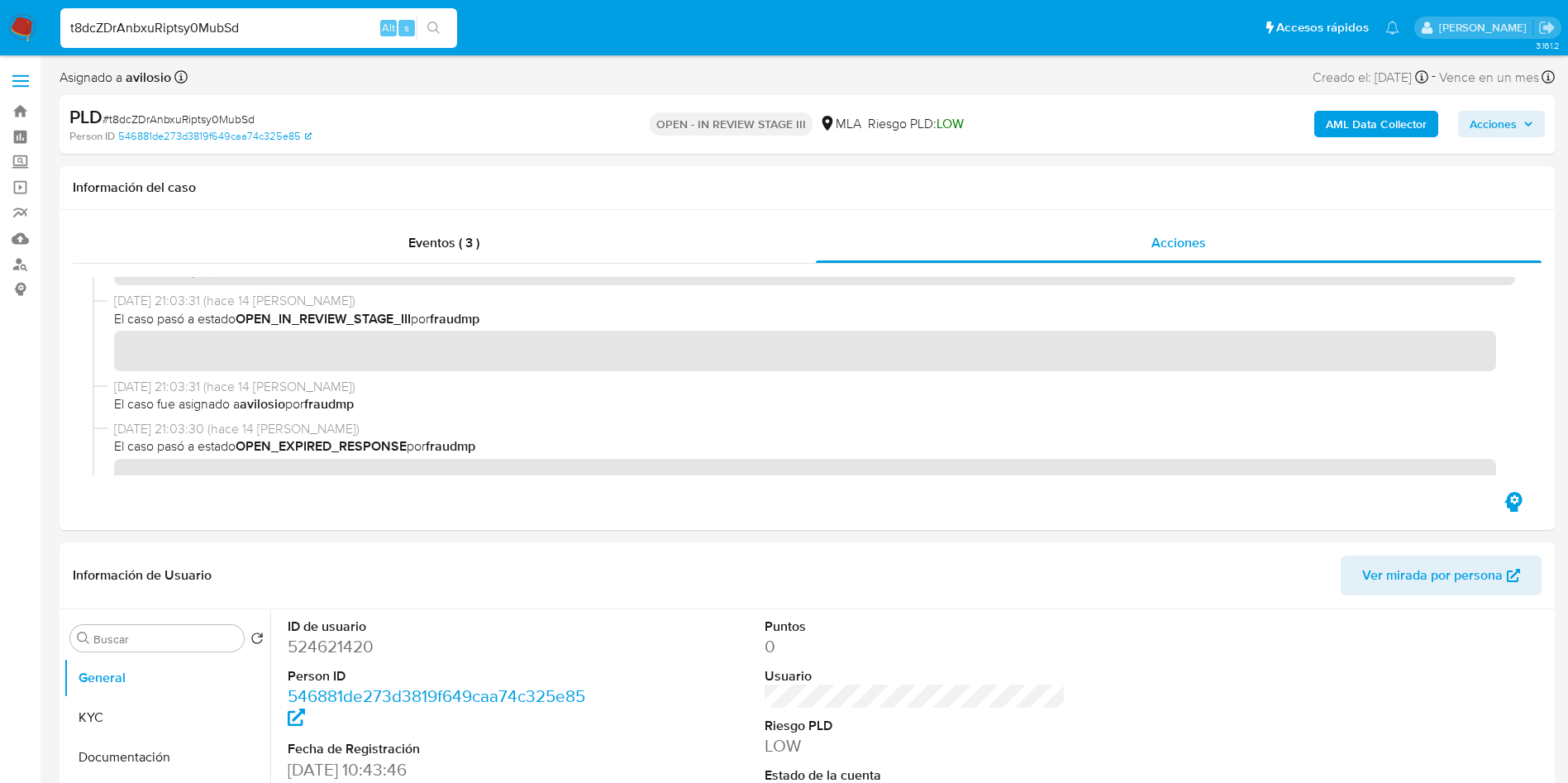
click at [279, 31] on input "t8dcZDrAnbxuRiptsy0MubSd" at bounding box center [258, 28] width 397 height 21
click at [279, 29] on input "t8dcZDrAnbxuRiptsy0MubSd" at bounding box center [258, 28] width 397 height 21
paste input "xdIoXli1v7894nsiKRAX0ZjR"
type input "xdIoXli1v7894nsiKRAX0ZjR"
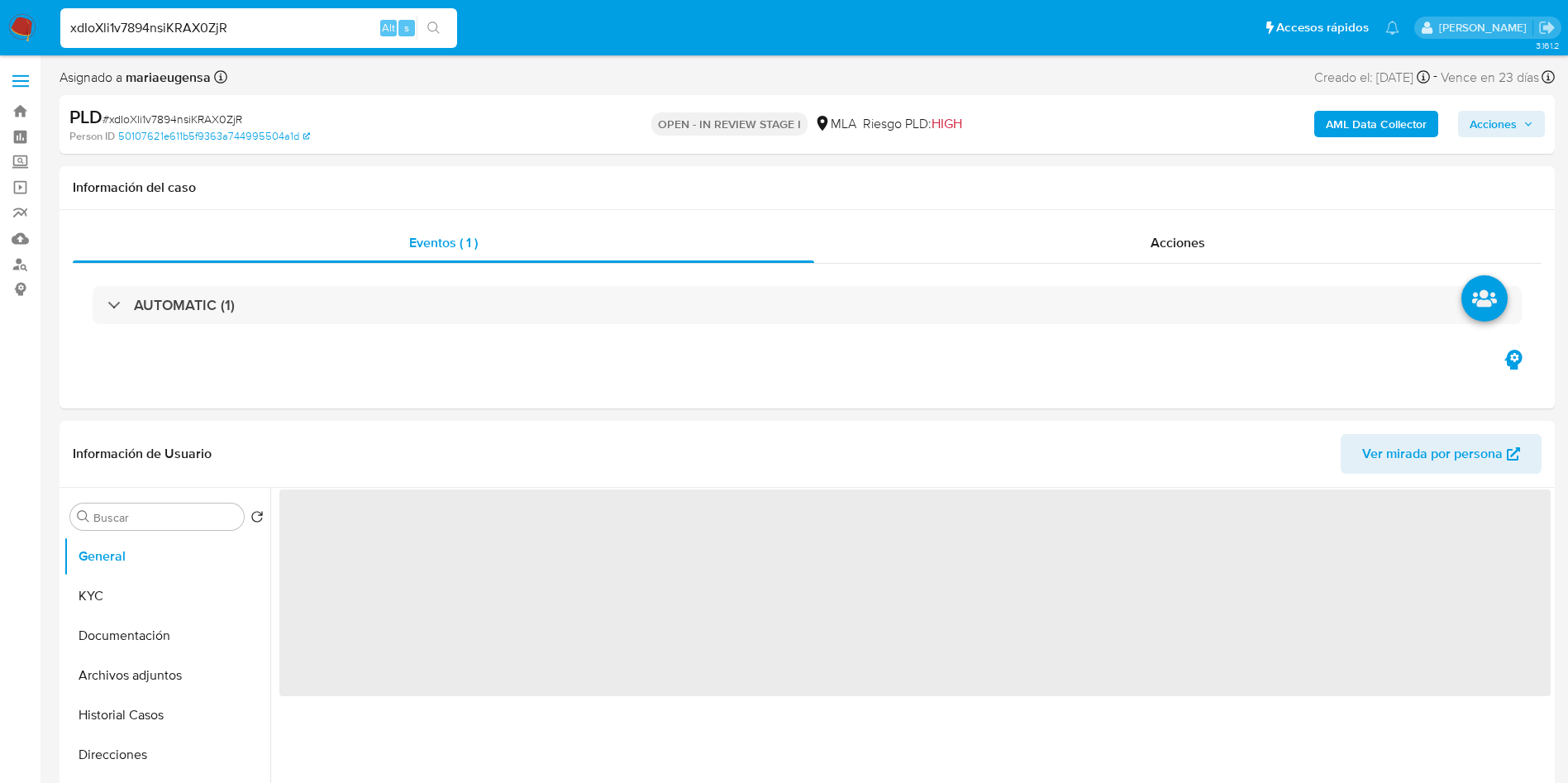
select select "10"
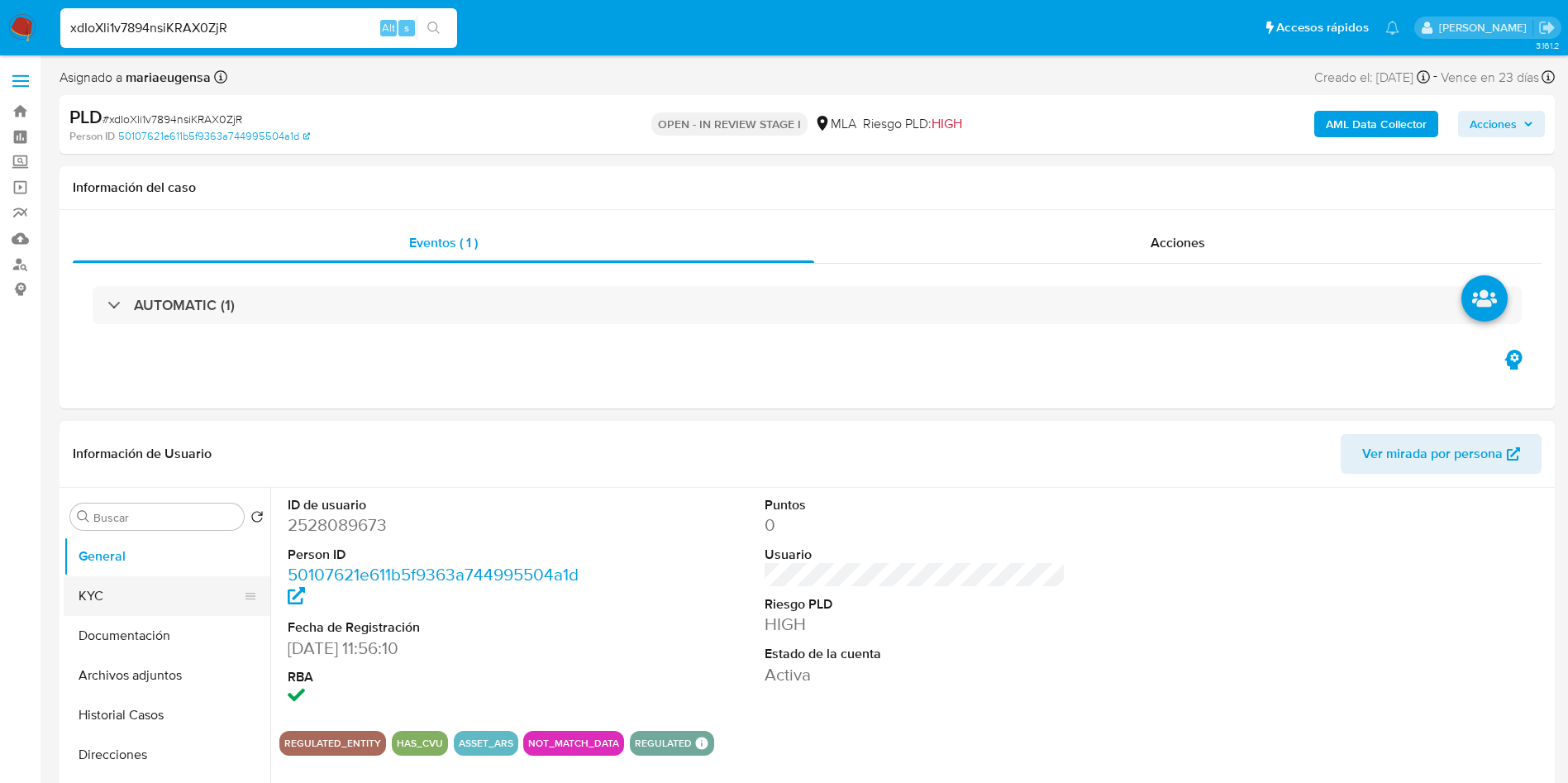
click at [174, 581] on button "KYC" at bounding box center [161, 596] width 193 height 40
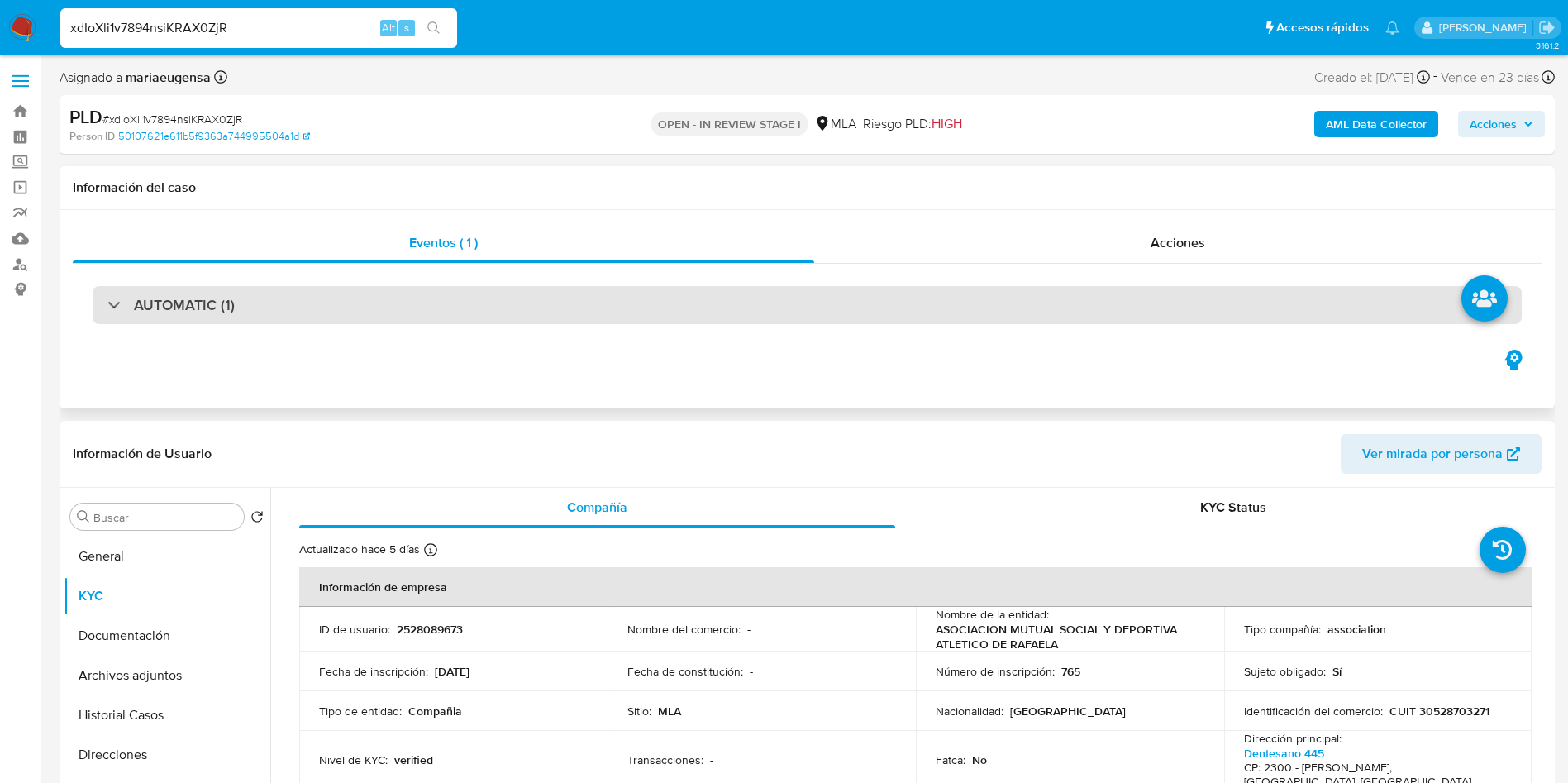
drag, startPoint x: 436, startPoint y: 282, endPoint x: 429, endPoint y: 292, distance: 12.2
click at [435, 282] on div "AUTOMATIC (1)" at bounding box center [807, 305] width 1469 height 82
click at [422, 296] on div "AUTOMATIC (1)" at bounding box center [808, 305] width 1430 height 38
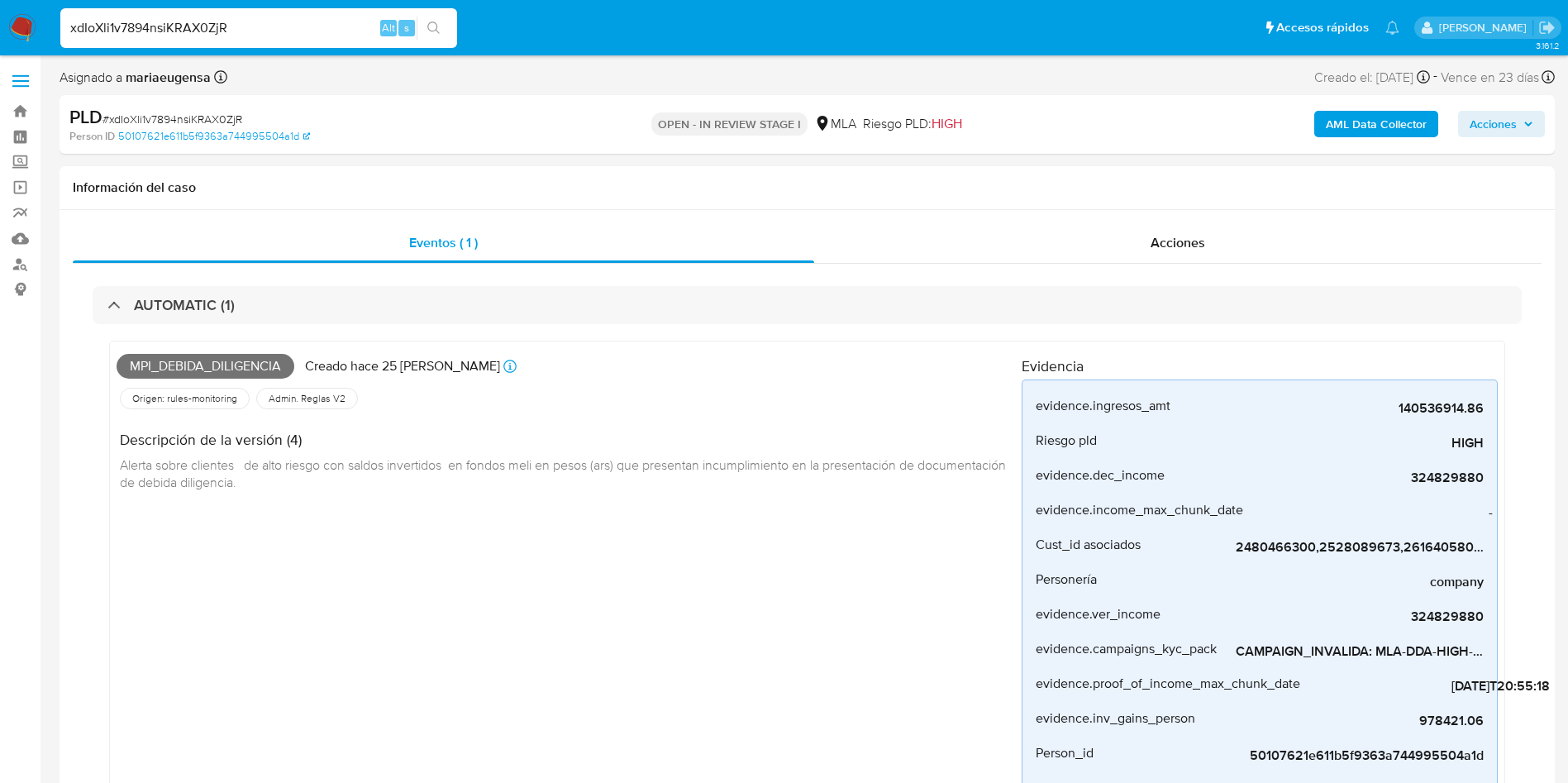
click at [289, 22] on input "xdIoXli1v7894nsiKRAX0ZjR" at bounding box center [258, 28] width 397 height 21
click at [289, 20] on input "xdIoXli1v7894nsiKRAX0ZjR" at bounding box center [258, 28] width 397 height 21
paste input "t8dcZDrAnbxuRiptsy0MubSd"
type input "t8dcZDrAnbxuRiptsy0MubSd"
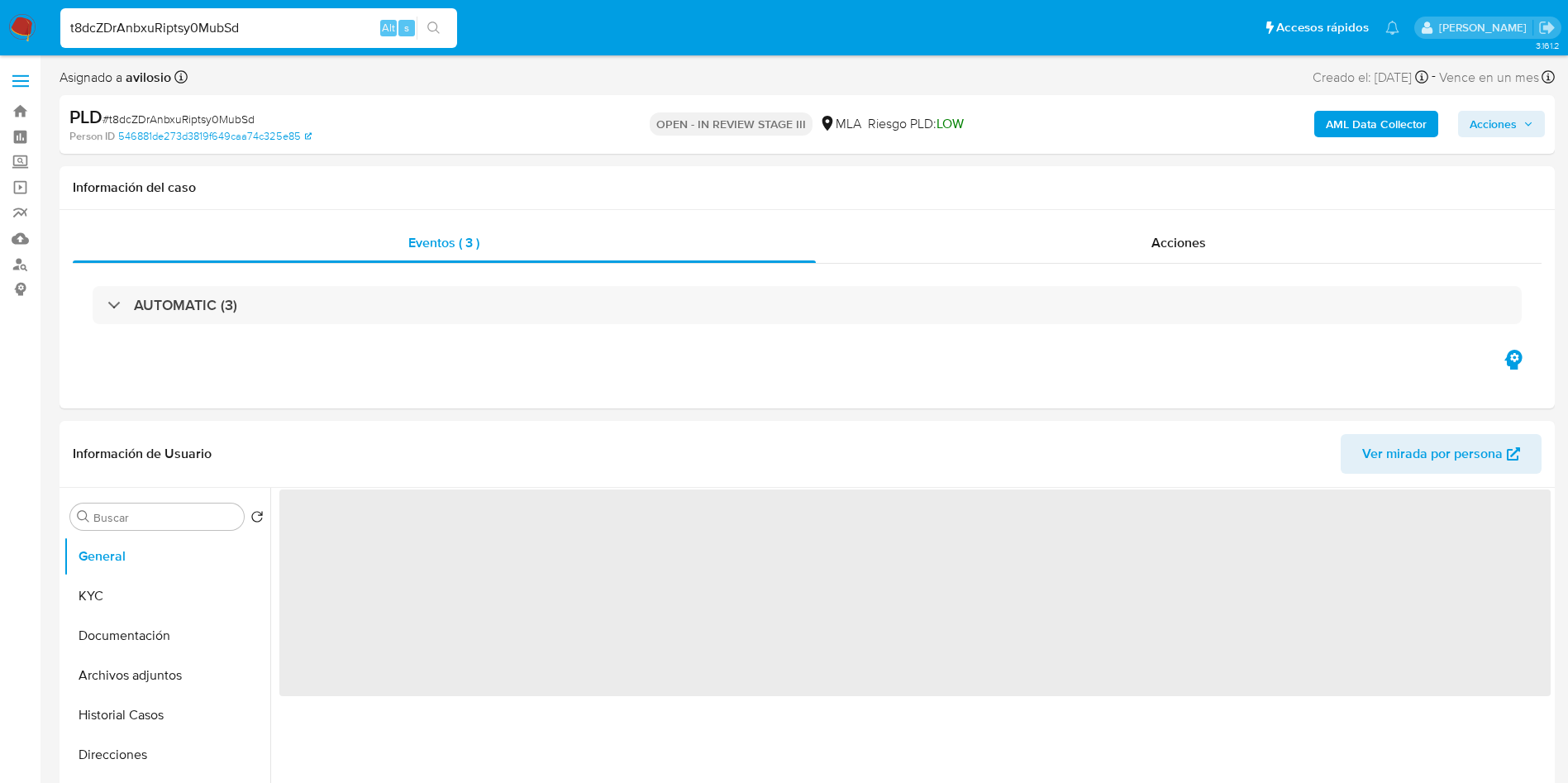
select select "10"
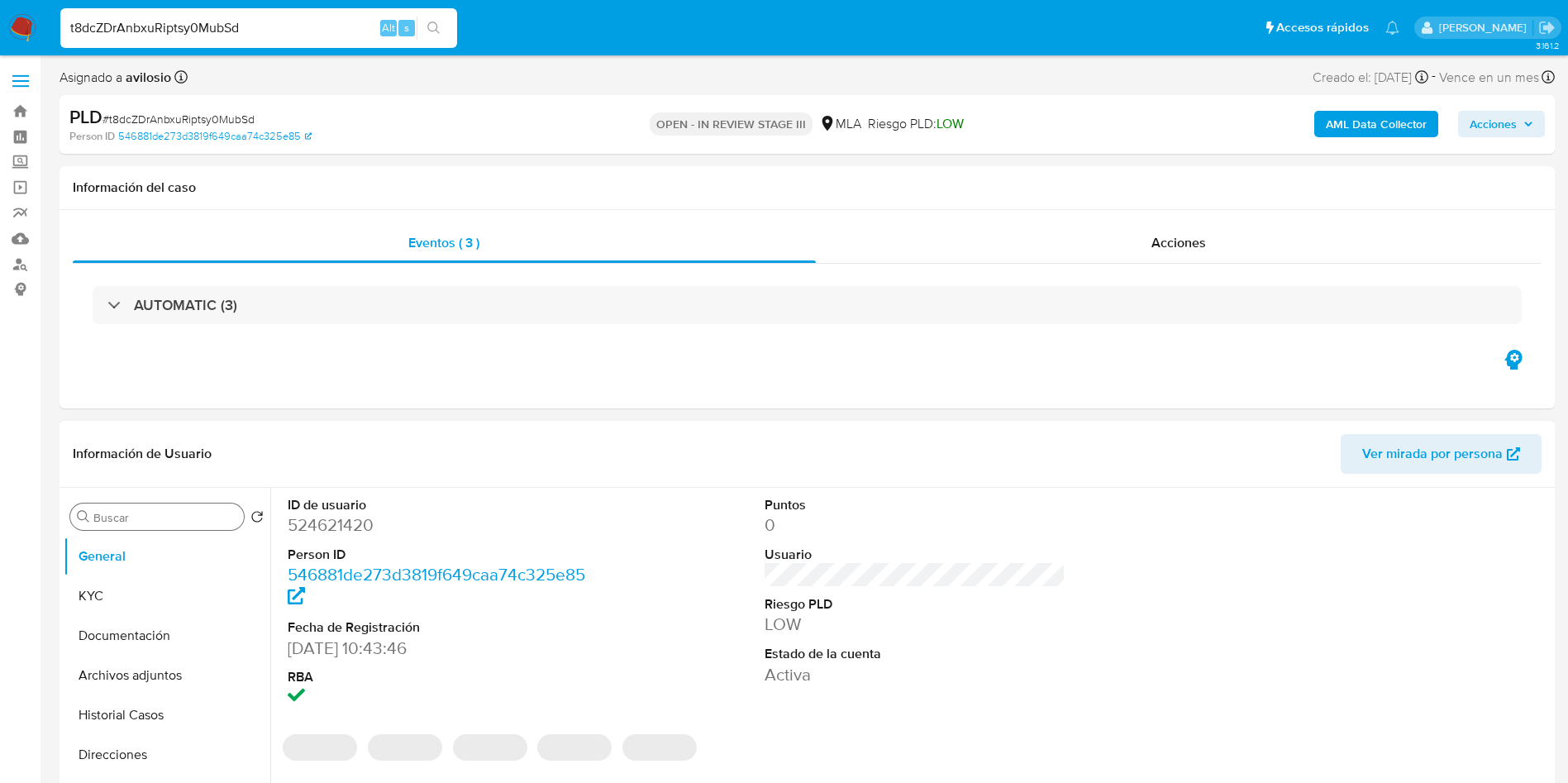
click at [182, 511] on input "Buscar" at bounding box center [165, 517] width 144 height 15
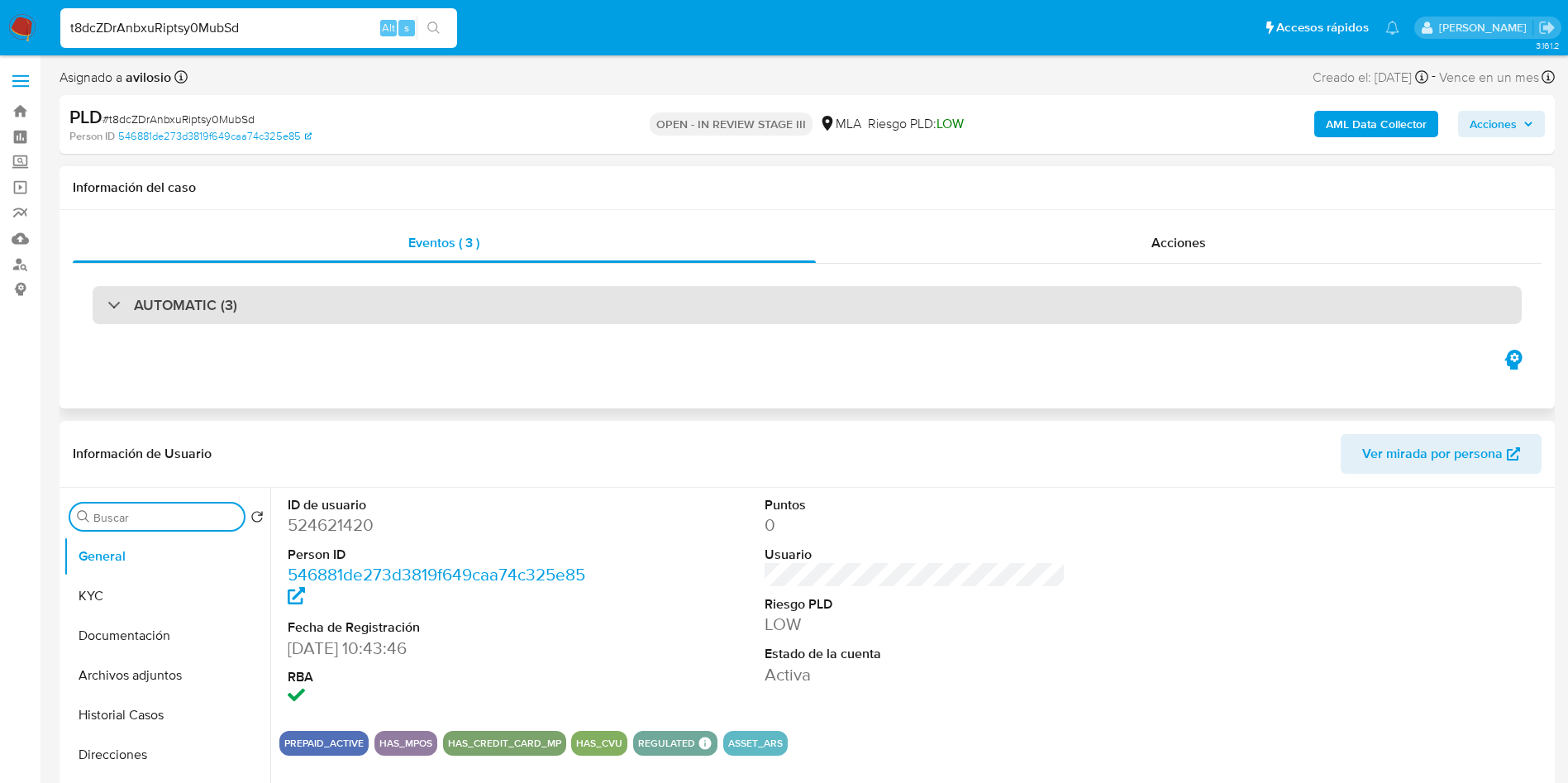
click at [756, 305] on div "AUTOMATIC (3)" at bounding box center [808, 305] width 1430 height 38
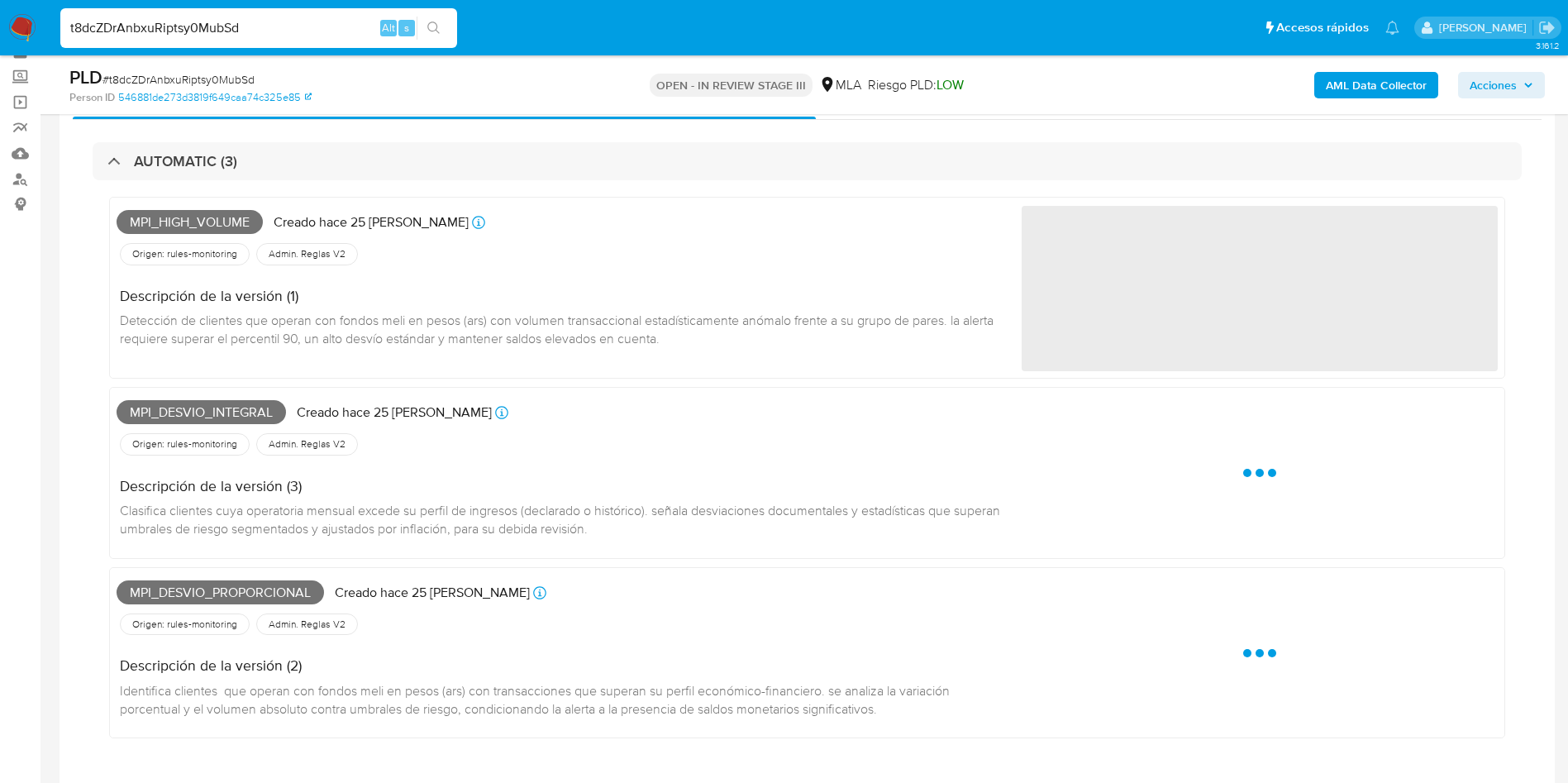
scroll to position [124, 0]
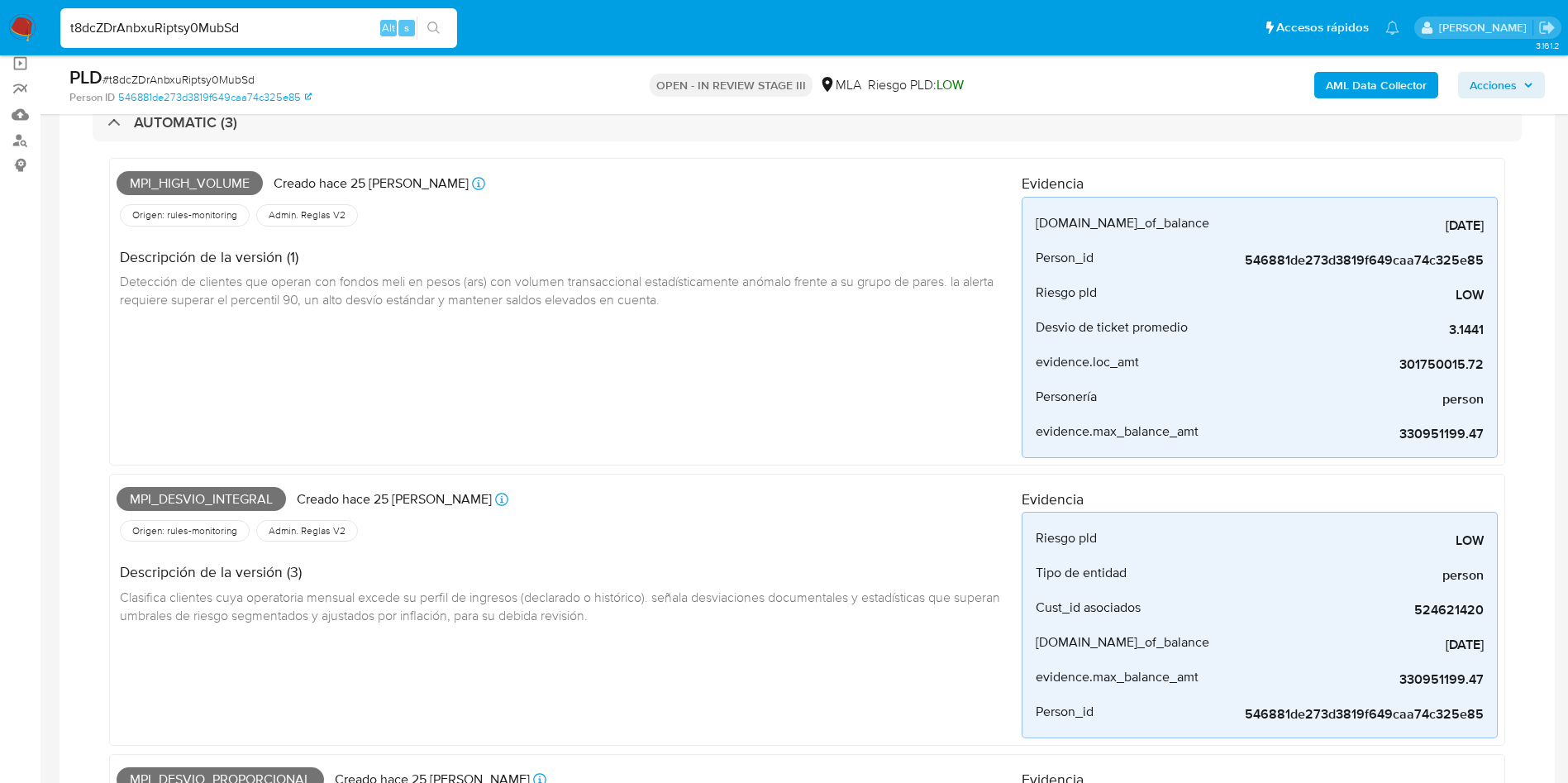
click at [246, 25] on input "t8dcZDrAnbxuRiptsy0MubSd" at bounding box center [258, 28] width 397 height 21
click at [246, 26] on input "t8dcZDrAnbxuRiptsy0MubSd" at bounding box center [258, 28] width 397 height 21
paste input "xdIoXli1v7894nsiKRAX0ZjR"
type input "xdIoXli1v7894nsiKRAX0ZjR"
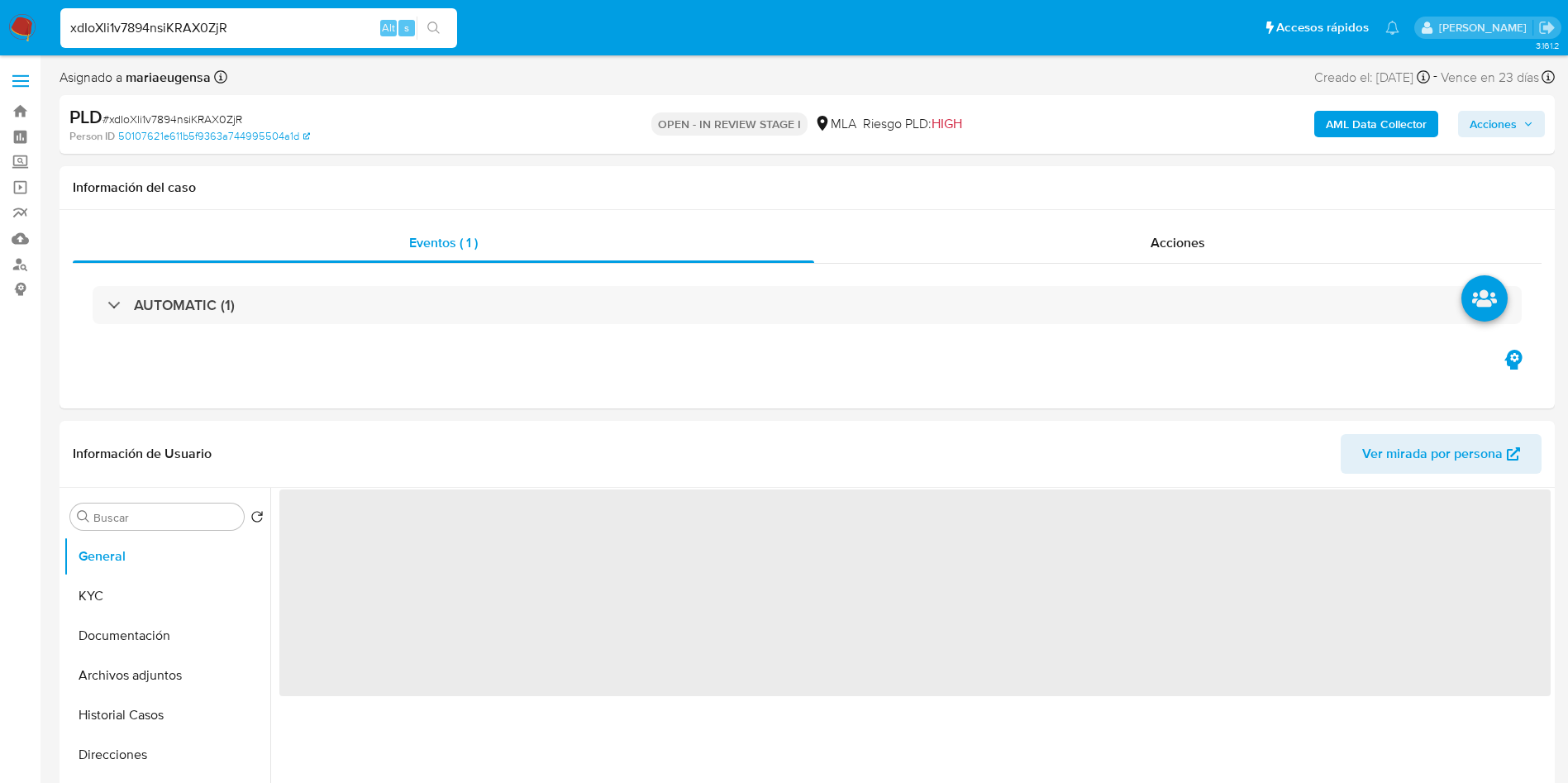
select select "10"
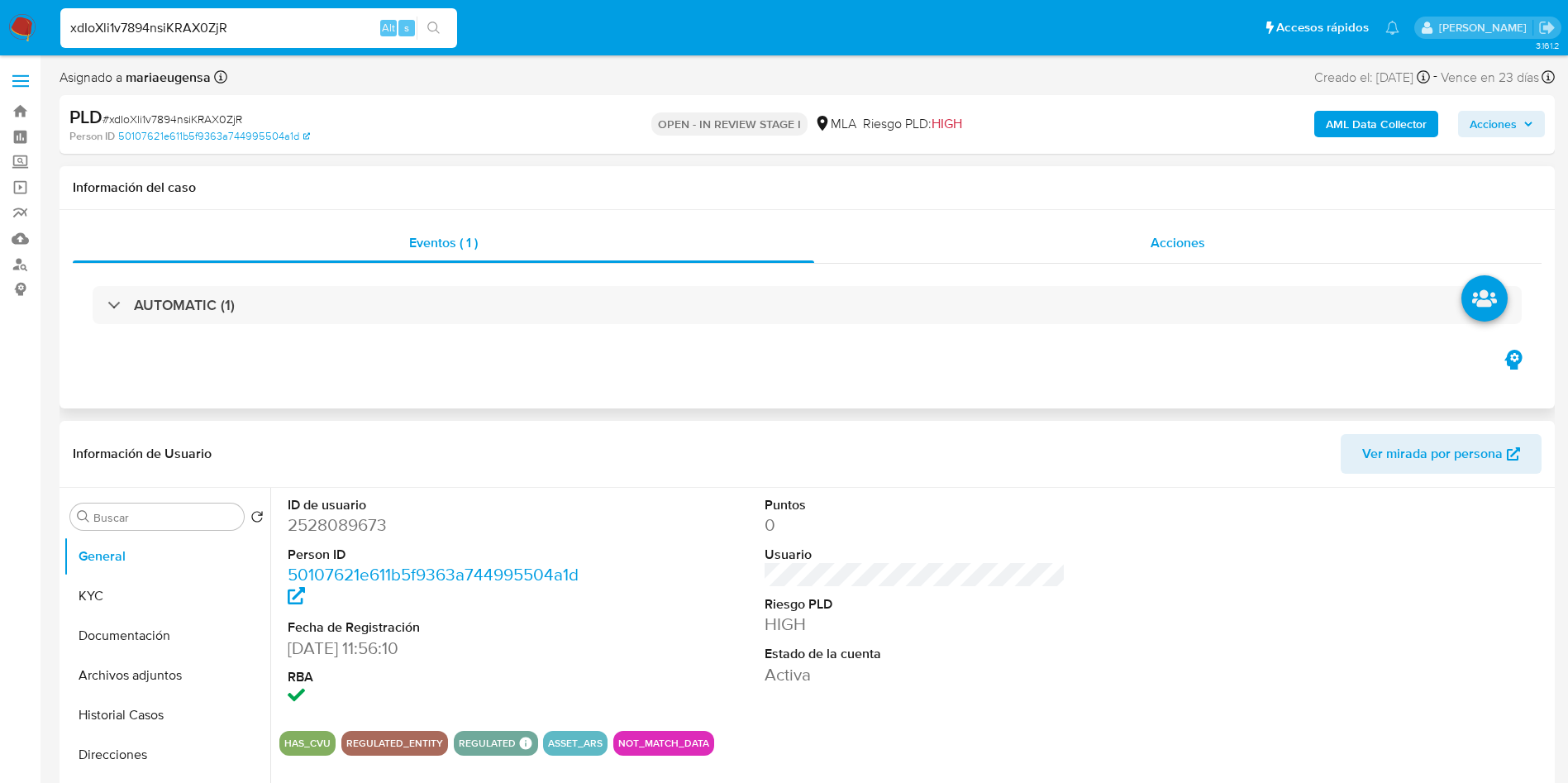
click at [1082, 236] on div "Acciones" at bounding box center [1178, 243] width 727 height 40
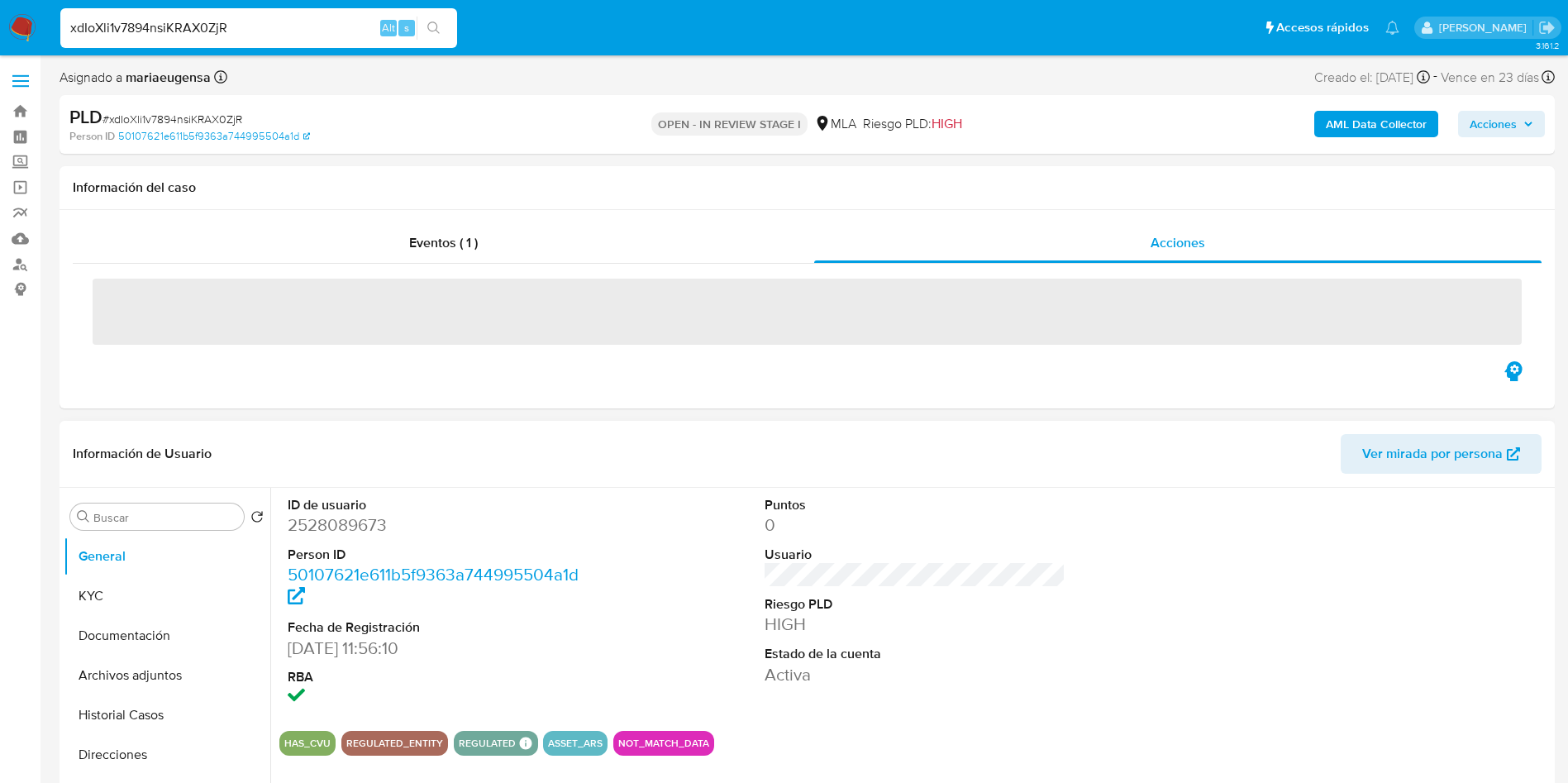
click at [359, 521] on dd "2528089673" at bounding box center [438, 526] width 302 height 23
drag, startPoint x: 359, startPoint y: 521, endPoint x: 418, endPoint y: 419, distance: 117.8
click at [359, 521] on dd "2528089673" at bounding box center [438, 526] width 302 height 23
copy dd "2528089673"
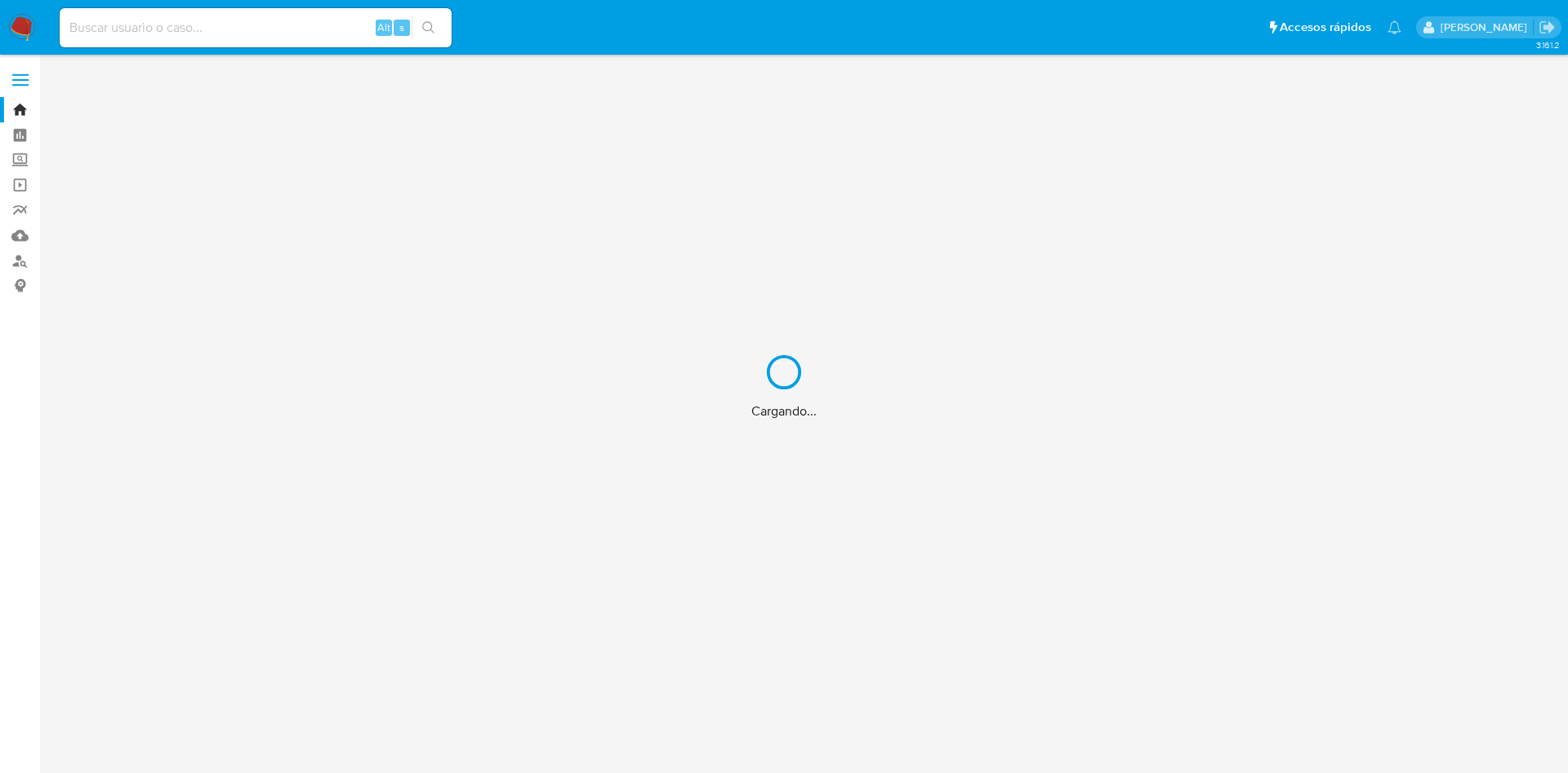
click at [111, 23] on div "Cargando..." at bounding box center [784, 386] width 1568 height 773
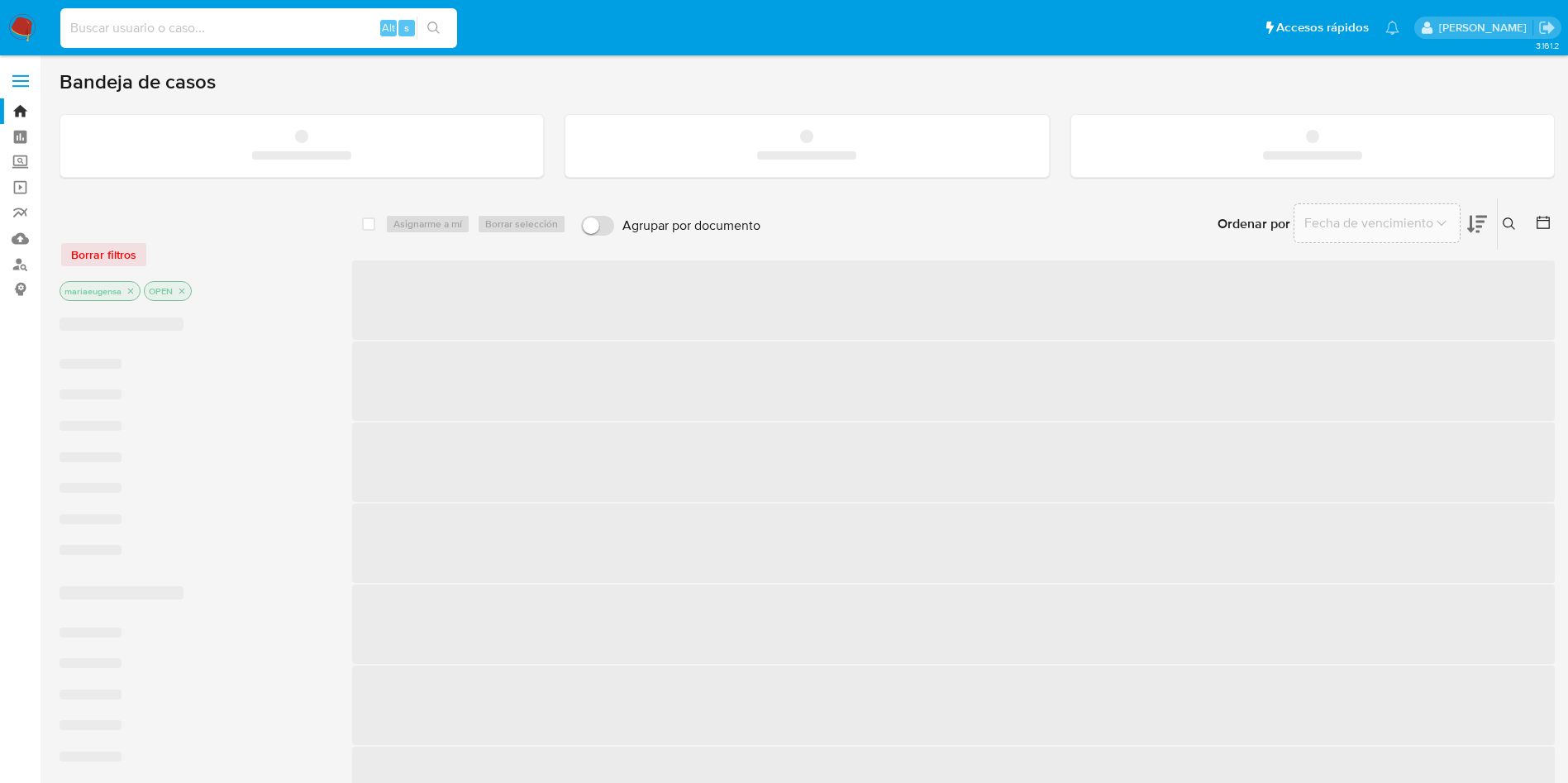
click at [142, 31] on input at bounding box center [258, 28] width 397 height 21
paste input "t8dcZDrAnbxuRiptsy0MubSd"
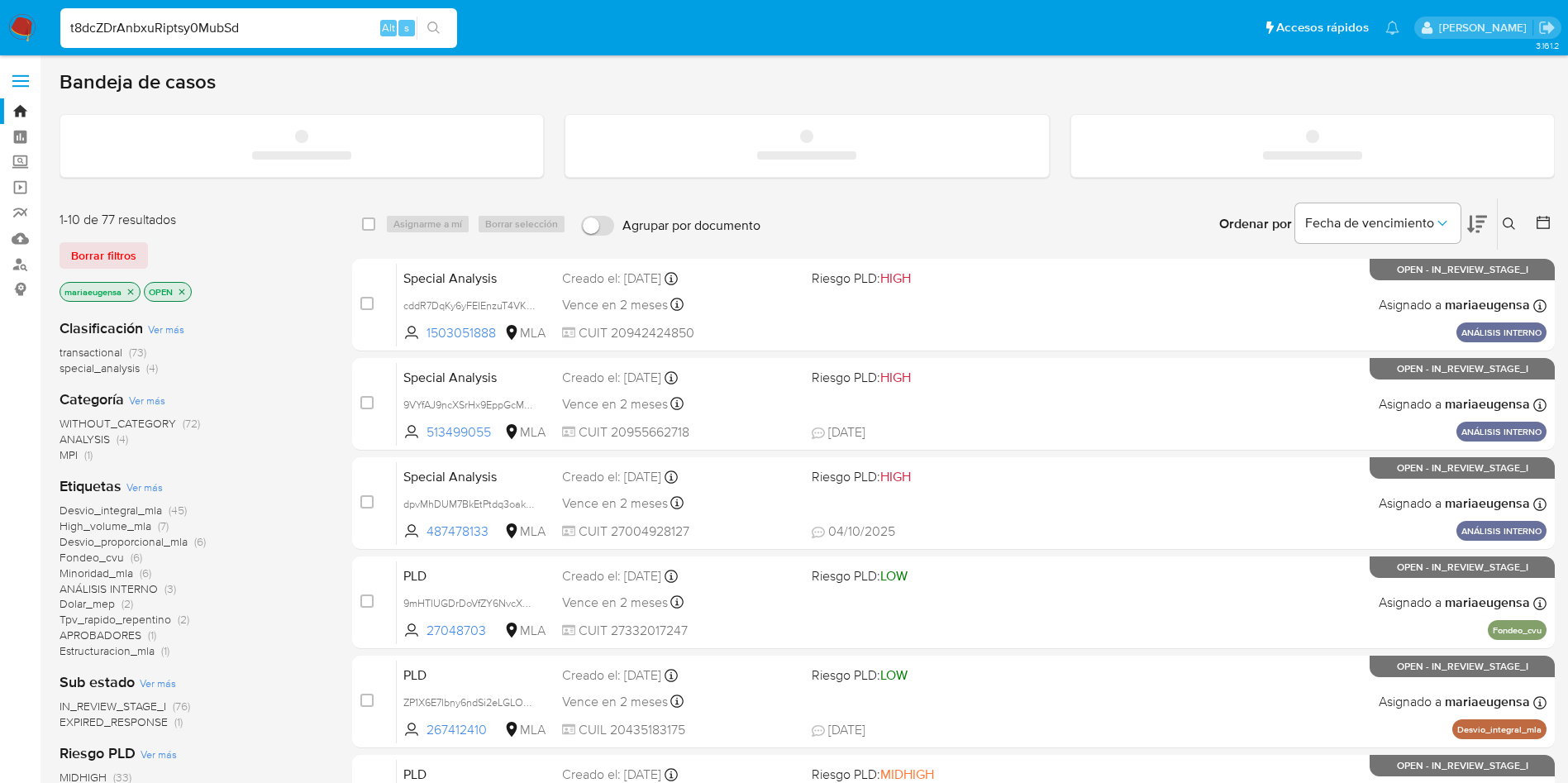
type input "t8dcZDrAnbxuRiptsy0MubSd"
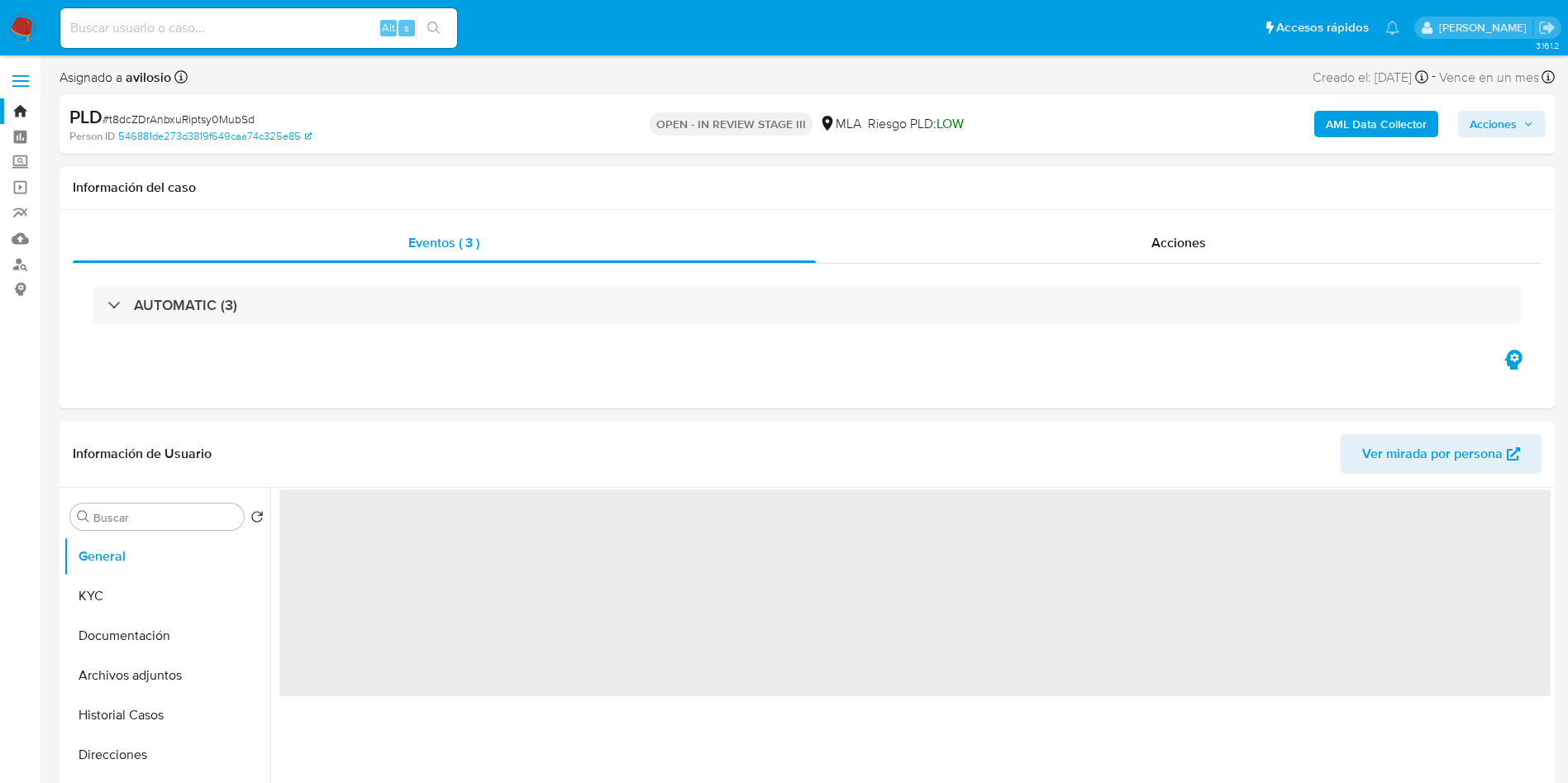
select select "10"
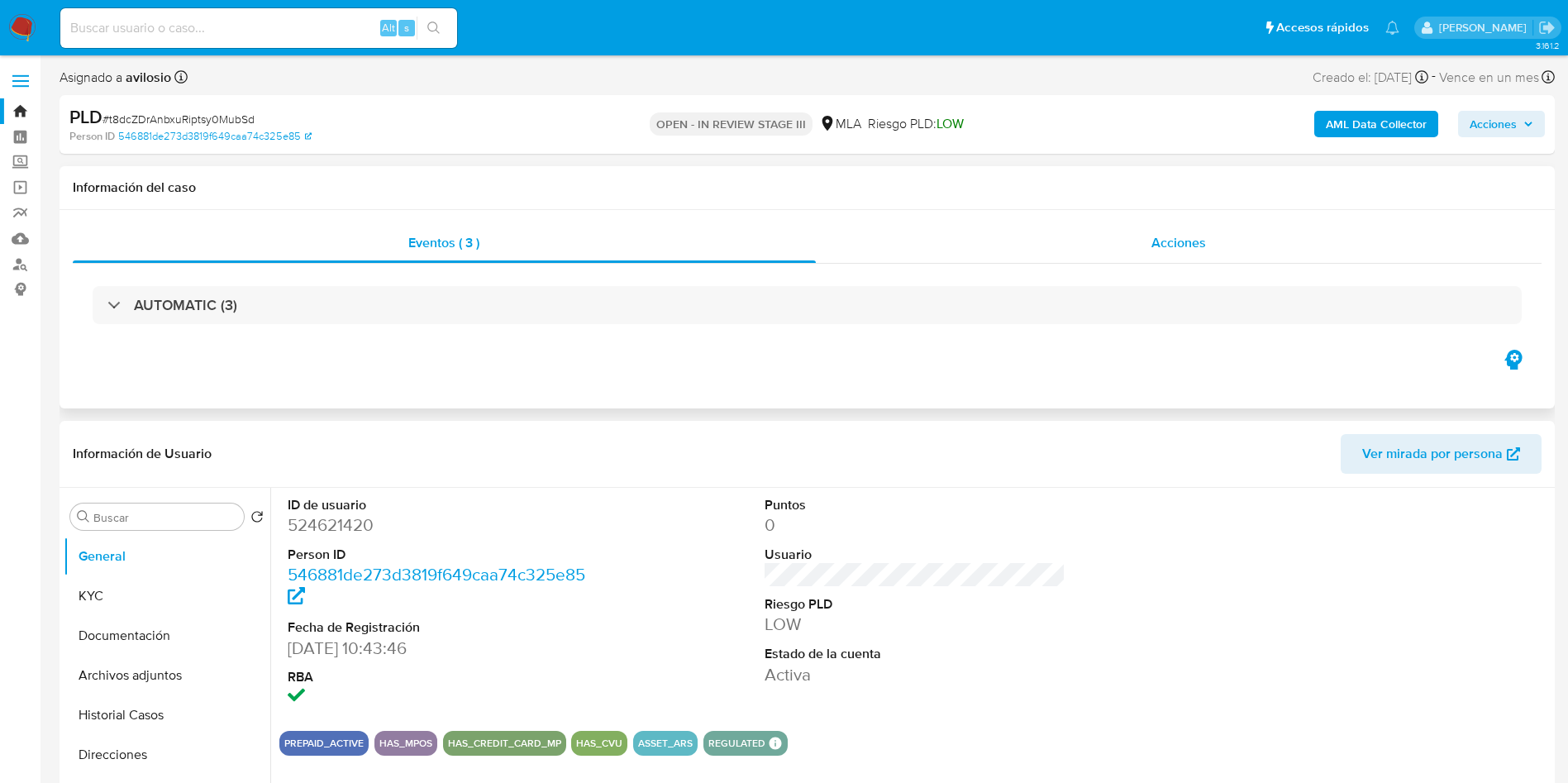
click at [1147, 242] on div "Acciones" at bounding box center [1179, 243] width 726 height 40
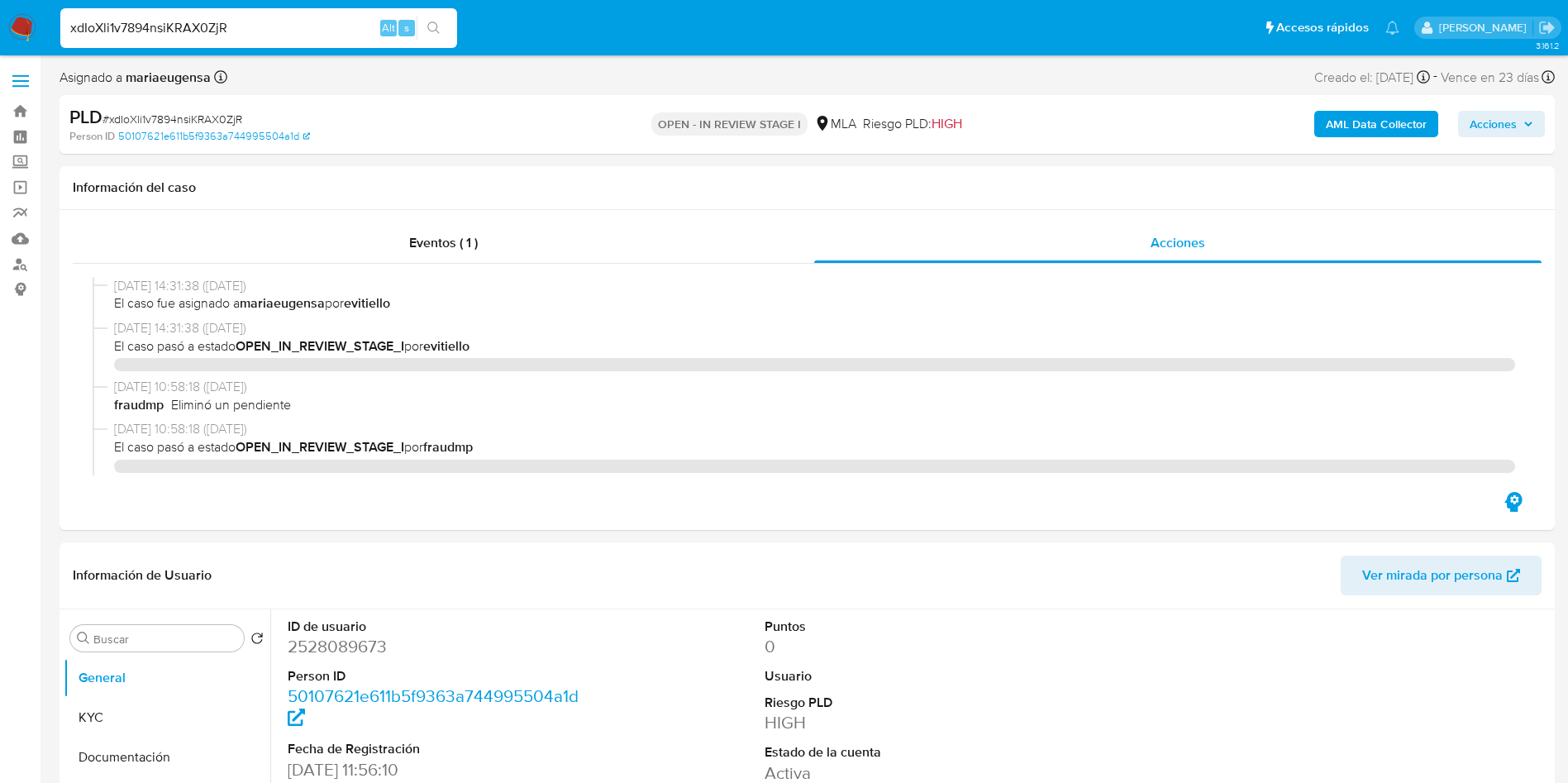
select select "10"
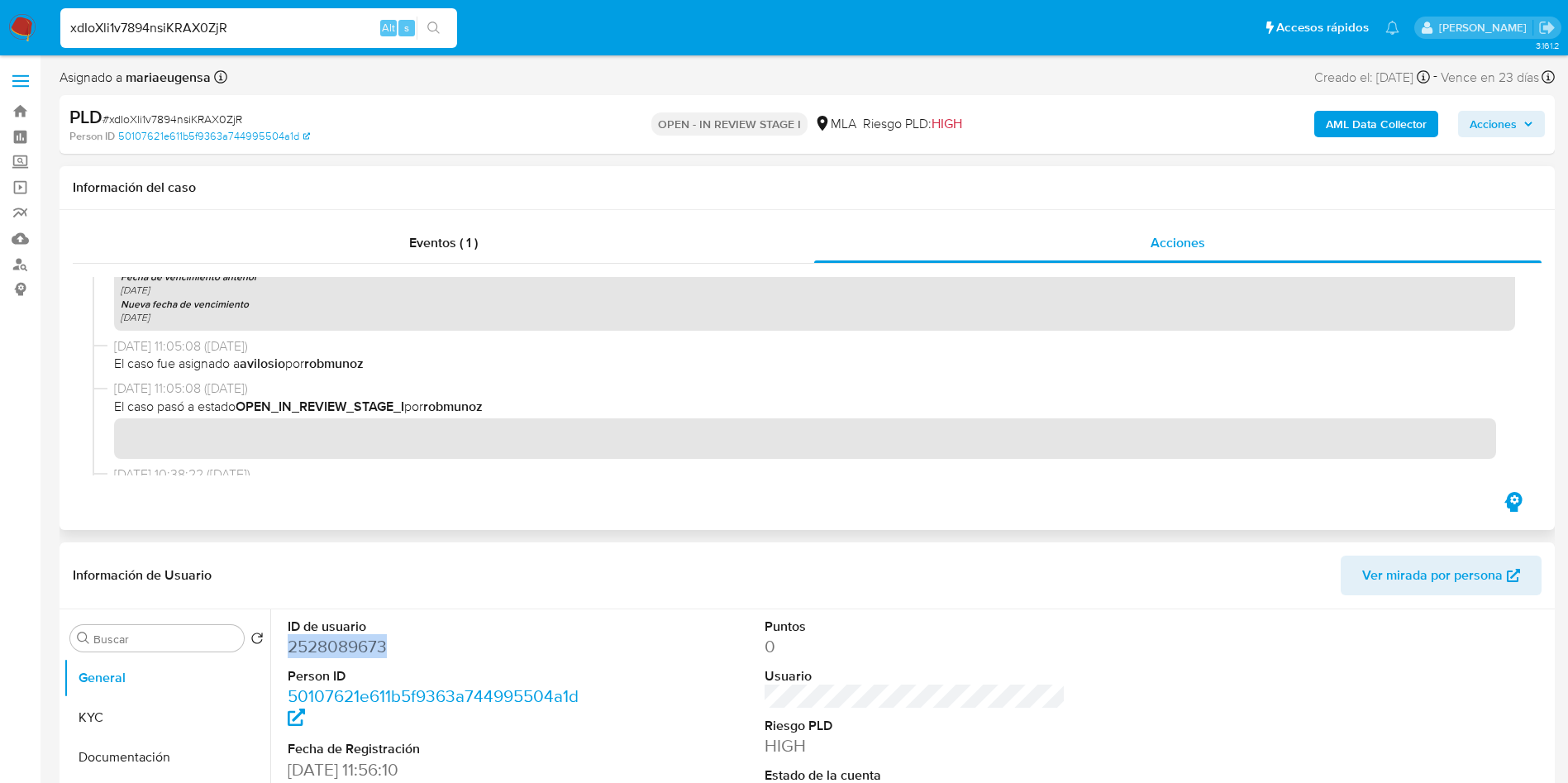
scroll to position [738, 0]
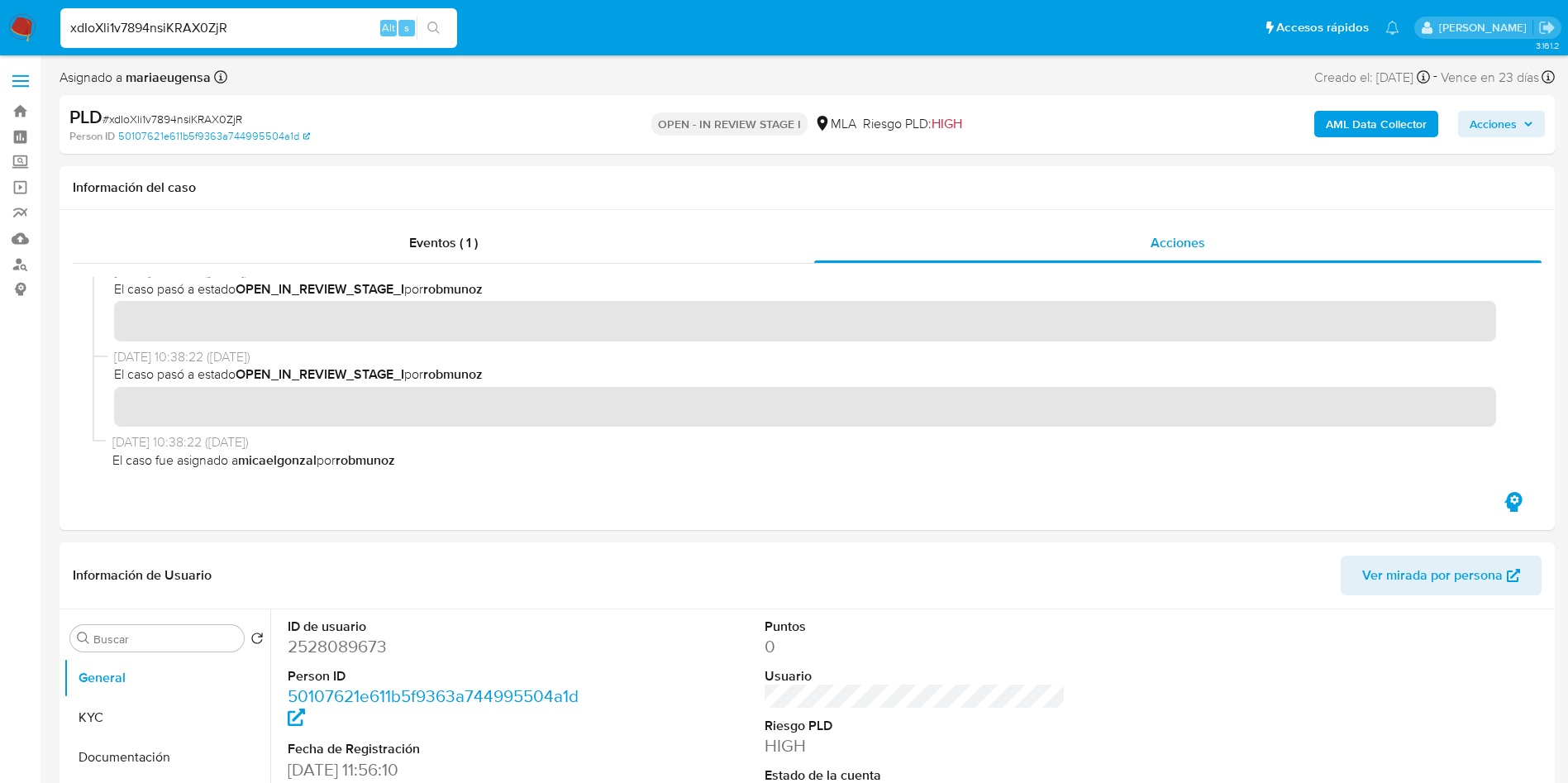
click at [317, 22] on input "xdIoXli1v7894nsiKRAX0ZjR" at bounding box center [258, 28] width 397 height 21
click at [317, 21] on input "xdIoXli1v7894nsiKRAX0ZjR" at bounding box center [258, 28] width 397 height 21
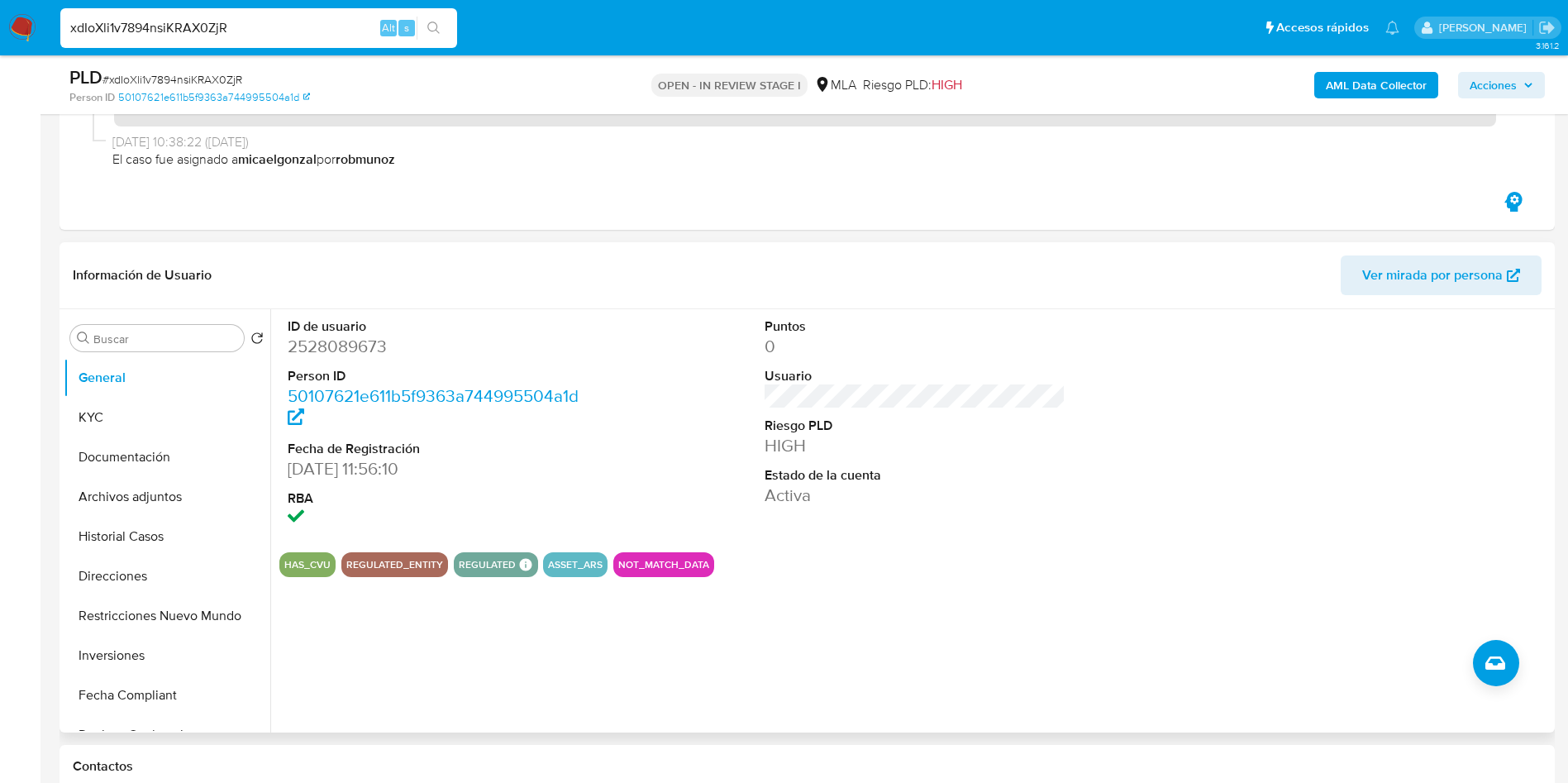
scroll to position [246, 0]
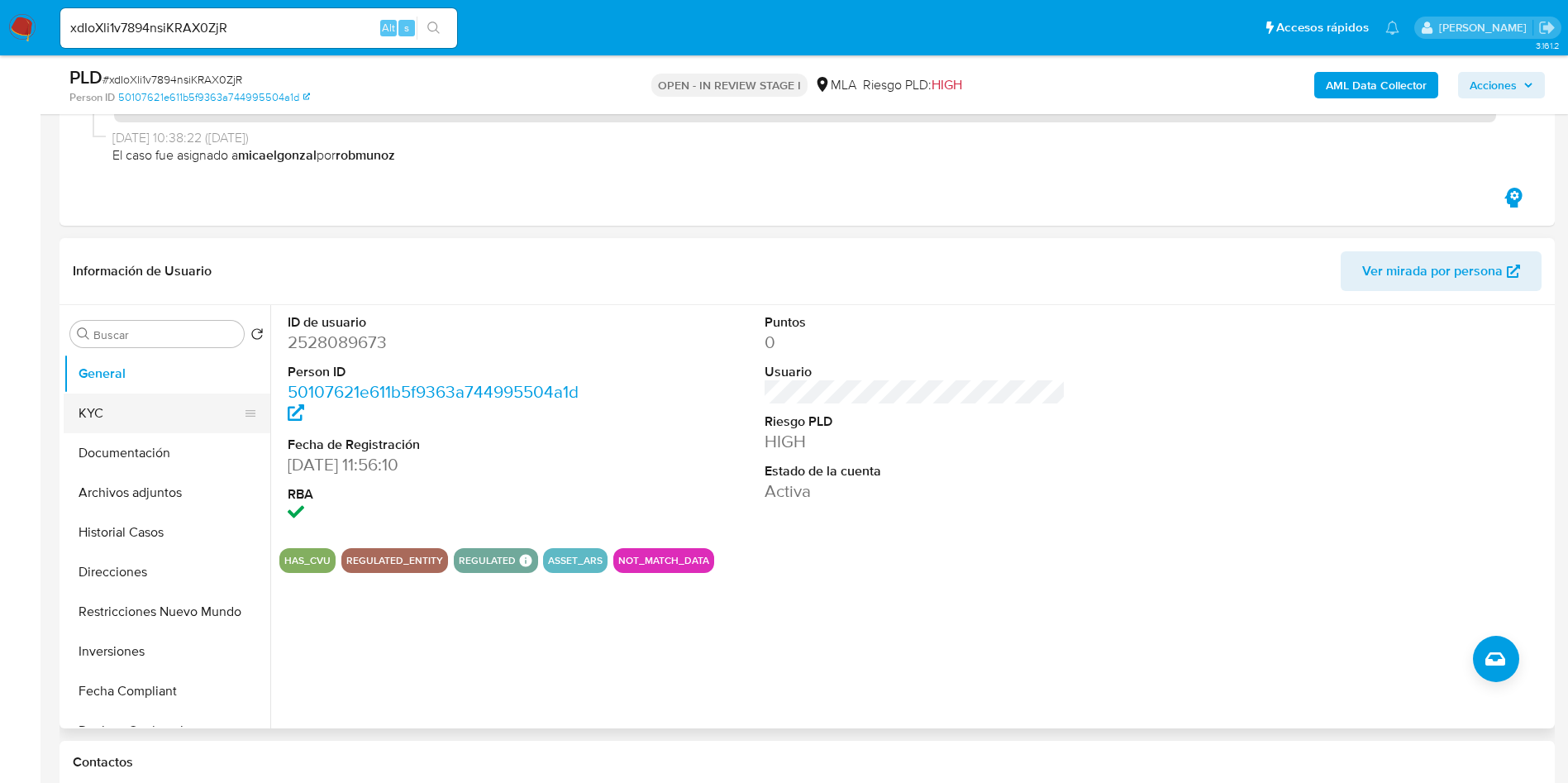
drag, startPoint x: 140, startPoint y: 426, endPoint x: 141, endPoint y: 411, distance: 15.0
click at [139, 426] on button "KYC" at bounding box center [161, 413] width 193 height 40
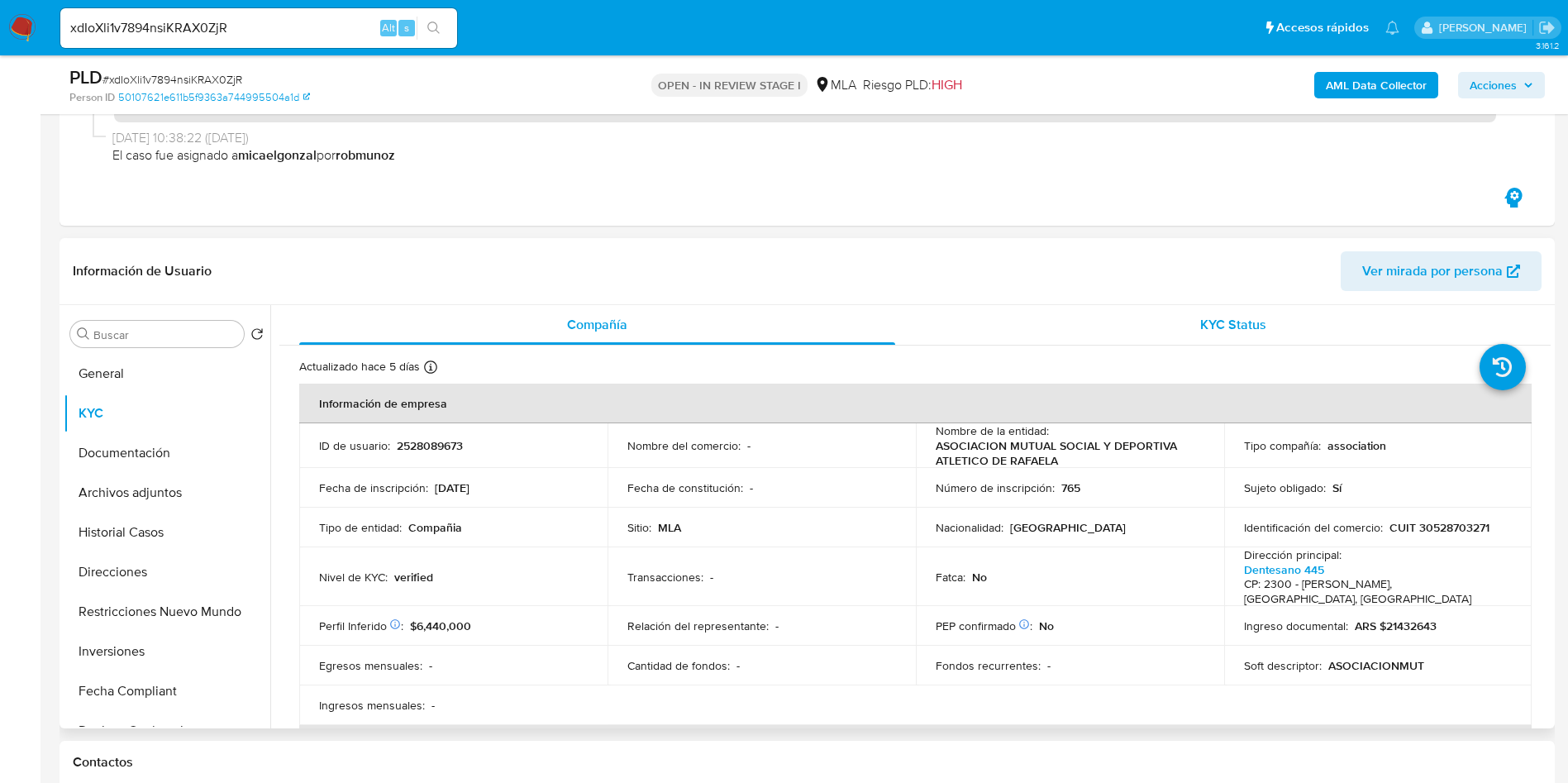
click at [1188, 326] on div "KYC Status" at bounding box center [1233, 324] width 596 height 40
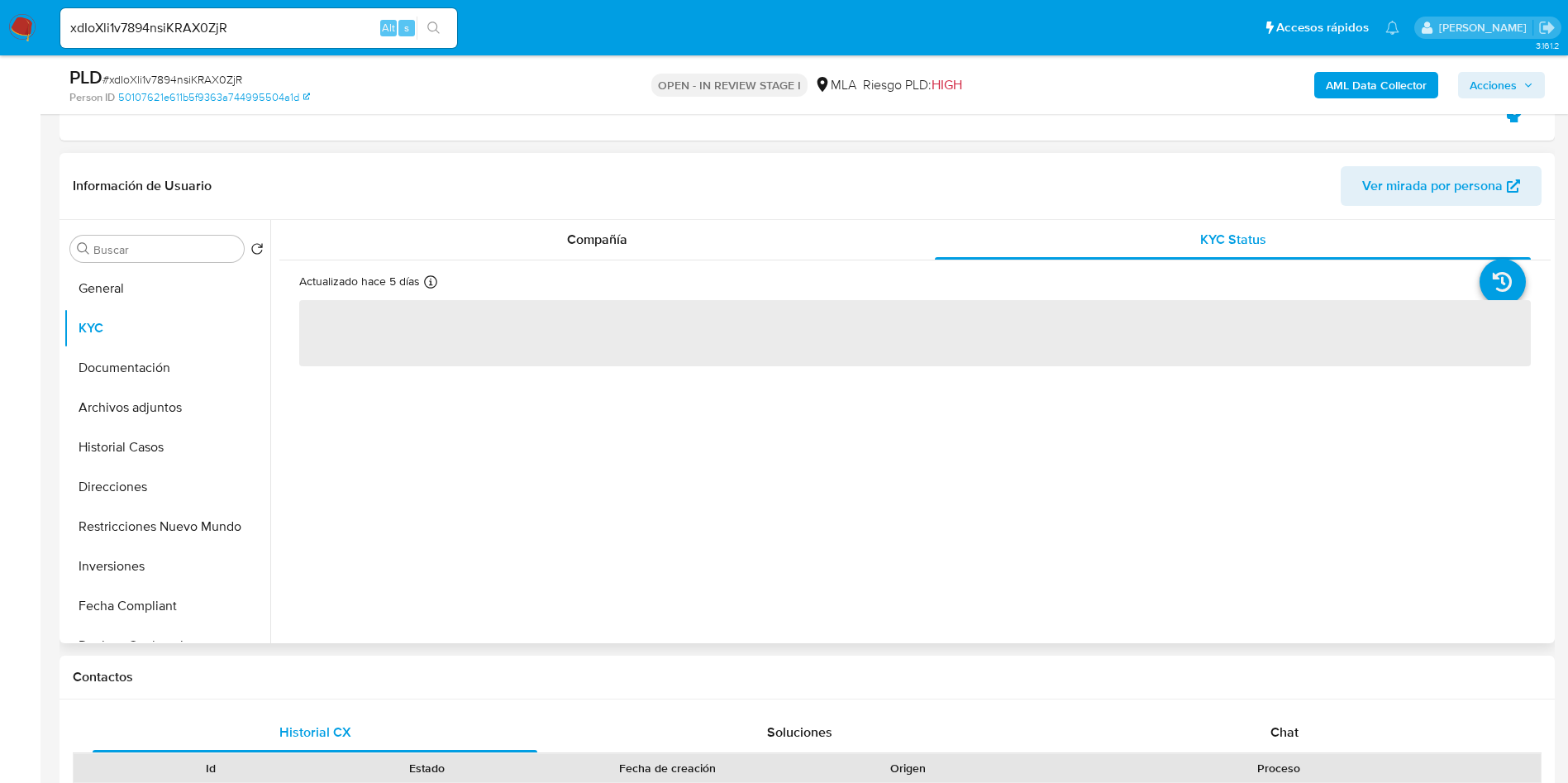
scroll to position [370, 0]
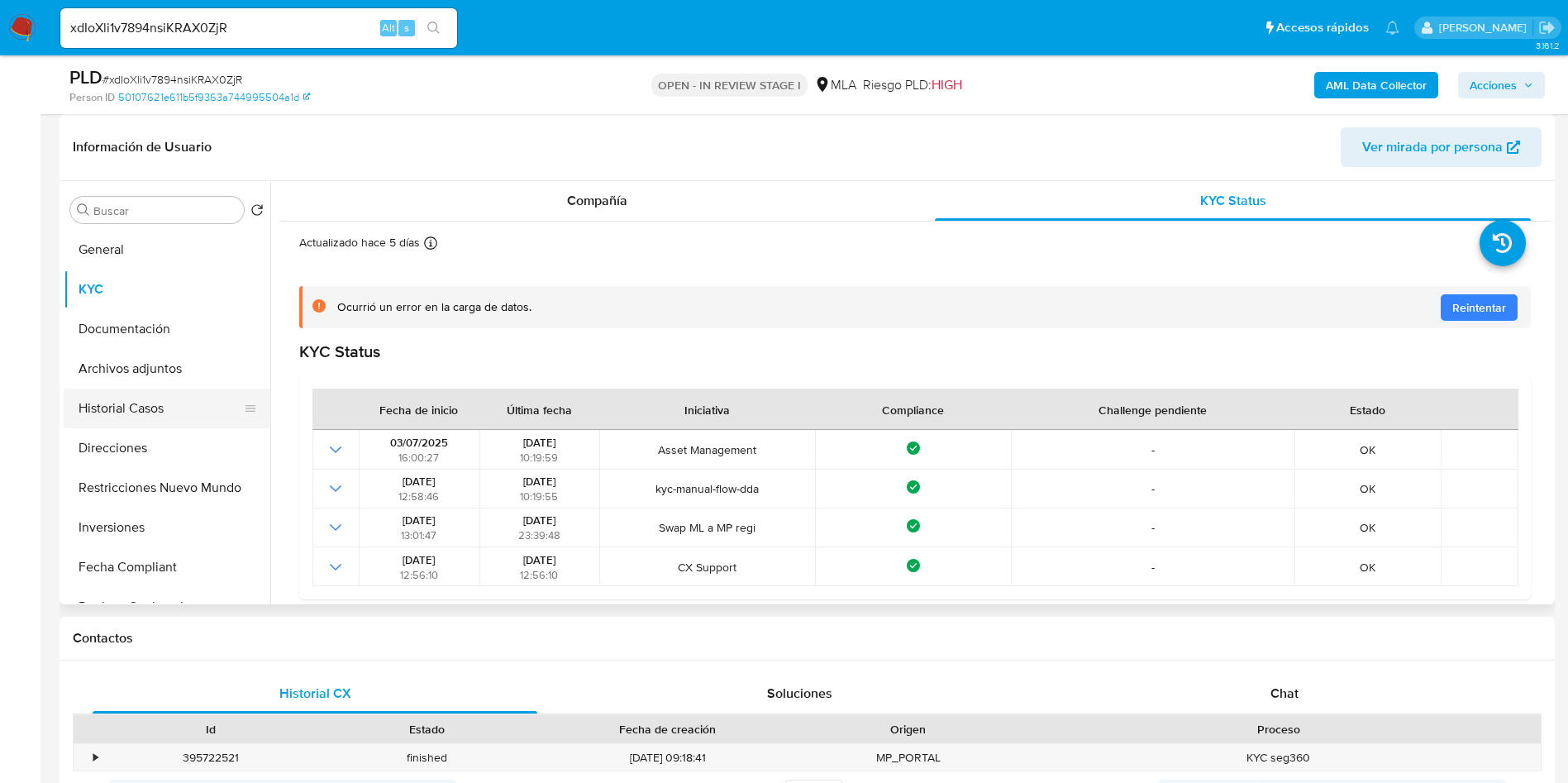
drag, startPoint x: 105, startPoint y: 401, endPoint x: 84, endPoint y: 427, distance: 33.4
click at [105, 402] on button "Historial Casos" at bounding box center [161, 408] width 193 height 40
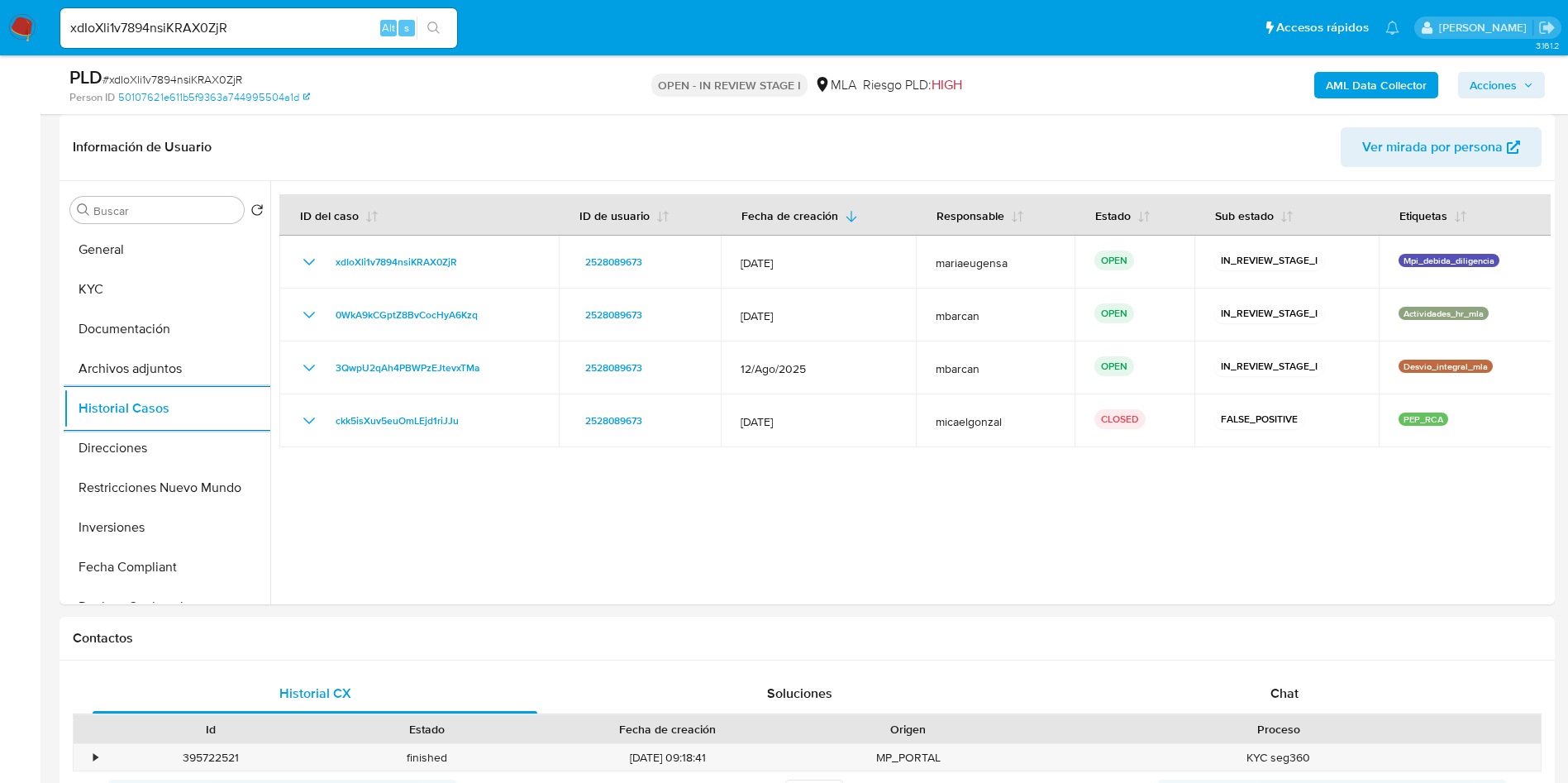
click at [214, 32] on input "xdIoXli1v7894nsiKRAX0ZjR" at bounding box center [258, 28] width 397 height 21
click at [166, 244] on button "General" at bounding box center [161, 250] width 193 height 40
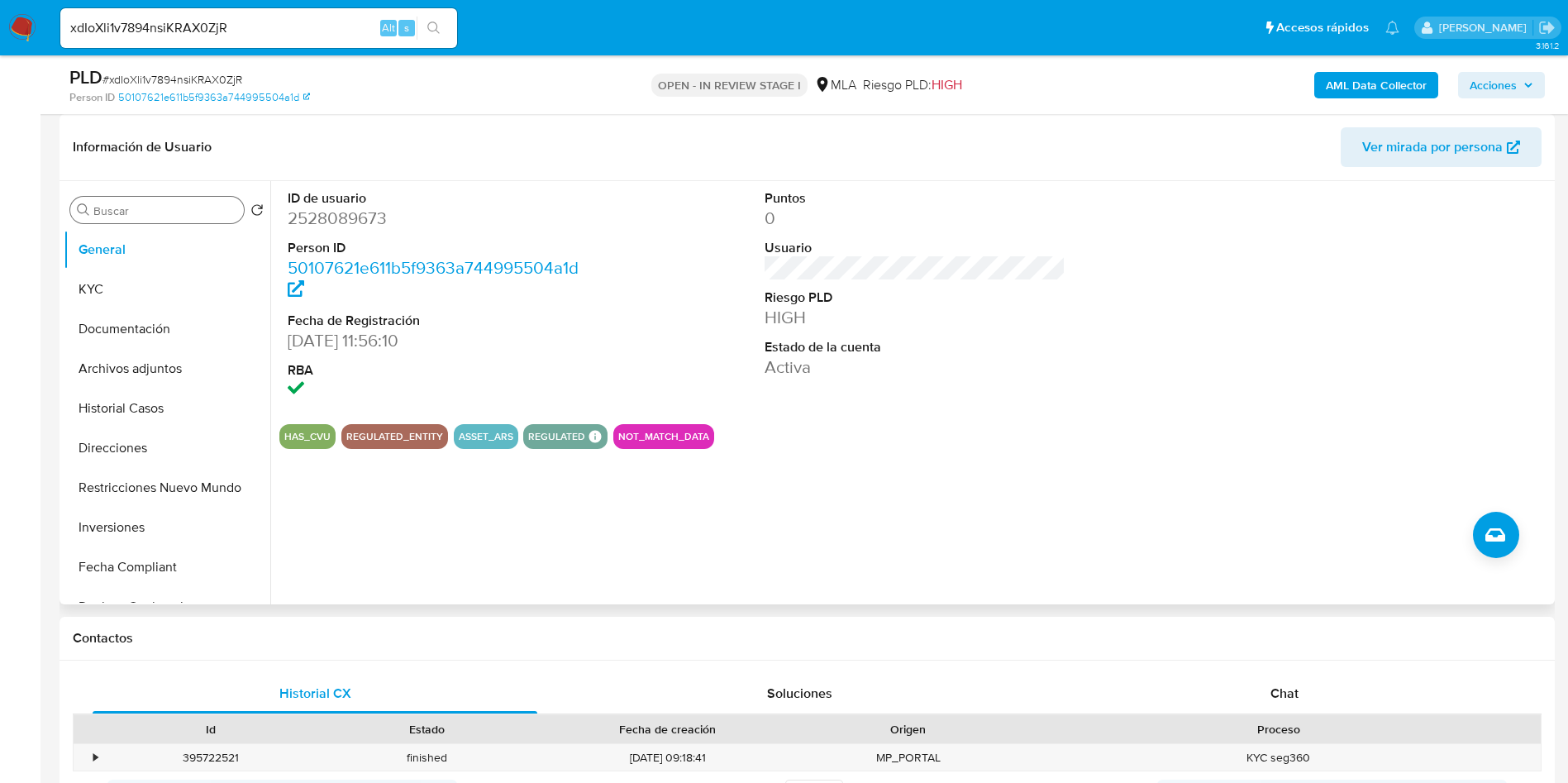
click at [170, 217] on input "Buscar" at bounding box center [165, 210] width 144 height 15
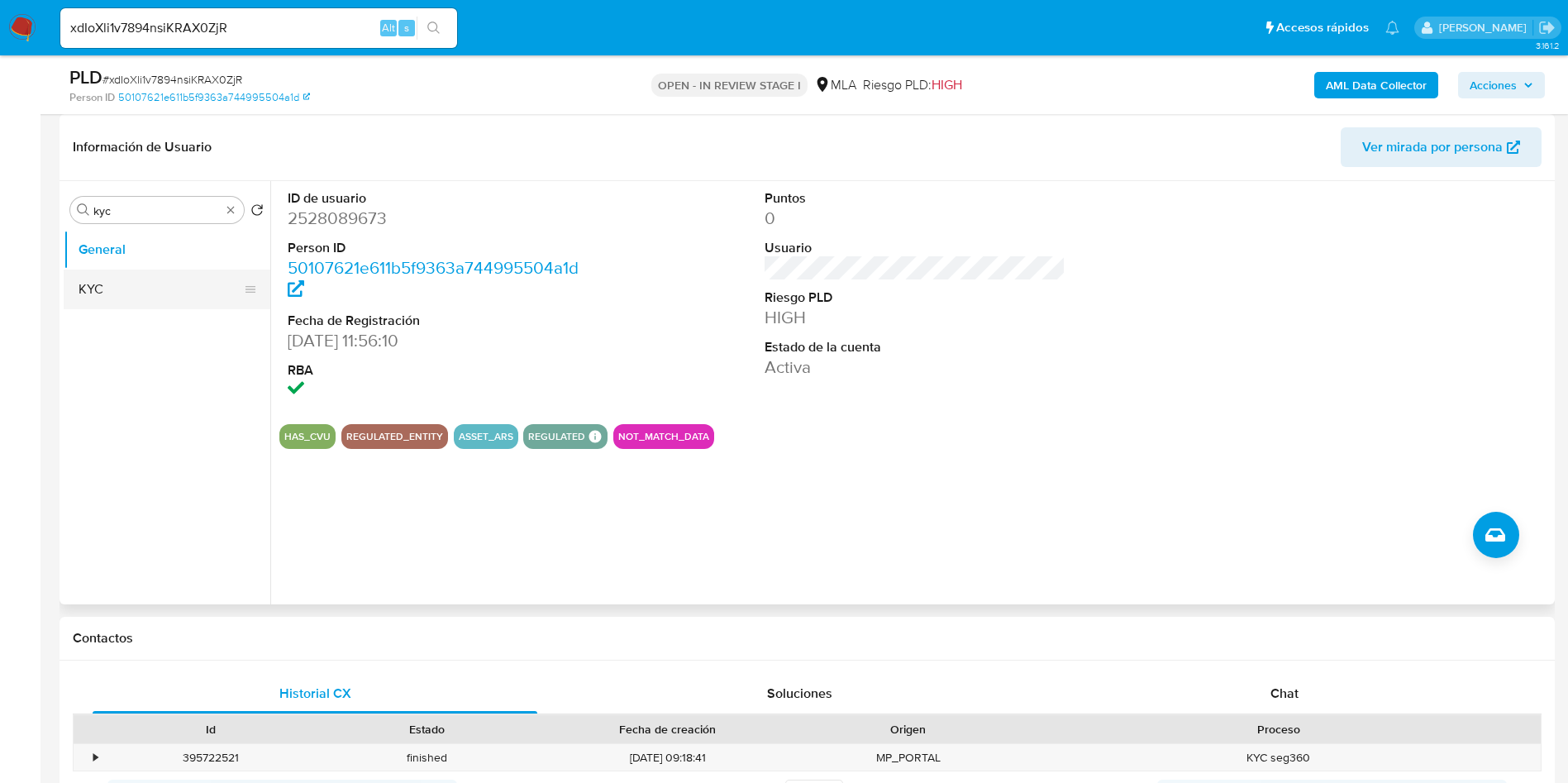
click at [148, 286] on button "KYC" at bounding box center [161, 289] width 193 height 40
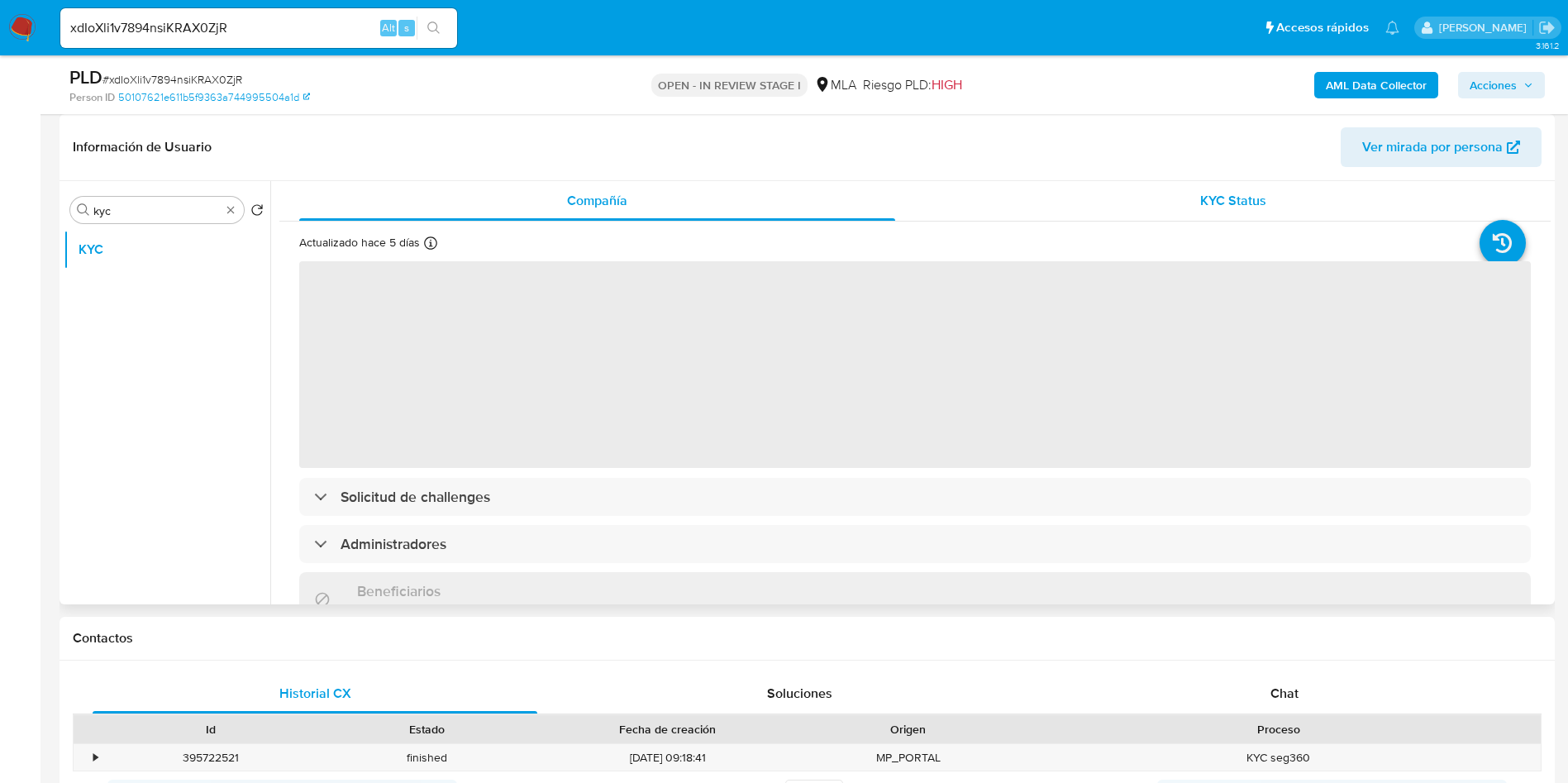
click at [1178, 198] on div "KYC Status" at bounding box center [1233, 200] width 596 height 40
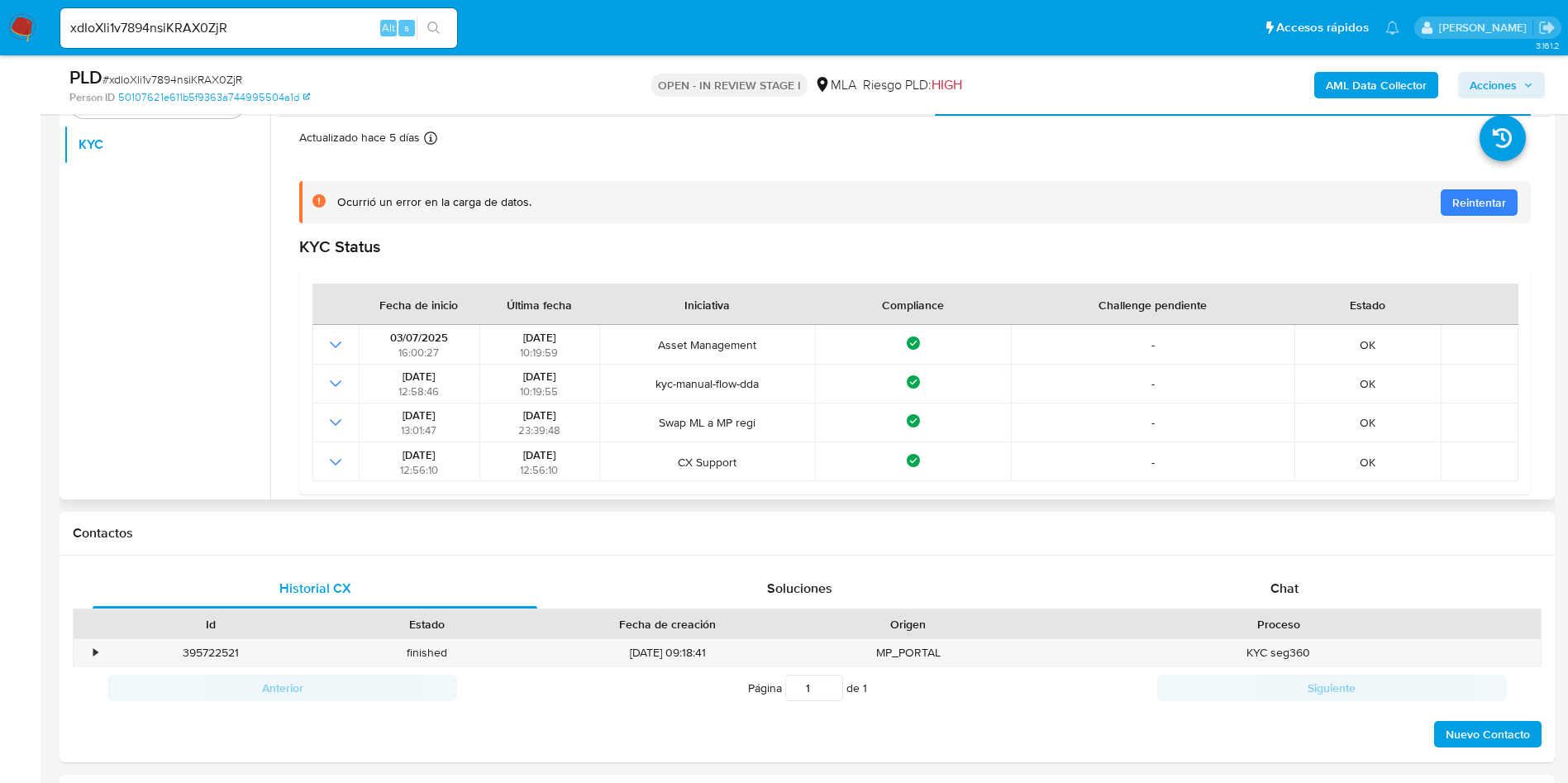
scroll to position [482, 0]
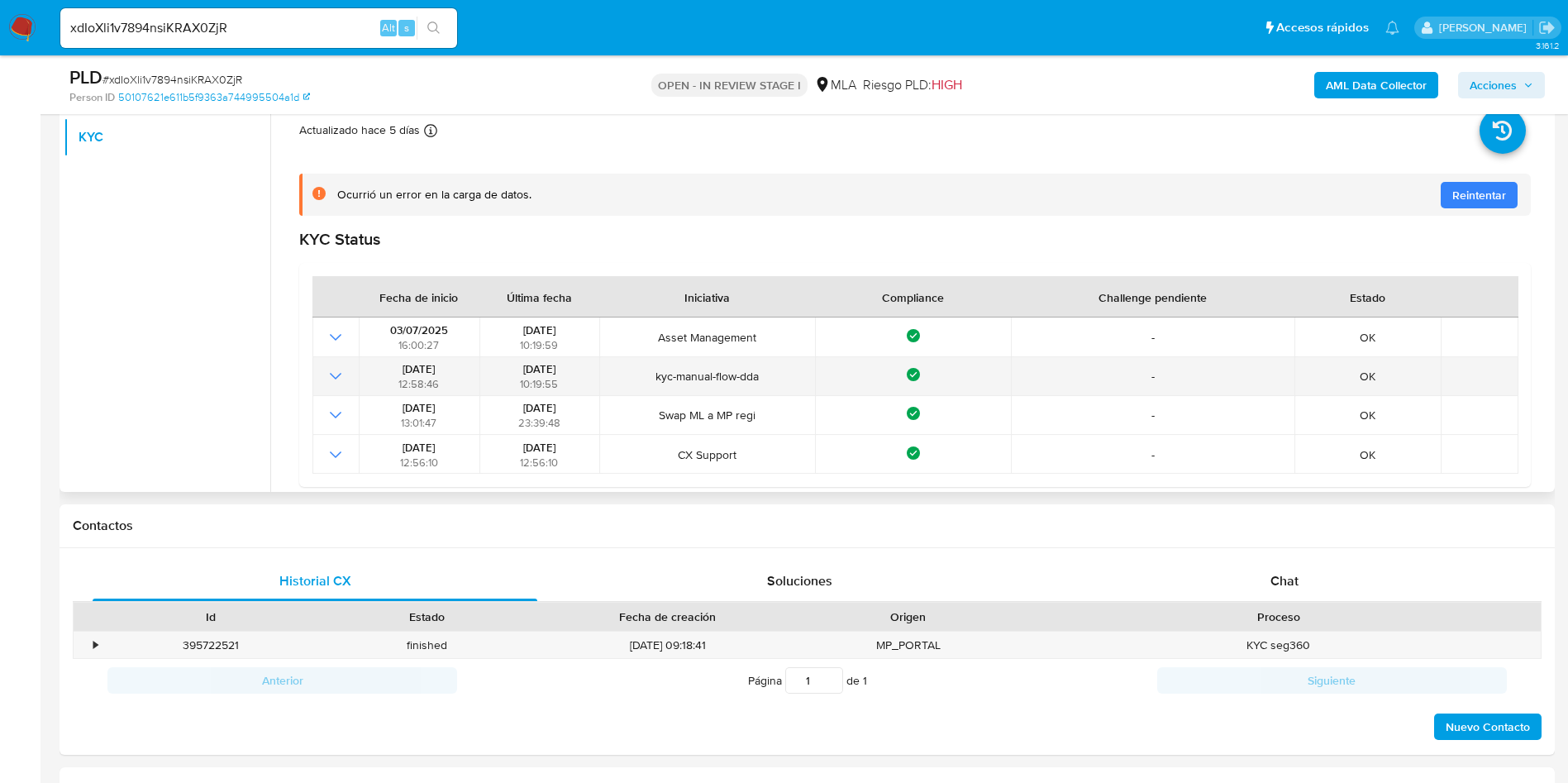
drag, startPoint x: 619, startPoint y: 365, endPoint x: 782, endPoint y: 367, distance: 163.0
click at [782, 367] on td "kyc-manual-flow-dda" at bounding box center [707, 376] width 216 height 39
click at [782, 374] on span "kyc-manual-flow-dda" at bounding box center [708, 376] width 205 height 15
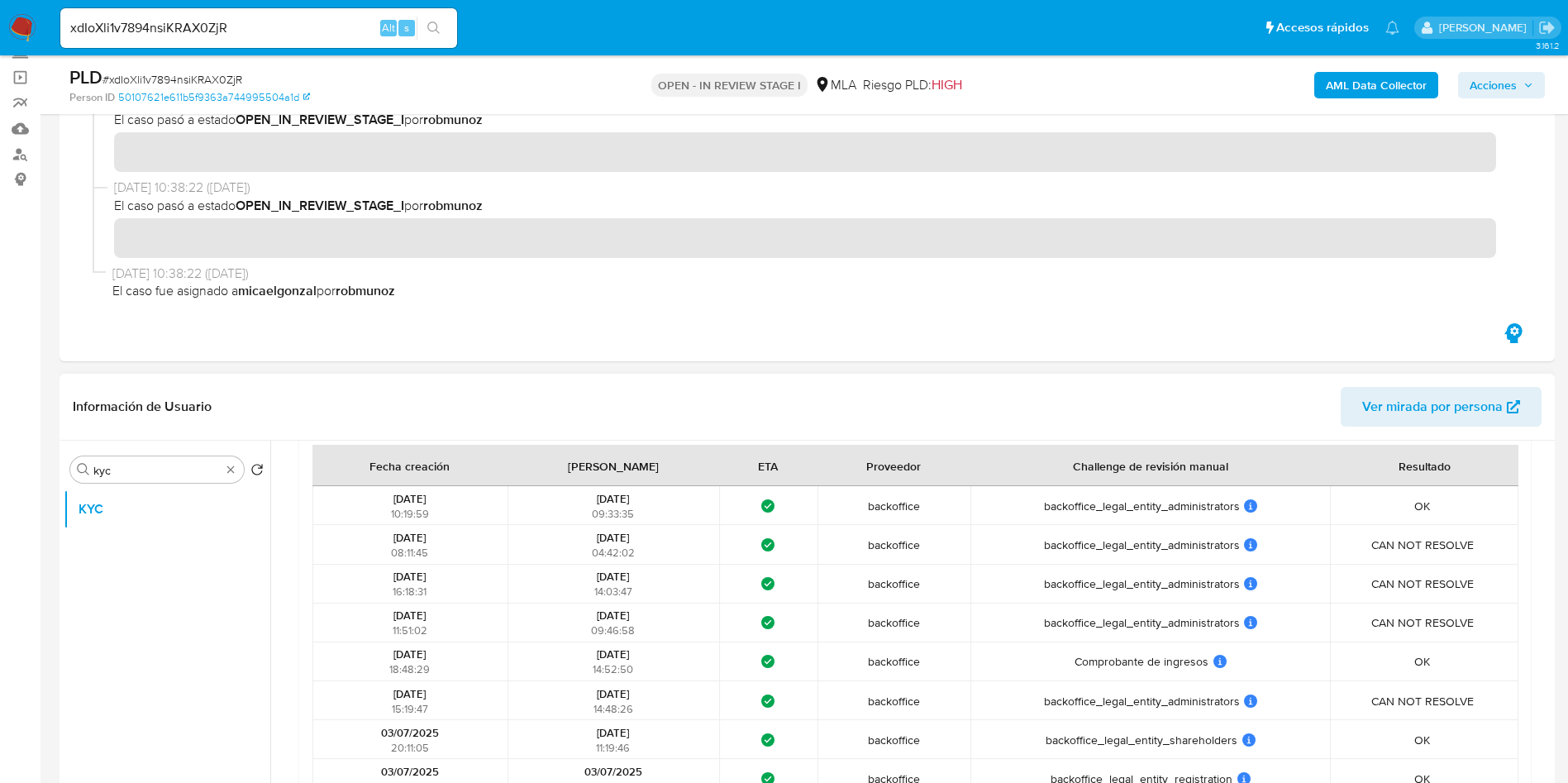
scroll to position [0, 0]
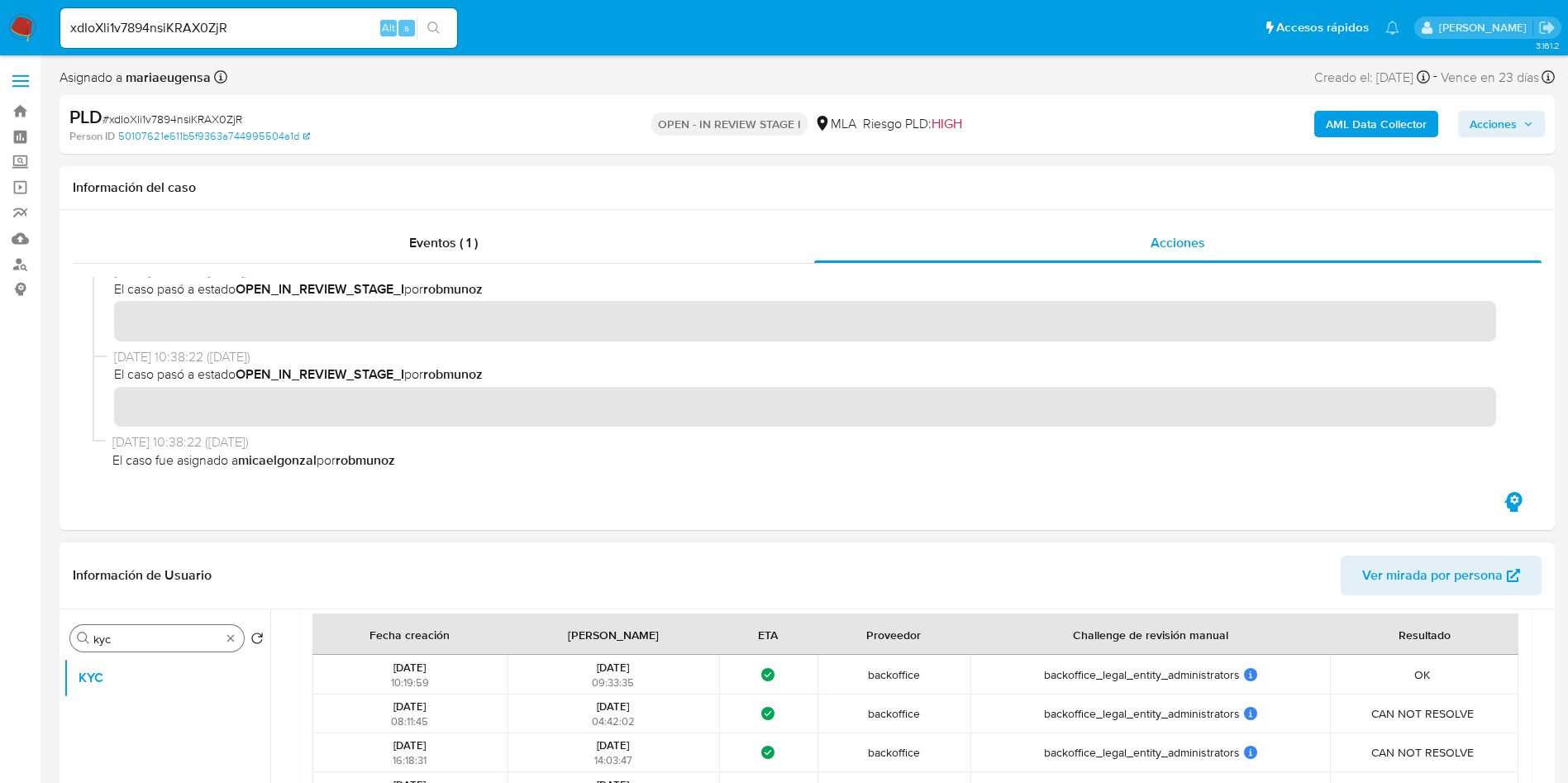
click at [201, 625] on div "Buscar kyc" at bounding box center [157, 638] width 173 height 26
click at [192, 633] on input "kyc" at bounding box center [158, 639] width 128 height 15
click at [195, 632] on input "kyc" at bounding box center [158, 639] width 128 height 15
click at [195, 632] on input "f" at bounding box center [158, 639] width 128 height 15
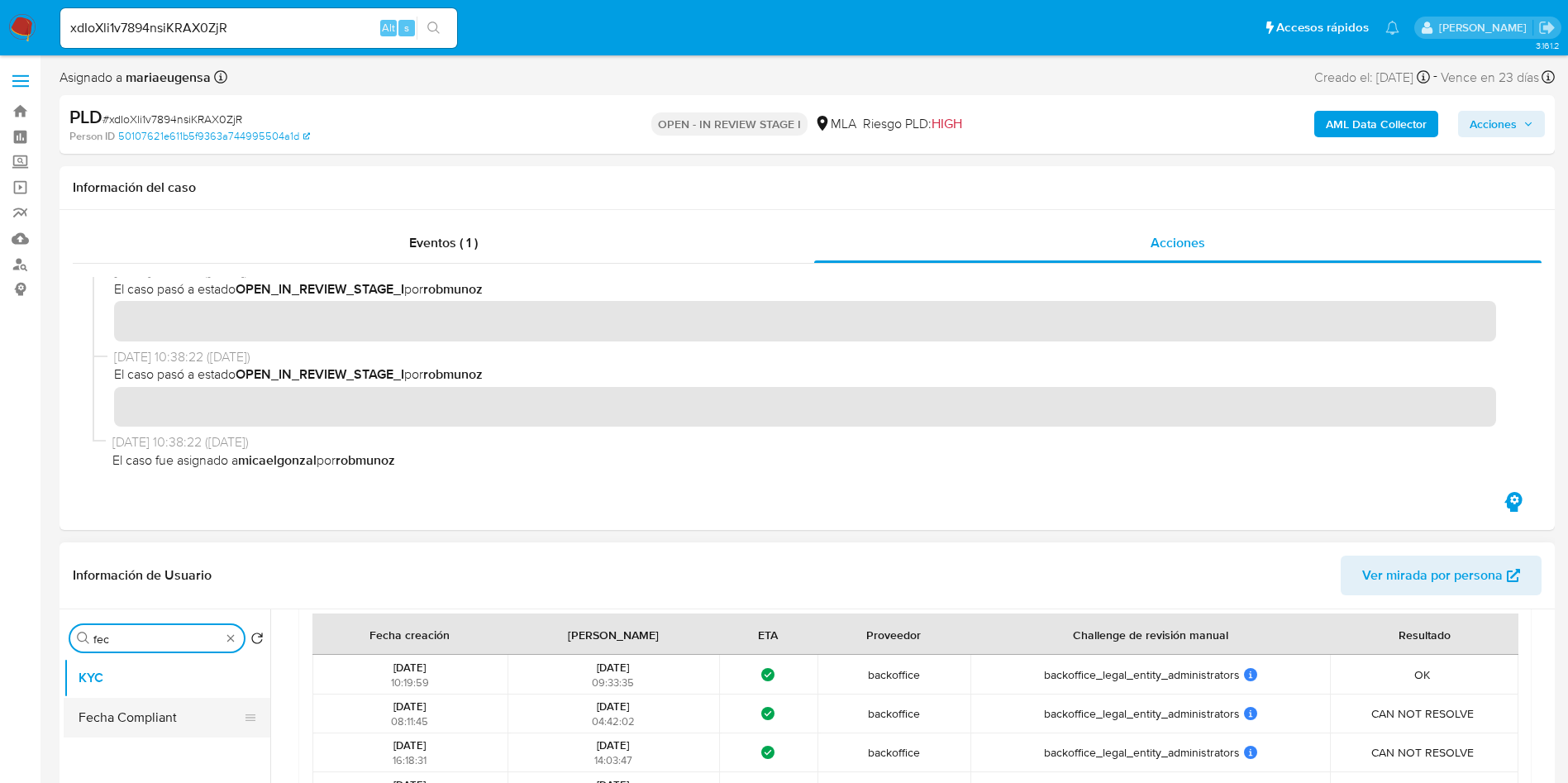
type input "fec"
click at [190, 710] on button "Fecha Compliant" at bounding box center [161, 717] width 193 height 40
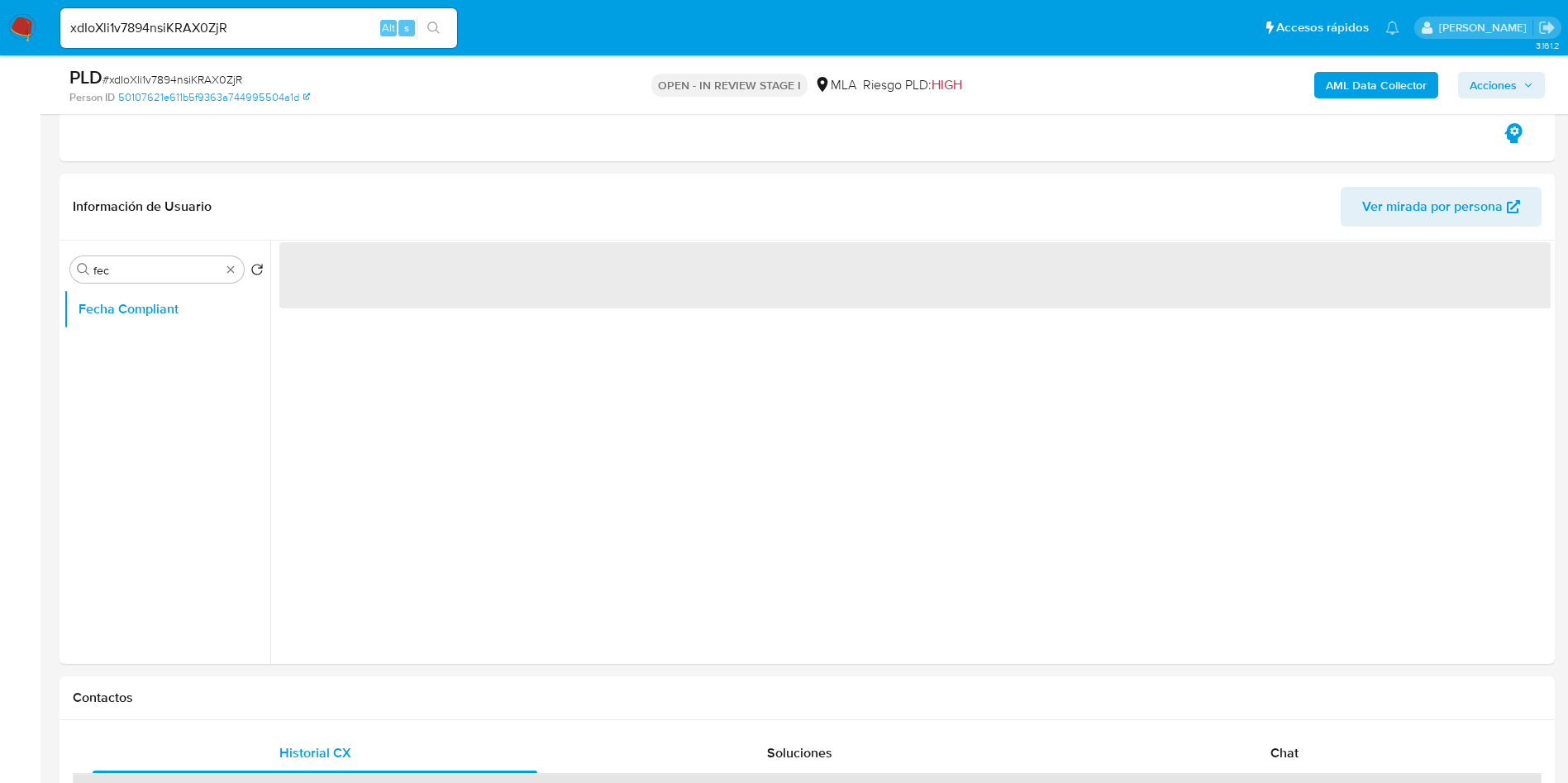
scroll to position [402, 0]
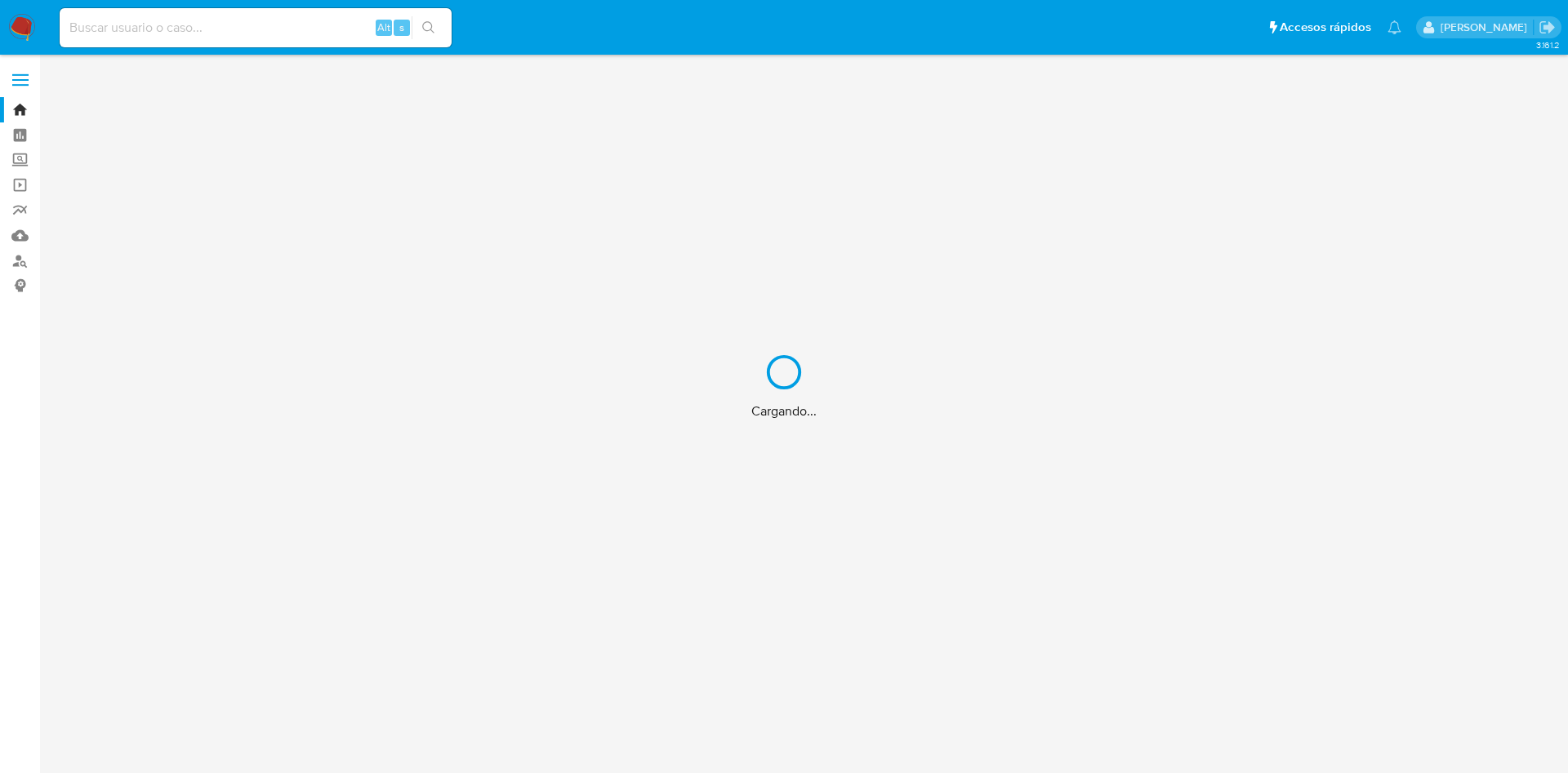
click at [236, 24] on div "Cargando..." at bounding box center [784, 386] width 1568 height 773
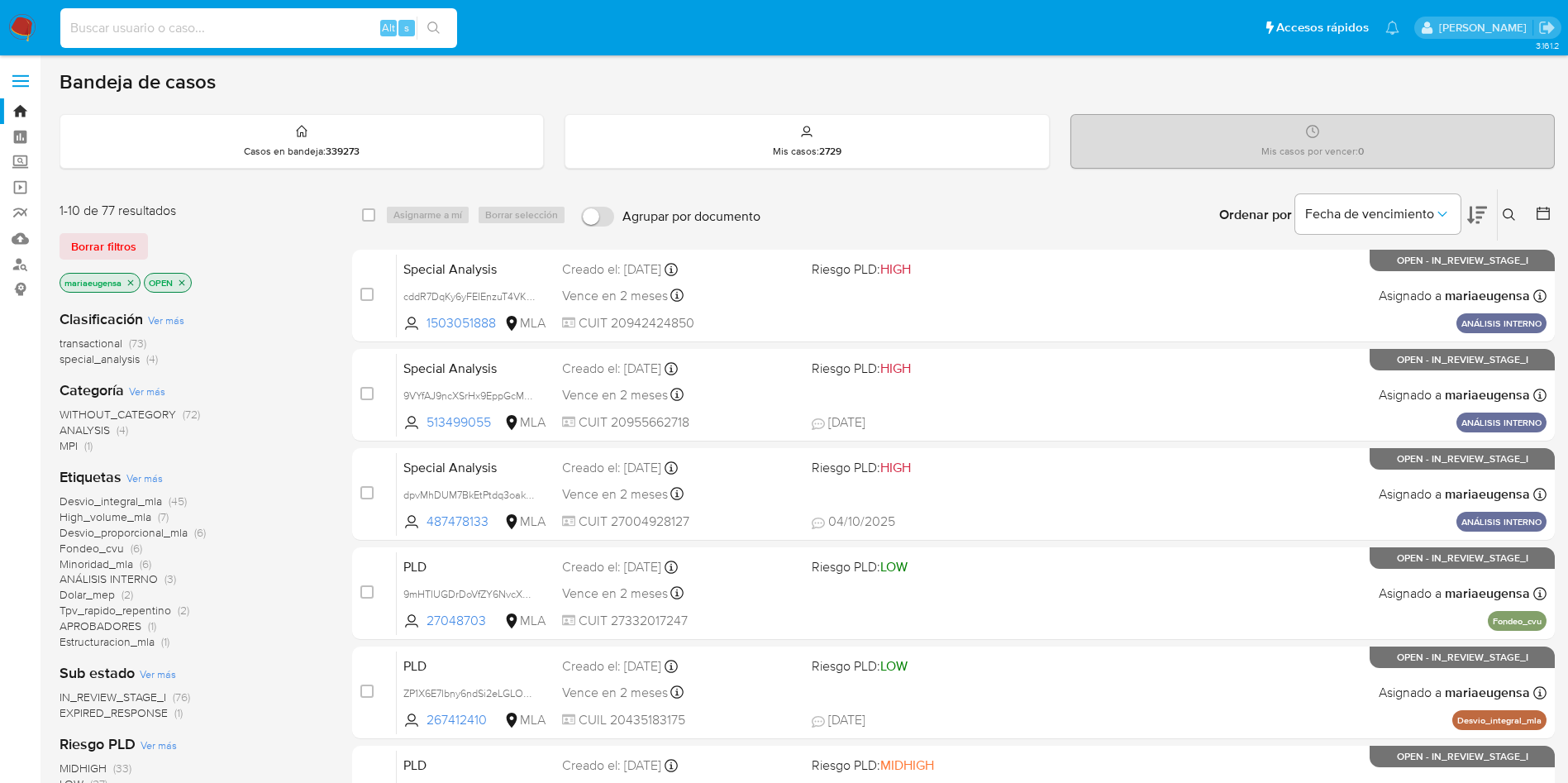
click at [239, 22] on input at bounding box center [258, 28] width 397 height 21
paste input "hwXbOBS2u7s7J0T6QkIJ5HJa"
type input "hwXbOBS2u7s7J0T6QkIJ5HJa"
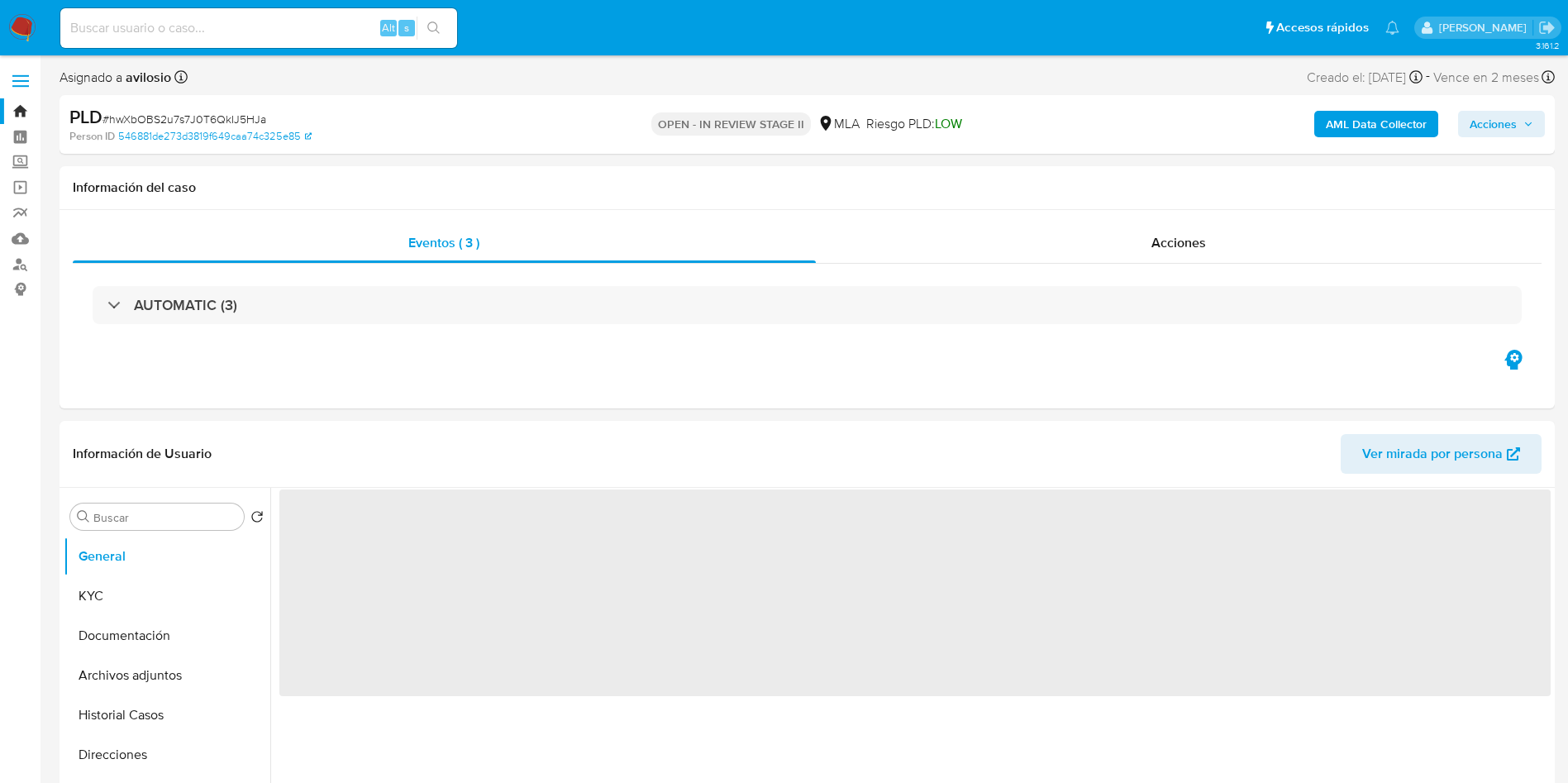
select select "10"
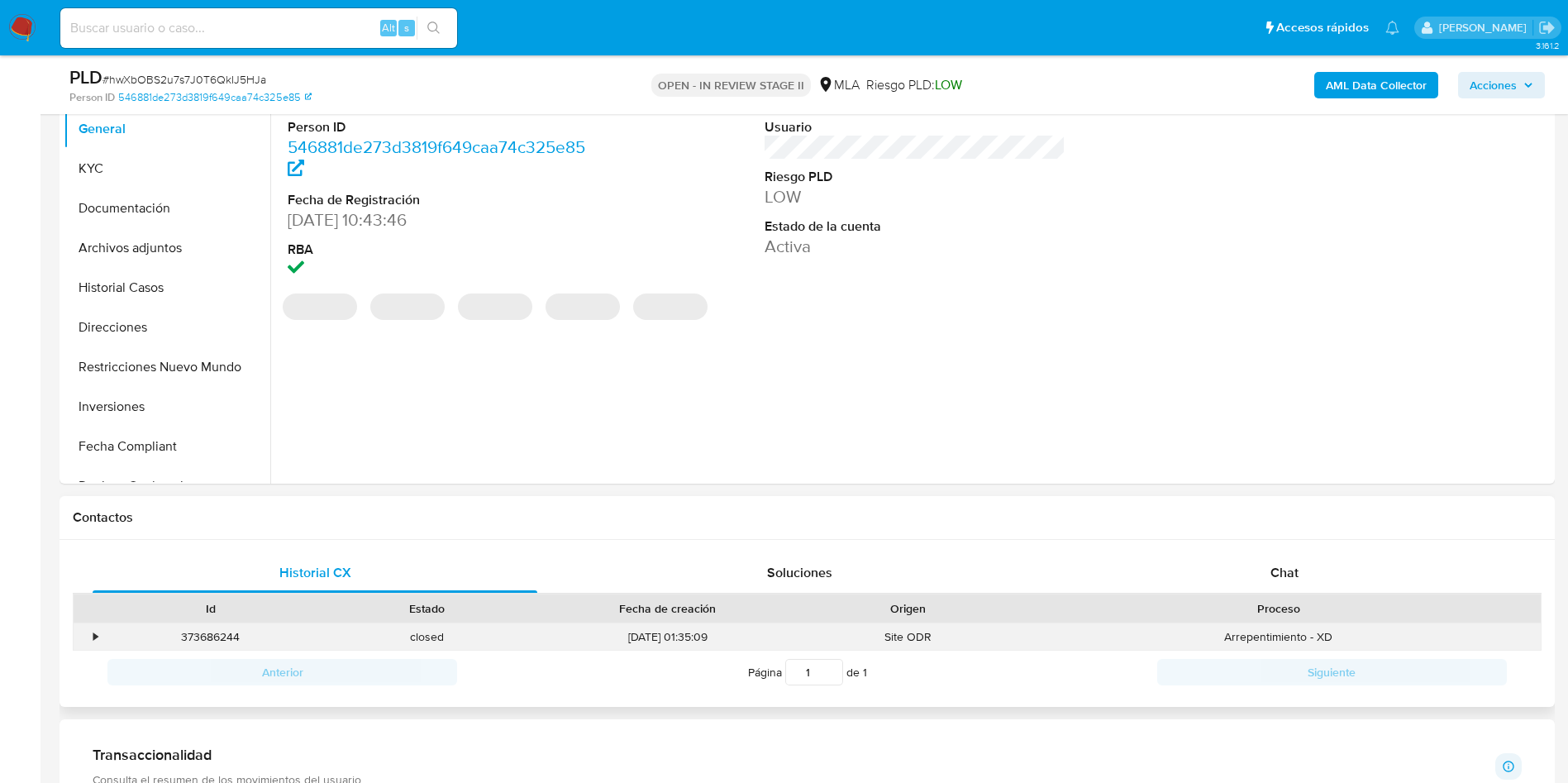
scroll to position [373, 0]
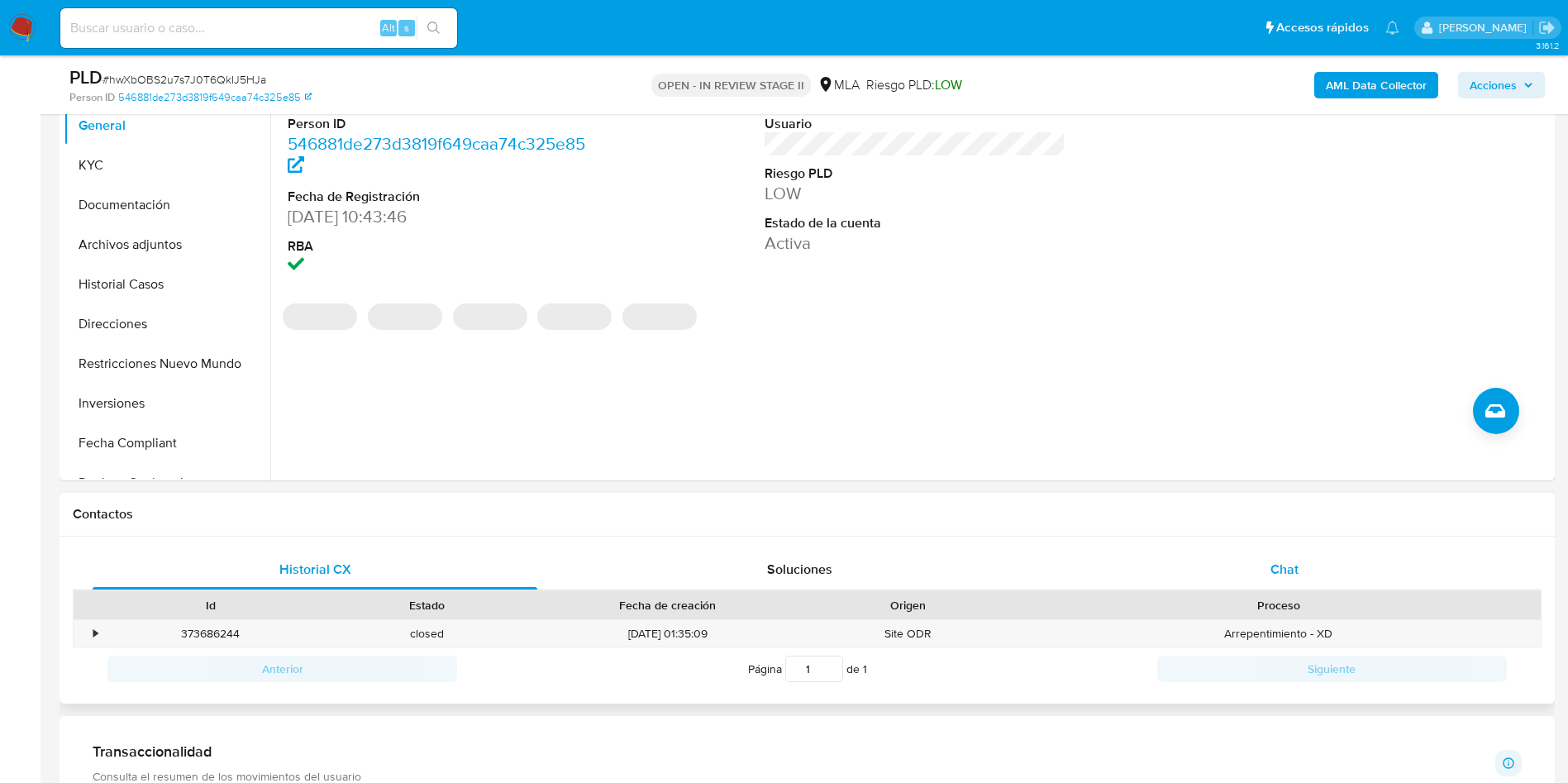
click at [1244, 586] on div "Chat" at bounding box center [1285, 569] width 445 height 40
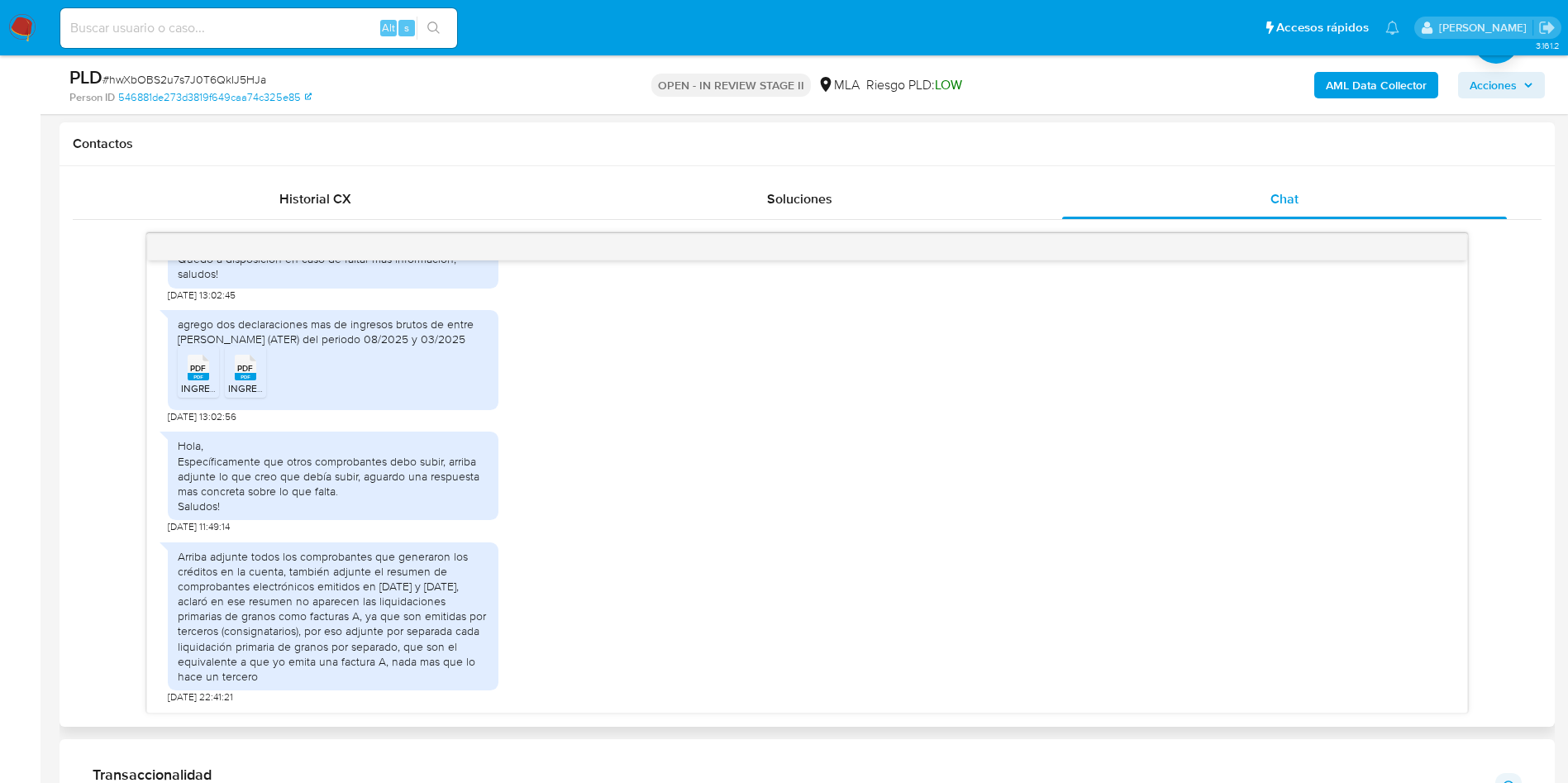
scroll to position [744, 0]
click at [639, 532] on div "Arriba adjunte todos los comprobantes que generaron los créditos en la cuenta, …" at bounding box center [808, 617] width 1279 height 170
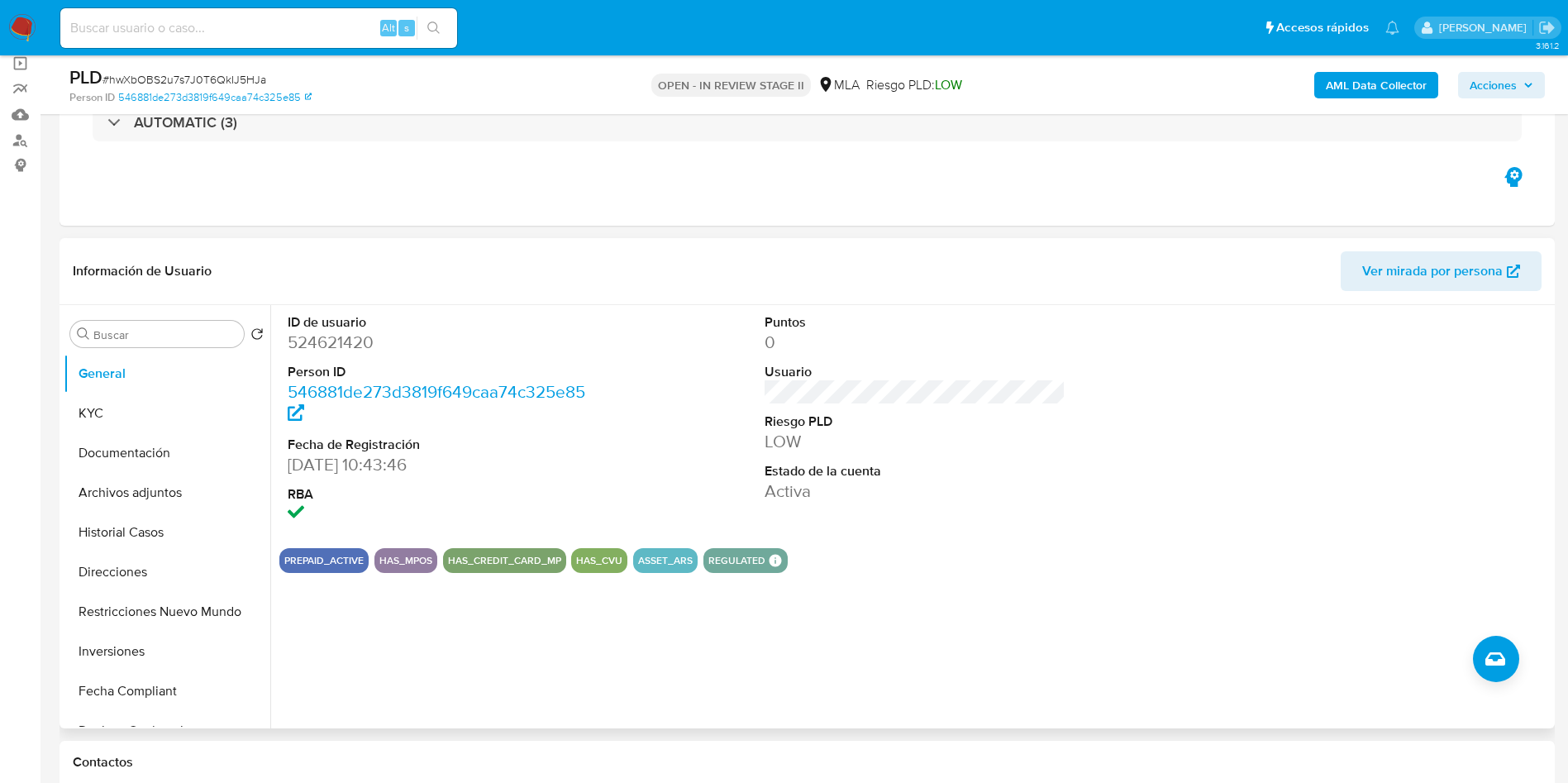
scroll to position [0, 0]
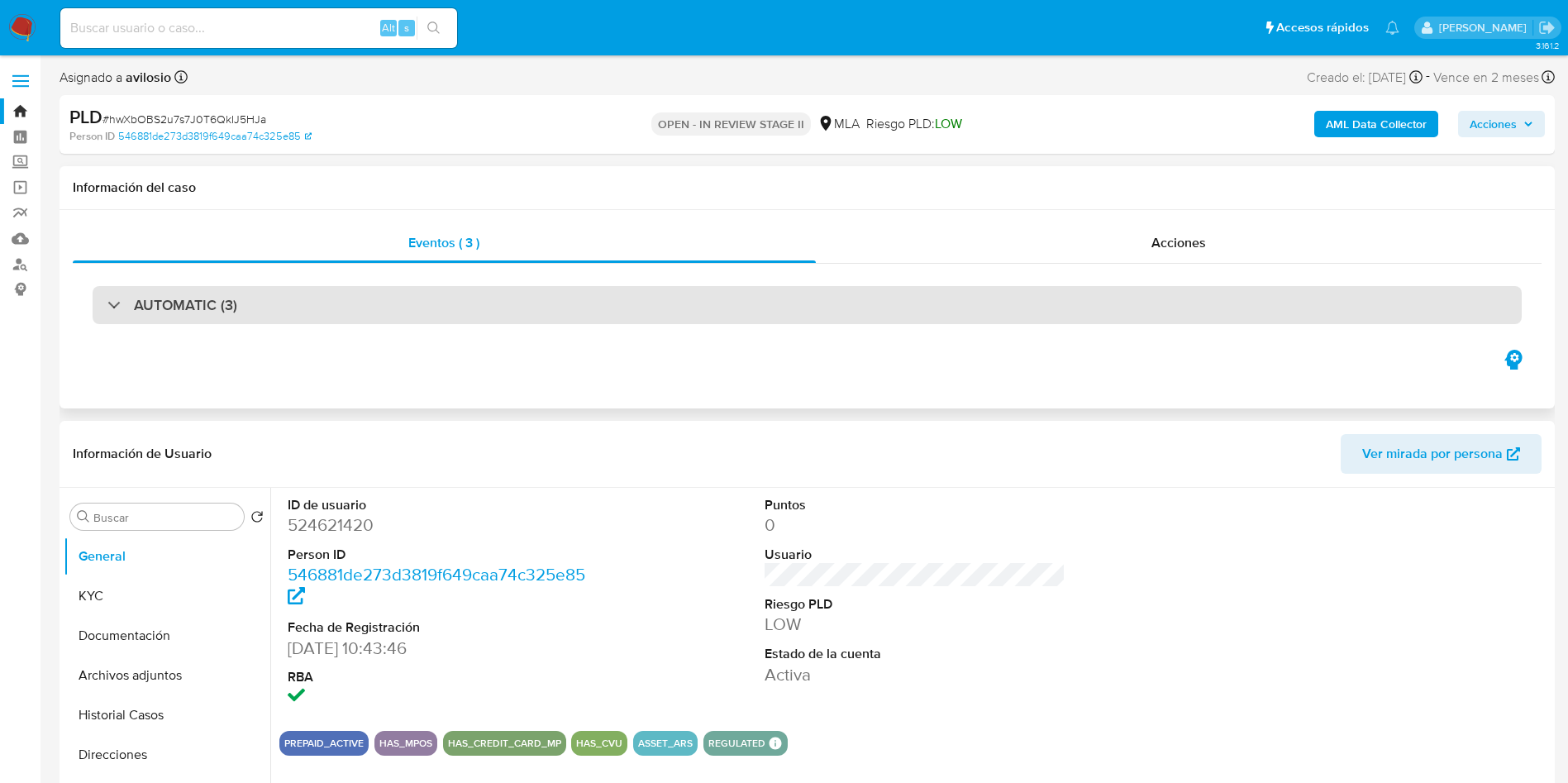
click at [692, 299] on div "AUTOMATIC (3)" at bounding box center [808, 305] width 1430 height 38
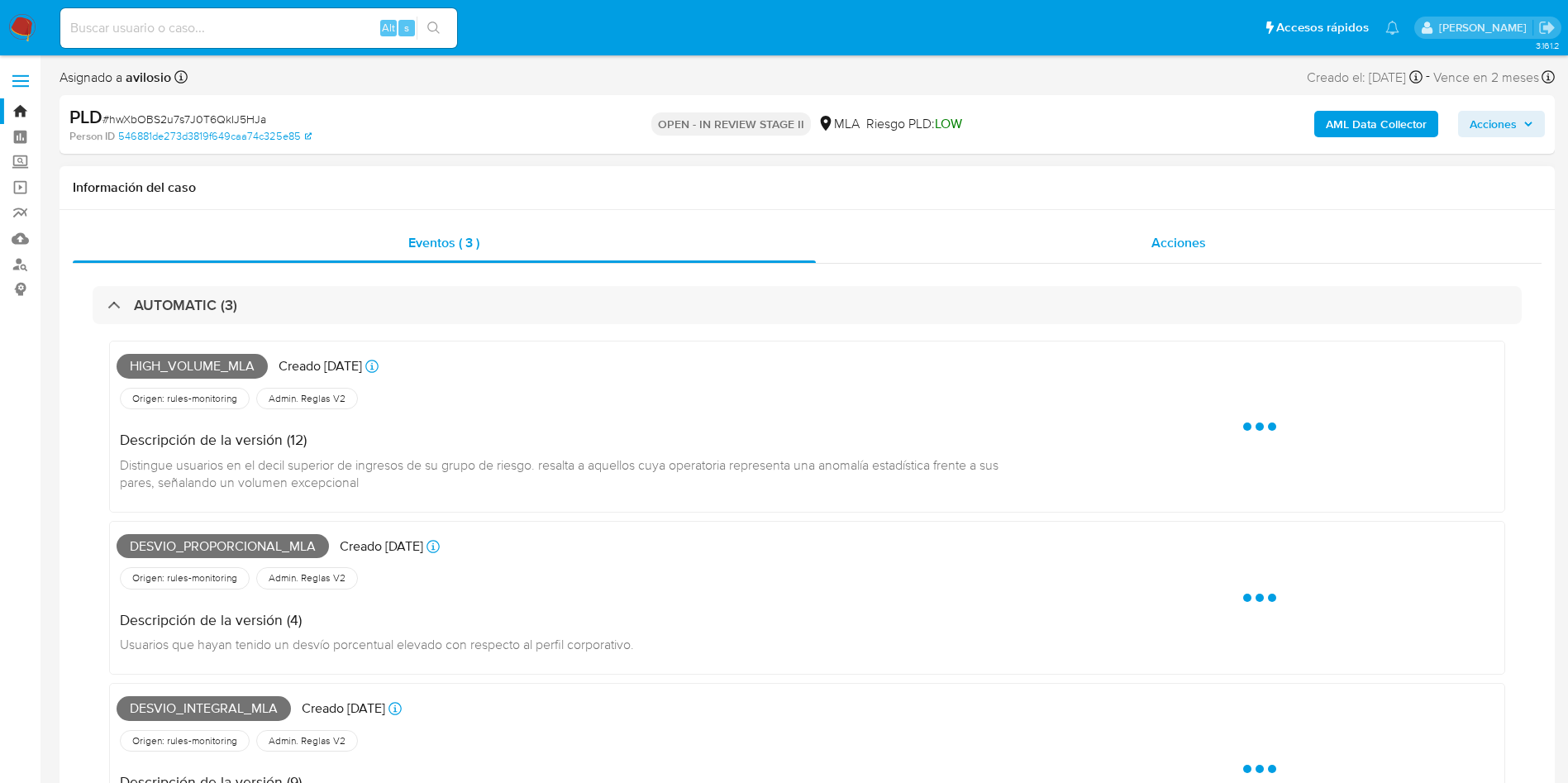
click at [985, 234] on div "Acciones" at bounding box center [1179, 243] width 726 height 40
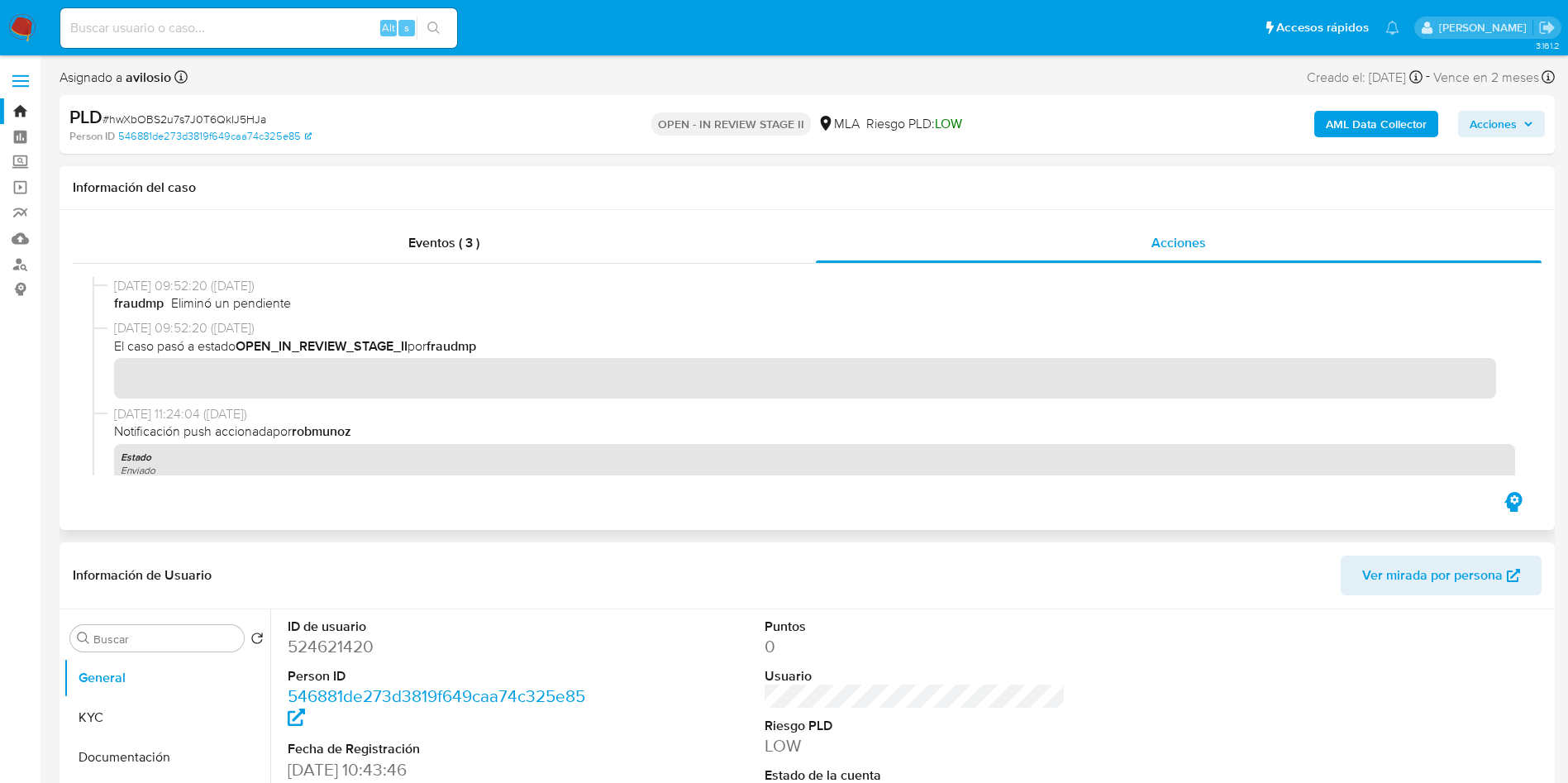
scroll to position [124, 0]
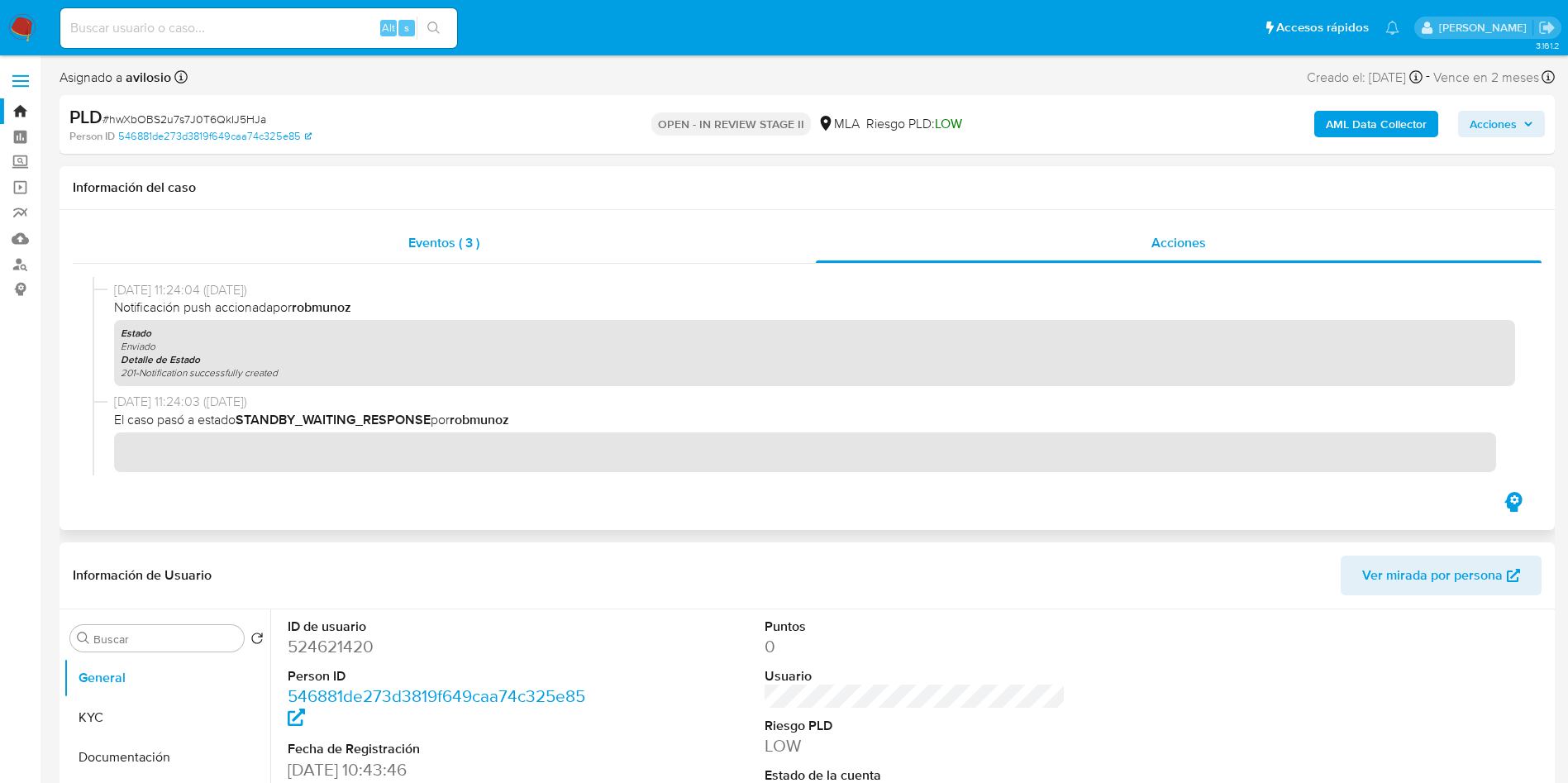
click at [468, 244] on span "Eventos ( 3 )" at bounding box center [444, 243] width 72 height 19
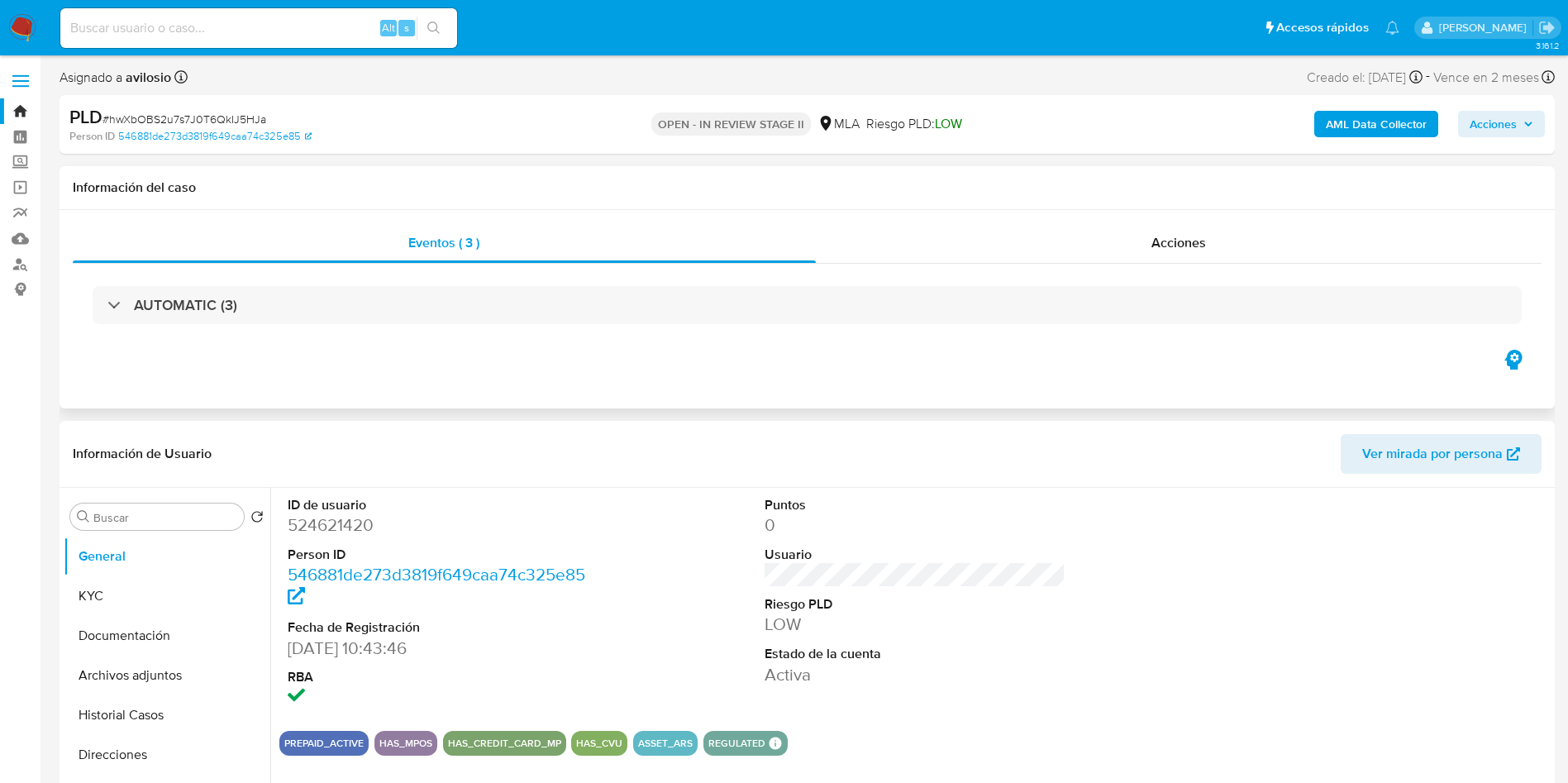
click at [605, 357] on div "Eventos ( 3 ) Acciones AUTOMATIC (3)" at bounding box center [808, 309] width 1495 height 198
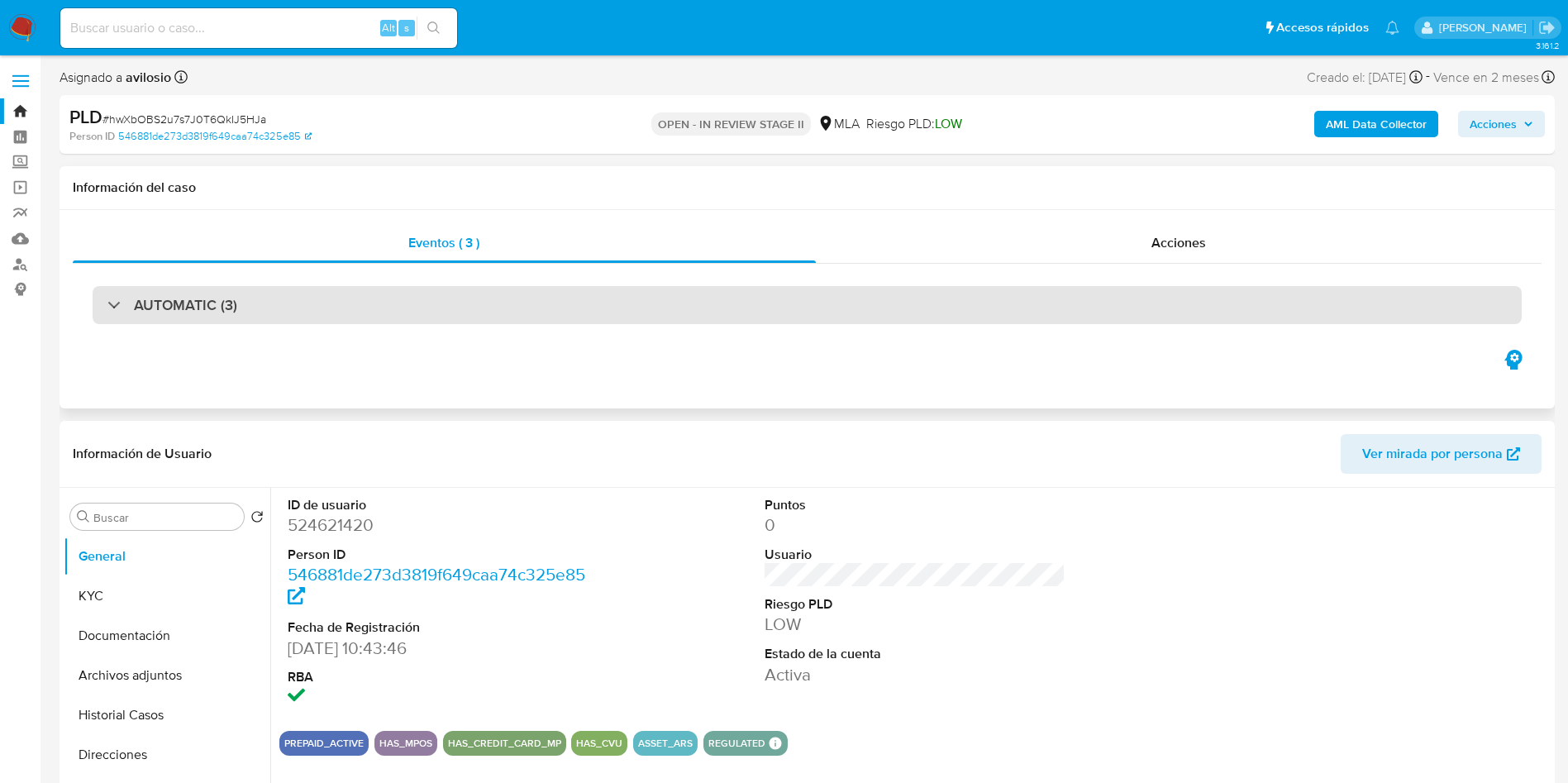
click at [606, 297] on div "AUTOMATIC (3)" at bounding box center [808, 305] width 1430 height 38
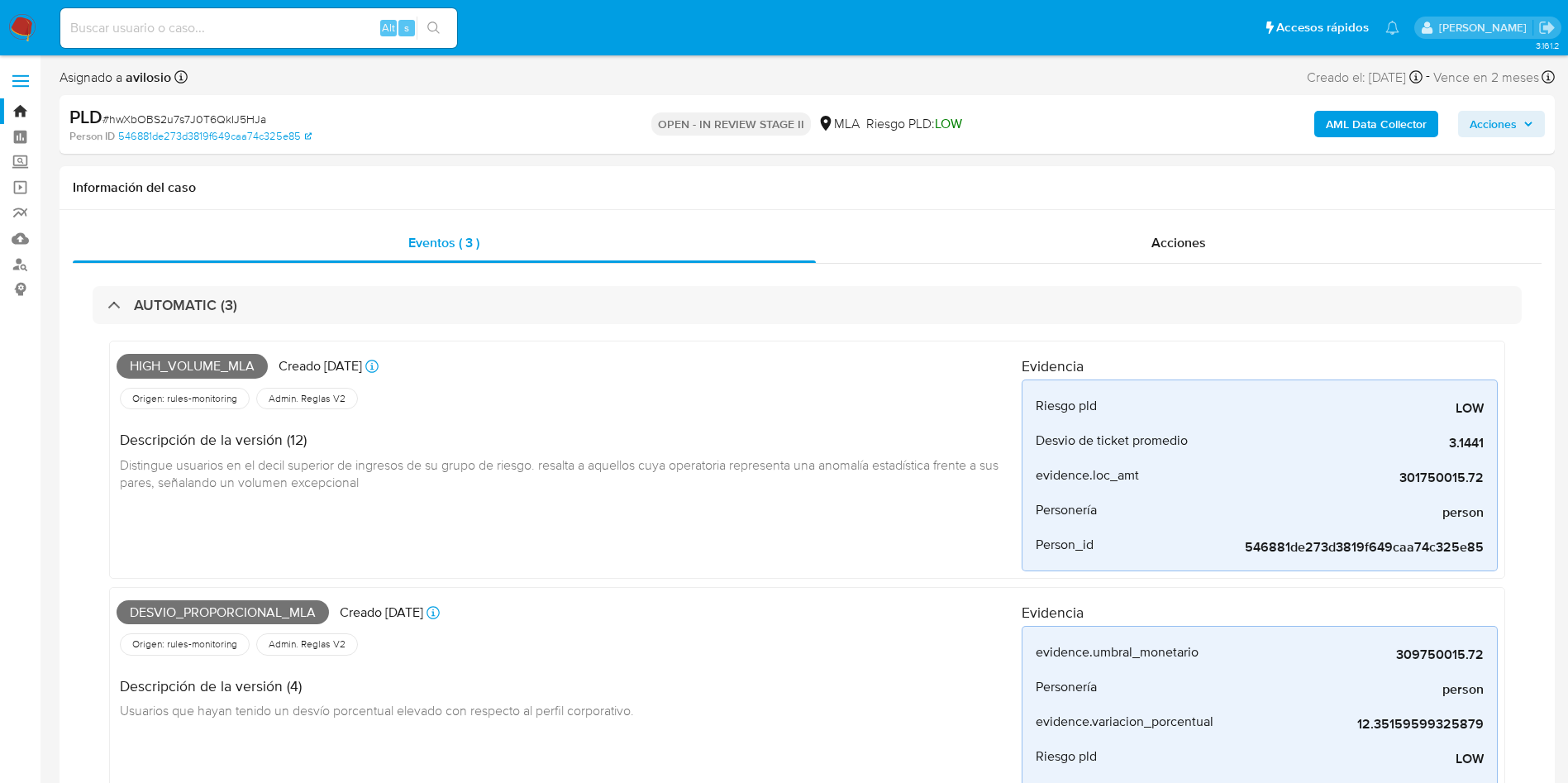
drag, startPoint x: 20, startPoint y: 19, endPoint x: 1094, endPoint y: 311, distance: 1113.0
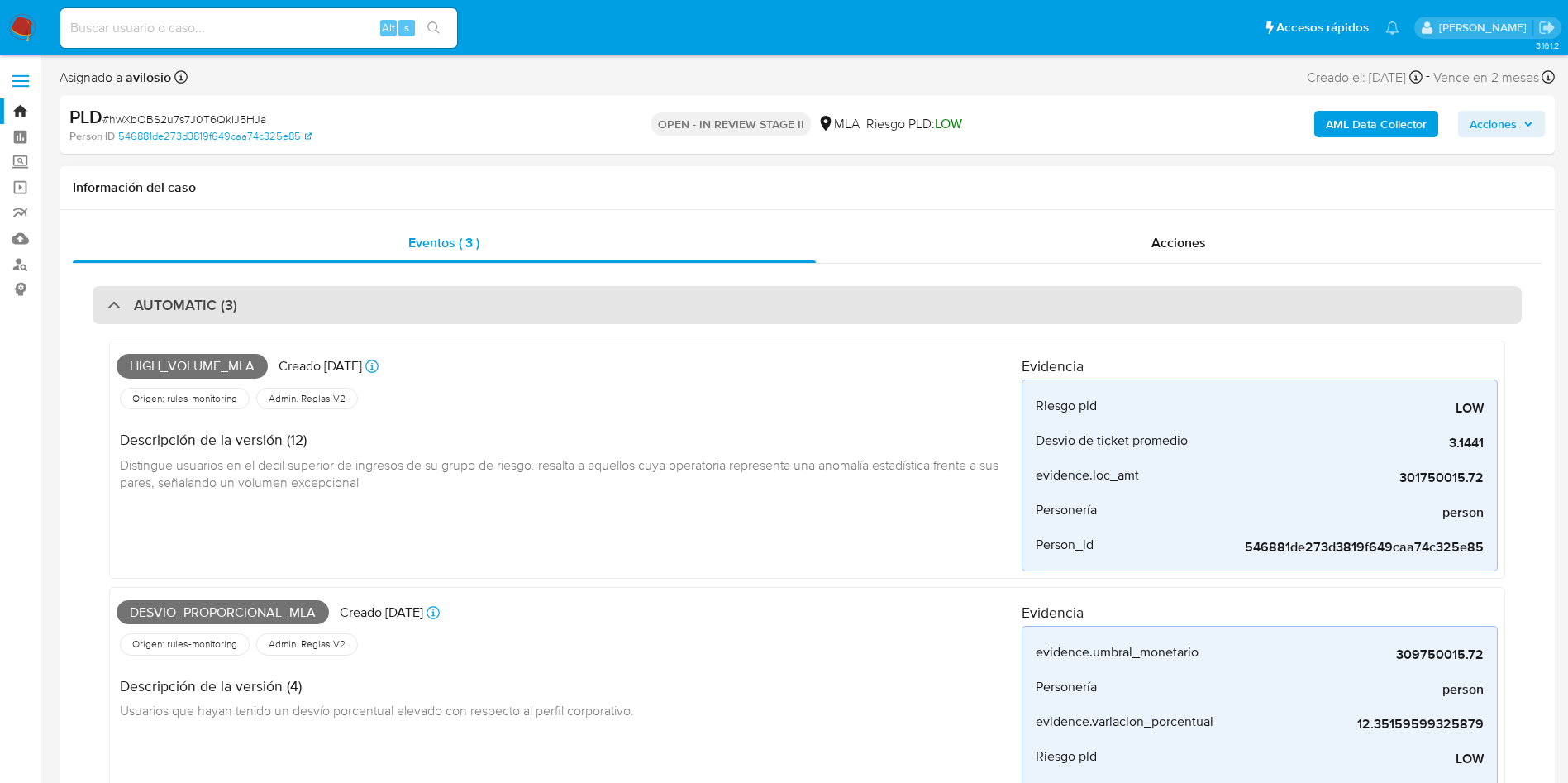
click at [20, 20] on img at bounding box center [22, 28] width 28 height 28
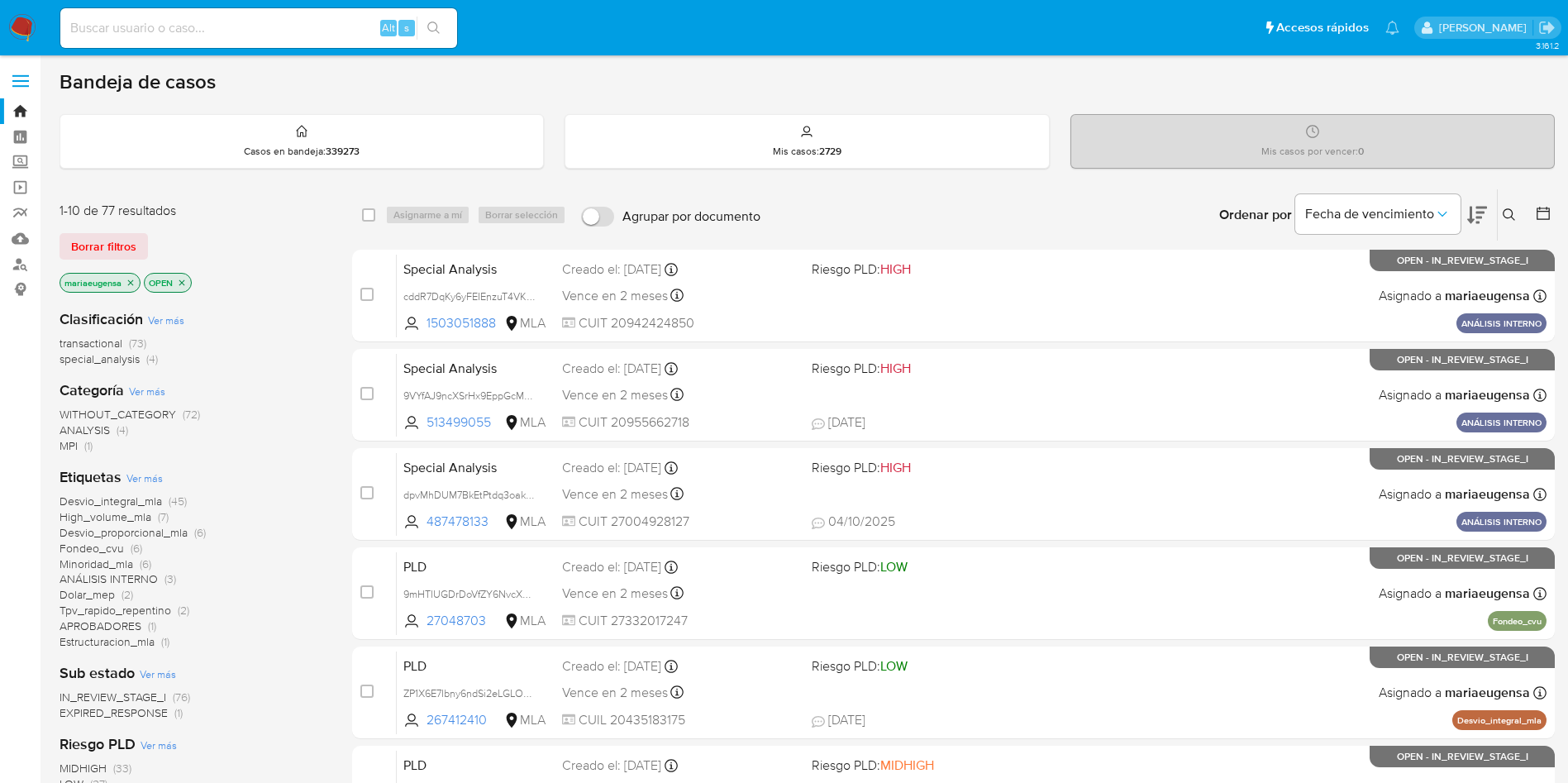
click at [1505, 208] on icon at bounding box center [1510, 215] width 14 height 14
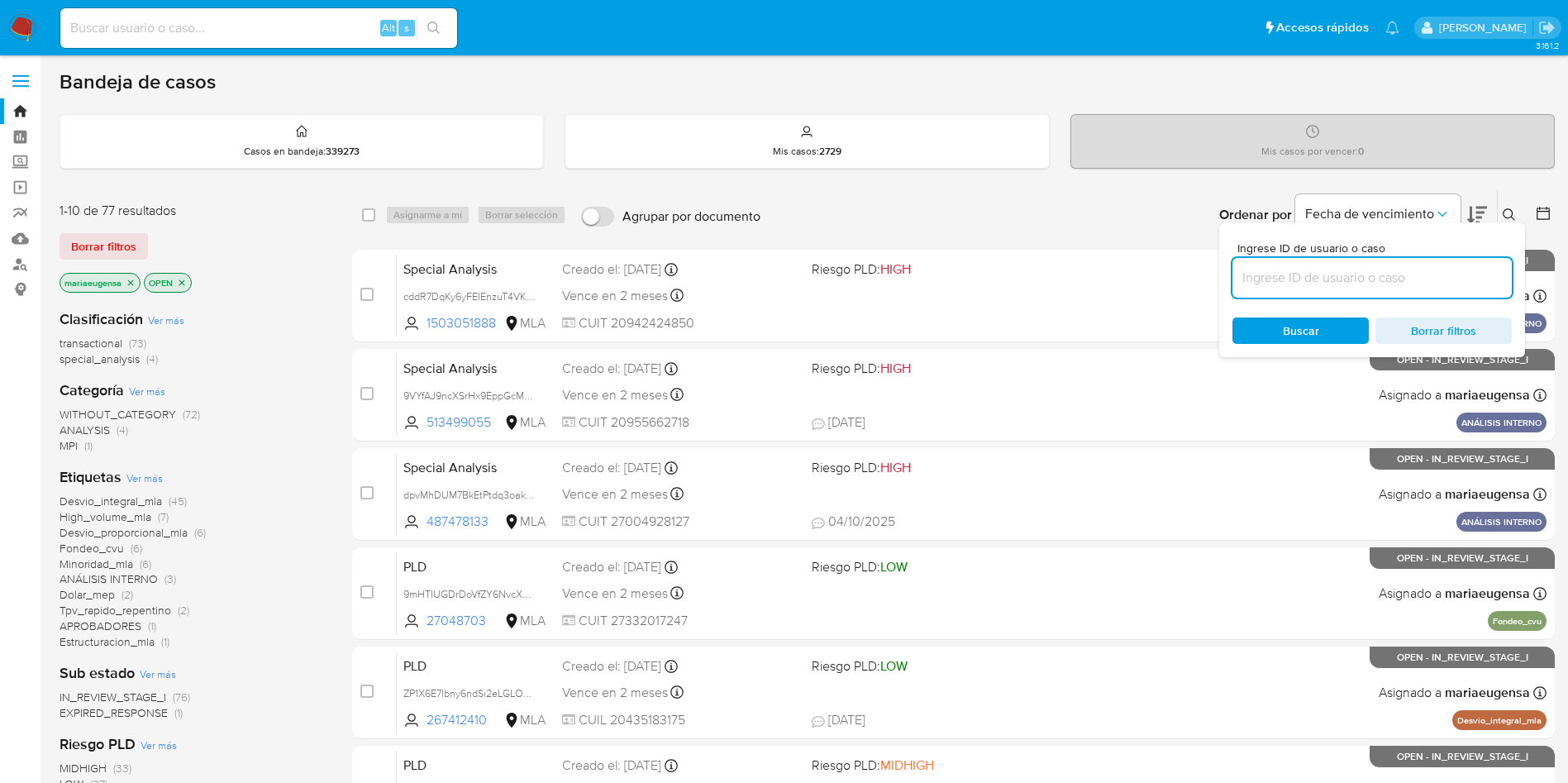
drag, startPoint x: 1380, startPoint y: 279, endPoint x: 1389, endPoint y: 274, distance: 10.3
click at [1380, 279] on input at bounding box center [1372, 278] width 280 height 21
type input "t8dcZDrAnbxuRiptsy0MubSd"
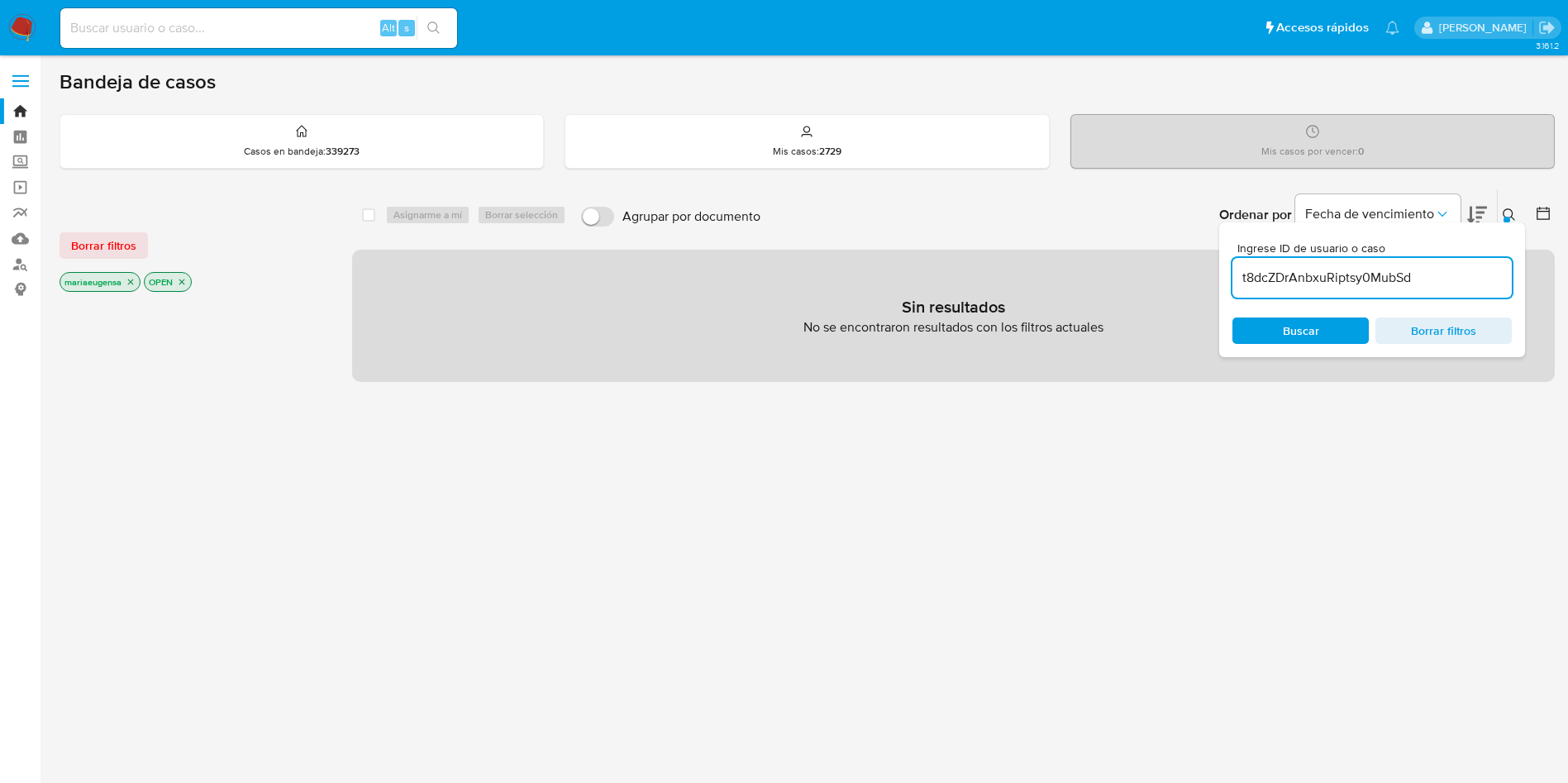
click at [1509, 224] on div "Ingrese ID de usuario o caso t8dcZDrAnbxuRiptsy0MubSd Buscar Borrar filtros" at bounding box center [1373, 289] width 306 height 135
click at [139, 242] on button "Borrar filtros" at bounding box center [104, 245] width 88 height 26
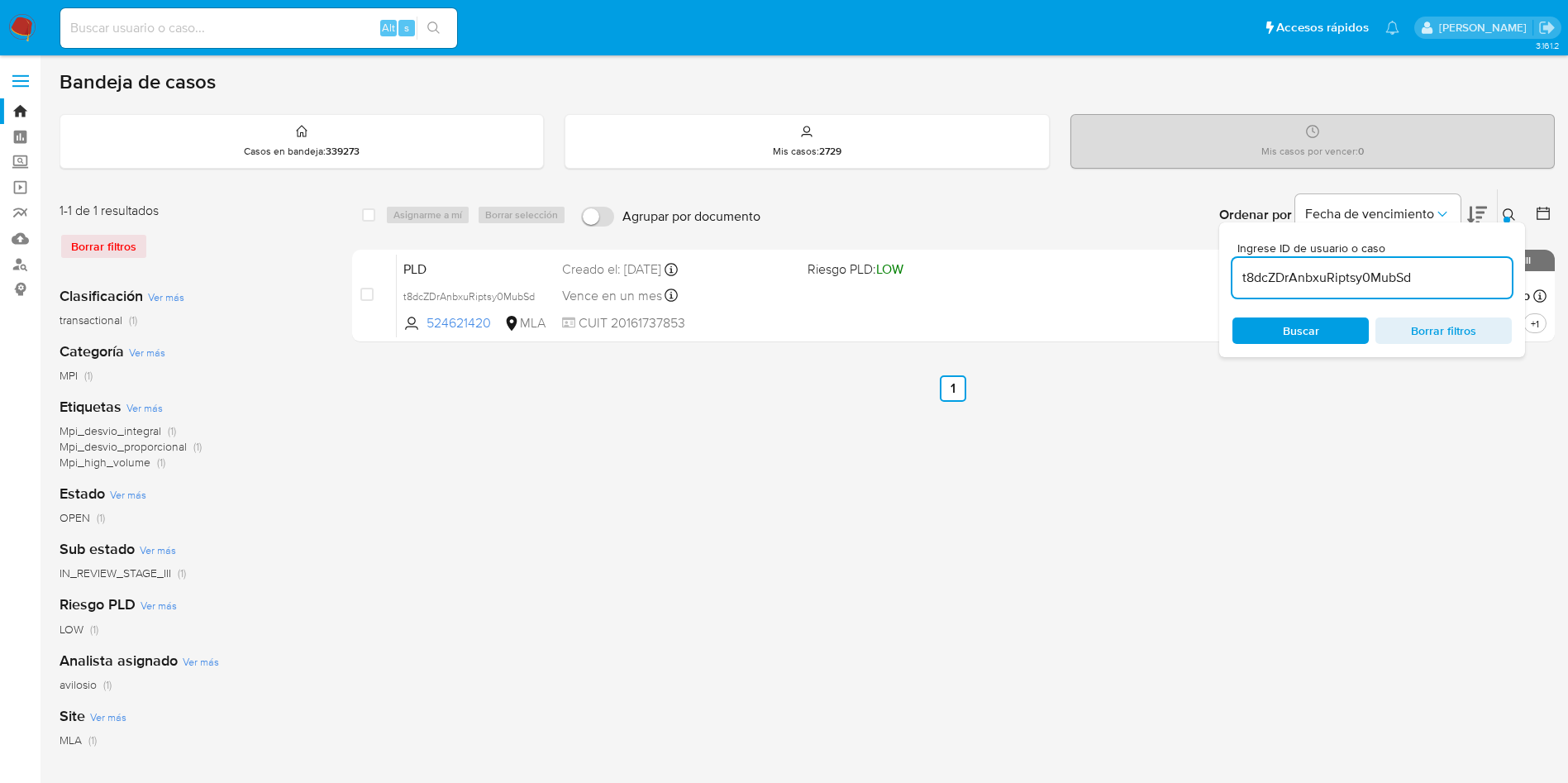
click at [1511, 202] on div "Ingrese ID de usuario o caso t8dcZDrAnbxuRiptsy0MubSd Buscar Borrar filtros" at bounding box center [1511, 215] width 28 height 51
click at [1508, 214] on icon at bounding box center [1510, 215] width 14 height 14
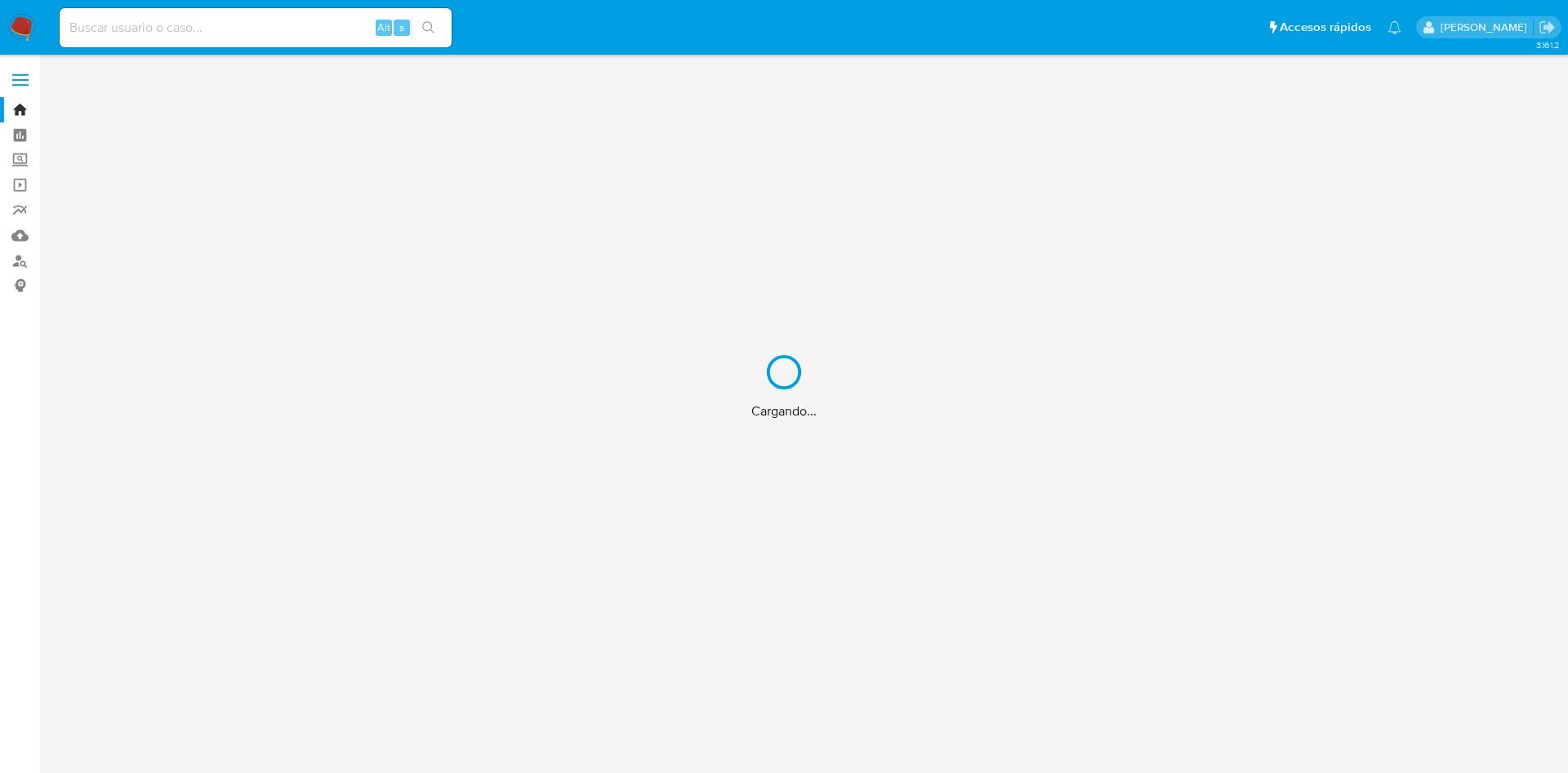
click at [271, 15] on div "Cargando..." at bounding box center [784, 386] width 1568 height 773
click at [268, 31] on div "Cargando..." at bounding box center [784, 386] width 1568 height 773
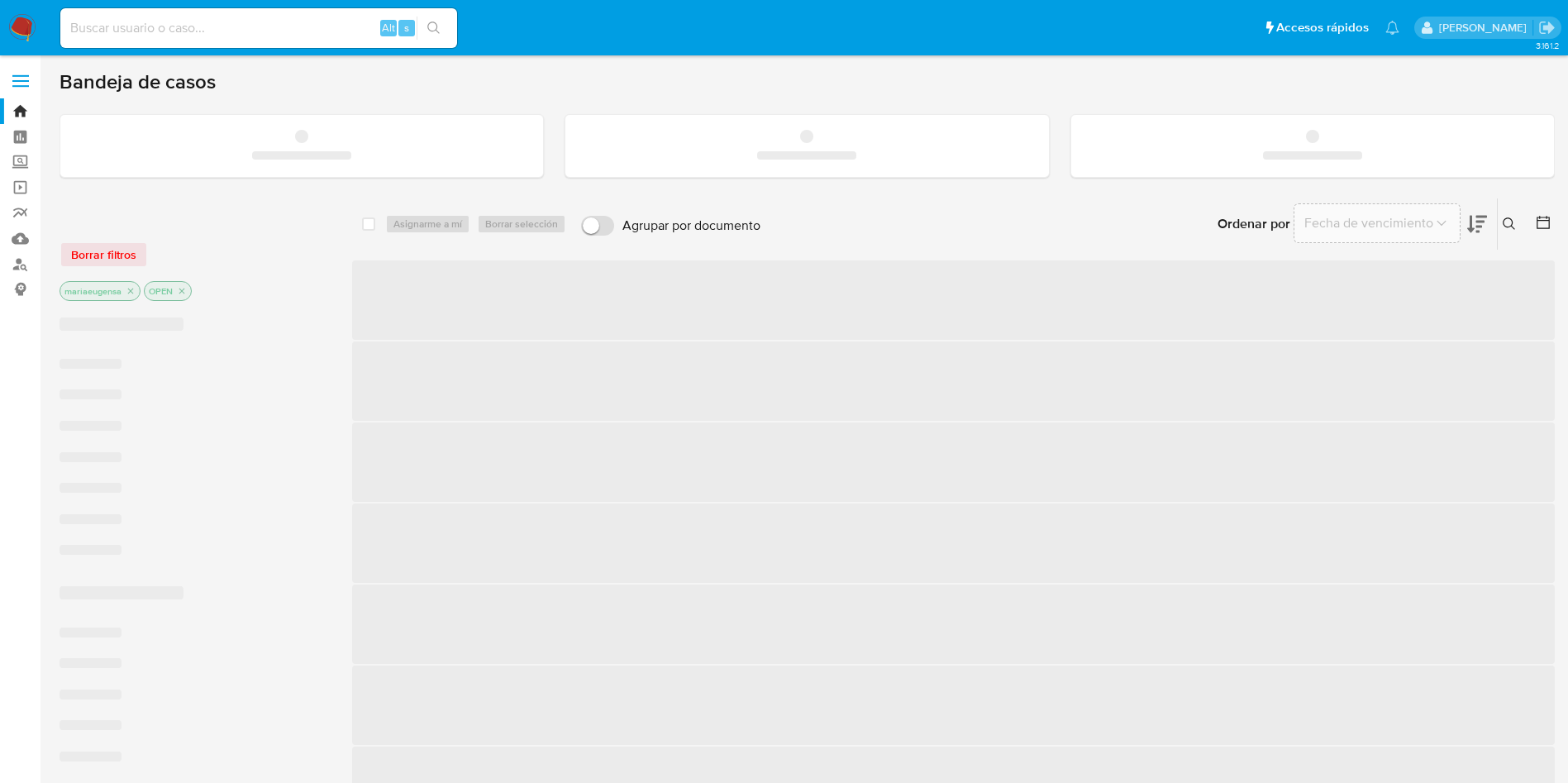
click at [272, 30] on input at bounding box center [258, 28] width 397 height 21
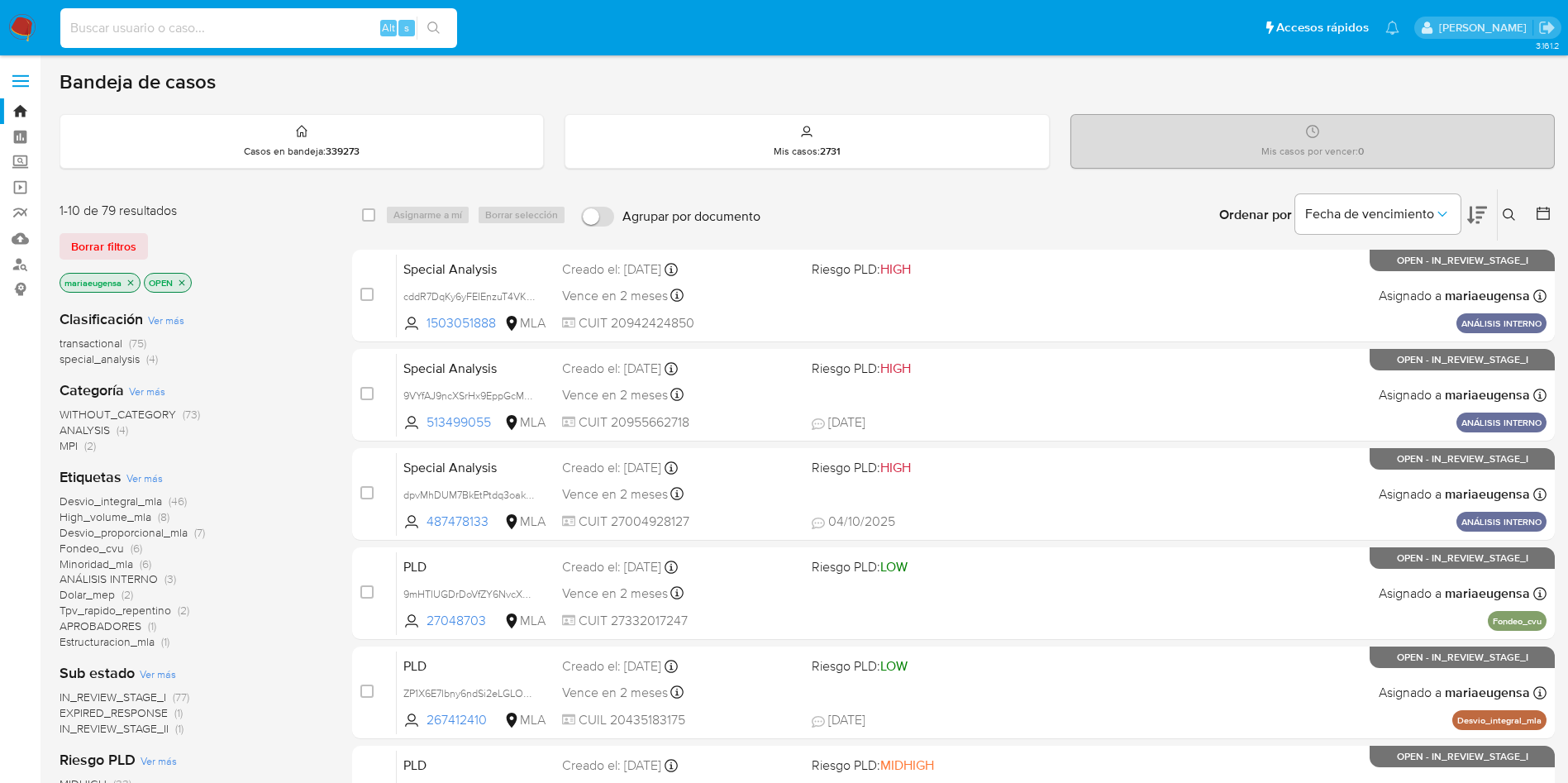
paste input "t8dcZDrAnbxuRiptsy0MubSd"
type input "t8dcZDrAnbxuRiptsy0MubSd"
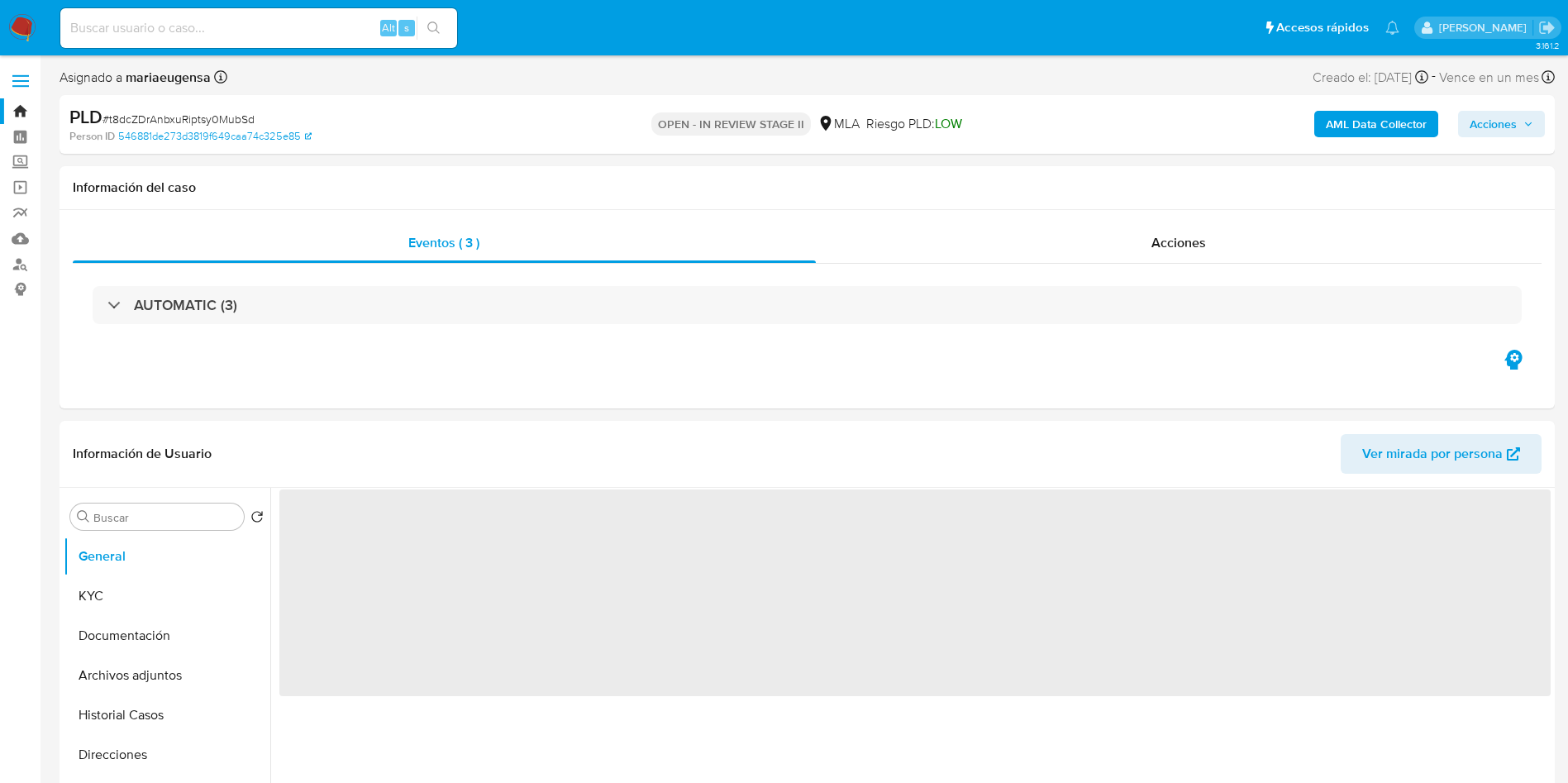
select select "10"
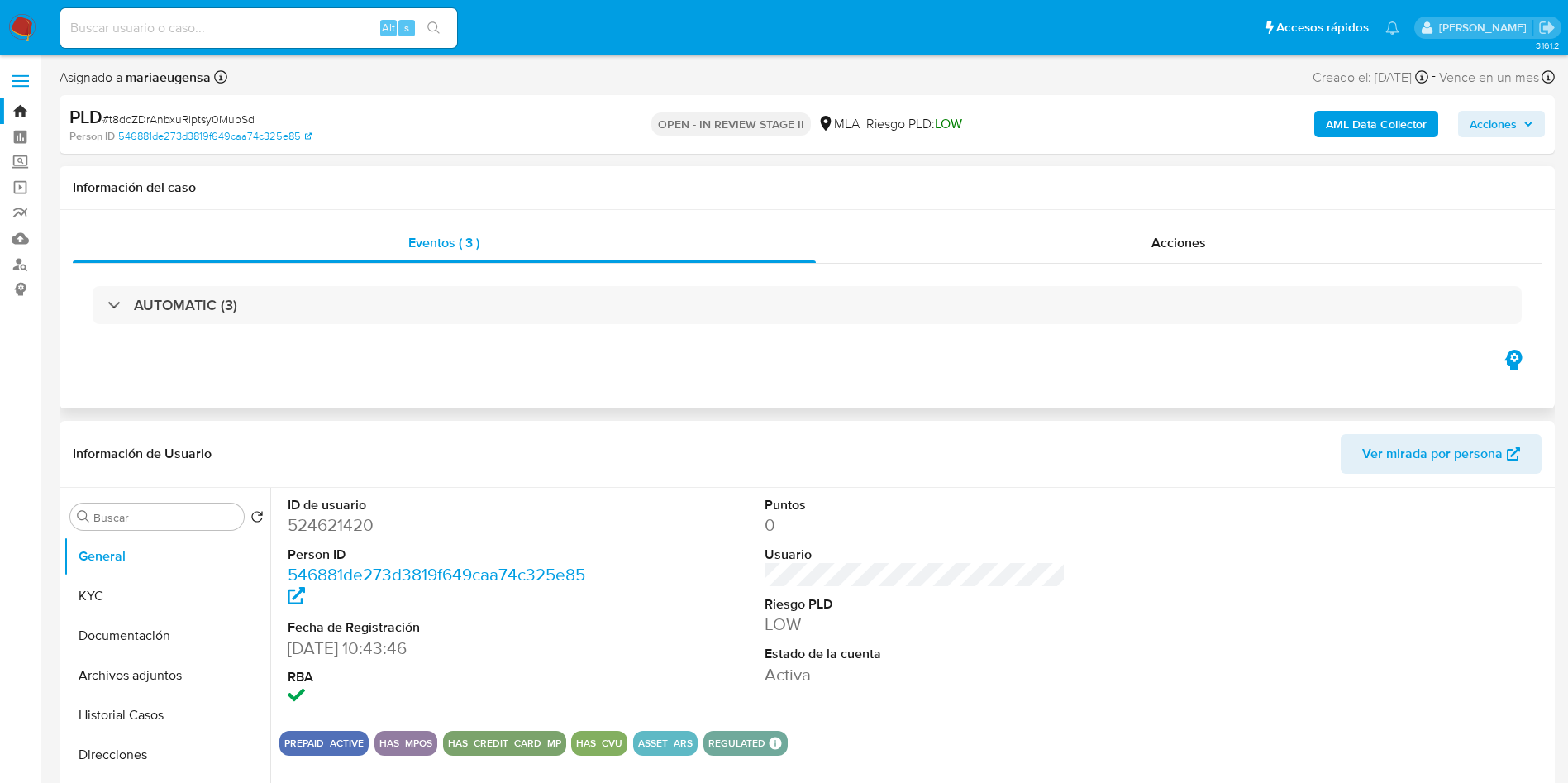
click at [1073, 264] on div "AUTOMATIC (3)" at bounding box center [807, 305] width 1469 height 82
click at [1081, 241] on div "Acciones" at bounding box center [1179, 243] width 726 height 40
